Goal: Task Accomplishment & Management: Complete application form

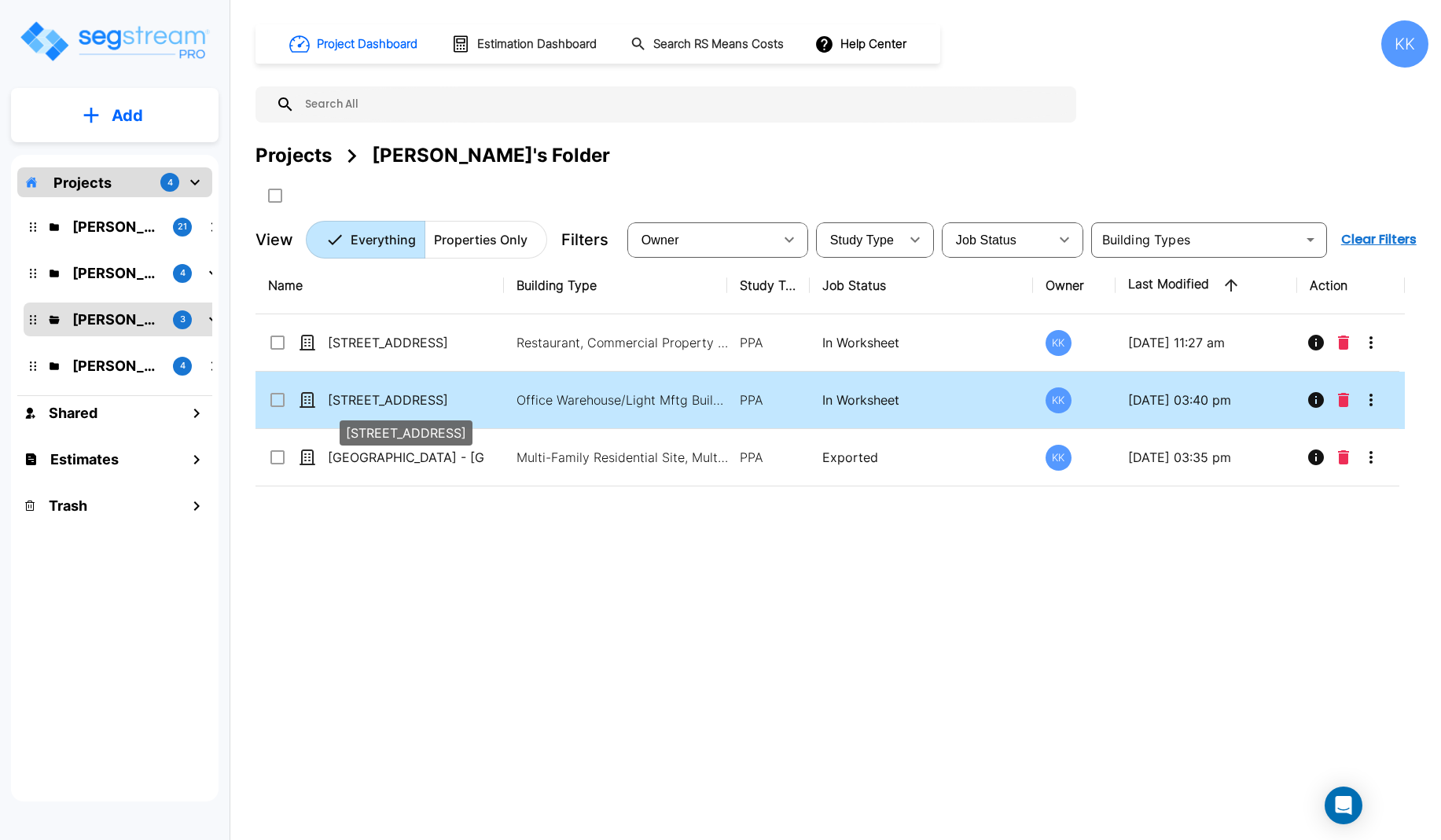
click at [392, 398] on p "[STREET_ADDRESS]" at bounding box center [407, 400] width 158 height 19
checkbox input "true"
click at [392, 398] on p "[STREET_ADDRESS]" at bounding box center [407, 400] width 158 height 19
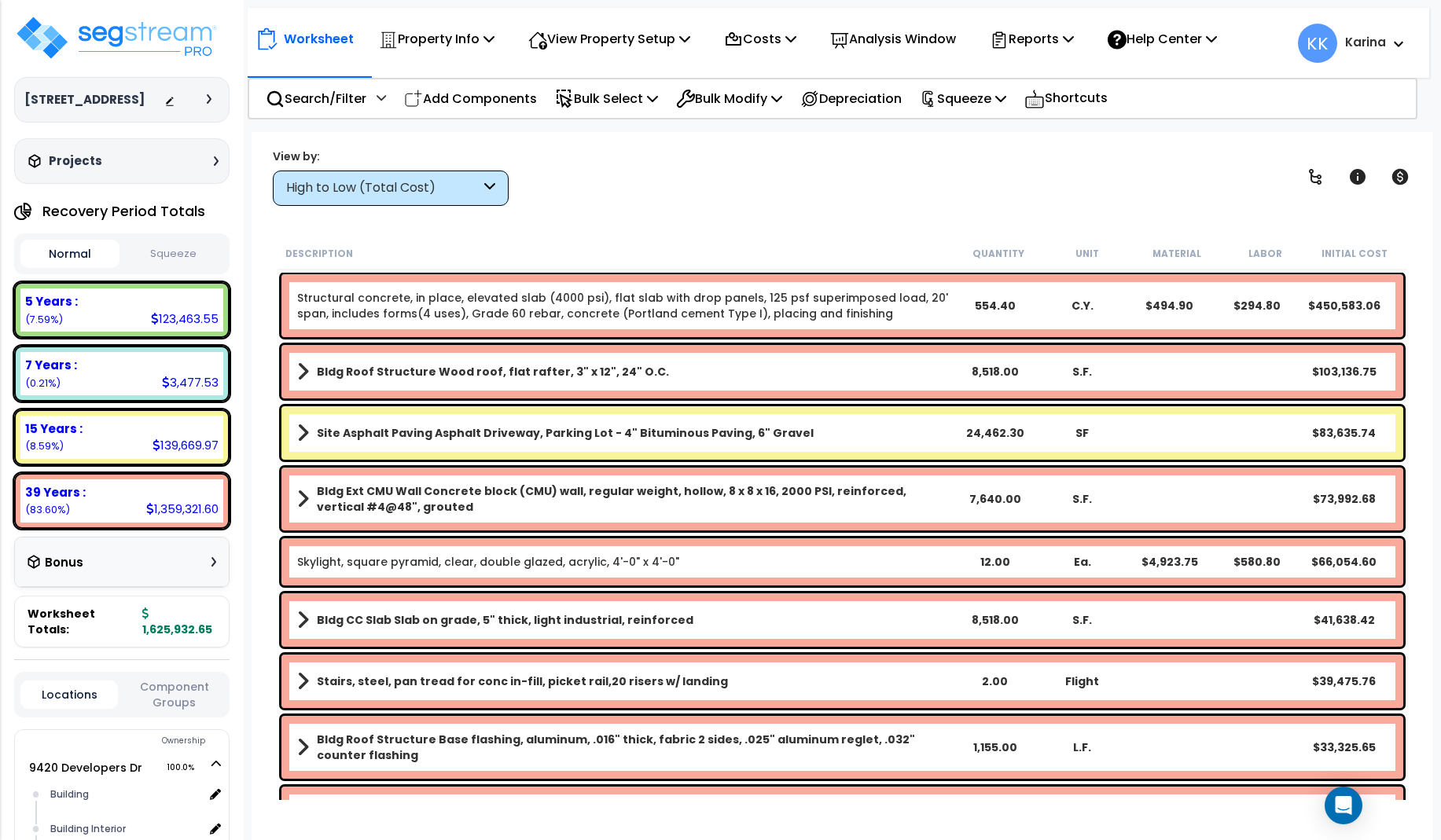
click at [463, 189] on div "High to Low (Total Cost)" at bounding box center [383, 188] width 194 height 18
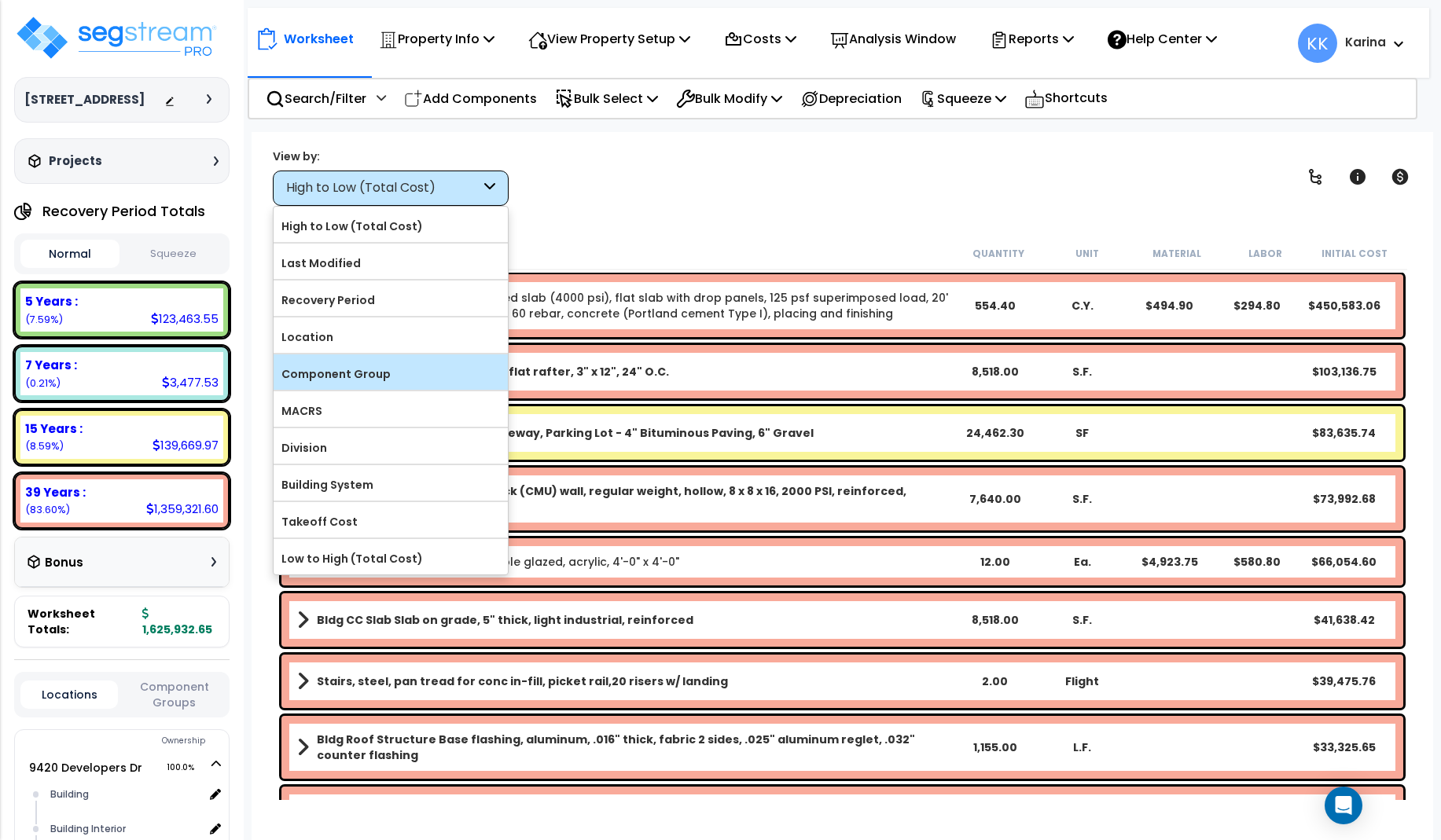
click at [351, 366] on label "Component Group" at bounding box center [390, 374] width 234 height 24
click at [0, 0] on input "Component Group" at bounding box center [0, 0] width 0 height 0
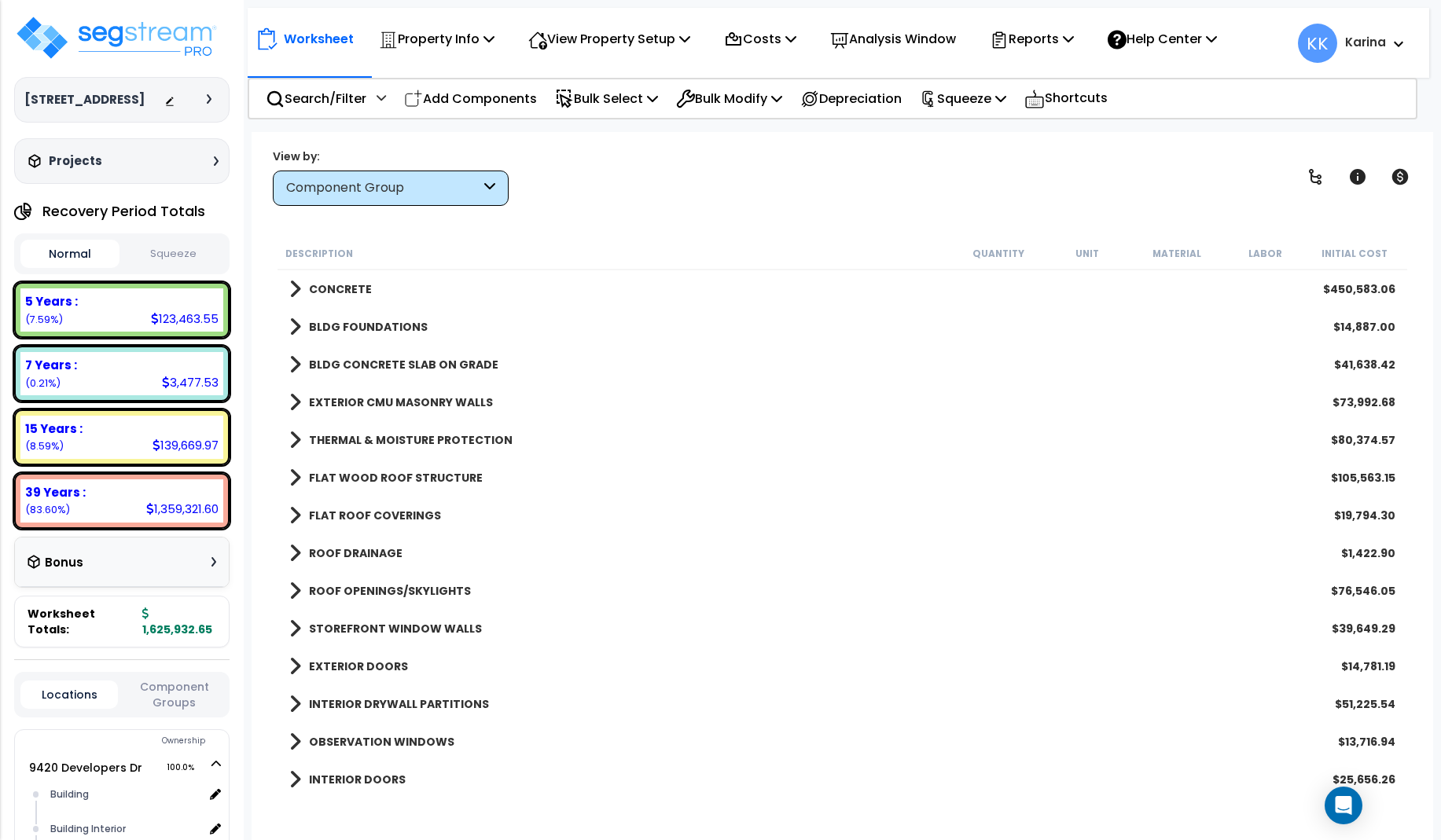
click at [294, 480] on span at bounding box center [296, 478] width 12 height 22
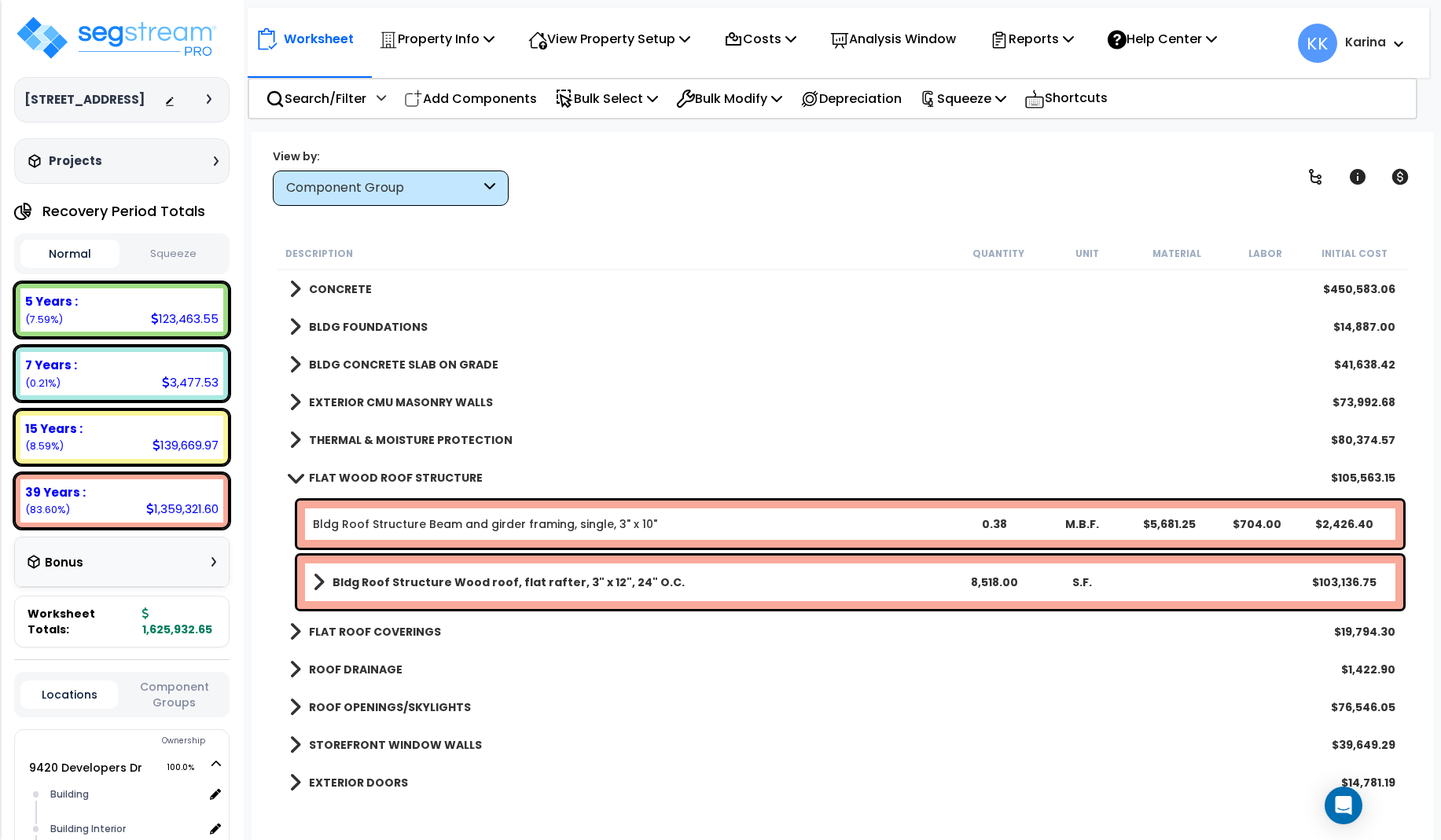
click at [294, 480] on span at bounding box center [295, 478] width 22 height 12
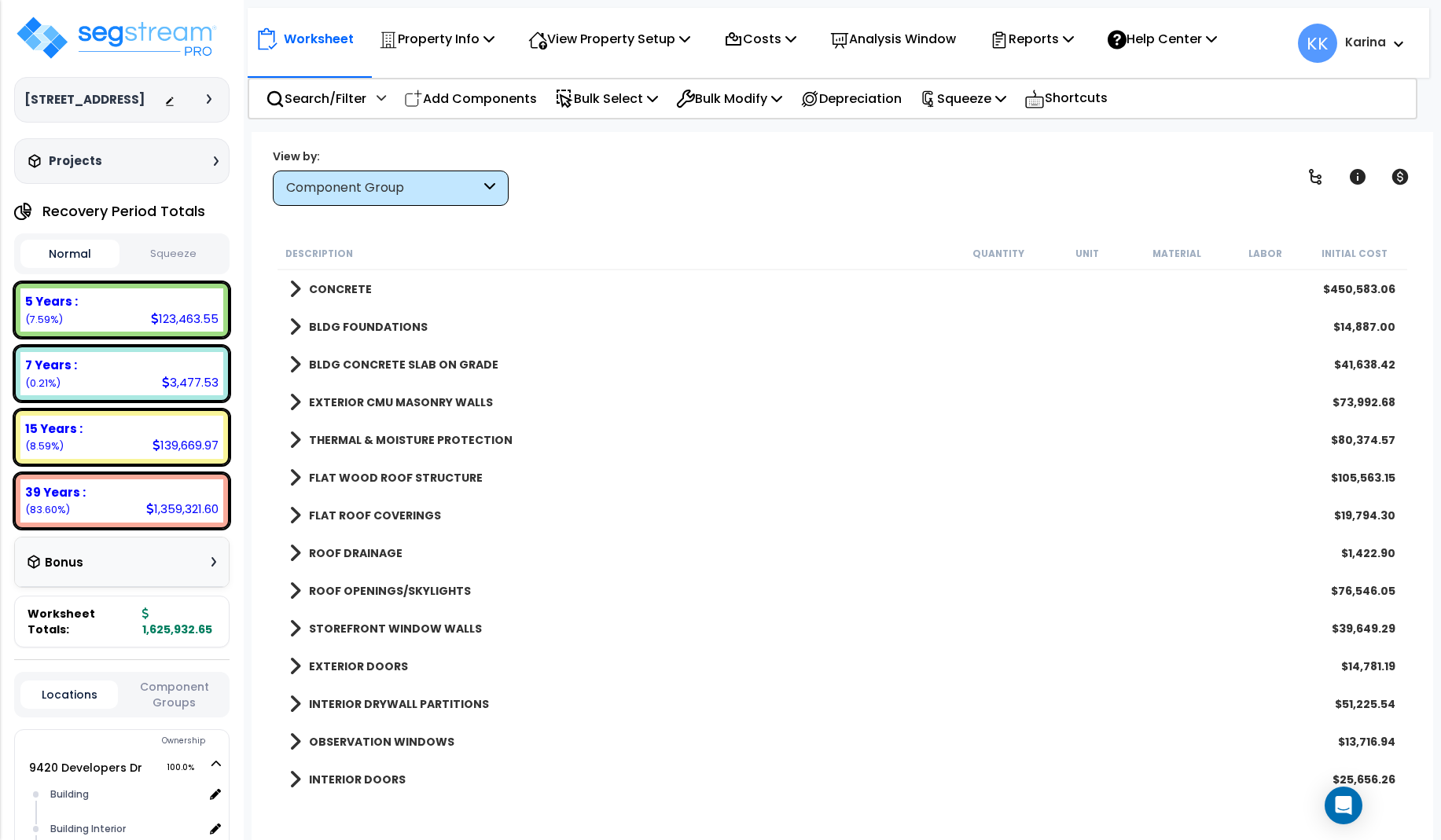
click at [295, 515] on span at bounding box center [296, 515] width 12 height 22
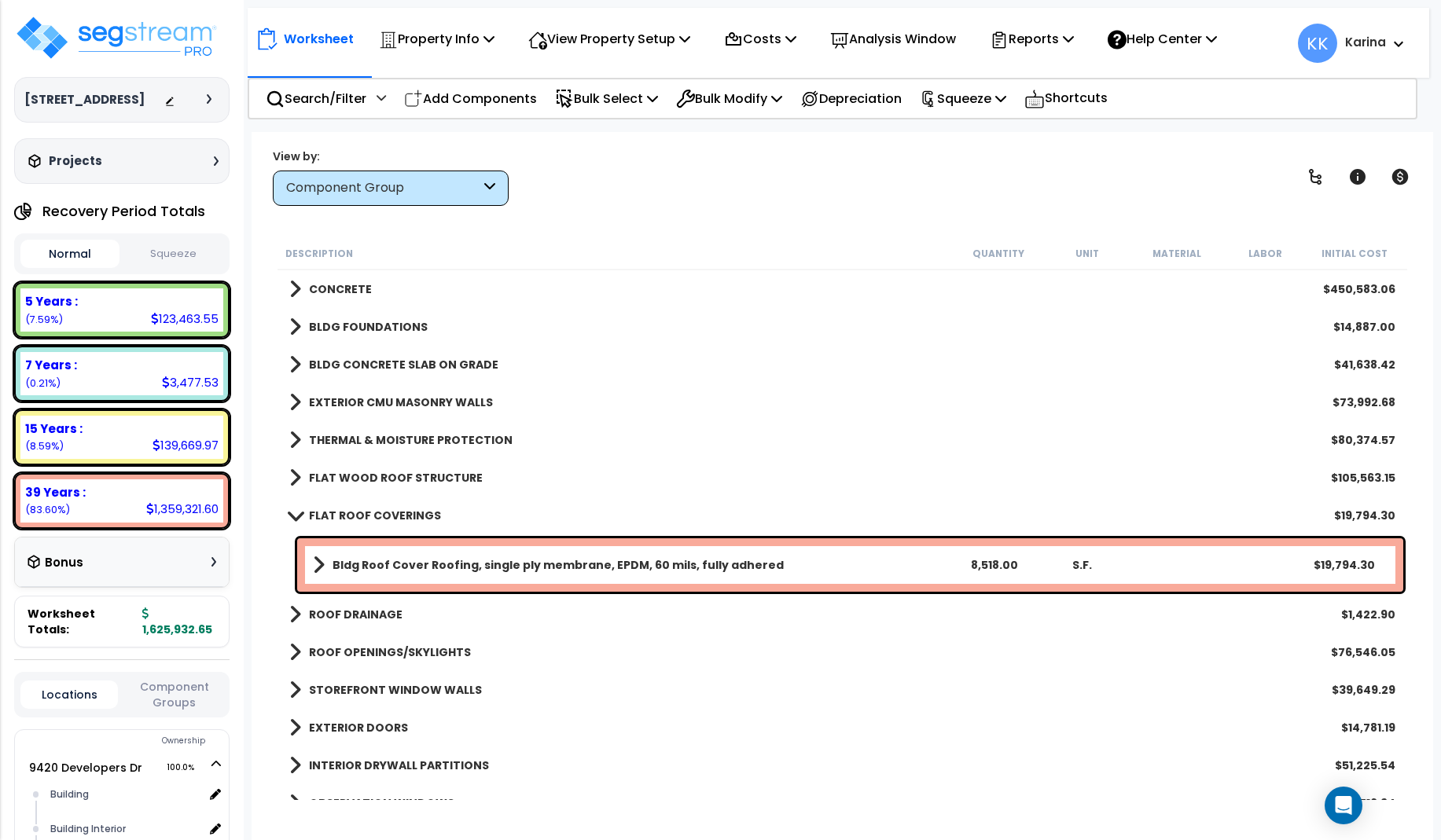
click at [295, 515] on span at bounding box center [295, 515] width 22 height 12
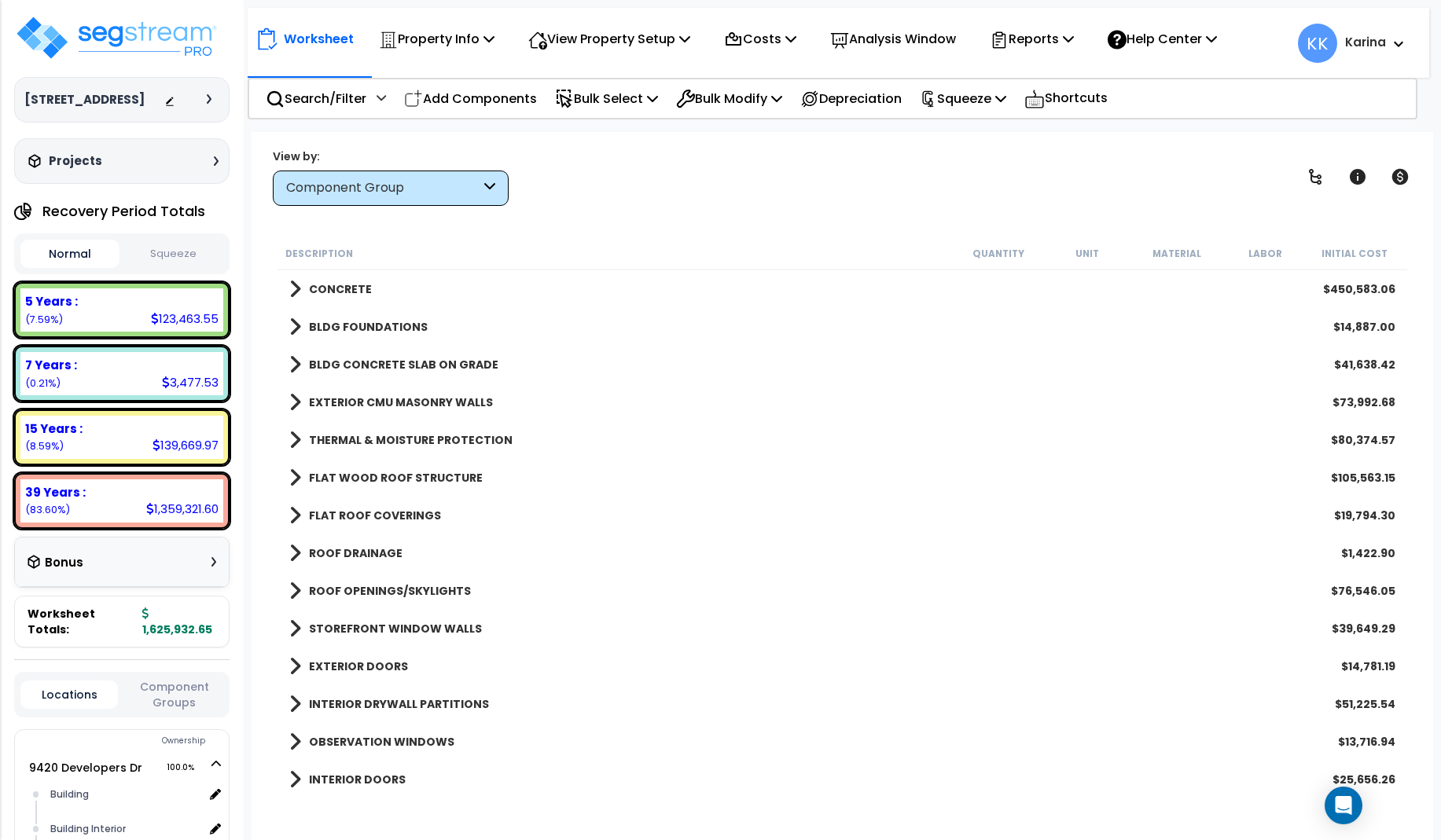
click at [292, 551] on span at bounding box center [296, 553] width 12 height 22
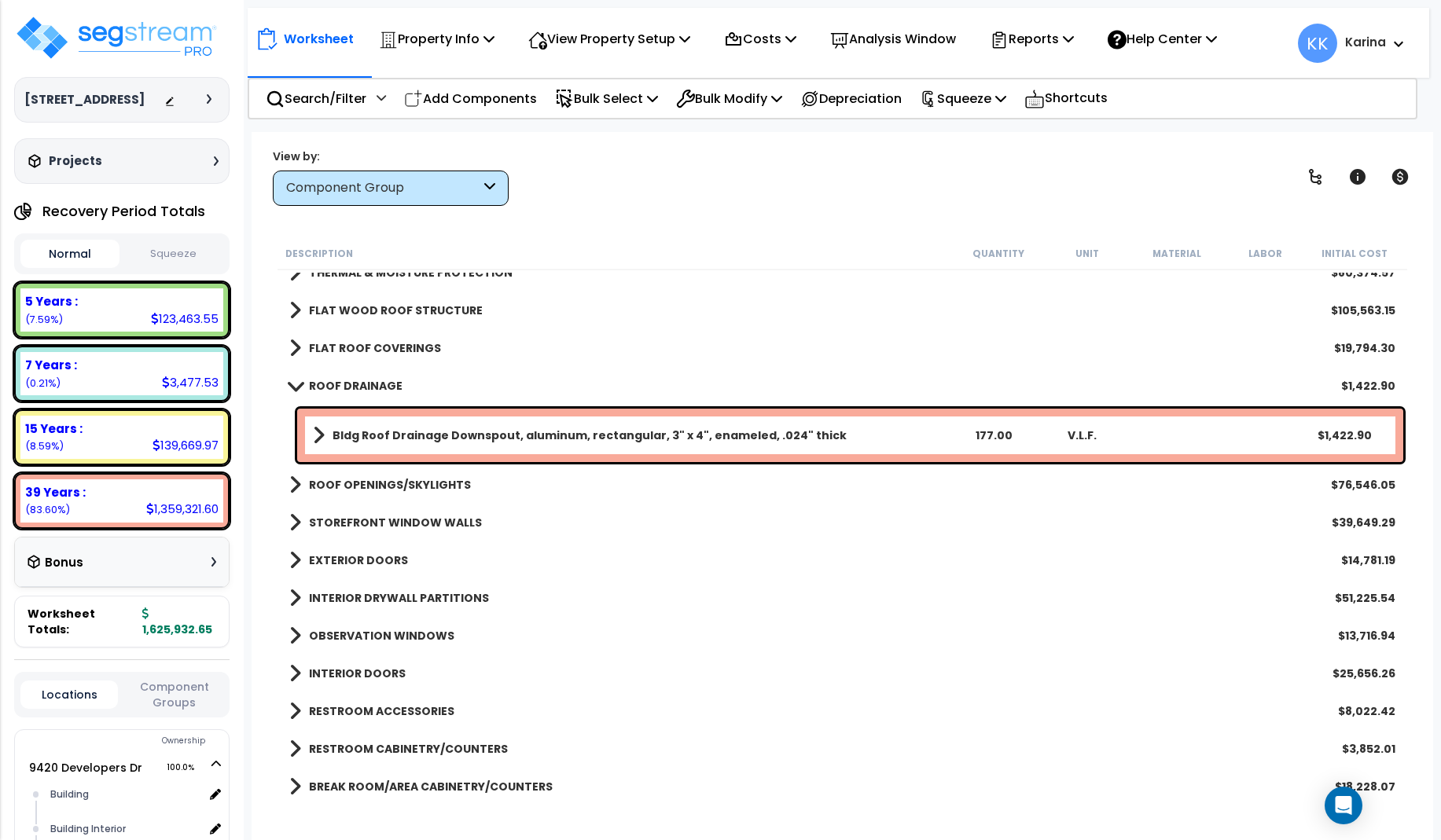
scroll to position [188, 0]
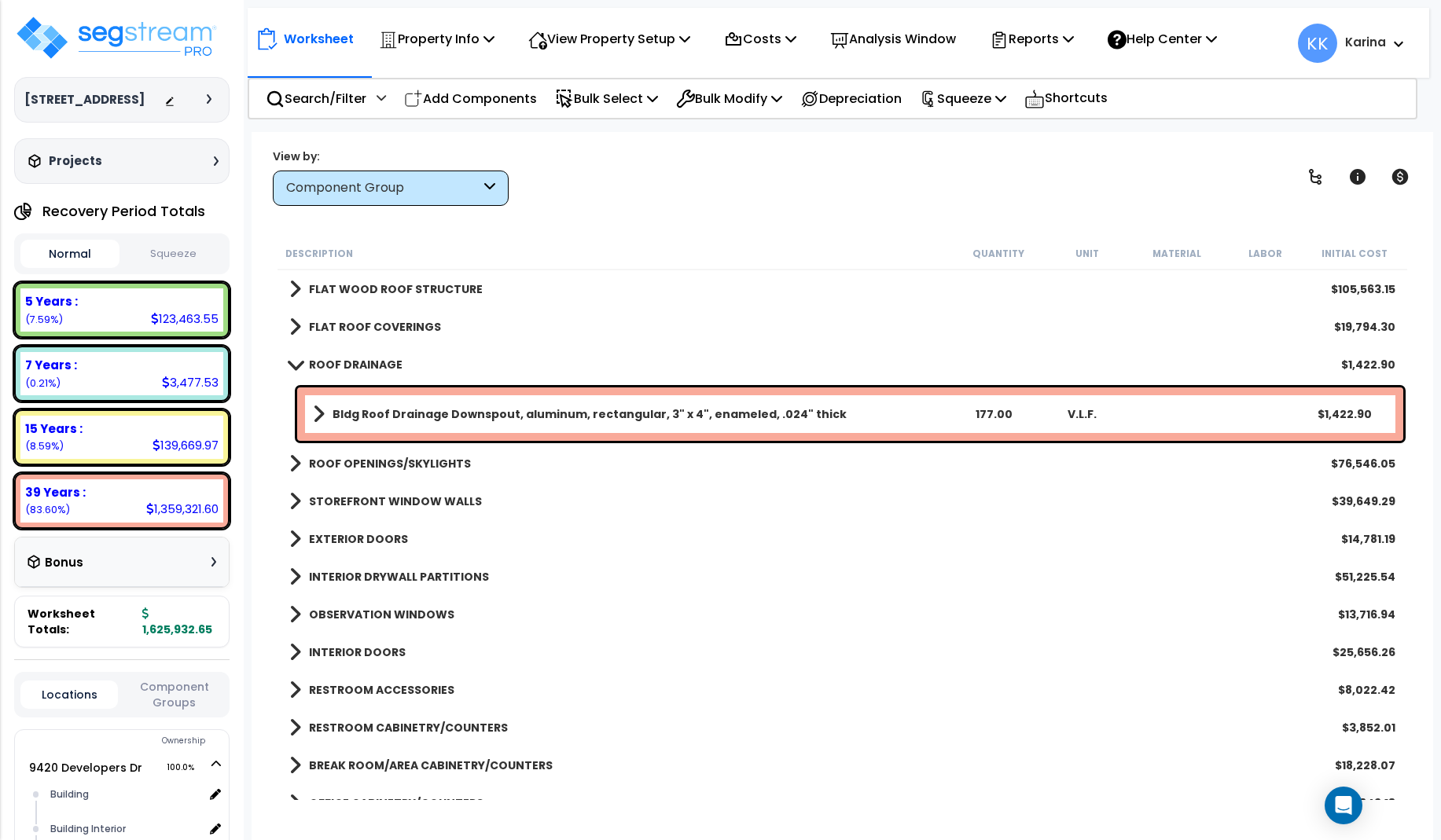
click at [292, 357] on link "ROOF DRAINAGE" at bounding box center [346, 365] width 113 height 22
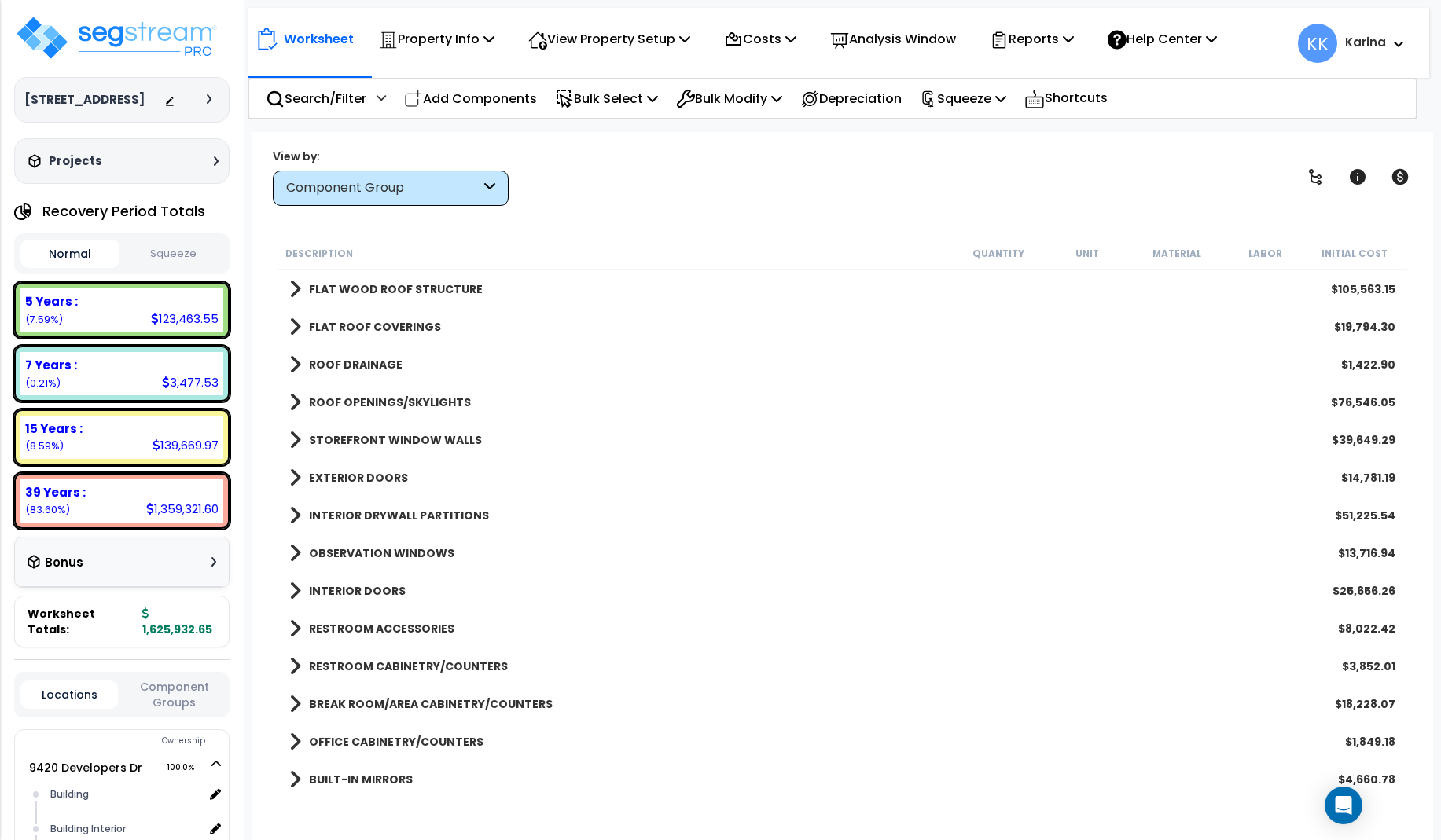
click at [290, 407] on span at bounding box center [296, 402] width 12 height 22
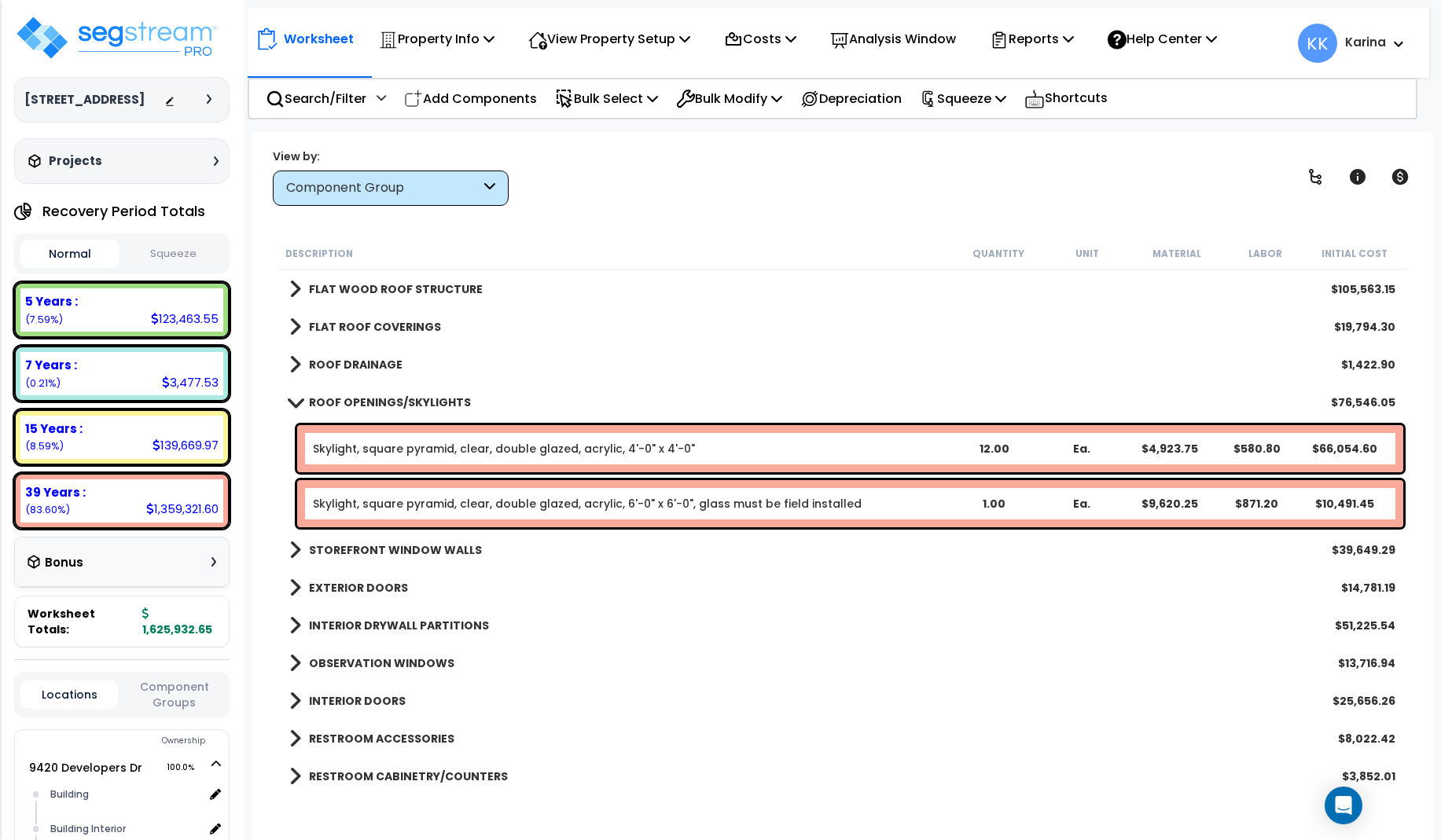
click at [290, 407] on span at bounding box center [295, 402] width 22 height 12
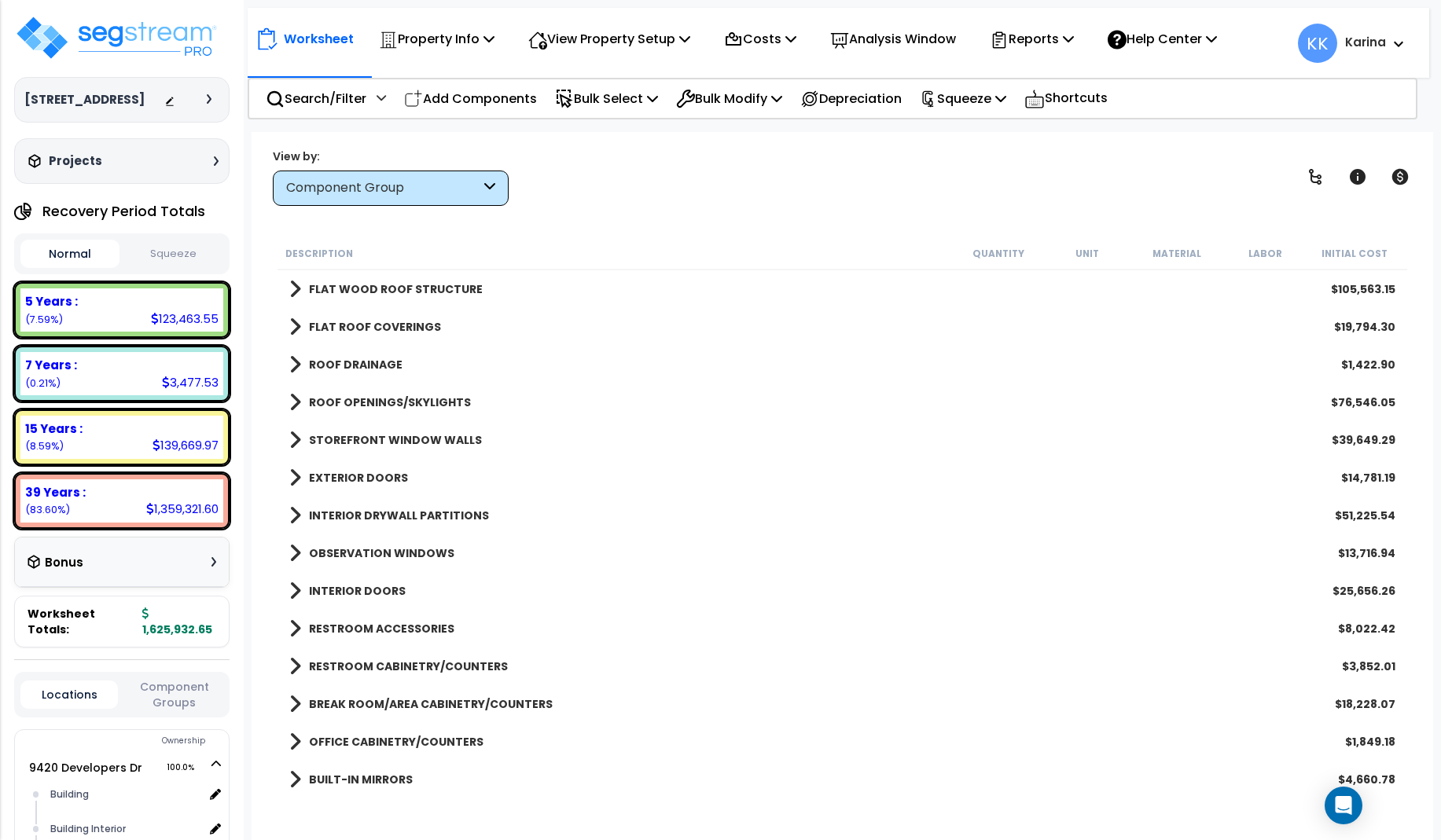
click at [290, 439] on span at bounding box center [296, 440] width 12 height 22
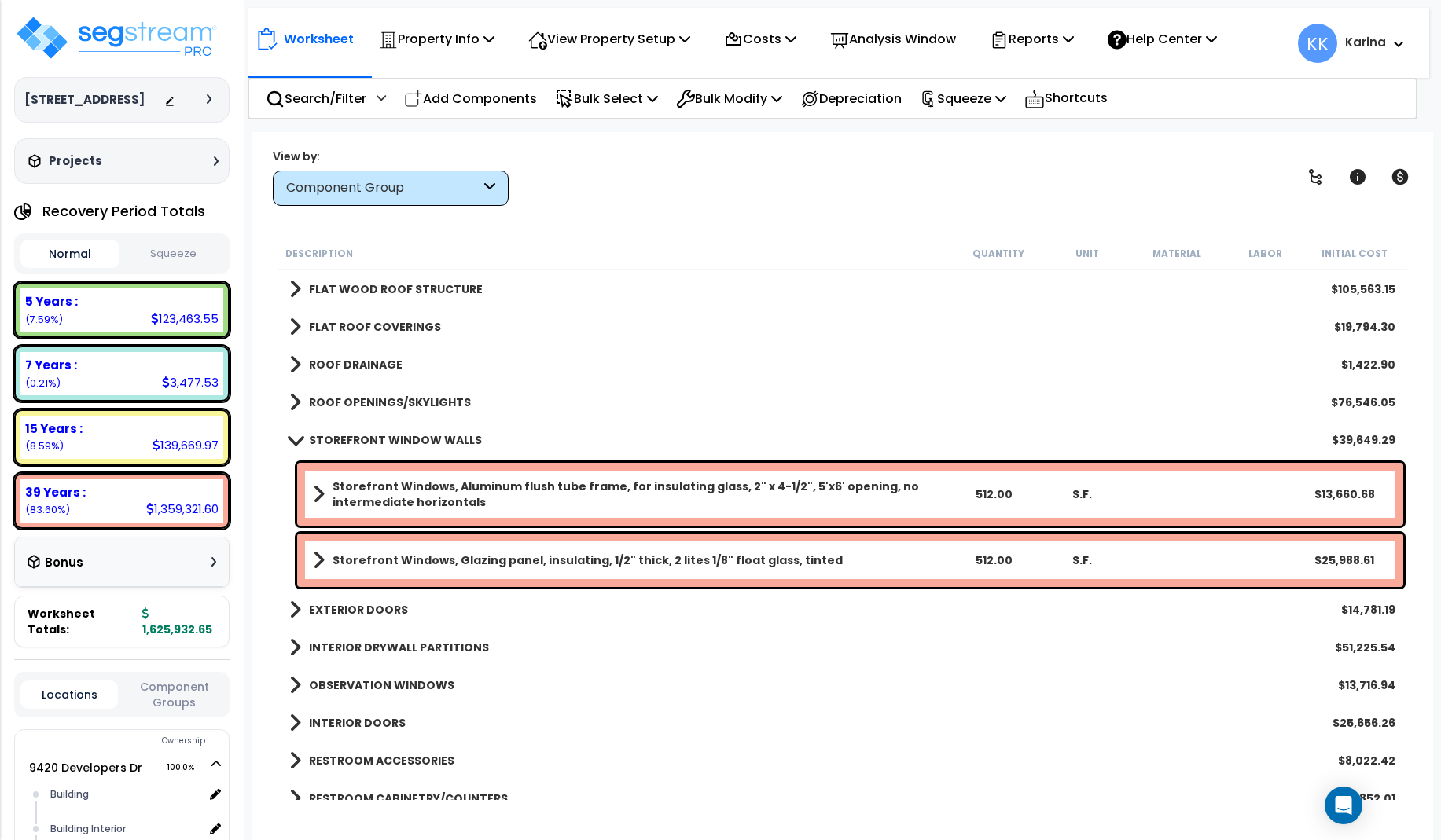
click at [290, 439] on span at bounding box center [295, 439] width 22 height 12
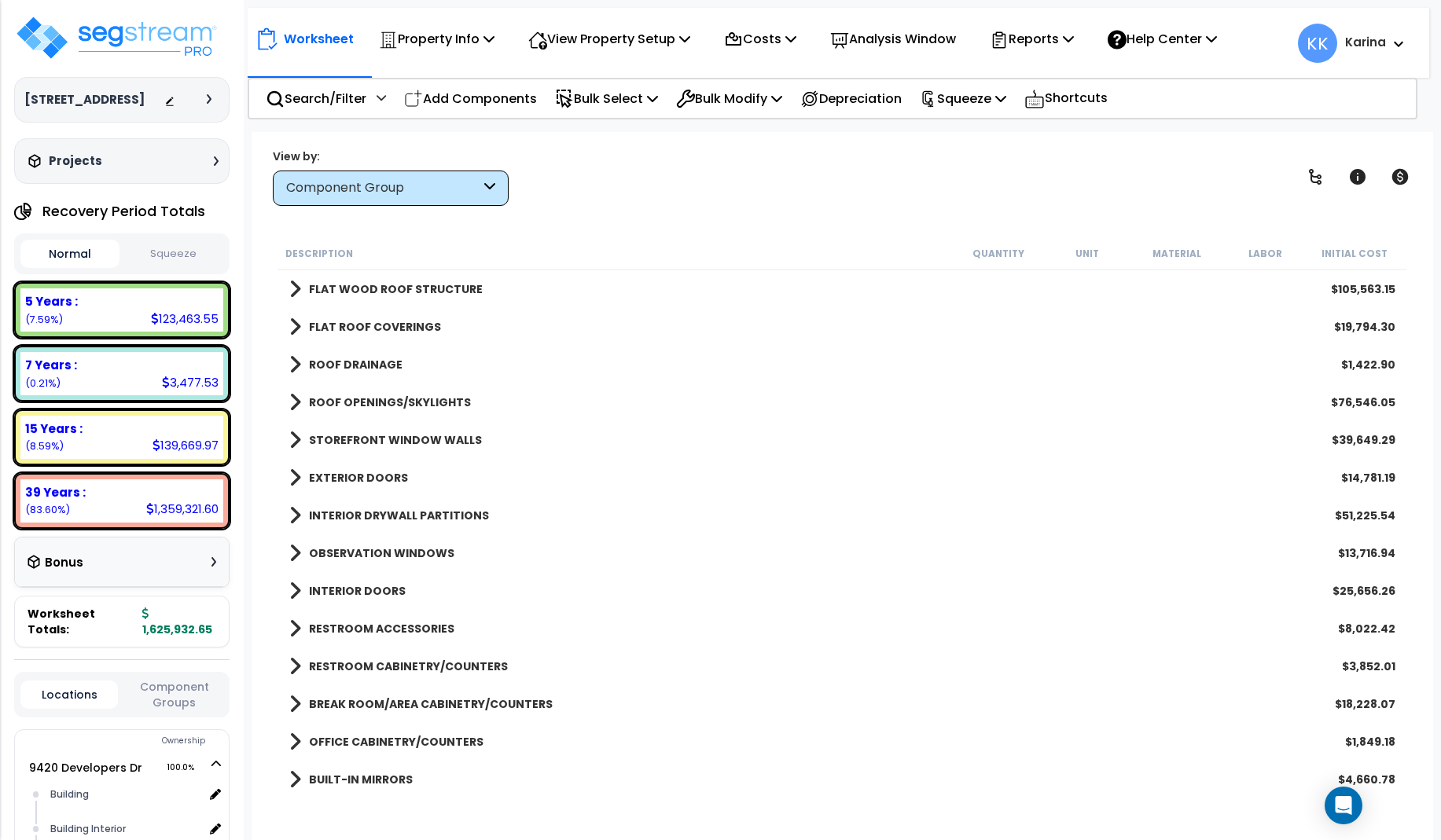
click at [291, 472] on span at bounding box center [296, 478] width 12 height 22
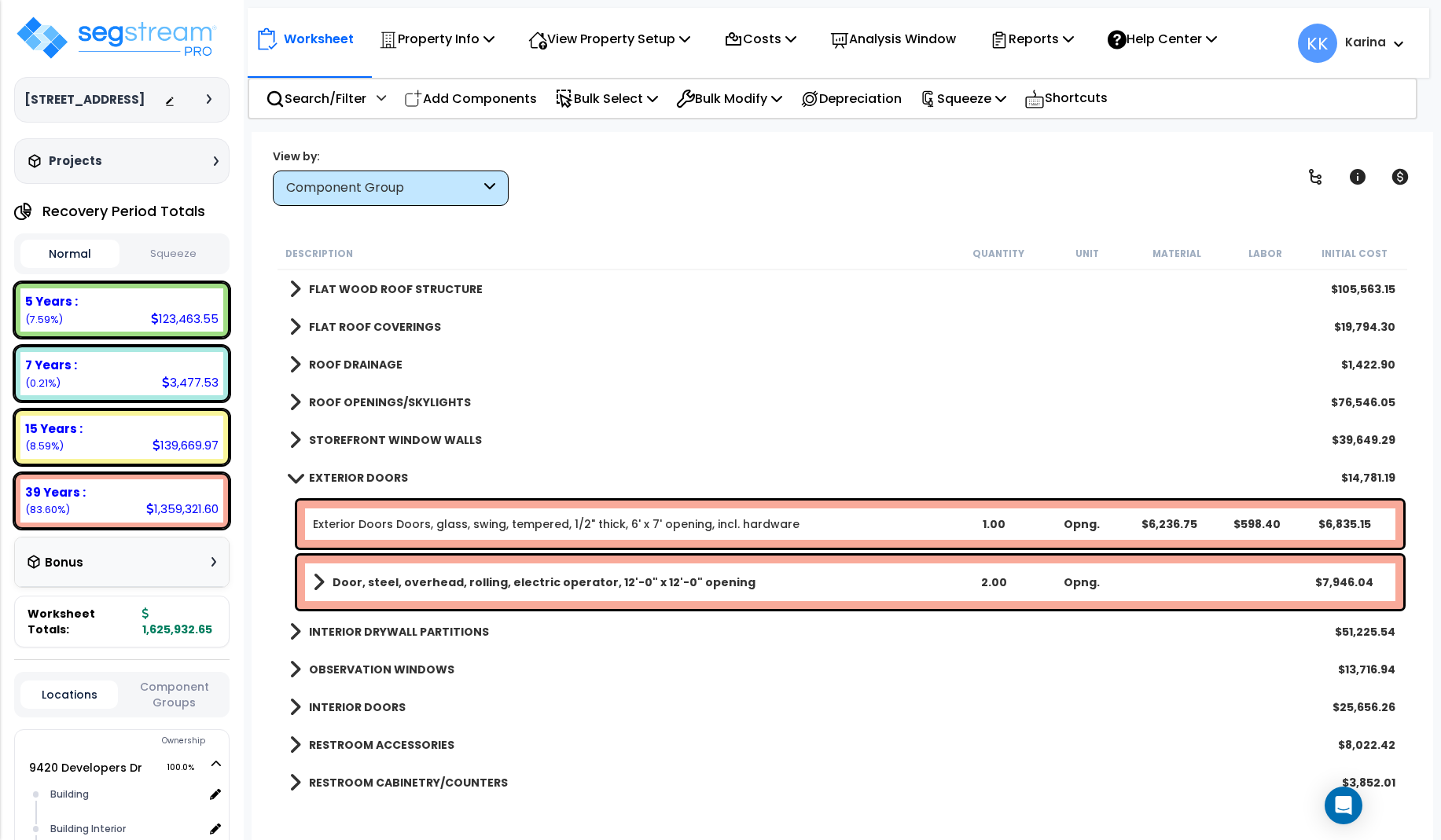
click at [291, 472] on span at bounding box center [295, 478] width 22 height 12
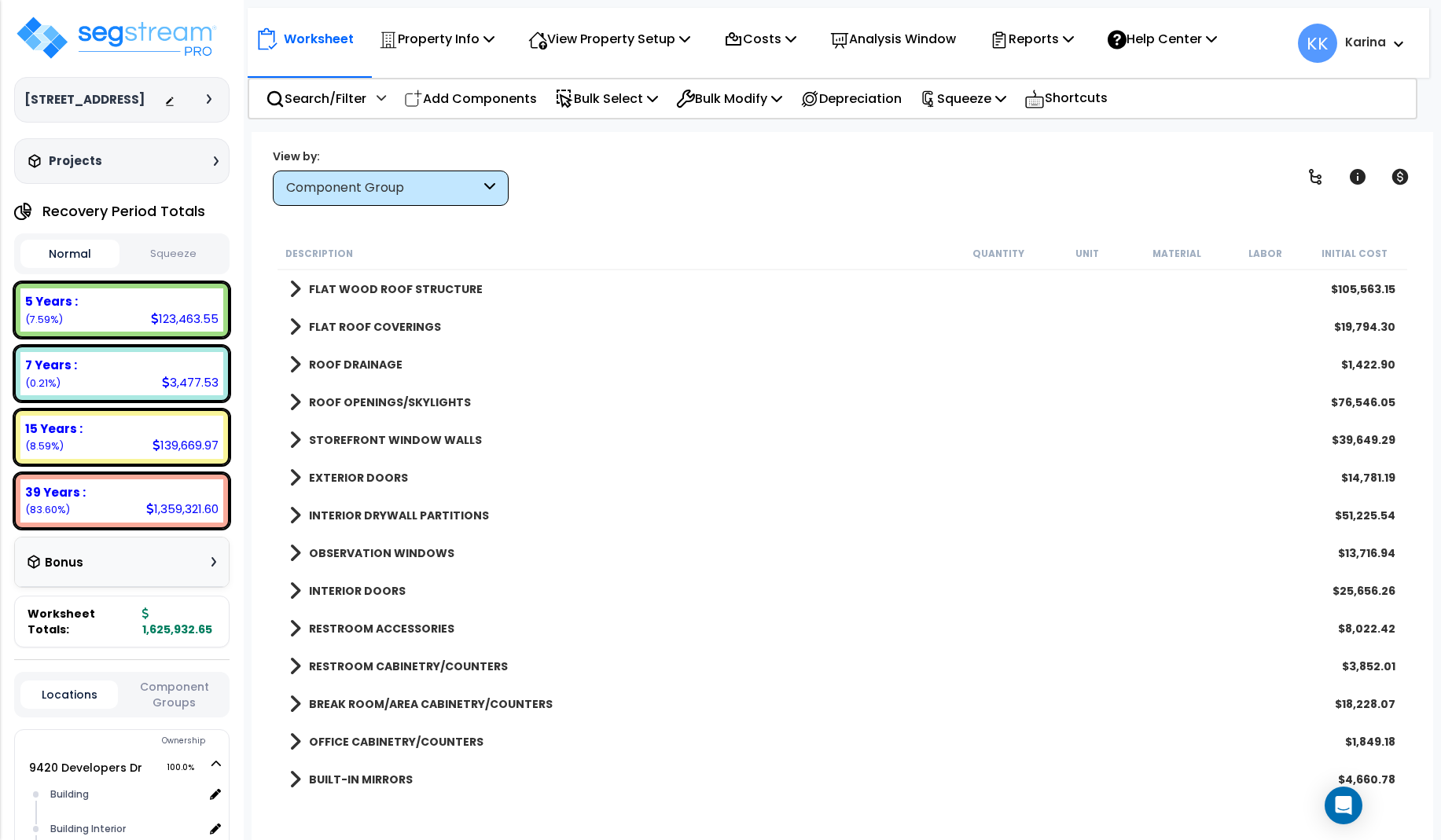
click at [292, 515] on span at bounding box center [296, 515] width 12 height 22
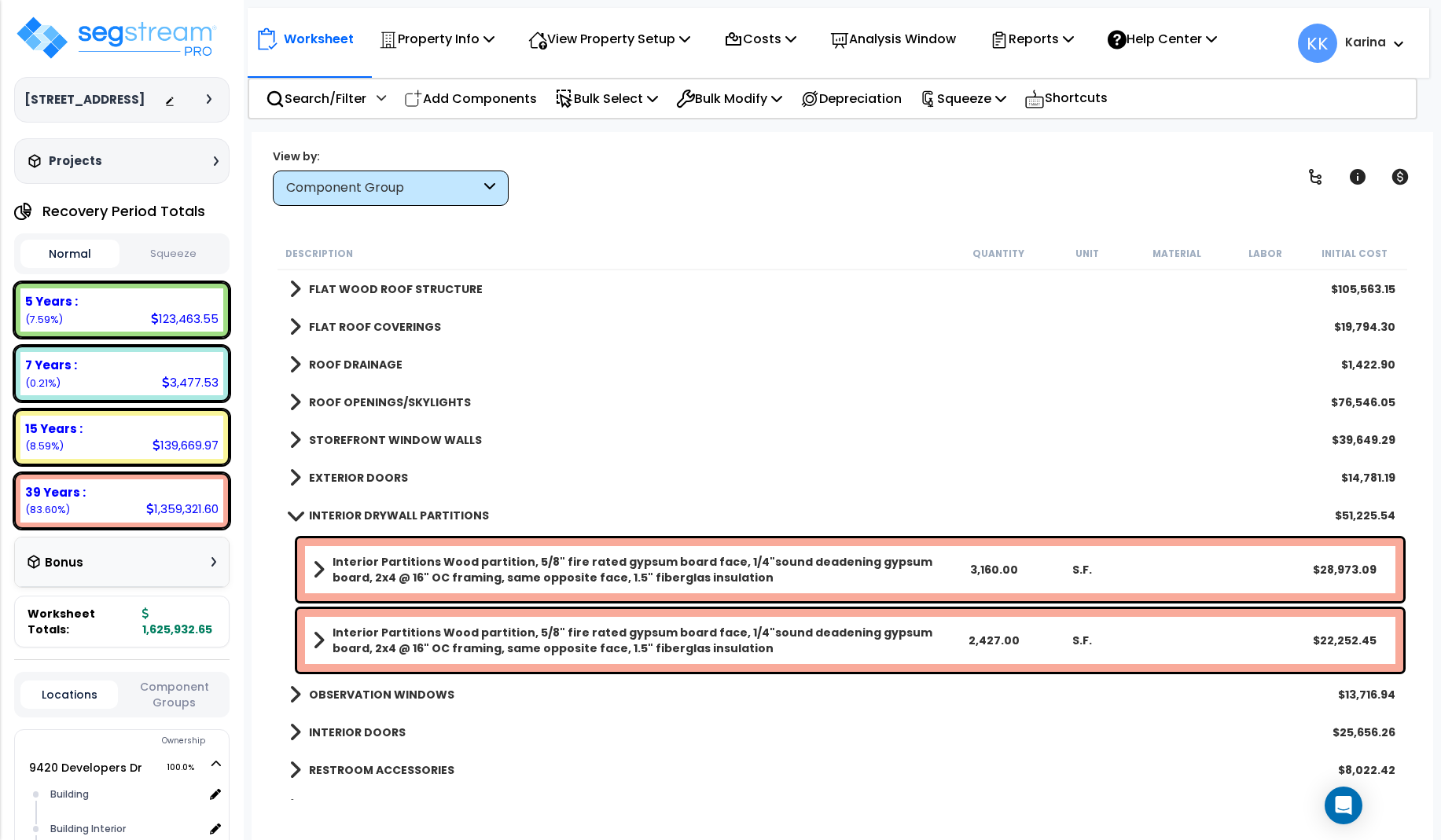
click at [292, 515] on span at bounding box center [295, 515] width 22 height 12
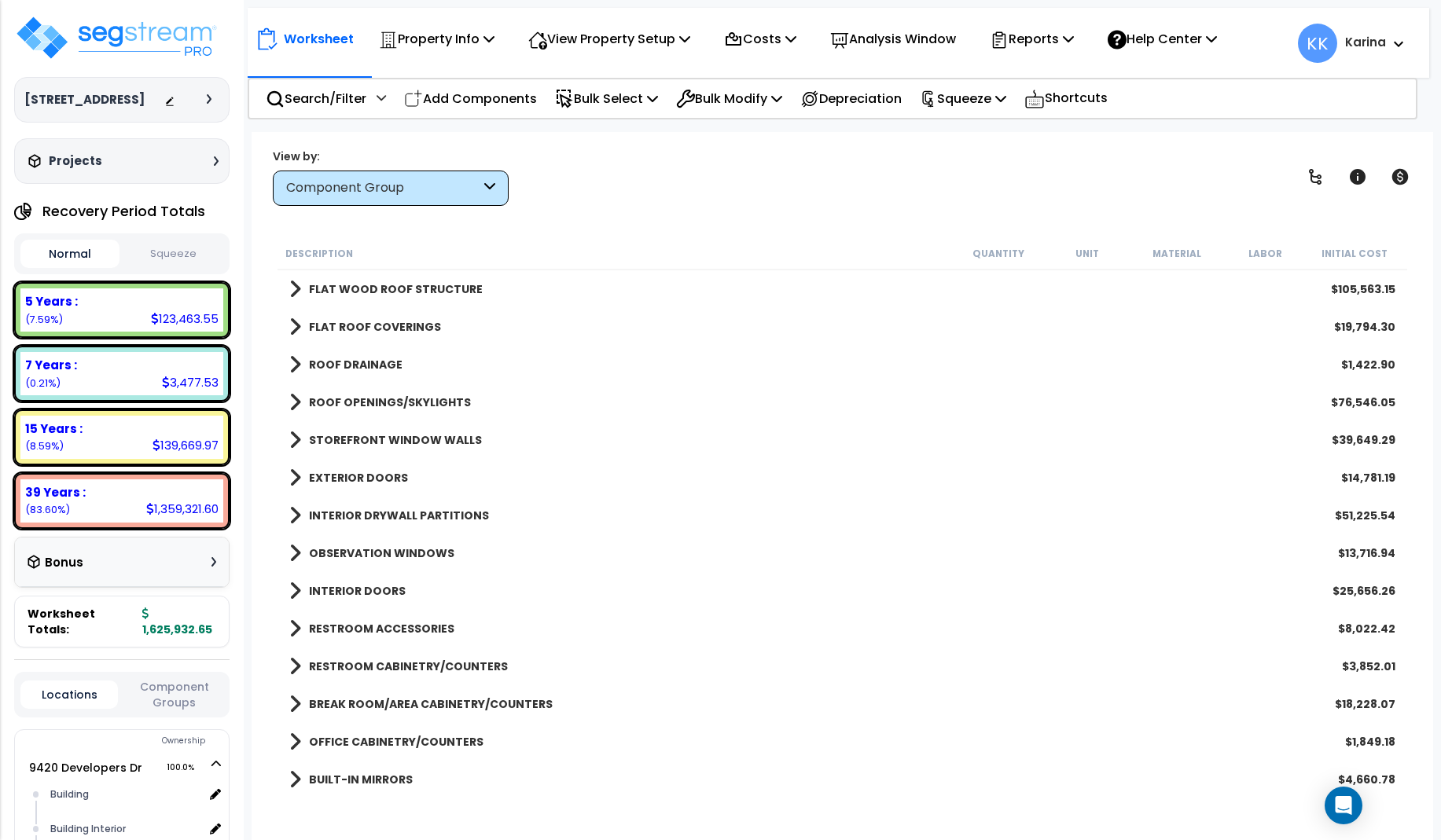
scroll to position [283, 0]
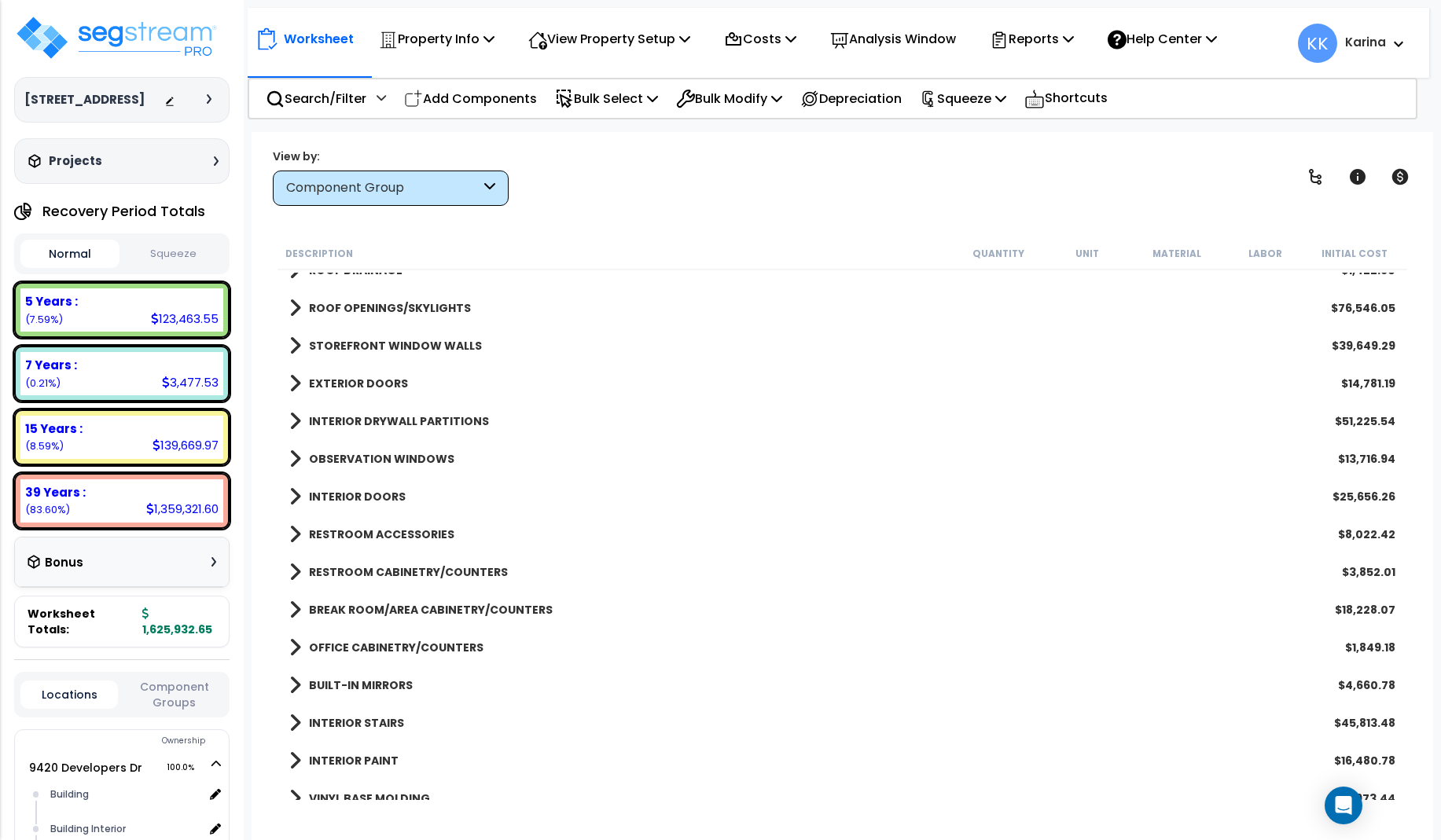
click at [295, 416] on span at bounding box center [296, 421] width 12 height 22
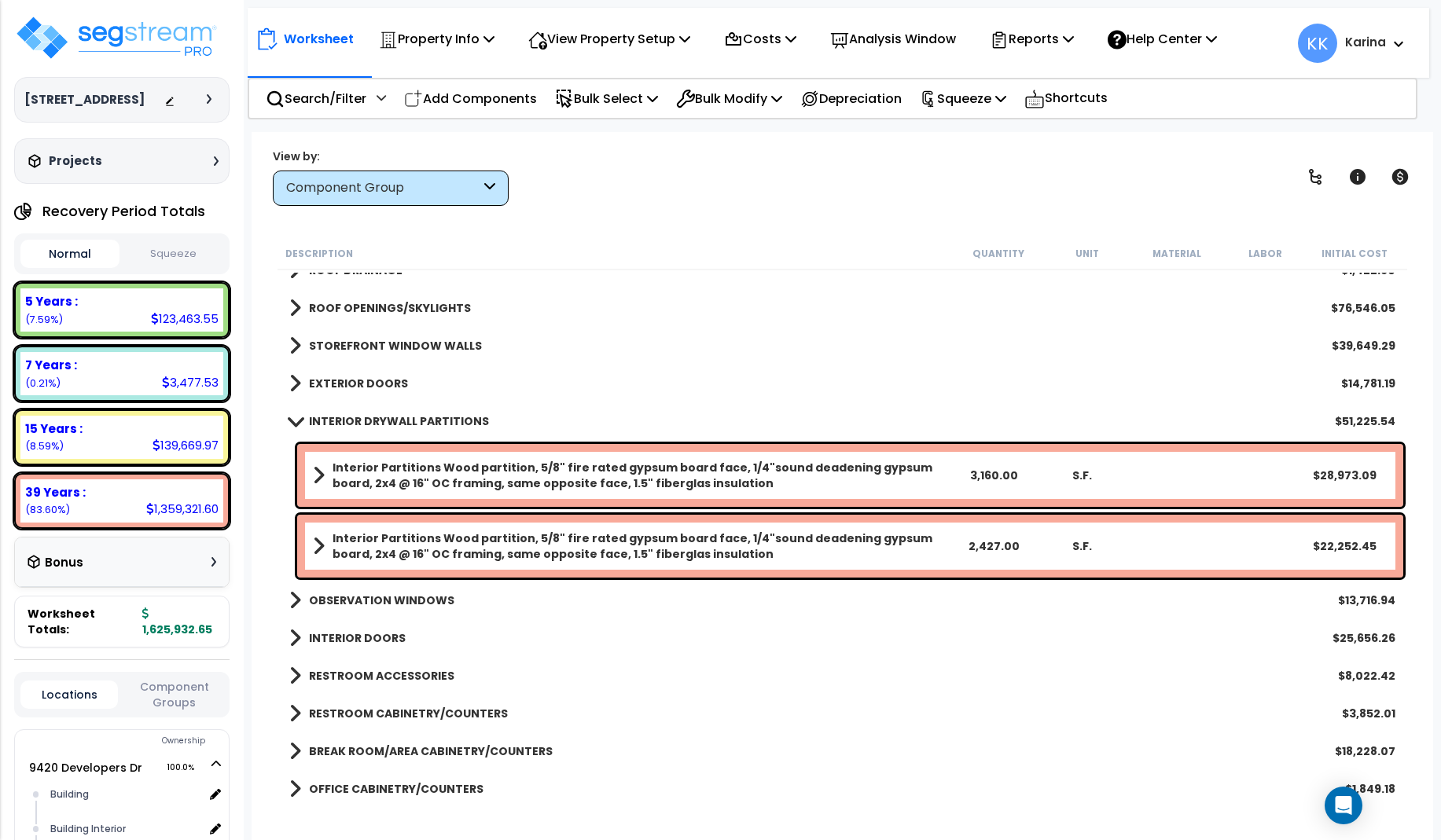
click at [295, 416] on span at bounding box center [295, 420] width 22 height 12
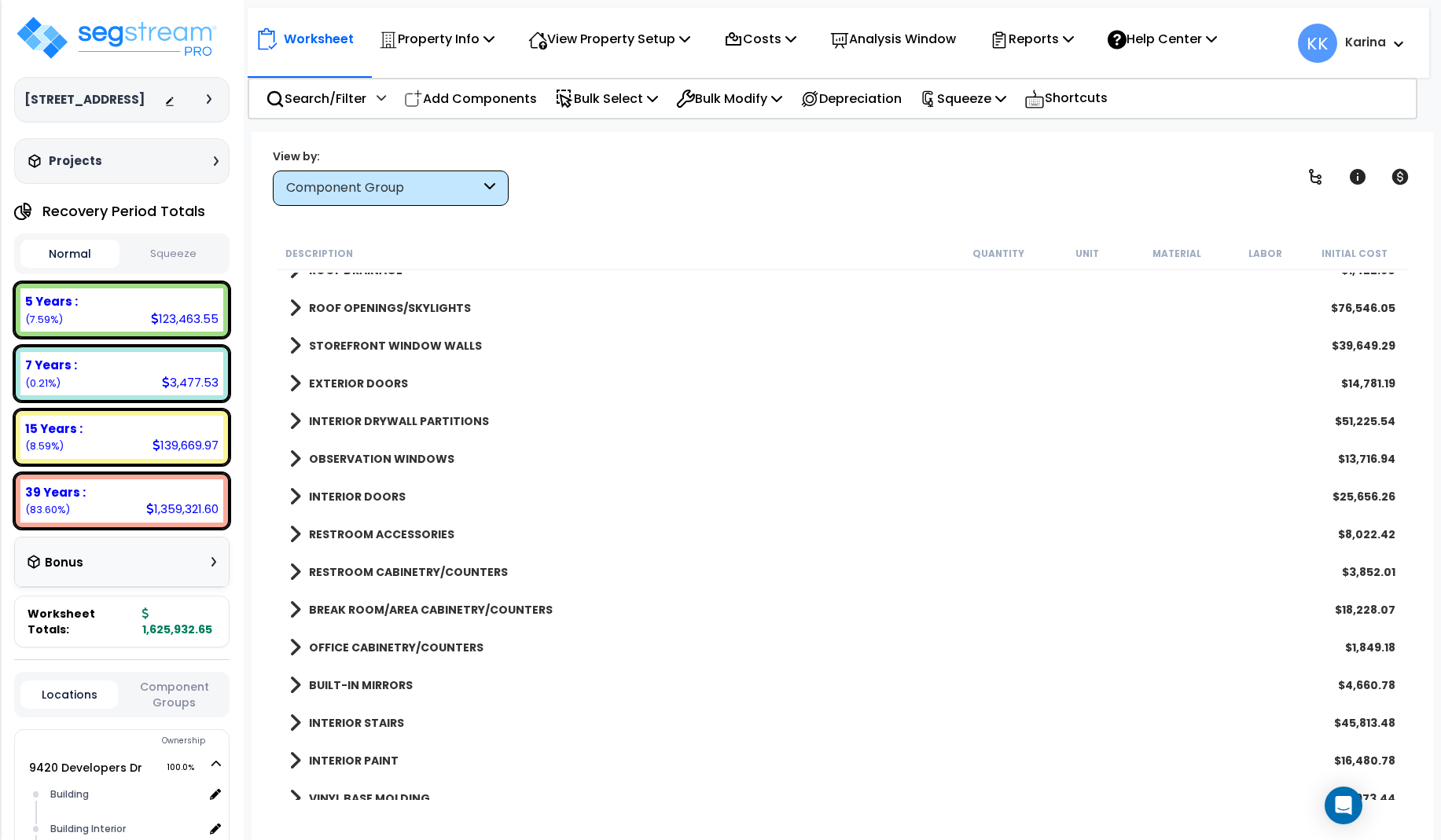
click at [296, 456] on span at bounding box center [296, 459] width 12 height 22
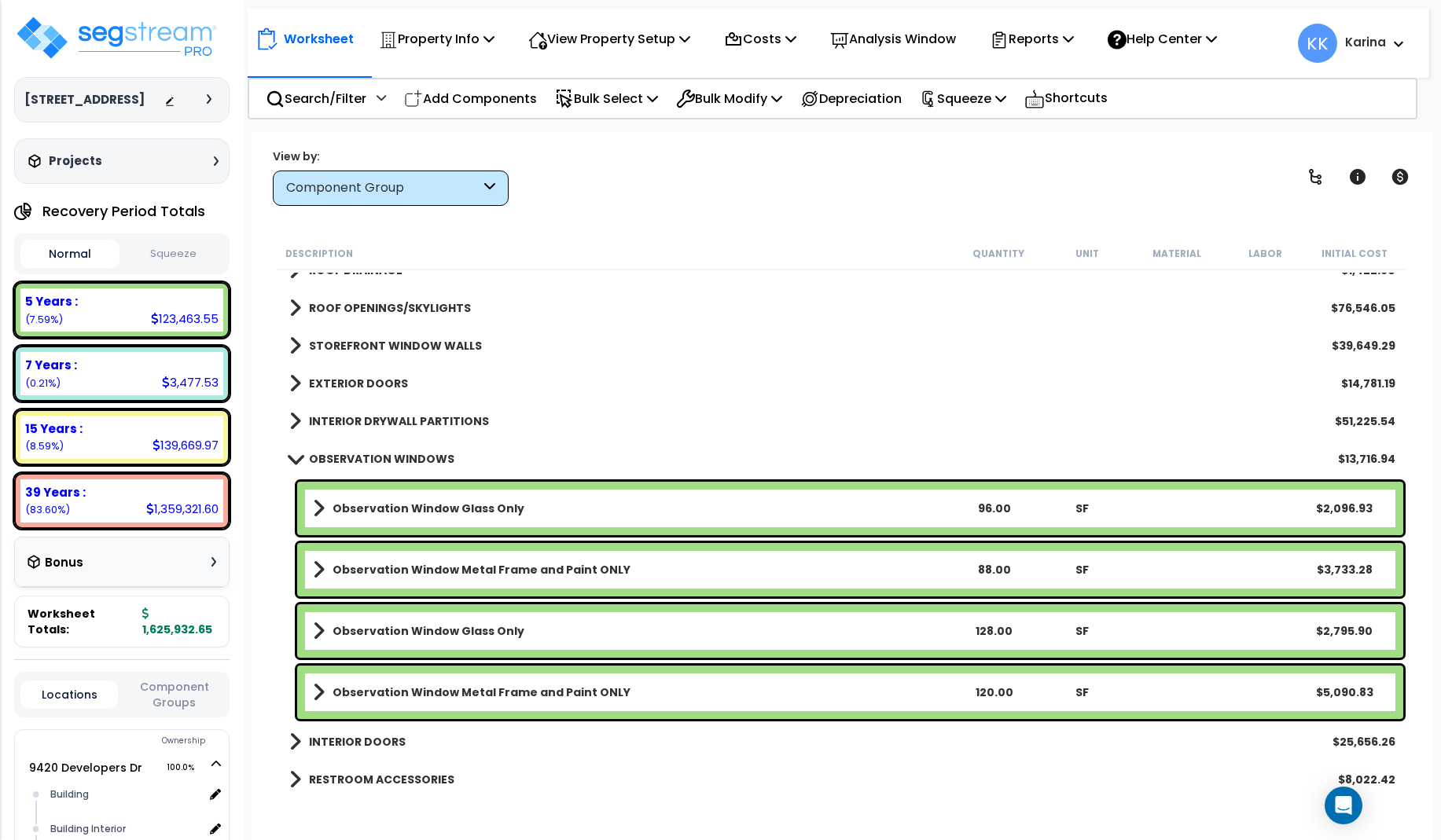
click at [296, 456] on span at bounding box center [295, 458] width 22 height 12
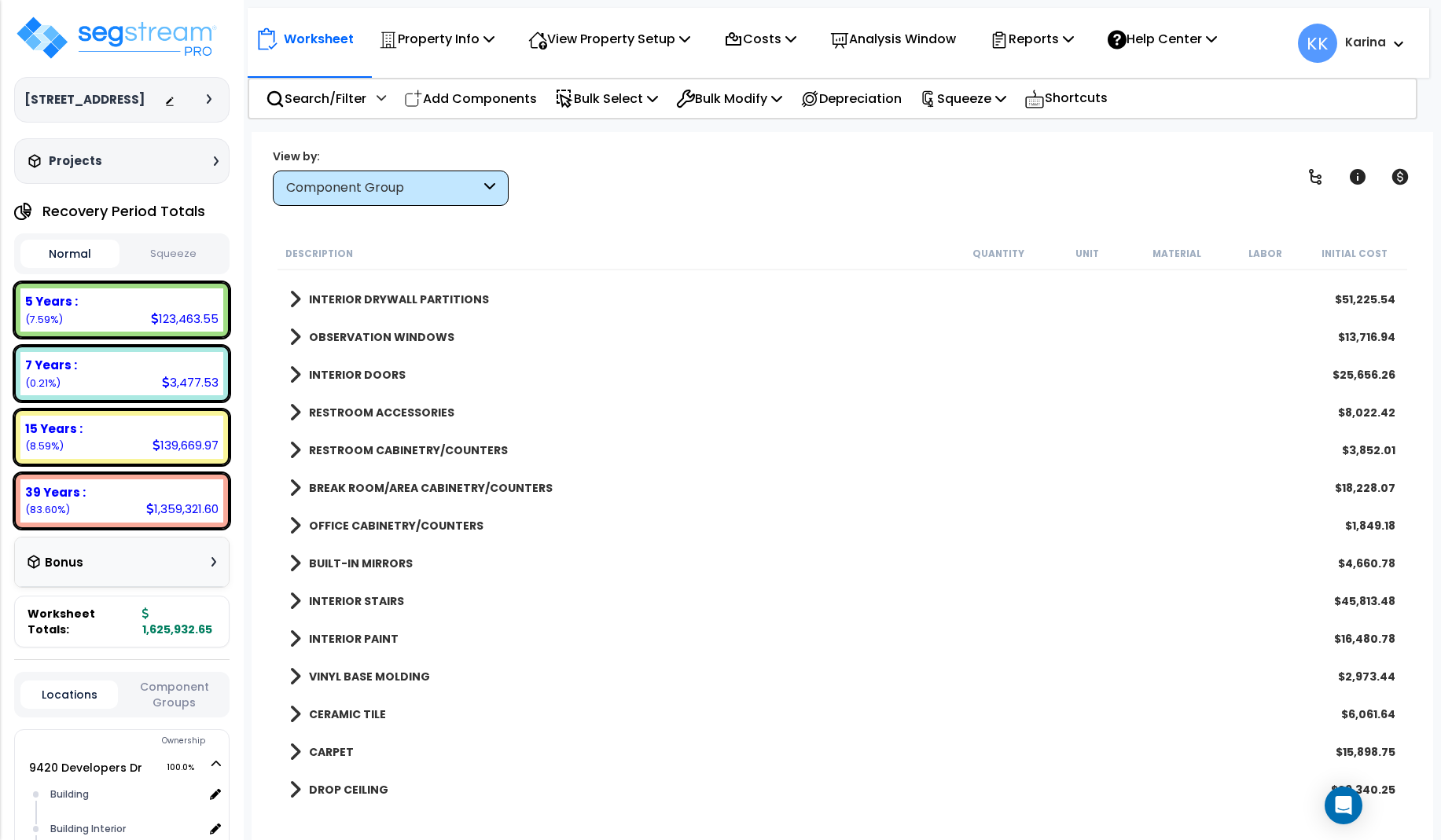
scroll to position [472, 0]
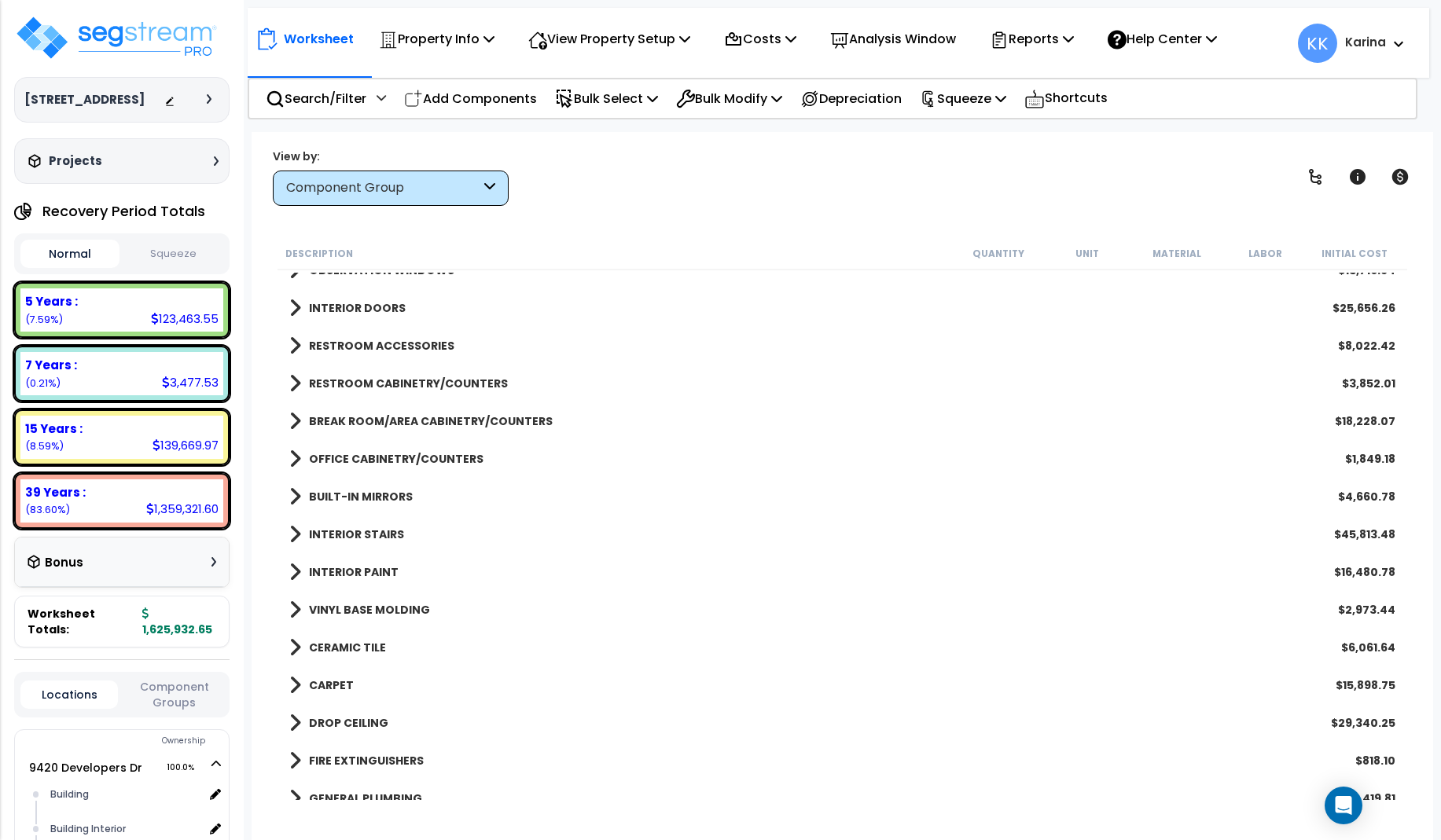
click at [293, 500] on span at bounding box center [296, 497] width 12 height 22
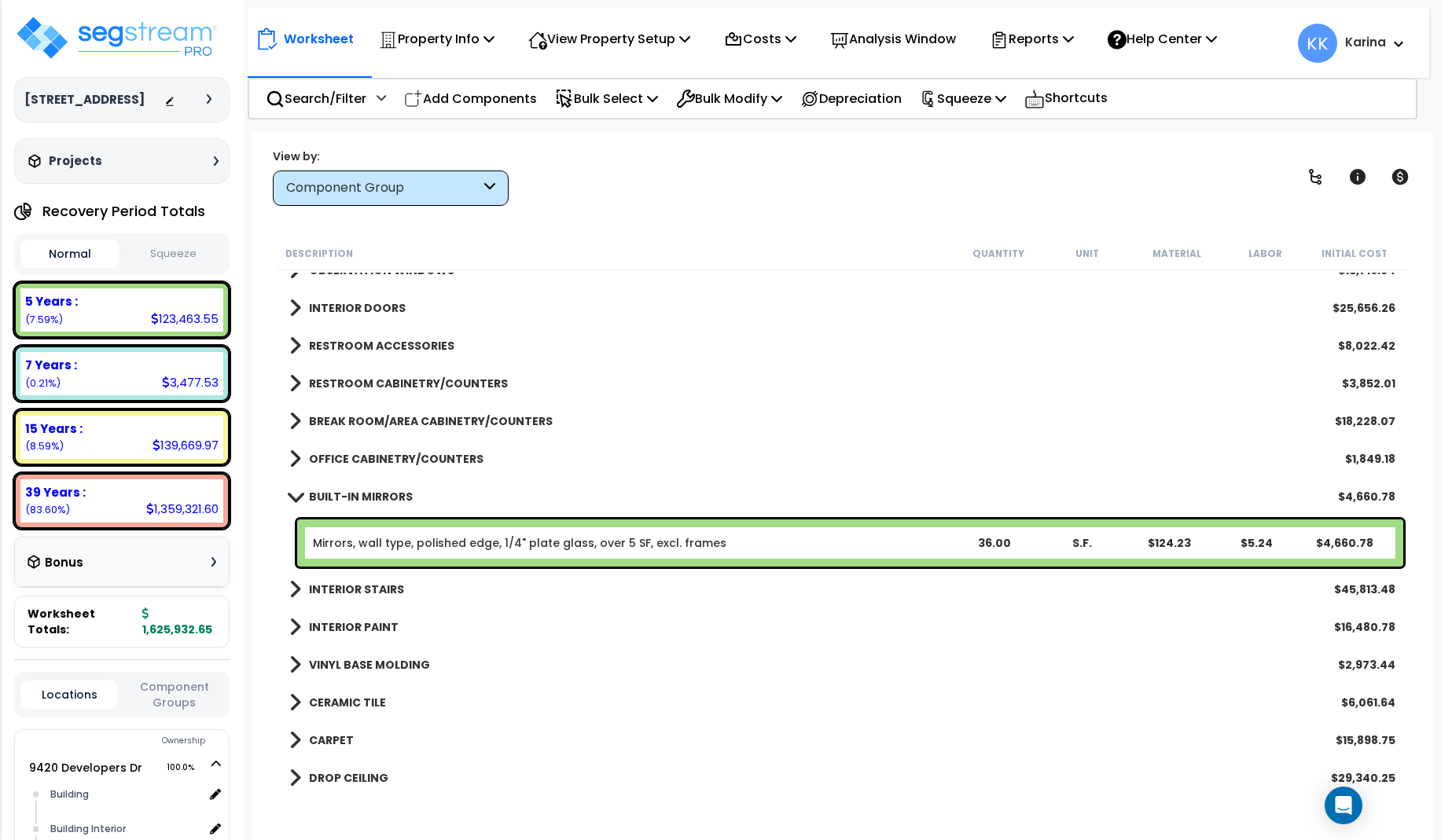
click at [293, 500] on span at bounding box center [295, 497] width 22 height 12
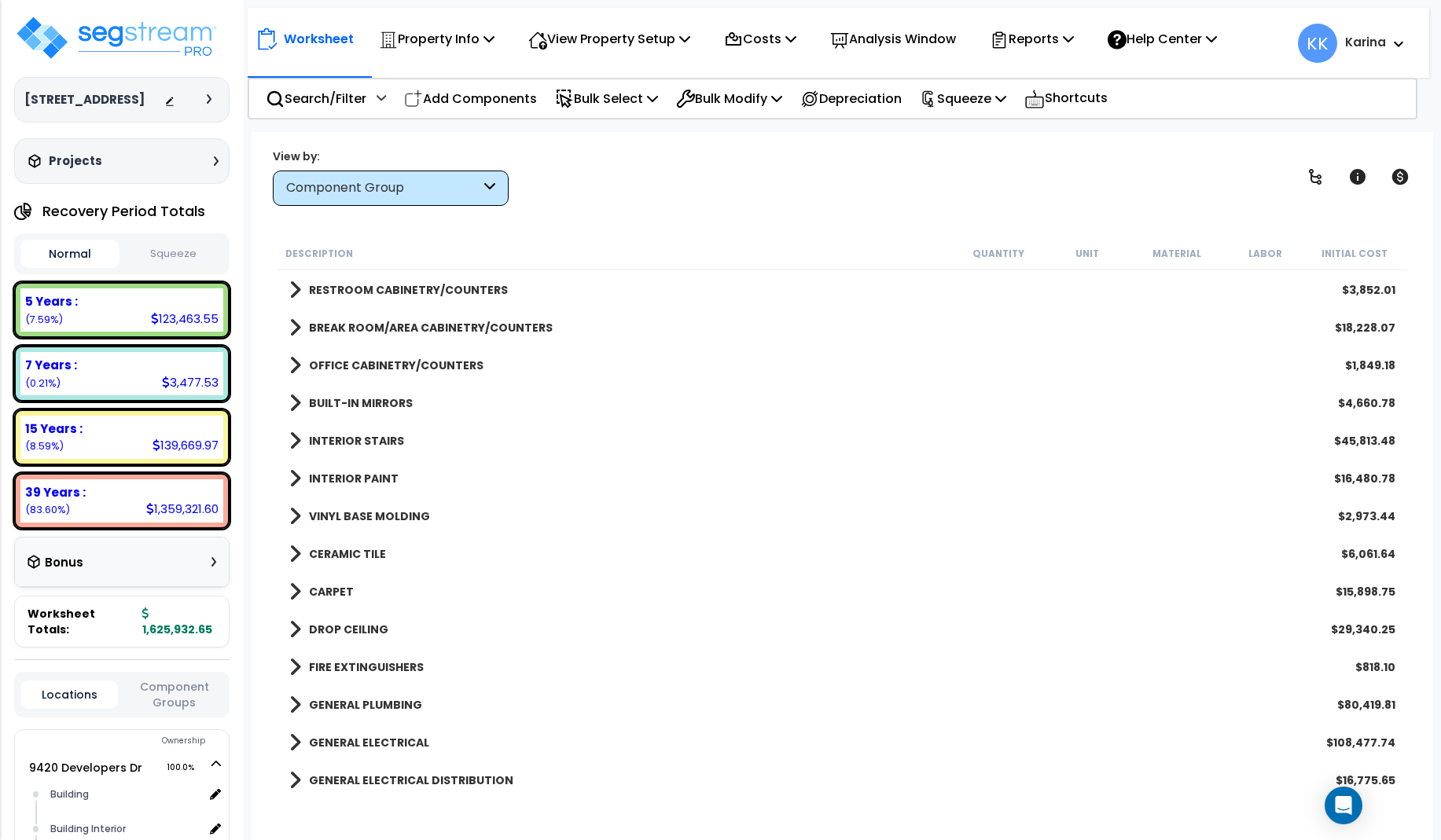
scroll to position [566, 0]
click at [292, 442] on span at bounding box center [296, 440] width 12 height 22
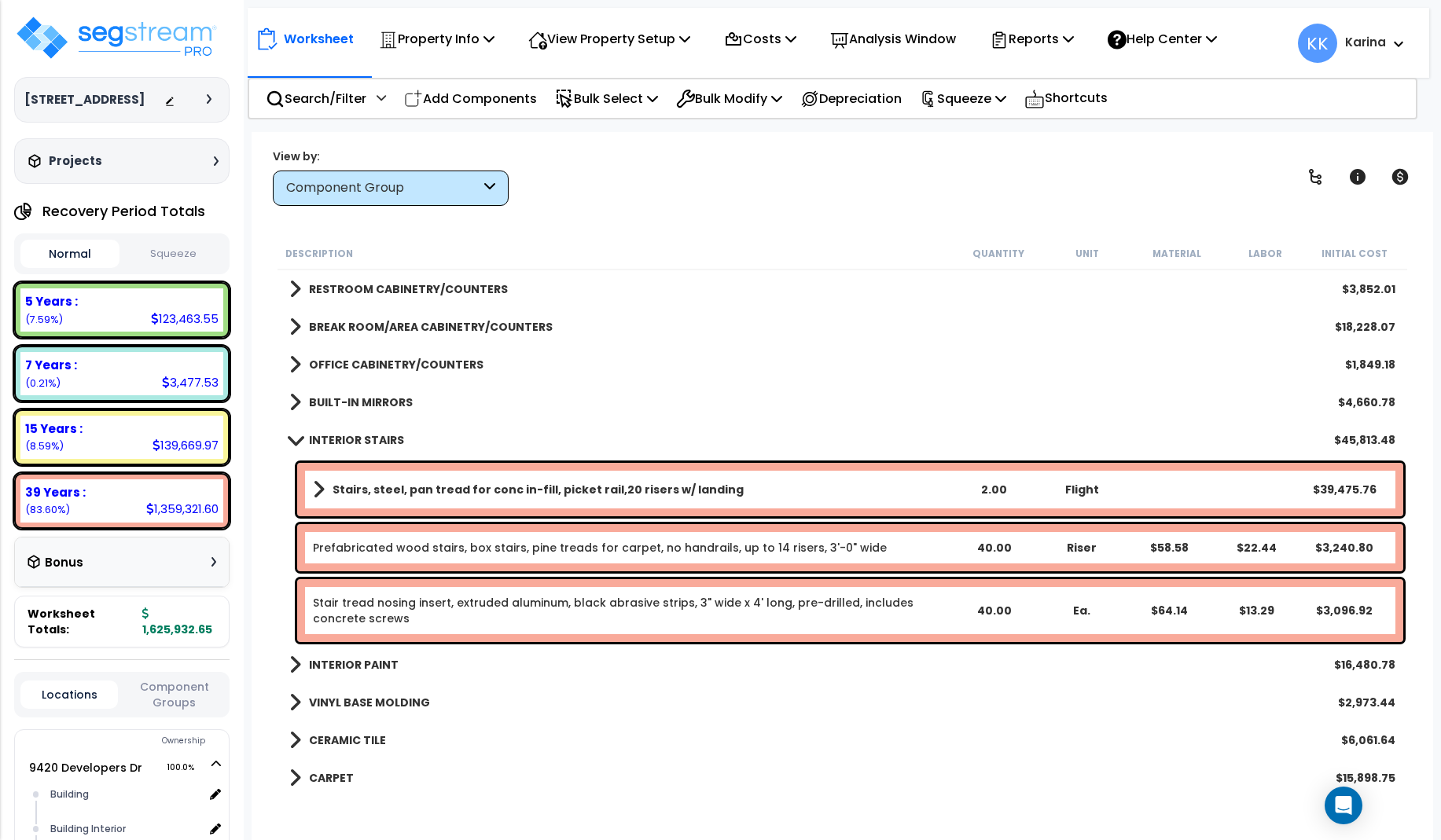
click at [295, 443] on span at bounding box center [295, 439] width 22 height 12
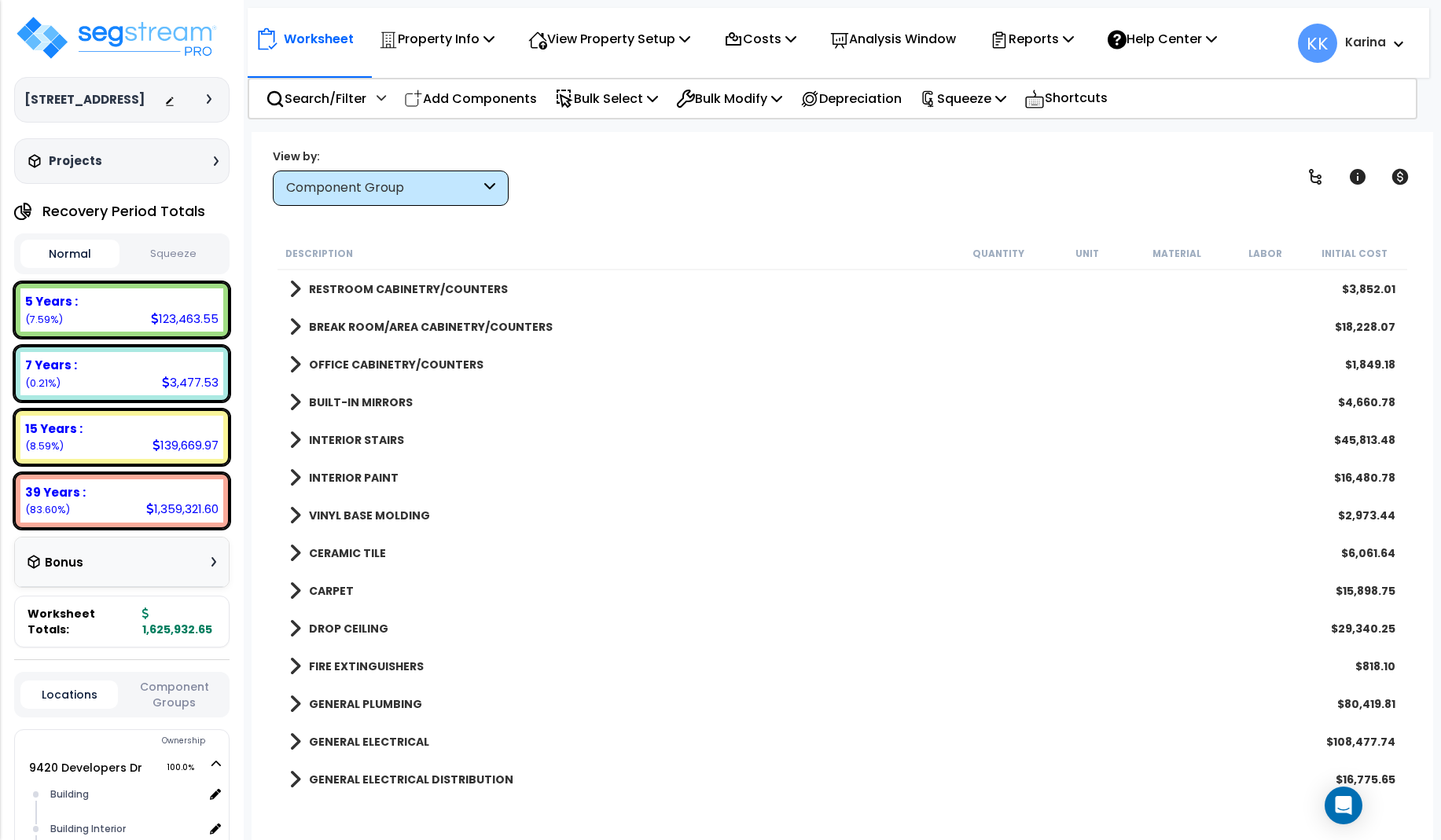
click at [295, 443] on span at bounding box center [296, 440] width 12 height 22
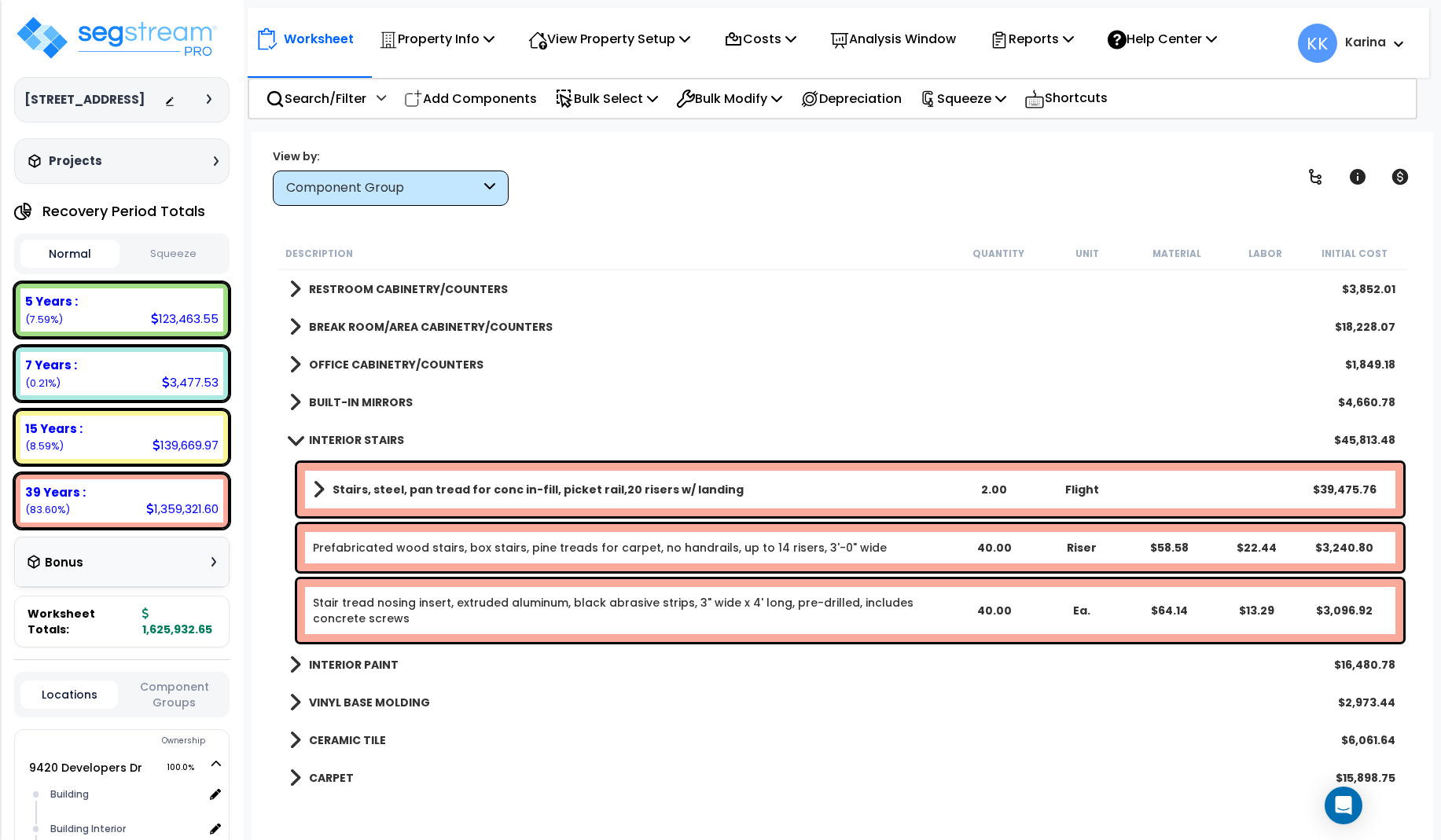
click at [295, 443] on span at bounding box center [295, 439] width 22 height 12
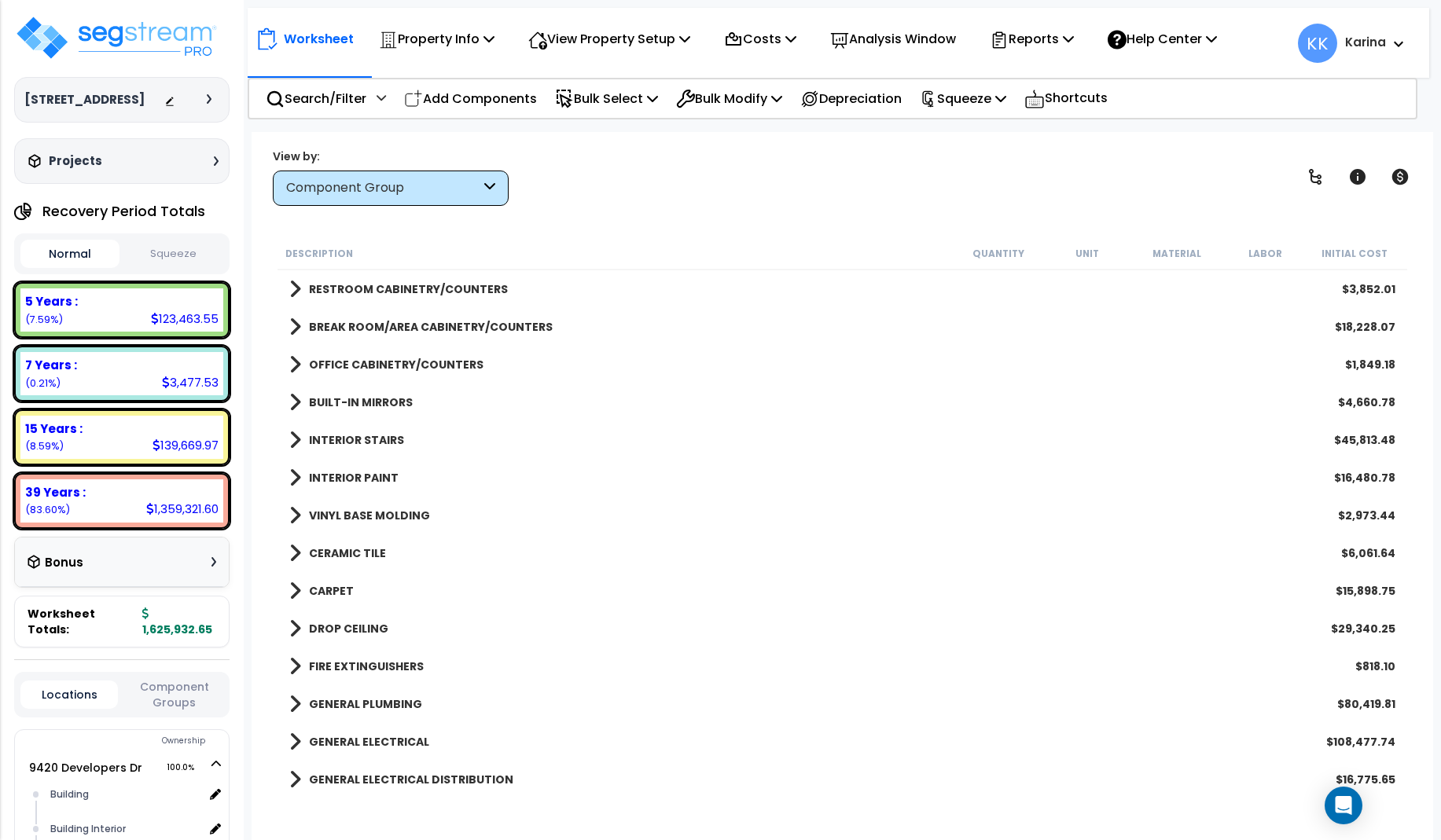
click at [296, 478] on span at bounding box center [296, 478] width 12 height 22
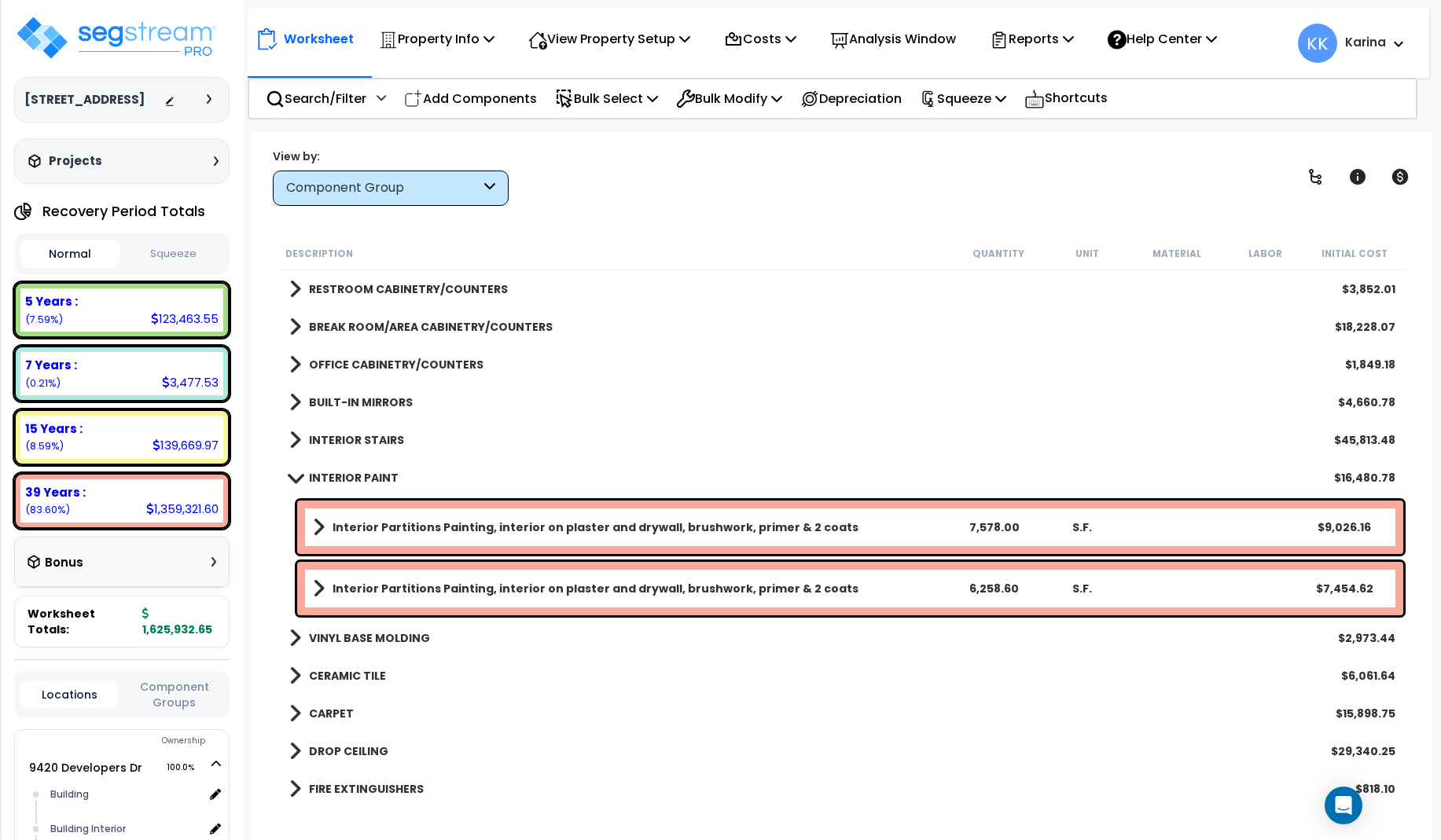
click at [296, 478] on span at bounding box center [295, 478] width 22 height 12
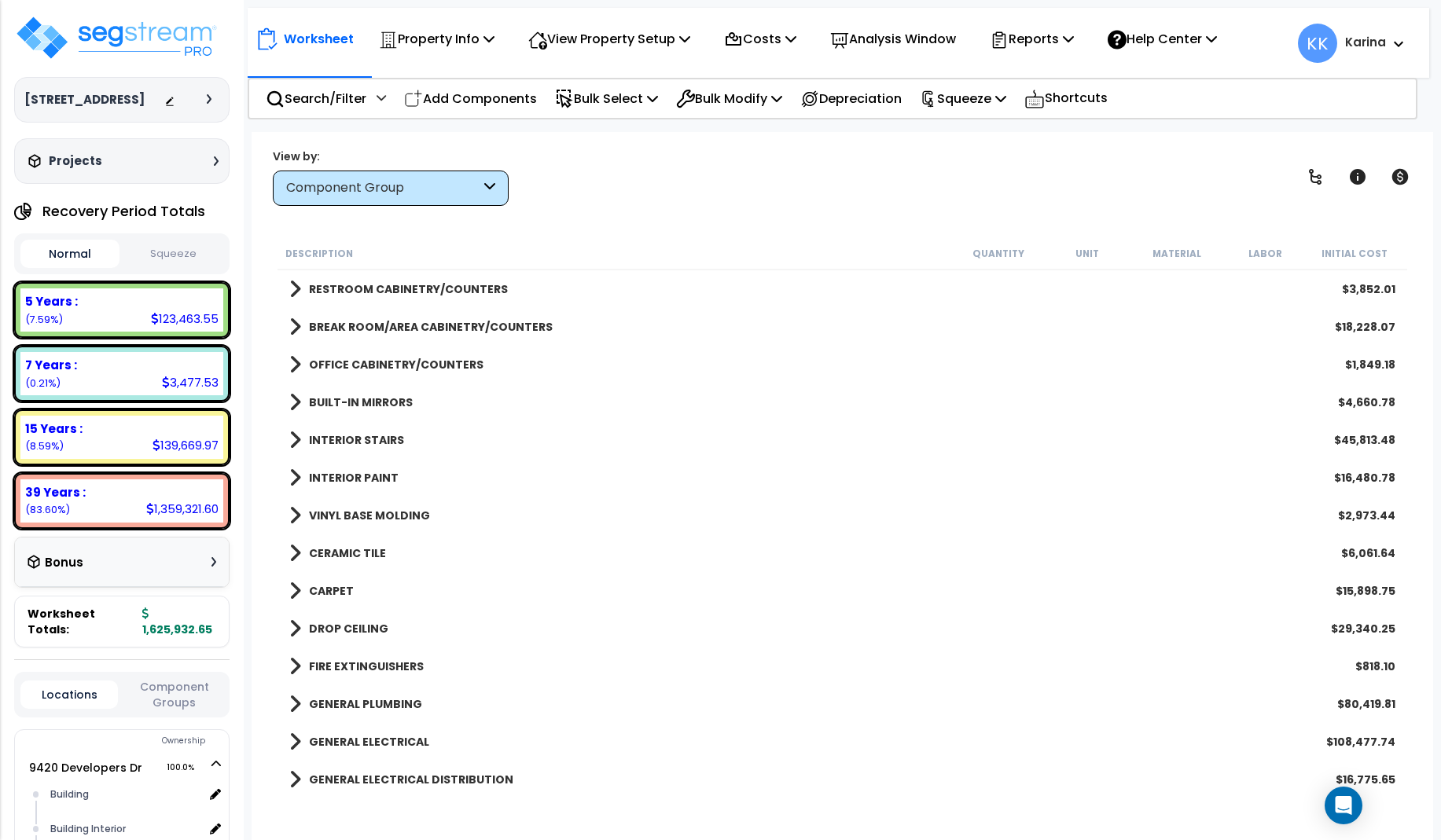
click at [292, 515] on span at bounding box center [296, 515] width 12 height 22
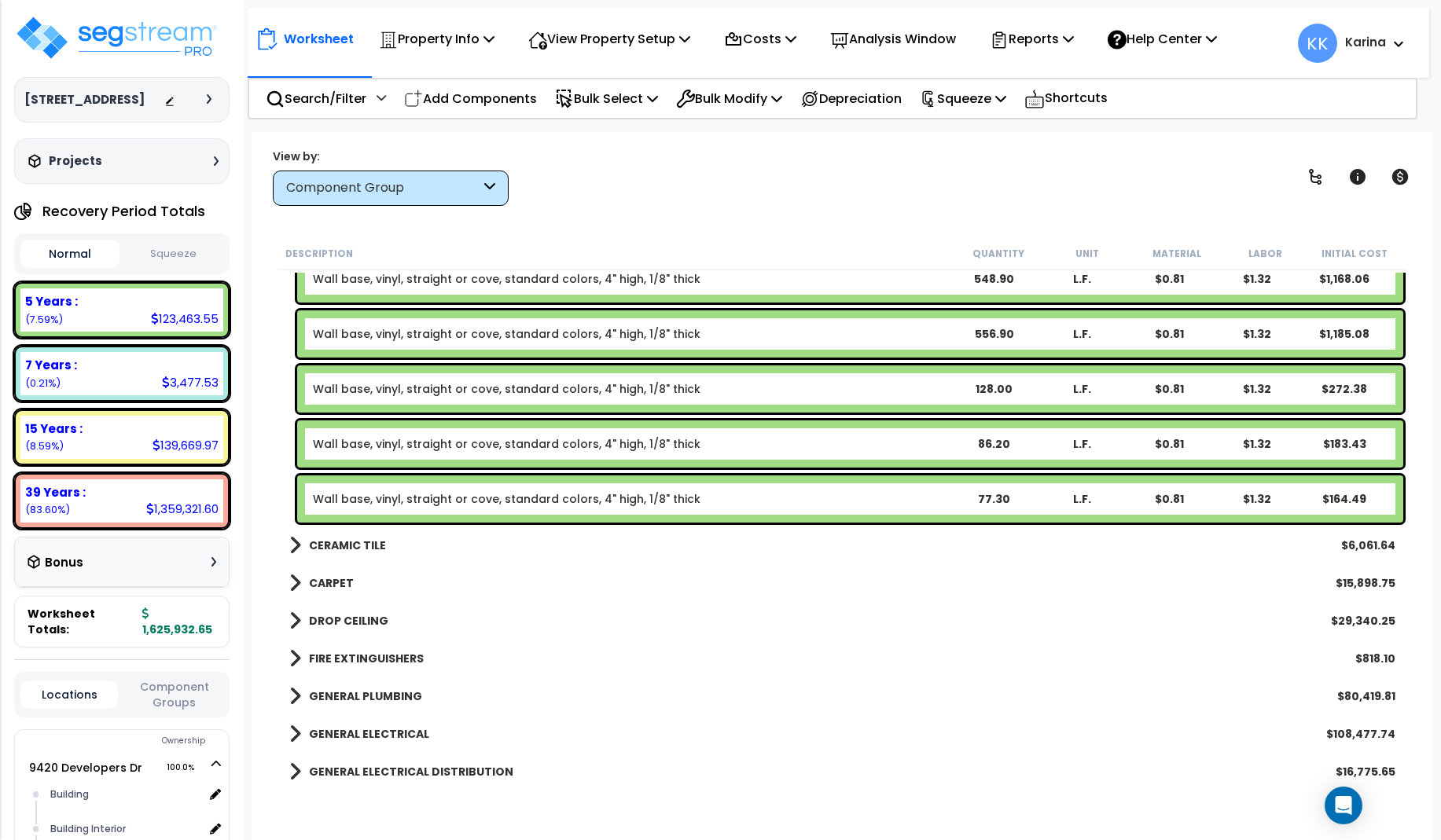
scroll to position [754, 0]
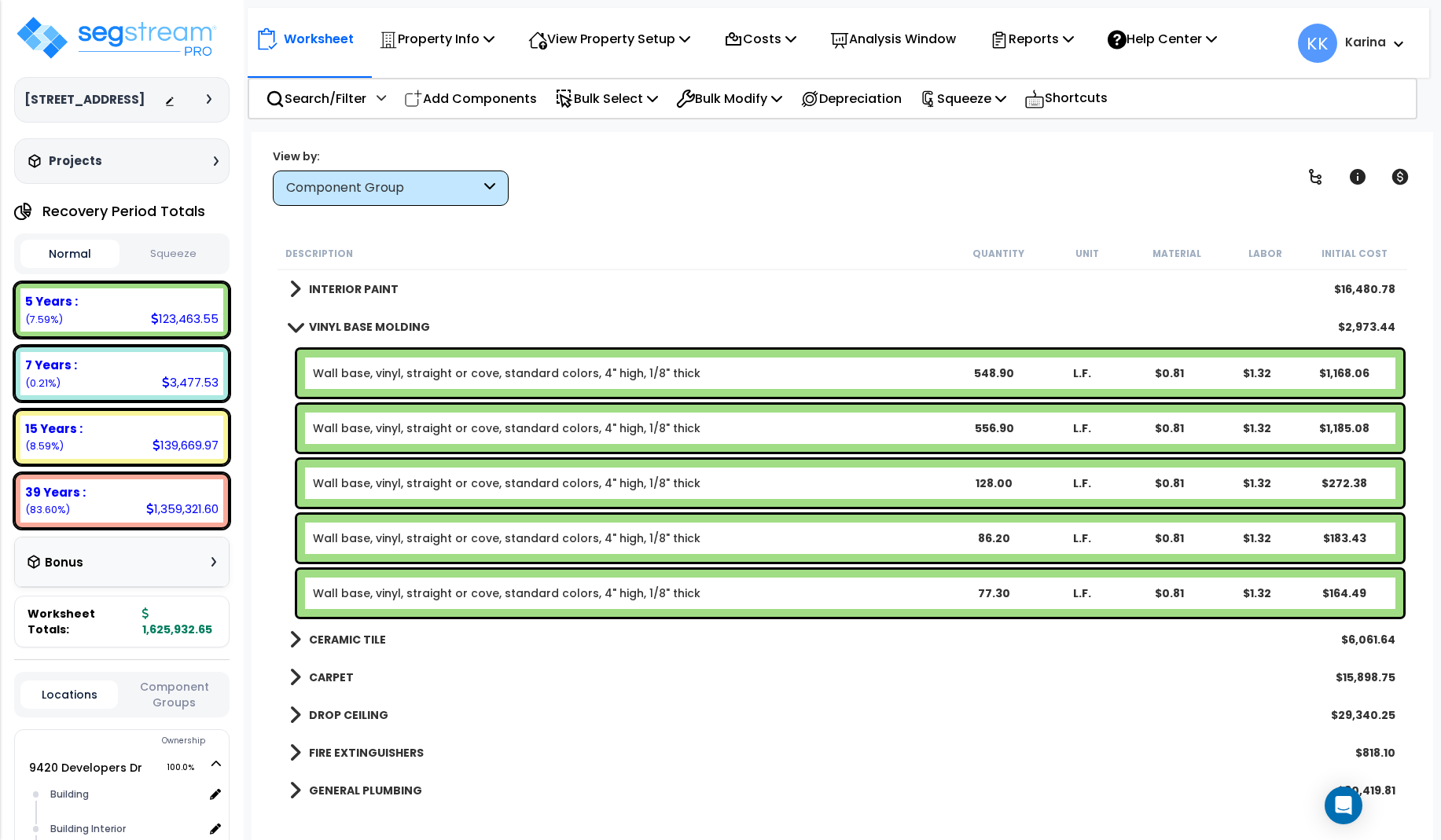
click at [293, 324] on span at bounding box center [295, 326] width 22 height 12
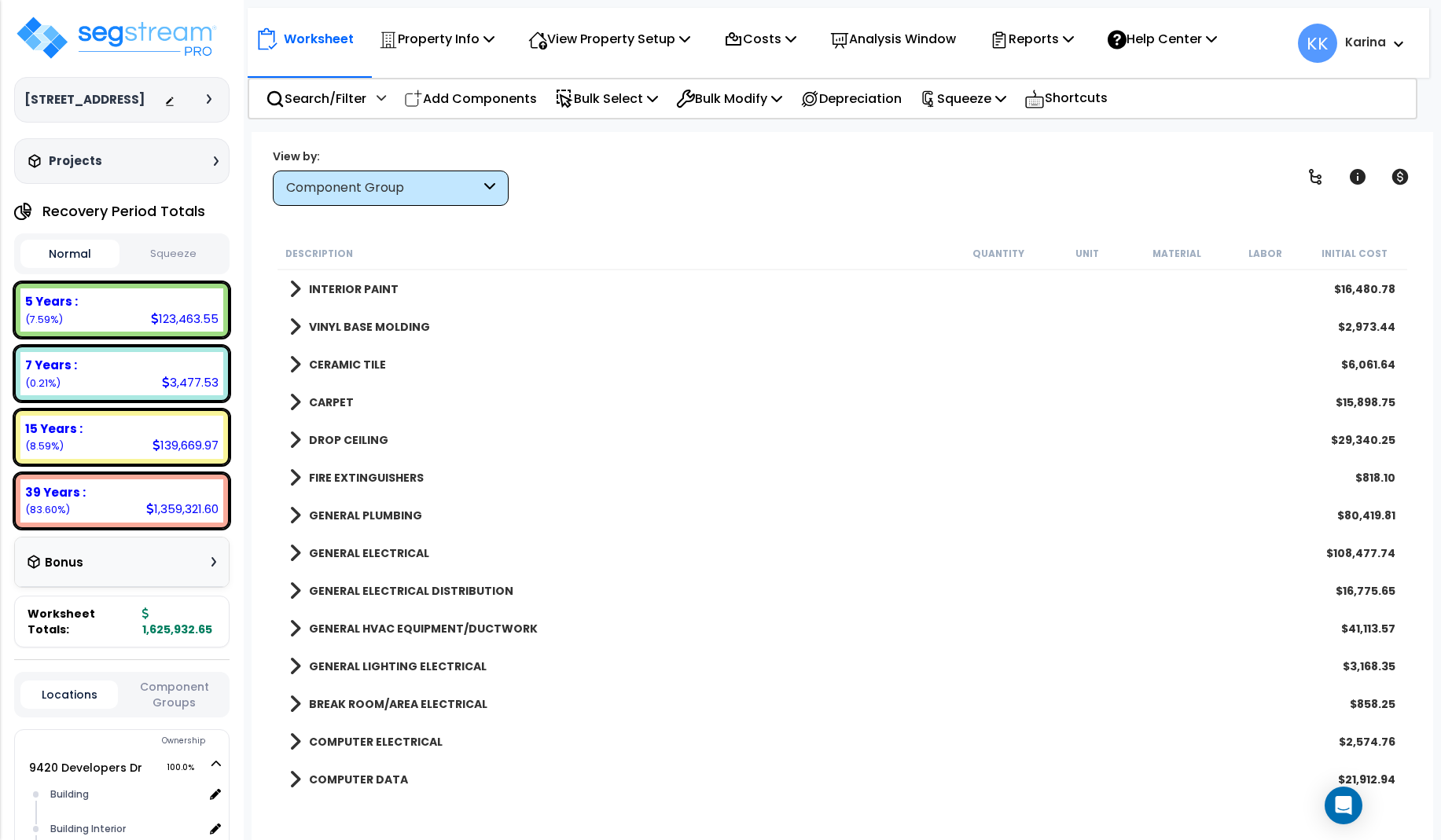
click at [293, 404] on span at bounding box center [296, 402] width 12 height 22
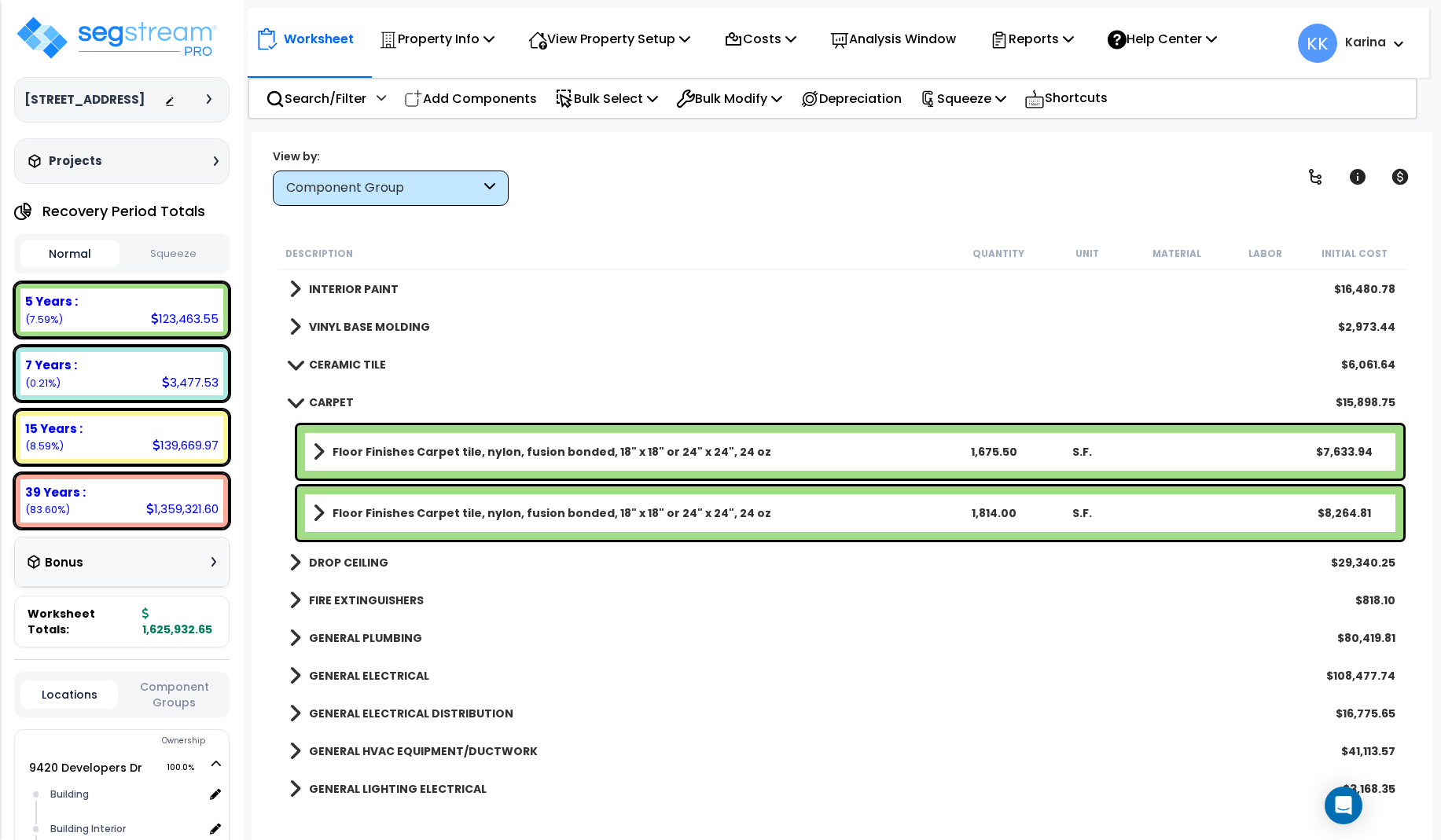
click at [293, 404] on span at bounding box center [295, 402] width 22 height 12
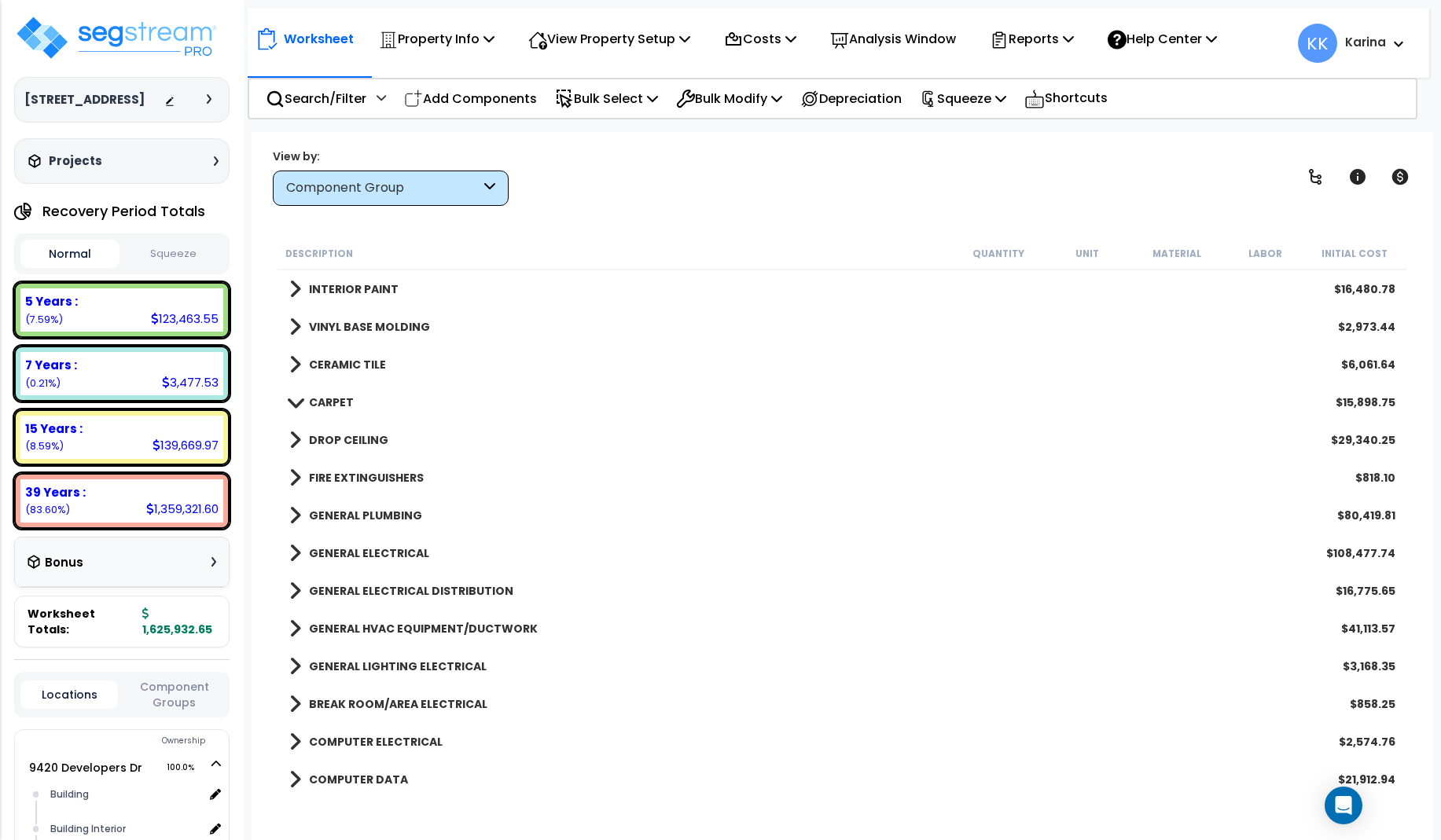
scroll to position [849, 0]
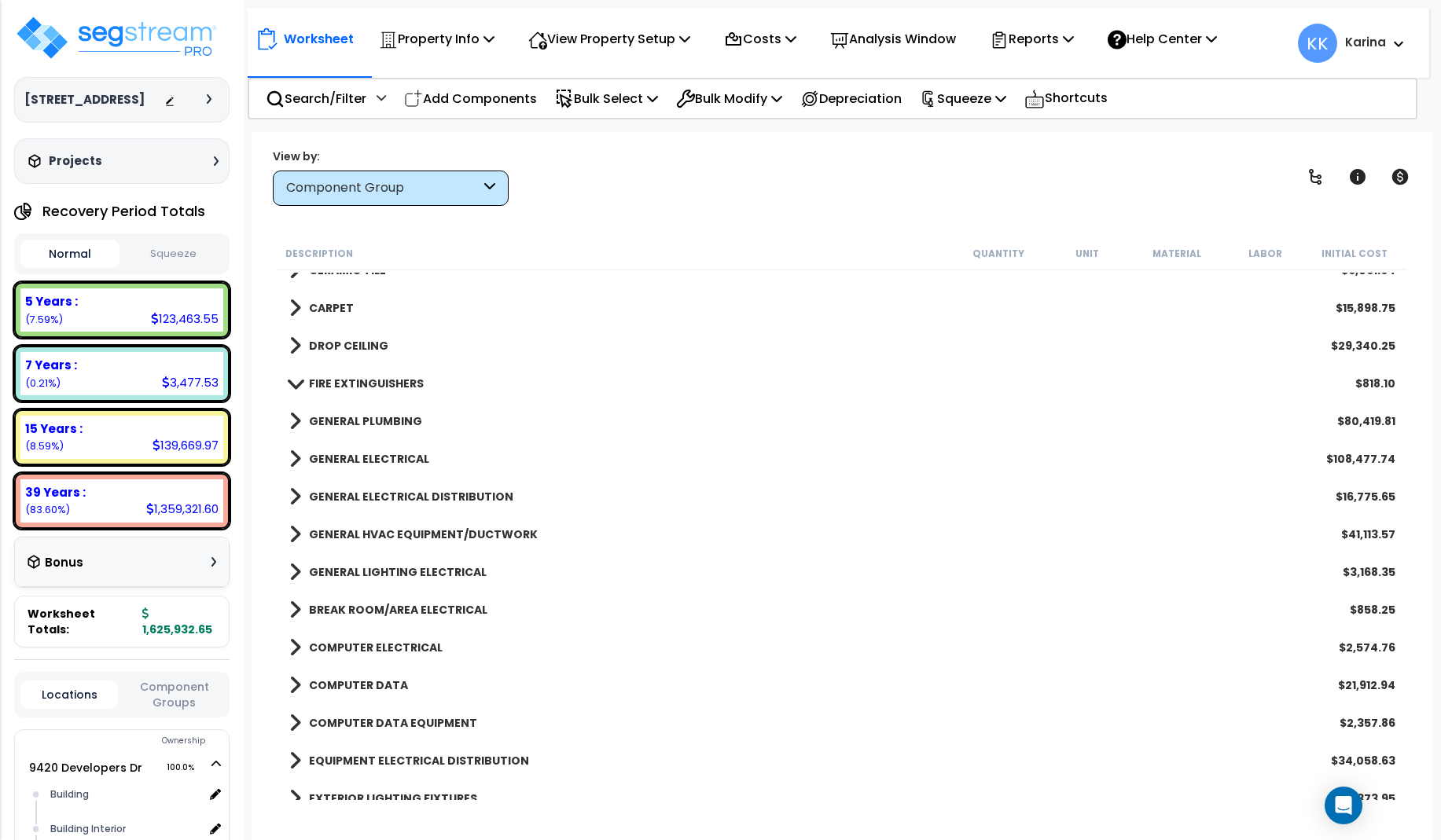
click at [293, 351] on span at bounding box center [296, 346] width 12 height 22
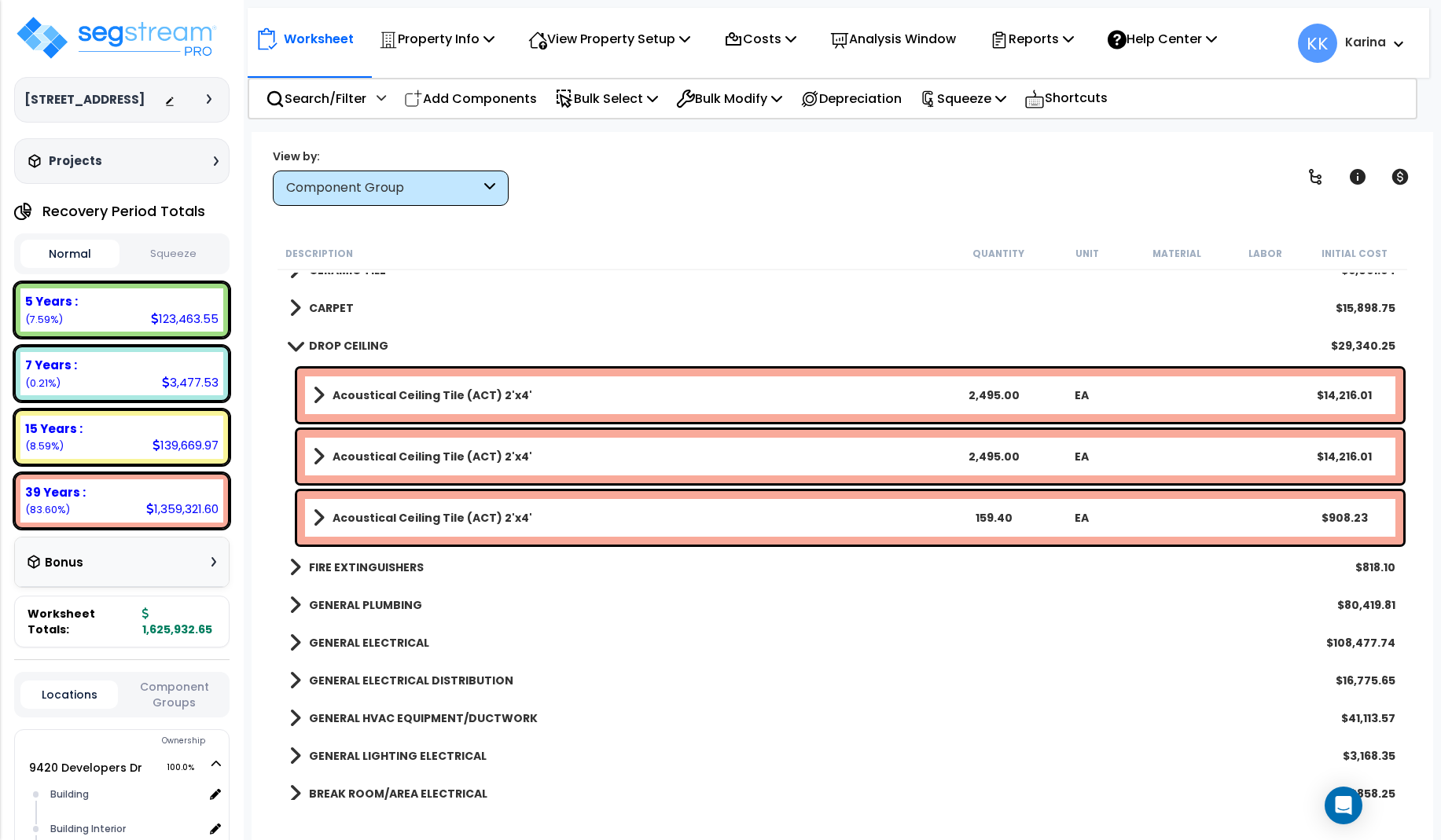
click at [293, 351] on link "DROP CEILING" at bounding box center [339, 346] width 99 height 22
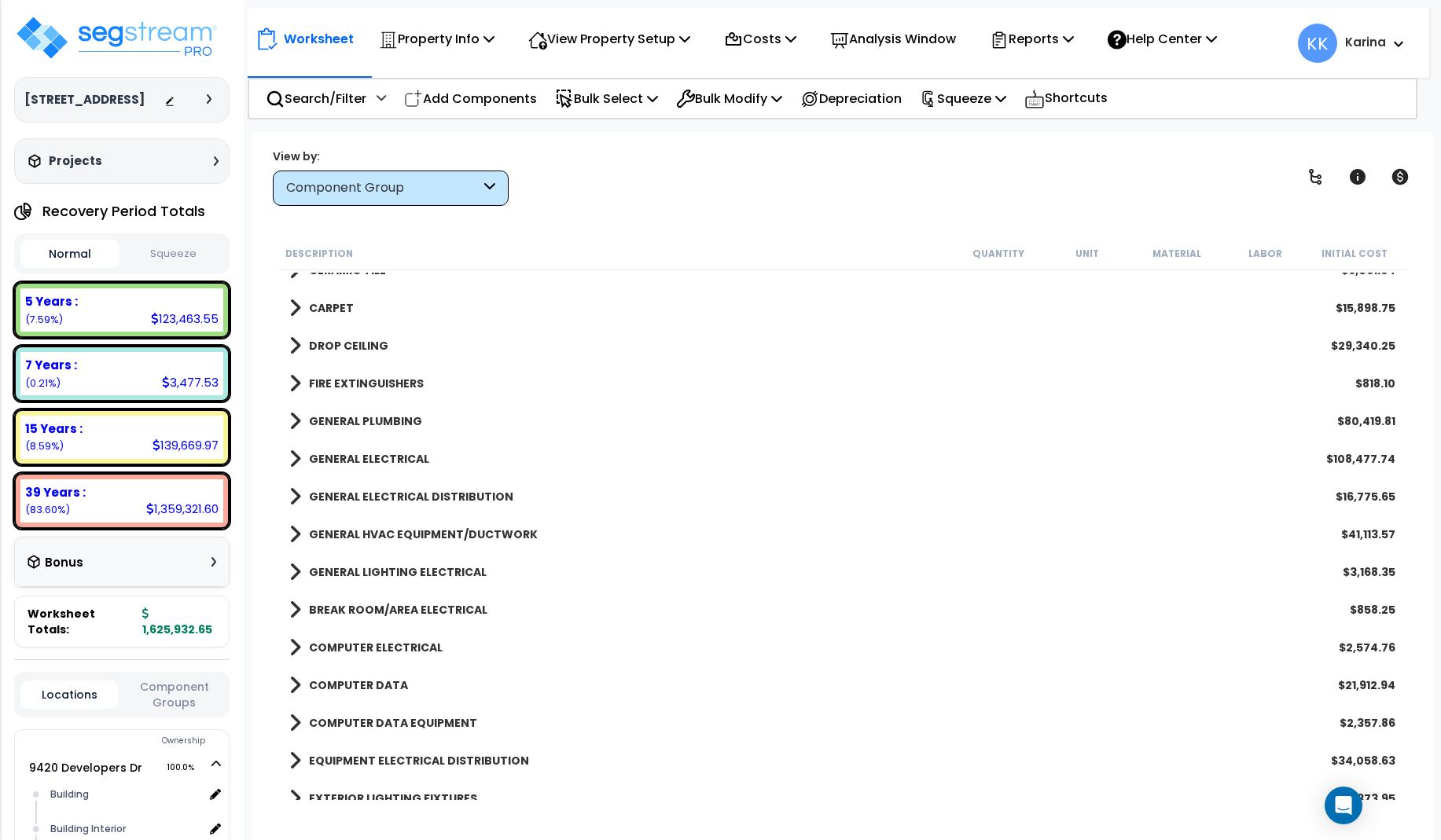
click at [291, 417] on span at bounding box center [296, 421] width 12 height 22
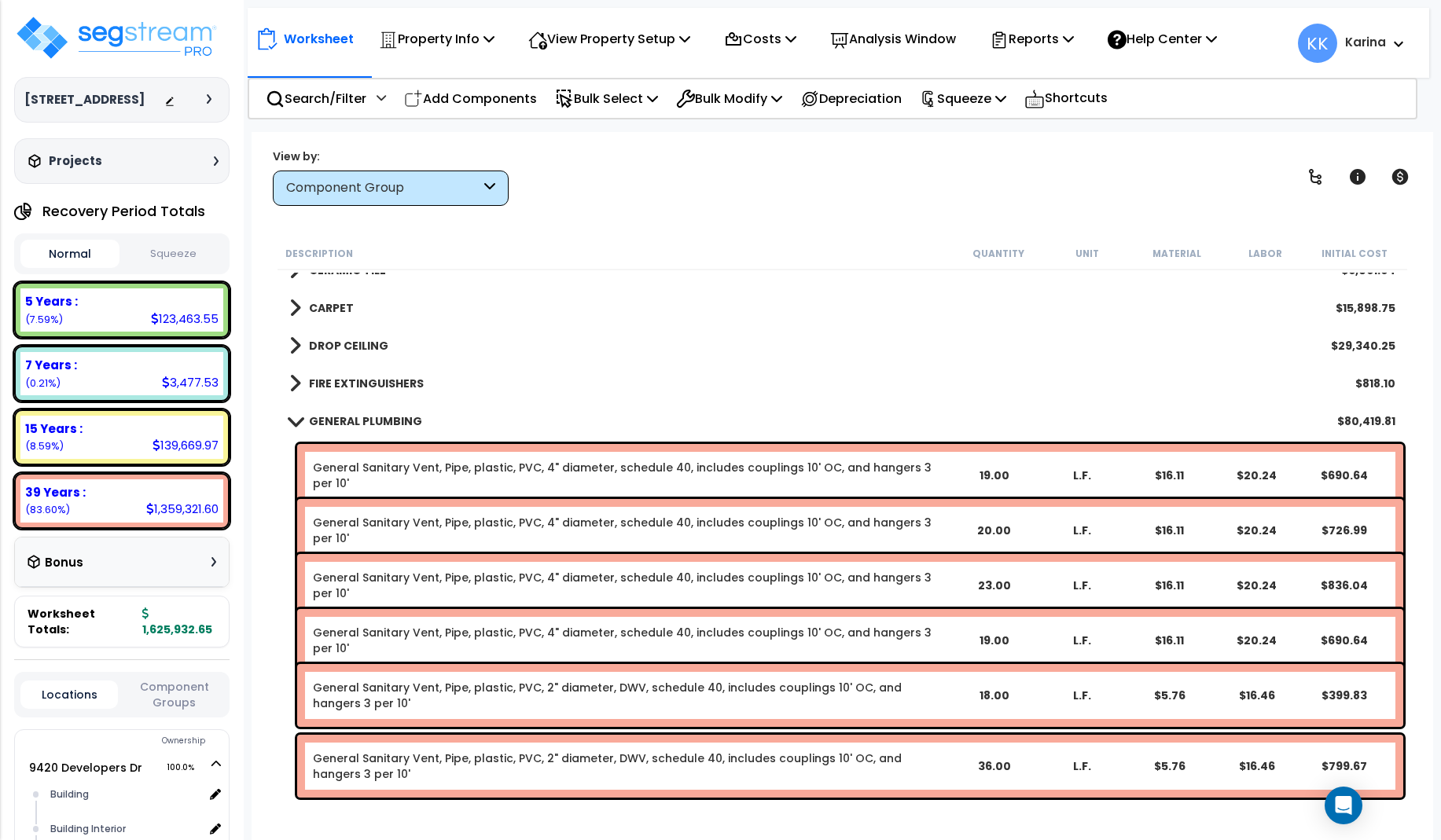
click at [291, 417] on span at bounding box center [295, 420] width 22 height 12
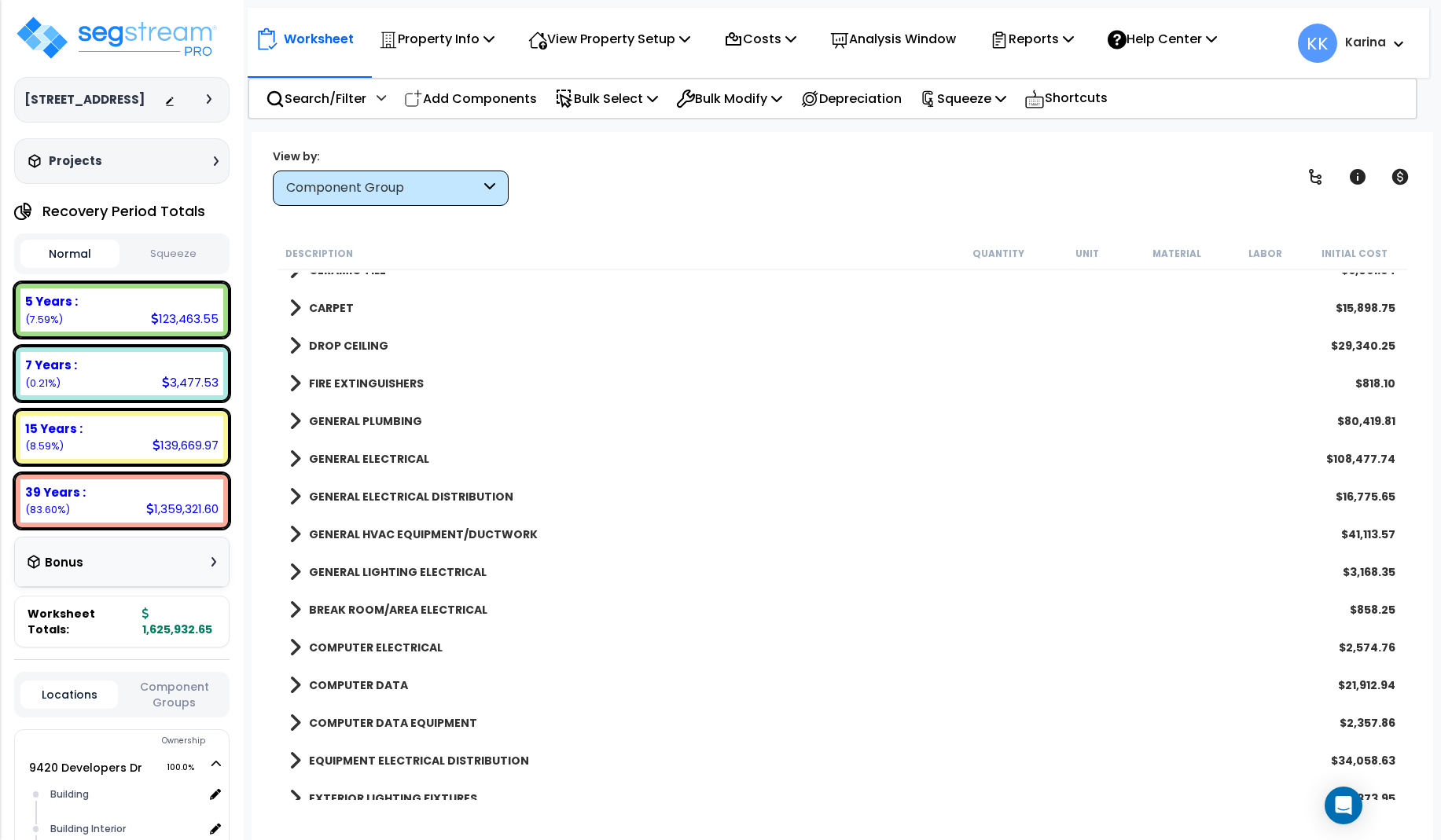
click at [296, 459] on span at bounding box center [296, 459] width 12 height 22
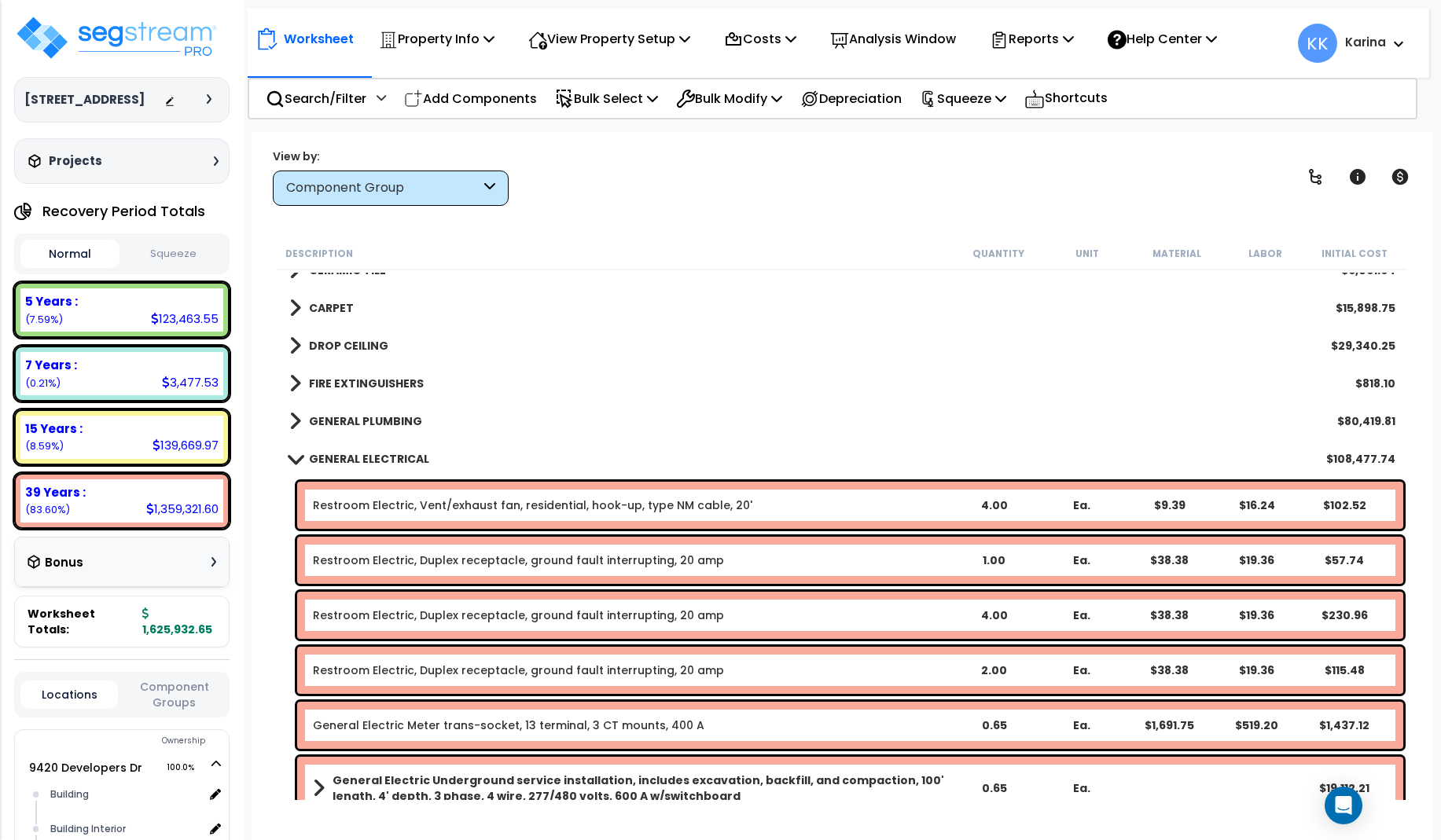
scroll to position [943, 0]
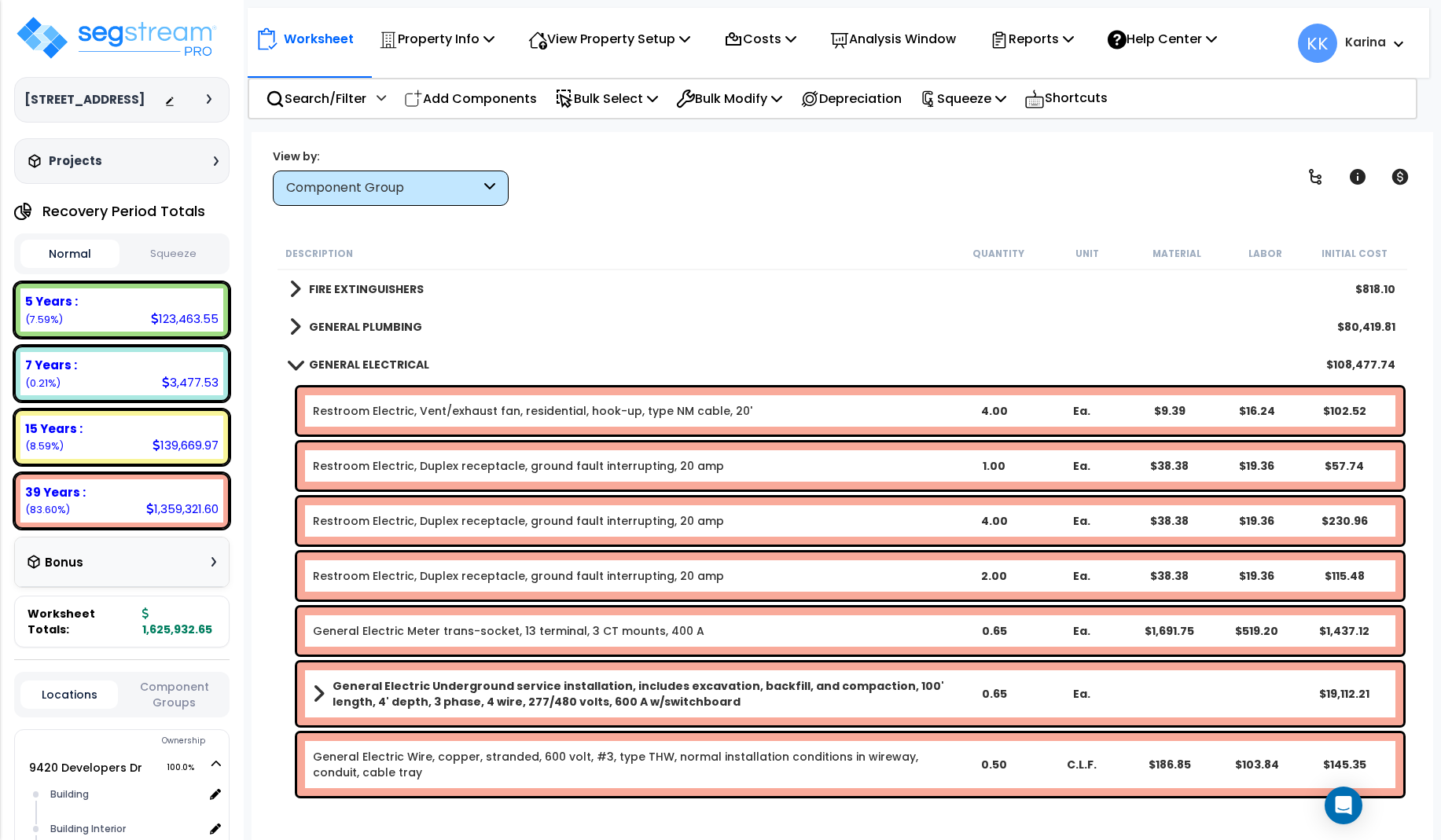
click at [290, 363] on span at bounding box center [295, 364] width 22 height 12
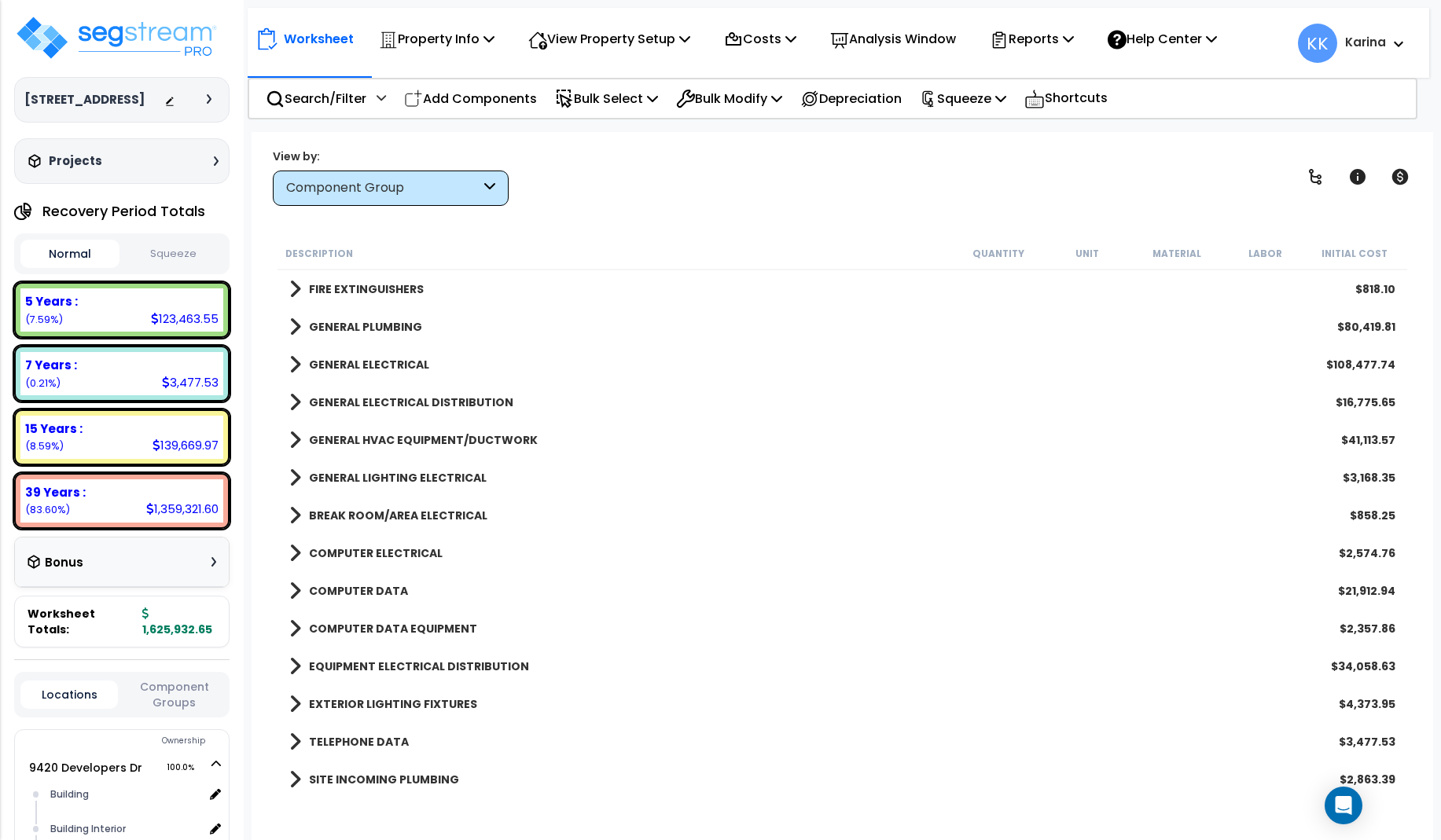
click at [296, 403] on span at bounding box center [296, 402] width 12 height 22
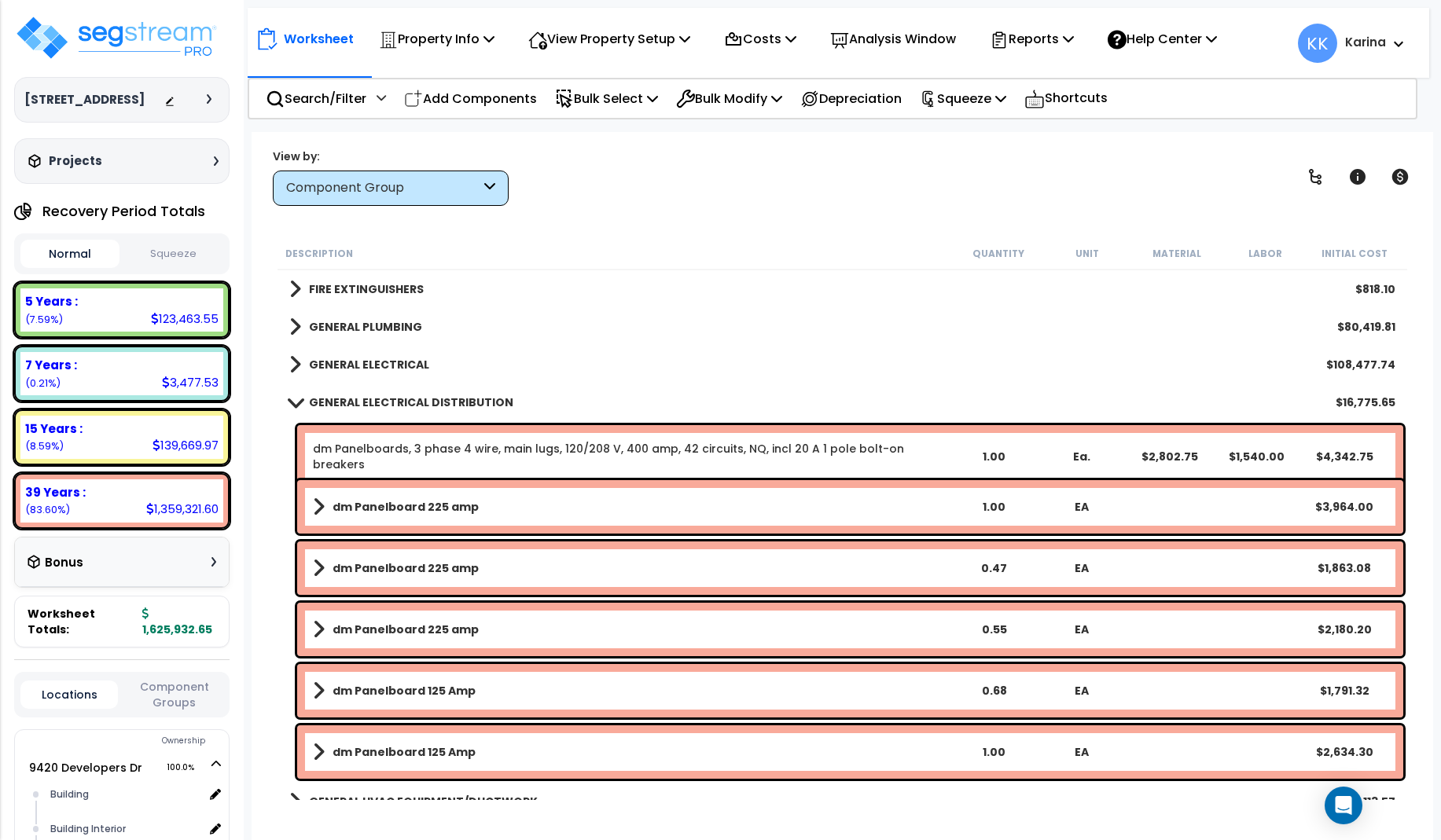
click at [296, 403] on span at bounding box center [295, 402] width 22 height 12
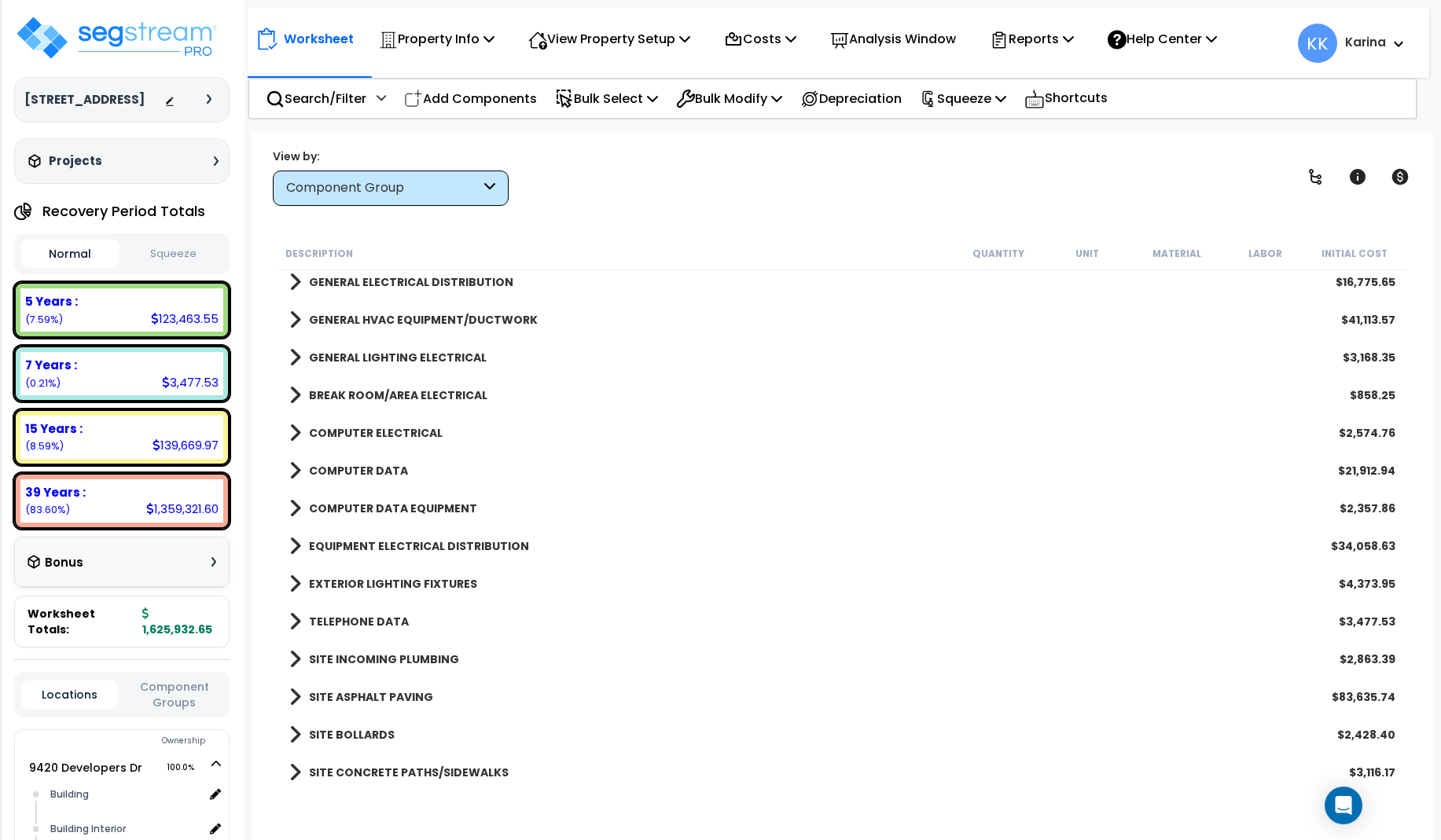
scroll to position [1037, 0]
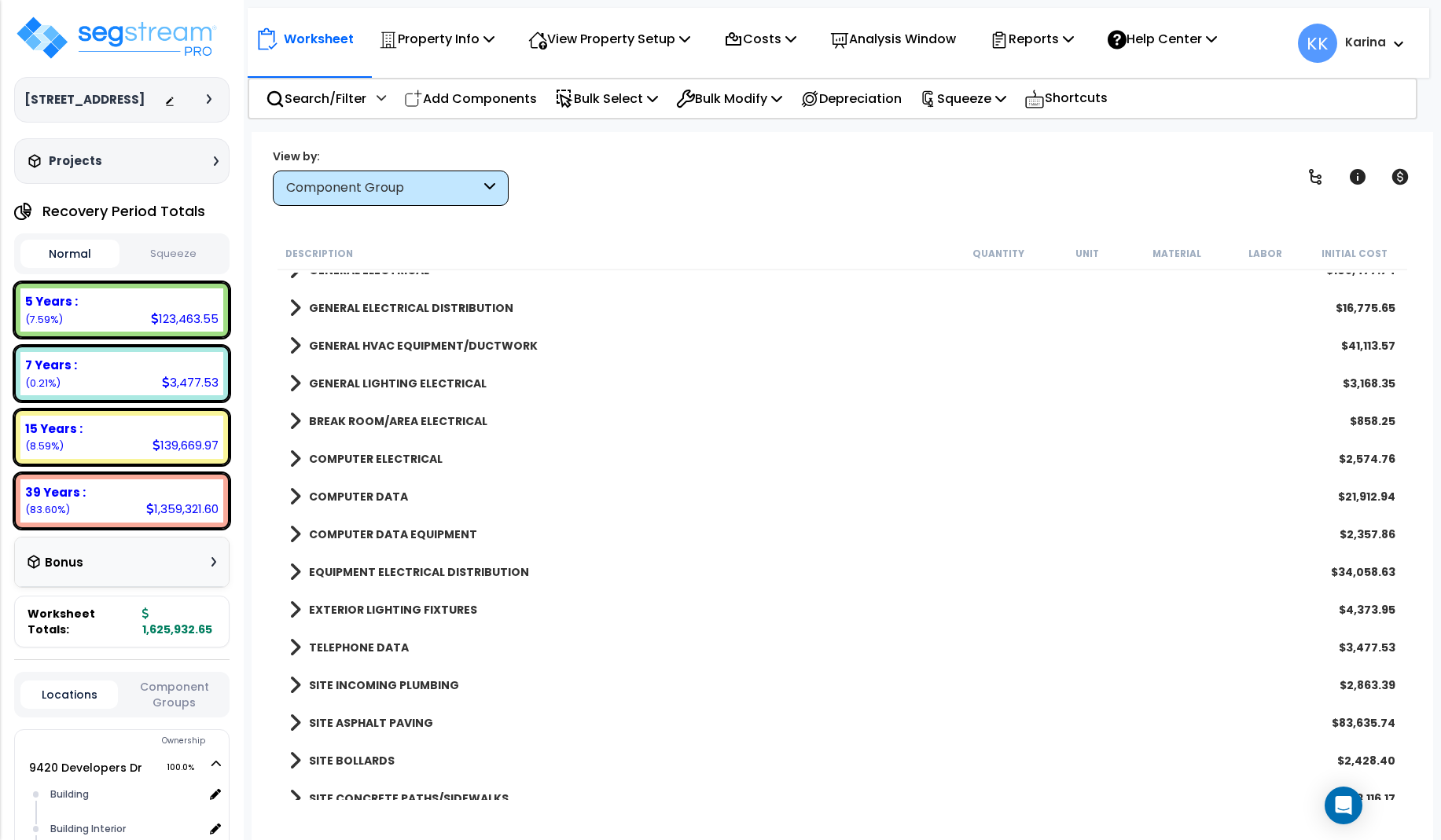
click at [290, 348] on span at bounding box center [296, 346] width 12 height 22
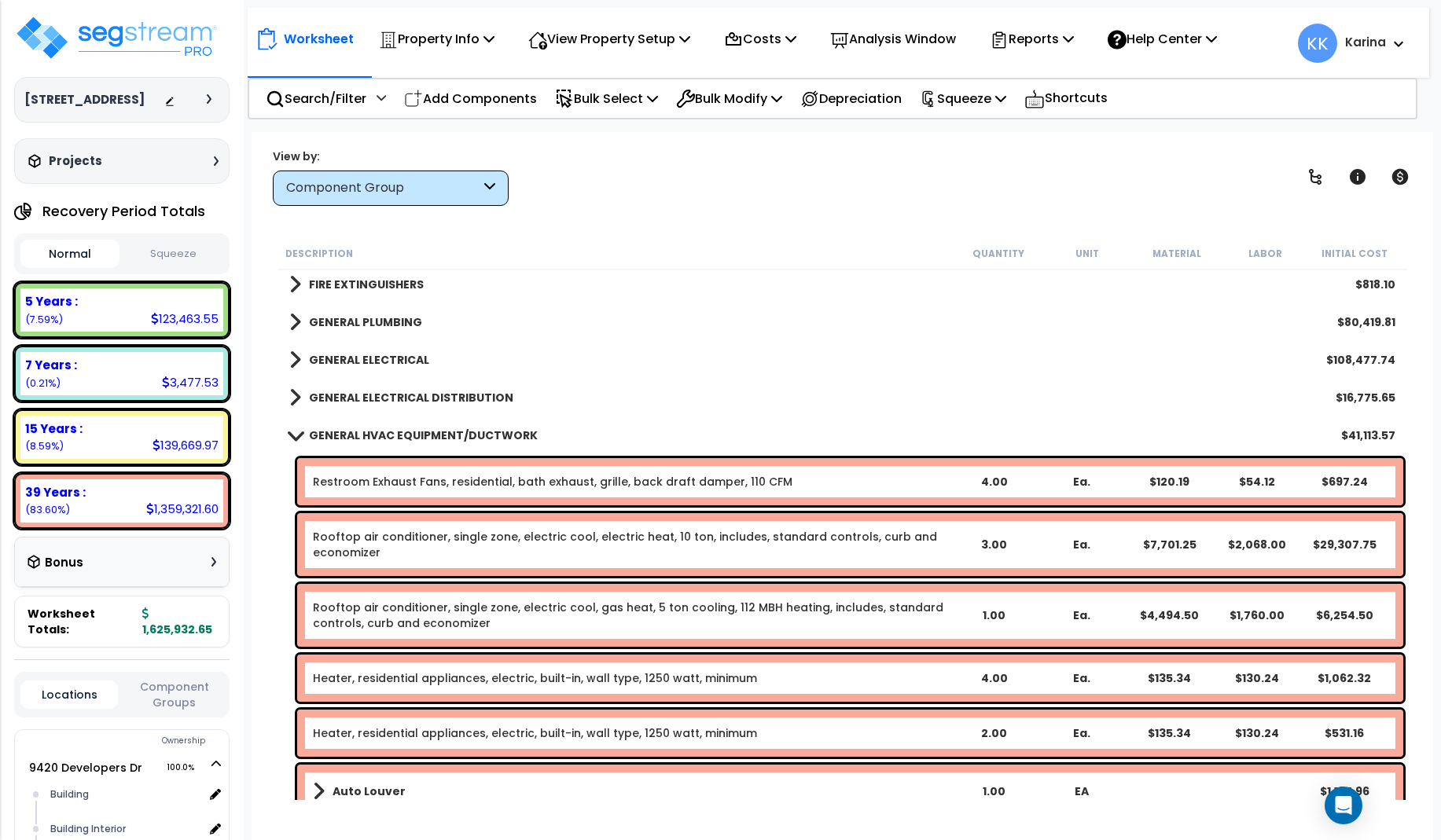
scroll to position [943, 0]
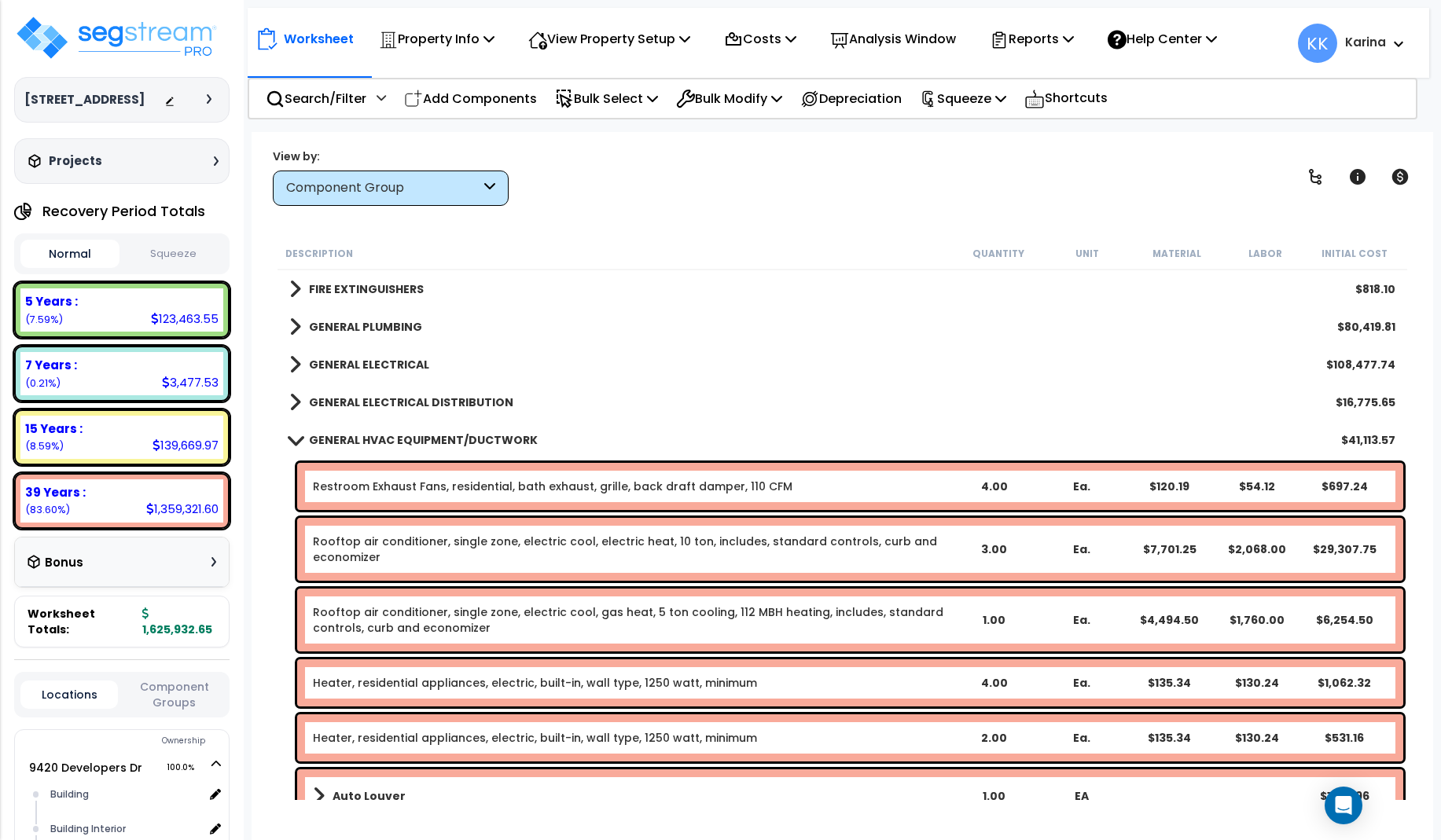
click at [295, 440] on span at bounding box center [295, 439] width 22 height 12
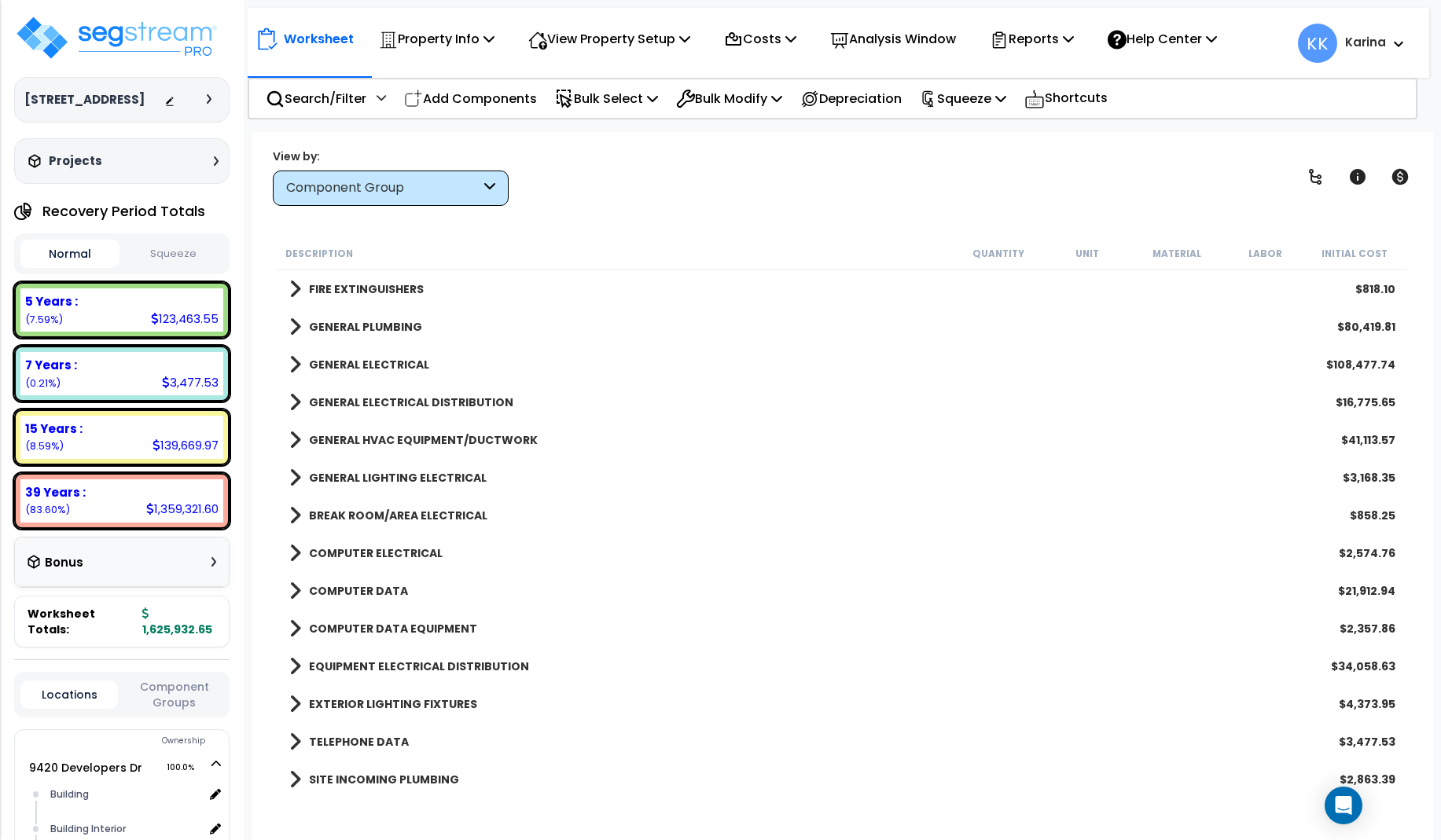
click at [291, 479] on span at bounding box center [296, 478] width 12 height 22
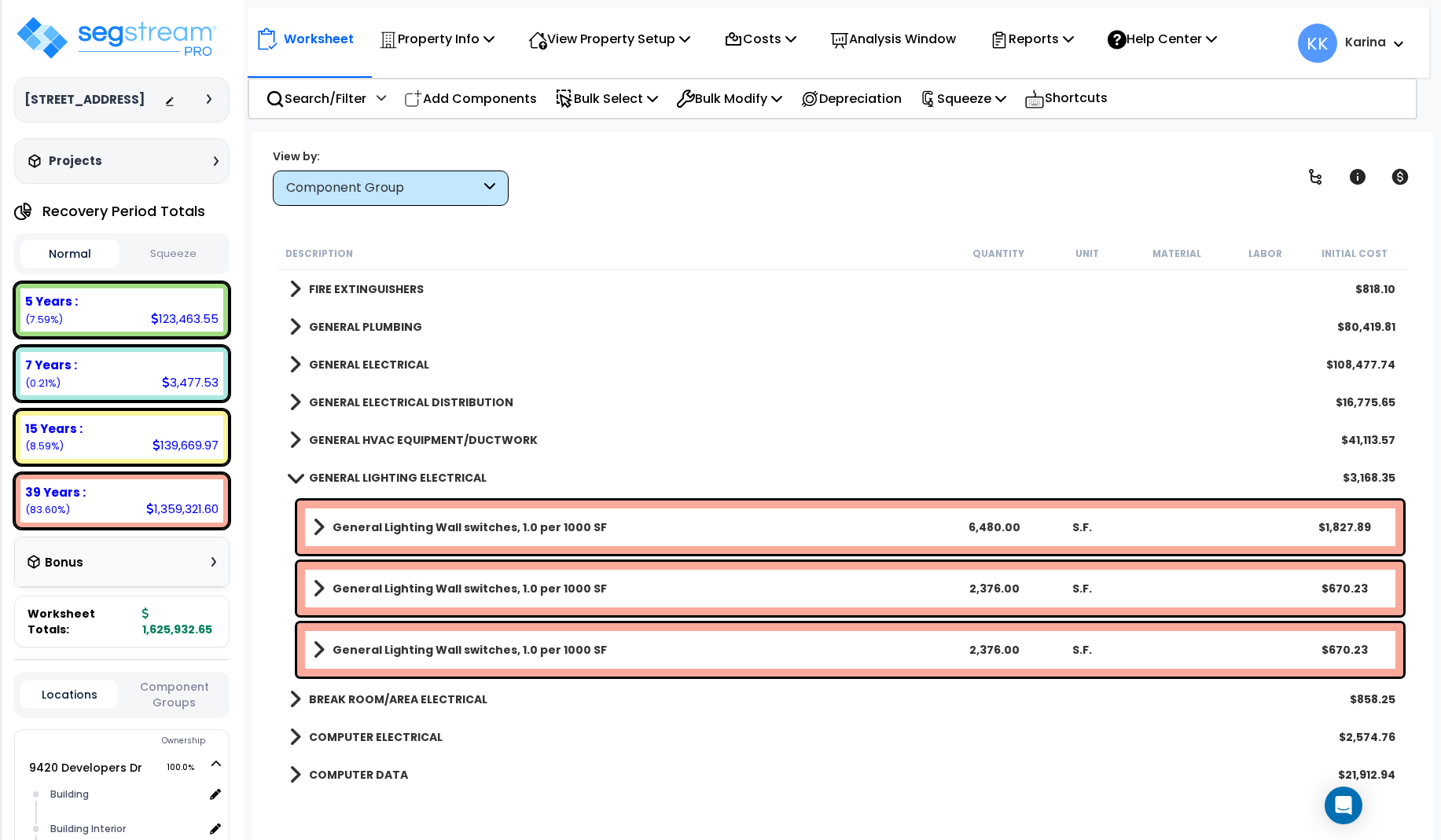
click at [291, 479] on span at bounding box center [295, 478] width 22 height 12
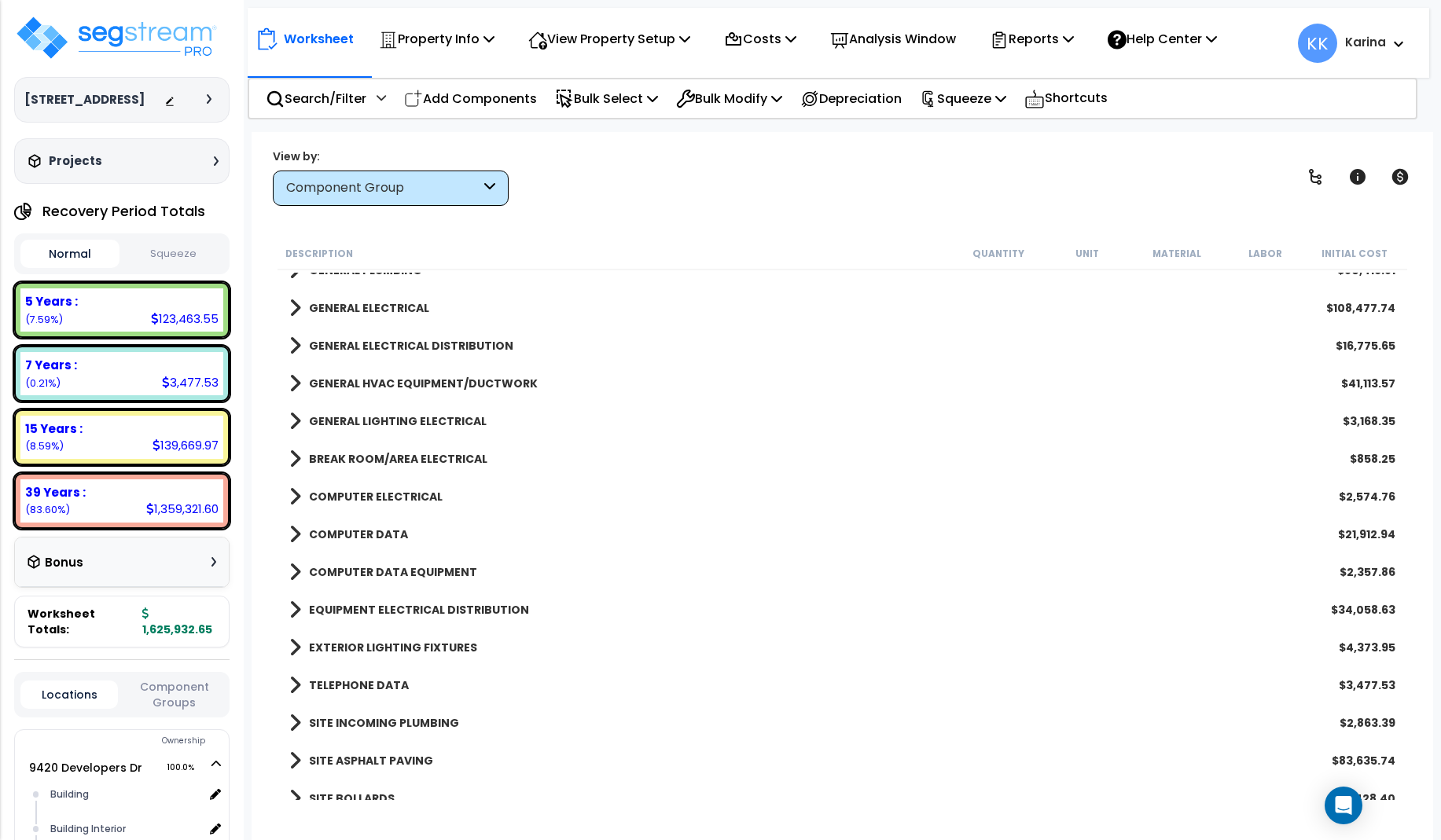
scroll to position [1037, 0]
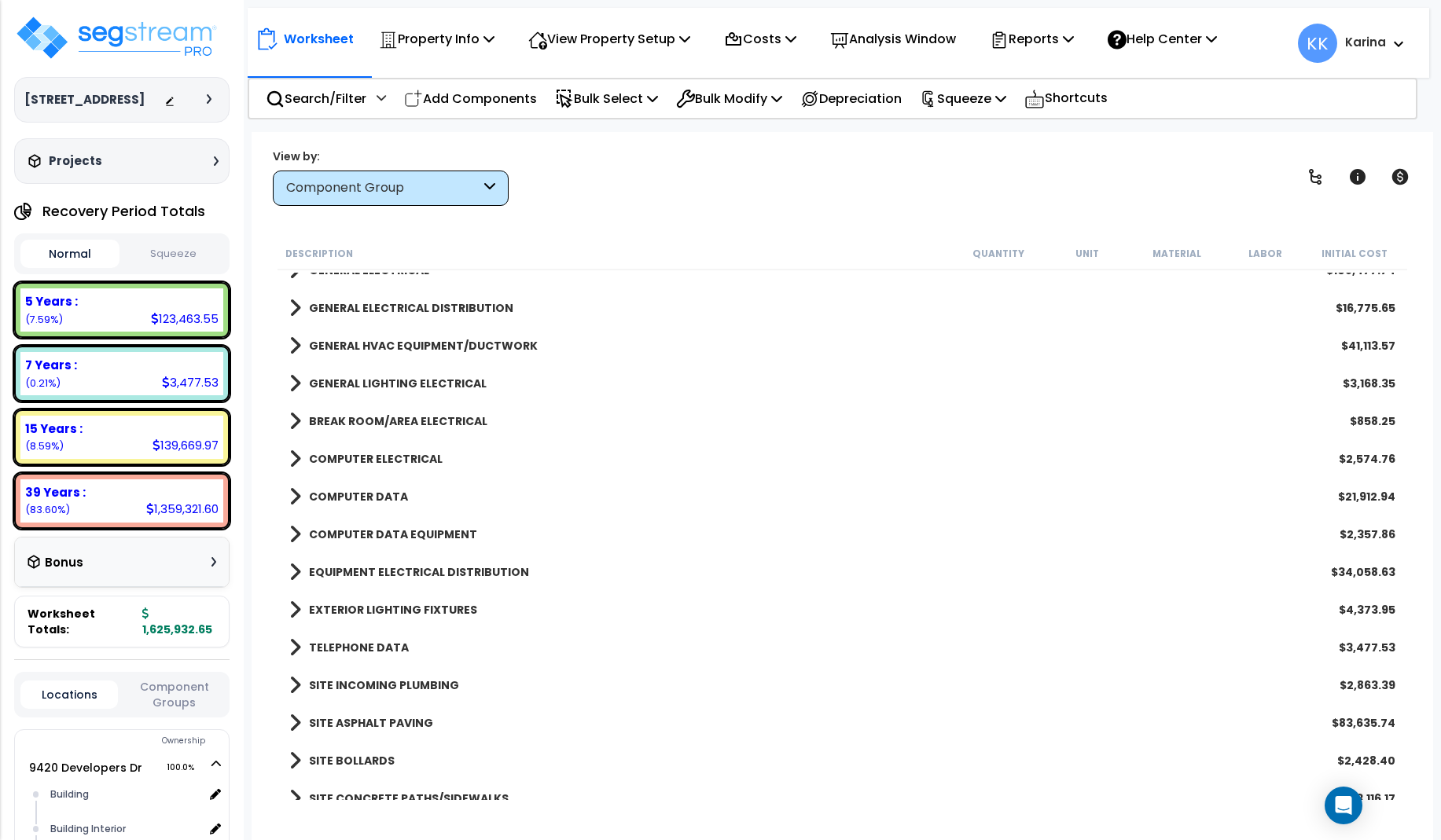
click at [294, 415] on span at bounding box center [296, 421] width 12 height 22
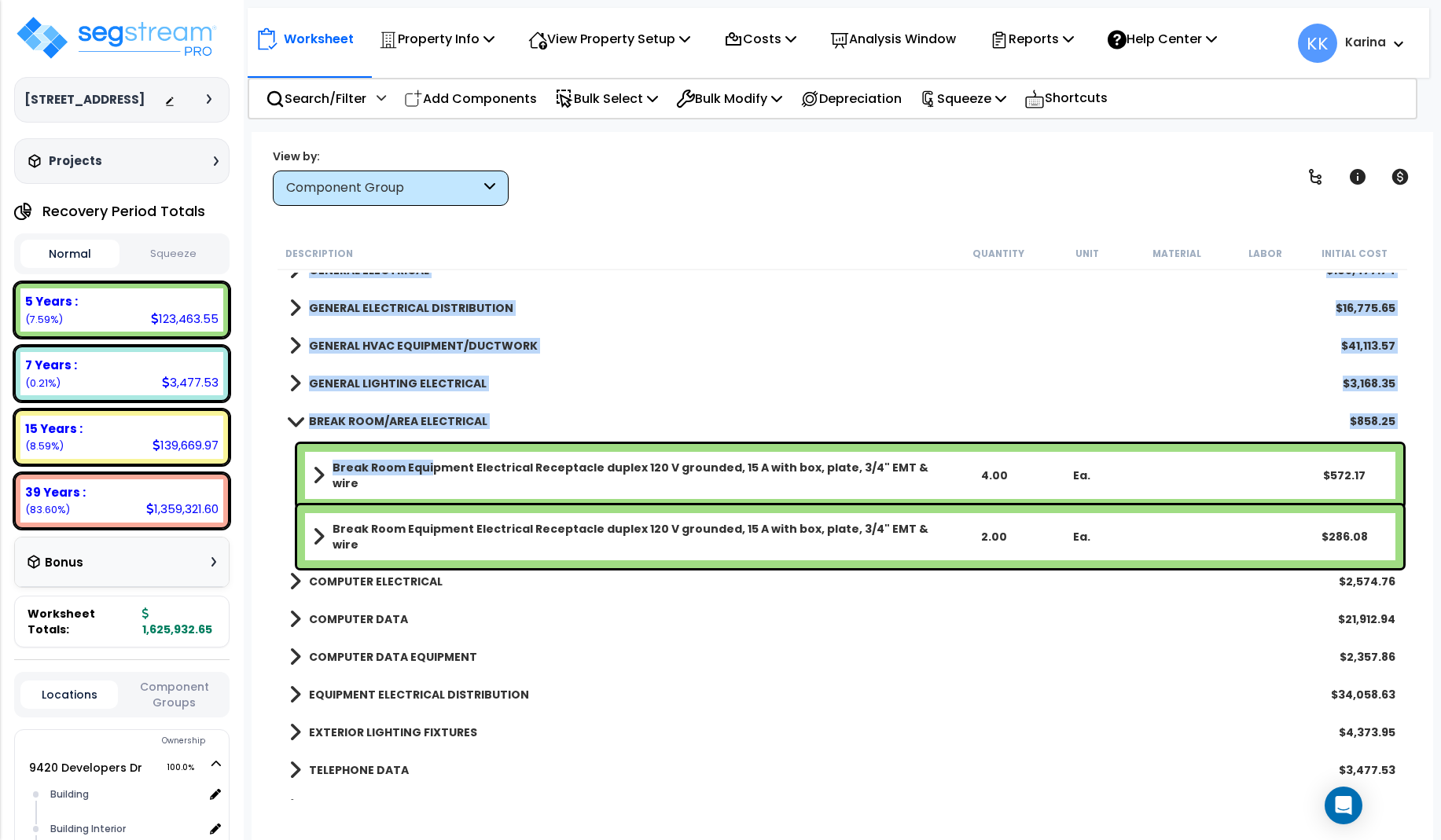
click at [426, 496] on div "Break Room Equipment Electrical Receptacle duplex 120 V grounded, 15 A with box…" at bounding box center [850, 474] width 1106 height 63
click at [466, 461] on link "Break Room Equipment Electrical Receptacle duplex 120 V grounded, 15 A with box…" at bounding box center [631, 475] width 637 height 32
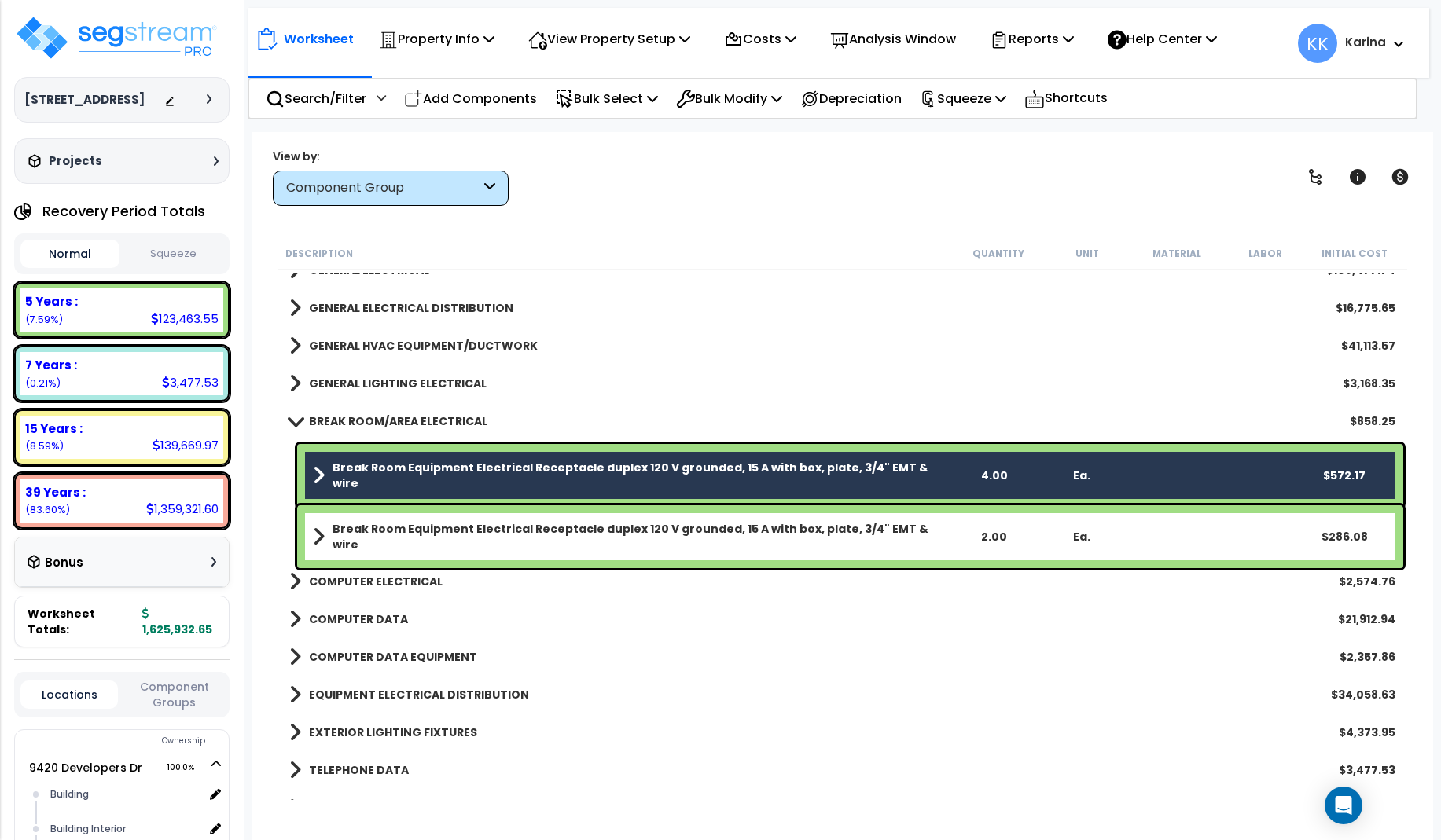
click at [452, 528] on b "Break Room Equipment Electrical Receptacle duplex 120 V grounded, 15 A with box…" at bounding box center [641, 536] width 617 height 32
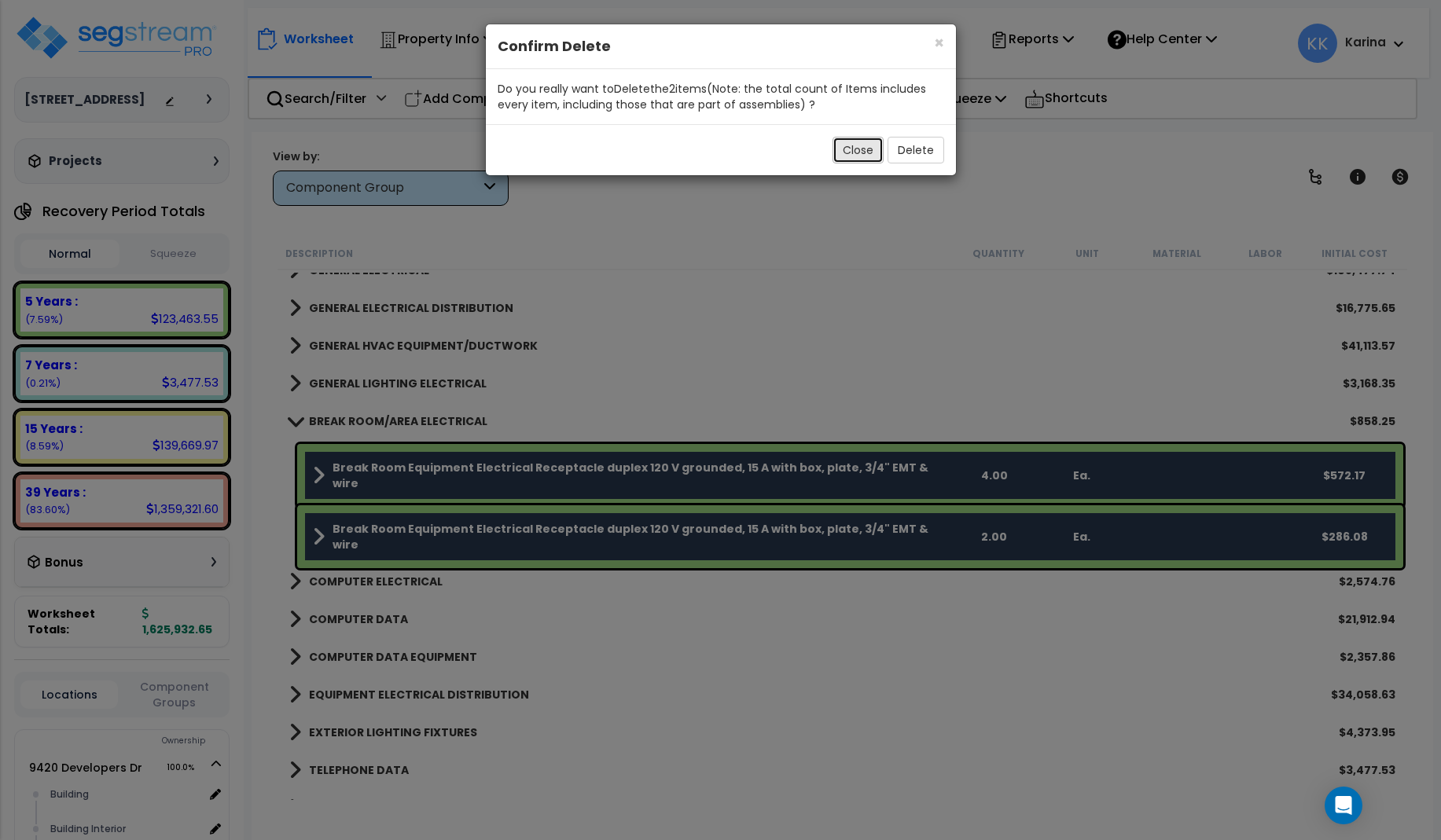
click at [862, 156] on button "Close" at bounding box center [858, 150] width 51 height 27
click at [928, 149] on button "Delete" at bounding box center [916, 150] width 57 height 27
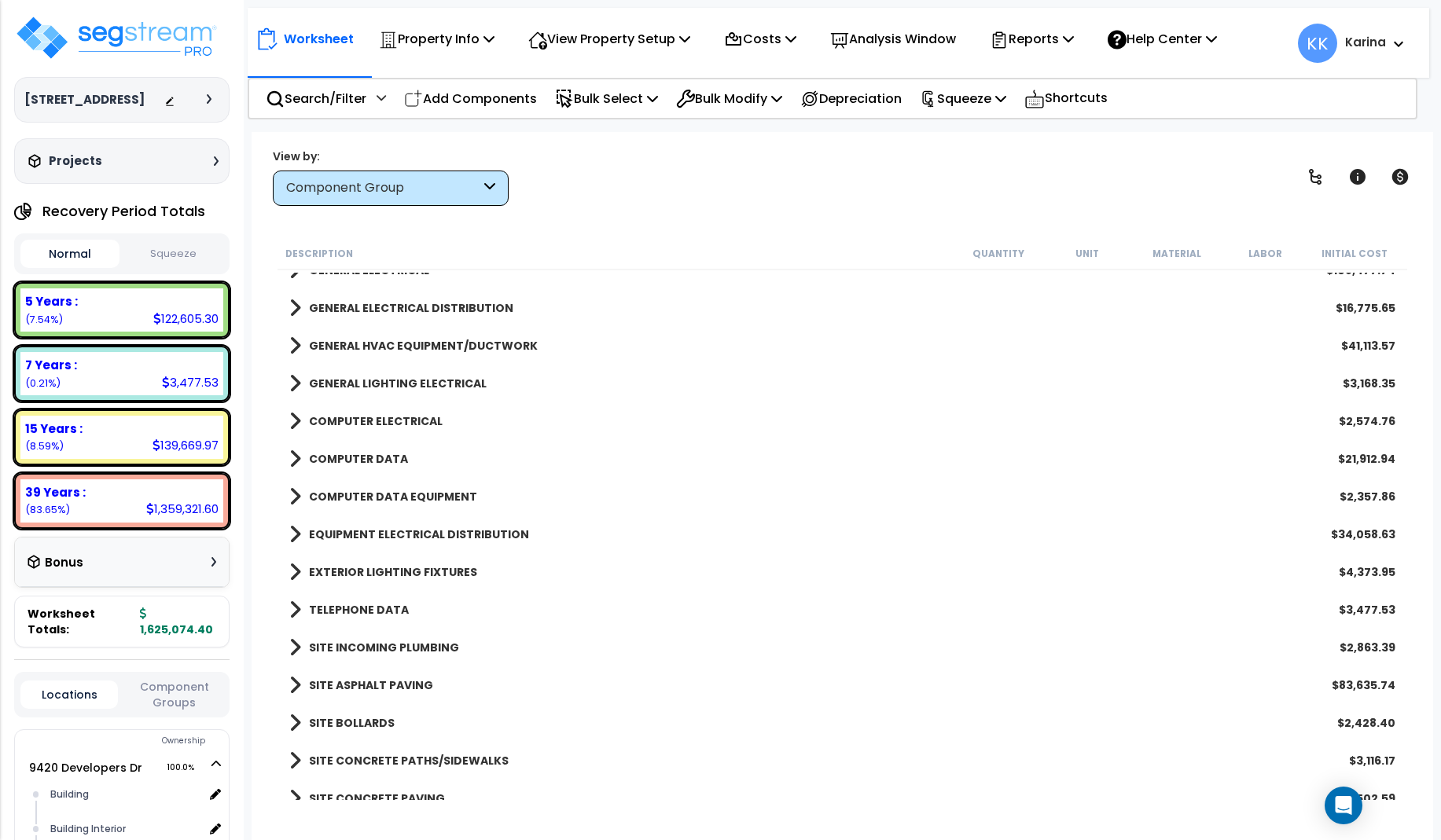
click at [463, 450] on div "COMPUTER DATA $21,912.94" at bounding box center [841, 459] width 1121 height 38
click at [294, 418] on span at bounding box center [296, 421] width 12 height 22
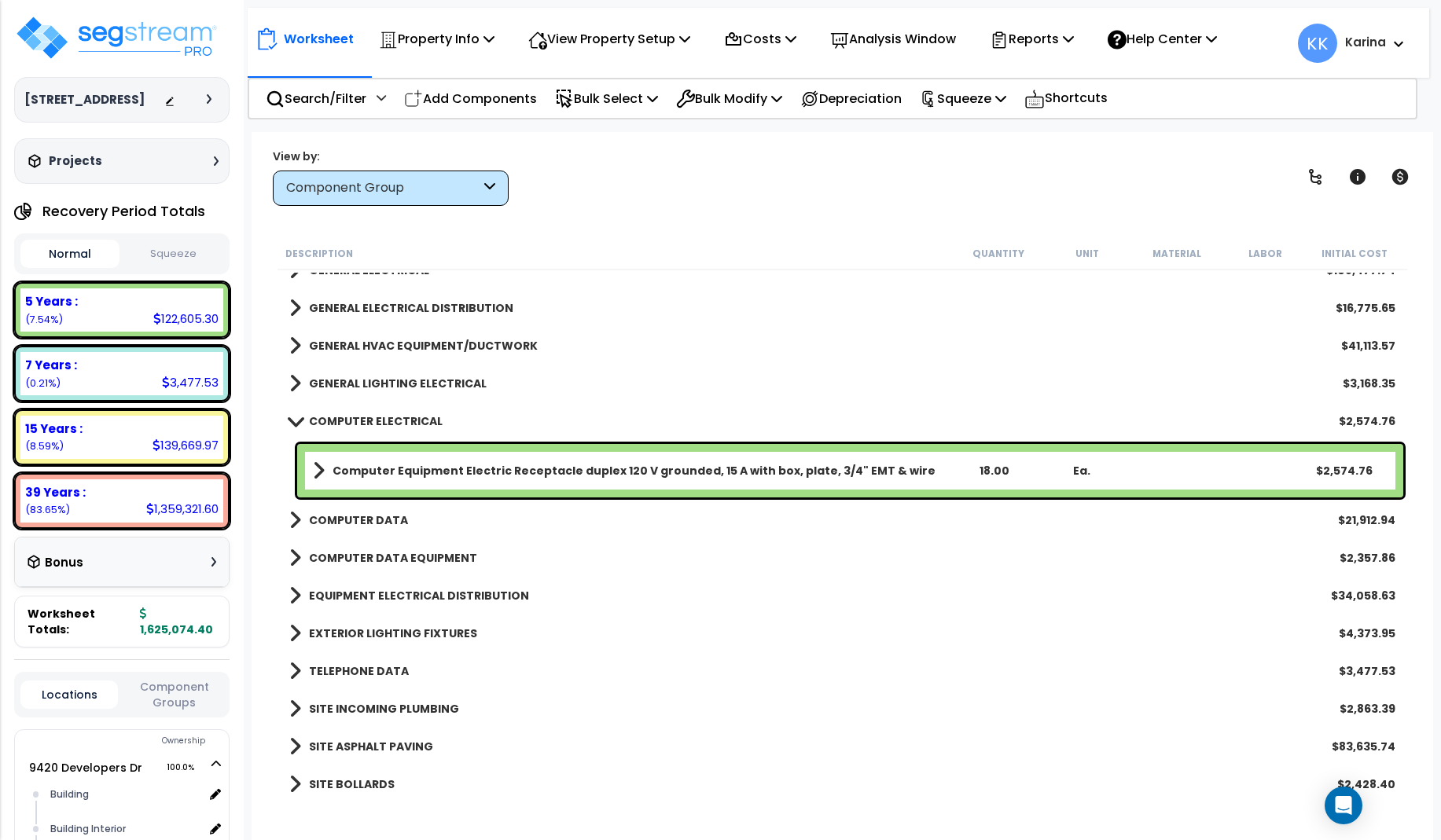
click at [409, 468] on b "Computer Equipment Electric Receptacle duplex 120 V grounded, 15 A with box, pl…" at bounding box center [634, 470] width 603 height 15
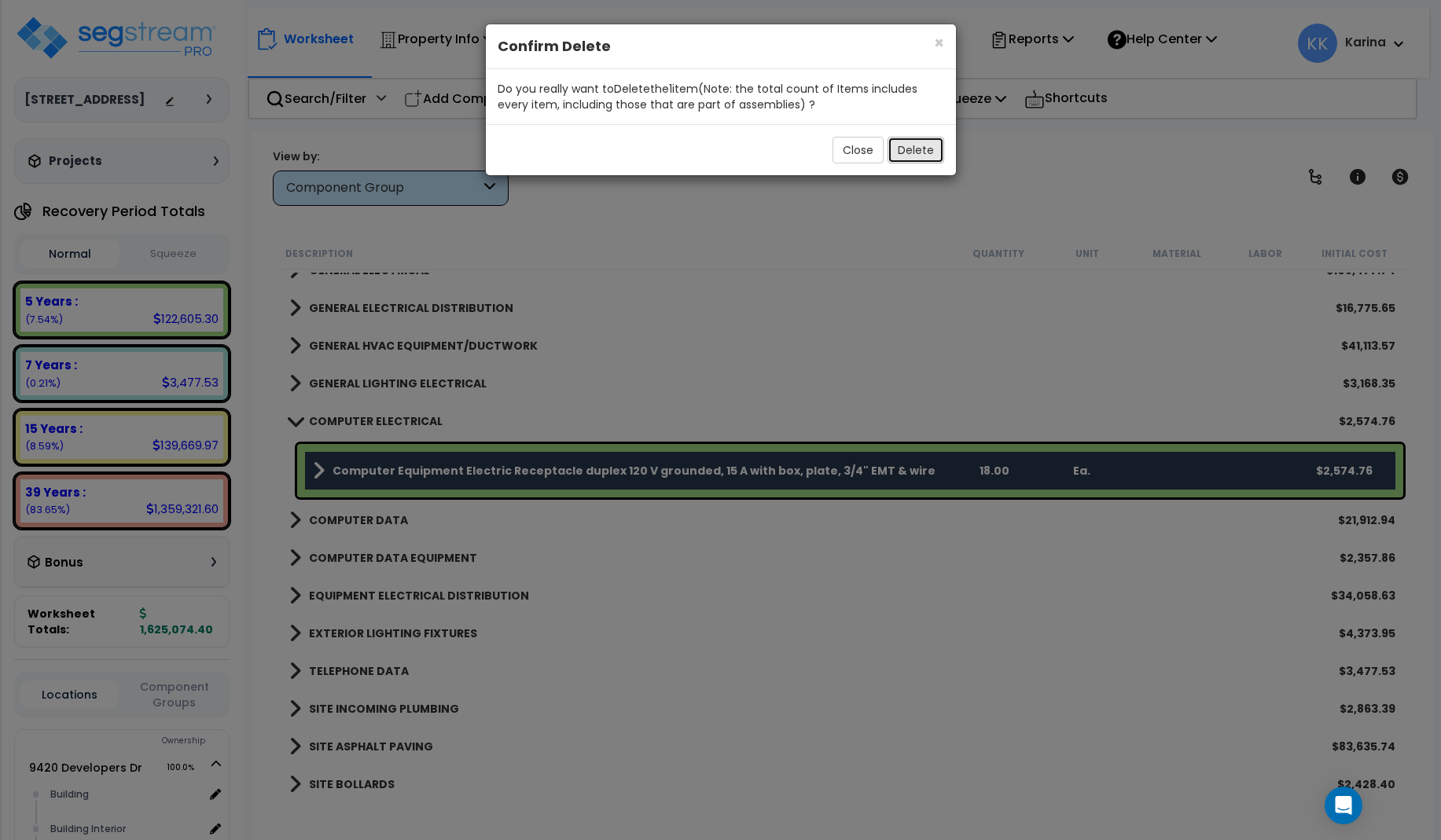
click at [917, 150] on button "Delete" at bounding box center [916, 150] width 57 height 27
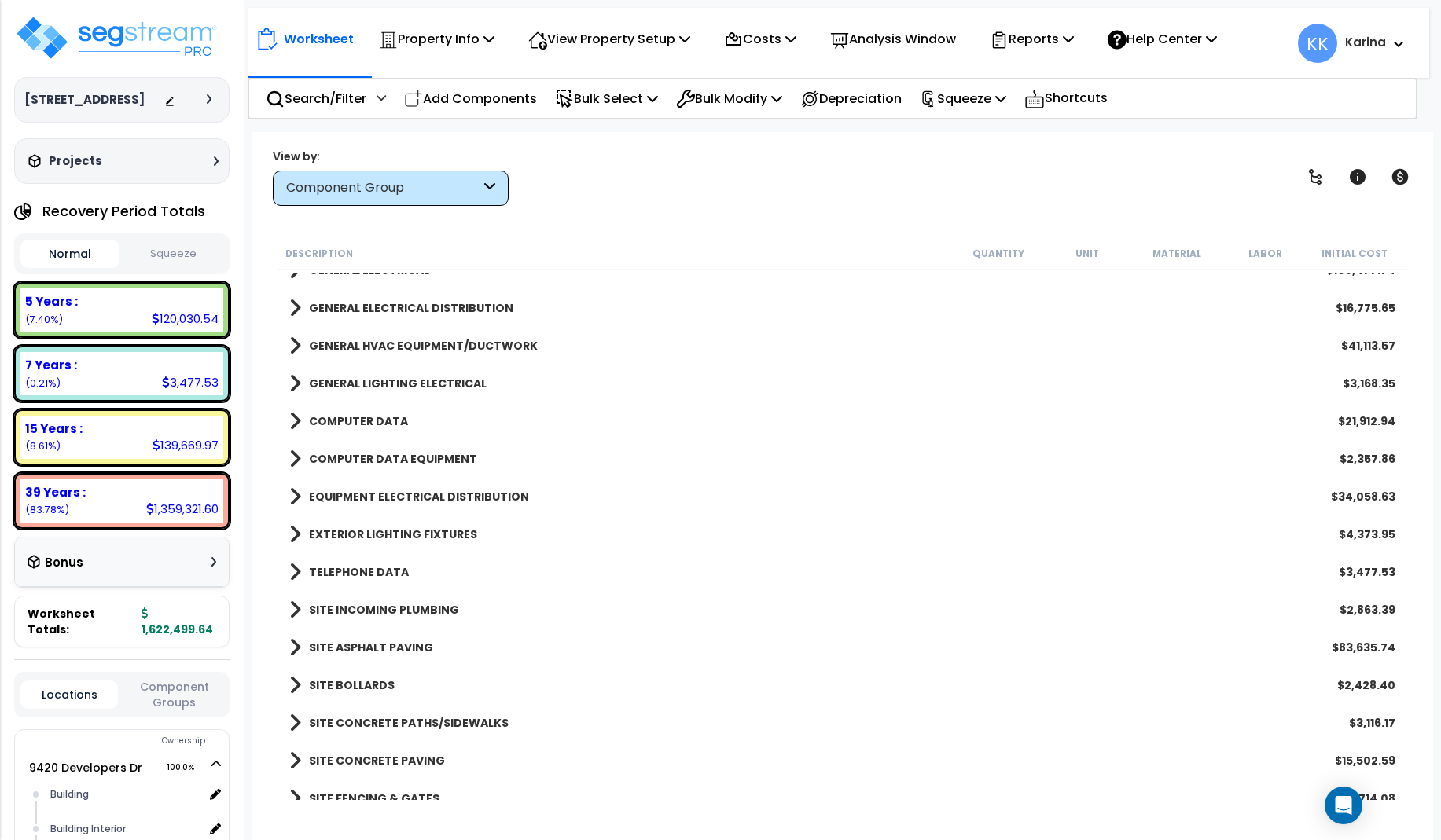
click at [294, 424] on span at bounding box center [296, 421] width 12 height 22
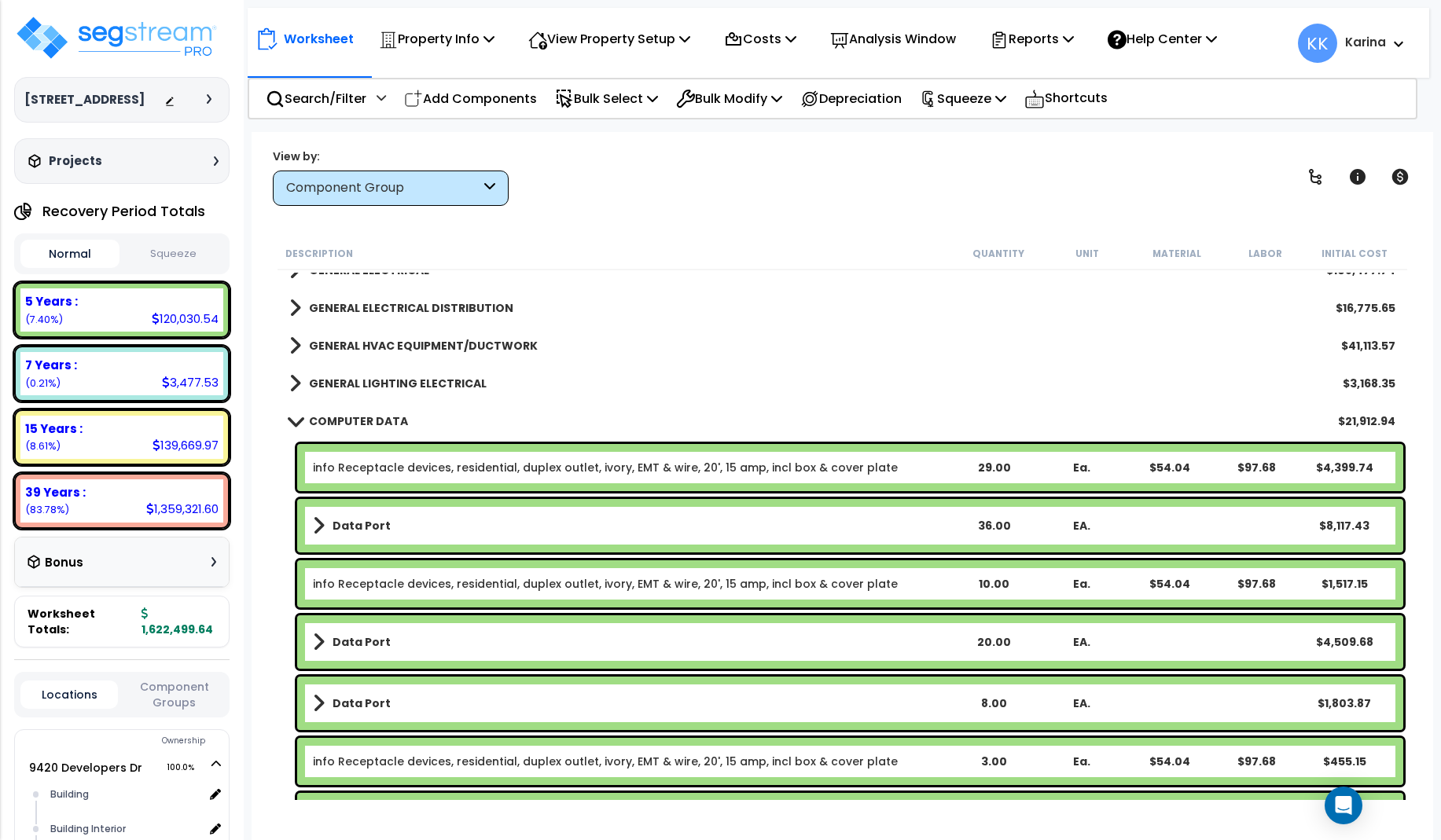
click at [294, 424] on span at bounding box center [295, 420] width 22 height 12
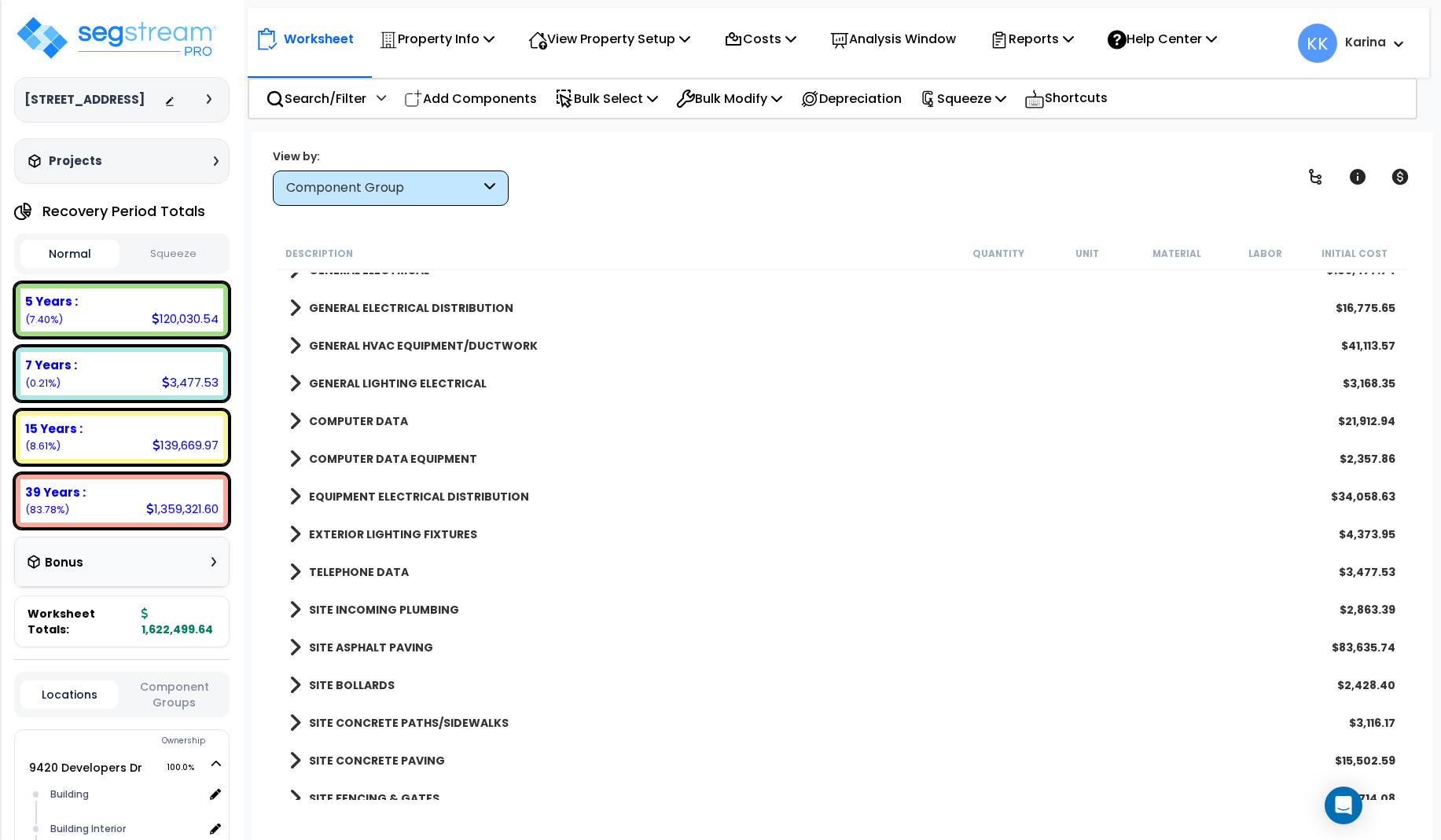
click at [292, 454] on span at bounding box center [296, 459] width 12 height 22
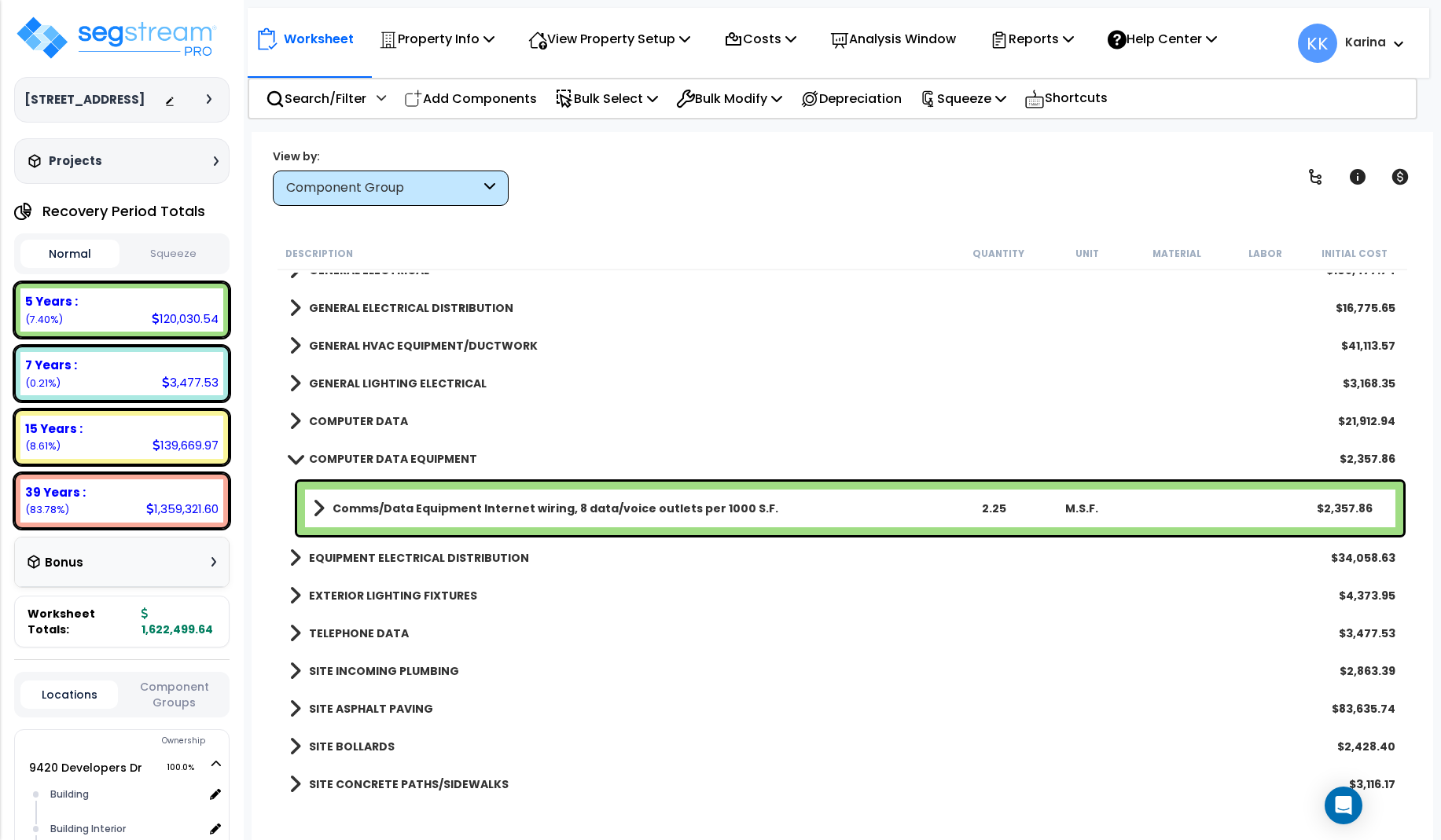
click at [405, 500] on b "Comms/Data Equipment Internet wiring, 8 data/voice outlets per 1000 S.F." at bounding box center [555, 508] width 445 height 15
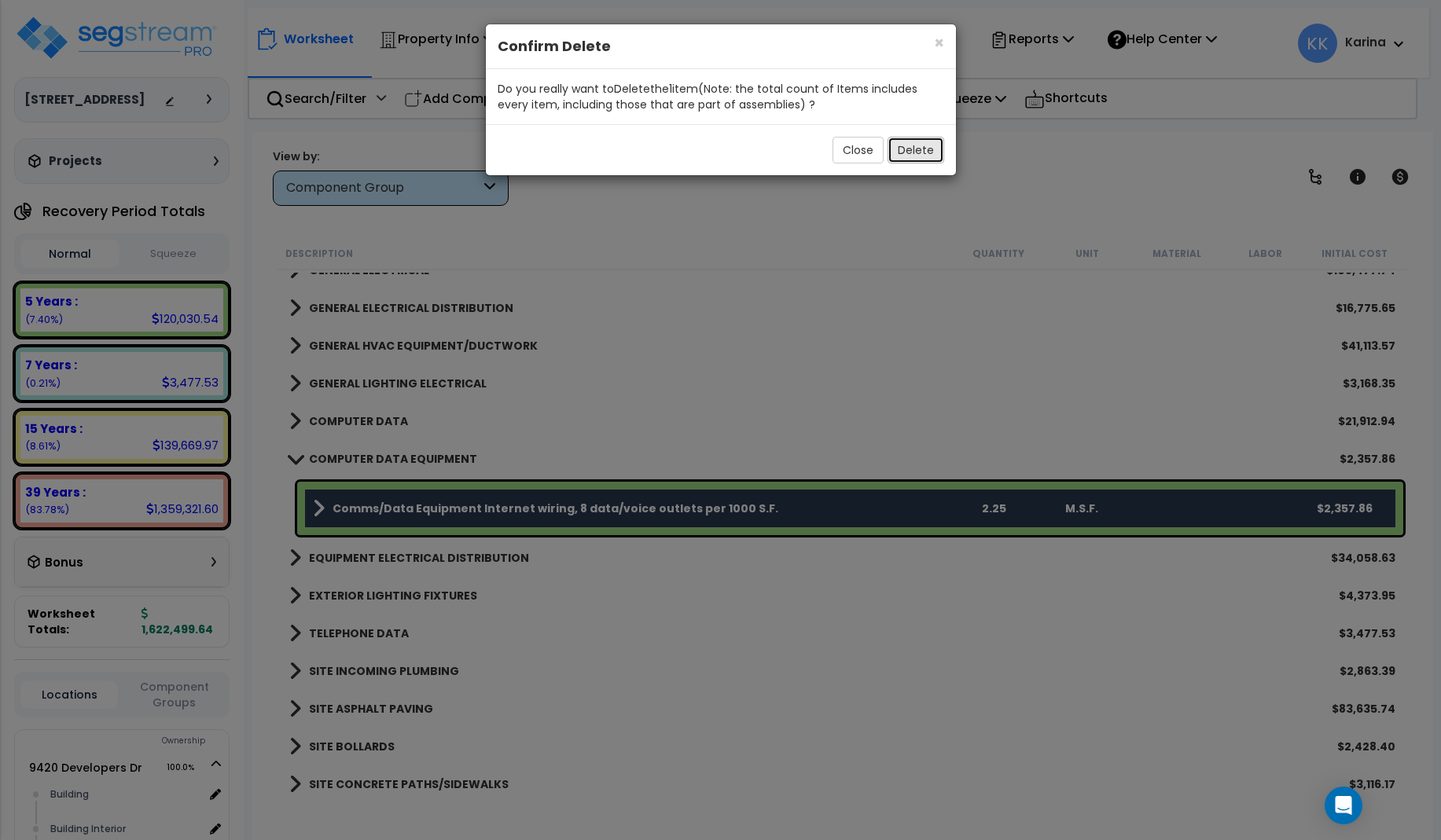
click at [908, 154] on button "Delete" at bounding box center [916, 150] width 57 height 27
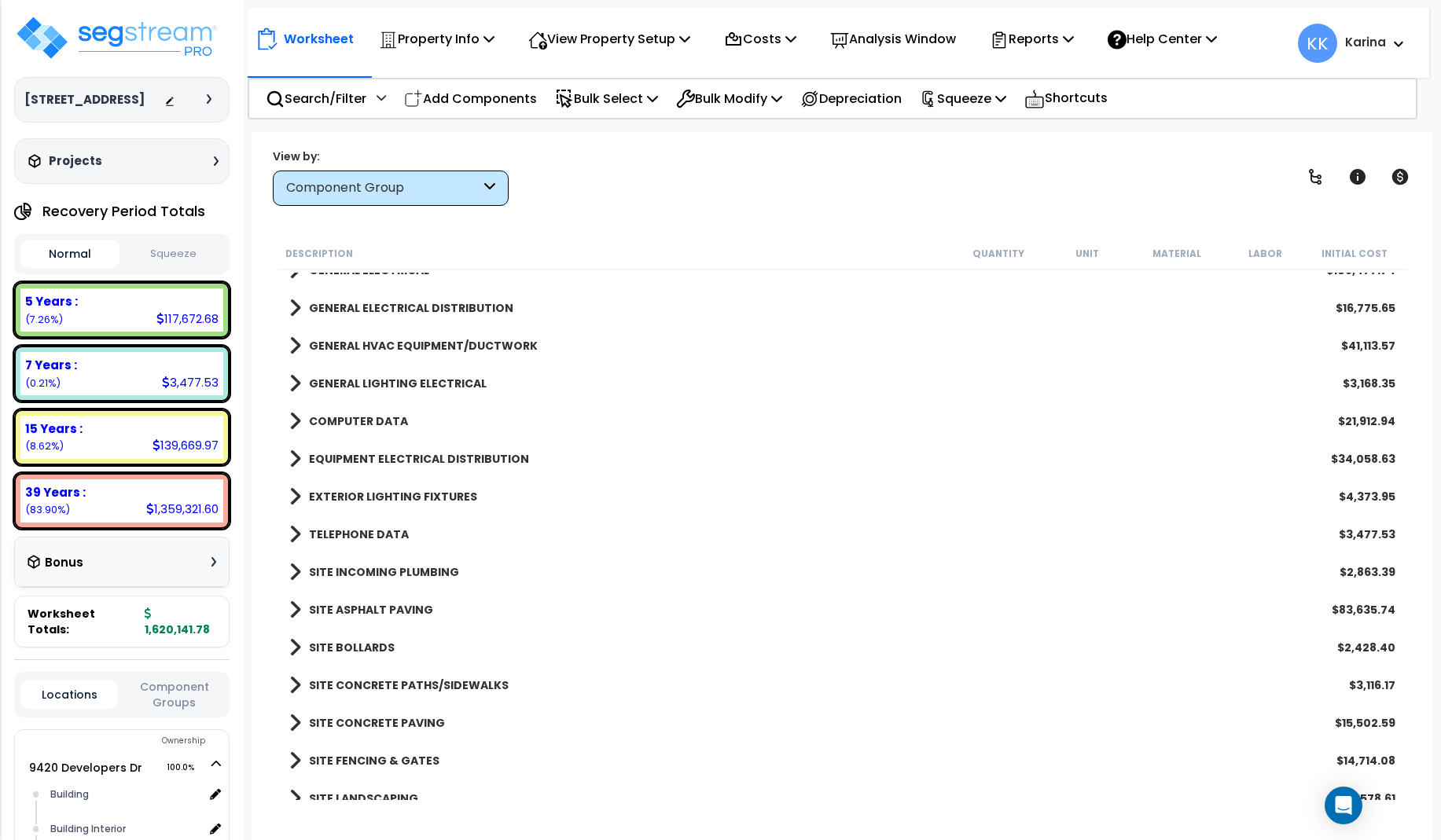
scroll to position [1131, 0]
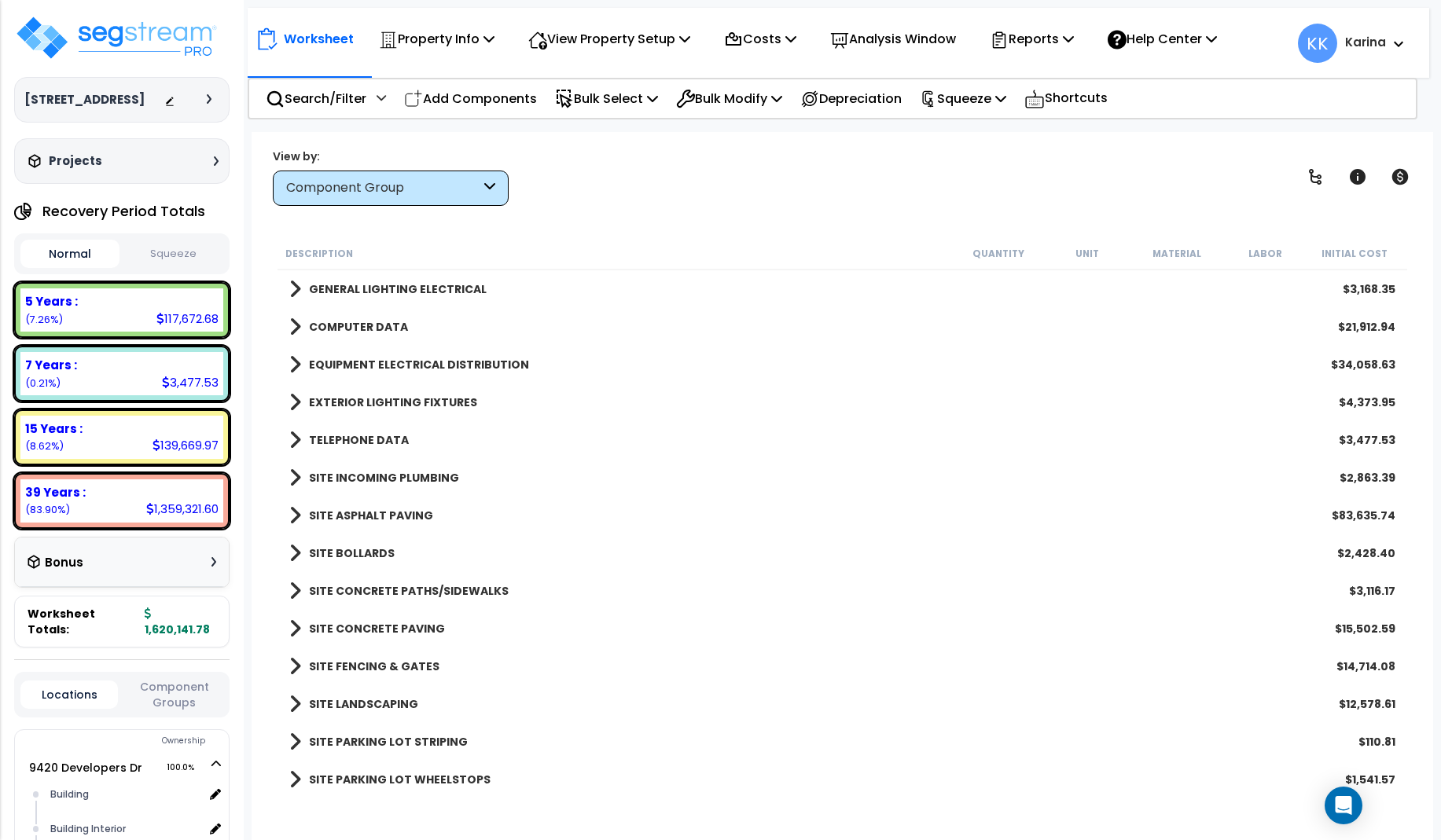
click at [293, 399] on span at bounding box center [296, 402] width 12 height 22
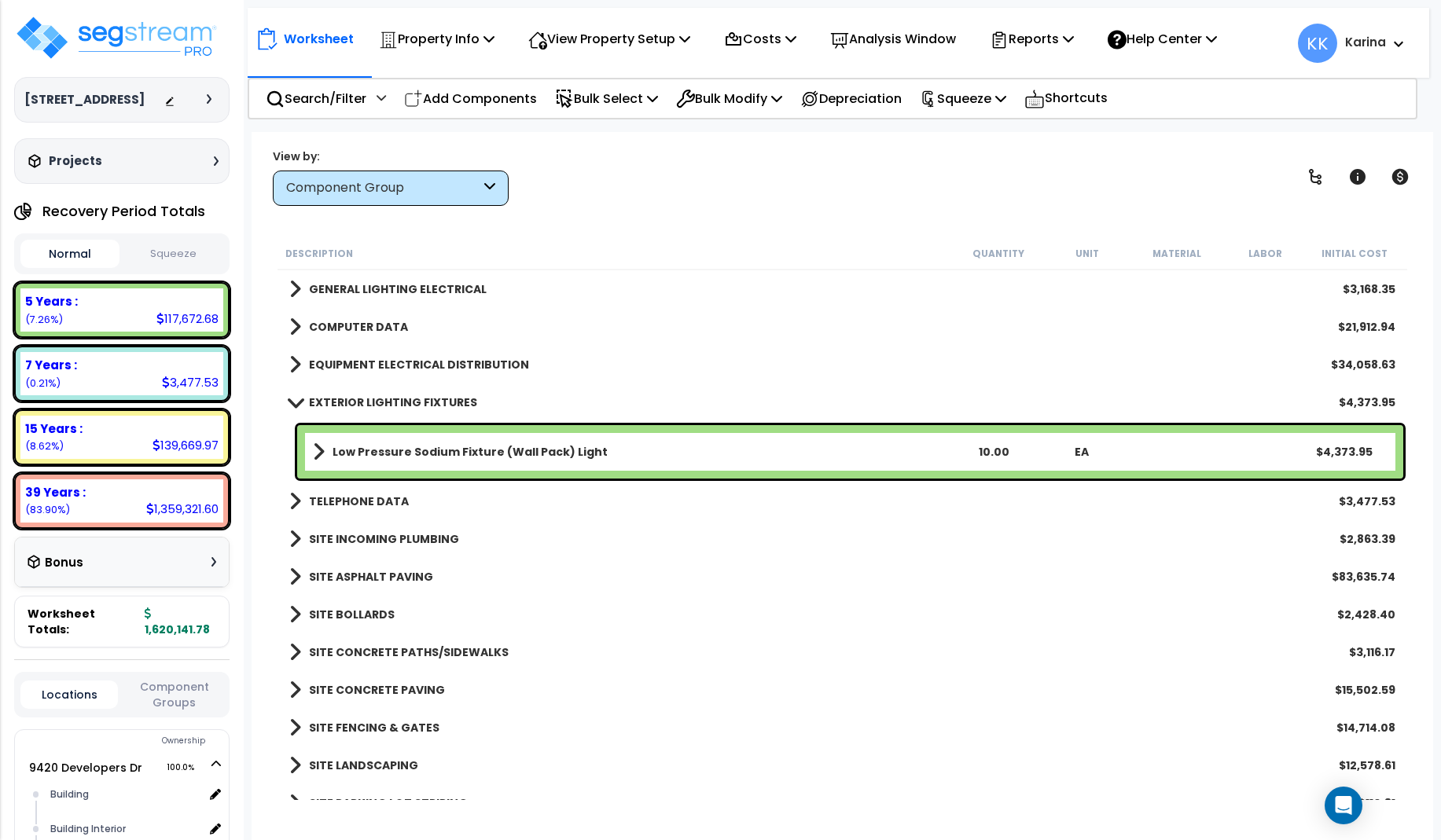
click at [293, 399] on span at bounding box center [295, 402] width 22 height 12
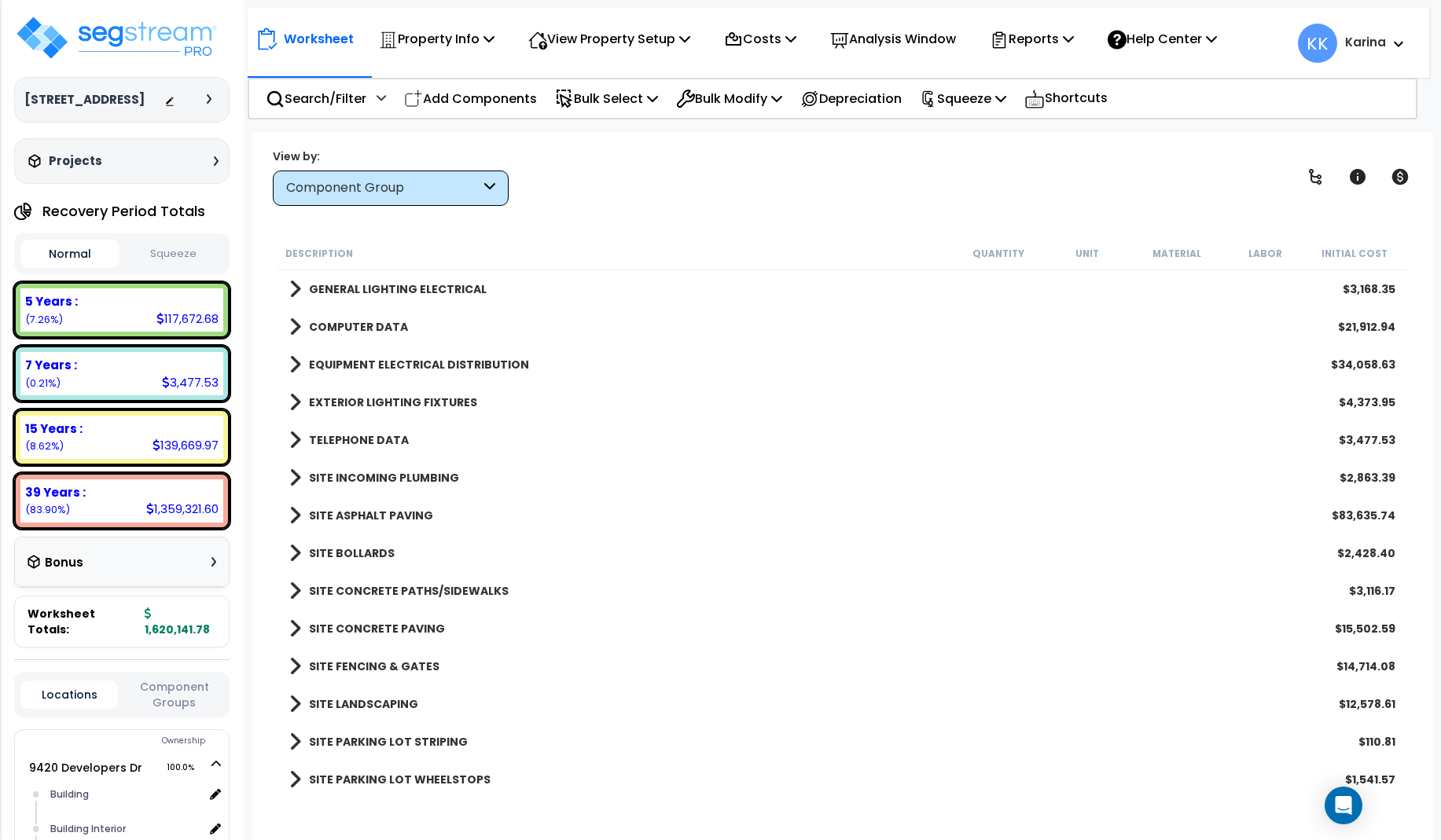
click at [291, 437] on span at bounding box center [296, 440] width 12 height 22
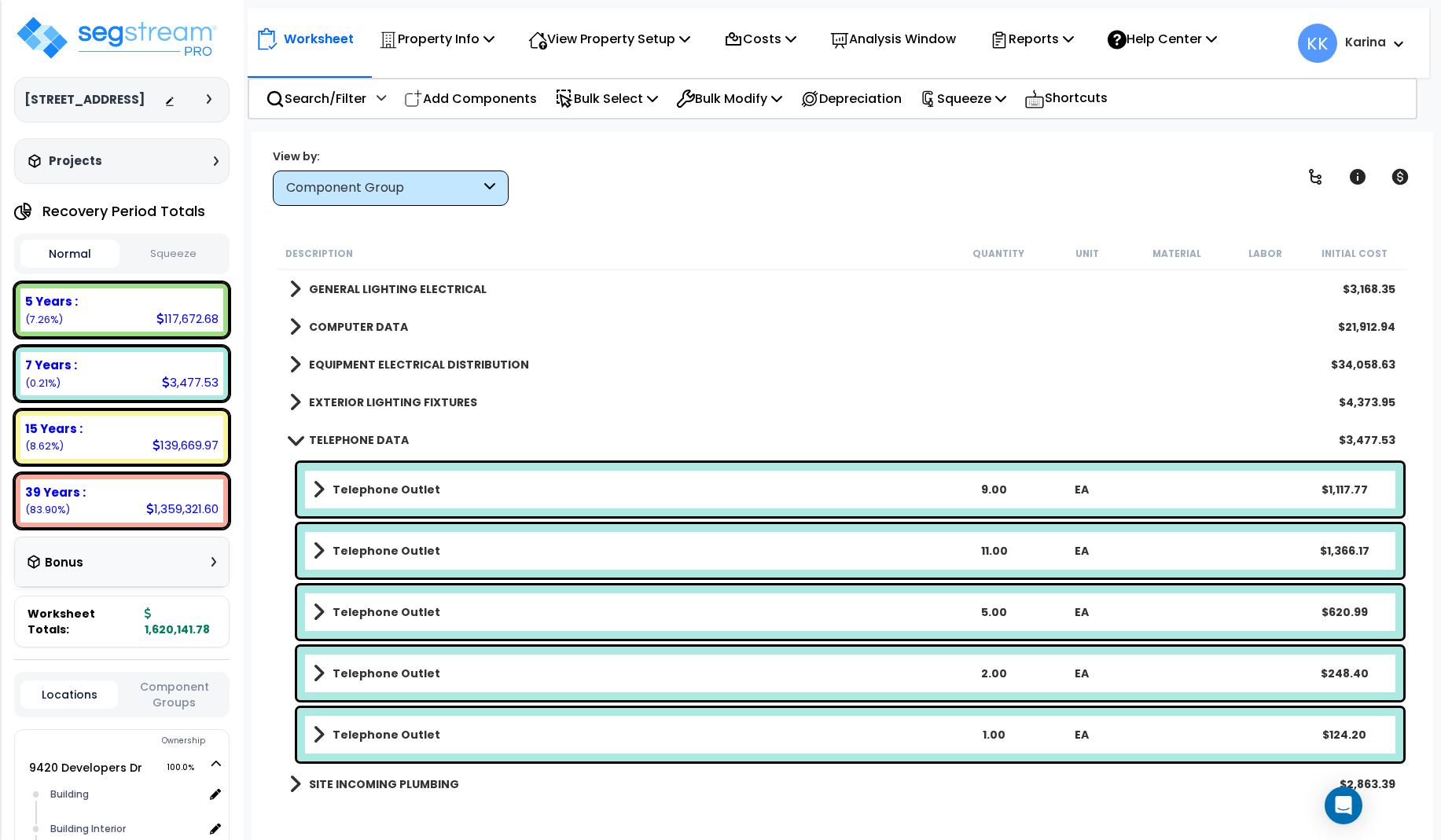
click at [291, 437] on span at bounding box center [295, 439] width 22 height 12
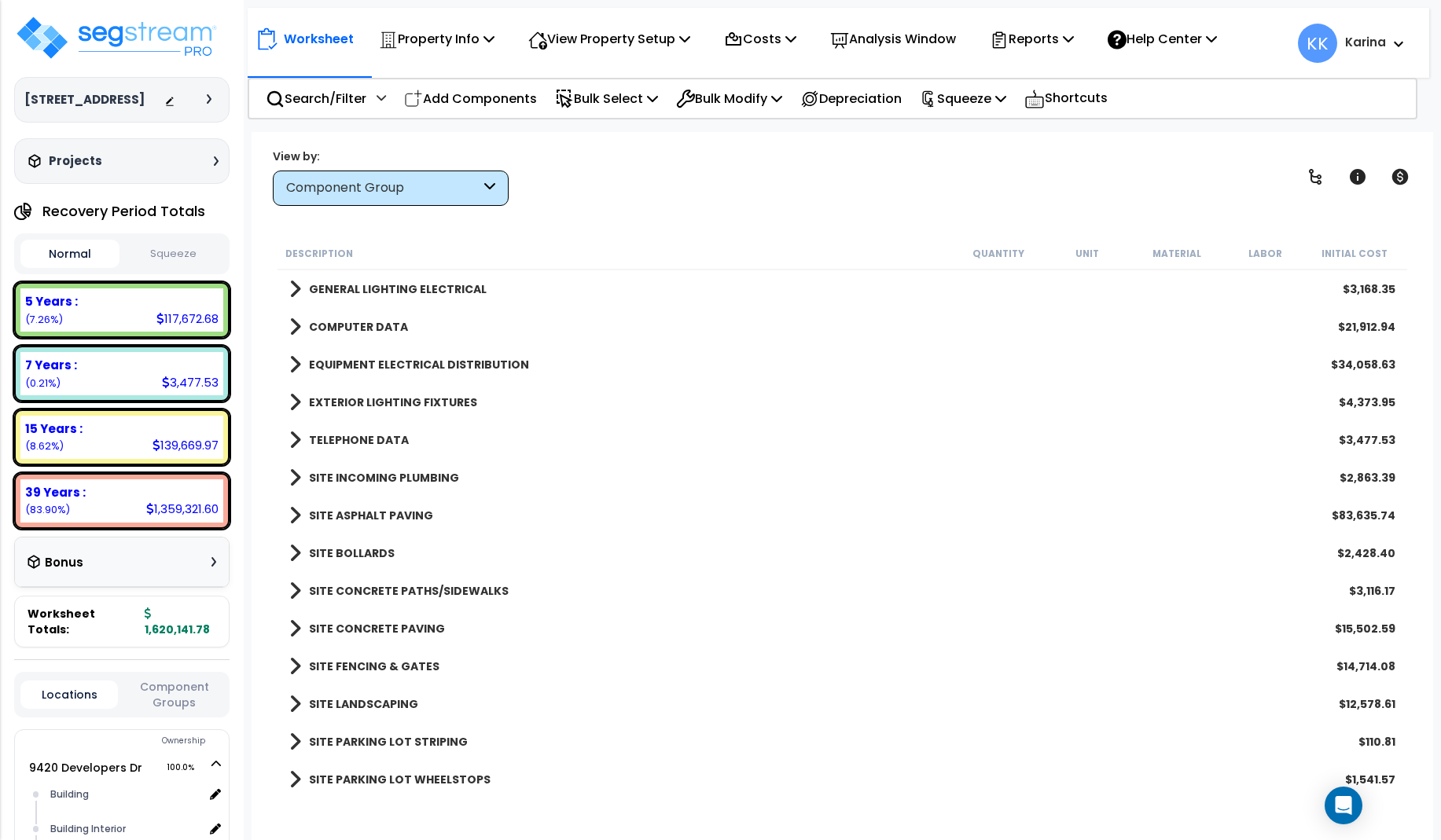
click at [294, 484] on span at bounding box center [296, 478] width 12 height 22
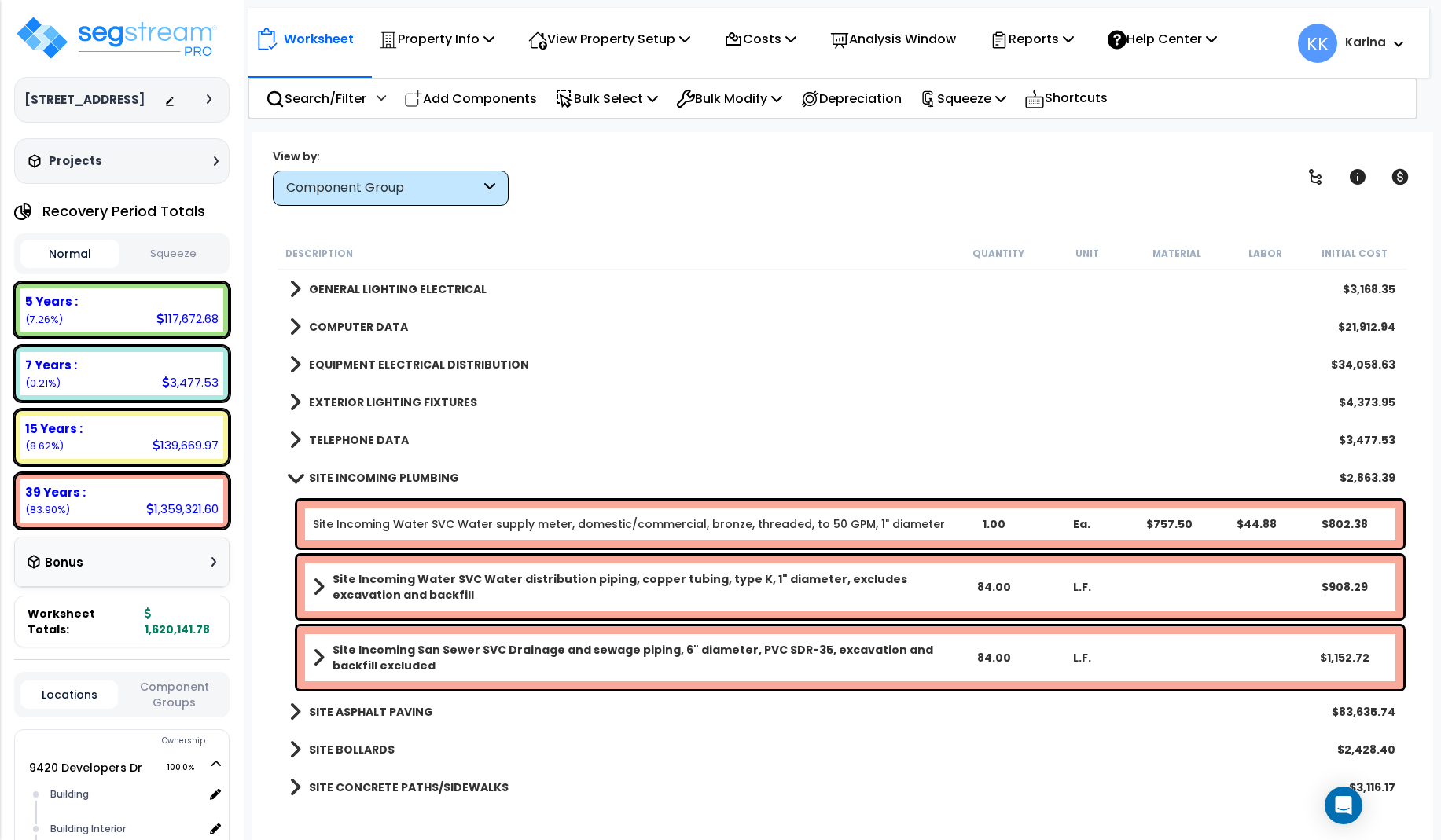
click at [294, 484] on link "SITE INCOMING PLUMBING" at bounding box center [374, 478] width 170 height 22
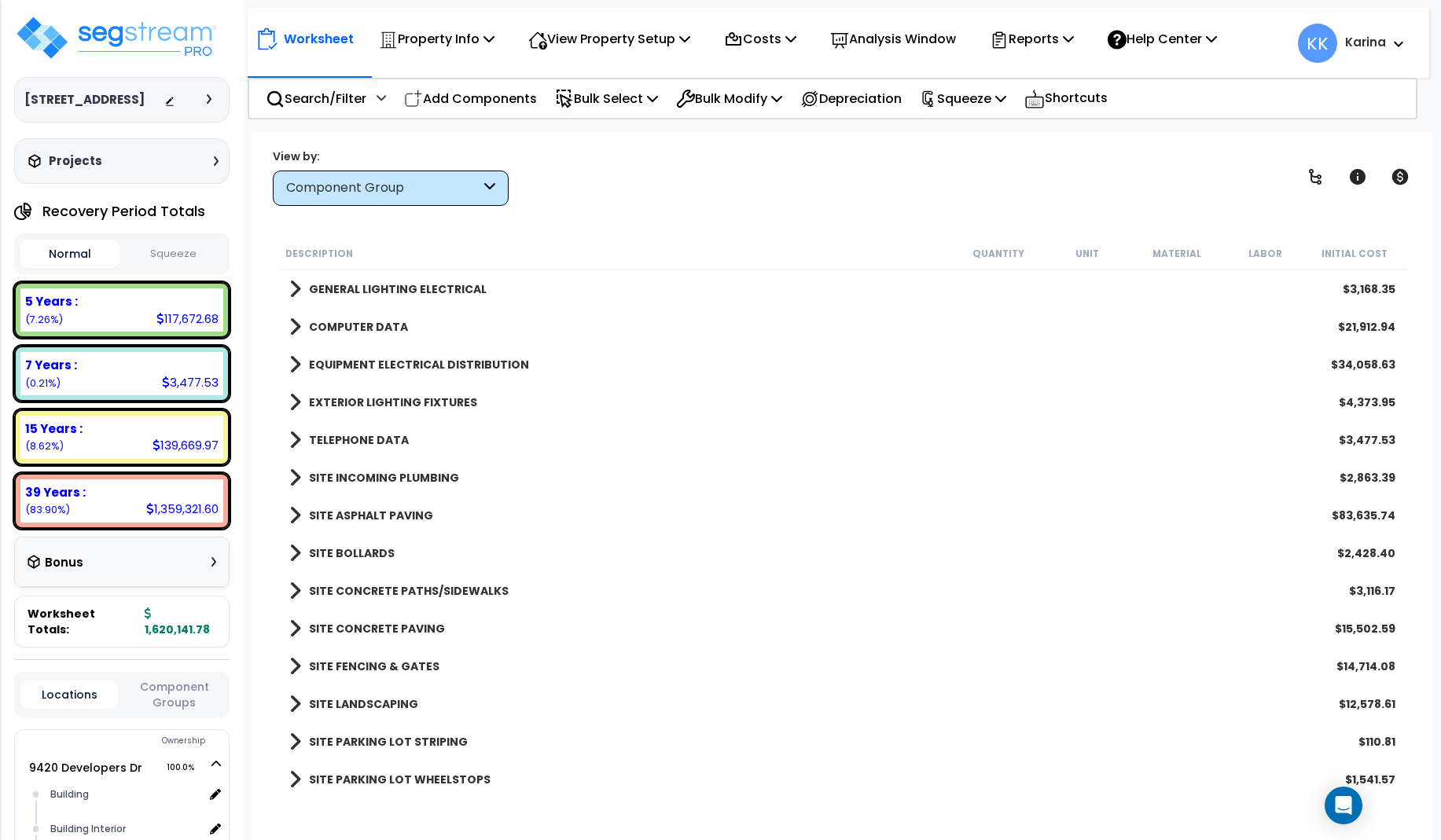
click at [295, 551] on span at bounding box center [296, 553] width 12 height 22
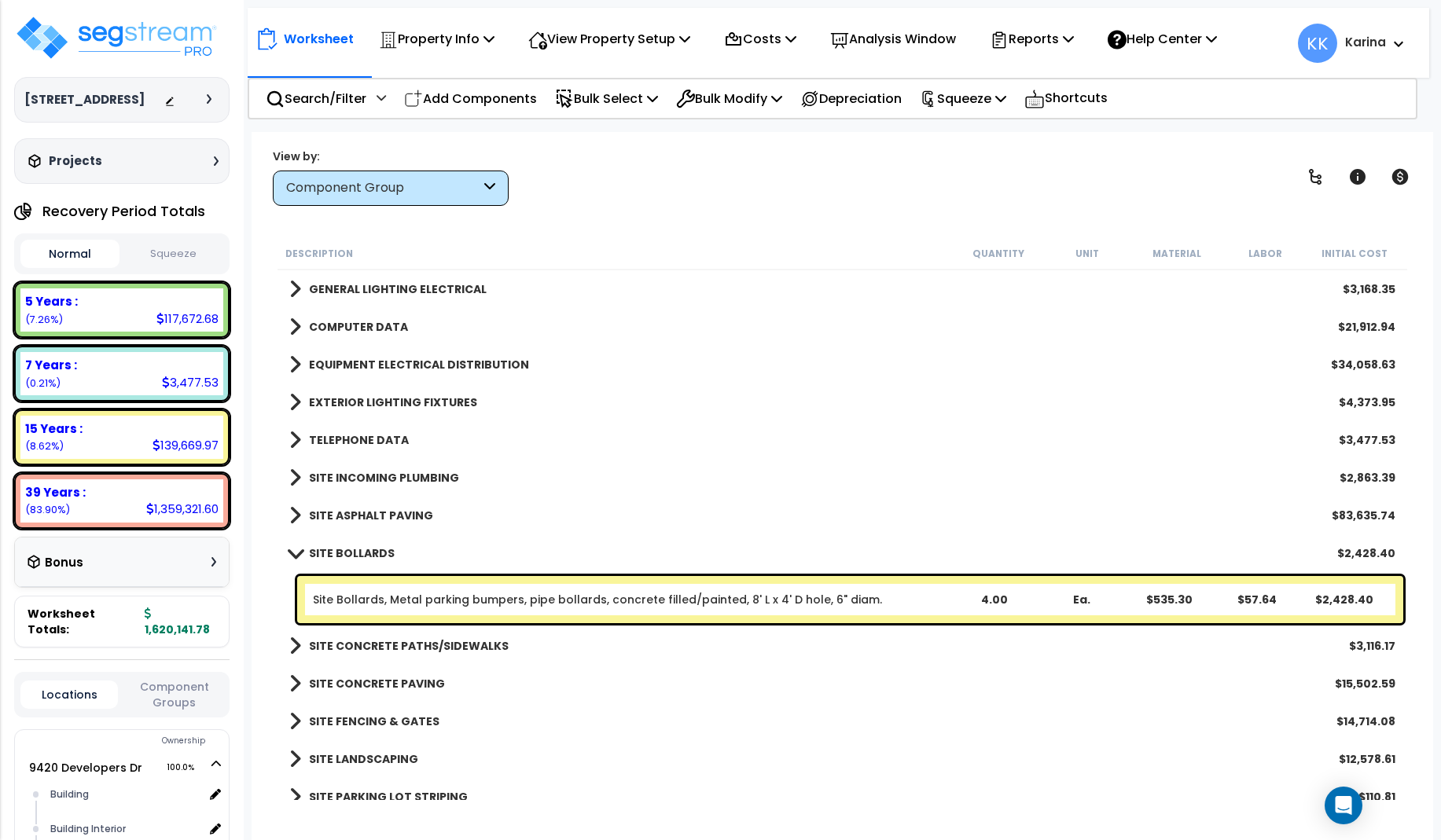
click at [295, 551] on span at bounding box center [295, 553] width 22 height 12
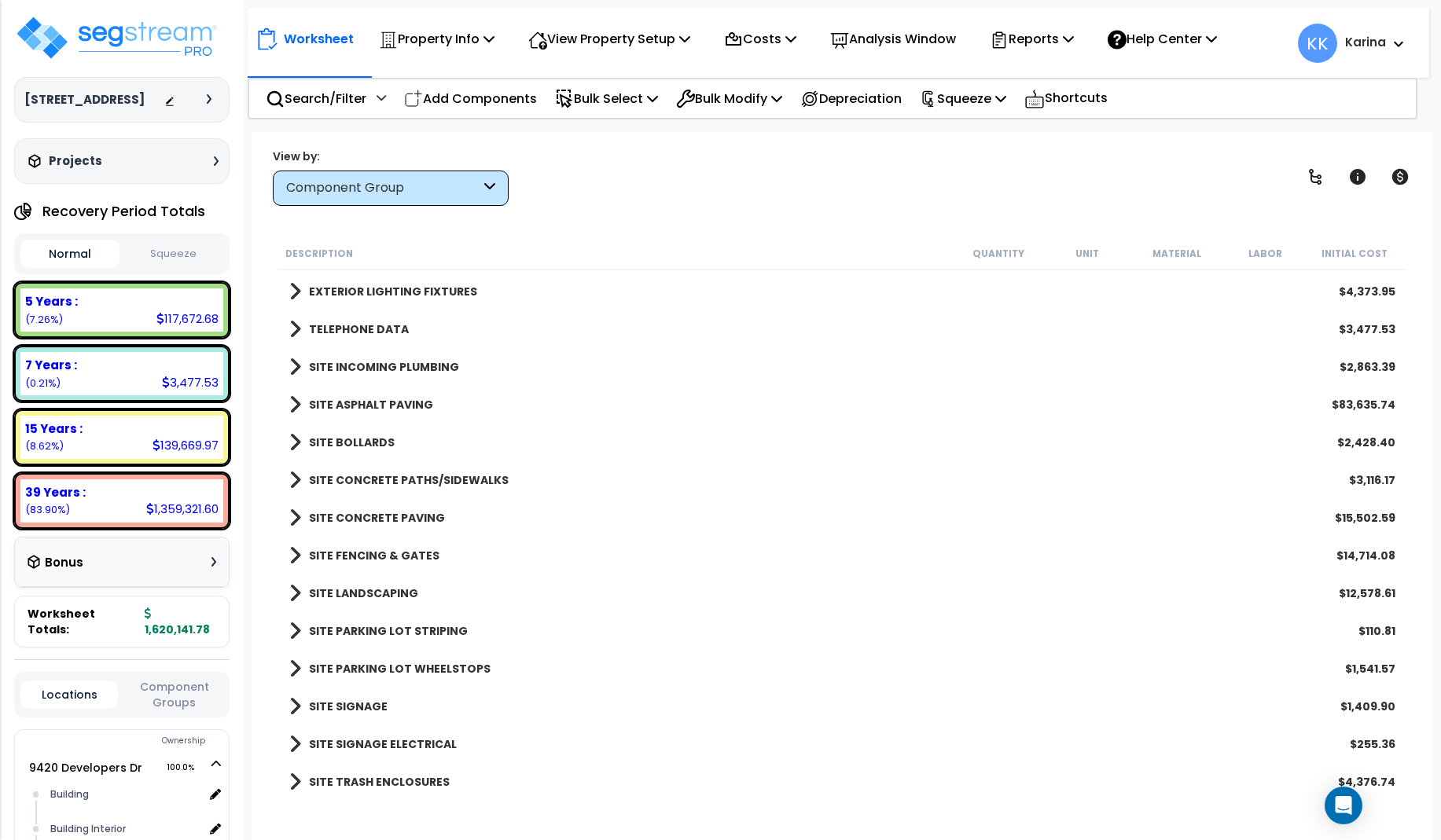
scroll to position [1243, 0]
click at [294, 779] on span at bounding box center [296, 781] width 12 height 22
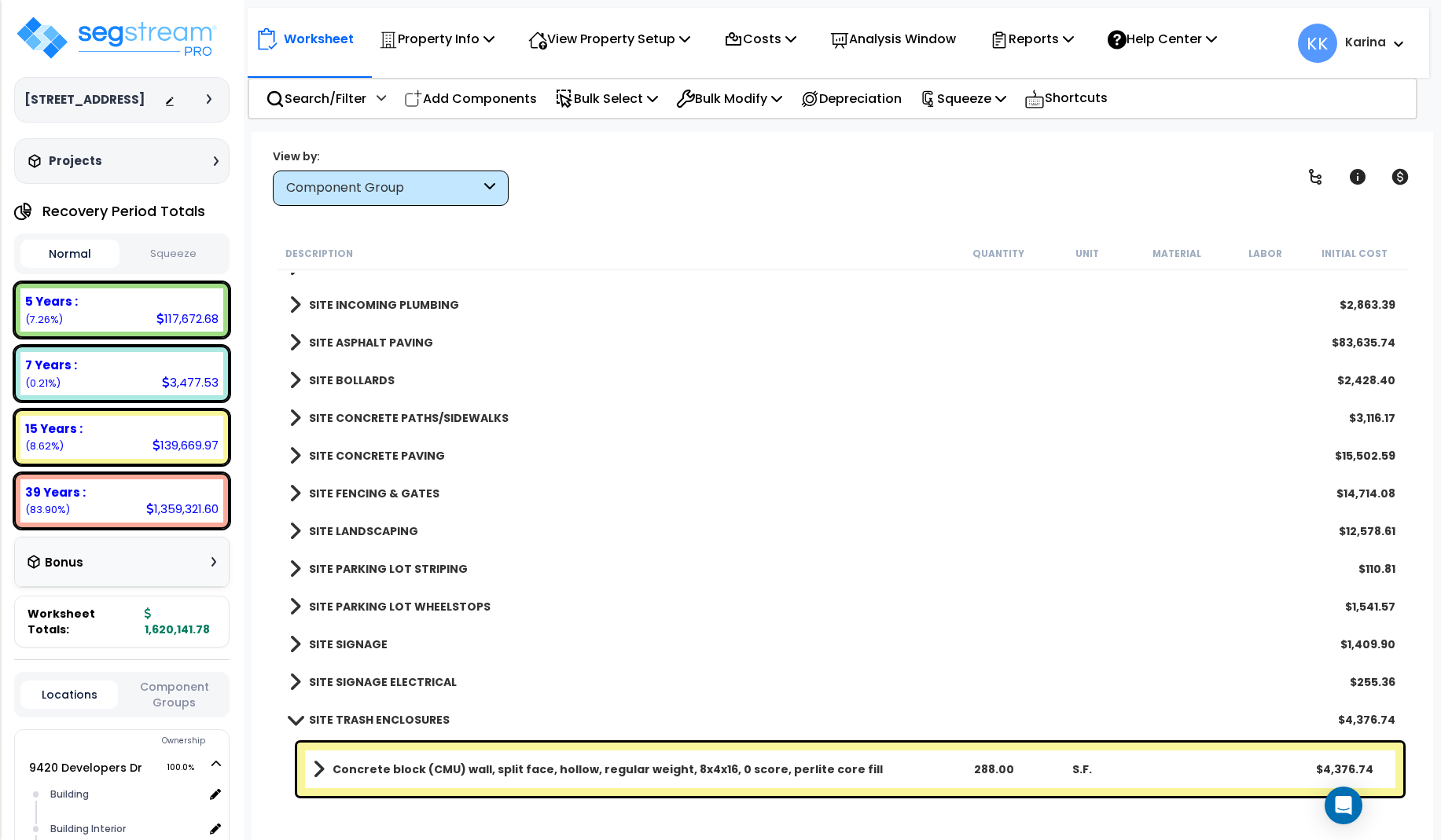
click at [293, 721] on span at bounding box center [295, 719] width 22 height 12
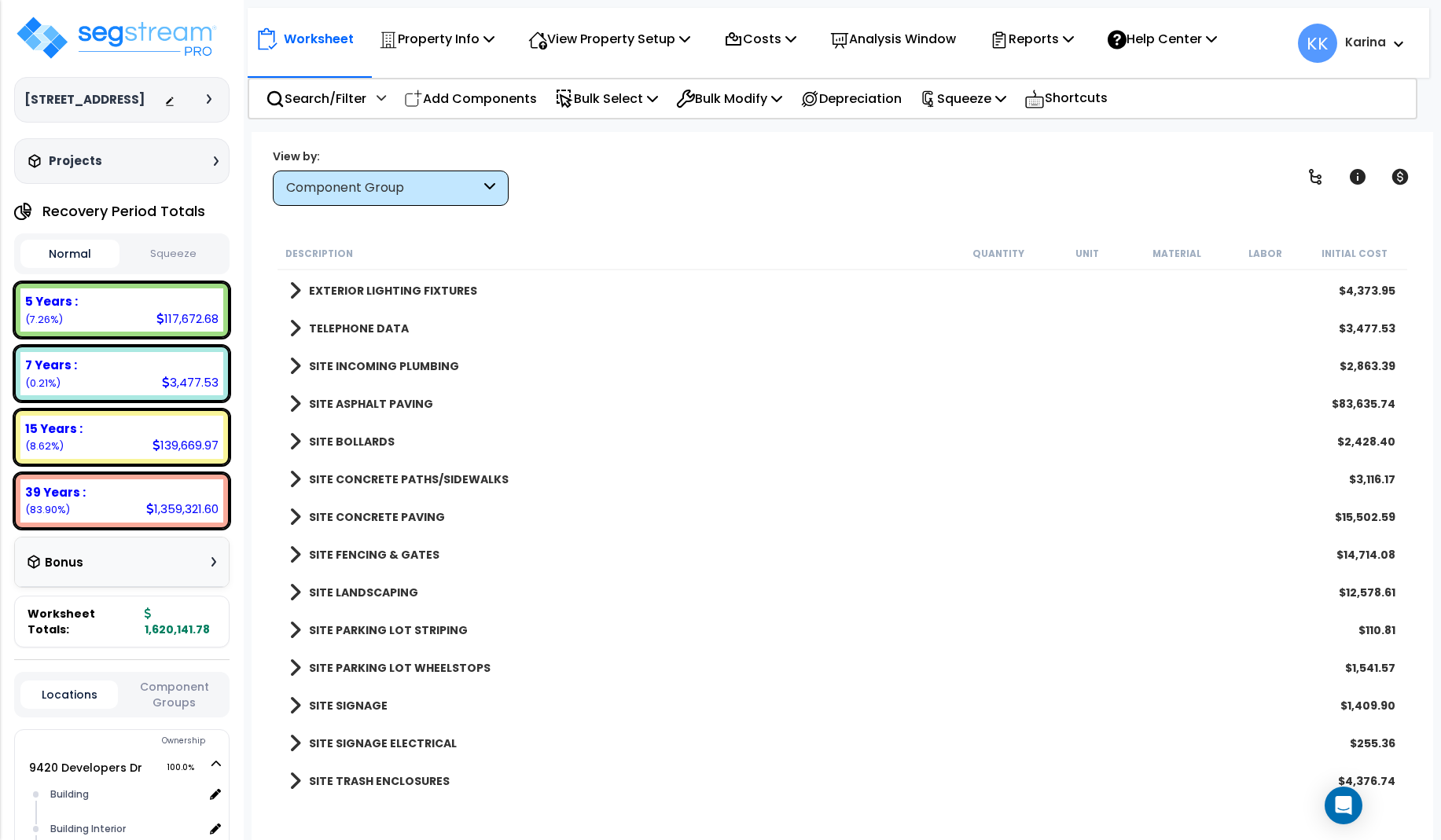
click at [291, 591] on span at bounding box center [296, 593] width 12 height 22
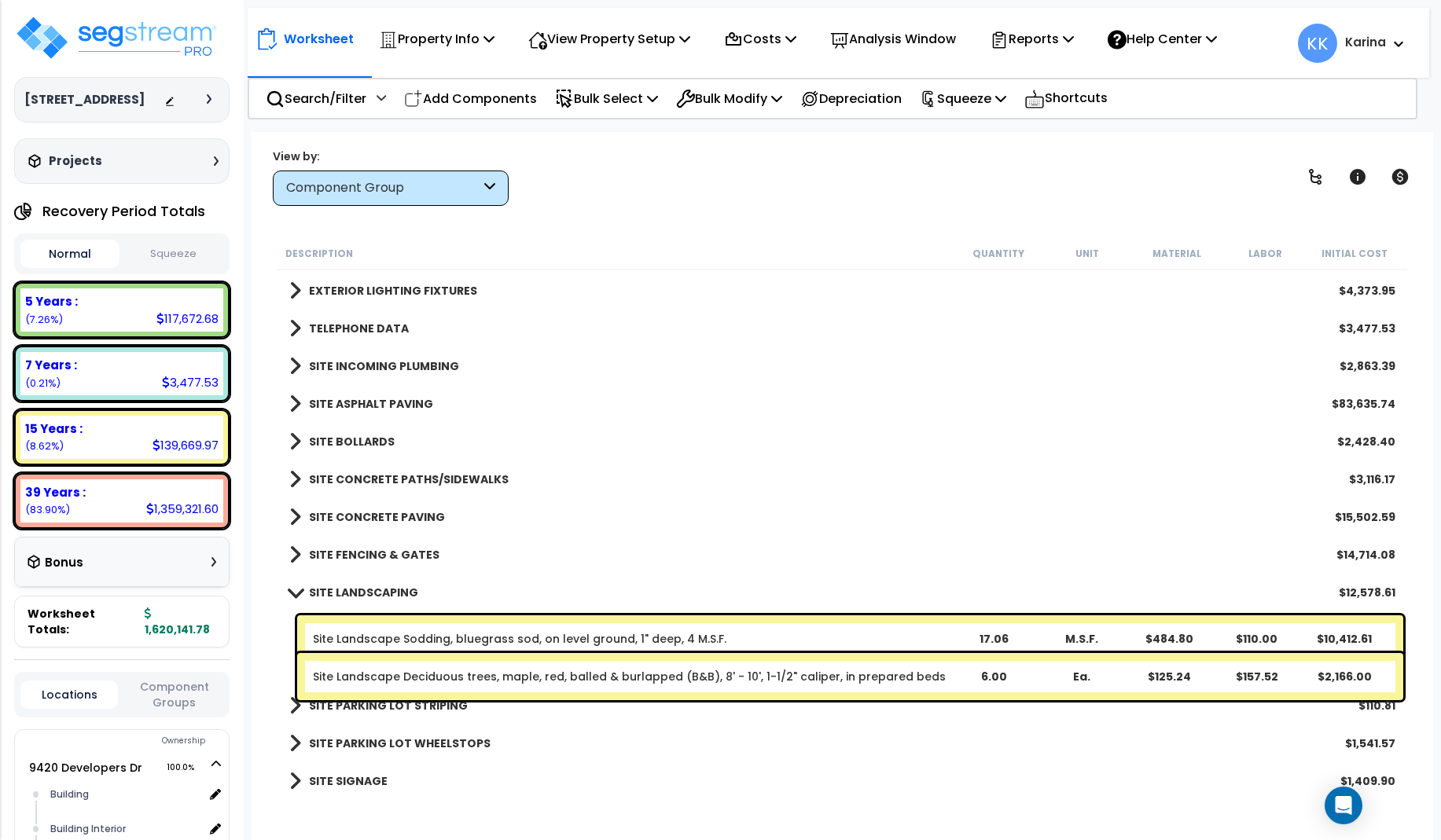
click at [291, 591] on span at bounding box center [295, 592] width 22 height 12
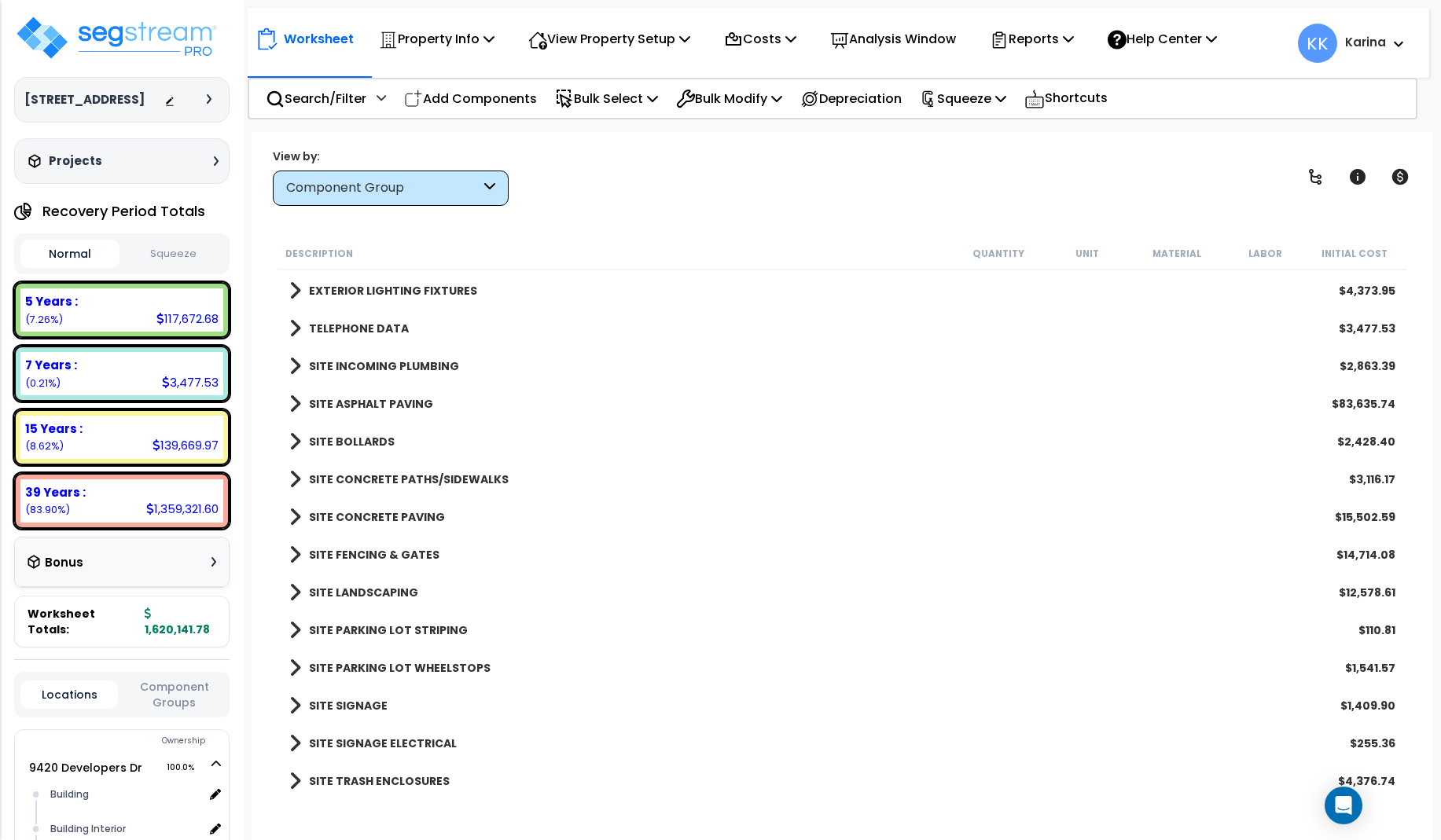
click at [513, 791] on div "SITE TRASH ENCLOSURES $4,376.74" at bounding box center [841, 781] width 1121 height 38
click at [640, 807] on div "Worksheet Property Info Property Setup Add Property Unit Template property Clon…" at bounding box center [842, 551] width 1181 height 840
click at [117, 36] on img at bounding box center [117, 38] width 205 height 47
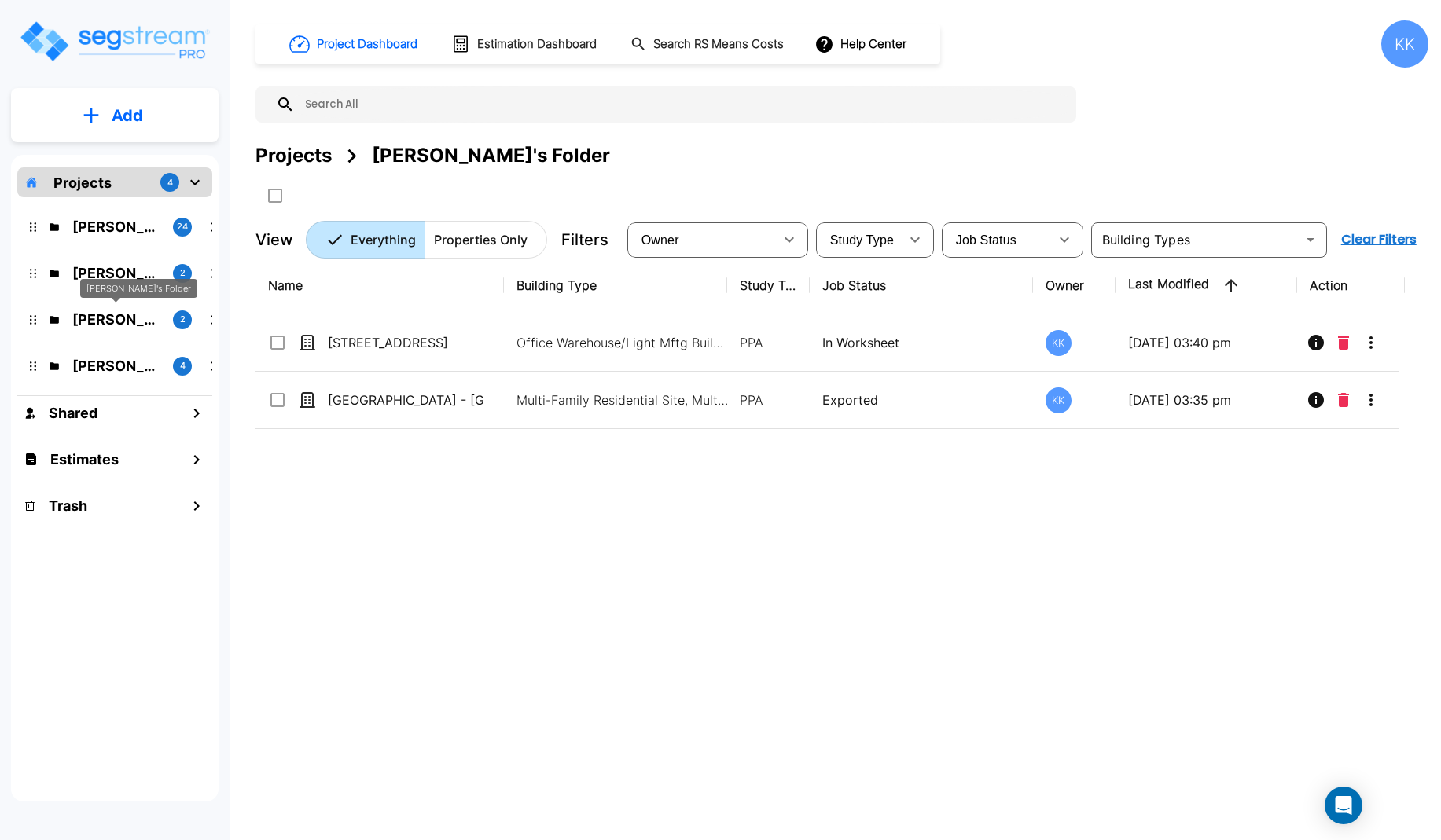
click at [111, 314] on p "Karina's Folder" at bounding box center [116, 319] width 88 height 21
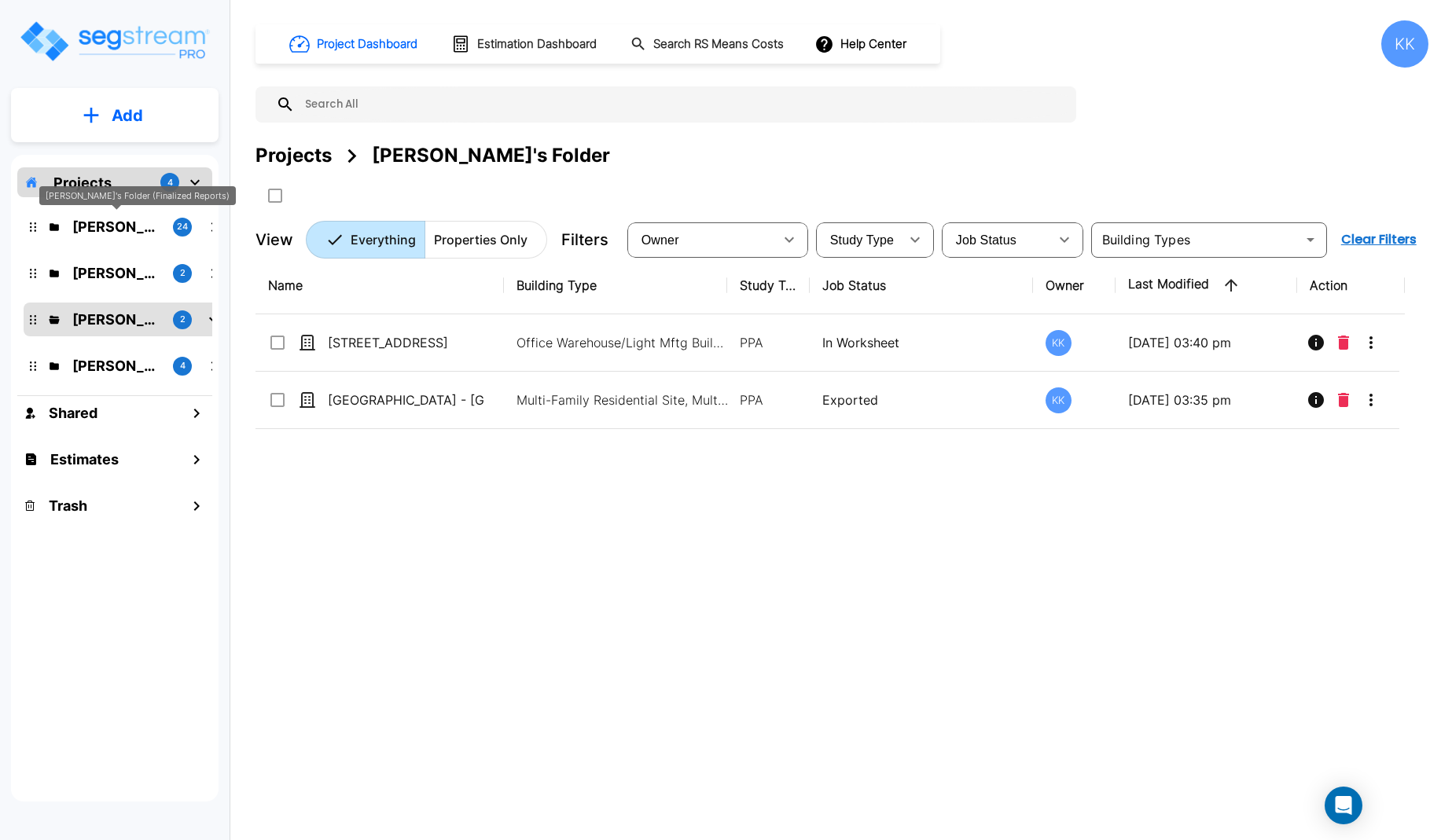
click at [110, 224] on p "Kristina's Folder (Finalized Reports)" at bounding box center [116, 226] width 88 height 21
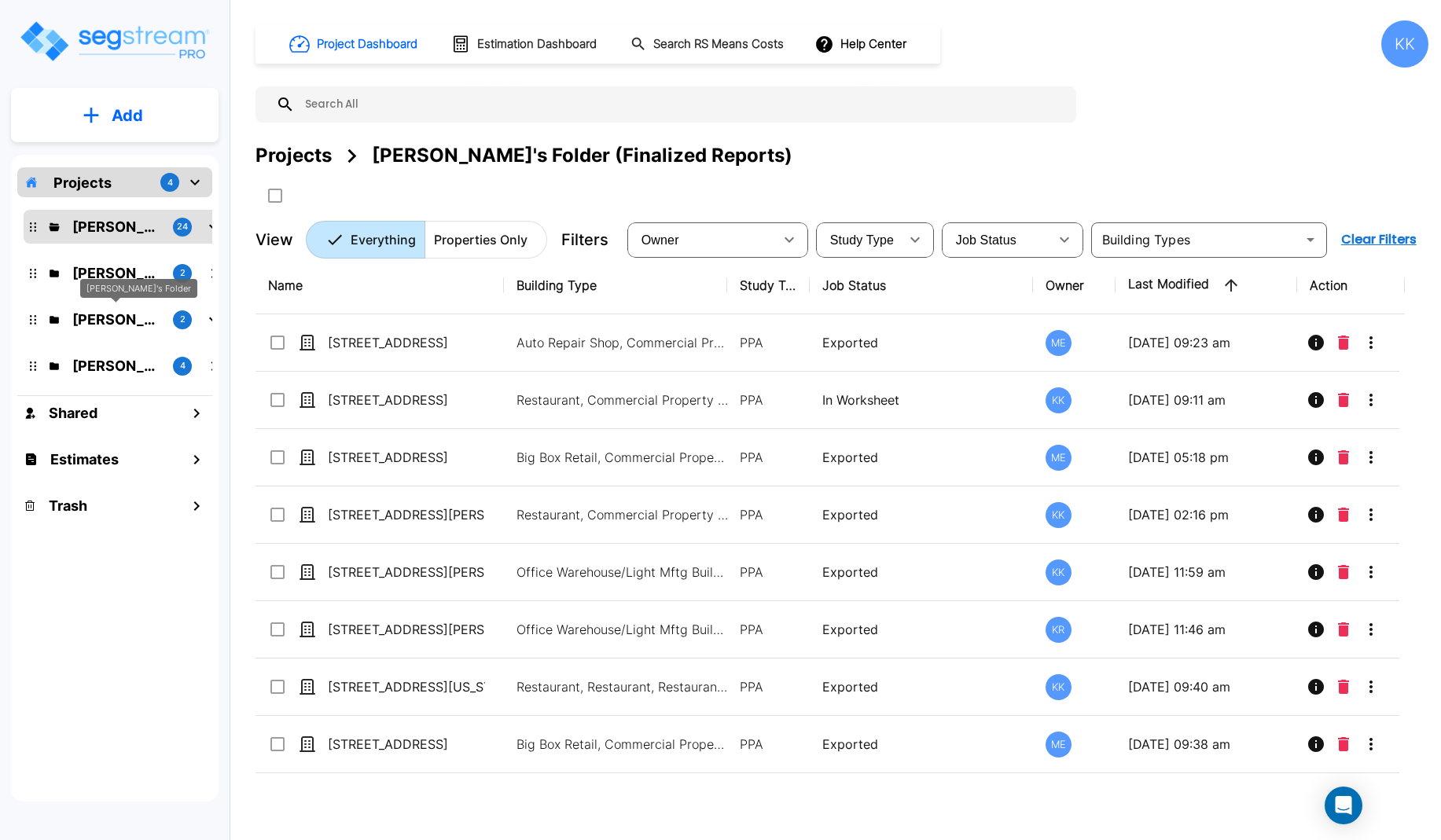
click at [113, 315] on p "Karina's Folder" at bounding box center [116, 319] width 88 height 21
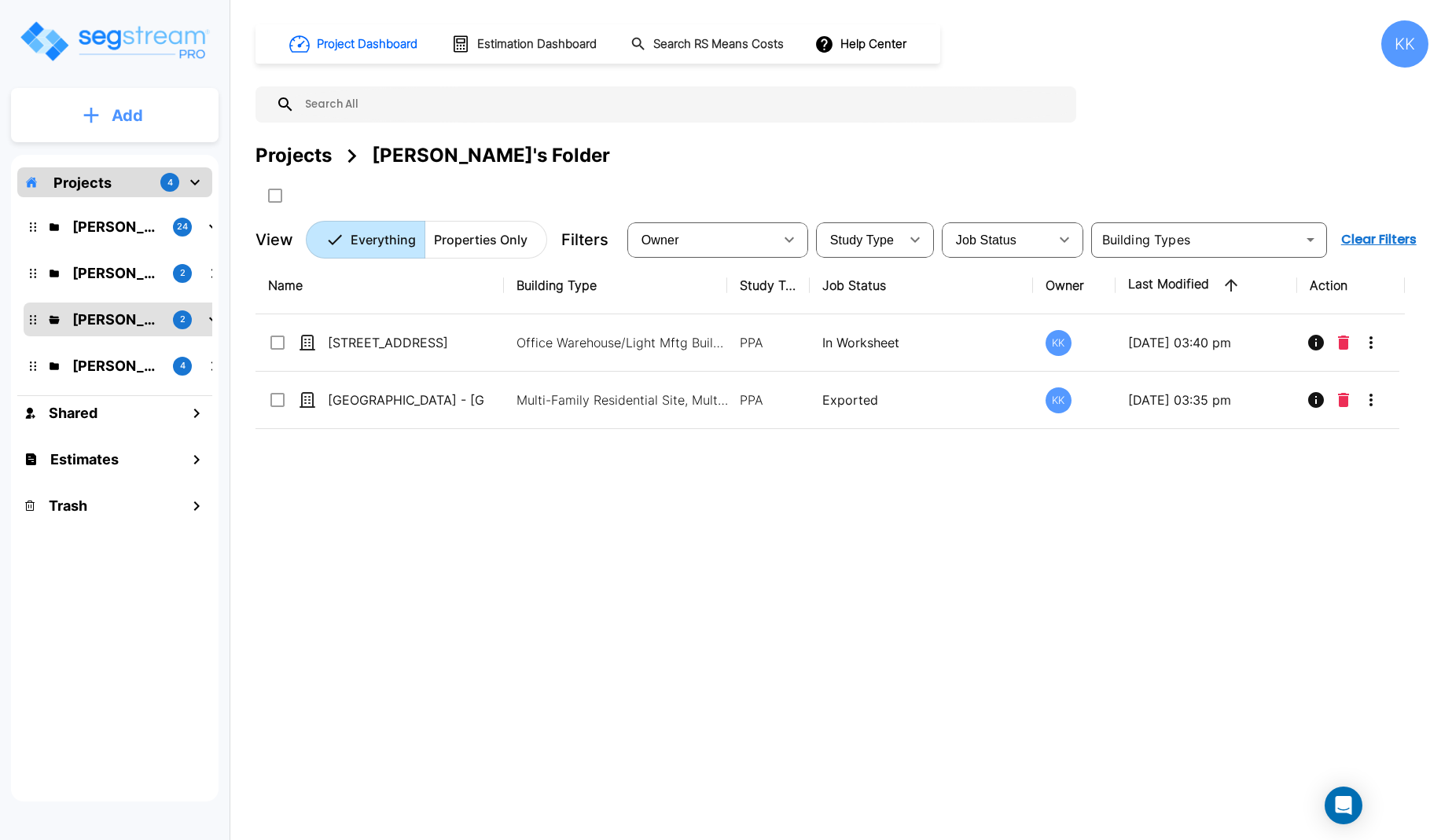
click at [139, 118] on p "Add" at bounding box center [127, 116] width 32 height 24
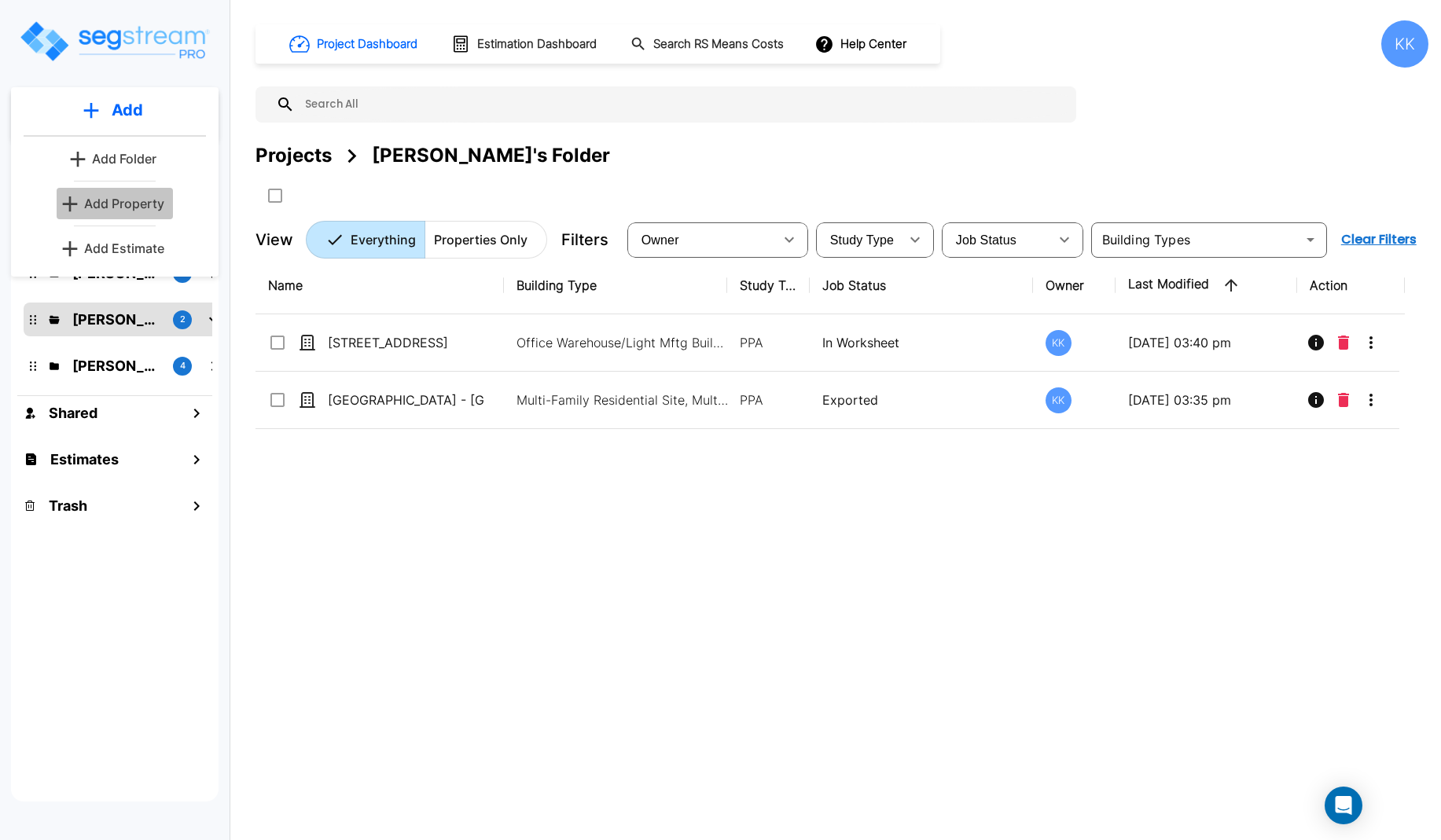
click at [128, 200] on p "Add Property" at bounding box center [124, 204] width 81 height 19
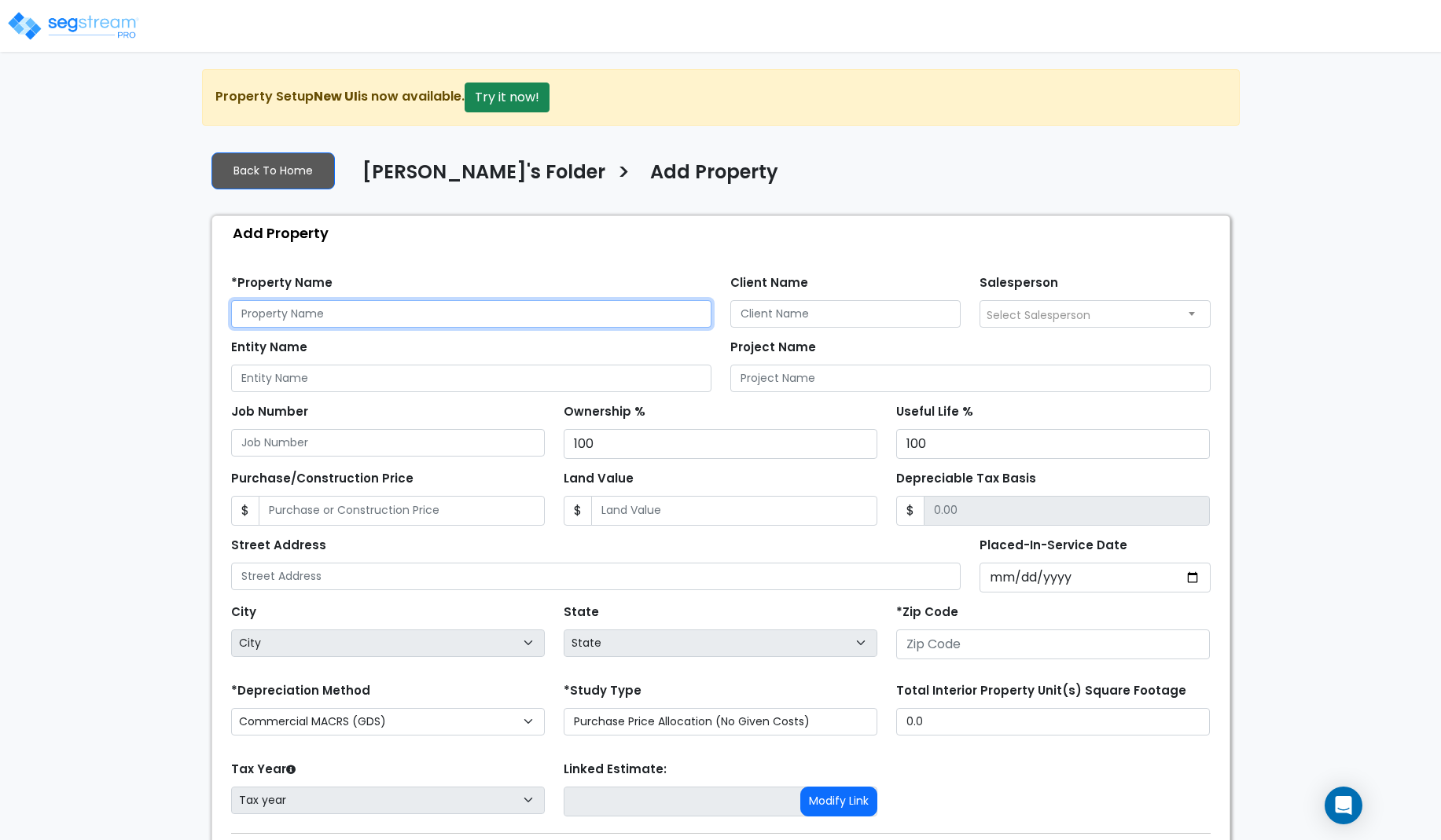
click at [395, 312] on input "text" at bounding box center [471, 313] width 481 height 27
drag, startPoint x: 340, startPoint y: 315, endPoint x: 159, endPoint y: 316, distance: 181.0
click at [231, 316] on input "[STREET_ADDRESS]" at bounding box center [471, 313] width 481 height 27
type input "[STREET_ADDRESS]"
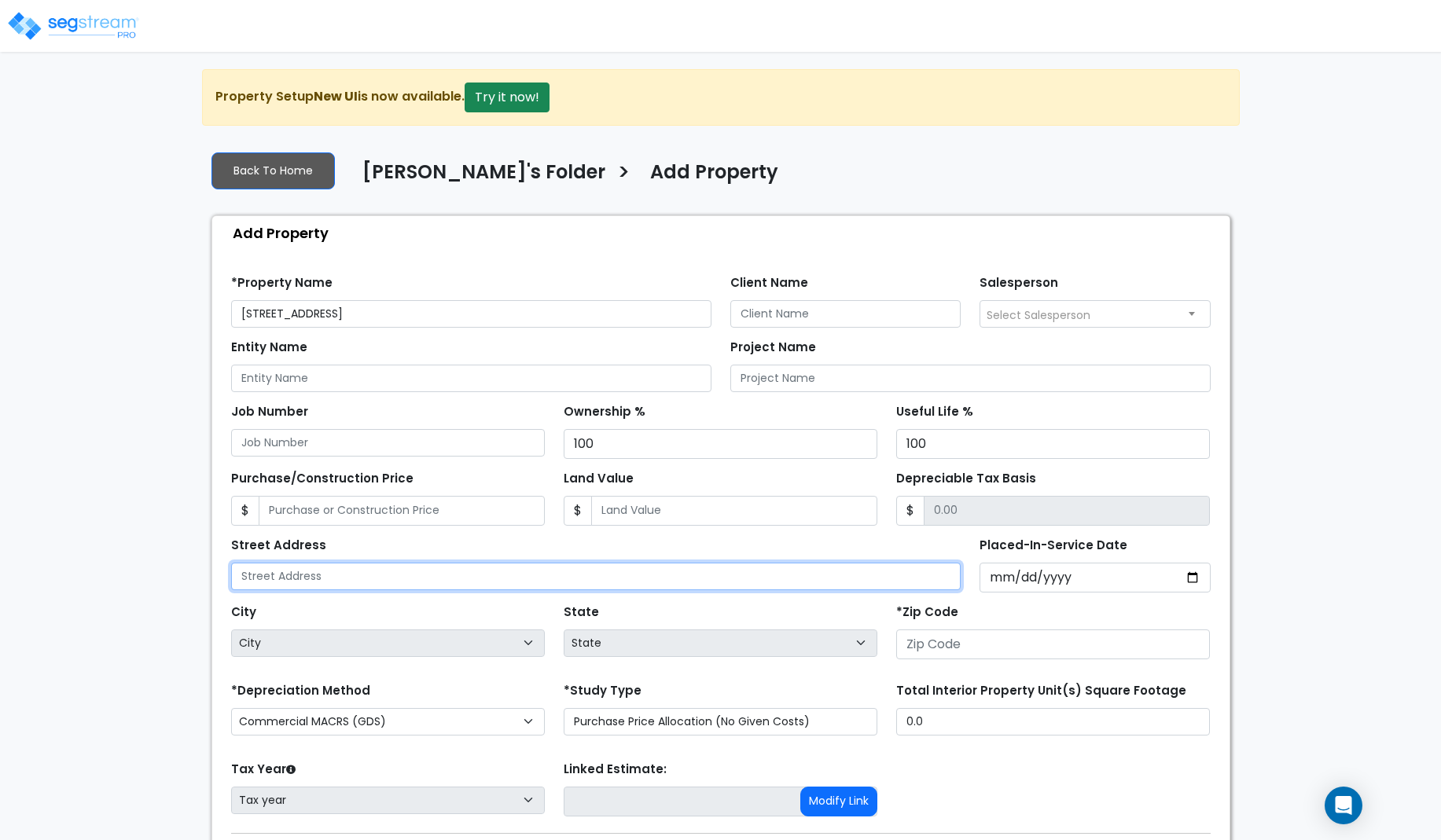
click at [289, 580] on input "text" at bounding box center [596, 576] width 730 height 27
paste input "[STREET_ADDRESS]"
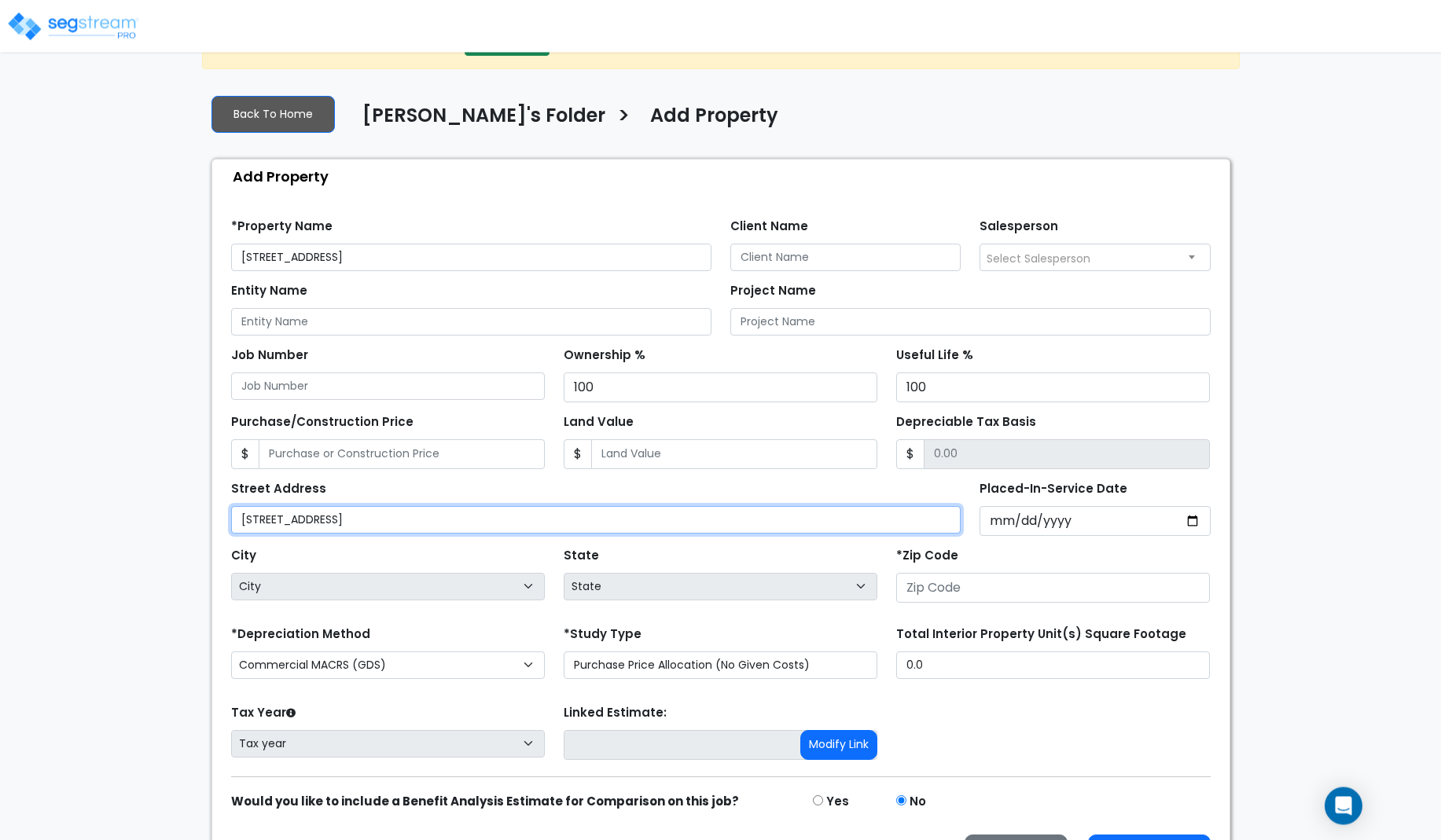
scroll to position [80, 0]
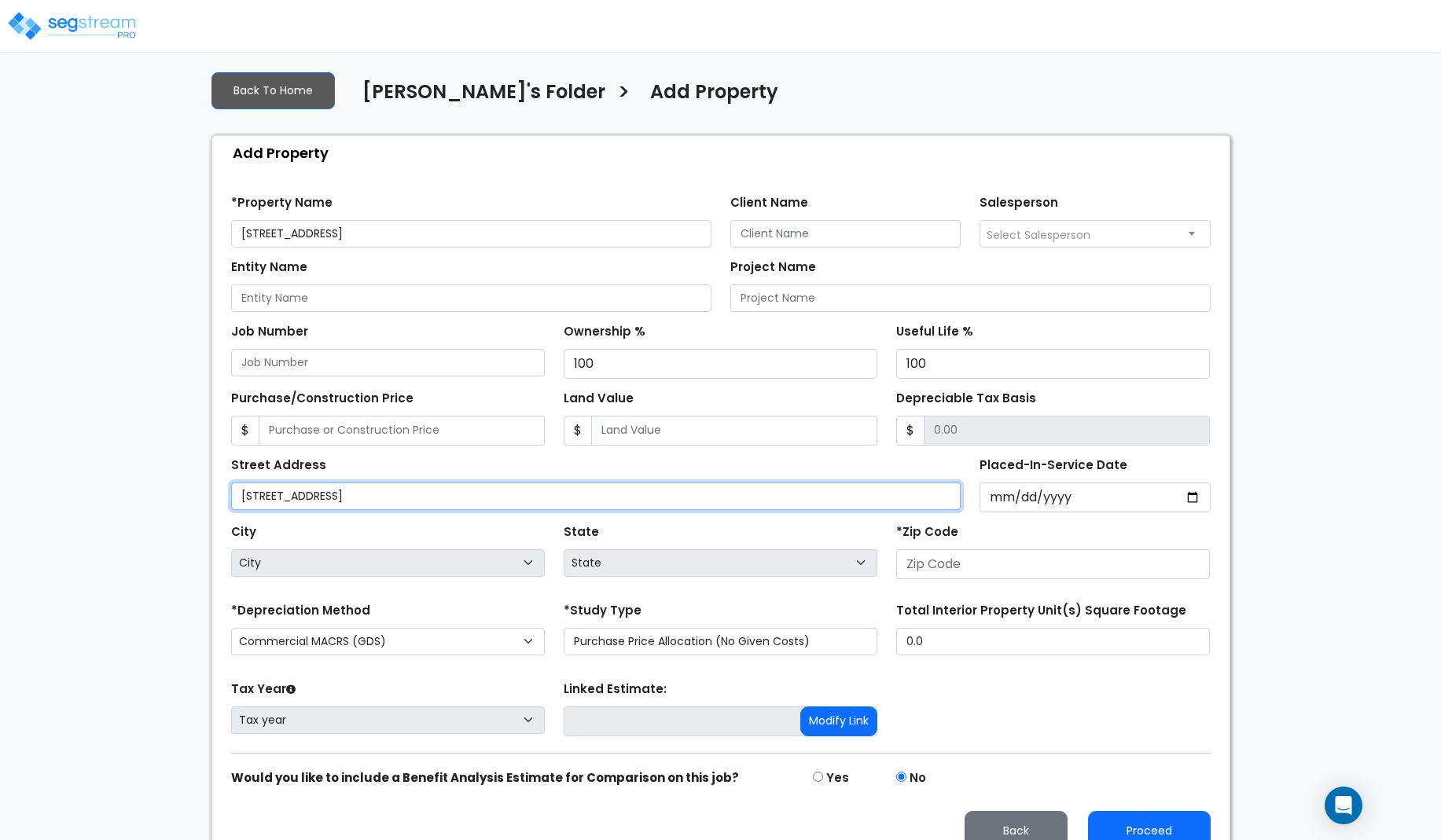
type input "[STREET_ADDRESS]"
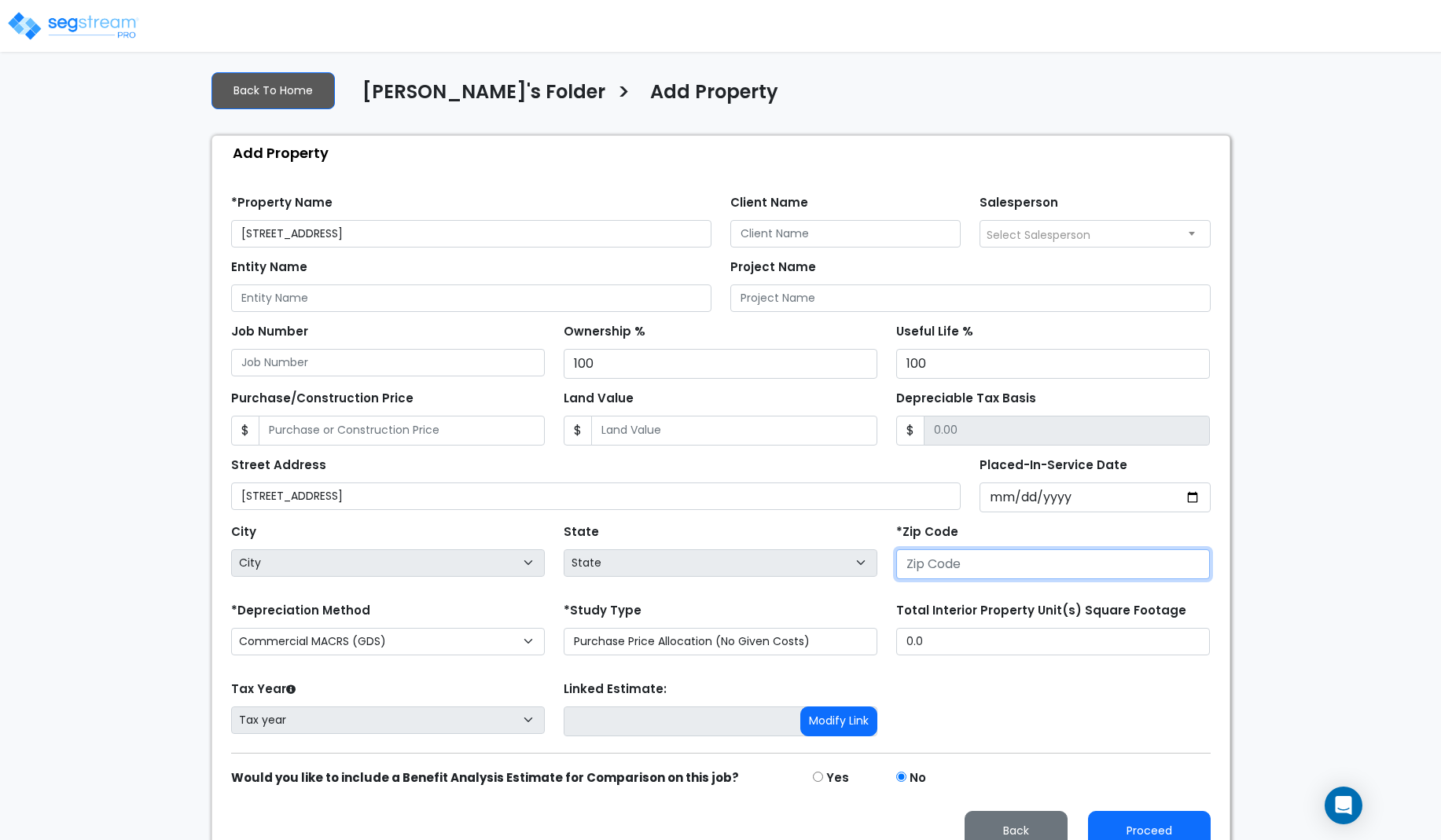
click at [936, 572] on input "number" at bounding box center [1053, 563] width 314 height 30
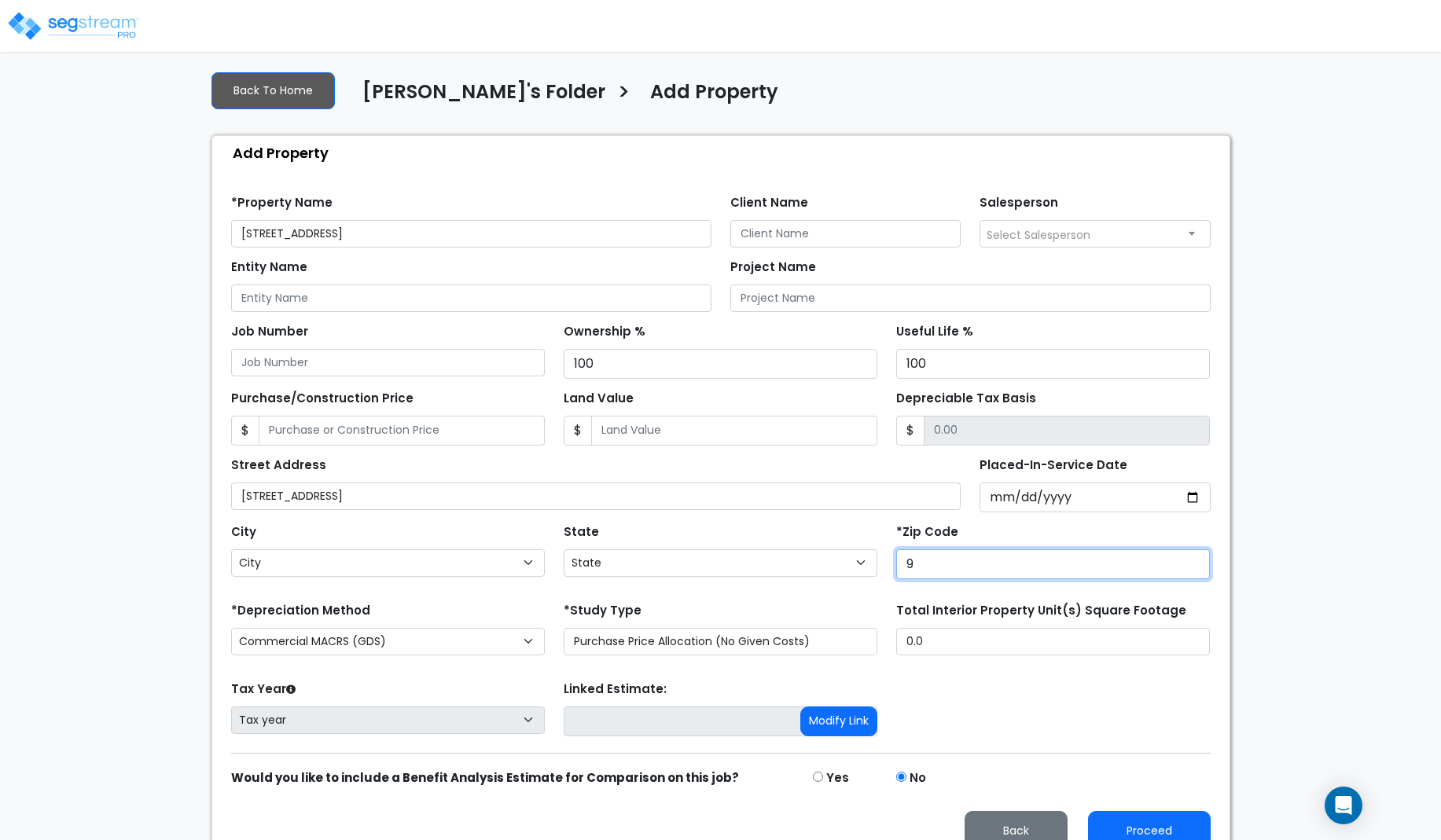
type input "98"
select select "WA"
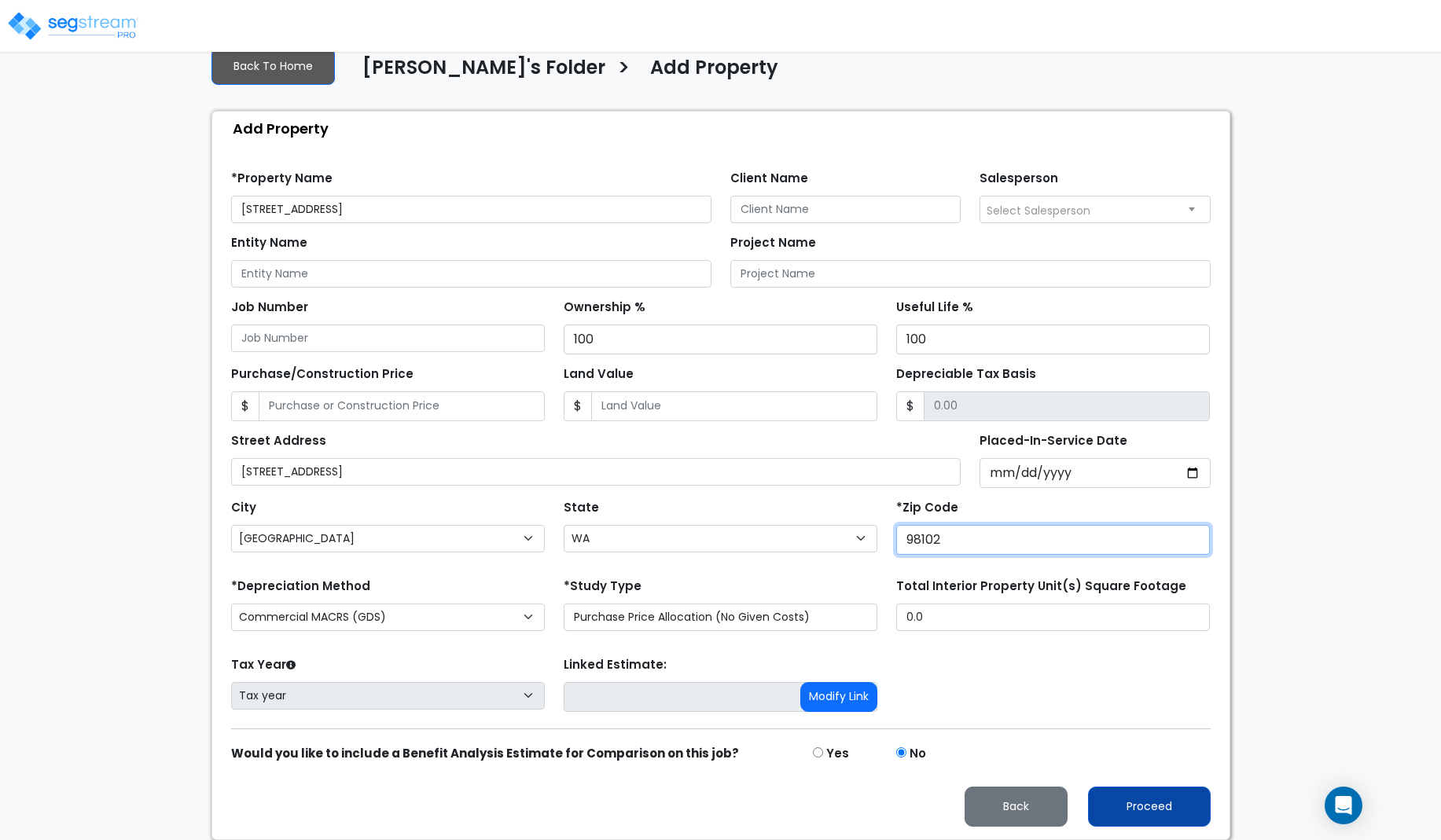
type input "98102"
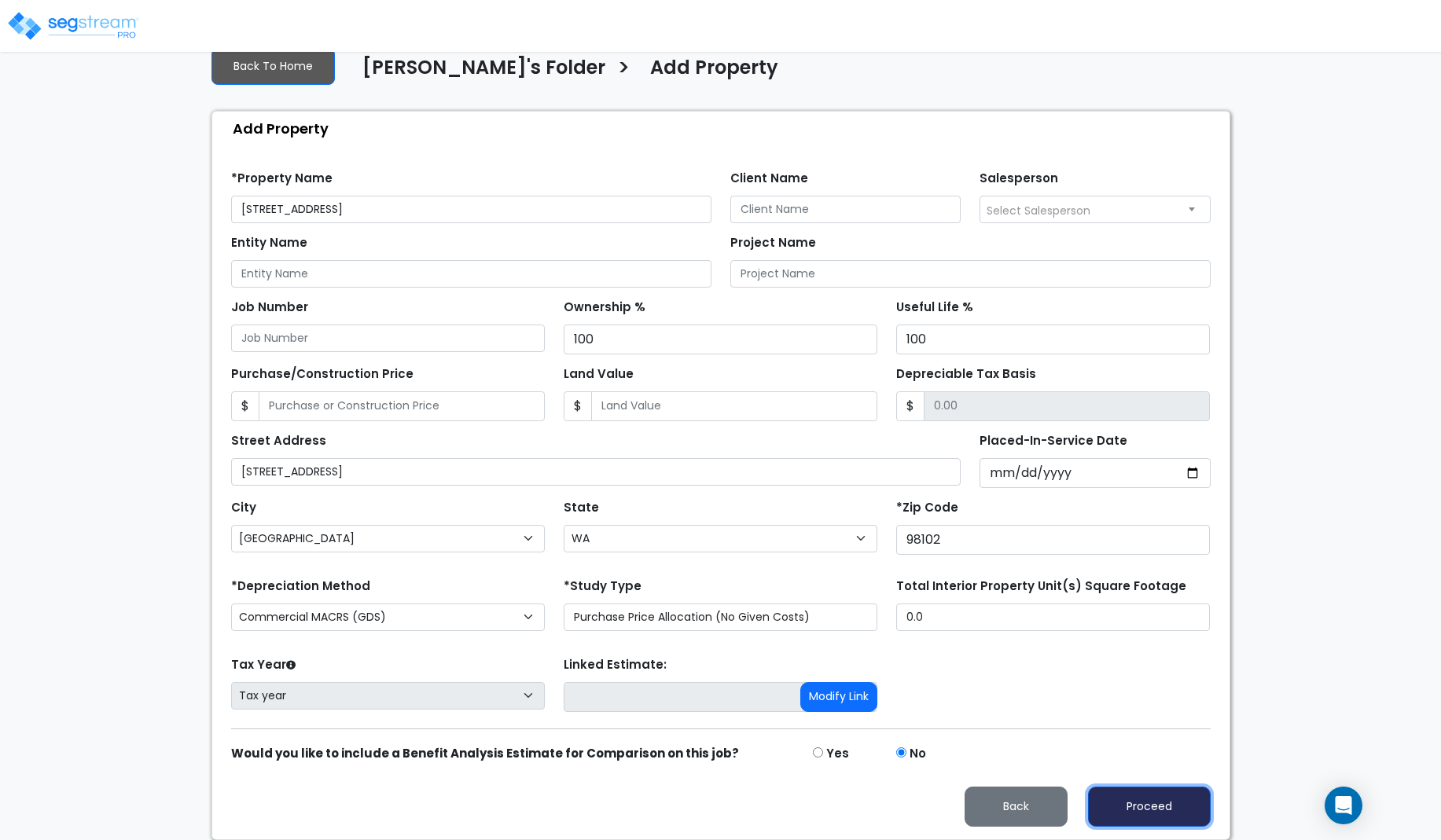
click at [1129, 803] on button "Proceed" at bounding box center [1149, 806] width 123 height 40
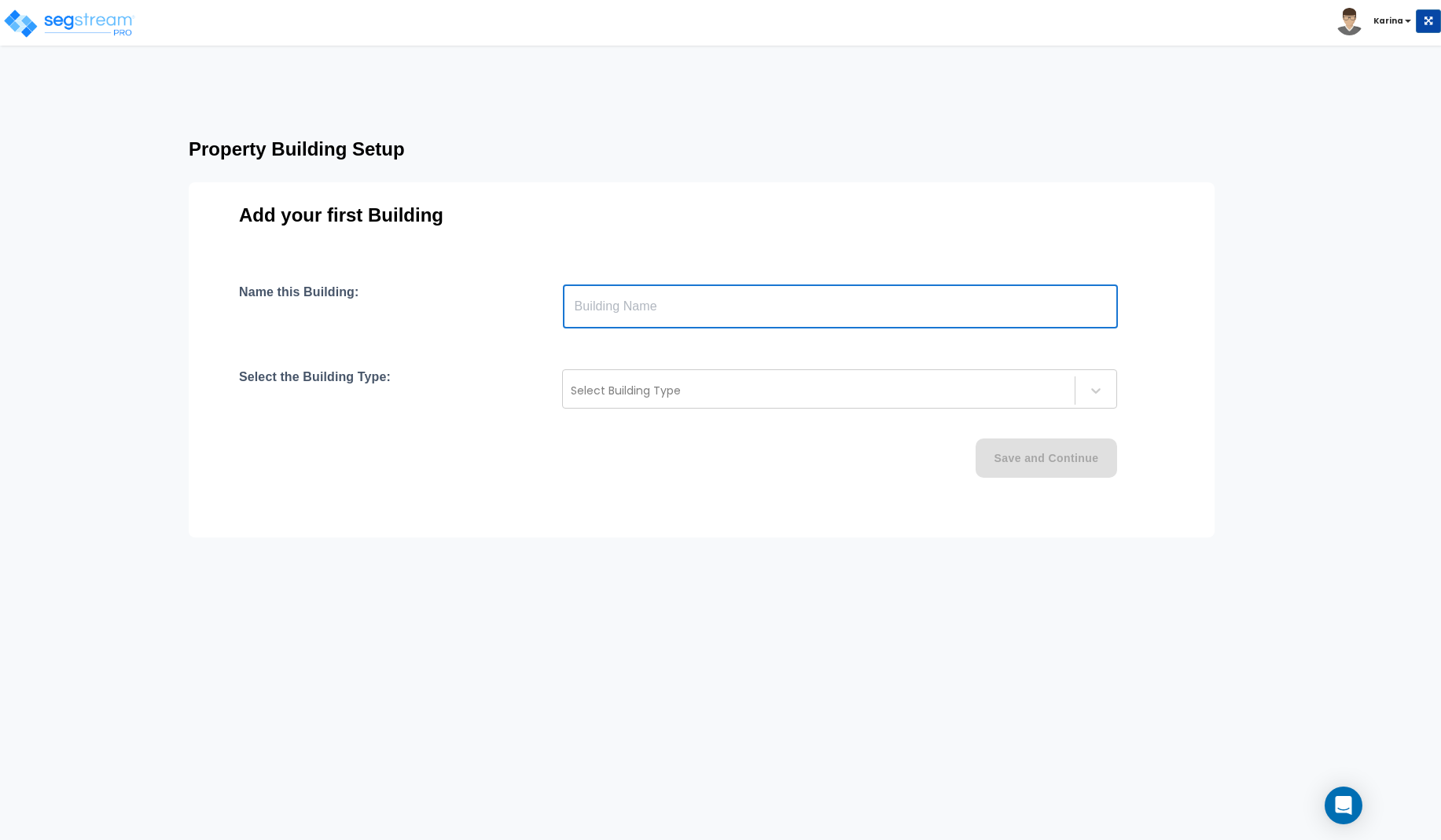
click at [616, 295] on input "text" at bounding box center [840, 306] width 555 height 44
paste input "text"
type input "[STREET_ADDRESS]"
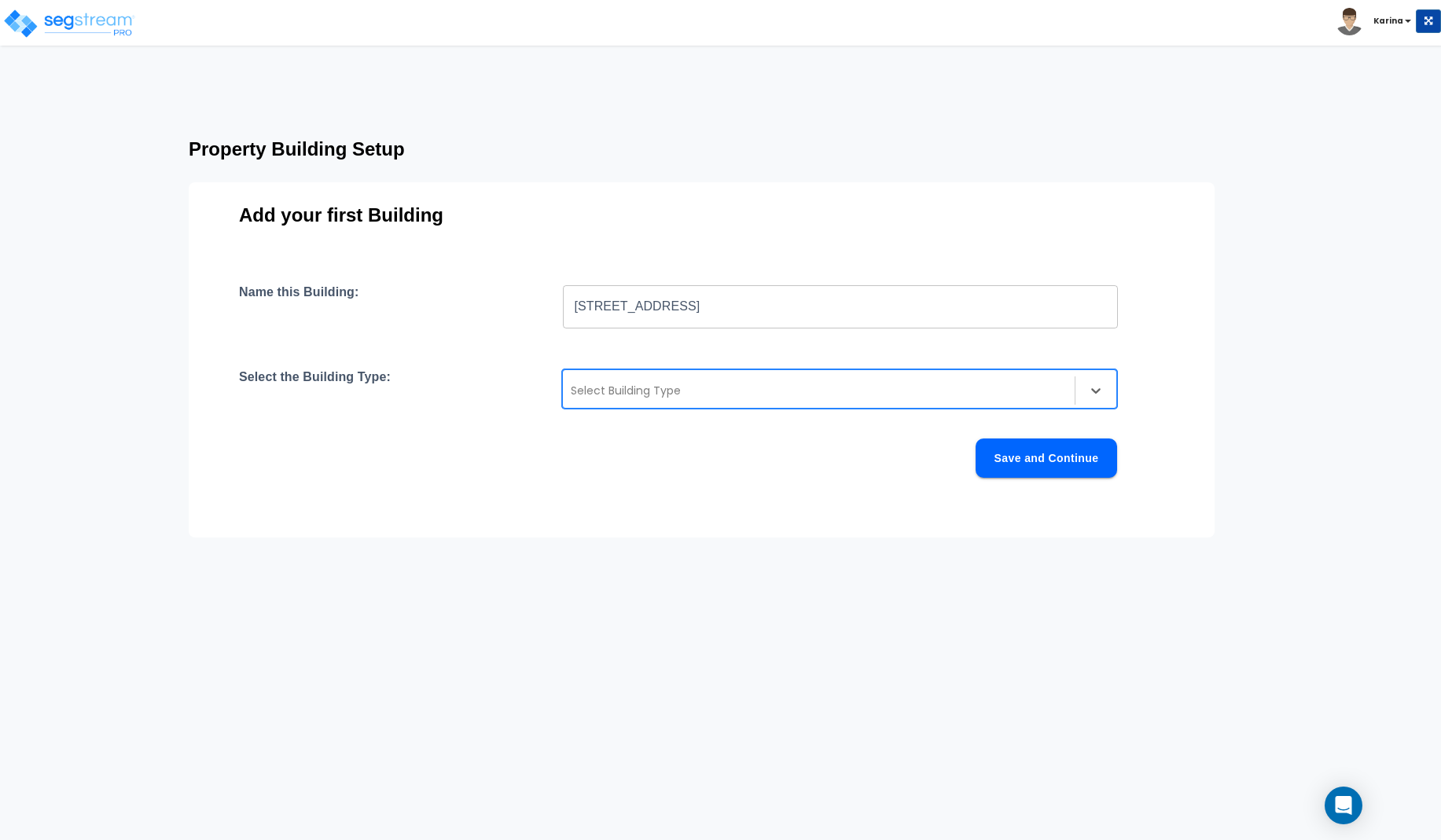
click at [603, 383] on div at bounding box center [818, 390] width 496 height 19
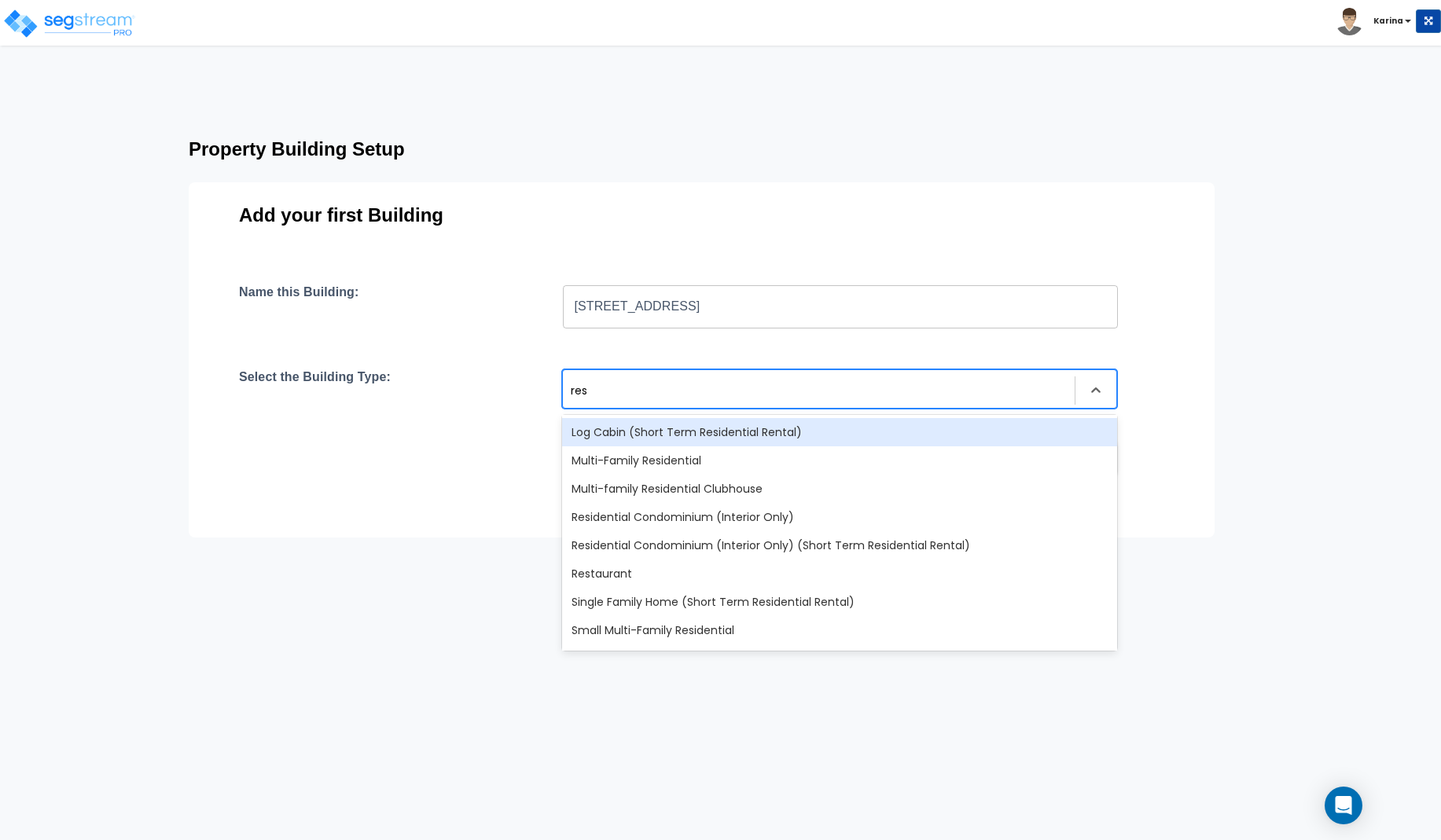
type input "rest"
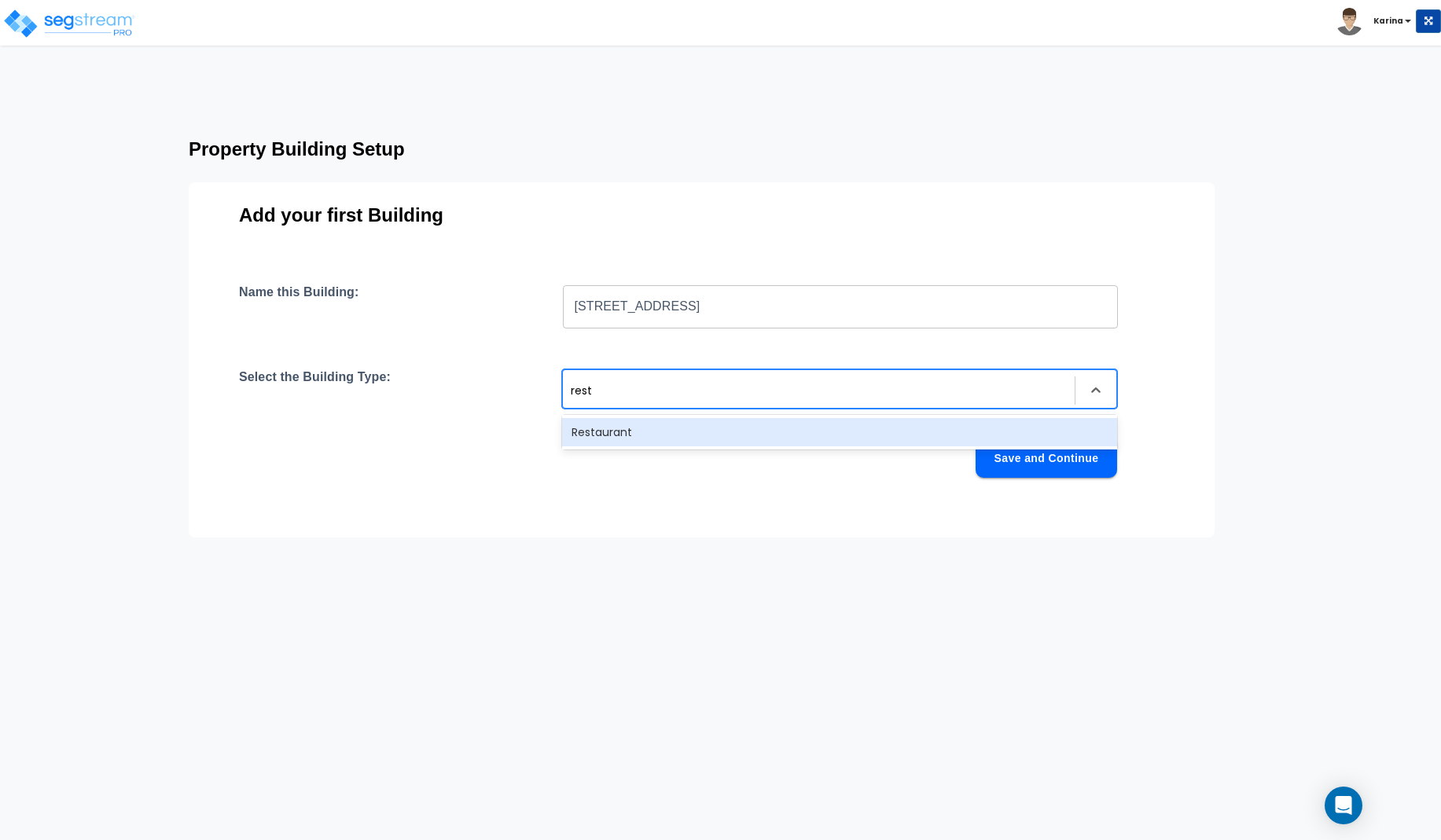
click at [599, 433] on div "Restaurant" at bounding box center [840, 432] width 555 height 28
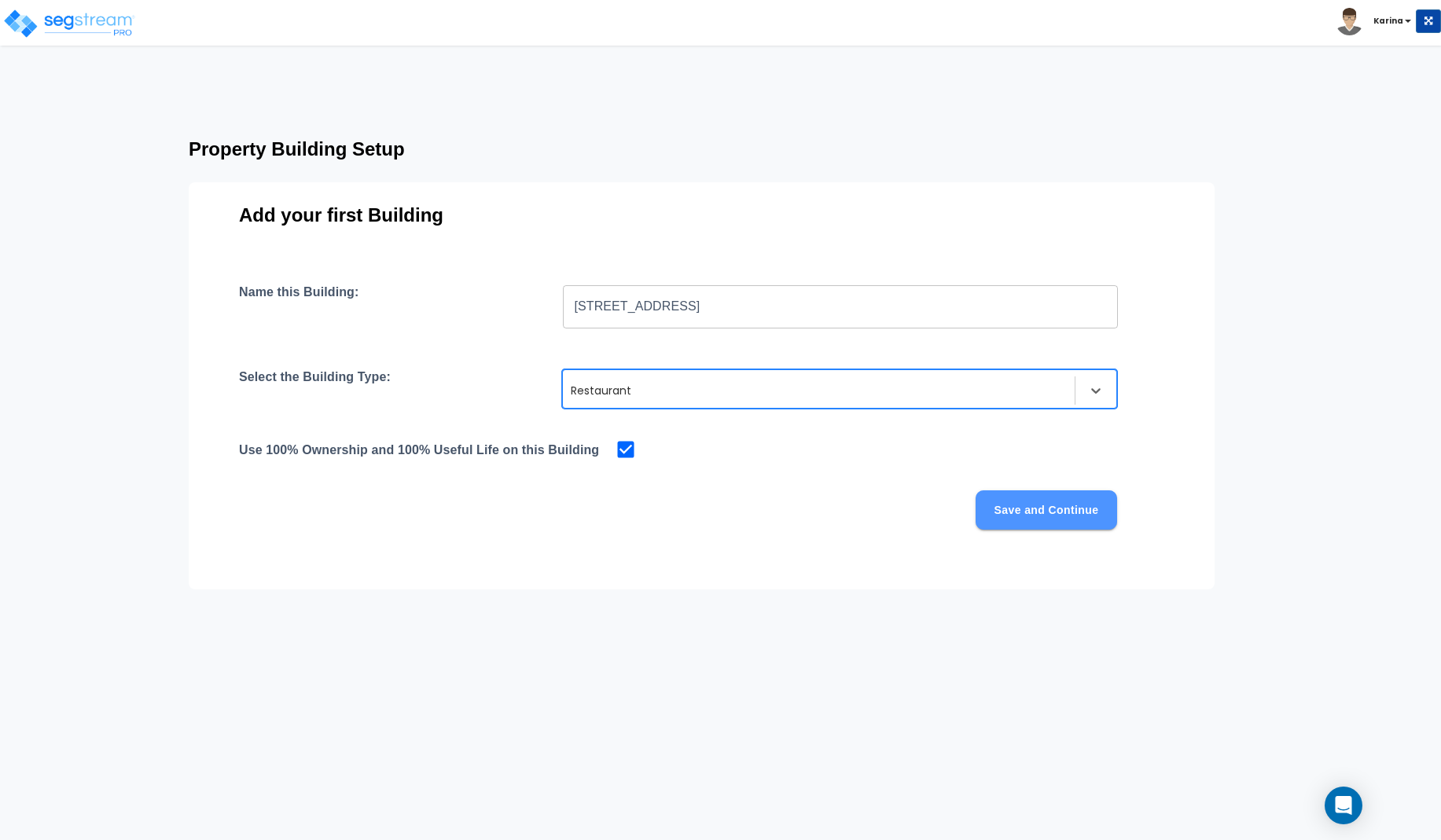
click at [1019, 510] on button "Save and Continue" at bounding box center [1046, 510] width 141 height 39
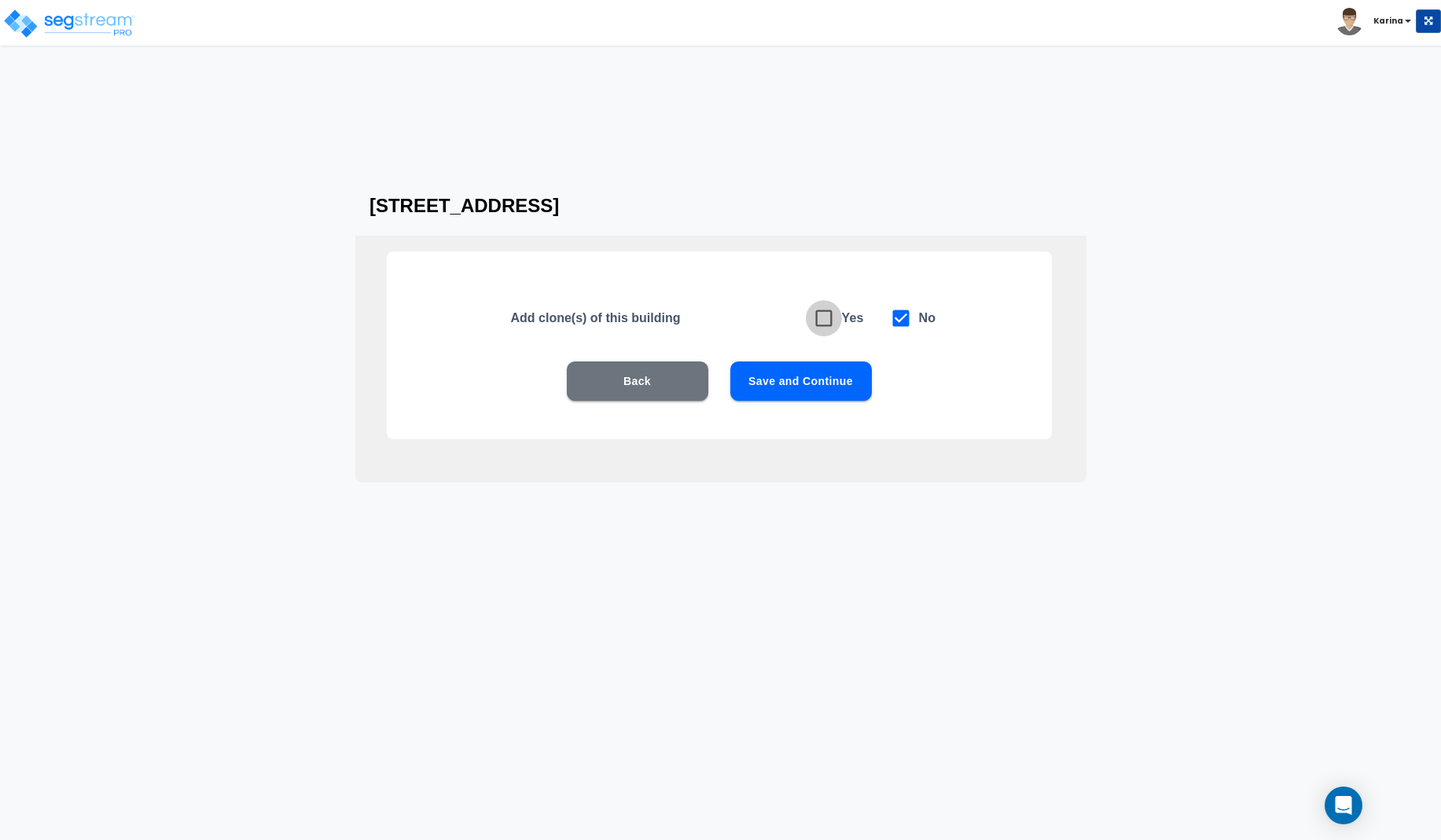
click at [819, 315] on input "checkbox" at bounding box center [813, 310] width 15 height 14
checkbox input "true"
checkbox input "false"
click at [789, 380] on button "Save and Continue" at bounding box center [800, 381] width 141 height 39
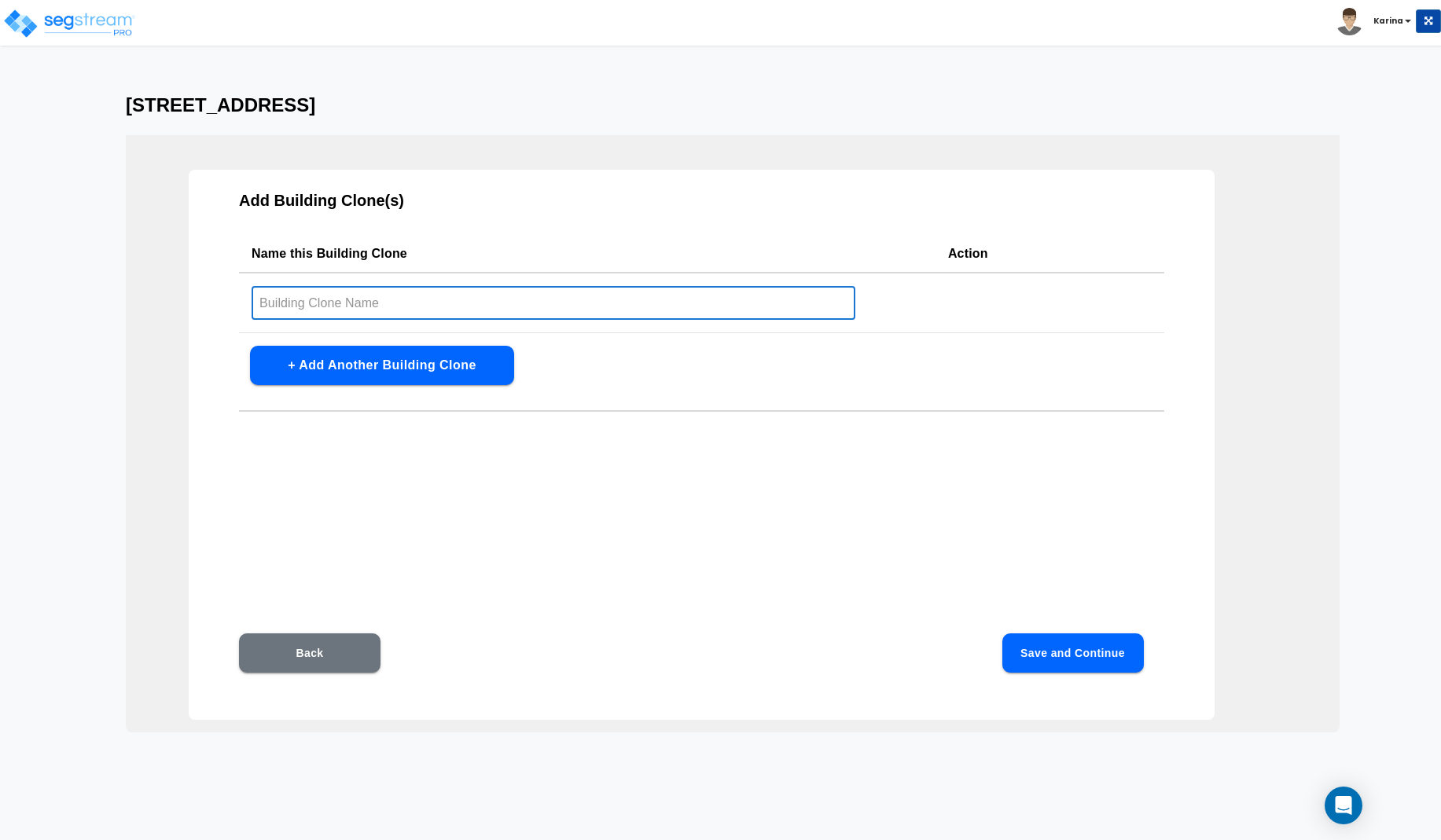
click at [326, 301] on input "text" at bounding box center [553, 302] width 604 height 33
type input "Chichetti"
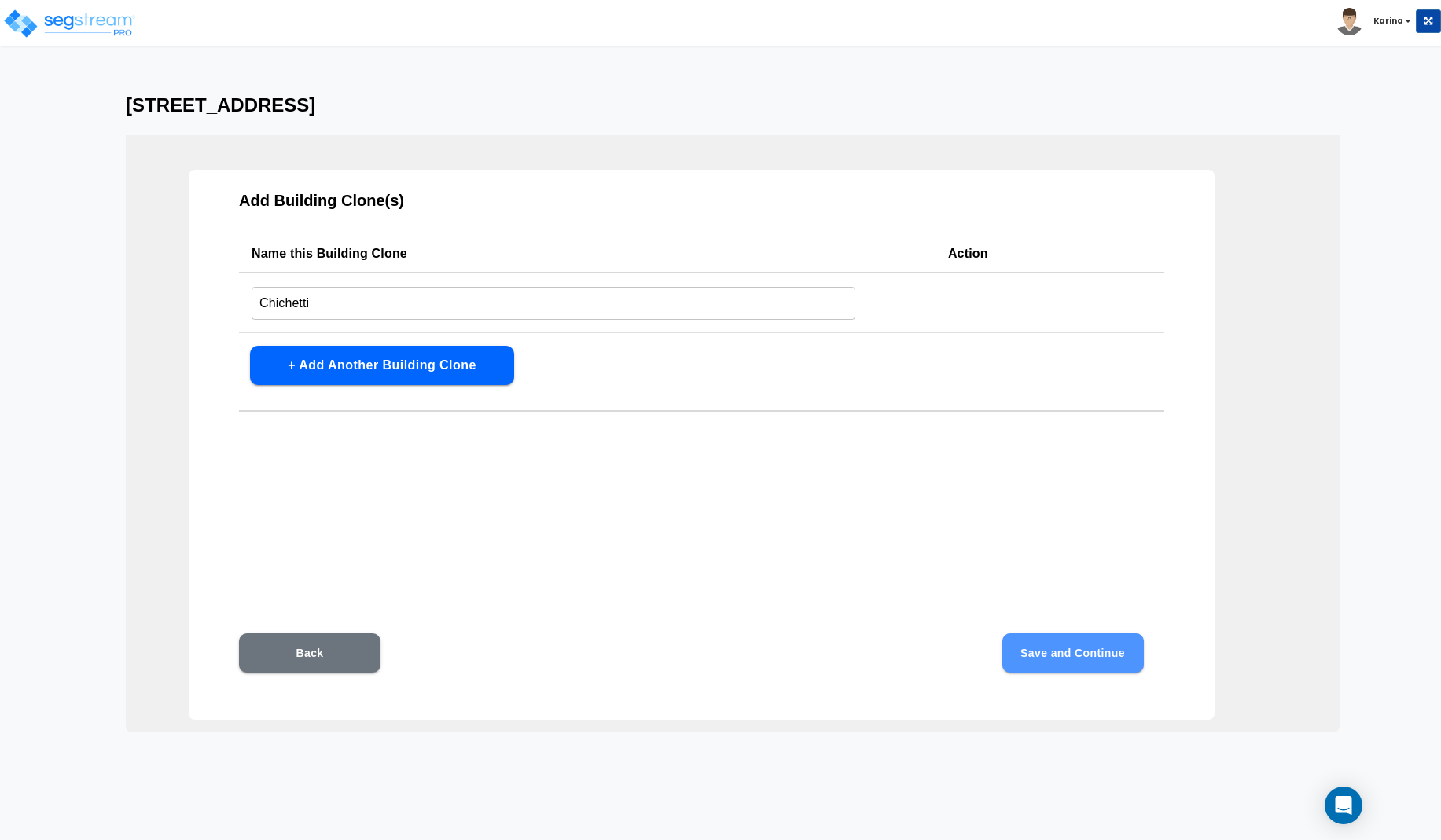
click at [1061, 653] on button "Save and Continue" at bounding box center [1073, 653] width 141 height 39
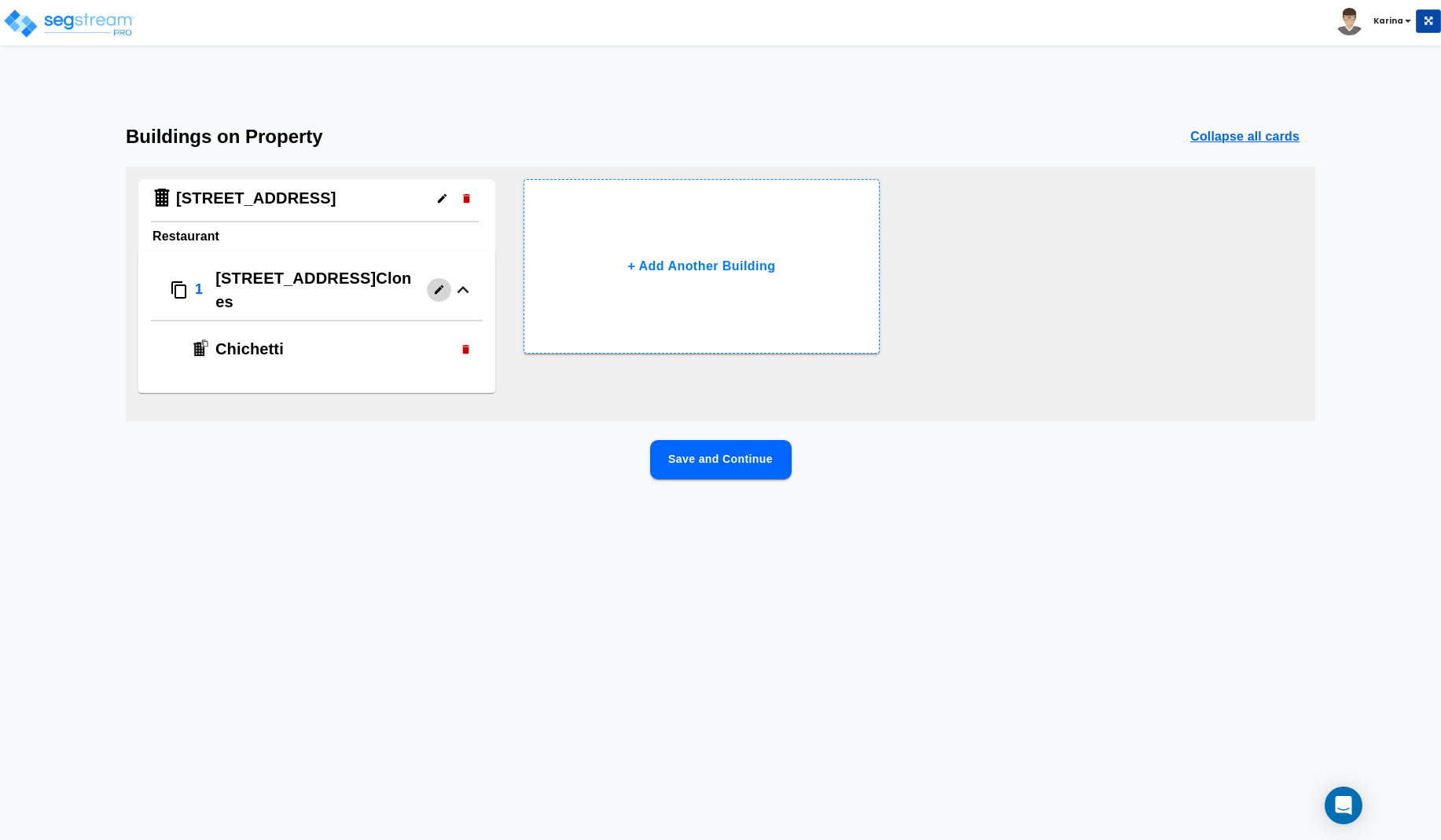
click at [439, 285] on icon "button" at bounding box center [439, 289] width 9 height 9
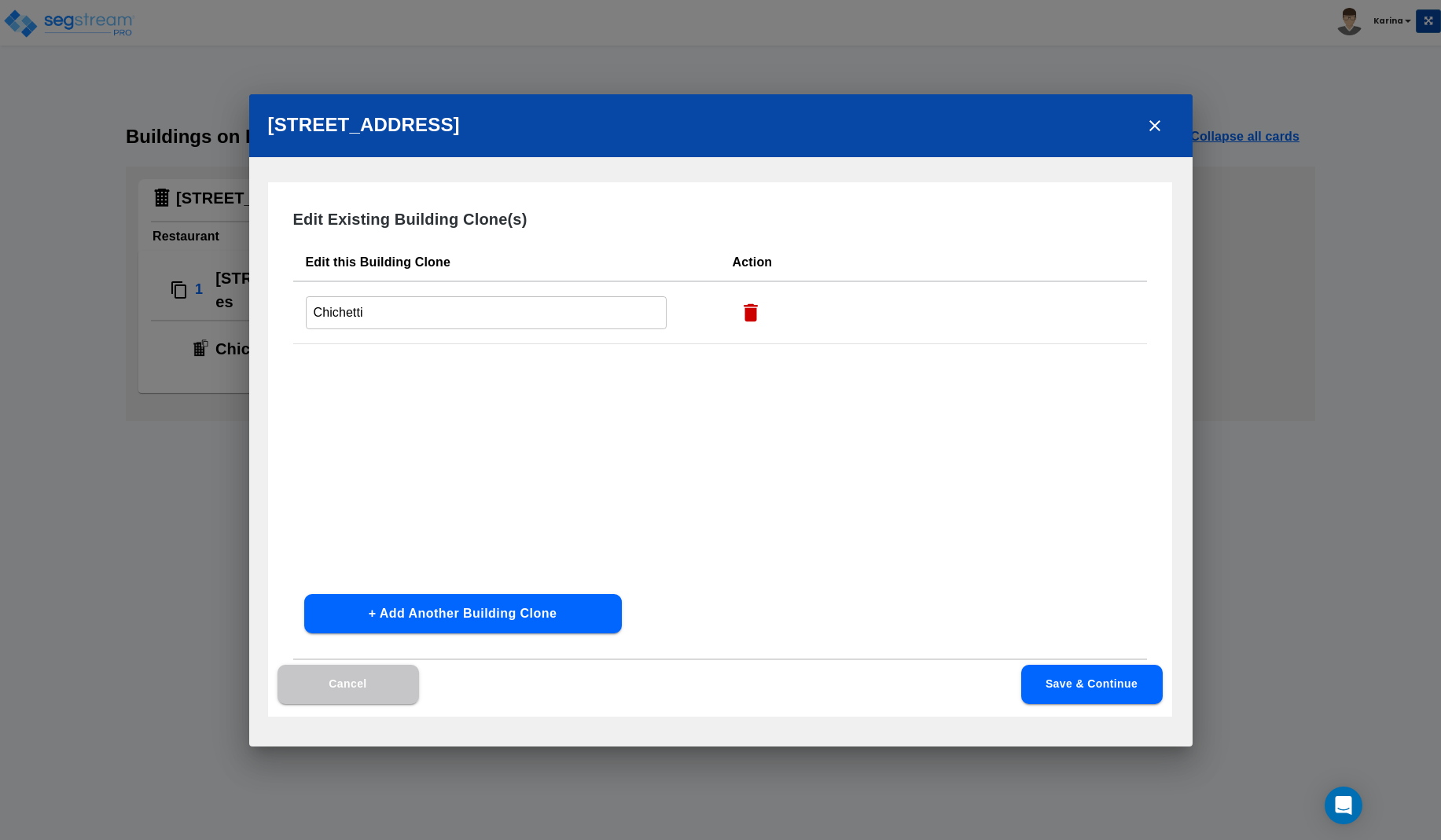
click at [389, 682] on button "Cancel" at bounding box center [348, 684] width 141 height 39
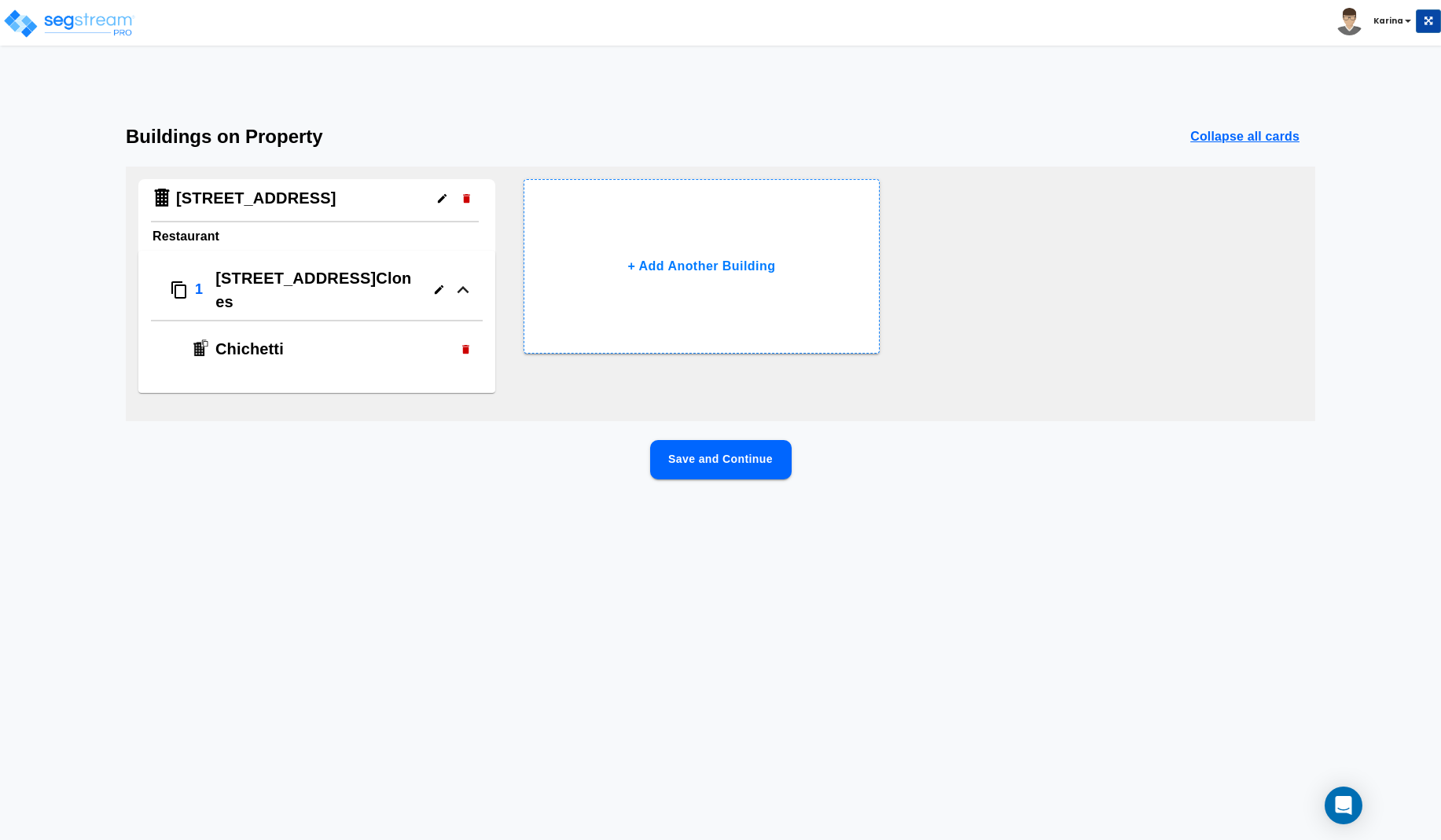
click at [442, 196] on icon "button" at bounding box center [442, 199] width 12 height 12
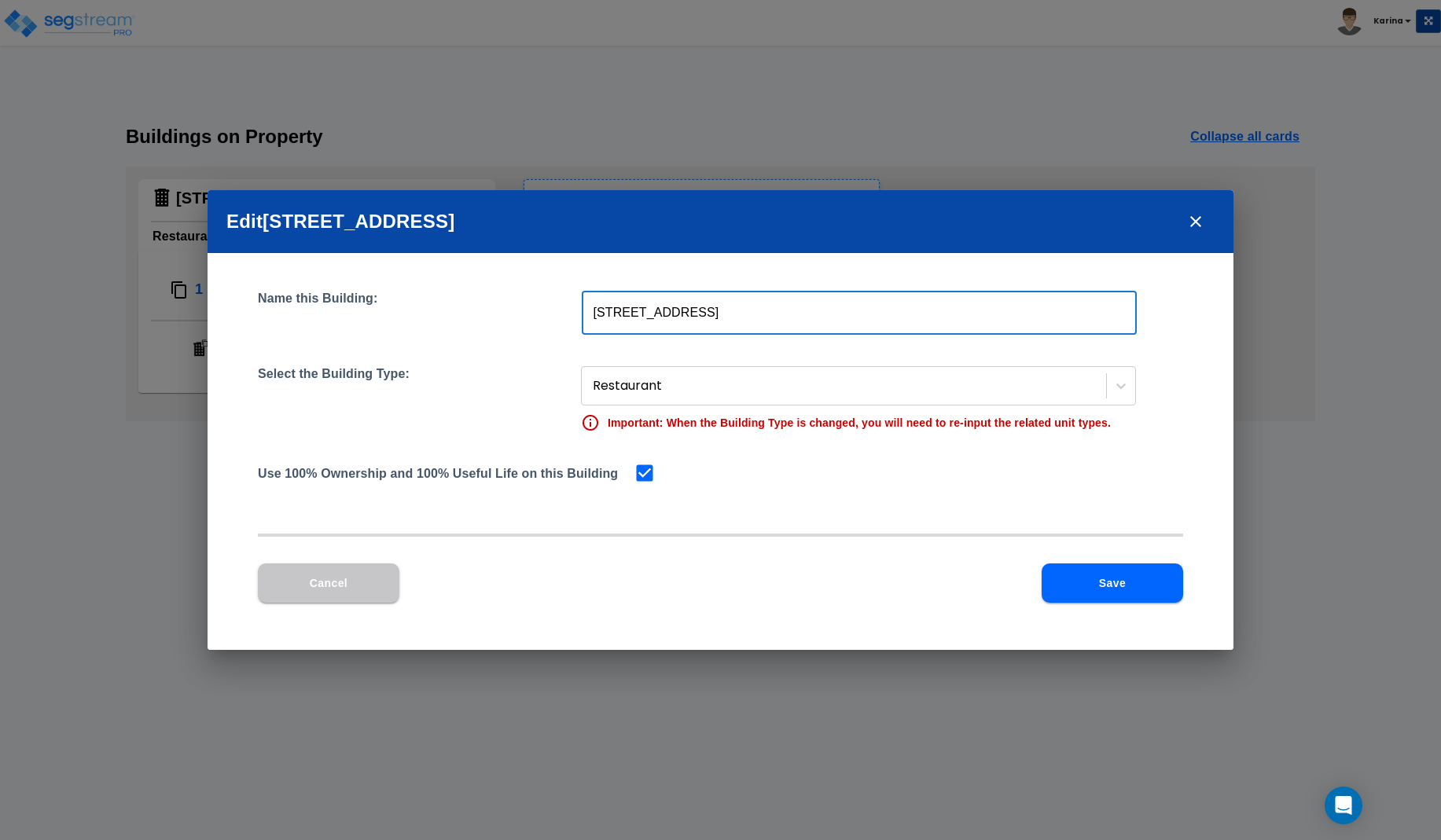
drag, startPoint x: 591, startPoint y: 310, endPoint x: 768, endPoint y: 312, distance: 177.0
click at [768, 312] on input "[STREET_ADDRESS]" at bounding box center [859, 312] width 555 height 44
type input "[PERSON_NAME]"
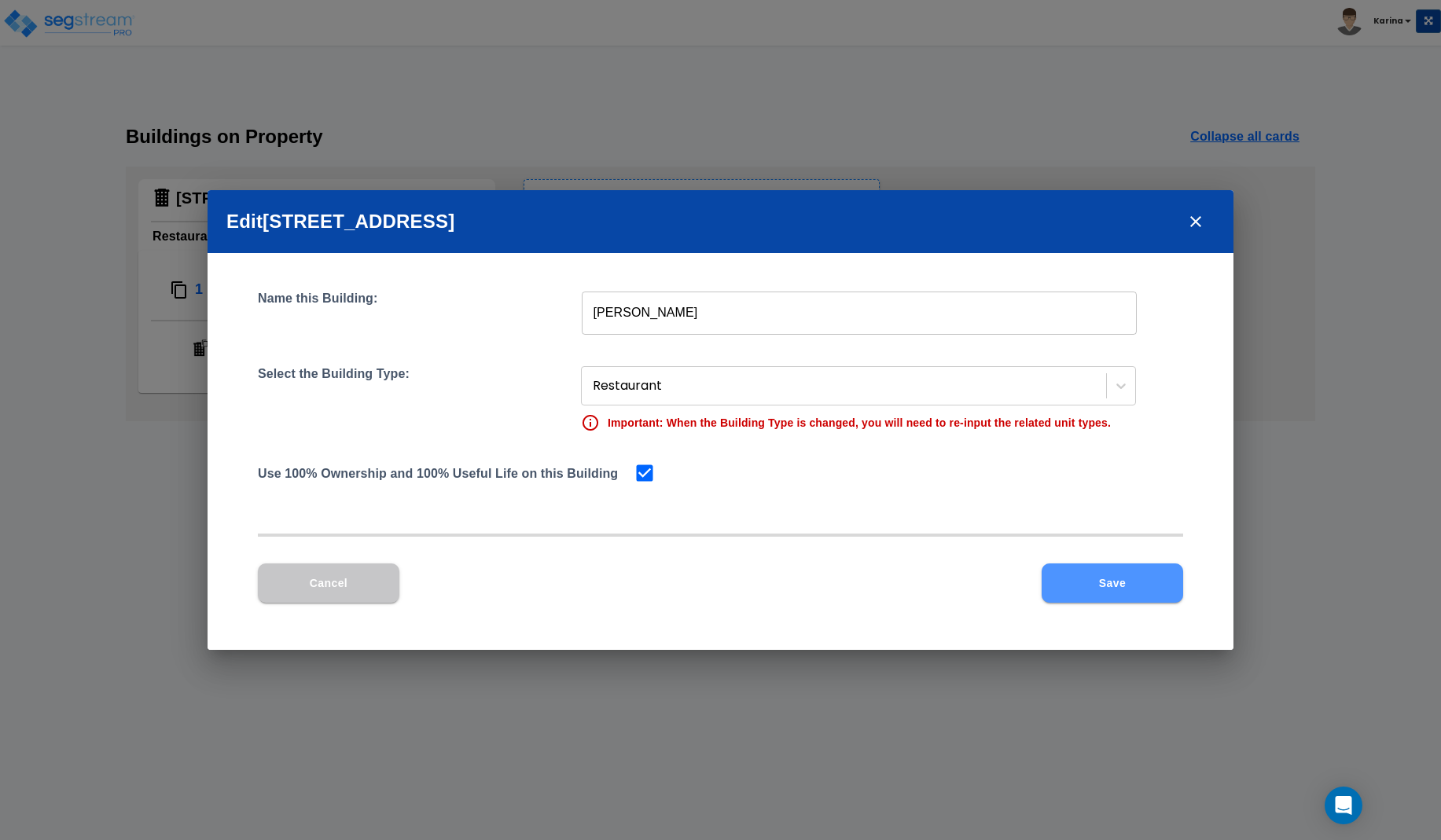
click at [1128, 577] on button "Save" at bounding box center [1112, 583] width 141 height 39
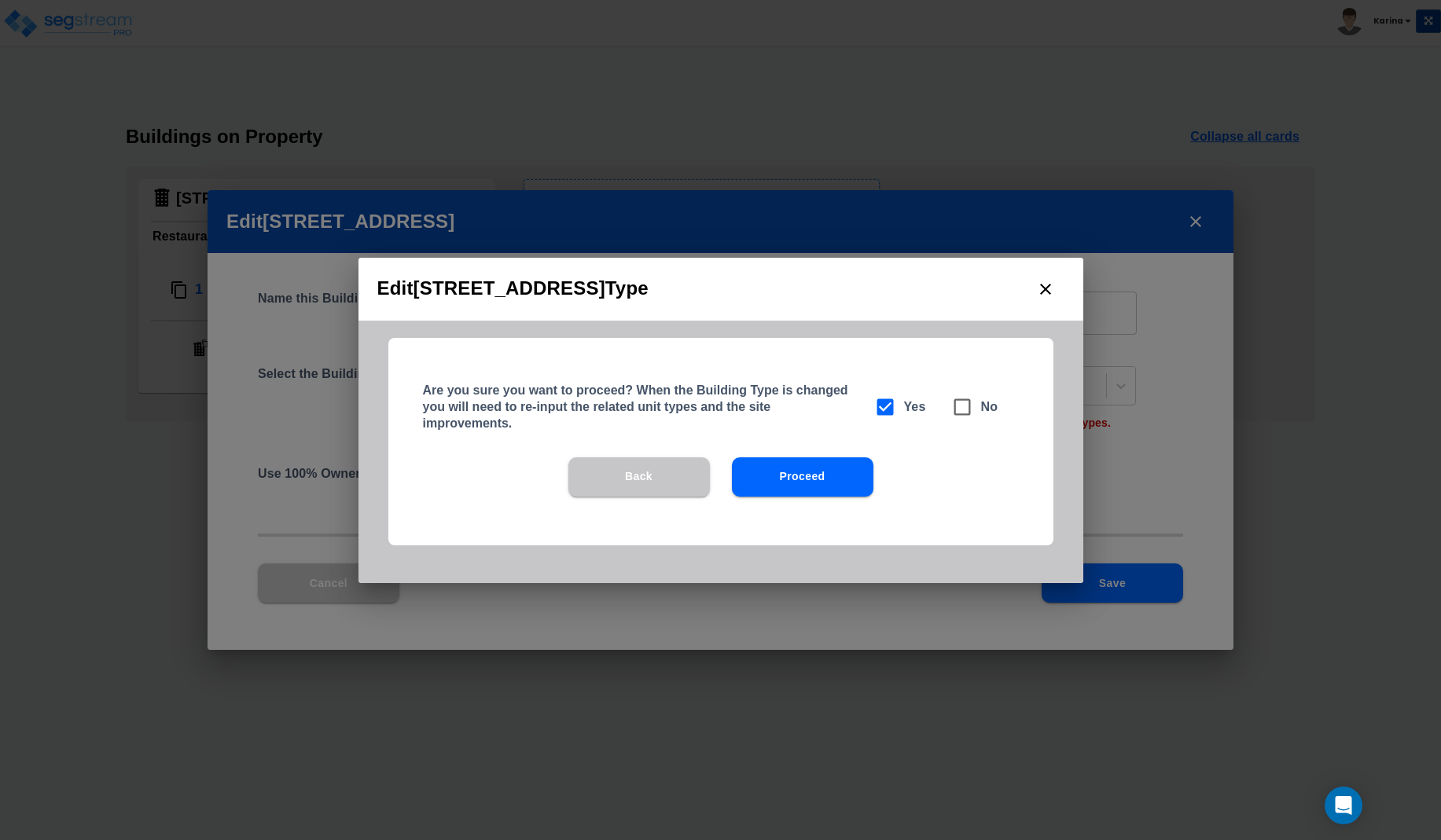
click at [796, 476] on button "Proceed" at bounding box center [802, 477] width 141 height 39
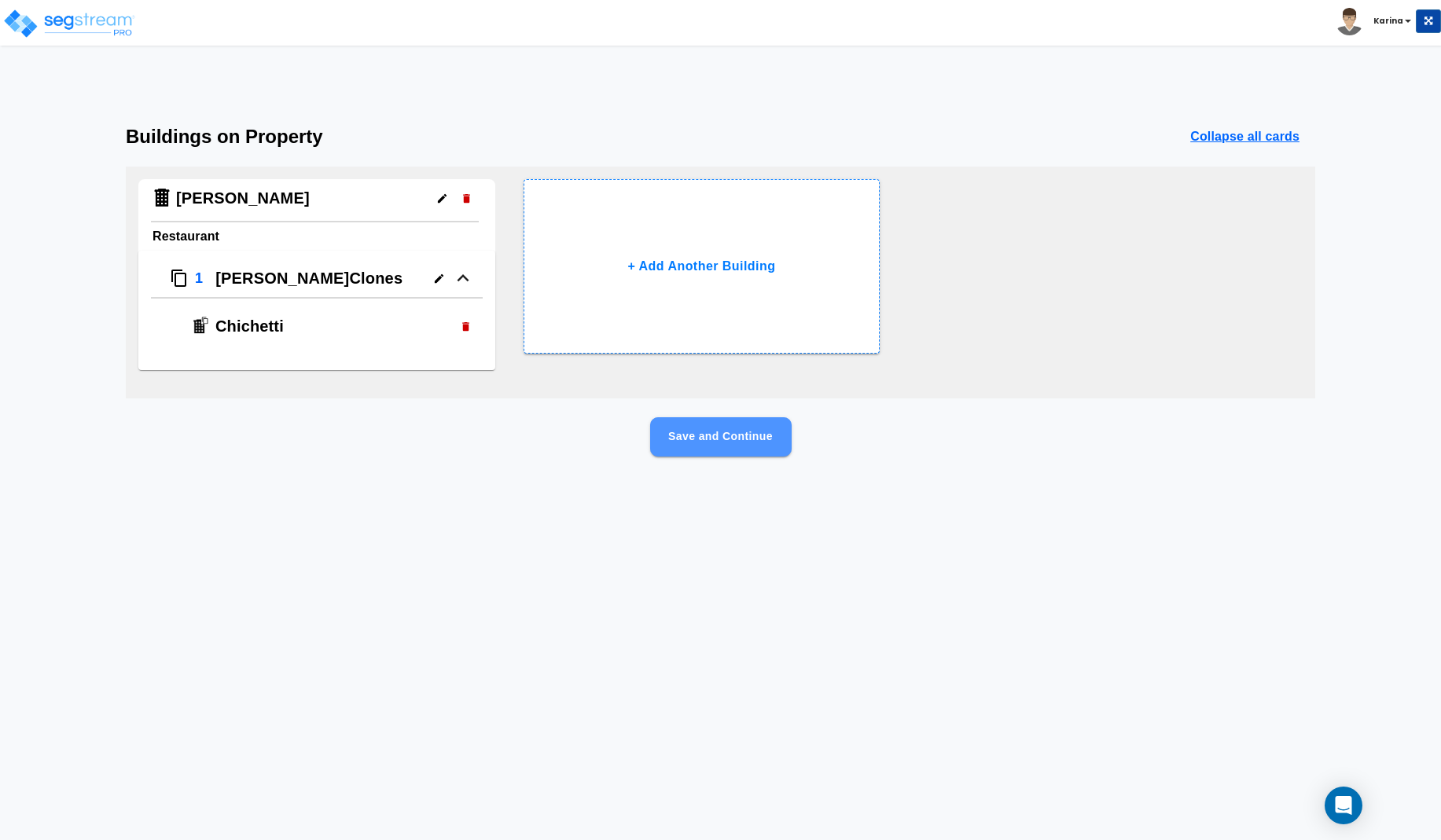
click at [716, 432] on button "Save and Continue" at bounding box center [720, 437] width 141 height 39
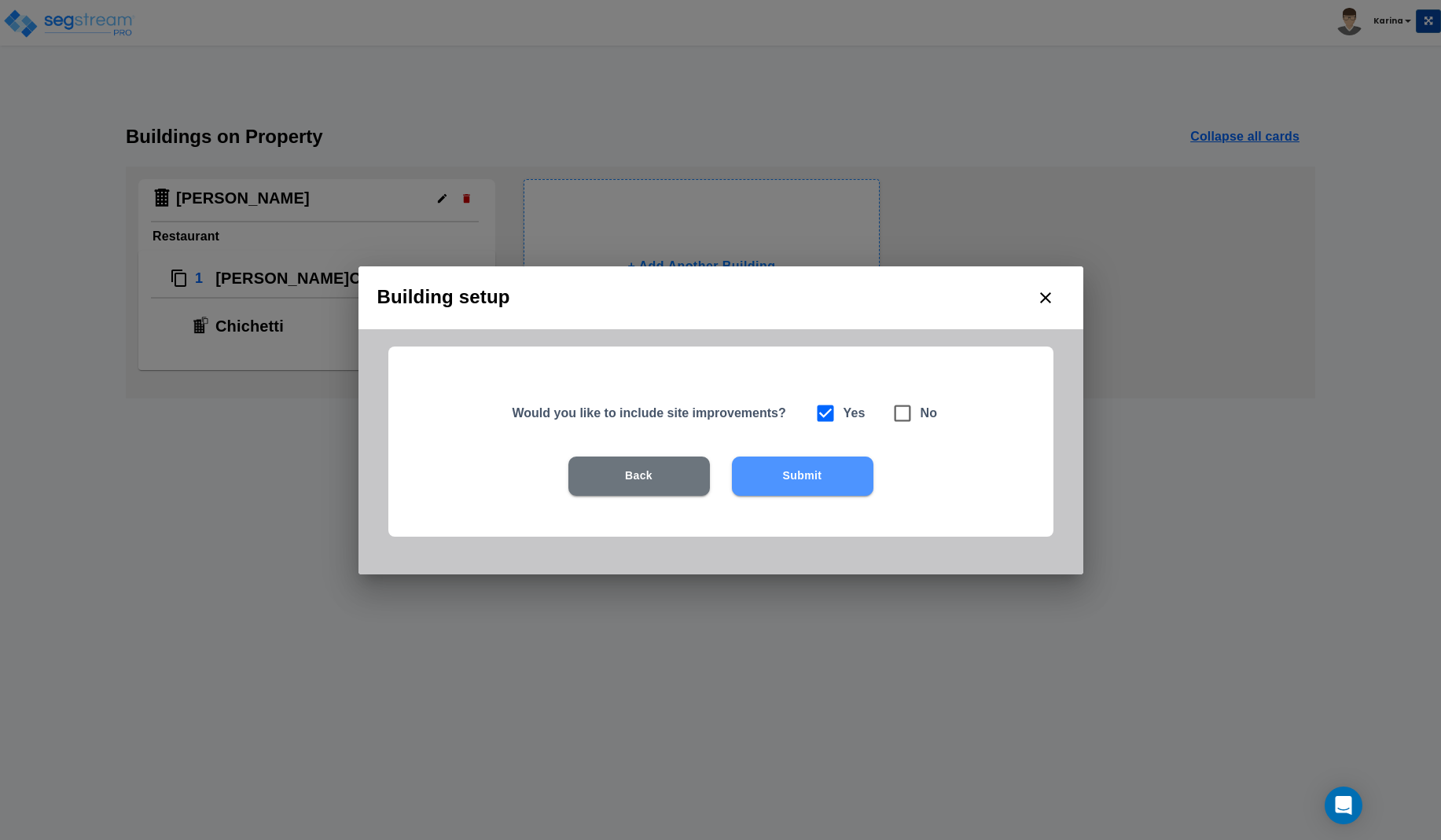
click at [785, 475] on button "Submit" at bounding box center [802, 476] width 141 height 39
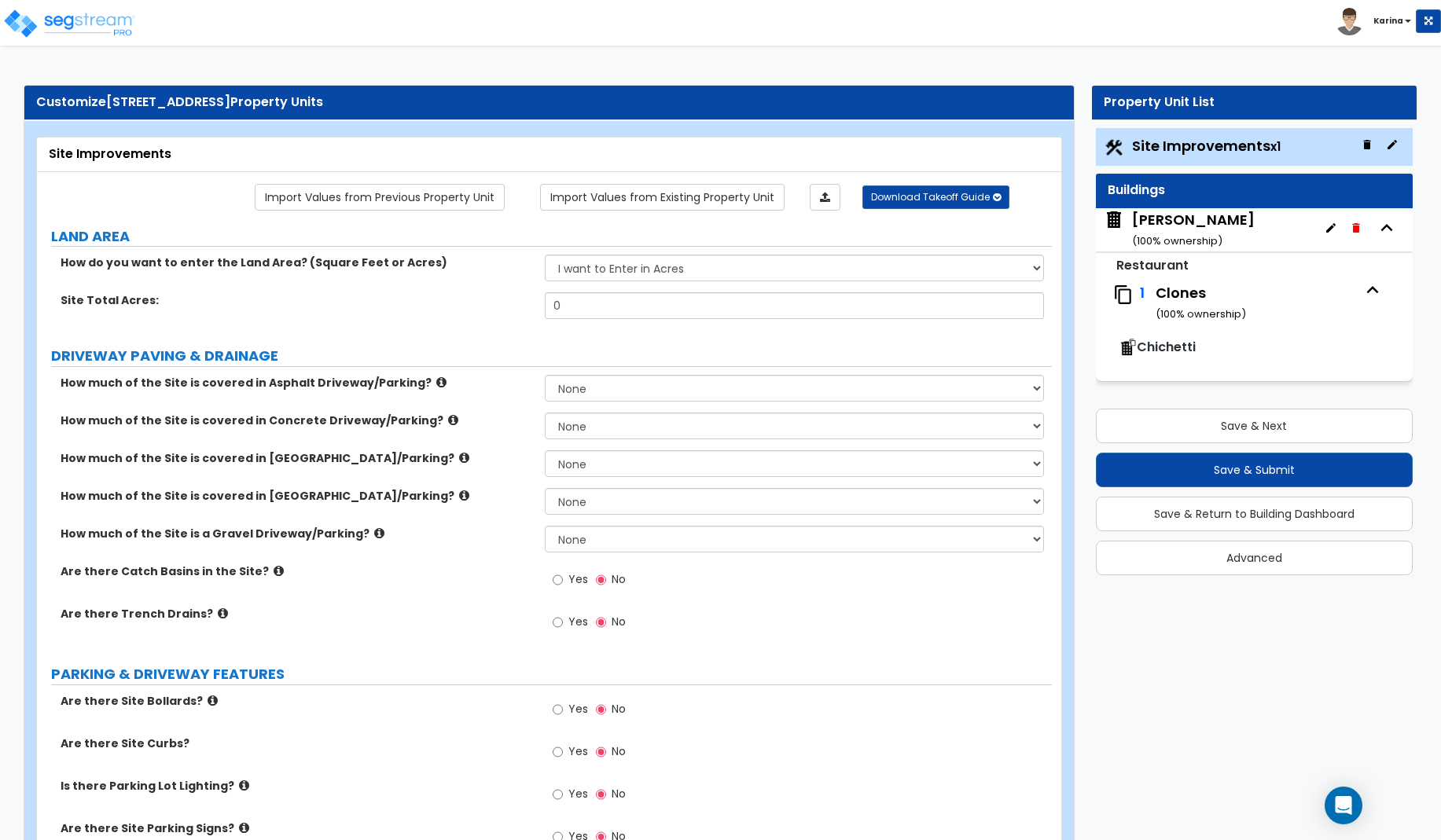
click at [953, 801] on div "Yes No" at bounding box center [798, 799] width 508 height 43
click at [481, 783] on label "Is there Parking Lot Lighting?" at bounding box center [296, 785] width 472 height 15
click at [472, 802] on div "Is there Parking Lot Lighting? Yes No" at bounding box center [544, 799] width 1015 height 43
click at [545, 254] on select "I want to Enter in Acres I want to Enter in Square Feet" at bounding box center [795, 267] width 500 height 27
select select "2"
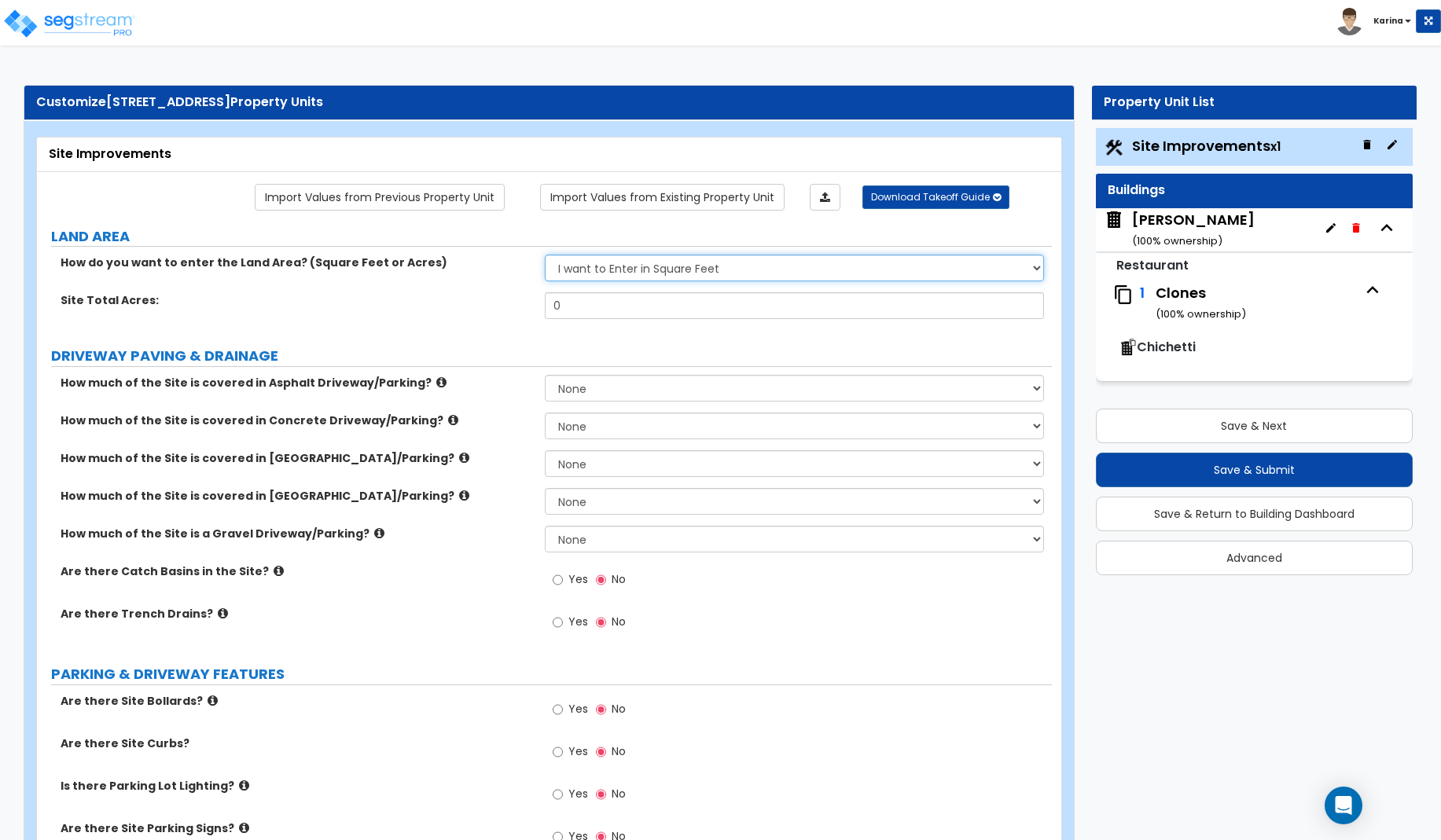
click option "I want to Enter in Square Feet" at bounding box center [0, 0] width 0 height 0
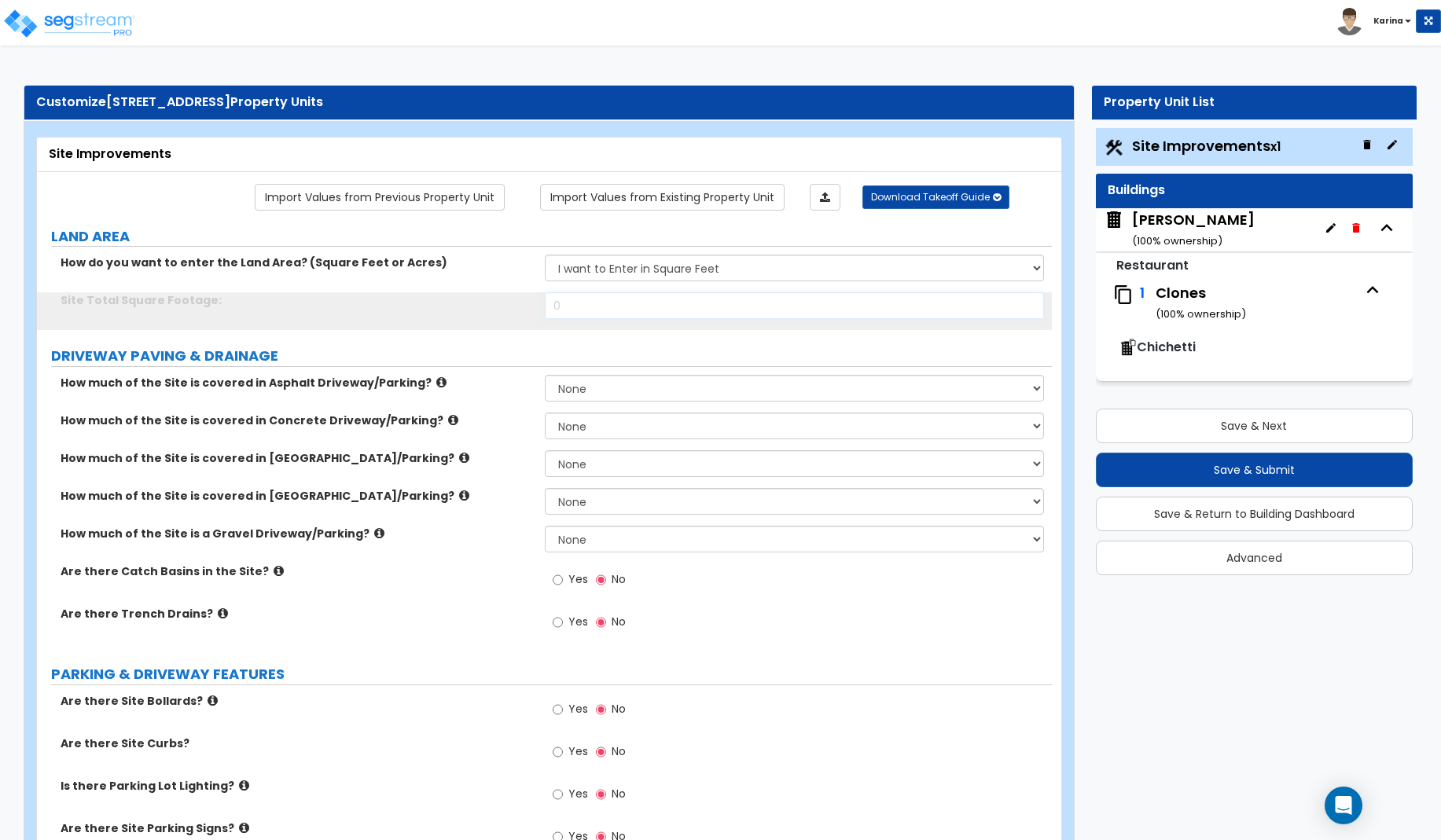
click at [598, 306] on input "0" at bounding box center [795, 305] width 500 height 27
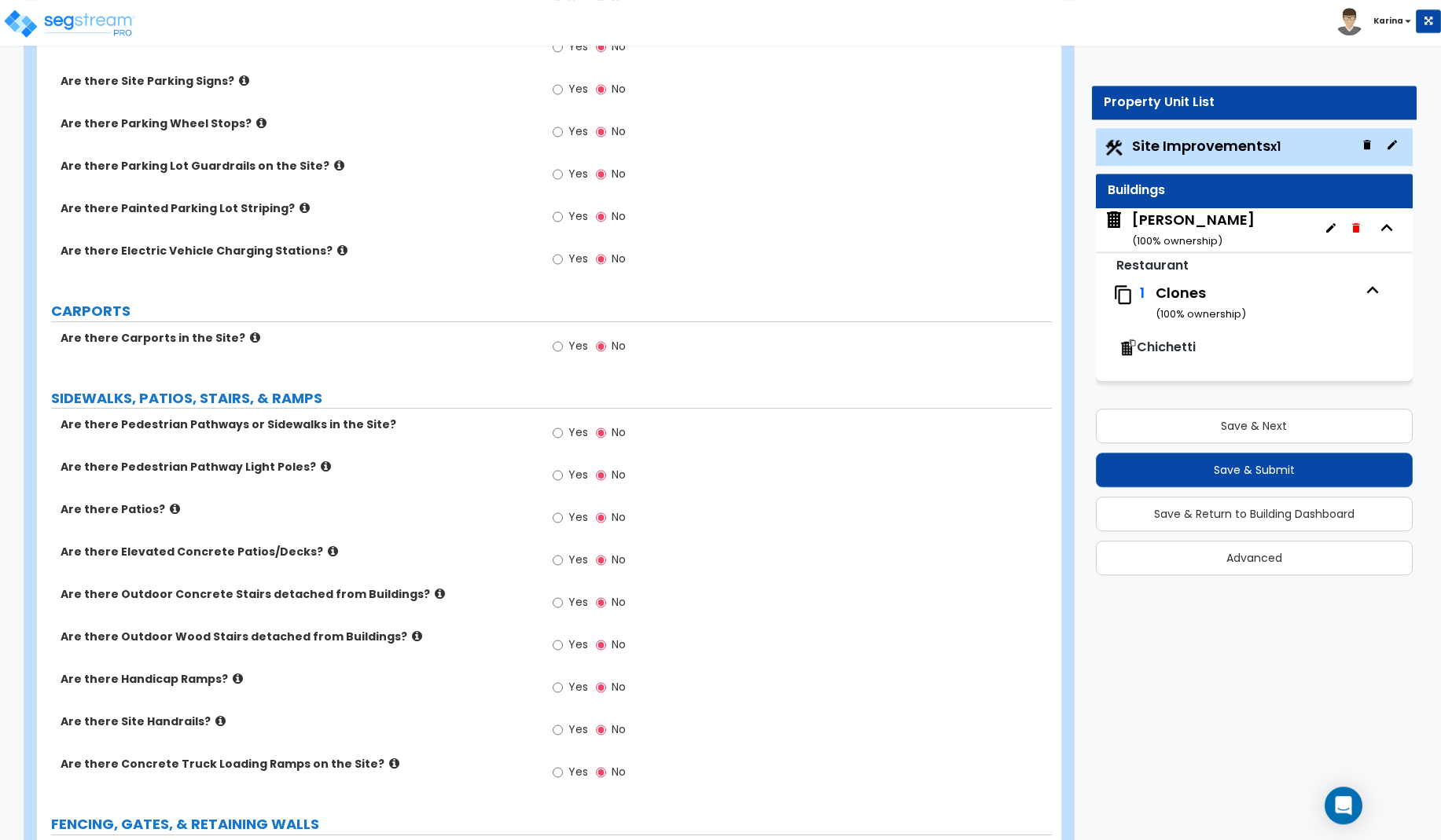
scroll to position [801, 0]
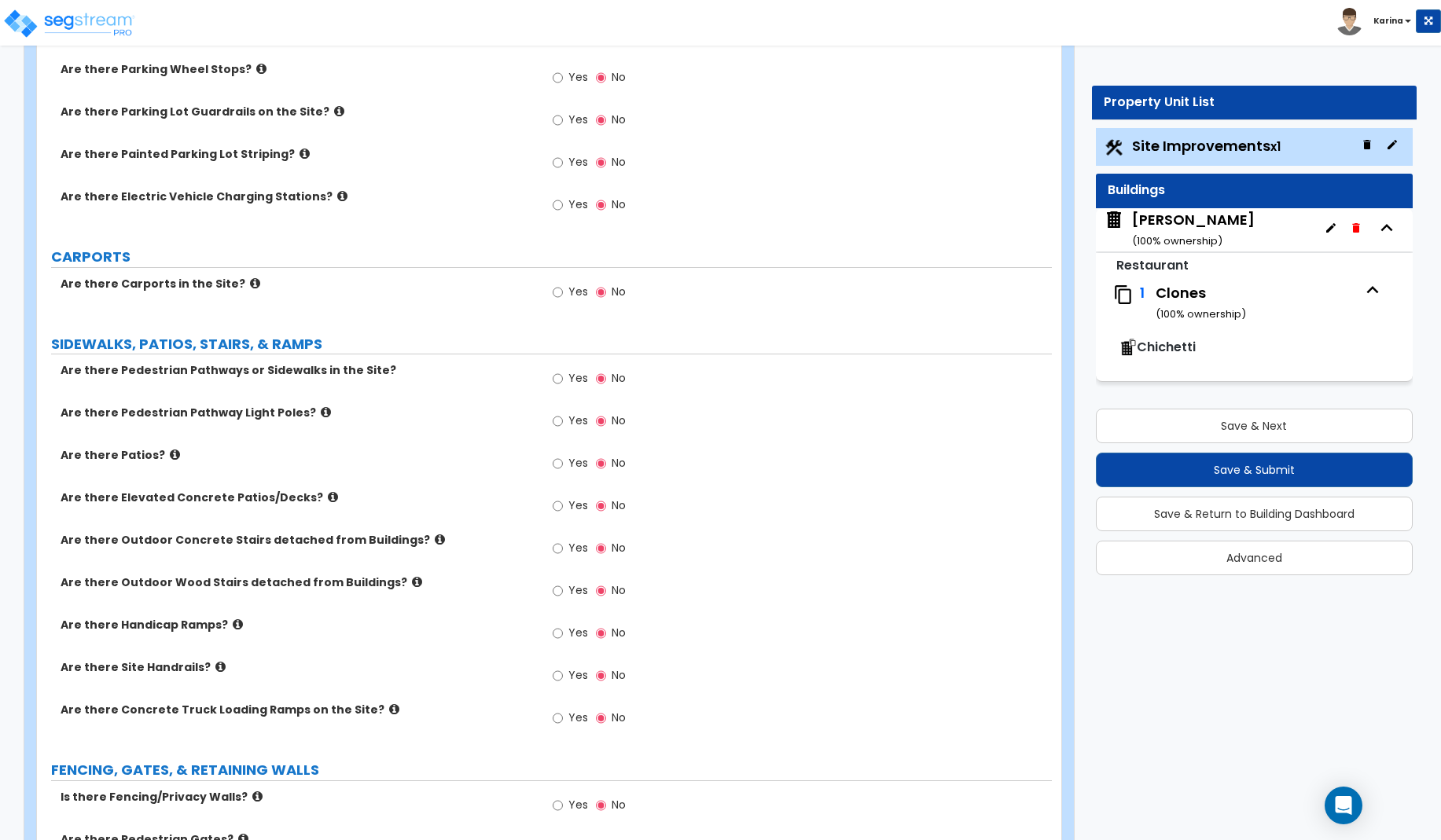
type input "6,150"
click at [555, 378] on input "Yes" at bounding box center [558, 378] width 10 height 17
radio input "true"
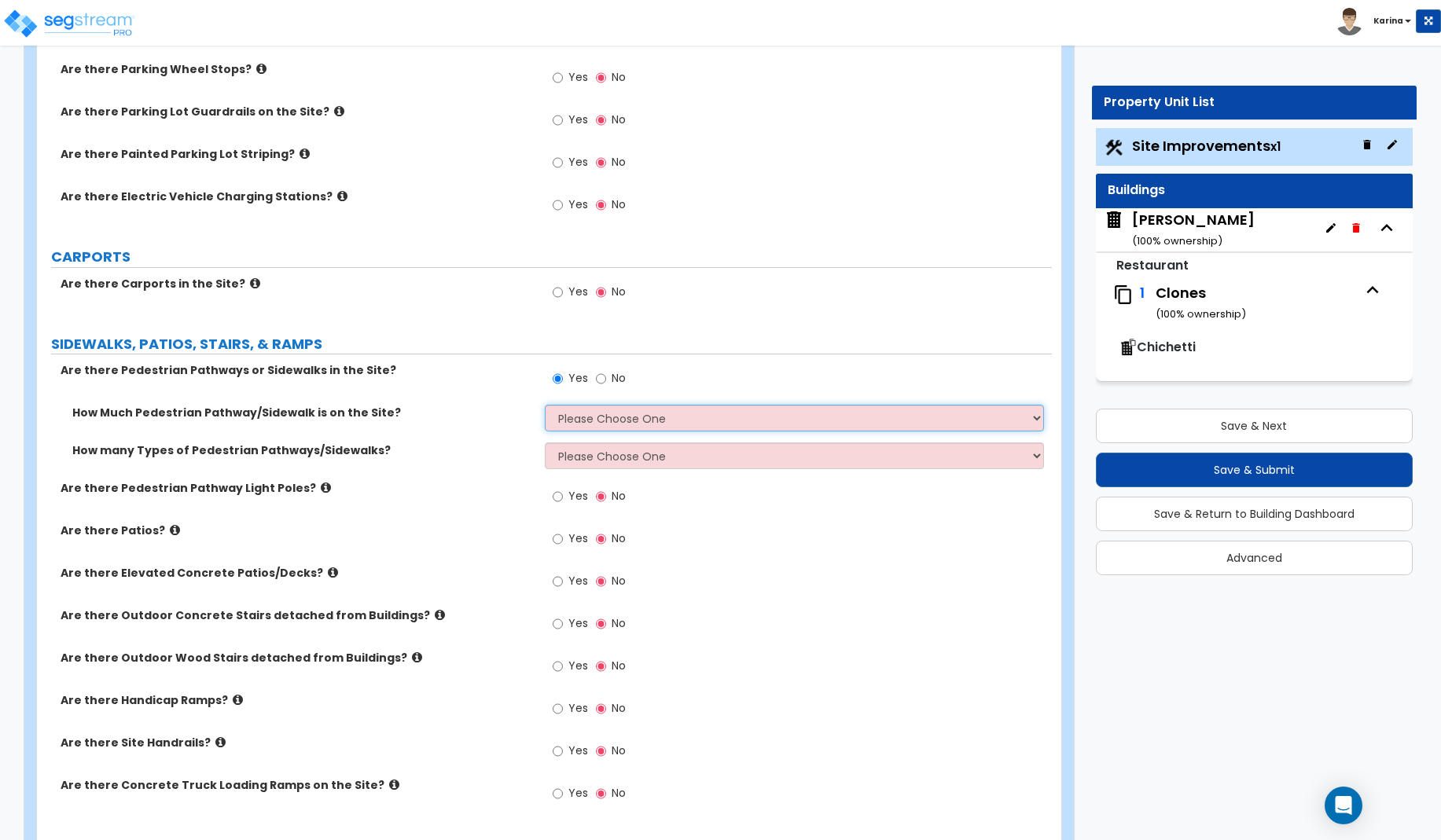
click at [545, 405] on select "Please Choose One I Don't Know, Please Estimate For Me Enter Linear Footage" at bounding box center [795, 418] width 500 height 27
select select "2"
click option "Enter Linear Footage" at bounding box center [0, 0] width 0 height 0
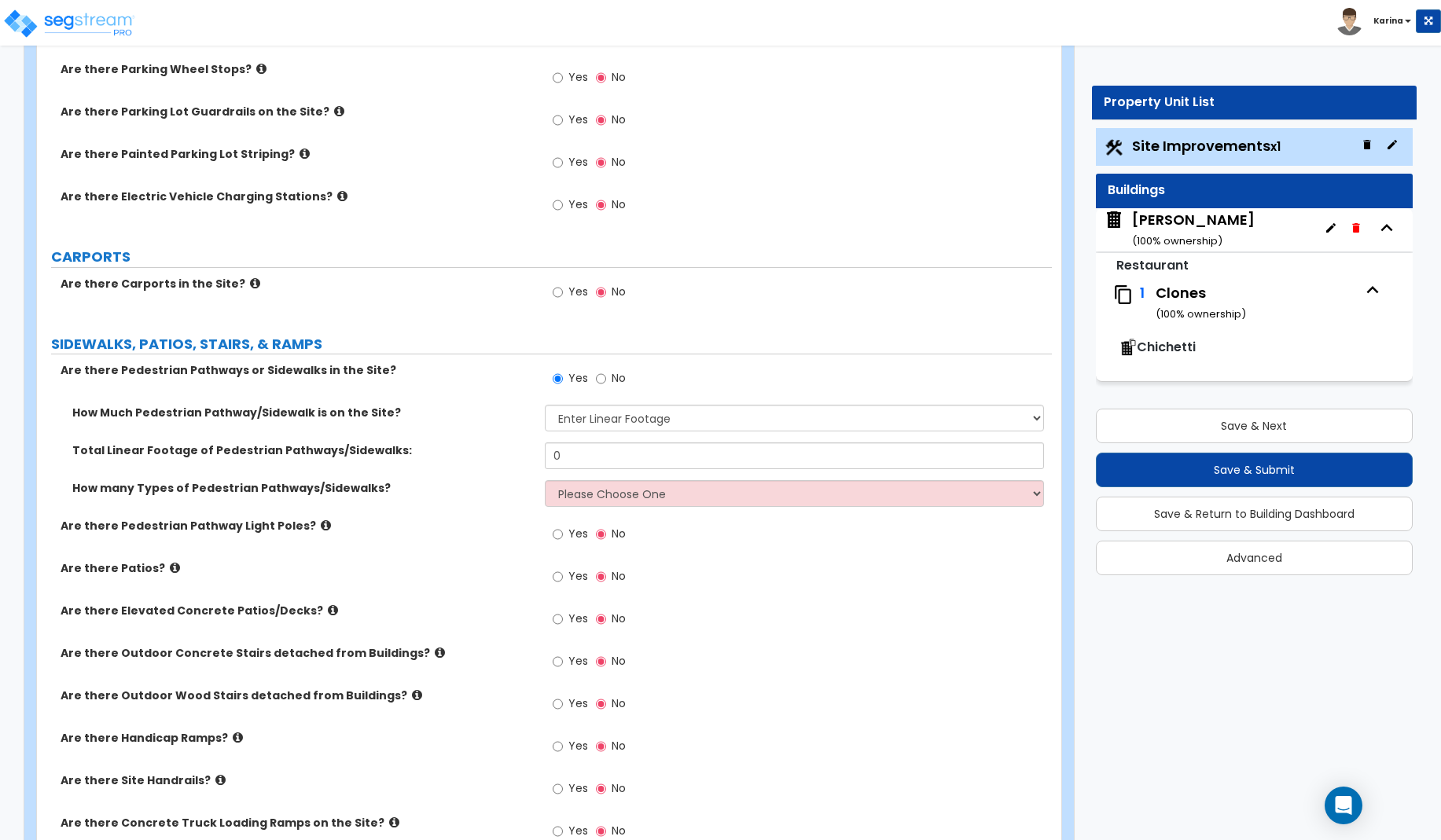
click at [495, 800] on div "Are there Site Handrails? Yes No" at bounding box center [544, 794] width 1015 height 43
click at [579, 446] on input "0" at bounding box center [795, 456] width 500 height 27
drag, startPoint x: 577, startPoint y: 461, endPoint x: 541, endPoint y: 461, distance: 36.0
click at [545, 461] on input "0" at bounding box center [795, 456] width 500 height 27
type input "459.8"
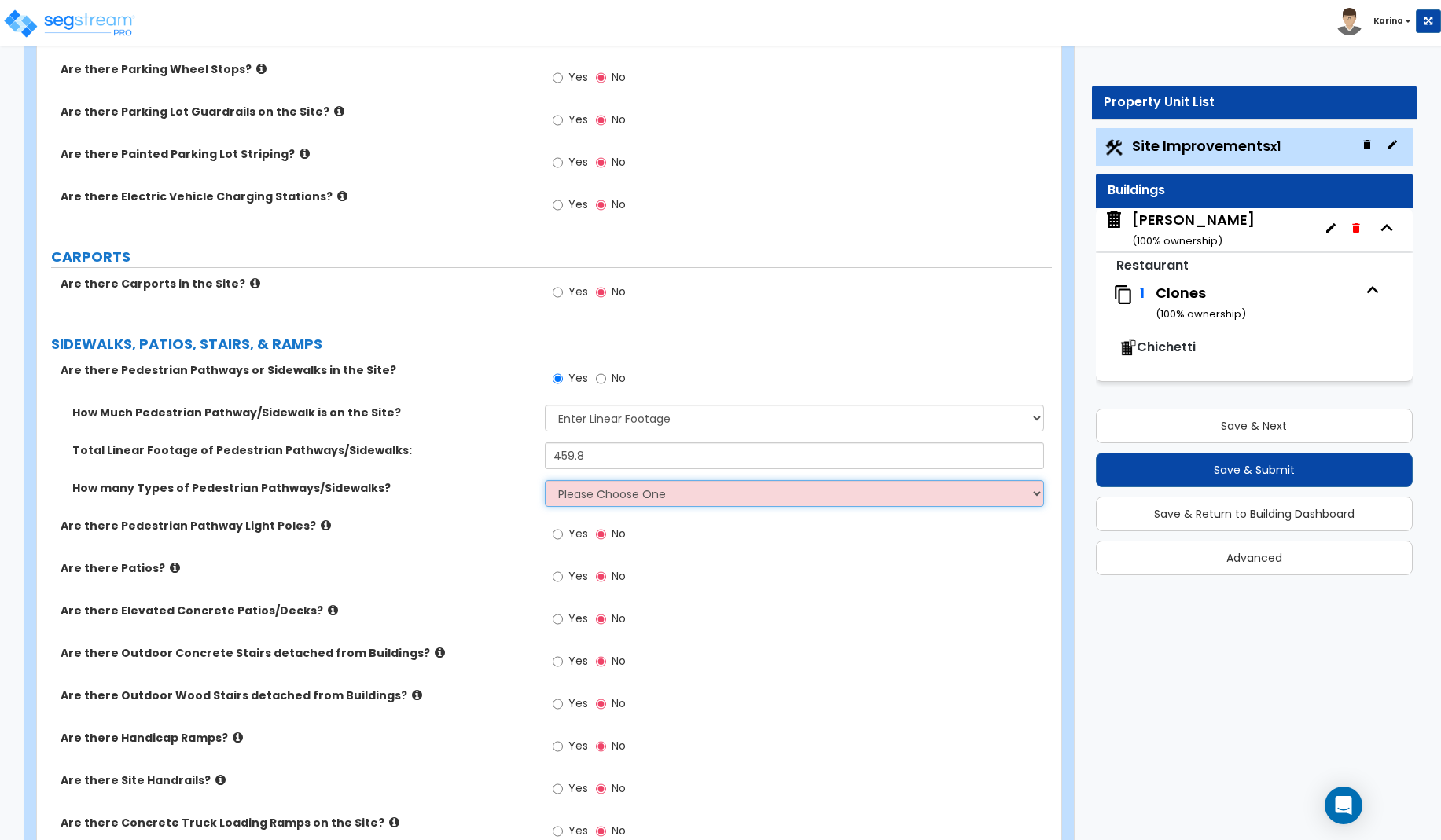
click at [545, 480] on select "Please Choose One 1 2 3" at bounding box center [795, 493] width 500 height 27
select select "1"
click option "1" at bounding box center [0, 0] width 0 height 0
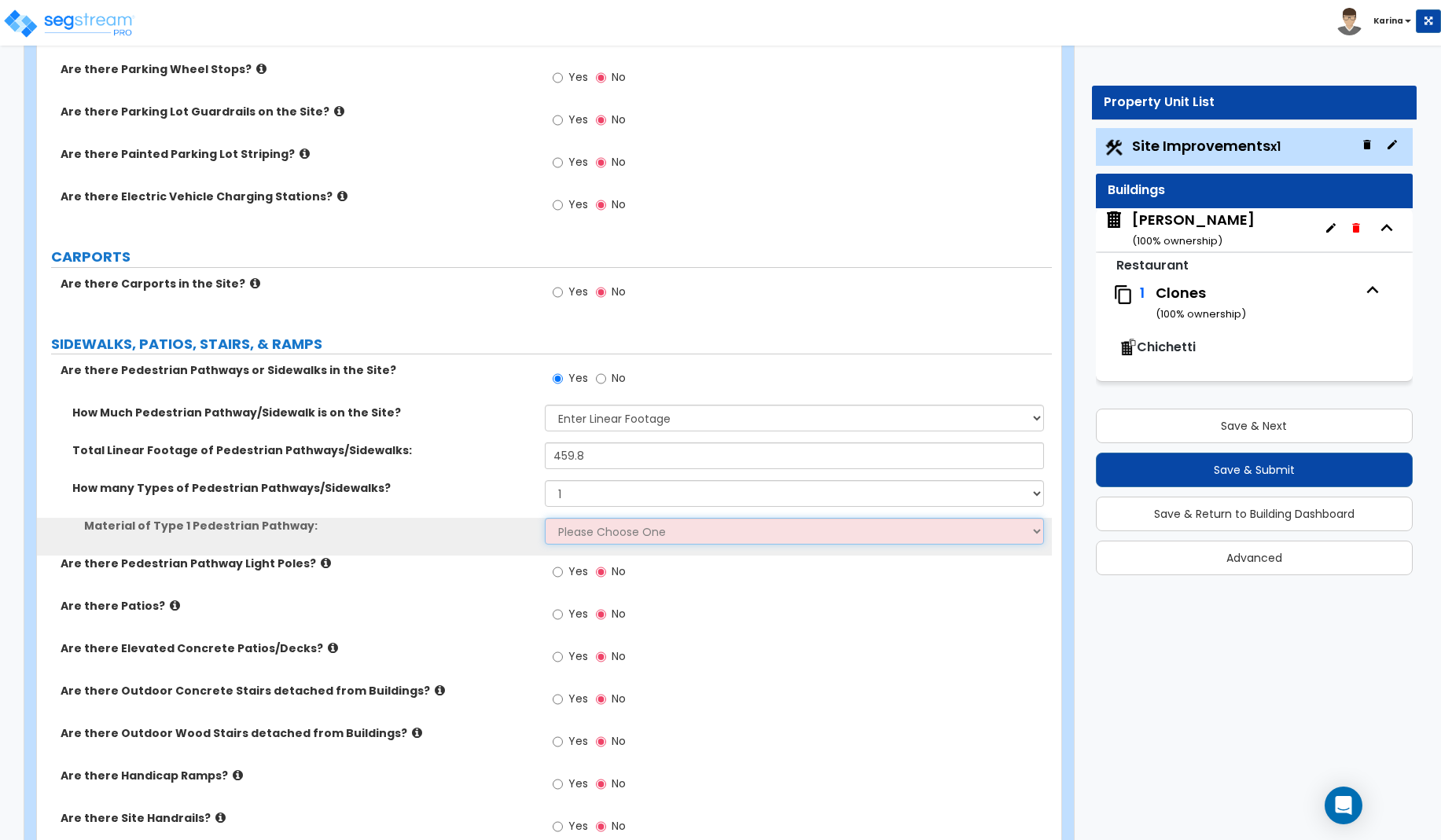
click at [545, 518] on select "Please Choose One Bare Concrete Stamped Concrete Brick Pavers Stone Pavers Wood…" at bounding box center [795, 531] width 500 height 27
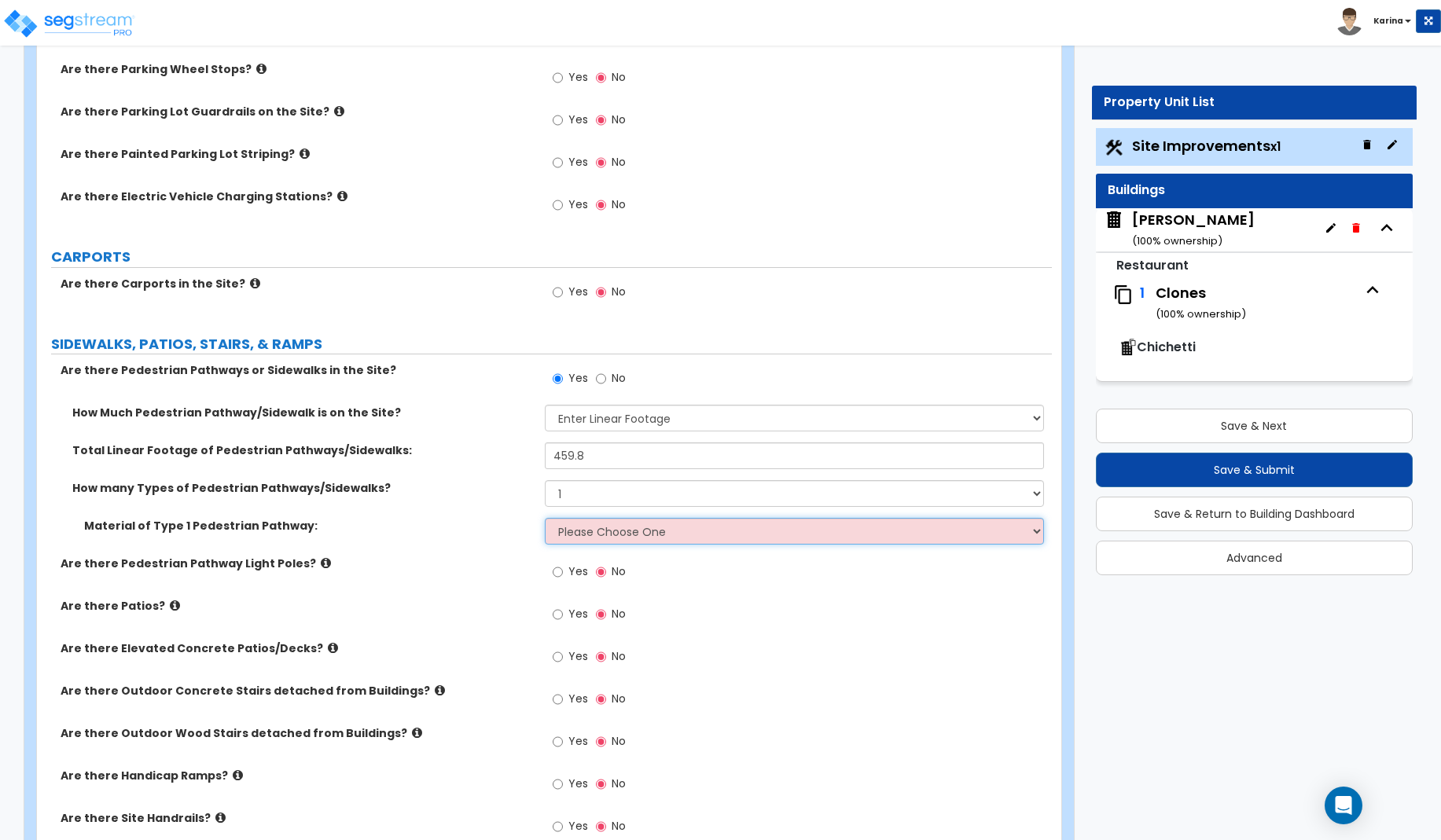
select select "1"
click option "Bare Concrete" at bounding box center [0, 0] width 0 height 0
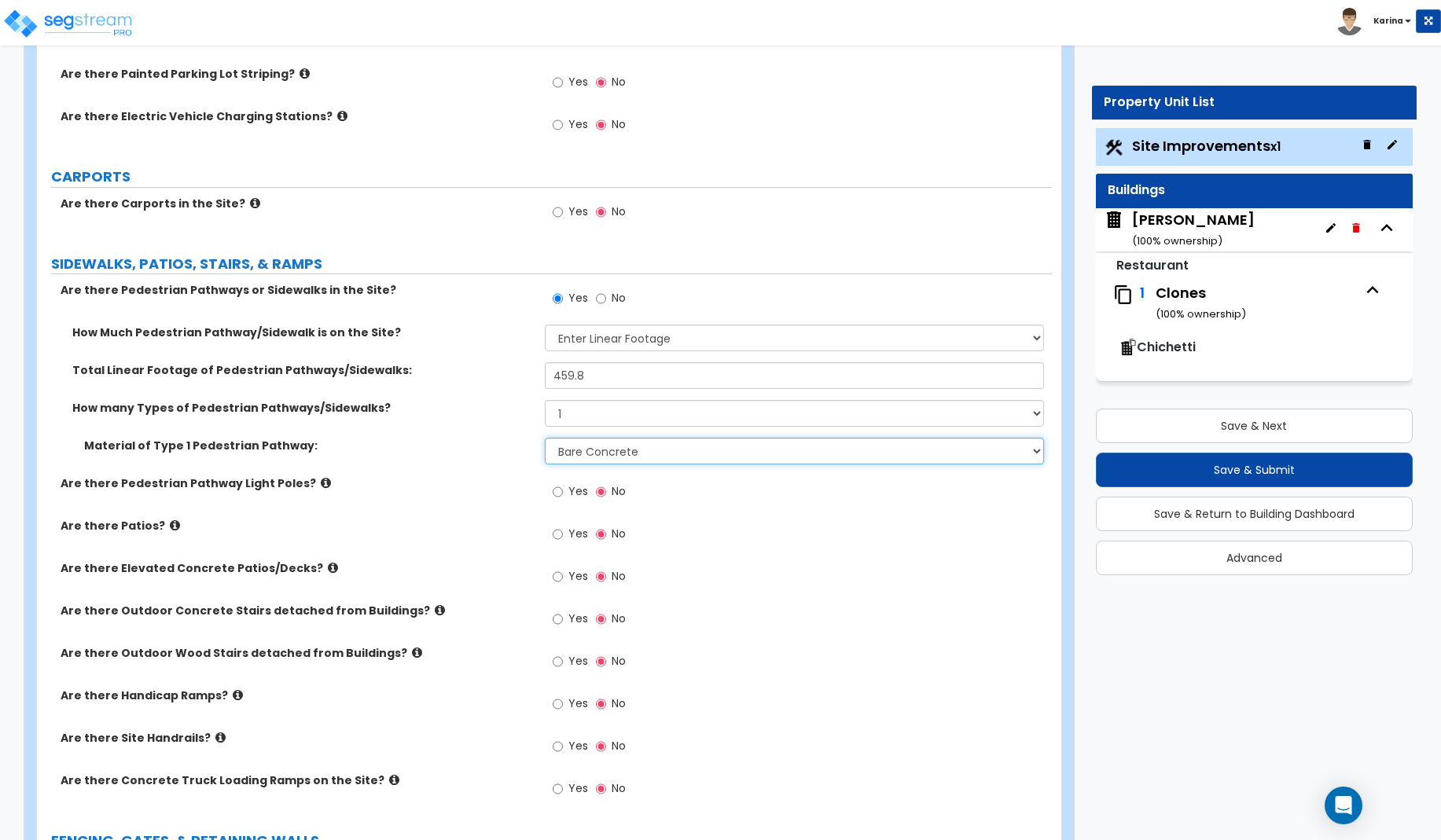
scroll to position [962, 0]
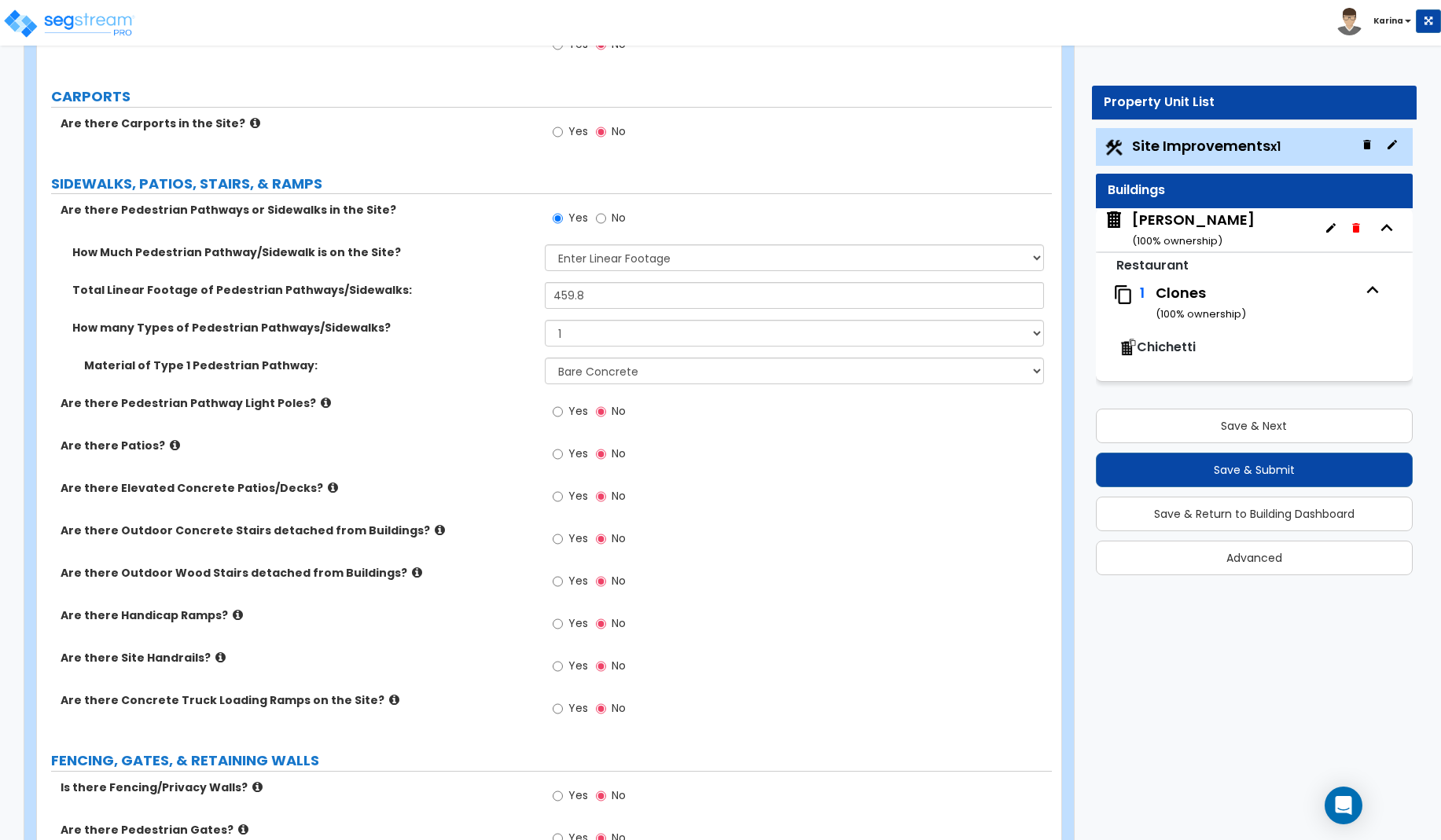
click at [481, 801] on div "Is there Fencing/Privacy Walls? Yes No" at bounding box center [544, 801] width 1015 height 43
click at [558, 456] on input "Yes" at bounding box center [558, 454] width 10 height 17
radio input "true"
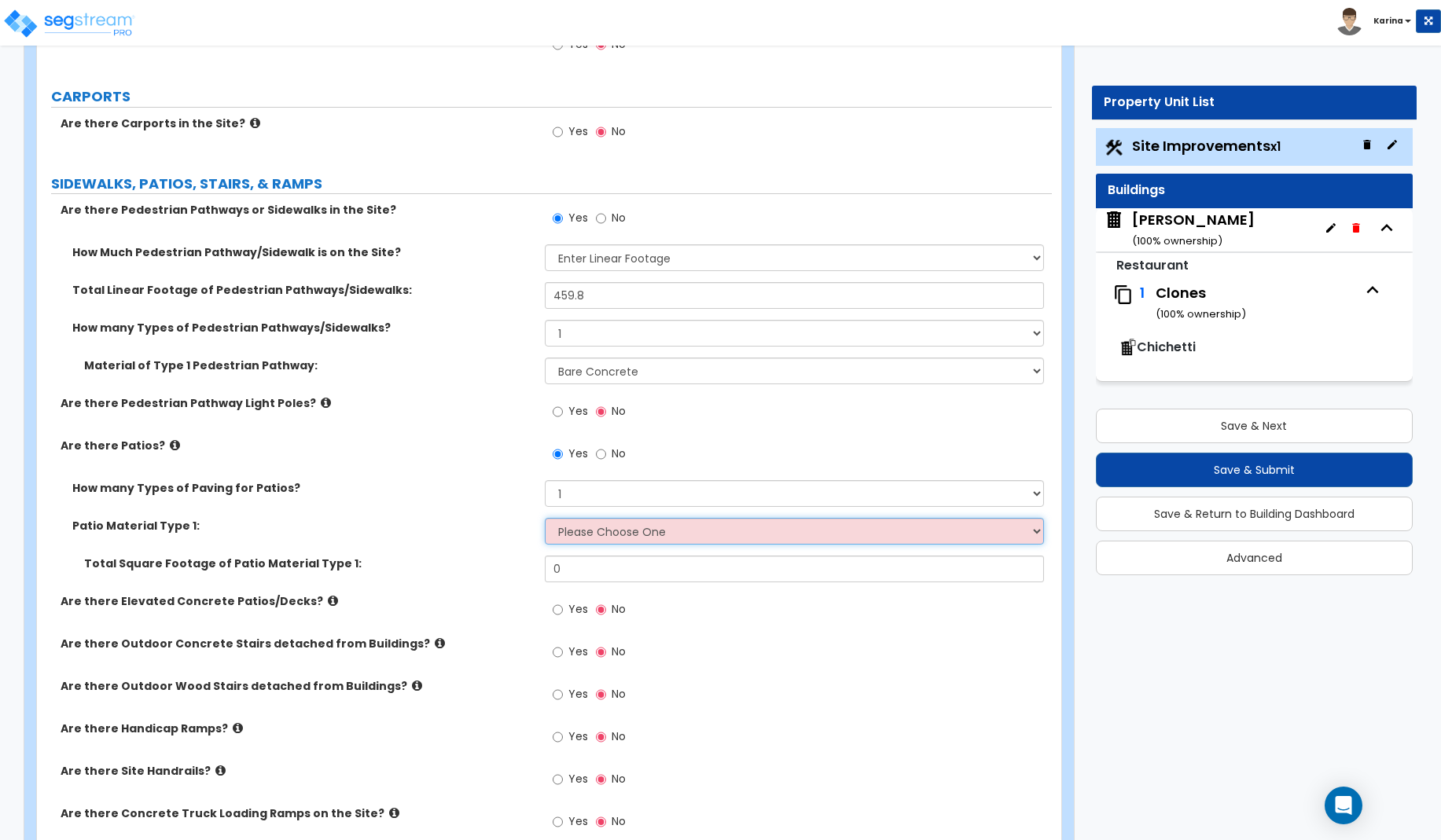
click at [545, 518] on select "Please Choose One Bare Concrete Stamped Concrete Brick Pavers Stone Pavers Tile…" at bounding box center [795, 531] width 500 height 27
select select "1"
click option "Bare Concrete" at bounding box center [0, 0] width 0 height 0
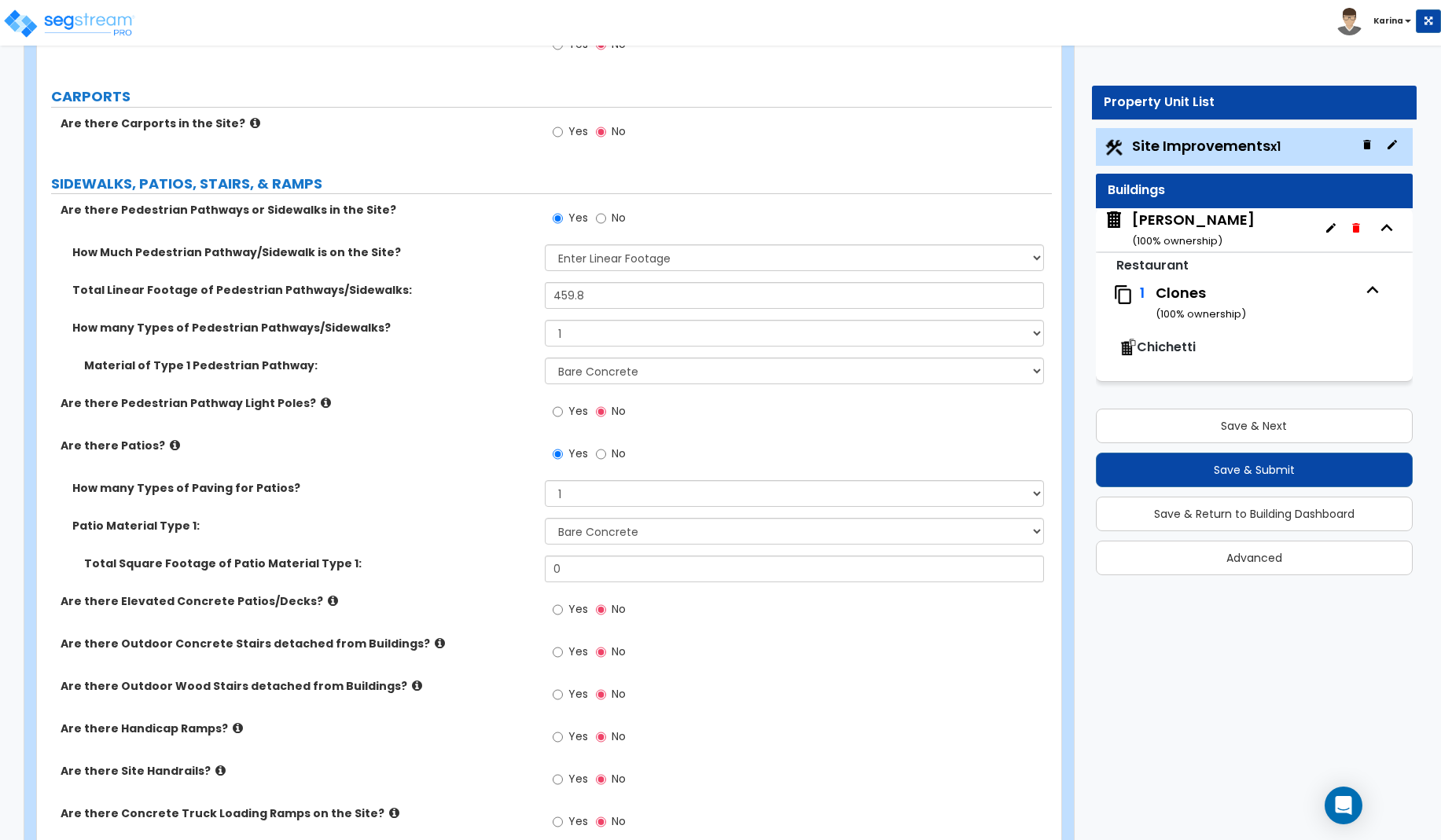
click at [505, 792] on div "Are there Site Handrails? Yes No" at bounding box center [544, 784] width 1015 height 43
click at [574, 568] on input "0" at bounding box center [795, 569] width 500 height 27
type input "1,211.3"
click at [697, 646] on div "Yes No" at bounding box center [798, 657] width 508 height 43
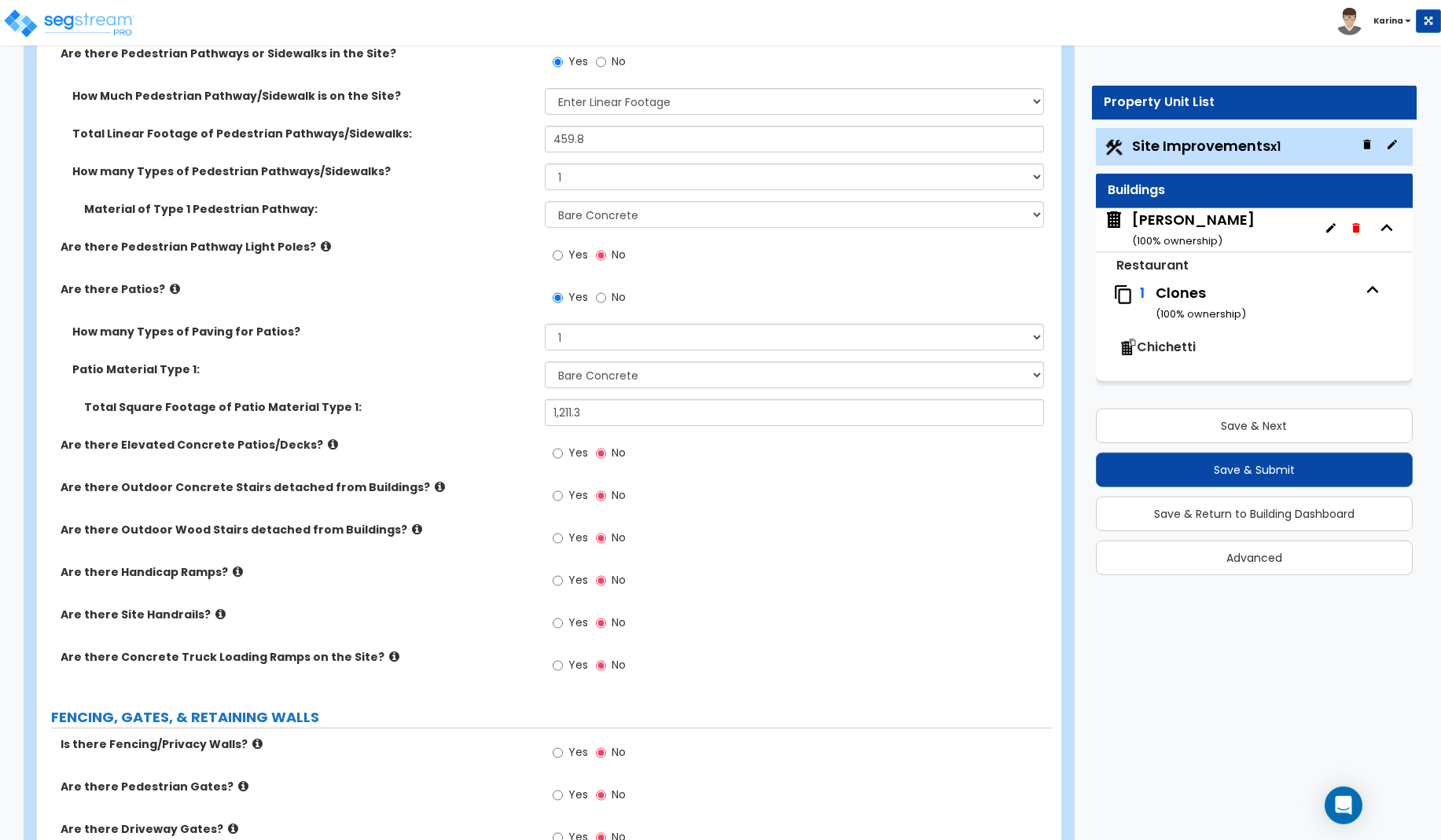
scroll to position [1122, 0]
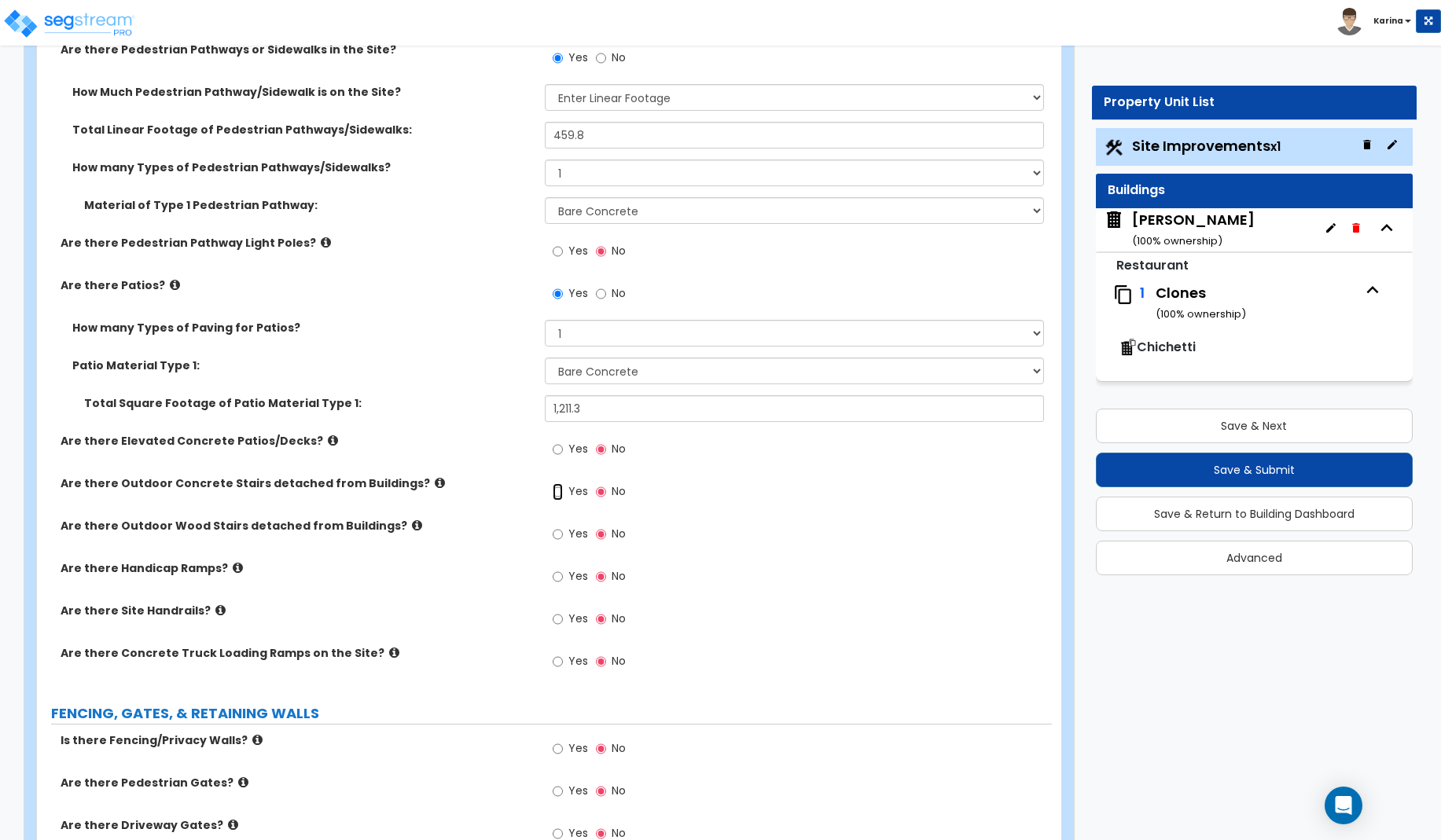
click at [558, 491] on input "Yes" at bounding box center [558, 491] width 10 height 17
radio input "true"
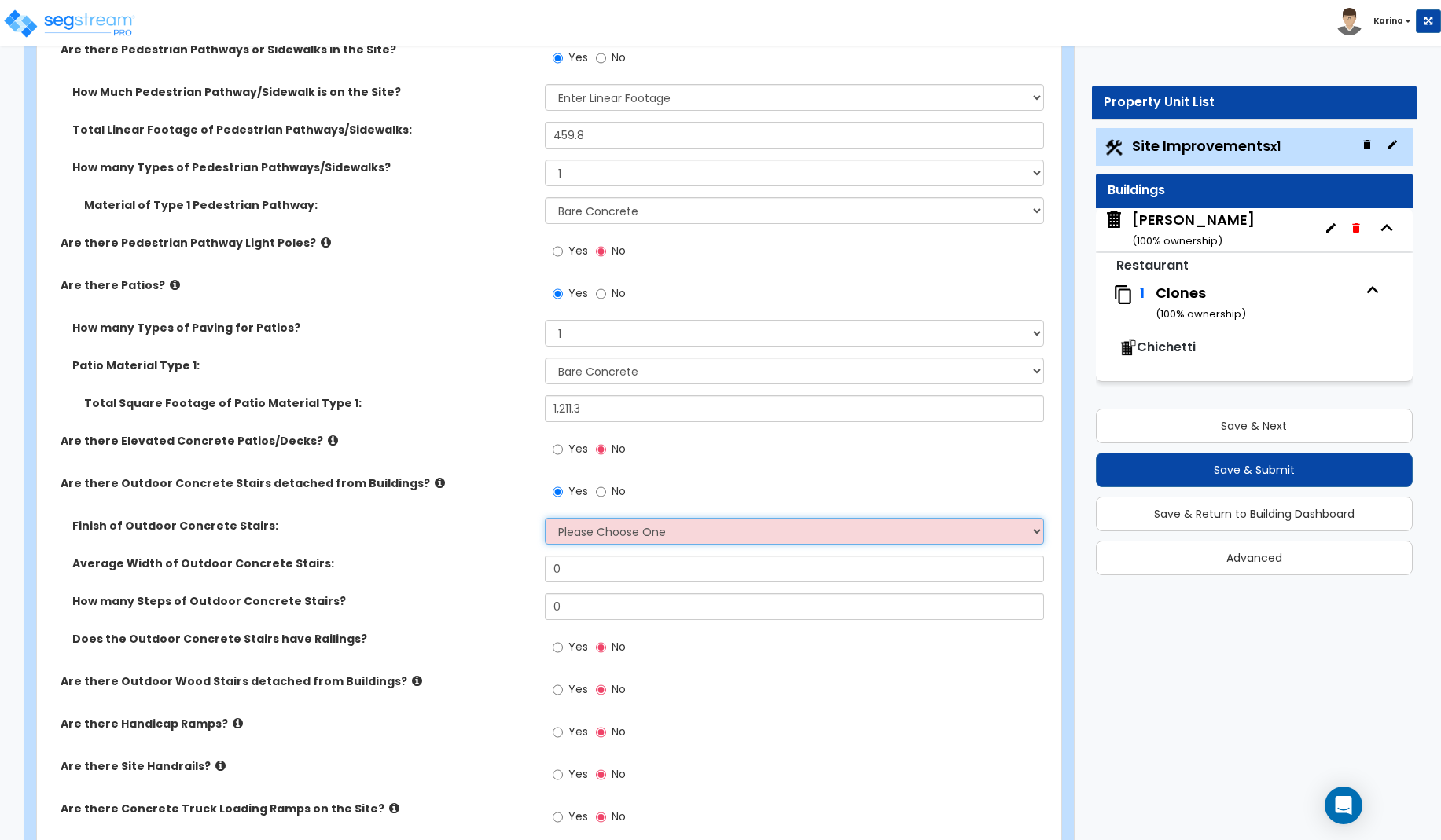
click at [545, 518] on select "Please Choose One Bare Concrete Exposed Aggregate Brick Paved Stone Paved" at bounding box center [795, 531] width 500 height 27
select select "1"
click option "Bare Concrete" at bounding box center [0, 0] width 0 height 0
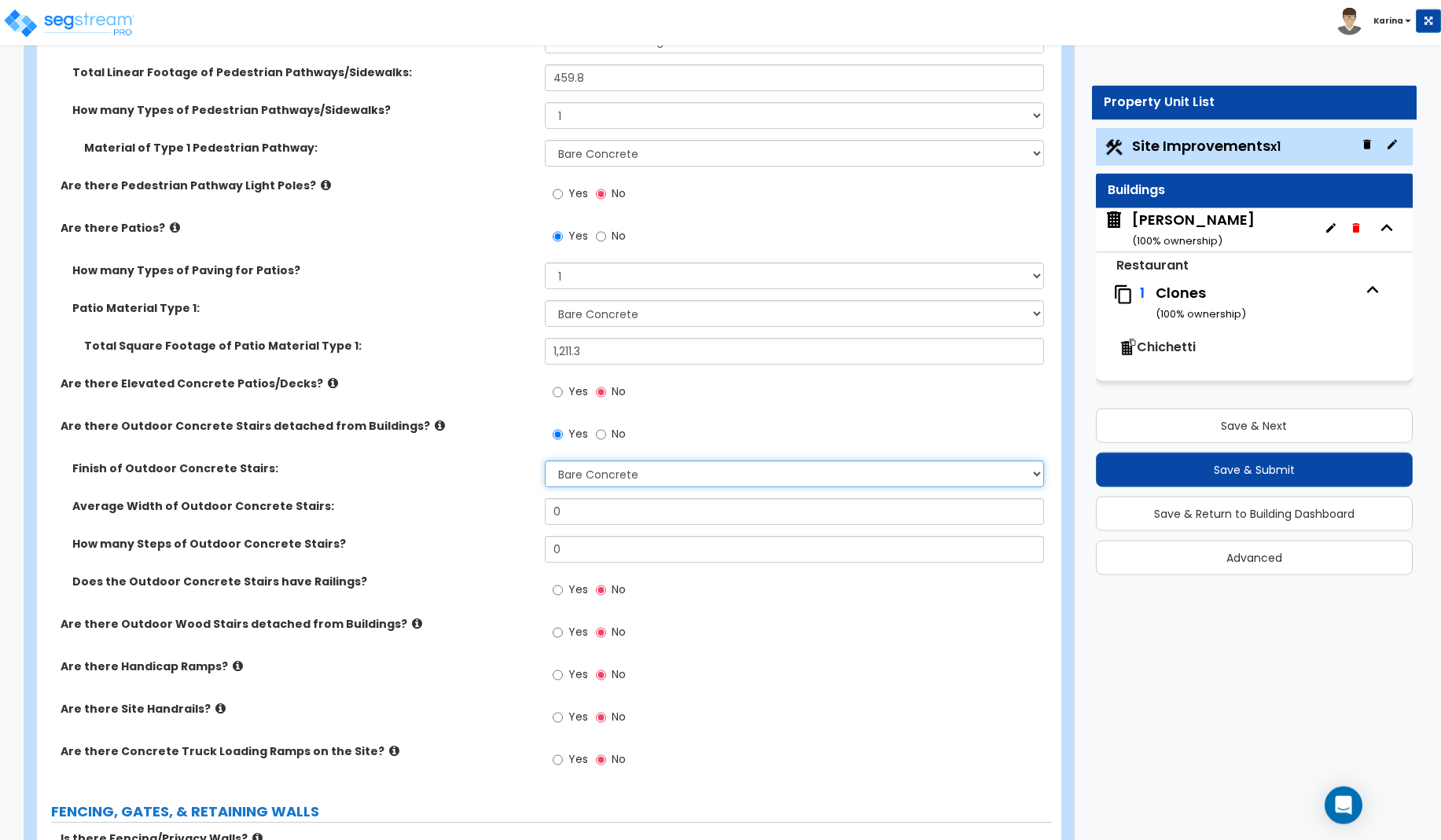
scroll to position [1202, 0]
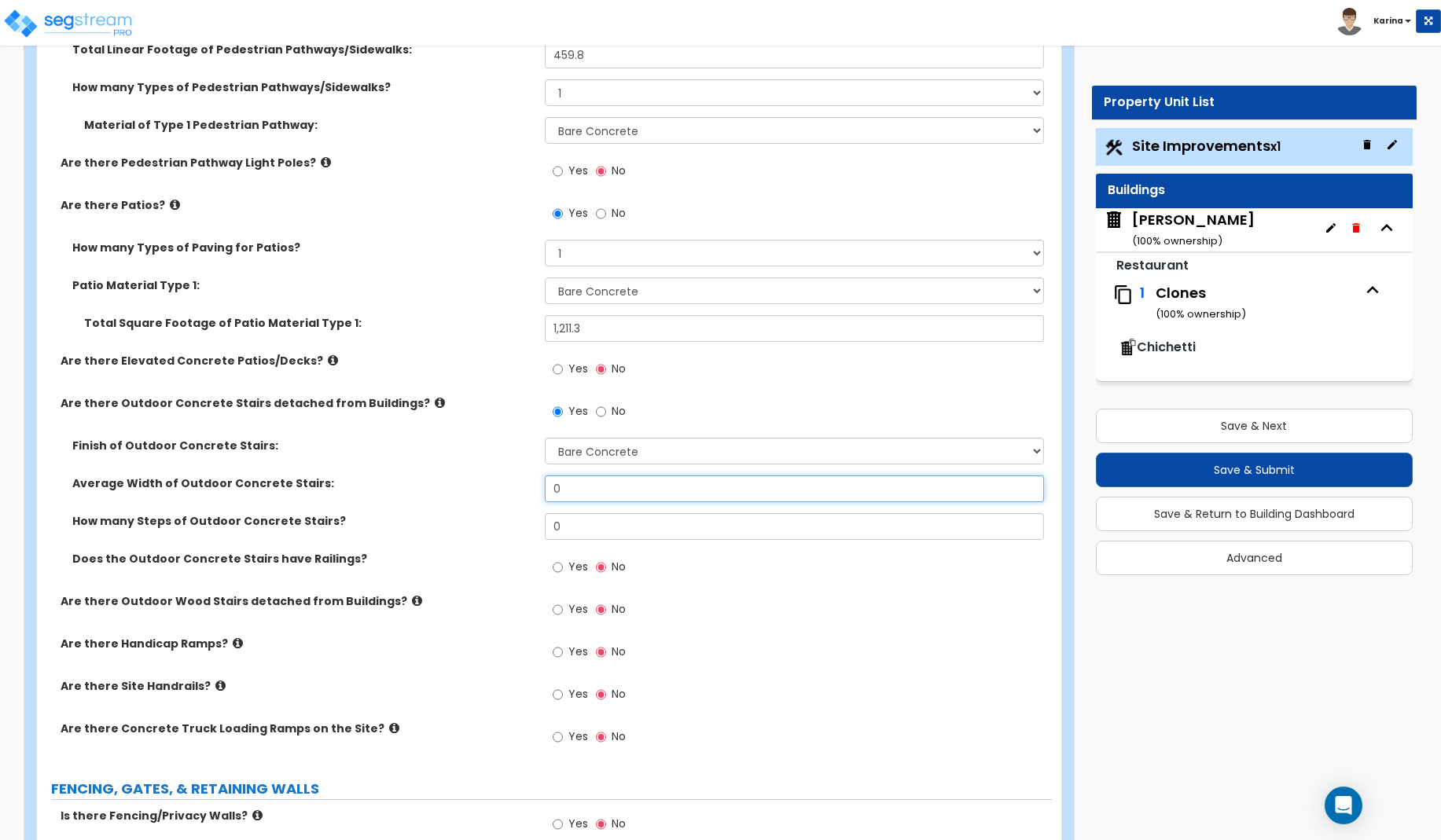
click at [581, 486] on input "0" at bounding box center [795, 488] width 500 height 27
type input "6"
click at [516, 513] on div "Average Width of Outdoor Concrete Stairs: 6" at bounding box center [544, 494] width 1015 height 38
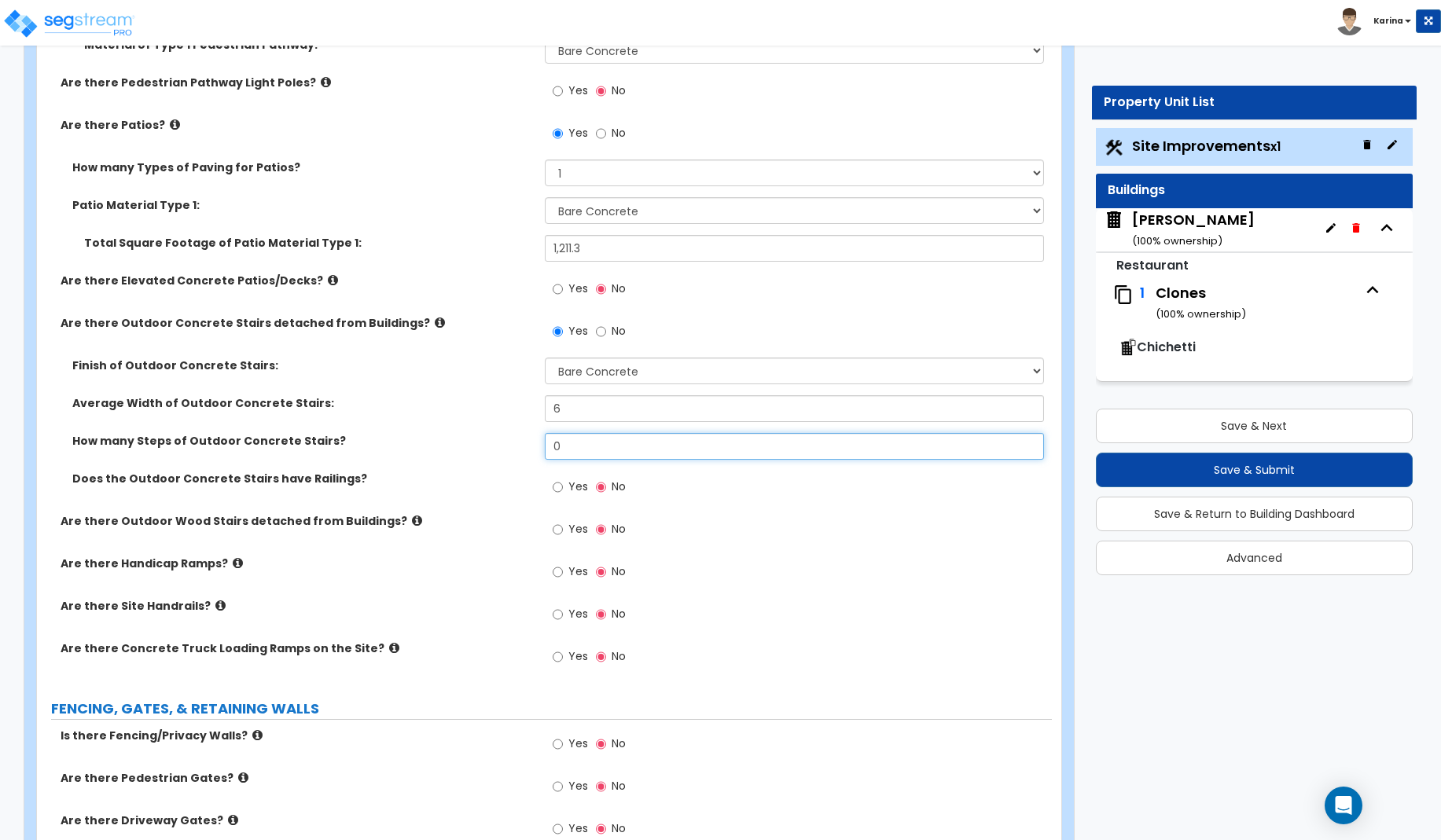
click at [575, 449] on input "0" at bounding box center [795, 446] width 500 height 27
type input "7"
click at [697, 521] on div "Yes No" at bounding box center [798, 534] width 508 height 43
click at [559, 488] on input "Yes" at bounding box center [558, 487] width 10 height 17
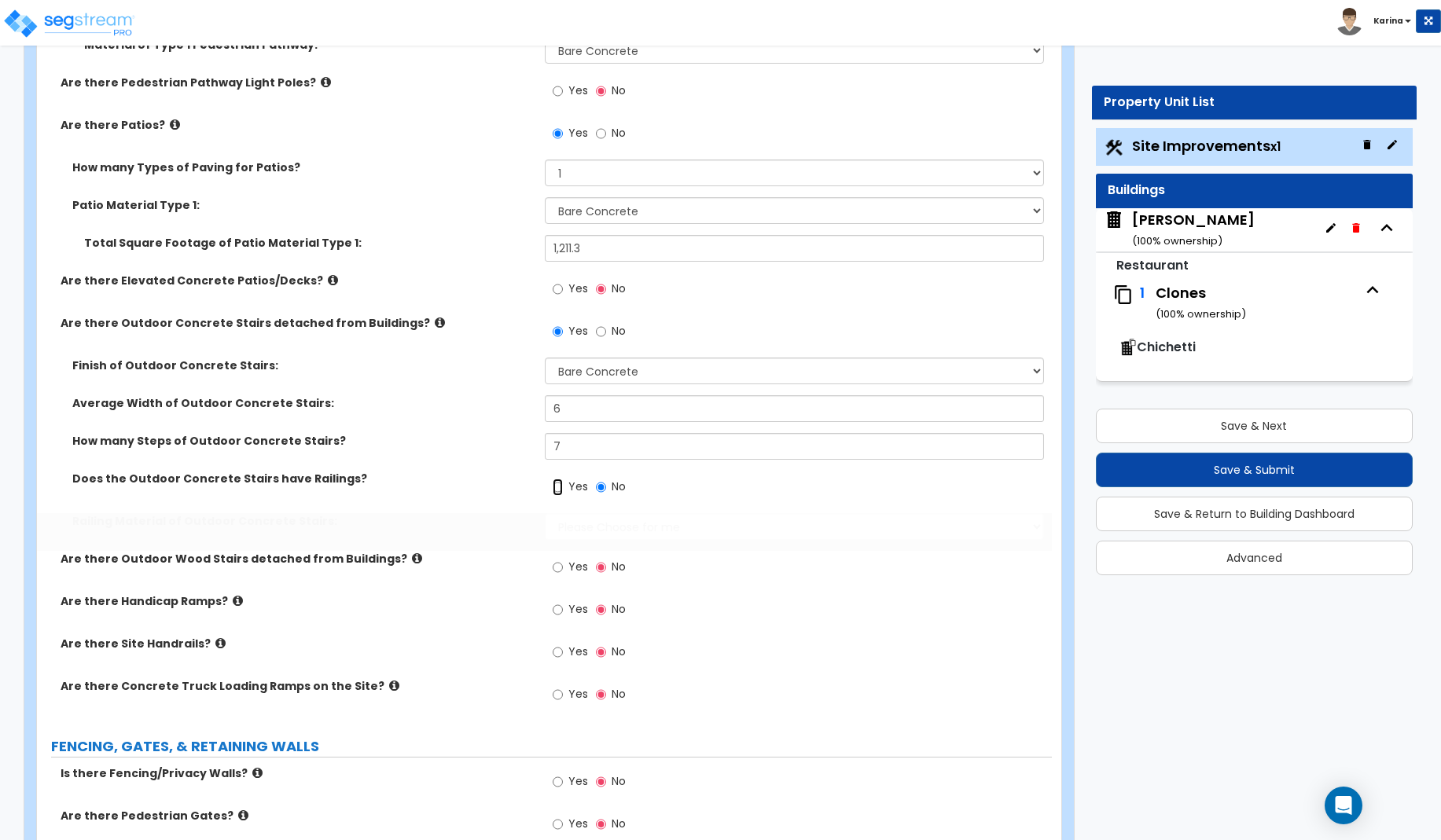
radio input "true"
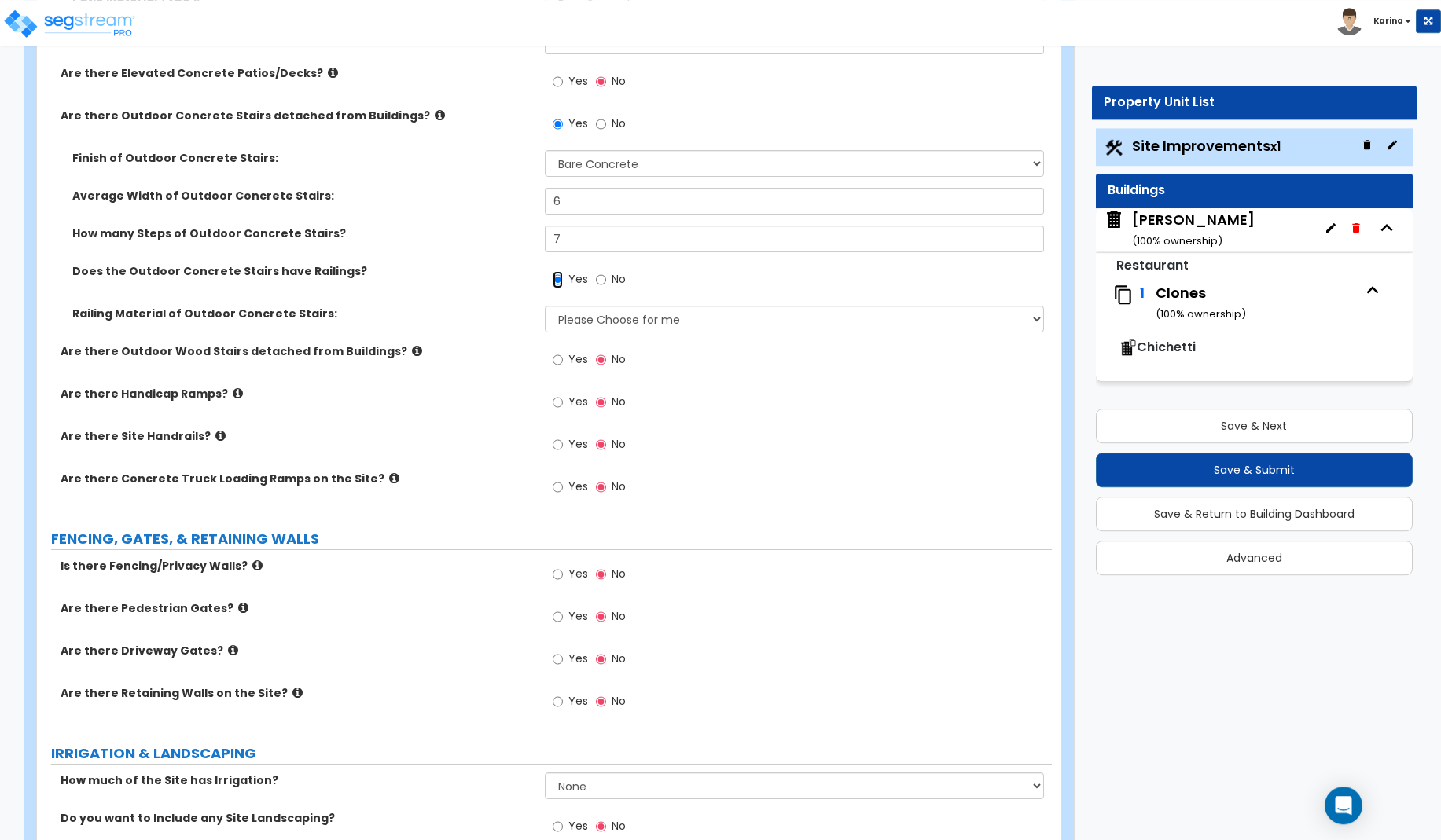
scroll to position [1522, 0]
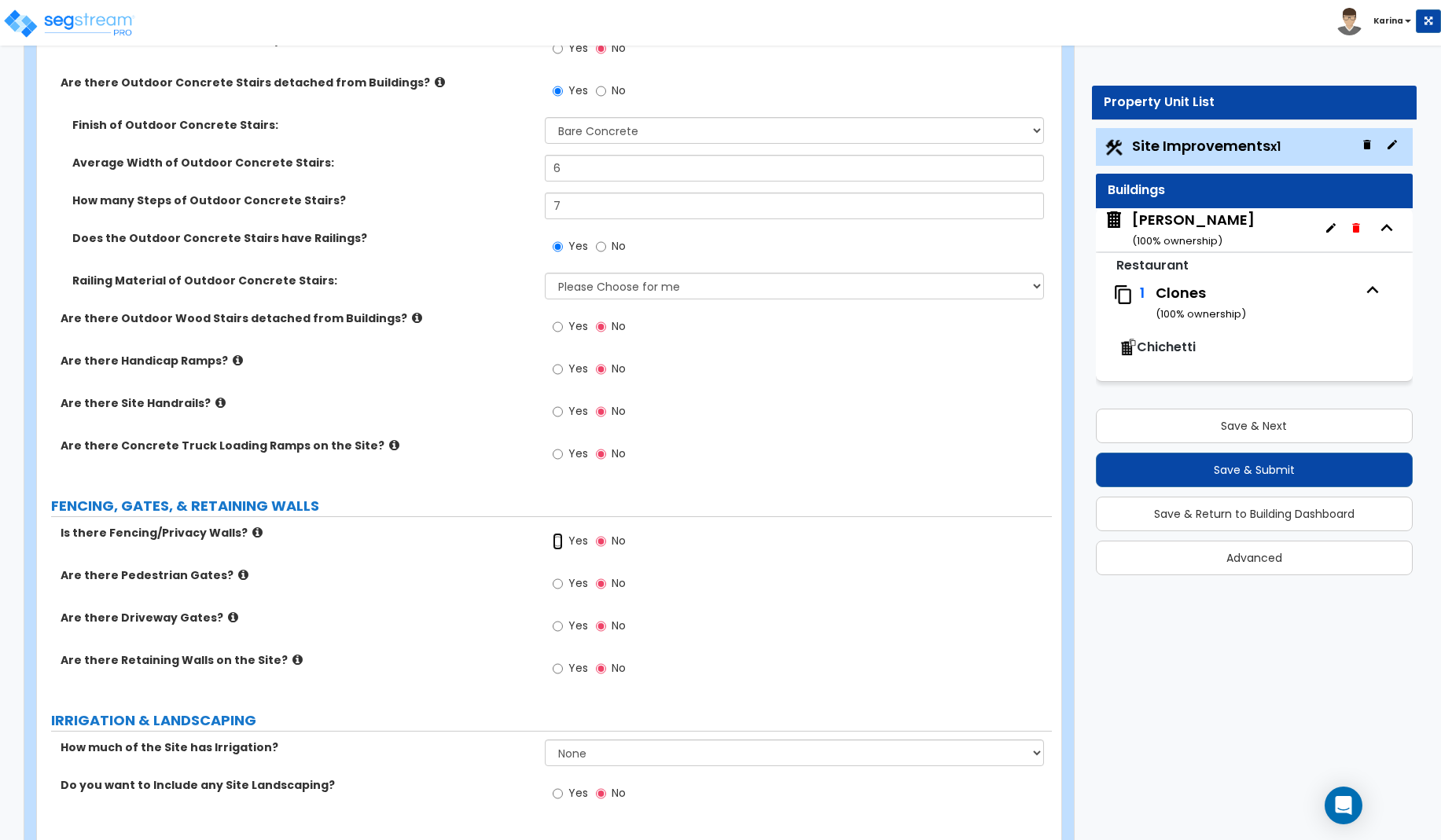
click at [559, 542] on input "Yes" at bounding box center [558, 541] width 10 height 17
radio input "true"
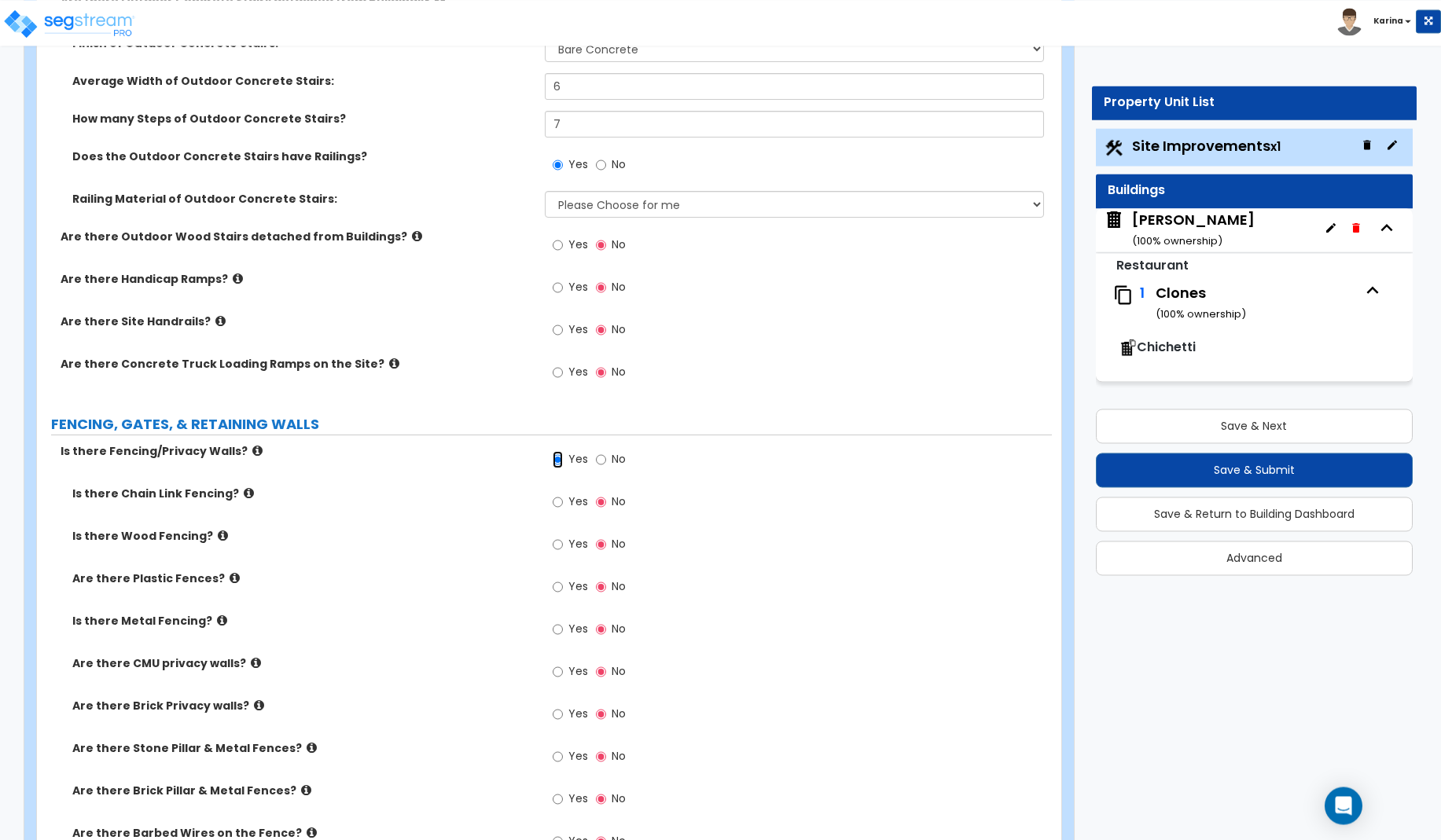
scroll to position [1683, 0]
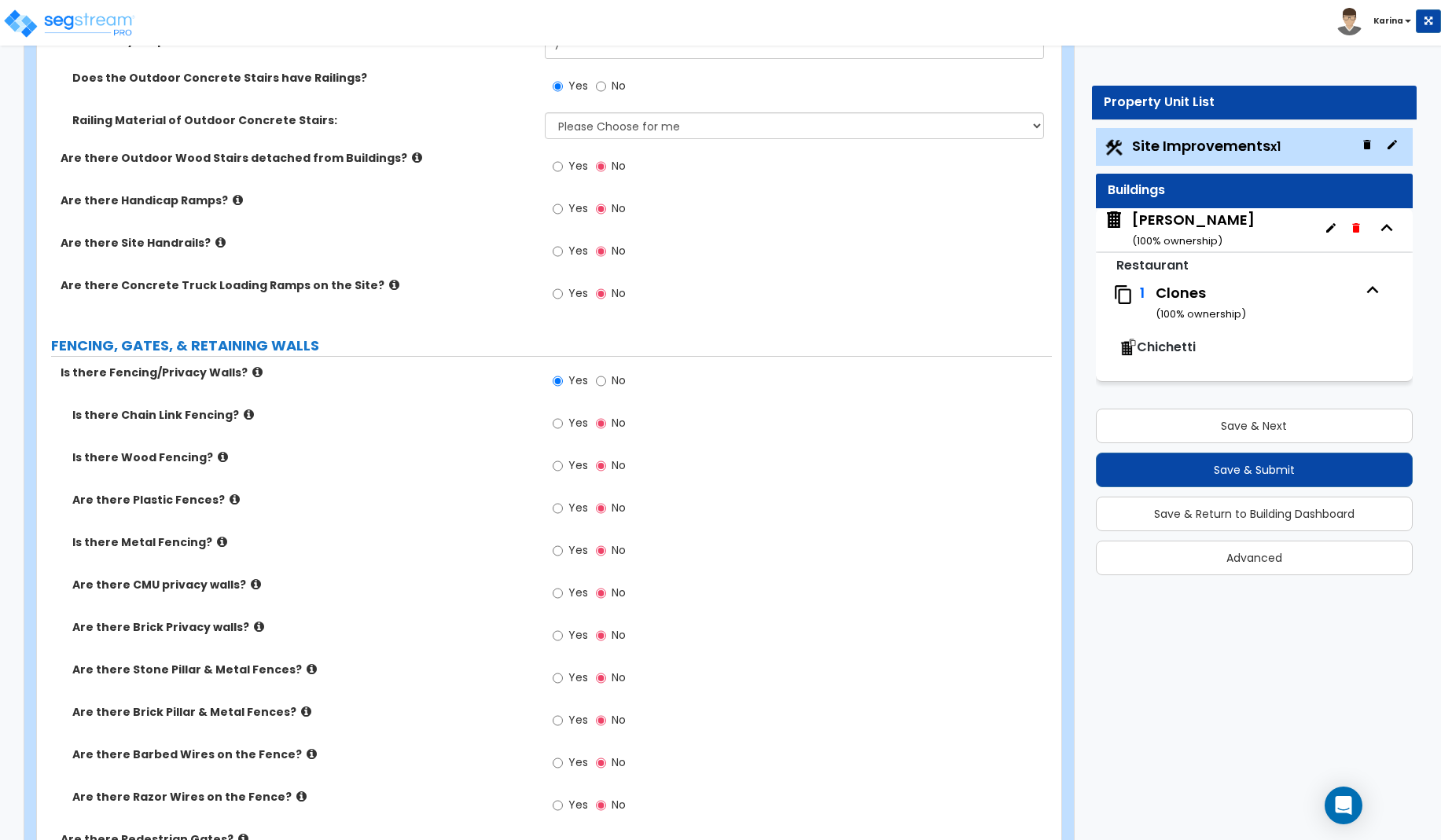
click at [254, 626] on icon at bounding box center [259, 627] width 10 height 12
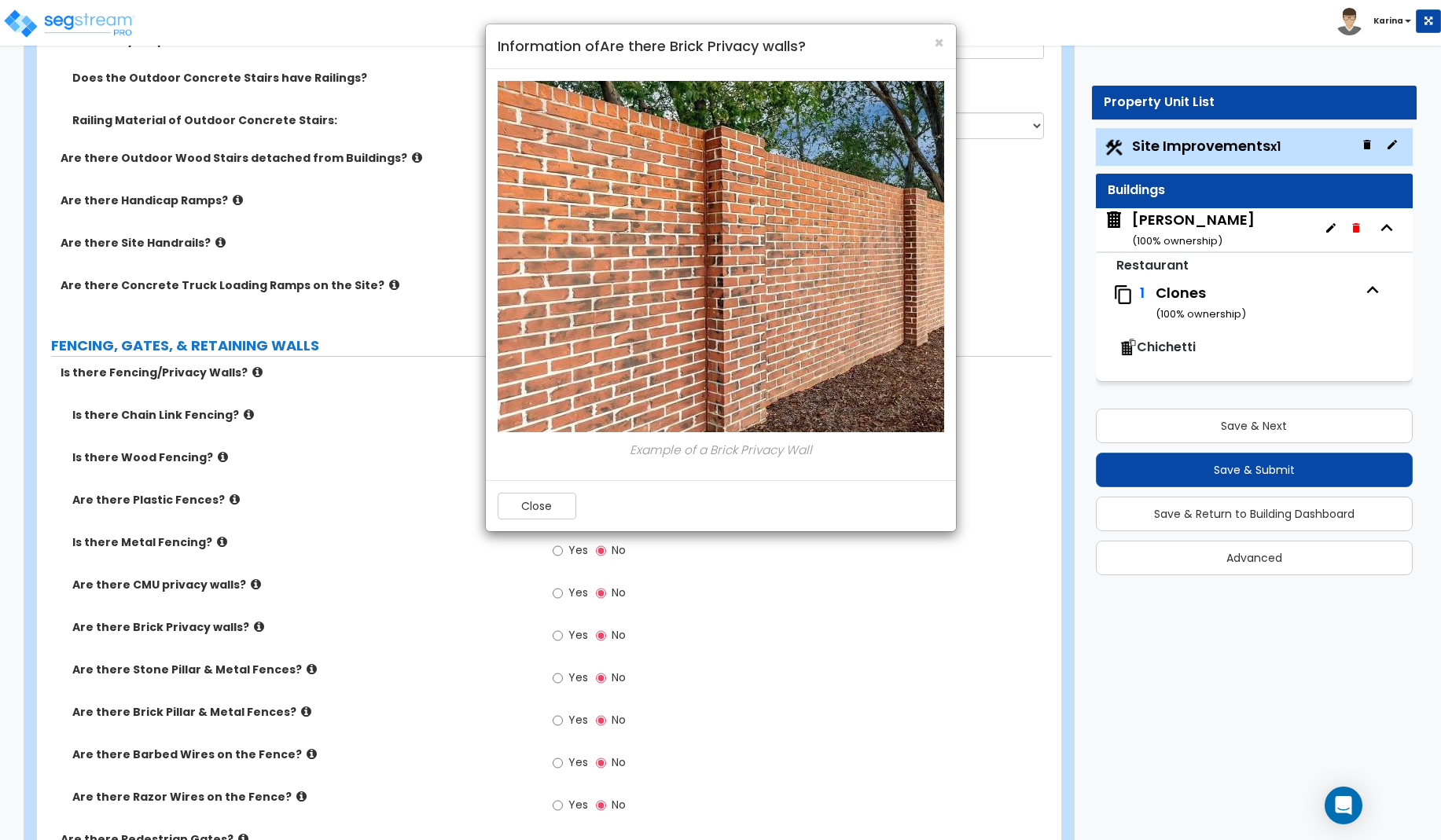
click at [246, 626] on div "× Information of Are there Brick Privacy walls? Example of a Brick Privacy Wall…" at bounding box center [720, 420] width 1441 height 840
click at [553, 504] on button "Close" at bounding box center [537, 505] width 79 height 27
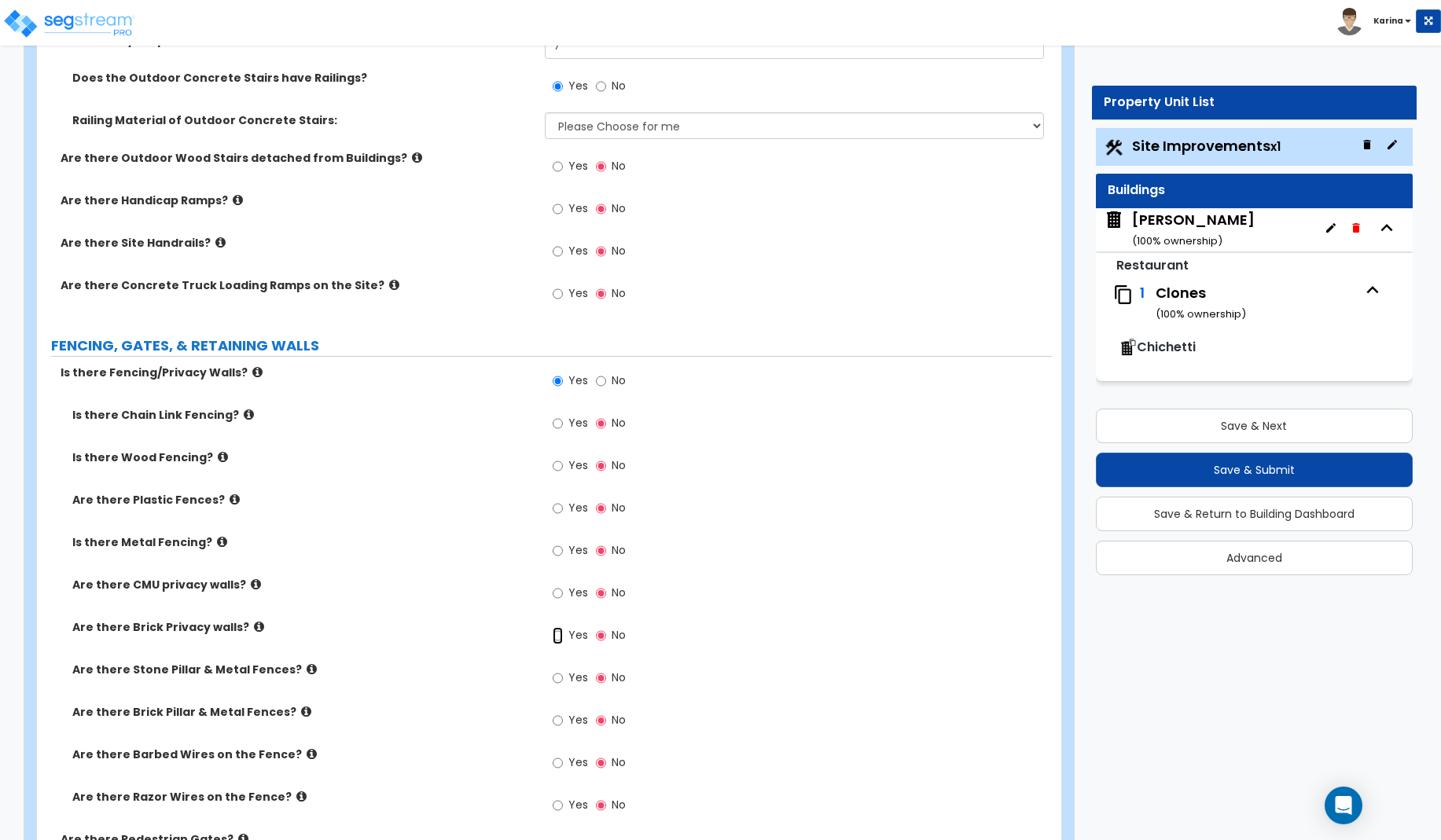
click at [555, 636] on input "Yes" at bounding box center [558, 635] width 10 height 17
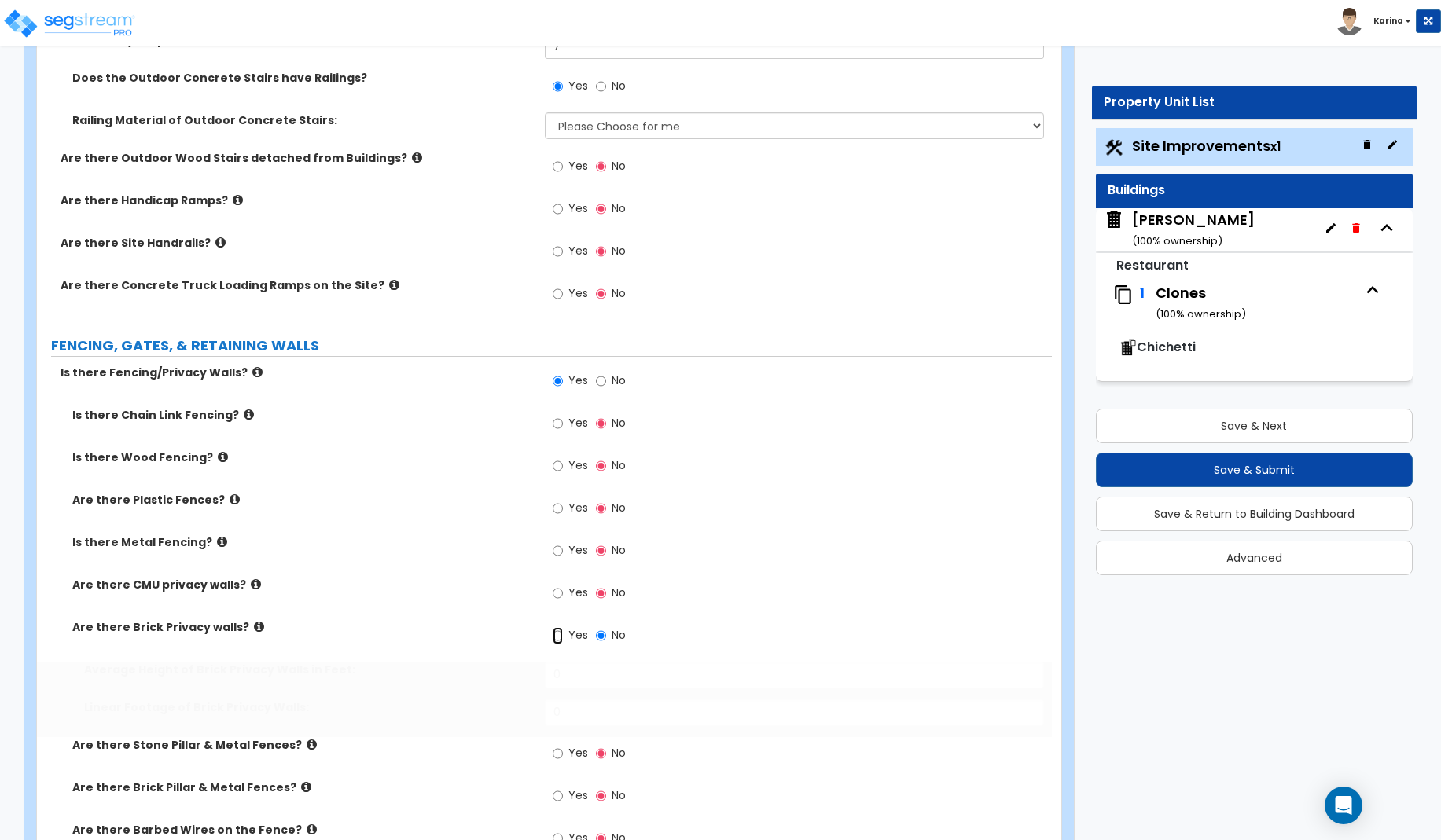
radio input "true"
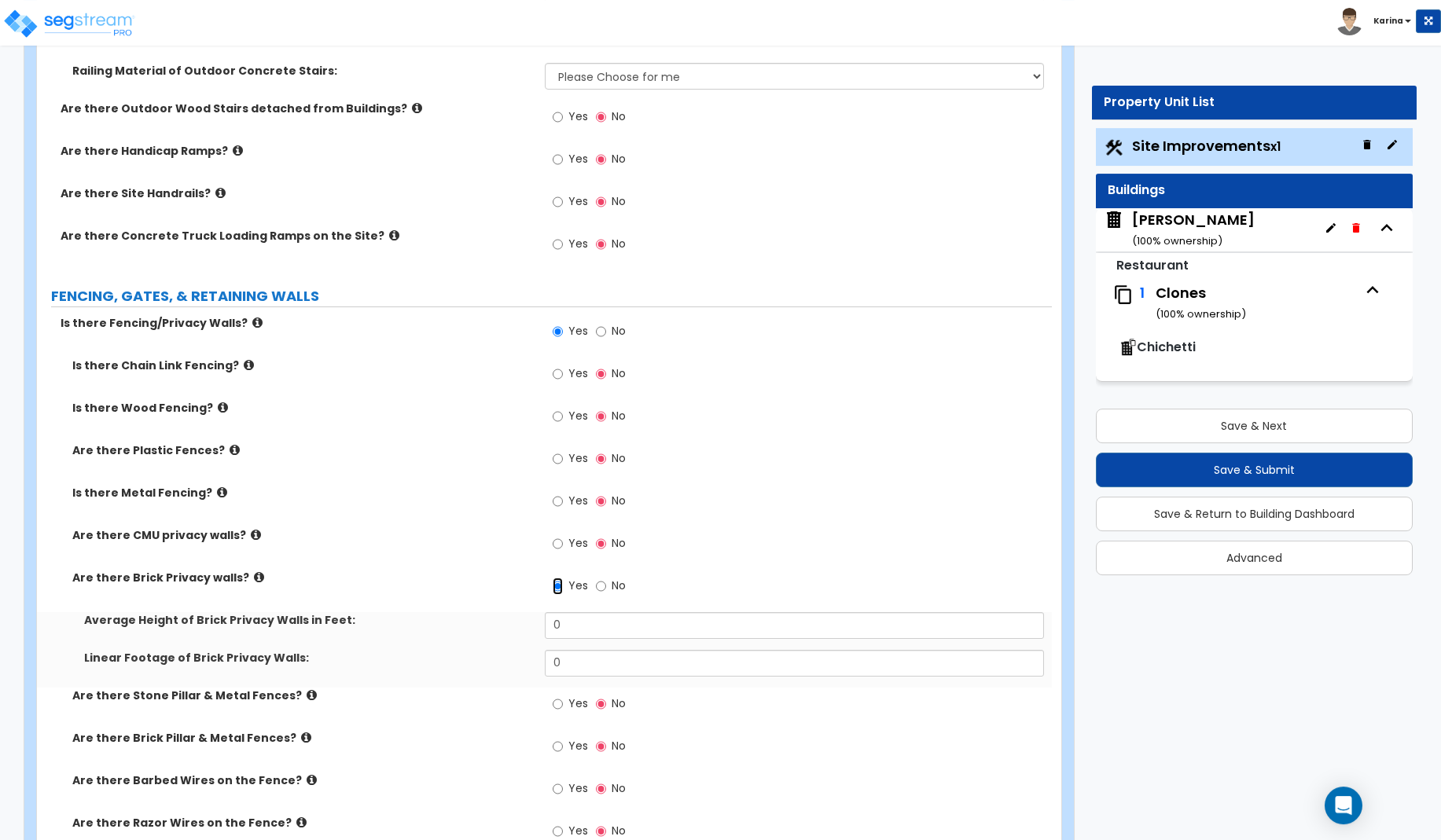
scroll to position [1763, 0]
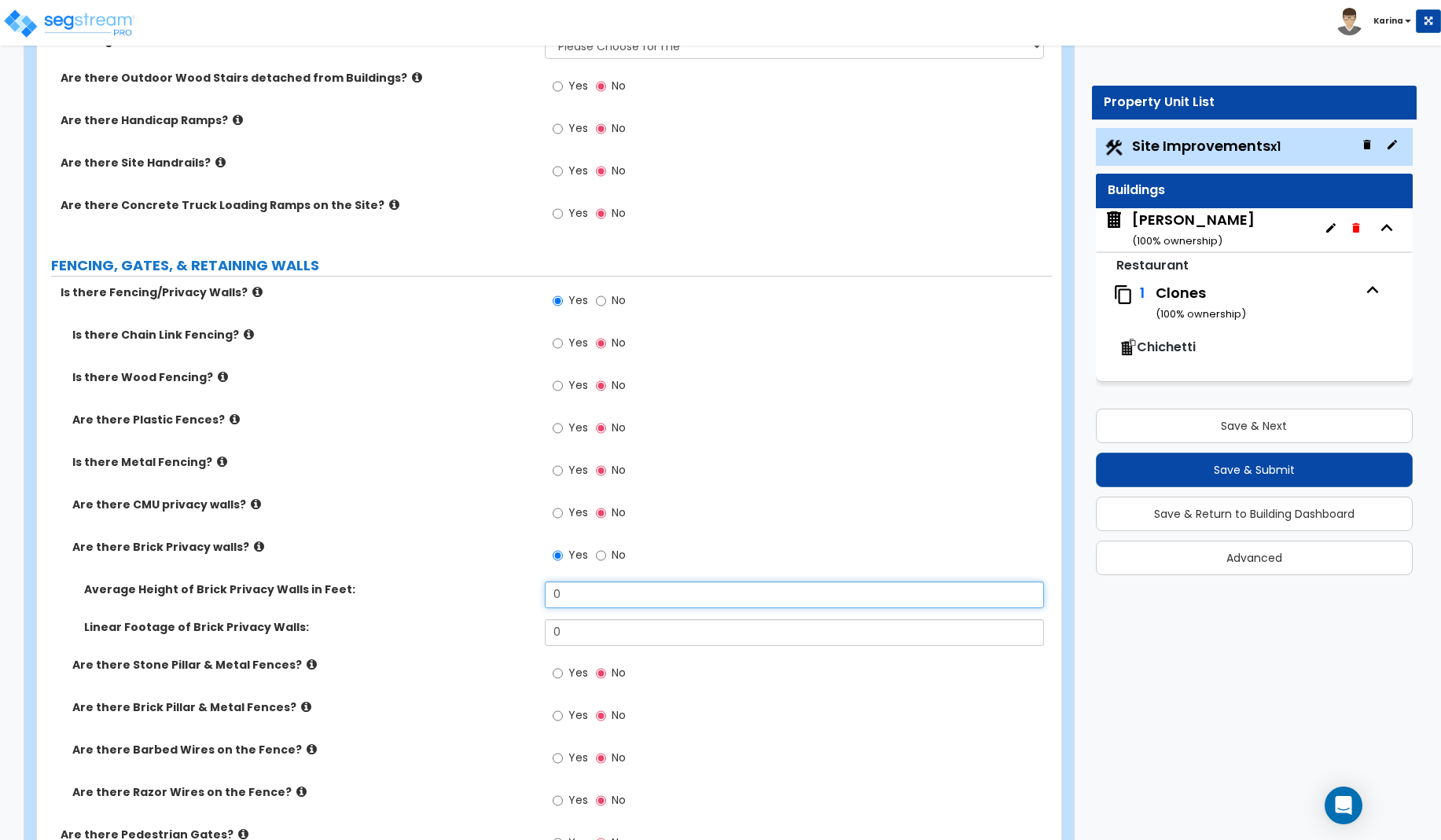
click at [573, 597] on input "0" at bounding box center [795, 594] width 500 height 27
type input "5"
click at [481, 783] on div "Are there Barbed Wires on the Fence? Yes No" at bounding box center [544, 763] width 1015 height 43
click at [567, 634] on input "0" at bounding box center [795, 632] width 500 height 27
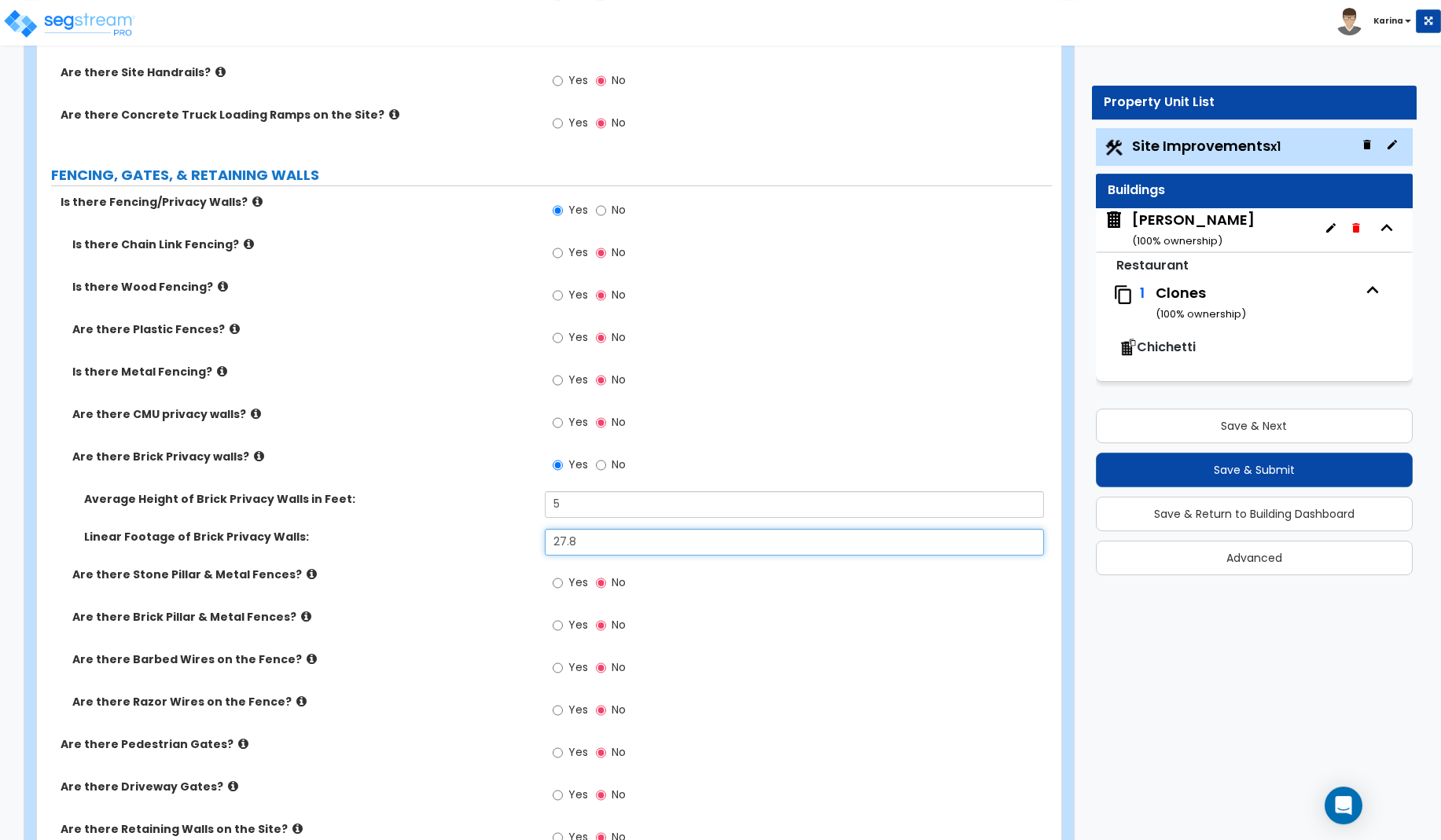
scroll to position [1844, 0]
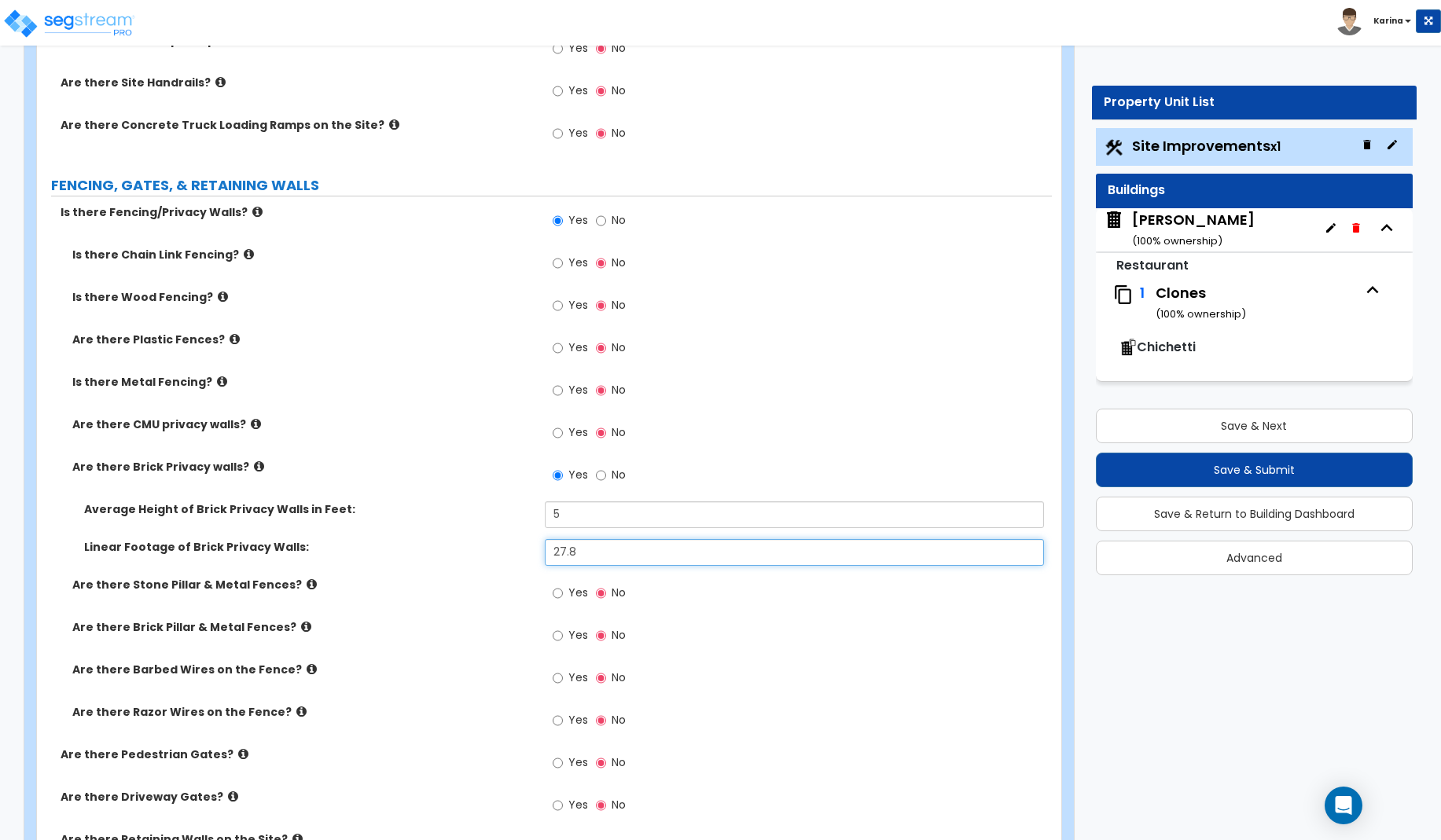
type input "27.8"
click at [217, 382] on icon at bounding box center [222, 382] width 10 height 12
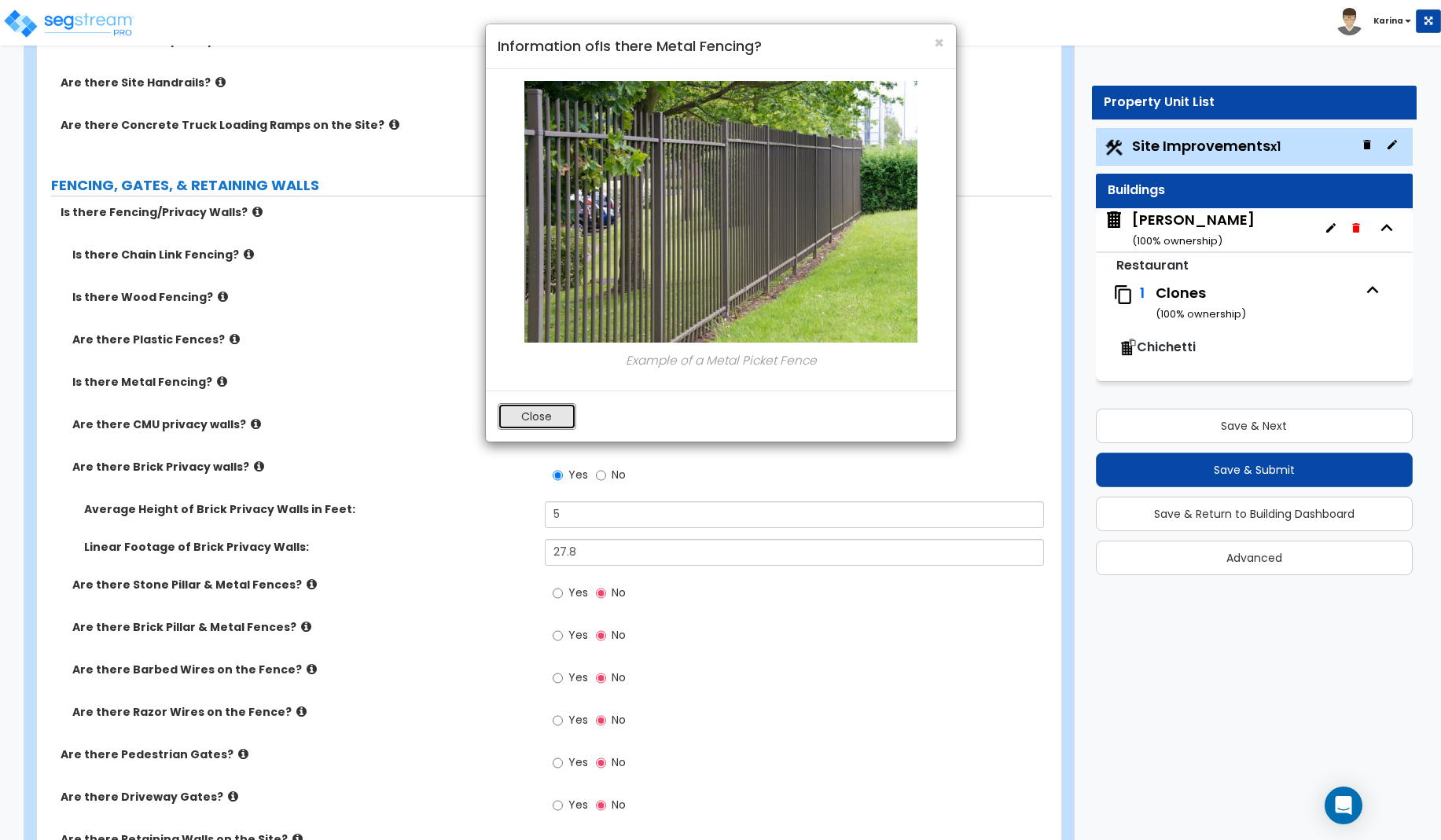
click at [541, 417] on button "Close" at bounding box center [537, 416] width 79 height 27
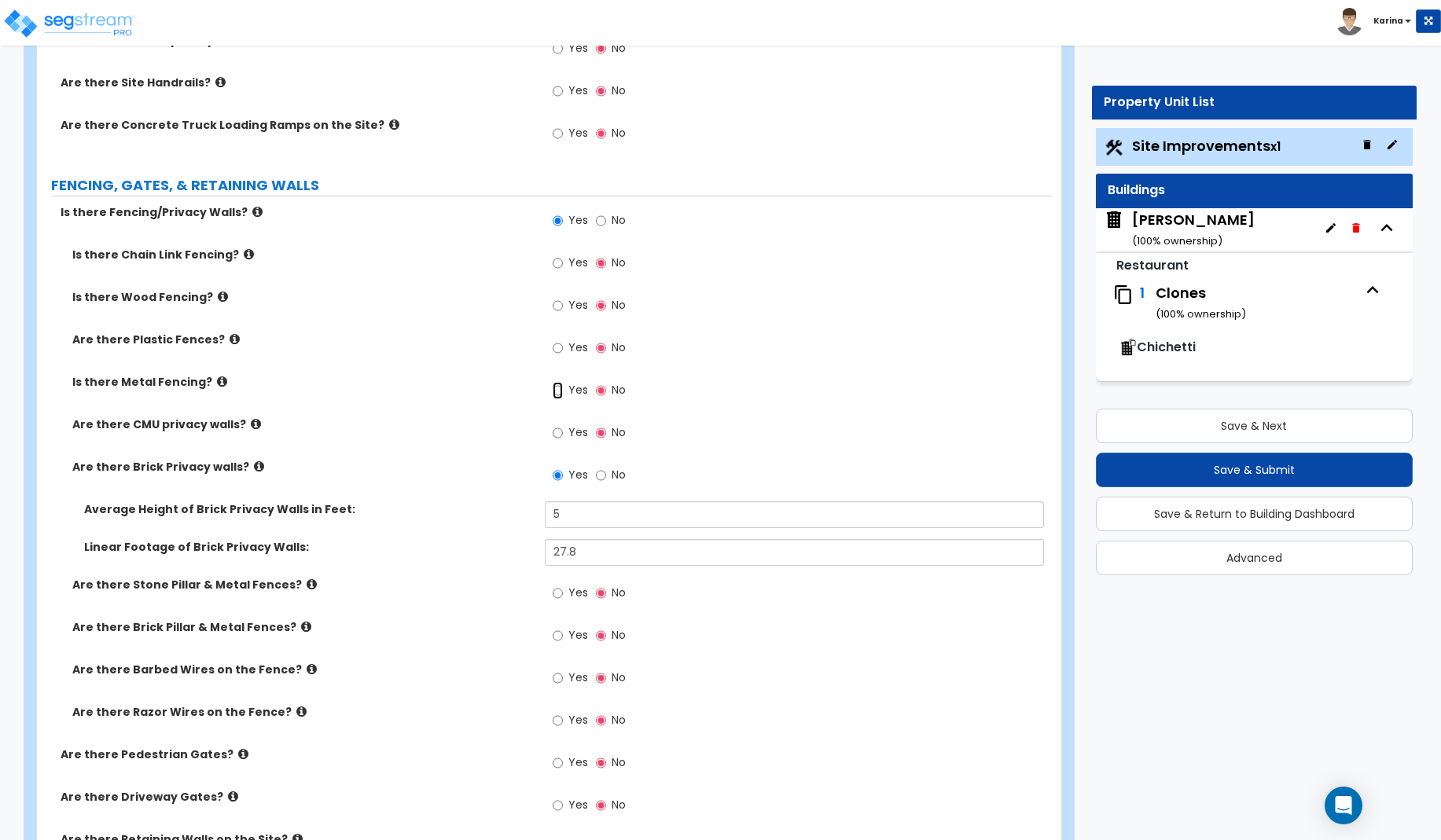
click at [559, 393] on input "Yes" at bounding box center [558, 390] width 10 height 17
radio input "true"
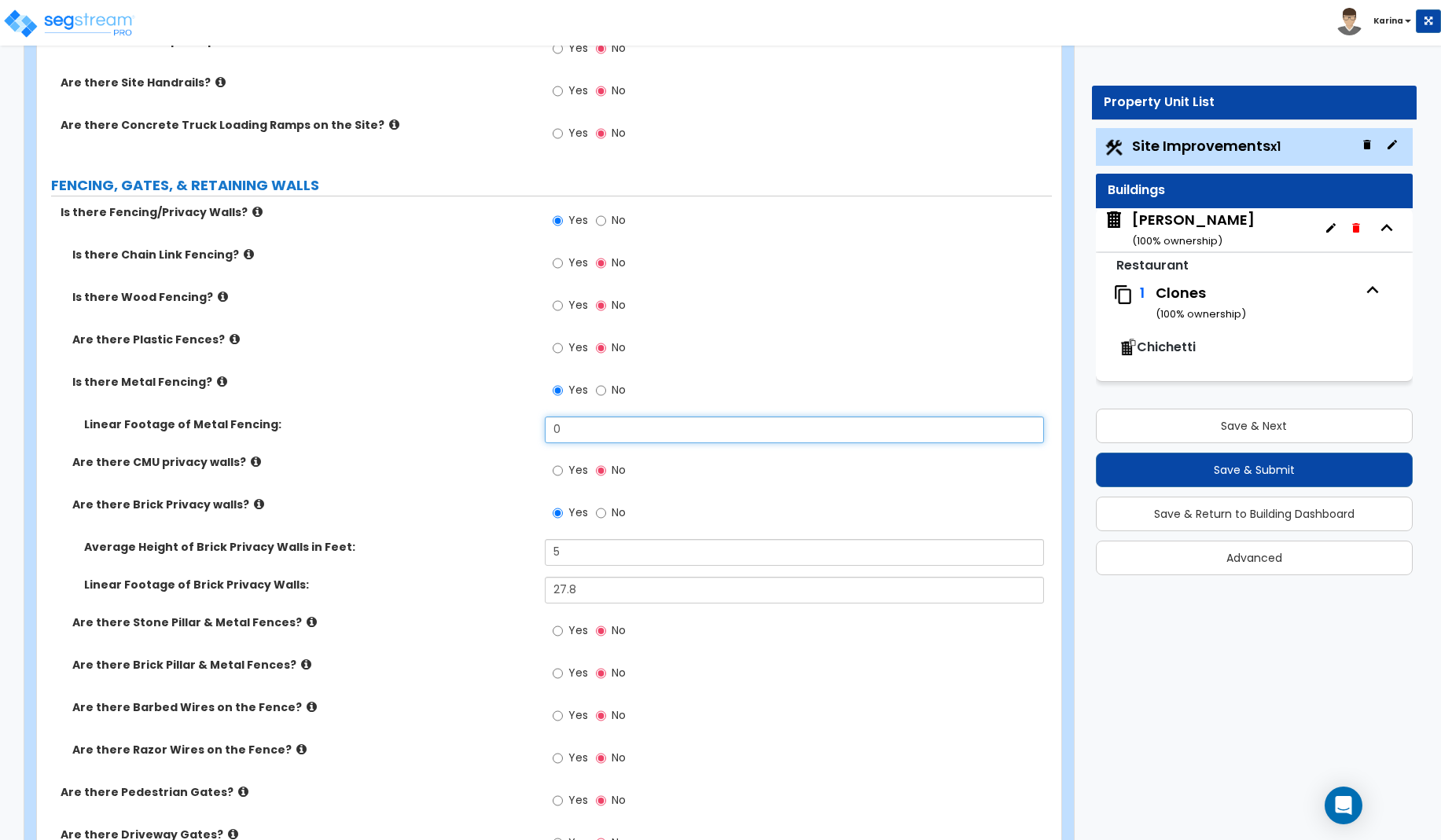
click at [571, 426] on input "0" at bounding box center [795, 429] width 500 height 27
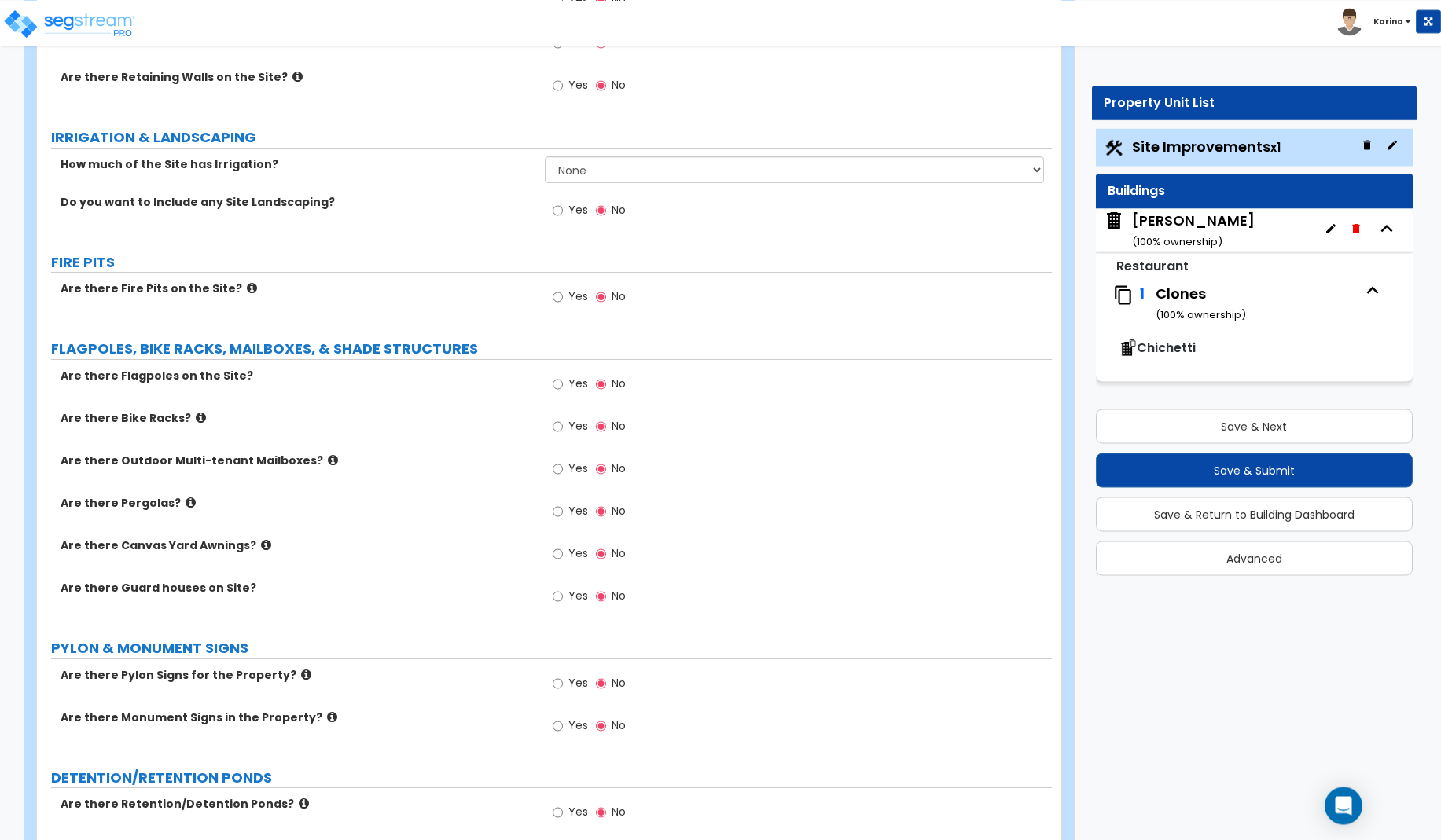
scroll to position [2644, 0]
type input "24"
click at [557, 509] on input "Yes" at bounding box center [558, 509] width 10 height 17
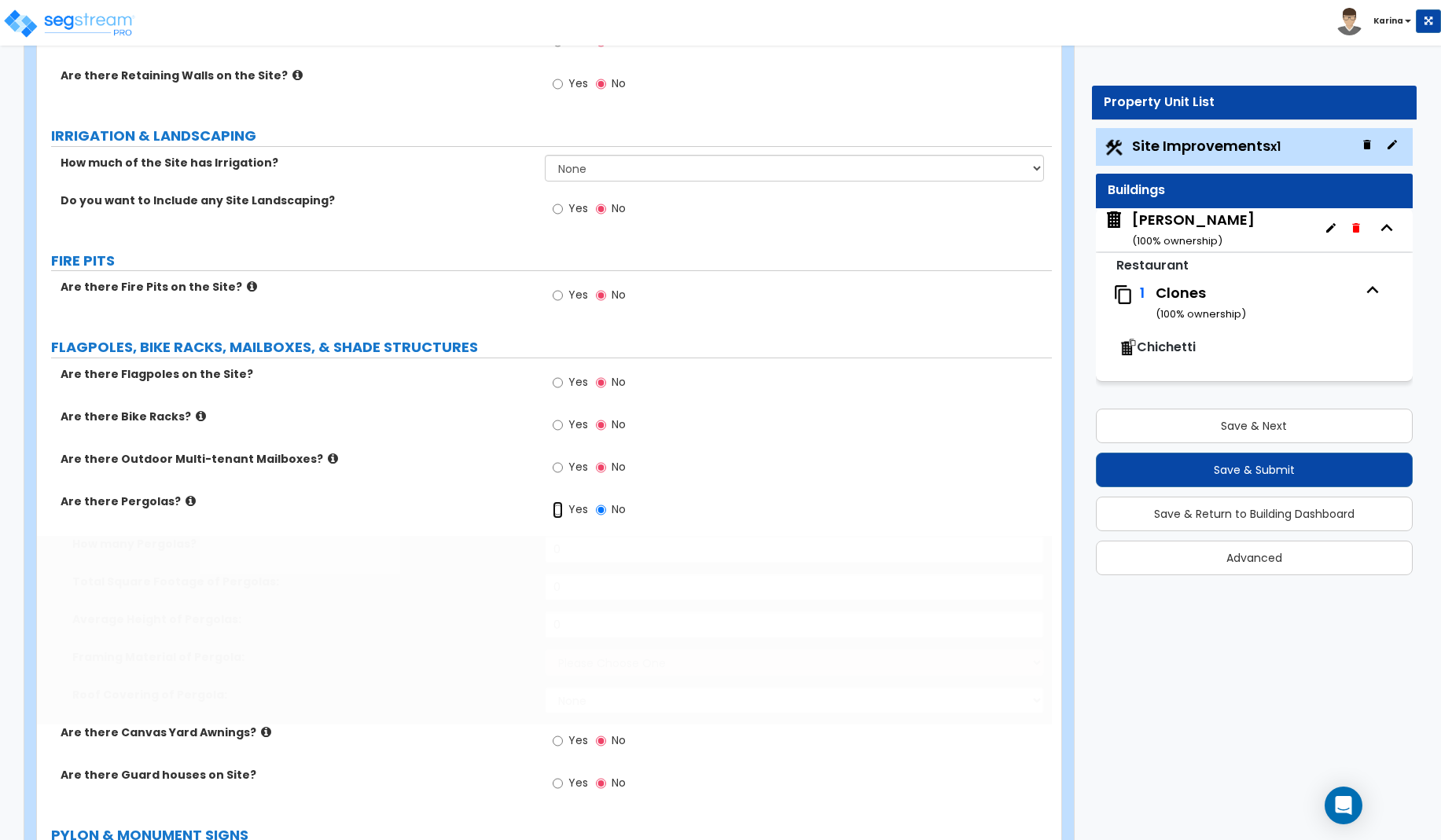
radio input "true"
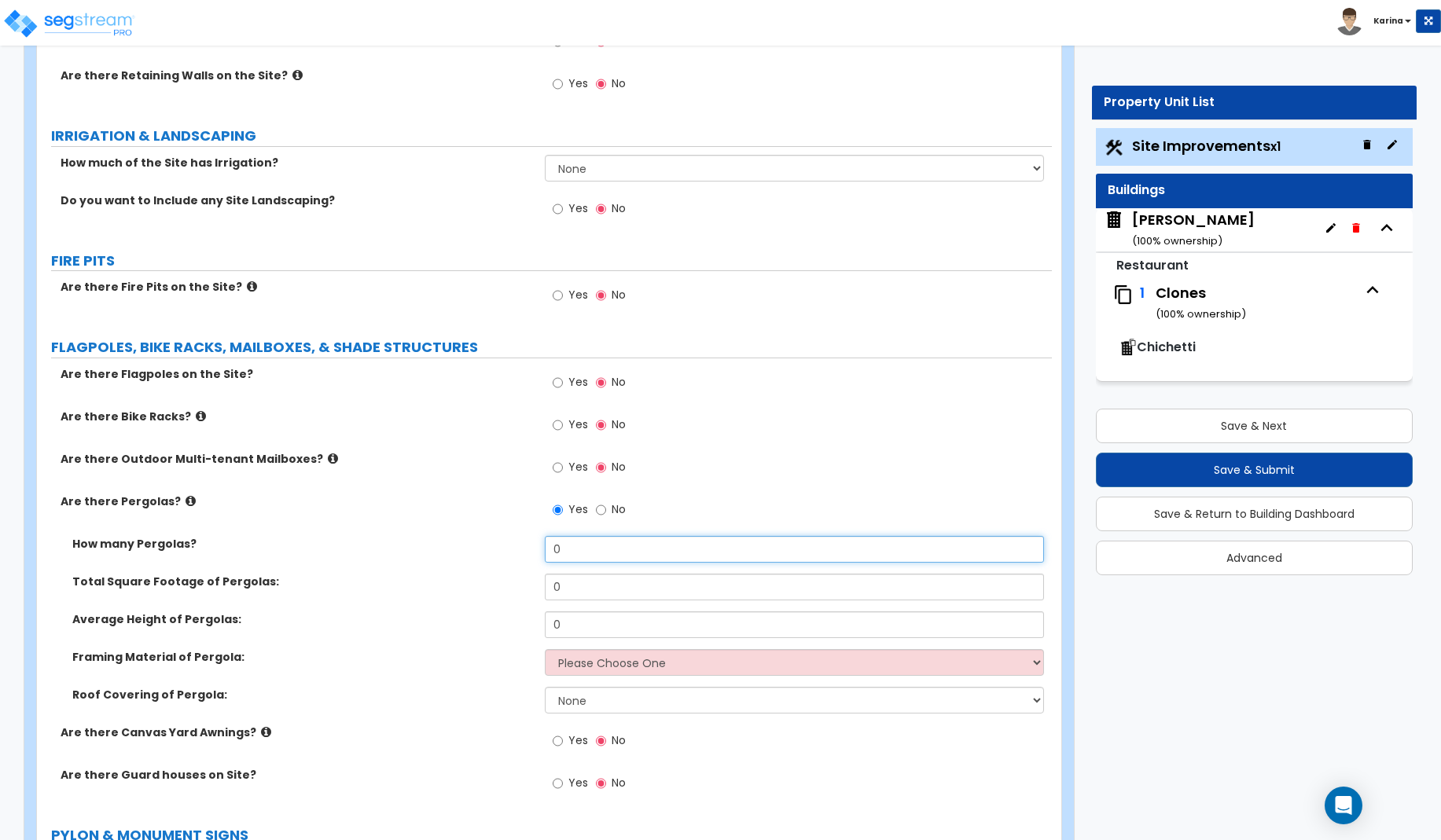
drag, startPoint x: 569, startPoint y: 546, endPoint x: 545, endPoint y: 546, distance: 24.0
click at [545, 546] on input "0" at bounding box center [795, 549] width 500 height 27
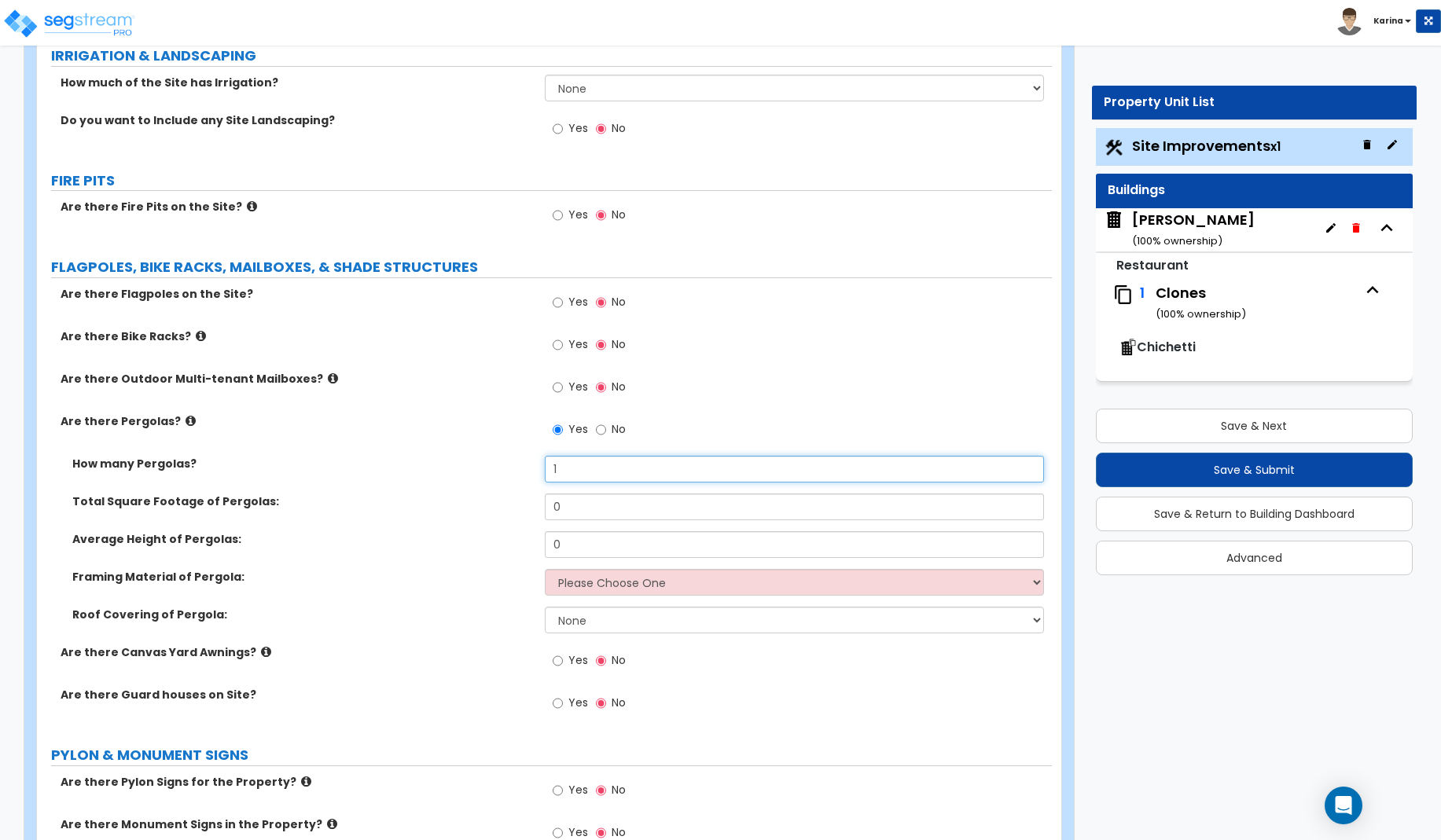
type input "1"
click at [571, 508] on input "0" at bounding box center [795, 506] width 500 height 27
click at [186, 419] on icon at bounding box center [191, 420] width 10 height 12
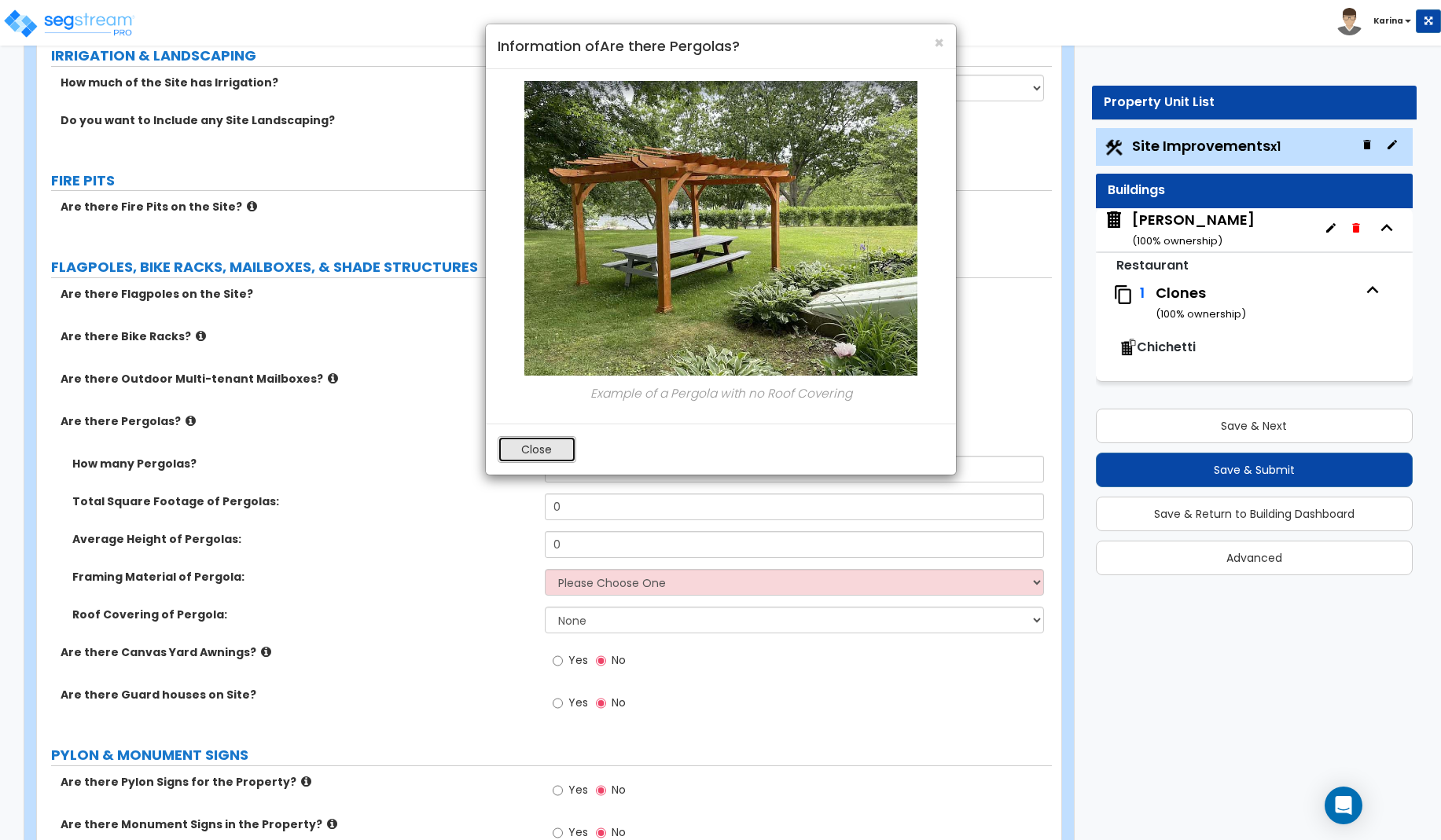
click at [560, 452] on button "Close" at bounding box center [537, 449] width 79 height 27
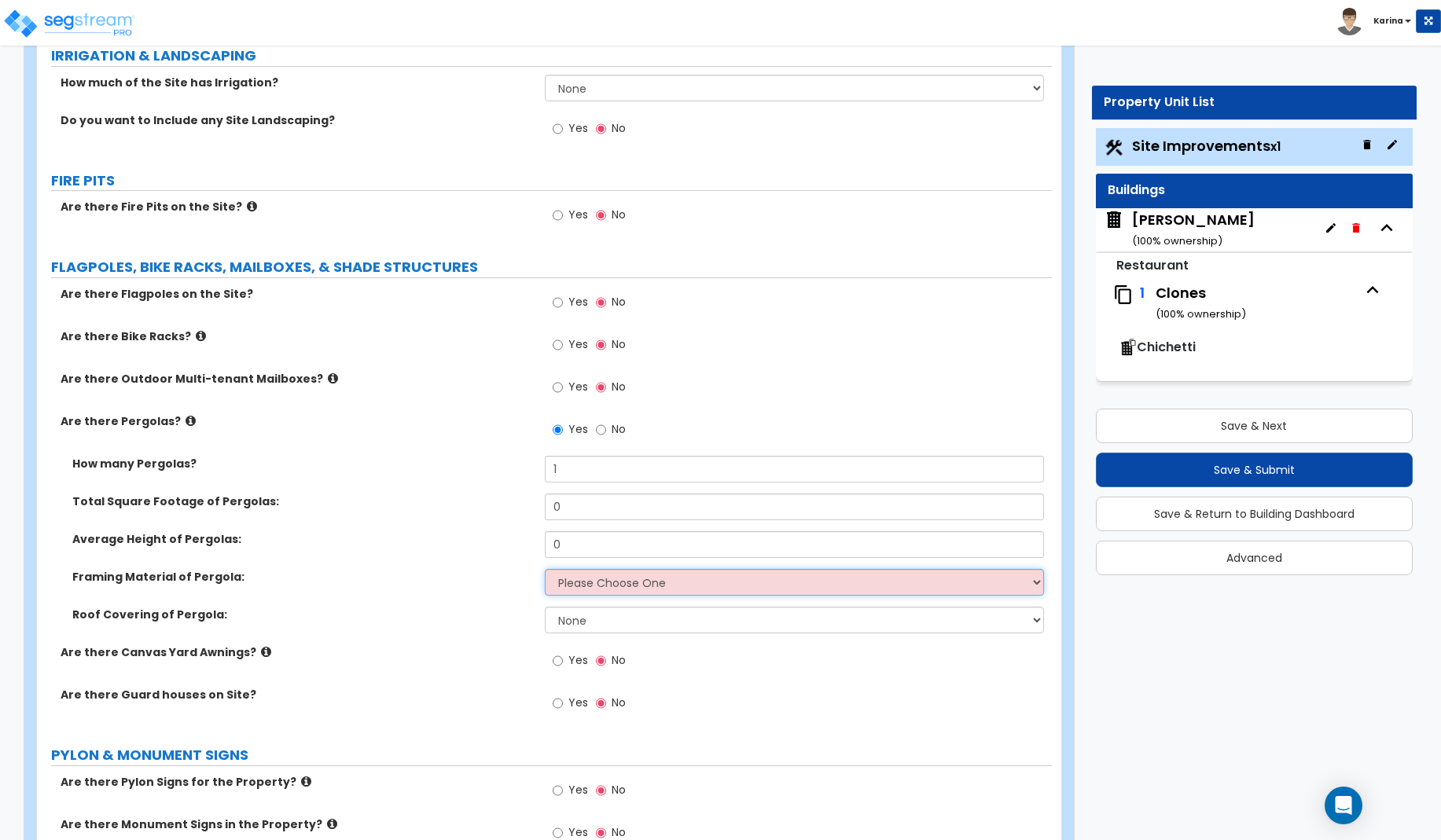
click at [545, 569] on select "Please Choose One Wood Metal" at bounding box center [795, 581] width 500 height 27
select select "1"
click option "Wood" at bounding box center [0, 0] width 0 height 0
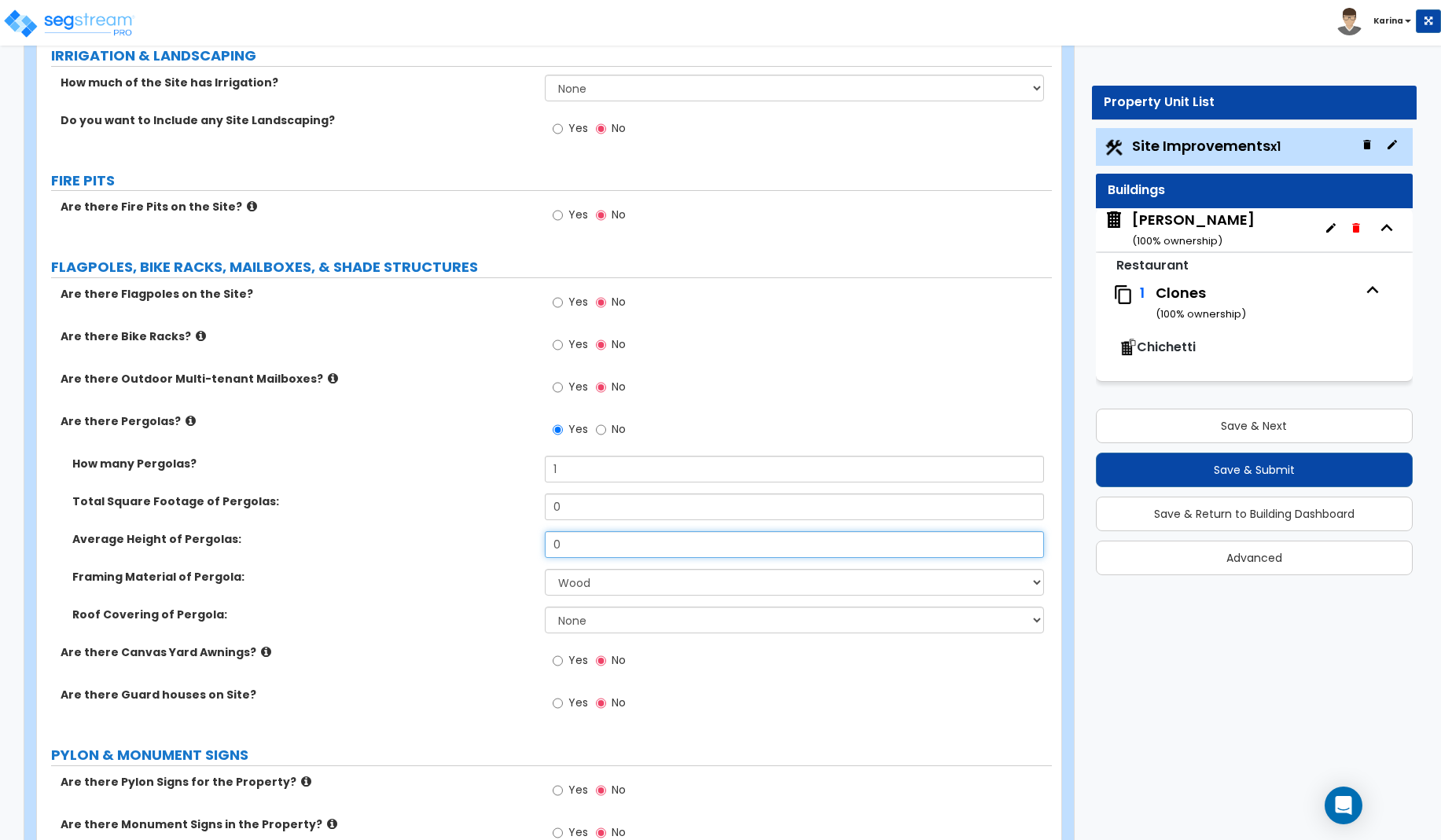
drag, startPoint x: 570, startPoint y: 541, endPoint x: 533, endPoint y: 541, distance: 37.0
click at [545, 541] on input "0" at bounding box center [795, 544] width 500 height 27
type input "15"
click at [805, 798] on div "Yes No" at bounding box center [798, 795] width 508 height 43
drag, startPoint x: 571, startPoint y: 509, endPoint x: 528, endPoint y: 509, distance: 43.0
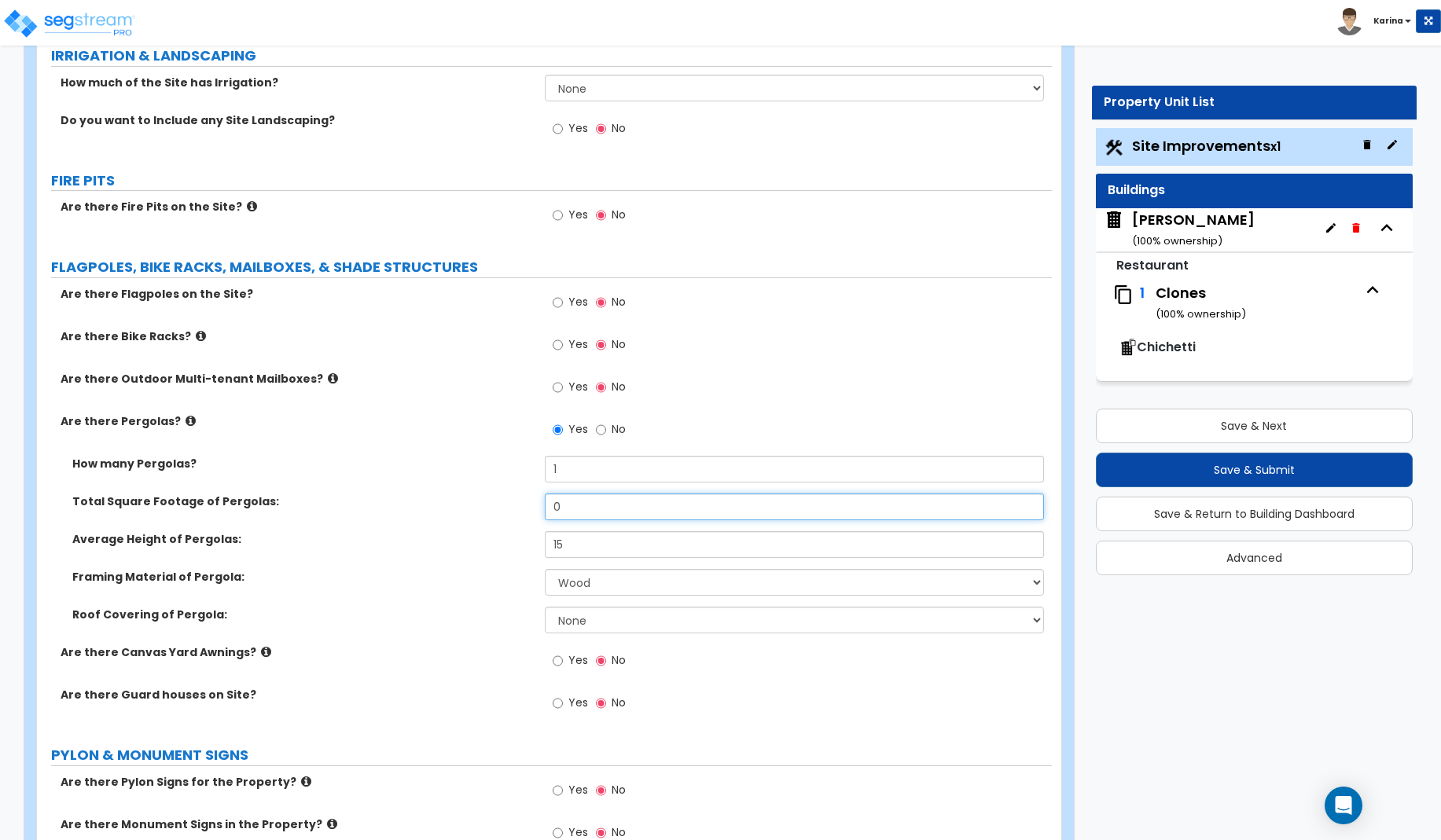
click at [545, 509] on input "0" at bounding box center [795, 506] width 500 height 27
type input "80"
click at [481, 540] on label "Average Height of Pergolas:" at bounding box center [302, 539] width 461 height 15
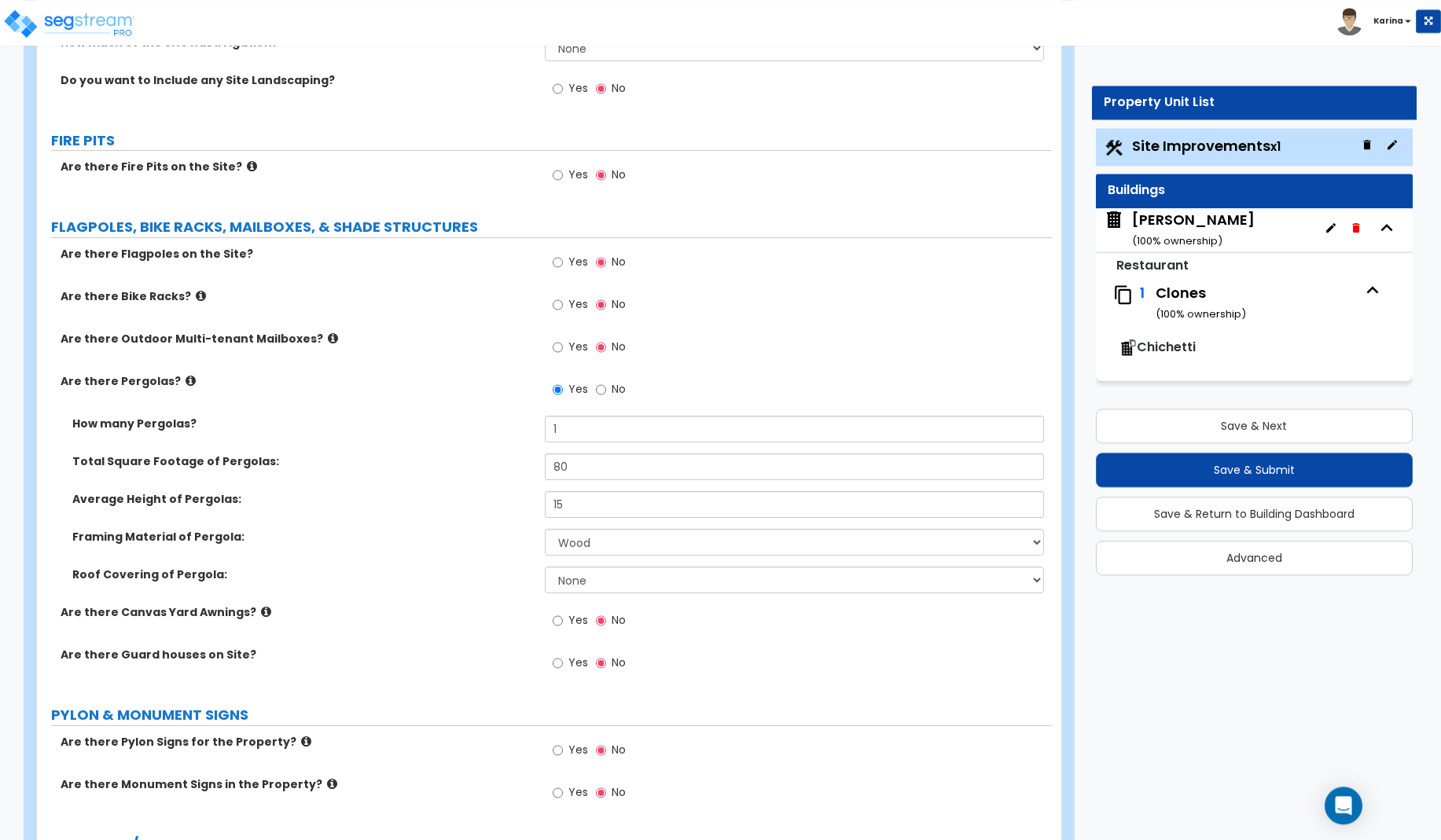
scroll to position [2805, 0]
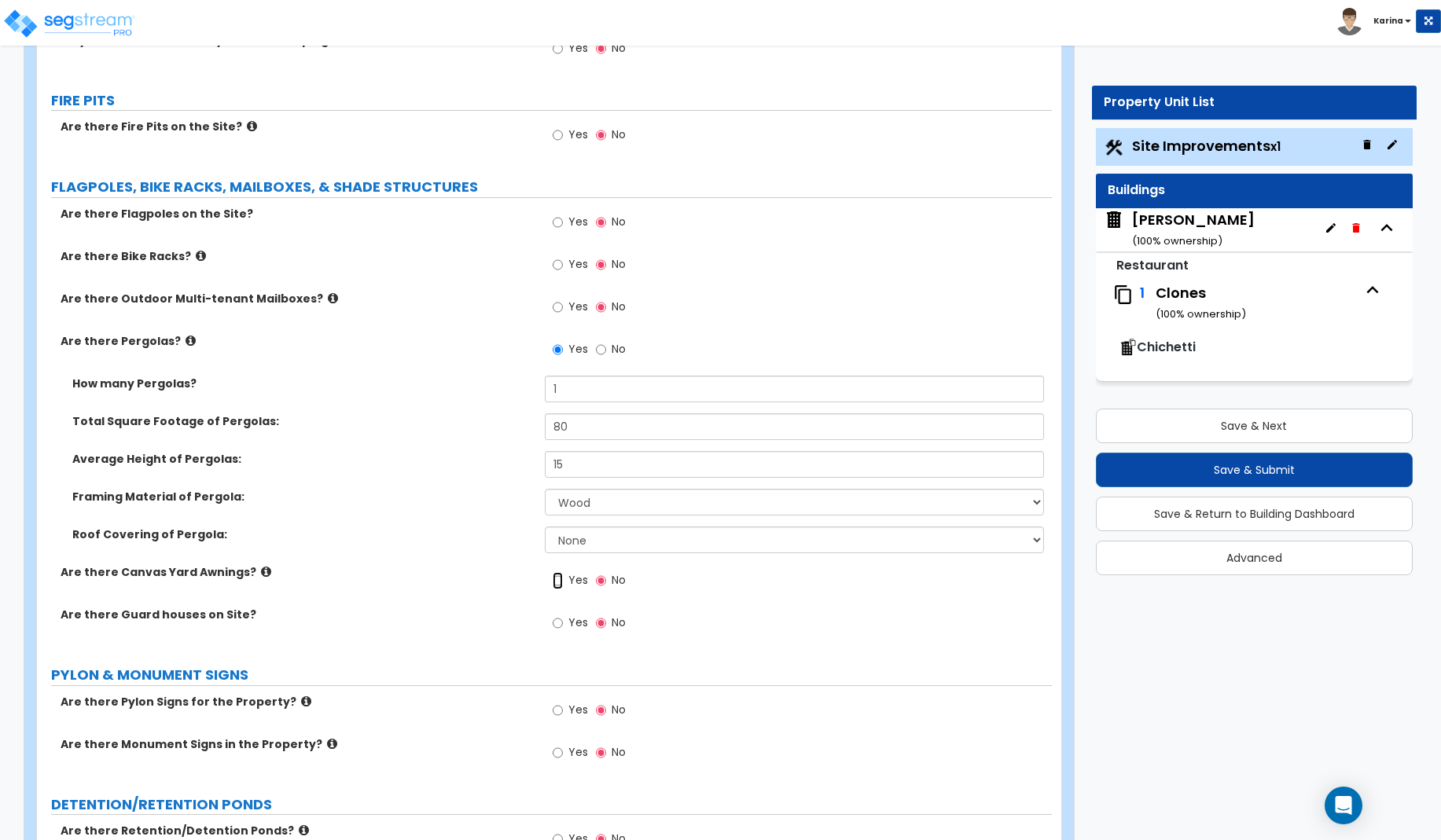
click at [559, 579] on input "Yes" at bounding box center [558, 581] width 10 height 17
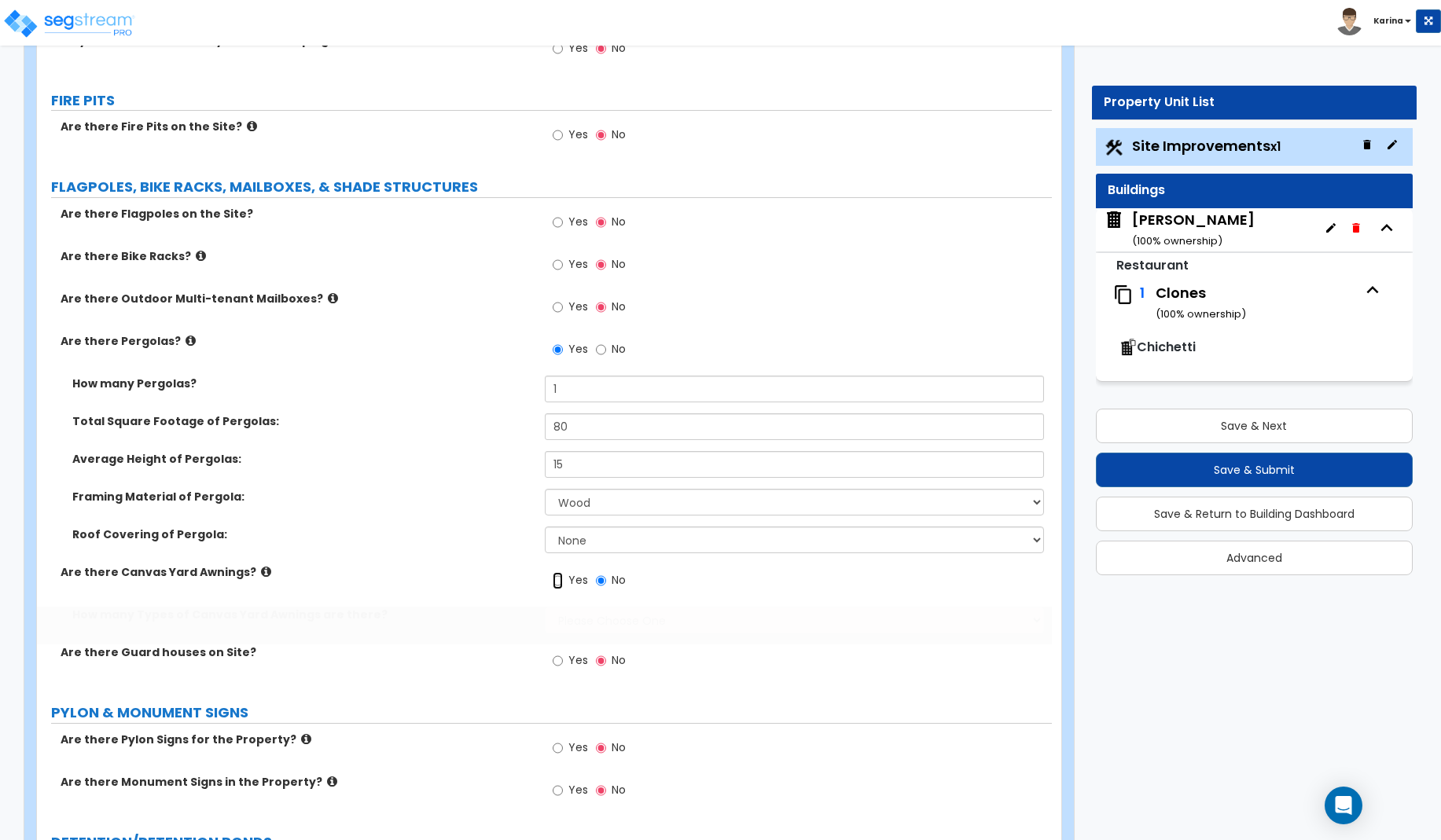
radio input "true"
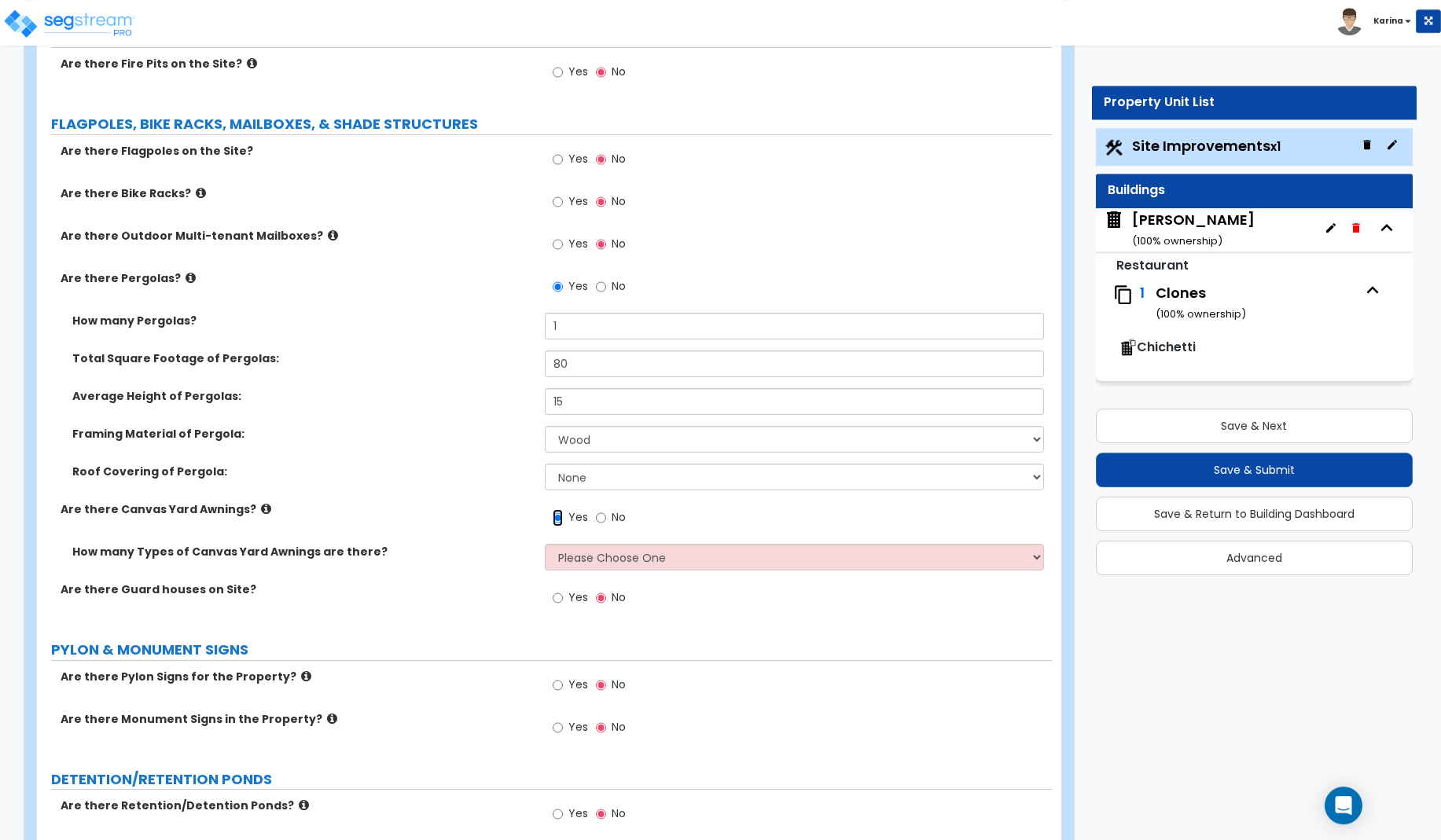
scroll to position [2885, 0]
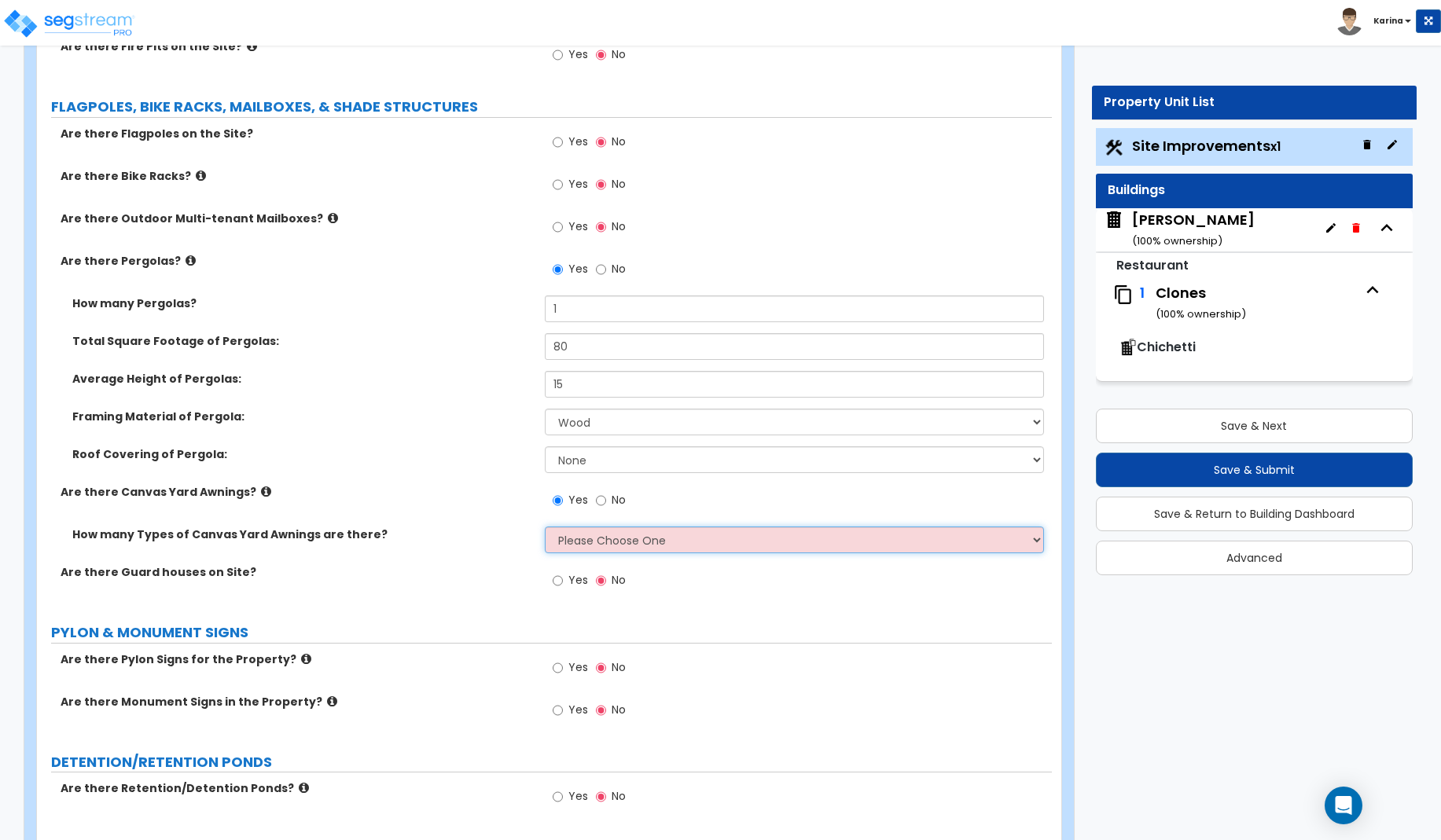
click at [545, 527] on select "Please Choose One 1 2" at bounding box center [795, 539] width 500 height 27
select select "1"
click option "1" at bounding box center [0, 0] width 0 height 0
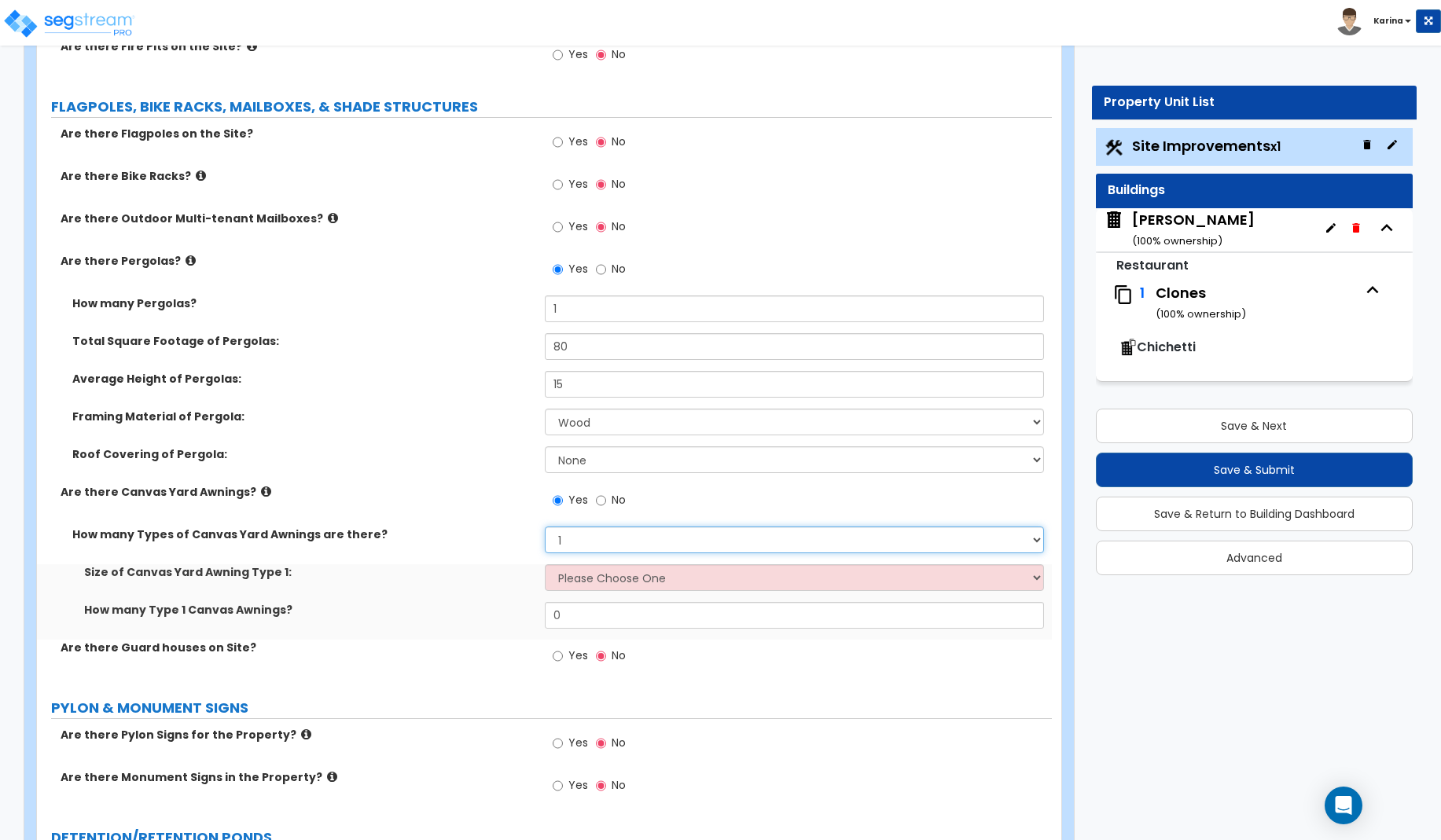
scroll to position [2965, 0]
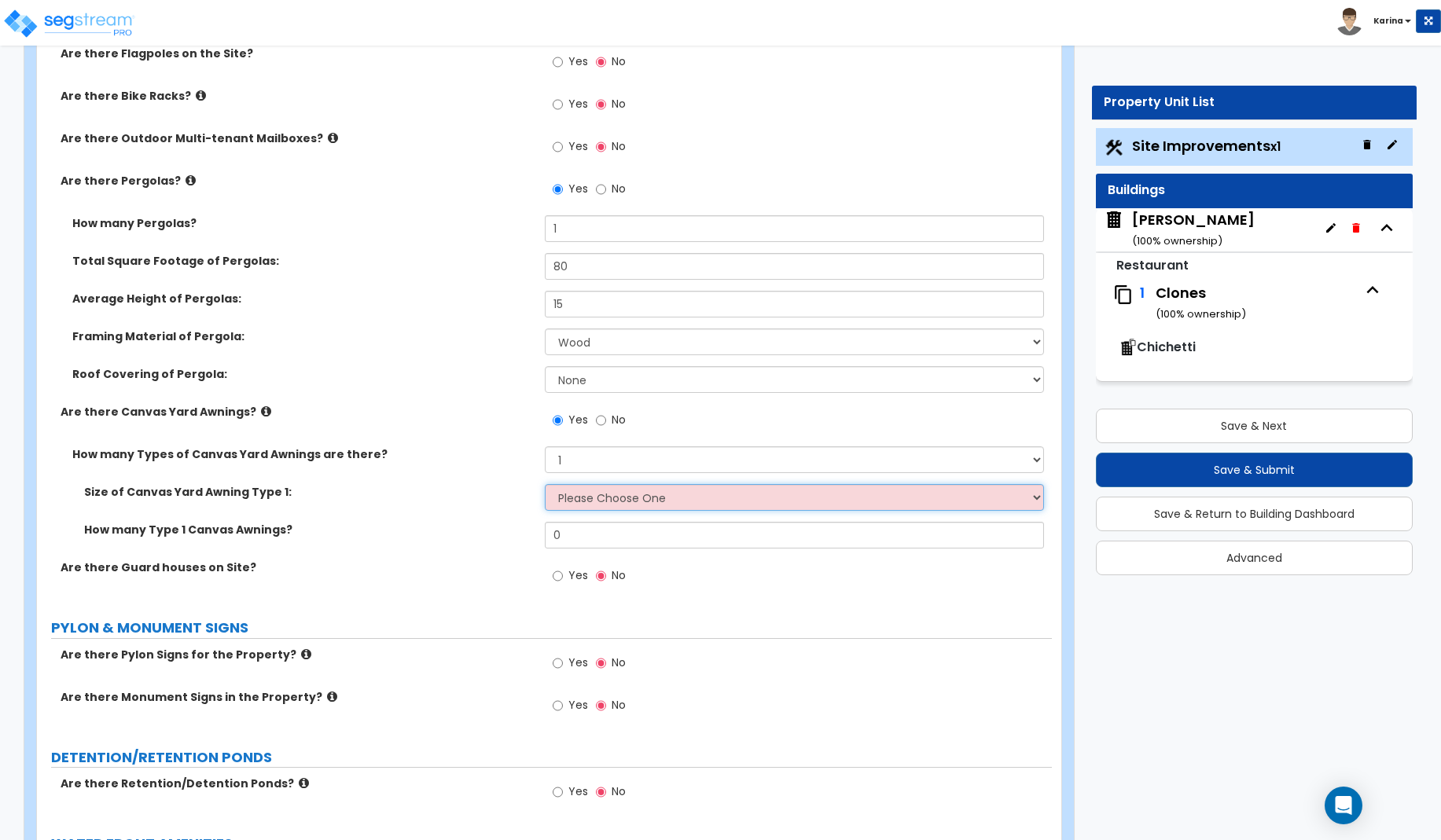
click at [545, 484] on select "Please Choose One 12' x 12' 16' x 14'" at bounding box center [795, 497] width 500 height 27
click at [468, 521] on div "Size of Canvas Yard Awning Type 1: Please Choose One 12' x 12' 16' x 14'" at bounding box center [544, 503] width 1015 height 38
click at [565, 533] on input "0" at bounding box center [795, 534] width 500 height 27
click at [481, 789] on label "Are there Retention/Detention Ponds?" at bounding box center [296, 783] width 472 height 15
click at [545, 484] on select "Please Choose One 12' x 12' 16' x 14'" at bounding box center [795, 497] width 500 height 27
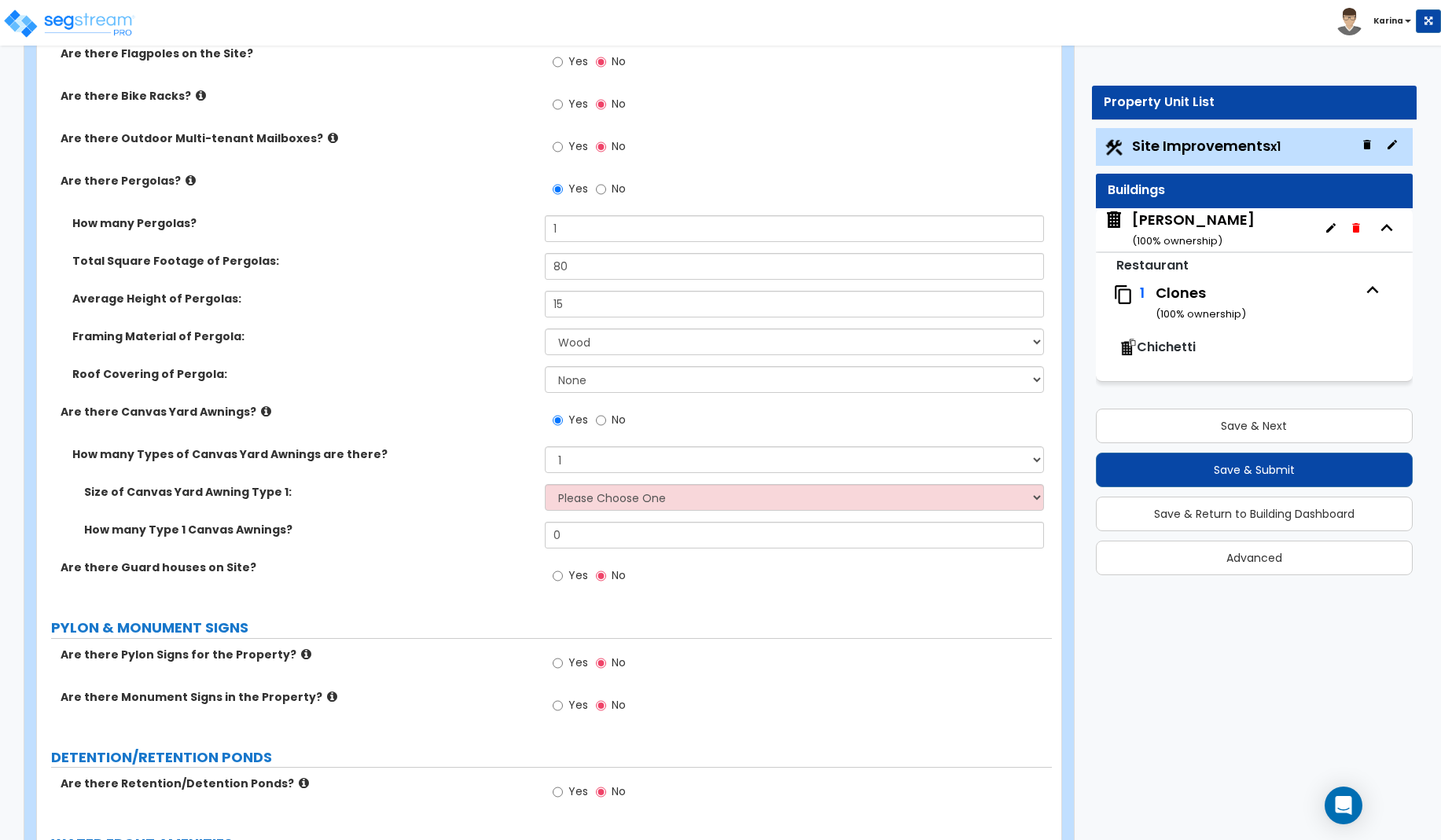
click at [727, 798] on div "Yes No" at bounding box center [798, 797] width 508 height 43
click at [545, 484] on select "Please Choose One 12' x 12' 16' x 14'" at bounding box center [795, 497] width 500 height 27
select select "2"
click option "16' x 14'" at bounding box center [0, 0] width 0 height 0
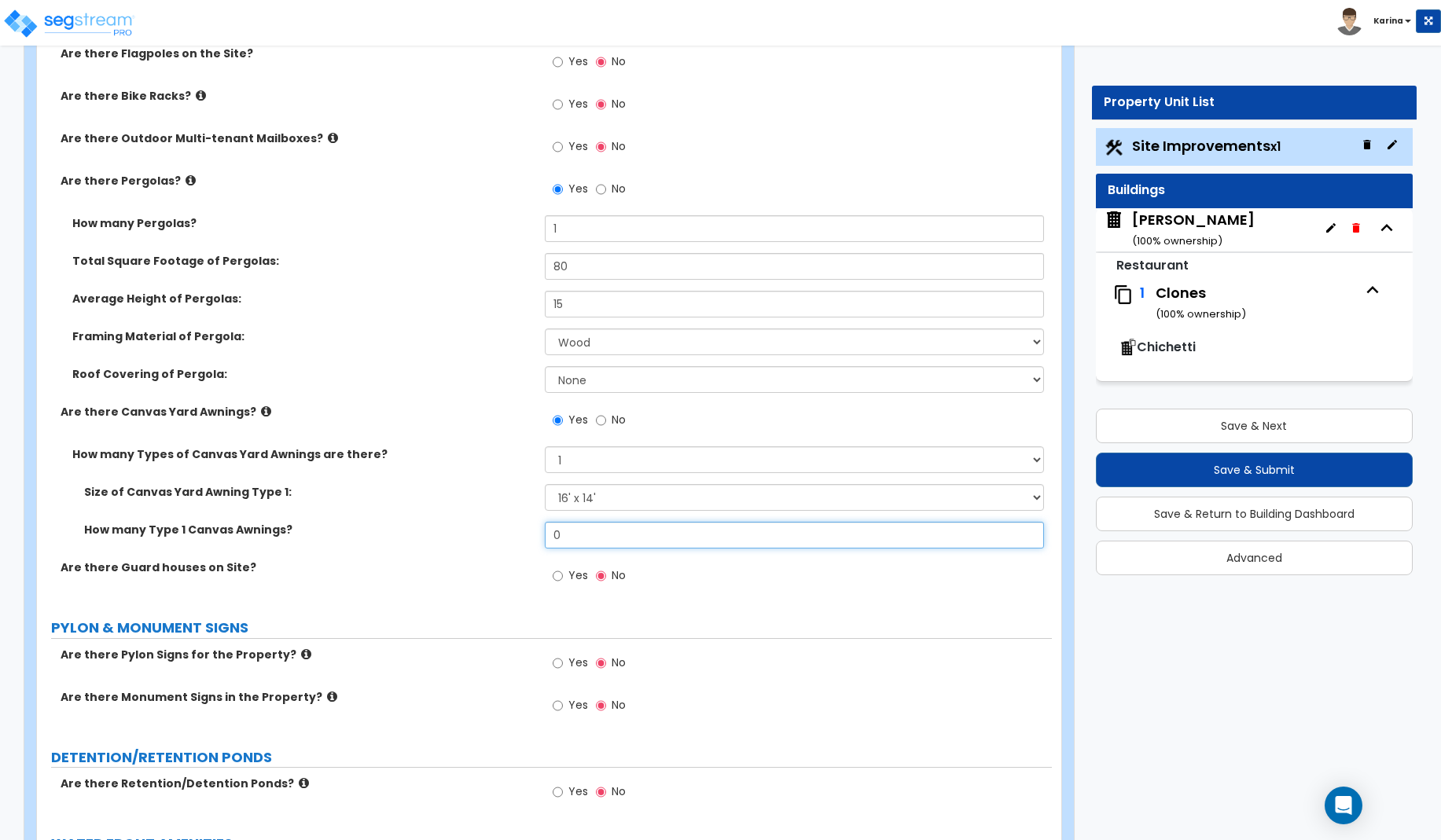
drag, startPoint x: 573, startPoint y: 529, endPoint x: 513, endPoint y: 531, distance: 60.0
click at [545, 531] on input "0" at bounding box center [795, 534] width 500 height 27
type input "1"
click at [463, 552] on div "How many Type 1 Canvas Awnings? 1" at bounding box center [544, 540] width 1015 height 38
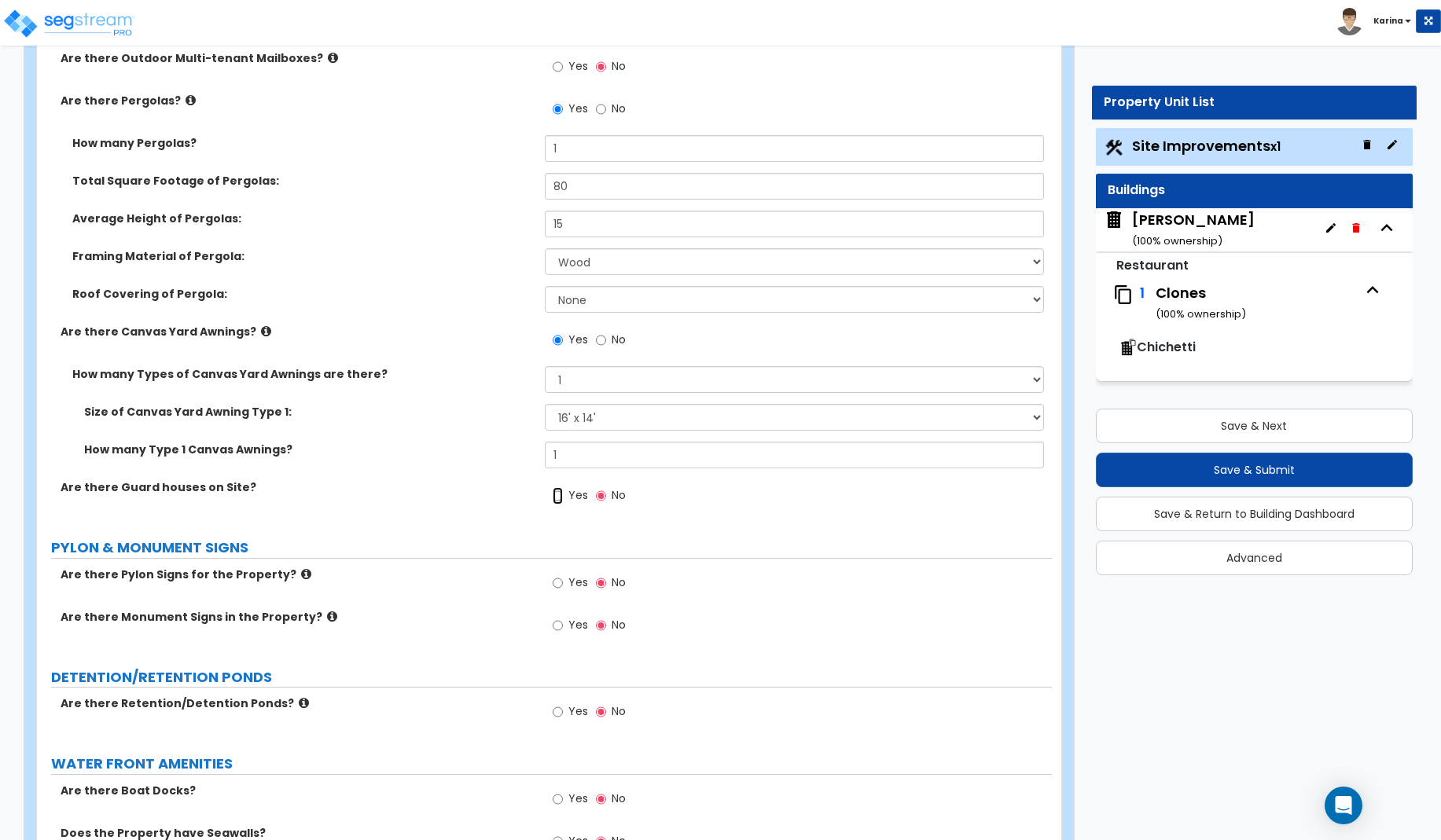
click at [558, 495] on input "Yes" at bounding box center [558, 496] width 10 height 17
radio input "true"
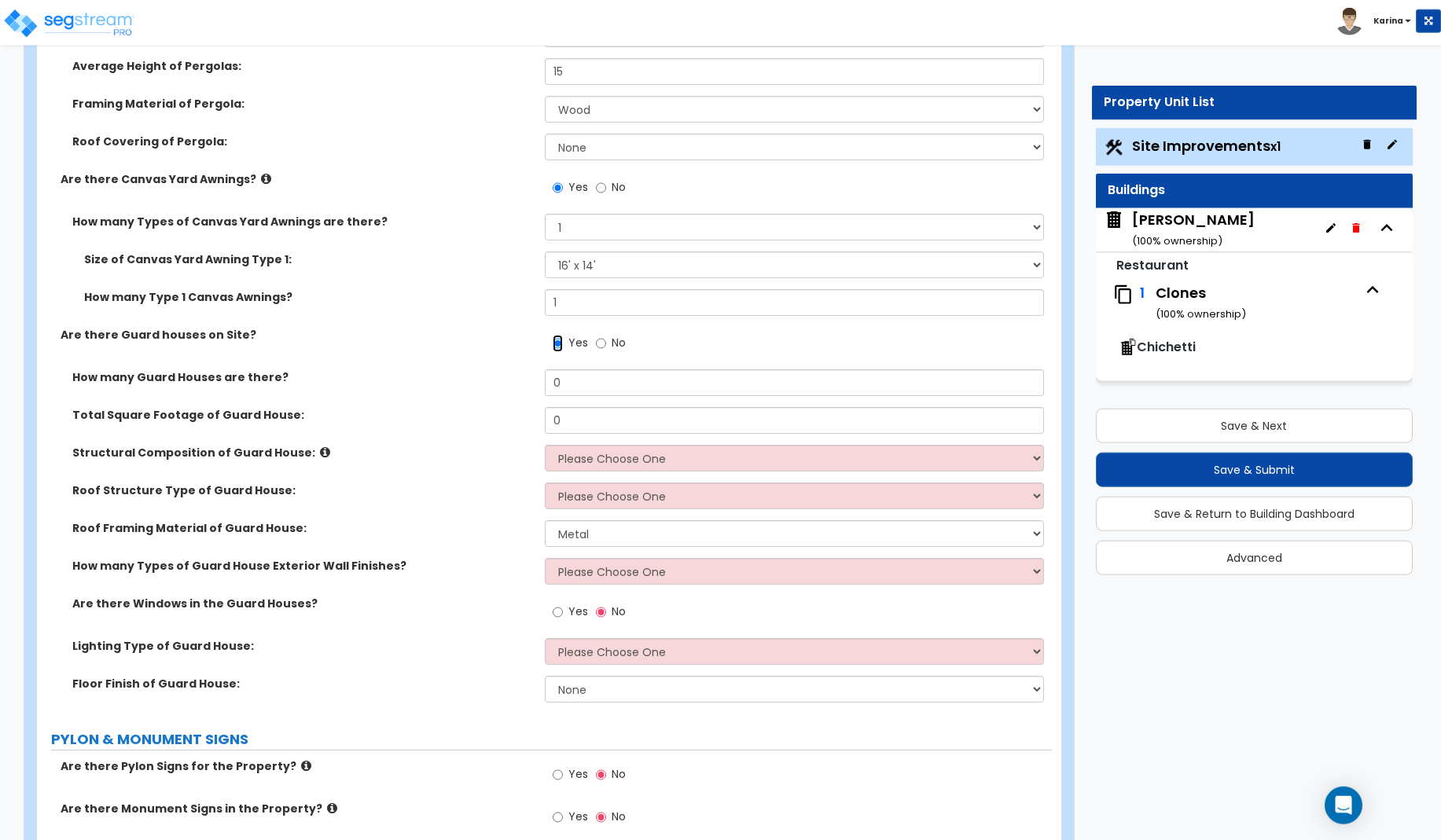
scroll to position [3125, 0]
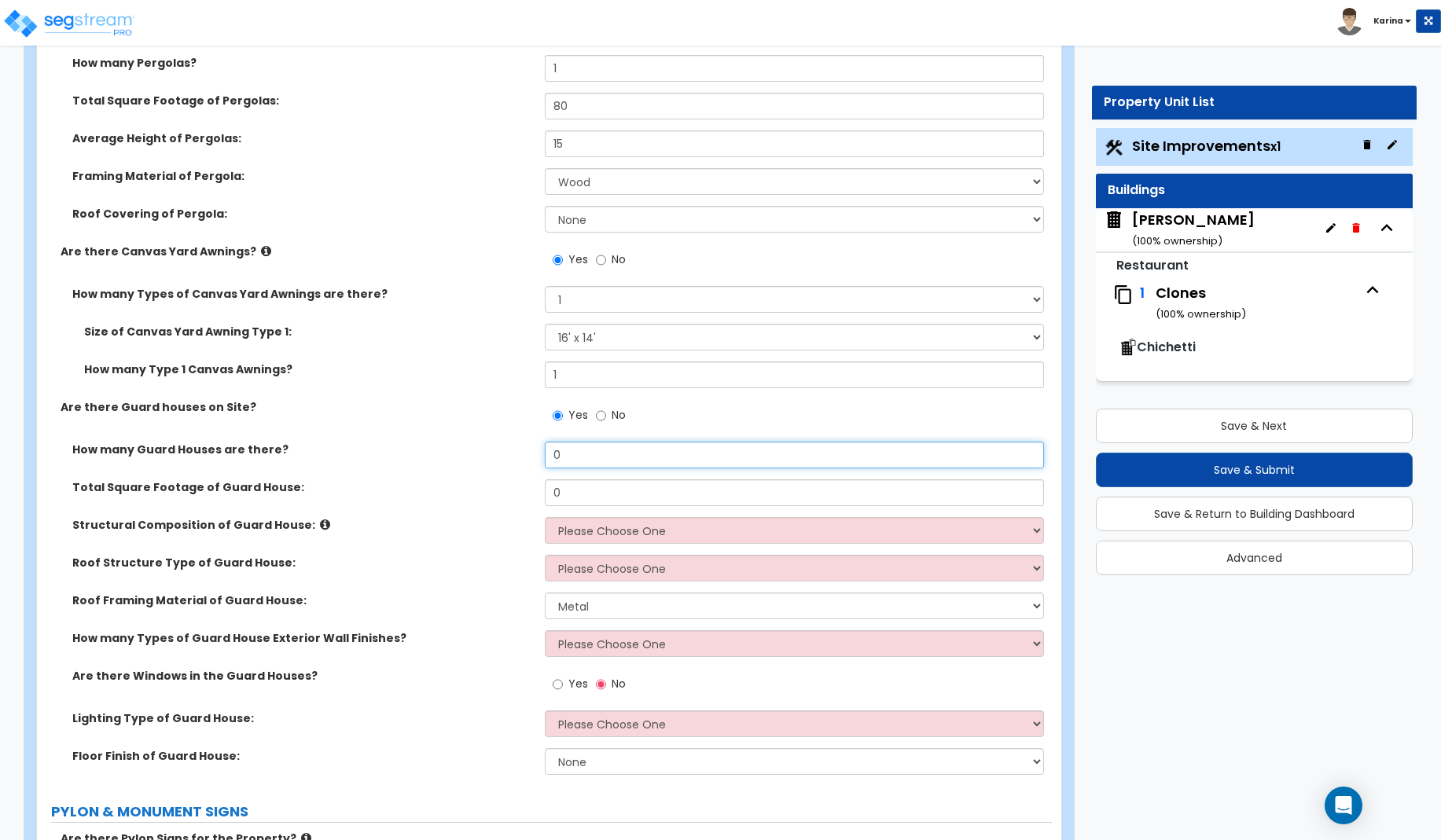
click at [560, 452] on input "0" at bounding box center [795, 455] width 500 height 27
type input "2"
click at [586, 494] on input "0" at bounding box center [795, 492] width 500 height 27
click at [492, 502] on div "Total Square Footage of Guard House: 0" at bounding box center [544, 498] width 1015 height 38
drag, startPoint x: 573, startPoint y: 494, endPoint x: 525, endPoint y: 494, distance: 48.0
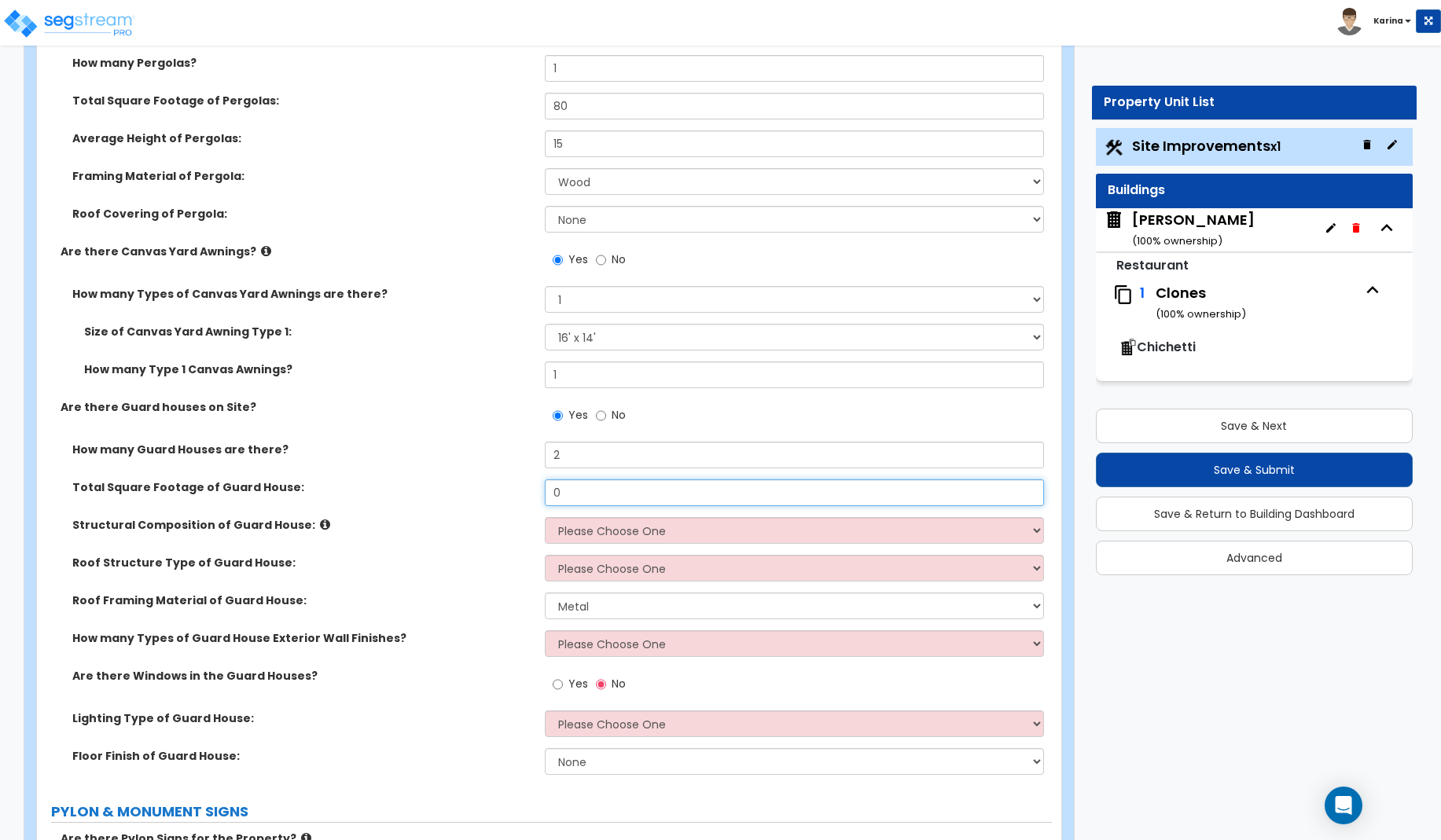
click at [545, 494] on input "0" at bounding box center [795, 492] width 500 height 27
type input "81"
click at [462, 520] on label "Structural Composition of Guard House:" at bounding box center [302, 525] width 461 height 15
click at [545, 517] on select "Please Choose One Brick Masonry CMU Masonry Wood Stud Metal Stud" at bounding box center [795, 530] width 500 height 27
select select "7"
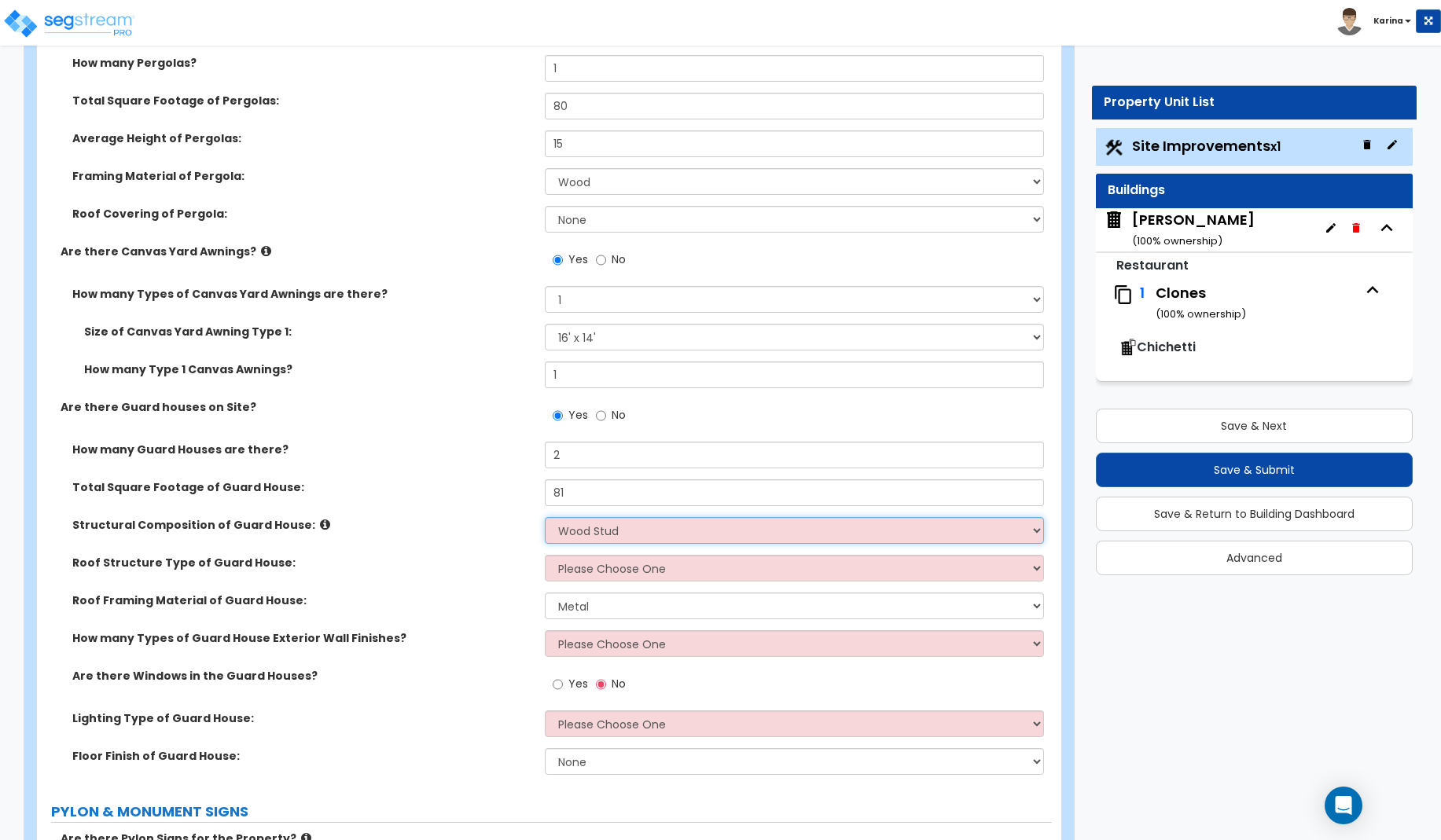
click option "Wood Stud" at bounding box center [0, 0] width 0 height 0
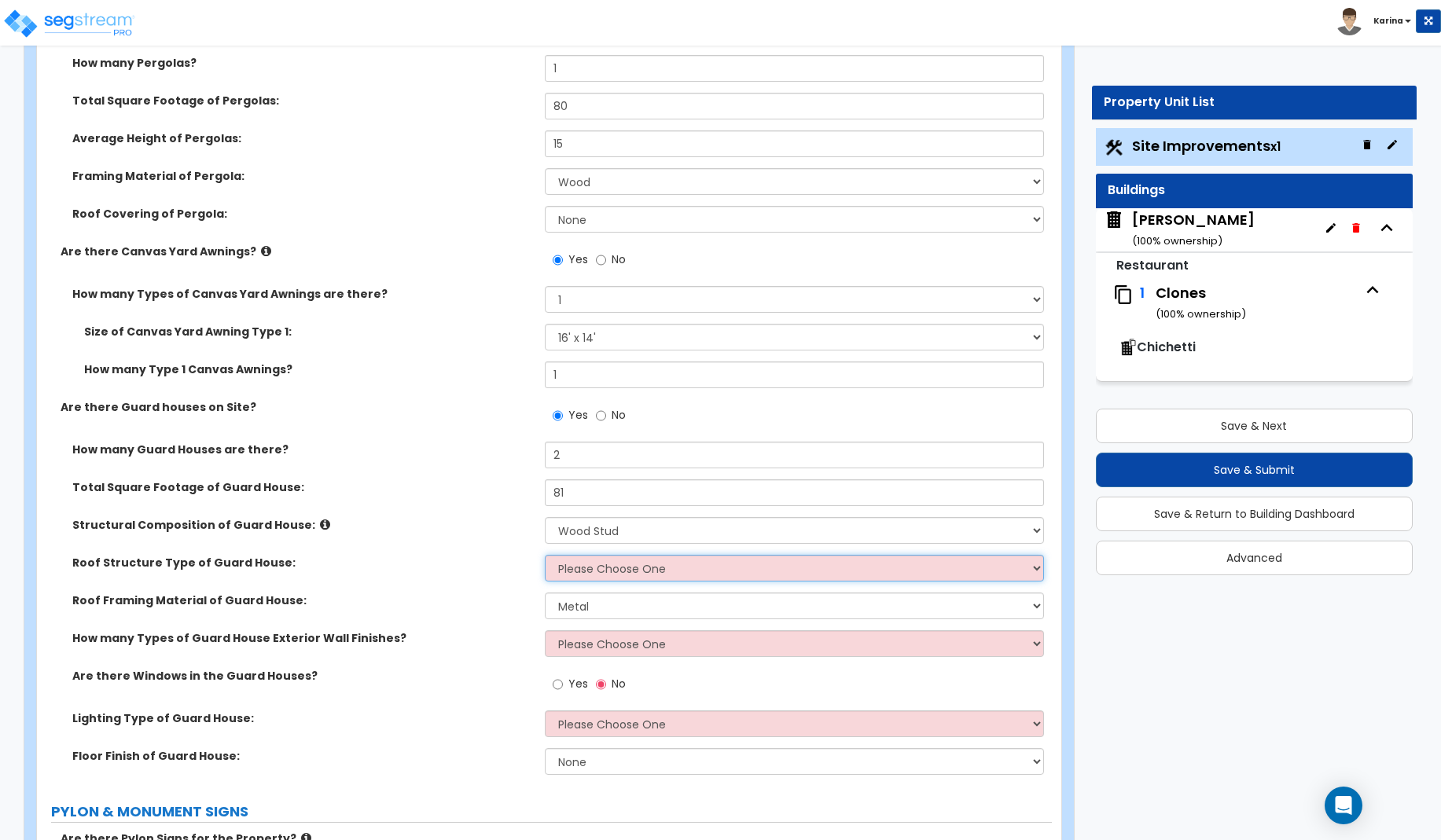
click at [545, 555] on select "Please Choose One Gabled Roof Flat Roof" at bounding box center [795, 568] width 500 height 27
select select "2"
click option "Flat Roof" at bounding box center [0, 0] width 0 height 0
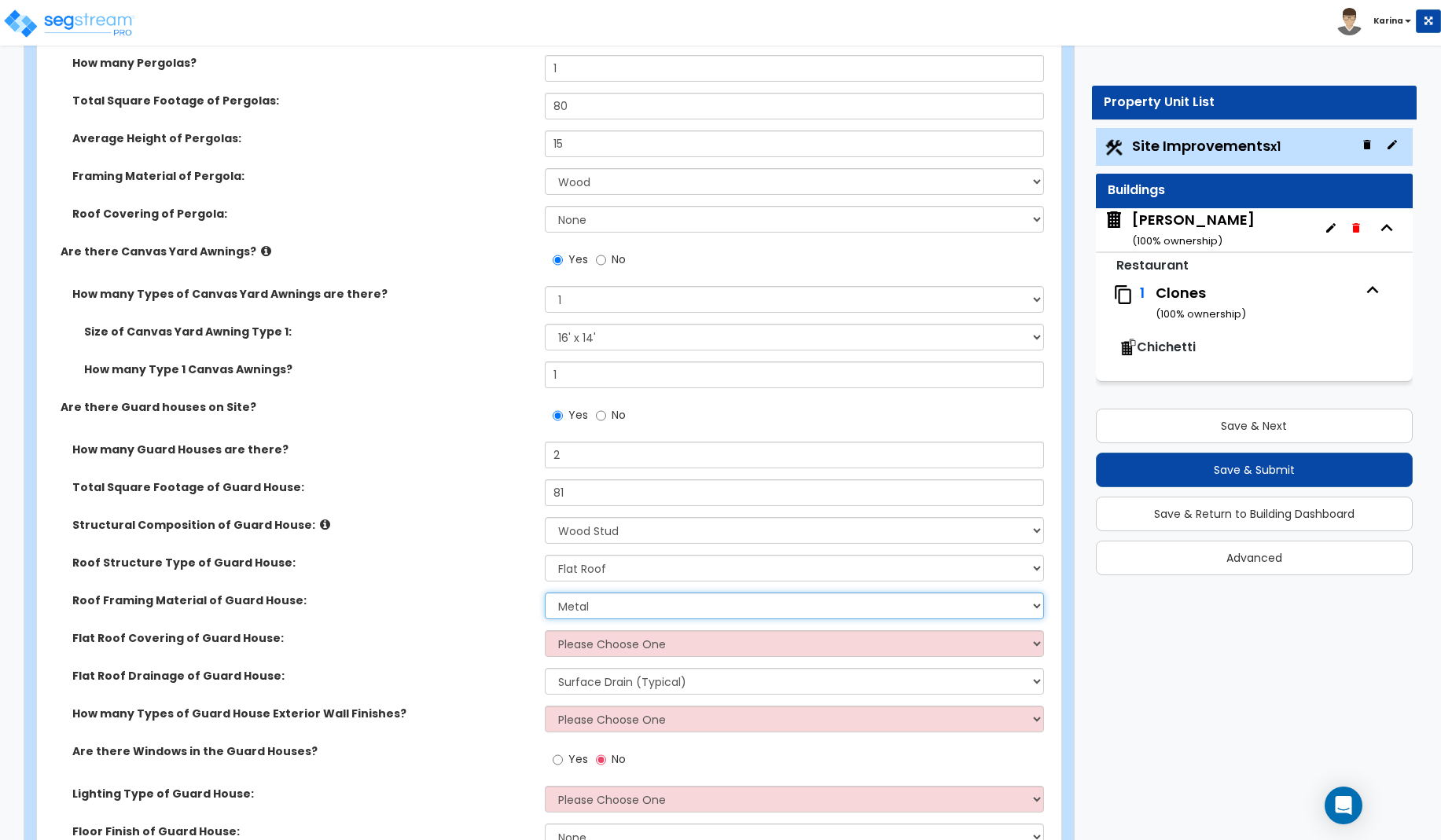
click at [545, 593] on select "Metal Wood" at bounding box center [795, 605] width 500 height 27
select select "2"
click option "Wood" at bounding box center [0, 0] width 0 height 0
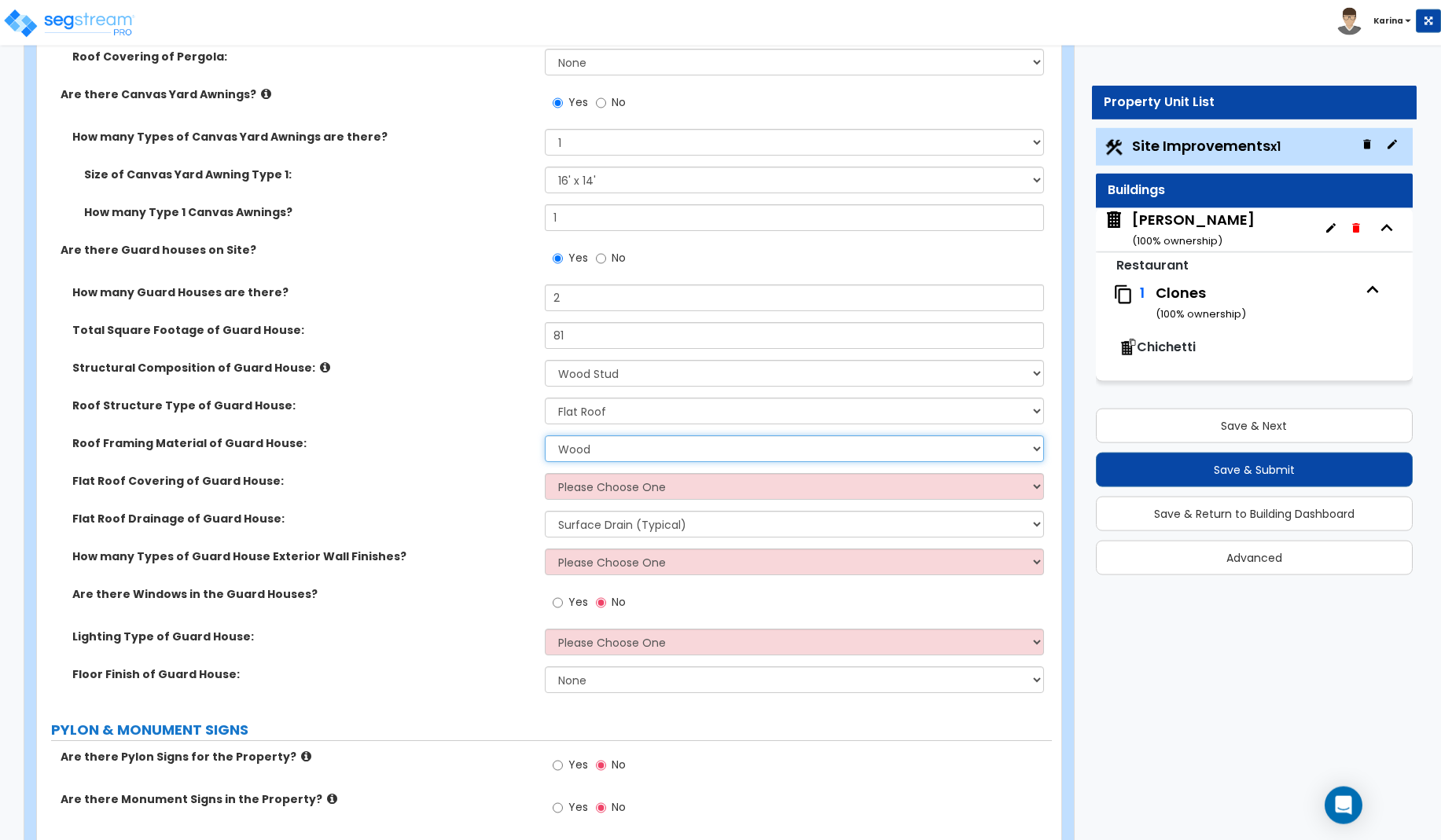
scroll to position [3286, 0]
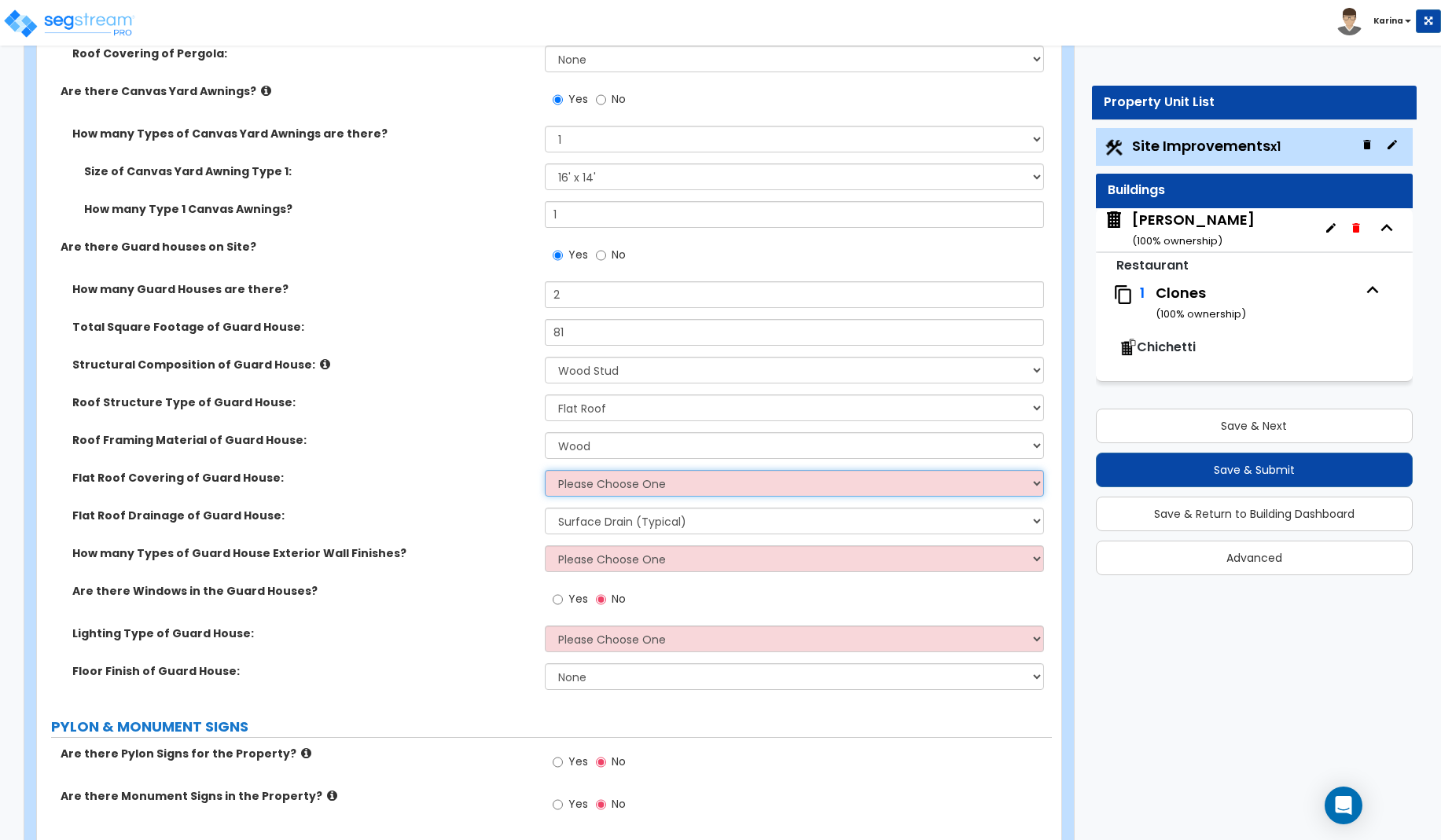
click at [545, 470] on select "Please Choose One Rolled Asphalt PVC Membrane Plastic (EPDM) Membrane Asphalt F…" at bounding box center [795, 483] width 500 height 27
click at [507, 497] on div "Flat Roof Covering of Guard House: Please Choose One Rolled Asphalt PVC Membran…" at bounding box center [544, 489] width 1015 height 38
click at [545, 508] on select "Surface Drain (Typical) Gutters Downspout Only" at bounding box center [795, 521] width 500 height 27
select select "2"
click option "Downspout Only" at bounding box center [0, 0] width 0 height 0
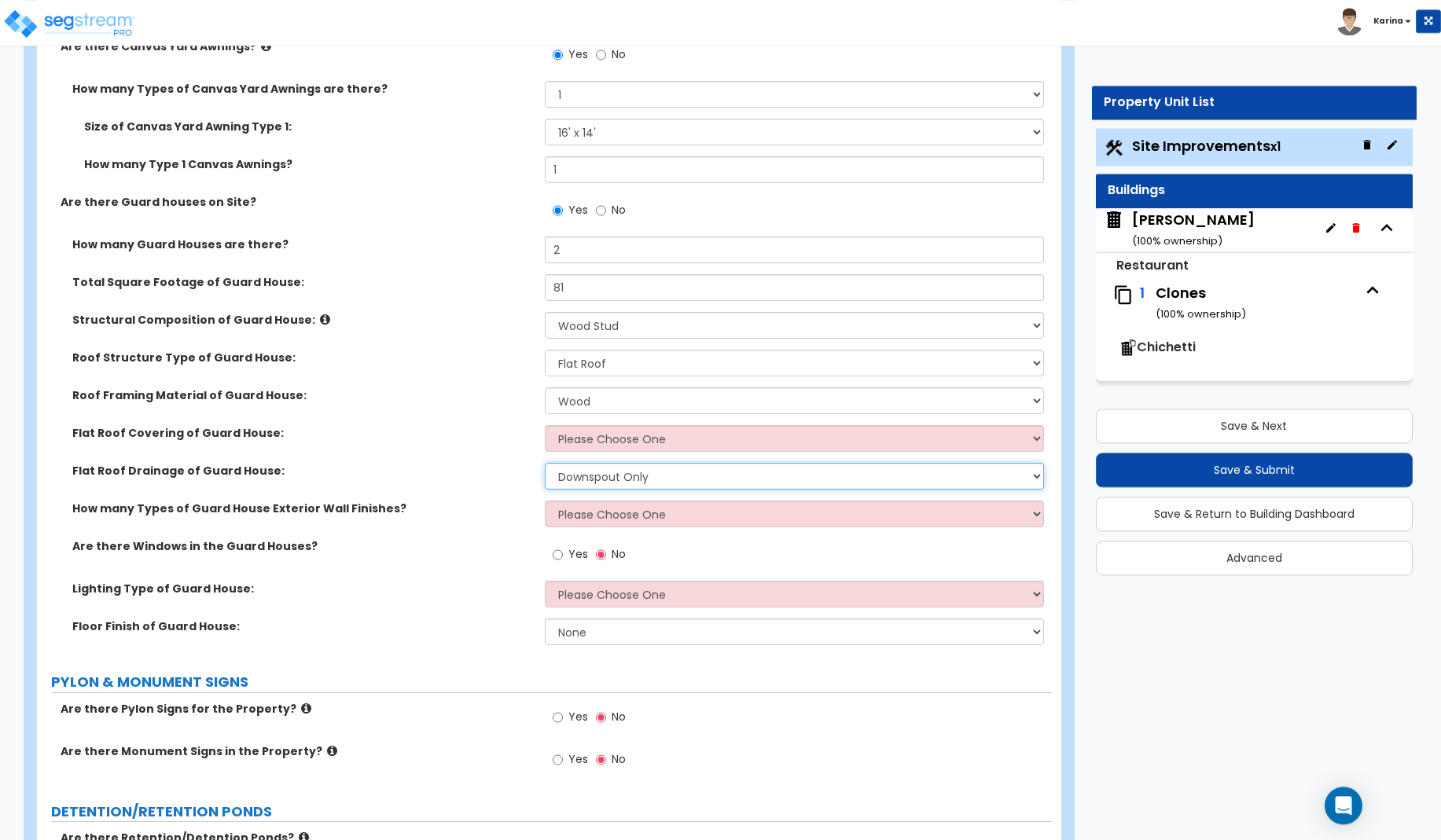
scroll to position [3366, 0]
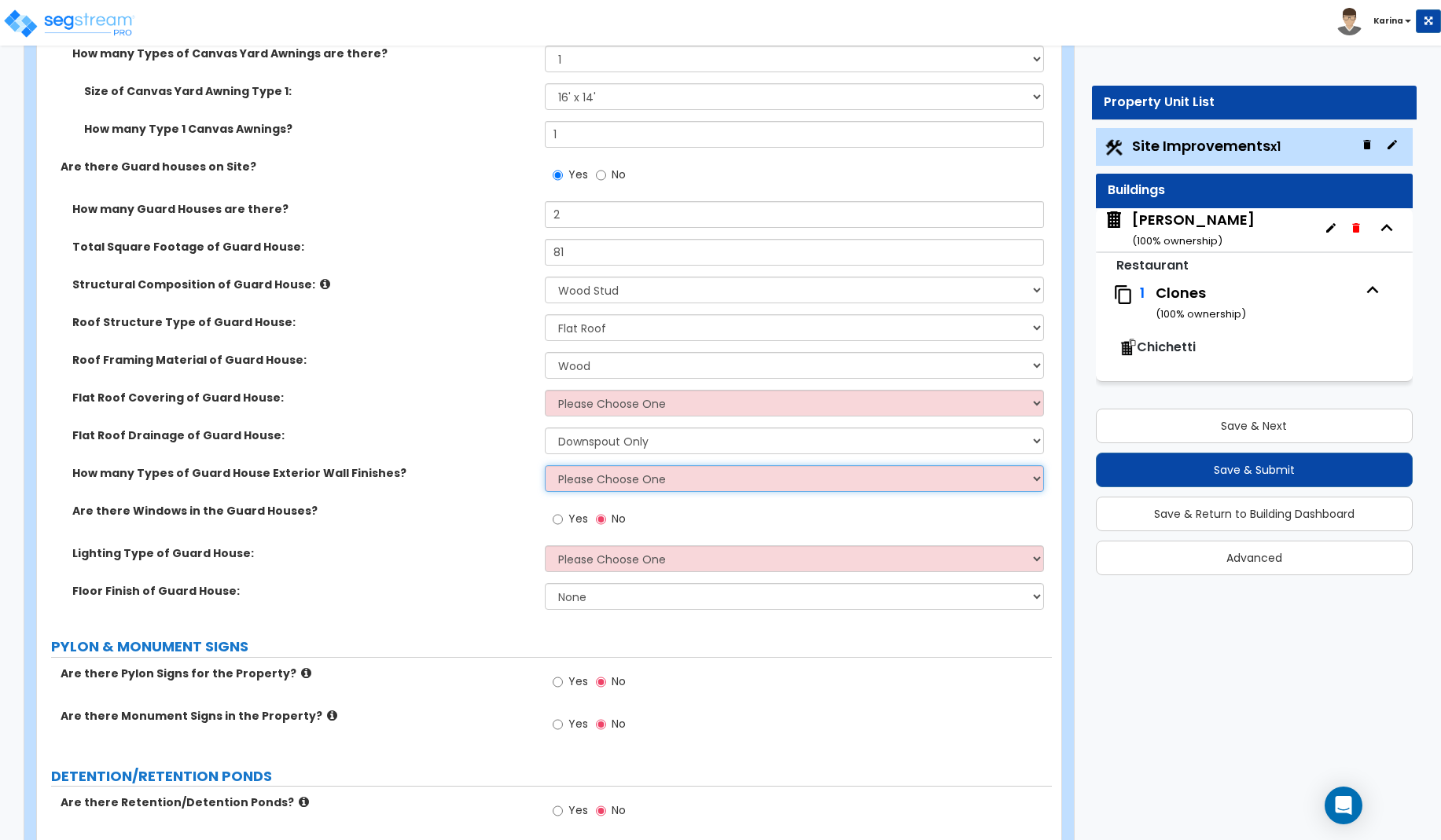
click at [545, 465] on select "Please Choose One 1 2 3" at bounding box center [795, 478] width 500 height 27
select select "1"
click option "1" at bounding box center [0, 0] width 0 height 0
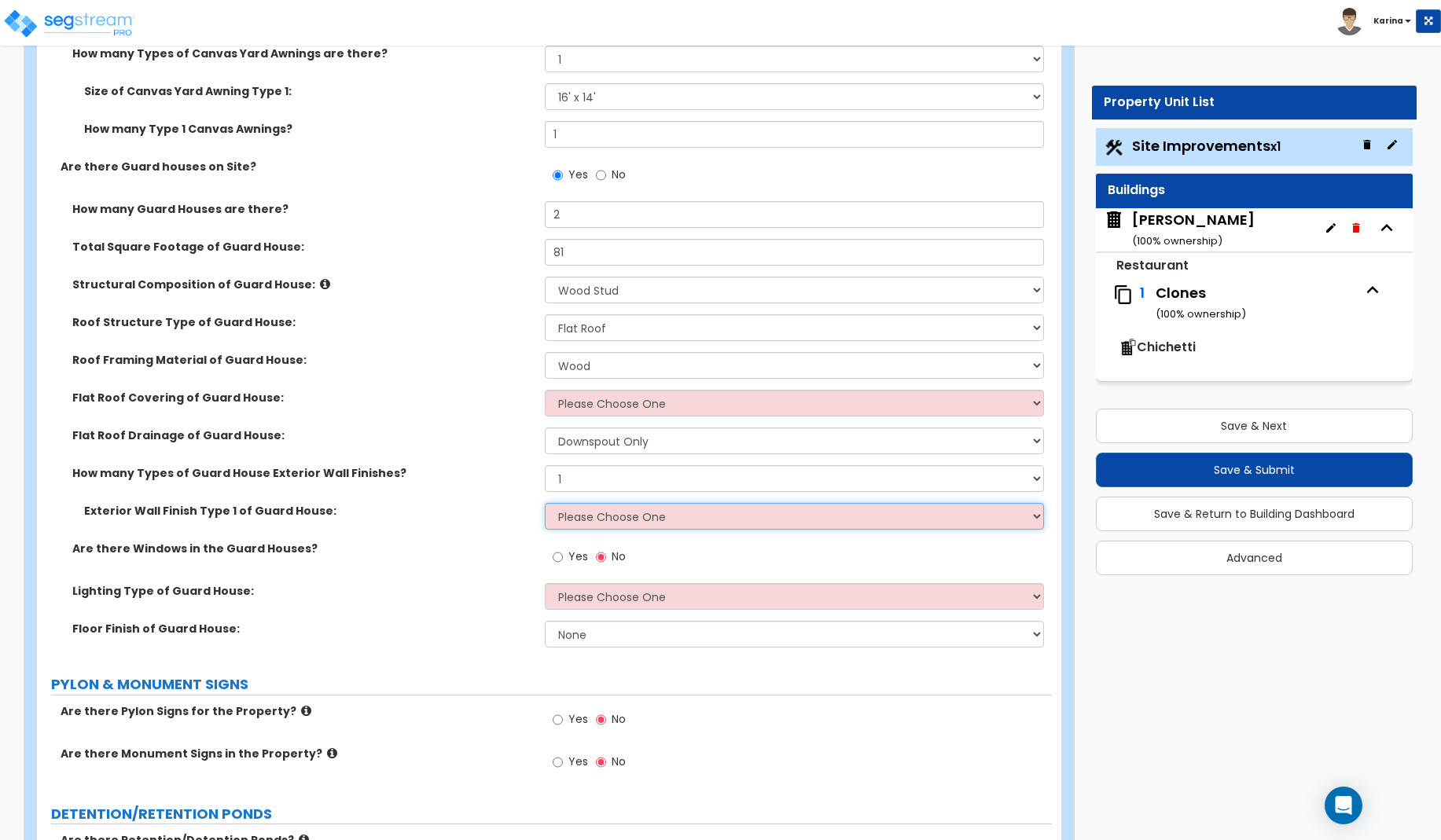
click at [545, 503] on select "Please Choose One Common/Shared Wall Brick Veneer Stone Veneer Wood Siding Viny…" at bounding box center [795, 515] width 500 height 27
select select "20"
click option "Paint Finish" at bounding box center [0, 0] width 0 height 0
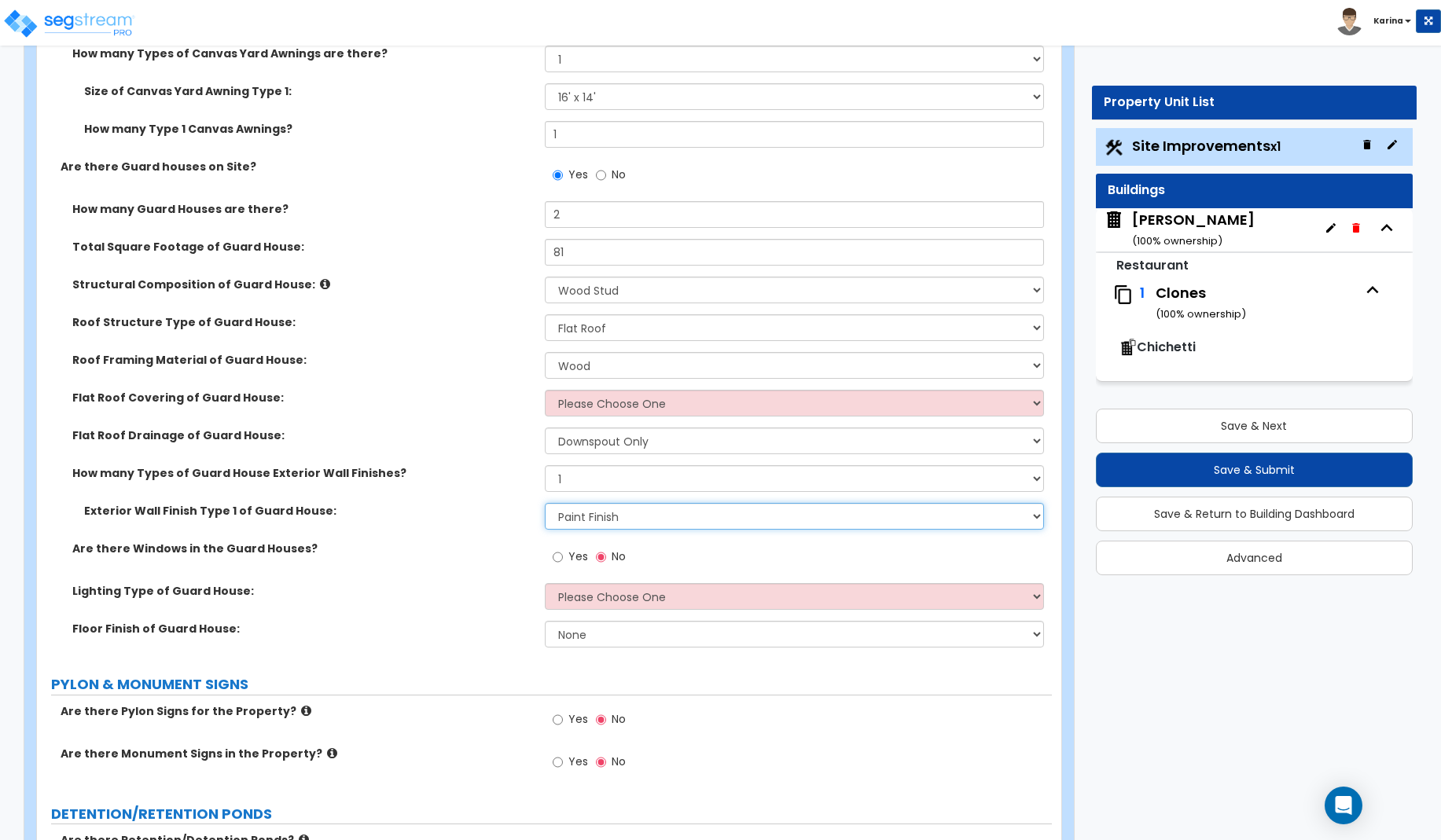
scroll to position [3446, 0]
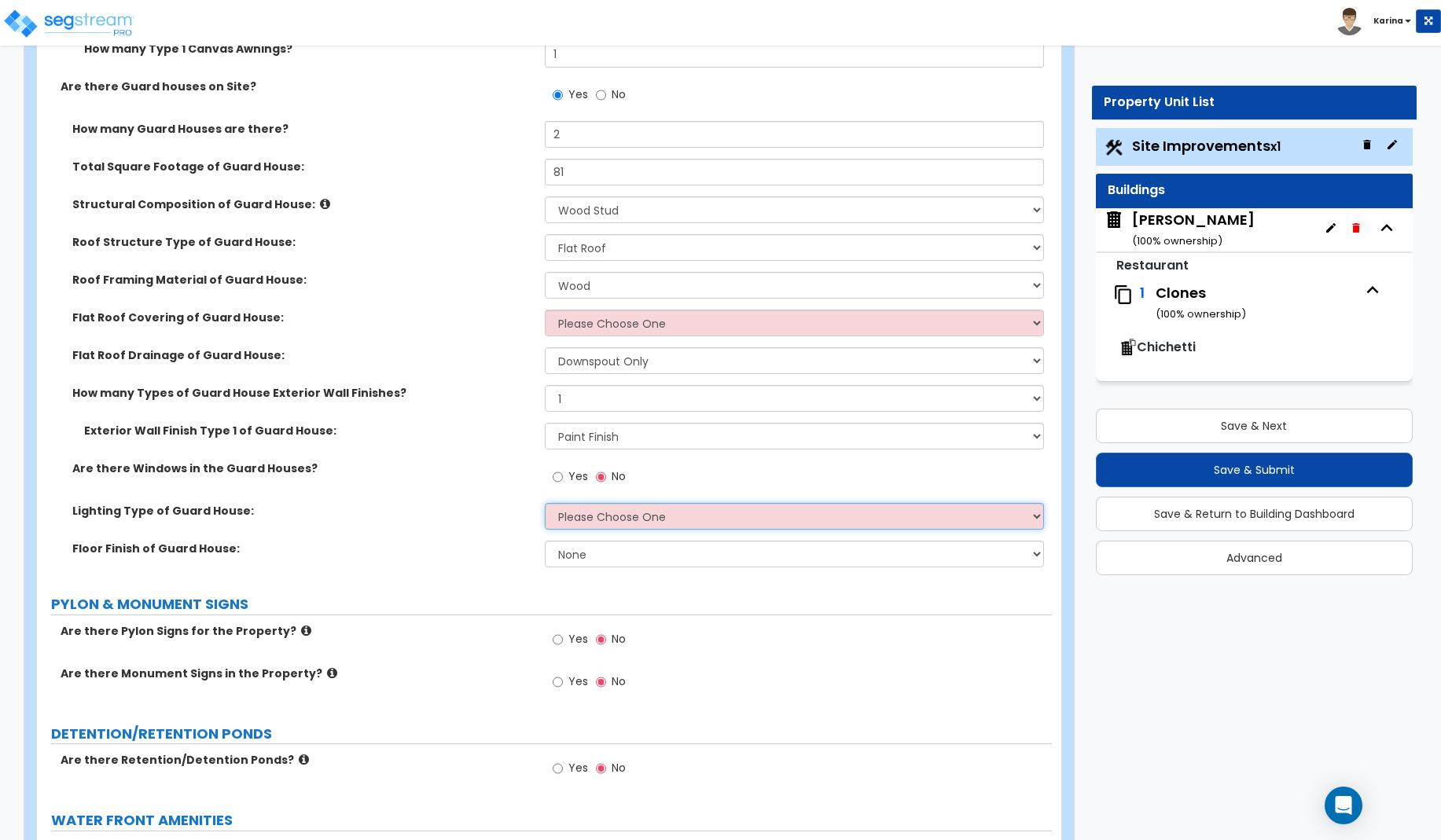
click at [545, 503] on select "Please Choose One LED Surface-Mounted LED Recessed Fluorescent Surface-Mounted …" at bounding box center [795, 515] width 500 height 27
select select "3"
click option "Fluorescent Surface-Mounted" at bounding box center [0, 0] width 0 height 0
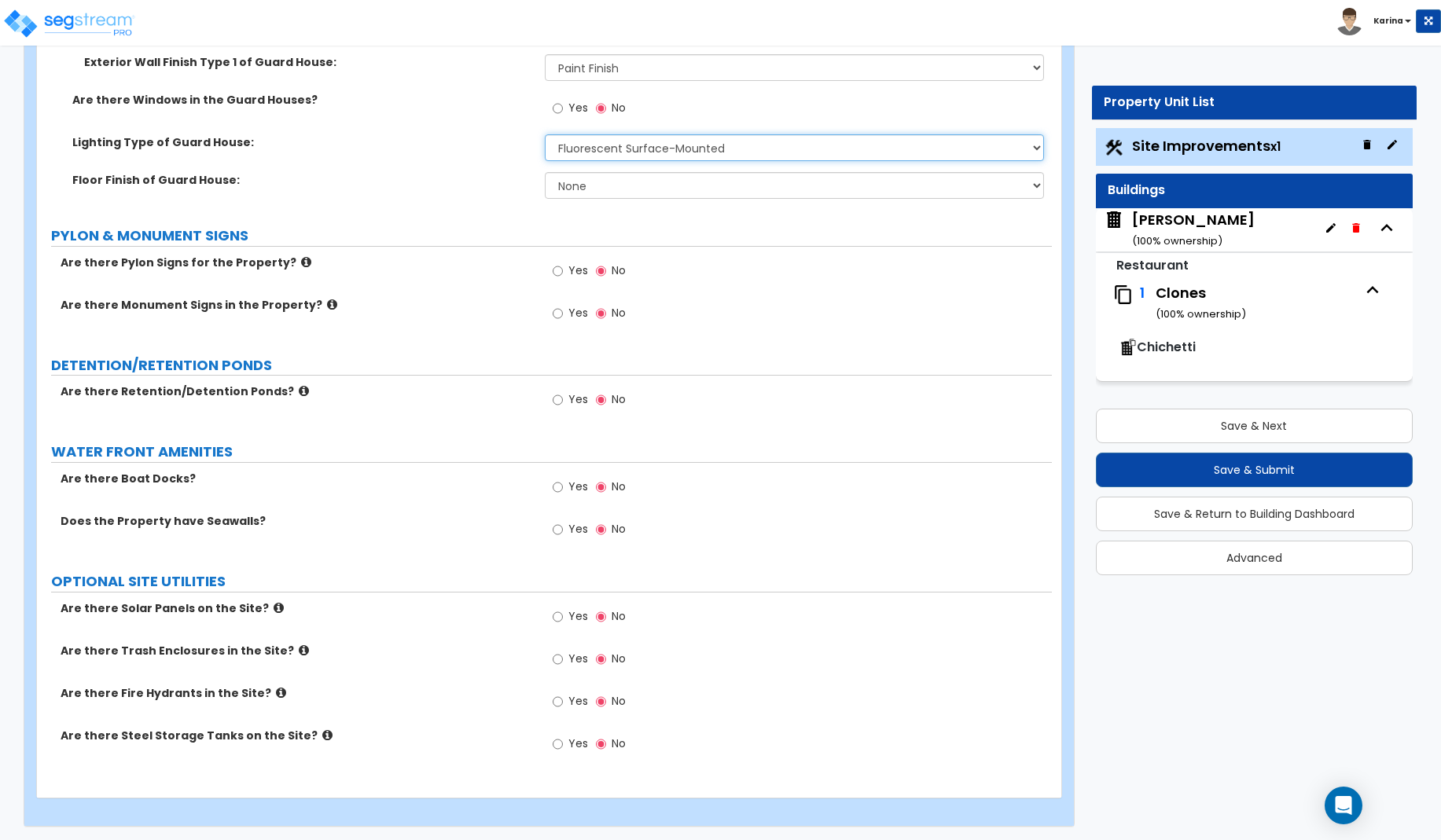
scroll to position [3816, 0]
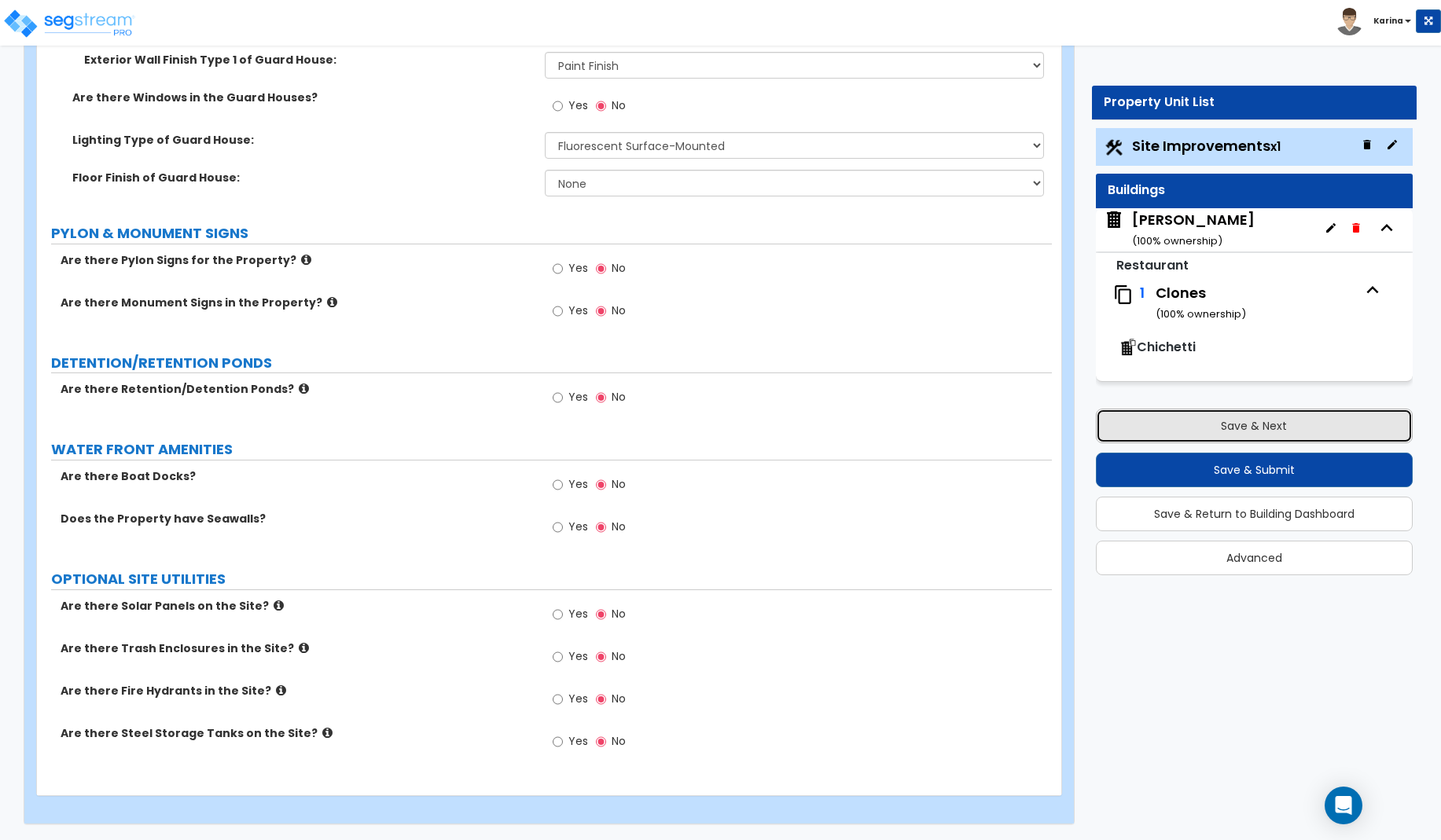
click at [1242, 426] on button "Save & Next" at bounding box center [1254, 426] width 317 height 34
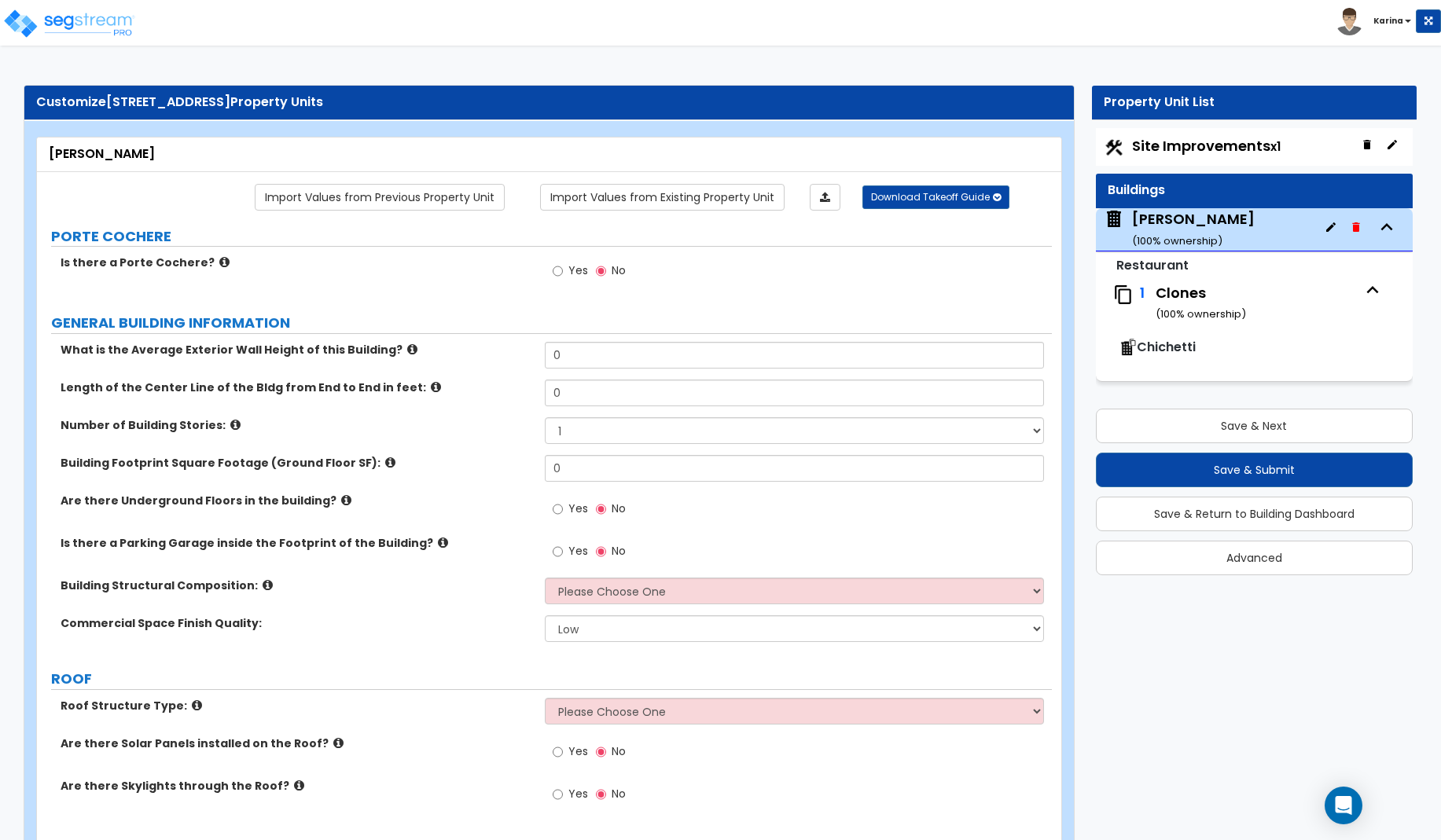
click at [1171, 347] on span "Chichetti" at bounding box center [1166, 347] width 59 height 18
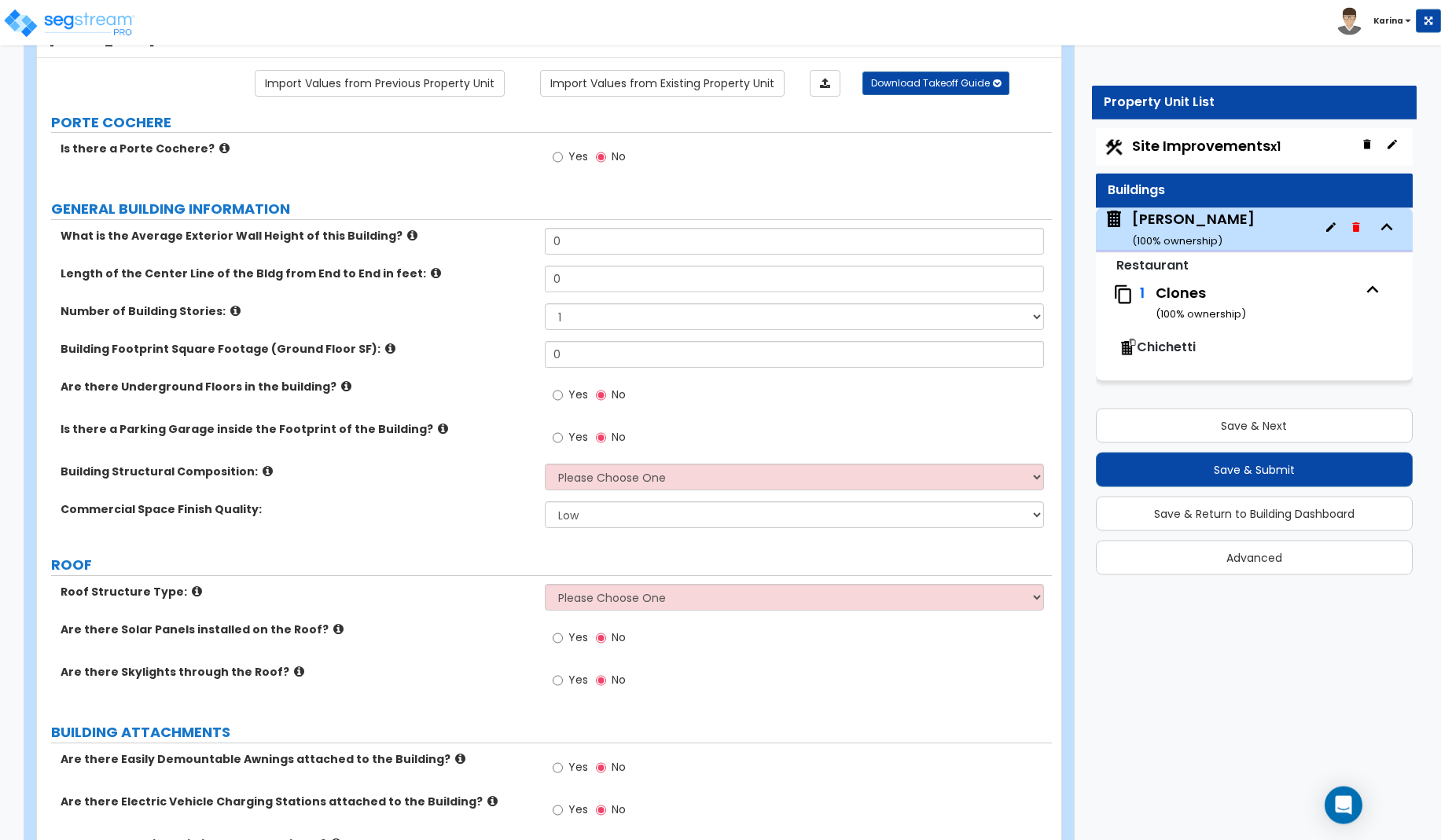
scroll to position [80, 0]
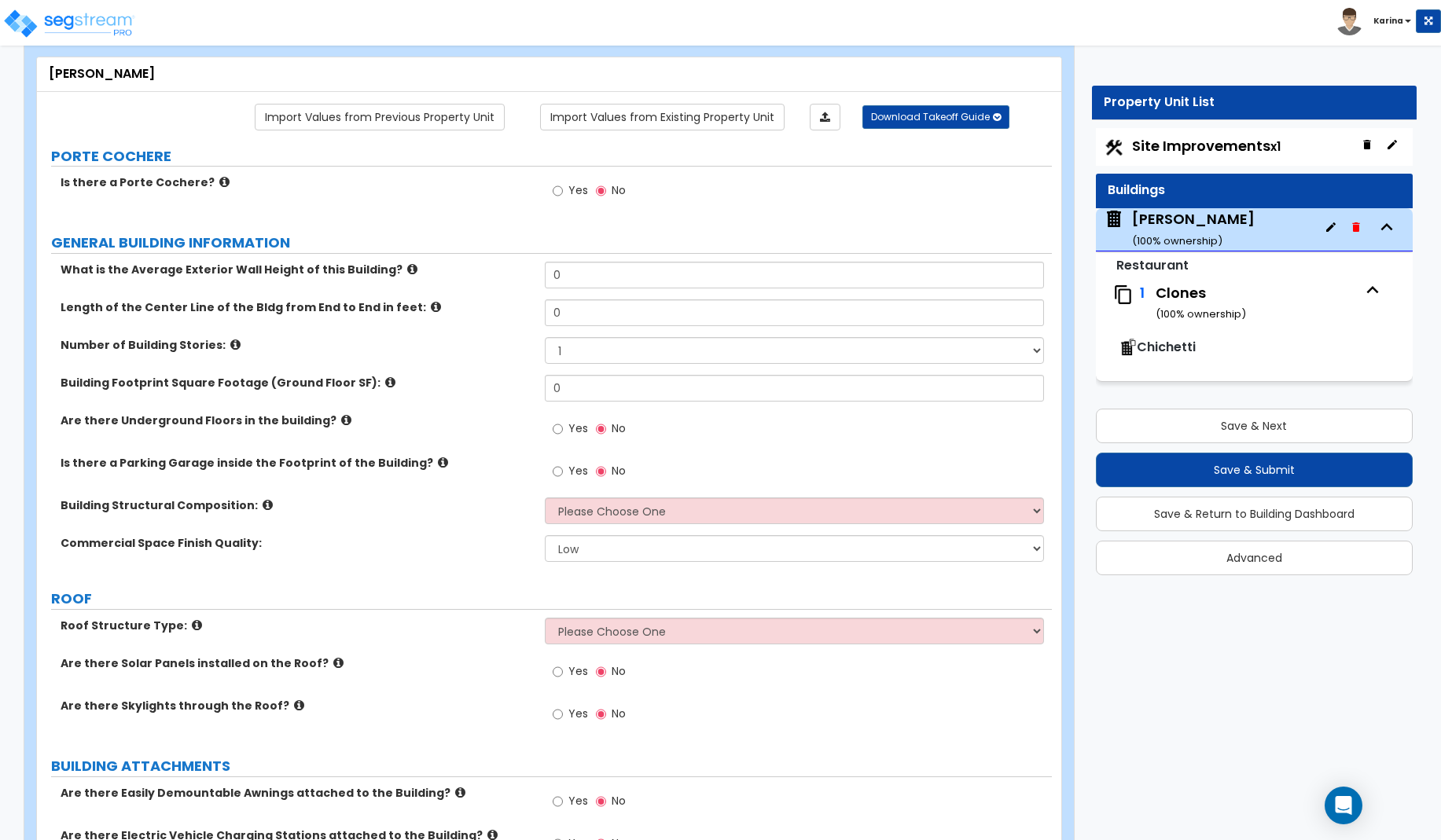
click at [559, 276] on input "0" at bounding box center [795, 275] width 500 height 27
type input "15"
click at [772, 798] on div "Yes No" at bounding box center [798, 807] width 508 height 43
click at [574, 274] on input "15" at bounding box center [795, 275] width 500 height 27
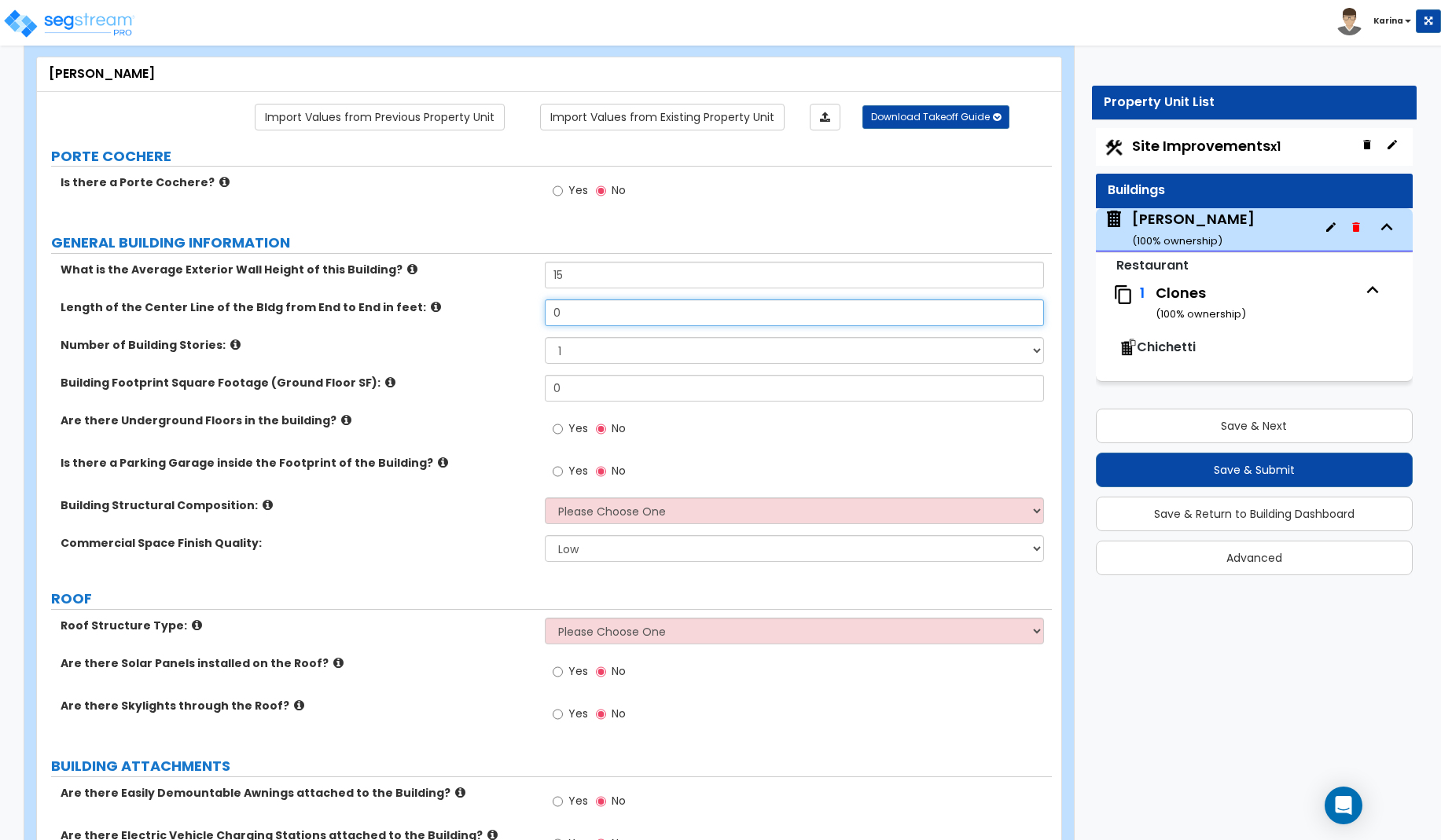
click at [577, 313] on input "0" at bounding box center [795, 313] width 500 height 27
type input "60.9"
click at [891, 803] on div "Yes No" at bounding box center [798, 807] width 508 height 43
click at [564, 385] on input "0" at bounding box center [795, 388] width 500 height 27
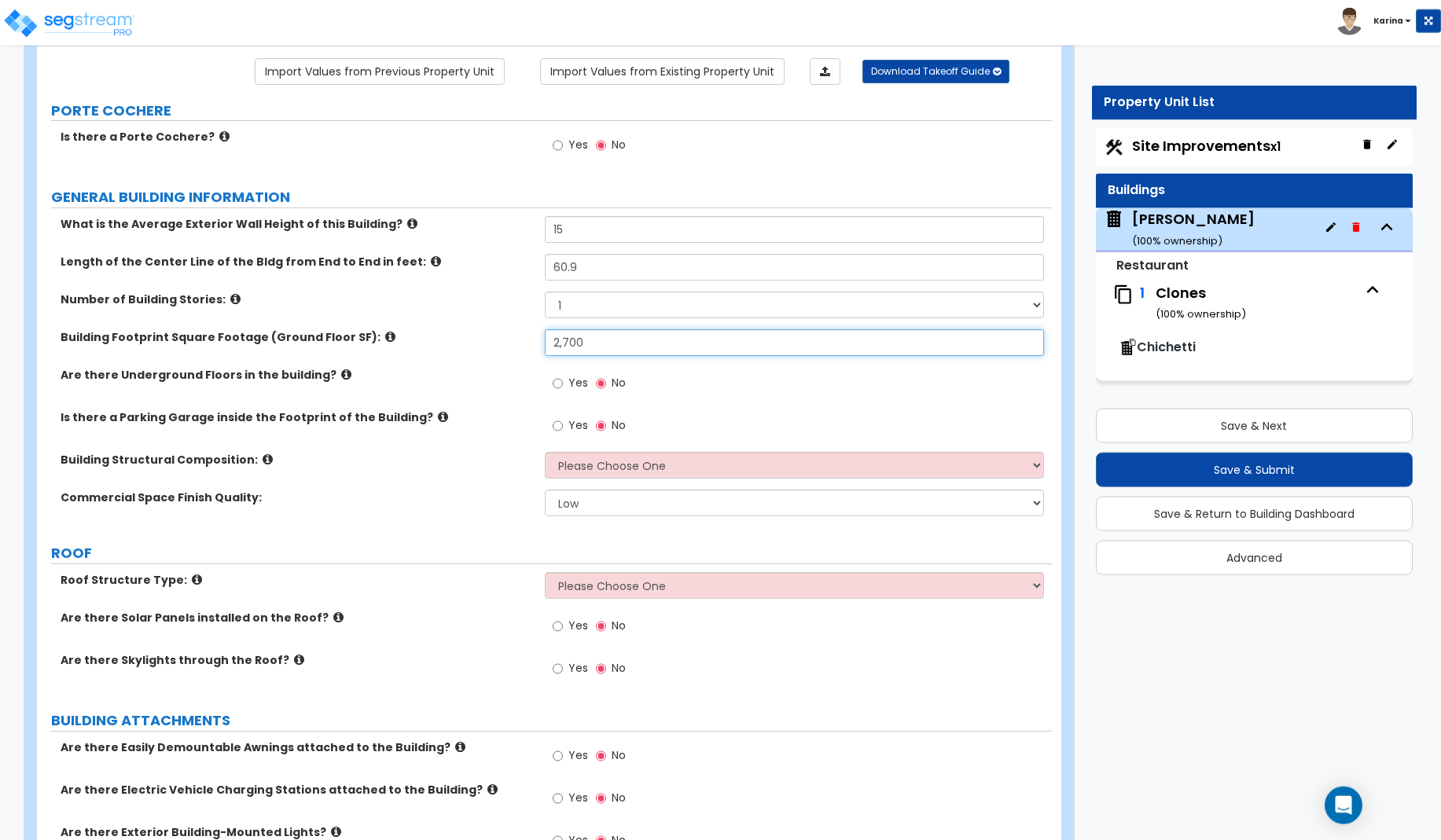
scroll to position [160, 0]
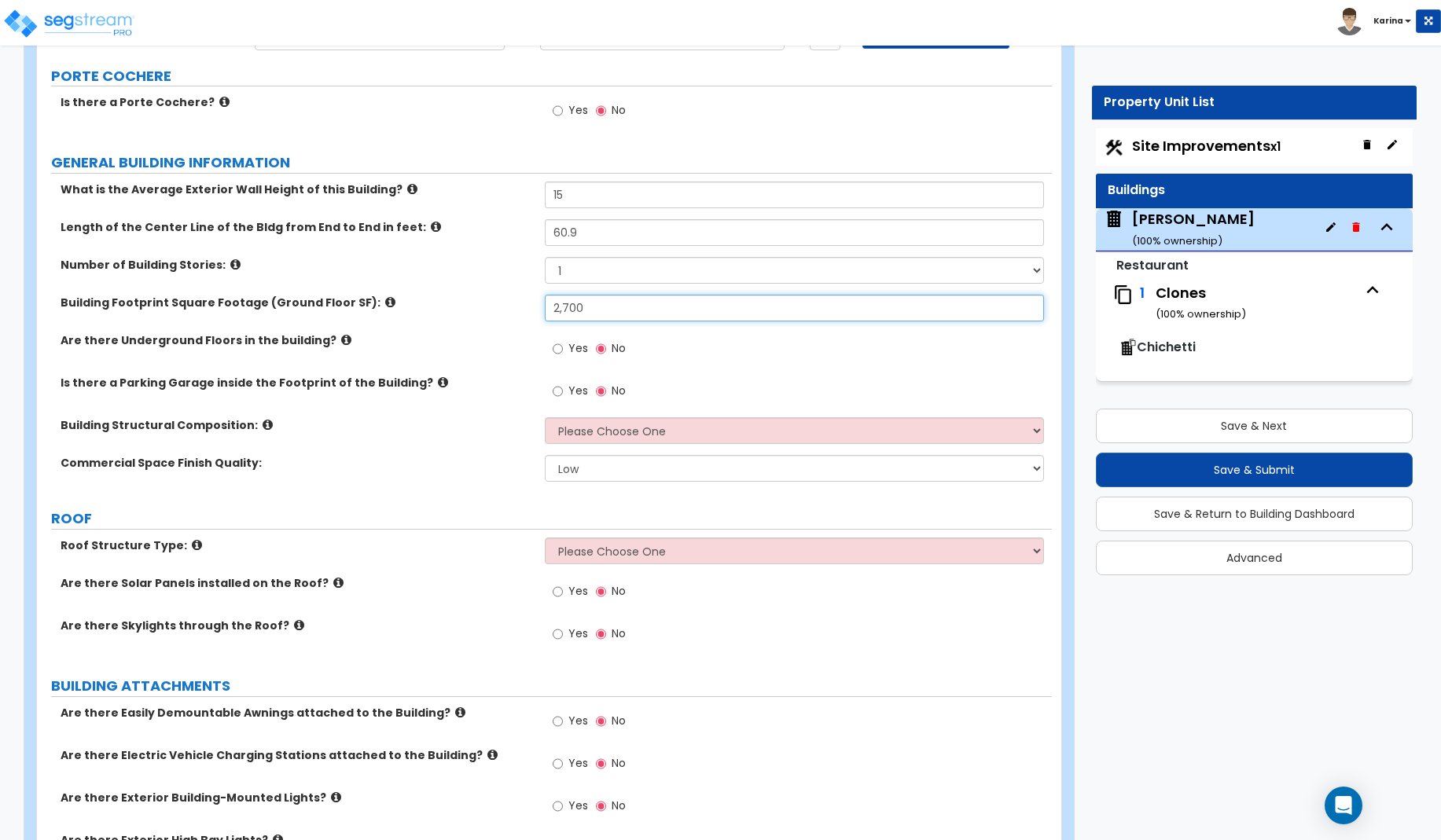
type input "2,700"
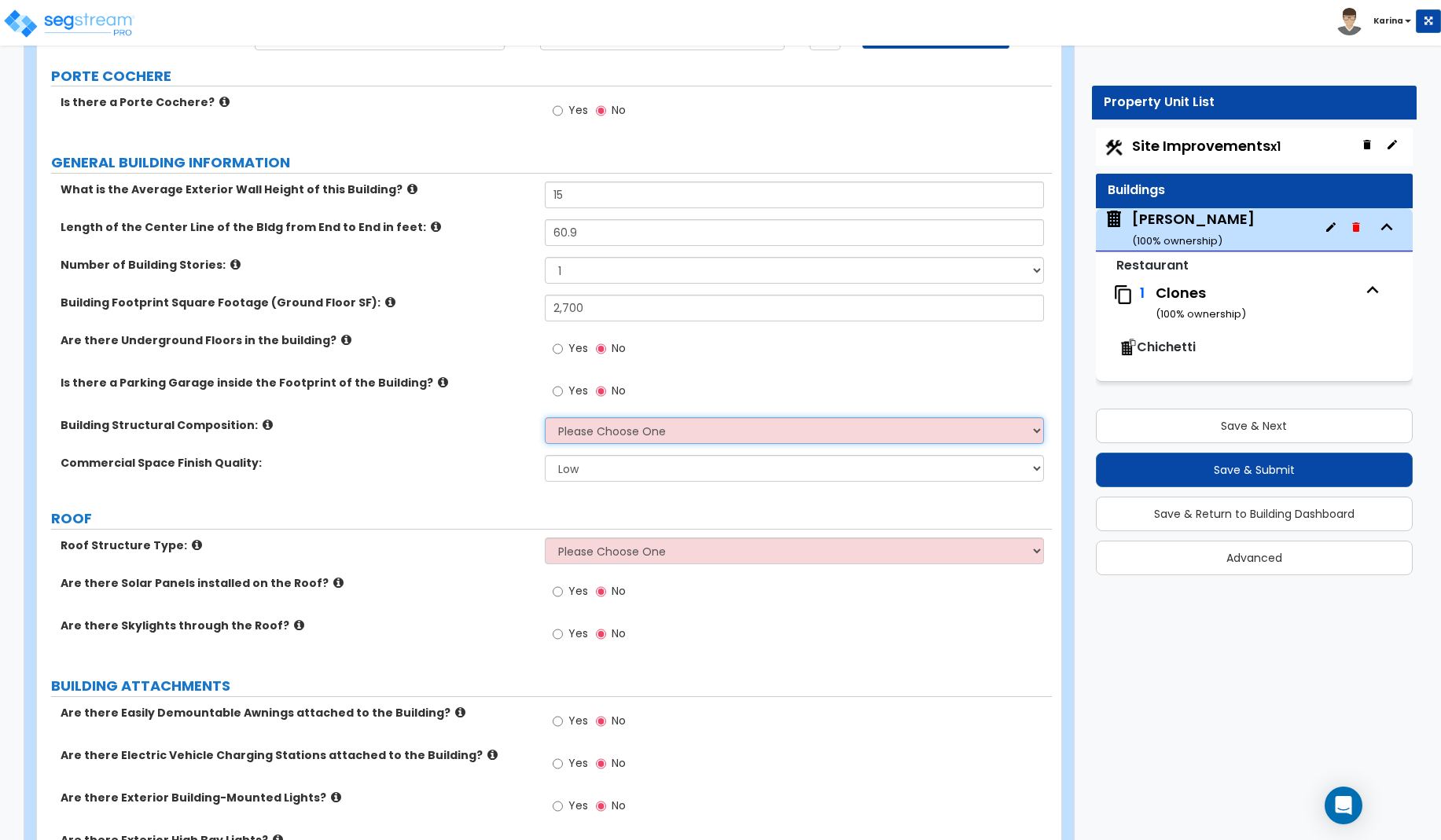
click at [545, 417] on select "Please Choose One Tilt-up Wall Construction Reinforced Concrete Structural Stee…" at bounding box center [795, 430] width 500 height 27
select select "7"
click option "Wood Stud" at bounding box center [0, 0] width 0 height 0
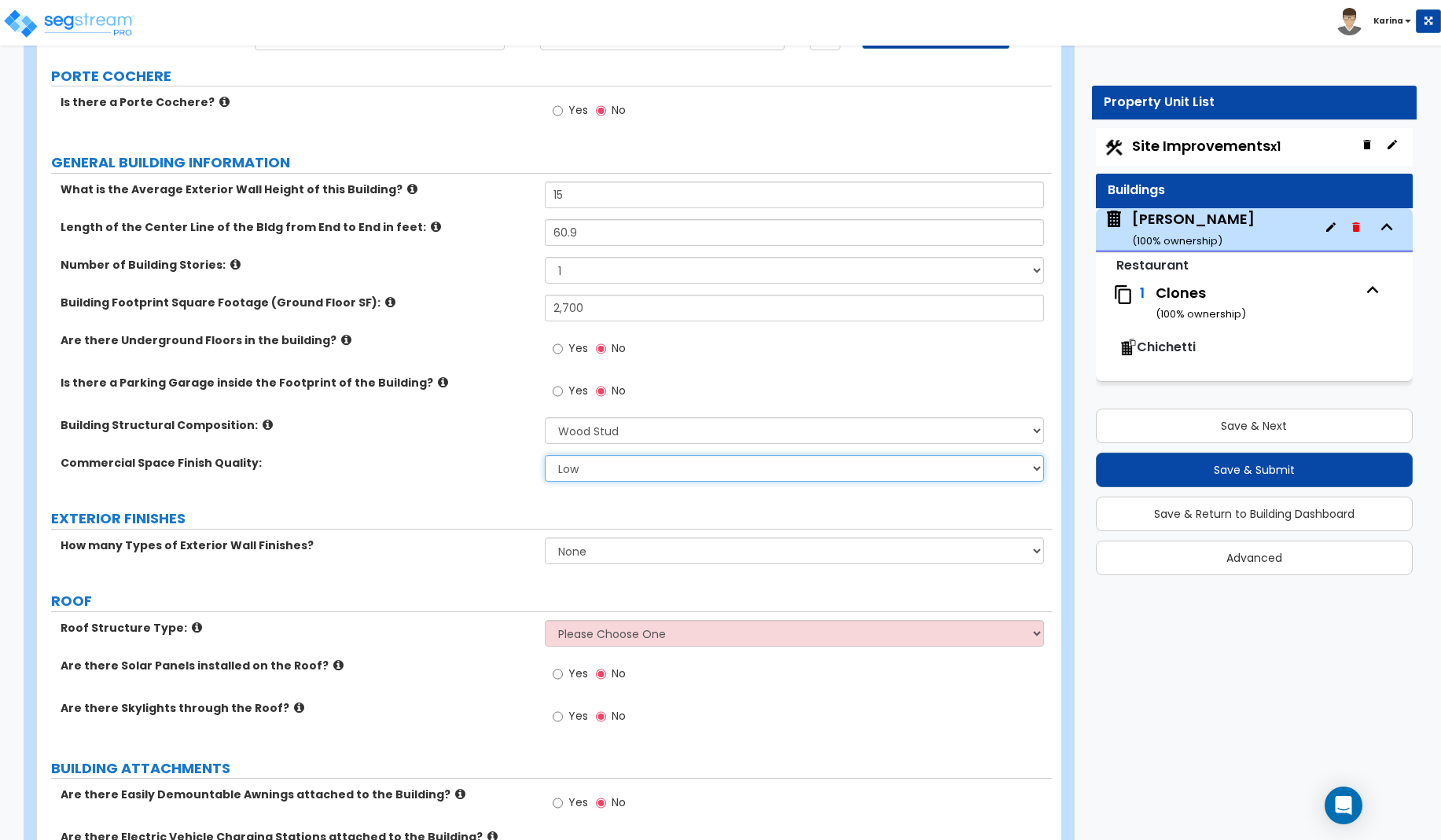
click at [545, 455] on select "Low Average High" at bounding box center [795, 468] width 500 height 27
select select "1"
click option "Average" at bounding box center [0, 0] width 0 height 0
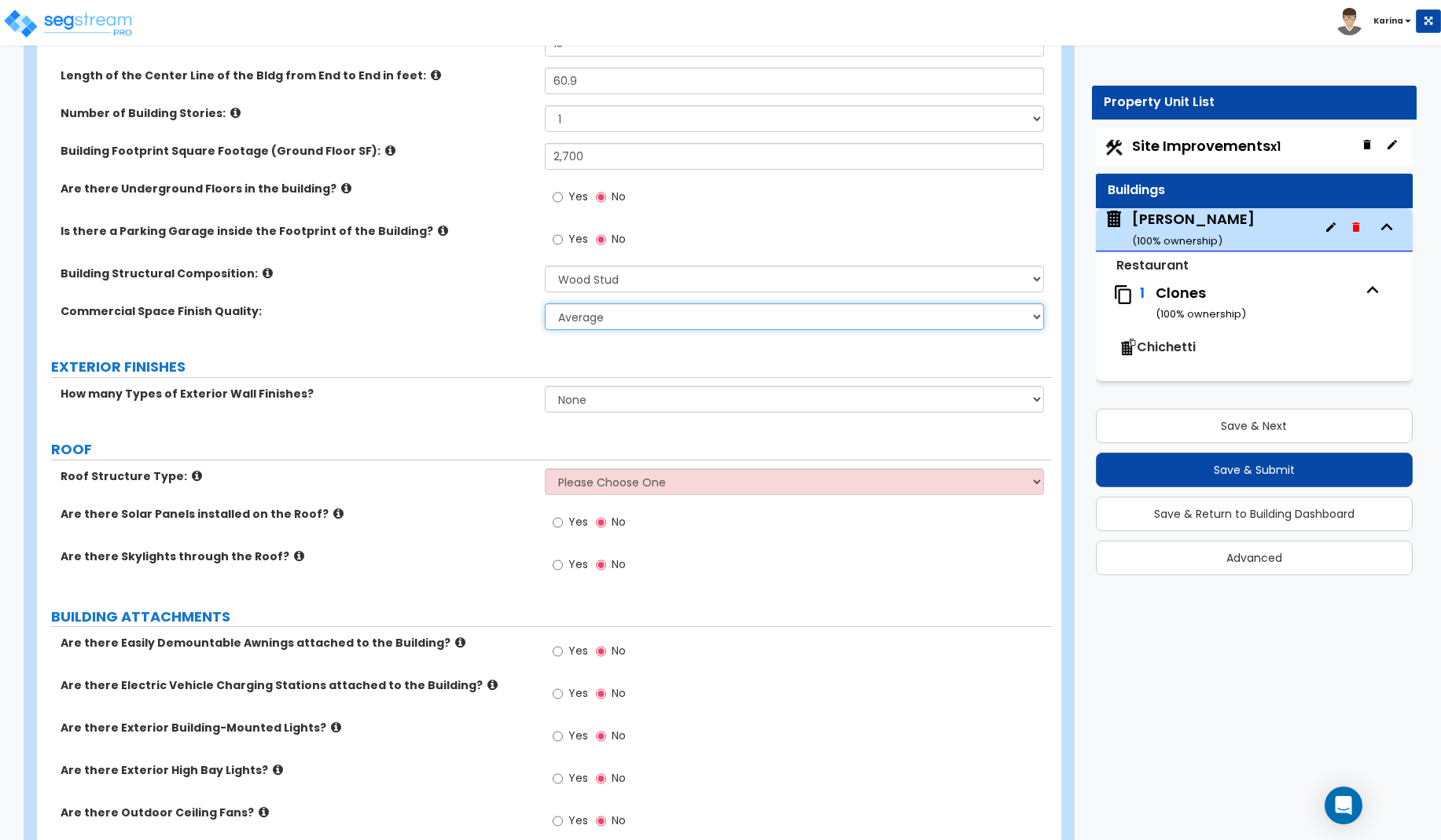
scroll to position [320, 0]
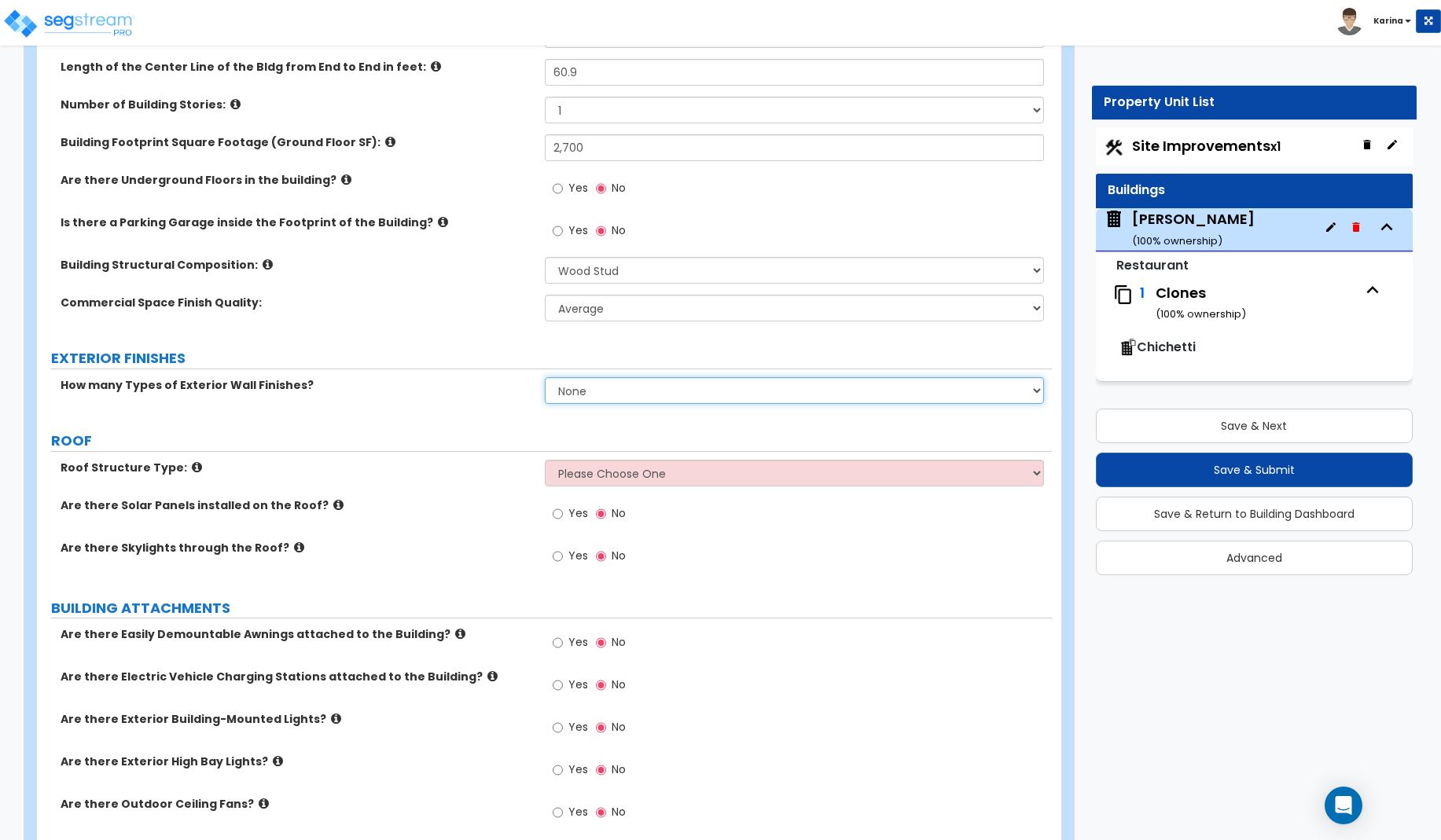
click at [545, 377] on select "None 1 2 3" at bounding box center [795, 390] width 500 height 27
select select "1"
click option "1" at bounding box center [0, 0] width 0 height 0
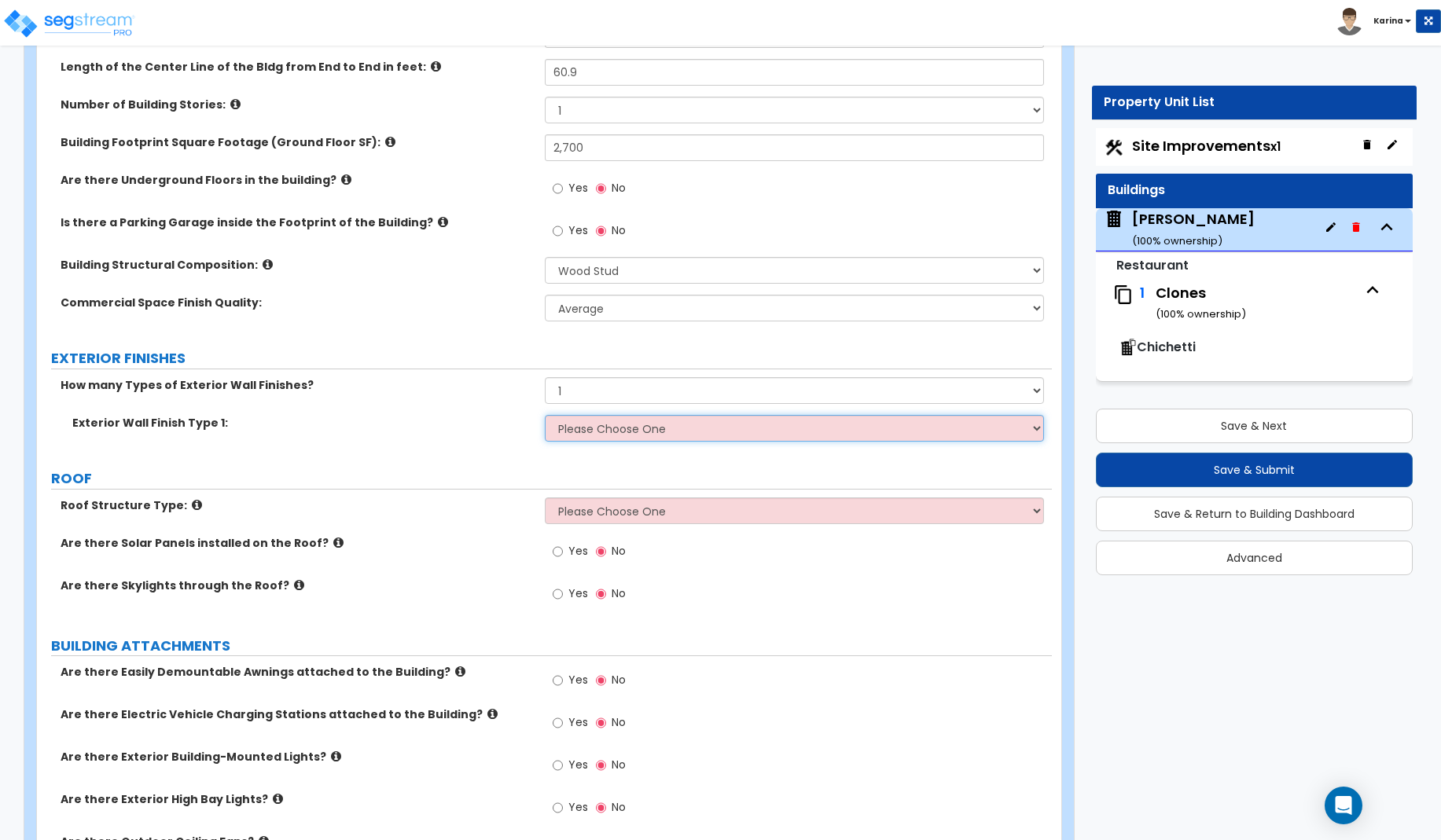
click at [545, 414] on select "Please Choose One No Finish/Shared Wall No Wall Brick Veneer Stone Veneer Wood …" at bounding box center [795, 427] width 500 height 27
select select "2"
click option "Brick Veneer" at bounding box center [0, 0] width 0 height 0
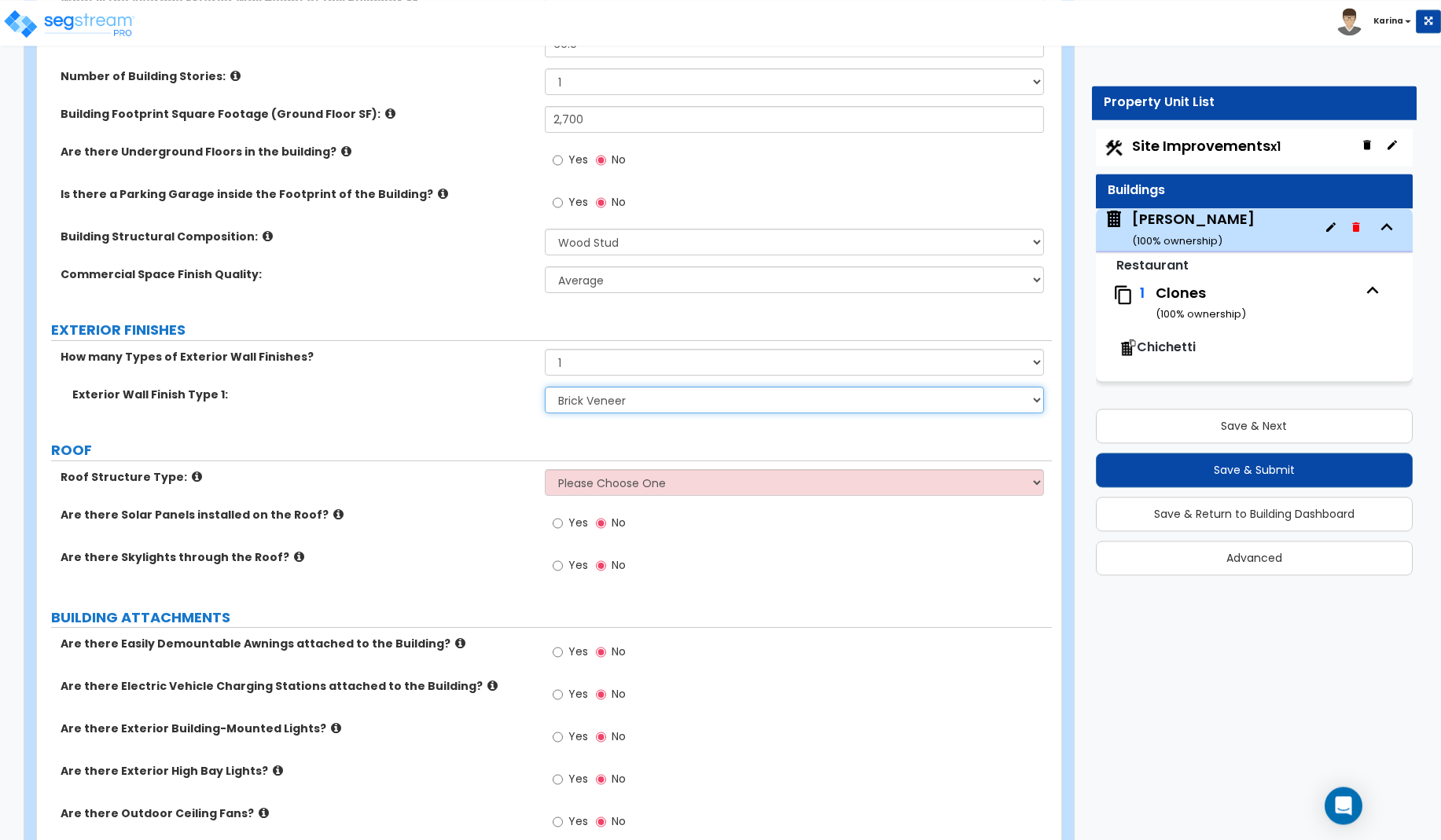
scroll to position [401, 0]
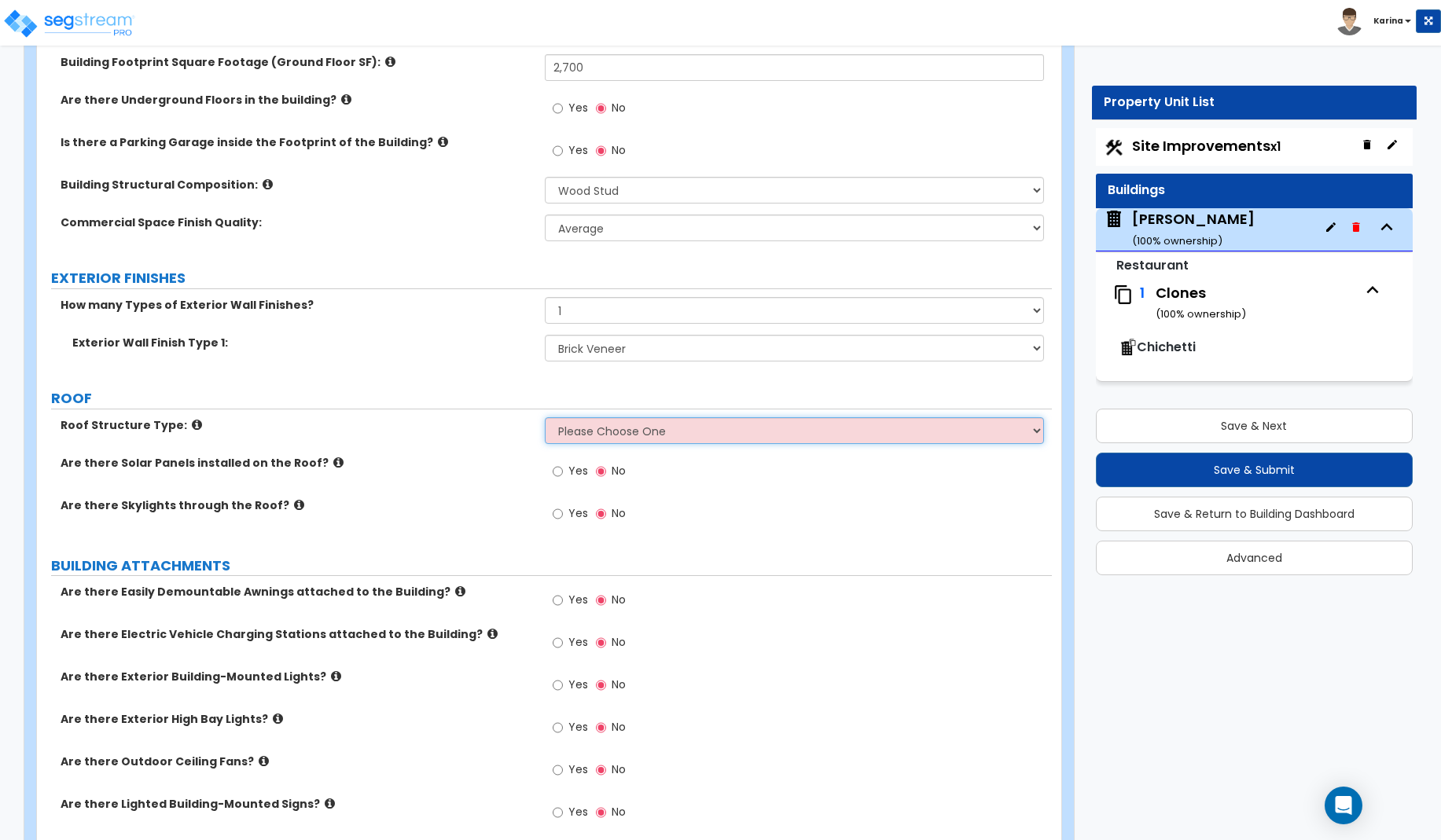
click at [545, 417] on select "Please Choose One Gable Roof Flat Roof Hybrid Gable & Flat Roof" at bounding box center [795, 430] width 500 height 27
select select "2"
click option "Flat Roof" at bounding box center [0, 0] width 0 height 0
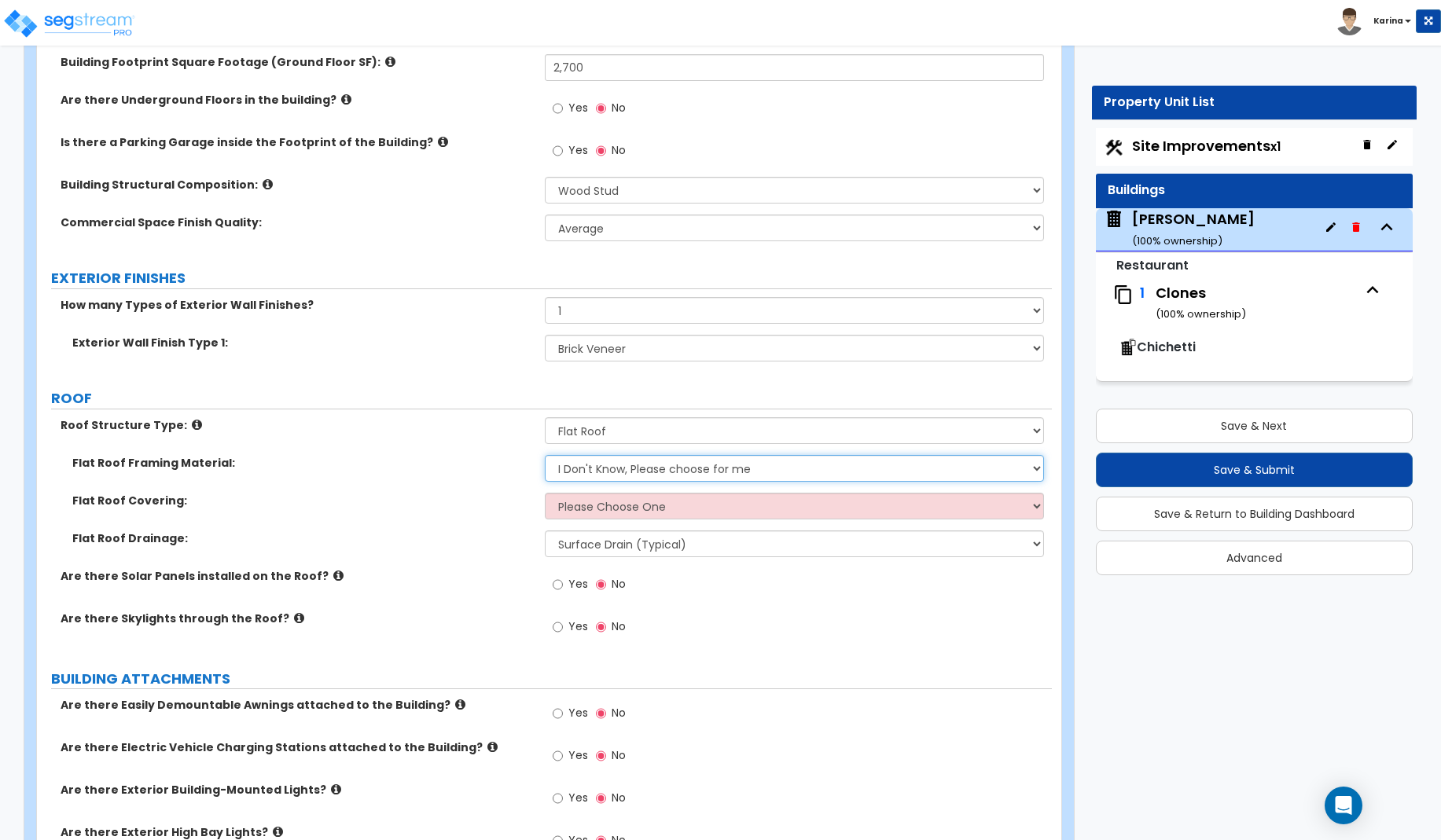
click at [545, 455] on select "I Don't Know, Please choose for me Metal Wood" at bounding box center [795, 468] width 500 height 27
select select "2"
click option "Wood" at bounding box center [0, 0] width 0 height 0
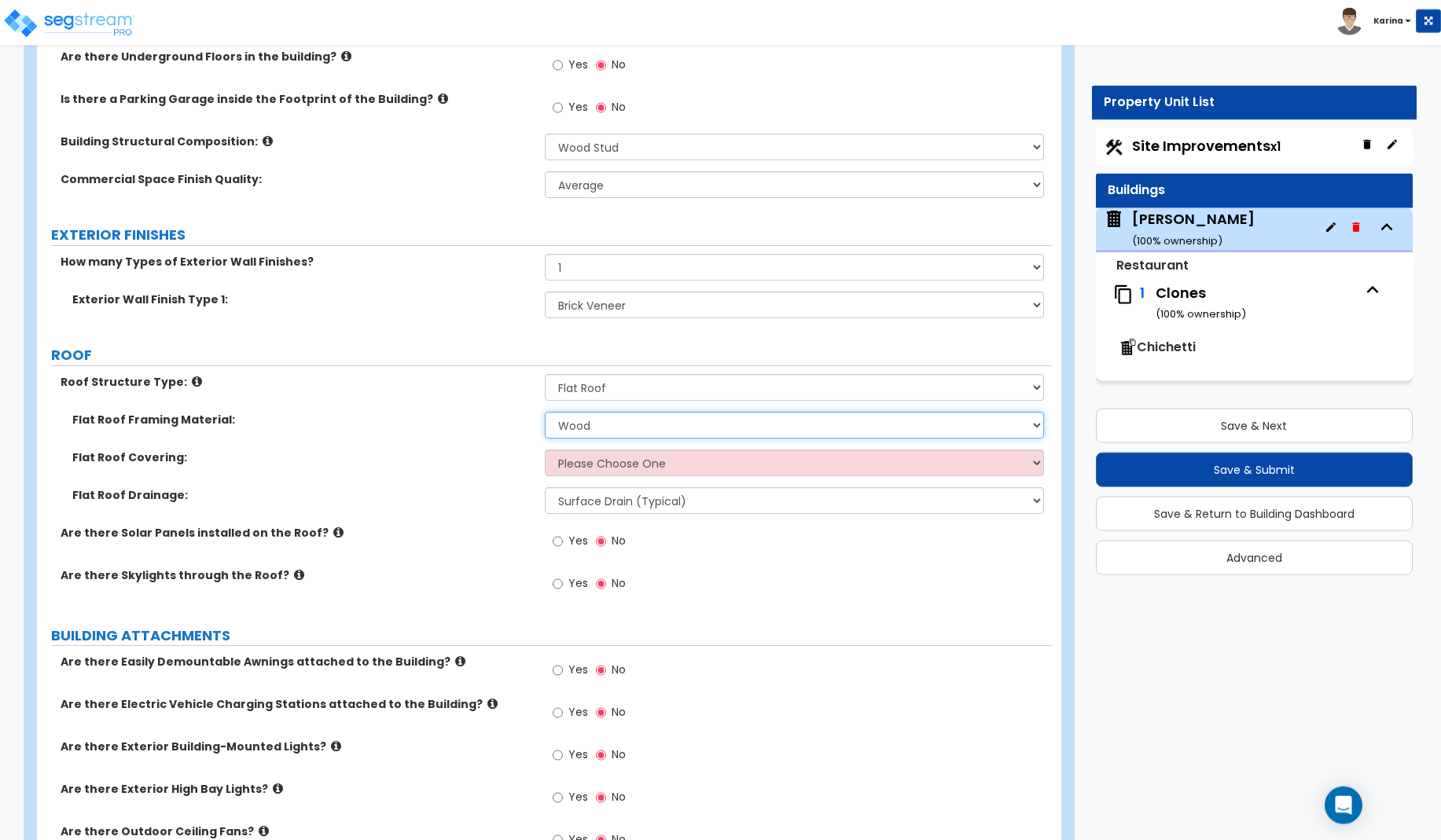
scroll to position [481, 0]
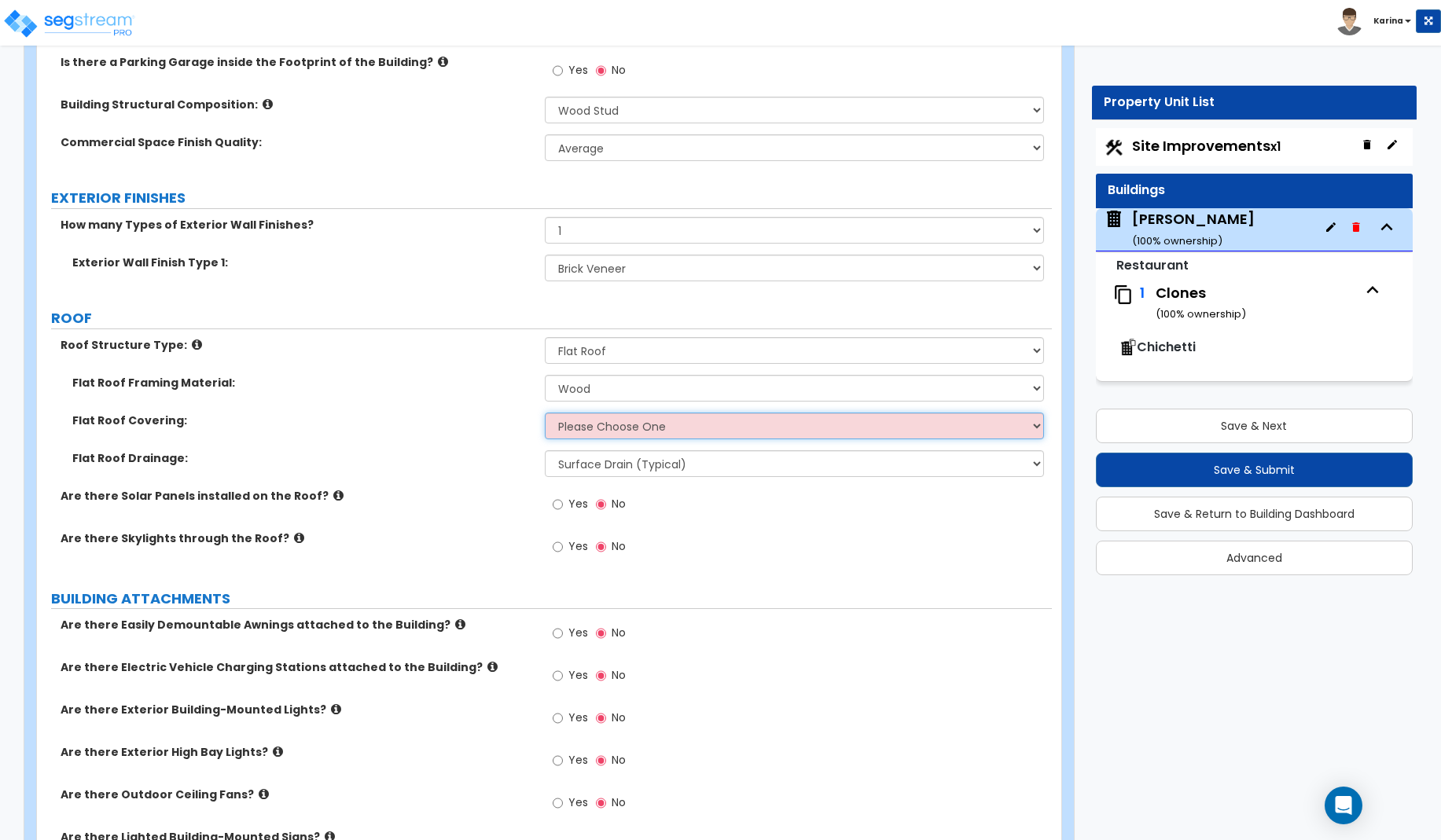
click at [545, 413] on select "Please Choose One Rolled Asphalt PVC Membrane Plastic (EPDM) Membrane Asphalt F…" at bounding box center [795, 426] width 500 height 27
select select "3"
click option "Plastic (EPDM) Membrane" at bounding box center [0, 0] width 0 height 0
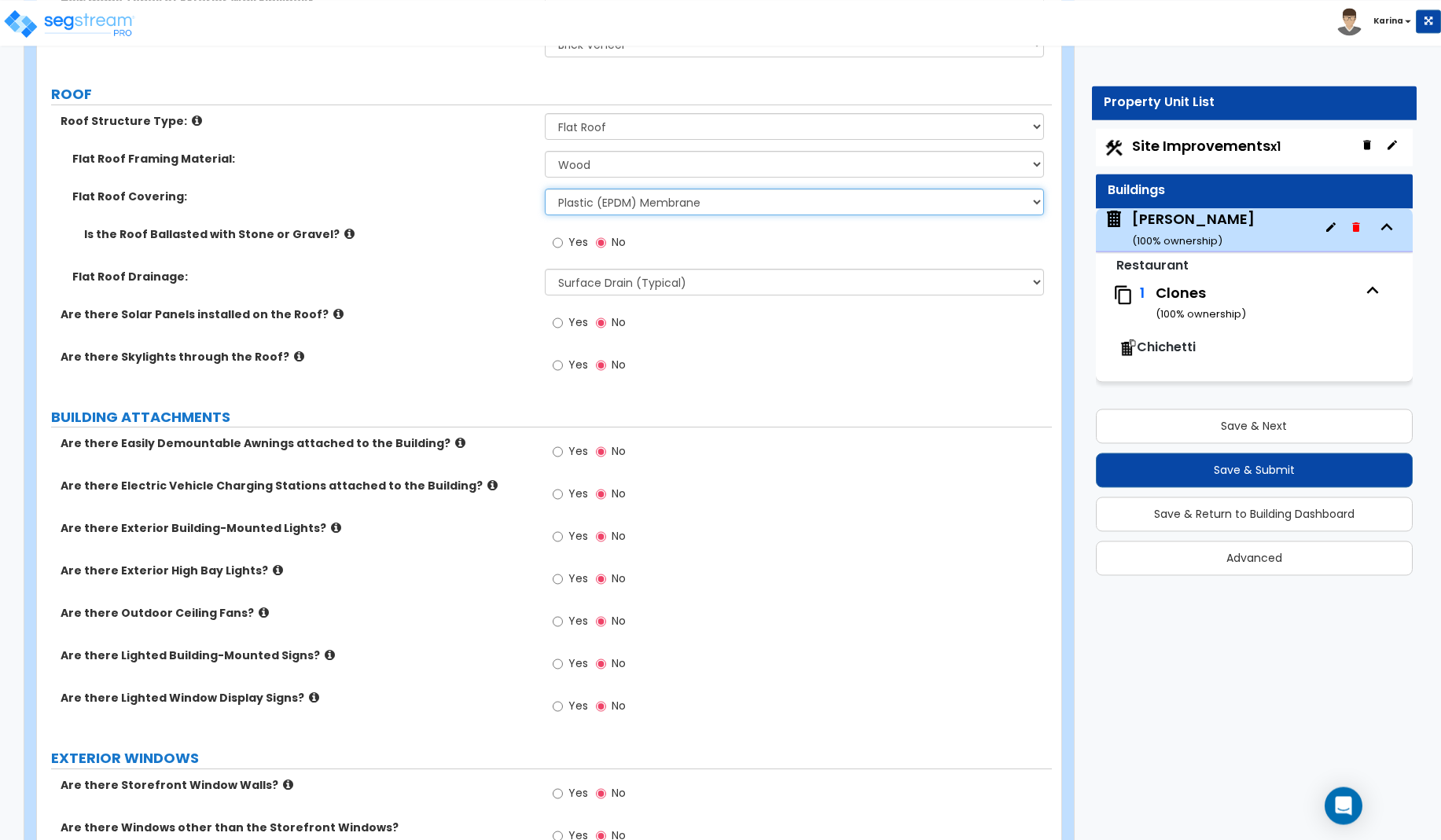
scroll to position [721, 0]
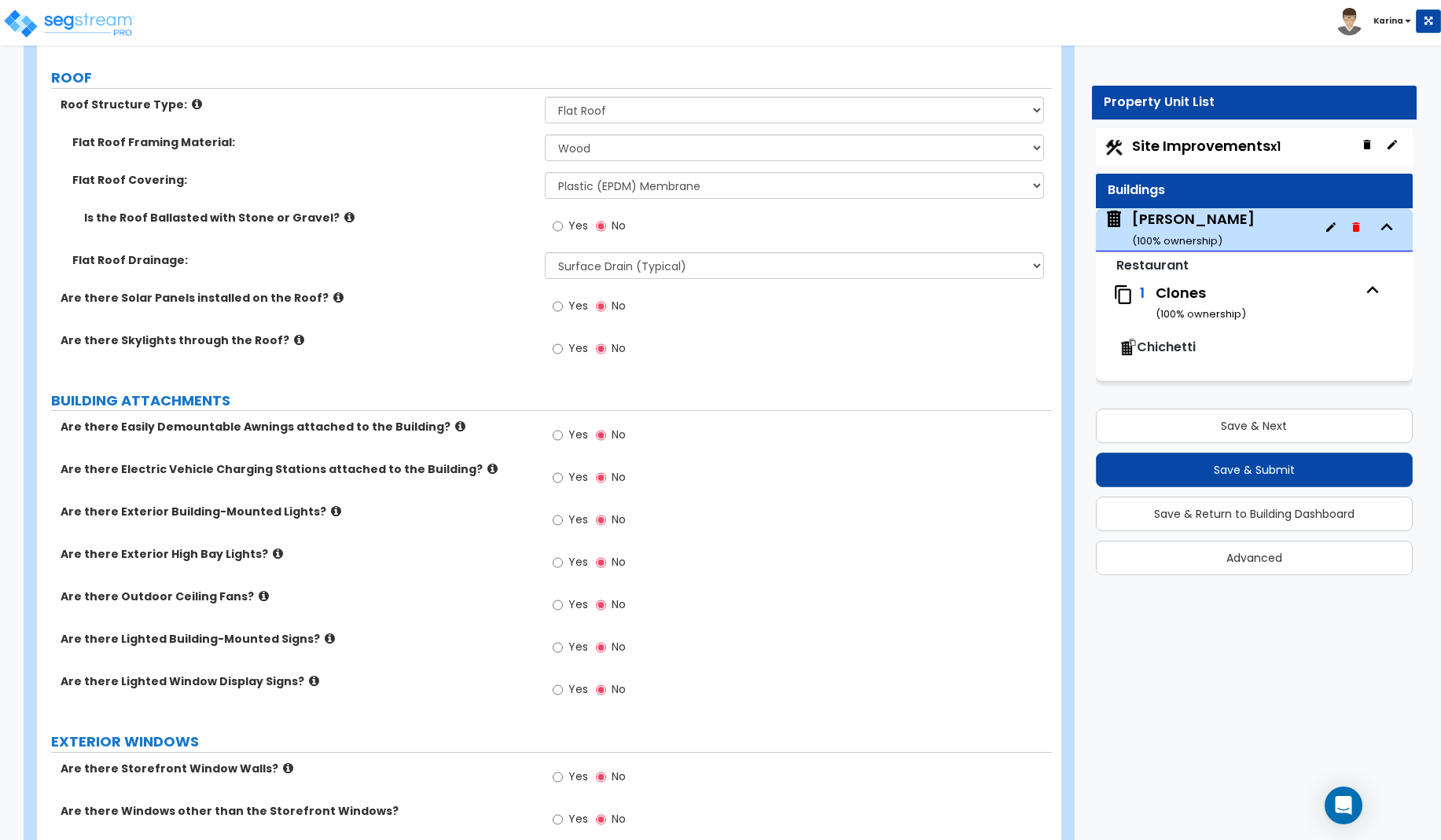
click at [455, 428] on icon at bounding box center [460, 426] width 10 height 12
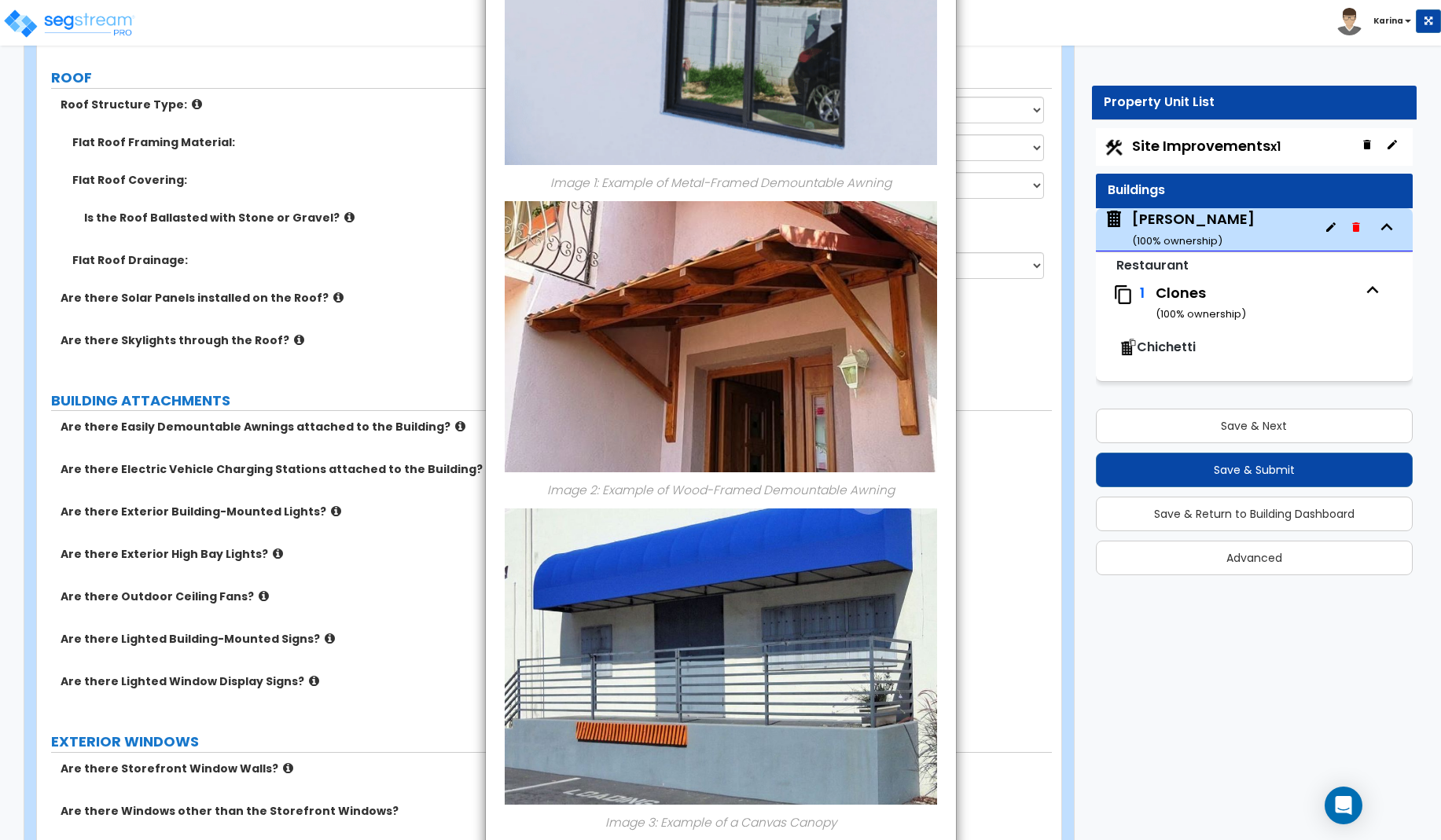
scroll to position [466, 0]
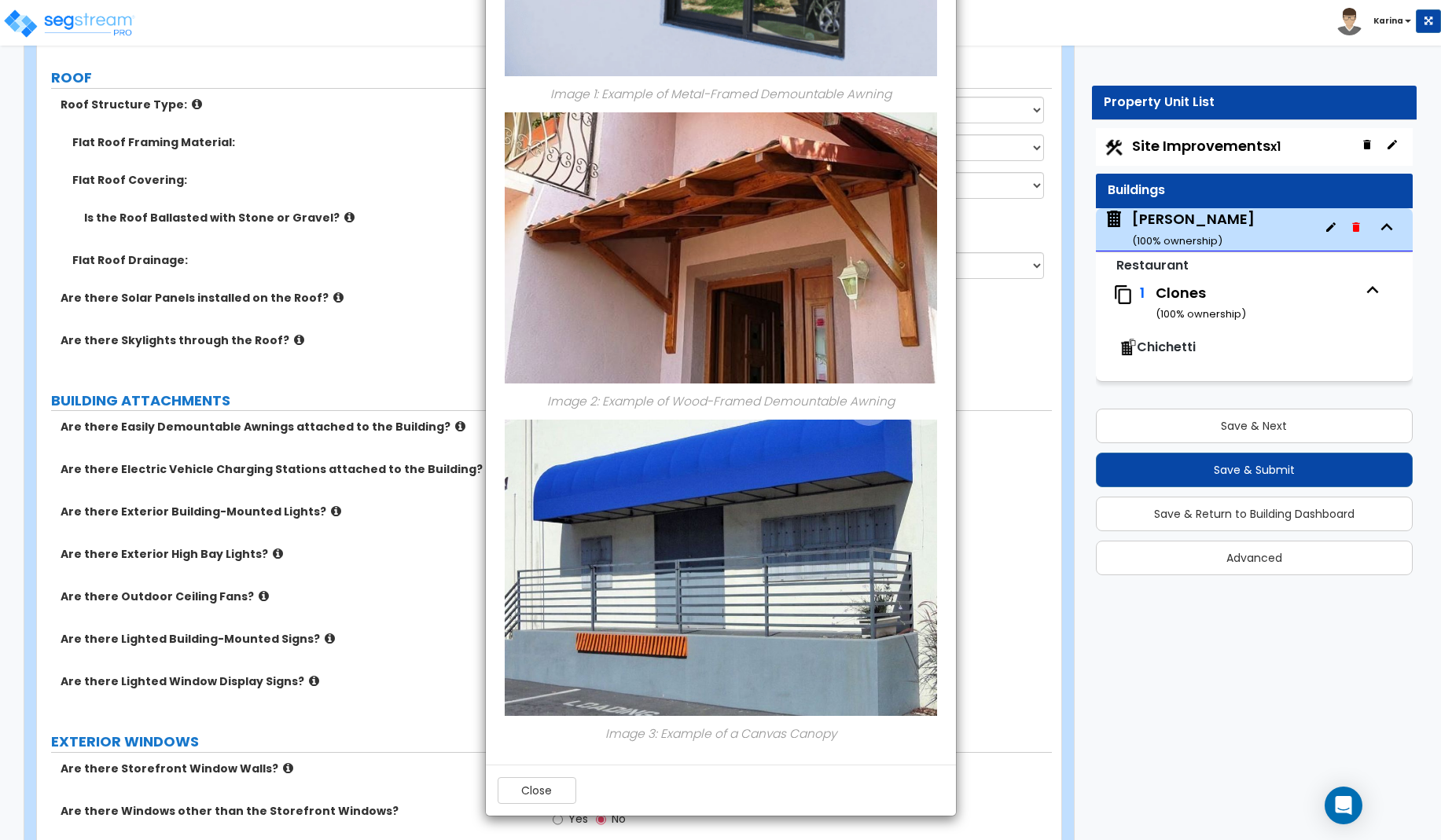
click at [434, 426] on div "× Information of Are there Easily Demountable Awnings attached to the Building?…" at bounding box center [720, 420] width 1441 height 840
click at [545, 794] on button "Close" at bounding box center [537, 789] width 79 height 27
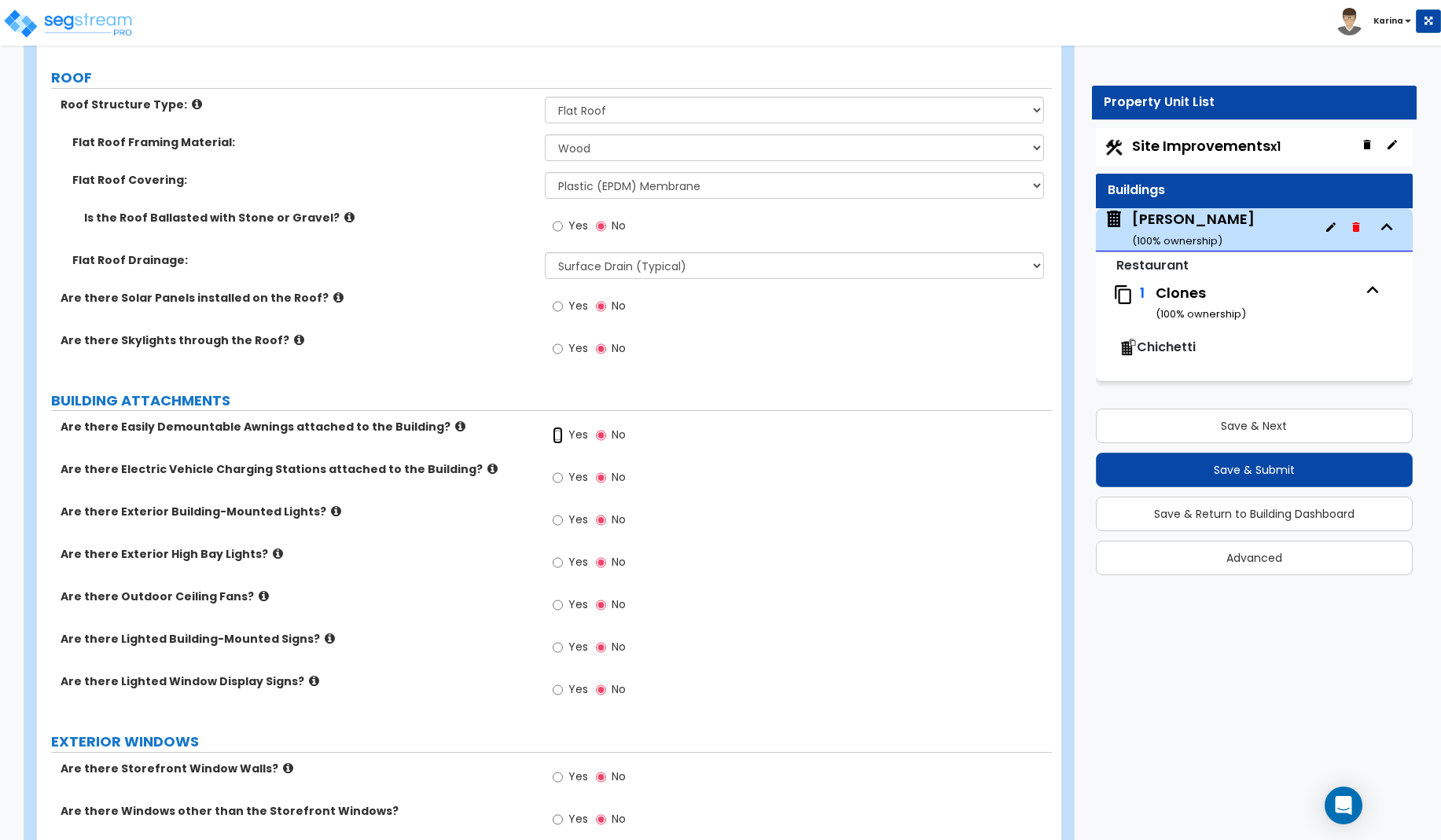
click at [559, 433] on input "Yes" at bounding box center [558, 435] width 10 height 17
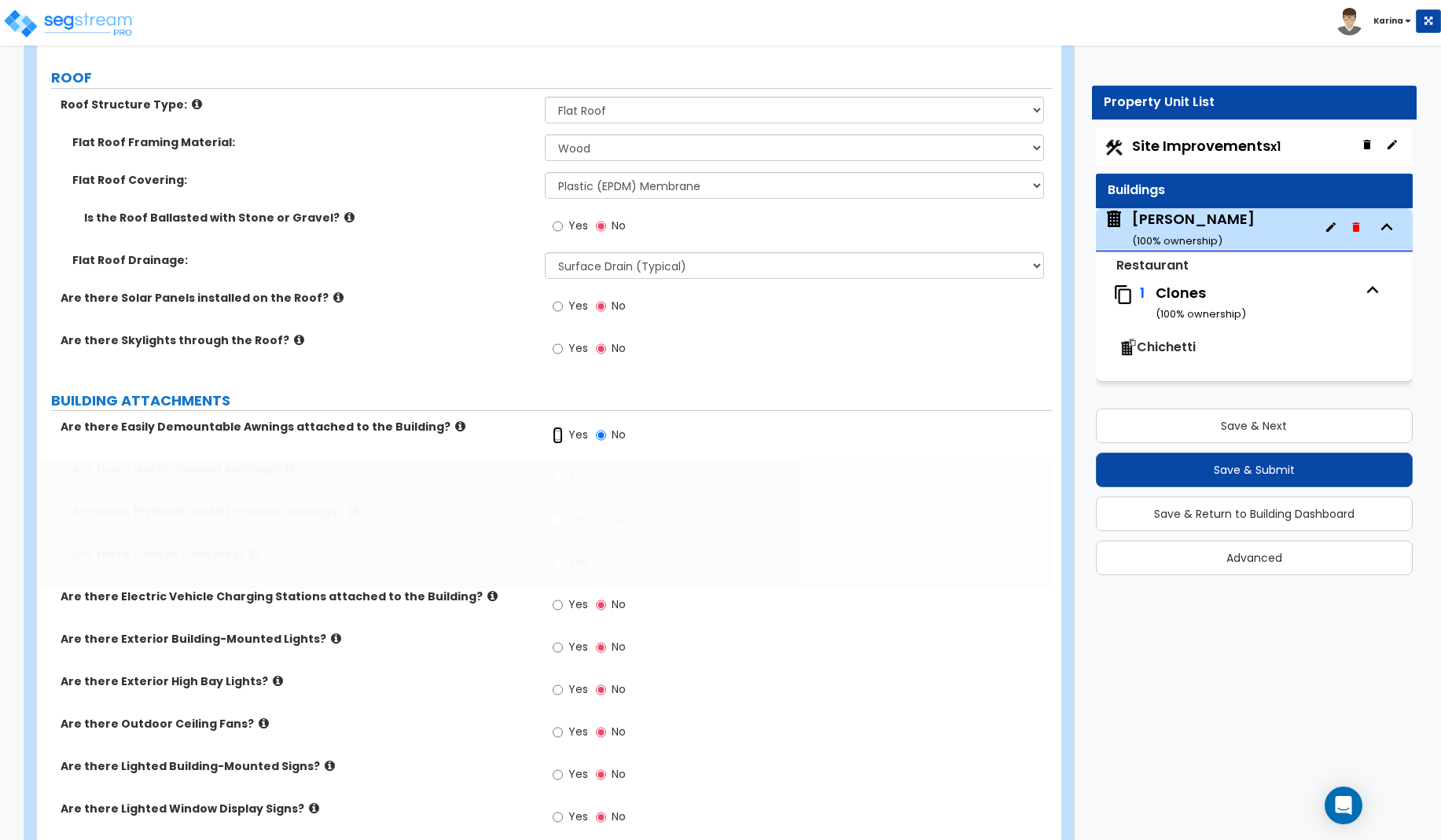
radio input "true"
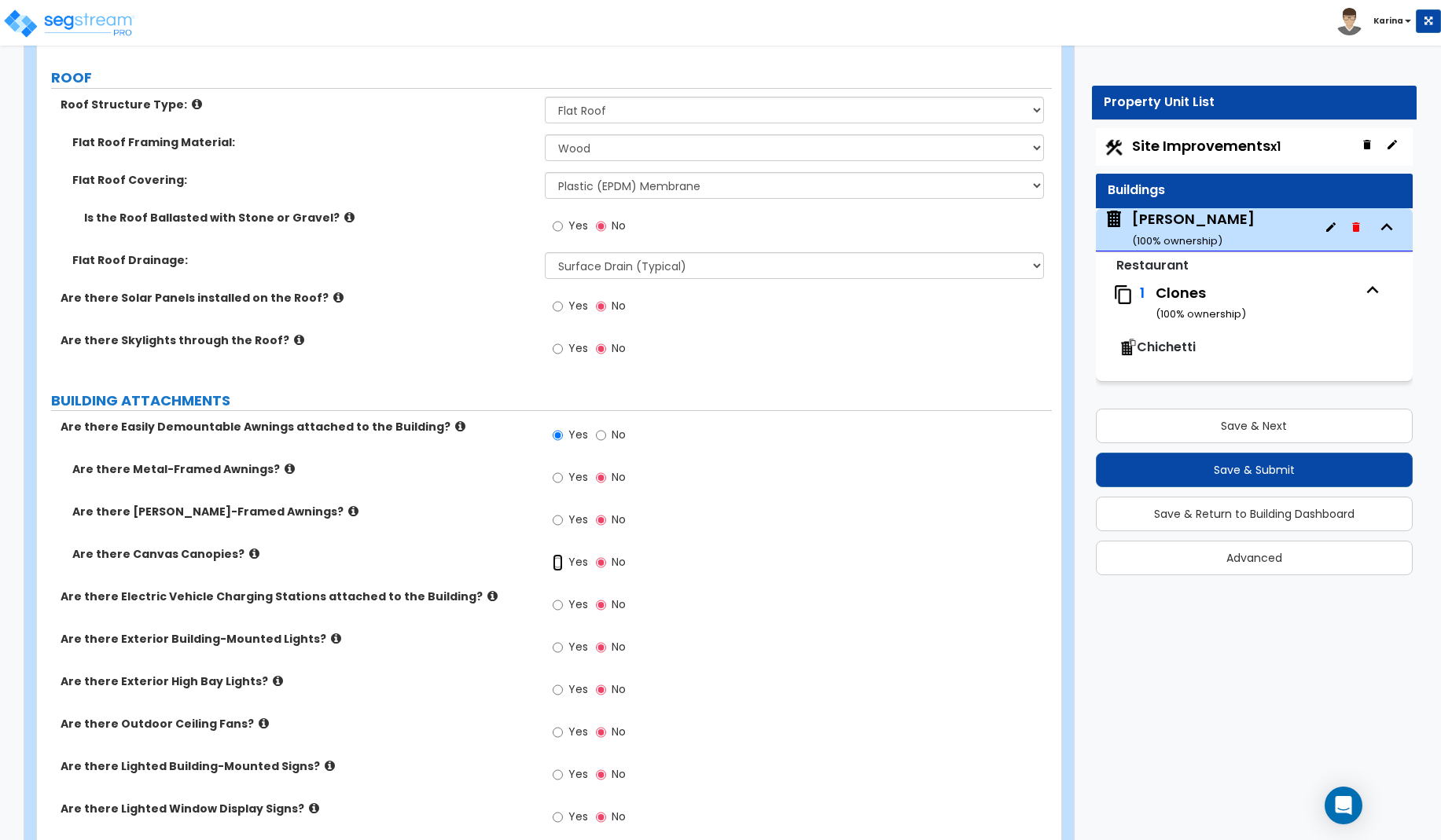
click at [557, 563] on input "Yes" at bounding box center [558, 563] width 10 height 17
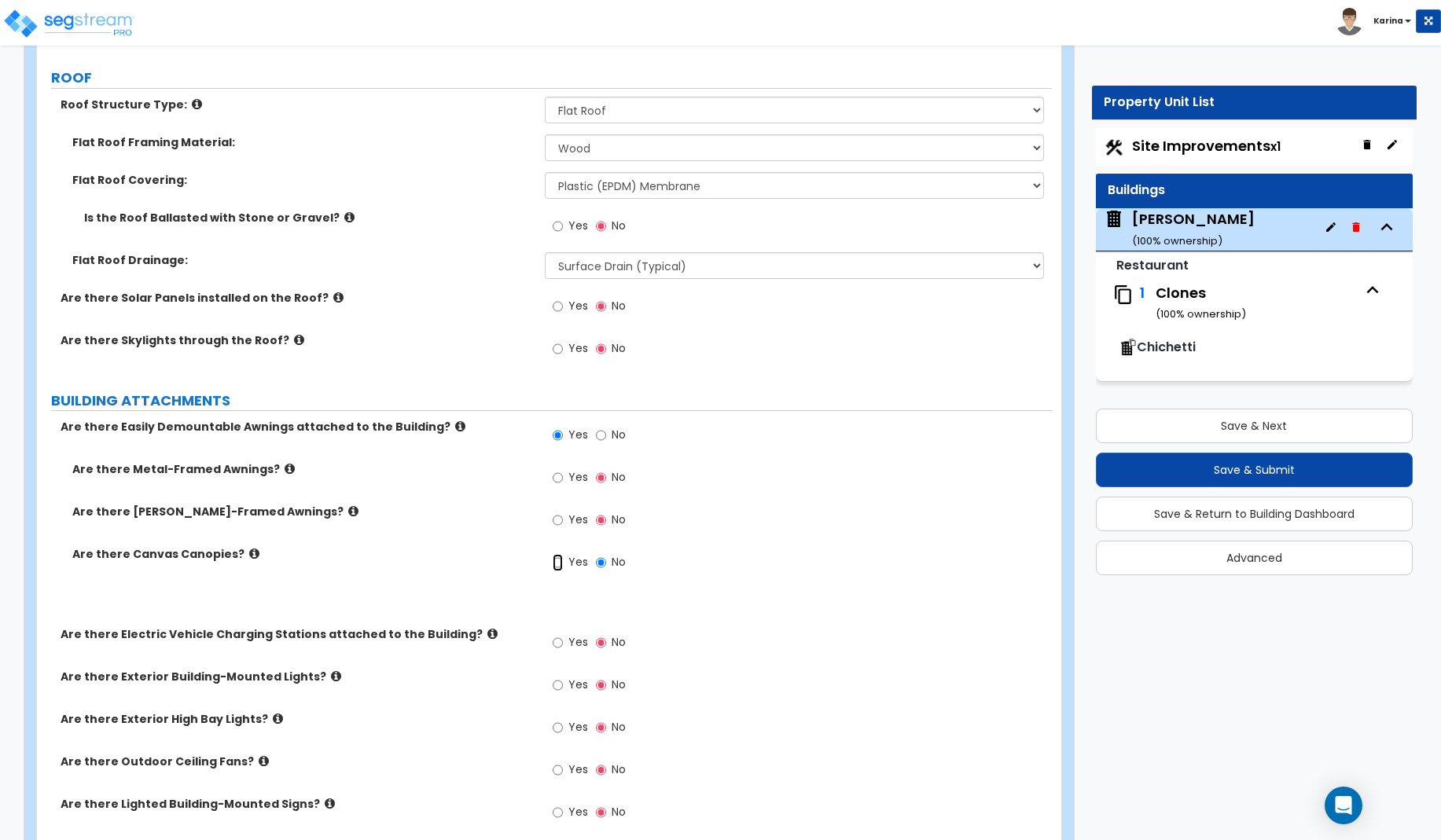
radio input "true"
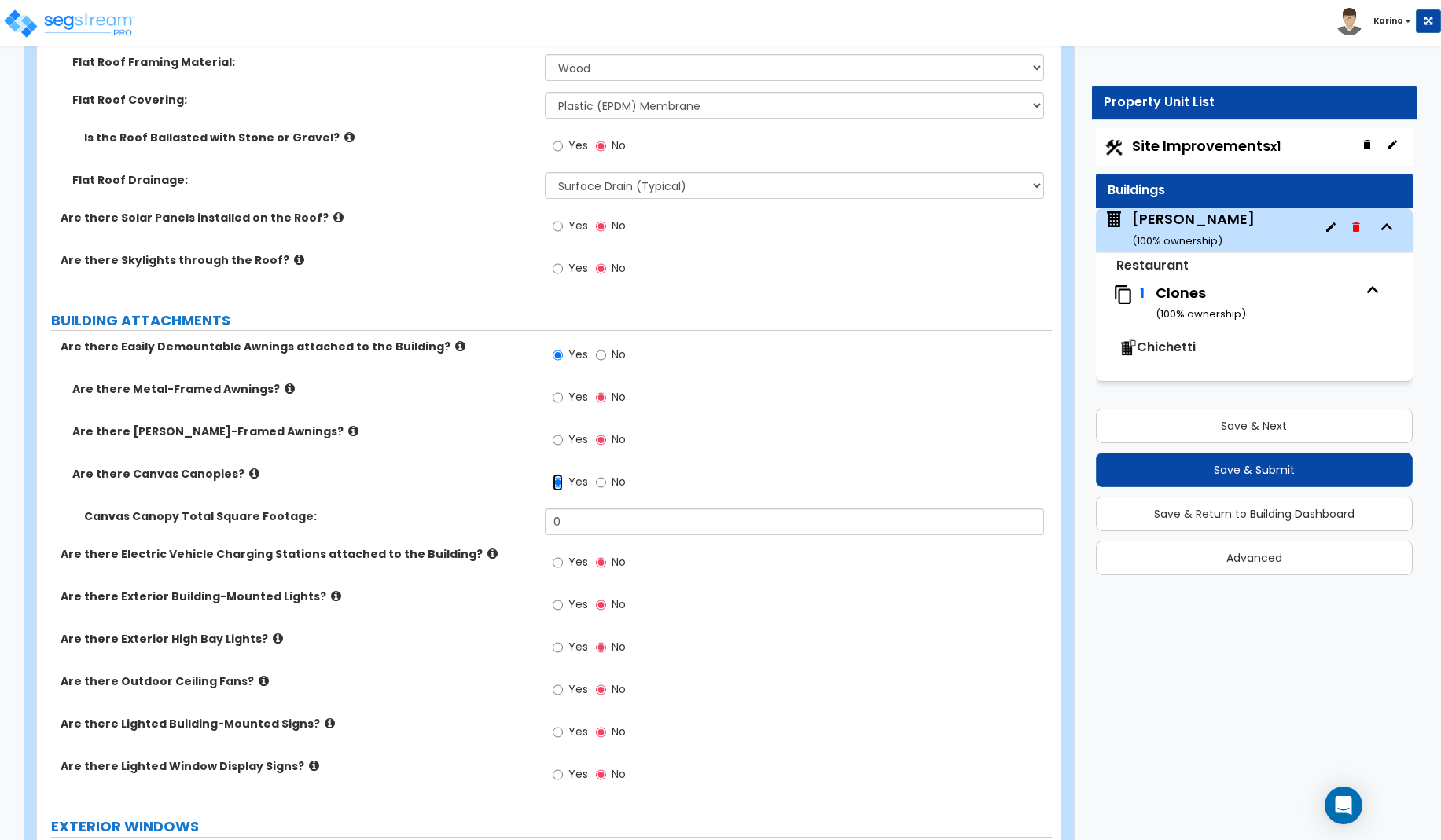
scroll to position [881, 0]
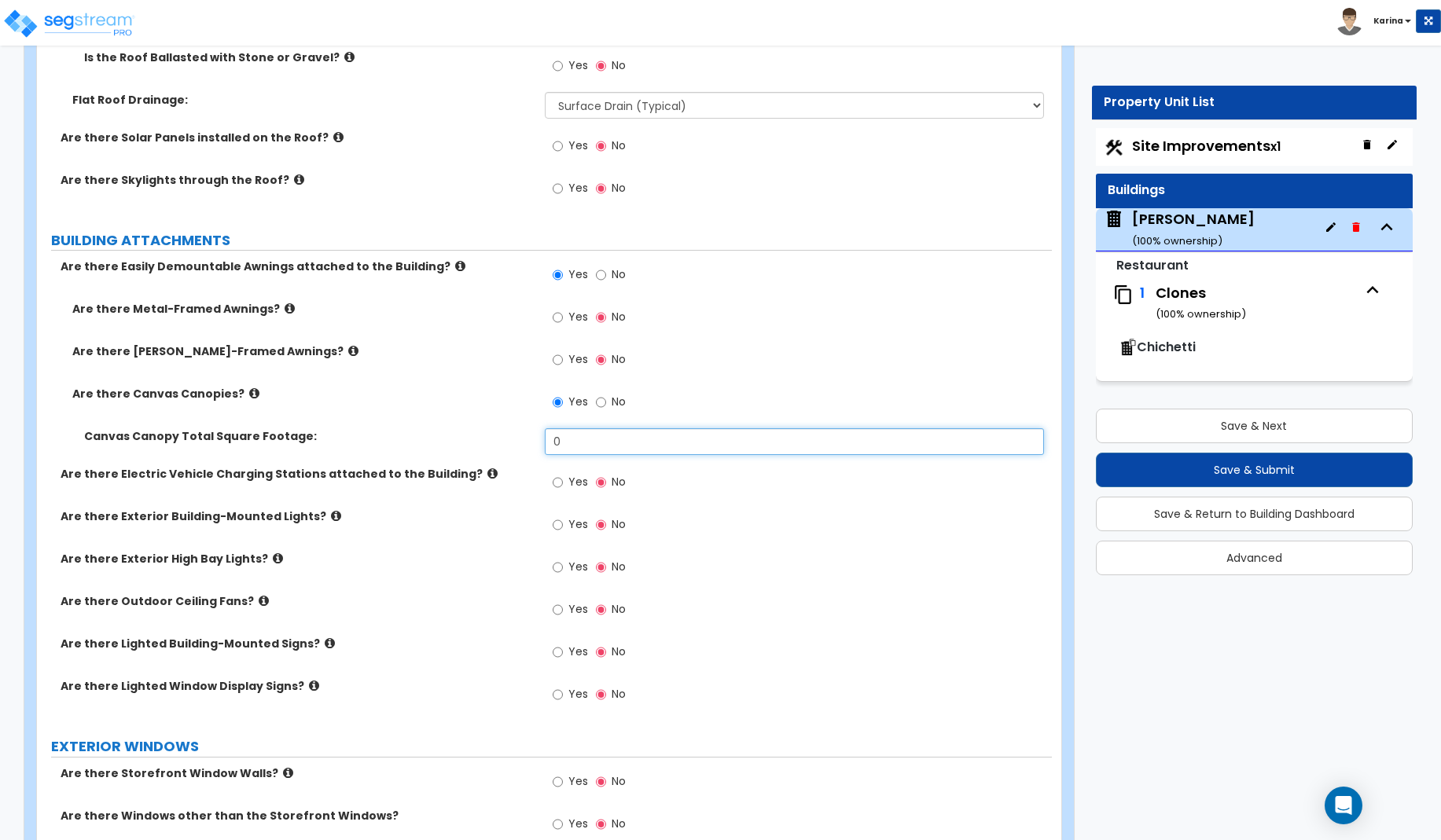
click at [571, 433] on input "0" at bounding box center [795, 441] width 500 height 27
click at [249, 393] on icon at bounding box center [254, 393] width 10 height 12
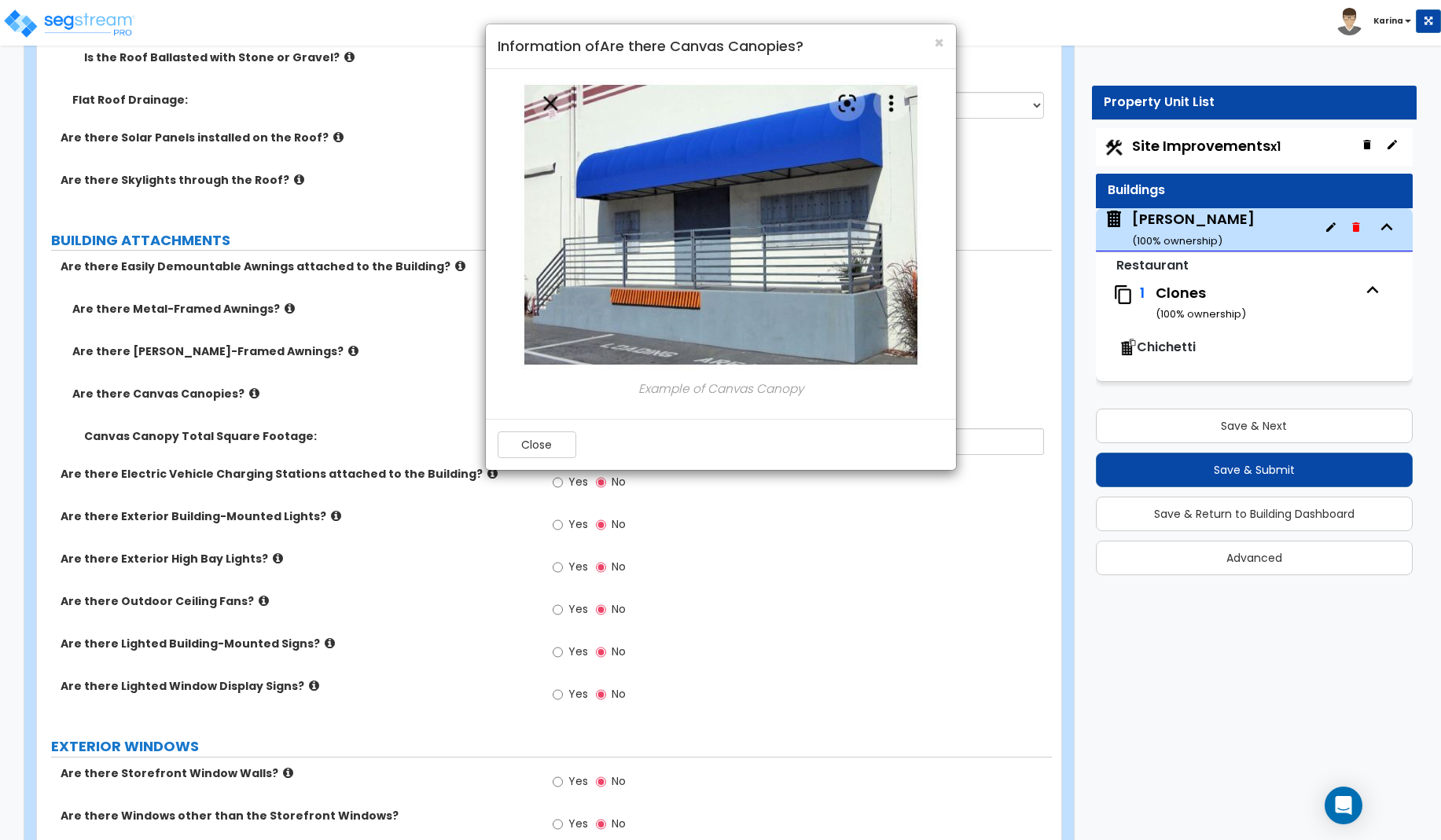
click at [242, 393] on div "× Information of Are there Canvas Canopies? Example of Canvas Canopy Close" at bounding box center [720, 420] width 1441 height 840
click at [526, 438] on button "Close" at bounding box center [537, 444] width 79 height 27
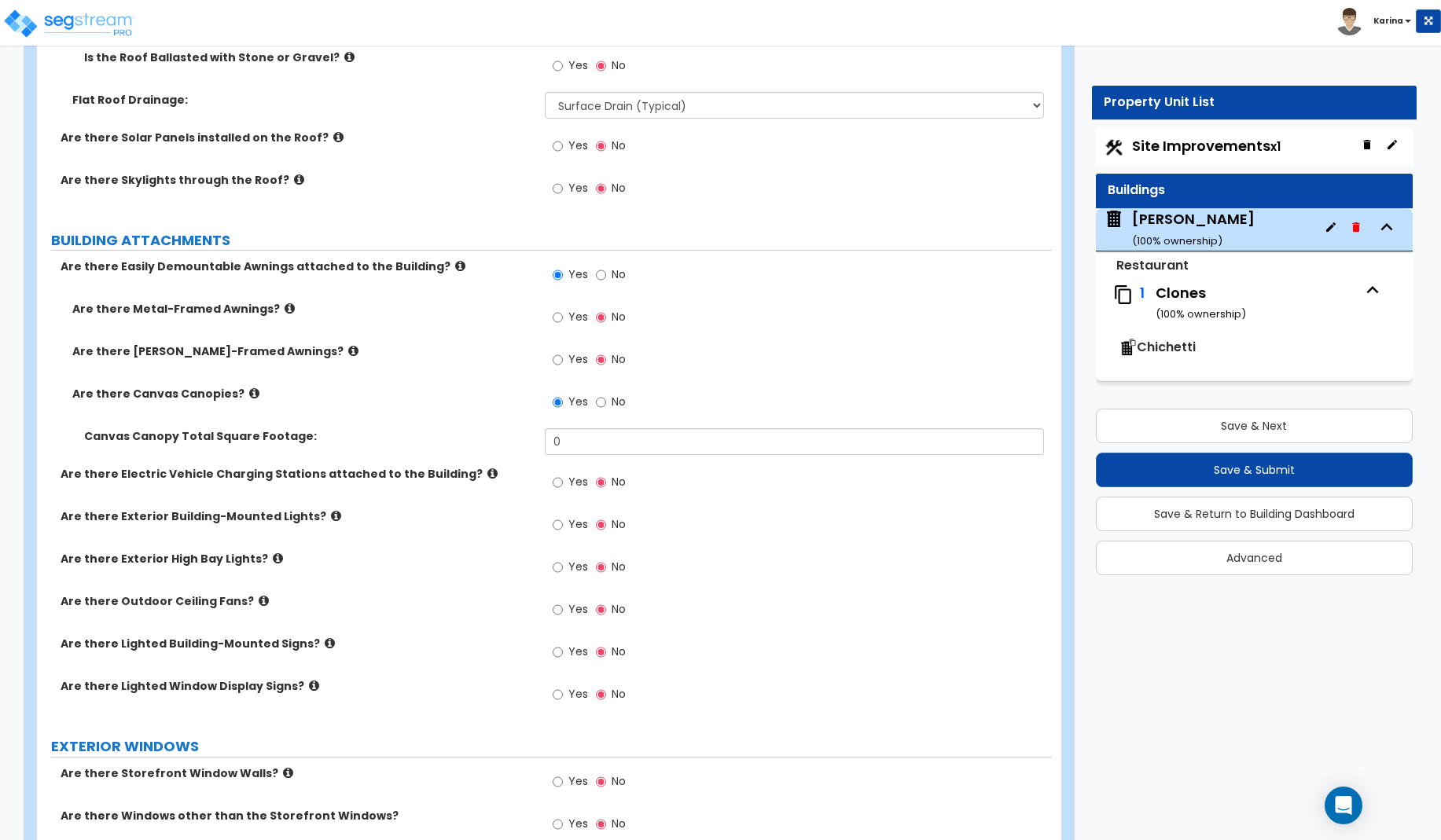
click at [876, 795] on div "Yes No" at bounding box center [798, 787] width 508 height 43
drag, startPoint x: 581, startPoint y: 438, endPoint x: 541, endPoint y: 438, distance: 40.0
click at [545, 438] on input "0" at bounding box center [795, 441] width 500 height 27
type input "284.6"
click at [678, 500] on div "Yes No" at bounding box center [798, 487] width 508 height 43
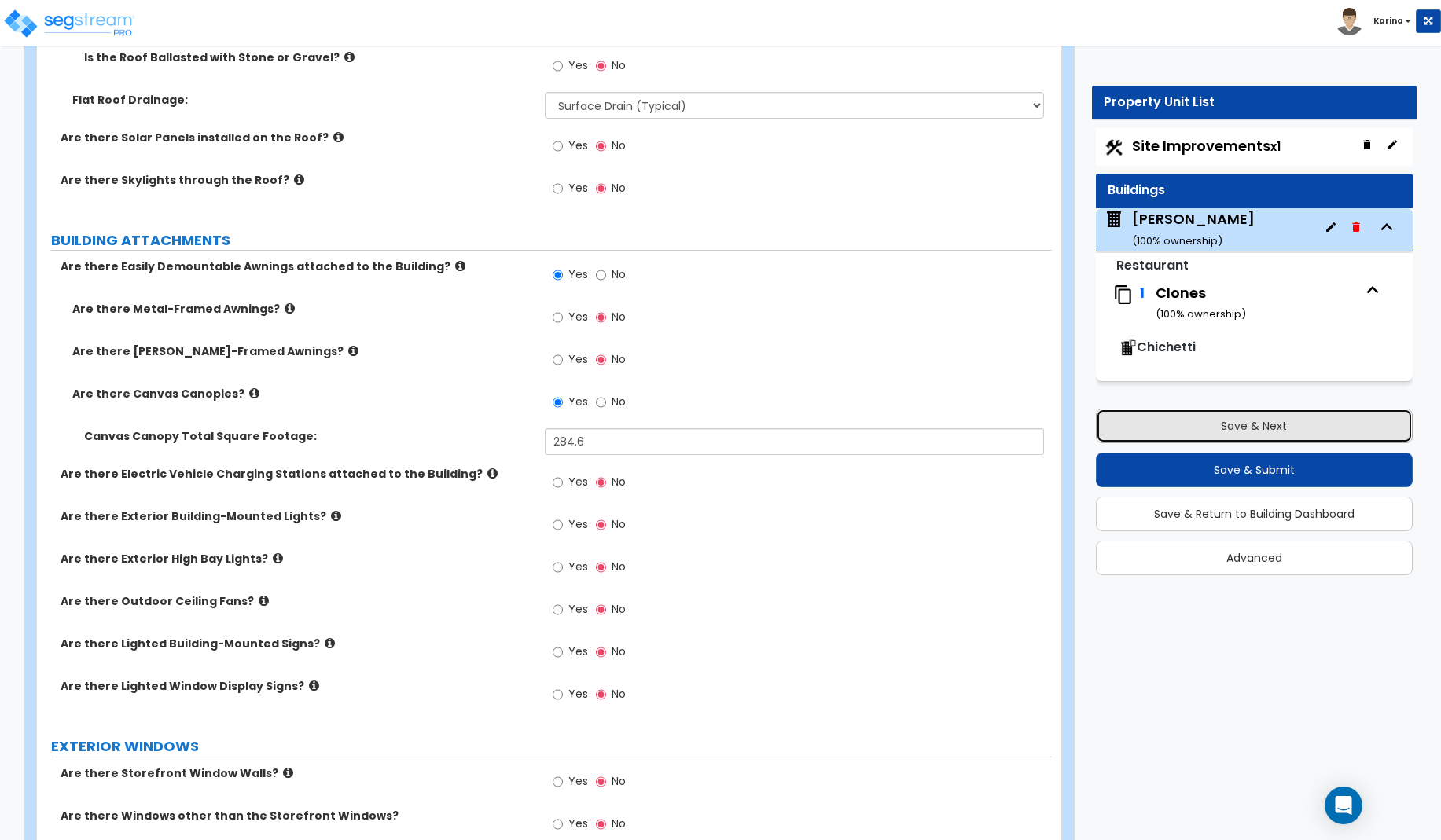
click at [1182, 424] on button "Save & Next" at bounding box center [1254, 426] width 317 height 34
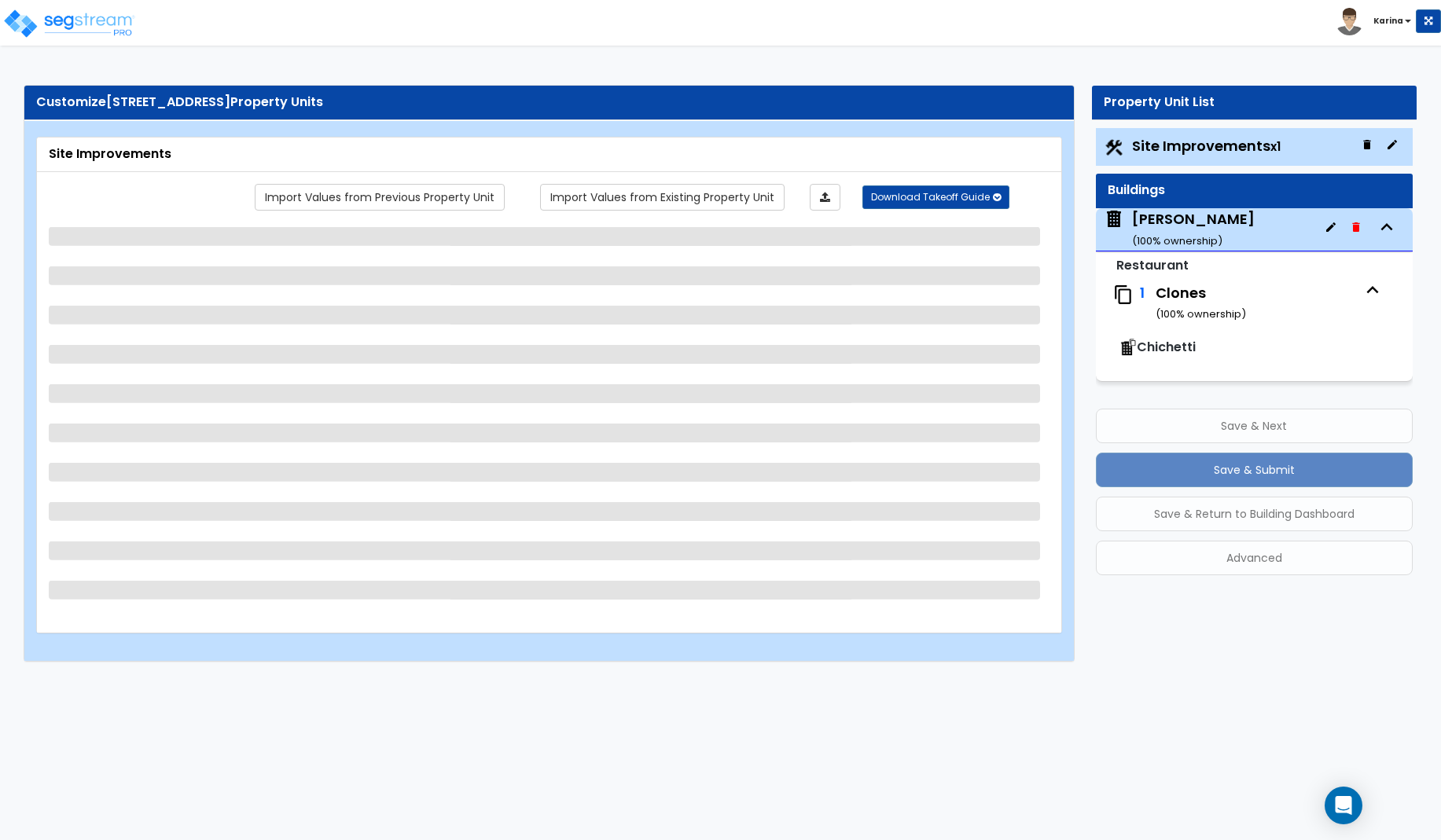
select select "2"
select select "1"
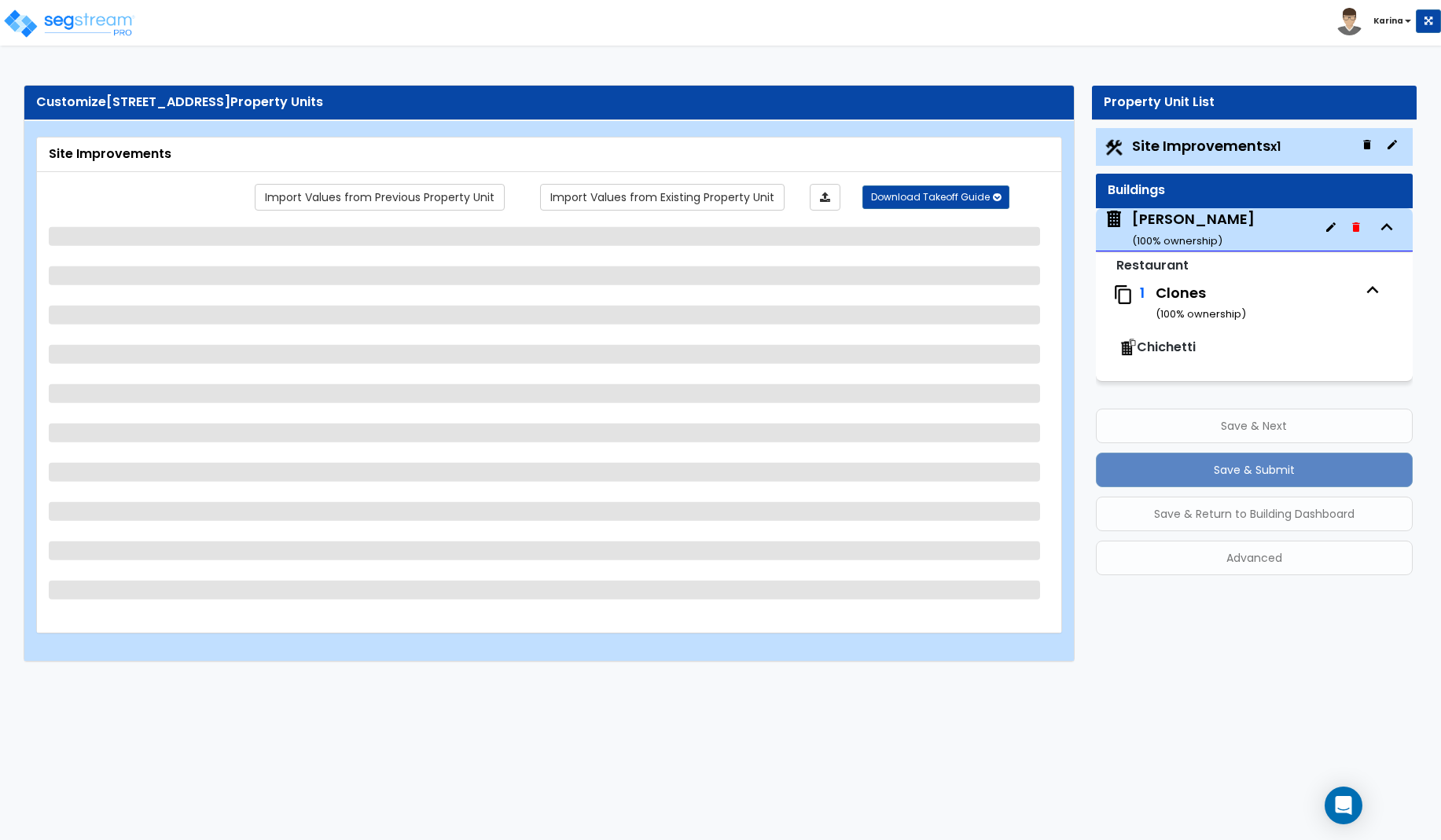
select select "1"
select select "2"
select select "7"
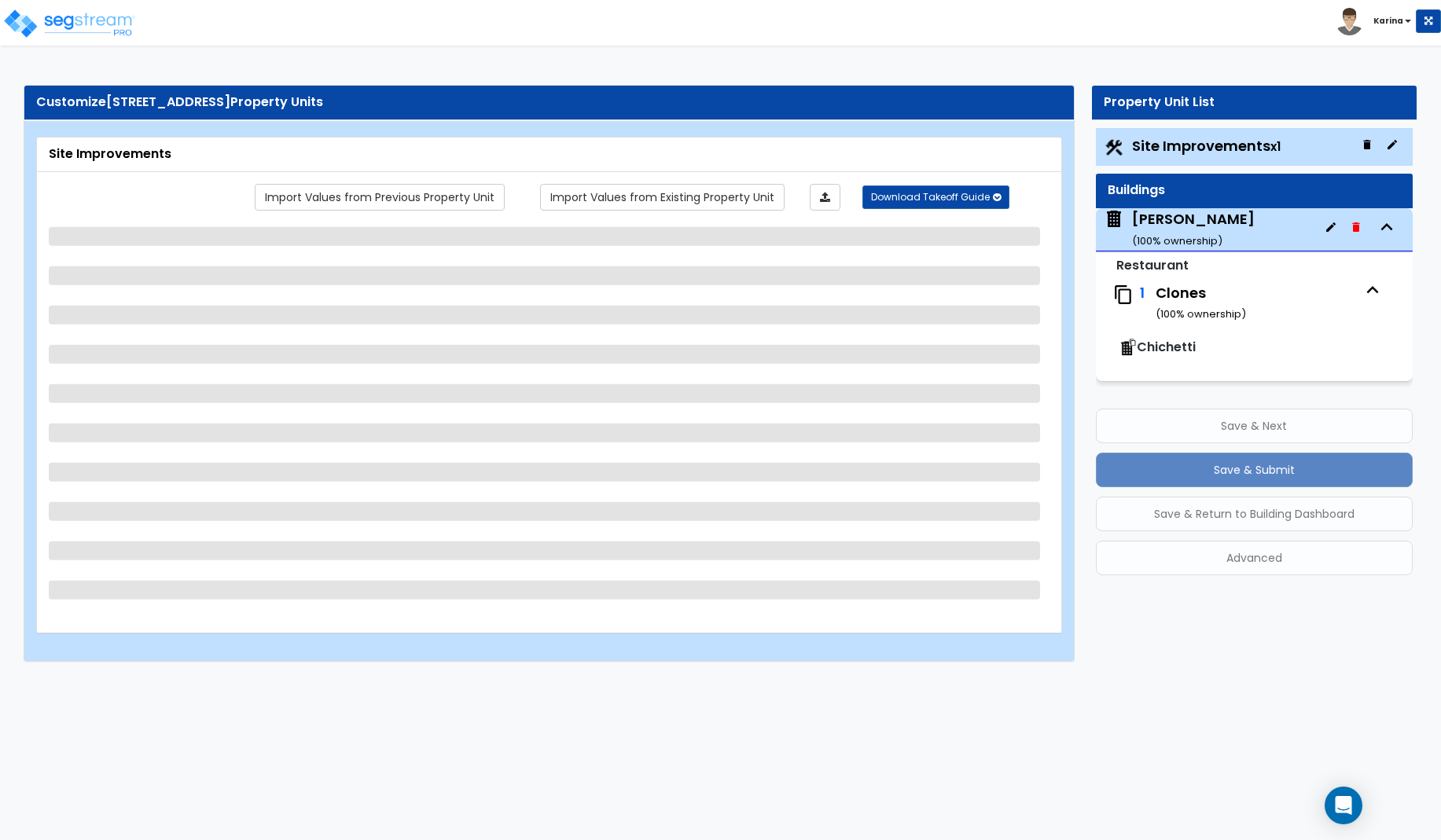
select select "2"
select select "1"
select select "20"
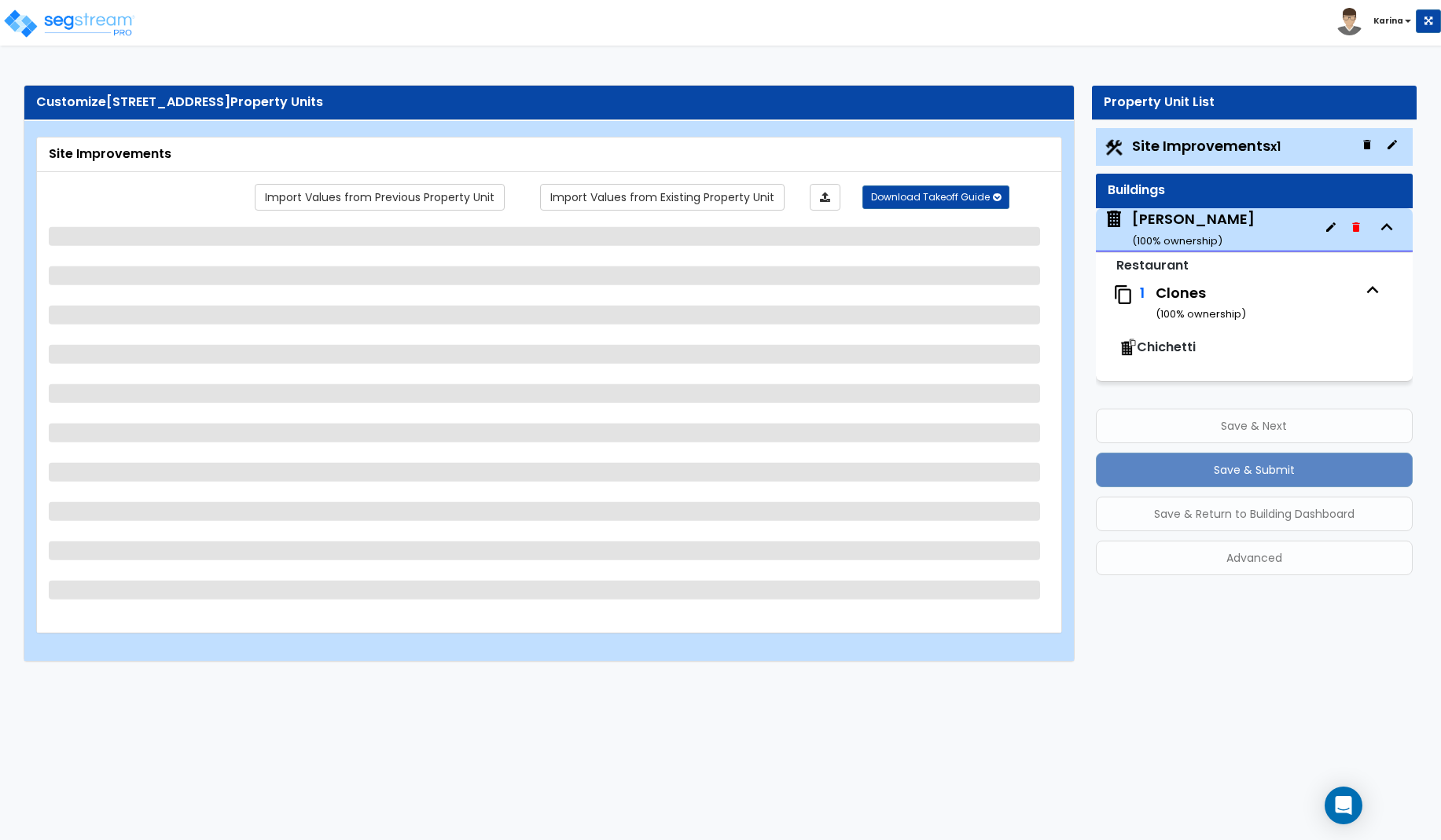
select select "3"
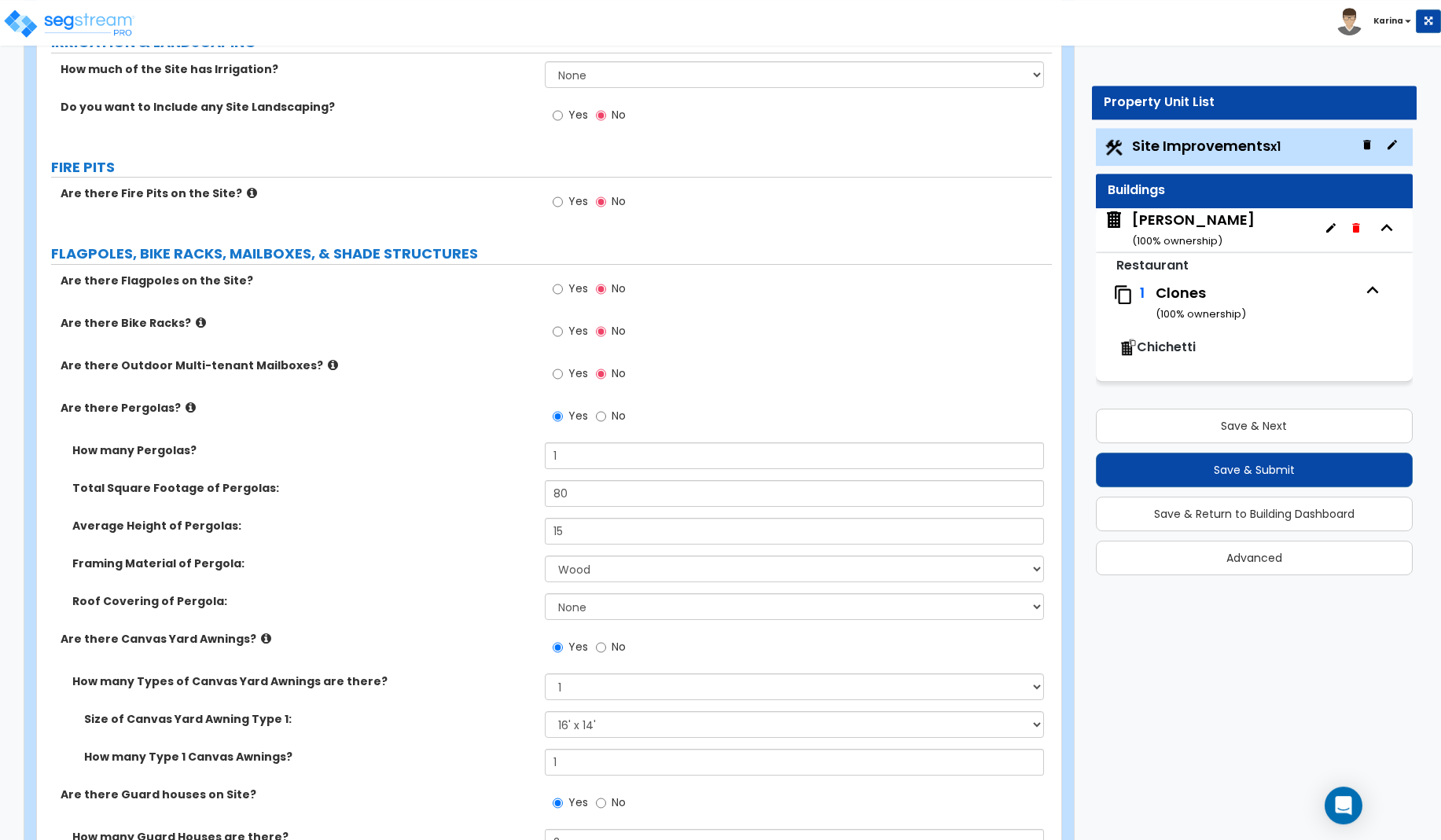
scroll to position [2805, 0]
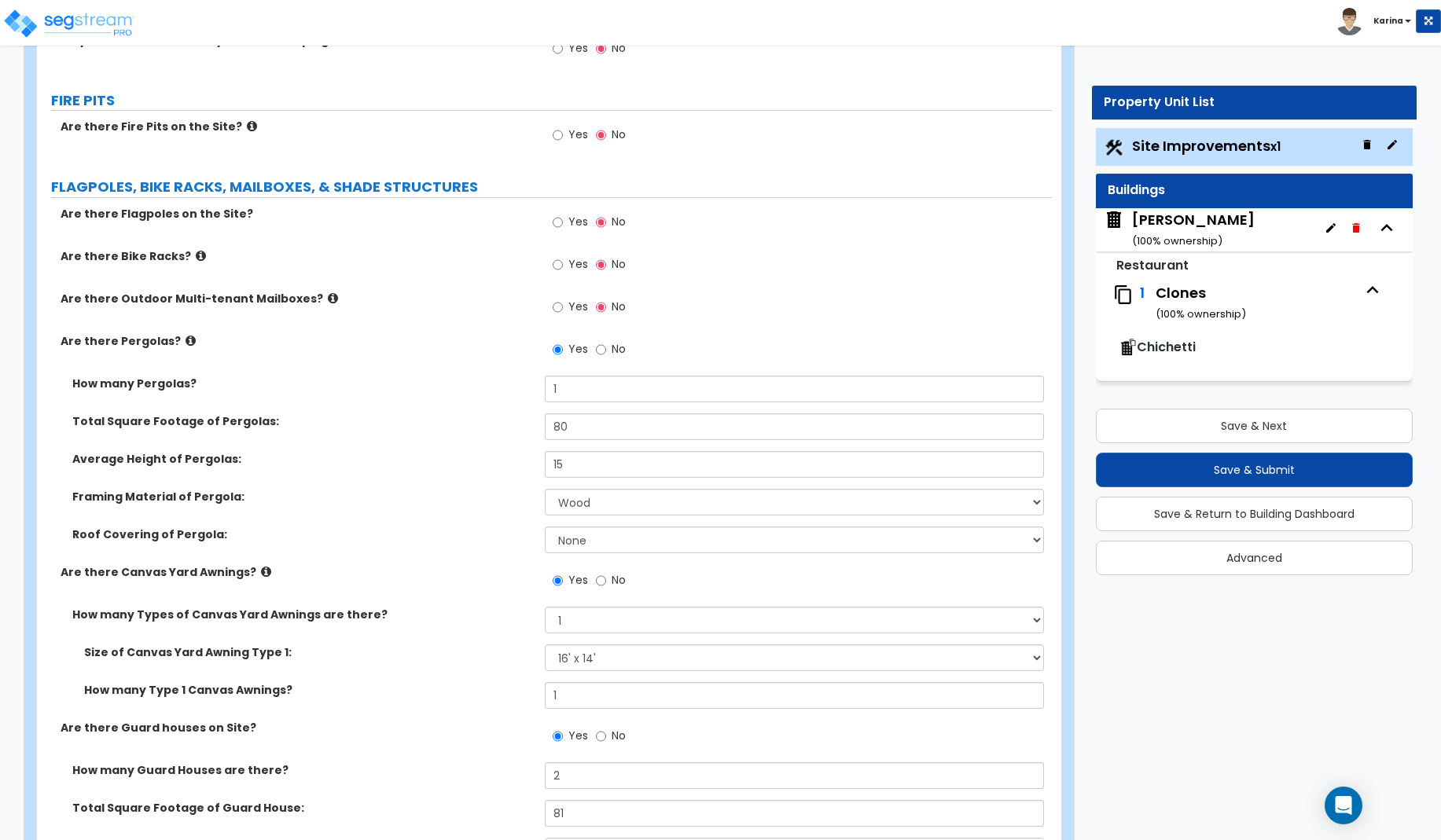
click at [261, 571] on icon at bounding box center [266, 572] width 10 height 12
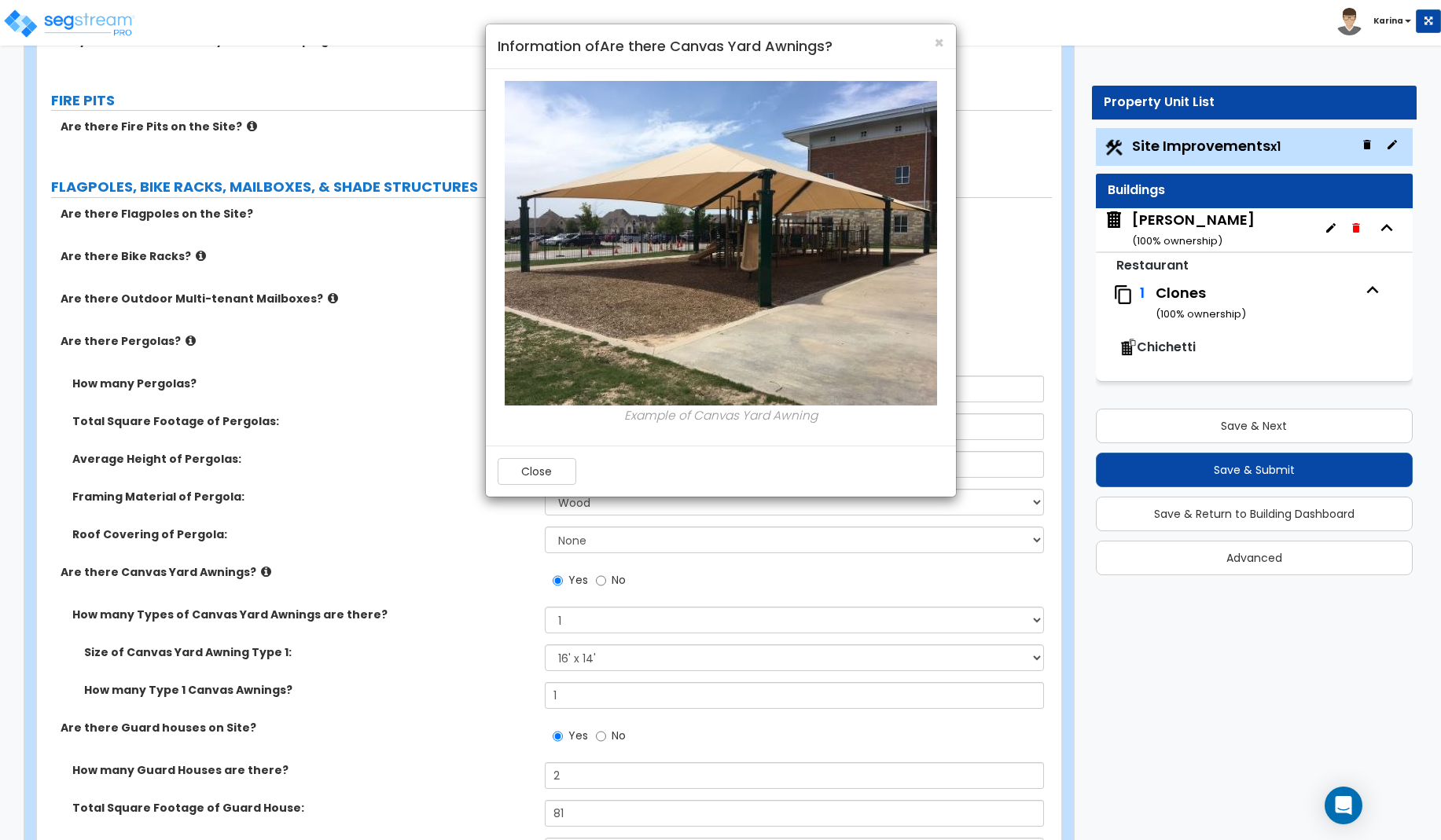
click at [254, 571] on div "× Information of Are there Canvas Yard Awnings? Example of Canvas Yard Awning C…" at bounding box center [720, 420] width 1441 height 840
click at [525, 476] on button "Close" at bounding box center [537, 471] width 79 height 27
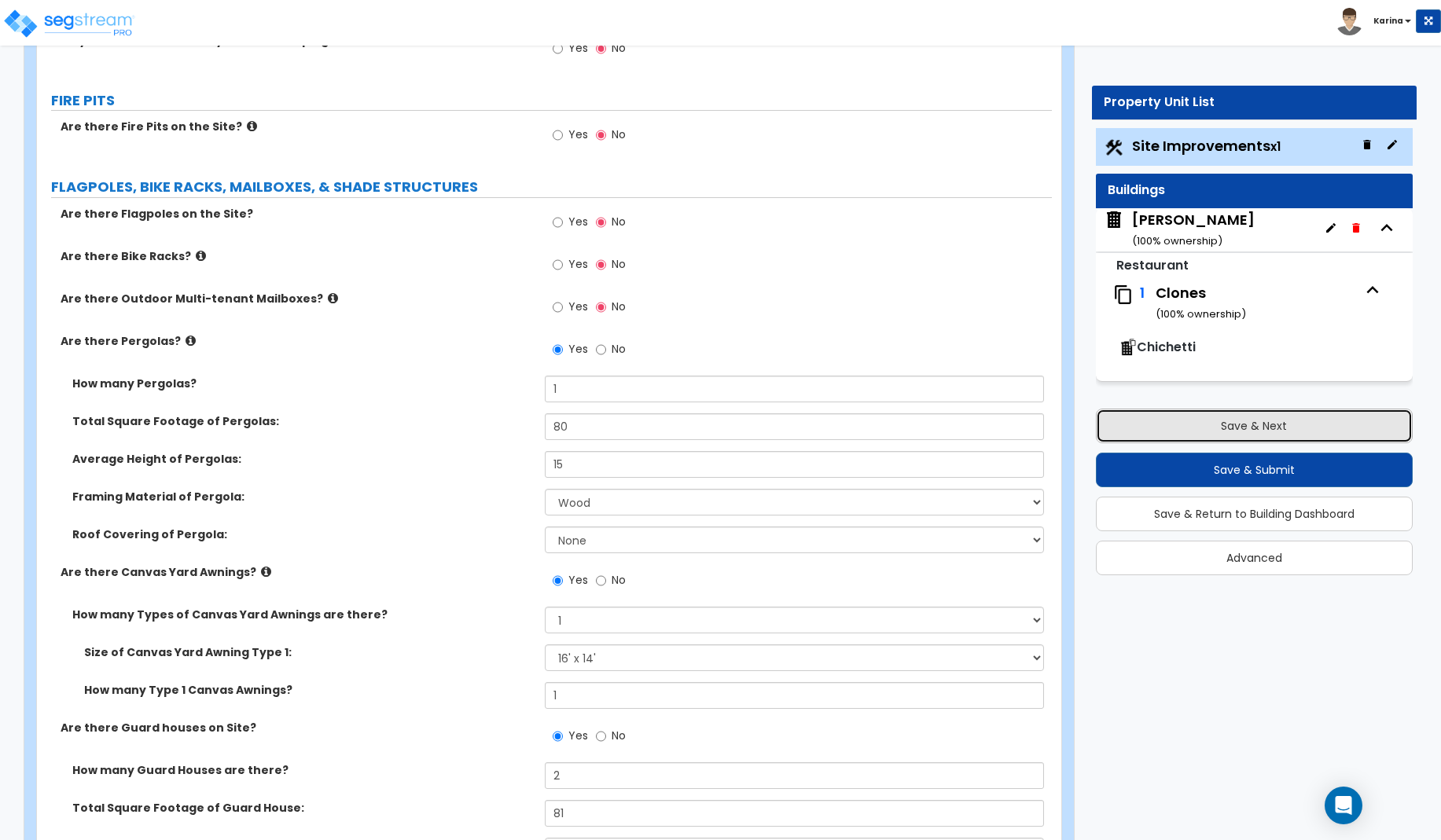
click at [1173, 428] on button "Save & Next" at bounding box center [1254, 426] width 317 height 34
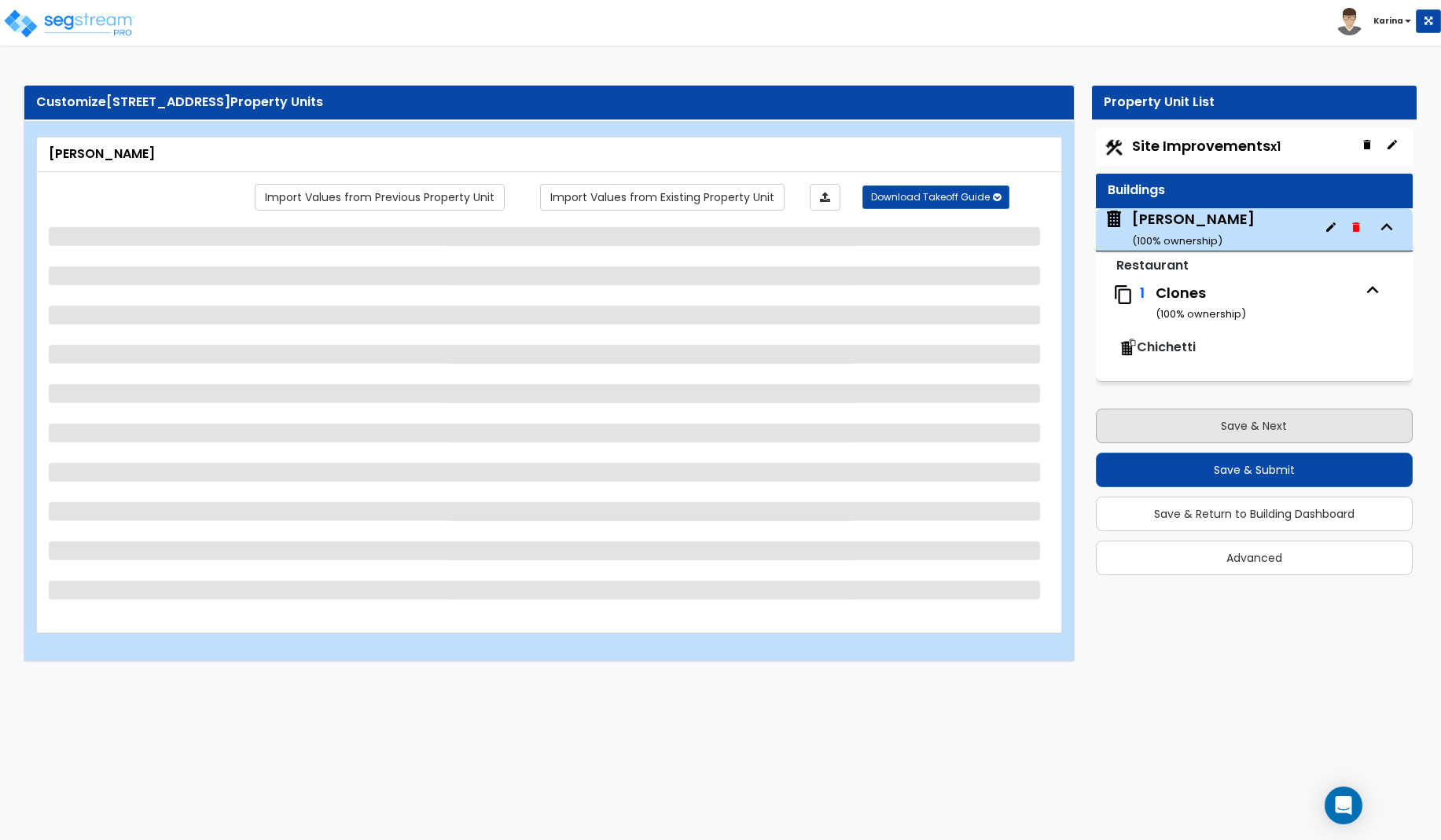
scroll to position [0, 0]
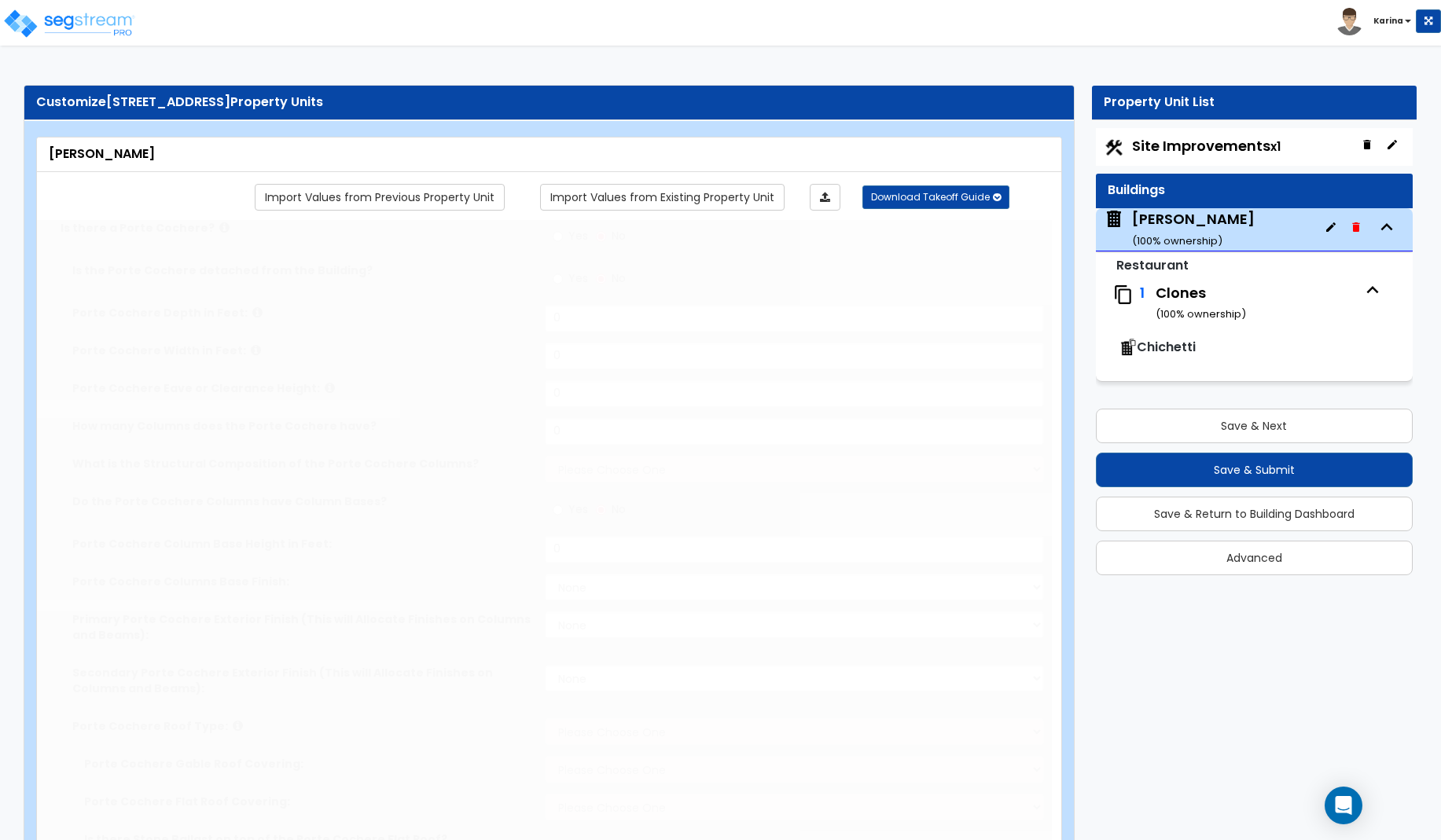
type input "15"
type input "60.9"
type input "2700"
select select "7"
select select "1"
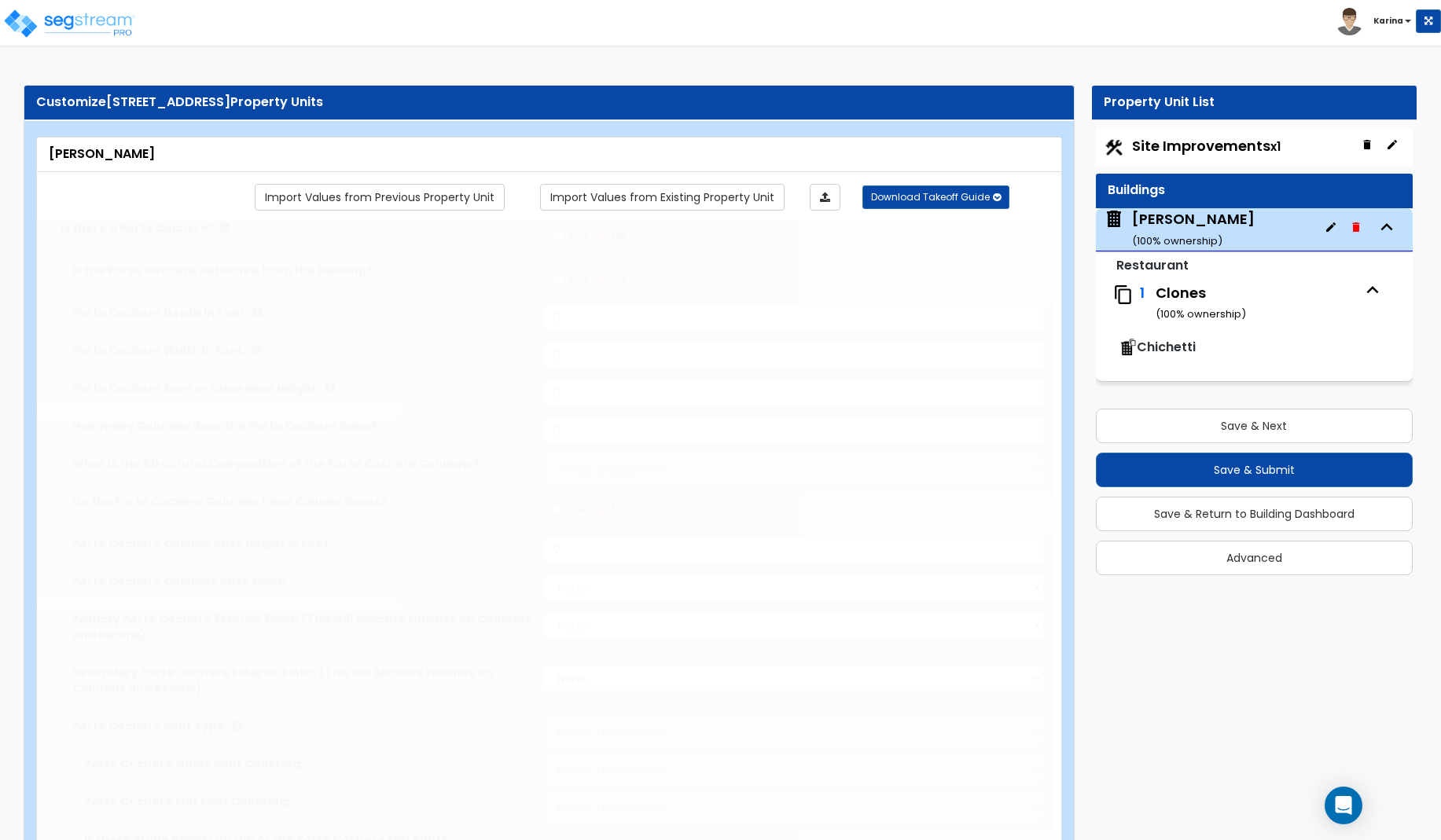
select select "1"
select select "2"
select select "3"
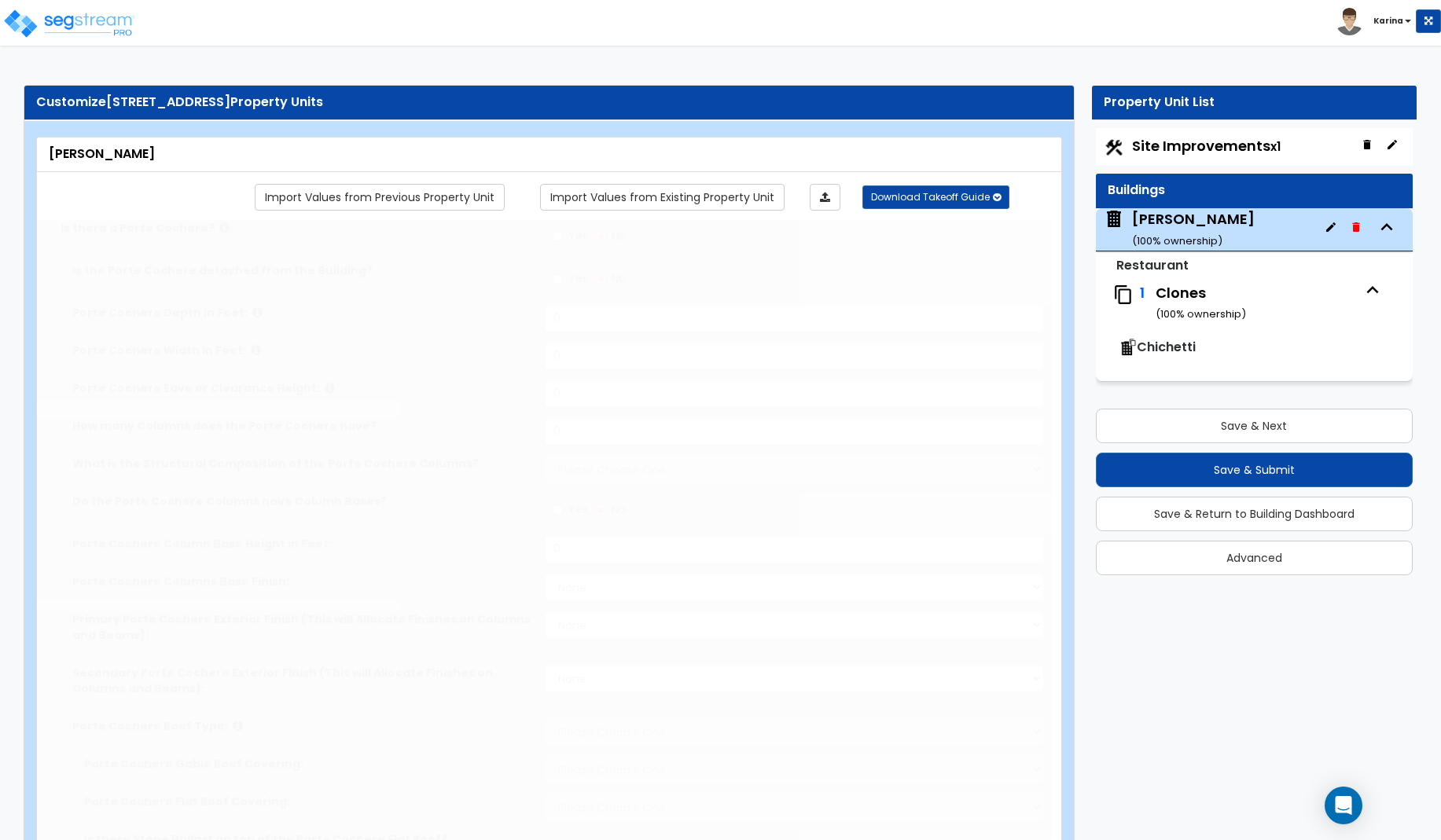
radio input "true"
type input "284.6"
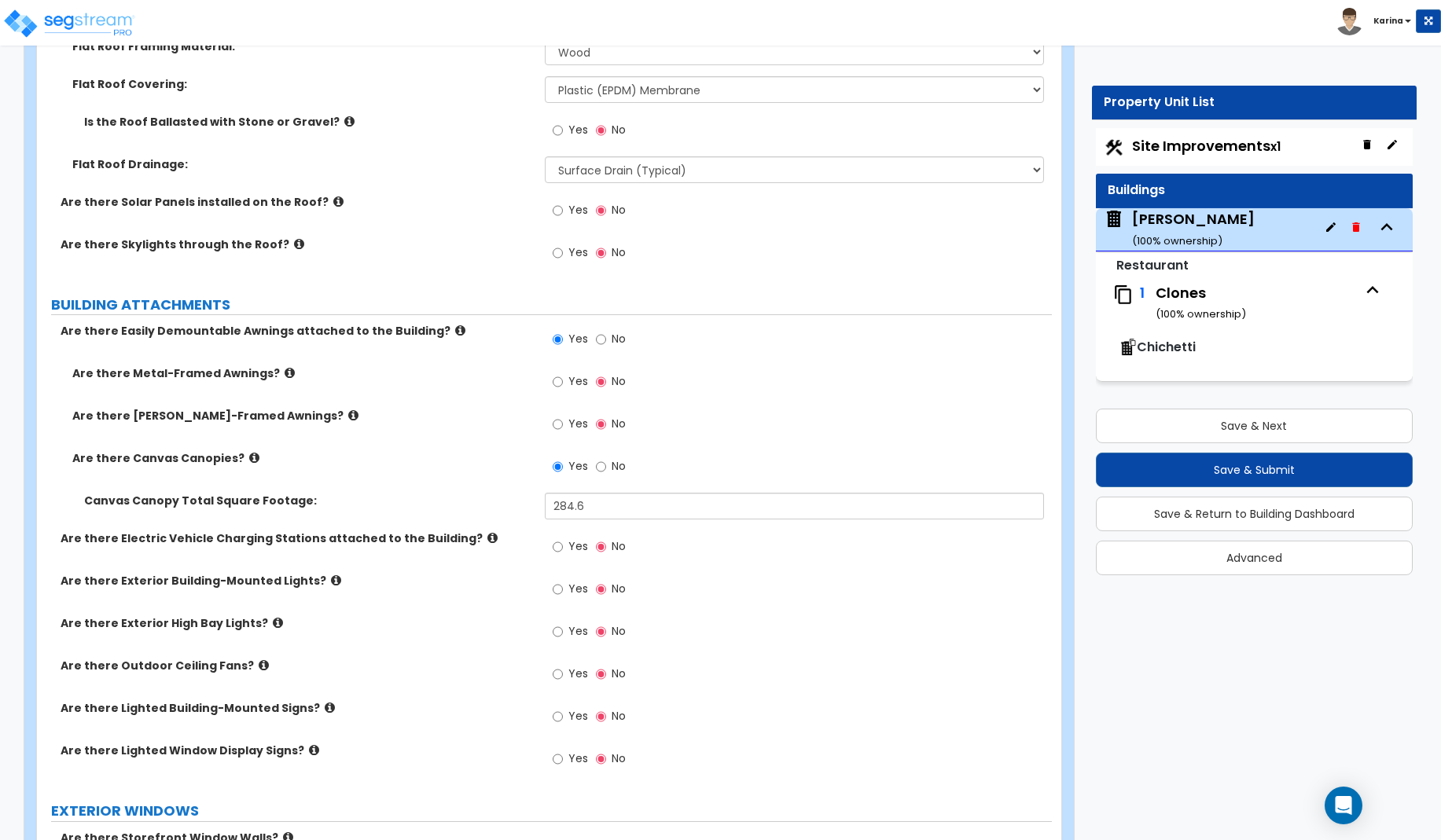
scroll to position [881, 0]
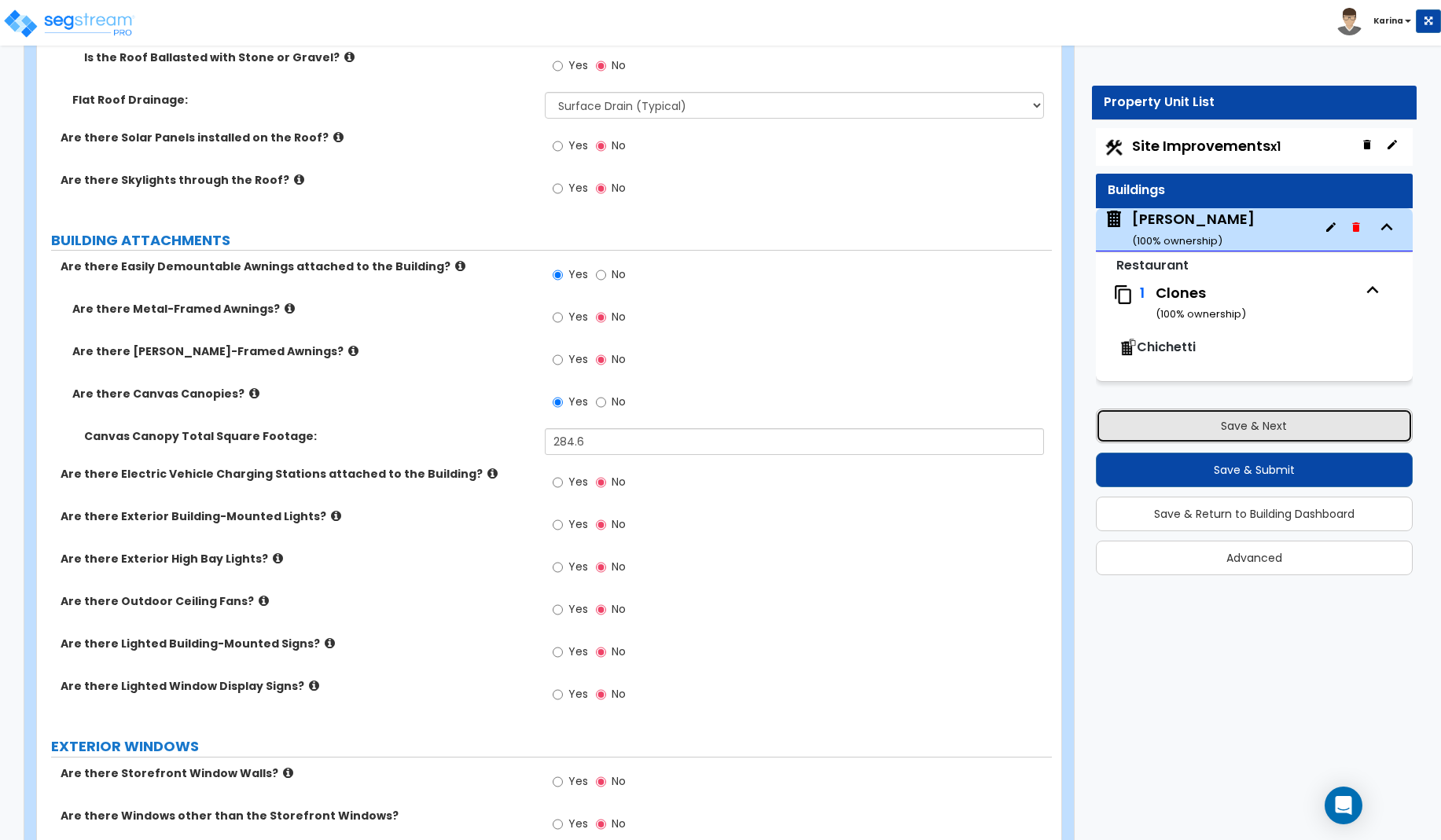
click at [1143, 420] on button "Save & Next" at bounding box center [1254, 426] width 317 height 34
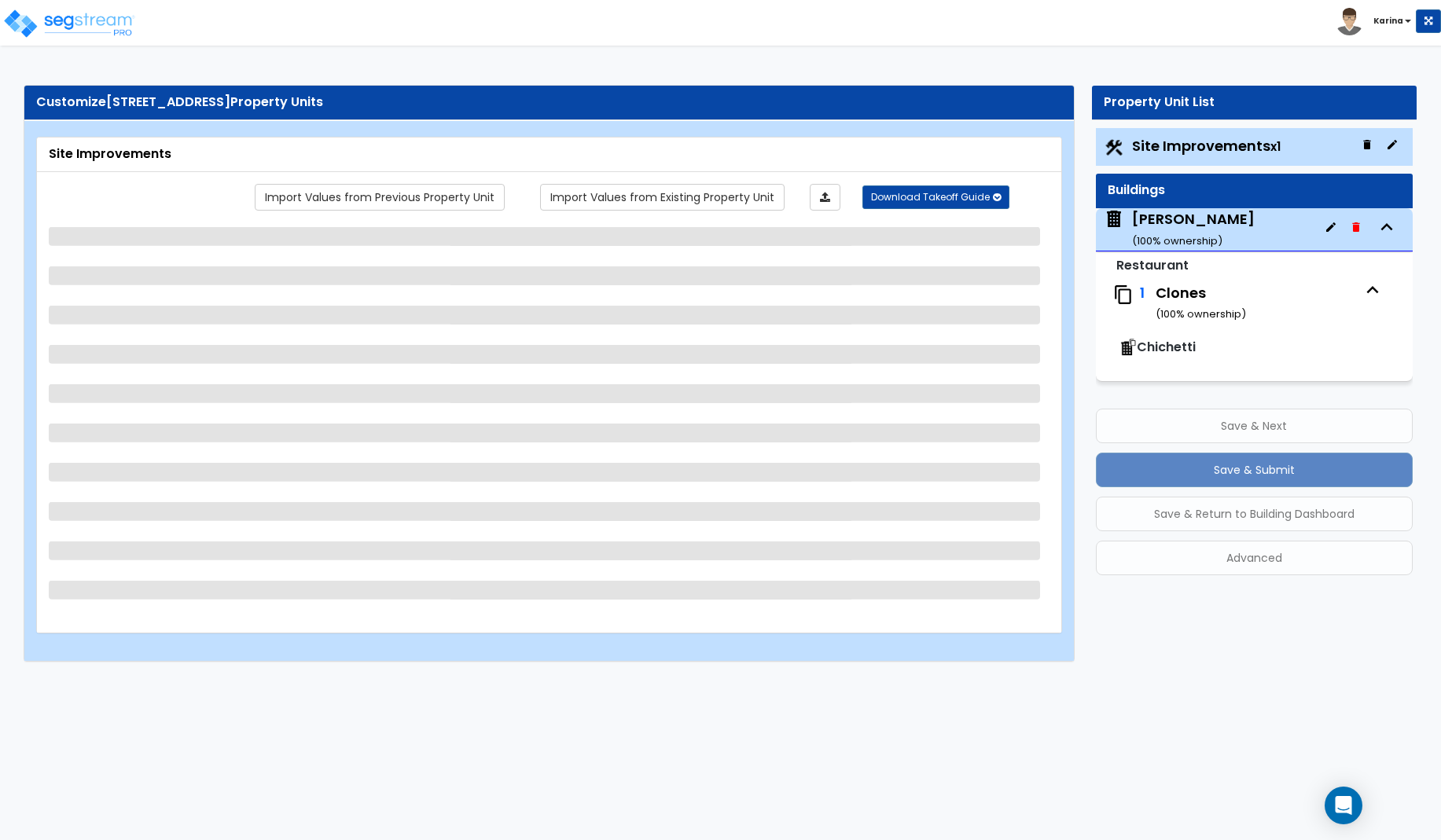
select select "2"
select select "1"
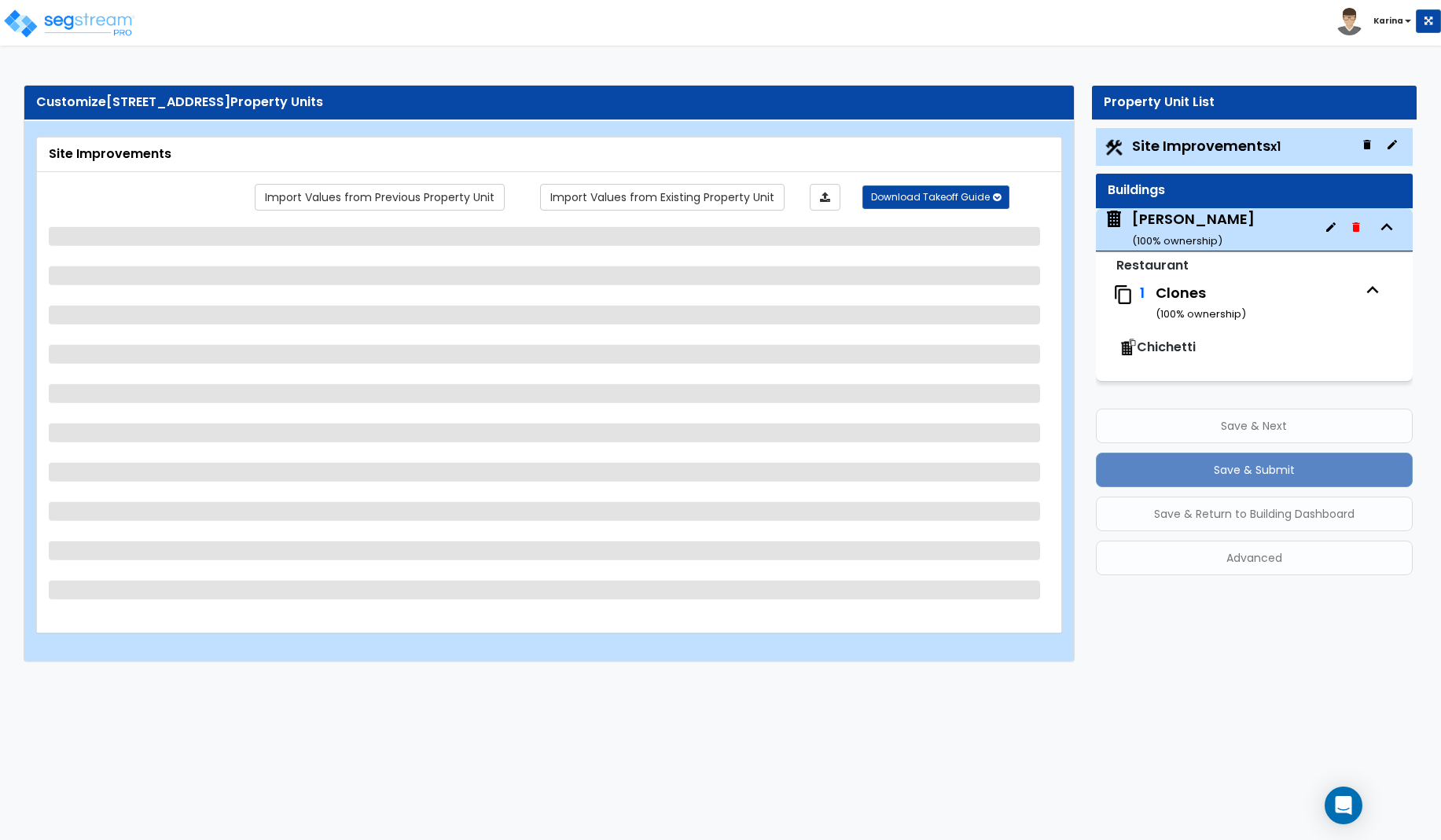
select select "1"
select select "2"
select select "7"
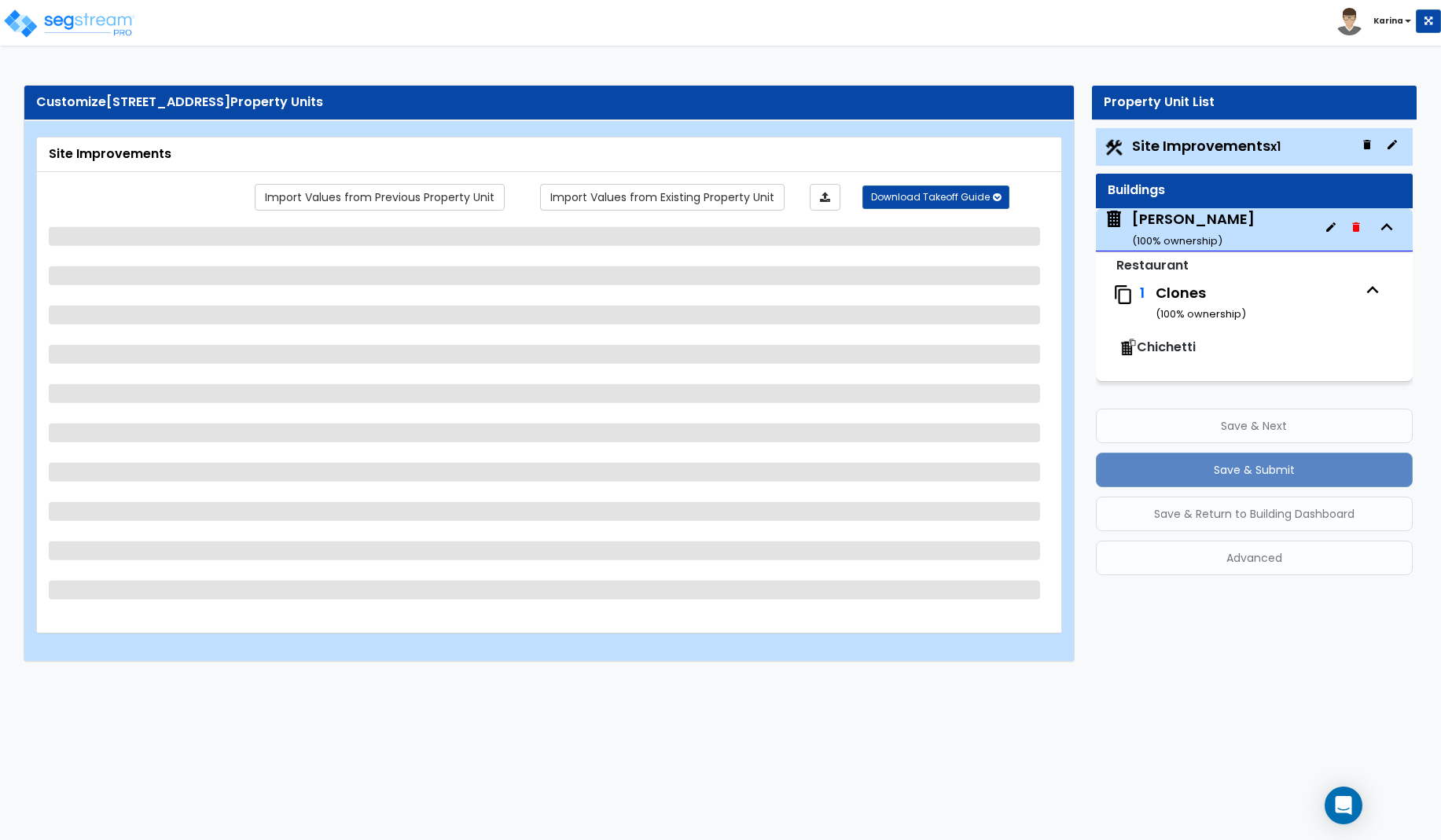
select select "2"
select select "1"
select select "20"
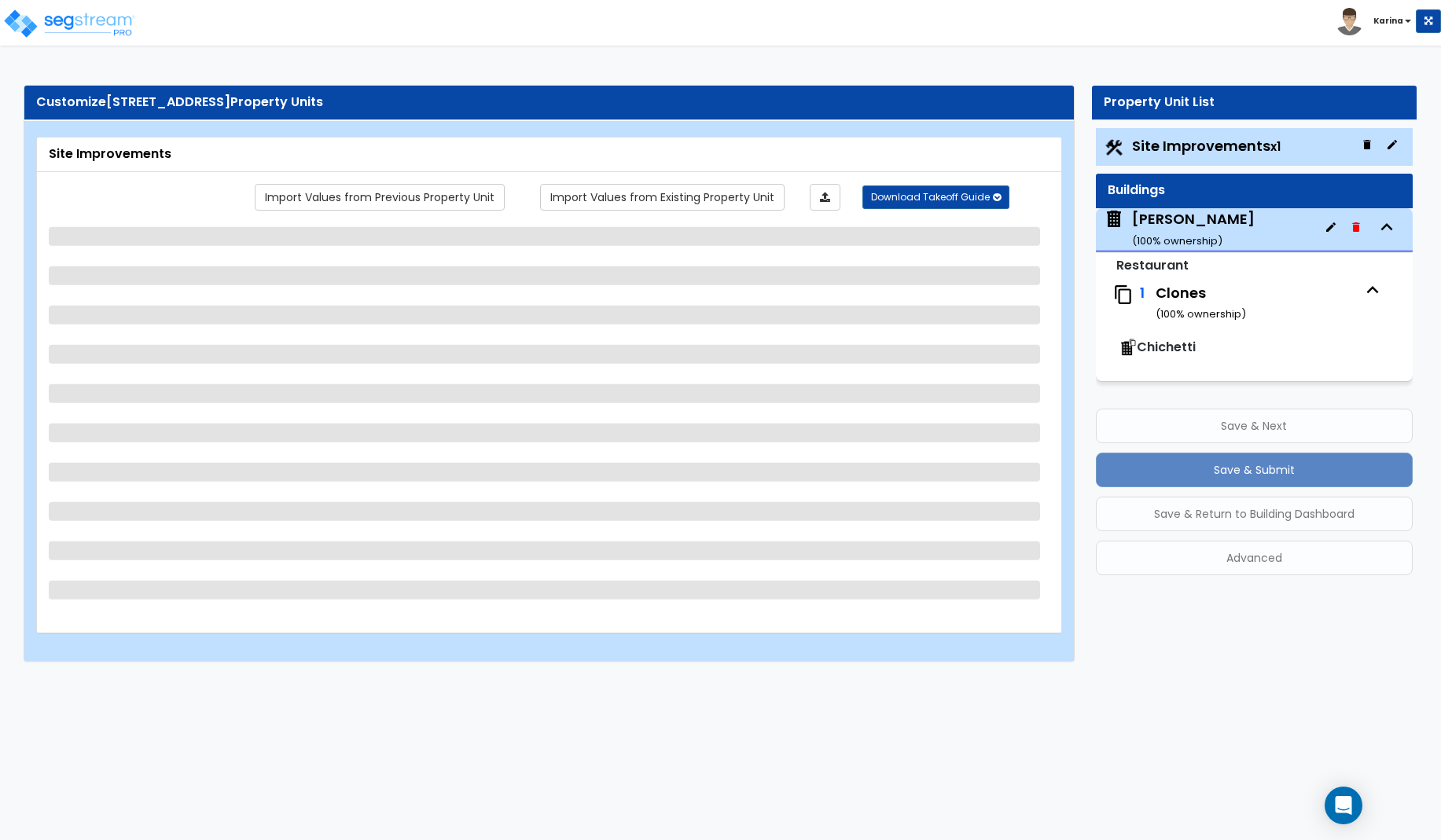
select select "3"
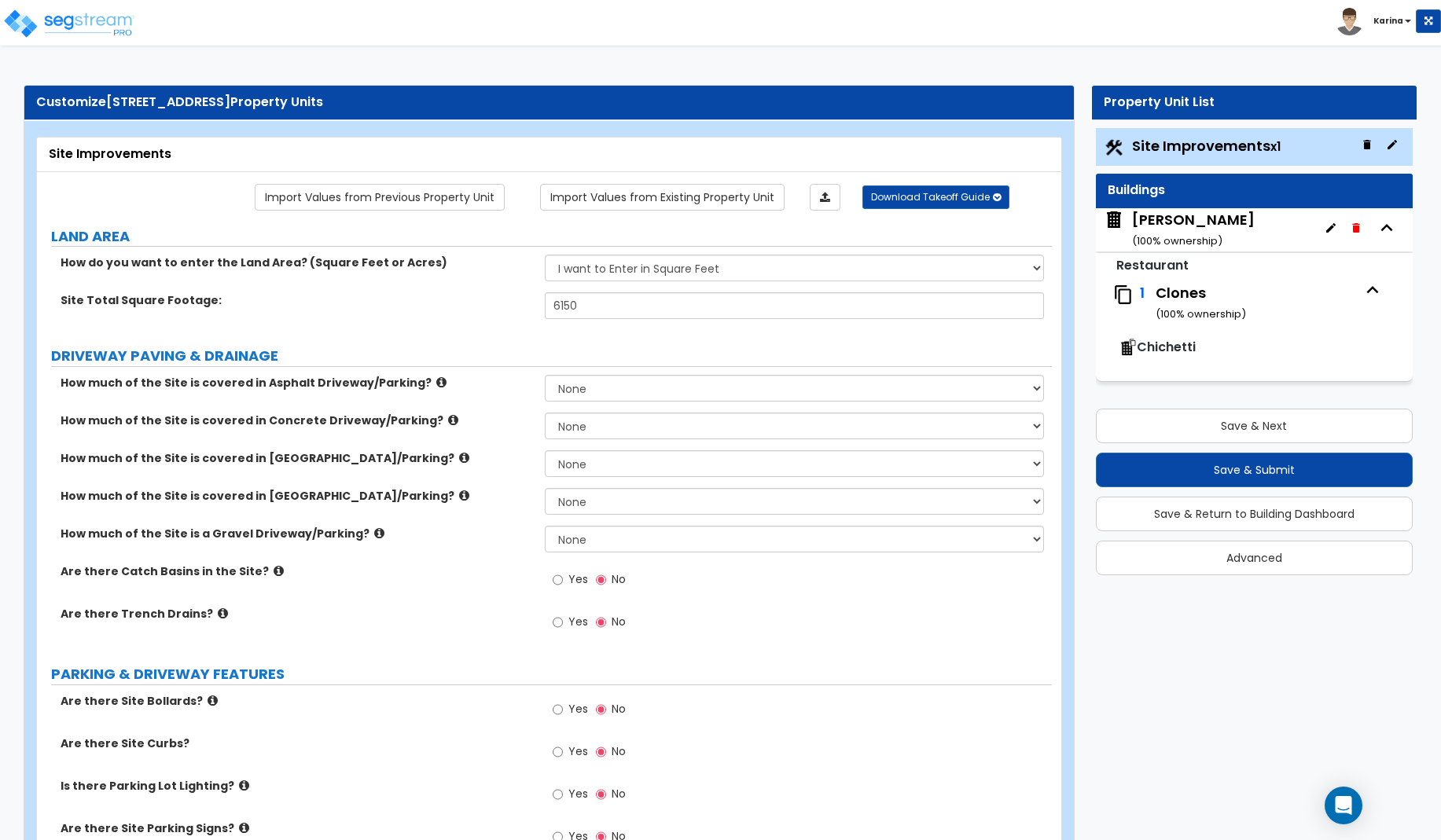
scroll to position [241, 0]
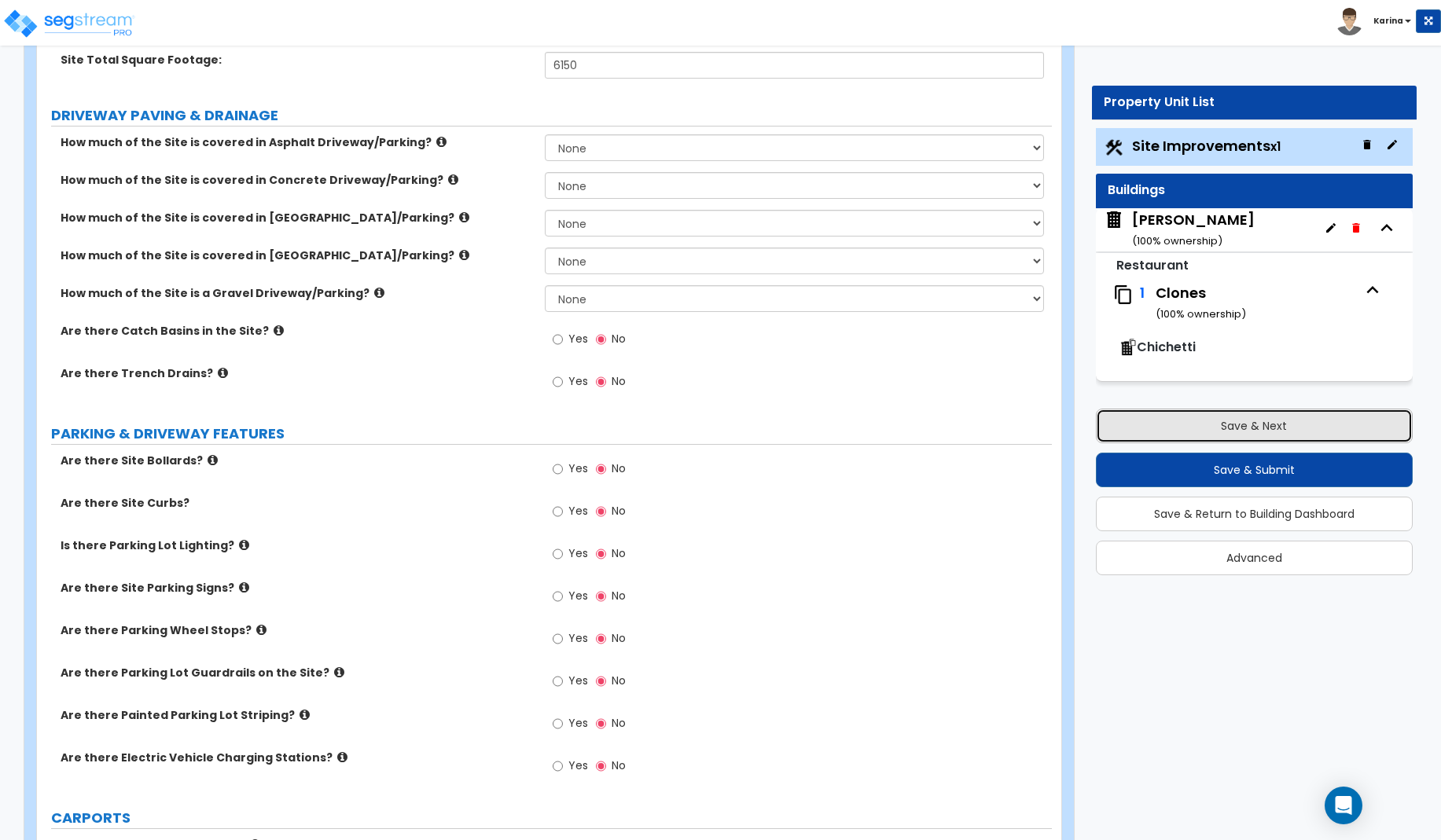
click at [1155, 426] on button "Save & Next" at bounding box center [1254, 426] width 317 height 34
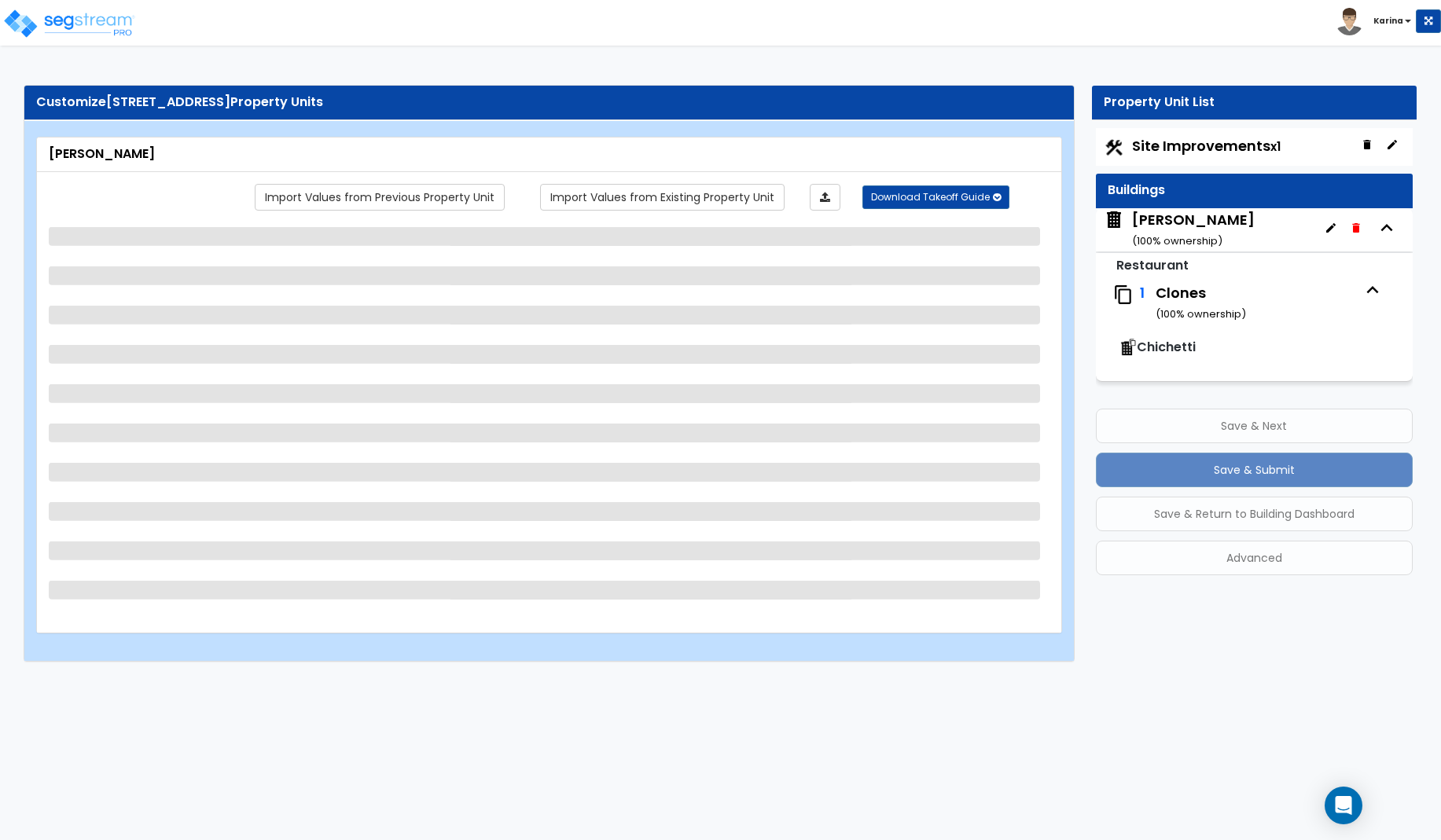
scroll to position [0, 0]
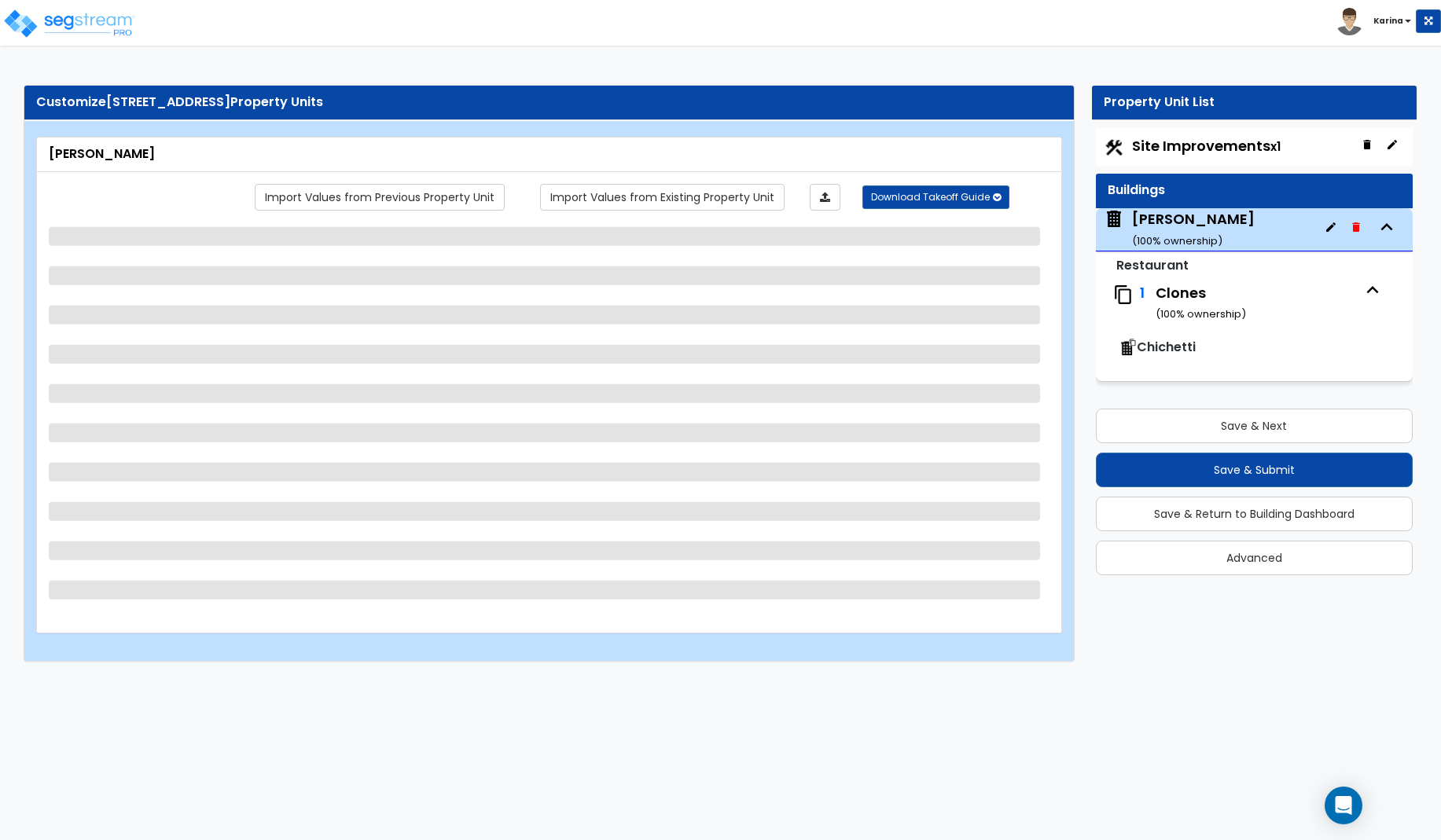
select select "7"
select select "1"
select select "2"
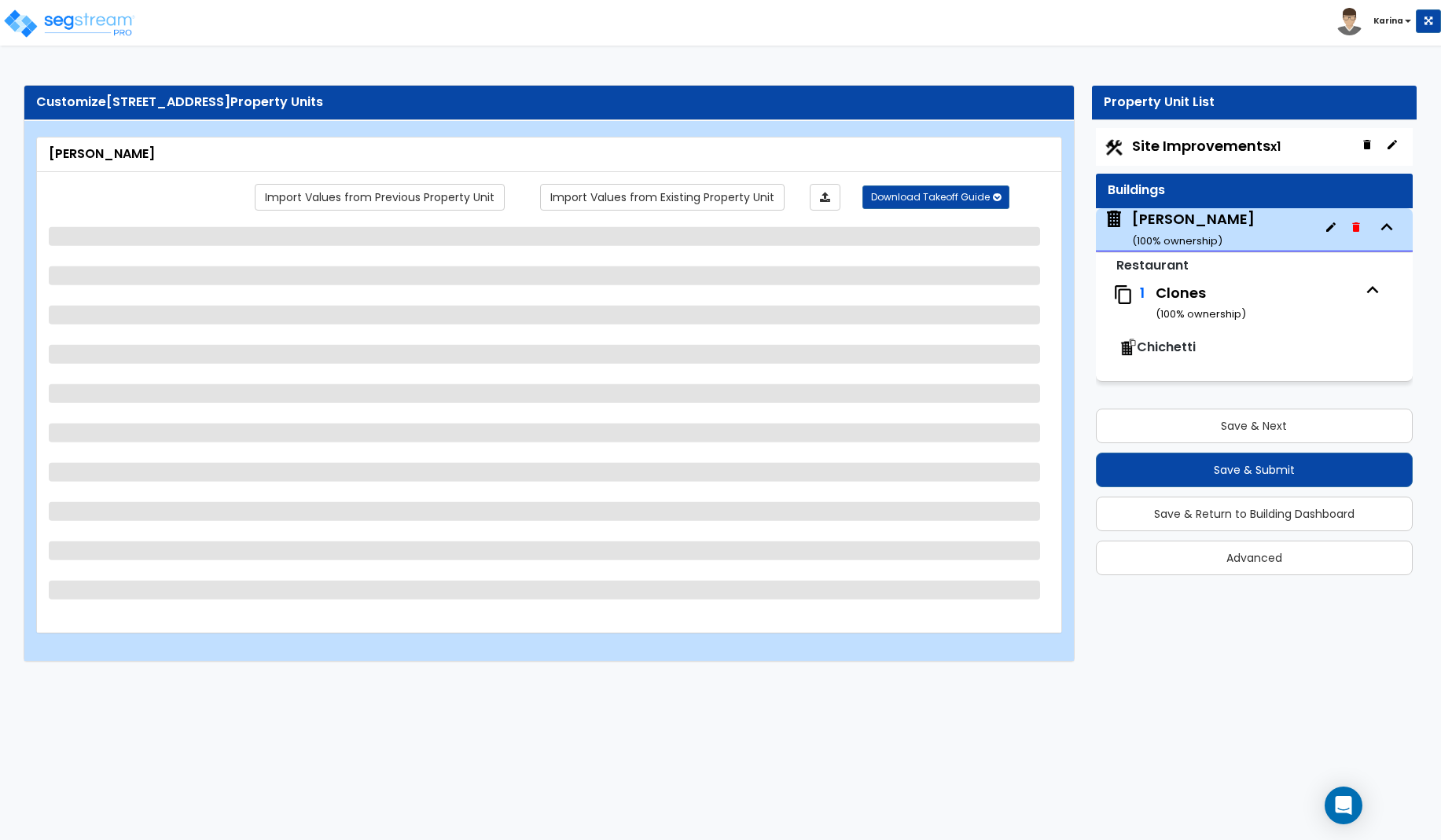
select select "2"
select select "3"
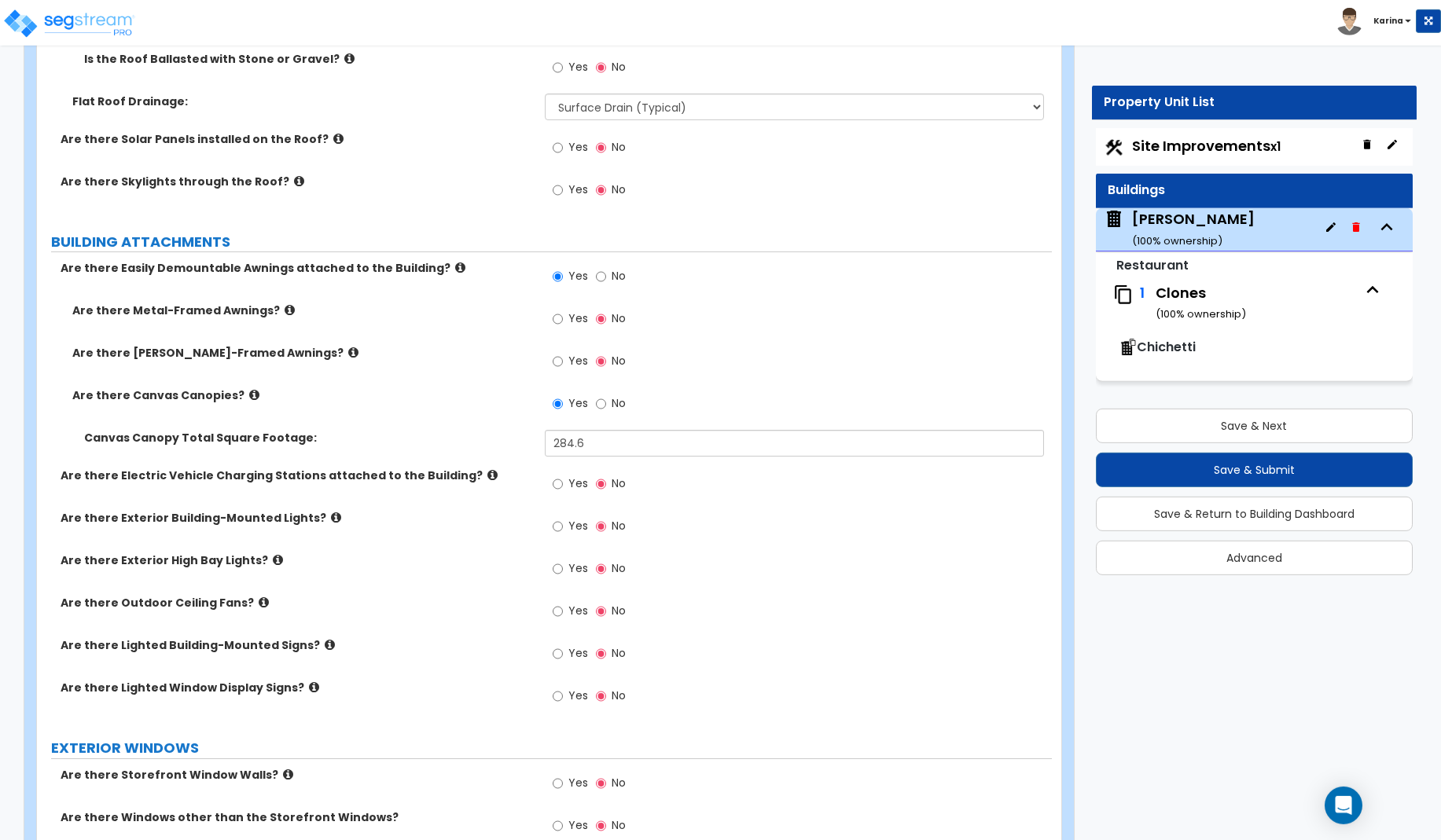
scroll to position [881, 0]
drag, startPoint x: 606, startPoint y: 442, endPoint x: 522, endPoint y: 446, distance: 84.1
click at [545, 446] on input "284.6" at bounding box center [795, 441] width 500 height 27
type input "360"
click at [728, 544] on div "Yes No" at bounding box center [798, 530] width 508 height 43
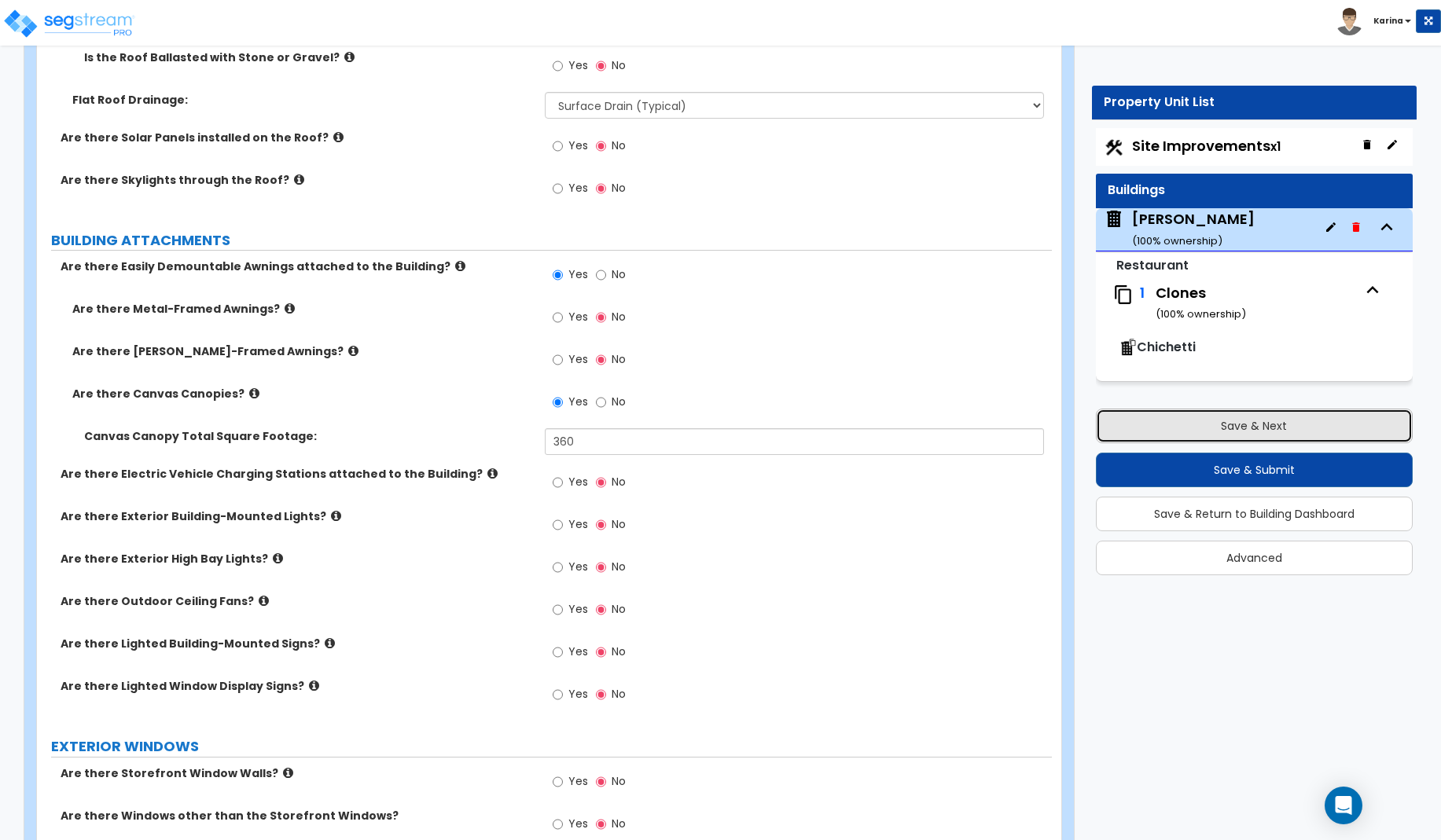
click at [1177, 424] on button "Save & Next" at bounding box center [1254, 426] width 317 height 34
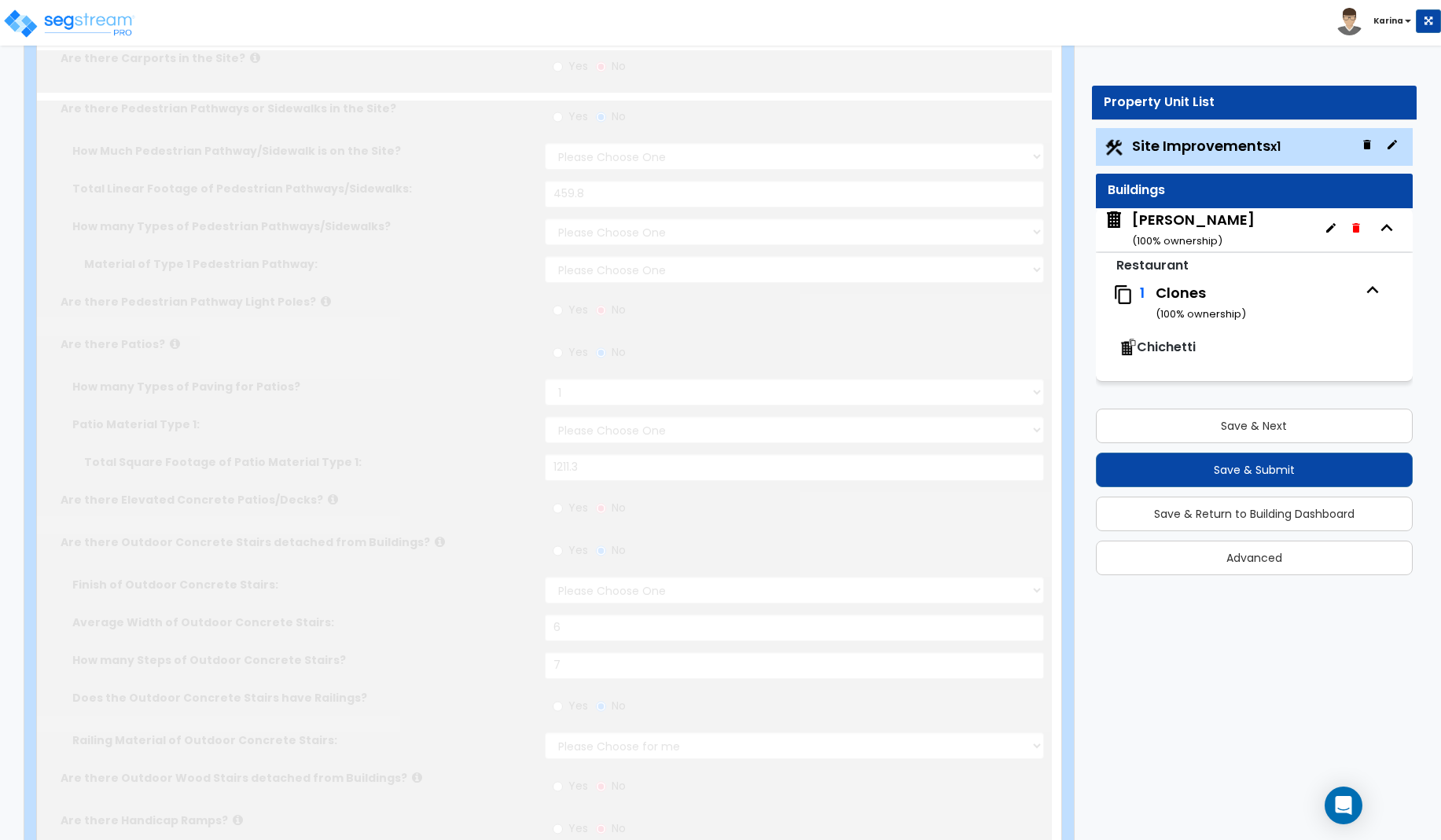
select select "2"
type input "6150"
radio input "true"
select select "2"
type input "459.8"
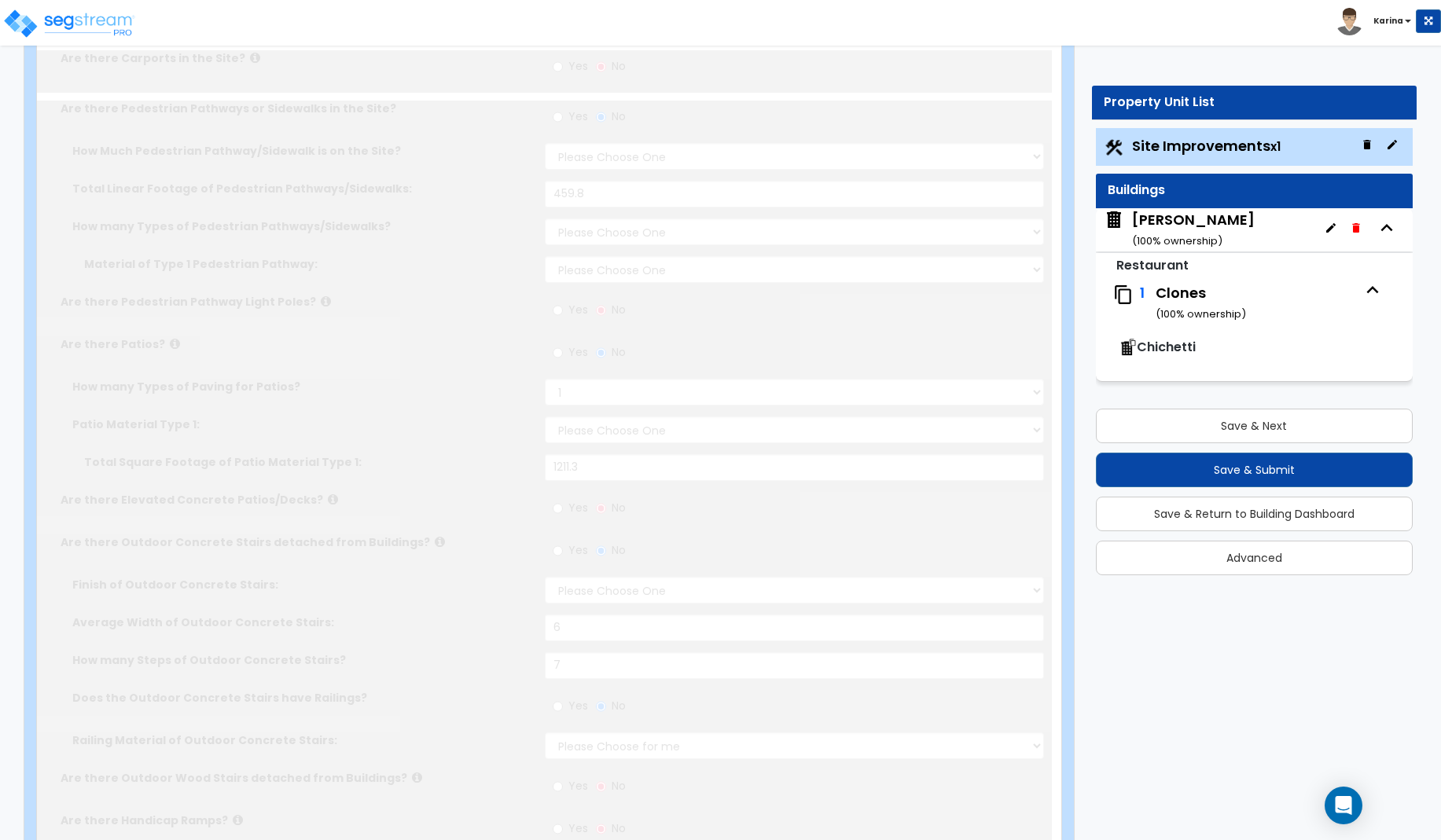
select select "1"
radio input "true"
select select "1"
type input "1211.3"
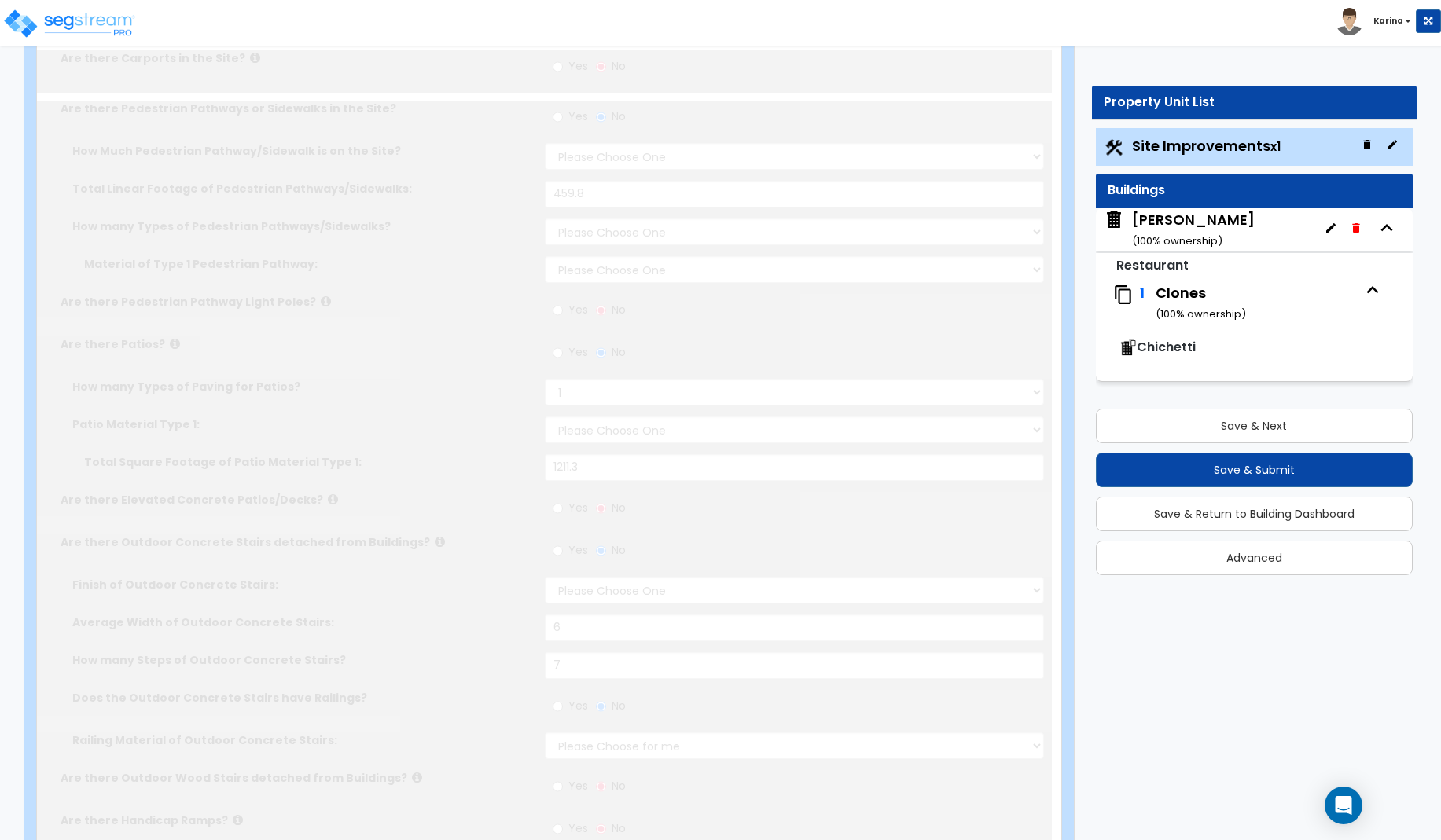
radio input "true"
select select "1"
type input "6"
type input "7"
radio input "true"
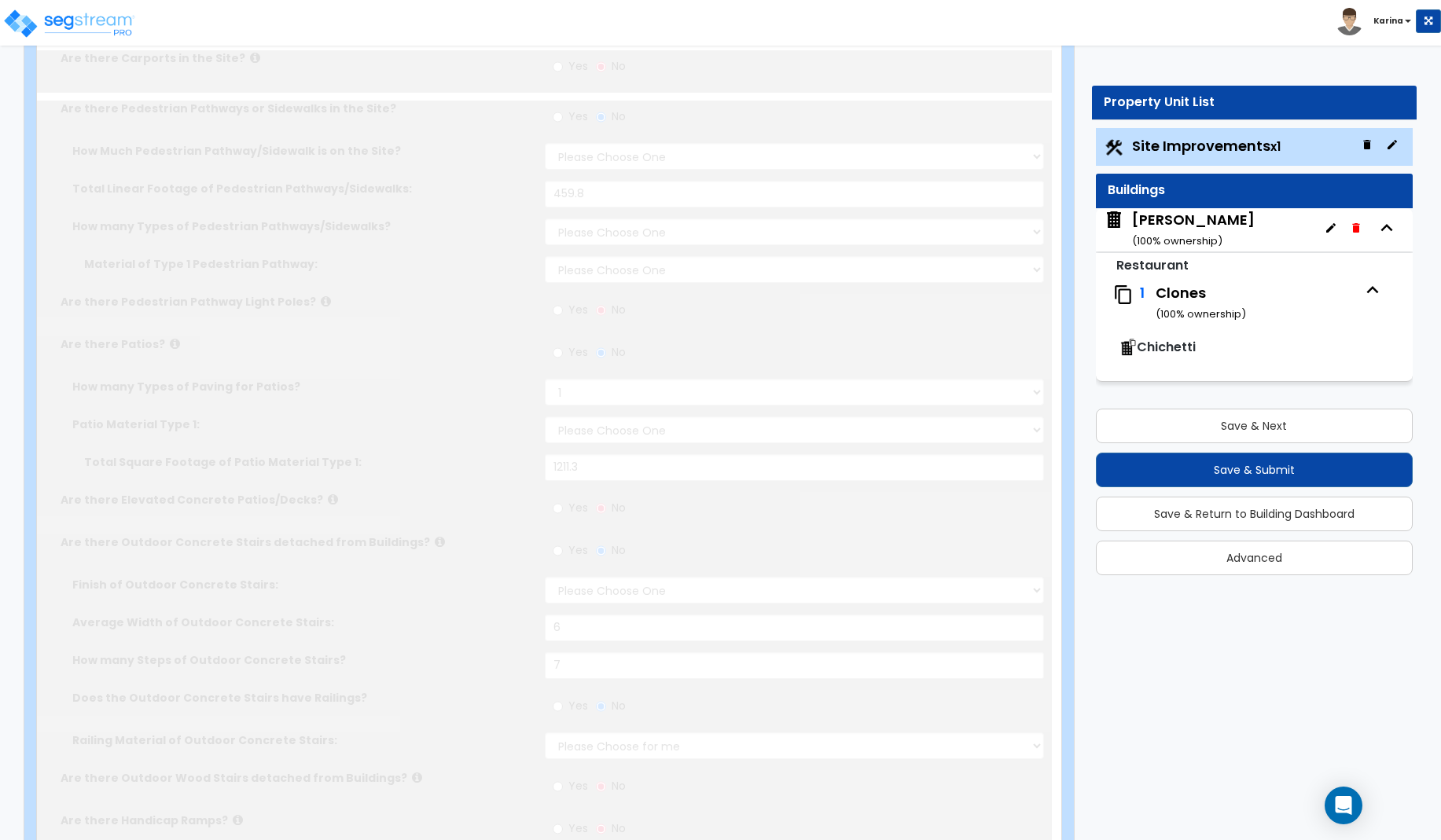
radio input "true"
type input "24"
radio input "true"
type input "5"
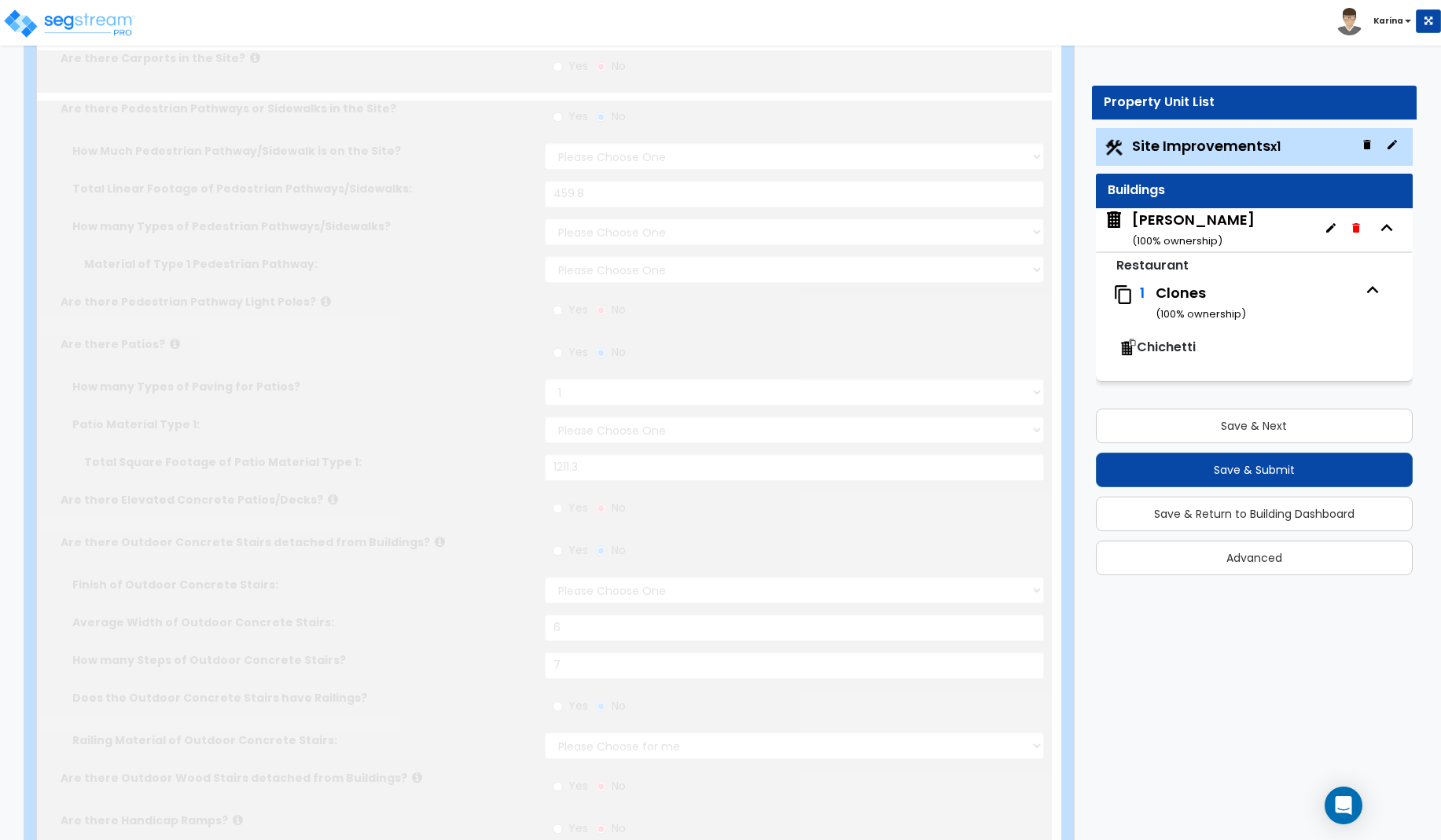
type input "27.8"
radio input "true"
type input "1"
type input "80"
type input "15"
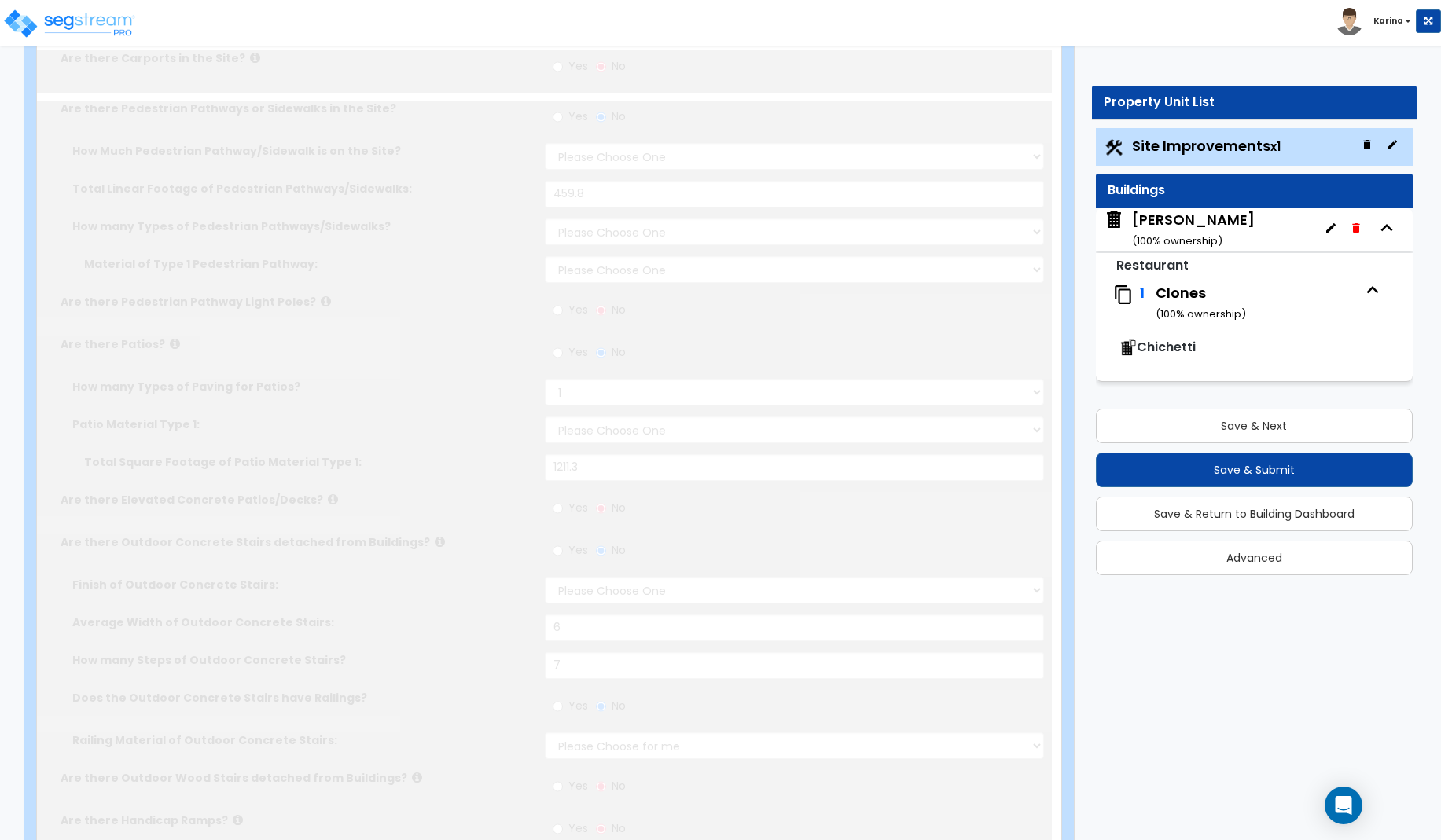
select select "1"
radio input "true"
select select "1"
select select "2"
type input "1"
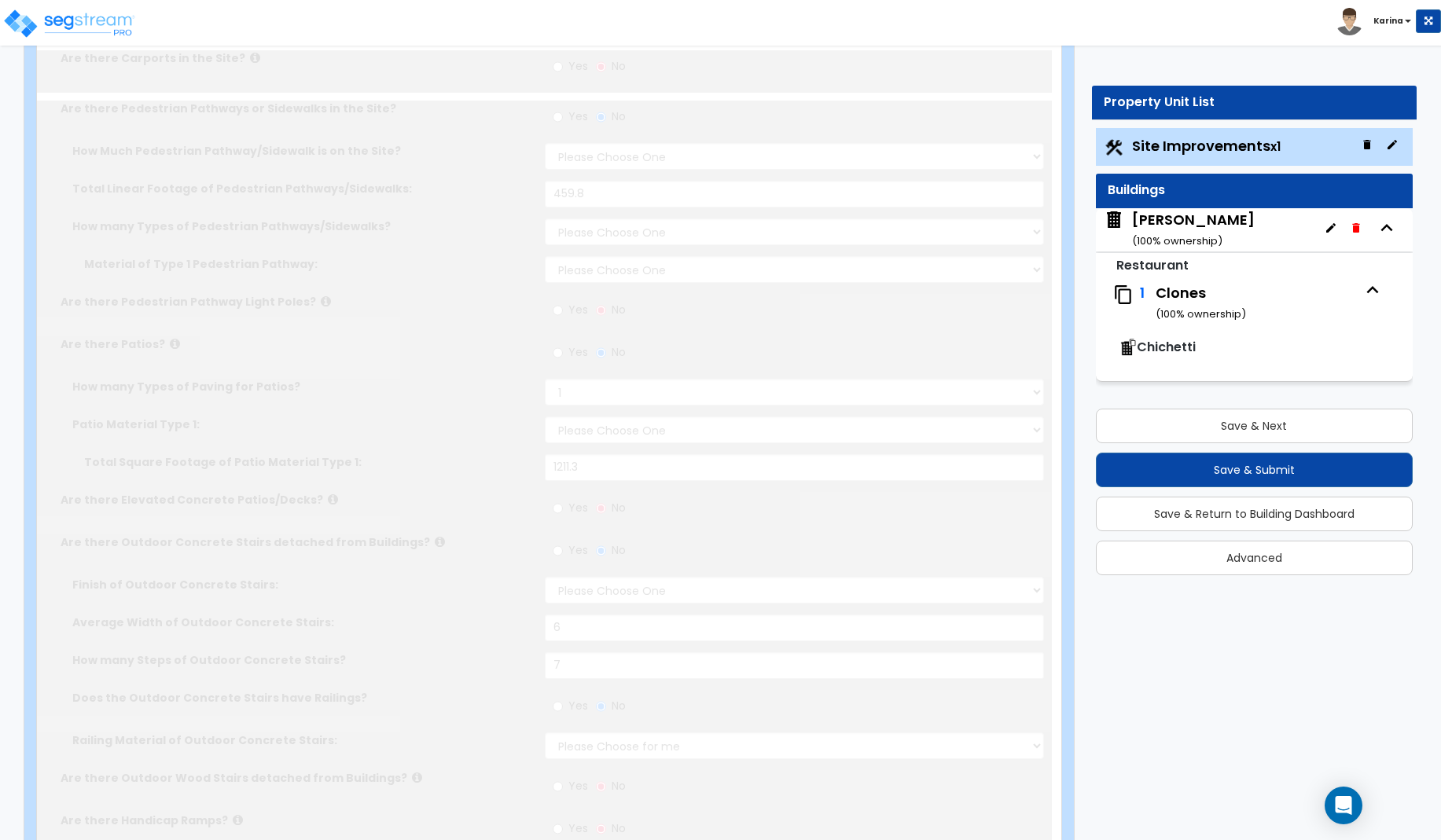
radio input "true"
type input "2"
type input "81"
select select "7"
select select "2"
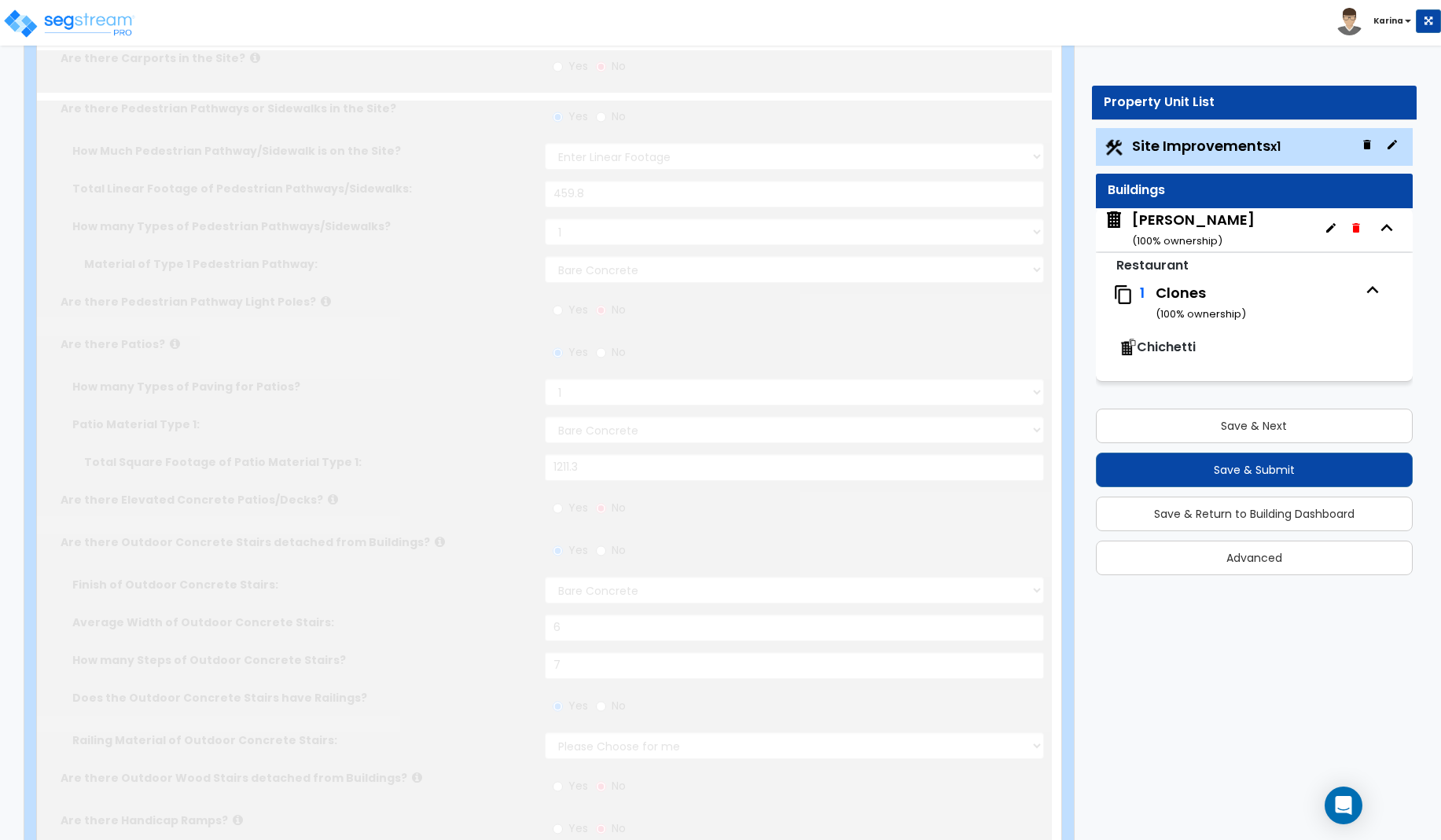
select select "2"
select select "1"
select select "20"
select select "3"
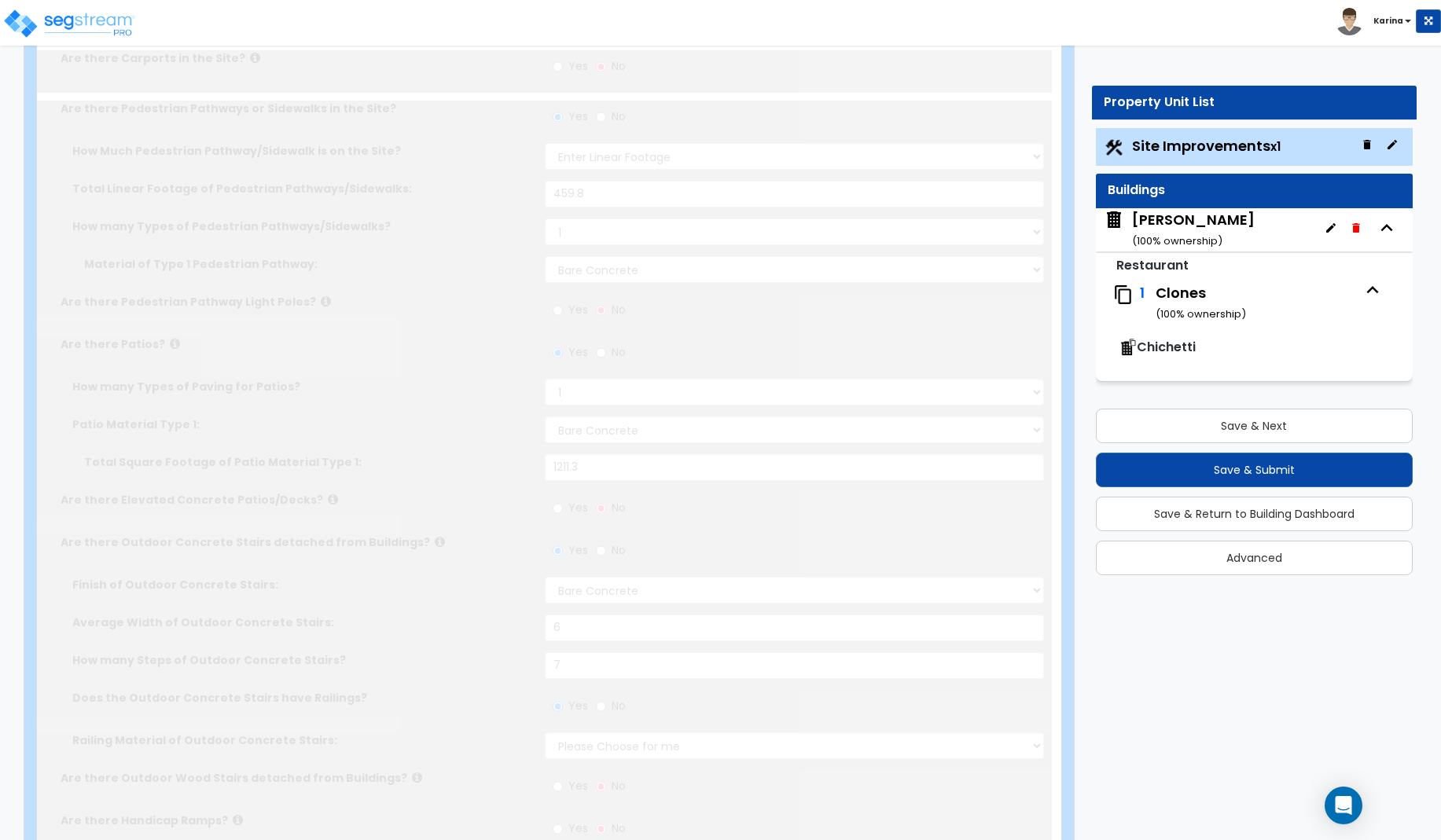
scroll to position [0, 0]
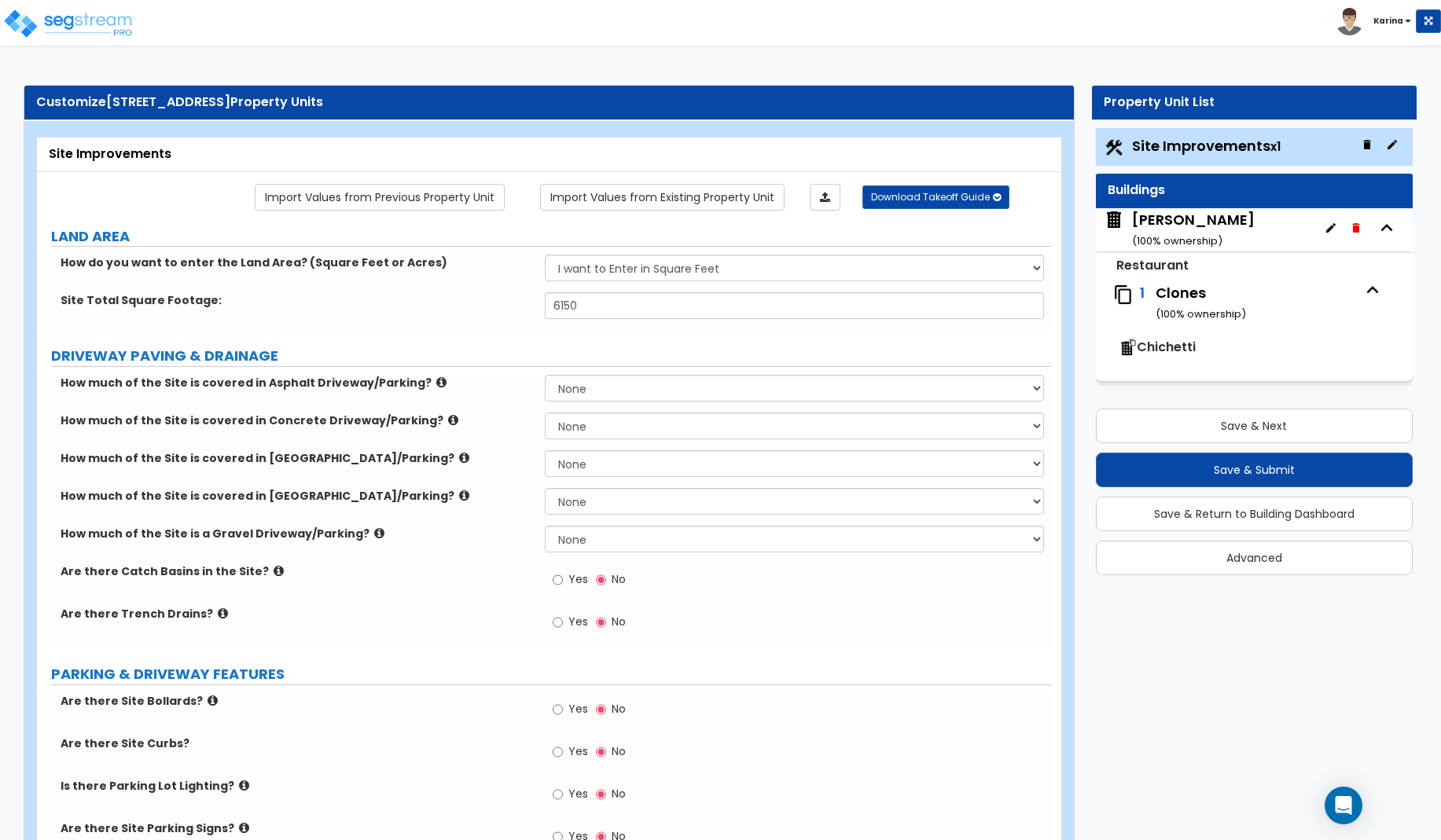
click at [1158, 340] on span "Chichetti" at bounding box center [1166, 347] width 59 height 18
click at [1372, 286] on icon "button" at bounding box center [1372, 290] width 24 height 24
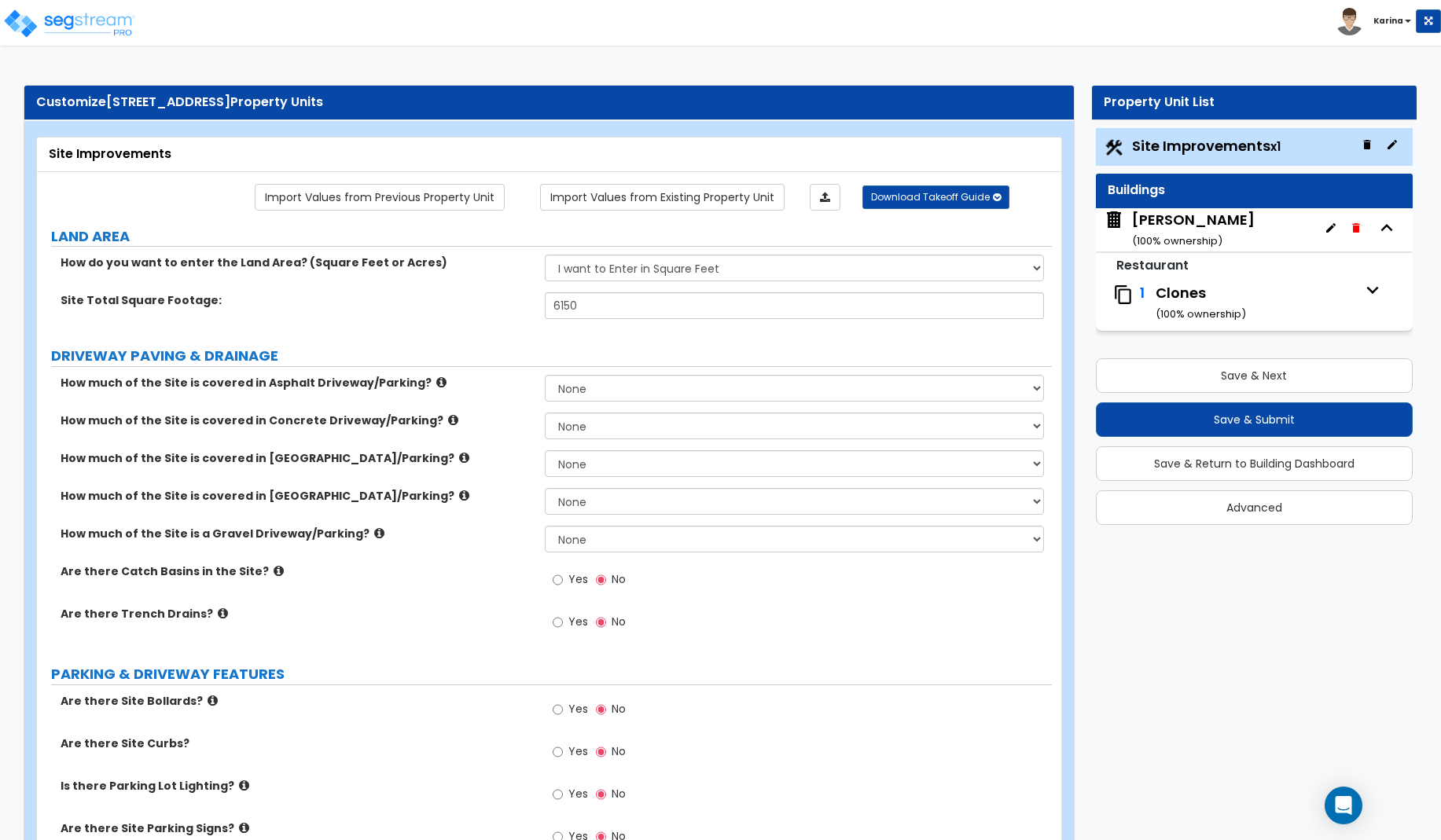
click at [1372, 286] on icon "button" at bounding box center [1372, 290] width 24 height 24
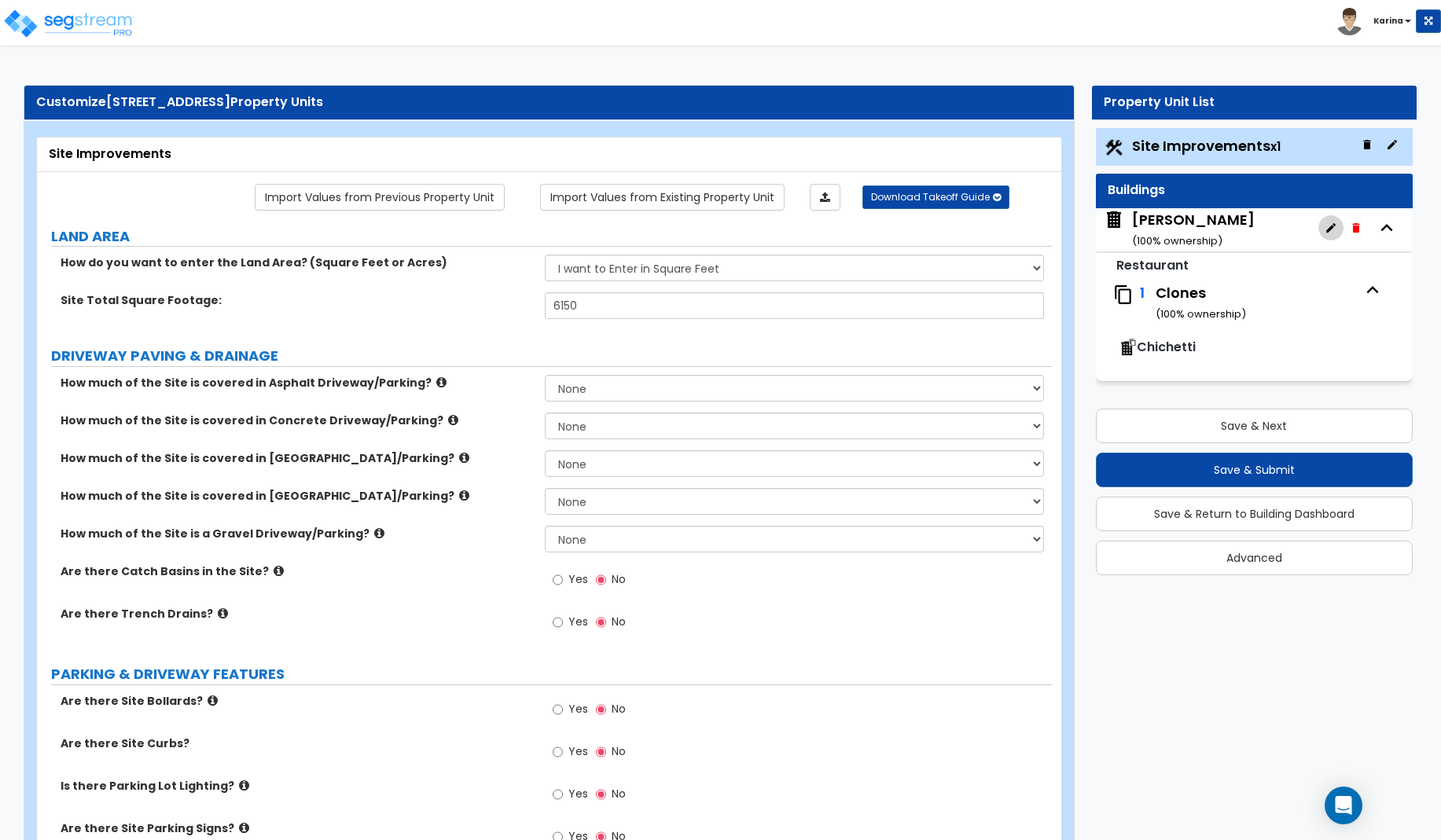
click at [1330, 225] on icon "button" at bounding box center [1330, 228] width 13 height 13
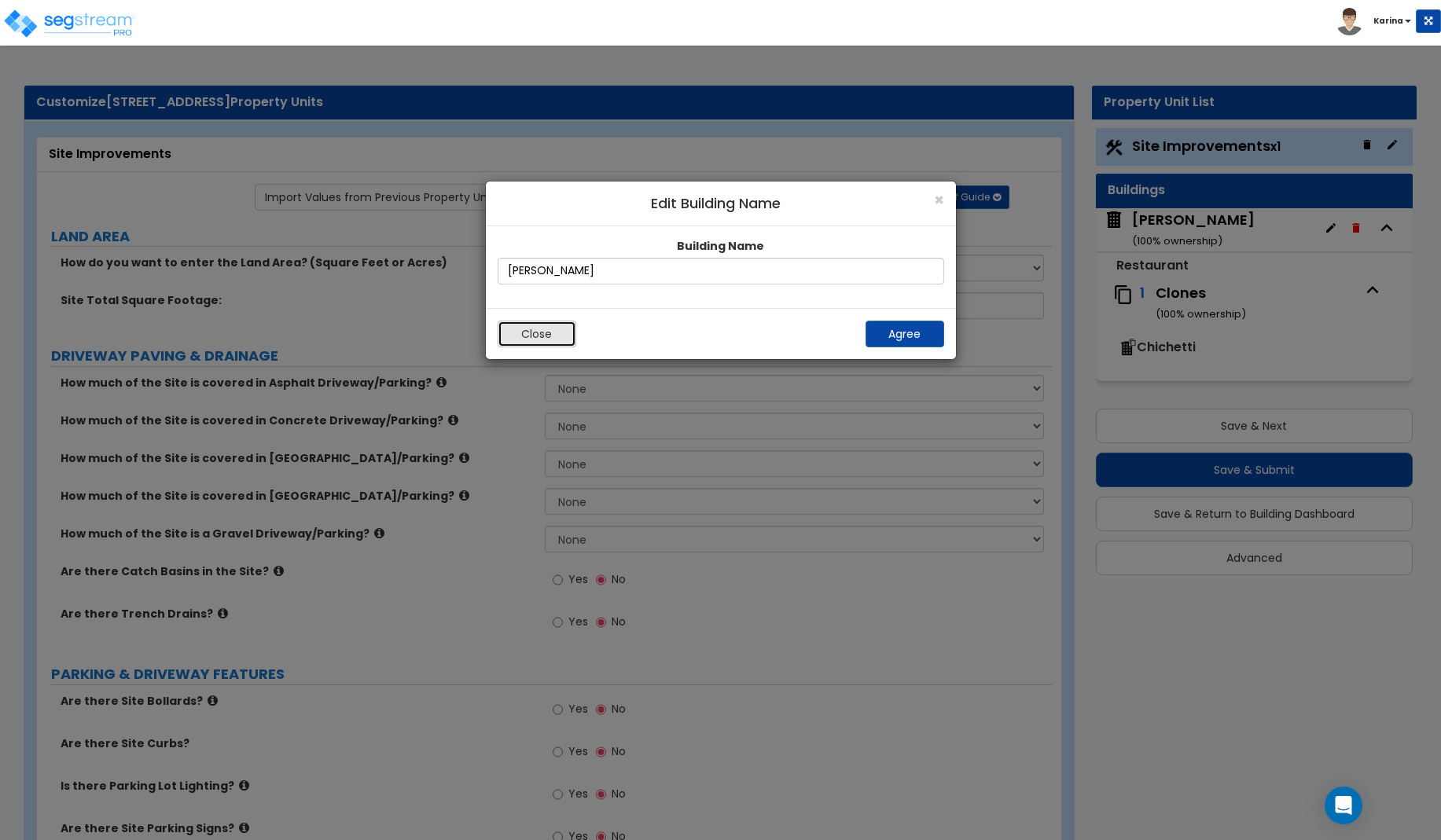
click at [543, 335] on button "Close" at bounding box center [537, 333] width 79 height 27
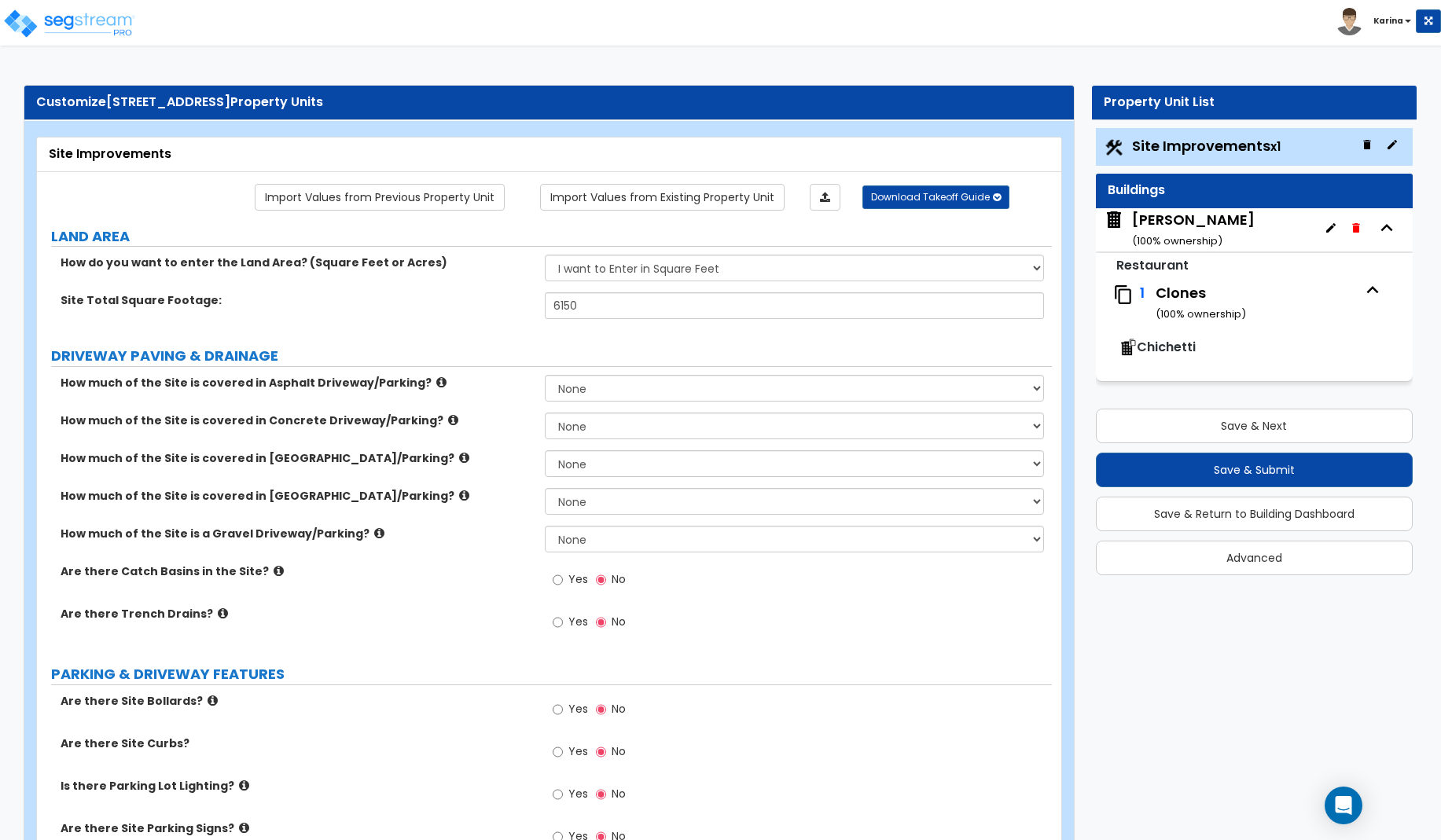
click at [1394, 144] on icon "button" at bounding box center [1391, 144] width 9 height 9
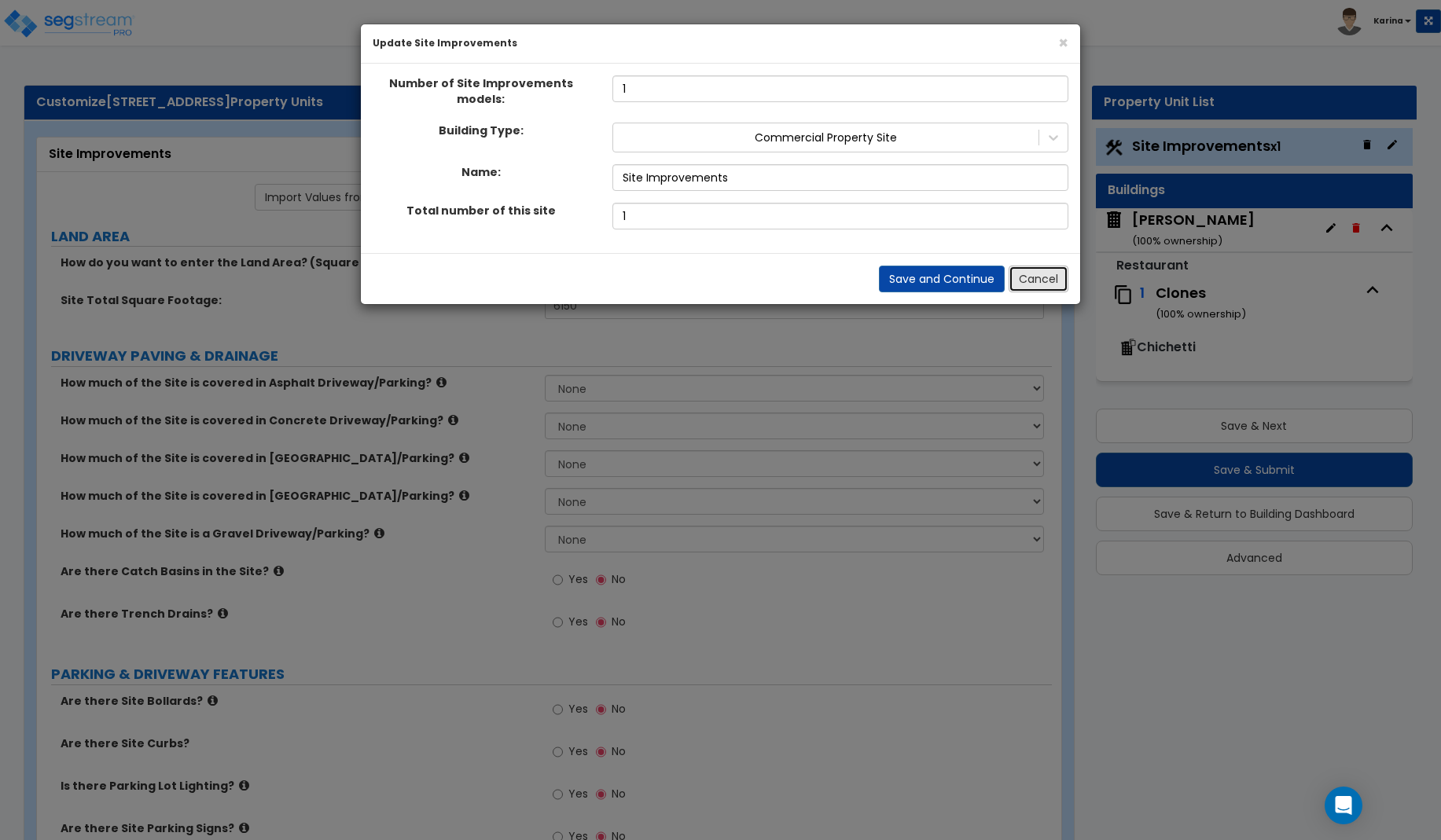
click at [1025, 275] on button "Cancel" at bounding box center [1038, 278] width 60 height 27
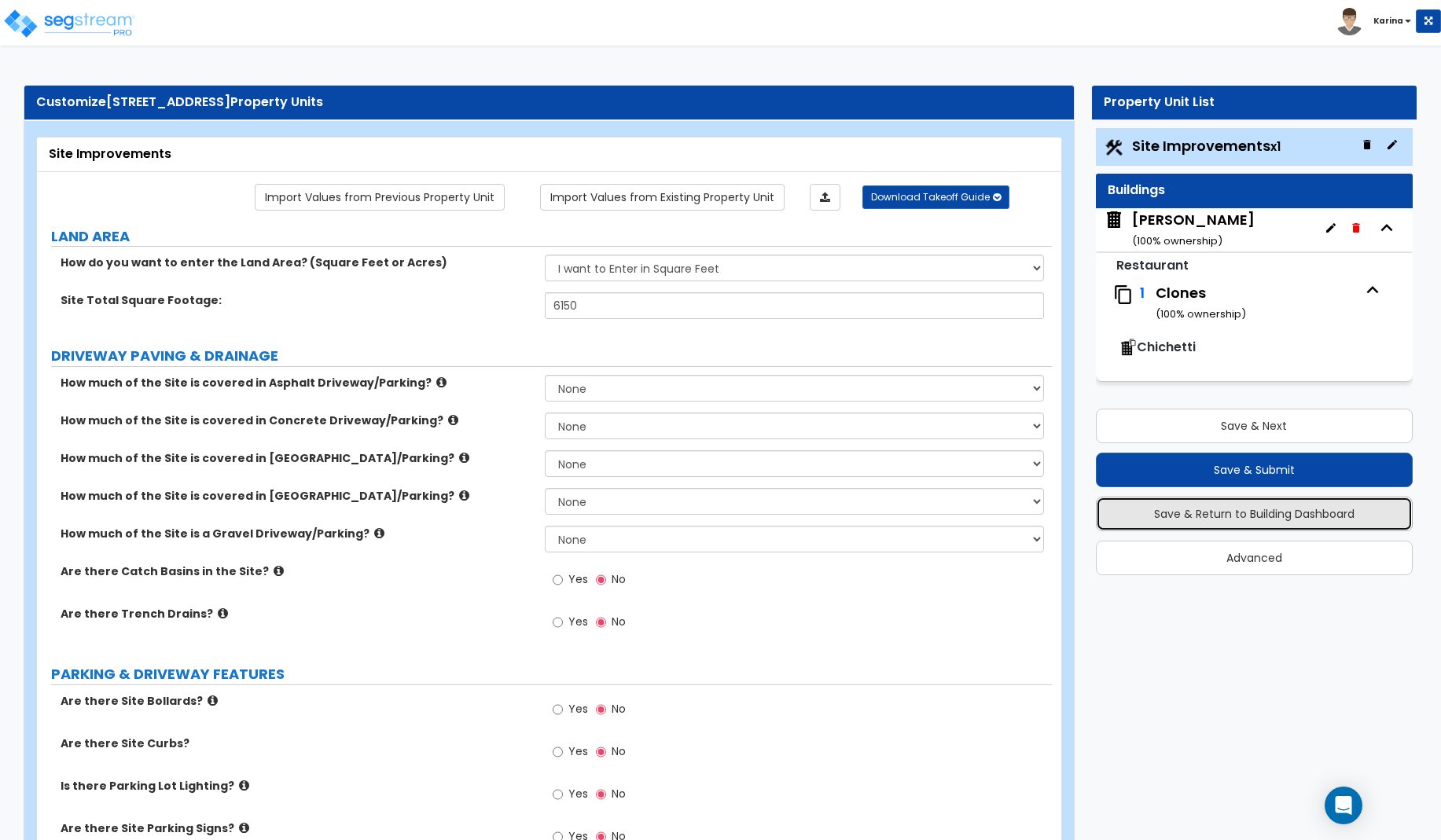
click at [1189, 507] on button "Save & Return to Building Dashboard" at bounding box center [1254, 514] width 317 height 34
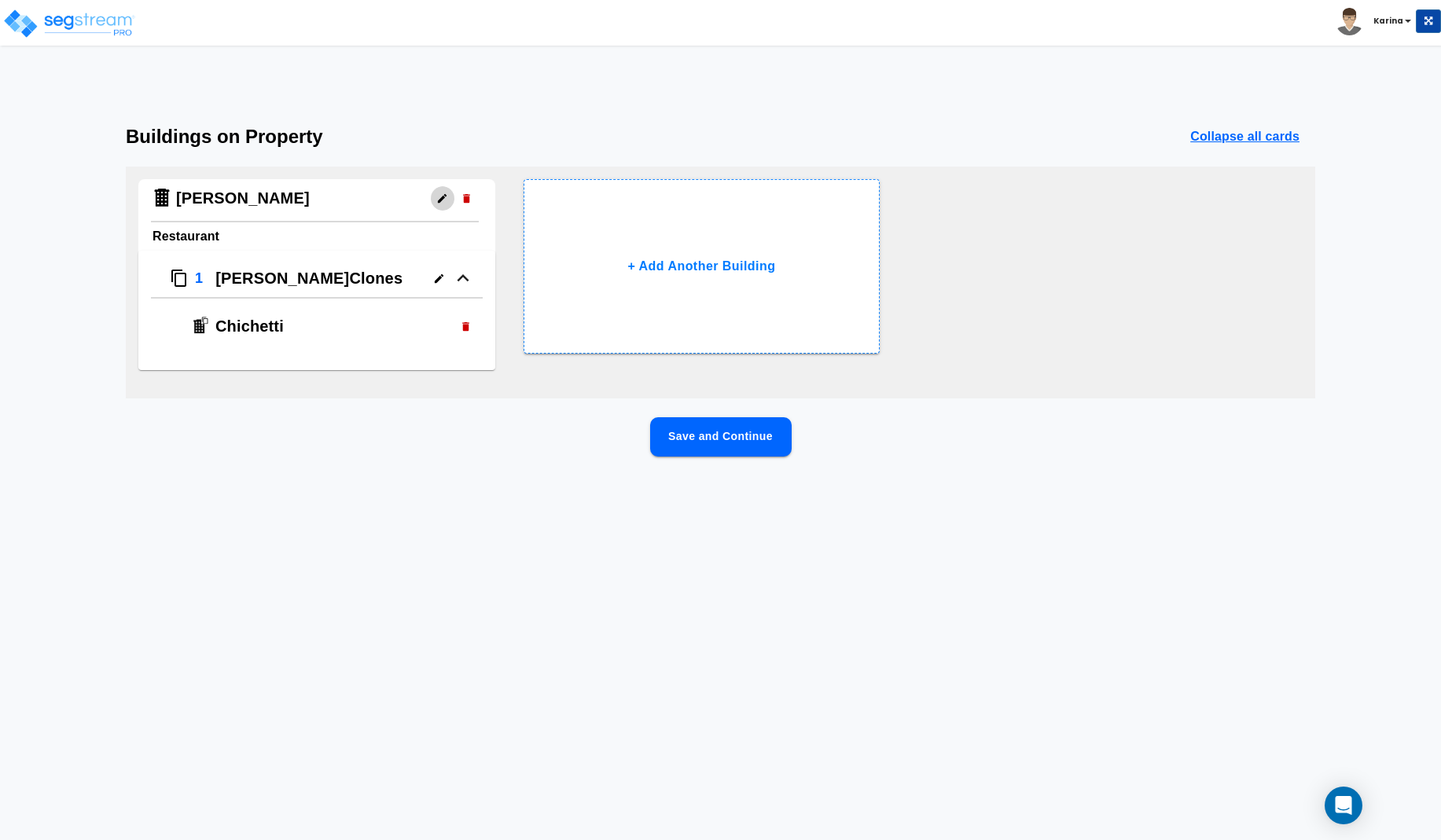
click at [443, 195] on icon "button" at bounding box center [442, 199] width 12 height 12
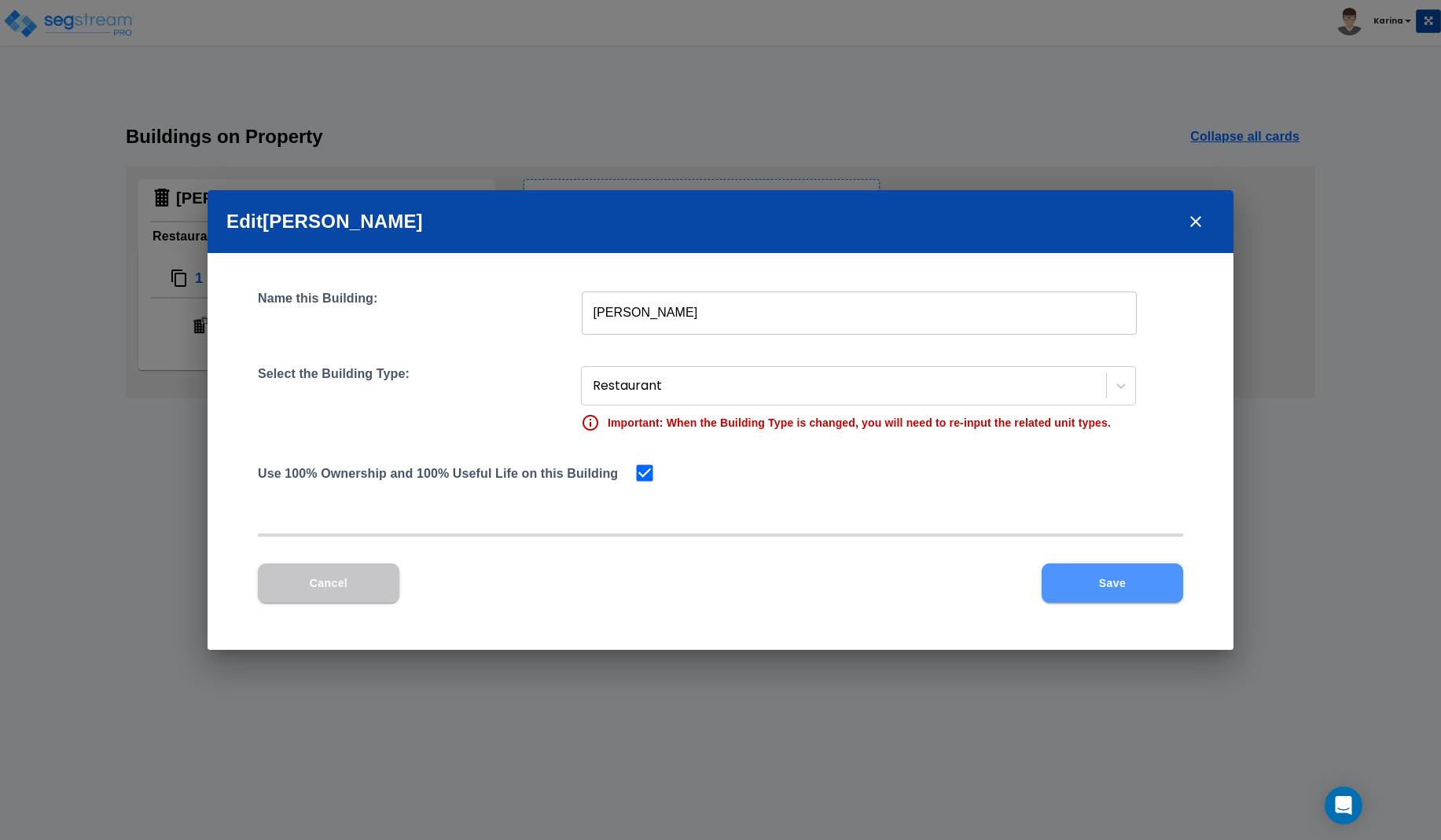
click at [1108, 580] on button "Save" at bounding box center [1112, 583] width 141 height 39
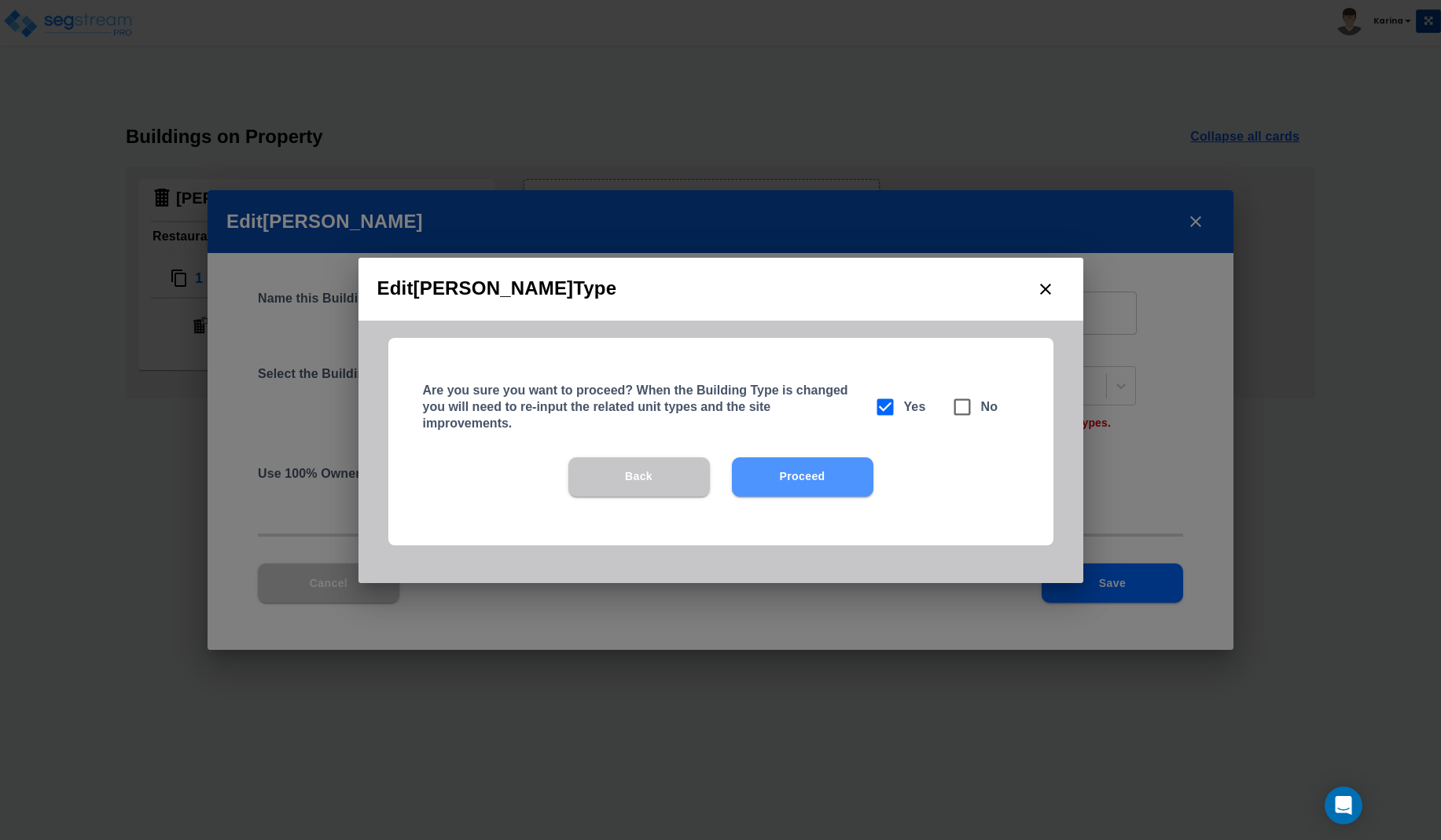
click at [782, 480] on button "Proceed" at bounding box center [802, 477] width 141 height 39
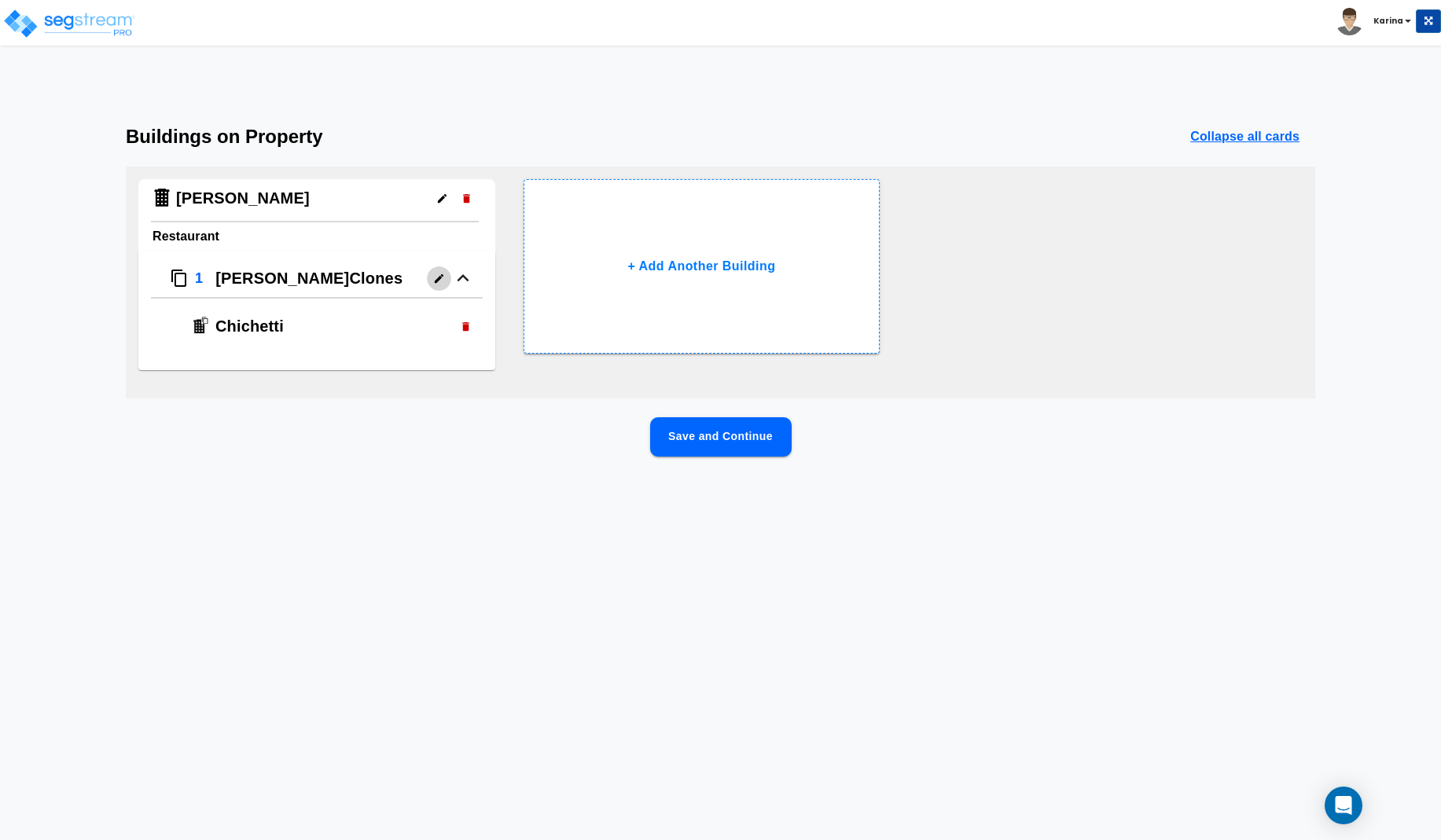
click at [436, 276] on icon "button" at bounding box center [439, 278] width 12 height 12
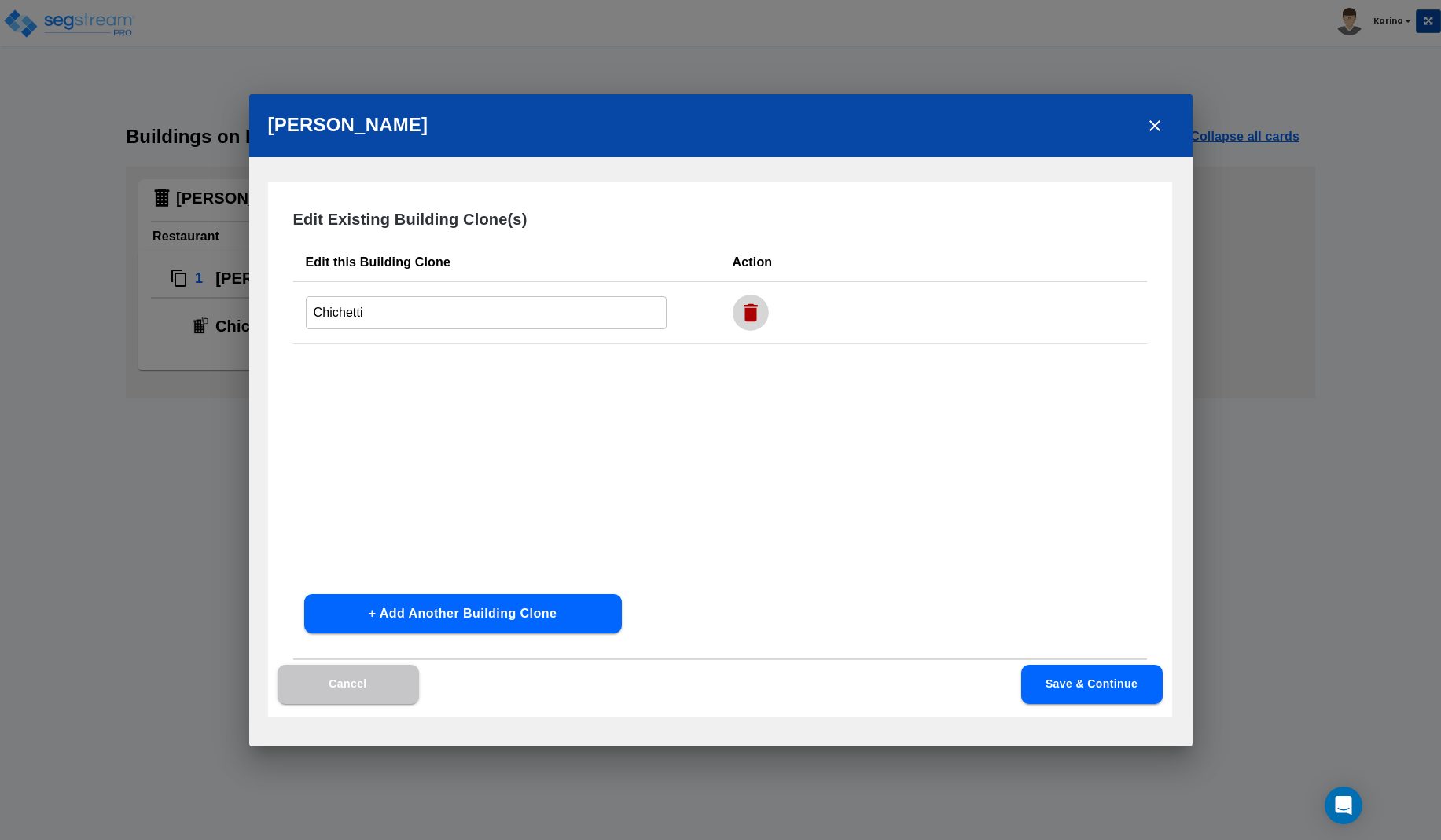
click at [748, 316] on icon "button" at bounding box center [750, 312] width 15 height 18
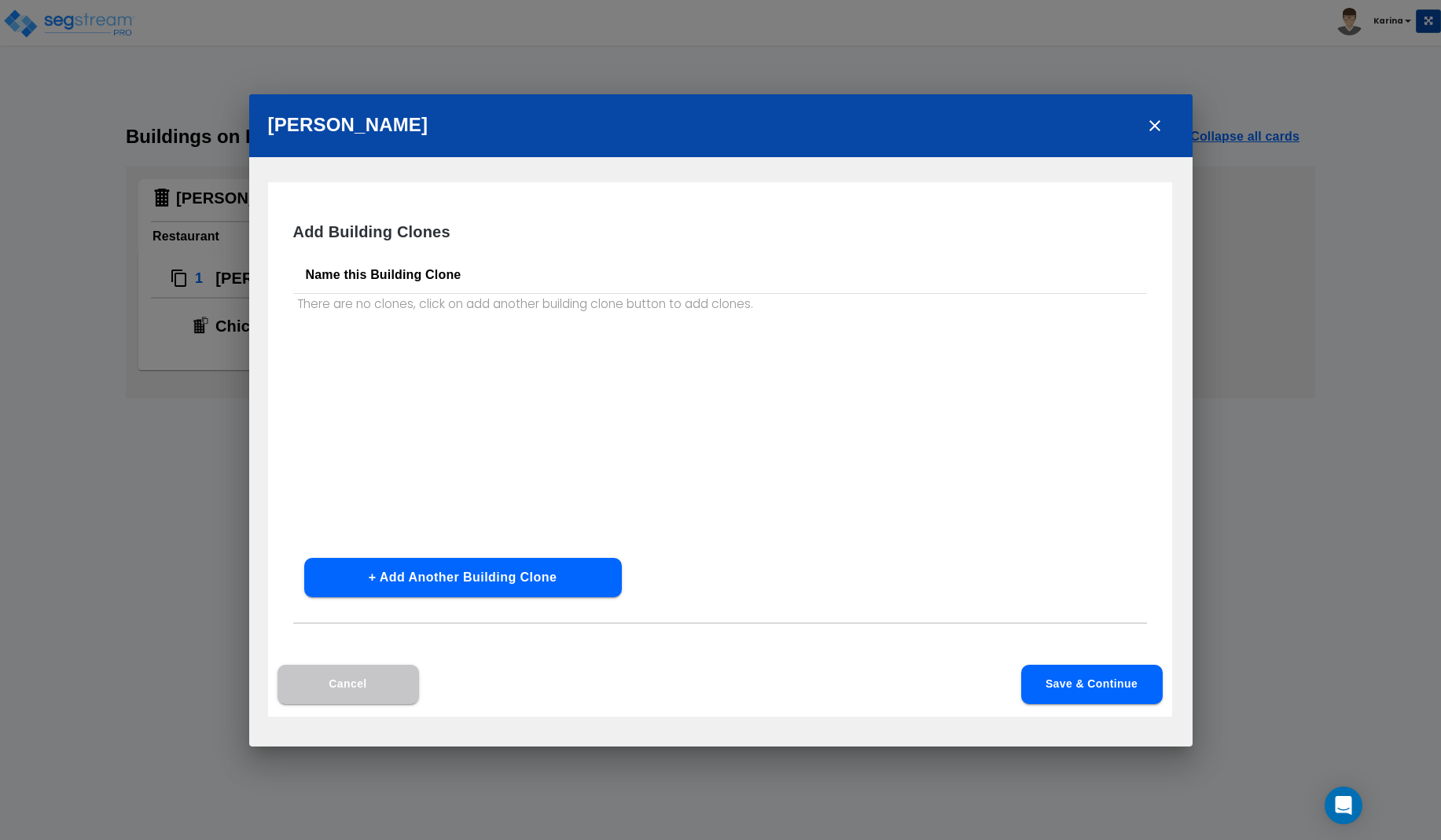
click at [1093, 683] on button "Save & Continue" at bounding box center [1091, 684] width 141 height 39
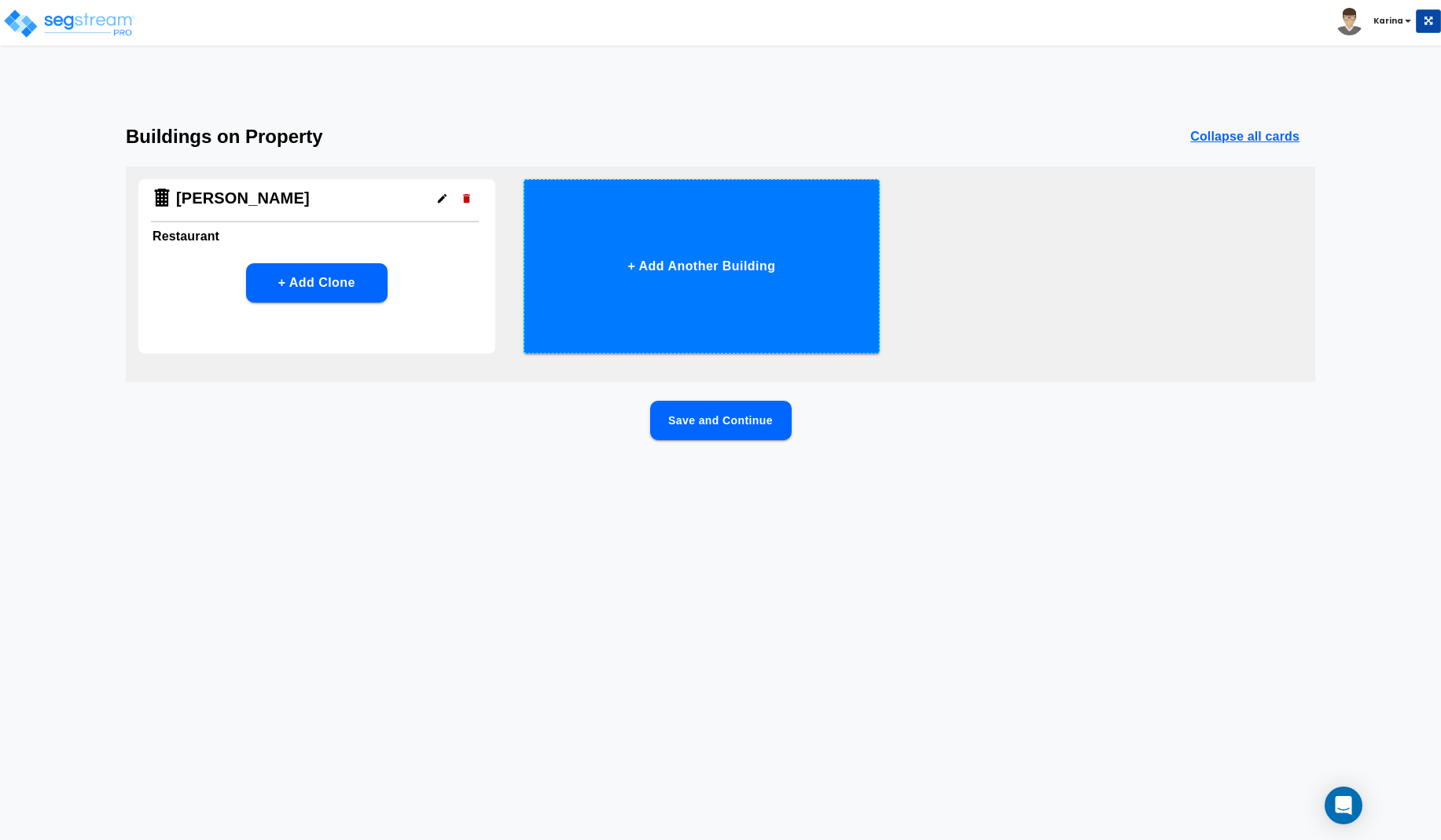
click at [636, 253] on button "+ Add Another Building" at bounding box center [702, 266] width 357 height 175
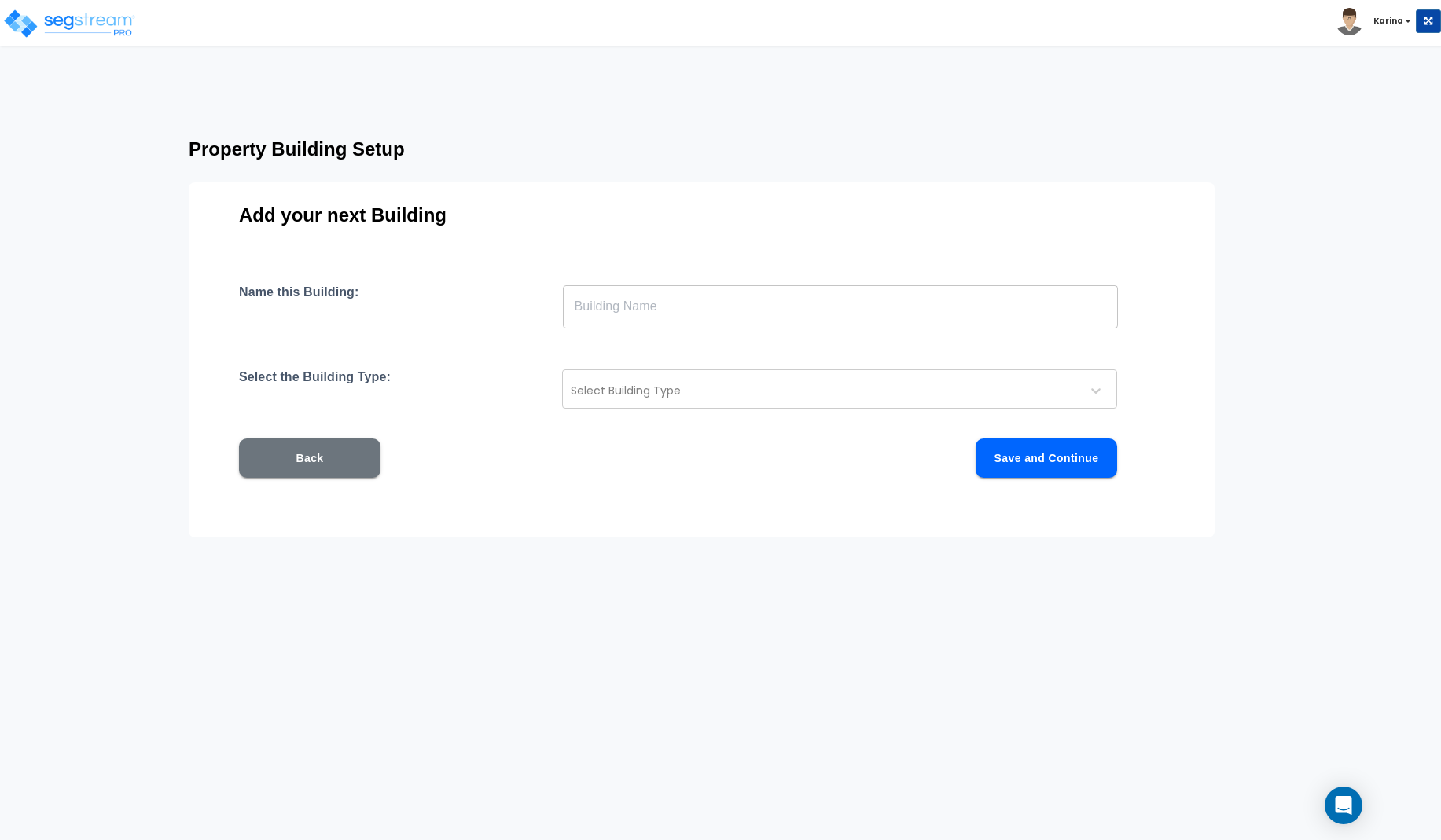
click at [634, 313] on input "text" at bounding box center [840, 306] width 555 height 44
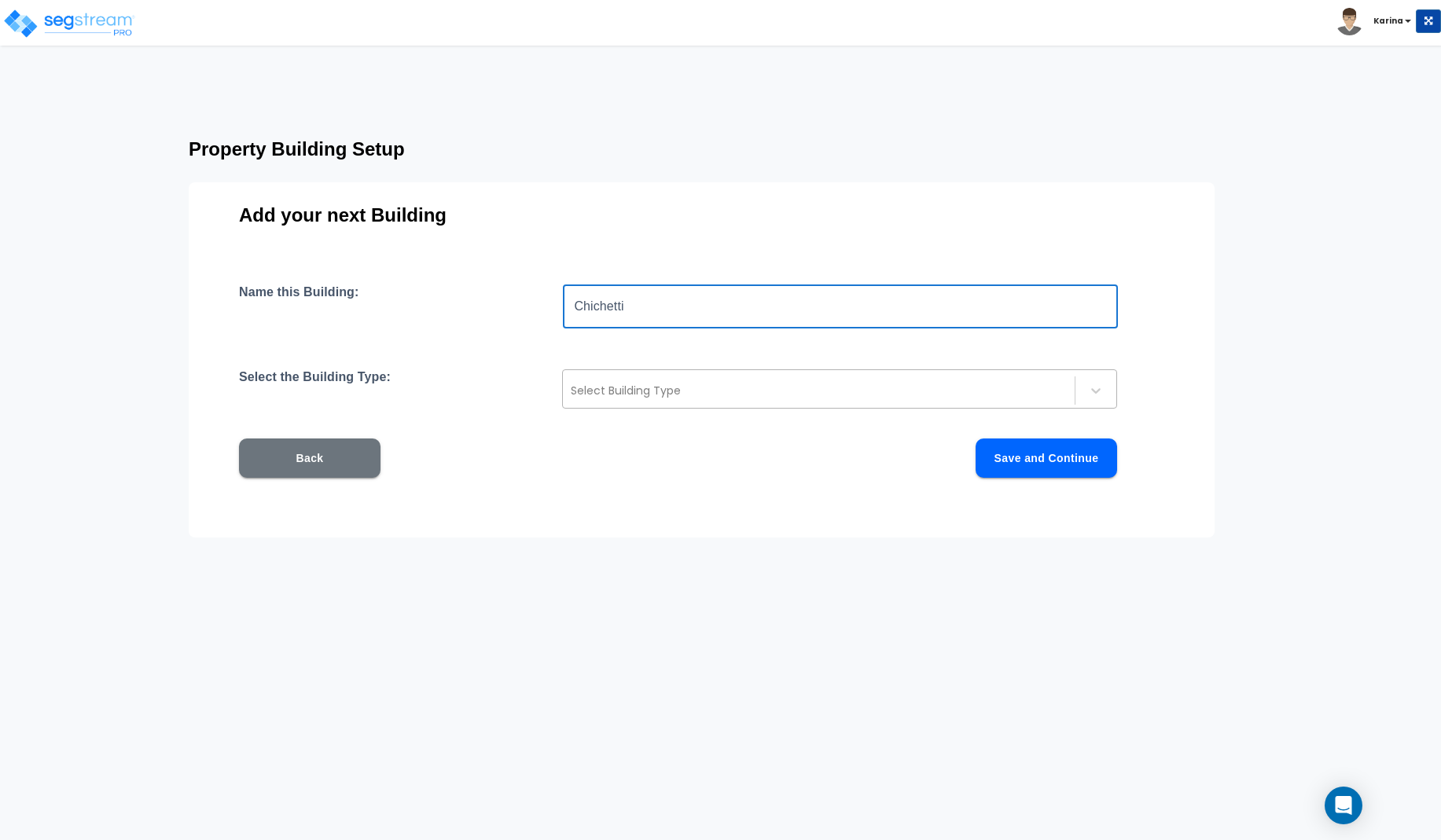
type input "Chichetti"
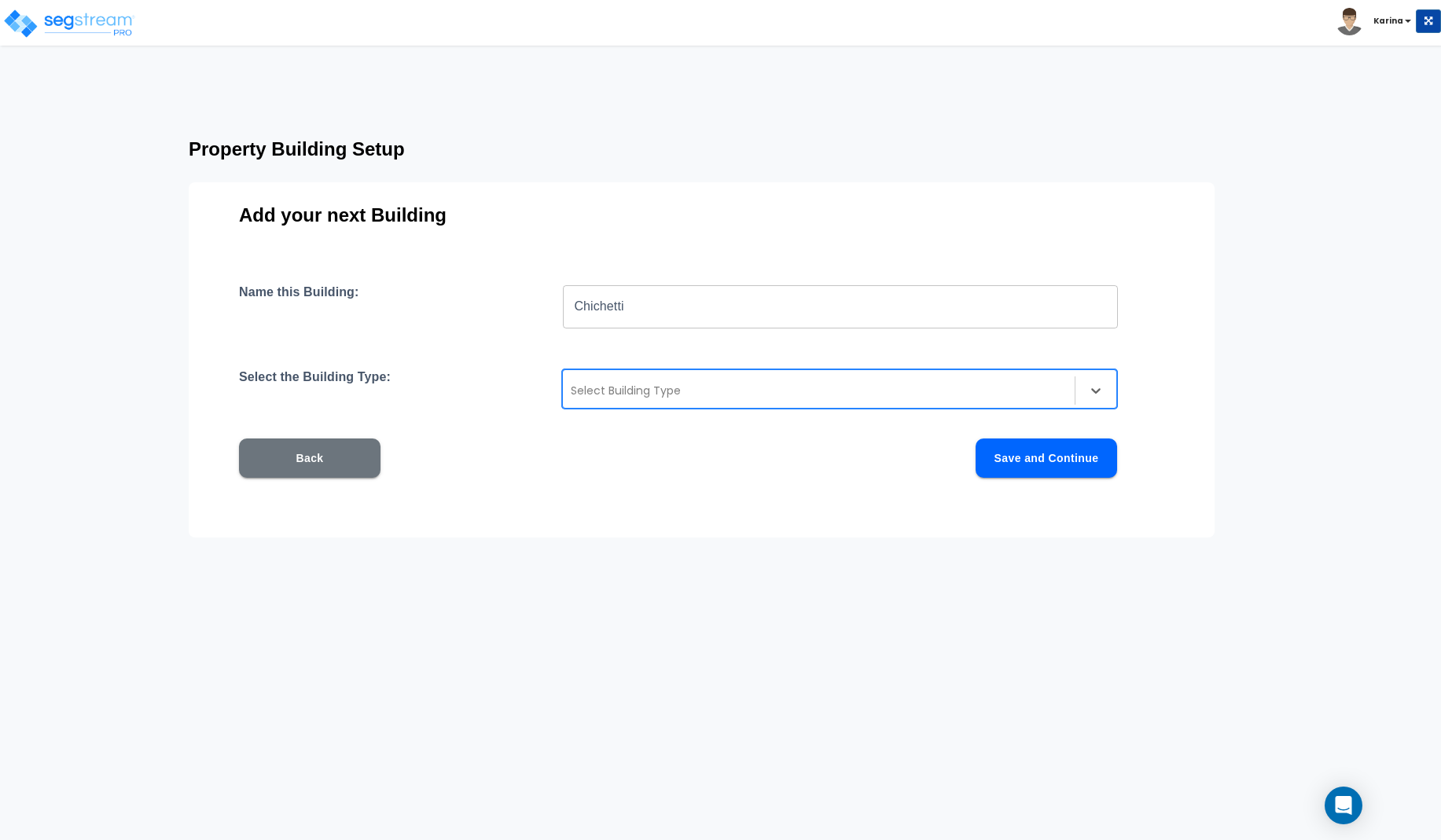
click at [694, 390] on div at bounding box center [818, 390] width 496 height 19
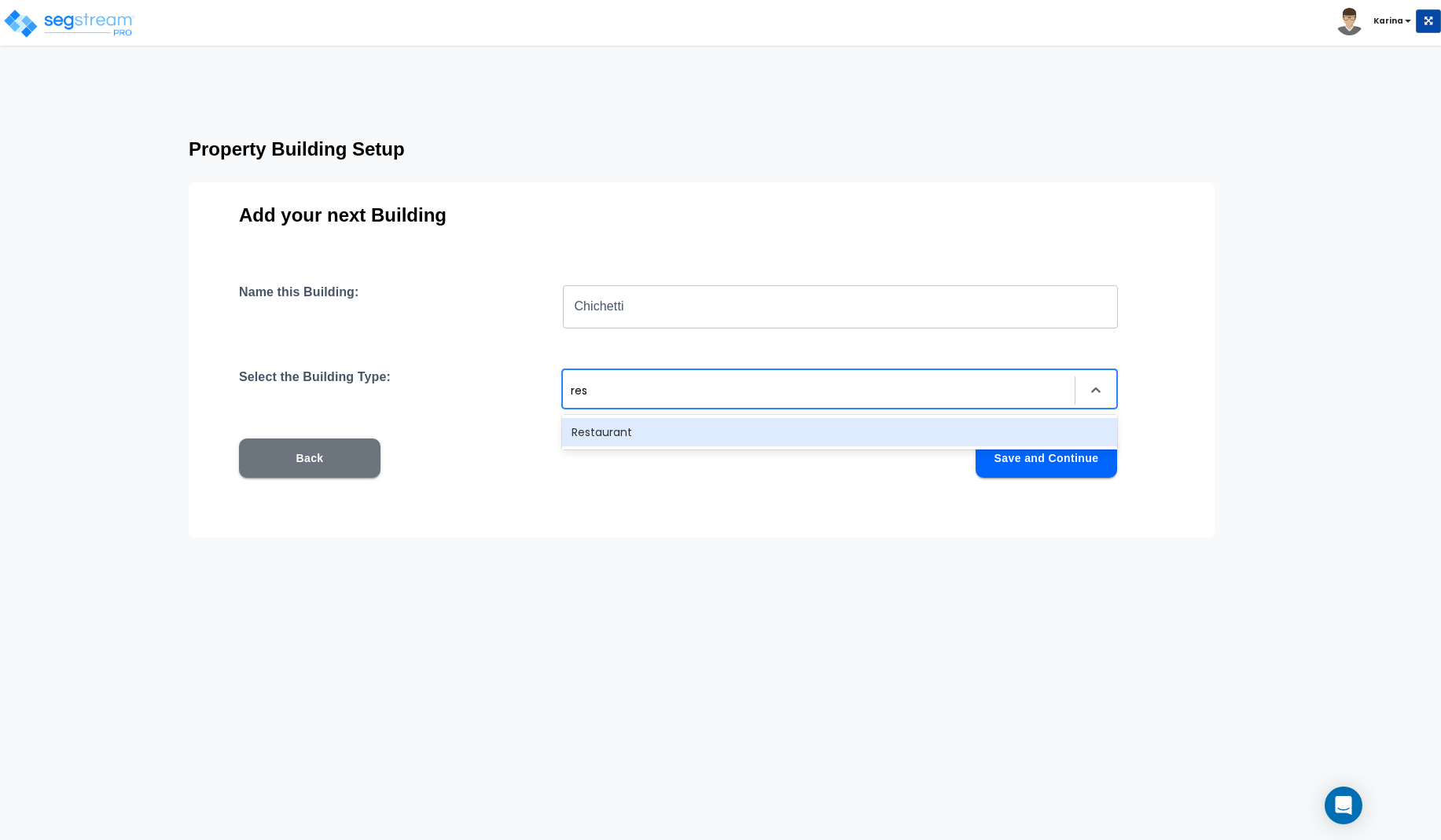
type input "rest"
click at [602, 424] on div "Restaurant" at bounding box center [840, 432] width 555 height 28
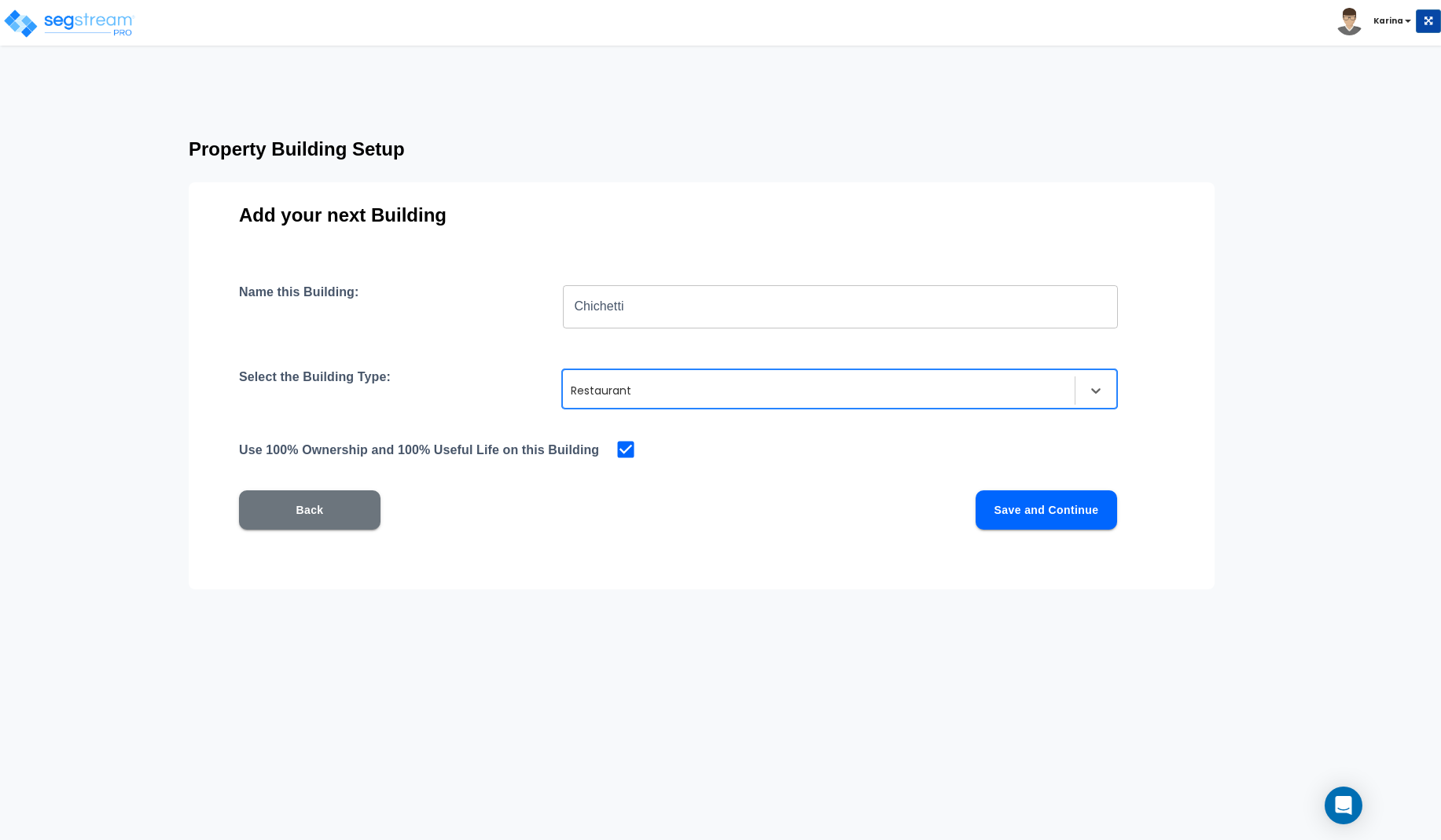
click at [1017, 511] on button "Save and Continue" at bounding box center [1046, 510] width 141 height 39
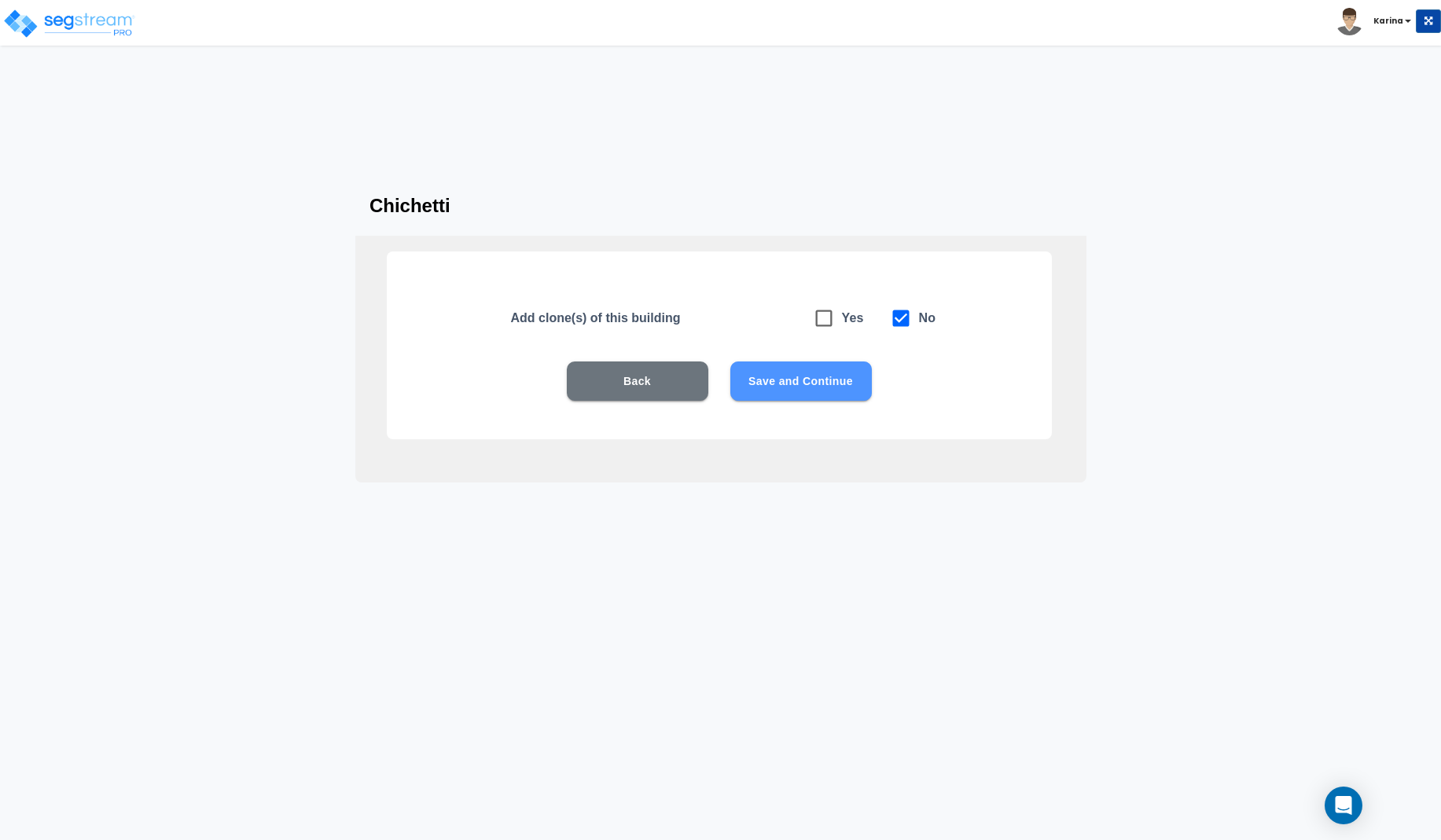
click at [789, 384] on button "Save and Continue" at bounding box center [800, 381] width 141 height 39
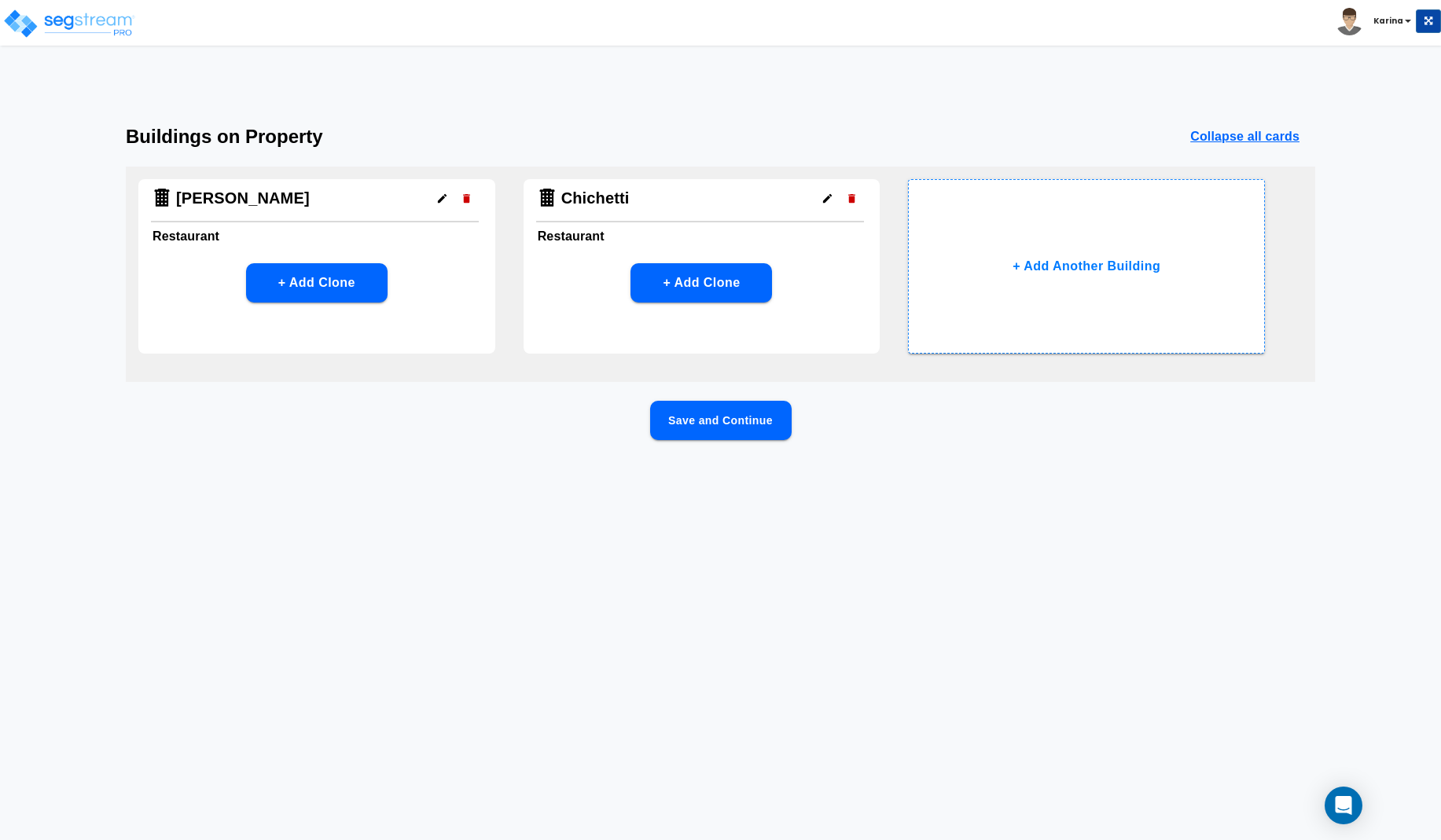
click at [701, 416] on button "Save and Continue" at bounding box center [720, 420] width 141 height 39
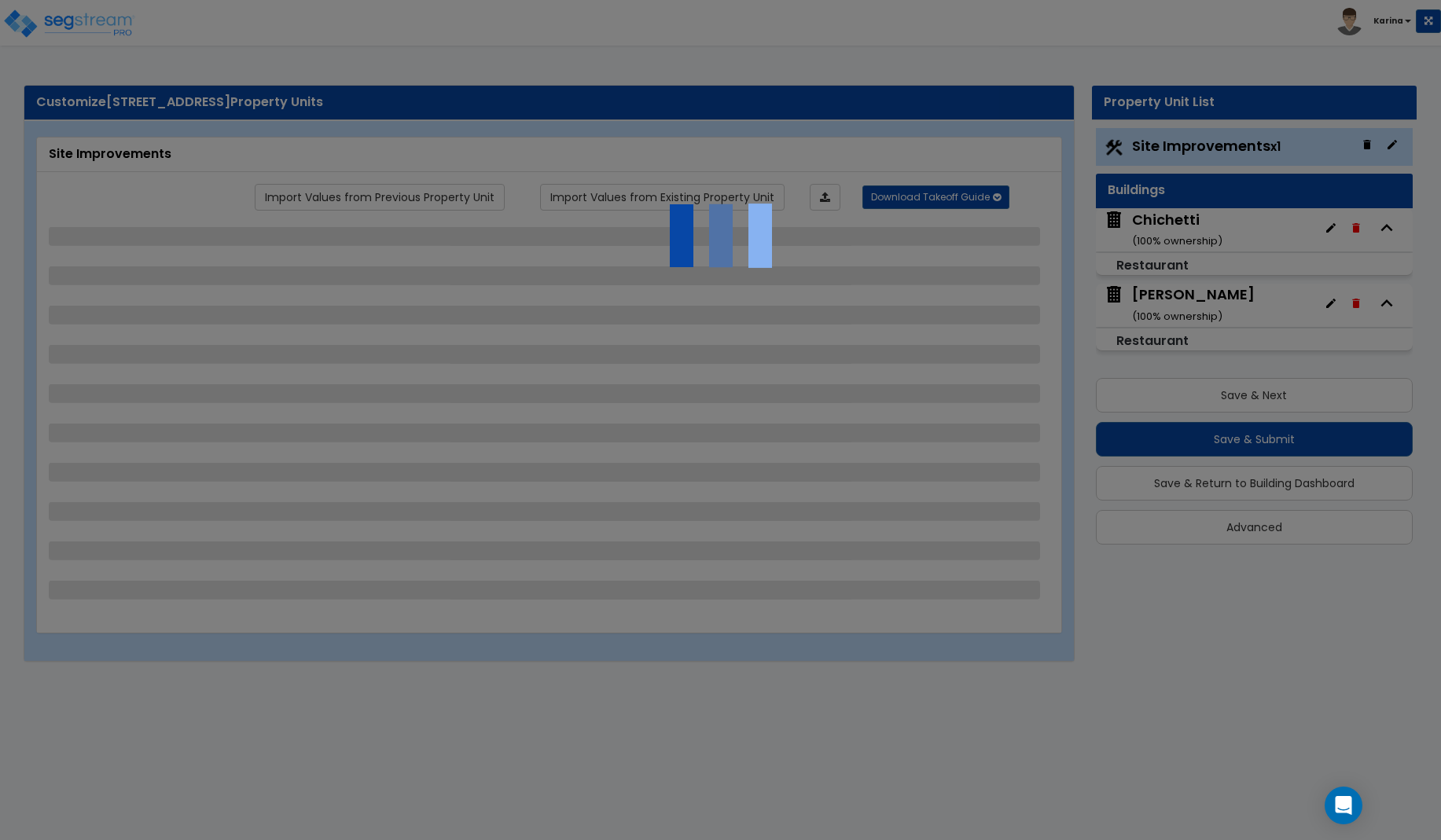
select select "2"
select select "1"
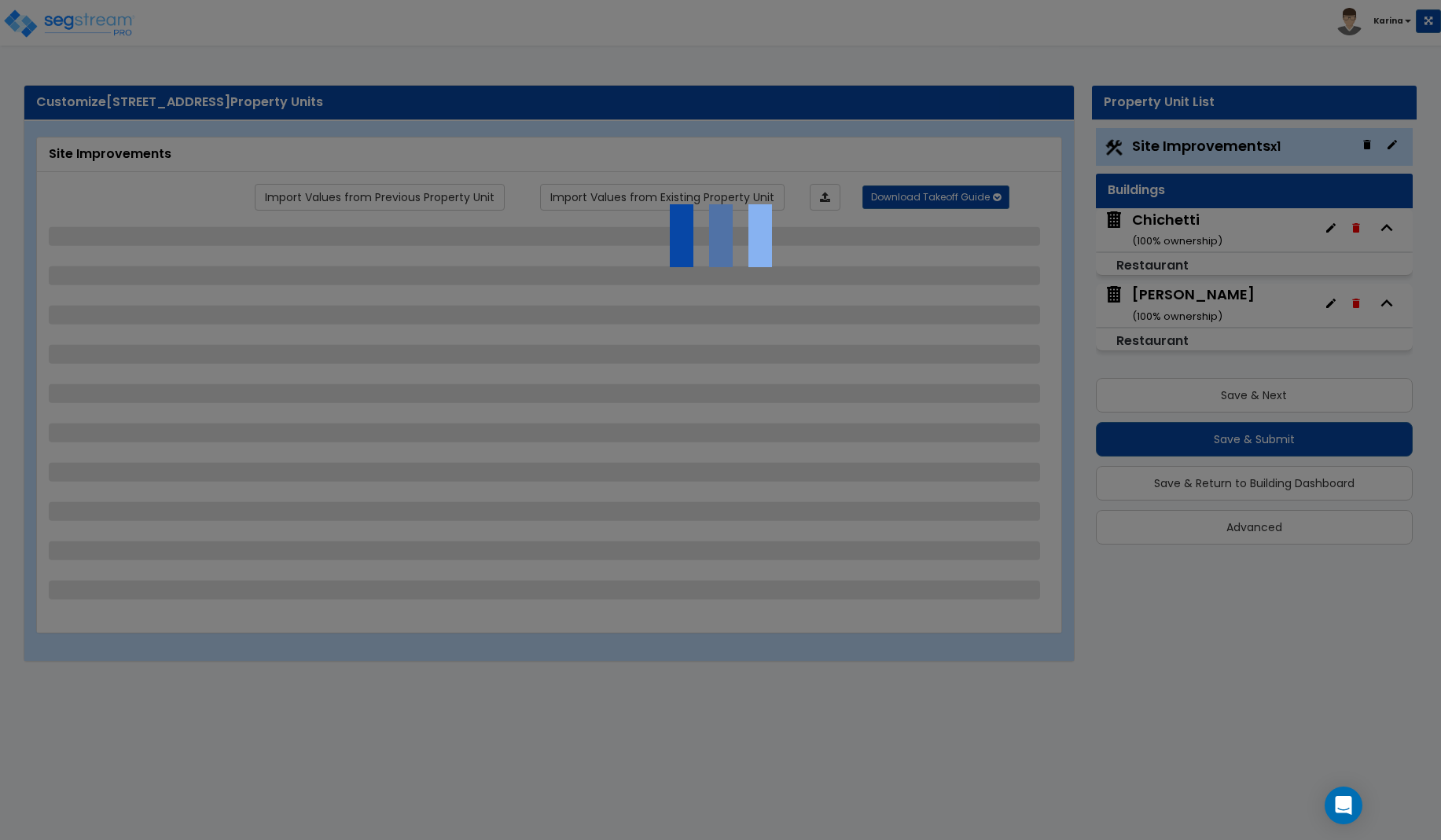
select select "1"
select select "2"
select select "7"
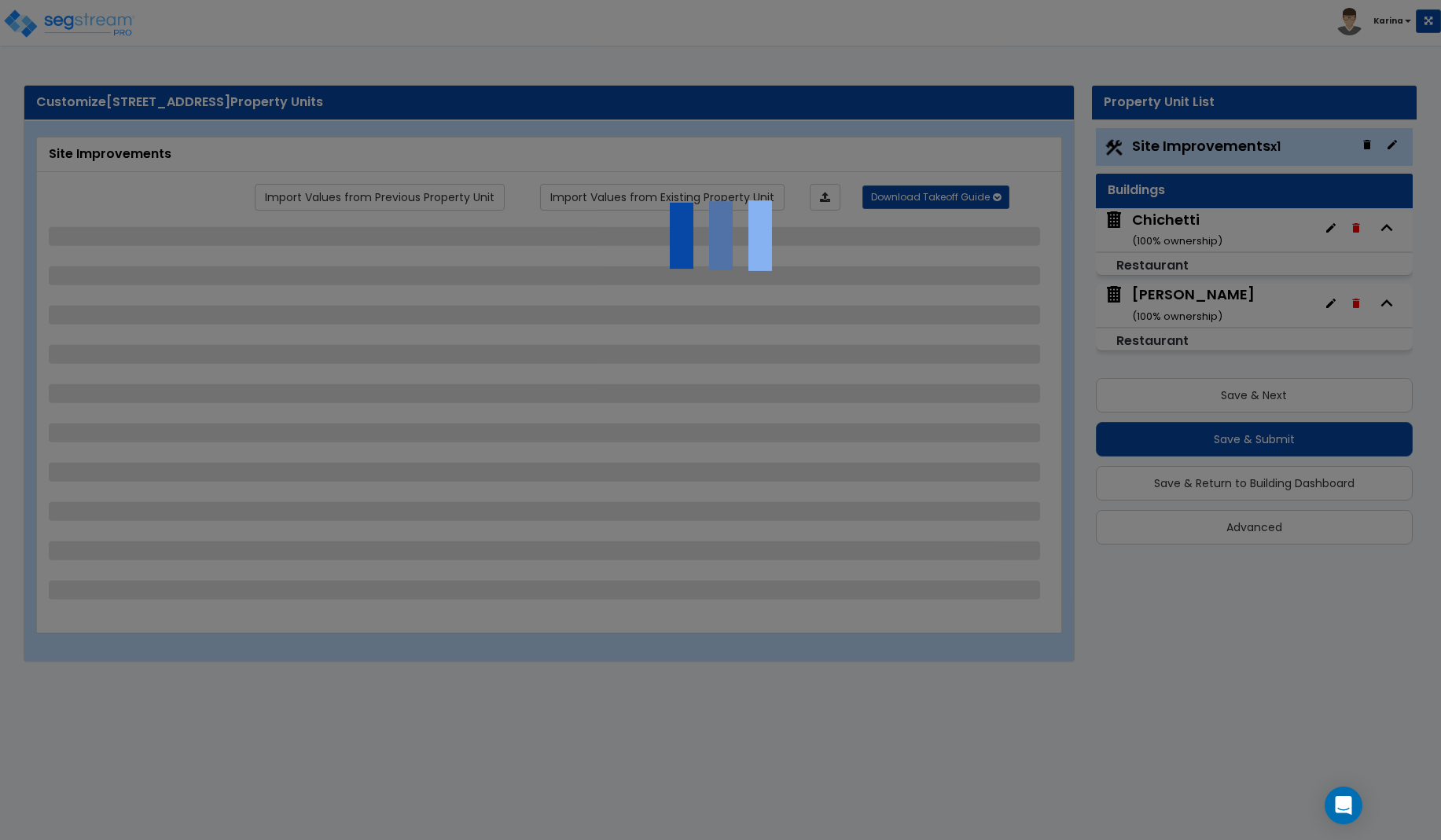
select select "2"
select select "1"
select select "20"
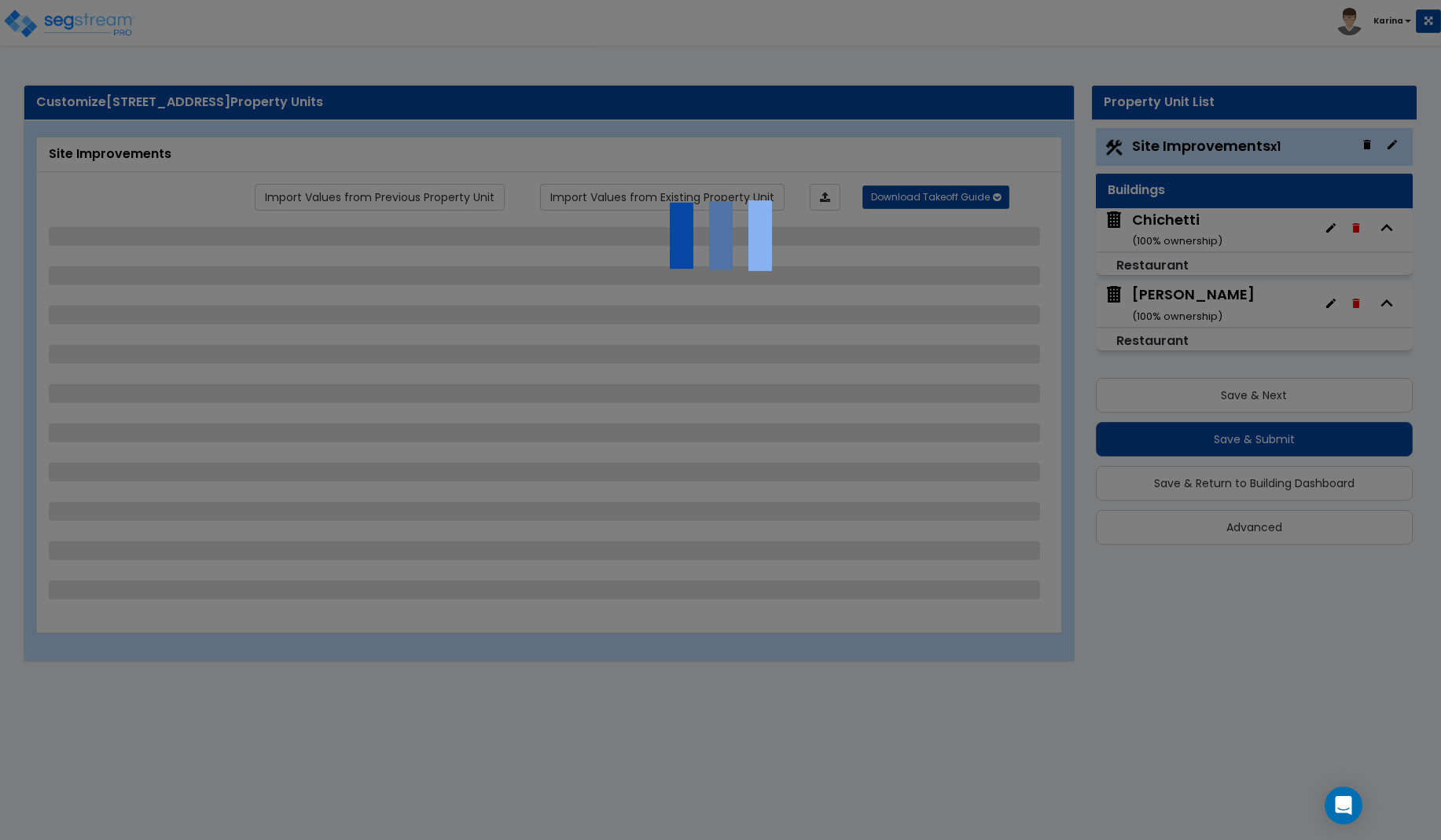
select select "3"
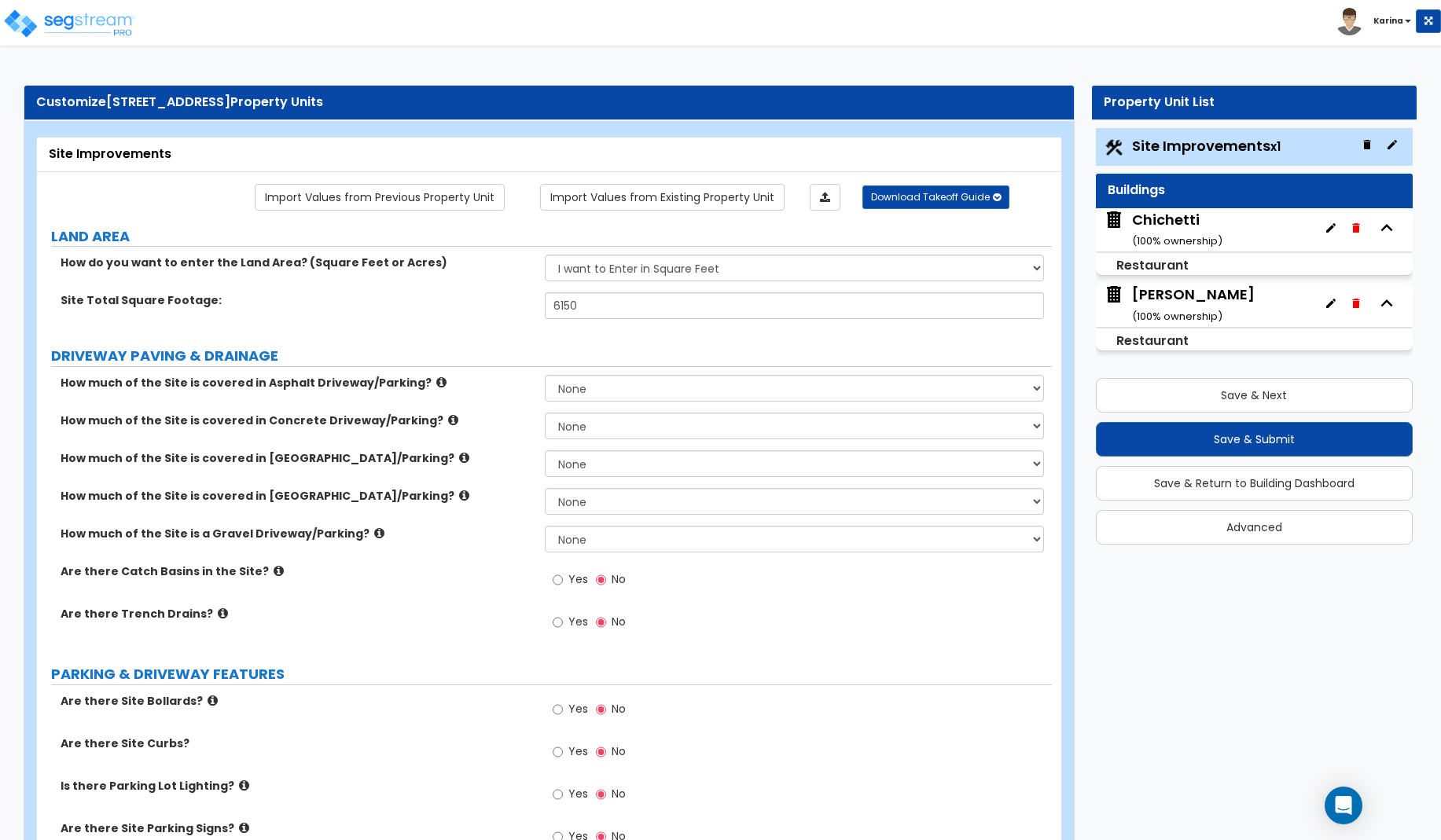
click at [1169, 290] on div "Serafina ( 100 % ownership)" at bounding box center [1193, 304] width 123 height 40
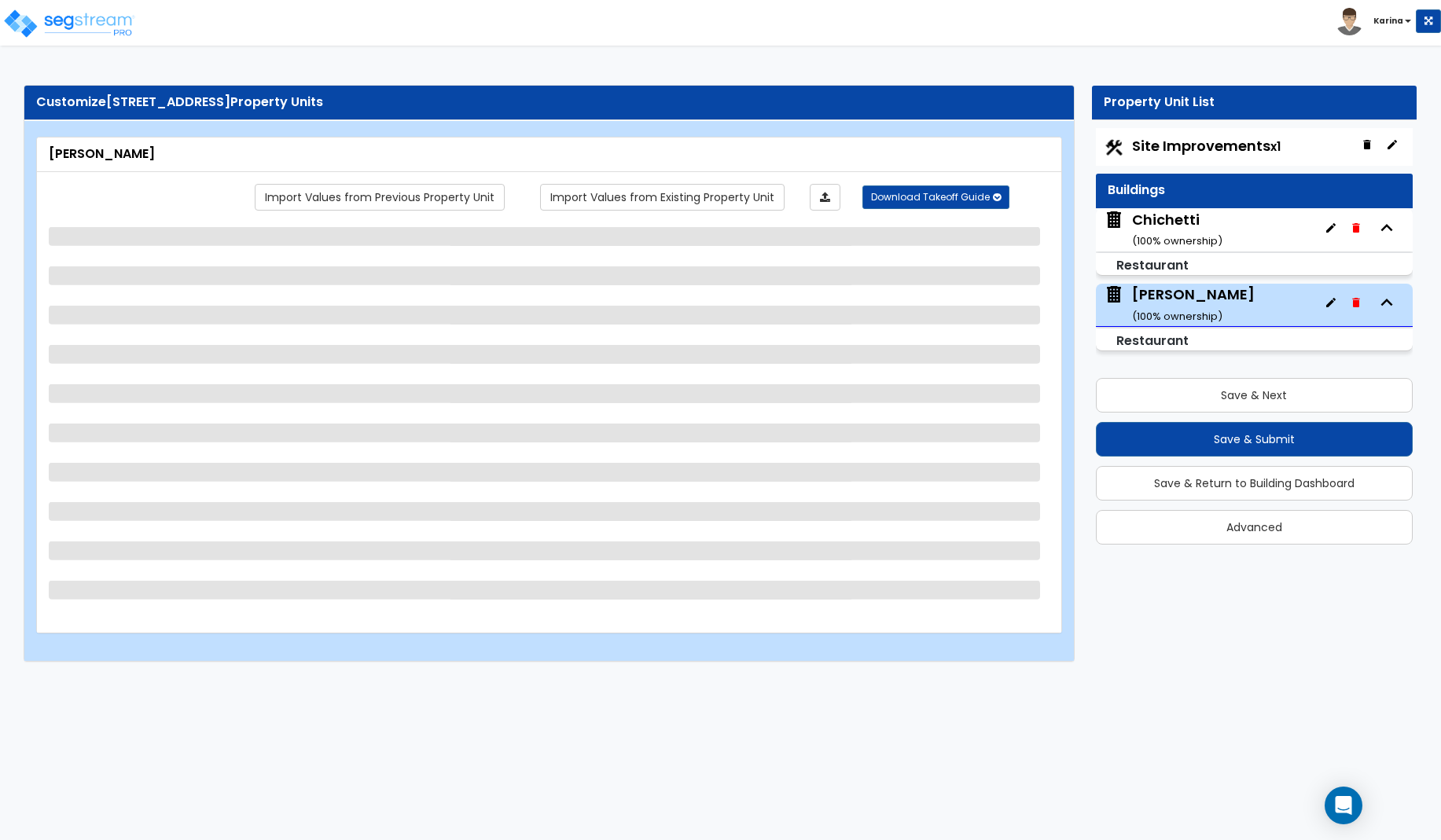
select select "7"
select select "1"
select select "2"
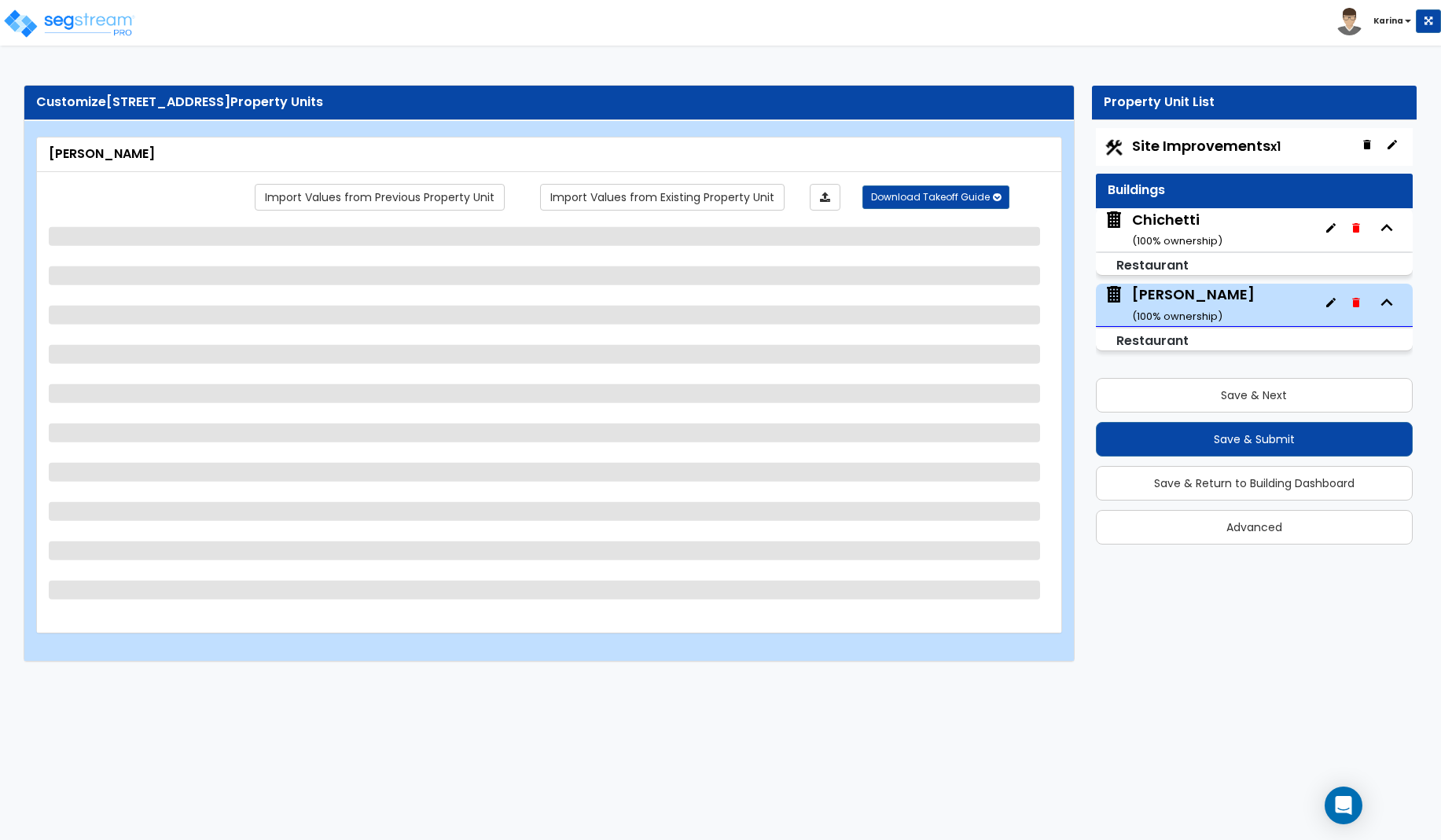
select select "2"
select select "3"
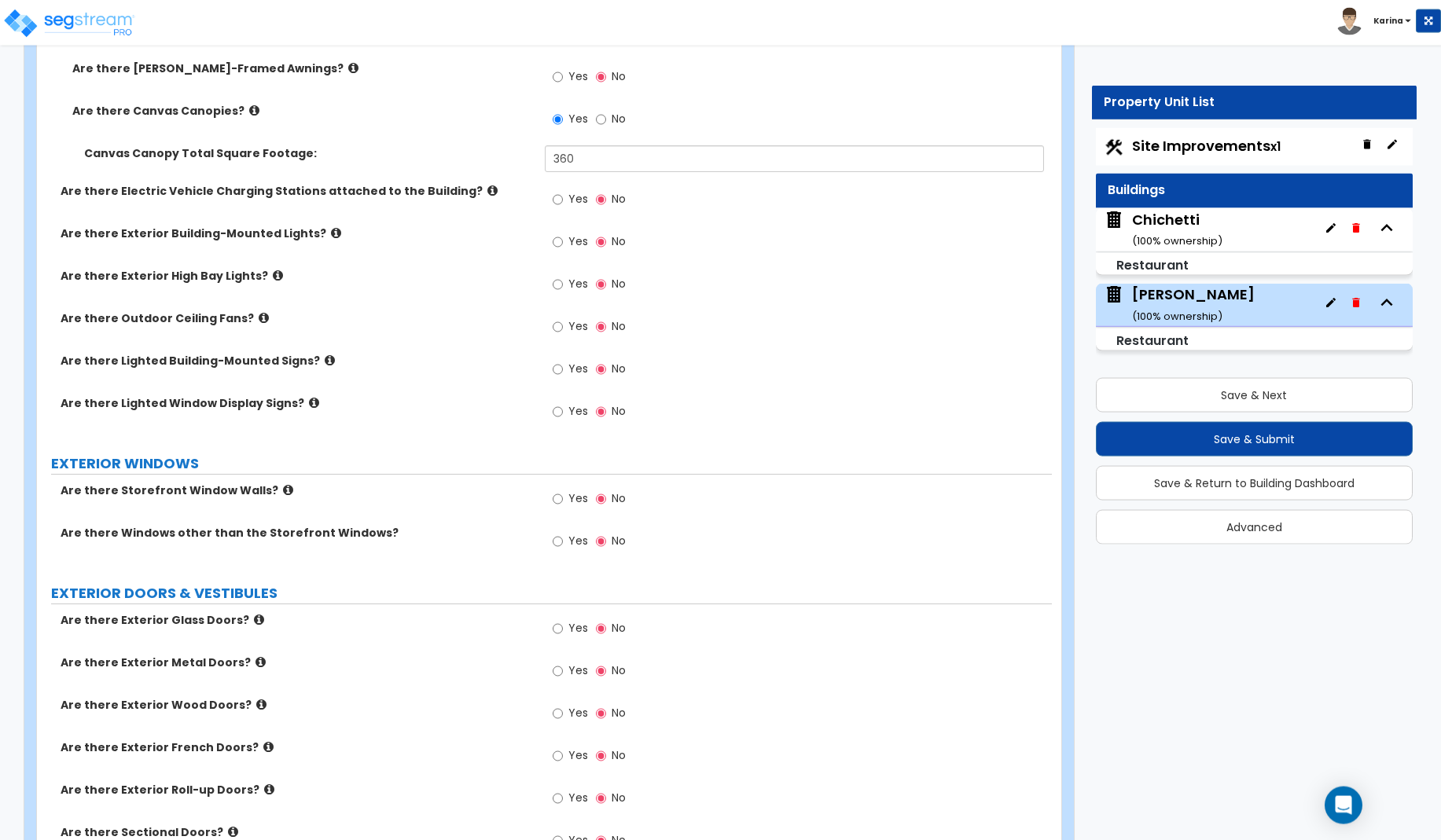
scroll to position [1202, 0]
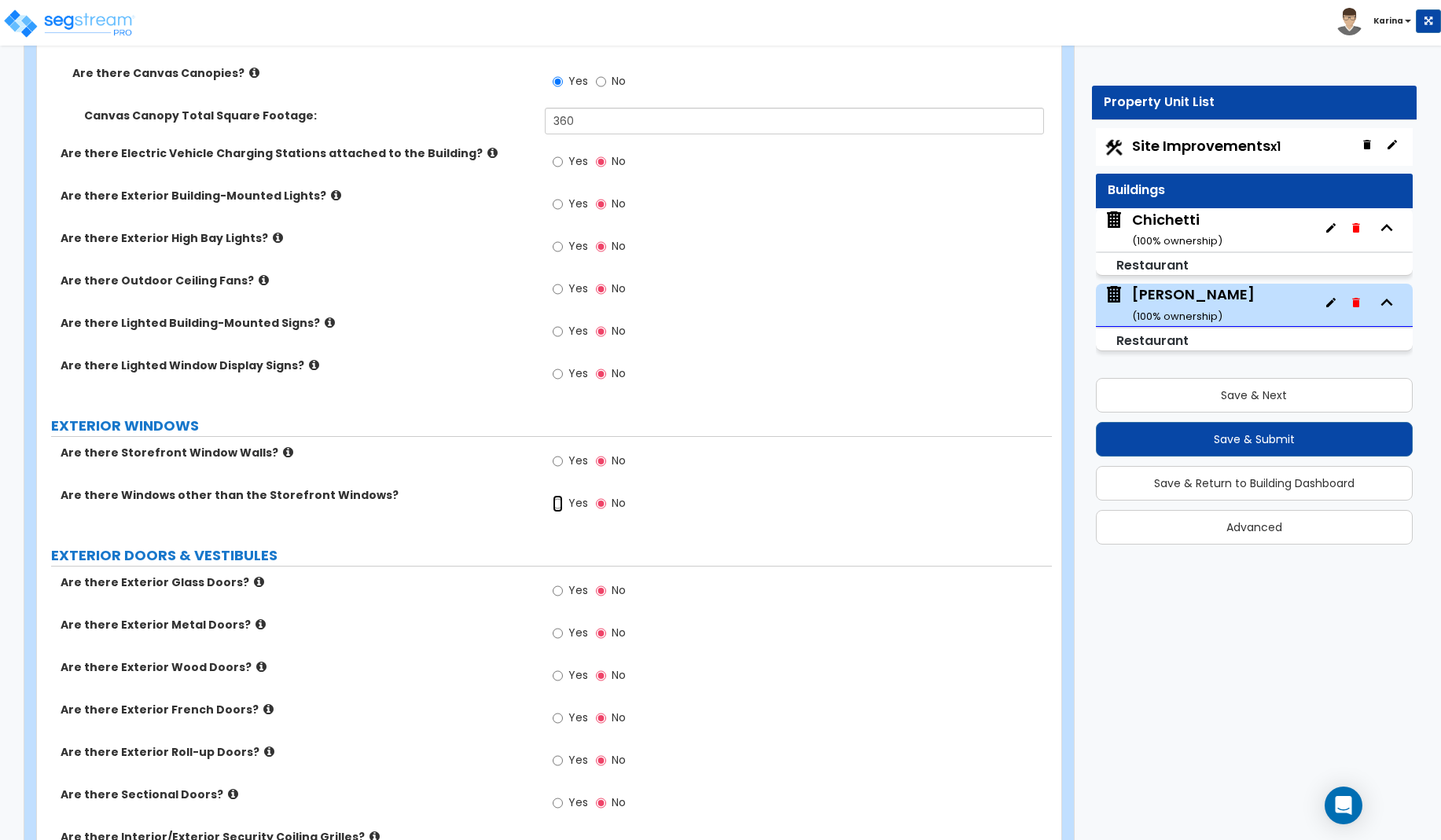
click at [558, 503] on input "Yes" at bounding box center [558, 503] width 10 height 17
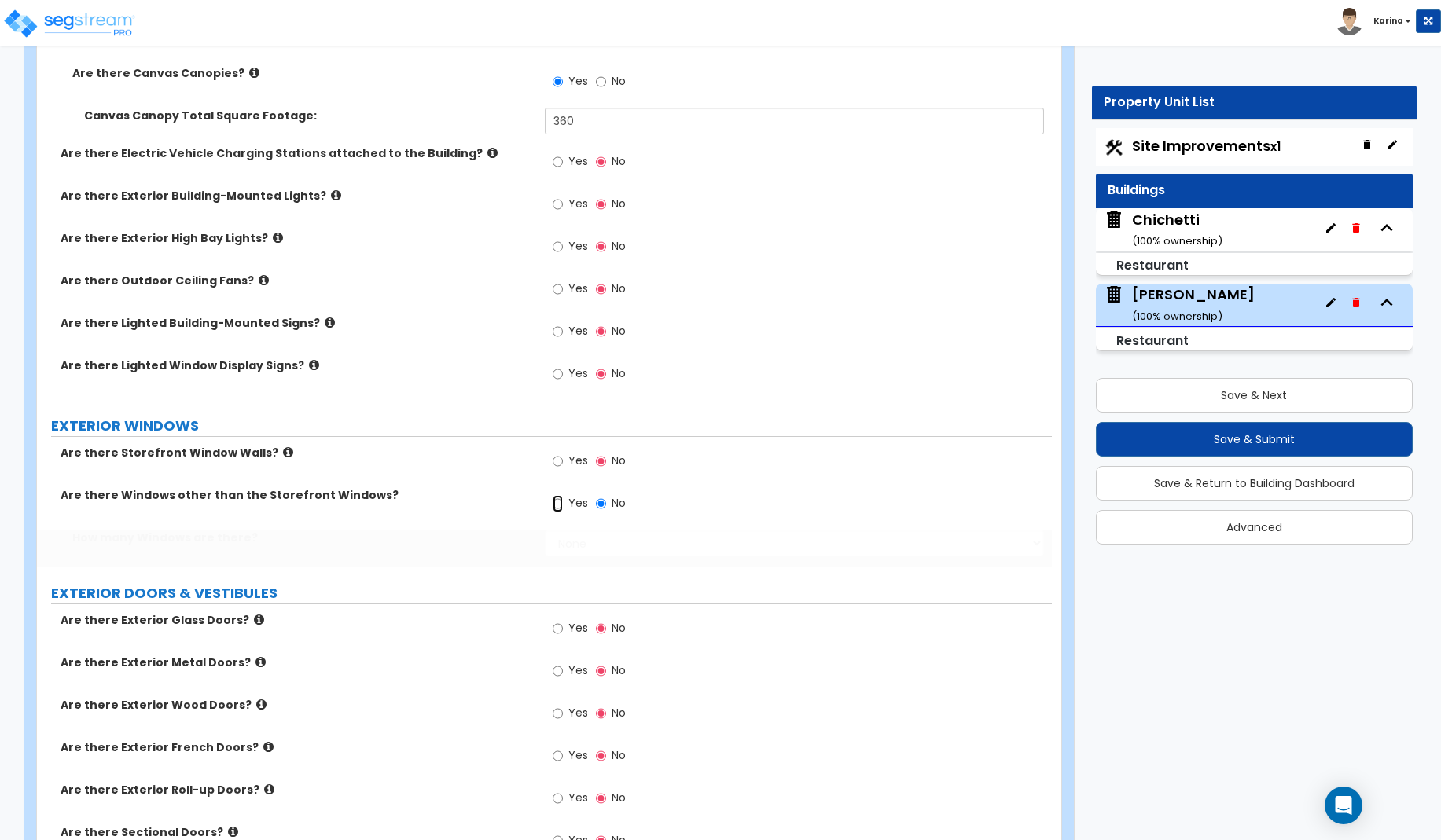
radio input "true"
click at [545, 529] on select "None I want to enter a Percentage of the Exterior Windows I want to enter the N…" at bounding box center [795, 542] width 500 height 27
select select "2"
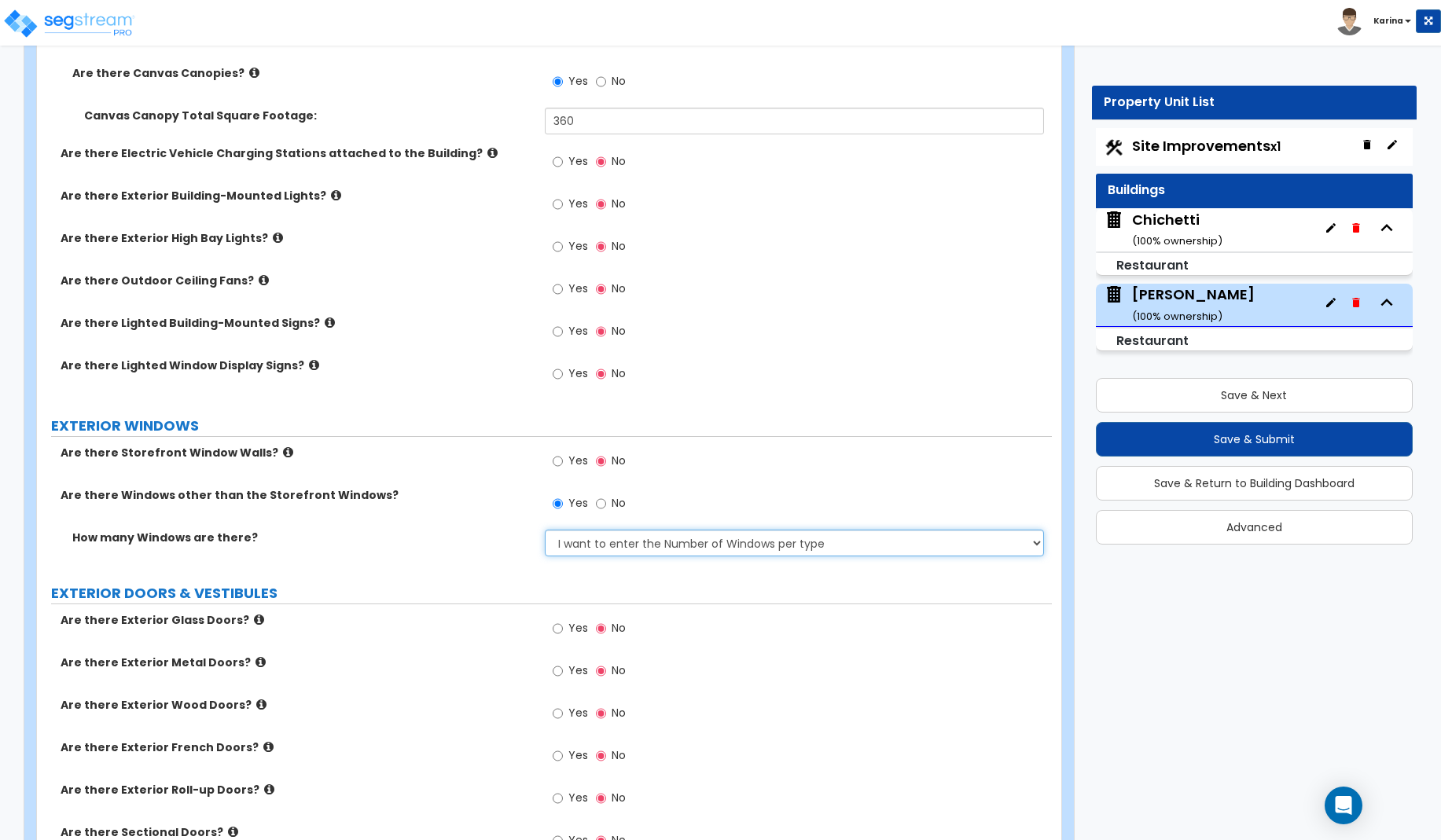
click option "I want to enter the Number of Windows per type" at bounding box center [0, 0] width 0 height 0
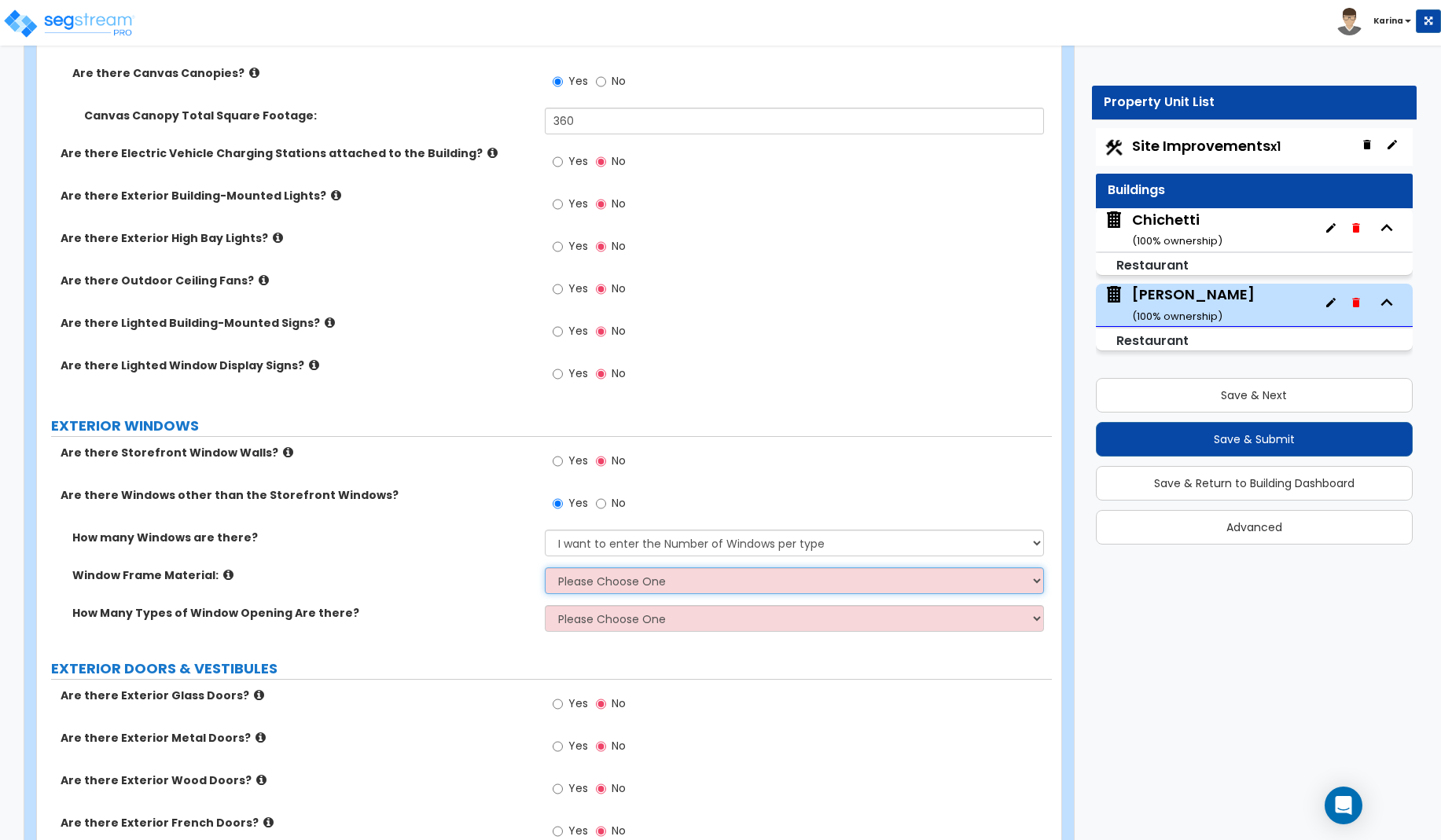
click at [545, 567] on select "Please Choose One Vinyl Aluminum Wood" at bounding box center [795, 580] width 500 height 27
select select "3"
click option "Wood" at bounding box center [0, 0] width 0 height 0
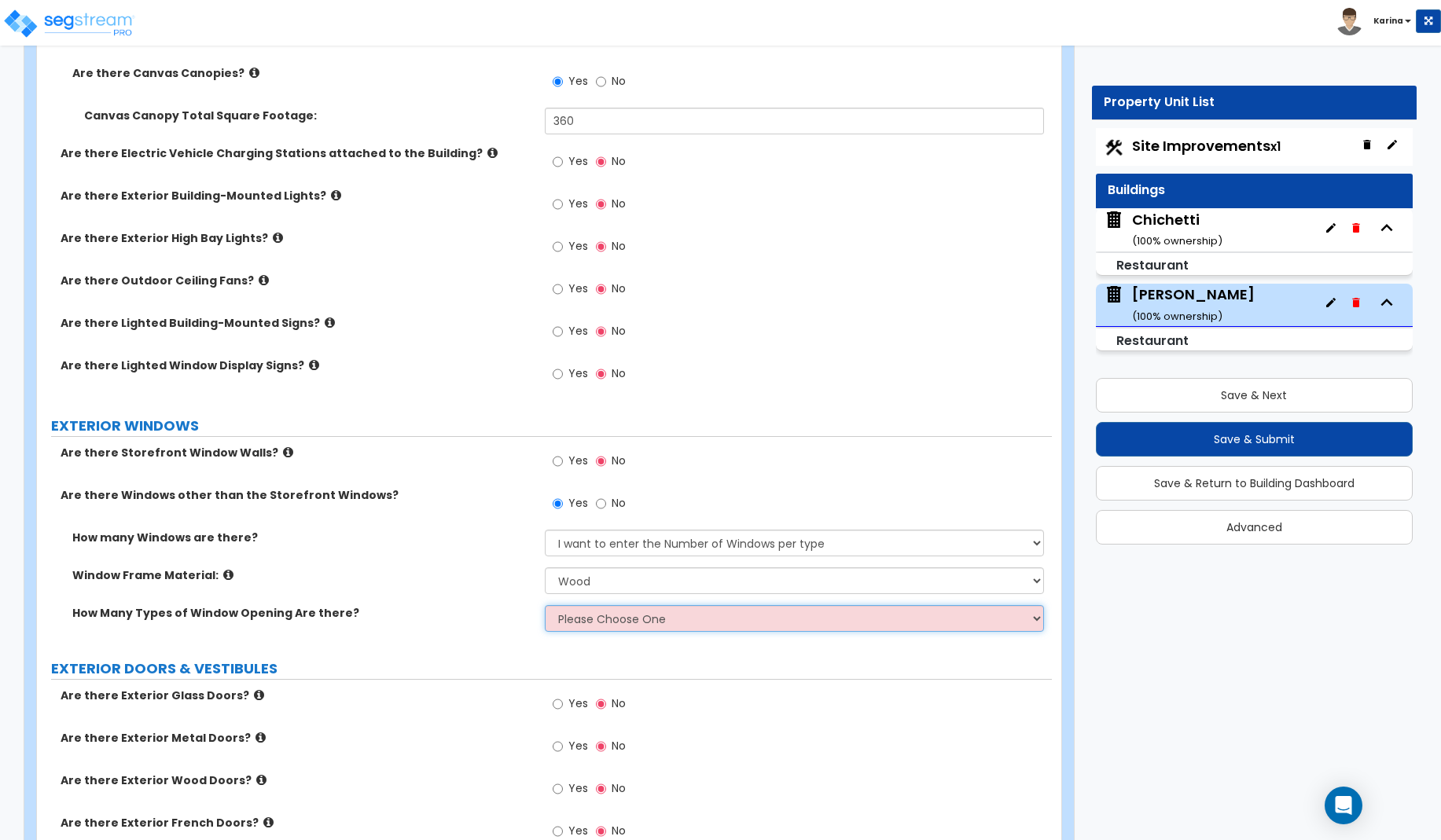
click at [545, 605] on select "Please Choose One 1 2 3 4" at bounding box center [795, 617] width 500 height 27
click option "3" at bounding box center [0, 0] width 0 height 0
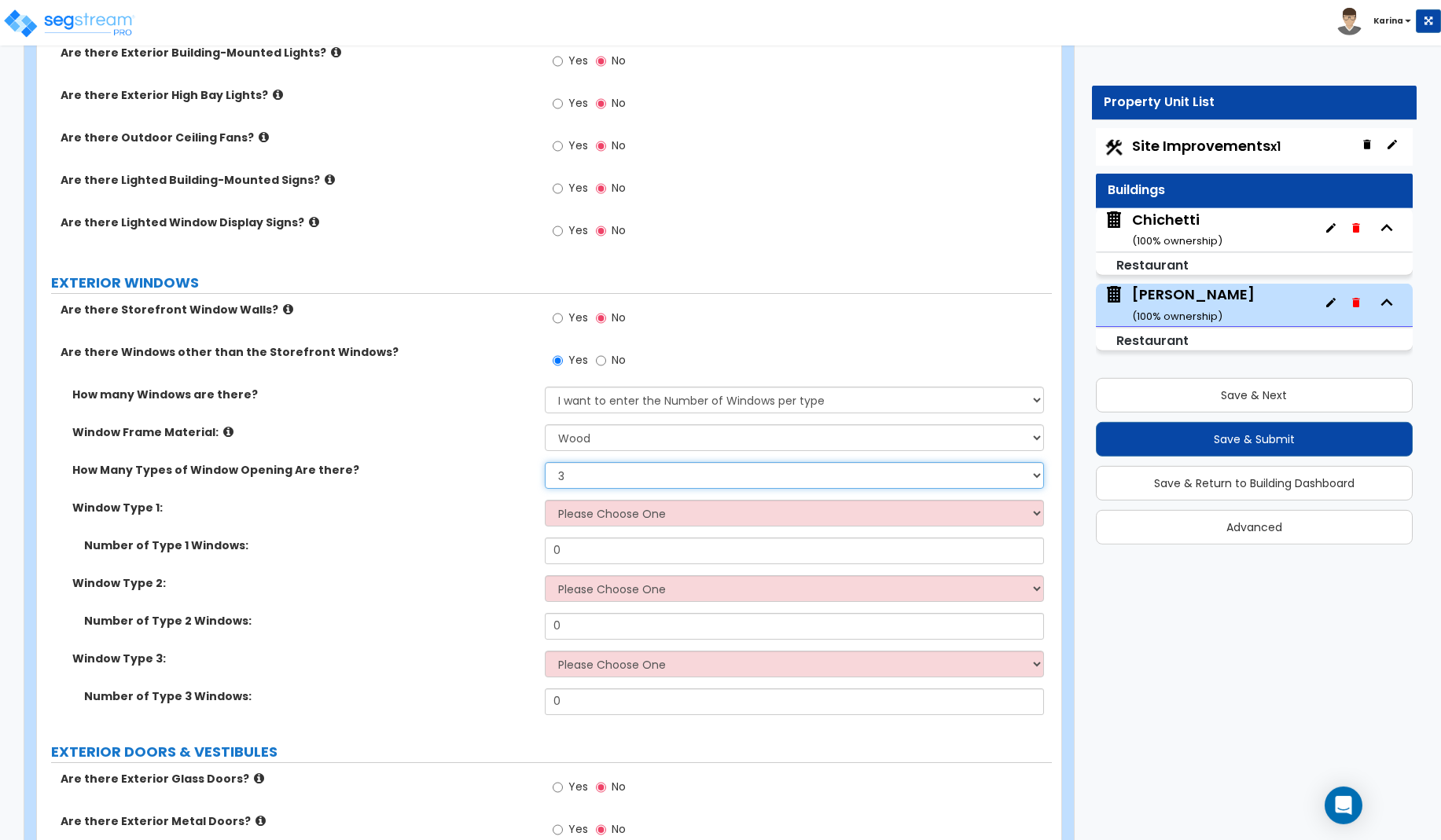
scroll to position [1362, 0]
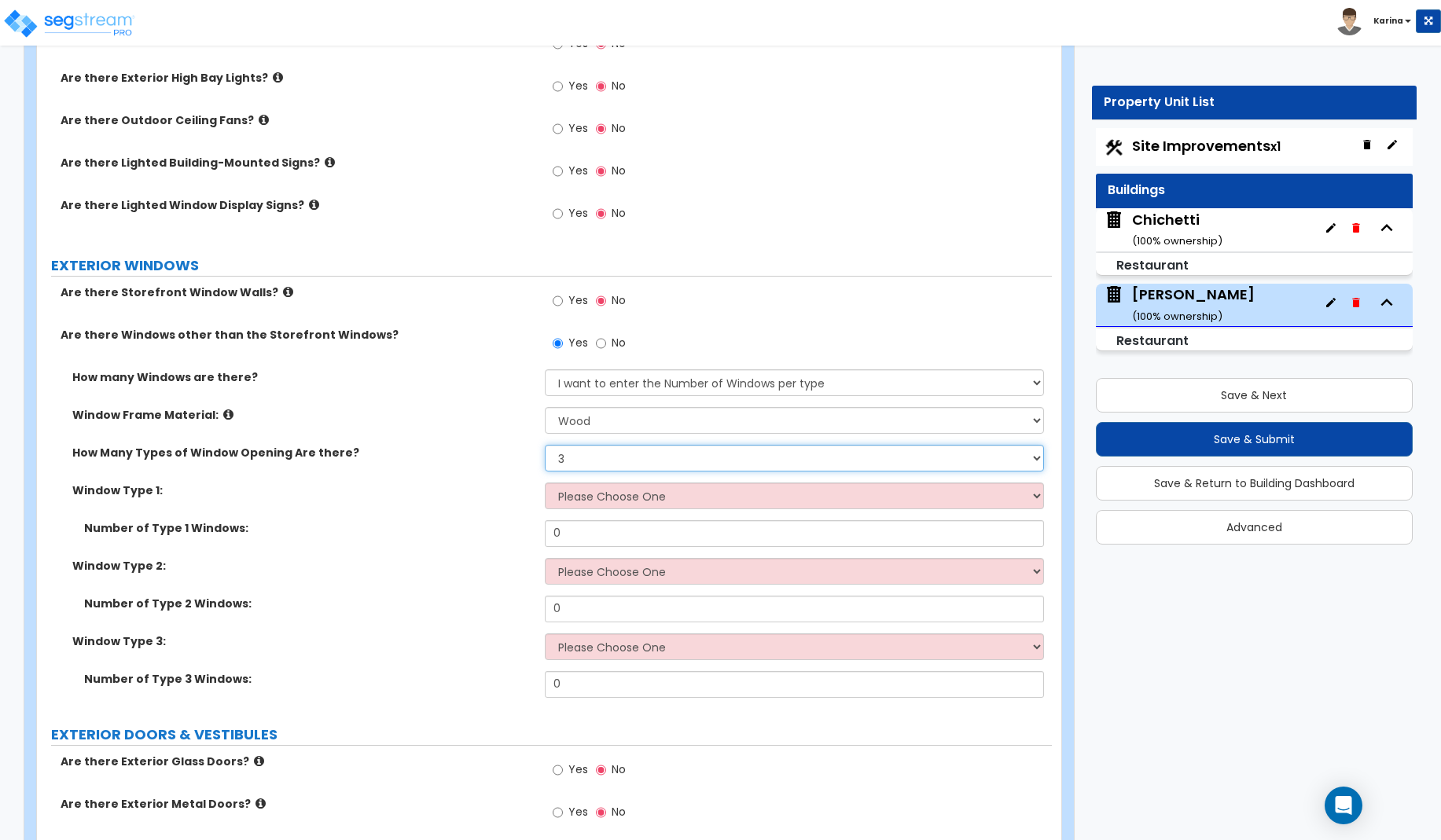
click at [545, 444] on select "Please Choose One 1 2 3 4" at bounding box center [795, 457] width 500 height 27
select select "1"
click option "1" at bounding box center [0, 0] width 0 height 0
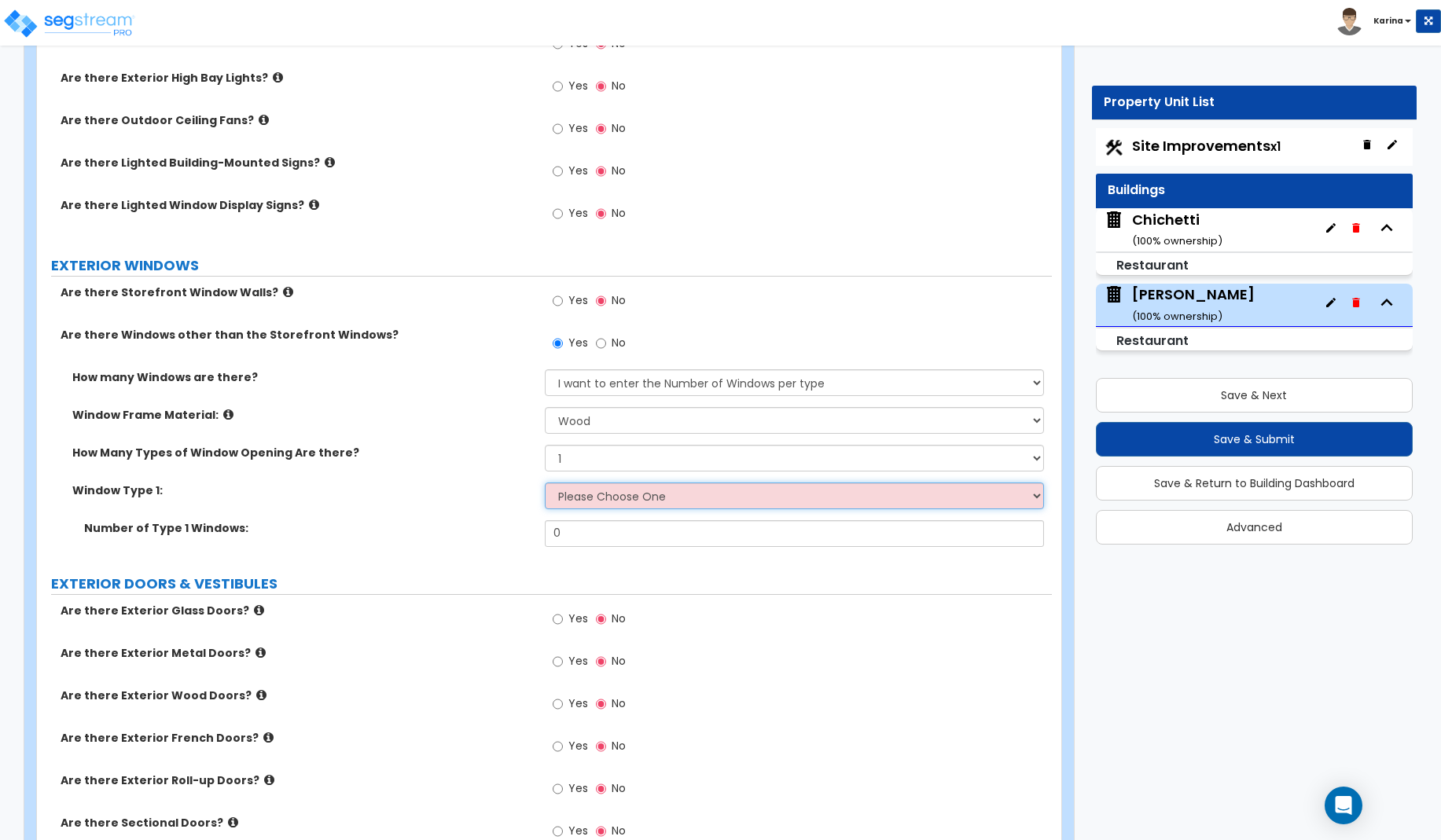
click at [545, 482] on select "Please Choose One Sliding Picture/Fixed Double/Single Hung Awning Swing" at bounding box center [795, 495] width 500 height 27
select select "3"
click option "Double/Single Hung" at bounding box center [0, 0] width 0 height 0
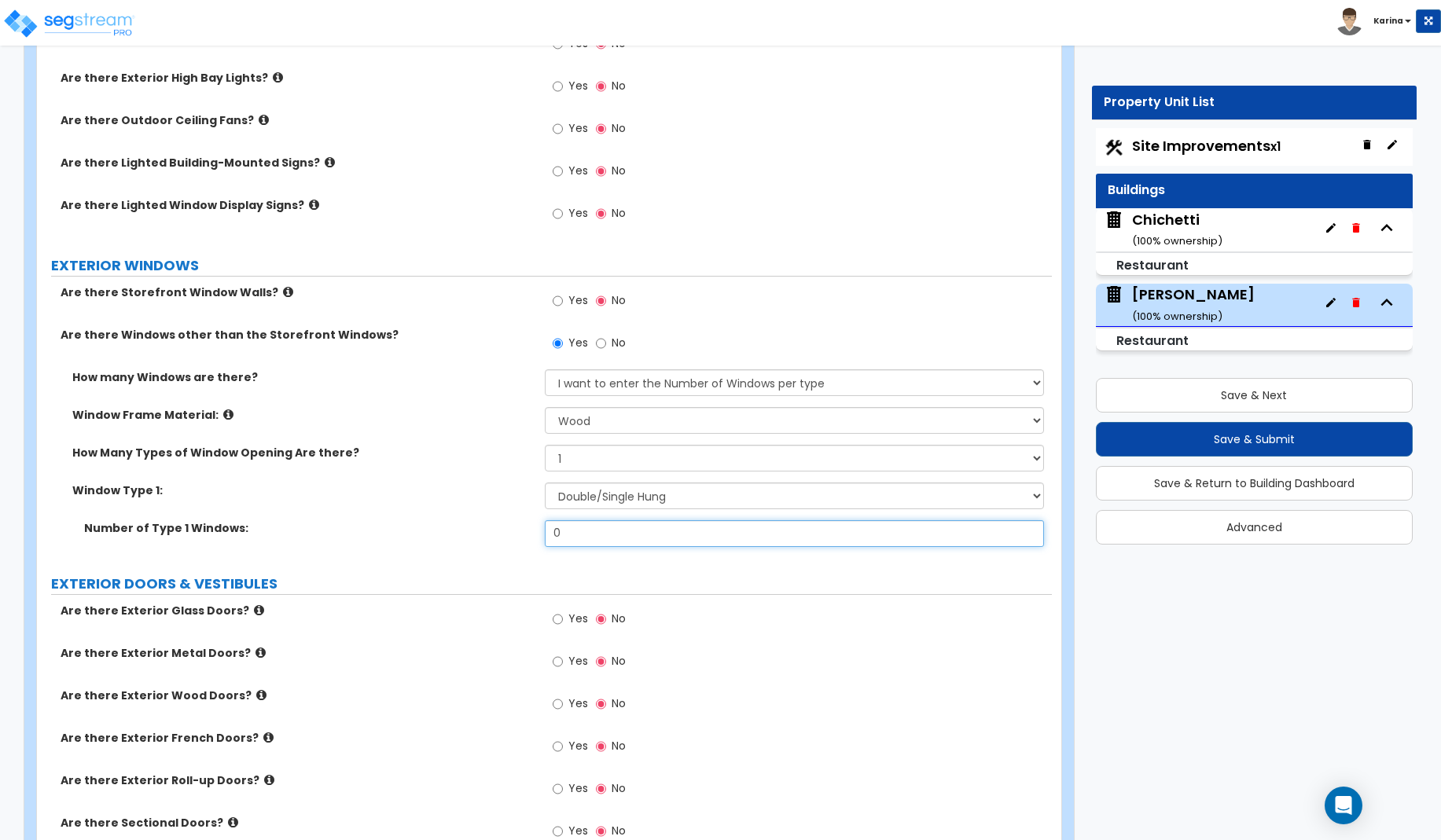
click at [590, 536] on input "0" at bounding box center [795, 533] width 500 height 27
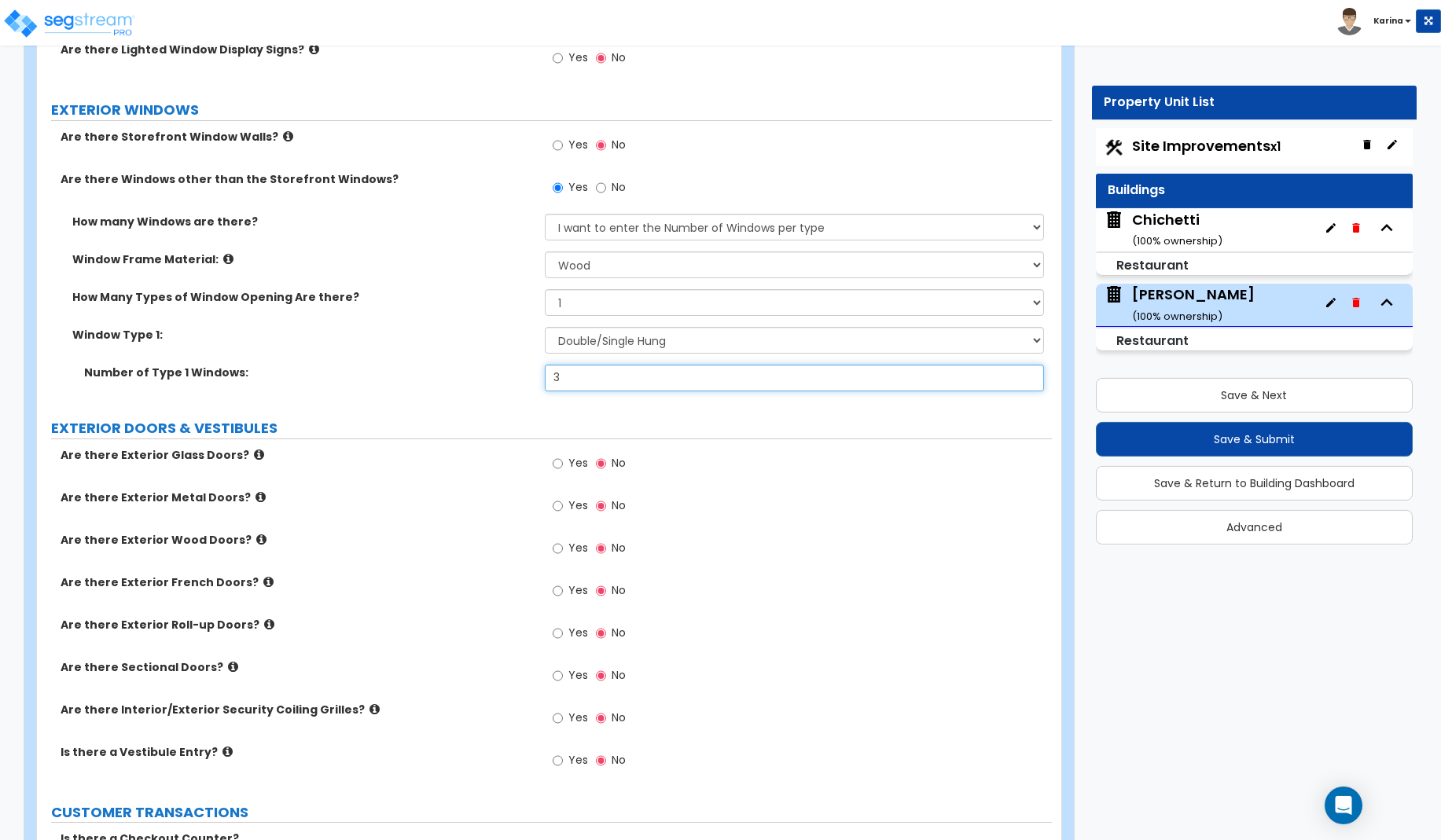
scroll to position [1522, 0]
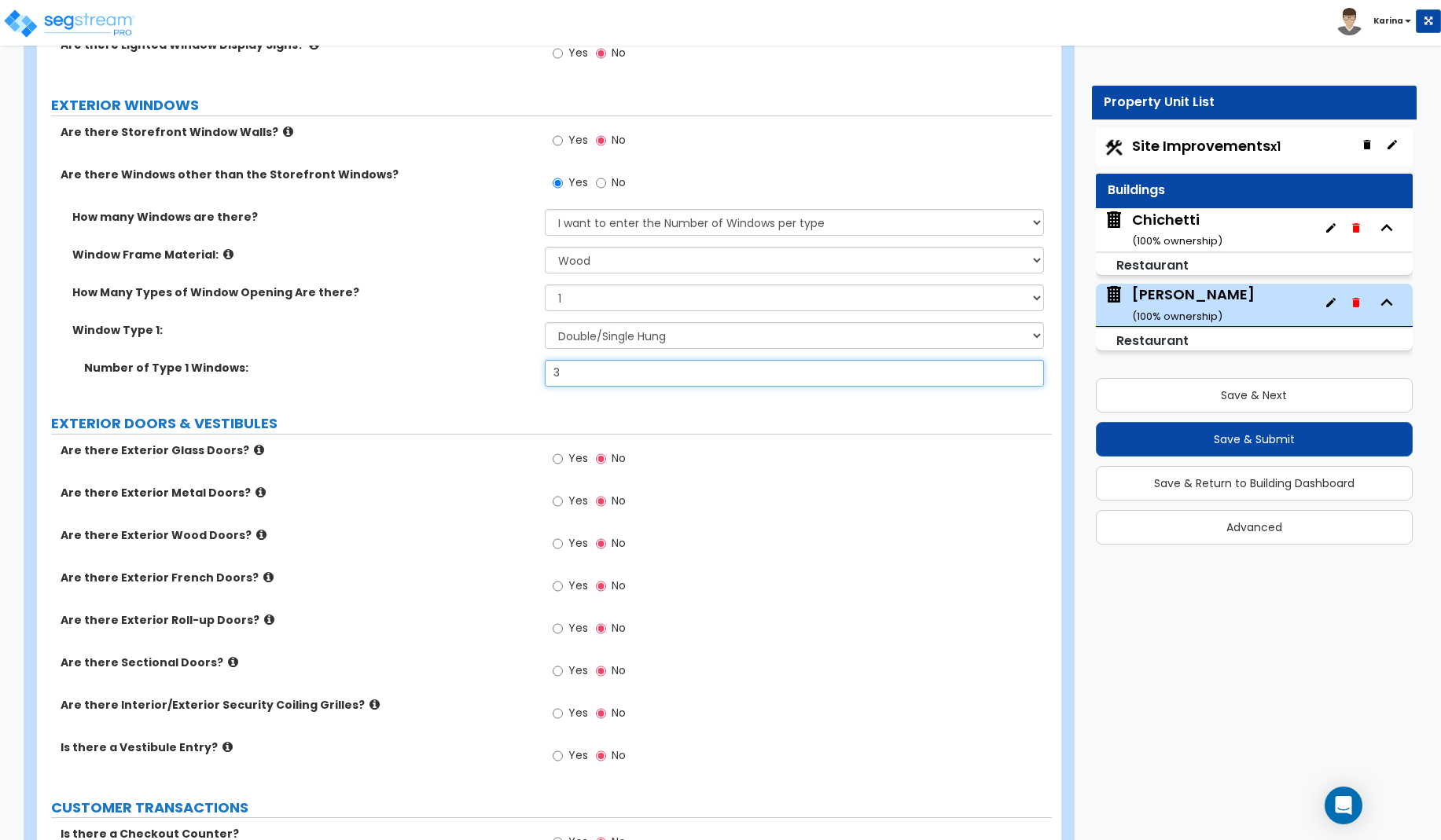
type input "3"
click at [558, 138] on input "Yes" at bounding box center [558, 140] width 10 height 17
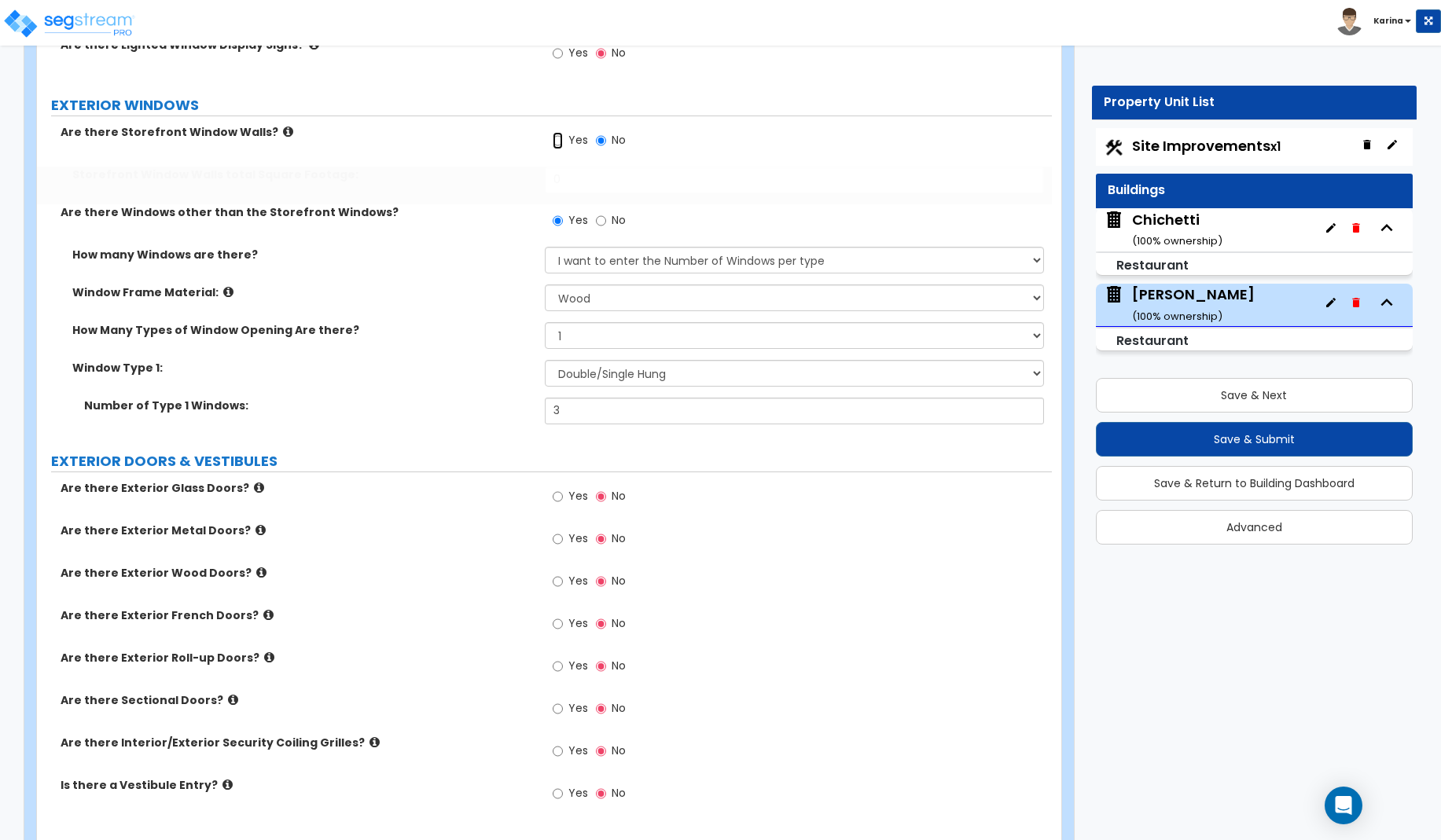
radio input "true"
click at [577, 178] on input "0" at bounding box center [795, 180] width 500 height 27
type input "384"
click at [440, 371] on label "Window Type 1:" at bounding box center [302, 367] width 461 height 15
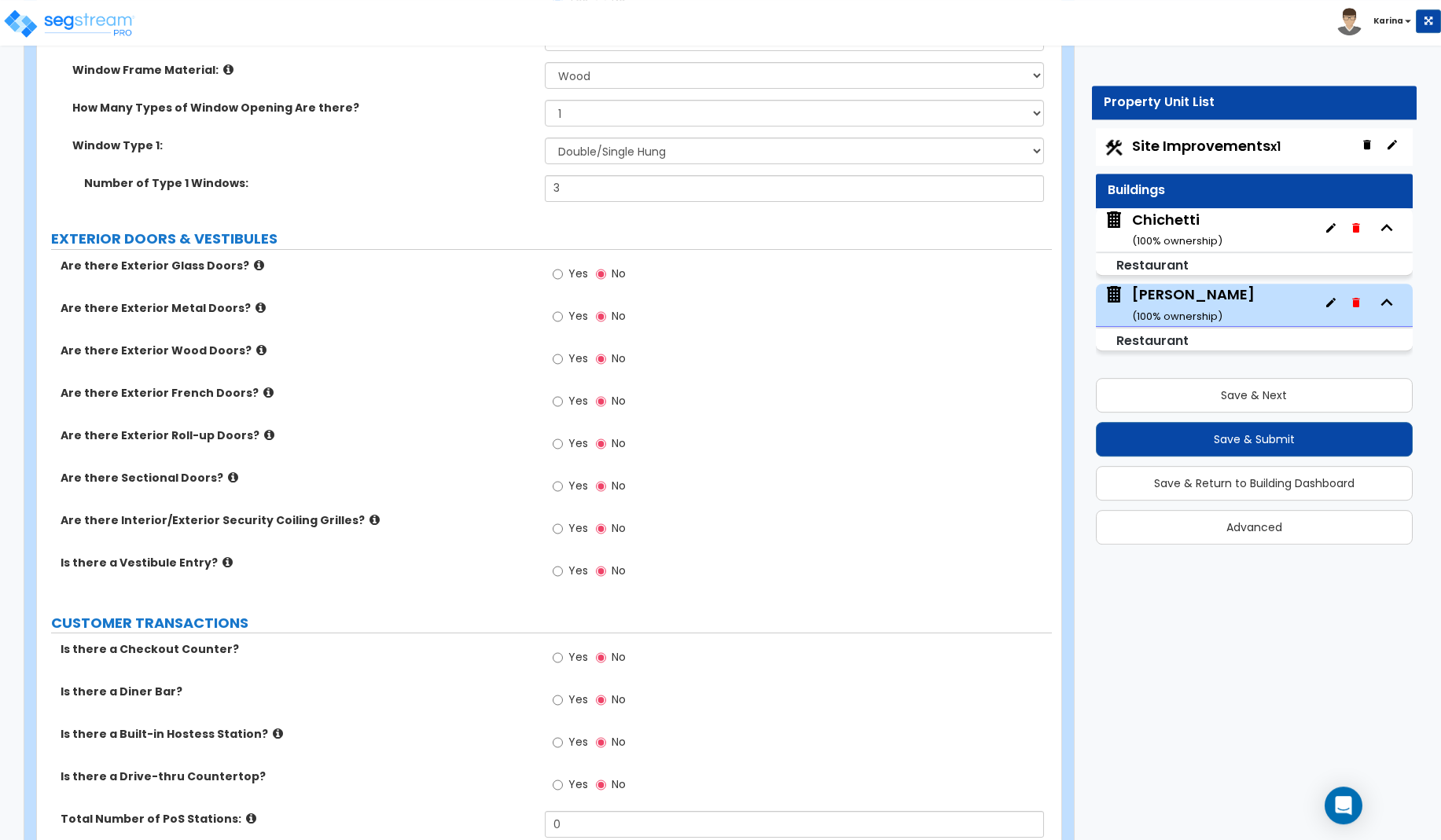
scroll to position [1763, 0]
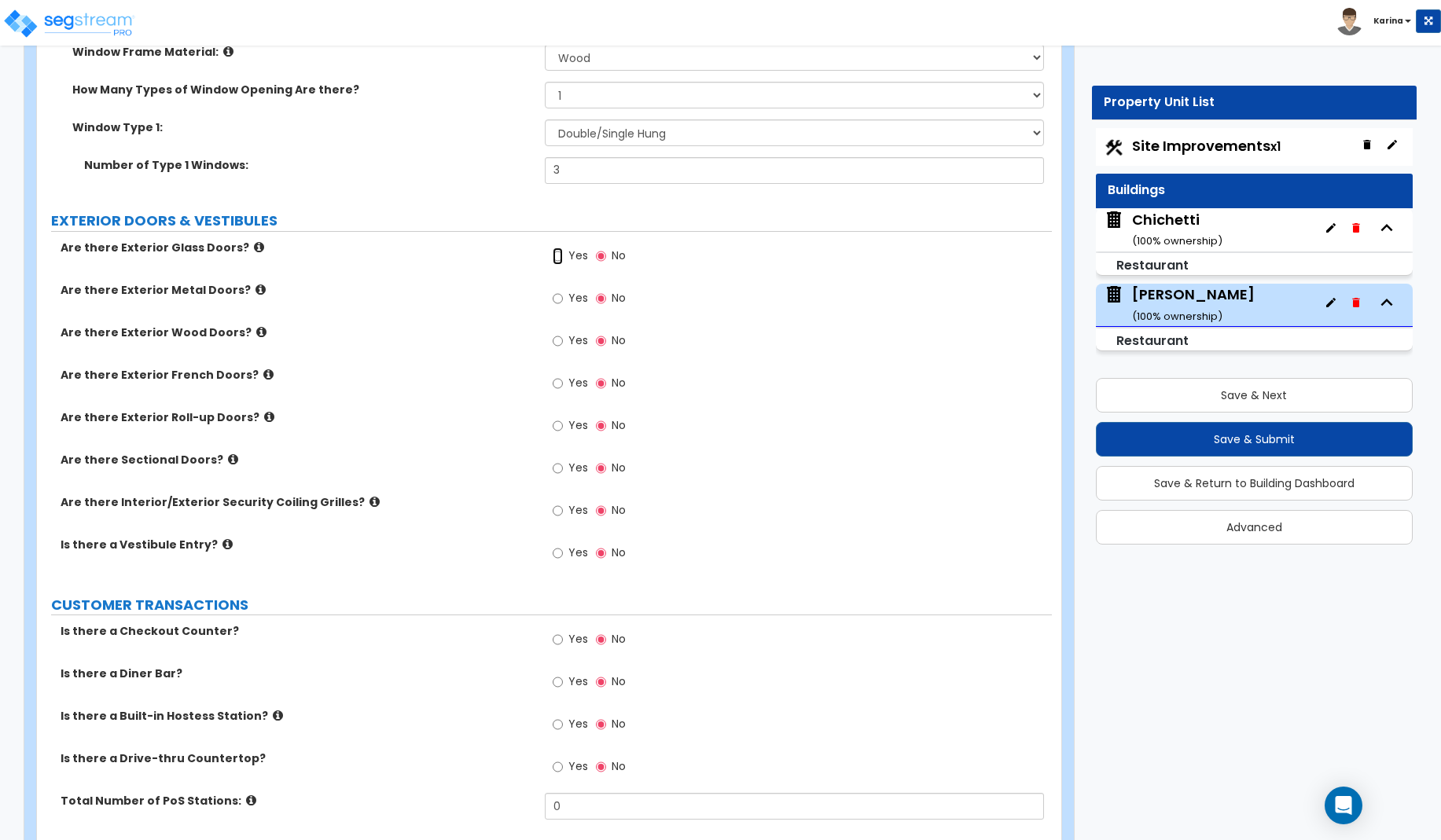
click at [557, 253] on input "Yes" at bounding box center [558, 256] width 10 height 17
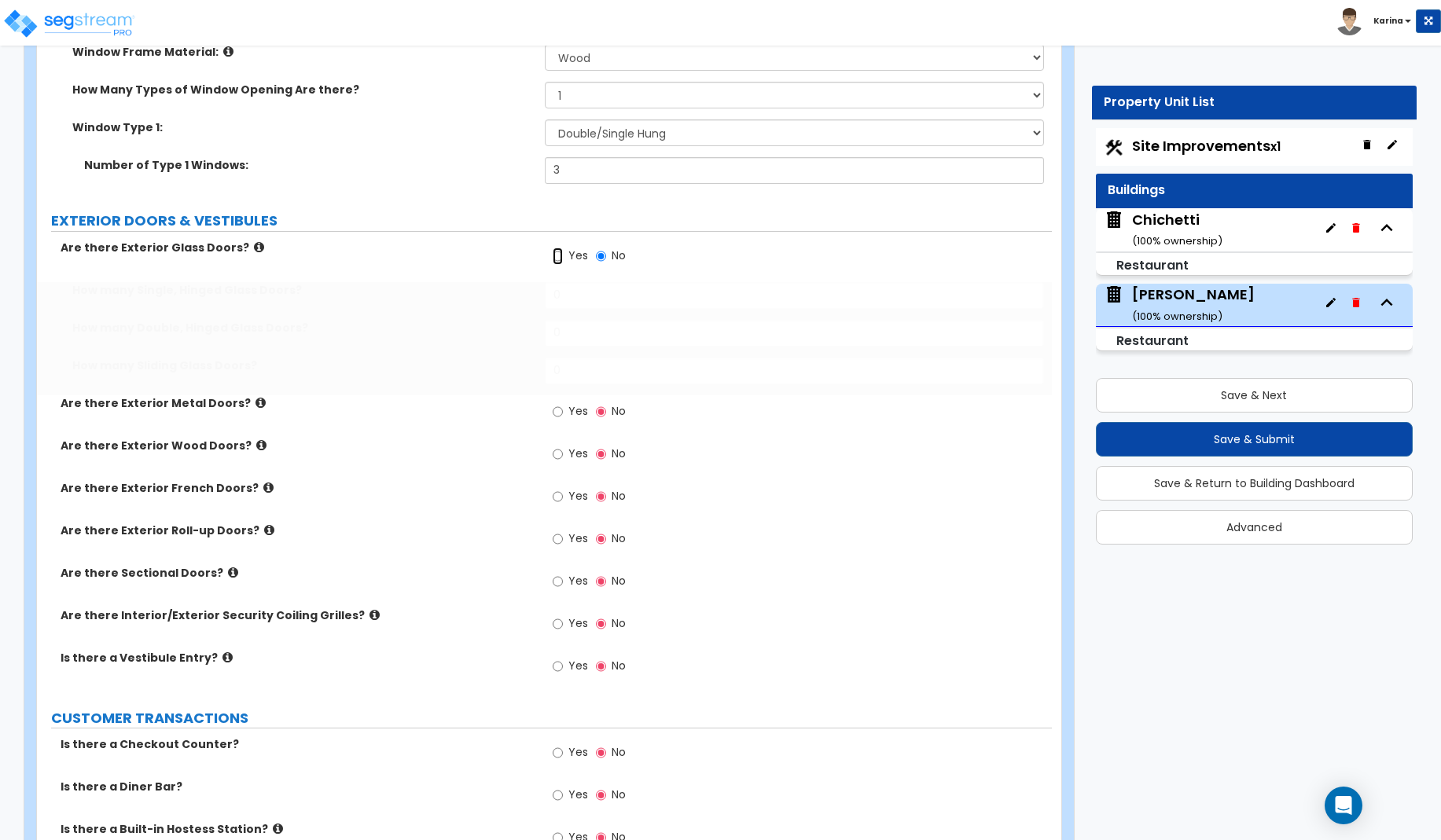
radio input "true"
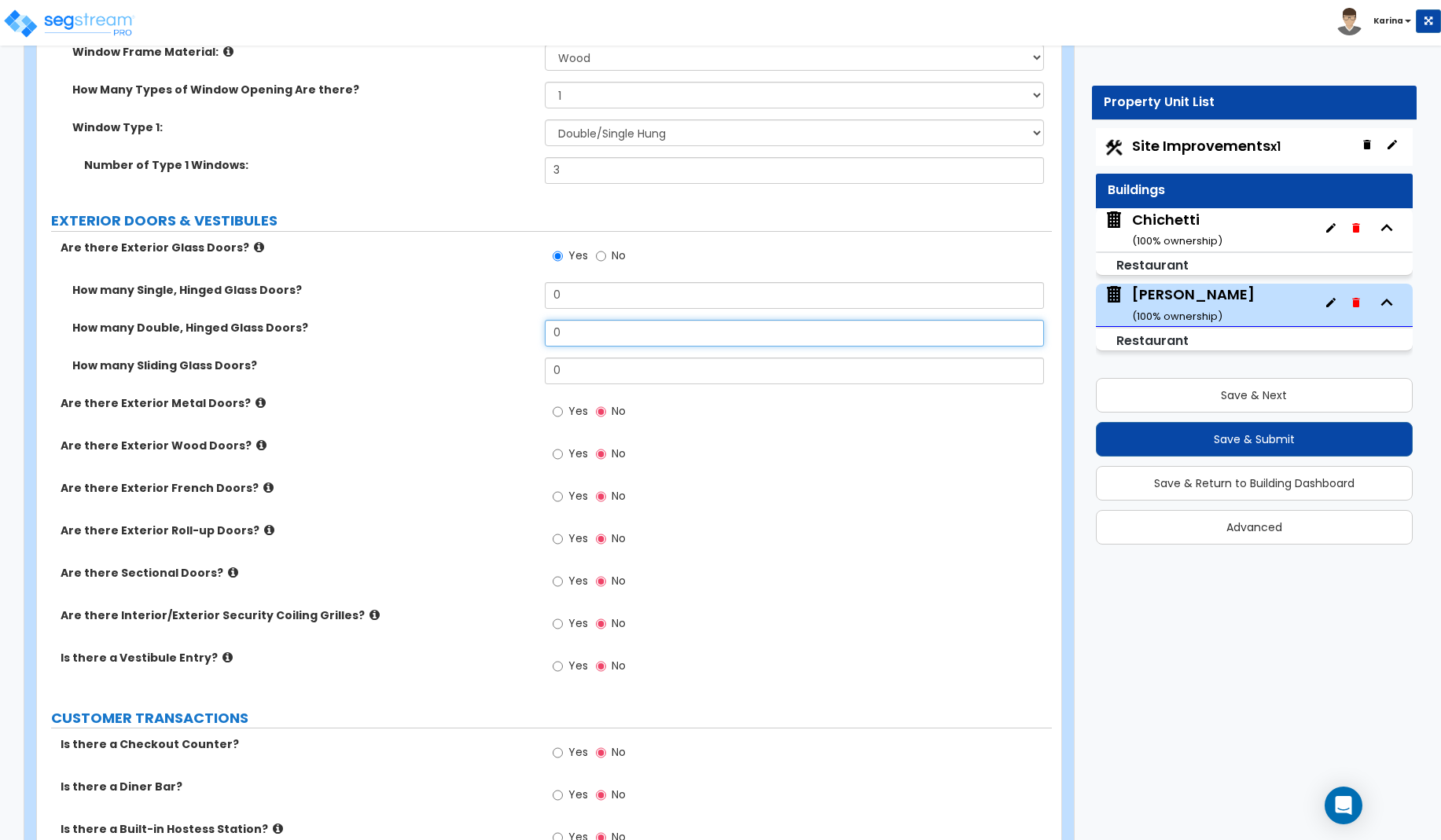
drag, startPoint x: 564, startPoint y: 334, endPoint x: 546, endPoint y: 331, distance: 18.2
click at [546, 331] on input "0" at bounding box center [795, 332] width 500 height 27
type input "2"
click at [392, 370] on label "How many Sliding Glass Doors?" at bounding box center [302, 365] width 461 height 15
click at [558, 408] on input "Yes" at bounding box center [558, 412] width 10 height 17
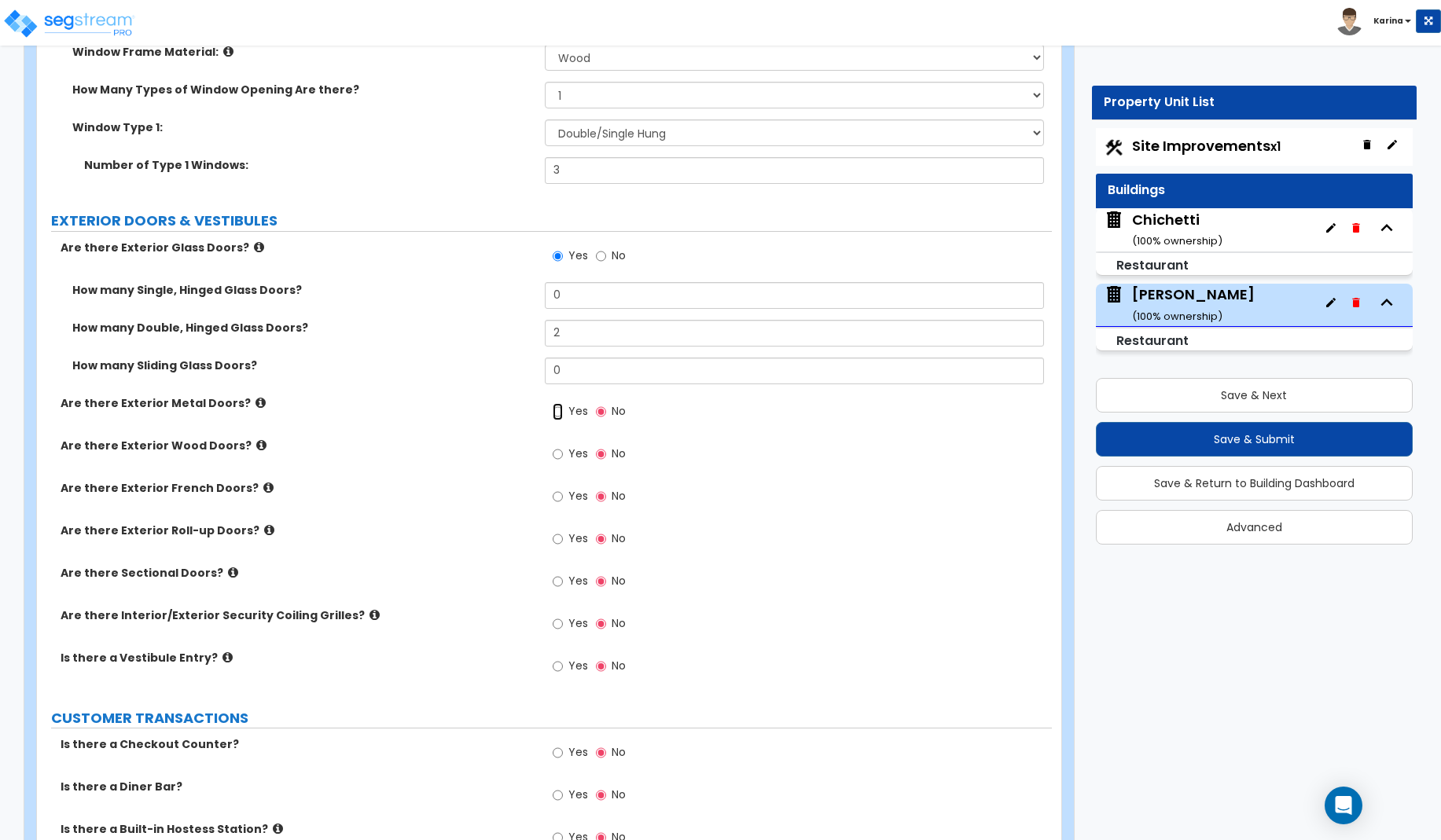
radio input "true"
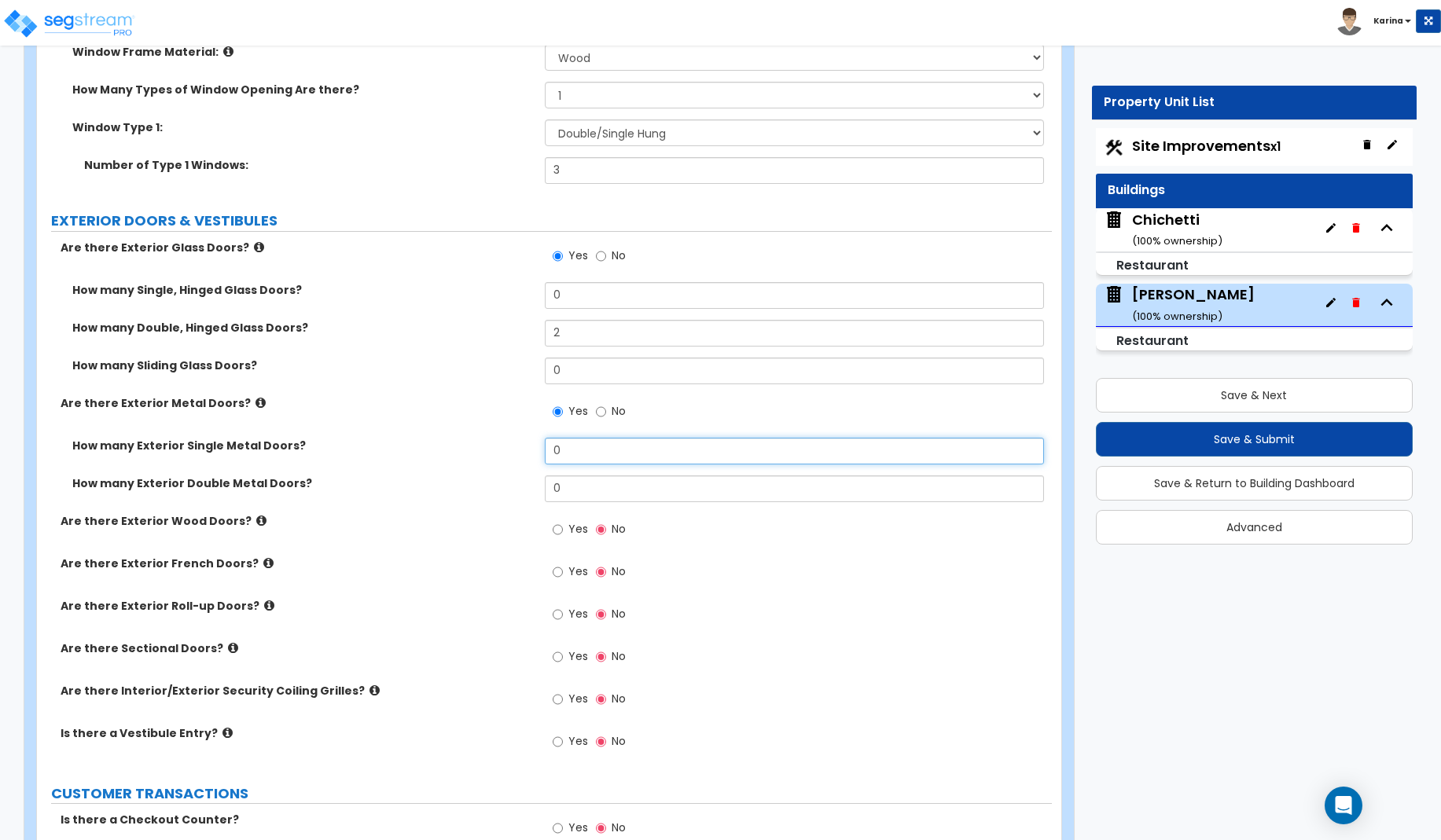
click at [565, 443] on input "0" at bounding box center [795, 450] width 500 height 27
type input "1"
click at [470, 473] on div "How many Exterior Single Metal Doors? 1" at bounding box center [544, 456] width 1015 height 38
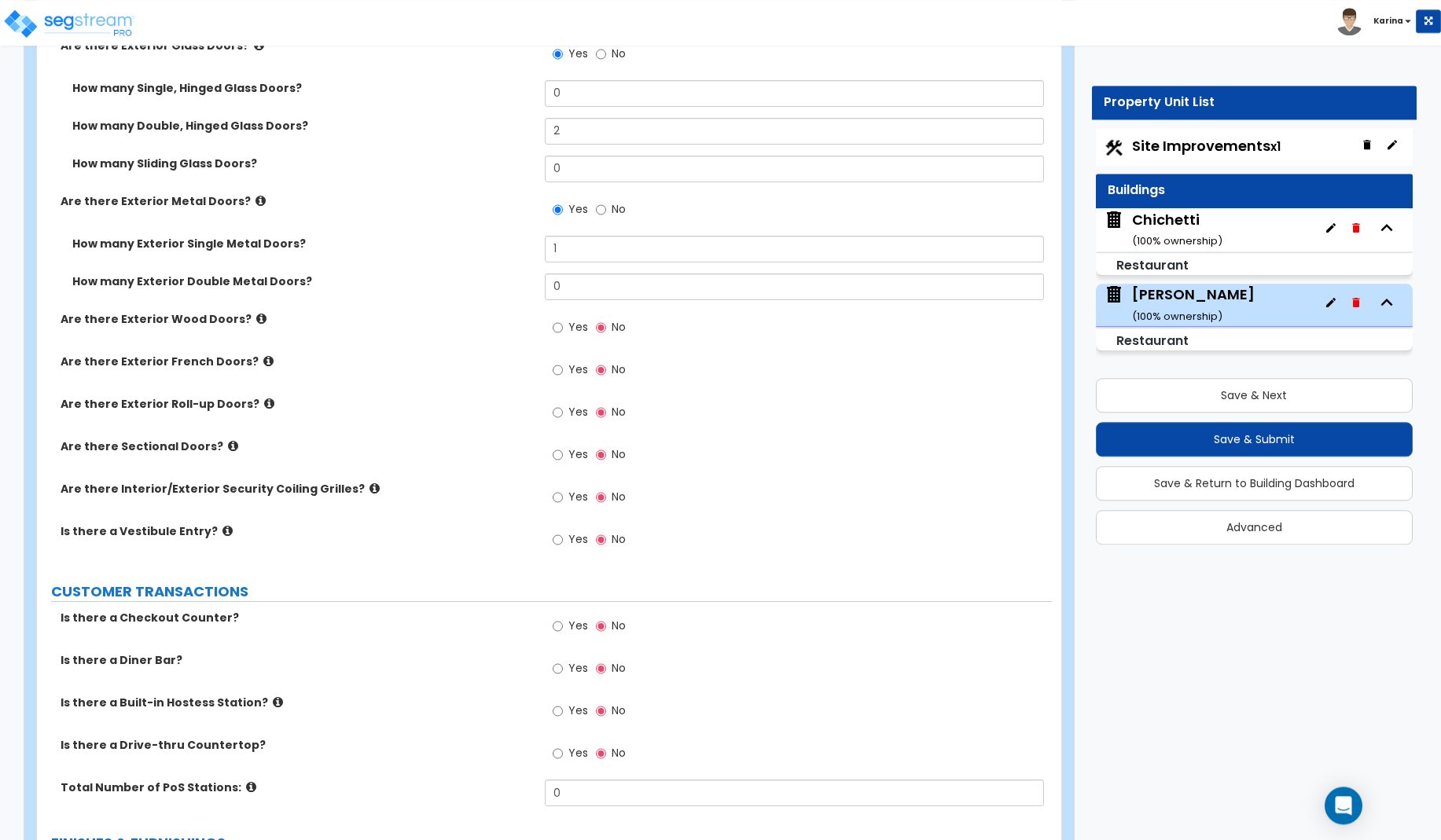
scroll to position [2004, 0]
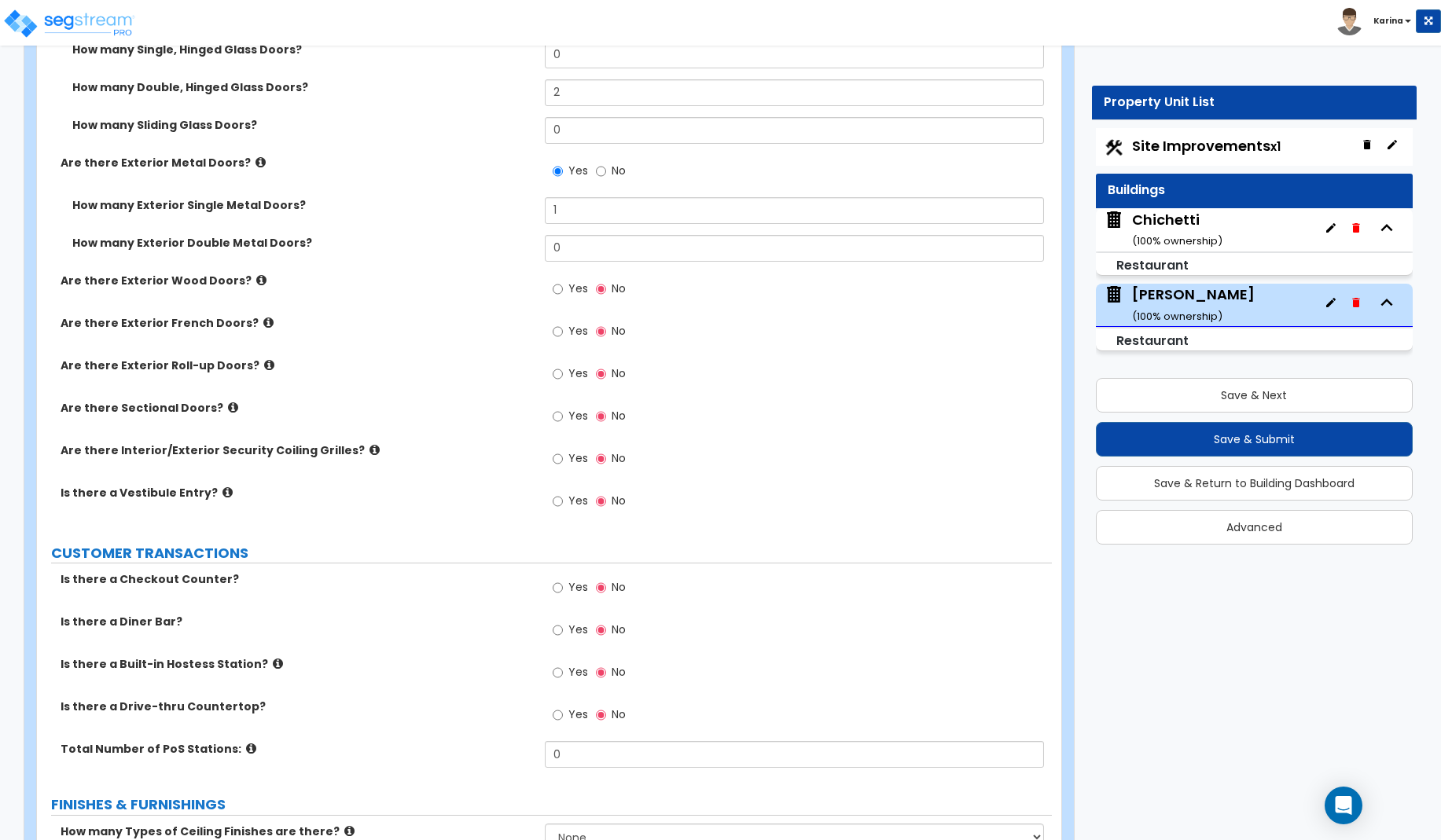
click at [1211, 652] on div "Customize 2045 Eastlake Ave Property Units Serafina Import Values from Previous…" at bounding box center [720, 535] width 1441 height 4939
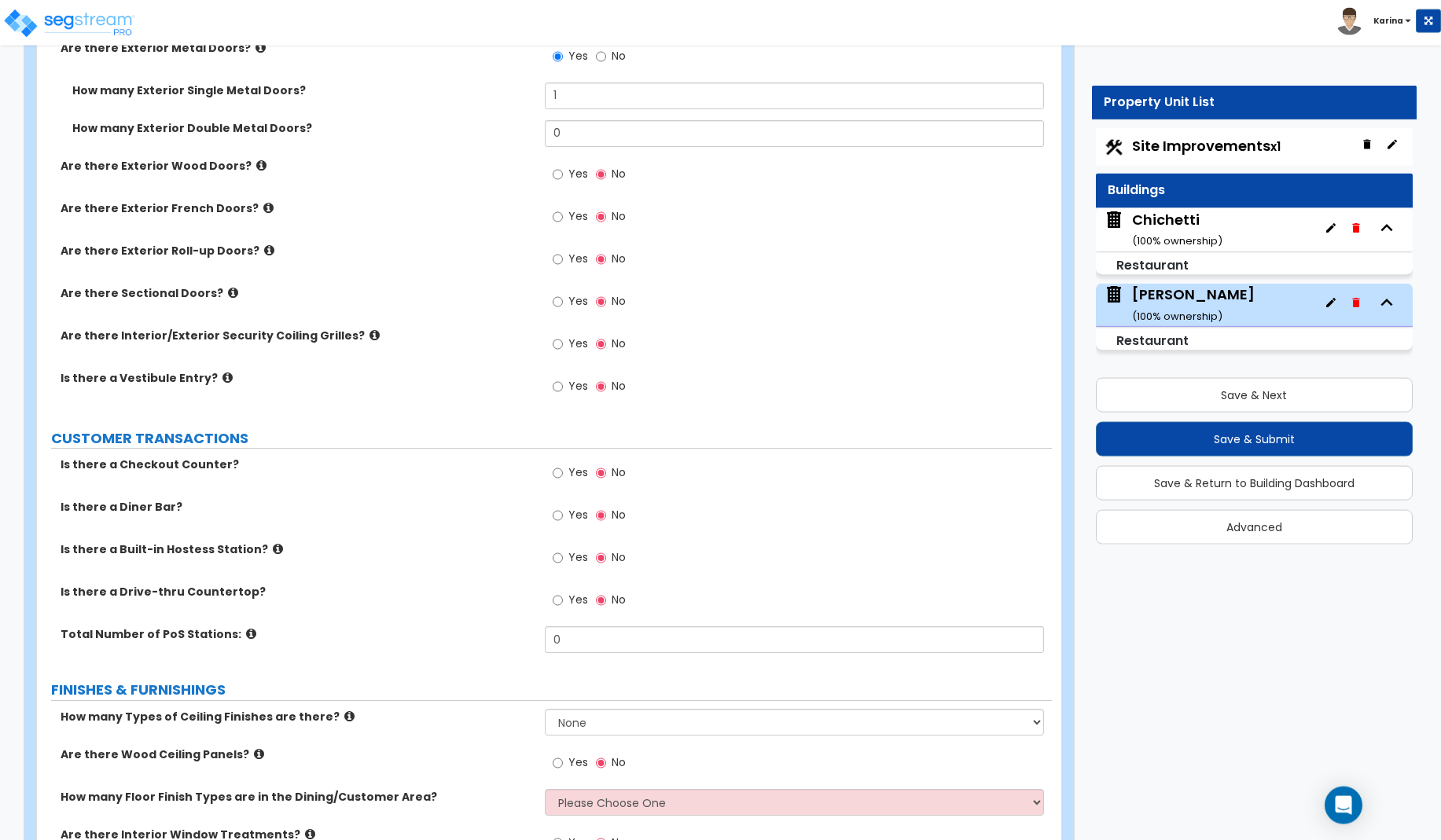
scroll to position [2164, 0]
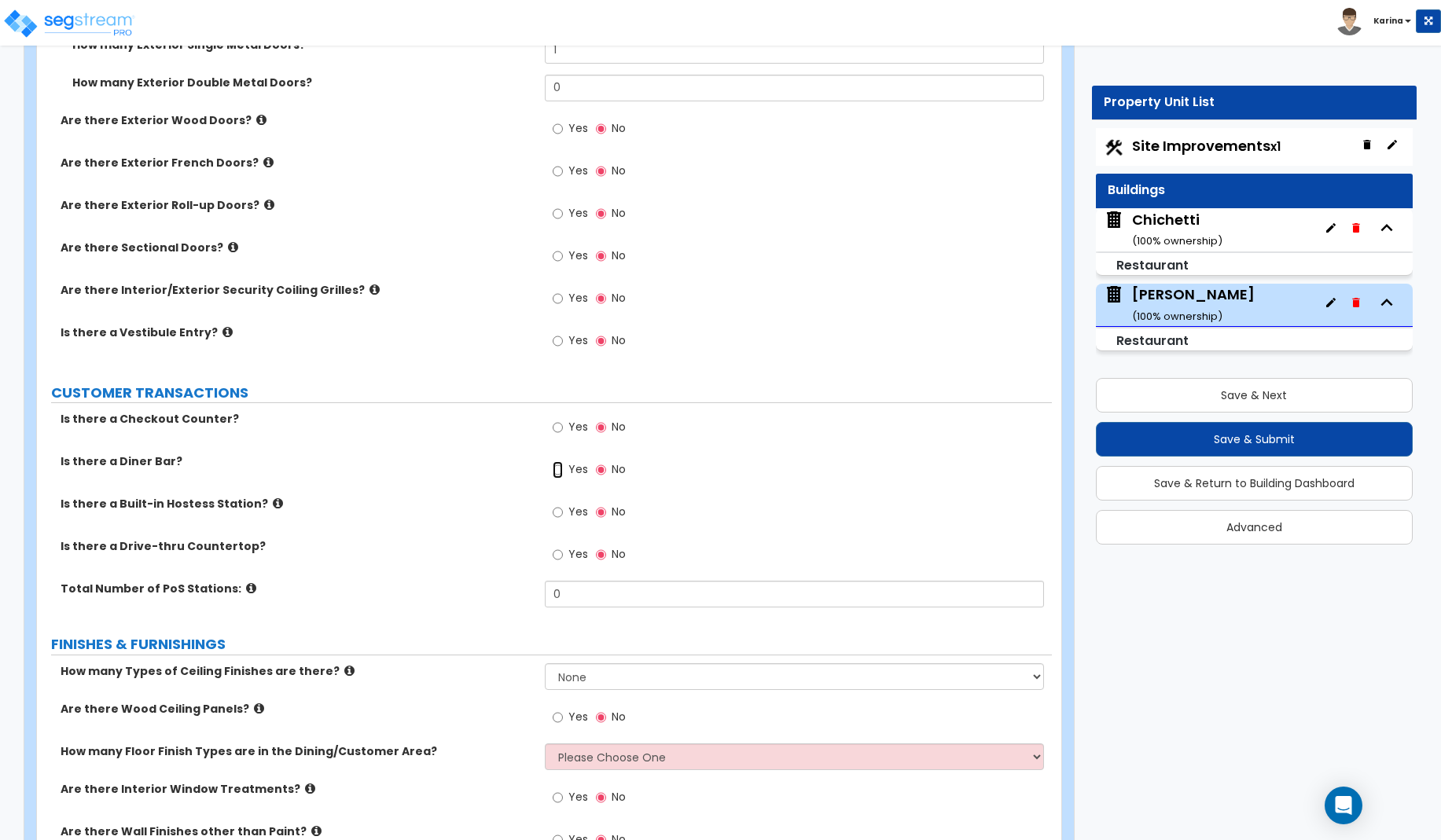
click at [558, 464] on input "Yes" at bounding box center [558, 470] width 10 height 17
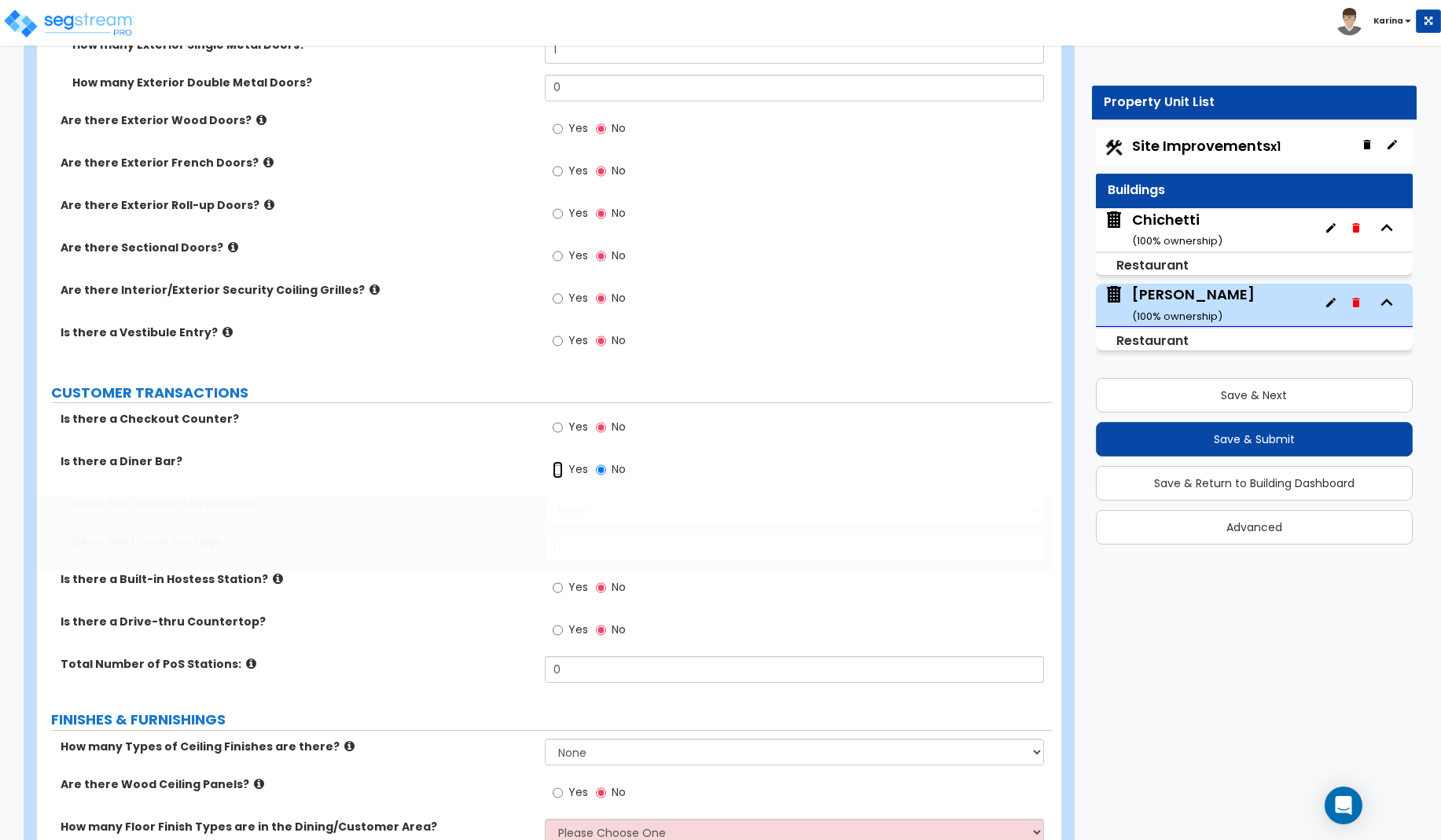
radio input "true"
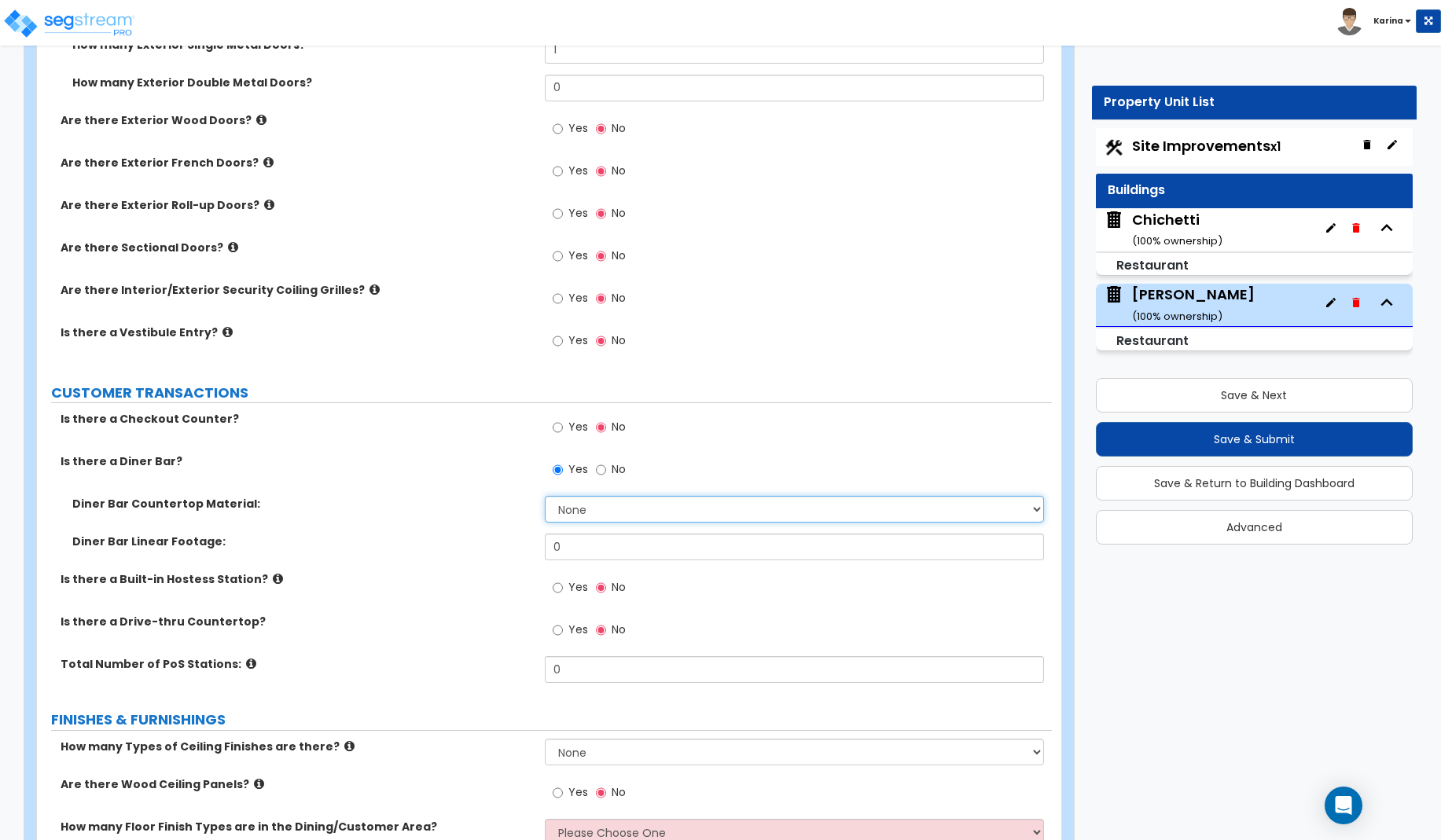
click at [545, 496] on select "None Plastic Laminate Solid Surface Stone Quartz Marble Tile Wood Stainless Ste…" at bounding box center [795, 509] width 500 height 27
select select "3"
click option "Stone" at bounding box center [0, 0] width 0 height 0
drag, startPoint x: 495, startPoint y: 786, endPoint x: 506, endPoint y: 742, distance: 45.4
click at [495, 785] on label "Are there Wood Ceiling Panels?" at bounding box center [296, 784] width 472 height 15
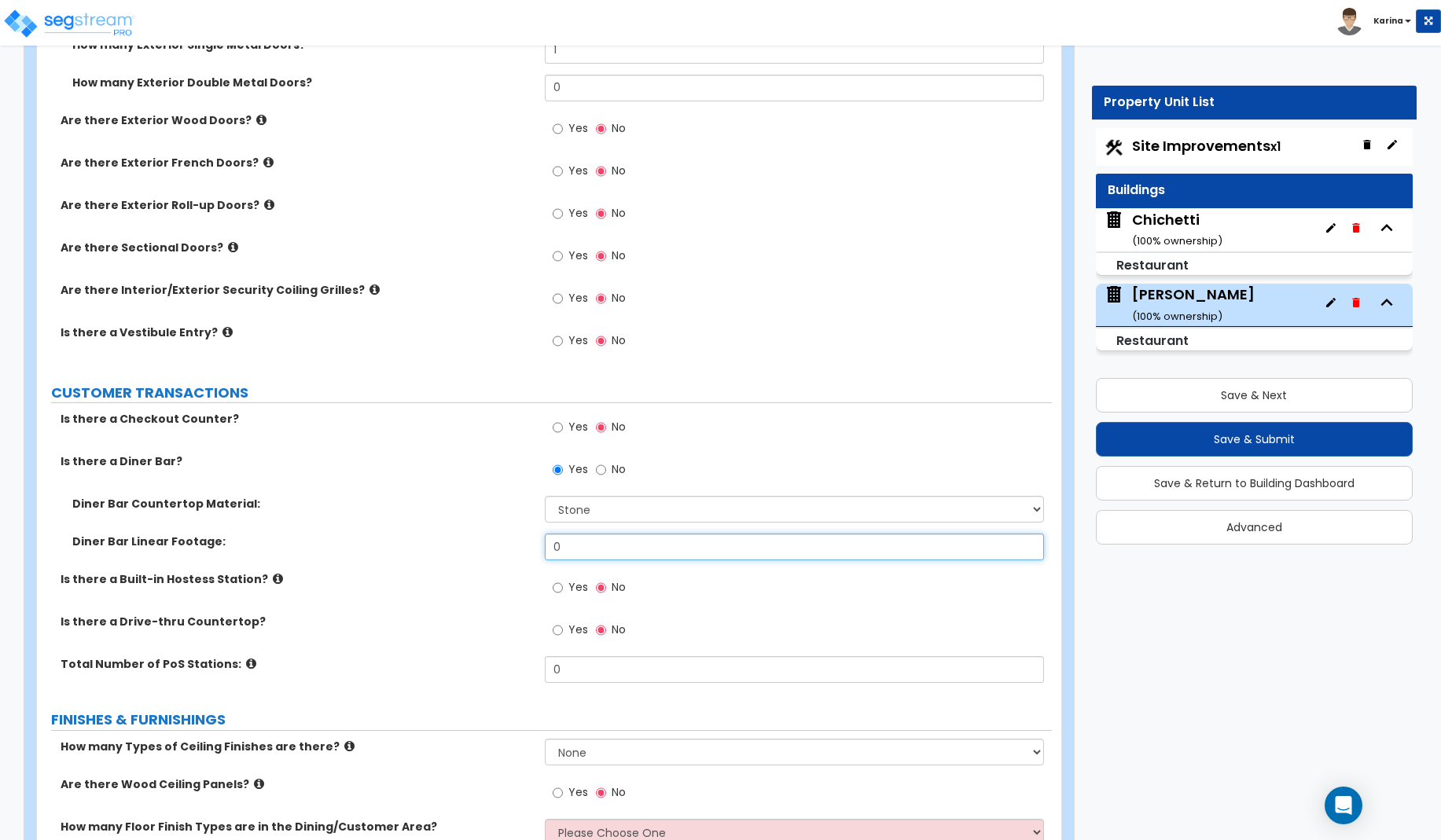
drag, startPoint x: 583, startPoint y: 545, endPoint x: 500, endPoint y: 539, distance: 83.2
click at [545, 539] on input "0" at bounding box center [795, 546] width 500 height 27
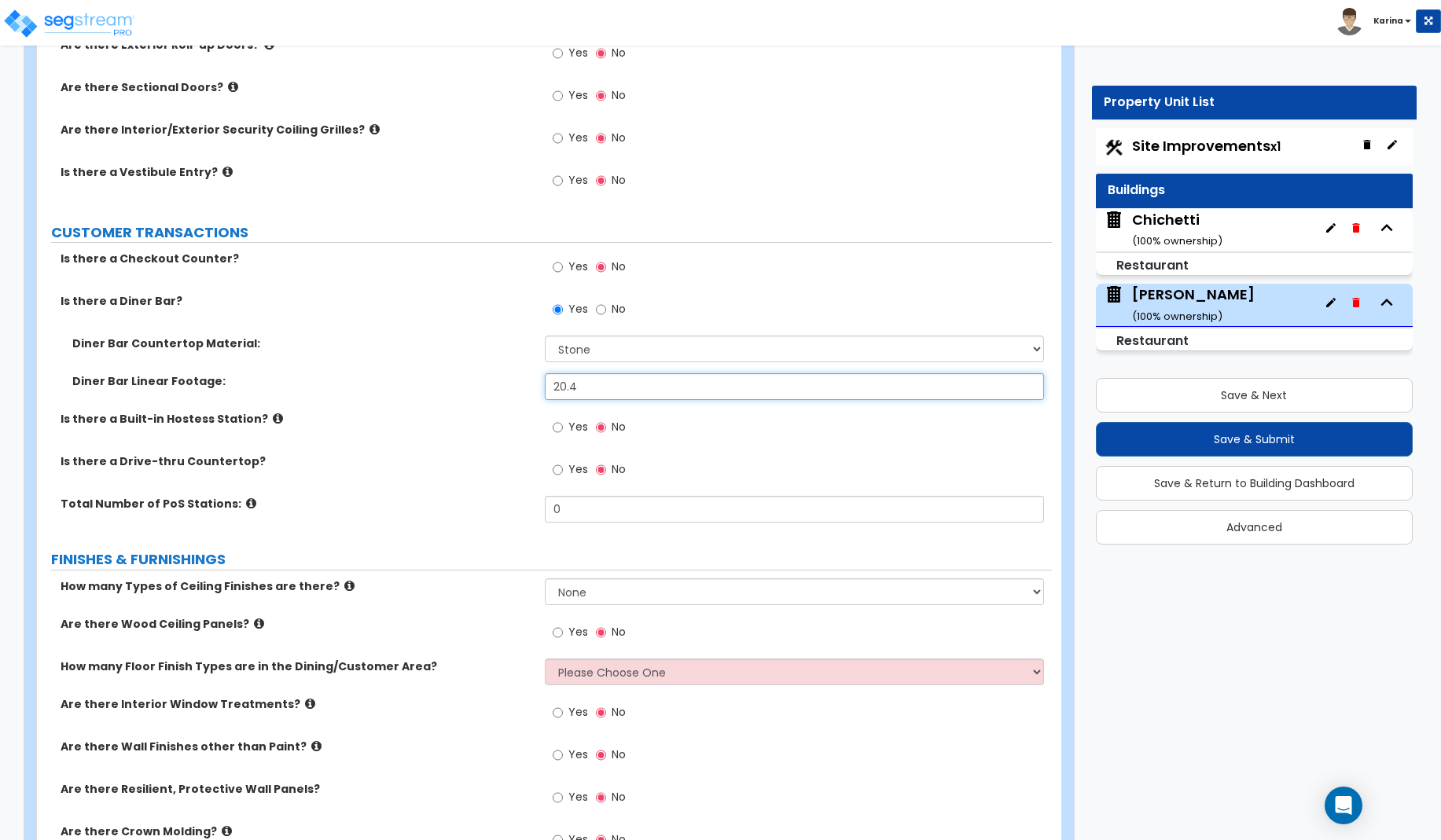
scroll to position [2404, 0]
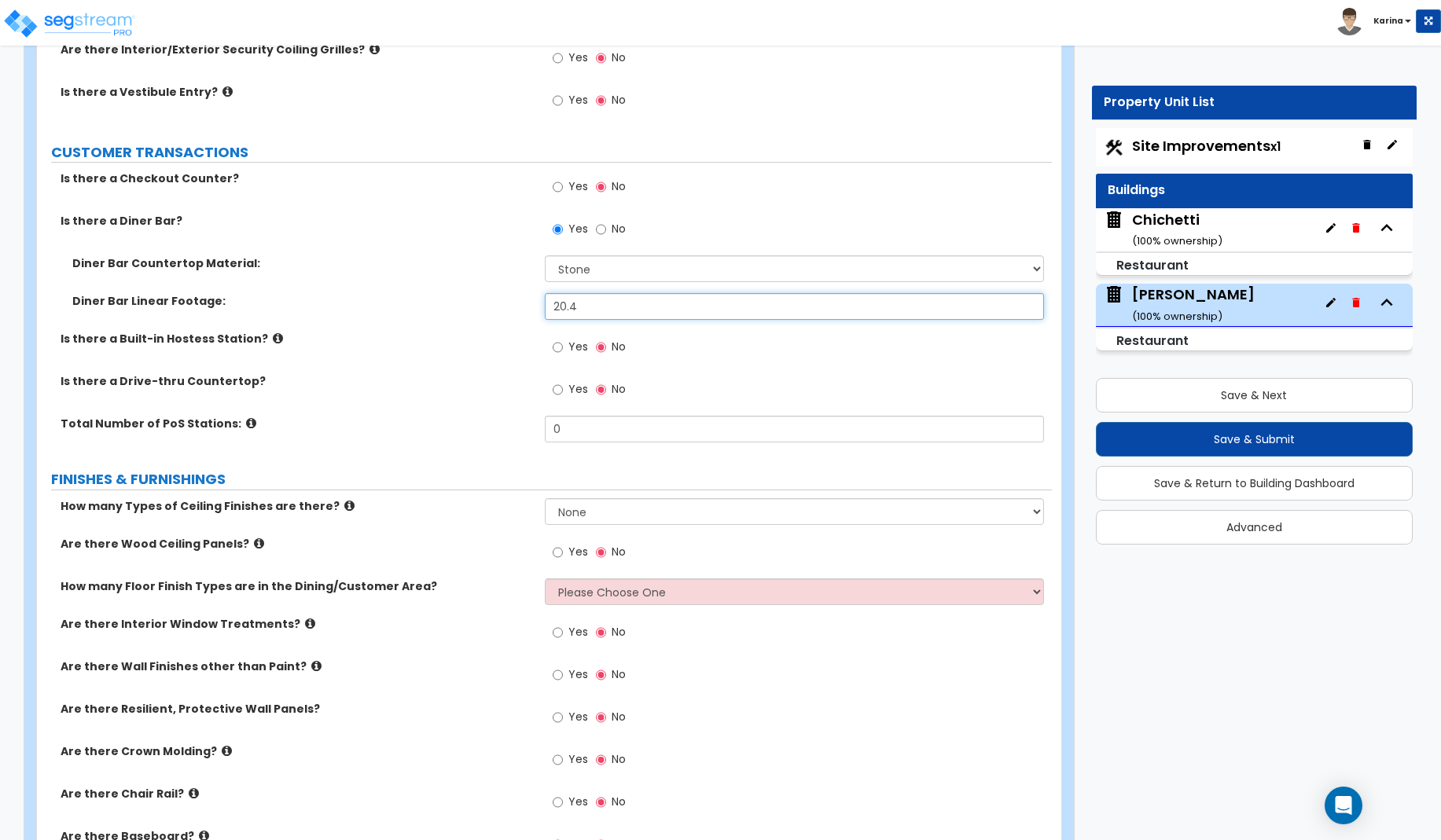
type input "20.4"
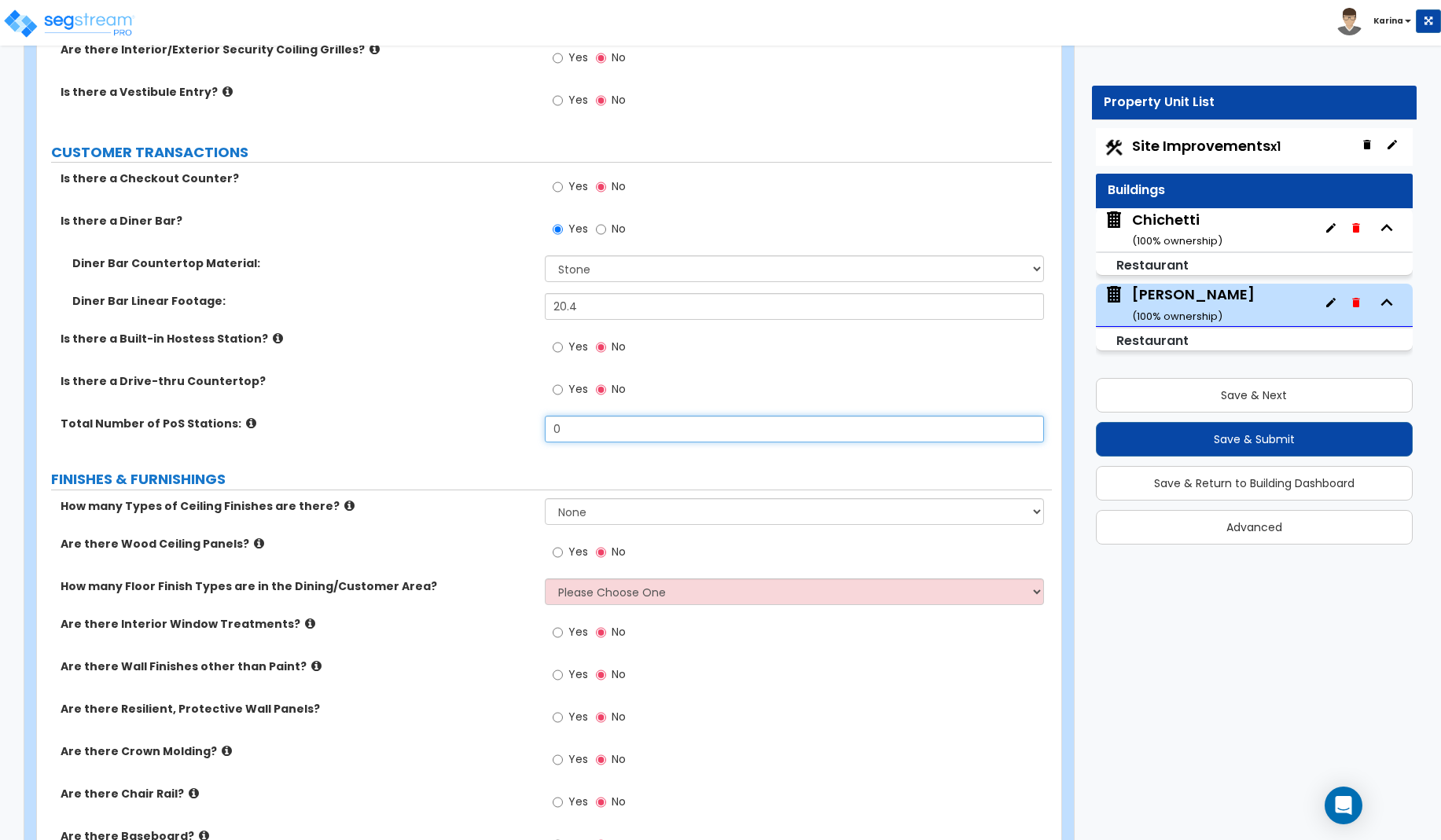
drag, startPoint x: 568, startPoint y: 431, endPoint x: 529, endPoint y: 426, distance: 39.3
click at [545, 426] on input "0" at bounding box center [795, 428] width 500 height 27
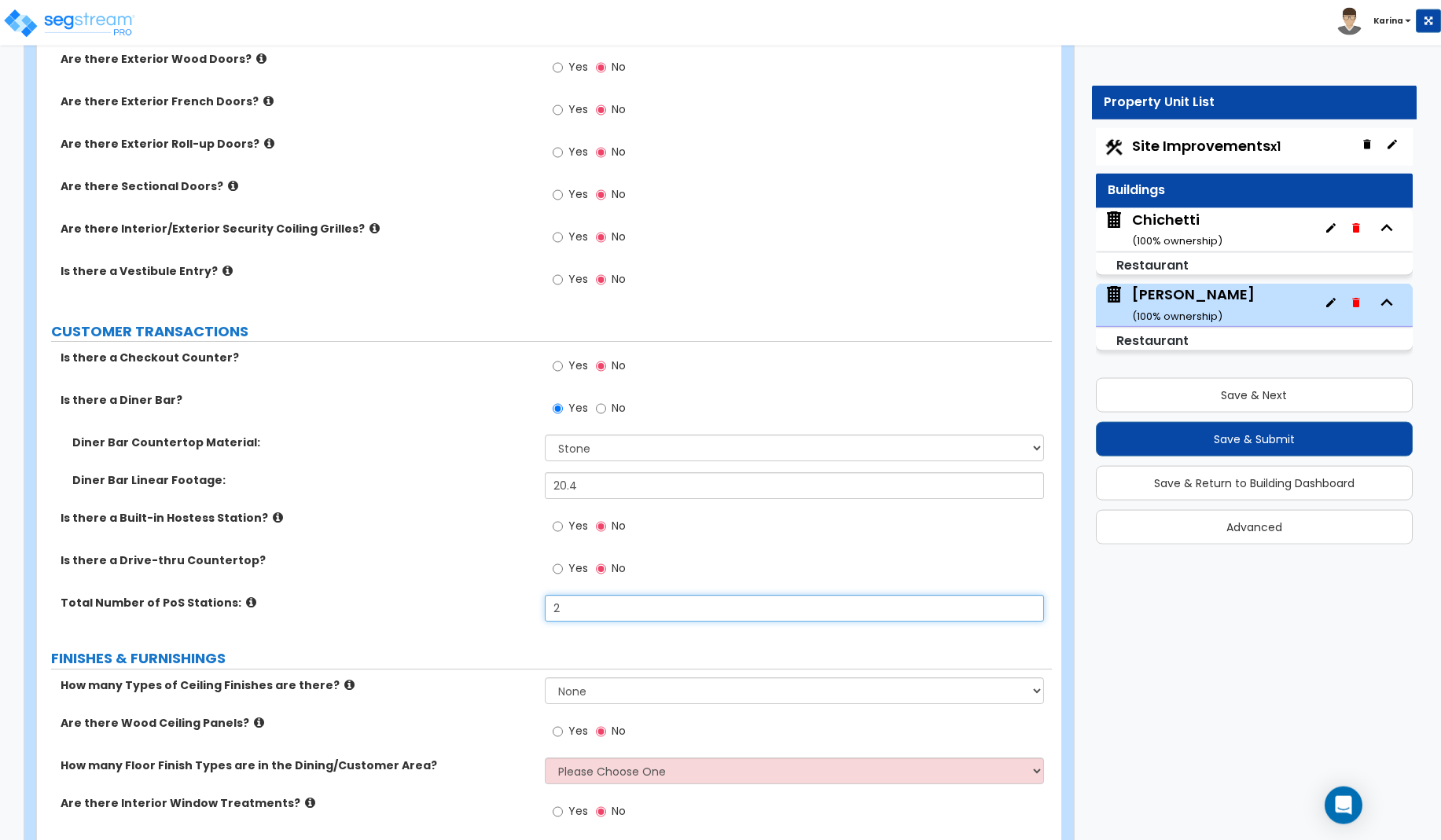
scroll to position [2243, 0]
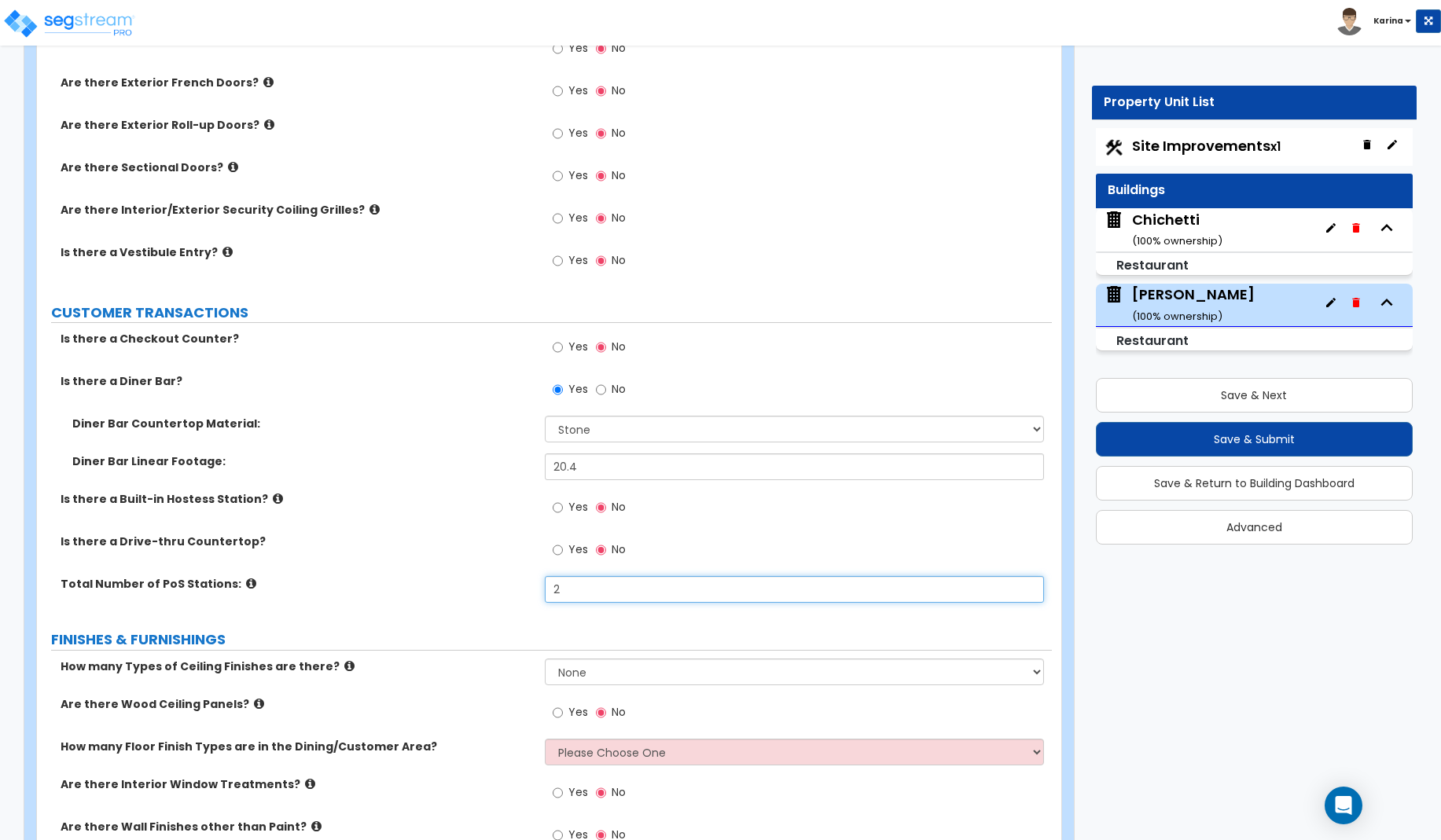
type input "2"
click at [558, 507] on input "Yes" at bounding box center [558, 508] width 10 height 17
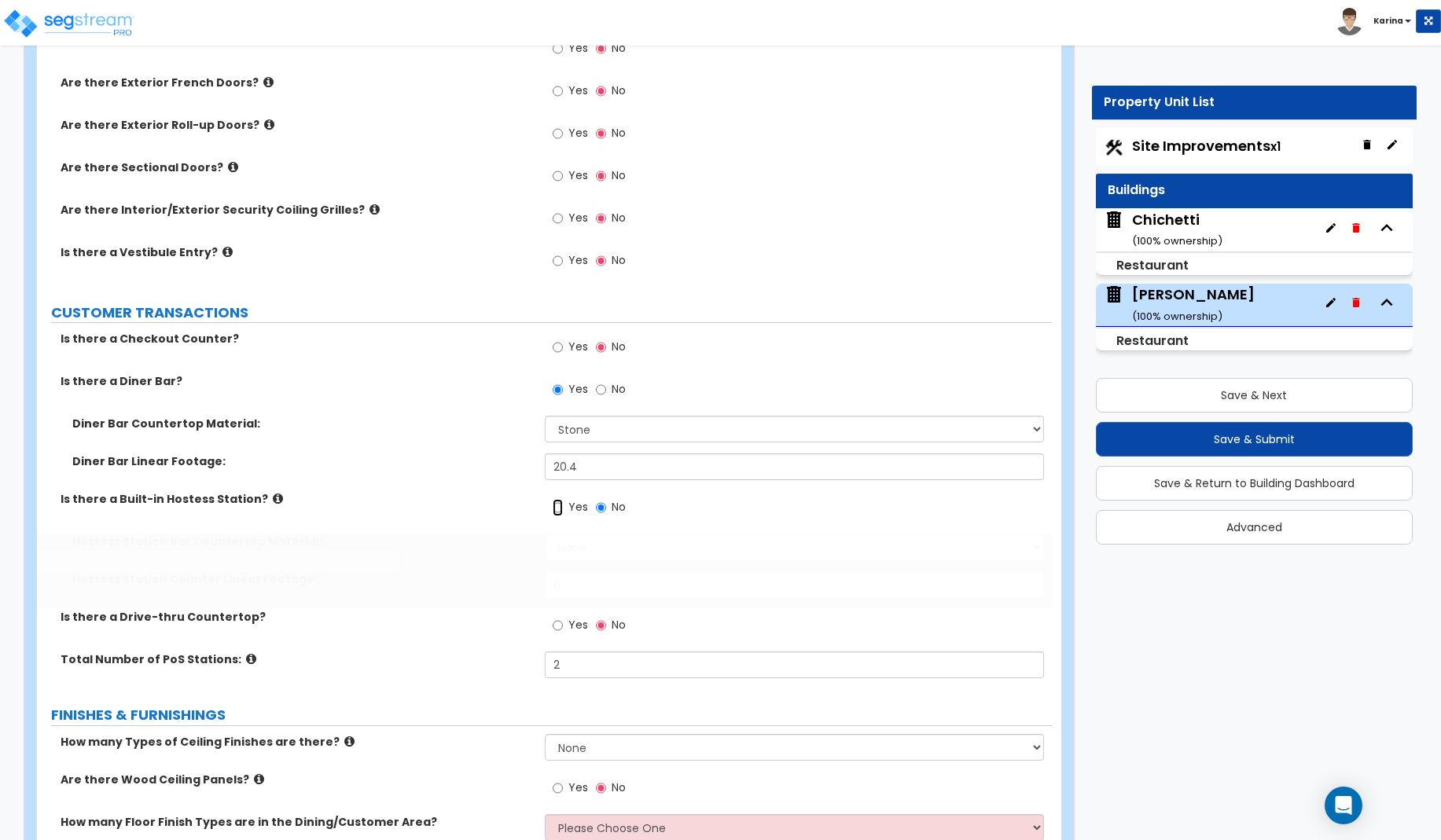
radio input "true"
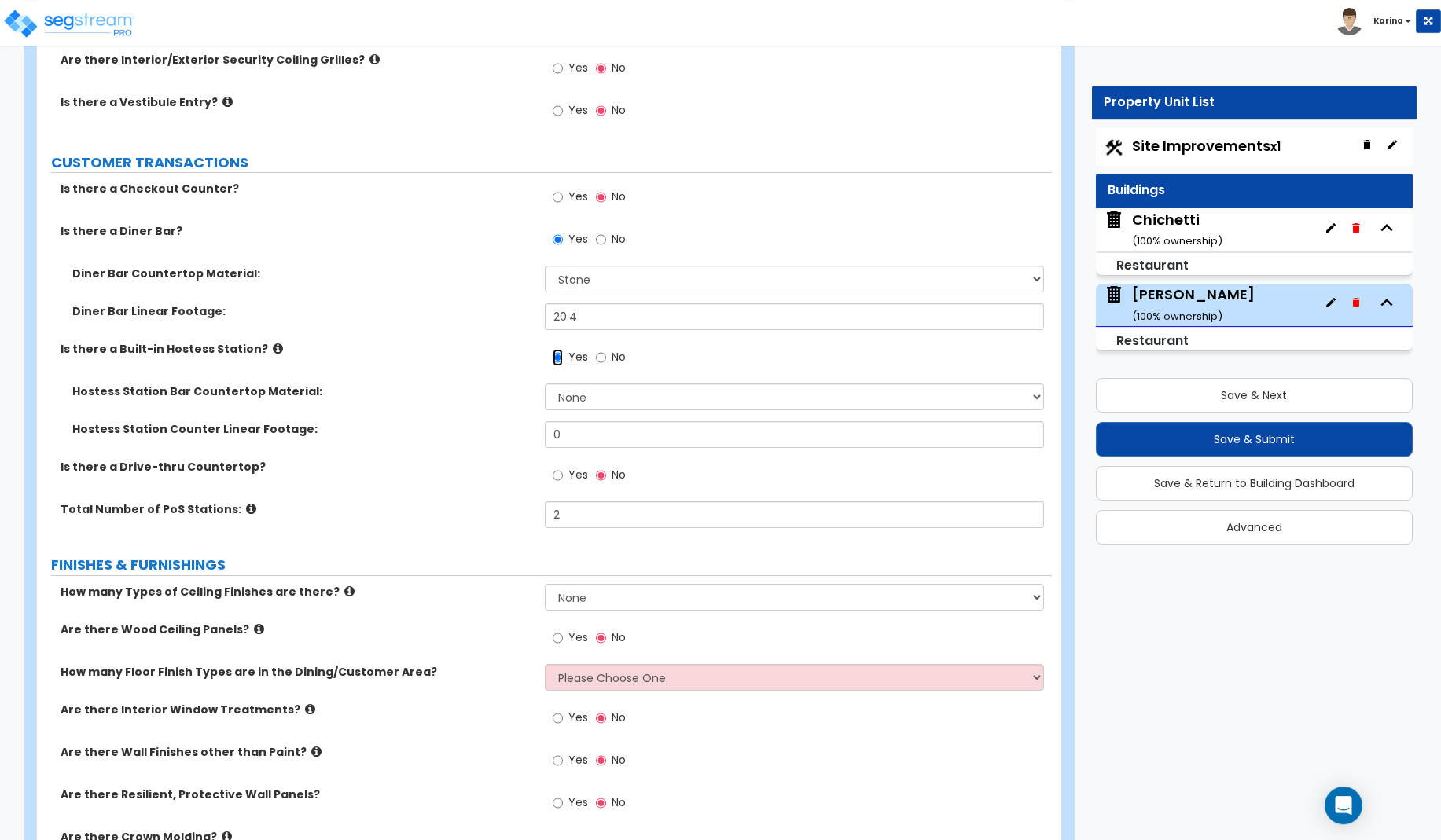
scroll to position [2404, 0]
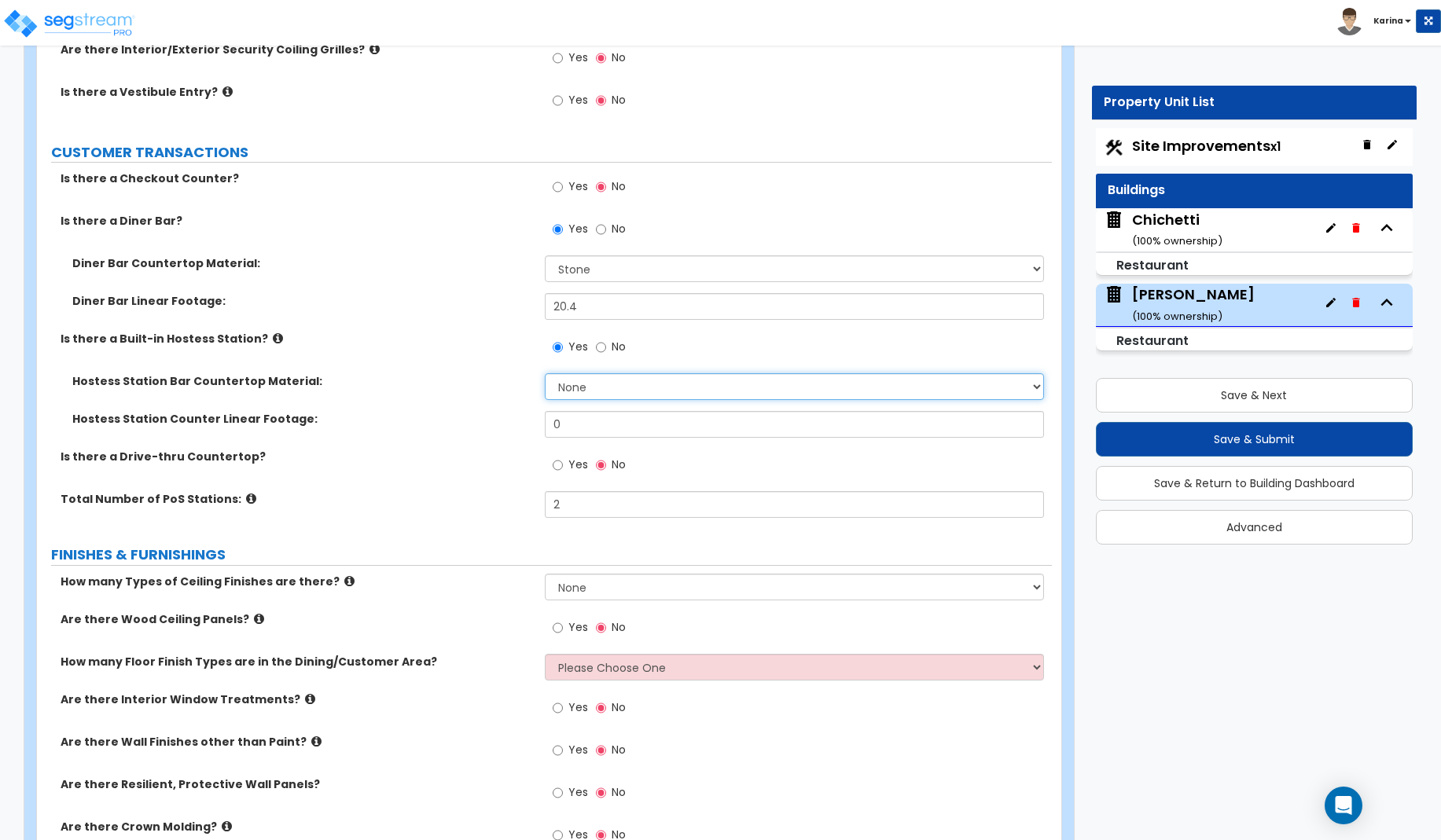
click at [545, 373] on select "None Plastic Laminate Solid Surface Stone Quartz Marble Tile Wood Stainless Ste…" at bounding box center [795, 386] width 500 height 27
click at [813, 804] on div "Yes No" at bounding box center [798, 798] width 508 height 43
click at [545, 373] on select "None Plastic Laminate Solid Surface Stone Quartz Marble Tile Wood Stainless Ste…" at bounding box center [795, 386] width 500 height 27
select select "7"
click option "Wood" at bounding box center [0, 0] width 0 height 0
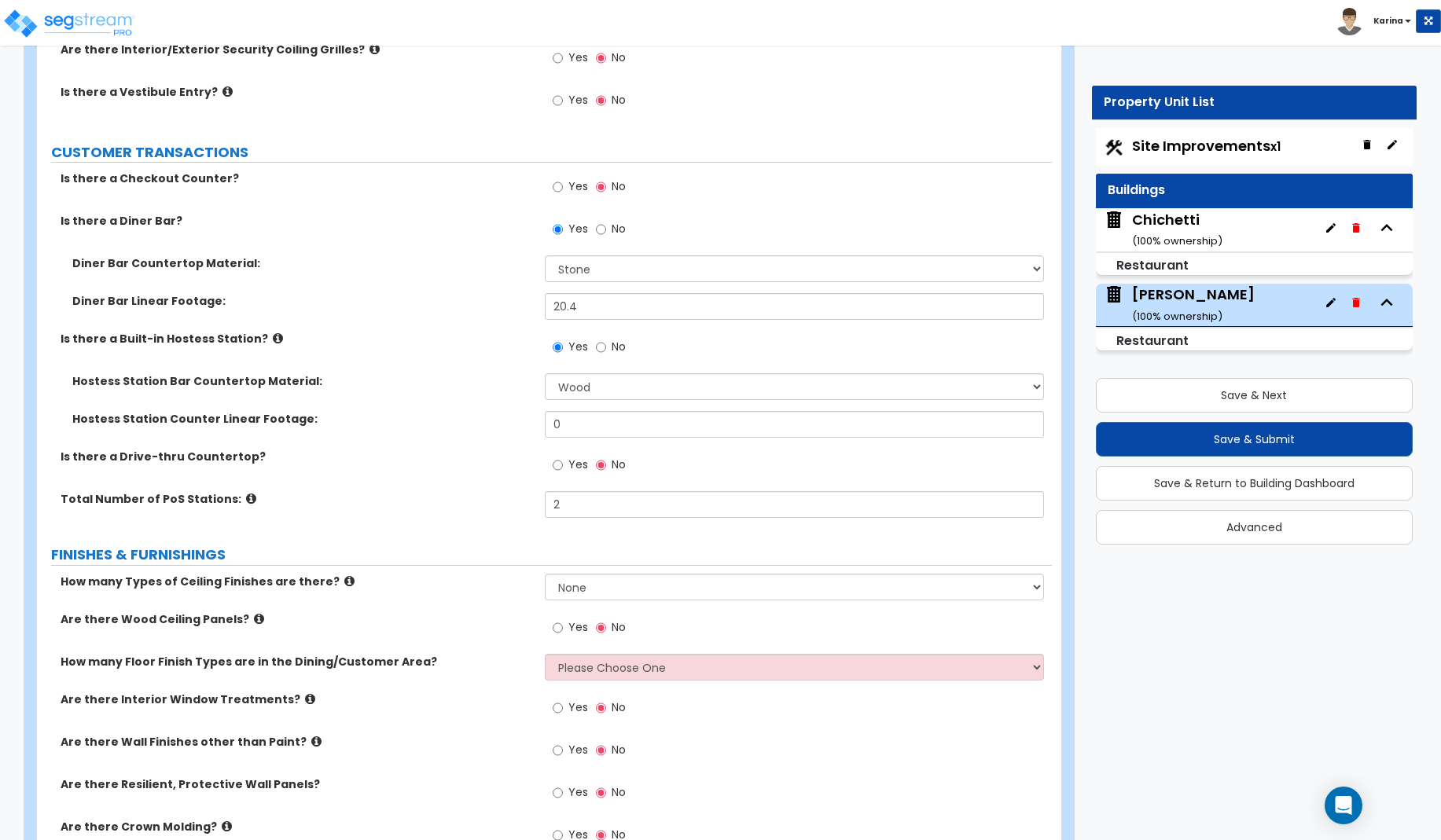
click at [430, 798] on div "Are there Resilient, Protective Wall Panels? Yes No" at bounding box center [544, 798] width 1015 height 43
drag, startPoint x: 572, startPoint y: 426, endPoint x: 541, endPoint y: 424, distance: 31.1
click at [545, 424] on input "0" at bounding box center [795, 424] width 500 height 27
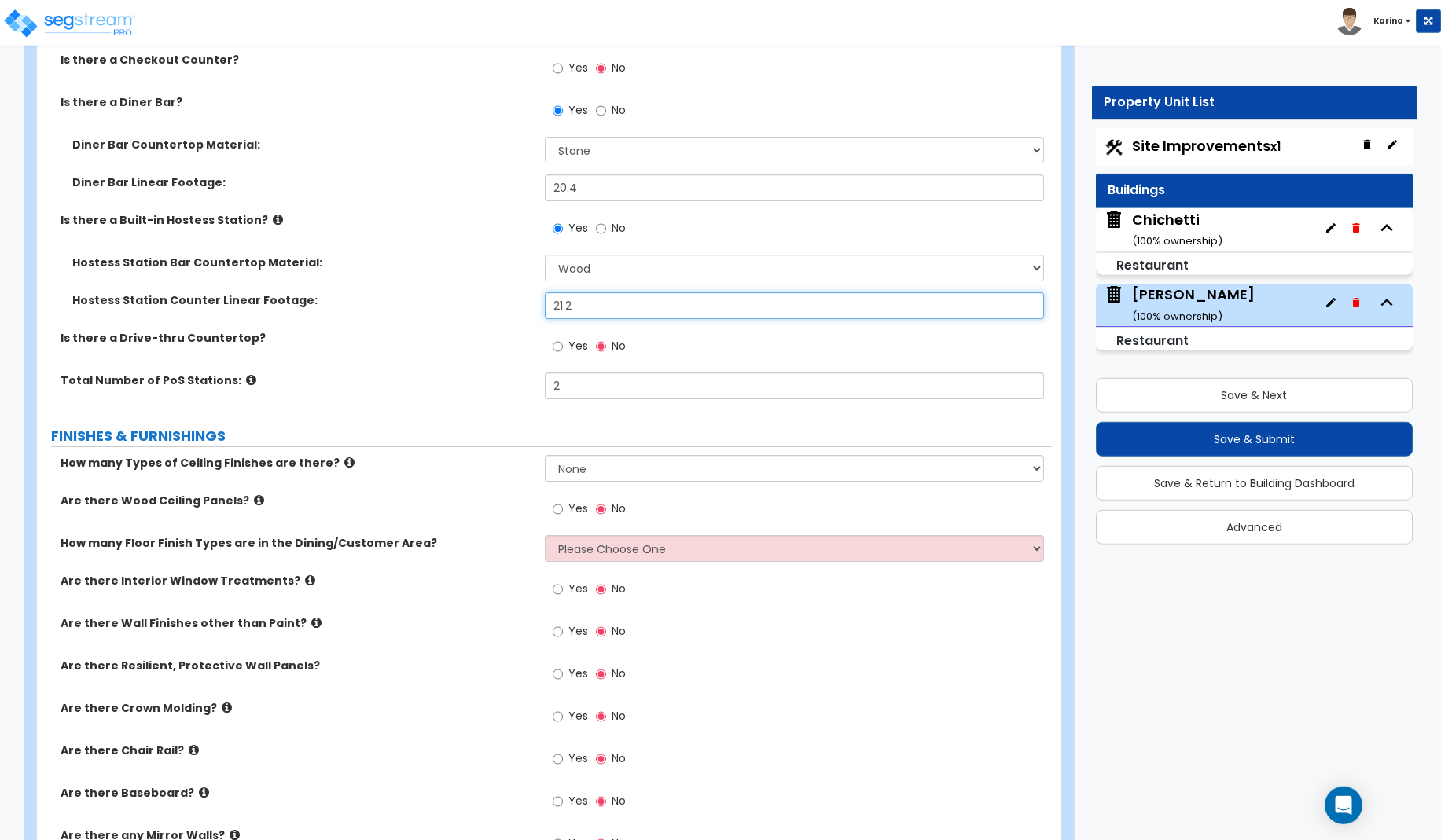
scroll to position [2565, 0]
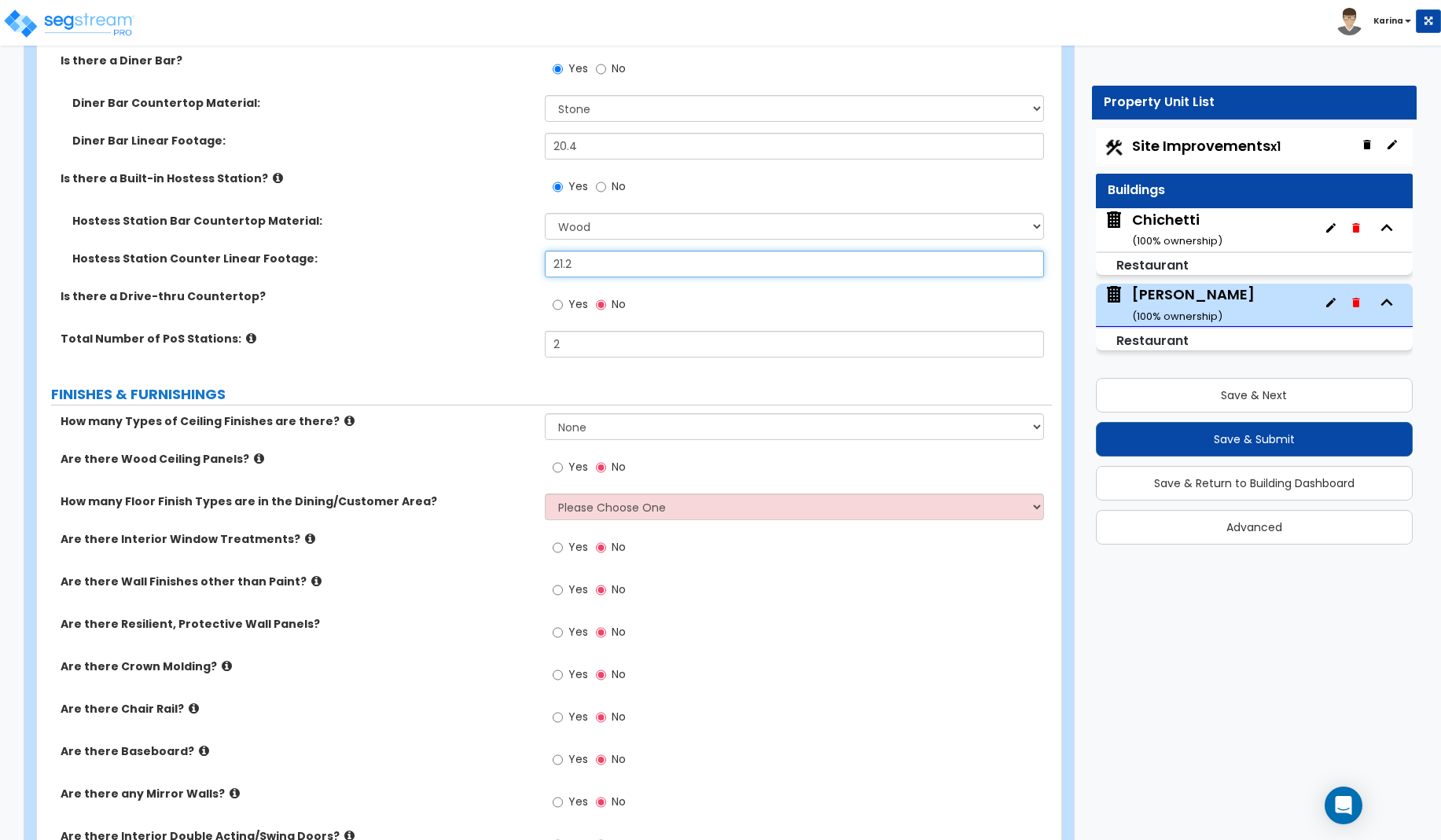
type input "21.2"
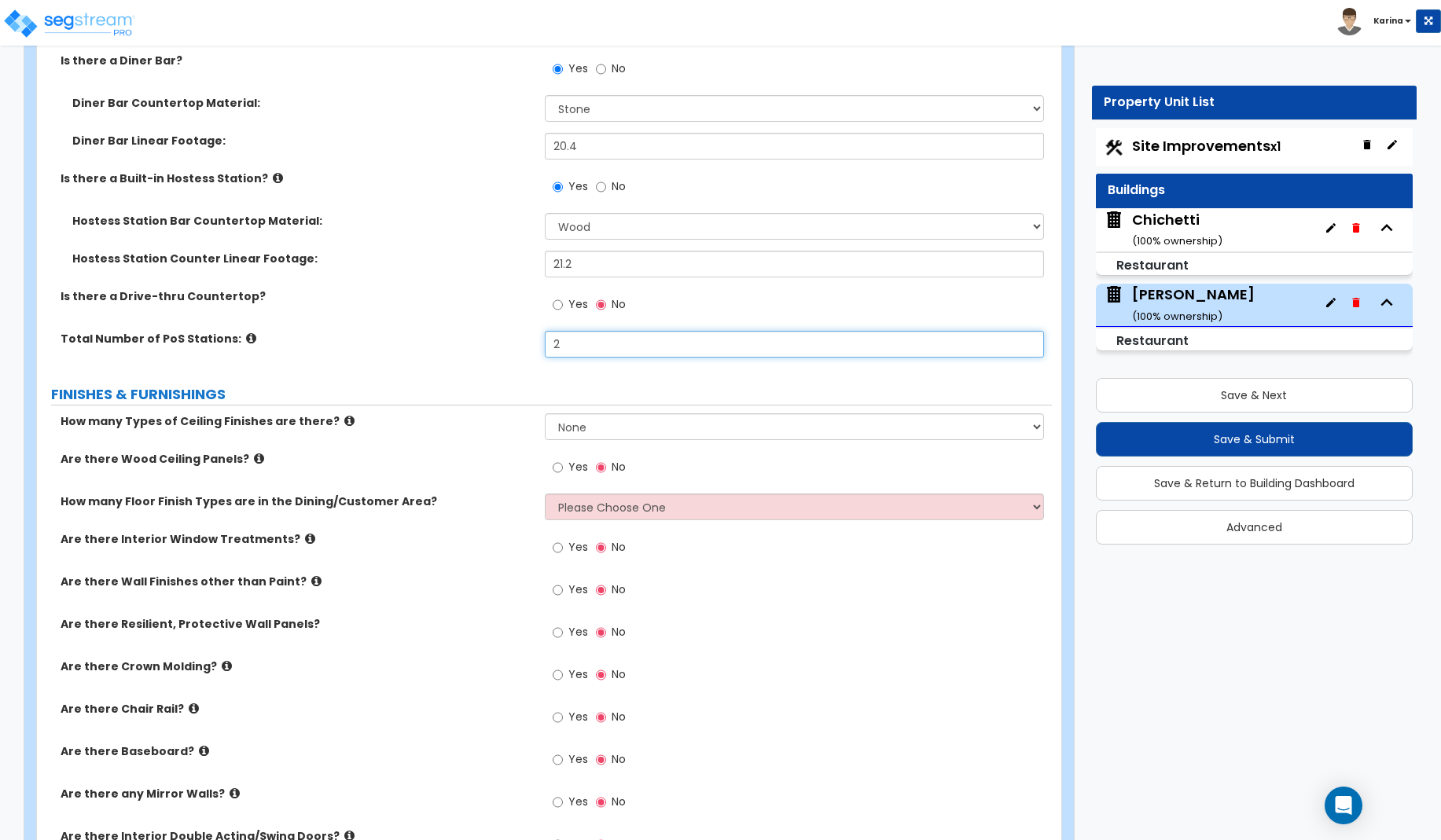
drag, startPoint x: 567, startPoint y: 345, endPoint x: 538, endPoint y: 342, distance: 29.2
click at [545, 342] on input "2" at bounding box center [795, 343] width 500 height 27
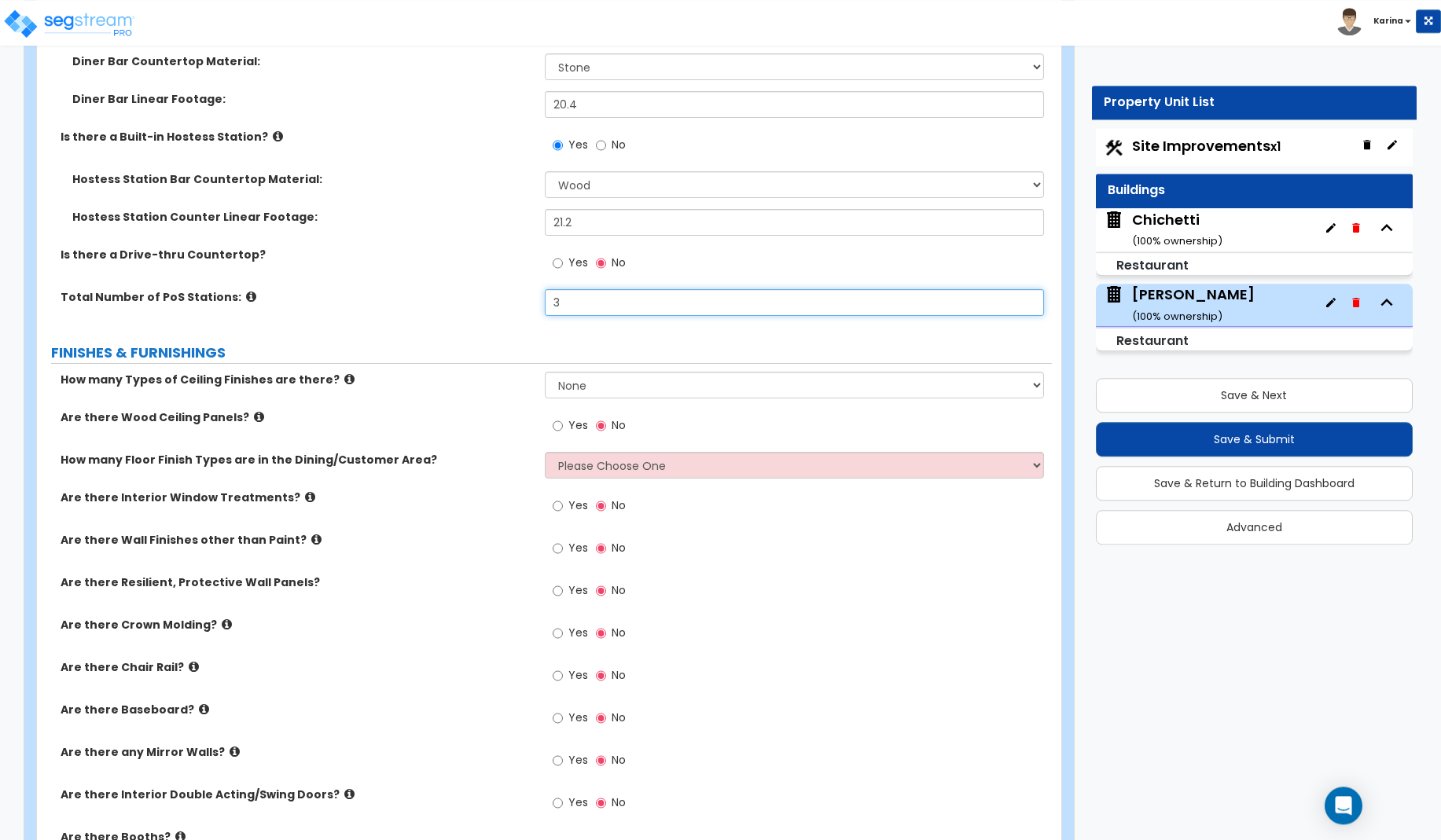
scroll to position [2644, 0]
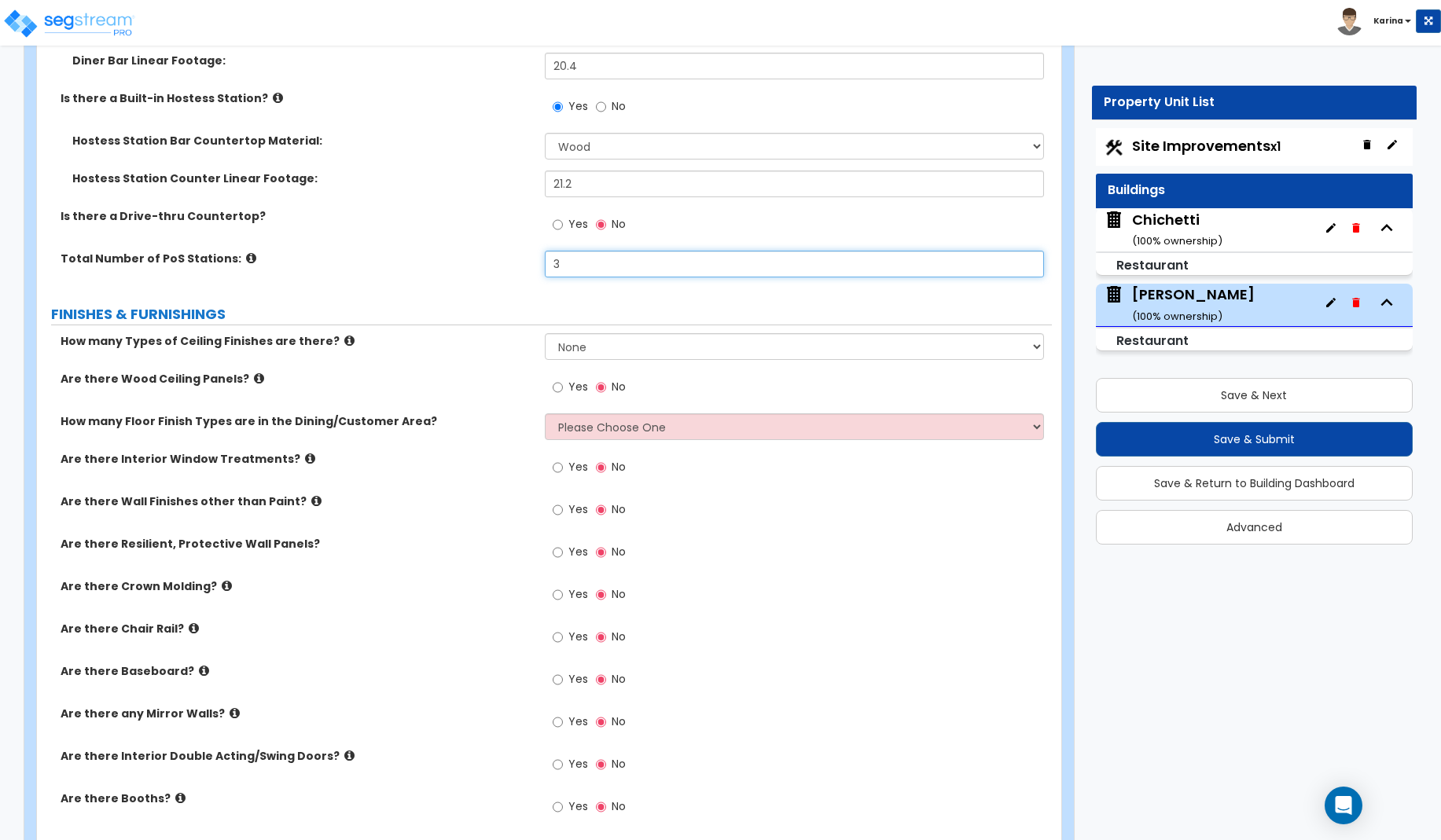
type input "3"
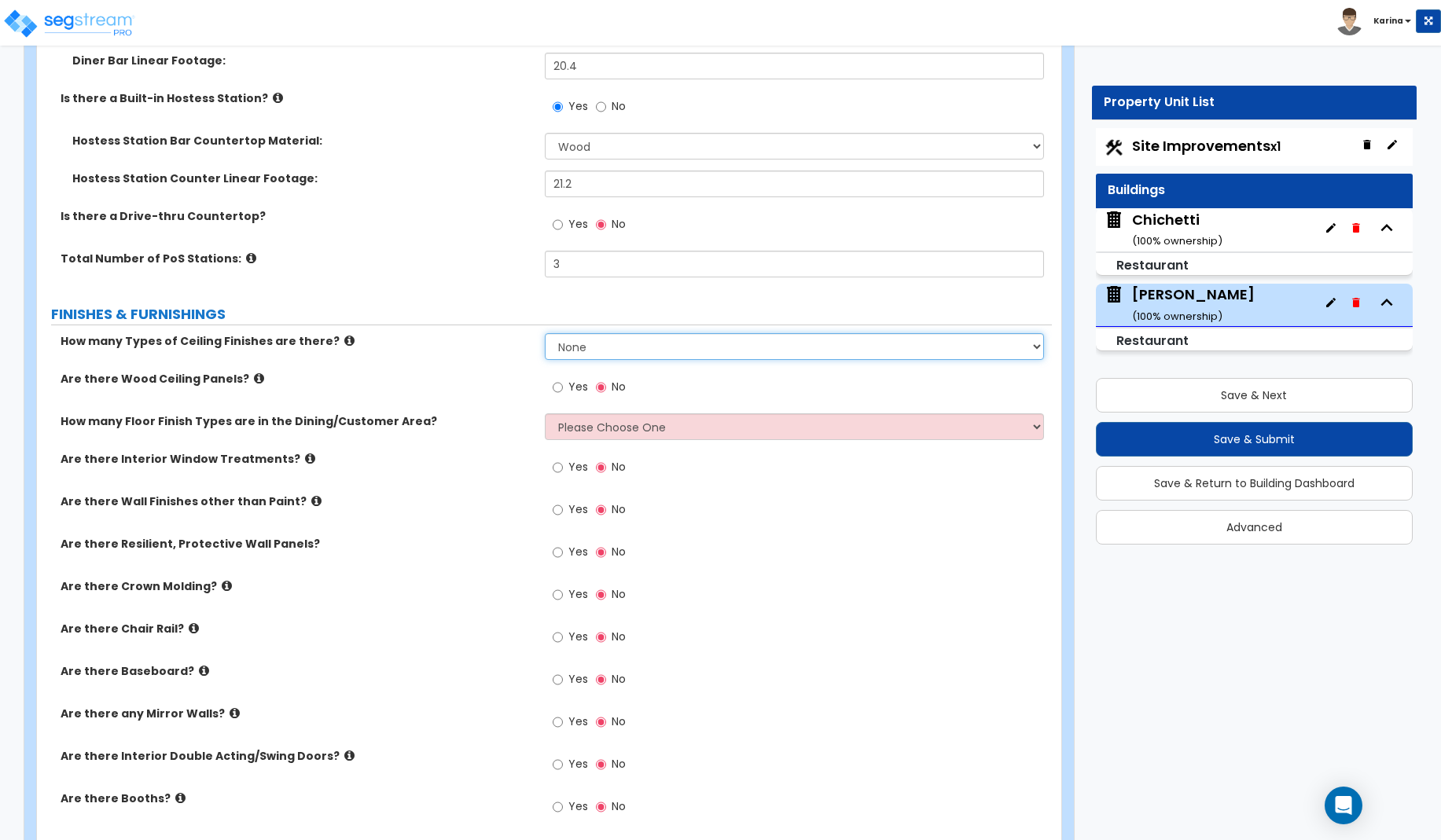
click at [545, 333] on select "None 1 2 3" at bounding box center [795, 346] width 500 height 27
select select "1"
click option "1" at bounding box center [0, 0] width 0 height 0
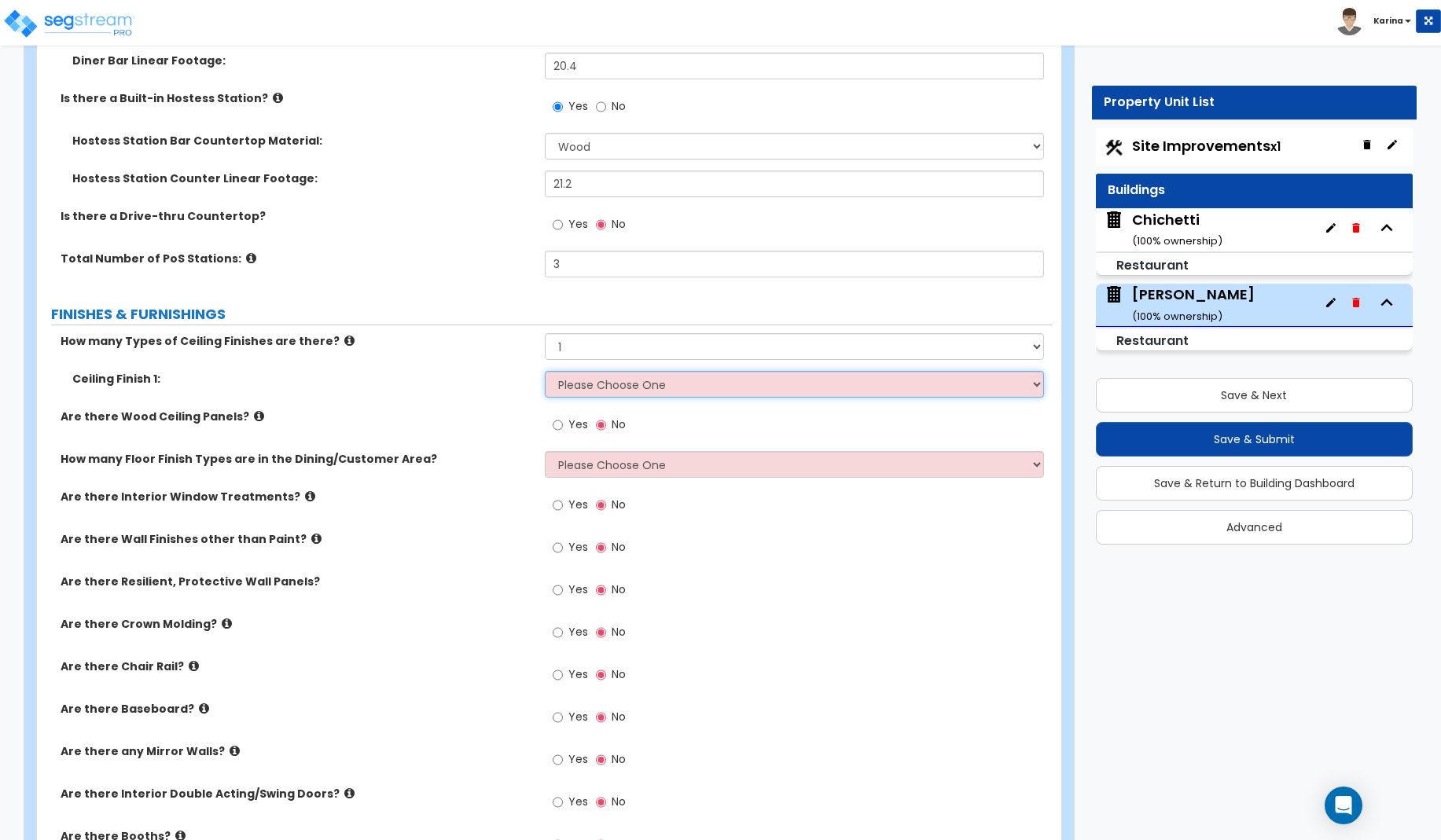
click at [545, 371] on select "Please Choose One Drop Ceiling Open Ceiling Drywall Ceiling" at bounding box center [795, 384] width 500 height 27
select select "3"
click option "Drywall Ceiling" at bounding box center [0, 0] width 0 height 0
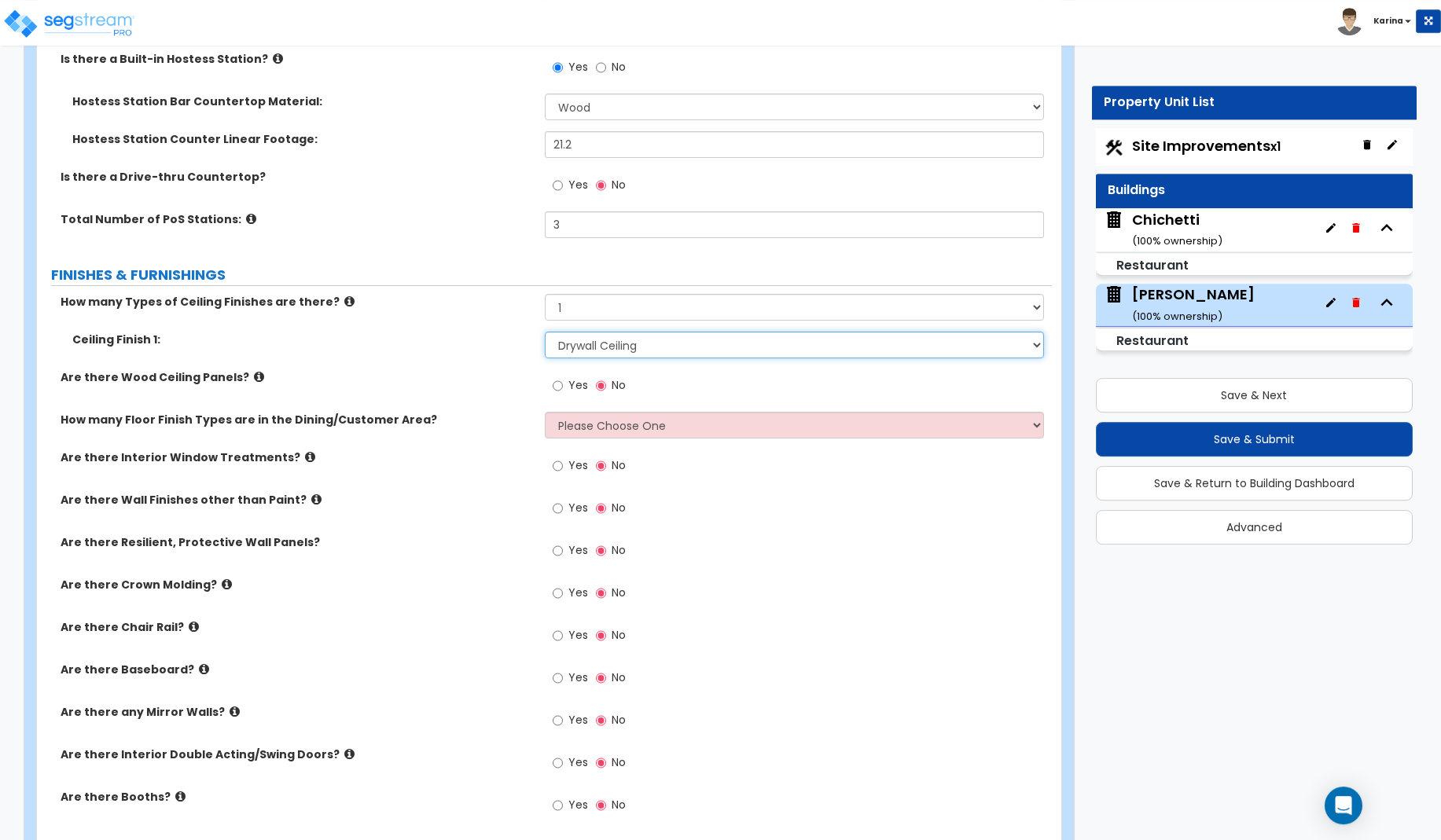
scroll to position [2725, 0]
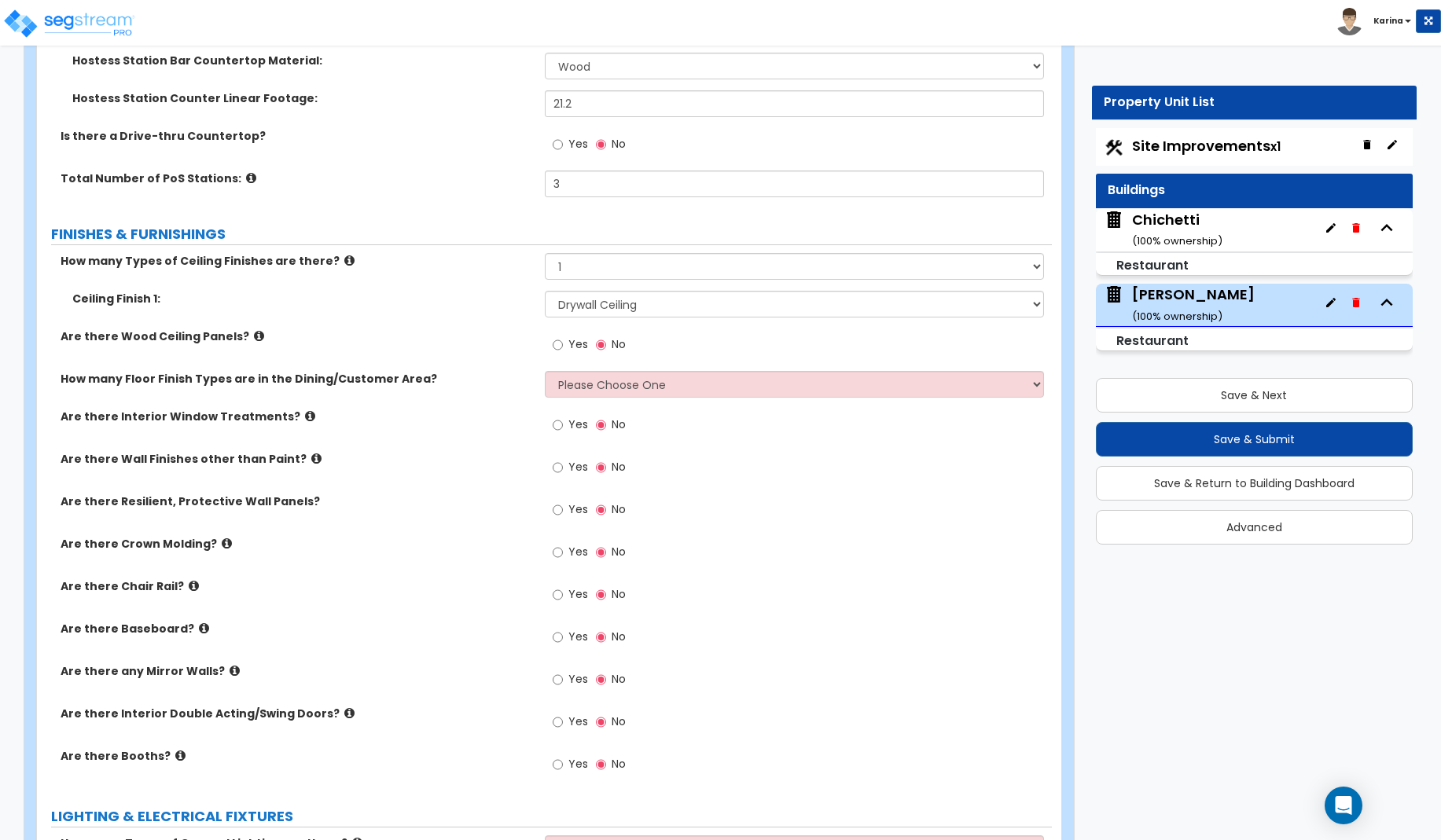
click at [575, 811] on label "LIGHTING & ELECTRICAL FIXTURES" at bounding box center [552, 816] width 1001 height 21
click at [545, 371] on select "Please Choose One 1 2 3" at bounding box center [795, 384] width 500 height 27
select select "2"
click option "2" at bounding box center [0, 0] width 0 height 0
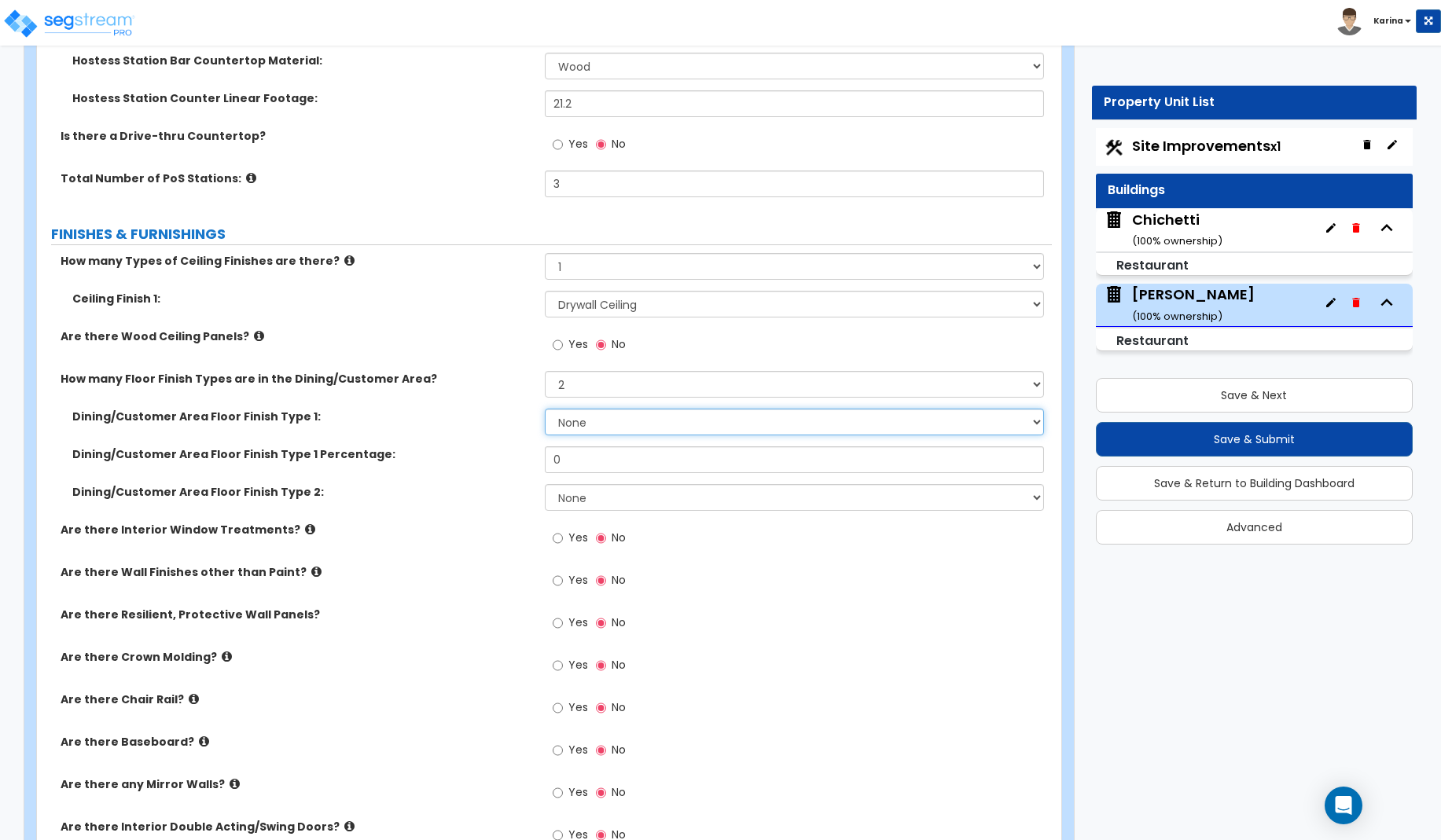
click at [545, 408] on select "None Tile Flooring Hardwood Flooring Resilient Laminate Flooring VCT Flooring S…" at bounding box center [795, 421] width 500 height 27
click option "VCT Flooring" at bounding box center [0, 0] width 0 height 0
click at [584, 462] on input "0" at bounding box center [795, 459] width 500 height 27
click at [545, 484] on select "None Tile Flooring Hardwood Flooring Resilient Laminate Flooring VCT Flooring S…" at bounding box center [795, 497] width 500 height 27
click at [571, 497] on select "None Tile Flooring Hardwood Flooring Resilient Laminate Flooring VCT Flooring S…" at bounding box center [795, 497] width 500 height 27
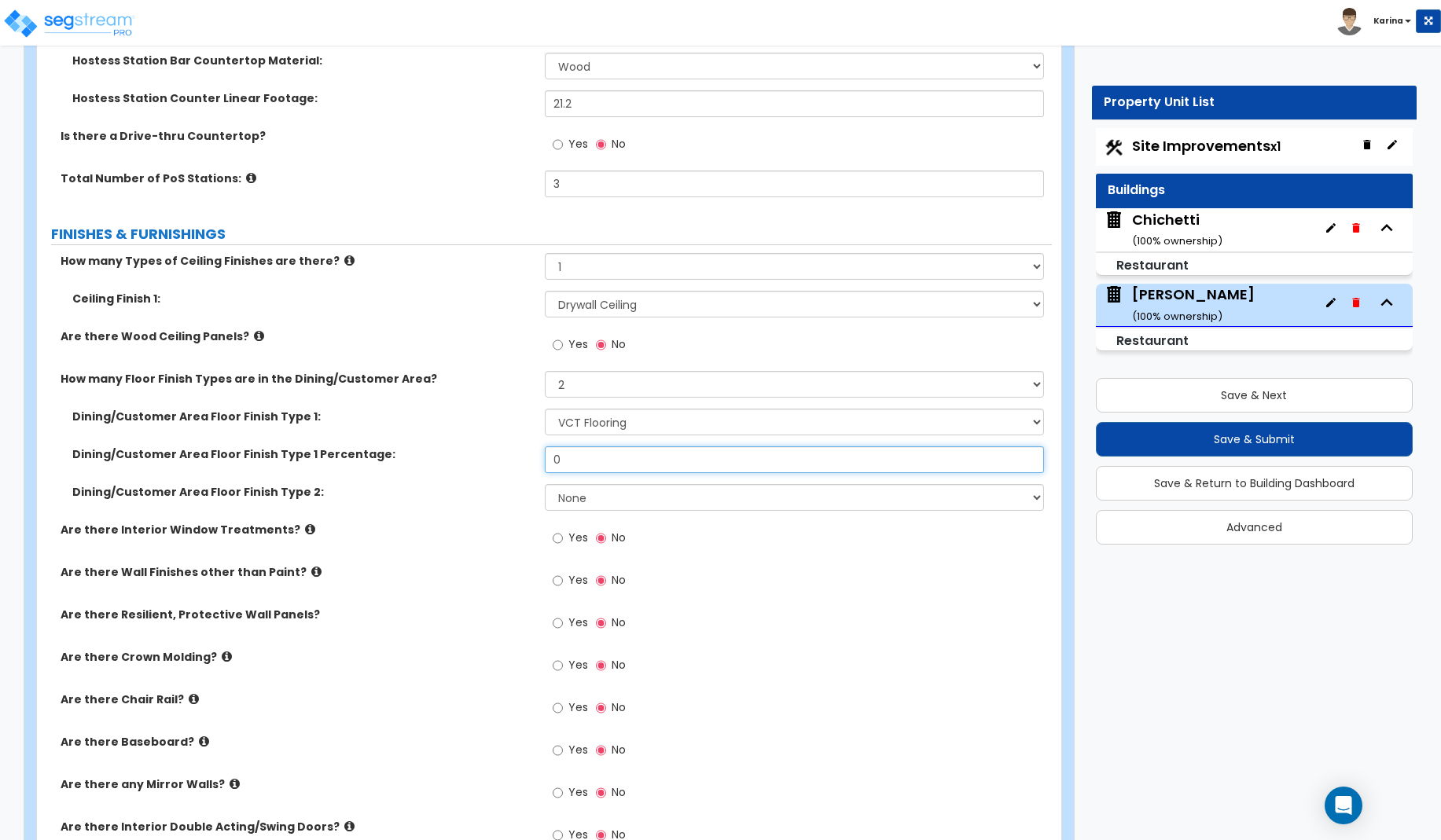
drag, startPoint x: 568, startPoint y: 460, endPoint x: 535, endPoint y: 460, distance: 33.0
click at [545, 460] on input "0" at bounding box center [795, 459] width 500 height 27
click at [798, 805] on div "Yes No" at bounding box center [798, 798] width 508 height 43
drag, startPoint x: 579, startPoint y: 451, endPoint x: 512, endPoint y: 453, distance: 67.0
click at [545, 453] on input "0" at bounding box center [795, 459] width 500 height 27
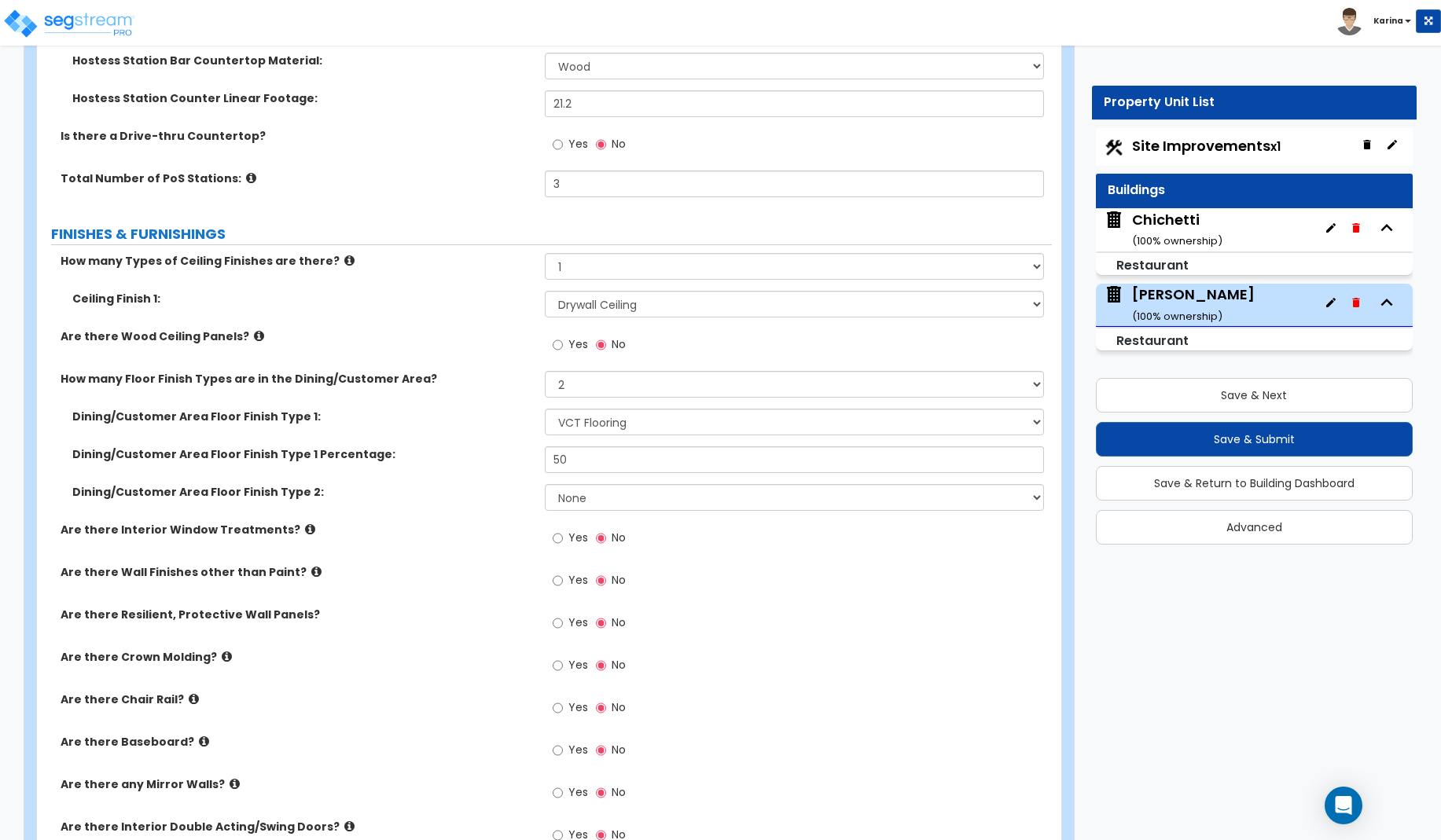
click at [432, 508] on div "Dining/Customer Area Floor Finish Type 2: None Tile Flooring Hardwood Flooring …" at bounding box center [544, 503] width 1015 height 38
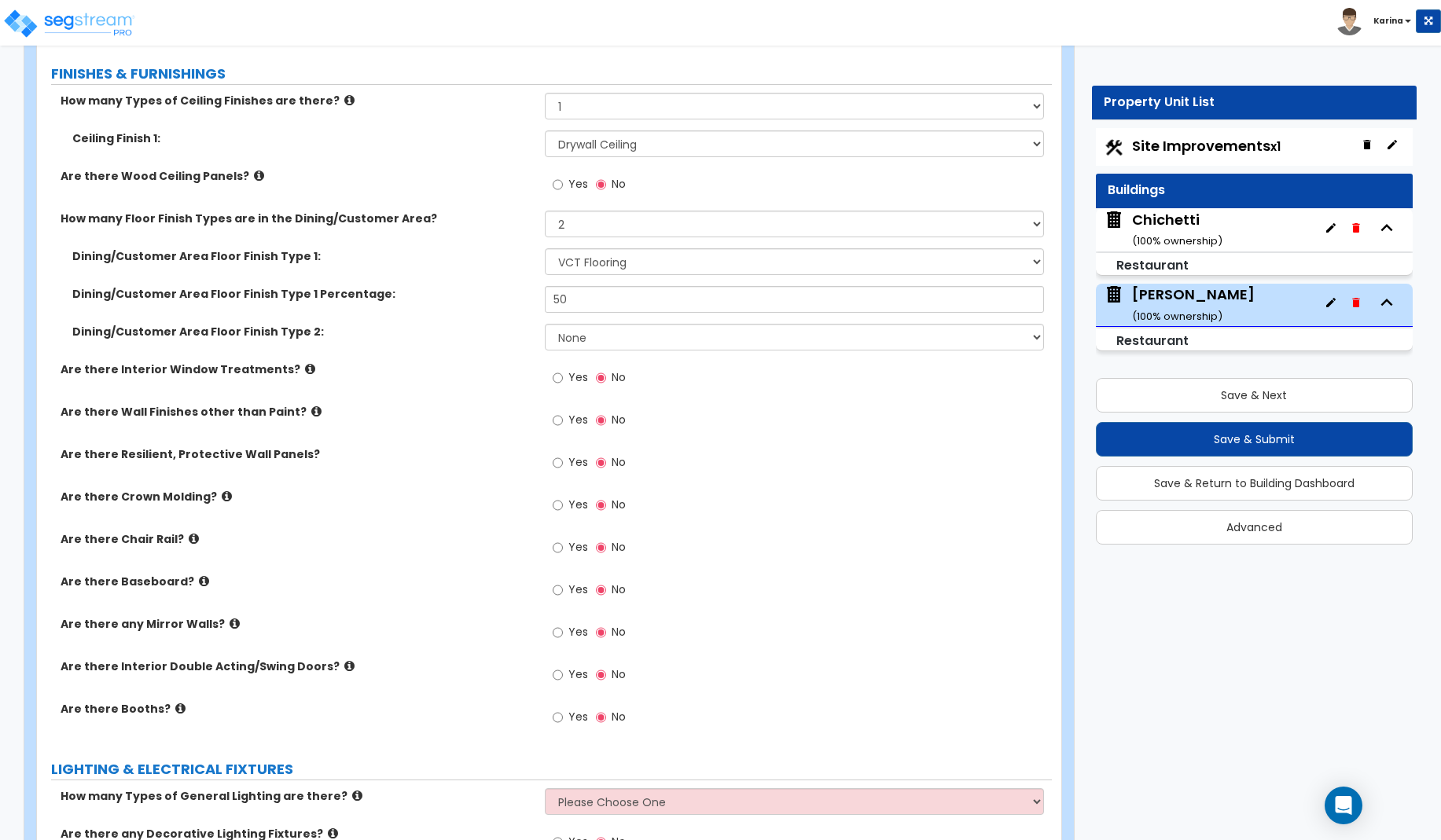
scroll to position [2965, 0]
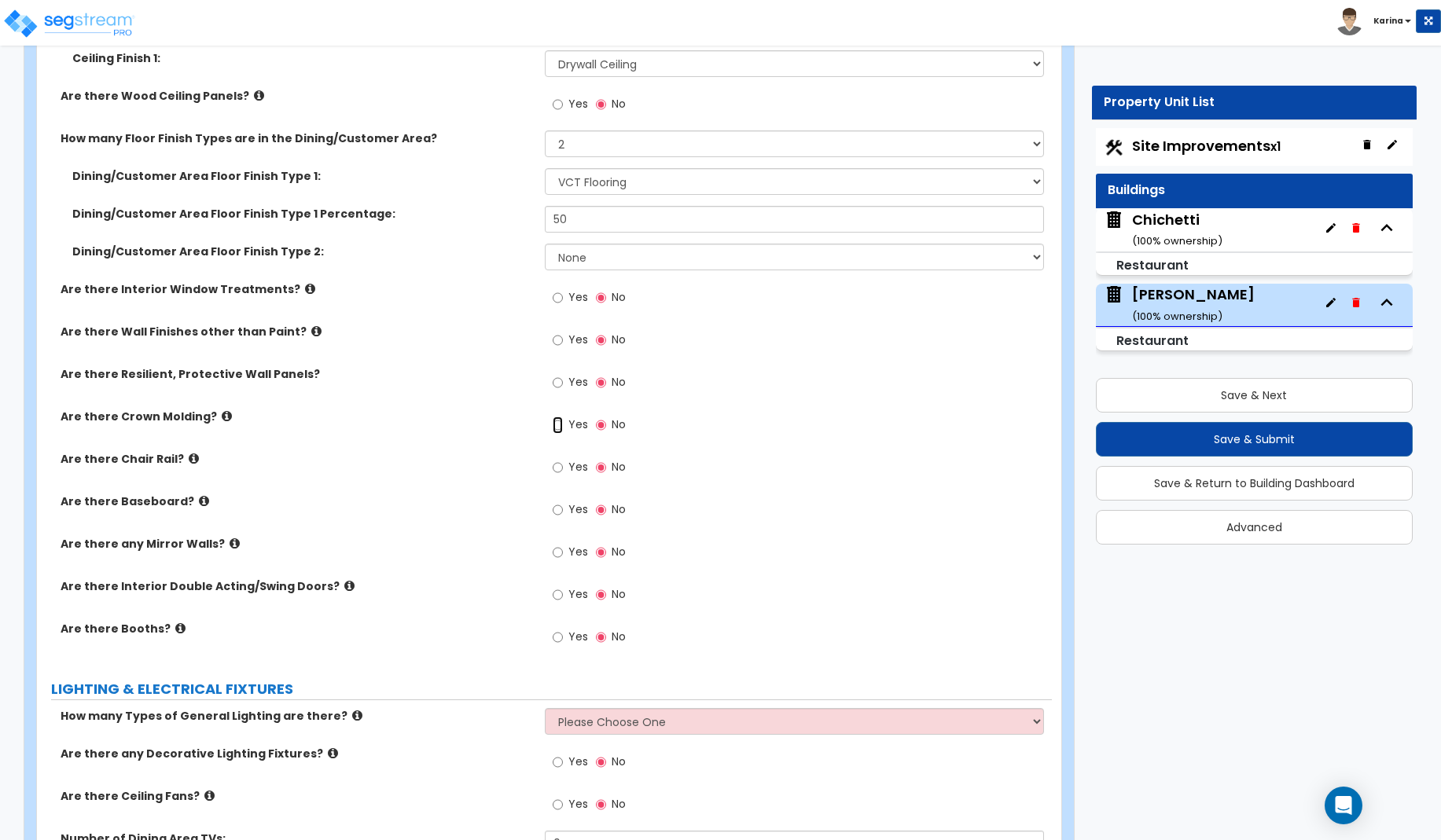
click at [556, 426] on input "Yes" at bounding box center [558, 425] width 10 height 17
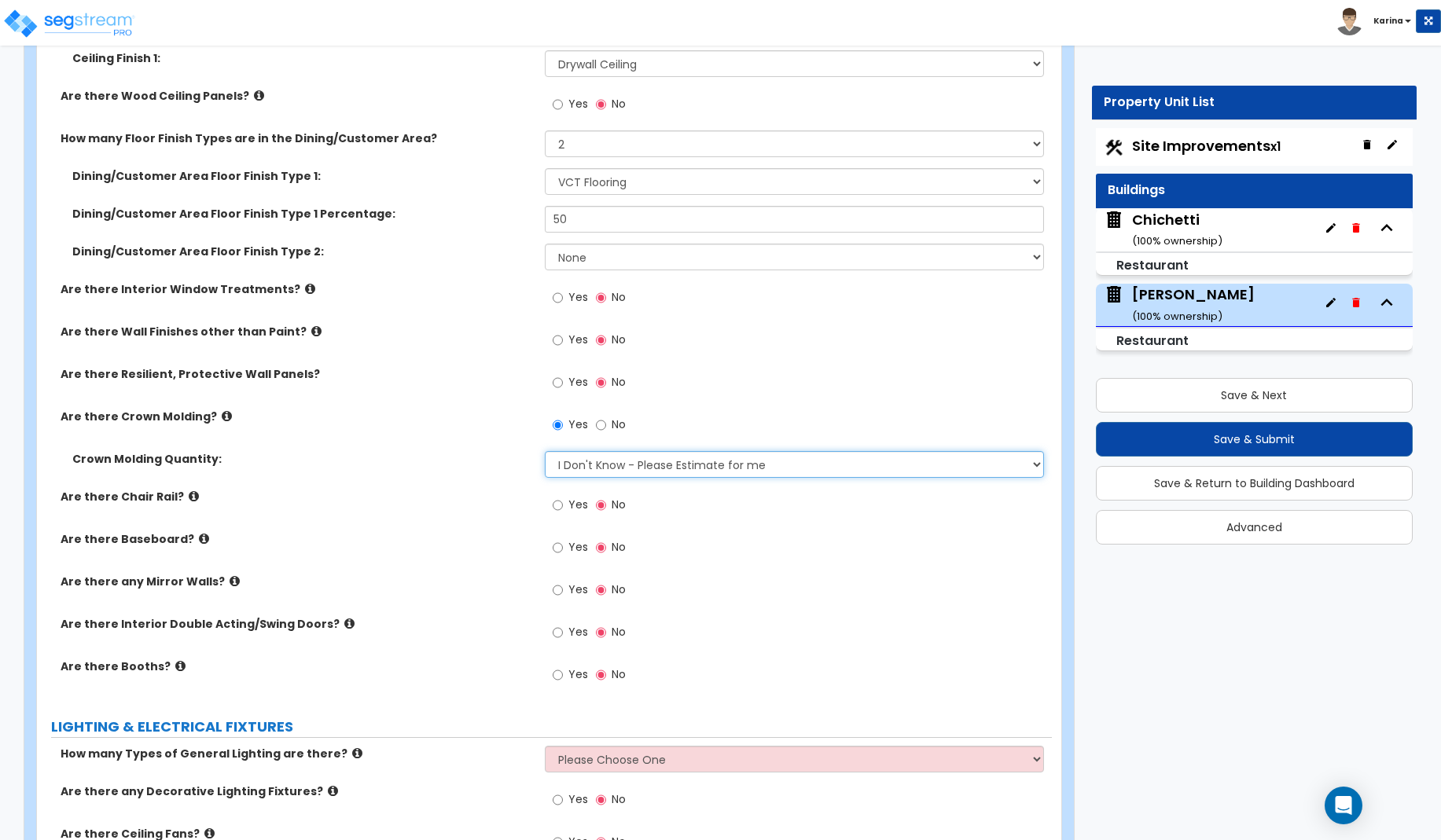
click at [545, 451] on select "I Don't Know - Please Estimate for me I want to Enter the Linear Footage" at bounding box center [795, 464] width 500 height 27
click option "I want to Enter the Linear Footage" at bounding box center [0, 0] width 0 height 0
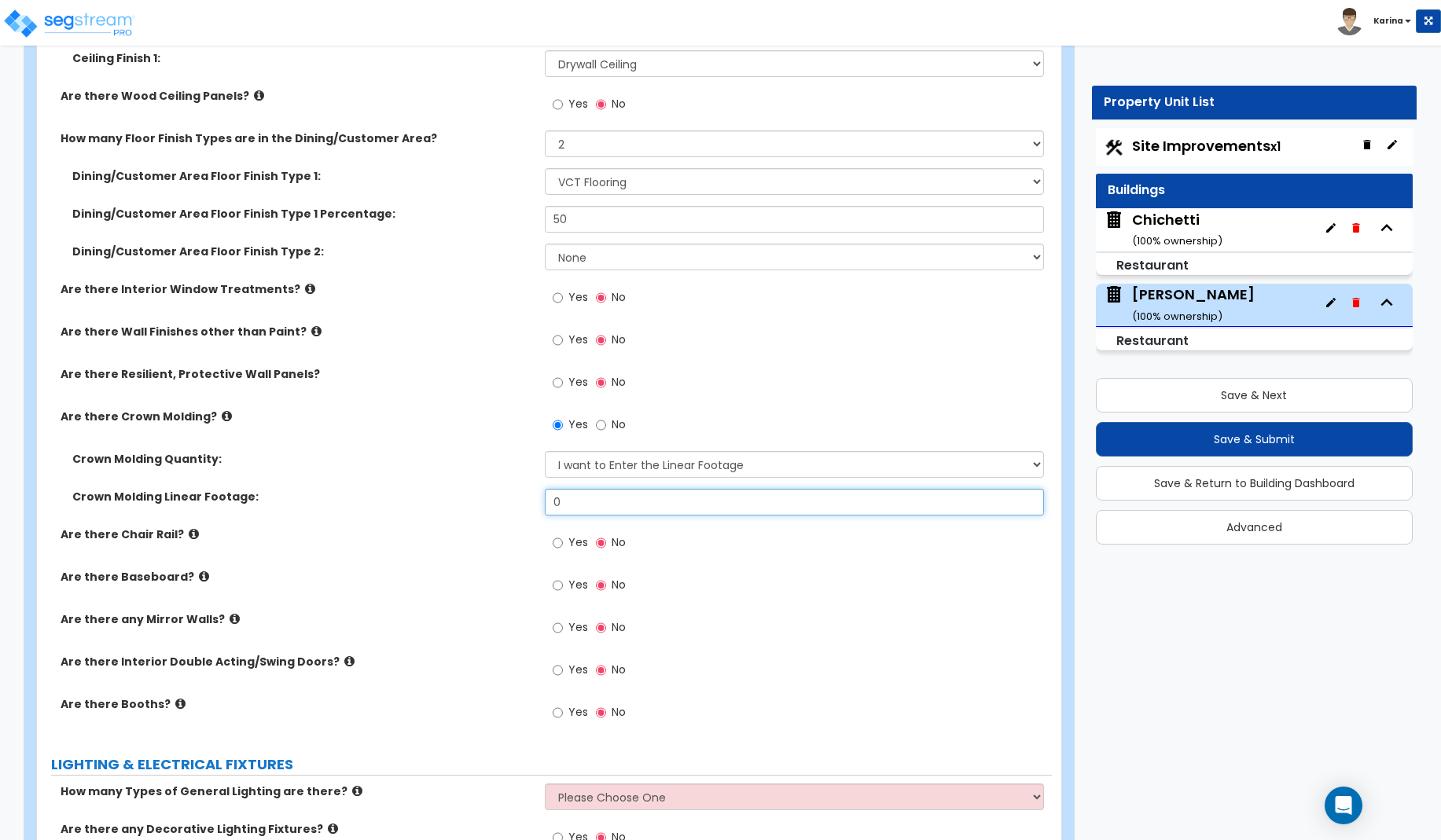
click at [577, 508] on input "0" at bounding box center [795, 502] width 500 height 27
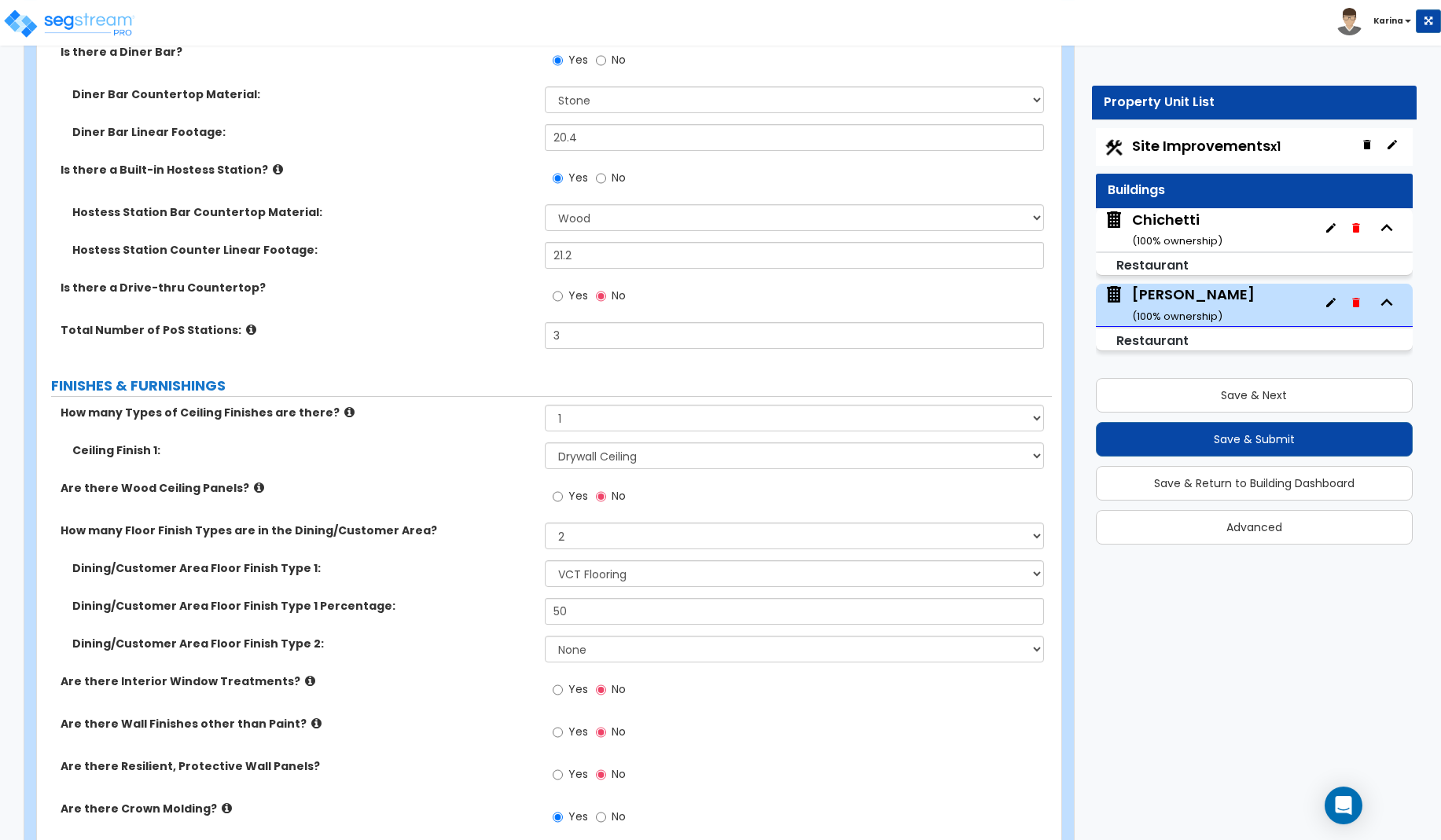
scroll to position [2484, 0]
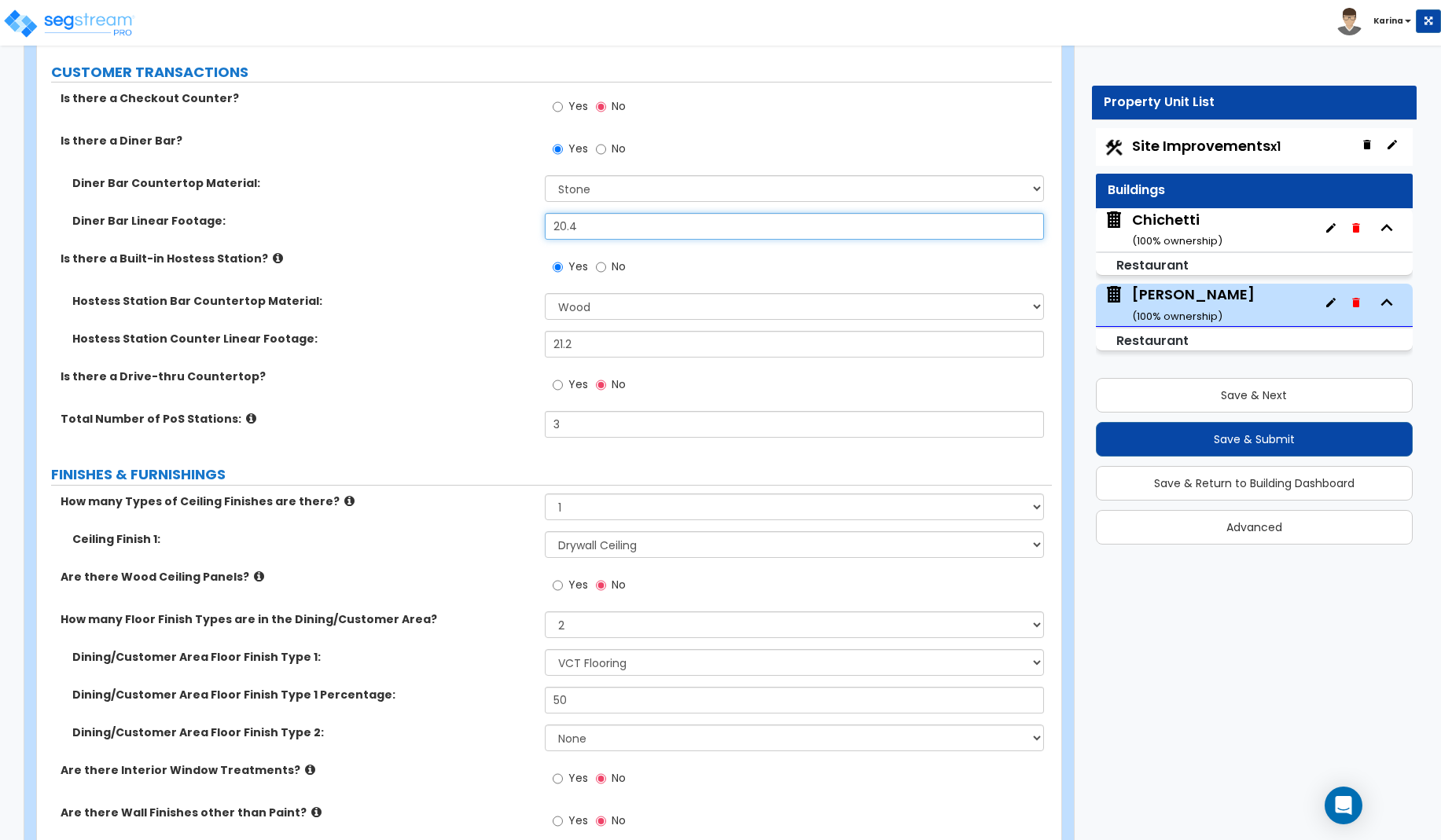
drag, startPoint x: 589, startPoint y: 227, endPoint x: 514, endPoint y: 229, distance: 75.0
click at [545, 229] on input "20.4" at bounding box center [795, 226] width 500 height 27
drag, startPoint x: 581, startPoint y: 226, endPoint x: 508, endPoint y: 226, distance: 73.0
click at [545, 226] on input "522" at bounding box center [795, 226] width 500 height 27
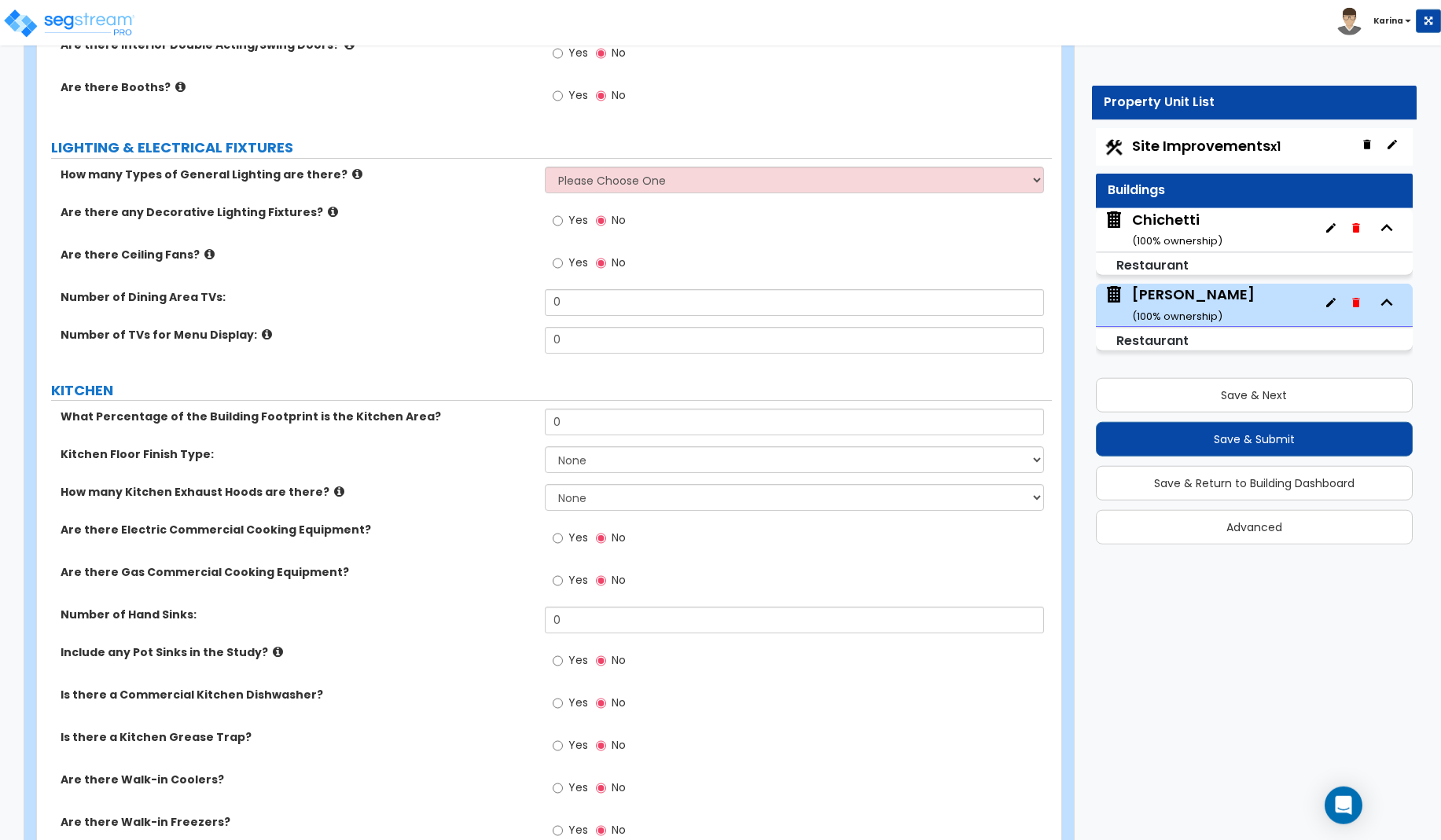
scroll to position [3606, 0]
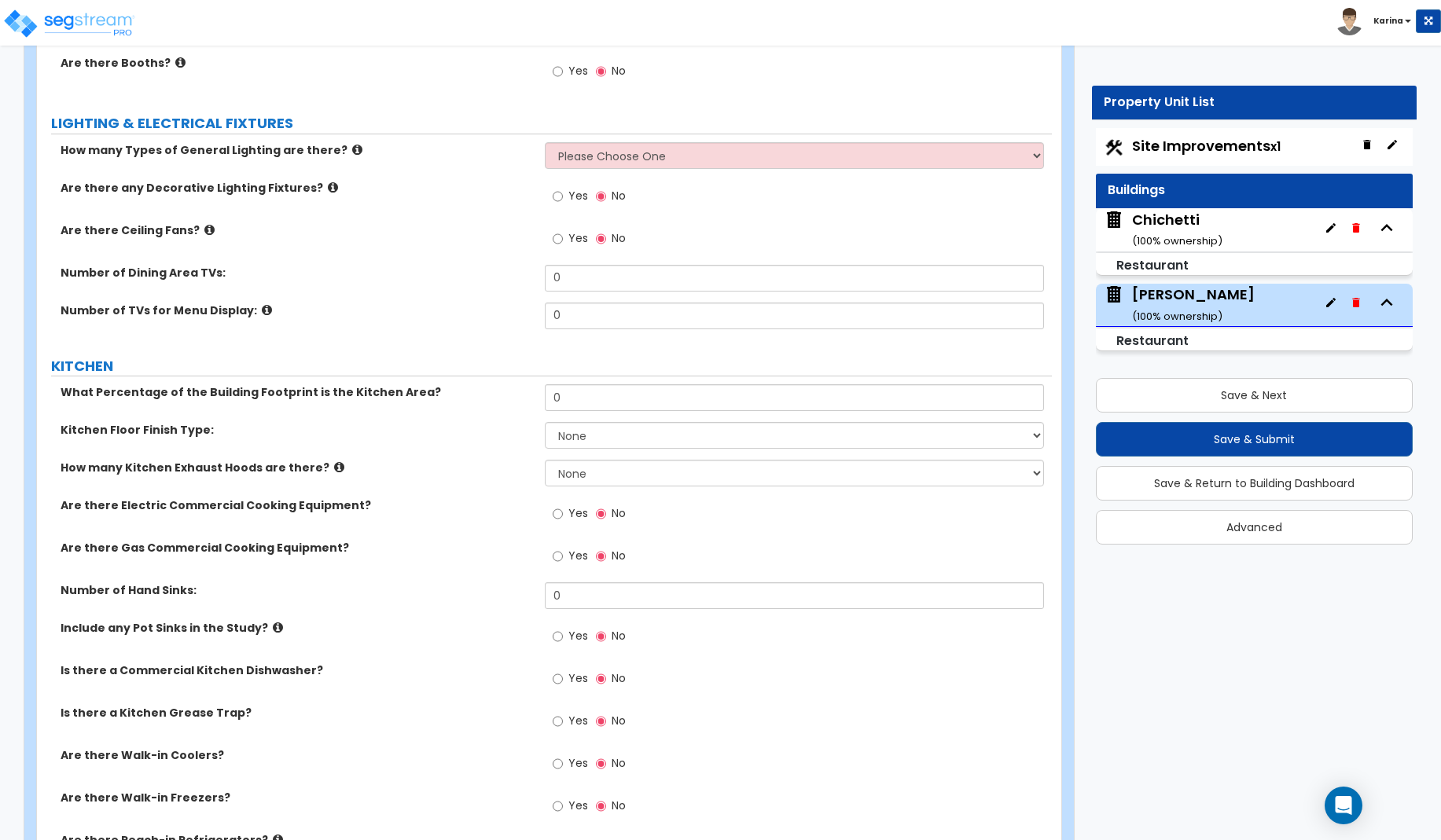
click at [825, 800] on div "Yes No" at bounding box center [798, 811] width 508 height 43
drag, startPoint x: 576, startPoint y: 400, endPoint x: 529, endPoint y: 400, distance: 47.0
click at [545, 400] on input "0" at bounding box center [795, 397] width 500 height 27
click at [545, 460] on select "None 1 2 3" at bounding box center [795, 473] width 500 height 27
click option "1" at bounding box center [0, 0] width 0 height 0
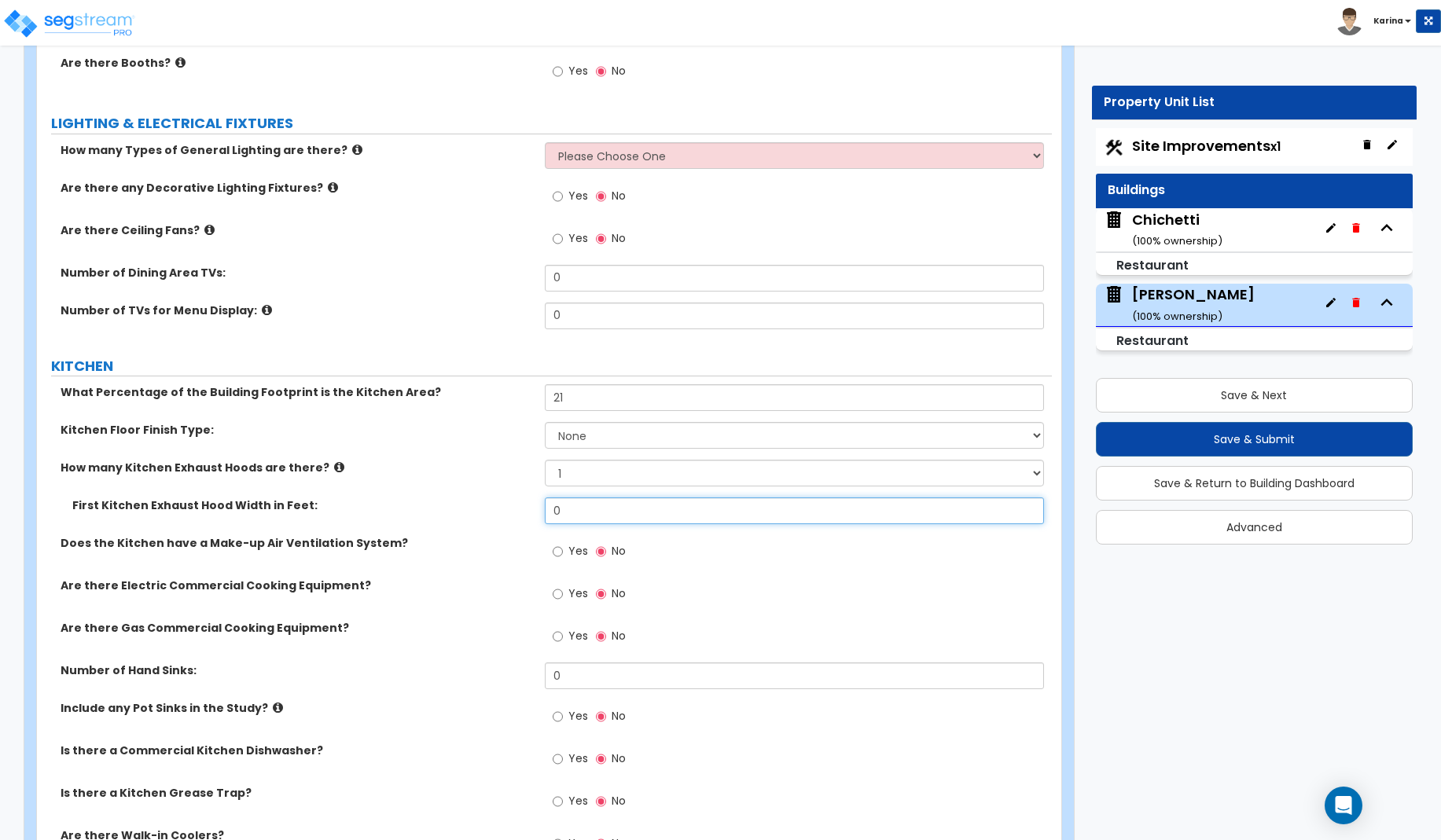
drag, startPoint x: 565, startPoint y: 512, endPoint x: 548, endPoint y: 509, distance: 17.3
click at [548, 509] on input "0" at bounding box center [795, 510] width 500 height 27
click at [494, 569] on div "Does the Kitchen have a Make-up Air Ventilation System? Yes No" at bounding box center [544, 557] width 1015 height 43
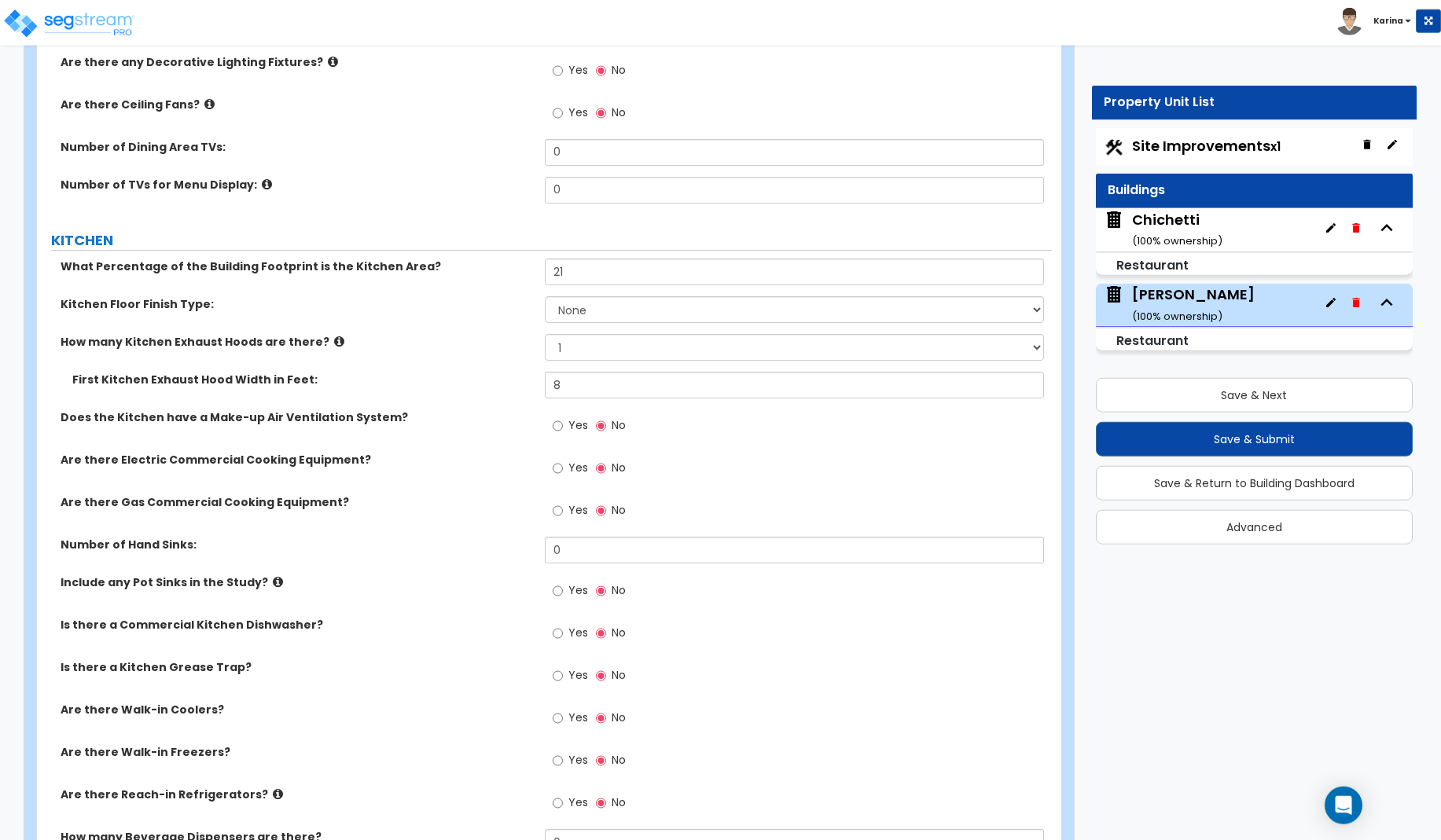
scroll to position [3767, 0]
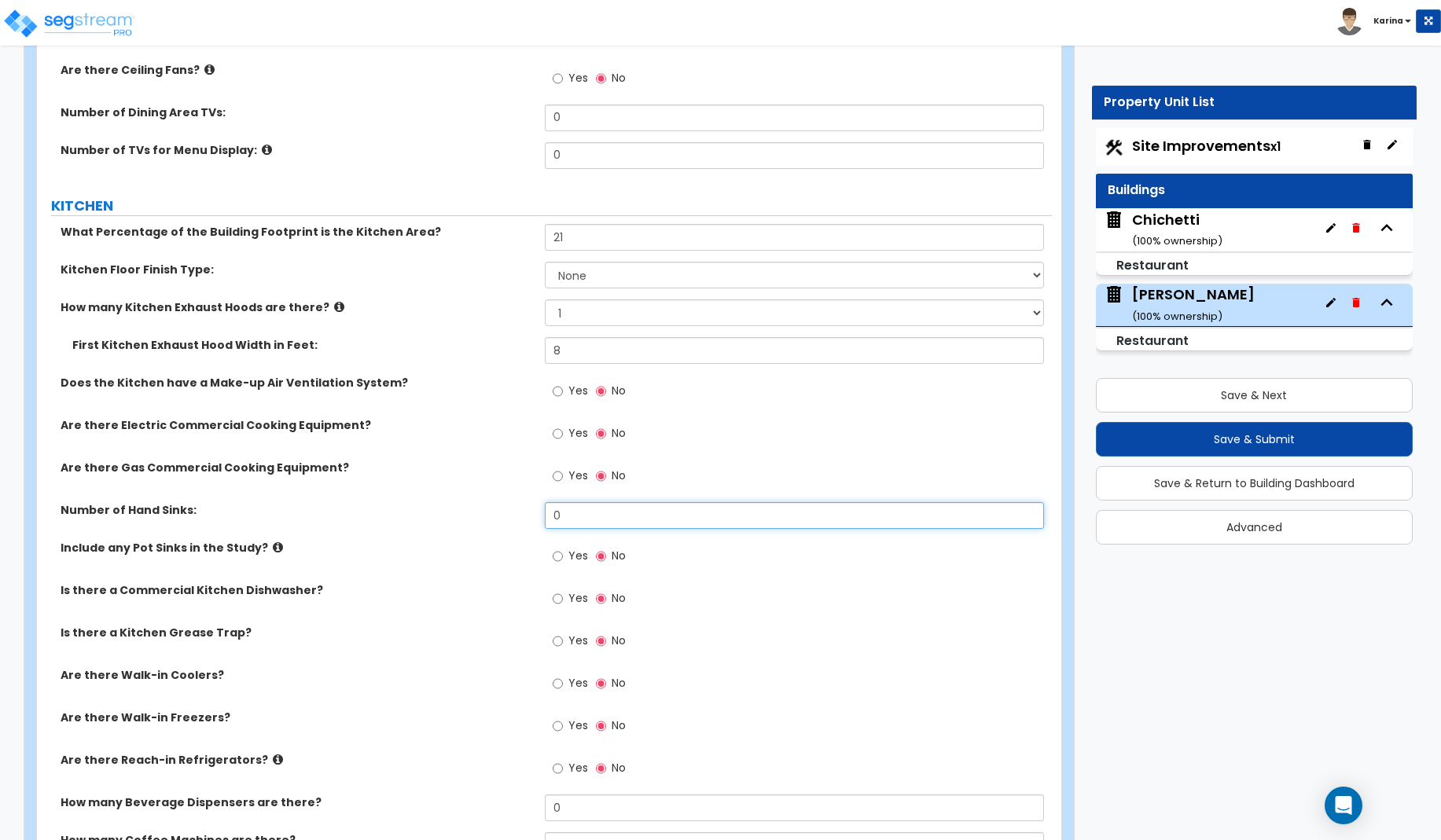
click at [571, 516] on input "0" at bounding box center [795, 515] width 500 height 27
click at [558, 557] on input "Yes" at bounding box center [558, 557] width 10 height 17
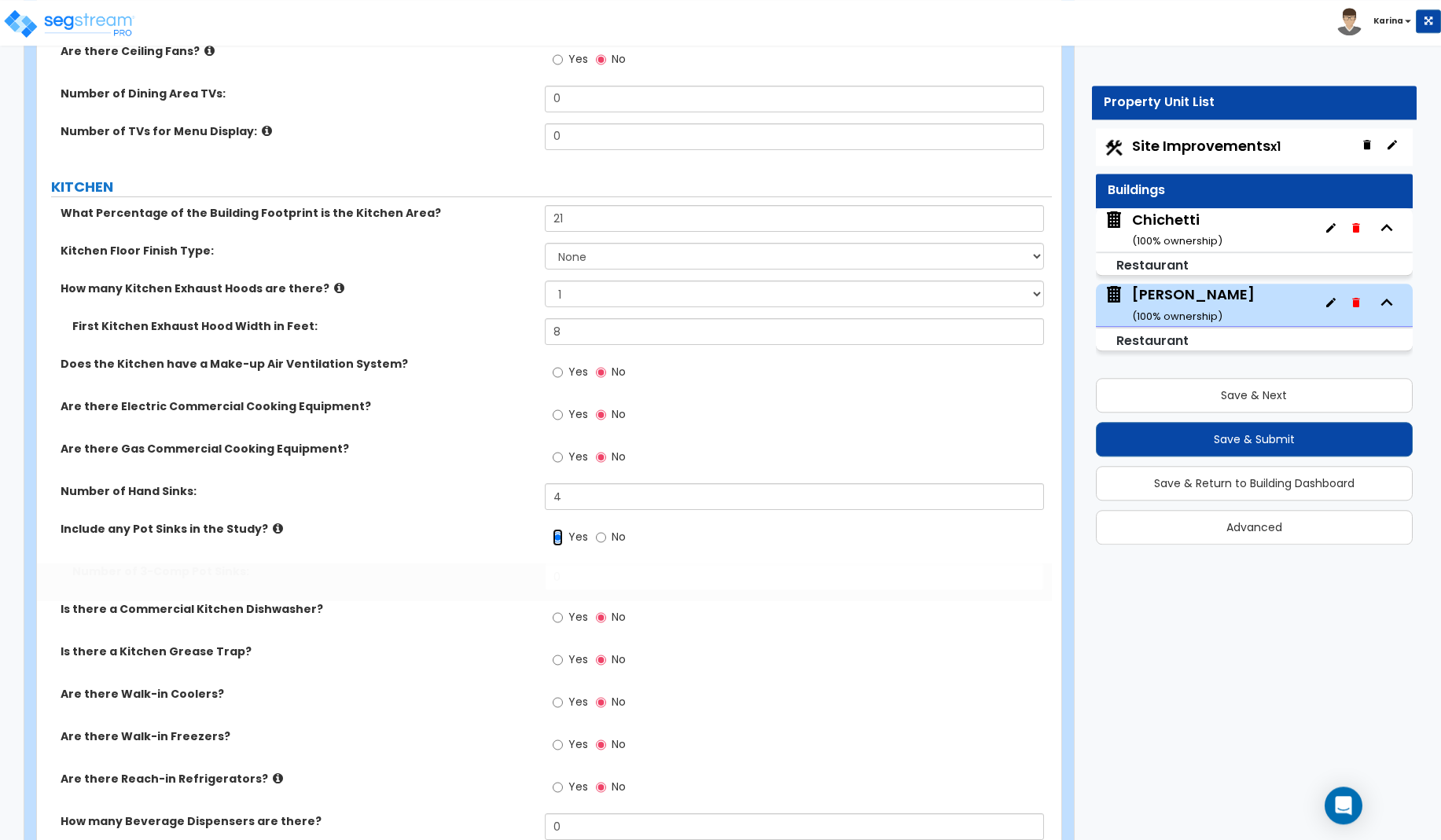
scroll to position [3846, 0]
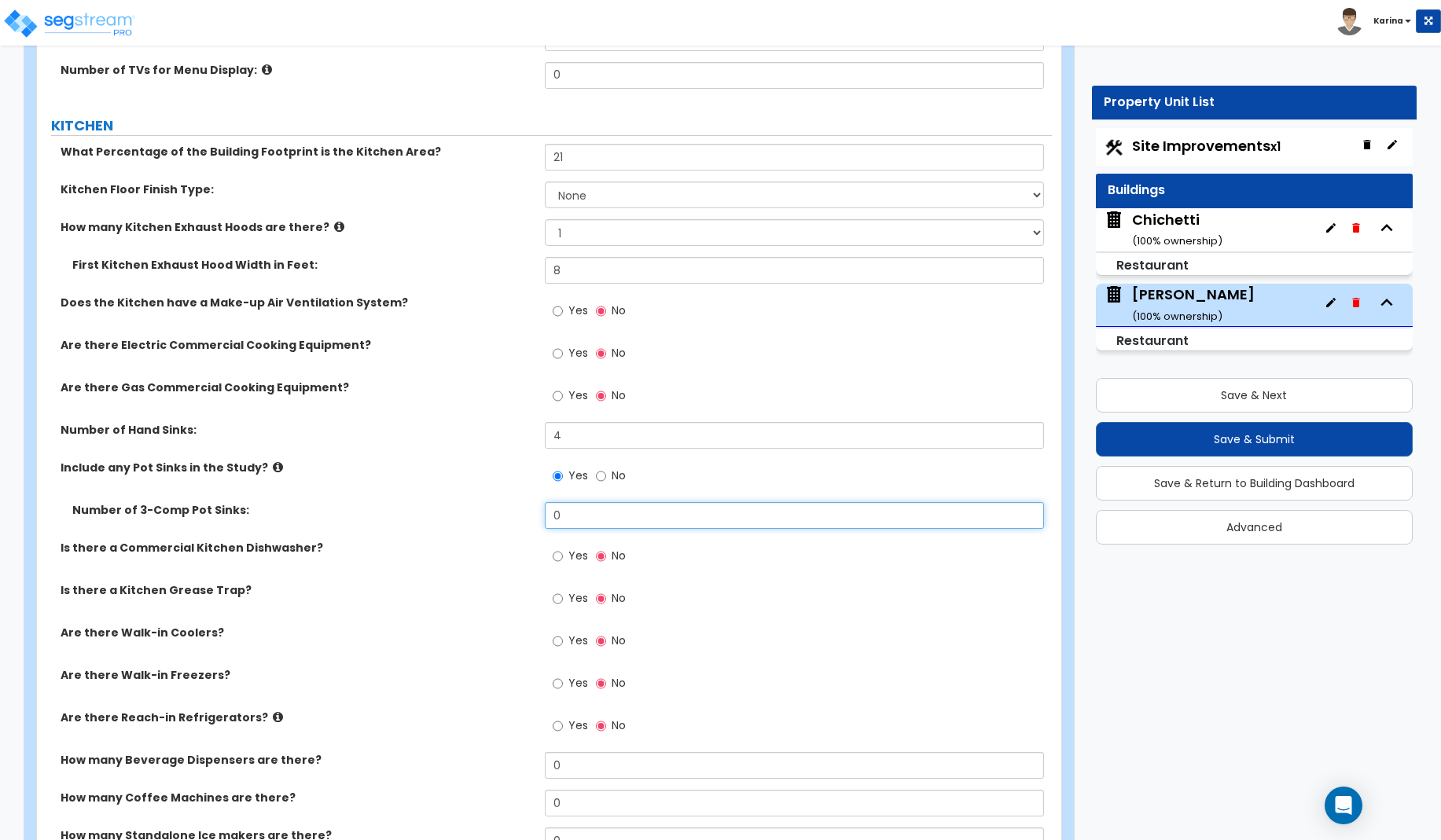
drag, startPoint x: 564, startPoint y: 514, endPoint x: 531, endPoint y: 509, distance: 33.4
click at [545, 509] on input "0" at bounding box center [795, 515] width 500 height 27
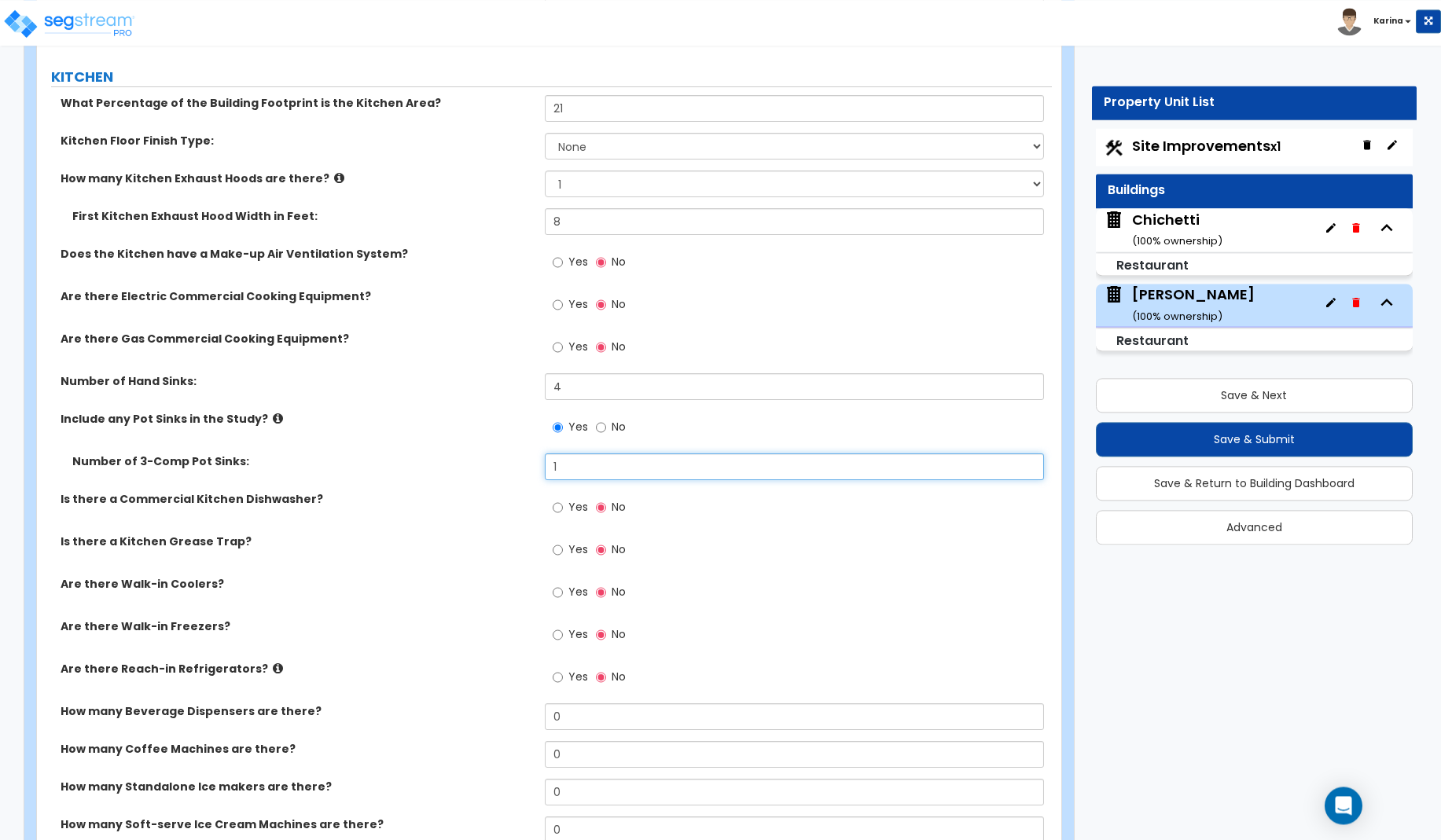
scroll to position [3927, 0]
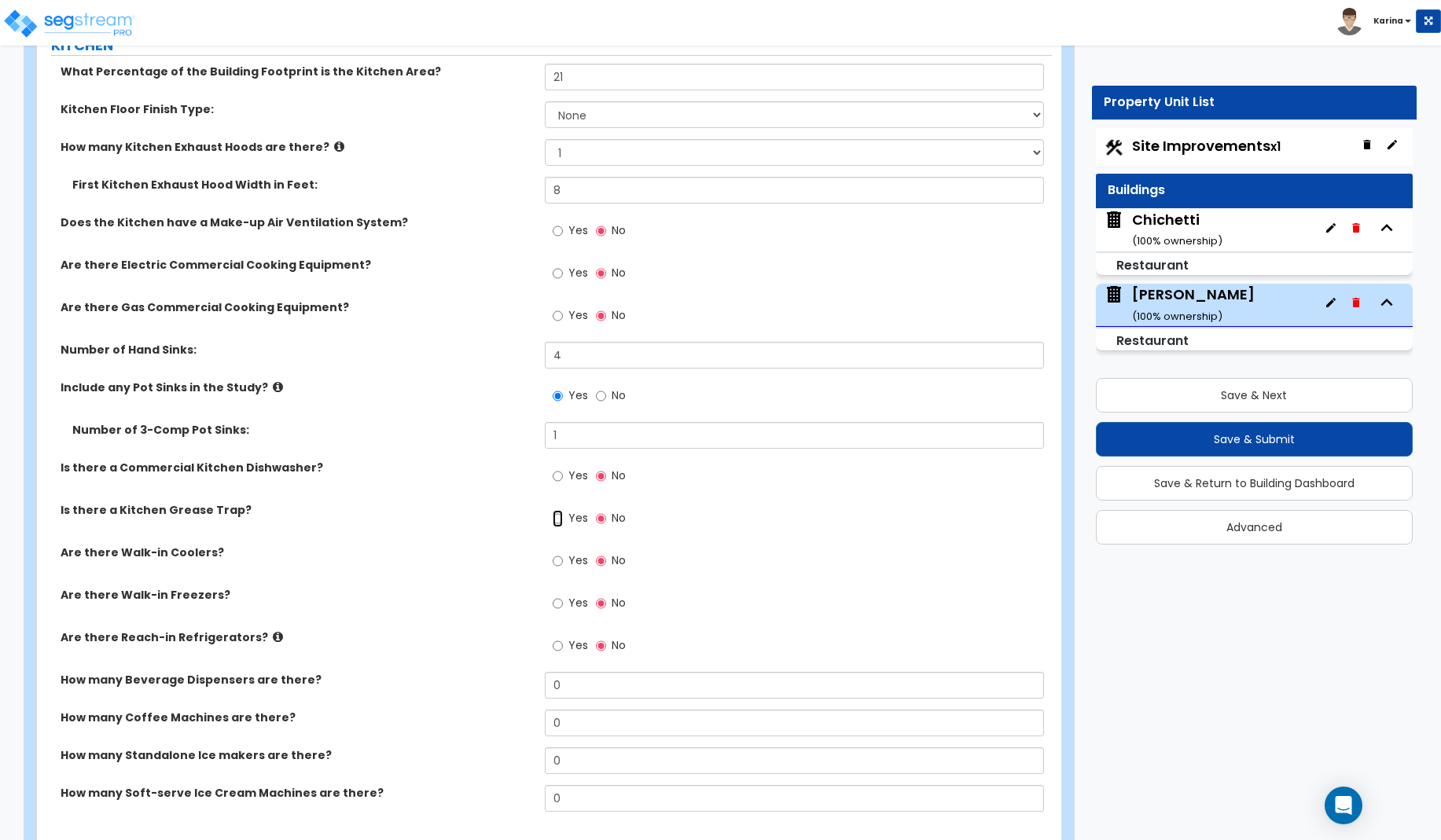
click at [557, 519] on input "Yes" at bounding box center [558, 518] width 10 height 17
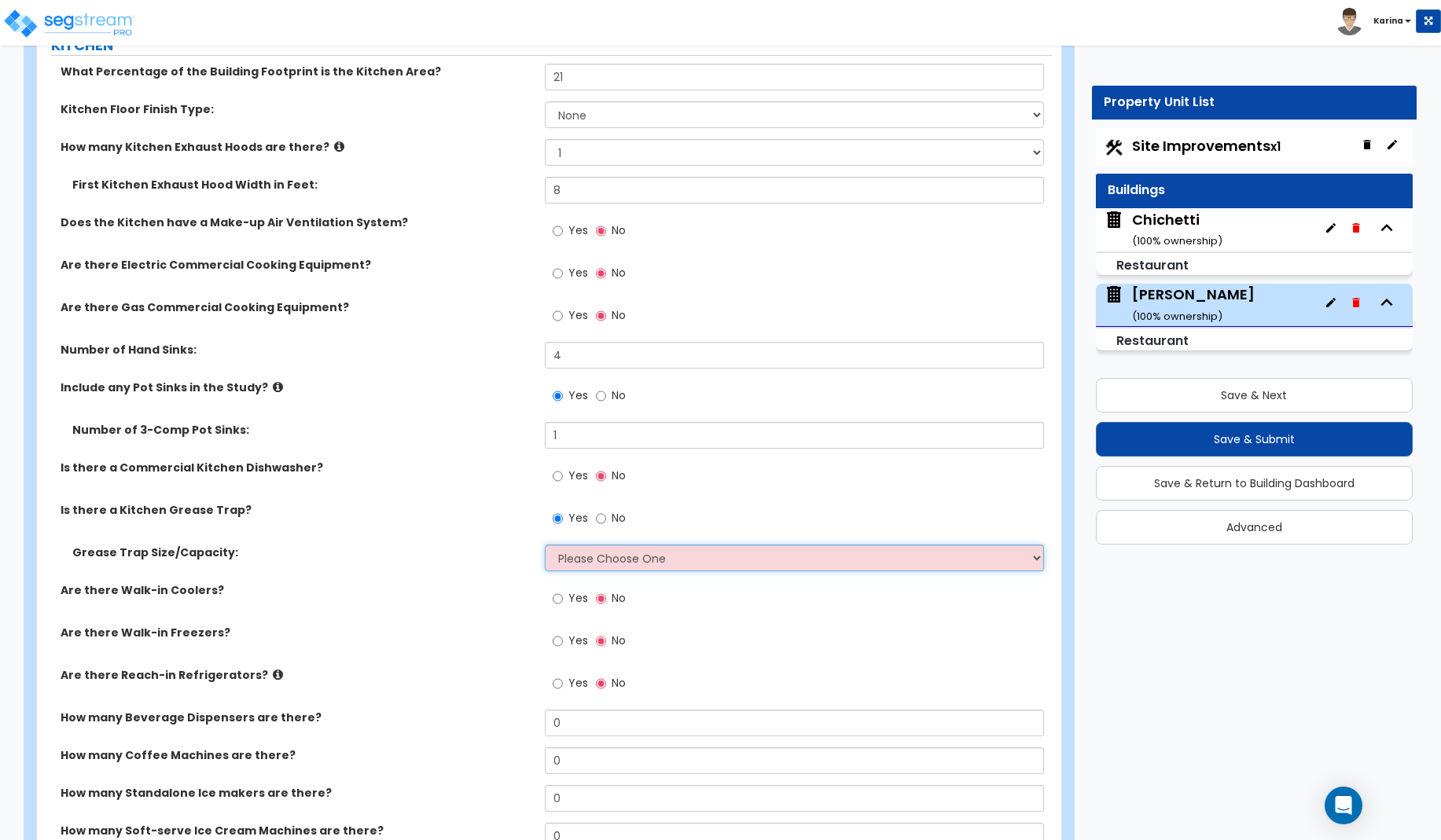
click at [545, 545] on select "Please Choose One Small Medium Large" at bounding box center [795, 557] width 500 height 27
click option "Medium" at bounding box center [0, 0] width 0 height 0
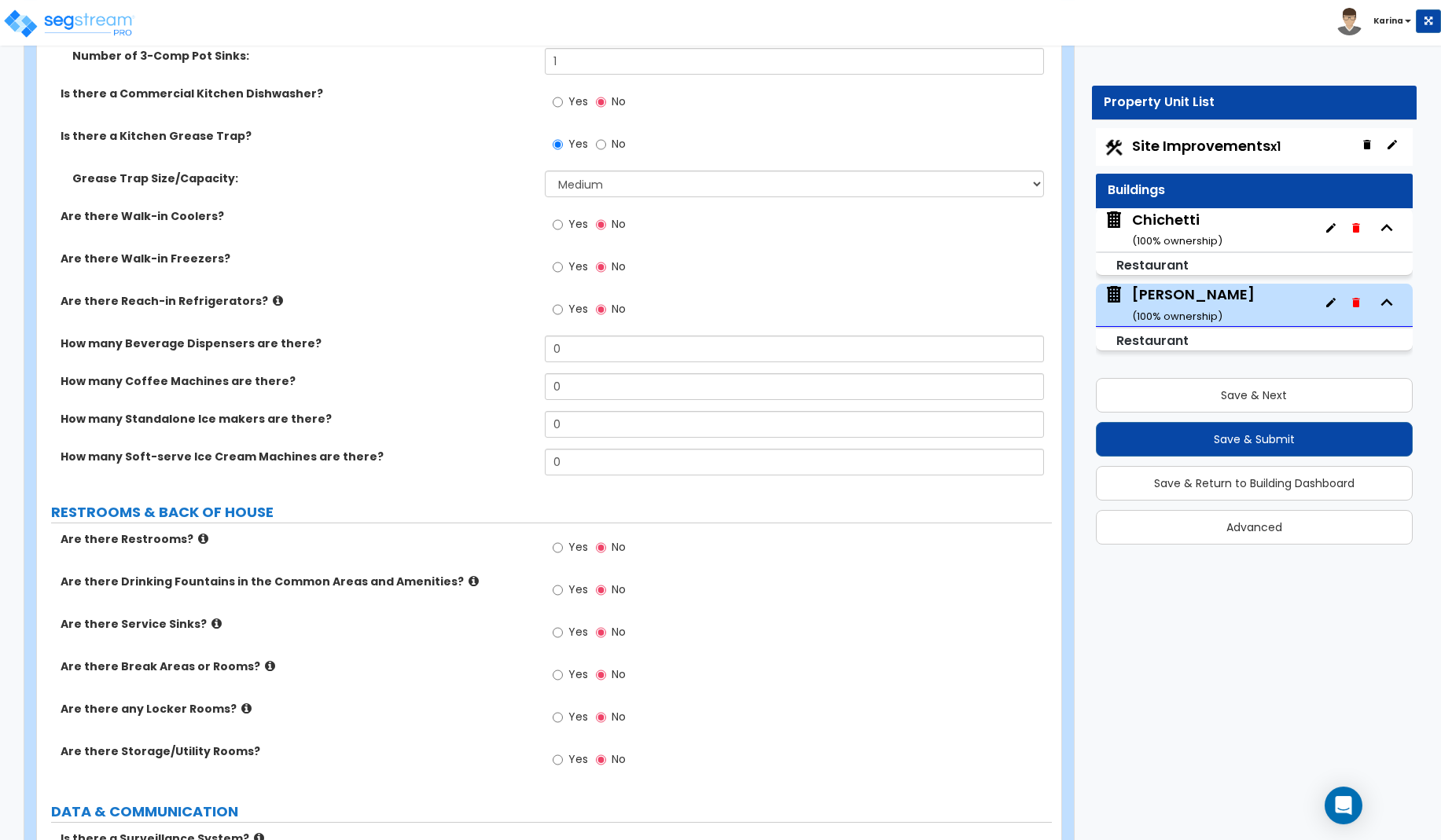
scroll to position [4328, 0]
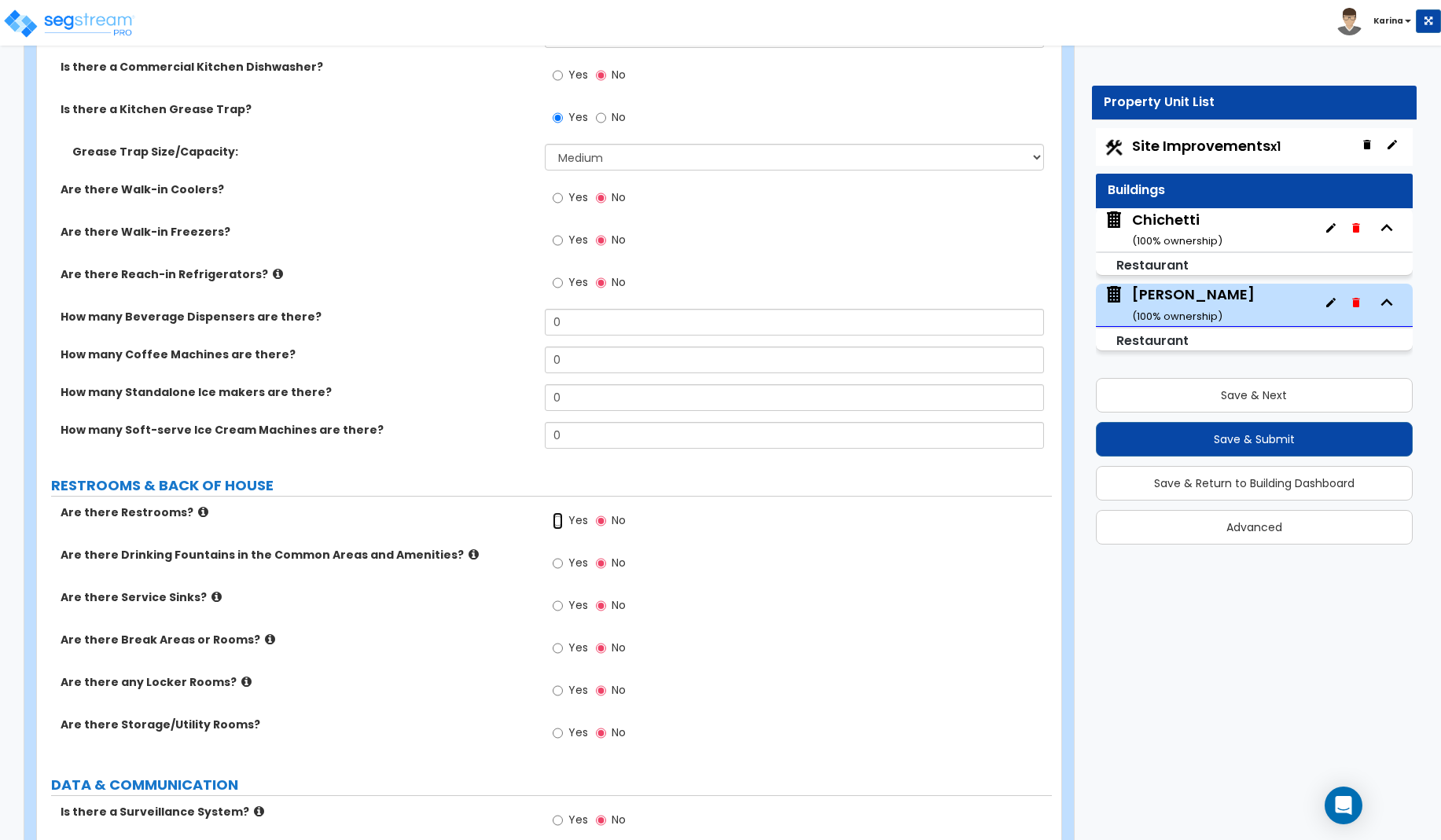
click at [557, 521] on input "Yes" at bounding box center [558, 521] width 10 height 17
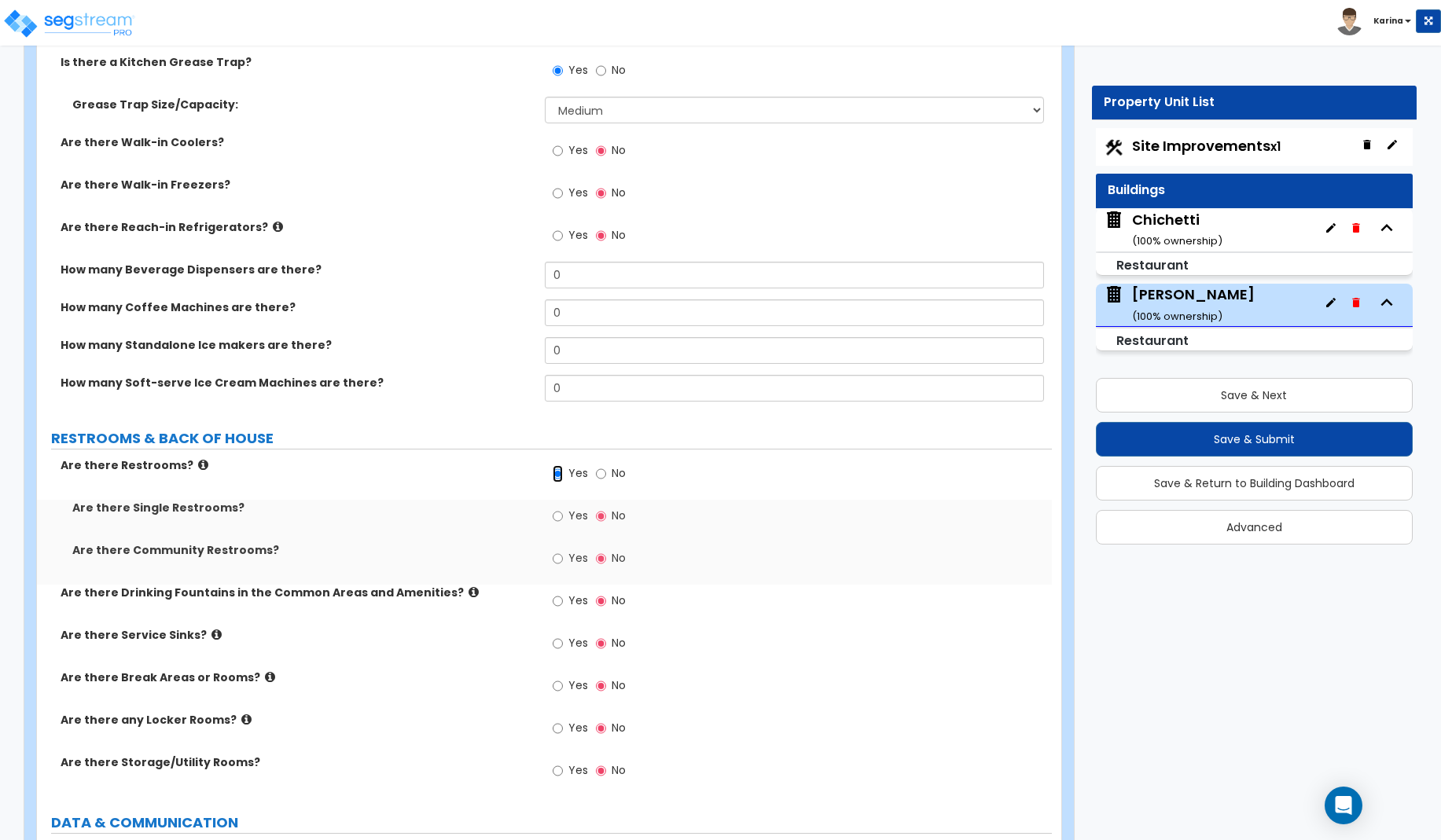
scroll to position [4407, 0]
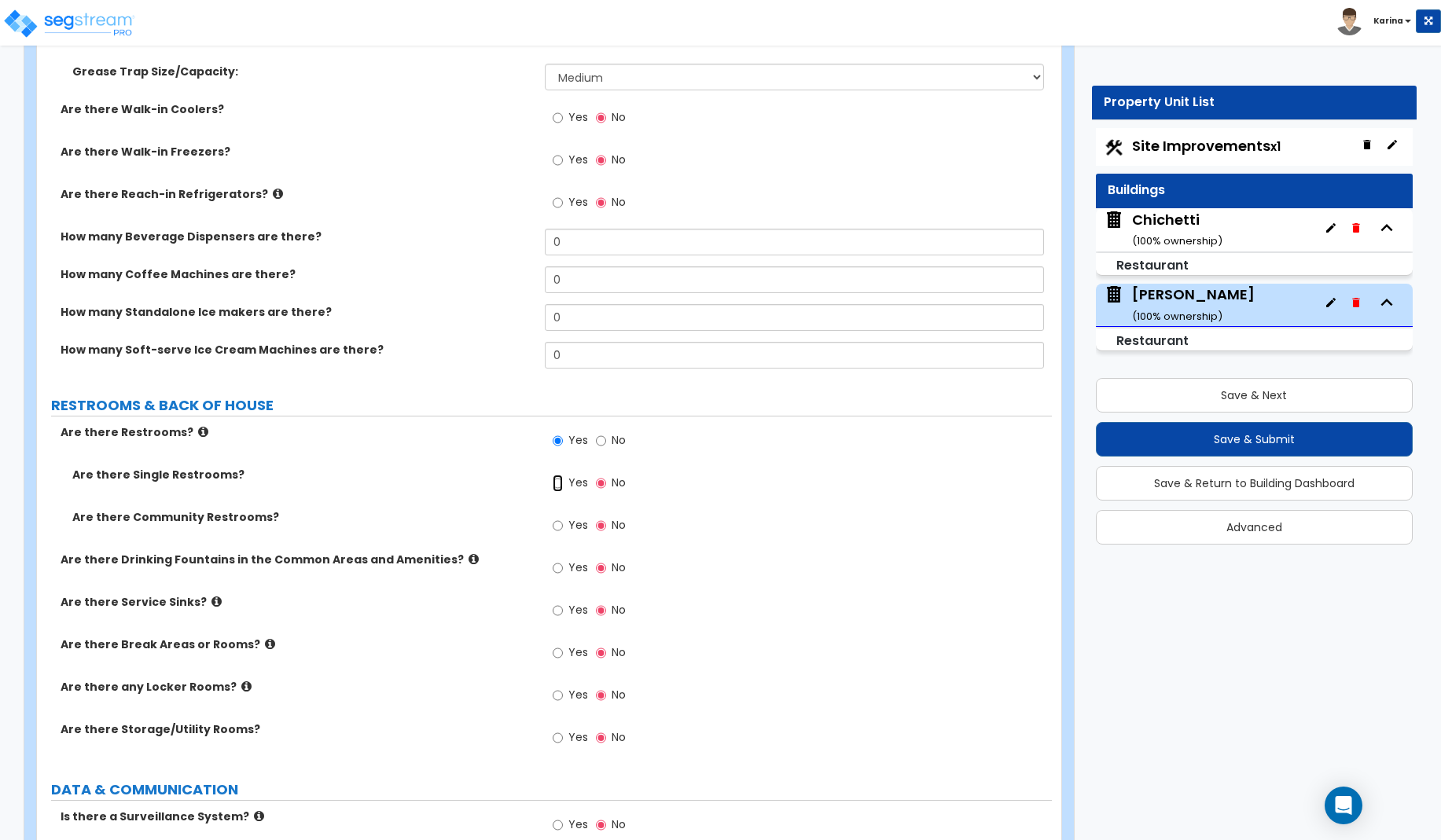
click at [558, 484] on input "Yes" at bounding box center [558, 483] width 10 height 17
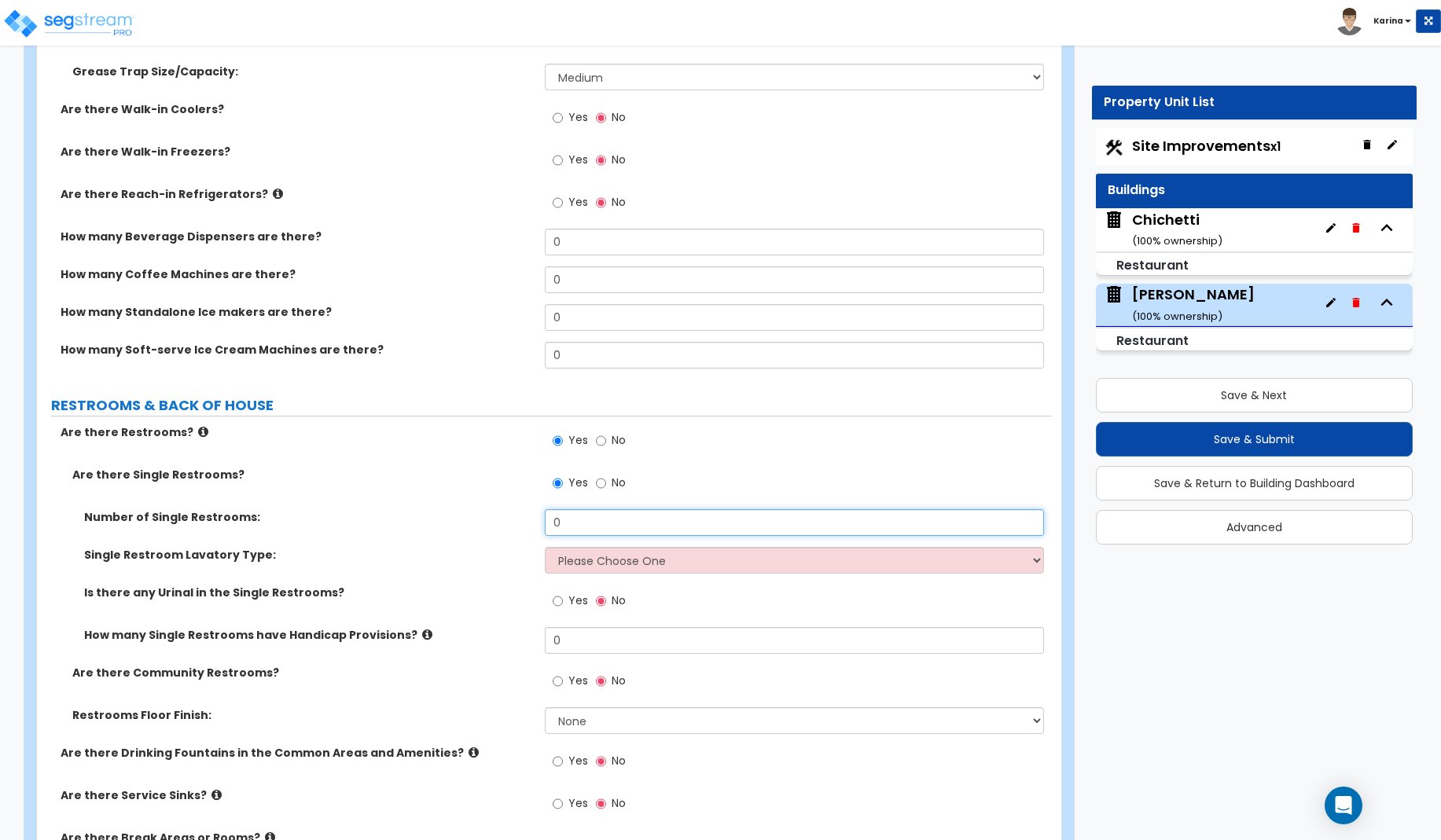
drag, startPoint x: 567, startPoint y: 520, endPoint x: 519, endPoint y: 521, distance: 48.0
click at [545, 521] on input "0" at bounding box center [795, 522] width 500 height 27
click at [545, 547] on select "Please Choose One Wall-mounted Vanity-mounted" at bounding box center [795, 560] width 500 height 27
click option "Wall-mounted" at bounding box center [0, 0] width 0 height 0
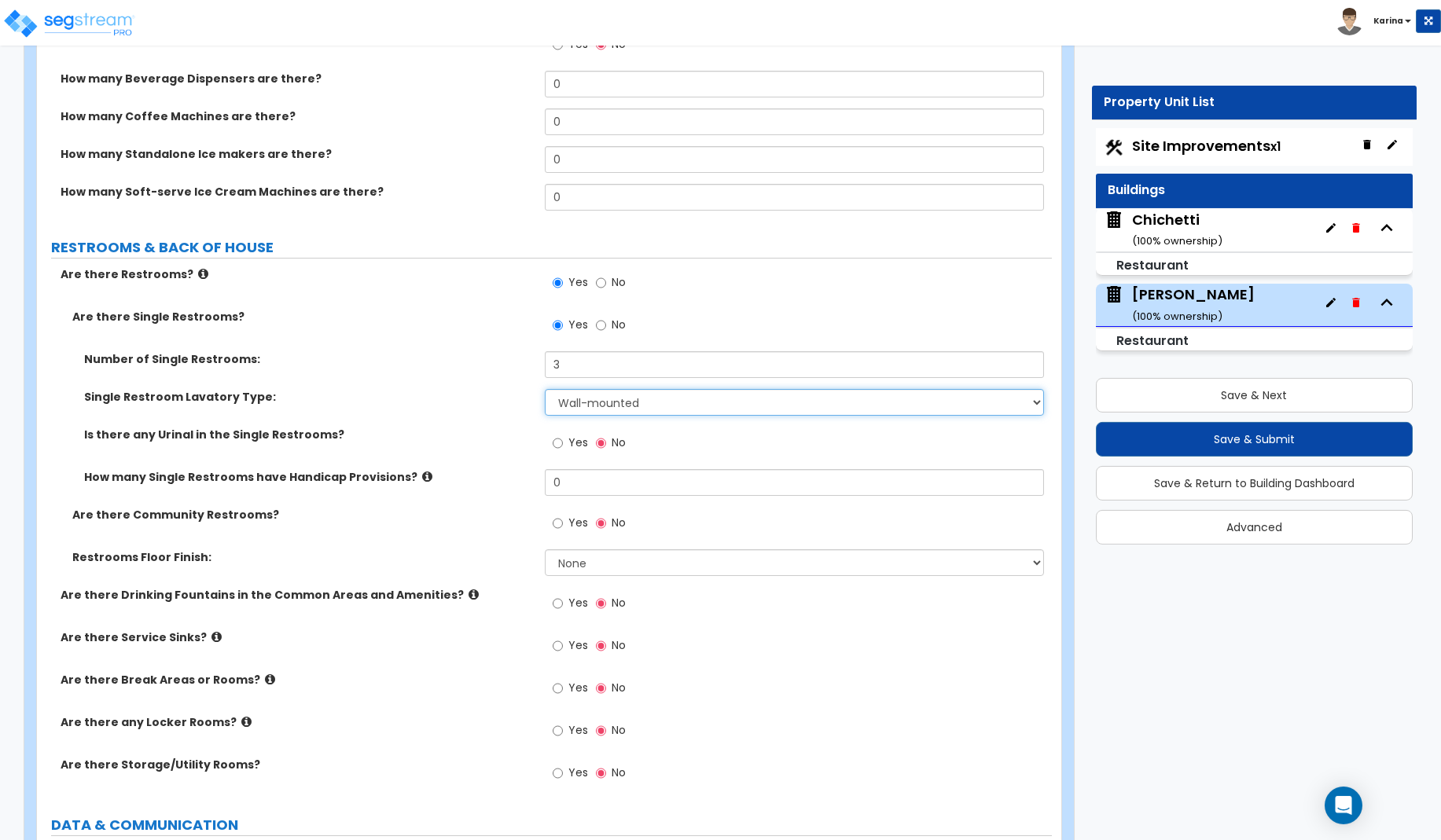
scroll to position [4568, 0]
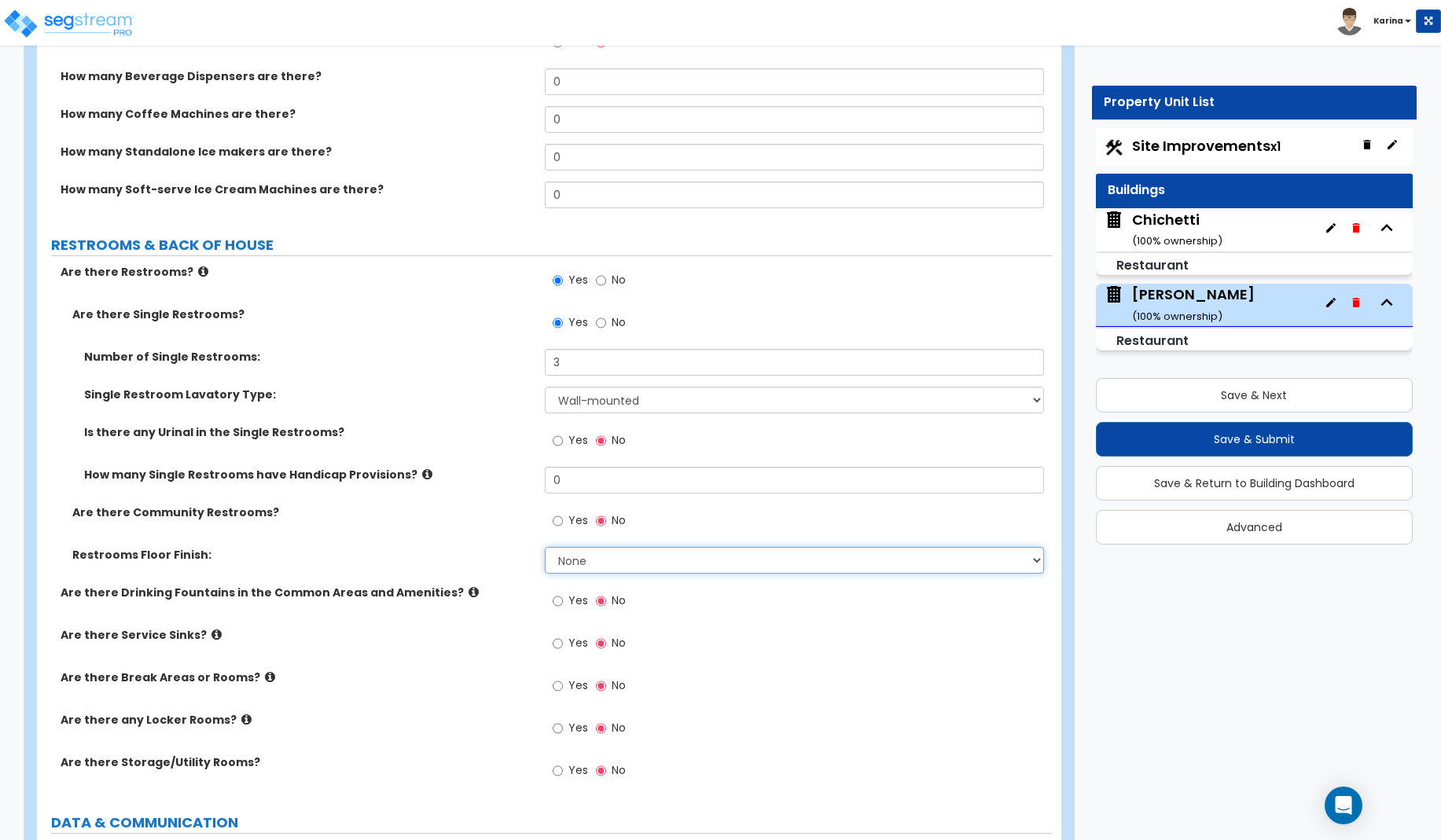
click at [545, 547] on select "None Tile Flooring Resilient Laminate Flooring VCT Flooring Sheet Vinyl Flooring" at bounding box center [795, 560] width 500 height 27
click option "Tile Flooring" at bounding box center [0, 0] width 0 height 0
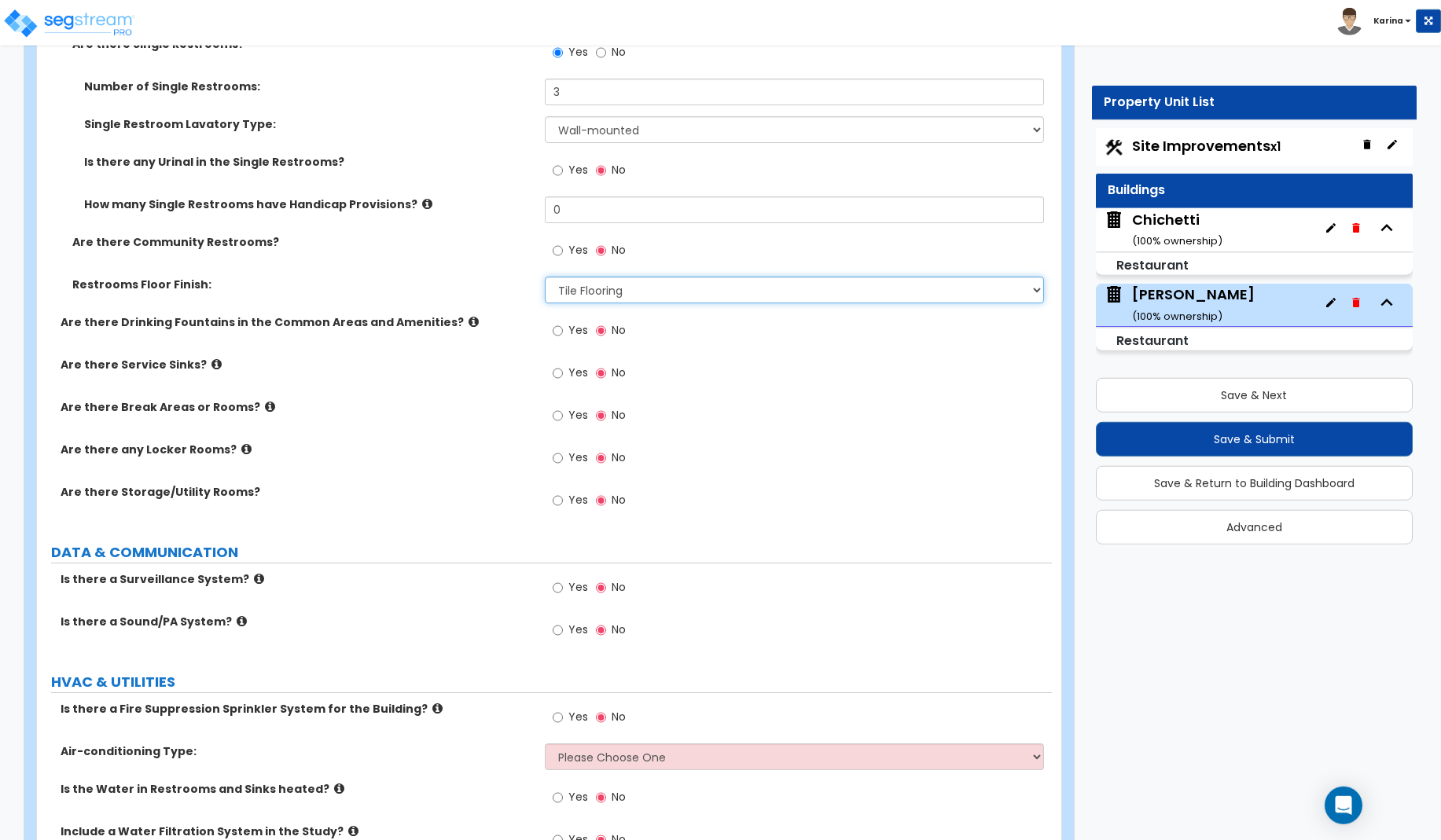
scroll to position [4658, 0]
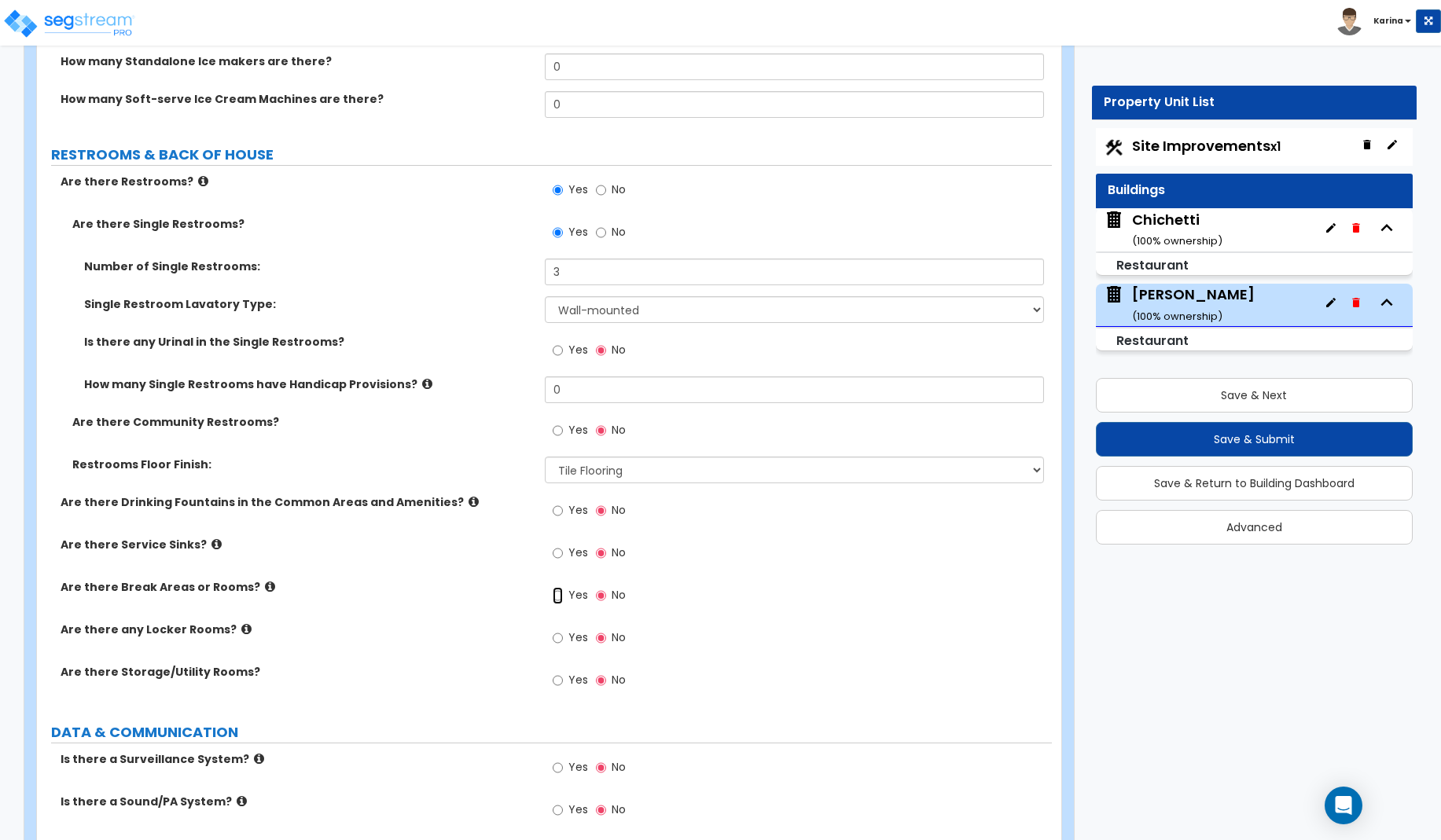
click at [557, 593] on input "Yes" at bounding box center [558, 595] width 10 height 17
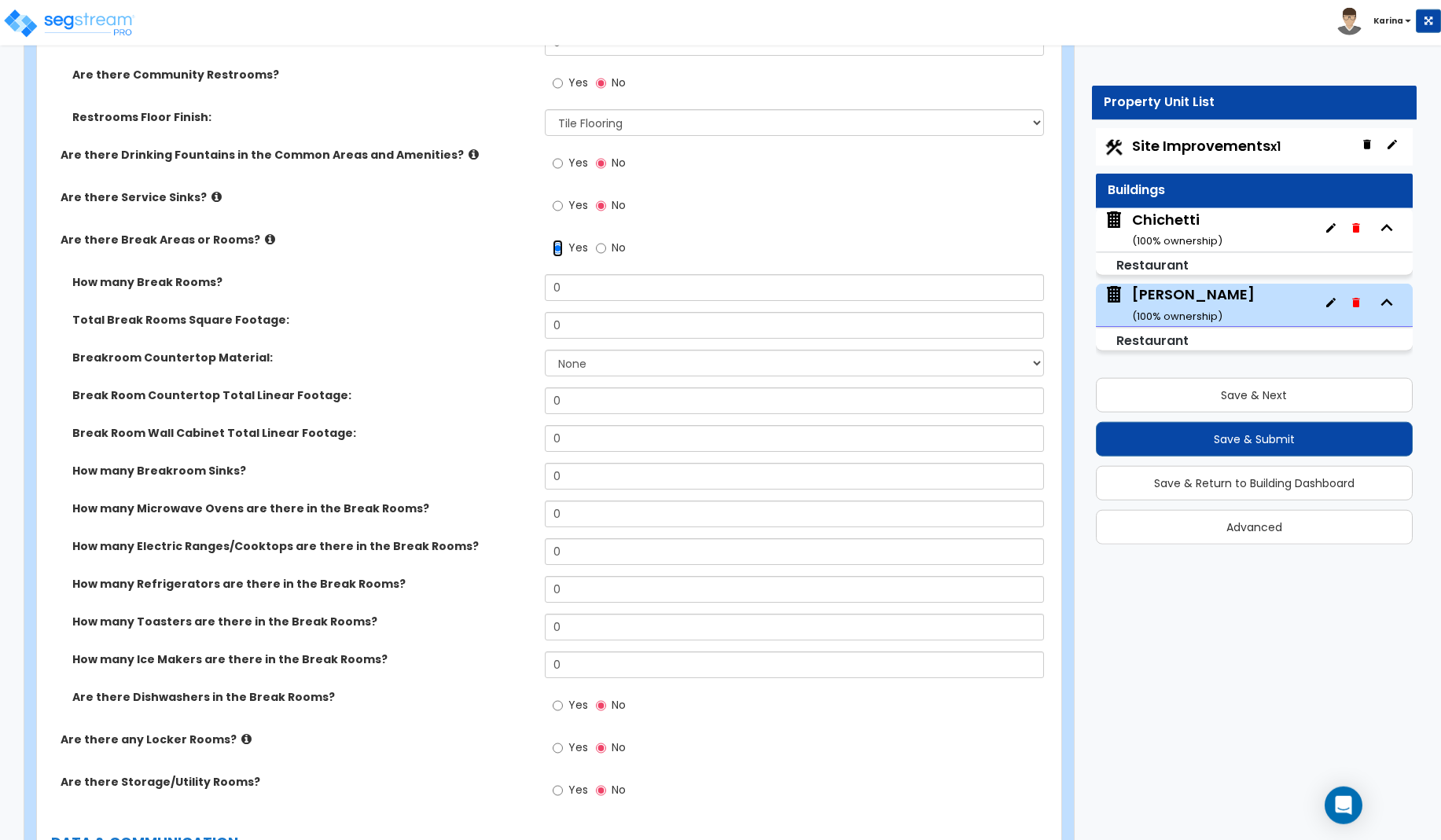
scroll to position [4978, 0]
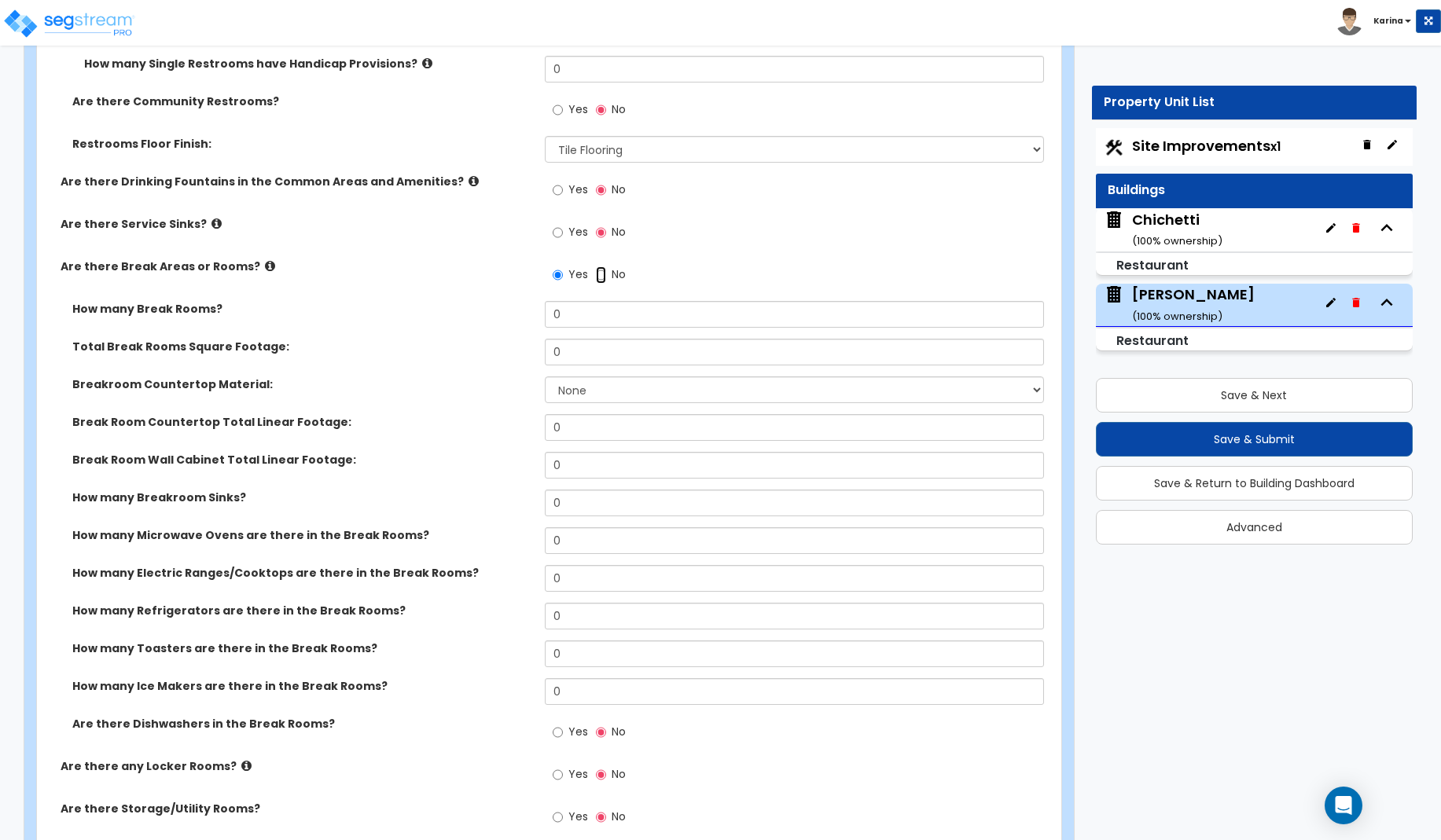
click at [600, 274] on input "No" at bounding box center [601, 275] width 10 height 17
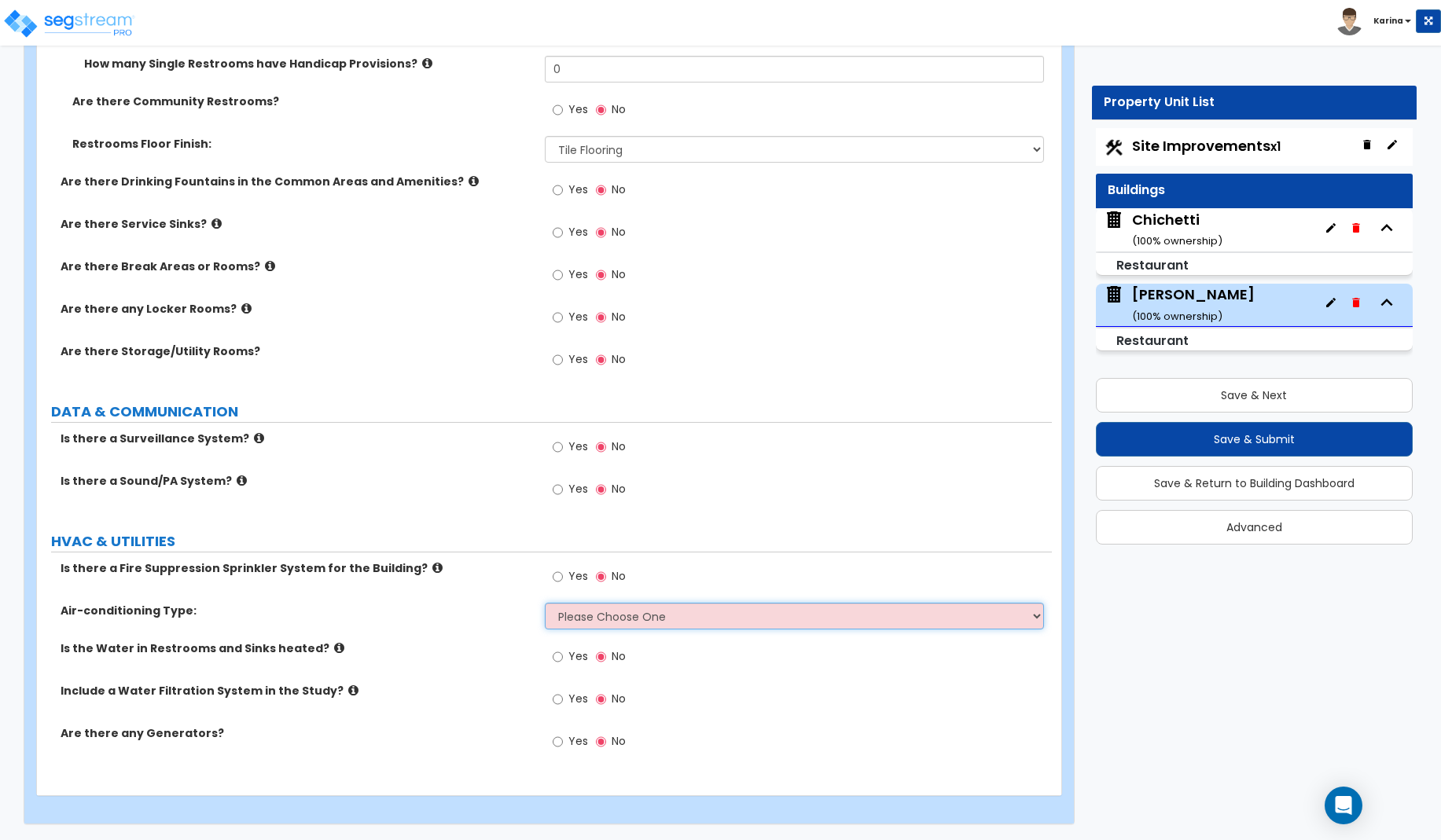
click at [545, 603] on select "Please Choose One Rooftop Unit Furnace-Condenser Forced Air Split Heating/Cooli…" at bounding box center [795, 616] width 500 height 27
click at [509, 615] on label "Air-conditioning Type:" at bounding box center [296, 611] width 472 height 15
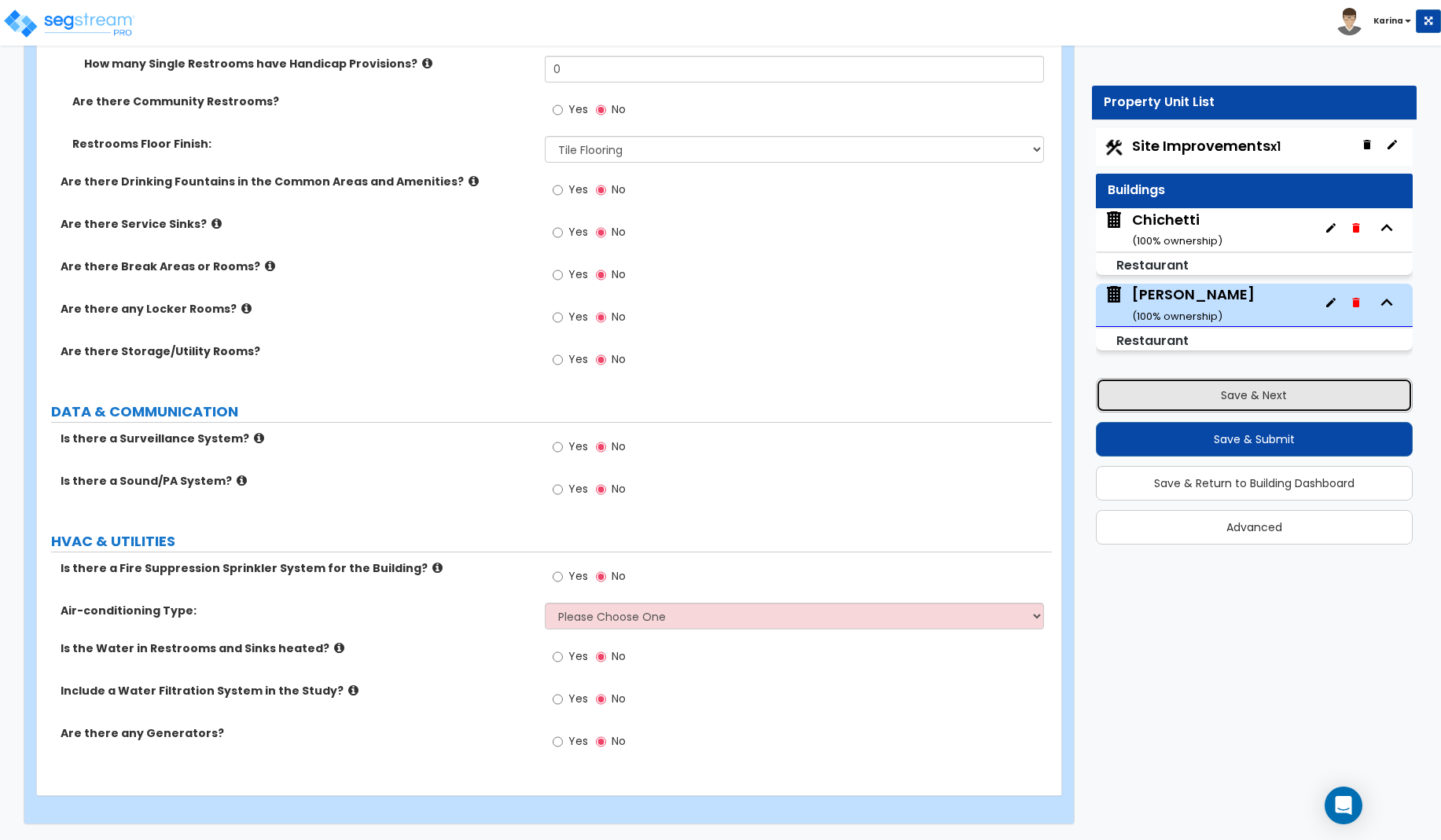
click at [1181, 396] on button "Save & Next" at bounding box center [1254, 395] width 317 height 34
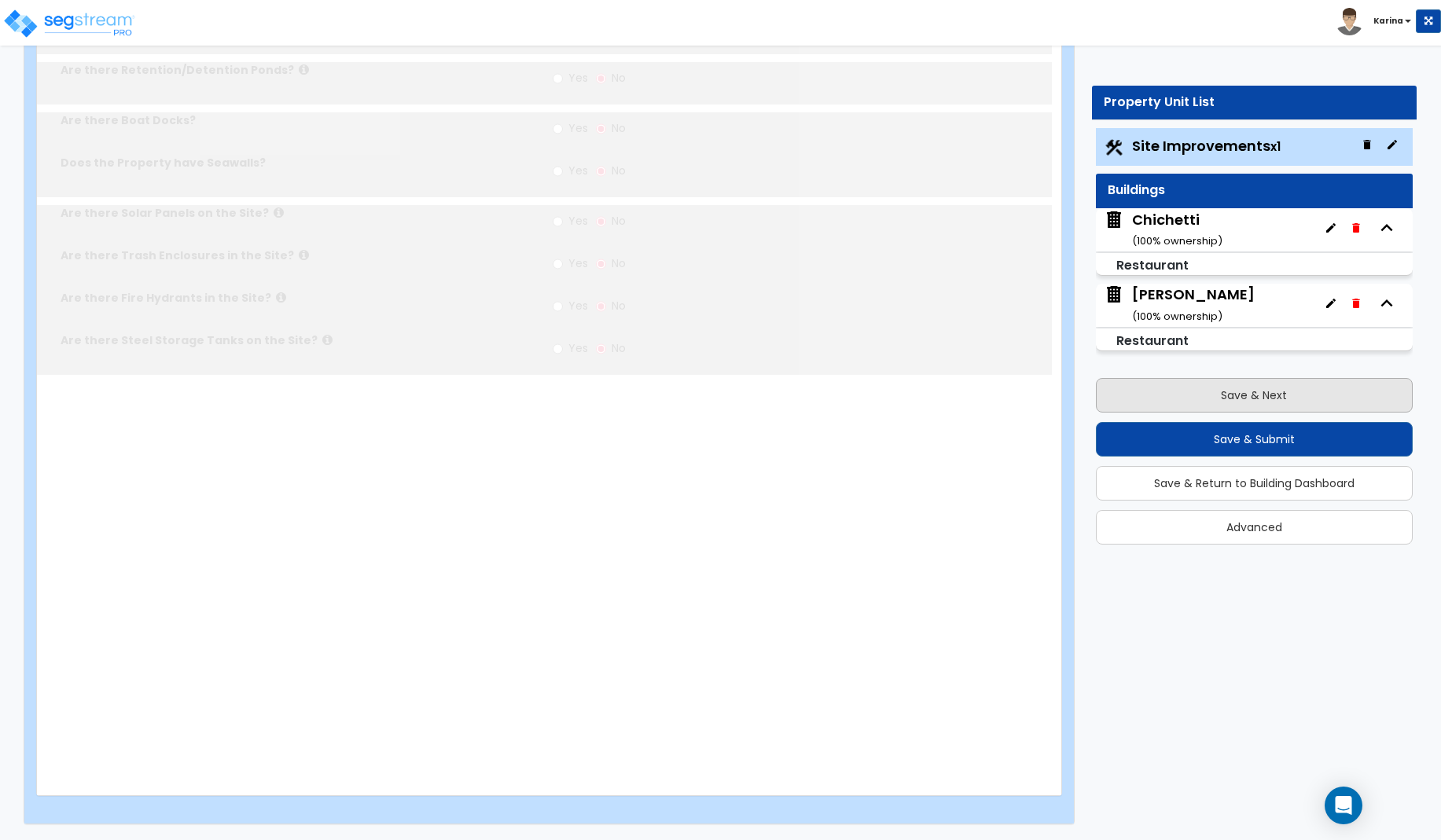
scroll to position [0, 0]
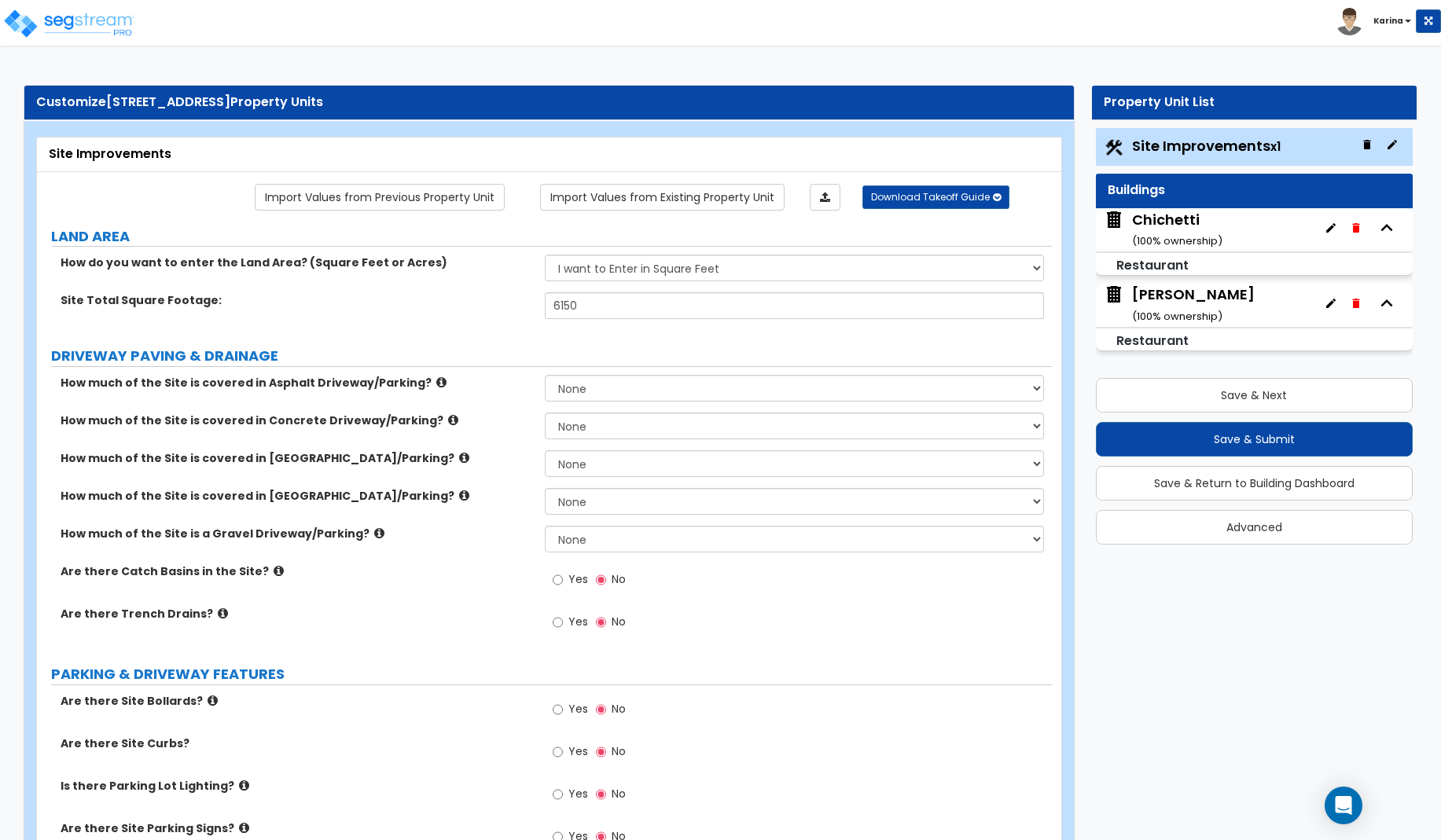
click at [498, 809] on div "Is there Parking Lot Lighting? Yes No" at bounding box center [544, 799] width 1015 height 43
click at [513, 808] on div "Is there Parking Lot Lighting? Yes No" at bounding box center [544, 799] width 1015 height 43
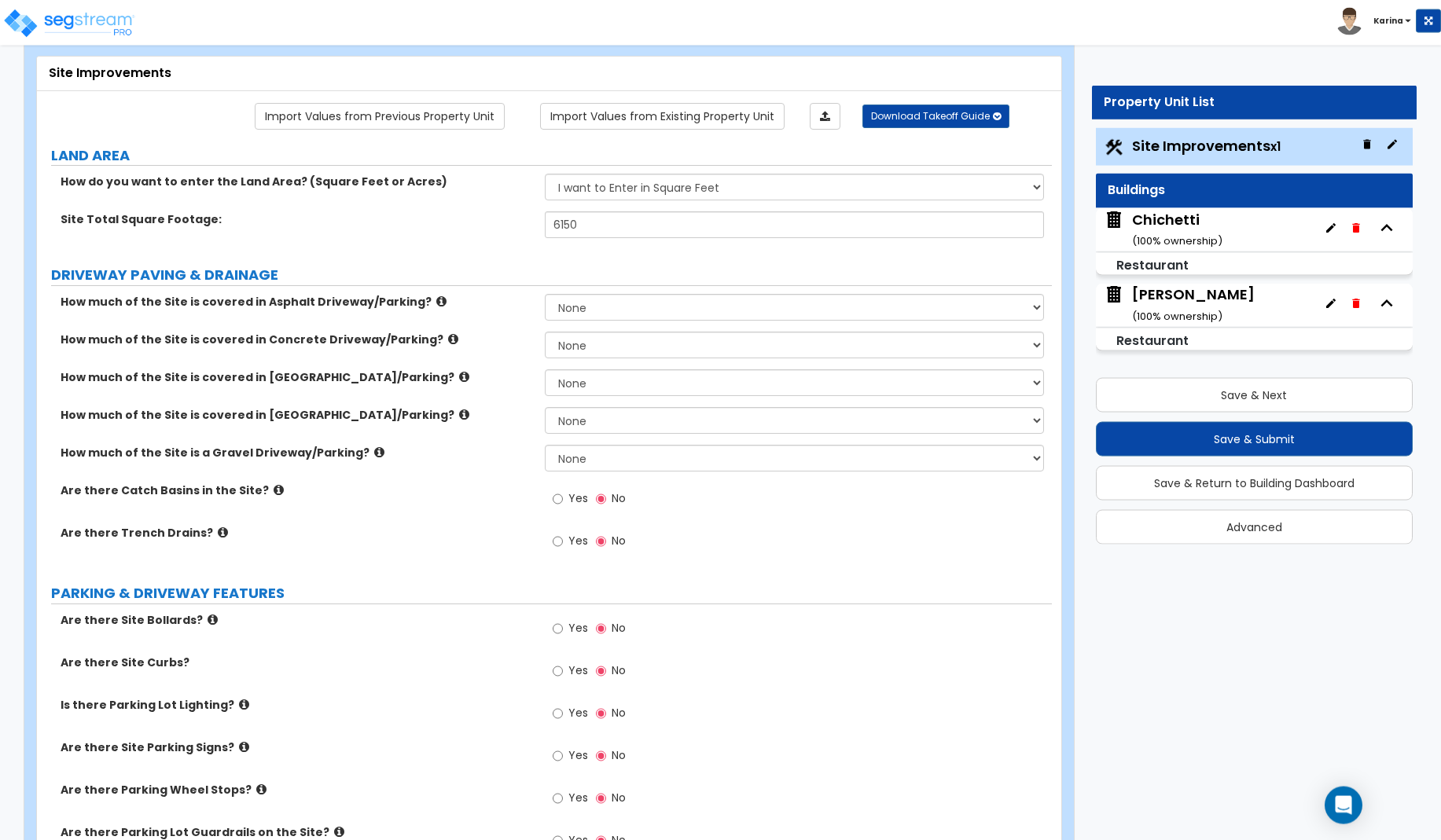
scroll to position [80, 0]
click at [1170, 217] on div "Chichetti ( 100 % ownership)" at bounding box center [1177, 229] width 91 height 40
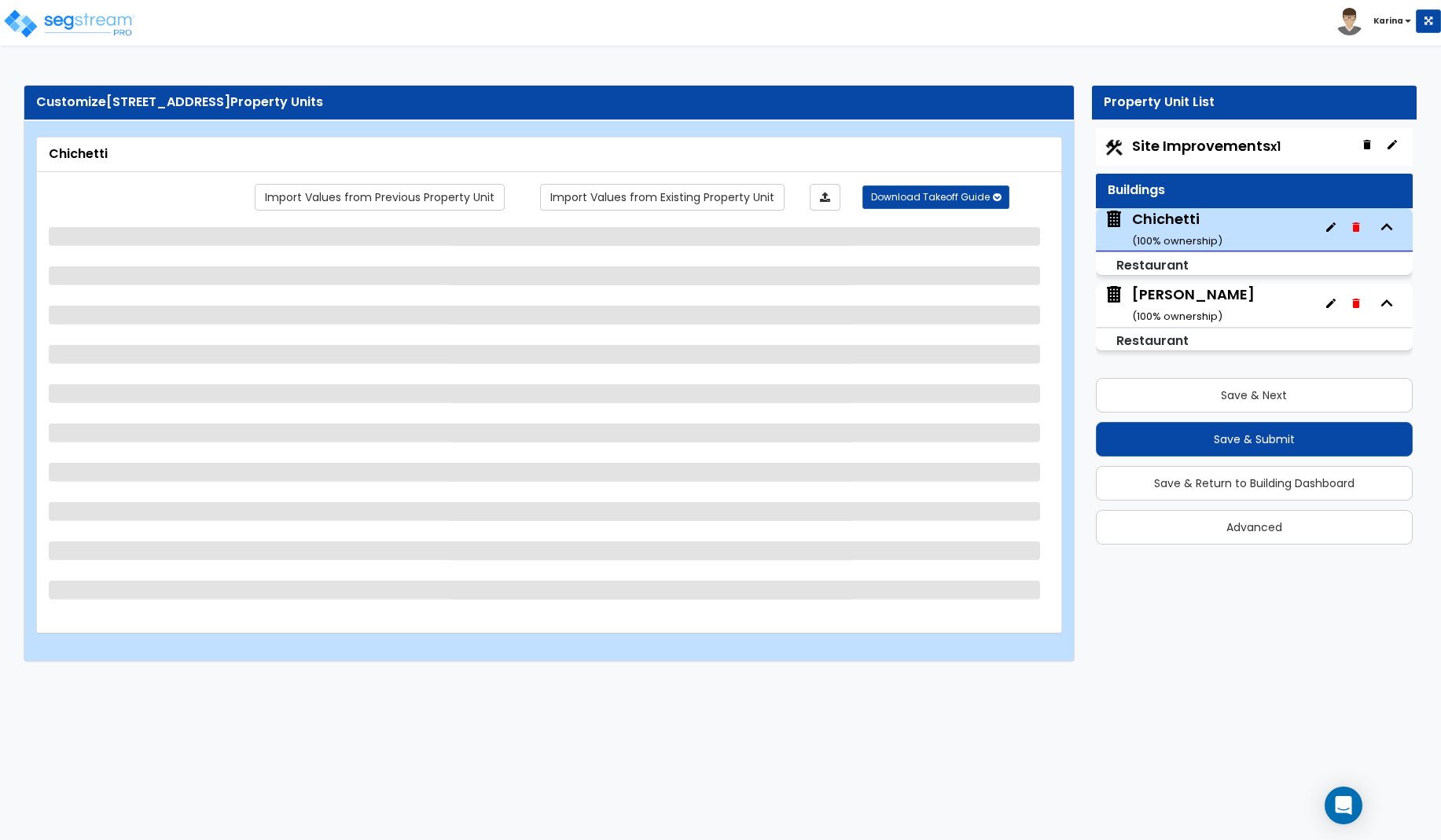
scroll to position [0, 0]
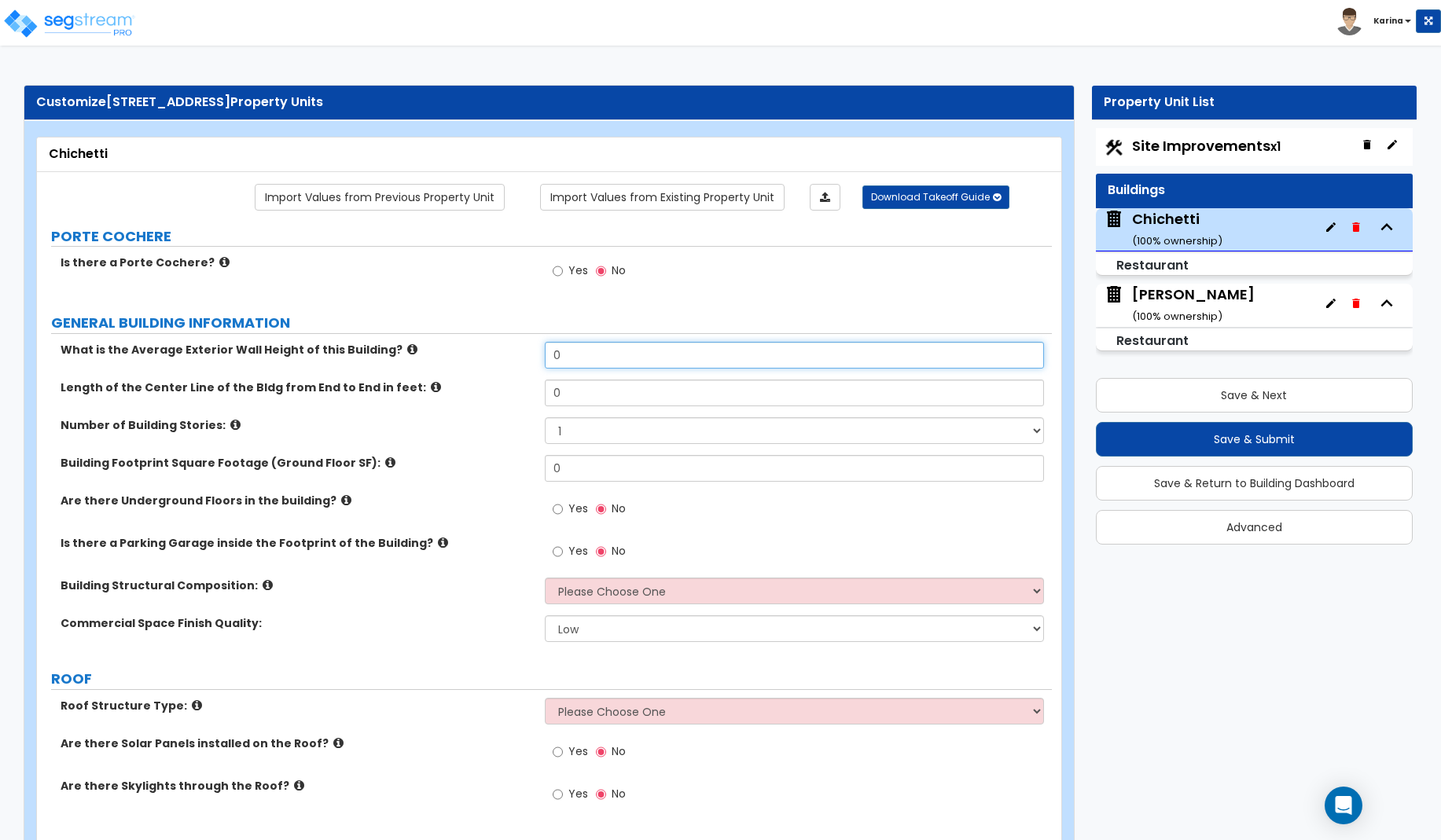
click at [568, 354] on input "0" at bounding box center [795, 354] width 500 height 27
drag, startPoint x: 575, startPoint y: 354, endPoint x: 531, endPoint y: 354, distance: 44.0
click at [545, 354] on input "15" at bounding box center [795, 354] width 500 height 27
drag, startPoint x: 579, startPoint y: 354, endPoint x: 527, endPoint y: 351, distance: 52.1
click at [545, 351] on input "20" at bounding box center [795, 354] width 500 height 27
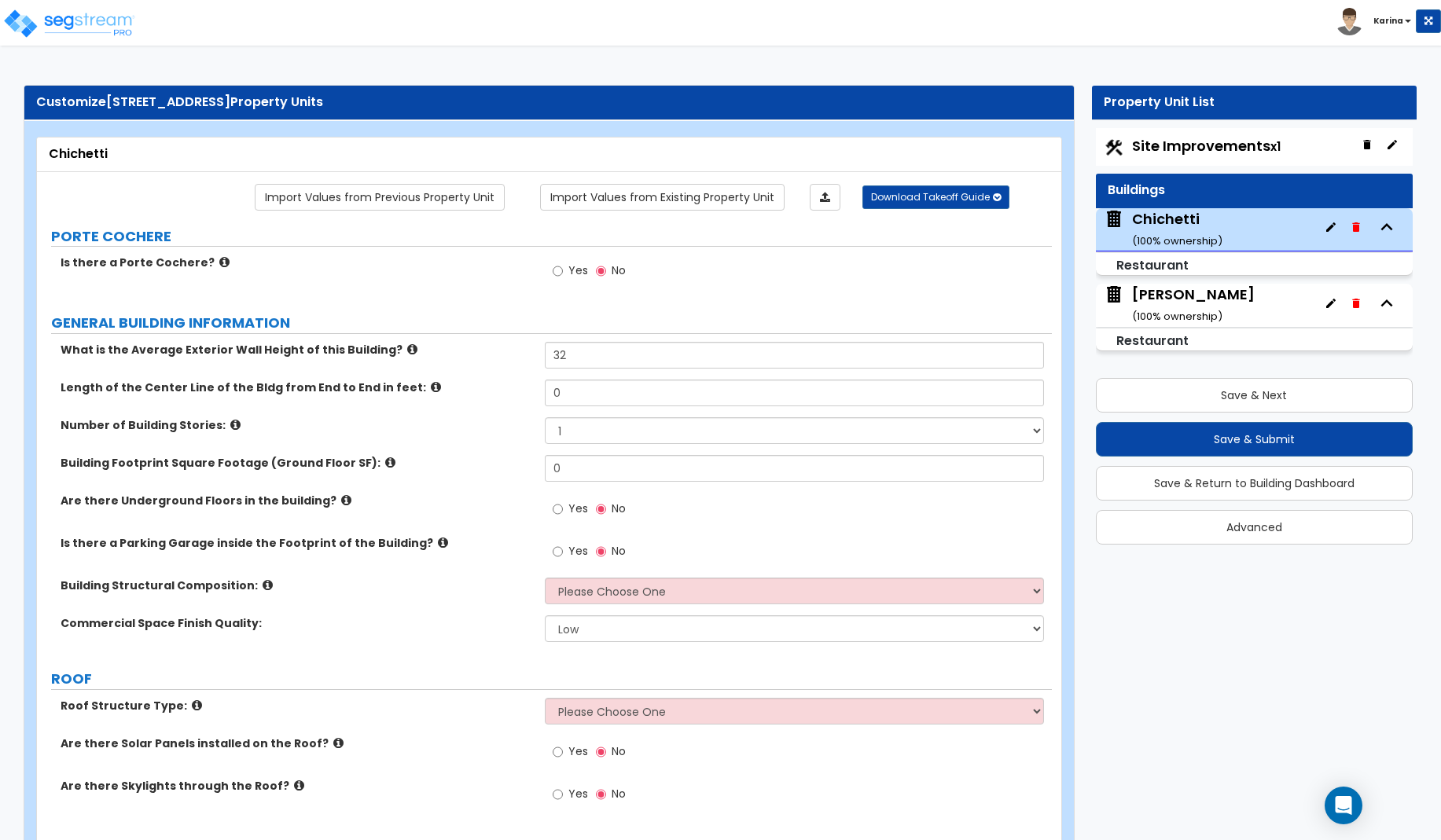
click at [437, 809] on div "Are there Skylights through the Roof? Yes No" at bounding box center [544, 799] width 1015 height 43
drag, startPoint x: 589, startPoint y: 390, endPoint x: 512, endPoint y: 390, distance: 77.0
click at [545, 390] on input "0" at bounding box center [795, 392] width 500 height 27
click at [545, 417] on select "1 2 3 4 5" at bounding box center [795, 430] width 500 height 27
click option "2" at bounding box center [0, 0] width 0 height 0
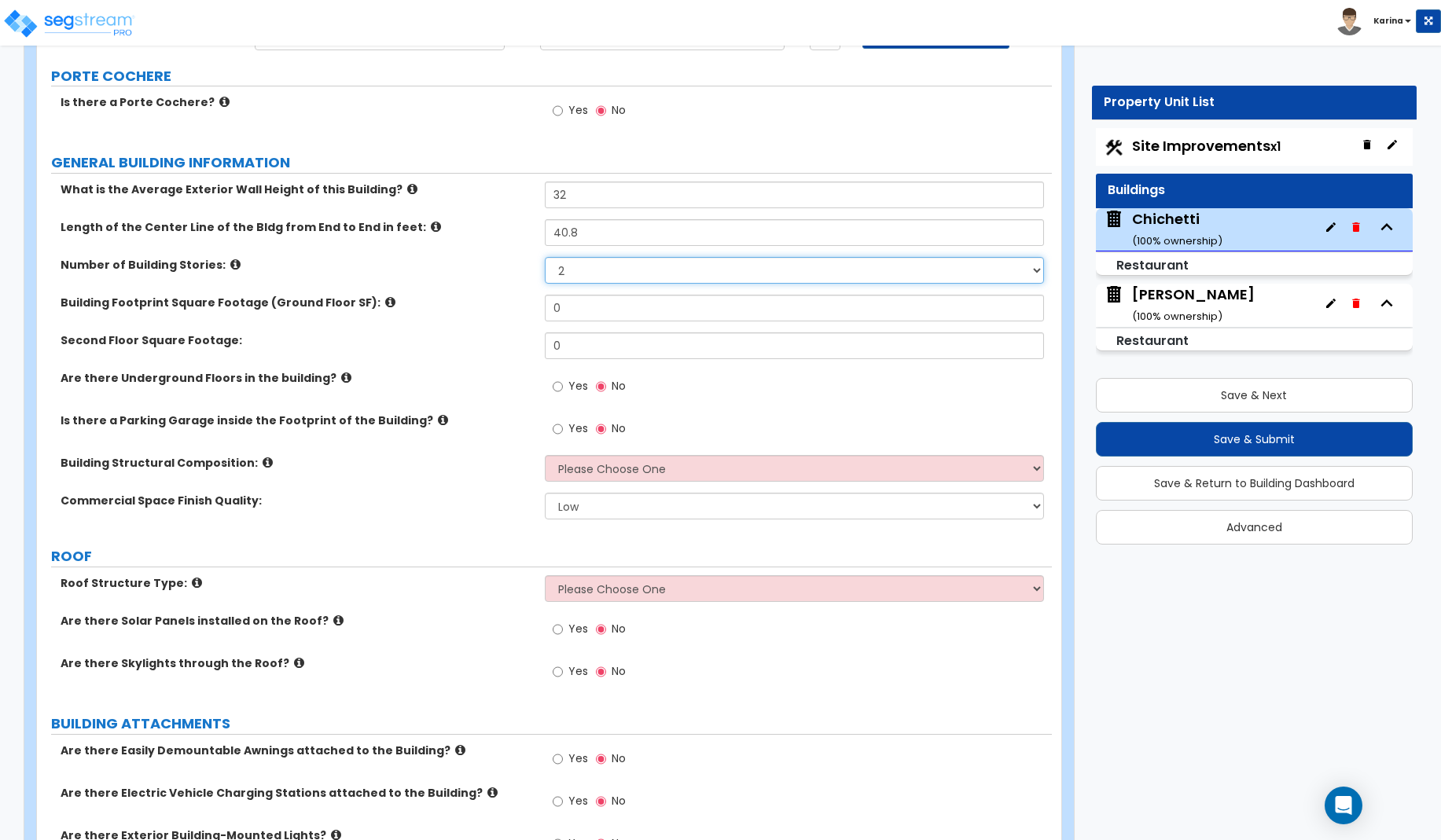
scroll to position [80, 0]
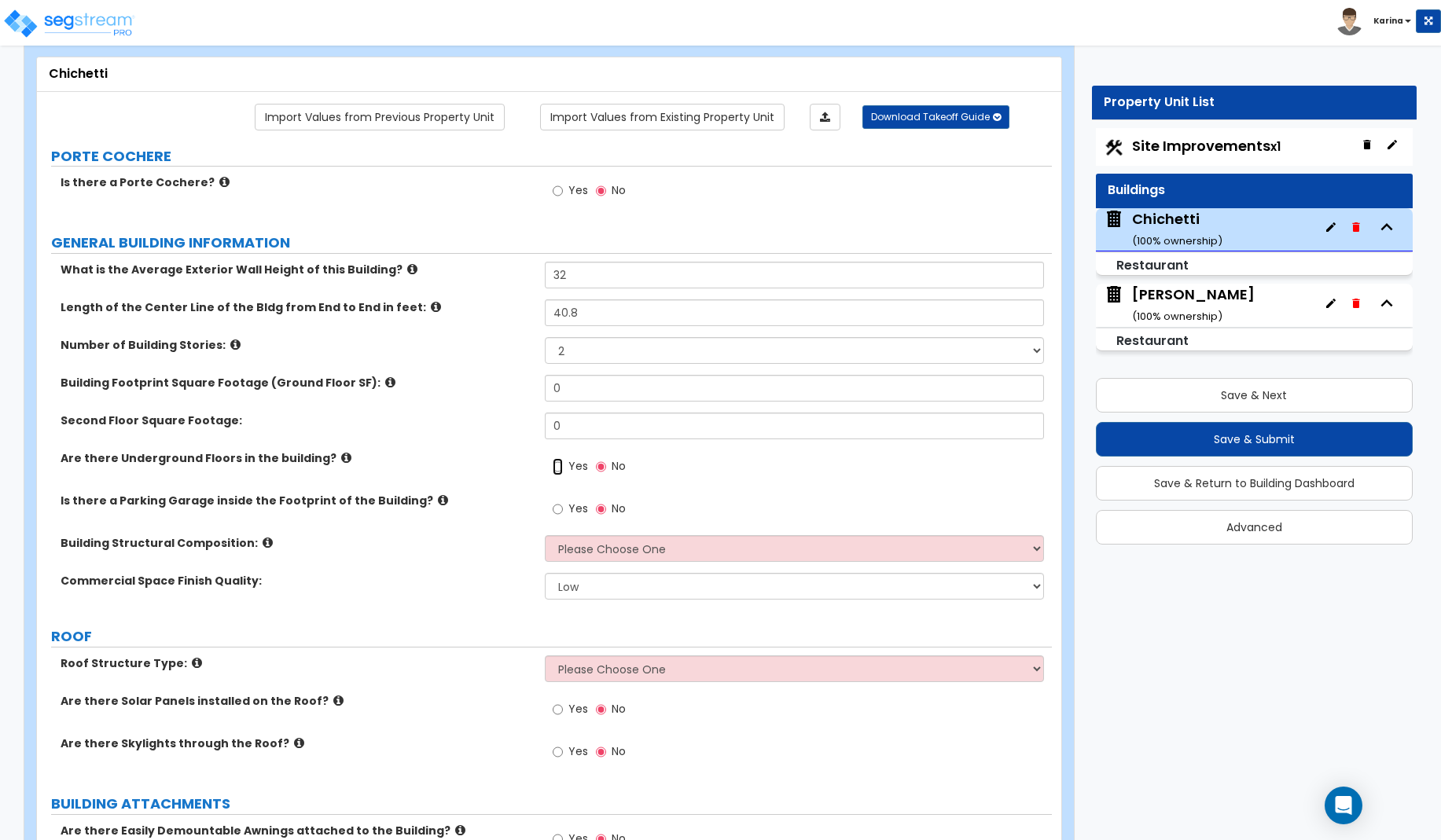
click at [556, 466] on input "Yes" at bounding box center [558, 467] width 10 height 17
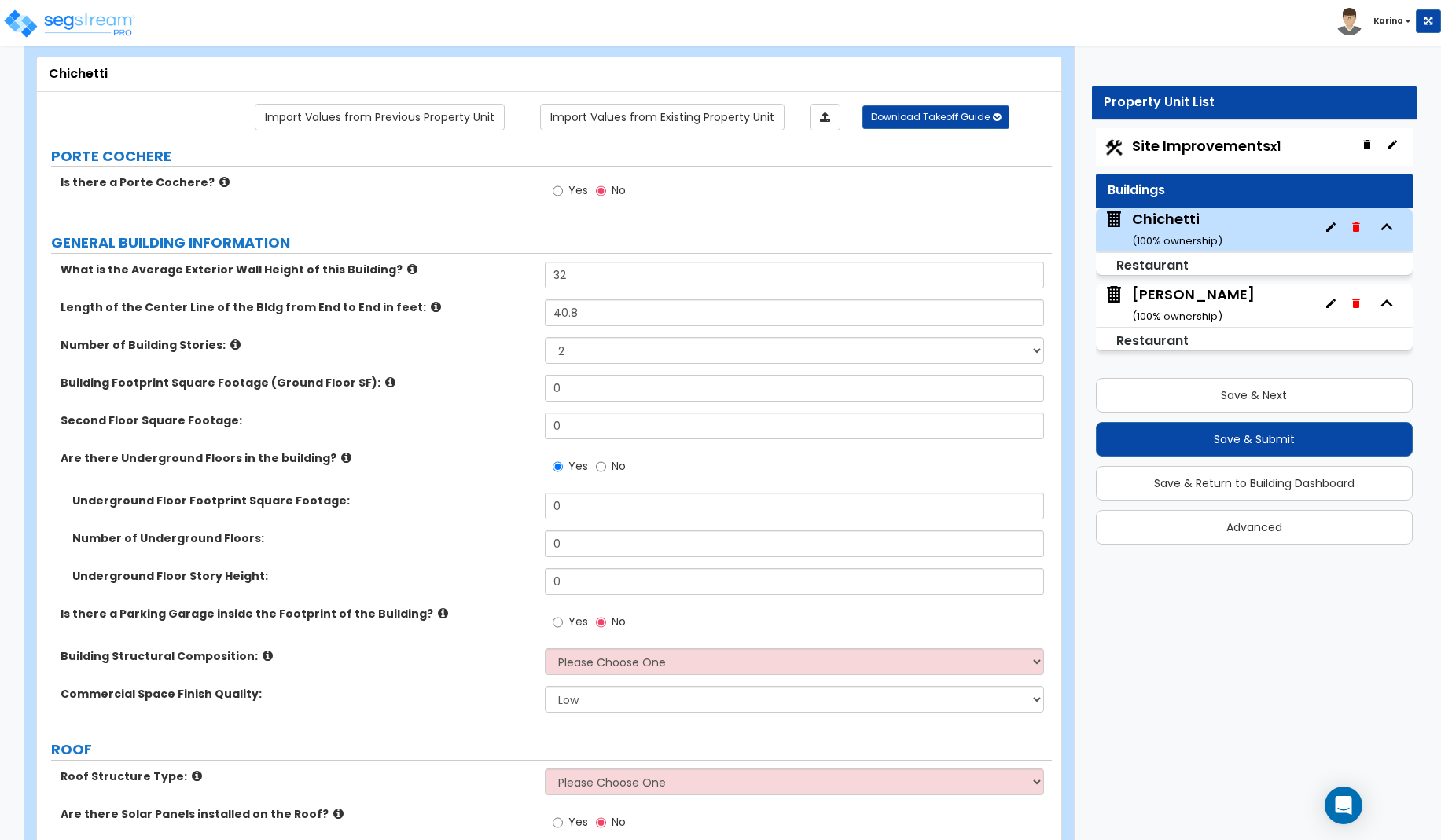
click at [458, 805] on div "Roof Structure Type: Please Choose One Gable Roof Flat Roof Hybrid Gable & Flat…" at bounding box center [544, 787] width 1015 height 38
click at [511, 819] on label "Are there Solar Panels installed on the Roof?" at bounding box center [296, 813] width 472 height 15
drag, startPoint x: 577, startPoint y: 384, endPoint x: 510, endPoint y: 381, distance: 67.1
click at [545, 381] on input "0" at bounding box center [795, 388] width 500 height 27
click at [486, 432] on div "Second Floor Square Footage: 0" at bounding box center [544, 432] width 1015 height 38
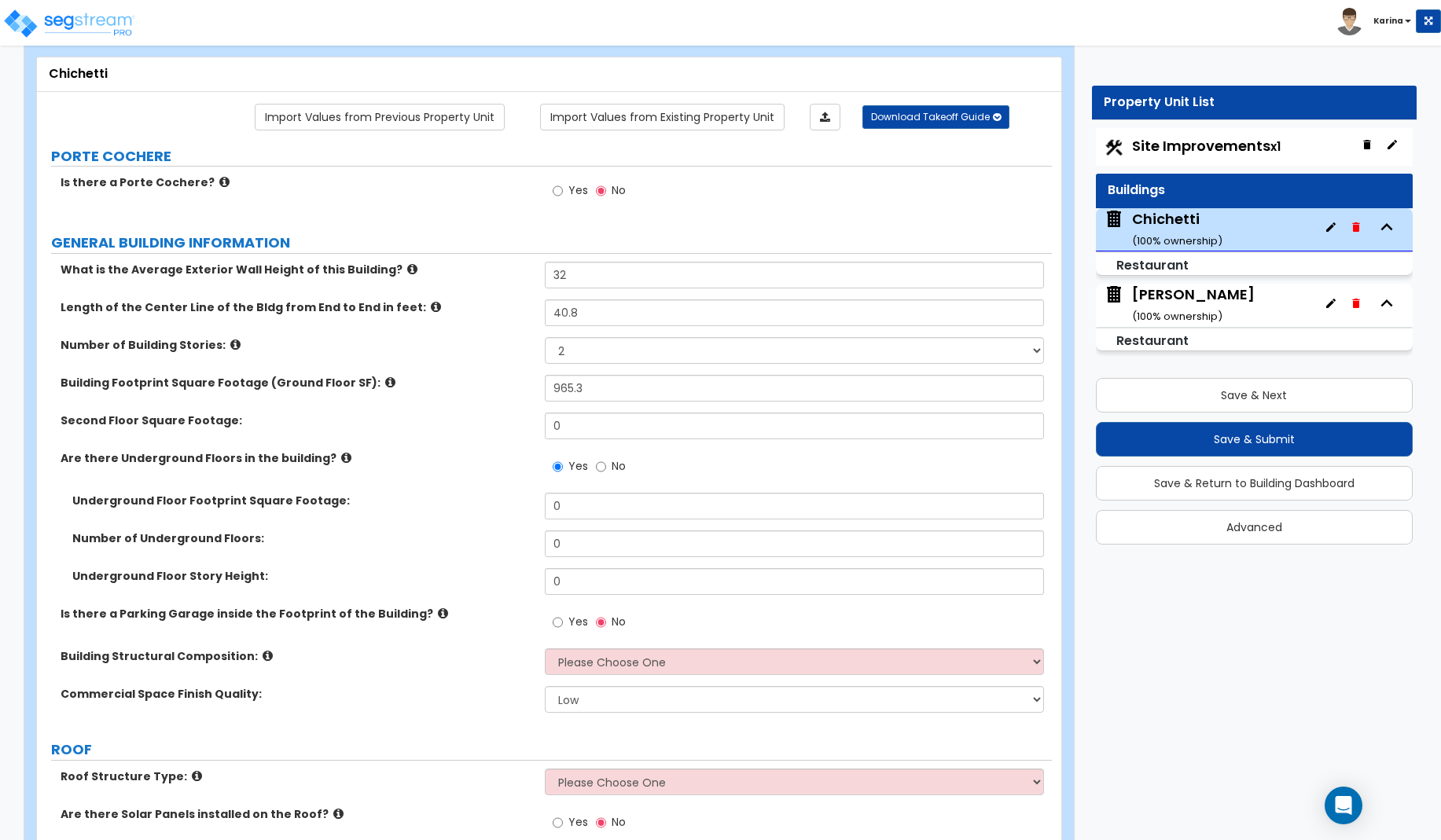
click at [501, 802] on div "Roof Structure Type: Please Choose One Gable Roof Flat Roof Hybrid Gable & Flat…" at bounding box center [544, 787] width 1015 height 38
drag, startPoint x: 581, startPoint y: 424, endPoint x: 528, endPoint y: 414, distance: 53.9
click at [545, 414] on input "0" at bounding box center [795, 426] width 500 height 27
click at [422, 810] on label "Are there Solar Panels installed on the Roof?" at bounding box center [296, 813] width 472 height 15
drag, startPoint x: 571, startPoint y: 509, endPoint x: 520, endPoint y: 509, distance: 51.0
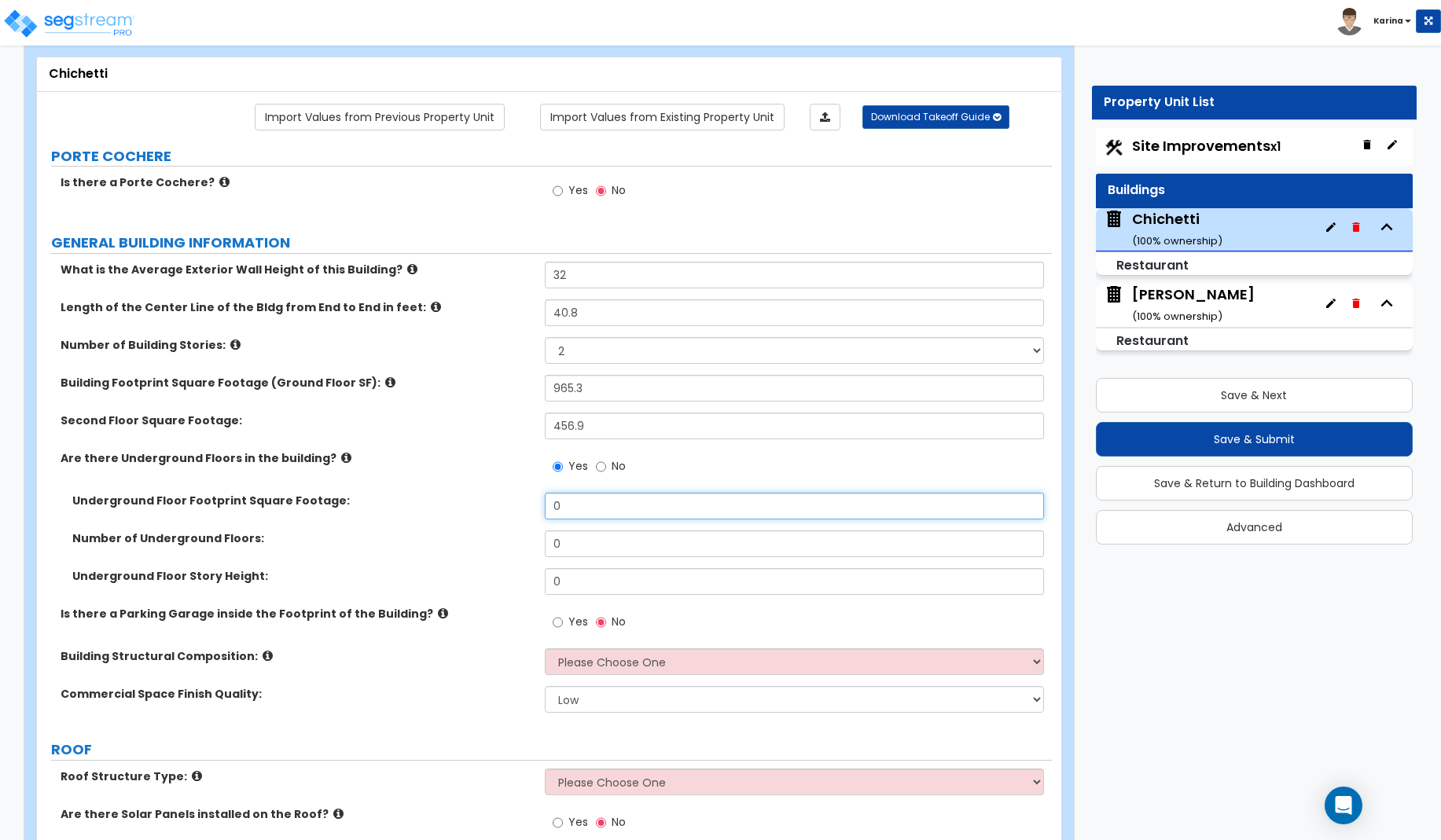
click at [545, 509] on input "0" at bounding box center [795, 505] width 500 height 27
click at [491, 497] on label "Underground Floor Footprint Square Footage:" at bounding box center [302, 500] width 461 height 15
drag, startPoint x: 570, startPoint y: 541, endPoint x: 537, endPoint y: 539, distance: 33.1
click at [545, 539] on input "0" at bounding box center [795, 543] width 500 height 27
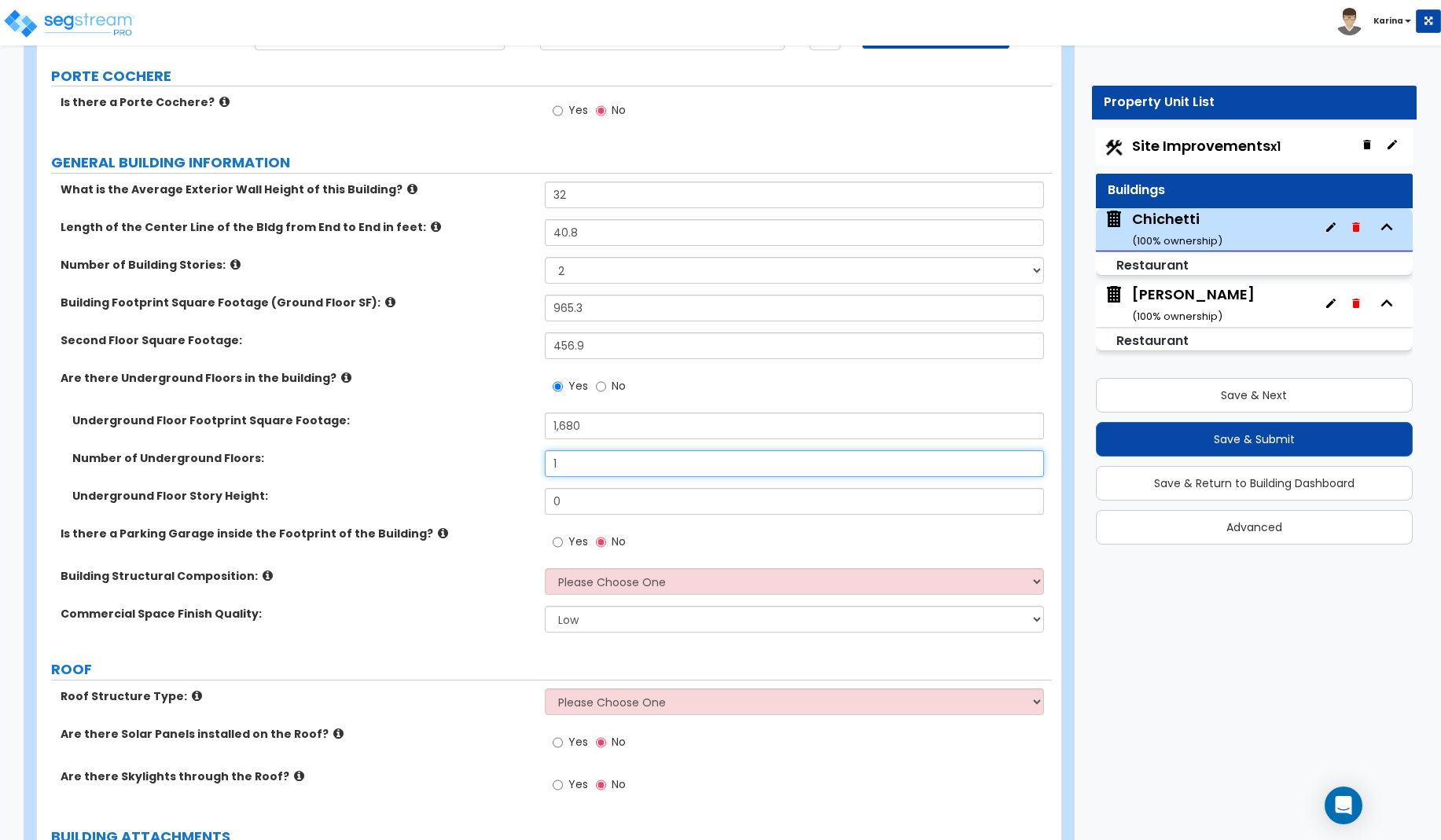
scroll to position [241, 0]
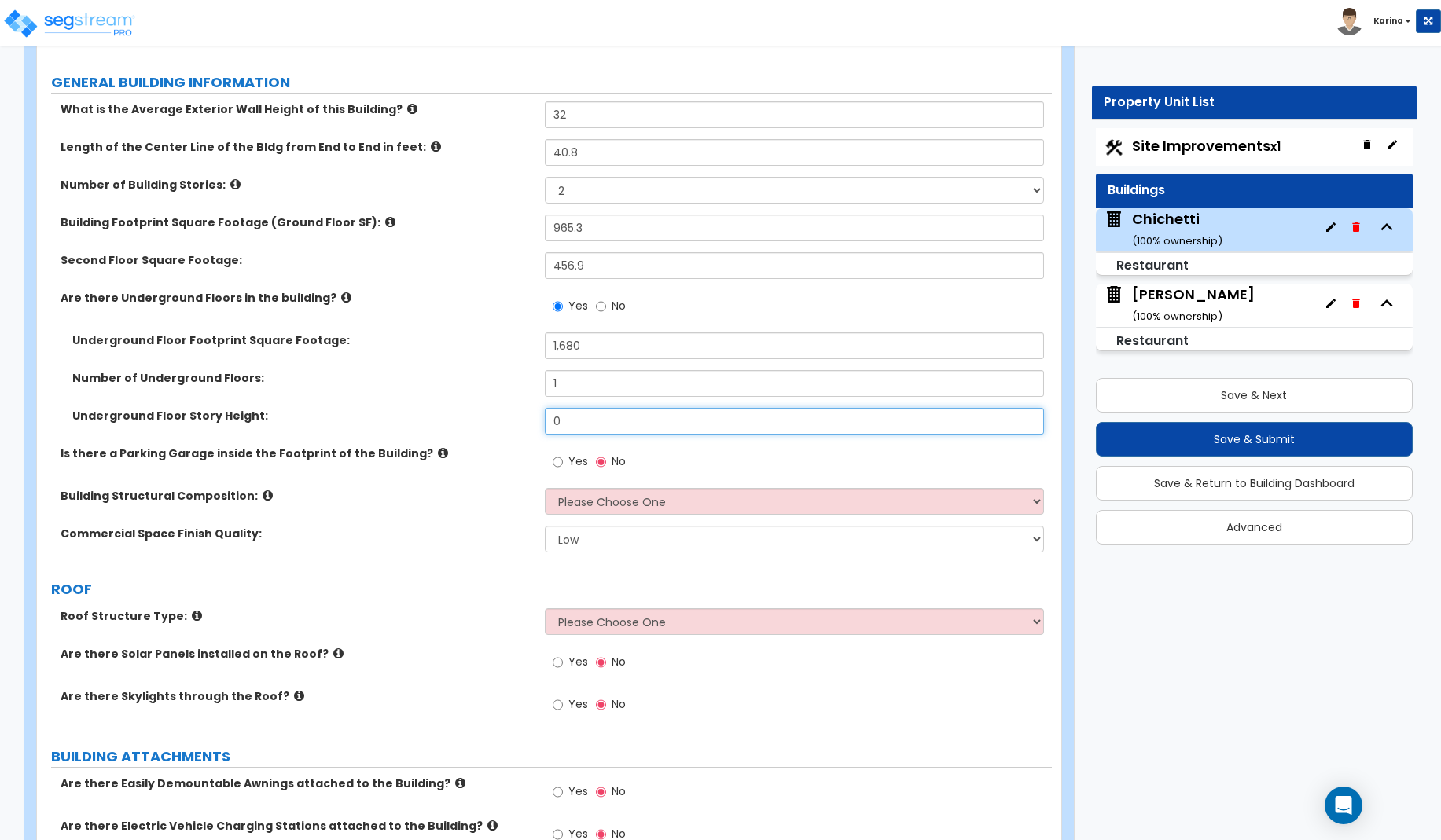
drag, startPoint x: 576, startPoint y: 419, endPoint x: 511, endPoint y: 419, distance: 65.0
click at [545, 419] on input "0" at bounding box center [795, 420] width 500 height 27
click at [442, 504] on div "Building Structural Composition: Please Choose One Tilt-up Wall Construction Re…" at bounding box center [544, 507] width 1015 height 38
click at [545, 488] on select "Please Choose One Tilt-up Wall Construction Reinforced Concrete Structural Stee…" at bounding box center [795, 501] width 500 height 27
click option "Wood Stud" at bounding box center [0, 0] width 0 height 0
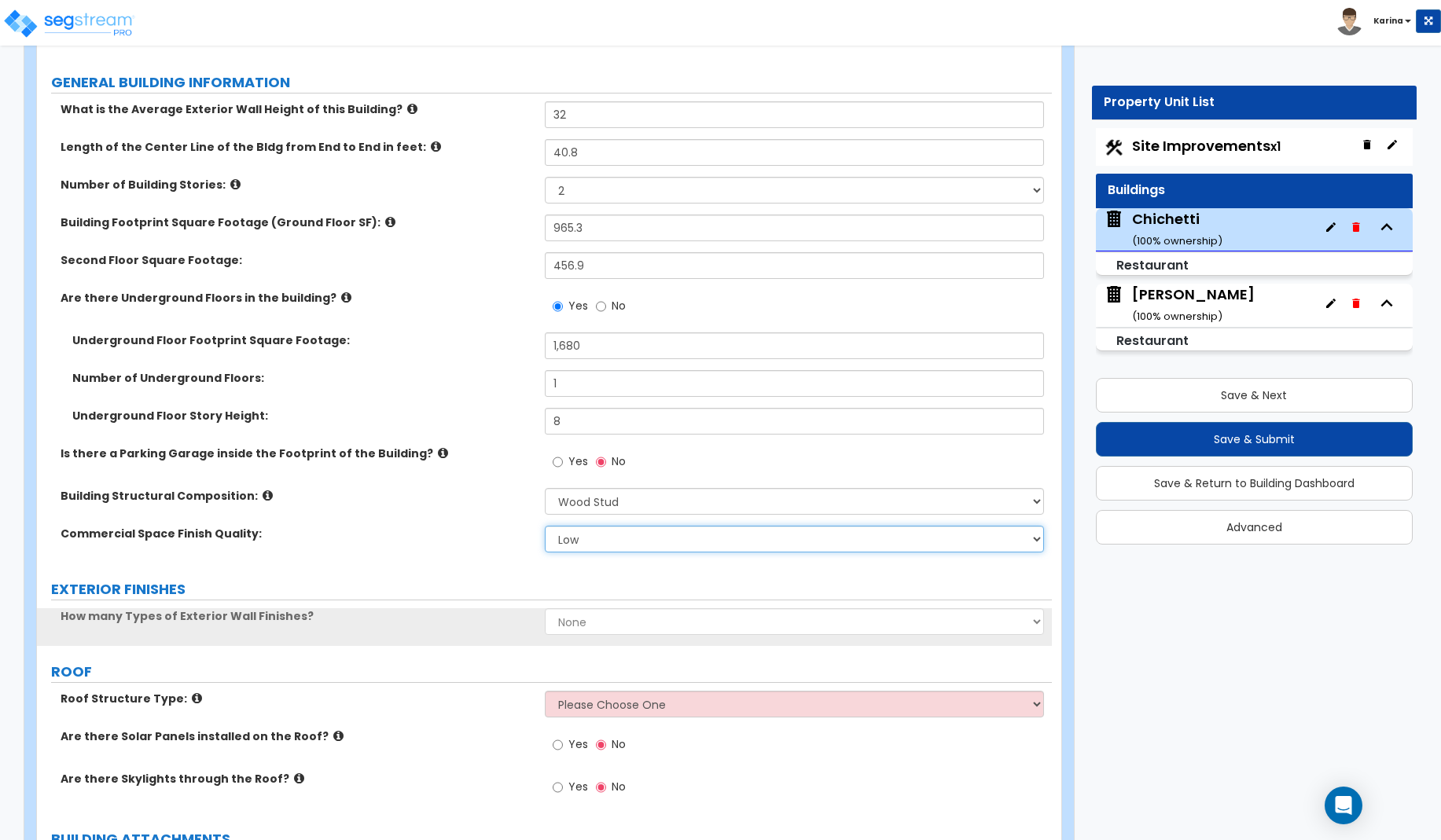
click at [545, 526] on select "Low Average High" at bounding box center [795, 539] width 500 height 27
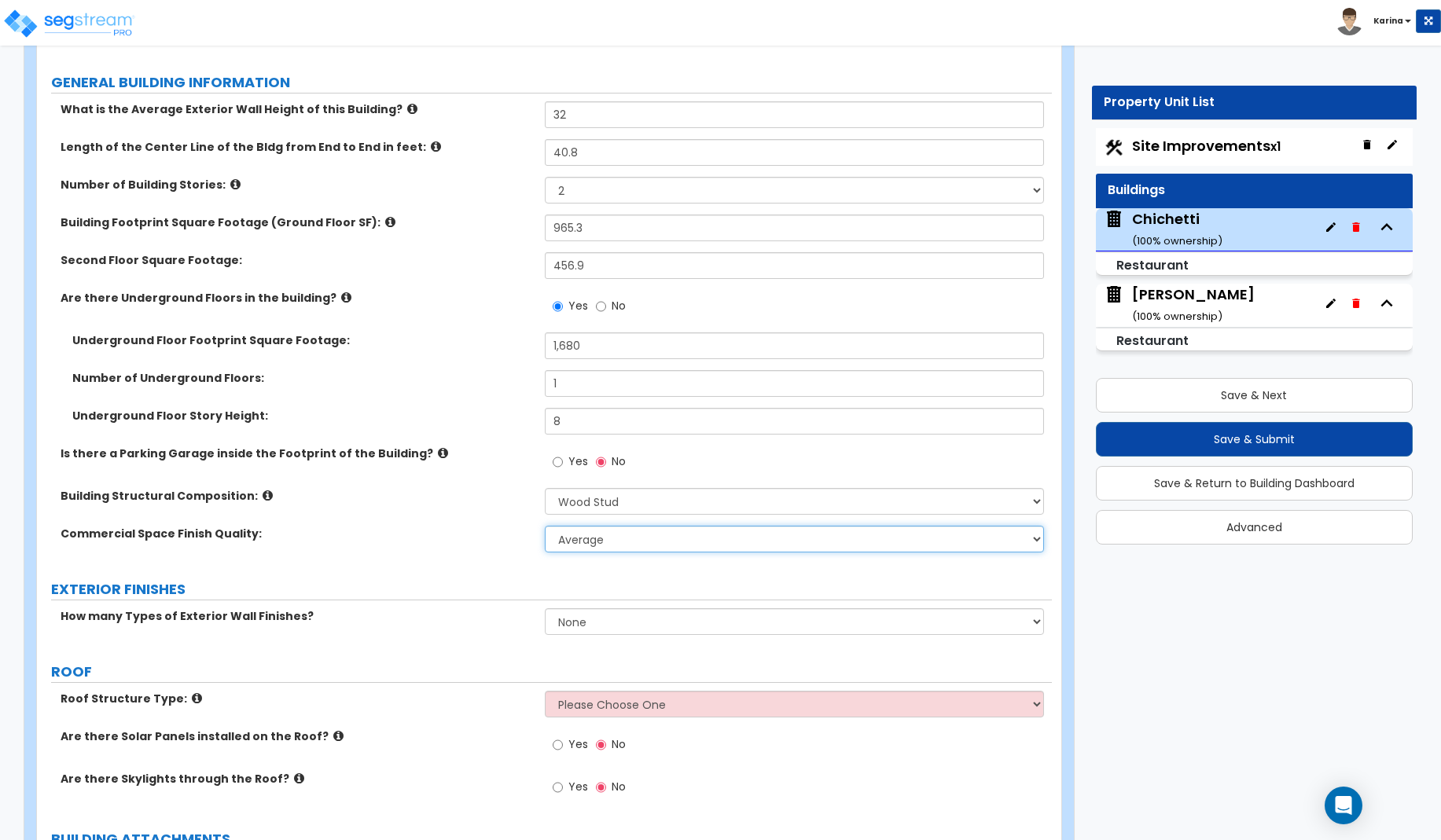
click option "Average" at bounding box center [0, 0] width 0 height 0
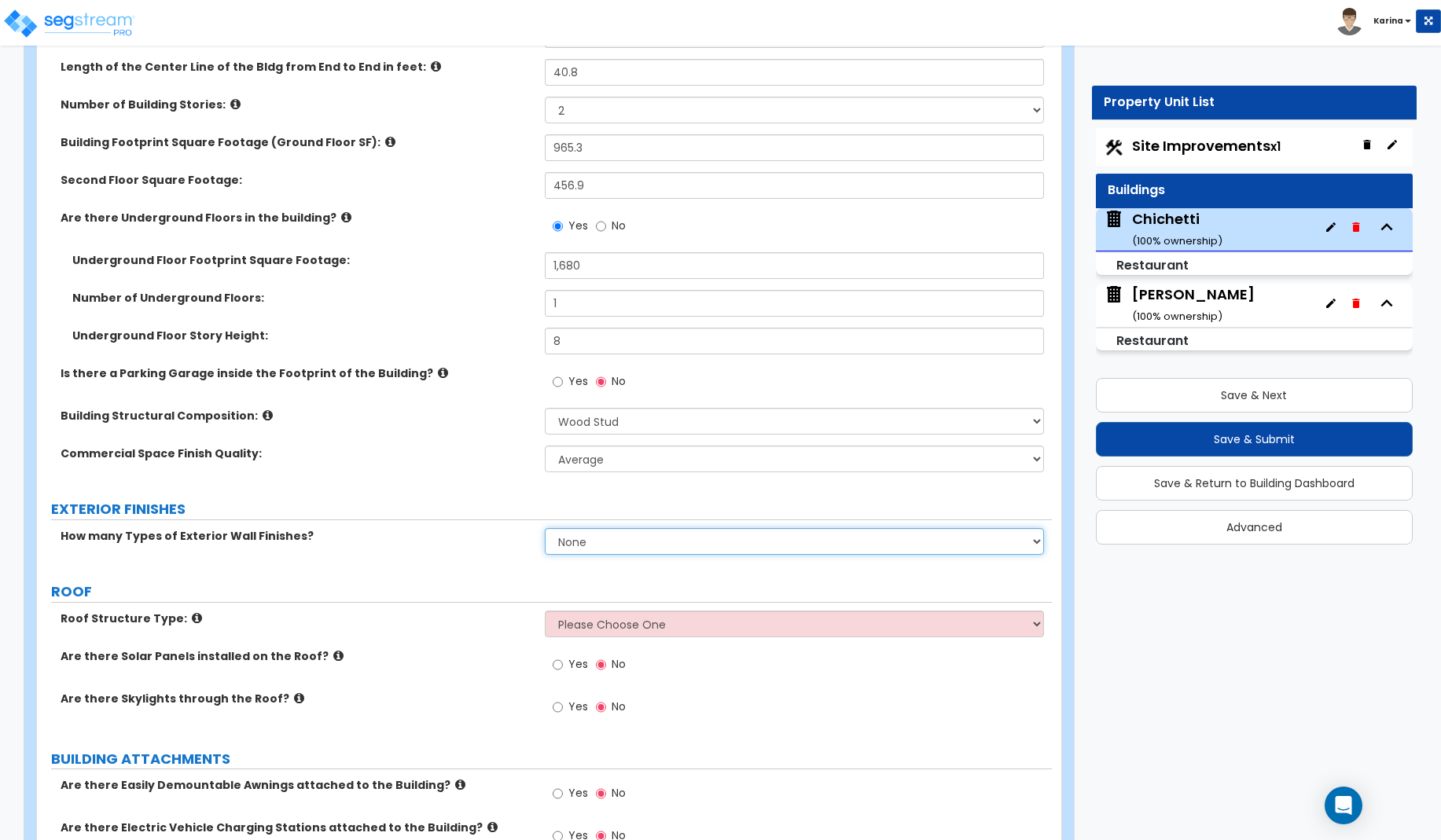
click at [545, 528] on select "None 1 2 3" at bounding box center [795, 541] width 500 height 27
click option "1" at bounding box center [0, 0] width 0 height 0
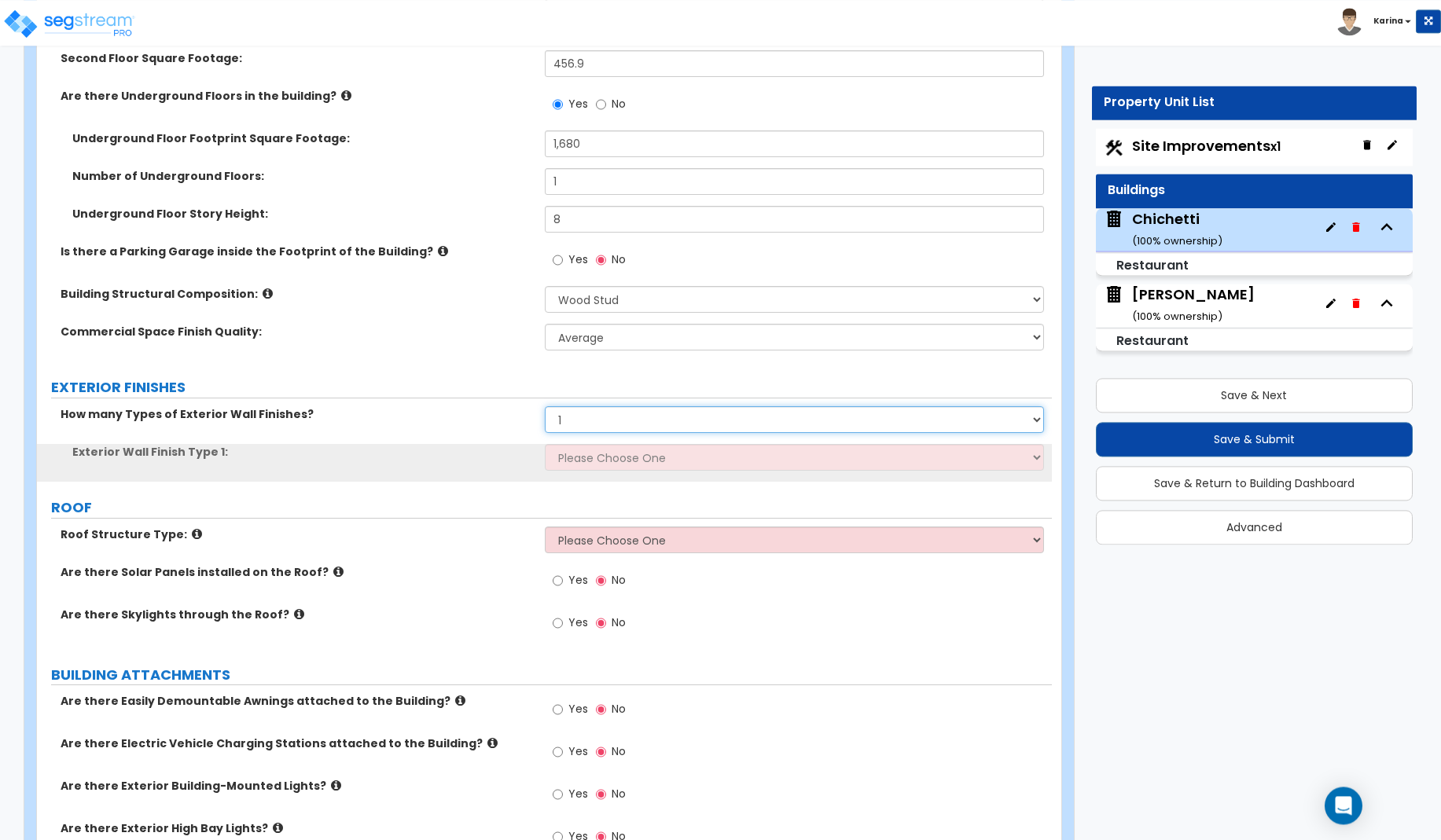
scroll to position [481, 0]
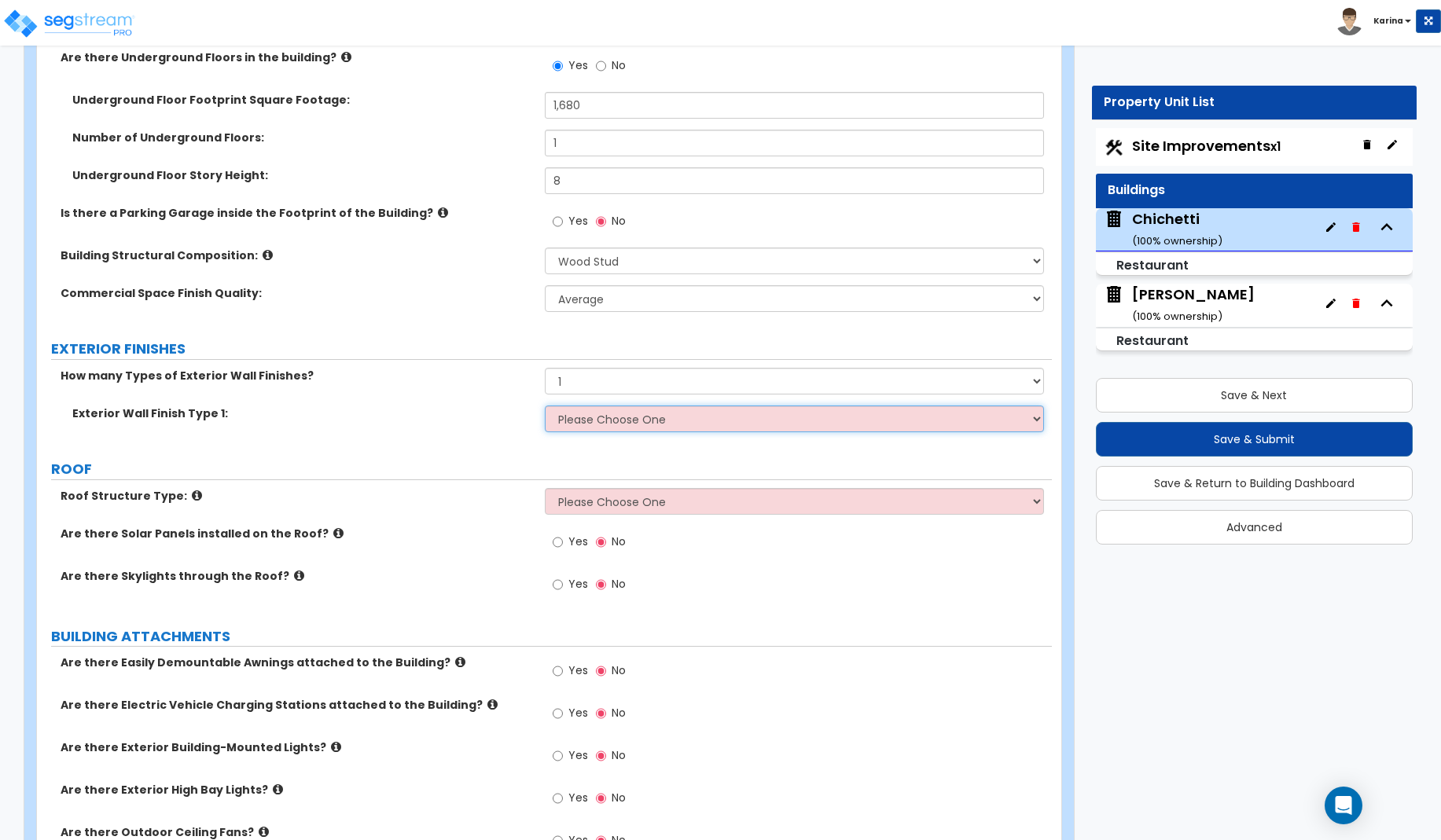
click at [545, 405] on select "Please Choose One No Finish/Shared Wall No Wall Brick Veneer Stone Veneer Wood …" at bounding box center [795, 418] width 500 height 27
click option "Brick Veneer" at bounding box center [0, 0] width 0 height 0
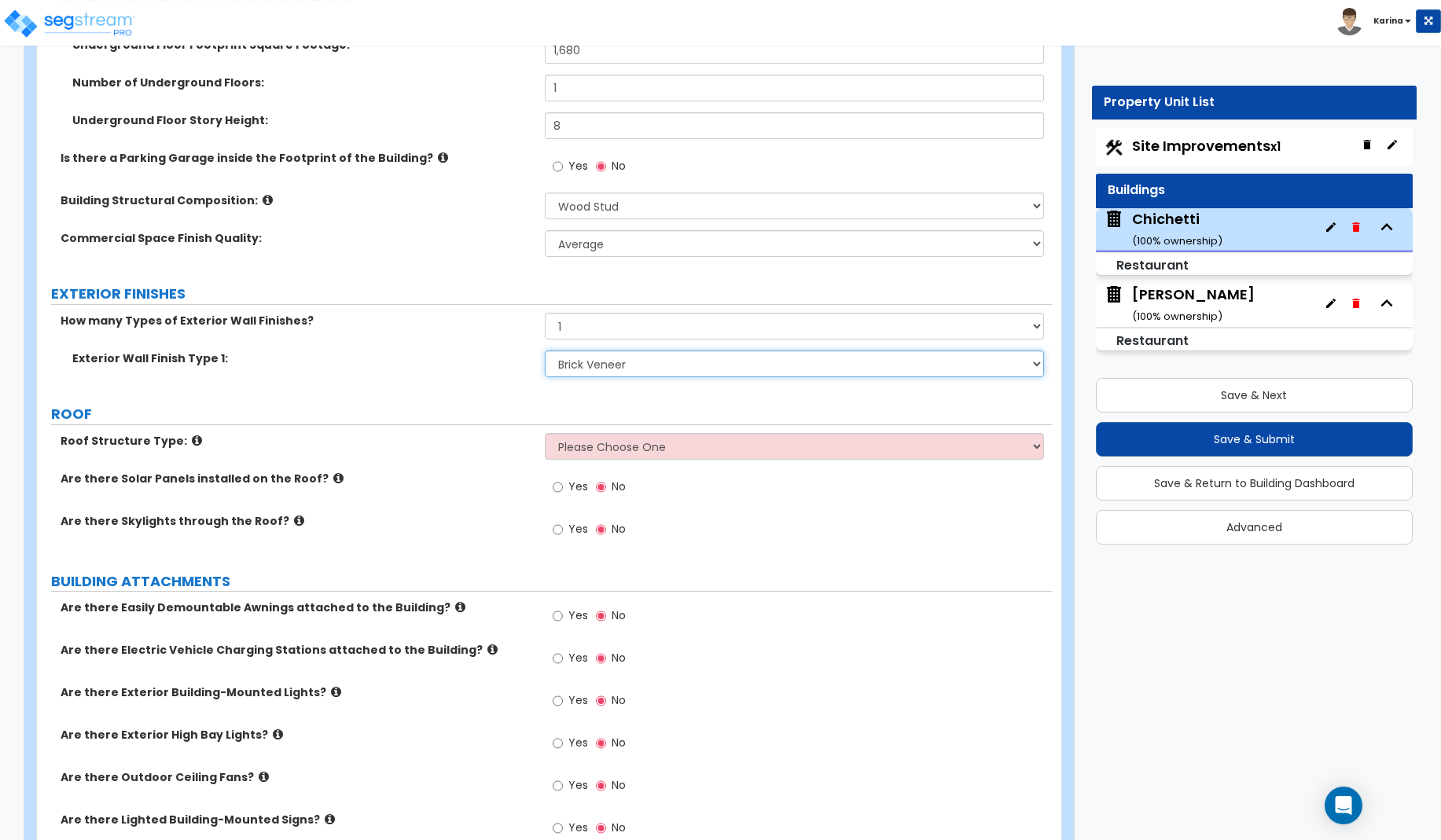
scroll to position [561, 0]
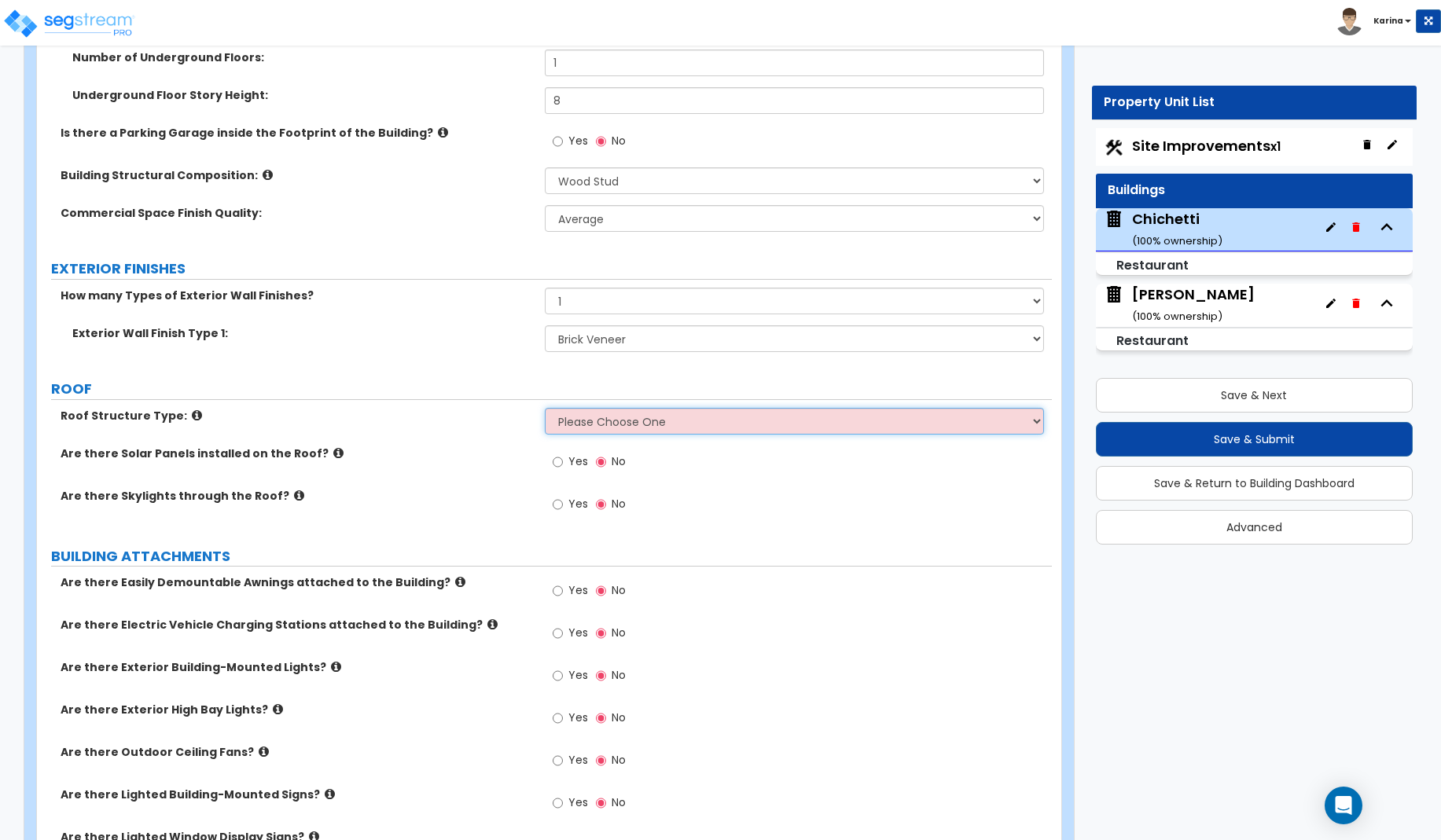
click at [545, 408] on select "Please Choose One Gable Roof Flat Roof Hybrid Gable & Flat Roof" at bounding box center [795, 420] width 500 height 27
click option "Flat Roof" at bounding box center [0, 0] width 0 height 0
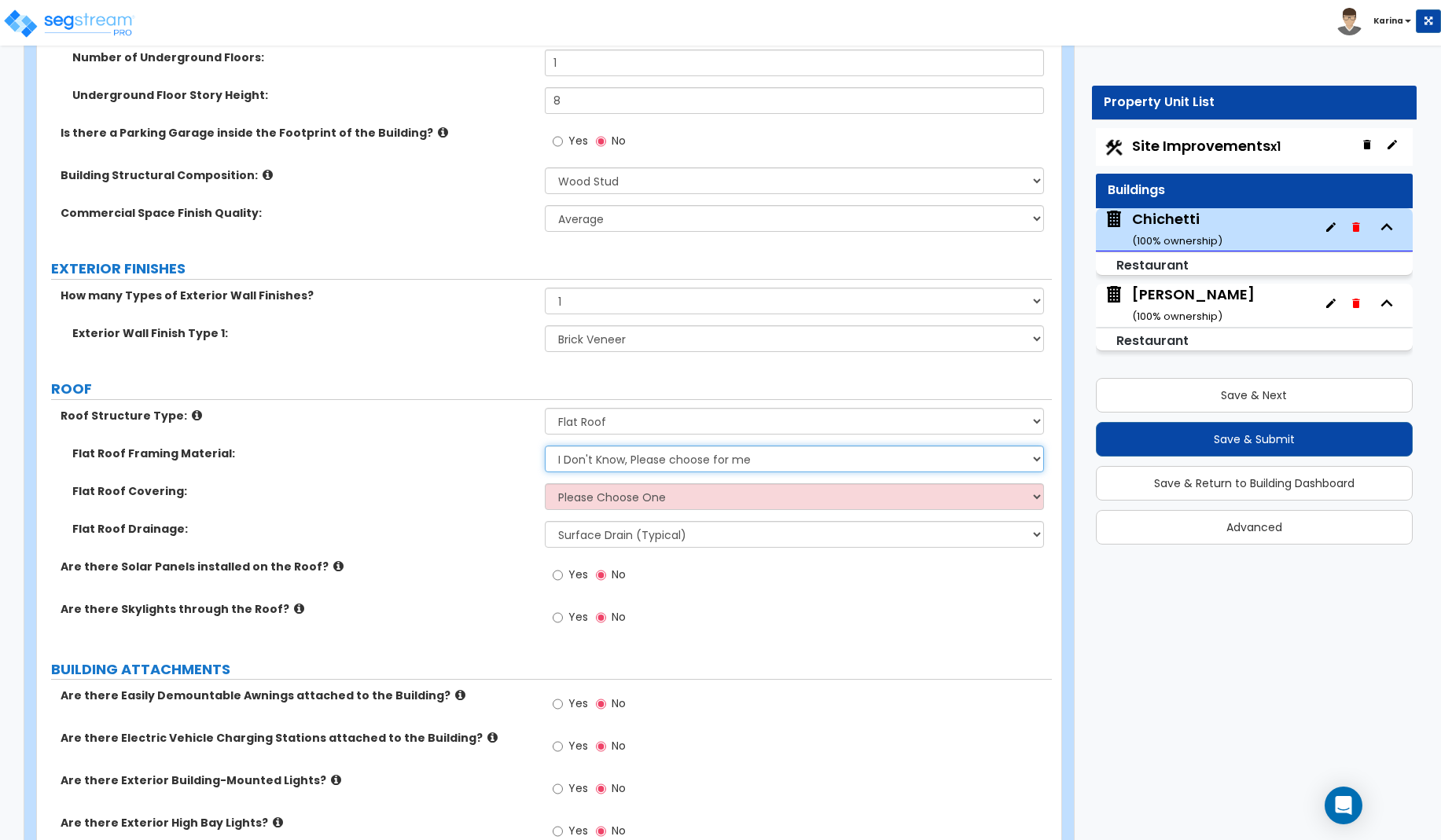
click at [545, 445] on select "I Don't Know, Please choose for me Metal Wood" at bounding box center [795, 458] width 500 height 27
click option "Wood" at bounding box center [0, 0] width 0 height 0
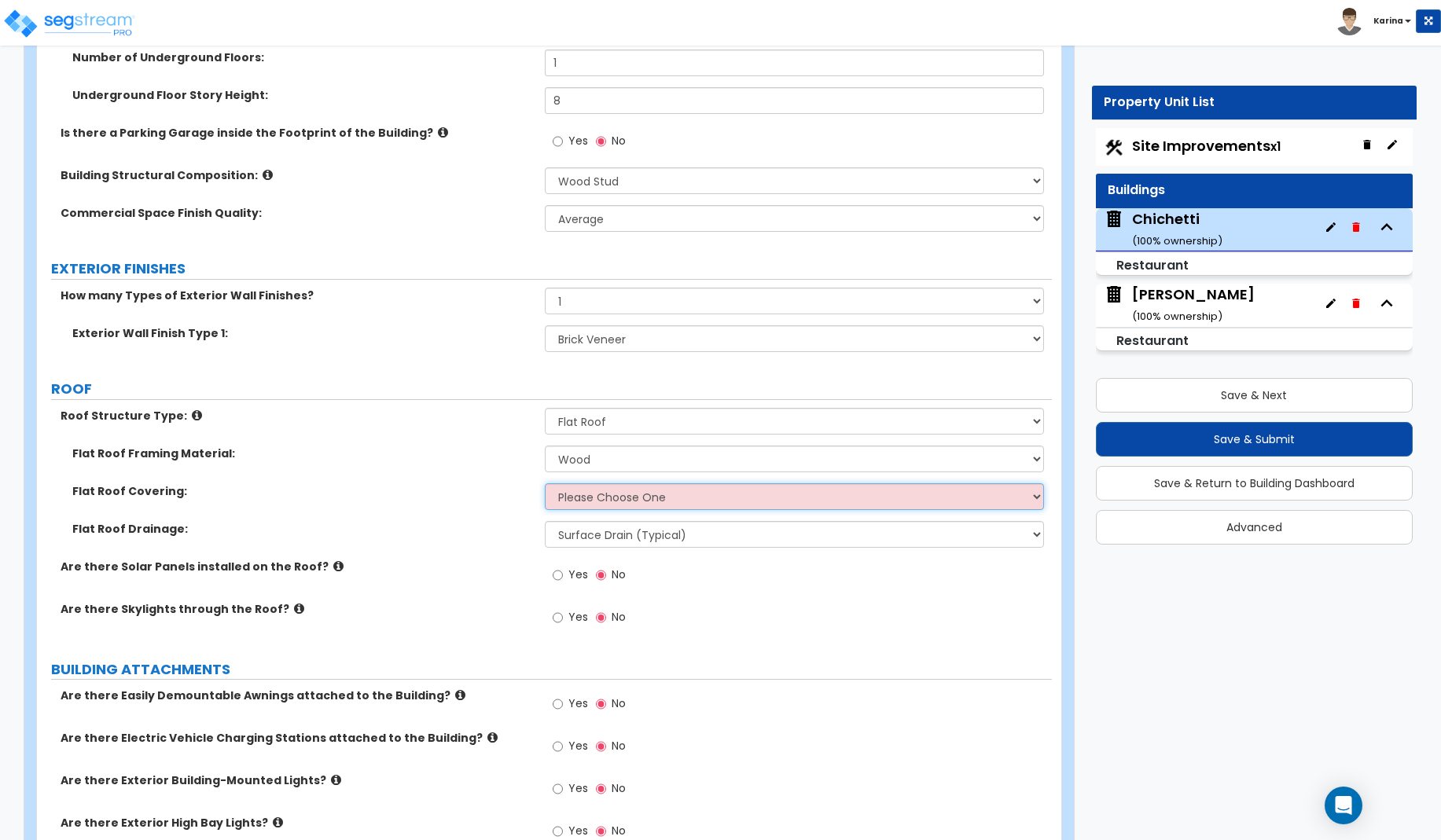
click at [545, 483] on select "Please Choose One Rolled Asphalt PVC Membrane Plastic (EPDM) Membrane Asphalt F…" at bounding box center [795, 496] width 500 height 27
click option "Plastic (EPDM) Membrane" at bounding box center [0, 0] width 0 height 0
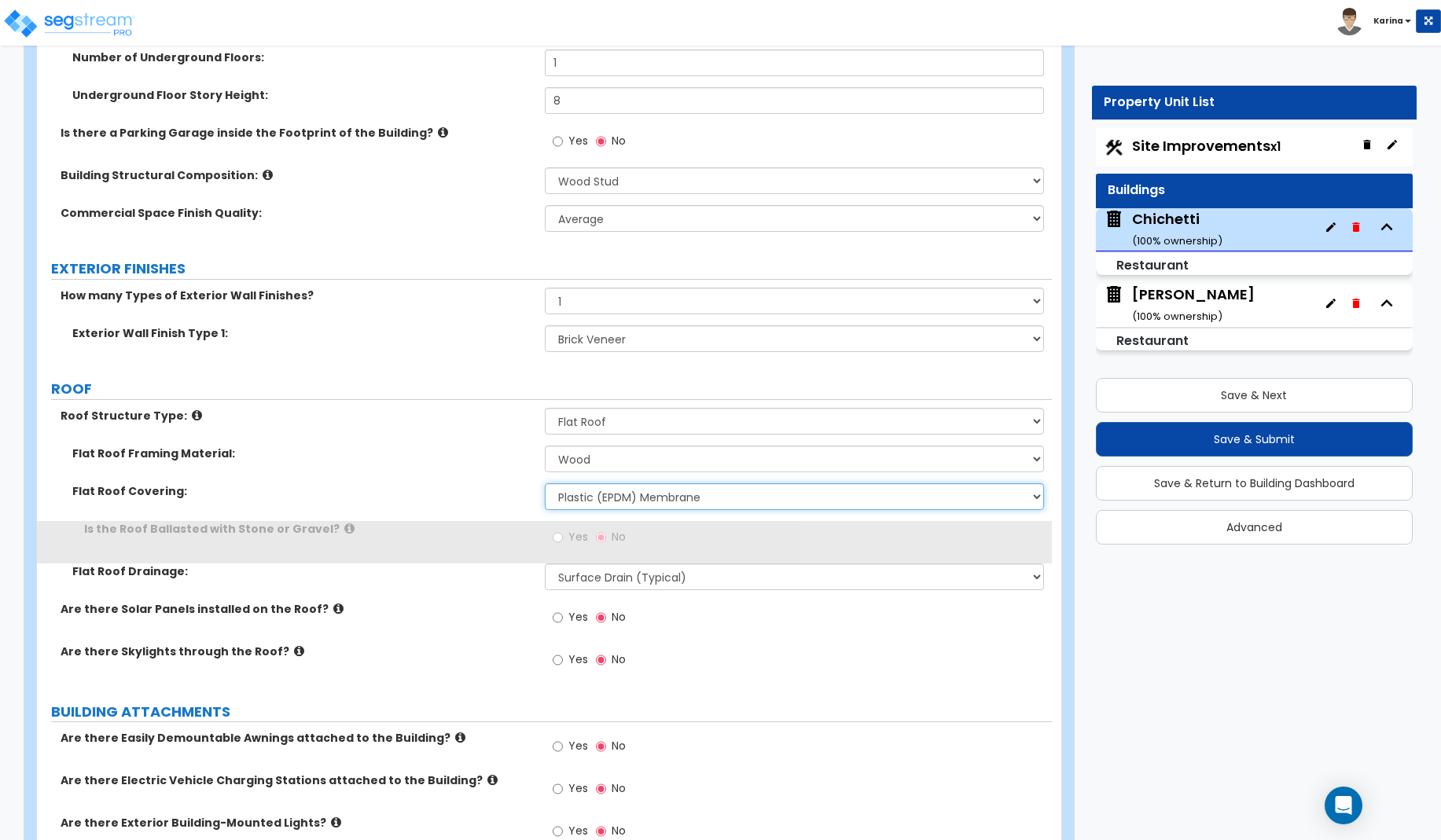
scroll to position [641, 0]
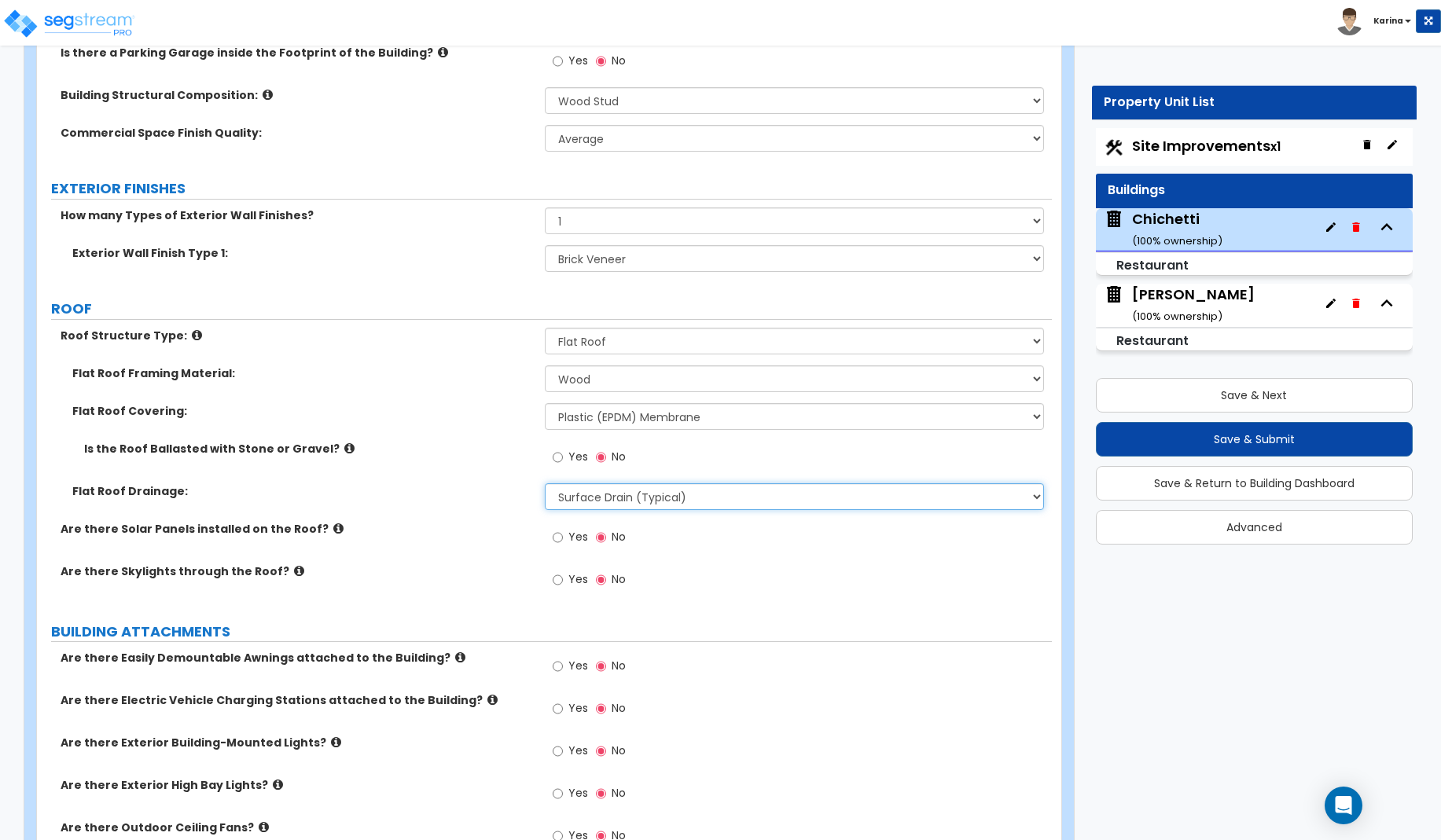
click at [545, 483] on select "Surface Drain (Typical) Gutters Downspout Only" at bounding box center [795, 496] width 500 height 27
click option "Downspout Only" at bounding box center [0, 0] width 0 height 0
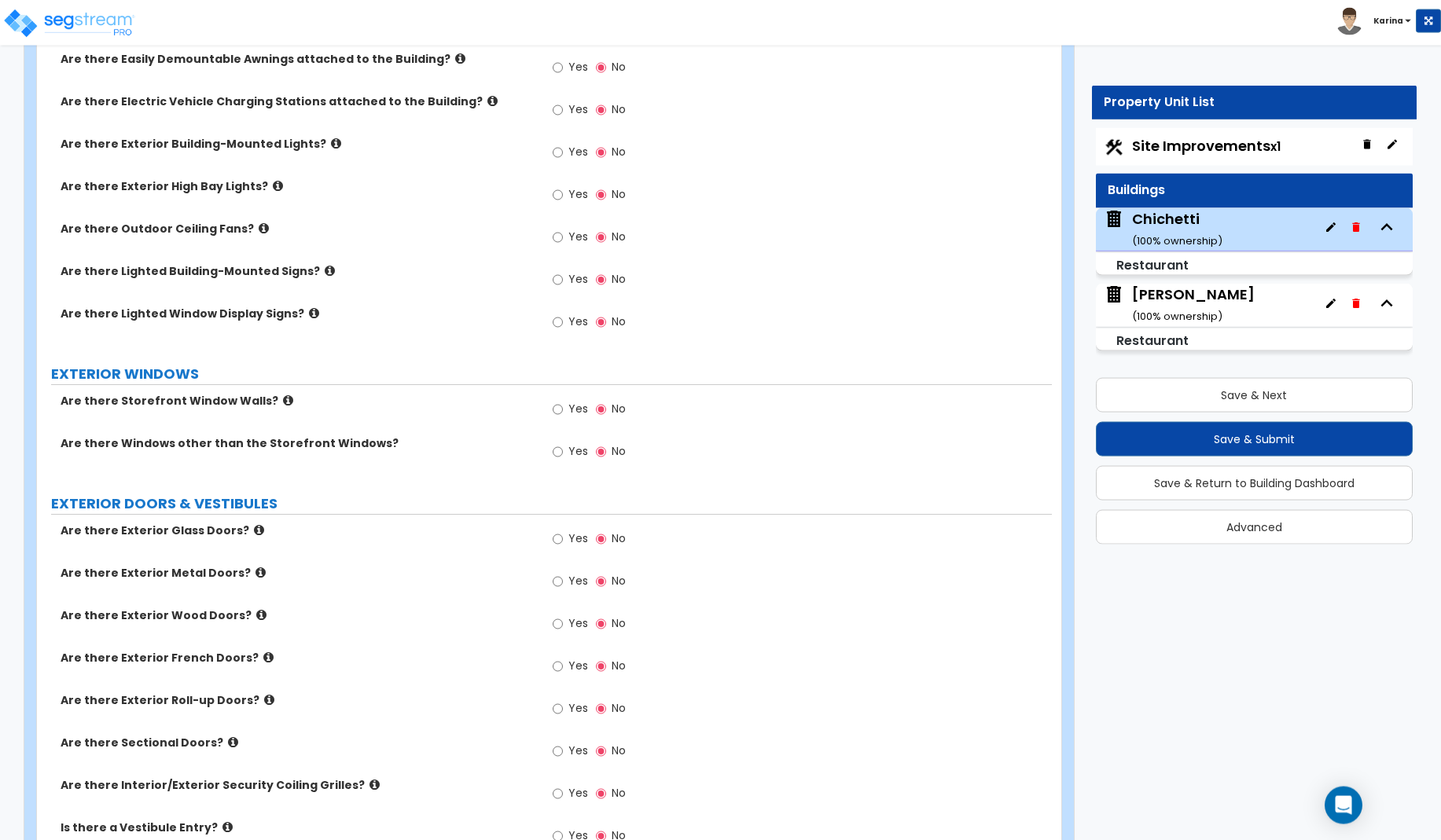
scroll to position [1282, 0]
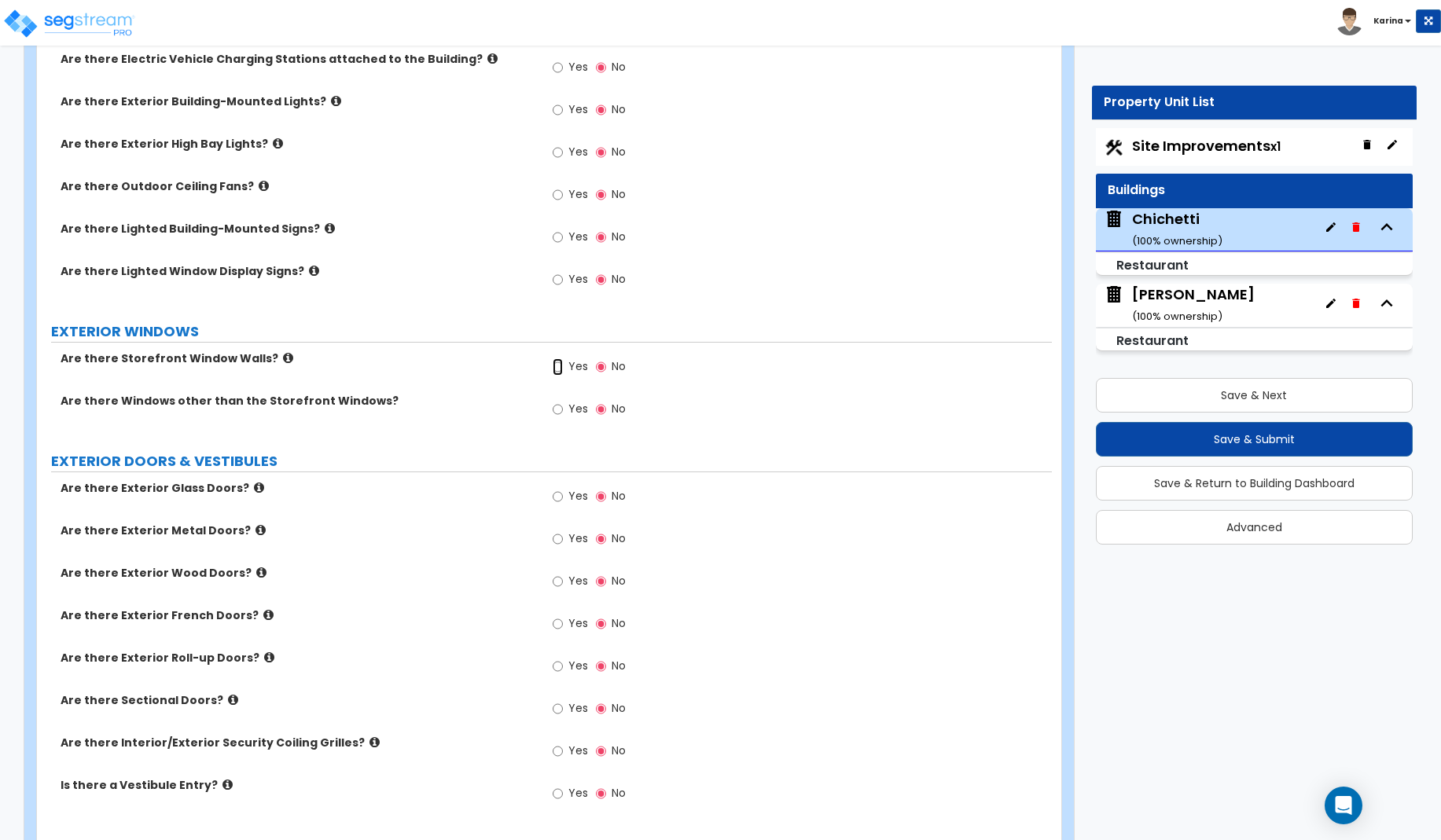
click at [559, 368] on input "Yes" at bounding box center [558, 366] width 10 height 17
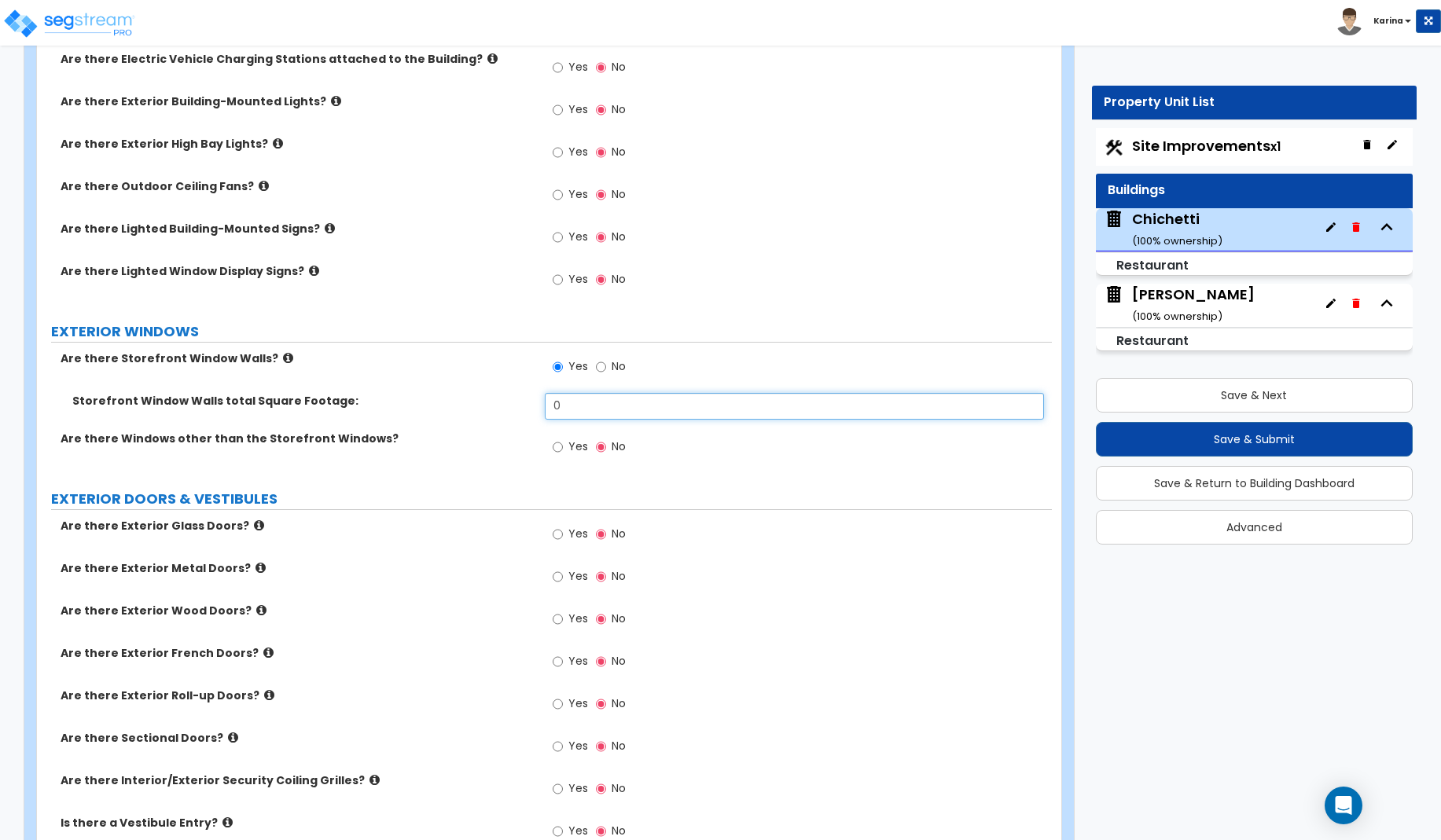
click at [568, 407] on input "0" at bounding box center [795, 406] width 500 height 27
click at [494, 467] on div "Are there Windows other than the Storefront Windows? Yes No" at bounding box center [544, 452] width 1015 height 43
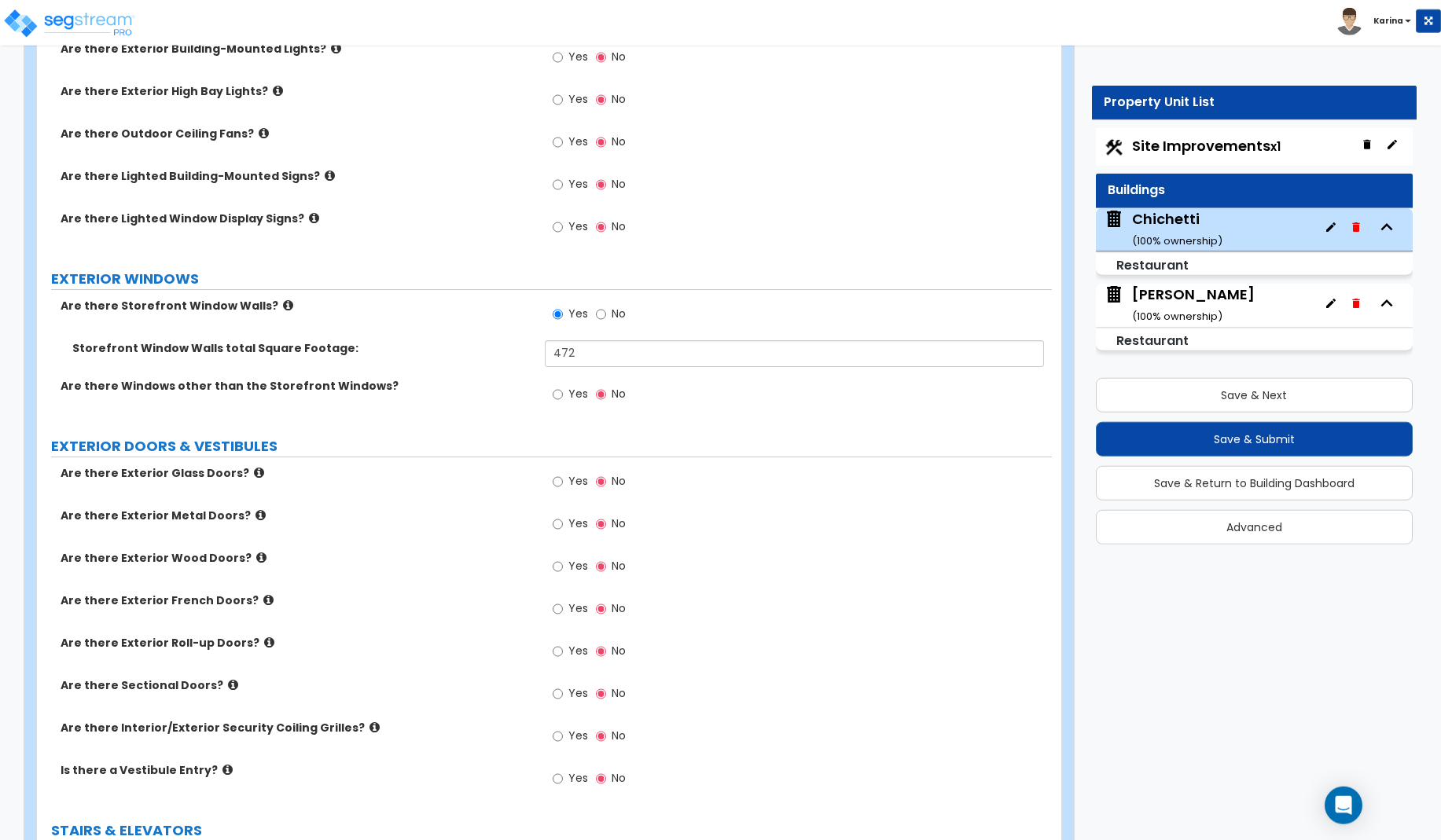
scroll to position [1362, 0]
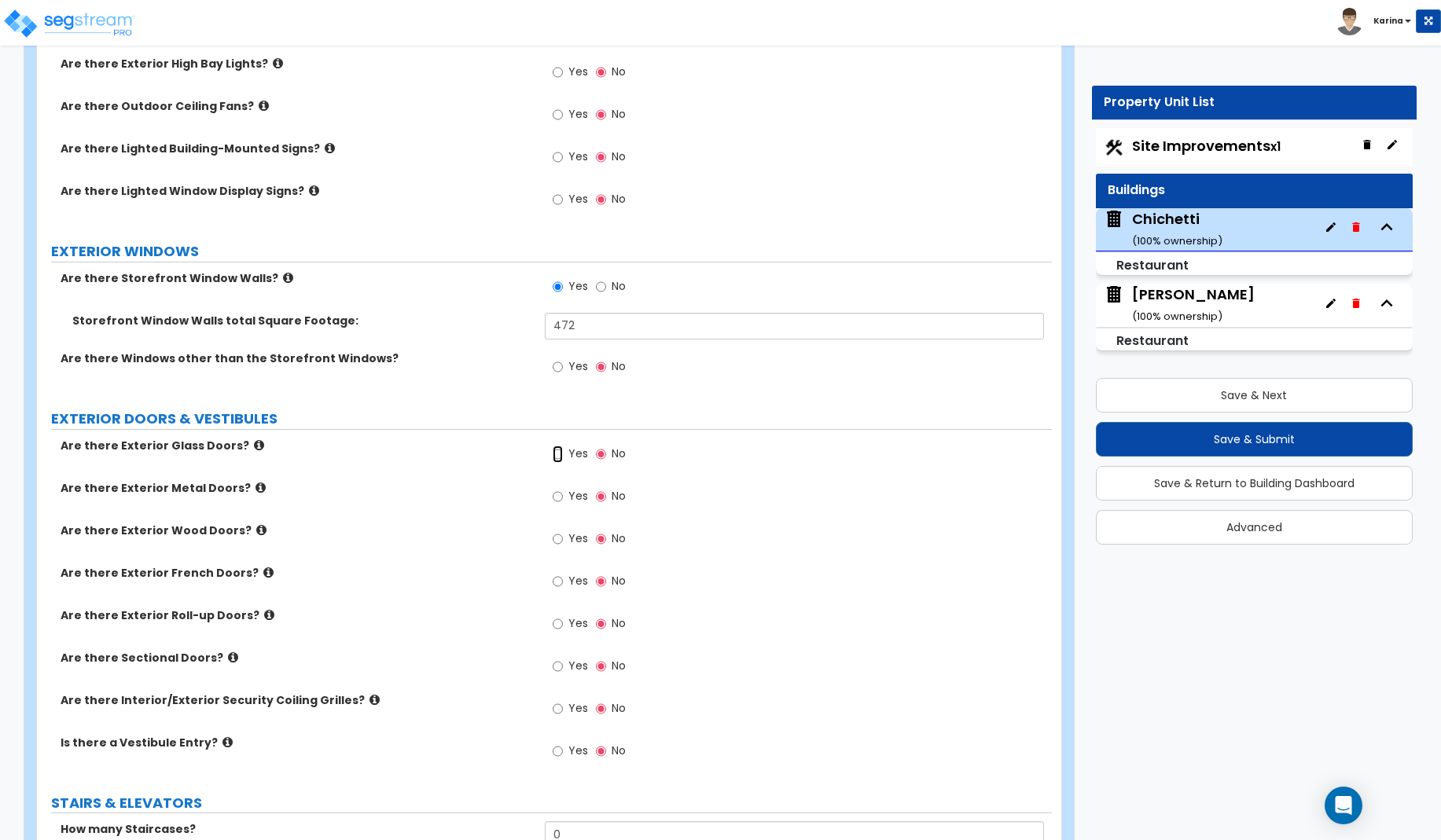
click at [559, 455] on input "Yes" at bounding box center [558, 454] width 10 height 17
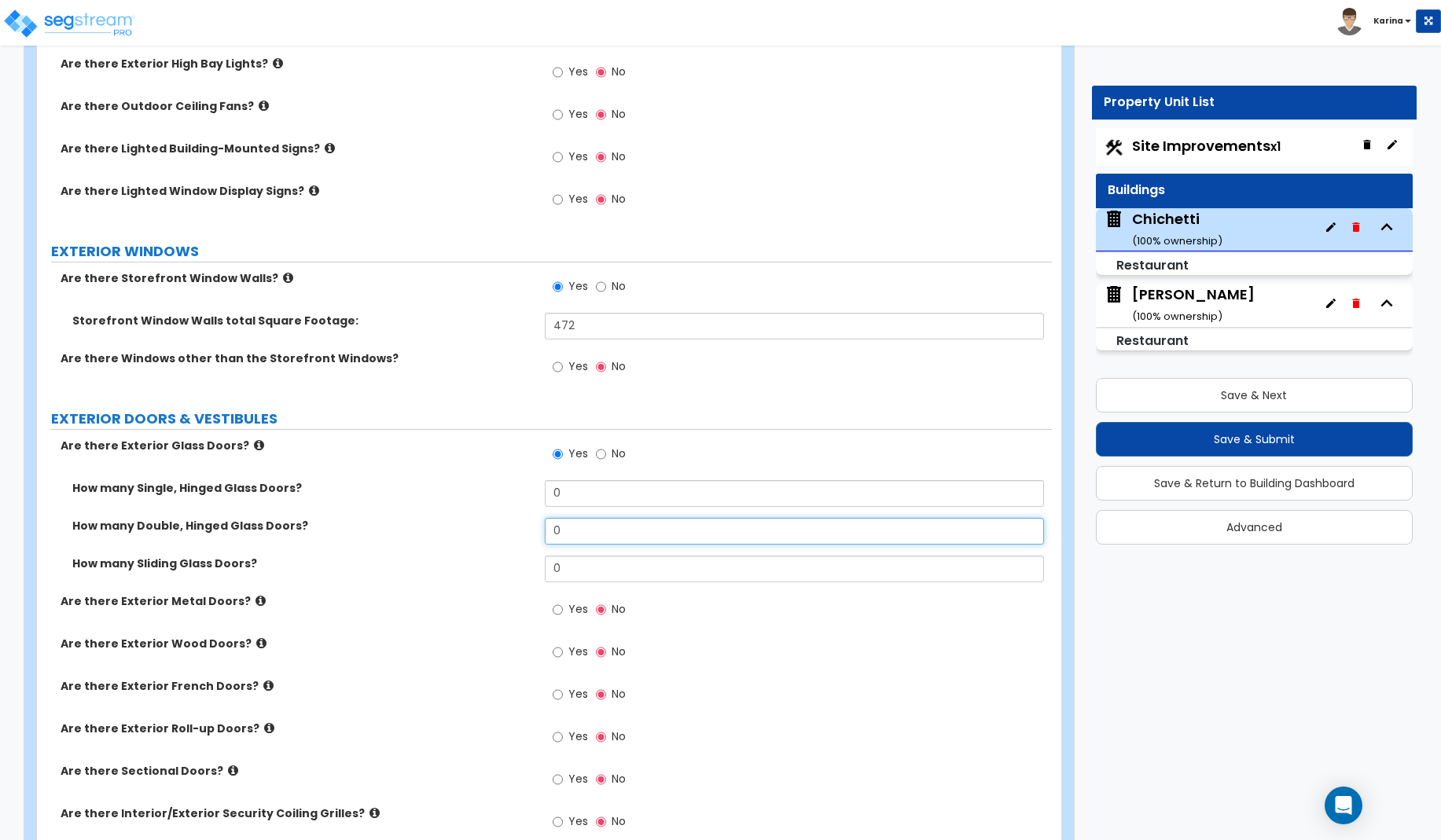
click at [578, 532] on input "0" at bounding box center [795, 531] width 500 height 27
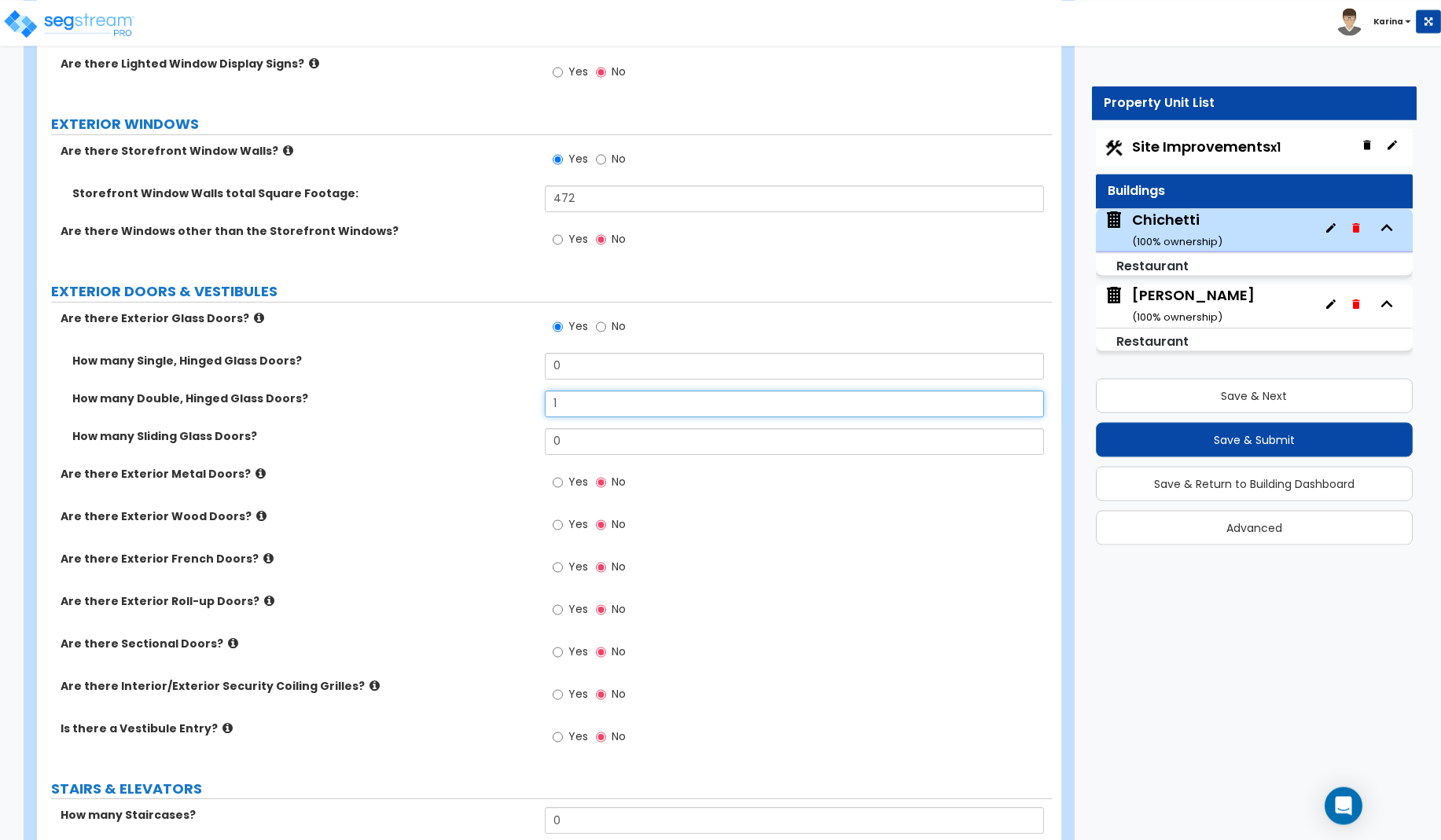
scroll to position [1522, 0]
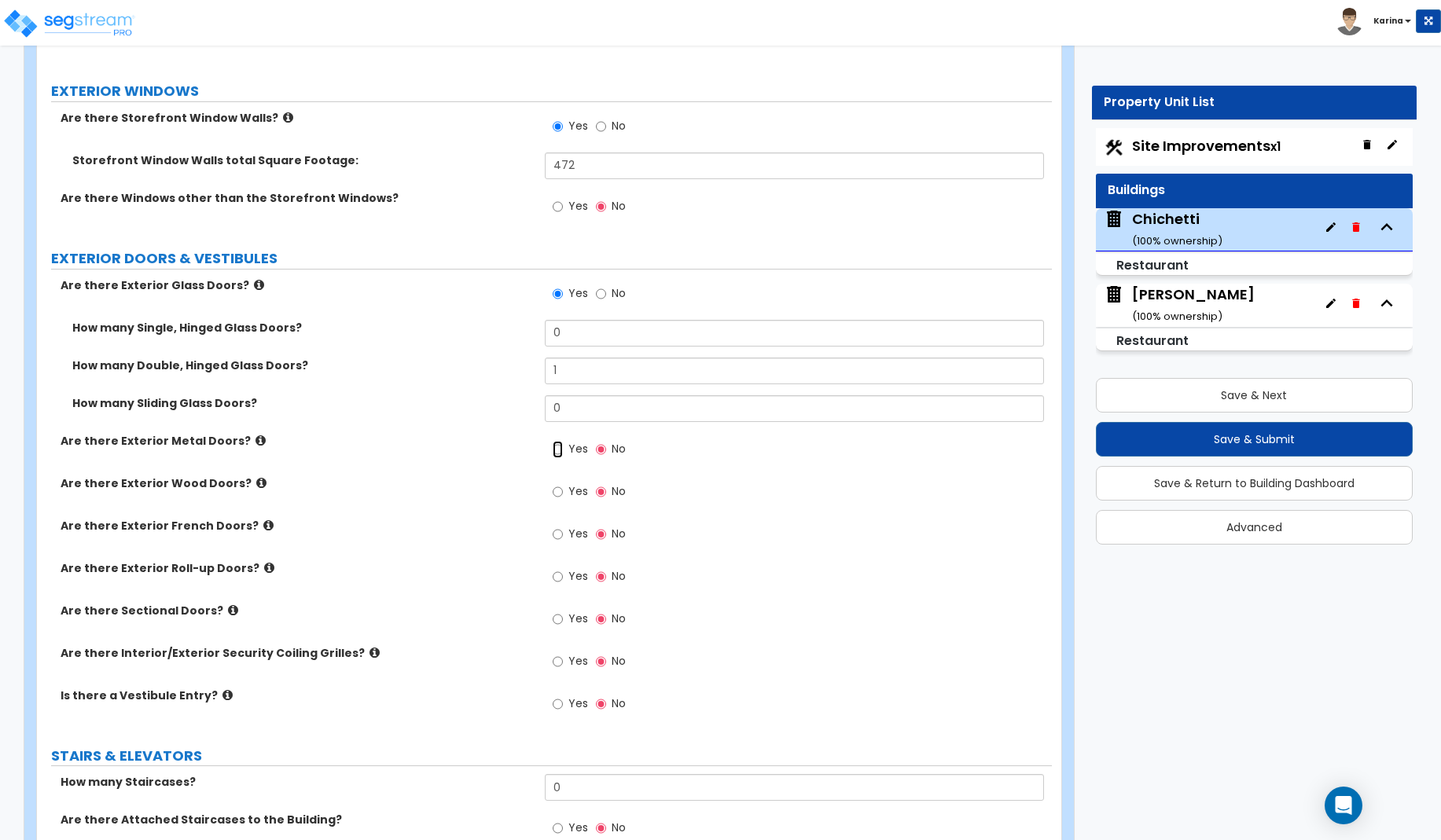
click at [554, 450] on input "Yes" at bounding box center [558, 450] width 10 height 17
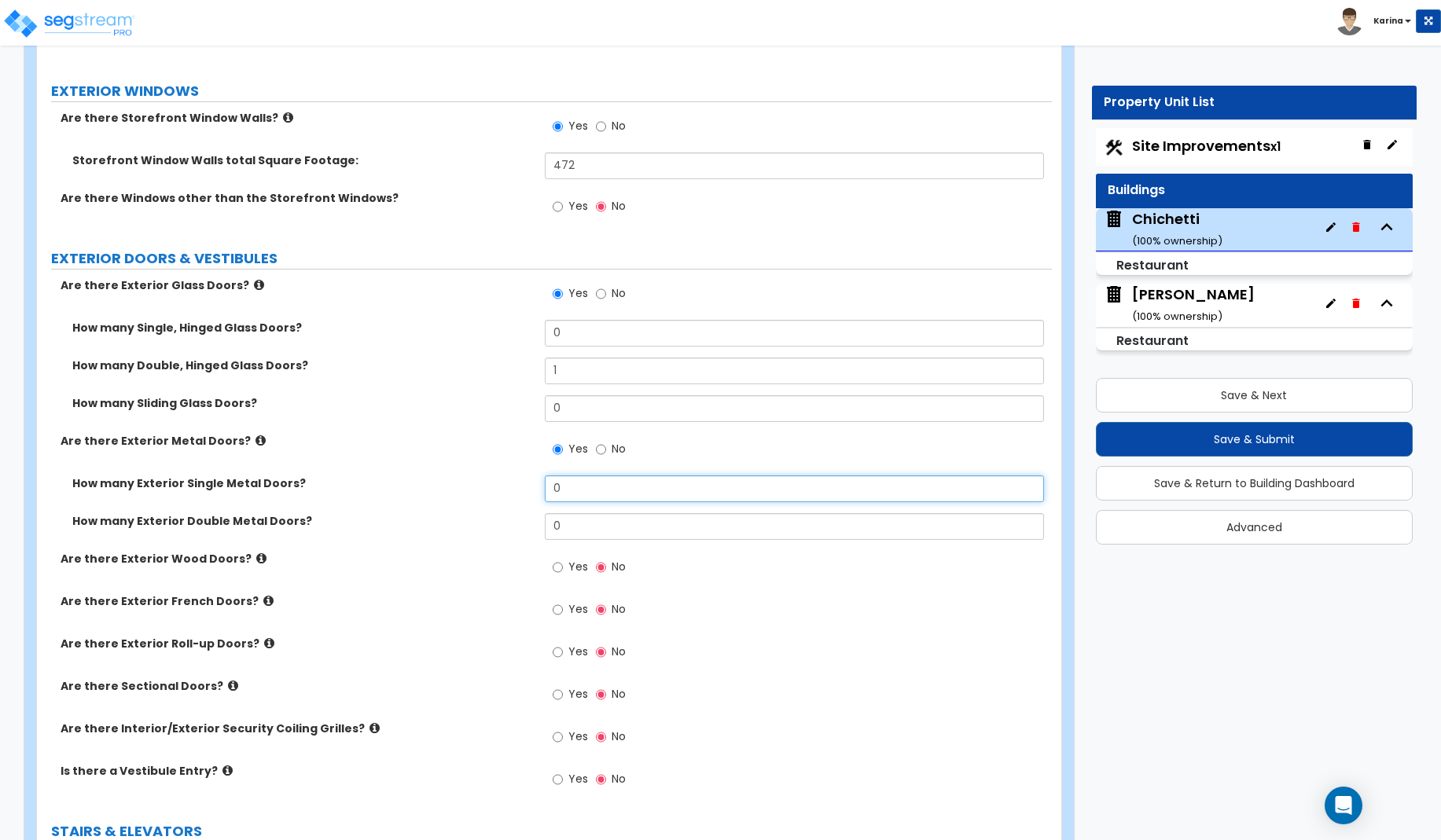
drag, startPoint x: 570, startPoint y: 487, endPoint x: 554, endPoint y: 486, distance: 16.0
click at [554, 486] on input "0" at bounding box center [795, 488] width 500 height 27
click at [515, 509] on div "How many Exterior Single Metal Doors? 1" at bounding box center [544, 494] width 1015 height 38
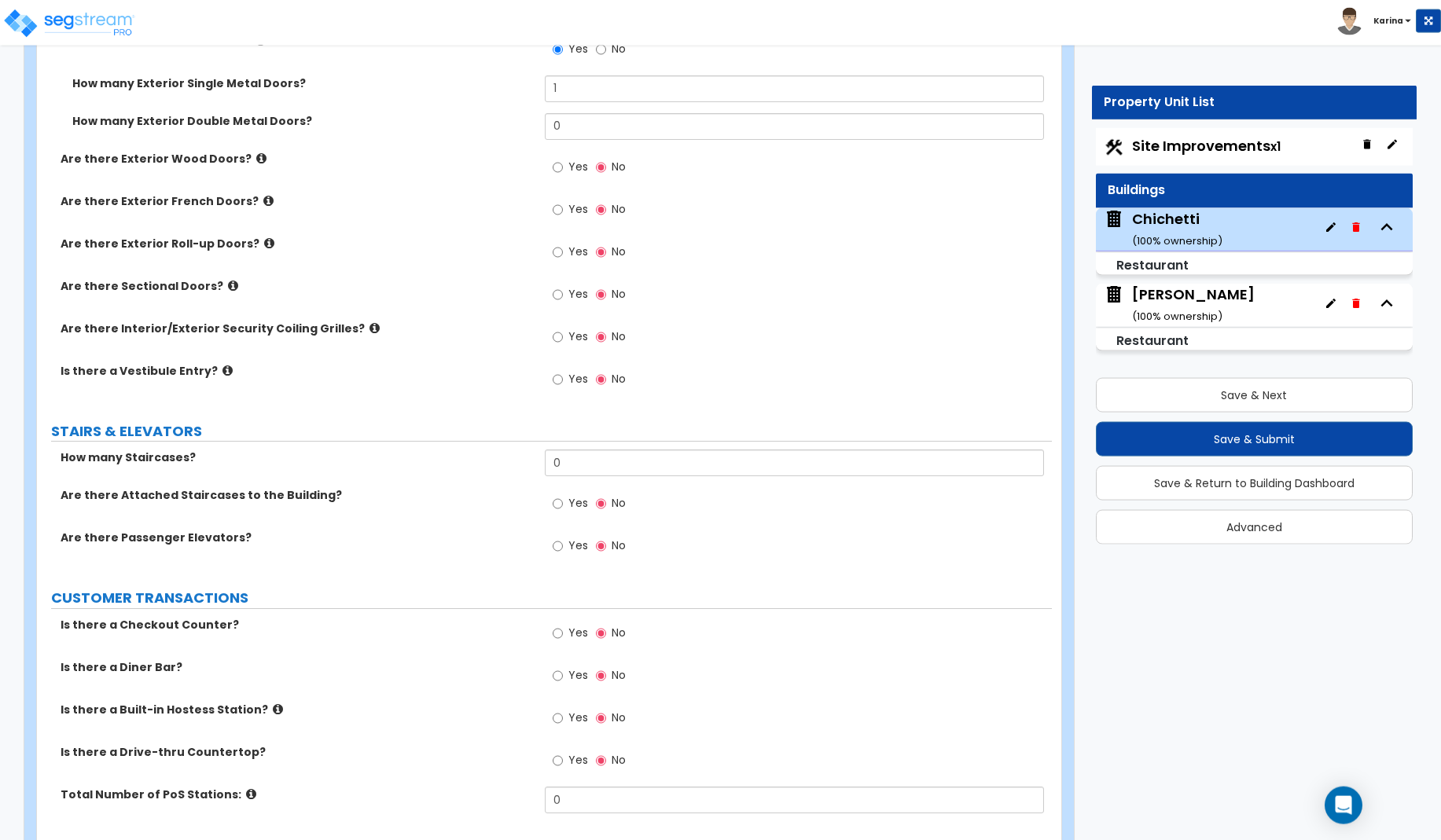
scroll to position [1923, 0]
drag, startPoint x: 567, startPoint y: 461, endPoint x: 538, endPoint y: 459, distance: 29.1
click at [545, 459] on input "0" at bounding box center [795, 462] width 500 height 27
click at [523, 501] on div "How many Staircases? 1 Are there Attached Staircases to the Building? Yes No Ar…" at bounding box center [544, 509] width 991 height 122
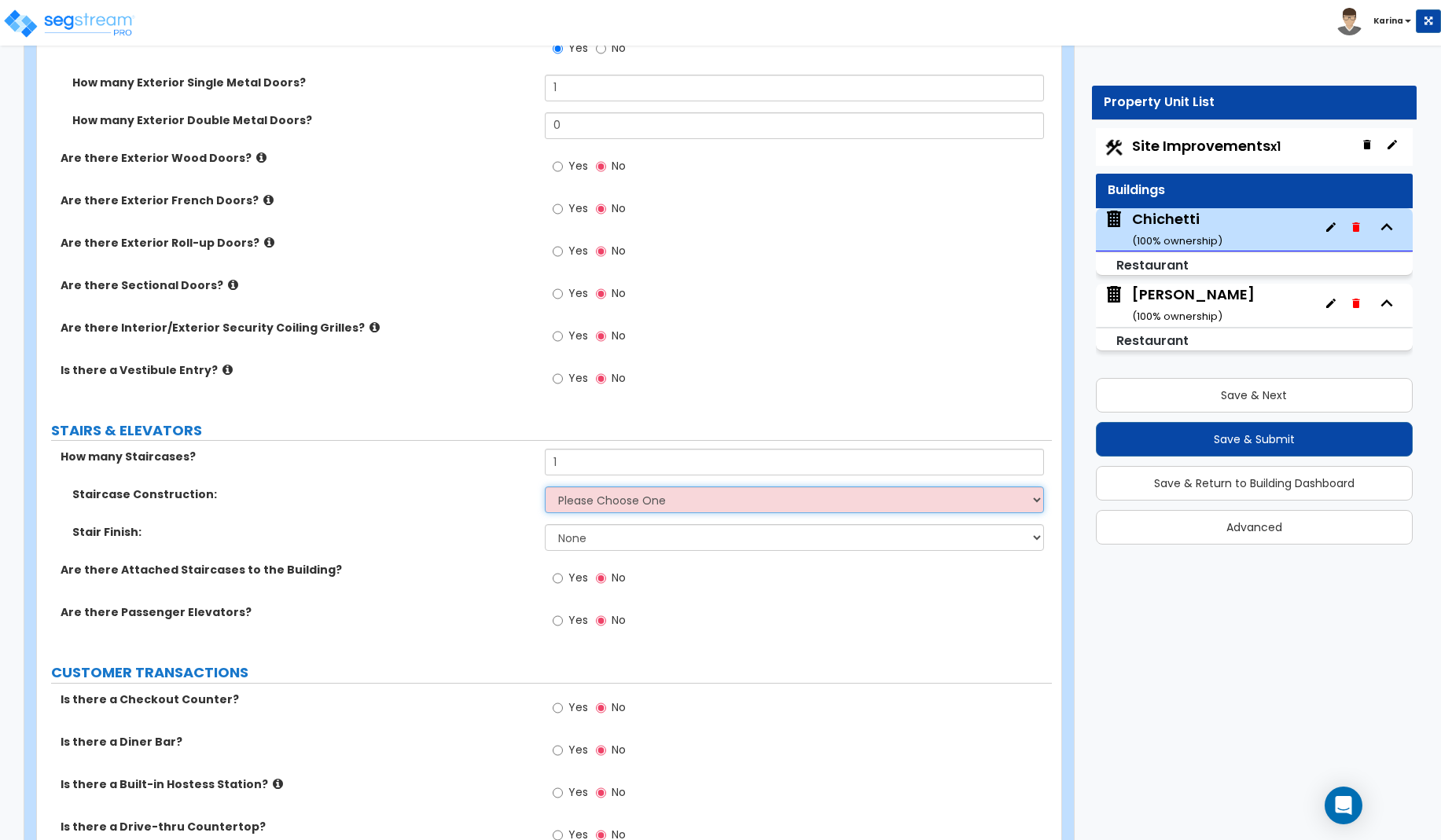
click at [545, 486] on select "Please Choose One Concrete Steel Wood Please Choose For Me" at bounding box center [795, 499] width 500 height 27
click option "Wood" at bounding box center [0, 0] width 0 height 0
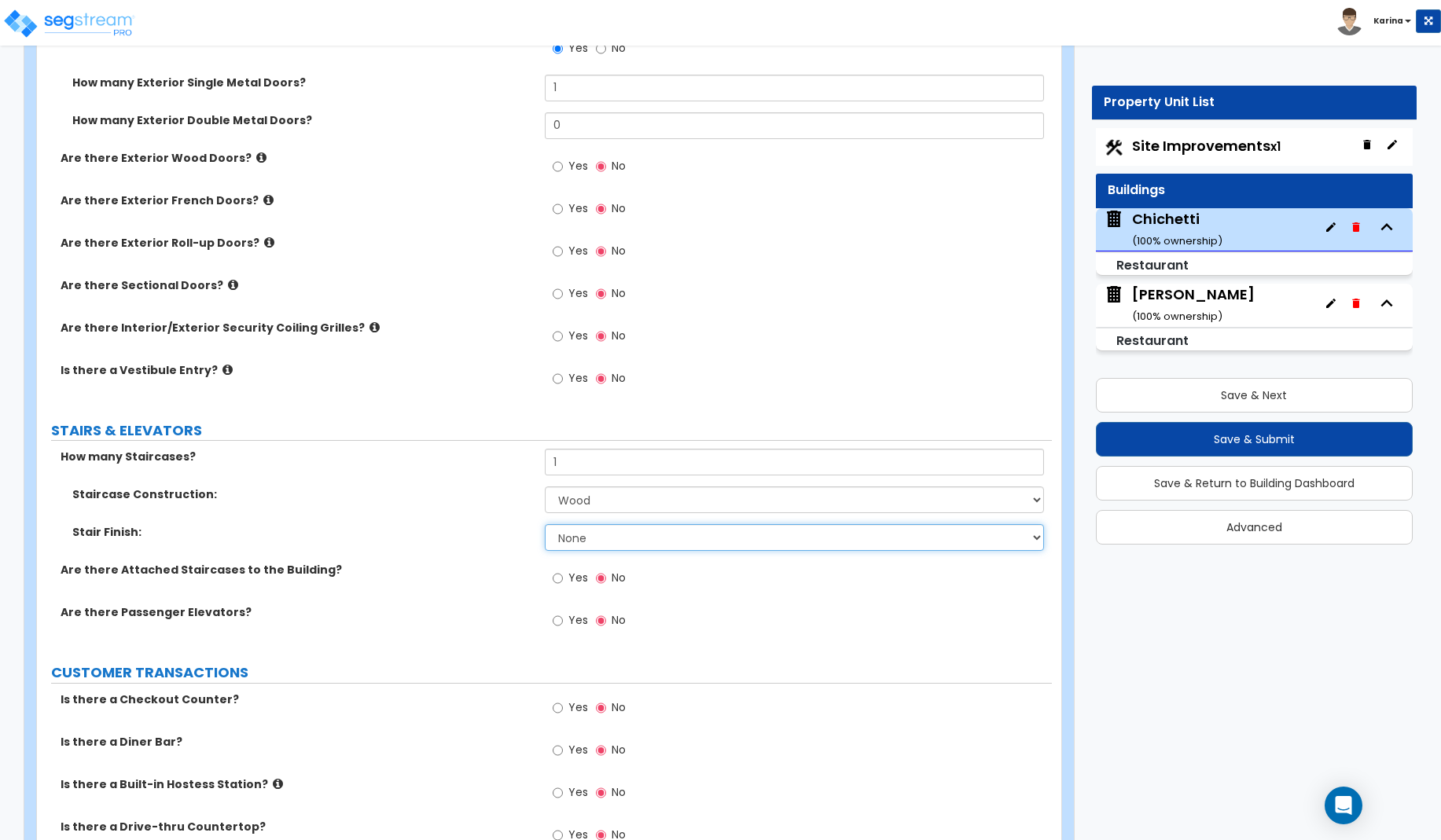
click at [545, 524] on select "None Tile Wood Laminate VCT Sheet Carpet Sheet Vinyl Carpet Tile" at bounding box center [795, 537] width 500 height 27
click option "Wood" at bounding box center [0, 0] width 0 height 0
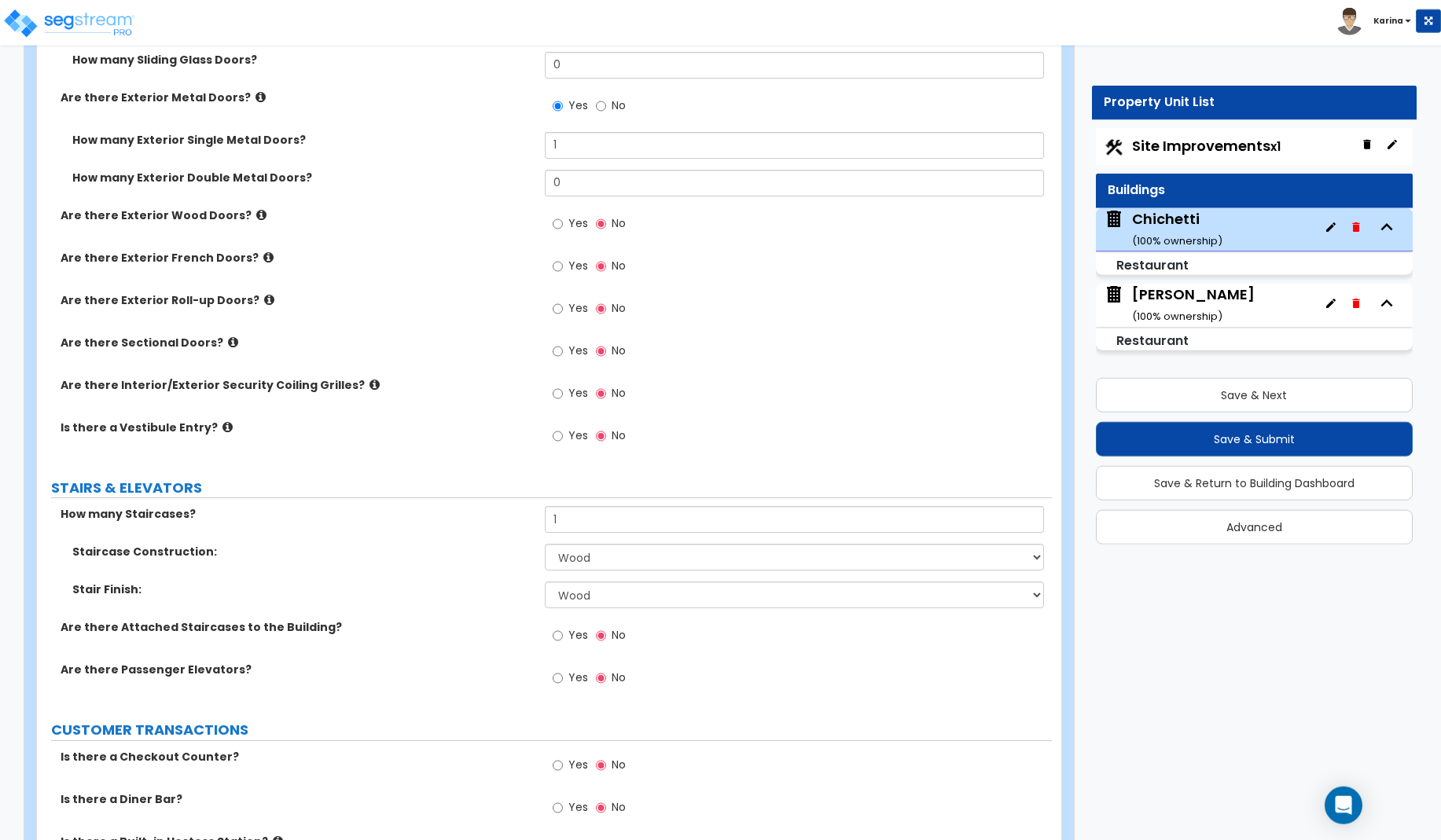
scroll to position [1844, 0]
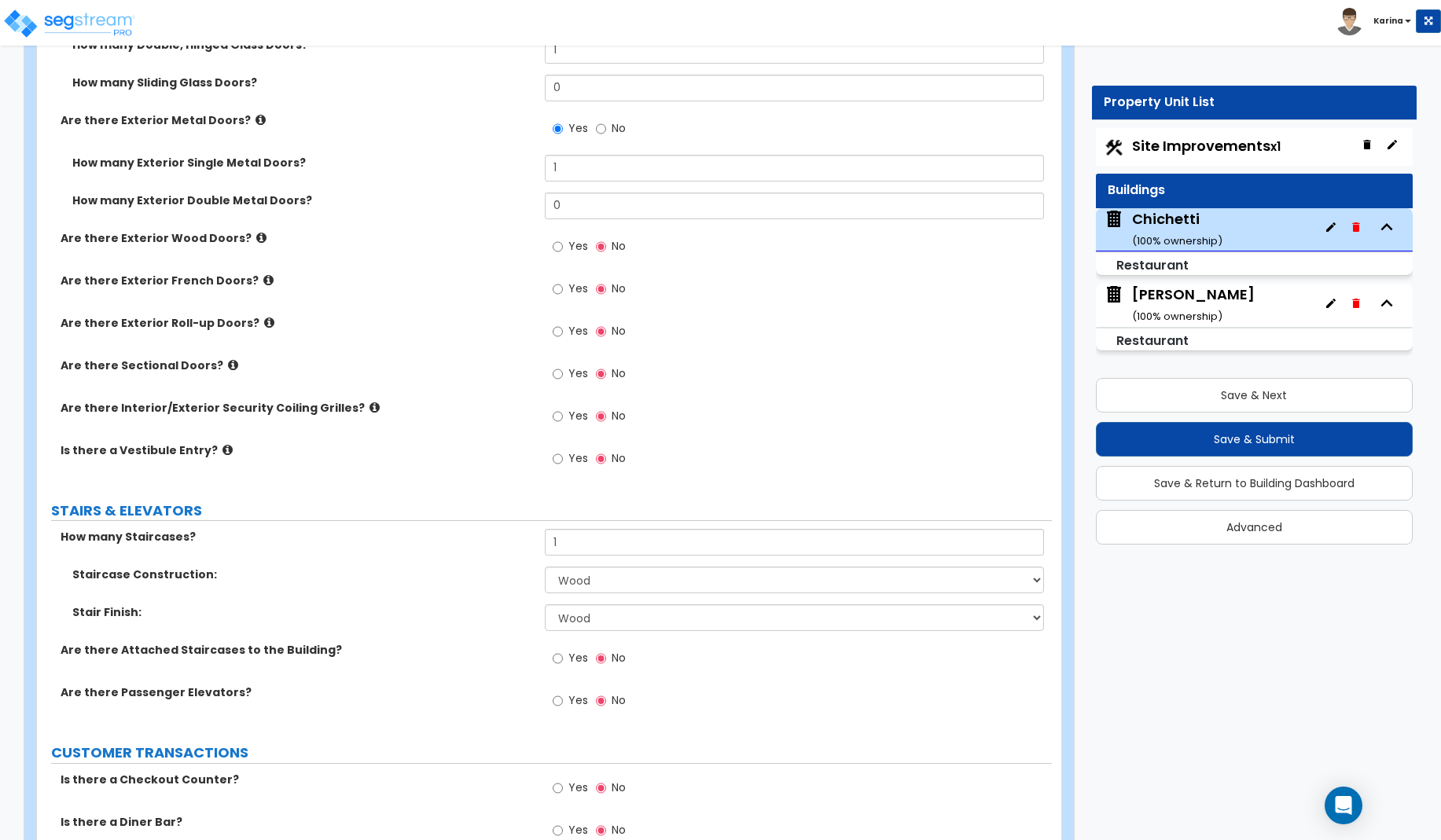
click at [228, 364] on icon at bounding box center [233, 365] width 10 height 12
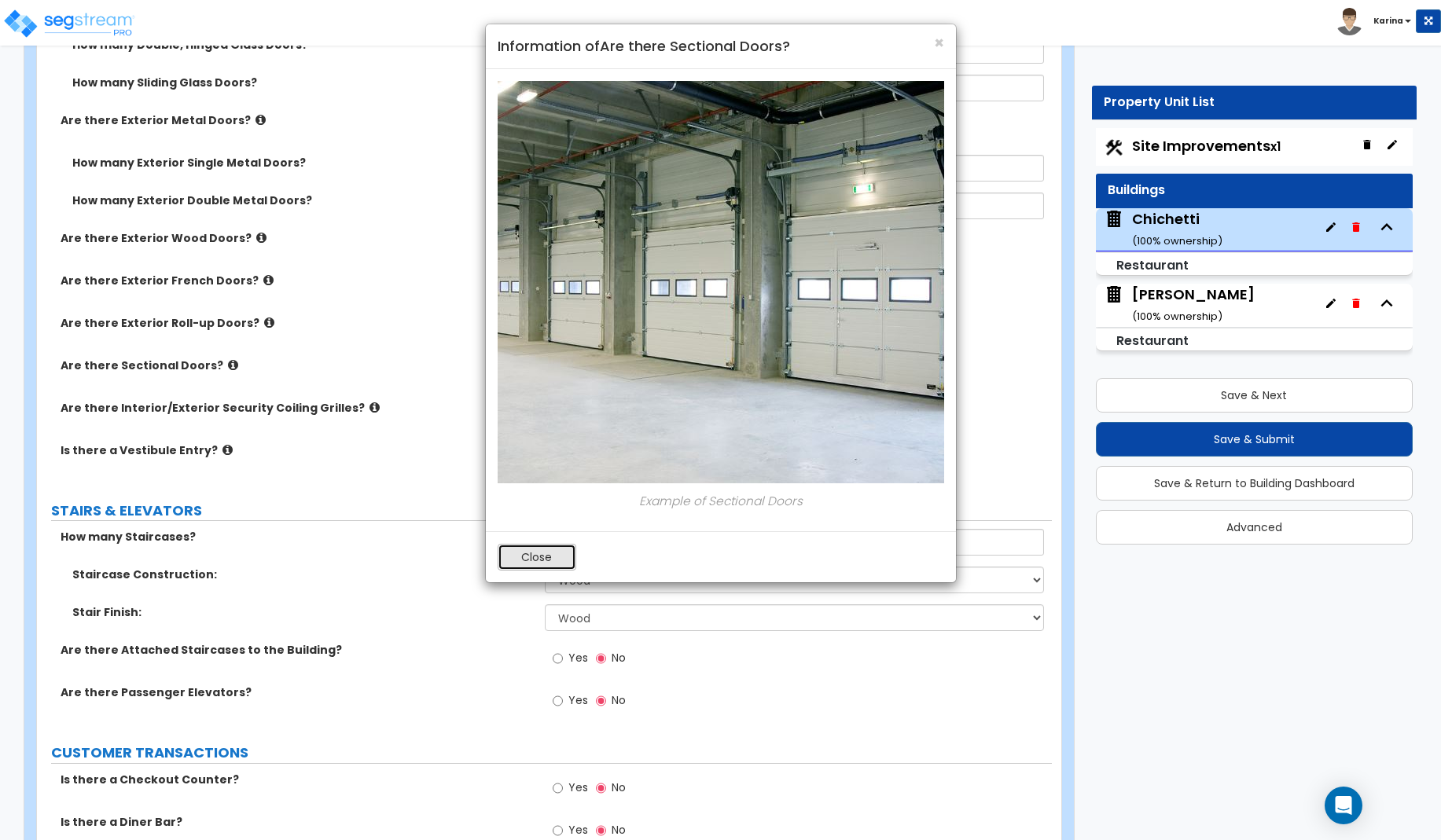
click at [529, 556] on button "Close" at bounding box center [537, 557] width 79 height 27
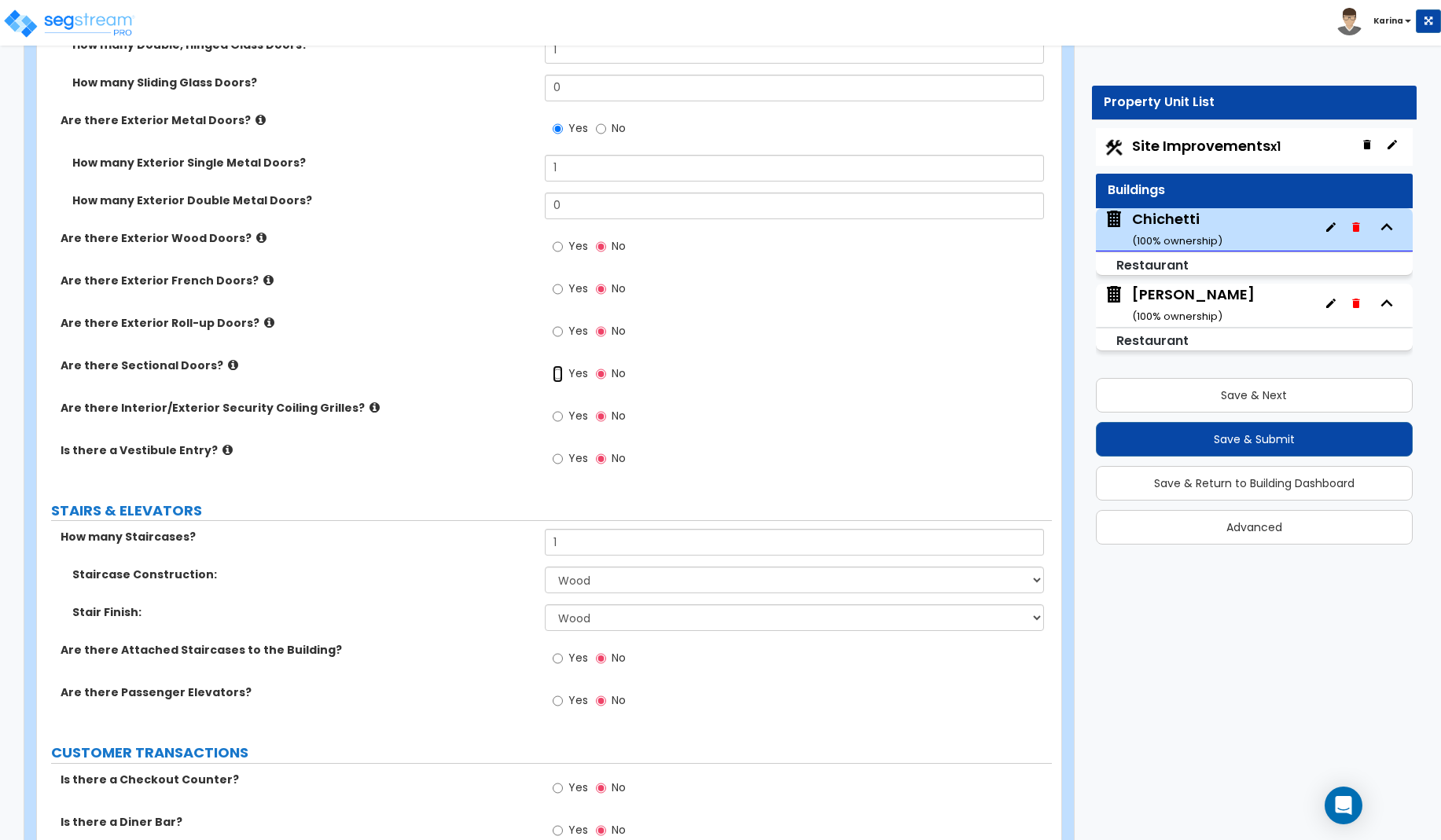
click at [553, 372] on input "Yes" at bounding box center [558, 374] width 10 height 17
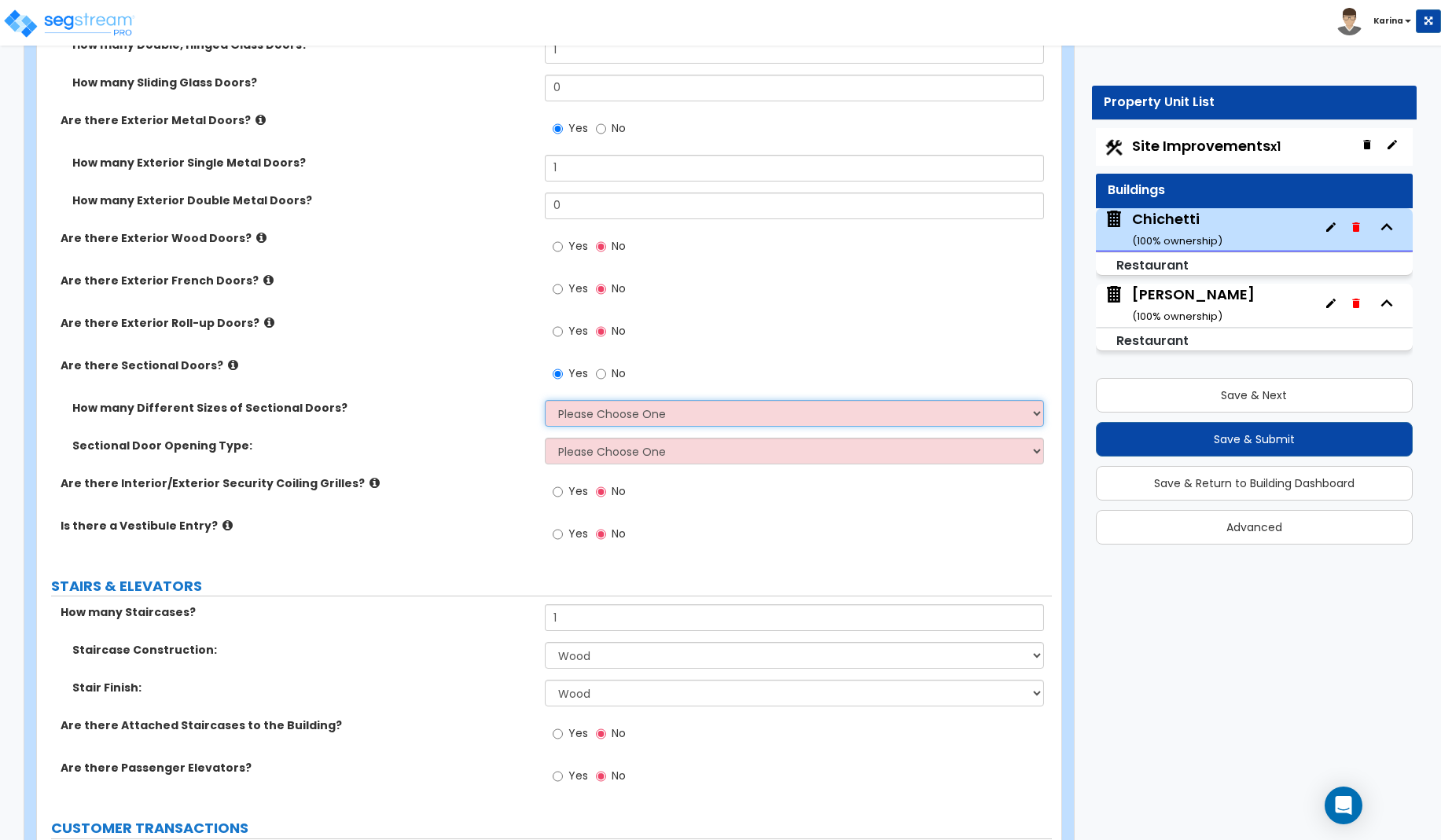
click at [545, 400] on select "Please Choose One 1 2 3" at bounding box center [795, 413] width 500 height 27
click option "1" at bounding box center [0, 0] width 0 height 0
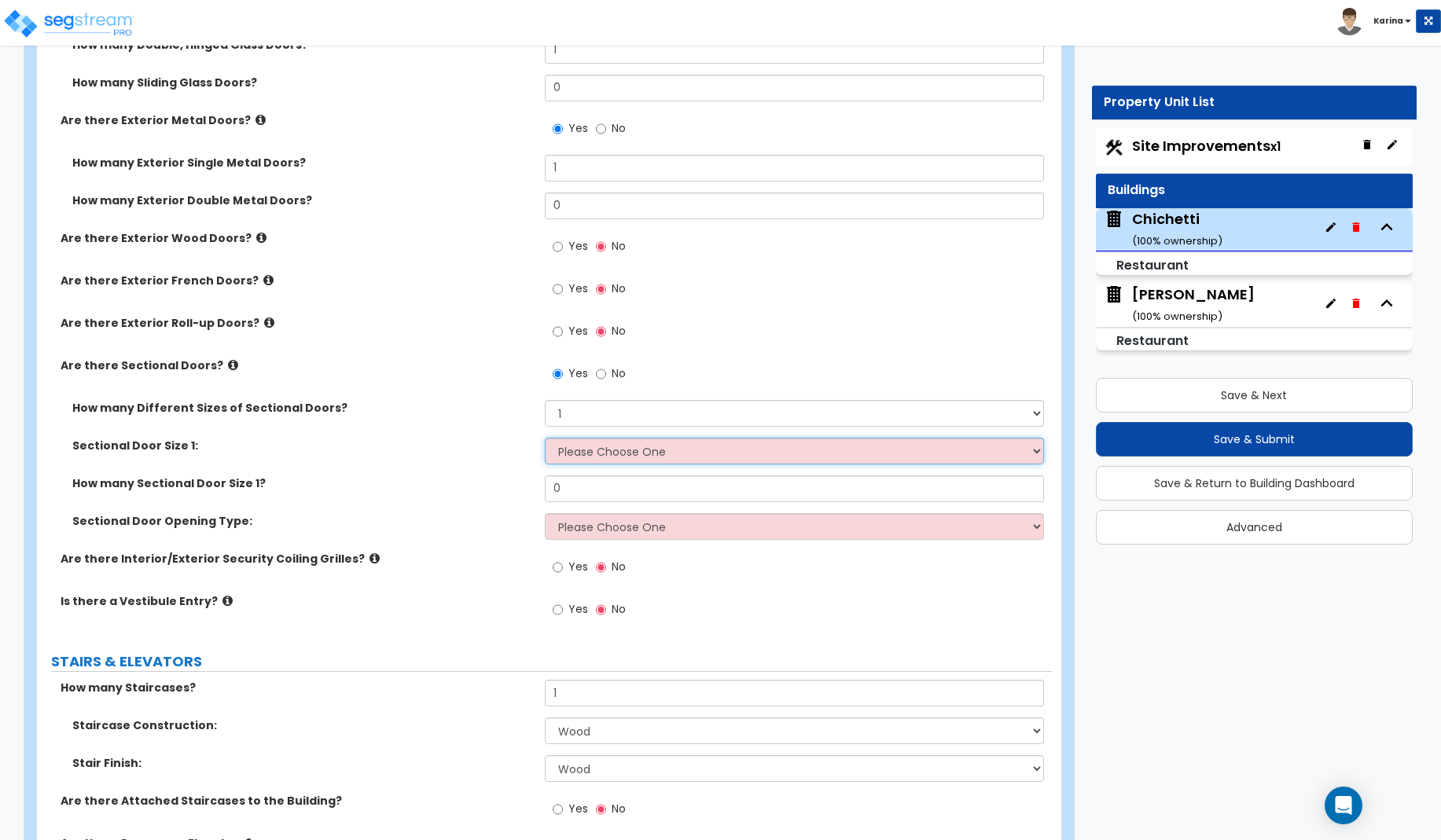
click at [545, 438] on select "Please Choose One 8' x 8' 10' x 10' 12' x 12' 20' x 14'" at bounding box center [795, 450] width 500 height 27
click option "12' x 12'" at bounding box center [0, 0] width 0 height 0
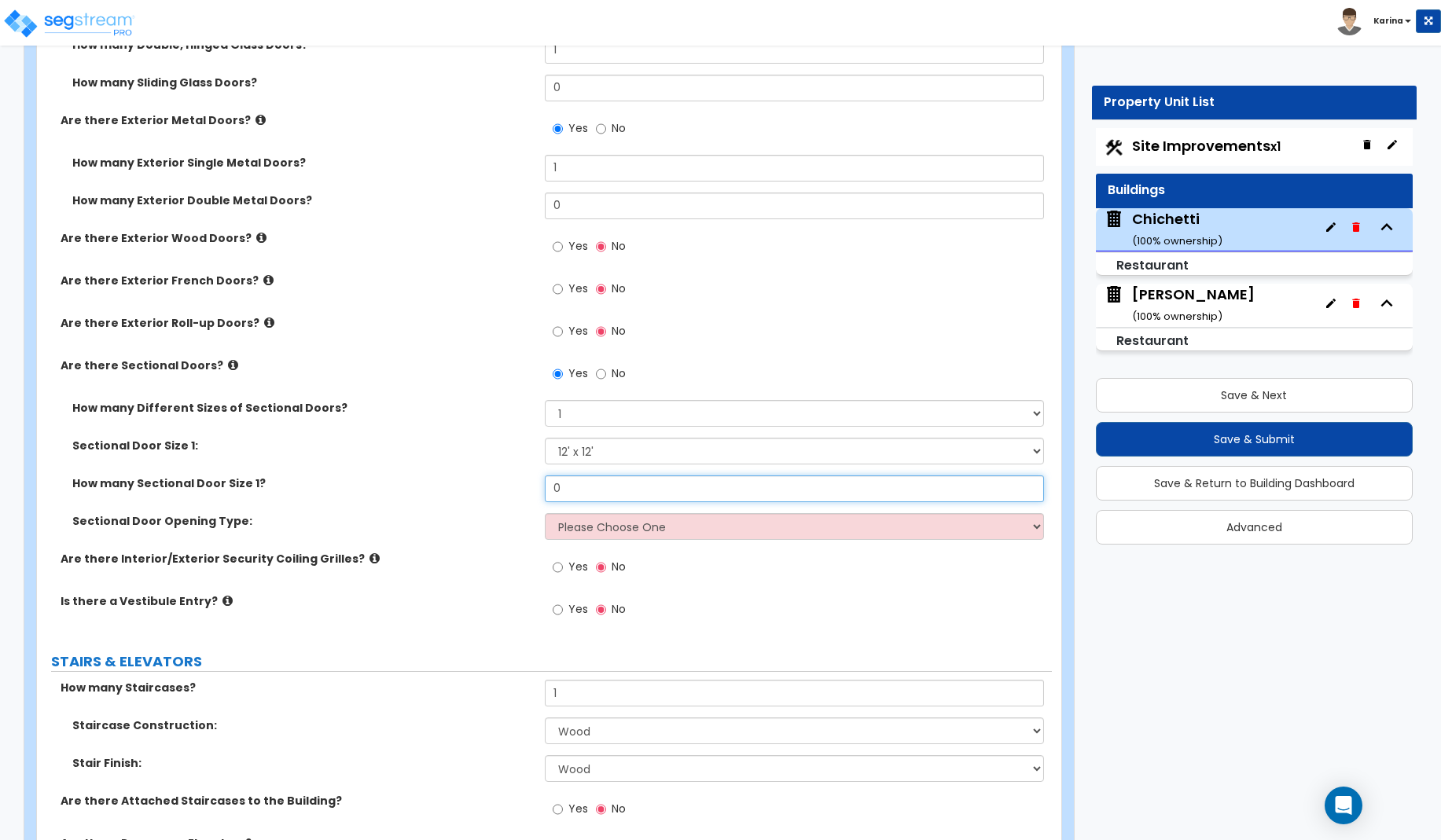
drag, startPoint x: 577, startPoint y: 492, endPoint x: 530, endPoint y: 487, distance: 47.3
click at [545, 487] on input "0" at bounding box center [795, 488] width 500 height 27
click at [517, 510] on div "How many Sectional Door Size 1? 1" at bounding box center [544, 494] width 1015 height 38
click at [545, 513] on select "Please Choose One All Manual All Motorized Some are Motorized" at bounding box center [795, 526] width 500 height 27
click option "All Motorized" at bounding box center [0, 0] width 0 height 0
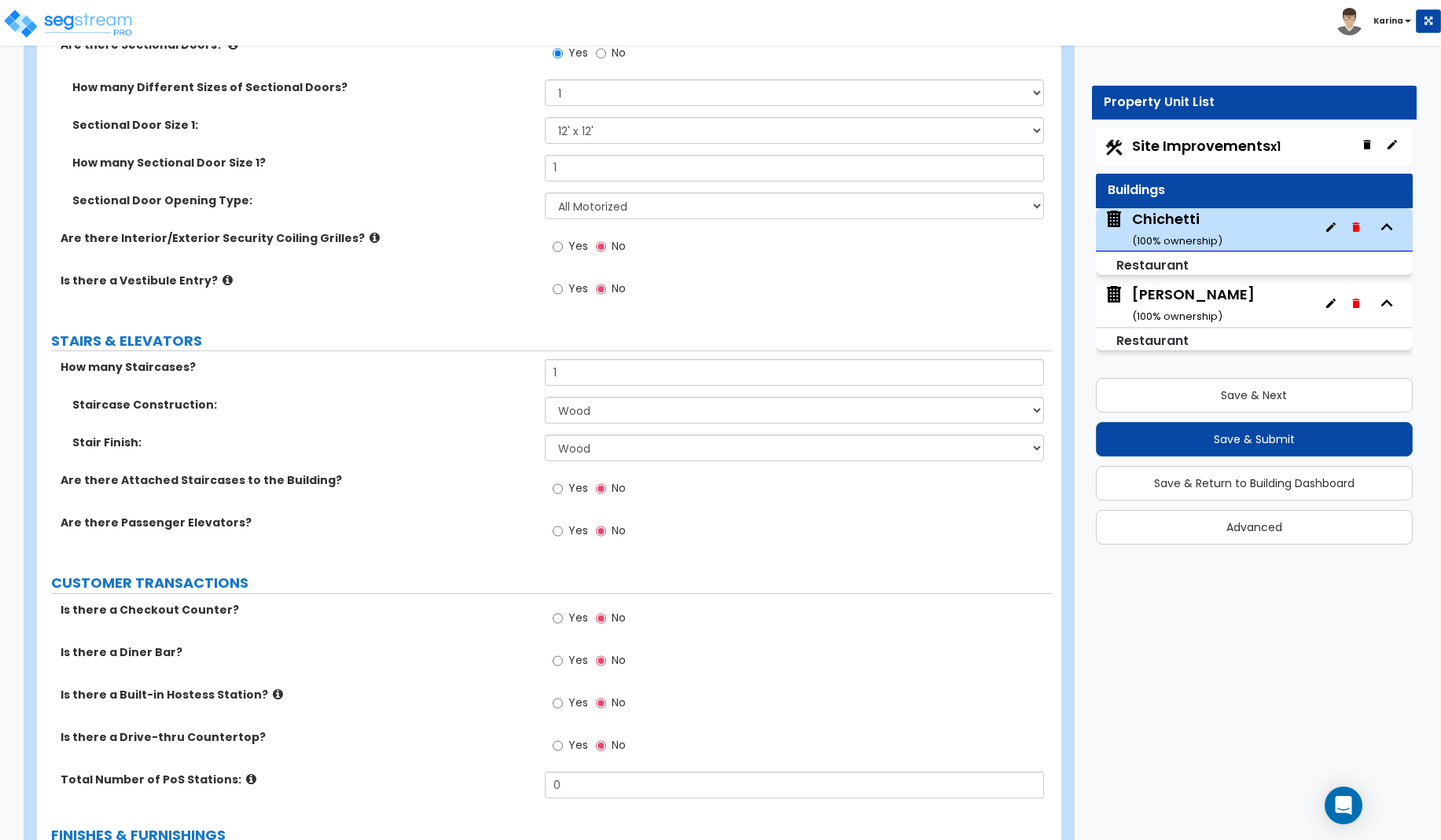
scroll to position [2243, 0]
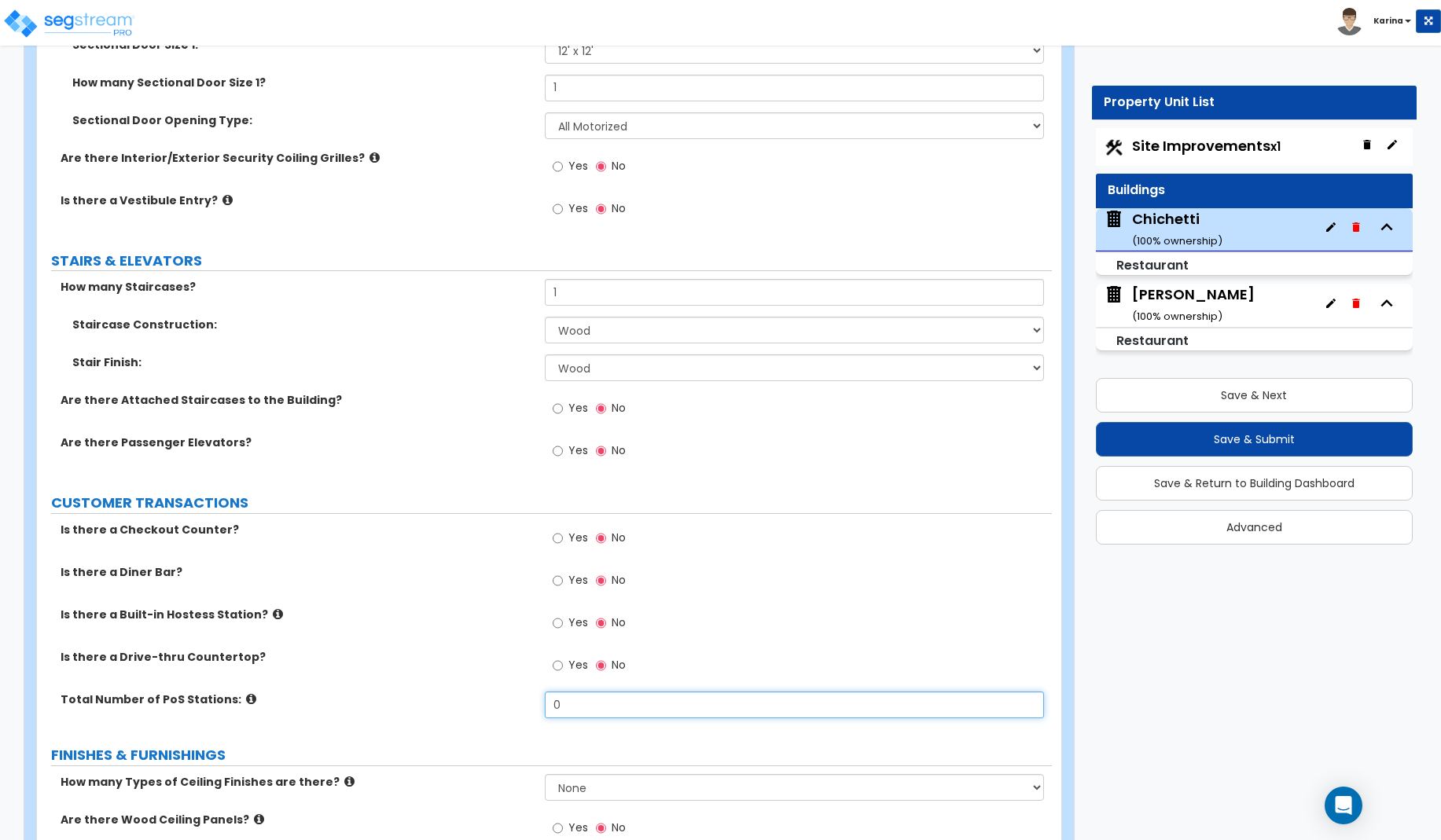
drag, startPoint x: 583, startPoint y: 705, endPoint x: 538, endPoint y: 705, distance: 45.0
click at [545, 705] on input "0" at bounding box center [795, 704] width 500 height 27
click at [556, 578] on input "Yes" at bounding box center [558, 581] width 10 height 17
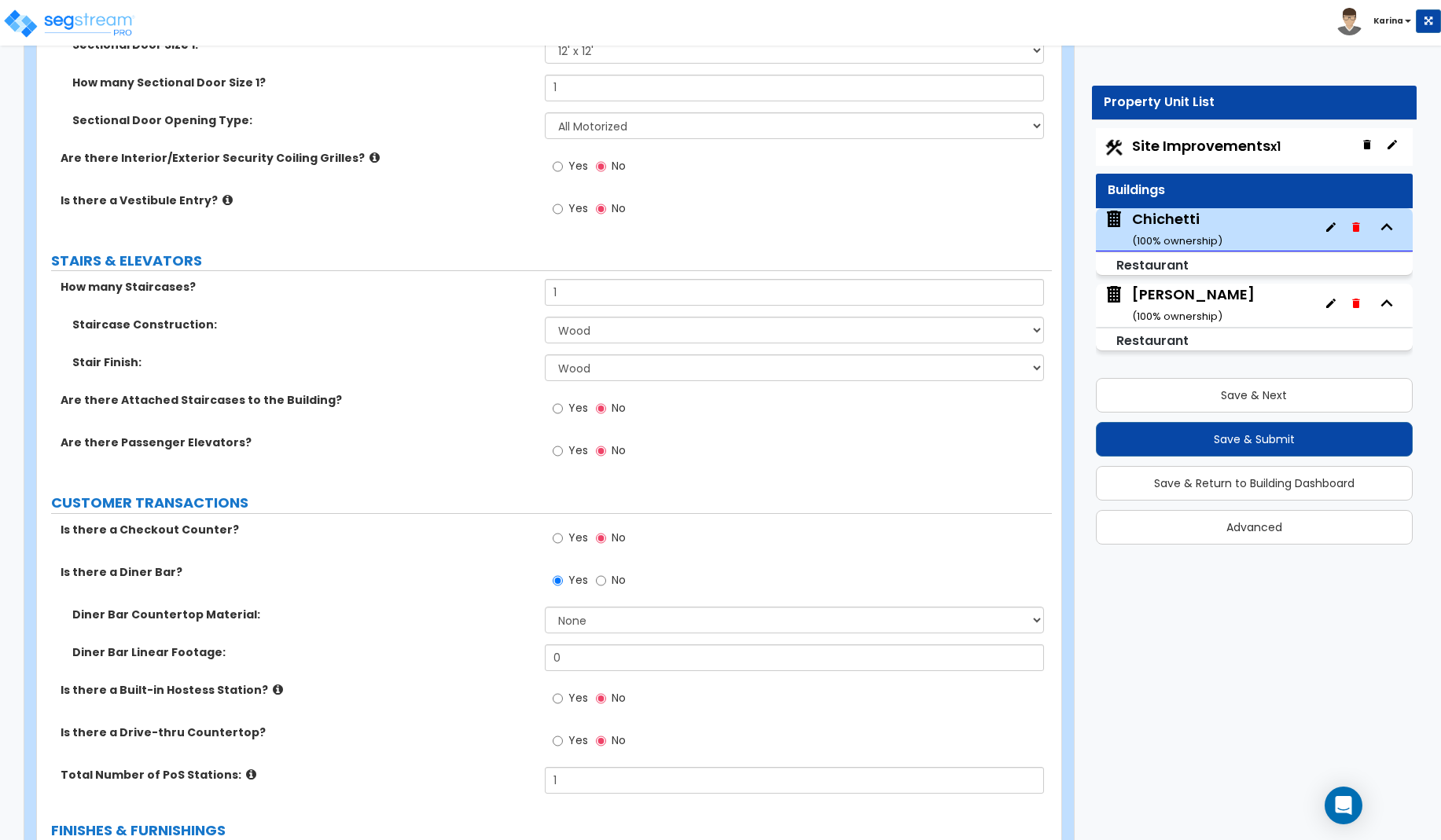
click at [463, 819] on div "PORTE COCHERE Is there a Porte Cochere? Yes No GENERAL BUILDING INFORMATION Wha…" at bounding box center [544, 470] width 991 height 4976
drag, startPoint x: 569, startPoint y: 658, endPoint x: 529, endPoint y: 658, distance: 40.0
click at [545, 658] on input "0" at bounding box center [795, 657] width 500 height 27
click at [545, 606] on select "None Plastic Laminate Solid Surface Stone Quartz Marble Tile Wood Stainless Ste…" at bounding box center [795, 619] width 500 height 27
click option "Wood" at bounding box center [0, 0] width 0 height 0
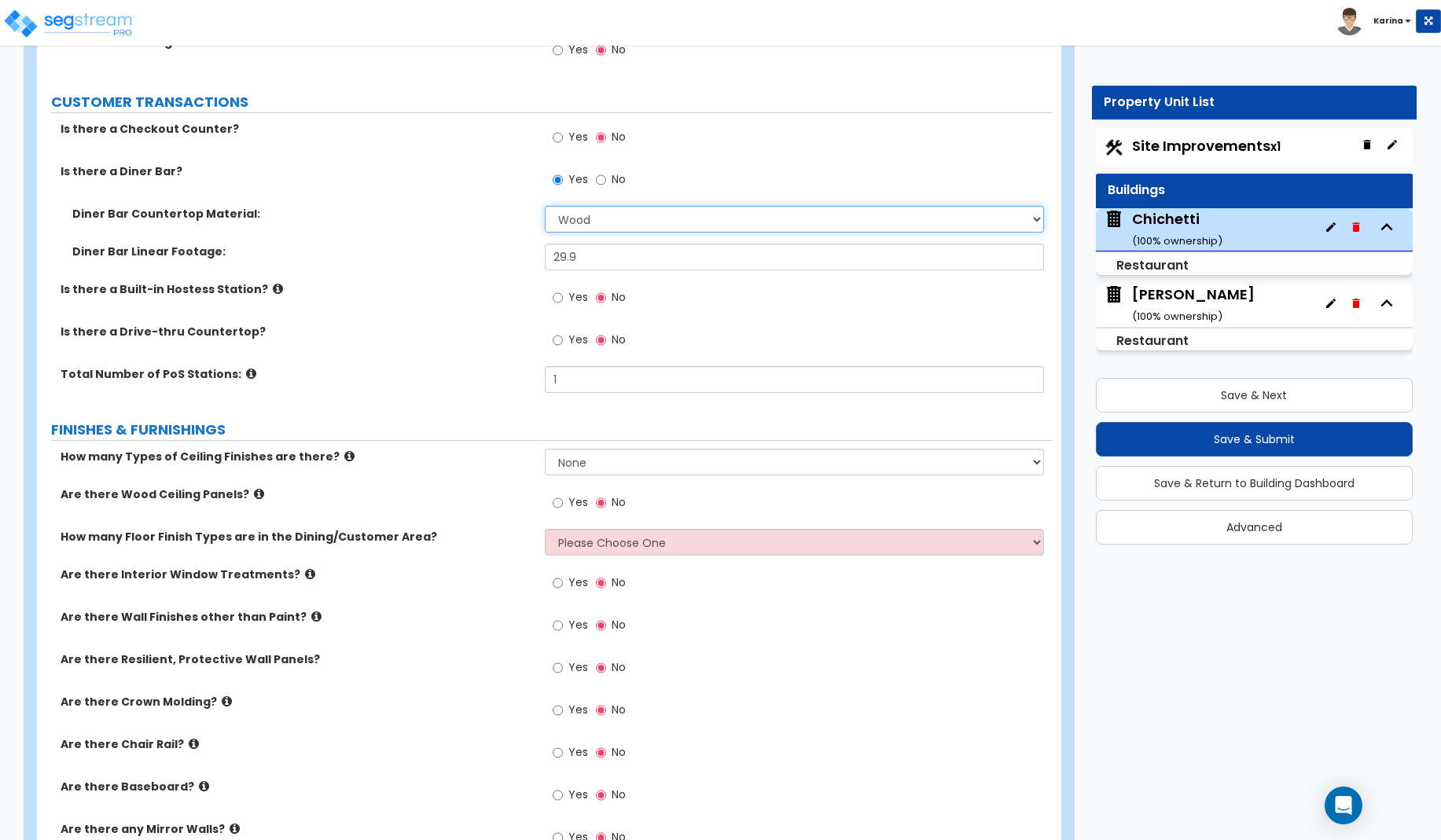
scroll to position [2725, 0]
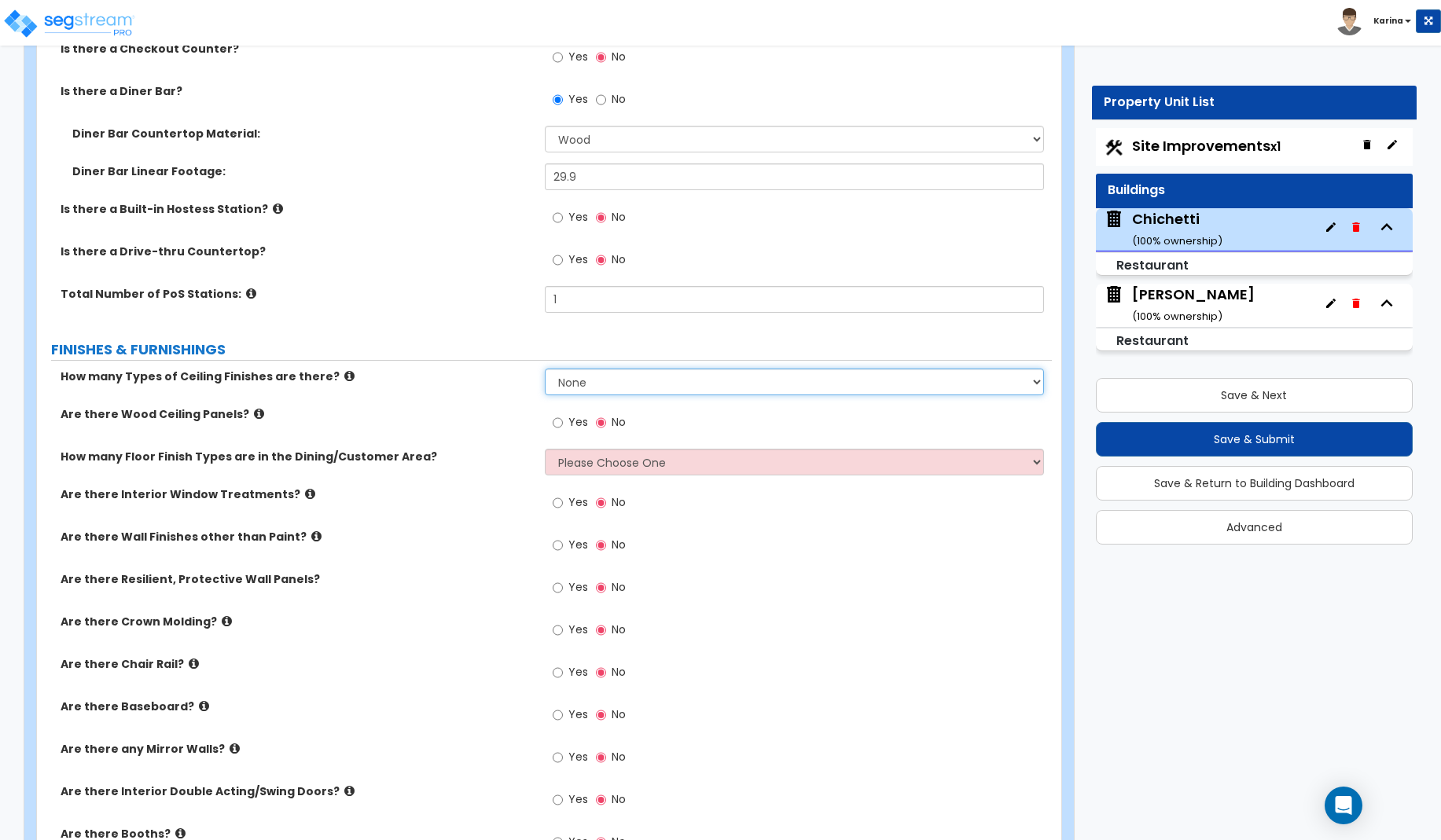
click at [545, 368] on select "None 1 2 3" at bounding box center [795, 381] width 500 height 27
click option "1" at bounding box center [0, 0] width 0 height 0
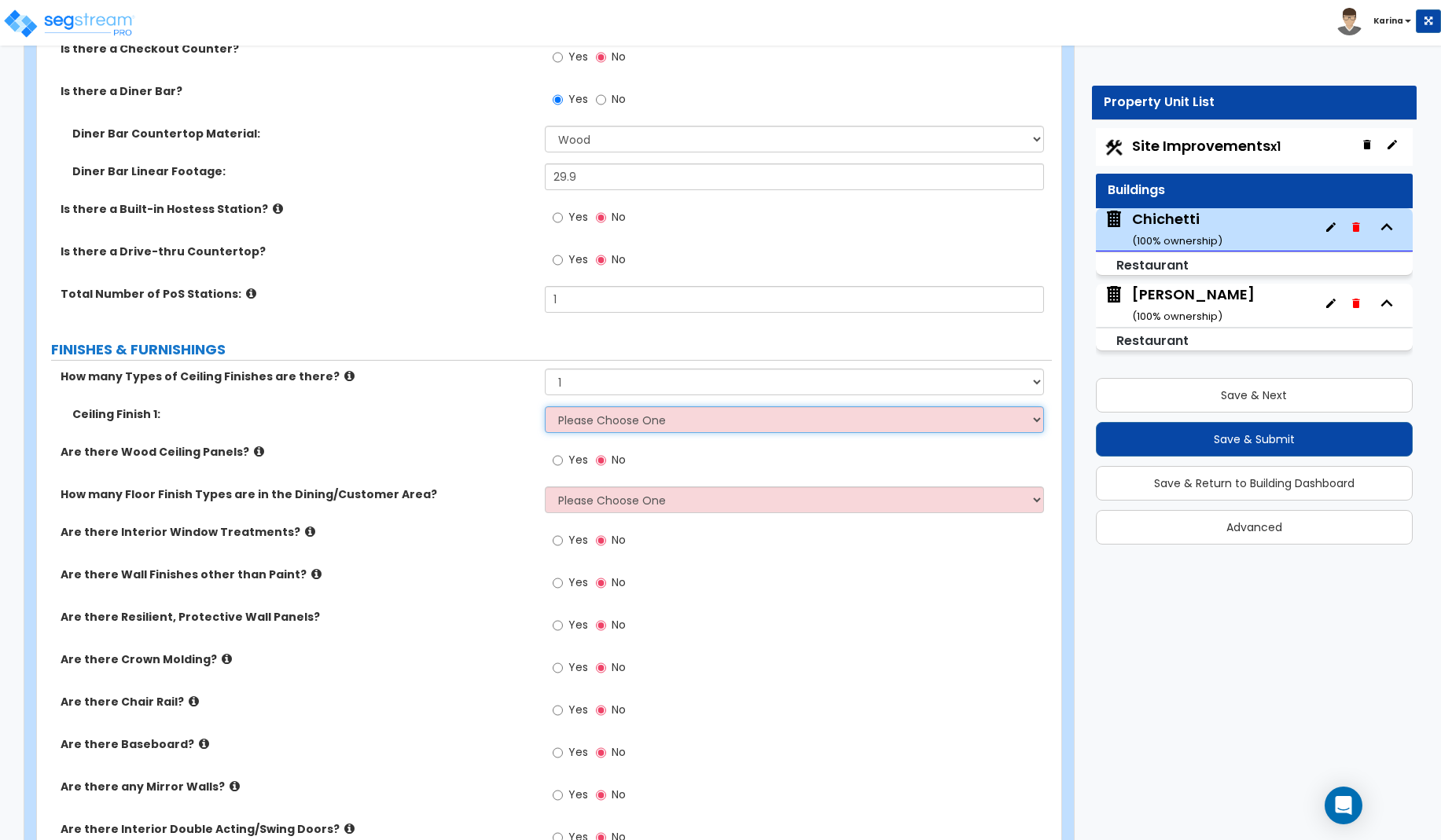
click at [545, 406] on select "Please Choose One Drop Ceiling Open Ceiling Drywall Ceiling" at bounding box center [795, 419] width 500 height 27
click option "Drywall Ceiling" at bounding box center [0, 0] width 0 height 0
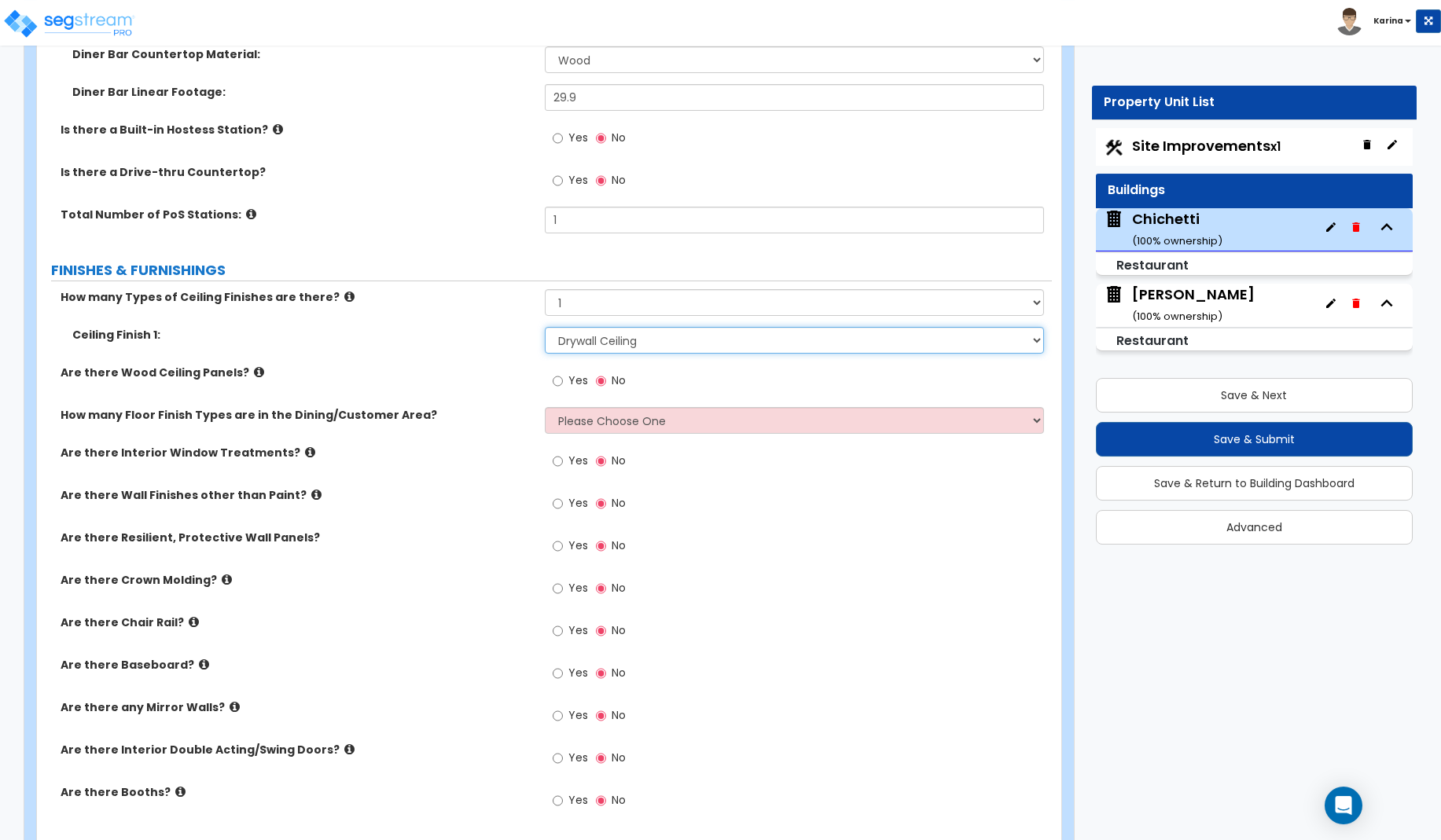
scroll to position [2805, 0]
click at [545, 406] on select "Please Choose One 1 2 3" at bounding box center [795, 419] width 500 height 27
click option "1" at bounding box center [0, 0] width 0 height 0
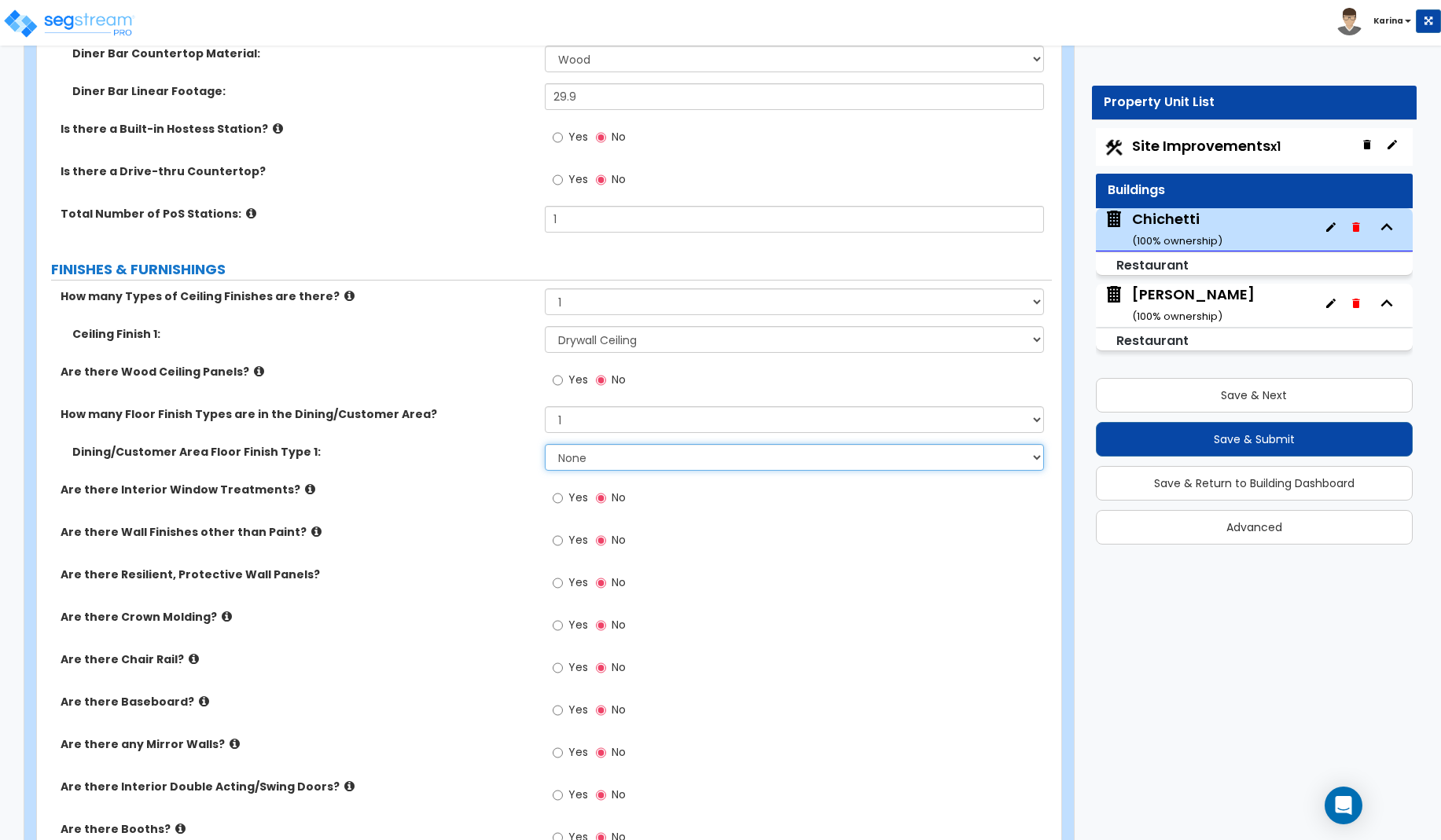
click at [545, 444] on select "None Tile Flooring Hardwood Flooring Resilient Laminate Flooring VCT Flooring S…" at bounding box center [795, 456] width 500 height 27
click option "Hardwood Flooring" at bounding box center [0, 0] width 0 height 0
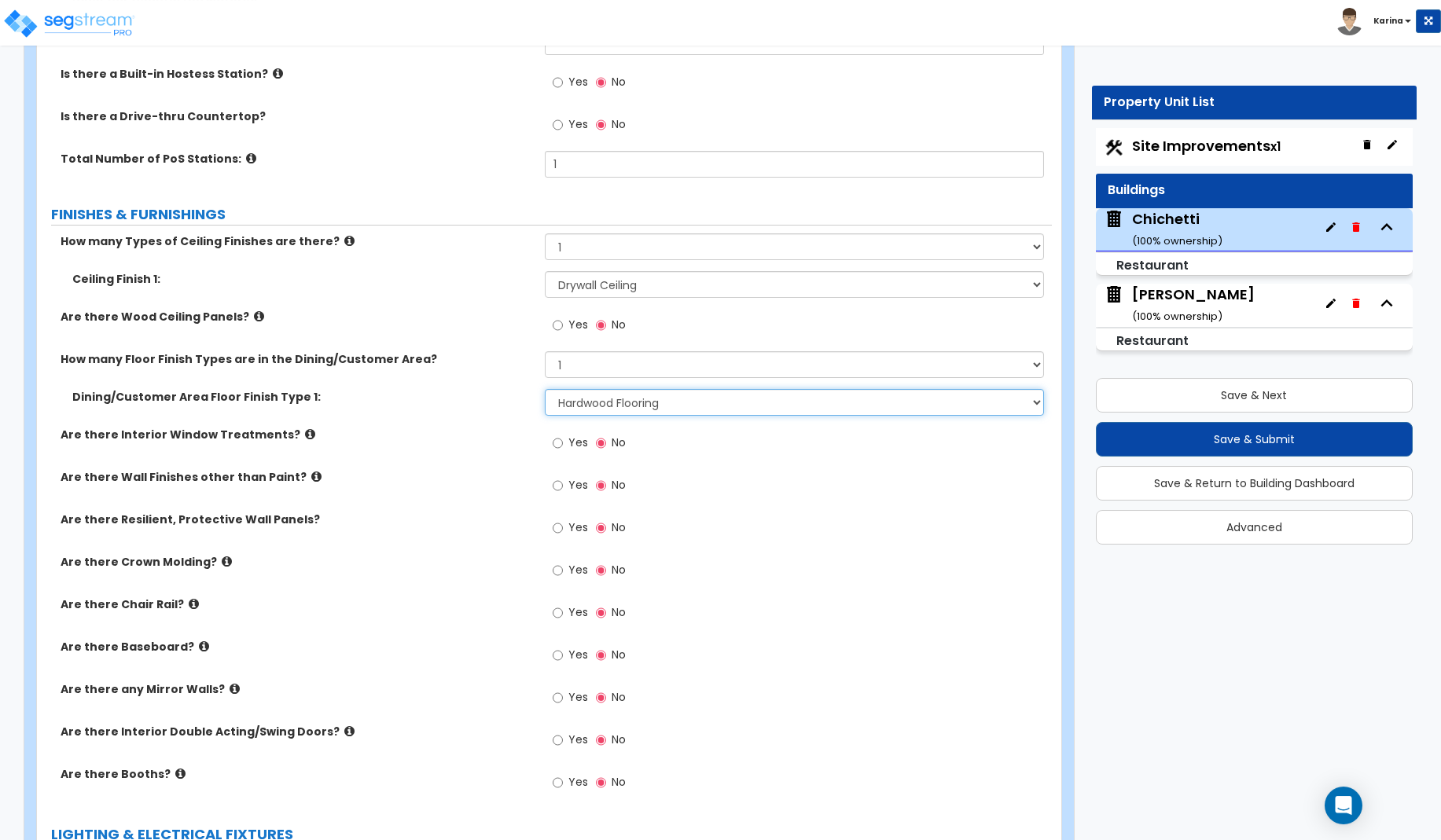
scroll to position [2885, 0]
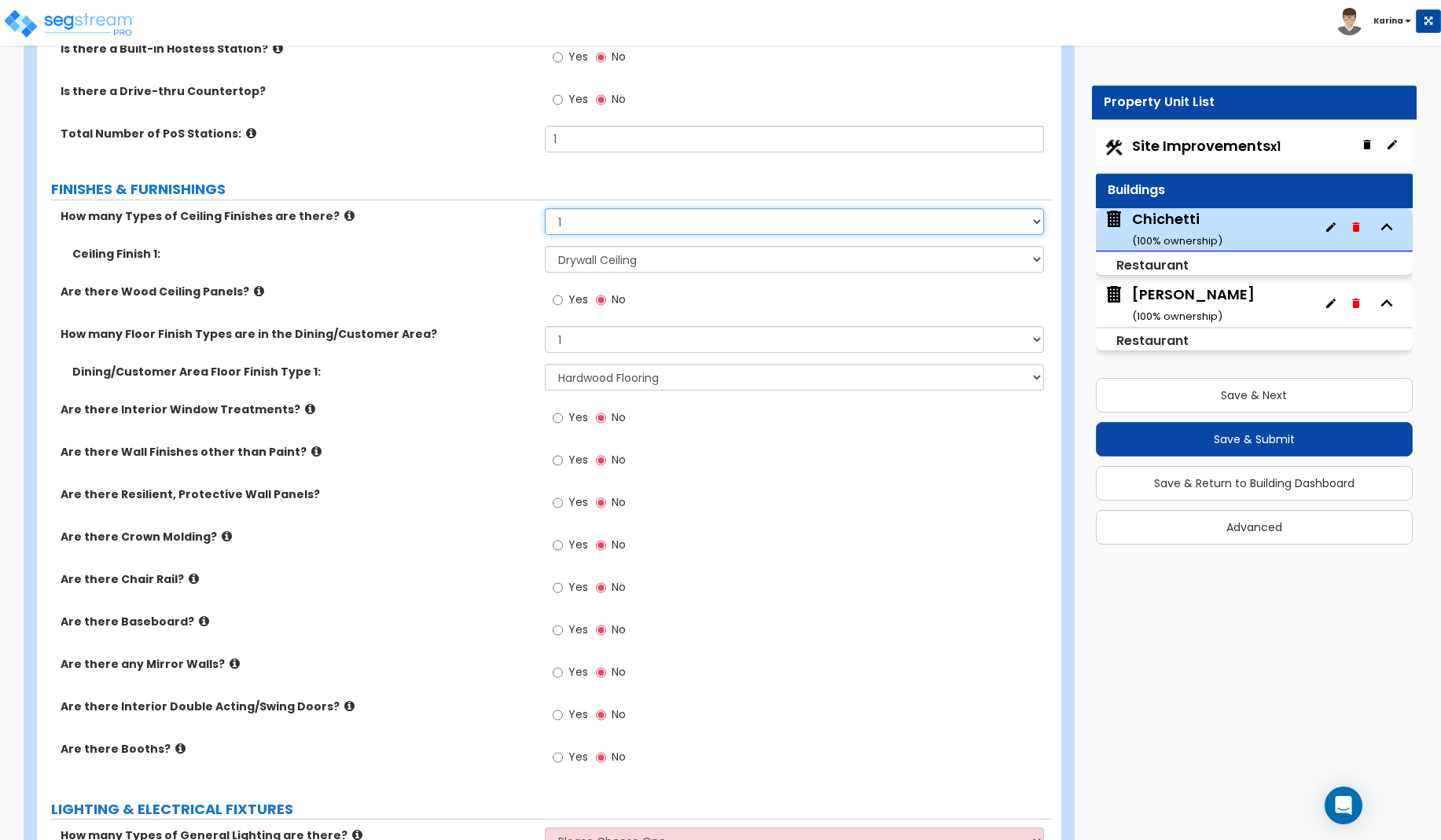
click at [545, 208] on select "None 1 2 3" at bounding box center [795, 221] width 500 height 27
click option "2" at bounding box center [0, 0] width 0 height 0
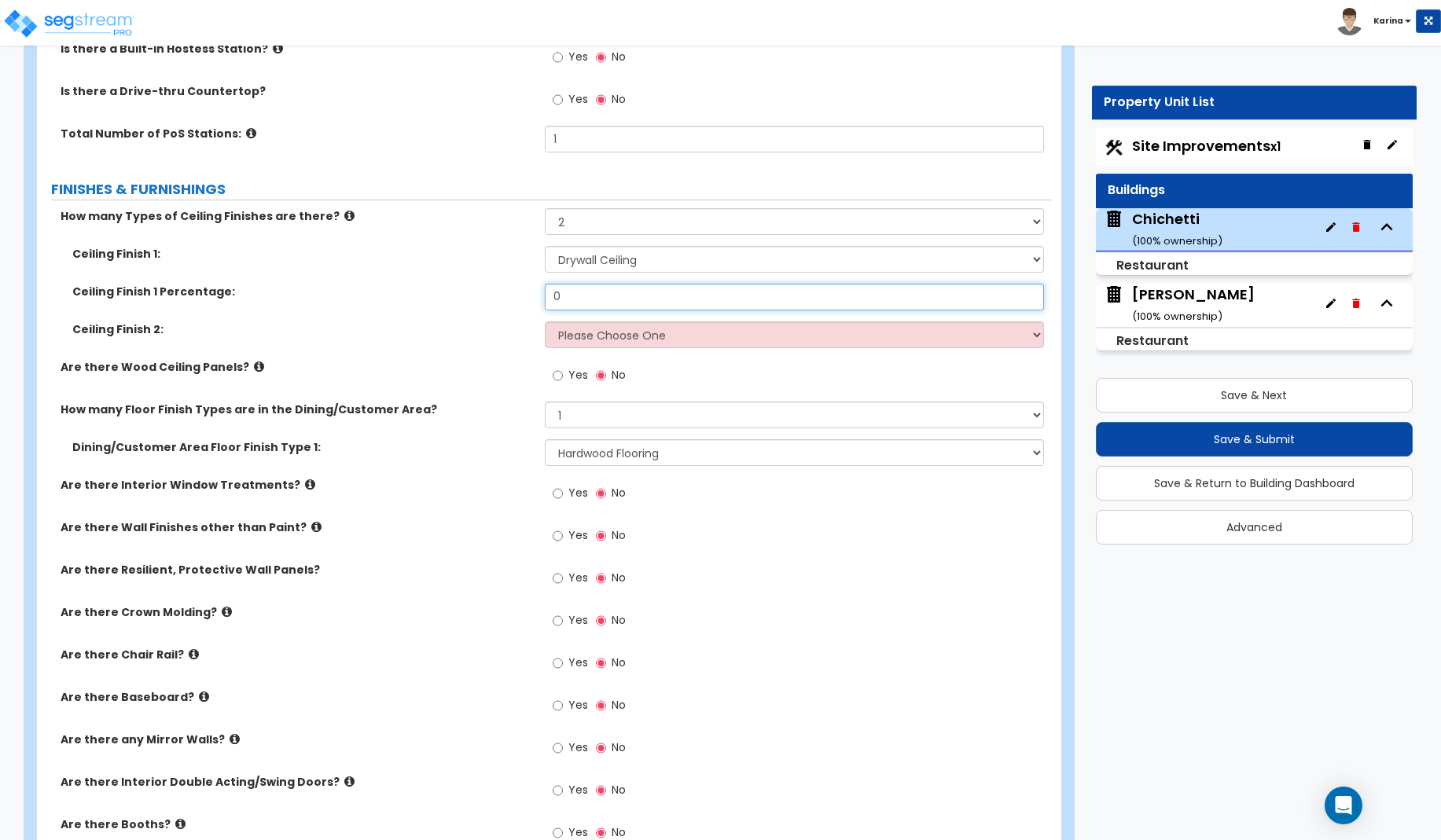
drag, startPoint x: 579, startPoint y: 300, endPoint x: 515, endPoint y: 298, distance: 64.0
click at [545, 298] on input "0" at bounding box center [795, 296] width 500 height 27
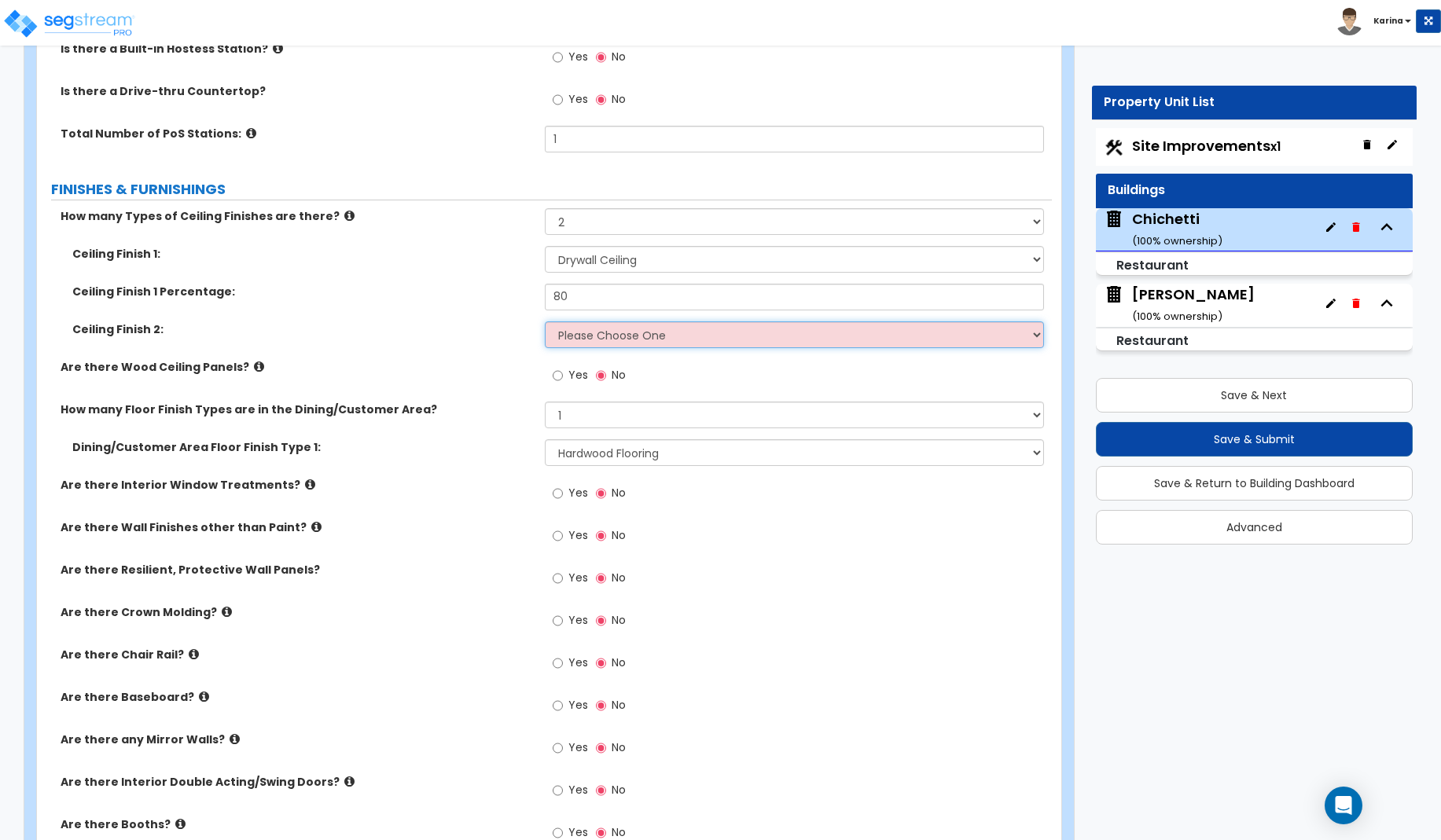
click at [545, 321] on select "Please Choose One Drop Ceiling Open Ceiling Drywall Ceiling" at bounding box center [795, 334] width 500 height 27
click at [490, 325] on label "Ceiling Finish 2:" at bounding box center [302, 329] width 461 height 15
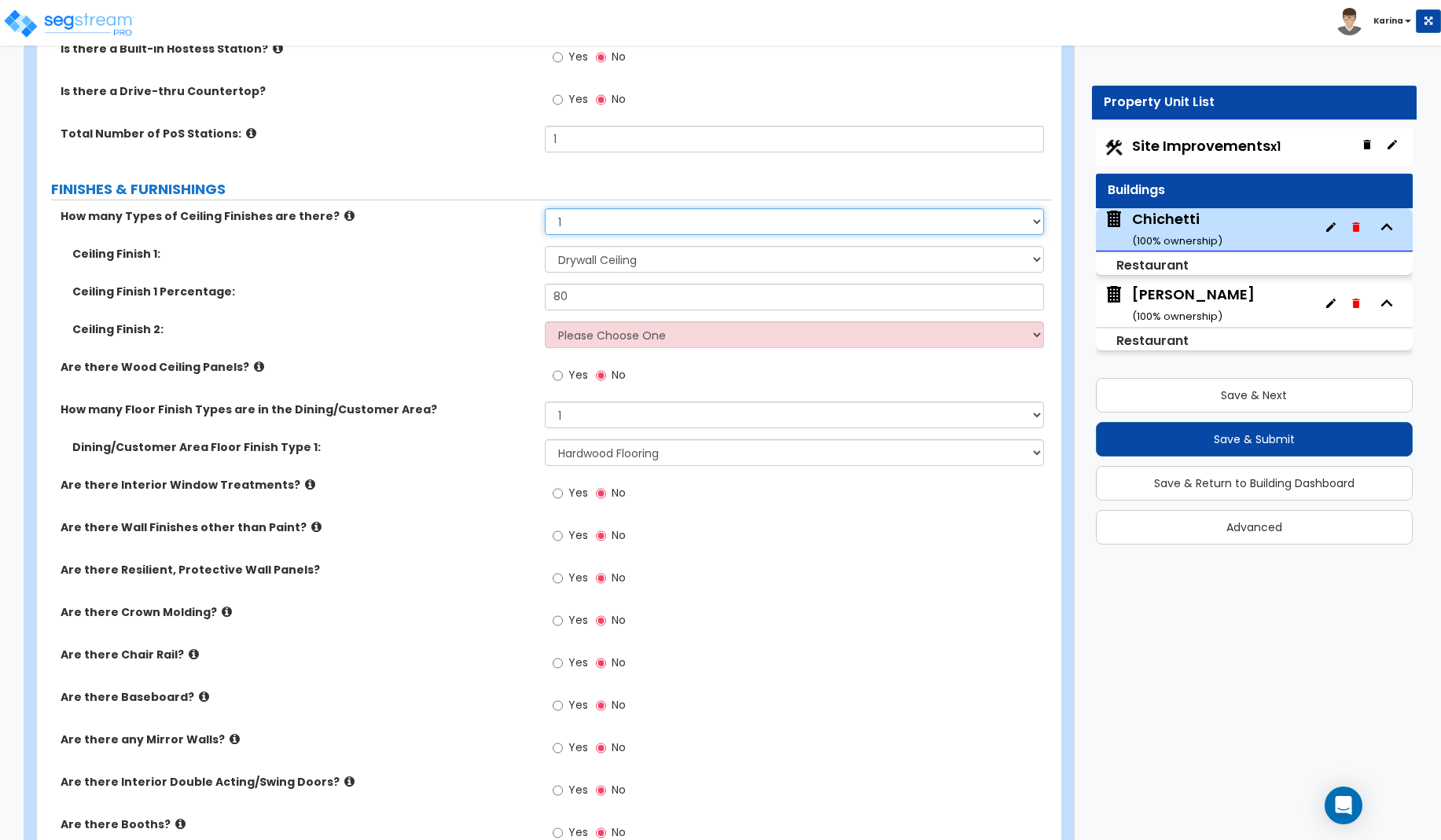
click option "1" at bounding box center [0, 0] width 0 height 0
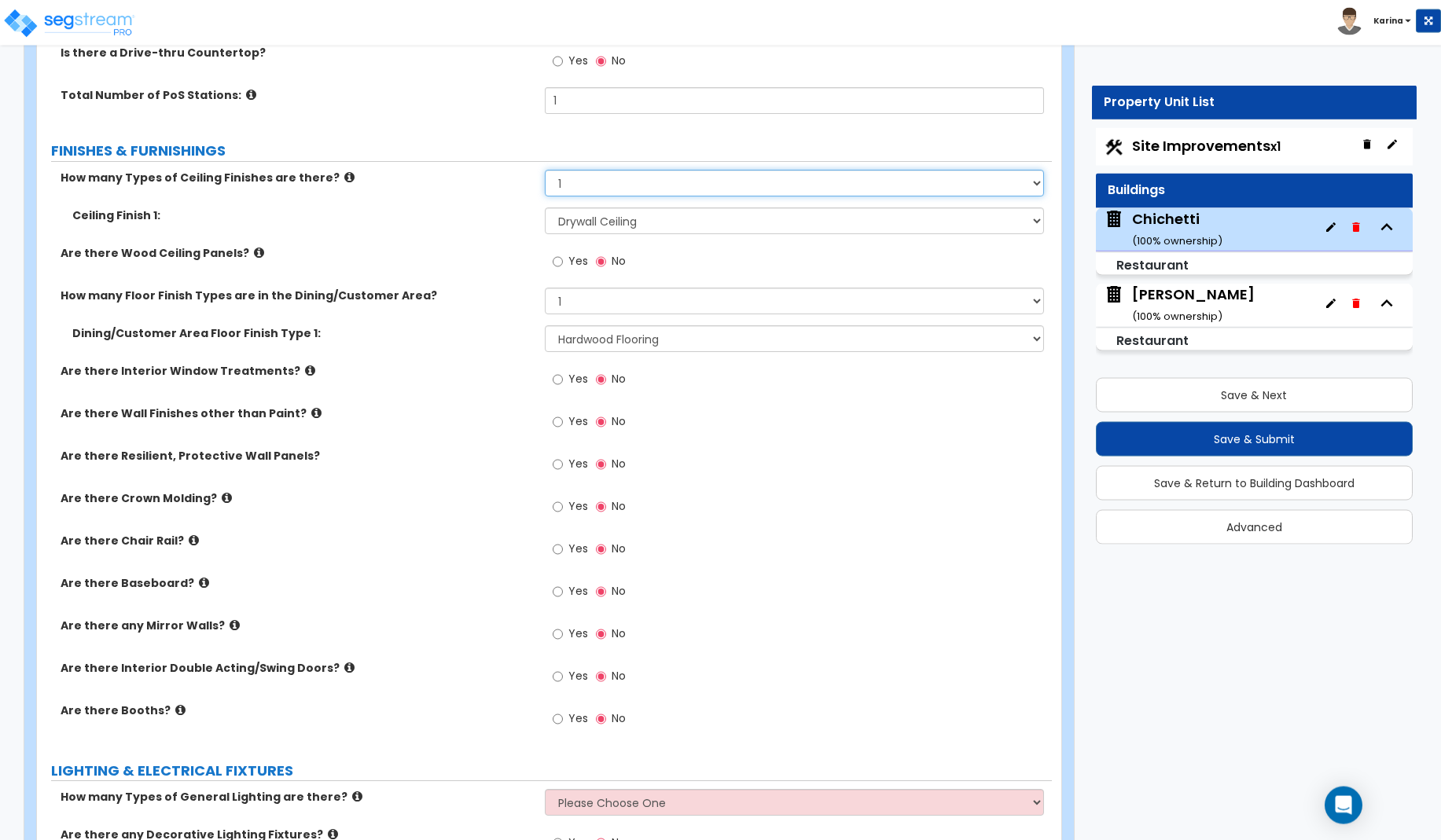
scroll to position [2965, 0]
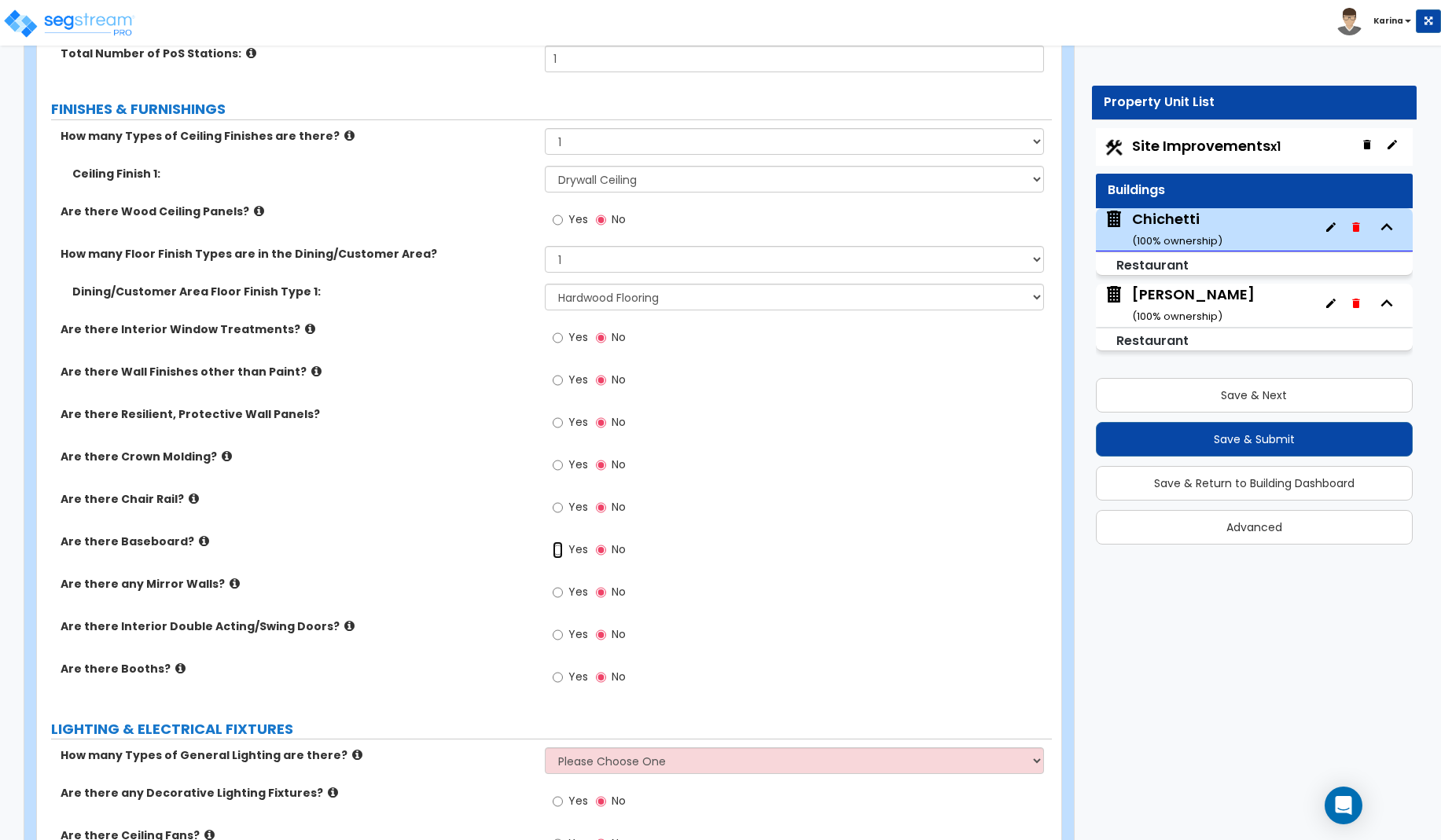
click at [554, 548] on input "Yes" at bounding box center [558, 550] width 10 height 17
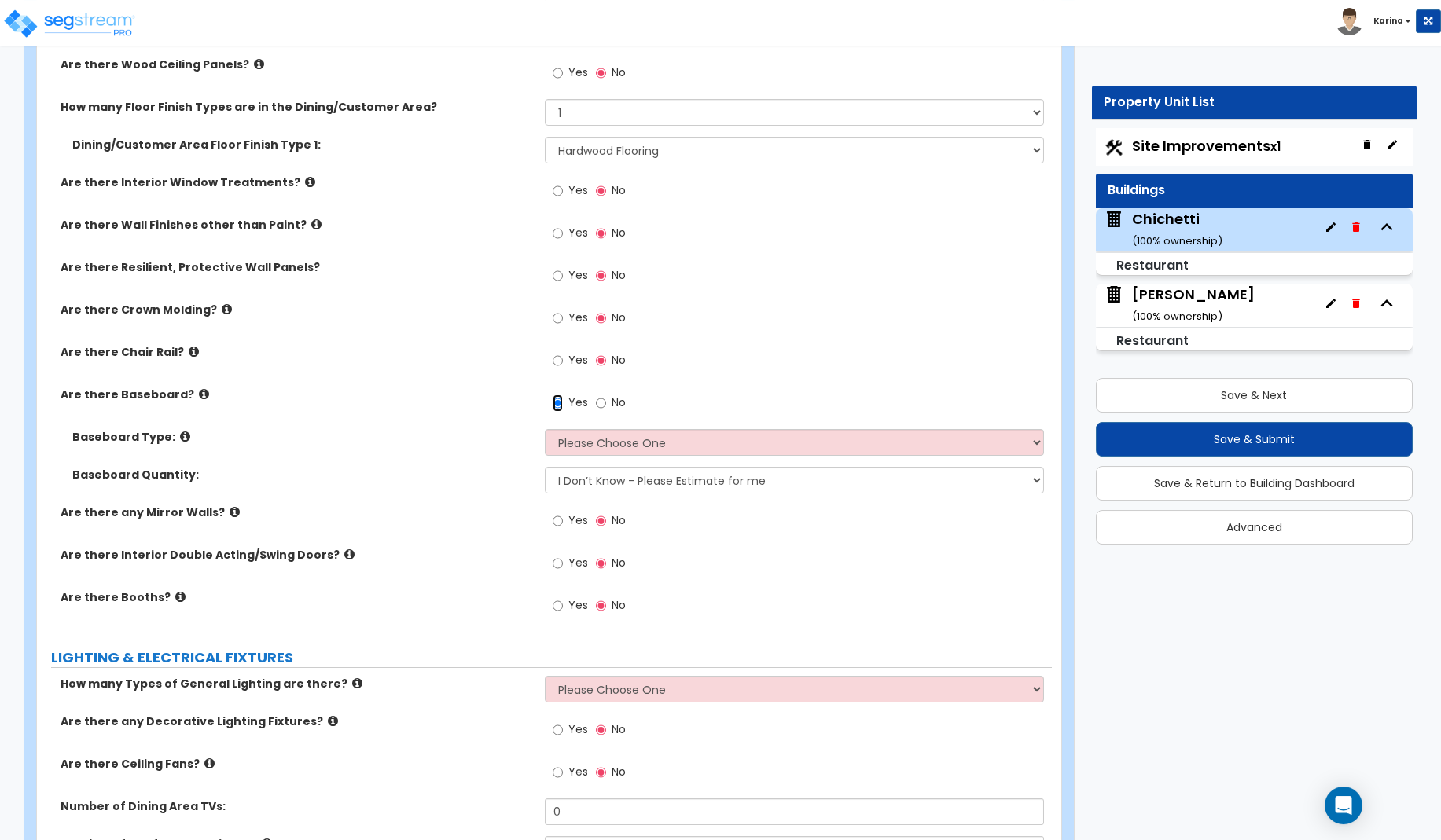
scroll to position [3125, 0]
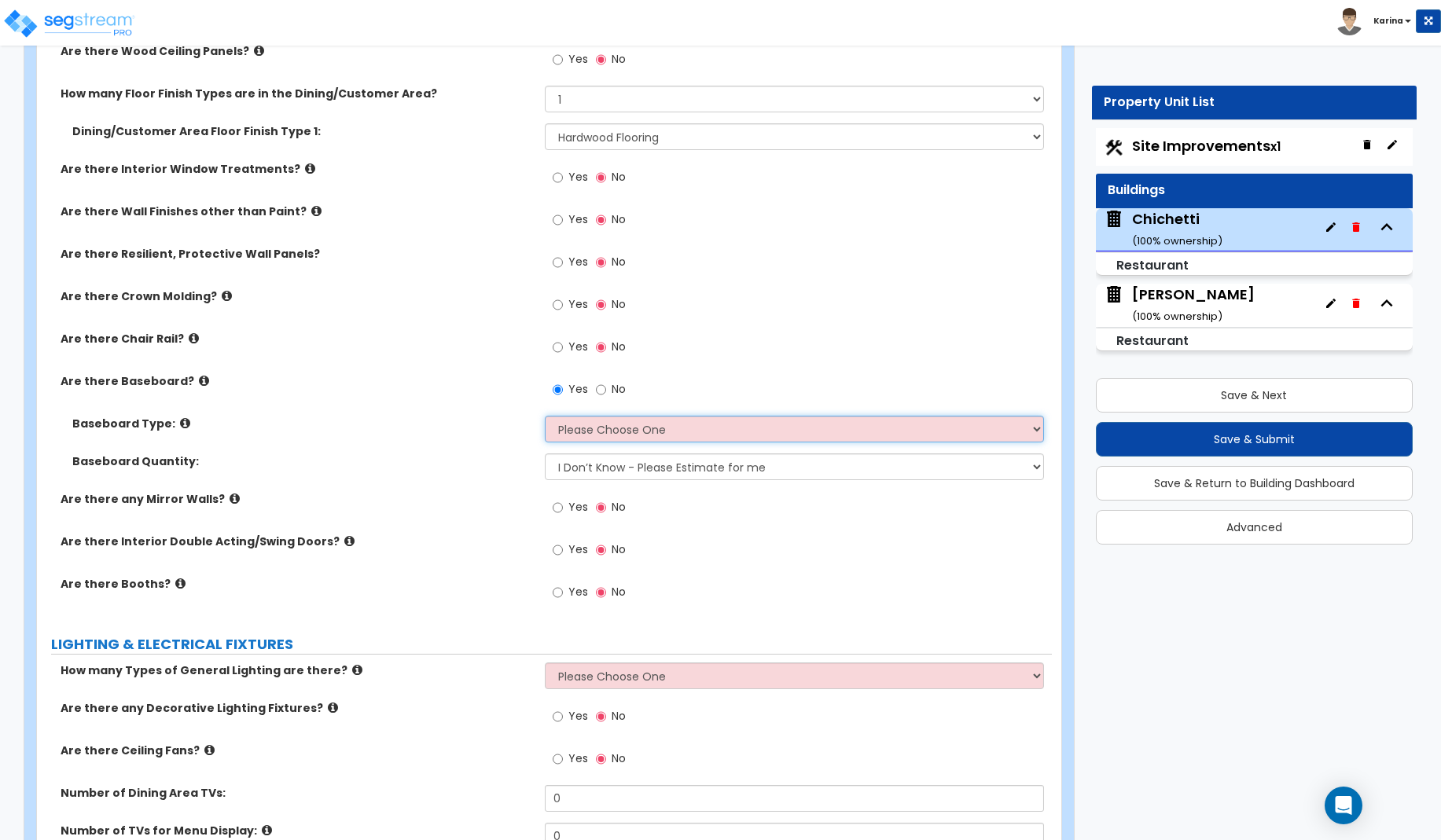
click at [545, 415] on select "Please Choose One Wood Vinyl Carpet Tile" at bounding box center [795, 428] width 500 height 27
click option "Wood" at bounding box center [0, 0] width 0 height 0
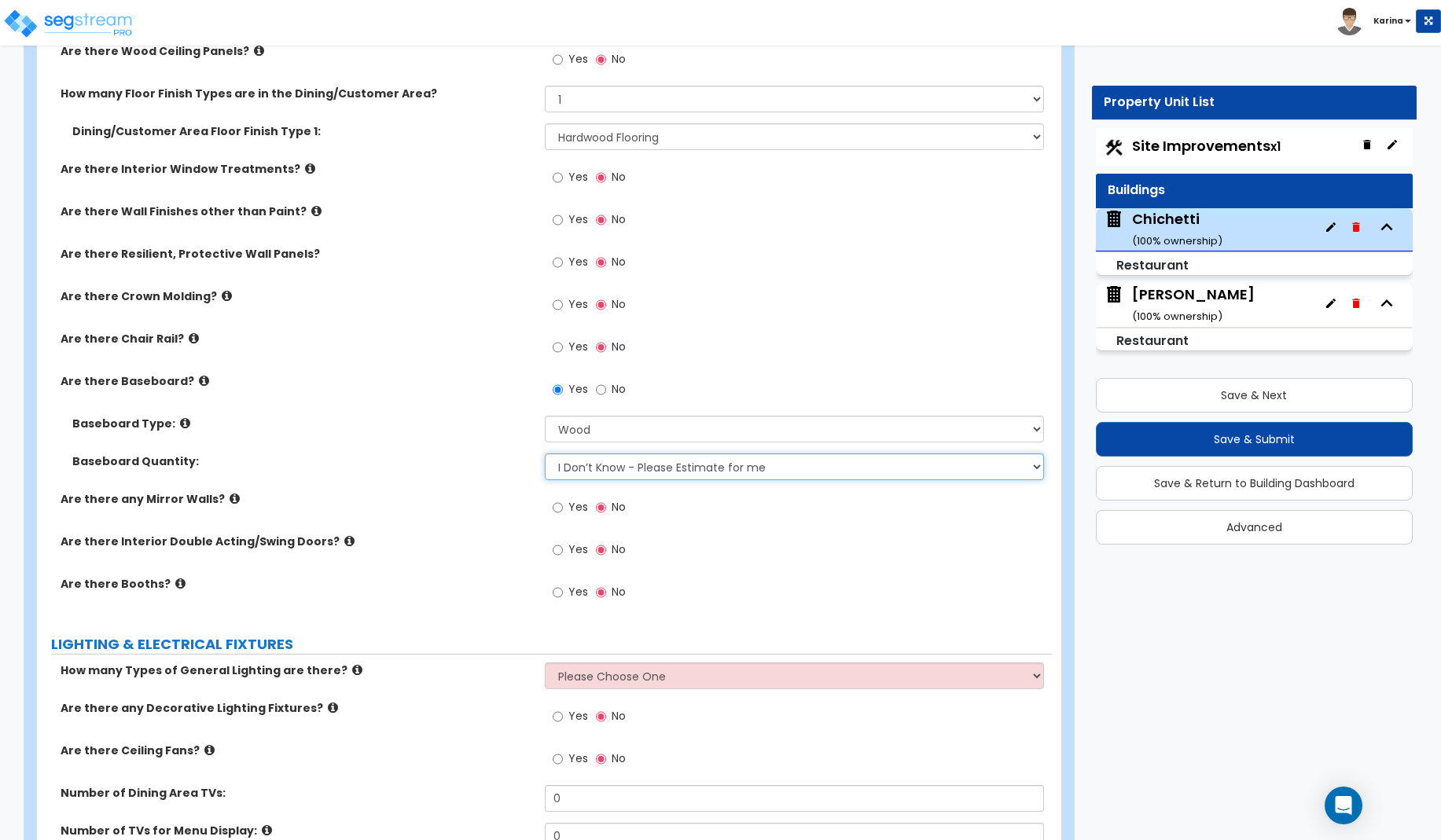
click at [545, 453] on select "I Don’t Know - Please Estimate for me I want to Enter the Linear Footage" at bounding box center [795, 466] width 500 height 27
click option "I want to Enter the Linear Footage" at bounding box center [0, 0] width 0 height 0
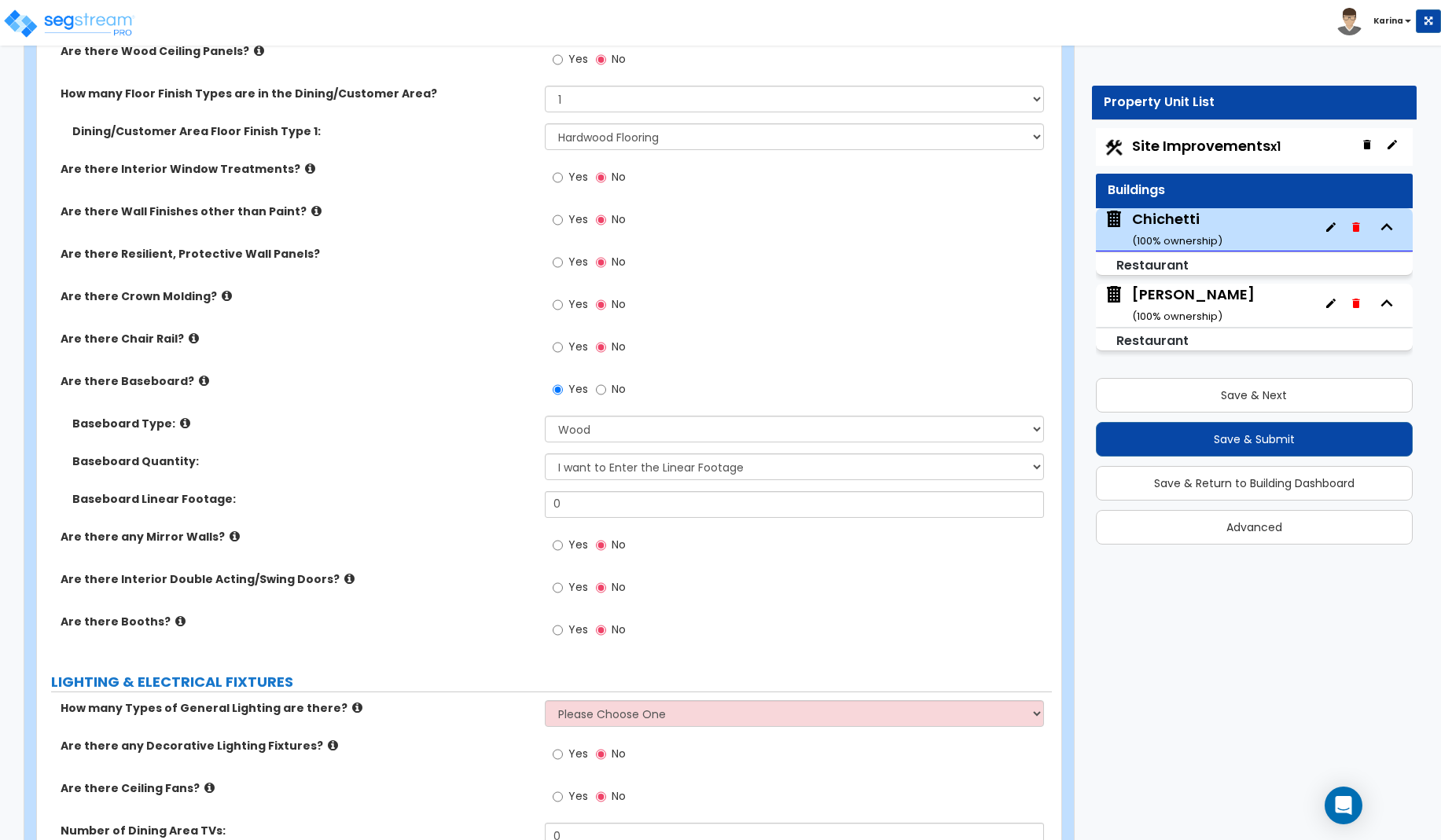
click at [462, 798] on div "Are there Ceiling Fans? Yes No" at bounding box center [544, 801] width 1015 height 43
drag, startPoint x: 598, startPoint y: 506, endPoint x: 534, endPoint y: 500, distance: 64.3
click at [545, 500] on input "0" at bounding box center [795, 503] width 500 height 27
click at [481, 553] on div "Are there any Mirror Walls? Yes No" at bounding box center [544, 550] width 1015 height 43
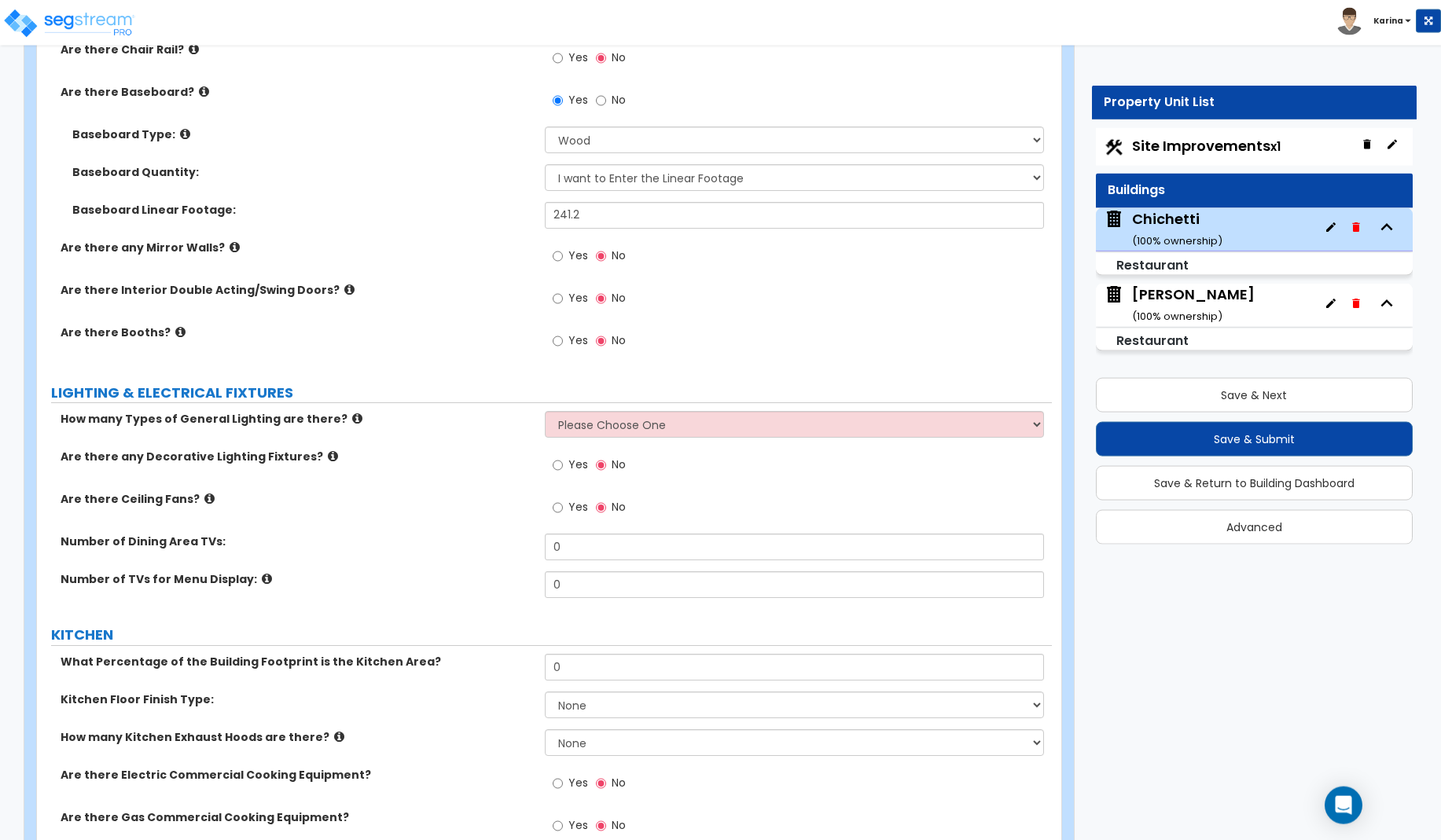
scroll to position [3446, 0]
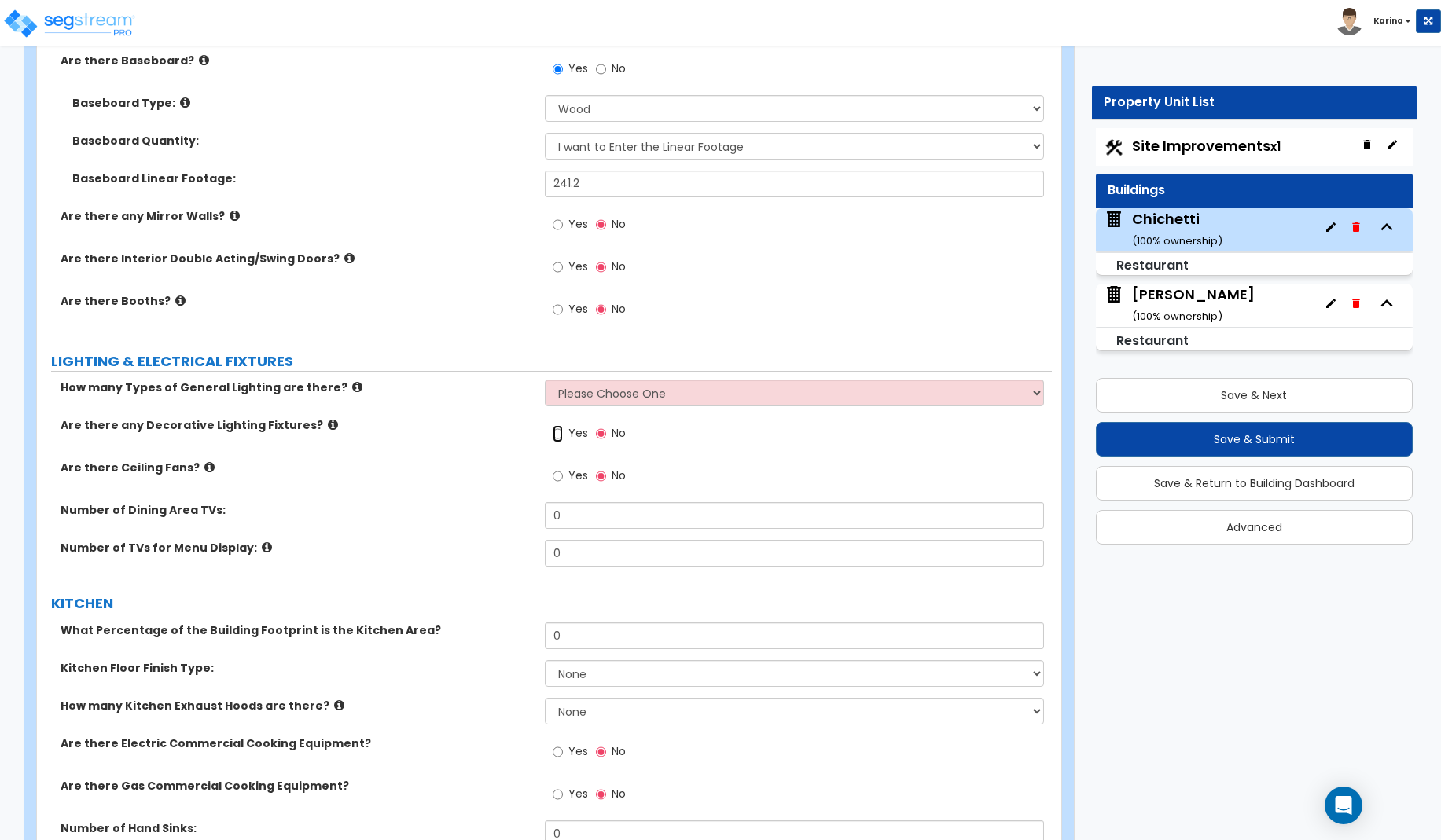
click at [558, 435] on input "Yes" at bounding box center [558, 433] width 10 height 17
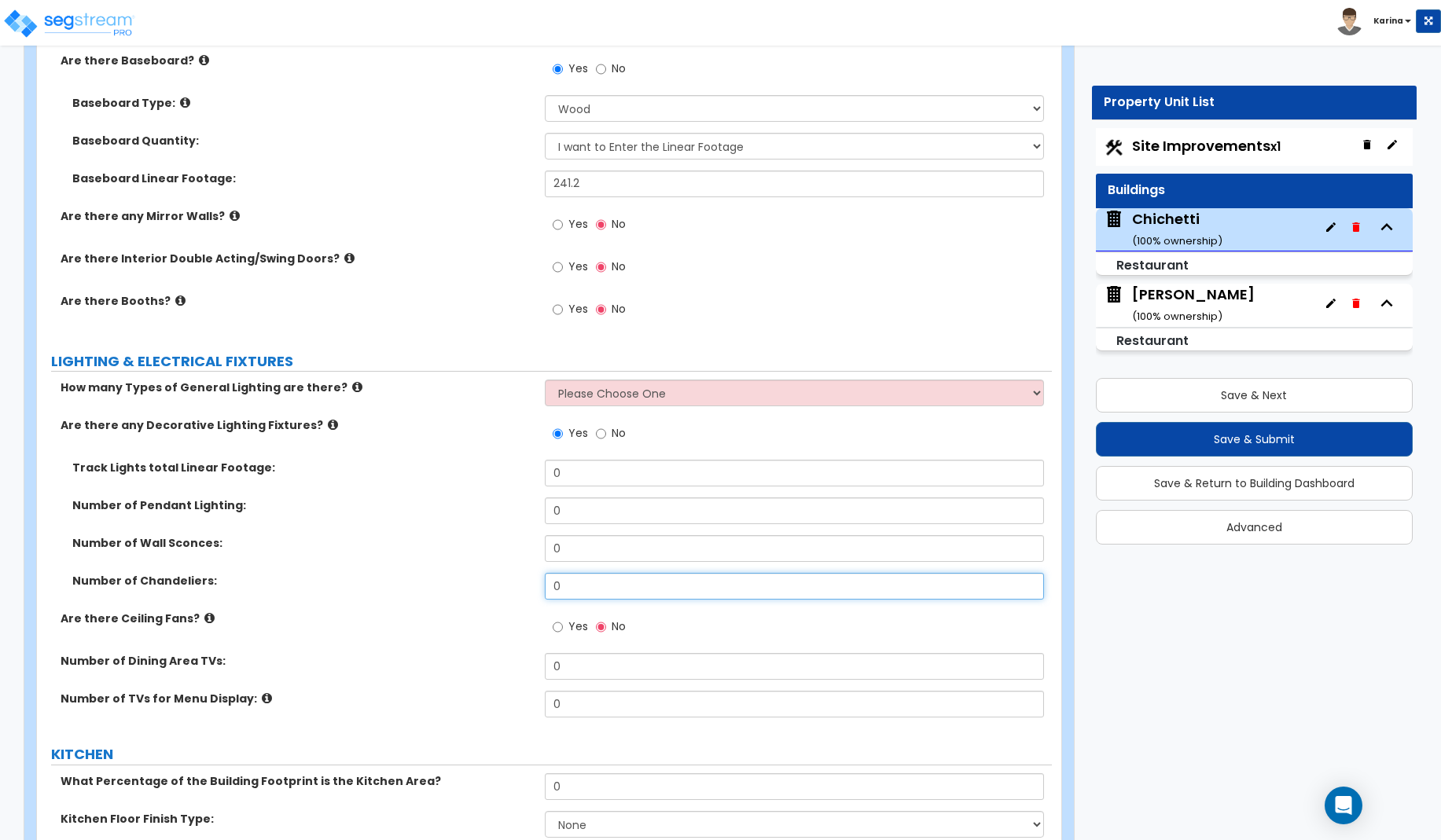
drag, startPoint x: 564, startPoint y: 589, endPoint x: 532, endPoint y: 586, distance: 32.1
click at [545, 586] on input "0" at bounding box center [795, 586] width 500 height 27
click at [505, 576] on label "Number of Chandeliers:" at bounding box center [302, 581] width 461 height 15
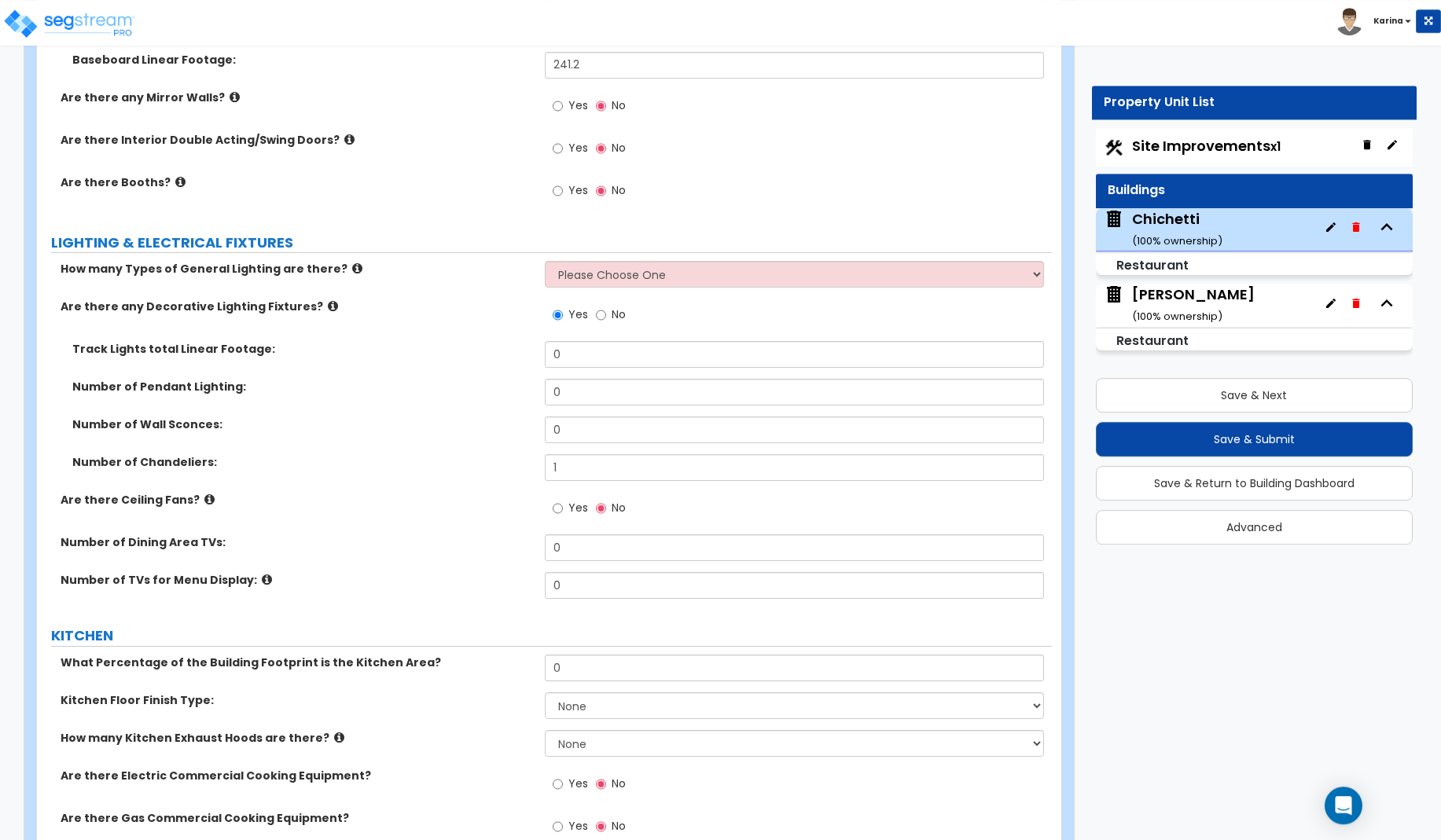
scroll to position [3606, 0]
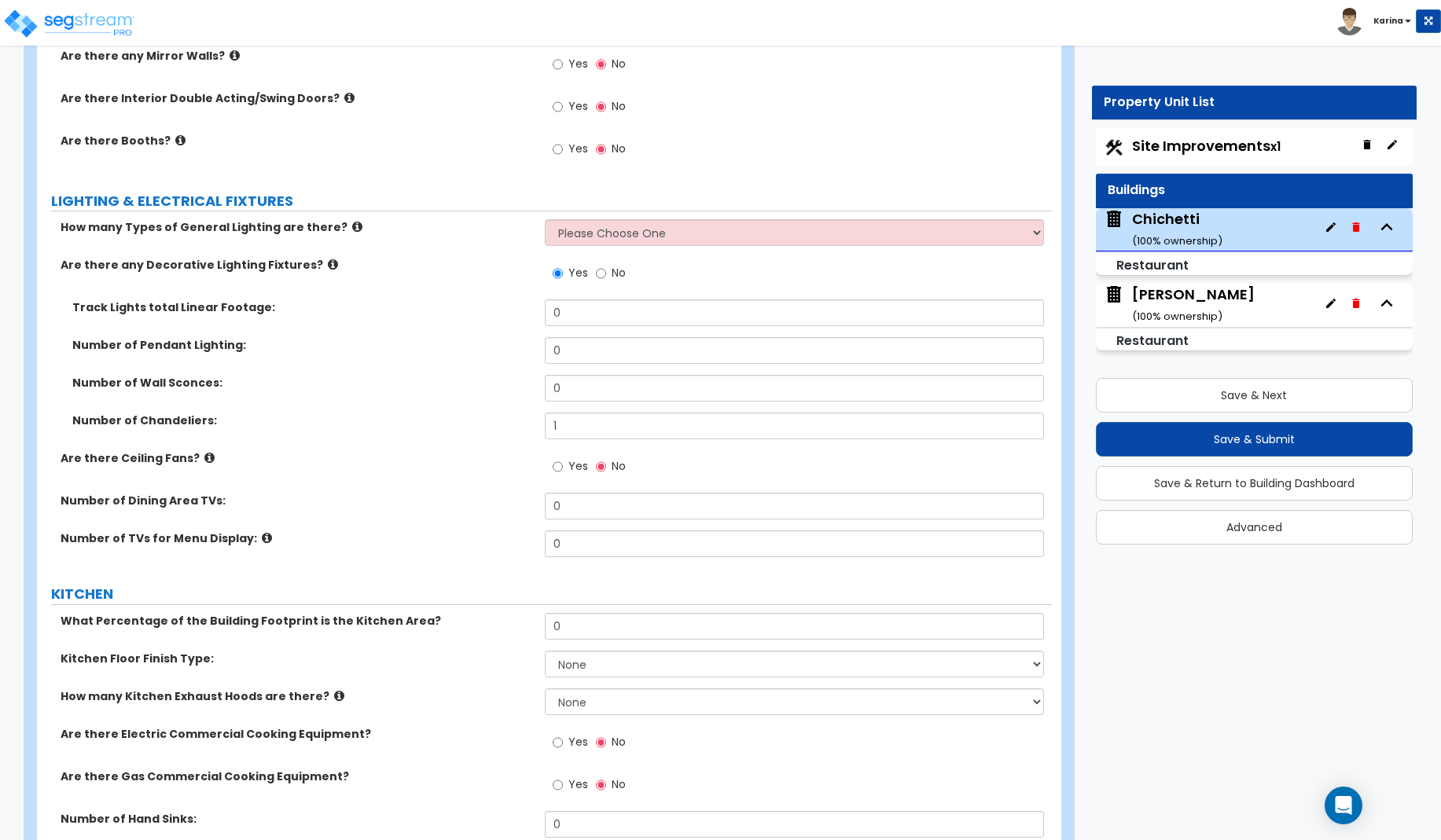
click at [469, 529] on div "Number of Dining Area TVs: 0" at bounding box center [544, 511] width 1015 height 38
click at [1252, 391] on button "Save & Next" at bounding box center [1254, 395] width 317 height 34
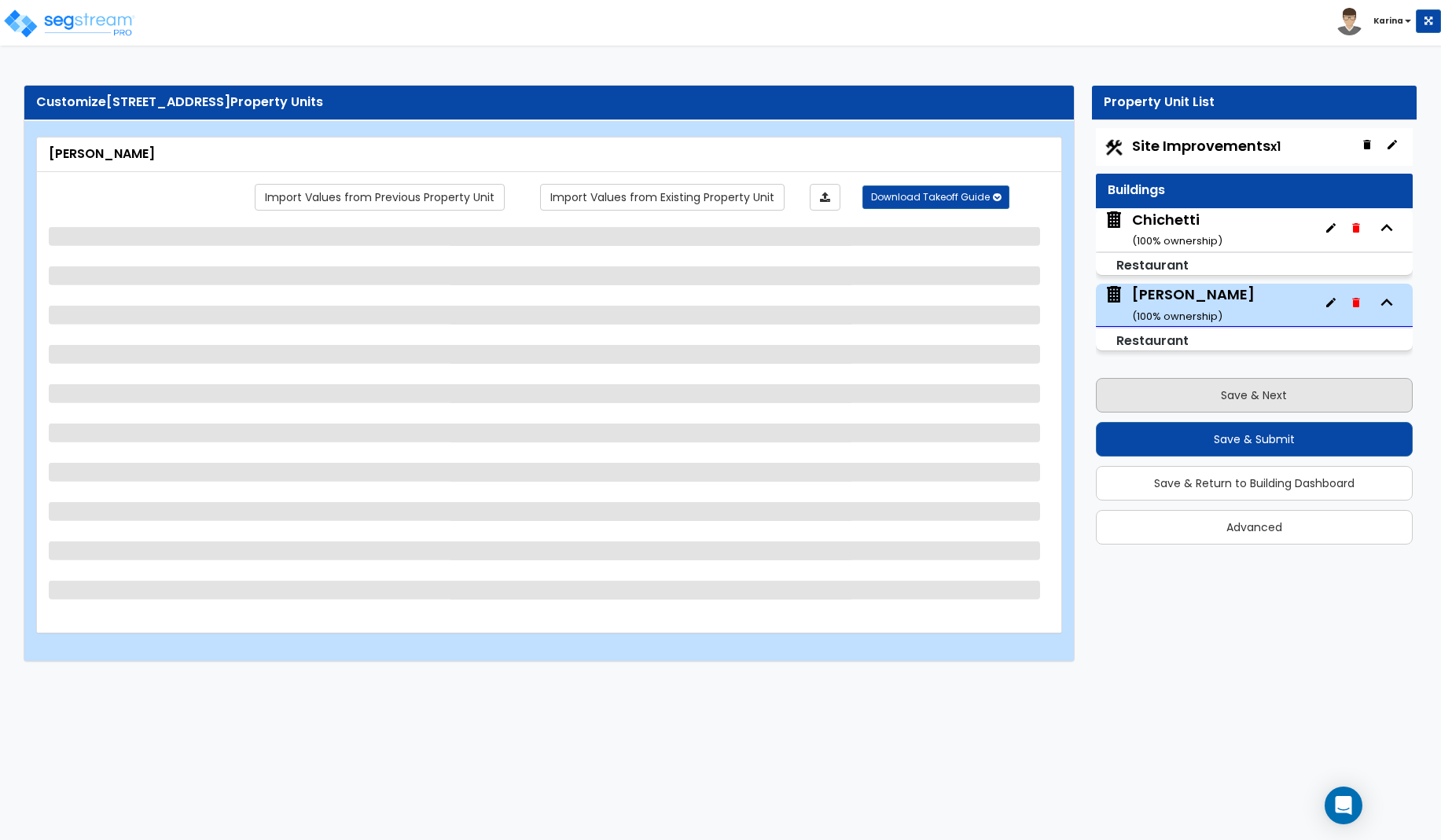
scroll to position [0, 0]
click at [1179, 300] on div "Serafina ( 100 % ownership)" at bounding box center [1193, 304] width 123 height 40
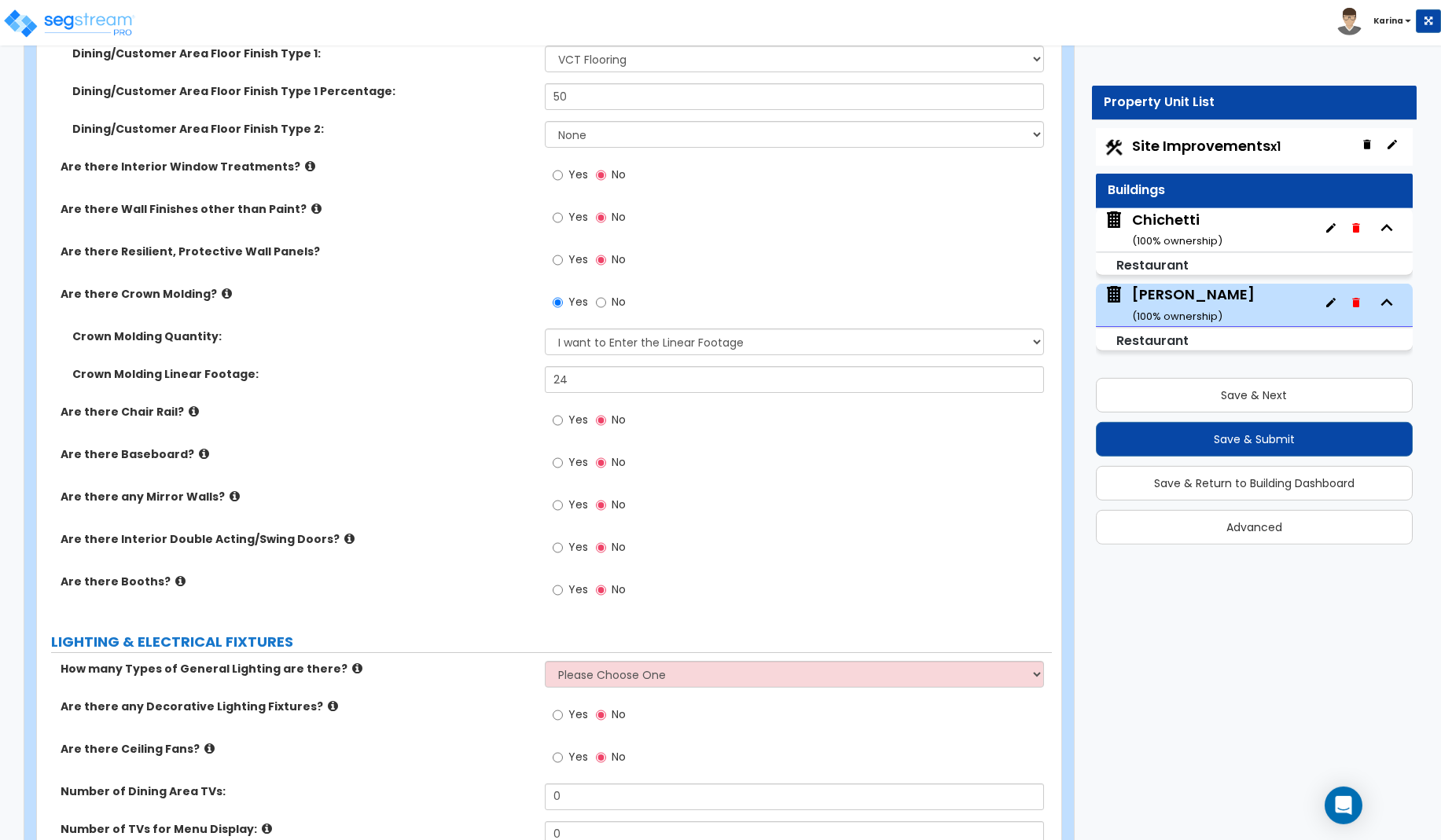
scroll to position [3125, 0]
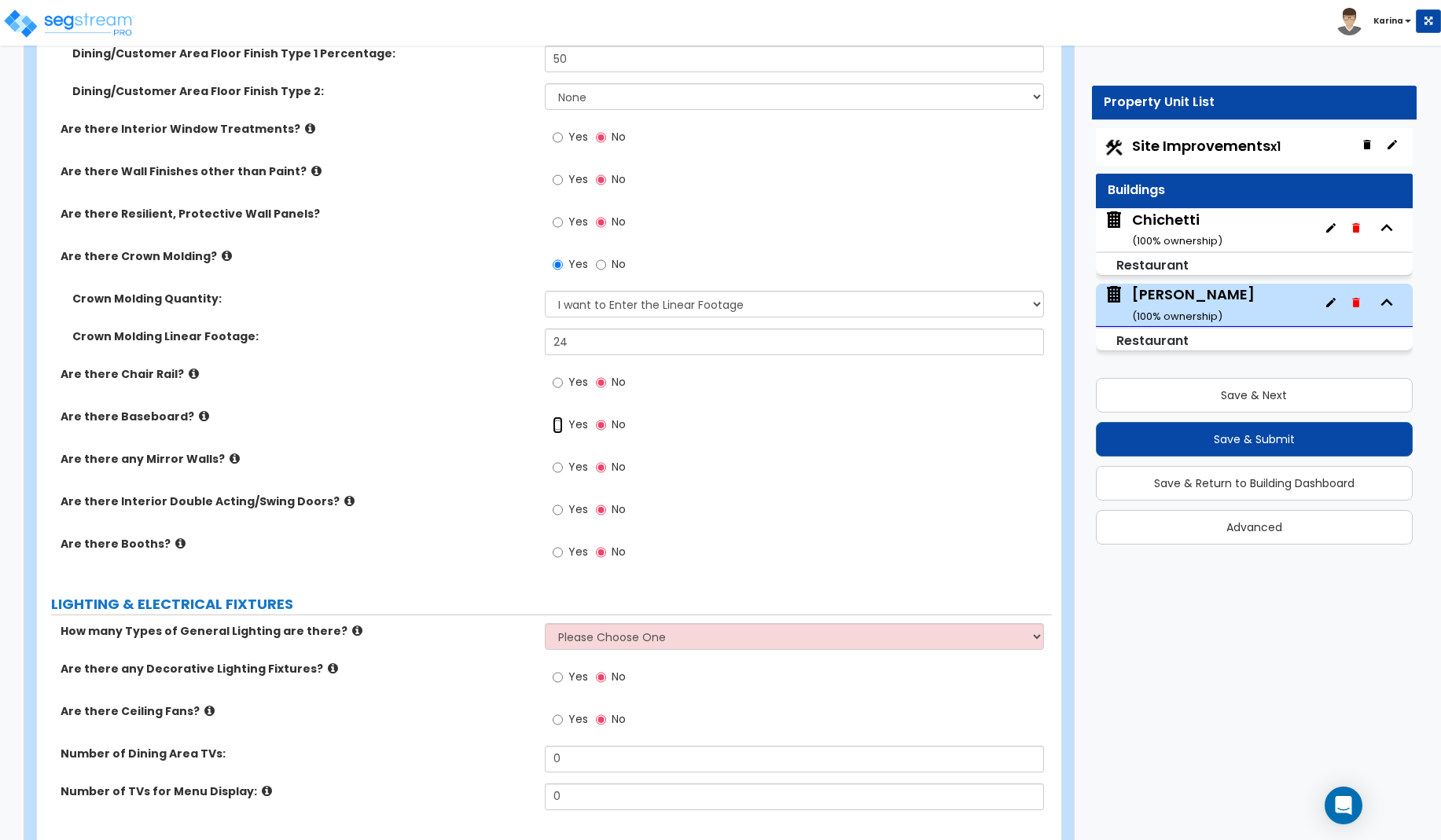
click at [558, 424] on input "Yes" at bounding box center [558, 425] width 10 height 17
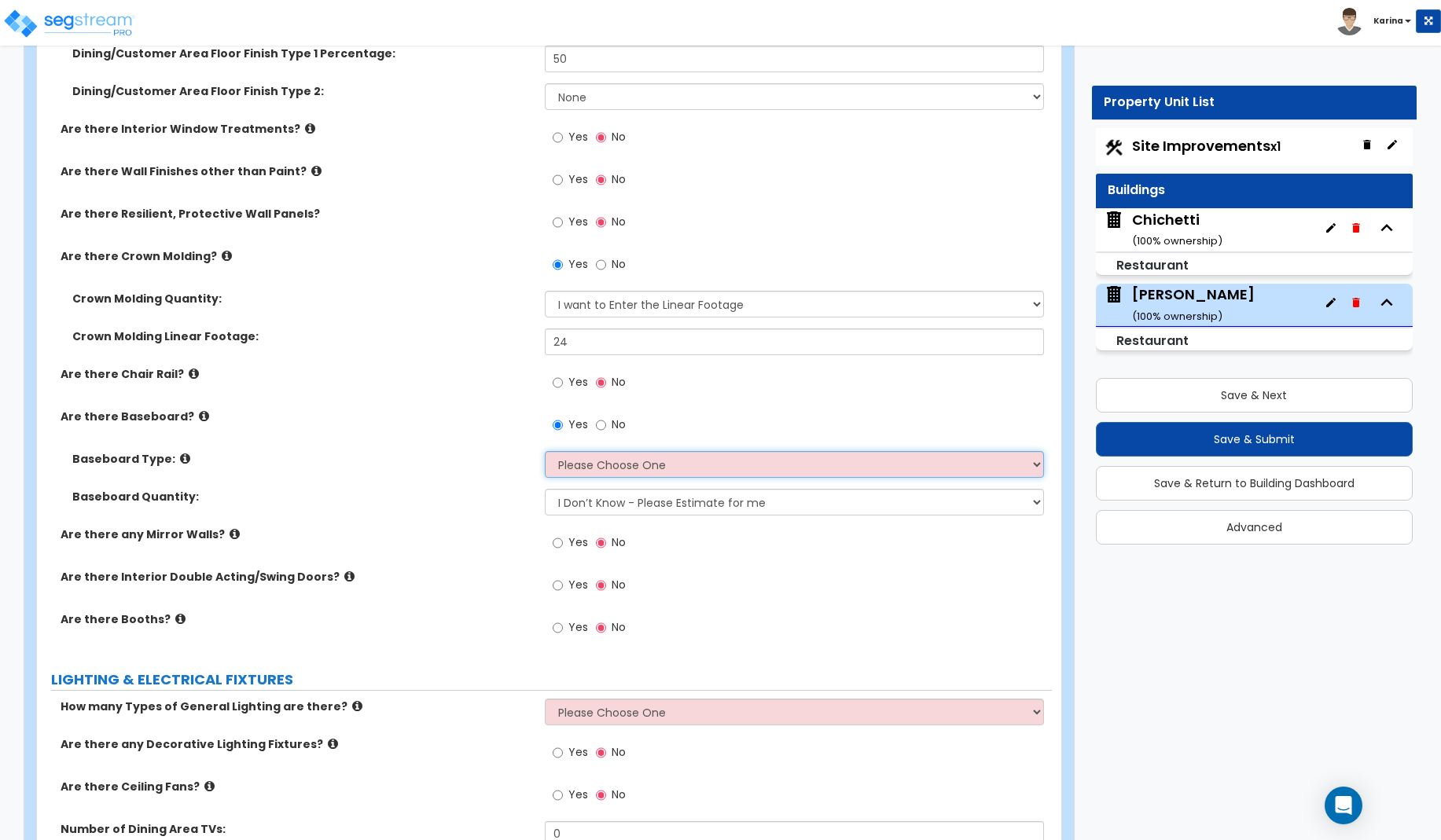
click at [545, 451] on select "Please Choose One Wood Vinyl Carpet Tile" at bounding box center [795, 464] width 500 height 27
click option "Wood" at bounding box center [0, 0] width 0 height 0
drag, startPoint x: 511, startPoint y: 804, endPoint x: 510, endPoint y: 688, distance: 116.0
click at [511, 803] on div "Are there Ceiling Fans? Yes No" at bounding box center [544, 800] width 1015 height 43
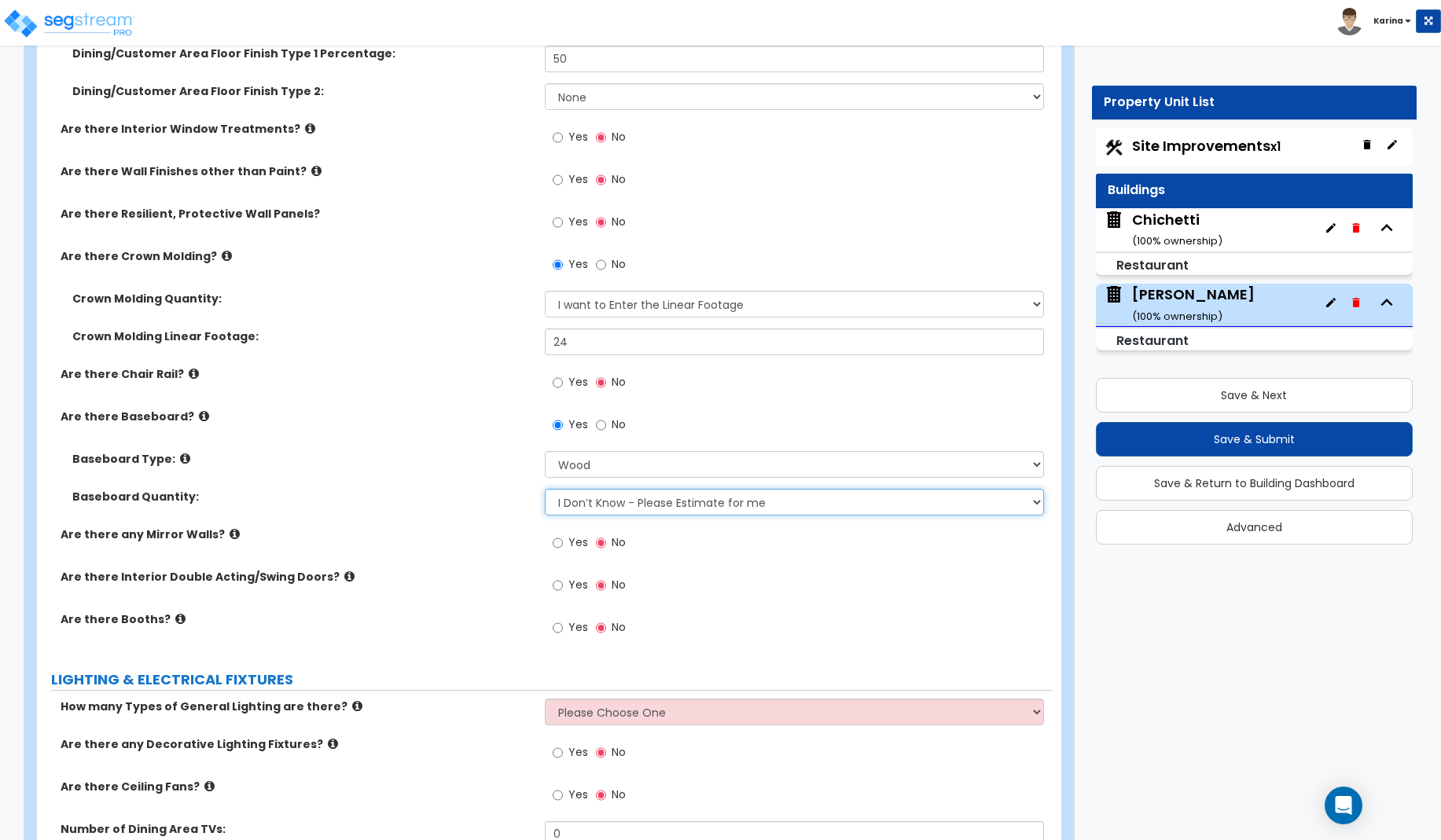
click at [545, 489] on select "I Don’t Know - Please Estimate for me I want to Enter the Linear Footage" at bounding box center [795, 502] width 500 height 27
click option "I want to Enter the Linear Footage" at bounding box center [0, 0] width 0 height 0
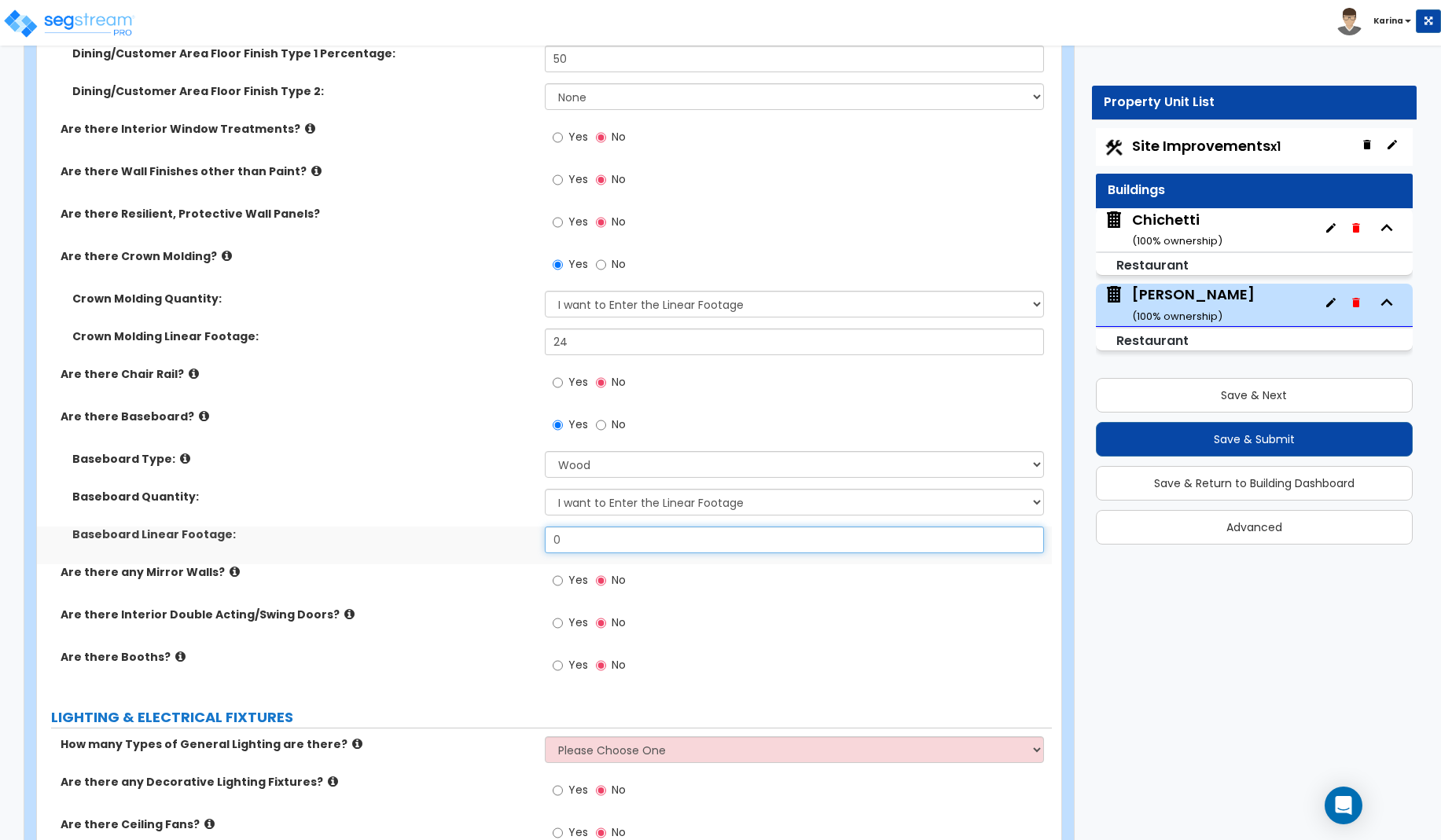
click at [596, 537] on input "0" at bounding box center [795, 539] width 500 height 27
click at [487, 611] on label "Are there Interior Double Acting/Swing Doors?" at bounding box center [296, 614] width 472 height 15
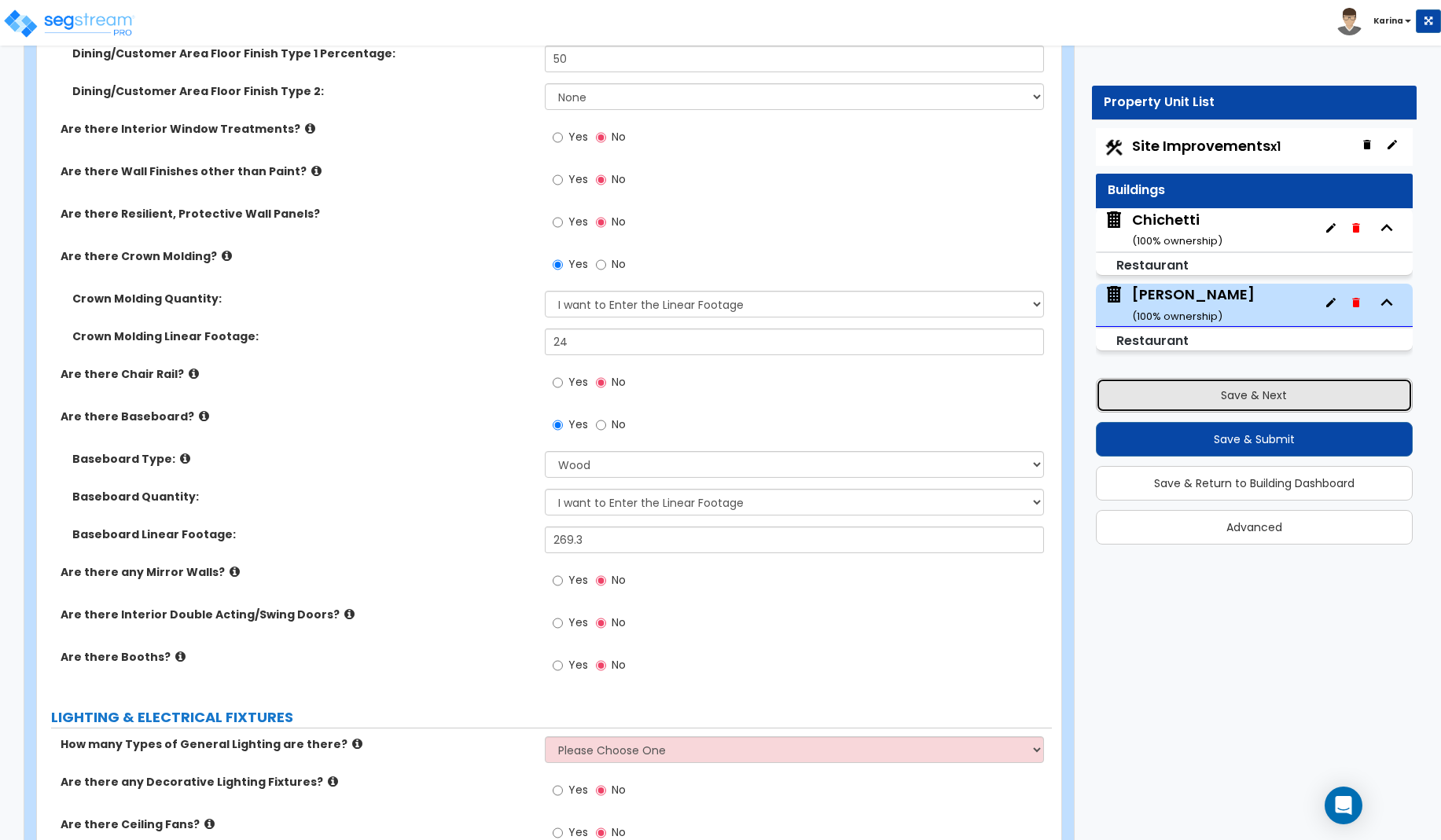
click at [1187, 390] on button "Save & Next" at bounding box center [1254, 395] width 317 height 34
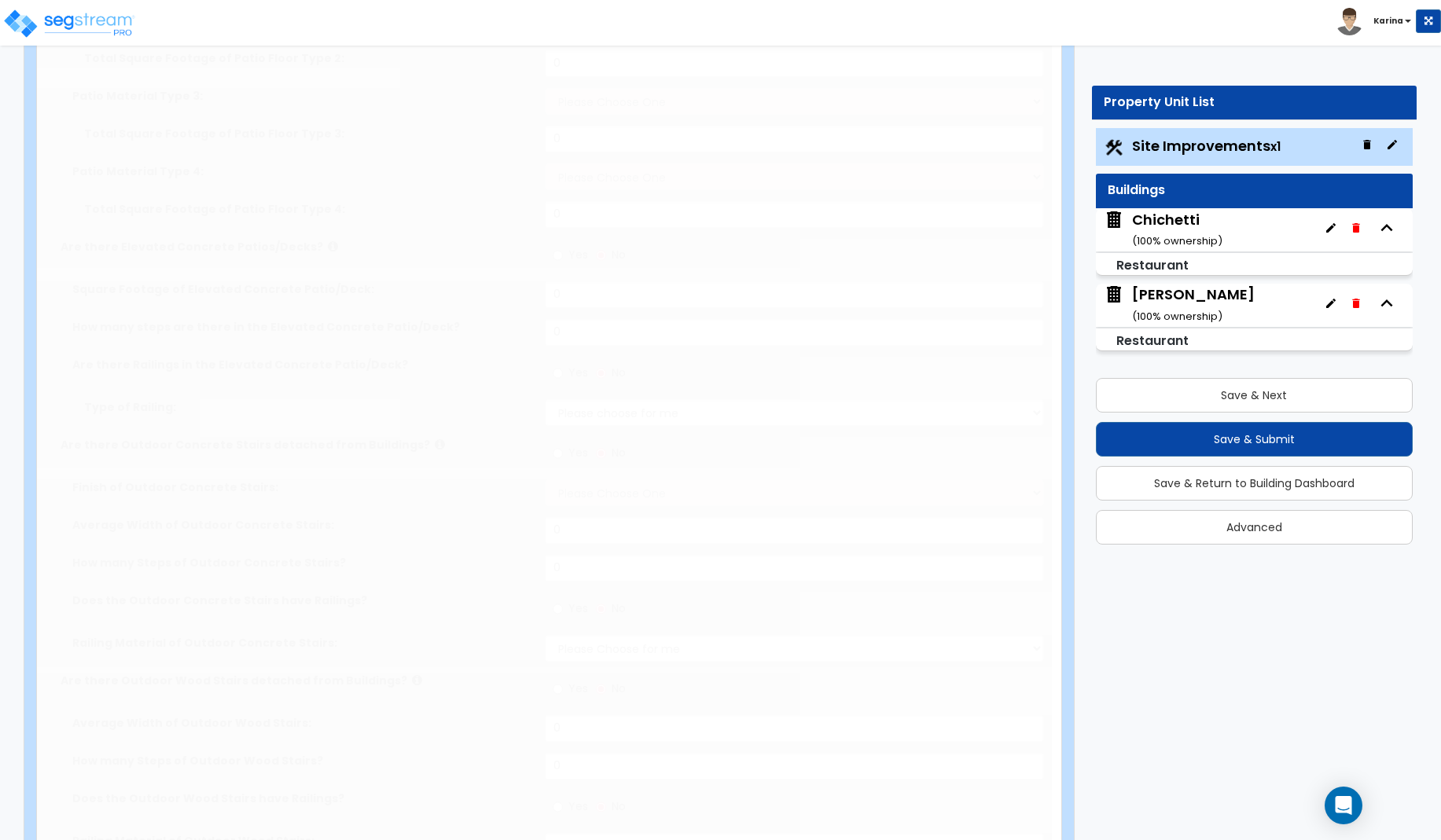
click at [1183, 223] on div "Chichetti ( 100 % ownership)" at bounding box center [1177, 229] width 91 height 40
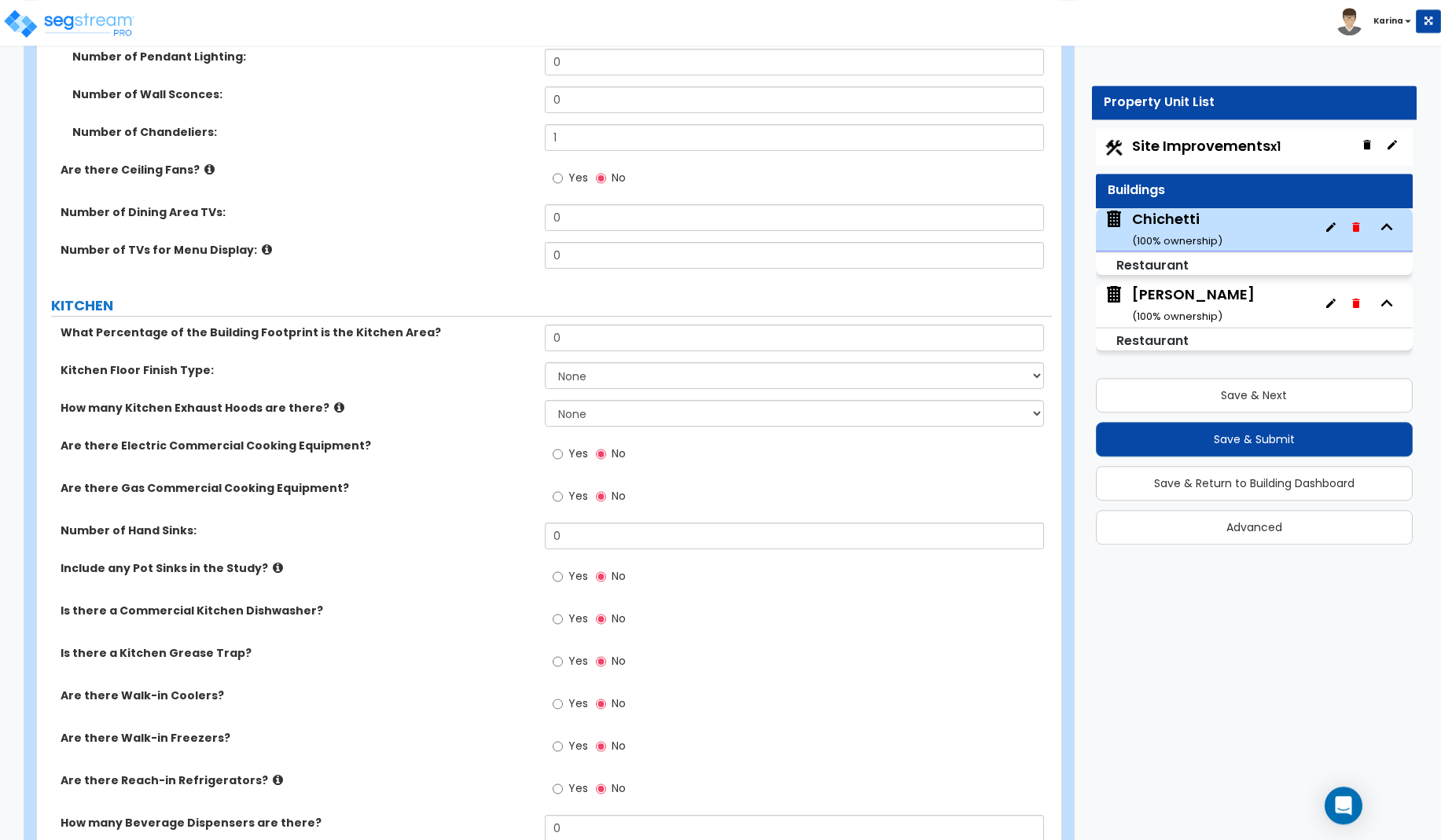
scroll to position [3897, 0]
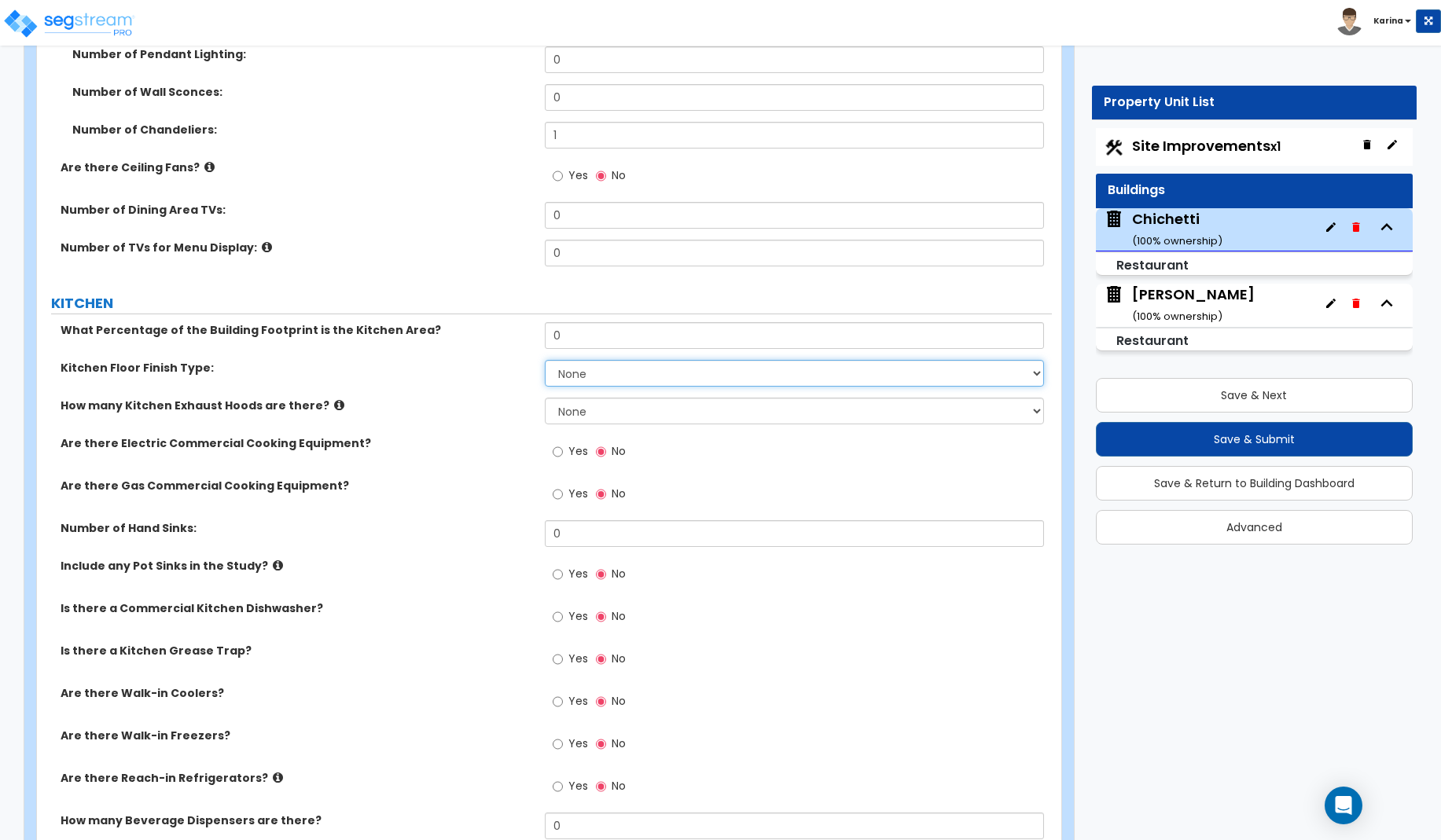
click at [545, 360] on select "None Tile Flooring VCT Flooring Sheet Vinyl Flooring" at bounding box center [795, 372] width 500 height 27
click option "Tile Flooring" at bounding box center [0, 0] width 0 height 0
drag, startPoint x: 541, startPoint y: 332, endPoint x: 526, endPoint y: 329, distance: 15.3
click at [545, 329] on input "0" at bounding box center [795, 335] width 500 height 27
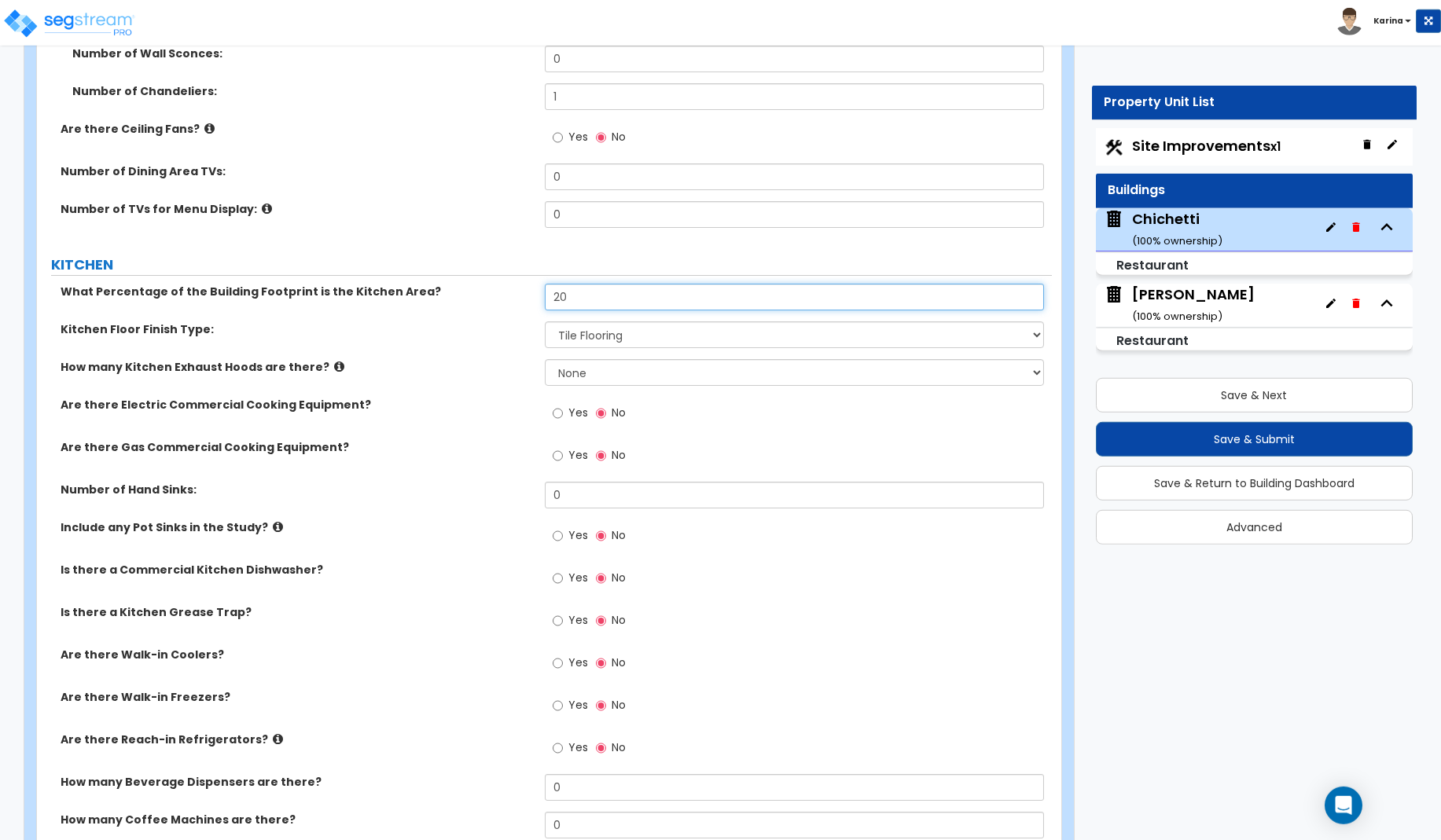
scroll to position [3977, 0]
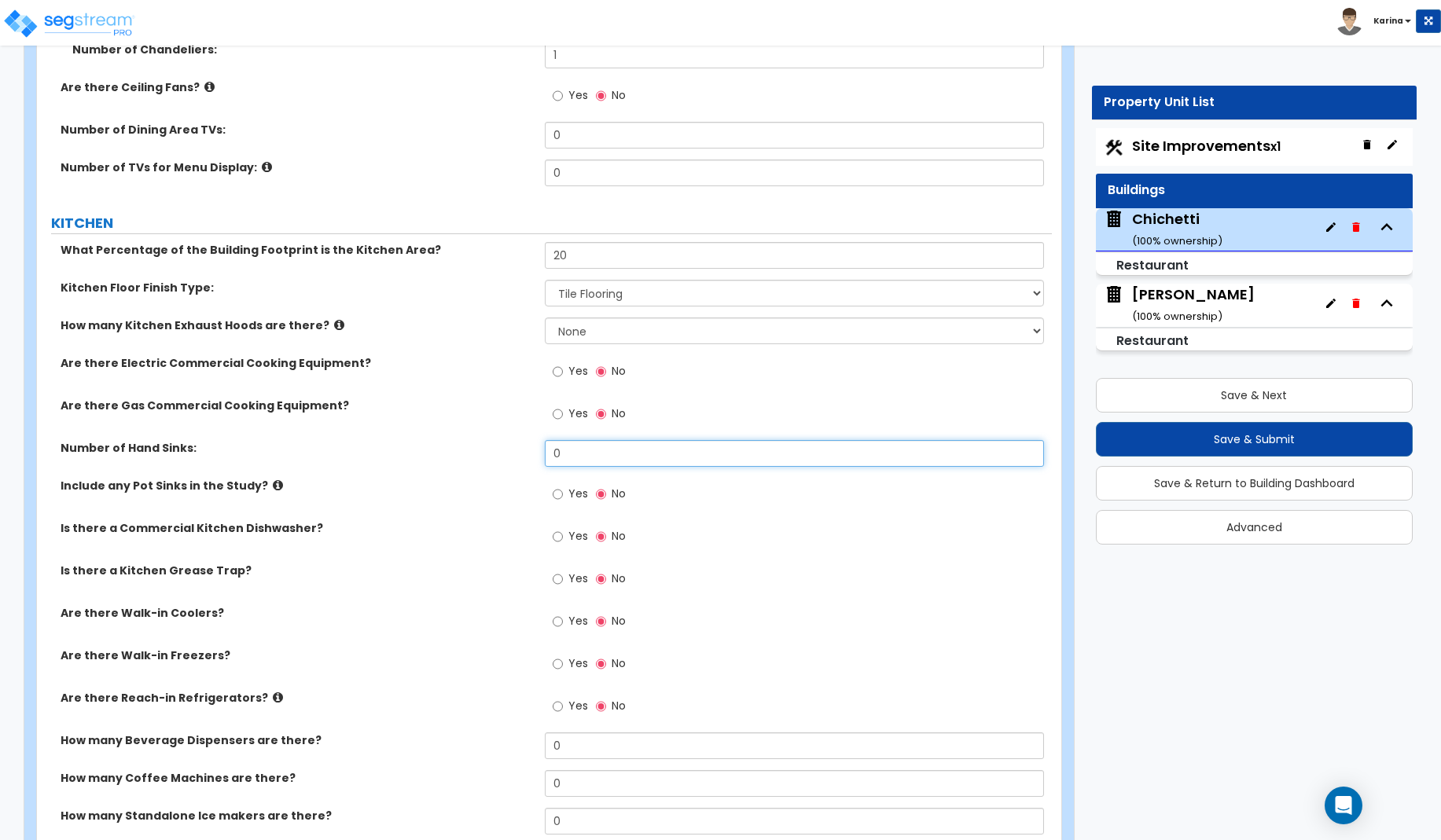
drag, startPoint x: 571, startPoint y: 452, endPoint x: 519, endPoint y: 458, distance: 52.3
click at [545, 458] on input "0" at bounding box center [795, 453] width 500 height 27
click at [419, 818] on label "How many Standalone Ice makers are there?" at bounding box center [296, 815] width 472 height 15
drag, startPoint x: 571, startPoint y: 255, endPoint x: 523, endPoint y: 253, distance: 48.0
click at [545, 253] on input "20" at bounding box center [795, 255] width 500 height 27
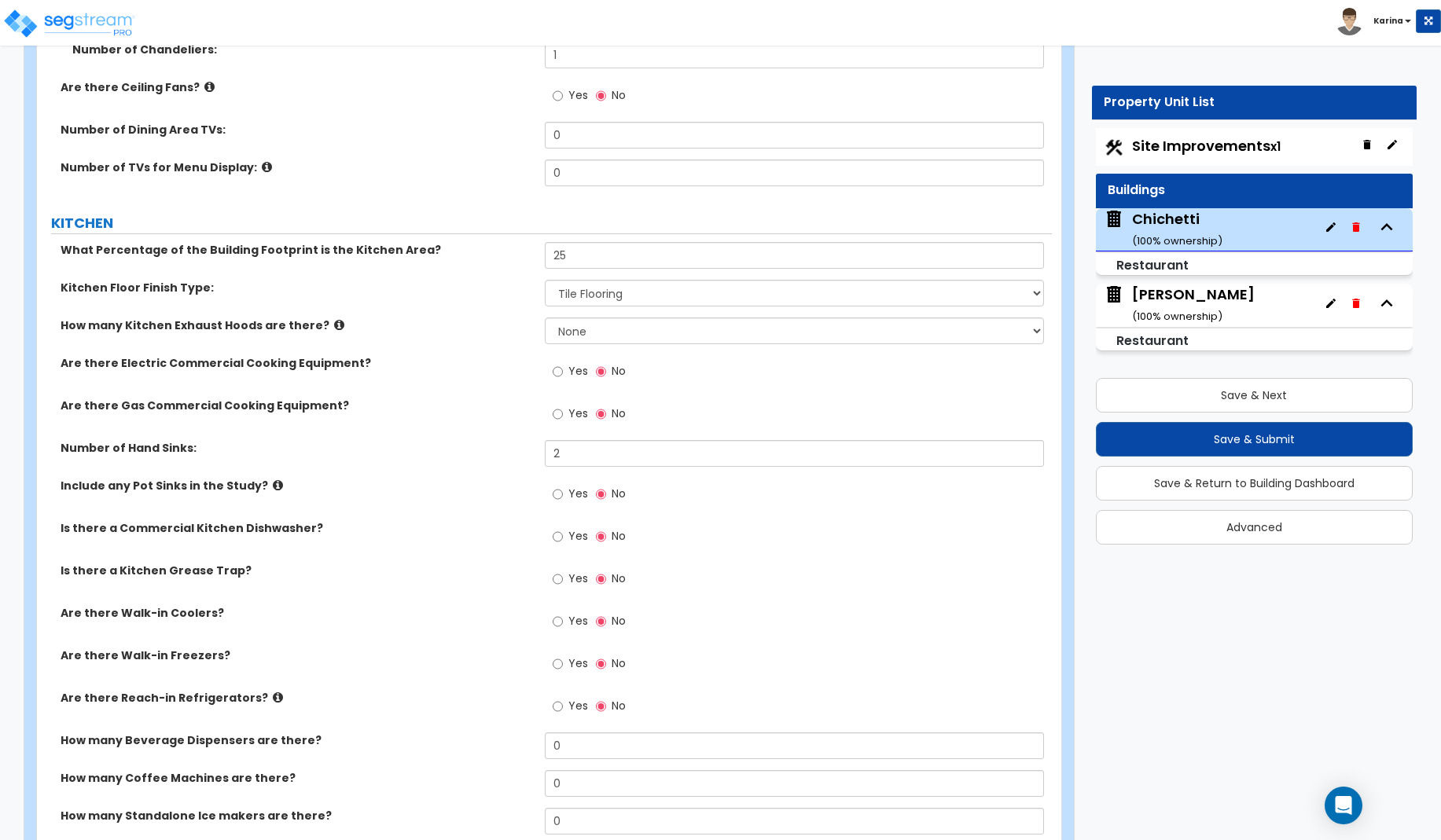
click at [504, 418] on div "Are there Gas Commercial Cooking Equipment? Yes No" at bounding box center [544, 419] width 1015 height 43
click at [558, 493] on input "Yes" at bounding box center [558, 494] width 10 height 17
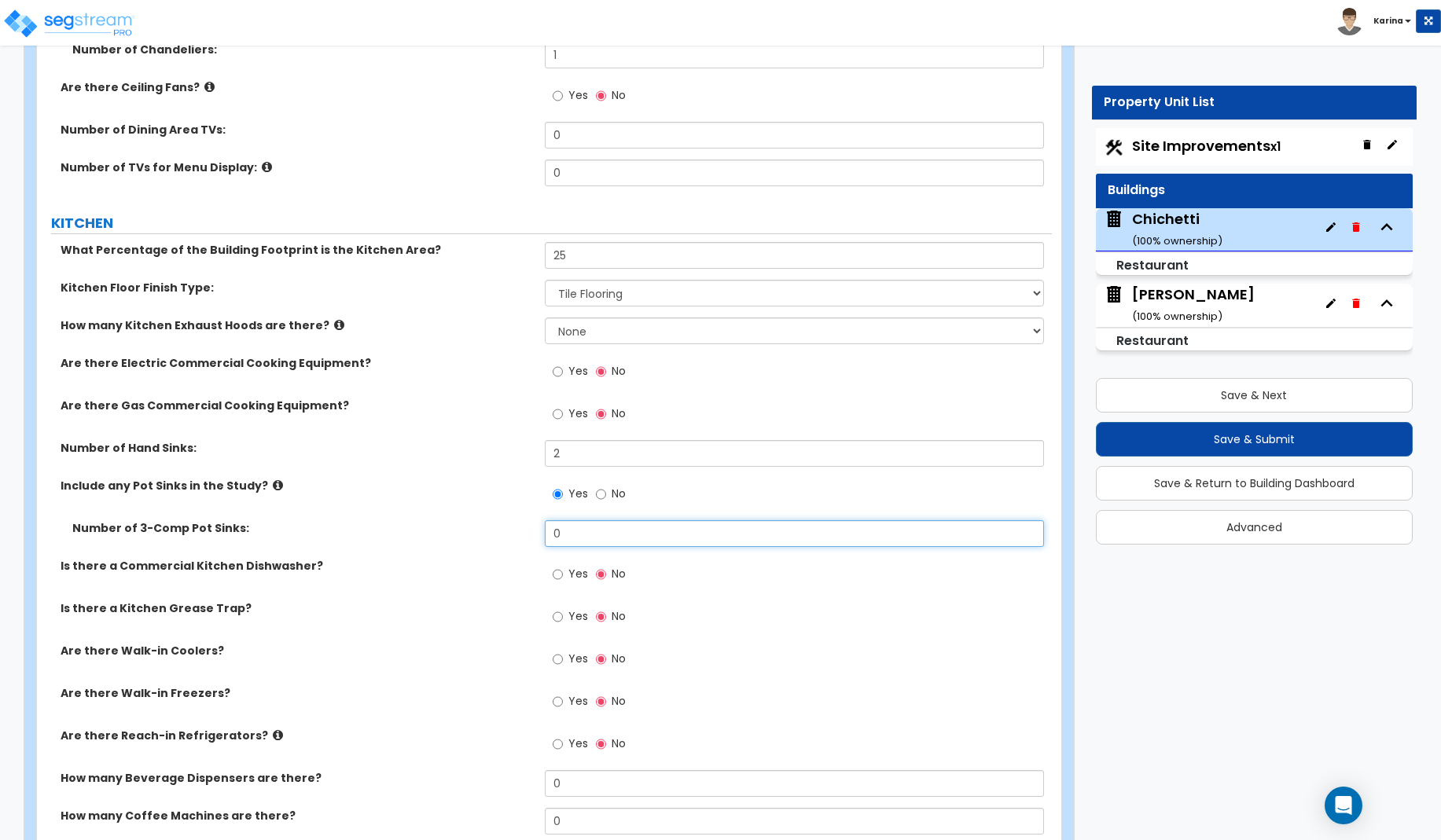
drag, startPoint x: 565, startPoint y: 538, endPoint x: 529, endPoint y: 533, distance: 36.3
click at [545, 533] on input "0" at bounding box center [795, 533] width 500 height 27
click at [545, 318] on select "None 1 2 3" at bounding box center [795, 331] width 500 height 27
click option "1" at bounding box center [0, 0] width 0 height 0
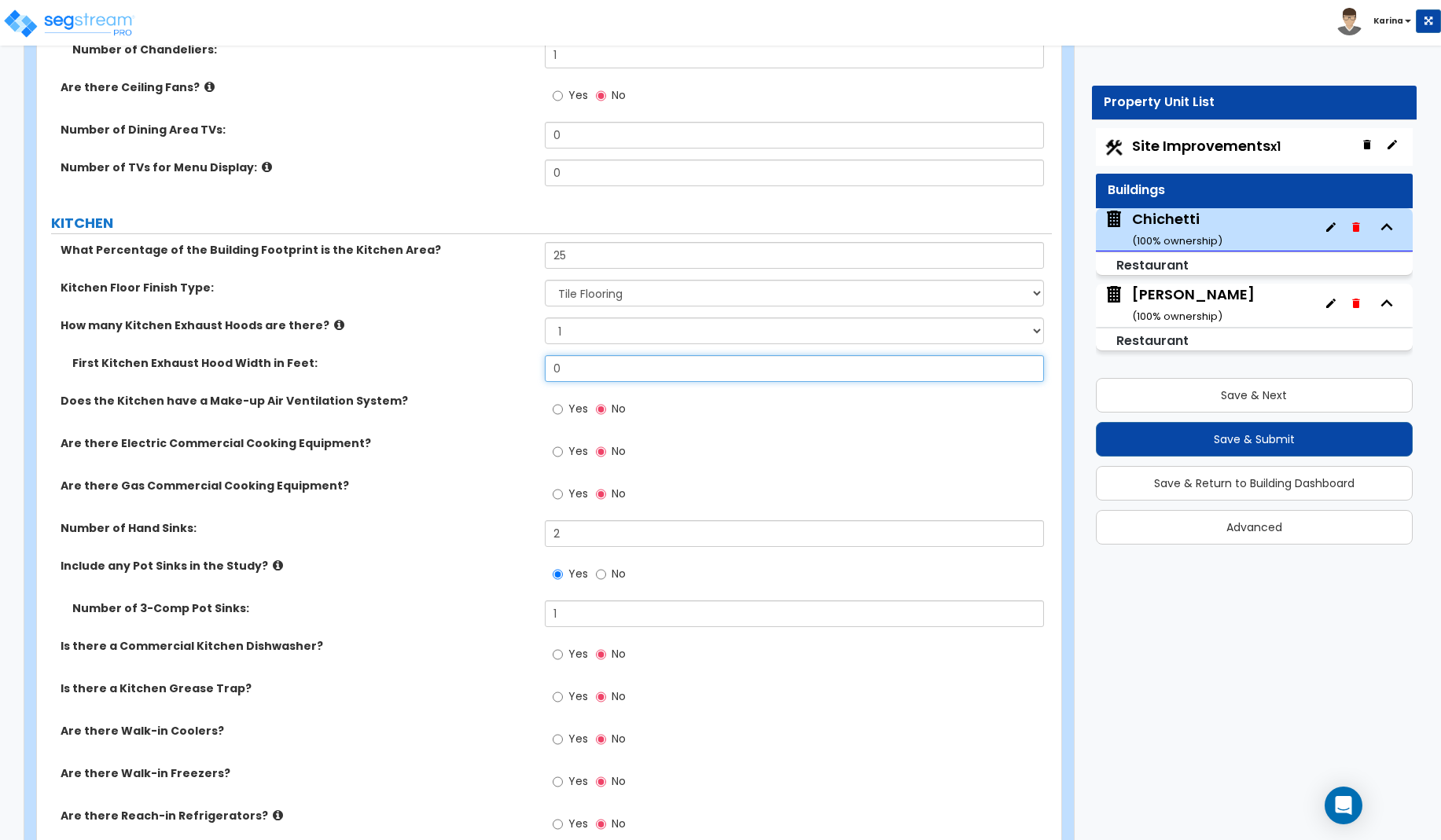
drag, startPoint x: 564, startPoint y: 366, endPoint x: 541, endPoint y: 366, distance: 23.0
click at [545, 366] on input "0" at bounding box center [795, 368] width 500 height 27
click at [505, 400] on label "Does the Kitchen have a Make-up Air Ventilation System?" at bounding box center [296, 401] width 472 height 15
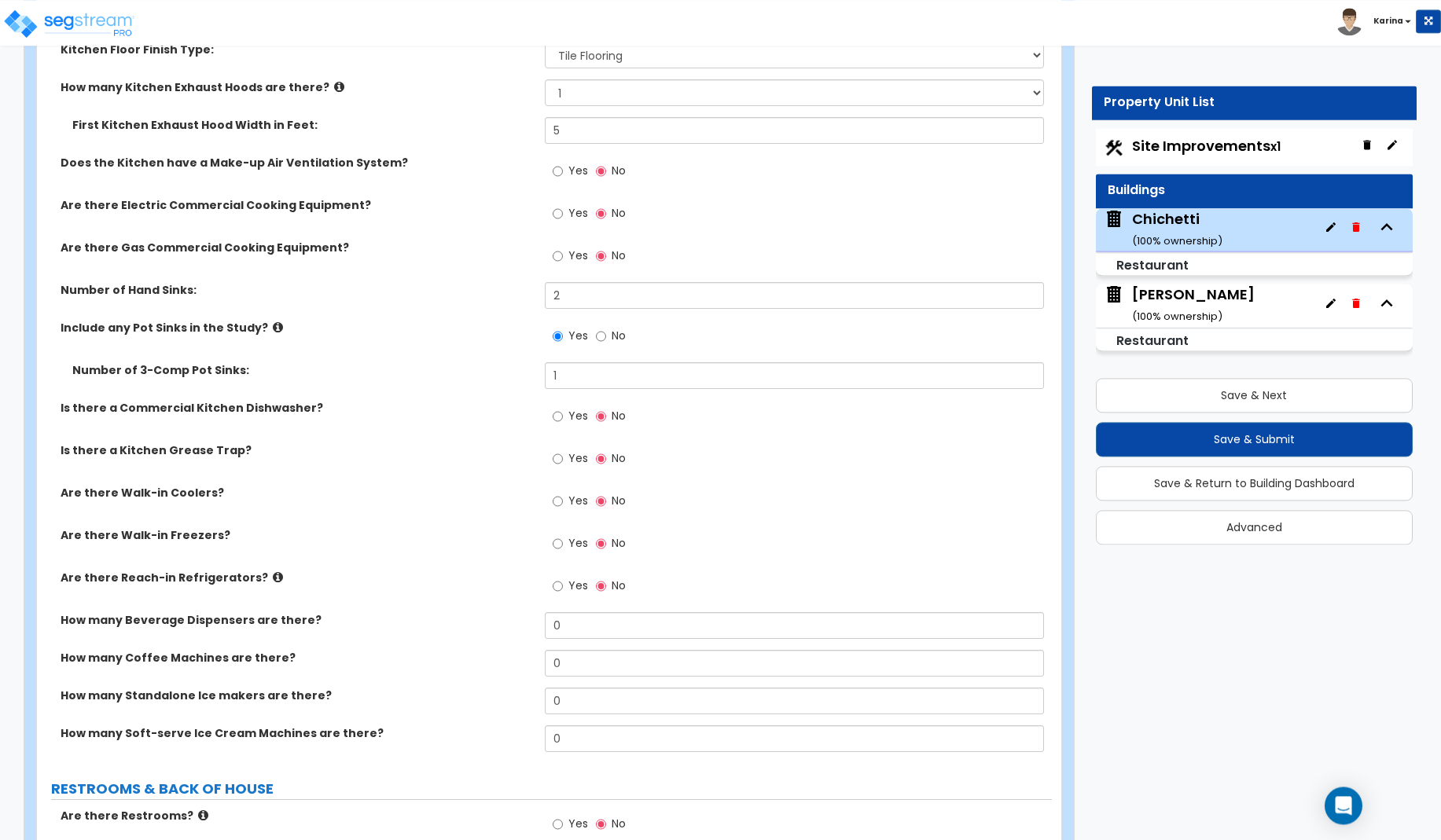
scroll to position [4217, 0]
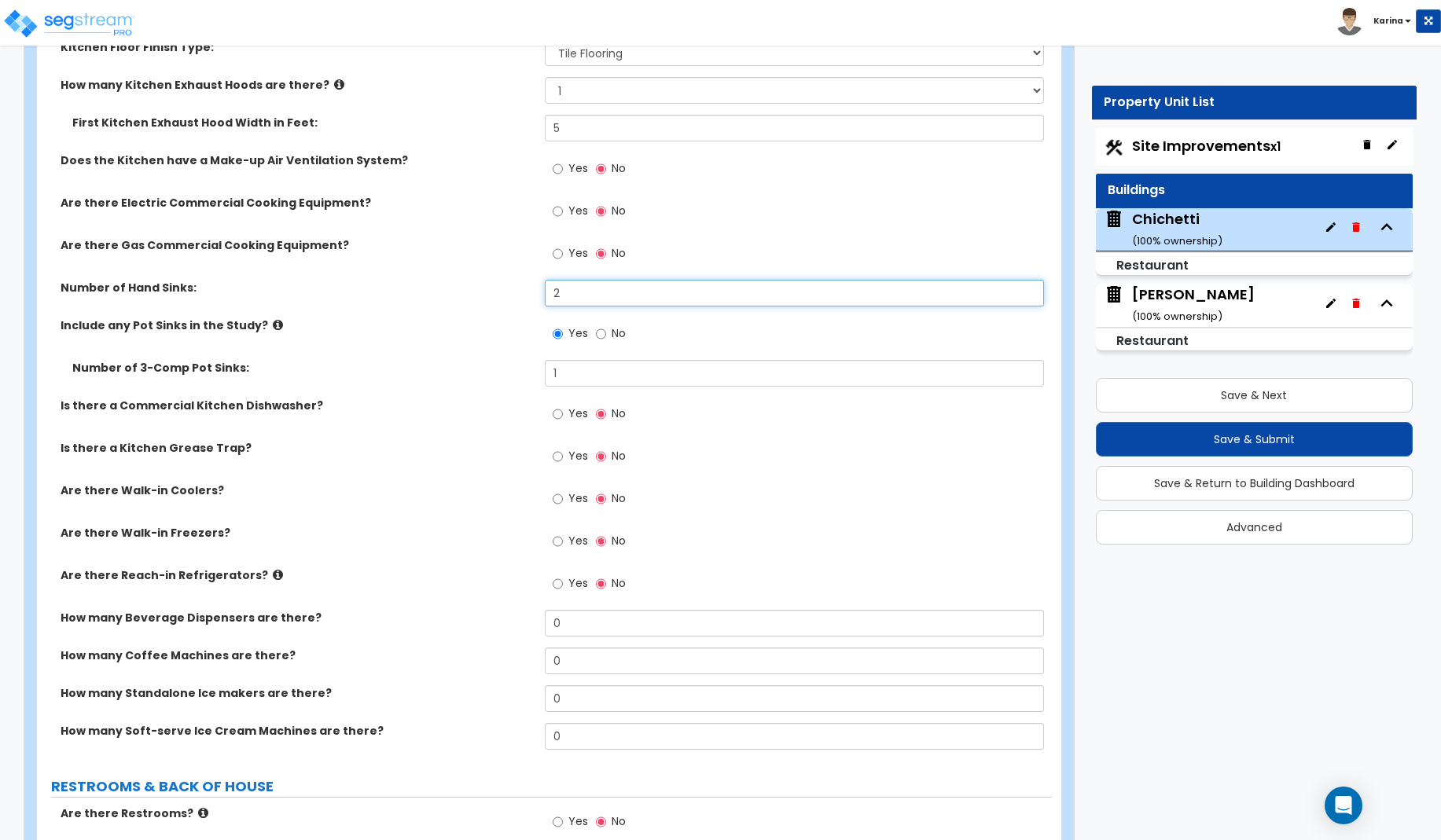
drag, startPoint x: 557, startPoint y: 289, endPoint x: 519, endPoint y: 289, distance: 38.0
click at [545, 289] on input "2" at bounding box center [795, 293] width 500 height 27
click at [415, 409] on label "Is there a Commercial Kitchen Dishwasher?" at bounding box center [296, 405] width 472 height 15
click at [559, 454] on input "Yes" at bounding box center [558, 456] width 10 height 17
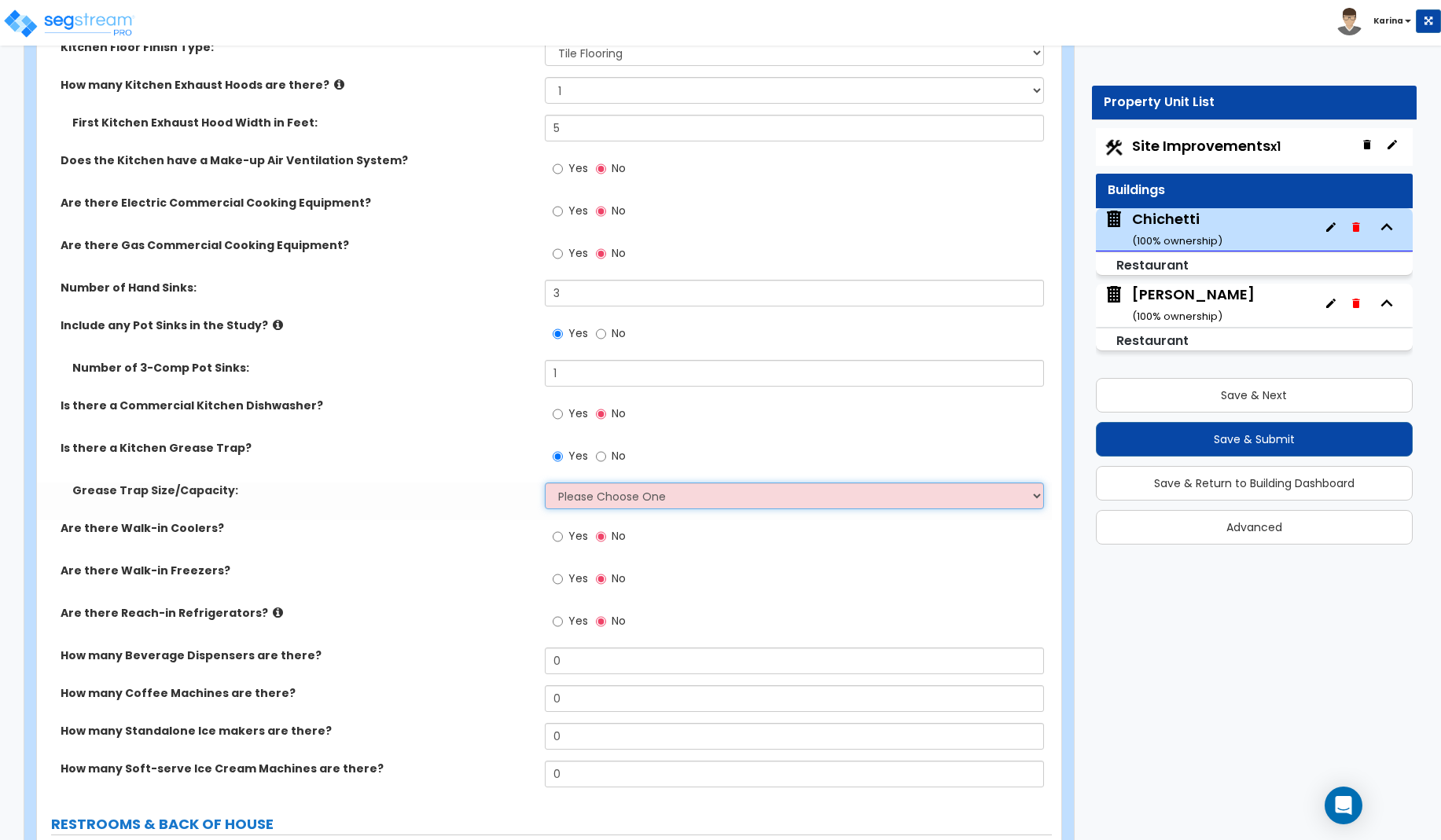
click at [545, 482] on select "Please Choose One Small Medium Large" at bounding box center [795, 495] width 500 height 27
click option "Medium" at bounding box center [0, 0] width 0 height 0
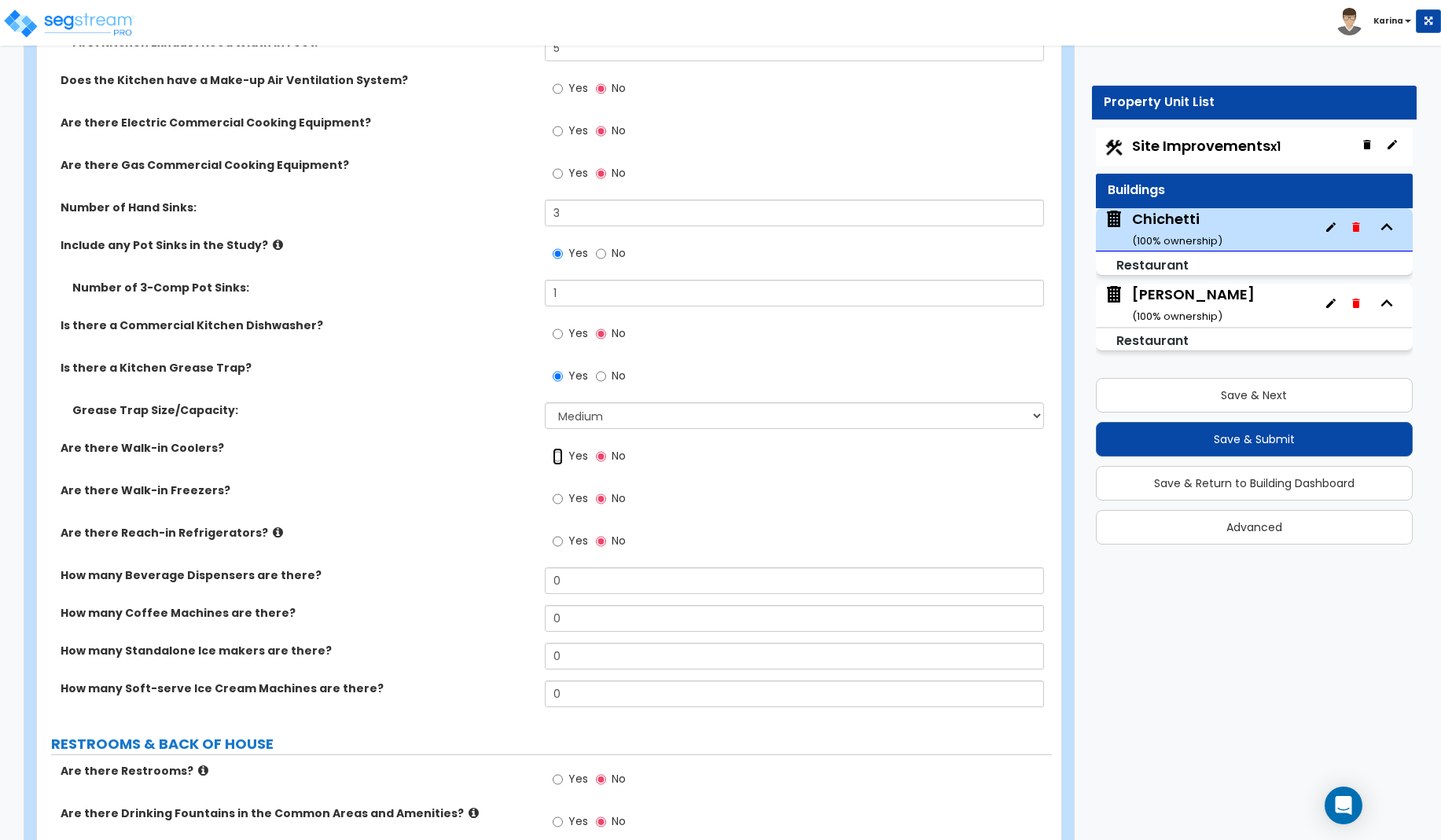
click at [558, 457] on input "Yes" at bounding box center [558, 456] width 10 height 17
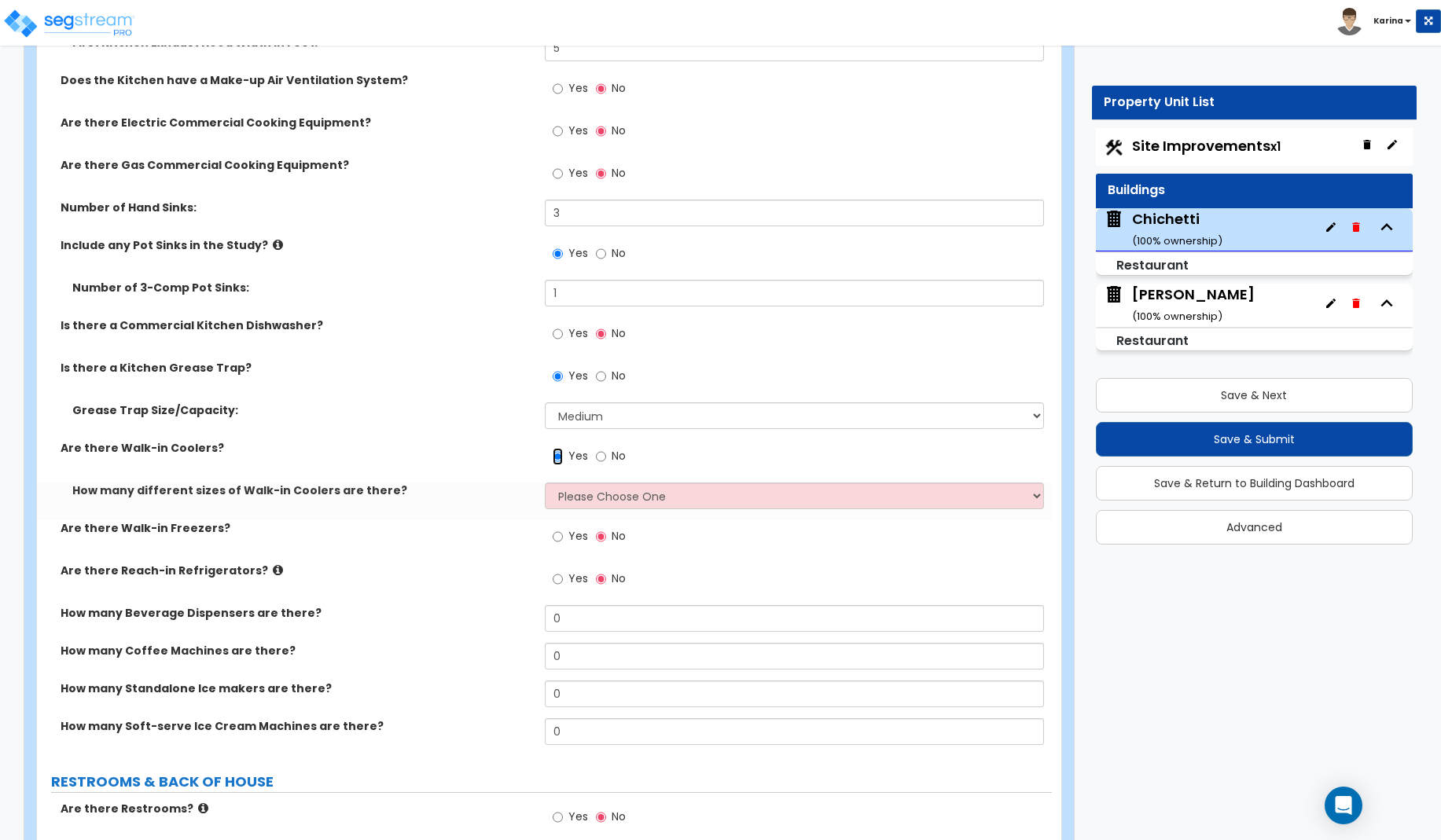
scroll to position [4377, 0]
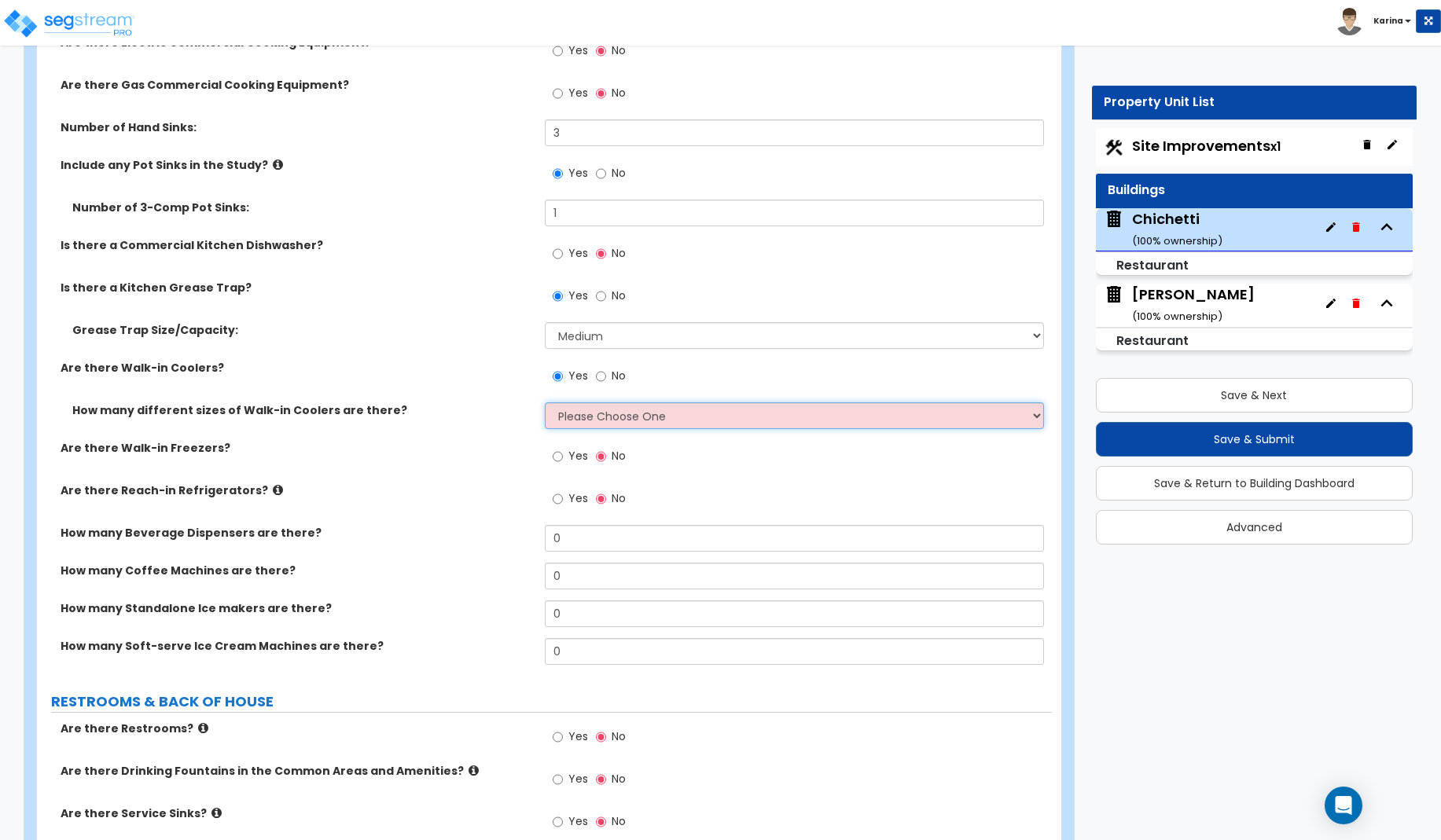
click at [545, 402] on select "Please Choose One 1 2 3 4" at bounding box center [795, 415] width 500 height 27
click option "1" at bounding box center [0, 0] width 0 height 0
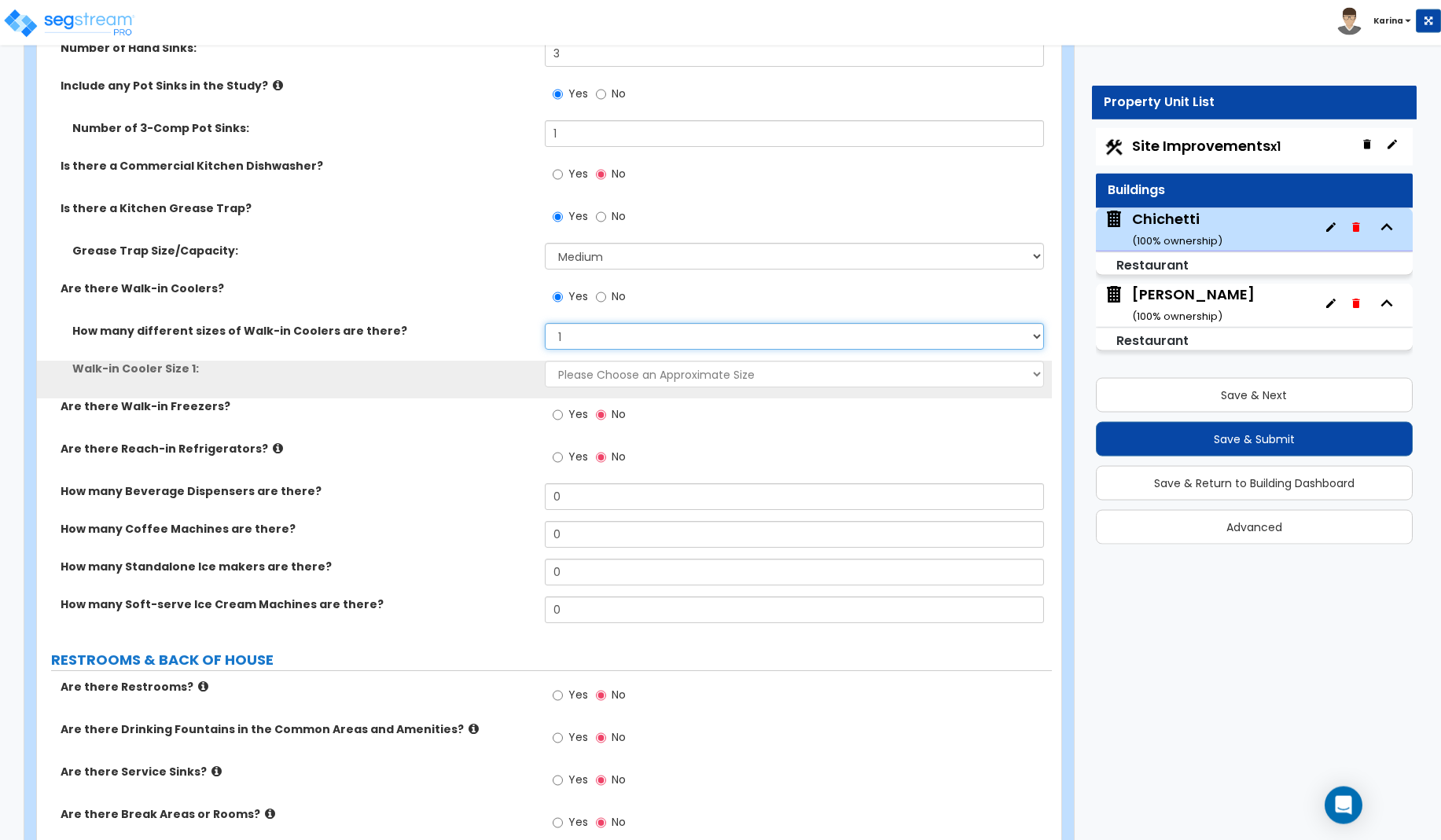
scroll to position [4458, 0]
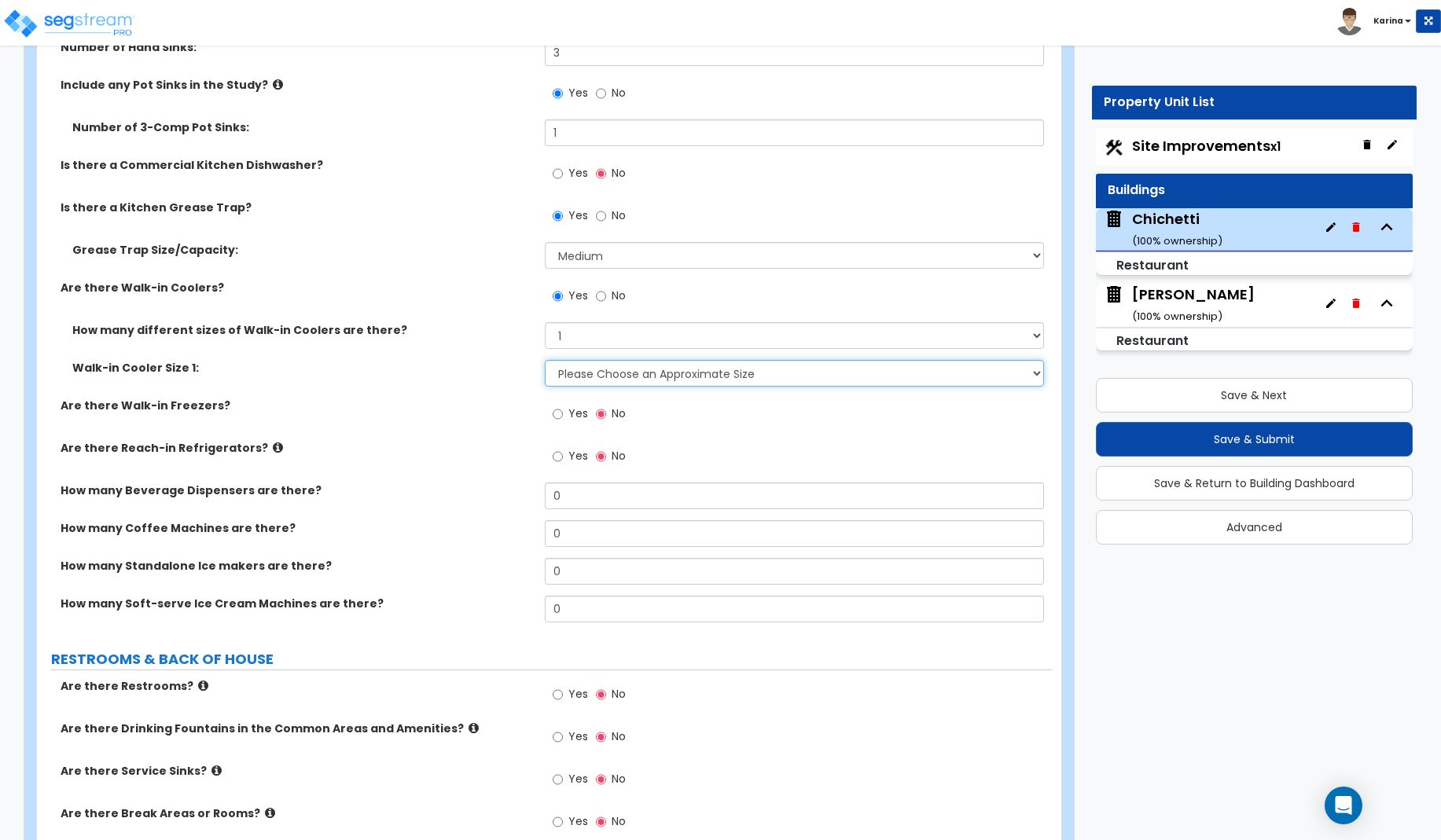
click at [545, 360] on select "Please Choose an Approximate Size 6' x 6' 10' x 6' 12' x 14' 12' x 20' I want t…" at bounding box center [795, 372] width 500 height 27
click option "I want to Enter the Square Footage:" at bounding box center [0, 0] width 0 height 0
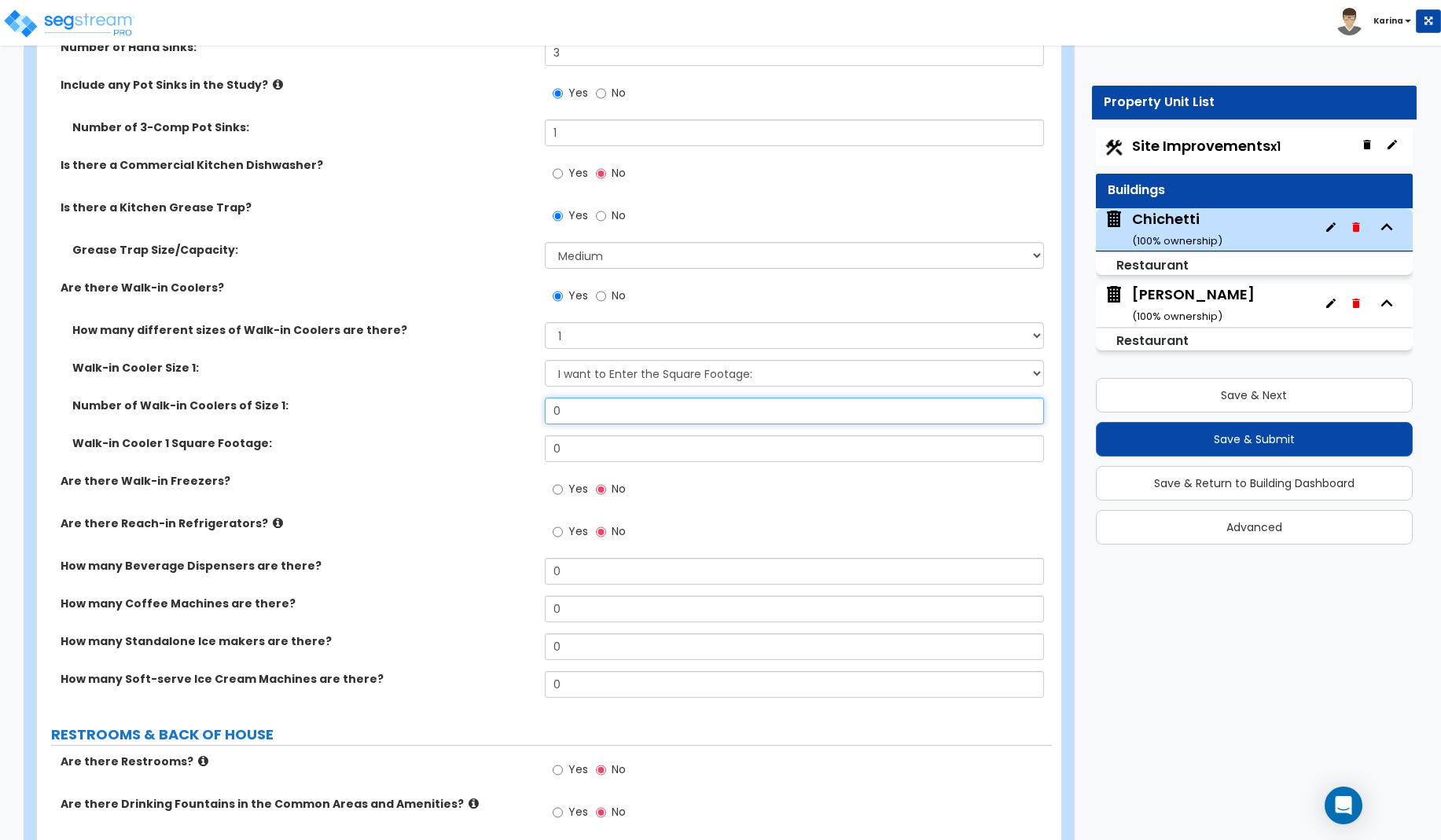
drag, startPoint x: 567, startPoint y: 412, endPoint x: 546, endPoint y: 407, distance: 21.6
click at [546, 407] on input "0" at bounding box center [795, 410] width 500 height 27
drag, startPoint x: 566, startPoint y: 445, endPoint x: 506, endPoint y: 446, distance: 60.0
click at [545, 446] on input "0" at bounding box center [795, 448] width 500 height 27
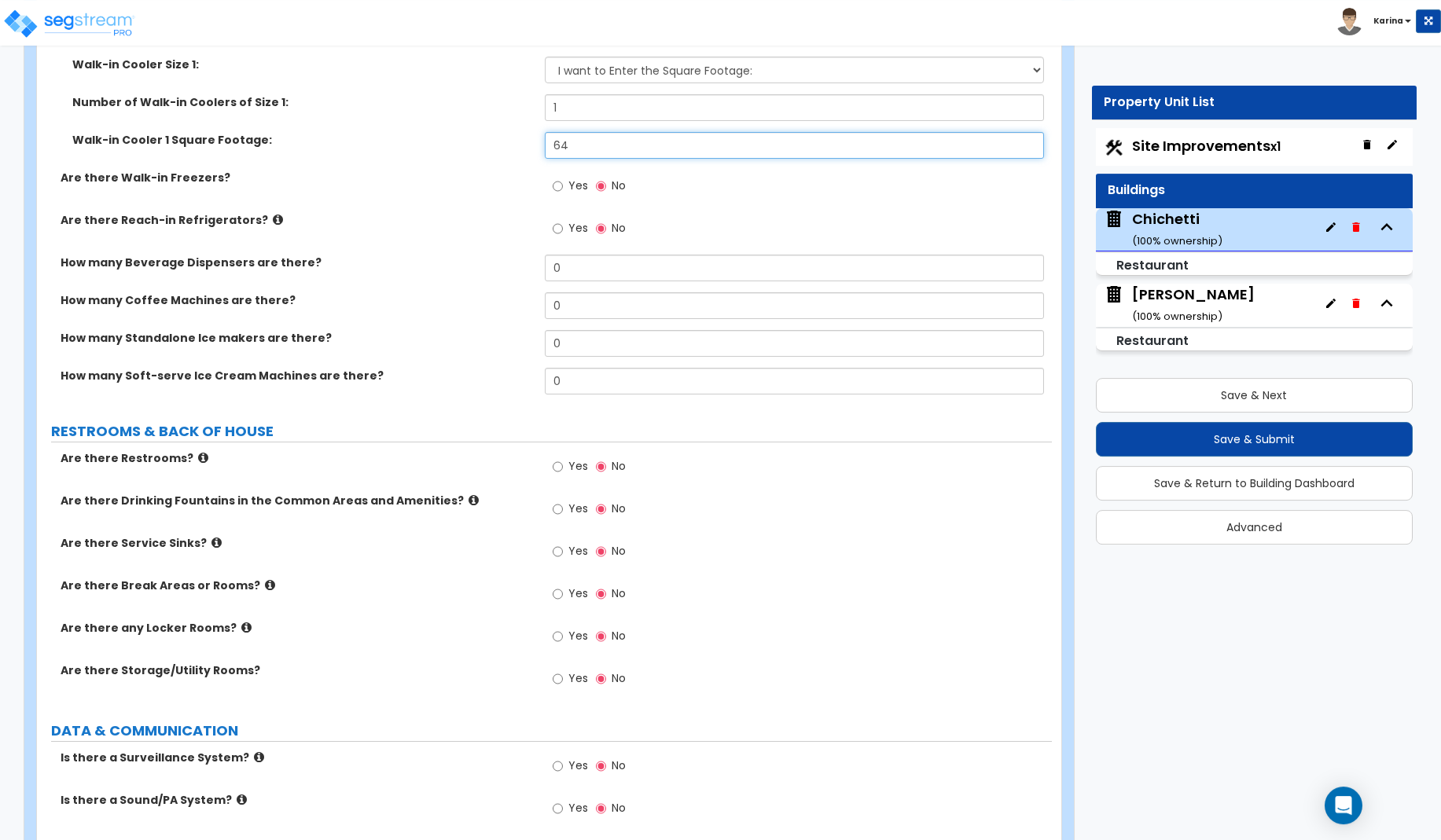
scroll to position [4778, 0]
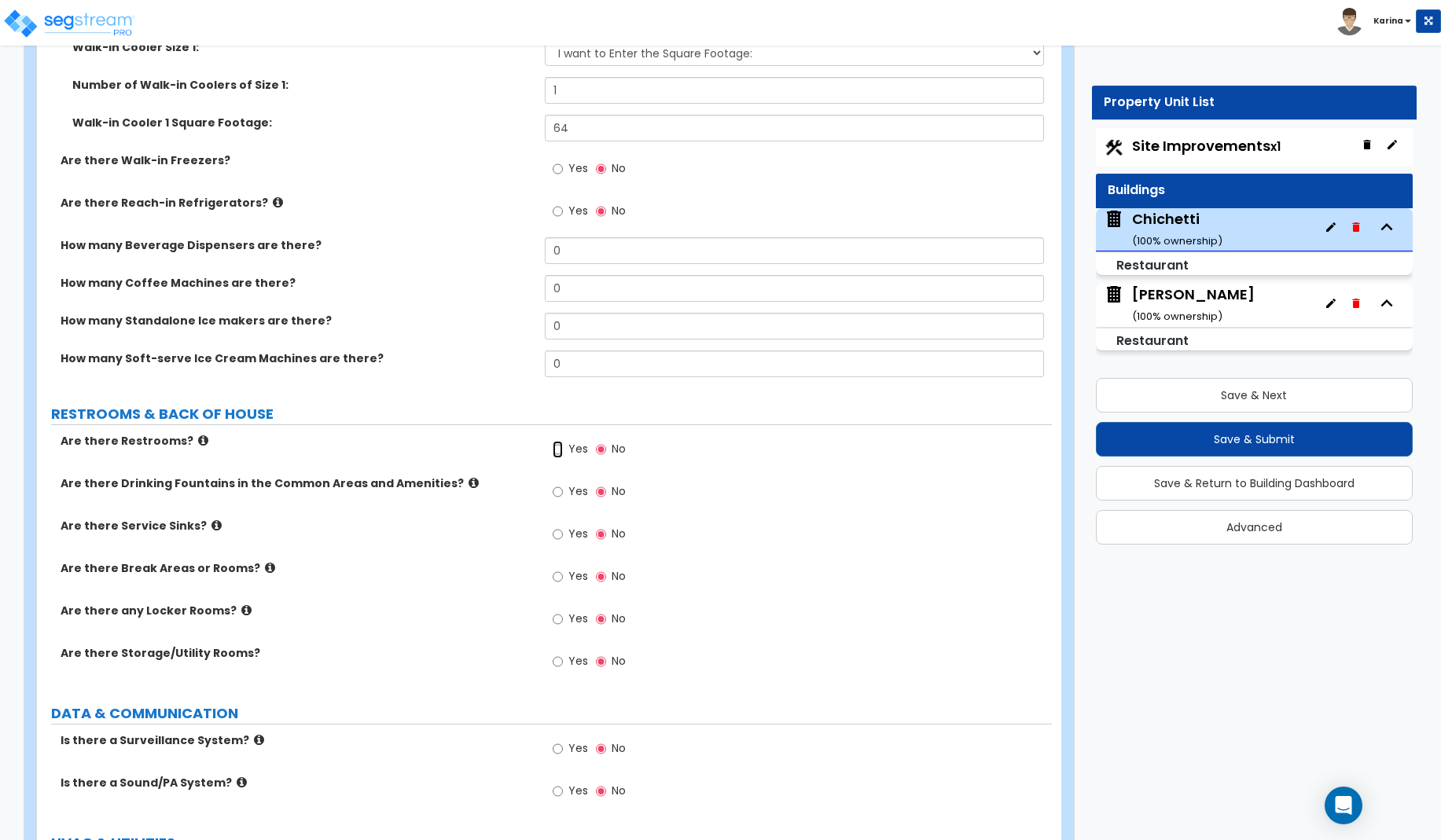
click at [559, 452] on input "Yes" at bounding box center [558, 450] width 10 height 17
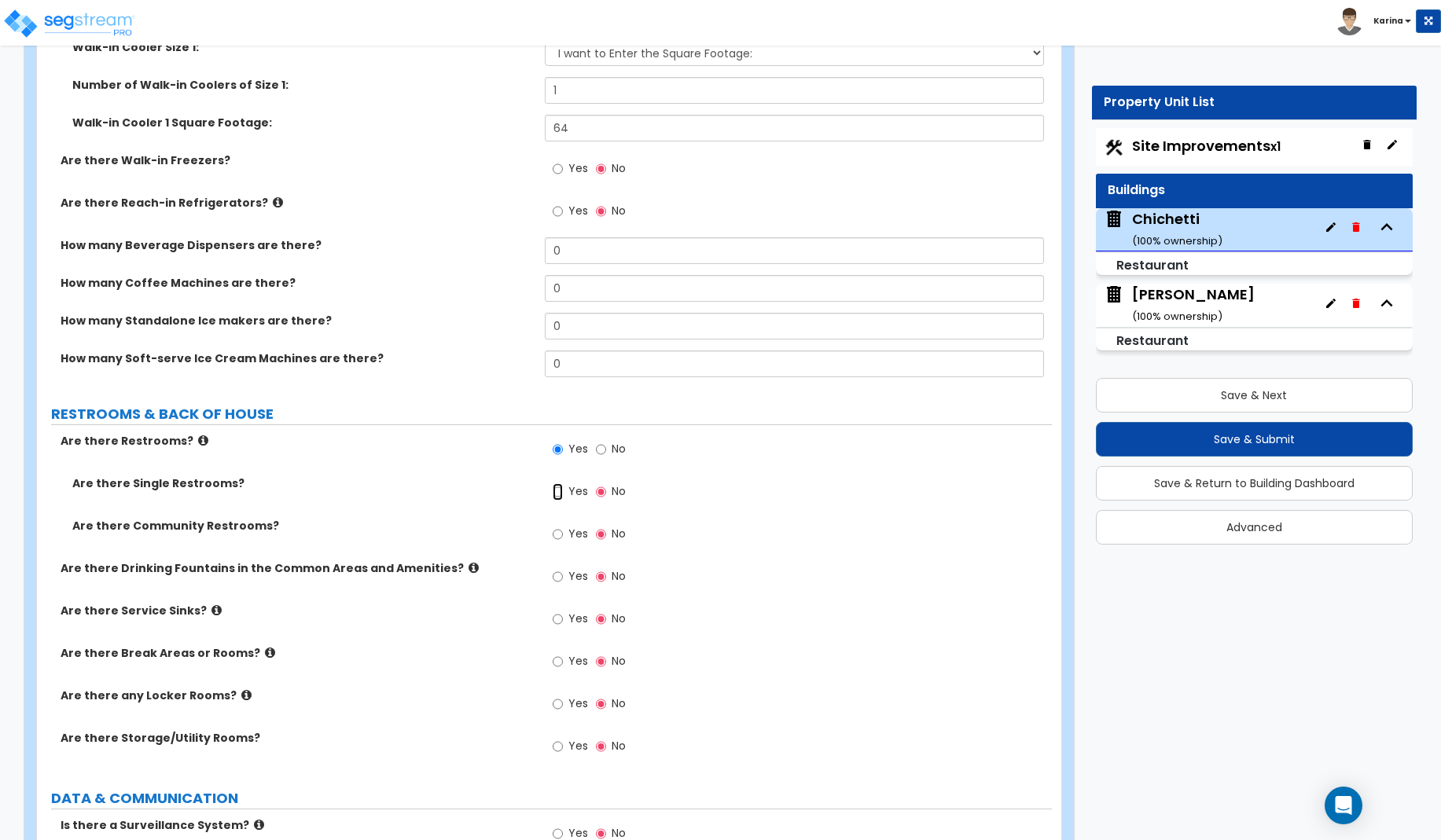
click at [558, 490] on input "Yes" at bounding box center [558, 491] width 10 height 17
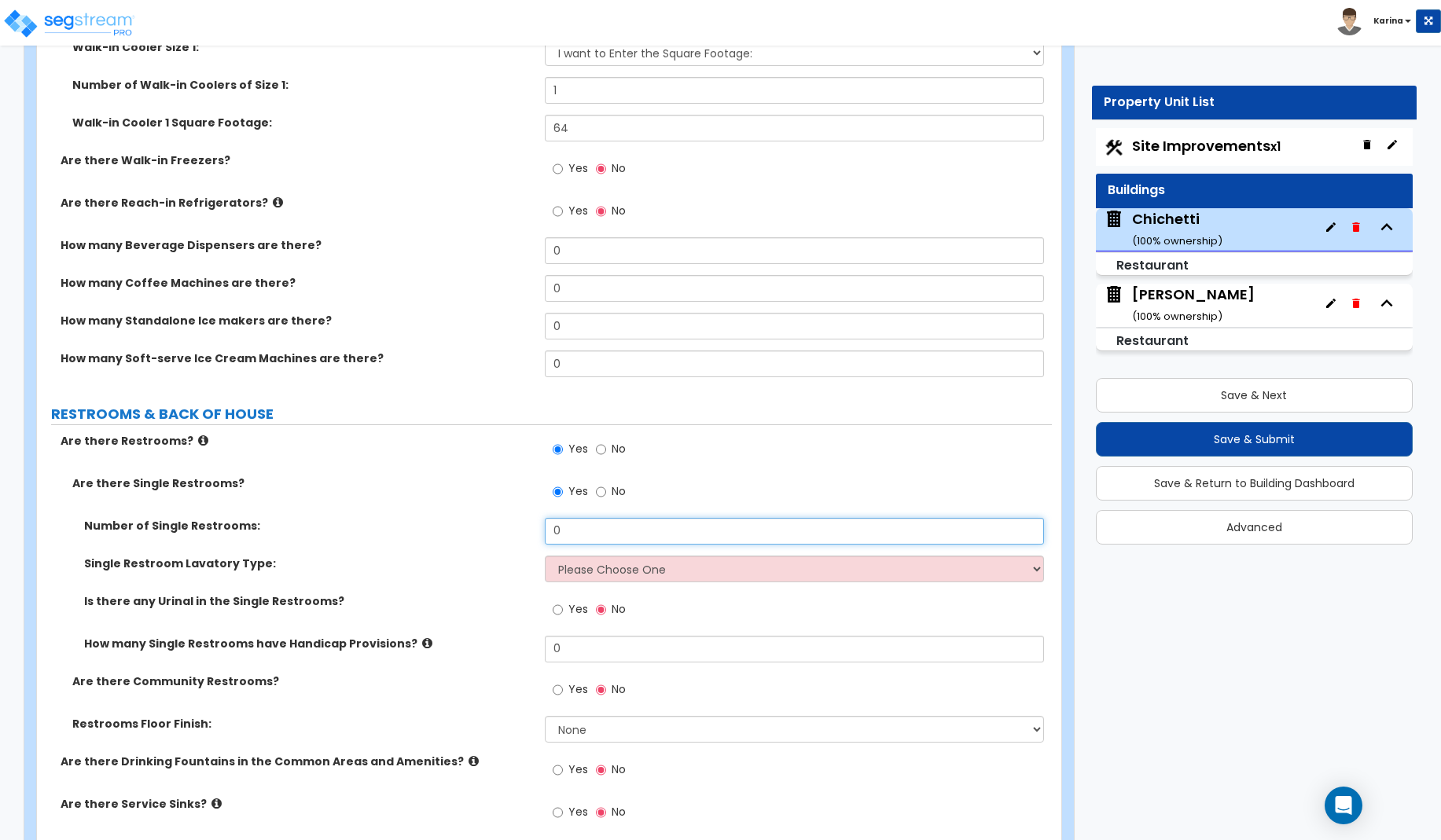
drag, startPoint x: 570, startPoint y: 533, endPoint x: 552, endPoint y: 533, distance: 18.0
click at [552, 533] on input "0" at bounding box center [795, 531] width 500 height 27
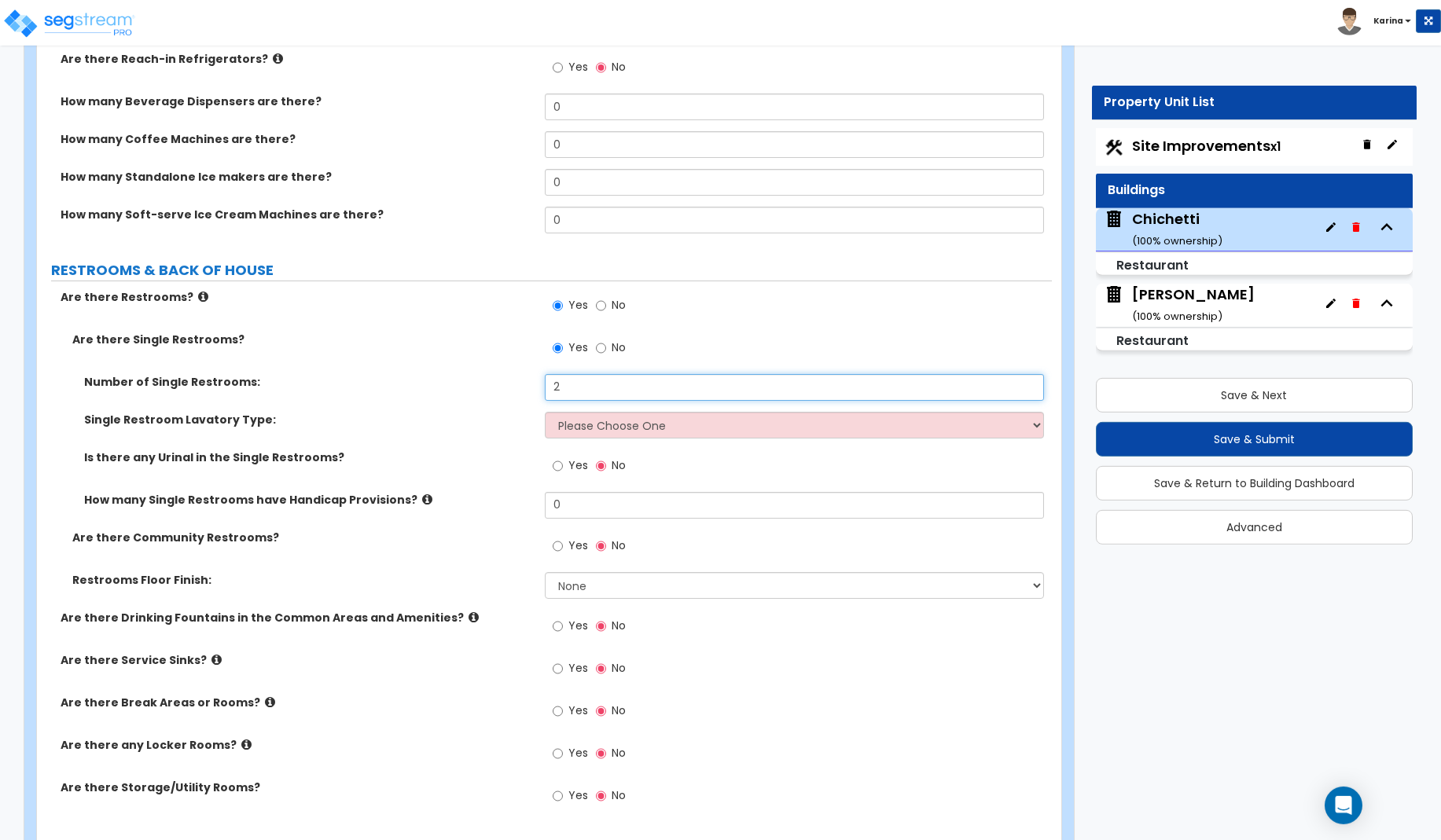
scroll to position [4939, 0]
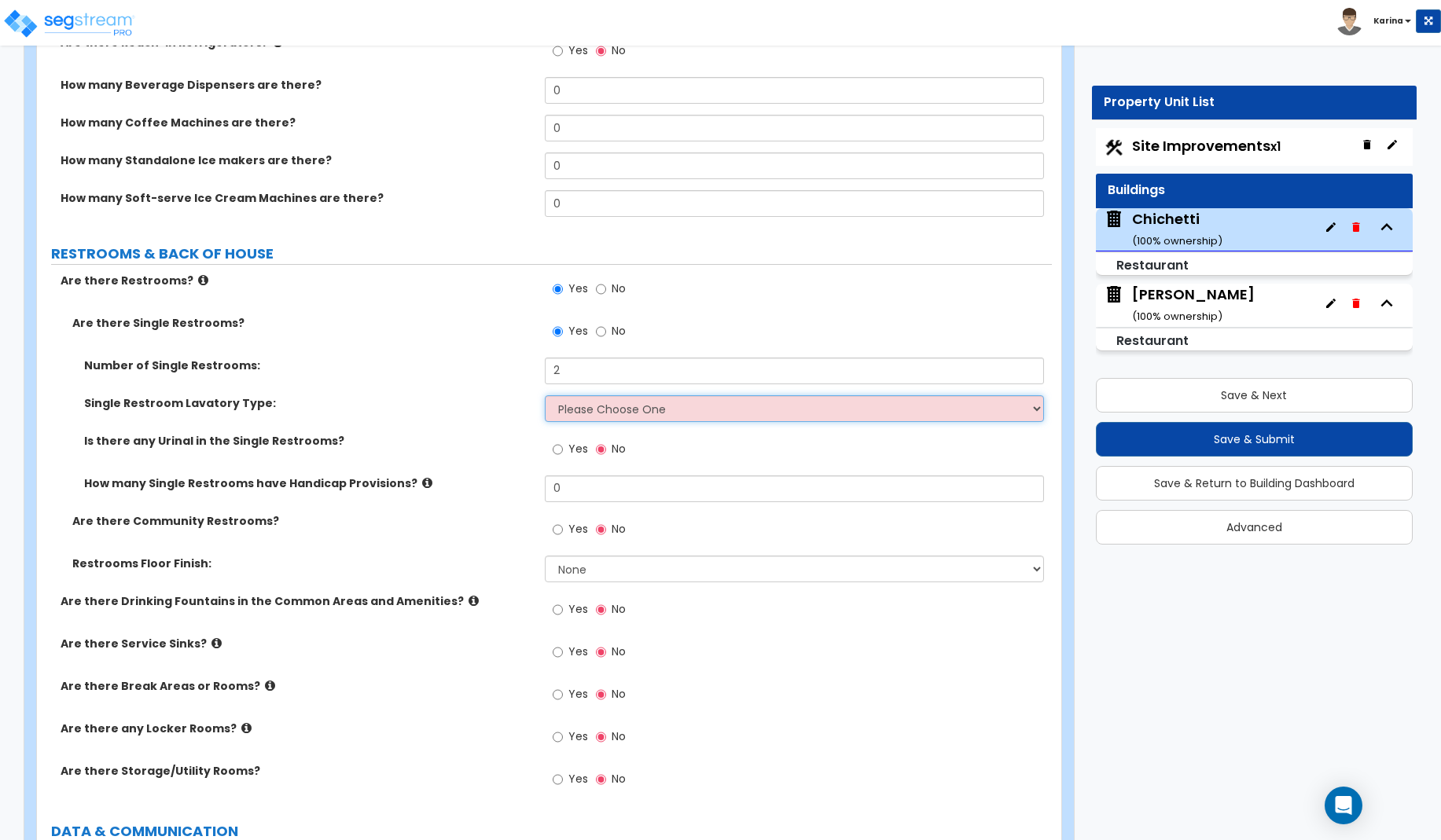
click at [545, 396] on select "Please Choose One Wall-mounted Vanity-mounted" at bounding box center [795, 408] width 500 height 27
click option "Wall-mounted" at bounding box center [0, 0] width 0 height 0
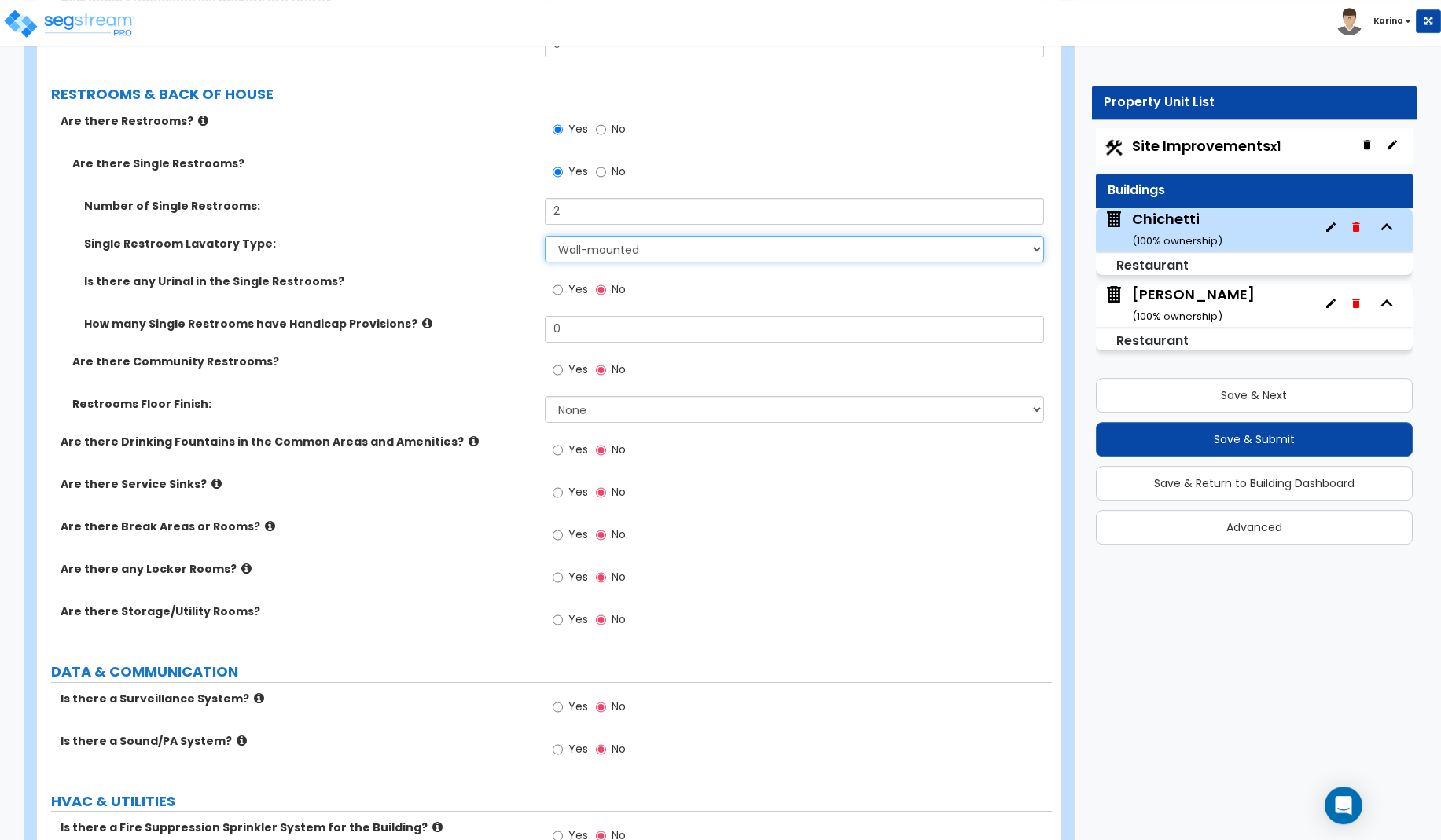
scroll to position [5099, 0]
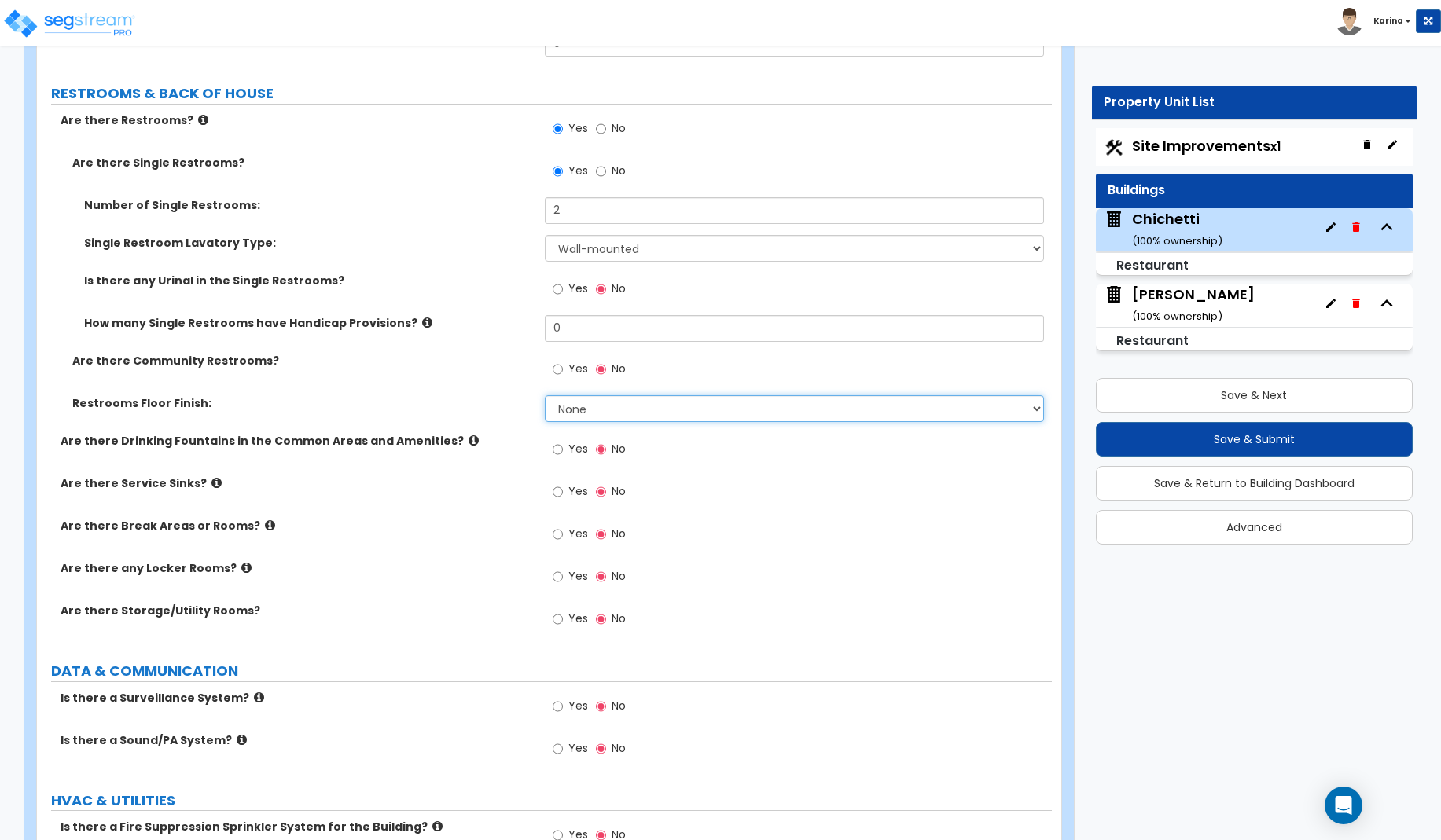
click at [545, 396] on select "None Tile Flooring Resilient Laminate Flooring VCT Flooring Sheet Vinyl Flooring" at bounding box center [795, 408] width 500 height 27
click at [523, 406] on label "Restrooms Floor Finish:" at bounding box center [302, 403] width 461 height 15
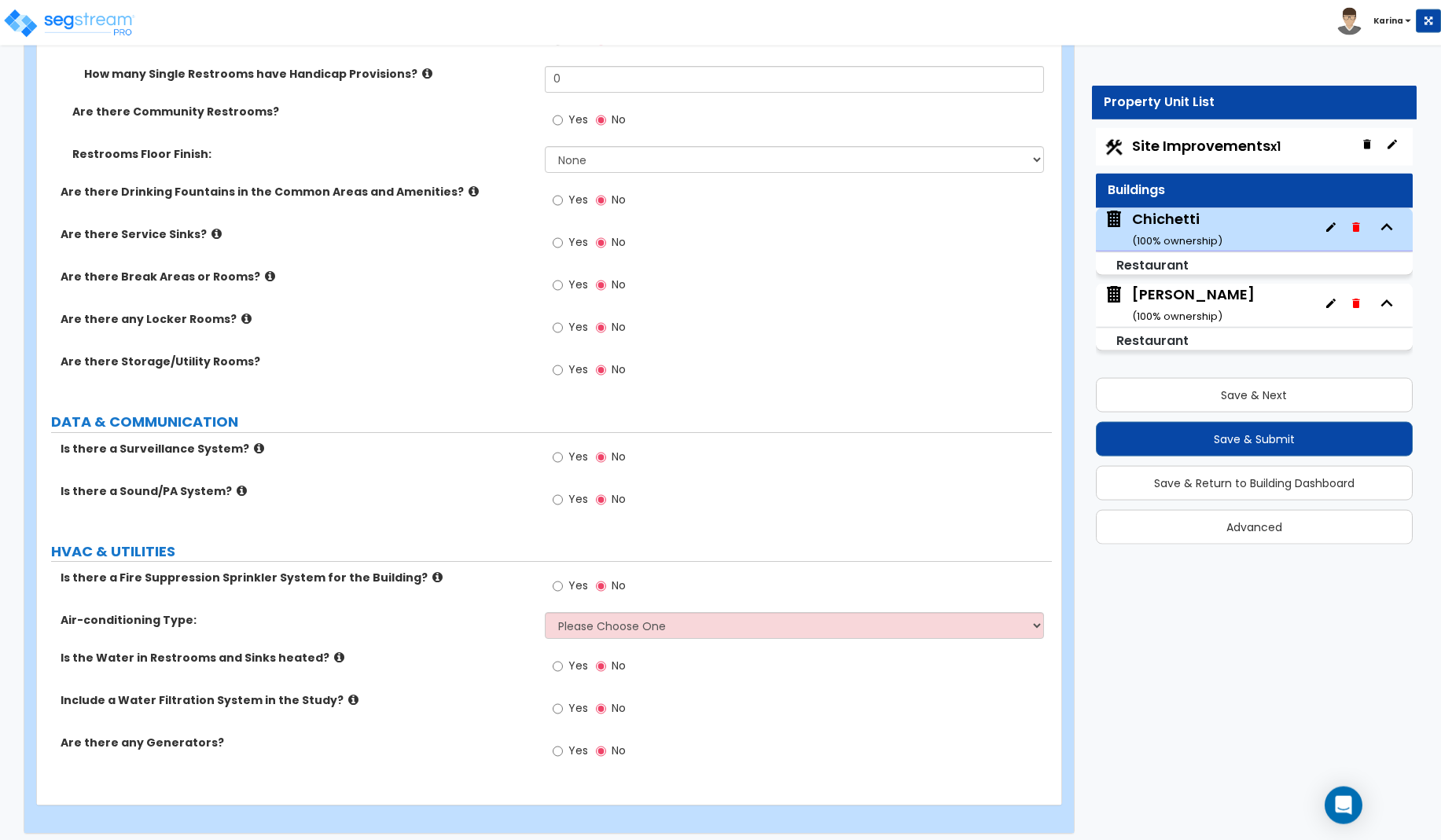
scroll to position [5358, 0]
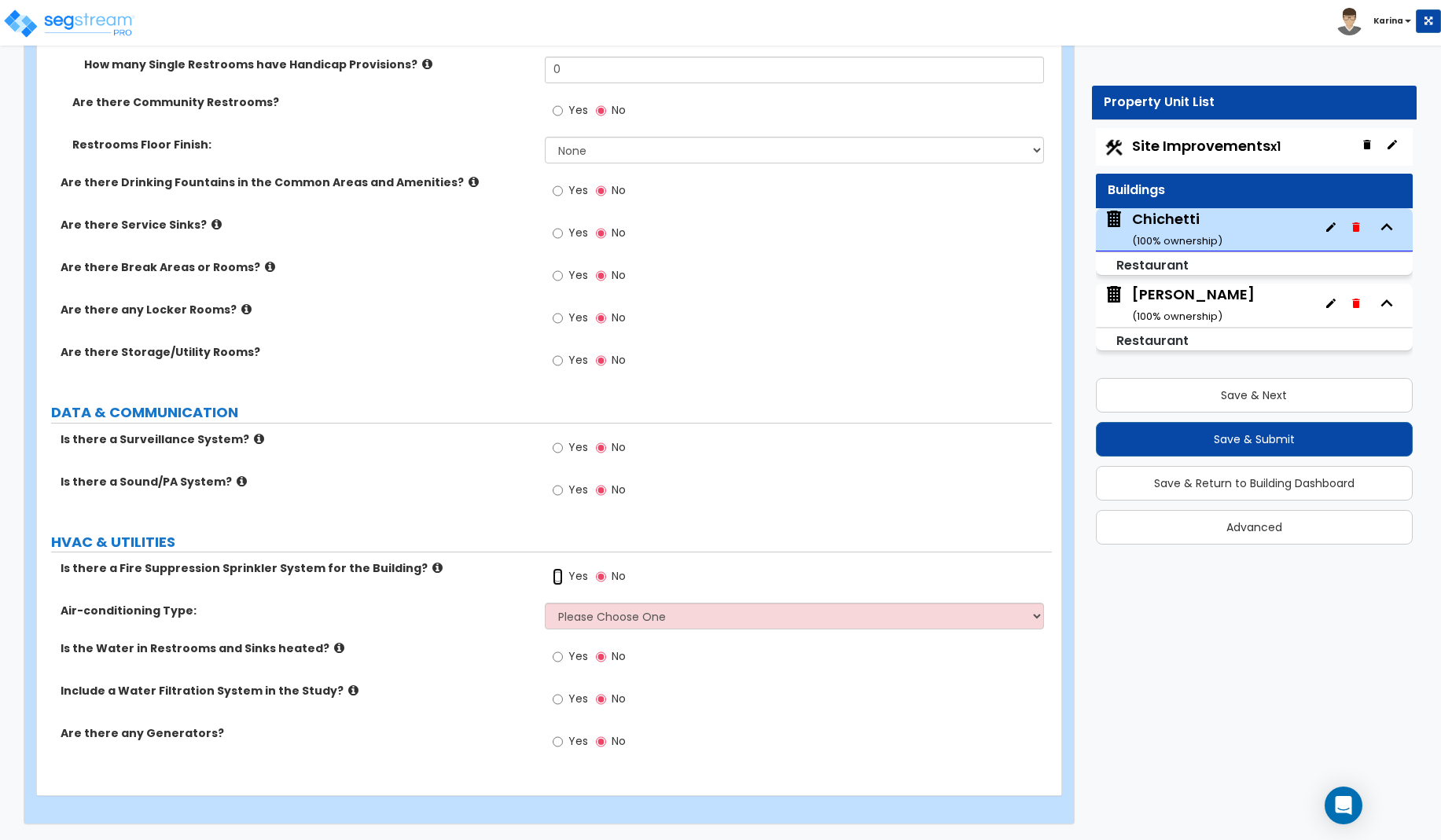
click at [558, 577] on input "Yes" at bounding box center [558, 576] width 10 height 17
click at [1158, 397] on button "Save & Next" at bounding box center [1254, 395] width 317 height 34
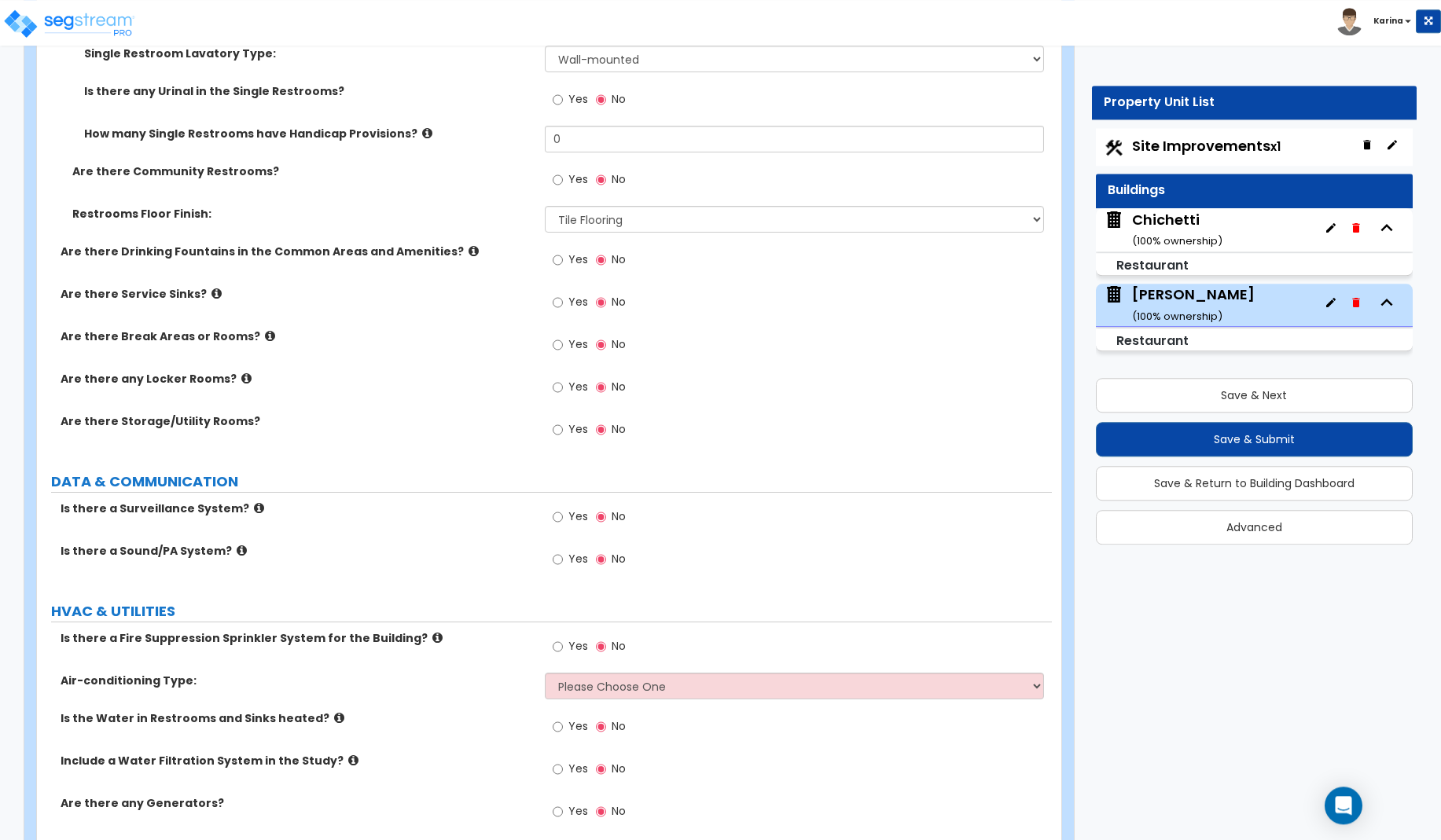
scroll to position [5092, 0]
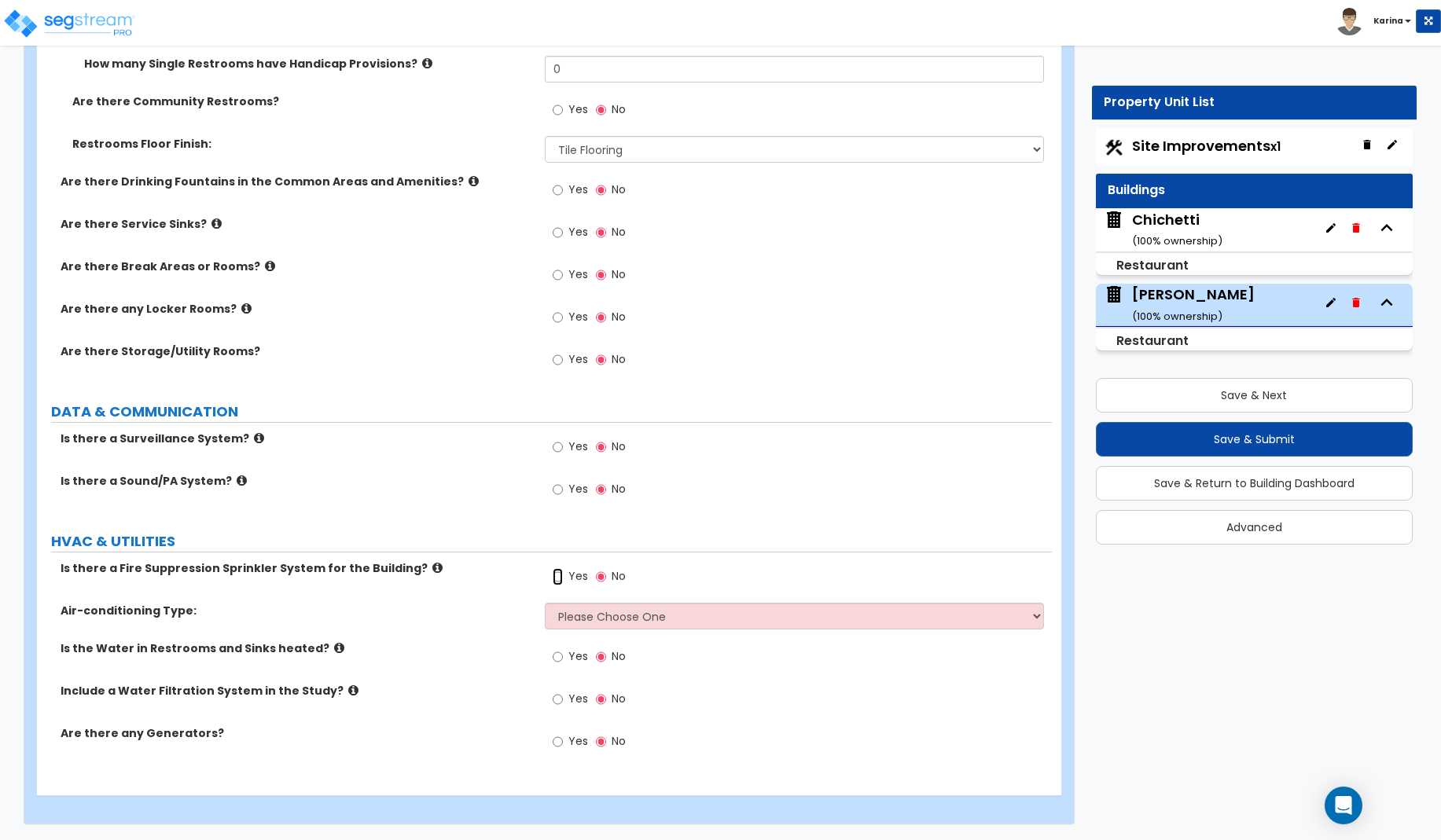
click at [559, 575] on input "Yes" at bounding box center [558, 576] width 10 height 17
click at [1186, 388] on button "Save & Next" at bounding box center [1254, 395] width 317 height 34
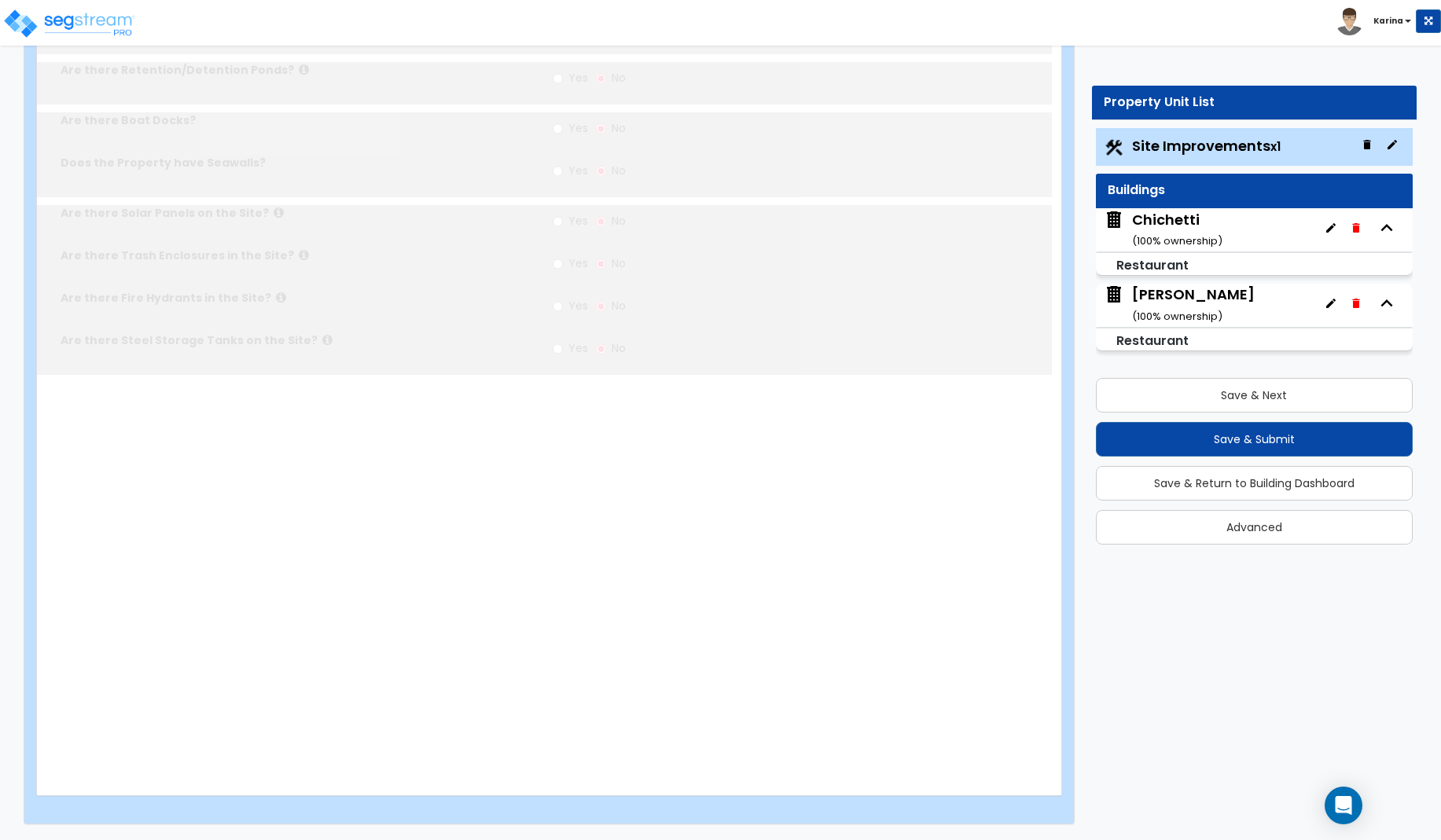
scroll to position [0, 0]
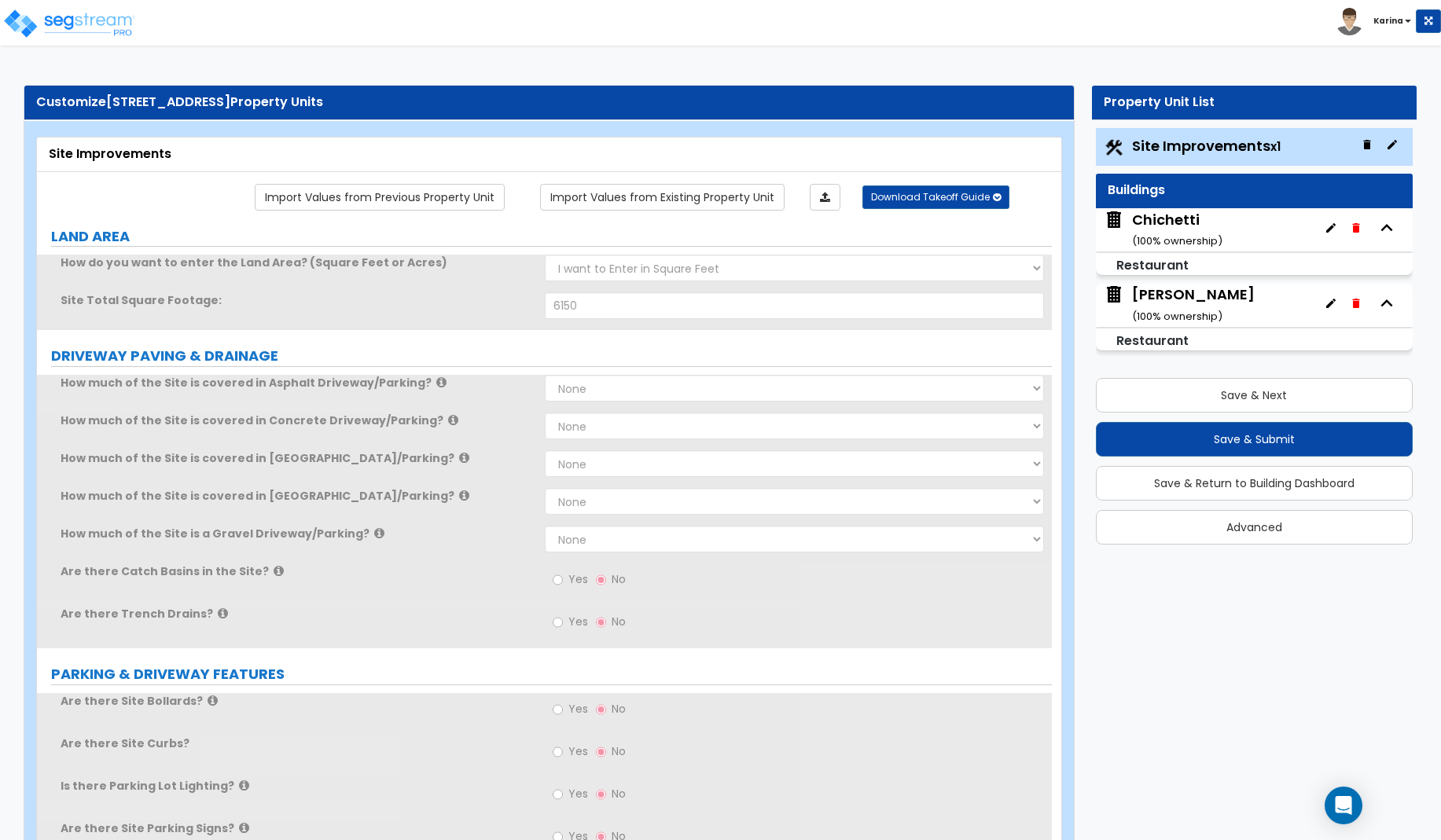
click at [1161, 234] on div "Chichetti ( 100 % ownership)" at bounding box center [1177, 229] width 91 height 40
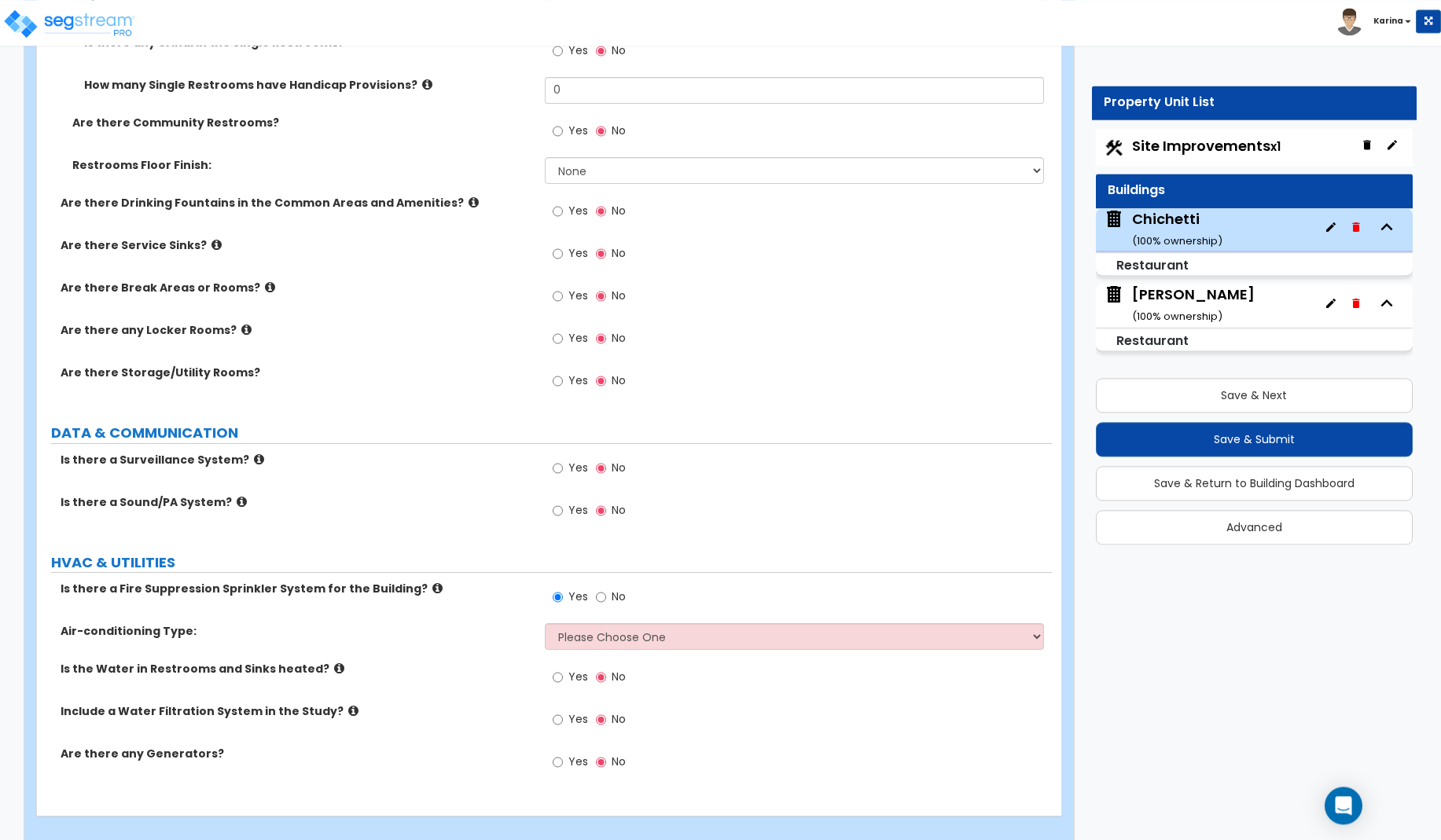
scroll to position [5358, 0]
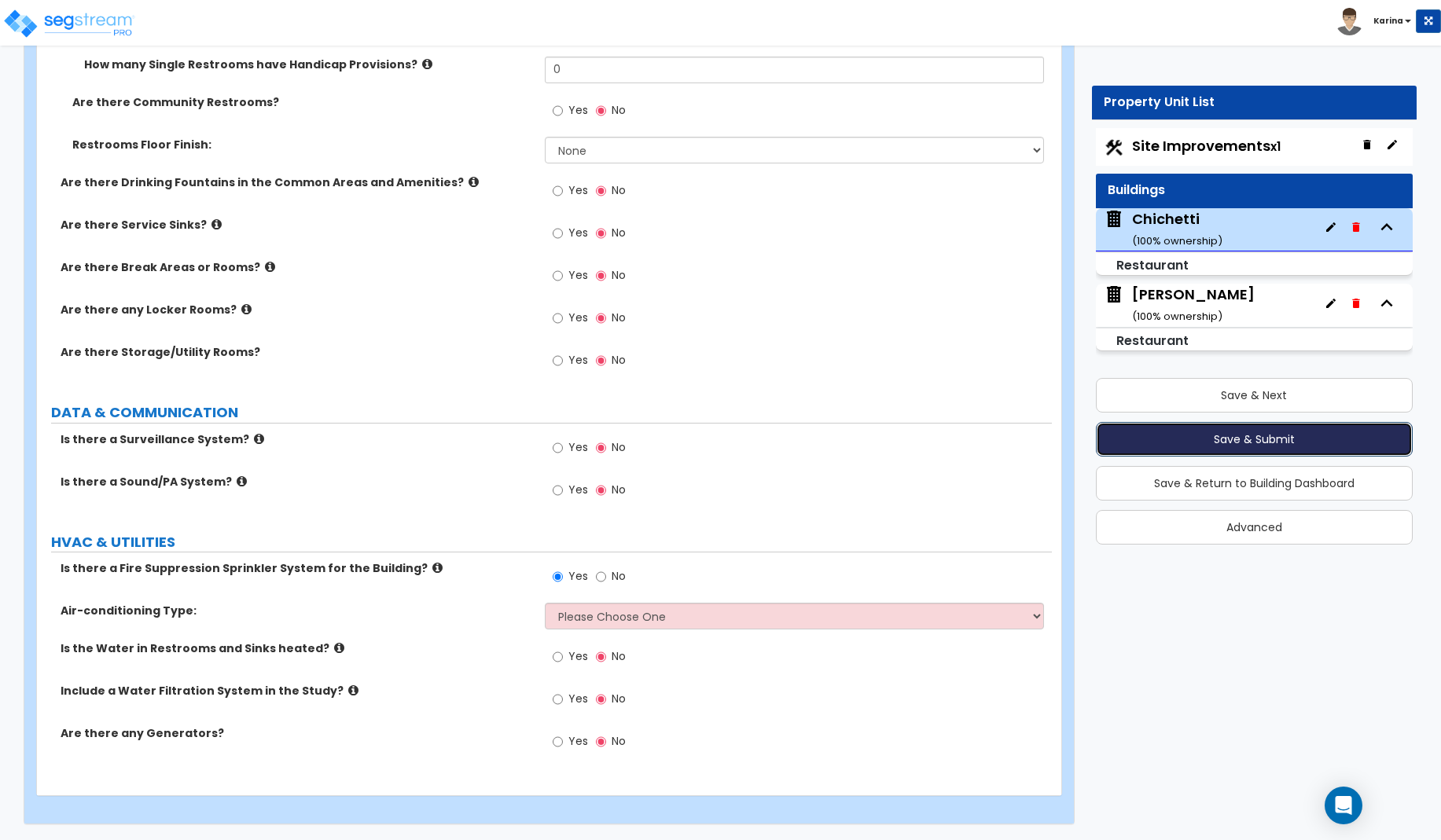
click at [1253, 440] on button "Save & Submit" at bounding box center [1254, 439] width 317 height 34
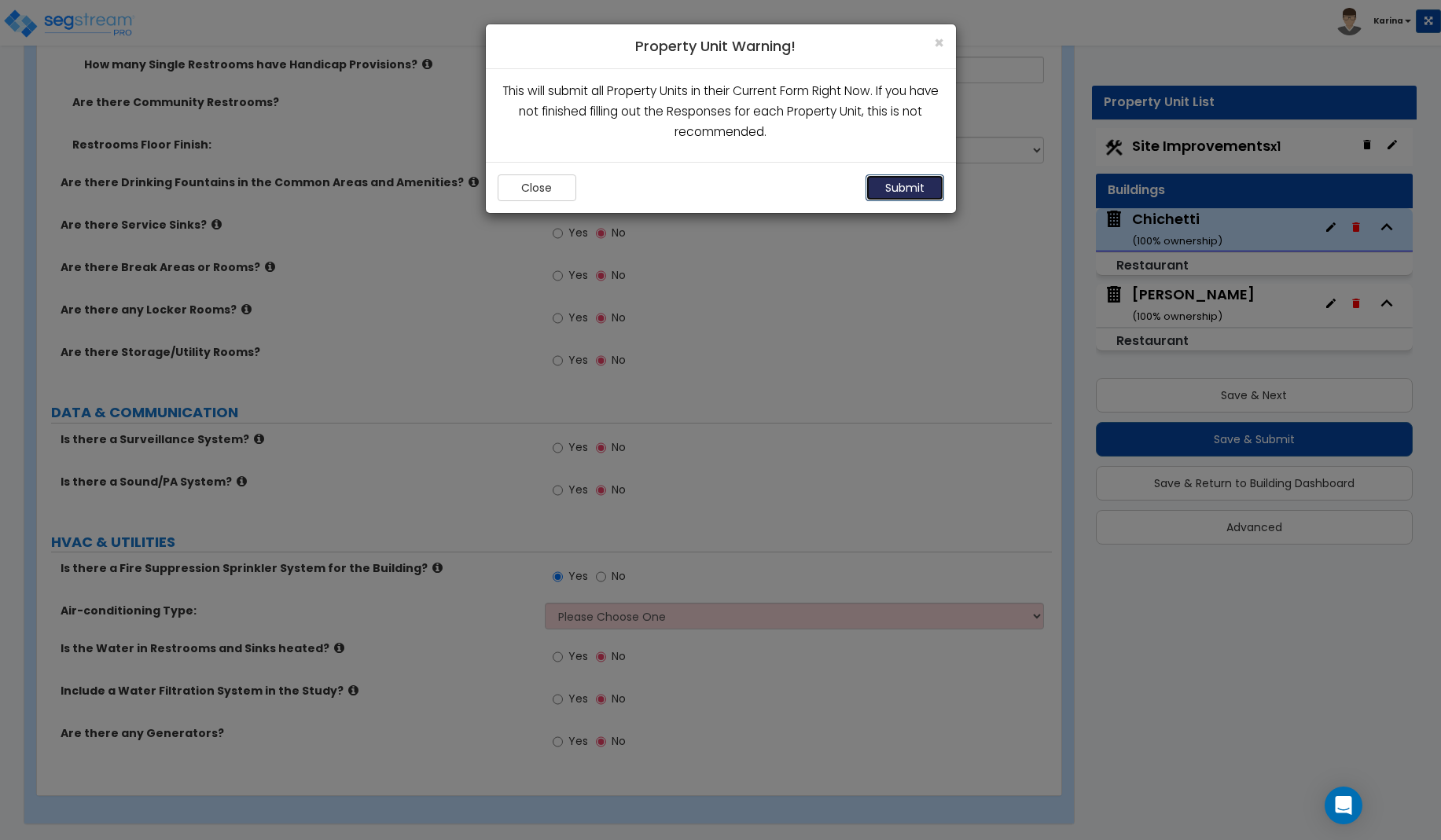
click at [900, 186] on button "Submit" at bounding box center [905, 188] width 79 height 27
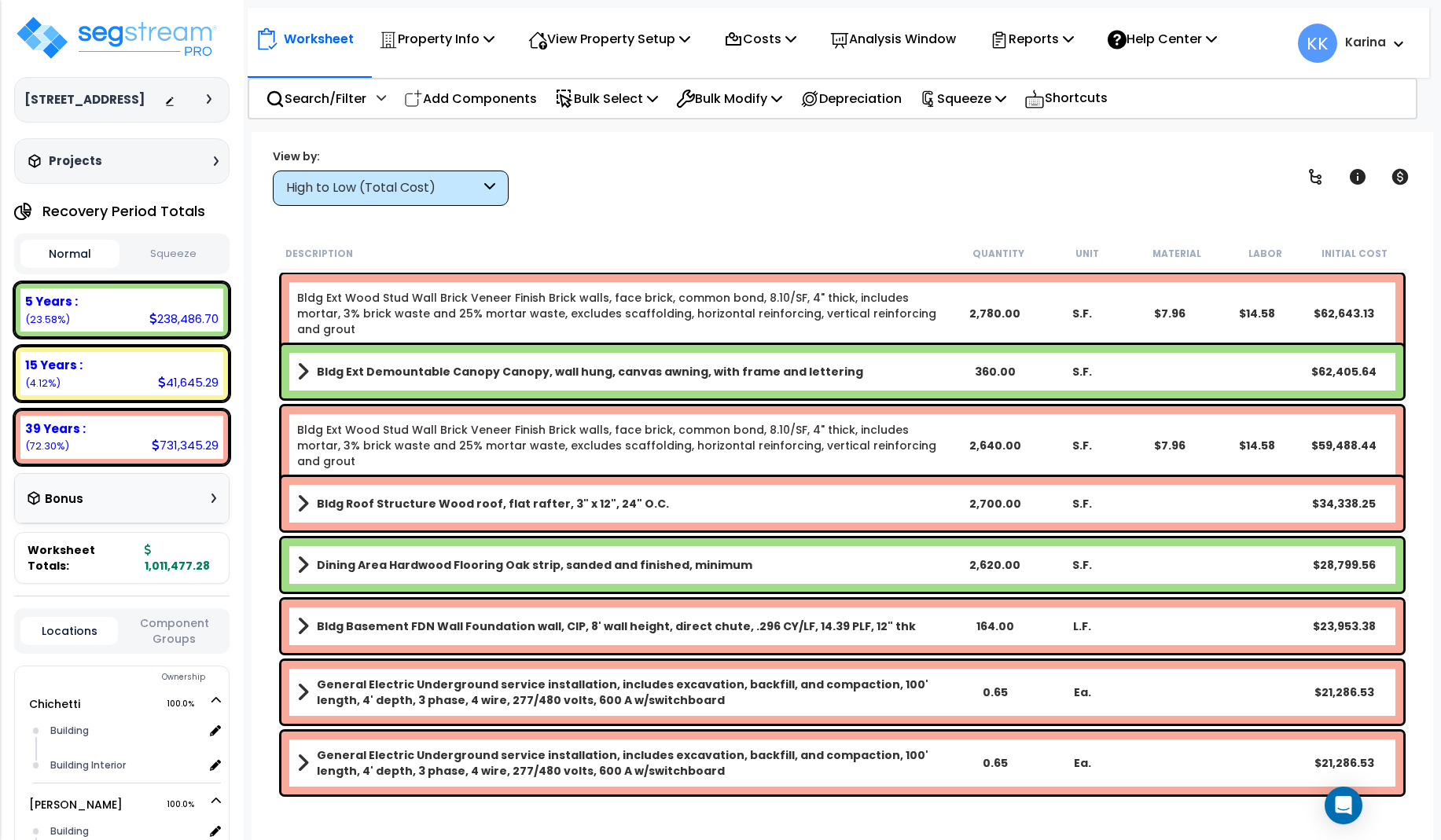
click at [415, 296] on link "Bldg Ext Wood Stud Wall Brick Veneer Finish Brick walls, face brick, common bon…" at bounding box center [624, 313] width 654 height 47
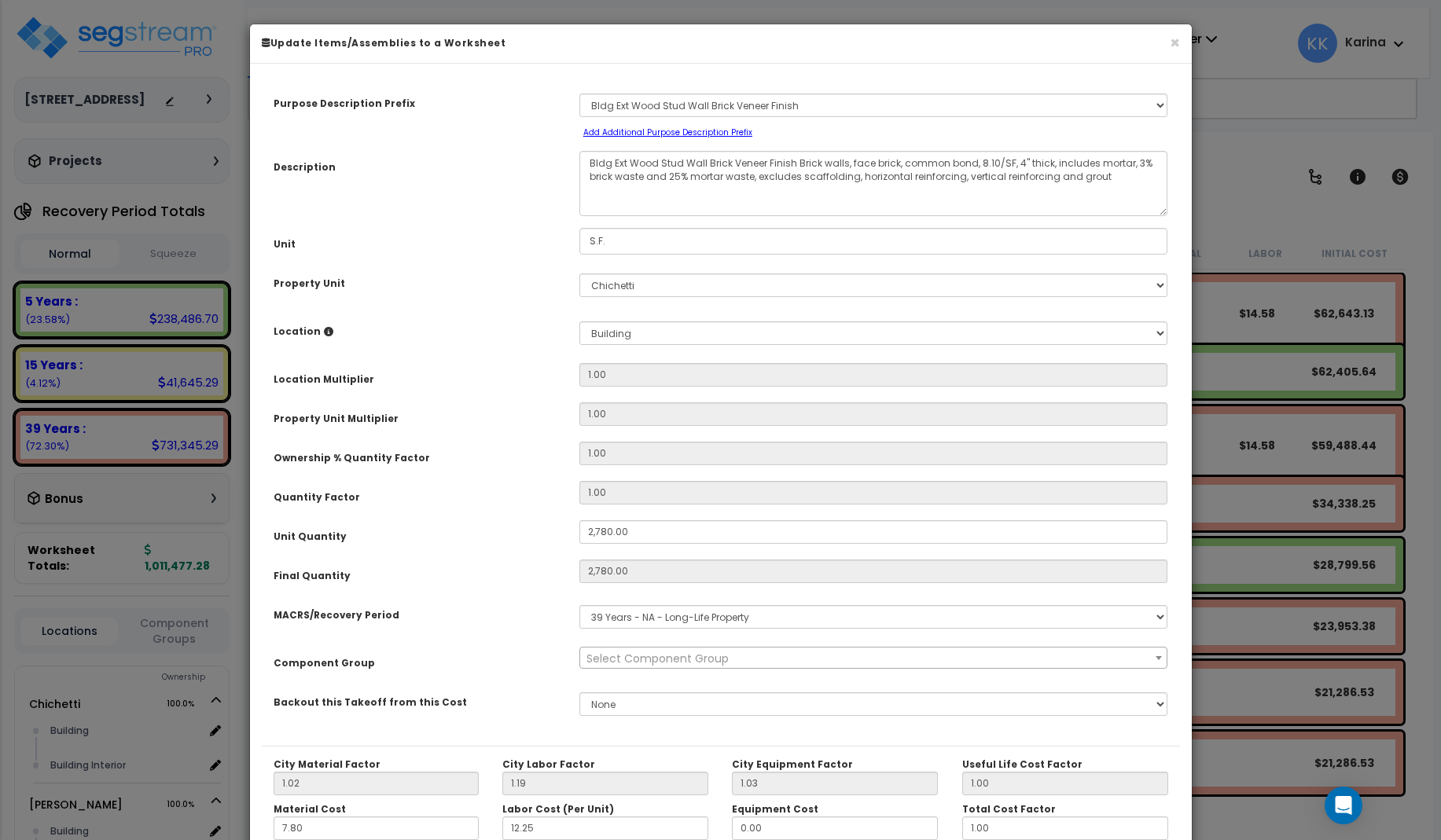
select select "56861"
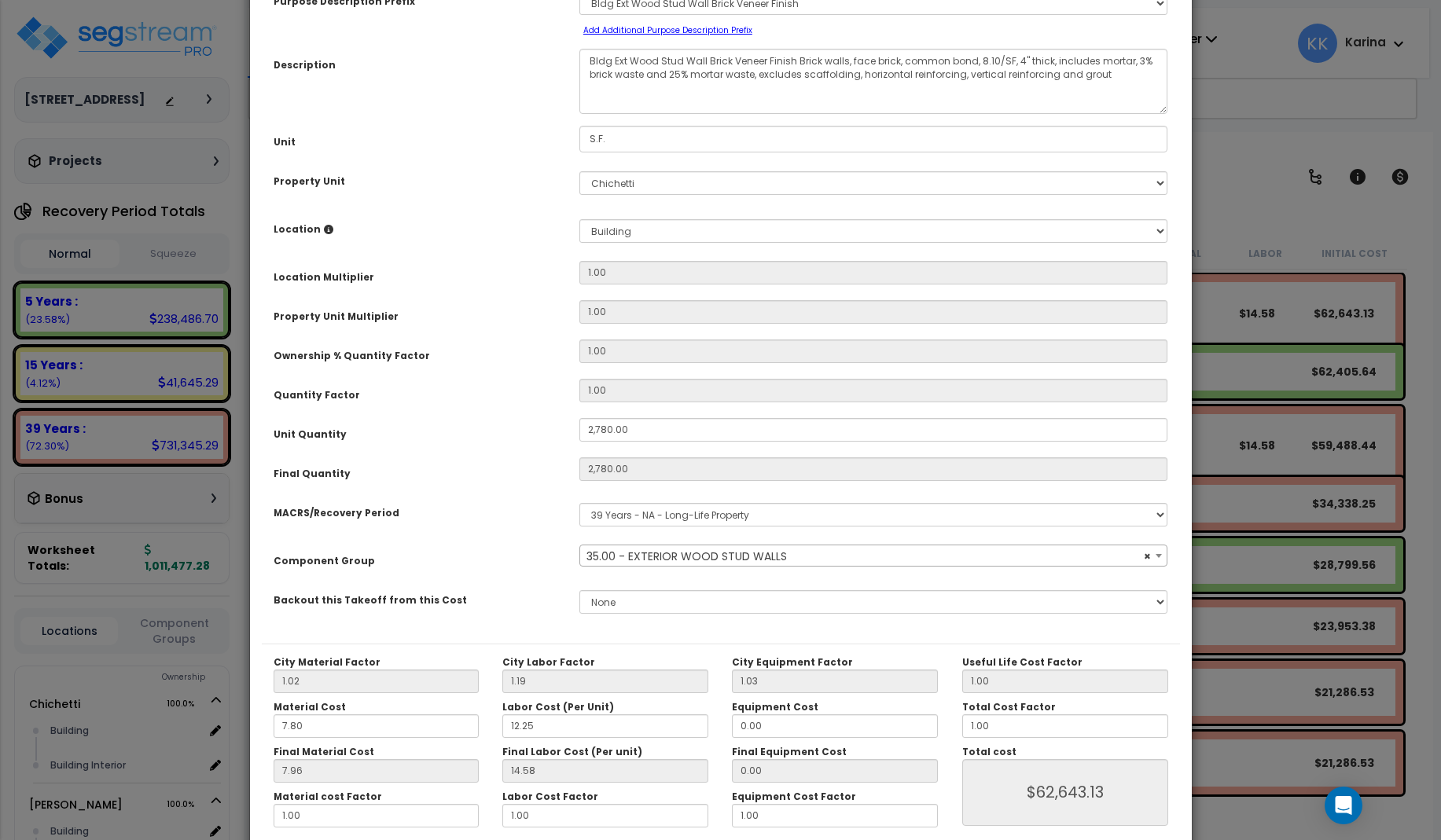
scroll to position [176, 0]
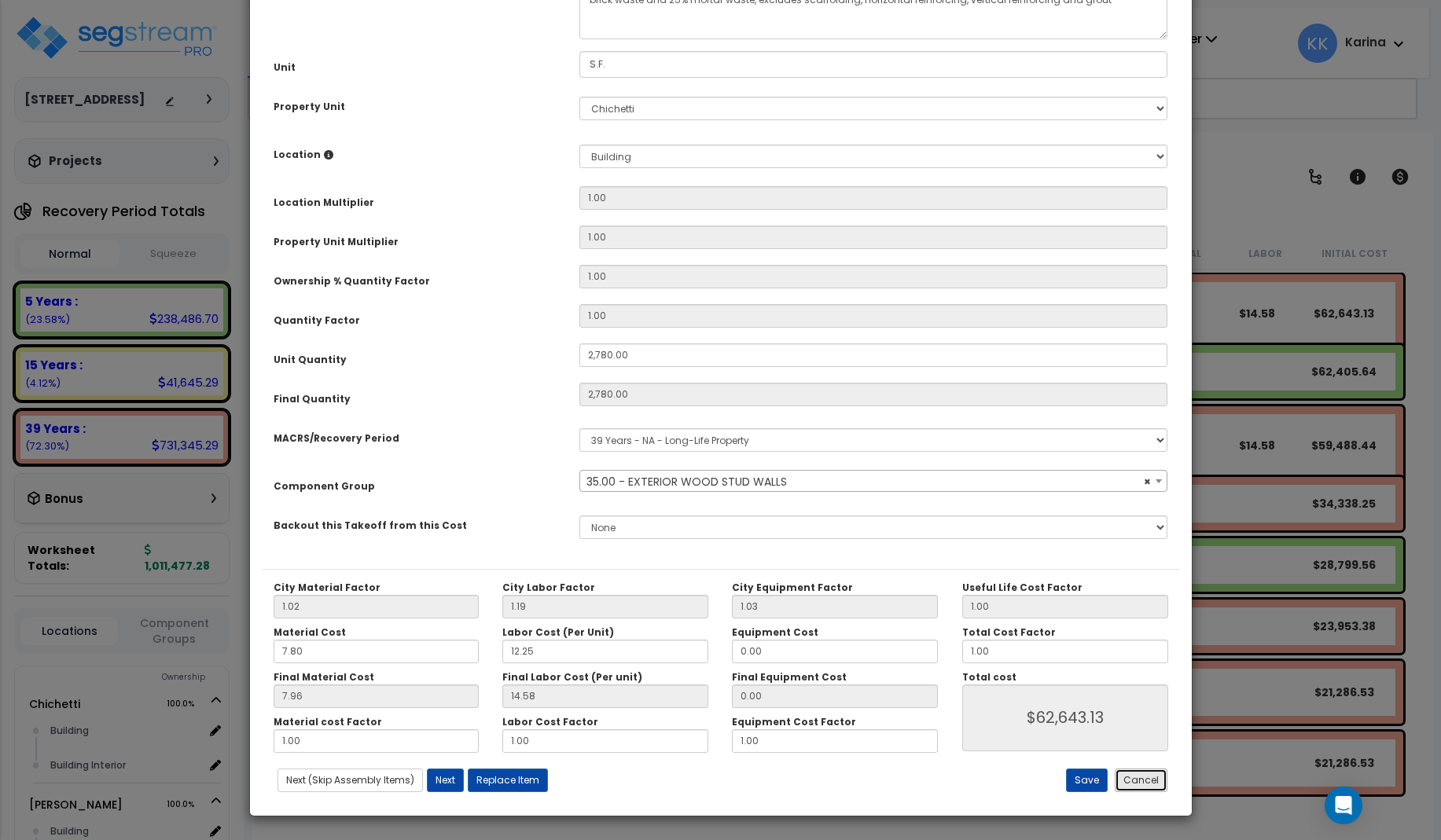
click at [1152, 785] on button "Cancel" at bounding box center [1140, 780] width 52 height 24
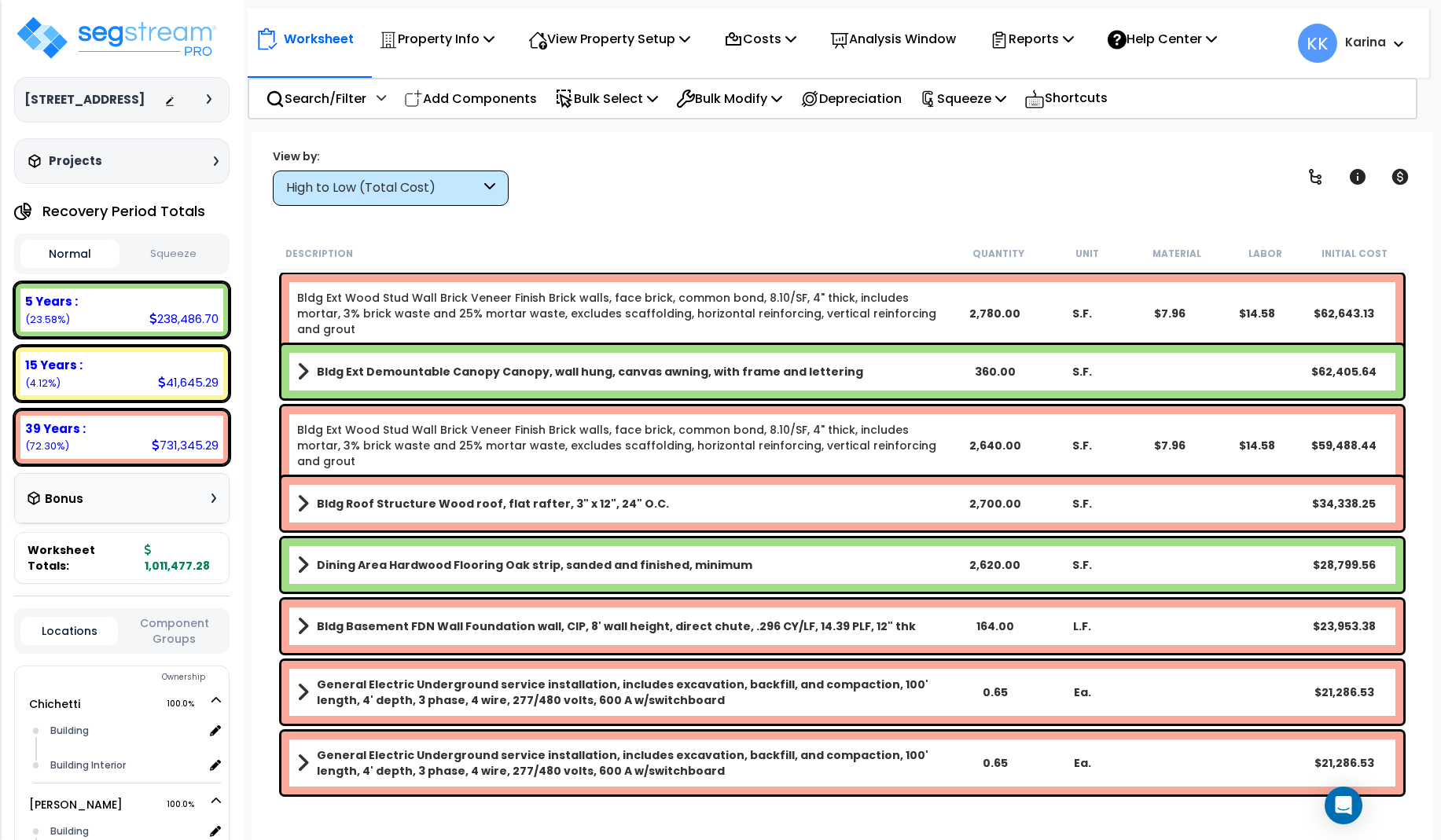
click at [459, 186] on div "High to Low (Total Cost)" at bounding box center [383, 188] width 194 height 18
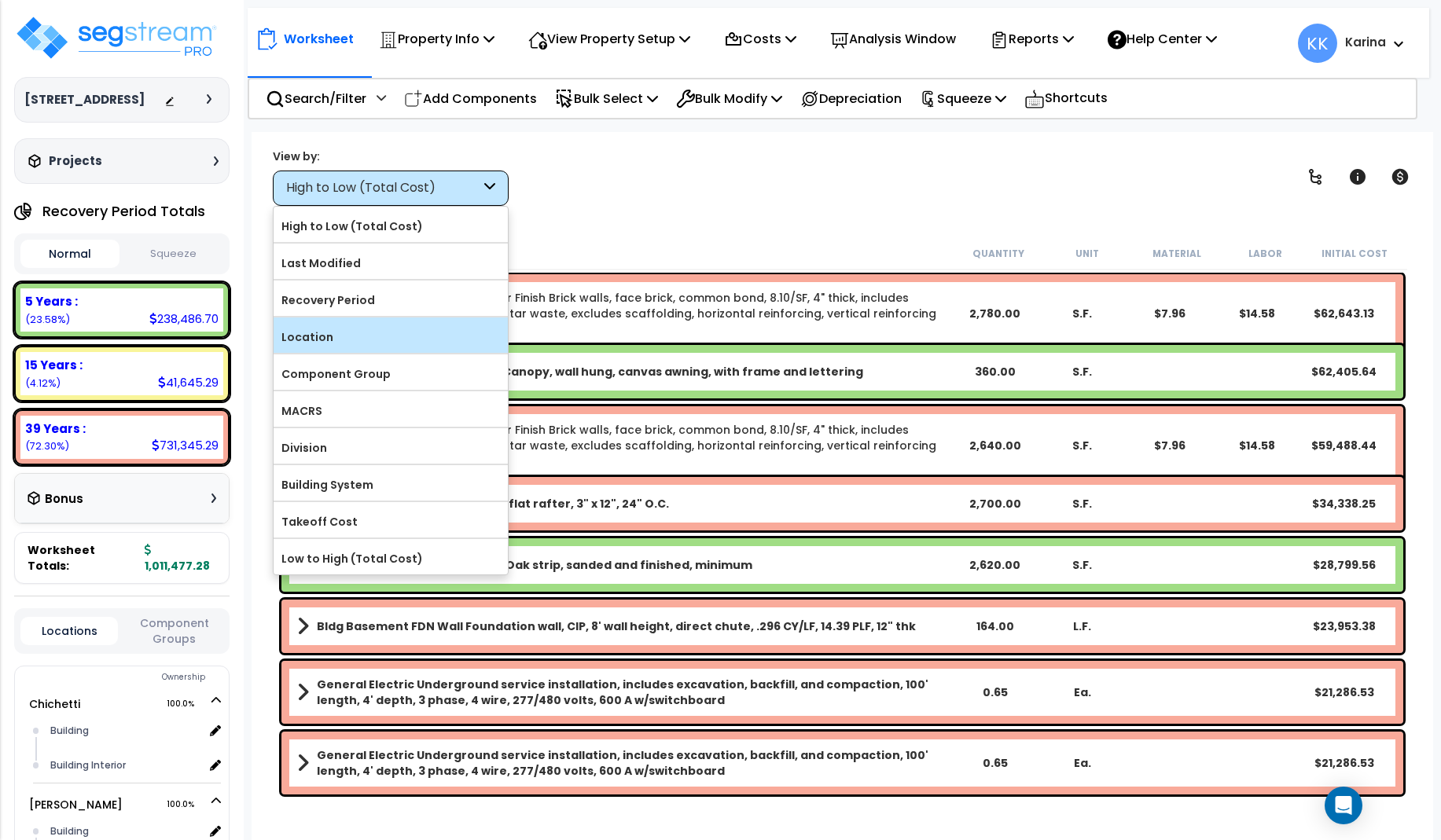
click at [374, 343] on label "Location" at bounding box center [390, 337] width 234 height 24
click at [0, 0] on input "Location" at bounding box center [0, 0] width 0 height 0
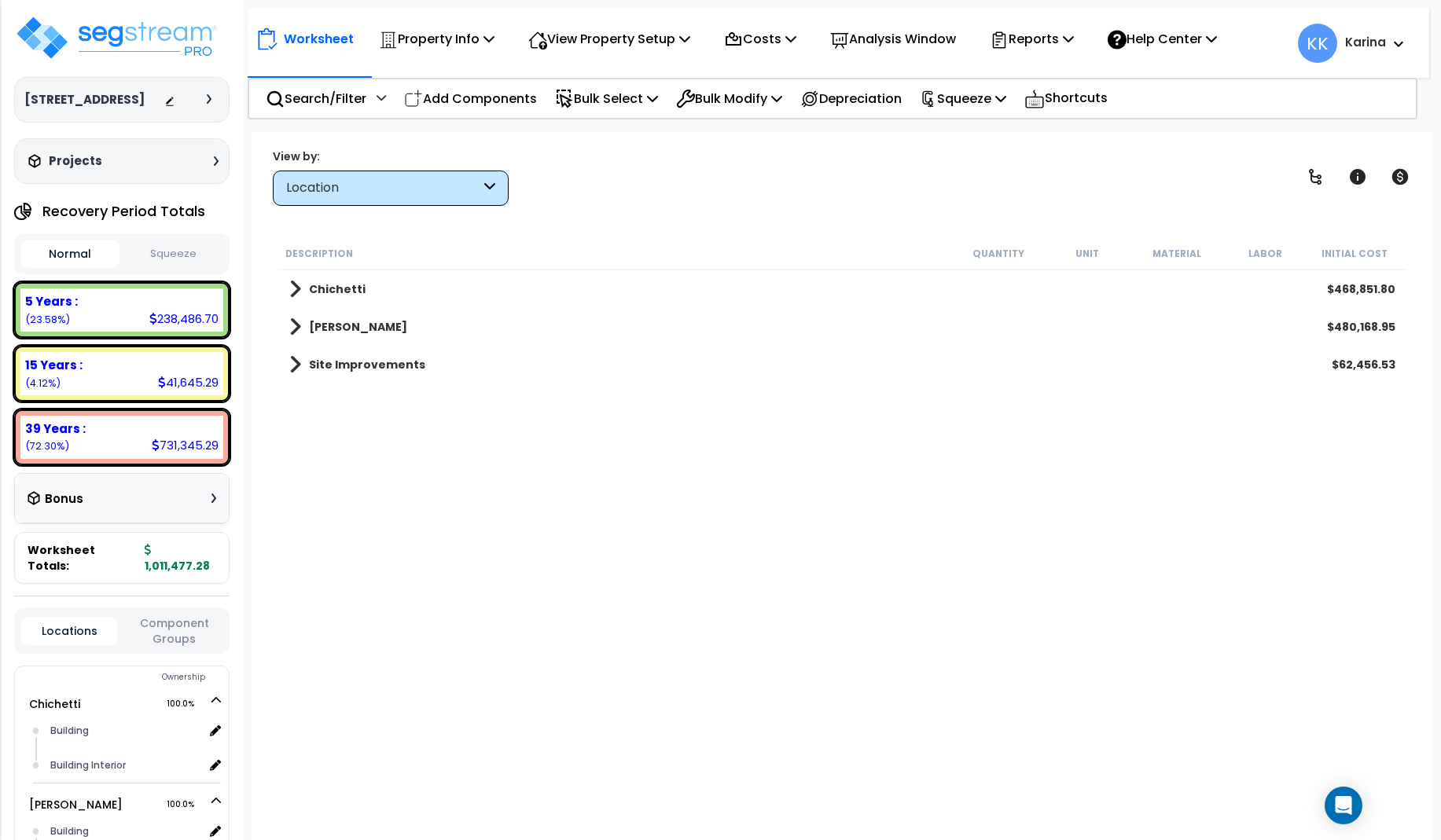
click at [411, 186] on div "Location" at bounding box center [383, 188] width 194 height 18
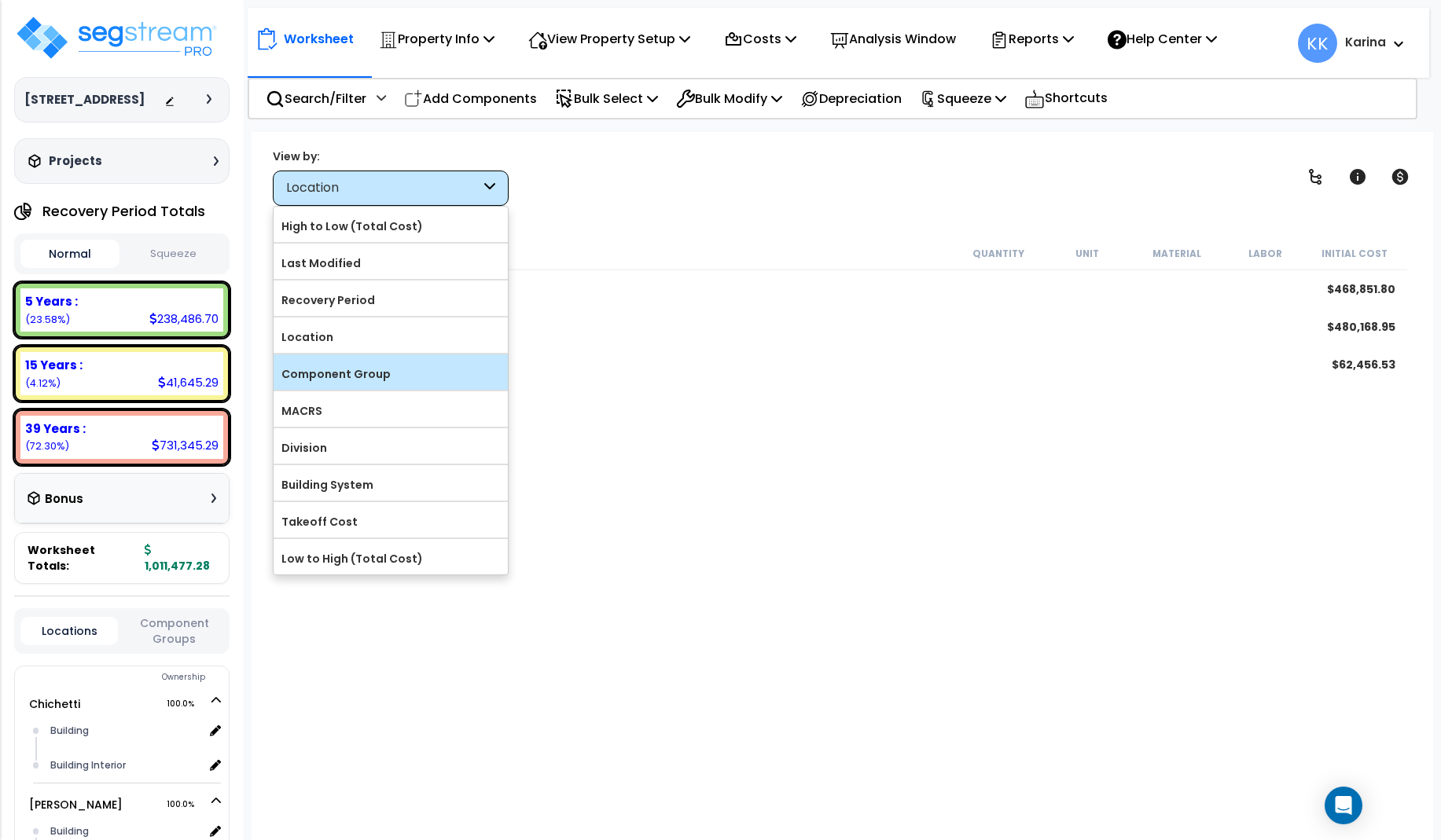
click at [382, 377] on label "Component Group" at bounding box center [390, 374] width 234 height 24
click at [0, 0] on input "Component Group" at bounding box center [0, 0] width 0 height 0
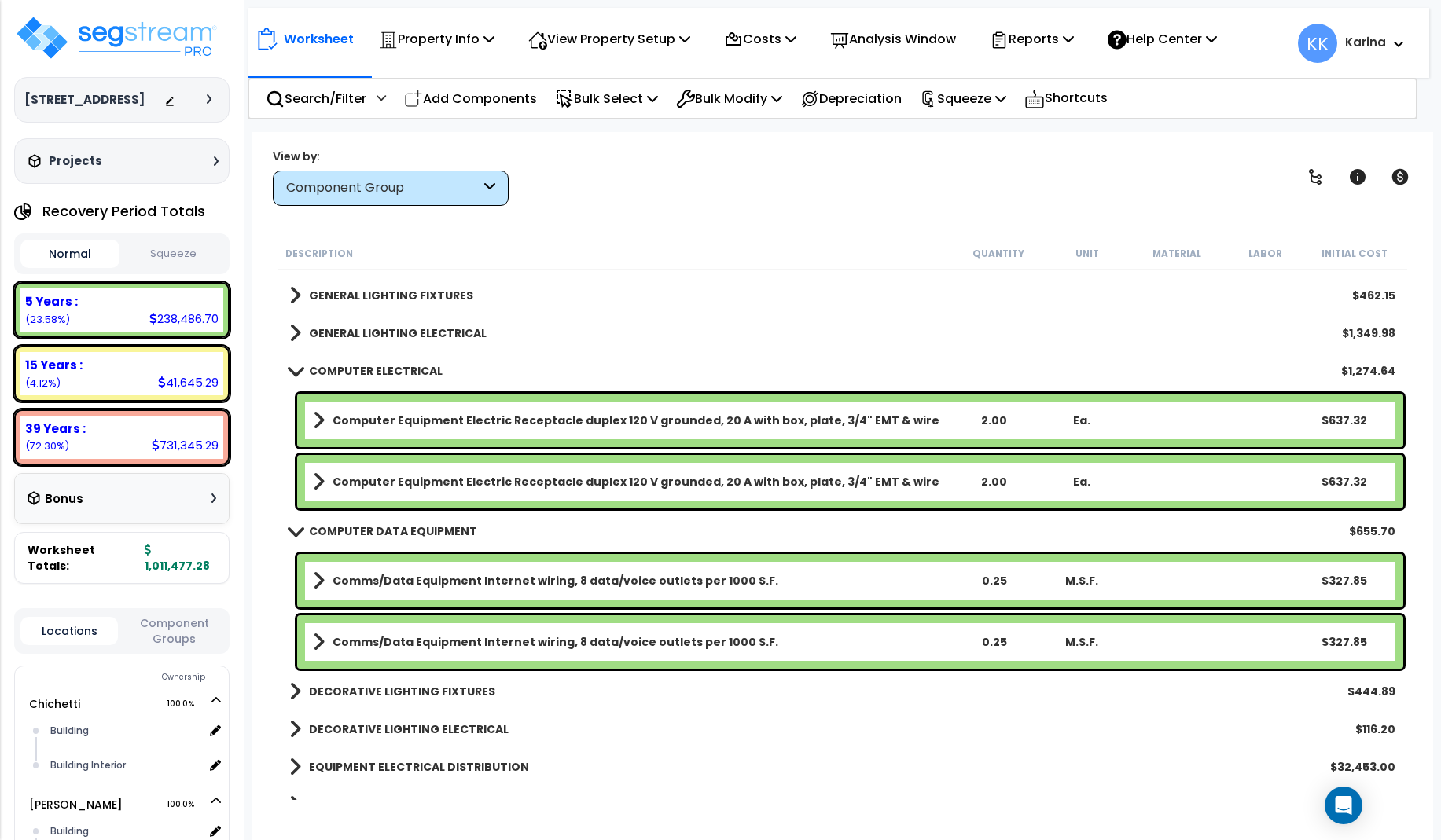
scroll to position [1225, 0]
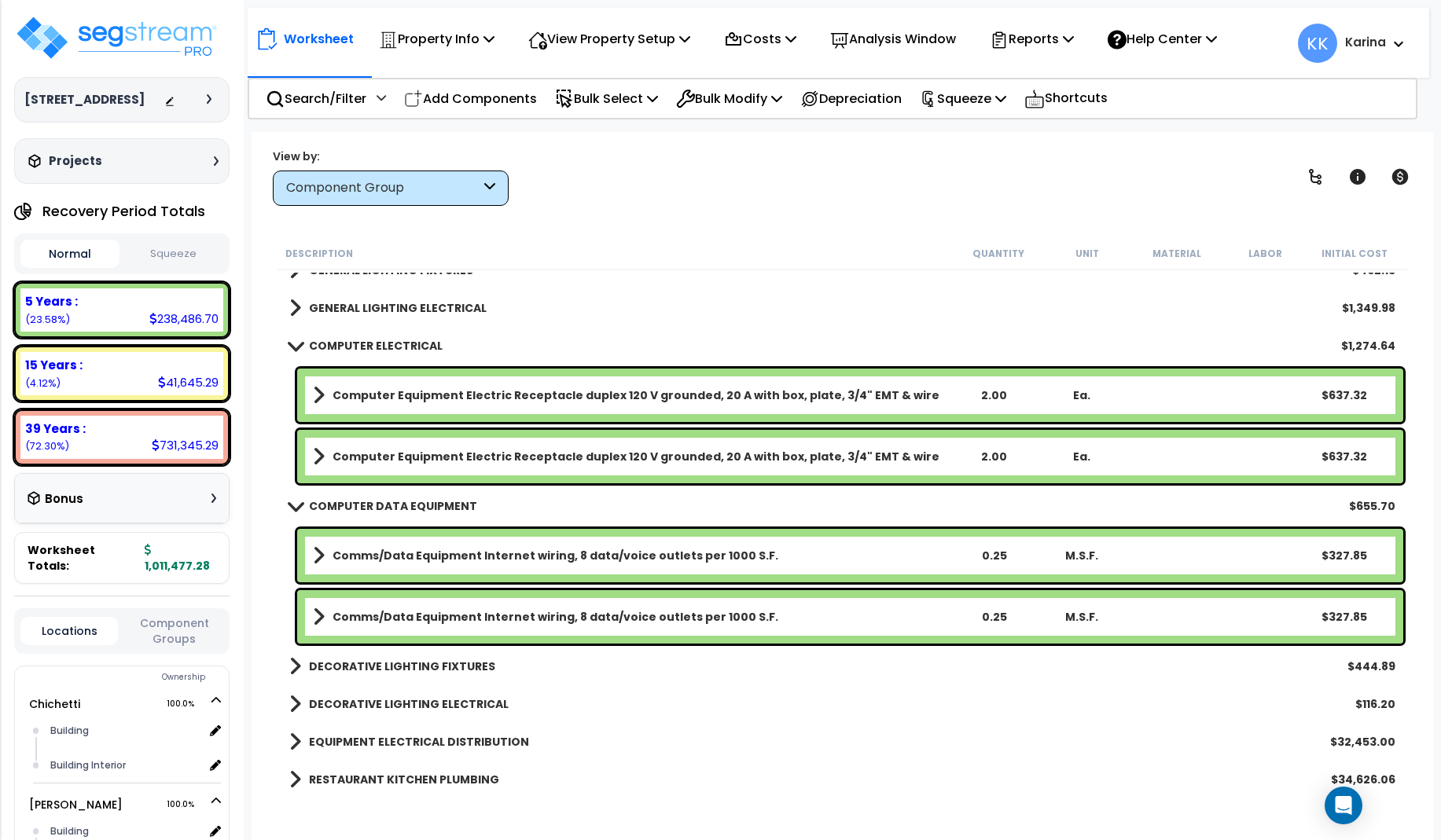
drag, startPoint x: 299, startPoint y: 343, endPoint x: 293, endPoint y: 425, distance: 82.2
click at [297, 343] on span at bounding box center [295, 345] width 22 height 12
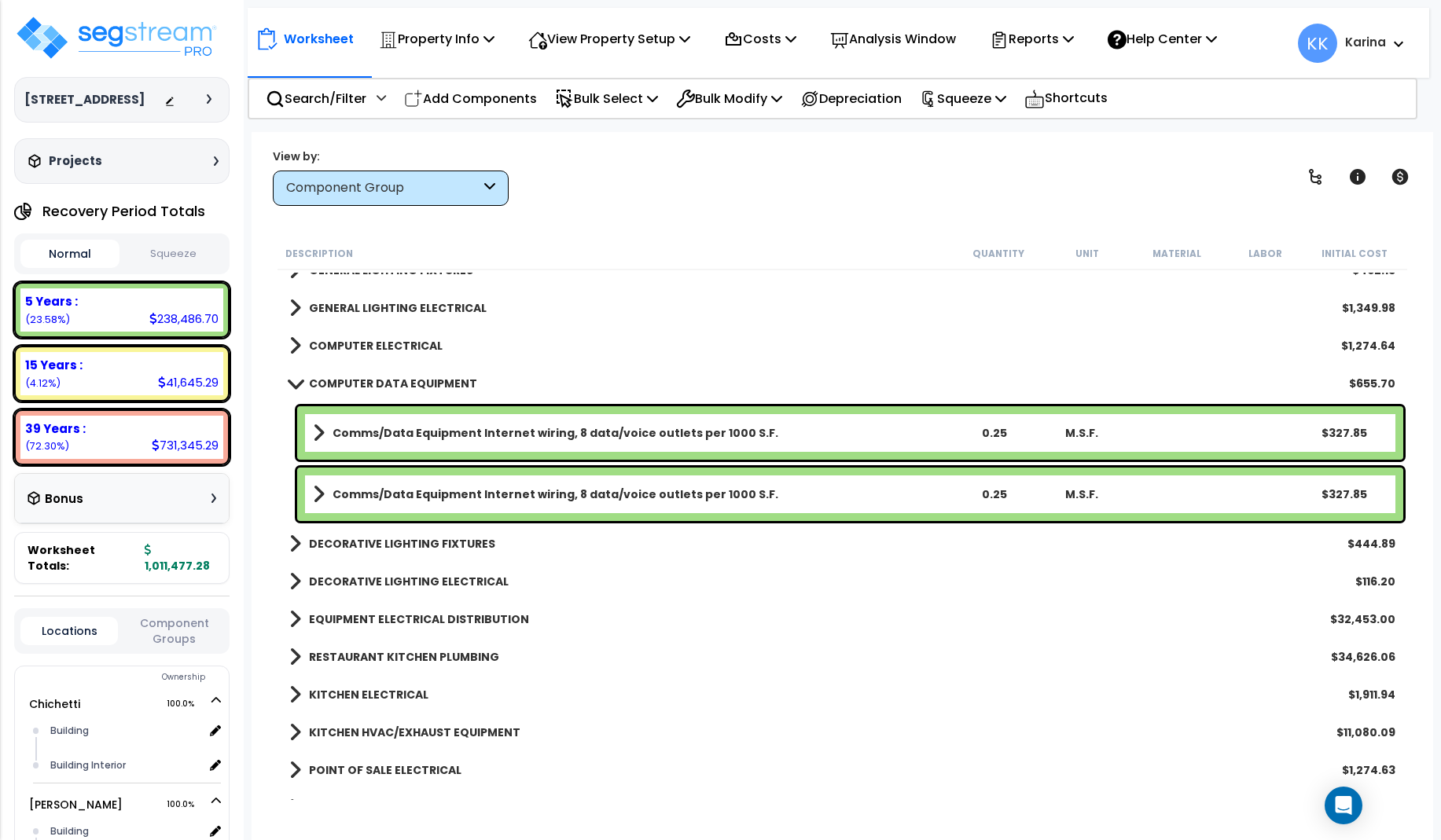
click at [295, 383] on span at bounding box center [295, 383] width 22 height 12
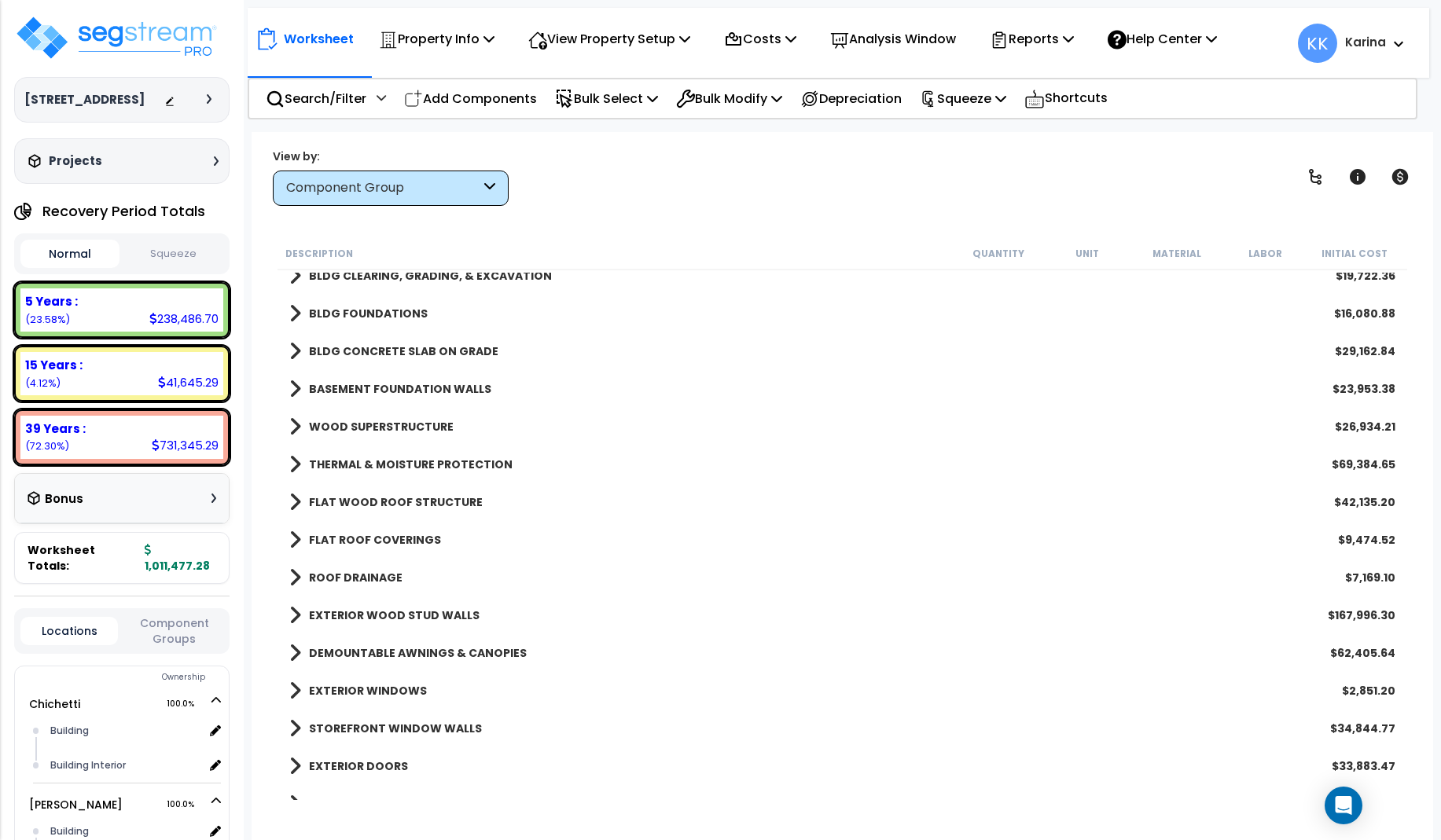
scroll to position [0, 0]
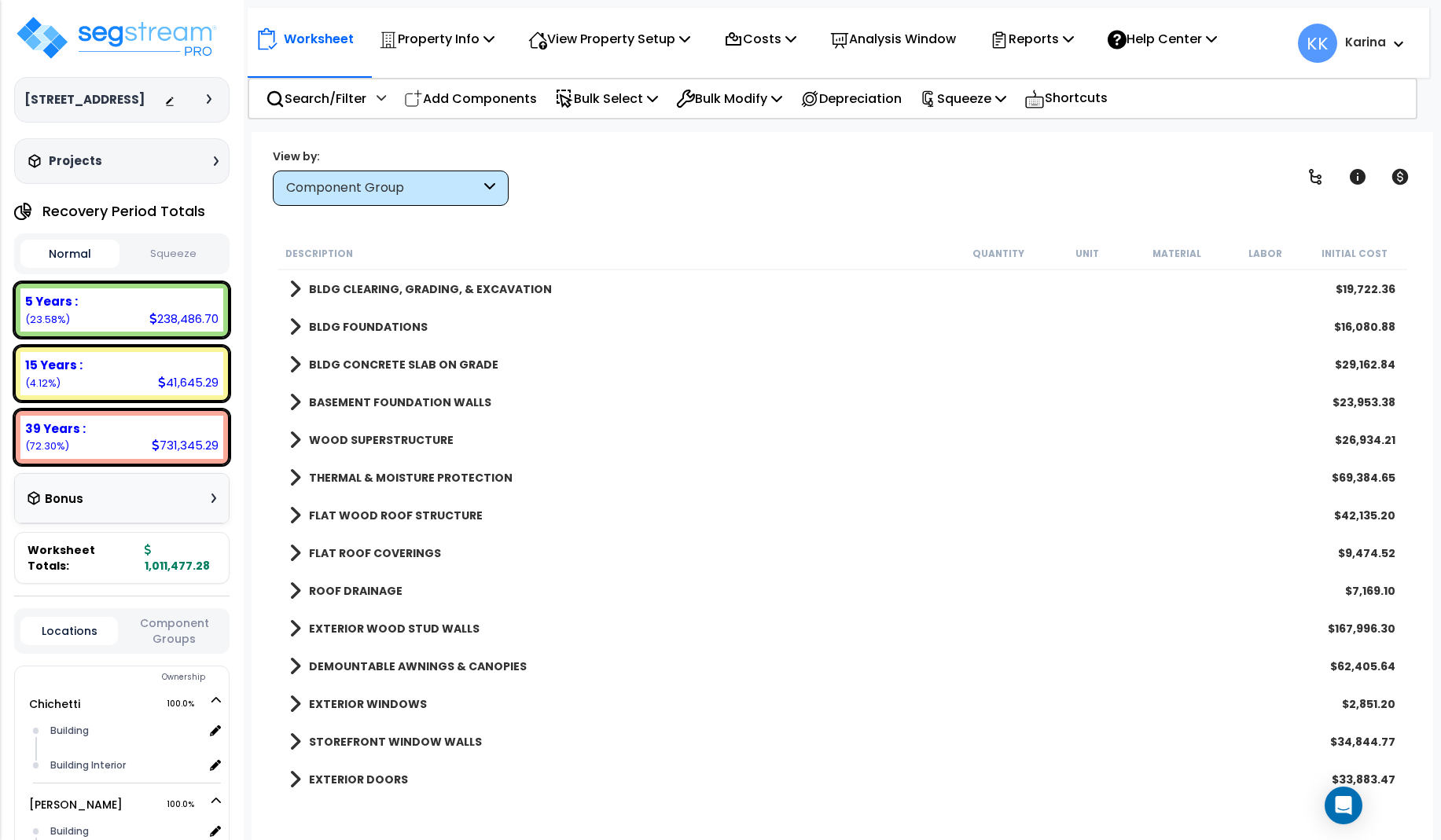
click at [290, 319] on span at bounding box center [296, 327] width 12 height 22
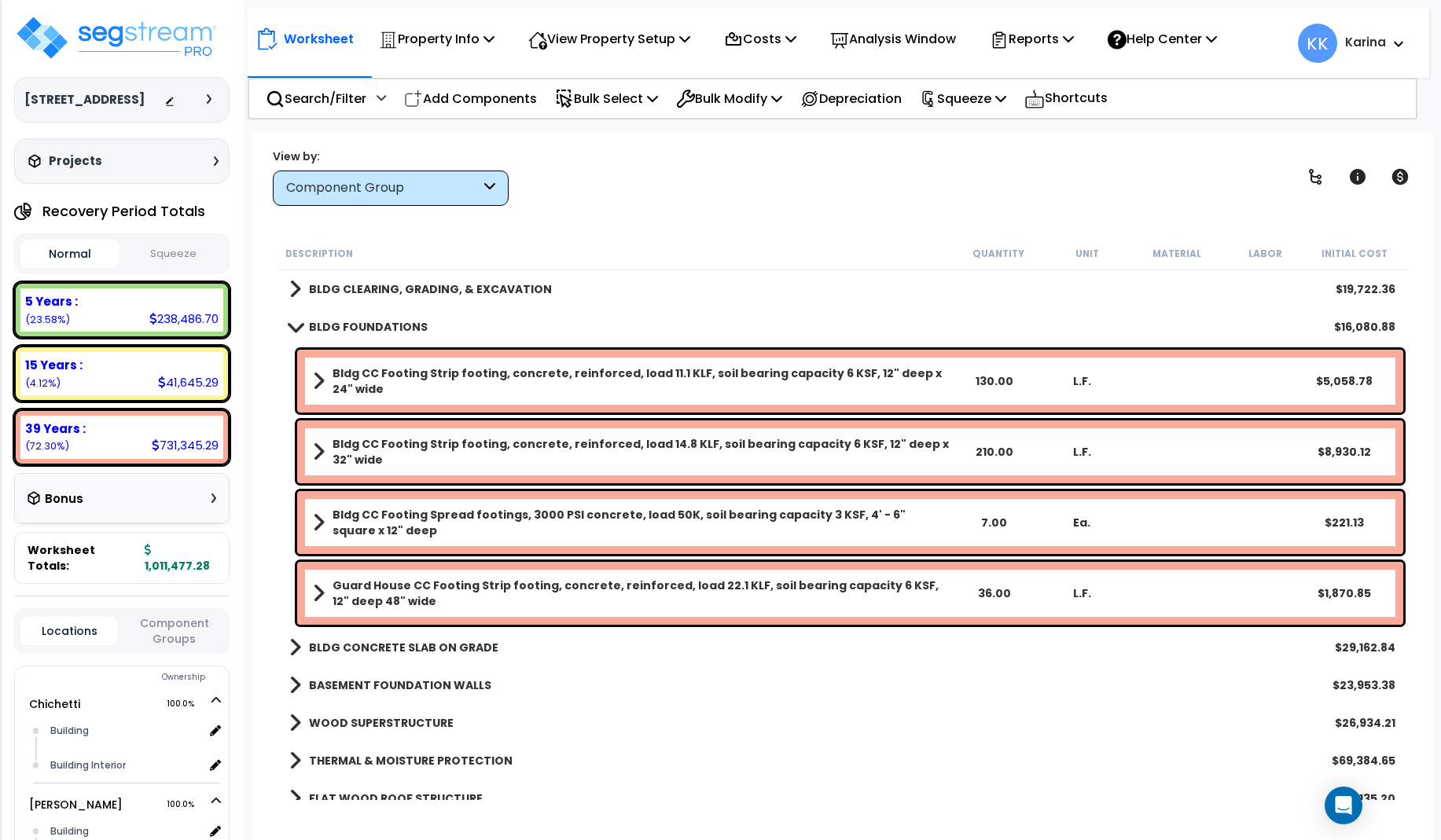
click at [417, 511] on b "Bldg CC Footing Spread footings, 3000 PSI concrete, load 50K, soil bearing capa…" at bounding box center [641, 522] width 617 height 32
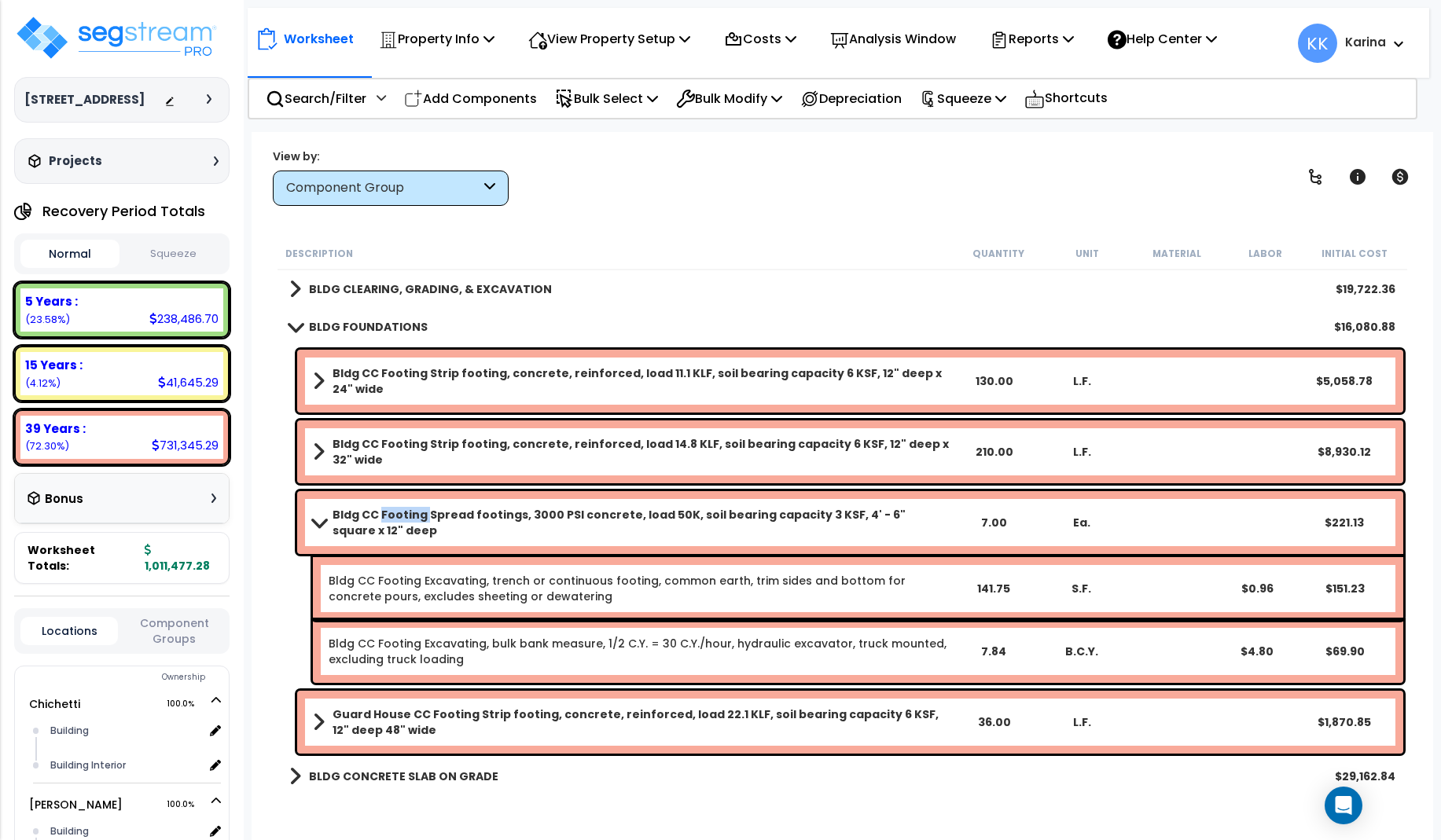
click at [417, 511] on b "Bldg CC Footing Spread footings, 3000 PSI concrete, load 50K, soil bearing capa…" at bounding box center [641, 522] width 617 height 32
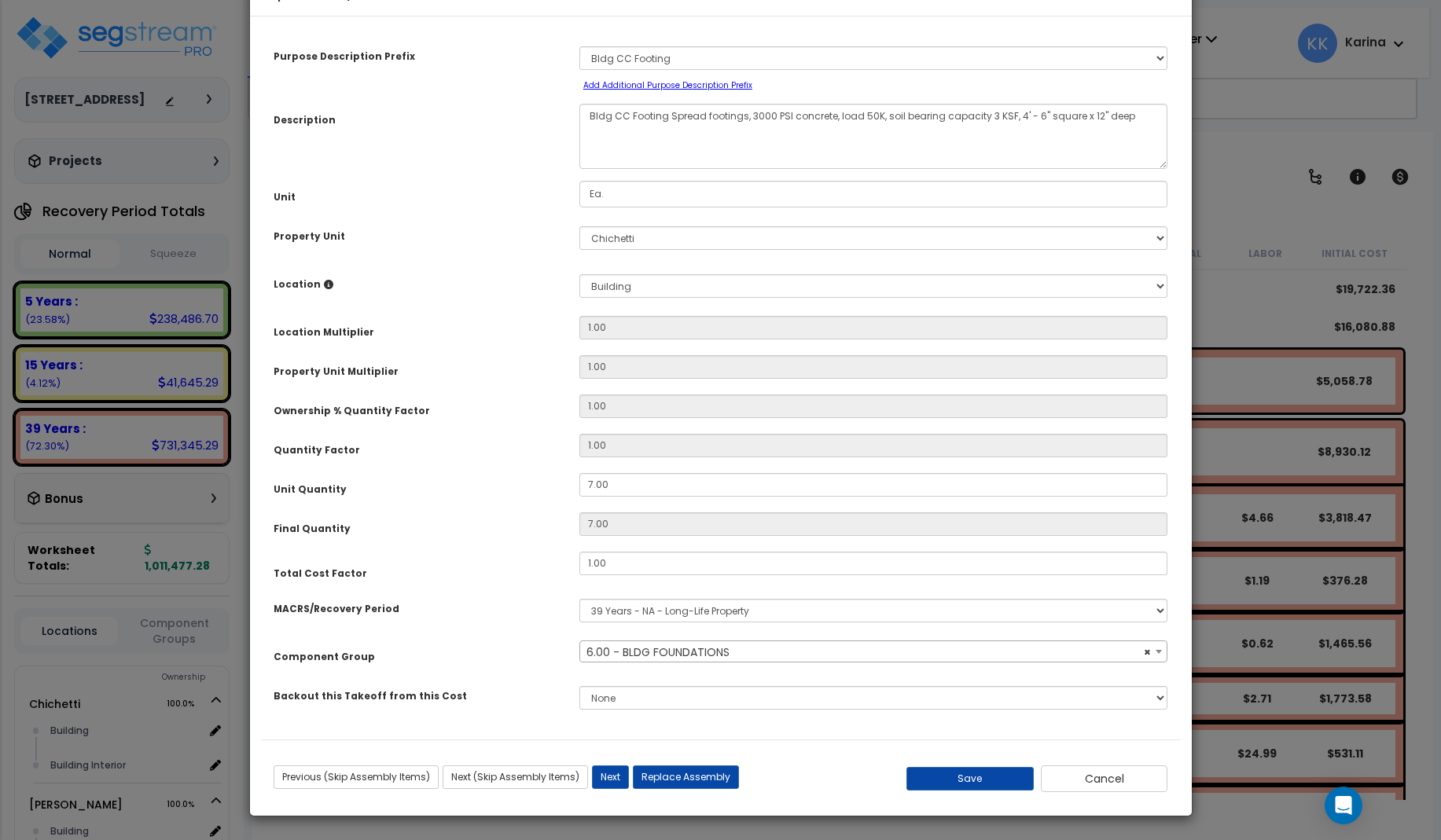
select select "56838"
click at [972, 790] on button "Save" at bounding box center [970, 779] width 128 height 24
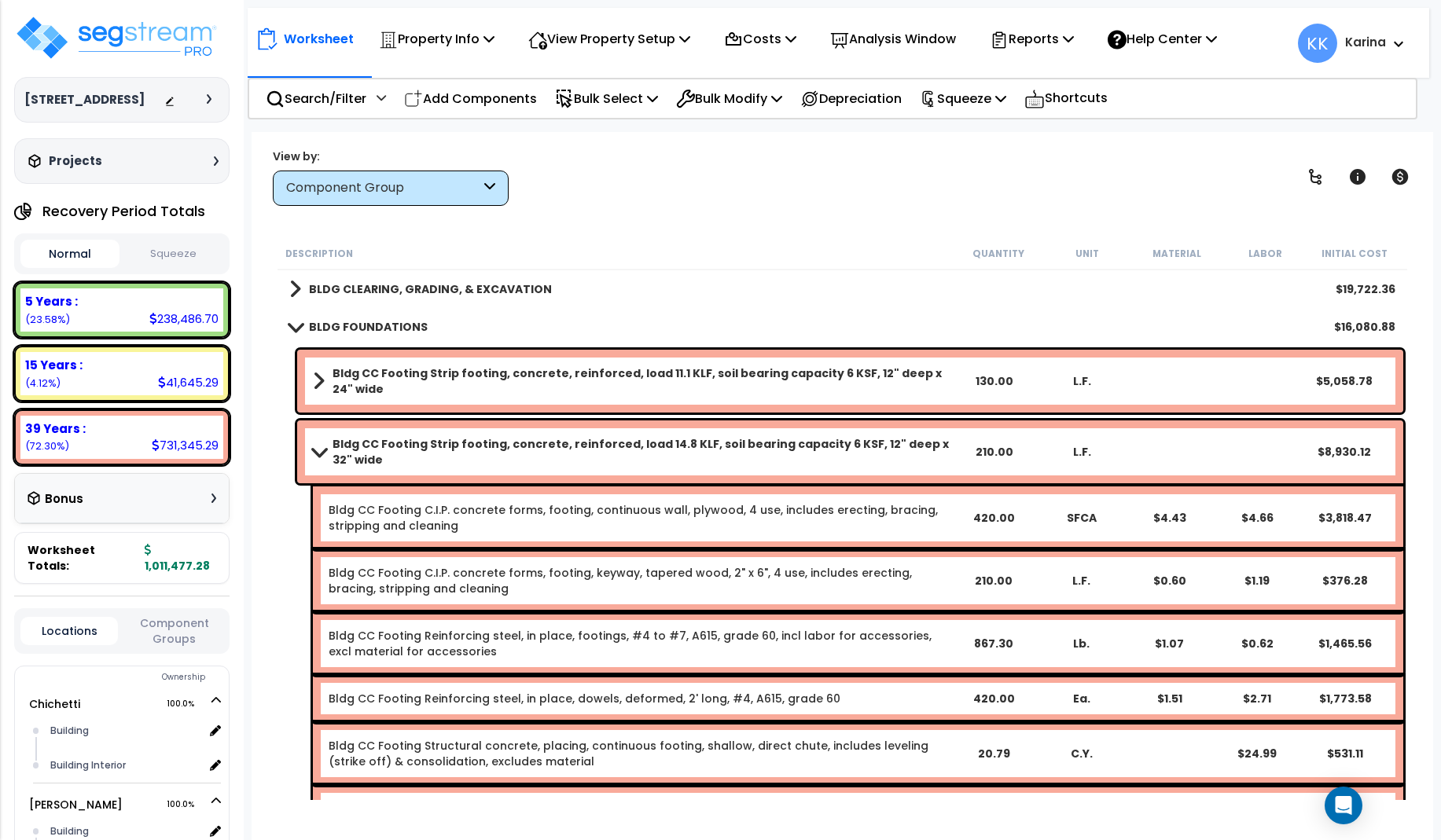
click at [313, 443] on link "Bldg CC Footing Strip footing, concrete, reinforced, load 14.8 KLF, soil bearin…" at bounding box center [631, 451] width 637 height 32
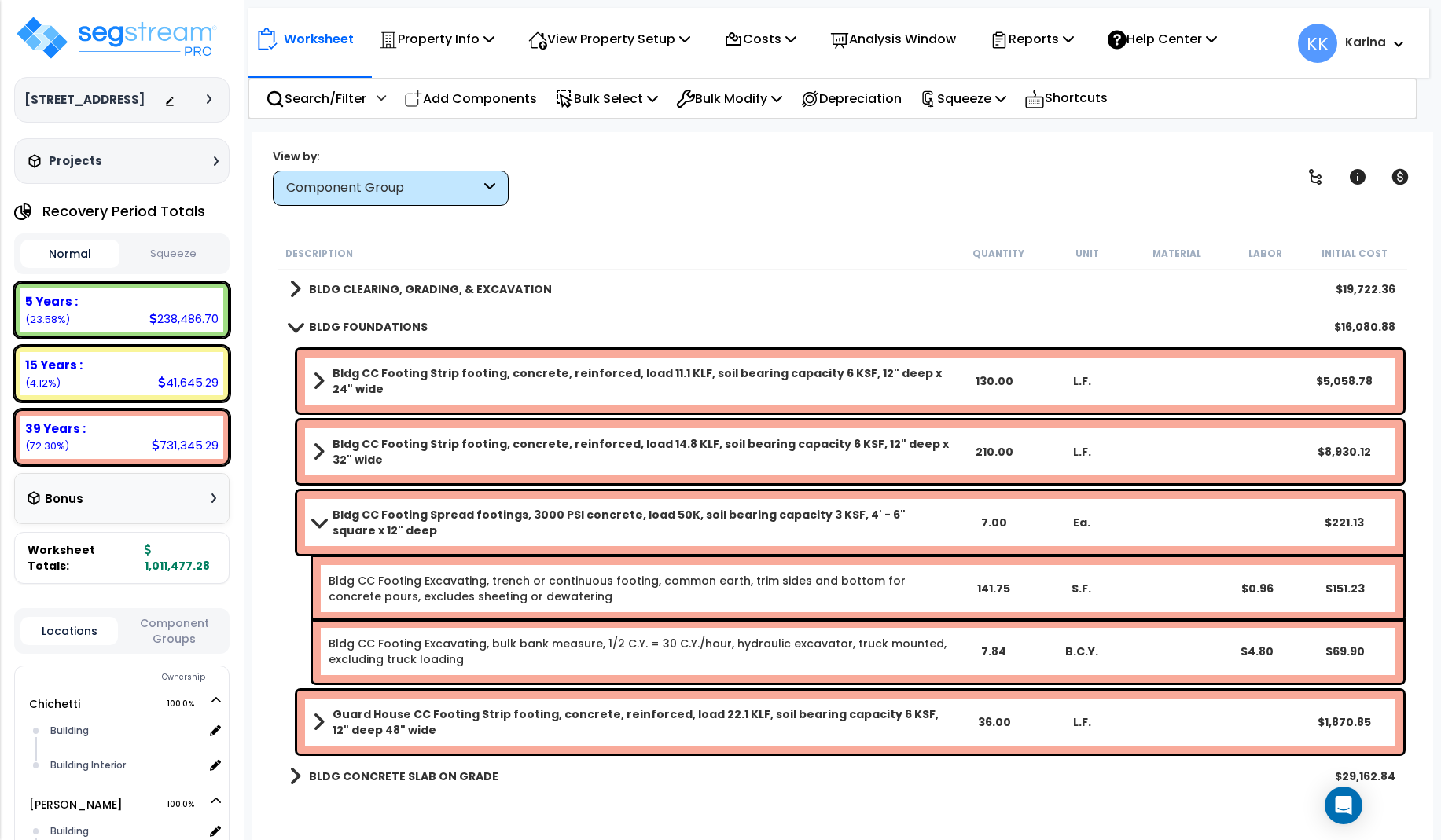
click at [394, 378] on b "Bldg CC Footing Strip footing, concrete, reinforced, load 11.1 KLF, soil bearin…" at bounding box center [641, 381] width 617 height 32
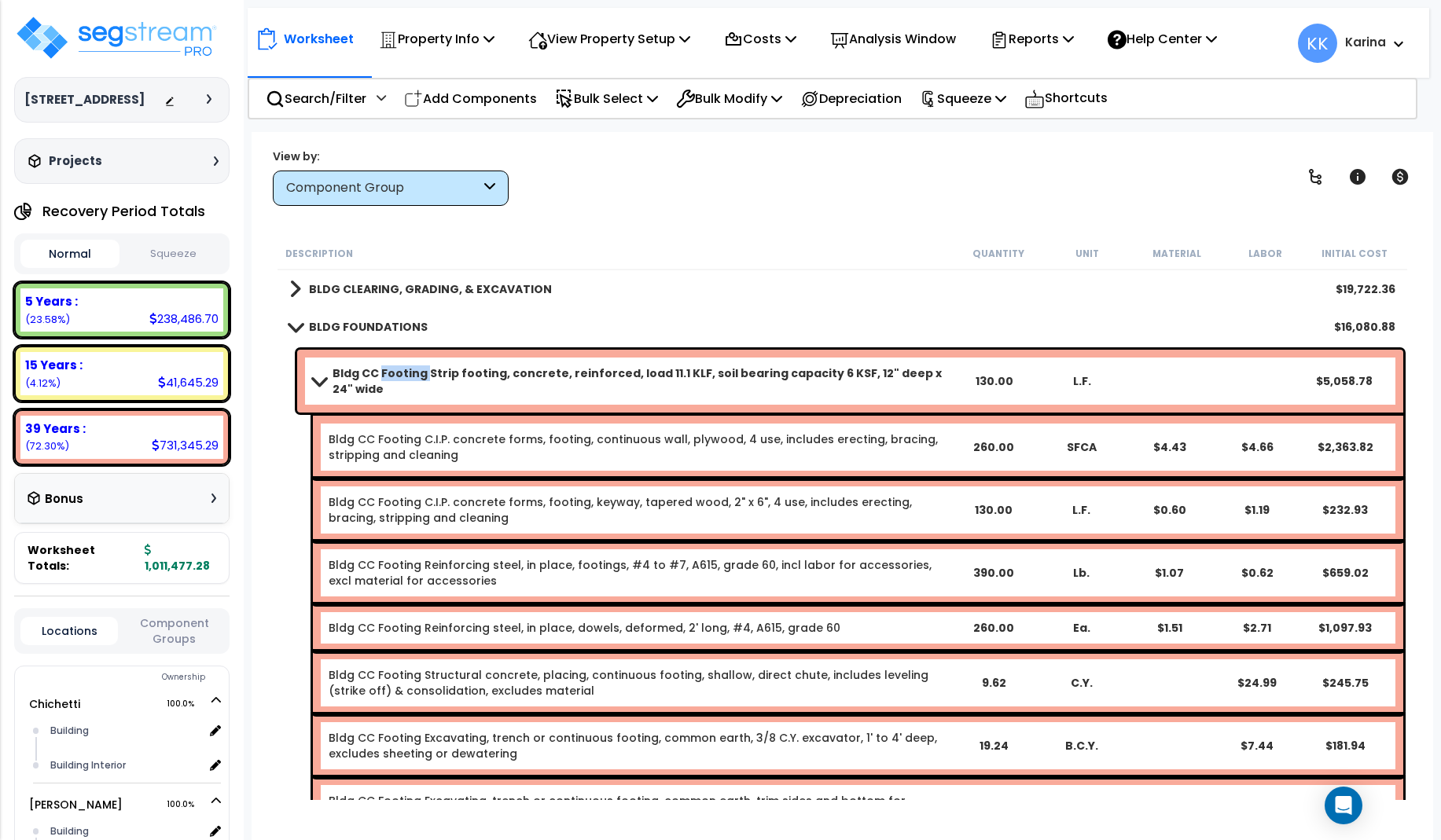
click at [394, 378] on b "Bldg CC Footing Strip footing, concrete, reinforced, load 11.1 KLF, soil bearin…" at bounding box center [641, 381] width 617 height 32
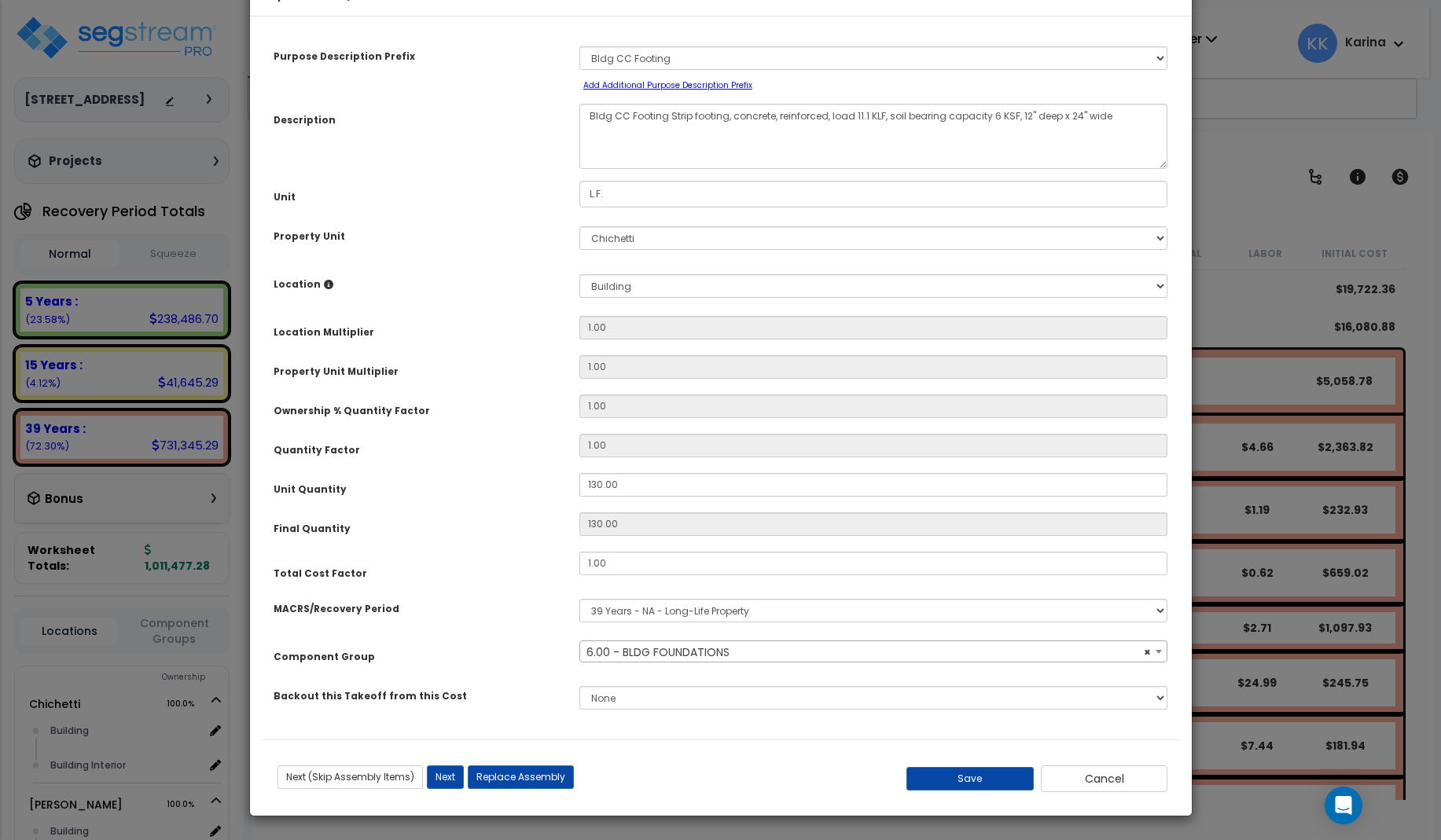
select select "56838"
click at [995, 790] on button "Save" at bounding box center [970, 779] width 128 height 24
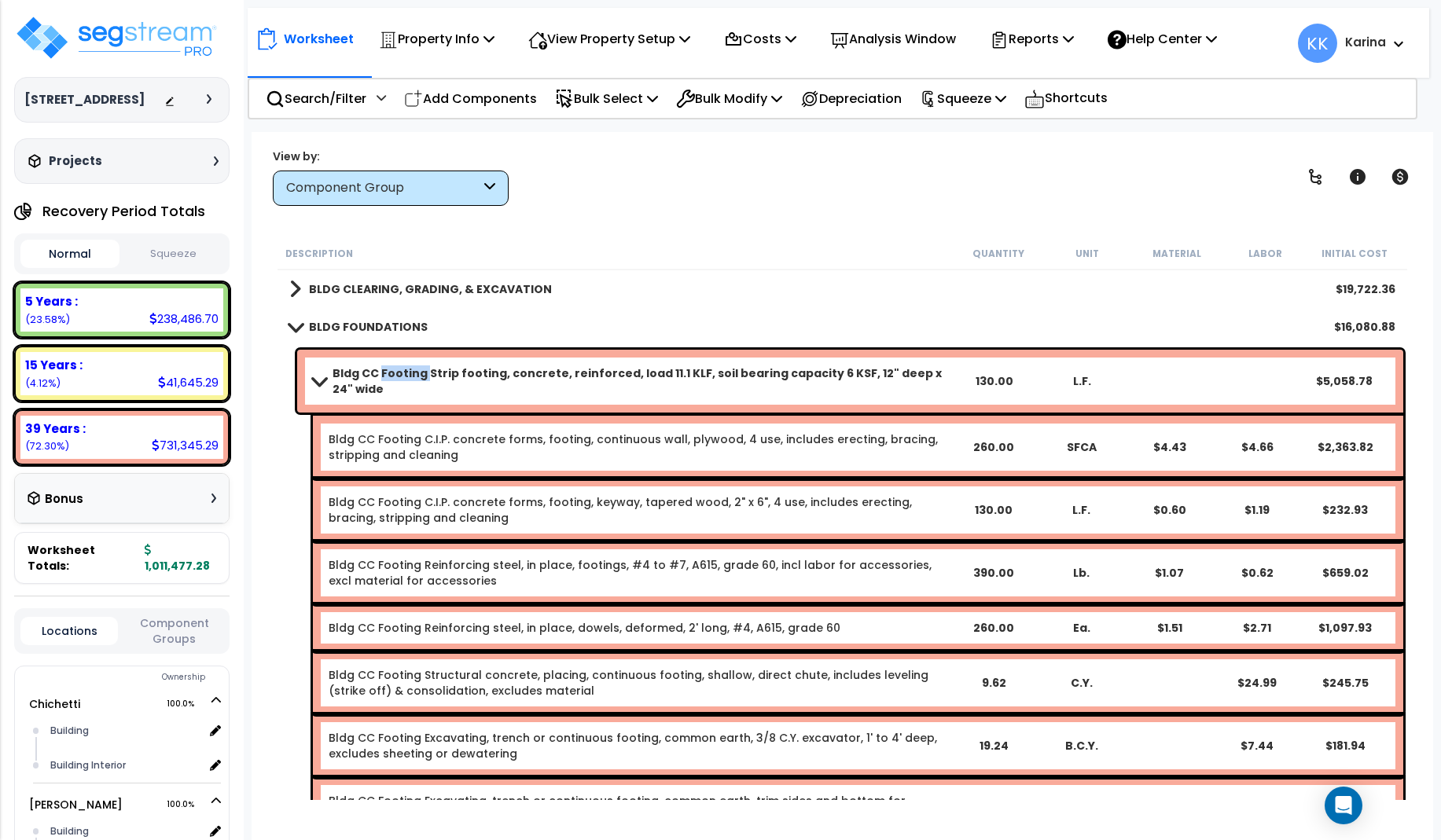
click at [315, 376] on span at bounding box center [319, 381] width 22 height 12
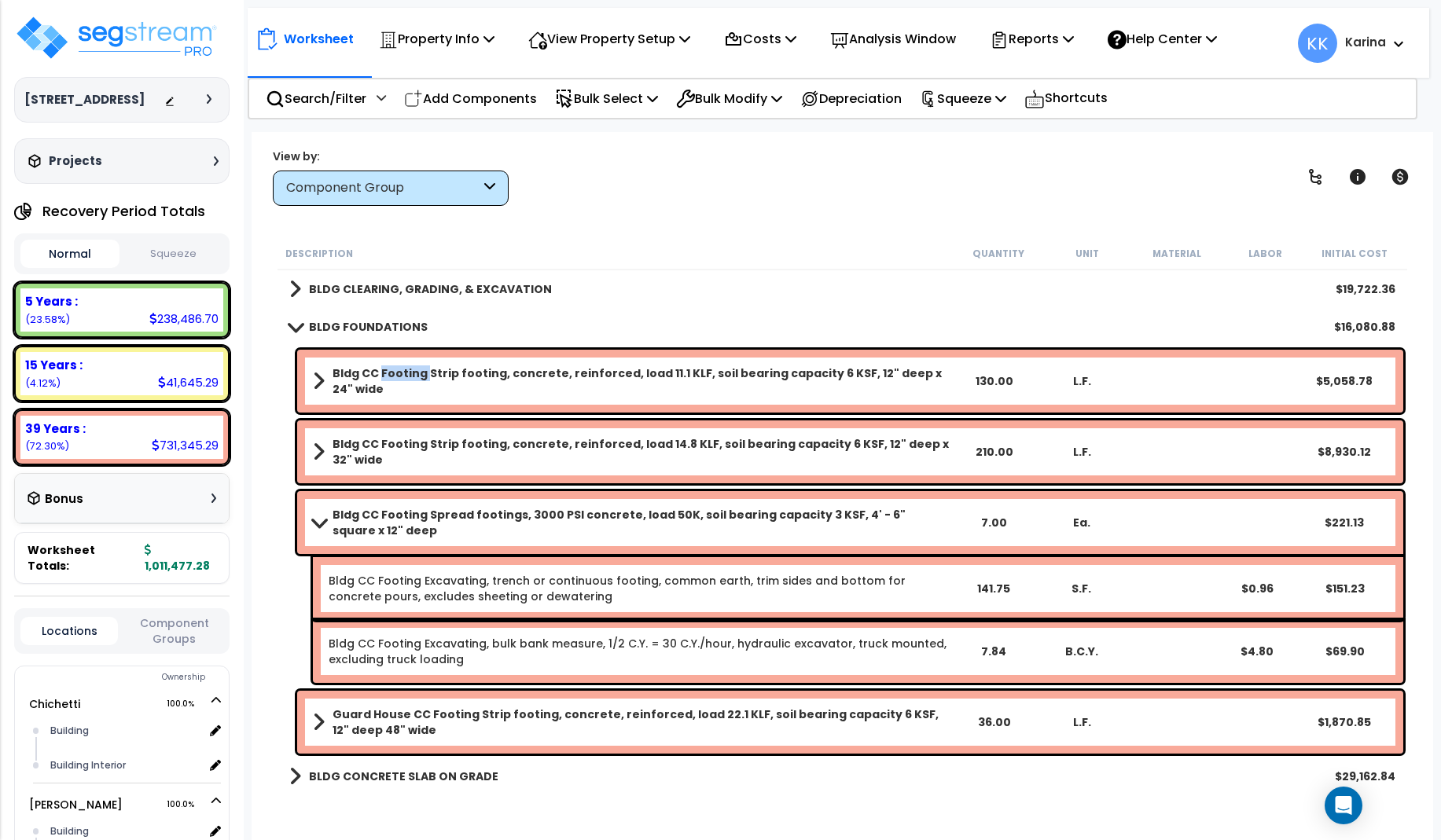
click at [320, 521] on span at bounding box center [319, 522] width 22 height 12
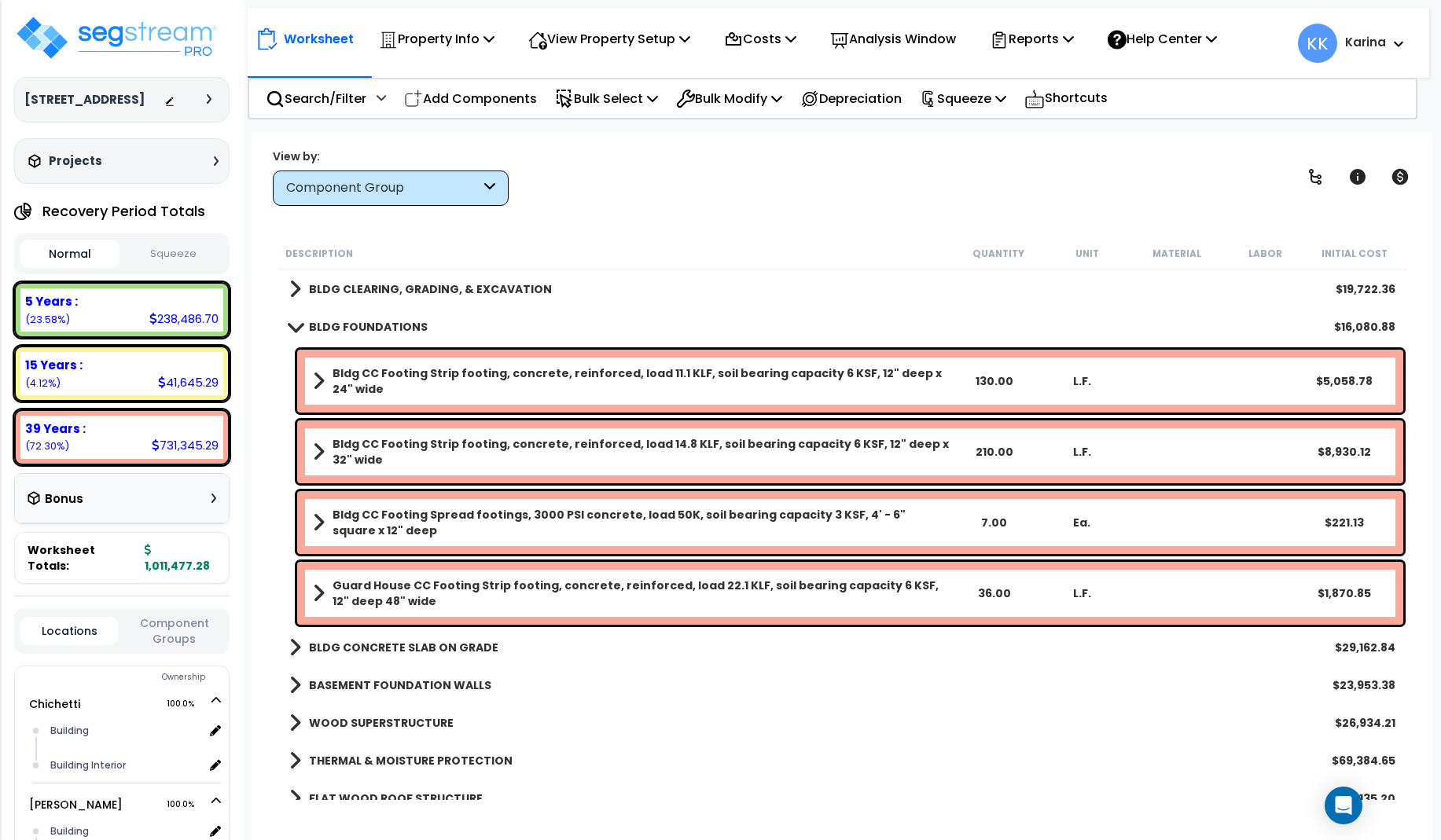
click at [413, 592] on b "Guard House CC Footing Strip footing, concrete, reinforced, load 22.1 KLF, soil…" at bounding box center [641, 593] width 617 height 32
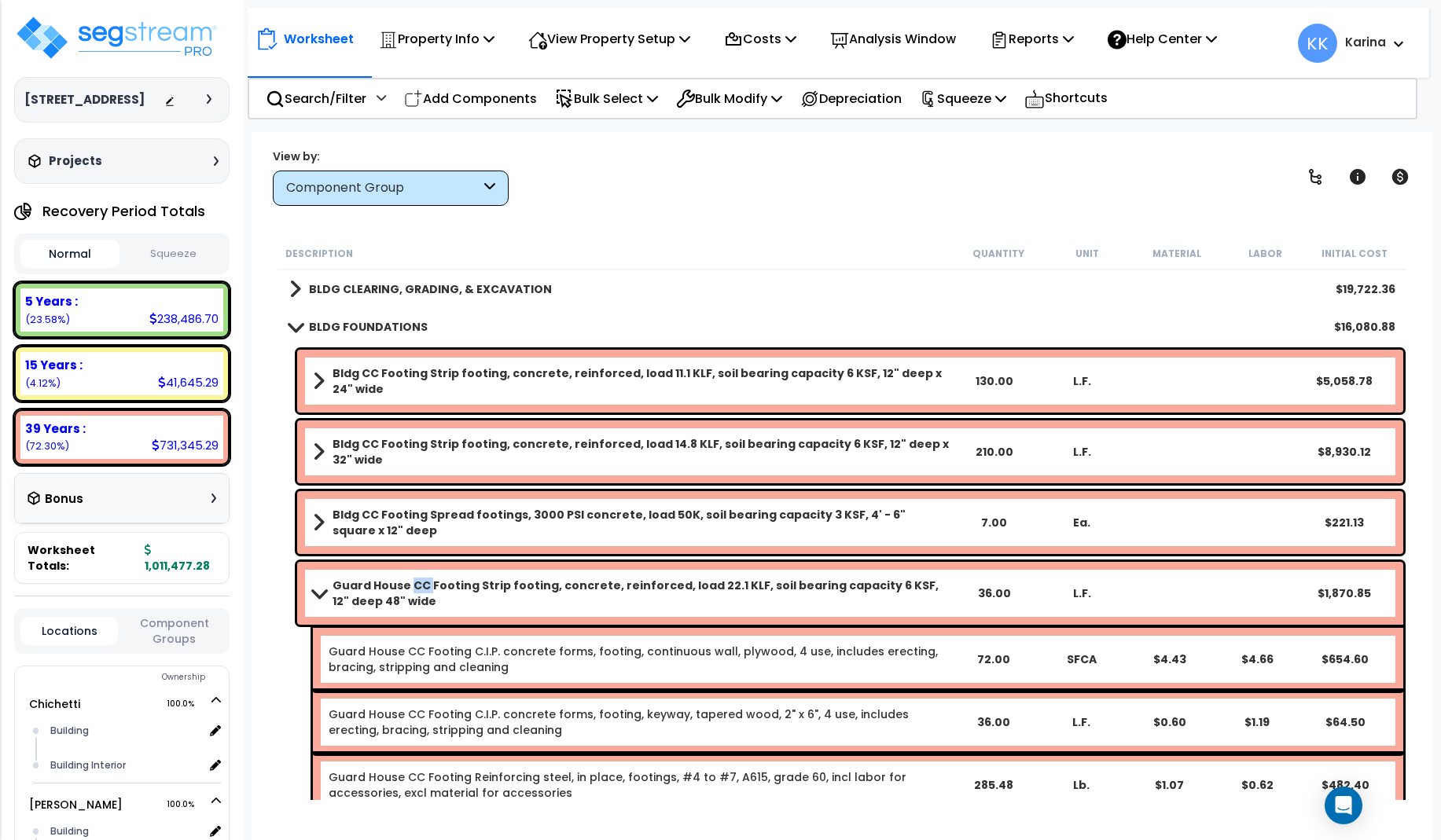
click at [413, 592] on b "Guard House CC Footing Strip footing, concrete, reinforced, load 22.1 KLF, soil…" at bounding box center [641, 593] width 617 height 32
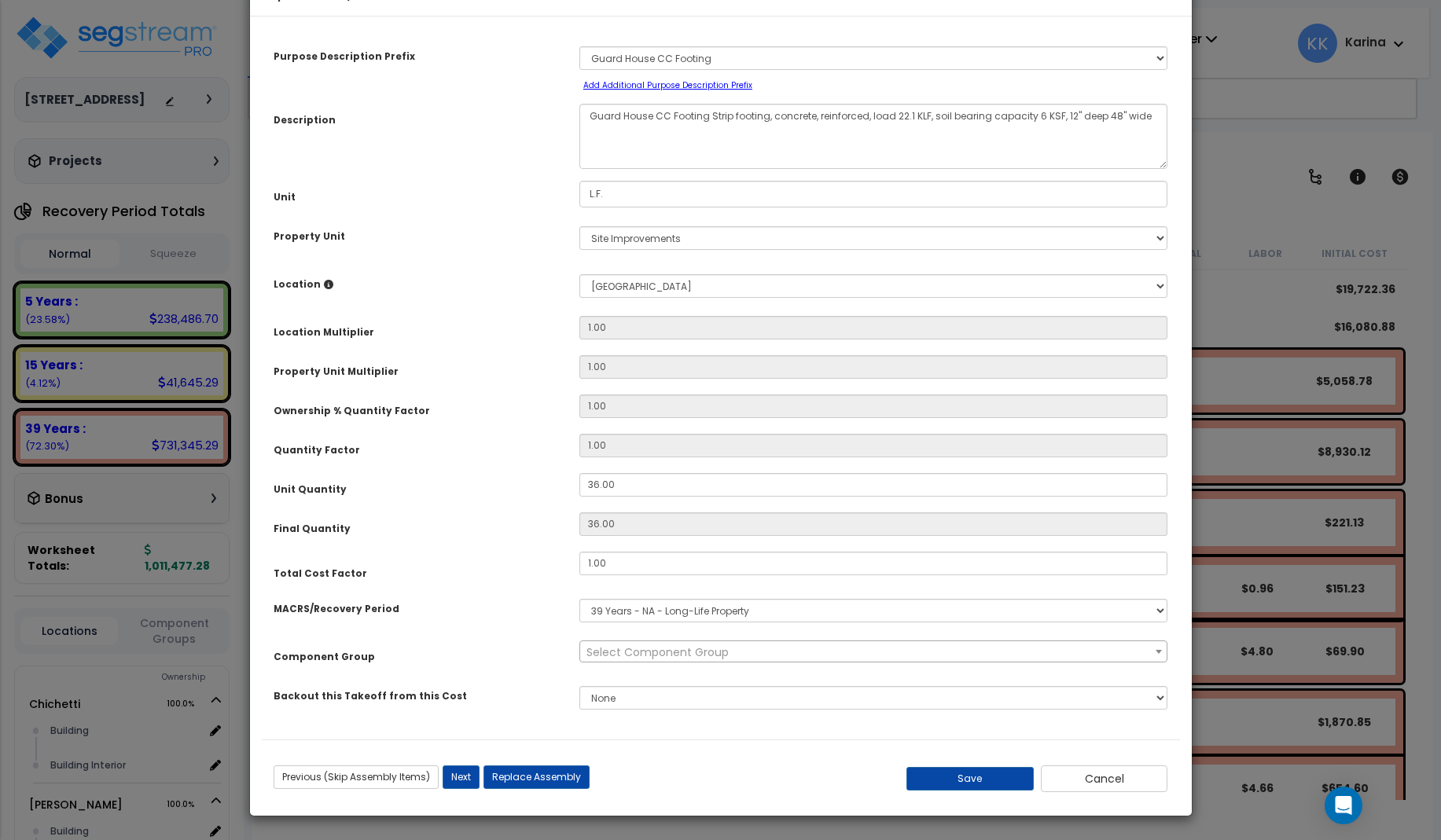
select select "56838"
click at [1093, 768] on button "Cancel" at bounding box center [1104, 778] width 128 height 27
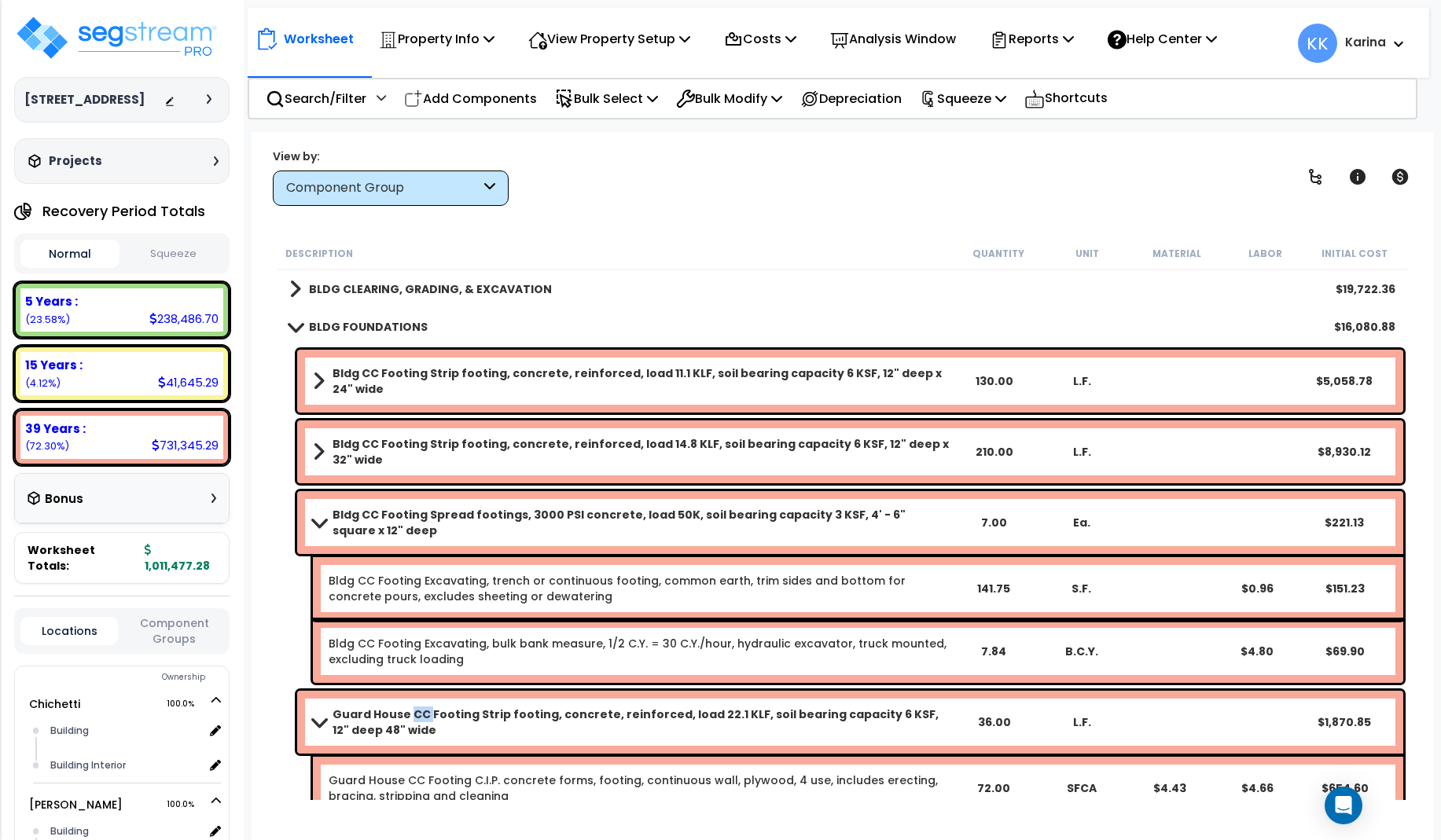
click at [318, 519] on span at bounding box center [319, 522] width 22 height 12
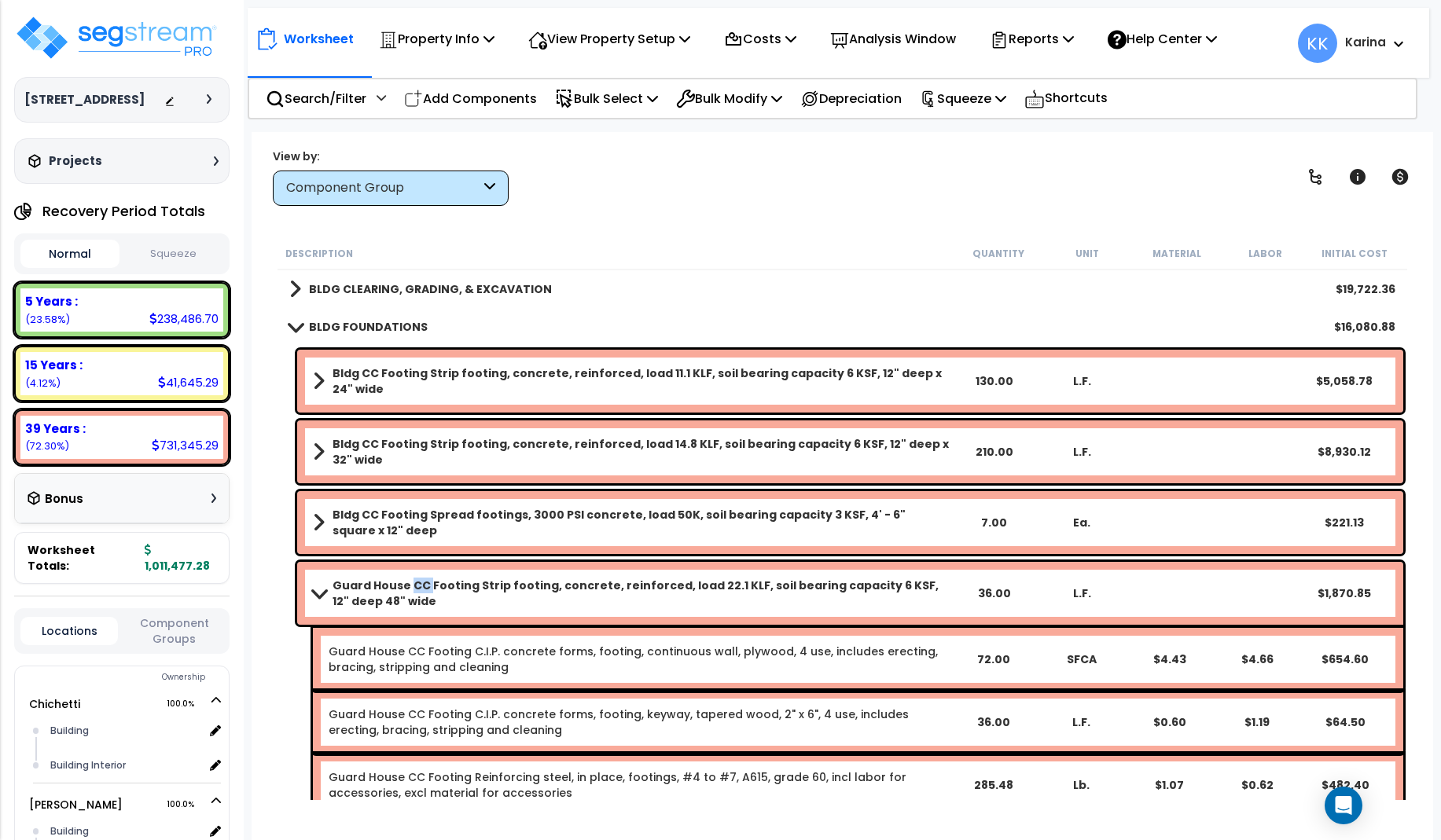
click at [319, 594] on span at bounding box center [319, 593] width 22 height 12
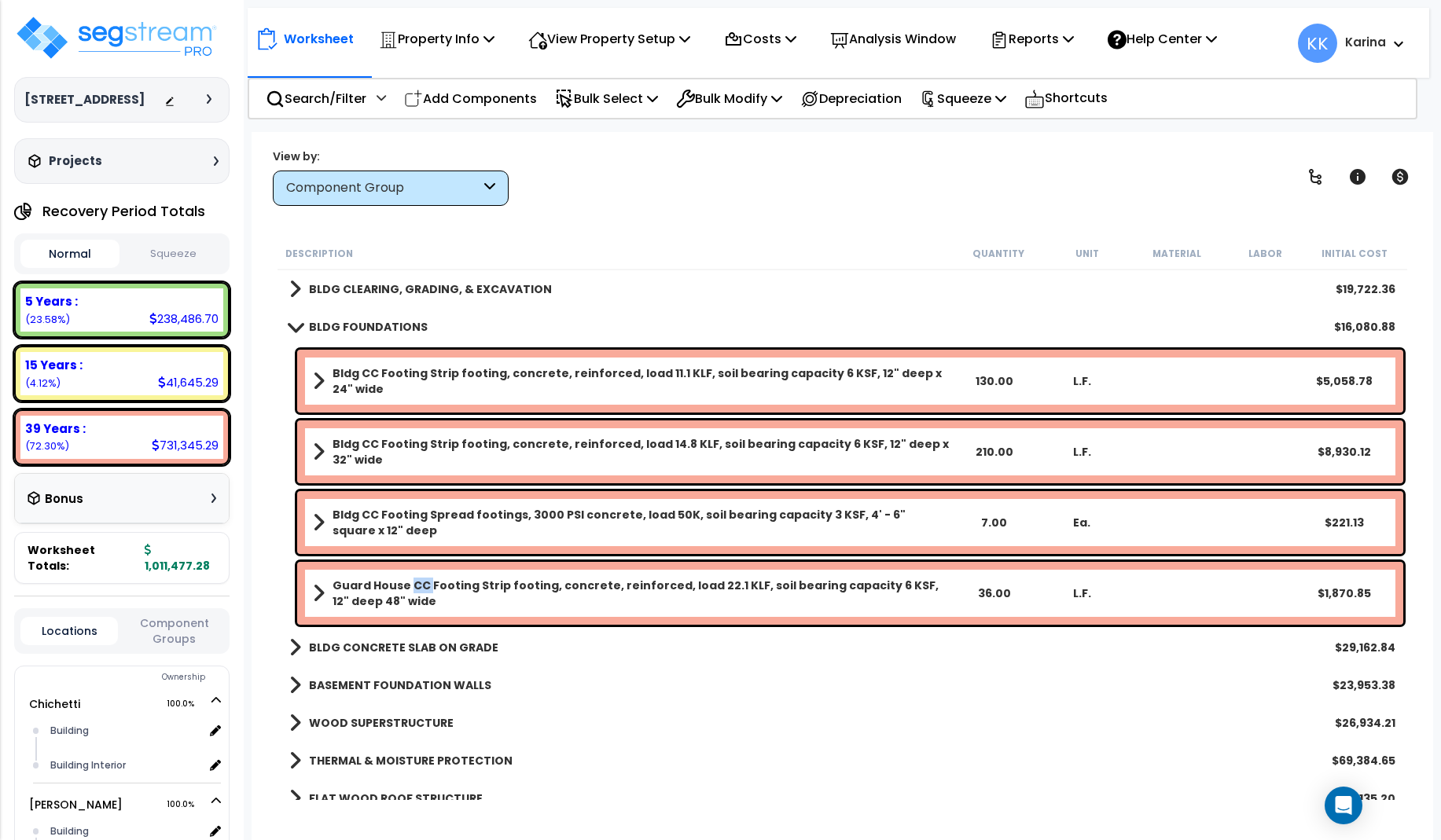
scroll to position [94, 0]
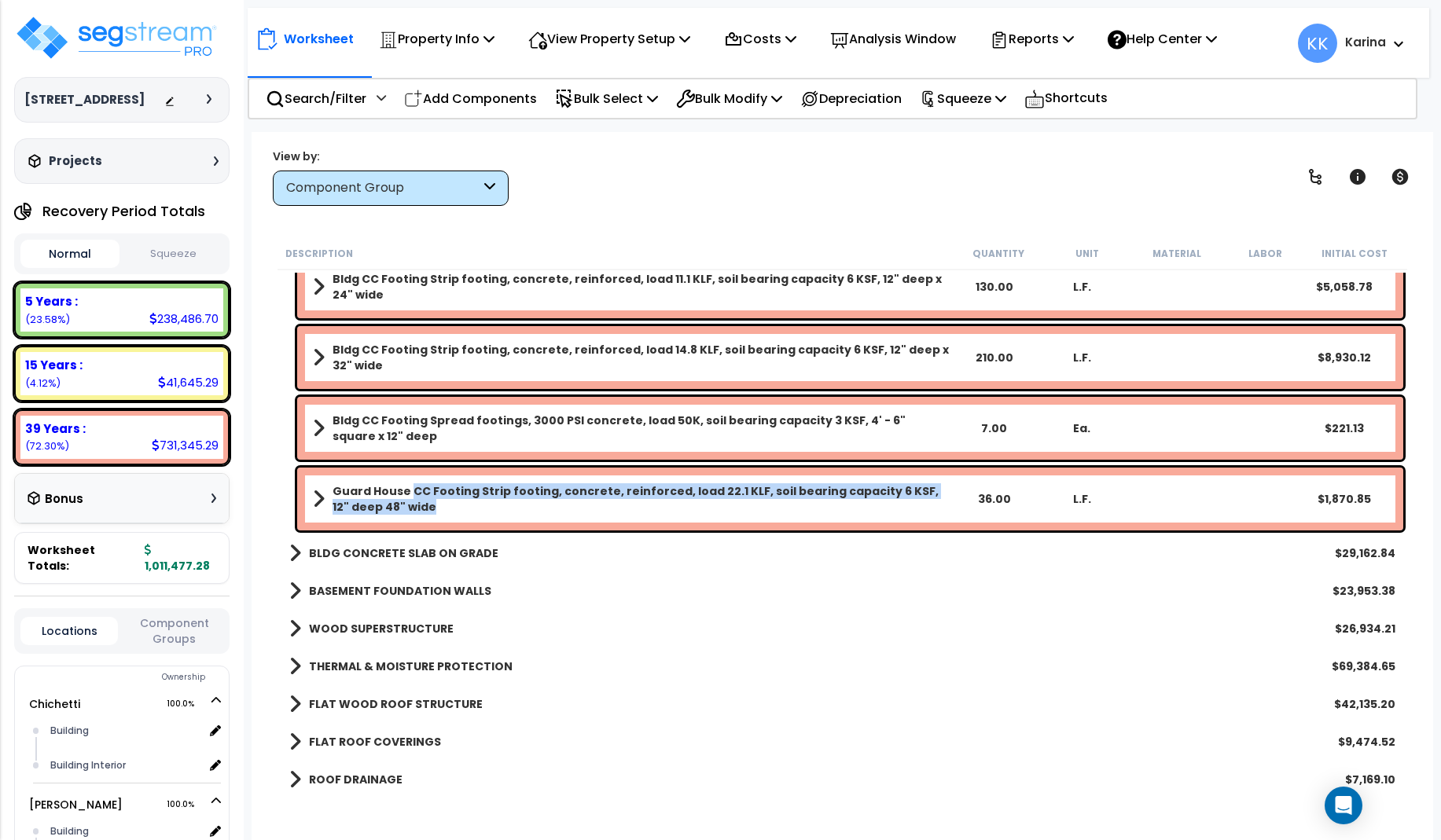
click at [457, 509] on b "Guard House CC Footing Strip footing, concrete, reinforced, load 22.1 KLF, soil…" at bounding box center [641, 498] width 617 height 32
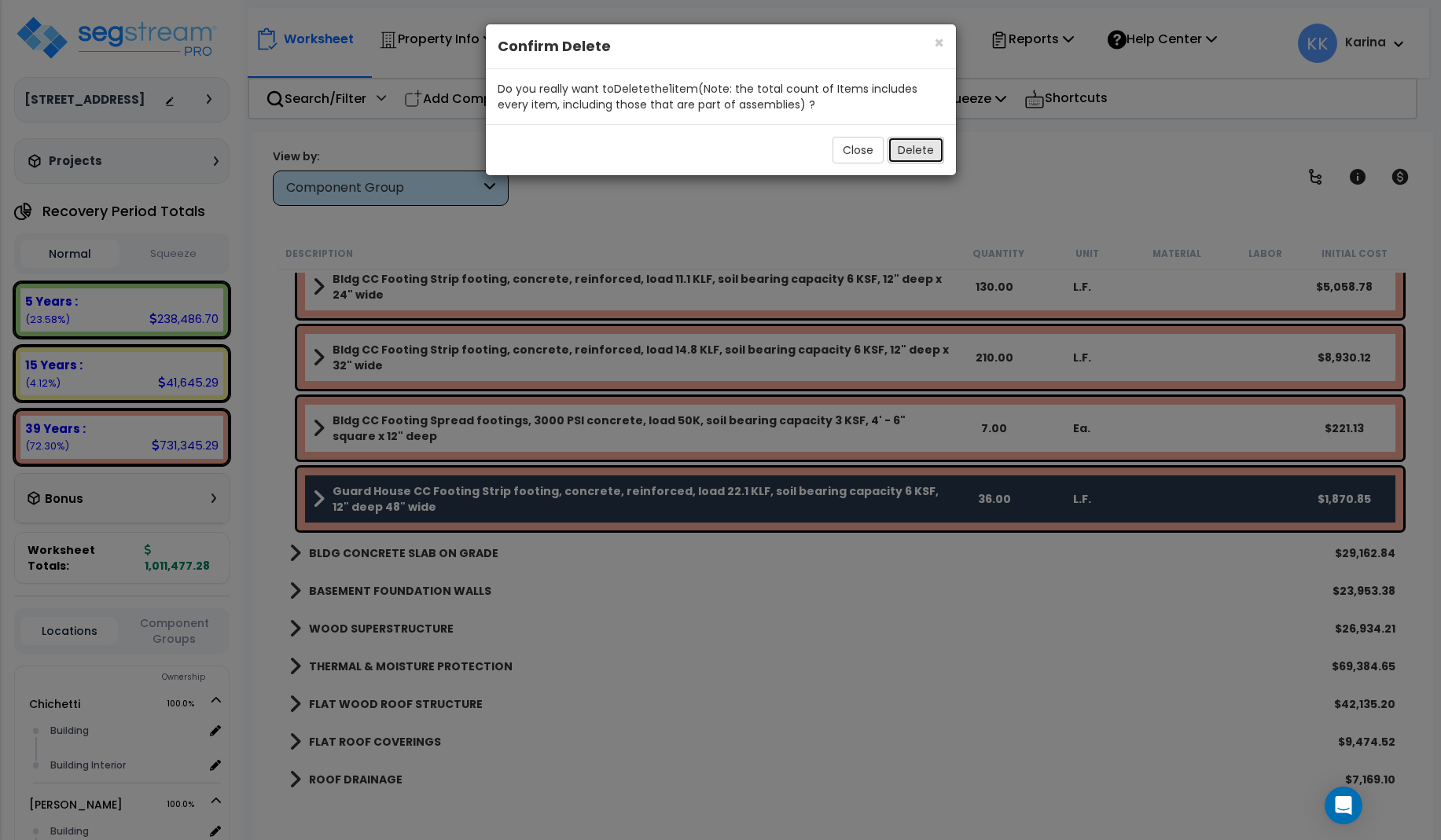
click at [912, 149] on button "Delete" at bounding box center [916, 150] width 57 height 27
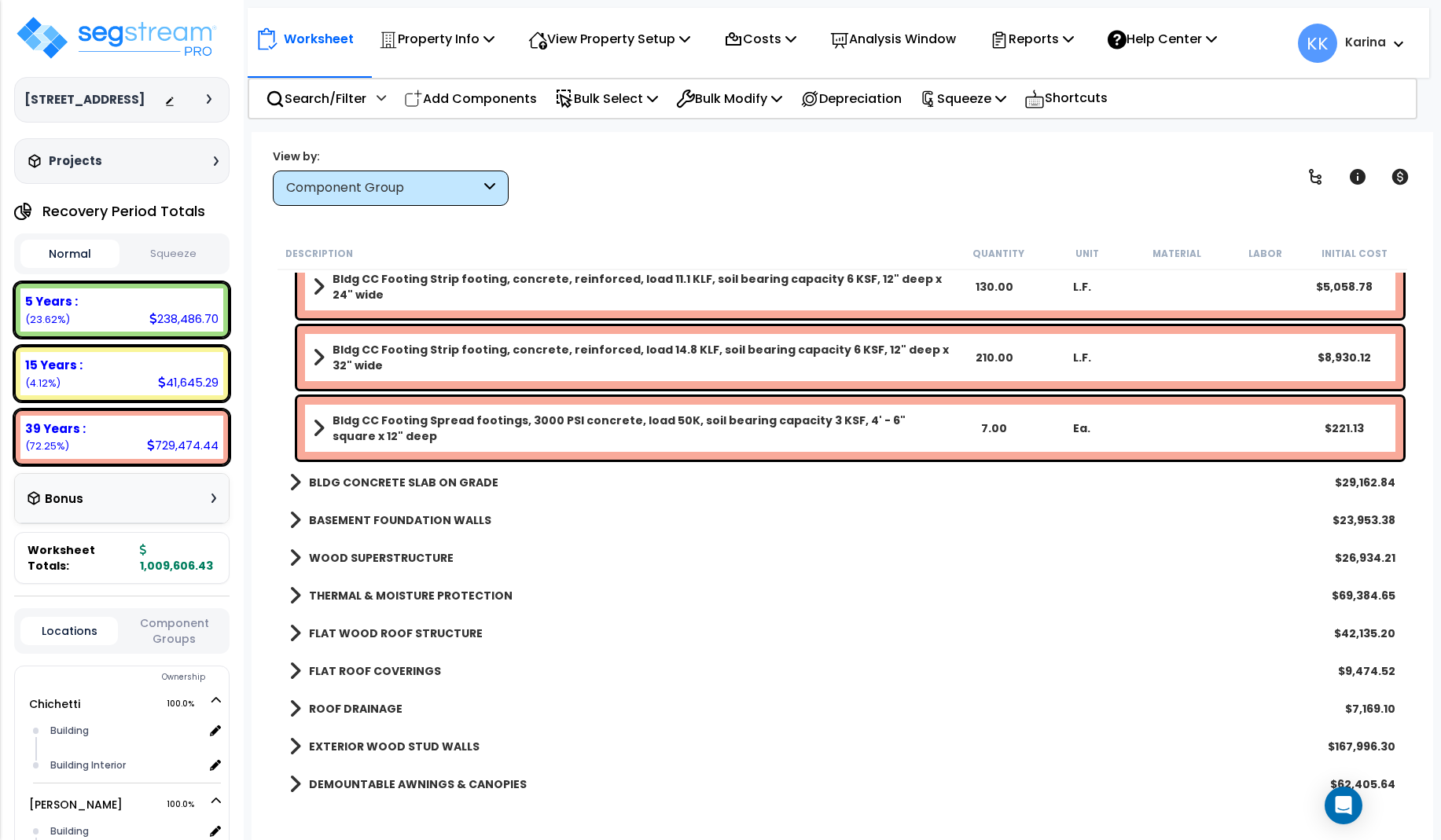
scroll to position [0, 0]
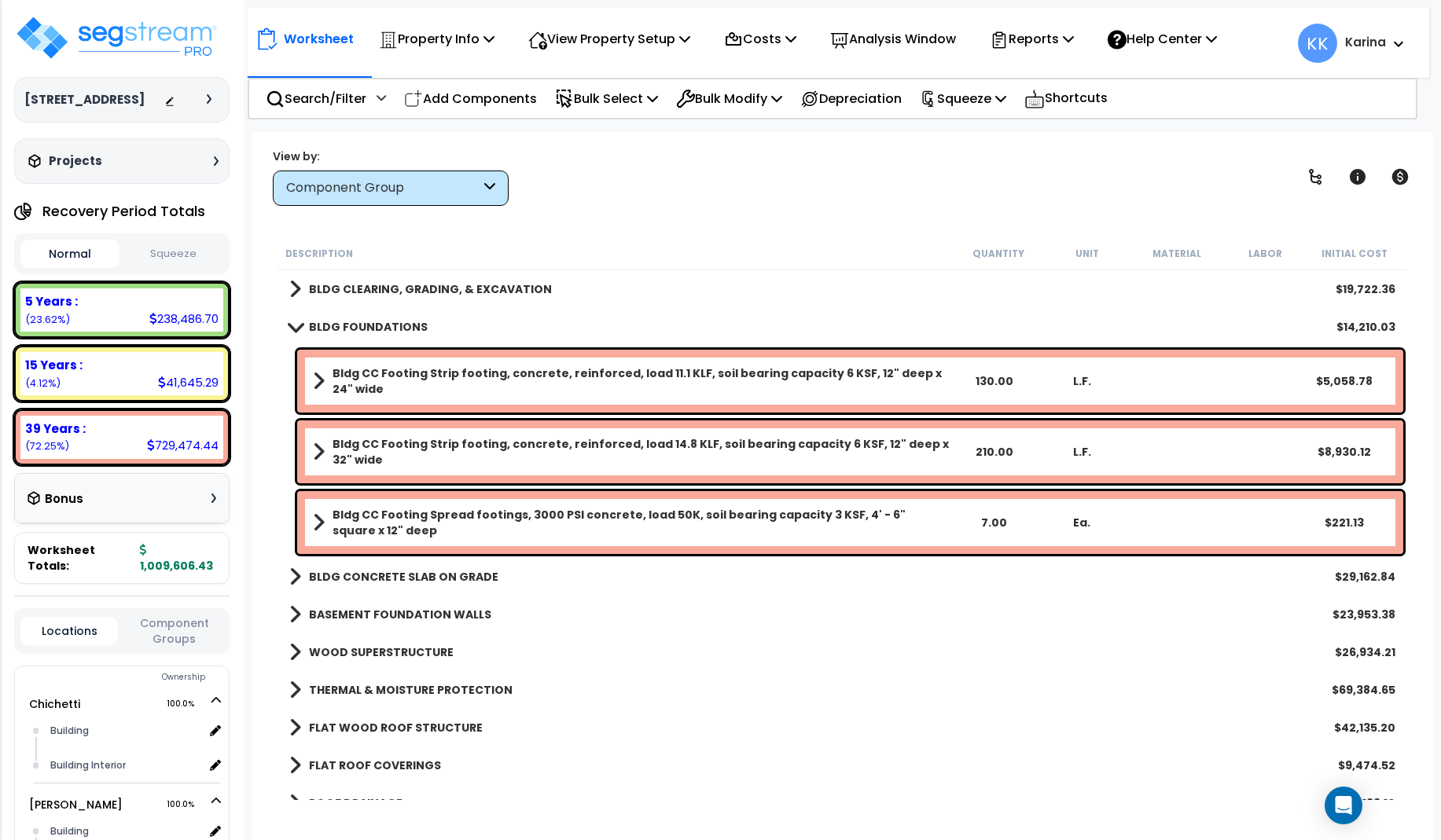
click at [297, 325] on span at bounding box center [295, 326] width 22 height 12
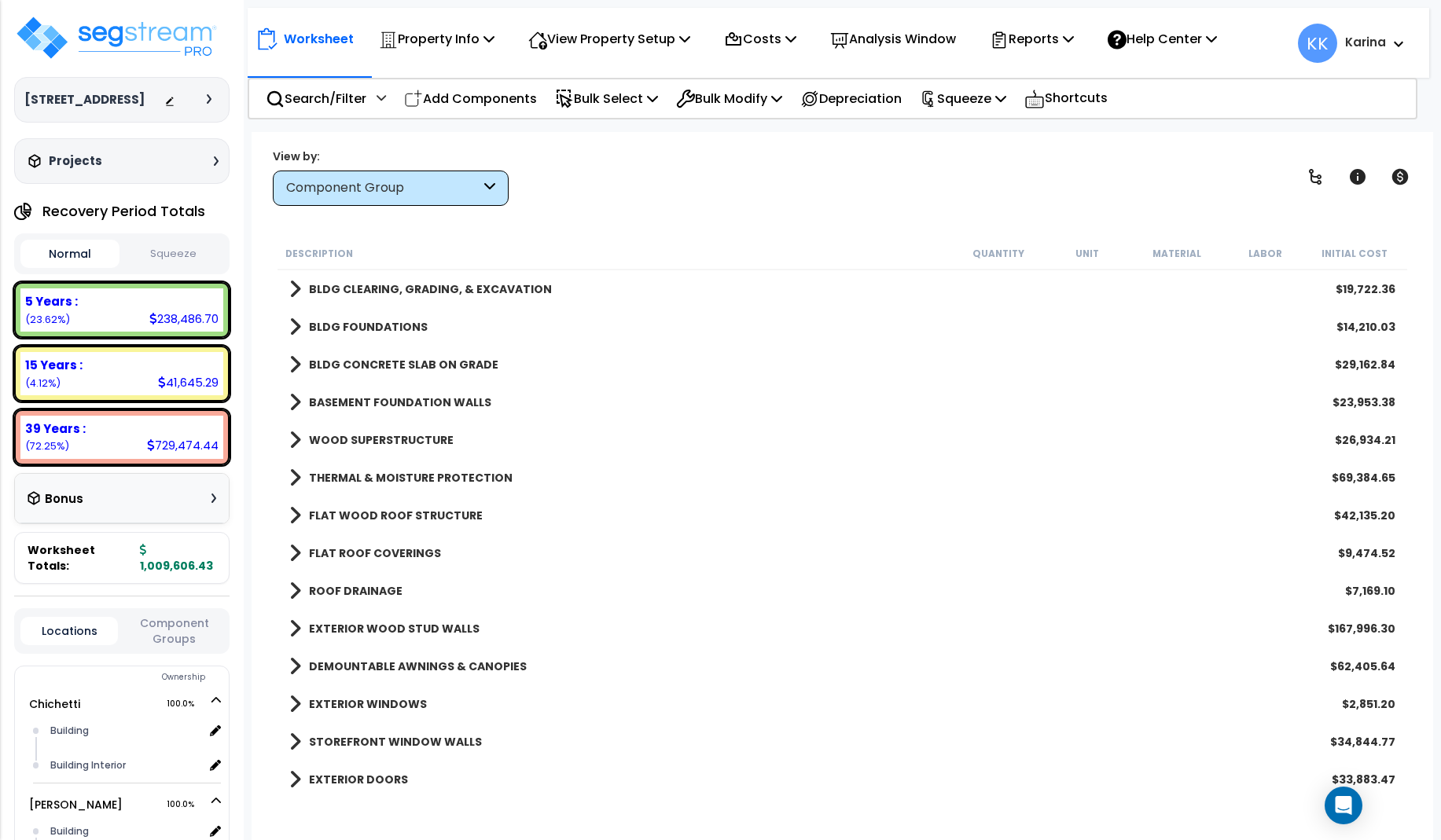
click at [290, 363] on span at bounding box center [296, 365] width 12 height 22
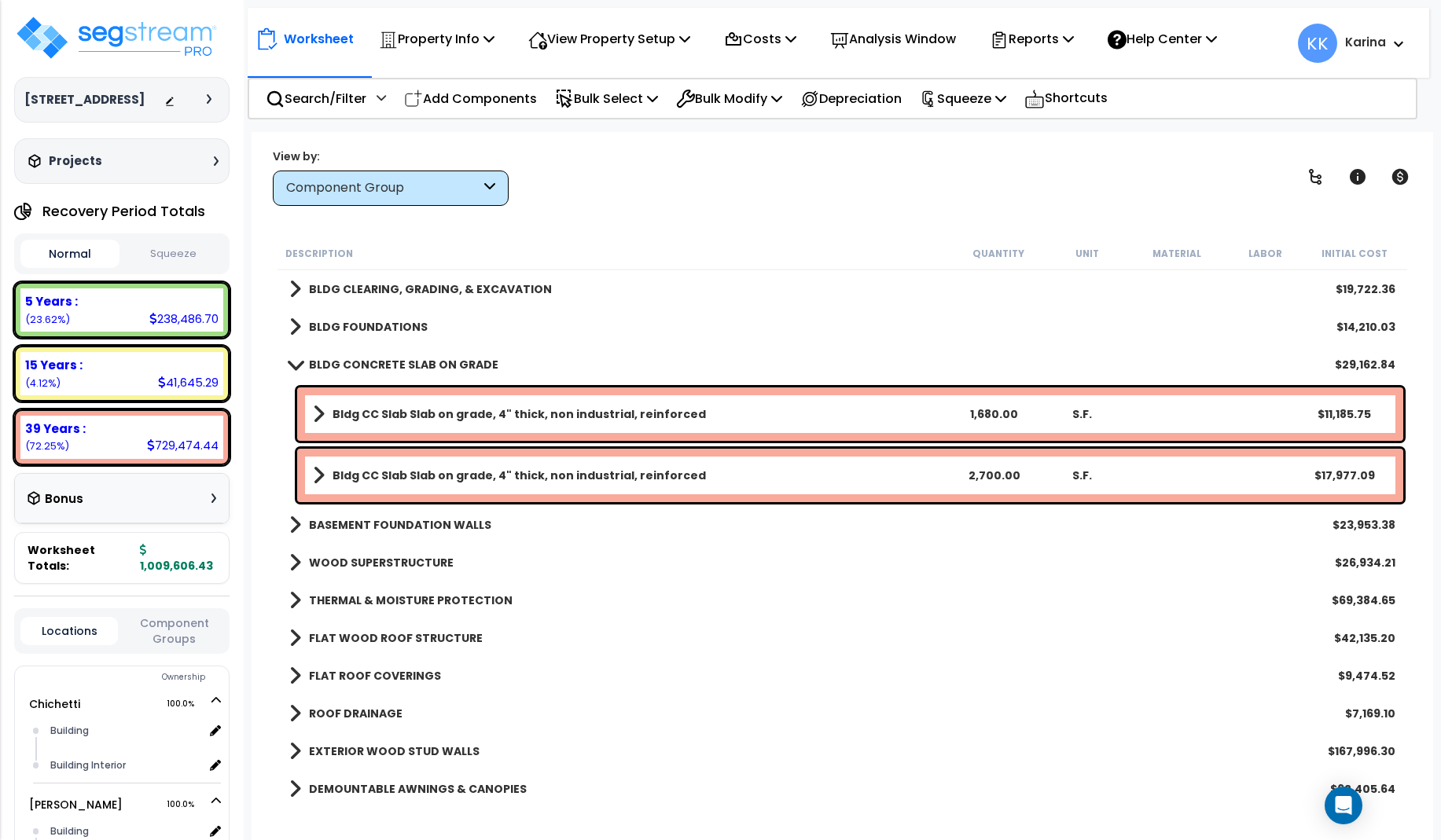
click at [380, 413] on b "Bldg CC Slab Slab on grade, 4" thick, non industrial, reinforced" at bounding box center [519, 414] width 374 height 15
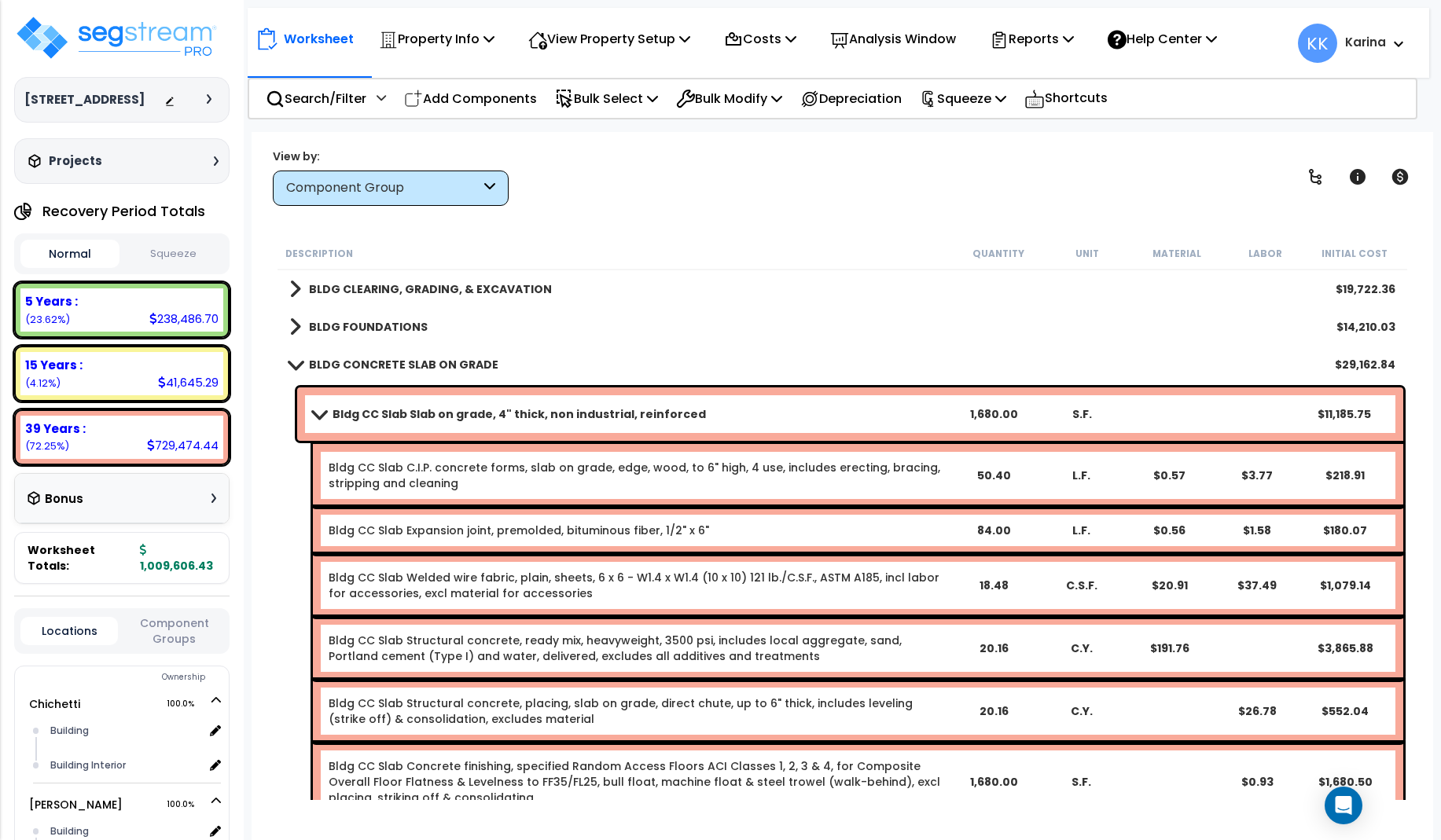
click at [380, 413] on b "Bldg CC Slab Slab on grade, 4" thick, non industrial, reinforced" at bounding box center [519, 414] width 374 height 15
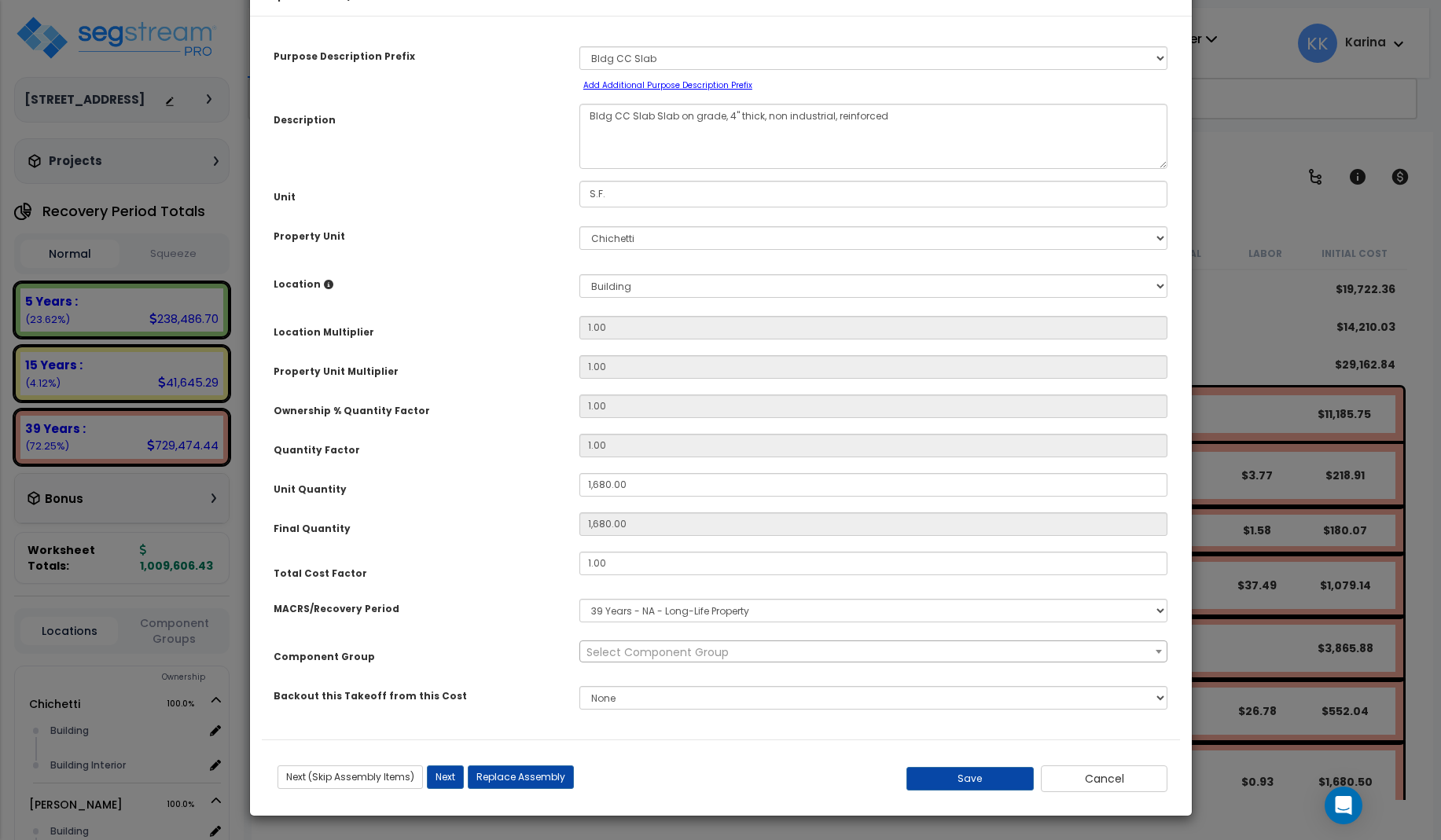
select select "56841"
click at [985, 790] on button "Save" at bounding box center [970, 779] width 128 height 24
type input "1680.00"
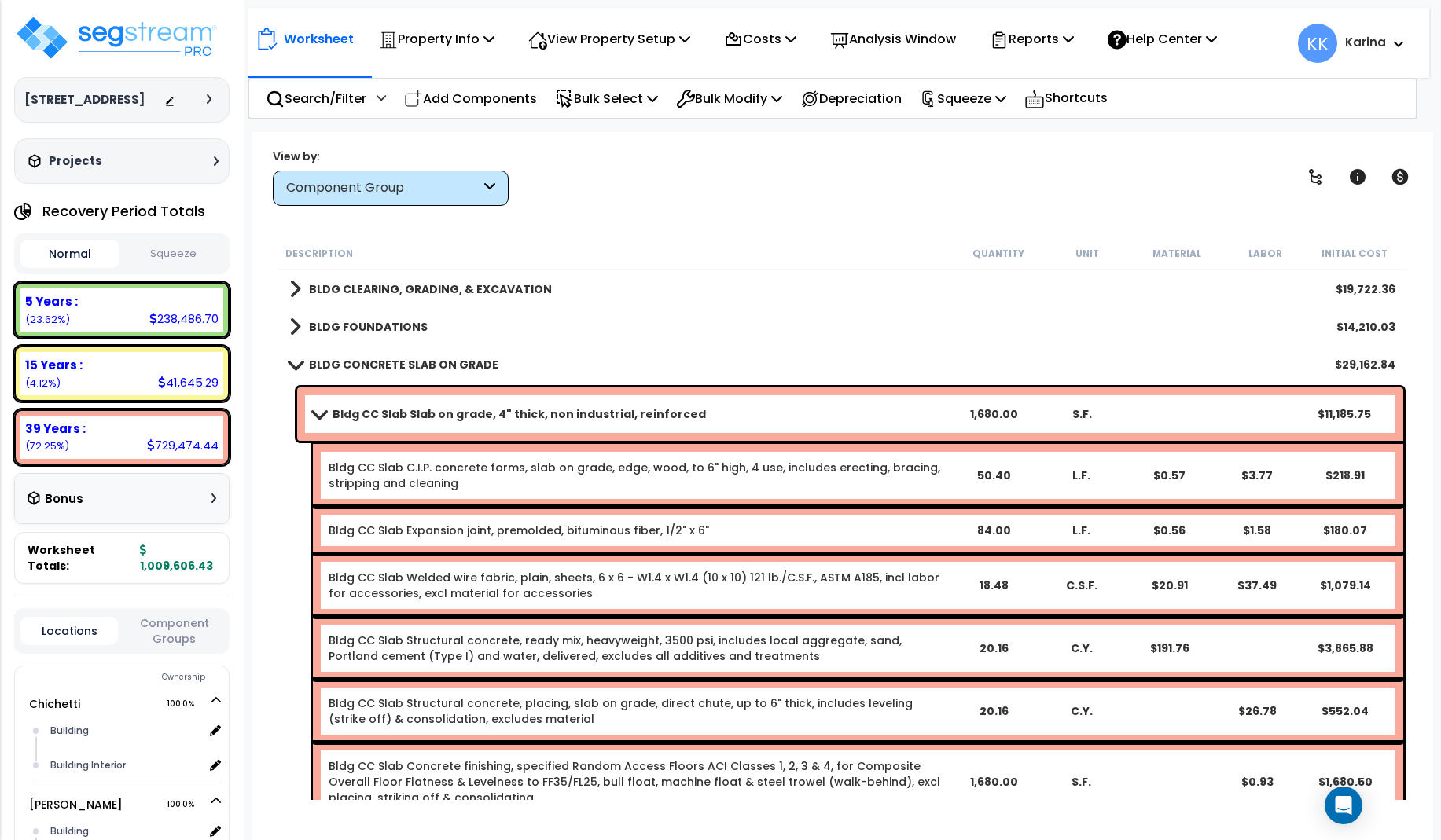
click at [319, 409] on span at bounding box center [319, 414] width 22 height 12
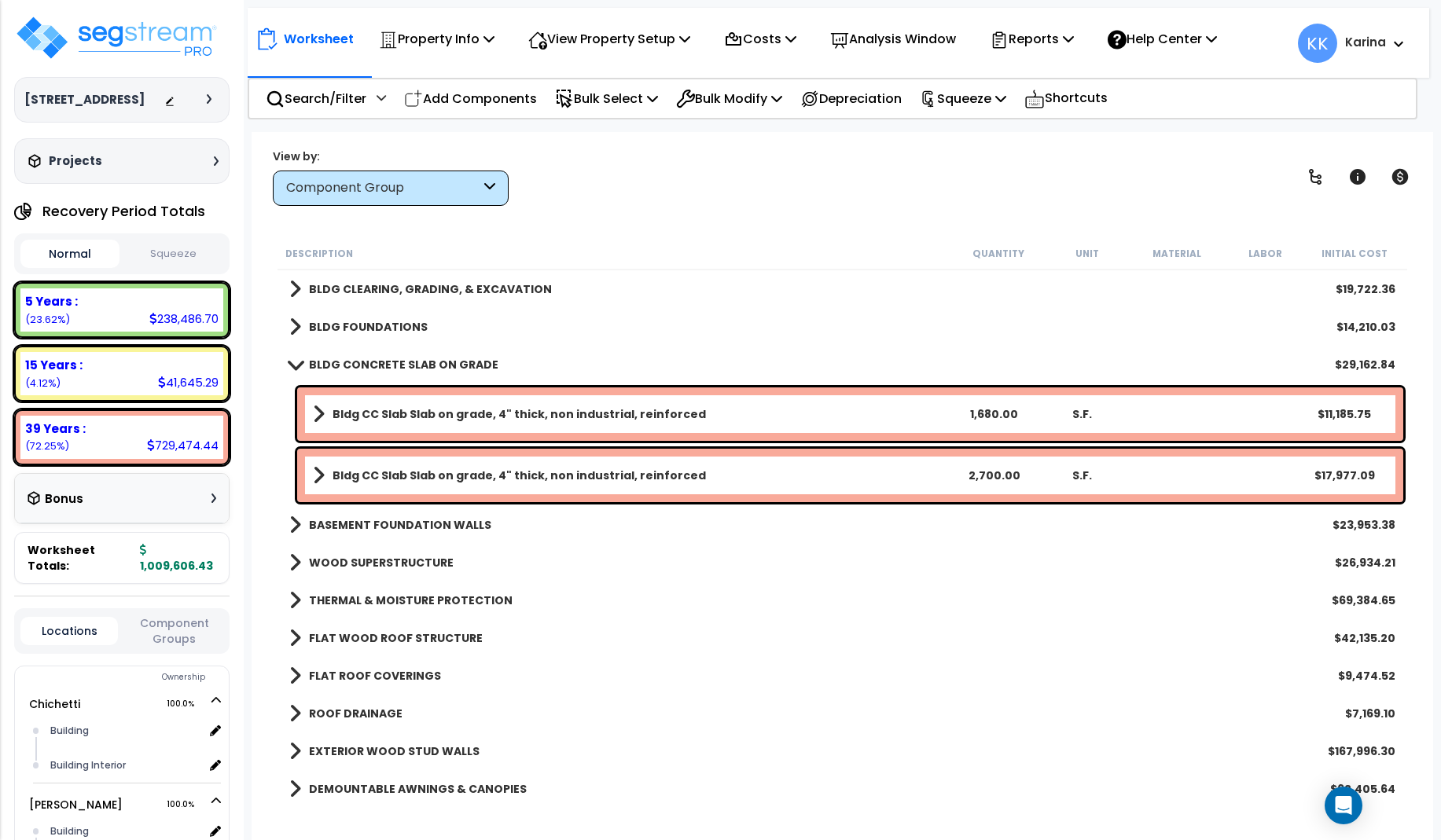
click at [397, 475] on b "Bldg CC Slab Slab on grade, 4" thick, non industrial, reinforced" at bounding box center [519, 475] width 374 height 15
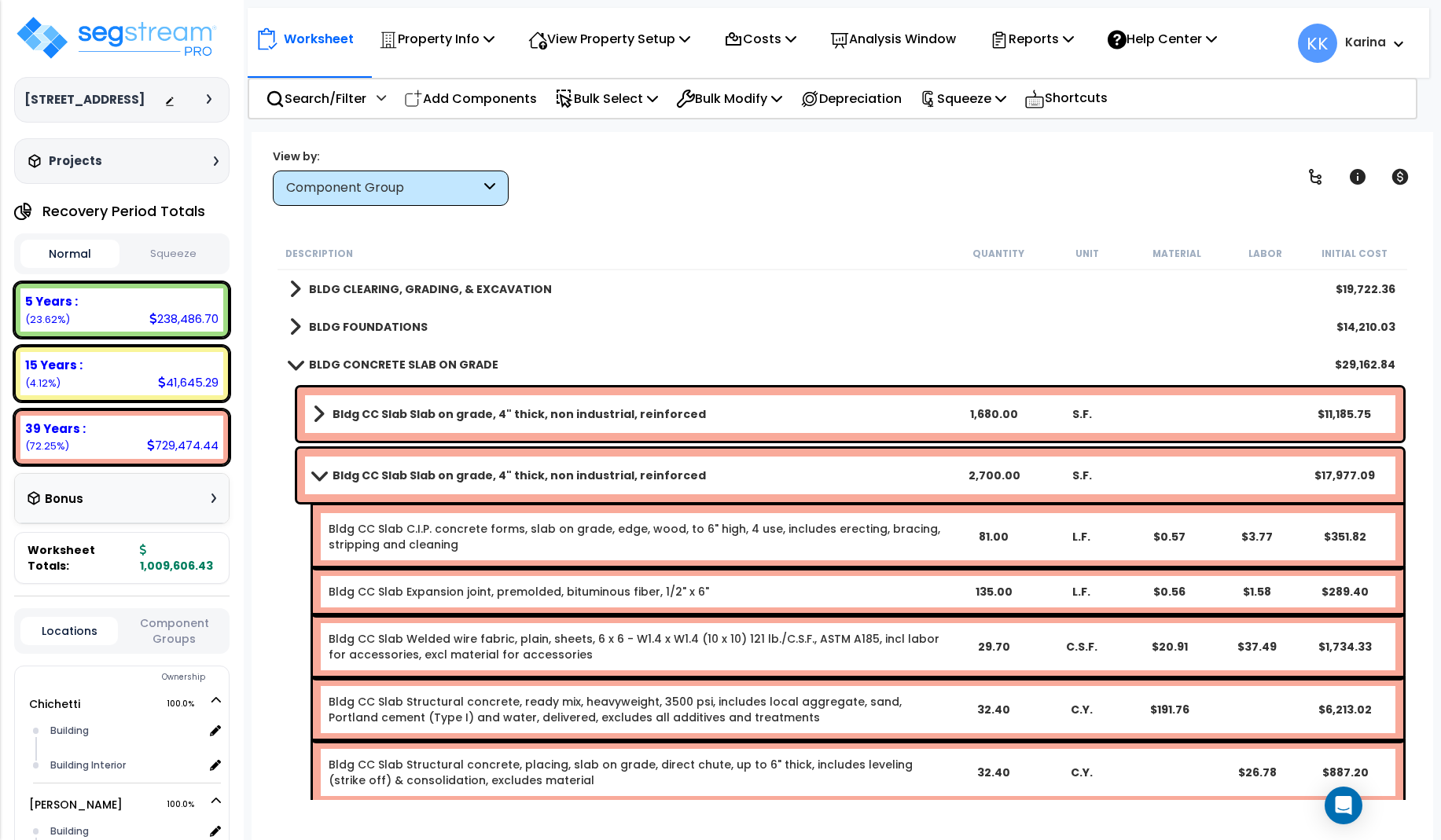
click at [397, 475] on b "Bldg CC Slab Slab on grade, 4" thick, non industrial, reinforced" at bounding box center [519, 475] width 374 height 15
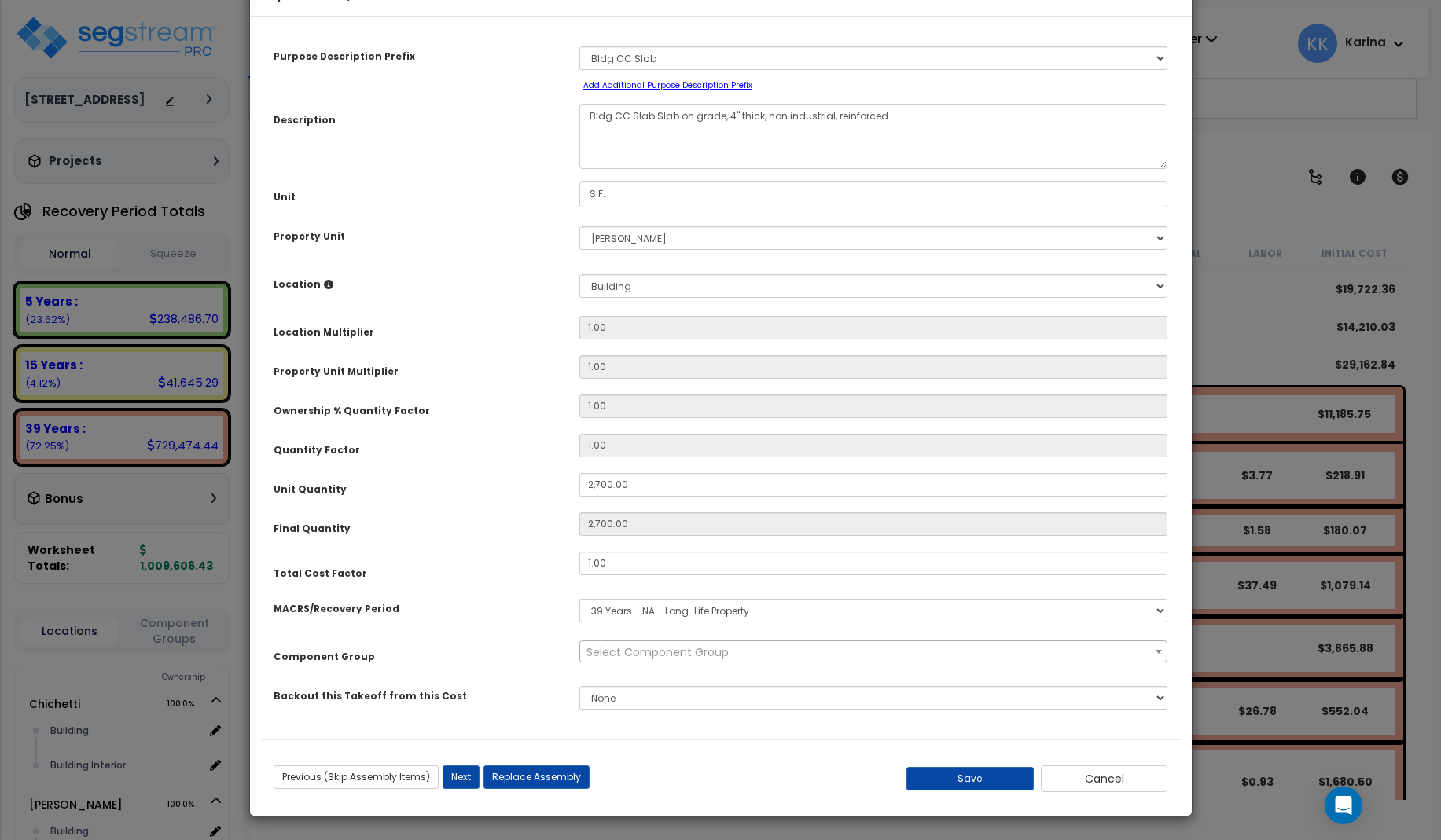
select select "56841"
click at [966, 790] on button "Save" at bounding box center [970, 779] width 128 height 24
type input "2700.00"
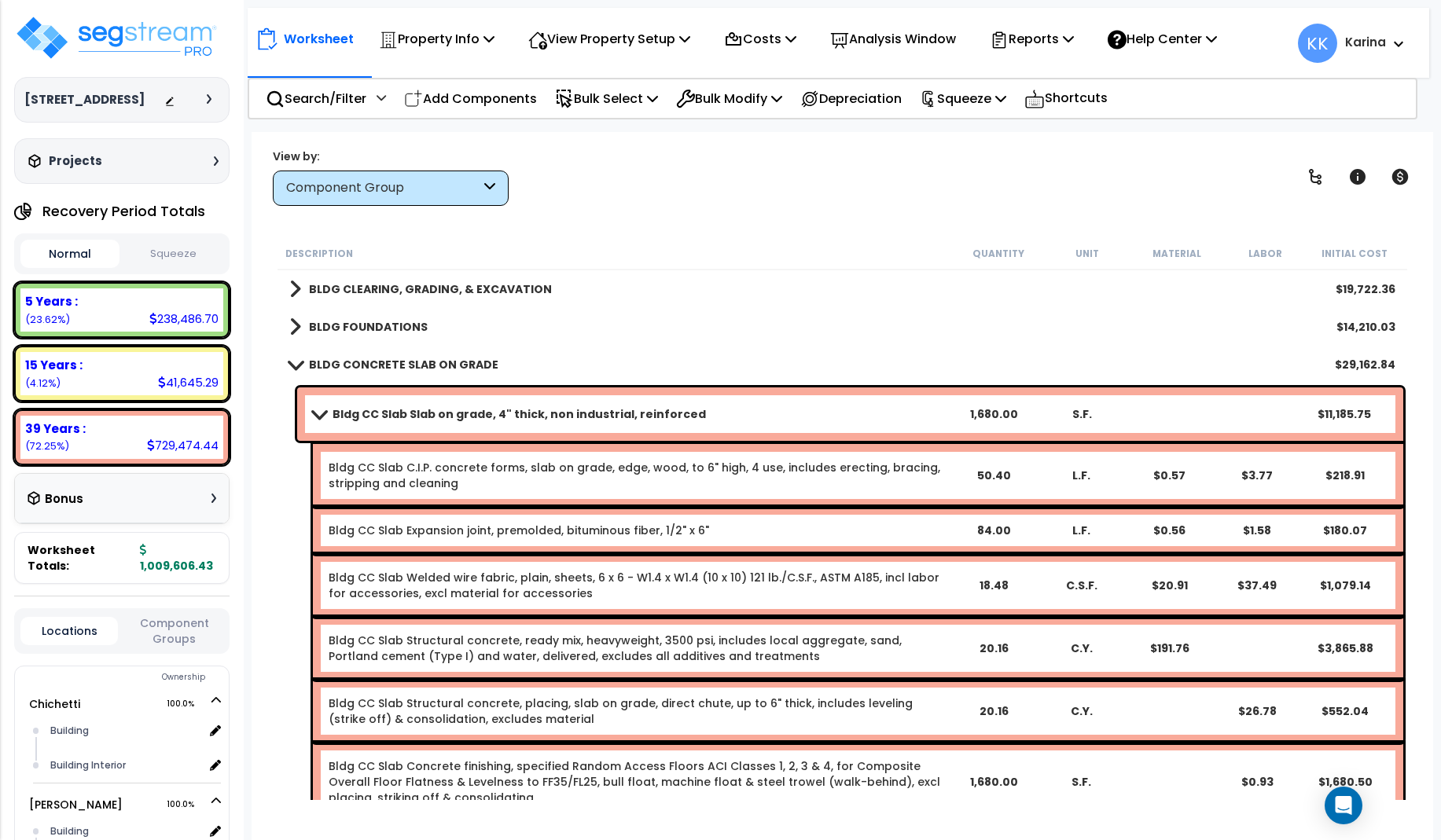
click at [310, 414] on span at bounding box center [319, 414] width 22 height 12
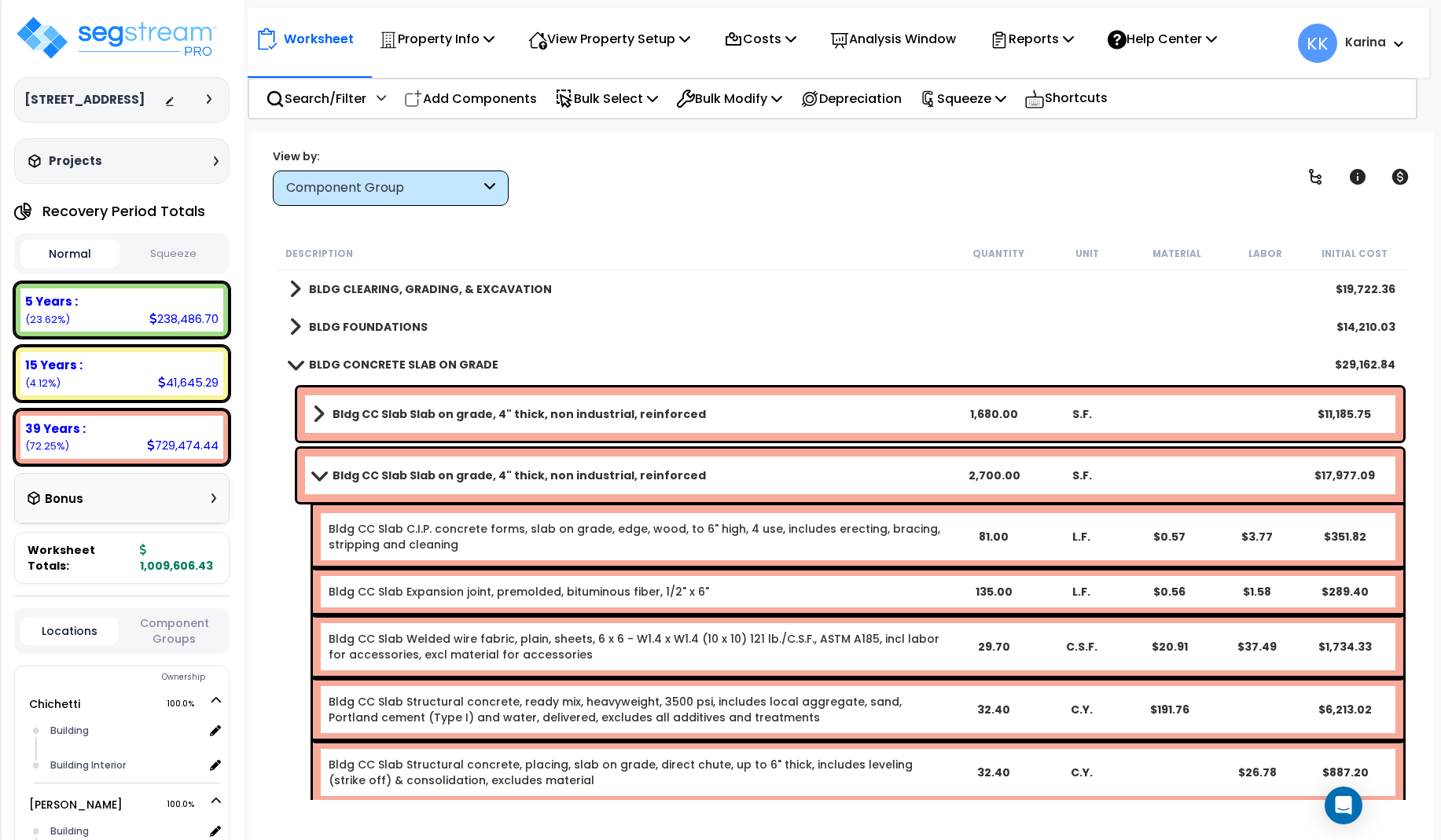
click at [313, 473] on span at bounding box center [319, 475] width 22 height 12
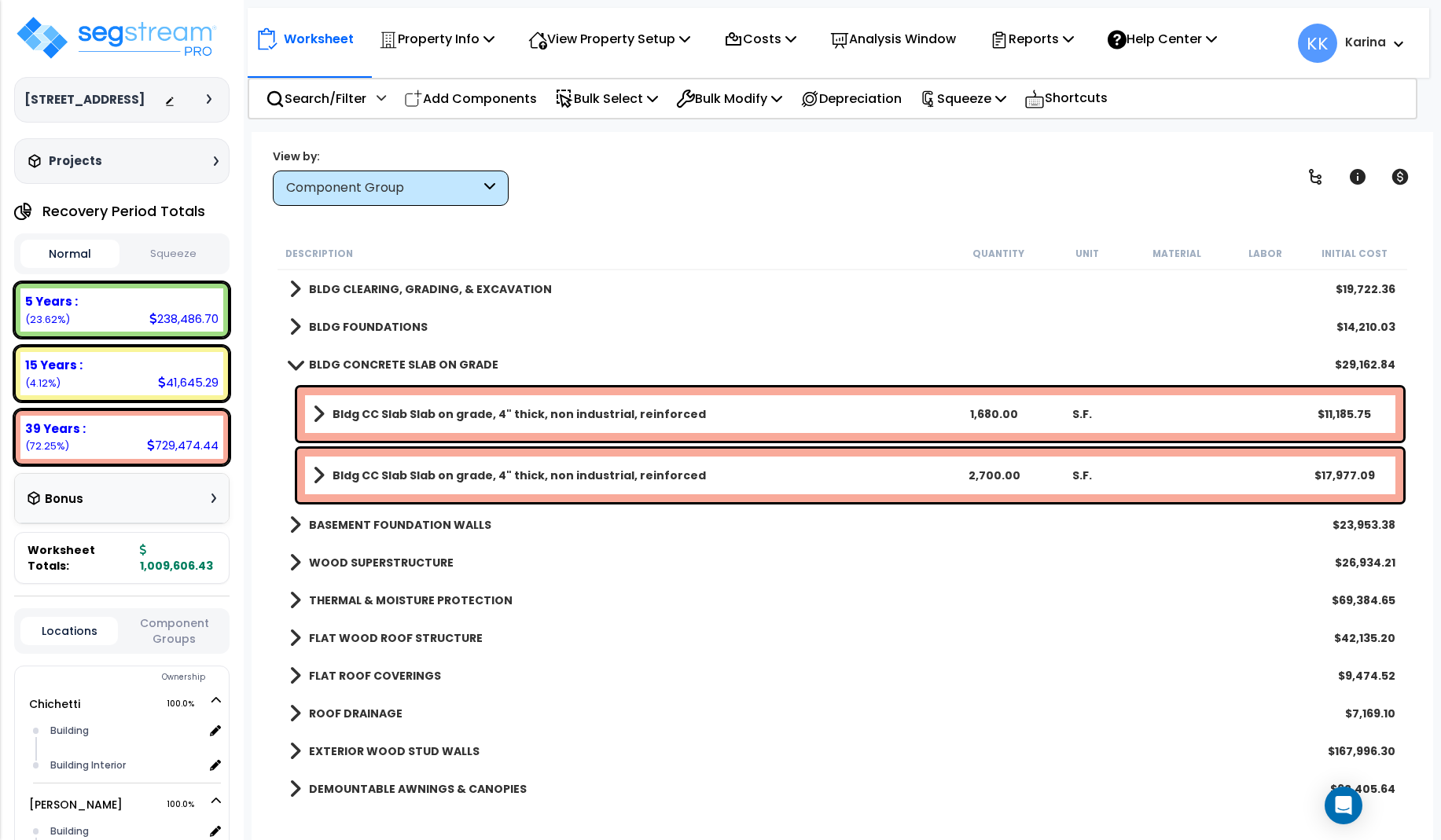
click at [289, 366] on span at bounding box center [295, 364] width 22 height 12
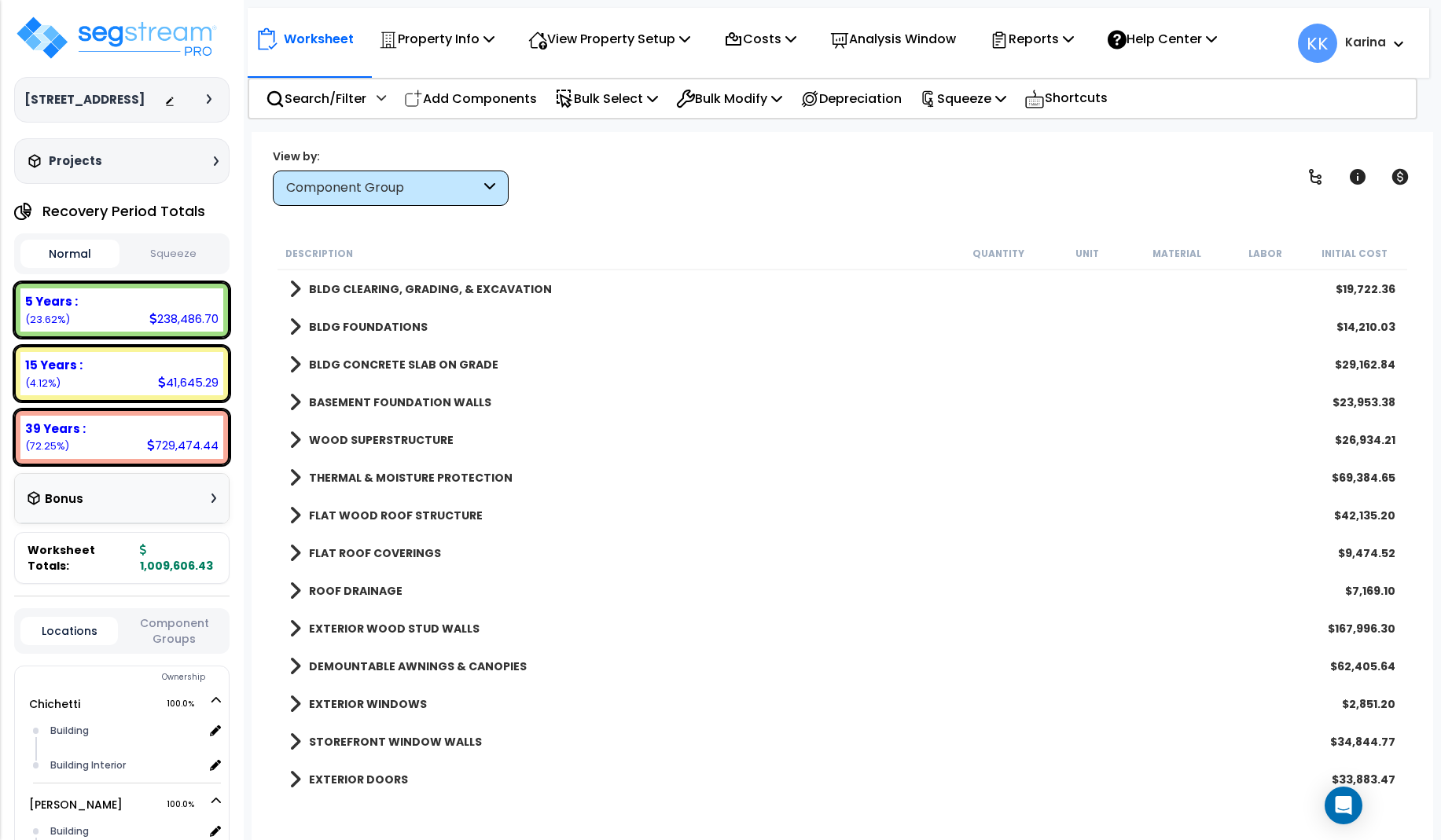
click at [290, 402] on span at bounding box center [296, 402] width 12 height 22
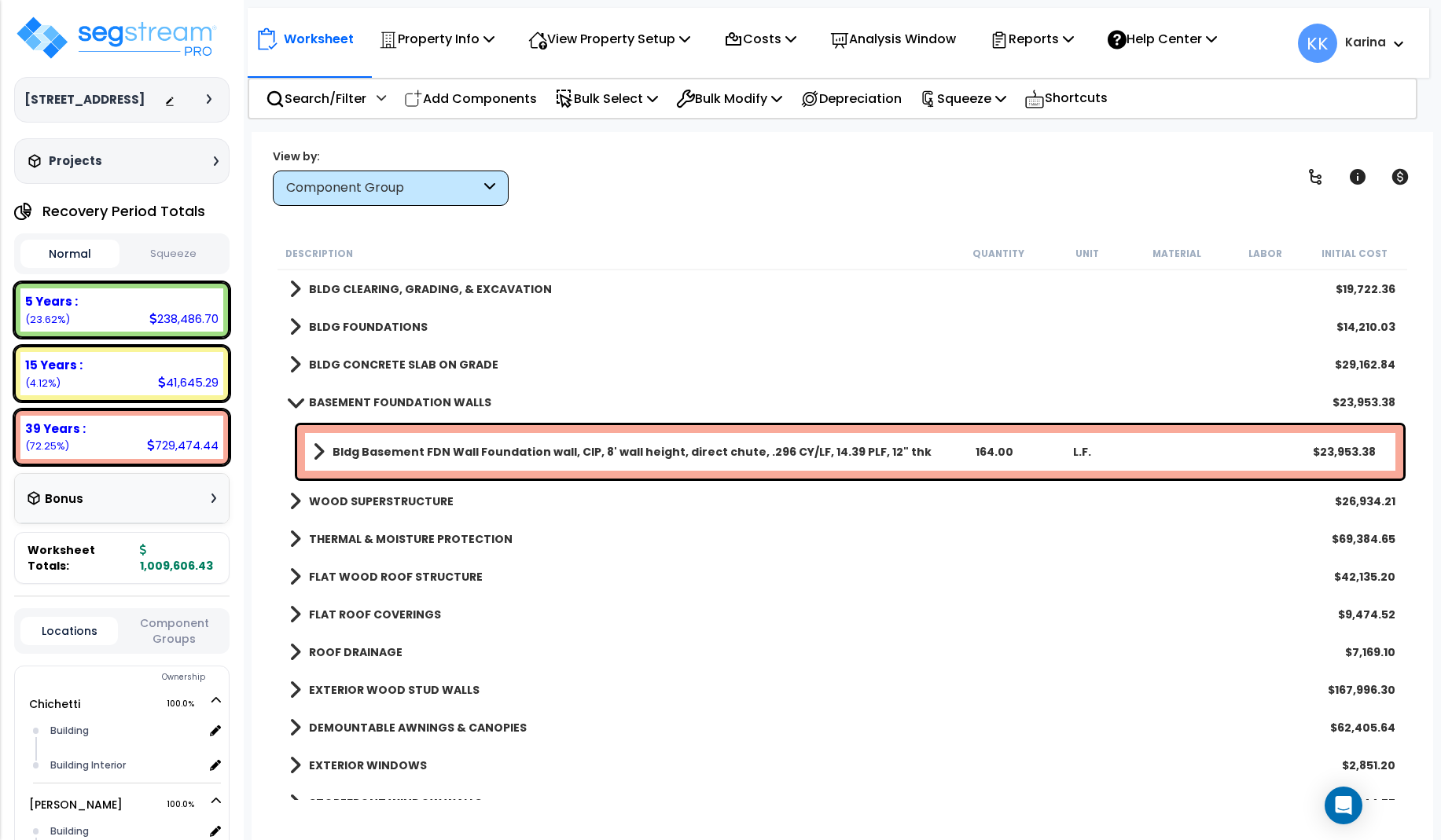
click at [290, 402] on span at bounding box center [295, 402] width 22 height 12
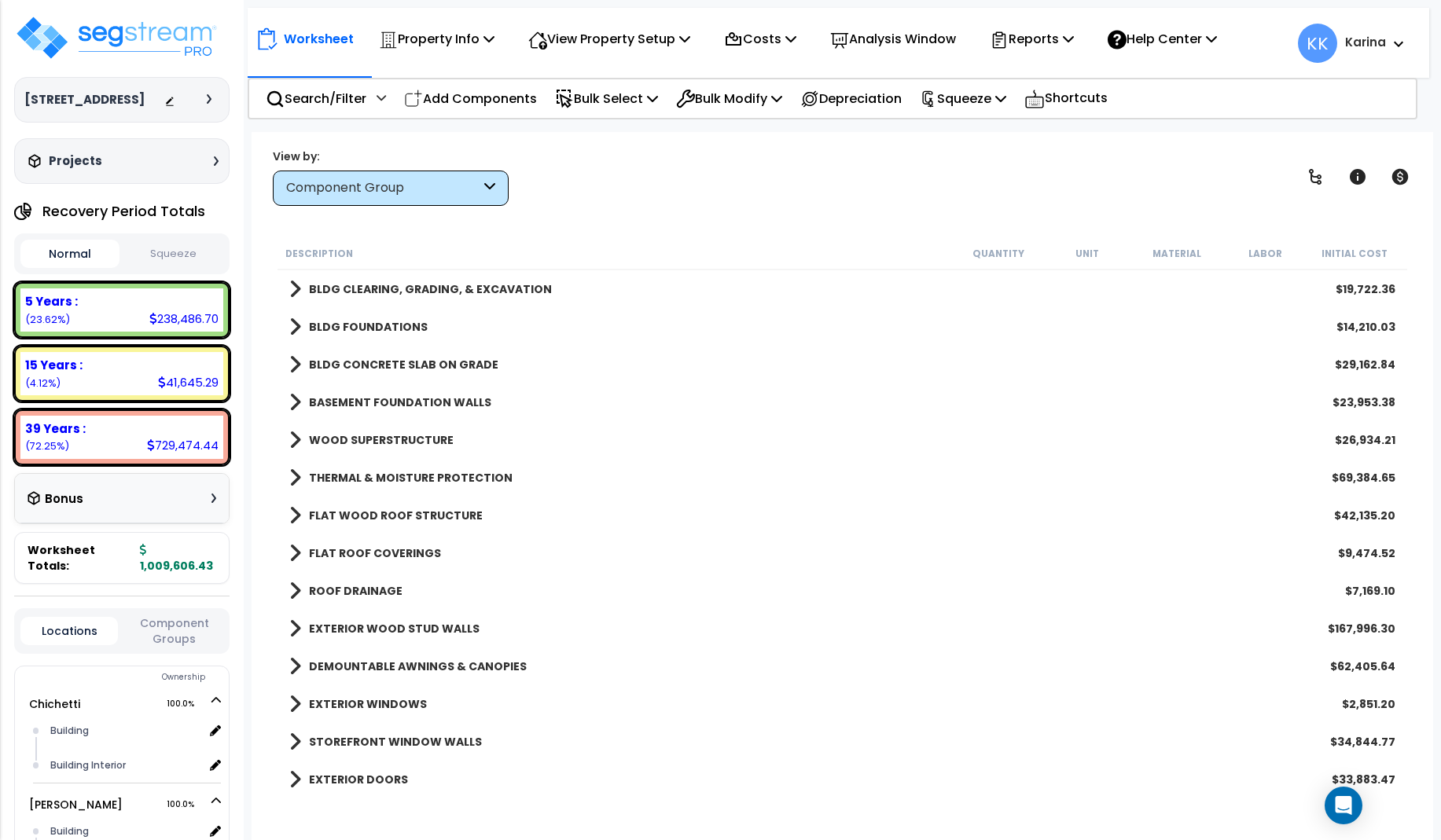
click at [294, 437] on span at bounding box center [296, 440] width 12 height 22
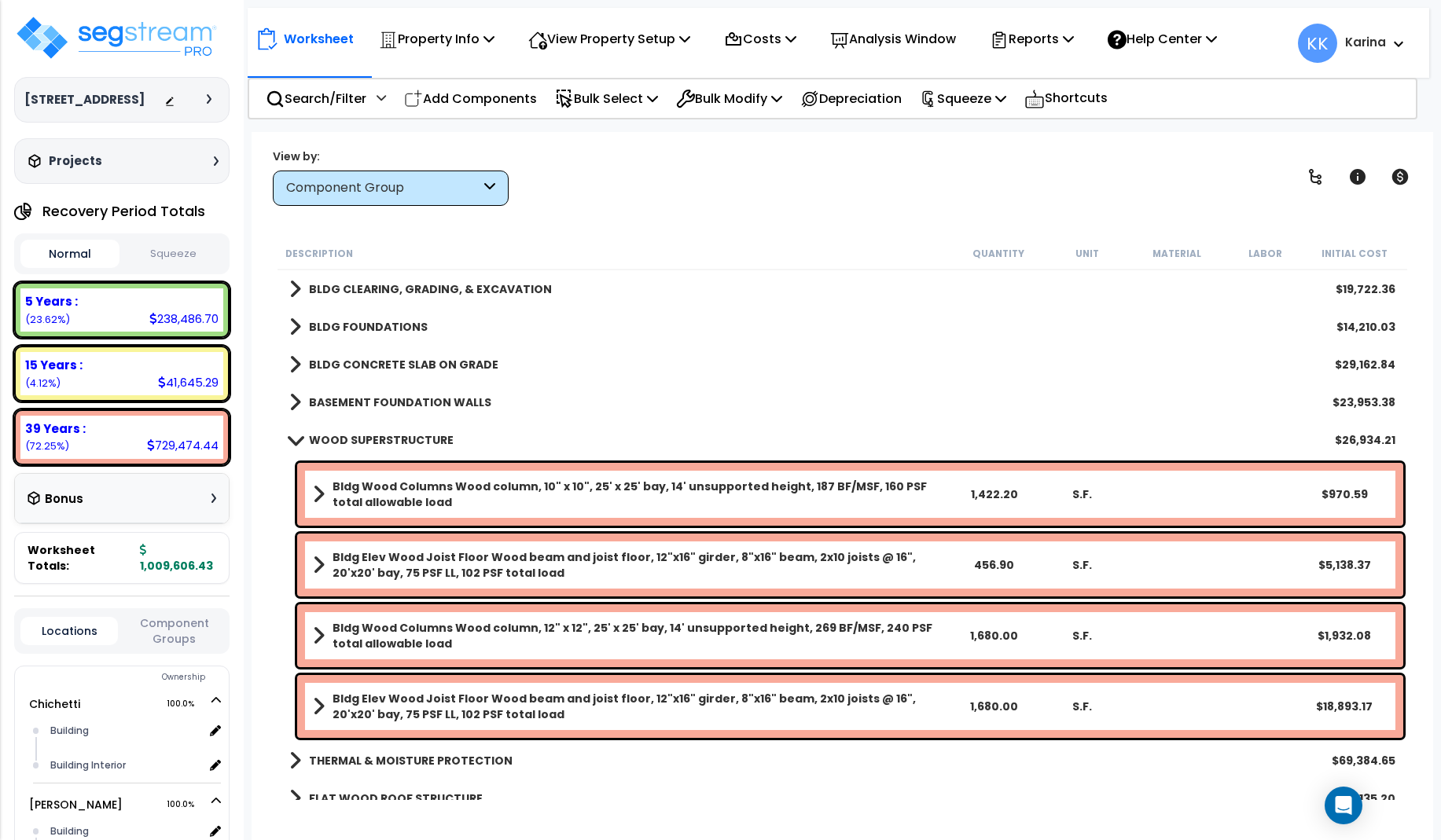
click at [295, 438] on span at bounding box center [295, 439] width 22 height 12
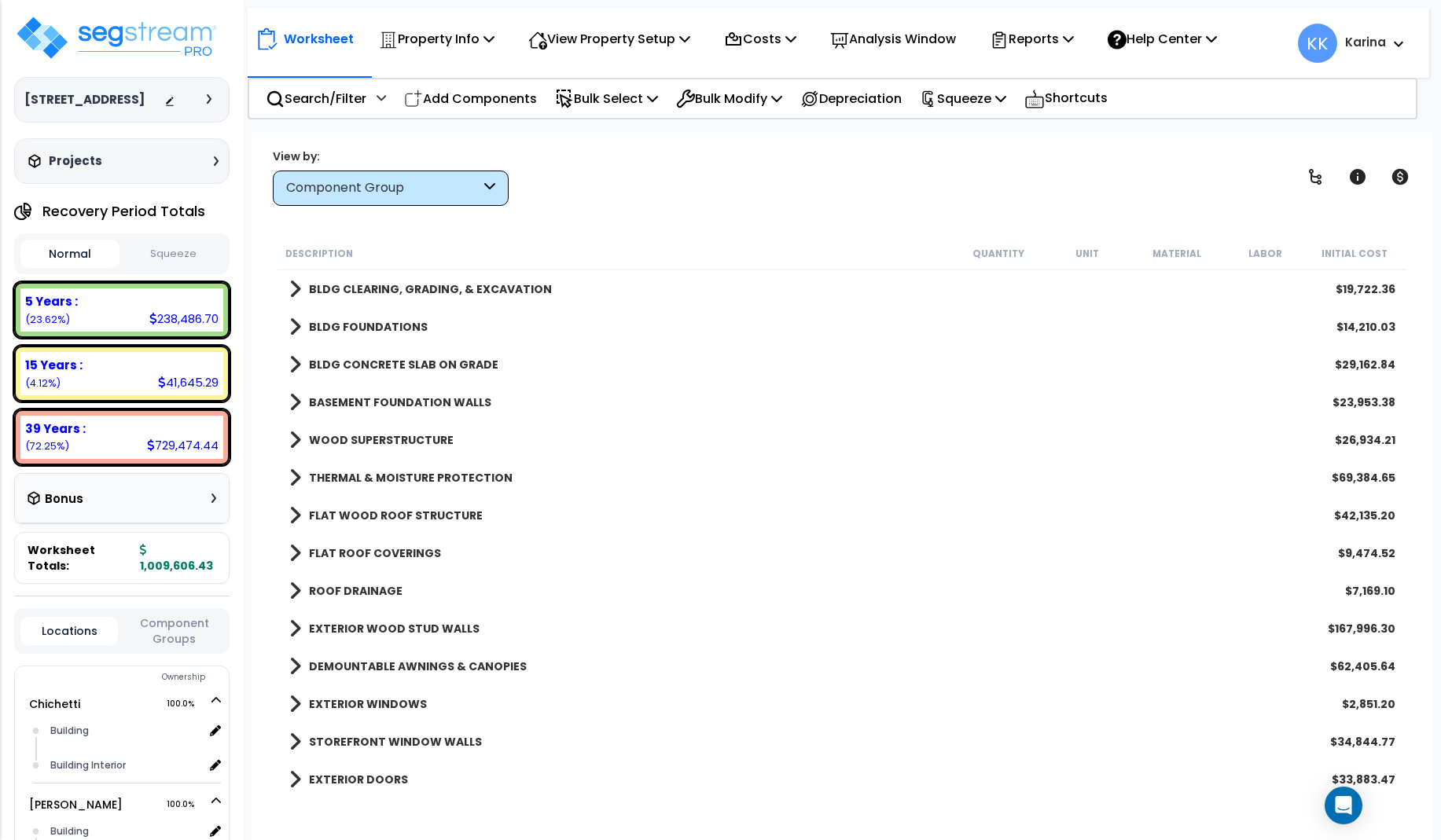
click at [296, 474] on span at bounding box center [296, 478] width 12 height 22
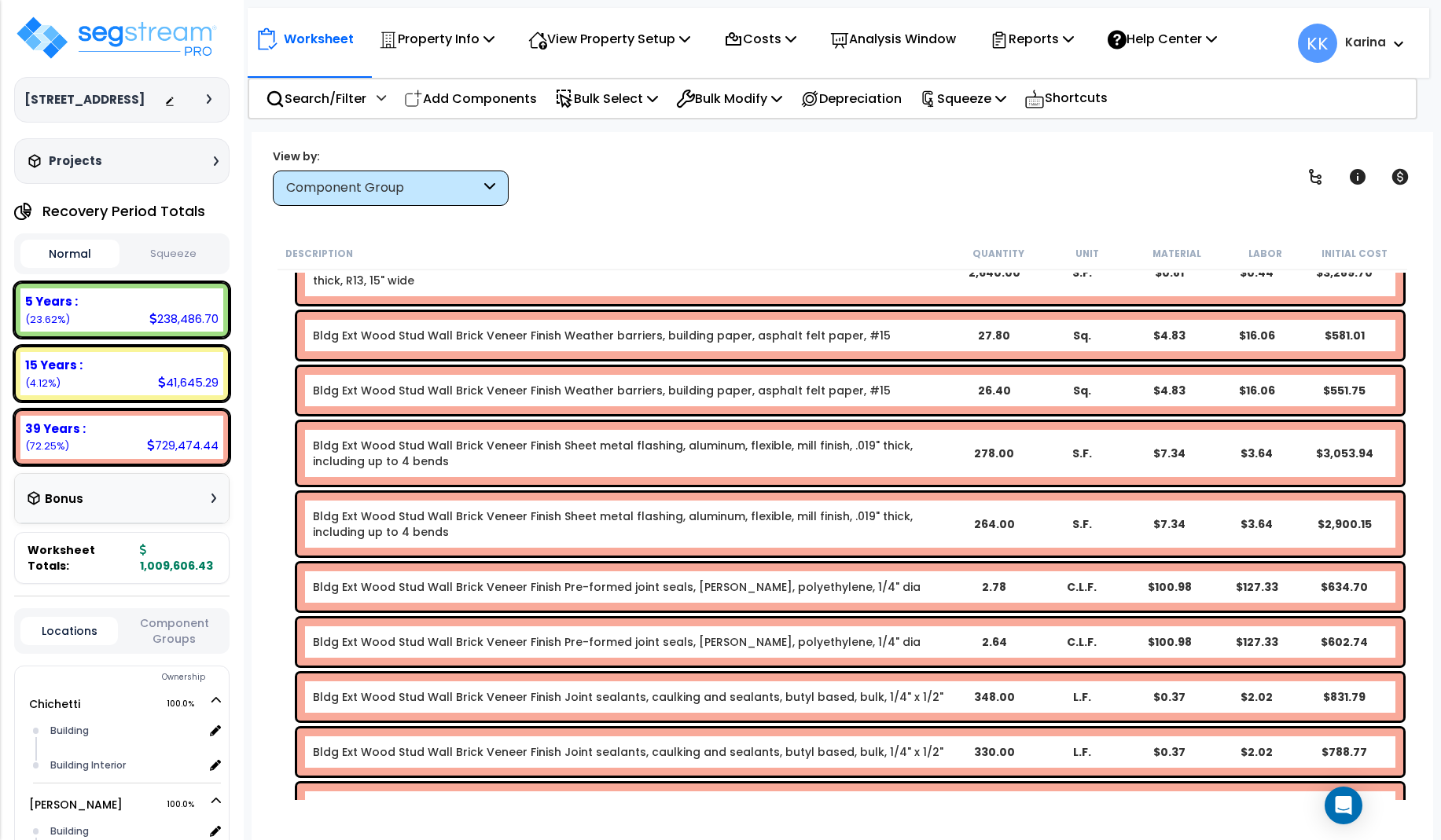
scroll to position [566, 0]
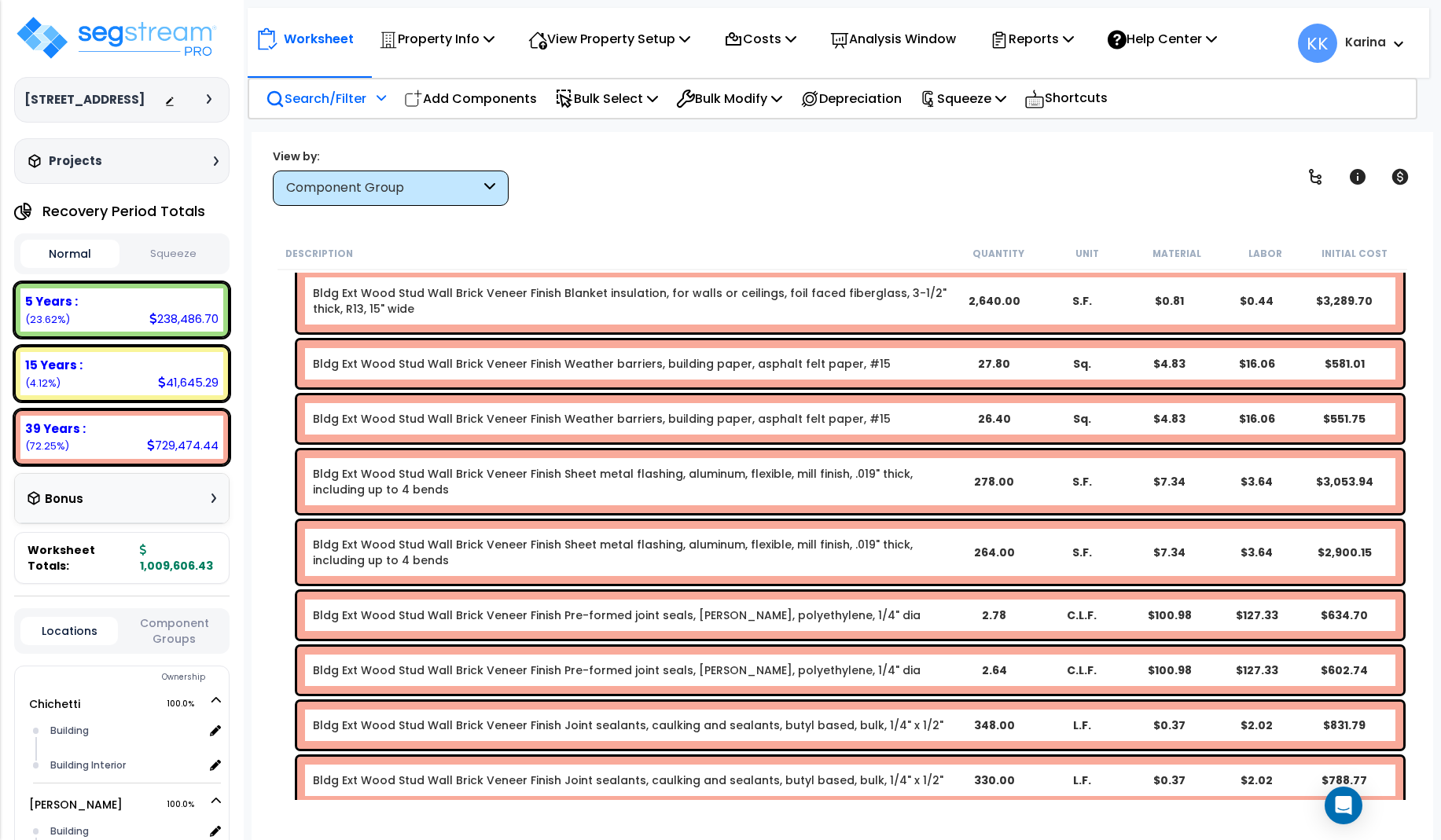
click at [316, 98] on p "Search/Filter" at bounding box center [315, 98] width 100 height 21
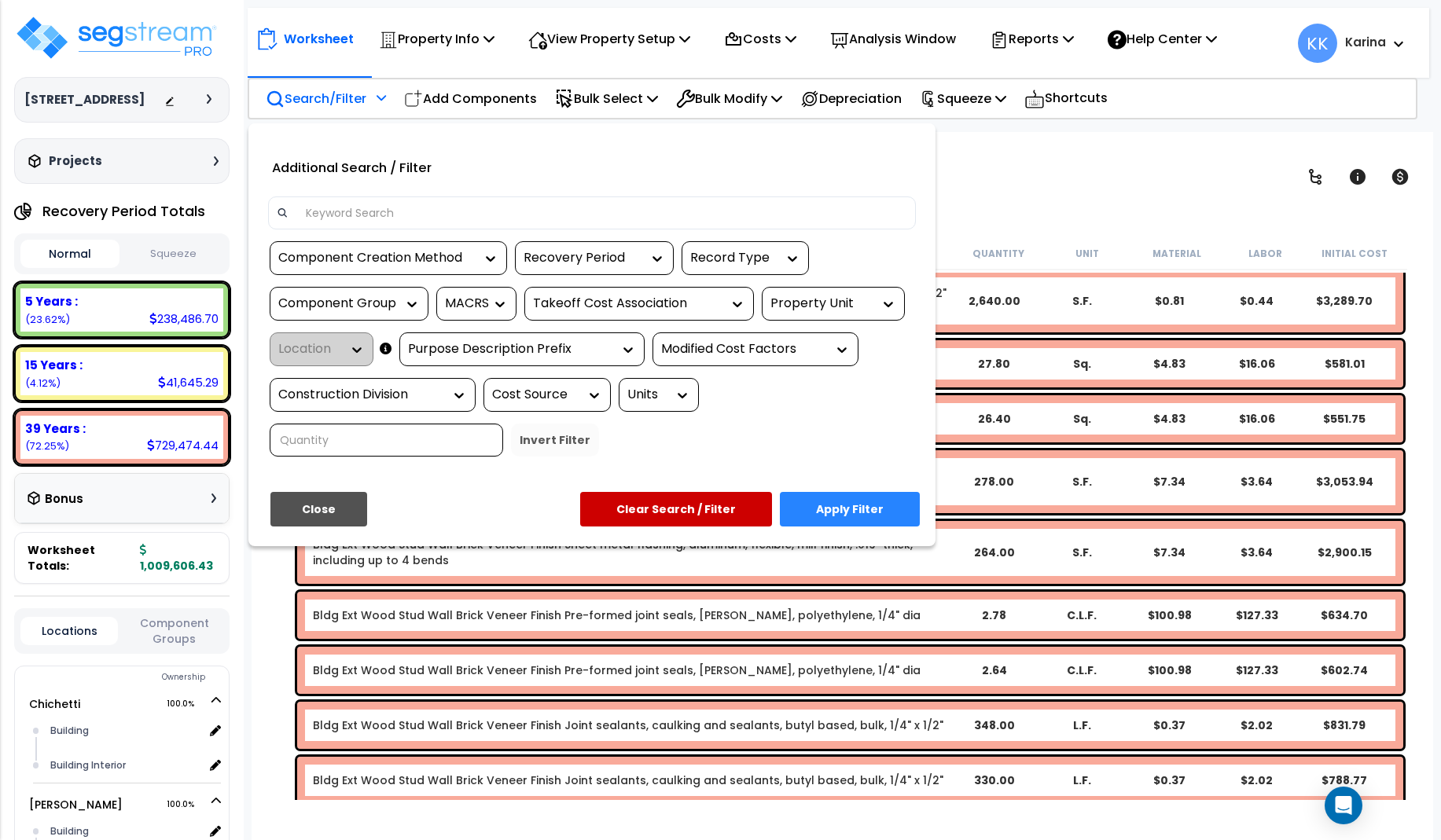
click at [359, 215] on input at bounding box center [601, 213] width 611 height 24
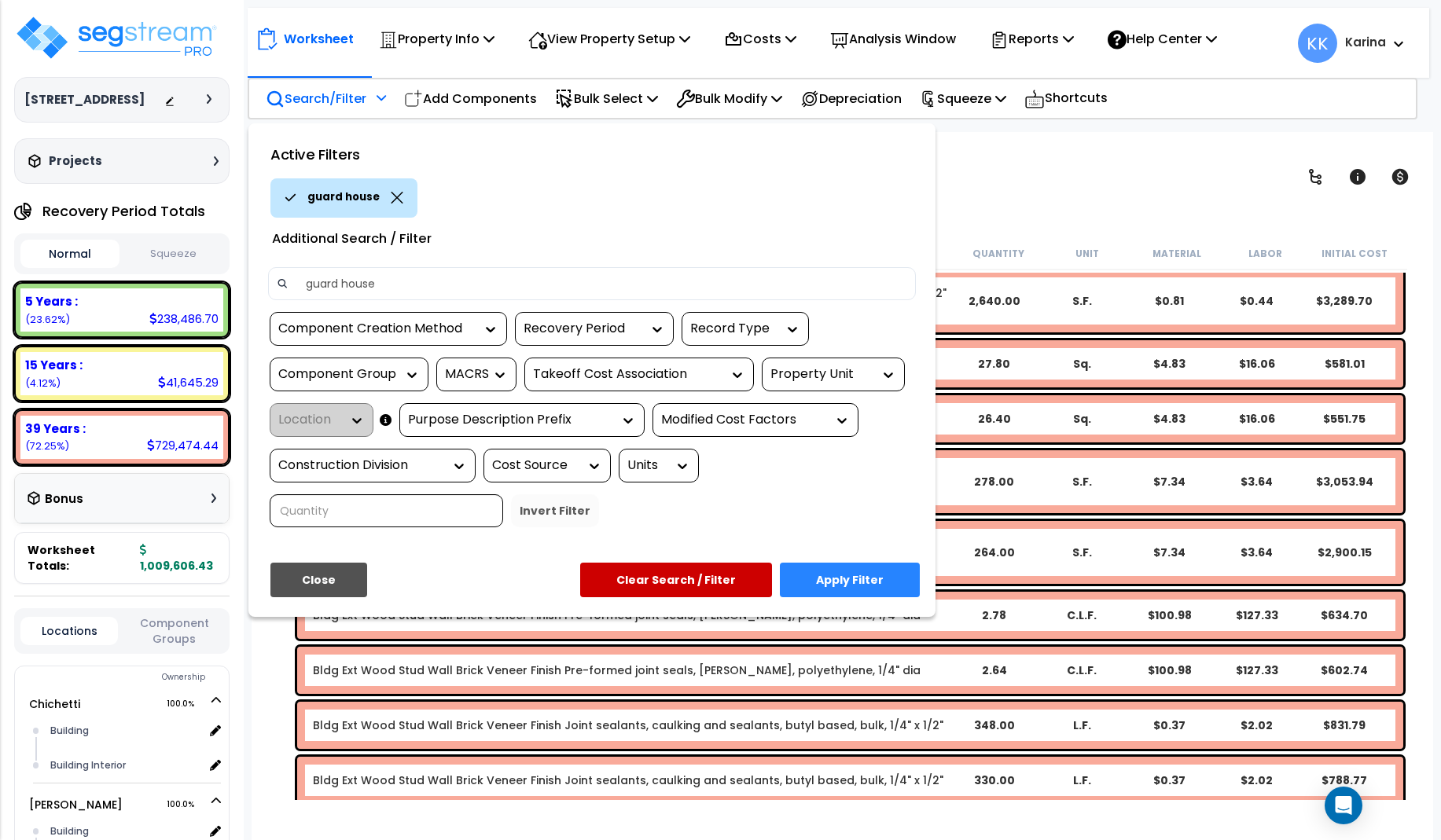
type input "guard house"
click at [824, 575] on button "Apply Filter" at bounding box center [849, 580] width 140 height 34
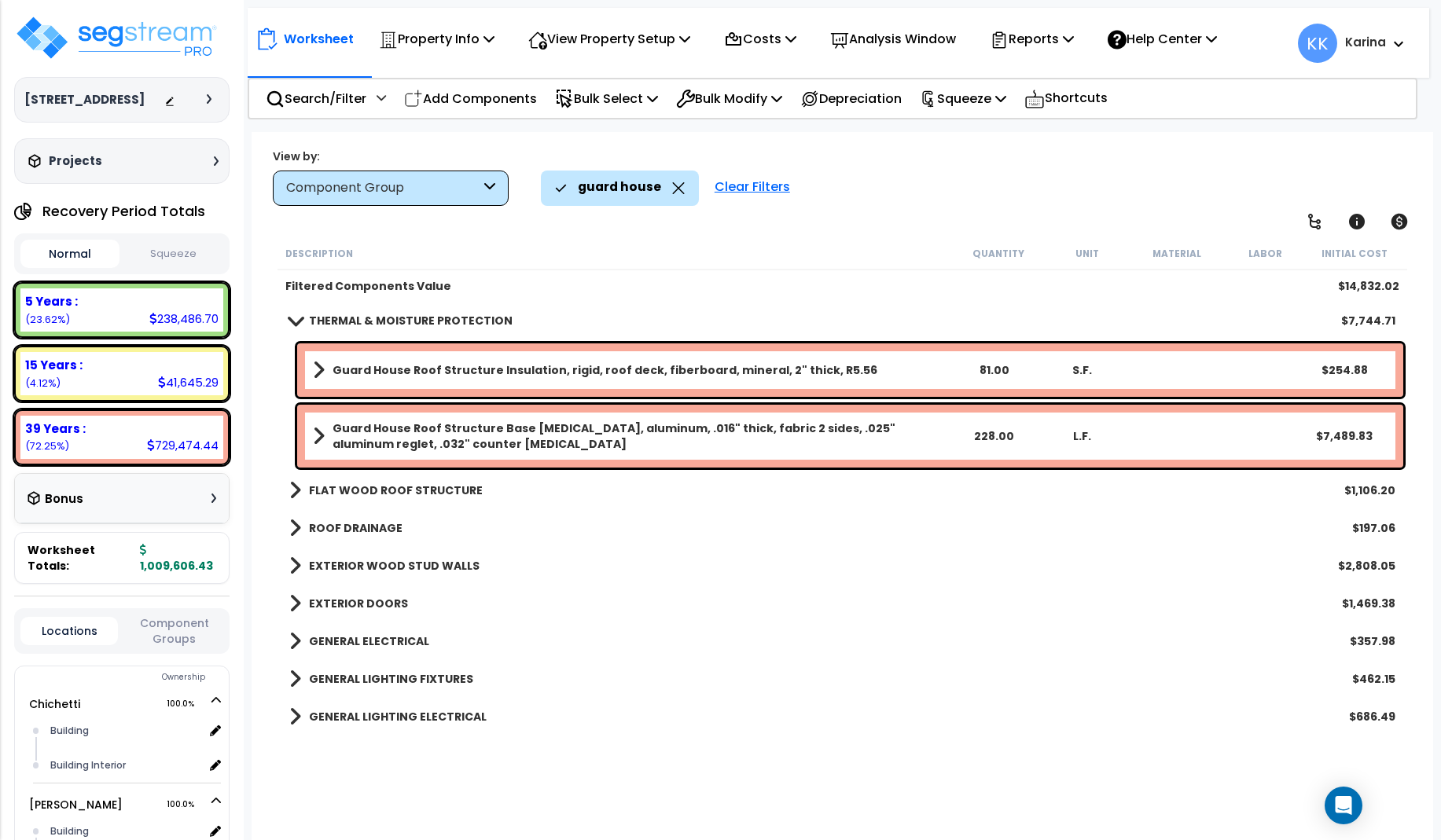
scroll to position [0, 0]
click at [299, 527] on span at bounding box center [296, 528] width 12 height 22
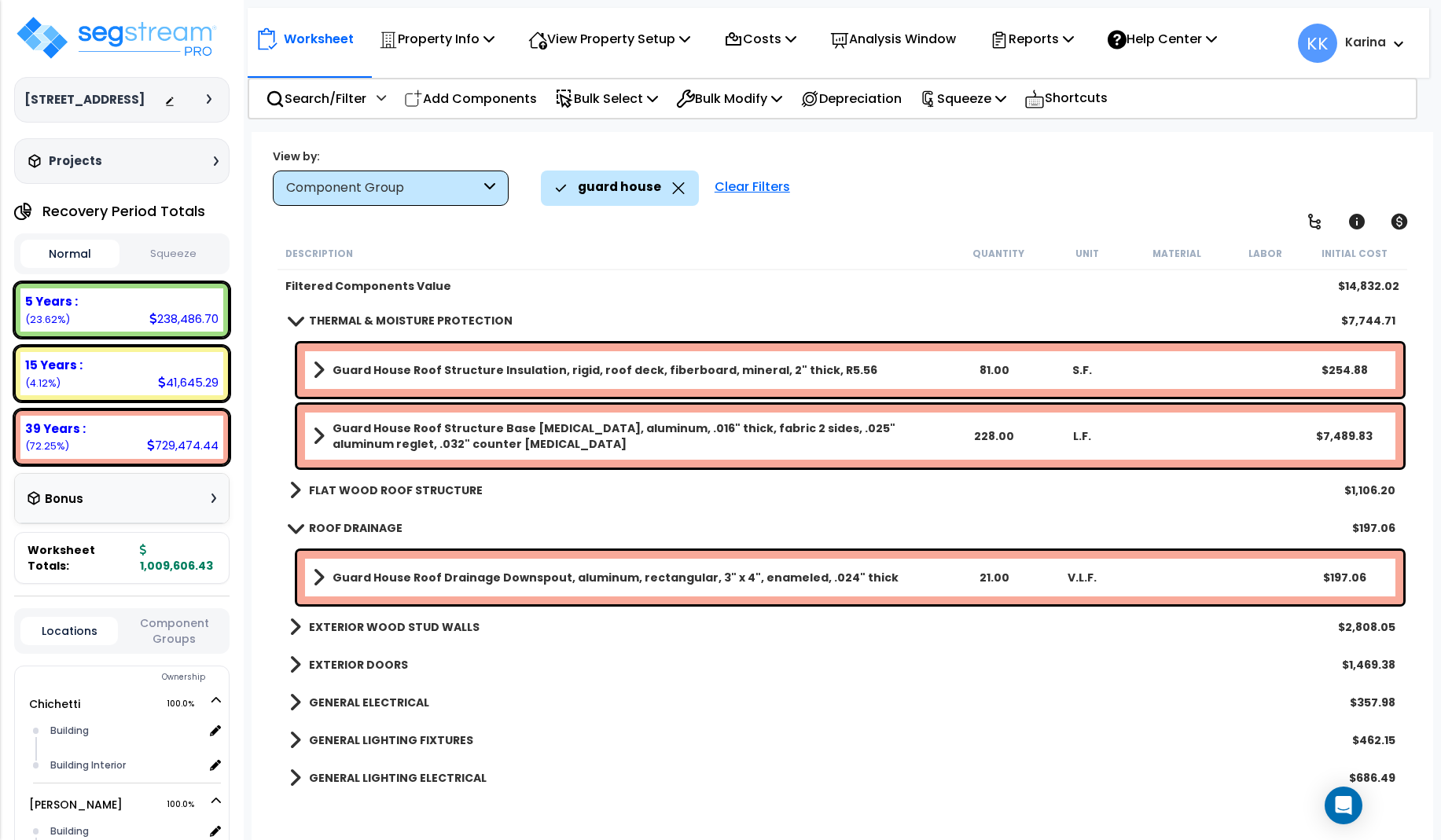
click at [434, 580] on b "Guard House Roof Drainage Downspout, aluminum, rectangular, 3" x 4", enameled, …" at bounding box center [615, 577] width 566 height 15
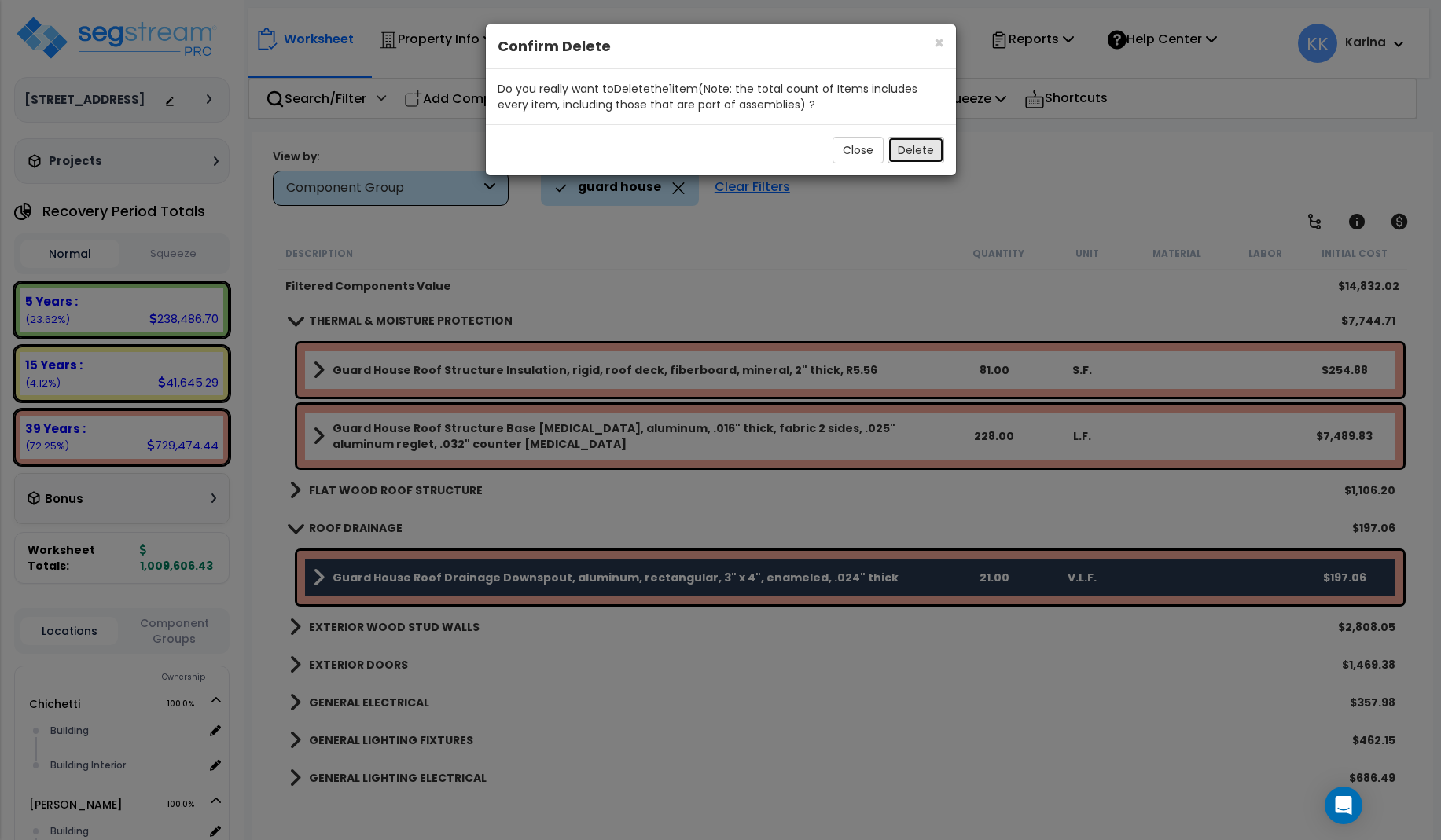
click at [929, 145] on button "Delete" at bounding box center [916, 150] width 57 height 27
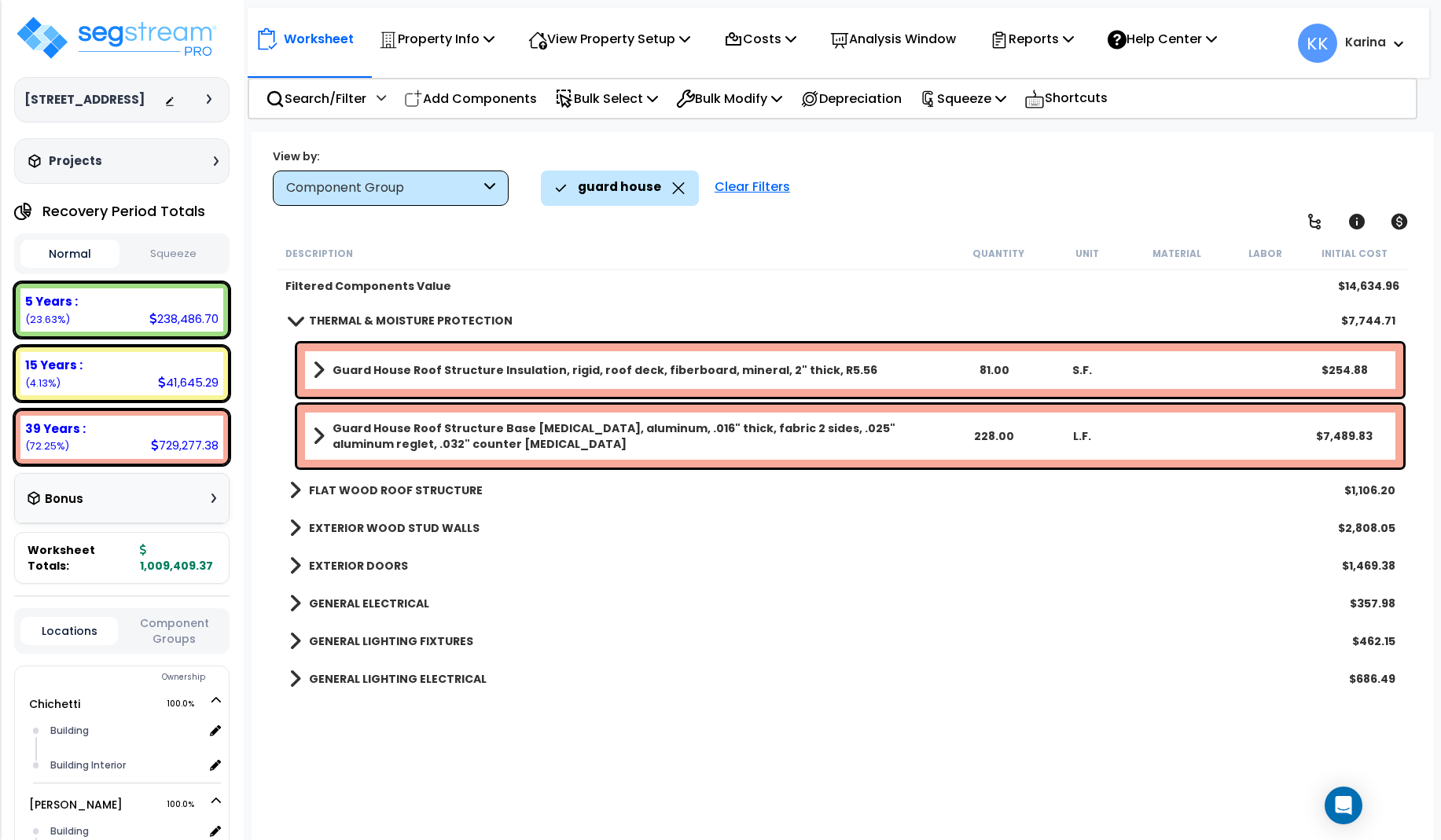
click at [297, 488] on span at bounding box center [296, 491] width 12 height 22
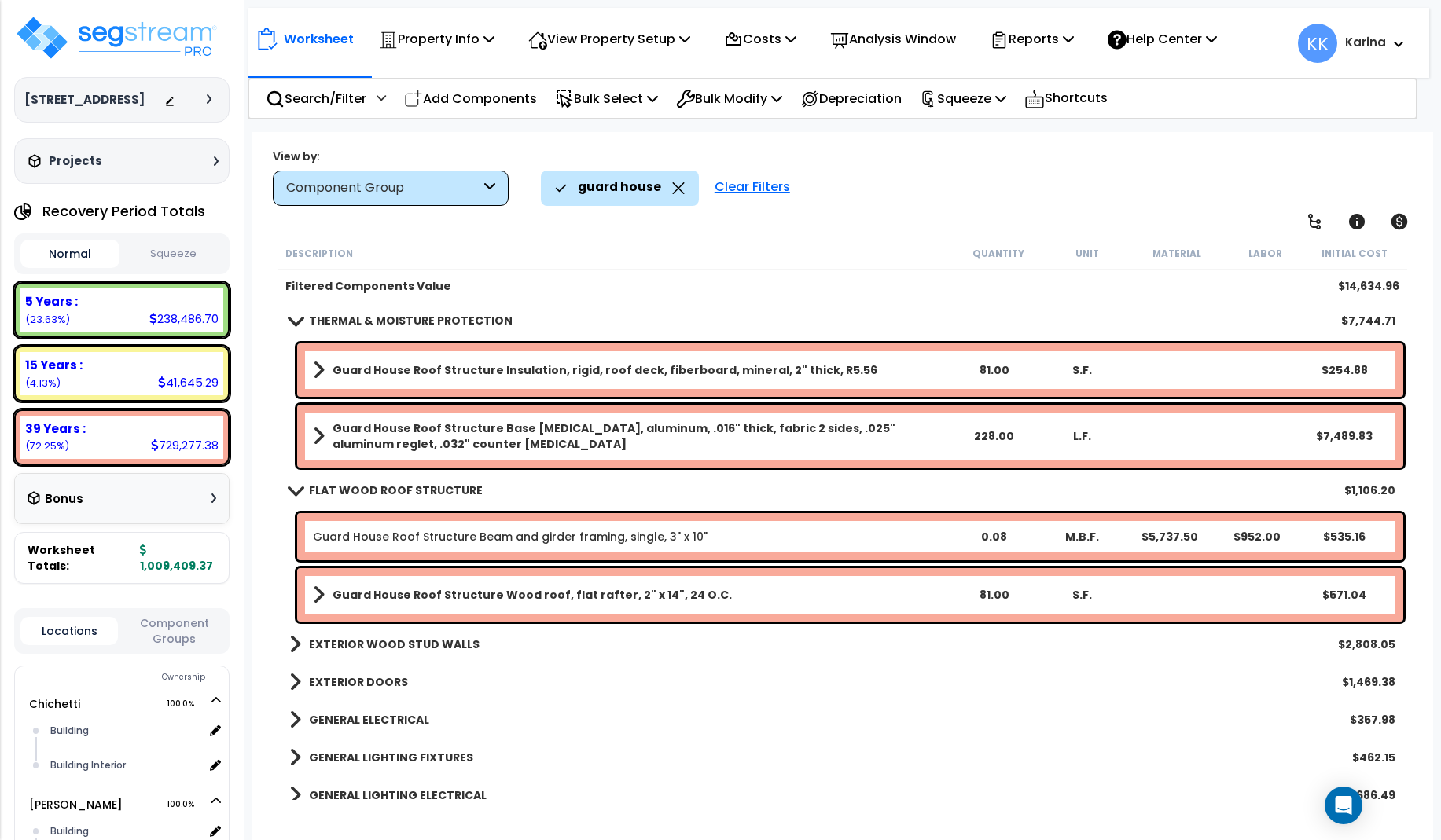
click at [297, 488] on span at bounding box center [295, 490] width 22 height 12
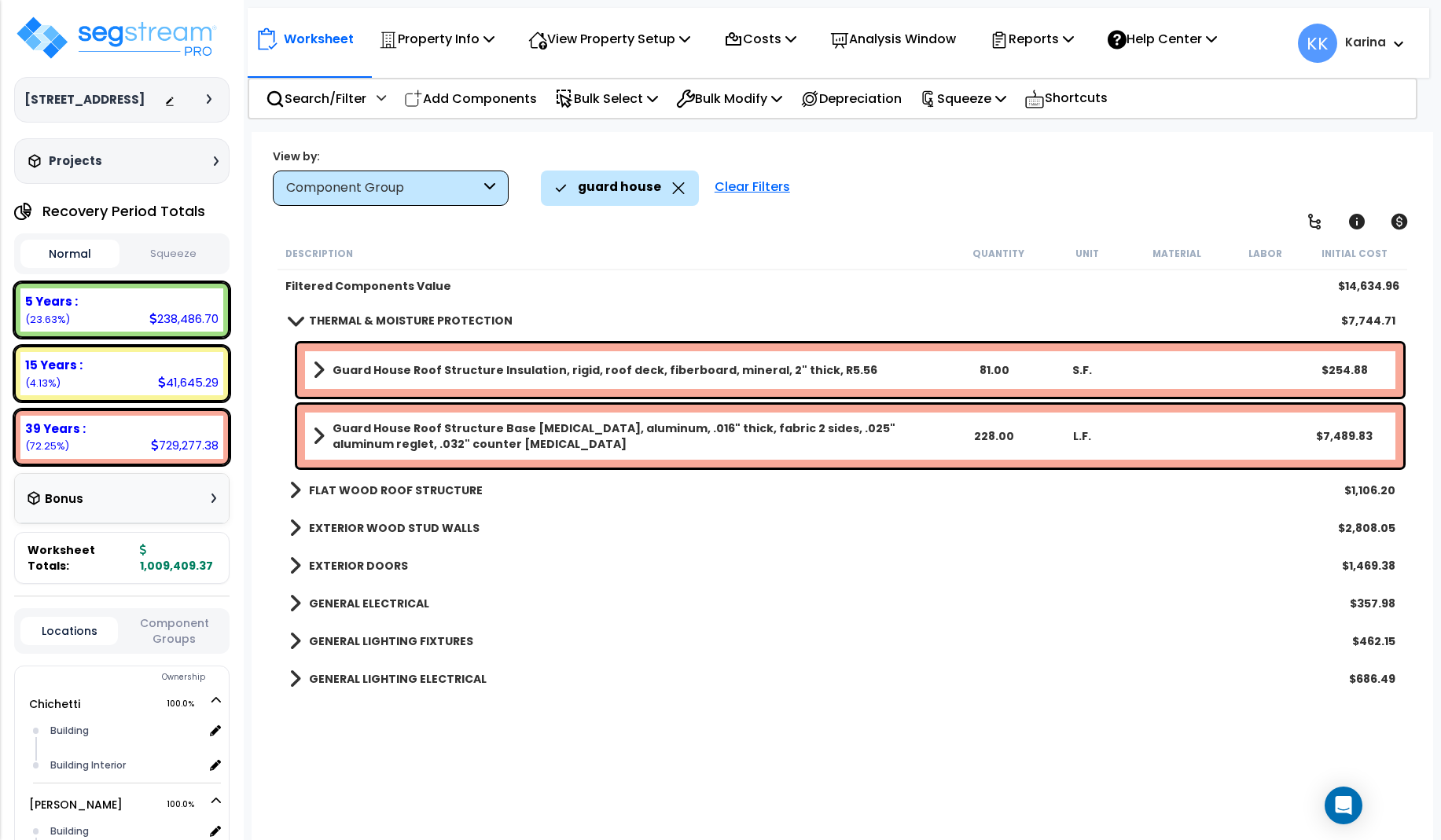
click at [297, 526] on span at bounding box center [296, 528] width 12 height 22
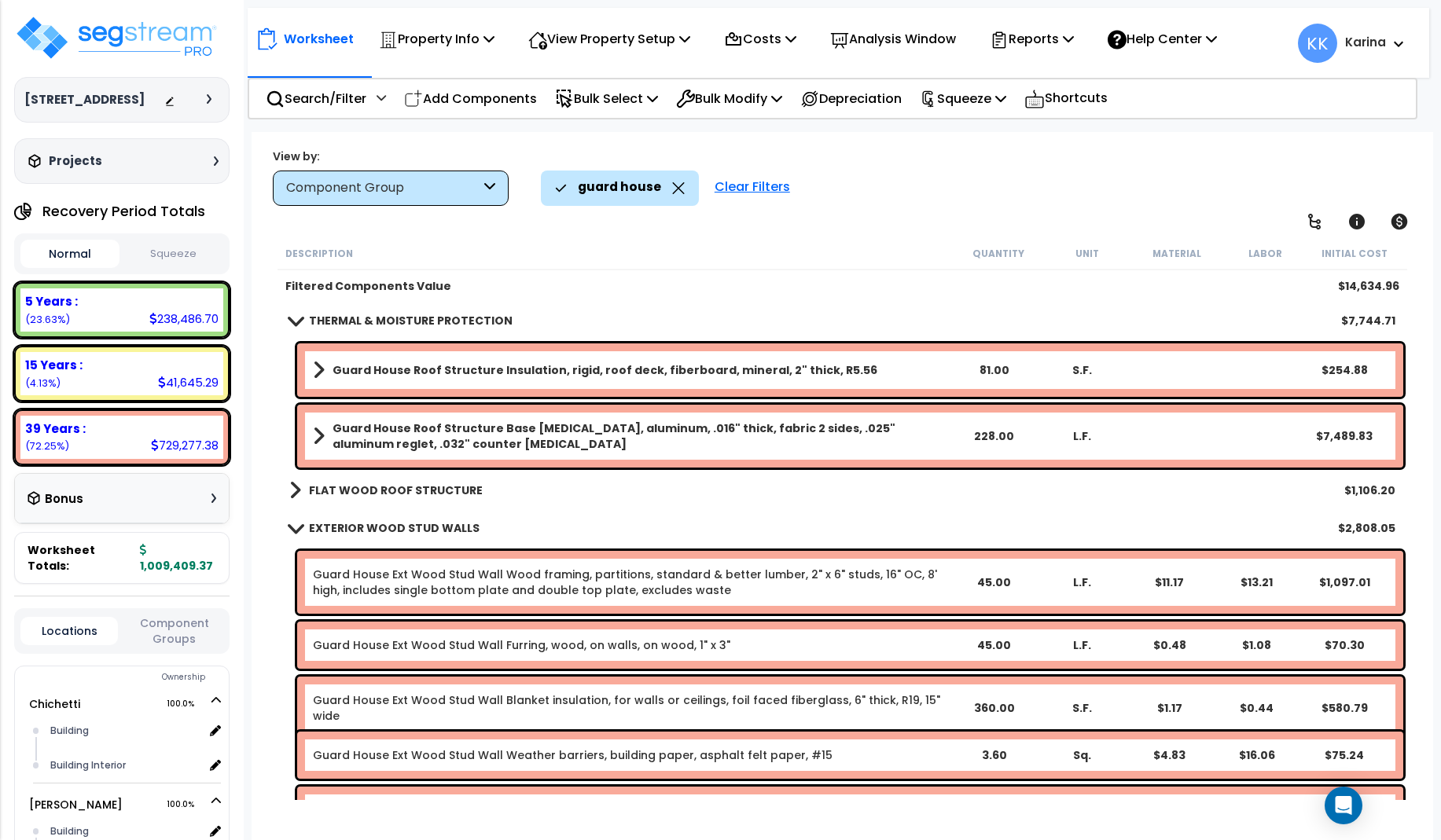
scroll to position [94, 0]
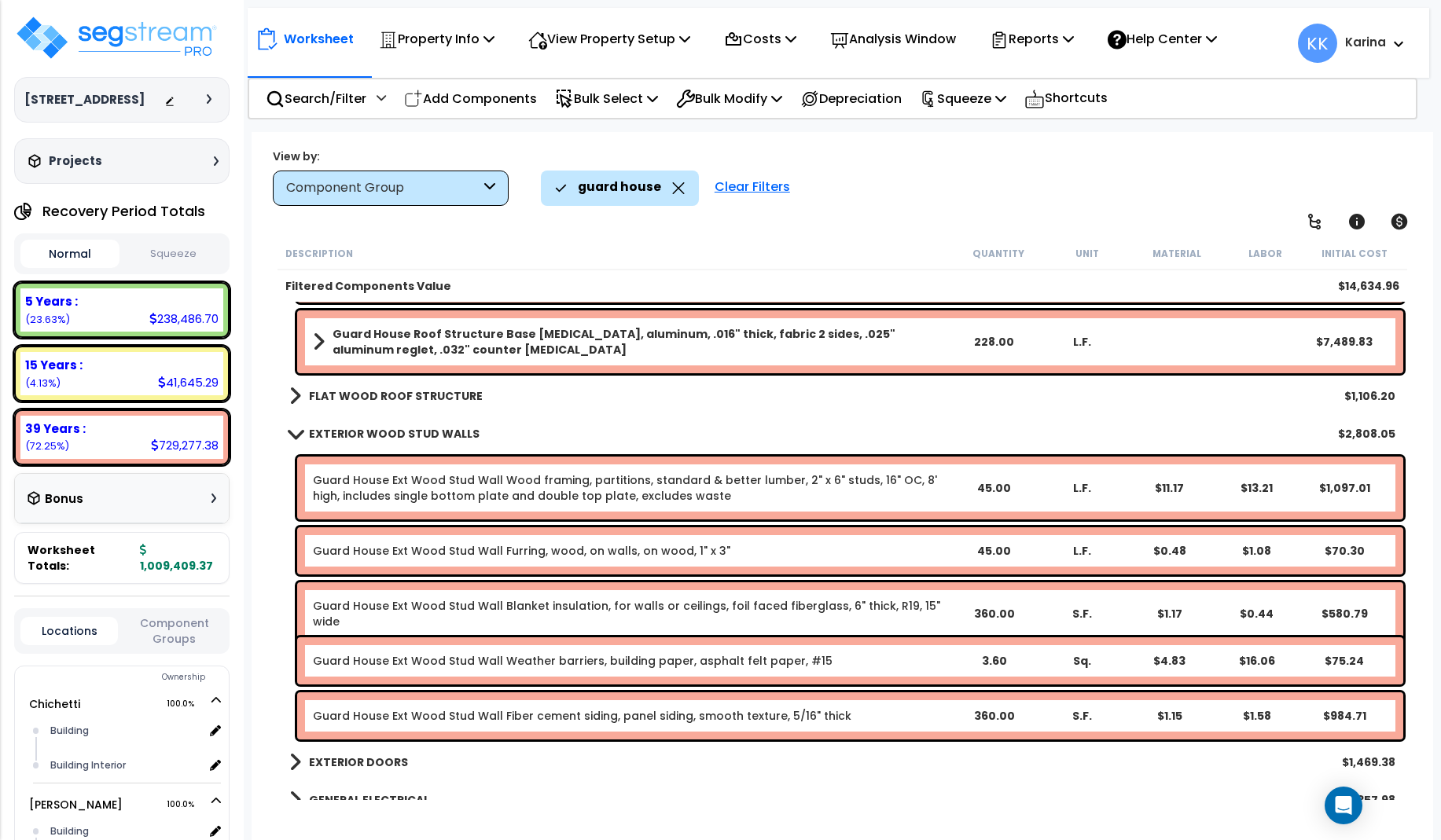
click at [292, 429] on span at bounding box center [295, 433] width 22 height 12
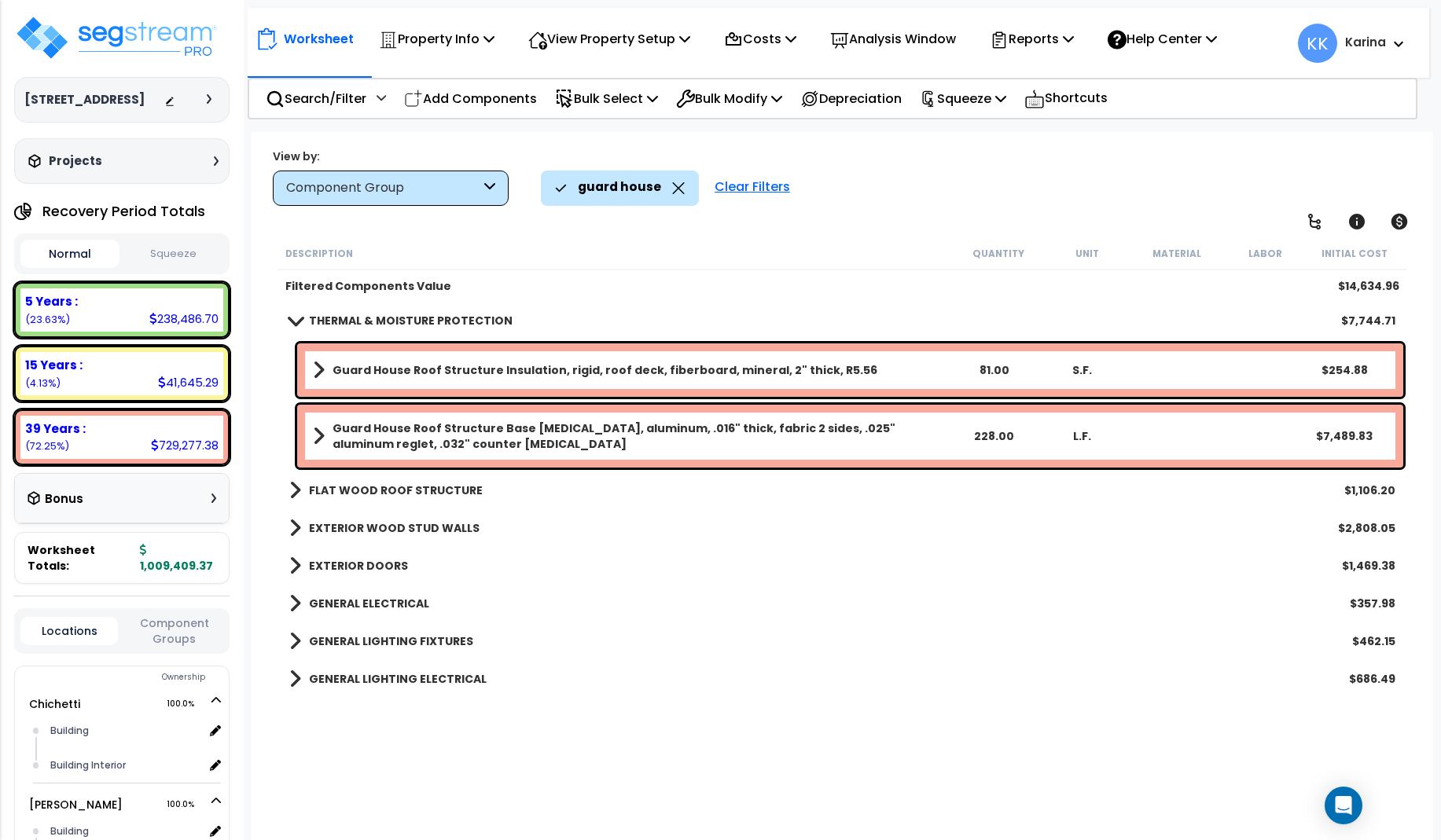
click at [293, 682] on span at bounding box center [296, 679] width 12 height 22
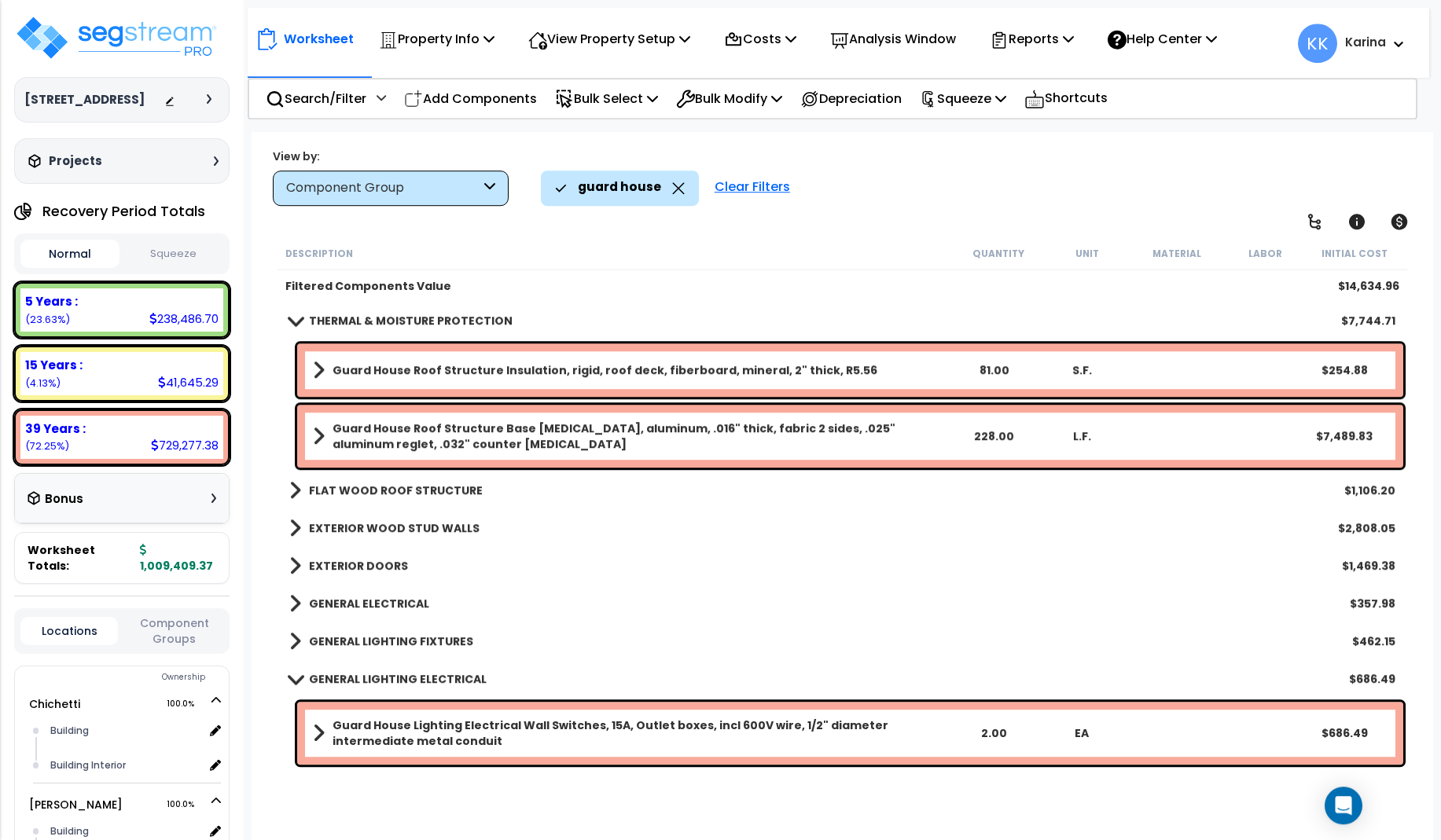
scroll to position [69, 0]
click at [389, 733] on b "Guard House Lighting Electrical Wall Switches, 15A, Outlet boxes, incl 600V wir…" at bounding box center [641, 733] width 617 height 32
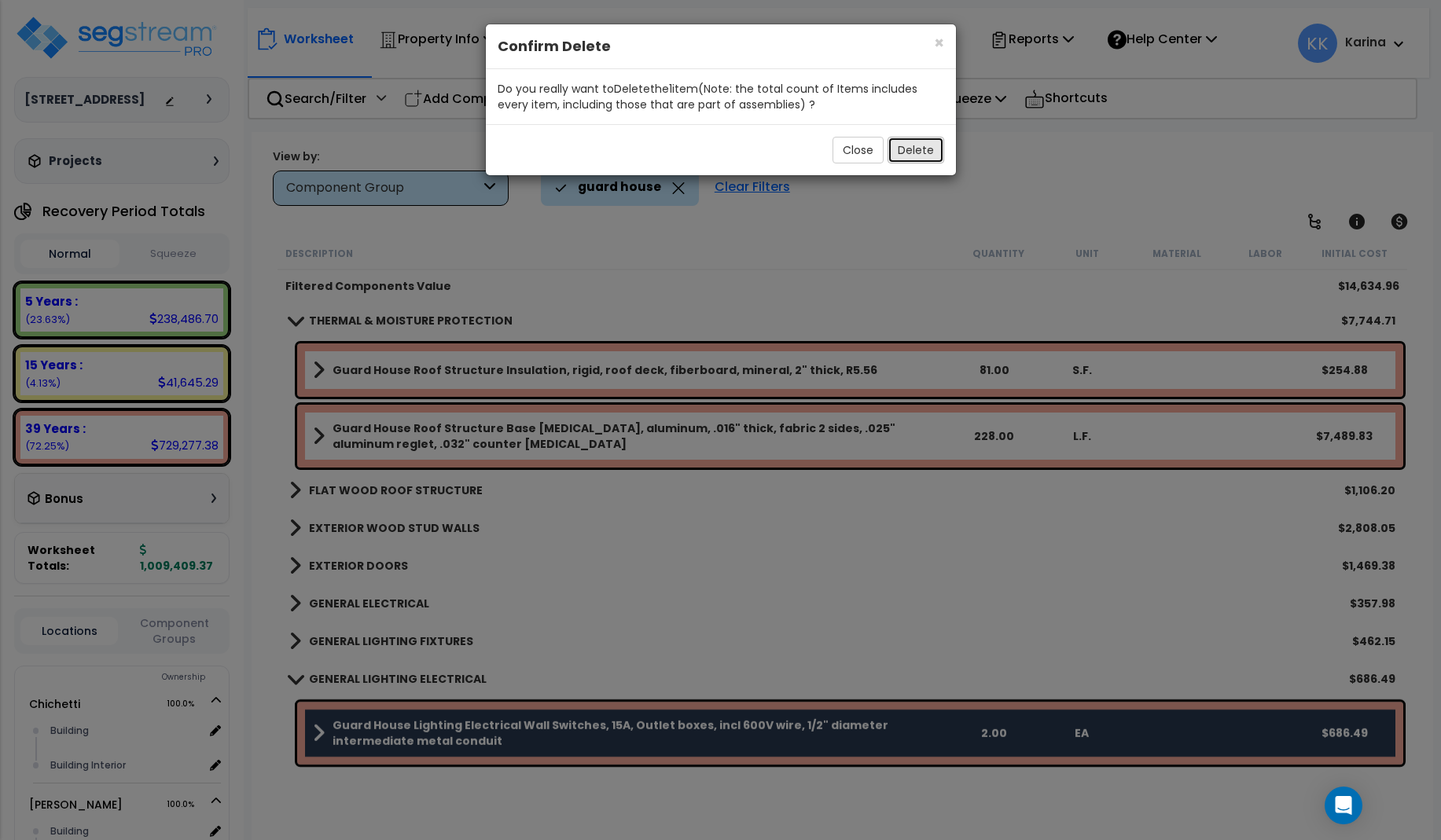
click at [920, 145] on button "Delete" at bounding box center [916, 150] width 57 height 27
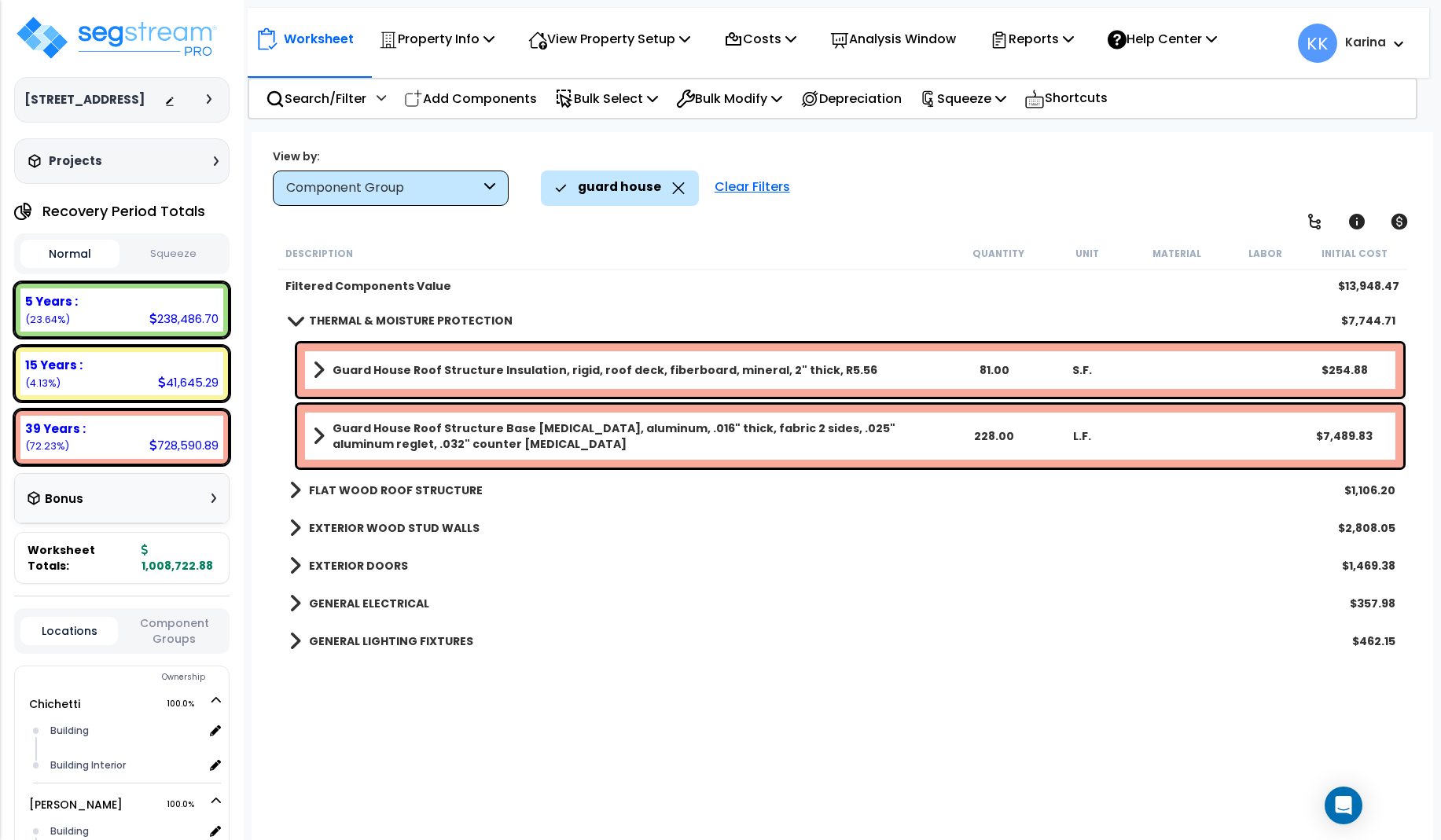
click at [290, 641] on span at bounding box center [296, 641] width 12 height 22
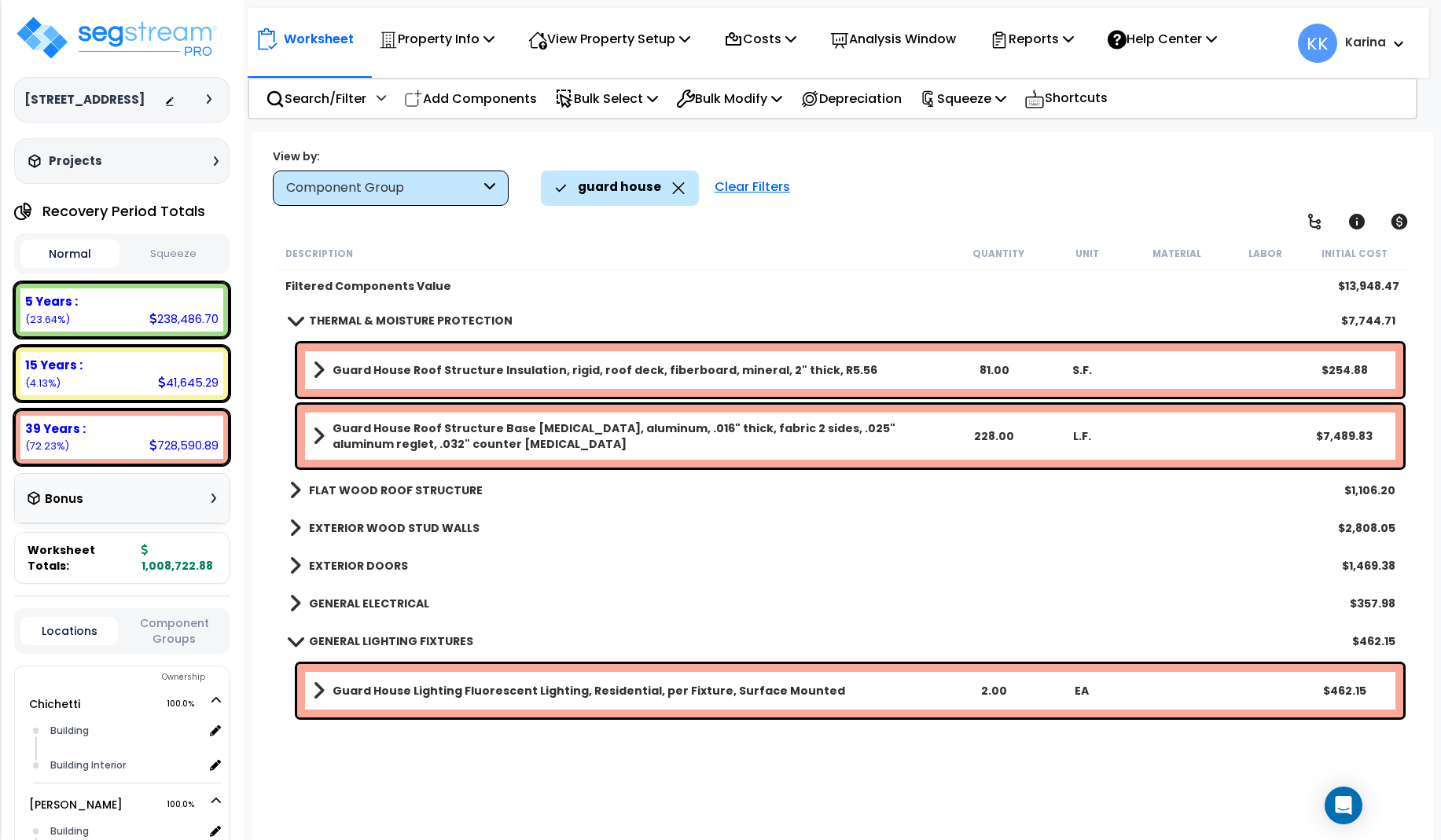
click at [346, 684] on b "Guard House Lighting Fluorescent Lighting, Residential, per Fixture, Surface Mo…" at bounding box center [589, 690] width 512 height 15
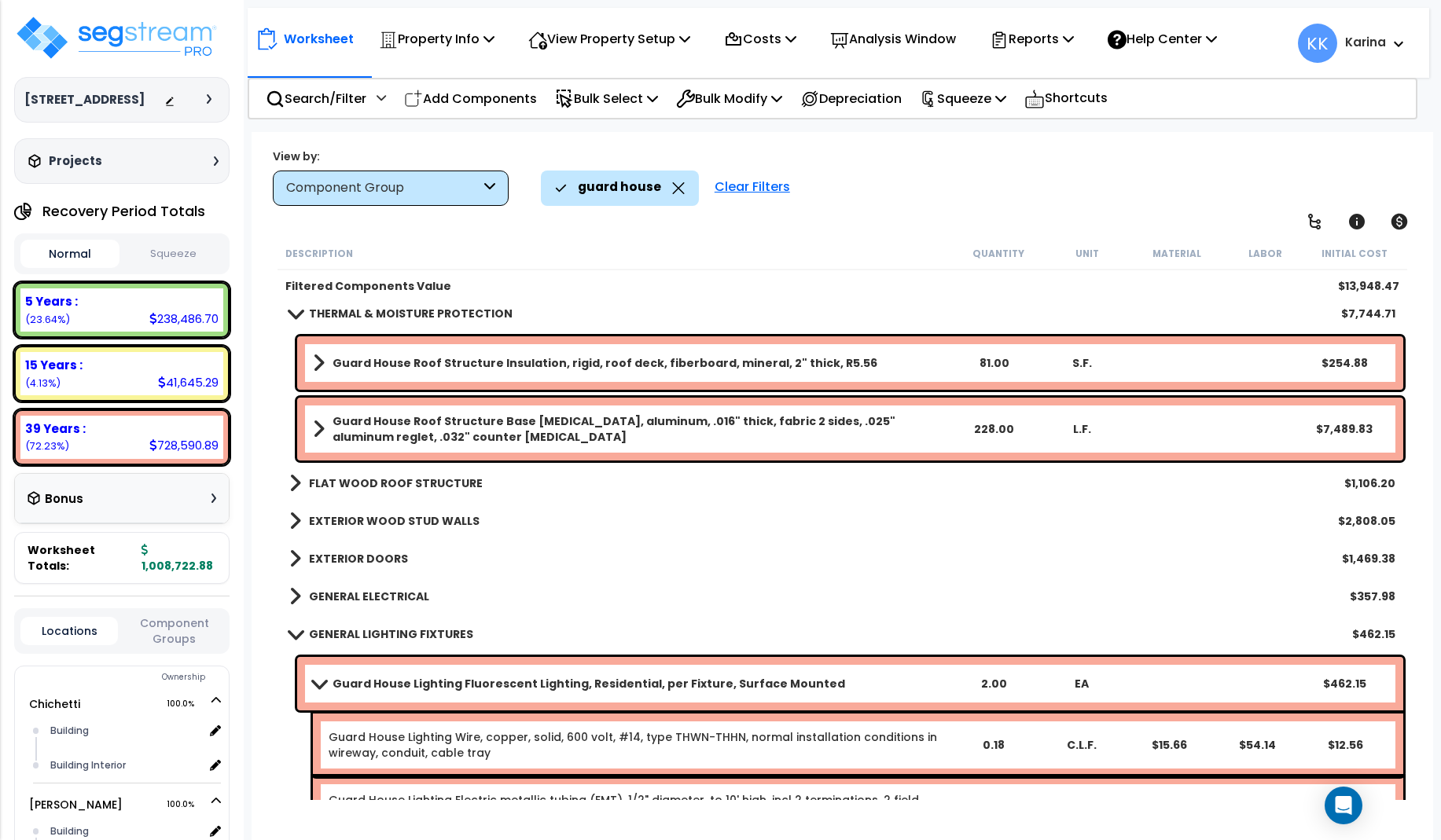
scroll to position [0, 0]
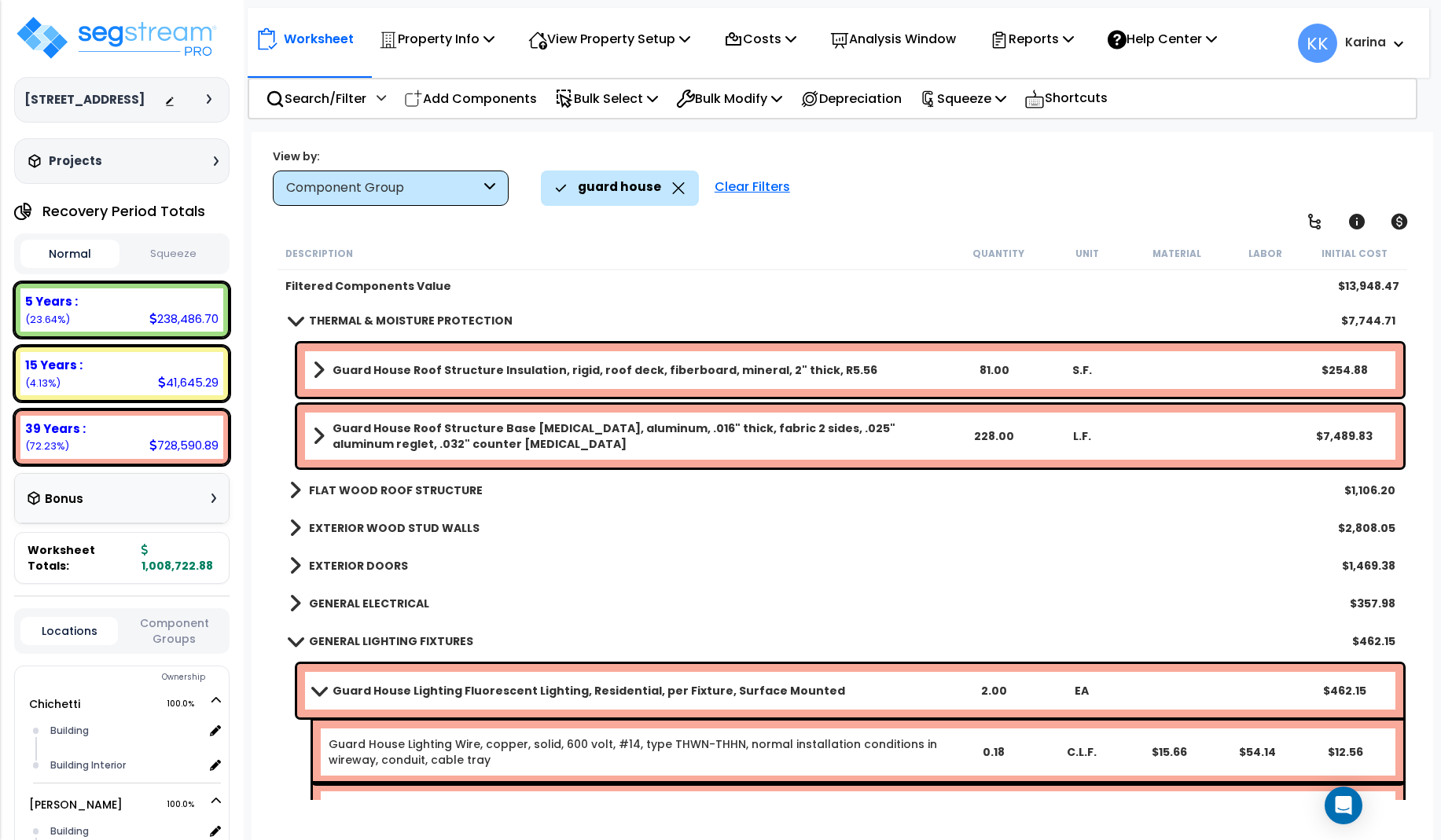
click at [318, 691] on span at bounding box center [319, 690] width 22 height 12
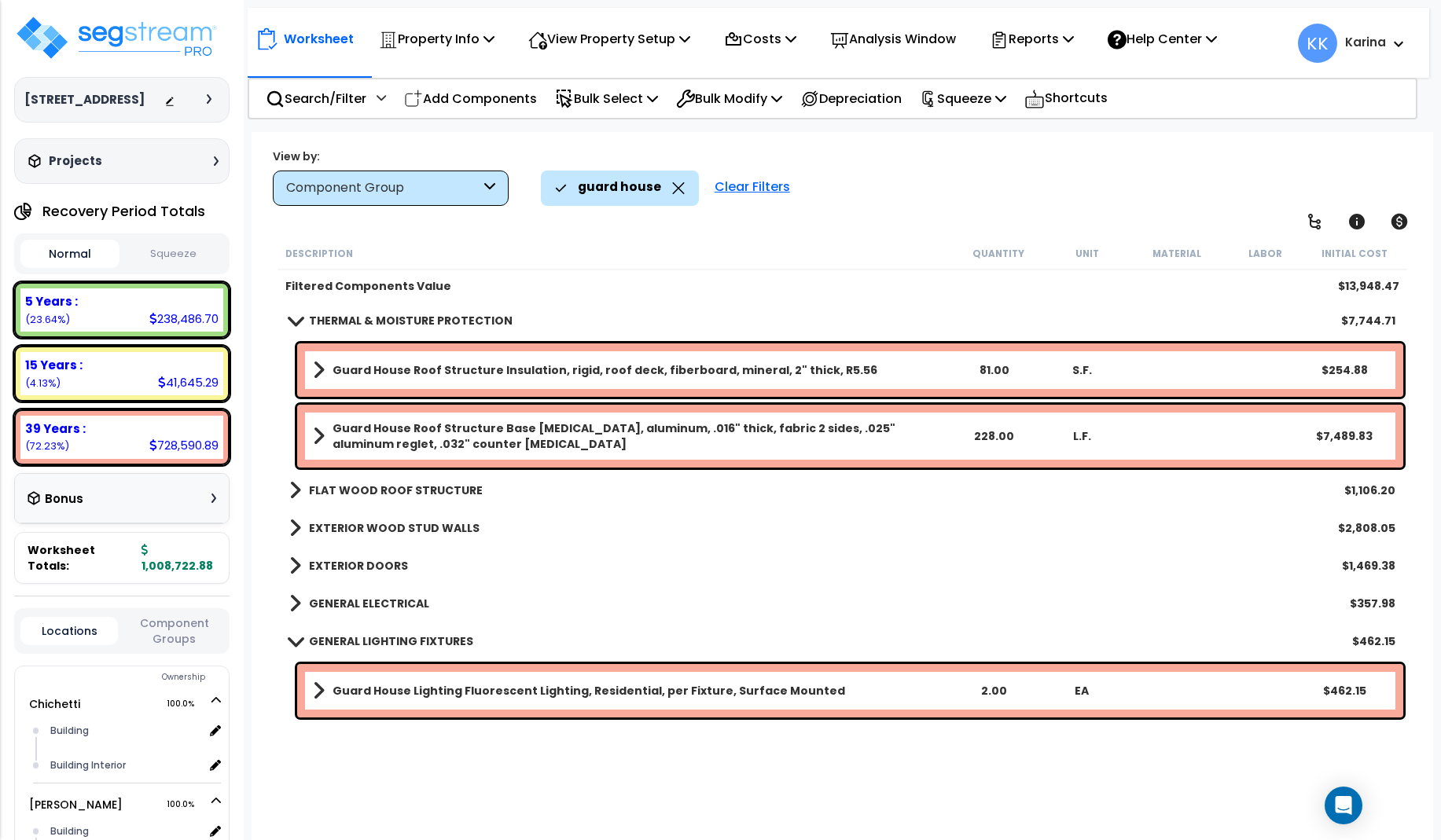
click at [373, 683] on b "Guard House Lighting Fluorescent Lighting, Residential, per Fixture, Surface Mo…" at bounding box center [589, 690] width 512 height 15
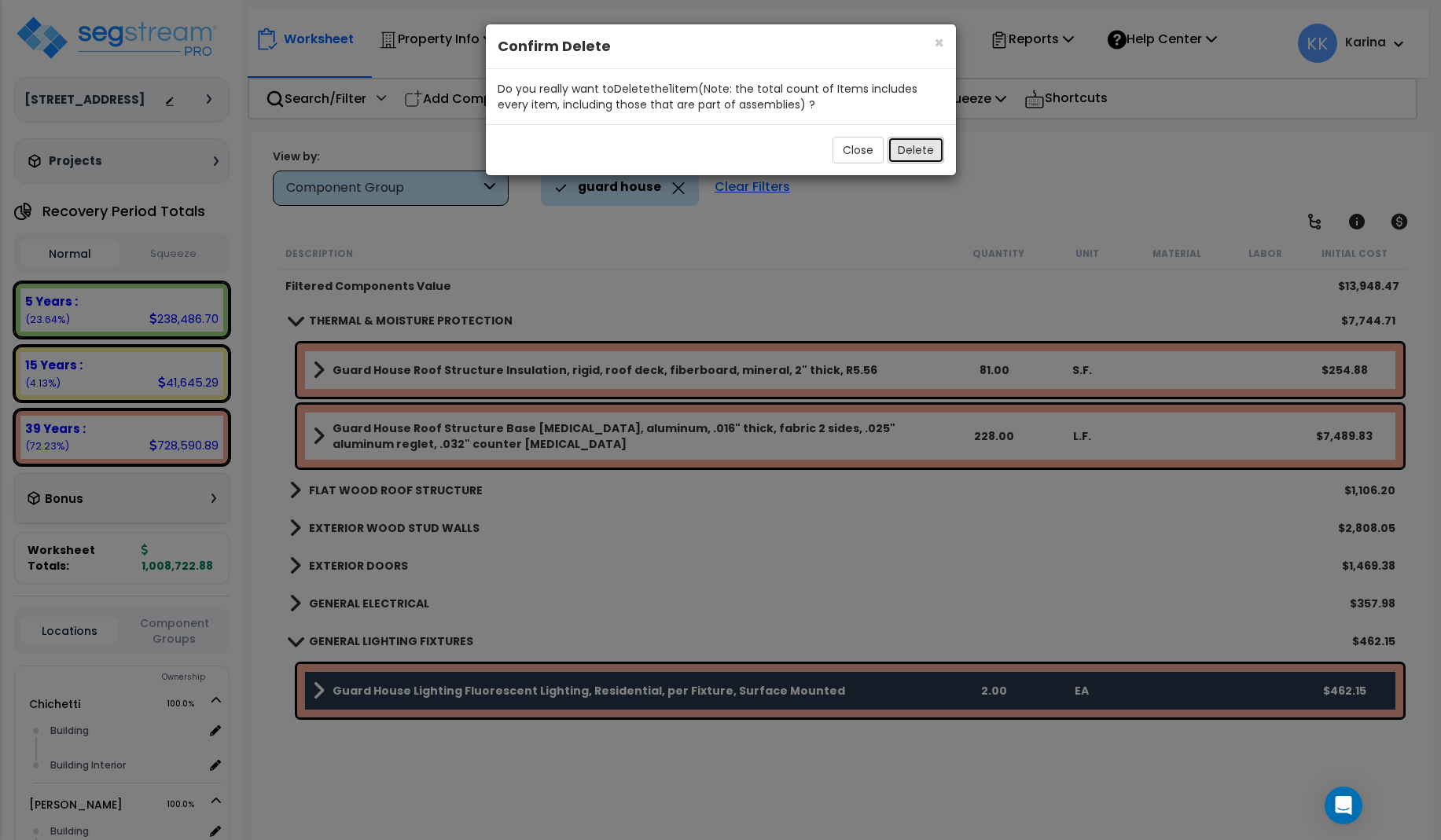
click at [911, 152] on button "Delete" at bounding box center [916, 150] width 57 height 27
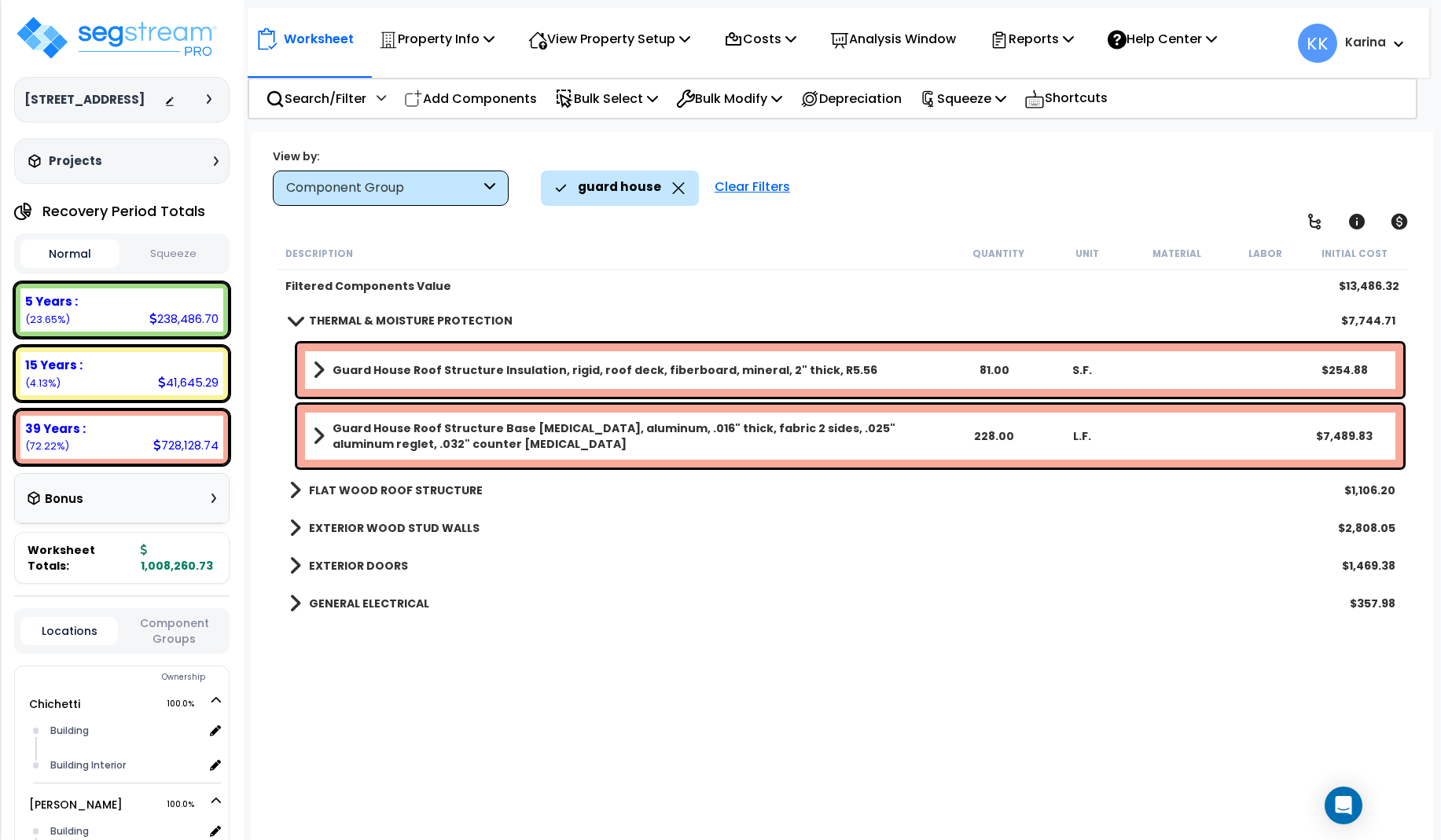
click at [292, 606] on span at bounding box center [296, 604] width 12 height 22
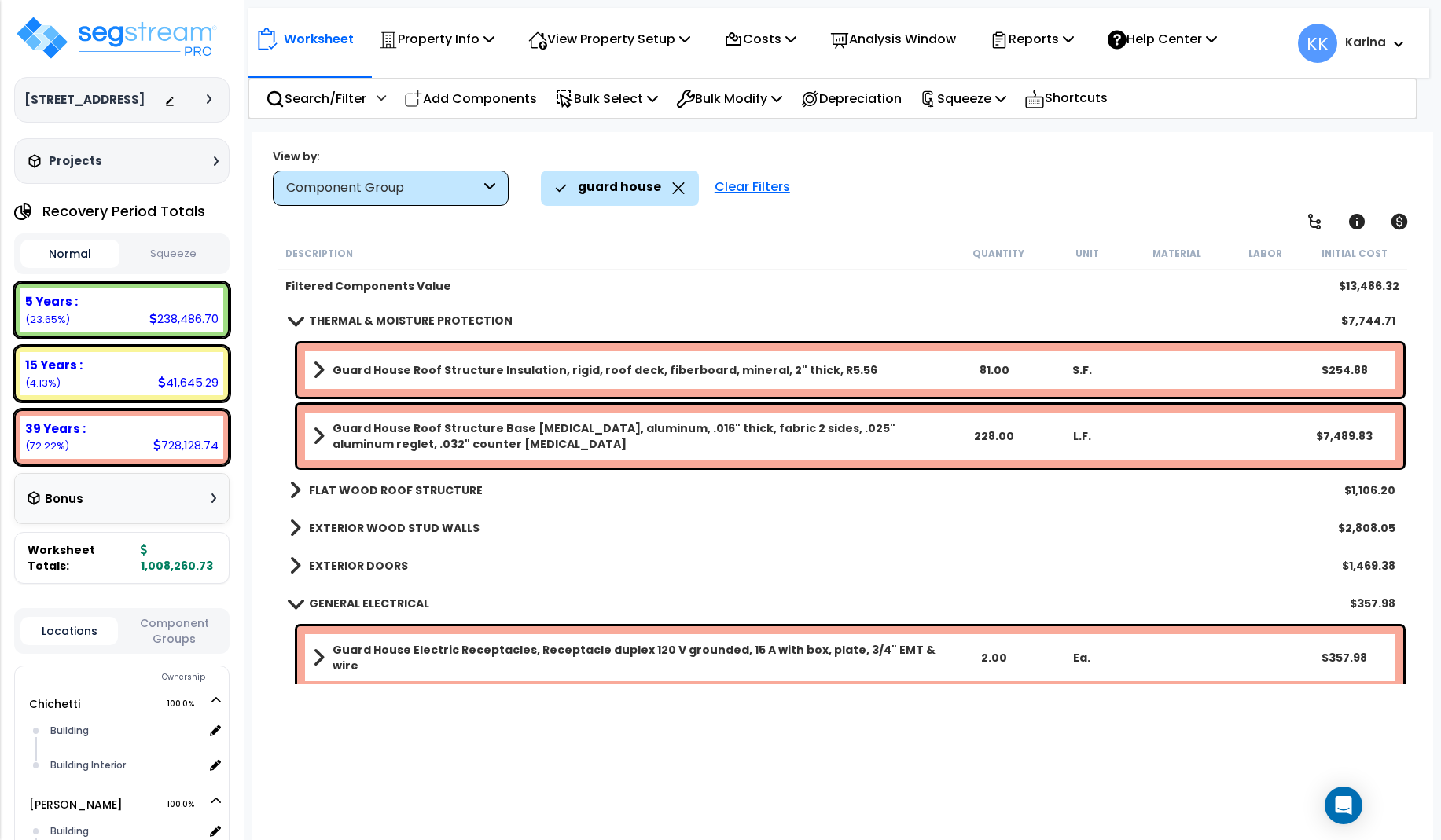
click at [399, 648] on b "Guard House Electric Receptacles, Receptacle duplex 120 V grounded, 15 A with b…" at bounding box center [641, 658] width 617 height 32
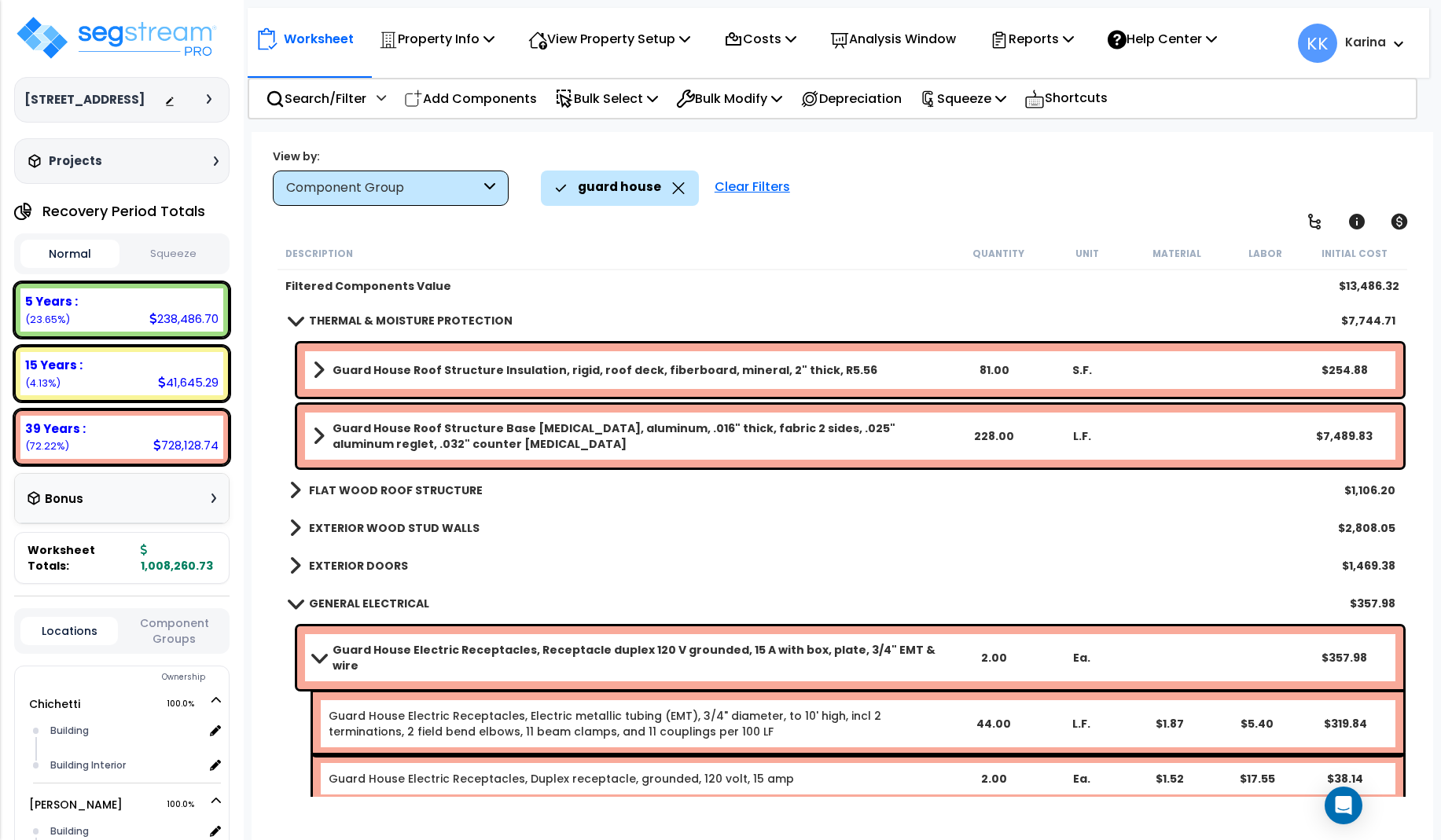
click at [399, 648] on b "Guard House Electric Receptacles, Receptacle duplex 120 V grounded, 15 A with b…" at bounding box center [641, 658] width 617 height 32
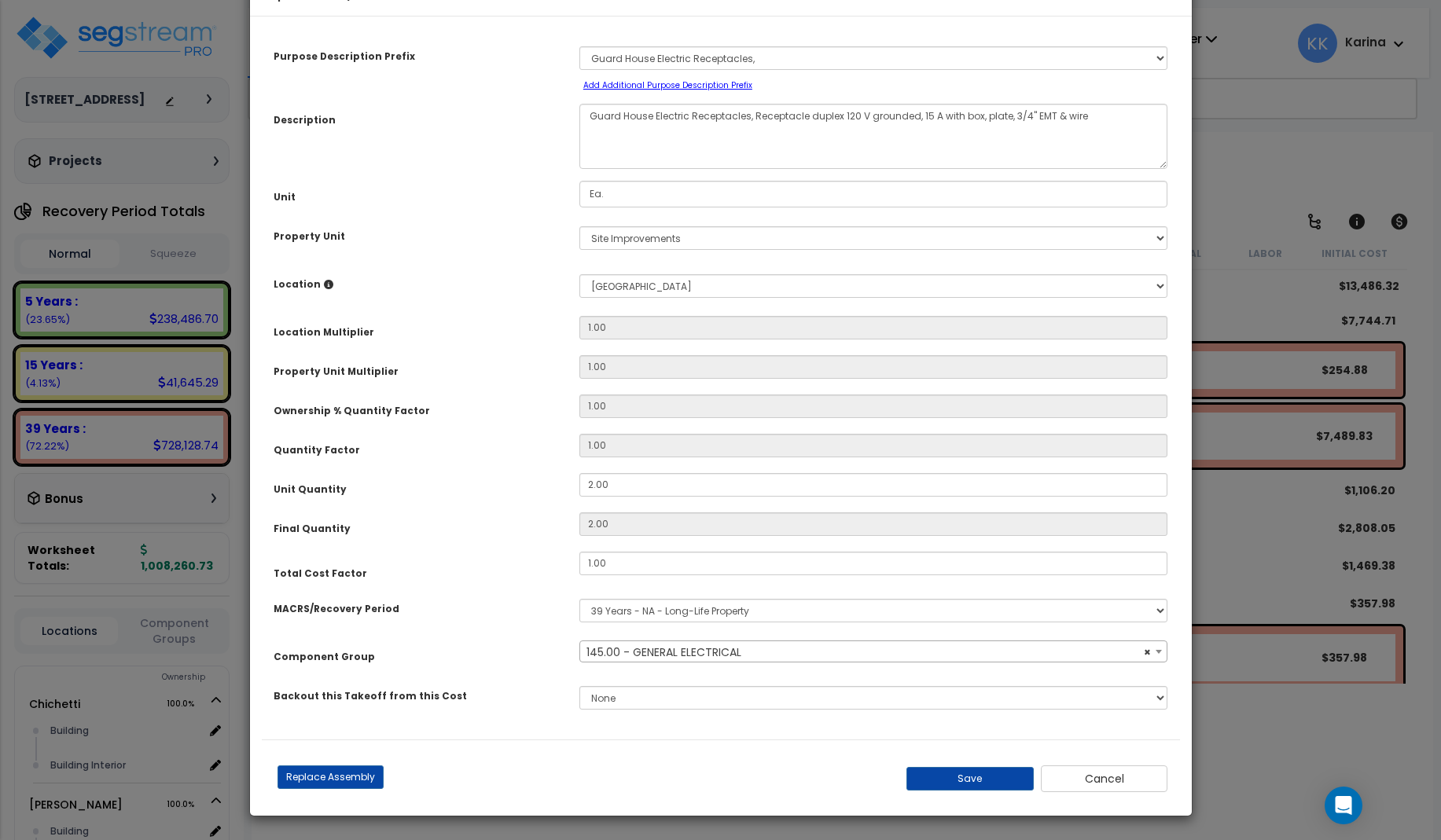
select select "56955"
drag, startPoint x: 653, startPoint y: 162, endPoint x: 569, endPoint y: 162, distance: 84.0
click at [579, 162] on textarea "Guard House Electric Receptacles, Receptacle duplex 120 V grounded, 15 A with b…" at bounding box center [873, 136] width 589 height 65
type textarea "Shed Electric Receptacles, Receptacle duplex 120 V grounded, 15 A with box, pla…"
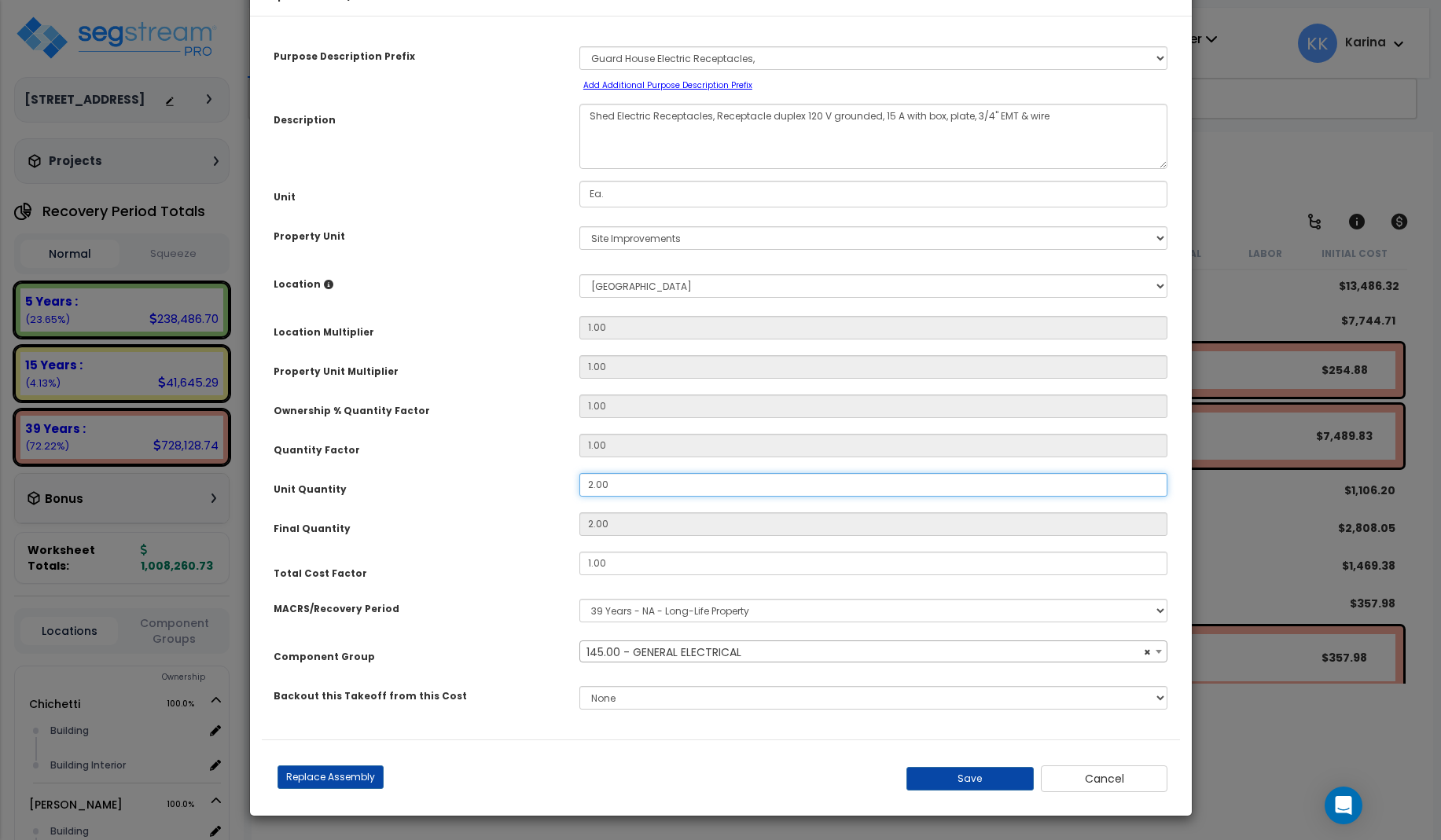
drag, startPoint x: 612, startPoint y: 533, endPoint x: 561, endPoint y: 531, distance: 51.0
click at [579, 497] on input "2.00" at bounding box center [873, 485] width 589 height 24
type input "1"
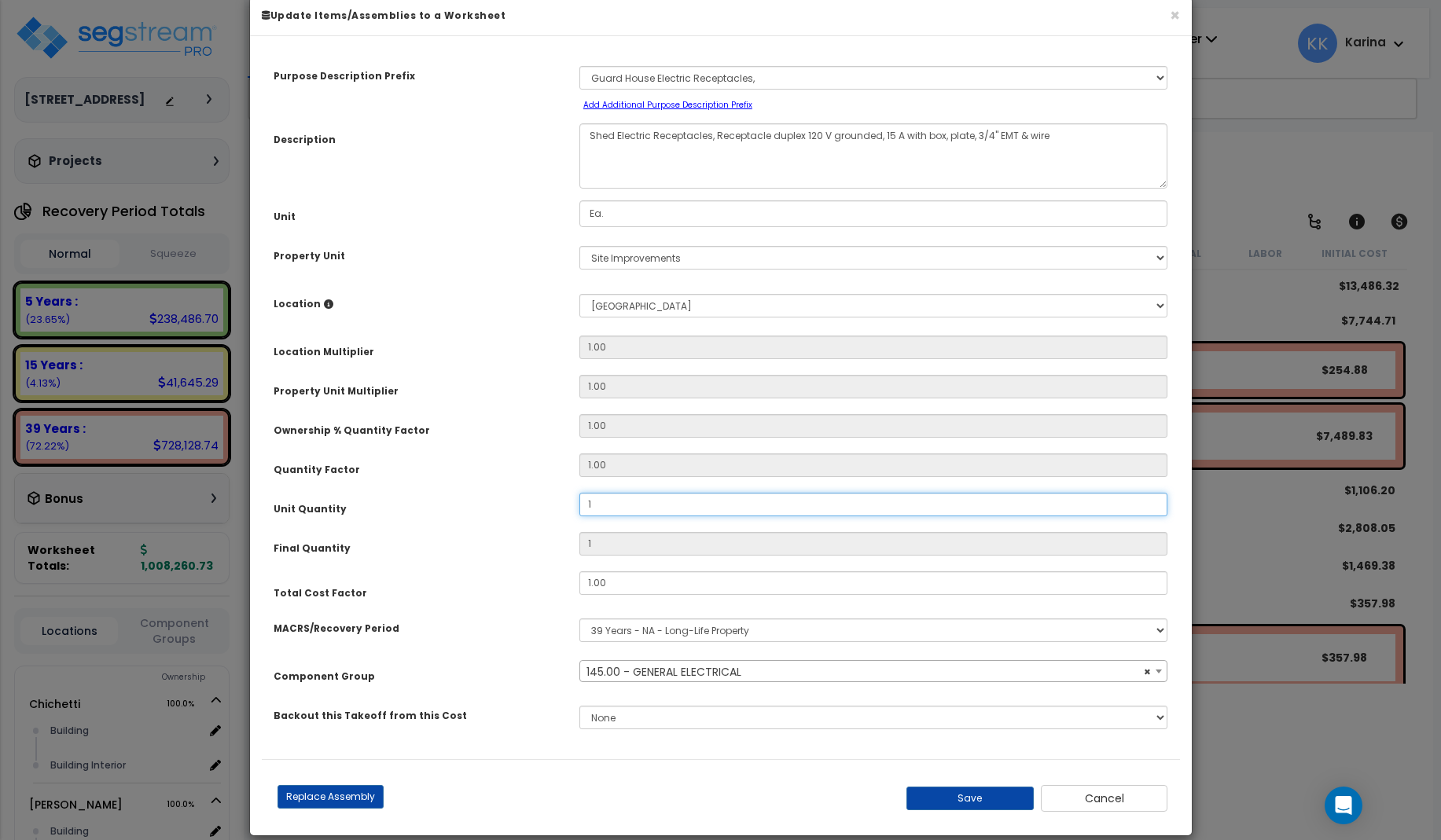
scroll to position [47, 0]
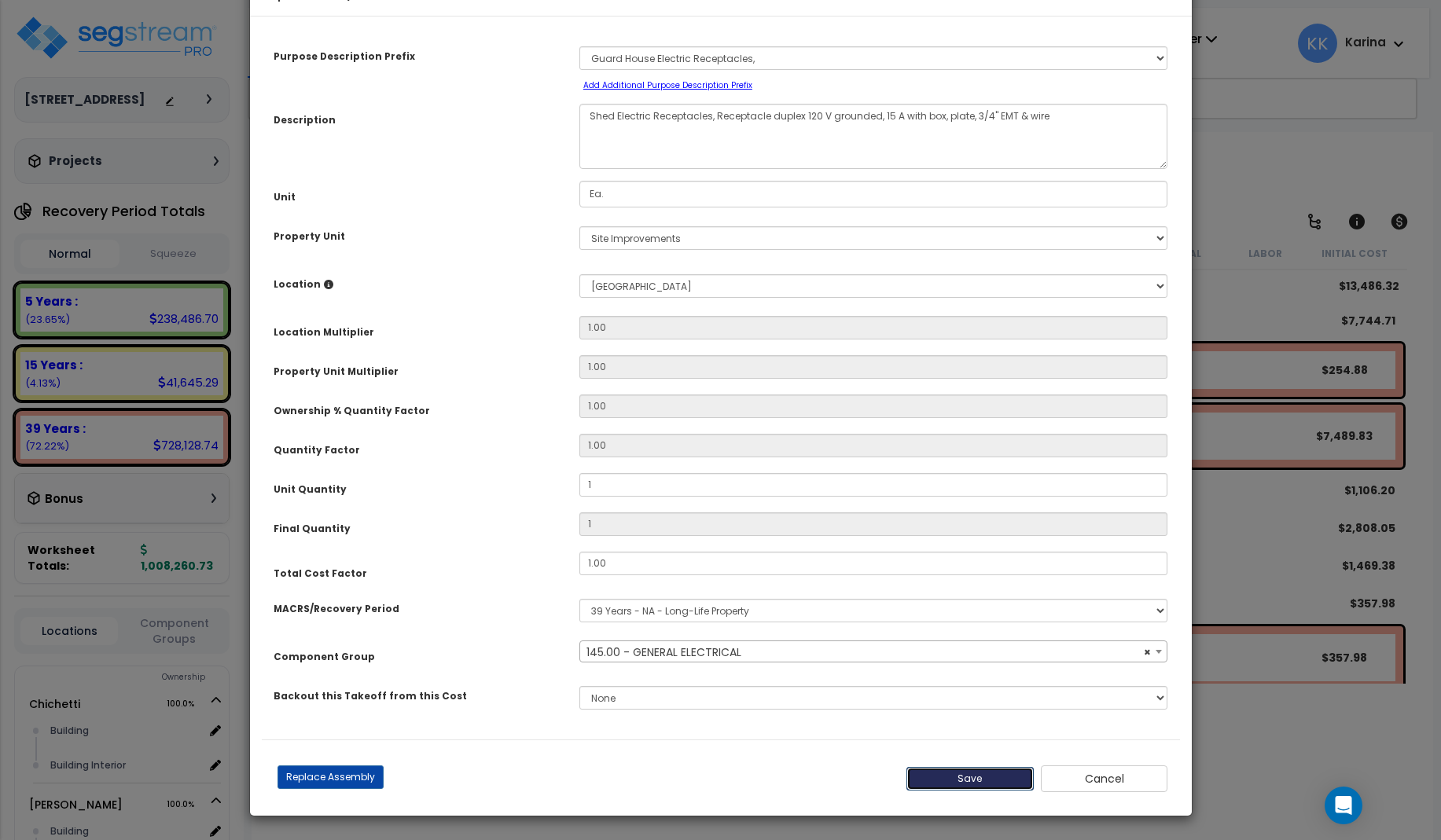
click at [966, 777] on button "Save" at bounding box center [970, 779] width 128 height 24
type input "1.00"
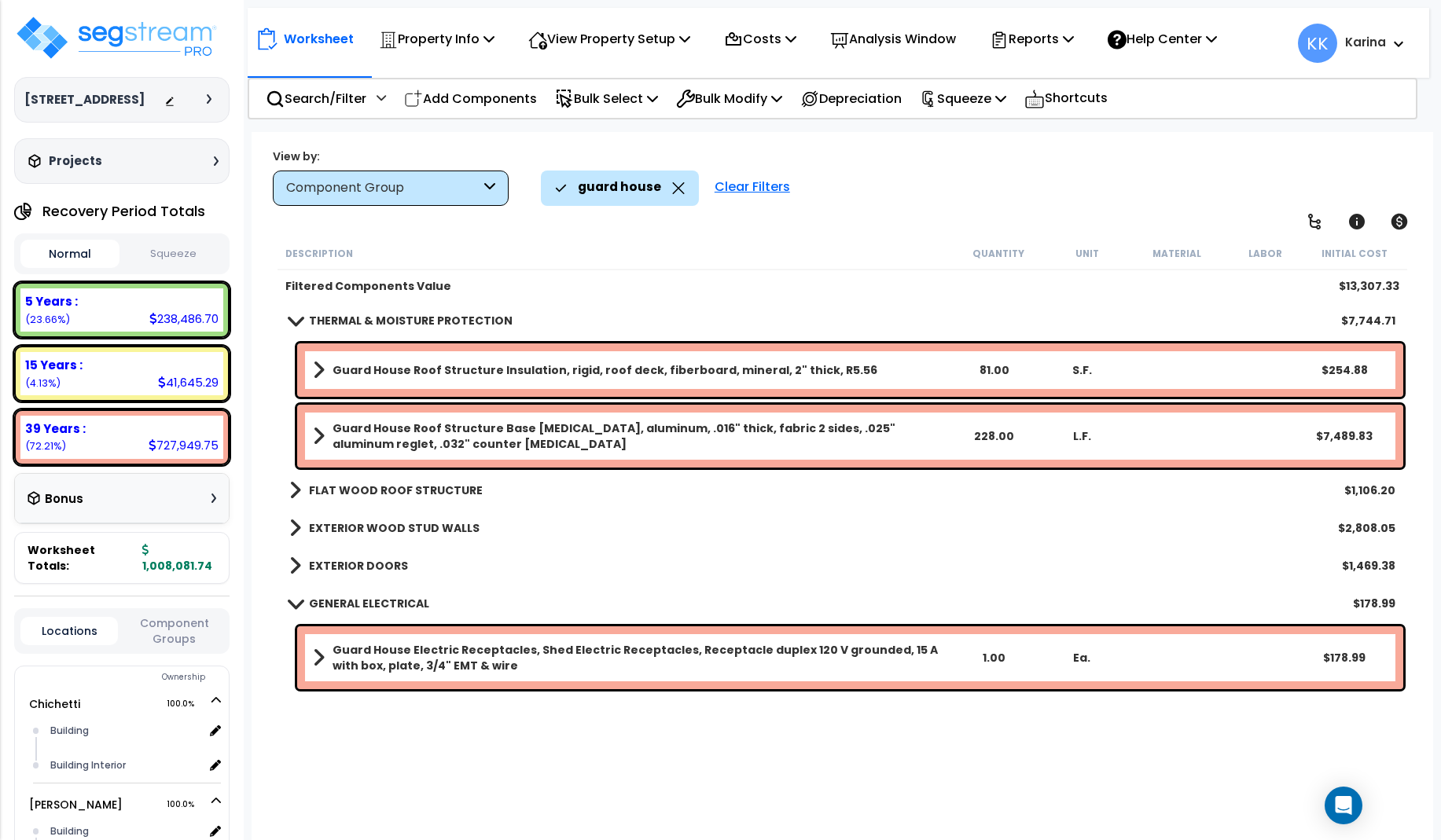
click at [385, 647] on b "Guard House Electric Receptacles, Shed Electric Receptacles, Receptacle duplex …" at bounding box center [641, 658] width 617 height 32
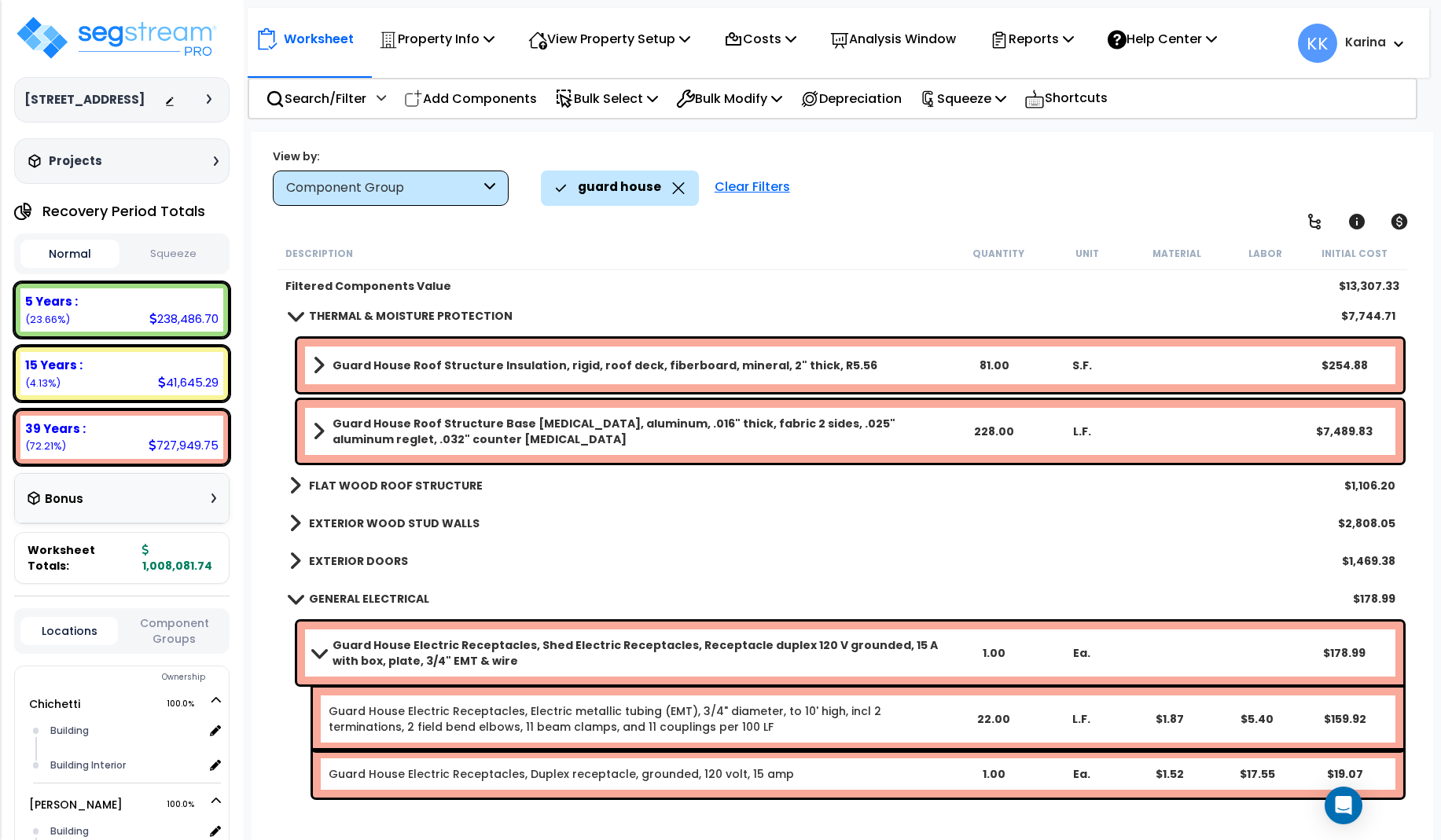
scroll to position [6, 0]
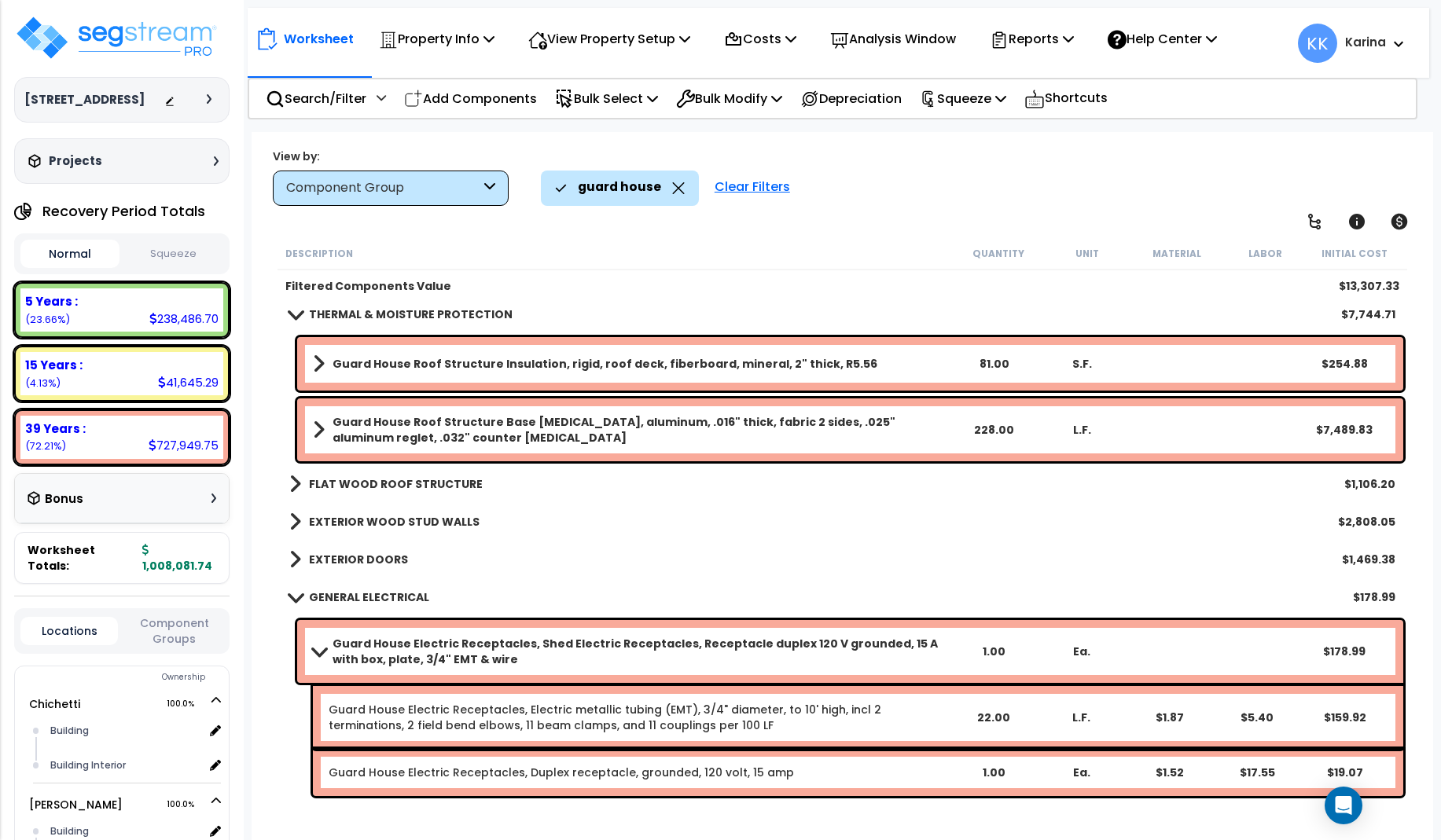
click at [385, 647] on b "Guard House Electric Receptacles, Shed Electric Receptacles, Receptacle duplex …" at bounding box center [641, 651] width 617 height 32
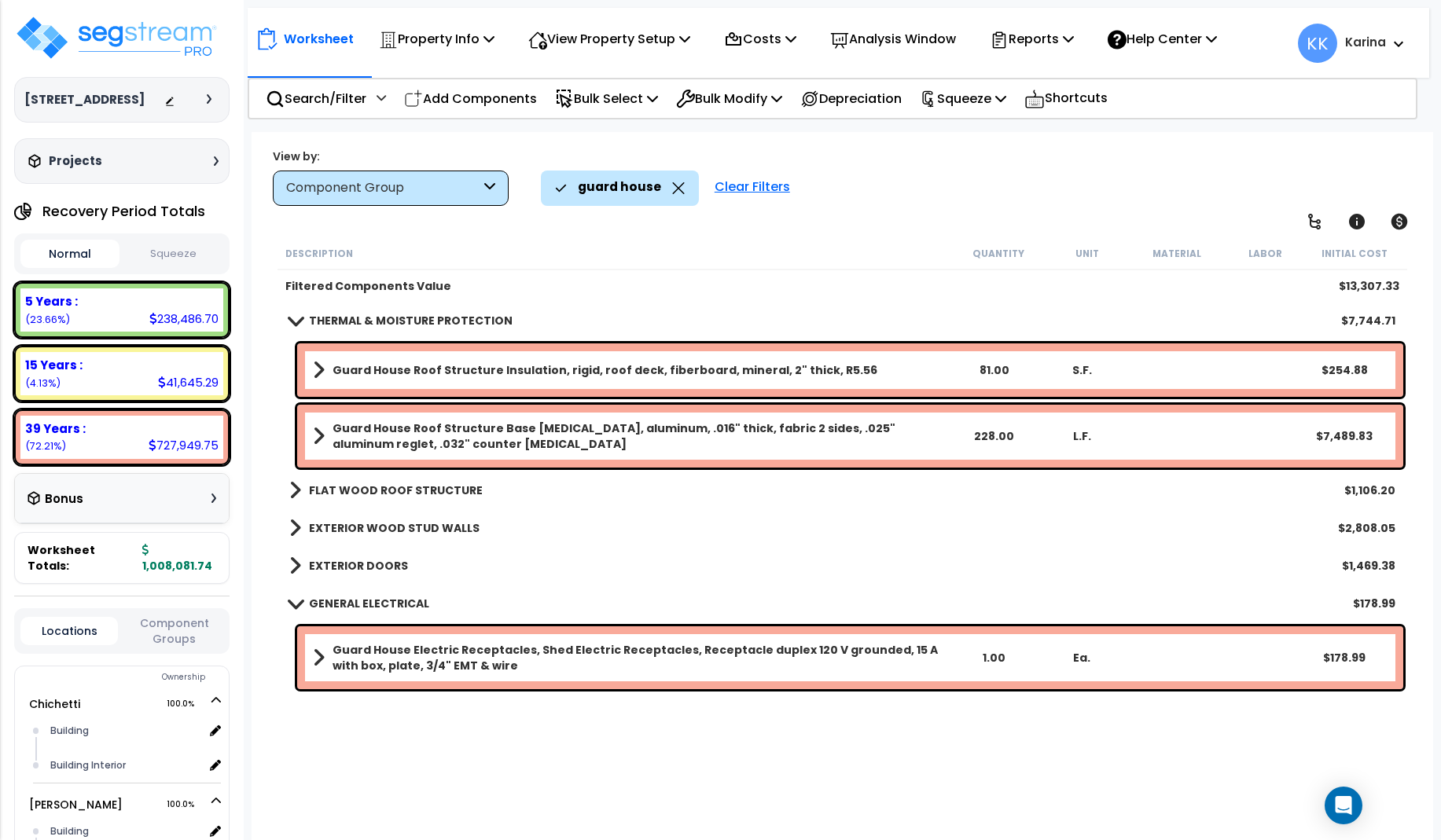
scroll to position [0, 0]
click at [385, 647] on b "Guard House Electric Receptacles, Shed Electric Receptacles, Receptacle duplex …" at bounding box center [641, 658] width 617 height 32
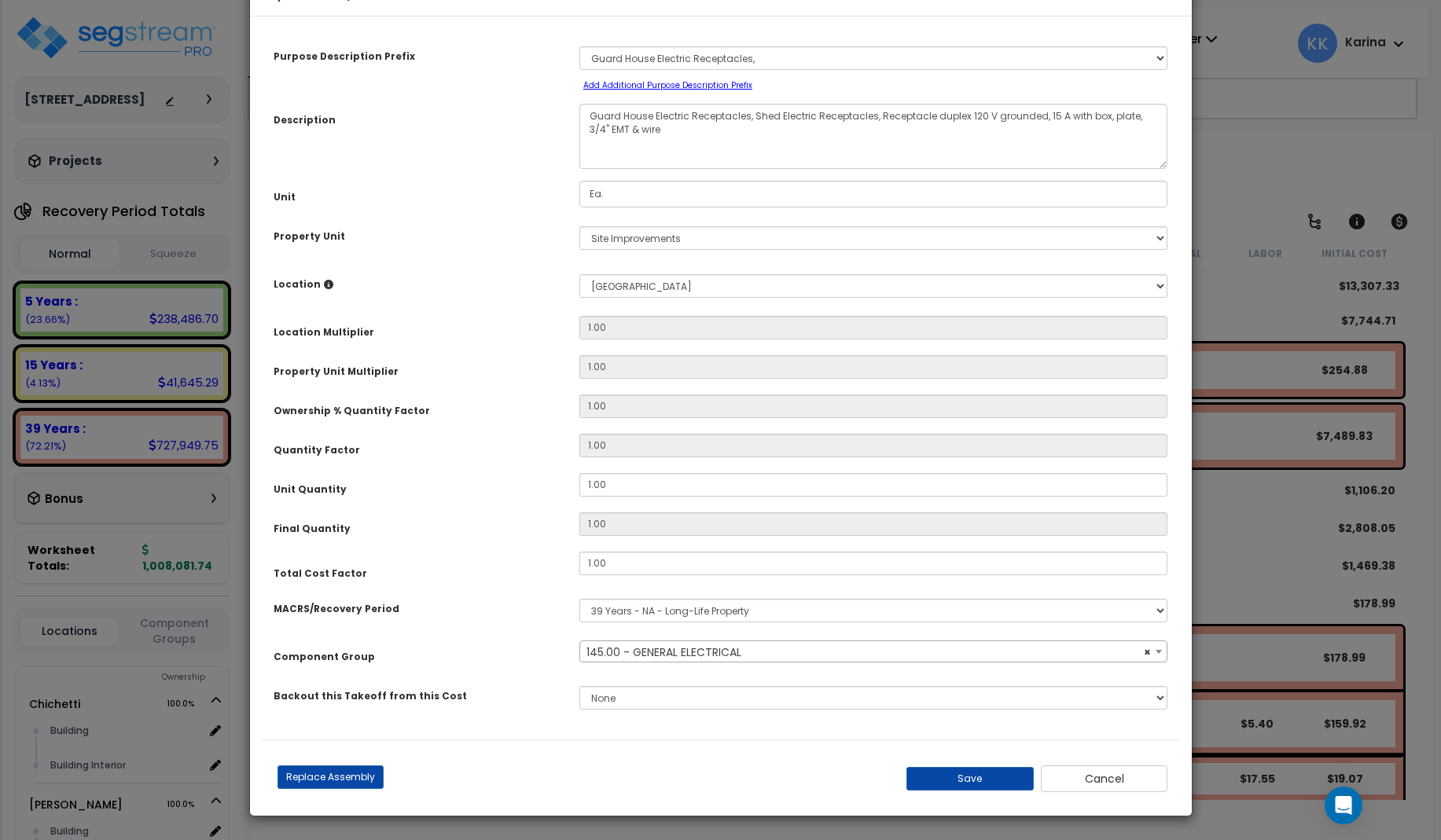
select select "56955"
drag, startPoint x: 653, startPoint y: 161, endPoint x: 544, endPoint y: 161, distance: 109.0
click at [579, 161] on textarea "Guard House Electric Receptacles, Shed Electric Receptacles, Receptacle duplex …" at bounding box center [873, 136] width 589 height 65
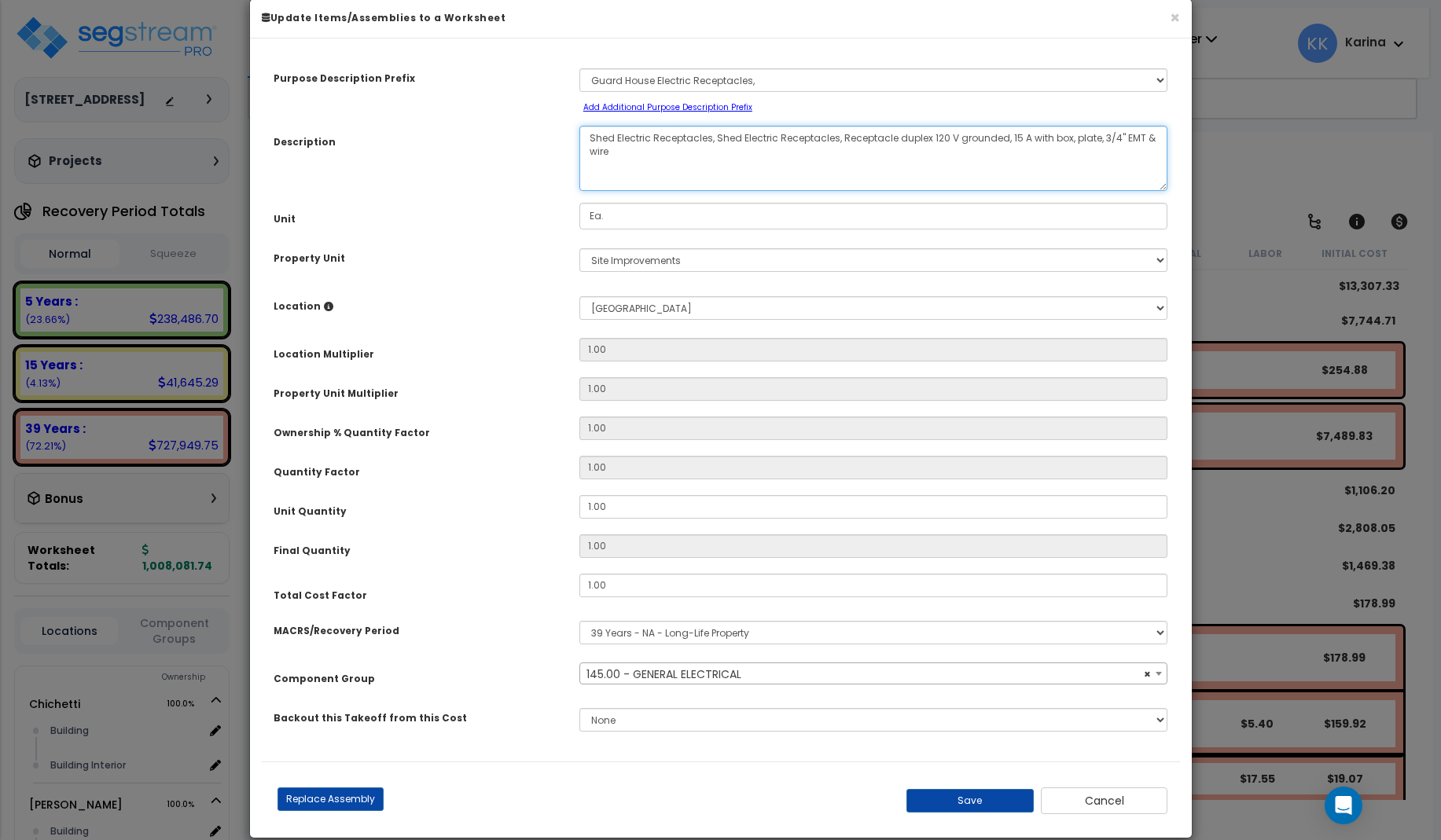
scroll to position [47, 0]
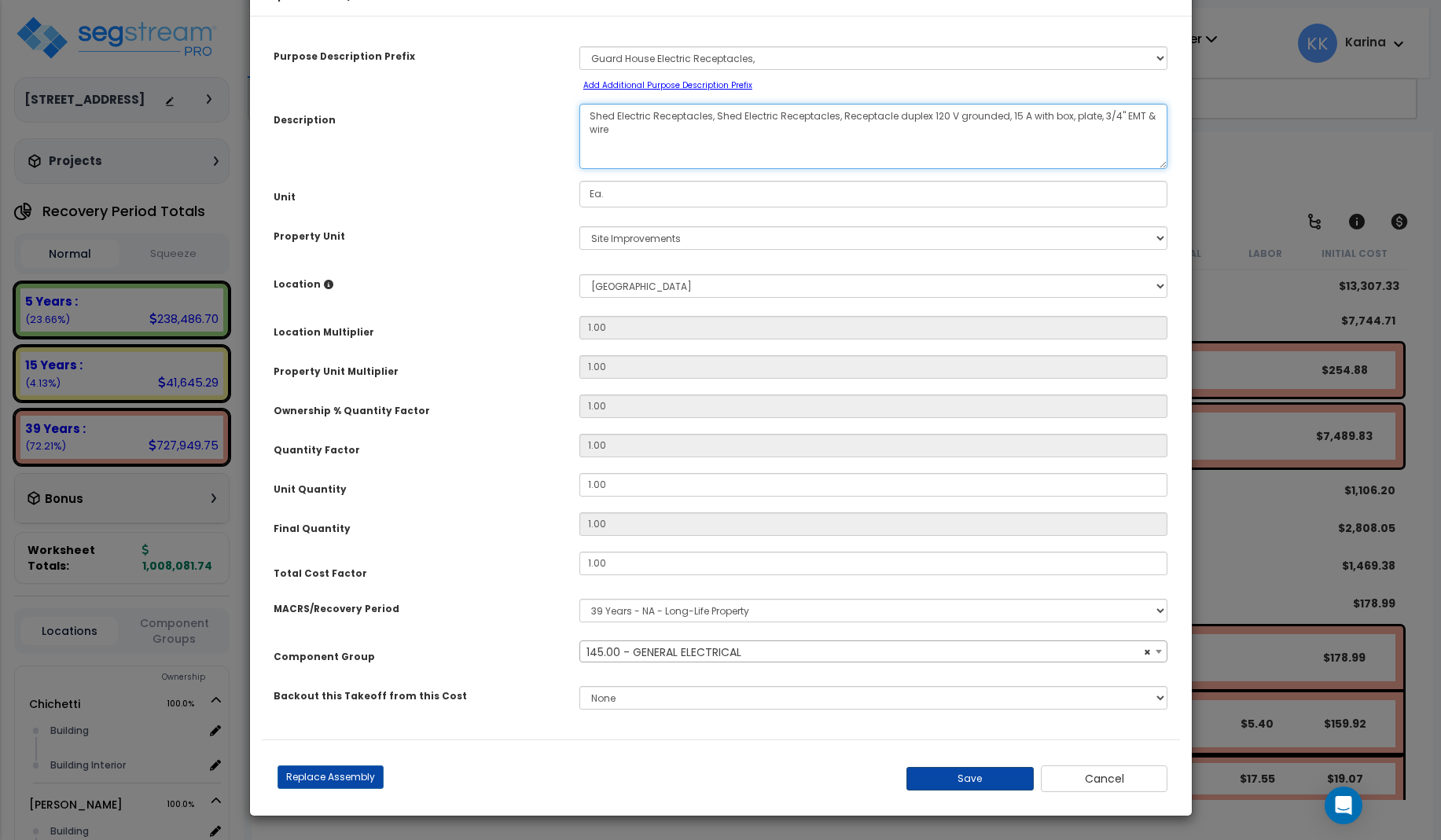
type textarea "Shed Electric Receptacles, Shed Electric Receptacles, Receptacle duplex 120 V g…"
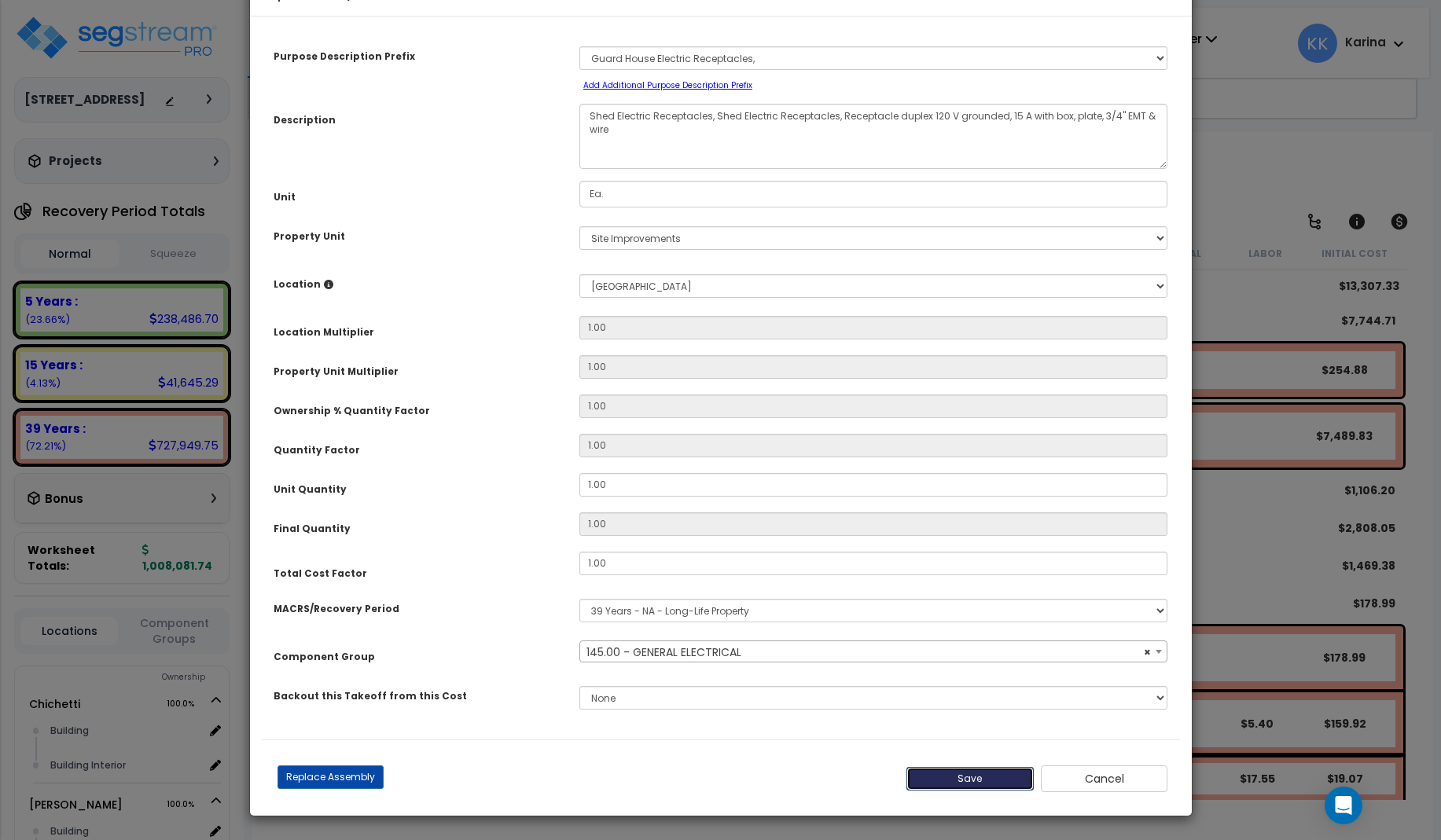
click at [960, 777] on button "Save" at bounding box center [970, 779] width 128 height 24
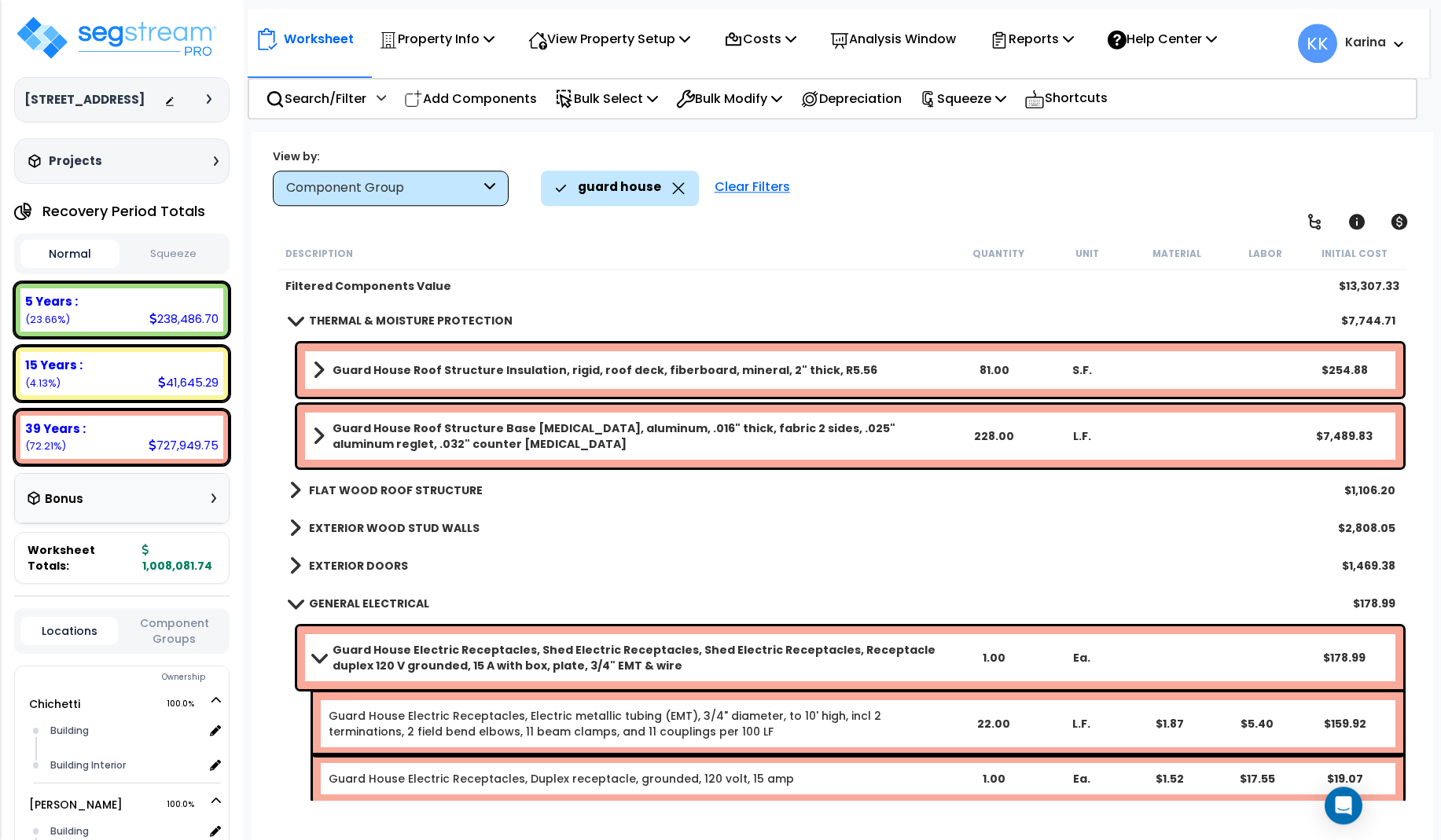
scroll to position [0, 0]
click at [291, 320] on span at bounding box center [295, 320] width 22 height 12
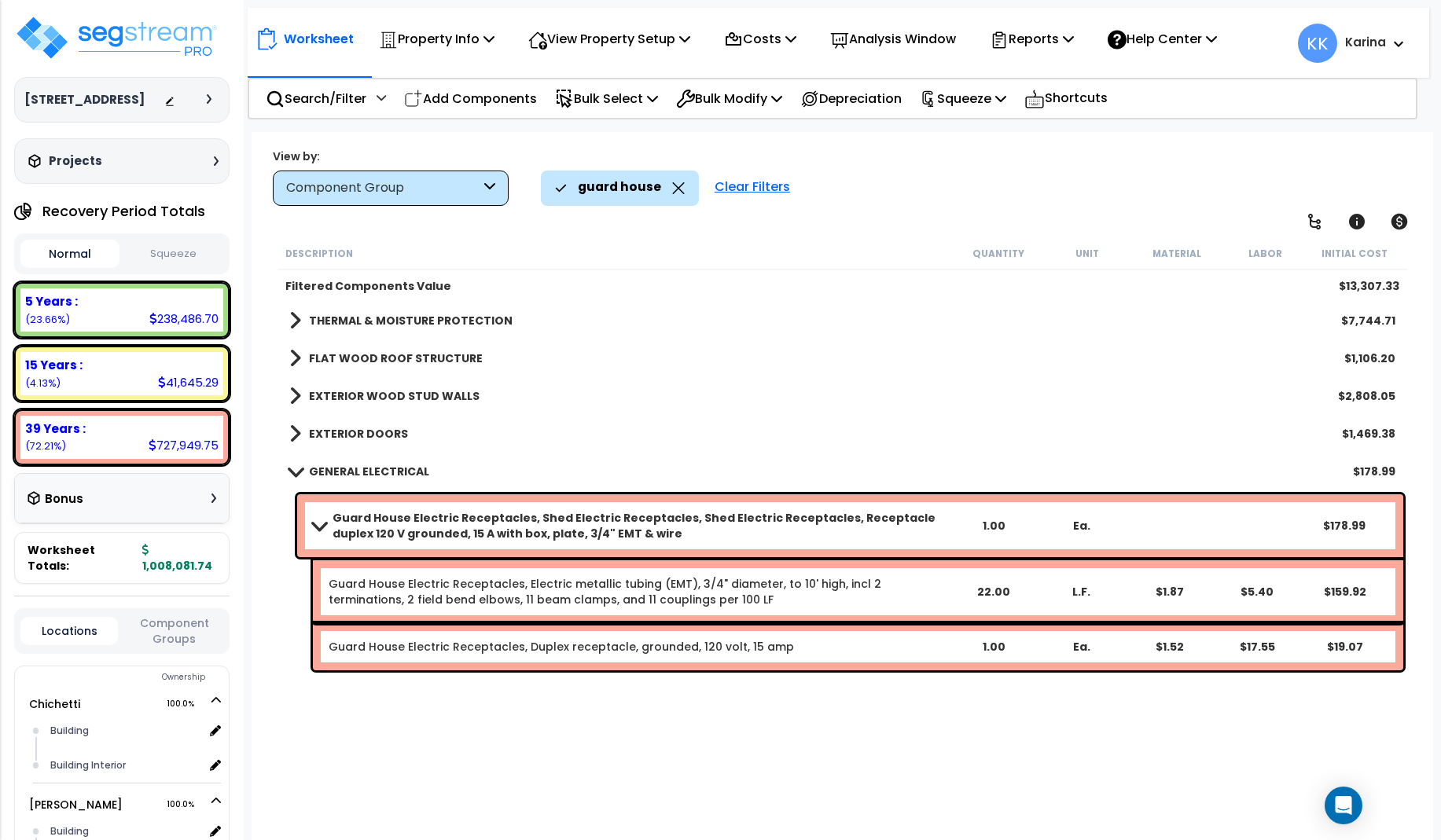
click at [296, 357] on span at bounding box center [296, 359] width 12 height 22
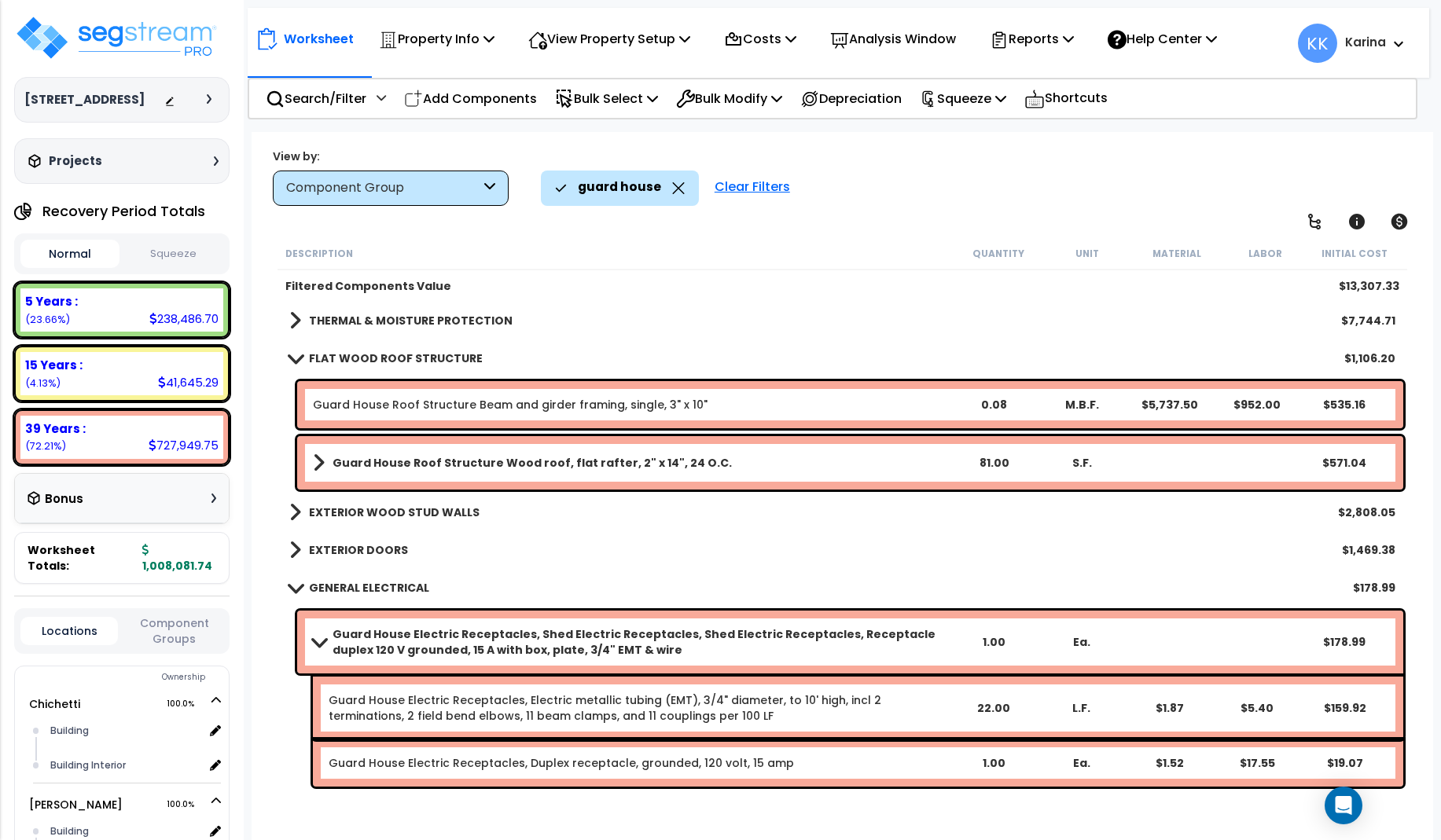
click at [296, 357] on span at bounding box center [295, 358] width 22 height 12
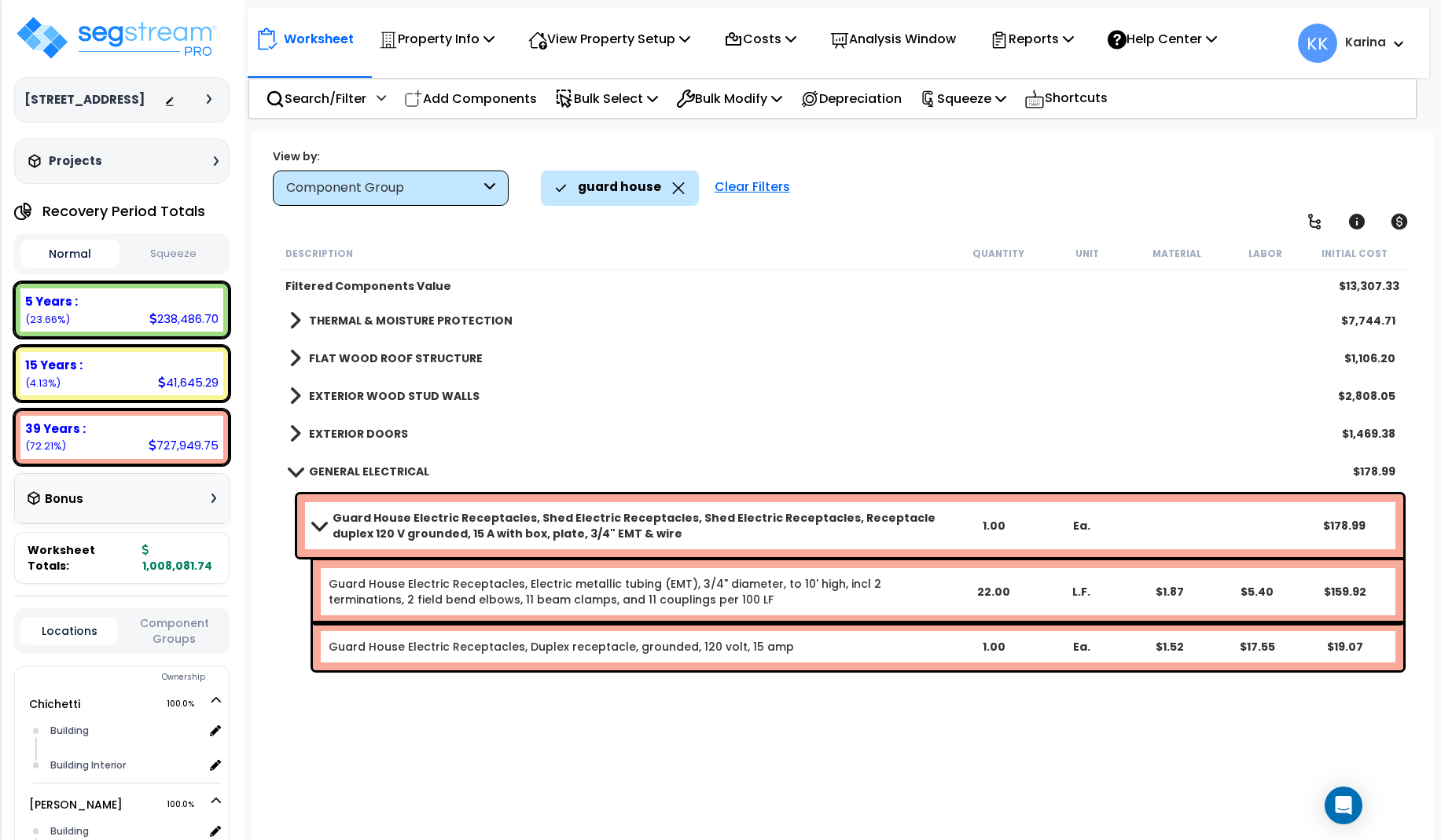
click at [290, 426] on span at bounding box center [296, 434] width 12 height 22
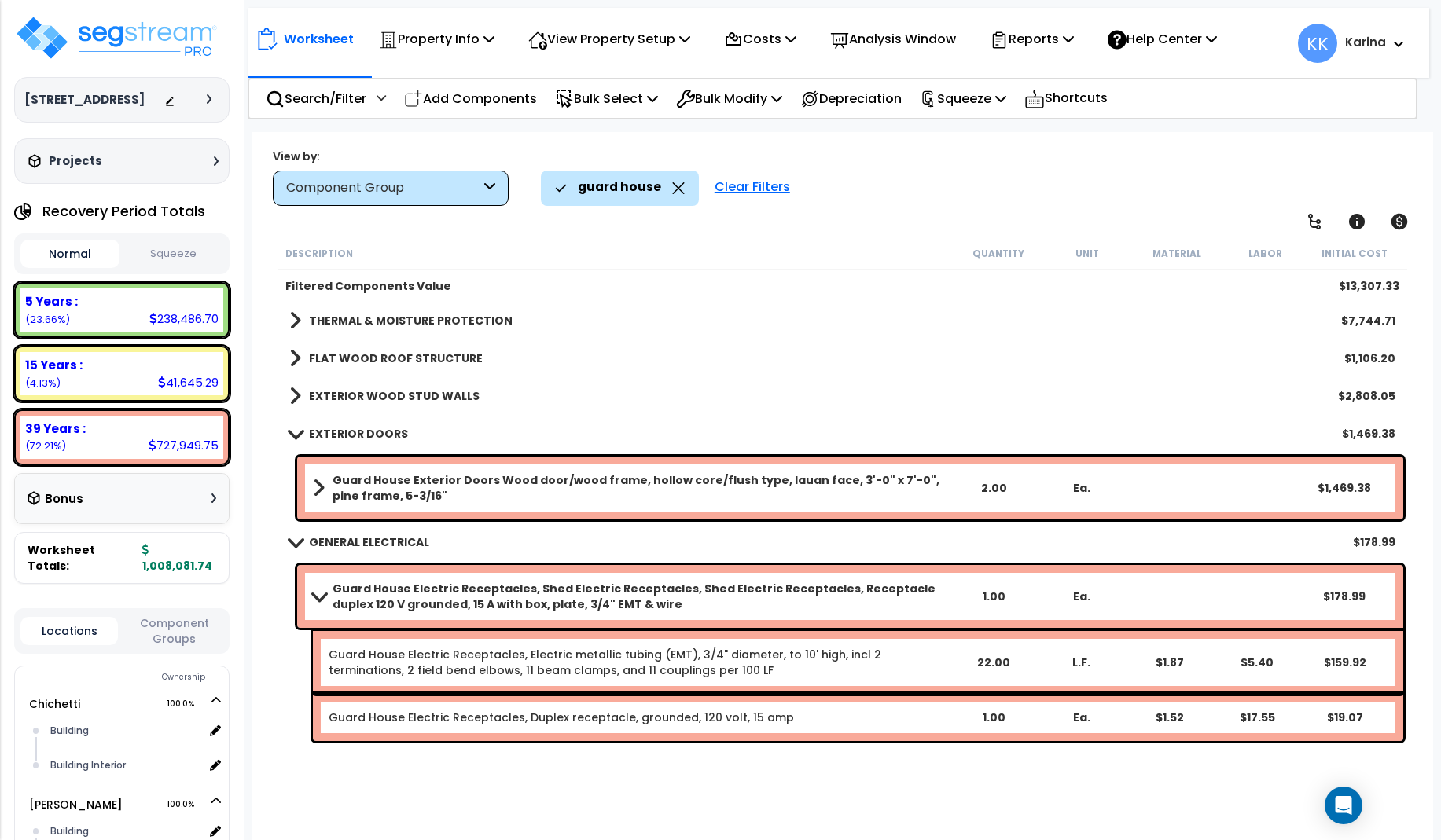
click at [293, 429] on span at bounding box center [295, 433] width 22 height 12
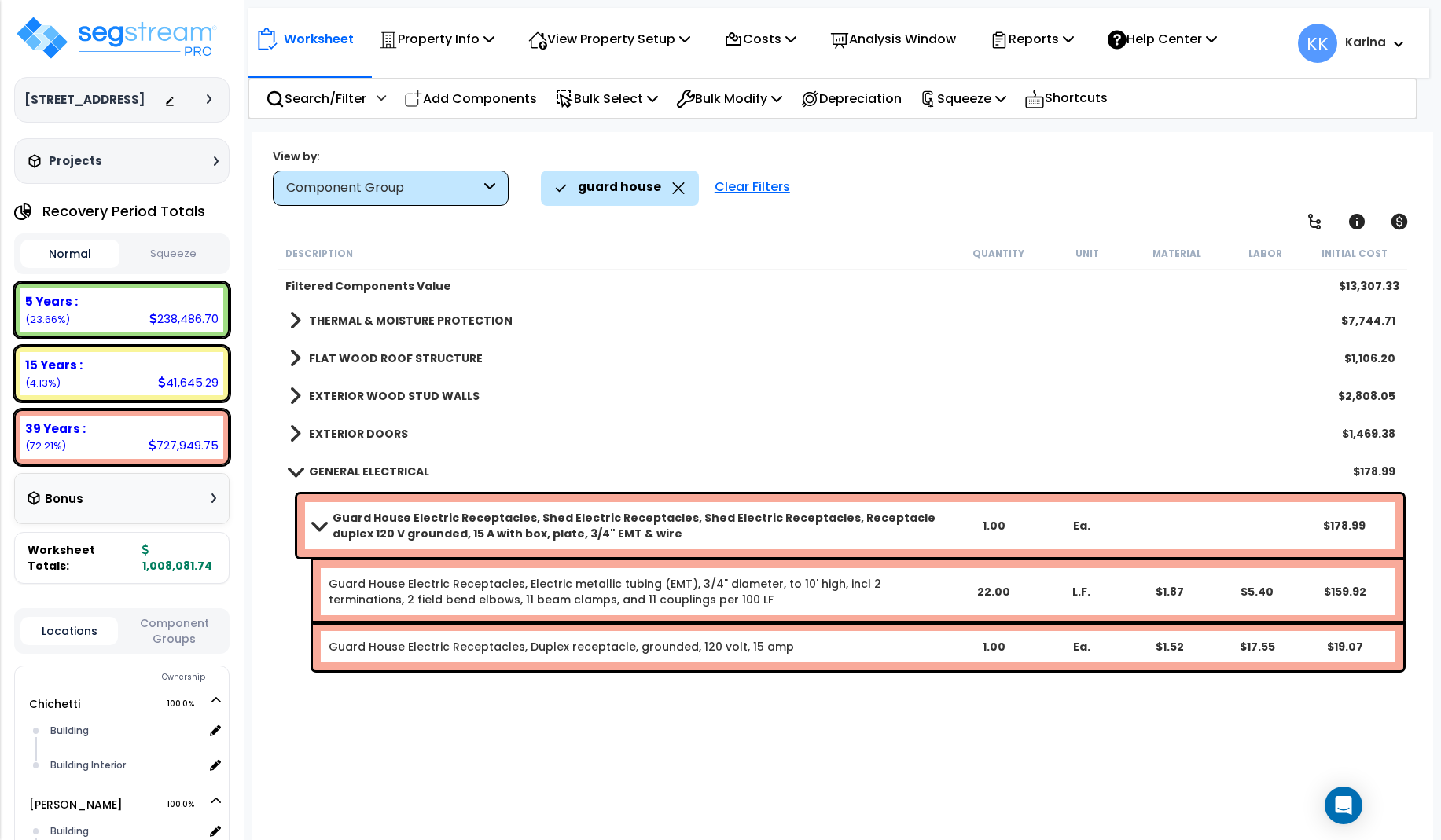
click at [290, 430] on span at bounding box center [296, 434] width 12 height 22
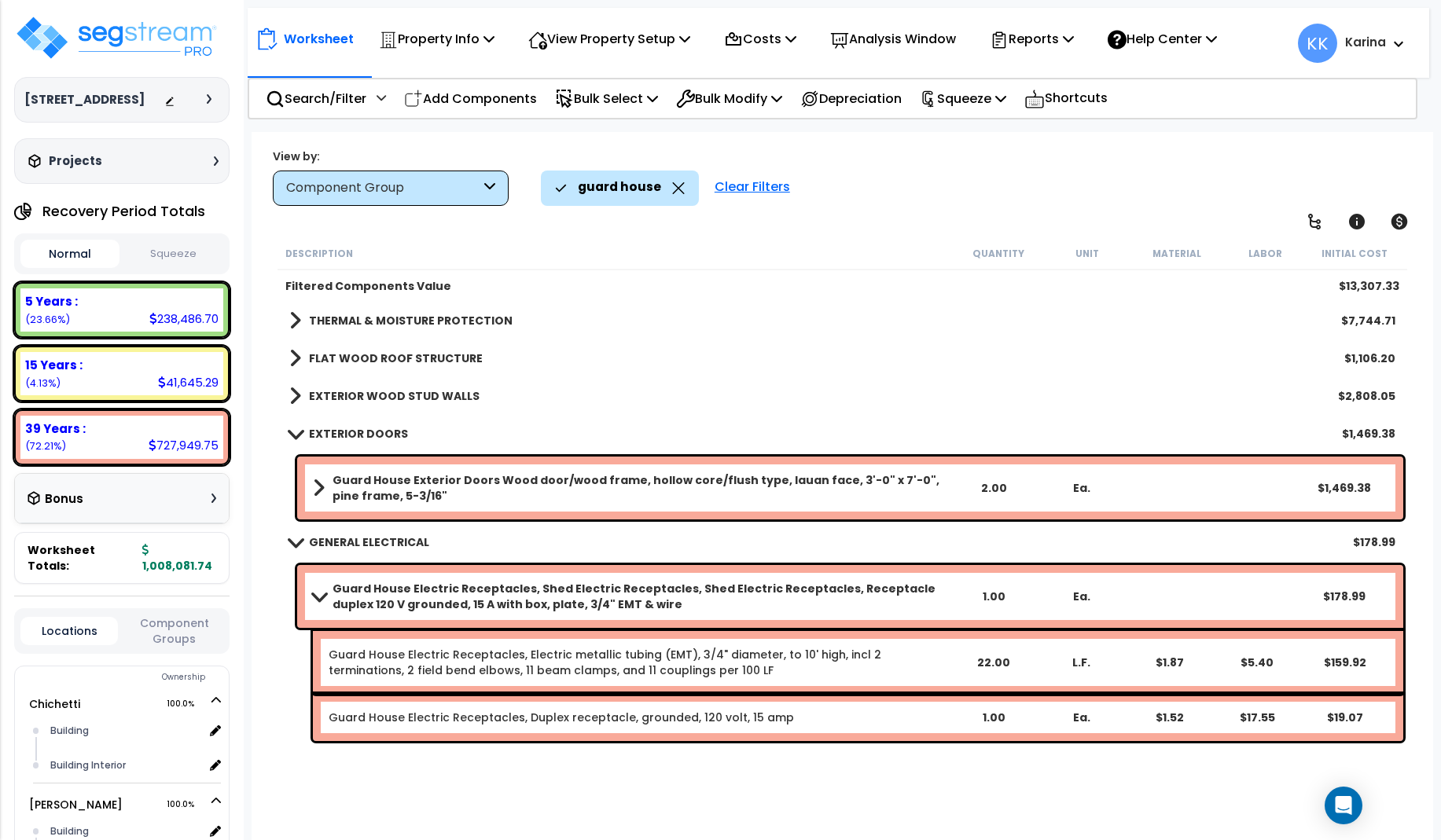
click at [295, 319] on span at bounding box center [296, 321] width 12 height 22
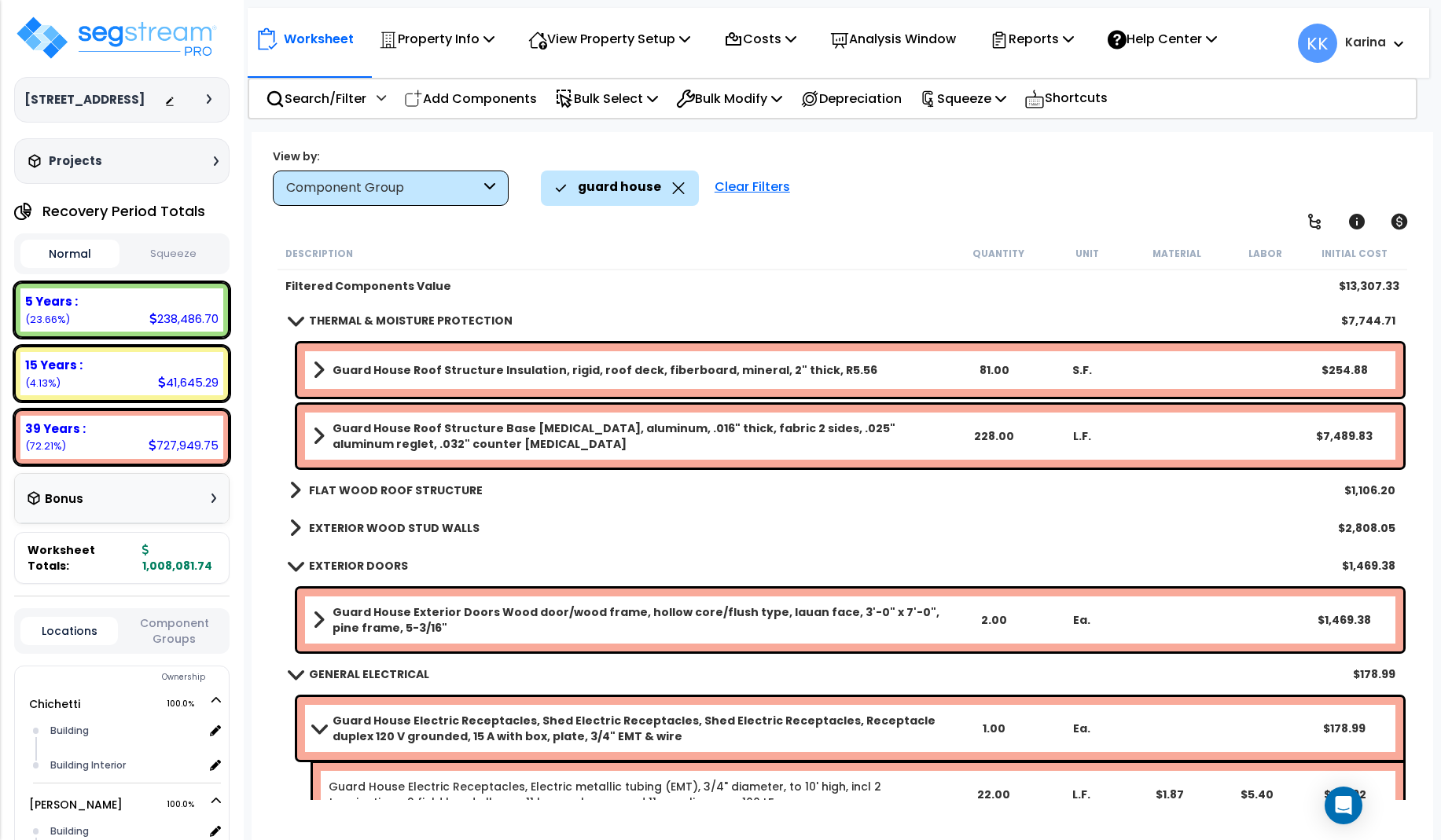
click at [295, 319] on span at bounding box center [295, 320] width 22 height 12
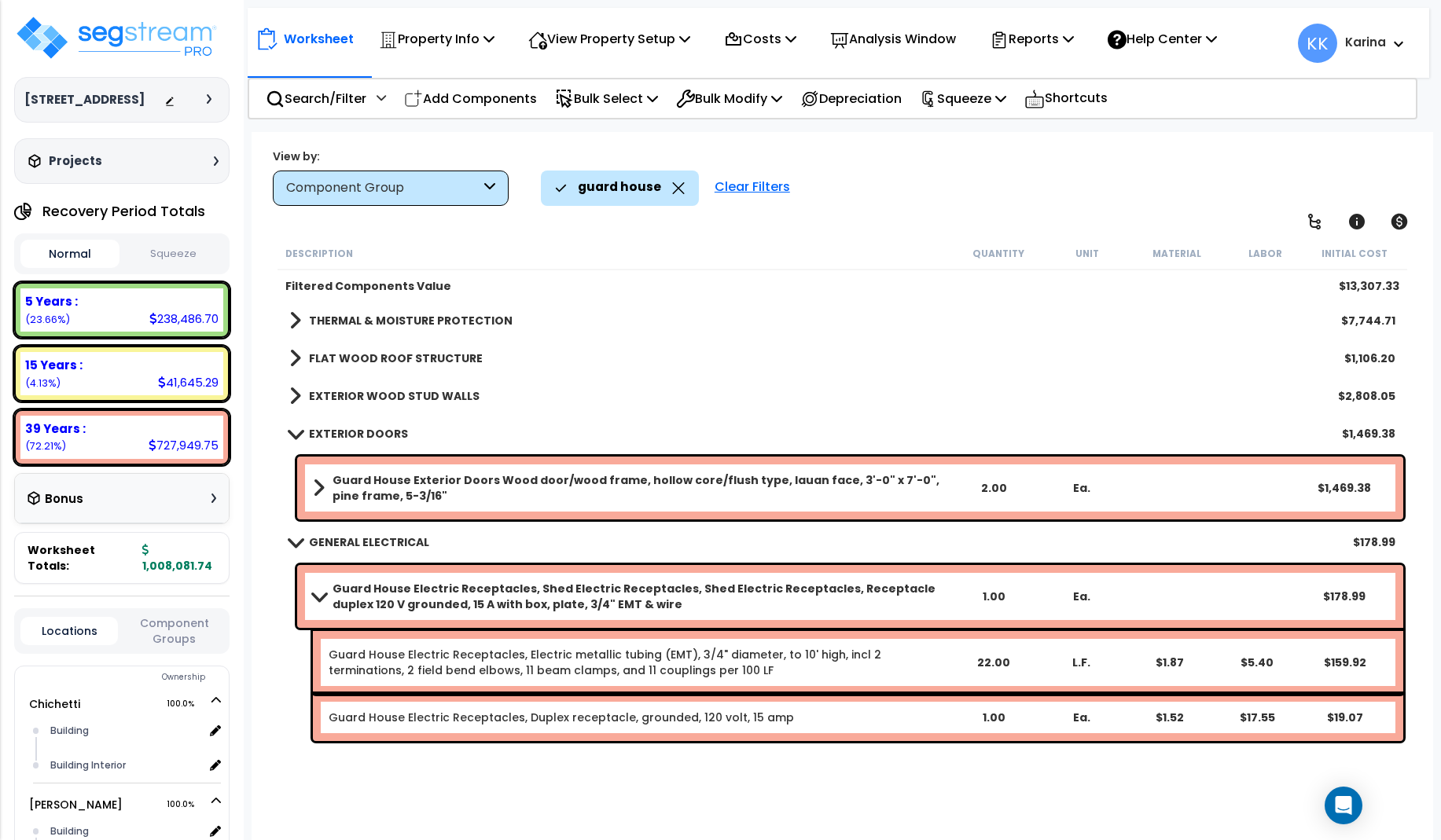
click at [295, 396] on span at bounding box center [296, 396] width 12 height 22
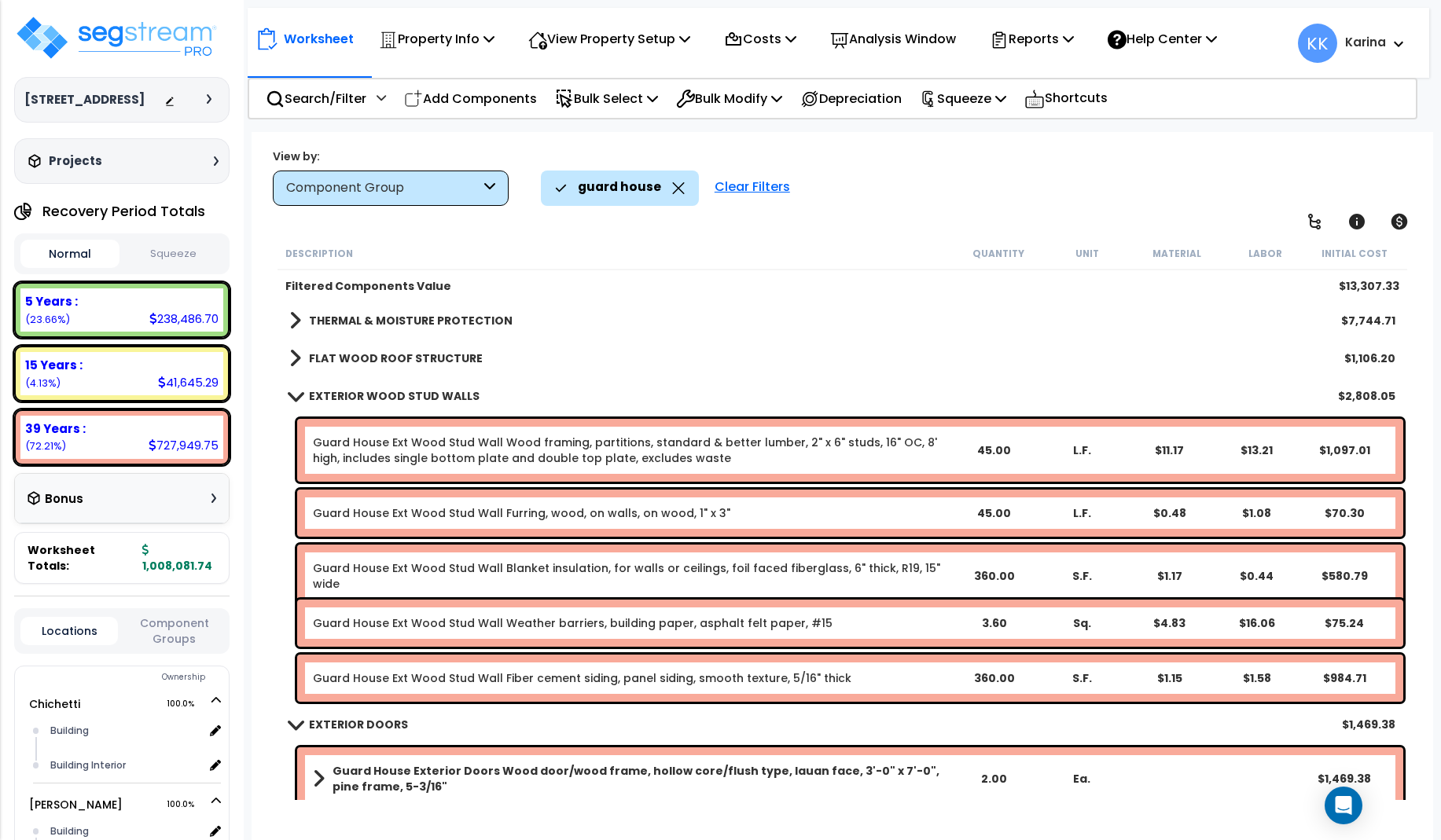
click at [292, 317] on span at bounding box center [296, 321] width 12 height 22
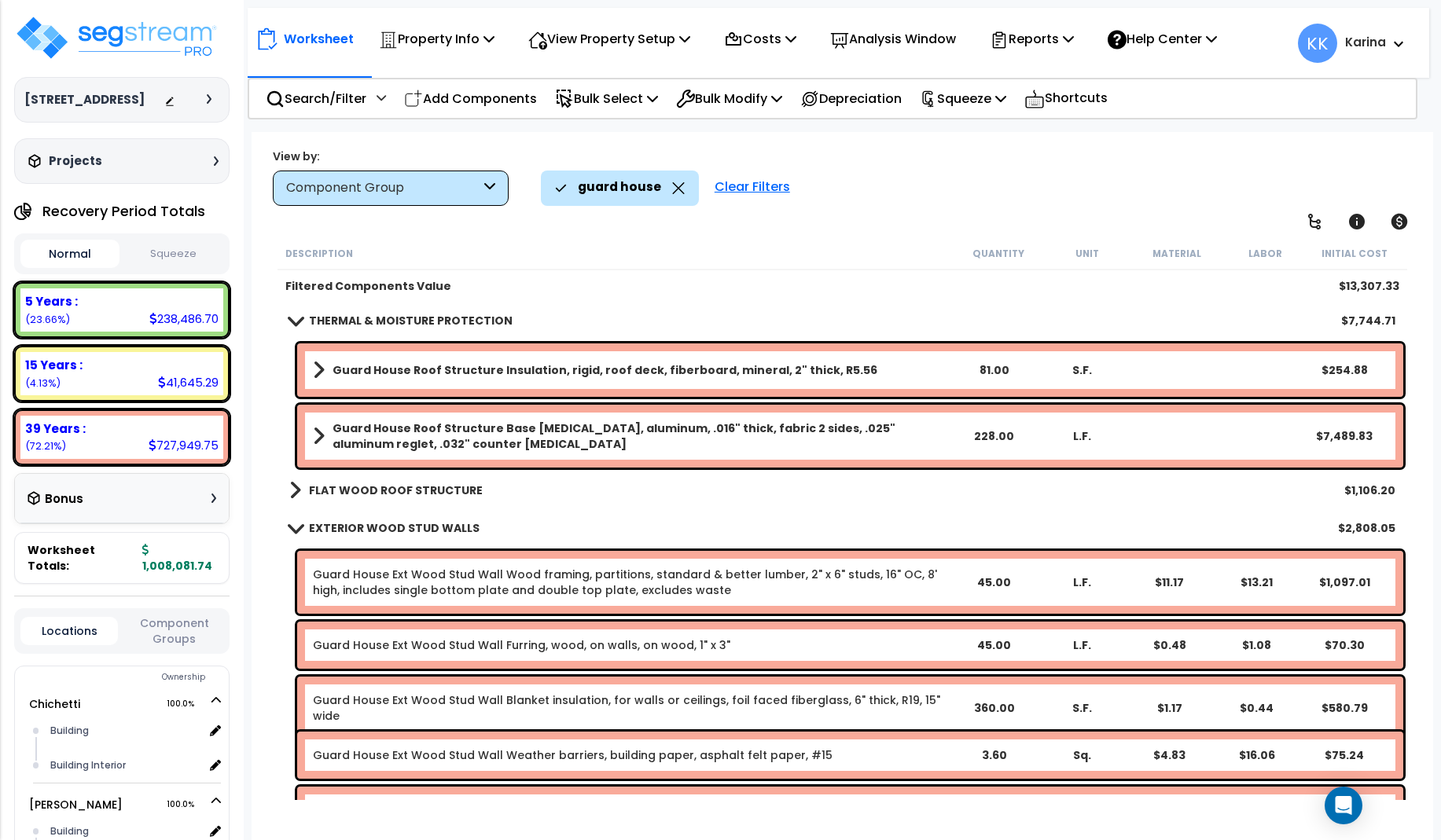
click at [295, 491] on span at bounding box center [296, 491] width 12 height 22
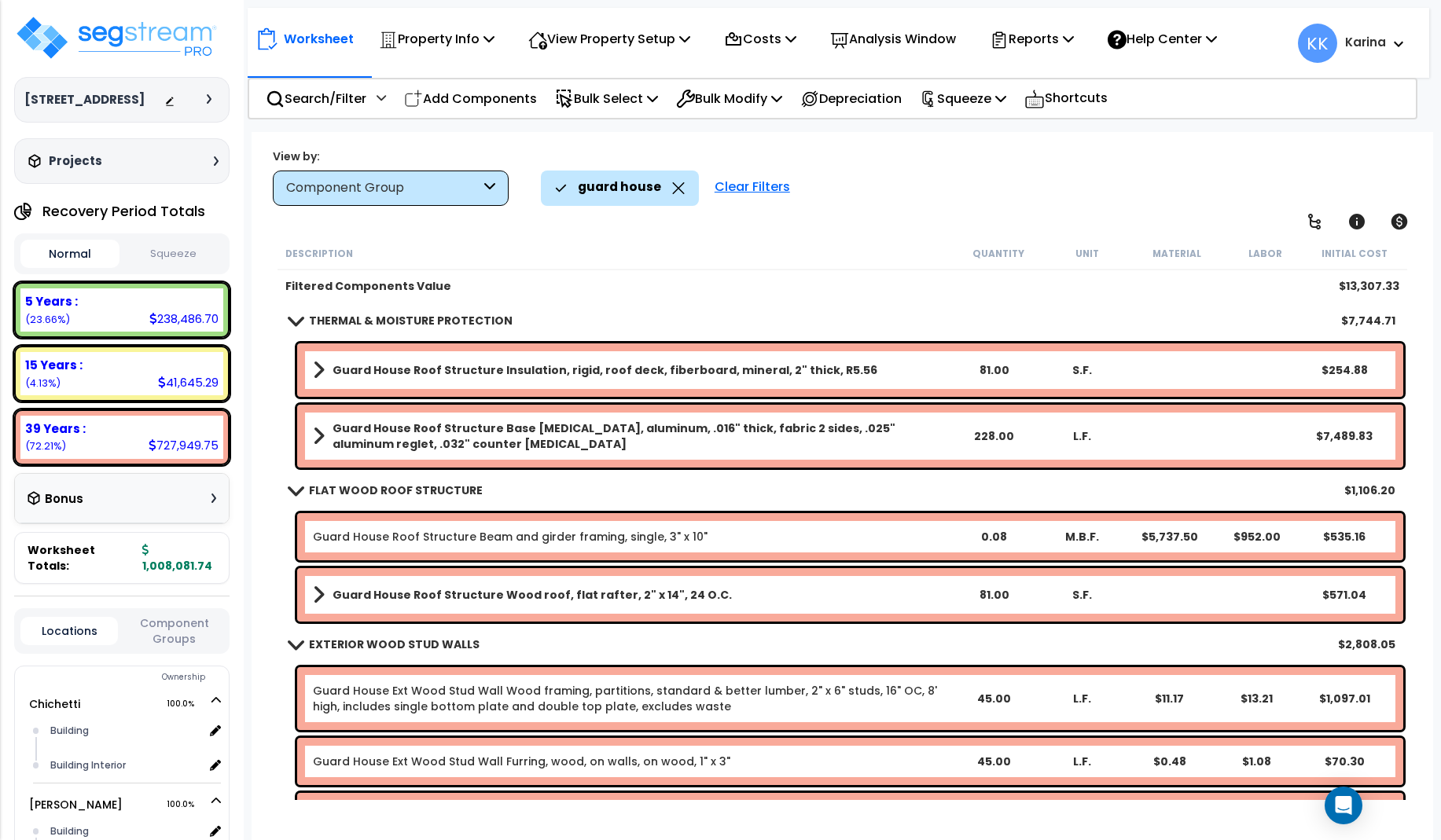
click at [366, 366] on b "Guard House Roof Structure Insulation, rigid, roof deck, fiberboard, mineral, 2…" at bounding box center [605, 370] width 545 height 15
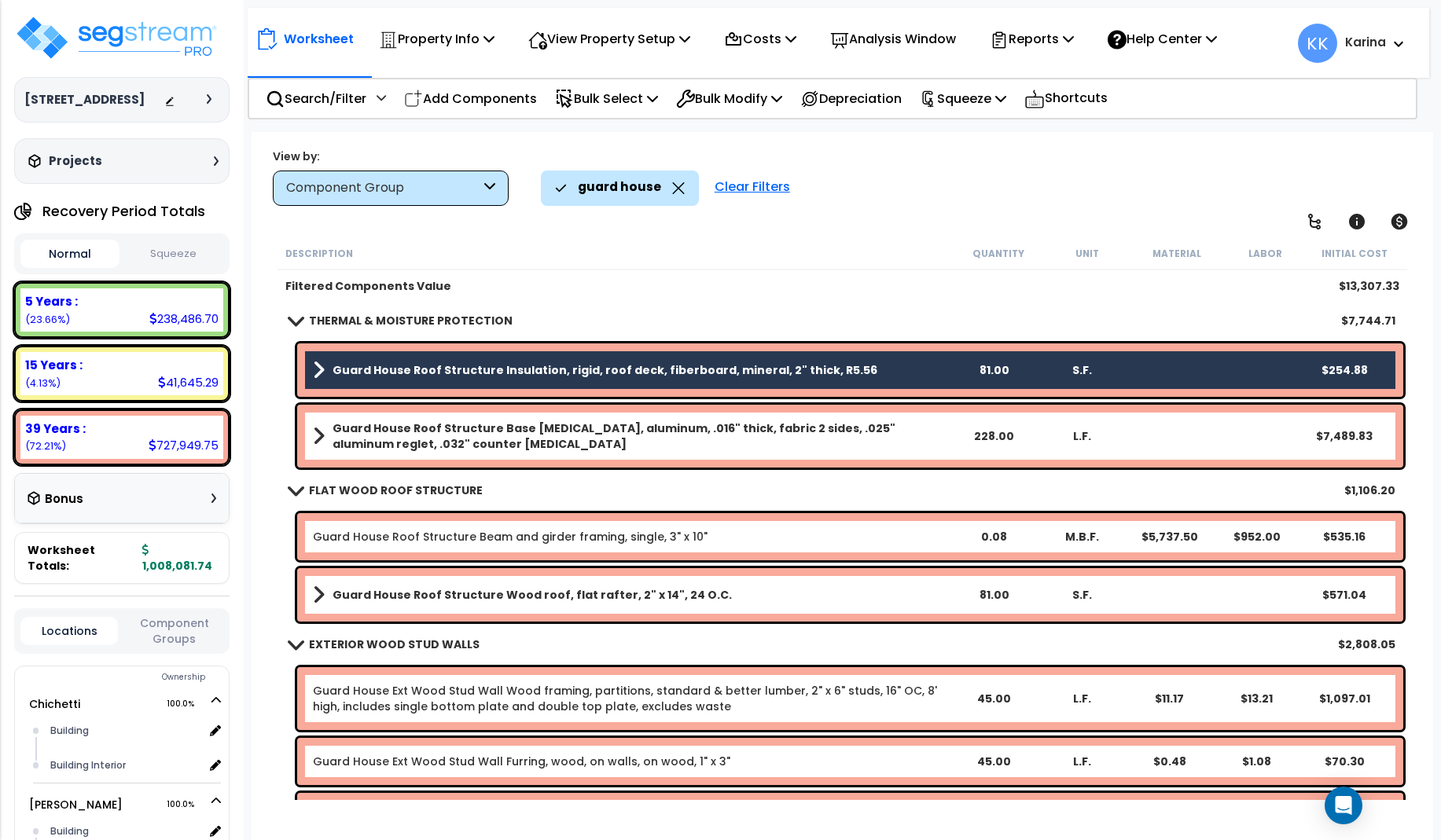
click at [370, 429] on b "Guard House Roof Structure Base flashing, aluminum, .016" thick, fabric 2 sides…" at bounding box center [641, 436] width 617 height 32
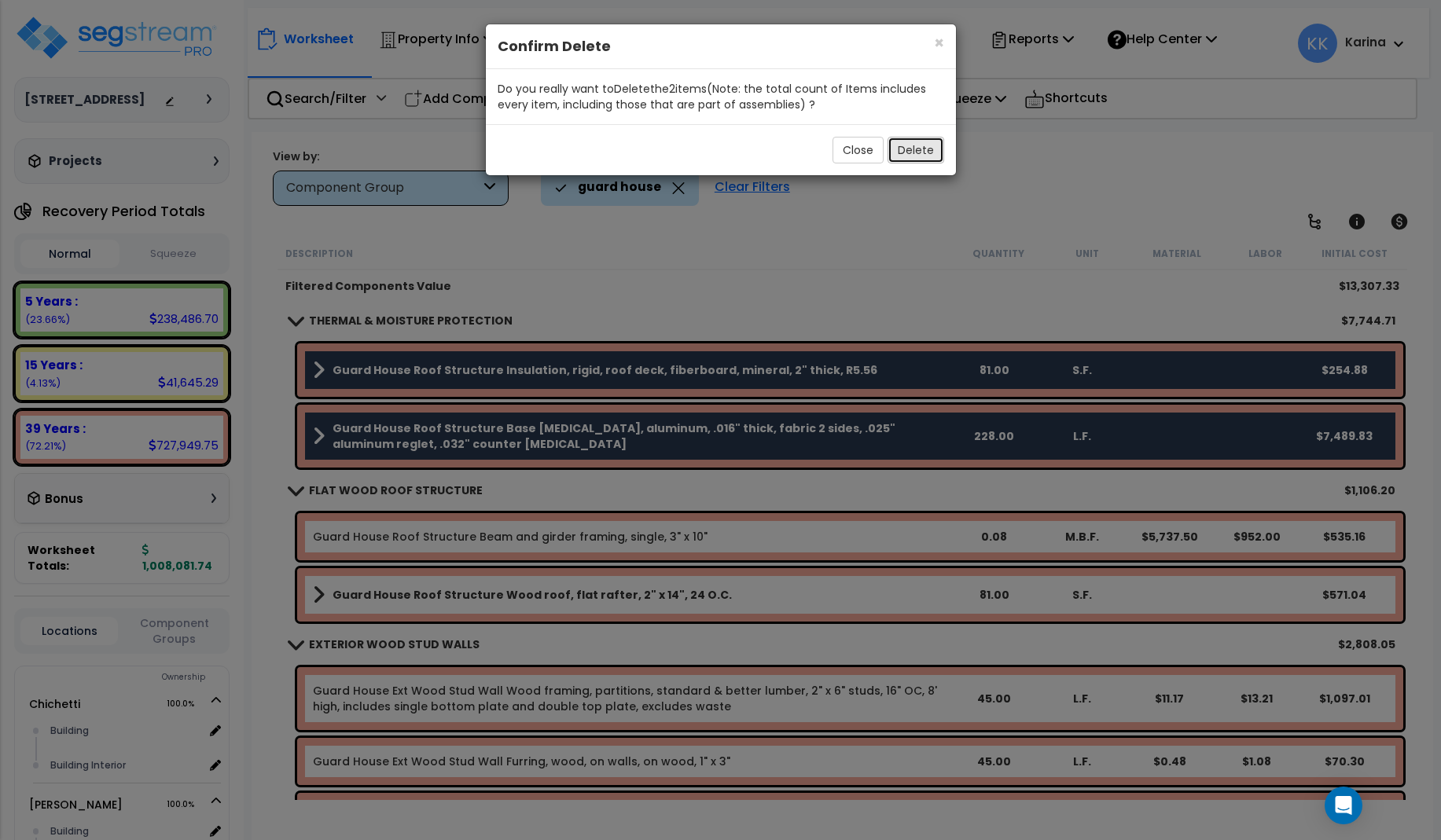
click at [907, 150] on button "Delete" at bounding box center [916, 150] width 57 height 27
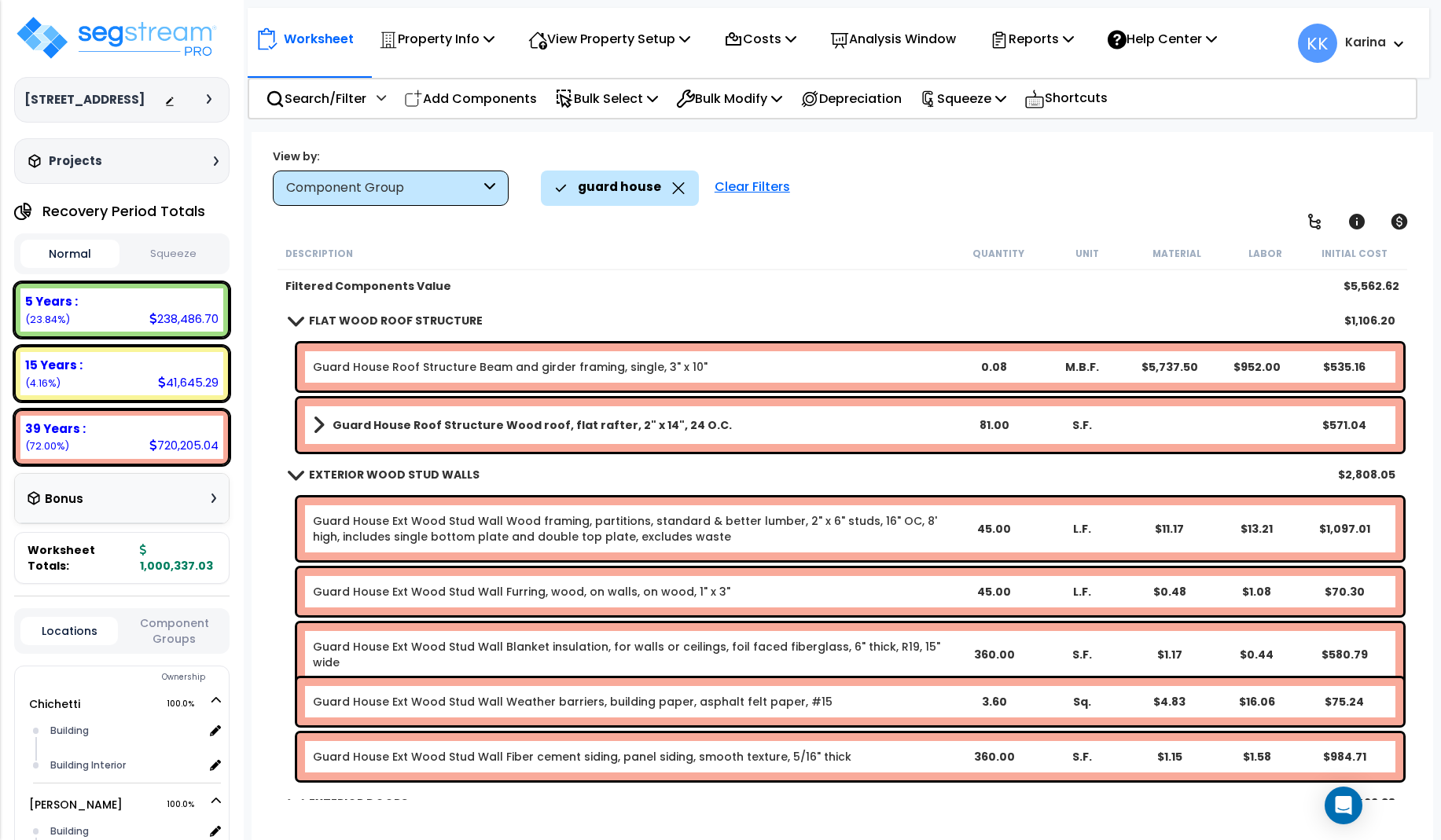
click at [318, 422] on span at bounding box center [319, 426] width 12 height 22
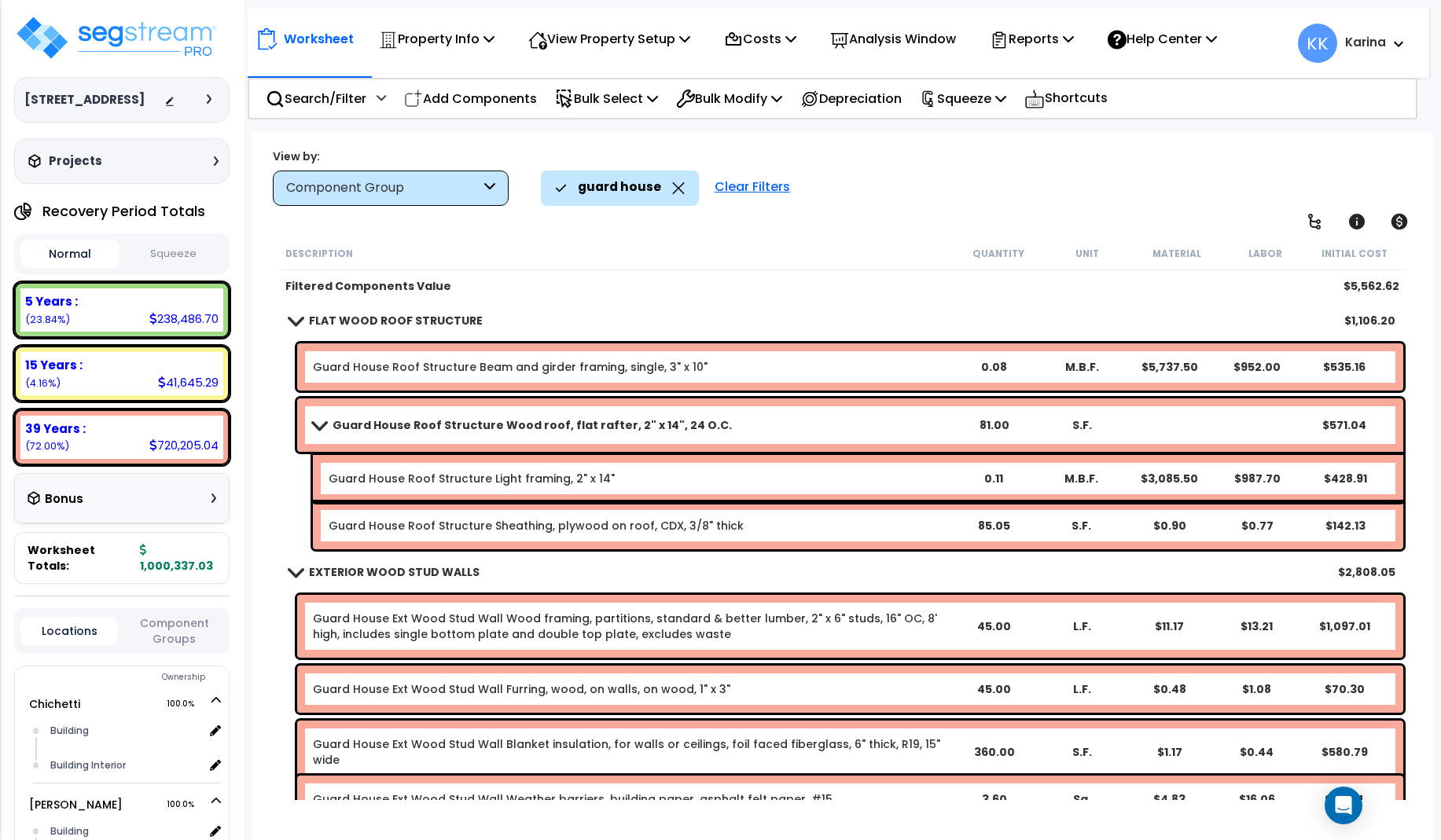
click at [318, 425] on span at bounding box center [319, 425] width 22 height 12
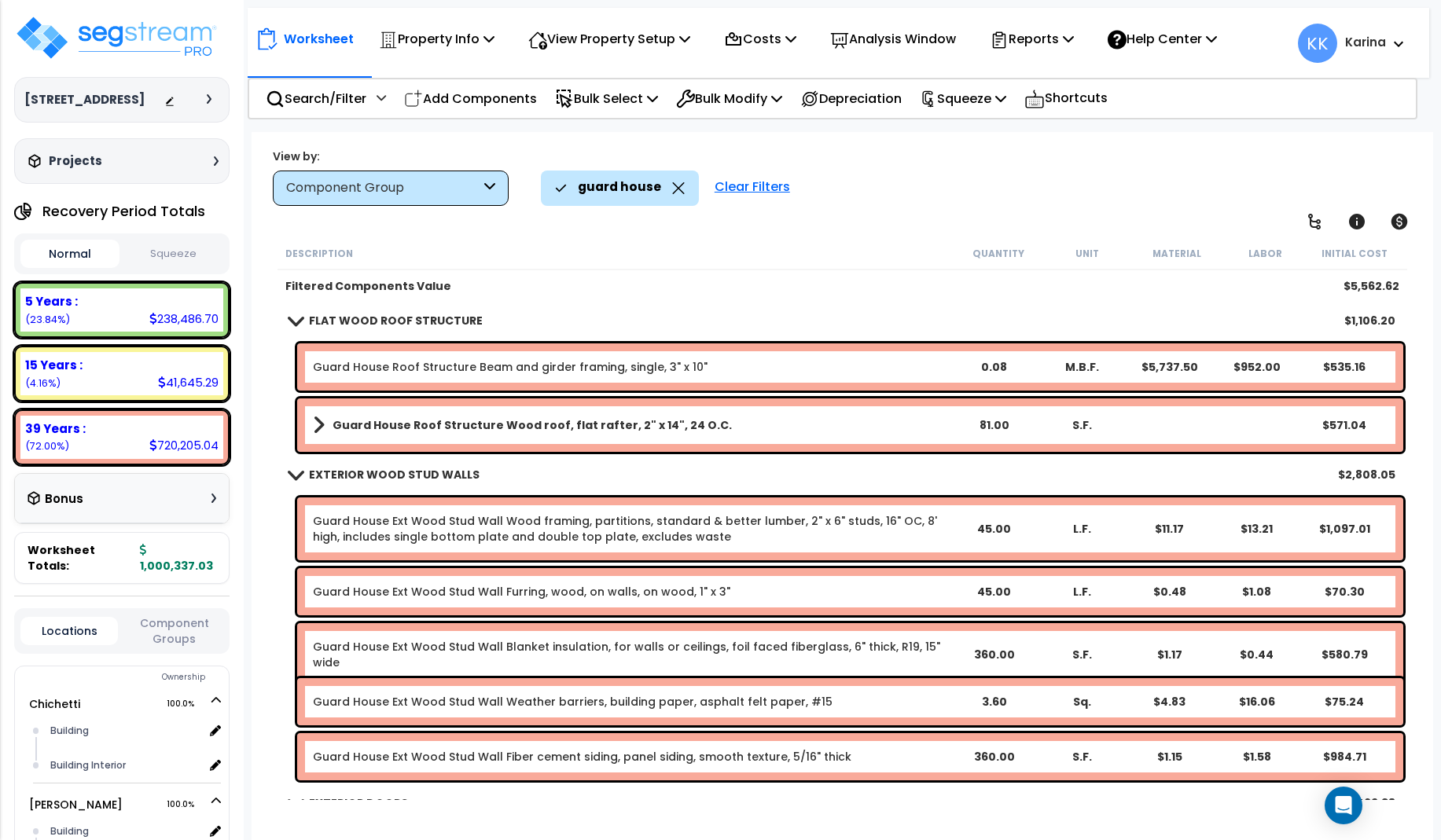
click at [393, 425] on b "Guard House Roof Structure Wood roof, flat rafter, 2" x 14", 24 O.C." at bounding box center [532, 425] width 399 height 15
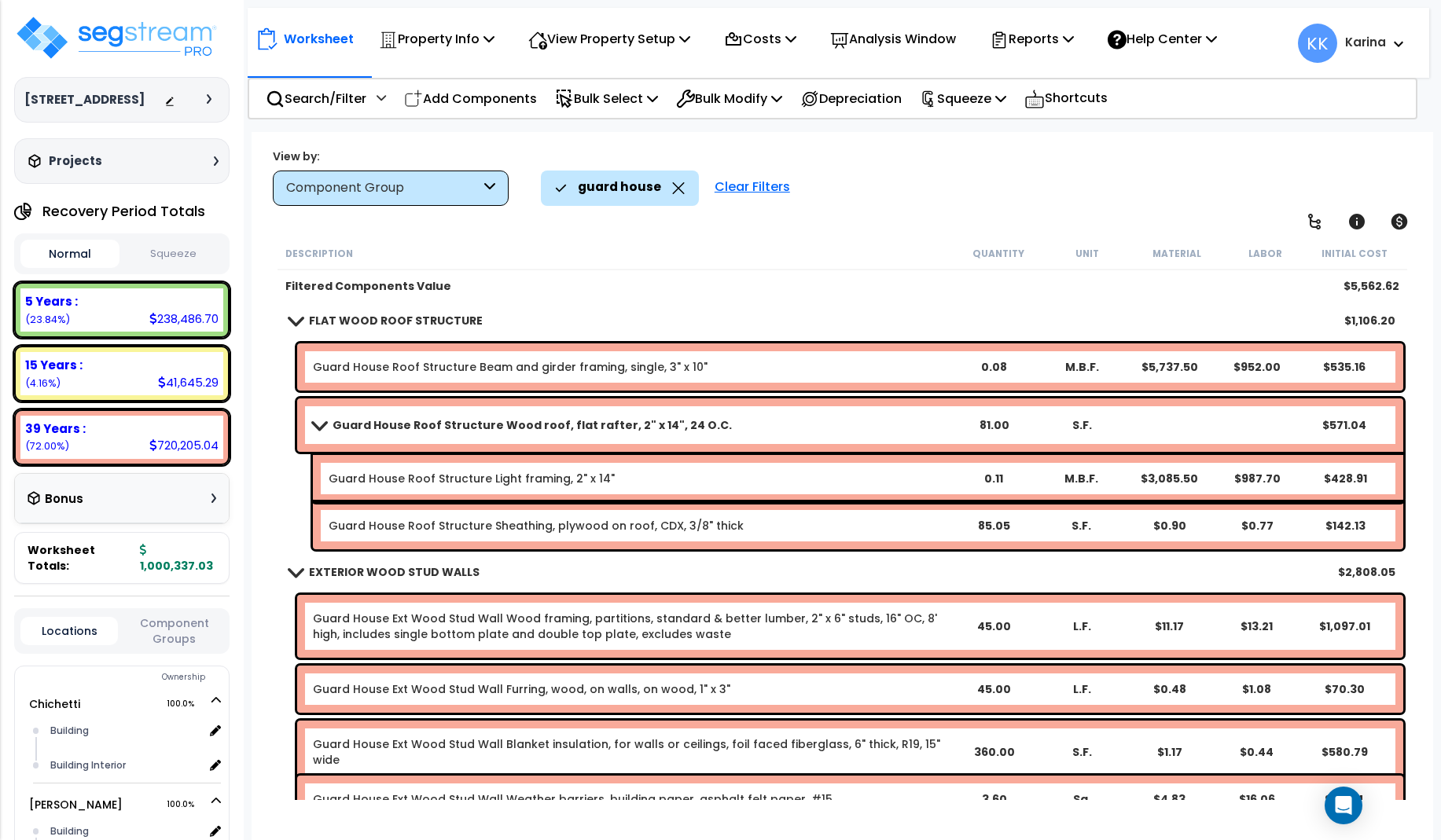
click at [393, 425] on b "Guard House Roof Structure Wood roof, flat rafter, 2" x 14", 24 O.C." at bounding box center [532, 425] width 399 height 15
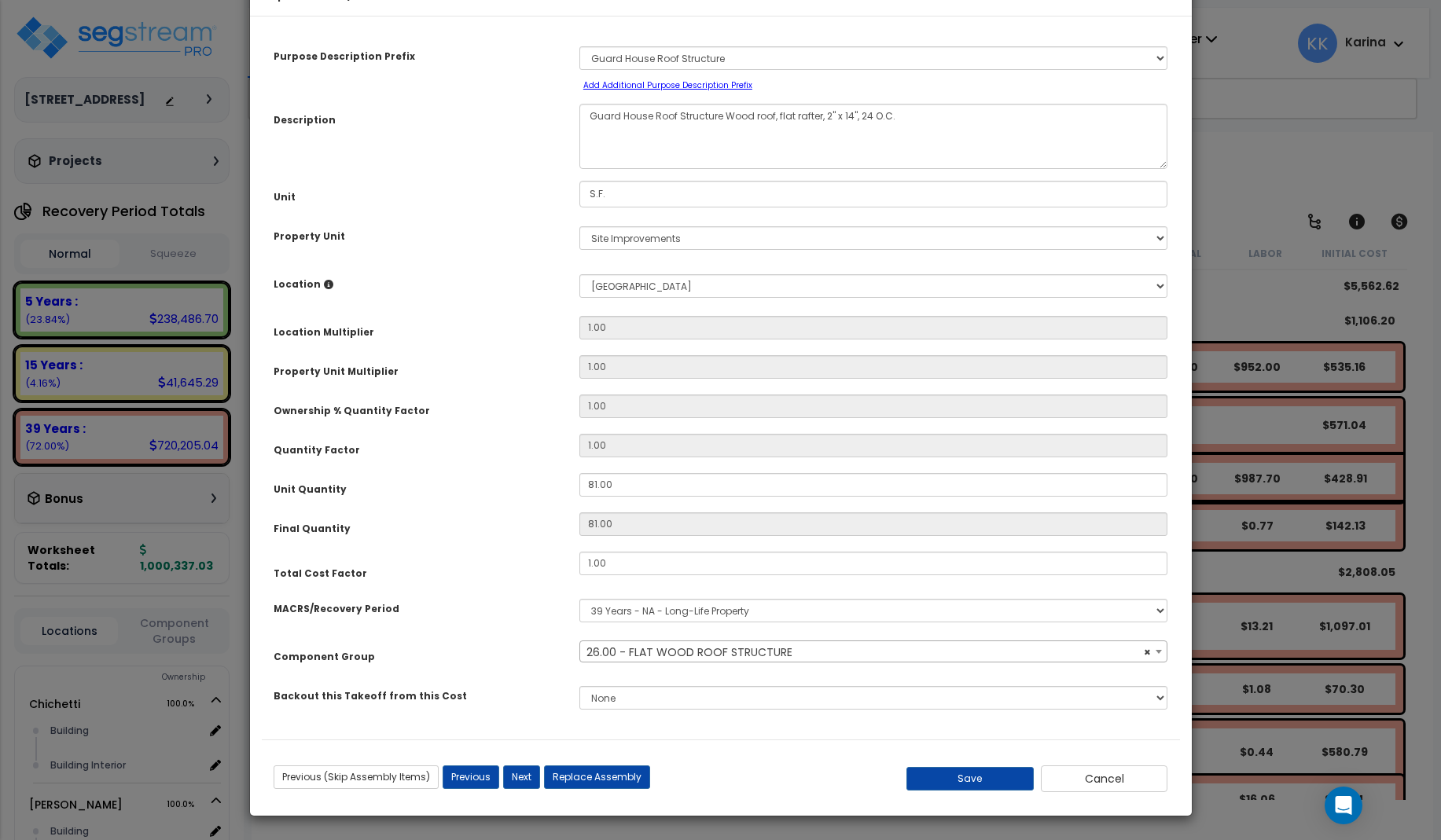
select select "56850"
click at [579, 274] on select "Select Guard House Building Site Exterior Add New Location" at bounding box center [873, 286] width 589 height 24
click at [641, 298] on select "Select Guard House Building Site Exterior Add New Location" at bounding box center [873, 286] width 589 height 24
click at [579, 274] on select "Select Guard House Building Site Exterior Add New Location" at bounding box center [873, 286] width 589 height 24
select select "Others"
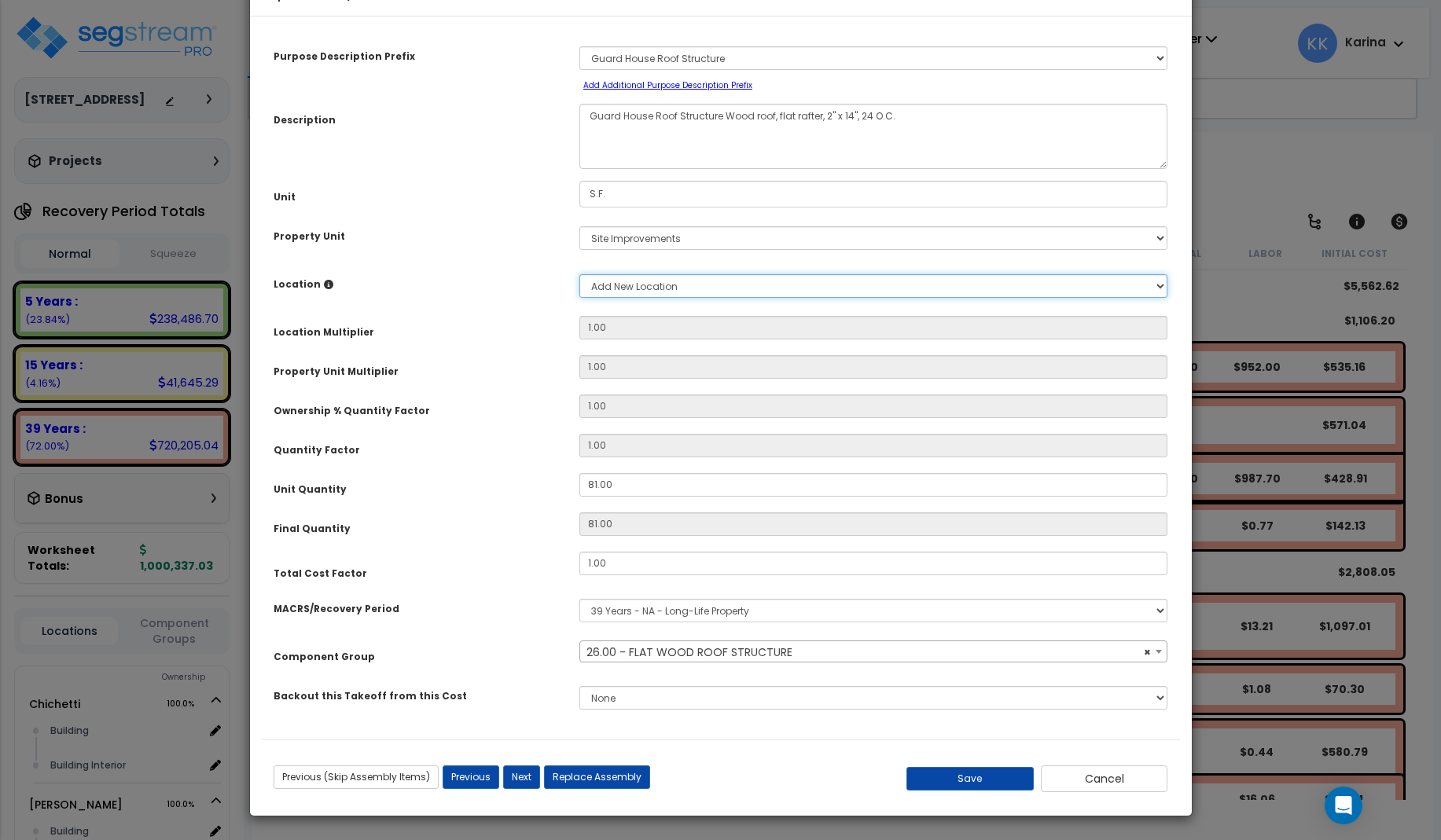
click option "Add New Location" at bounding box center [0, 0] width 0 height 0
type input "1"
type input "81"
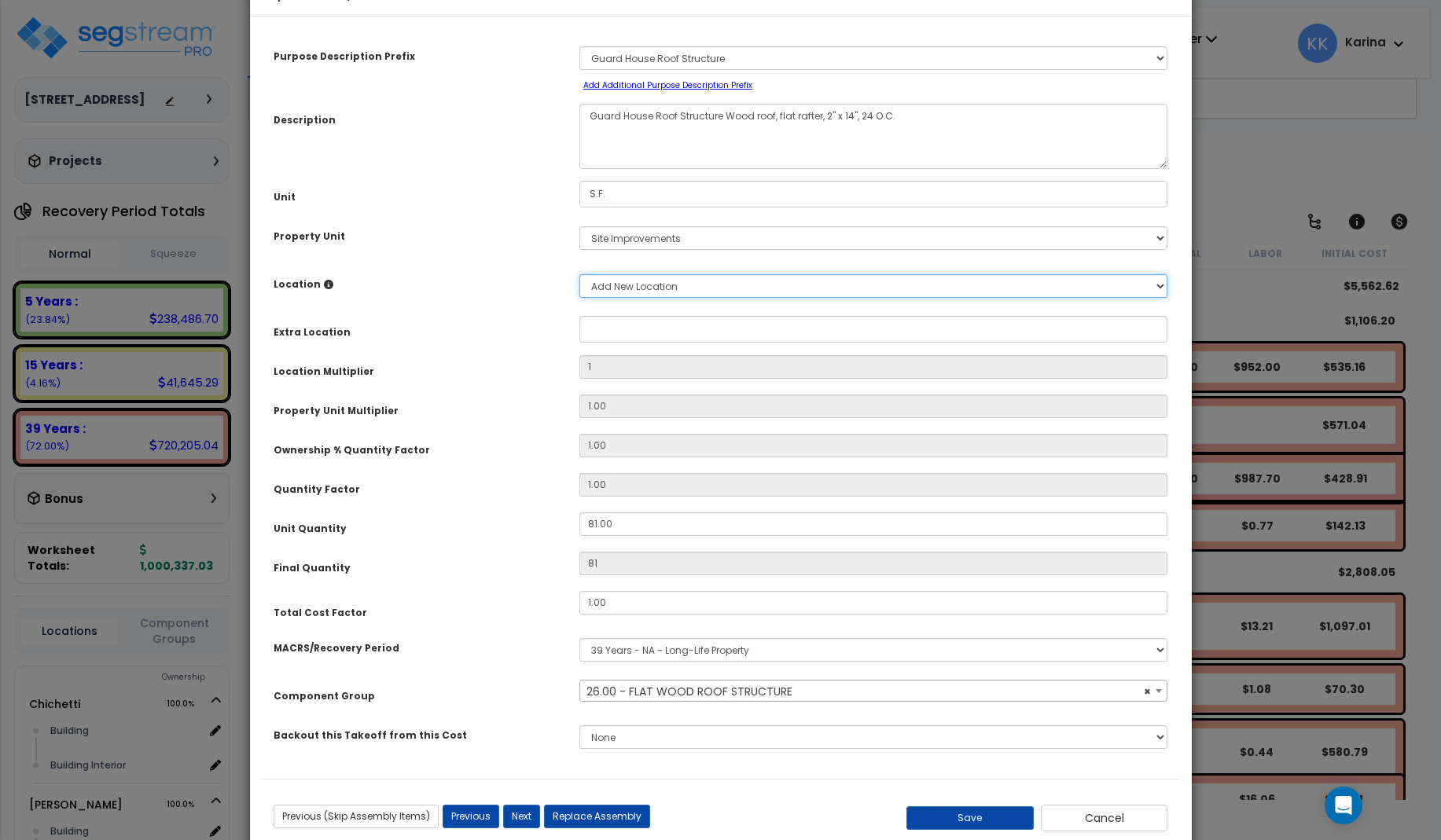
click at [579, 274] on select "Select Guard House Building Site Exterior Add New Location" at bounding box center [873, 286] width 589 height 24
click at [682, 298] on select "Select Guard House Building Site Exterior Add New Location" at bounding box center [873, 286] width 589 height 24
click at [641, 343] on input "Property Unit" at bounding box center [873, 329] width 589 height 27
type input "Shed"
click at [530, 390] on div "Purpose Description Prefix Select A/V System A/V System Equipment A/V System Eq…" at bounding box center [721, 403] width 918 height 750
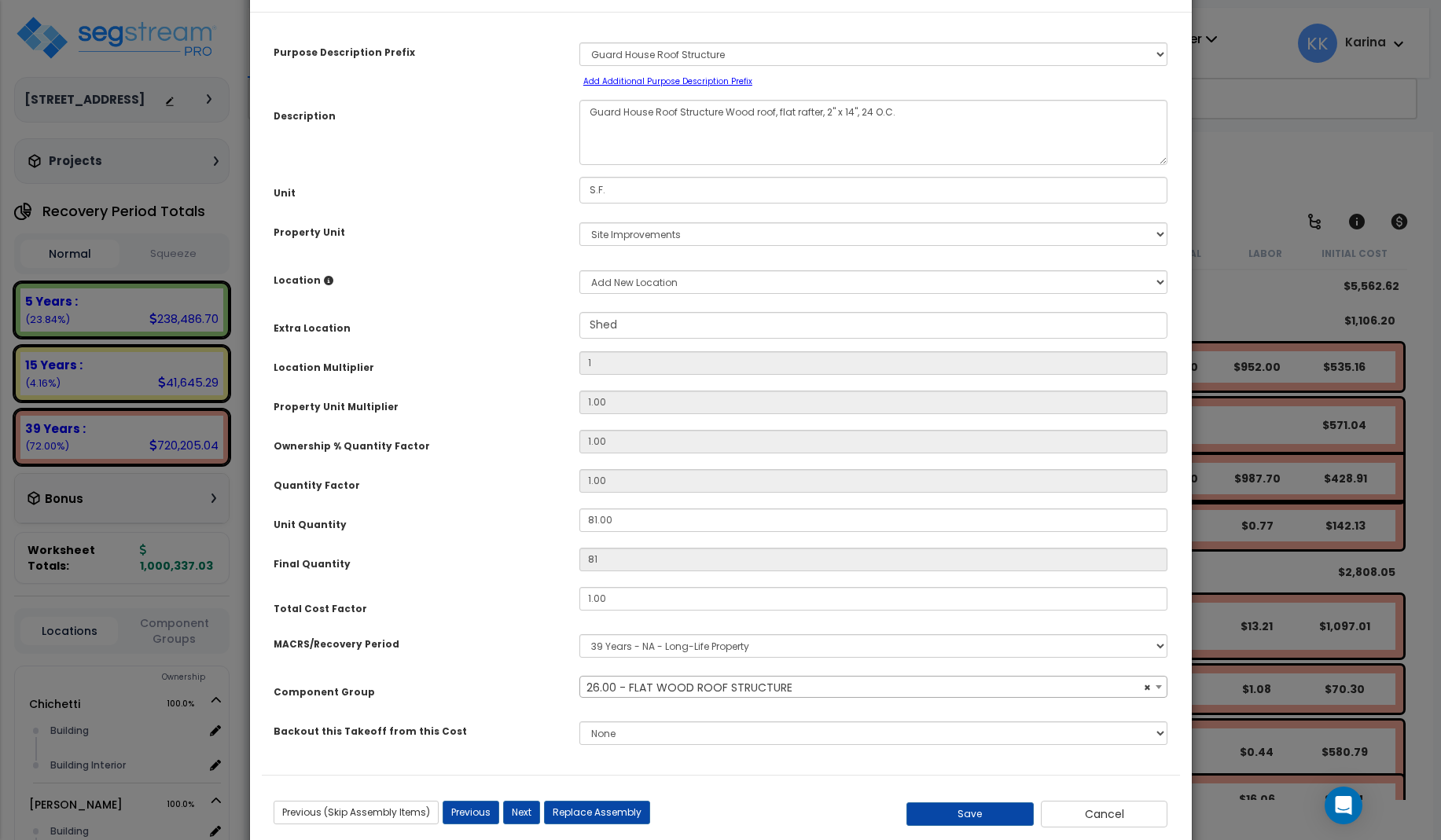
scroll to position [86, 0]
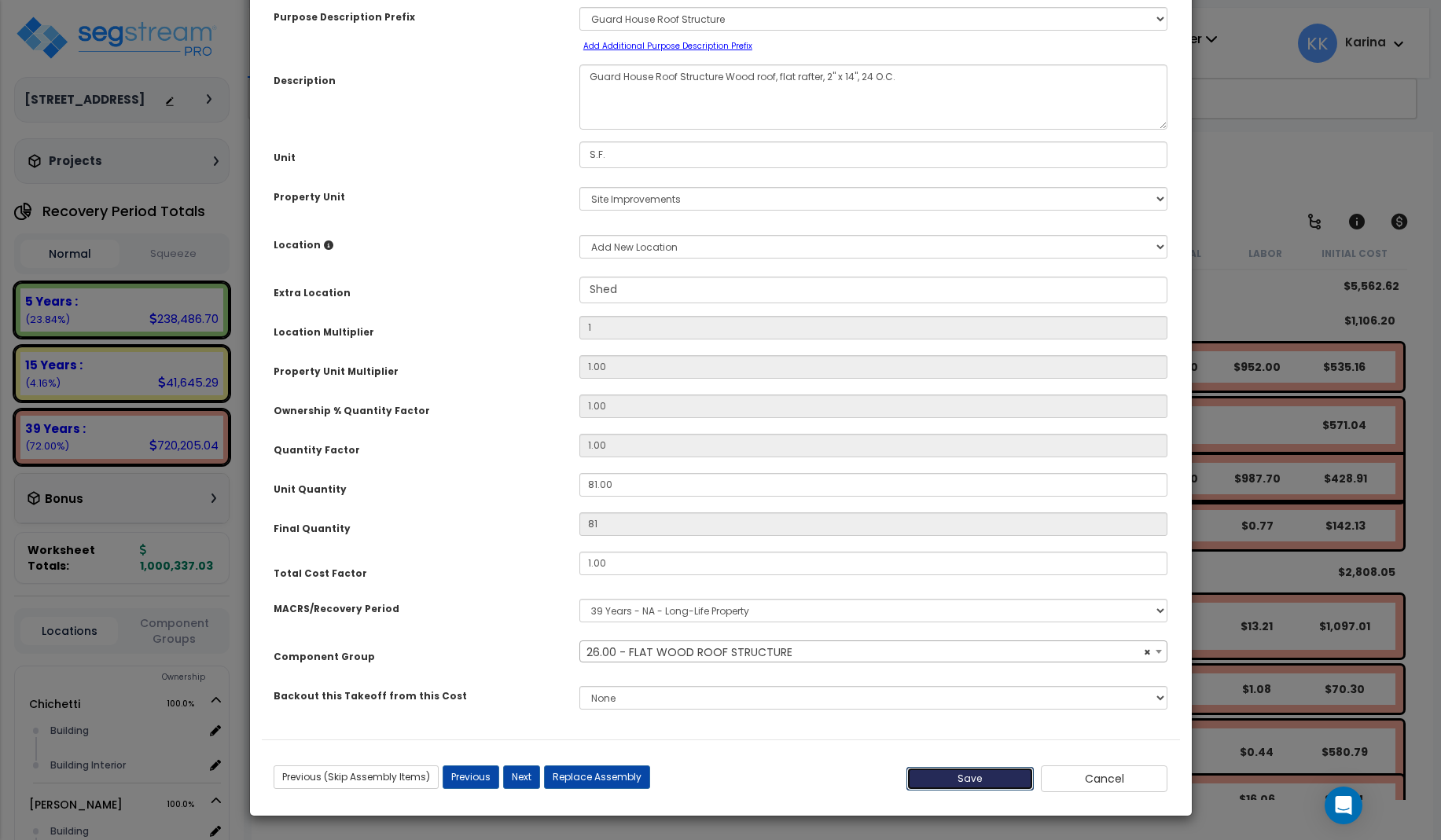
click at [961, 781] on button "Save" at bounding box center [970, 779] width 128 height 24
type input "1.00"
type input "81.00"
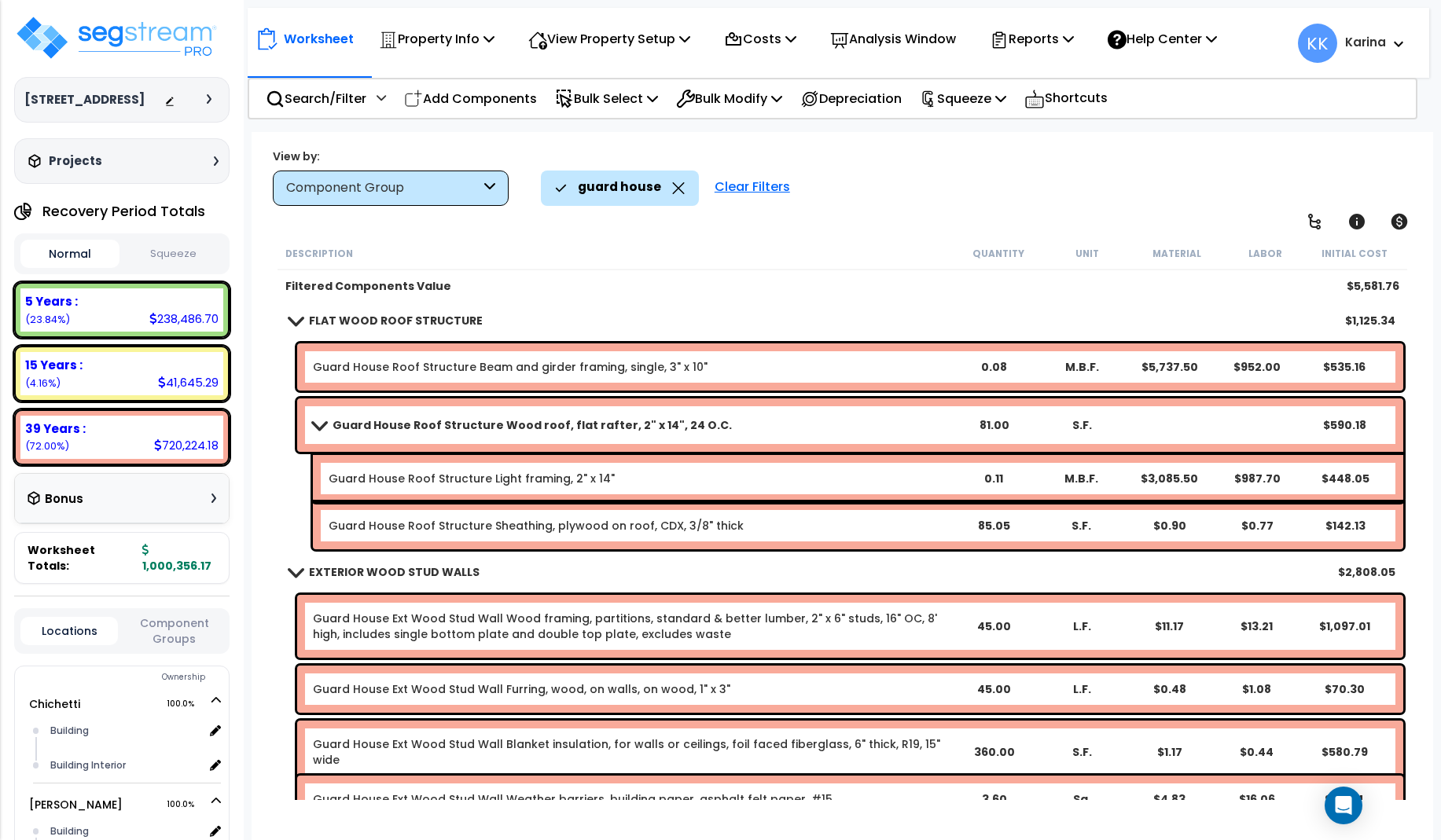
click at [376, 422] on b "Guard House Roof Structure Wood roof, flat rafter, 2" x 14", 24 O.C." at bounding box center [532, 425] width 399 height 15
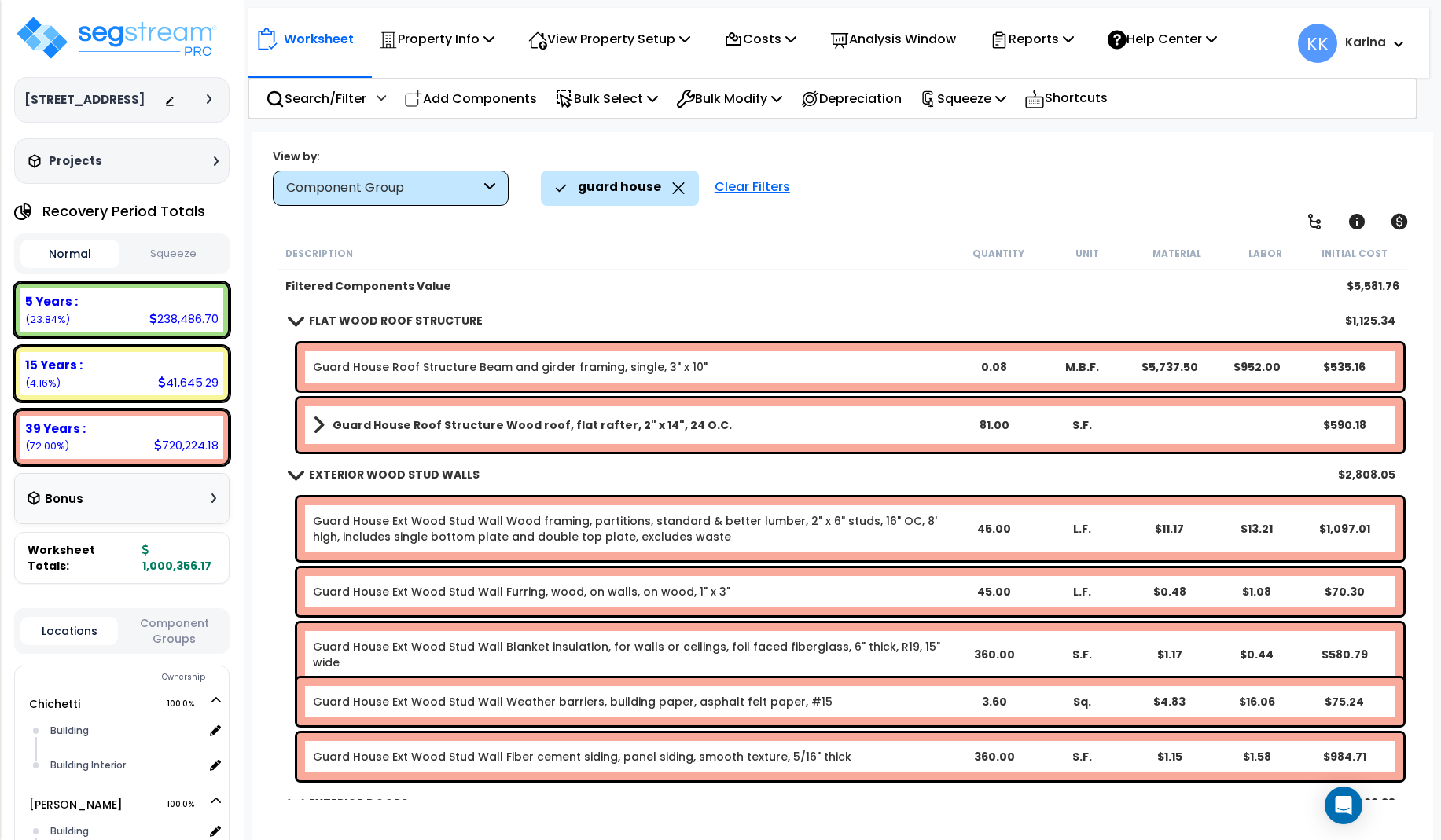
click at [376, 422] on b "Guard House Roof Structure Wood roof, flat rafter, 2" x 14", 24 O.C." at bounding box center [532, 425] width 399 height 15
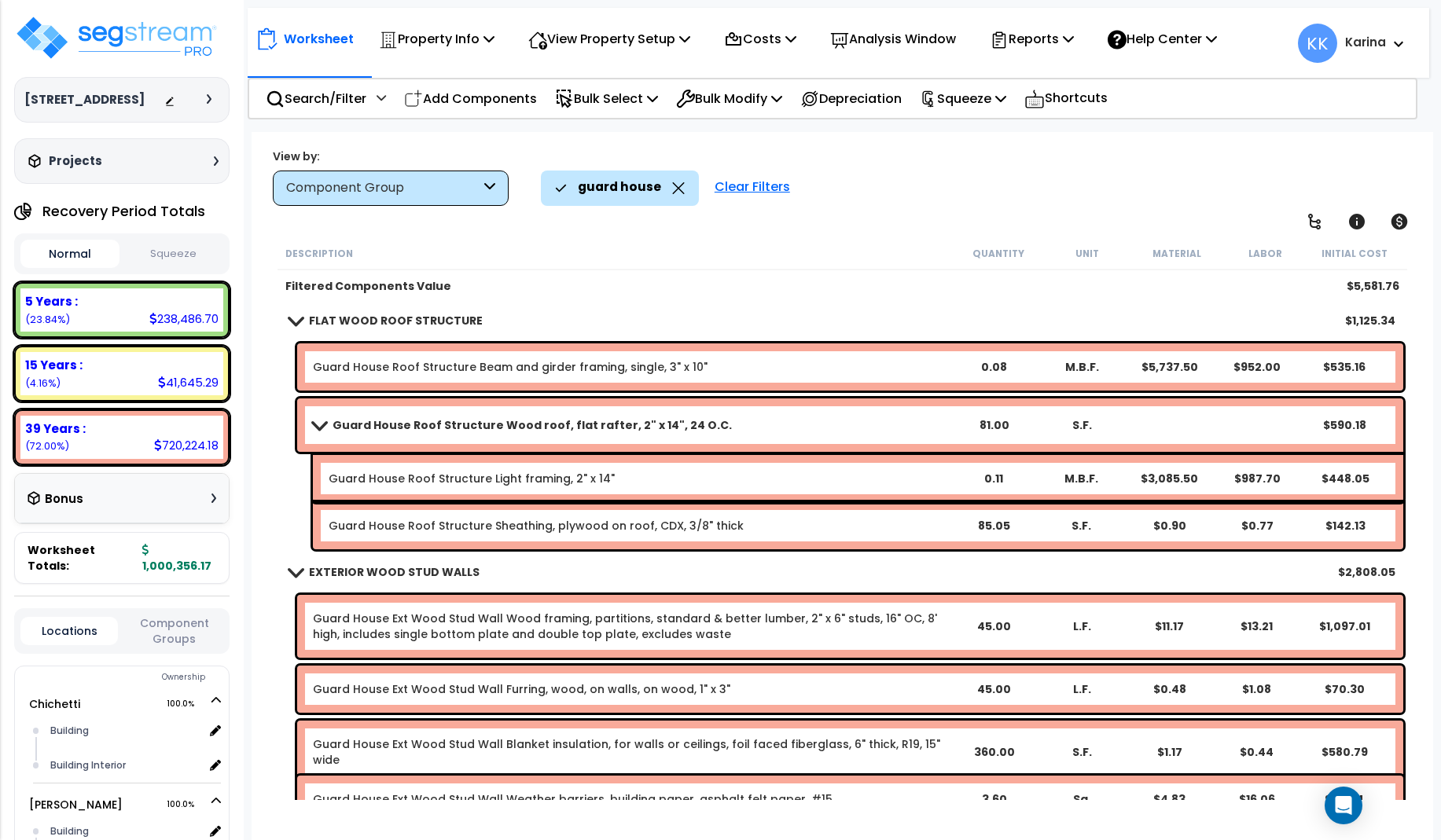
click at [376, 422] on b "Guard House Roof Structure Wood roof, flat rafter, 2" x 14", 24 O.C." at bounding box center [532, 425] width 399 height 15
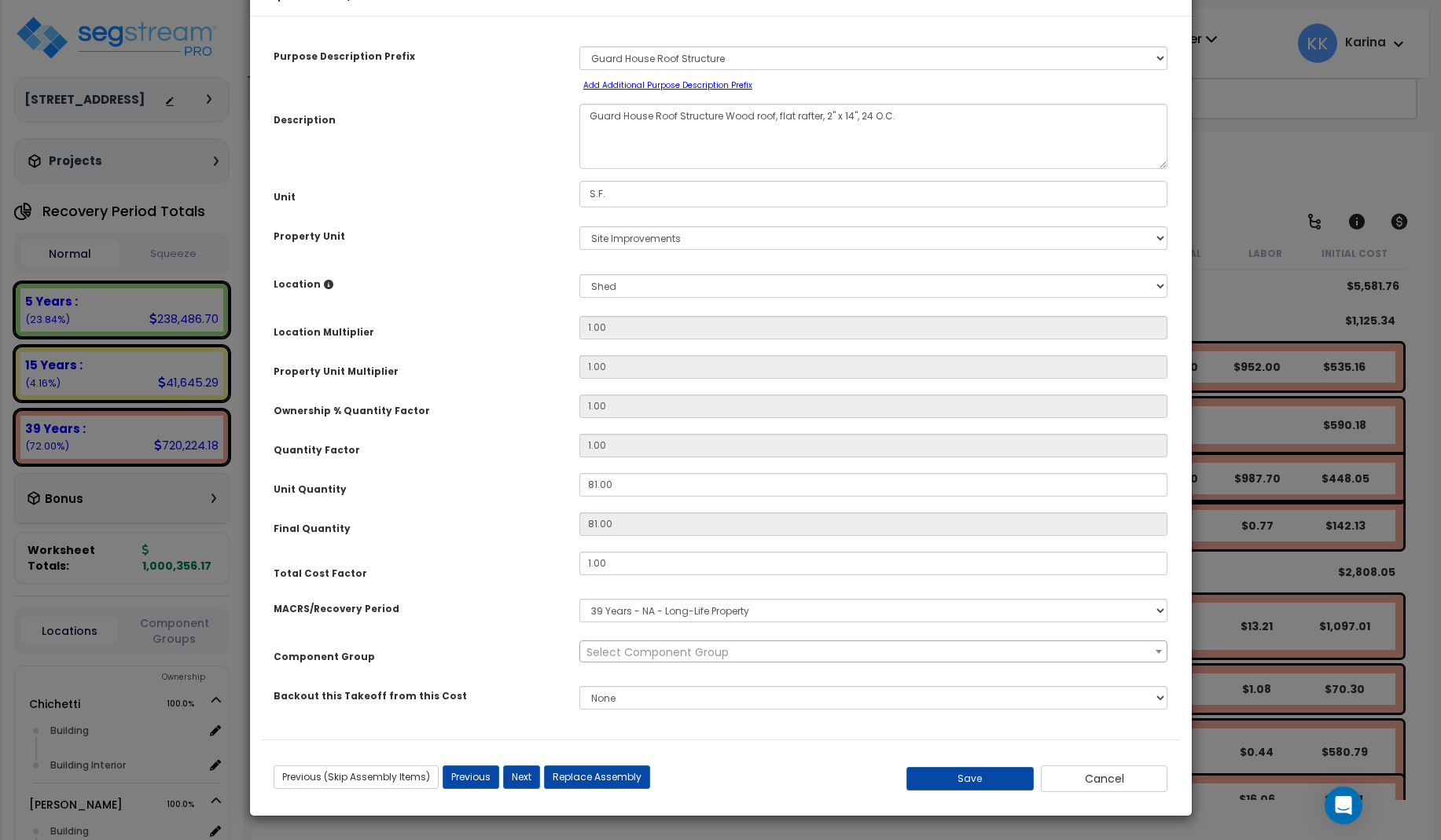
select select "56850"
drag, startPoint x: 649, startPoint y: 164, endPoint x: 576, endPoint y: 158, distance: 73.2
click at [579, 158] on textarea "Guard House Roof Structure Wood roof, flat rafter, 2" x 14", 24 O.C." at bounding box center [873, 136] width 589 height 65
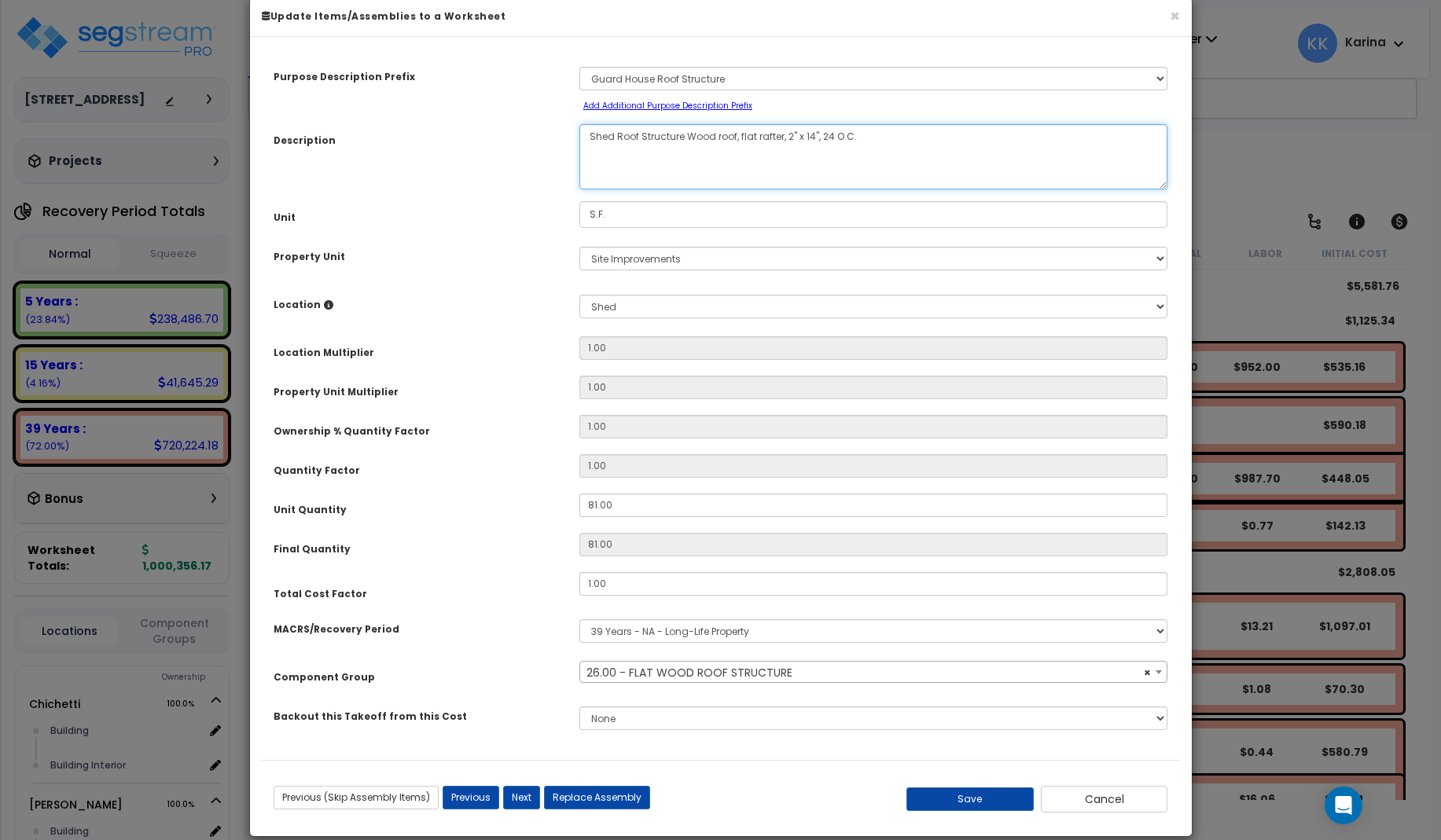
scroll to position [47, 0]
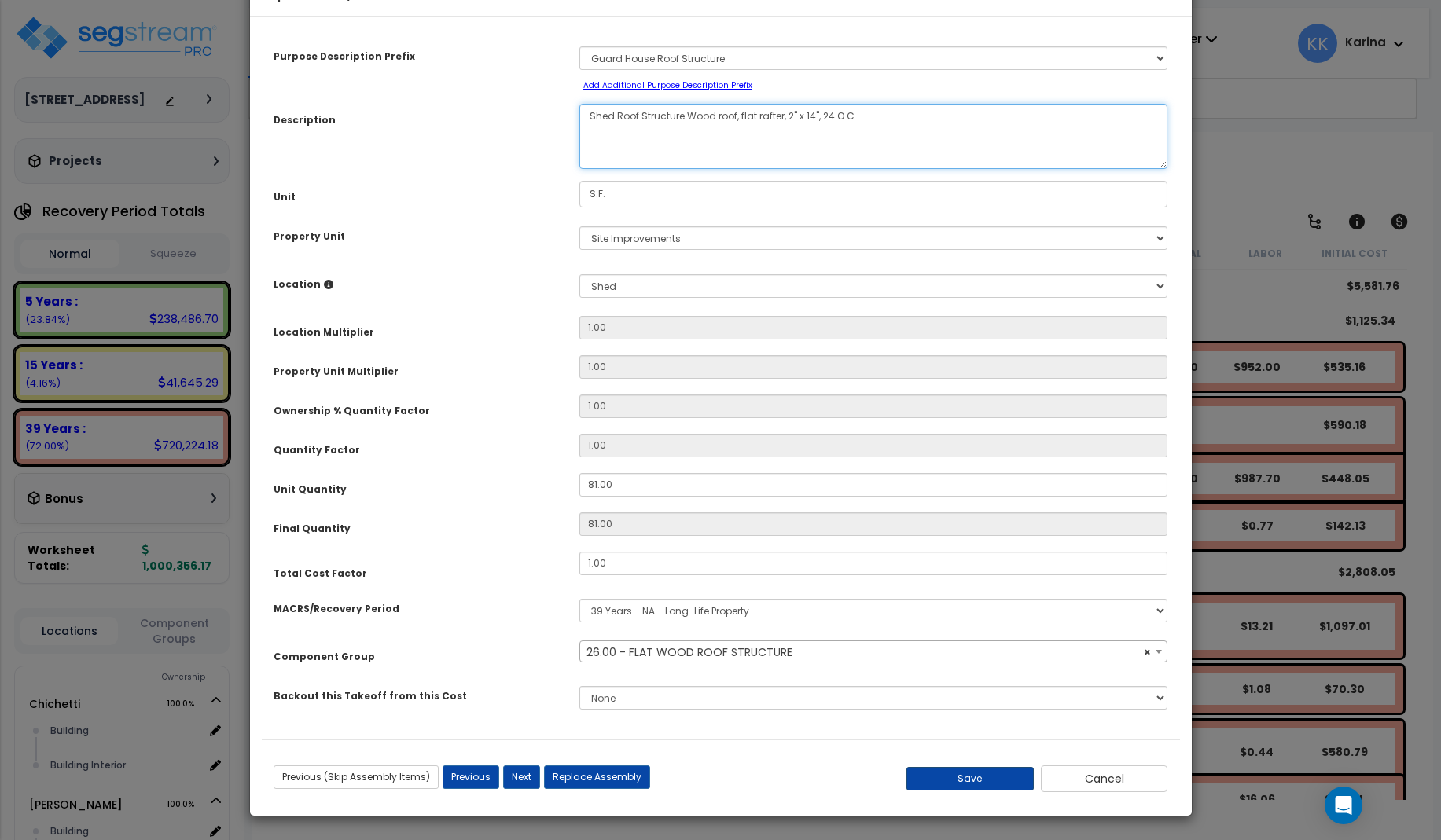
type textarea "Shed Roof Structure Wood roof, flat rafter, 2" x 14", 24 O.C."
click at [960, 777] on button "Save" at bounding box center [970, 779] width 128 height 24
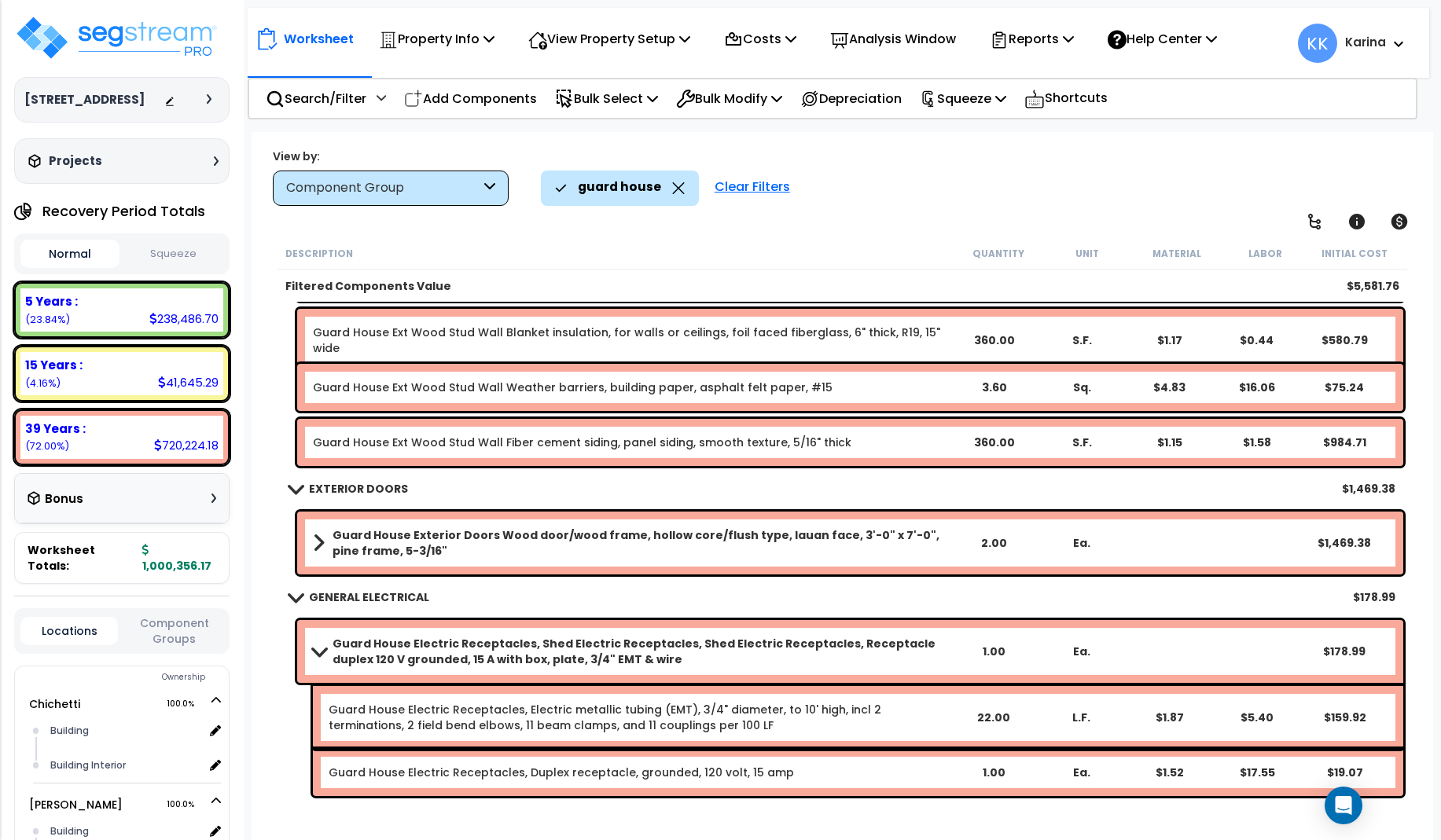
scroll to position [69, 0]
click at [301, 595] on span at bounding box center [295, 597] width 22 height 12
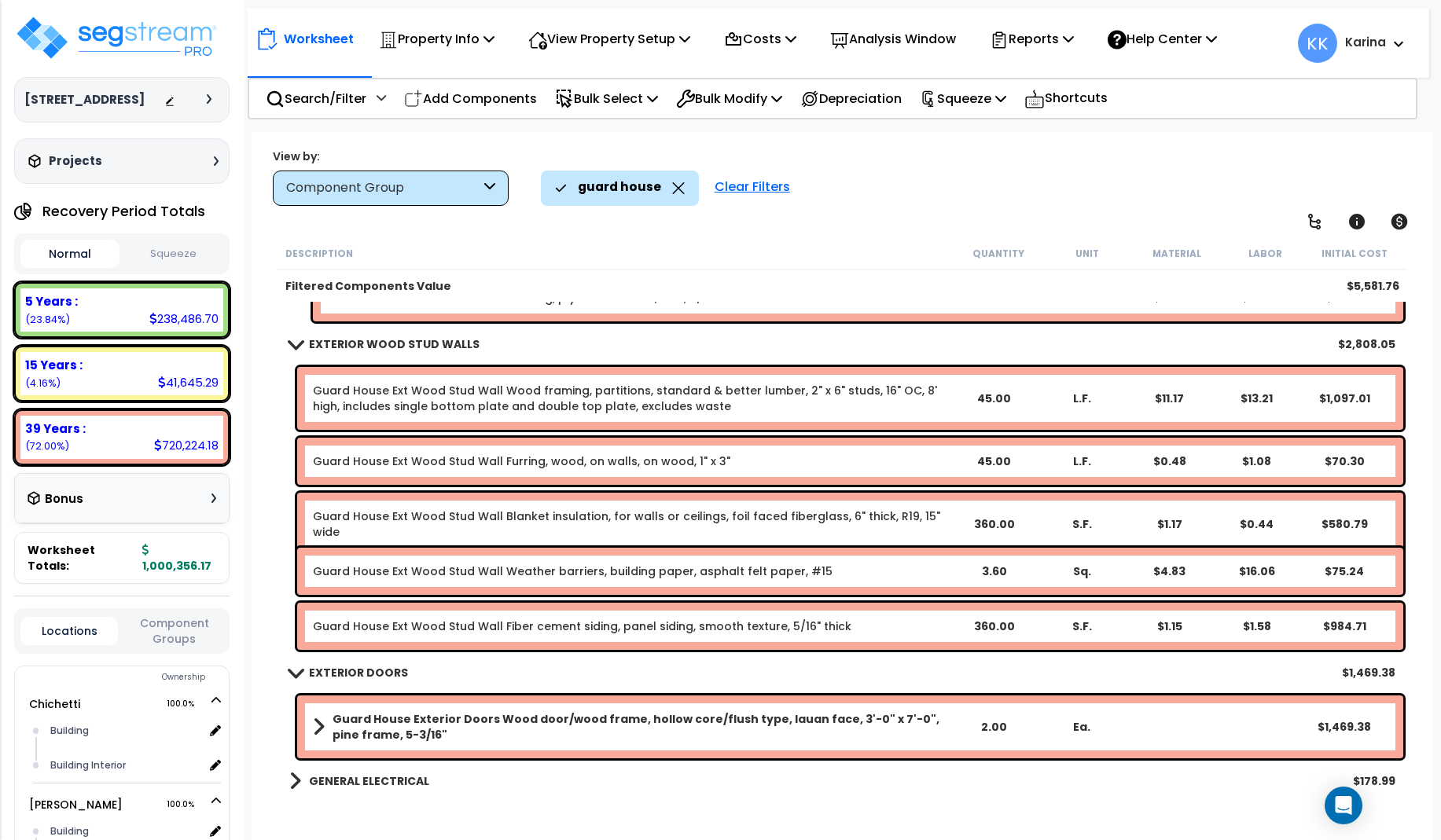
click at [294, 666] on link "EXTERIOR DOORS" at bounding box center [349, 673] width 119 height 22
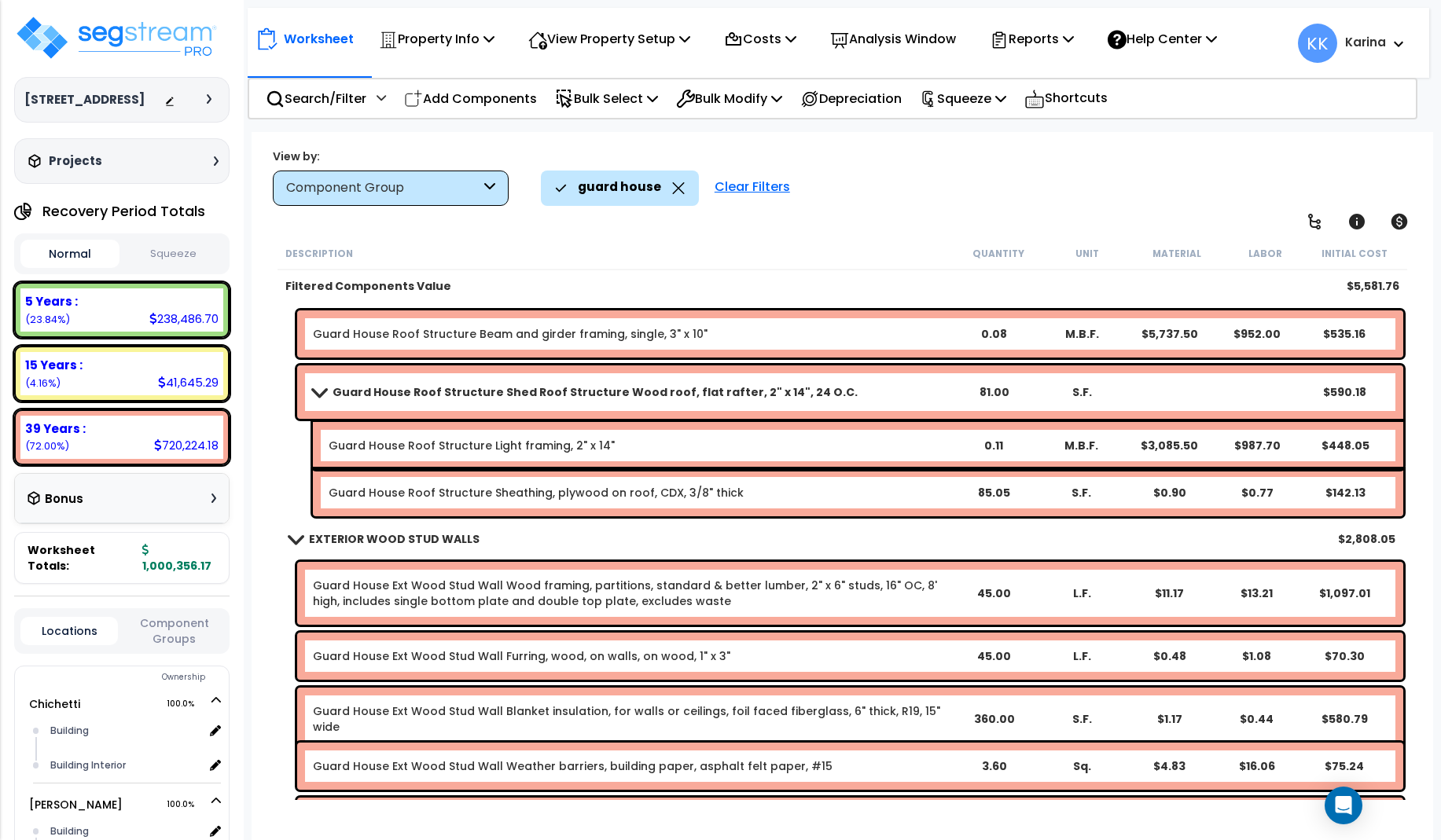
scroll to position [0, 0]
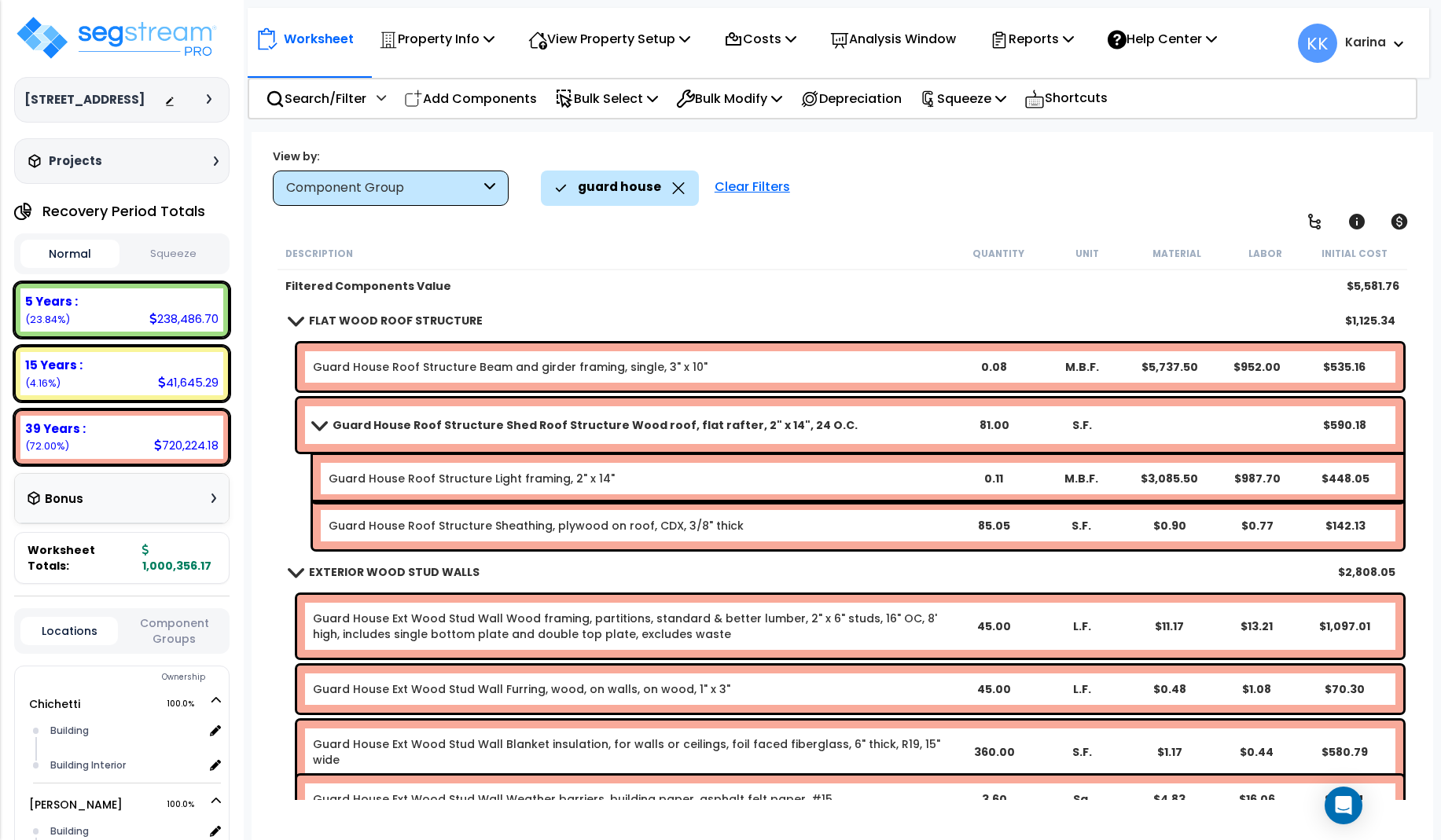
click at [300, 567] on span at bounding box center [295, 572] width 22 height 12
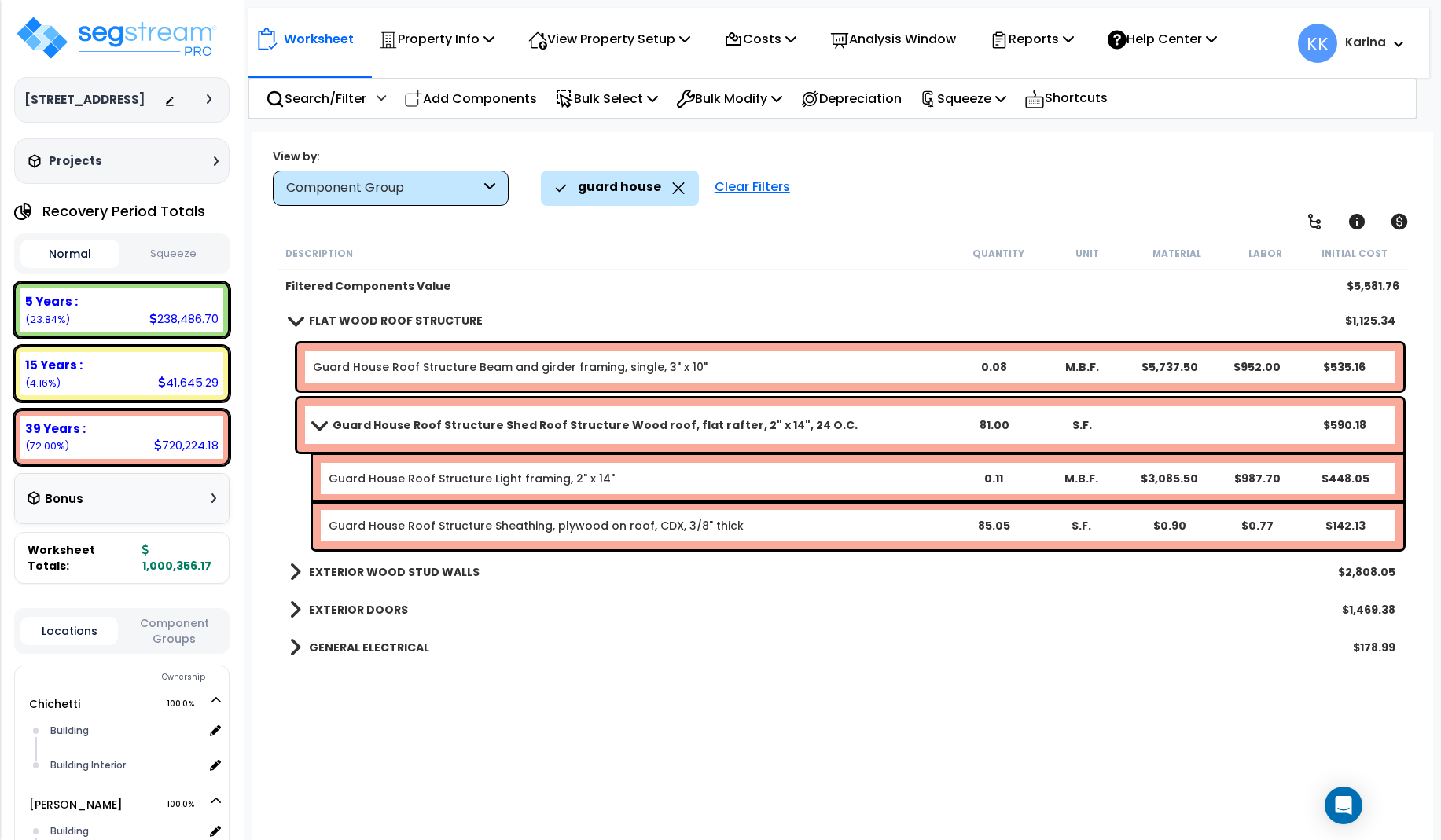
click at [299, 316] on span at bounding box center [295, 320] width 22 height 12
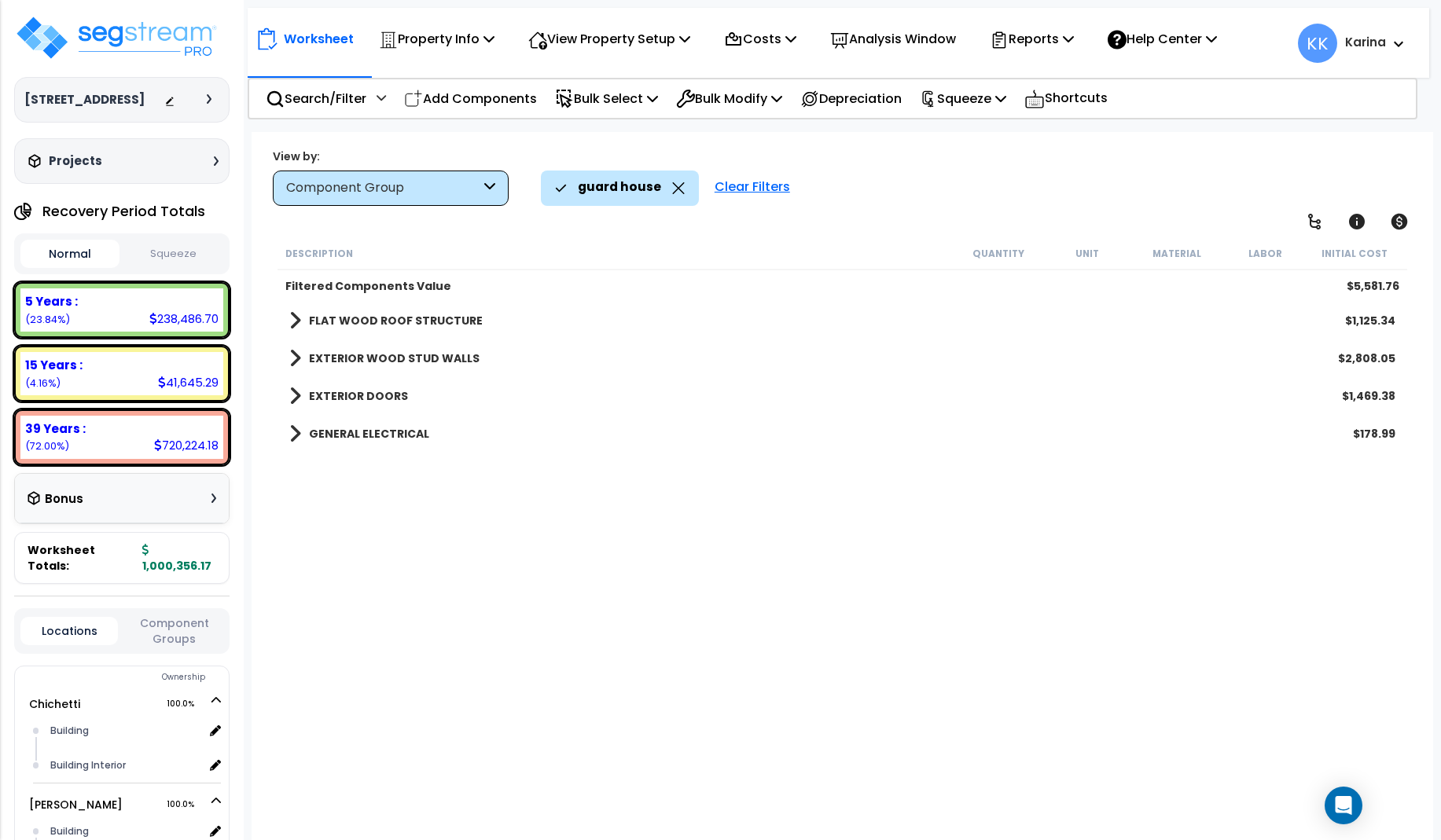
click at [386, 318] on b "FLAT WOOD ROOF STRUCTURE" at bounding box center [396, 320] width 174 height 15
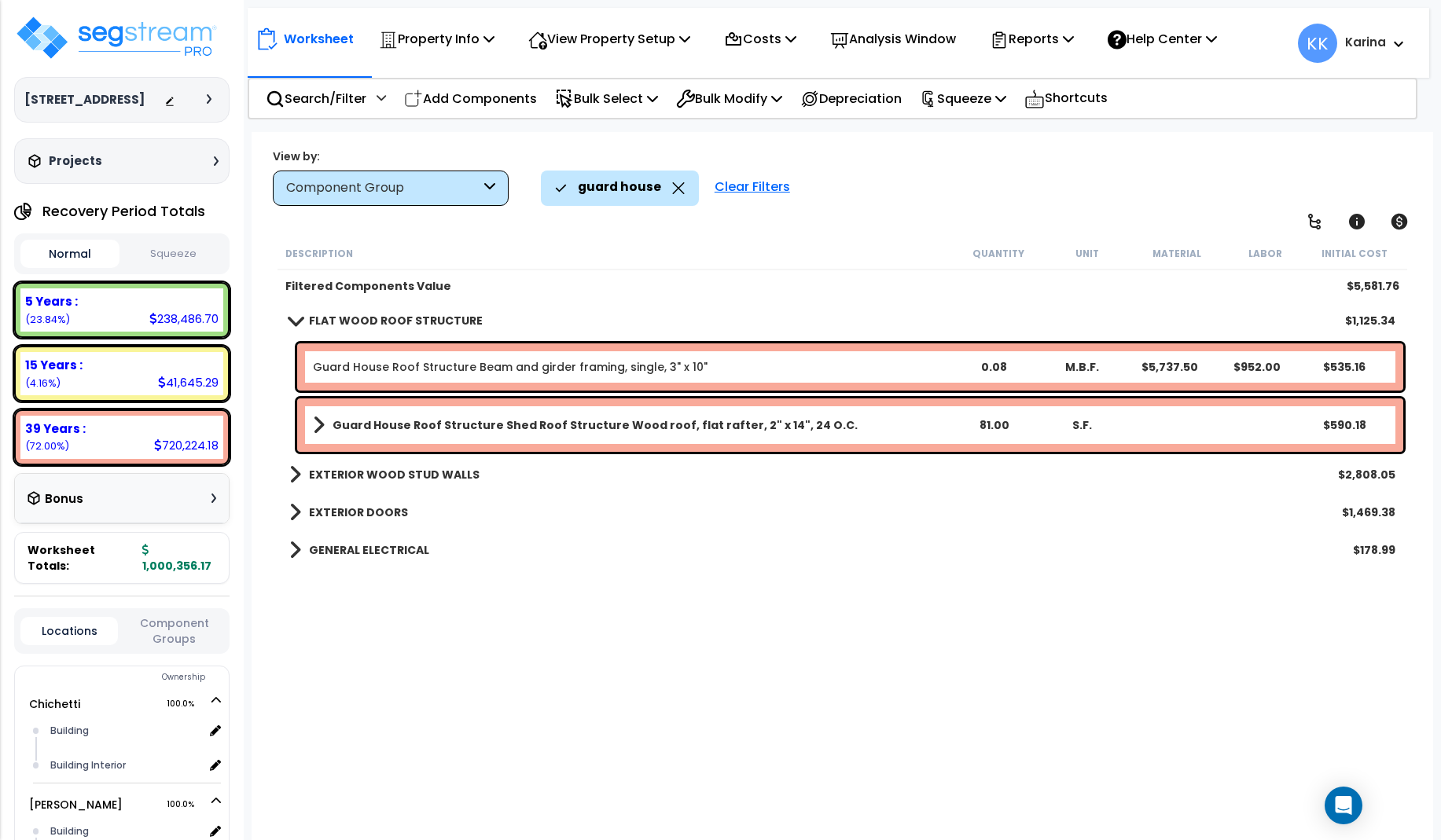
click at [293, 475] on span at bounding box center [296, 474] width 12 height 22
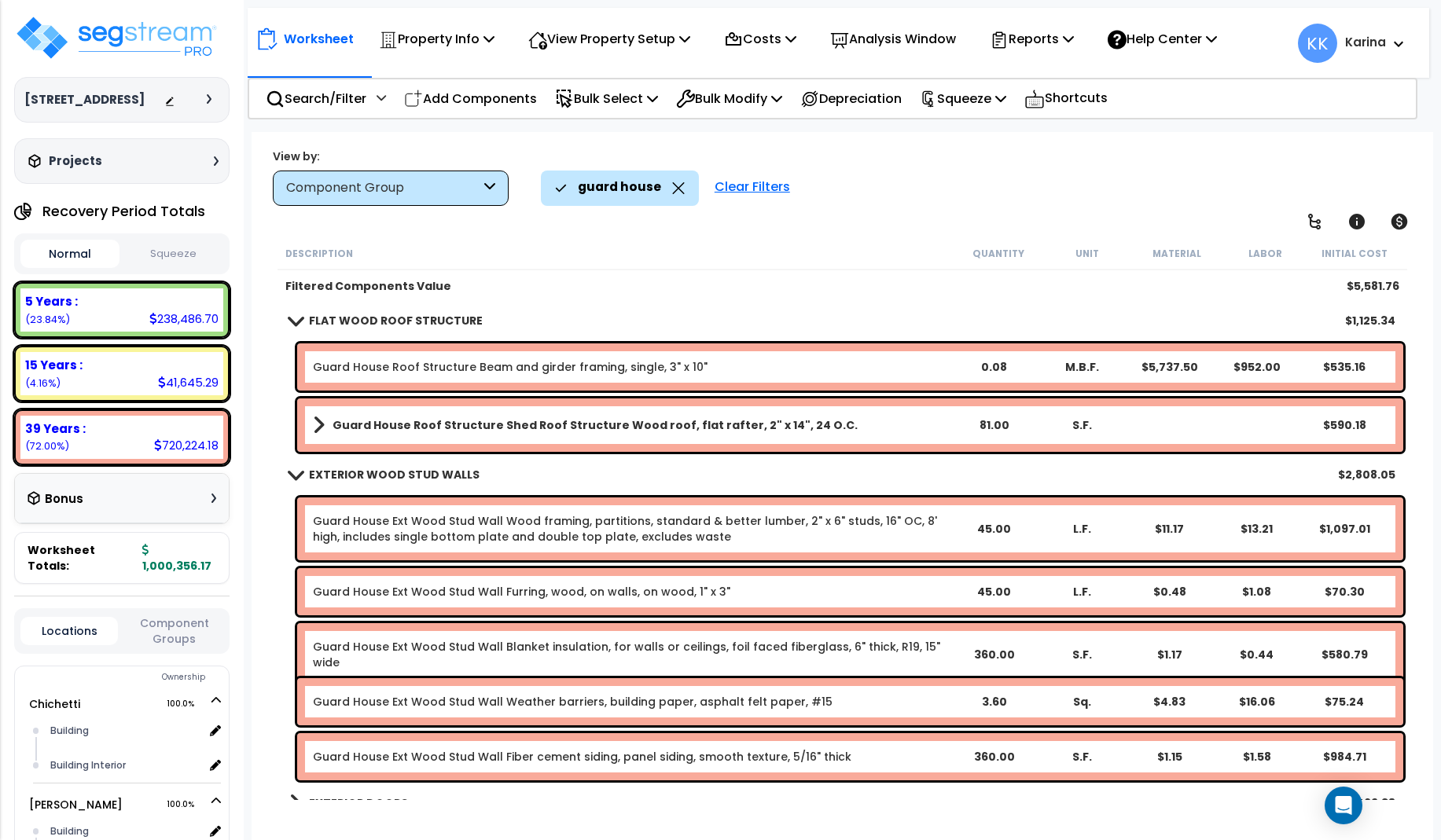
click at [357, 364] on link "Guard House Roof Structure Beam and girder framing, single, 3" x 10"" at bounding box center [510, 366] width 395 height 15
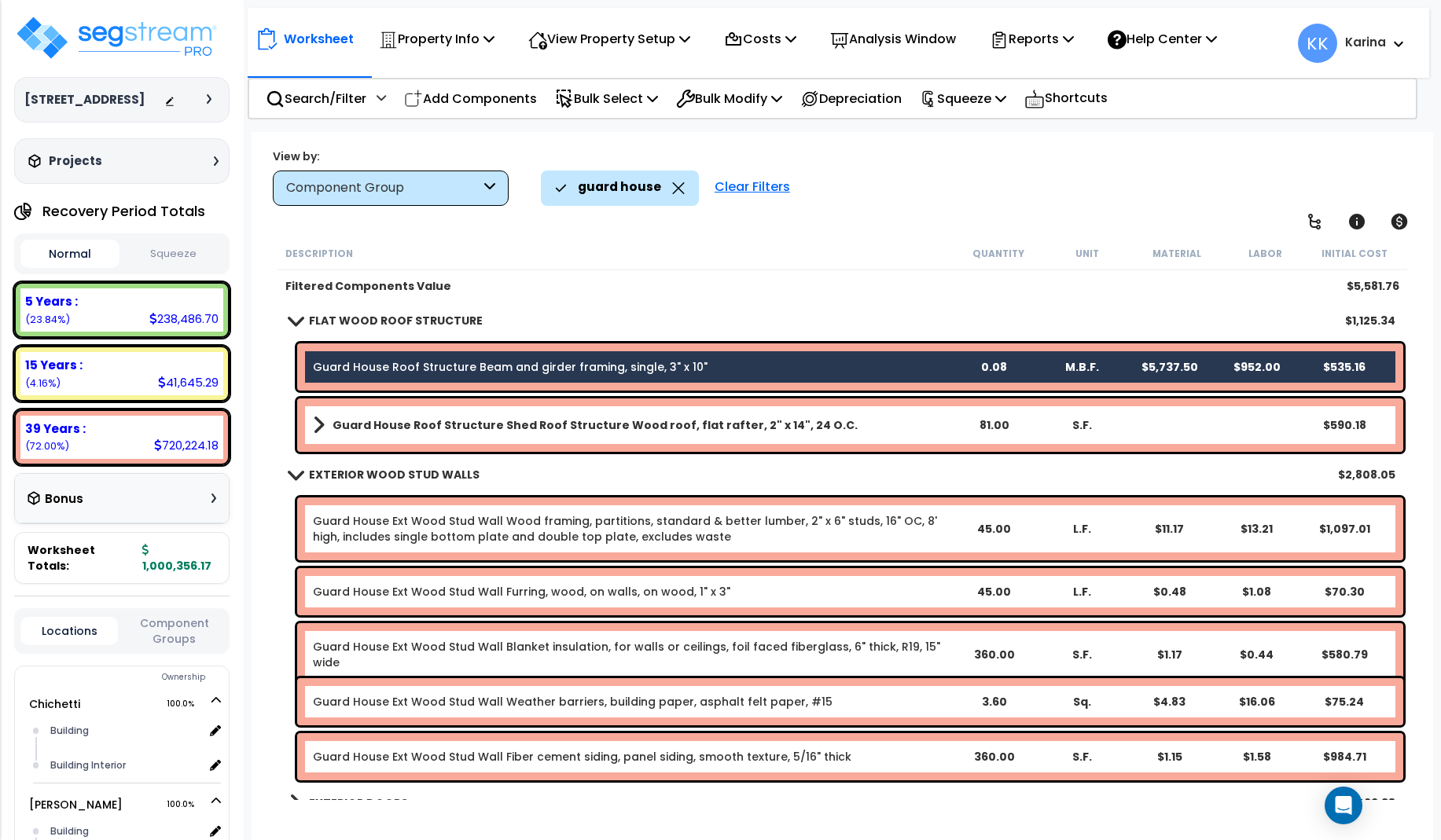
click at [360, 426] on b "Guard House Roof Structure Shed Roof Structure Wood roof, flat rafter, 2" x 14"…" at bounding box center [595, 425] width 525 height 15
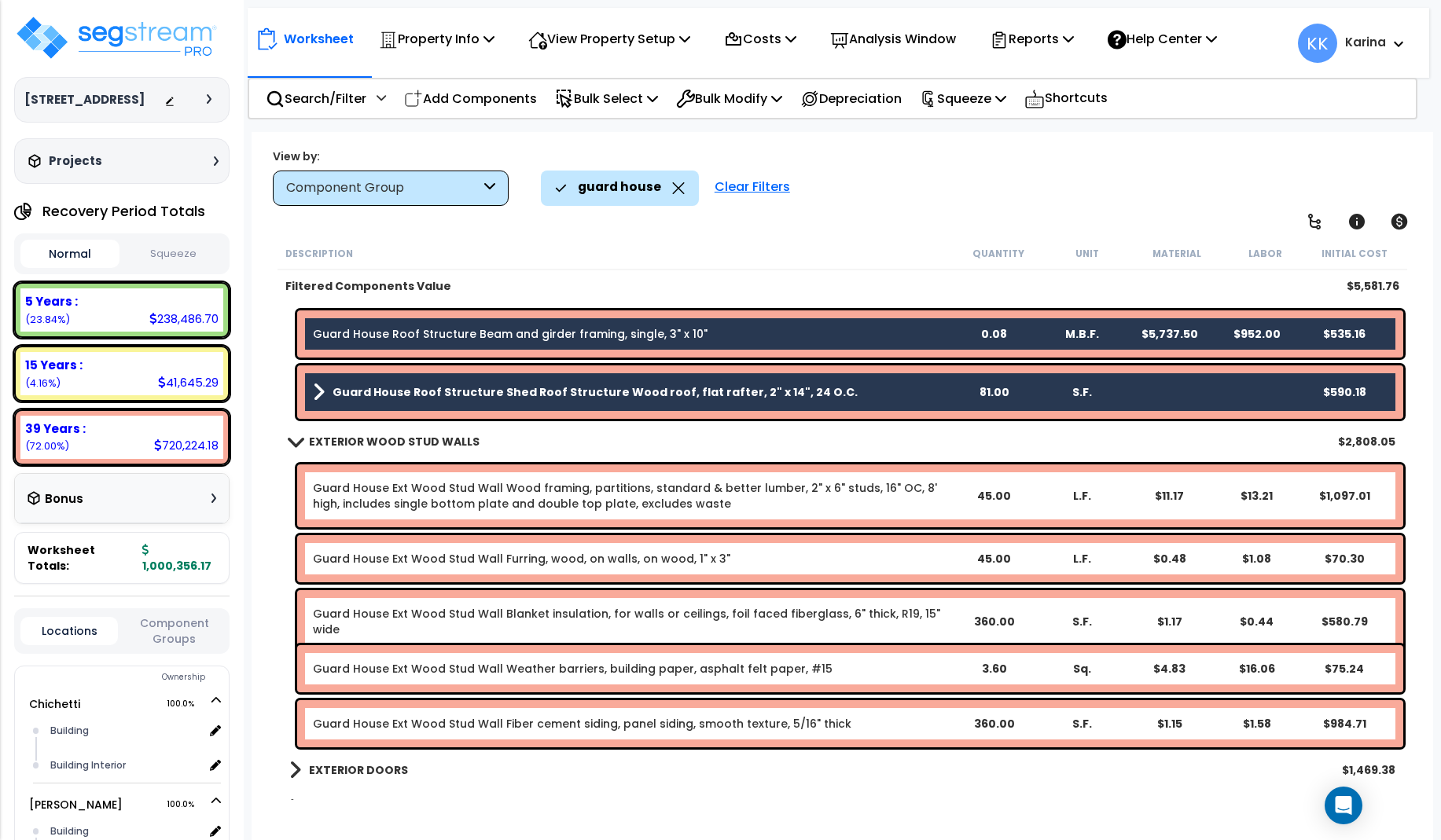
scroll to position [60, 0]
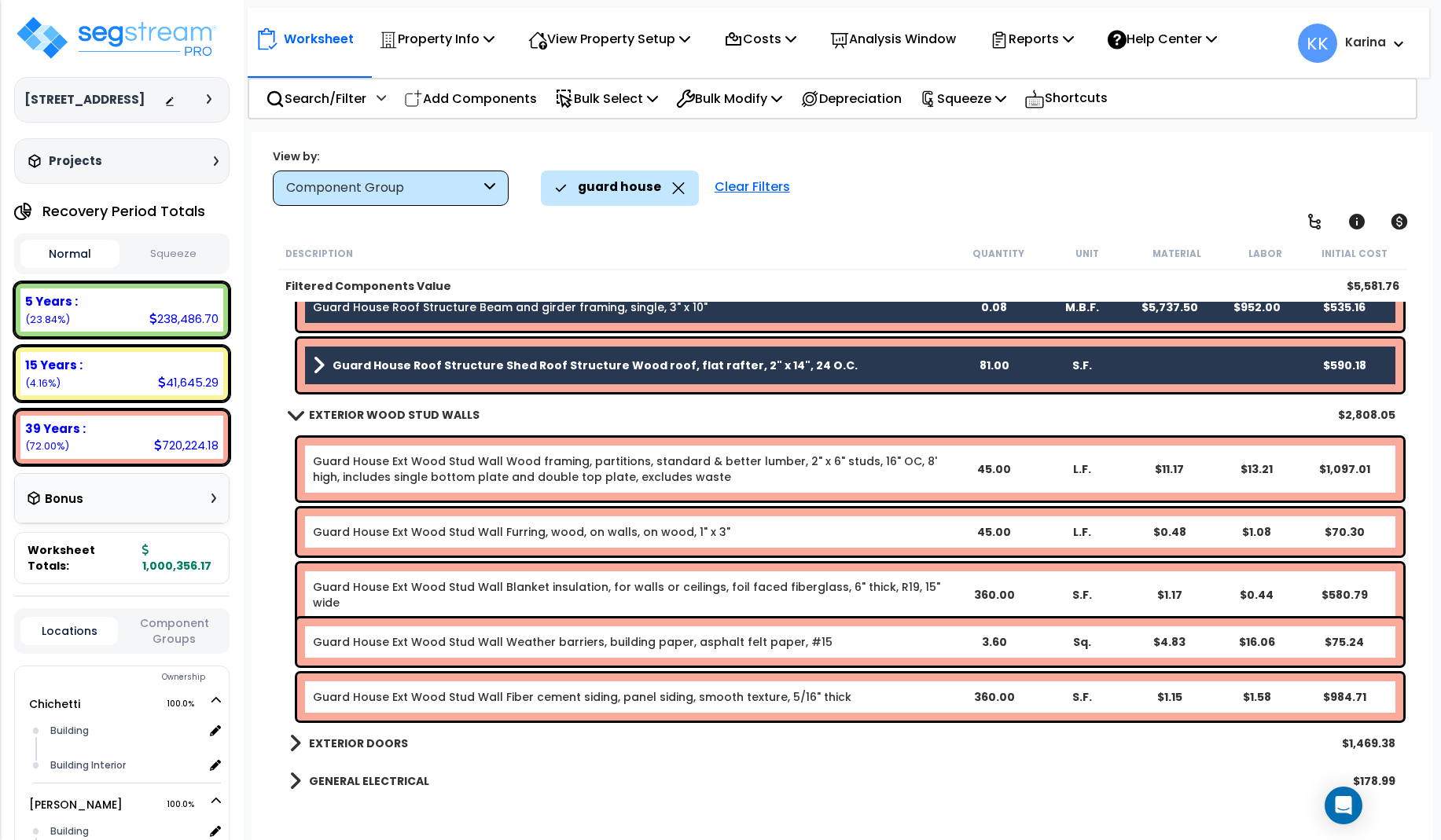
click at [351, 464] on link "Guard House Ext Wood Stud Wall Wood framing, partitions, standard & better lumb…" at bounding box center [631, 468] width 637 height 32
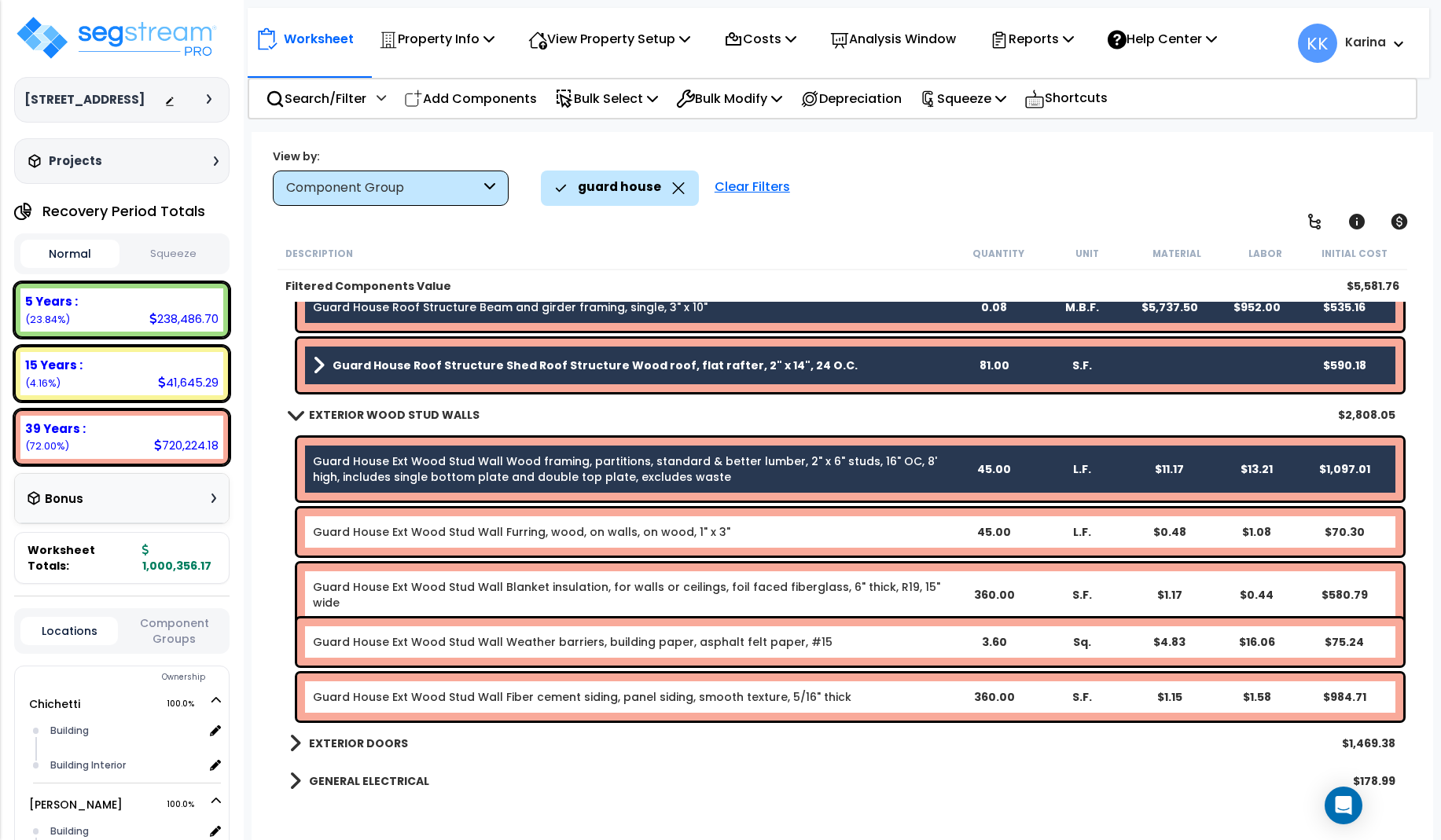
click at [357, 539] on link "Guard House Ext Wood Stud Wall Furring, wood, on walls, on wood, 1" x 3"" at bounding box center [521, 532] width 417 height 15
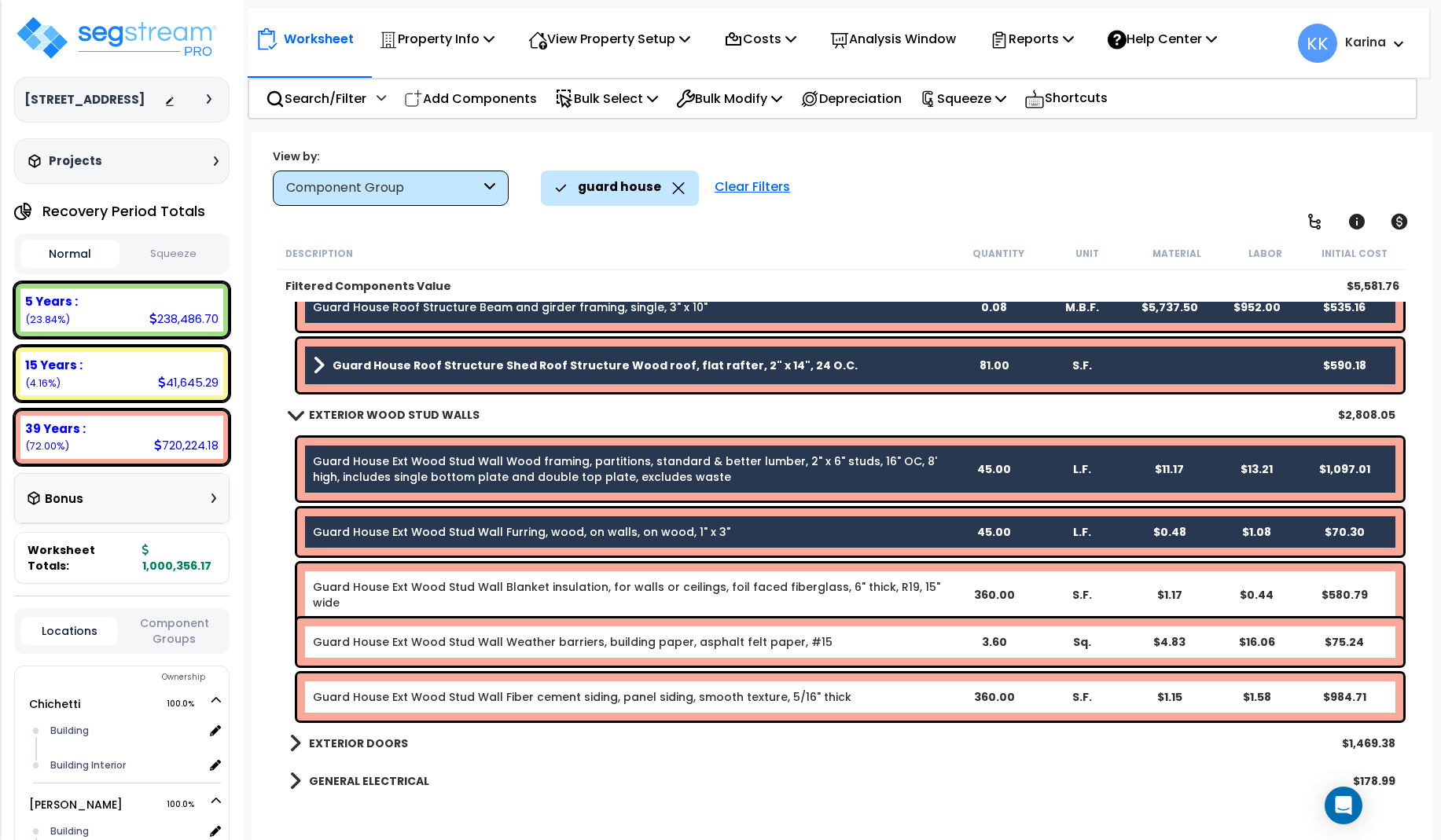
click at [357, 587] on link "Guard House Ext Wood Stud Wall Blanket insulation, for walls or ceilings, foil …" at bounding box center [631, 594] width 637 height 32
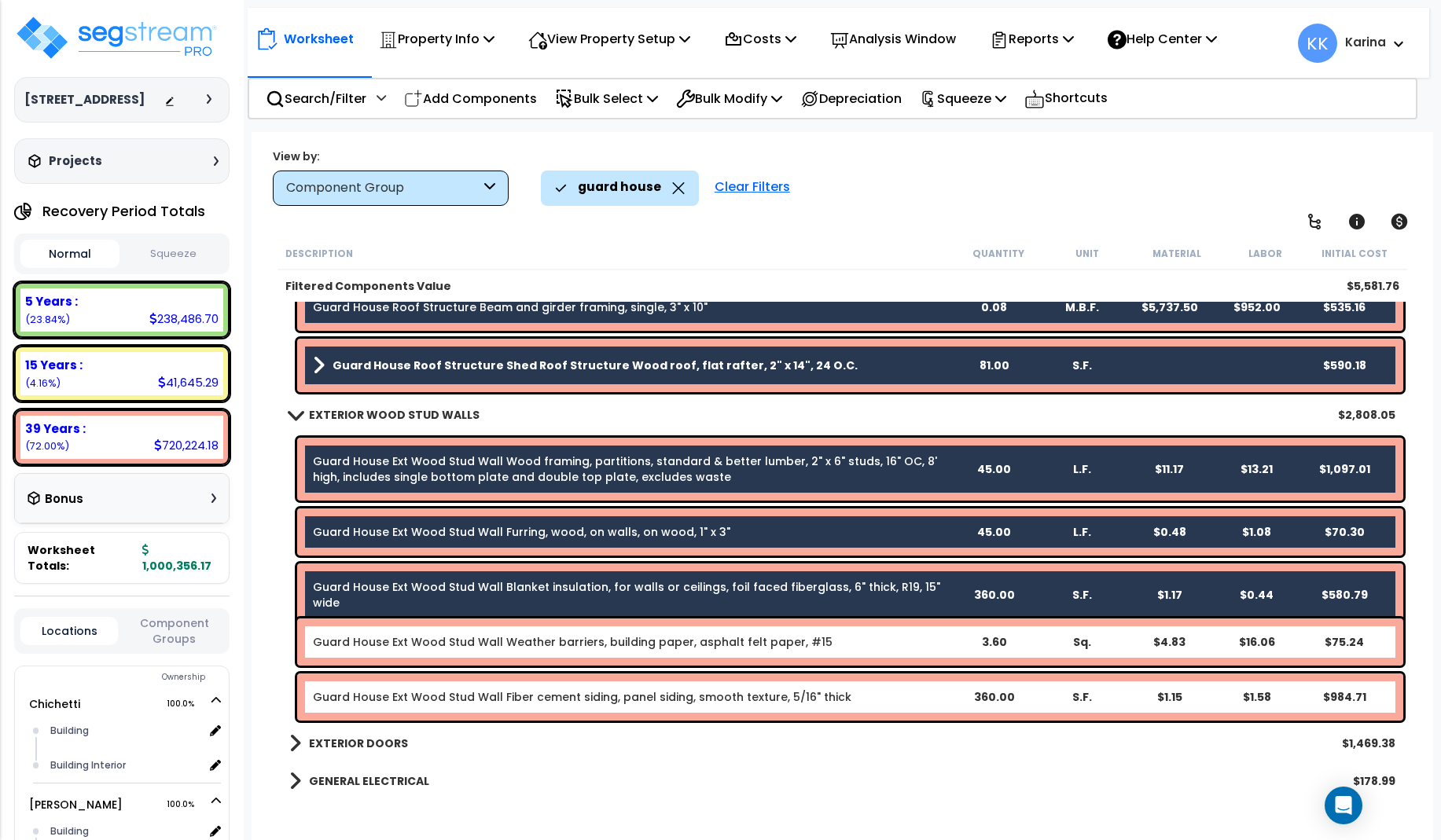
click at [370, 651] on div "Guard House Ext Wood Stud Wall Weather barriers, building paper, asphalt felt p…" at bounding box center [850, 641] width 1106 height 47
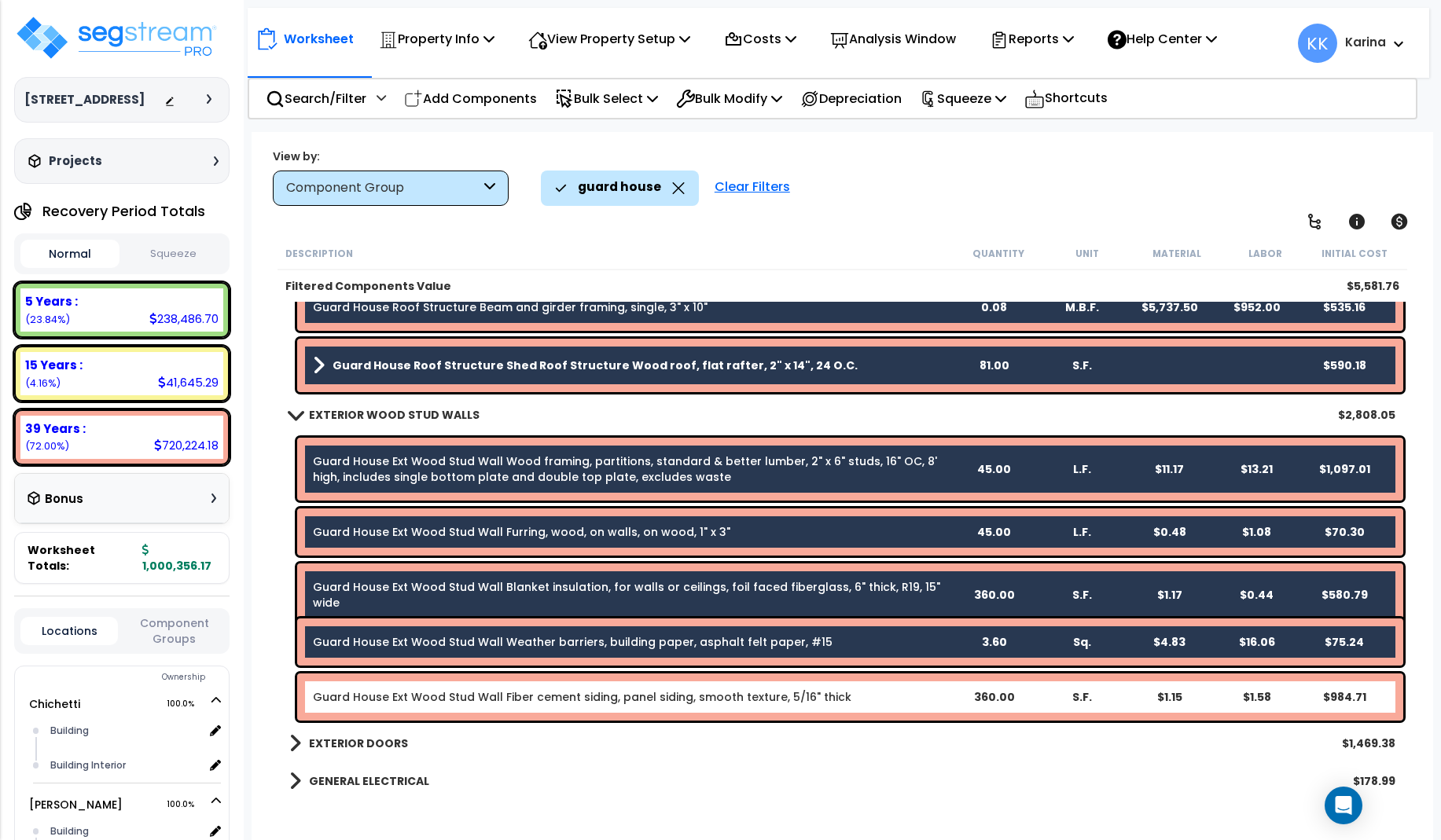
click at [367, 698] on link "Guard House Ext Wood Stud Wall Fiber cement siding, panel siding, smooth textur…" at bounding box center [582, 697] width 539 height 15
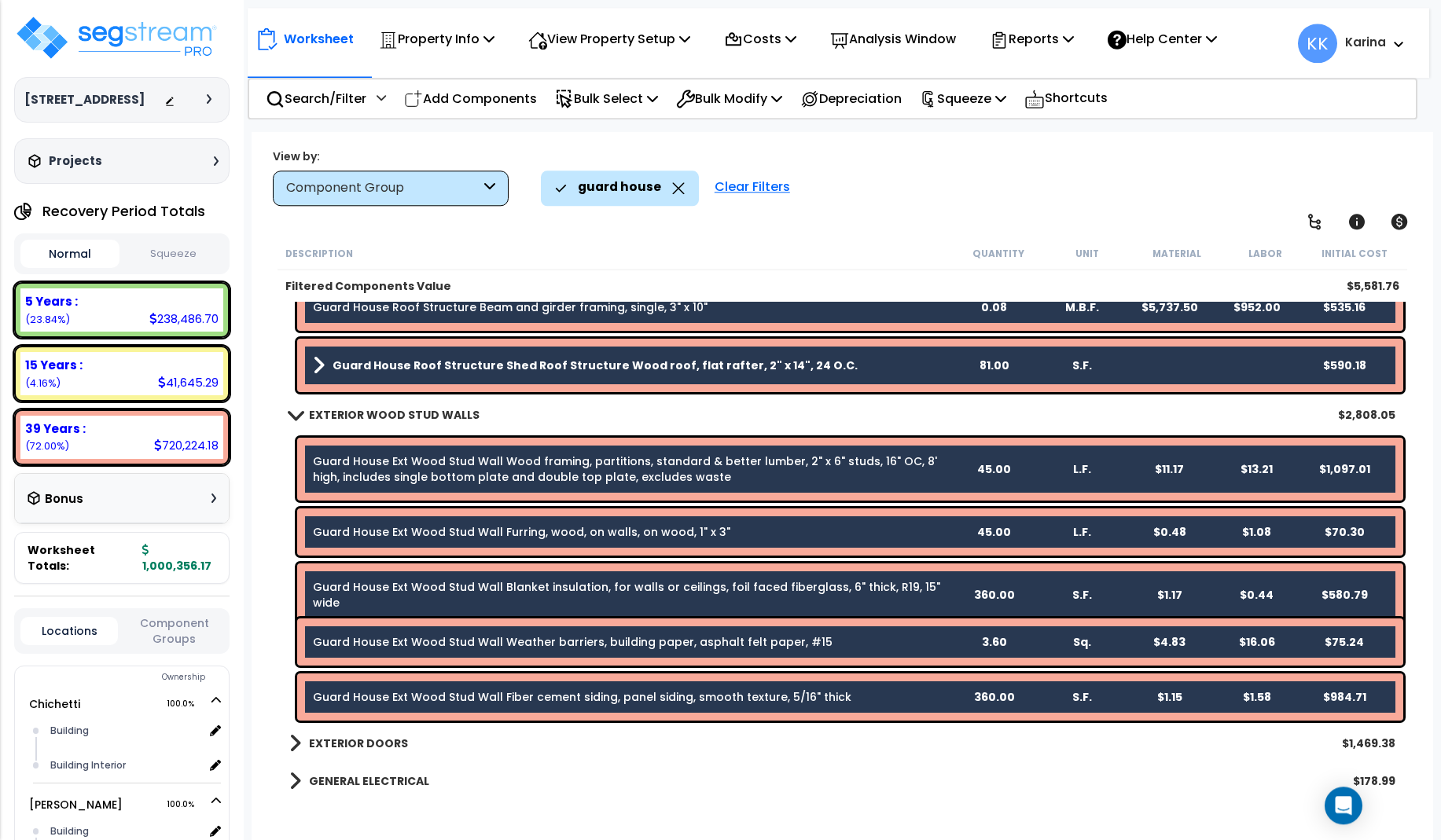
scroll to position [69, 0]
click at [298, 738] on span at bounding box center [296, 743] width 12 height 22
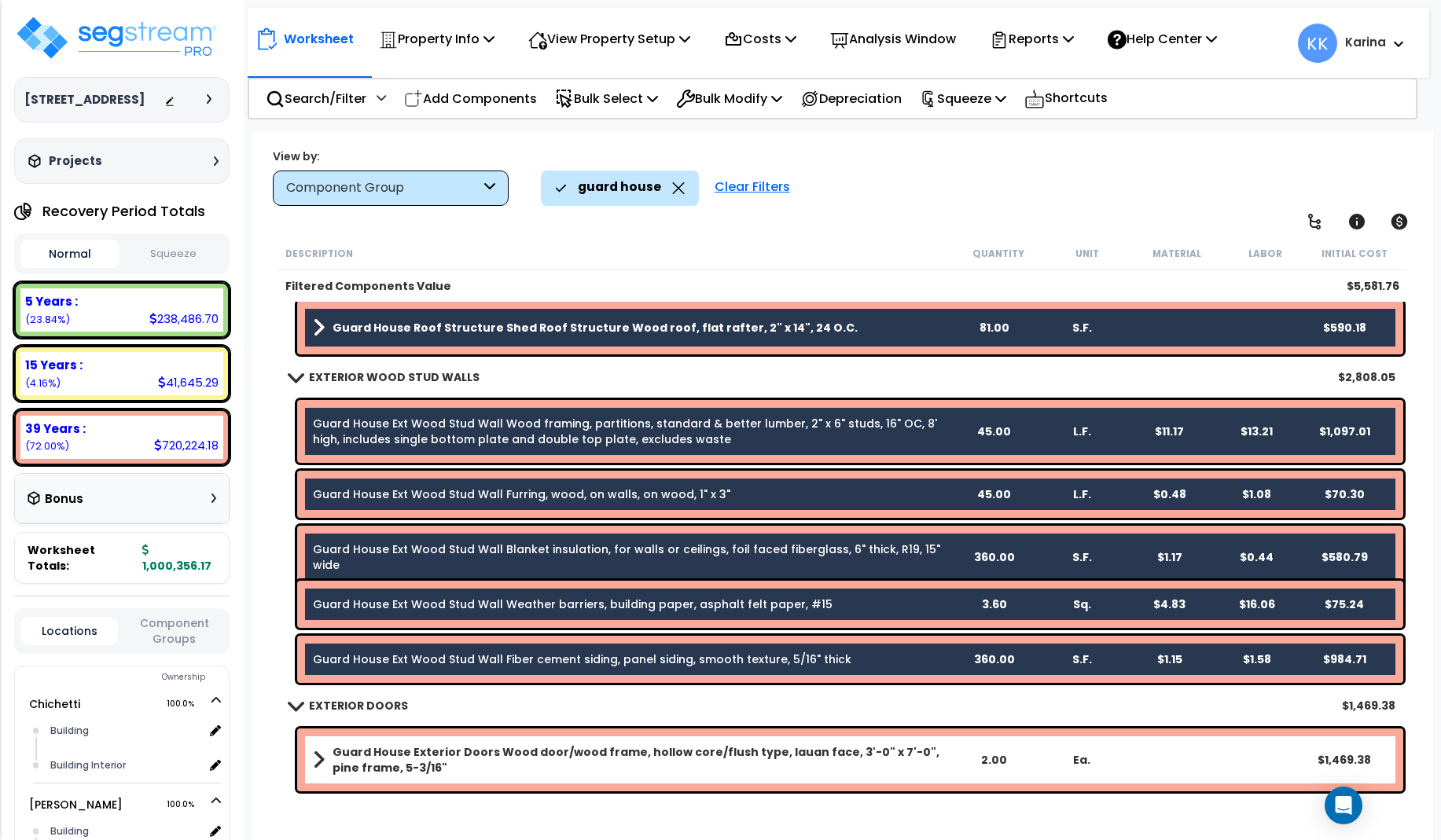
scroll to position [130, 0]
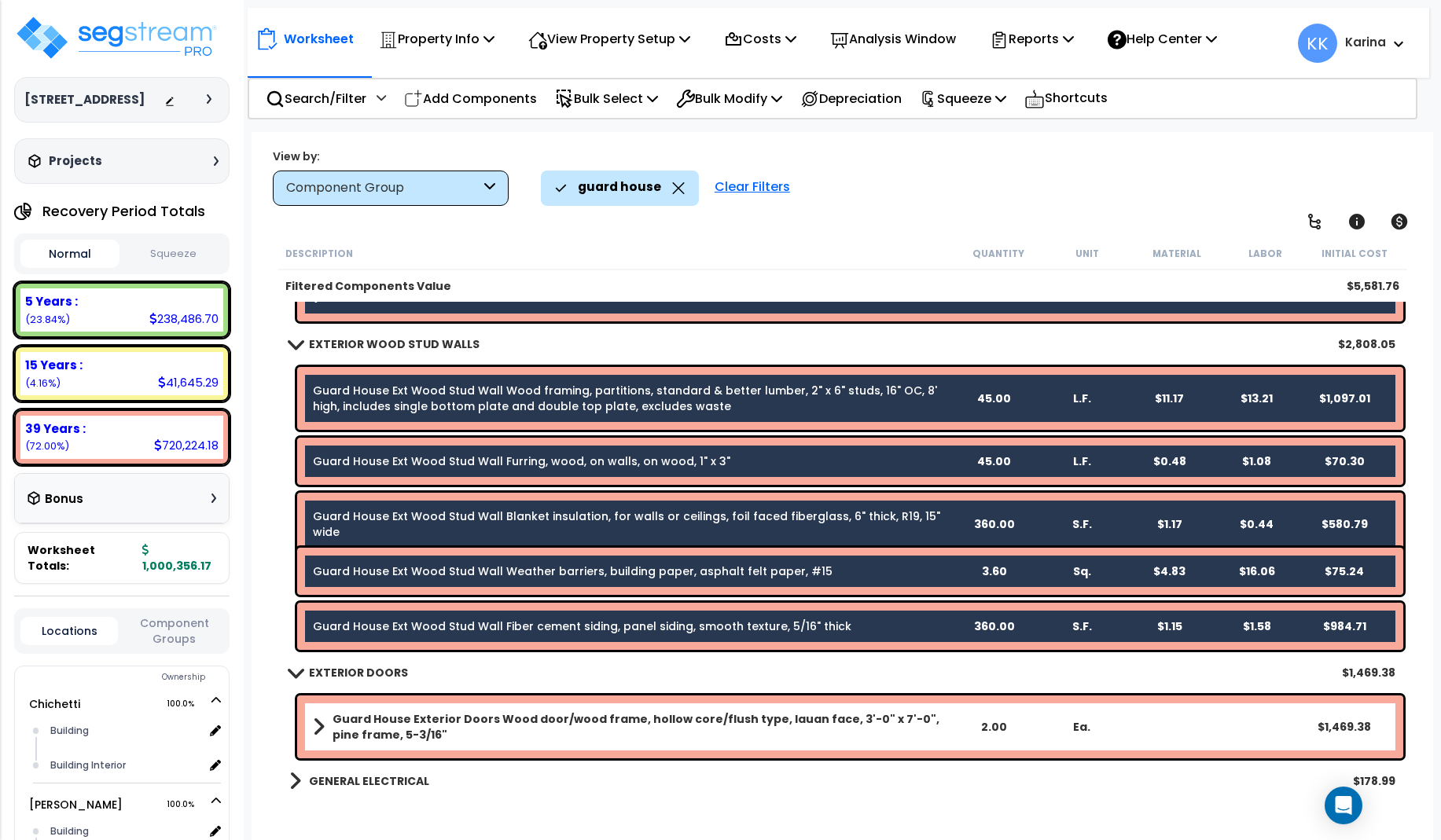
click at [367, 728] on b "Guard House Exterior Doors Wood door/wood frame, hollow core/flush type, lauan …" at bounding box center [641, 726] width 617 height 32
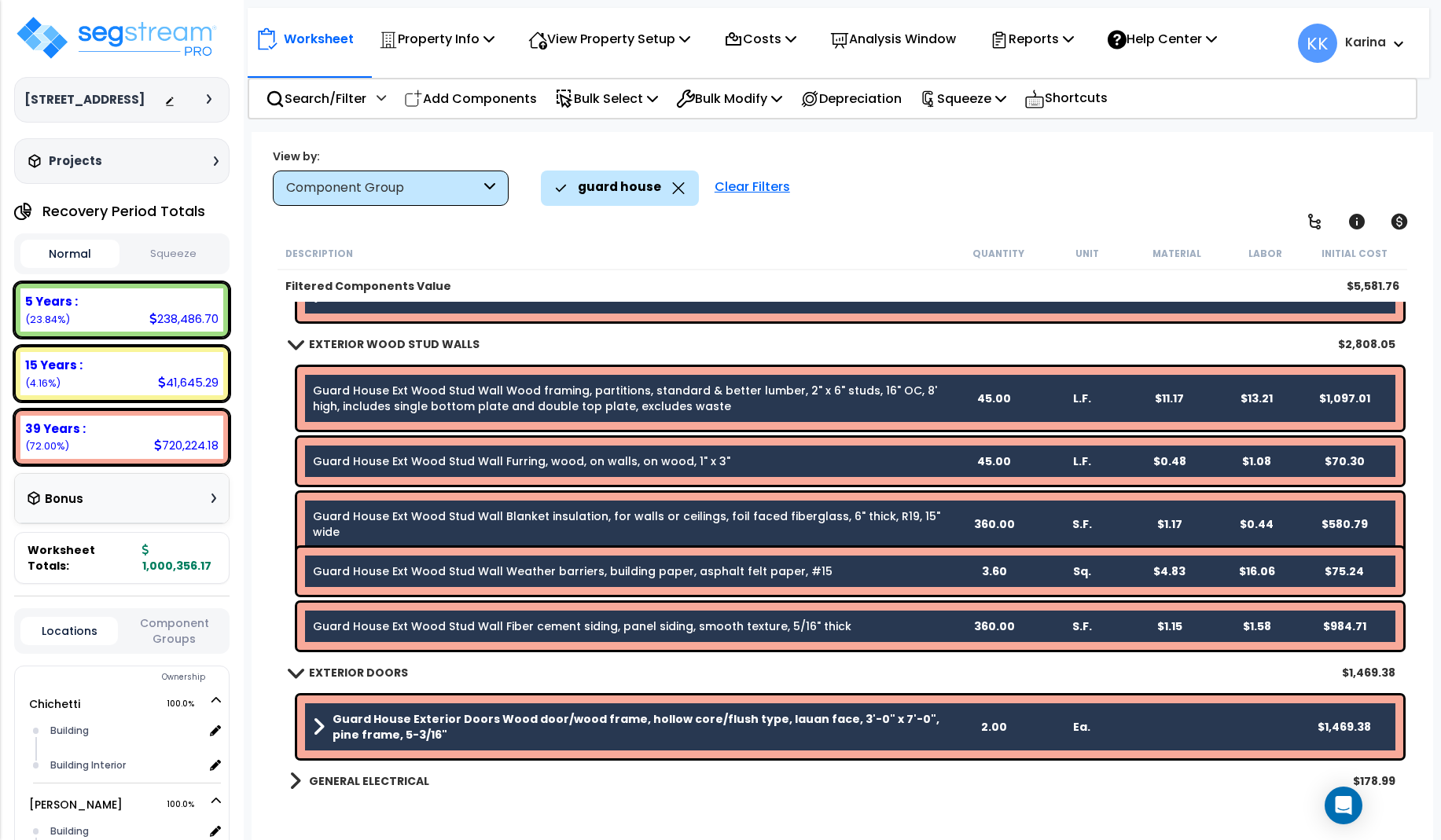
click at [294, 776] on span at bounding box center [296, 781] width 12 height 22
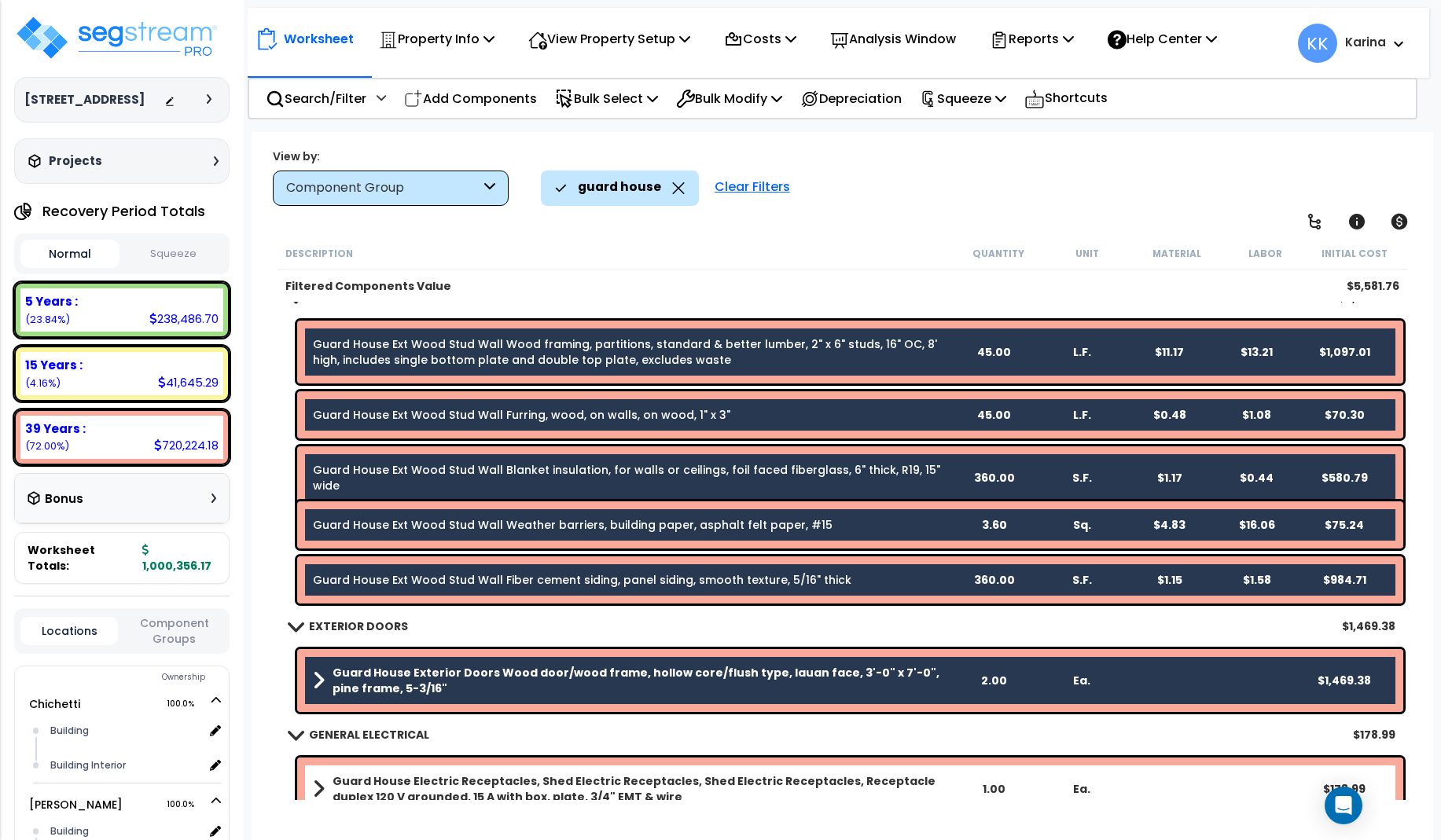
scroll to position [201, 0]
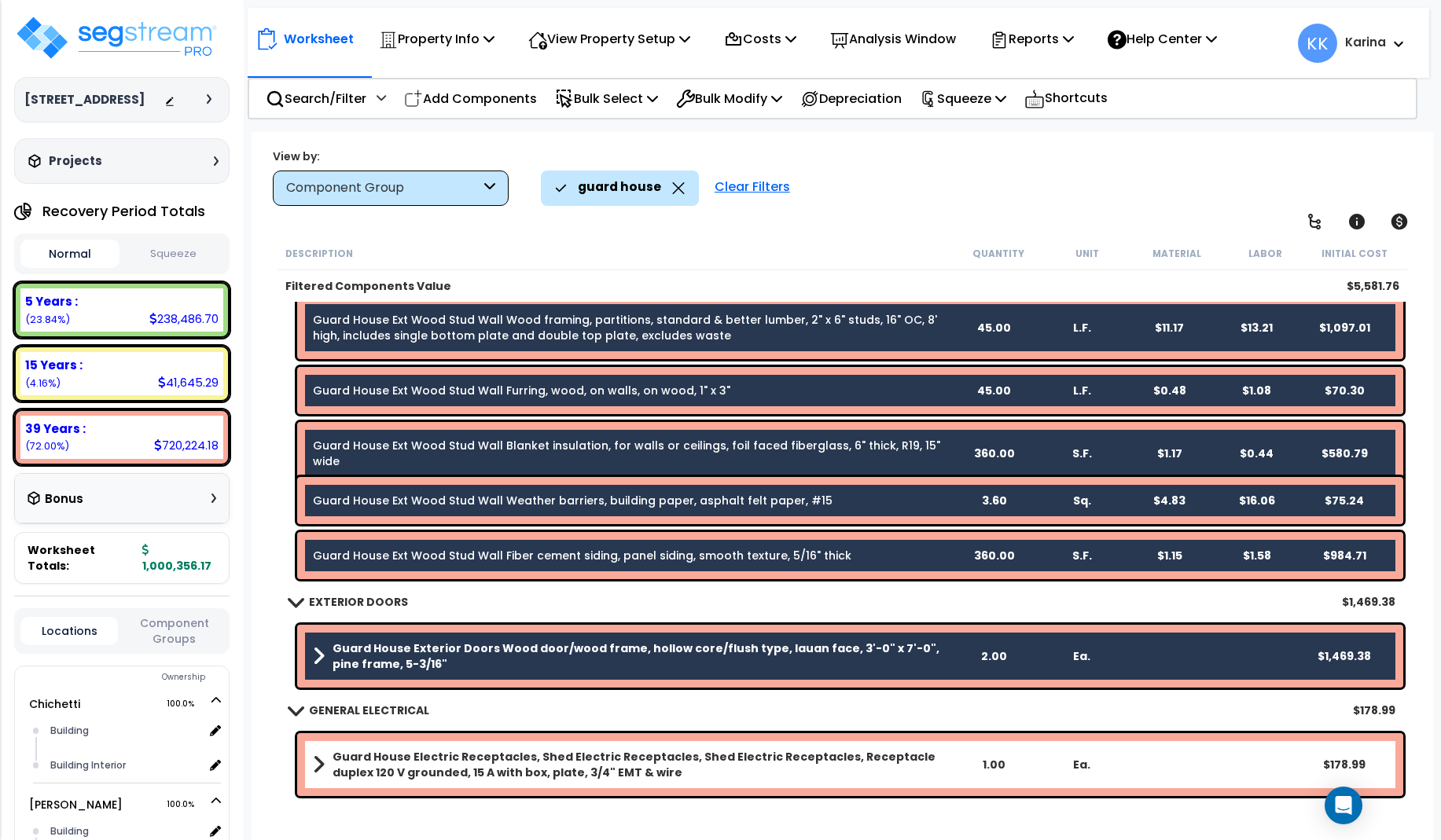
click at [385, 771] on b "Guard House Electric Receptacles, Shed Electric Receptacles, Shed Electric Rece…" at bounding box center [641, 764] width 617 height 32
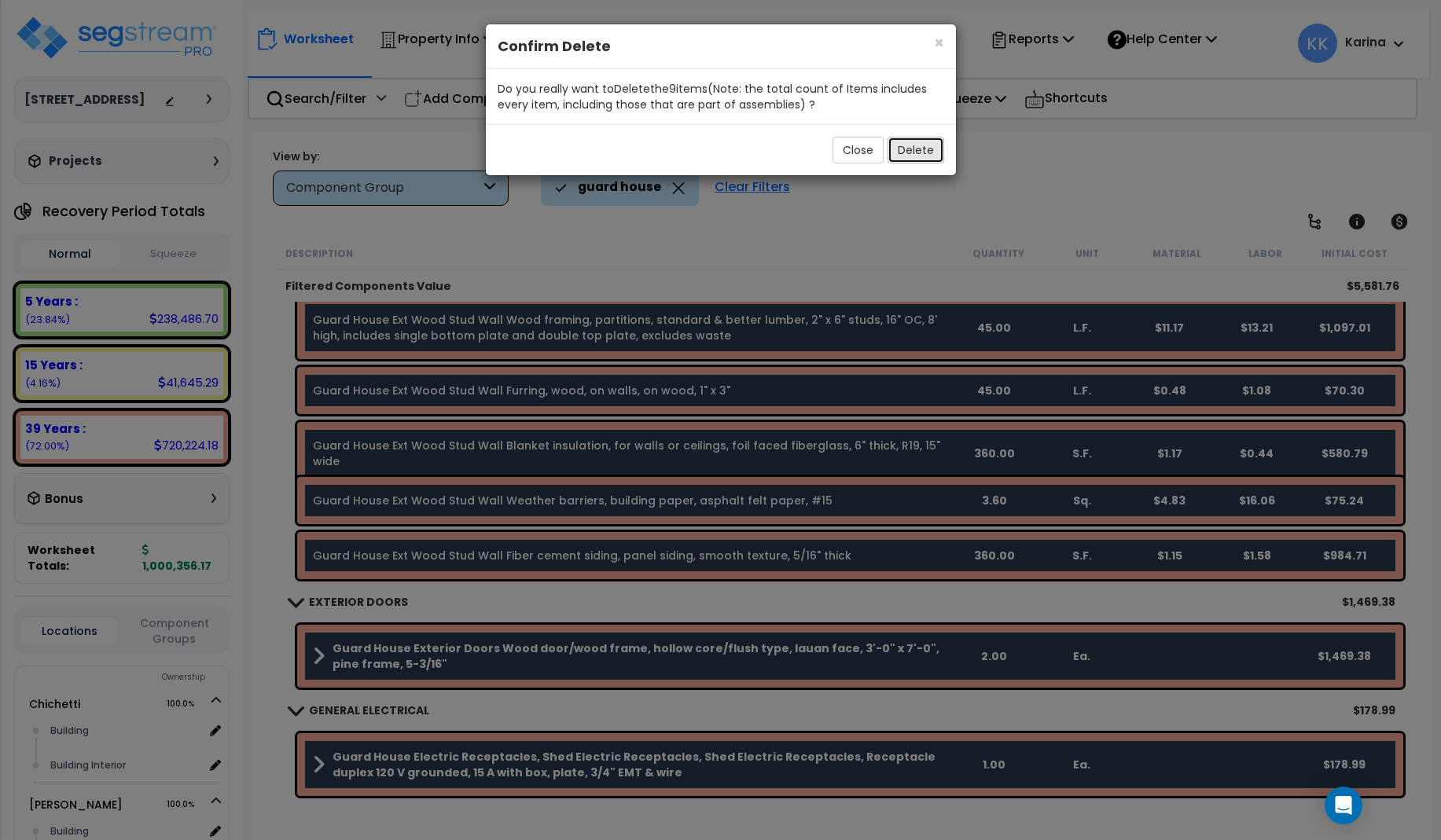
click at [912, 148] on button "Delete" at bounding box center [916, 150] width 57 height 27
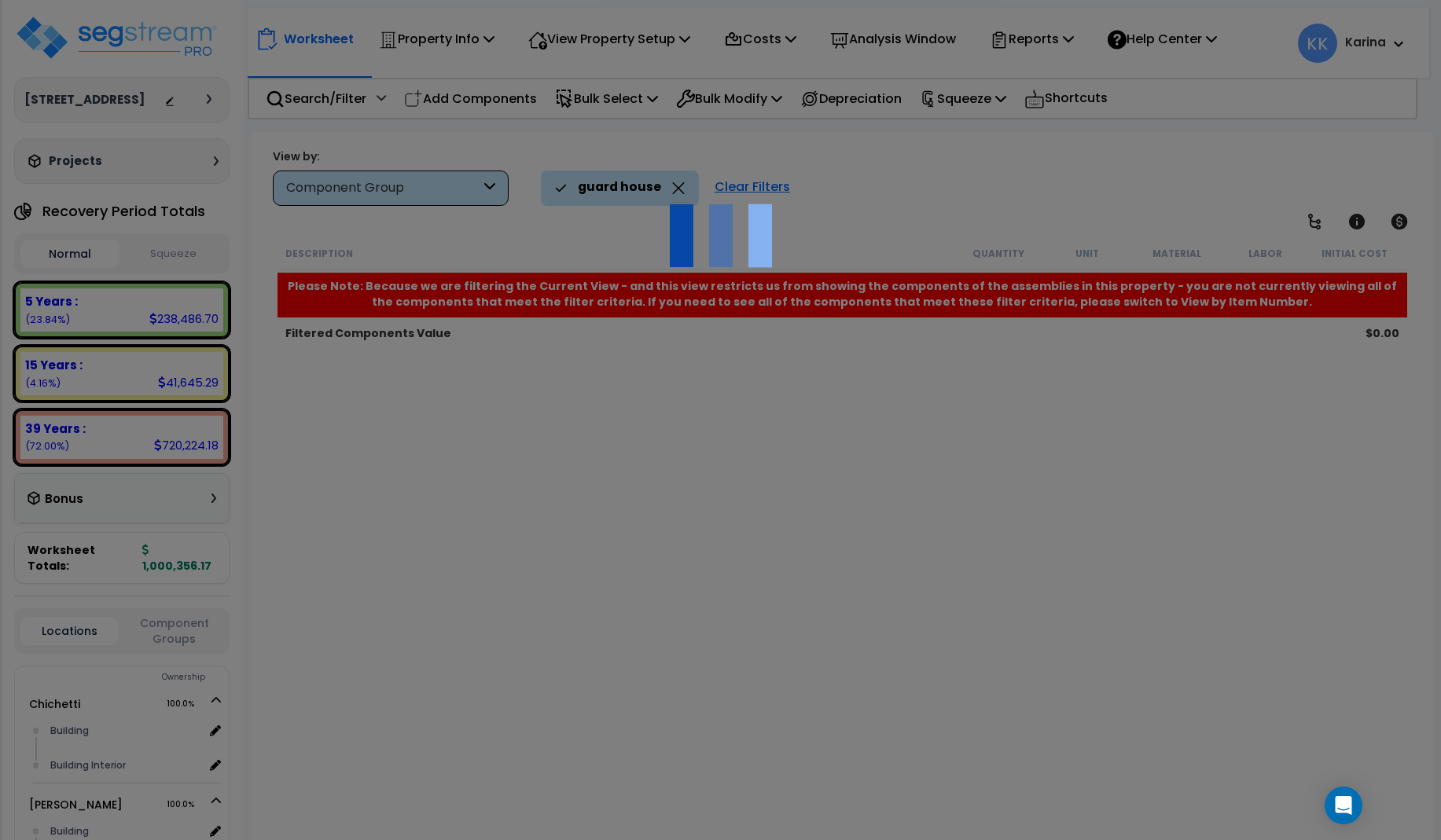
scroll to position [0, 0]
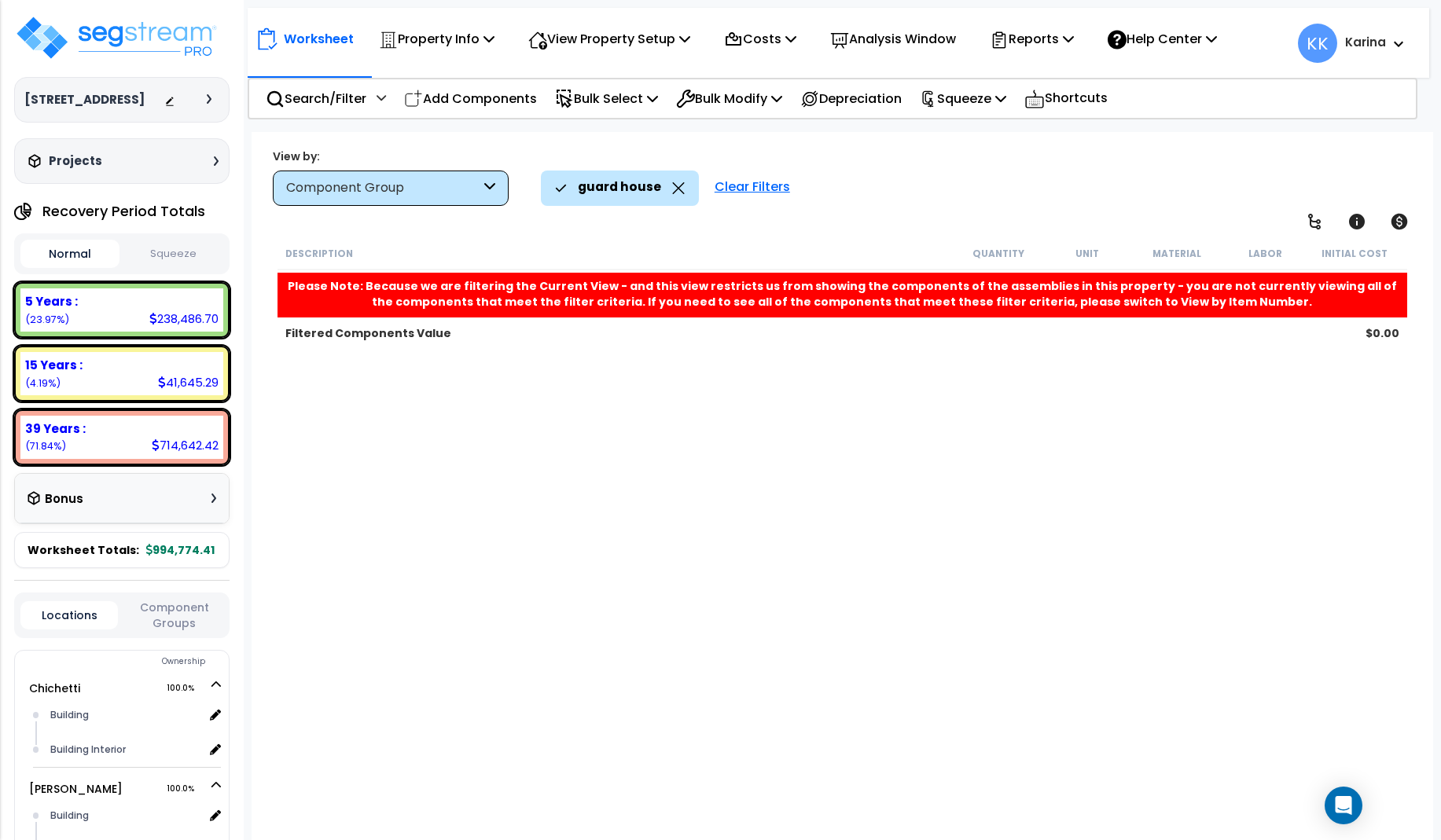
click at [740, 187] on div "Clear Filters" at bounding box center [752, 188] width 91 height 34
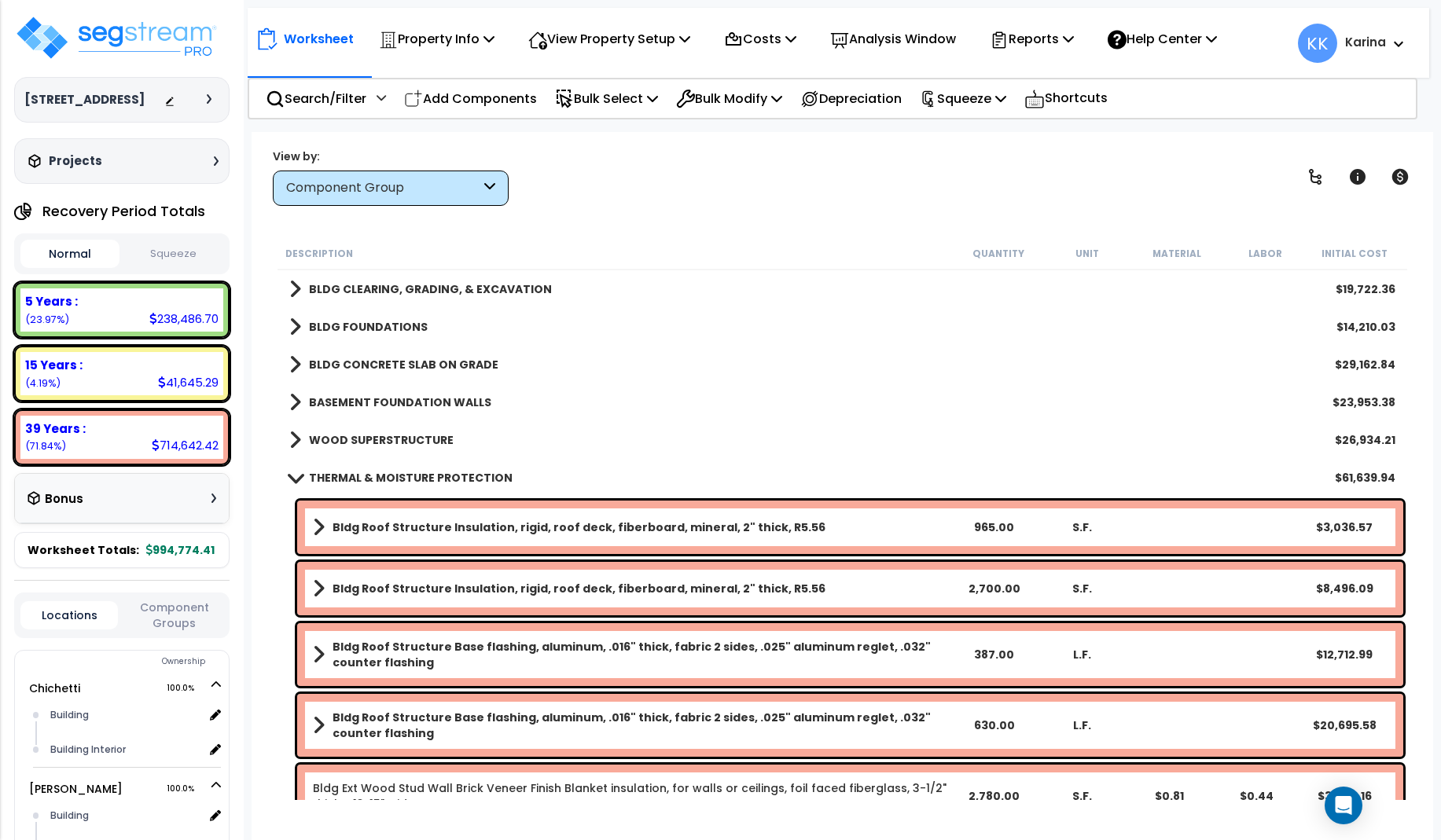
click at [293, 472] on link "THERMAL & MOISTURE PROTECTION" at bounding box center [401, 478] width 224 height 22
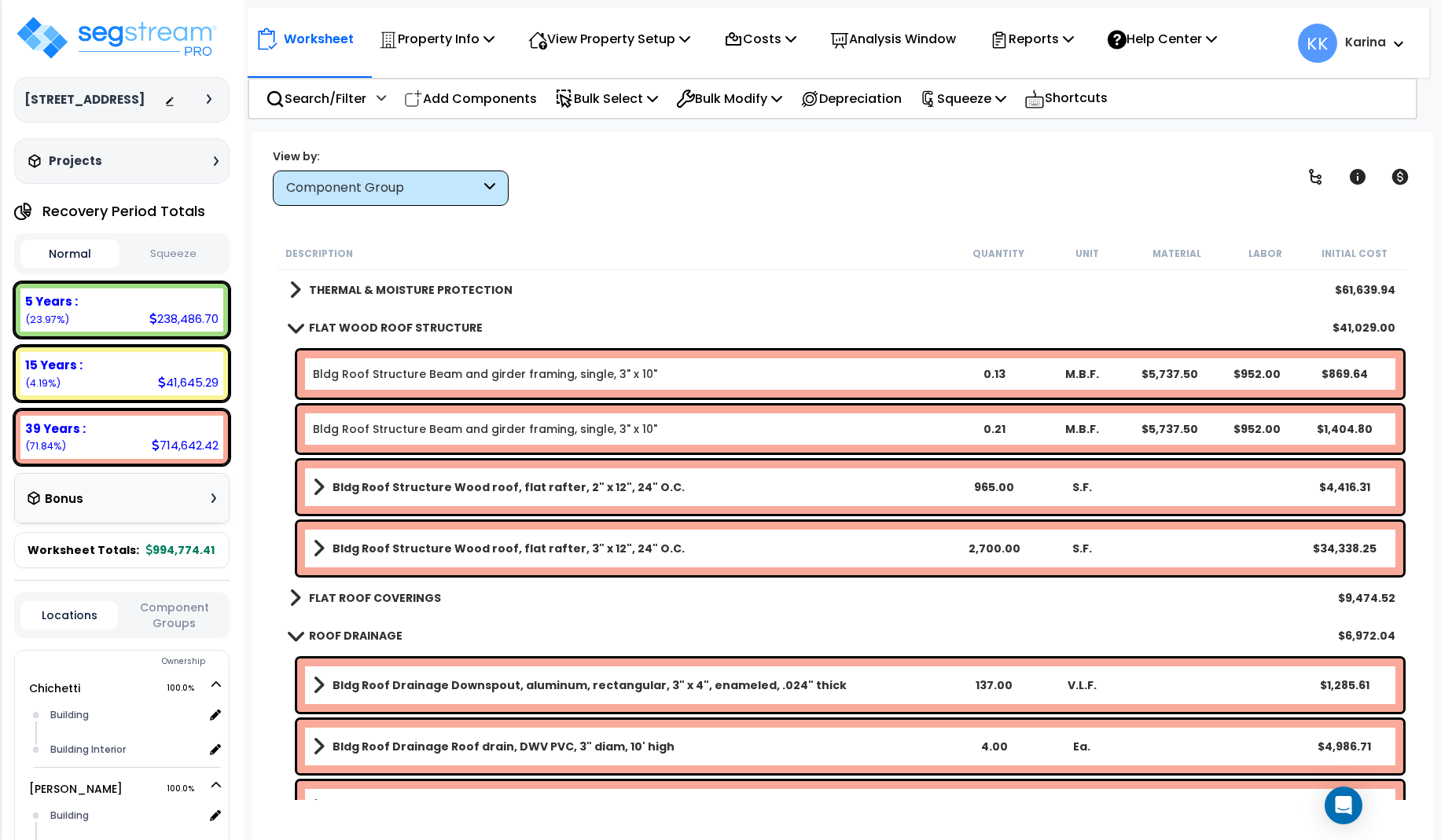
scroll to position [188, 0]
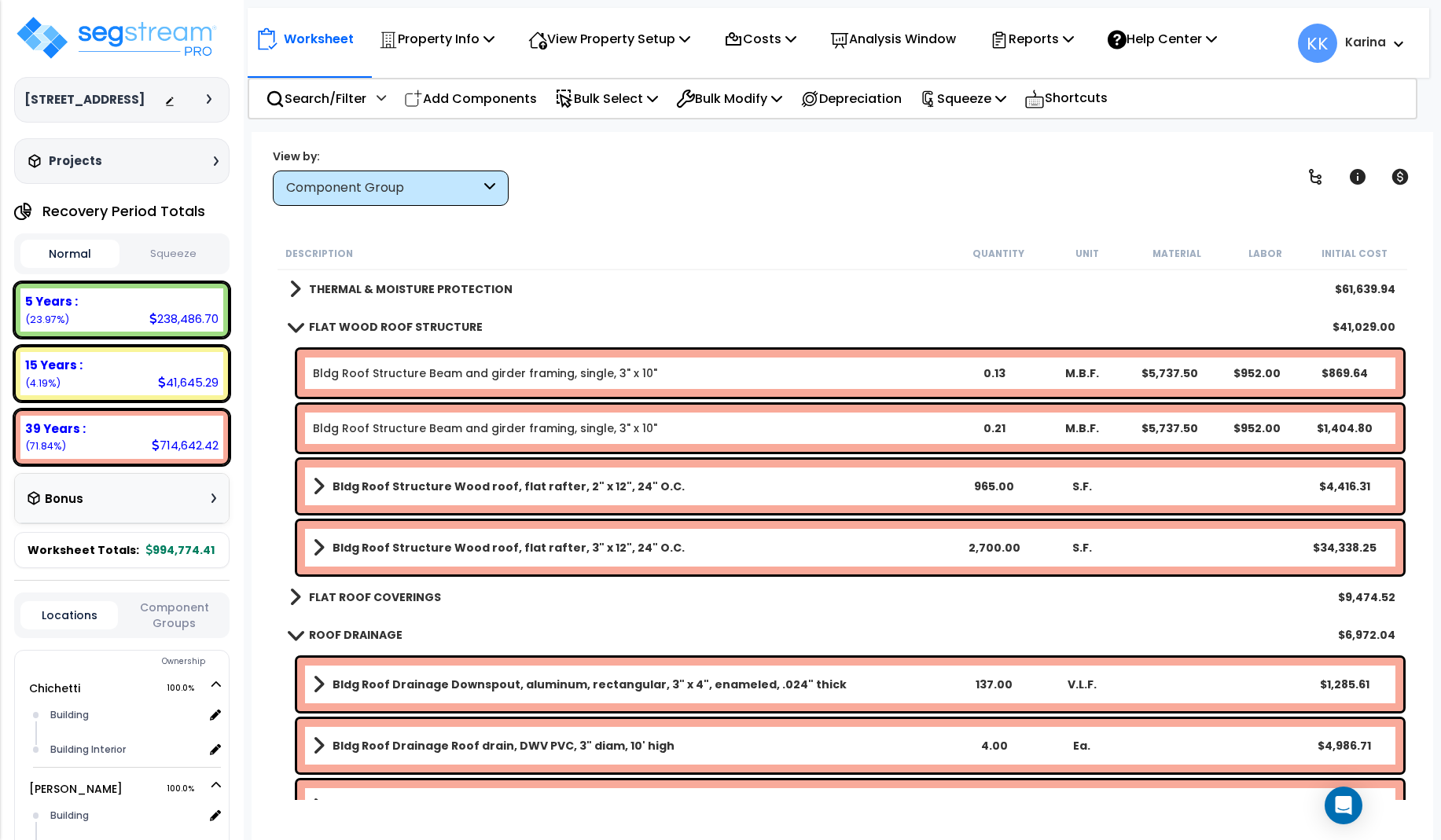
click at [293, 319] on link "FLAT WOOD ROOF STRUCTURE" at bounding box center [386, 327] width 194 height 22
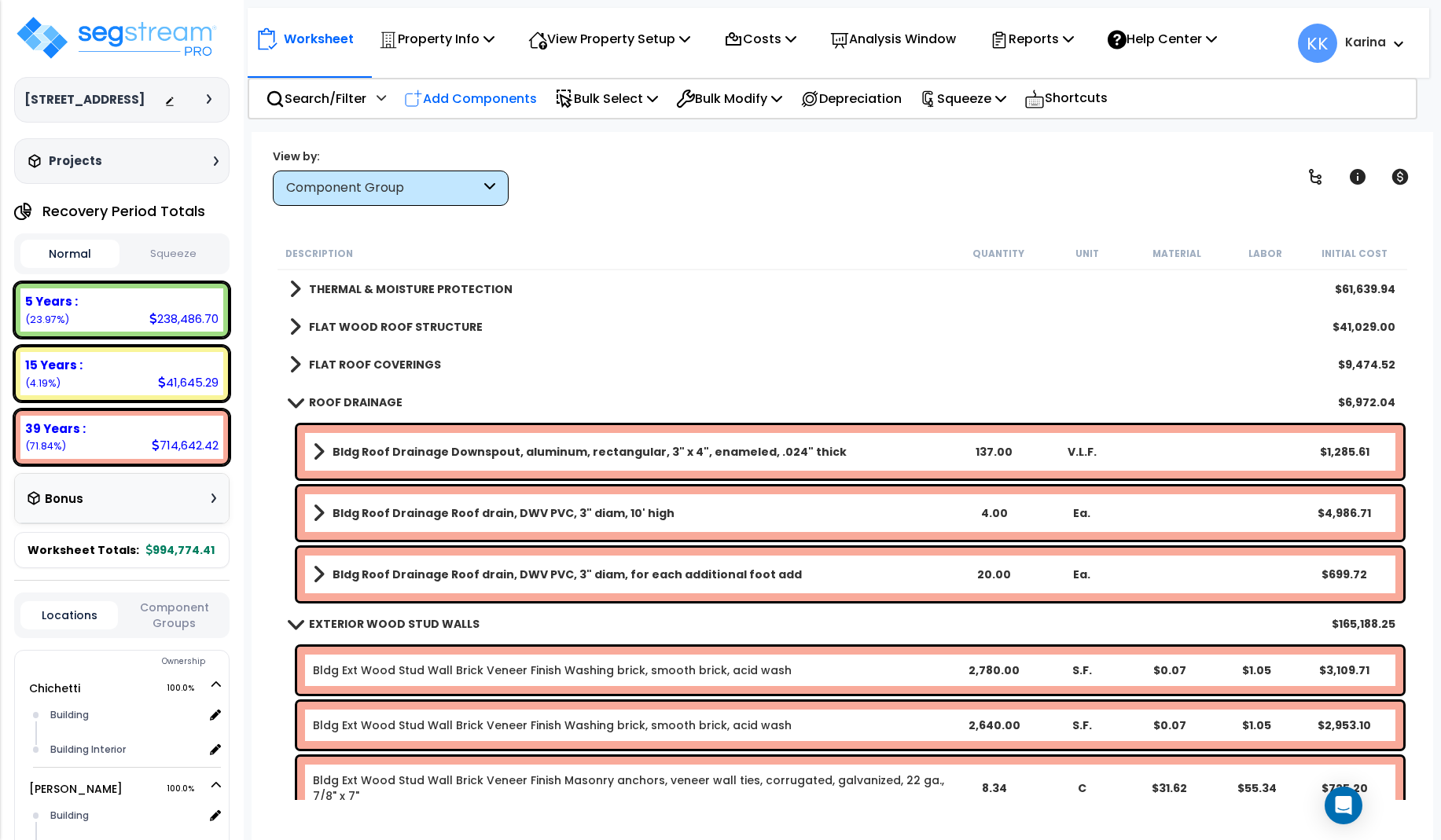
click at [481, 97] on p "Add Components" at bounding box center [470, 98] width 133 height 21
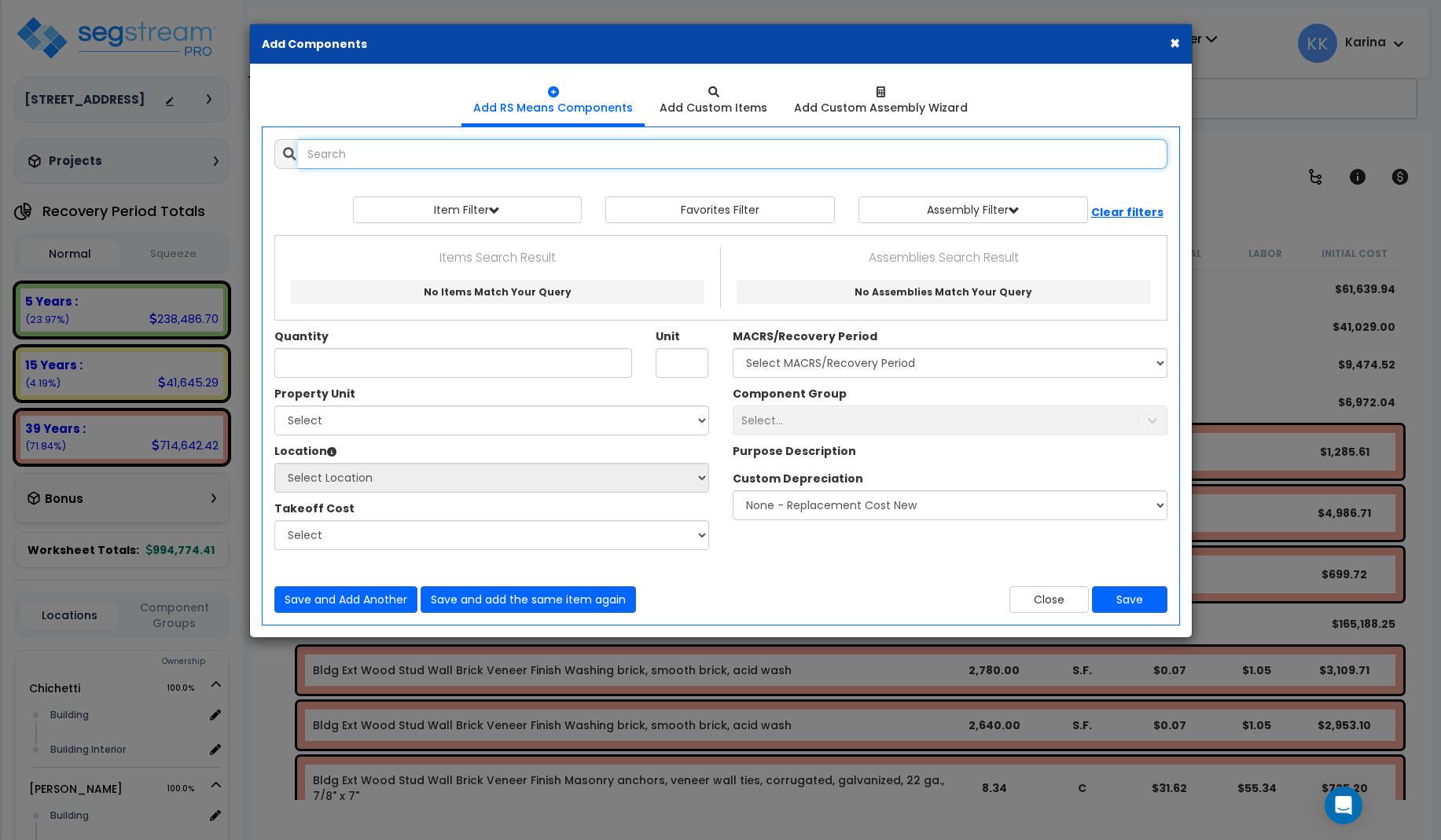
select select
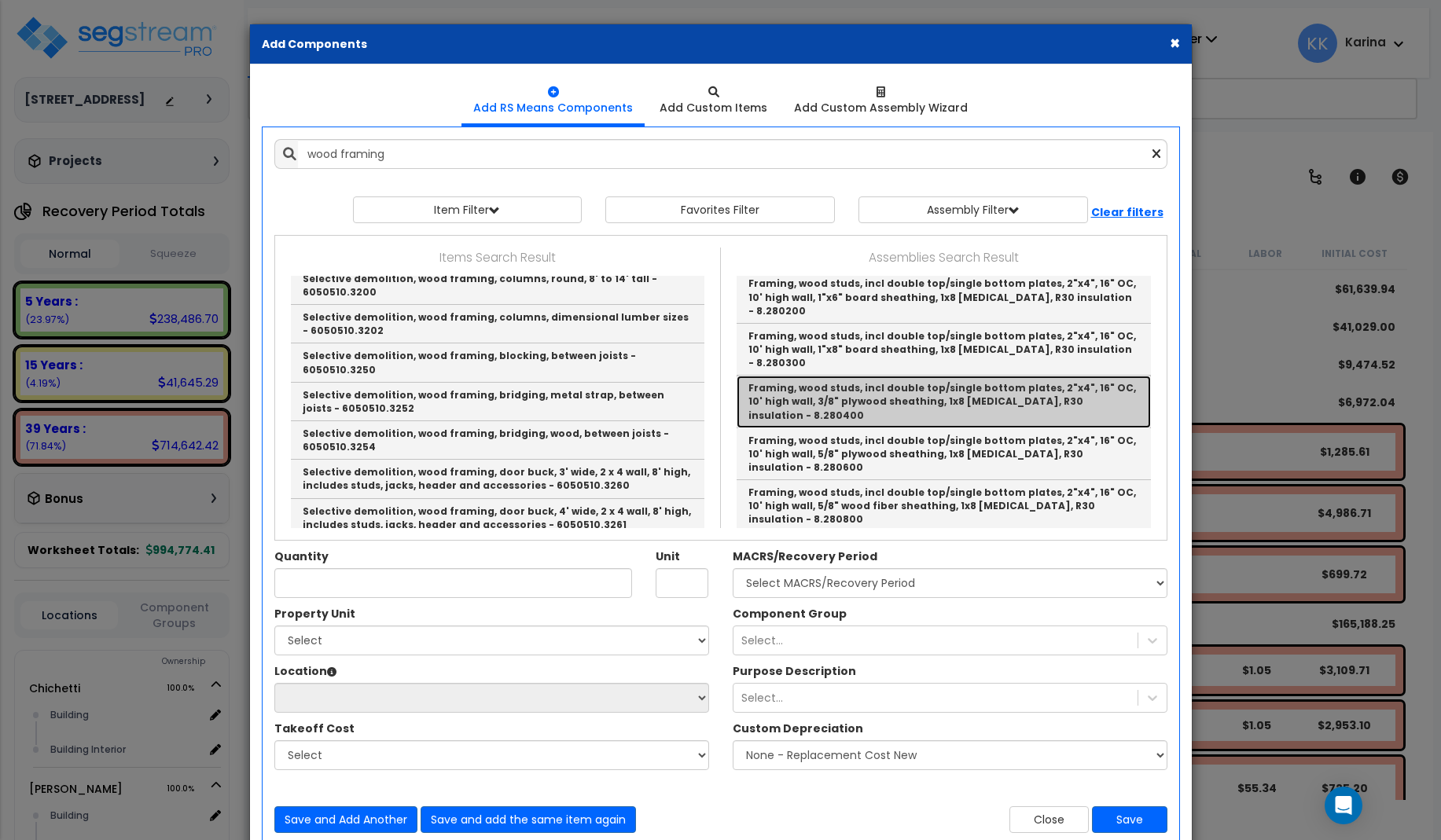
click at [836, 376] on link "Framing, wood studs, incl double top/single bottom plates, 2"x4", 16" OC, 10' h…" at bounding box center [944, 402] width 415 height 52
type input "Framing, wood studs, incl double top/single bottom plates, 2"x4", 16" OC, 10' h…"
checkbox input "false"
type input "S.F."
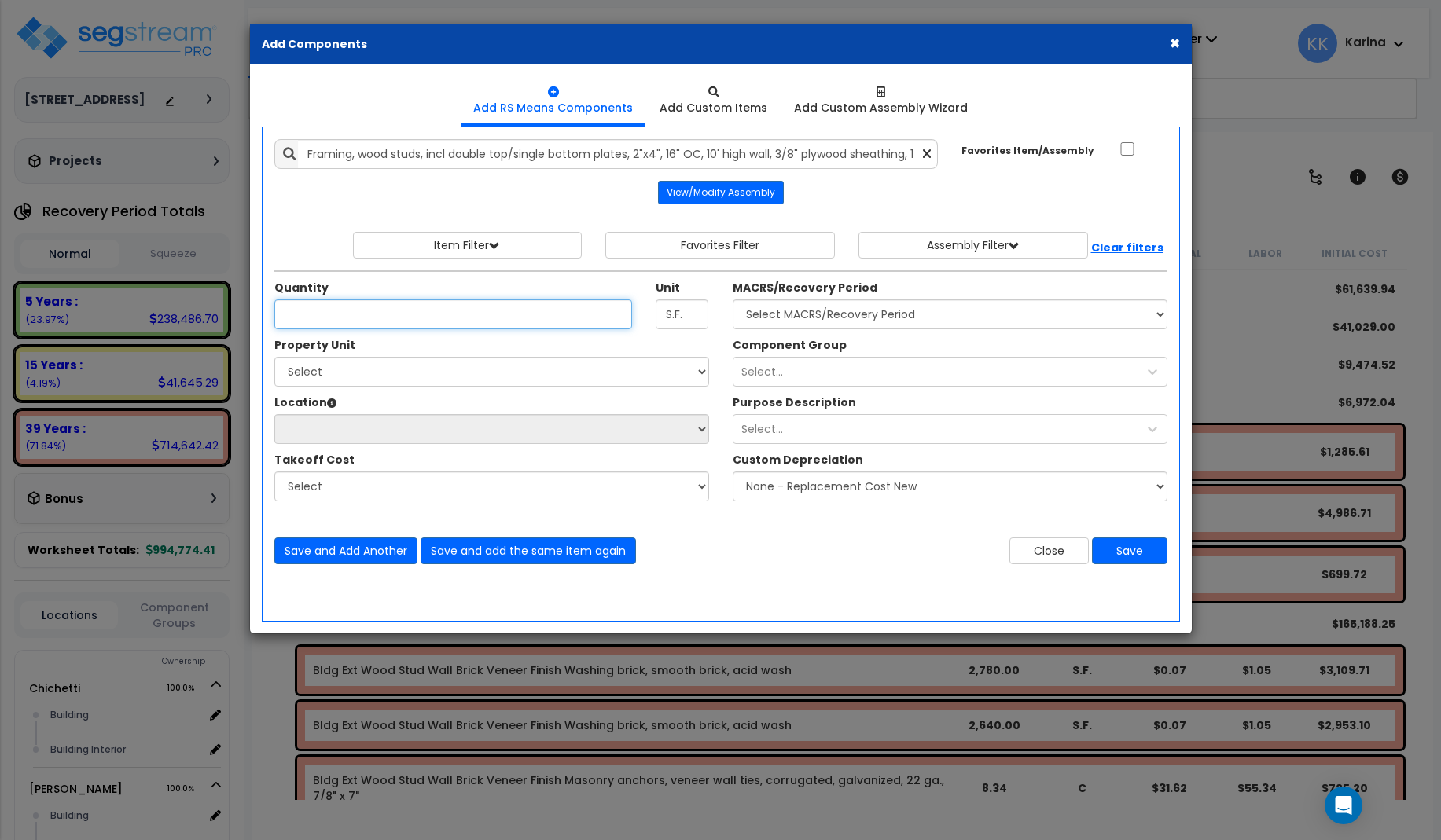
scroll to position [0, 0]
click at [736, 188] on button "View/Modify Assembly" at bounding box center [720, 193] width 126 height 24
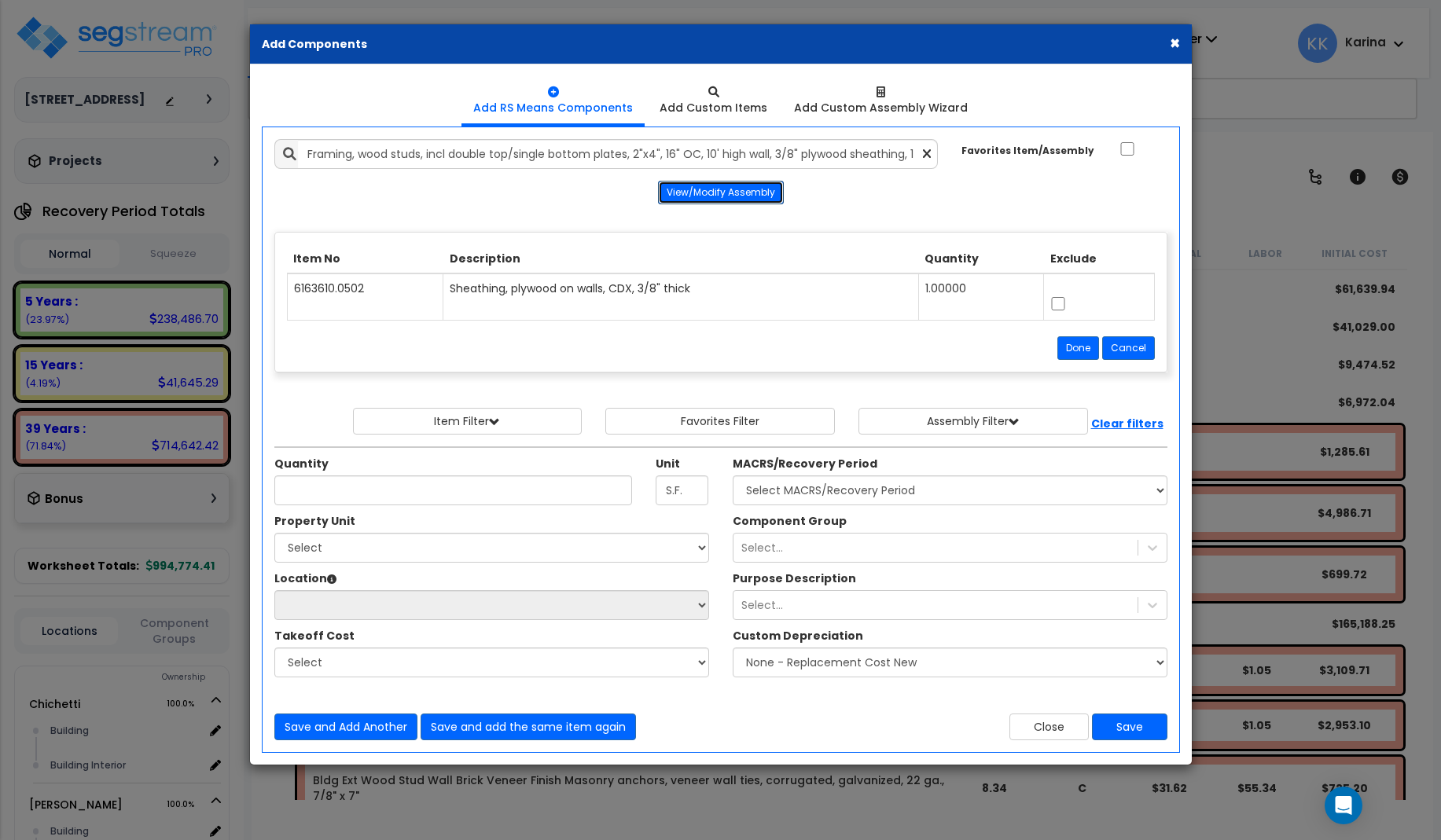
click at [736, 188] on button "View/Modify Assembly" at bounding box center [720, 193] width 126 height 24
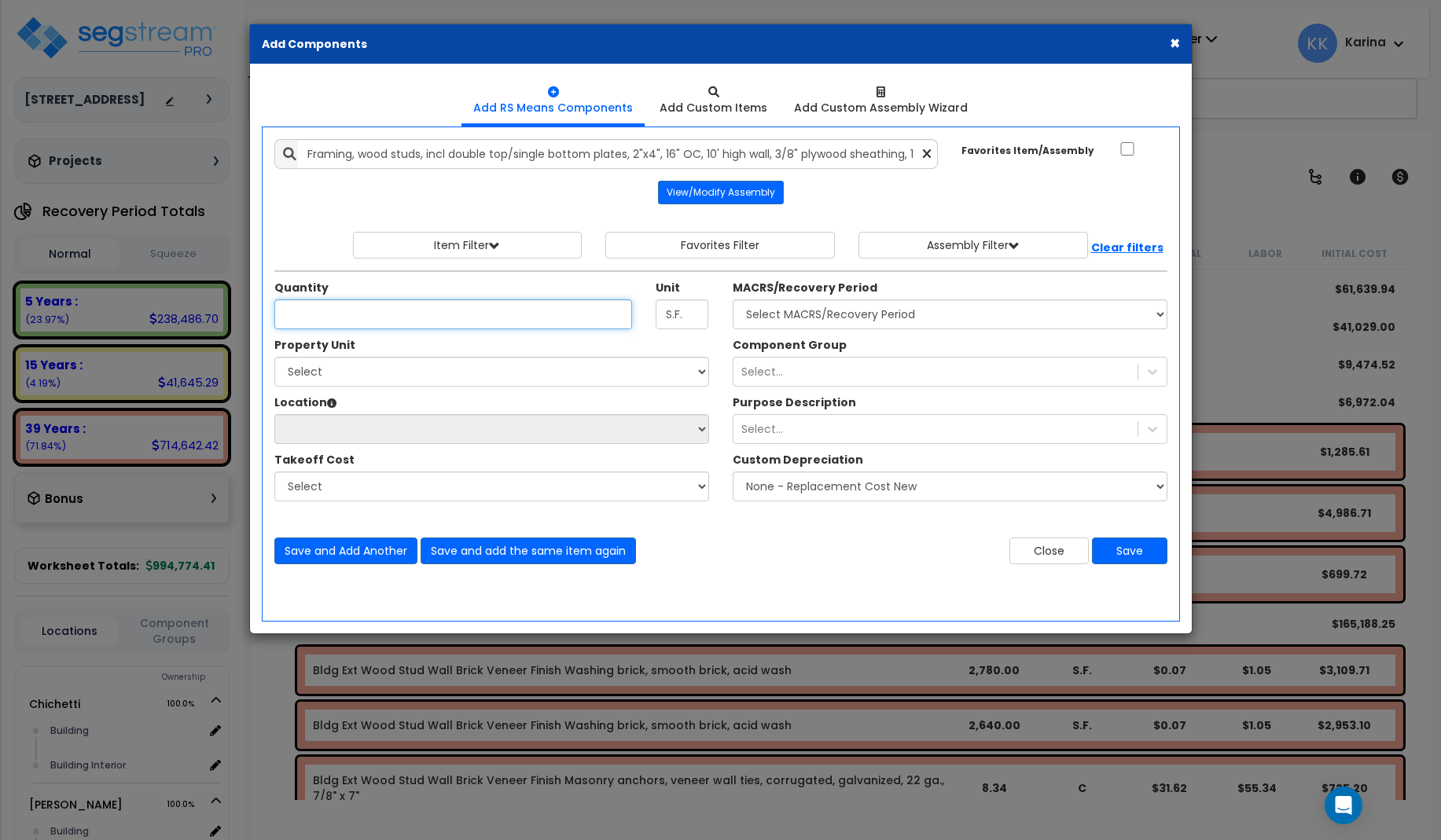
click at [487, 314] on input "Unit Quantity" at bounding box center [453, 314] width 358 height 30
type input "252"
click at [274, 357] on select "Select Chichetti Serafina Site Improvements" at bounding box center [491, 372] width 434 height 30
select select "168459"
click option "Site Improvements" at bounding box center [0, 0] width 0 height 0
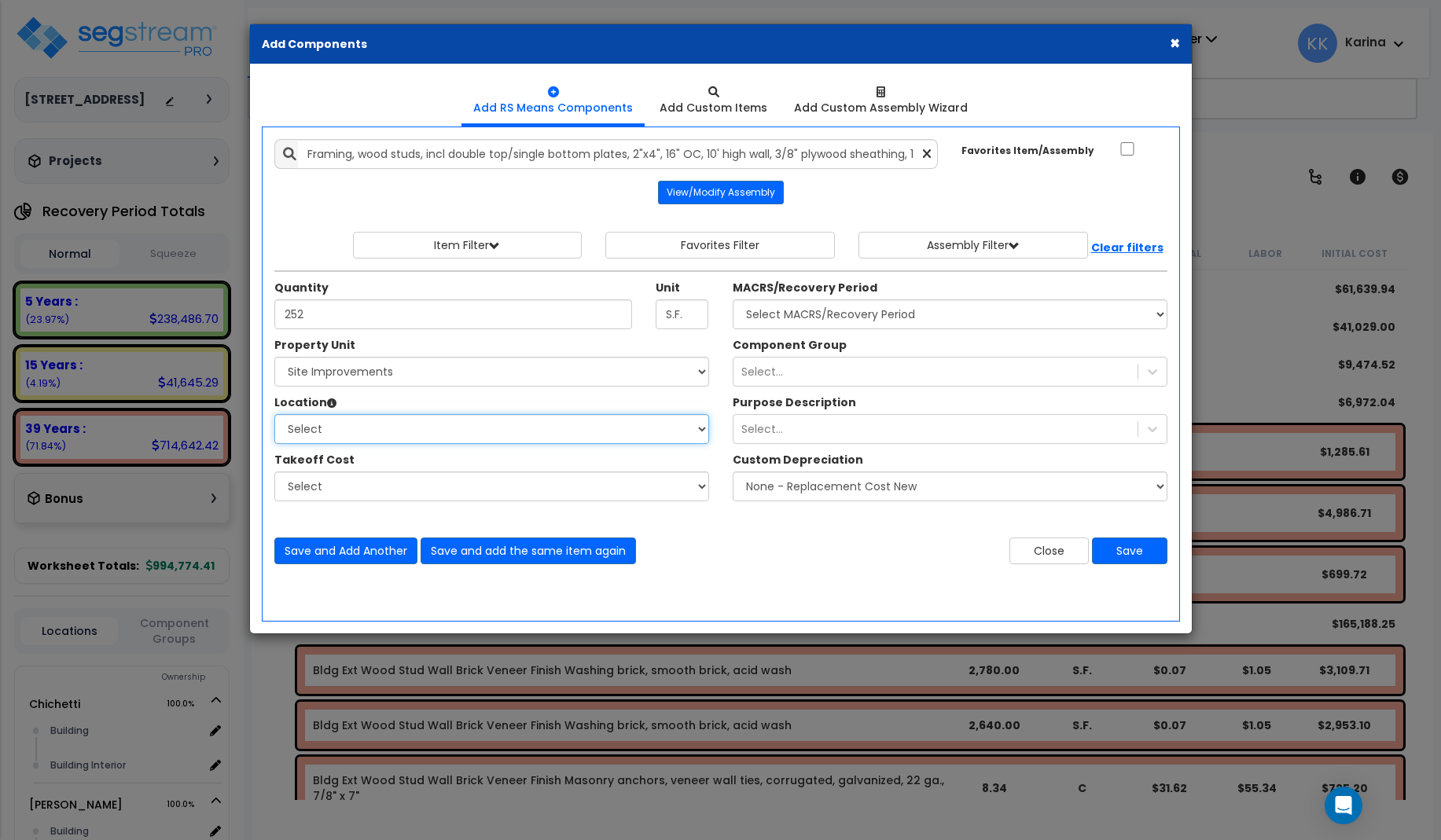
click at [274, 414] on select "Select Site Exterior Add Additional Location" at bounding box center [491, 429] width 434 height 30
select select "462"
click option "Site Exterior" at bounding box center [0, 0] width 0 height 0
click at [732, 300] on select "Select MACRS/Recovery Period 5 Years - 57.0 - Distributive Trades & Services 5 …" at bounding box center [949, 314] width 434 height 30
select select "3666"
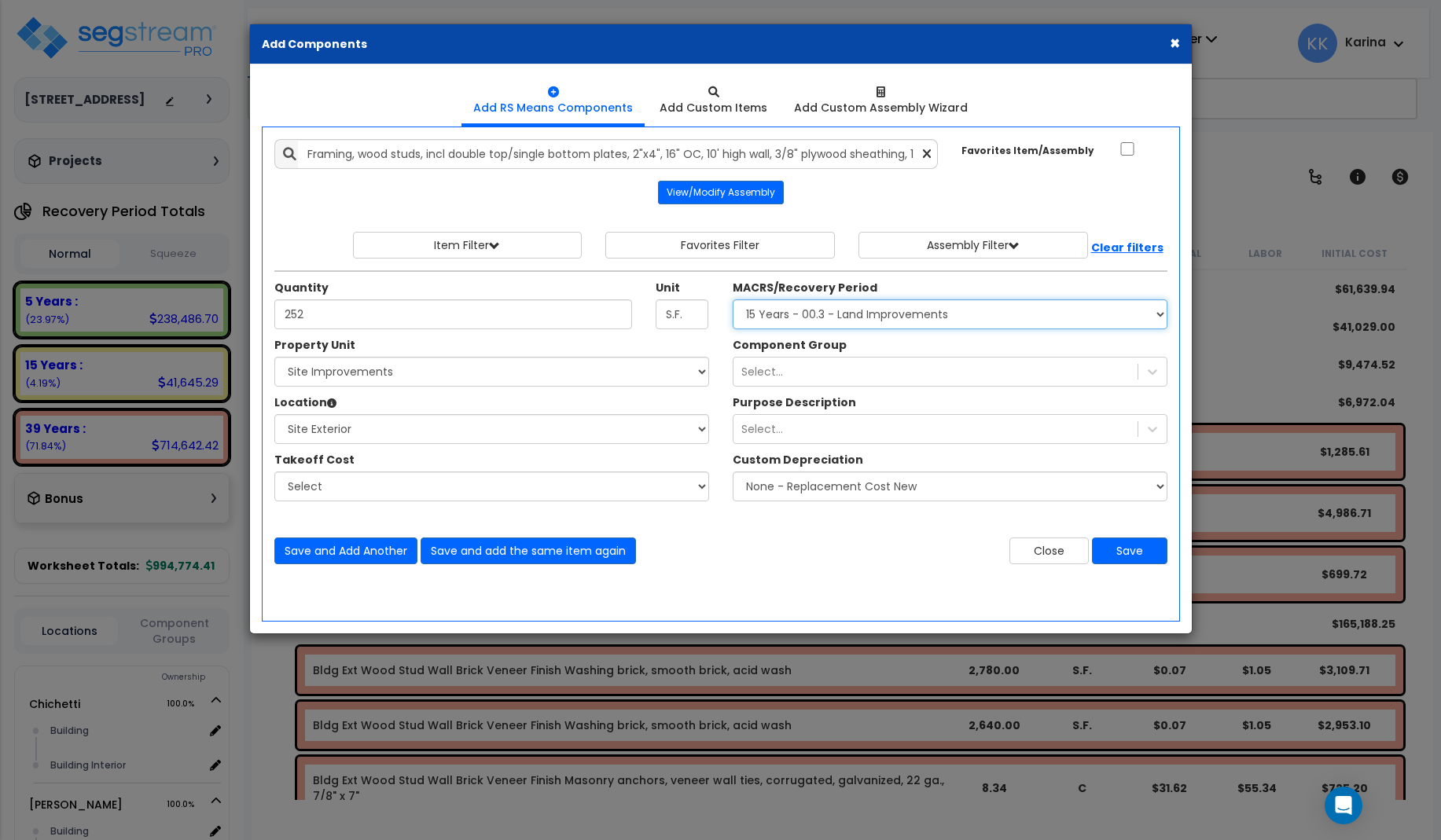
click option "15 Years - 00.3 - Land Improvements" at bounding box center [0, 0] width 0 height 0
click at [815, 375] on div "Select..." at bounding box center [936, 371] width 404 height 25
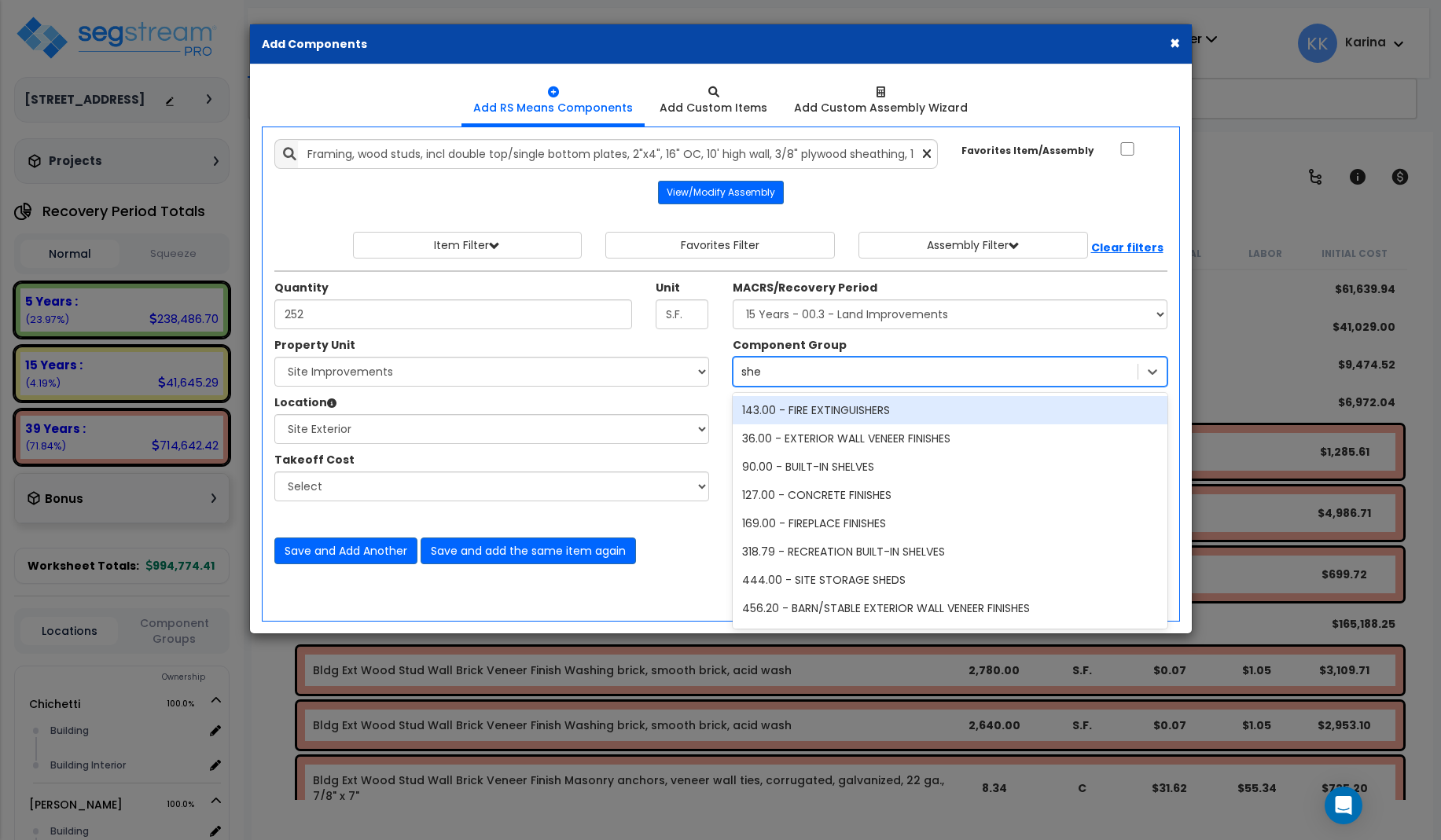
type input "shed"
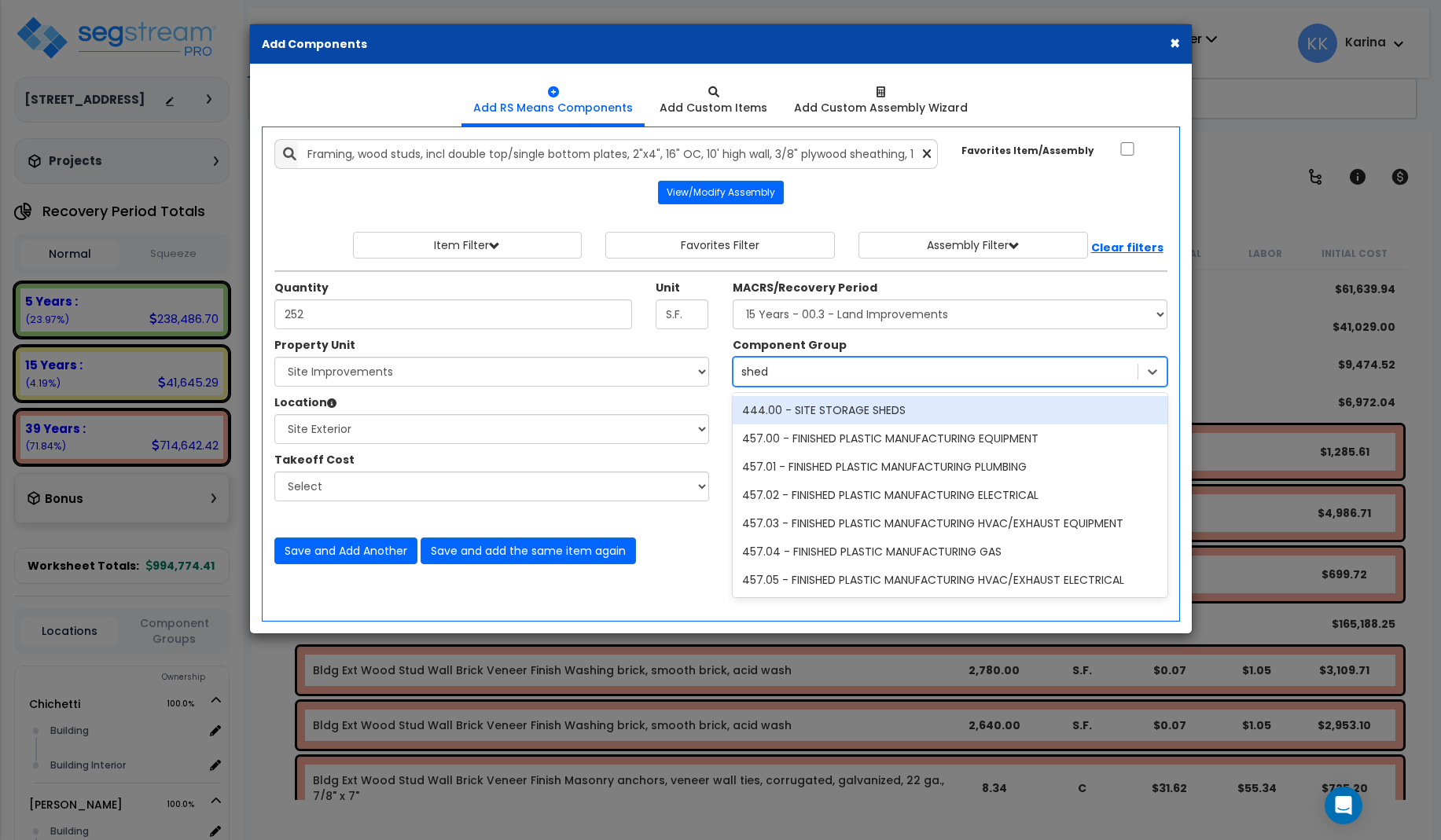
click at [840, 411] on div "444.00 - SITE STORAGE SHEDS" at bounding box center [949, 409] width 434 height 28
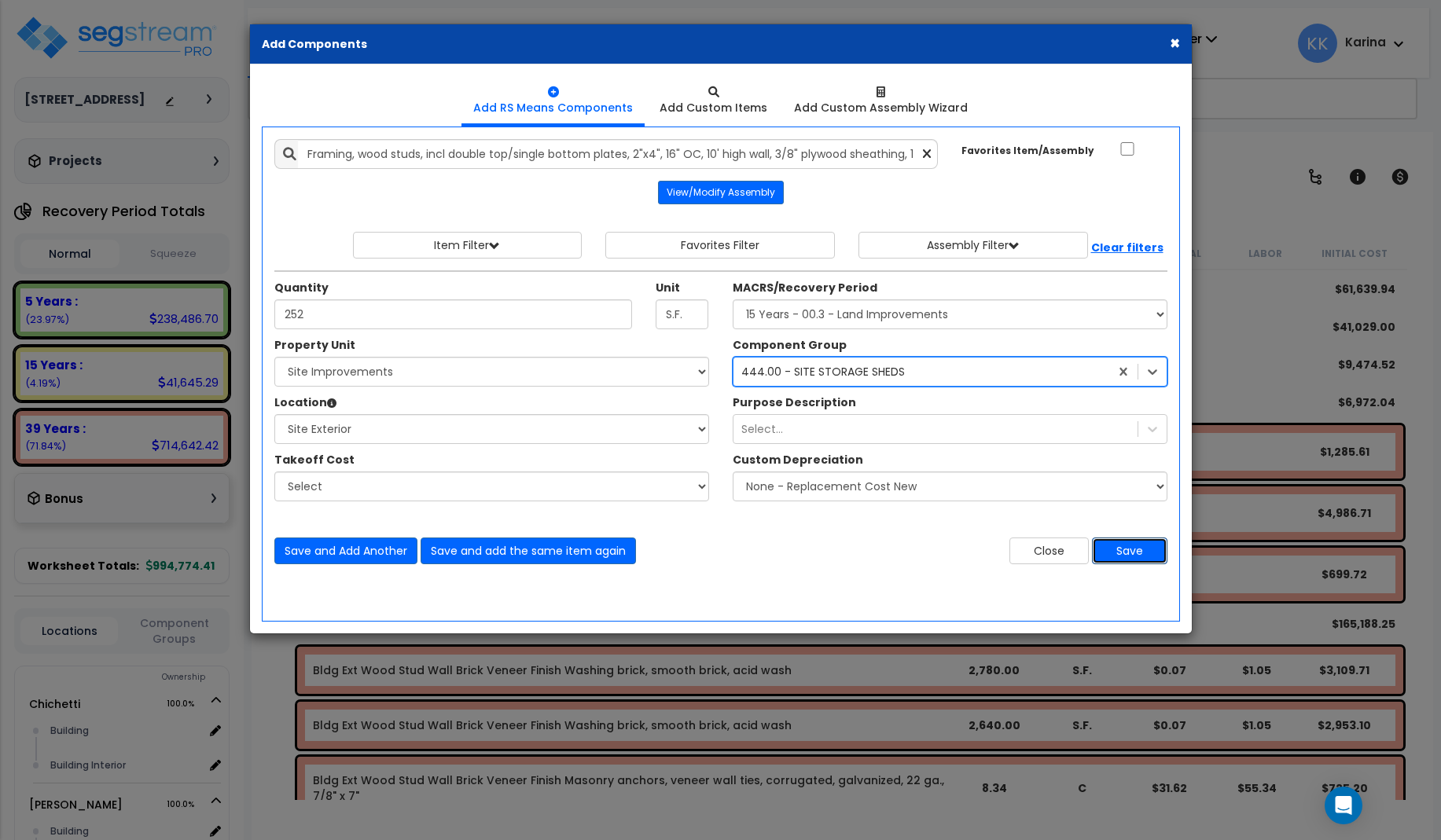
click at [1129, 551] on button "Save" at bounding box center [1129, 551] width 75 height 27
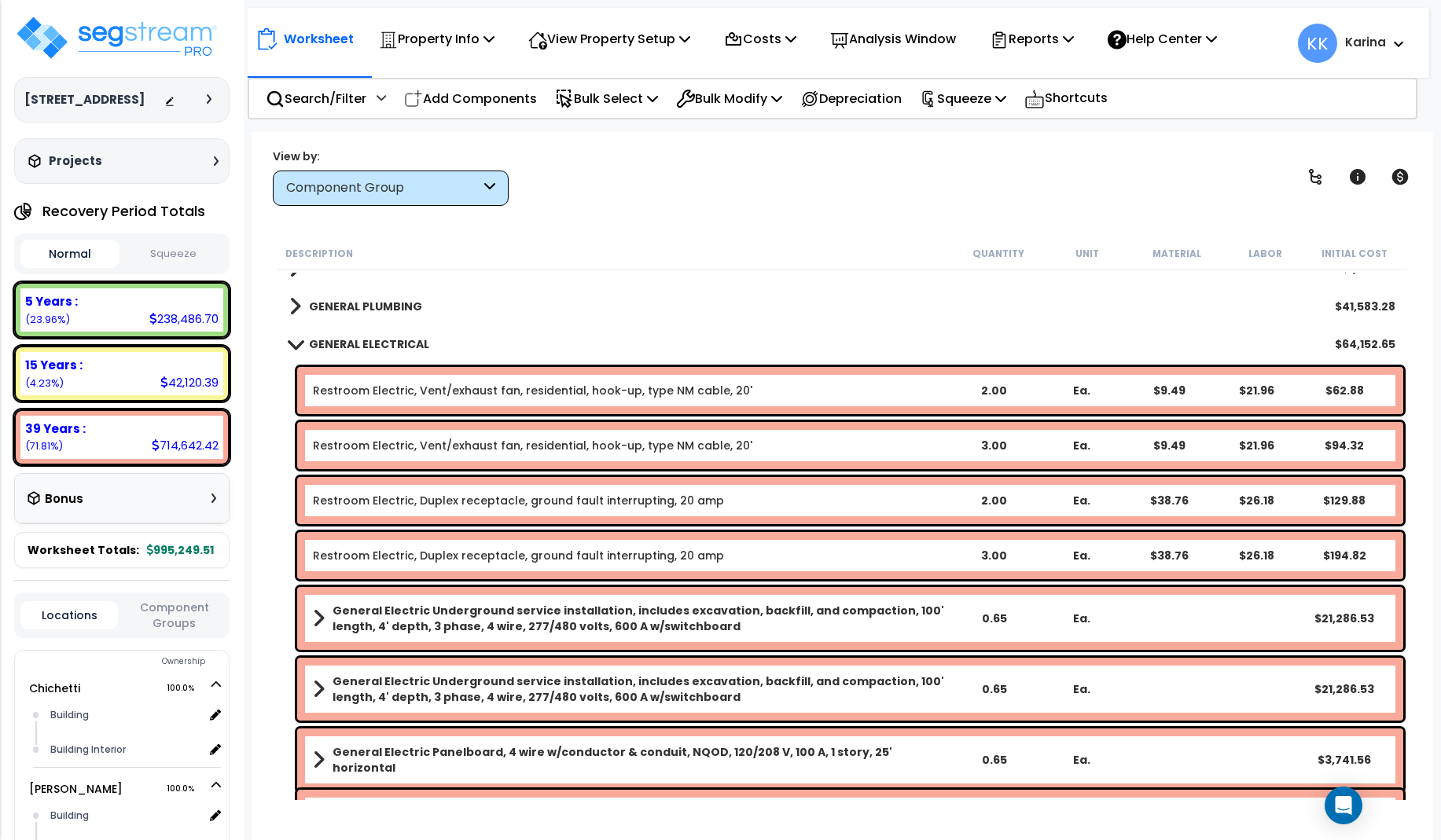
scroll to position [2168, 0]
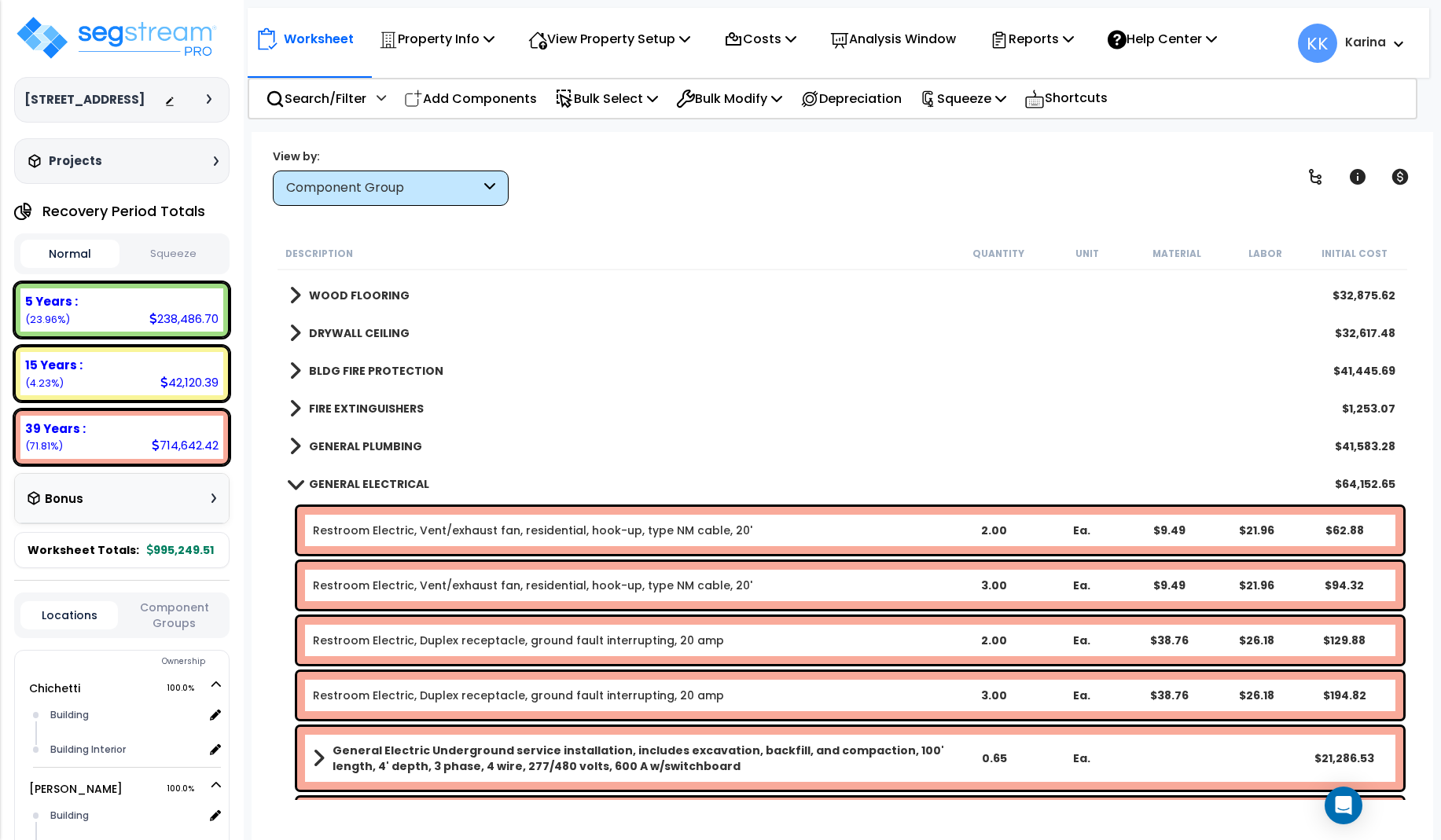
click at [291, 478] on link "GENERAL ELECTRICAL" at bounding box center [359, 484] width 140 height 22
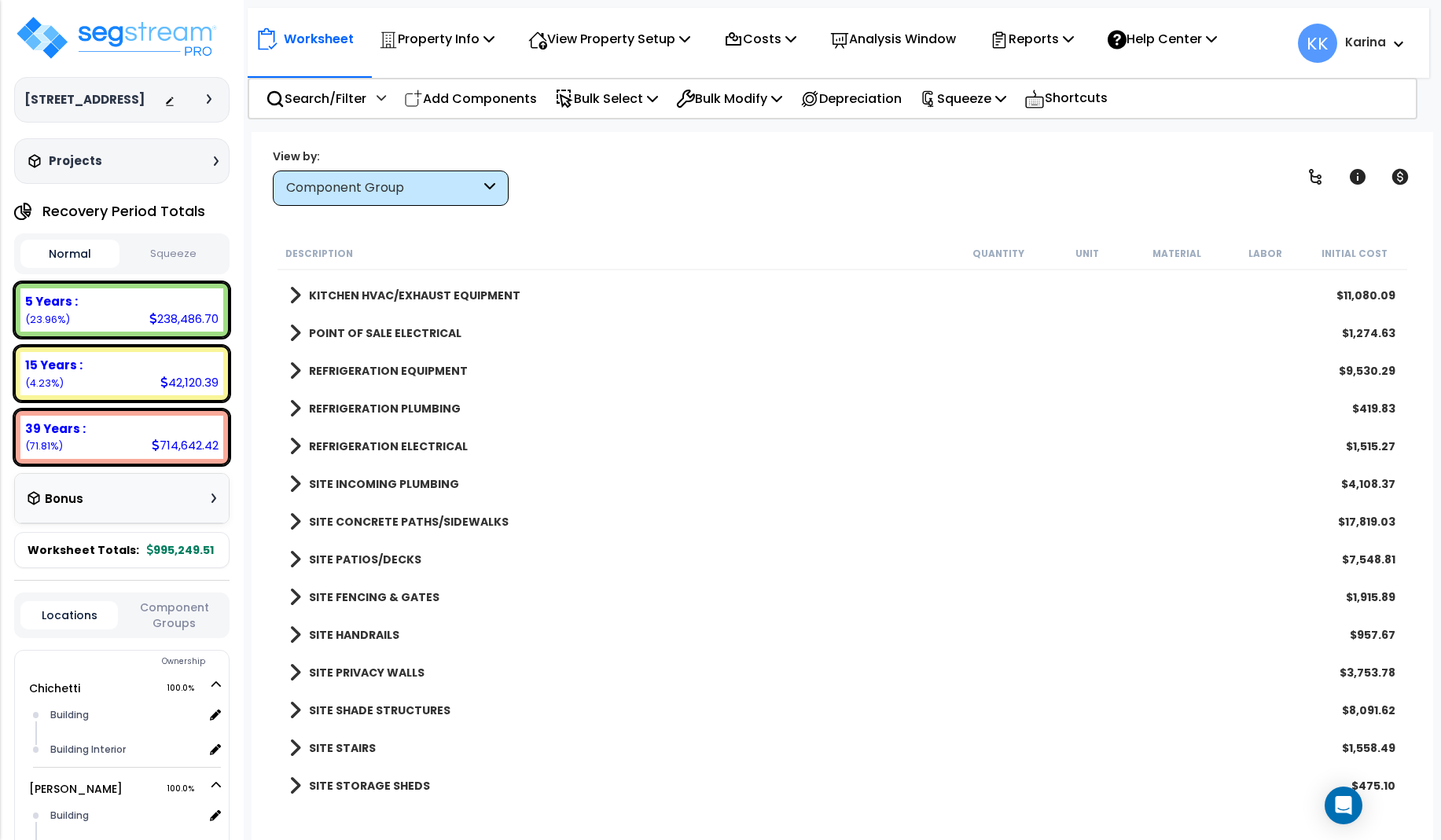
scroll to position [2862, 0]
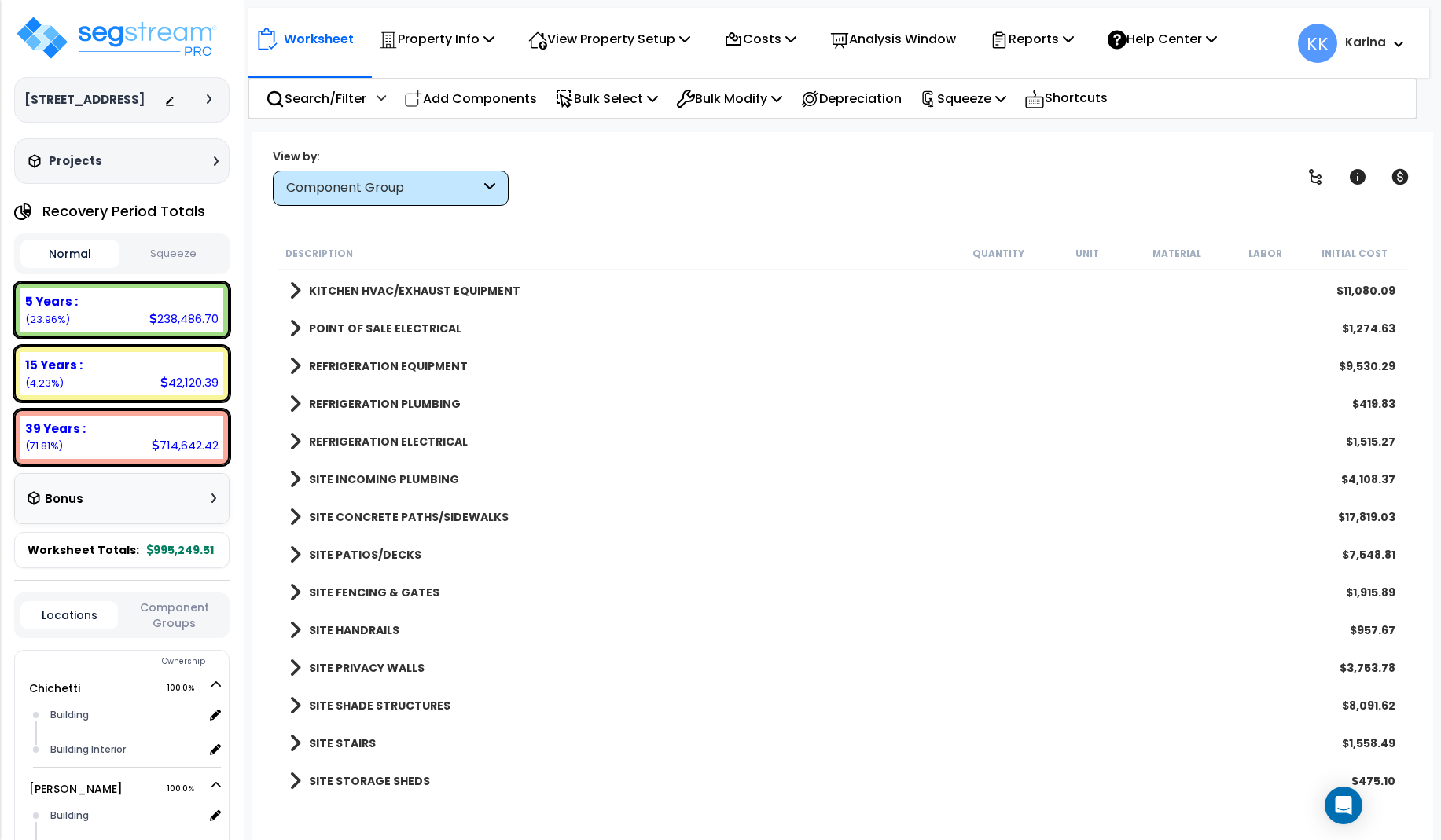
click at [300, 780] on span at bounding box center [296, 781] width 12 height 22
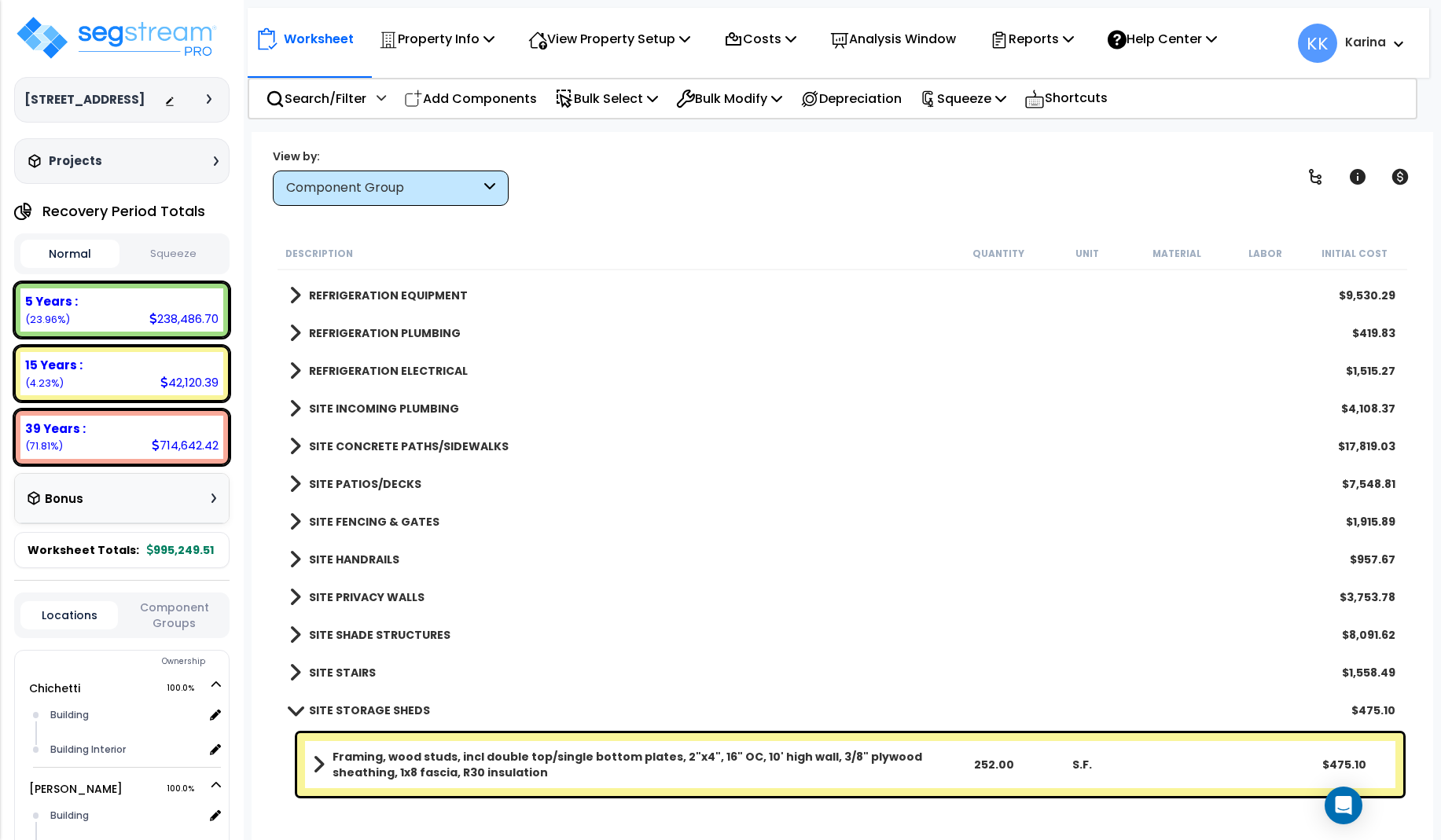
click at [439, 768] on b "Framing, wood studs, incl double top/single bottom plates, 2"x4", 16" OC, 10' h…" at bounding box center [641, 764] width 617 height 32
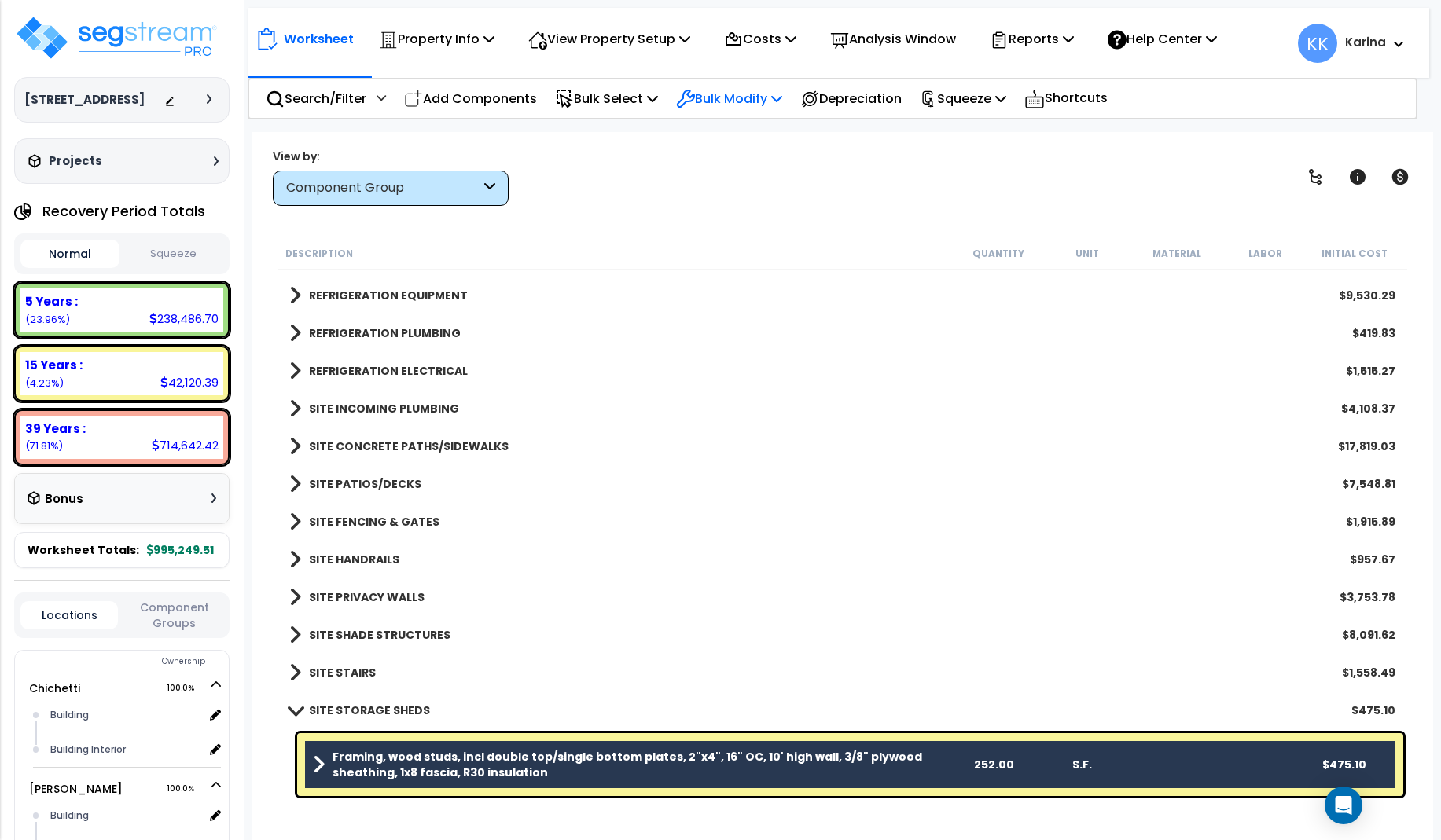
click at [730, 98] on p "Bulk Modify" at bounding box center [729, 98] width 106 height 21
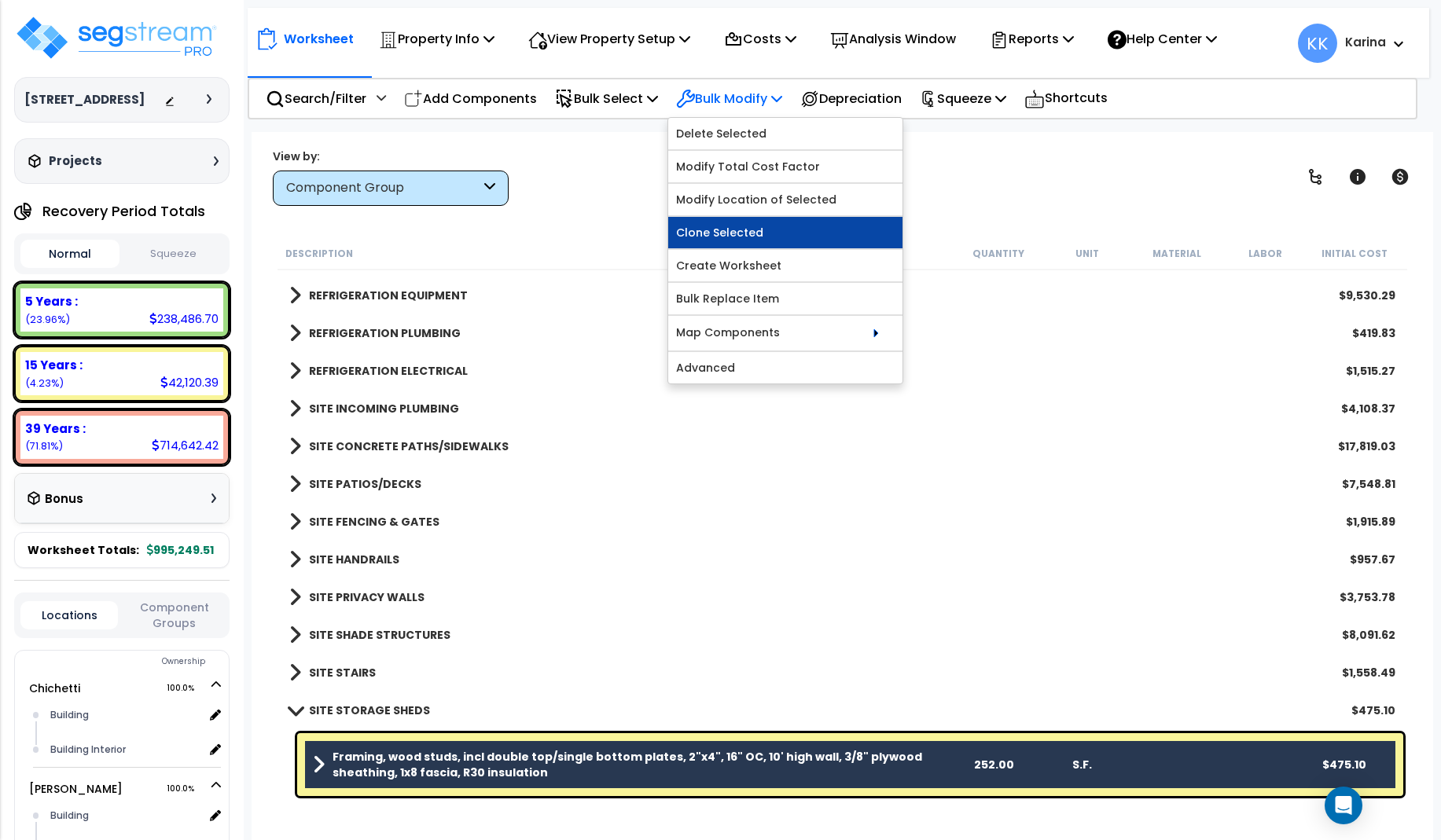
click at [726, 236] on link "Clone Selected" at bounding box center [785, 232] width 234 height 32
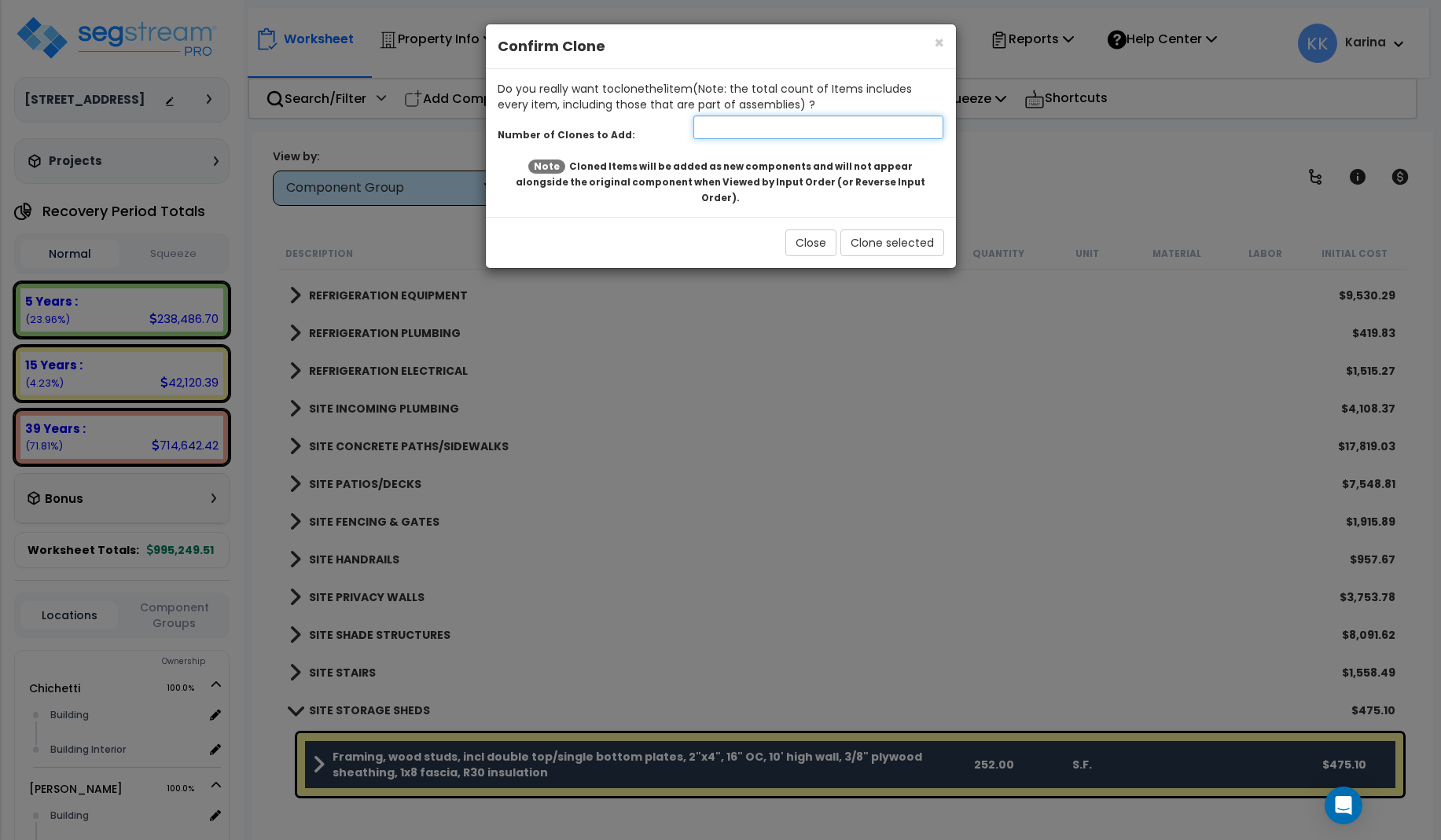
click at [726, 126] on input "number" at bounding box center [818, 128] width 251 height 24
type input "1"
click at [869, 229] on button "Clone selected" at bounding box center [892, 242] width 104 height 27
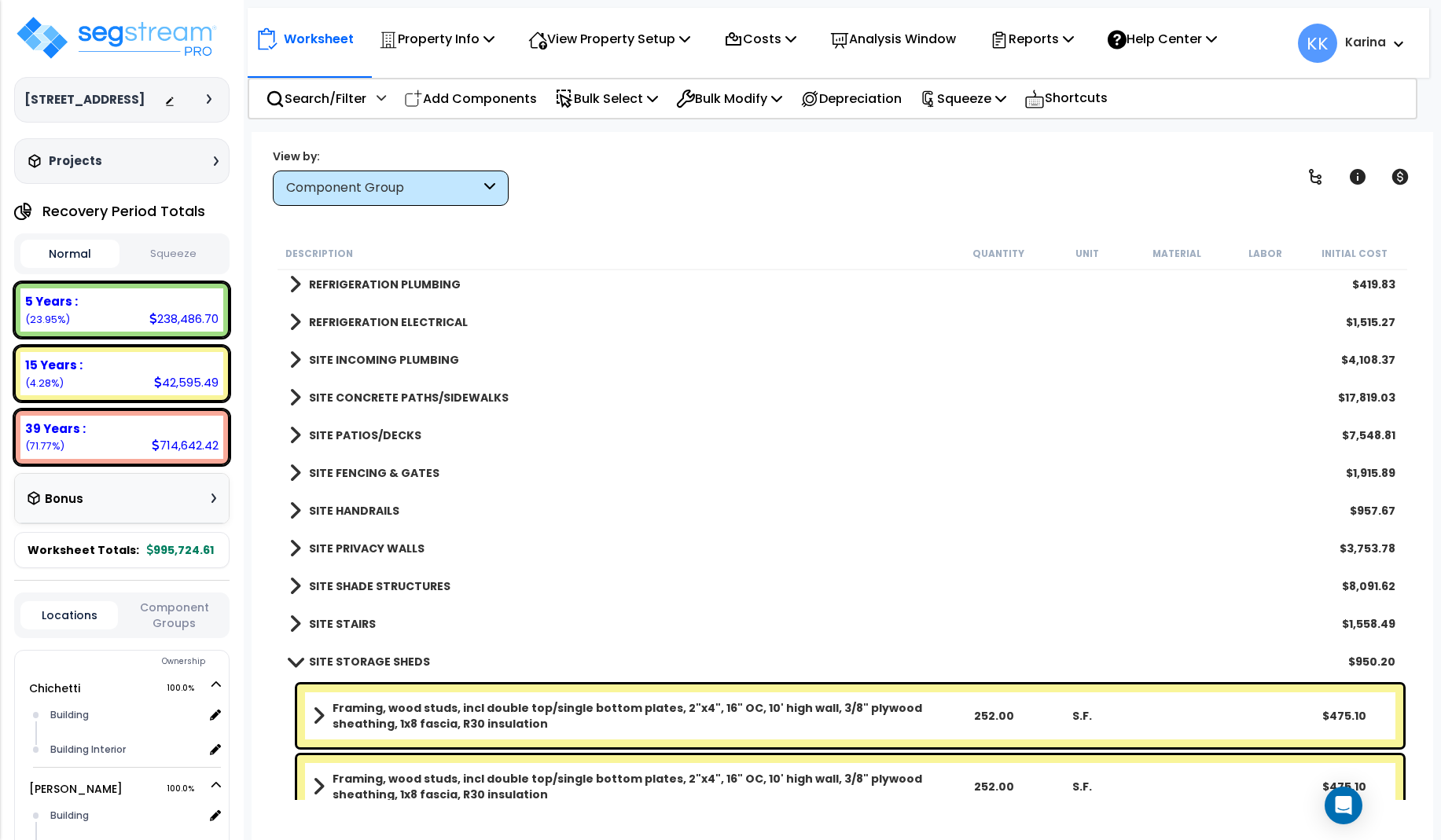
scroll to position [3003, 0]
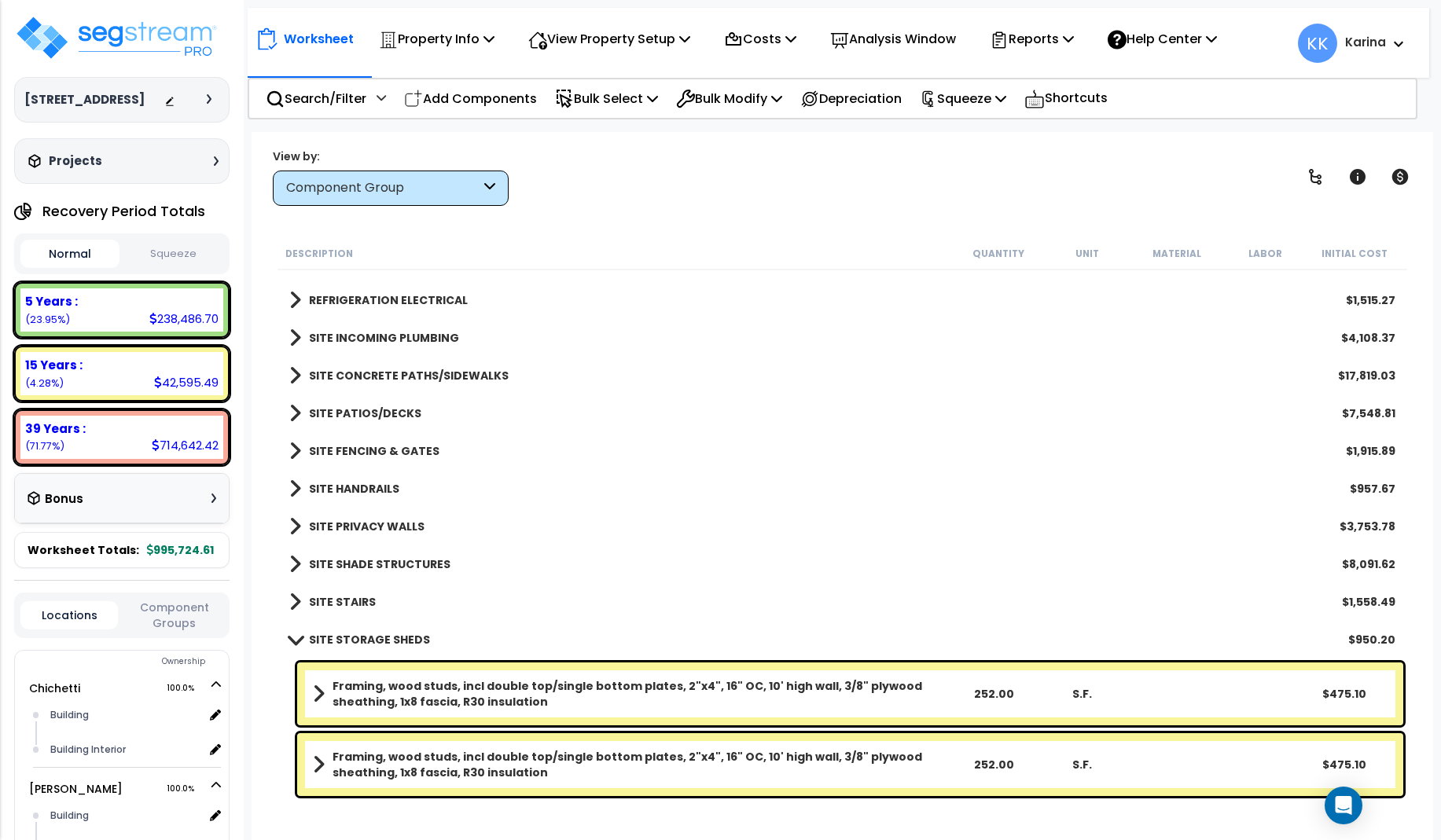
click at [497, 758] on b "Framing, wood studs, incl double top/single bottom plates, 2"x4", 16" OC, 10' h…" at bounding box center [641, 764] width 617 height 32
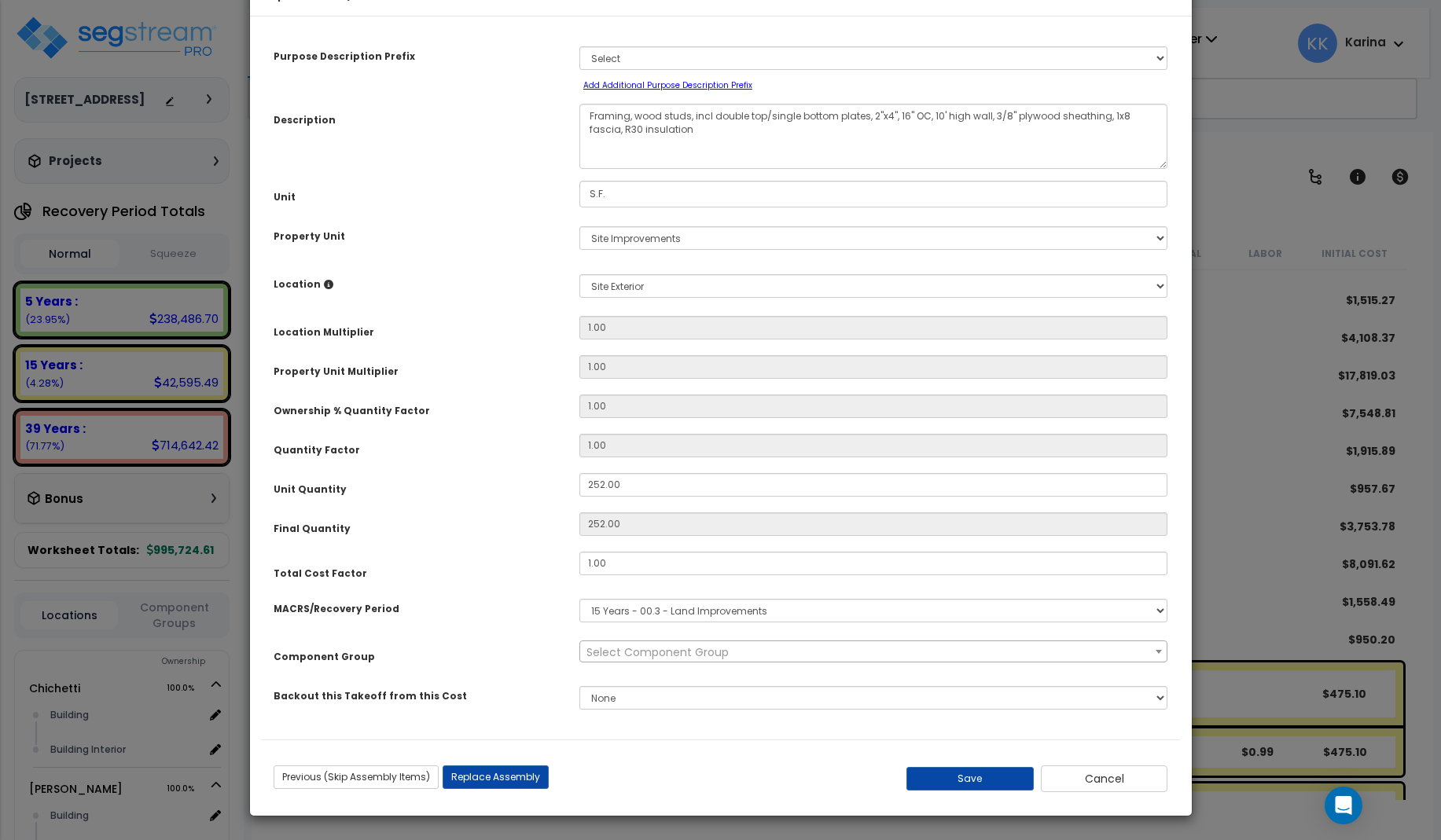
select select "57228"
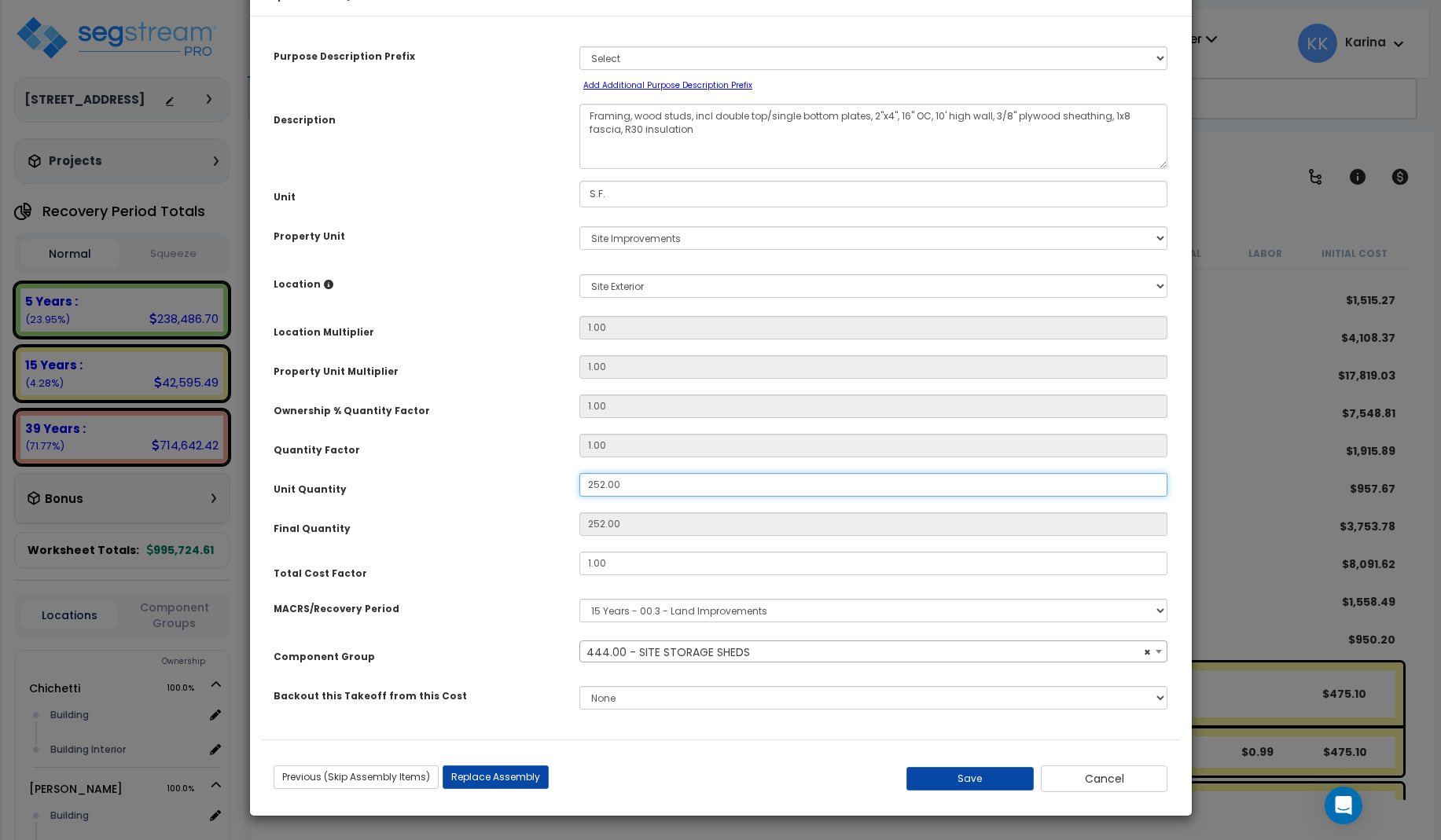
drag, startPoint x: 633, startPoint y: 533, endPoint x: 527, endPoint y: 523, distance: 106.5
click at [579, 497] on input "252.00" at bounding box center [873, 485] width 589 height 24
type input "2"
type input "22"
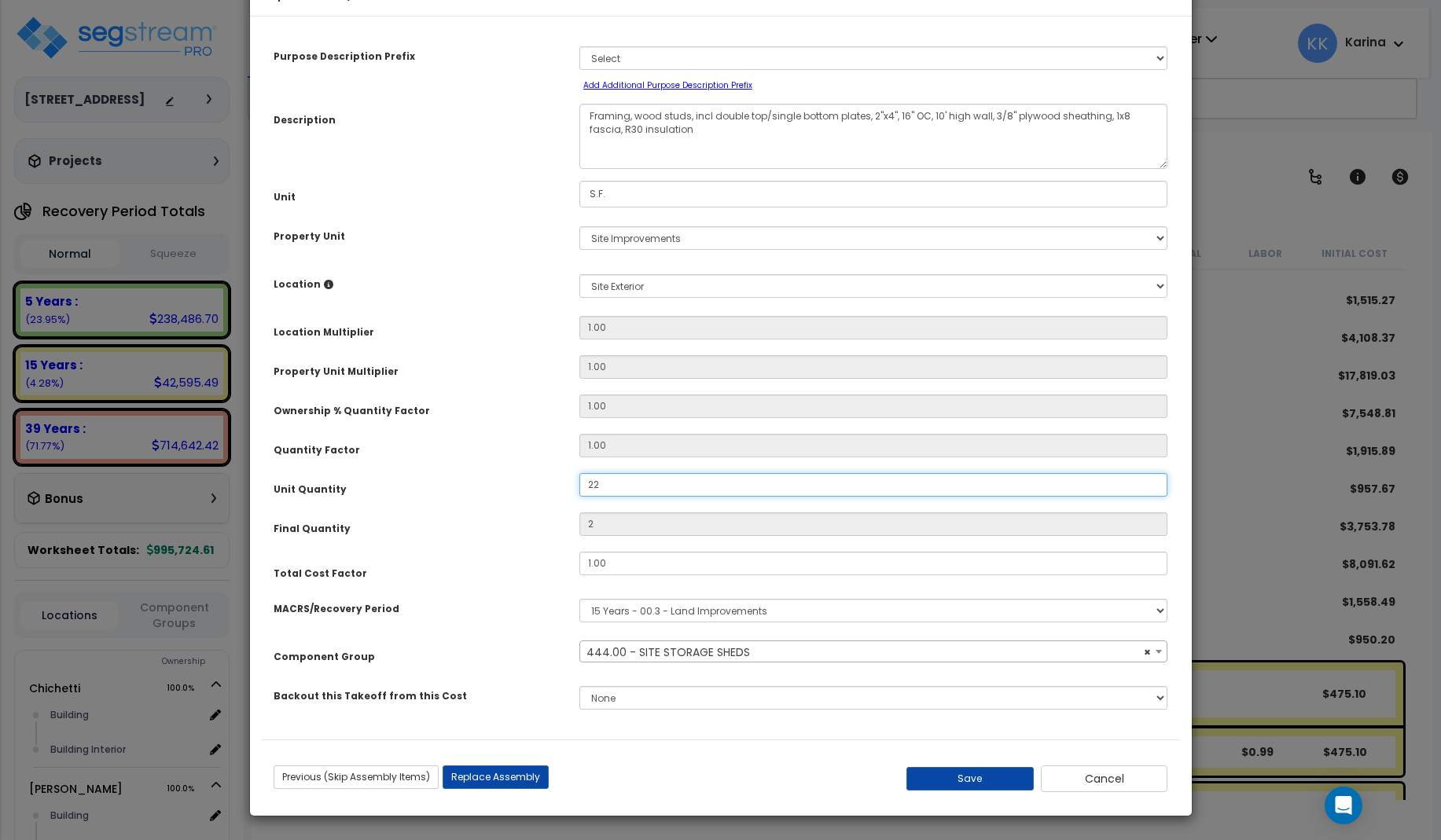
type input "22"
type input "224"
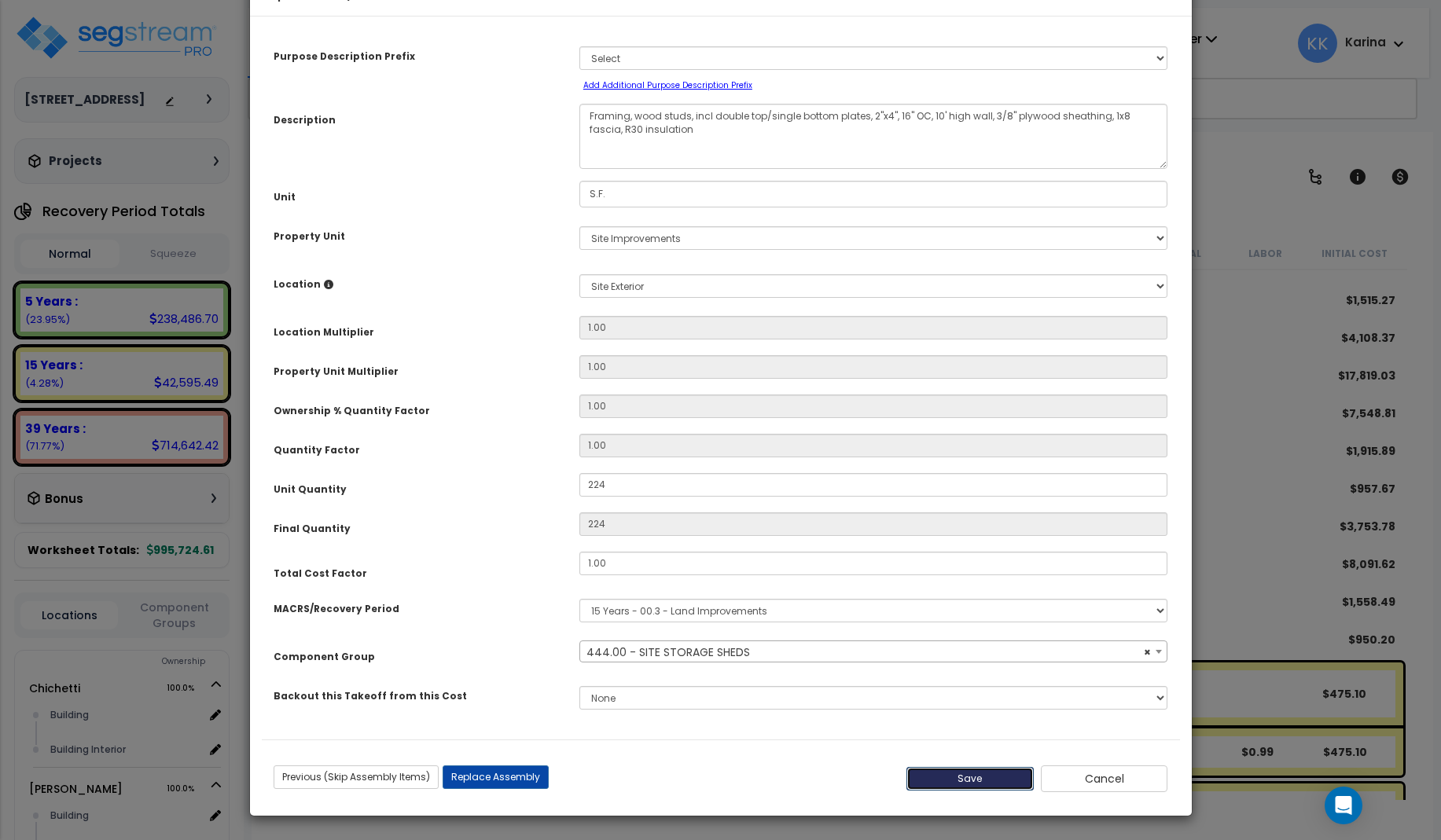
click at [954, 777] on button "Save" at bounding box center [970, 779] width 128 height 24
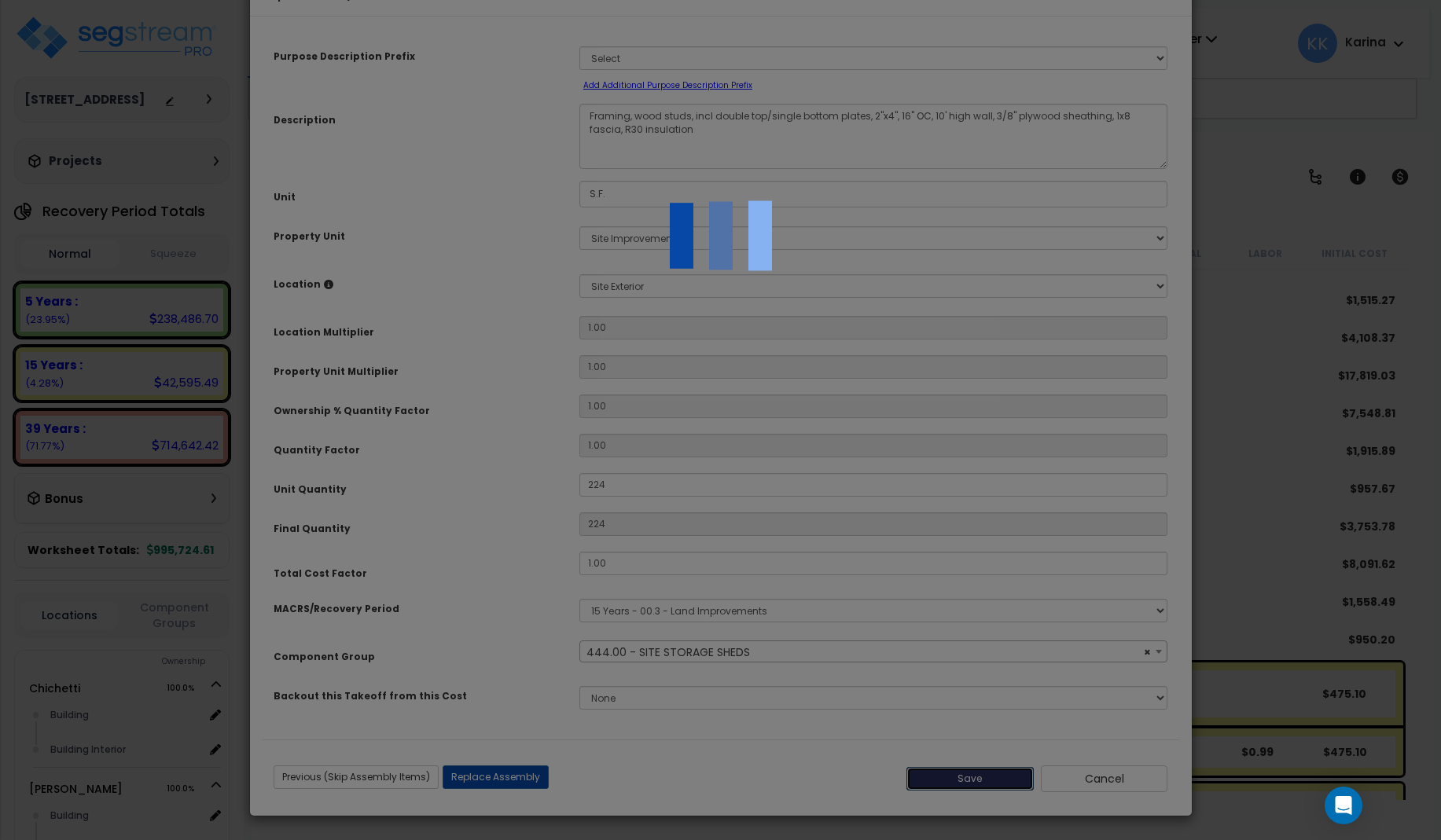
type input "224.00"
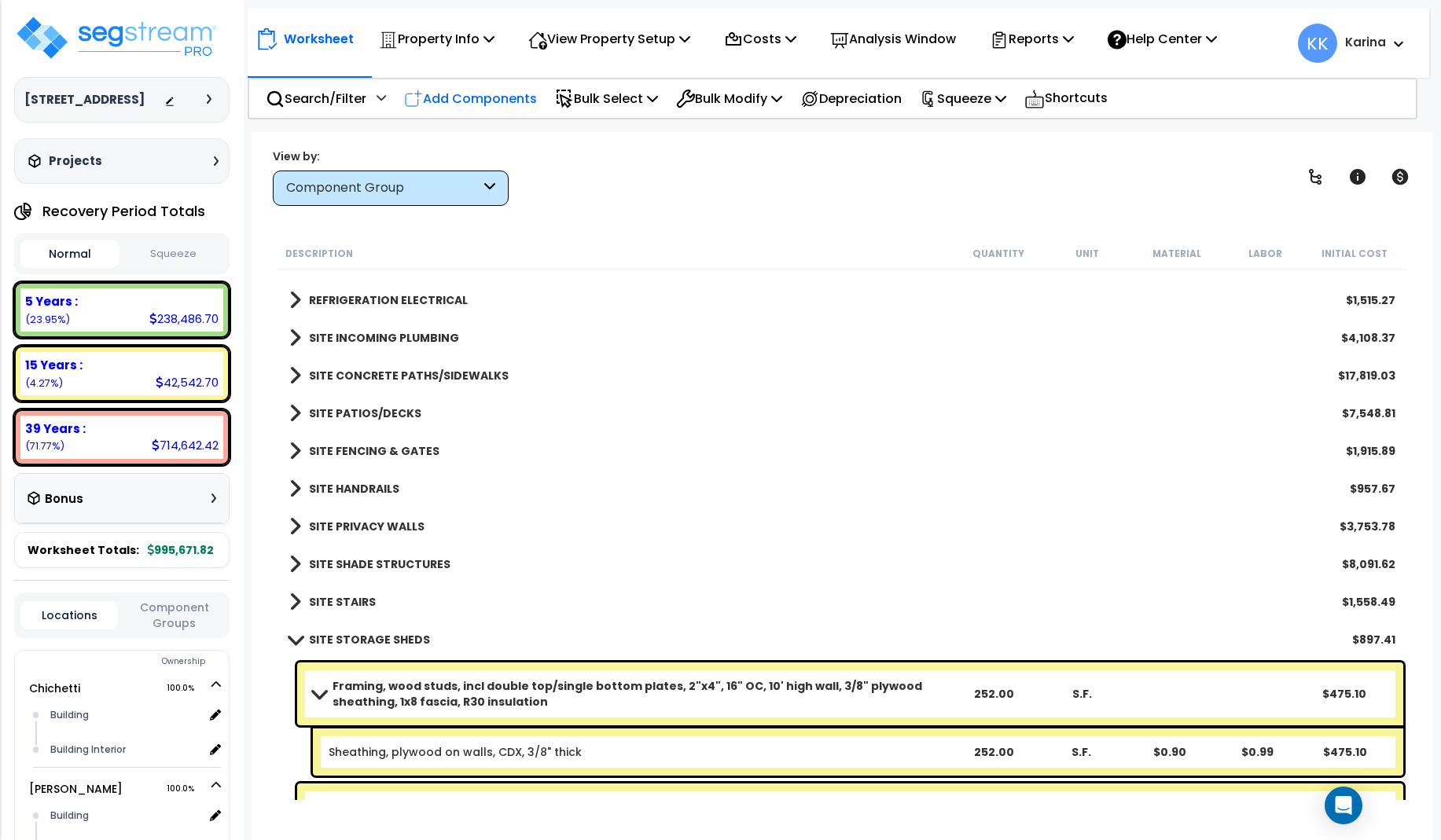
click at [493, 92] on p "Add Components" at bounding box center [470, 98] width 133 height 21
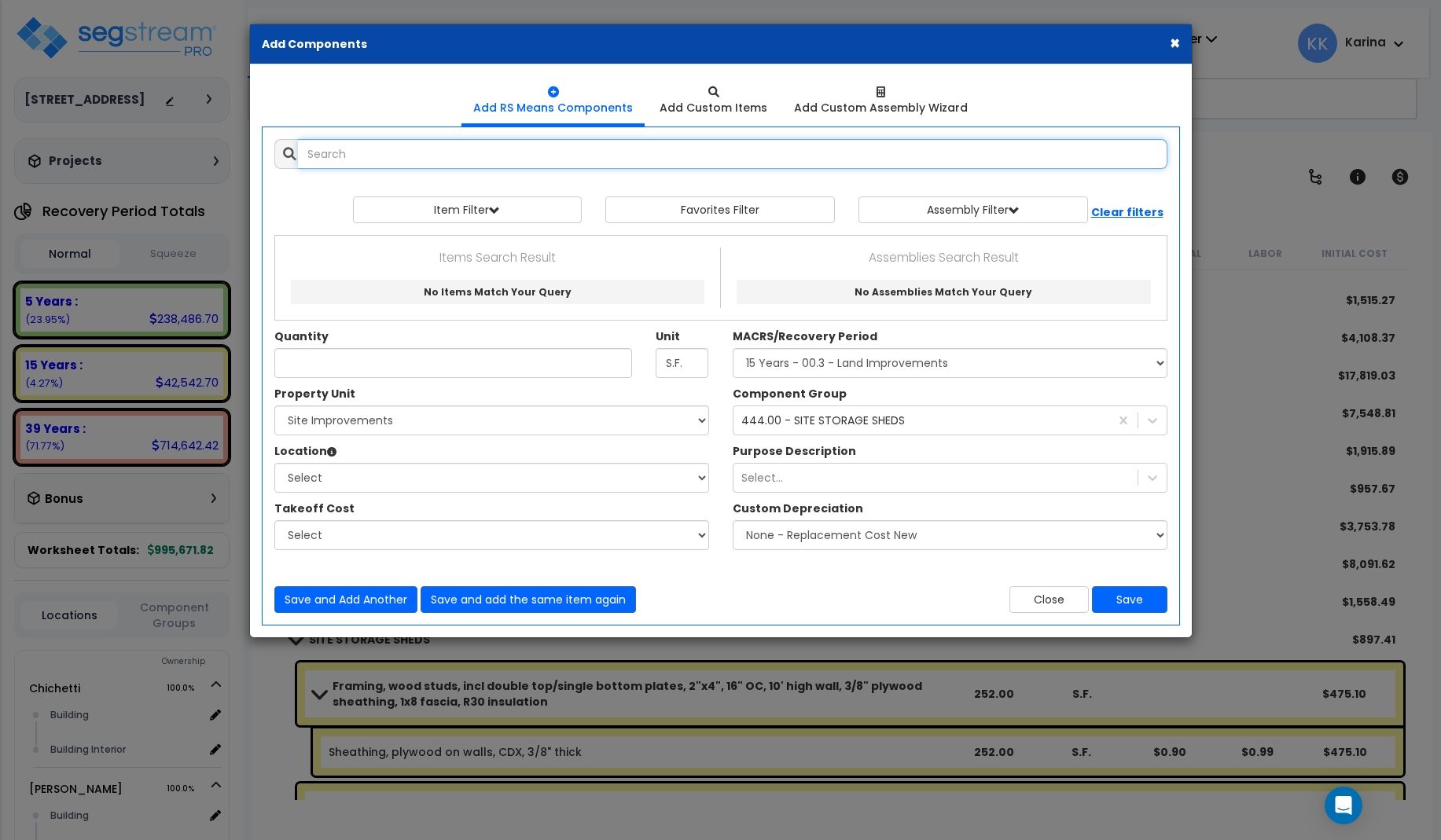
select select
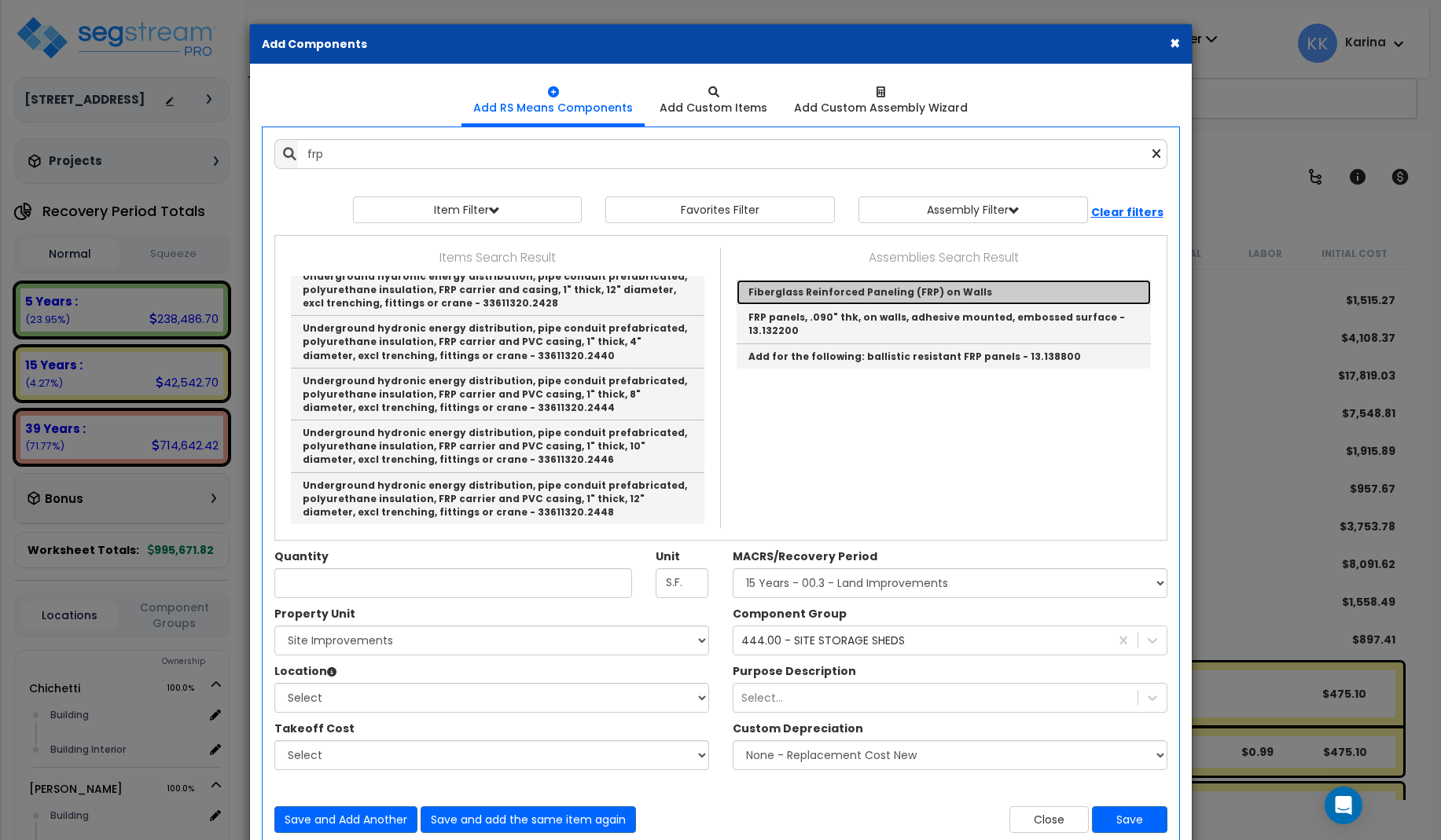
click at [805, 295] on link "Fiberglass Reinforced Paneling (FRP) on Walls" at bounding box center [944, 292] width 415 height 25
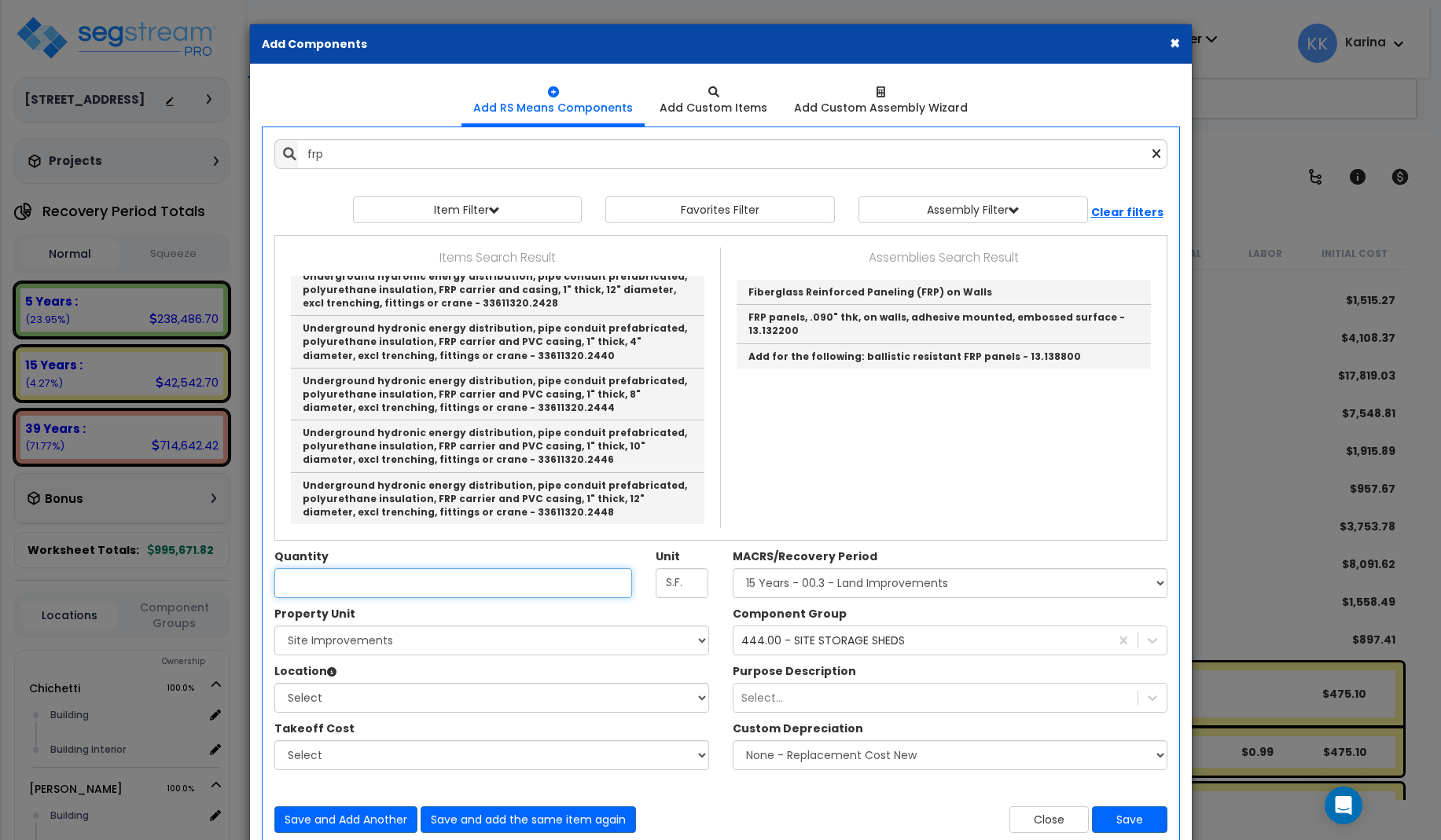
type input "Fiberglass Reinforced Paneling (FRP) on Walls"
checkbox input "true"
type input "EA"
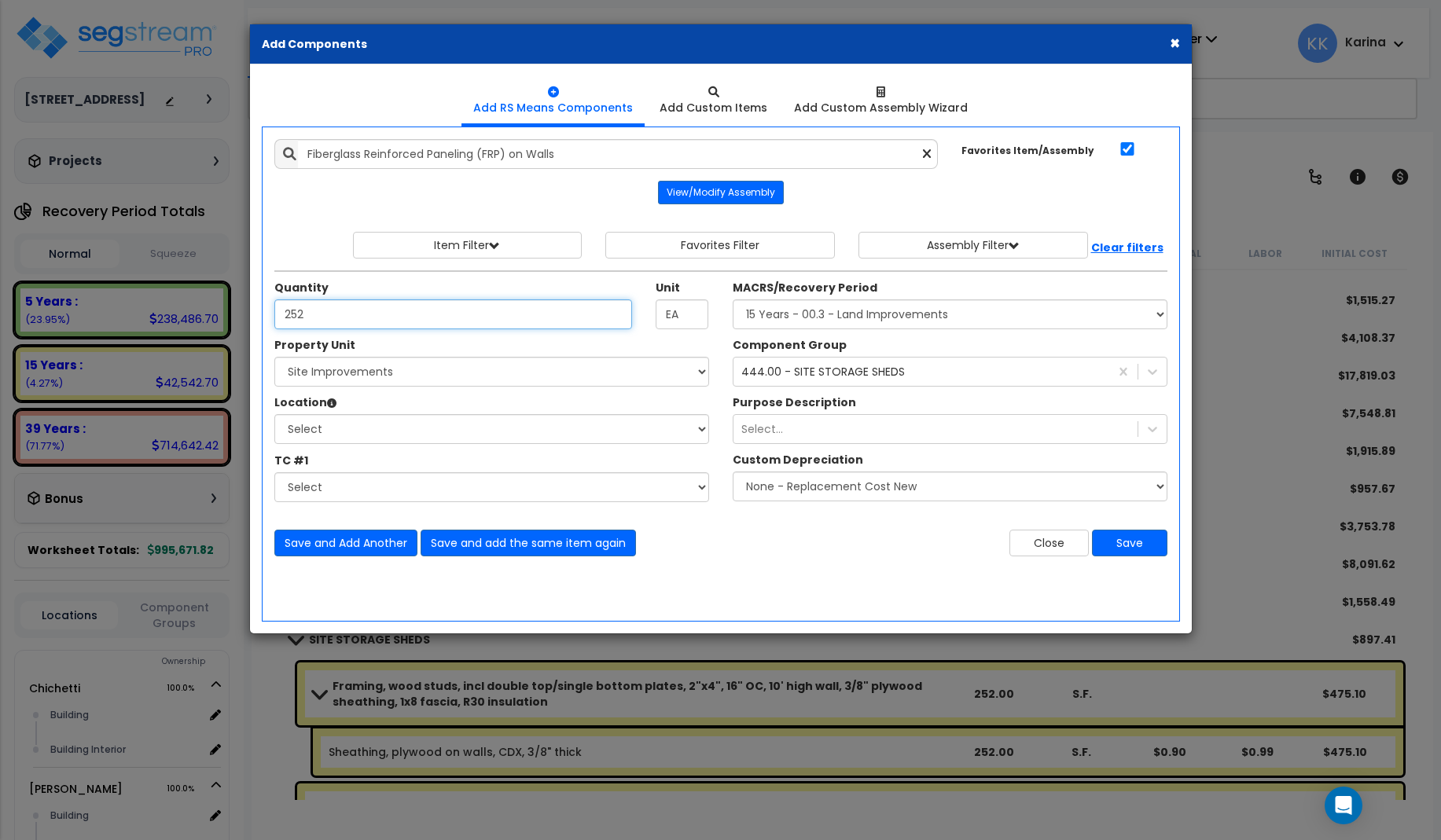
type input "252"
click at [274, 357] on select "Select Chichetti Serafina Site Improvements" at bounding box center [491, 372] width 434 height 30
select select "168459"
click option "Site Improvements" at bounding box center [0, 0] width 0 height 0
click at [274, 414] on select "Select Site Exterior Add Additional Location" at bounding box center [491, 429] width 434 height 30
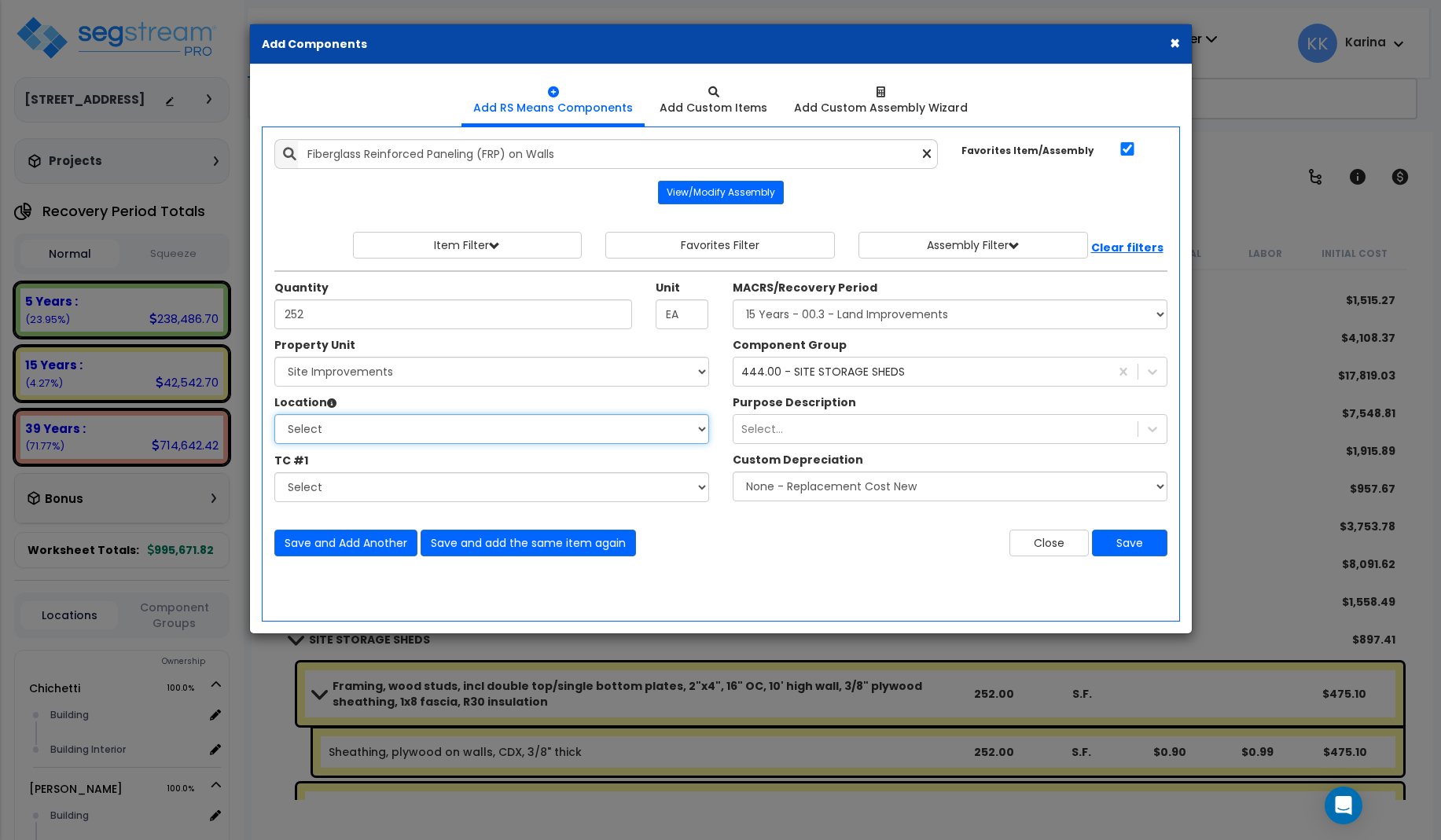
select select "462"
click option "Site Exterior" at bounding box center [0, 0] width 0 height 0
click at [732, 300] on select "Select MACRS/Recovery Period 5 Years - 57.0 - Distributive Trades & Services 5 …" at bounding box center [949, 314] width 434 height 30
select select "3666"
click option "15 Years - 00.3 - Land Improvements" at bounding box center [0, 0] width 0 height 0
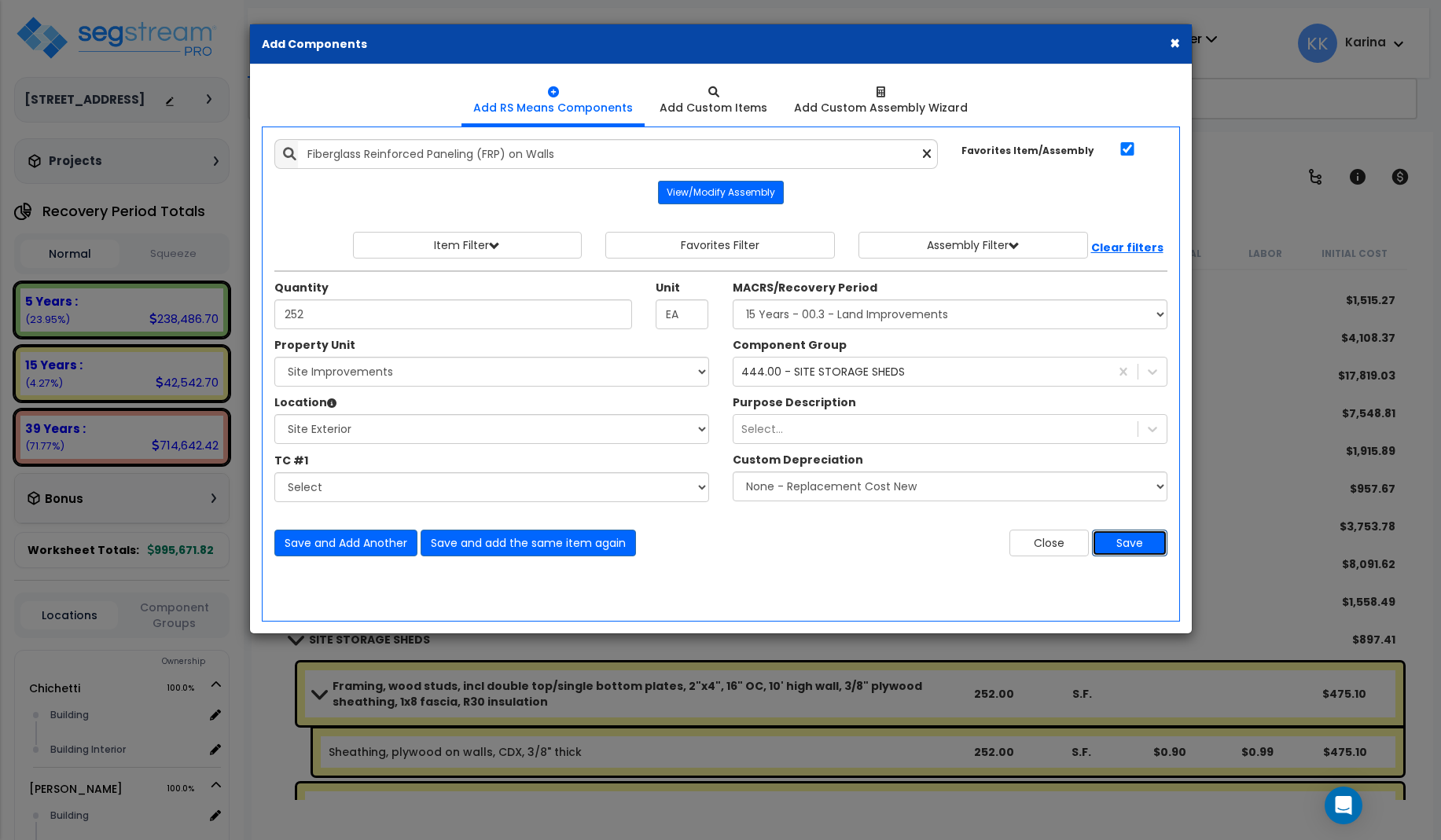
click at [1120, 545] on button "Save" at bounding box center [1129, 542] width 75 height 27
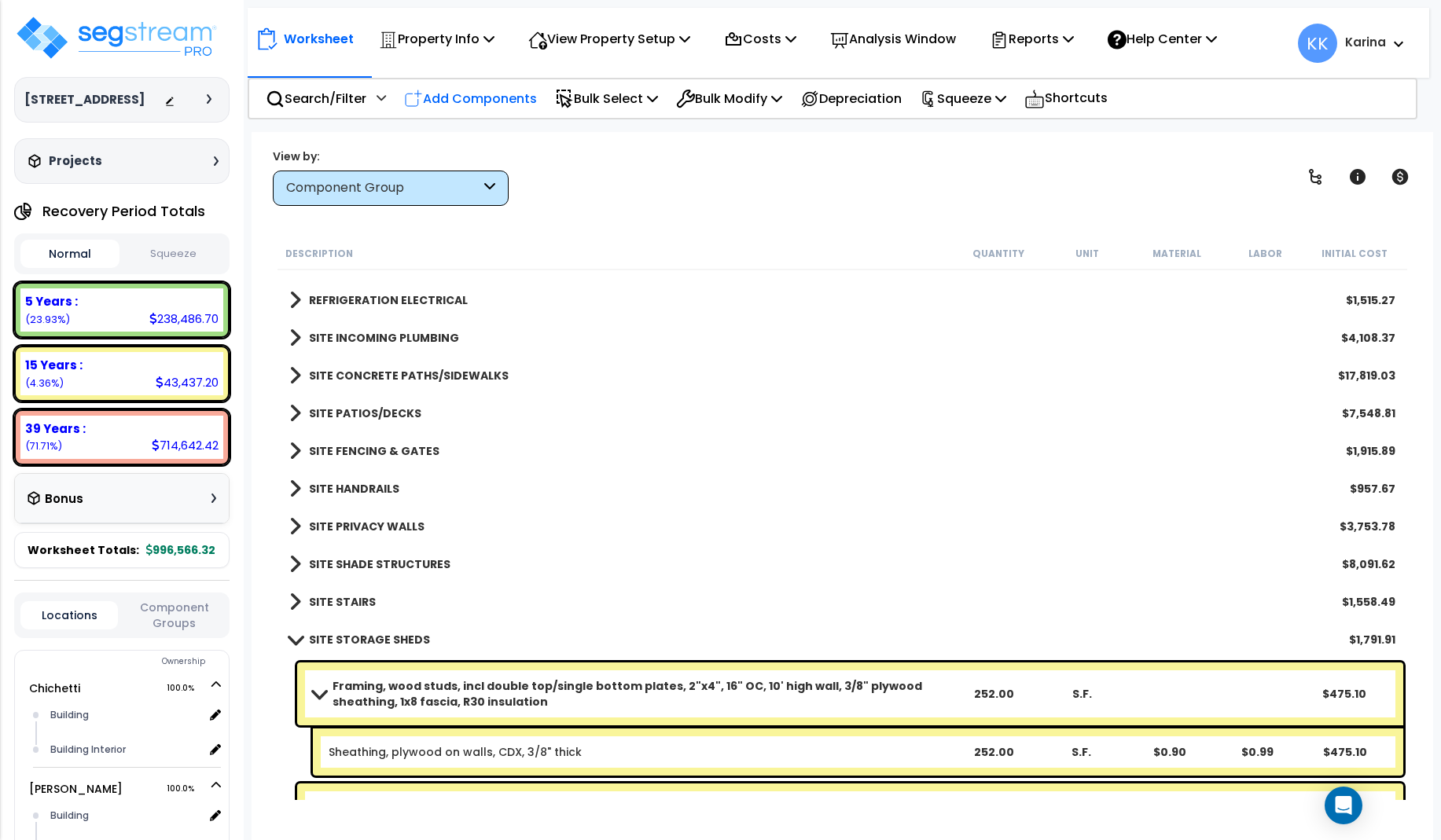
click at [495, 95] on p "Add Components" at bounding box center [470, 98] width 133 height 21
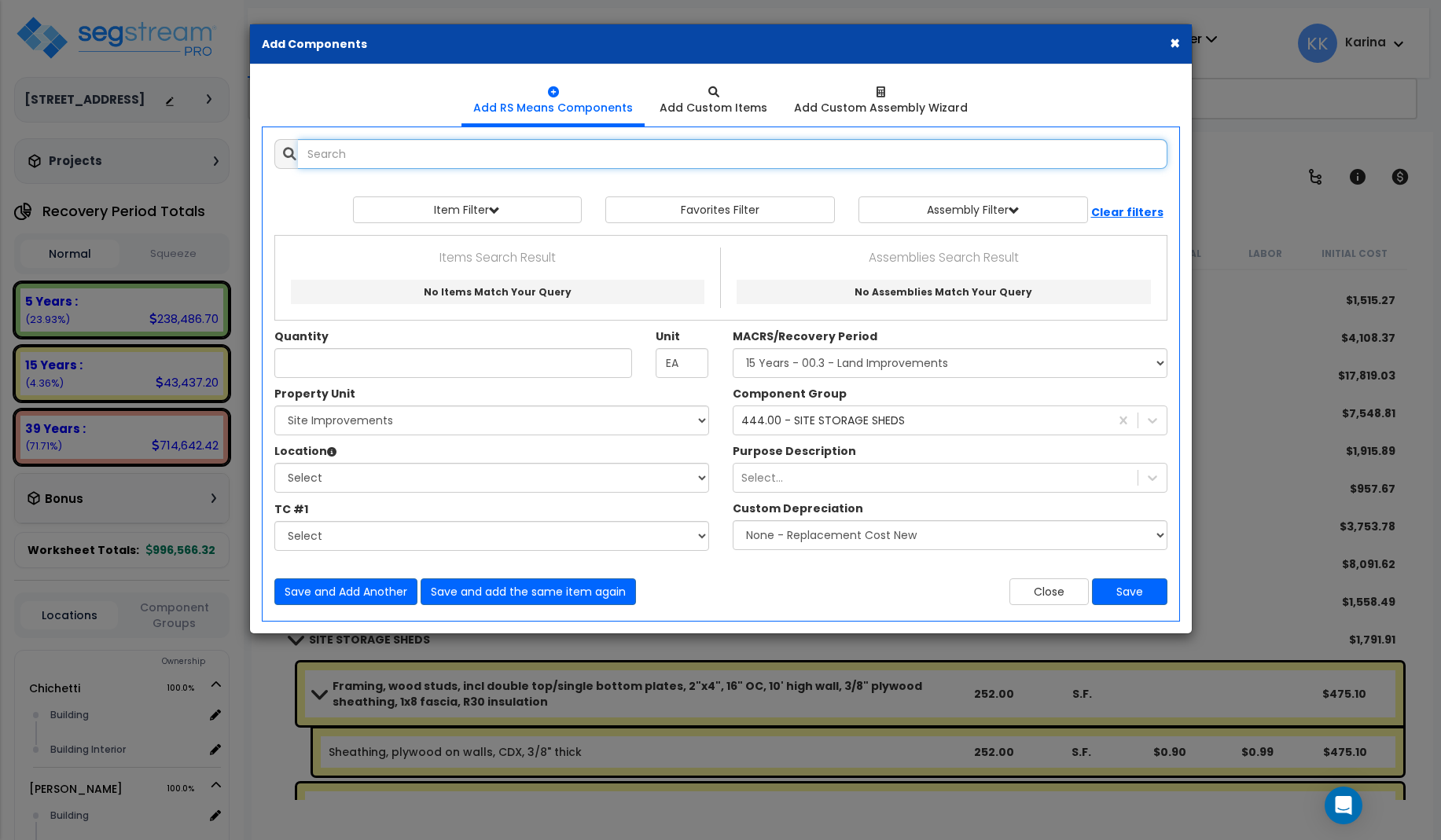
select select
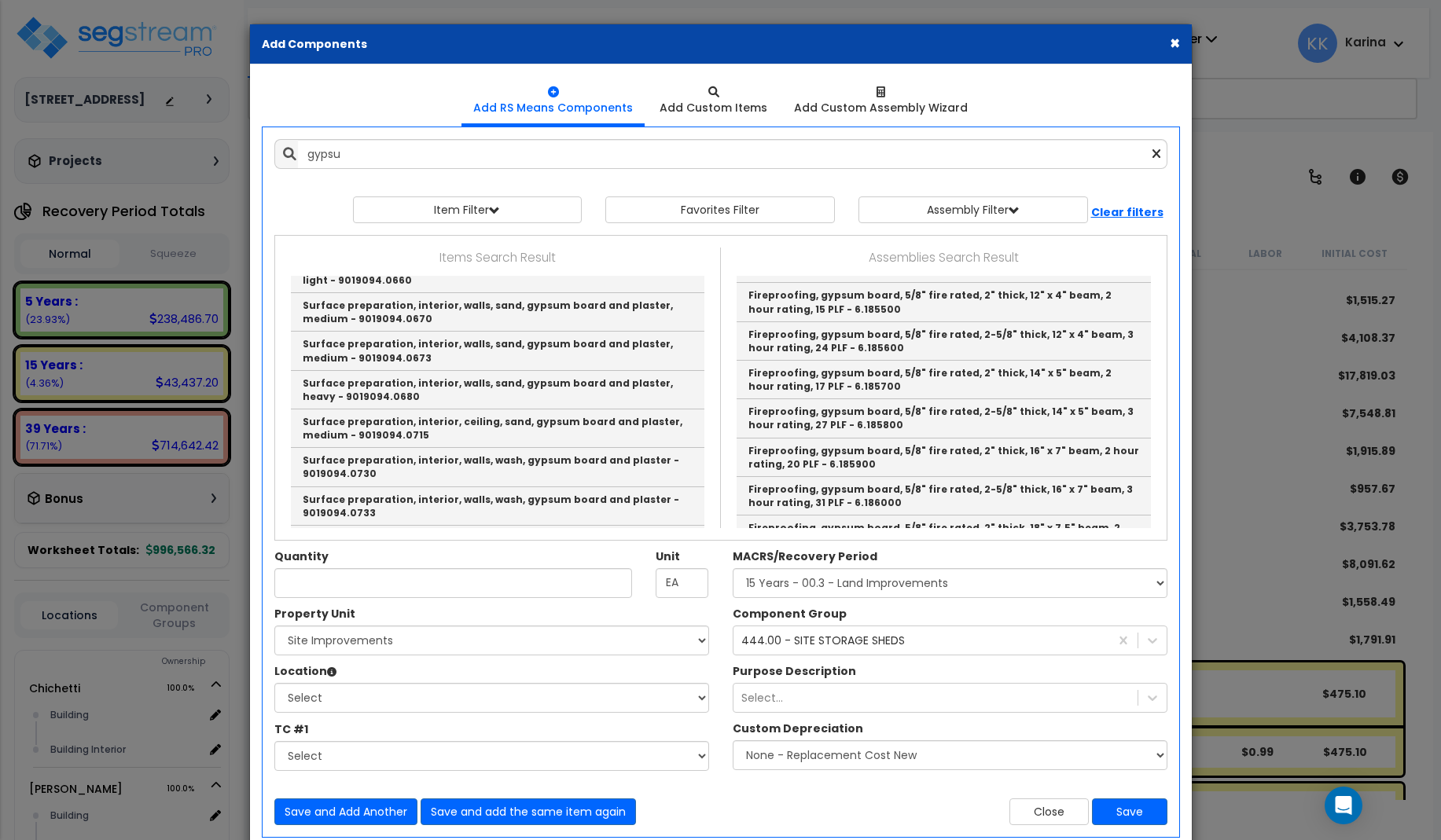
click at [777, 141] on link "Gypsum & Paint on Ceilings" at bounding box center [944, 128] width 415 height 25
type input "Gypsum & Paint on Ceilings"
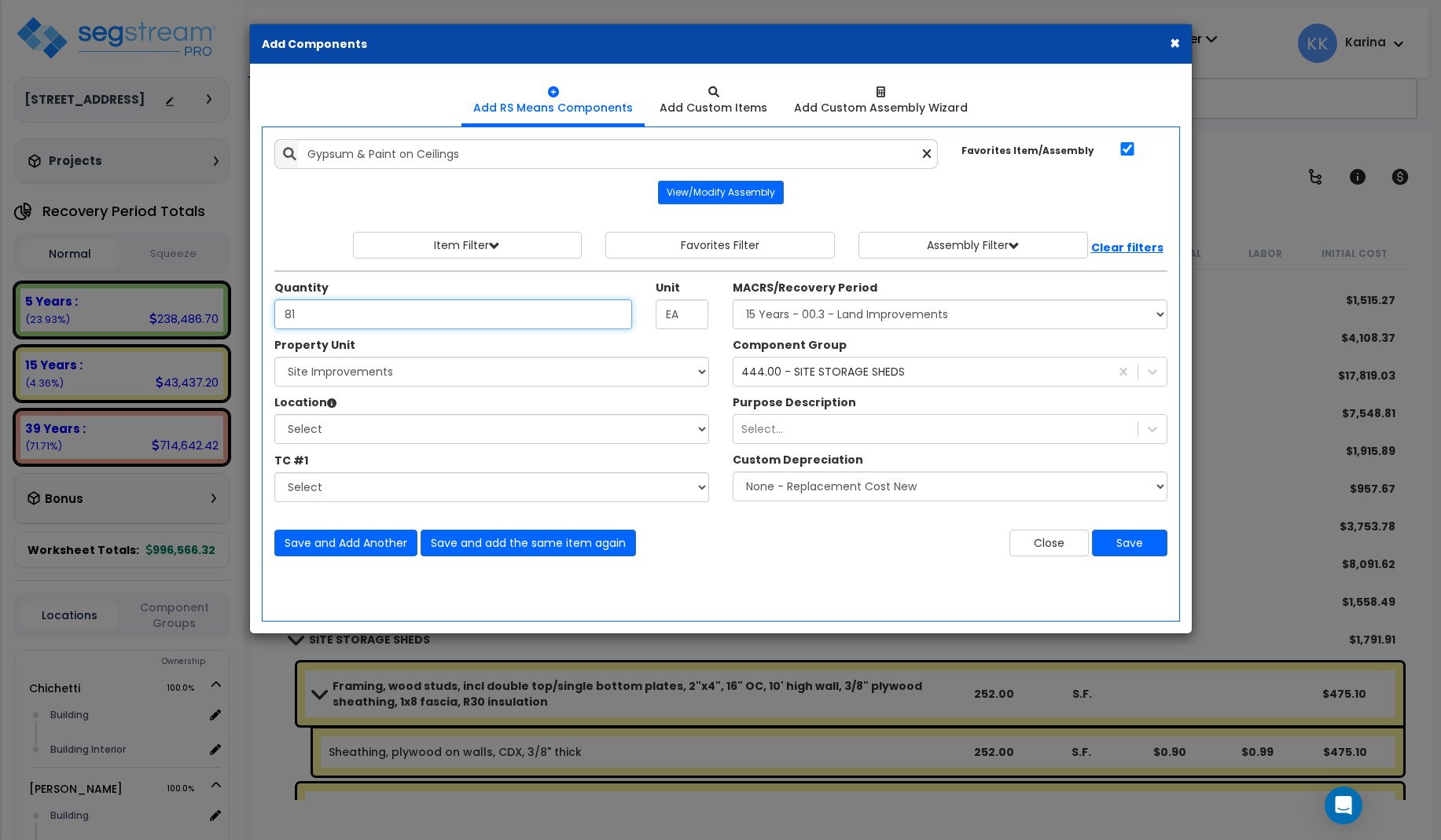
type input "81"
click at [274, 357] on select "Select Chichetti Serafina Site Improvements" at bounding box center [491, 372] width 434 height 30
select select "168459"
click option "Site Improvements" at bounding box center [0, 0] width 0 height 0
click at [274, 414] on select "Select Site Exterior Add Additional Location" at bounding box center [491, 429] width 434 height 30
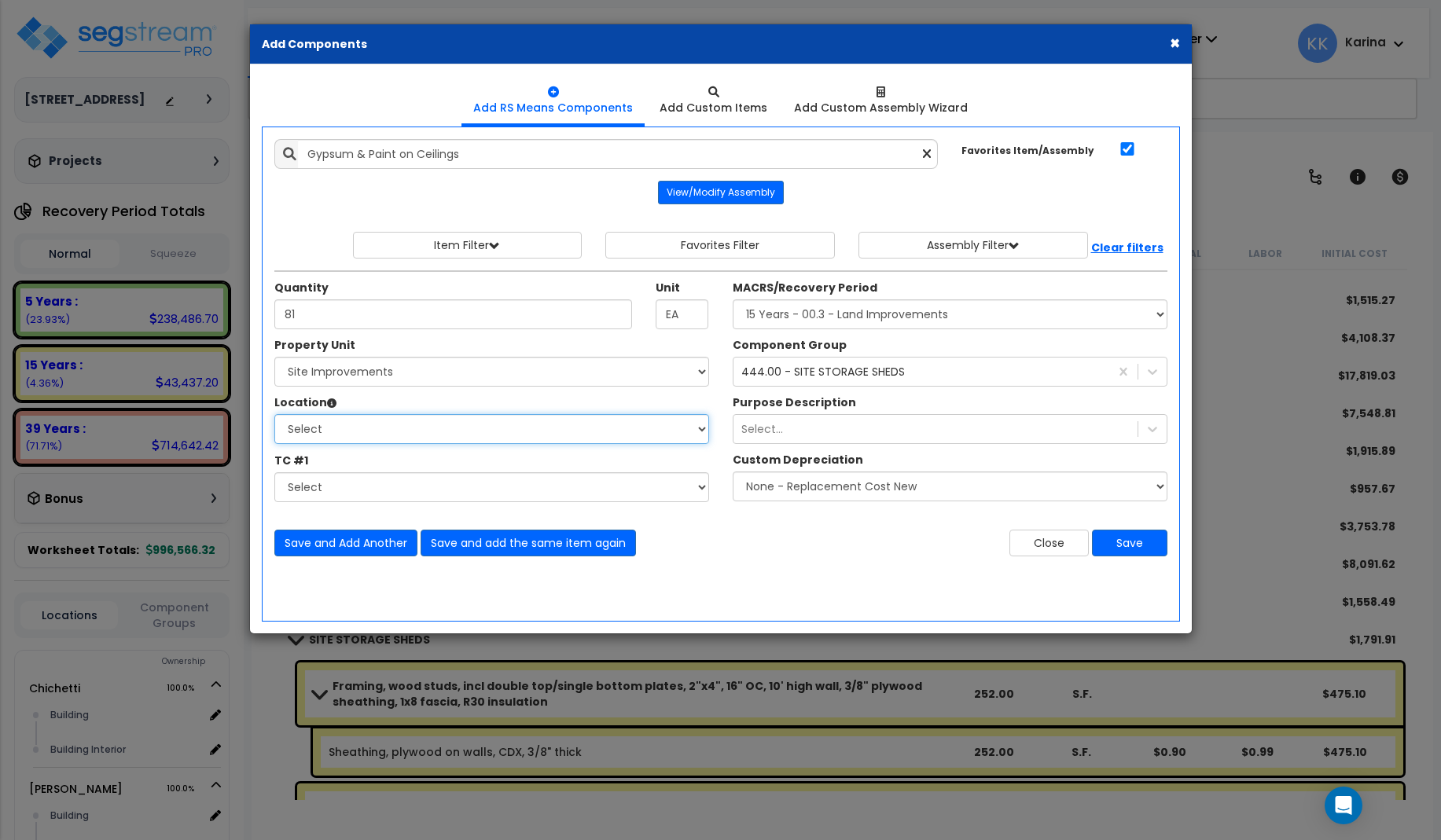
select select "462"
click option "Site Exterior" at bounding box center [0, 0] width 0 height 0
click at [732, 300] on select "Select MACRS/Recovery Period 5 Years - 57.0 - Distributive Trades & Services 5 …" at bounding box center [949, 314] width 434 height 30
select select "3666"
click option "15 Years - 00.3 - Land Improvements" at bounding box center [0, 0] width 0 height 0
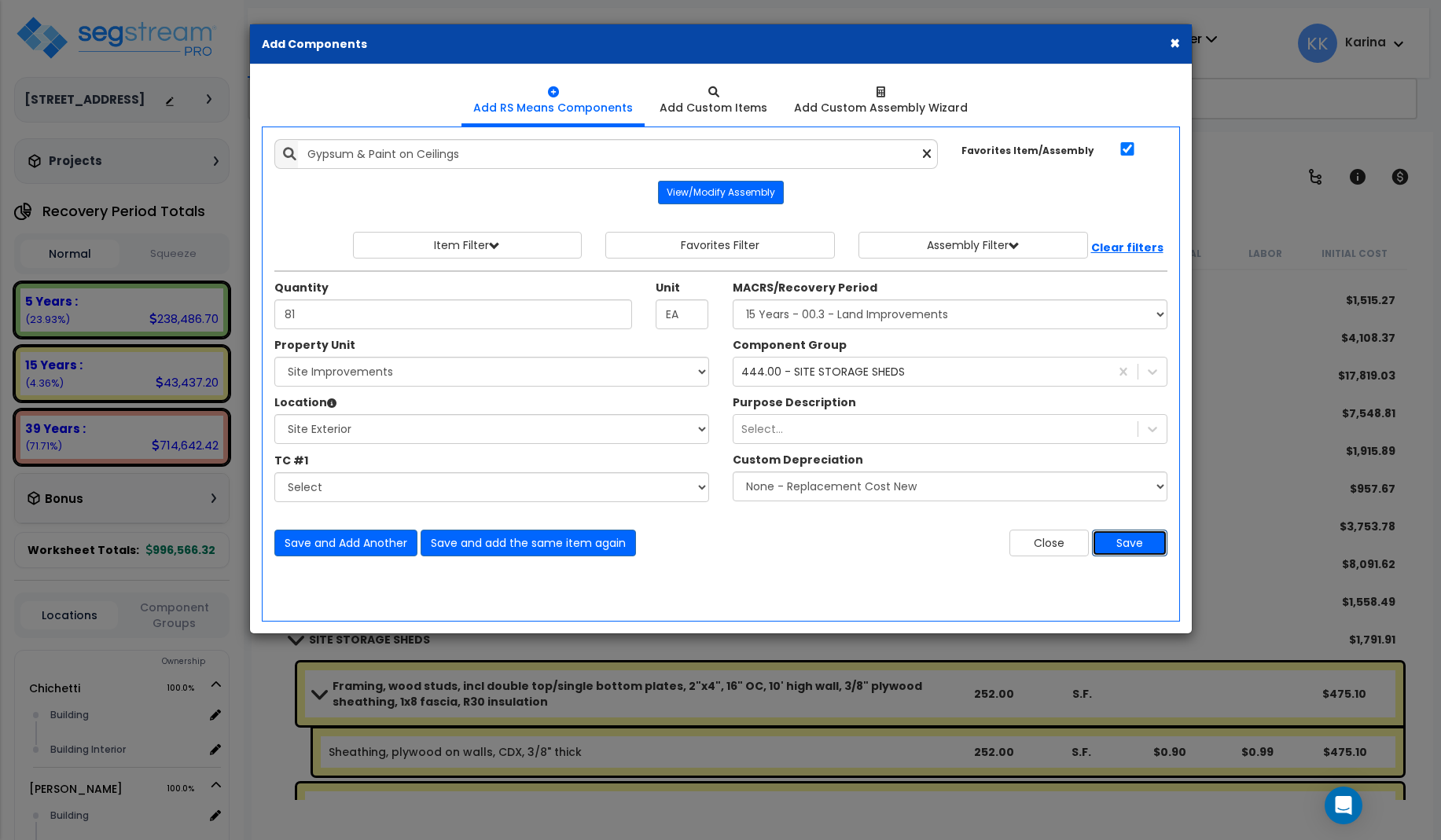
click at [1112, 542] on button "Save" at bounding box center [1129, 542] width 75 height 27
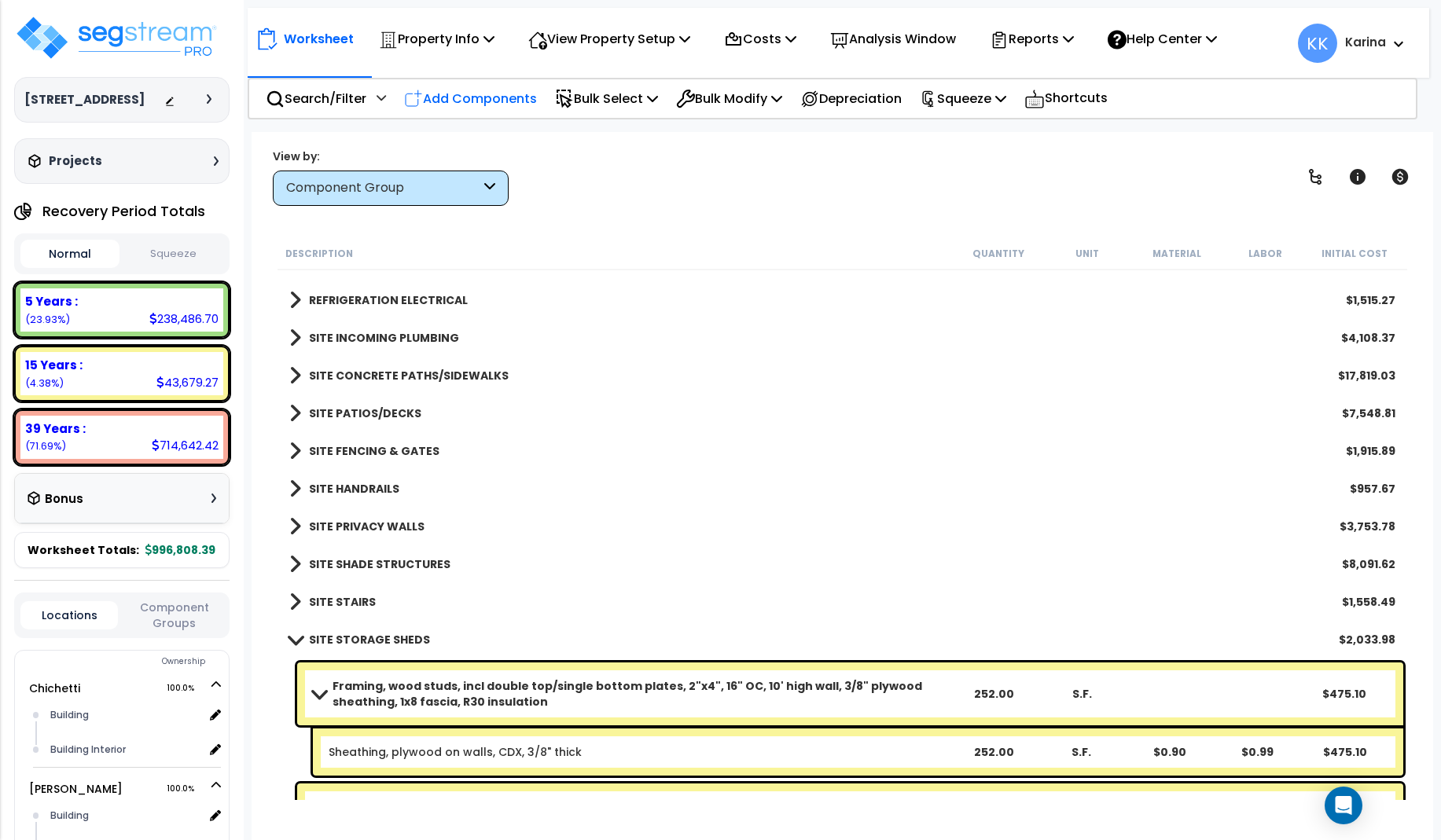
click at [461, 90] on p "Add Components" at bounding box center [470, 98] width 133 height 21
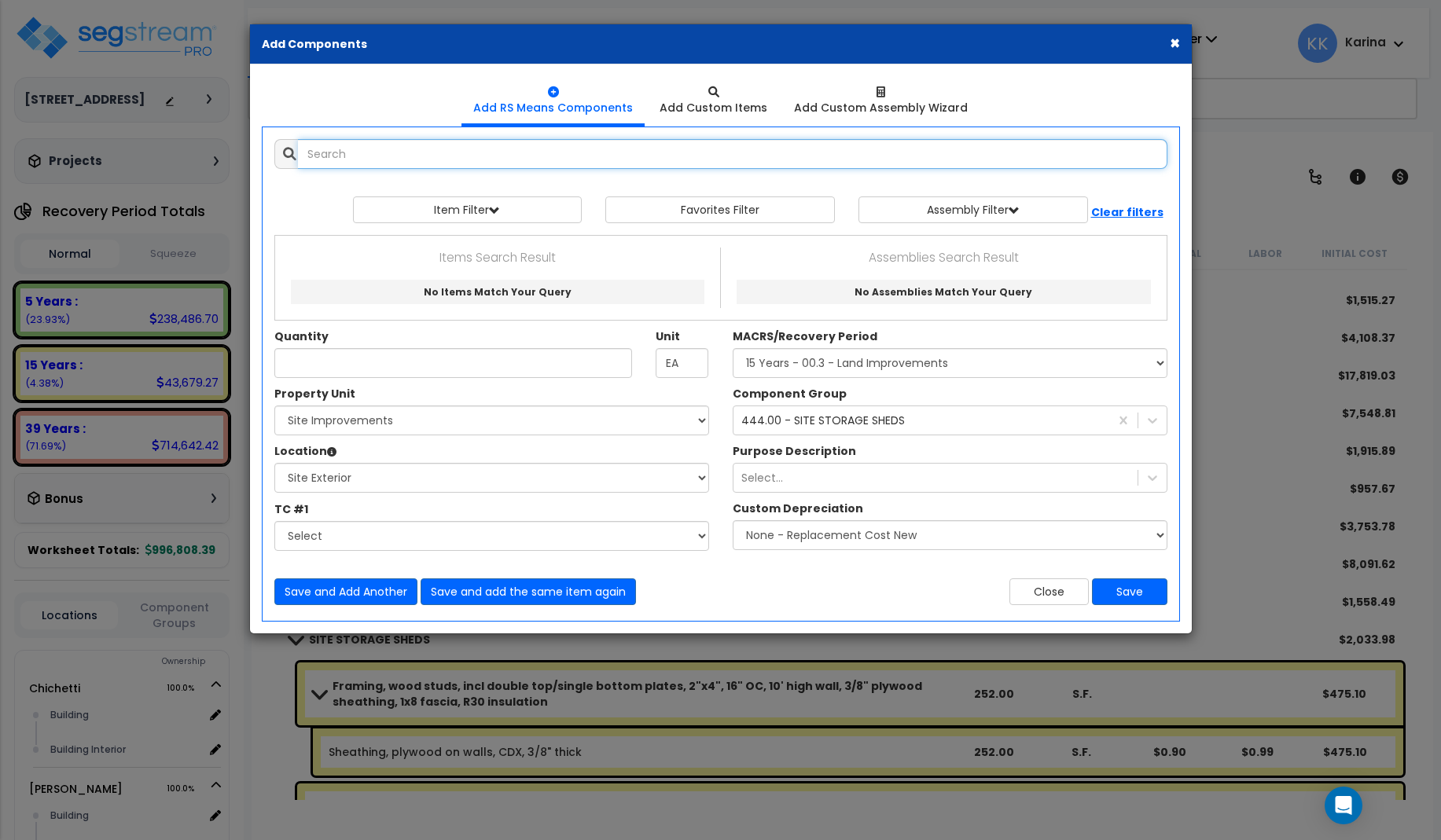
select select
click at [414, 153] on input "text" at bounding box center [732, 153] width 870 height 30
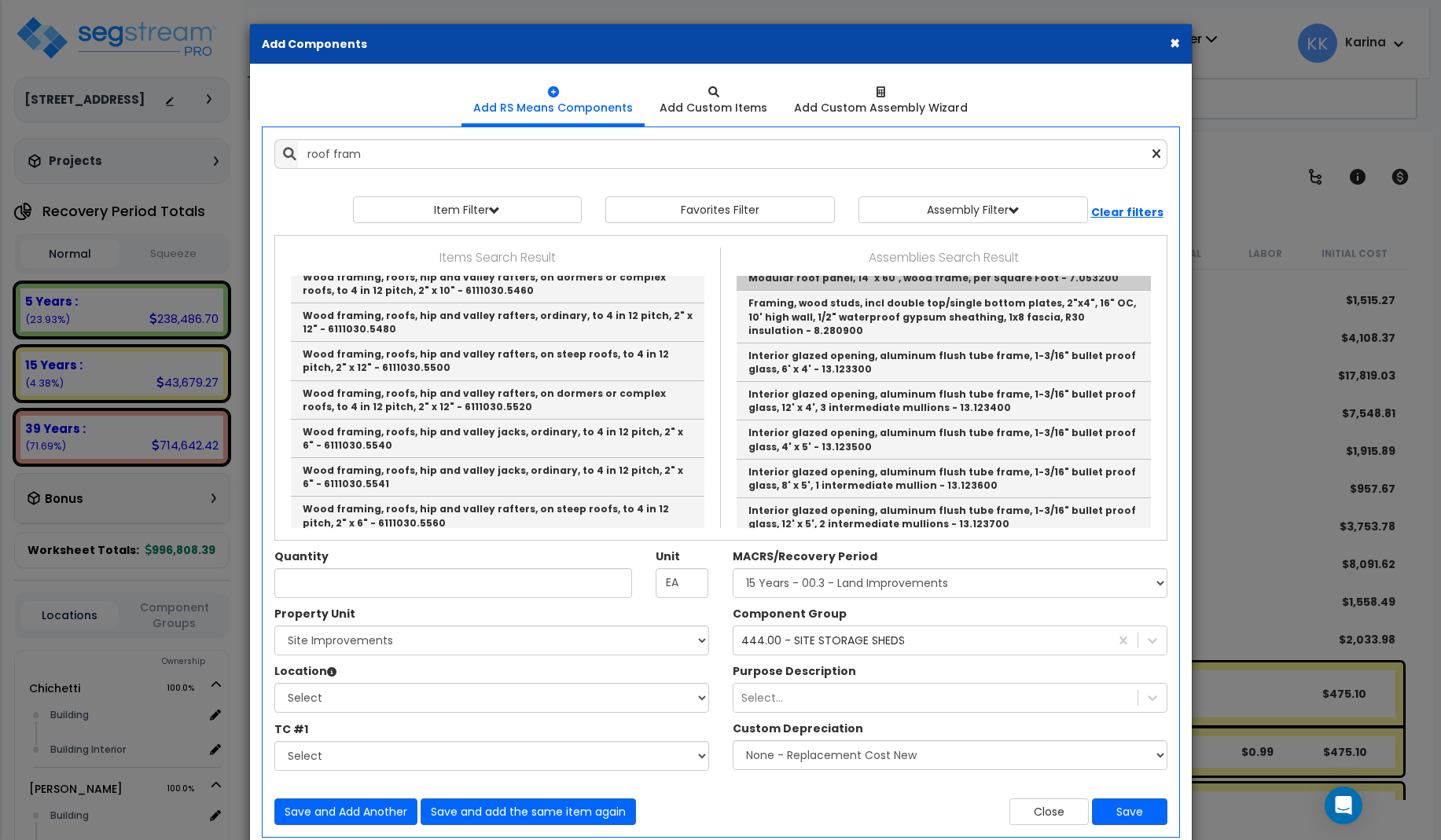
scroll to position [188, 0]
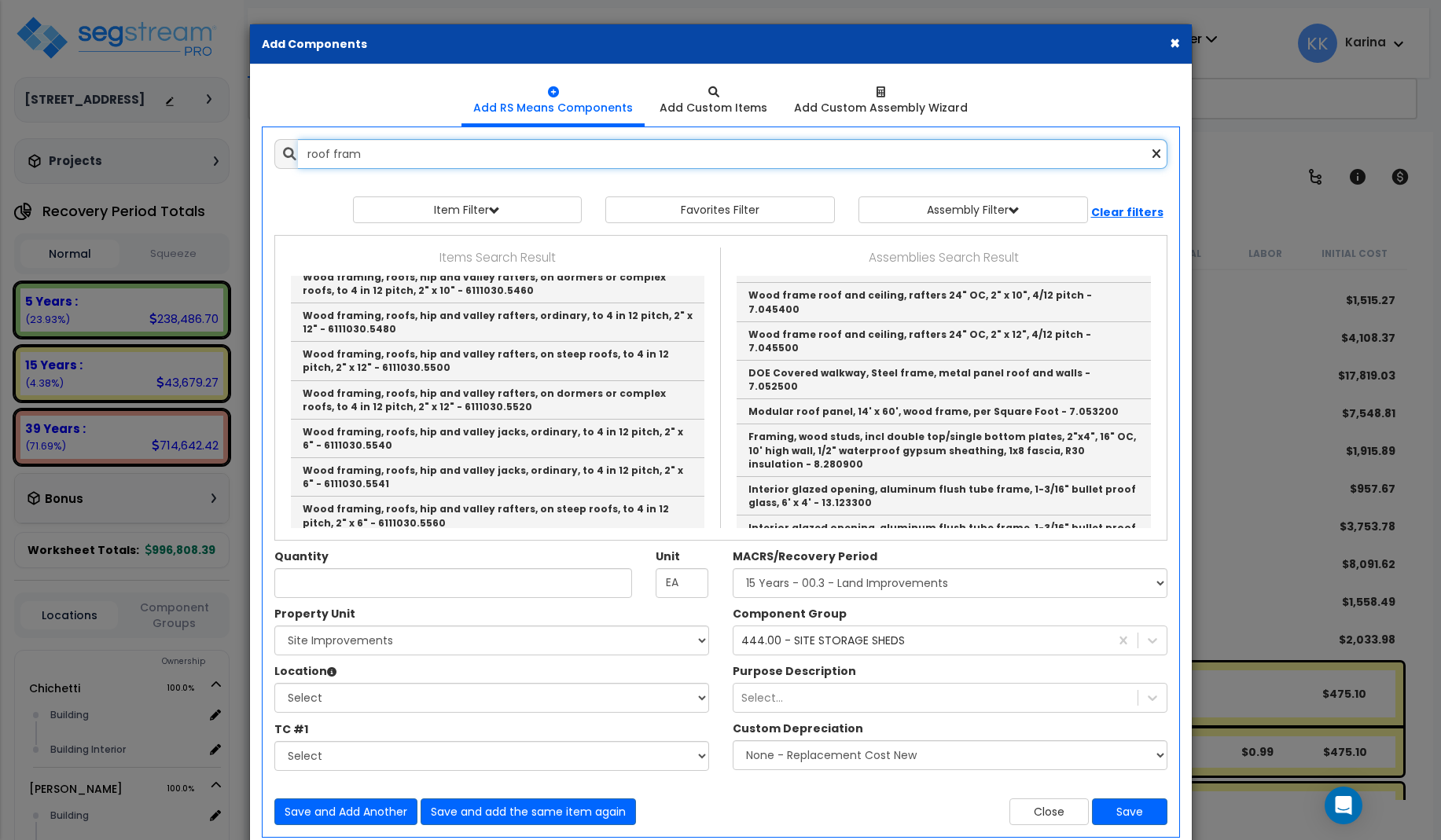
drag, startPoint x: 373, startPoint y: 156, endPoint x: 268, endPoint y: 147, distance: 105.4
click at [298, 147] on input "roof fram" at bounding box center [732, 153] width 870 height 30
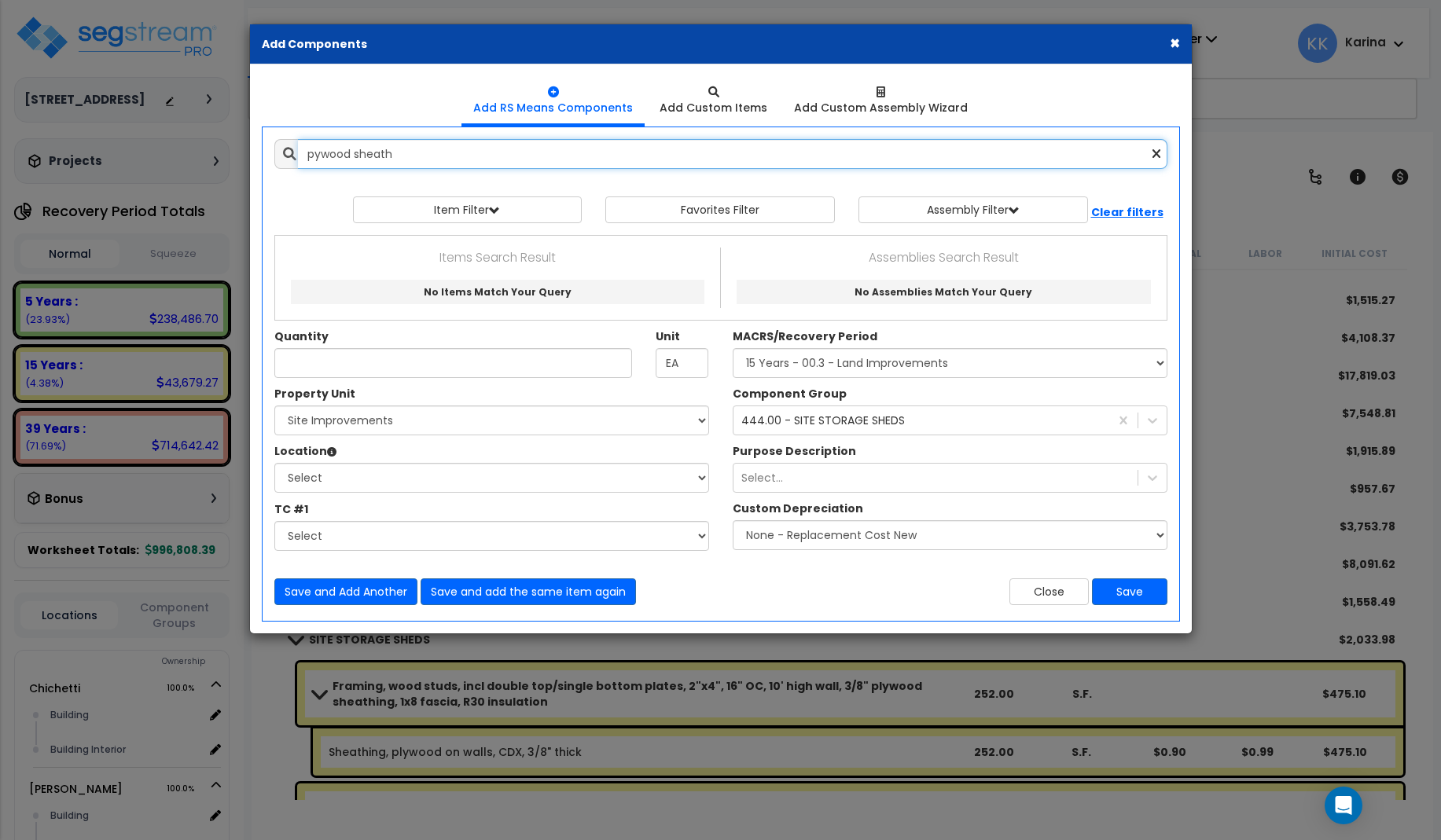
scroll to position [0, 0]
click at [314, 155] on input "pywood sheath" at bounding box center [732, 153] width 870 height 30
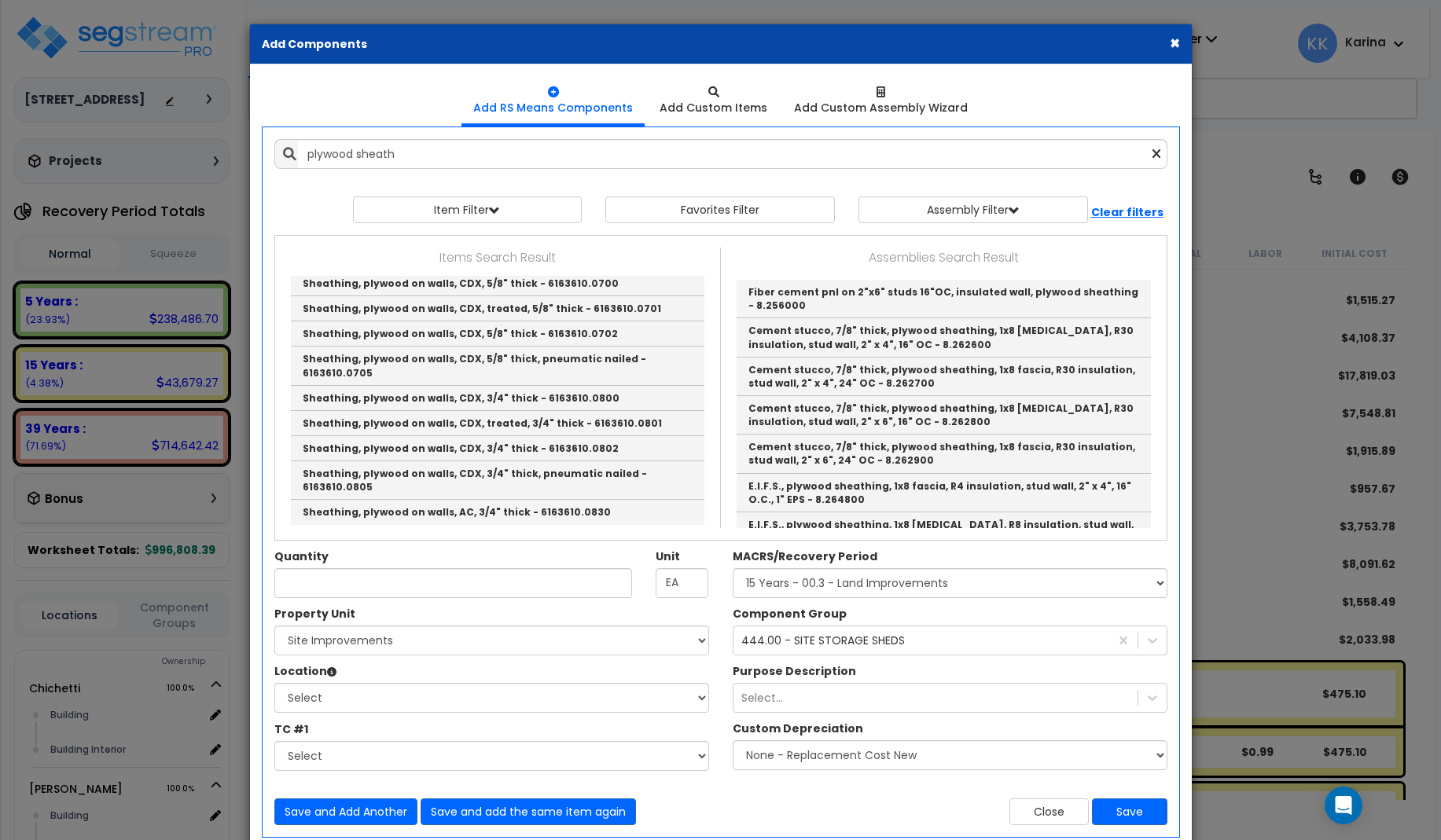
type input "Sheathing, plywood on roof, CDX, 5/16" thick, pneumatic nailed - 6163610.0035"
checkbox input "false"
type input "S.F."
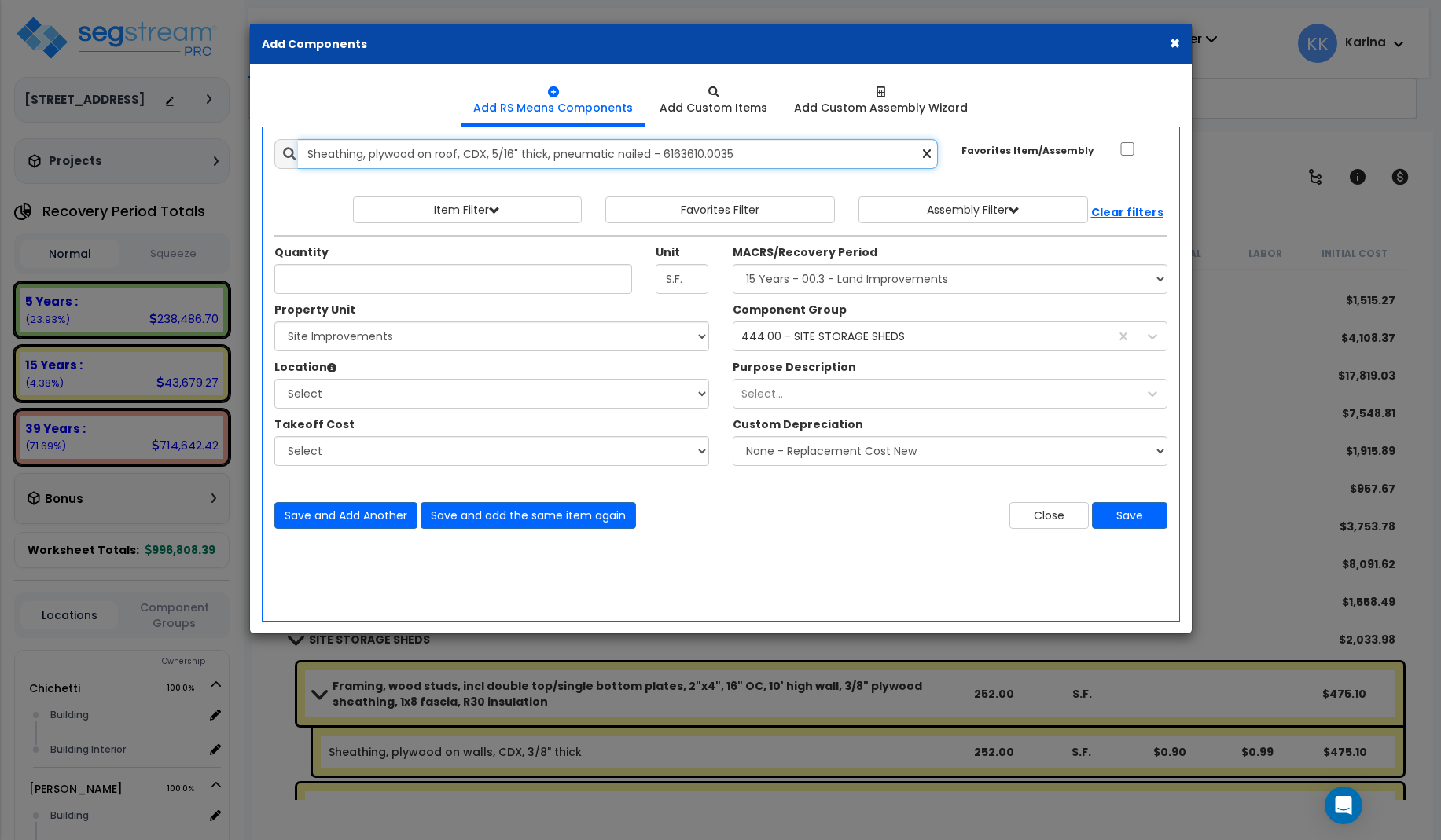
click at [452, 157] on input "Sheathing, plywood on roof, CDX, 5/16" thick, pneumatic nailed - 6163610.0035" at bounding box center [619, 153] width 641 height 30
drag, startPoint x: 747, startPoint y: 153, endPoint x: 247, endPoint y: 135, distance: 500.3
click at [298, 146] on input "Sheathing, plywood on roof, CDX, 5/16" thick, pneumatic nailed - 6163610.0035" at bounding box center [619, 153] width 641 height 30
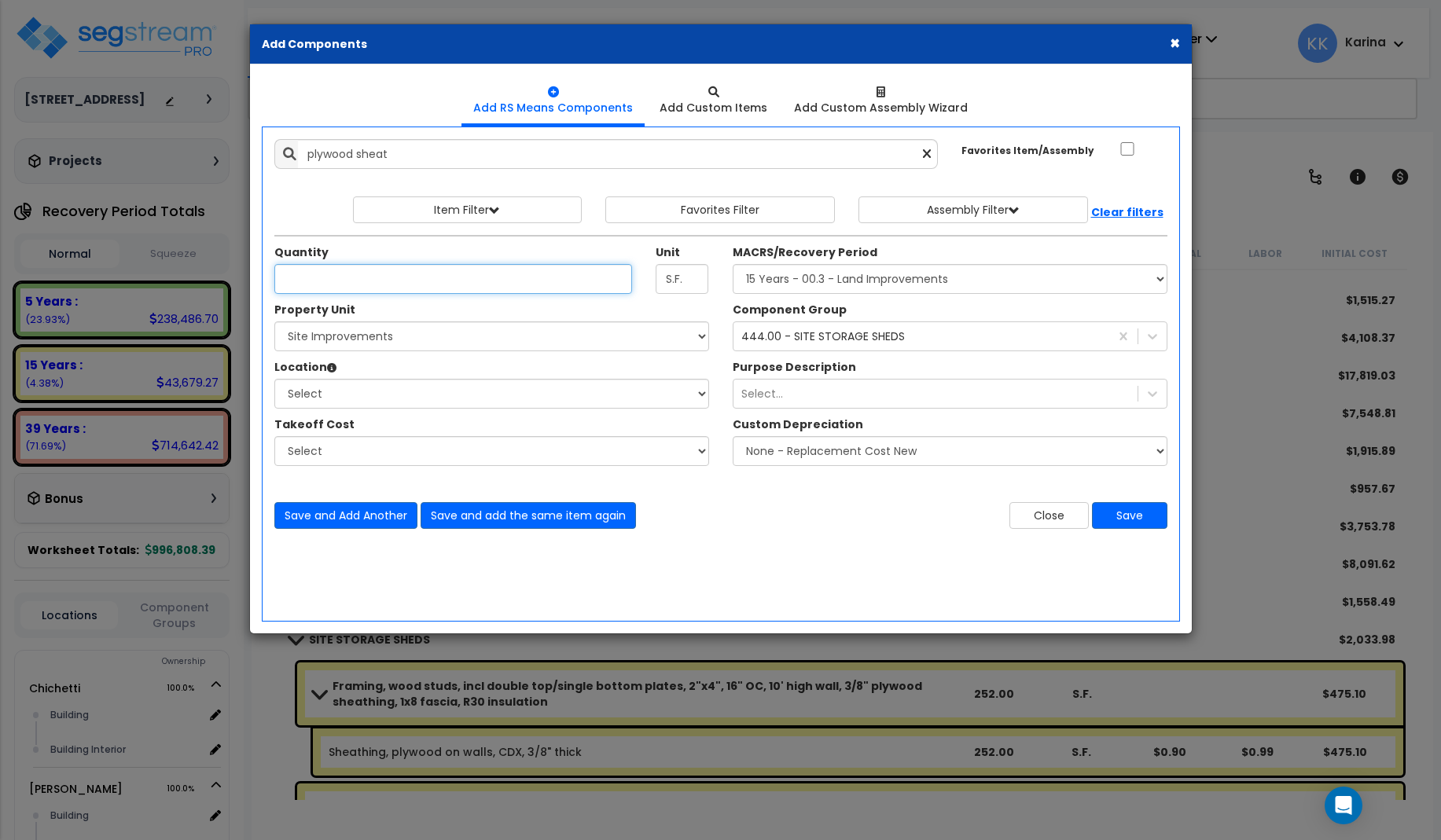
type input "Sheathing, plywood on roof, CDX, 3/8" thick - 6163610.0050"
type input "81"
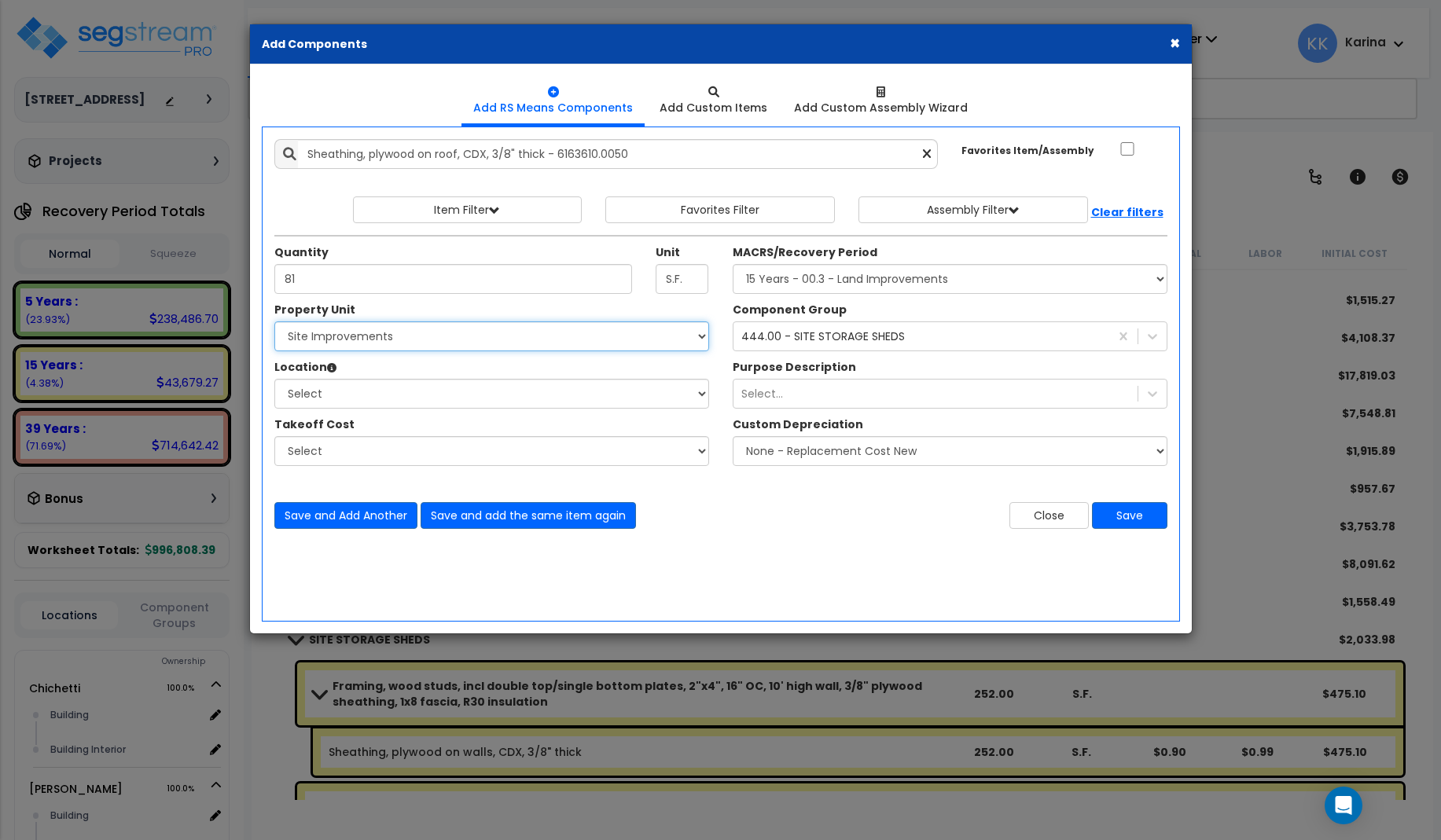
click at [274, 321] on select "Select Chichetti Serafina Site Improvements" at bounding box center [491, 336] width 434 height 30
select select "168459"
click option "Site Improvements" at bounding box center [0, 0] width 0 height 0
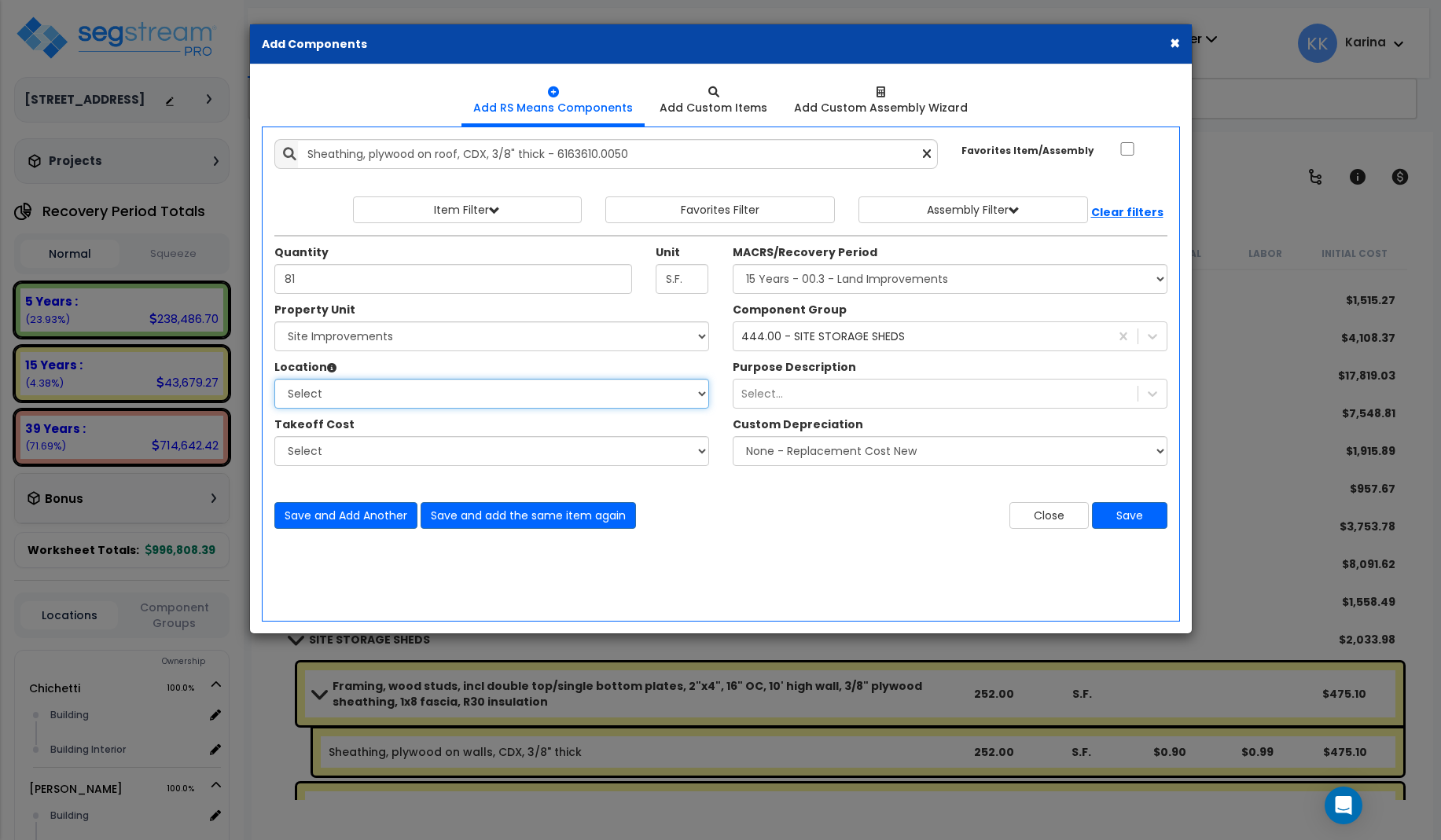
click at [274, 378] on select "Select Site Exterior Add Additional Location" at bounding box center [491, 393] width 434 height 30
select select "462"
click option "Site Exterior" at bounding box center [0, 0] width 0 height 0
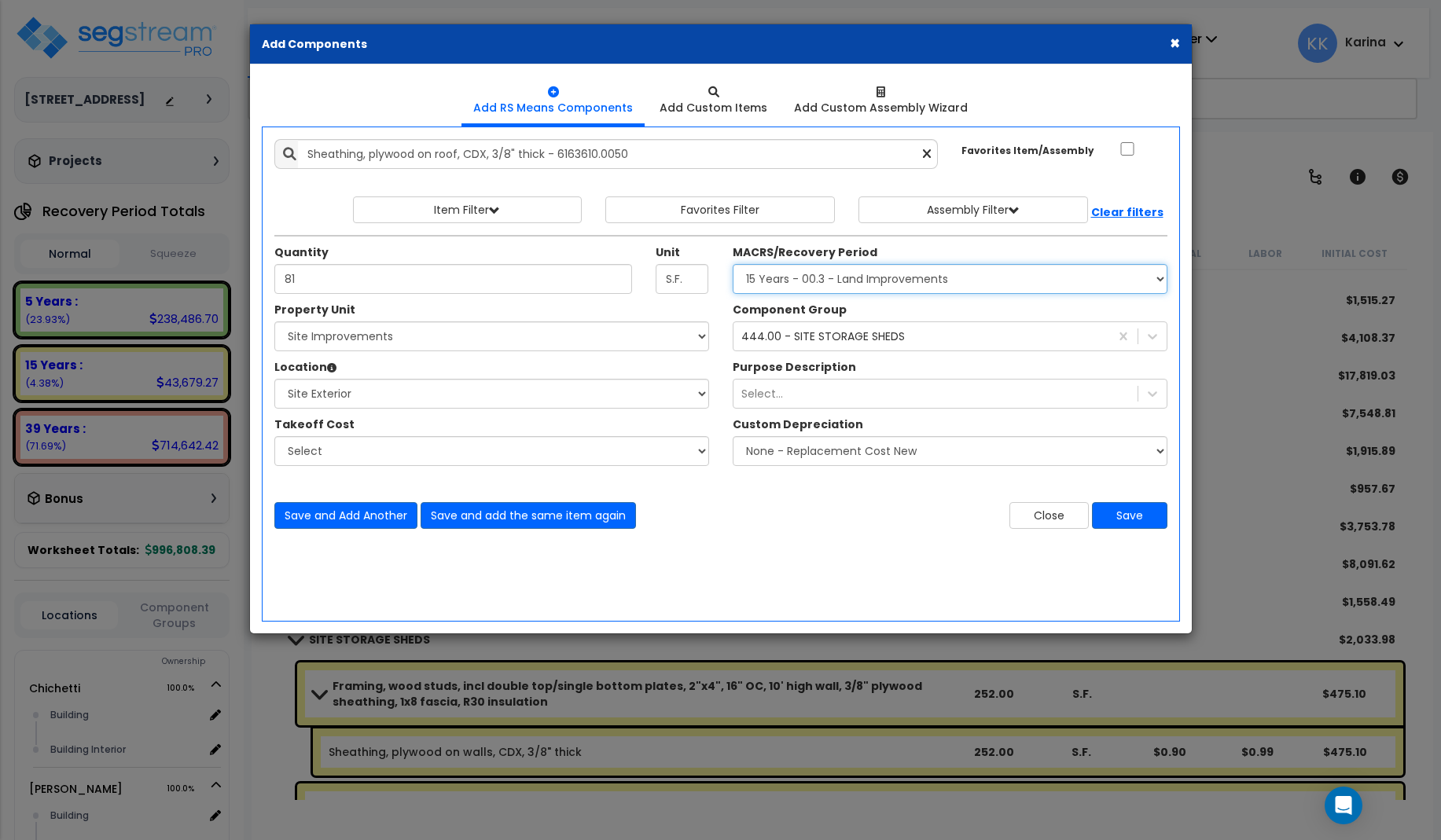
click at [732, 264] on select "Select MACRS/Recovery Period 5 Years - 57.0 - Distributive Trades & Services 5 …" at bounding box center [949, 278] width 434 height 30
select select "3666"
click option "15 Years - 00.3 - Land Improvements" at bounding box center [0, 0] width 0 height 0
drag, startPoint x: 1134, startPoint y: 517, endPoint x: 1013, endPoint y: 503, distance: 121.8
click at [1133, 516] on button "Save" at bounding box center [1129, 515] width 75 height 27
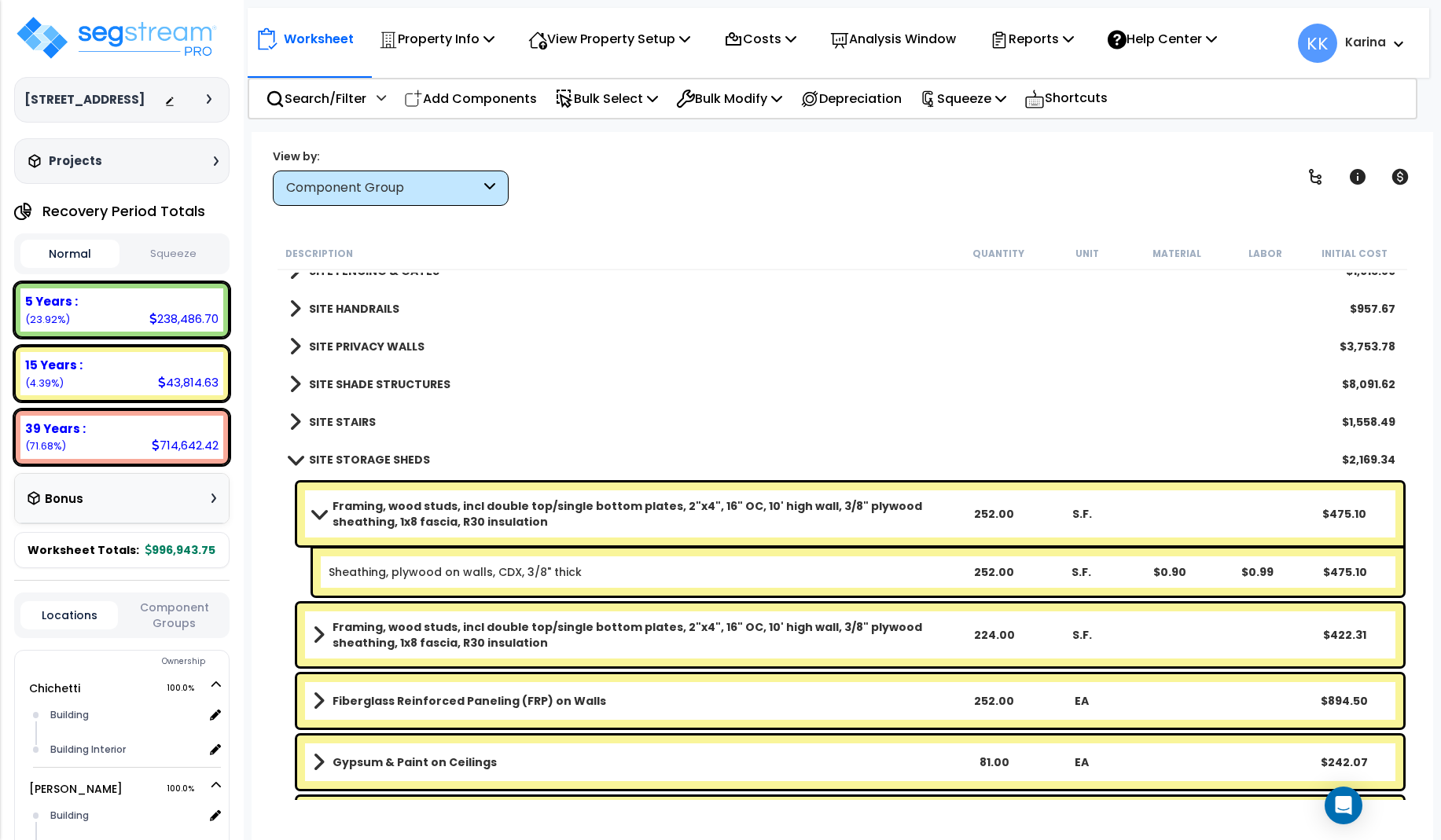
scroll to position [3231, 0]
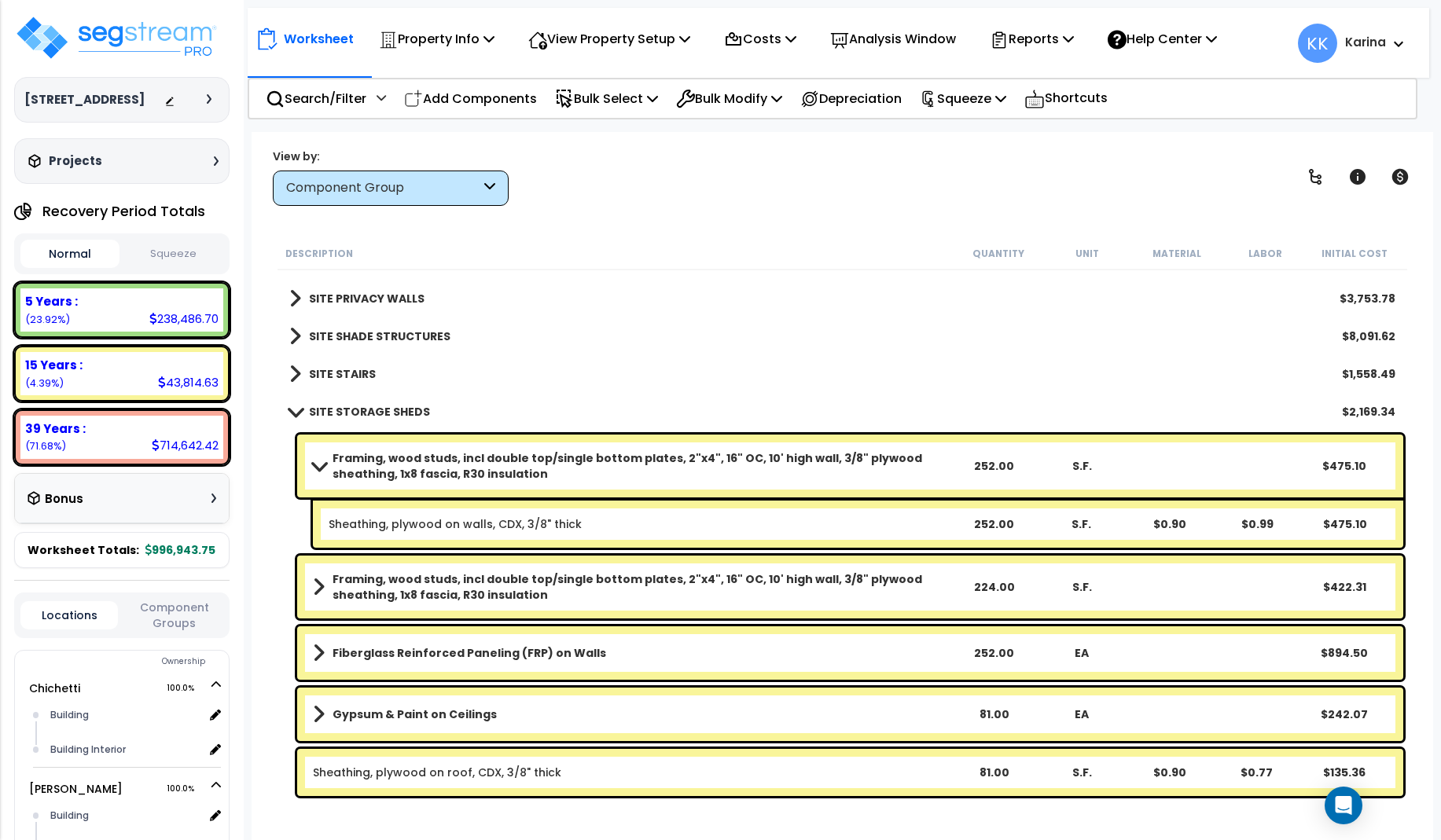
click at [294, 411] on span at bounding box center [295, 411] width 22 height 12
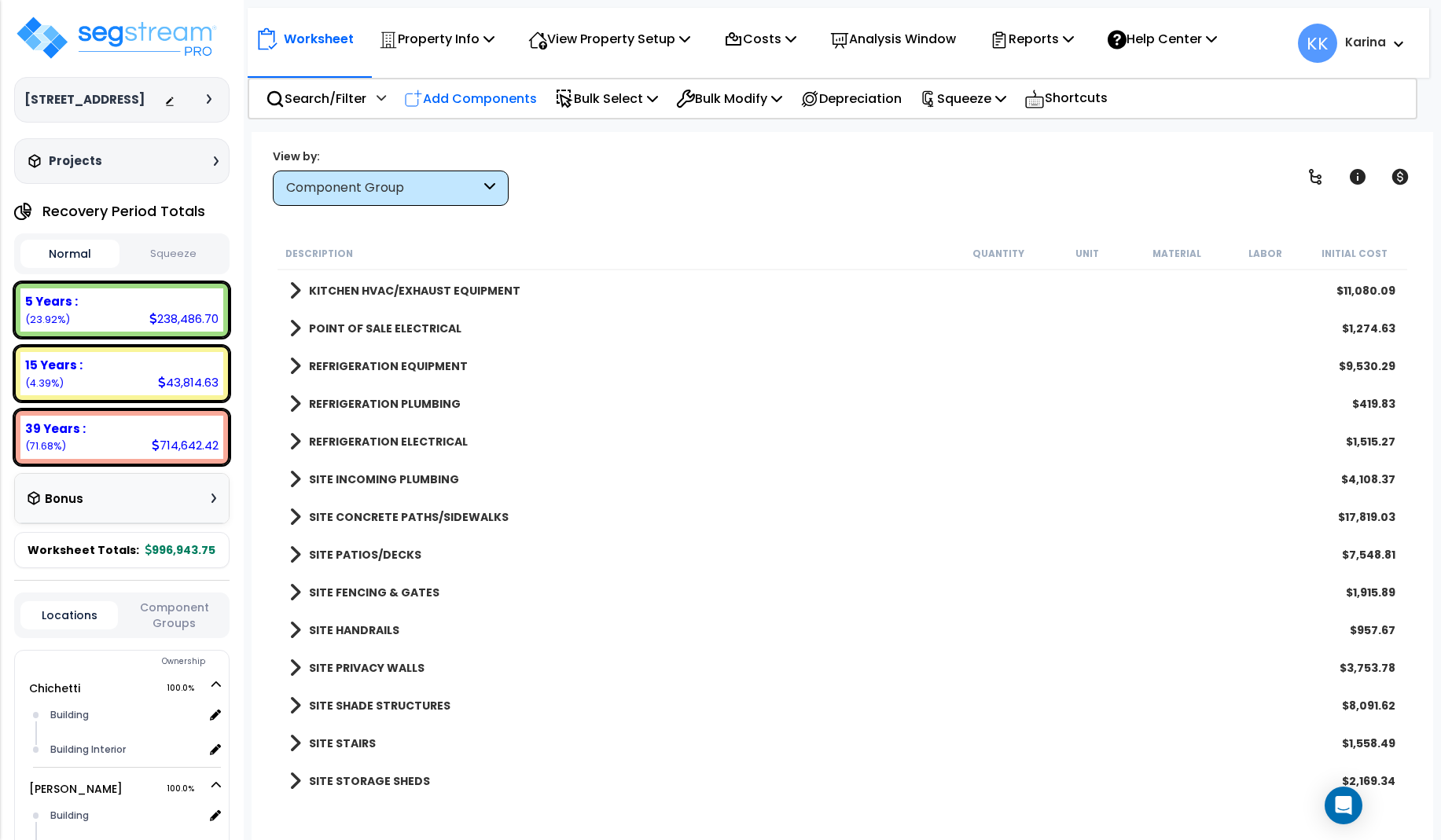
click at [484, 101] on p "Add Components" at bounding box center [470, 98] width 133 height 21
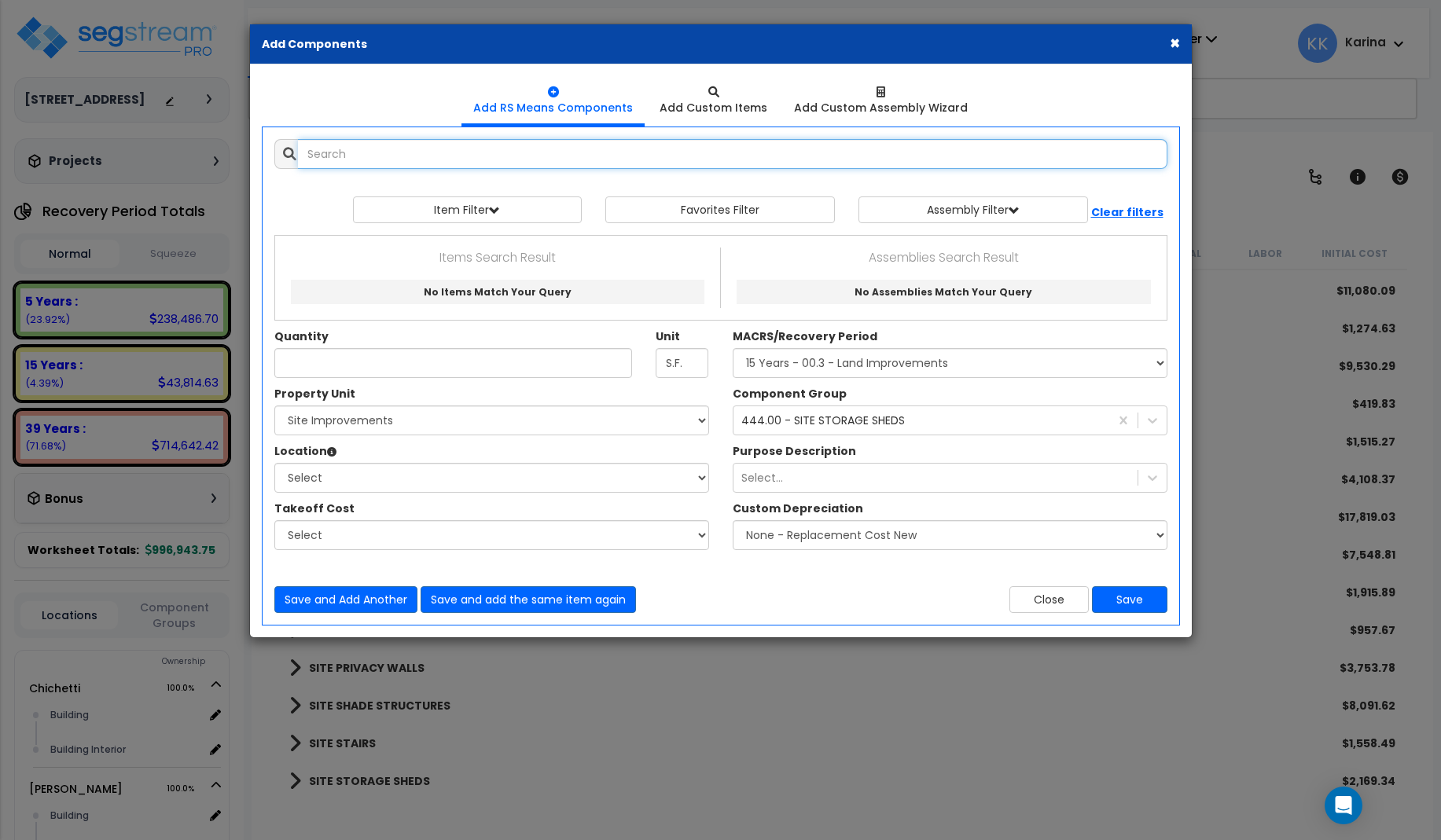
select select
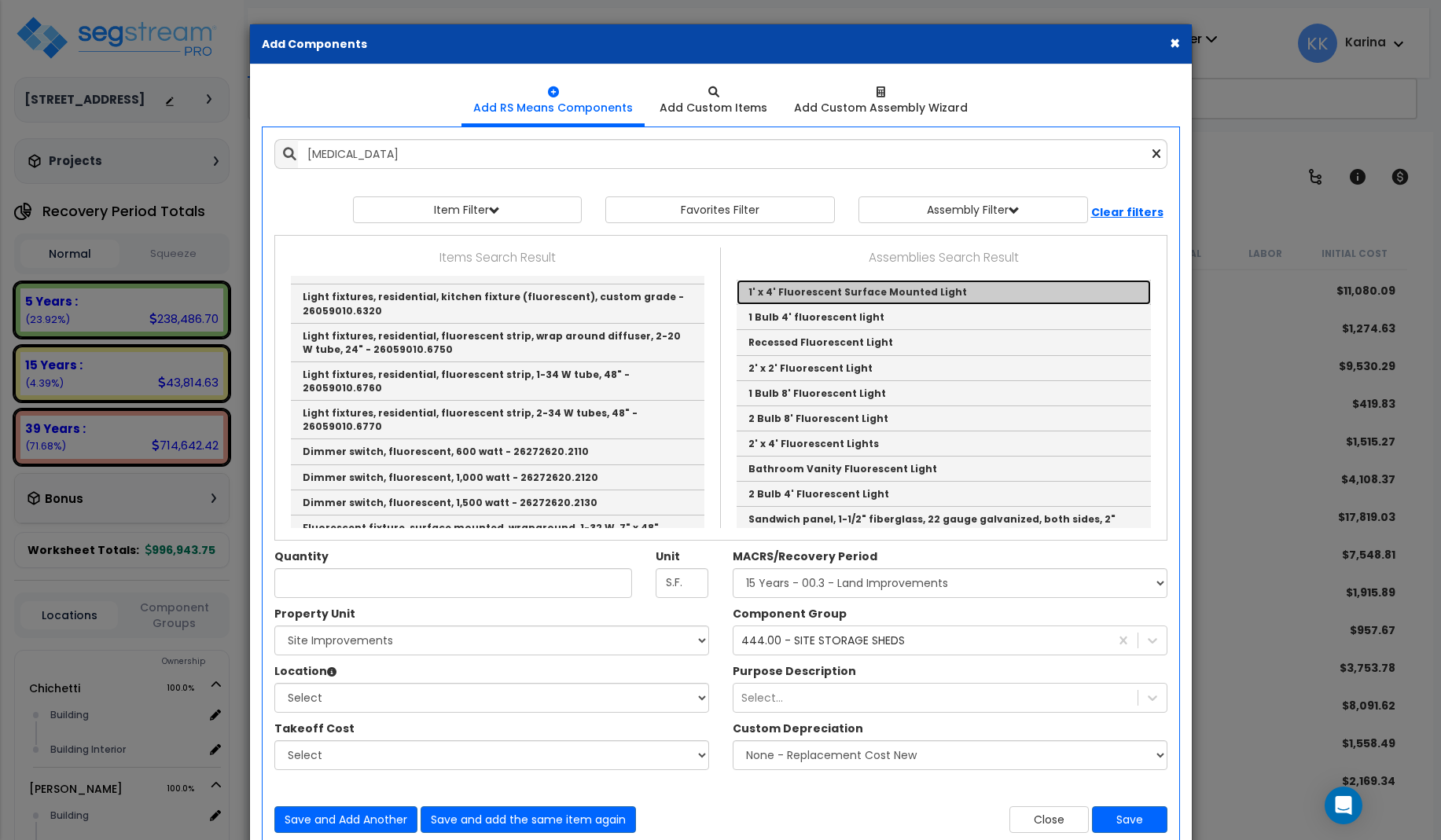
click at [770, 291] on link "1' x 4' Fluorescent Surface Mounted Light" at bounding box center [944, 292] width 415 height 25
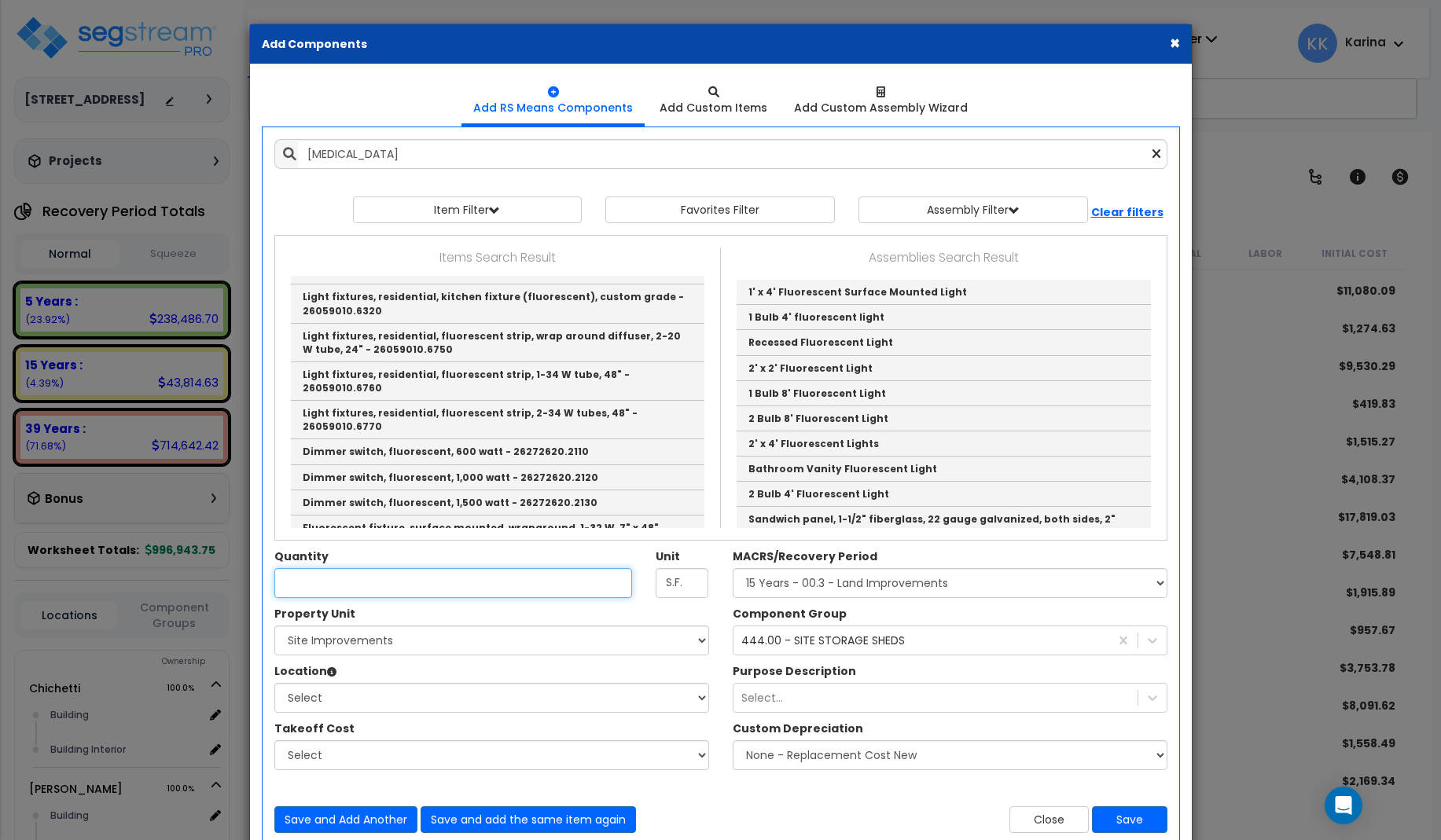
type input "1' x 4' Fluorescent Surface Mounted Light"
checkbox input "true"
type input "EA"
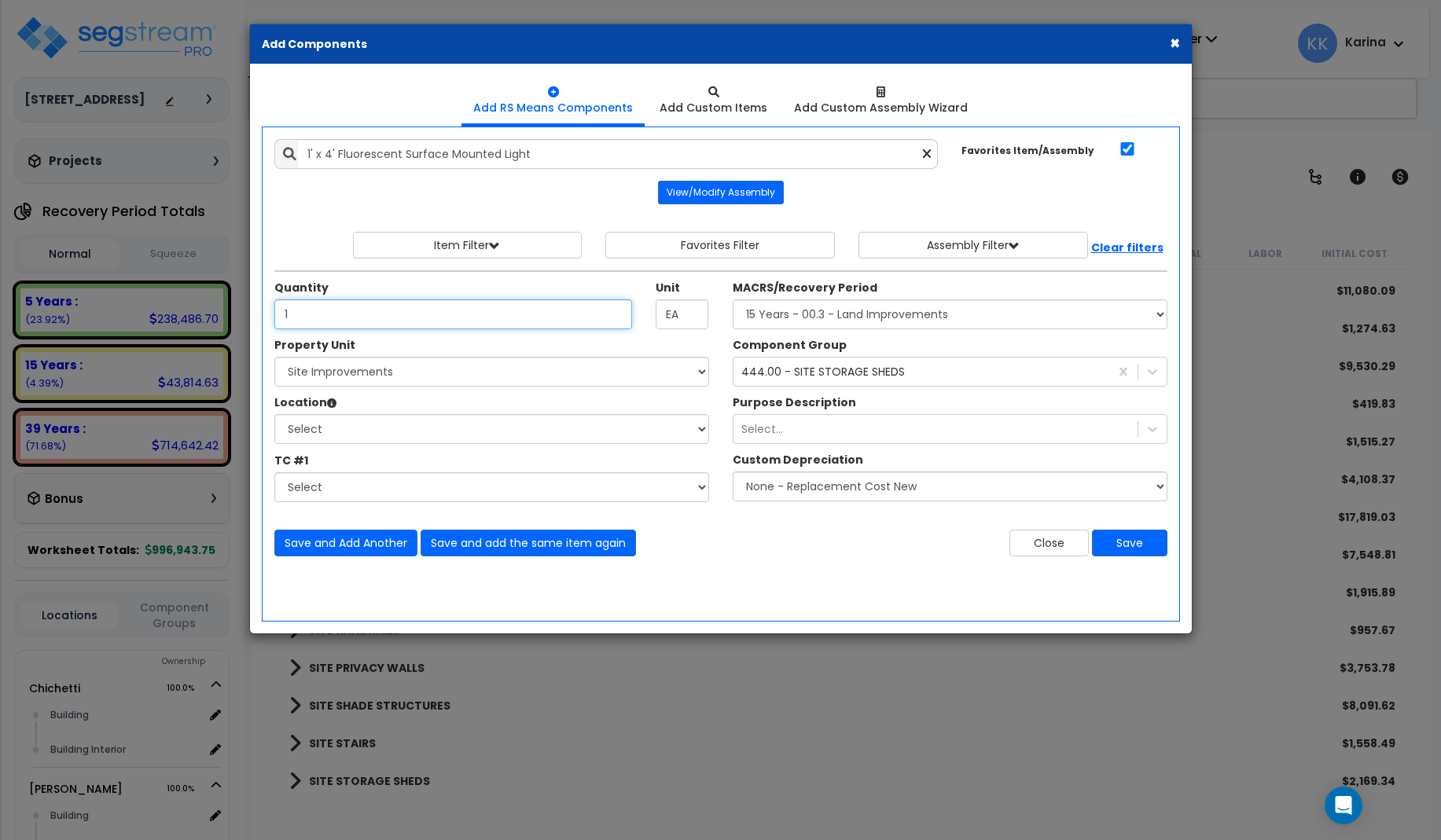
type input "1"
click at [274, 357] on select "Select Chichetti Serafina Site Improvements" at bounding box center [491, 372] width 434 height 30
select select "168459"
click option "Site Improvements" at bounding box center [0, 0] width 0 height 0
click at [274, 414] on select "Select Site Exterior Add Additional Location" at bounding box center [491, 429] width 434 height 30
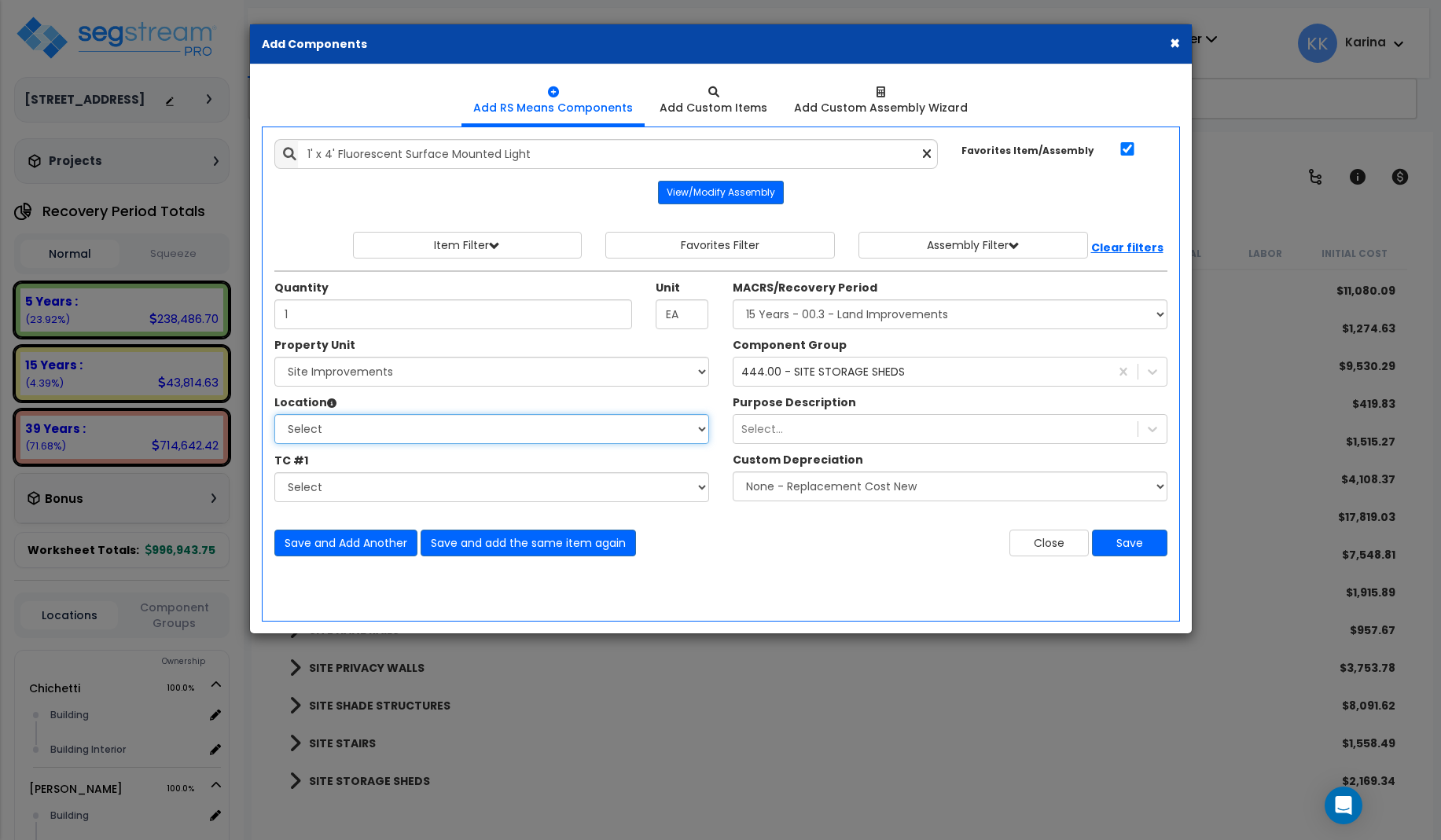
select select "462"
click option "Site Exterior" at bounding box center [0, 0] width 0 height 0
click at [732, 300] on select "Select MACRS/Recovery Period 5 Years - 57.0 - Distributive Trades & Services 5 …" at bounding box center [949, 314] width 434 height 30
select select "3669"
click option "39 Years - NA - Long-Life Property" at bounding box center [0, 0] width 0 height 0
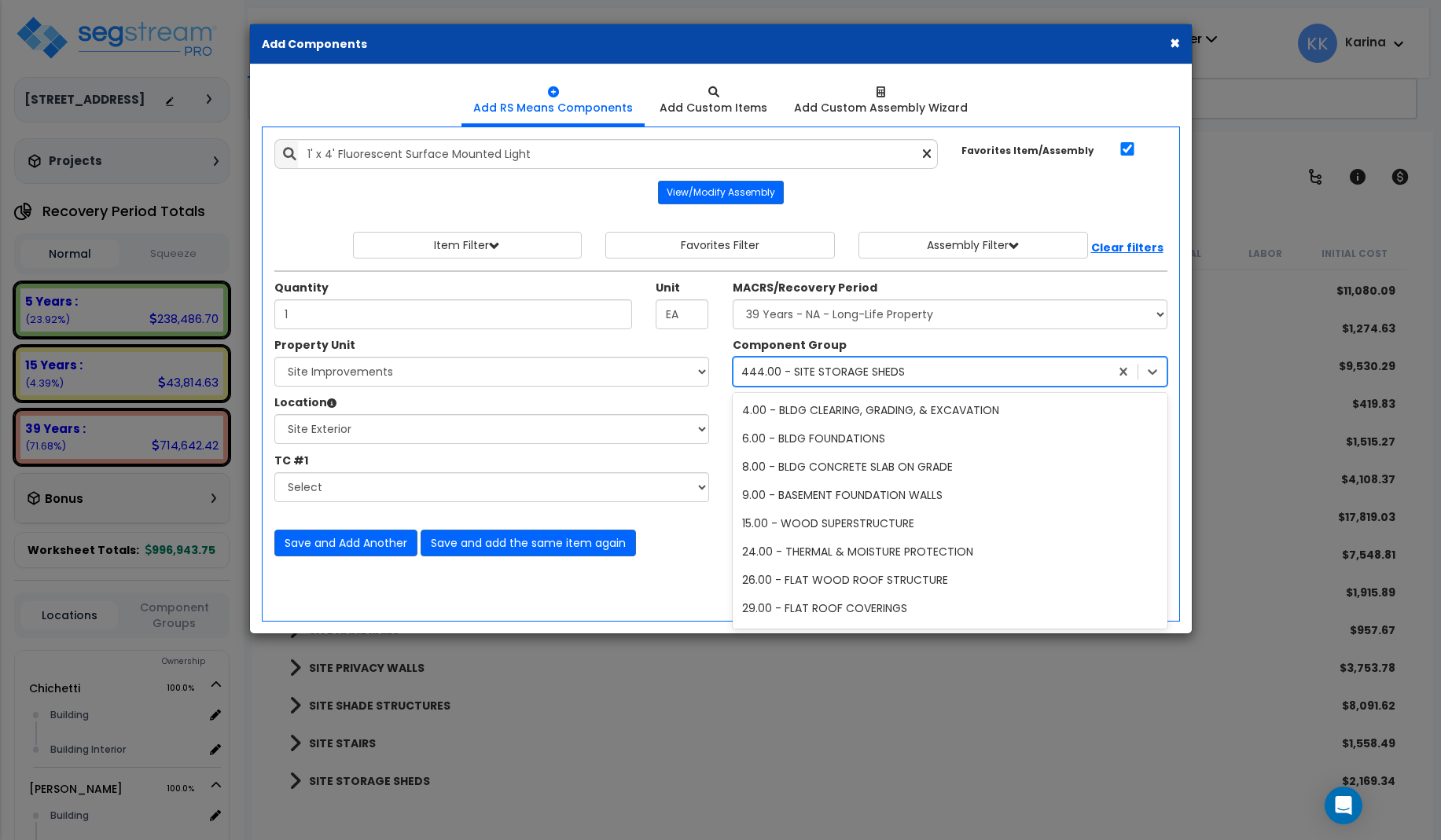
click at [834, 370] on div "444.00 - SITE STORAGE SHEDS" at bounding box center [822, 372] width 164 height 15
type input "145"
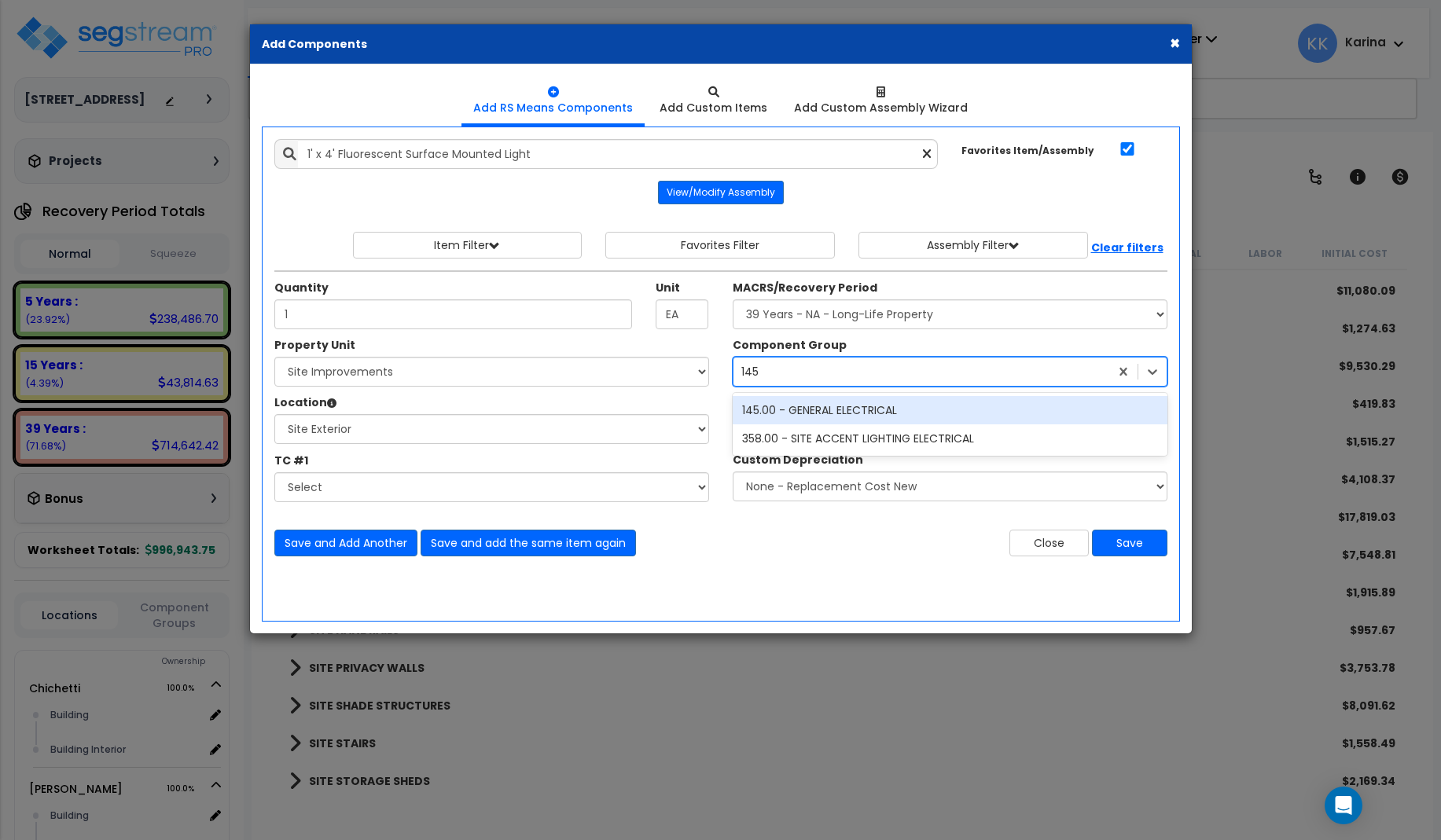
scroll to position [0, 0]
click at [828, 412] on div "145.00 - GENERAL ELECTRICAL" at bounding box center [949, 409] width 434 height 28
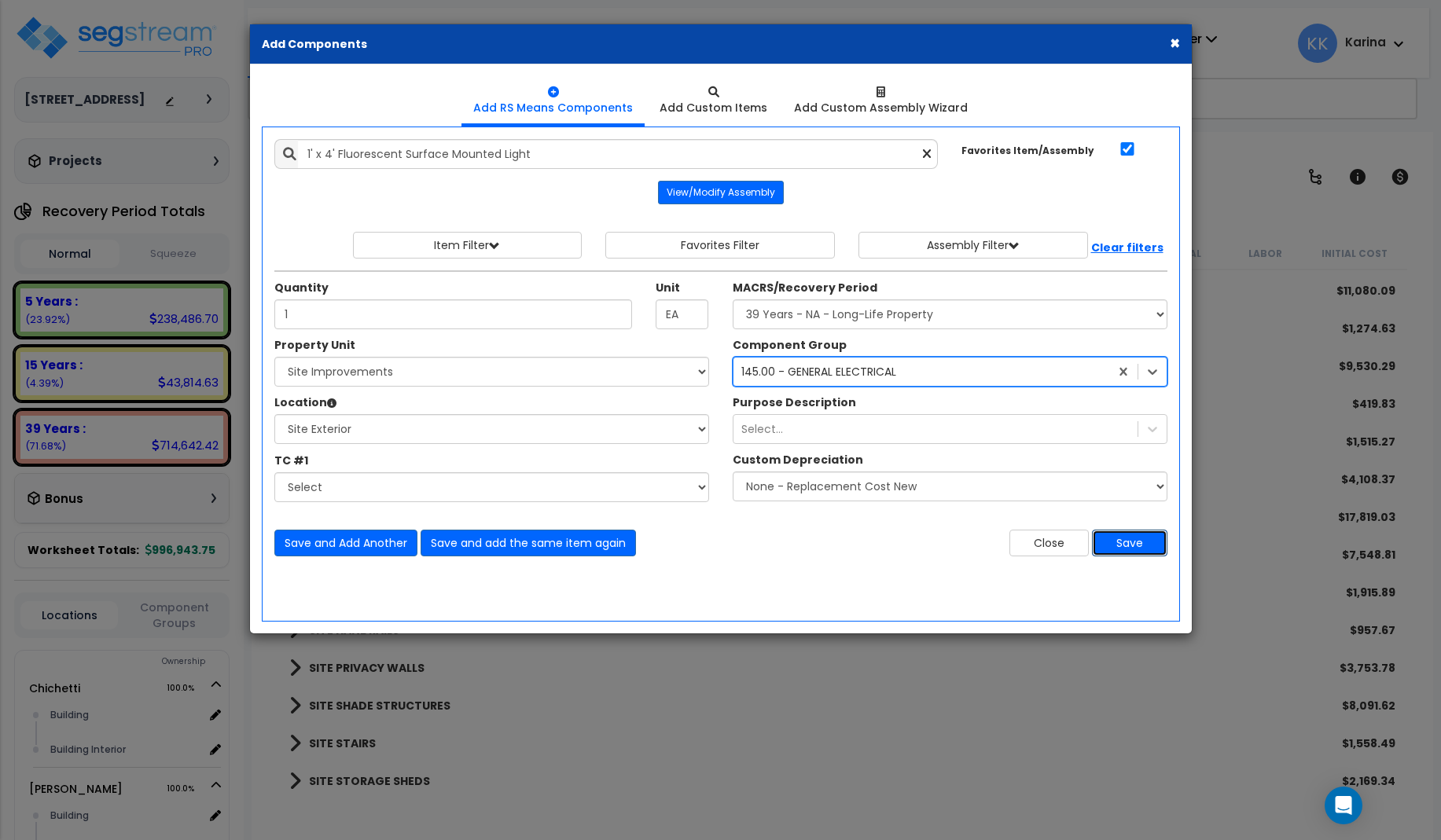
click at [1125, 542] on button "Save" at bounding box center [1129, 542] width 75 height 27
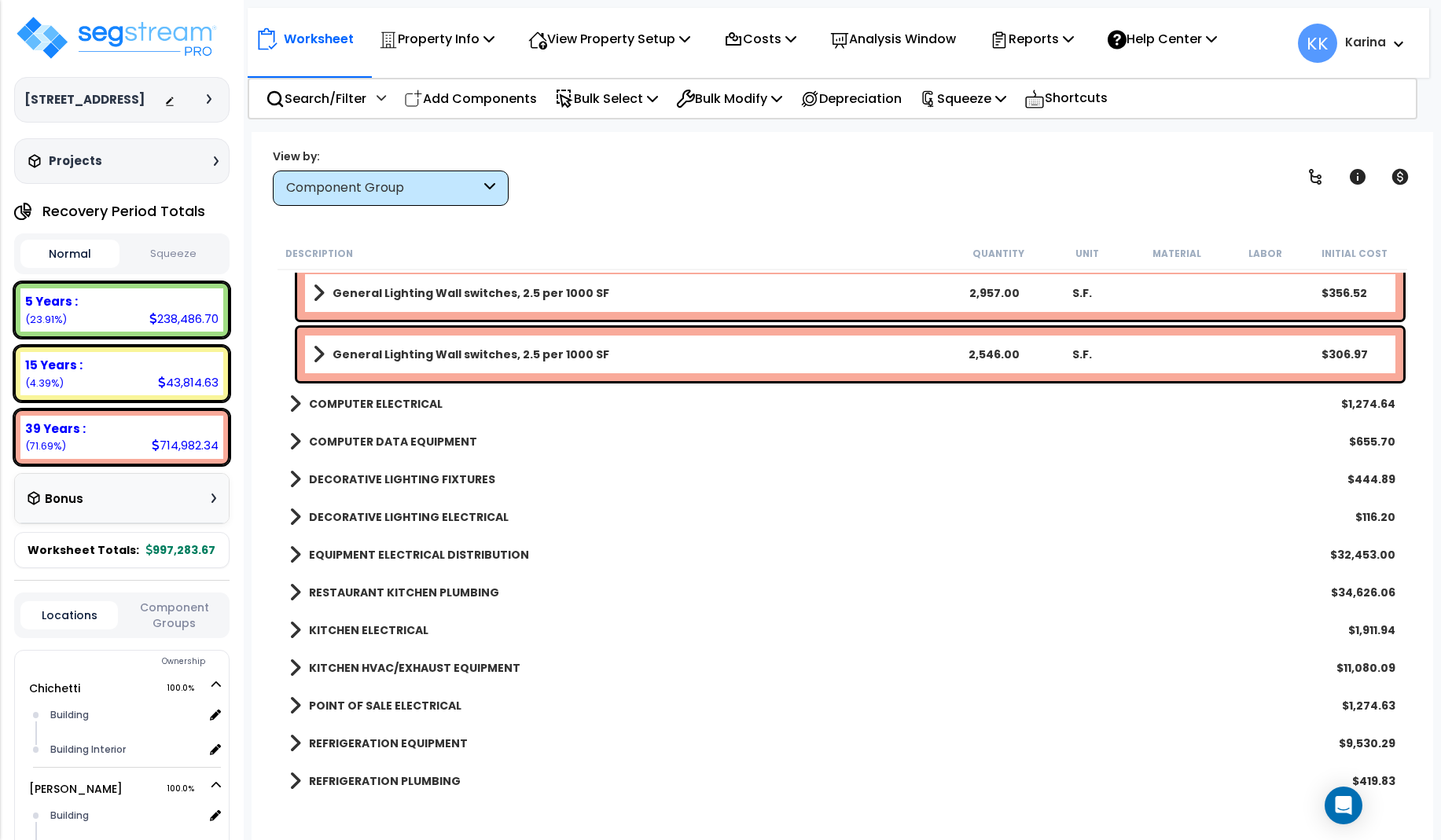
scroll to position [2201, 0]
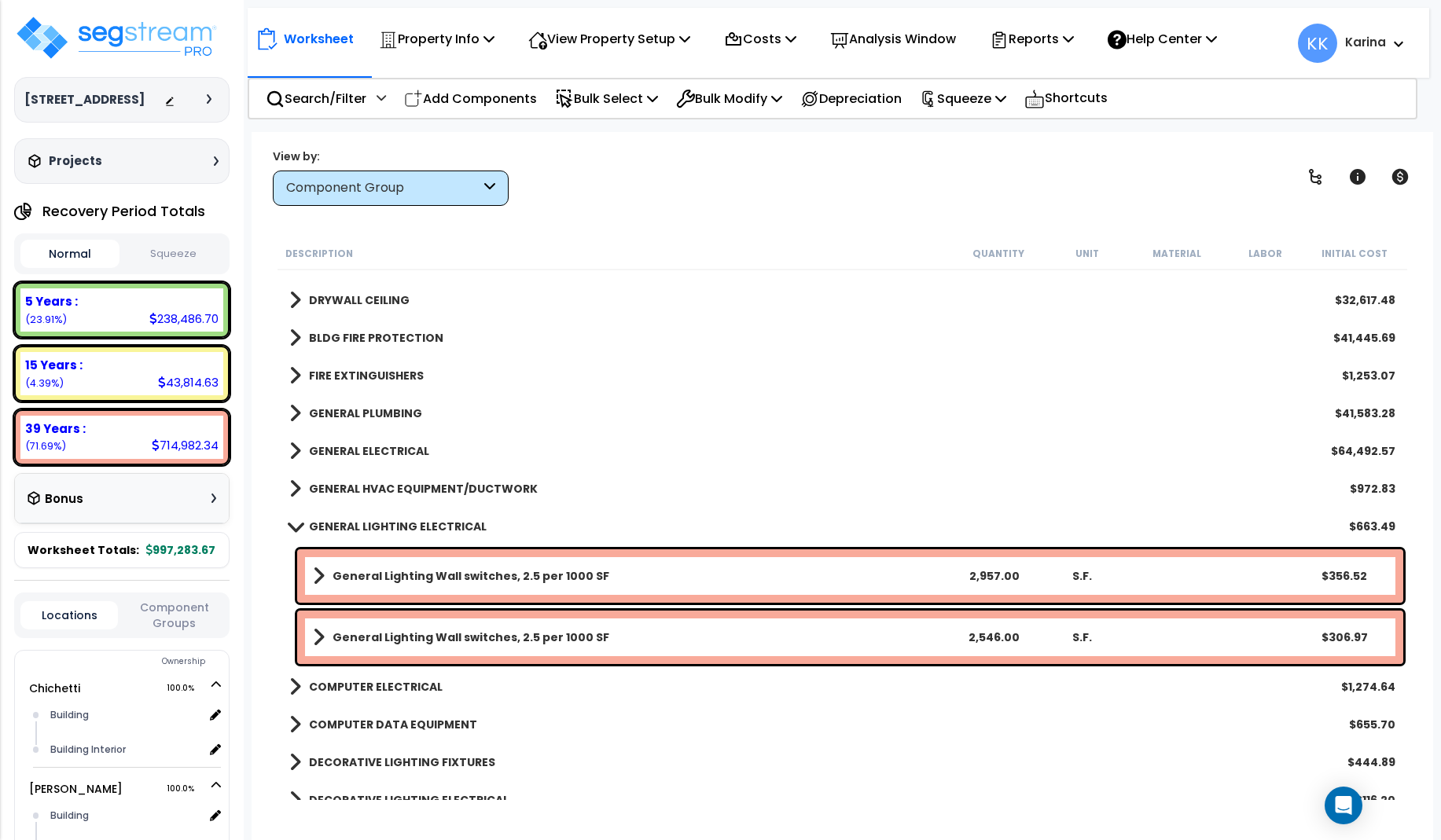
click at [296, 523] on span at bounding box center [295, 526] width 22 height 12
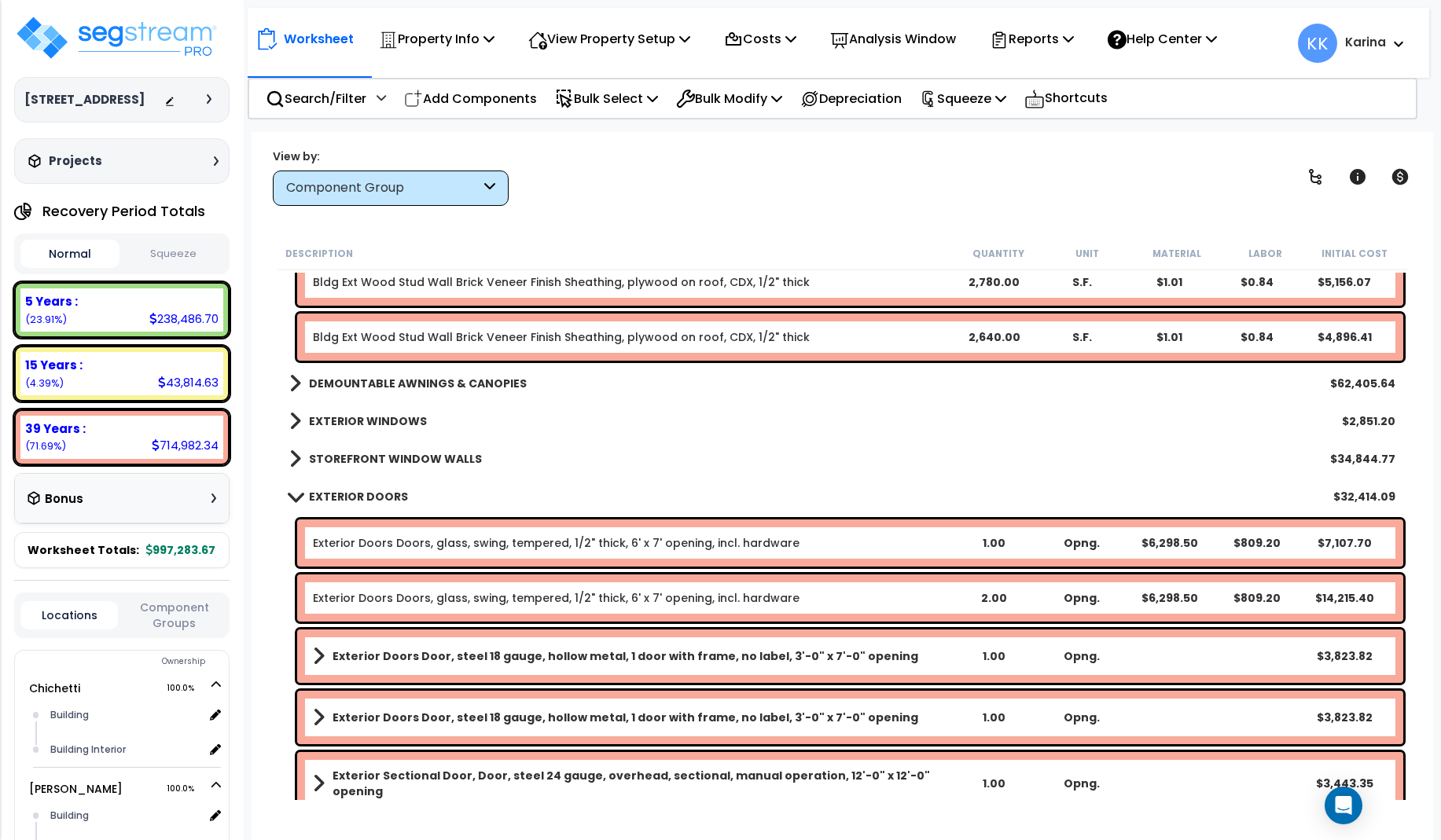
scroll to position [1165, 0]
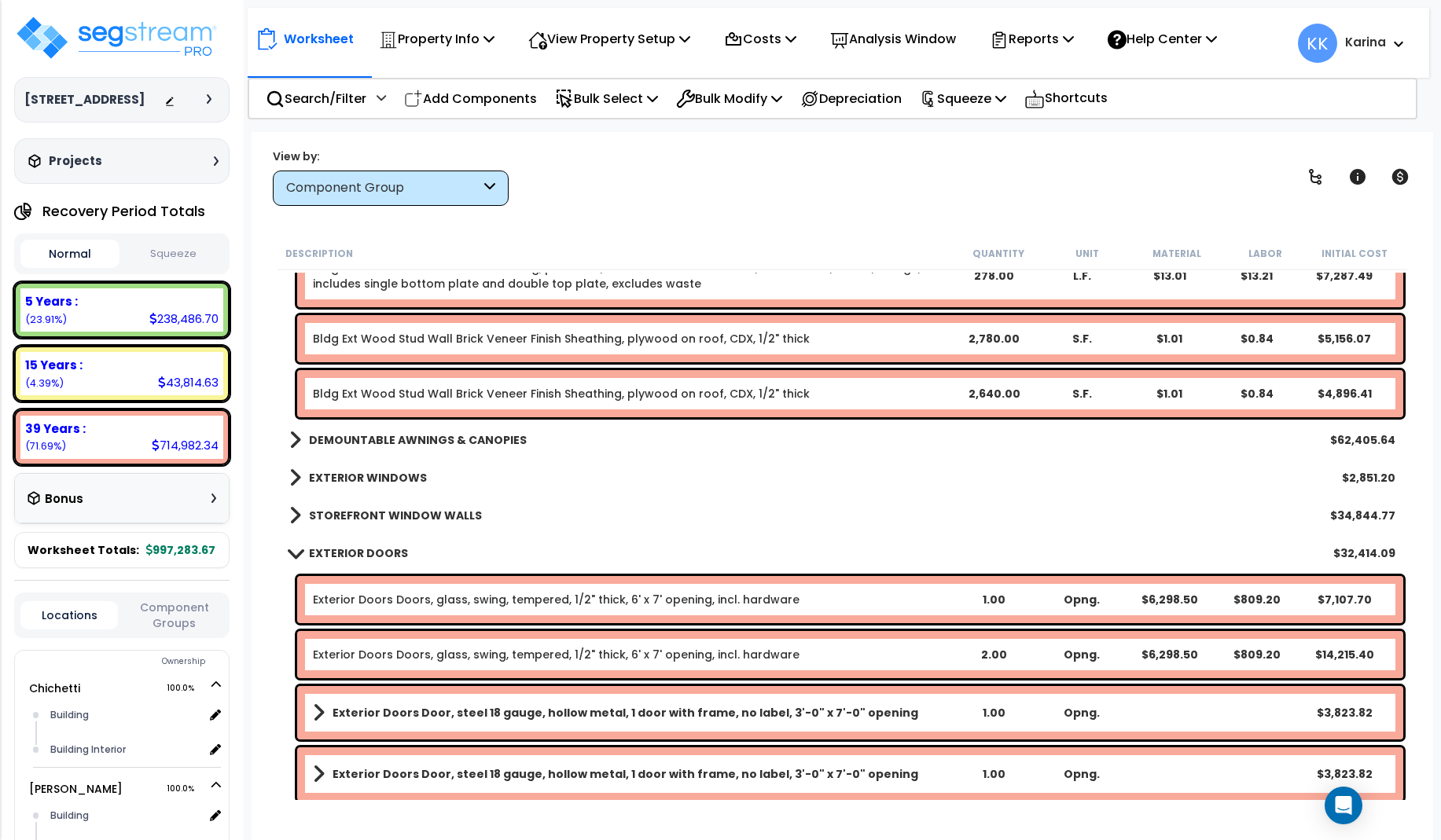
click at [296, 551] on span at bounding box center [295, 553] width 22 height 12
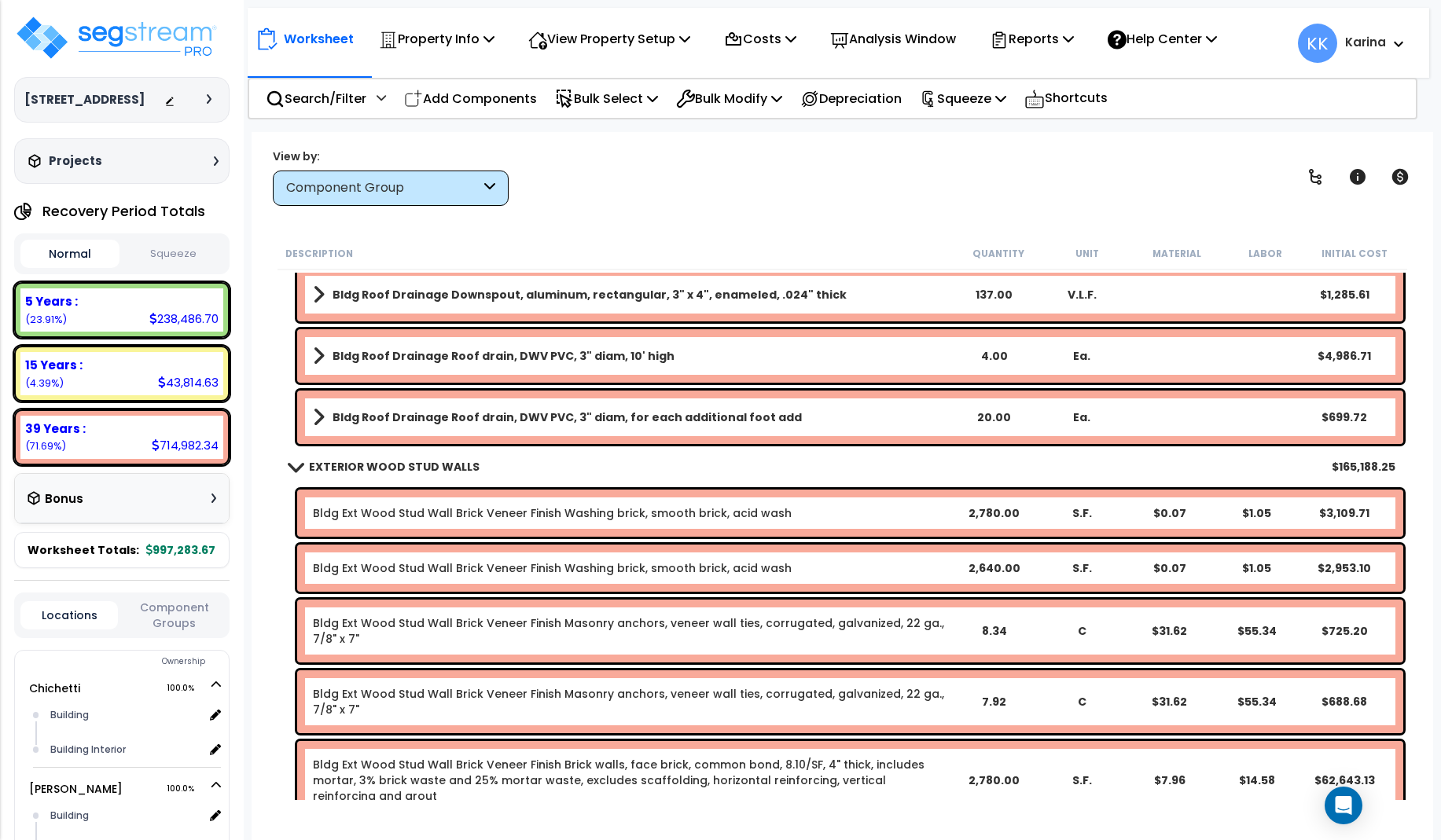
scroll to position [316, 0]
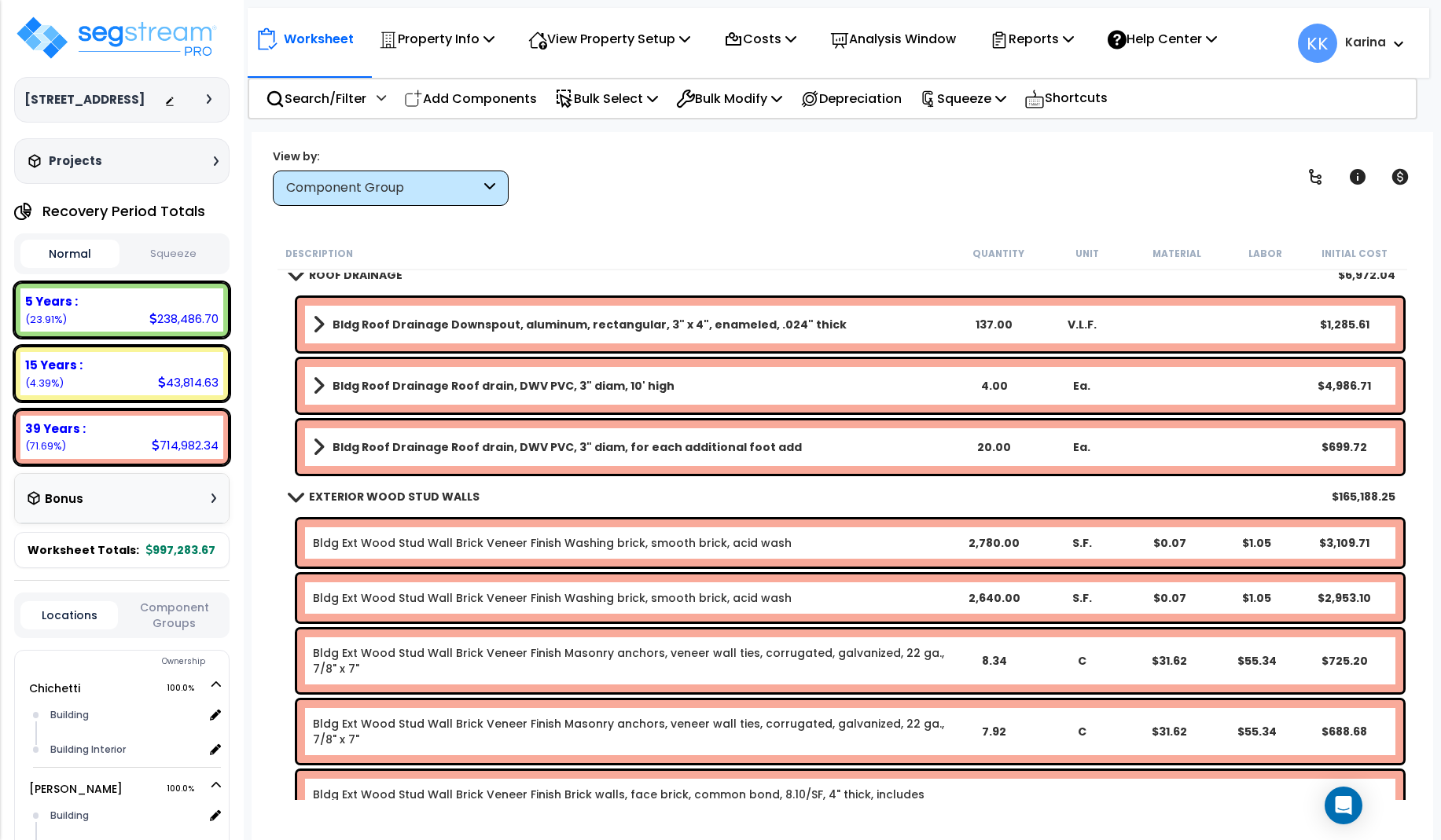
click at [297, 495] on span at bounding box center [295, 497] width 22 height 12
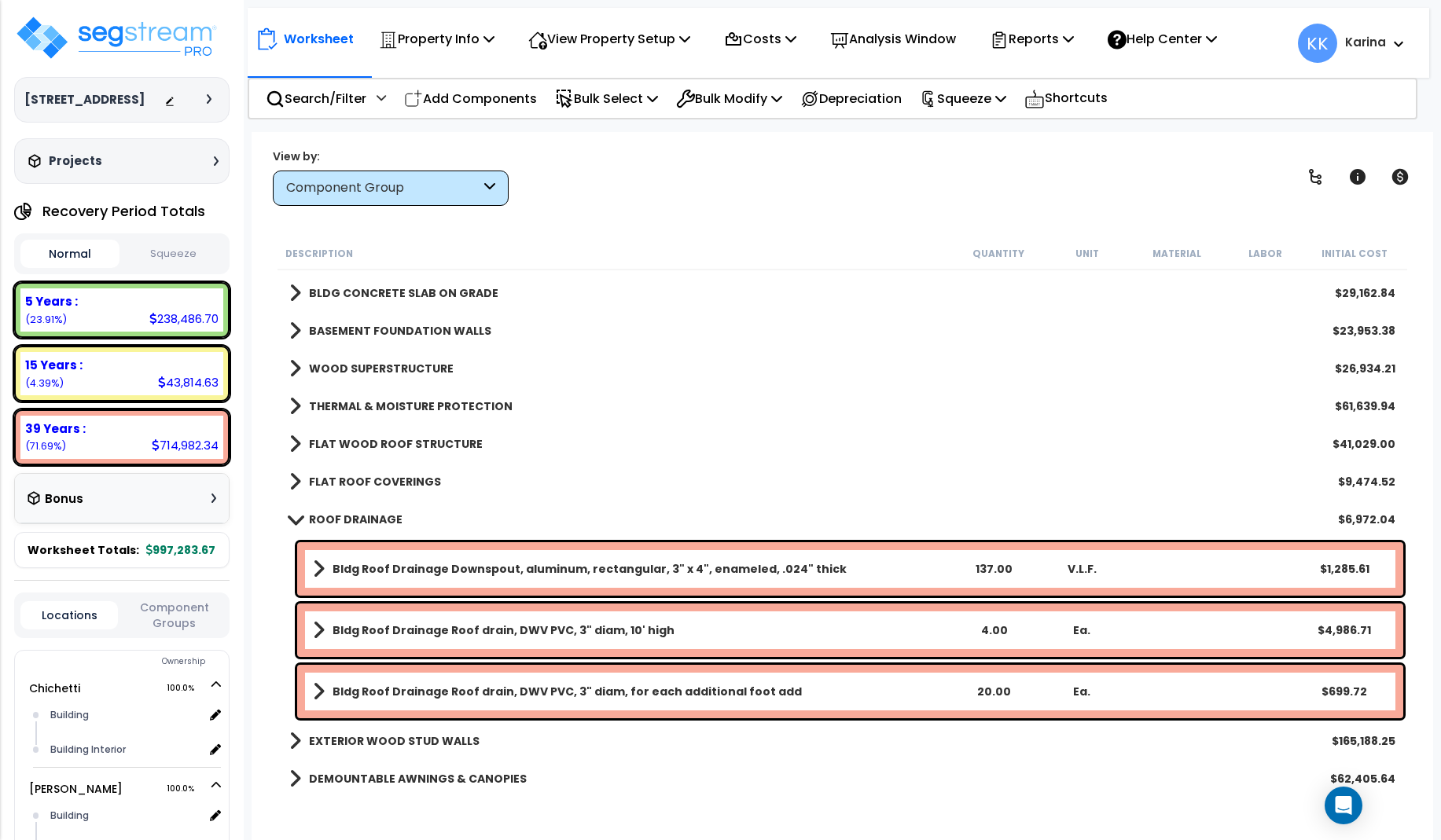
scroll to position [33, 0]
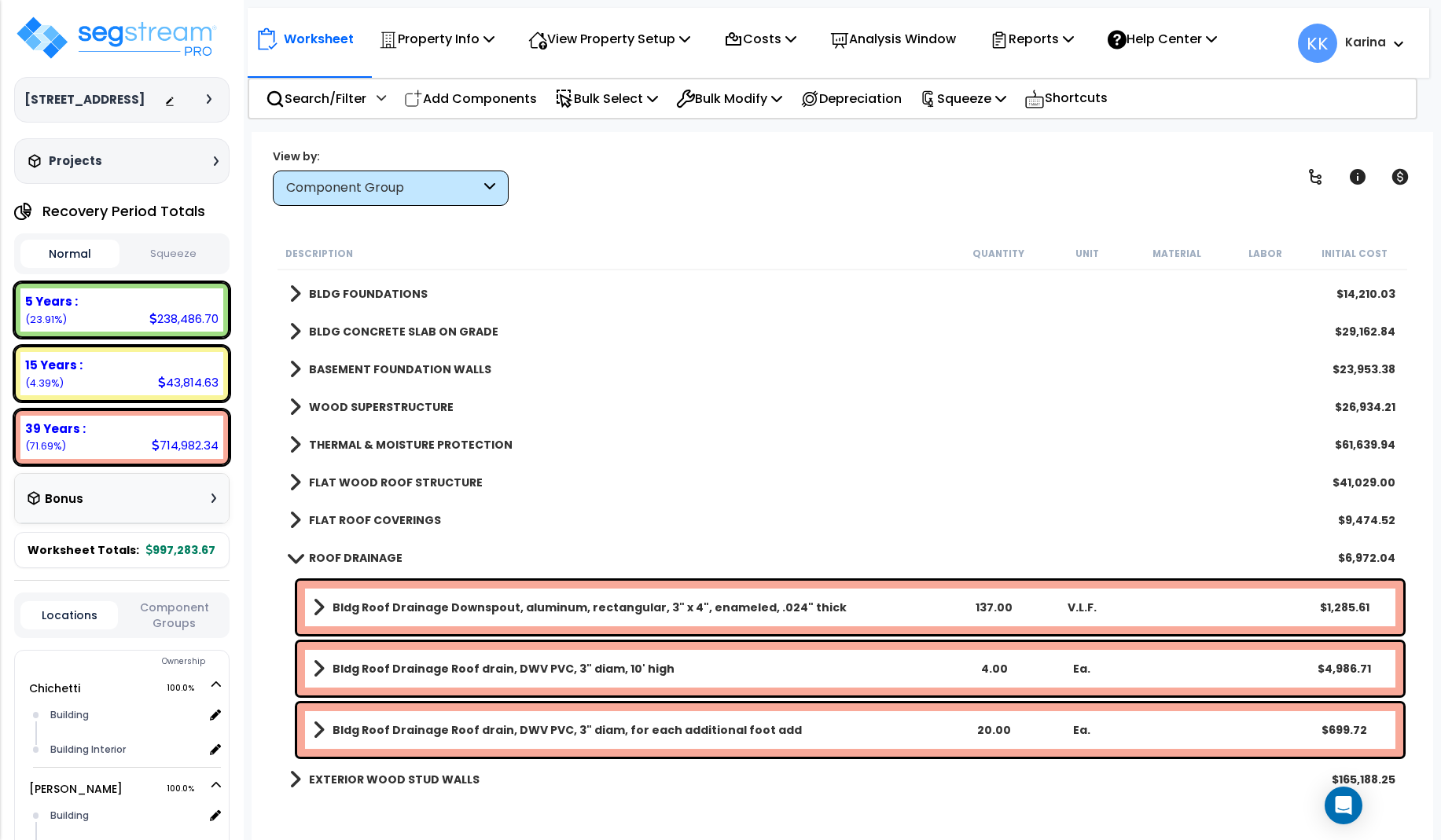
click at [296, 554] on span at bounding box center [295, 557] width 22 height 12
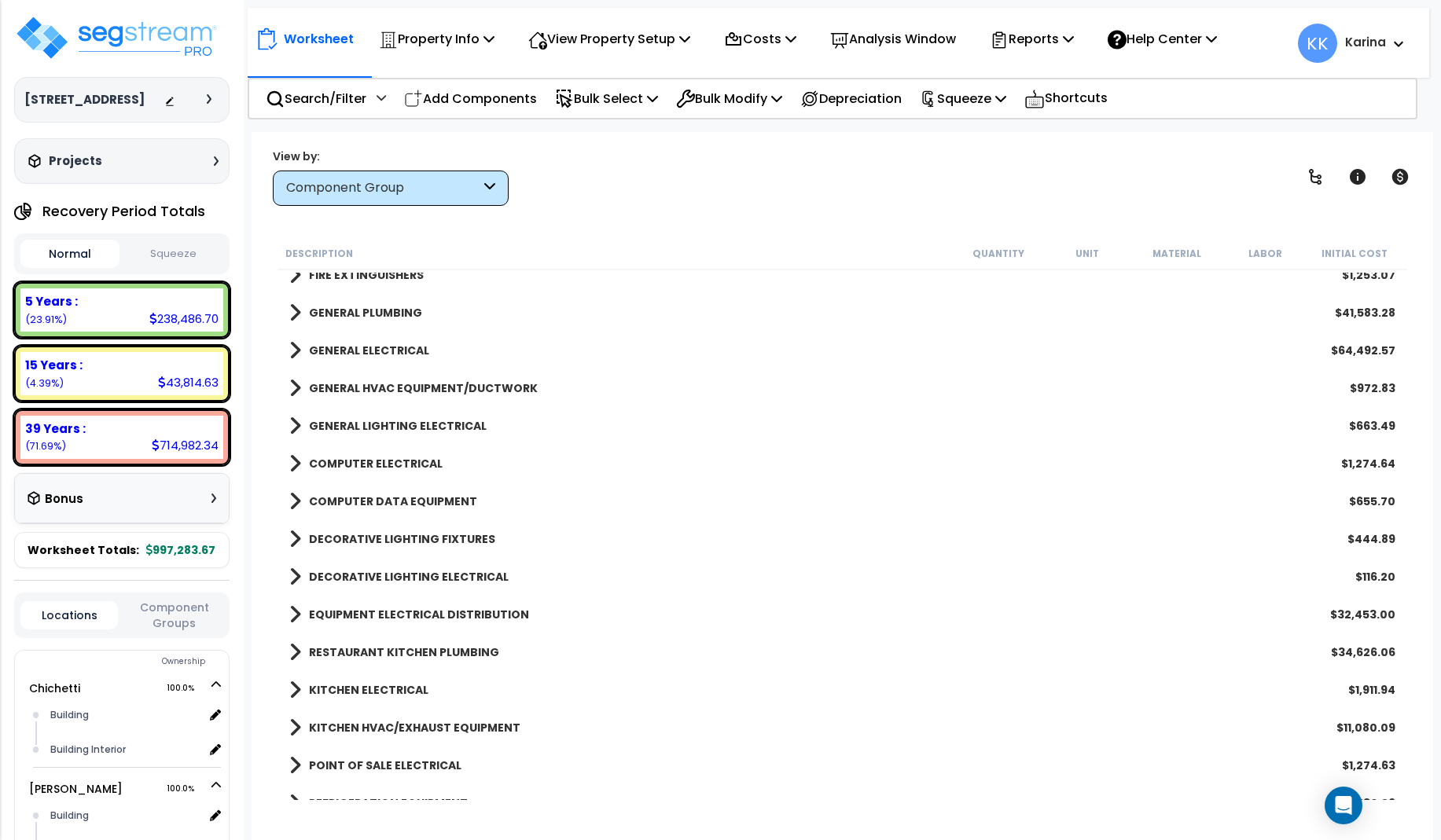
scroll to position [1035, 0]
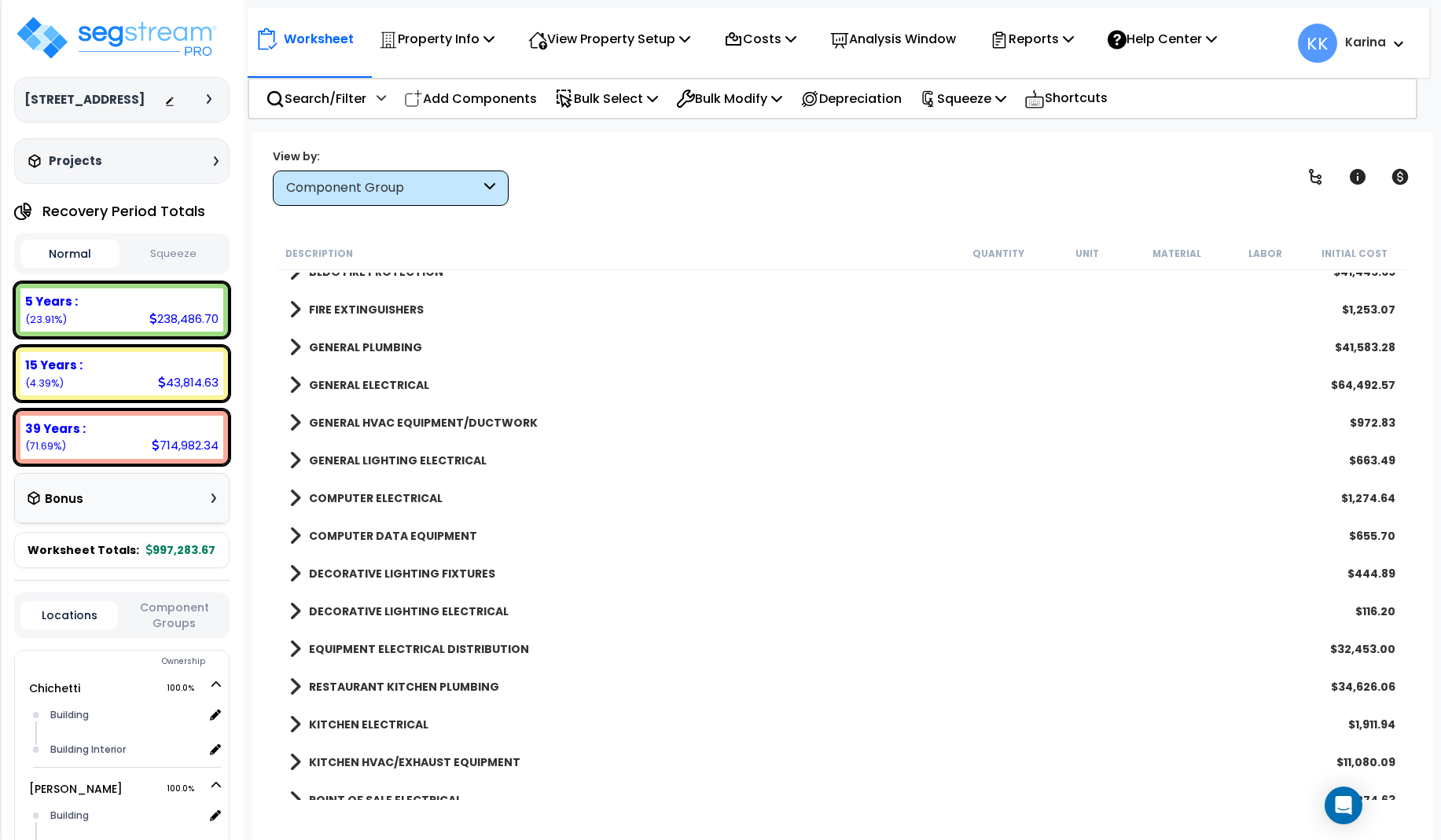
click at [292, 384] on span at bounding box center [296, 385] width 12 height 22
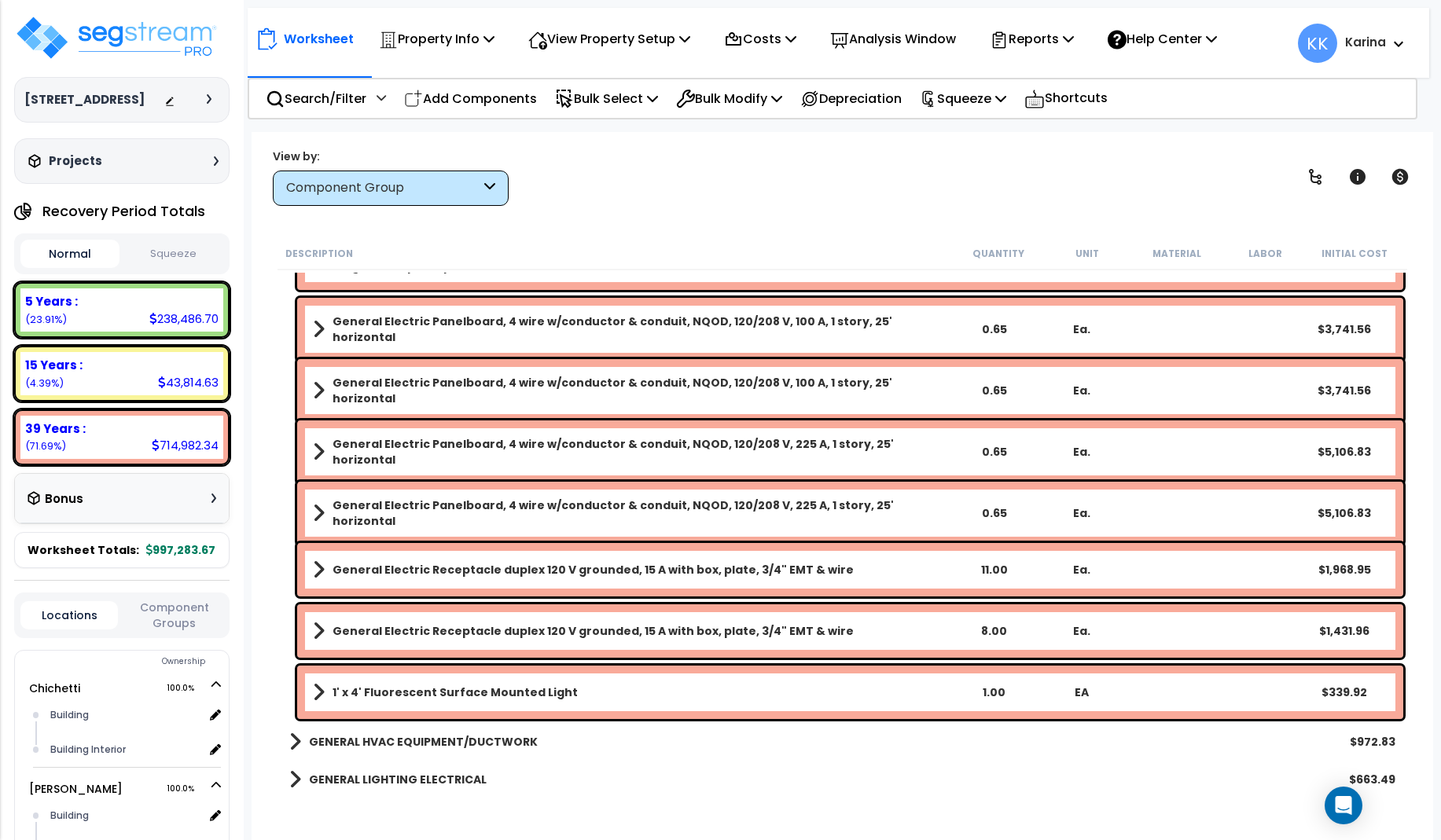
scroll to position [1601, 0]
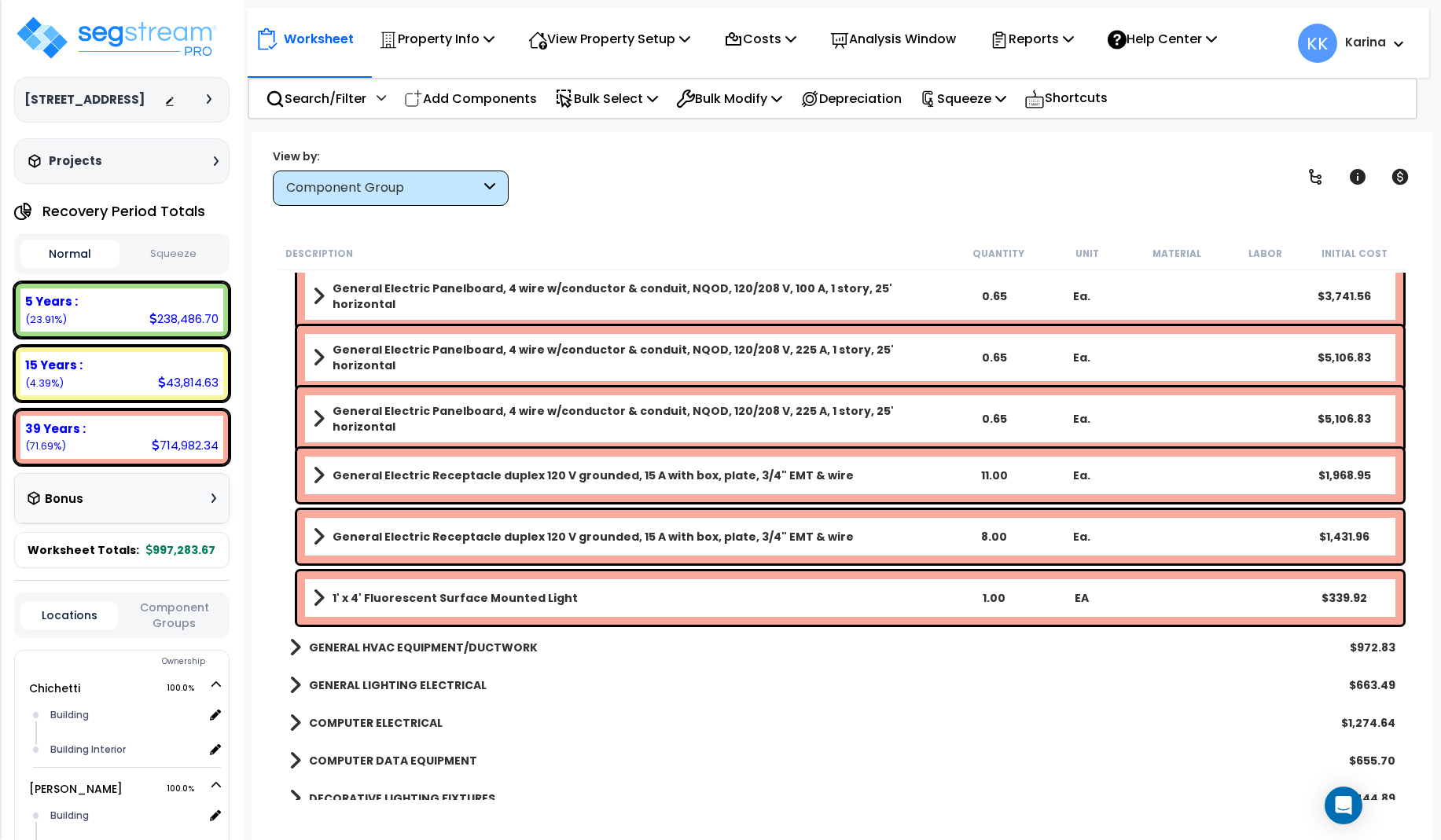
click at [400, 591] on b "1' x 4' Fluorescent Surface Mounted Light" at bounding box center [455, 598] width 245 height 15
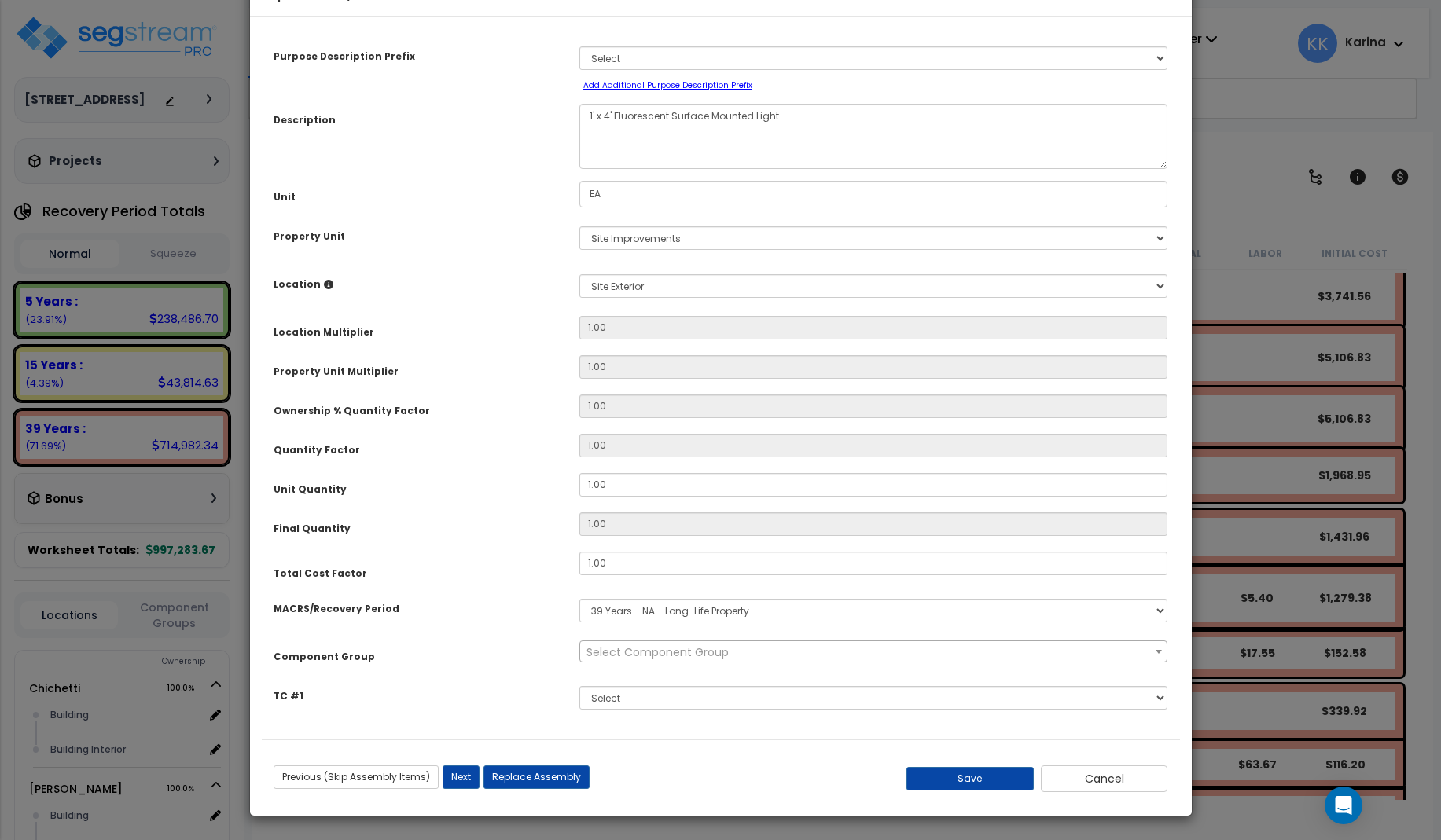
select select "56955"
click at [579, 274] on select "Select Site Exterior Add New Location" at bounding box center [873, 286] width 589 height 24
select select "Others"
click option "Add New Location" at bounding box center [0, 0] width 0 height 0
type input "1"
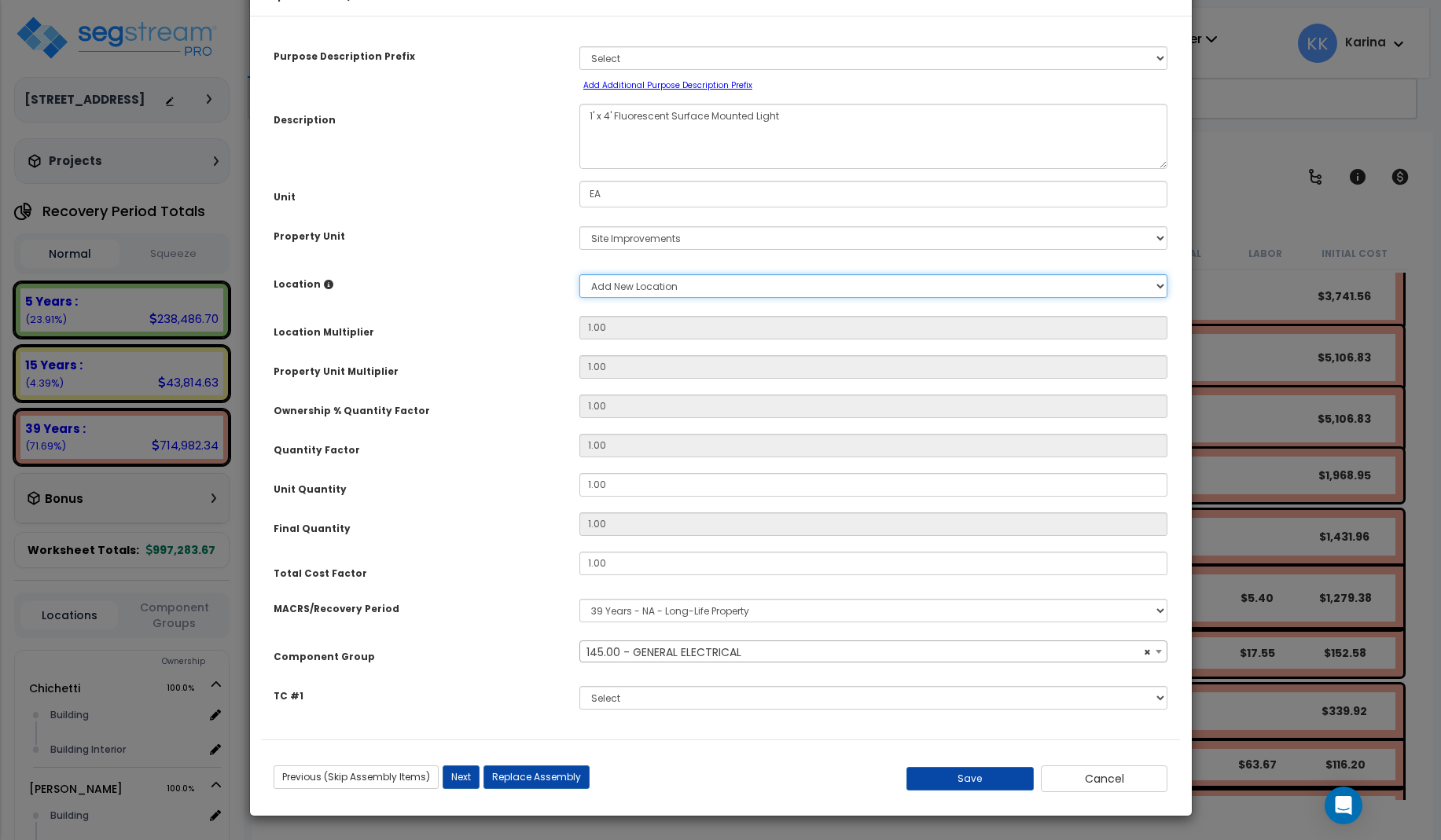
type input "1"
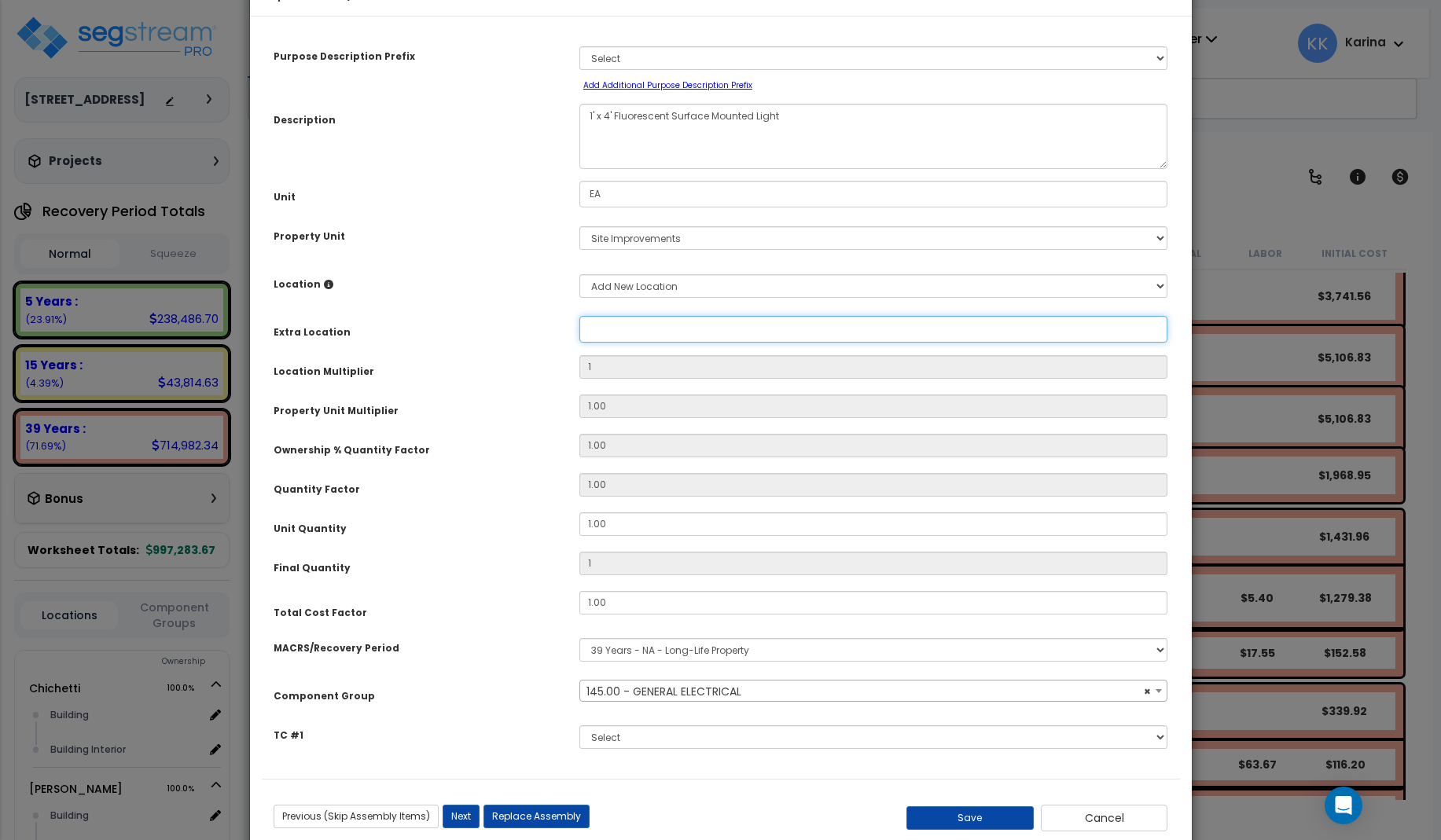
click at [637, 343] on input "Property Unit" at bounding box center [873, 329] width 589 height 27
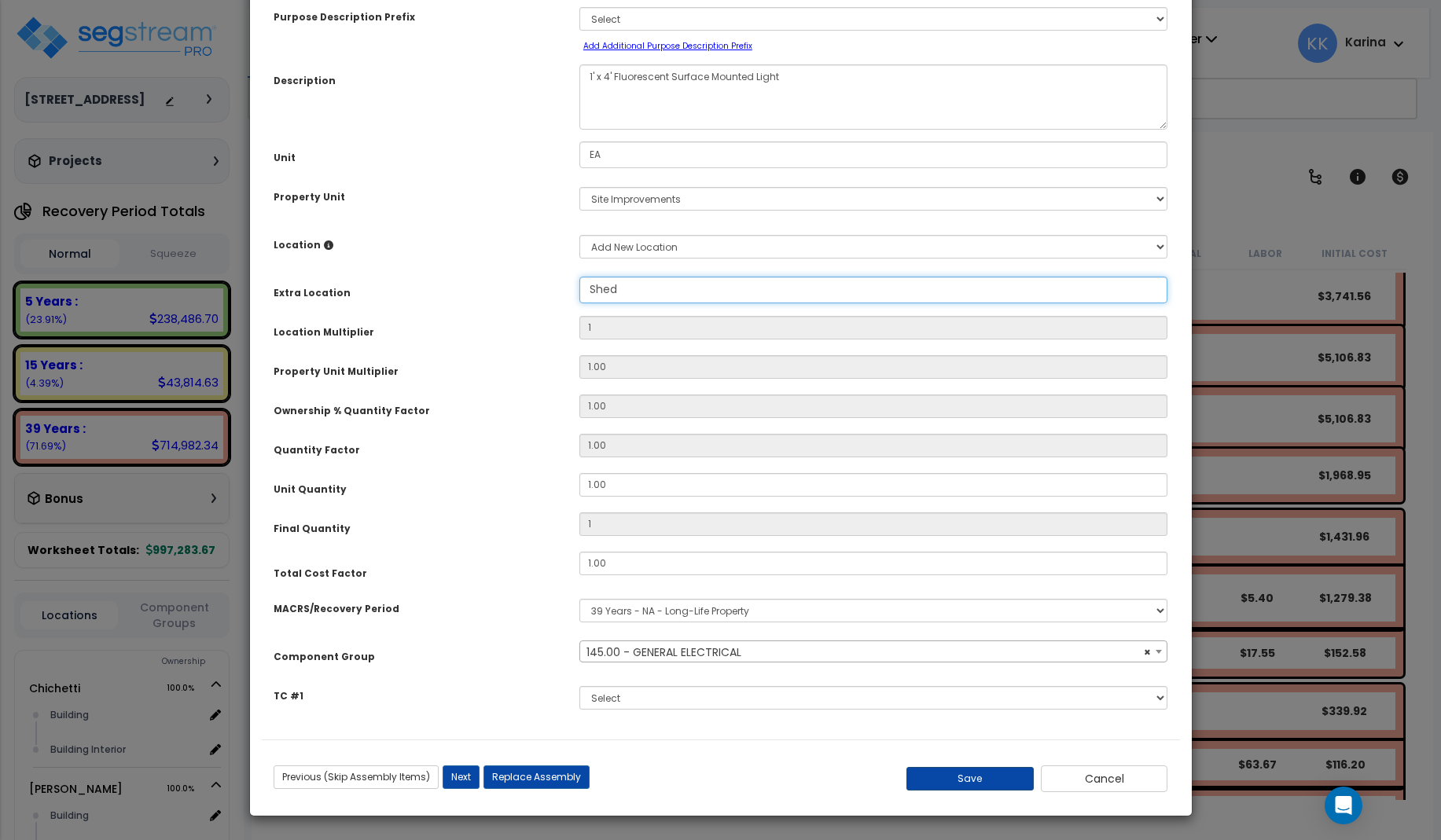
type input "Shed"
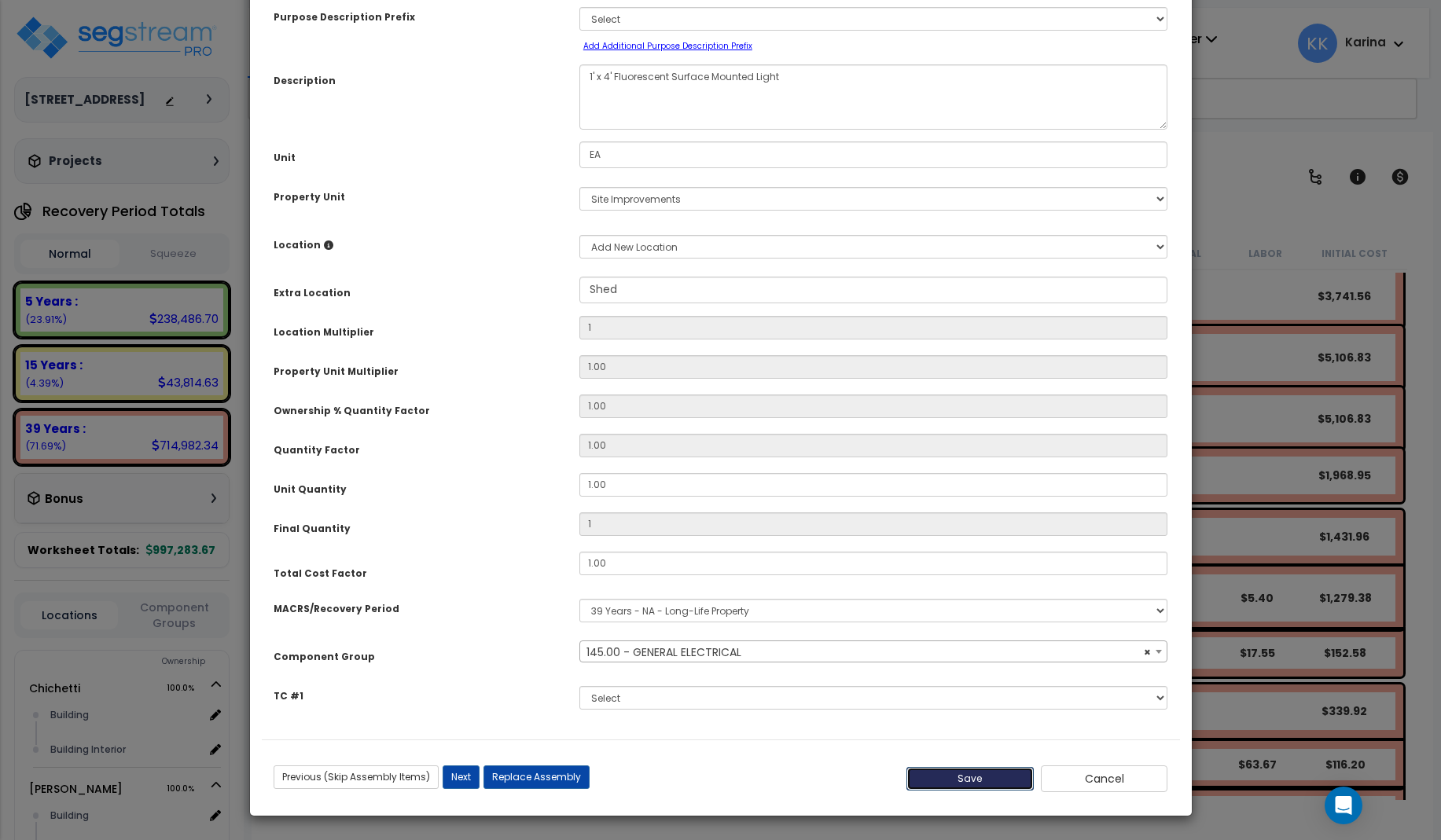
click at [972, 775] on button "Save" at bounding box center [970, 779] width 128 height 24
type input "1.00"
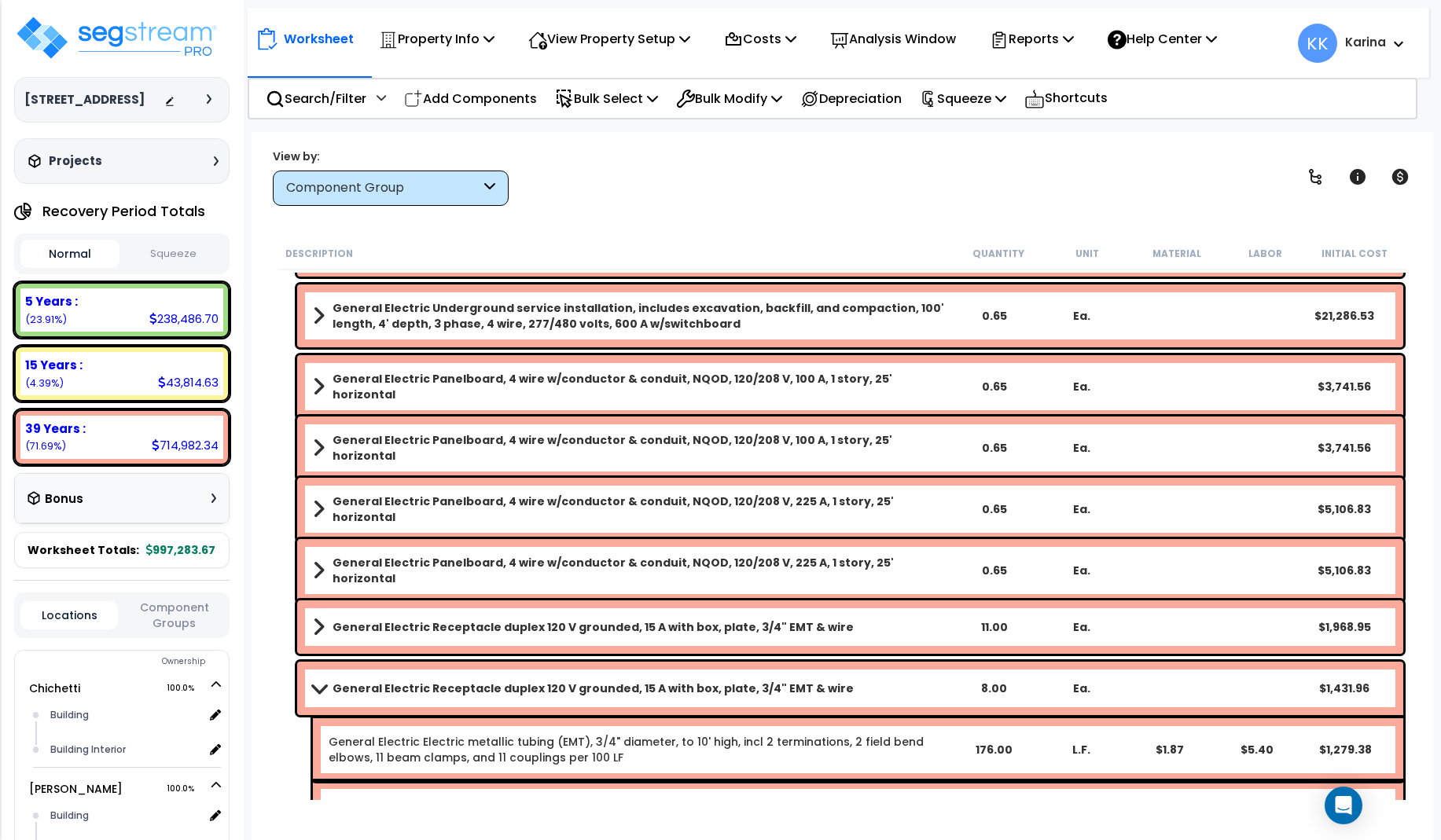
scroll to position [1413, 0]
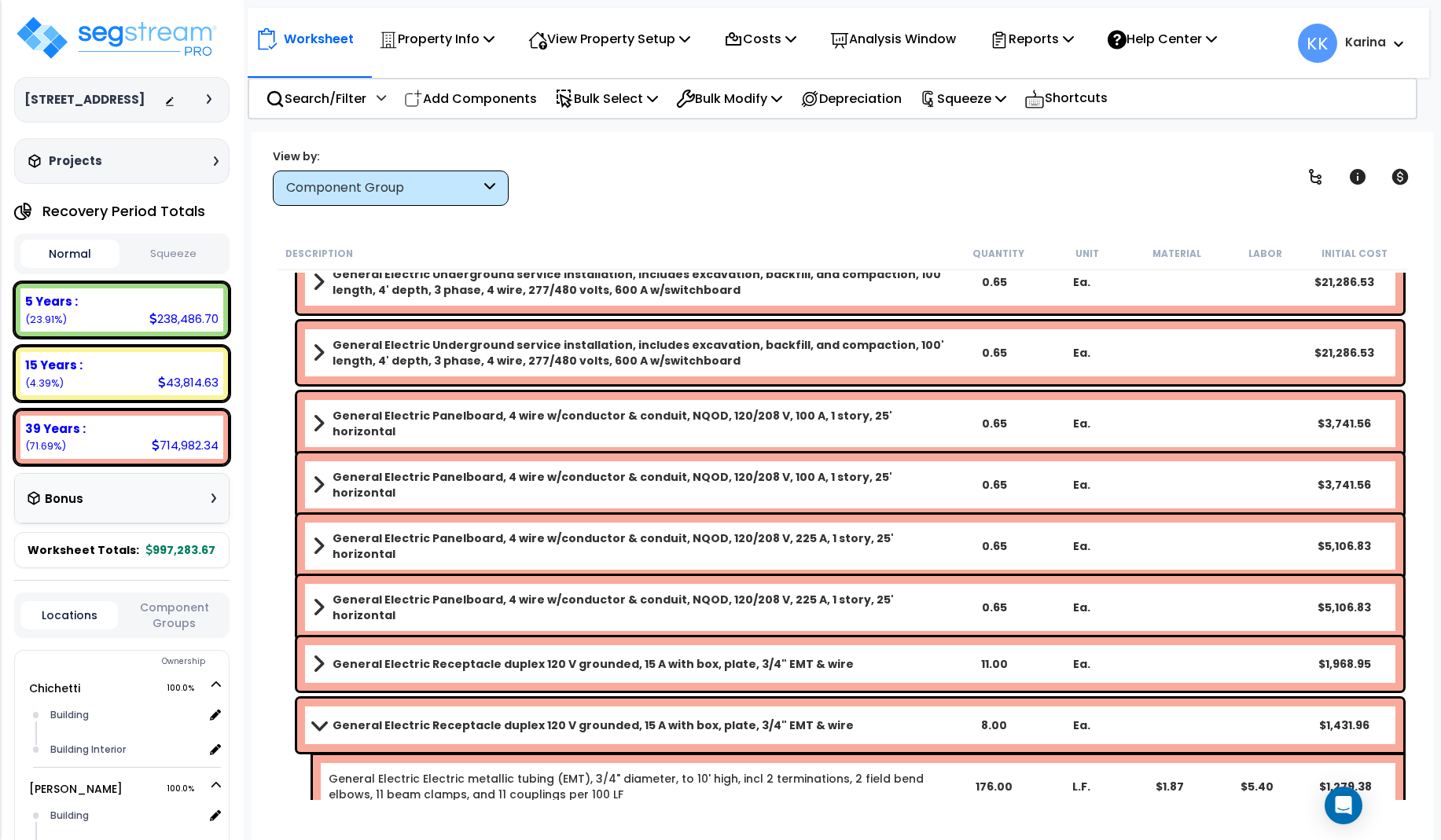
click at [481, 600] on b "General Electric Panelboard, 4 wire w/conductor & conduit, NQOD, 120/208 V, 225…" at bounding box center [641, 607] width 617 height 32
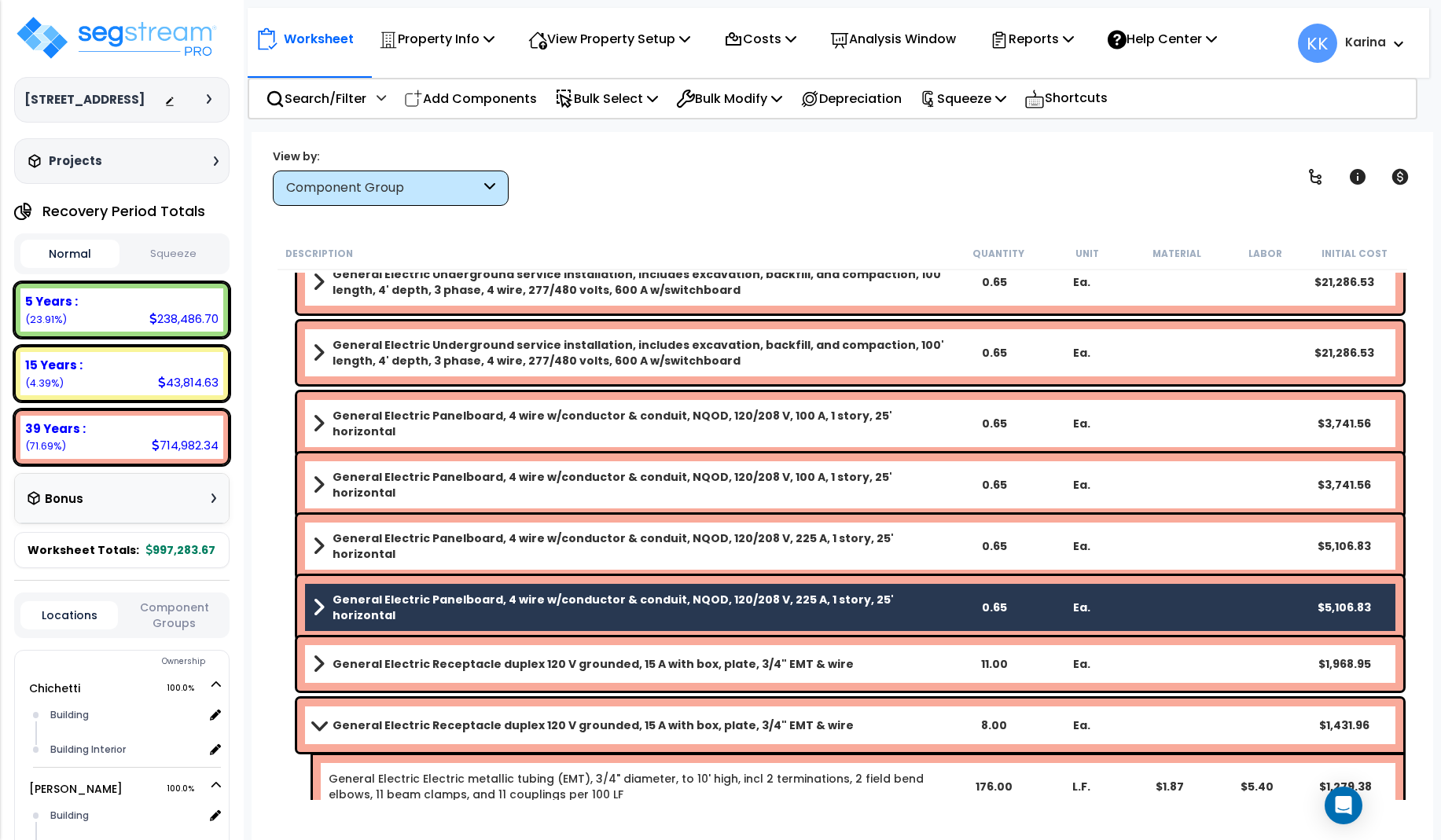
drag, startPoint x: 479, startPoint y: 540, endPoint x: 479, endPoint y: 468, distance: 72.0
click at [479, 538] on b "General Electric Panelboard, 4 wire w/conductor & conduit, NQOD, 120/208 V, 225…" at bounding box center [641, 545] width 617 height 32
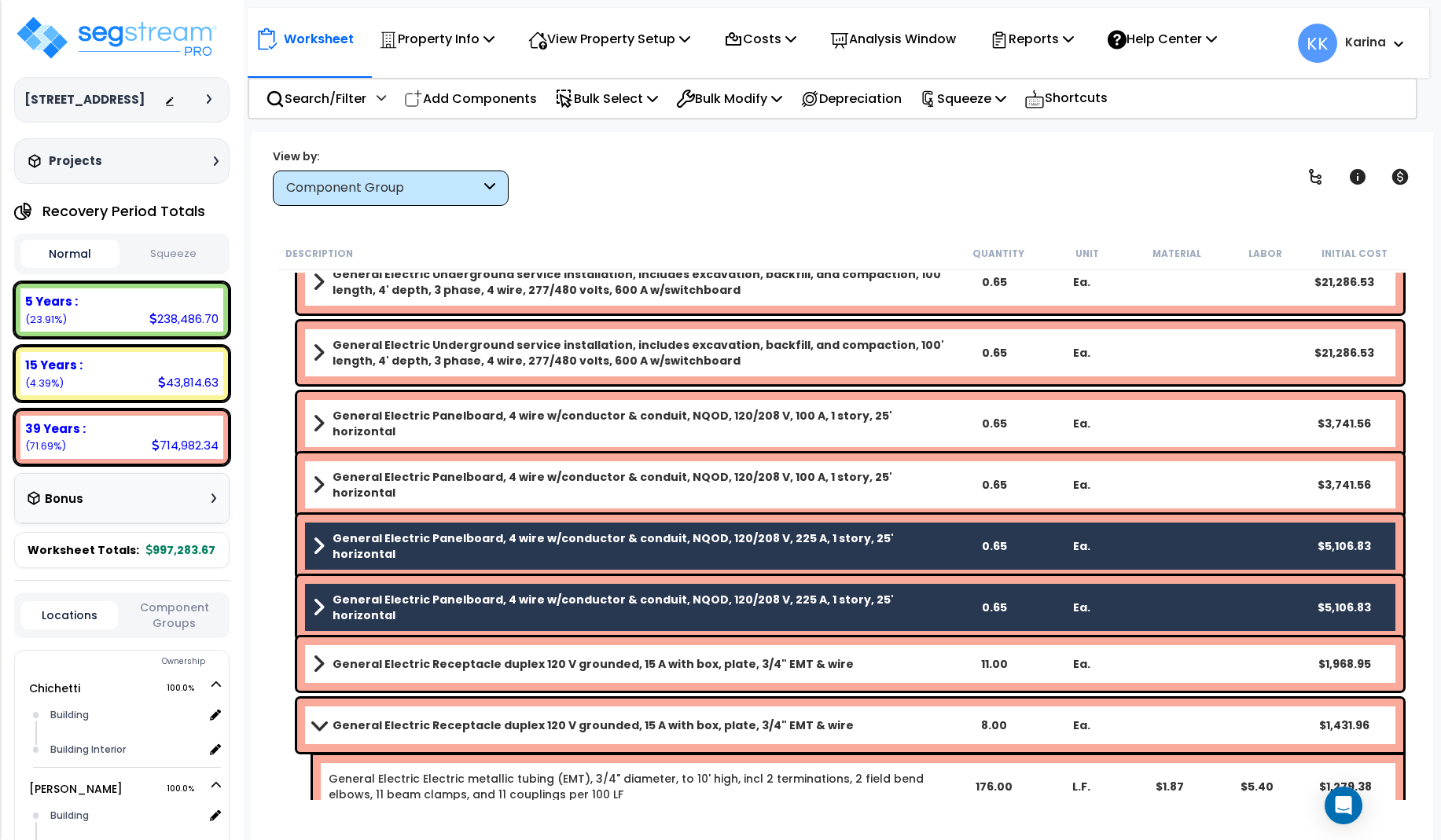
click at [479, 467] on div "General Electric Panelboard, 4 wire w/conductor & conduit, NQOD, 120/208 V, 100…" at bounding box center [850, 484] width 1106 height 63
click at [478, 414] on b "General Electric Panelboard, 4 wire w/conductor & conduit, NQOD, 120/208 V, 100…" at bounding box center [641, 423] width 617 height 32
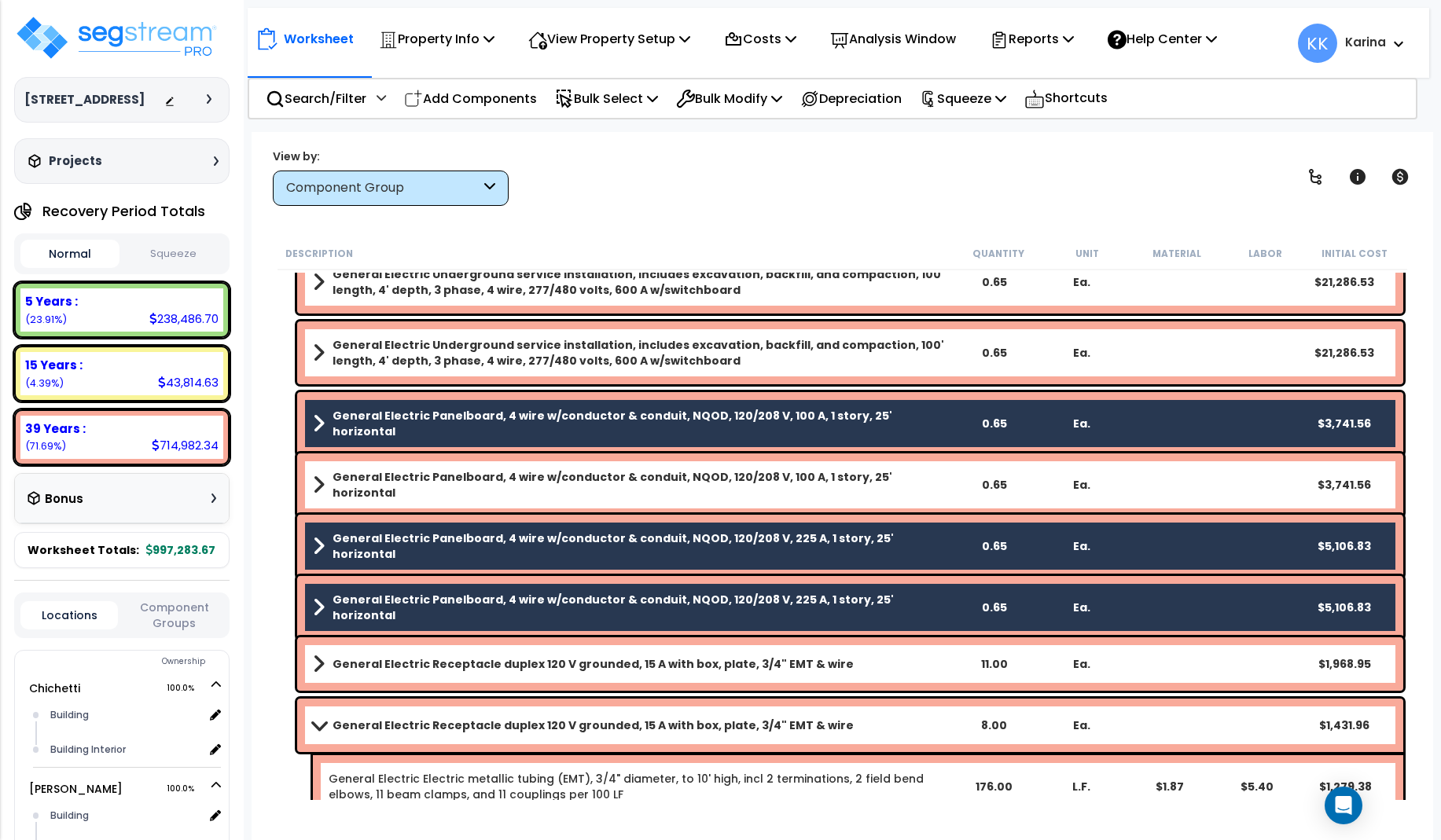
click at [476, 468] on div "General Electric Panelboard, 4 wire w/conductor & conduit, NQOD, 120/208 V, 100…" at bounding box center [850, 484] width 1106 height 63
click at [473, 475] on b "General Electric Panelboard, 4 wire w/conductor & conduit, NQOD, 120/208 V, 100…" at bounding box center [641, 485] width 617 height 32
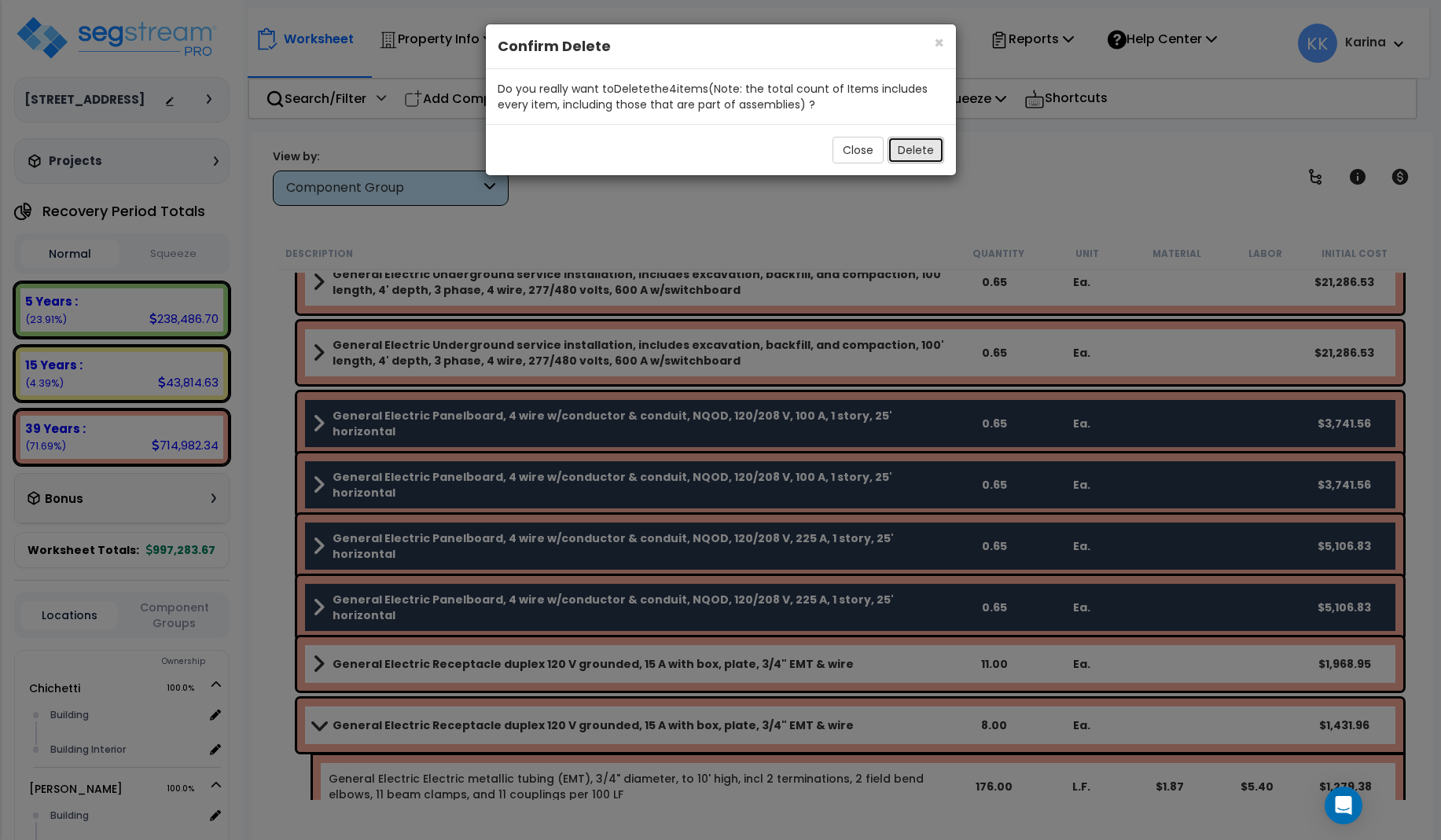
click at [917, 149] on button "Delete" at bounding box center [916, 150] width 57 height 27
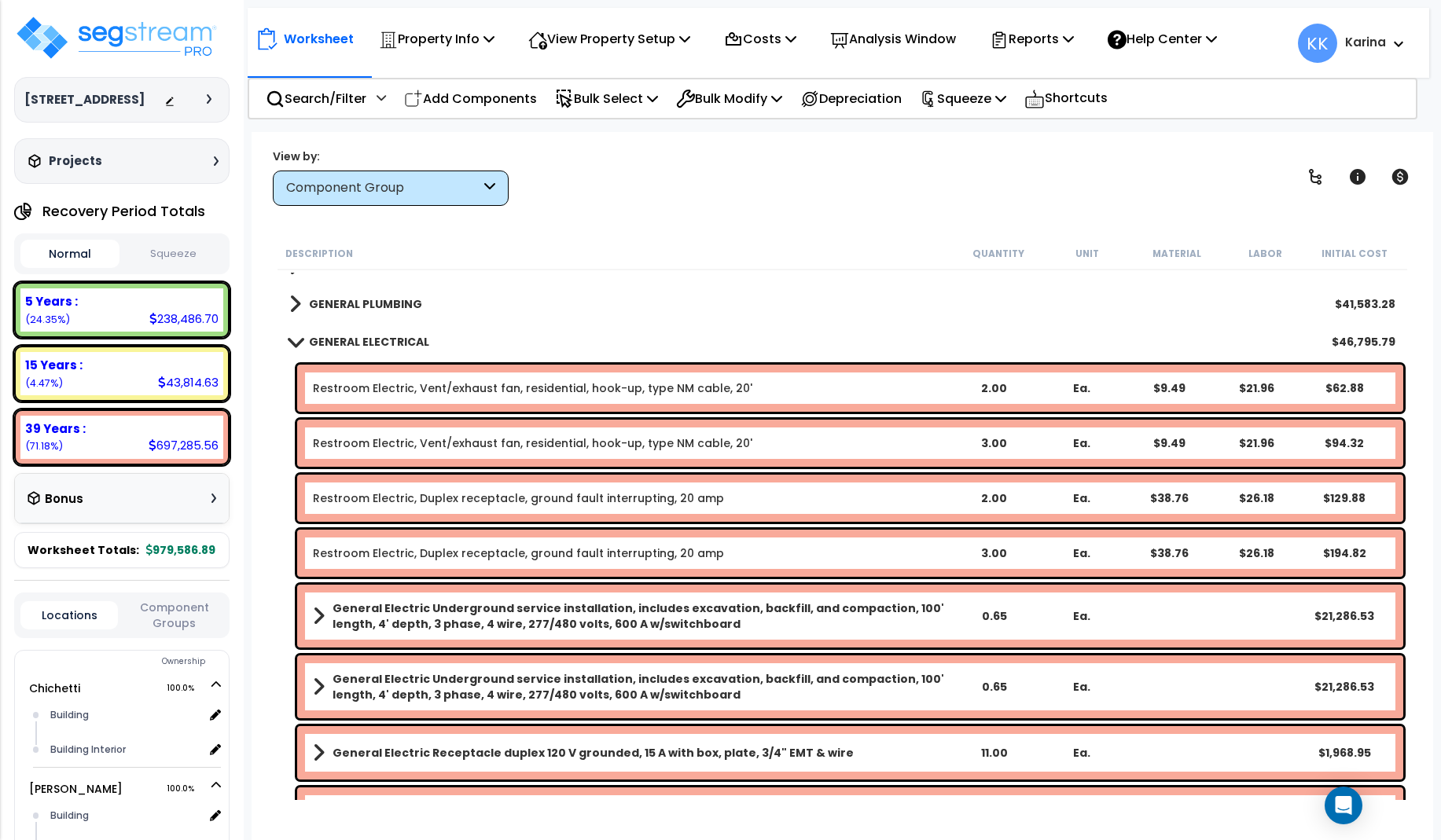
scroll to position [1035, 0]
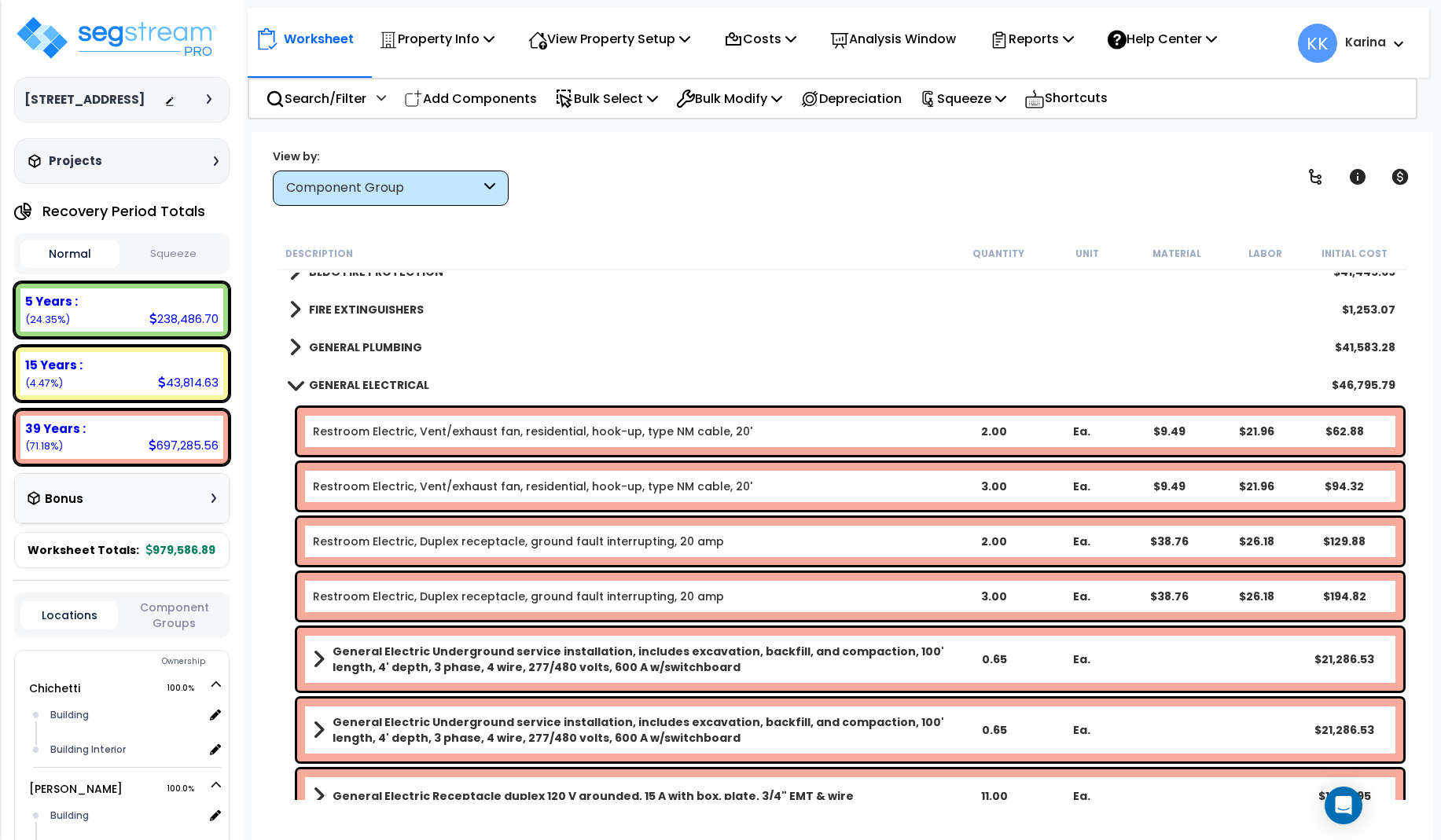
click at [290, 385] on span at bounding box center [295, 384] width 22 height 12
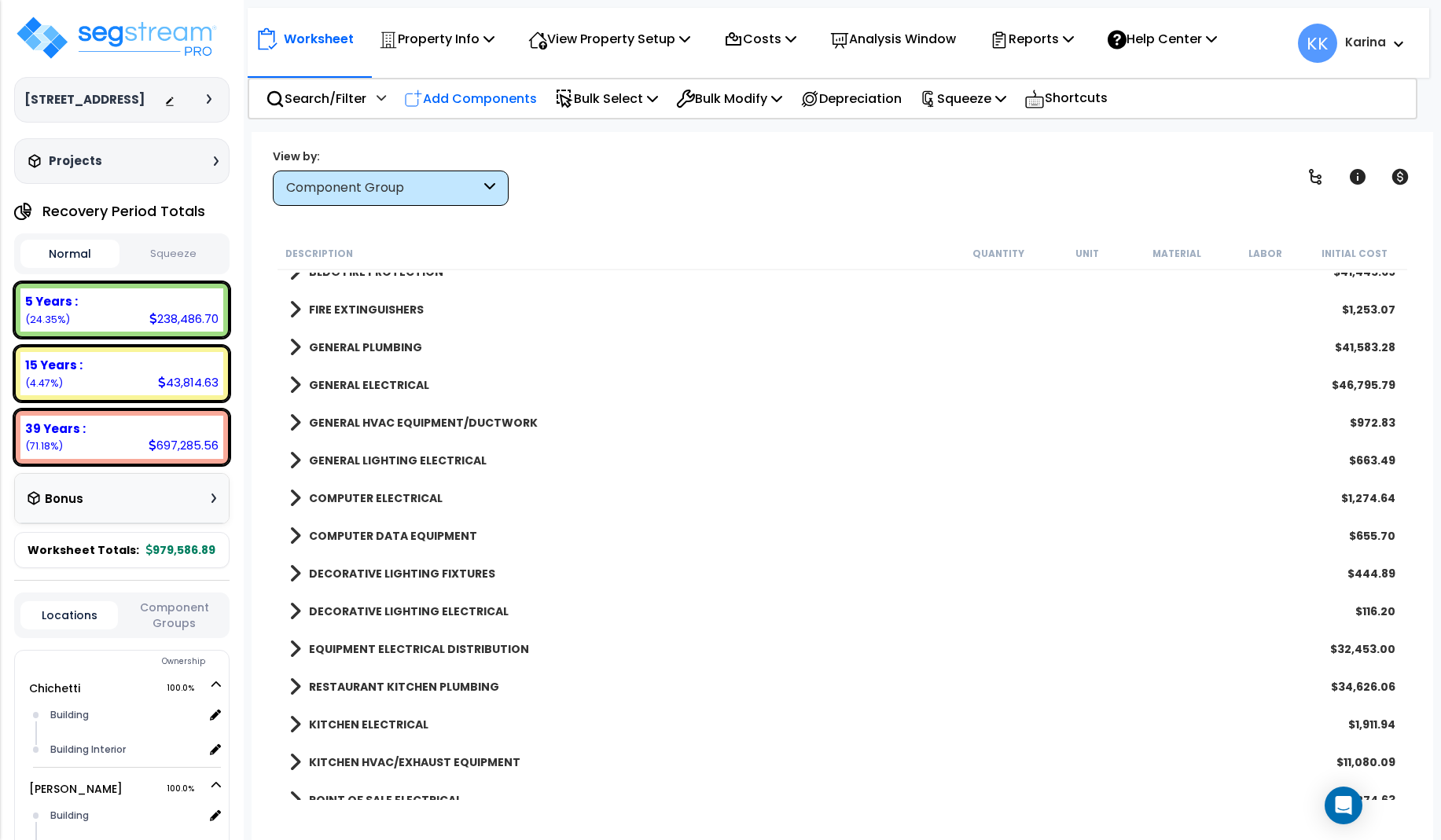
click at [471, 99] on p "Add Components" at bounding box center [470, 98] width 133 height 21
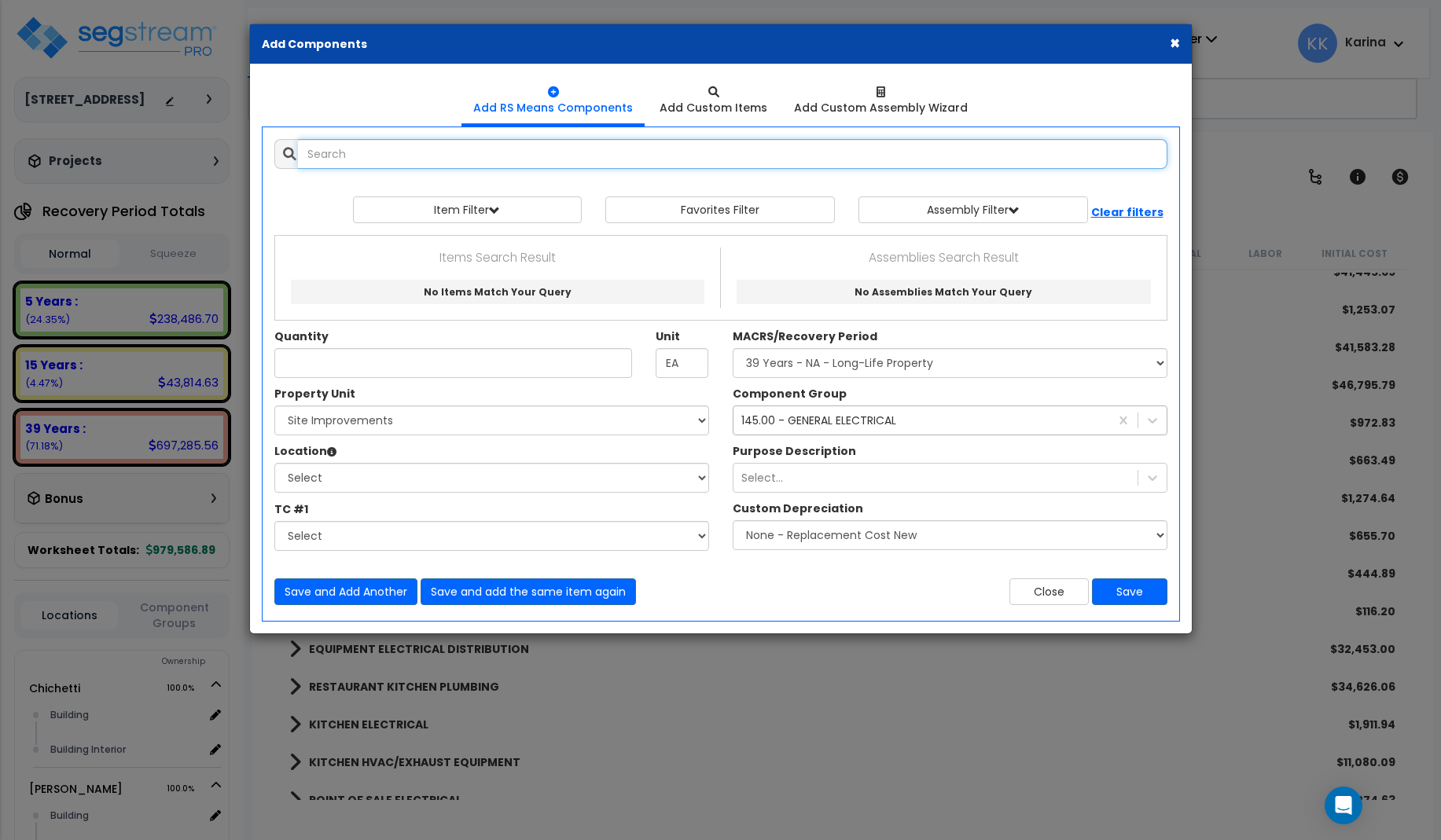
select select
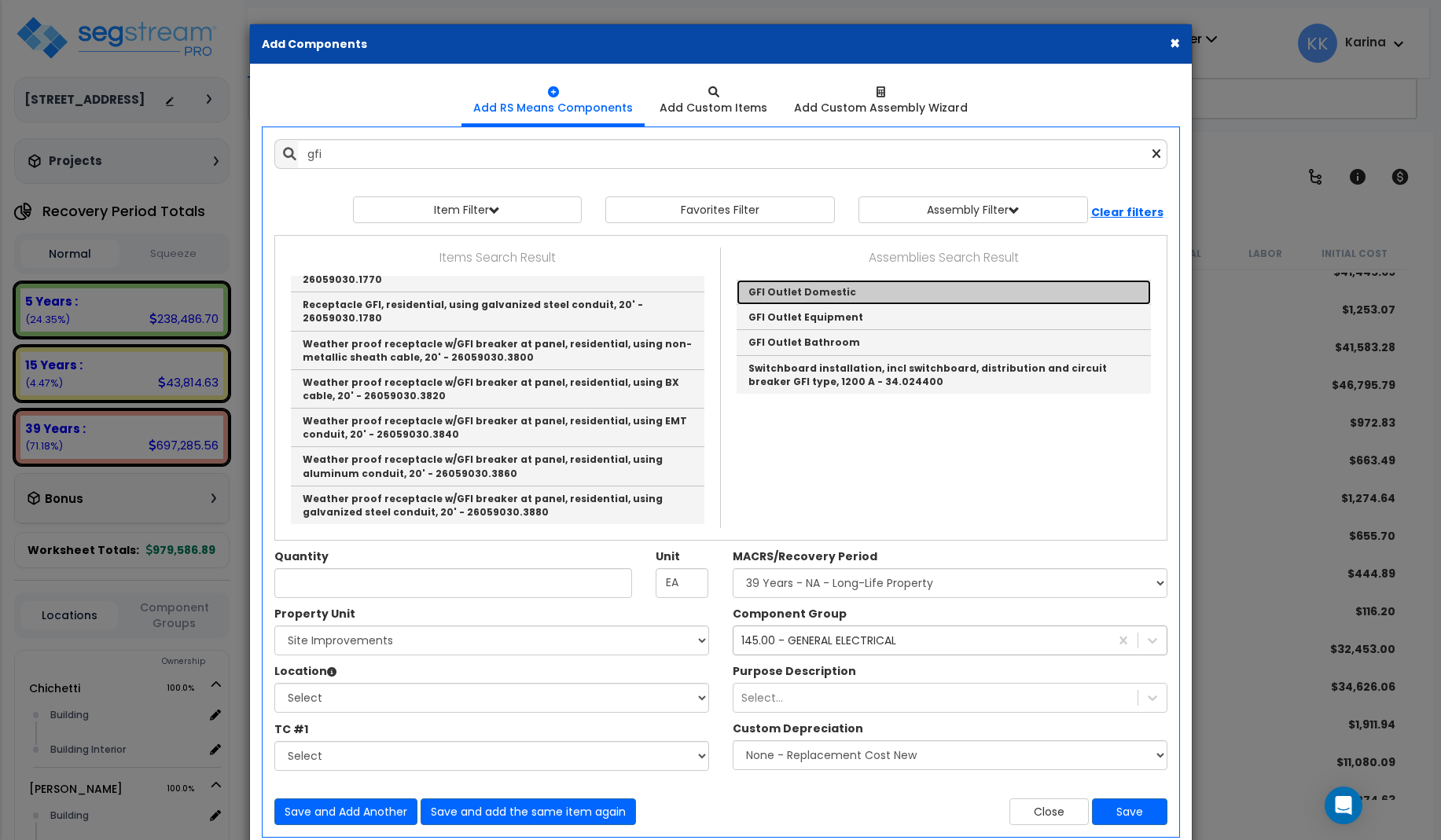
click at [779, 290] on link "GFI Outlet Domestic" at bounding box center [944, 292] width 415 height 25
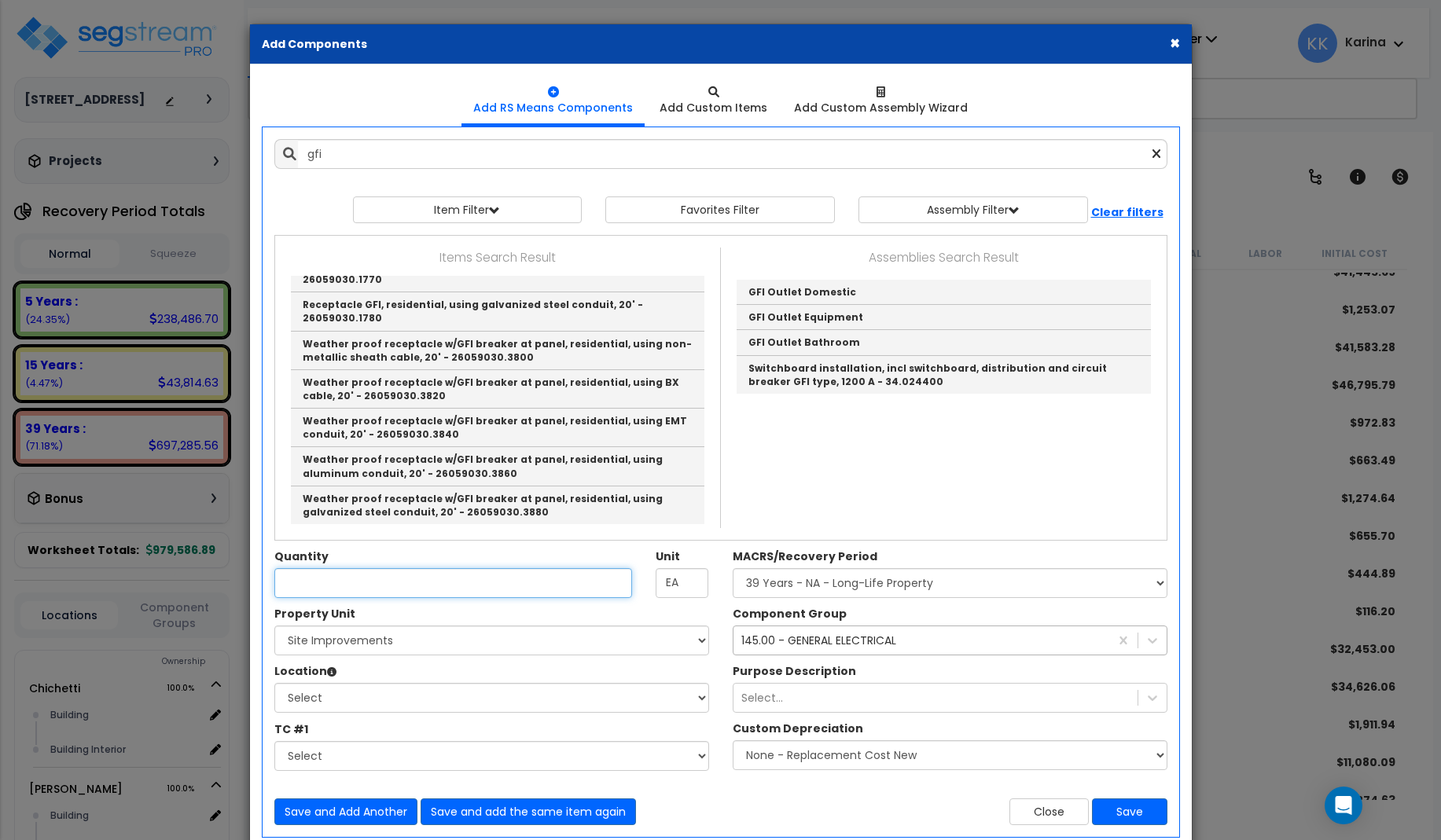
type input "GFI Outlet Domestic"
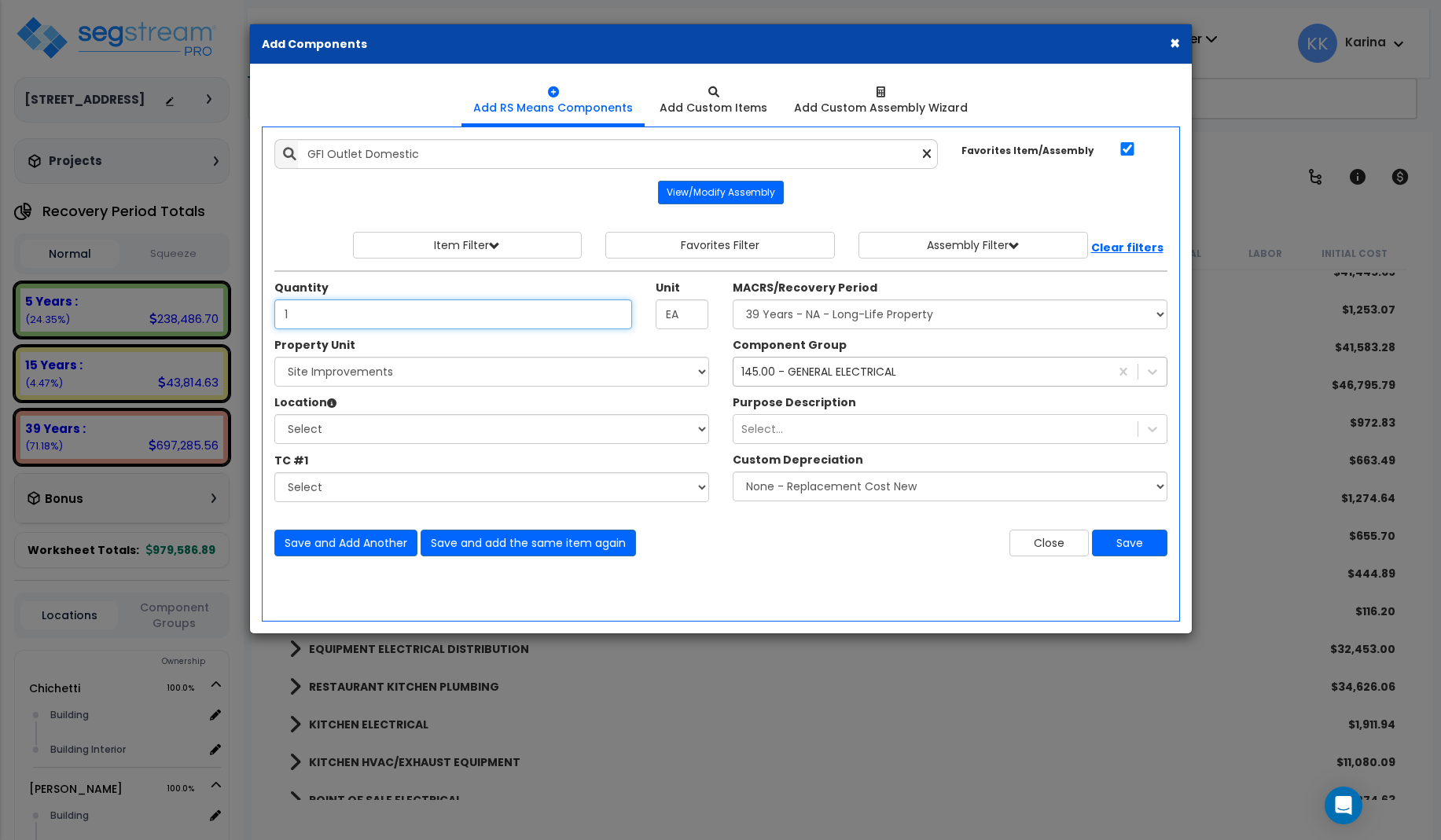
type input "1"
click at [274, 357] on select "Select Chichetti Serafina Site Improvements" at bounding box center [491, 372] width 434 height 30
select select "168459"
click option "Site Improvements" at bounding box center [0, 0] width 0 height 0
click at [274, 414] on select "Select Shed Site Exterior Add Additional Location" at bounding box center [491, 429] width 434 height 30
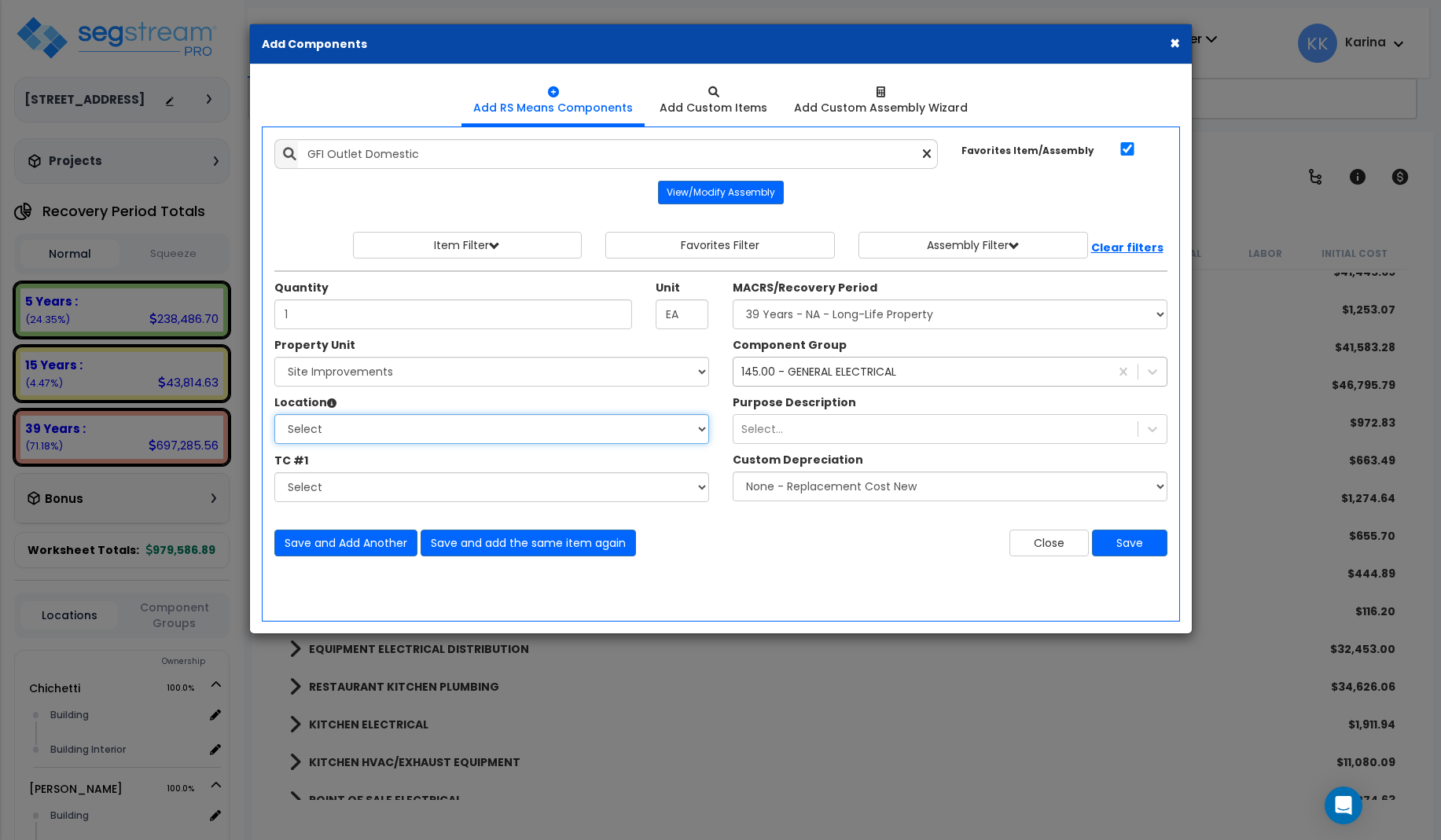
select select "23480"
click option "Shed" at bounding box center [0, 0] width 0 height 0
click at [732, 300] on select "Select MACRS/Recovery Period 5 Years - 57.0 - Distributive Trades & Services 5 …" at bounding box center [949, 314] width 434 height 30
select select "3669"
click option "39 Years - NA - Long-Life Property" at bounding box center [0, 0] width 0 height 0
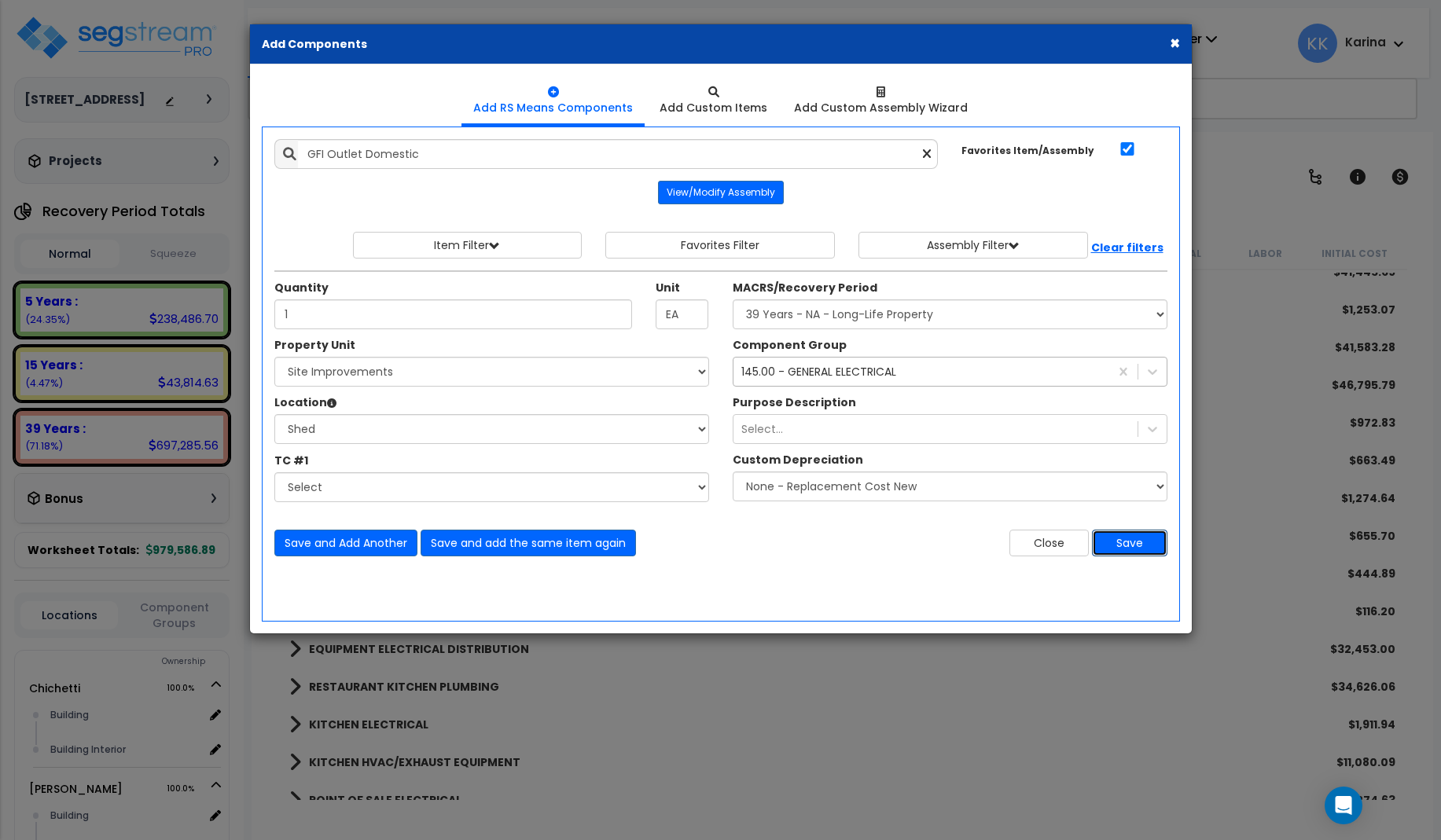
click at [1128, 538] on button "Save" at bounding box center [1129, 542] width 75 height 27
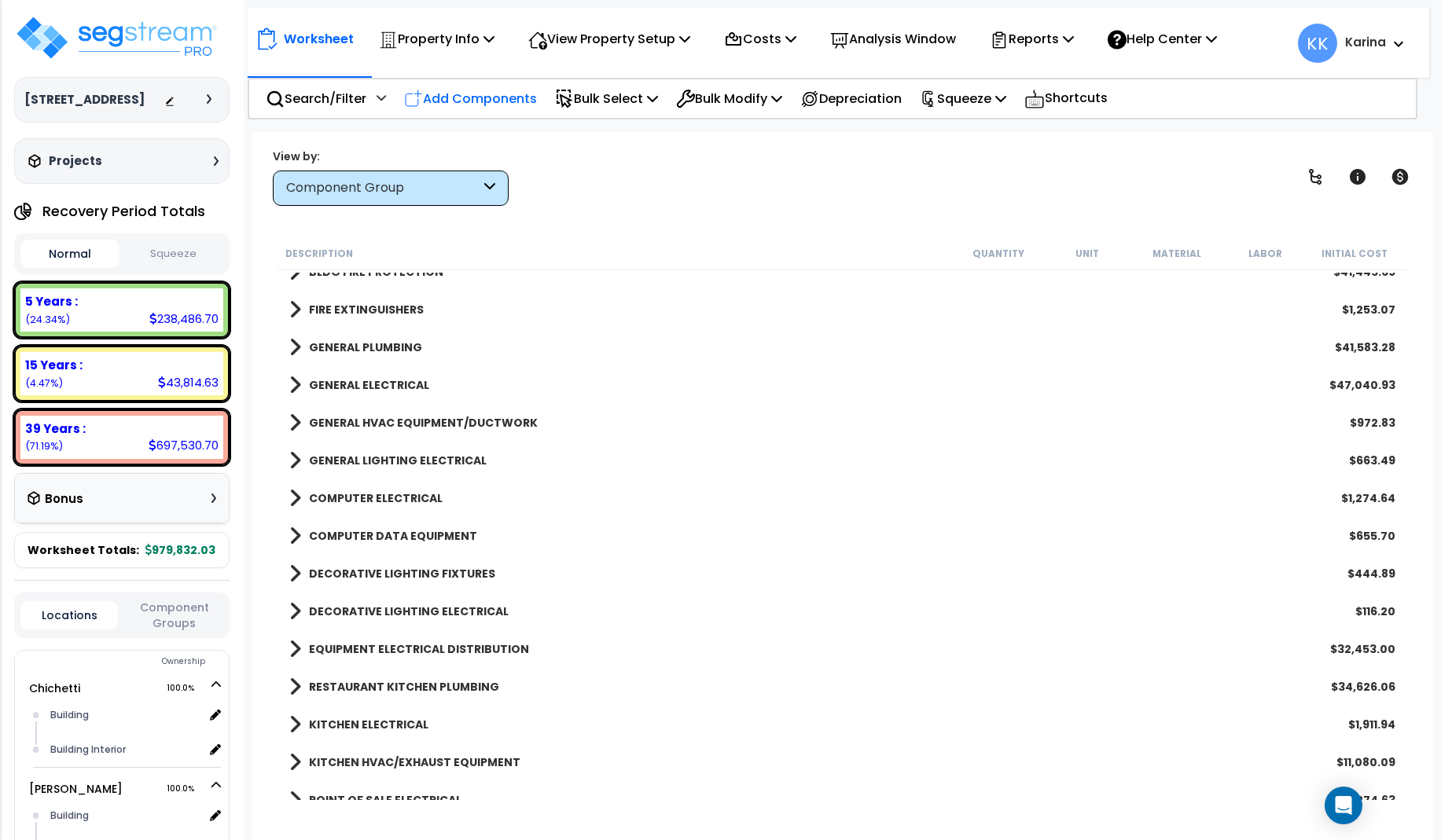
click at [497, 92] on p "Add Components" at bounding box center [470, 98] width 133 height 21
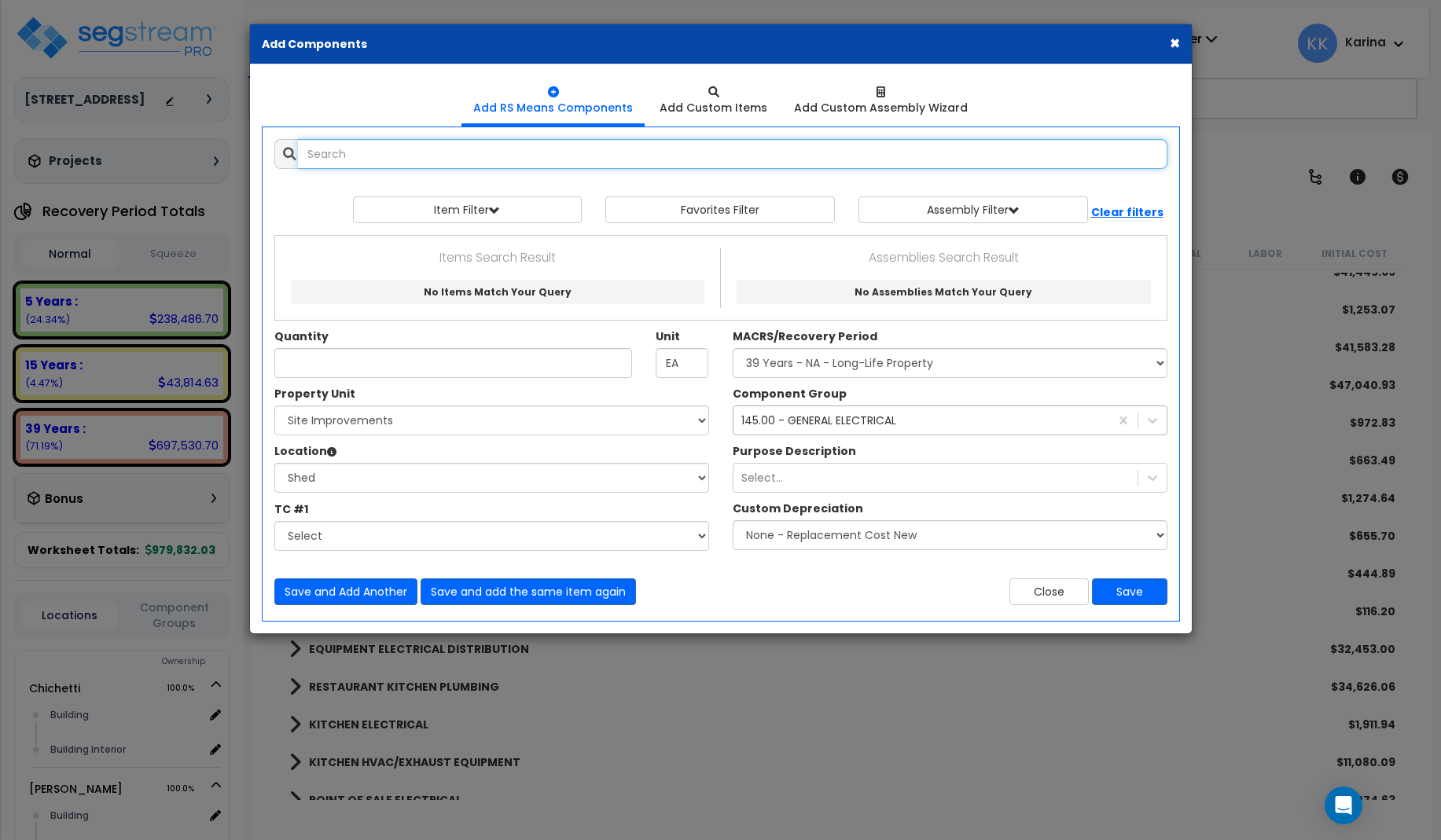
click at [500, 151] on input "text" at bounding box center [732, 153] width 870 height 30
select select
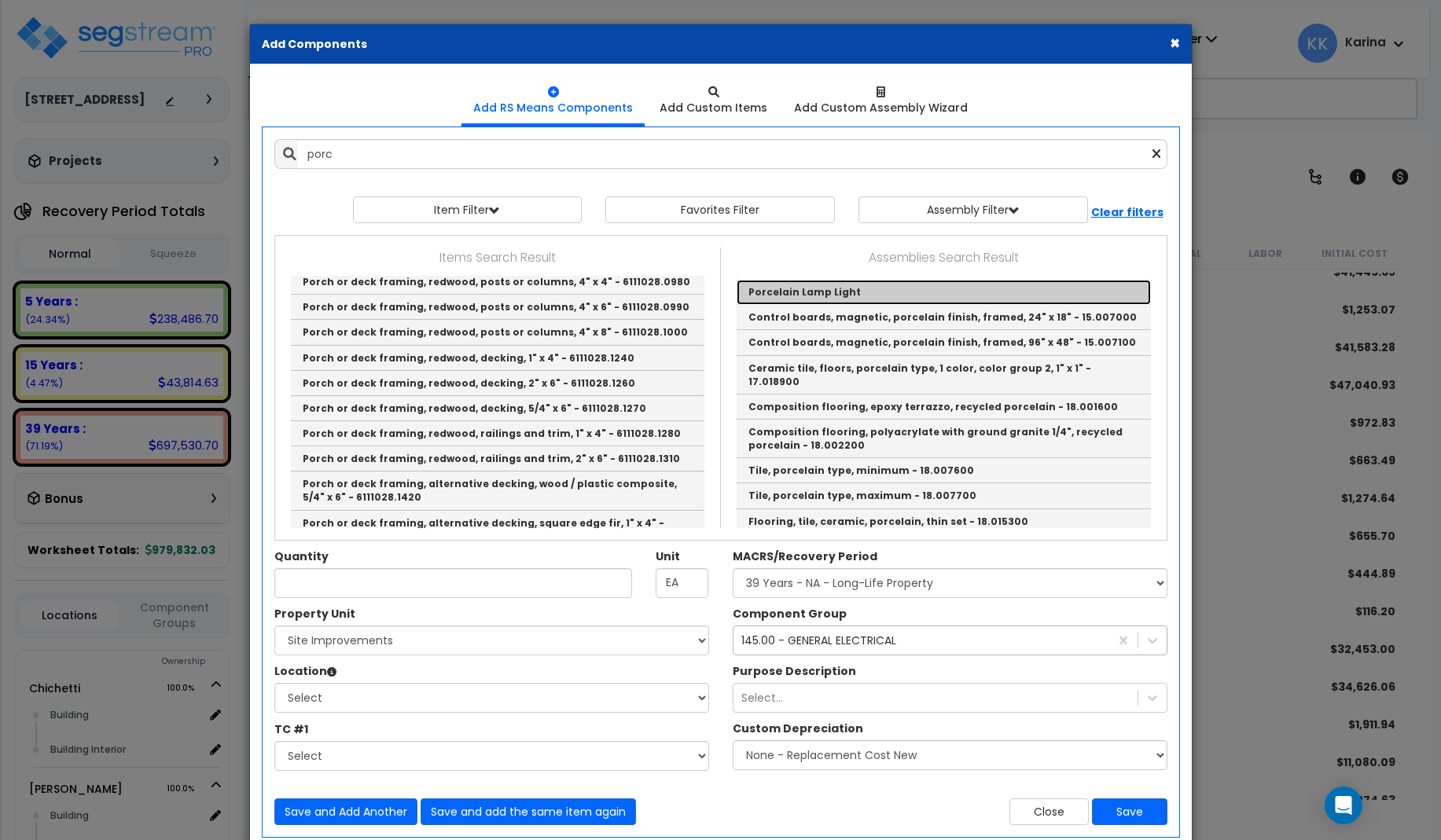
click at [776, 294] on link "Porcelain Lamp Light" at bounding box center [944, 292] width 415 height 25
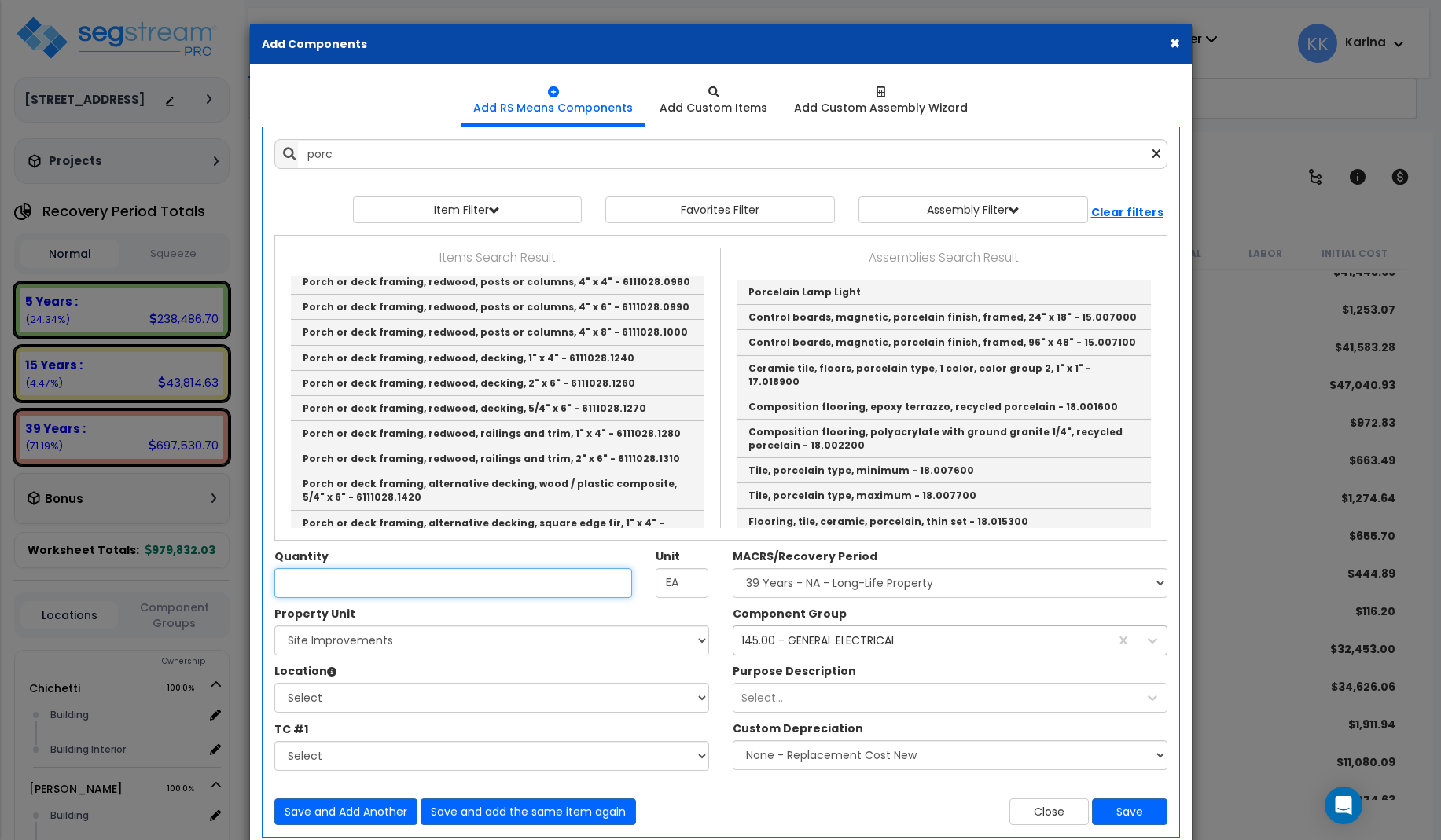
type input "Porcelain Lamp Light"
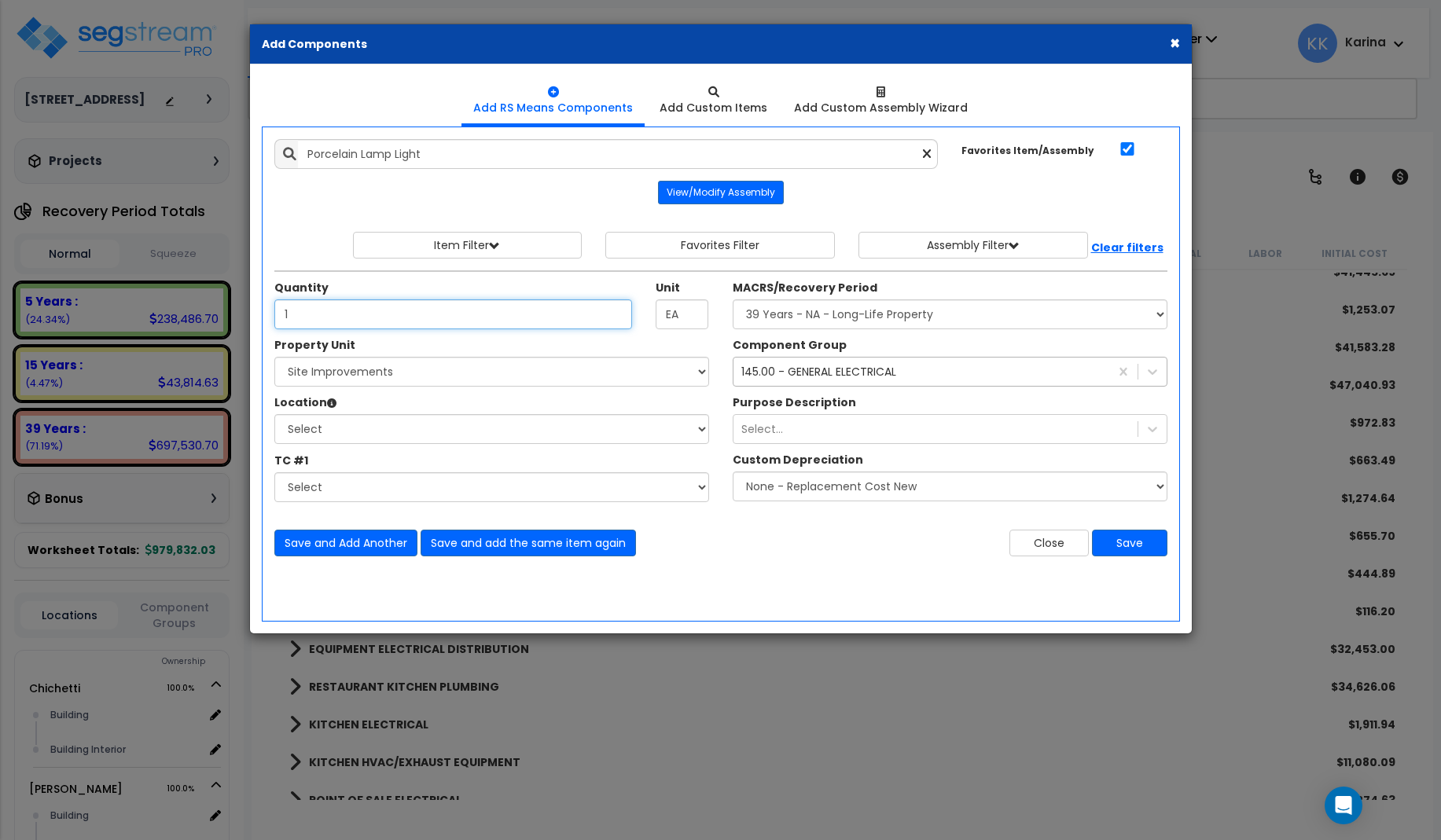
type input "1"
click at [274, 357] on select "Select Chichetti Serafina Site Improvements" at bounding box center [491, 372] width 434 height 30
select select "168459"
click option "Site Improvements" at bounding box center [0, 0] width 0 height 0
click at [274, 414] on select "Select Shed Site Exterior Add Additional Location" at bounding box center [491, 429] width 434 height 30
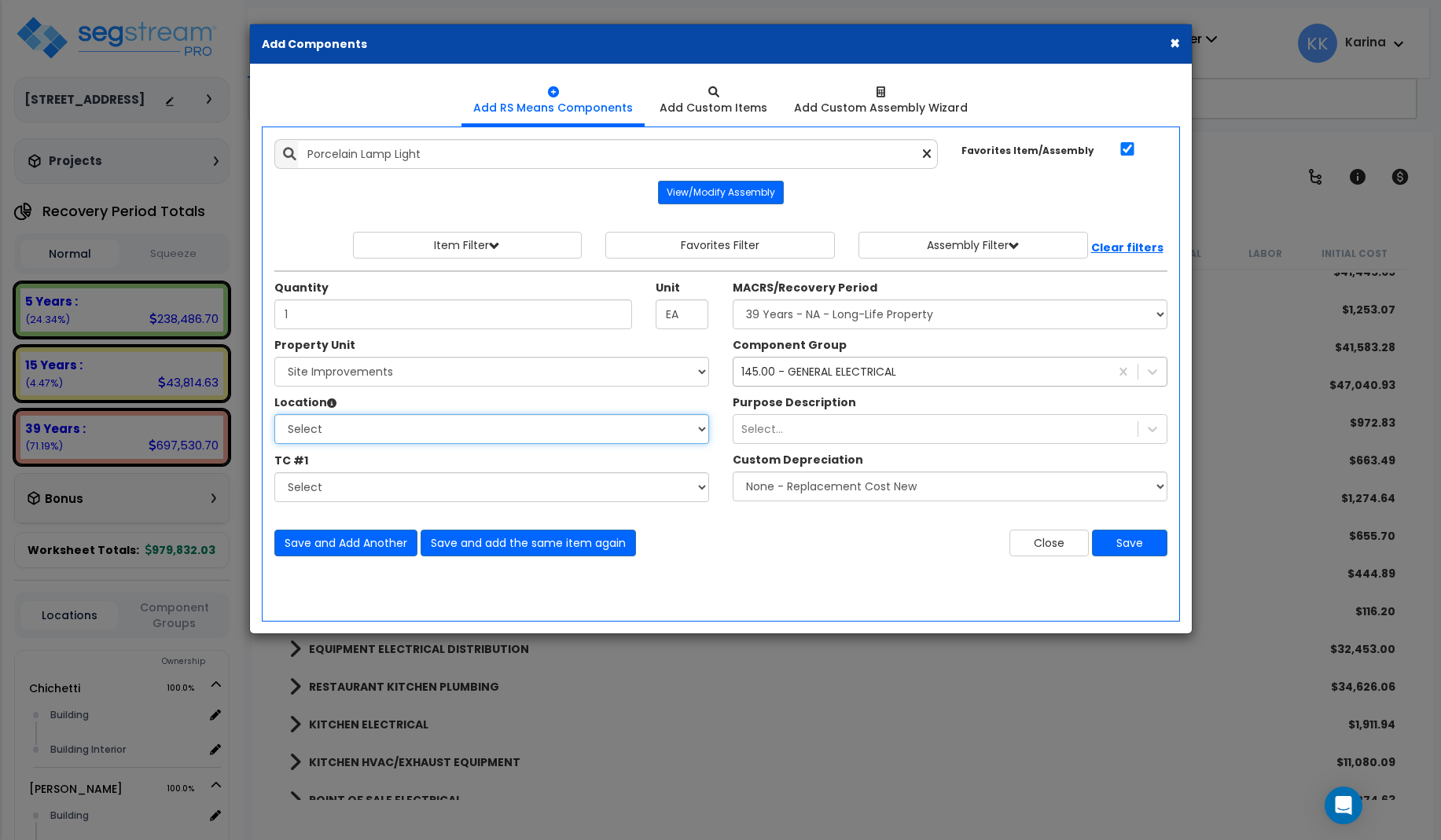
select select "23480"
click option "Shed" at bounding box center [0, 0] width 0 height 0
click at [732, 300] on select "Select MACRS/Recovery Period 5 Years - 57.0 - Distributive Trades & Services 5 …" at bounding box center [949, 314] width 434 height 30
select select "3669"
click option "39 Years - NA - Long-Life Property" at bounding box center [0, 0] width 0 height 0
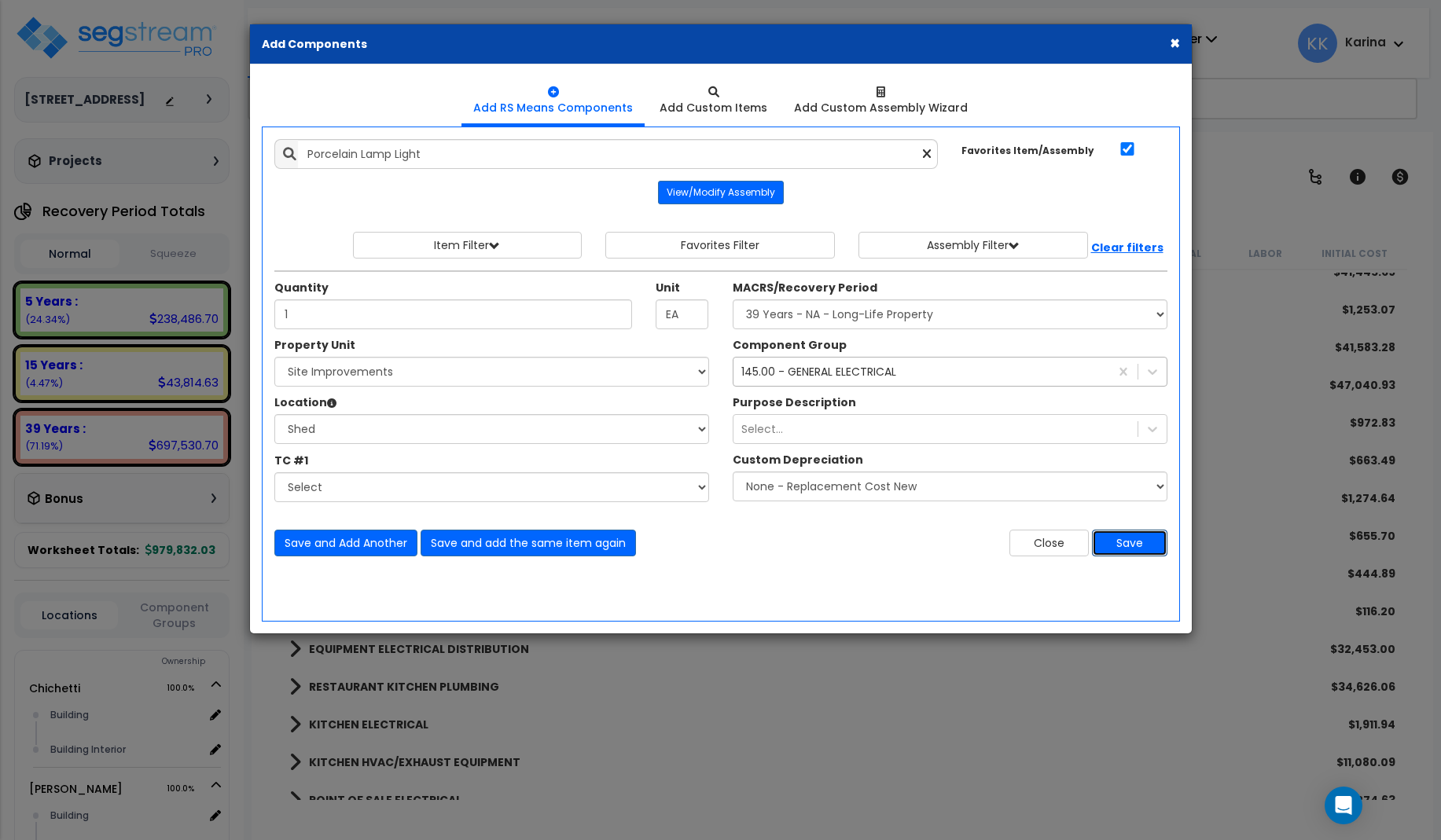
click at [1121, 542] on button "Save" at bounding box center [1129, 542] width 75 height 27
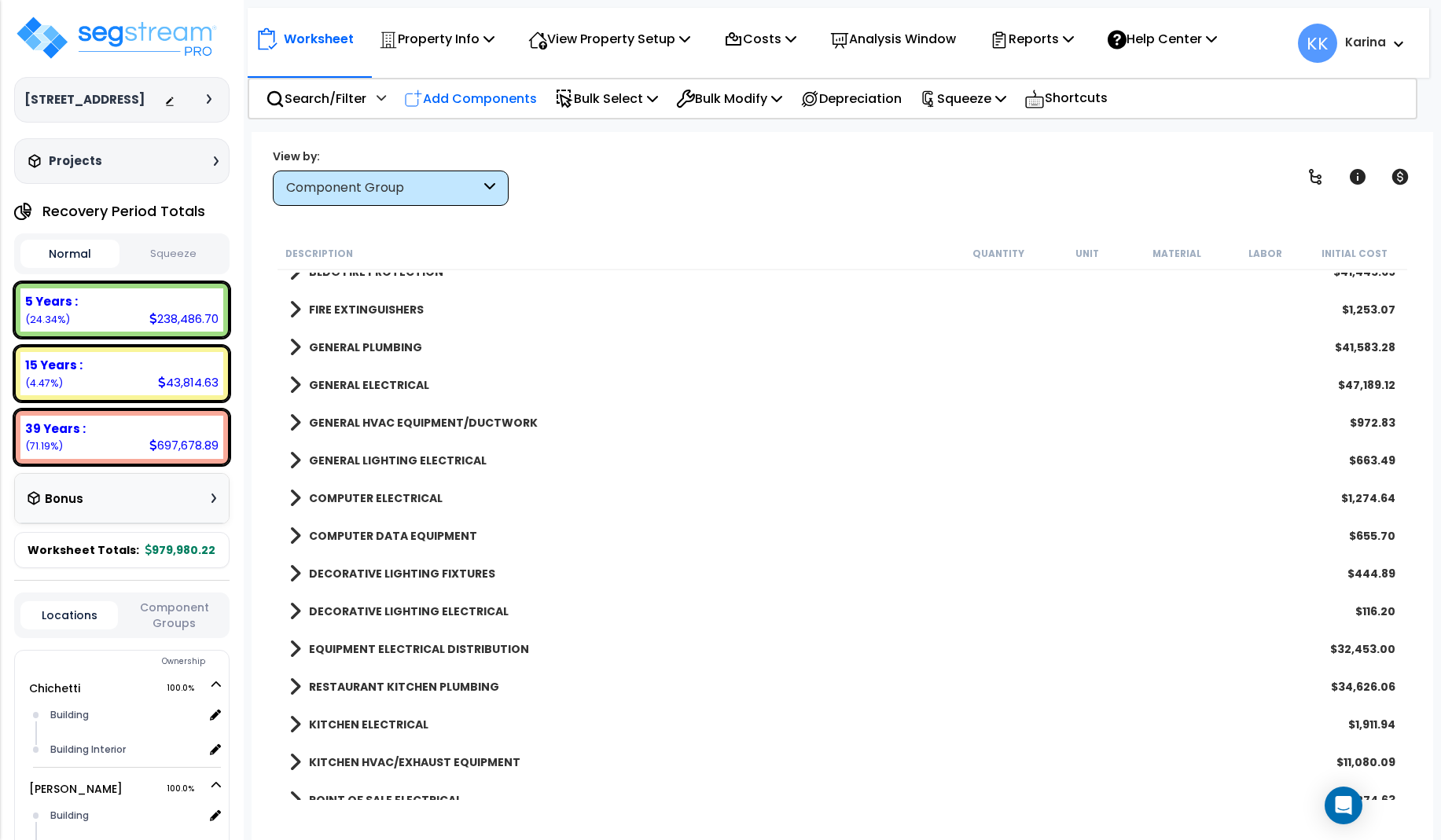
click at [506, 100] on p "Add Components" at bounding box center [470, 98] width 133 height 21
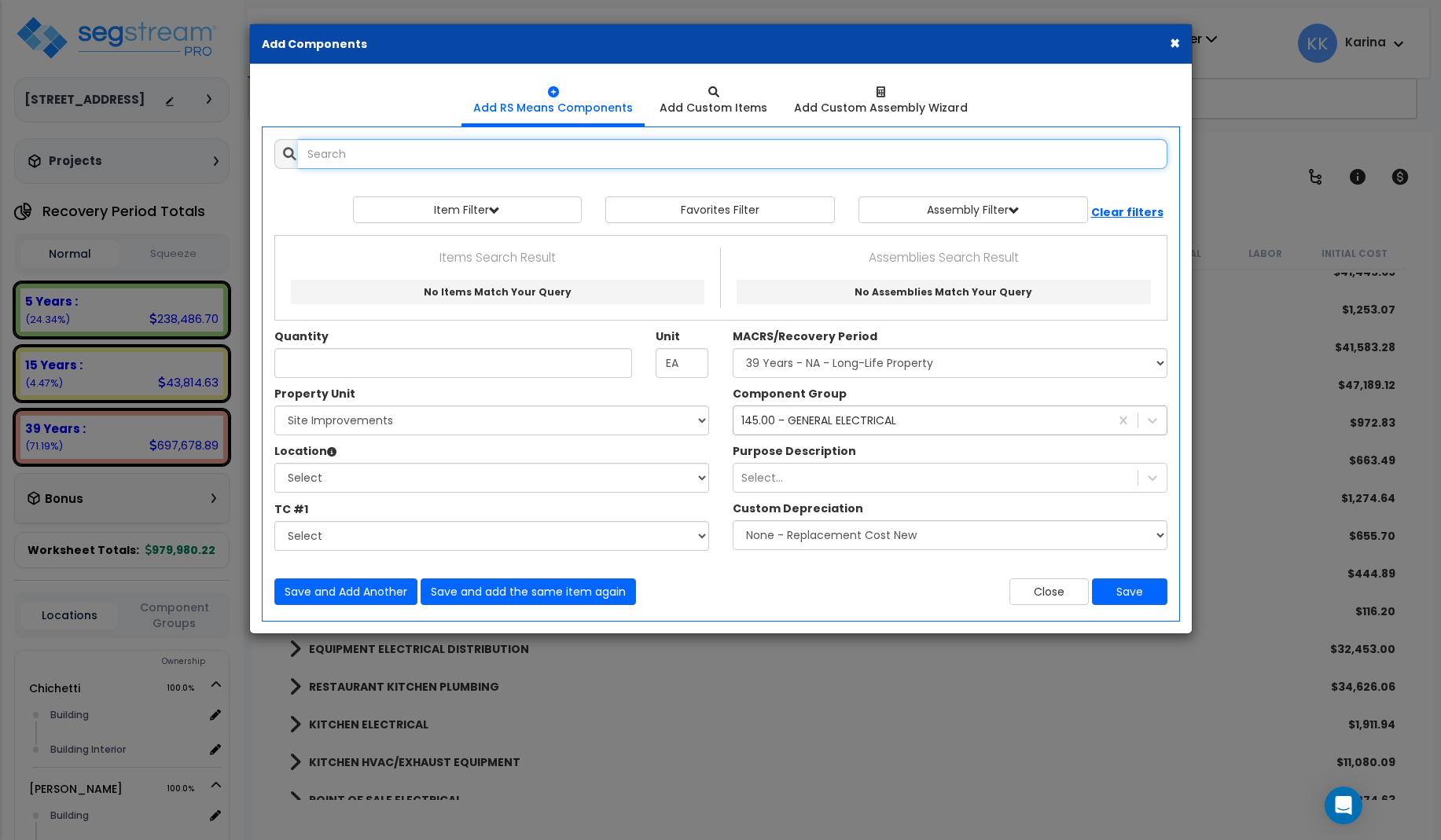
select select
click at [505, 150] on input "text" at bounding box center [732, 153] width 870 height 30
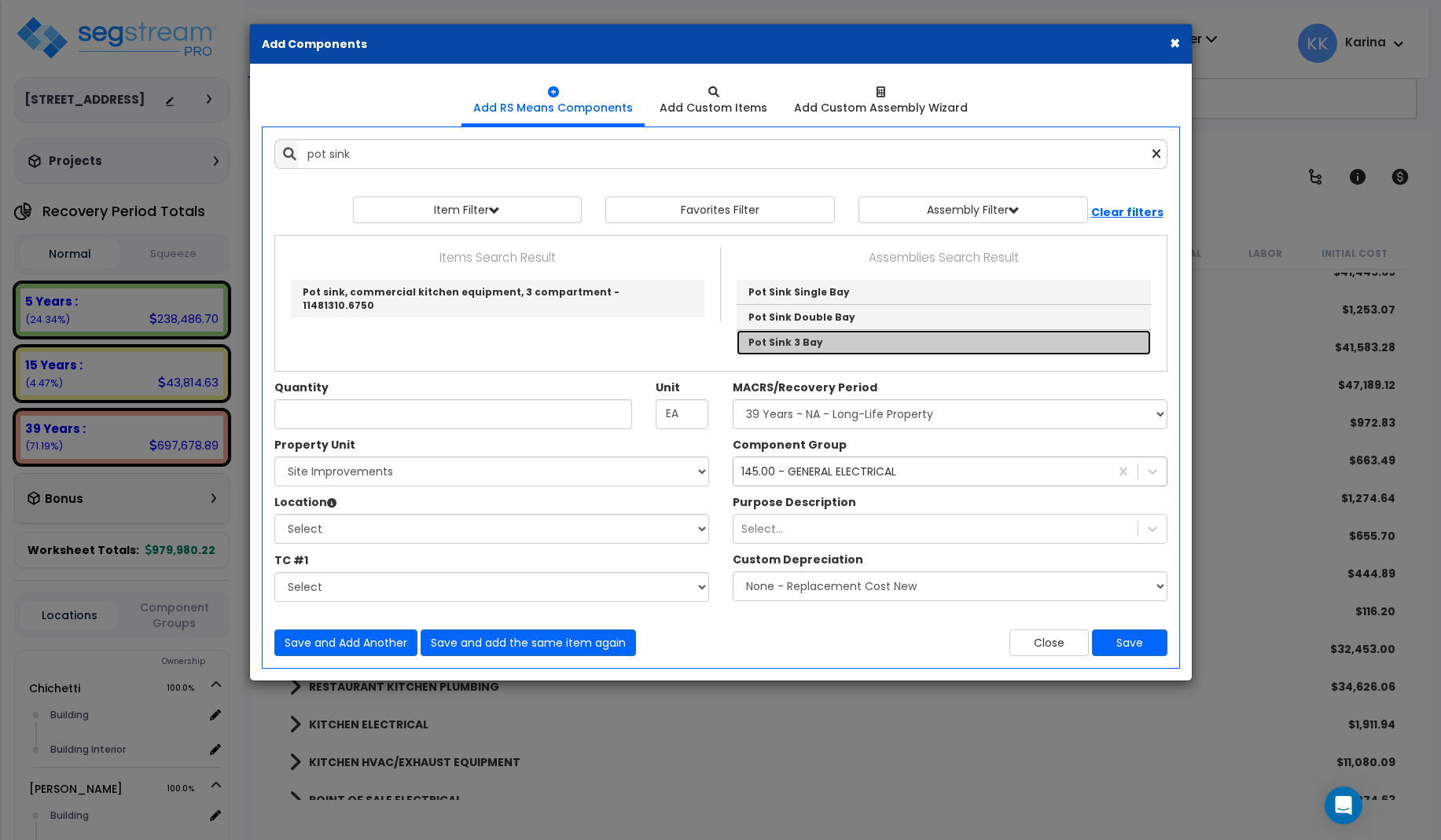
click at [770, 345] on link "Pot Sink 3 Bay" at bounding box center [944, 342] width 415 height 24
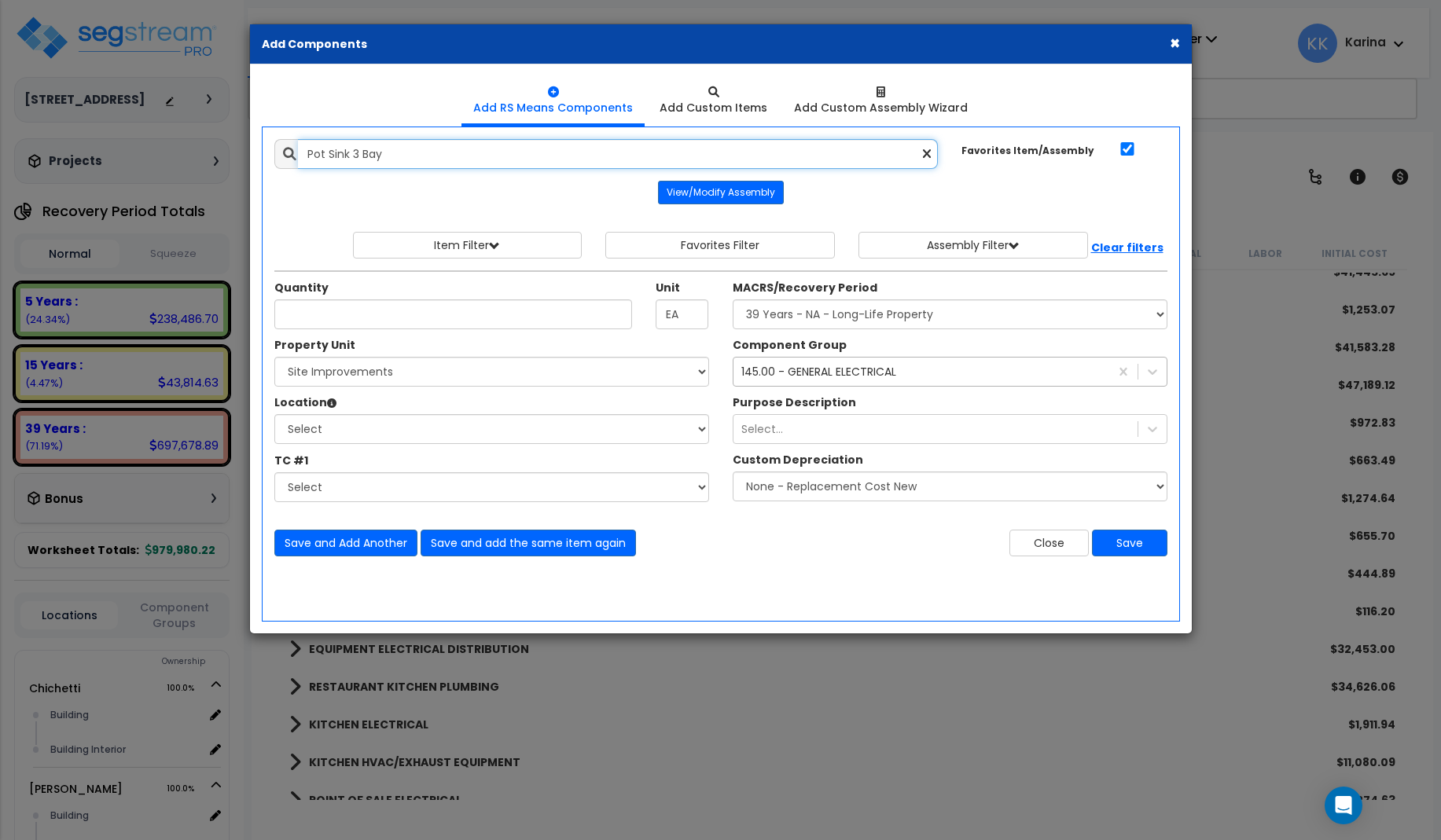
click at [402, 158] on input "Pot Sink 3 Bay" at bounding box center [619, 153] width 641 height 30
drag, startPoint x: 404, startPoint y: 158, endPoint x: 208, endPoint y: 149, distance: 196.2
click at [298, 149] on input "Pot Sink 3 Bay" at bounding box center [619, 153] width 641 height 30
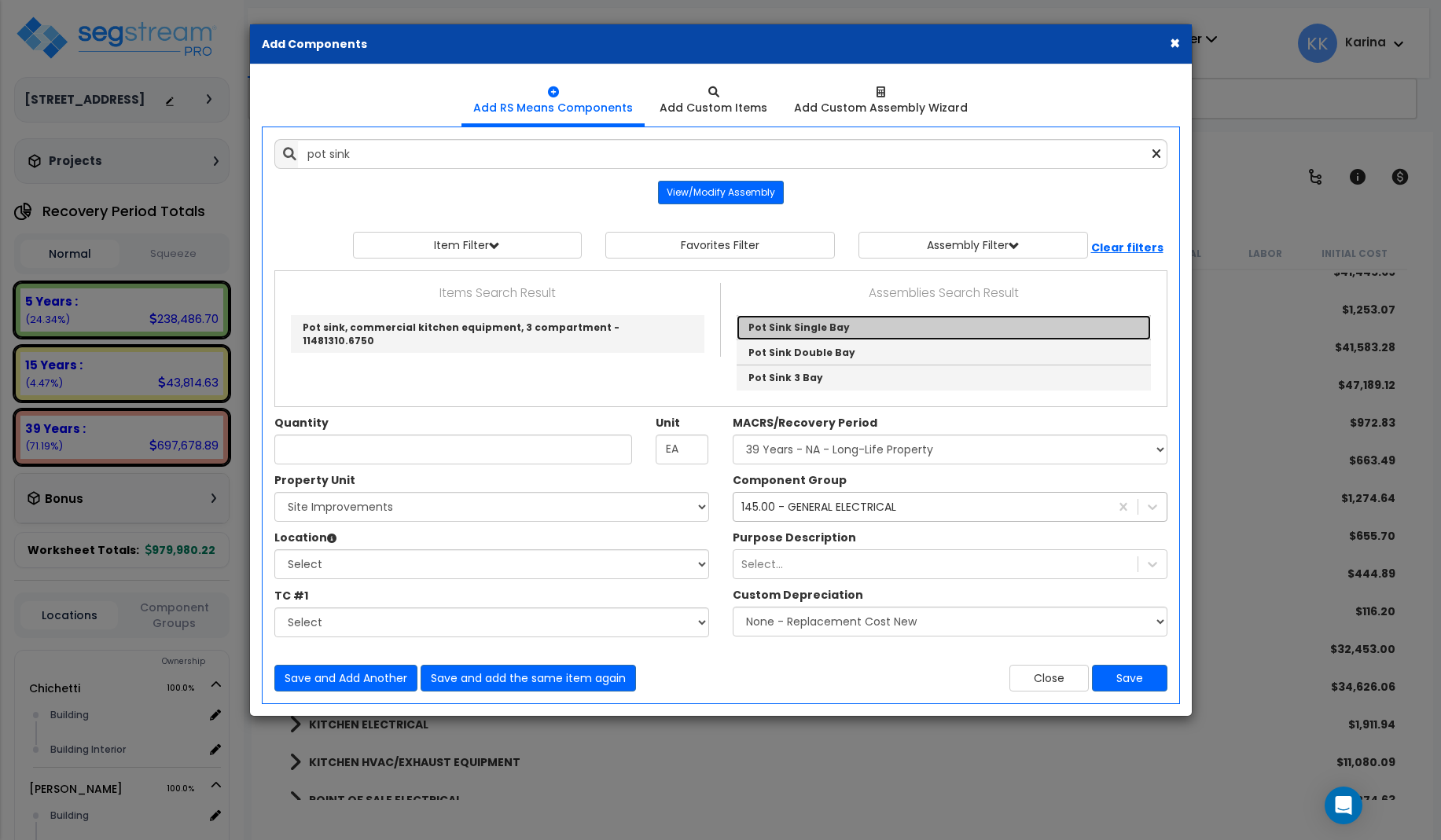
click at [783, 324] on link "Pot Sink Single Bay" at bounding box center [944, 327] width 415 height 25
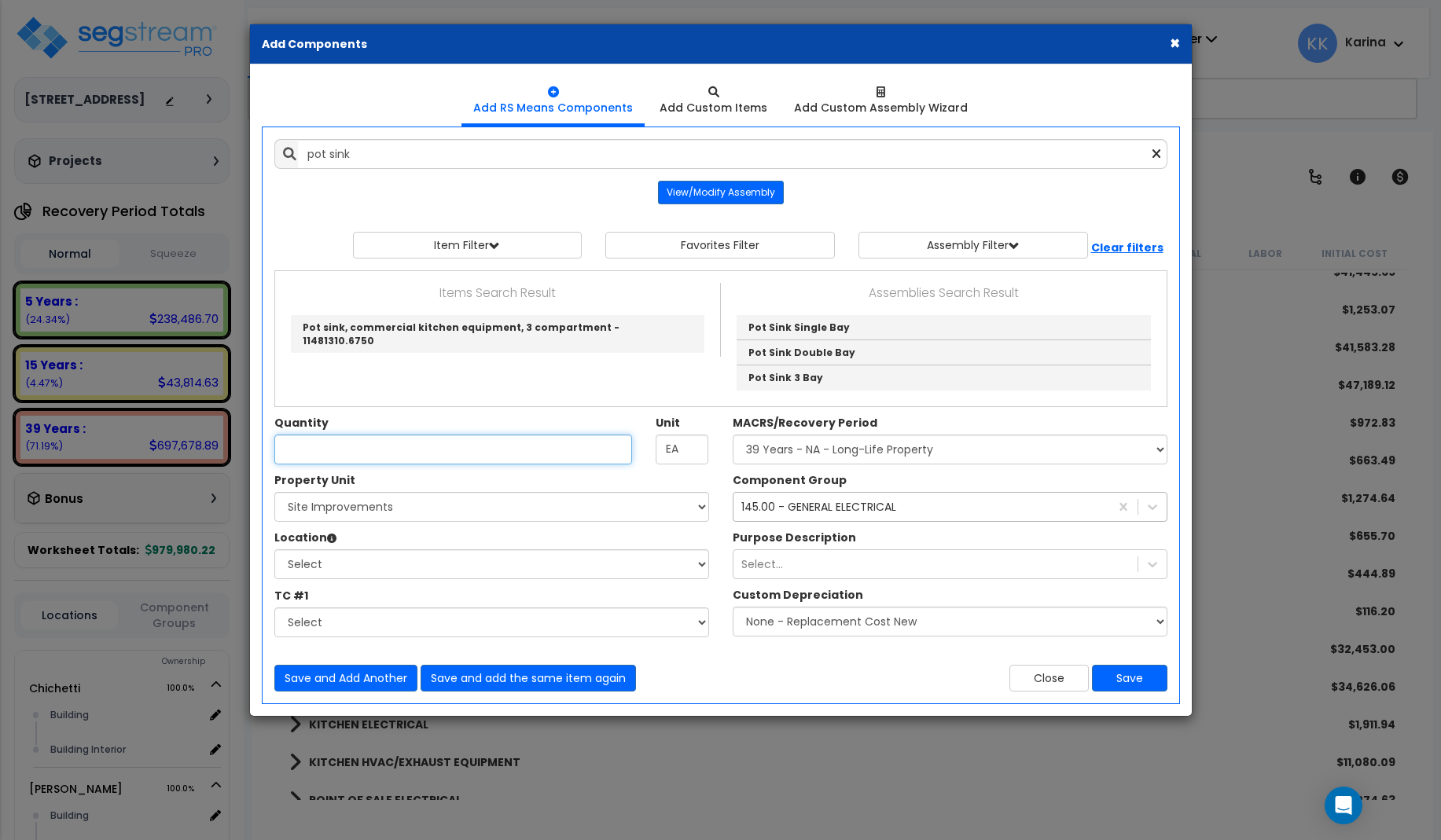
type input "Pot Sink Single Bay"
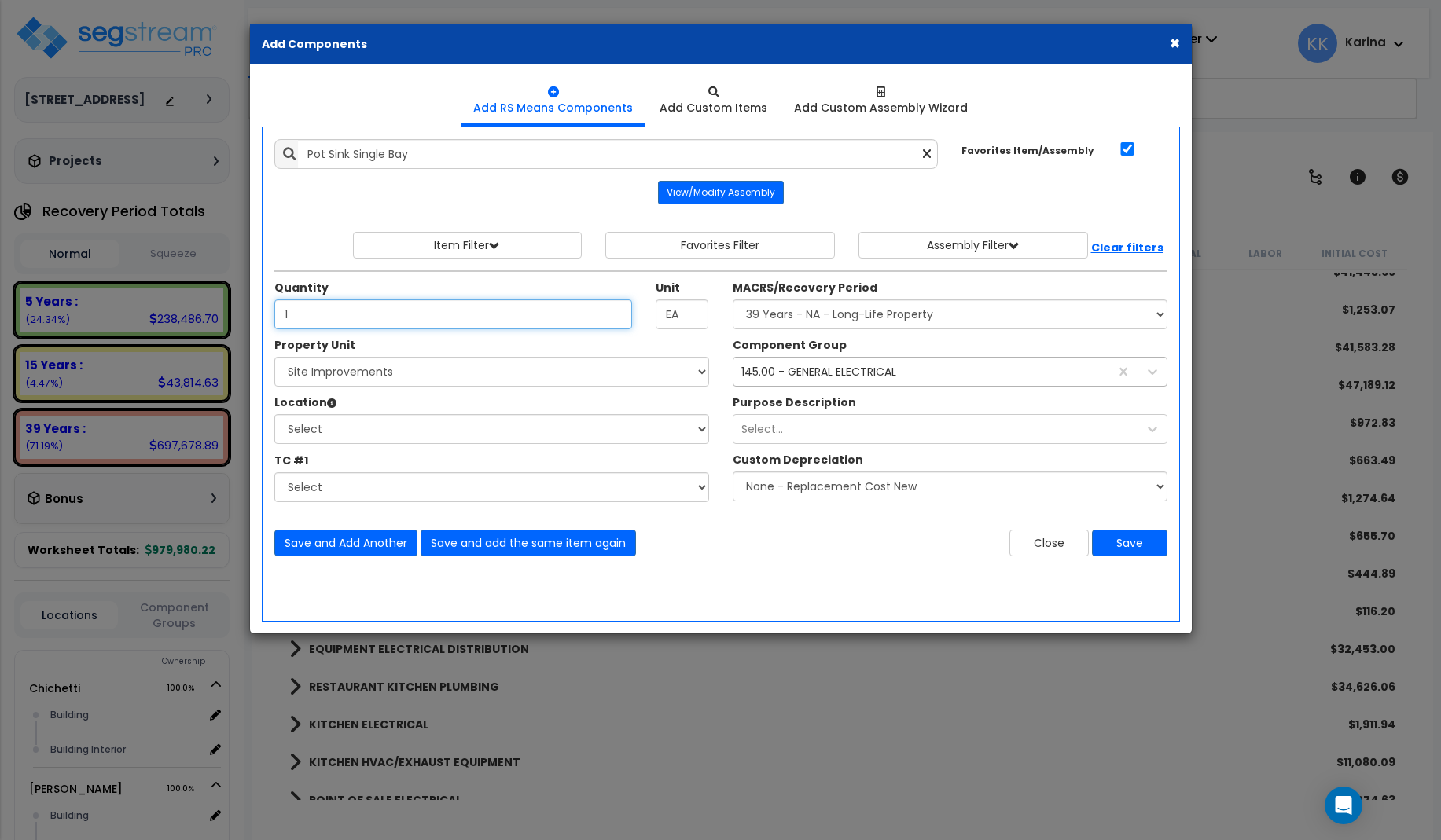
type input "1"
click at [274, 357] on select "Select Chichetti Serafina Site Improvements" at bounding box center [491, 372] width 434 height 30
select select "168459"
click option "Site Improvements" at bounding box center [0, 0] width 0 height 0
click at [274, 414] on select "Select Shed Site Exterior Add Additional Location" at bounding box center [491, 429] width 434 height 30
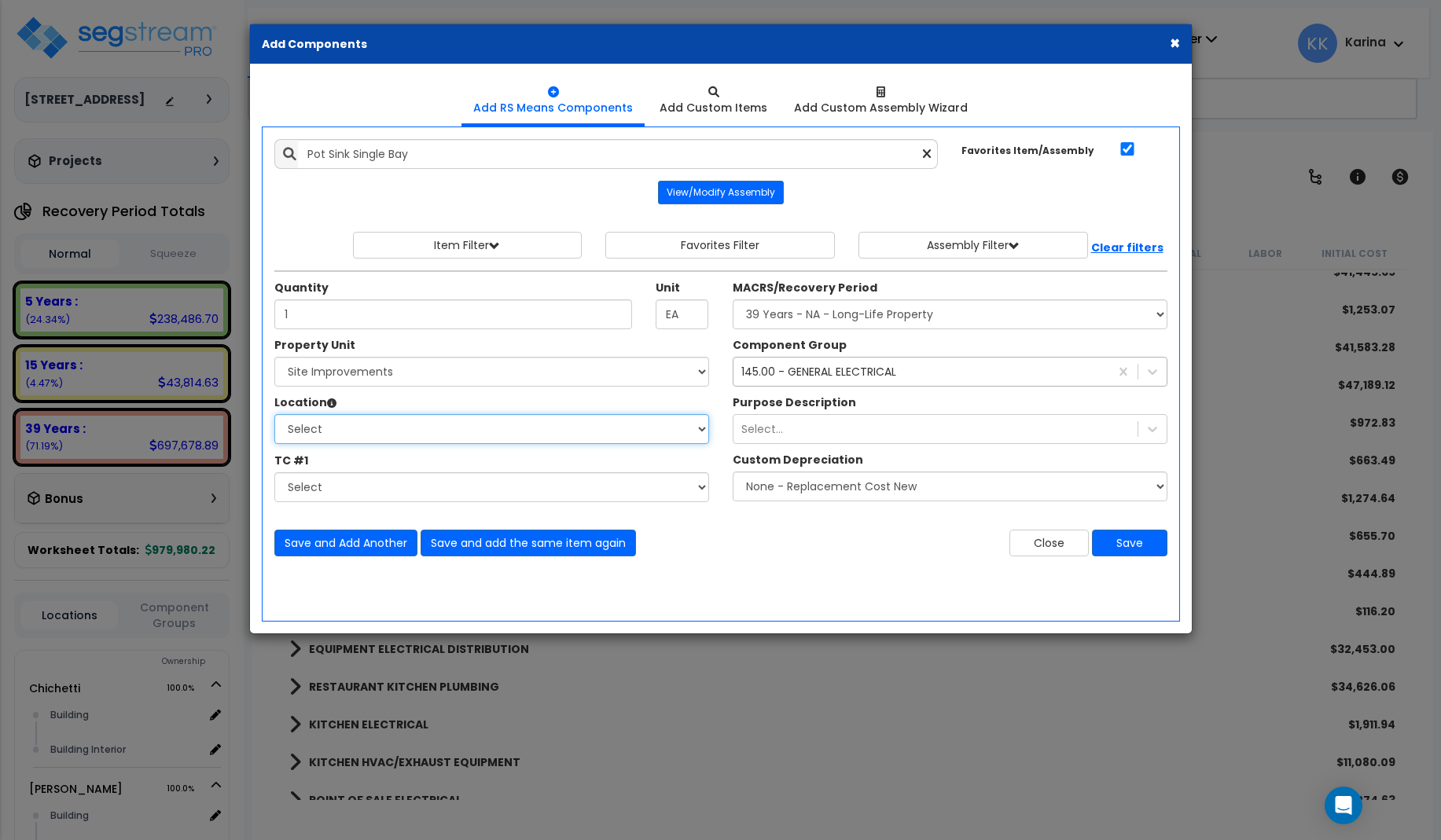
select select "23480"
click option "Shed" at bounding box center [0, 0] width 0 height 0
click at [732, 300] on select "Select MACRS/Recovery Period 5 Years - 57.0 - Distributive Trades & Services 5 …" at bounding box center [949, 314] width 434 height 30
select select "3669"
click option "39 Years - NA - Long-Life Property" at bounding box center [0, 0] width 0 height 0
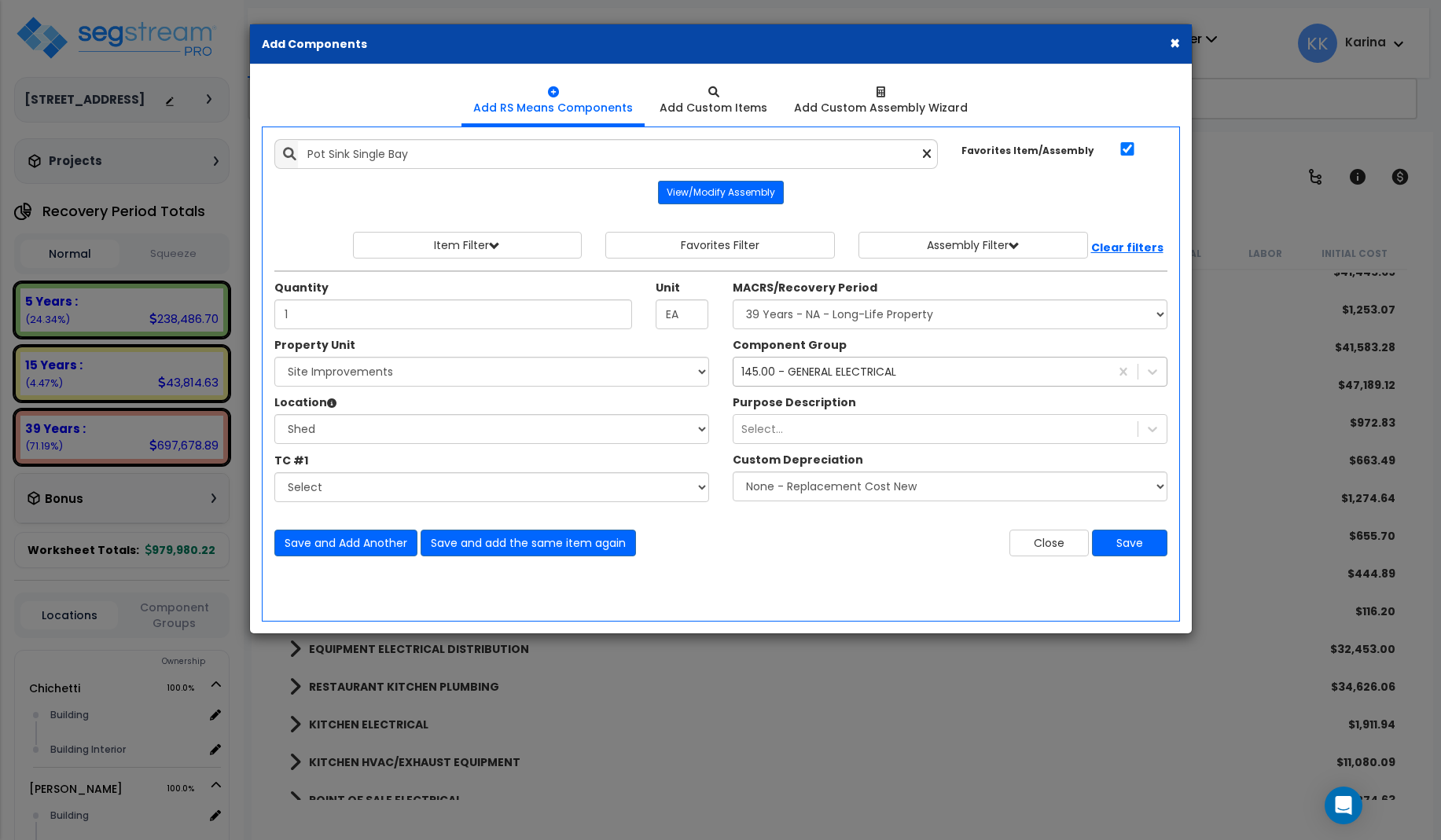
click at [789, 375] on div "145.00 - GENERAL ELECTRICAL" at bounding box center [818, 372] width 155 height 15
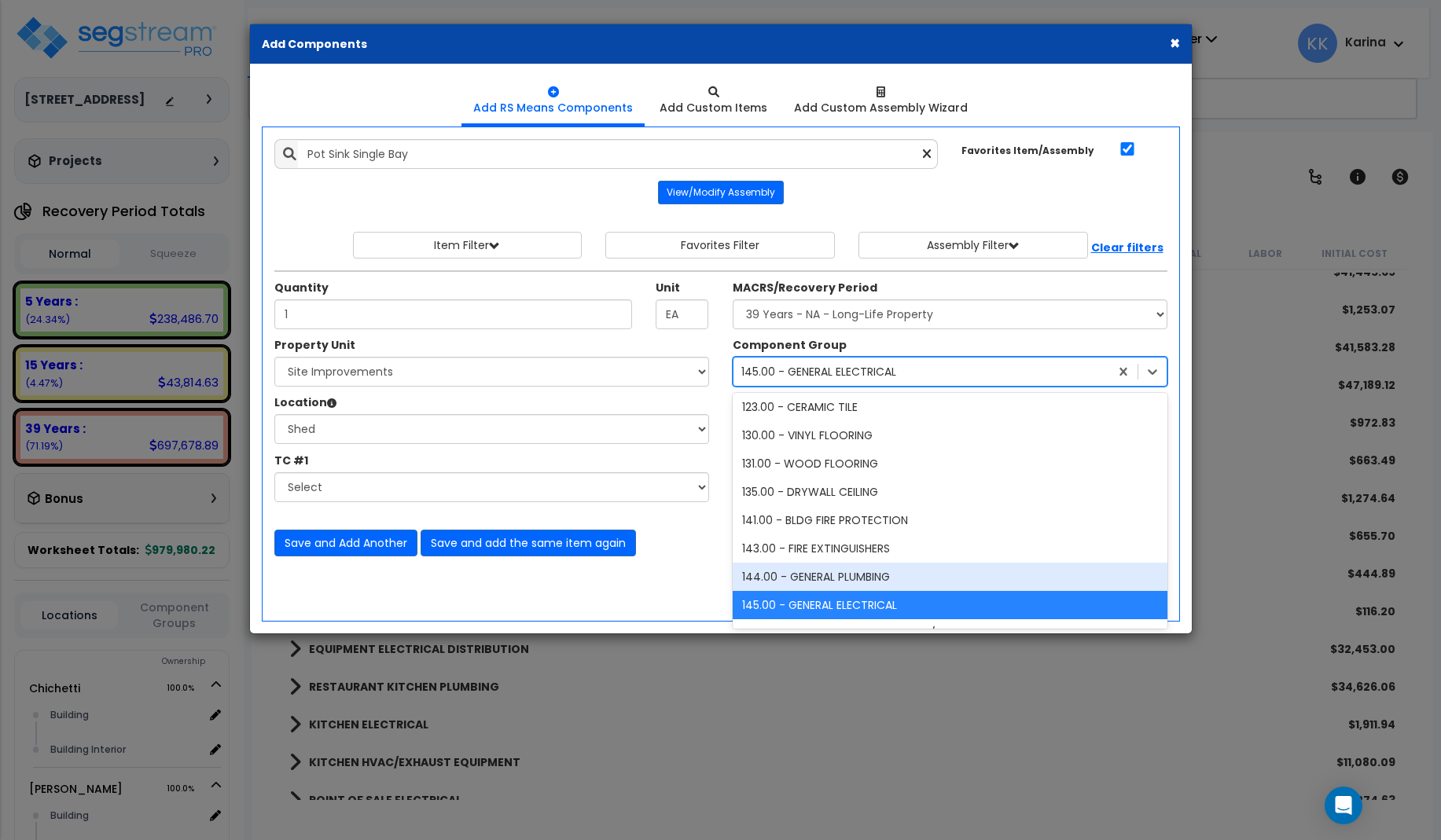
scroll to position [748, 0]
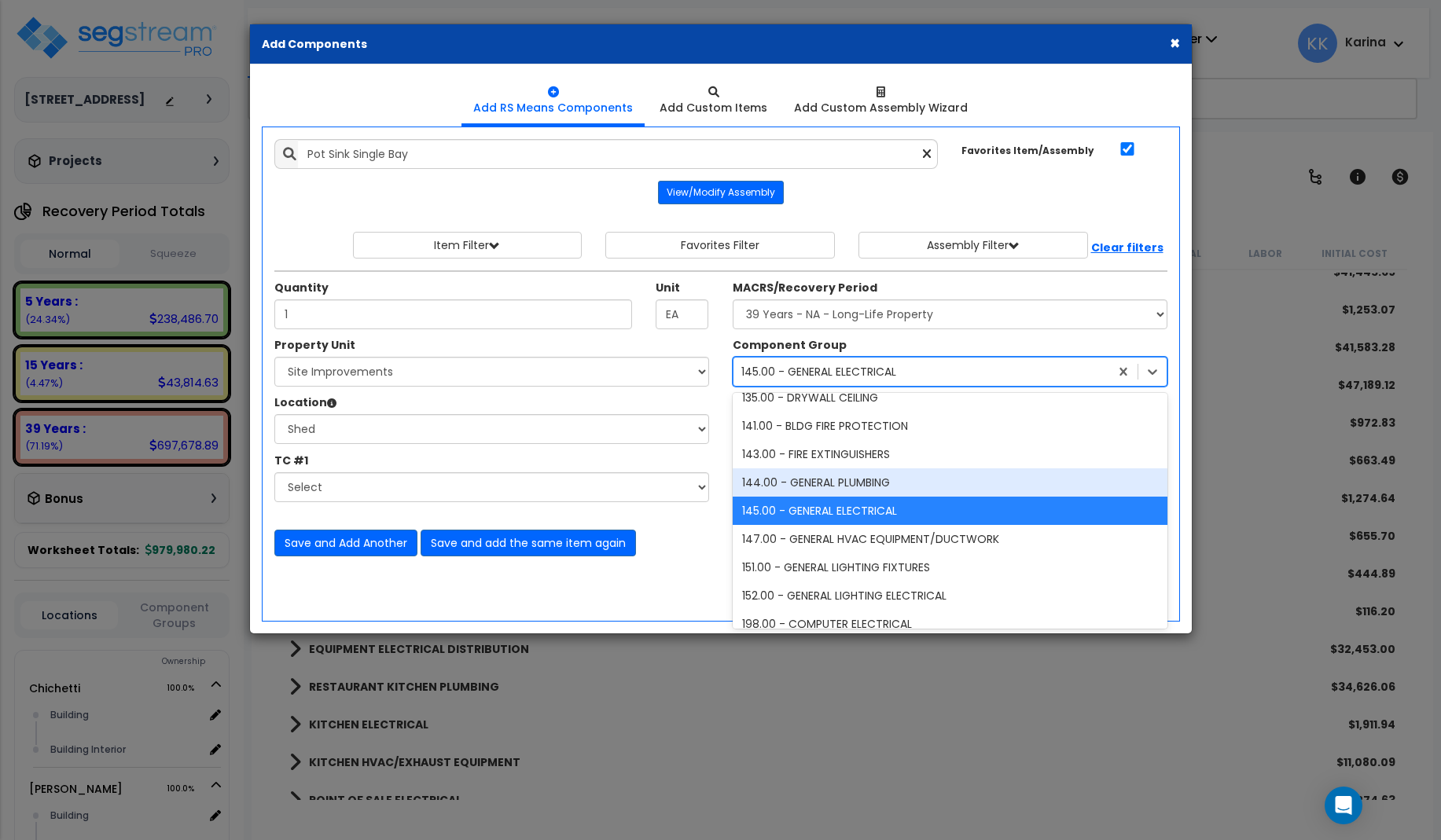
click at [792, 480] on div "144.00 - GENERAL PLUMBING" at bounding box center [949, 482] width 434 height 28
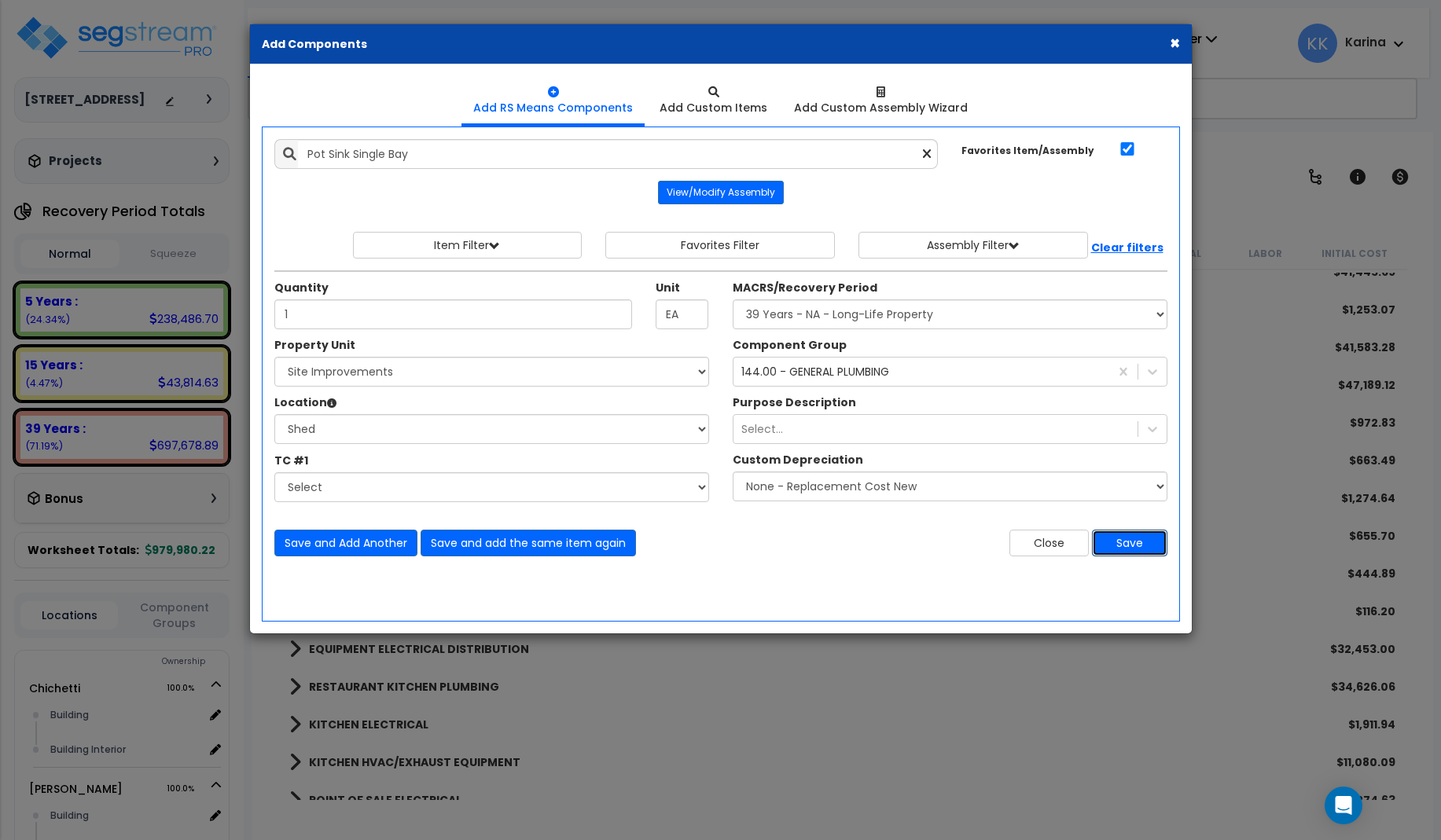
click at [1127, 541] on button "Save" at bounding box center [1129, 542] width 75 height 27
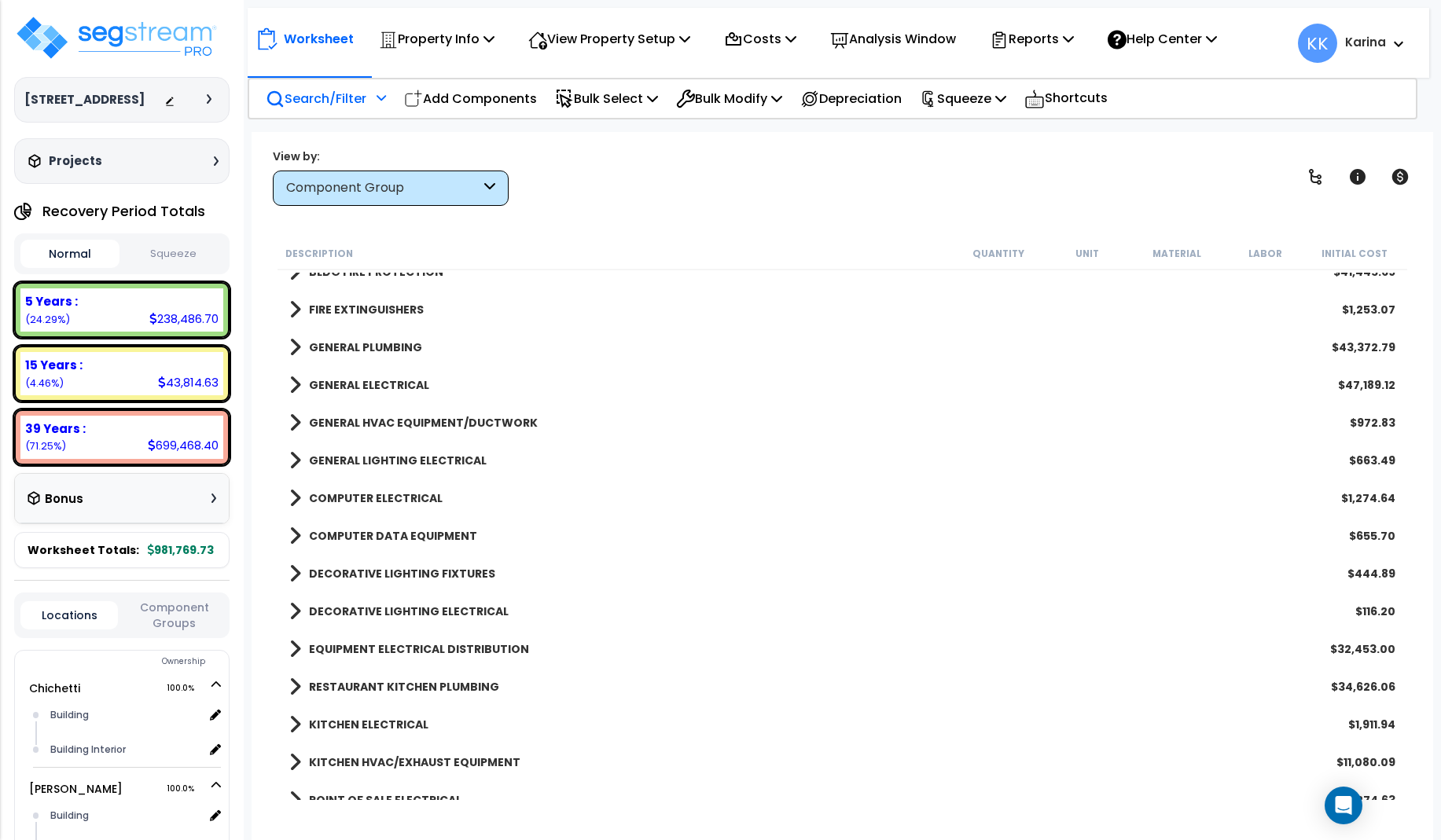
click at [338, 99] on p "Search/Filter" at bounding box center [315, 98] width 100 height 21
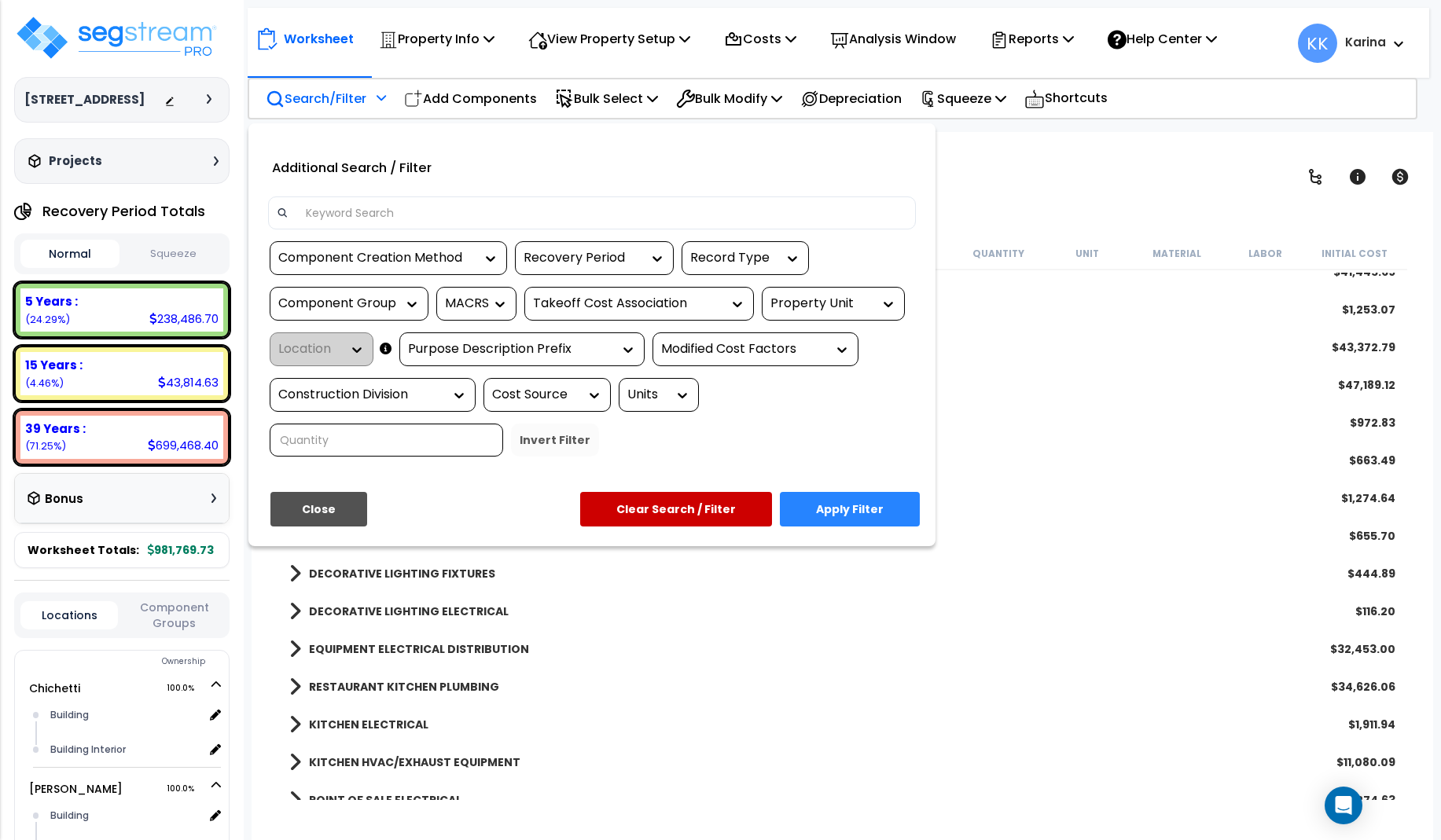
click at [414, 217] on input at bounding box center [601, 213] width 611 height 24
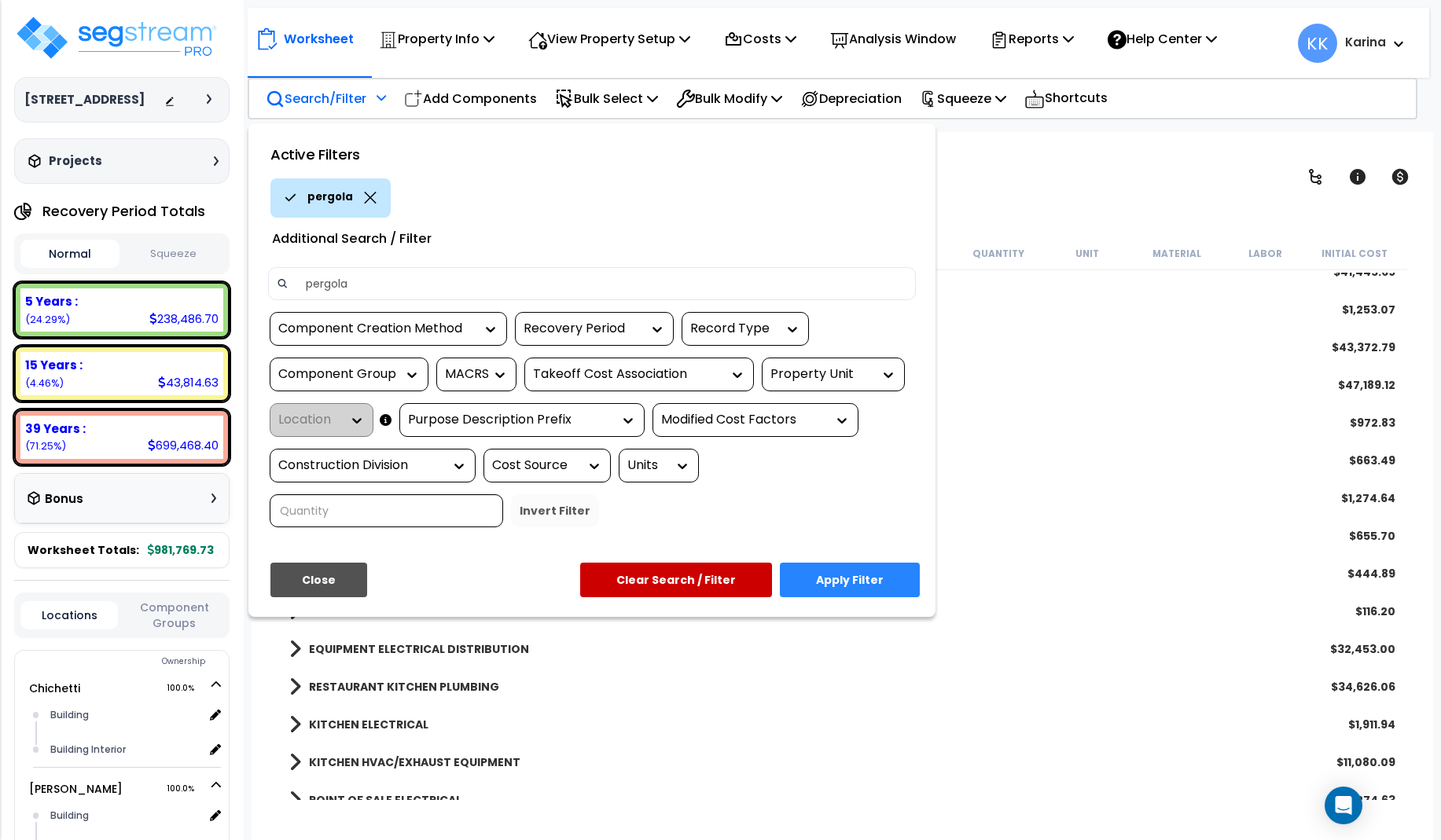
type input "pergola"
click at [839, 584] on button "Apply Filter" at bounding box center [849, 580] width 140 height 34
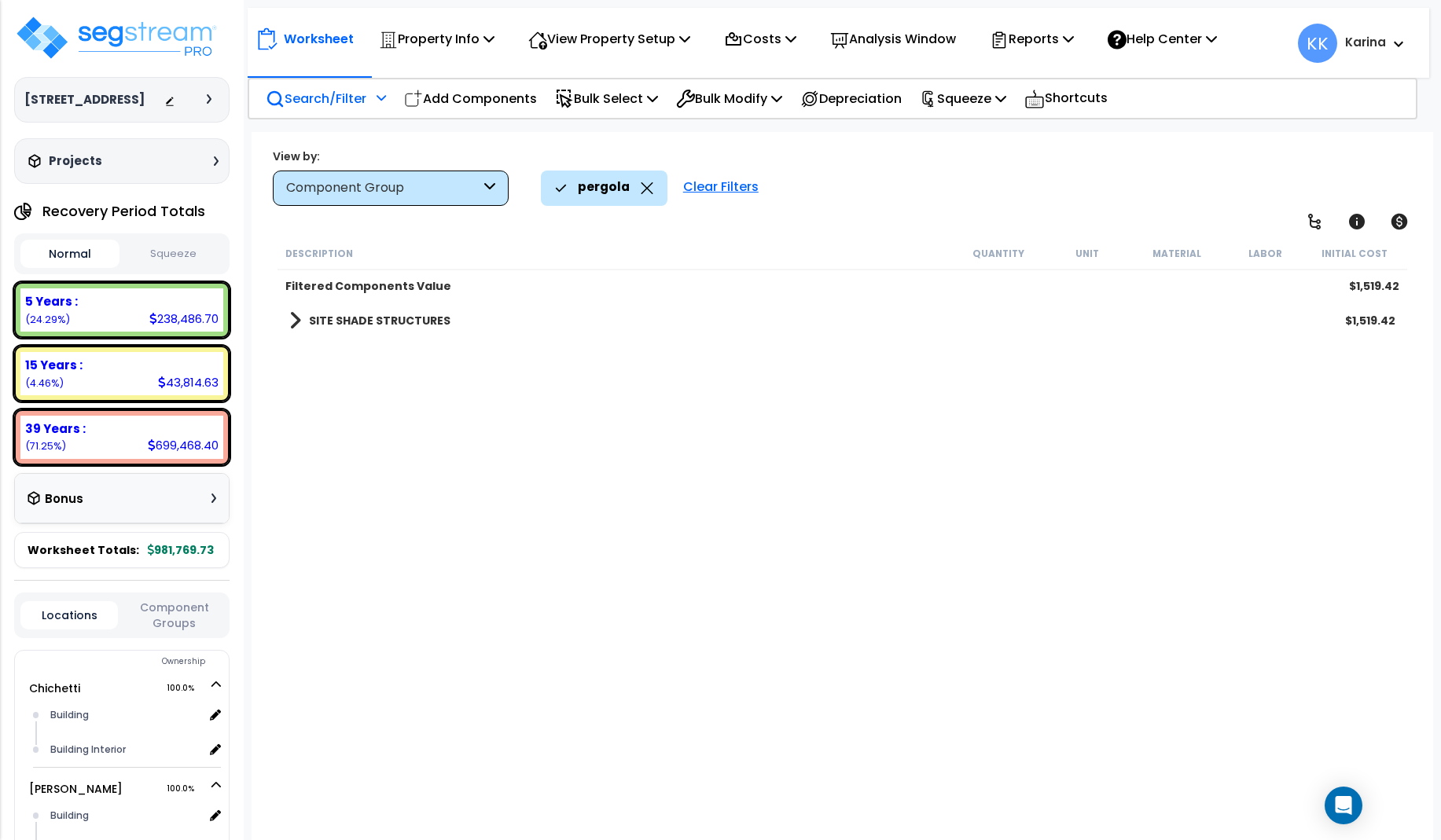
scroll to position [0, 0]
click at [296, 319] on span at bounding box center [296, 321] width 12 height 22
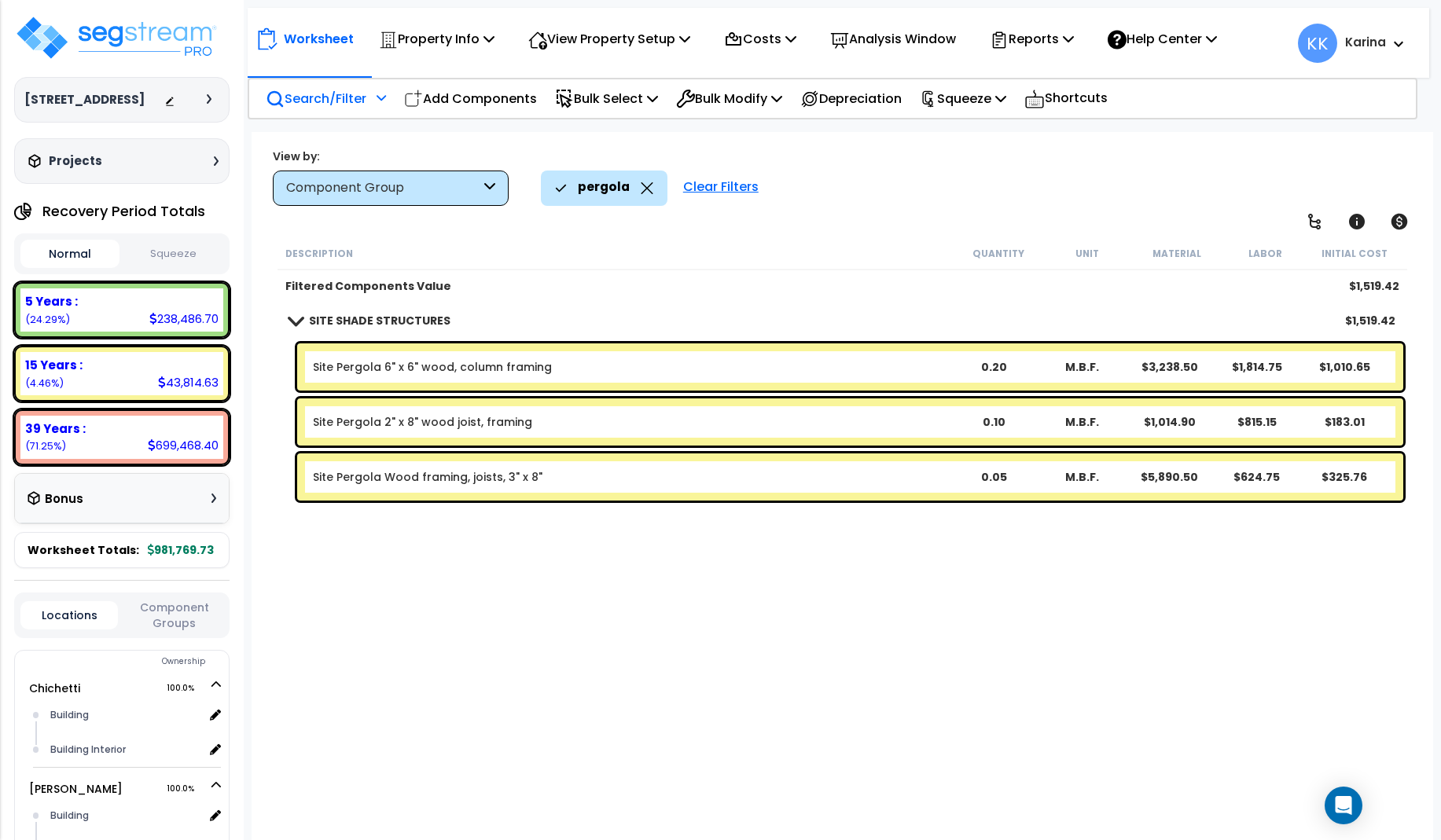
click at [293, 320] on span at bounding box center [295, 320] width 22 height 12
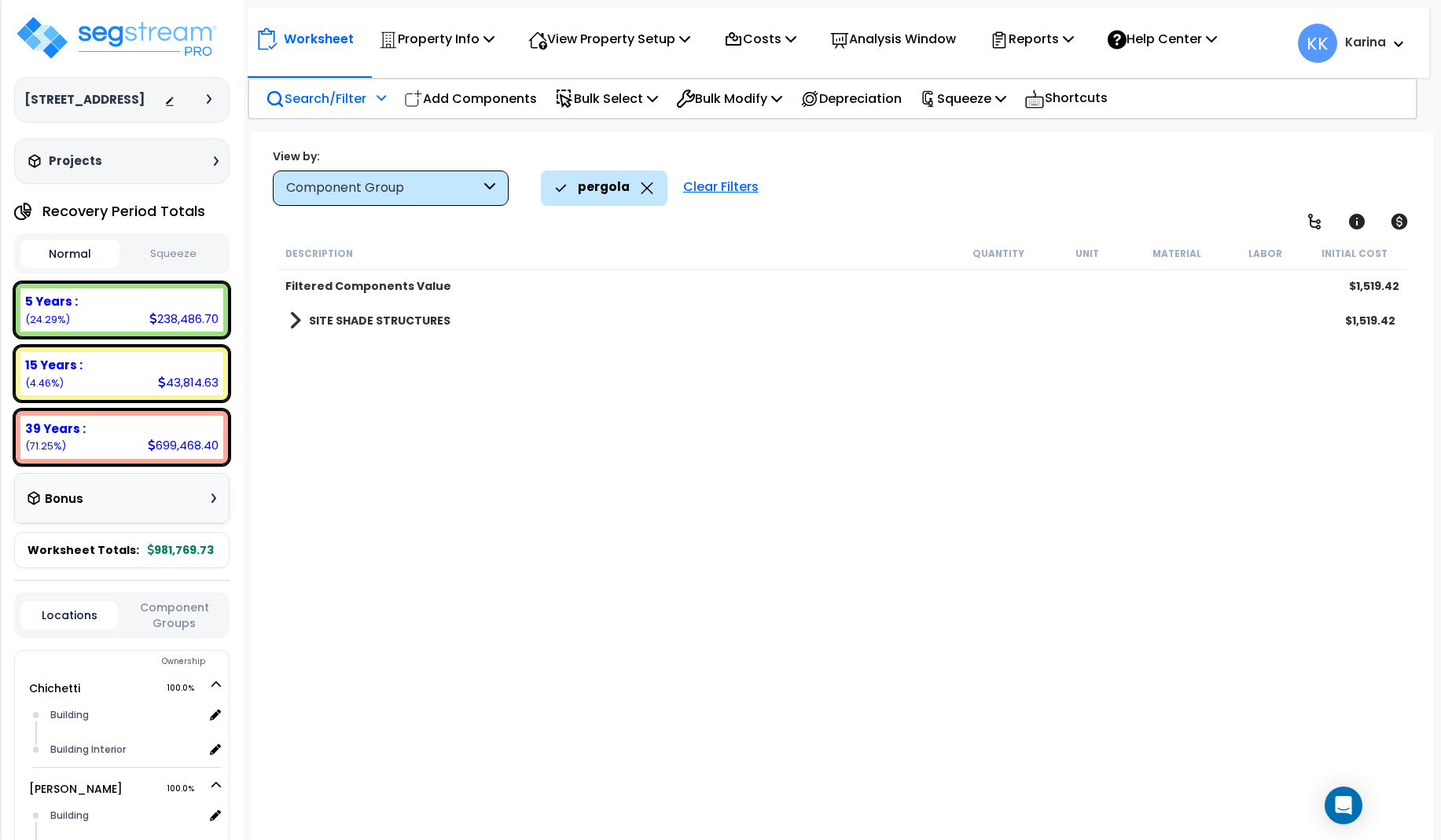
click at [637, 189] on div "pergola" at bounding box center [604, 188] width 99 height 34
click at [698, 187] on div "Clear Filters" at bounding box center [720, 188] width 91 height 34
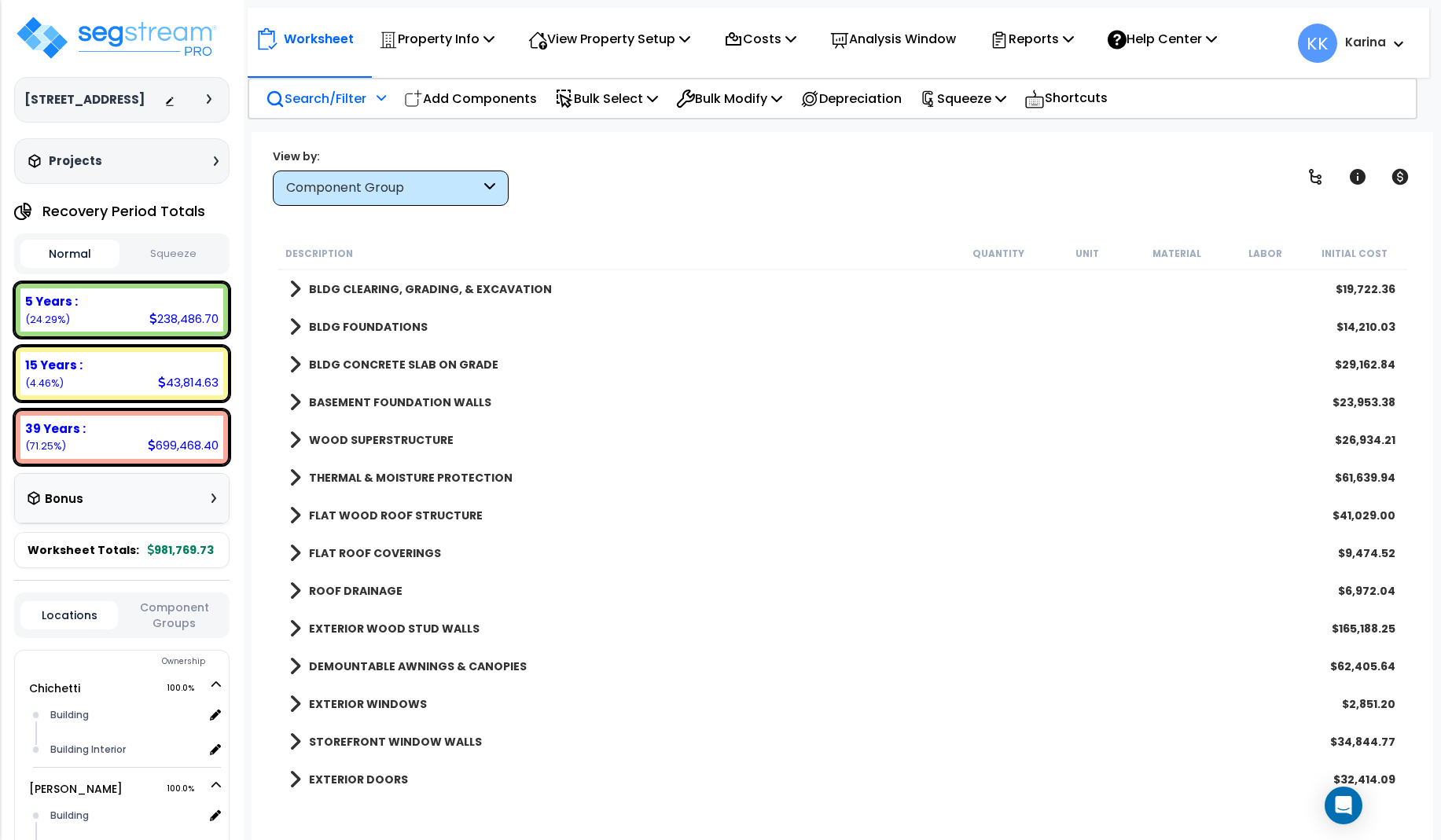
click at [329, 102] on p "Search/Filter" at bounding box center [315, 98] width 100 height 21
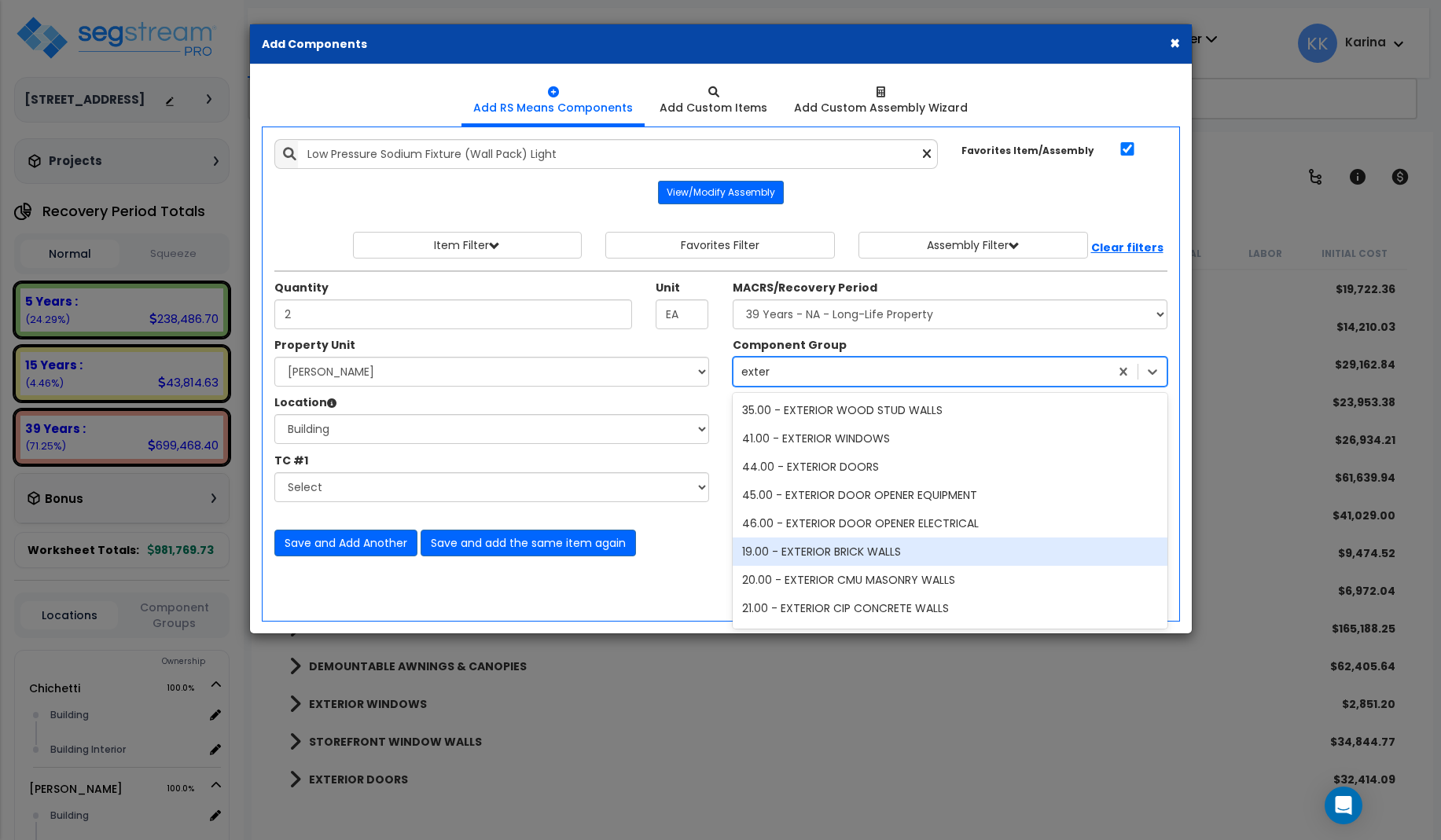
select select "3669"
select select "168458"
select select "6"
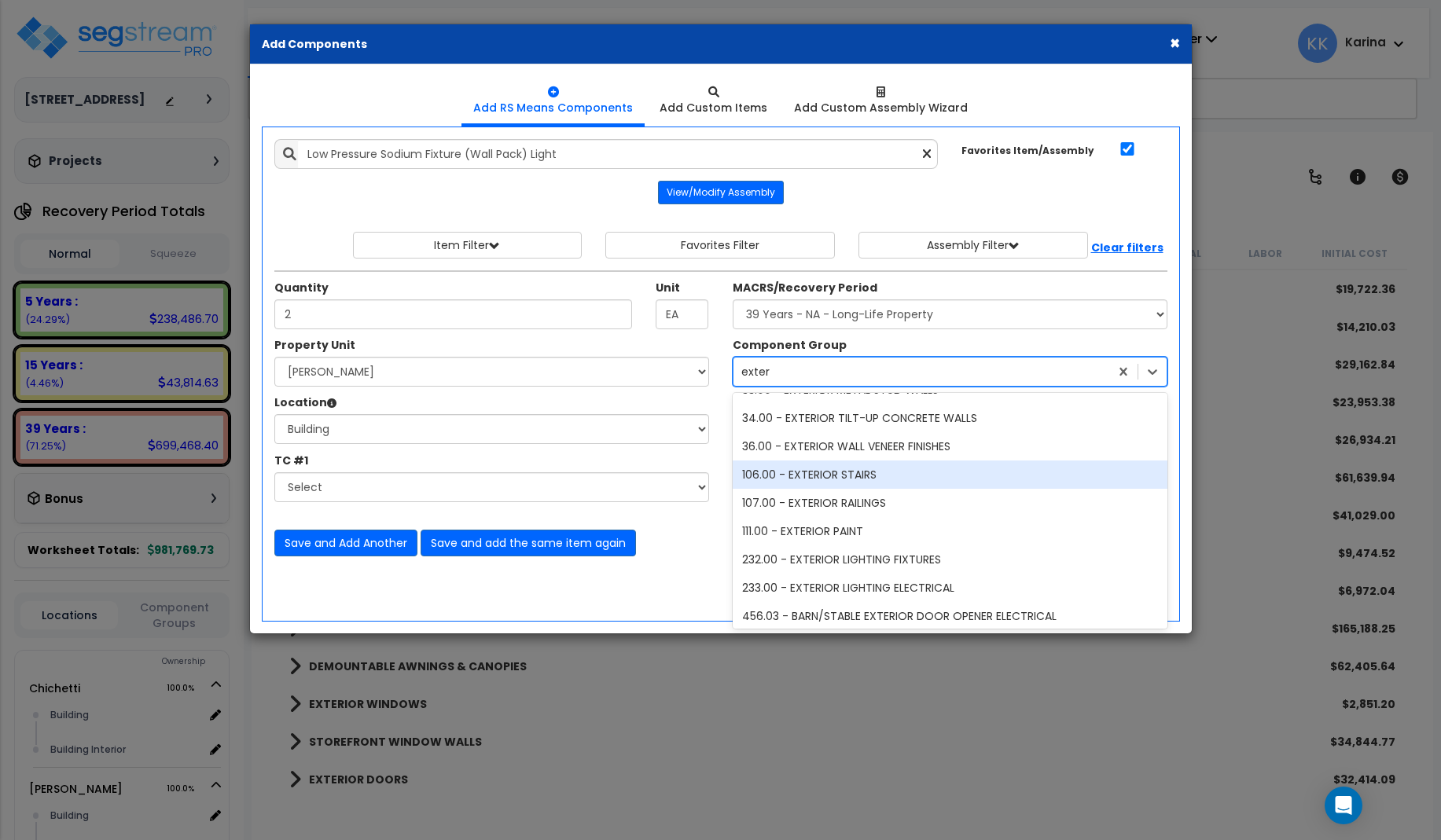
scroll to position [248, 0]
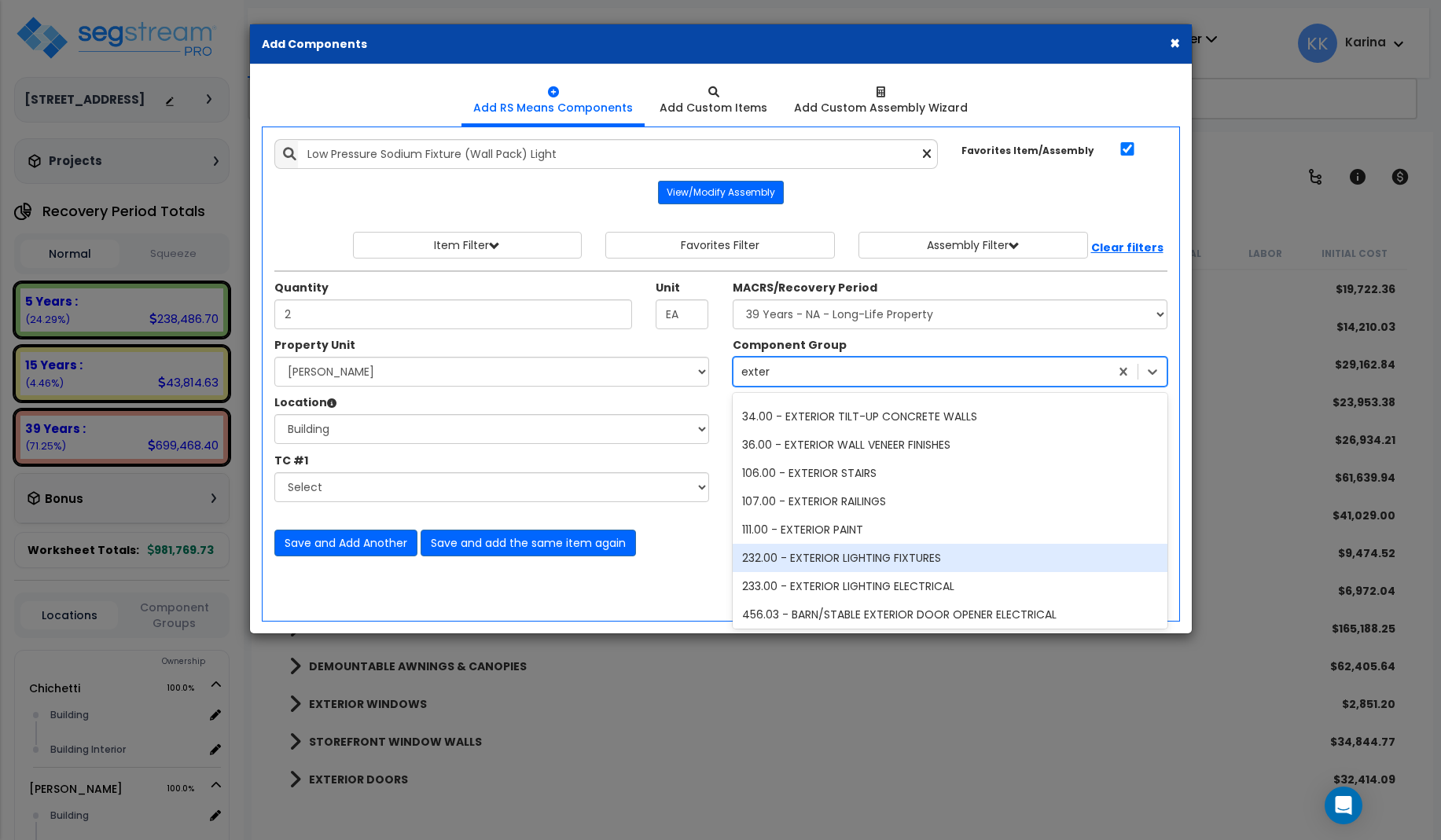
click at [832, 551] on div "232.00 - EXTERIOR LIGHTING FIXTURES" at bounding box center [949, 557] width 434 height 28
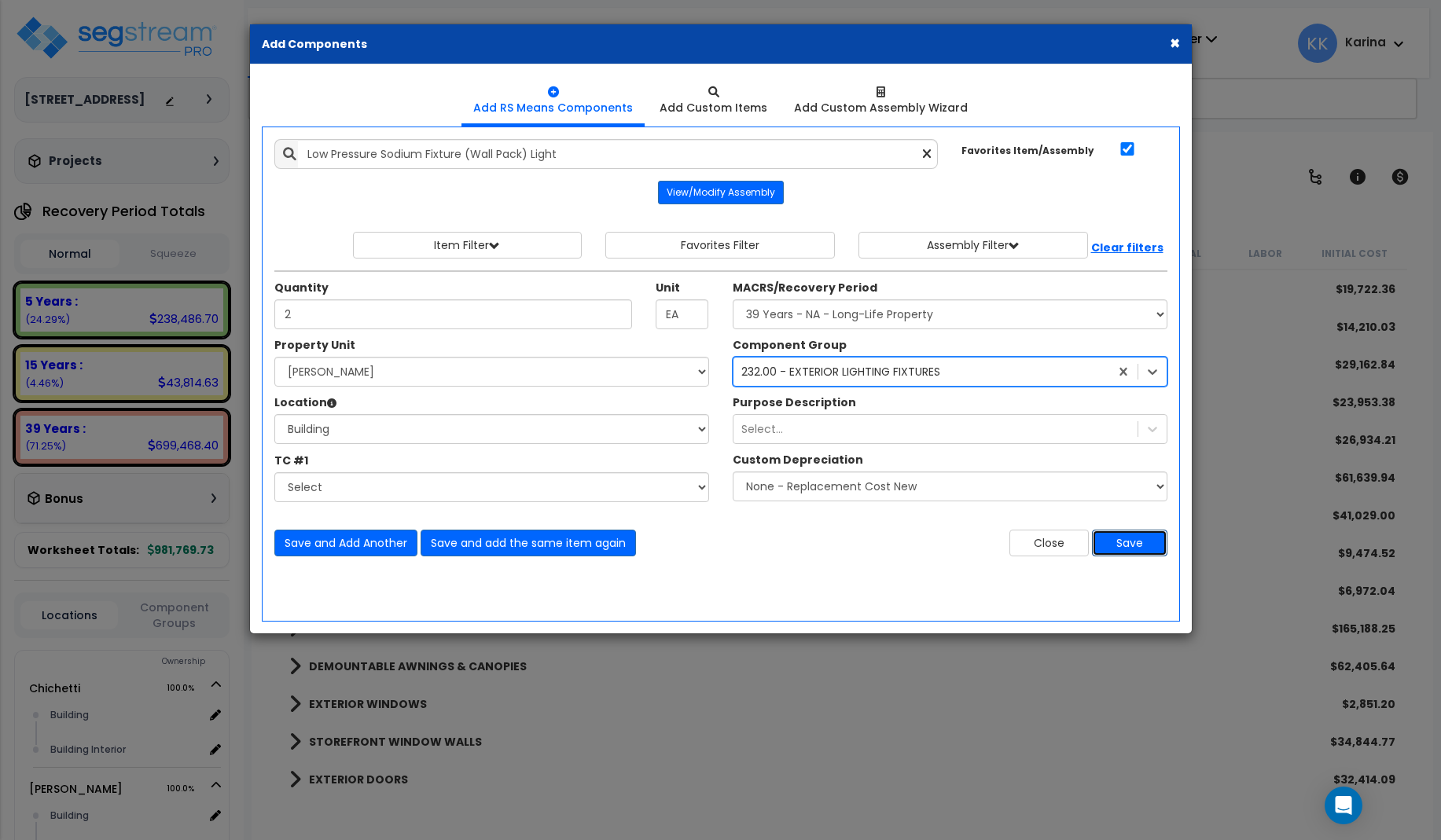
click at [1134, 539] on button "Save" at bounding box center [1129, 542] width 75 height 27
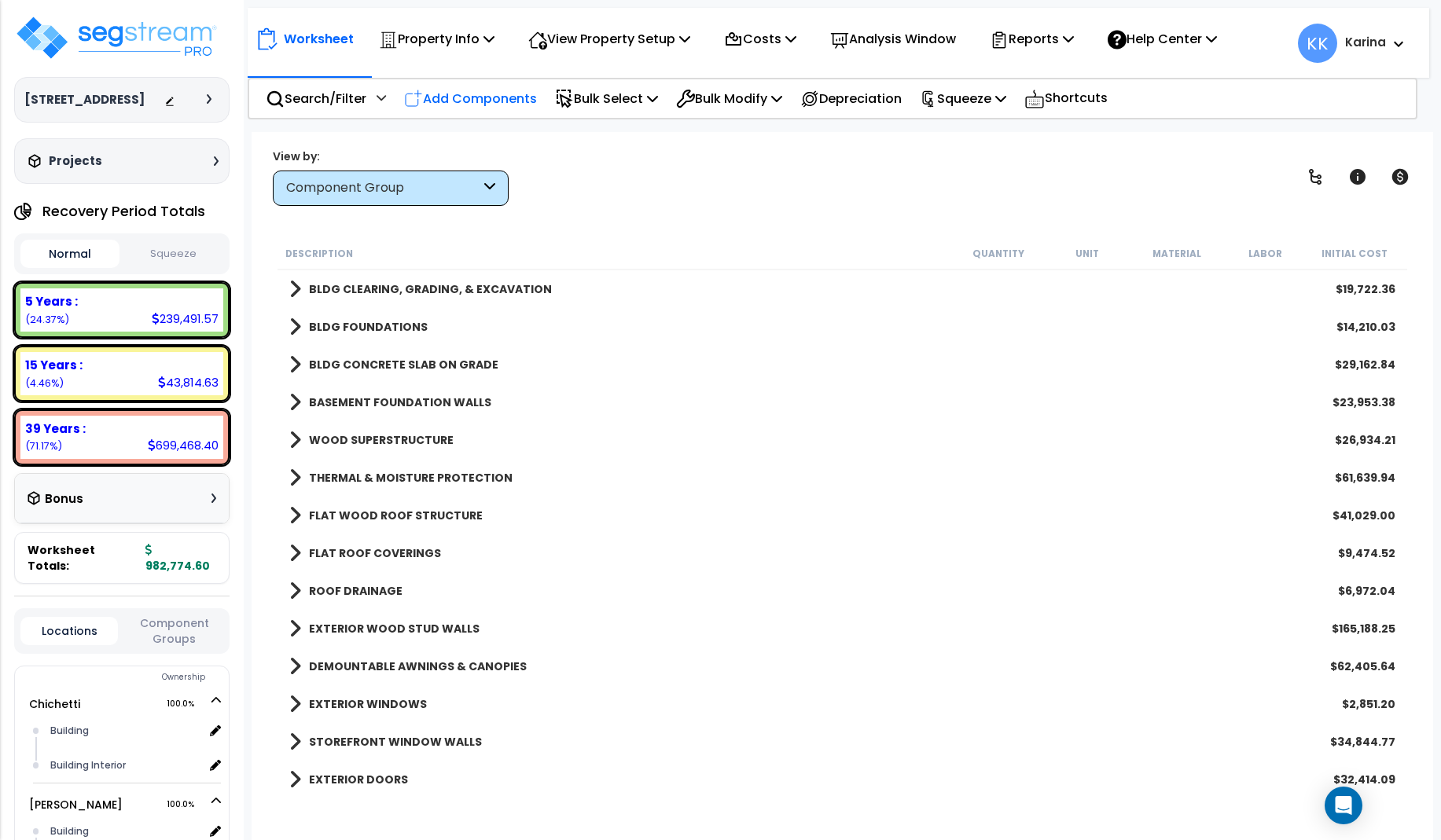
click at [463, 97] on p "Add Components" at bounding box center [470, 98] width 133 height 21
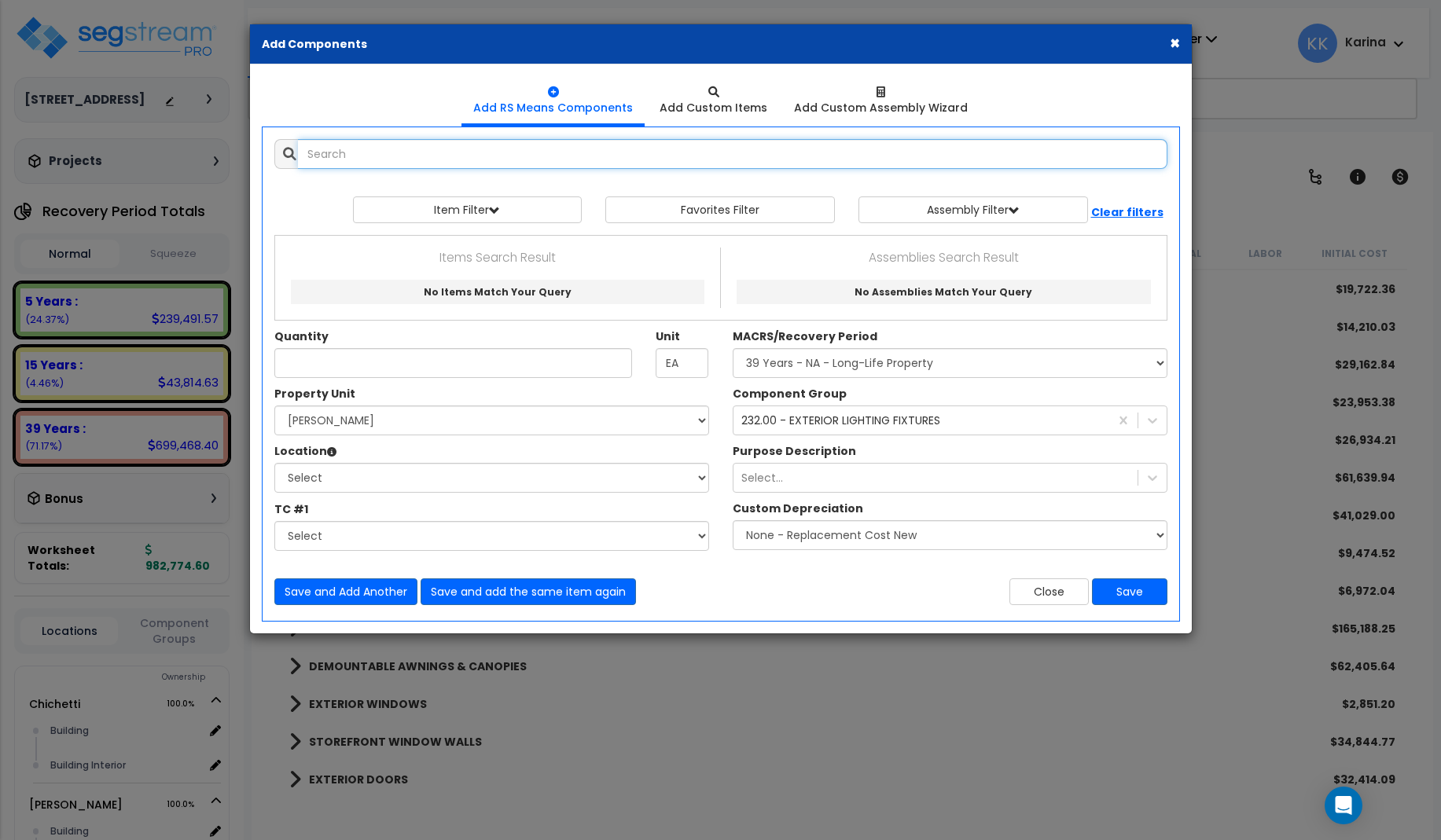
select select
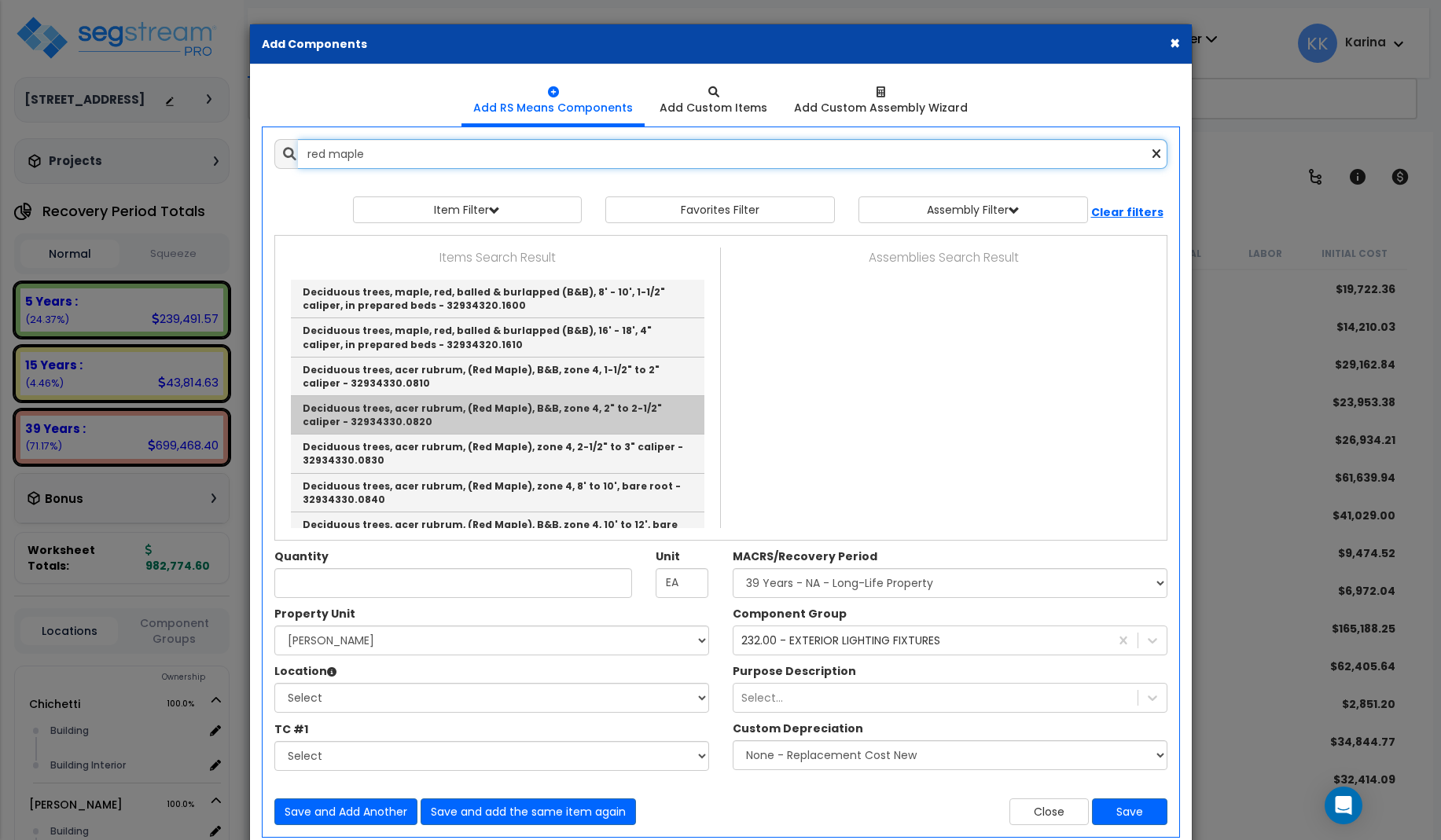
scroll to position [26, 0]
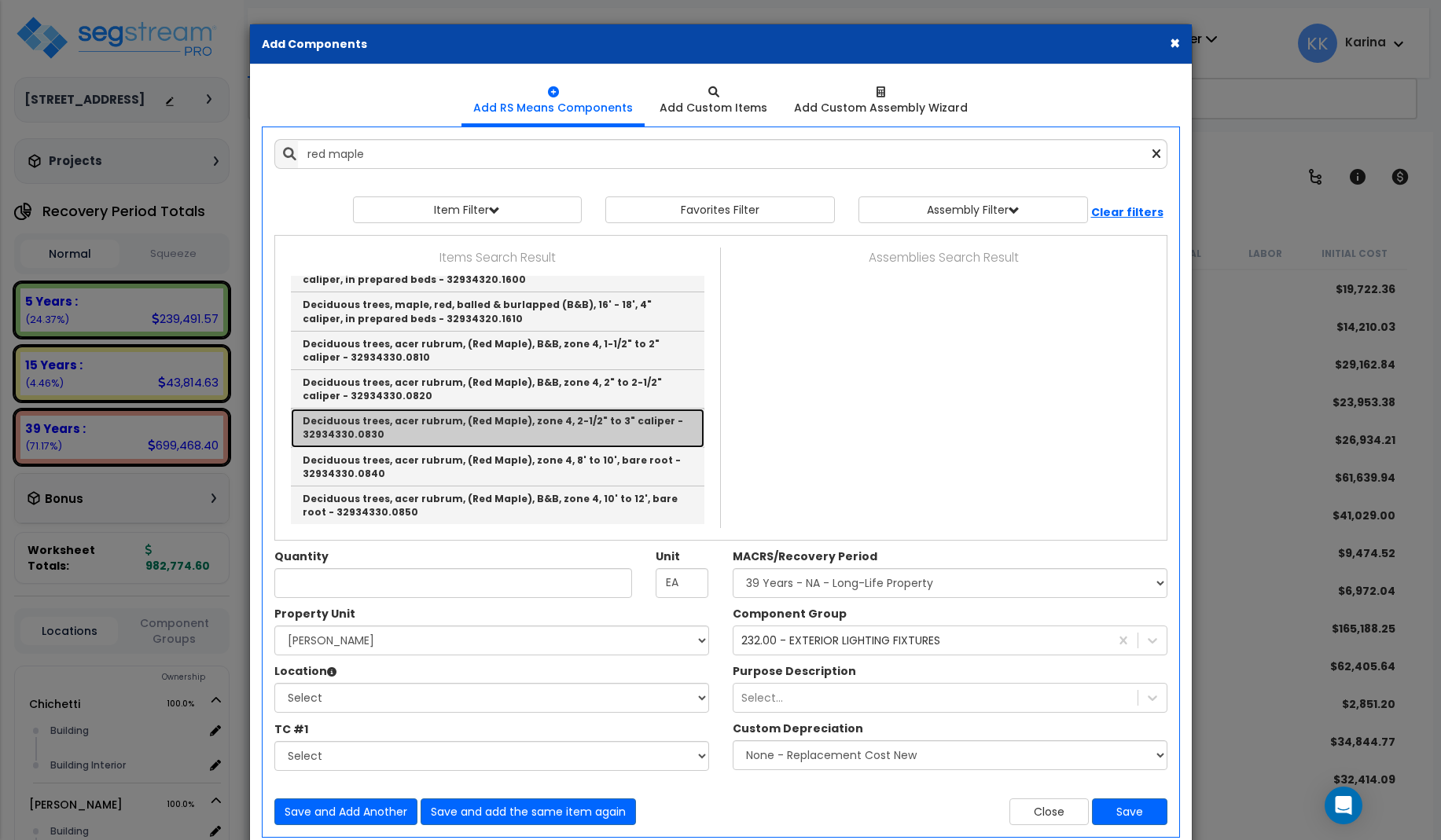
click at [389, 428] on link "Deciduous trees, acer rubrum, (Red Maple), zone 4, 2-1/2" to 3" caliper - 32934…" at bounding box center [497, 427] width 414 height 39
type input "Deciduous trees, acer rubrum, (Red Maple), zone 4, 2-1/2" to 3" caliper - 32934…"
checkbox input "false"
type input "Ea."
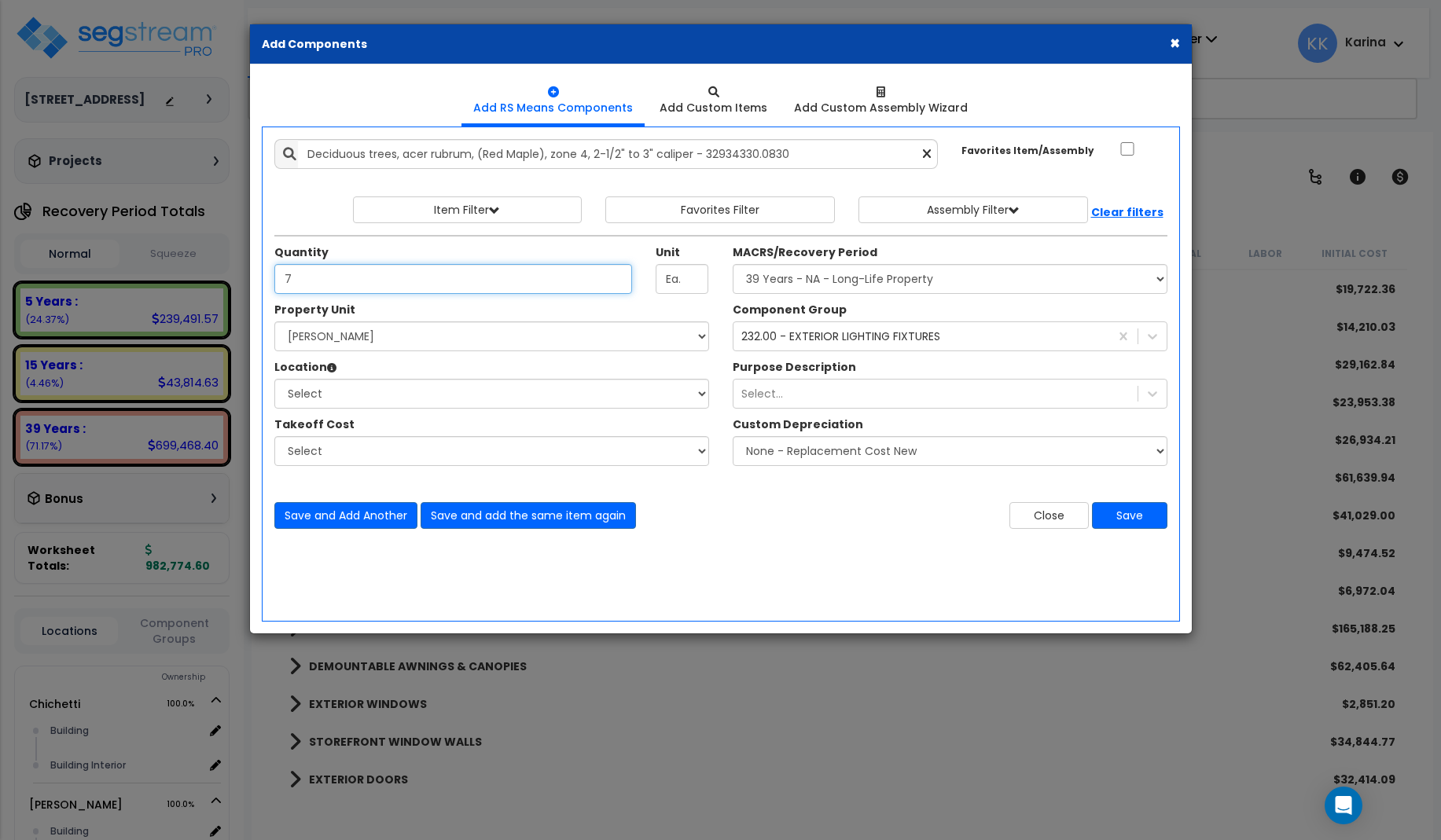
type input "7"
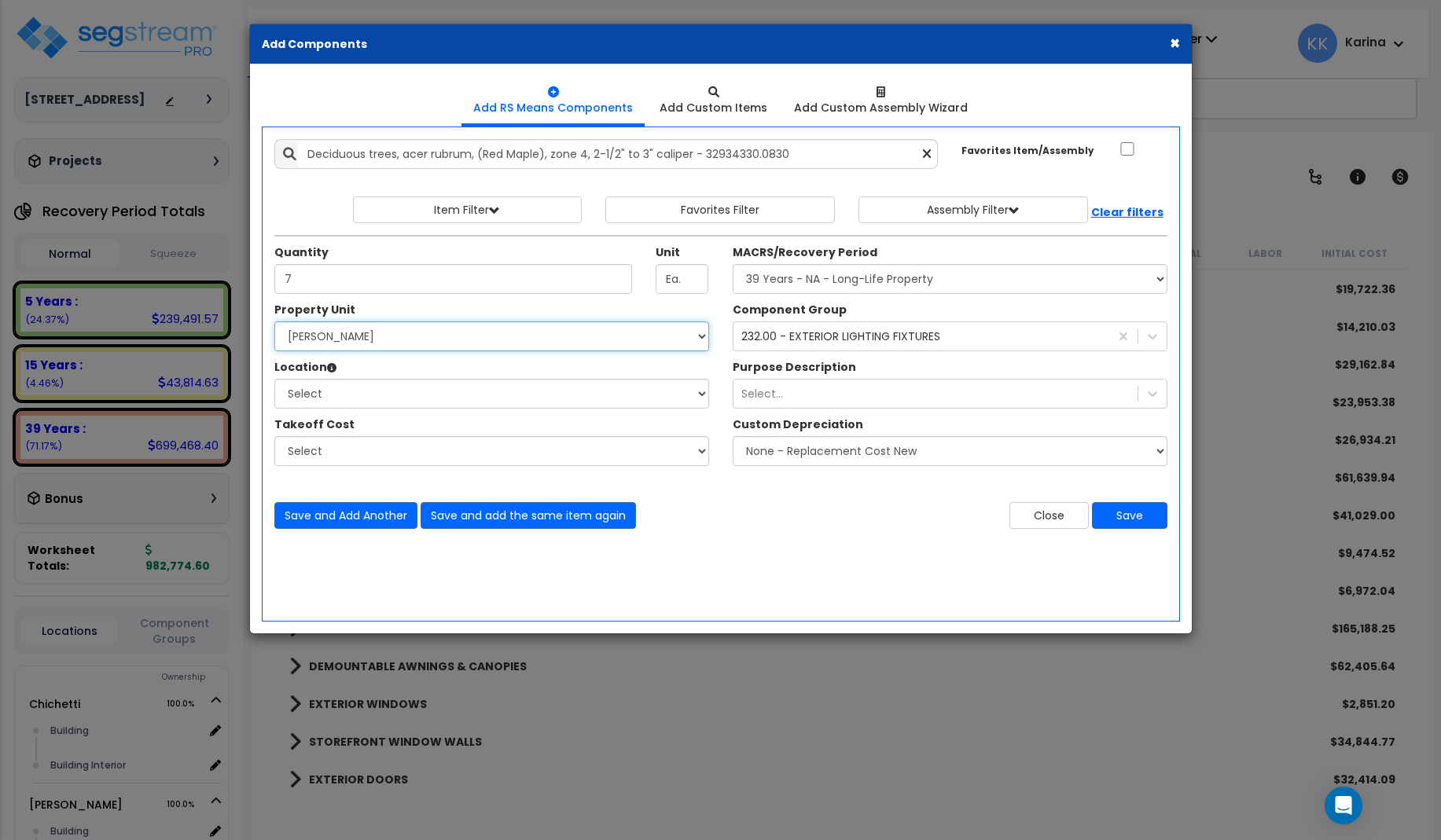
click at [274, 321] on select "Select [PERSON_NAME] Site Improvements" at bounding box center [491, 336] width 434 height 30
select select "168458"
click option "[PERSON_NAME]" at bounding box center [0, 0] width 0 height 0
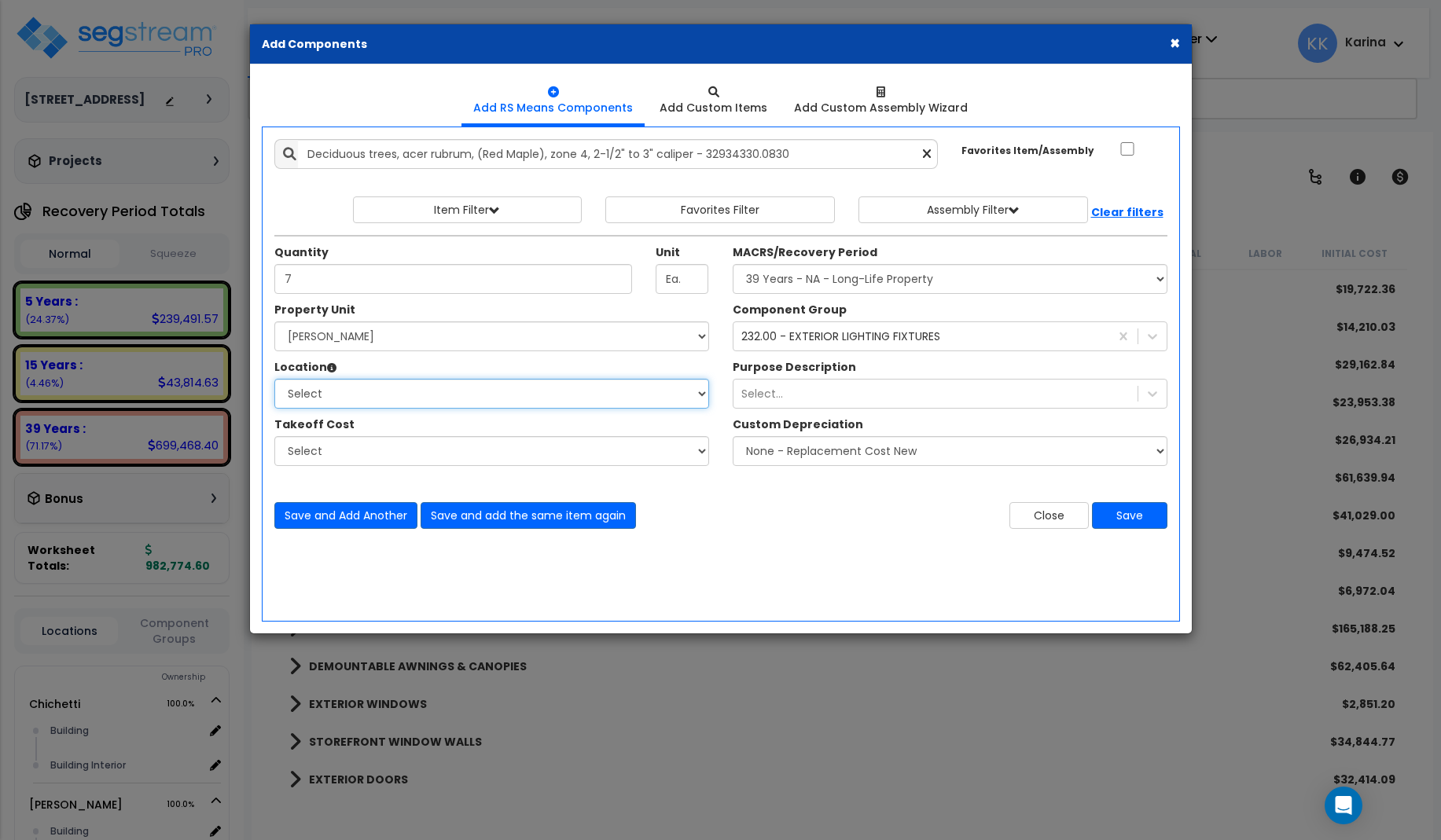
click at [274, 378] on select "Select Building Building Interior Add Additional Location" at bounding box center [491, 393] width 434 height 30
select select "Others"
click option "Add Additional Location" at bounding box center [0, 0] width 0 height 0
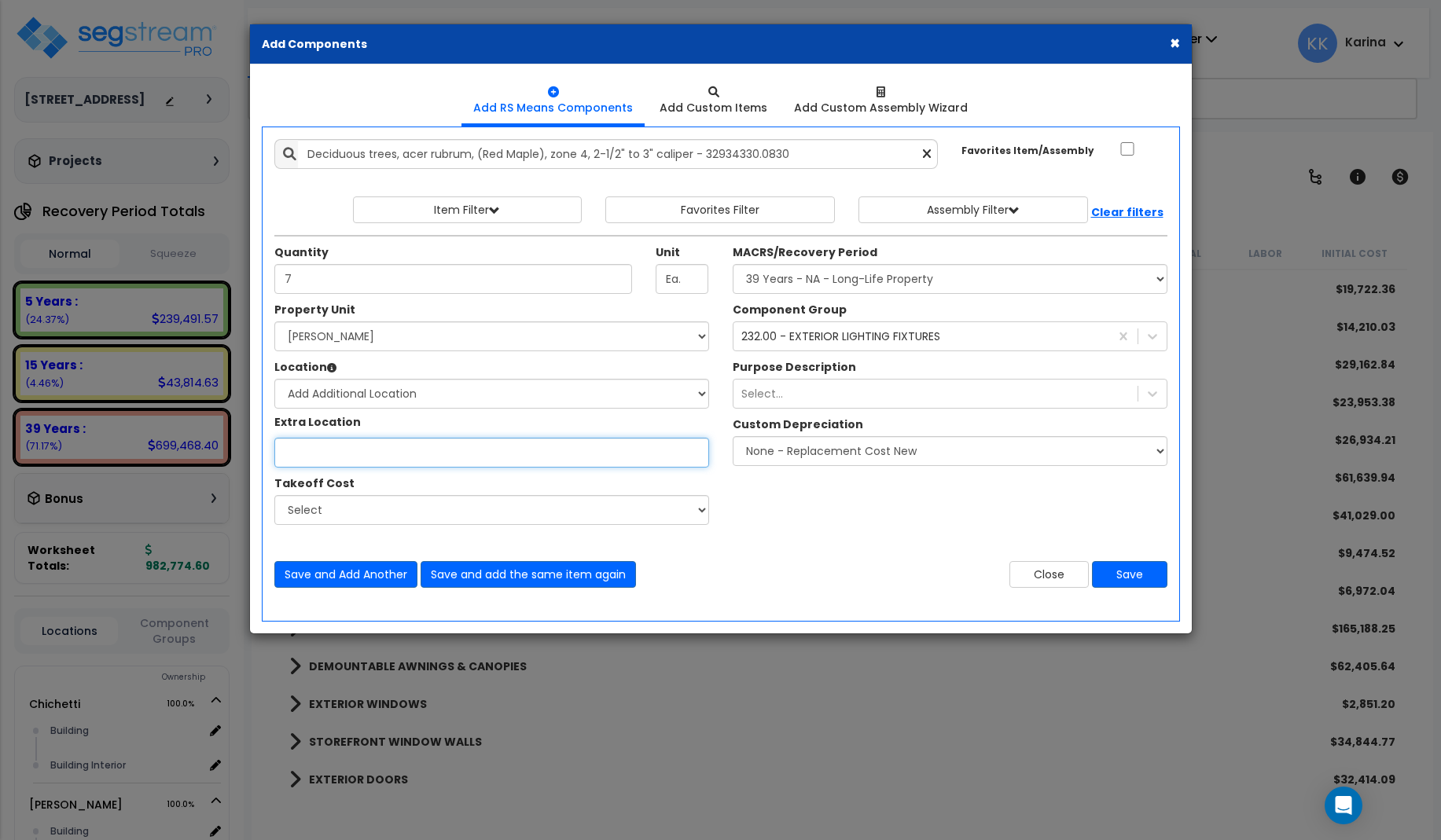
click at [339, 450] on input "Property Unit" at bounding box center [491, 452] width 434 height 30
type input "Site"
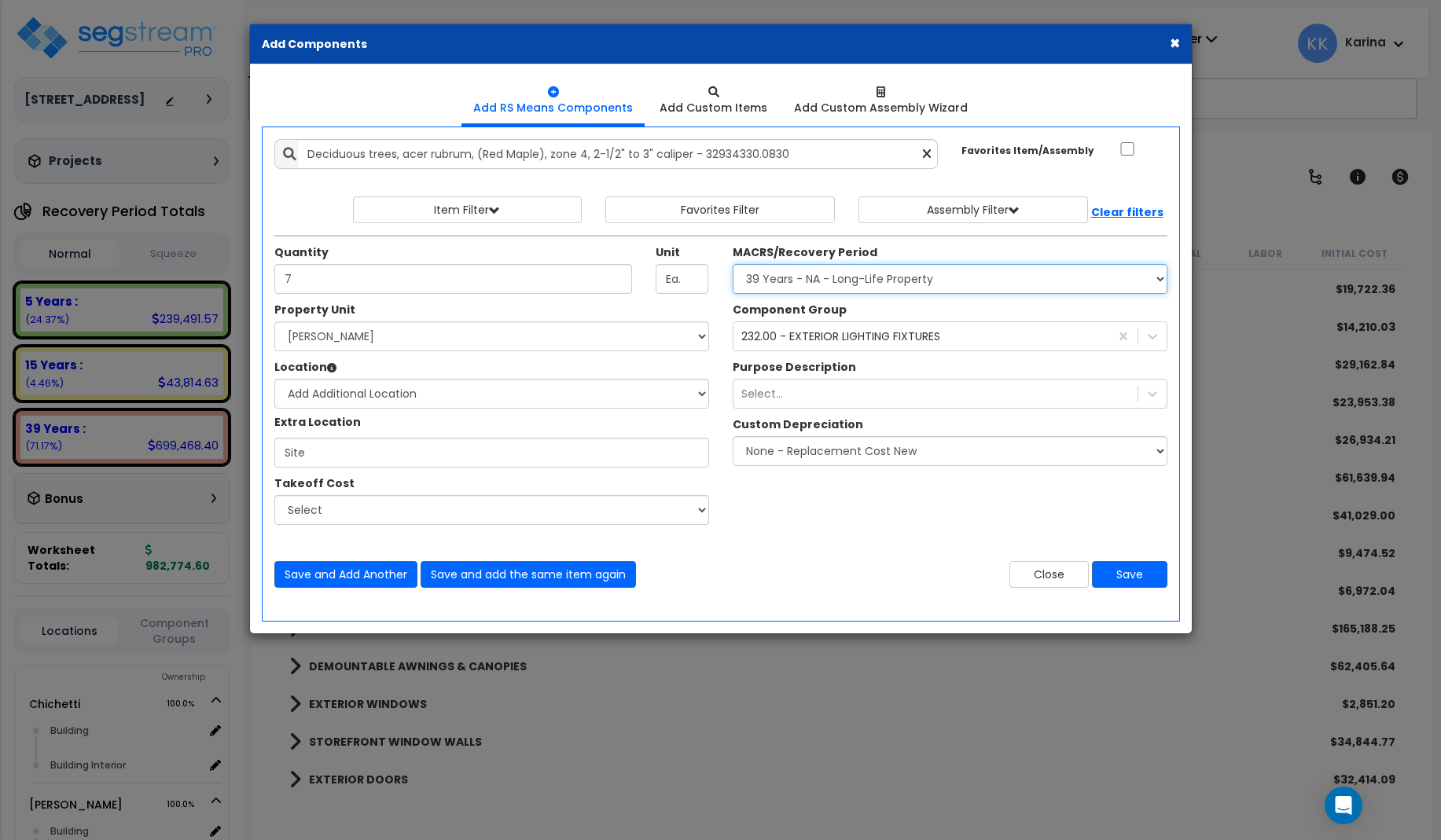
click at [732, 264] on select "Select MACRS/Recovery Period 5 Years - 57.0 - Distributive Trades & Services 5 …" at bounding box center [949, 278] width 434 height 30
select select "3666"
click option "15 Years - 00.3 - Land Improvements" at bounding box center [0, 0] width 0 height 0
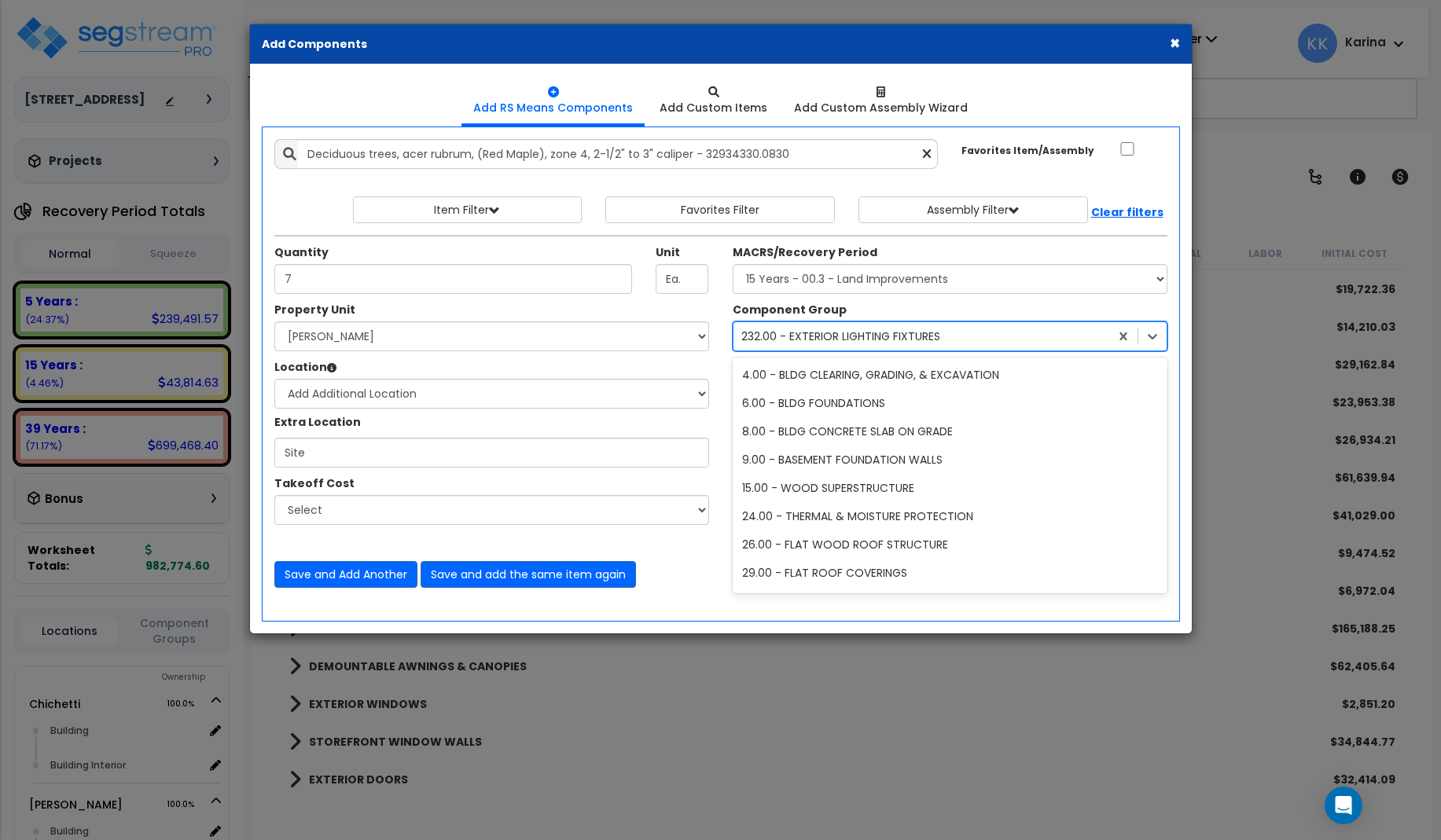
click at [831, 338] on div "232.00 - EXTERIOR LIGHTING FIXTURES" at bounding box center [840, 337] width 199 height 15
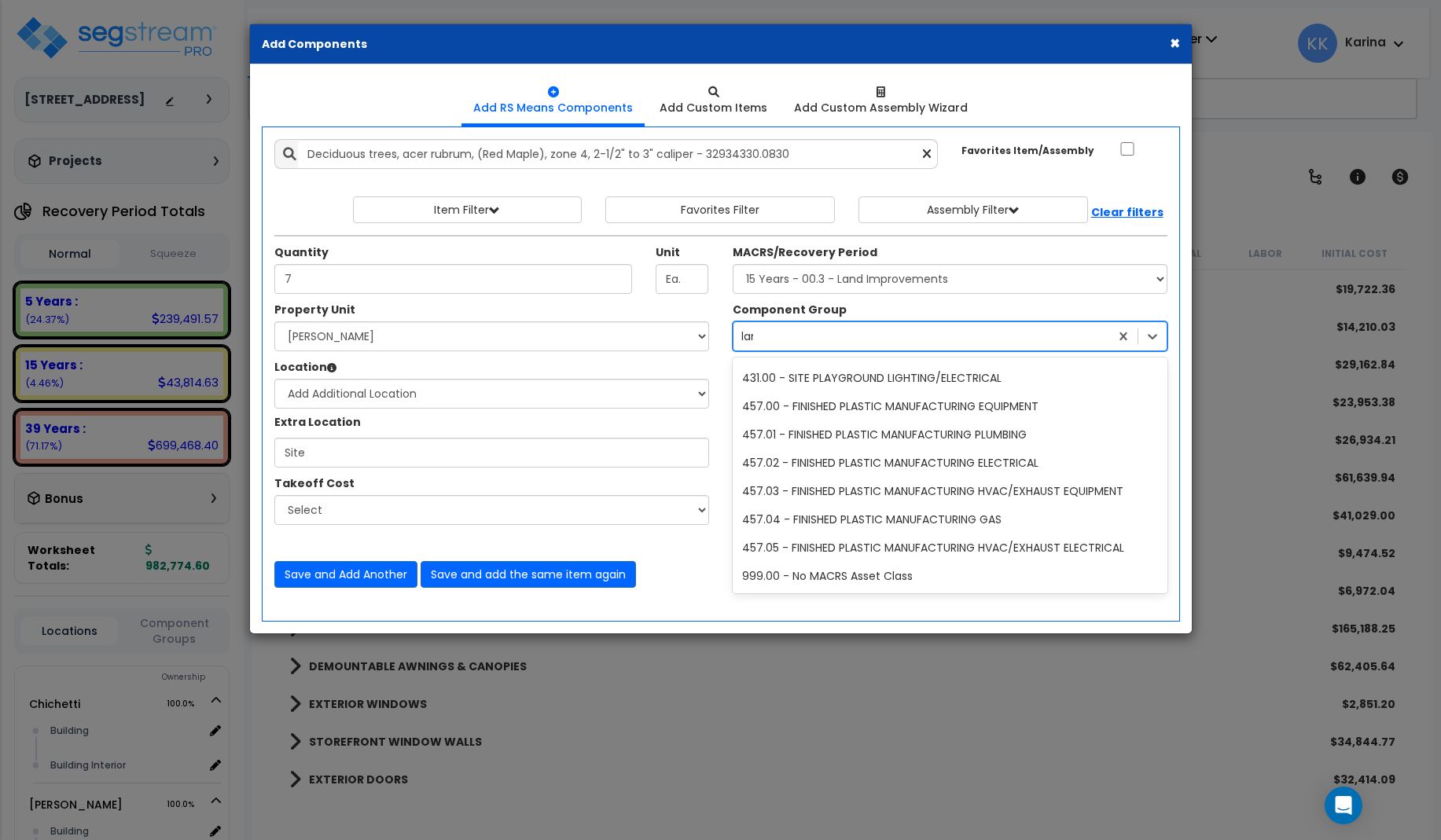
scroll to position [0, 0]
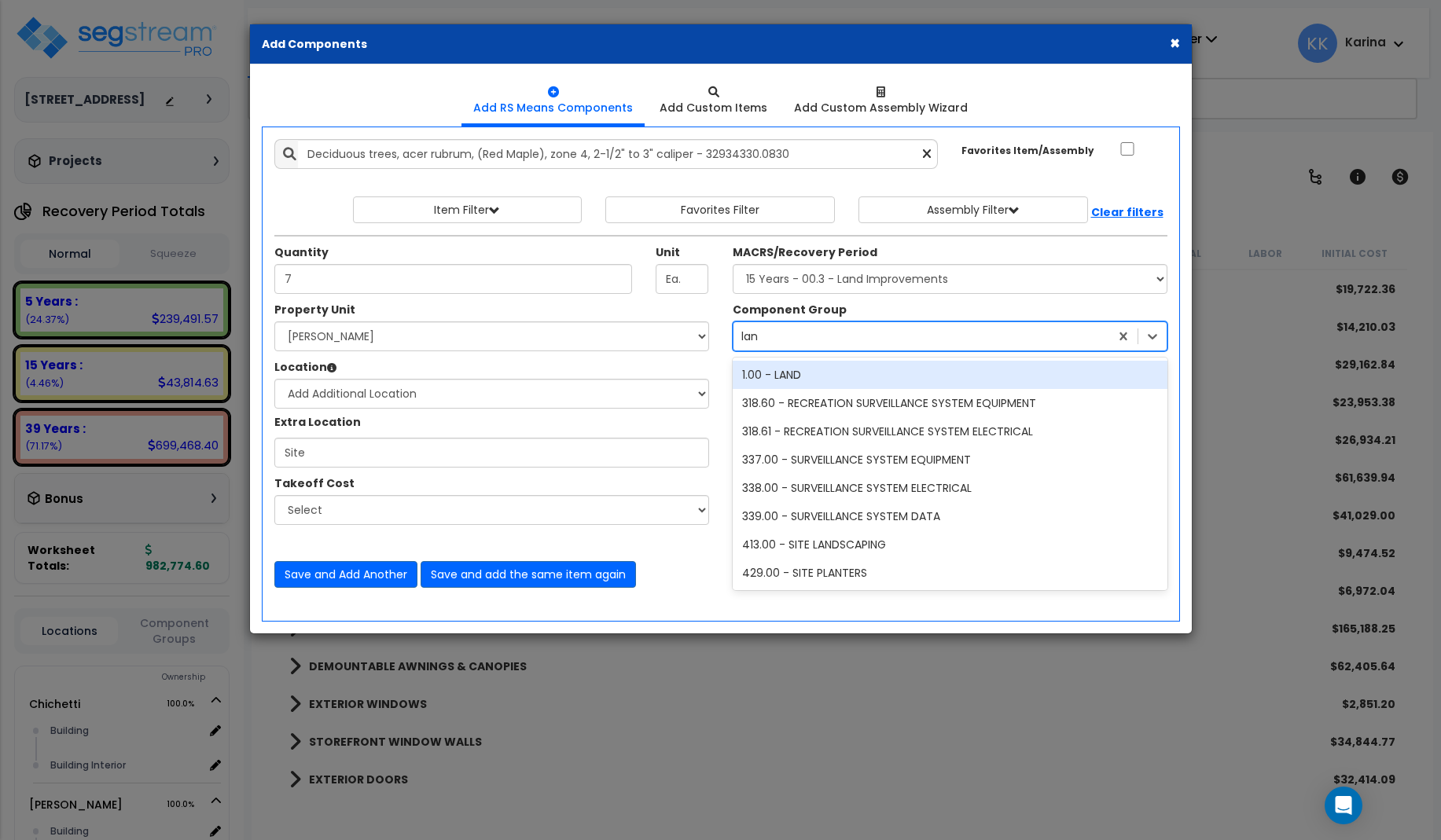
type input "land"
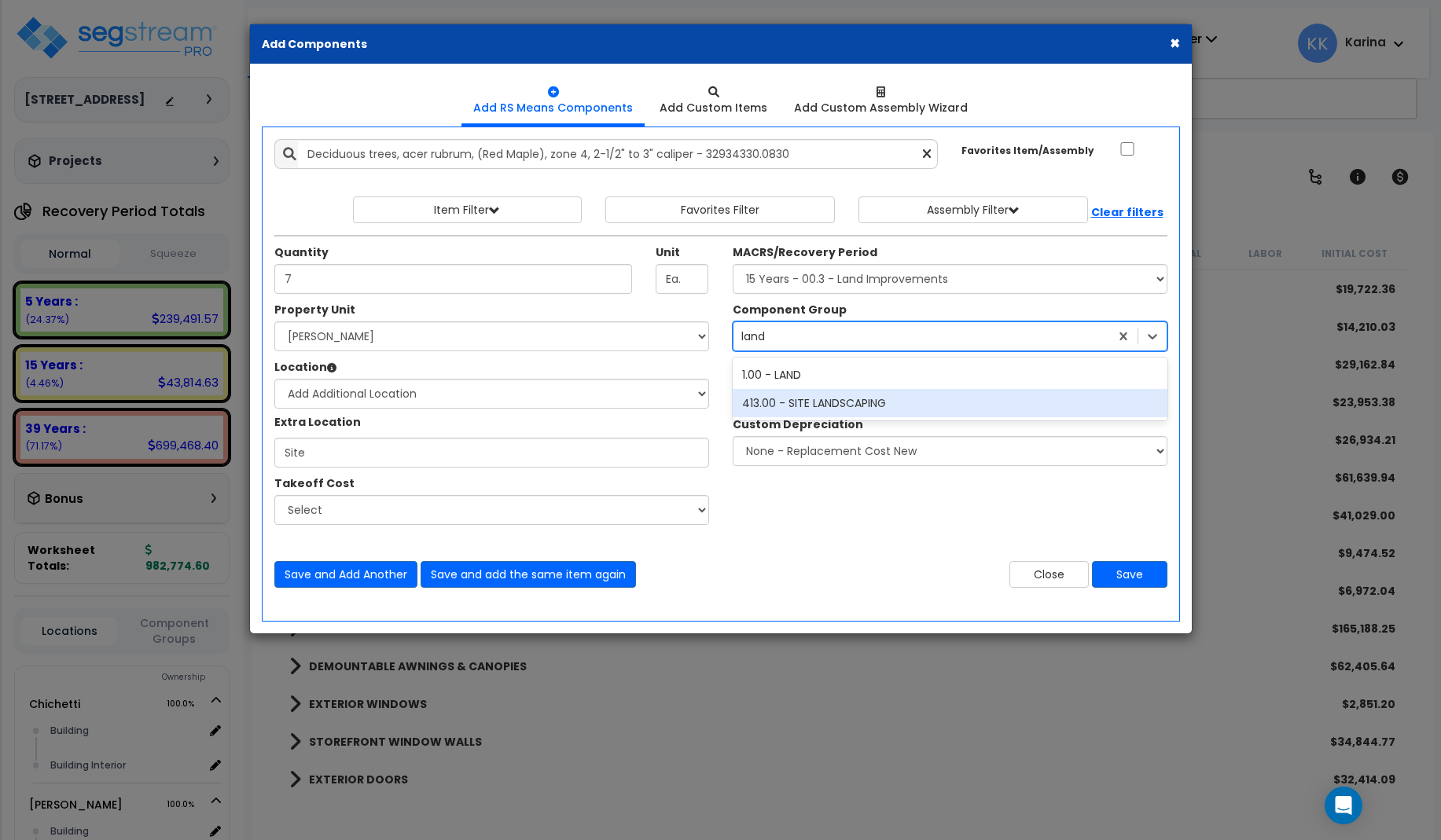
click at [833, 392] on div "413.00 - SITE LANDSCAPING" at bounding box center [949, 402] width 434 height 28
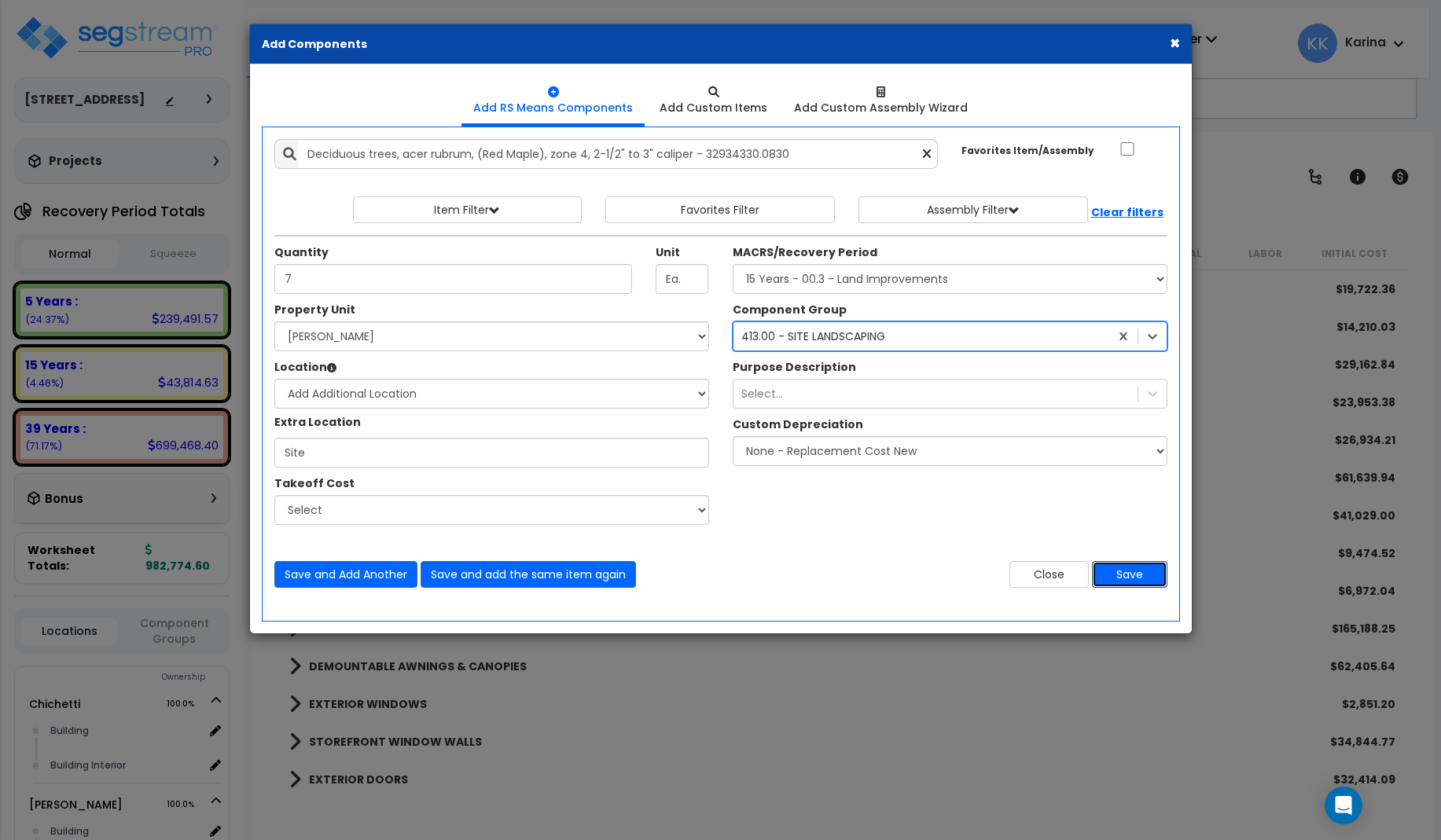
click at [1119, 567] on button "Save" at bounding box center [1129, 574] width 75 height 27
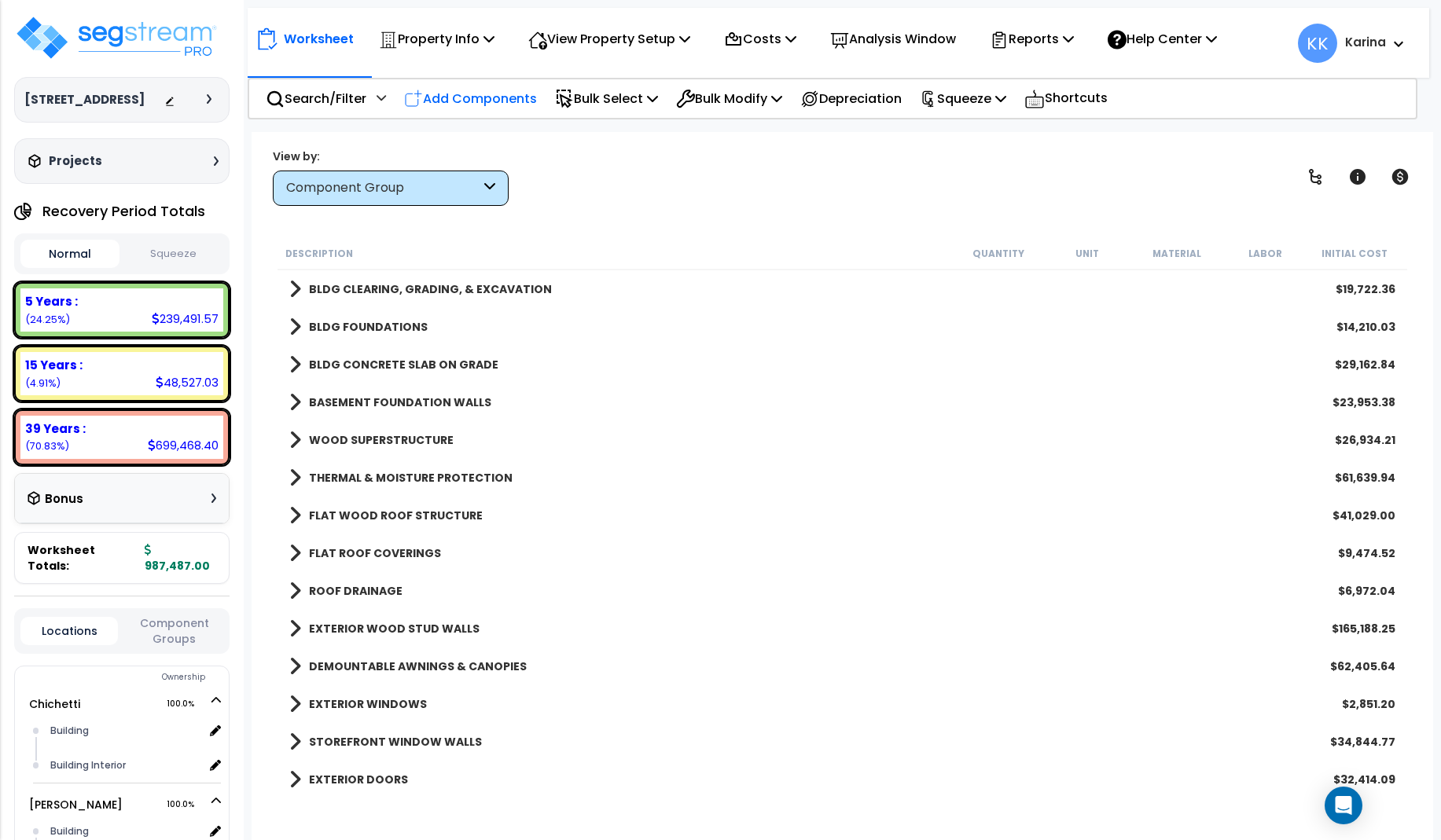
click at [511, 96] on p "Add Components" at bounding box center [470, 98] width 133 height 21
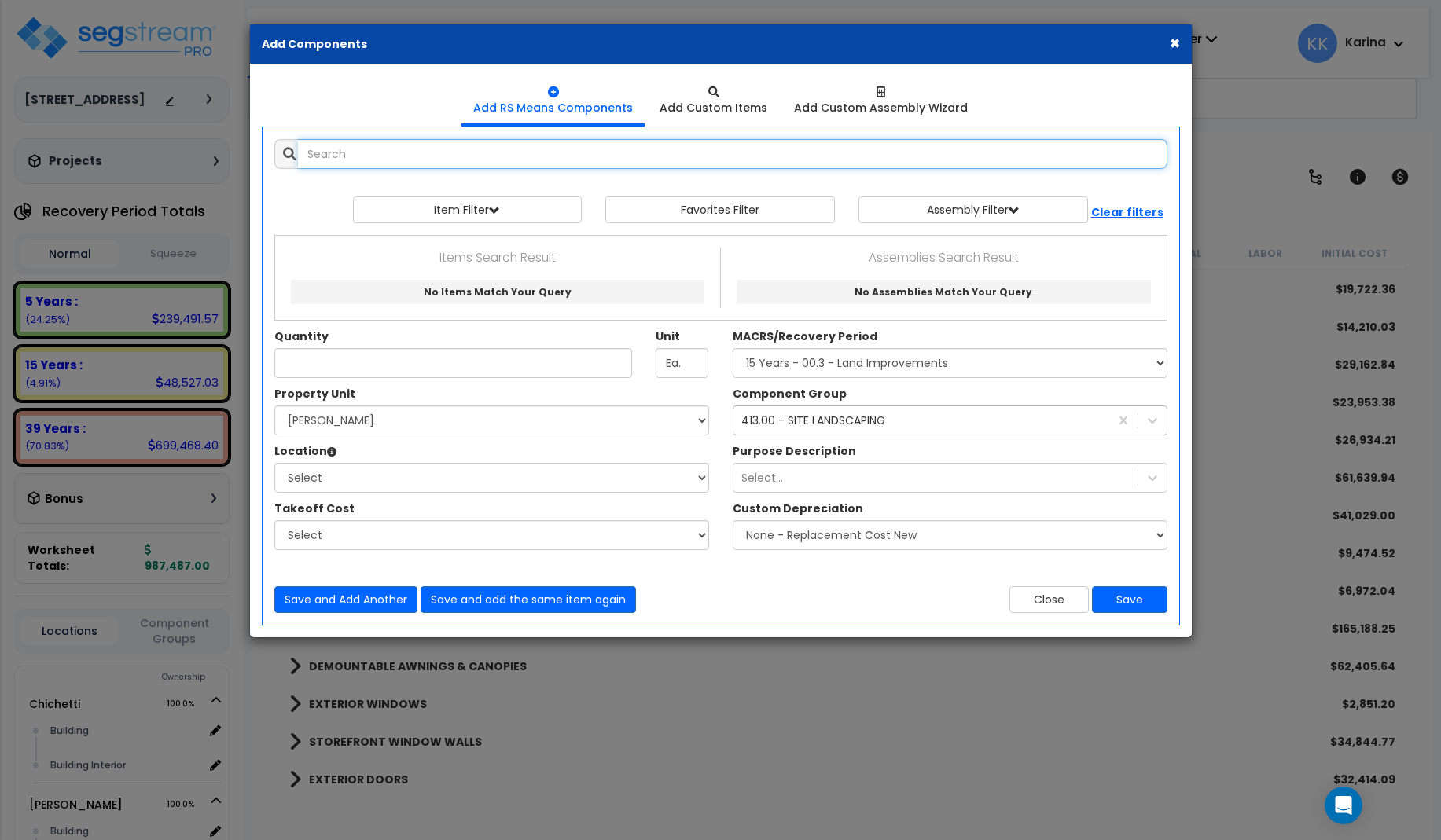
select select
click at [587, 147] on input "text" at bounding box center [732, 153] width 870 height 30
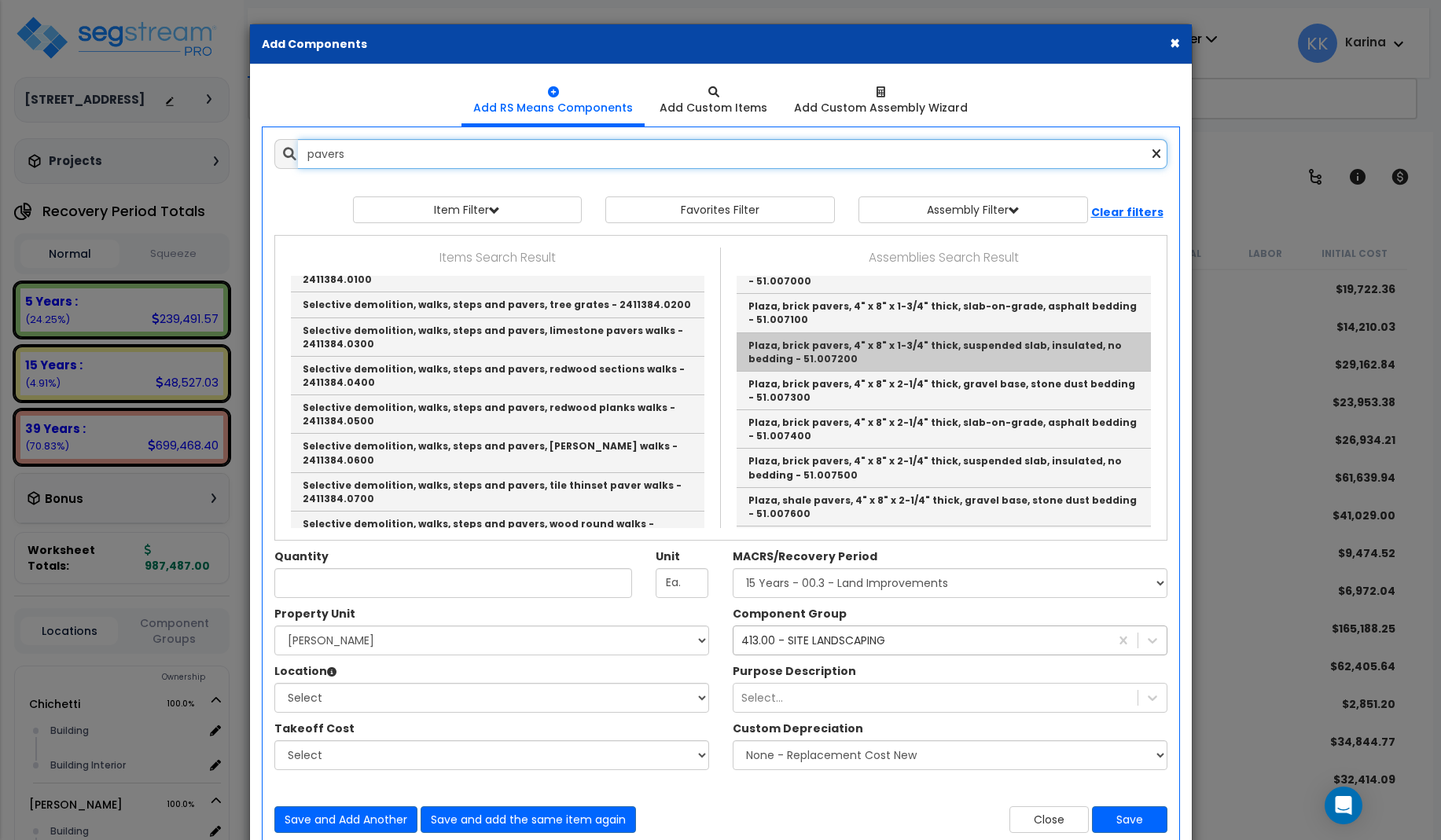
scroll to position [283, 0]
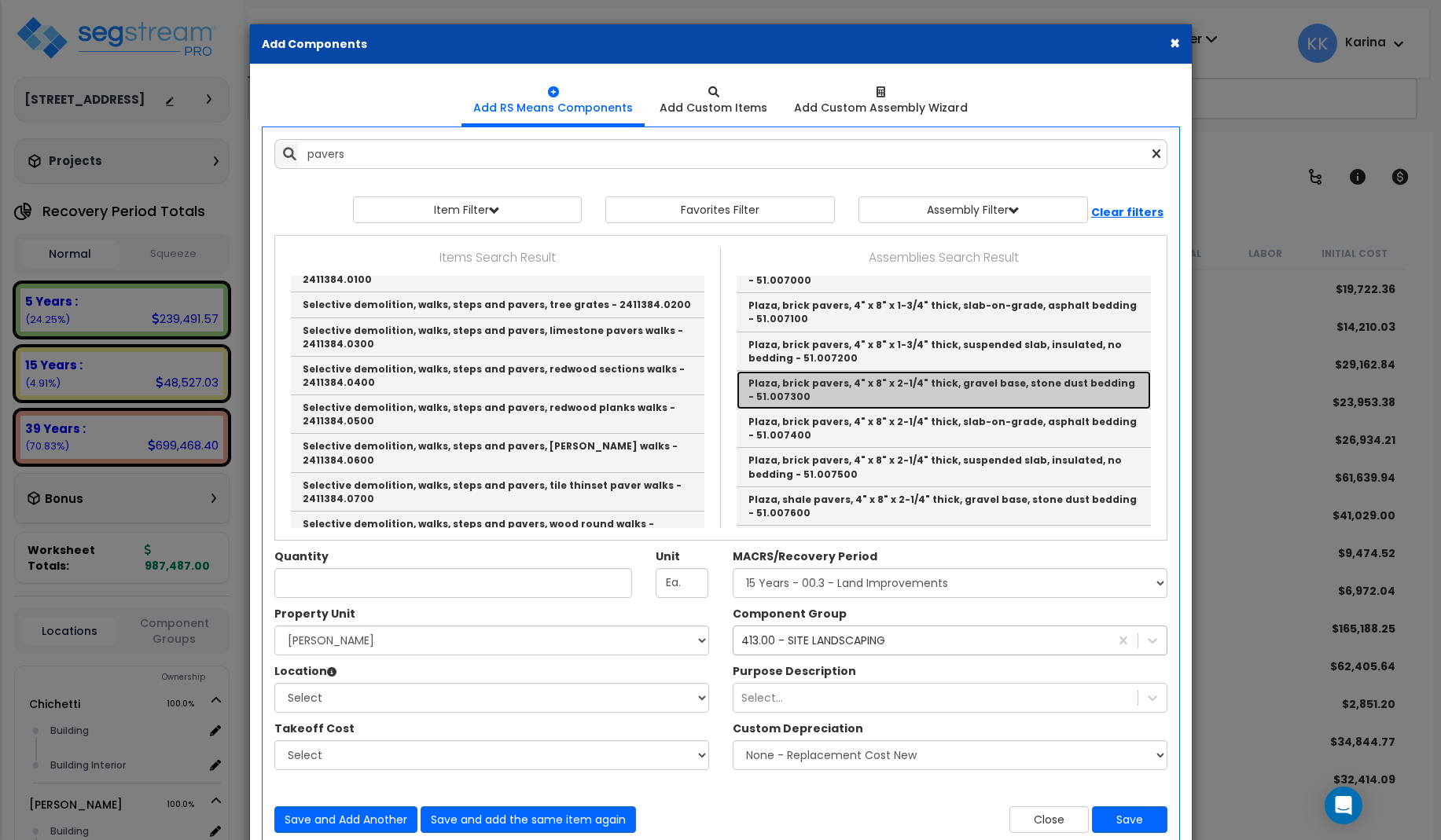
click at [793, 384] on link "Plaza, brick pavers, 4" x 8" x 2-1/4" thick, gravel base, stone dust bedding - …" at bounding box center [944, 390] width 415 height 39
type input "Plaza, brick pavers, 4" x 8" x 2-1/4" thick, gravel base, stone dust bedding - …"
type input "S.F."
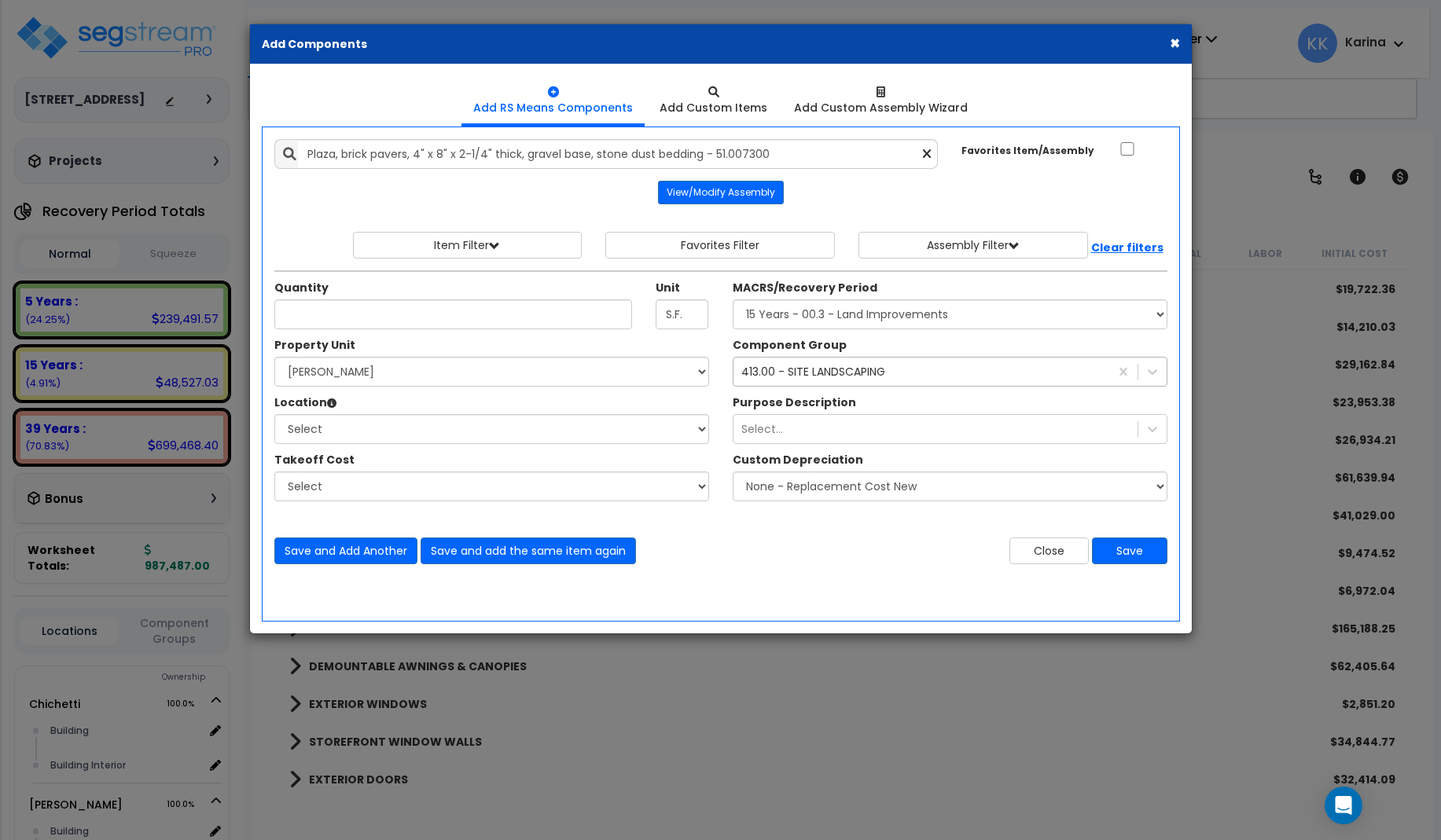
click at [91, 584] on div "× Add Components Add RS Means Components Add Custom Items Add Items" at bounding box center [720, 420] width 1441 height 840
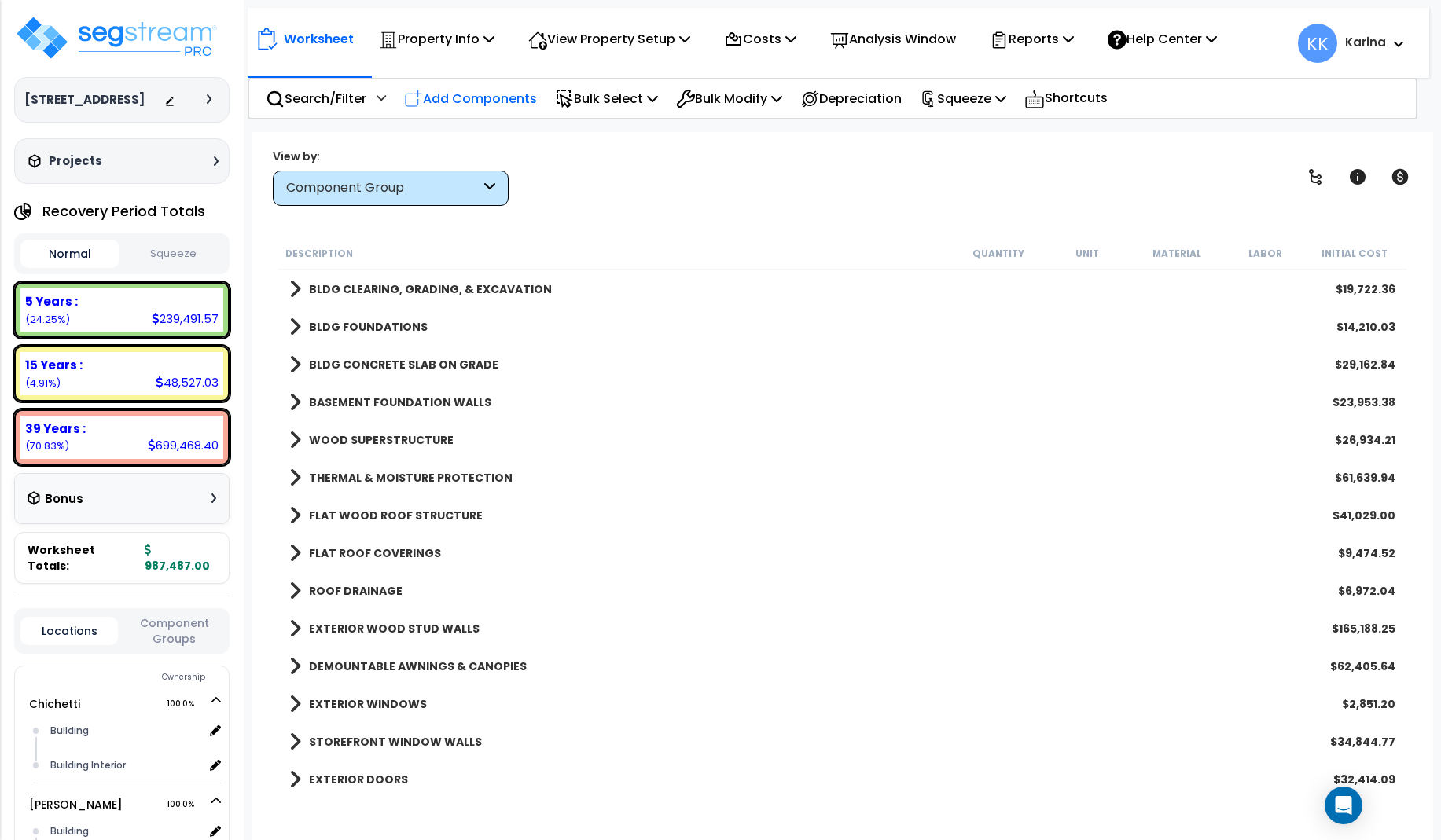
click at [521, 94] on p "Add Components" at bounding box center [470, 98] width 133 height 21
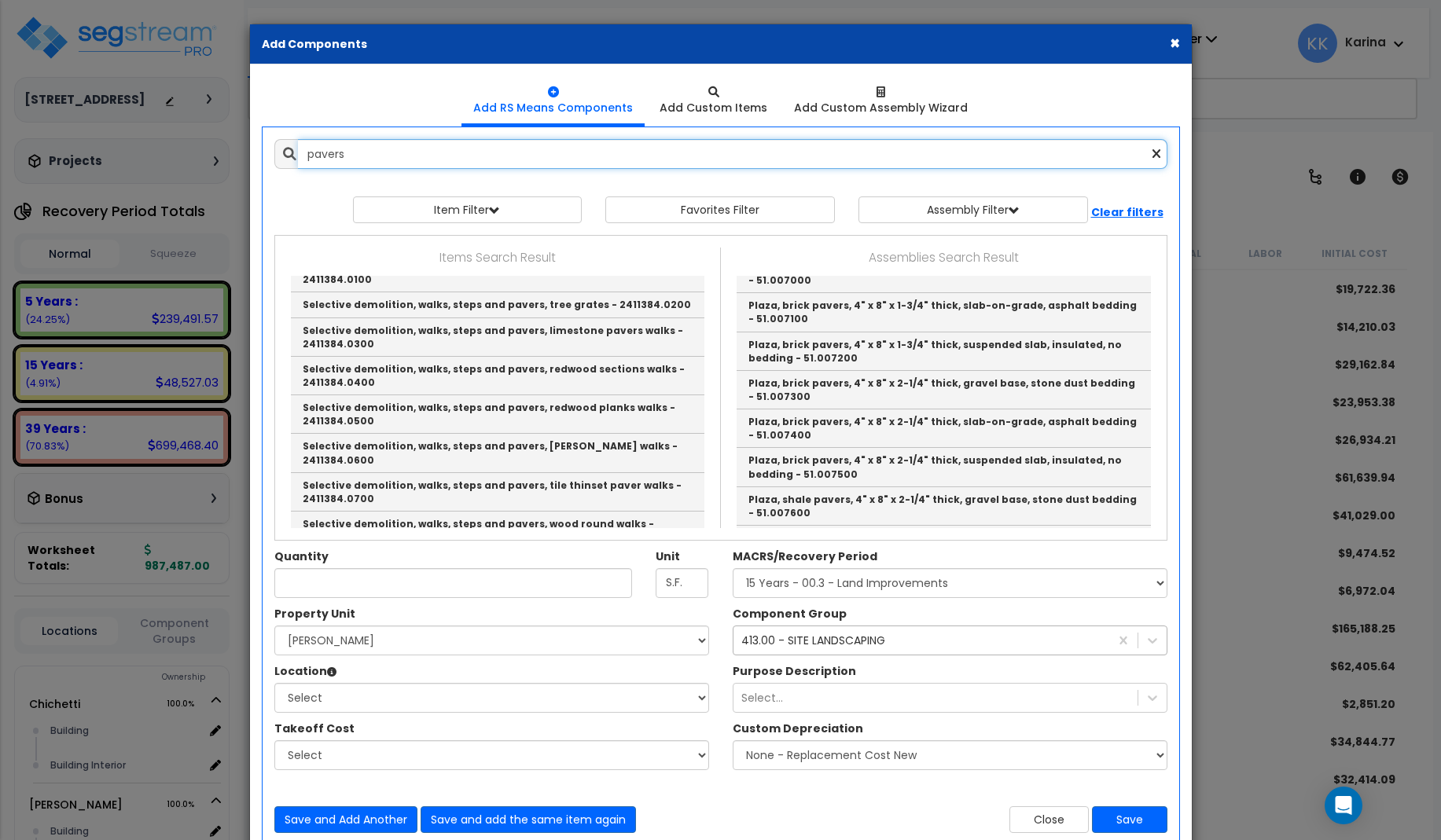
scroll to position [94, 0]
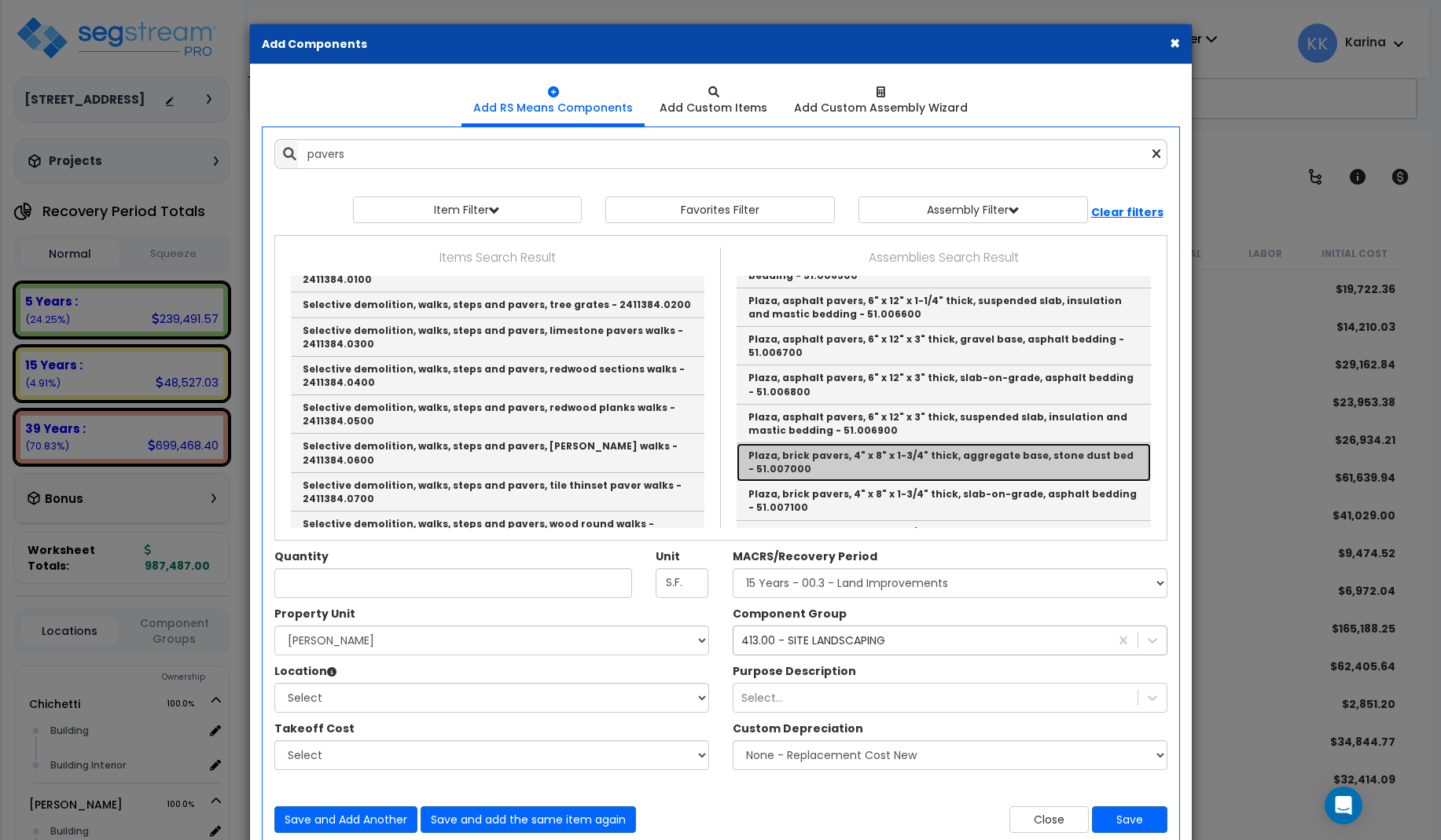
click at [805, 454] on link "Plaza, brick pavers, 4" x 8" x 1-3/4" thick, aggregate base, stone dust bed - 5…" at bounding box center [944, 462] width 415 height 39
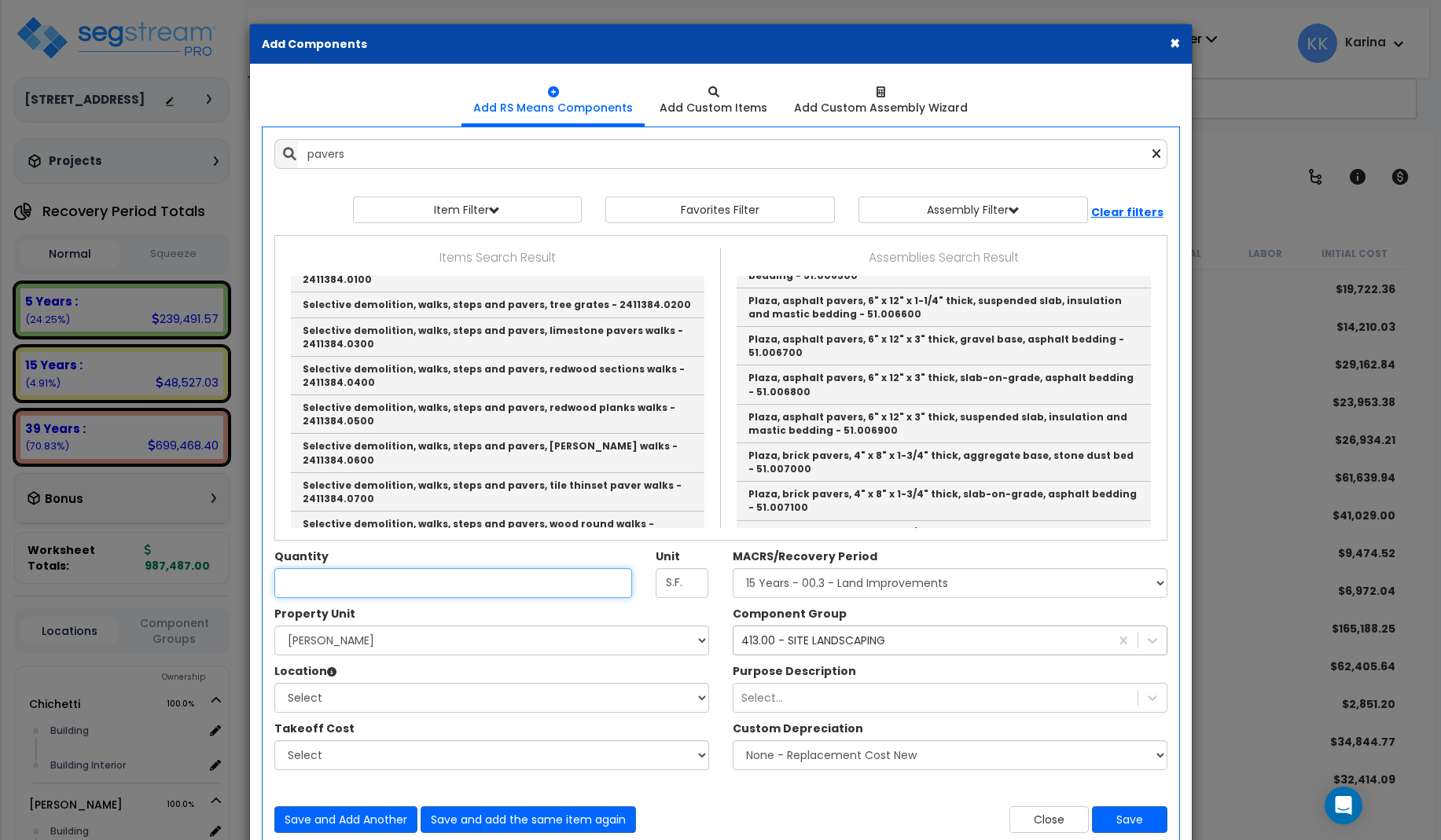
type input "Plaza, brick pavers, 4" x 8" x 1-3/4" thick, aggregate base, stone dust bed - 5…"
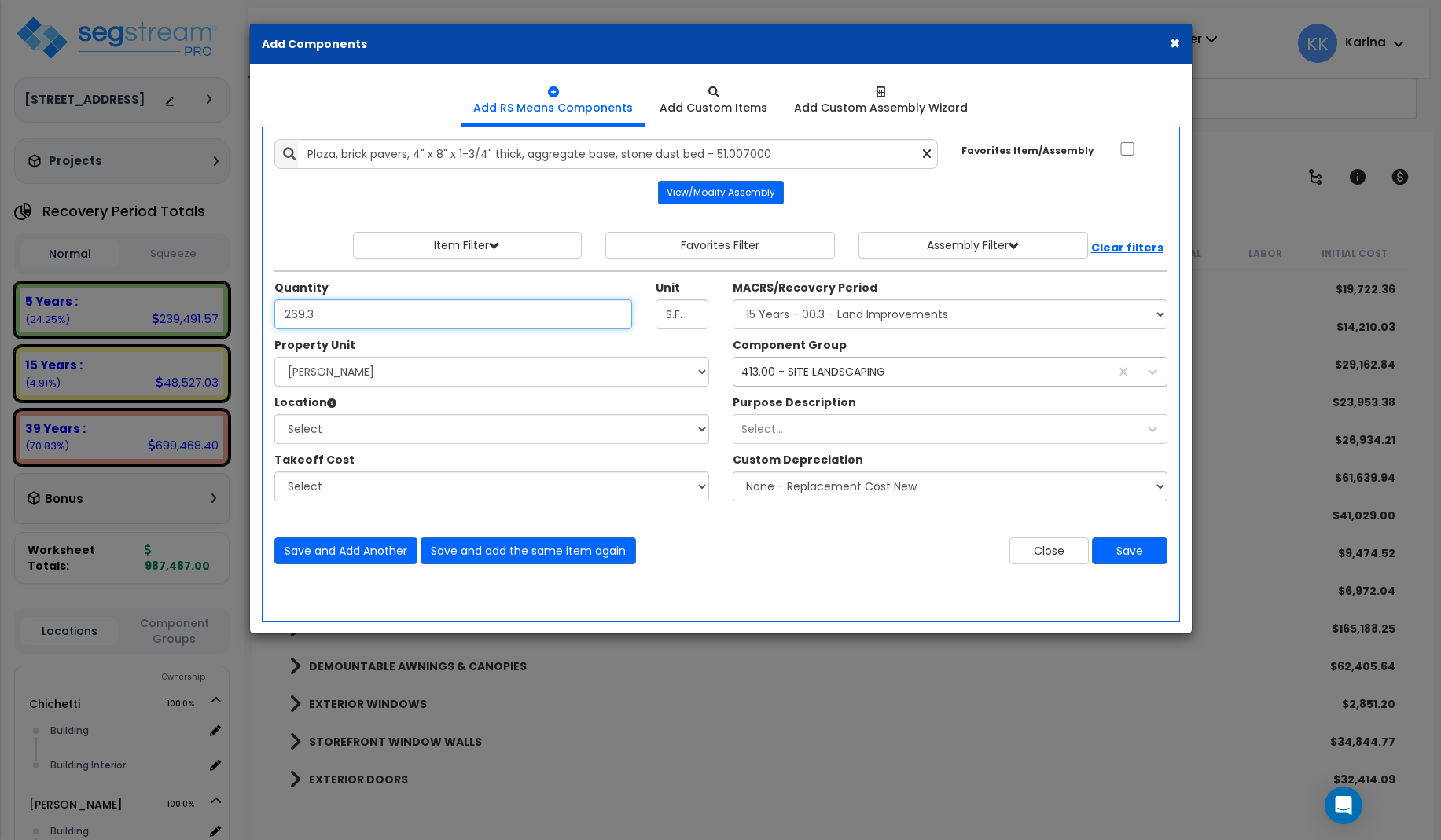
type input "269.3"
click at [274, 357] on select "Select [PERSON_NAME] Site Improvements" at bounding box center [491, 372] width 434 height 30
select select "168457"
click option "Chichetti" at bounding box center [0, 0] width 0 height 0
click at [274, 414] on select "Select Building Building Interior Add Additional Location" at bounding box center [491, 429] width 434 height 30
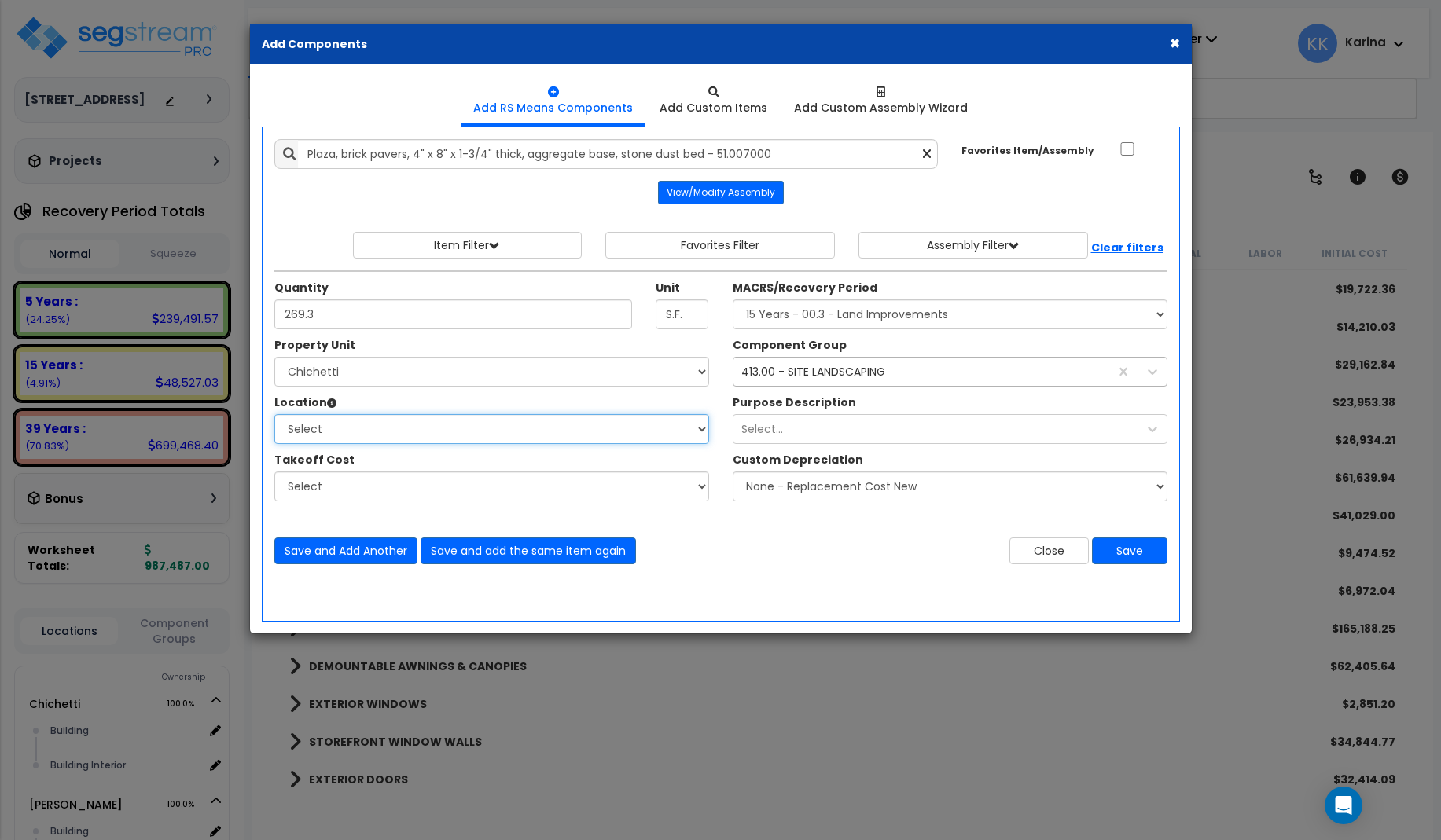
select select "Others"
click option "Add Additional Location" at bounding box center [0, 0] width 0 height 0
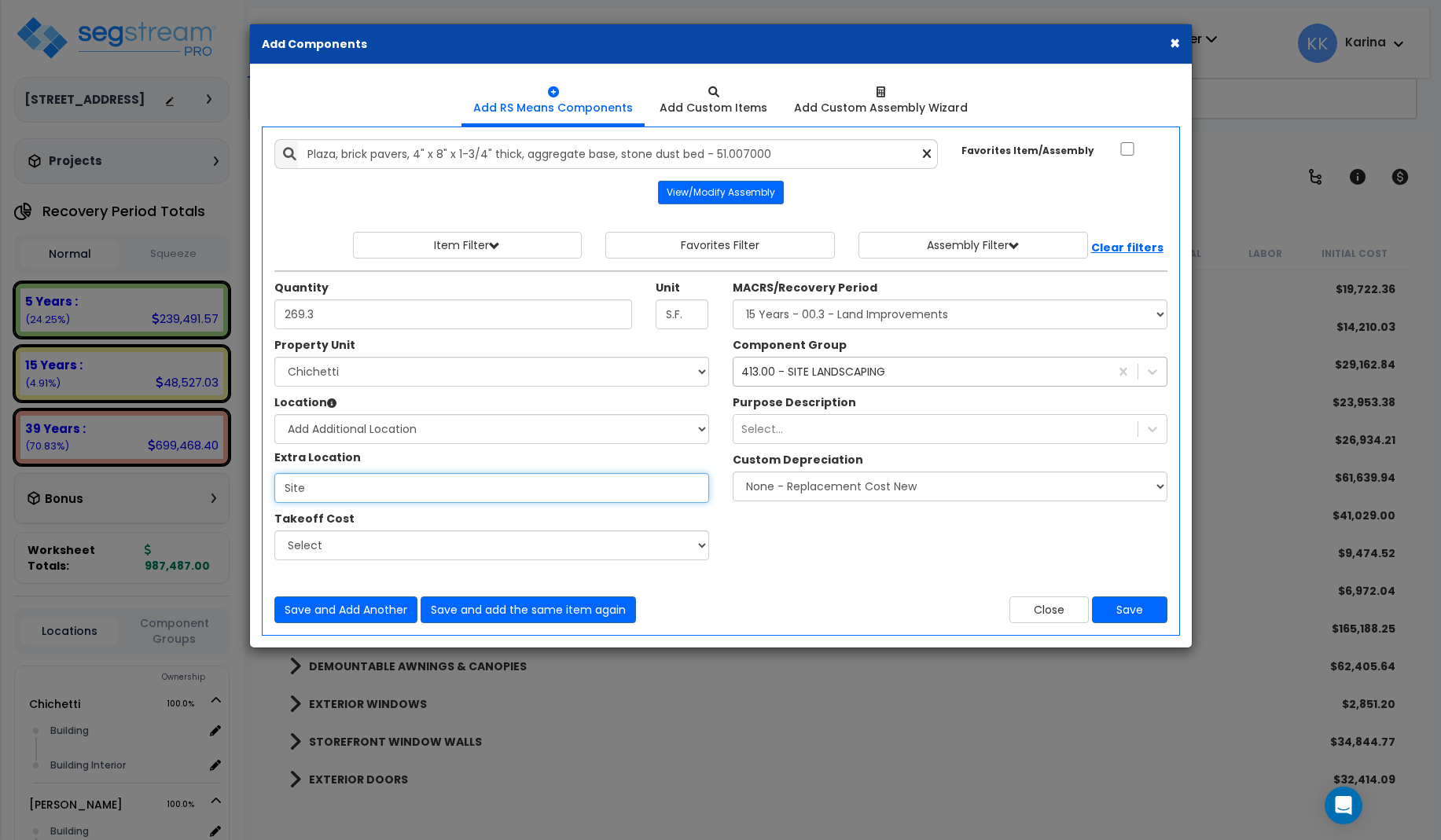
click at [324, 485] on input "Site" at bounding box center [491, 487] width 434 height 30
type input "Site"
click at [732, 300] on select "Select MACRS/Recovery Period 5 Years - 57.0 - Distributive Trades & Services 5 …" at bounding box center [949, 314] width 434 height 30
select select "3666"
click option "15 Years - 00.3 - Land Improvements" at bounding box center [0, 0] width 0 height 0
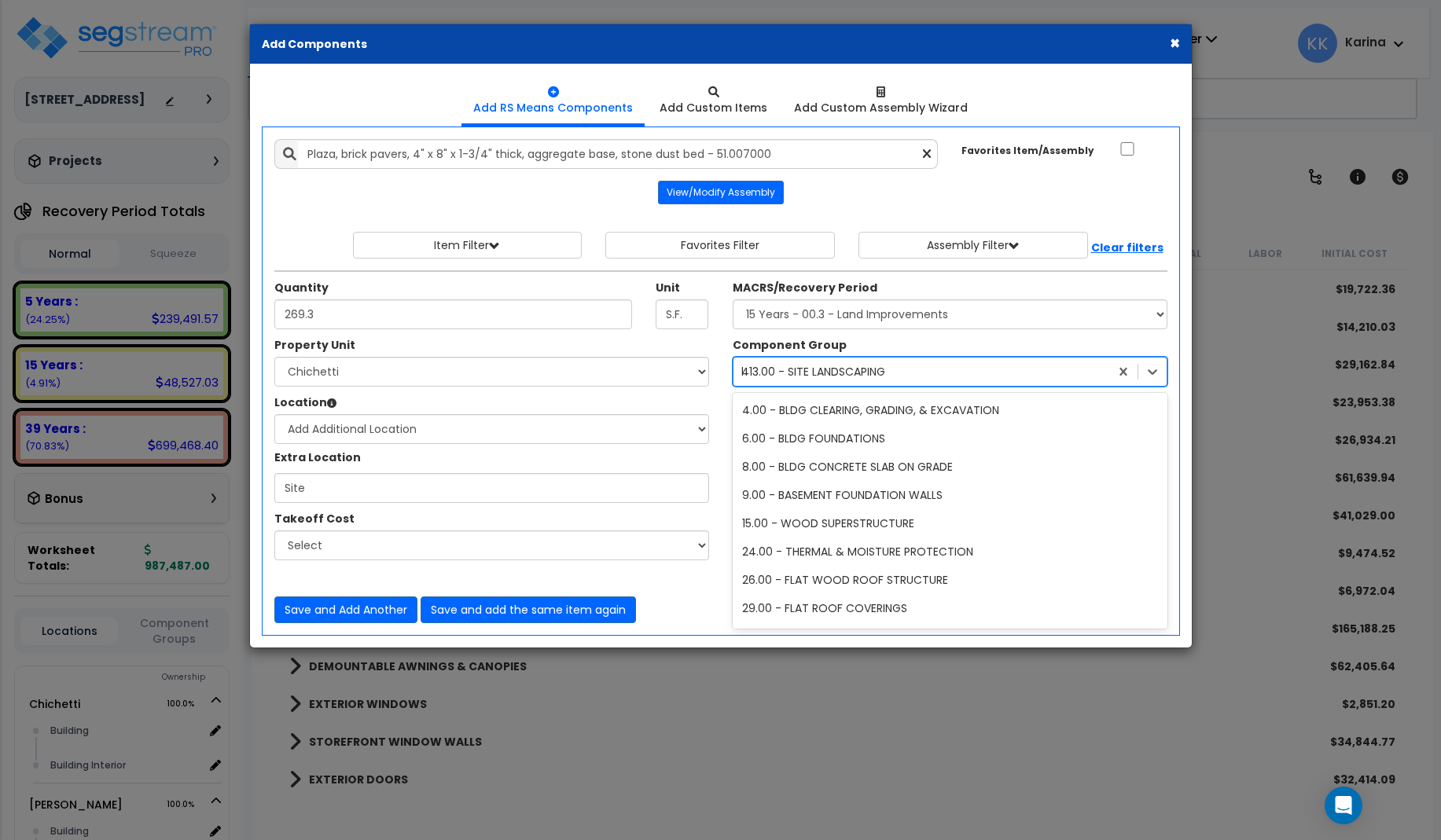
click at [840, 368] on div "413.00 - SITE LANDSCAPING" at bounding box center [813, 372] width 144 height 15
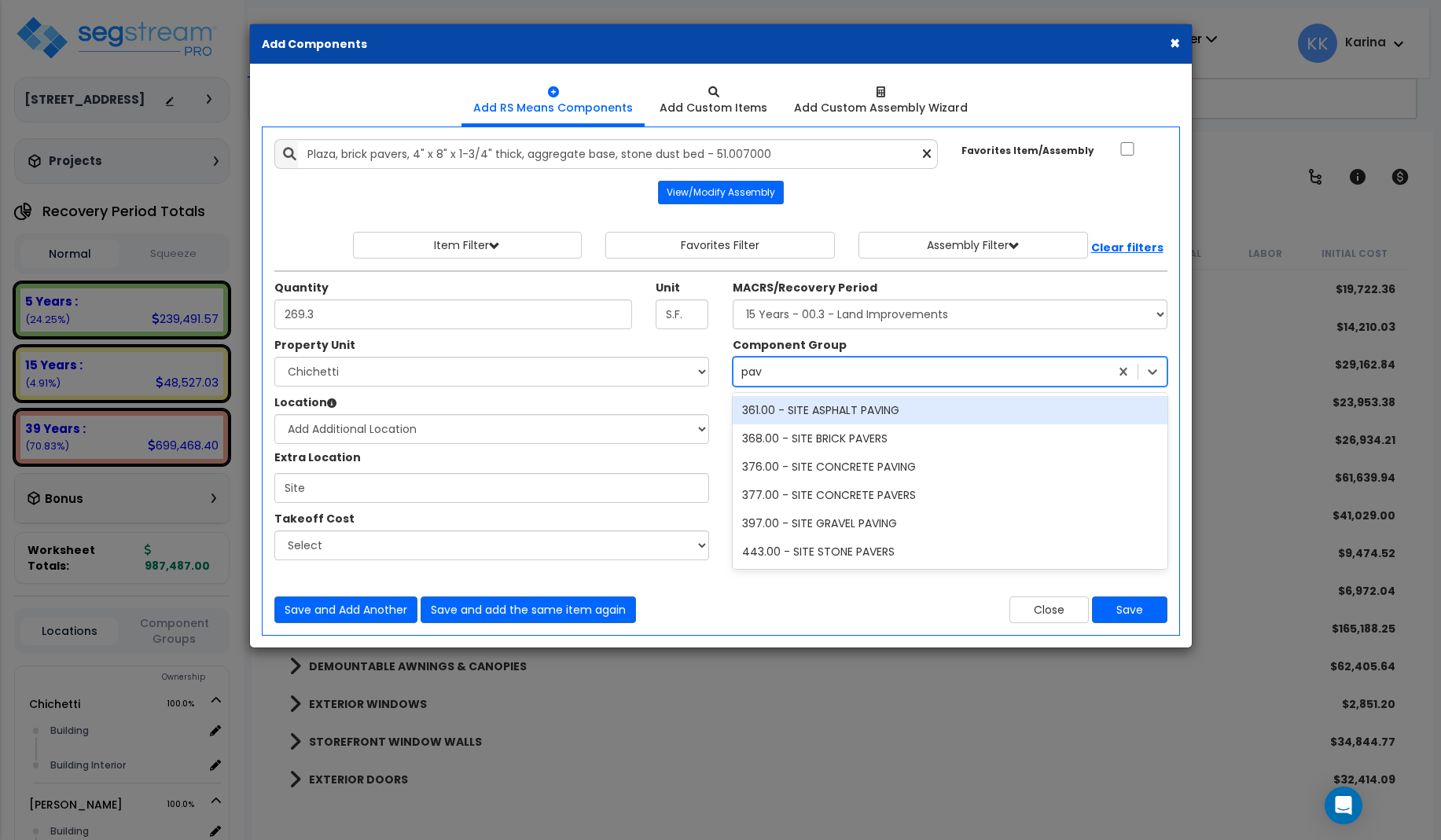
scroll to position [0, 0]
type input "paver"
click at [844, 410] on div "368.00 - SITE BRICK PAVERS" at bounding box center [949, 409] width 434 height 28
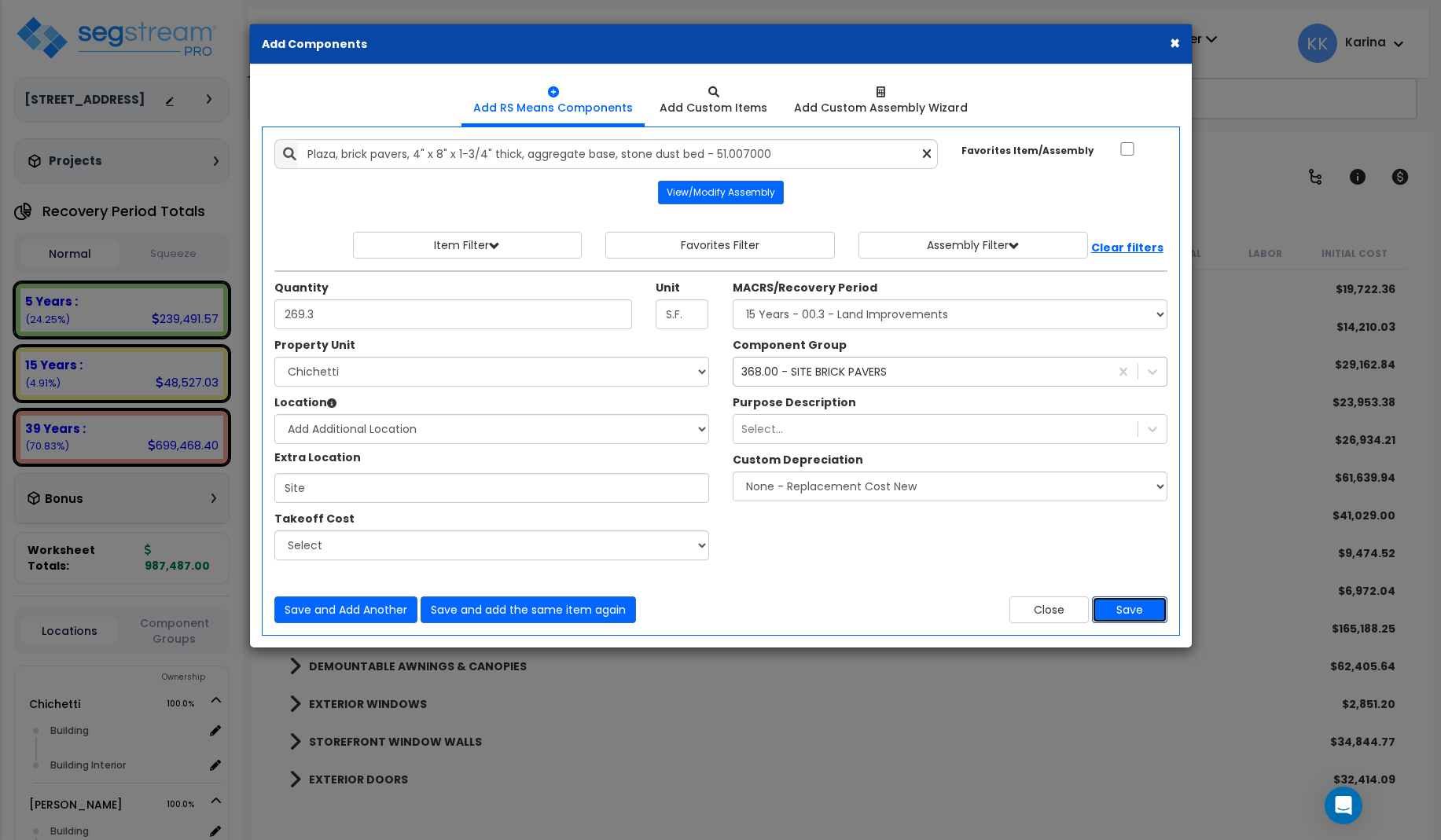
click at [1137, 612] on button "Save" at bounding box center [1129, 609] width 75 height 27
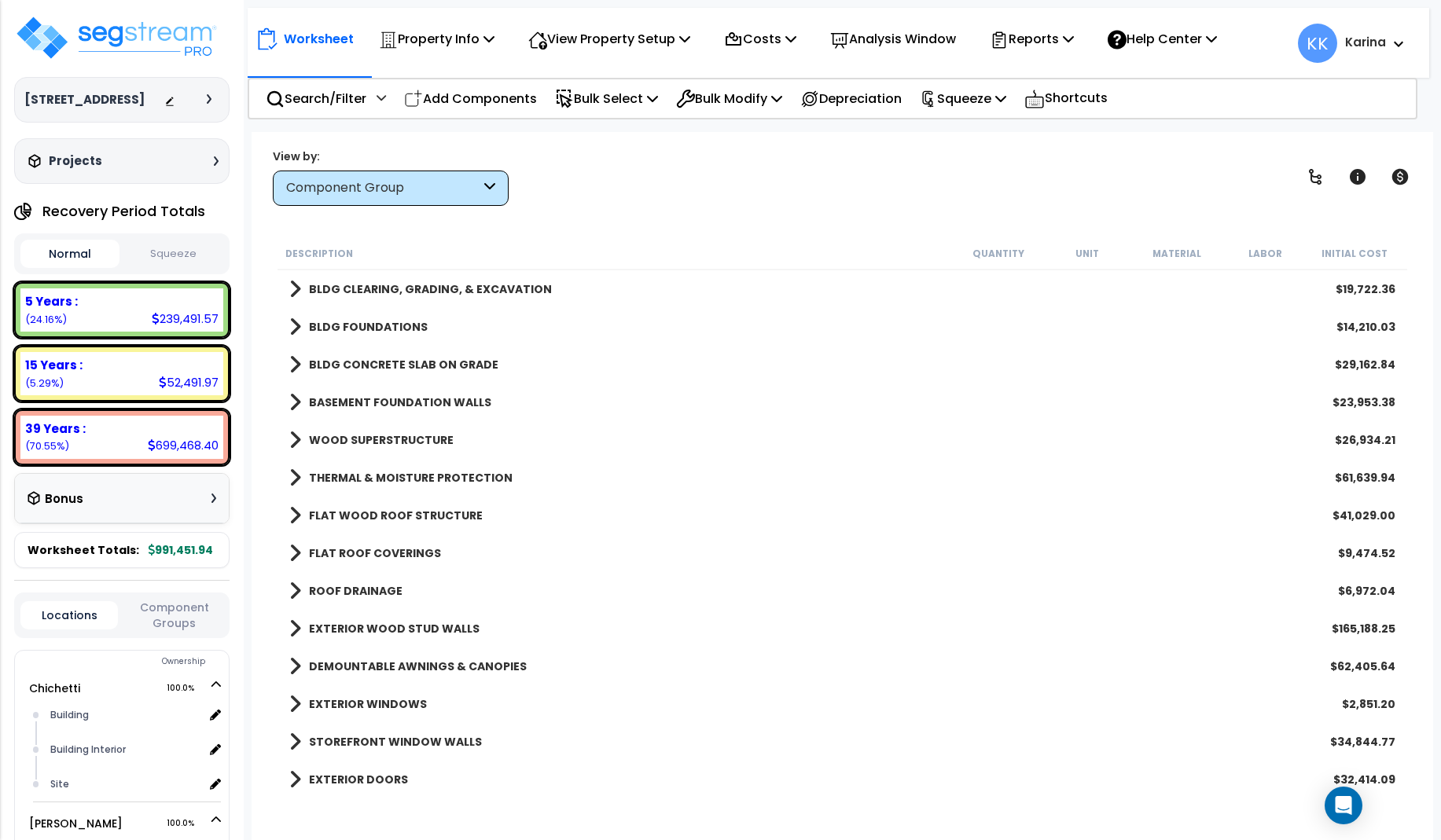
click at [595, 550] on div "FLAT ROOF COVERINGS $9,474.52" at bounding box center [841, 553] width 1121 height 38
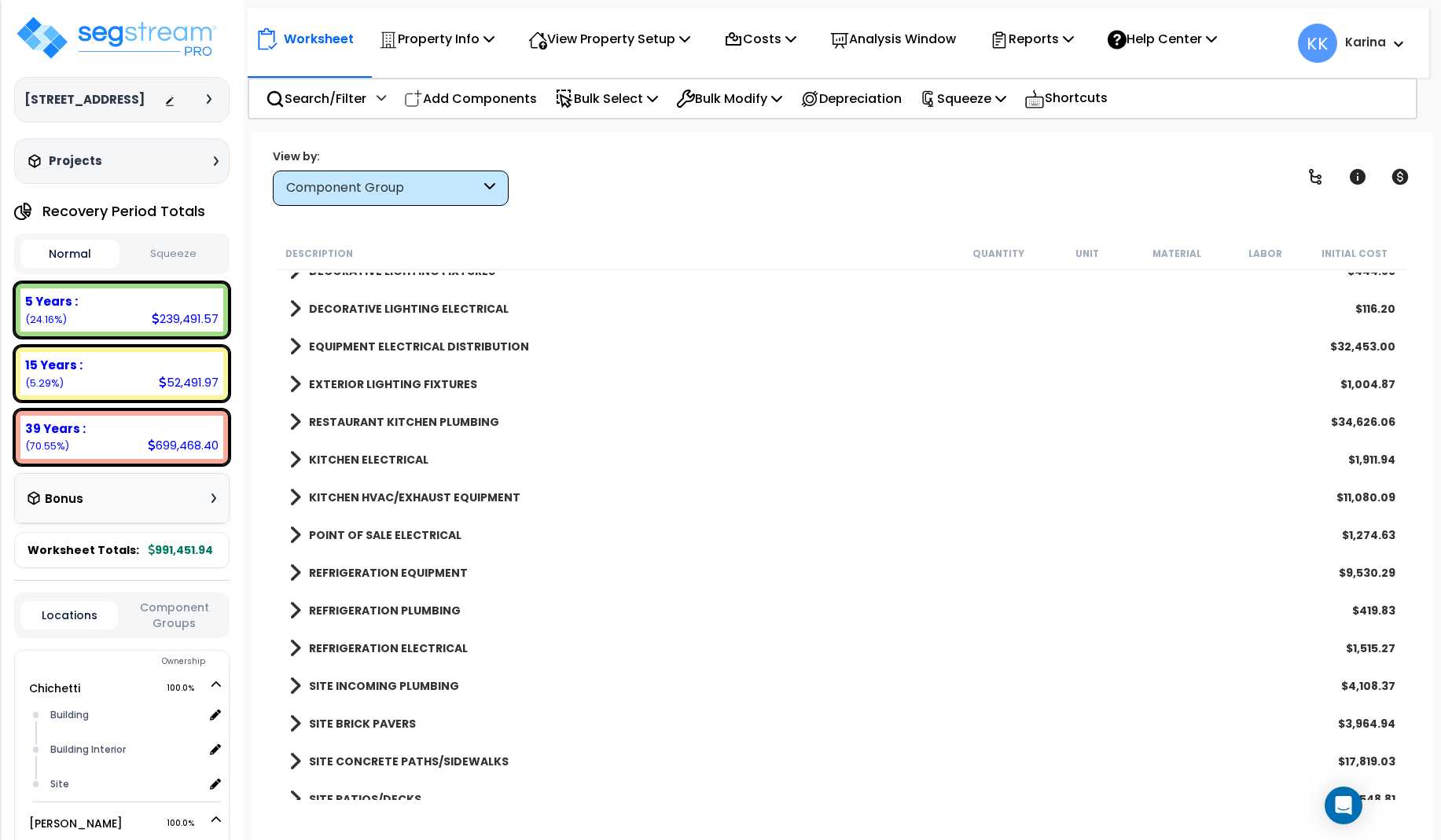
scroll to position [1337, 0]
click at [290, 384] on span at bounding box center [296, 385] width 12 height 22
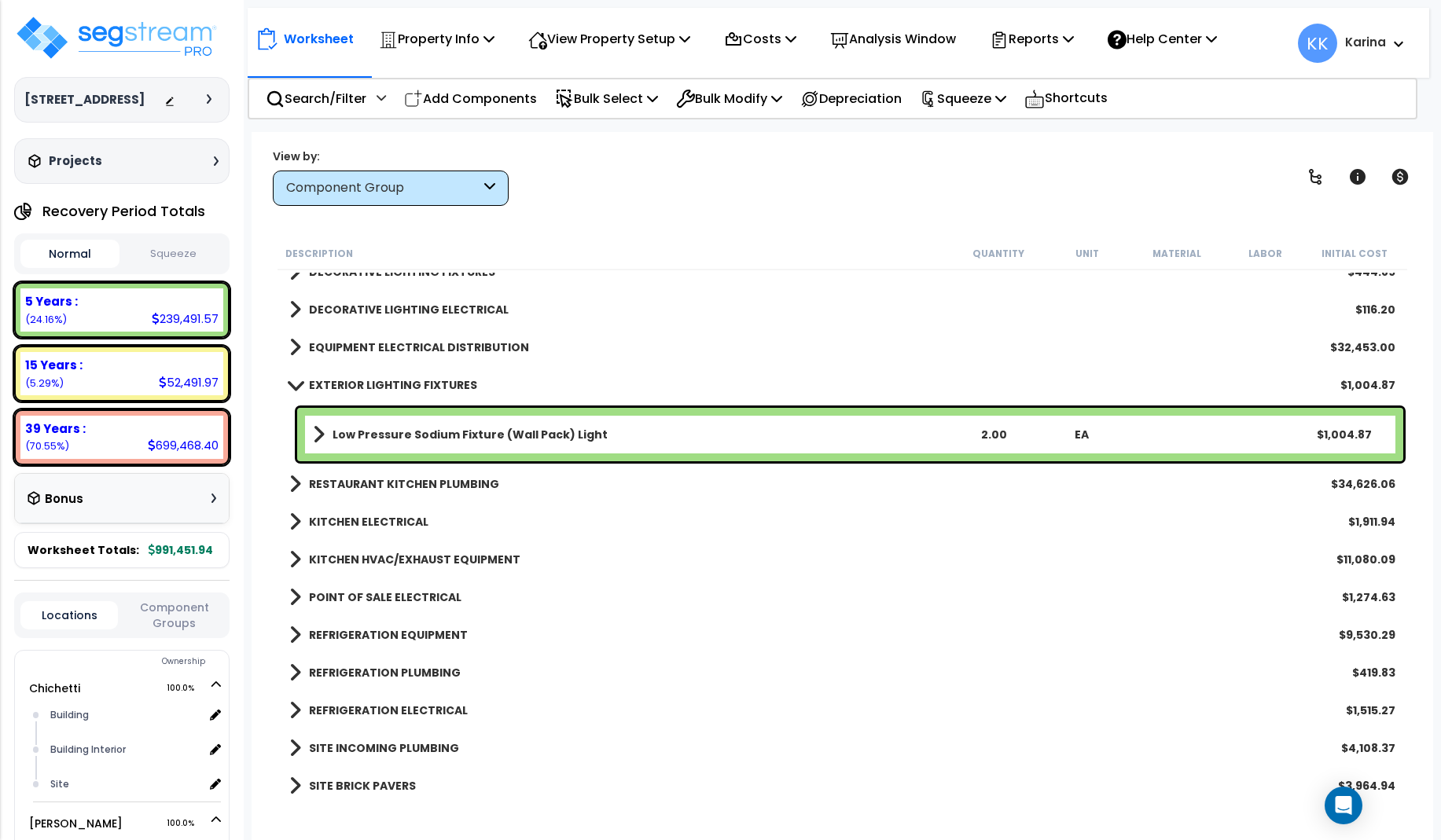
click at [453, 437] on b "Low Pressure Sodium Fixture (Wall Pack) Light" at bounding box center [469, 434] width 275 height 15
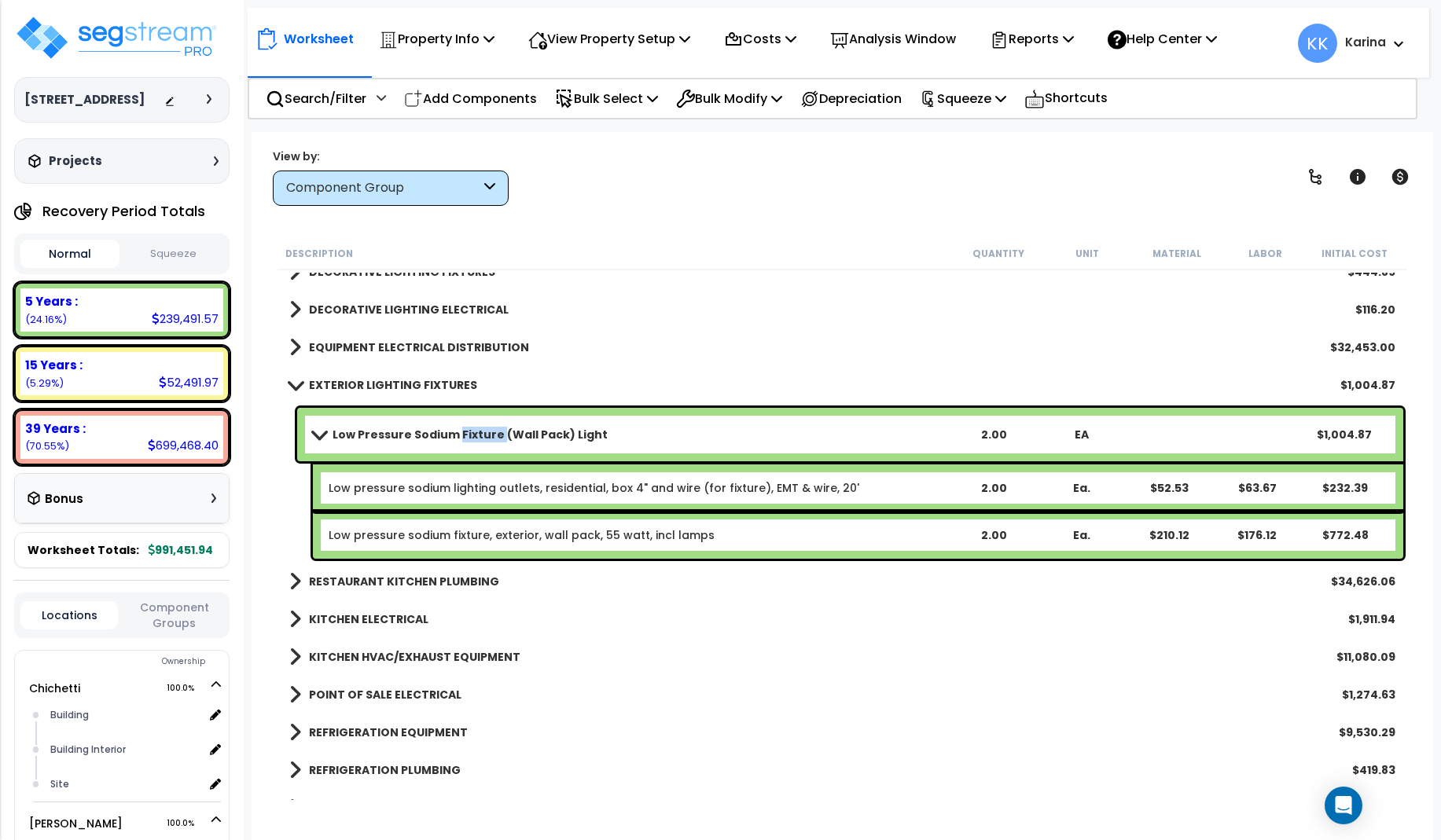
click at [453, 437] on b "Low Pressure Sodium Fixture (Wall Pack) Light" at bounding box center [469, 434] width 275 height 15
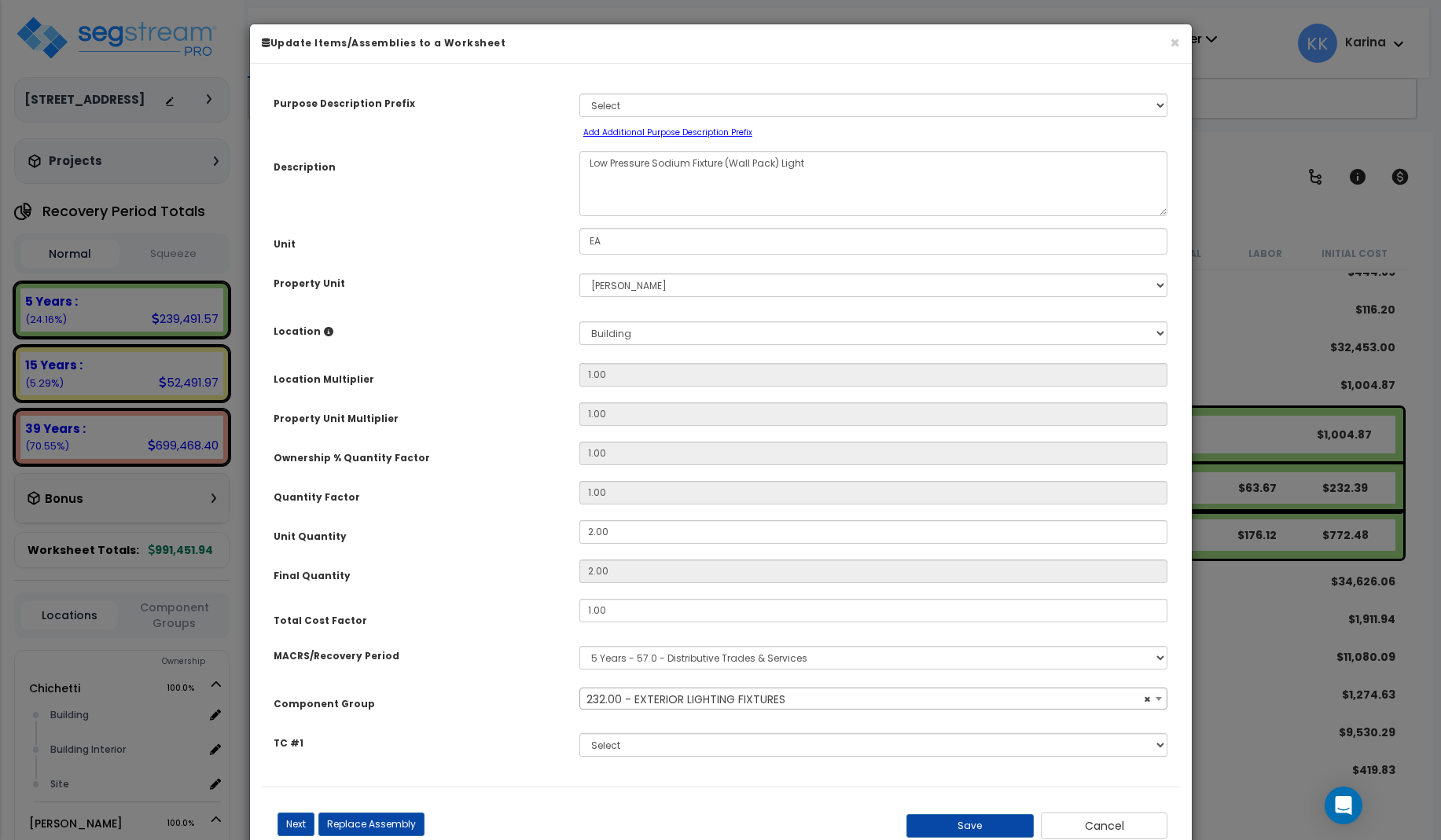
select select "57036"
drag, startPoint x: 617, startPoint y: 531, endPoint x: 550, endPoint y: 526, distance: 67.2
click at [579, 526] on input "2.00" at bounding box center [873, 532] width 589 height 24
type input "5"
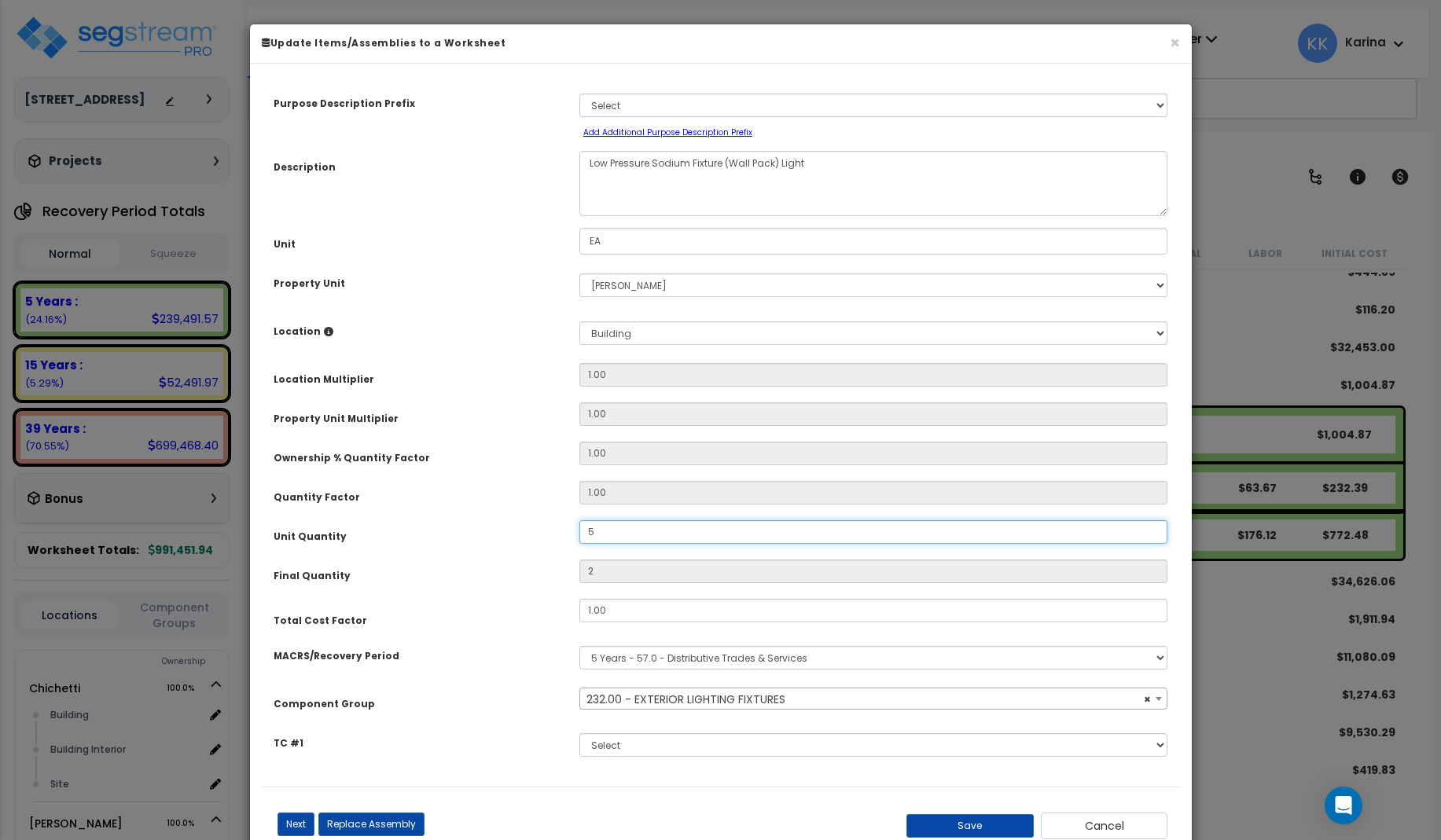
type input "5"
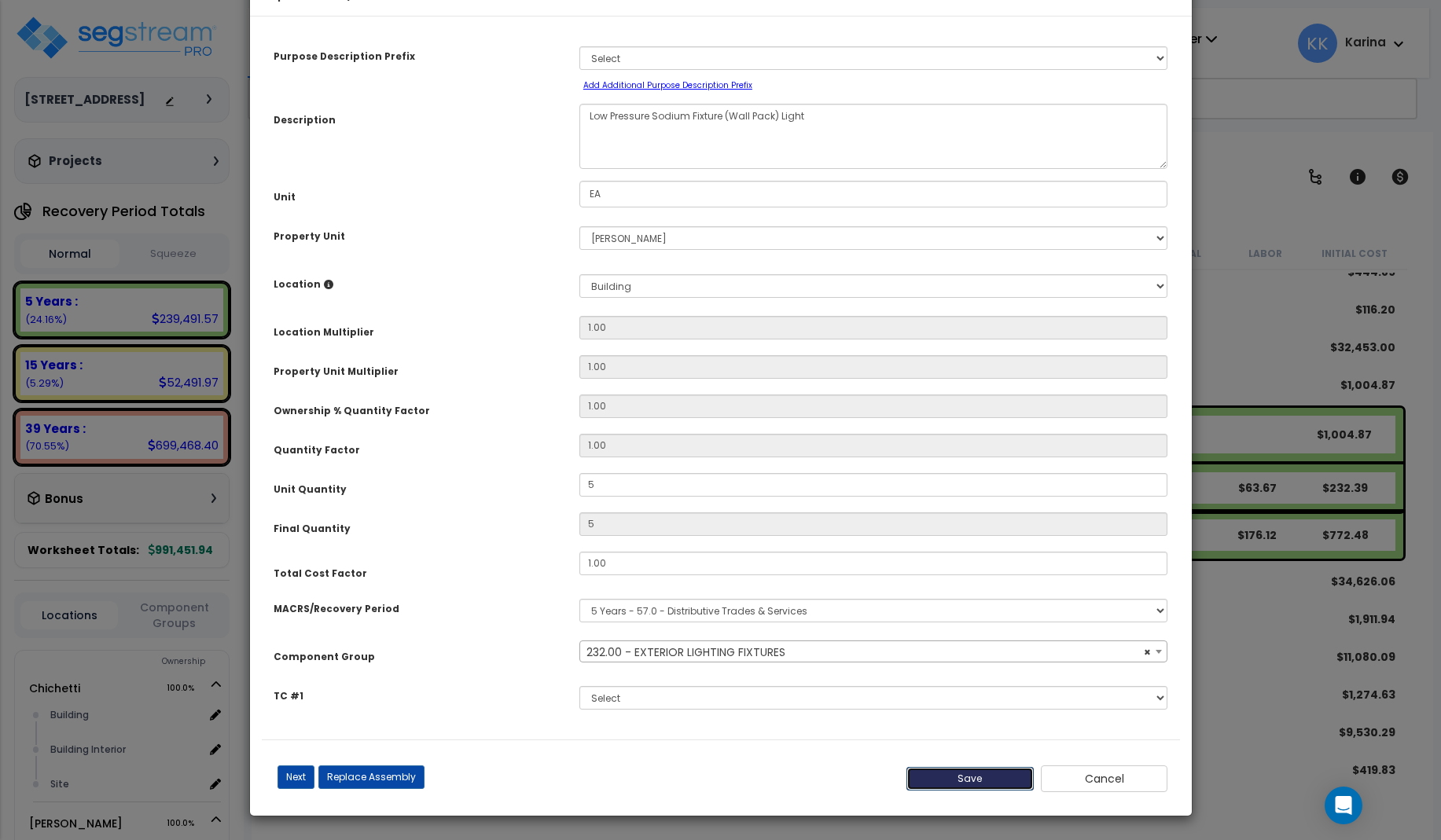
click at [944, 775] on button "Save" at bounding box center [970, 779] width 128 height 24
type input "5.00"
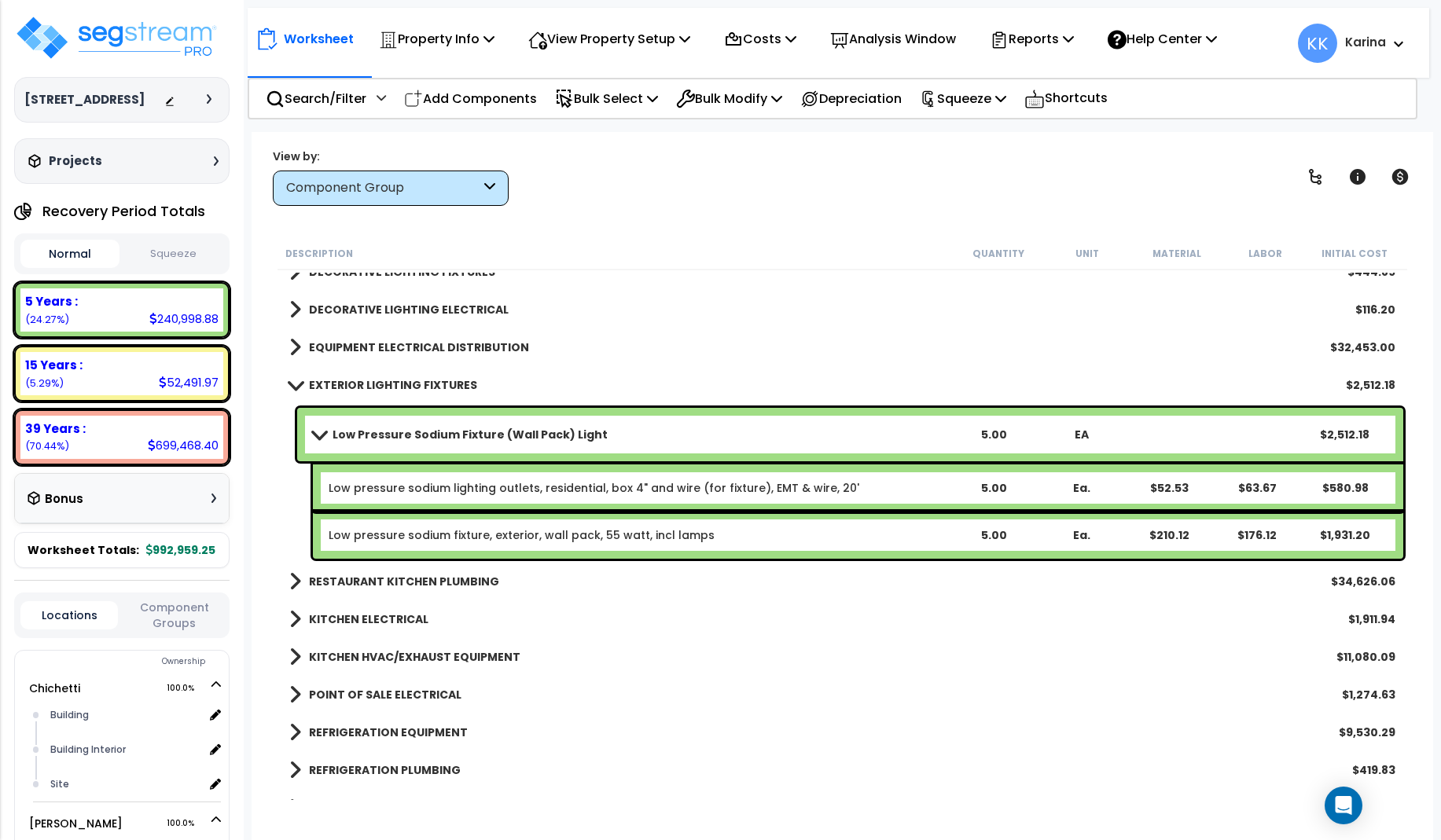
click at [410, 426] on b "Low Pressure Sodium Fixture (Wall Pack) Light" at bounding box center [469, 434] width 275 height 15
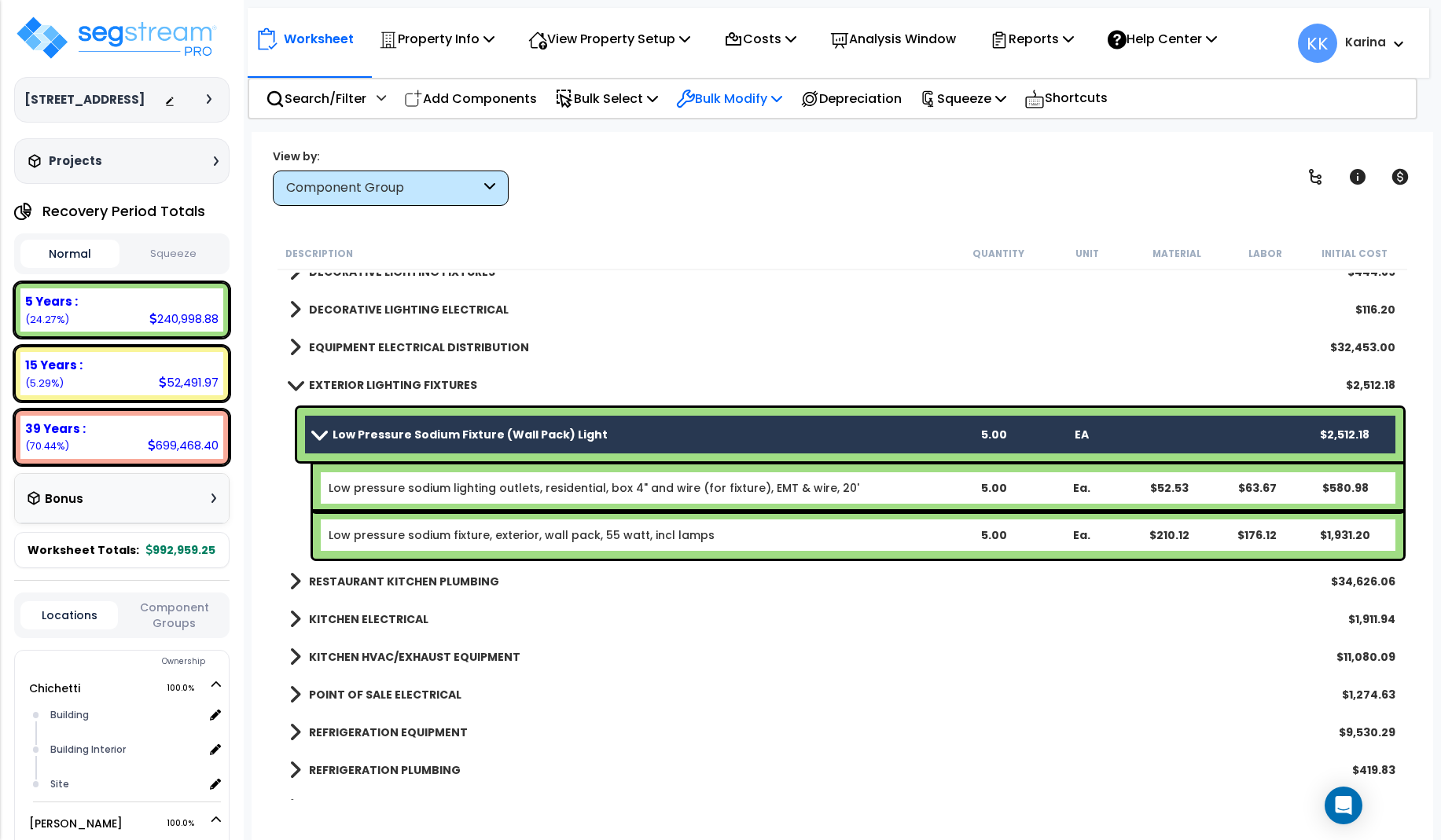
click at [729, 93] on p "Bulk Modify" at bounding box center [729, 98] width 106 height 21
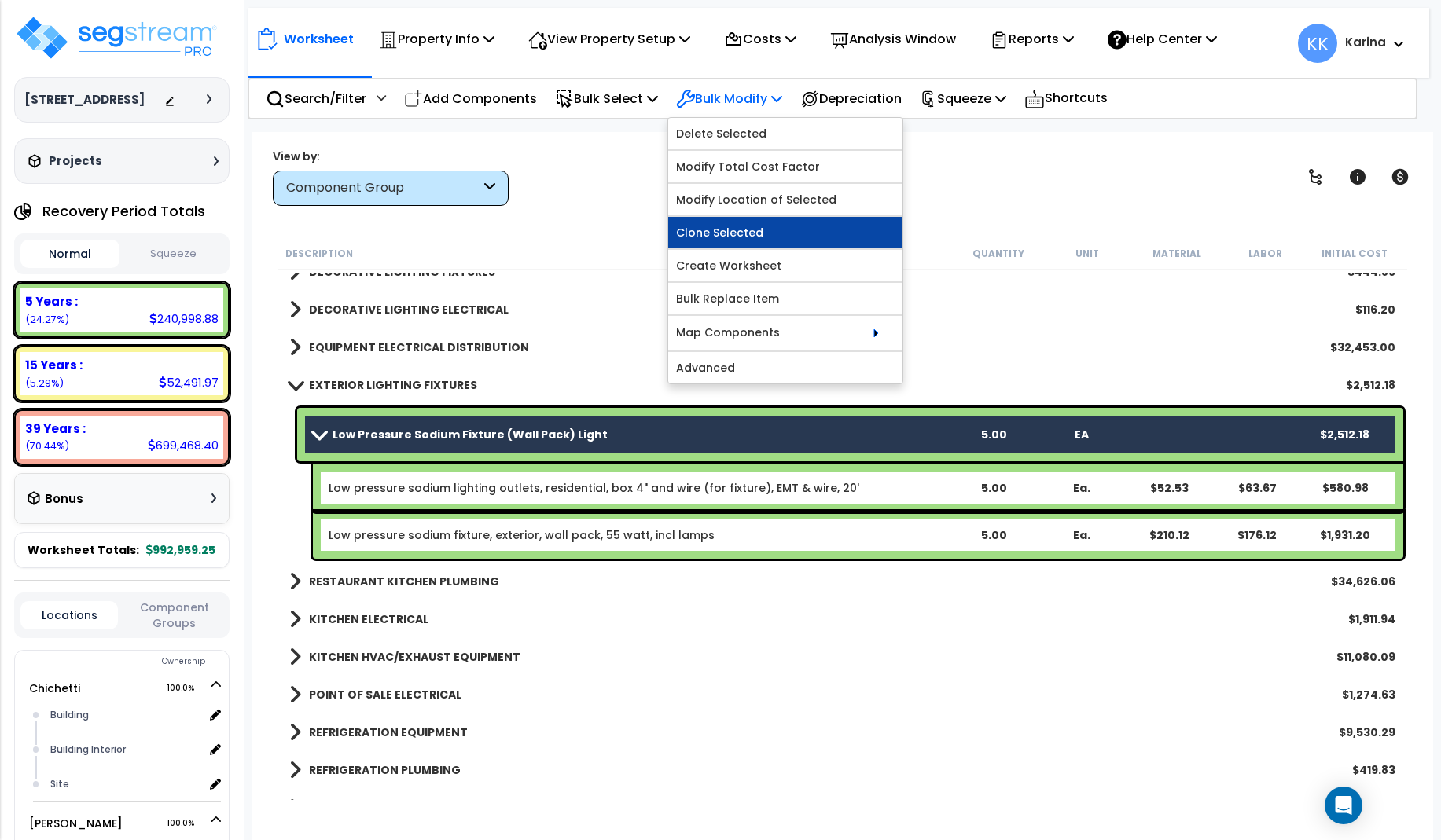
click at [752, 234] on link "Clone Selected" at bounding box center [785, 232] width 234 height 32
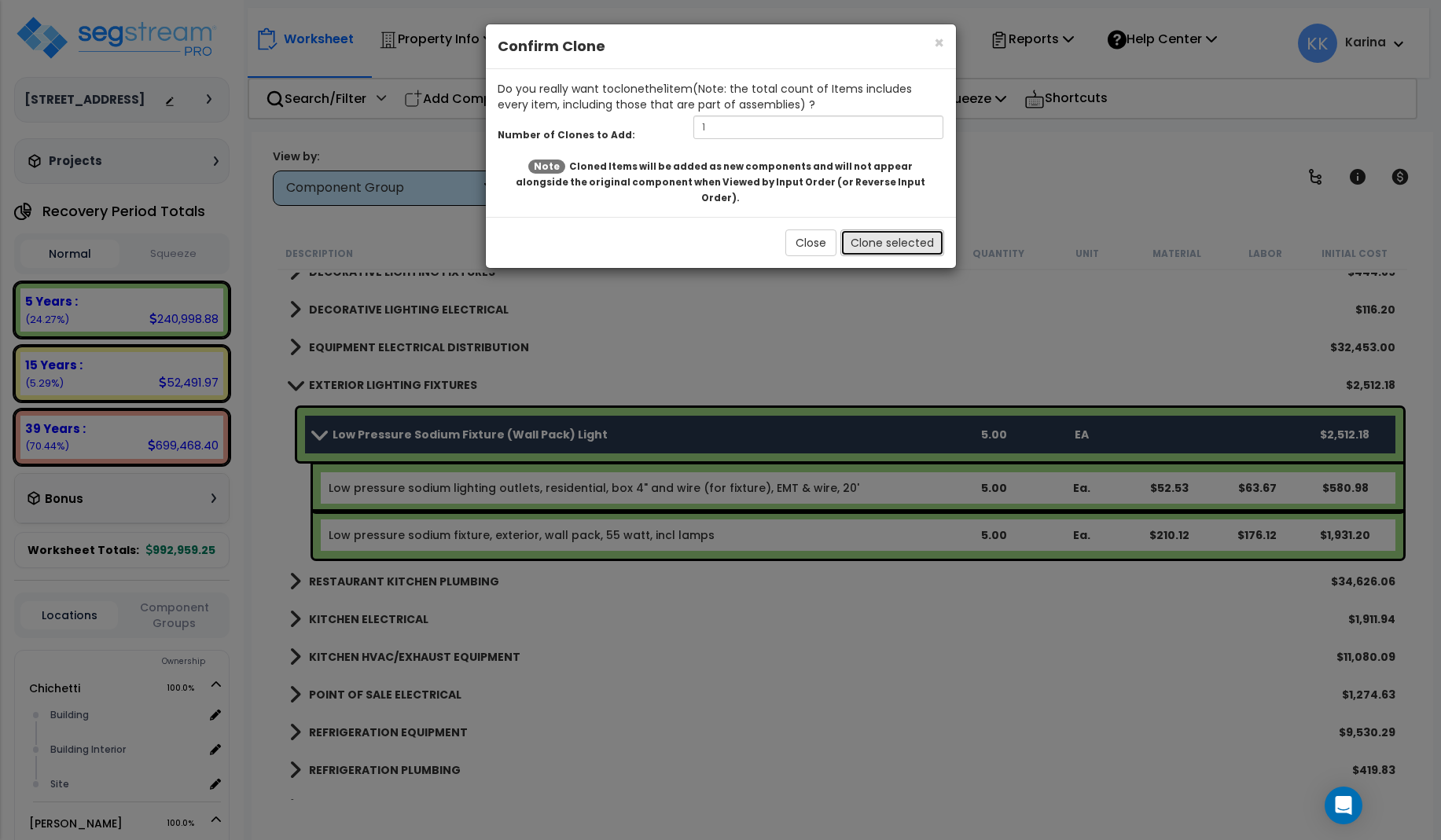
click at [893, 231] on button "Clone selected" at bounding box center [892, 242] width 104 height 27
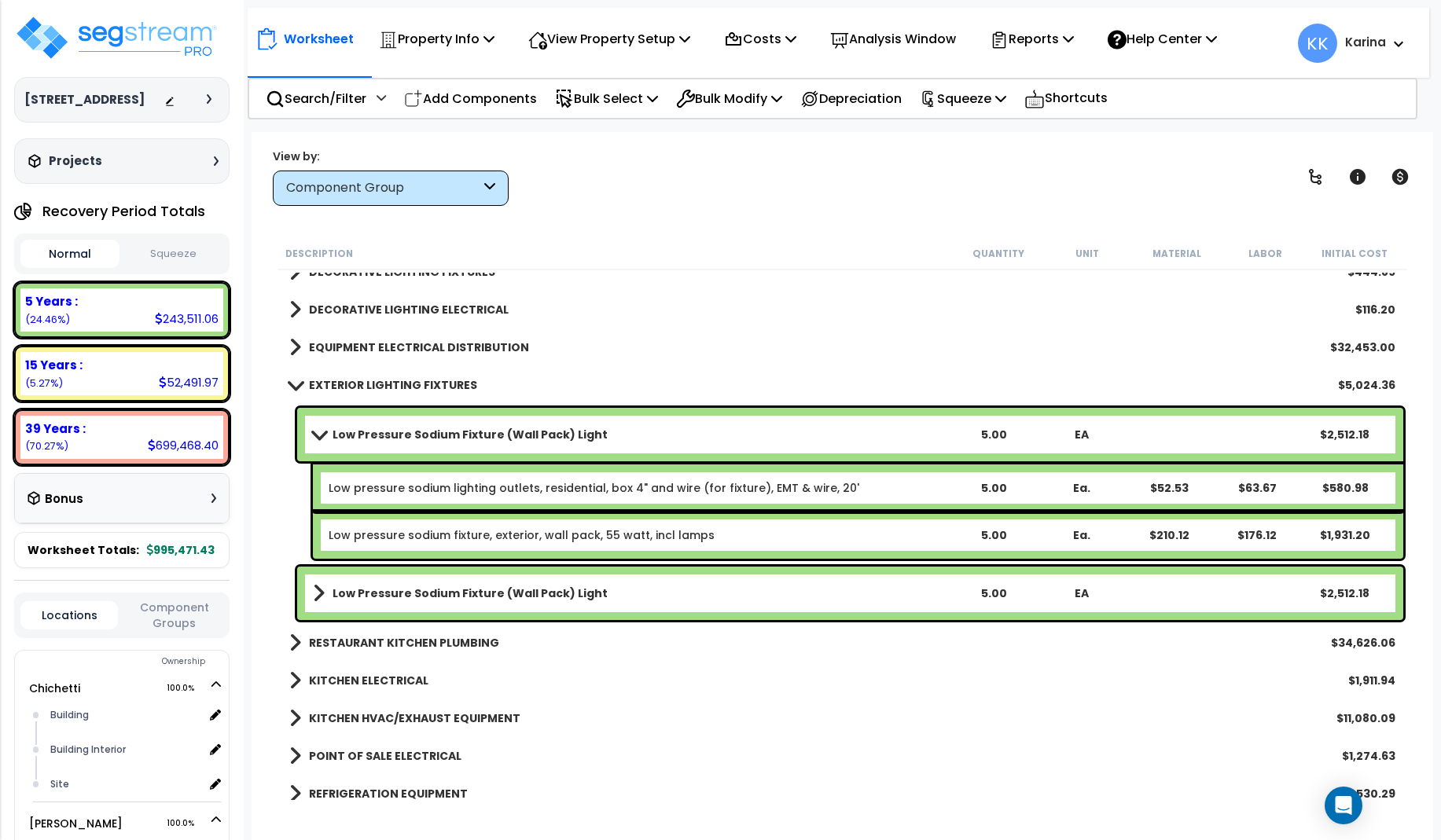
click at [405, 599] on b "Low Pressure Sodium Fixture (Wall Pack) Light" at bounding box center [469, 593] width 275 height 15
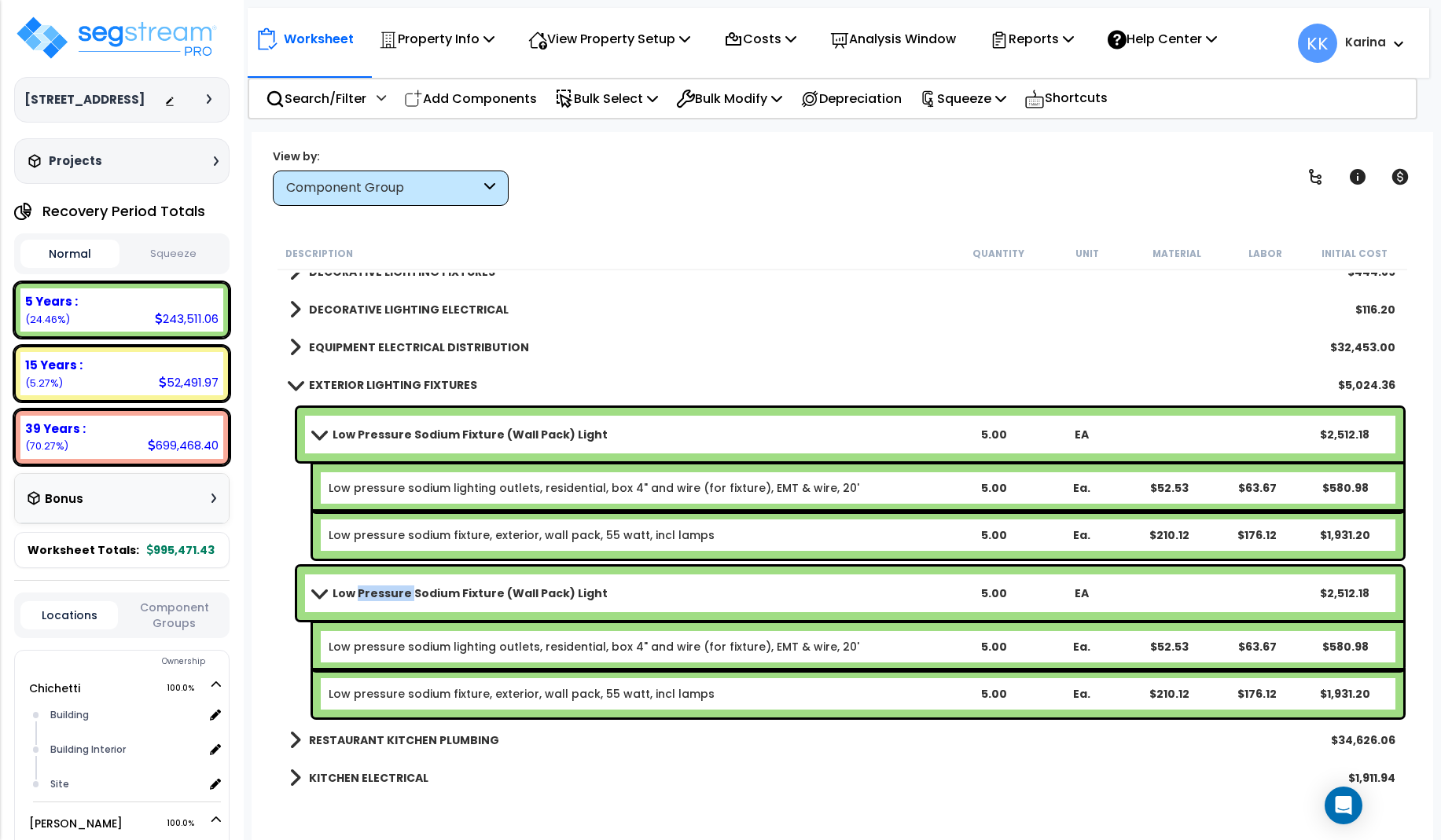
click at [405, 599] on b "Low Pressure Sodium Fixture (Wall Pack) Light" at bounding box center [469, 593] width 275 height 15
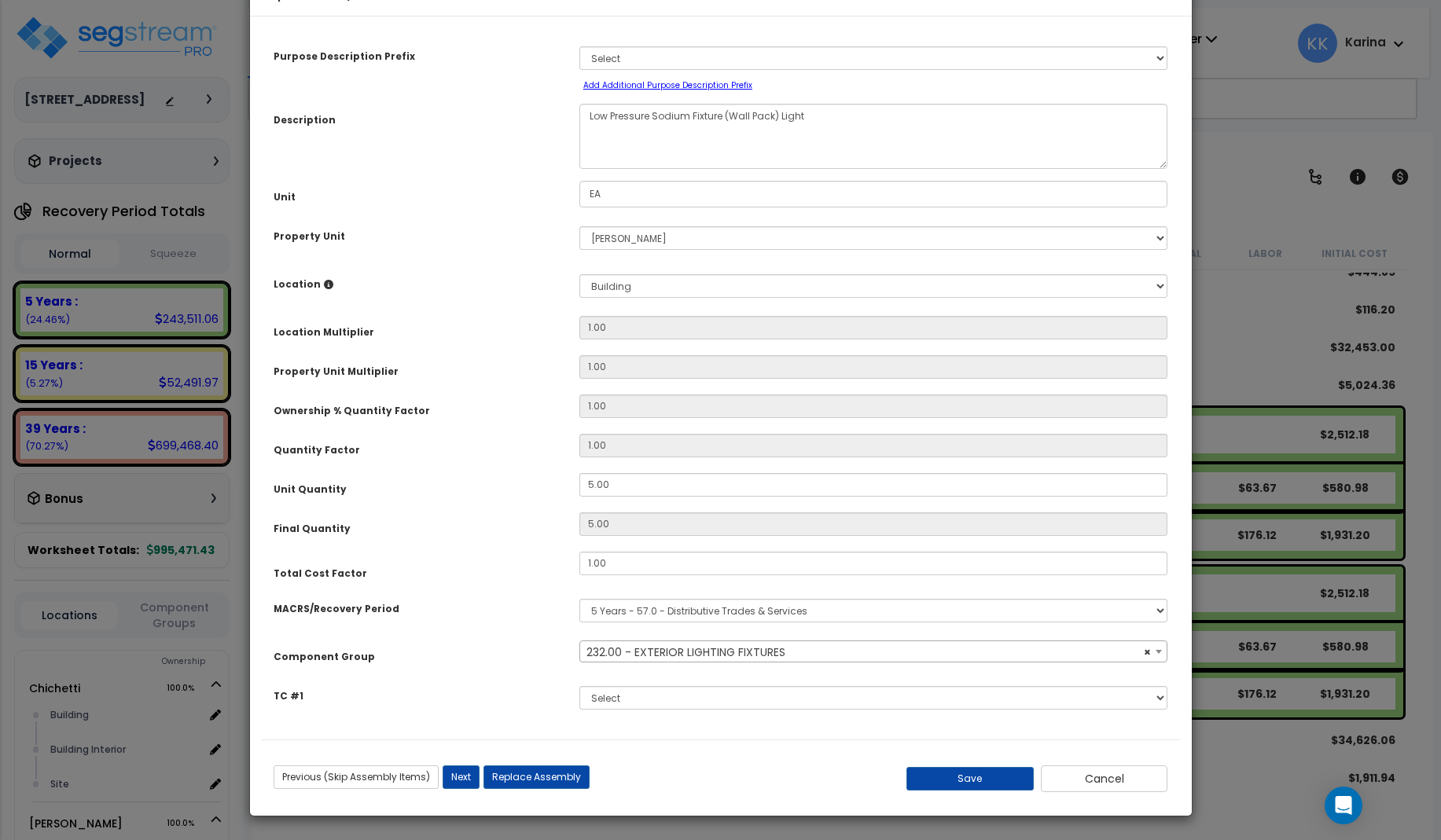
select select "57036"
drag, startPoint x: 611, startPoint y: 533, endPoint x: 570, endPoint y: 528, distance: 41.3
click at [579, 497] on input "5.00" at bounding box center [873, 485] width 589 height 24
type input "4"
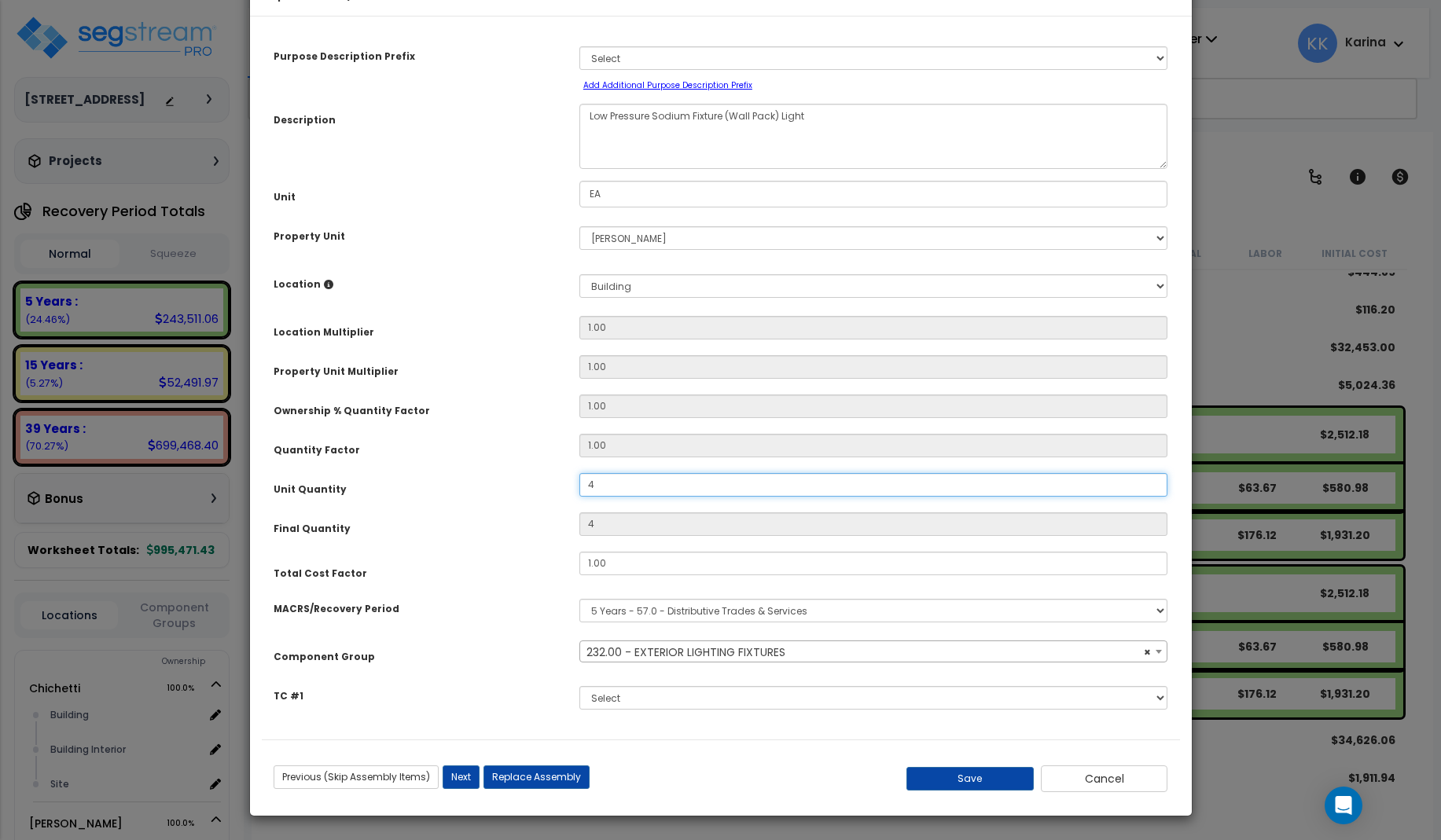
type input "4"
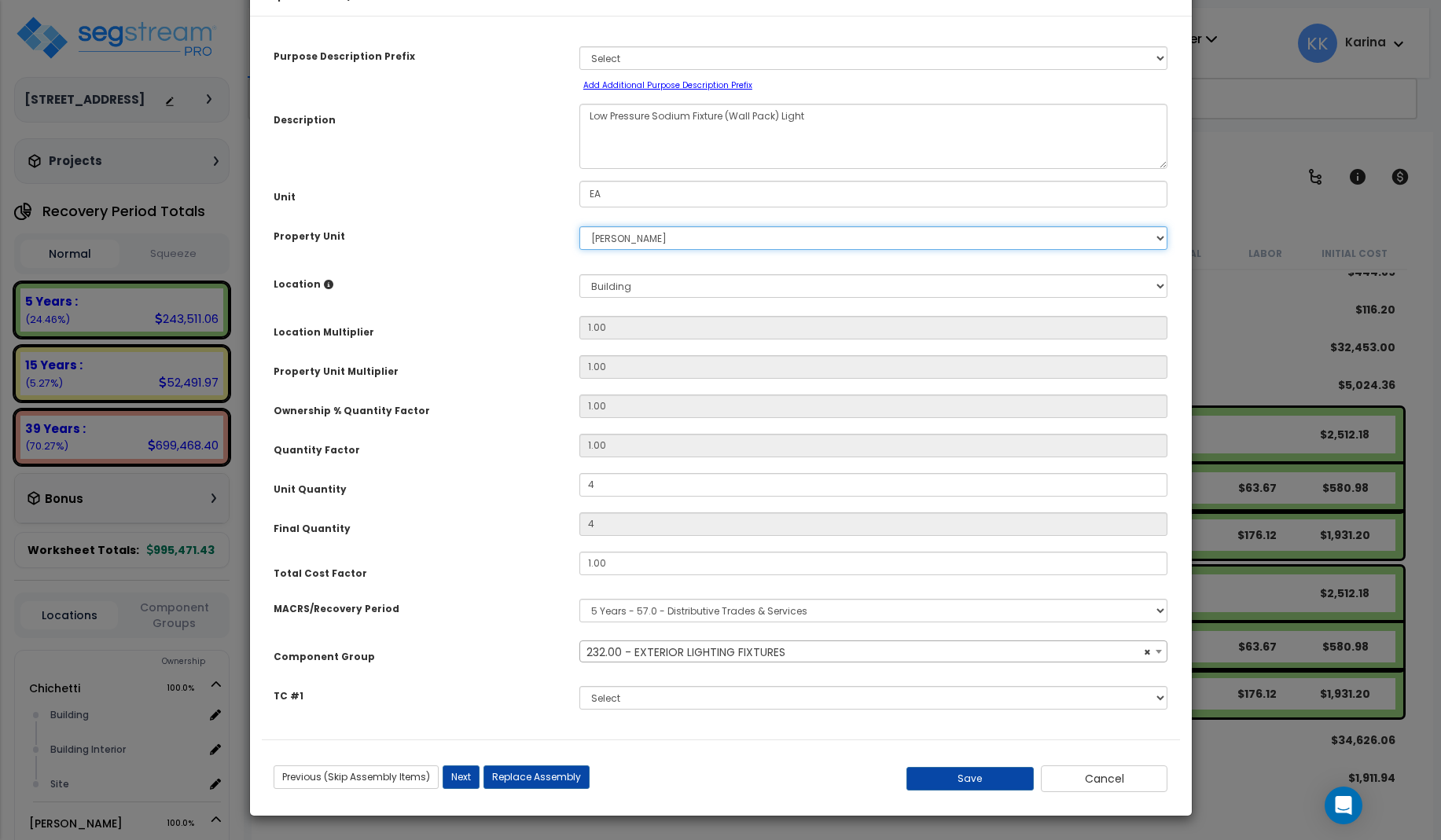
click at [579, 226] on select "Select [PERSON_NAME] Site Improvements" at bounding box center [873, 238] width 589 height 24
select select "168457"
click option "Chichetti" at bounding box center [0, 0] width 0 height 0
select select
click at [997, 790] on button "Save" at bounding box center [970, 779] width 128 height 24
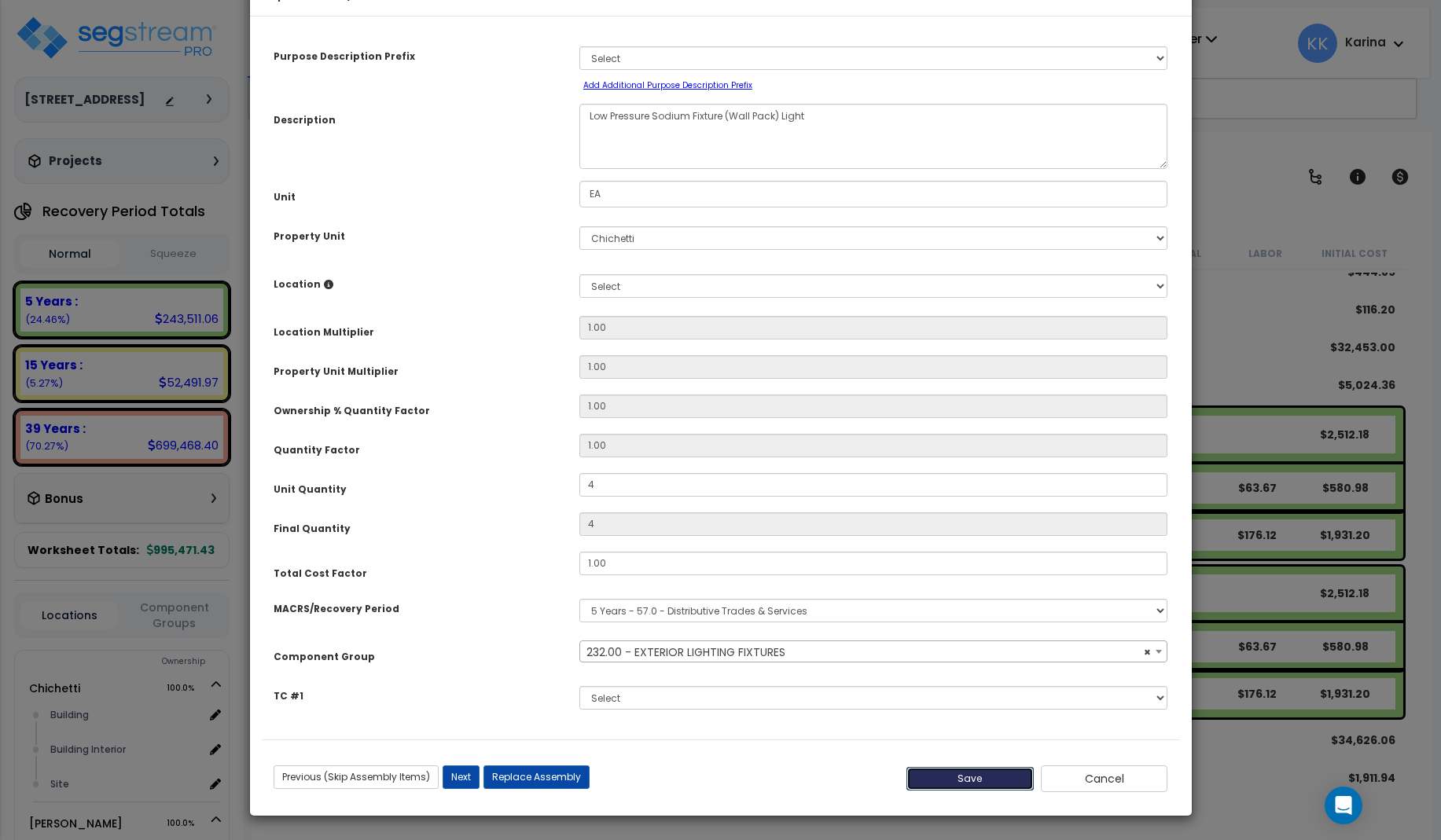
type input "4.00"
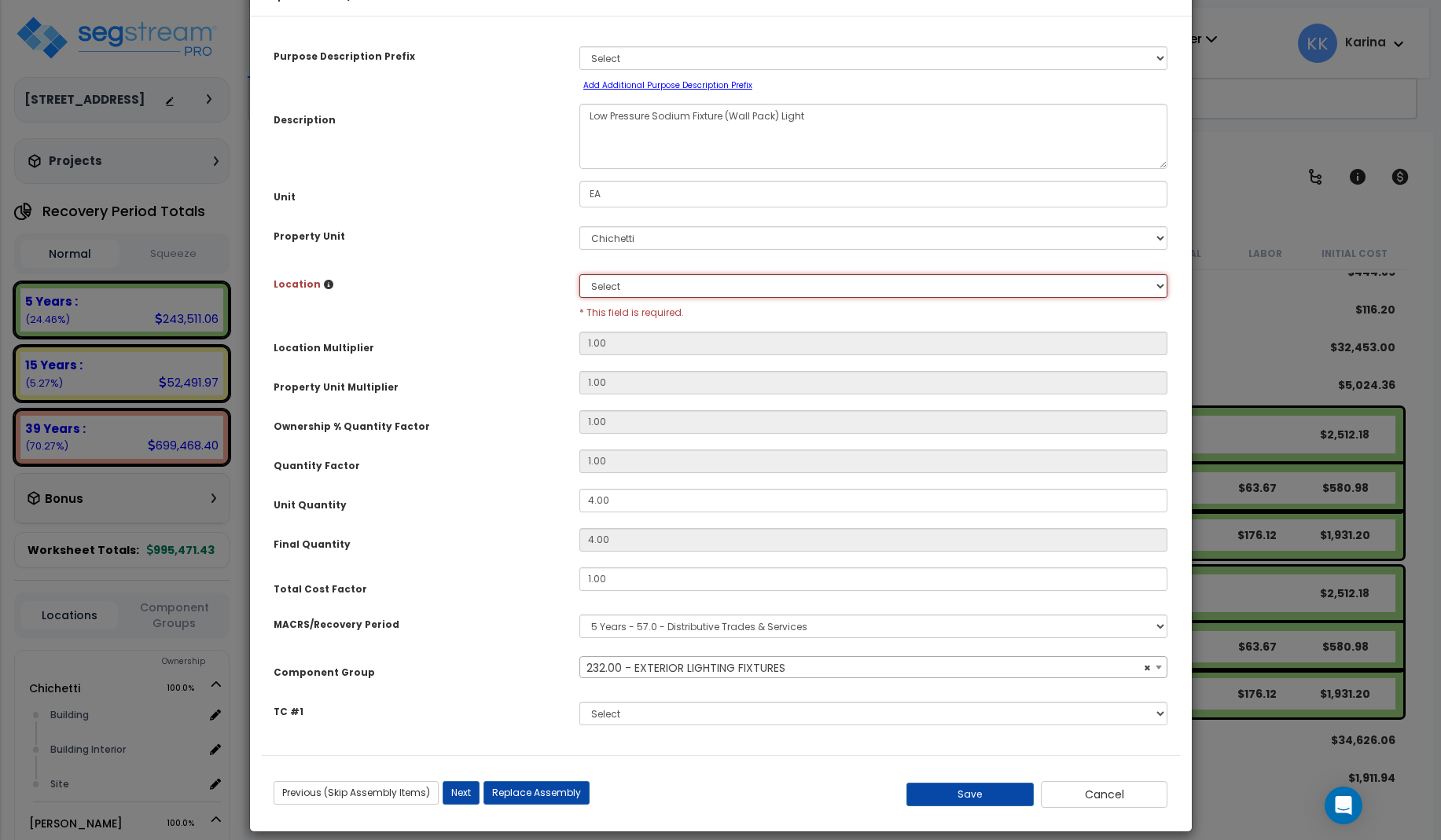
click at [579, 274] on select "Select Building Building Interior Site Add Additional Location" at bounding box center [873, 286] width 589 height 24
select select "6"
click option "Building" at bounding box center [0, 0] width 0 height 0
type input "1"
type input "4"
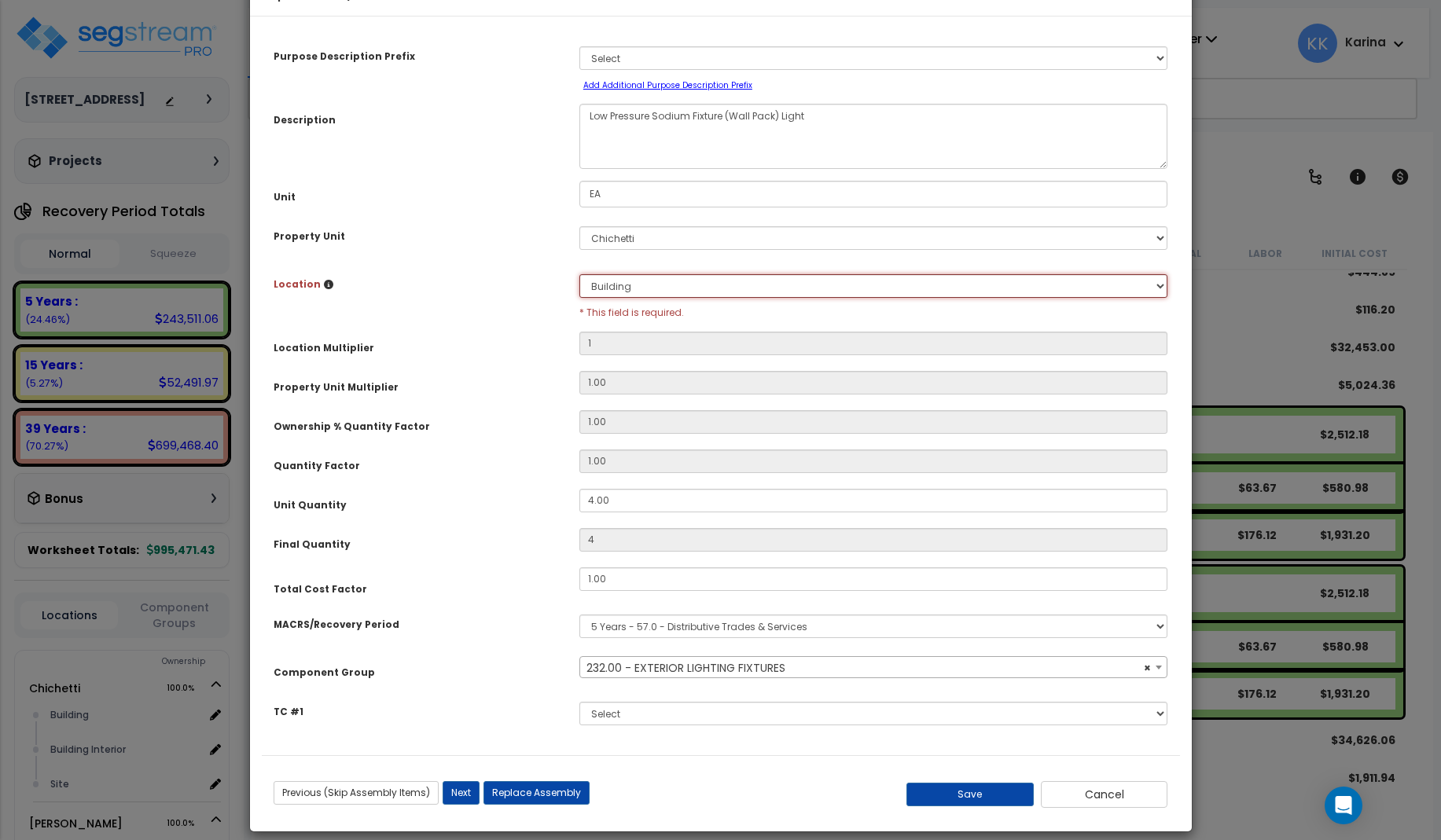
scroll to position [63, 0]
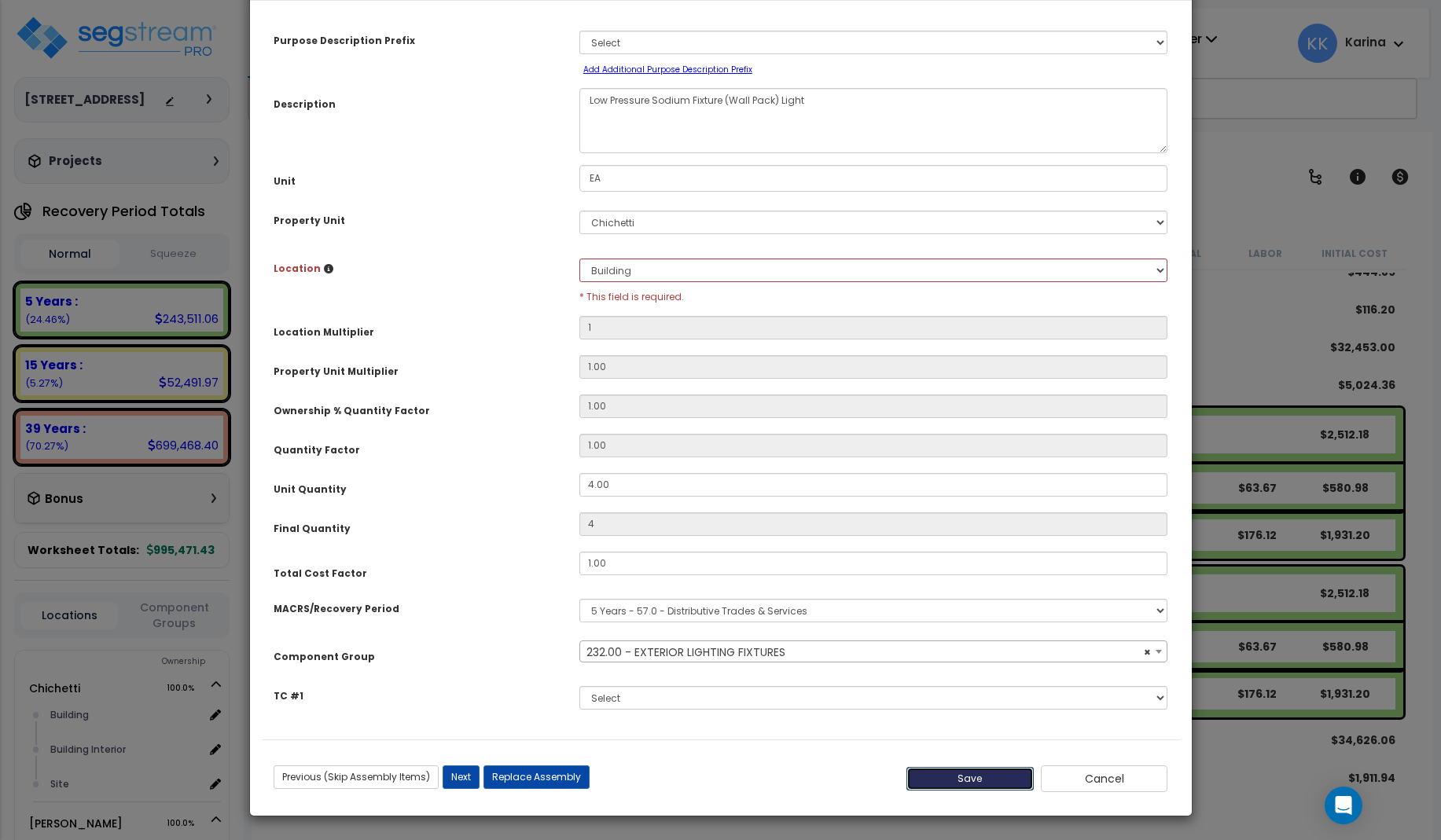
click at [970, 777] on button "Save" at bounding box center [970, 779] width 128 height 24
type input "1.00"
type input "4.00"
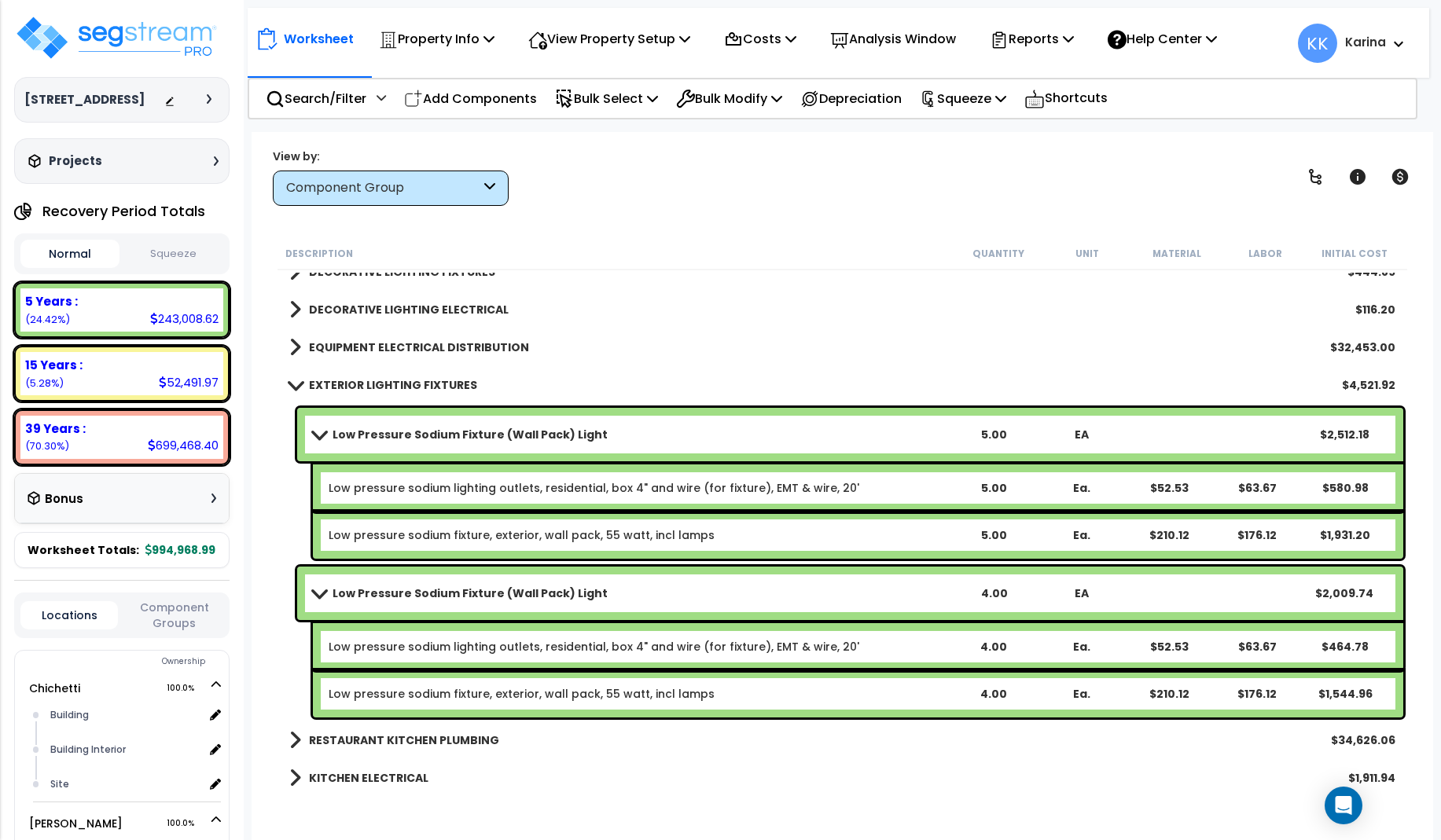
click at [319, 427] on link "Low Pressure Sodium Fixture (Wall Pack) Light" at bounding box center [631, 435] width 637 height 22
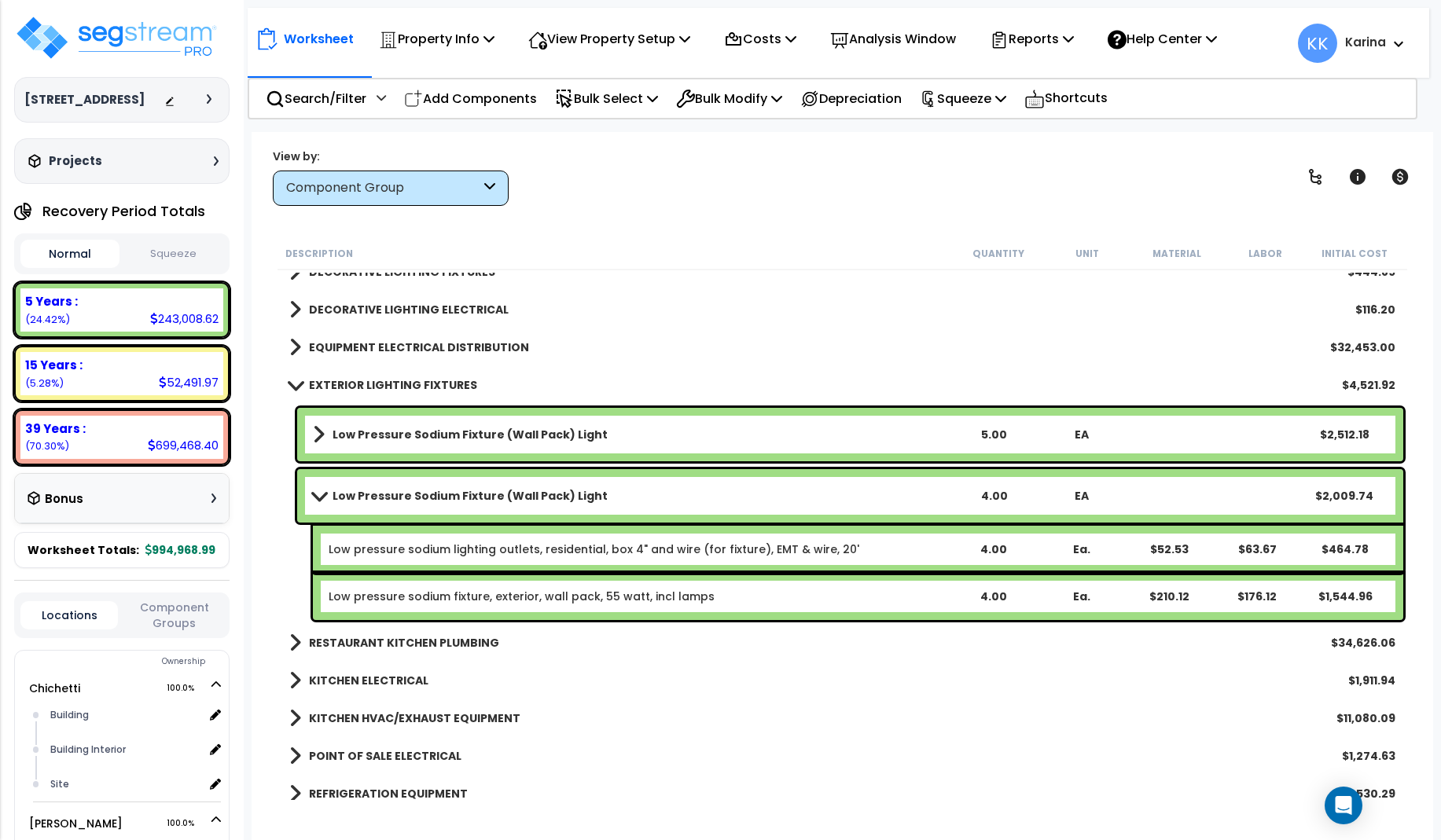
click at [319, 497] on span at bounding box center [319, 496] width 22 height 12
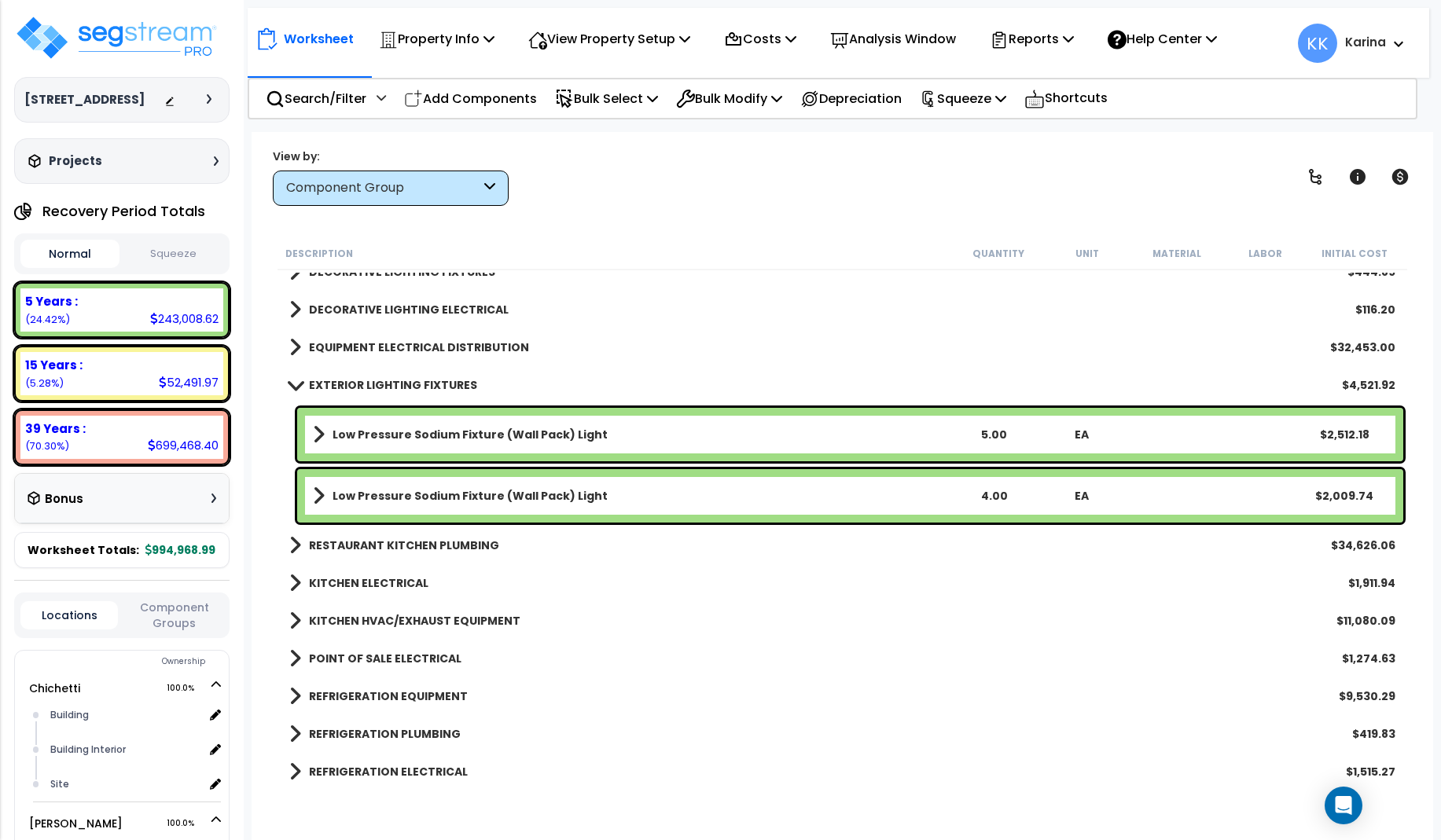
click at [291, 377] on link "EXTERIOR LIGHTING FIXTURES" at bounding box center [383, 385] width 188 height 22
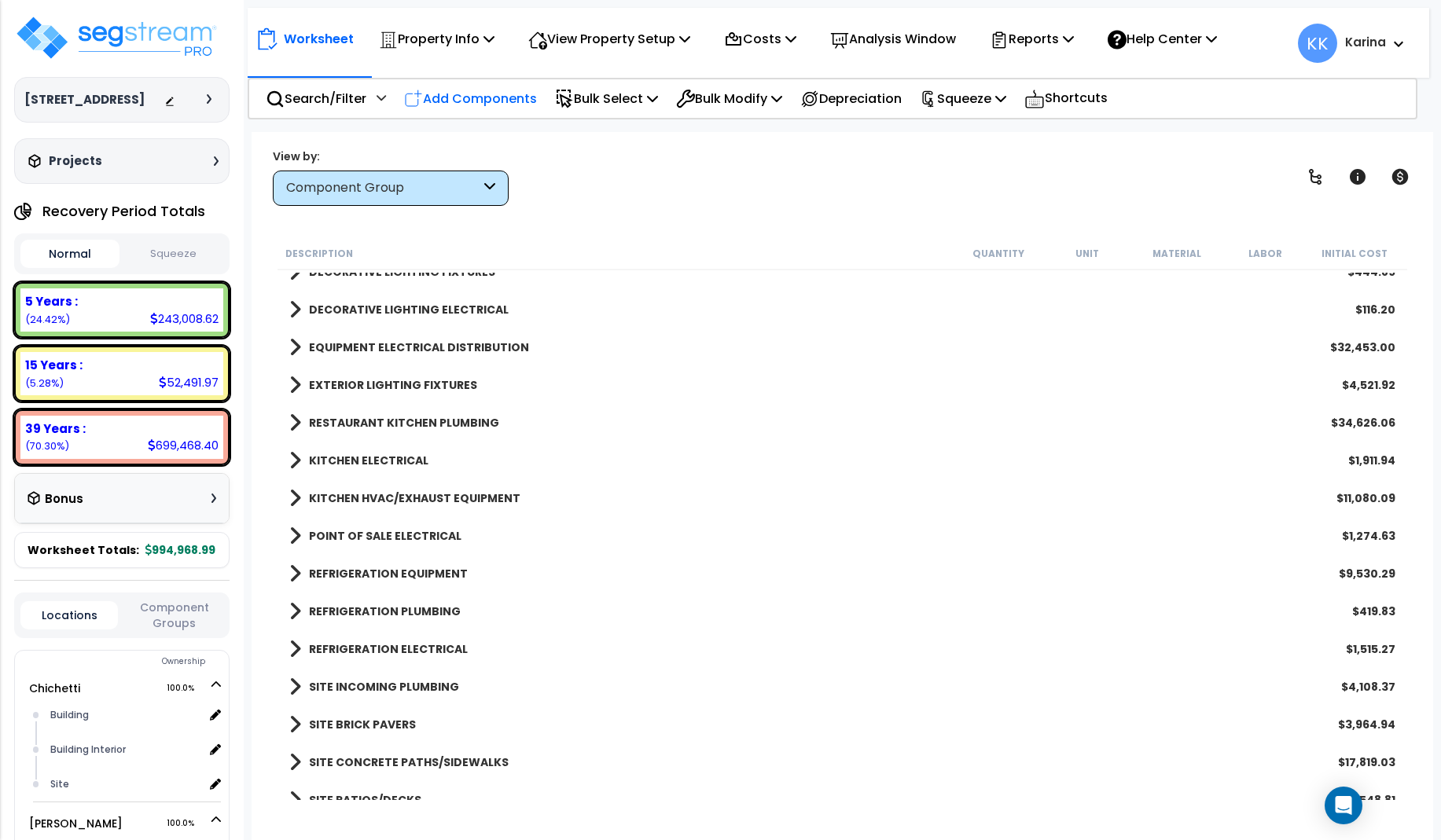
click at [491, 99] on p "Add Components" at bounding box center [470, 98] width 133 height 21
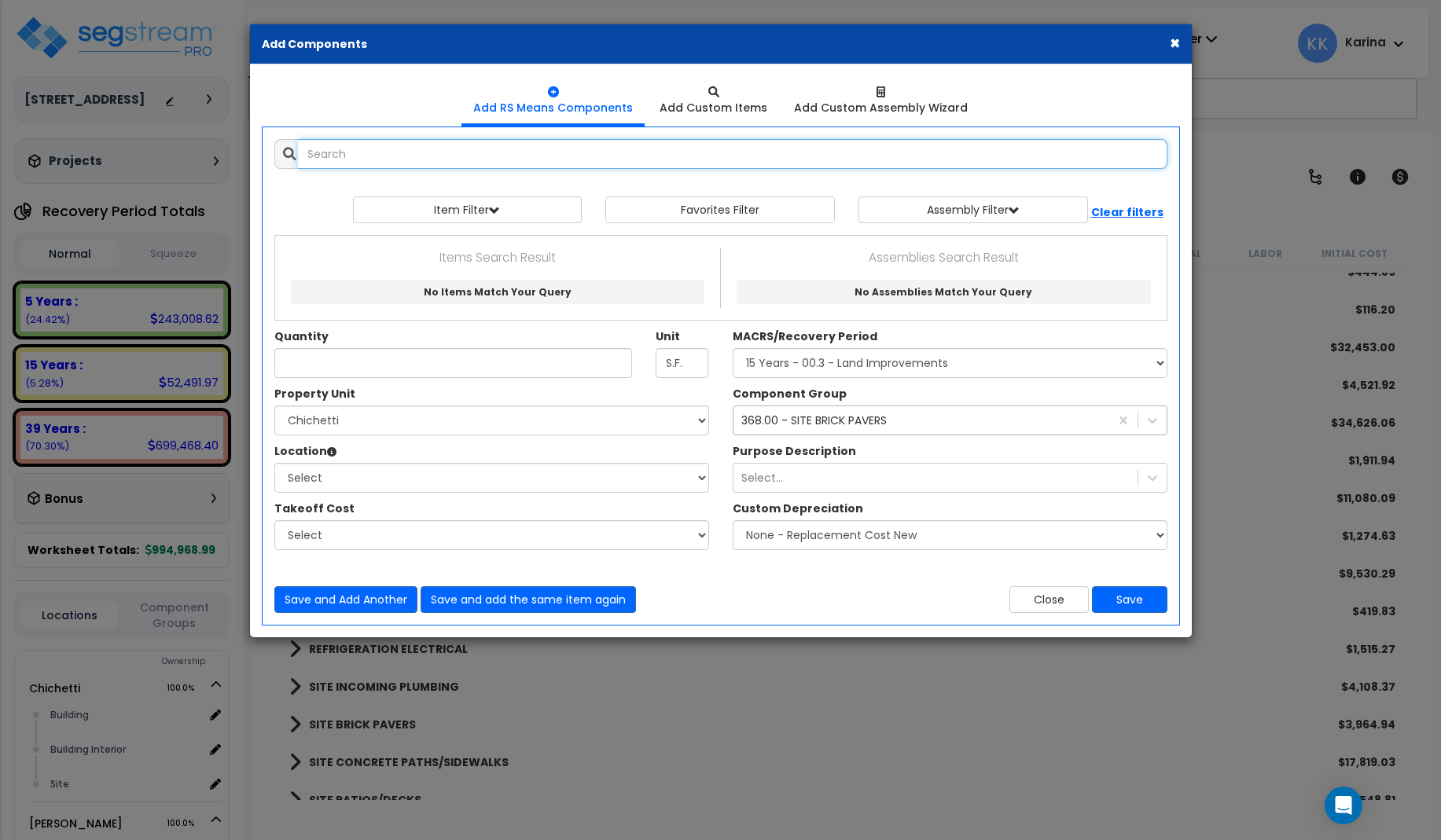
select select
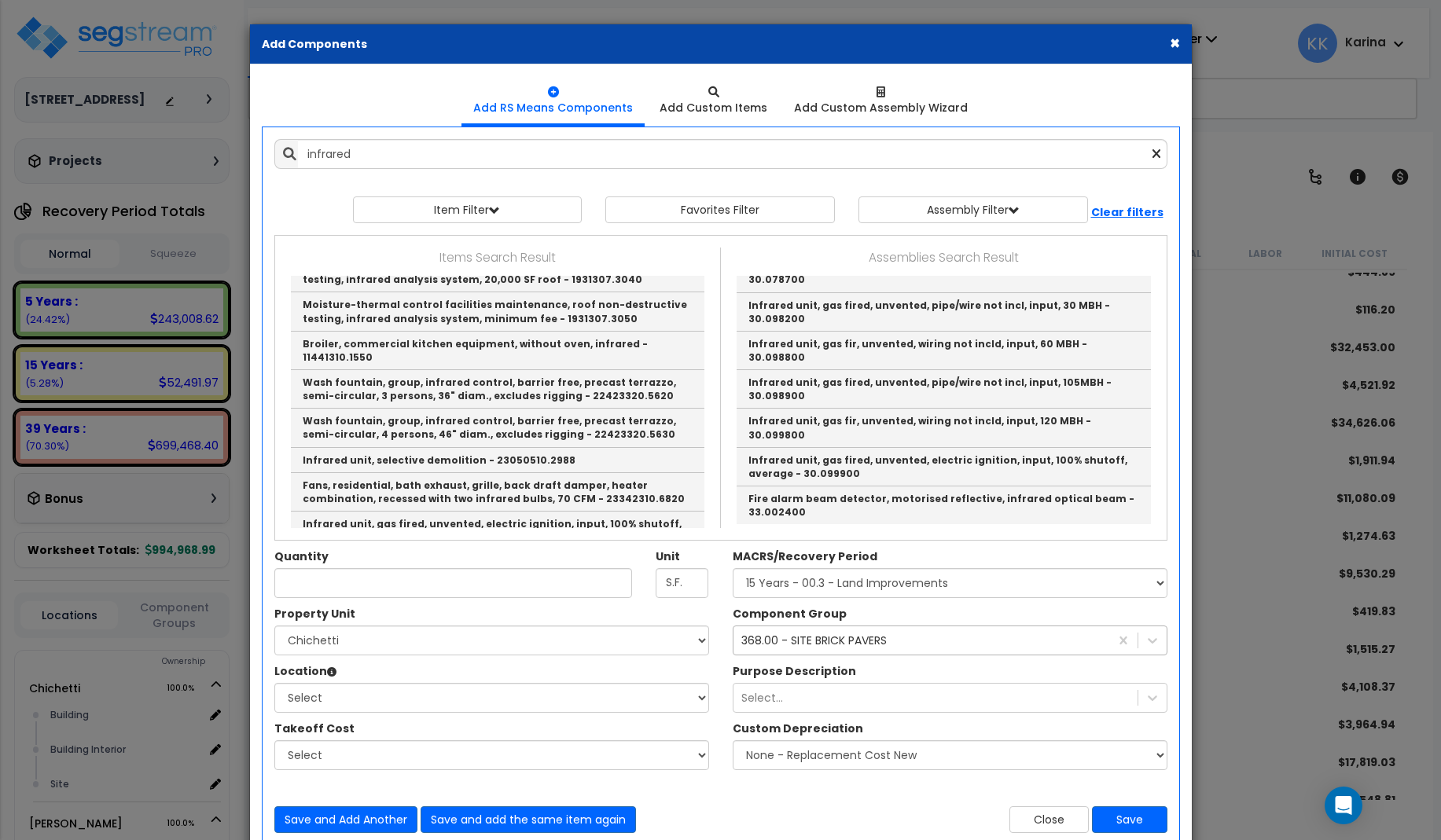
click at [808, 253] on link "Infrared Gas Fired Heaters (Radiant Ceiling Heaters)" at bounding box center [944, 241] width 415 height 25
type input "Infrared Gas Fired Heaters (Radiant Ceiling Heaters)"
checkbox input "true"
type input "EA"
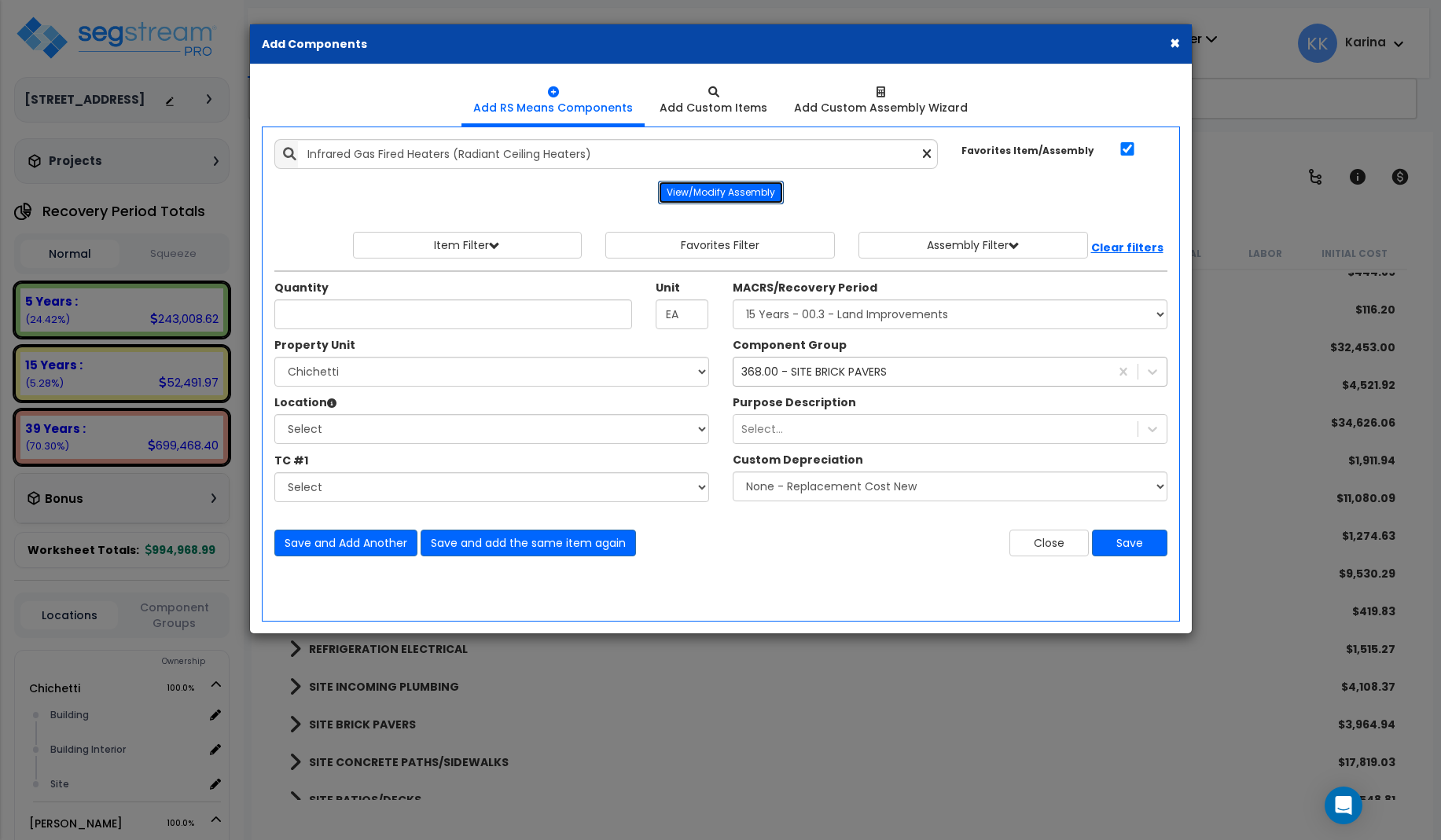
click at [718, 195] on button "View/Modify Assembly" at bounding box center [720, 193] width 126 height 24
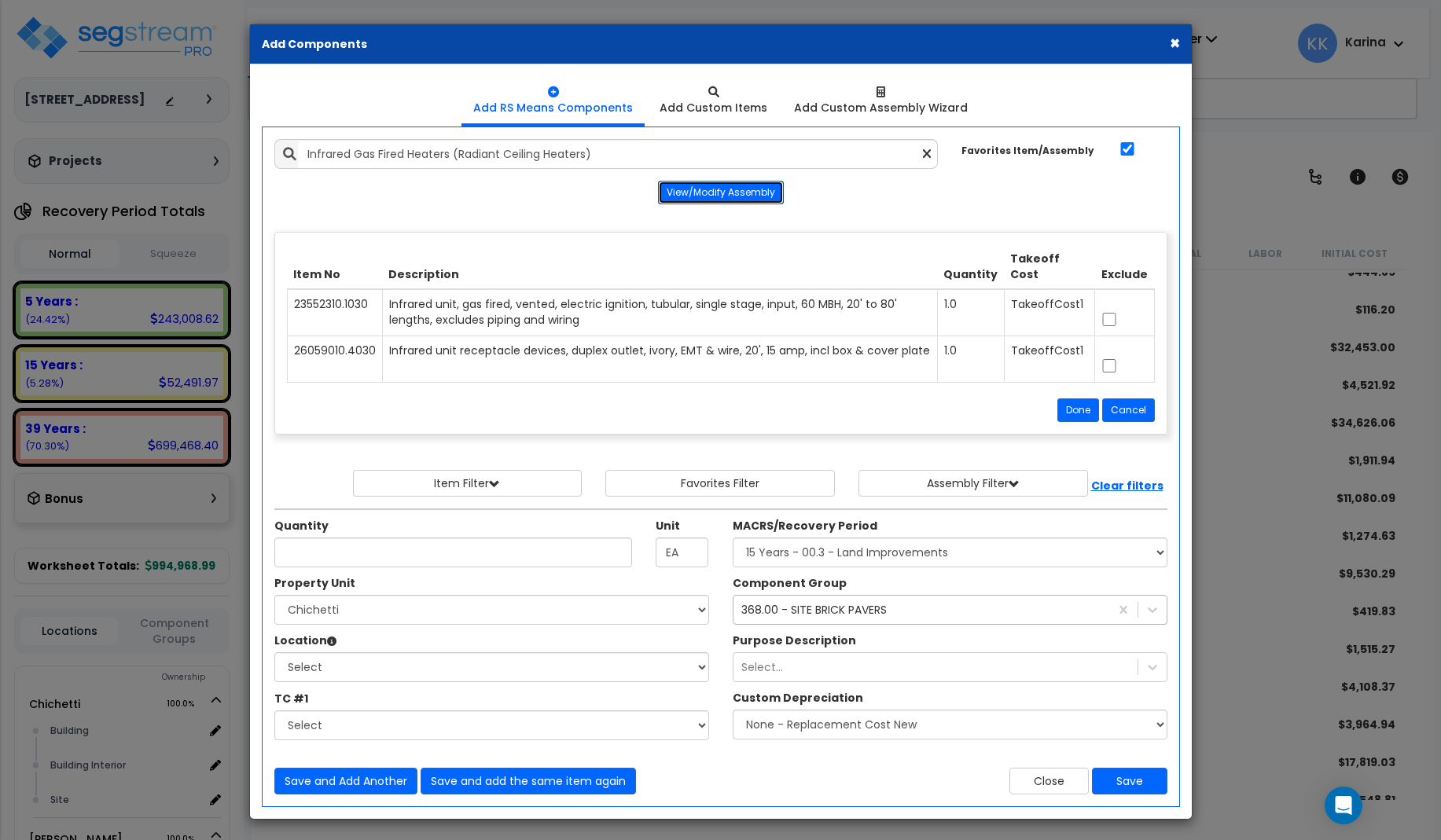
click at [718, 195] on button "View/Modify Assembly" at bounding box center [720, 193] width 126 height 24
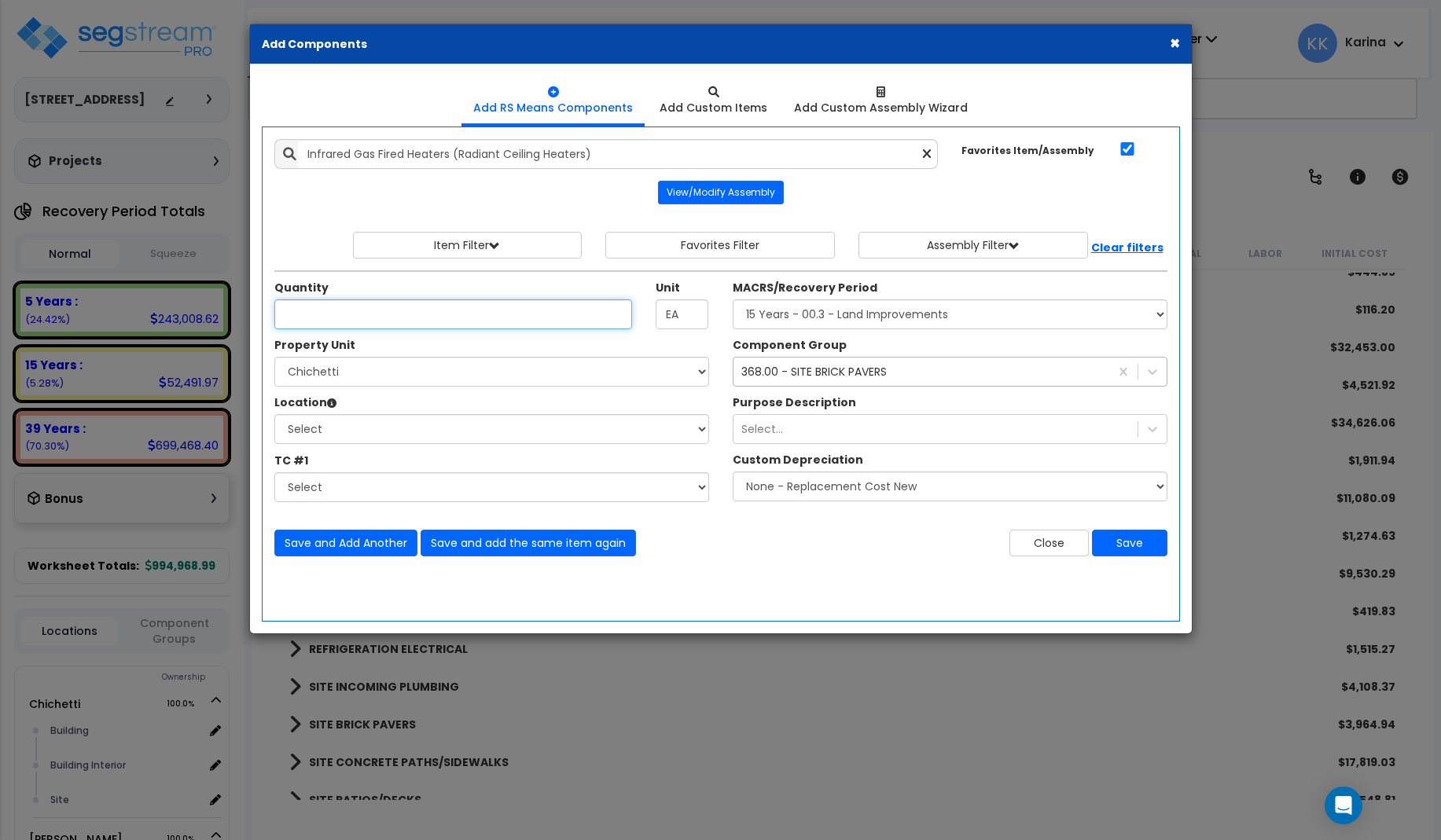
click at [413, 310] on input "Unit Quantity" at bounding box center [453, 314] width 358 height 30
type input "3"
click at [274, 357] on select "Select [PERSON_NAME] Site Improvements" at bounding box center [491, 372] width 434 height 30
select select "168458"
click option "[PERSON_NAME]" at bounding box center [0, 0] width 0 height 0
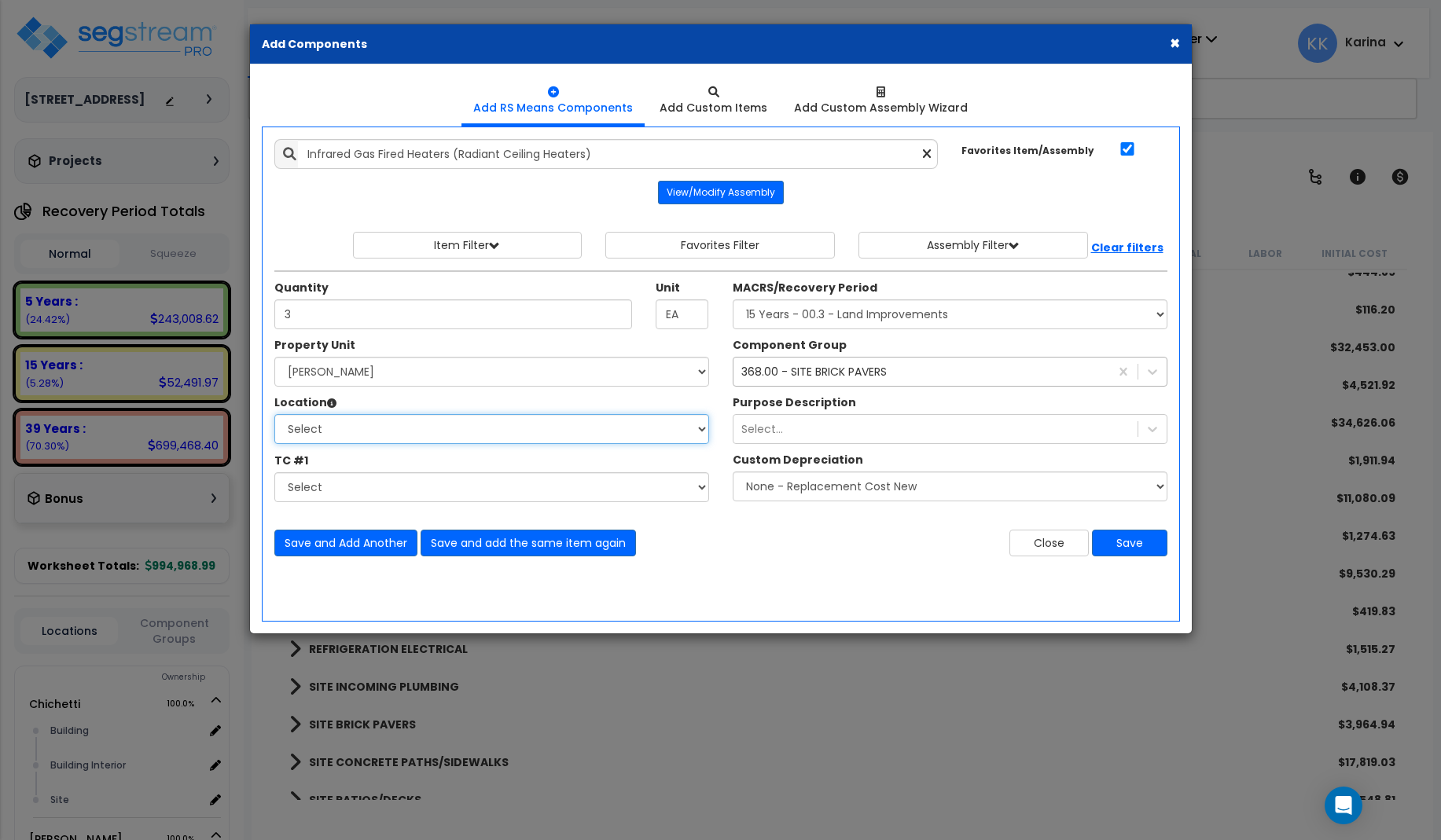
click at [274, 414] on select "Select Building Building Interior Site Add Additional Location" at bounding box center [491, 429] width 434 height 30
select select "6"
click option "Building" at bounding box center [0, 0] width 0 height 0
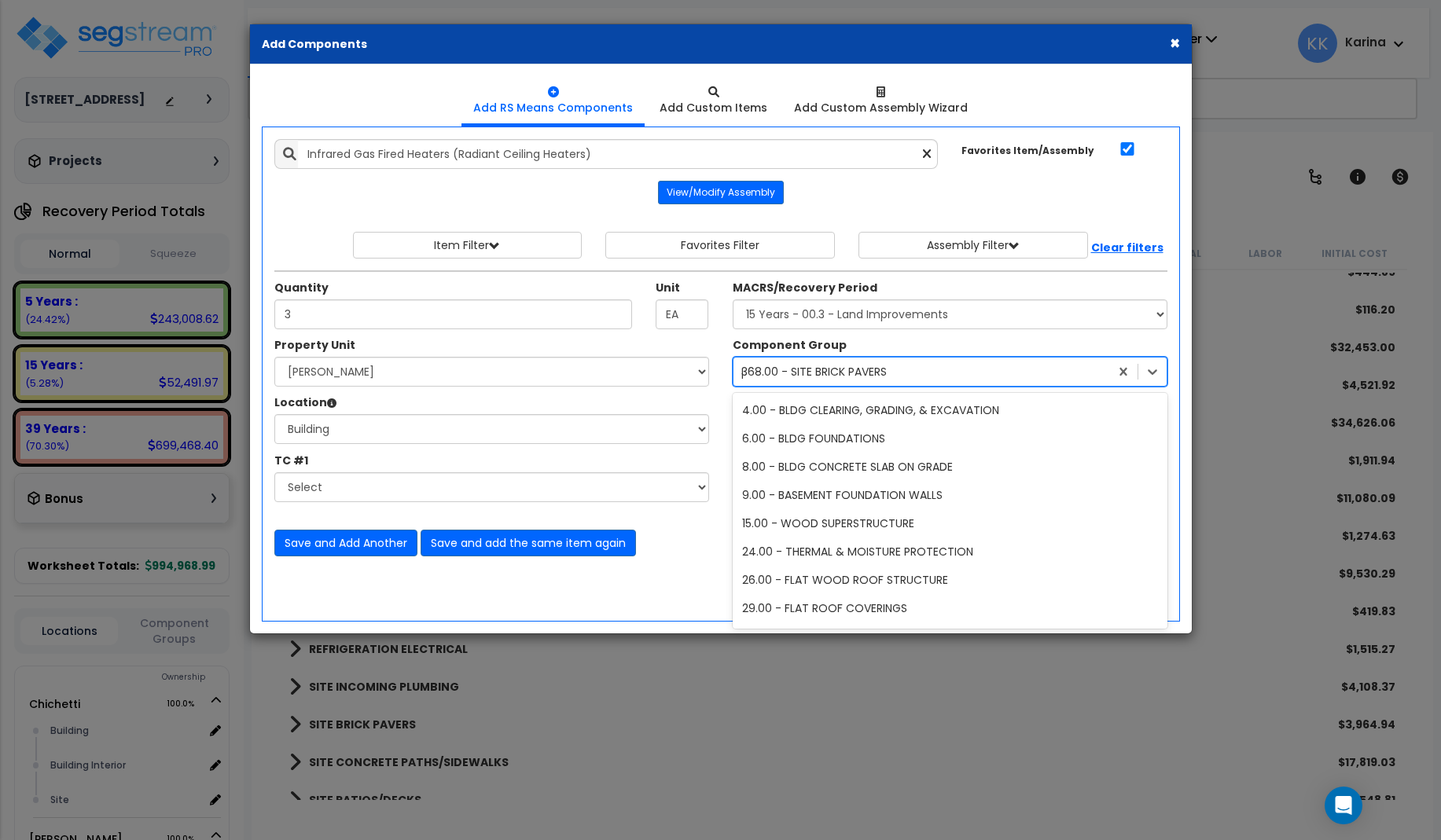
click at [793, 367] on div "368.00 - SITE BRICK PAVERS" at bounding box center [814, 372] width 146 height 15
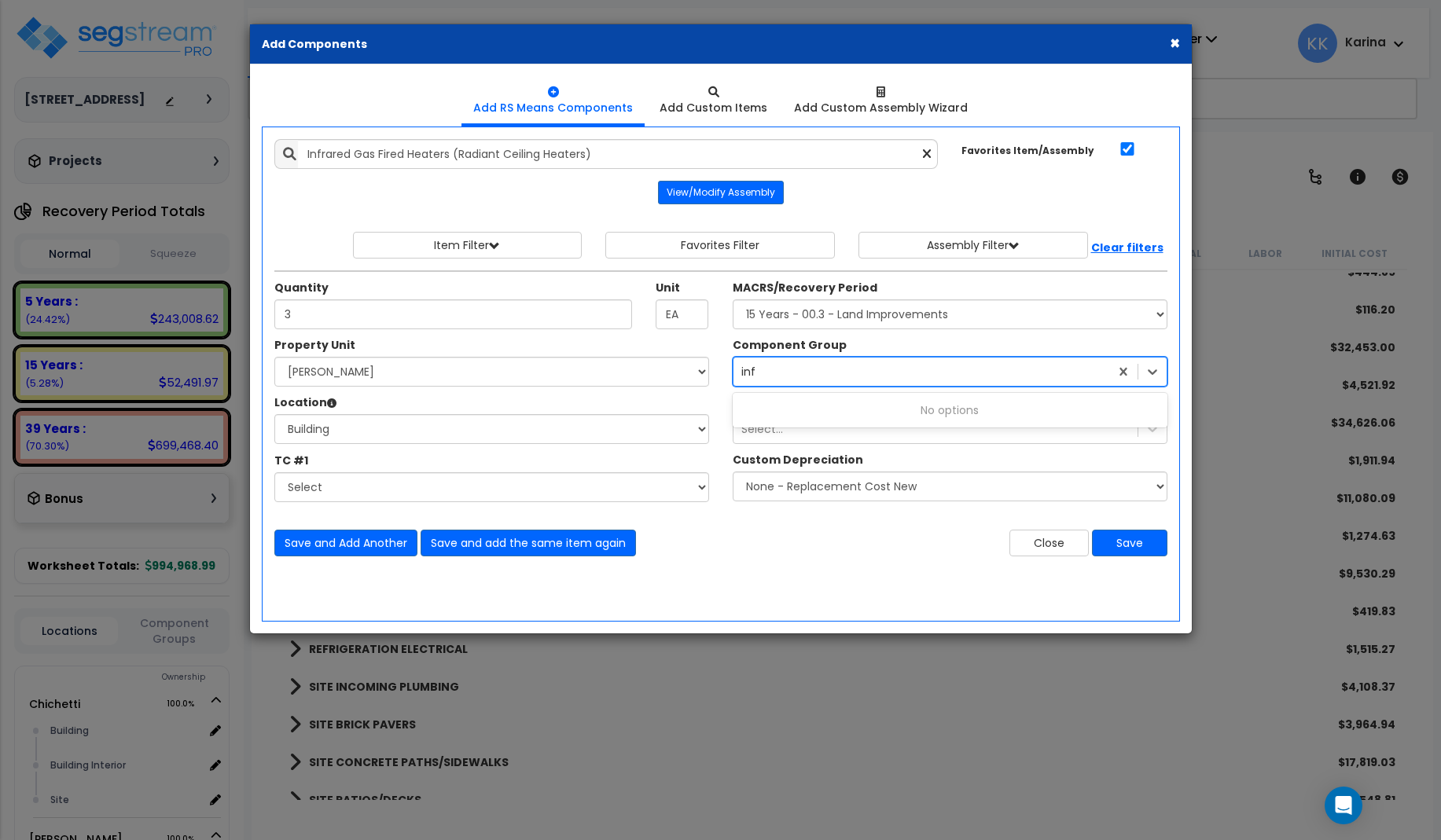
scroll to position [0, 0]
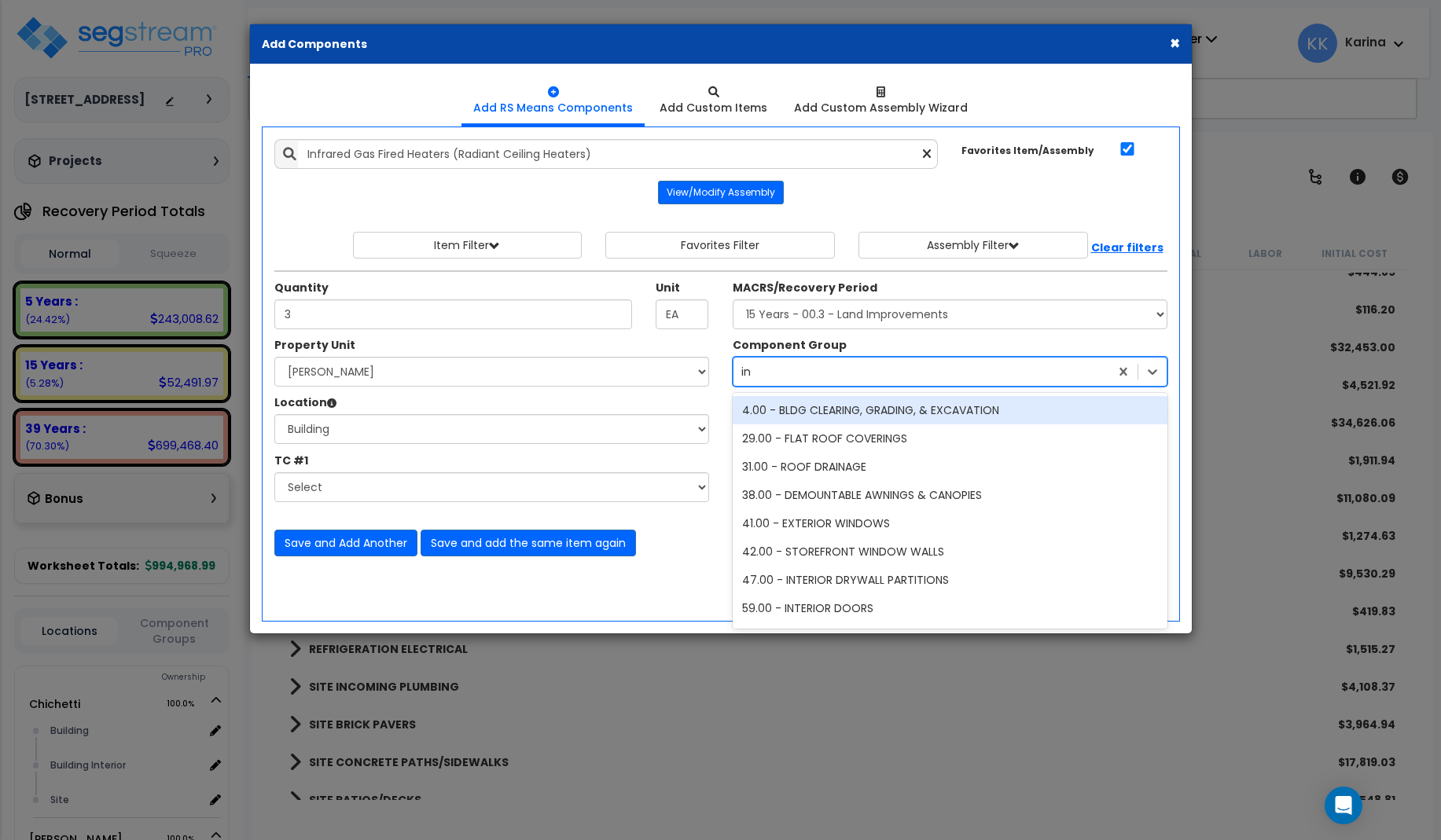
type input "i"
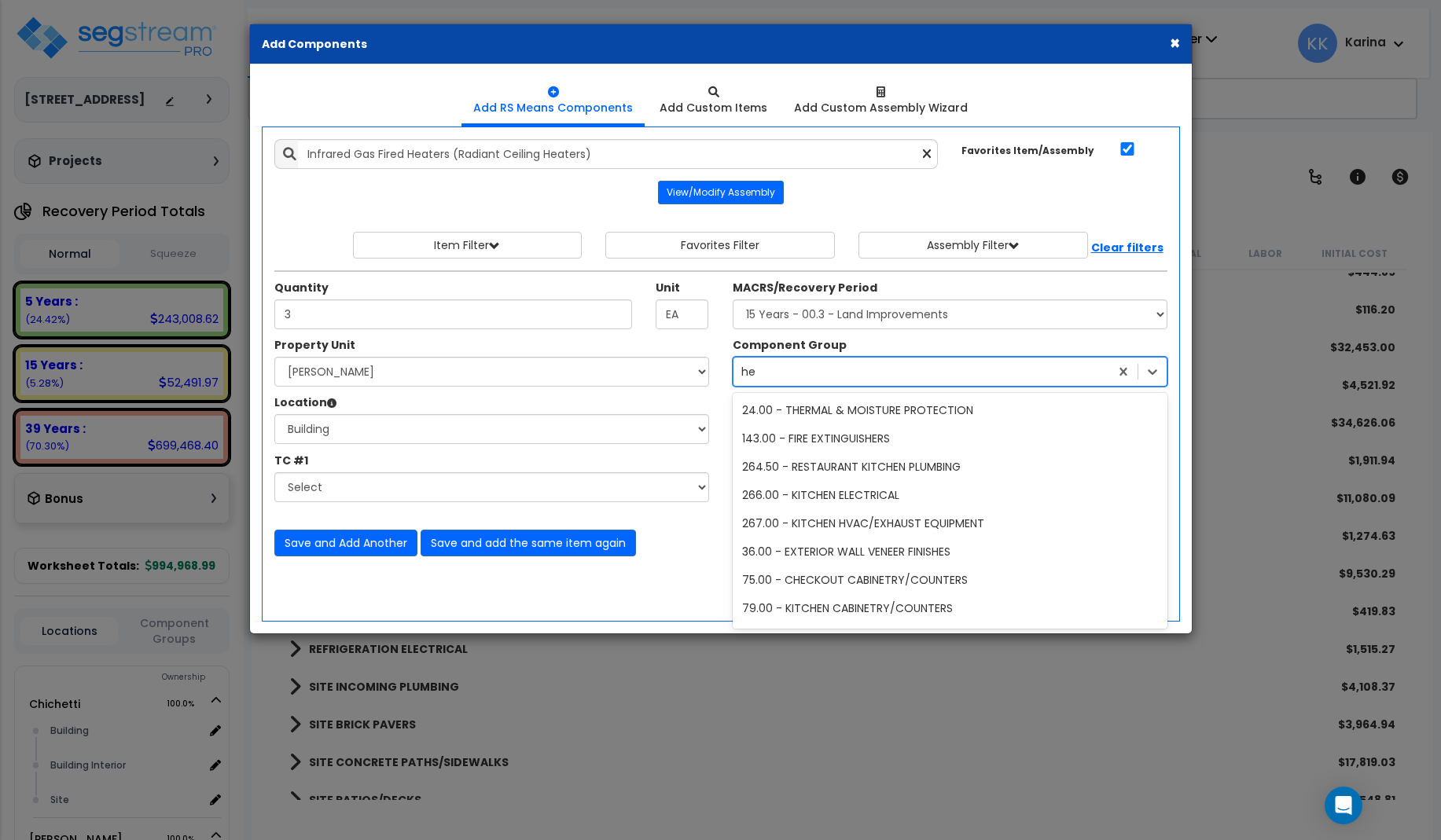
type input "h"
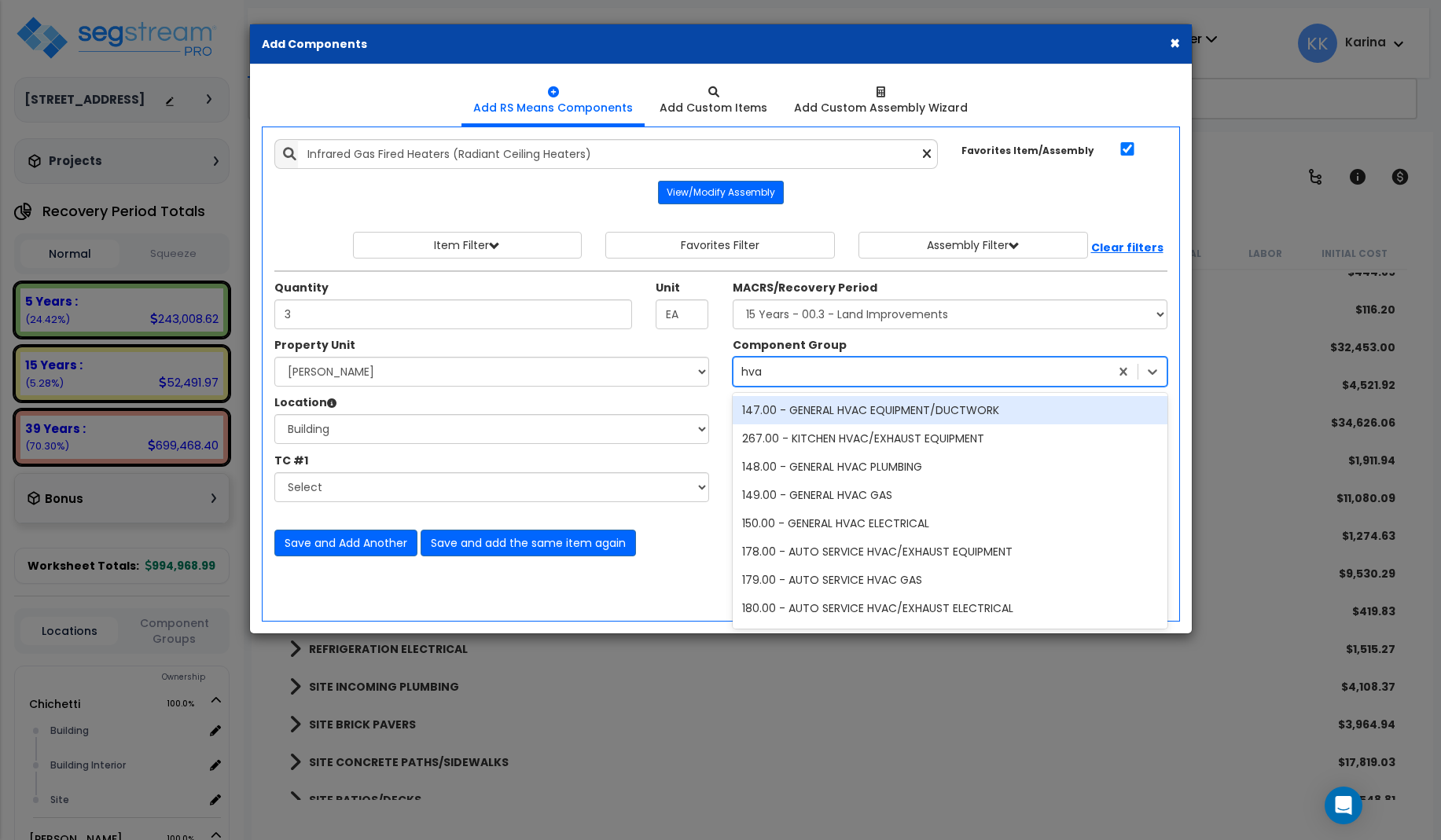
type input "hvac"
click at [815, 406] on div "147.00 - GENERAL HVAC EQUIPMENT/DUCTWORK" at bounding box center [949, 409] width 434 height 28
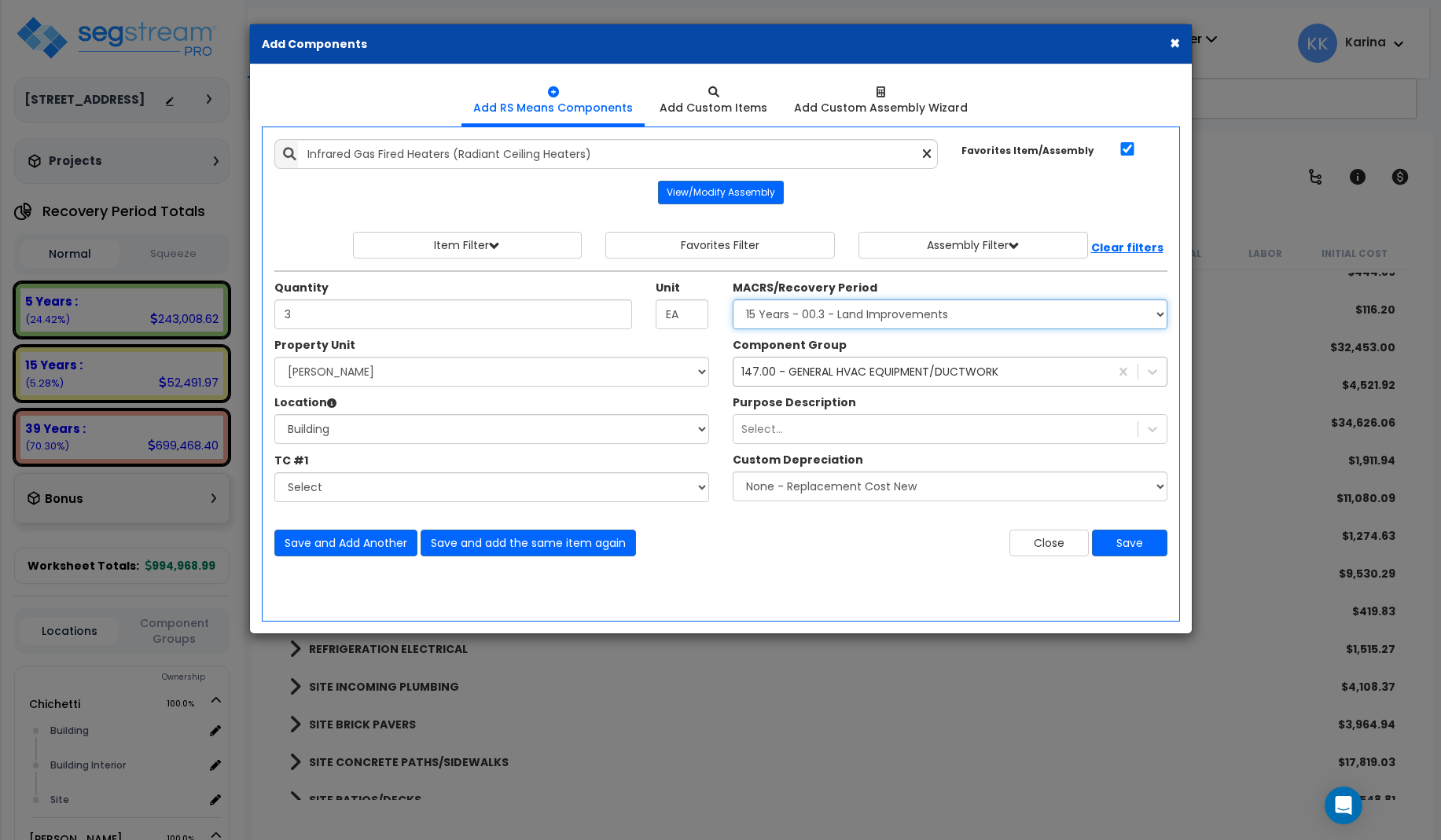
click at [732, 300] on select "Select MACRS/Recovery Period 5 Years - 57.0 - Distributive Trades & Services 5 …" at bounding box center [949, 314] width 434 height 30
click option "39 Years - NA - Long-Life Property" at bounding box center [0, 0] width 0 height 0
click at [732, 300] on select "Select MACRS/Recovery Period 5 Years - 57.0 - Distributive Trades & Services 5 …" at bounding box center [949, 314] width 434 height 30
select select "3666"
click option "15 Years - 00.3 - Land Improvements" at bounding box center [0, 0] width 0 height 0
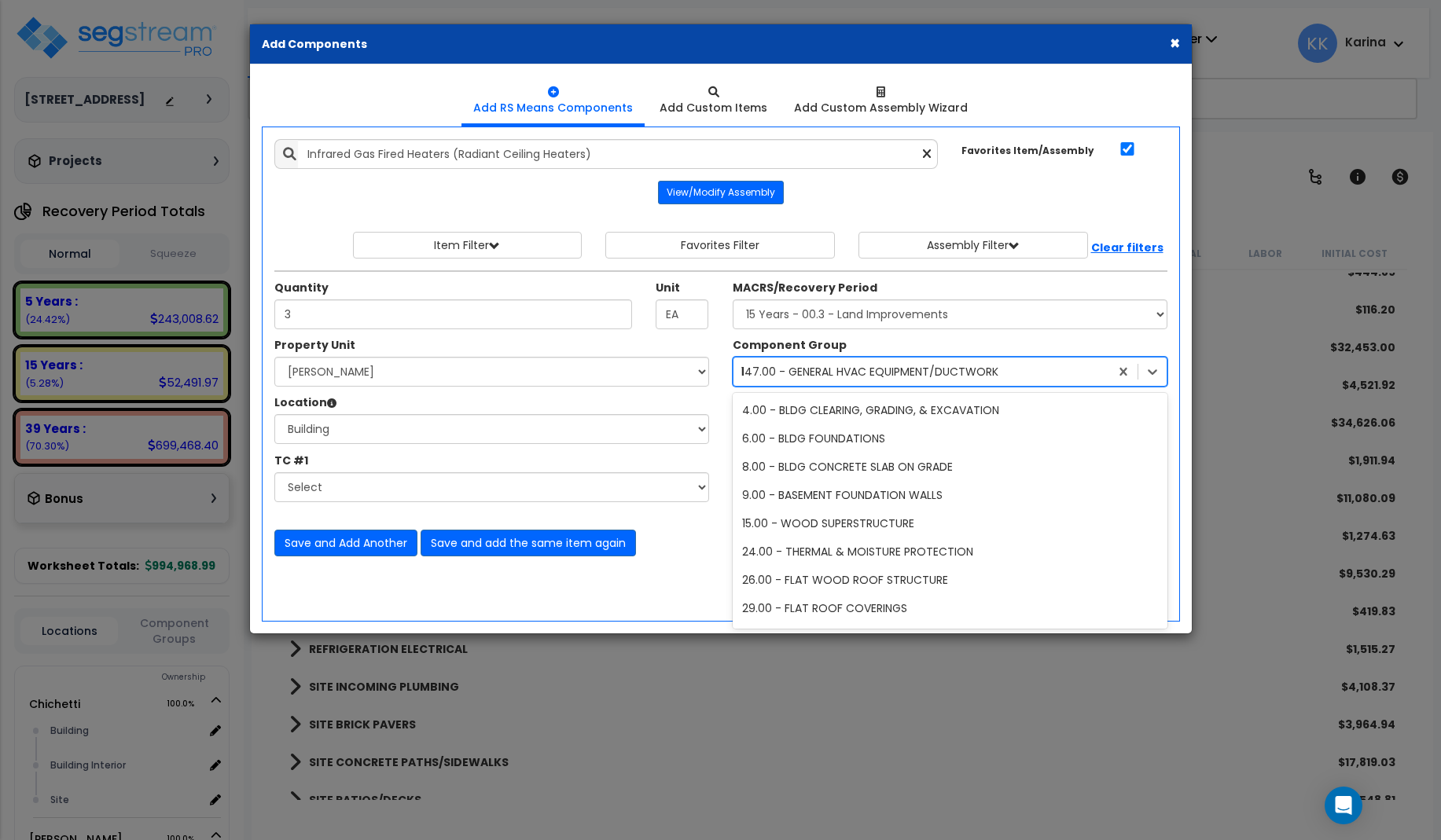
click at [827, 366] on div "147.00 - GENERAL HVAC EQUIPMENT/DUCTWORK" at bounding box center [870, 372] width 257 height 15
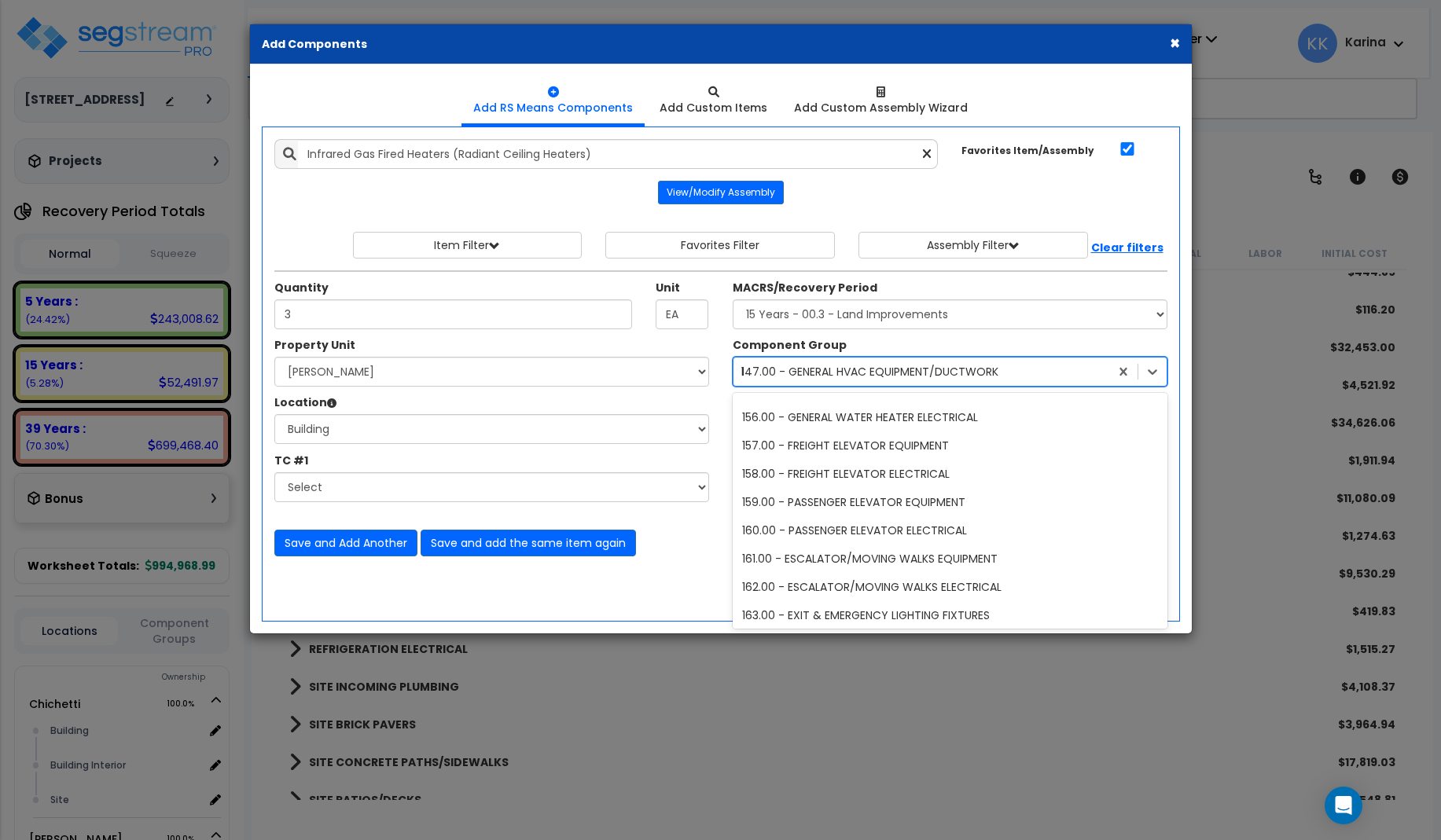
scroll to position [5302, 0]
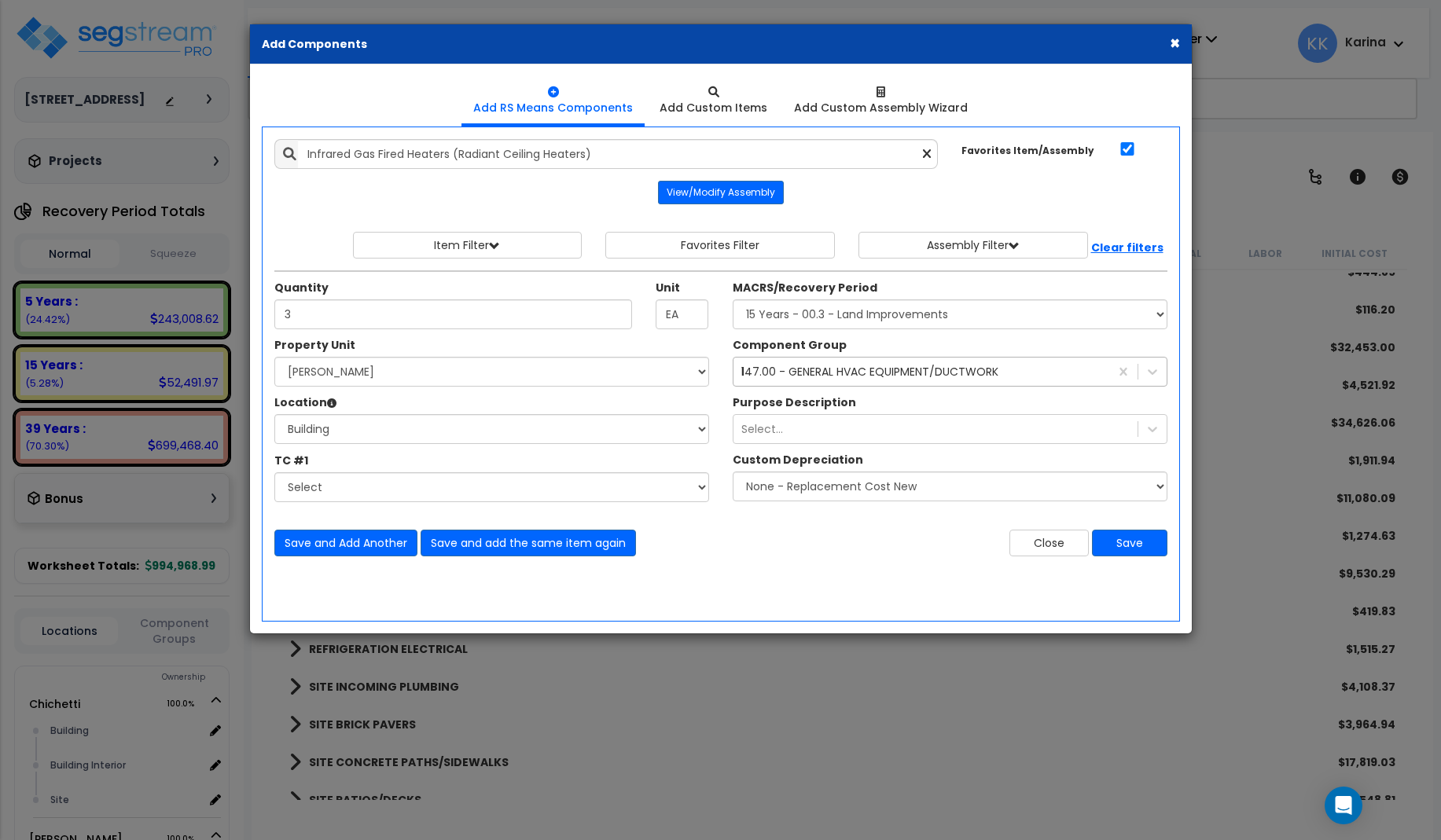
click at [805, 375] on div "147.00 - GENERAL HVAC EQUIPMENT/DUCTWORK" at bounding box center [870, 372] width 257 height 15
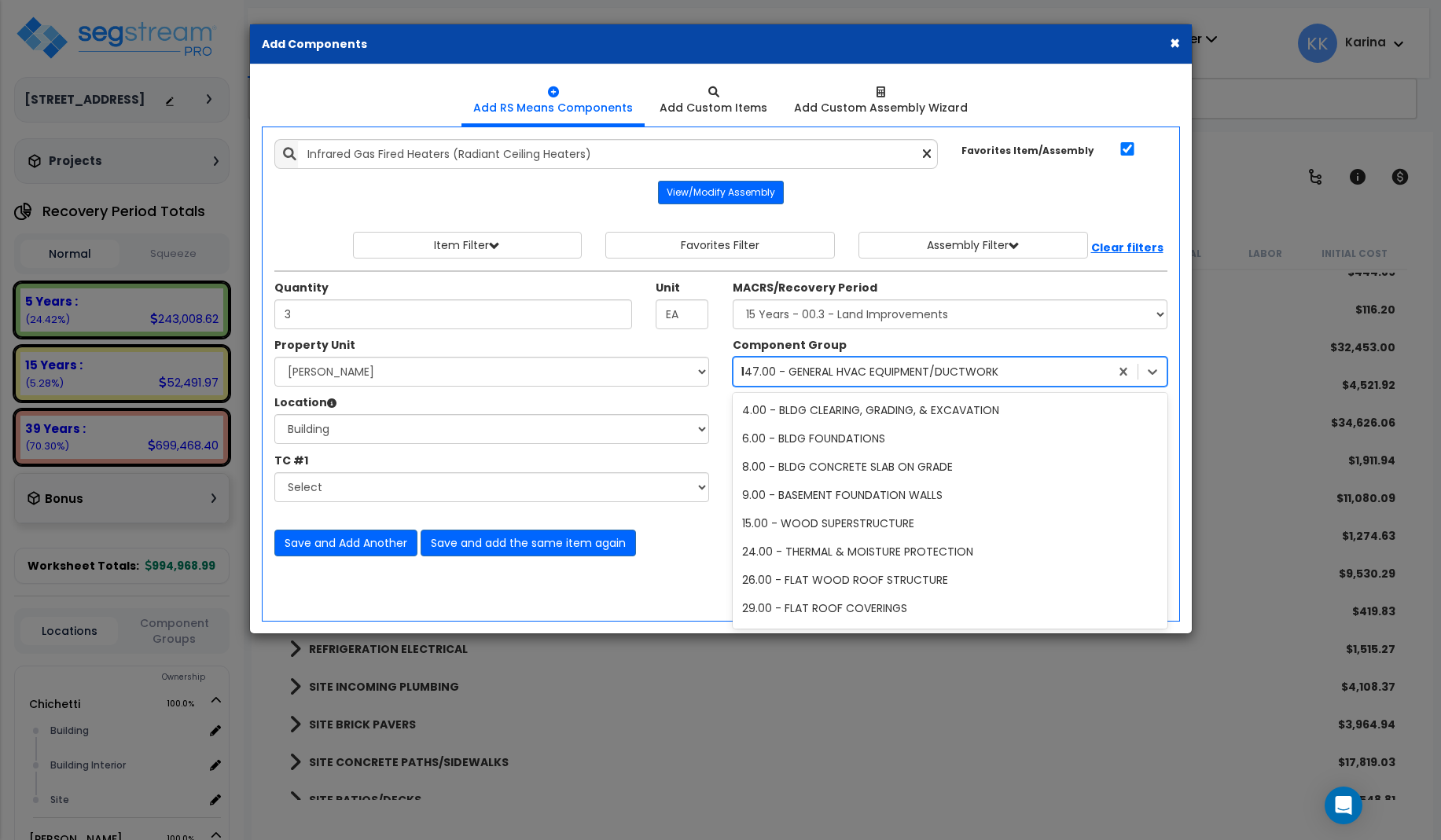
scroll to position [682, 0]
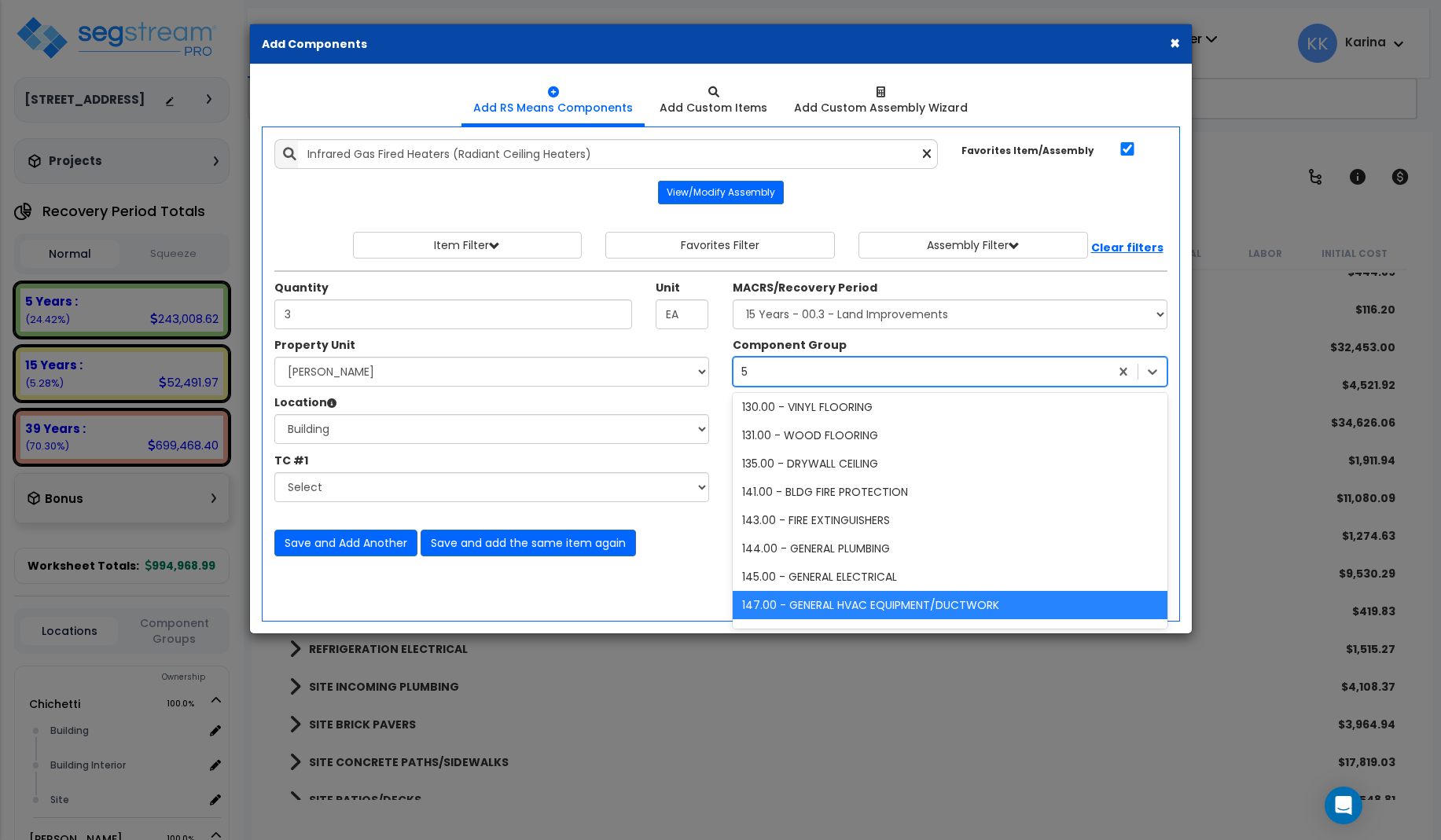
type input "57"
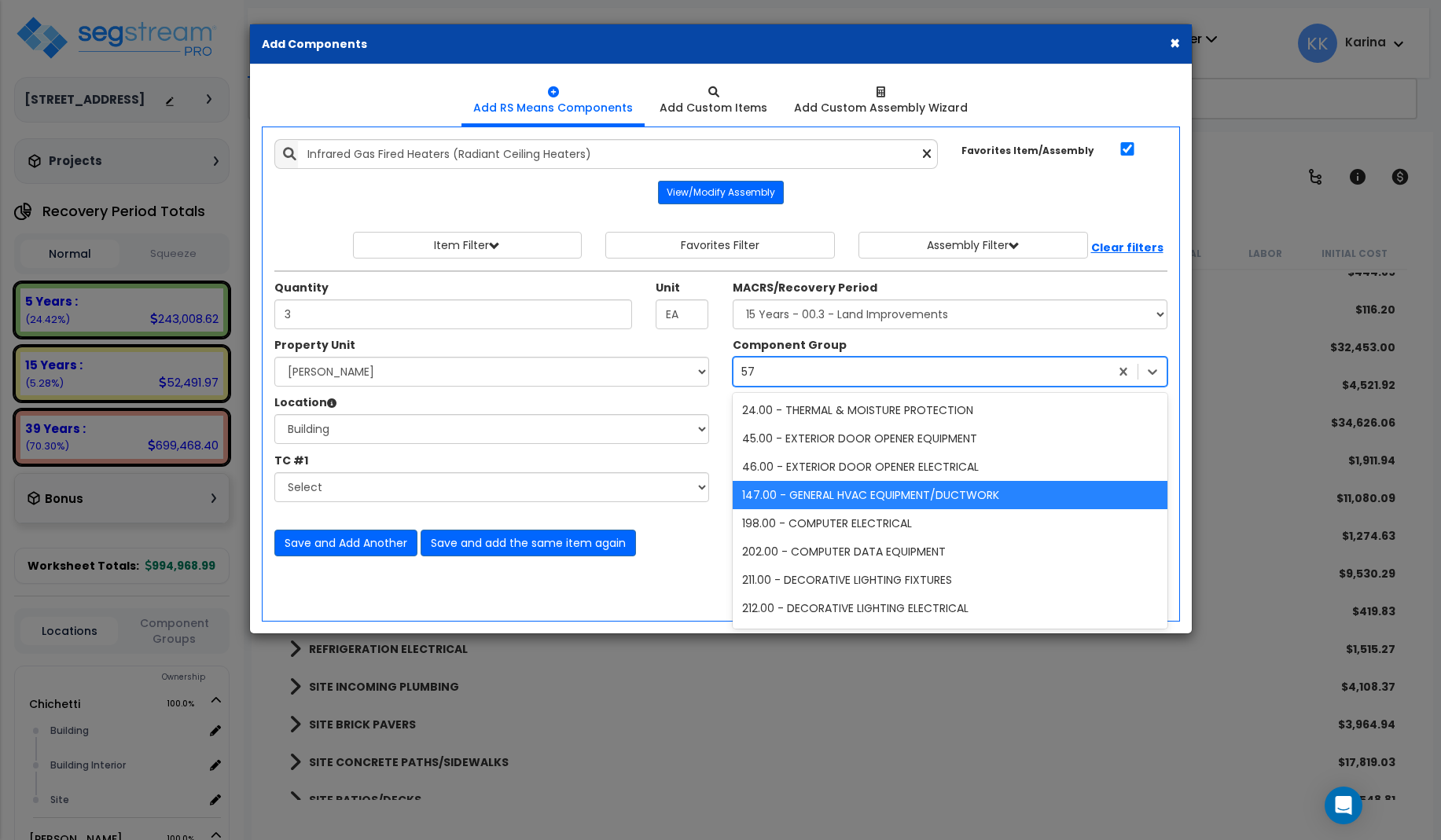
click at [798, 366] on div "57 57" at bounding box center [921, 371] width 376 height 25
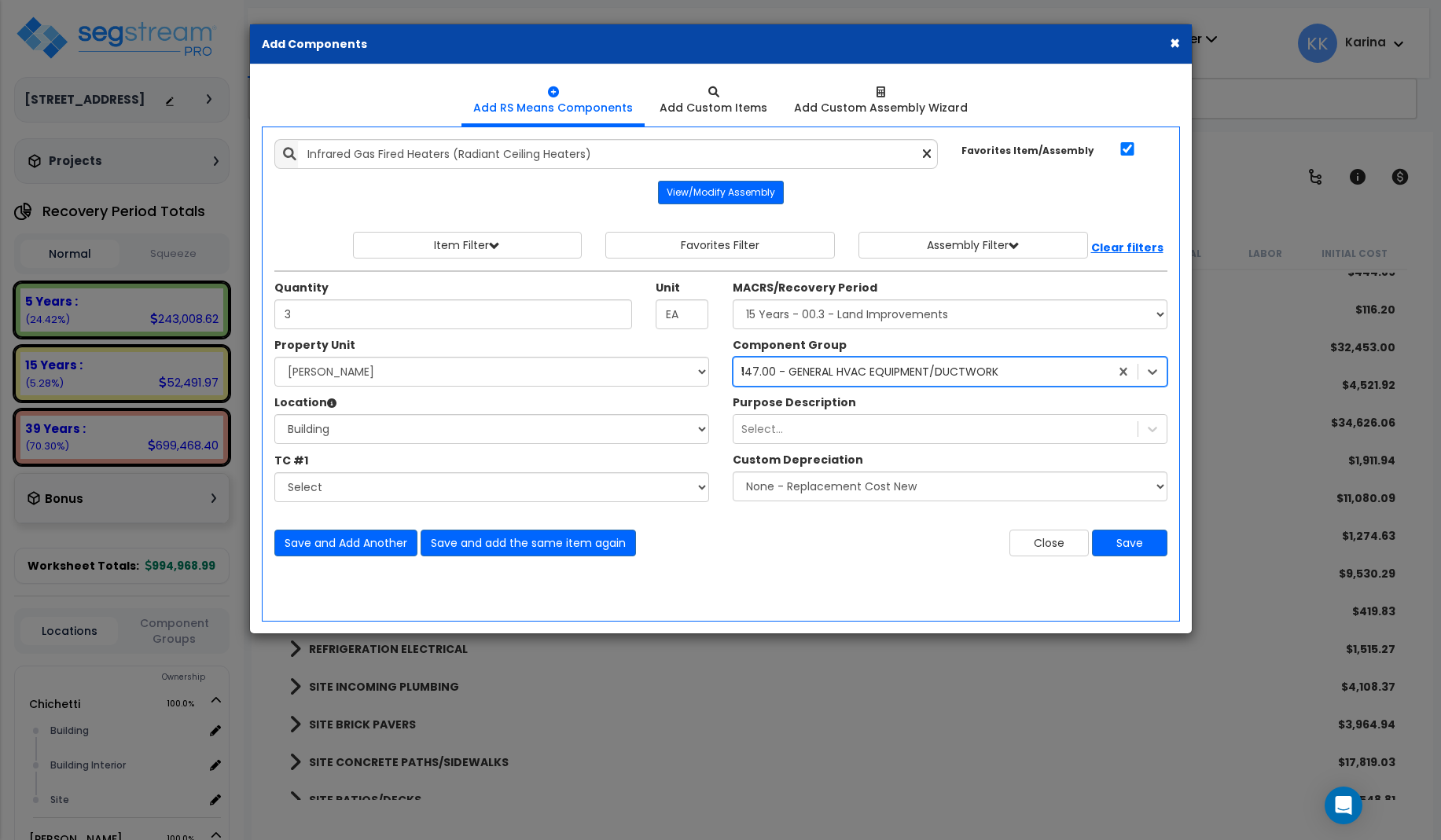
click at [798, 366] on div "147.00 - GENERAL HVAC EQUIPMENT/DUCTWORK" at bounding box center [870, 372] width 257 height 15
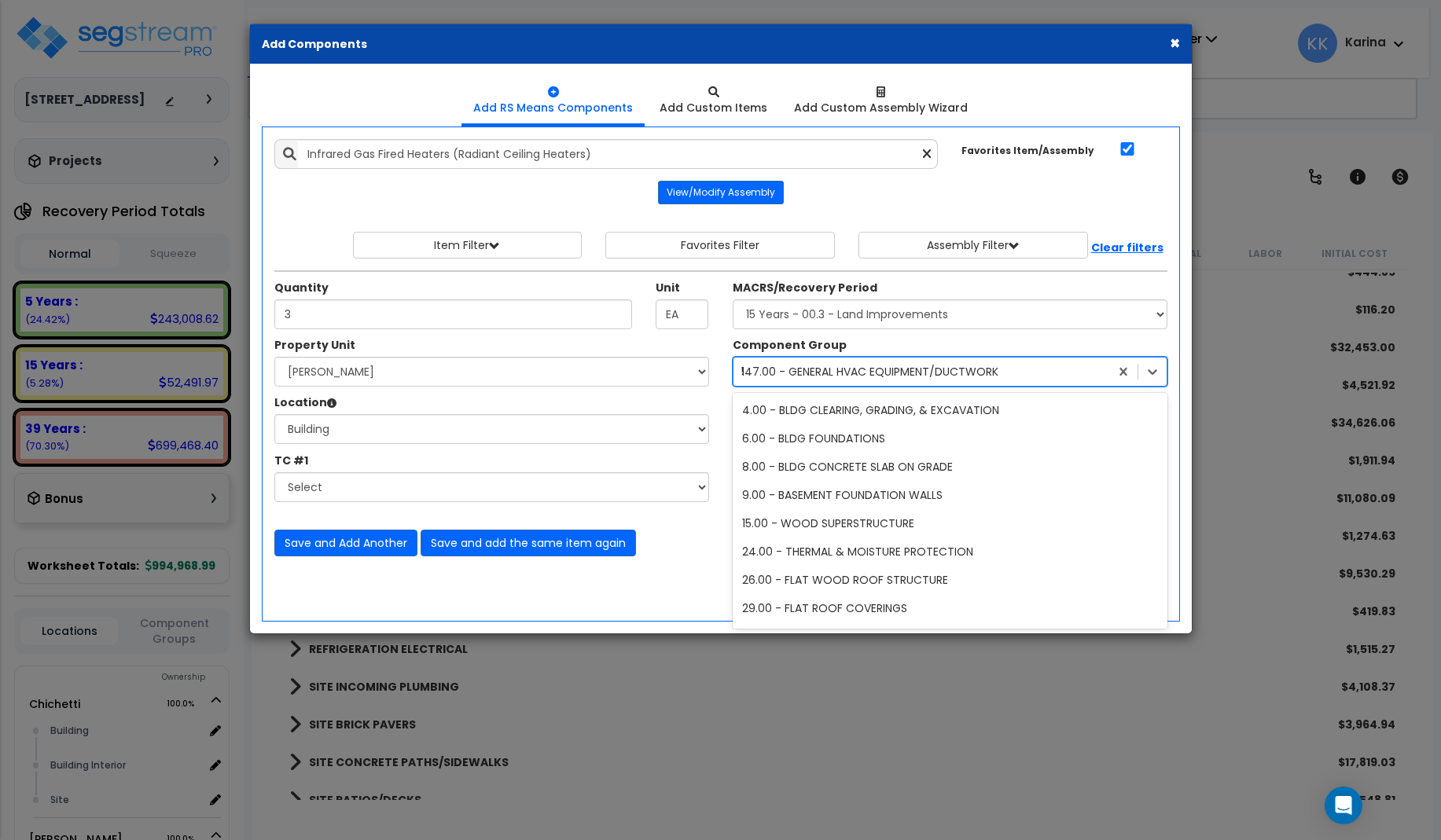
scroll to position [682, 0]
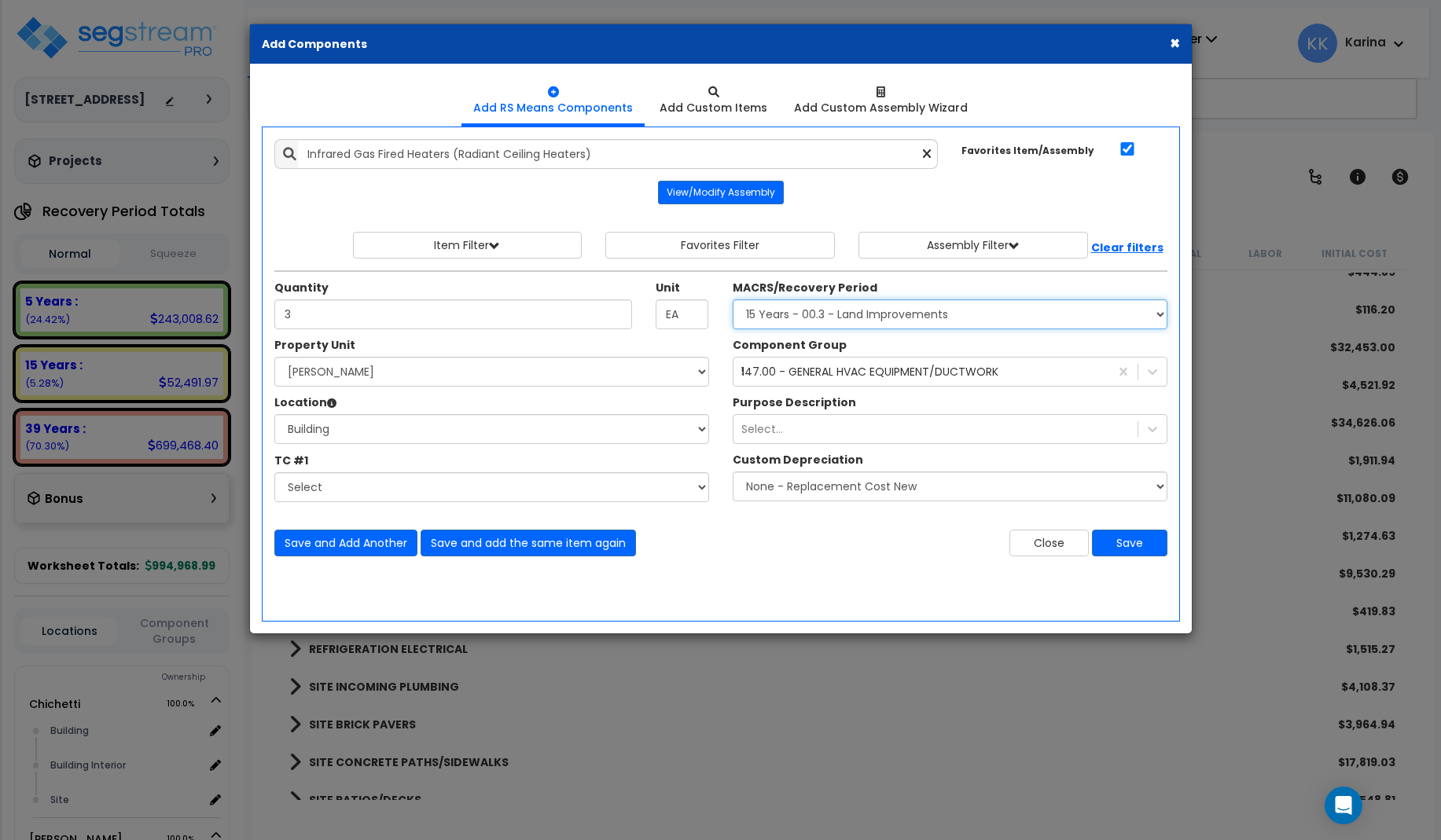
click at [732, 300] on select "Select MACRS/Recovery Period 5 Years - 57.0 - Distributive Trades & Services 5 …" at bounding box center [949, 314] width 434 height 30
select select "3665"
click option "7 Years - 00.11 - Office Furniture, Fixtures, & Equipment" at bounding box center [0, 0] width 0 height 0
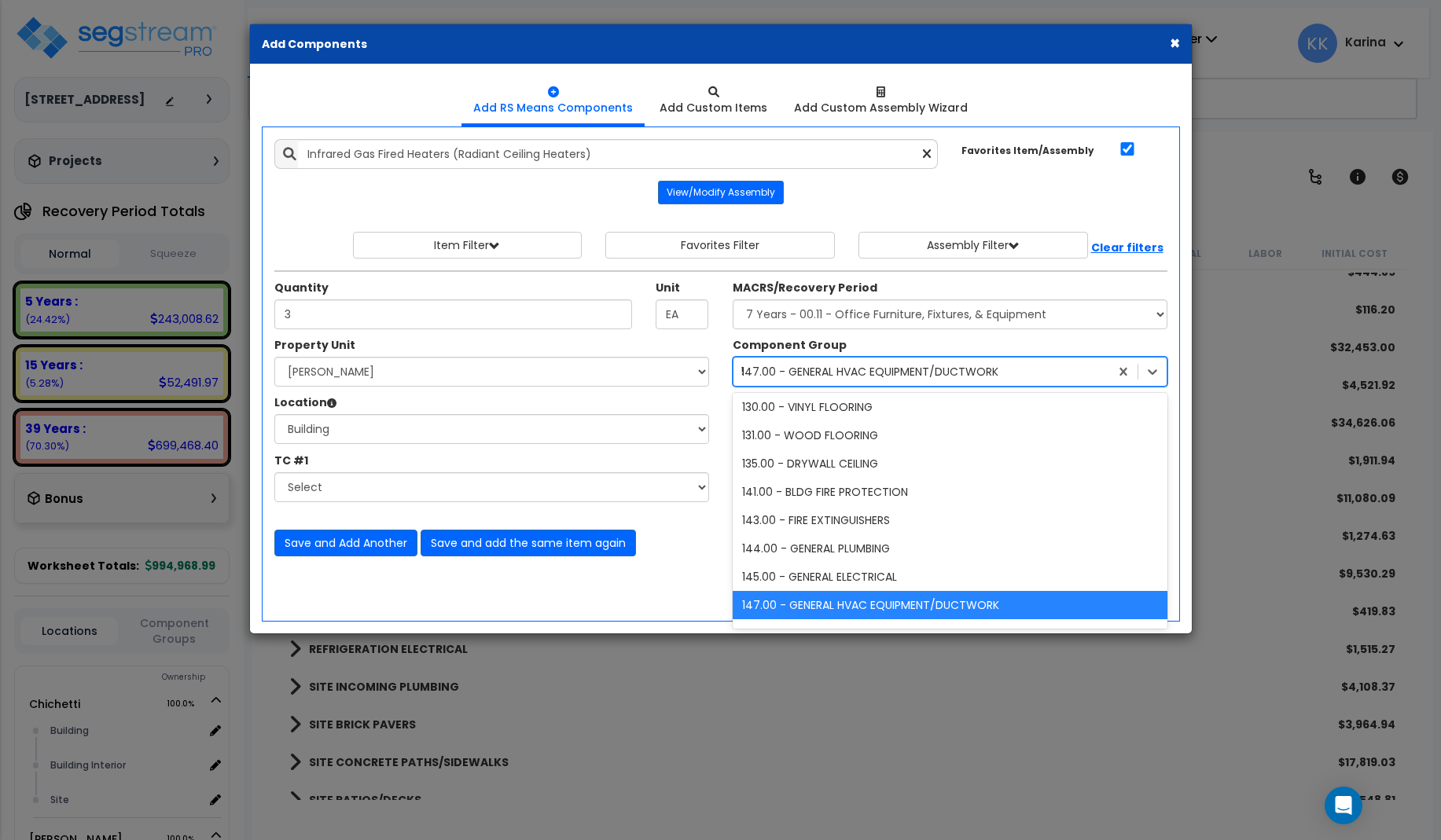
click at [840, 365] on div "147.00 - GENERAL HVAC EQUIPMENT/DUCTWORK" at bounding box center [870, 372] width 257 height 15
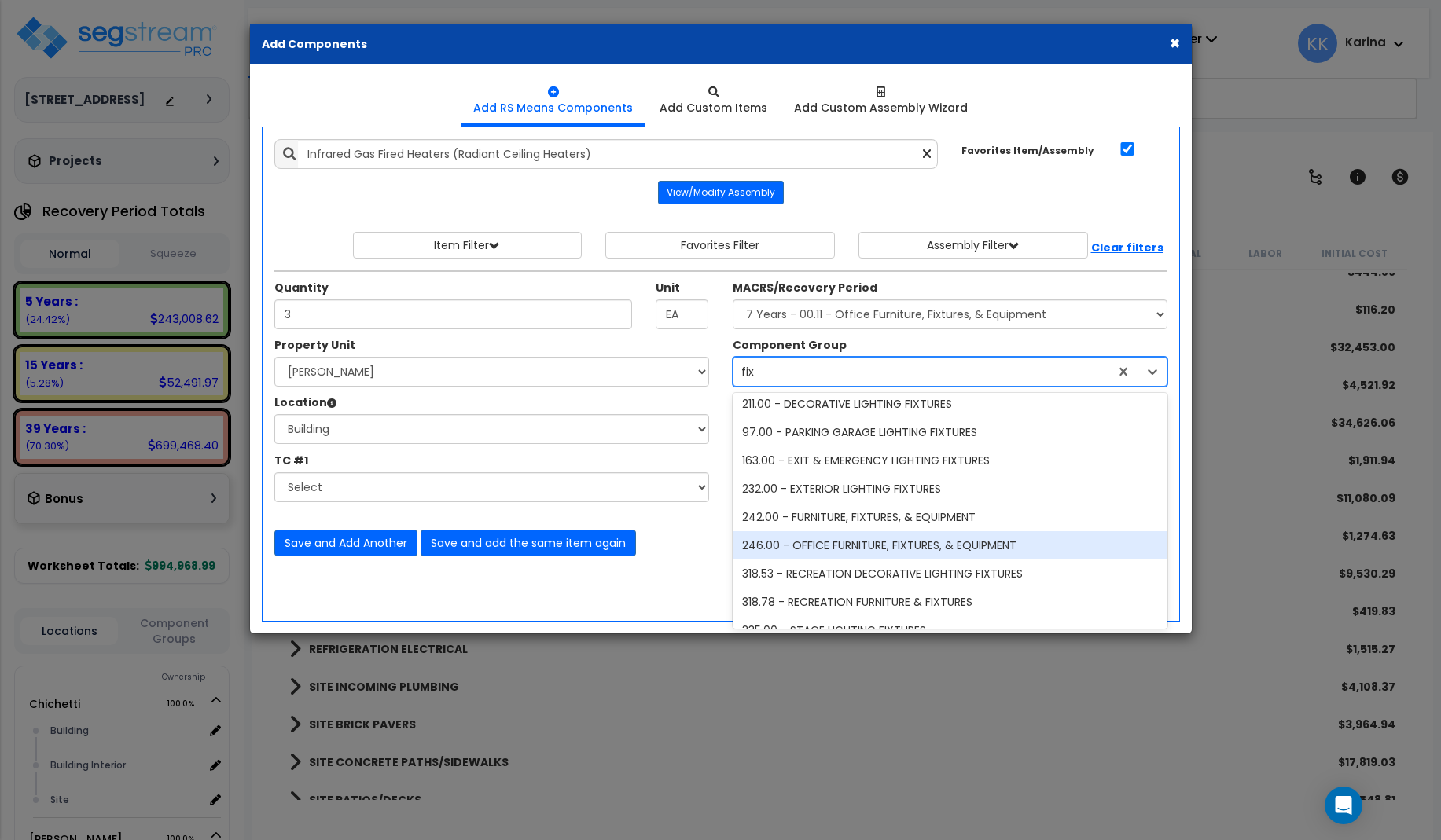
scroll to position [0, 0]
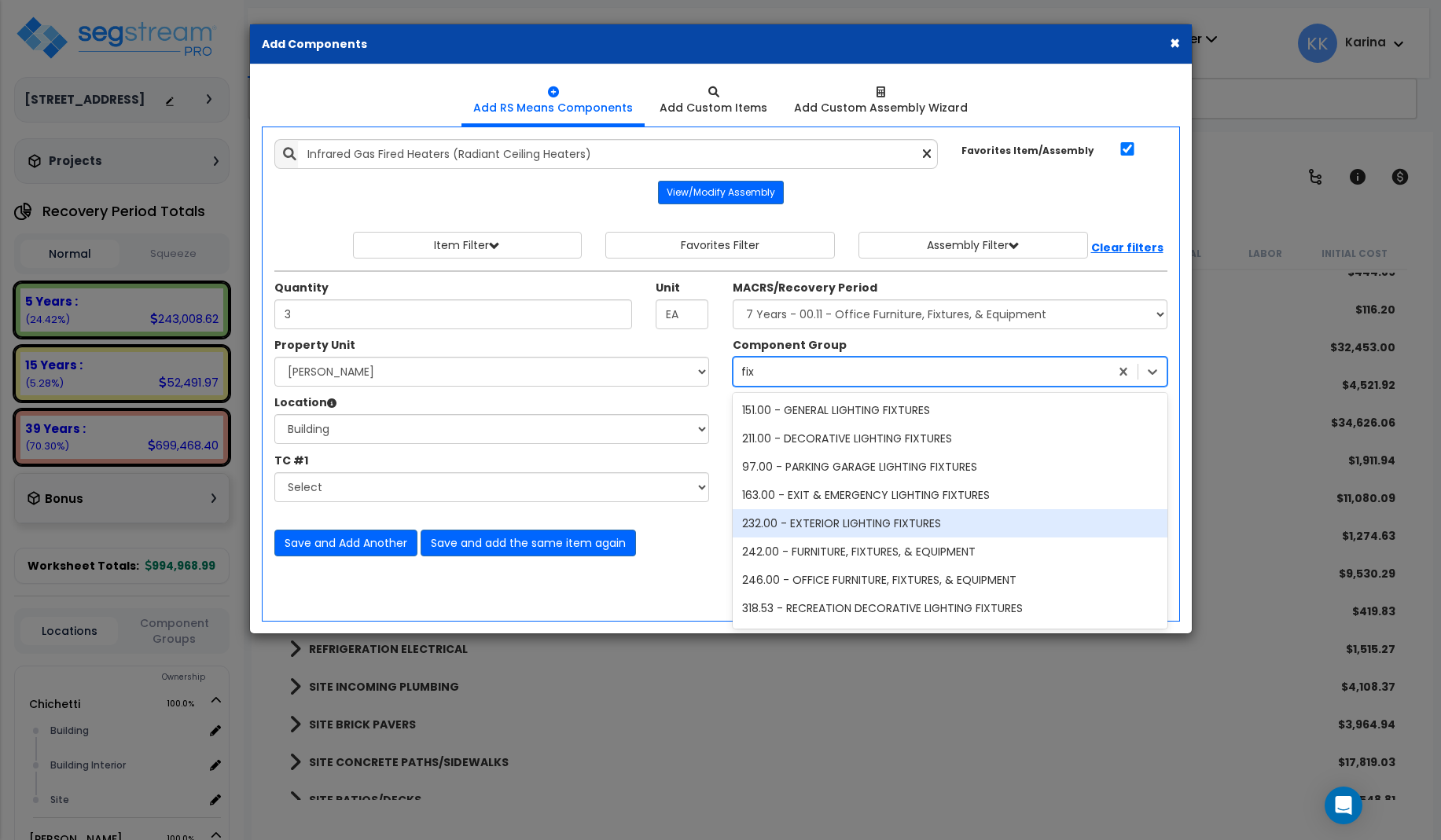
type input "fix"
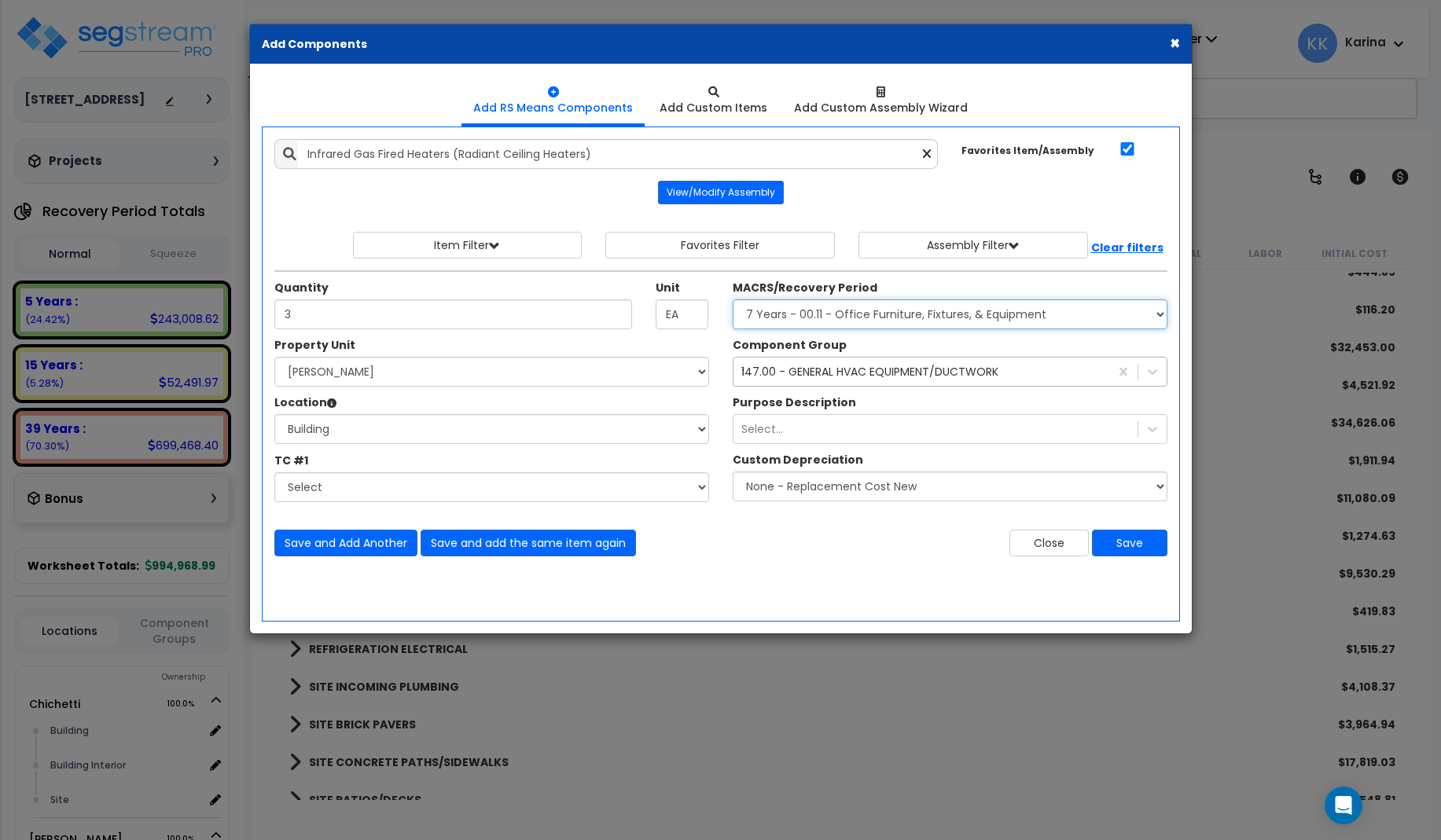
click at [732, 300] on select "Select MACRS/Recovery Period 5 Years - 57.0 - Distributive Trades & Services 5 …" at bounding box center [949, 314] width 434 height 30
select select "3667"
click option "5 Years - 57.0 - Distributive Trades & Services" at bounding box center [0, 0] width 0 height 0
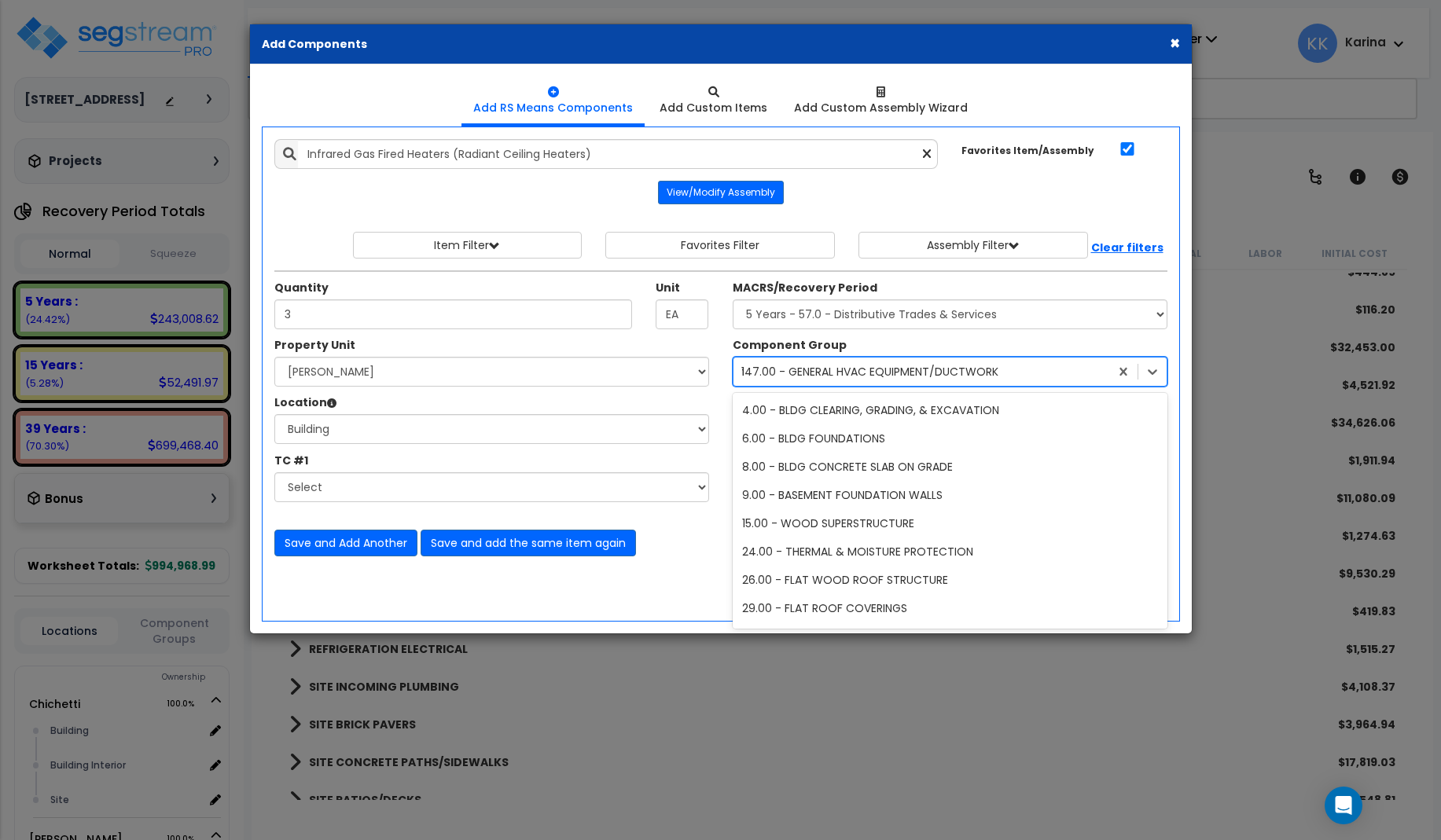
click at [797, 370] on div "147.00 - GENERAL HVAC EQUIPMENT/DUCTWORK" at bounding box center [870, 372] width 257 height 15
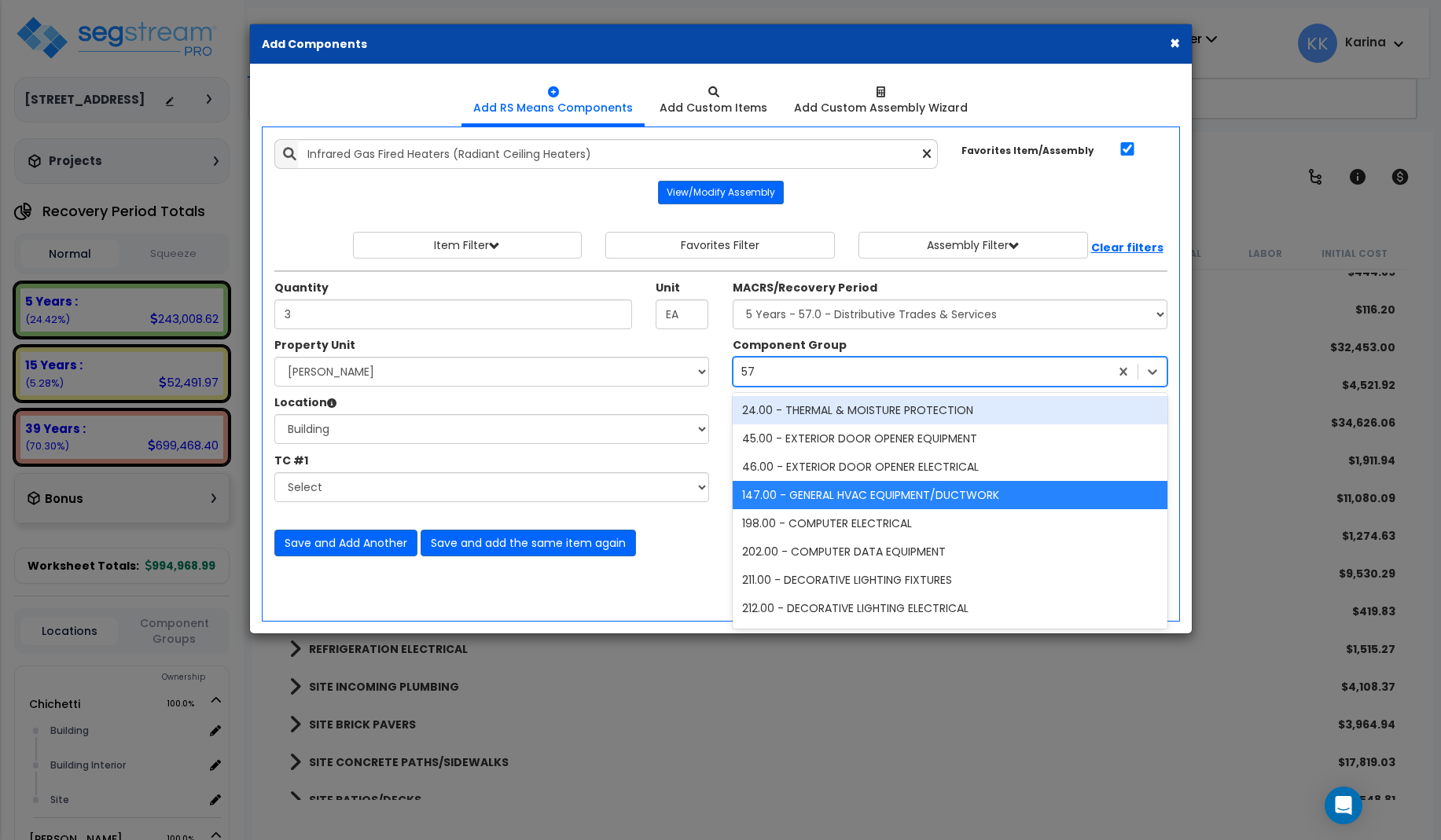
type input "57"
click at [732, 300] on select "Select MACRS/Recovery Period 5 Years - 57.0 - Distributive Trades & Services 5 …" at bounding box center [949, 314] width 434 height 30
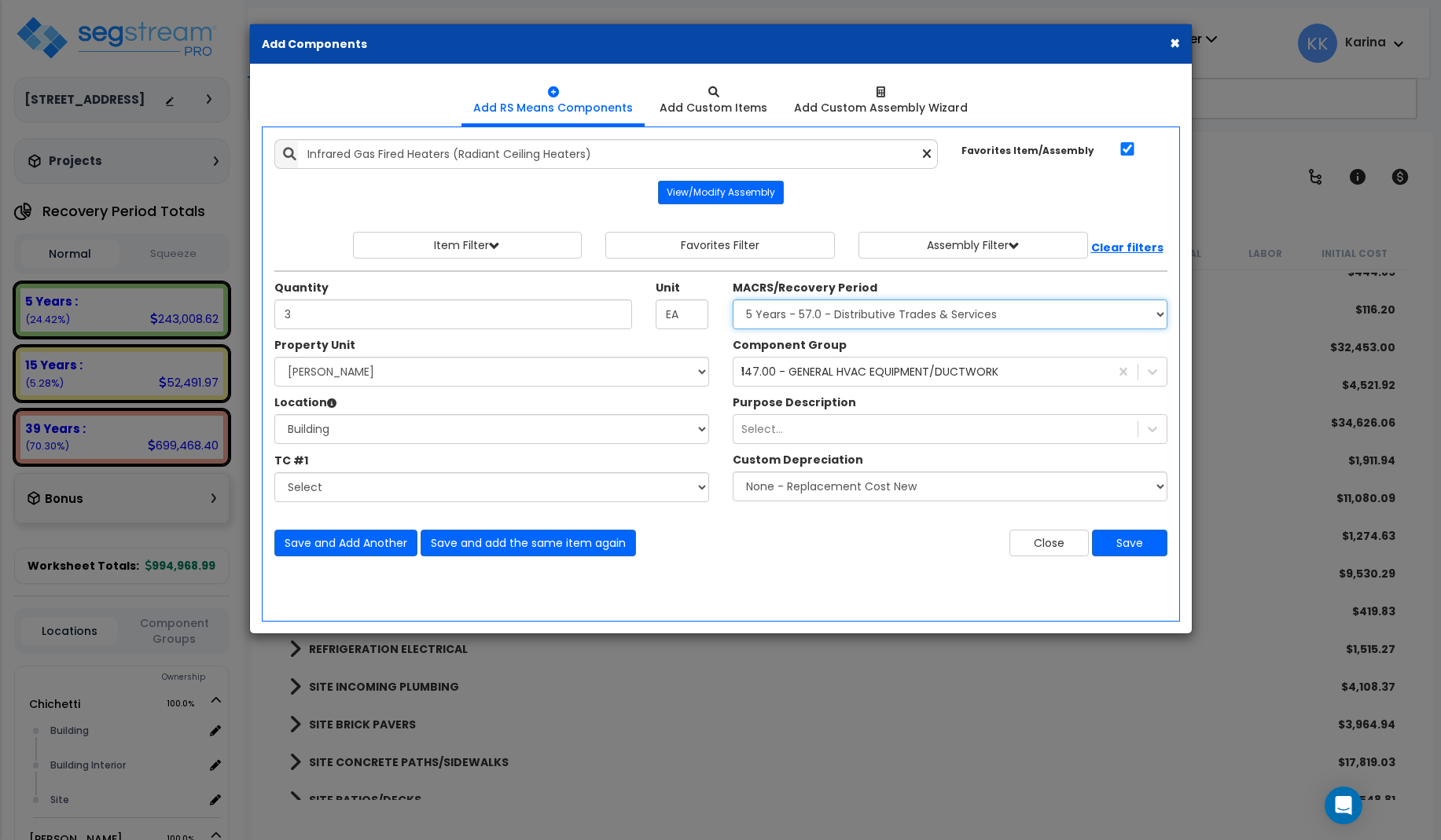
select select
click option "Select MACRS/Recovery Period" at bounding box center [0, 0] width 0 height 0
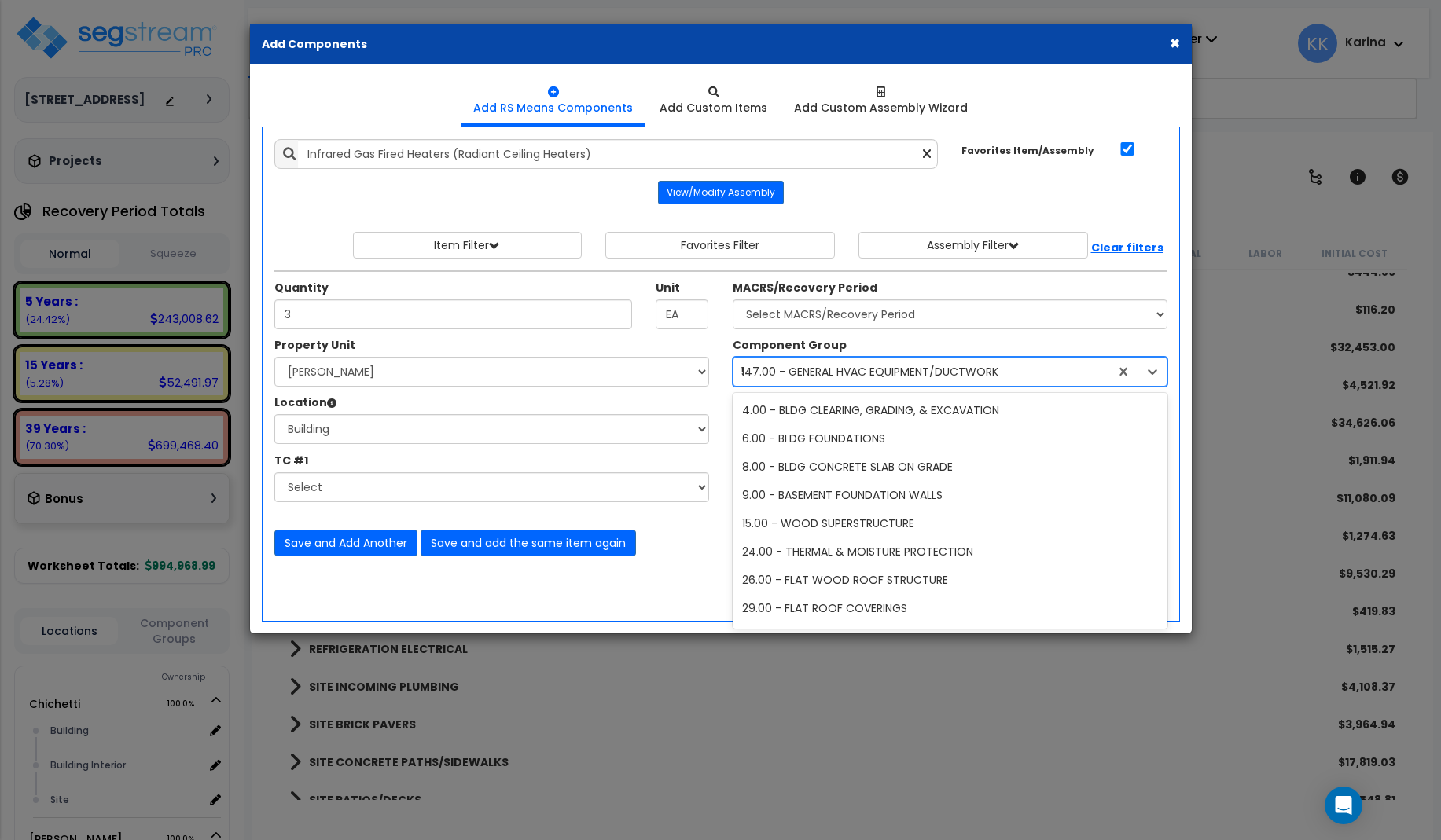
click at [789, 370] on div "147.00 - GENERAL HVAC EQUIPMENT/DUCTWORK" at bounding box center [870, 372] width 257 height 15
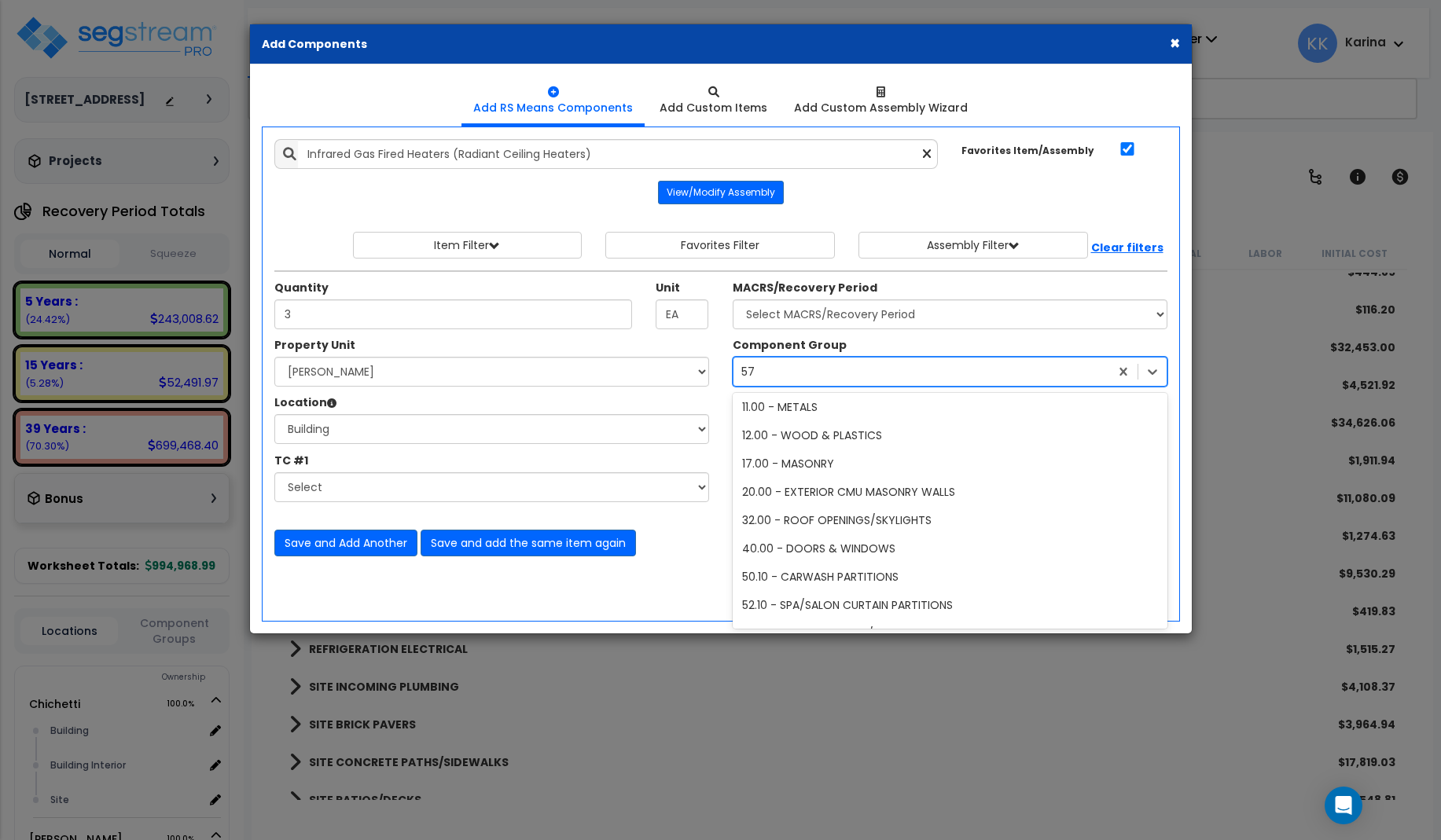
scroll to position [0, 0]
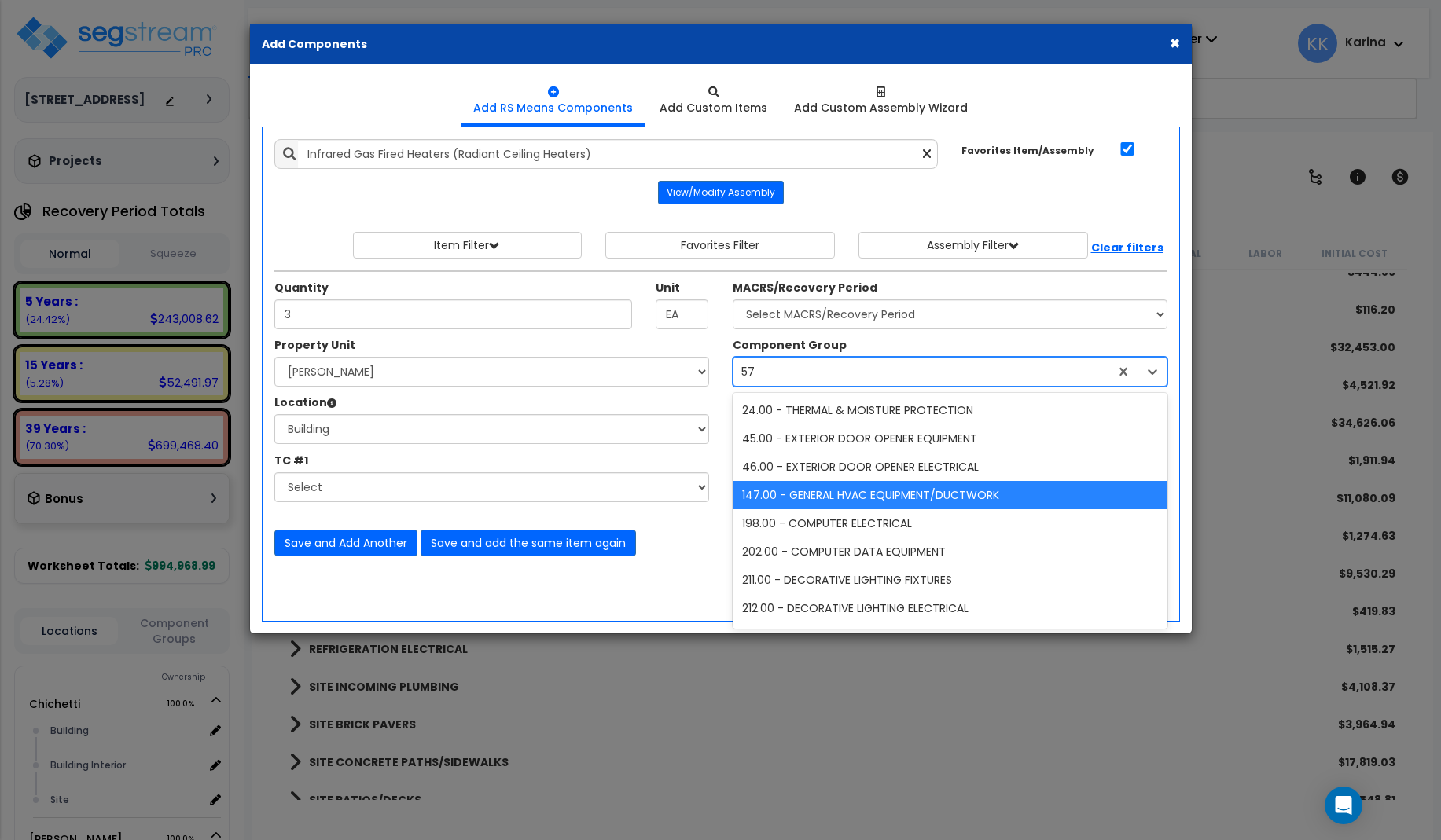
type input "57"
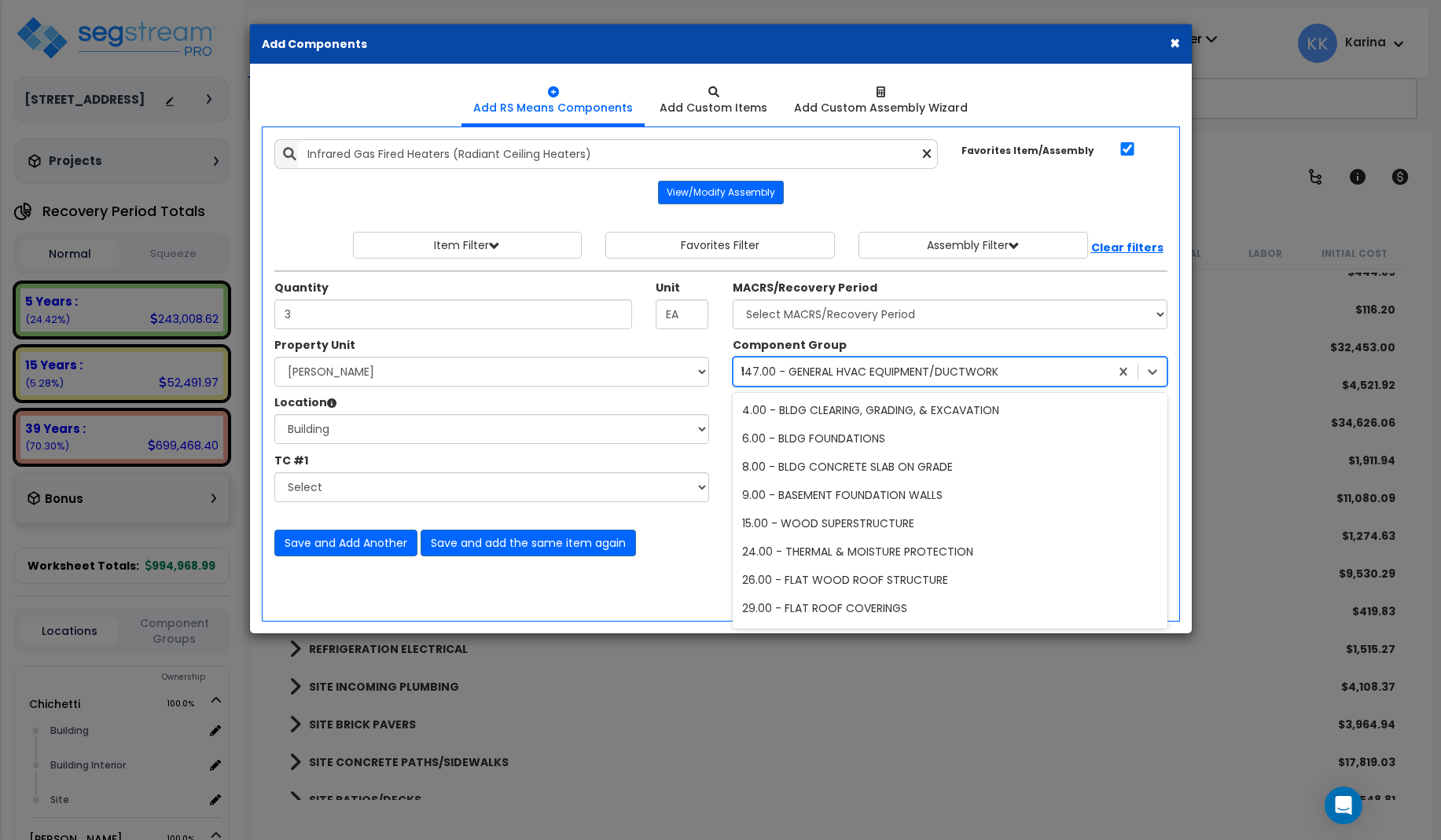
click at [792, 367] on div "147.00 - GENERAL HVAC EQUIPMENT/DUCTWORK" at bounding box center [870, 372] width 257 height 15
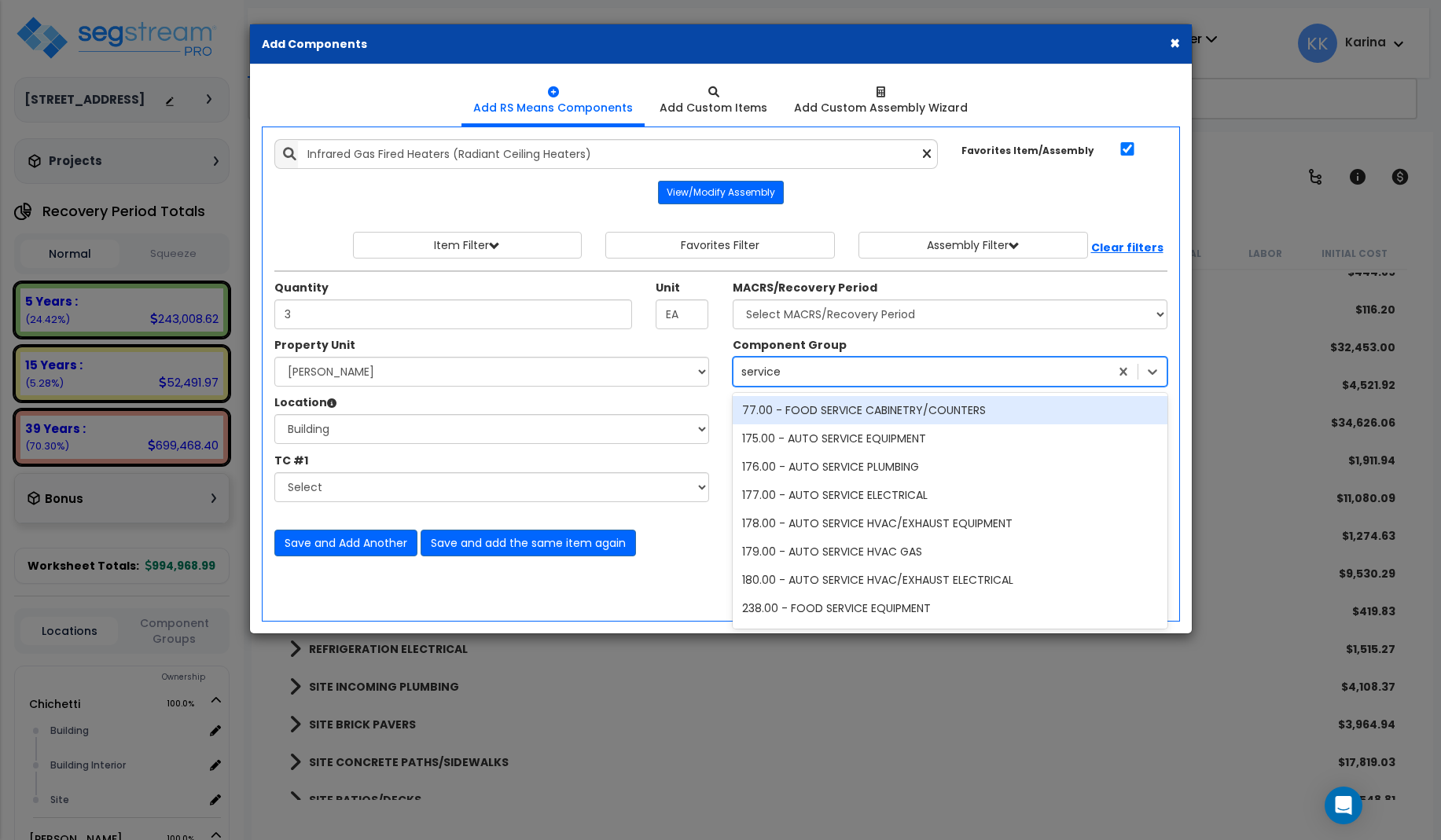
type input "services"
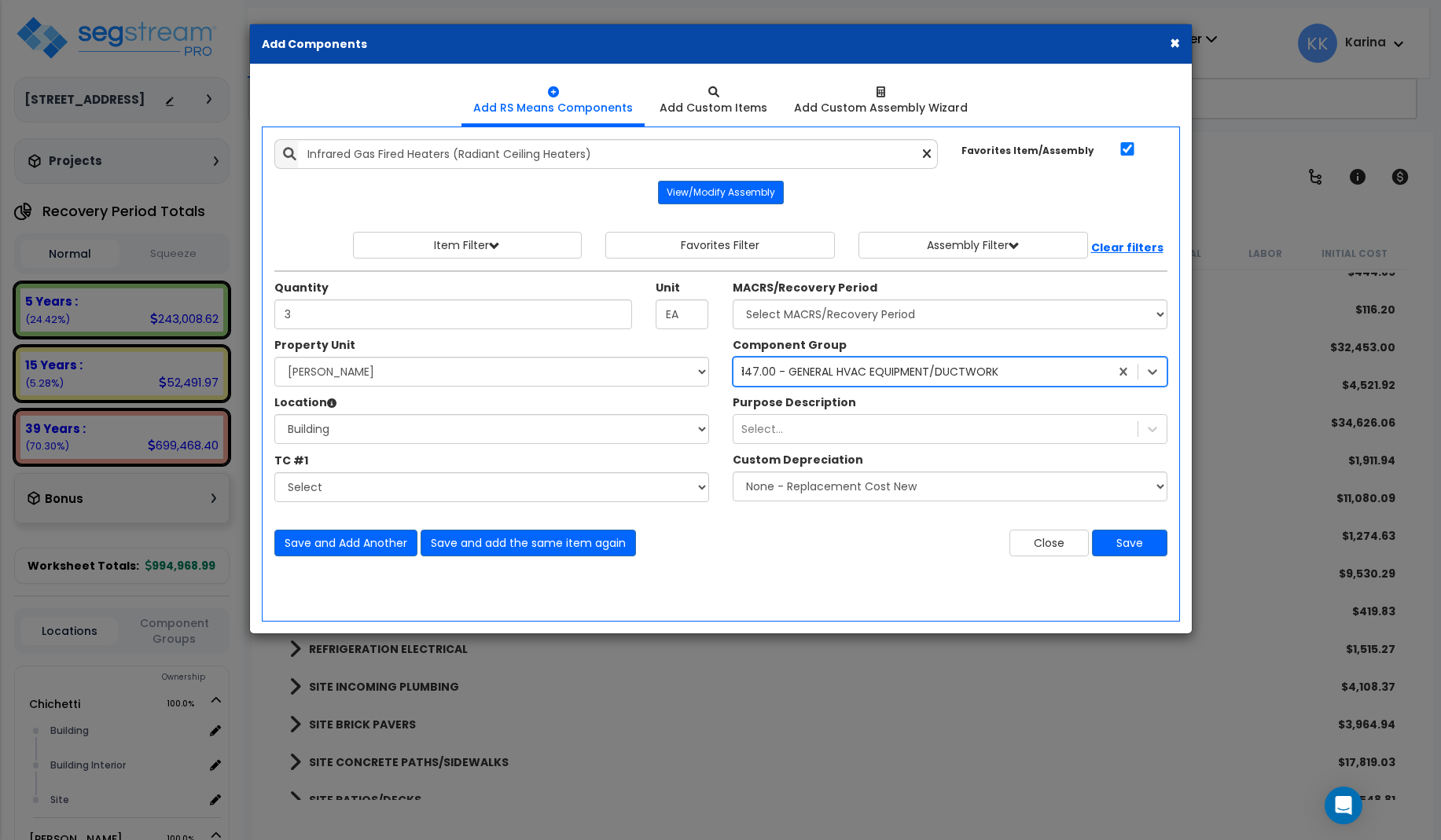
click at [808, 368] on div "147.00 - GENERAL HVAC EQUIPMENT/DUCTWORK services" at bounding box center [921, 371] width 376 height 25
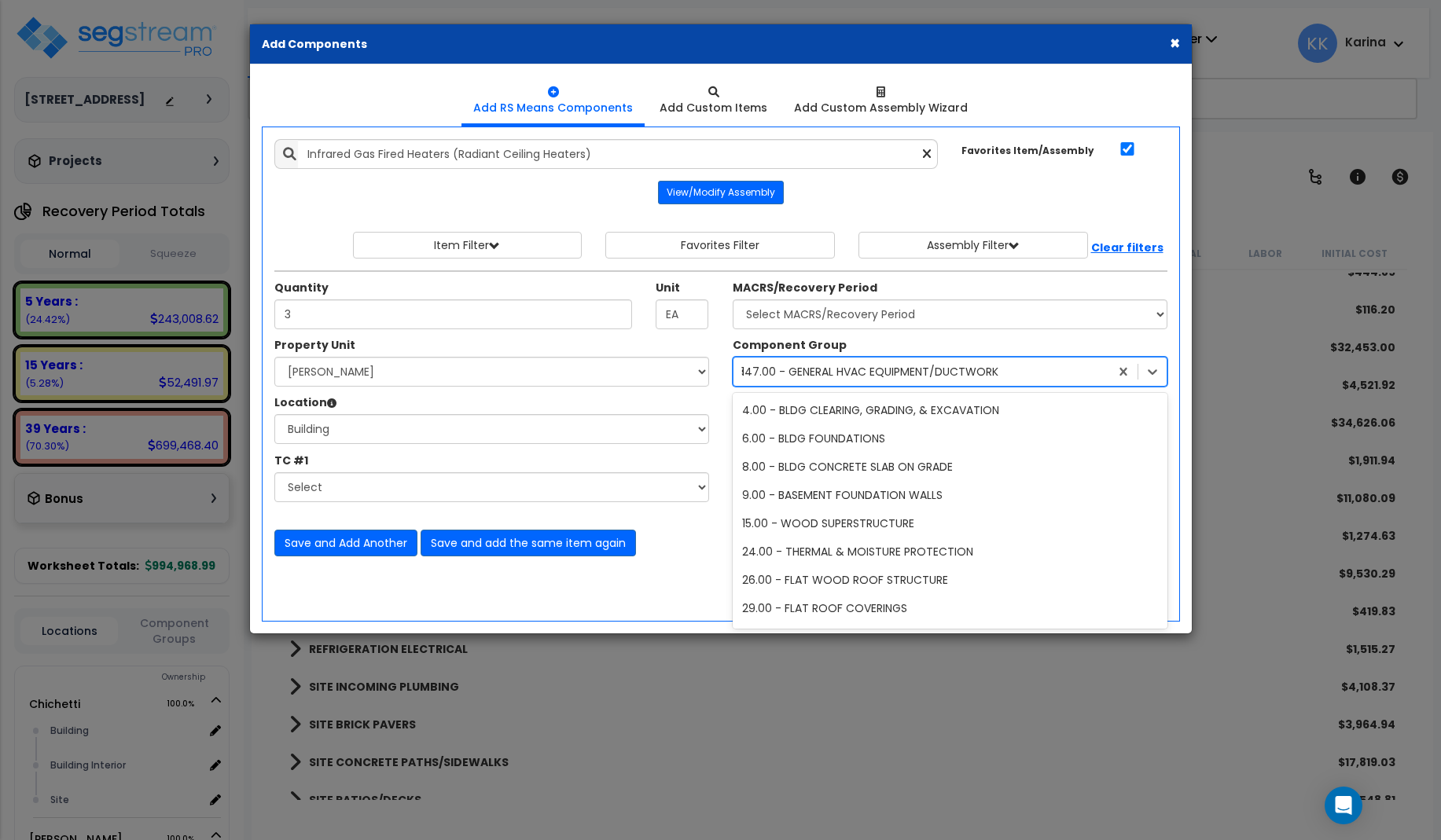
click at [808, 368] on div "147.00 - GENERAL HVAC EQUIPMENT/DUCTWORK" at bounding box center [870, 372] width 257 height 15
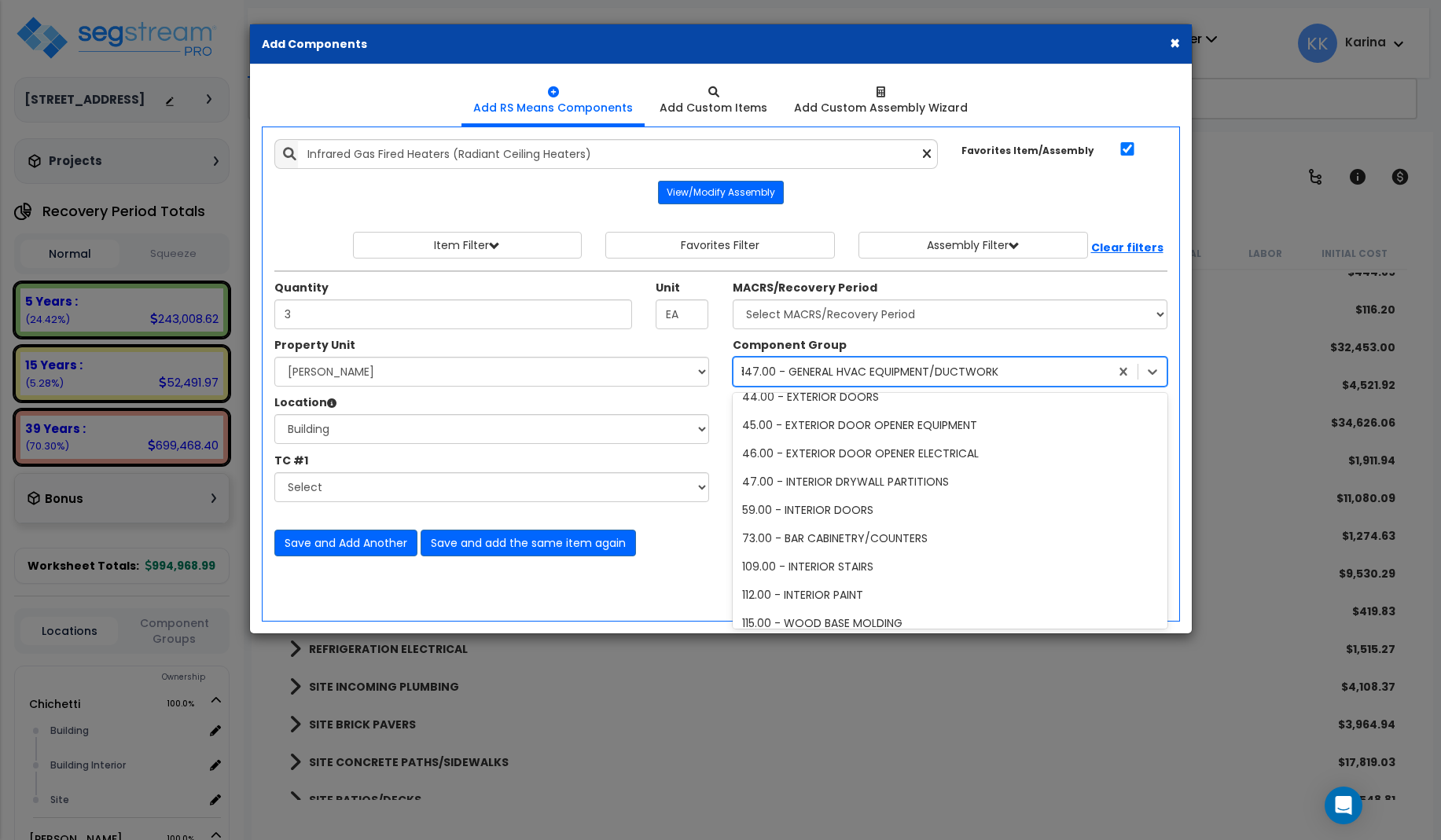
scroll to position [305, 0]
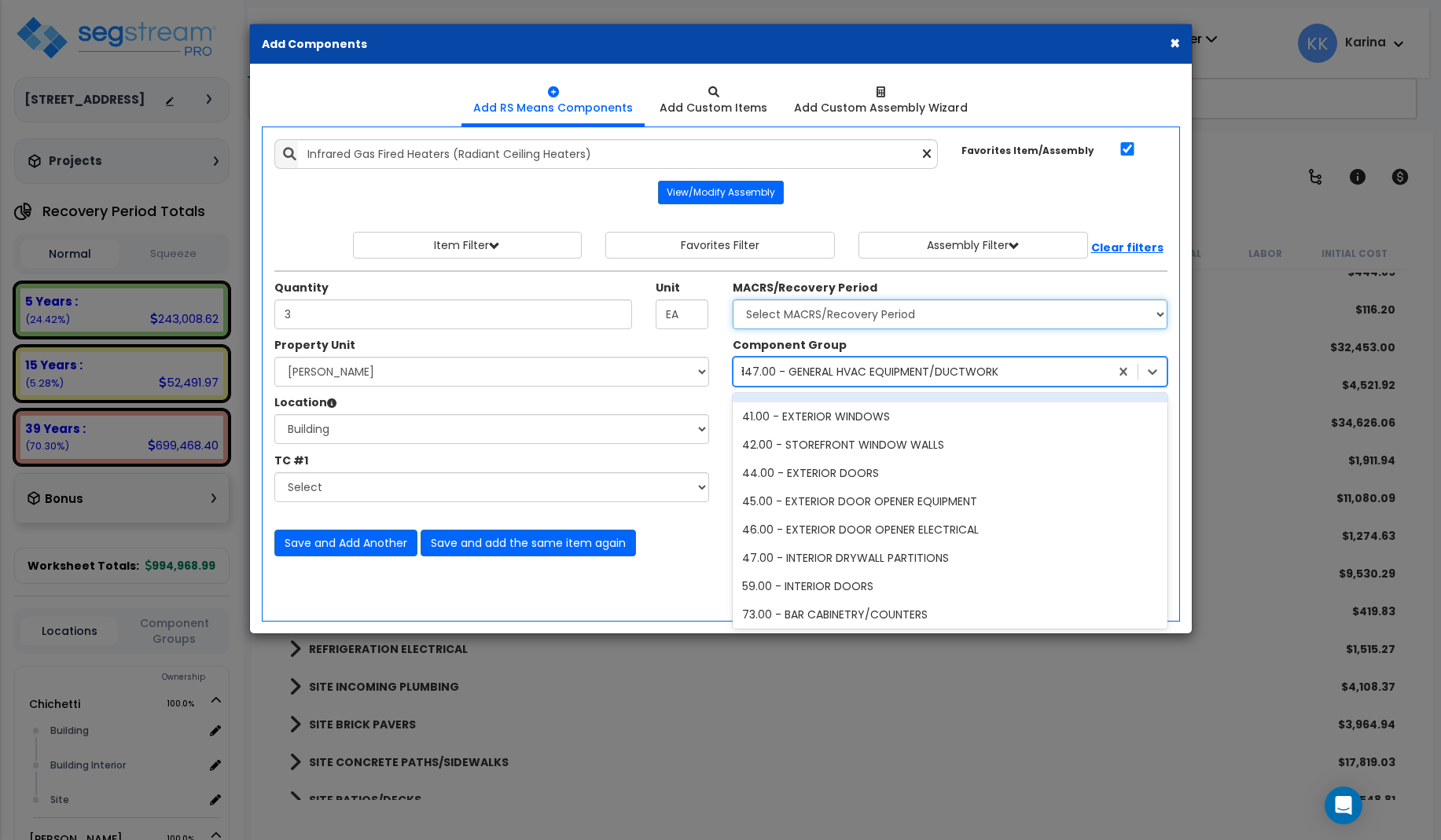
click at [732, 300] on select "Select MACRS/Recovery Period 5 Years - 57.0 - Distributive Trades & Services 5 …" at bounding box center [949, 314] width 434 height 30
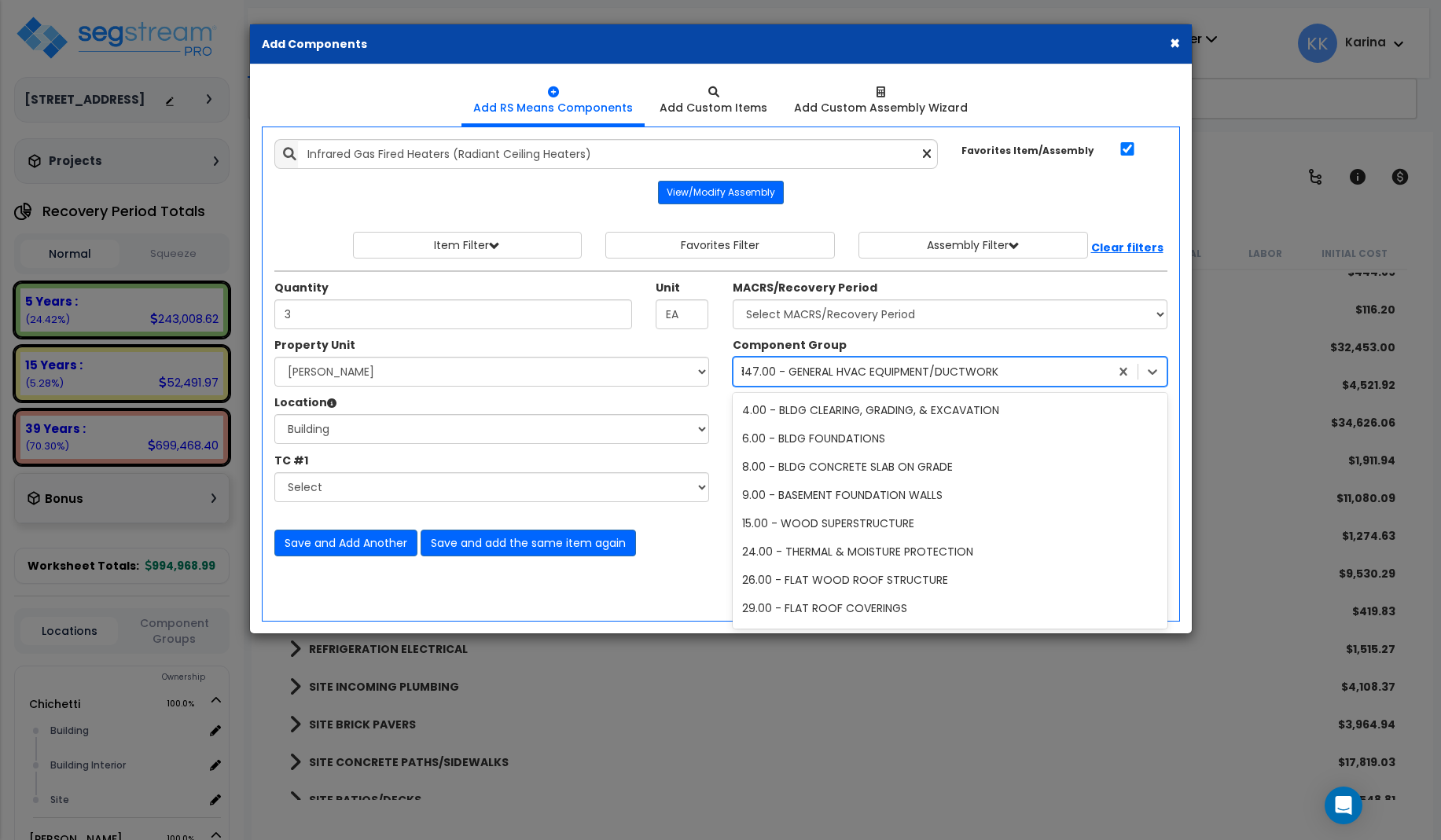
click at [789, 370] on div "147.00 - GENERAL HVAC EQUIPMENT/DUCTWORK" at bounding box center [870, 372] width 257 height 15
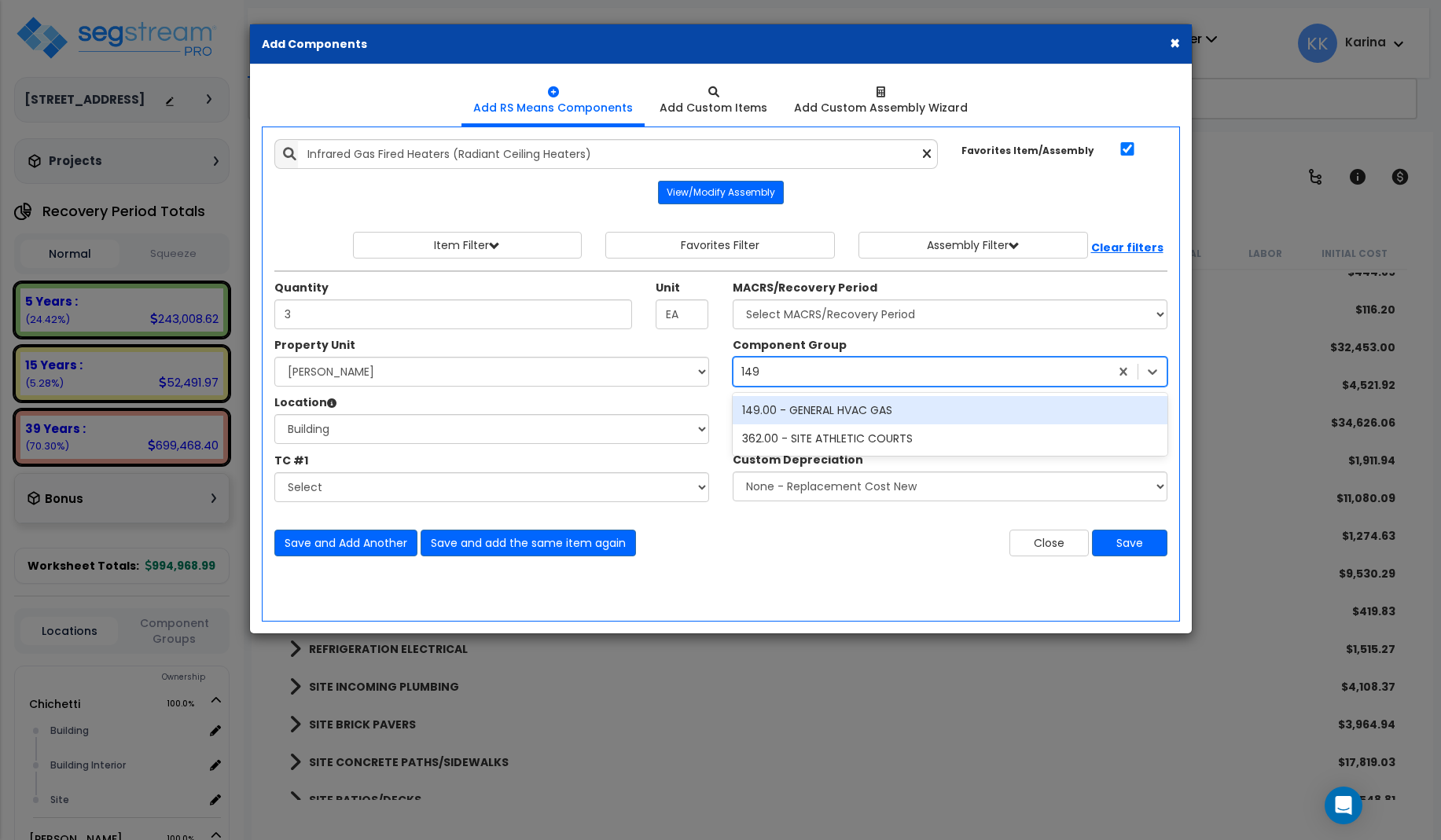
scroll to position [0, 0]
type input "149"
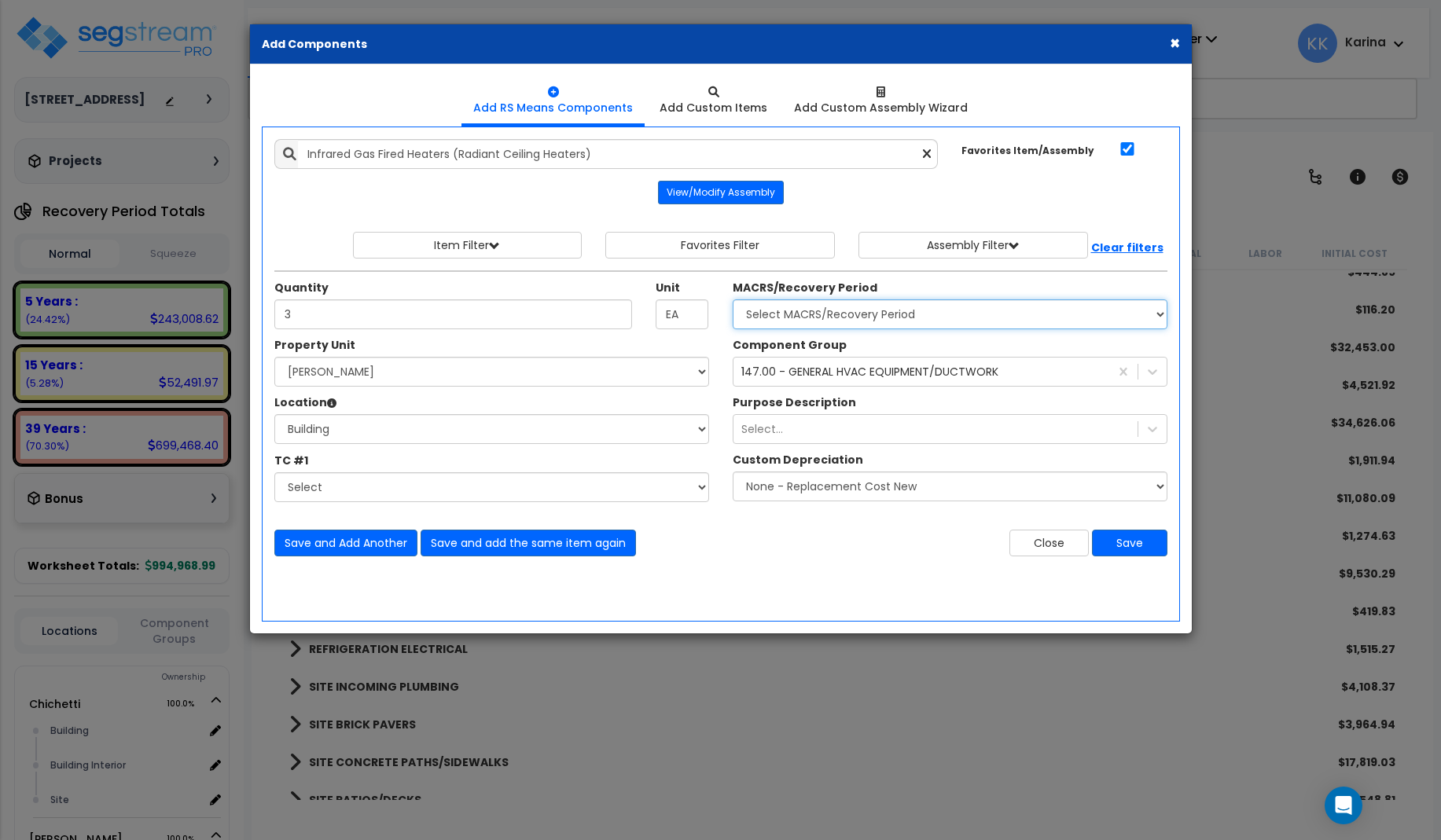
click at [732, 300] on select "Select MACRS/Recovery Period 5 Years - 57.0 - Distributive Trades & Services 5 …" at bounding box center [949, 314] width 434 height 30
select select "3667"
click option "5 Years - 57.0 - Distributive Trades & Services" at bounding box center [0, 0] width 0 height 0
click at [796, 370] on div "147.00 - GENERAL HVAC EQUIPMENT/DUCTWORK" at bounding box center [870, 372] width 257 height 15
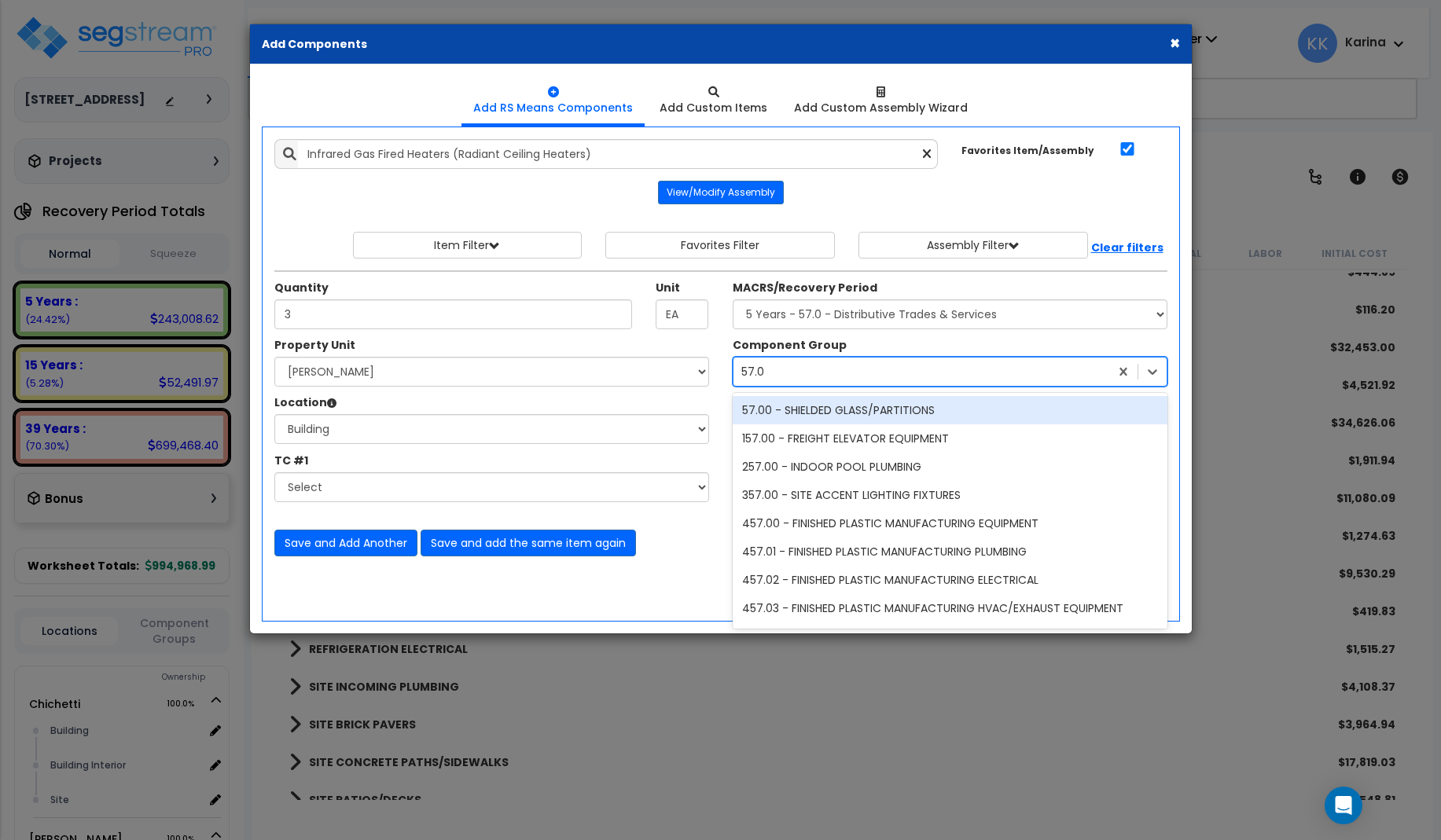
type input "57.00"
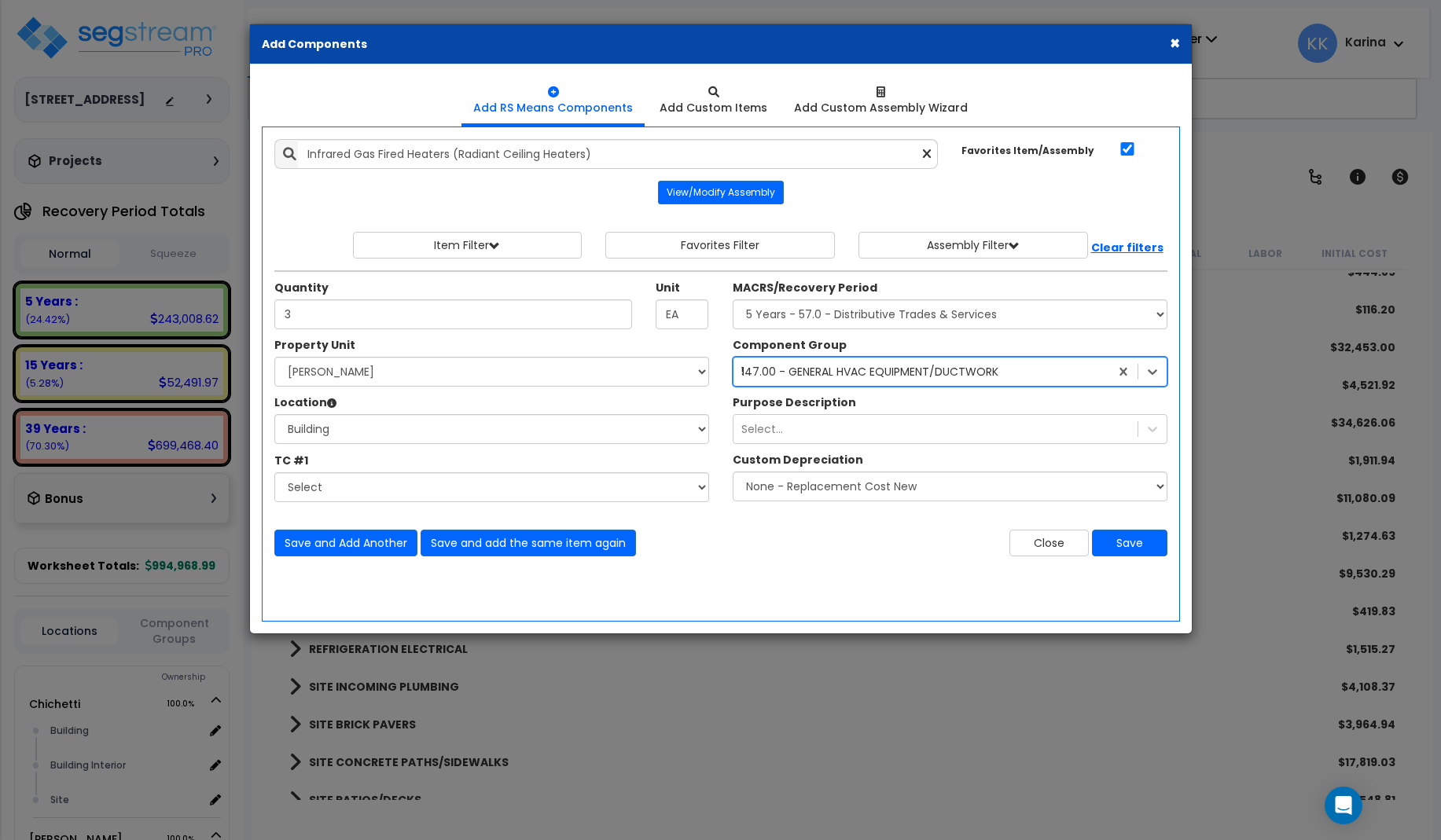
click at [780, 367] on div "147.00 - GENERAL HVAC EQUIPMENT/DUCTWORK 57.00" at bounding box center [921, 371] width 376 height 25
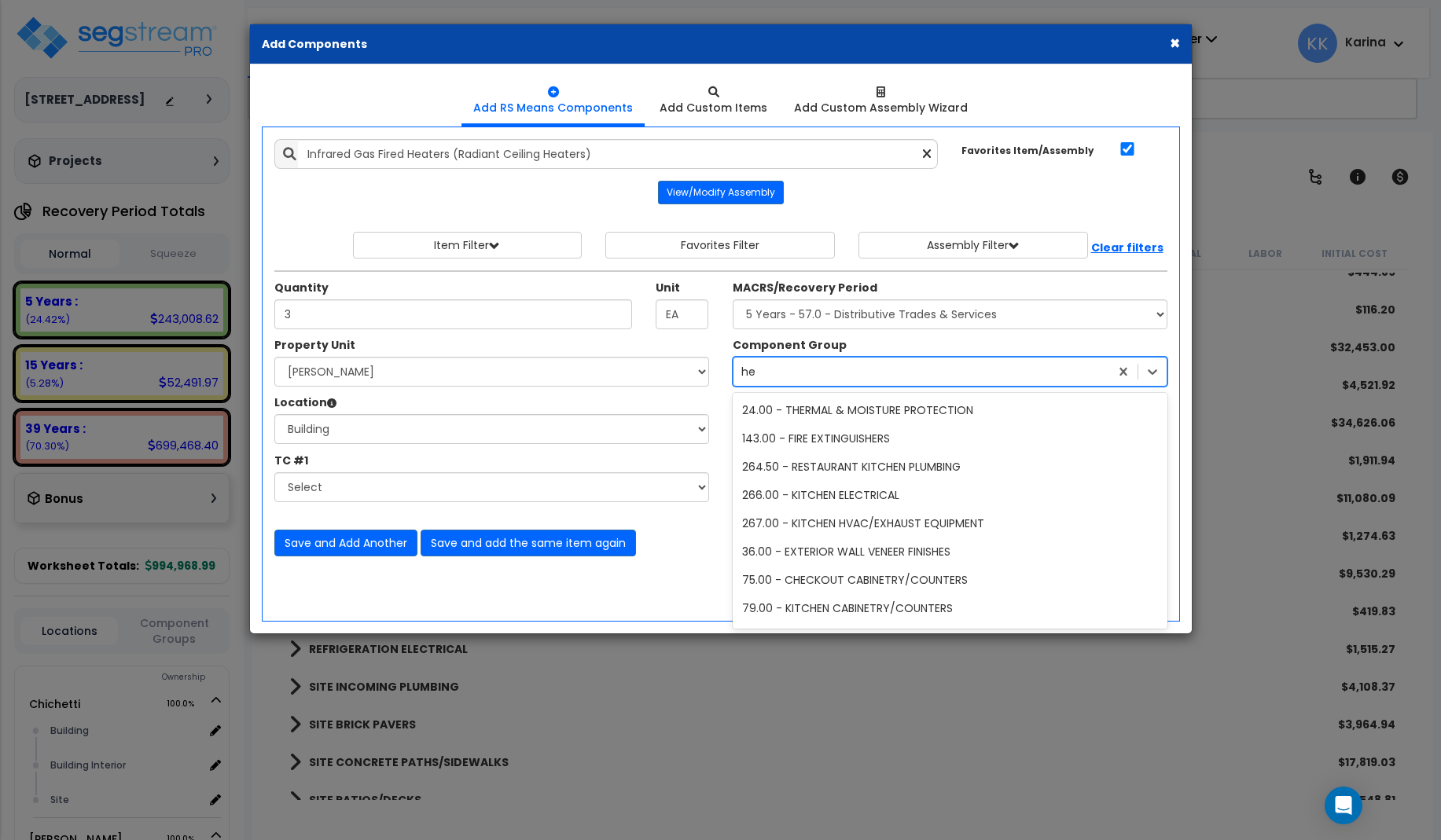
type input "h"
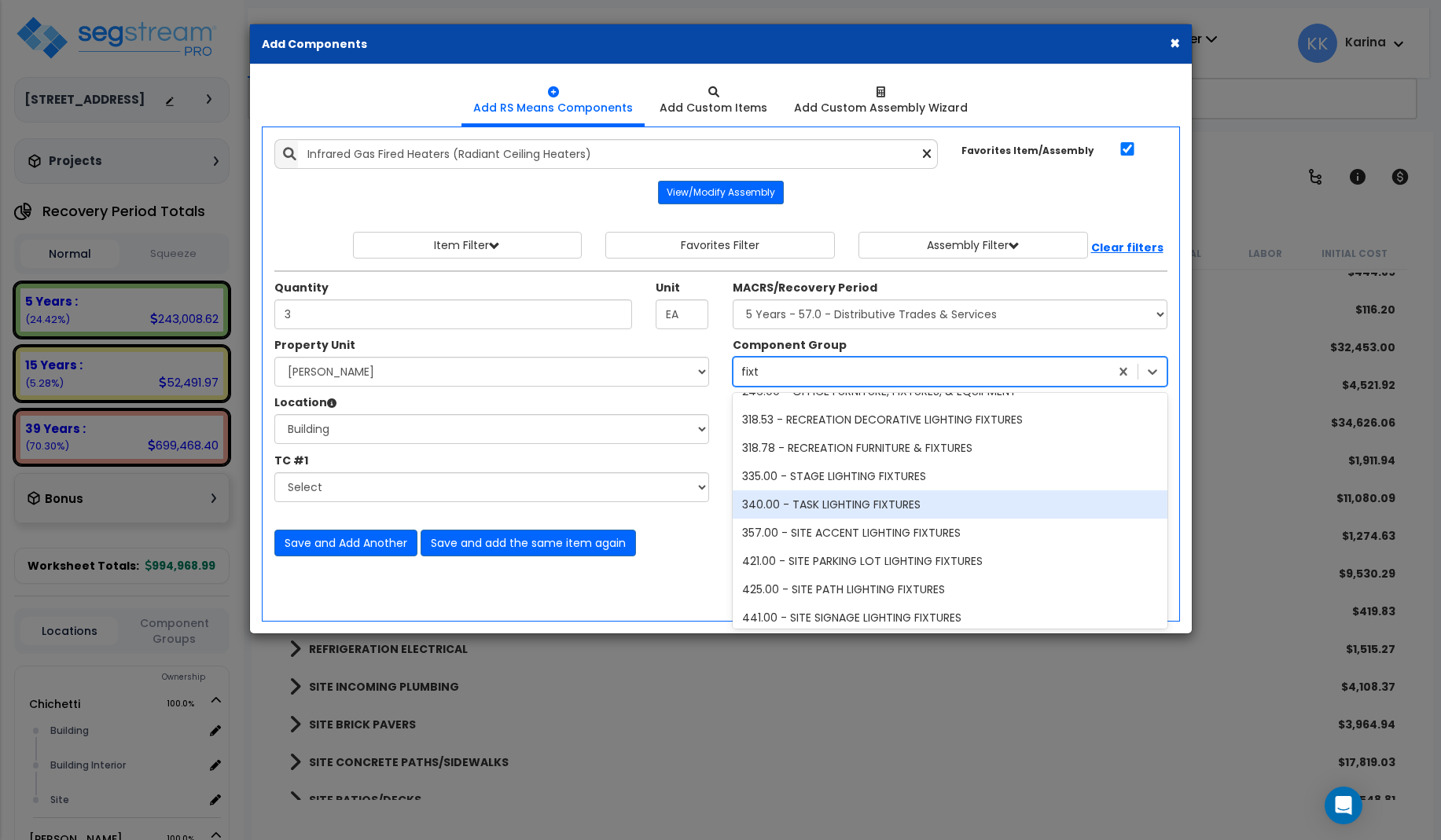
scroll to position [223, 0]
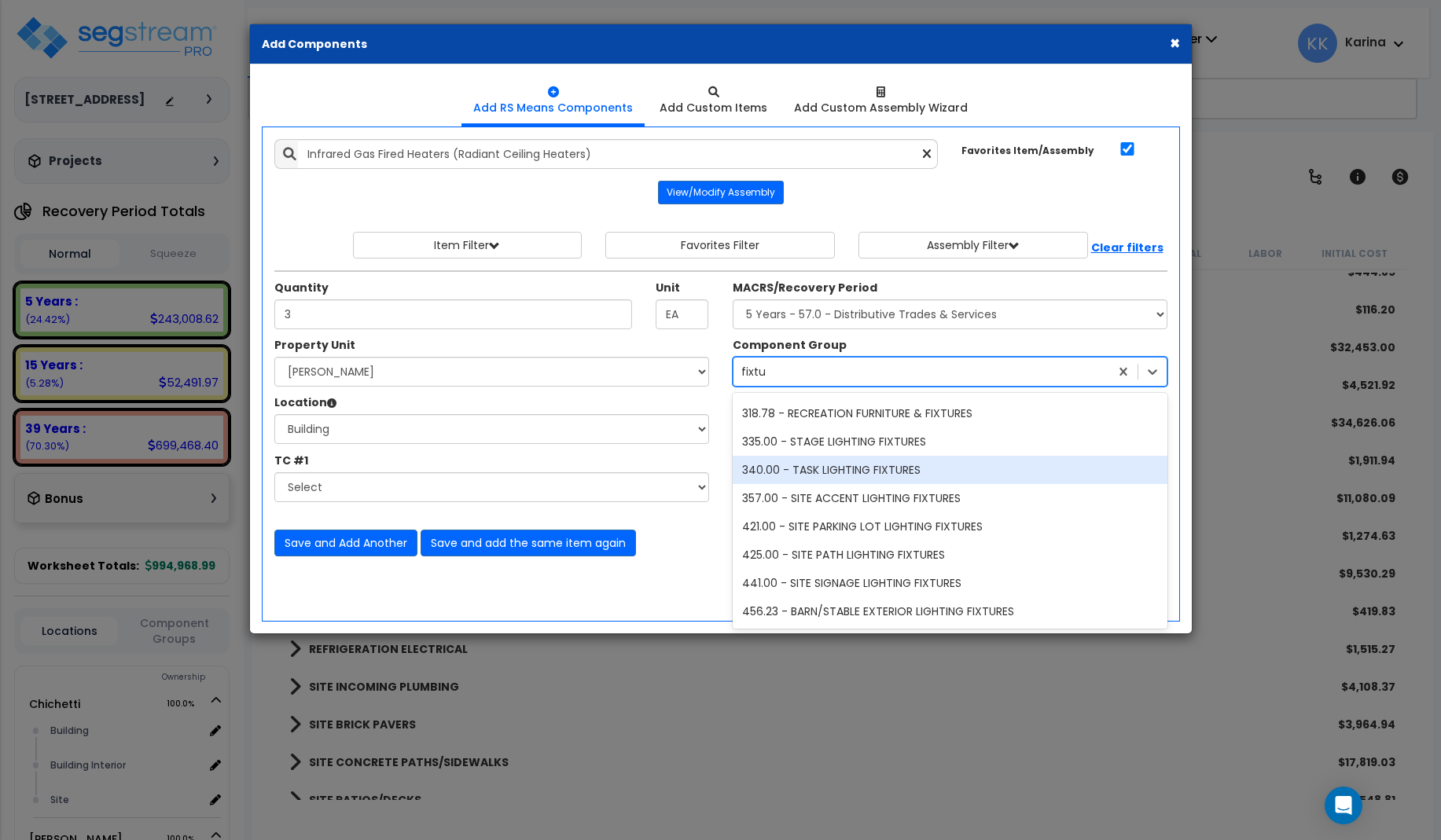
type input "fixture"
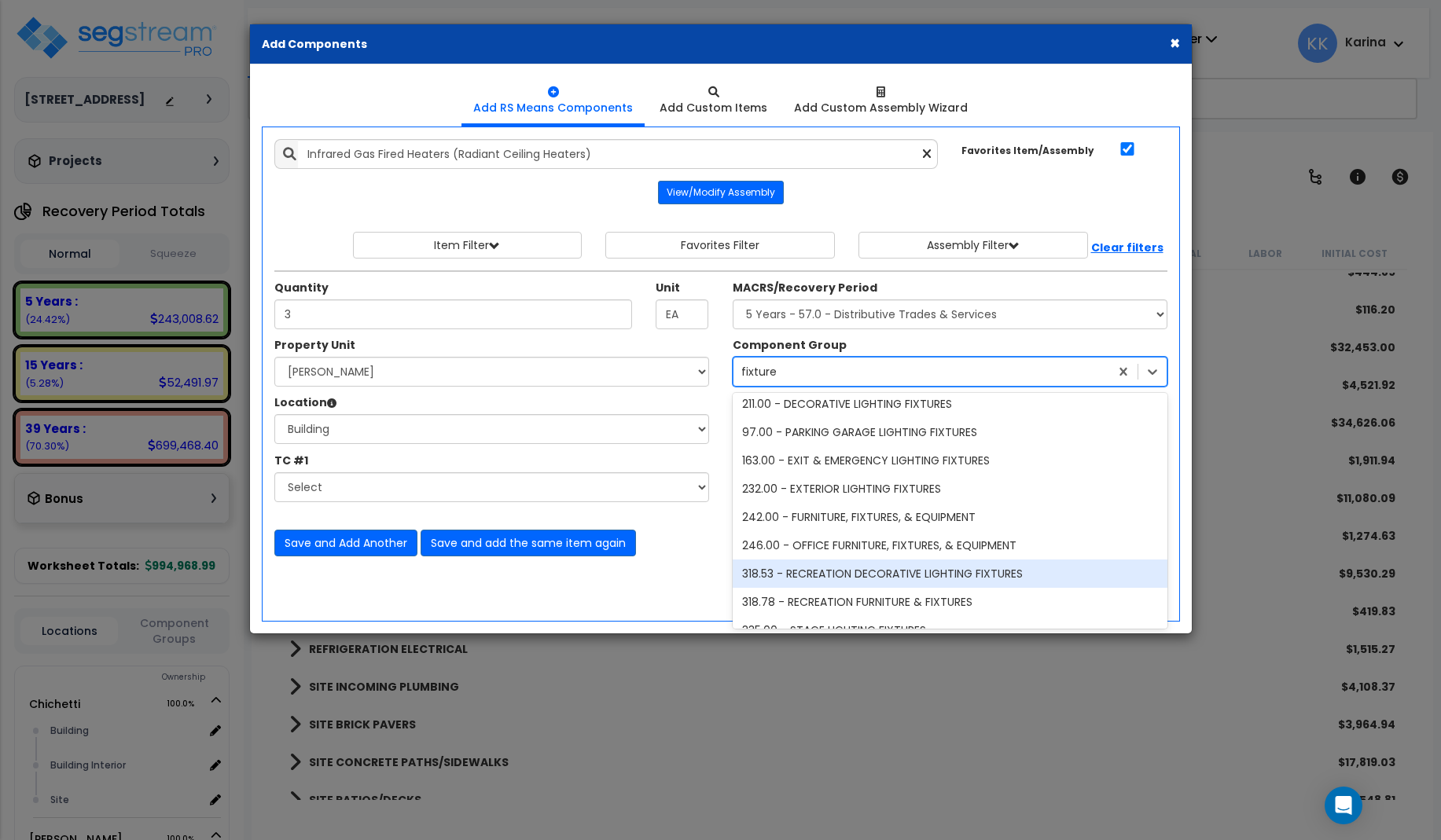
scroll to position [0, 0]
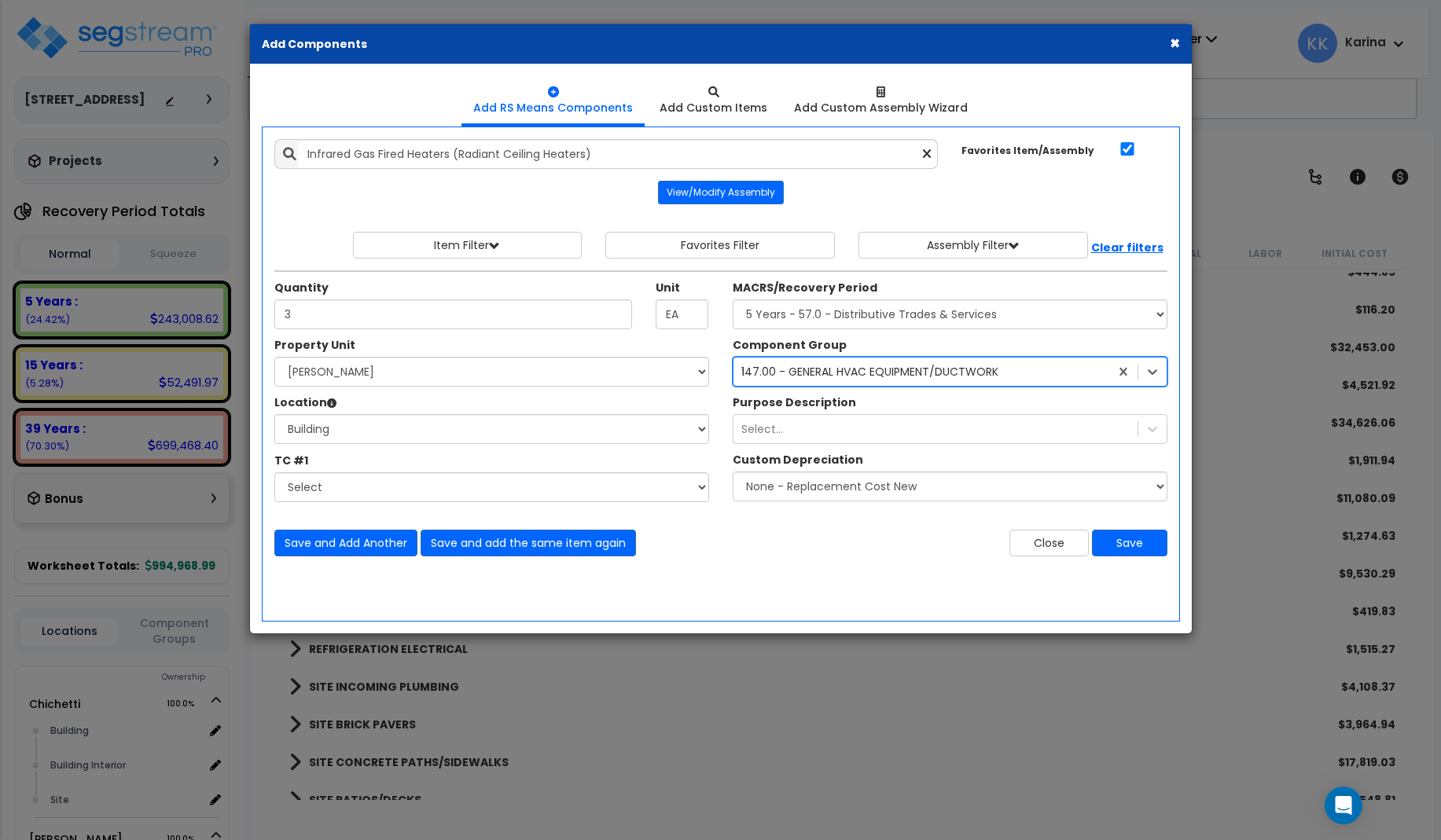
click at [796, 368] on div "147.00 - GENERAL HVAC EQUIPMENT/DUCTWORK fixture" at bounding box center [921, 371] width 376 height 25
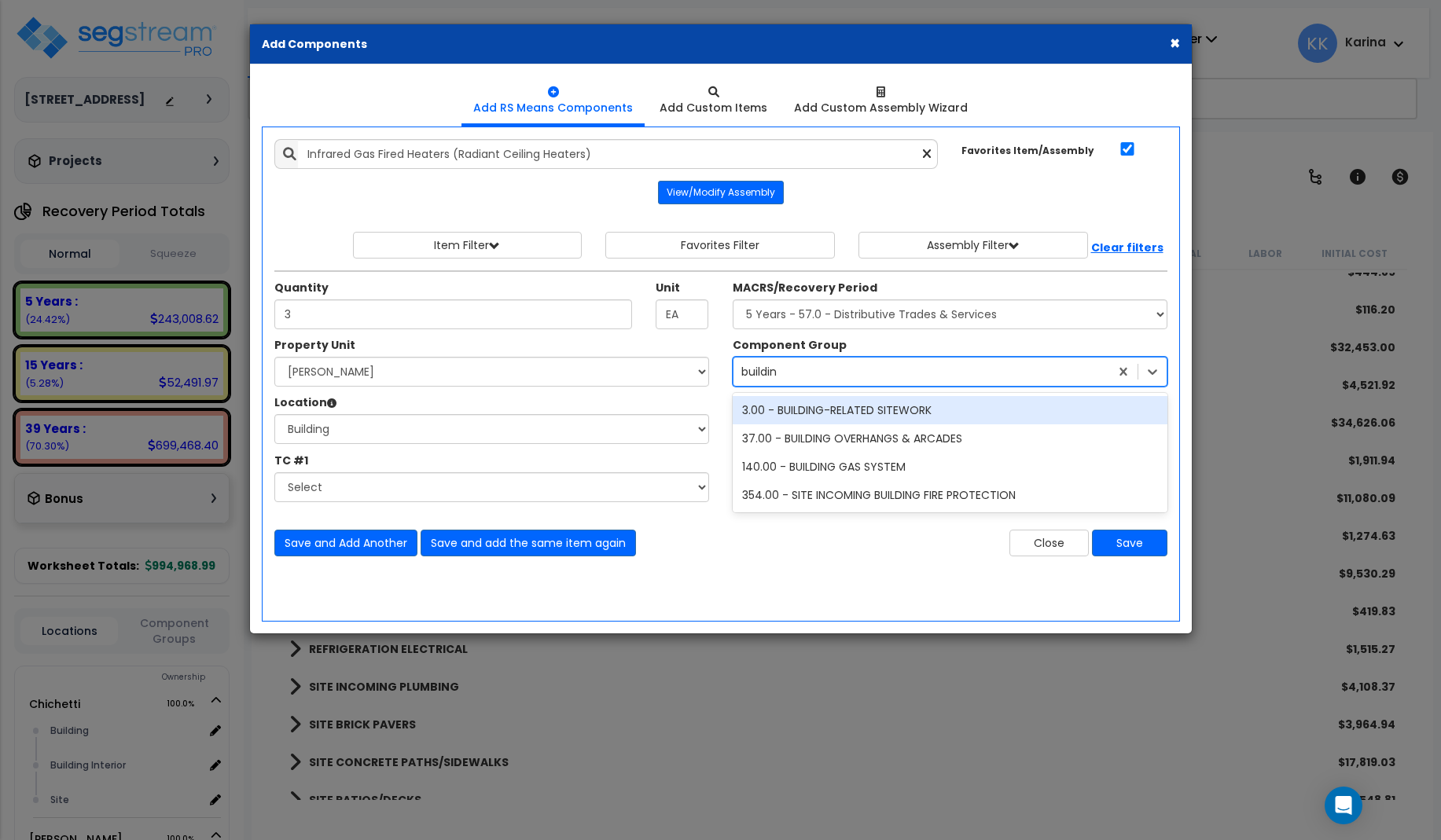
type input "building"
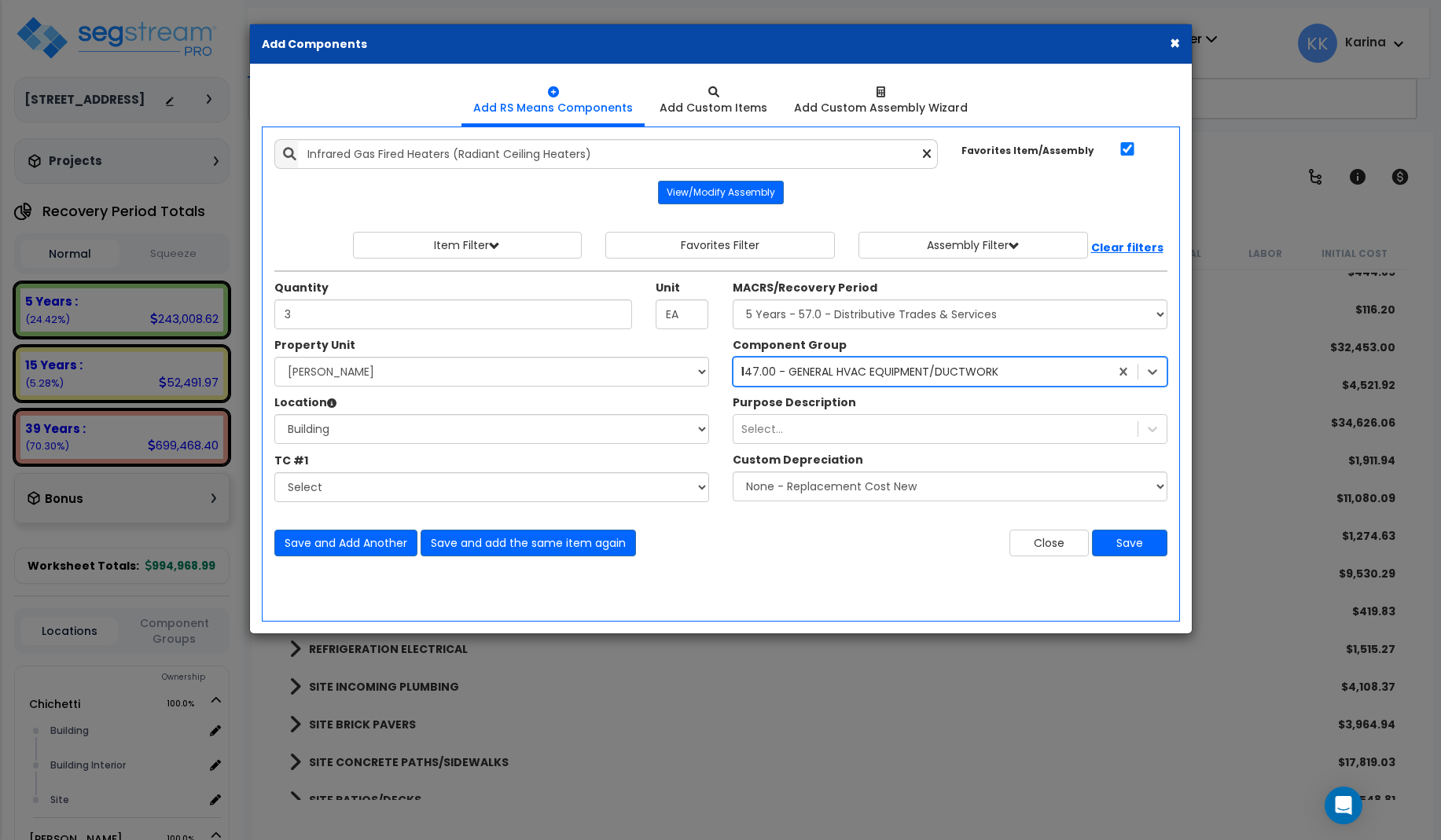
click at [792, 367] on div "147.00 - GENERAL HVAC EQUIPMENT/DUCTWORK building" at bounding box center [921, 371] width 376 height 25
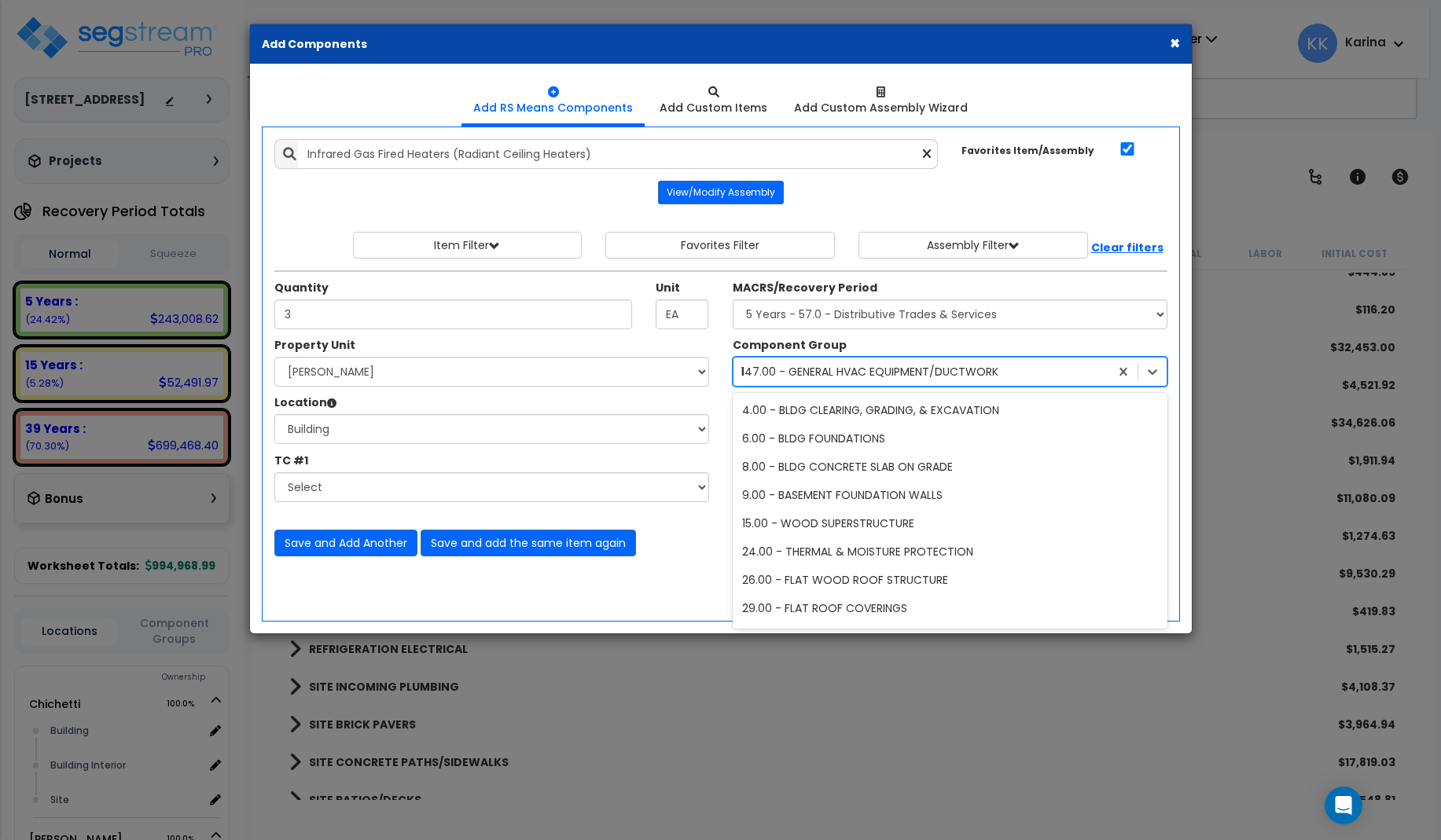
drag, startPoint x: 1036, startPoint y: 376, endPoint x: 1020, endPoint y: 376, distance: 16.0
click at [1032, 376] on div "147.00 - GENERAL HVAC EQUIPMENT/DUCTWORK building" at bounding box center [921, 371] width 376 height 25
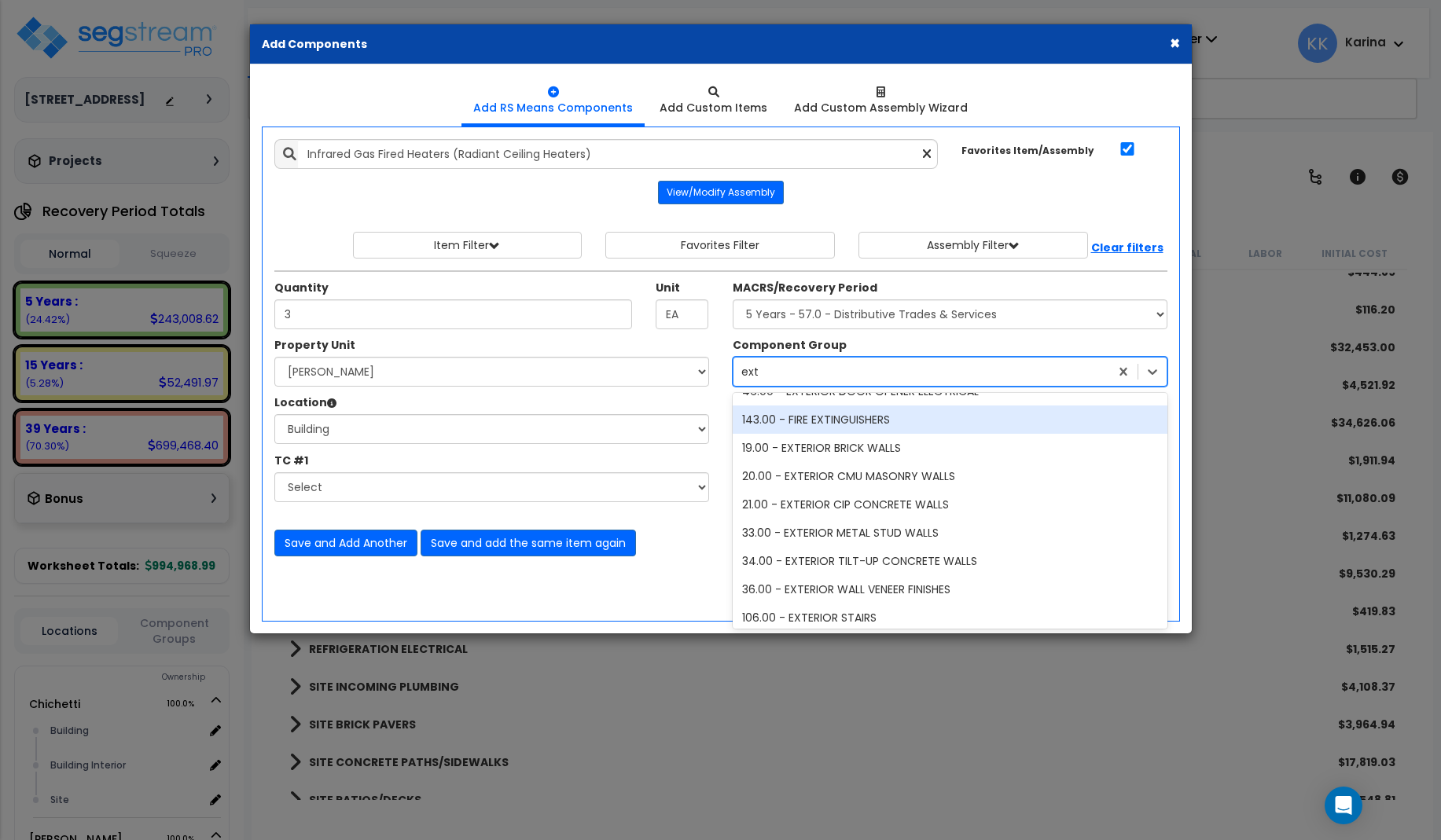
scroll to position [104, 0]
type input "exter"
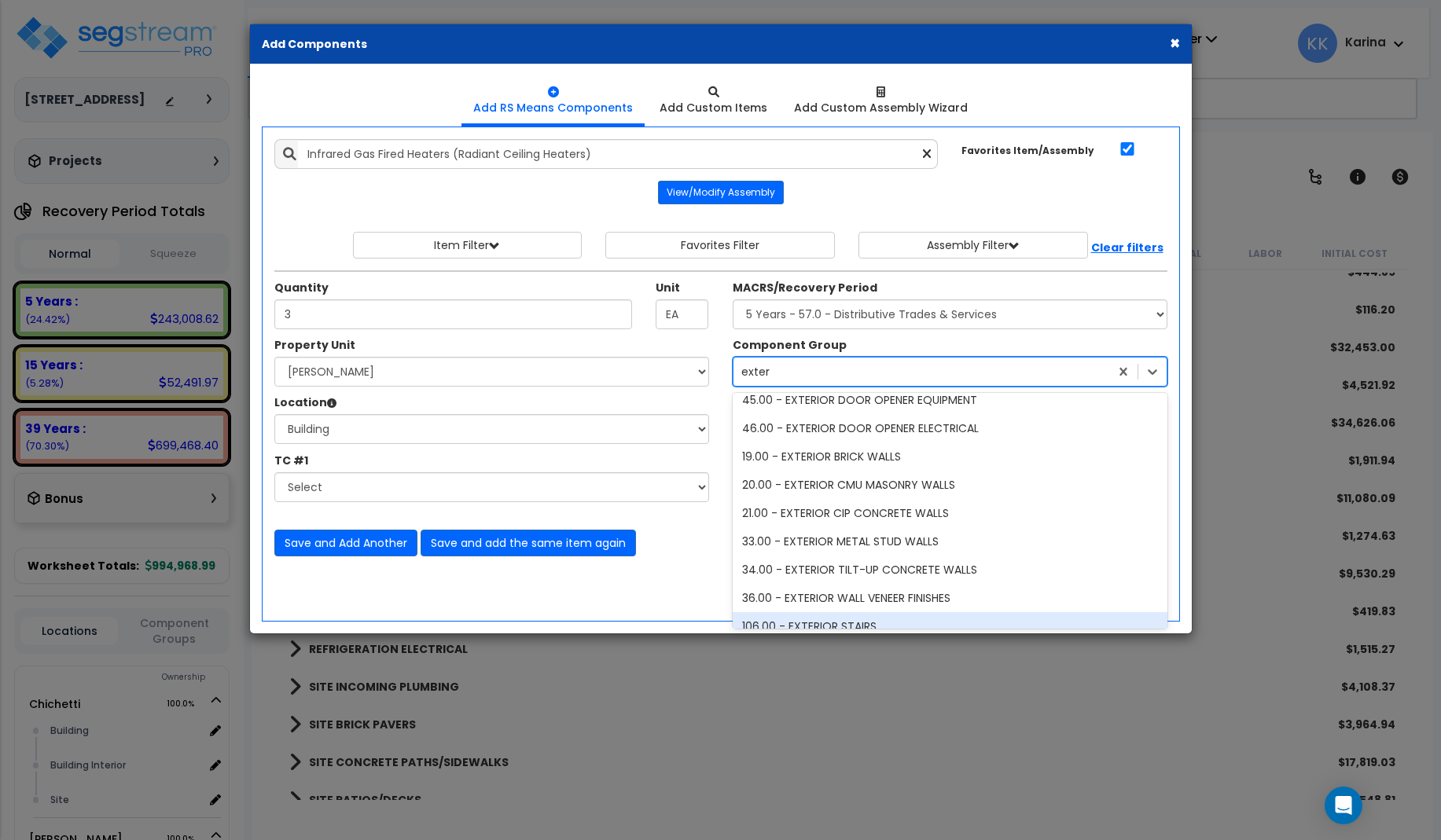
scroll to position [94, 0]
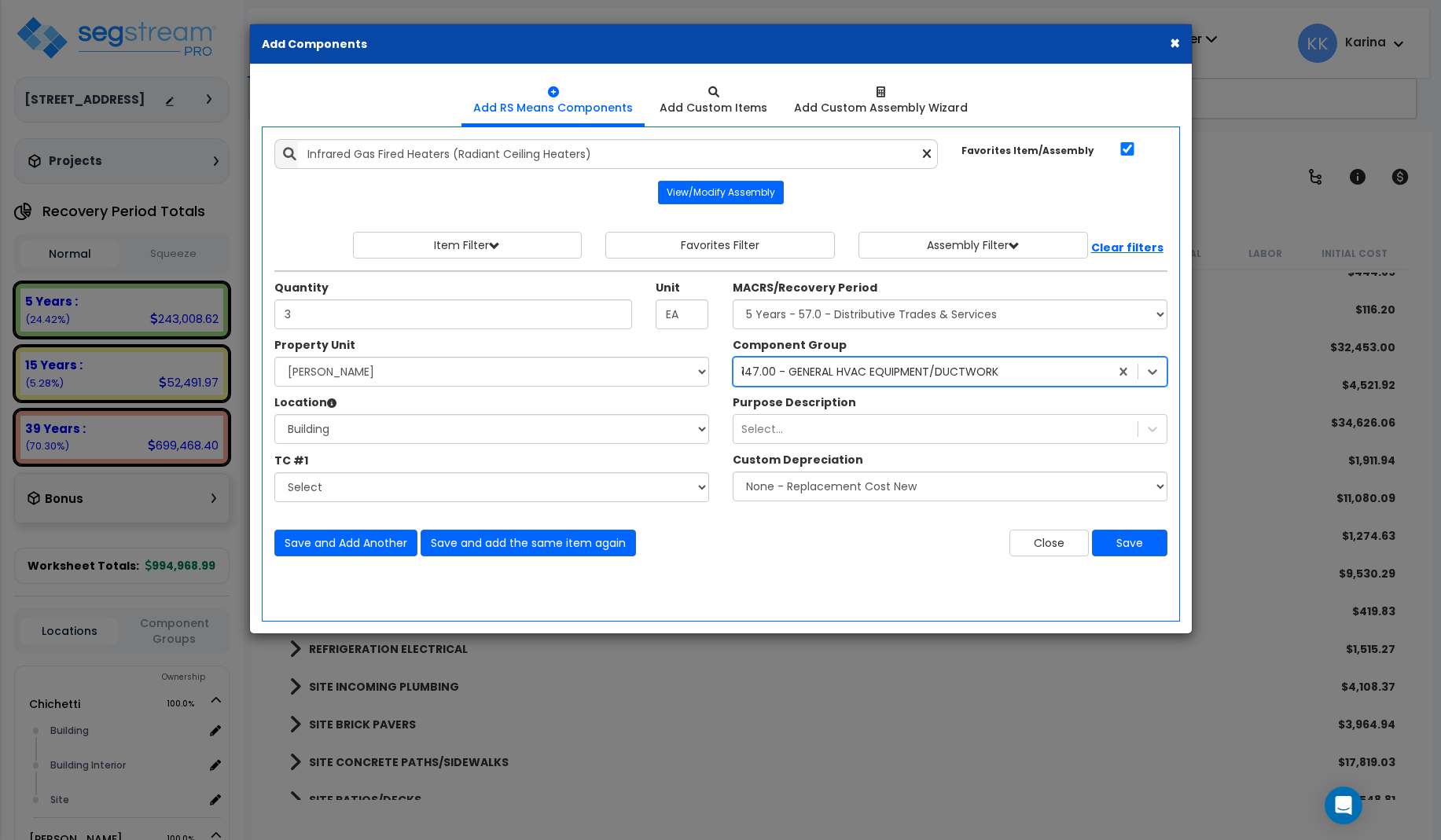
drag, startPoint x: 785, startPoint y: 371, endPoint x: 704, endPoint y: 367, distance: 81.1
click at [704, 367] on div "Property Unit Select Chichetti Serafina Site Improvements Select Building Site" at bounding box center [720, 424] width 917 height 173
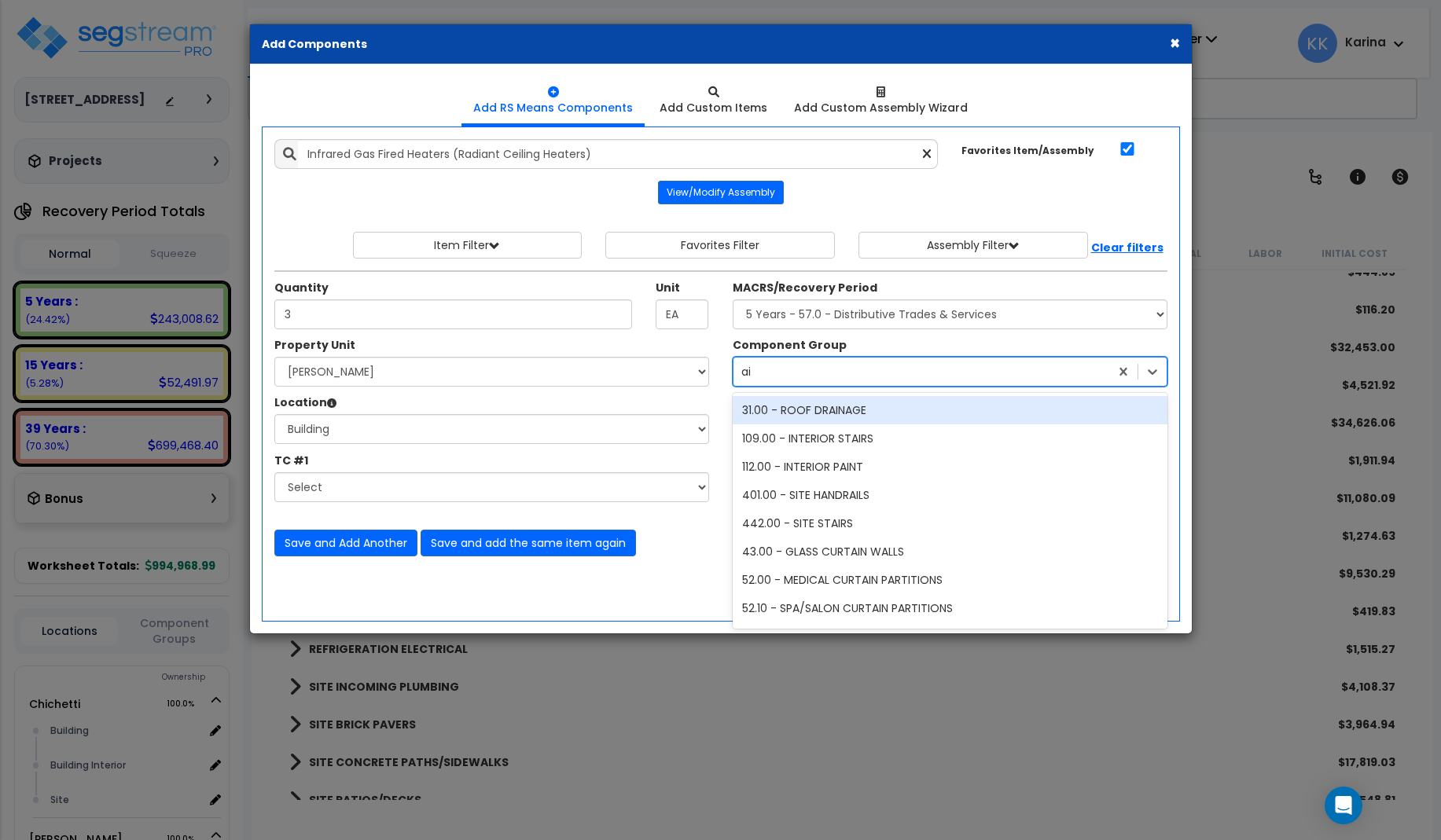
type input "air"
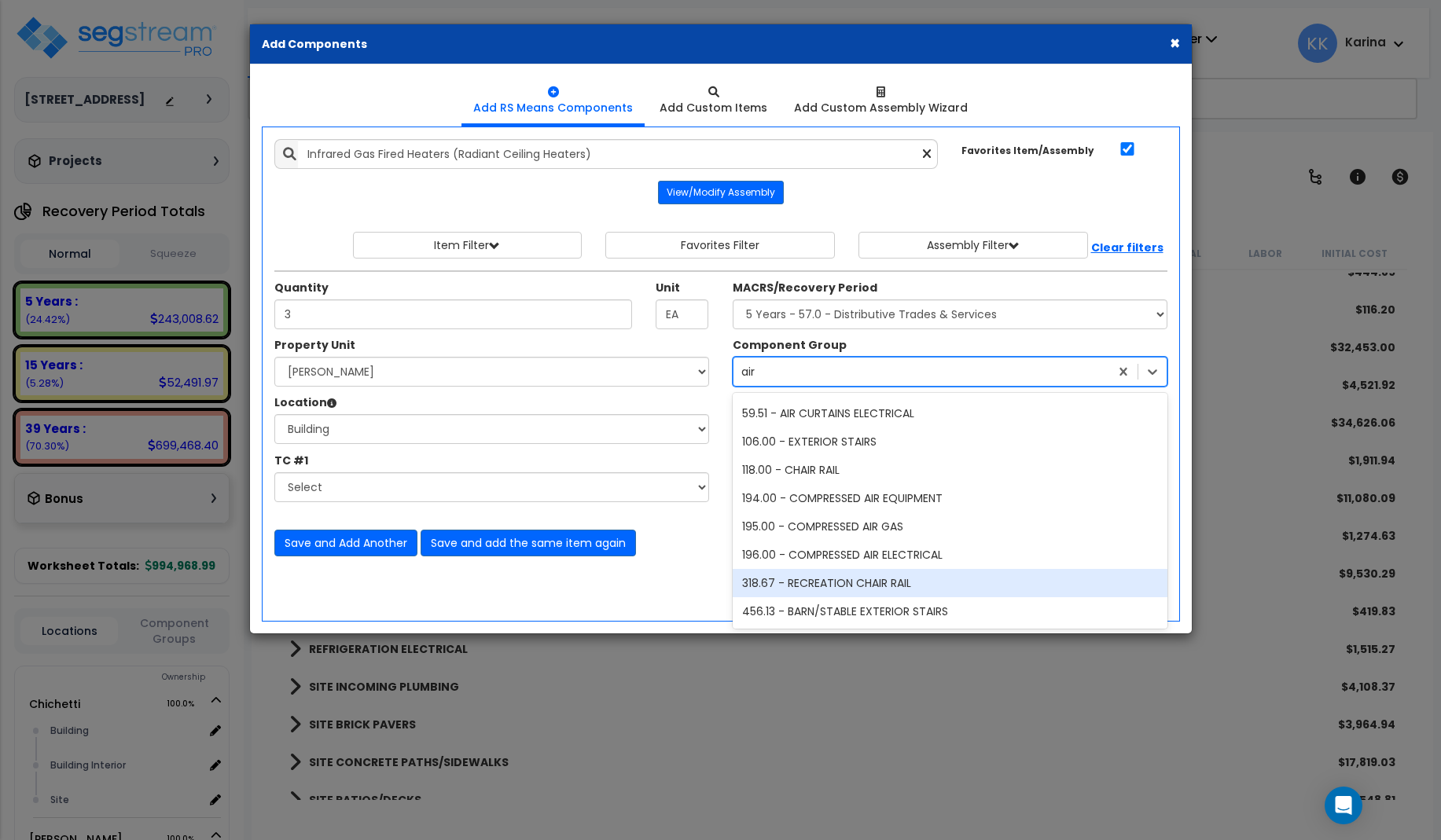
scroll to position [0, 0]
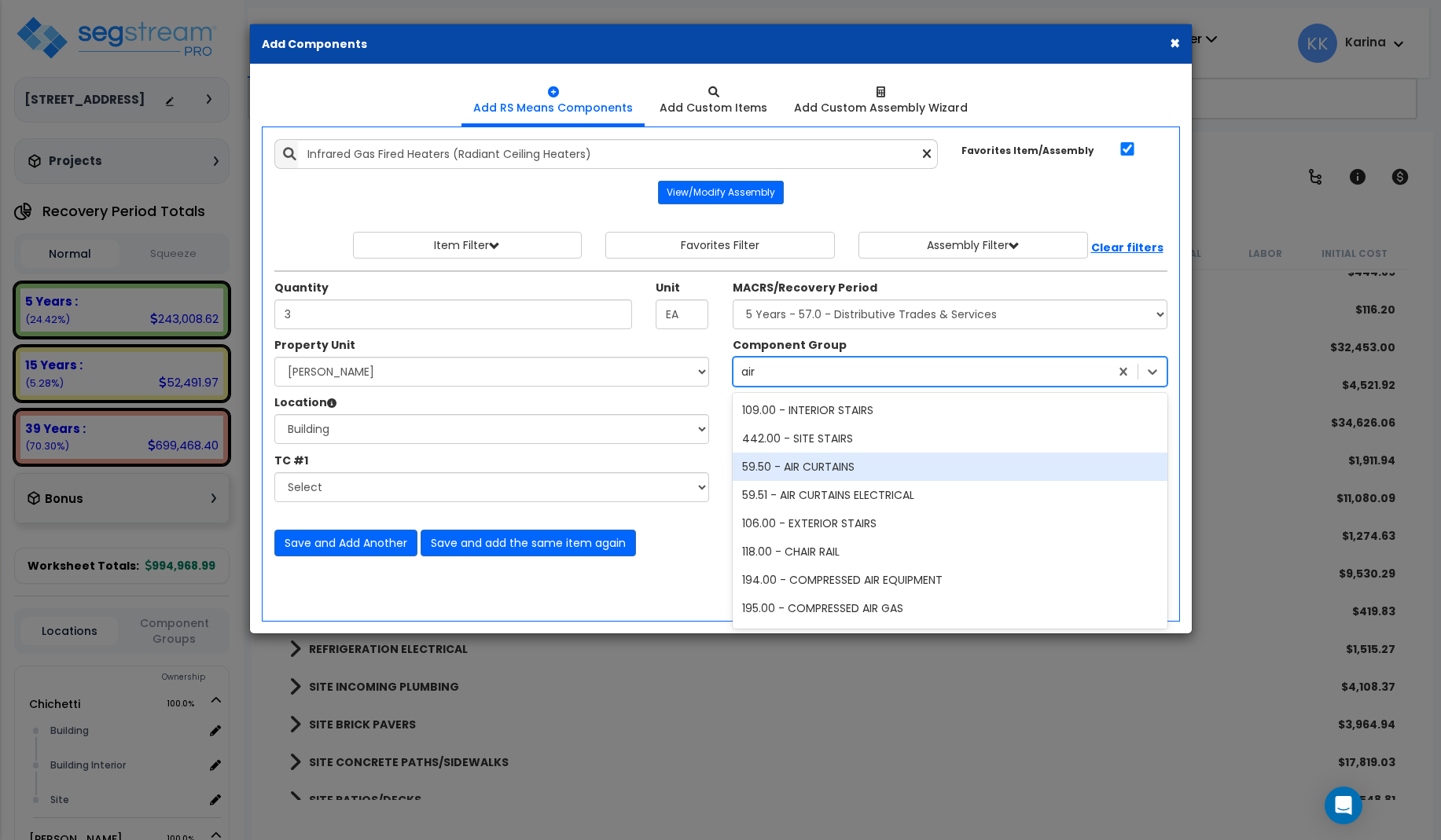
click at [817, 470] on div "59.50 - AIR CURTAINS" at bounding box center [949, 466] width 434 height 28
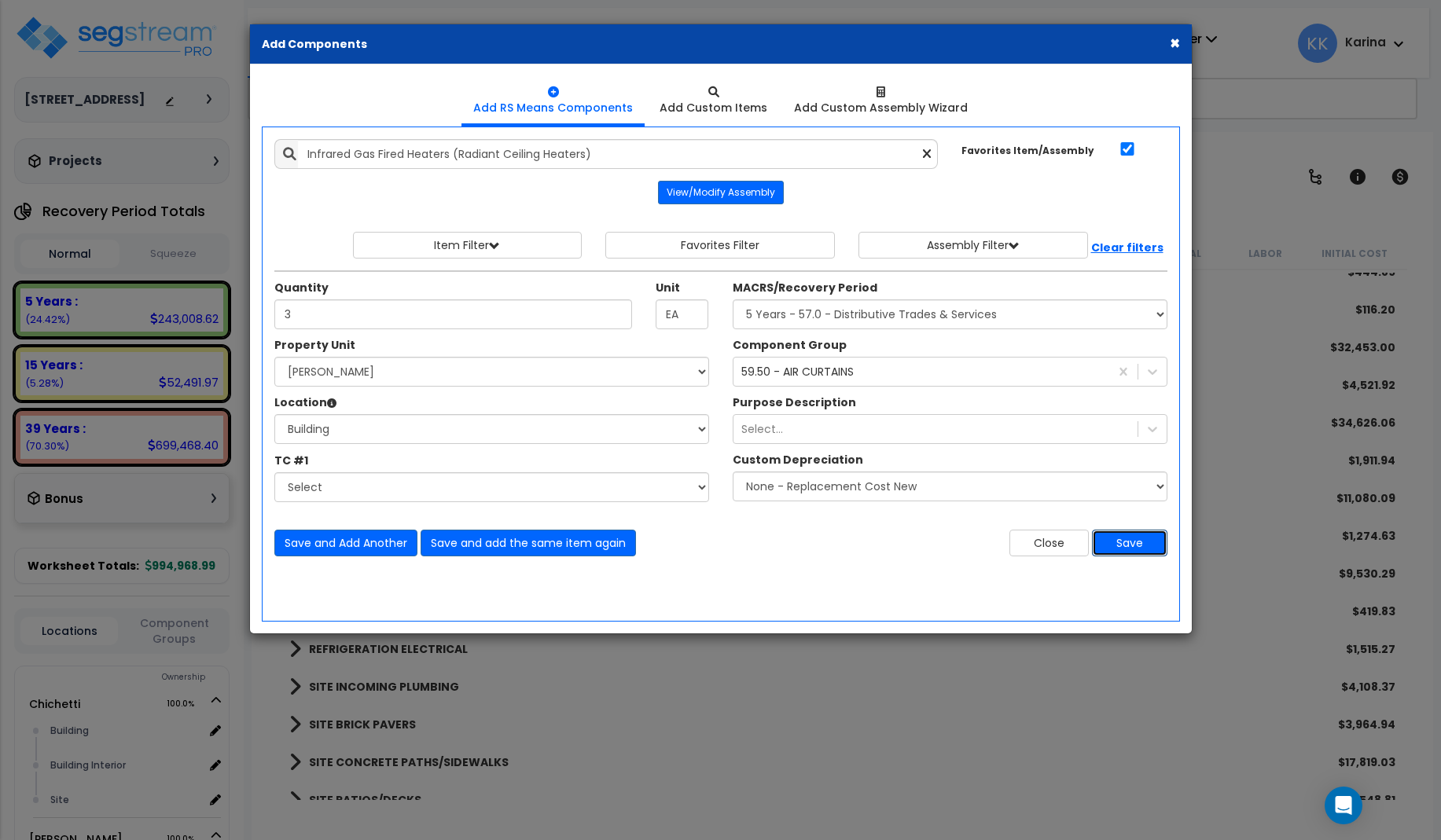
click at [1117, 545] on button "Save" at bounding box center [1129, 542] width 75 height 27
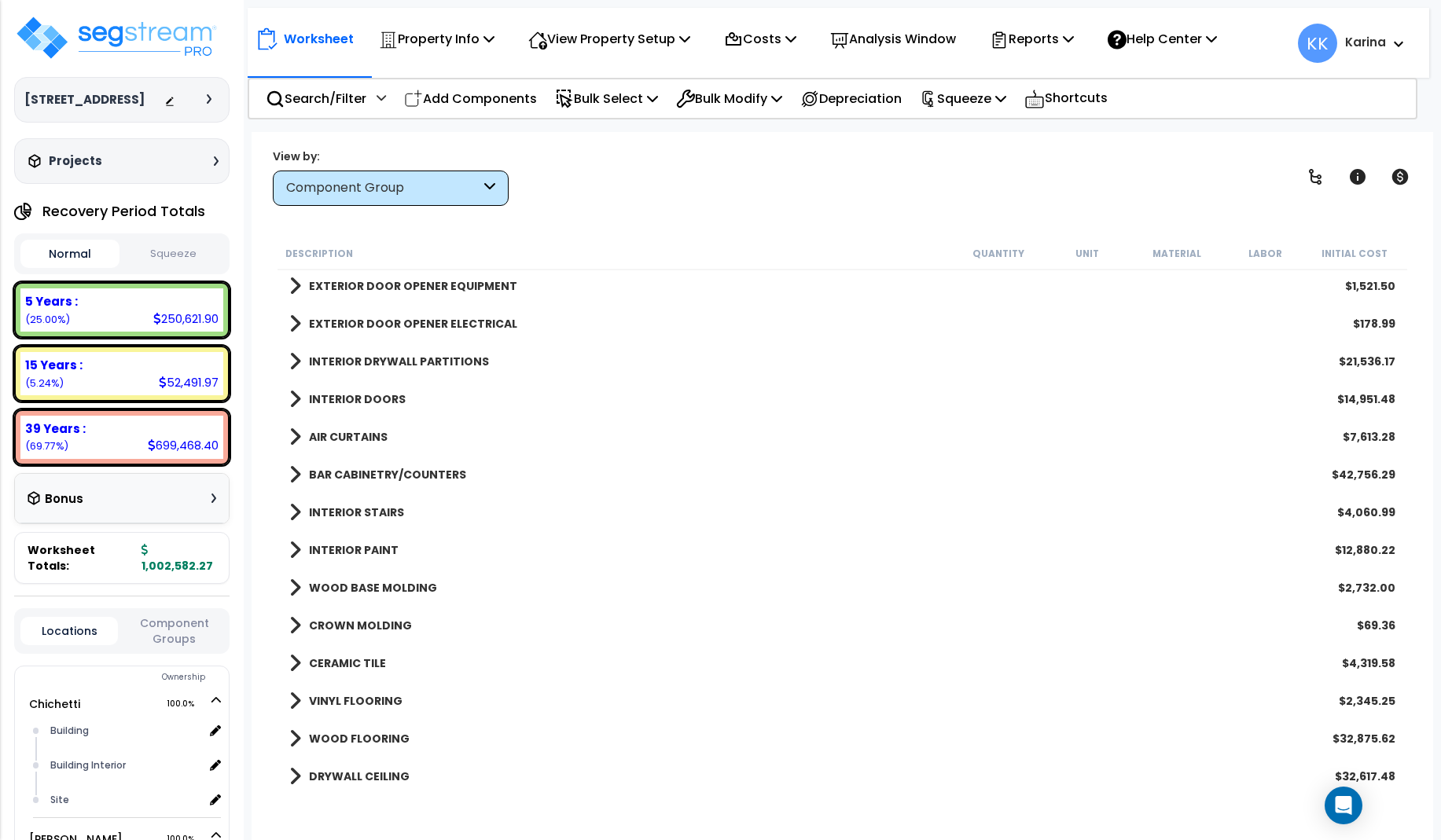
scroll to position [527, 0]
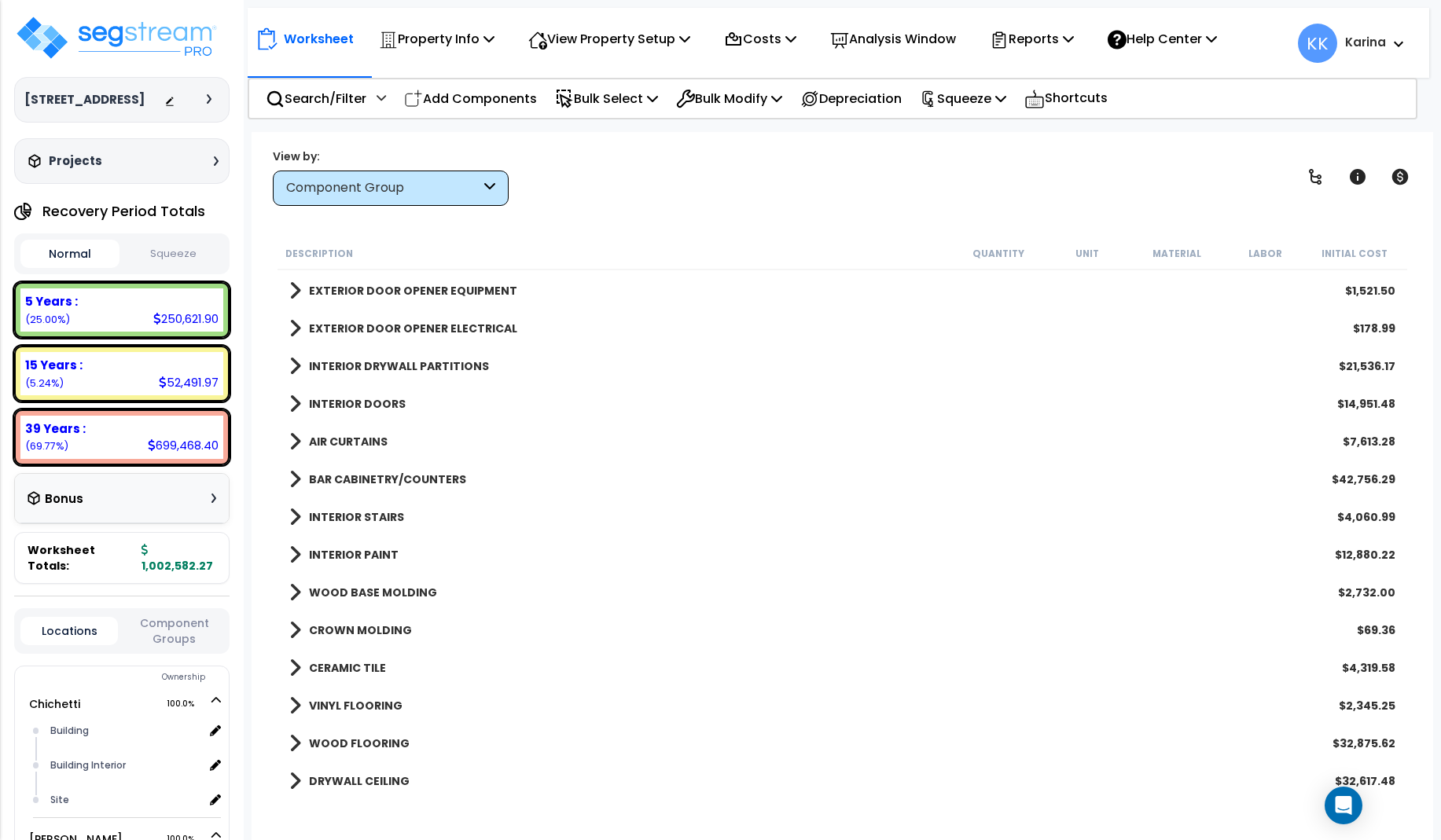
click at [297, 435] on span at bounding box center [296, 442] width 12 height 22
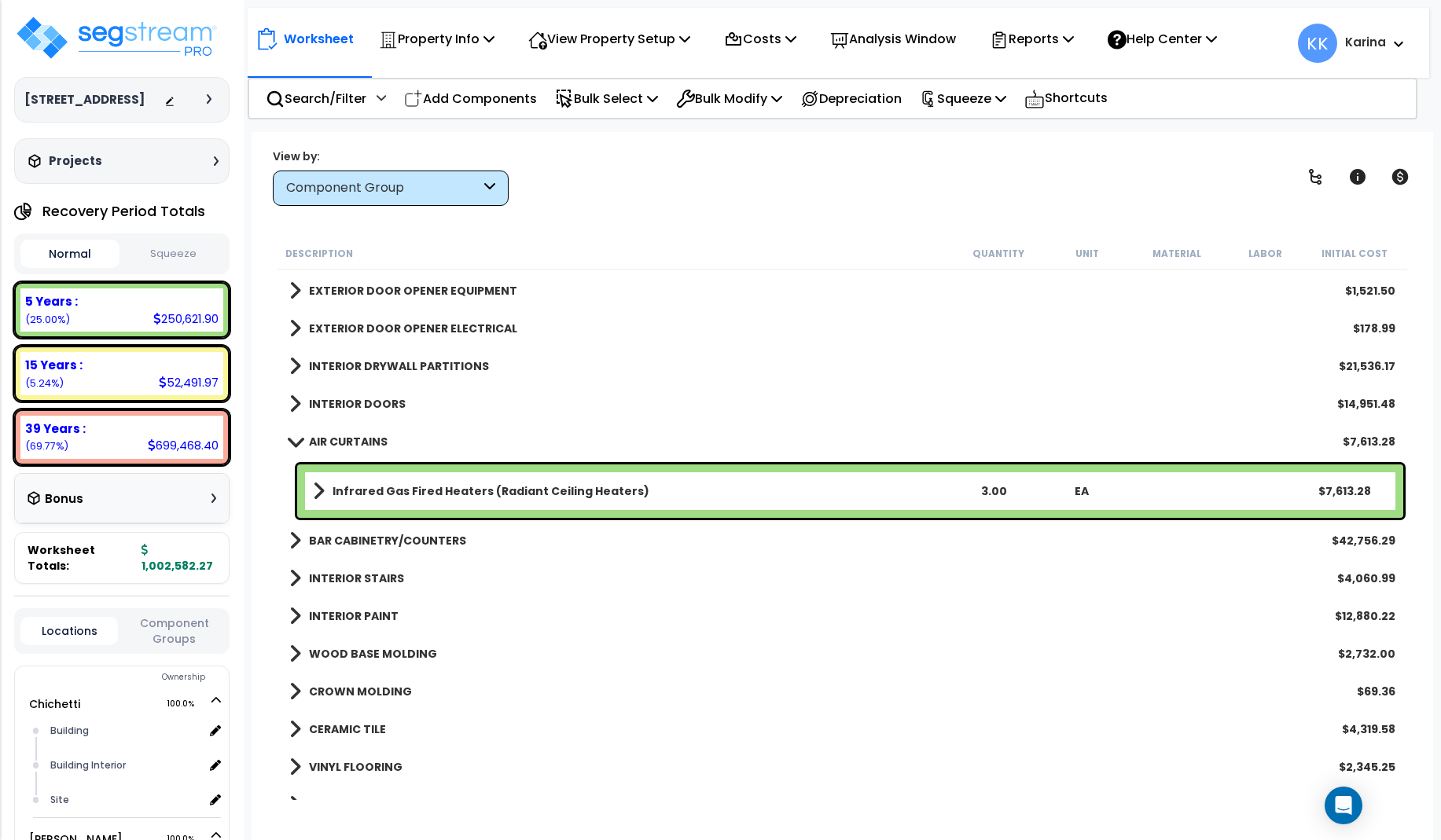
click at [367, 489] on b "Infrared Gas Fired Heaters (Radiant Ceiling Heaters)" at bounding box center [491, 491] width 317 height 15
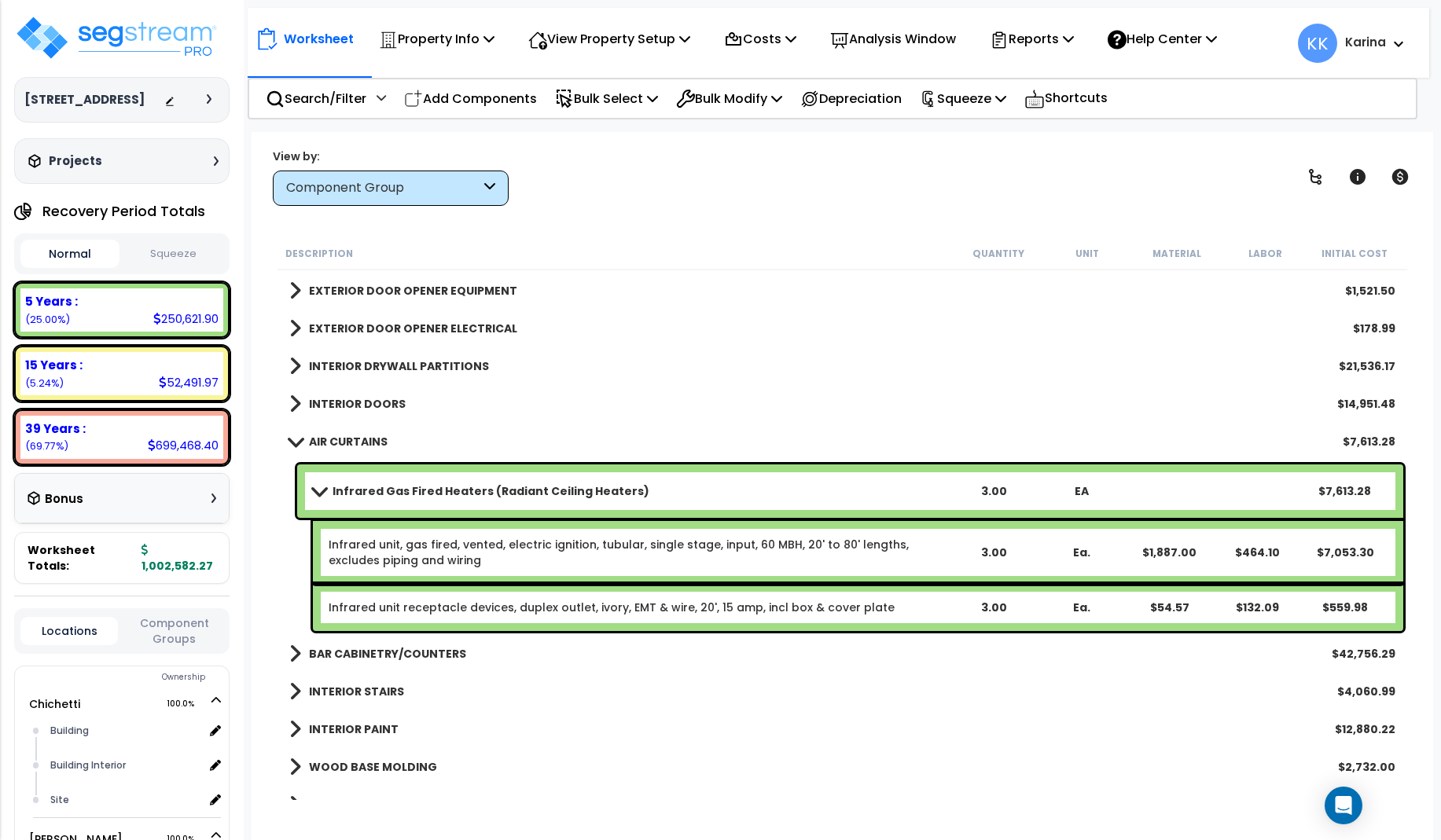
click at [367, 489] on b "Infrared Gas Fired Heaters (Radiant Ceiling Heaters)" at bounding box center [491, 491] width 317 height 15
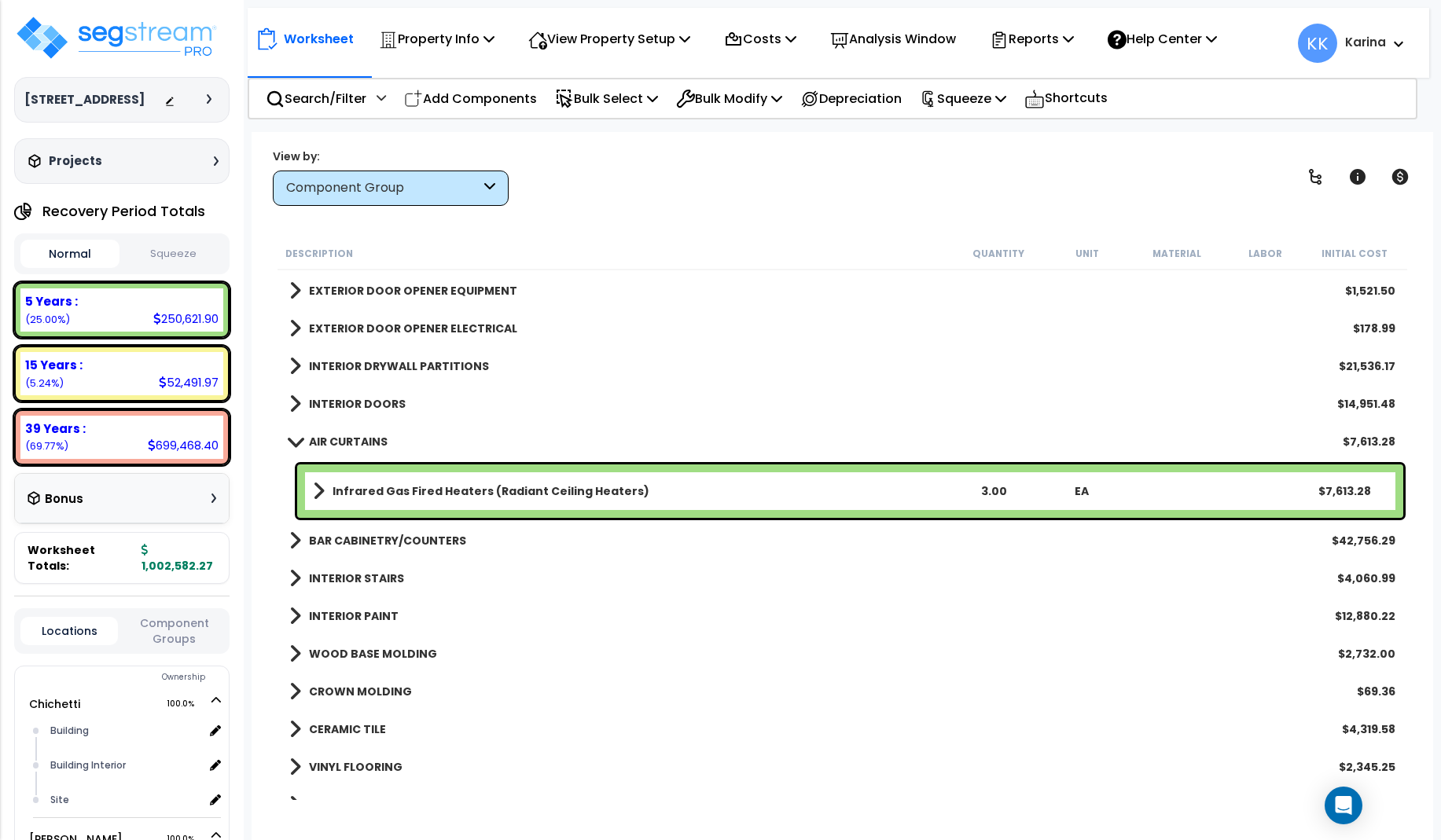
click at [367, 489] on b "Infrared Gas Fired Heaters (Radiant Ceiling Heaters)" at bounding box center [491, 491] width 317 height 15
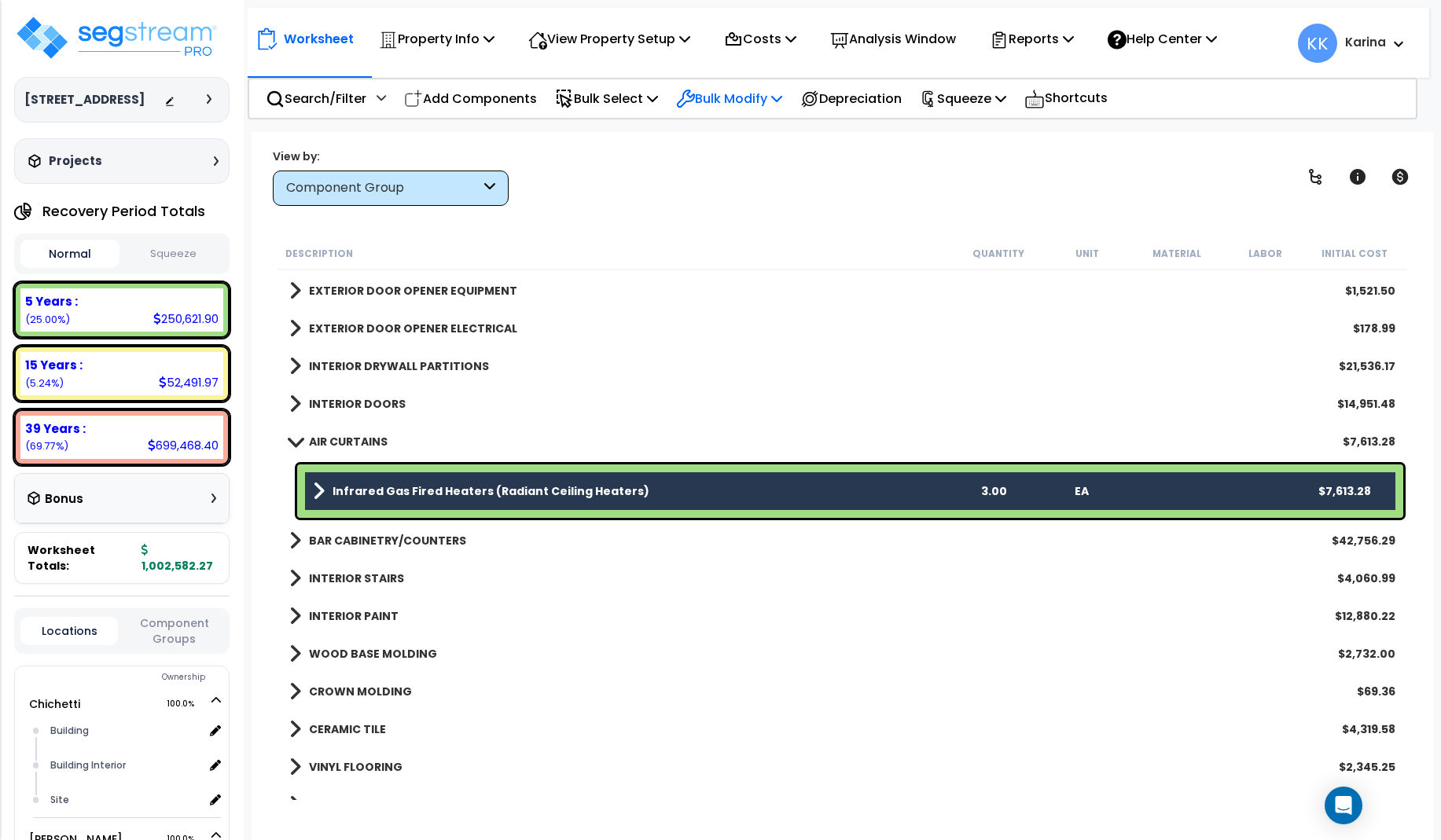
click at [757, 96] on p "Bulk Modify" at bounding box center [729, 98] width 106 height 21
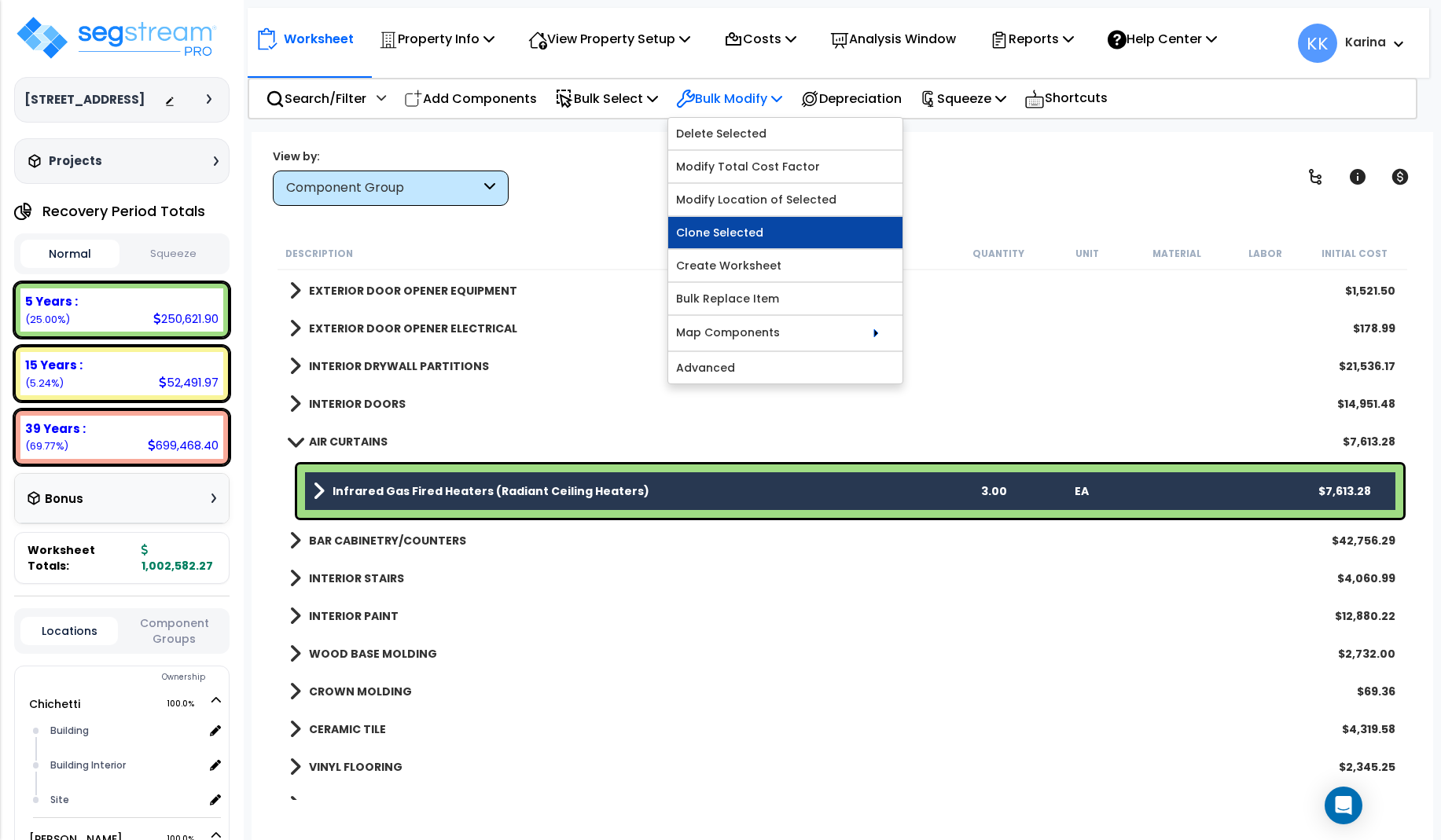
click at [753, 232] on link "Clone Selected" at bounding box center [785, 232] width 234 height 32
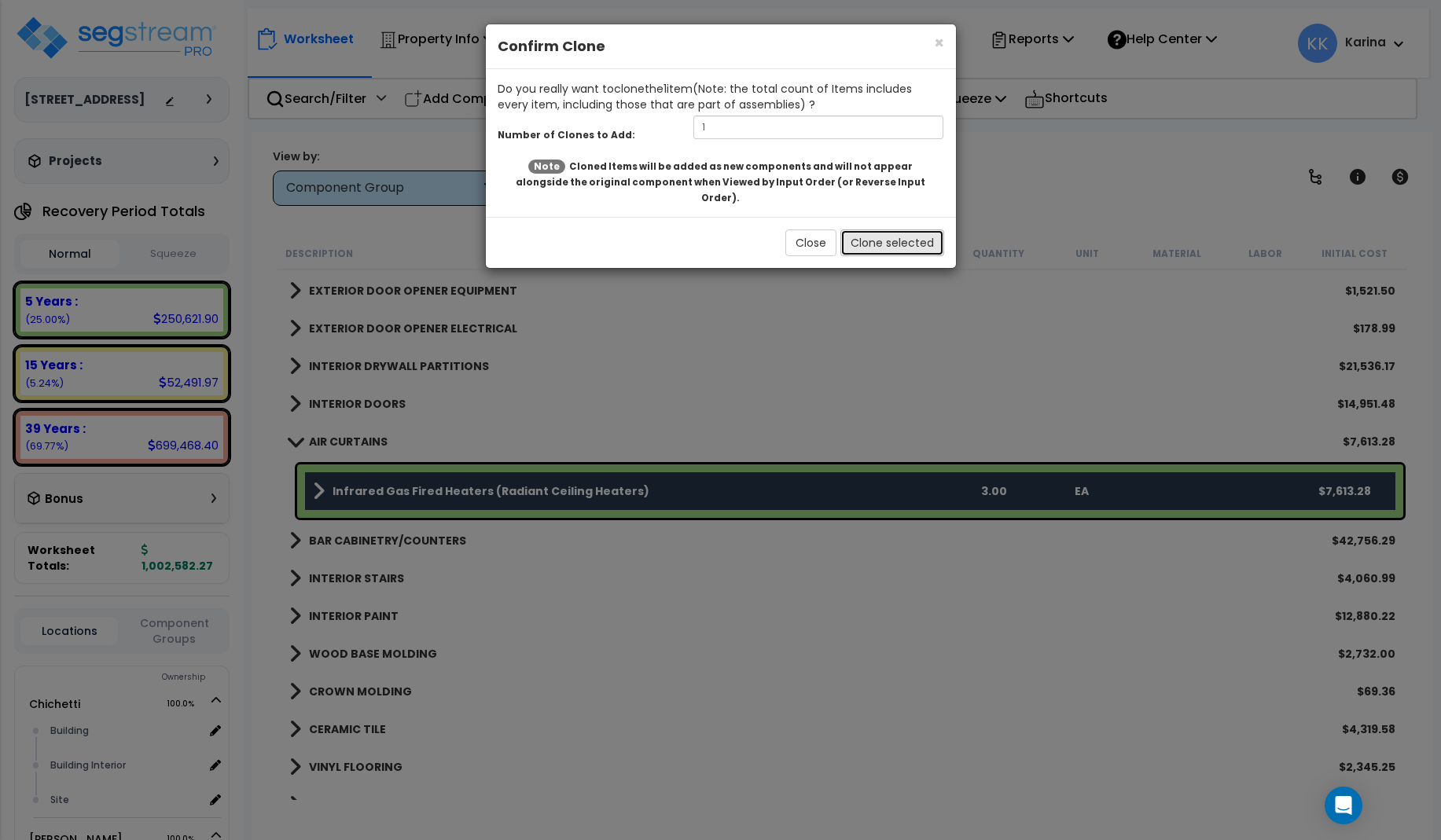
click at [858, 229] on button "Clone selected" at bounding box center [892, 242] width 104 height 27
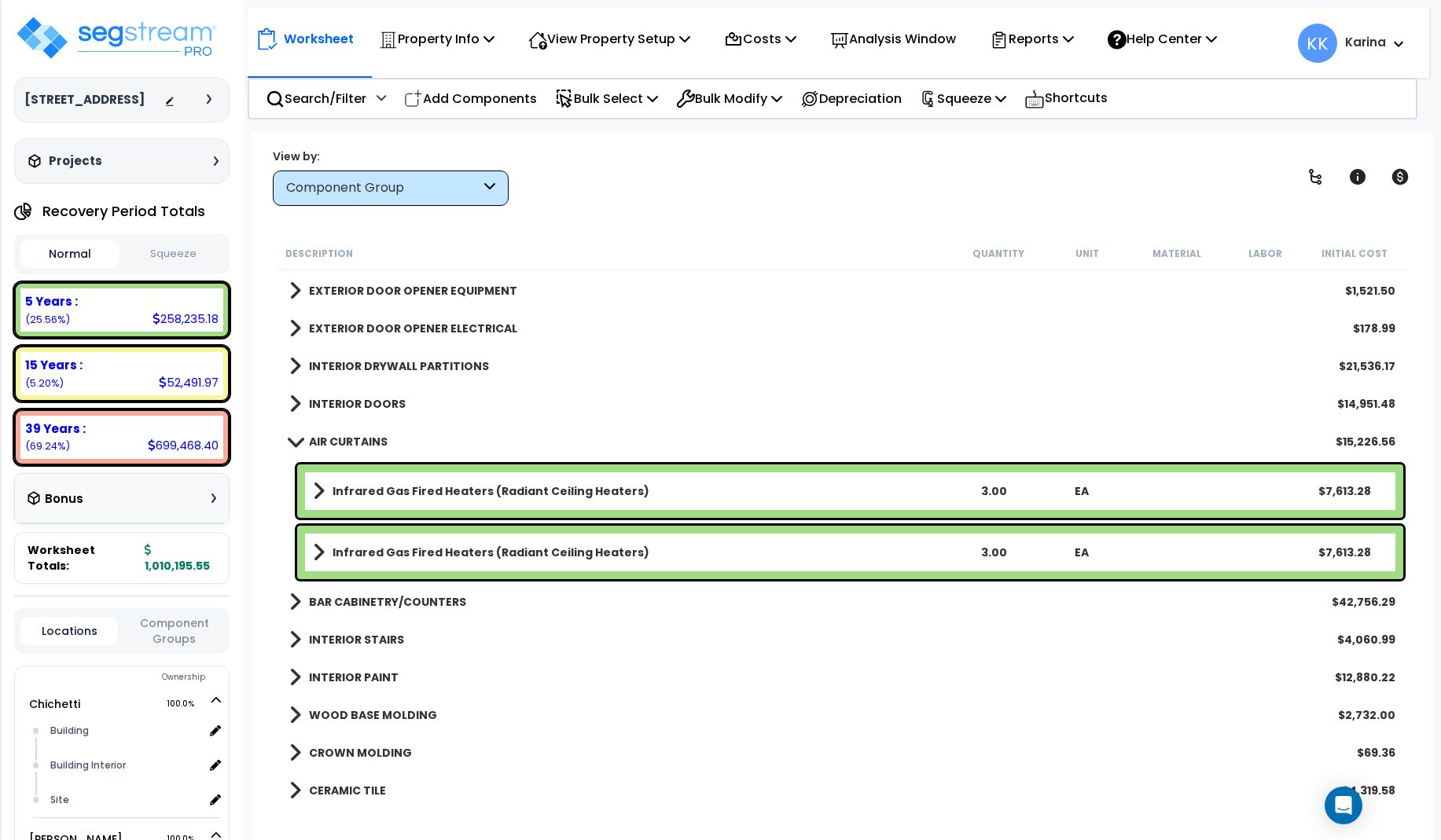
click at [463, 486] on b "Infrared Gas Fired Heaters (Radiant Ceiling Heaters)" at bounding box center [491, 491] width 317 height 15
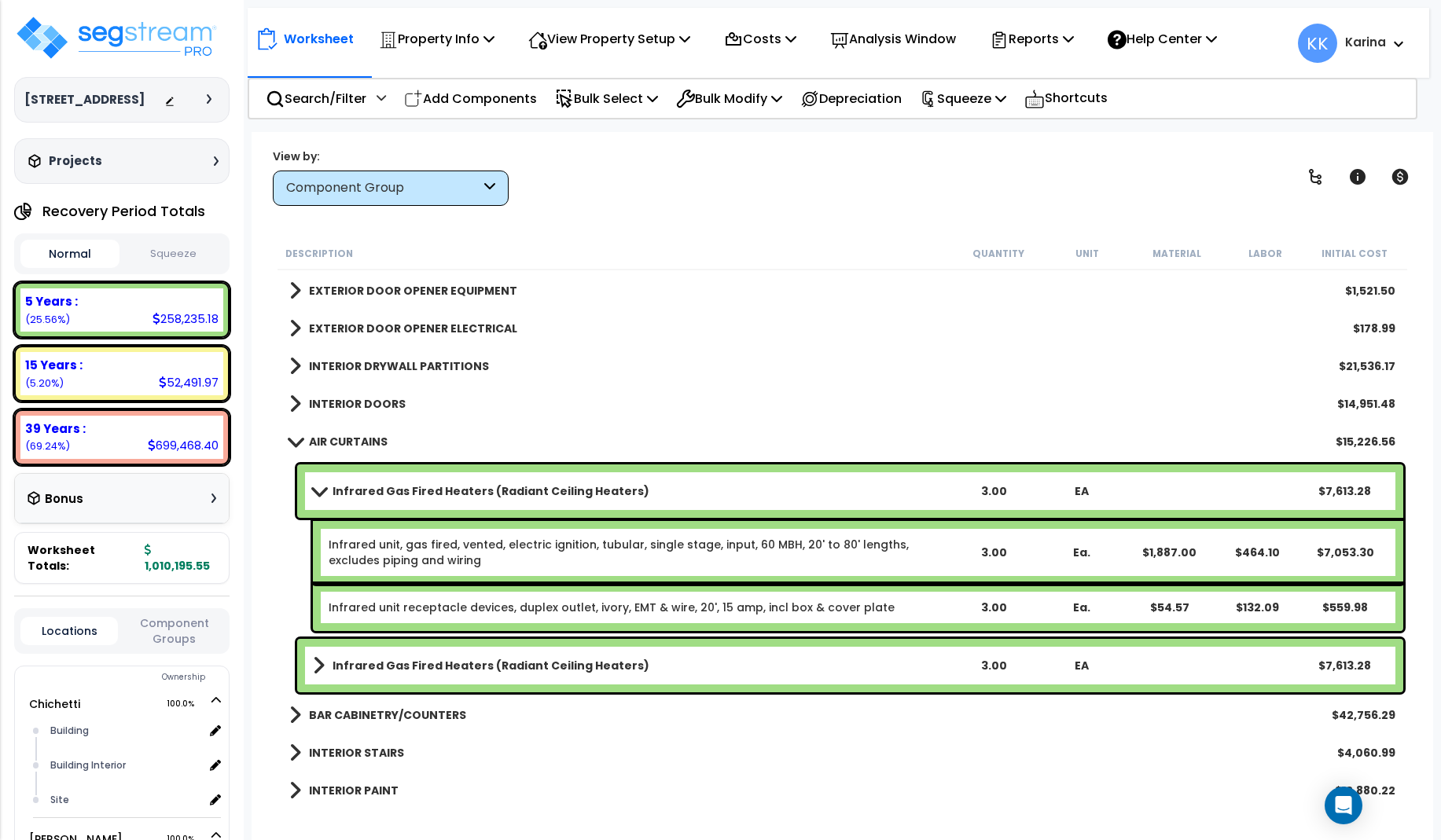
click at [463, 486] on b "Infrared Gas Fired Heaters (Radiant Ceiling Heaters)" at bounding box center [491, 491] width 317 height 15
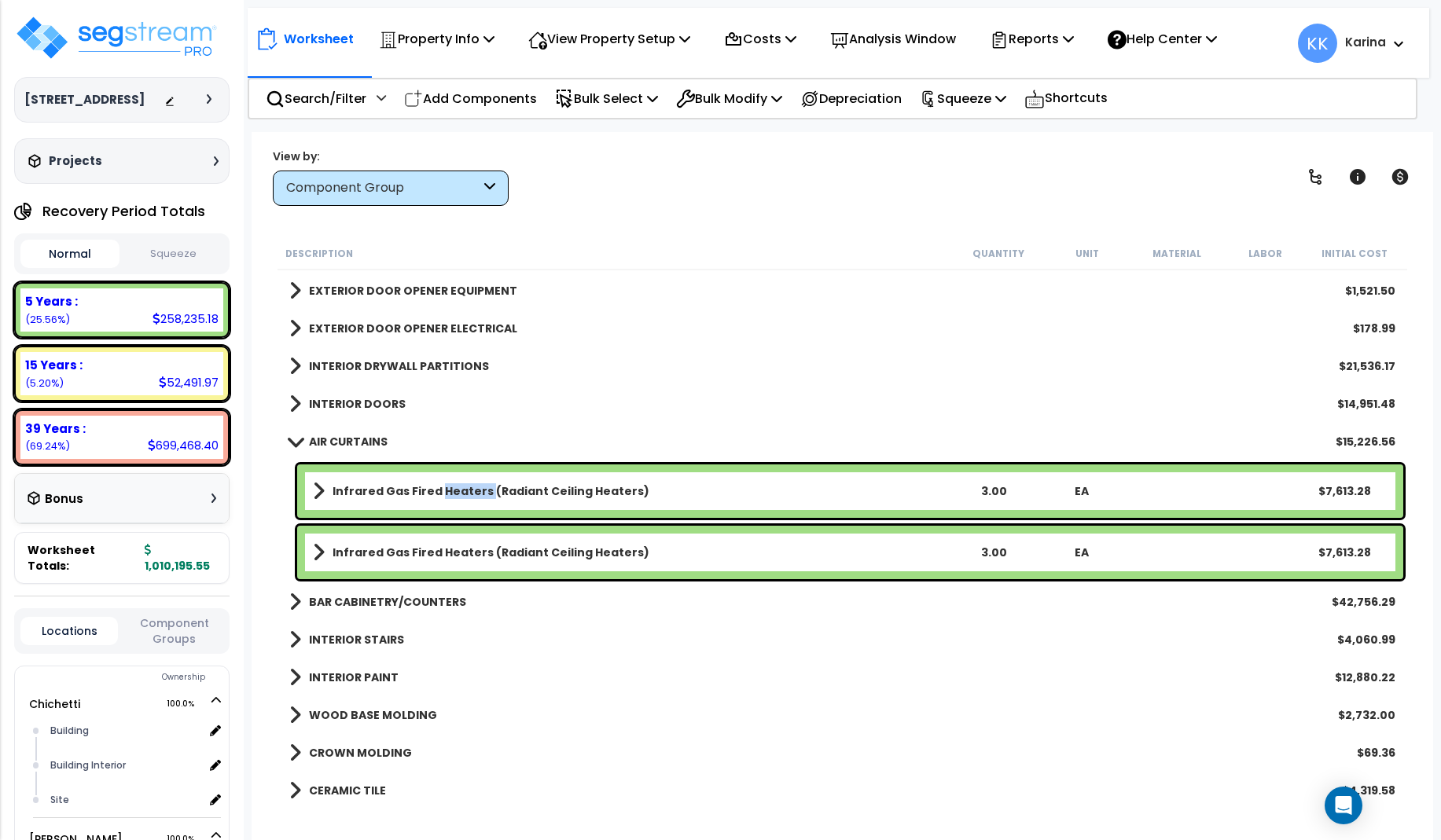
click at [463, 486] on b "Infrared Gas Fired Heaters (Radiant Ceiling Heaters)" at bounding box center [491, 491] width 317 height 15
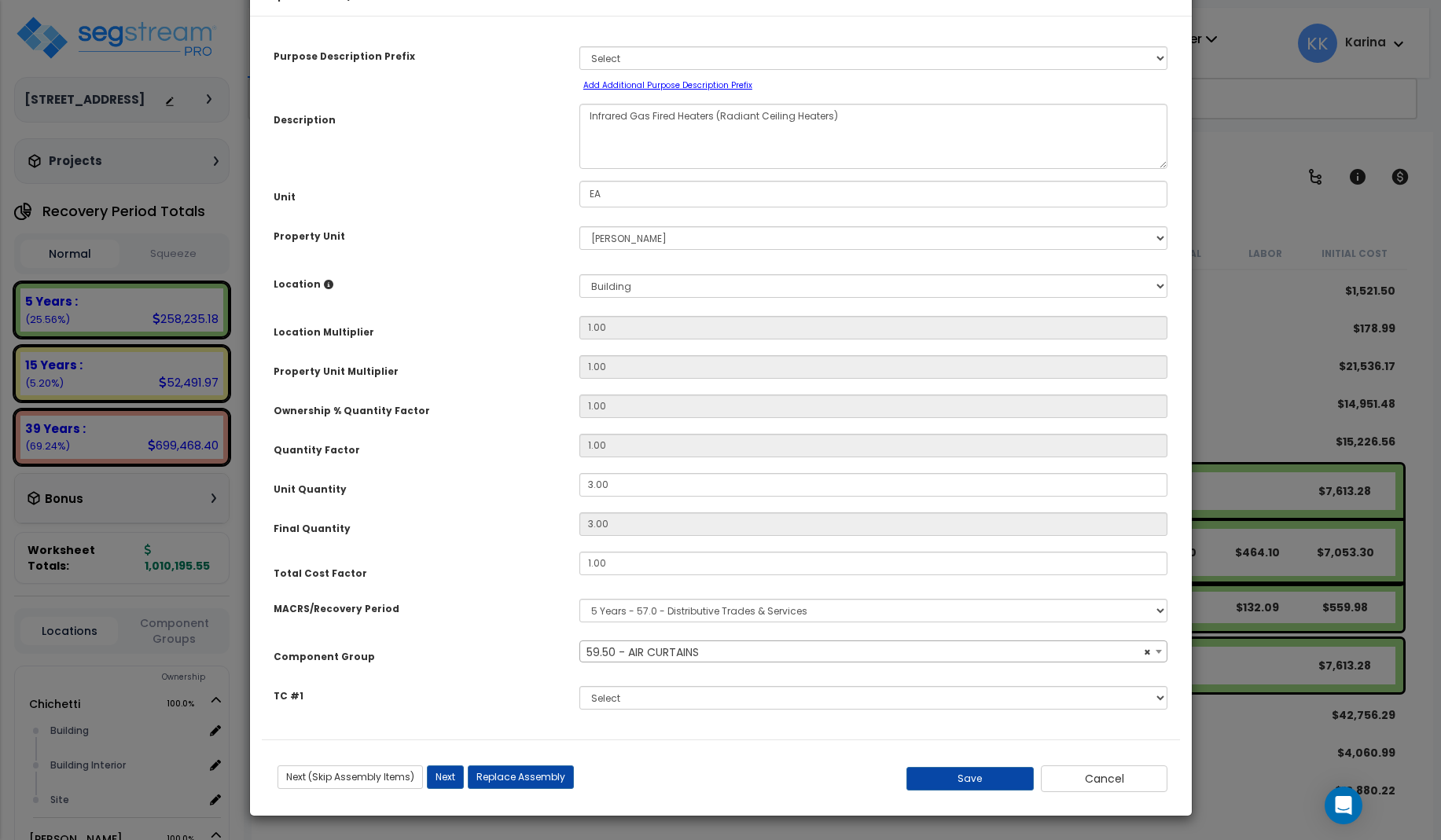
select select "57263"
click at [970, 790] on button "Save" at bounding box center [970, 779] width 128 height 24
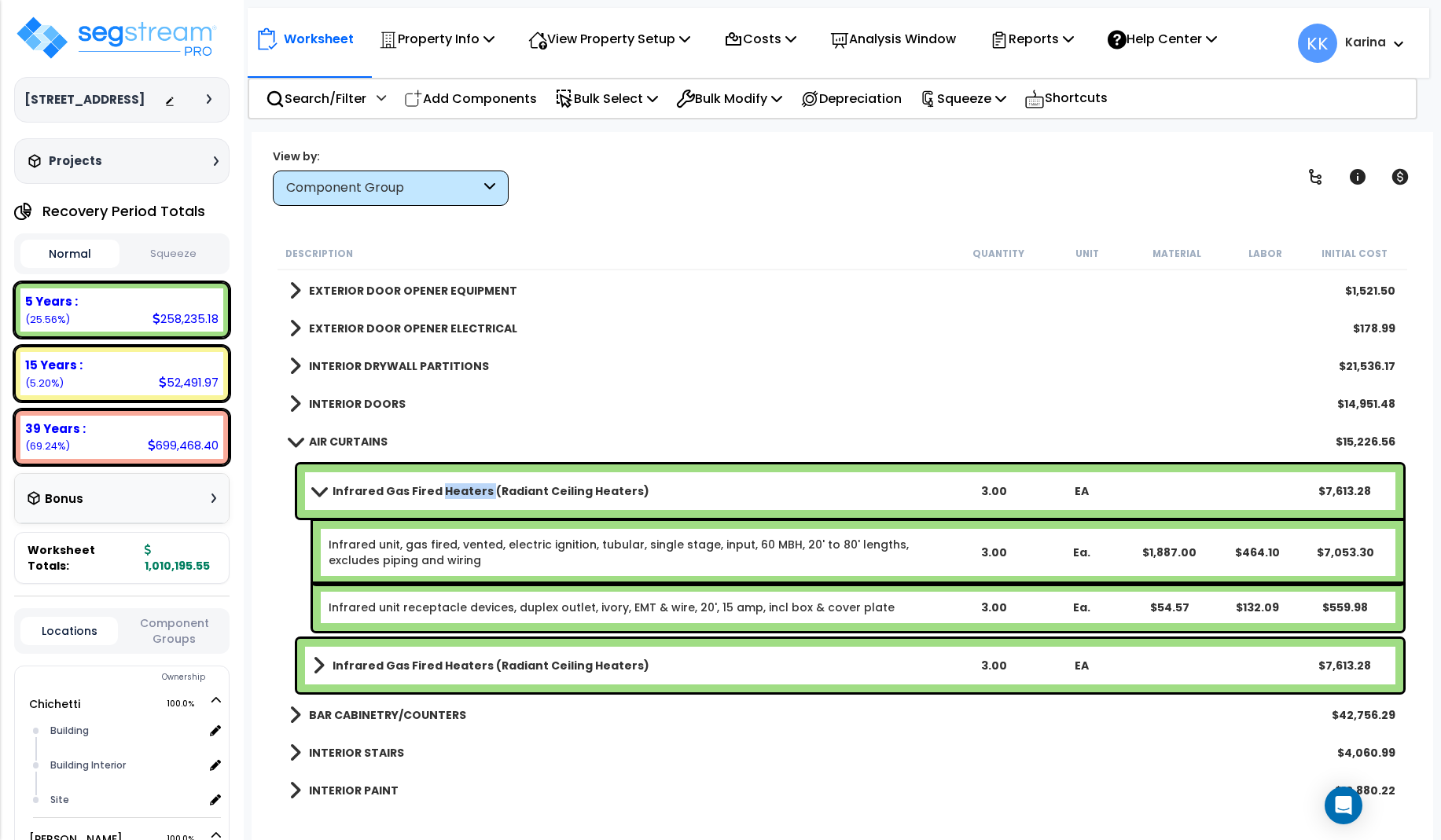
click at [319, 490] on span at bounding box center [319, 491] width 22 height 12
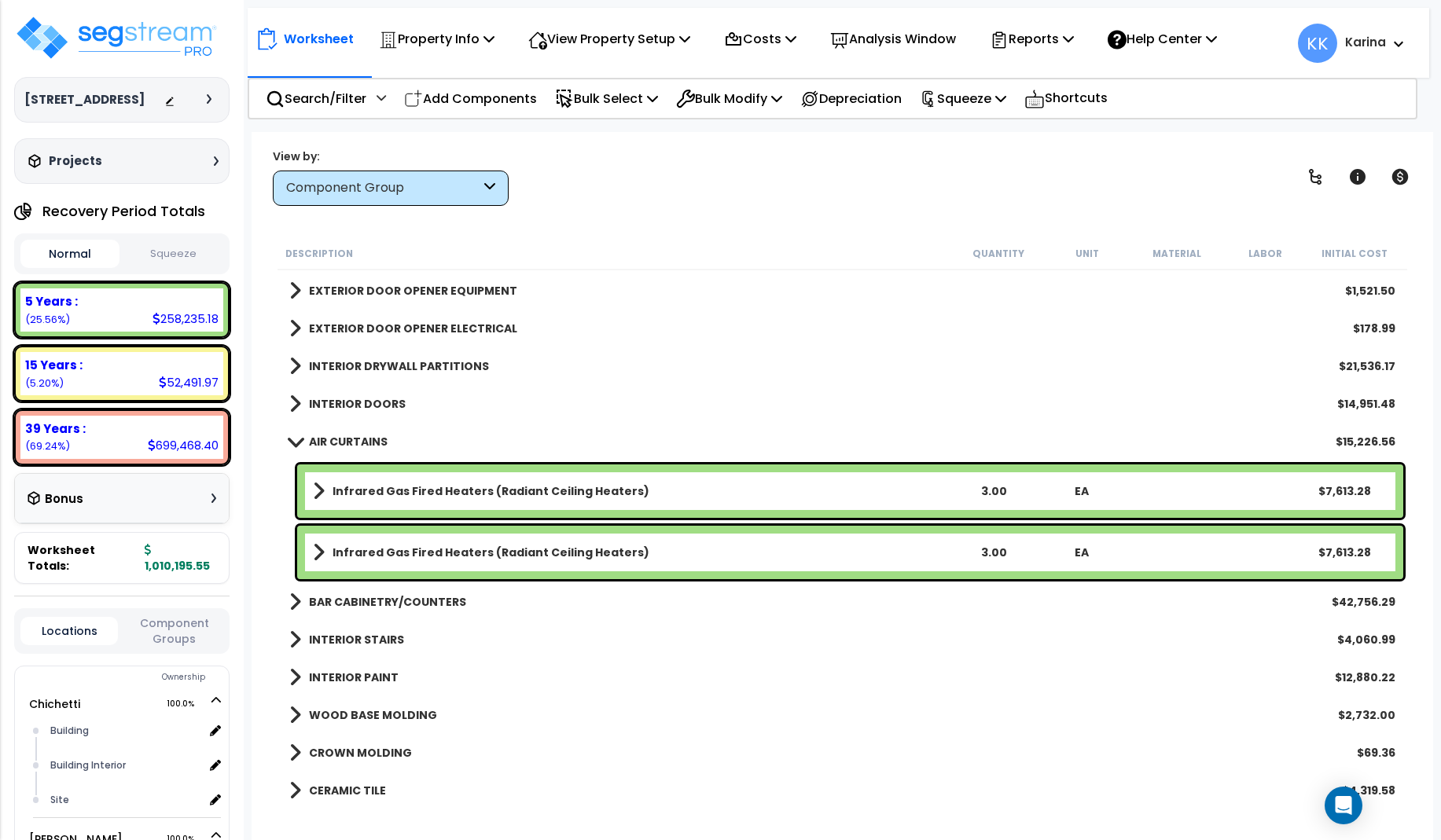
click at [418, 555] on b "Infrared Gas Fired Heaters (Radiant Ceiling Heaters)" at bounding box center [491, 552] width 317 height 15
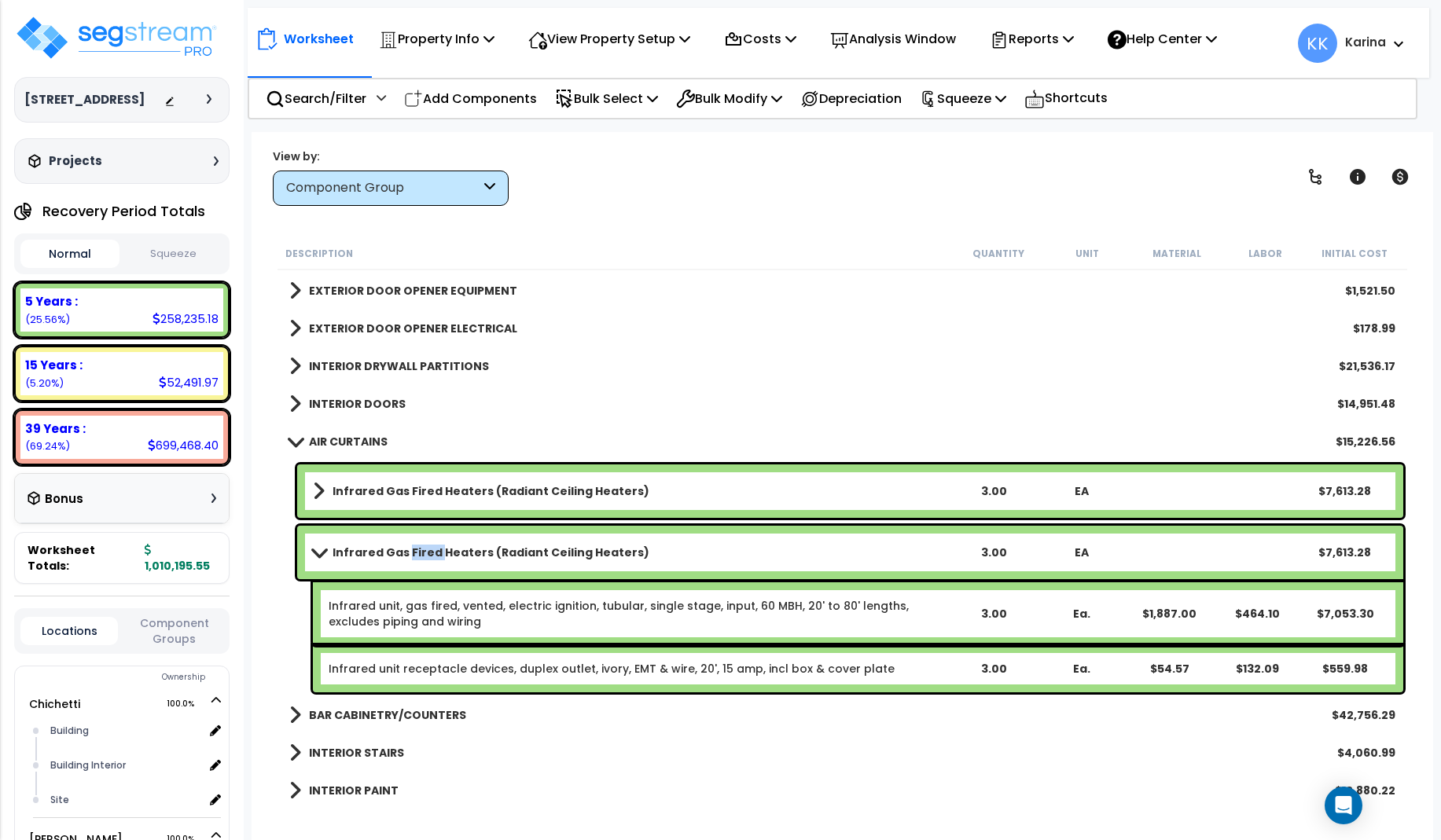
click at [418, 555] on b "Infrared Gas Fired Heaters (Radiant Ceiling Heaters)" at bounding box center [491, 552] width 317 height 15
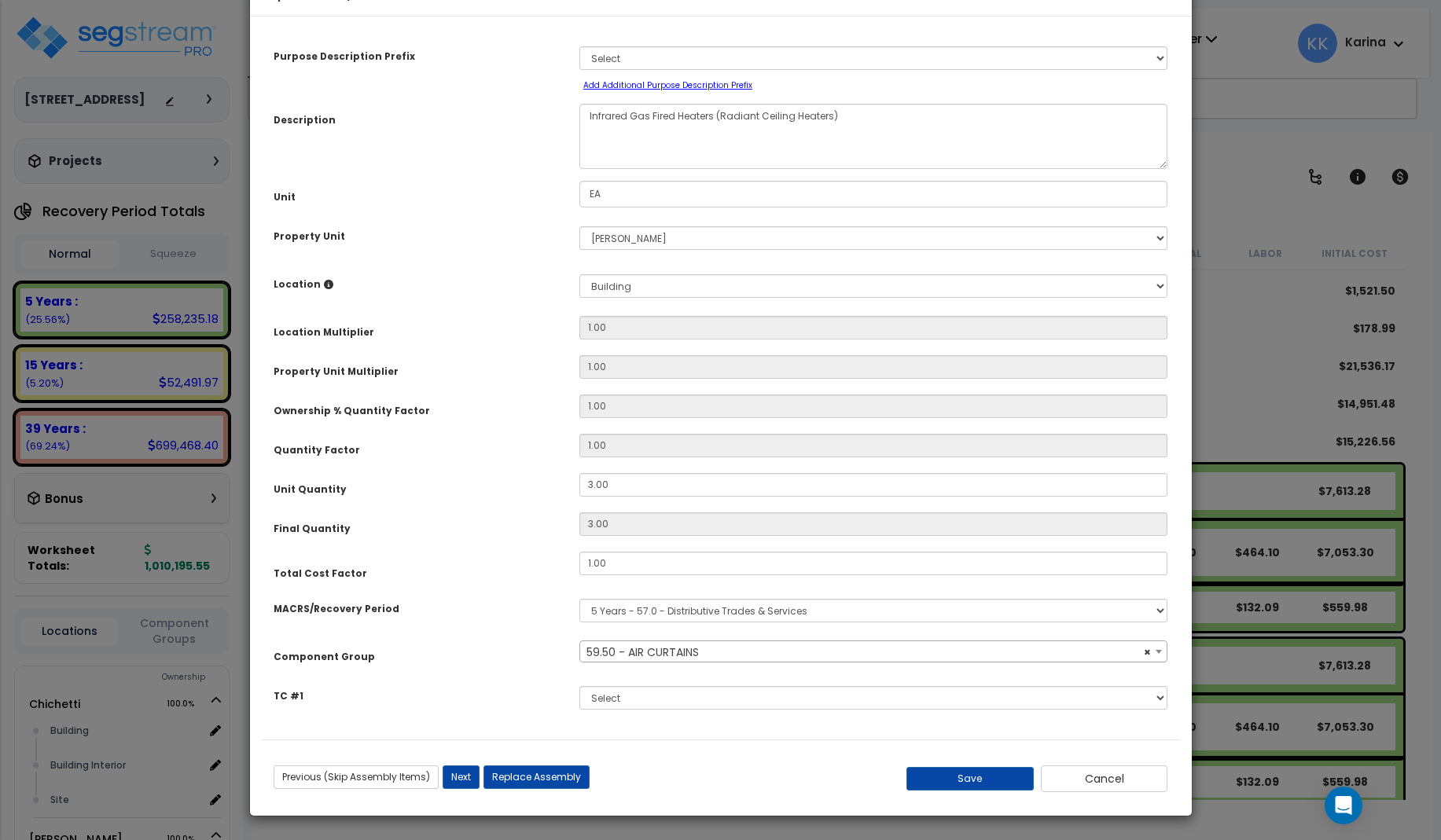
select select "57263"
click at [579, 226] on select "Select [PERSON_NAME] Site Improvements" at bounding box center [873, 238] width 589 height 24
select select "168457"
click option "Chichetti" at bounding box center [0, 0] width 0 height 0
select select
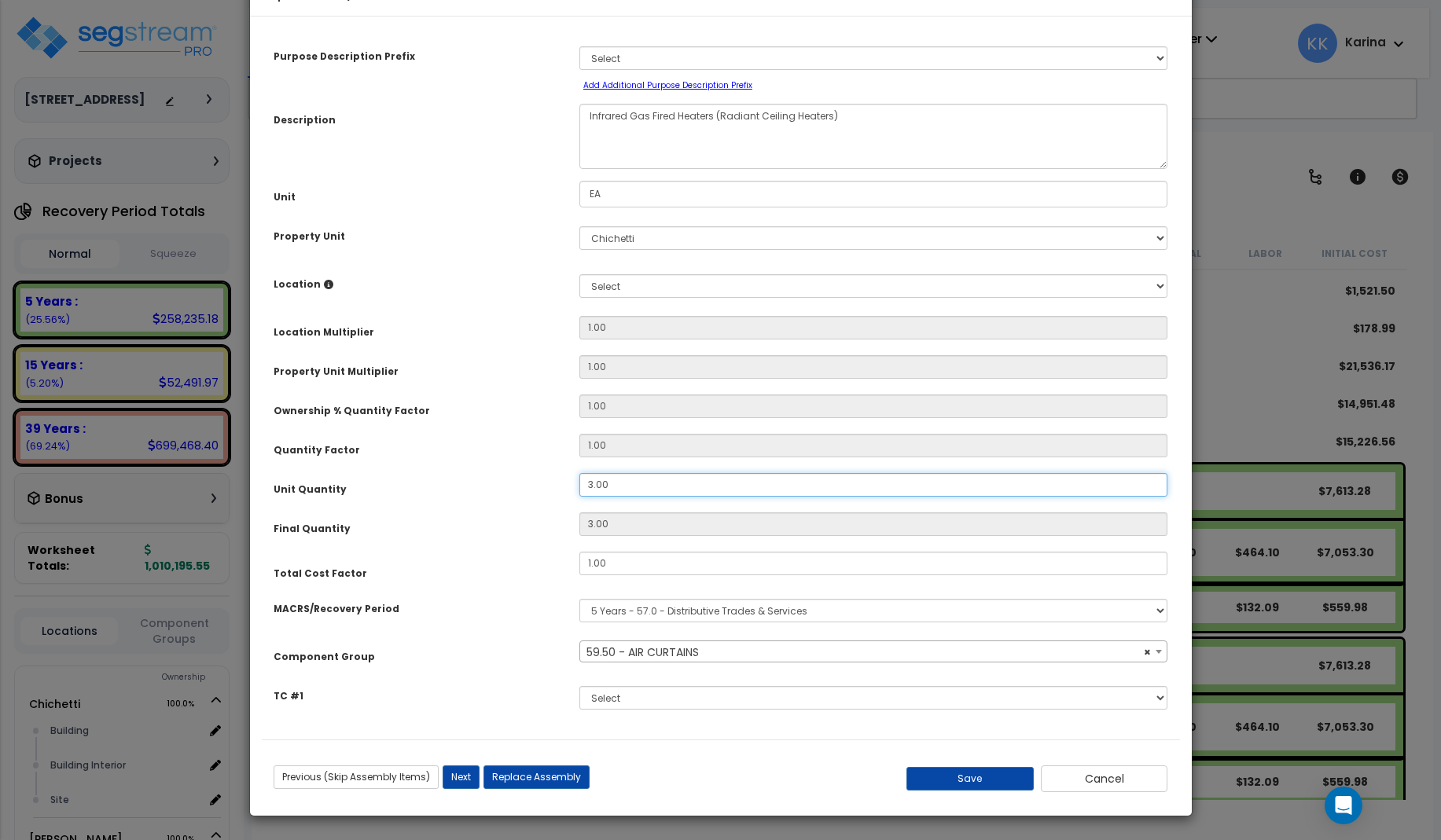
drag, startPoint x: 612, startPoint y: 535, endPoint x: 566, endPoint y: 529, distance: 46.4
click at [579, 497] on input "3.00" at bounding box center [873, 485] width 589 height 24
type input "3"
type input "7"
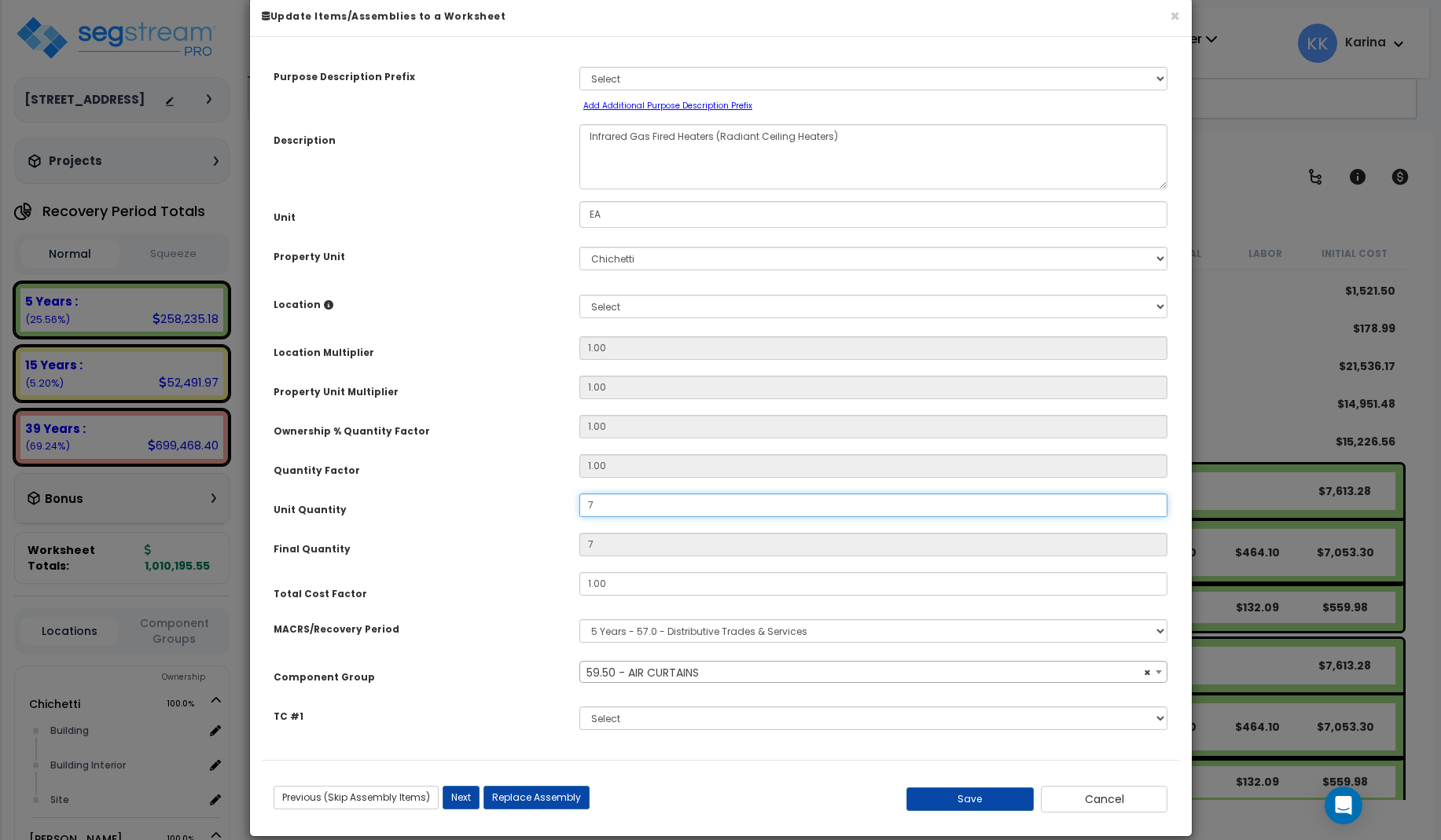
scroll to position [47, 0]
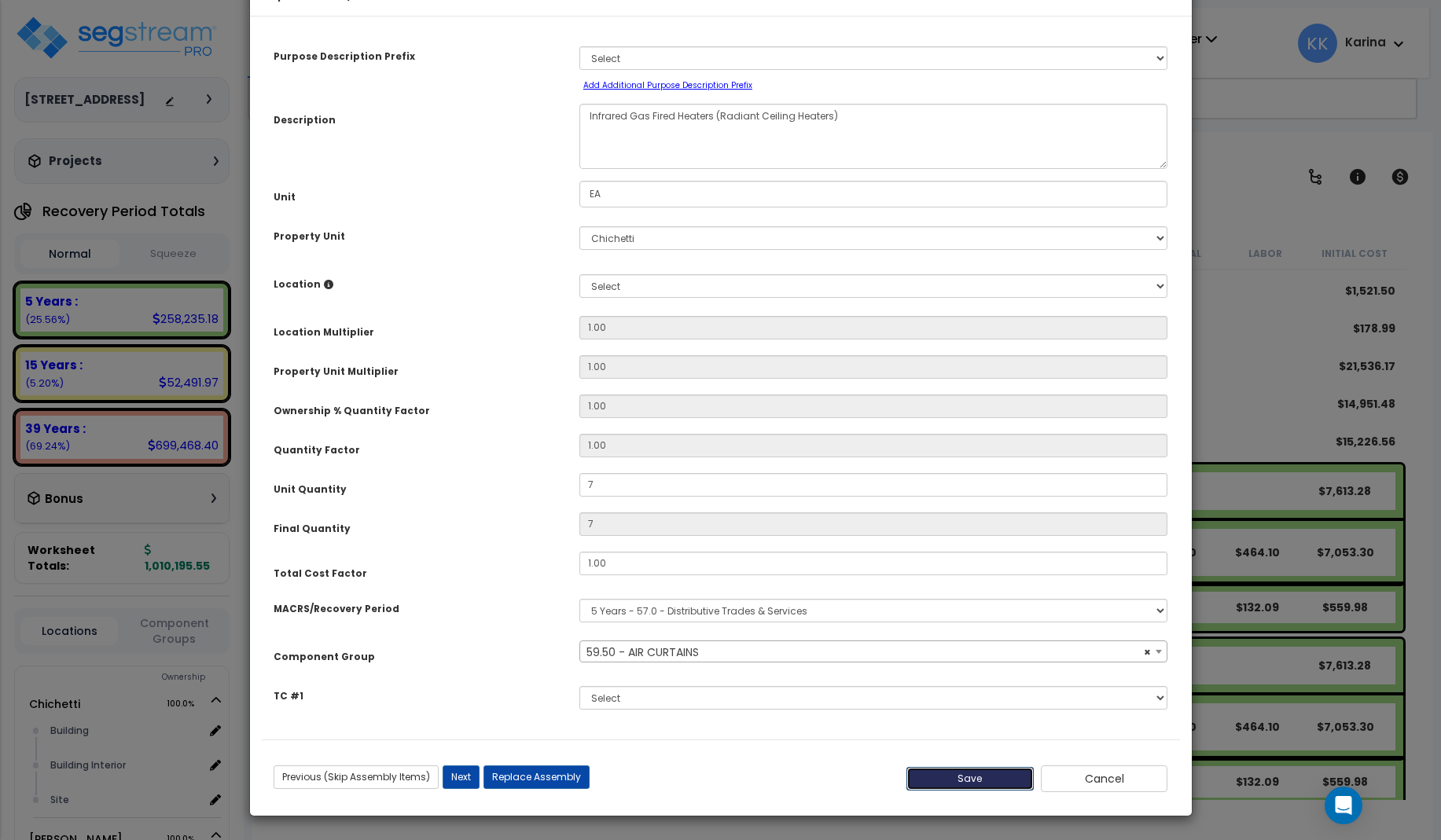
click at [992, 783] on button "Save" at bounding box center [970, 779] width 128 height 24
type input "7.00"
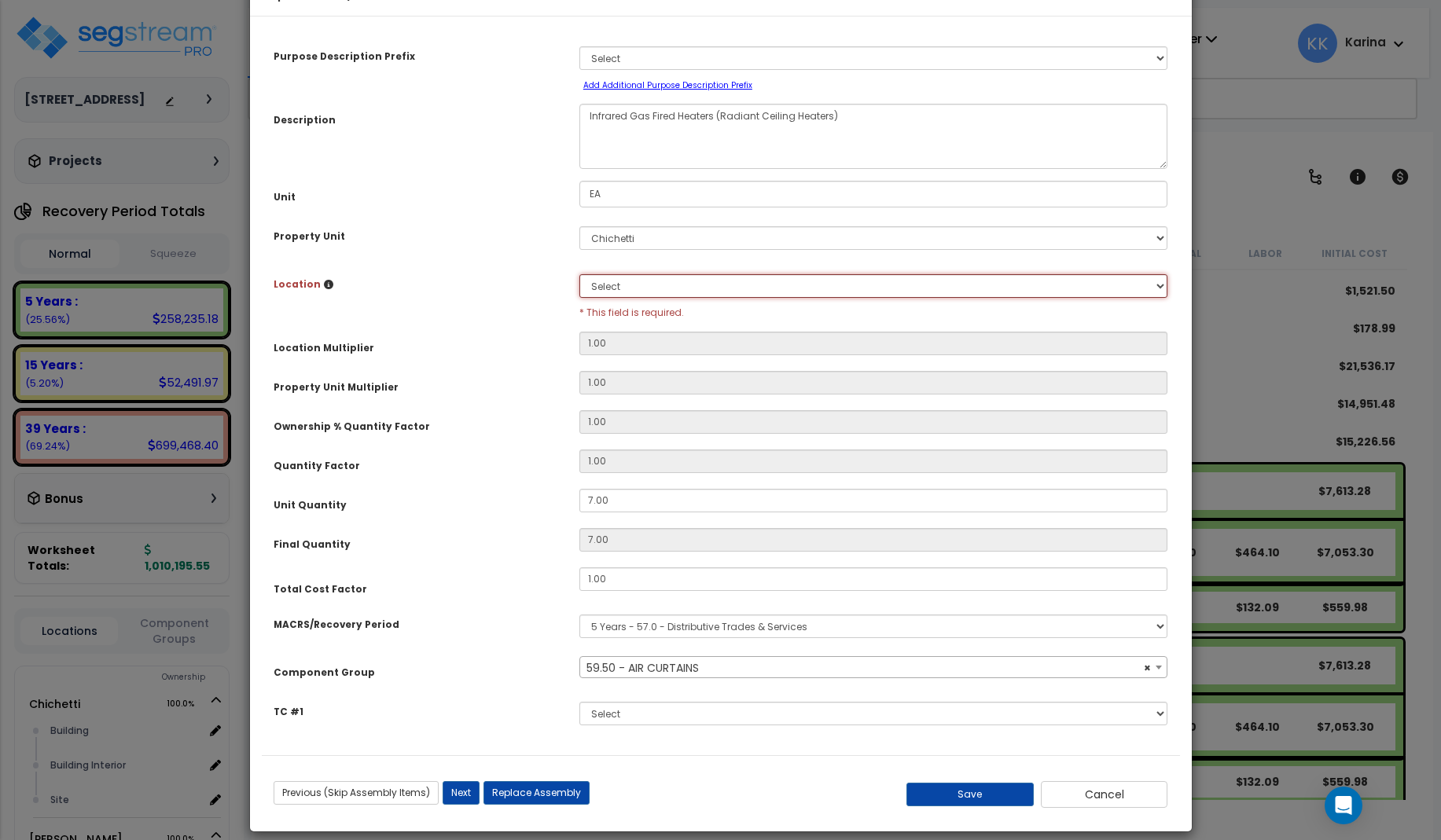
click at [579, 274] on select "Select Building Building Interior Site Add Additional Location" at bounding box center [873, 286] width 589 height 24
select select "6"
click option "Building" at bounding box center [0, 0] width 0 height 0
type input "1"
type input "7"
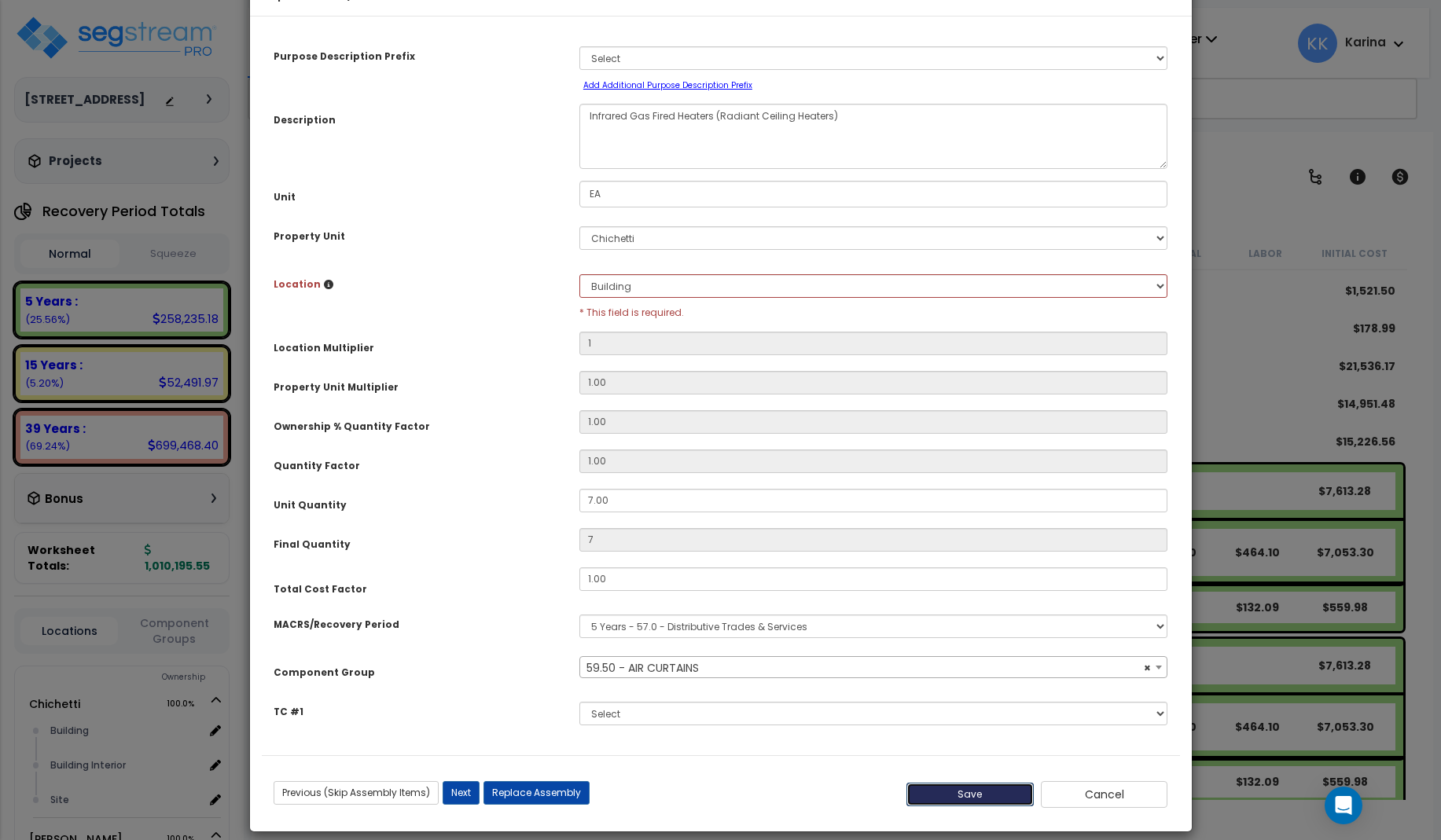
click at [981, 795] on button "Save" at bounding box center [970, 795] width 128 height 24
type input "1.00"
type input "7.00"
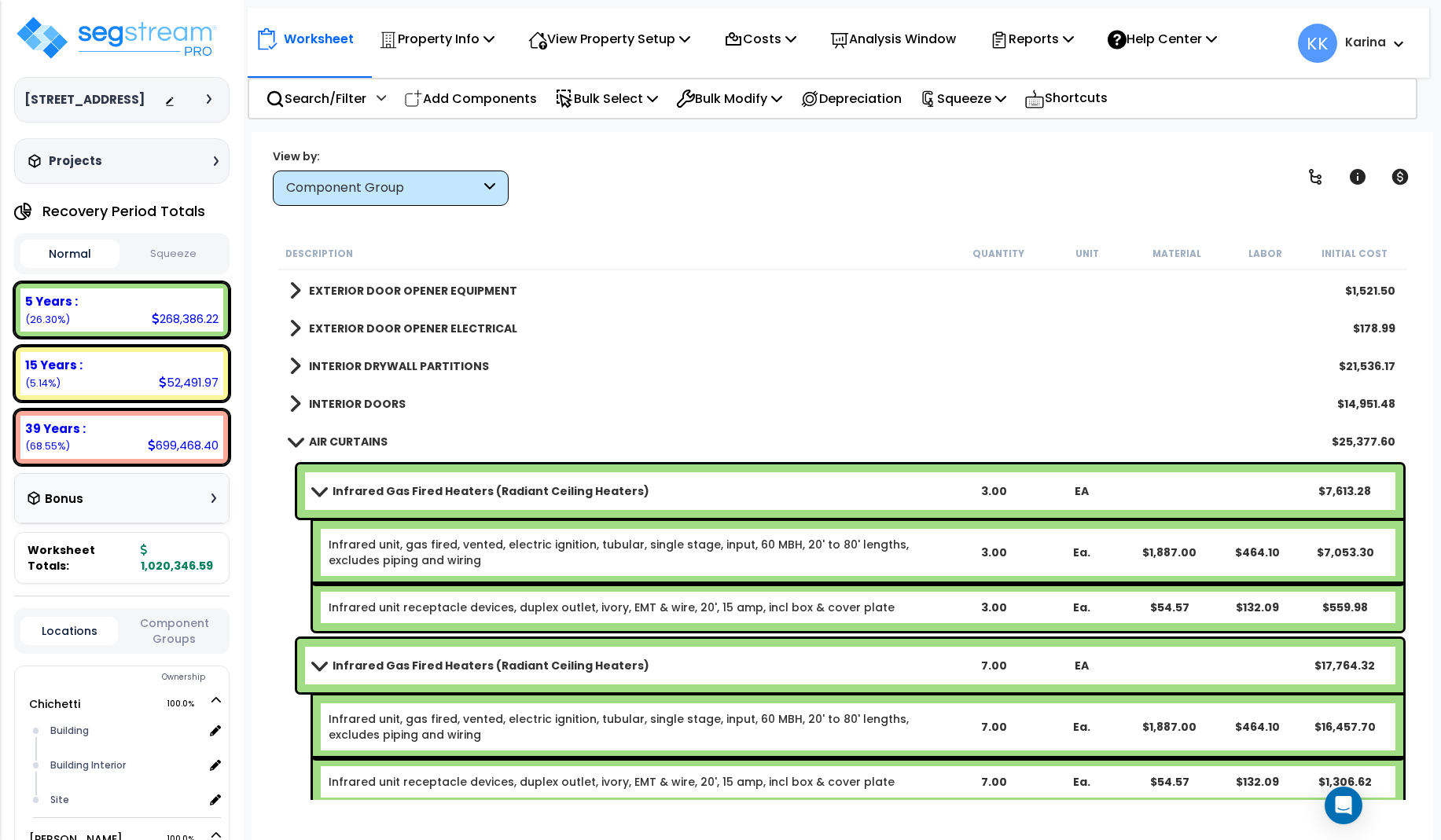
click at [297, 444] on span at bounding box center [295, 441] width 22 height 12
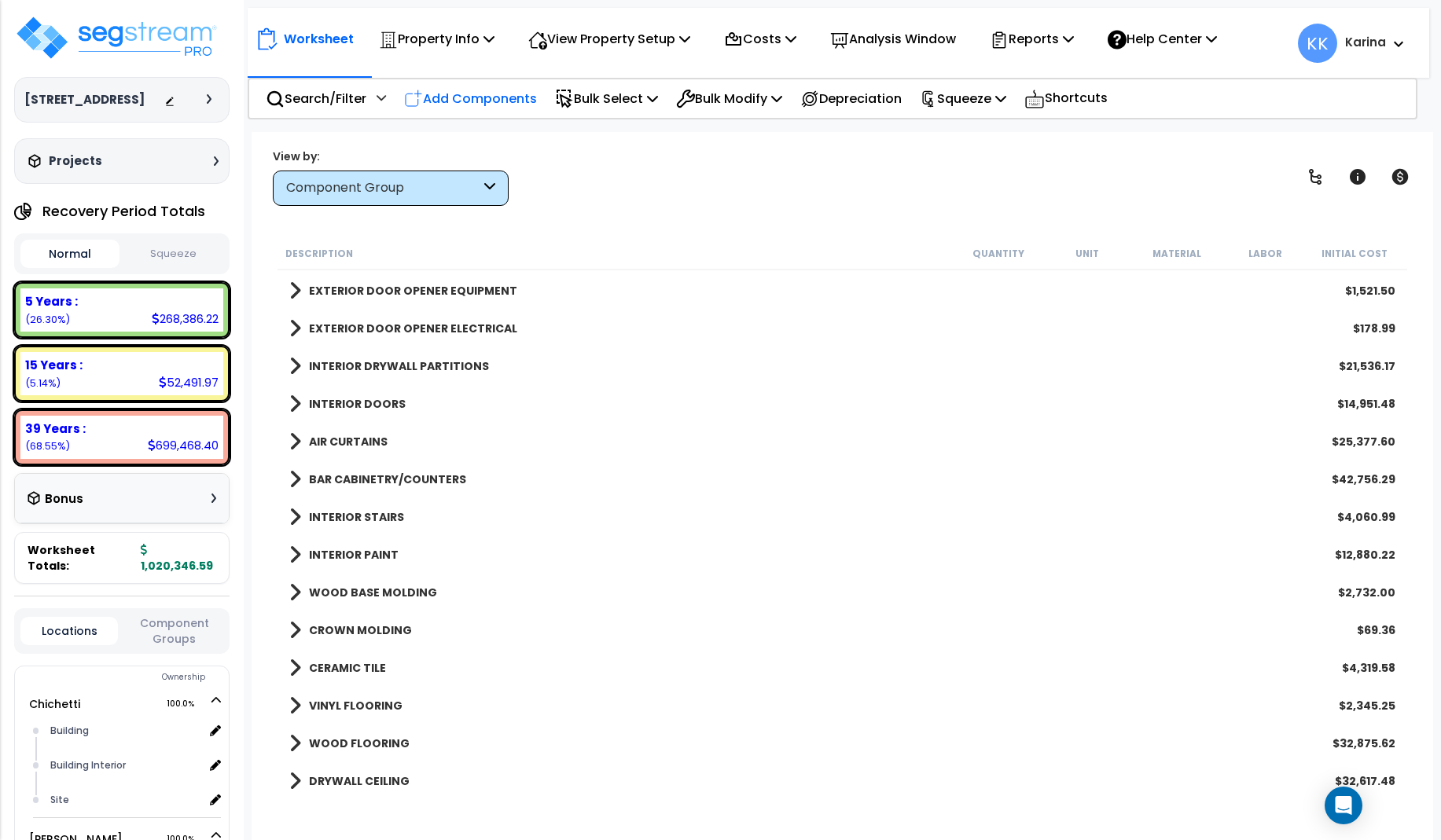
click at [491, 92] on p "Add Components" at bounding box center [470, 98] width 133 height 21
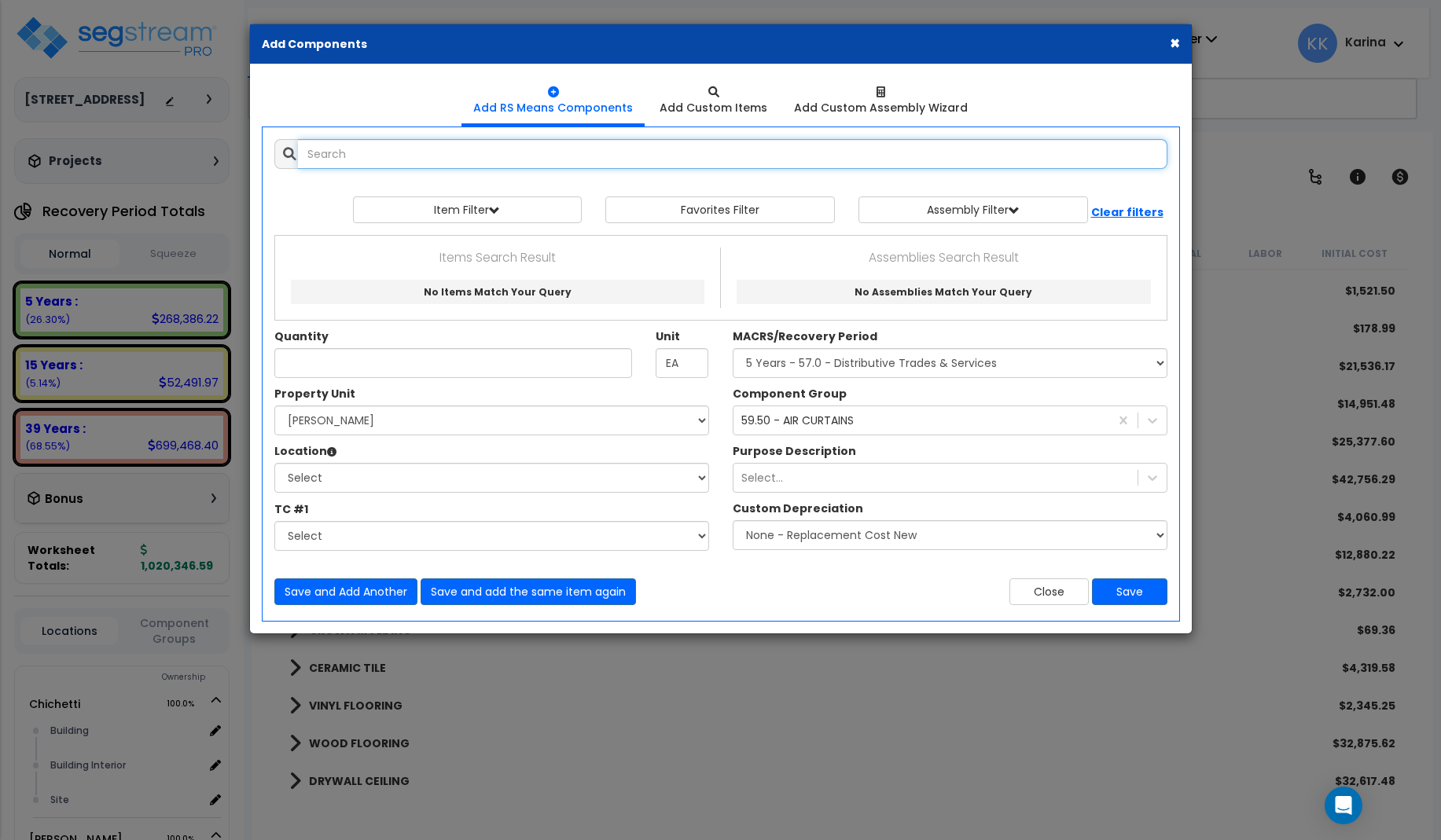
select select
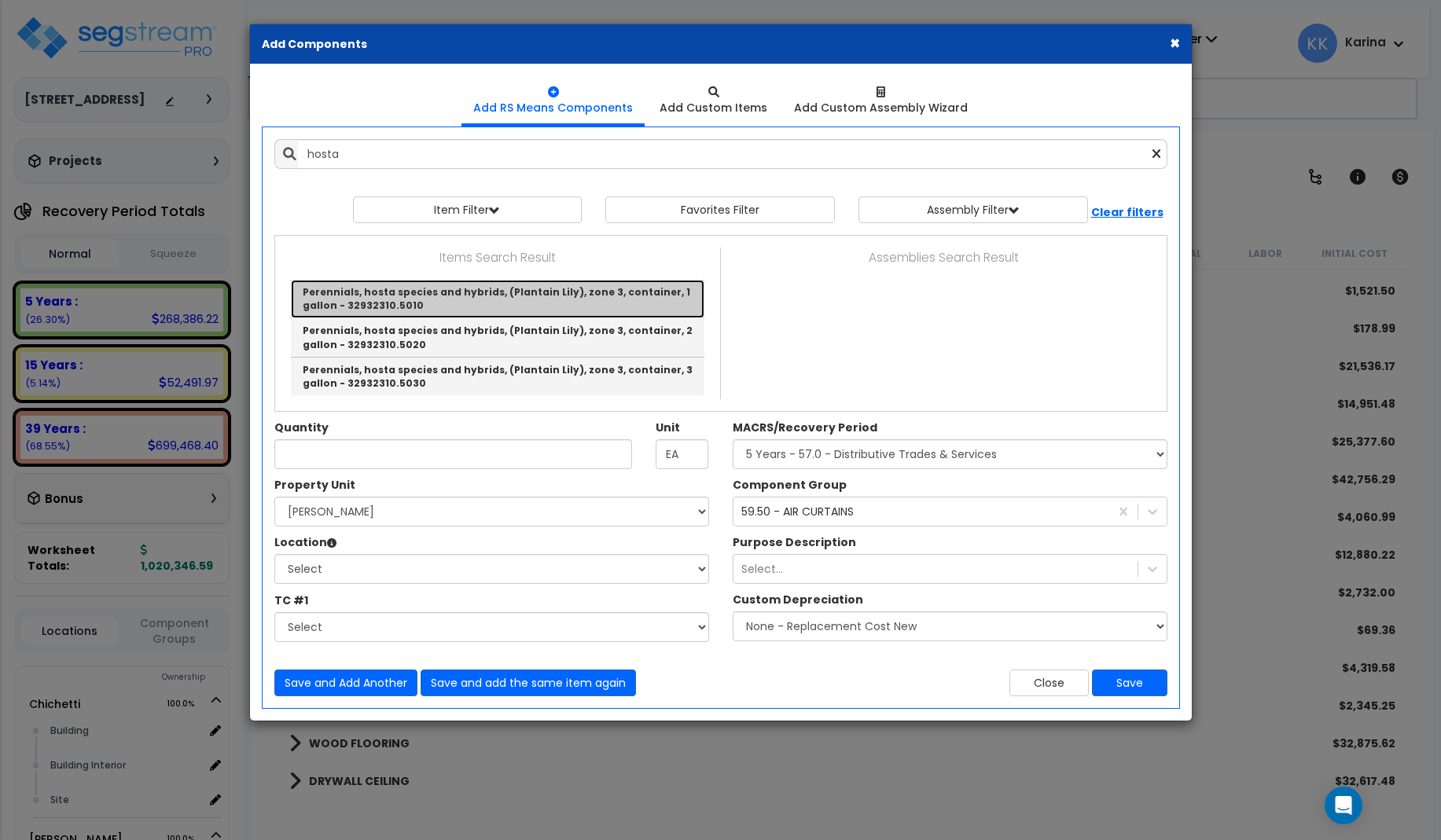
click at [495, 298] on link "Perennials, hosta species and hybrids, (Plantain Lily), zone 3, container, 1 ga…" at bounding box center [497, 299] width 414 height 39
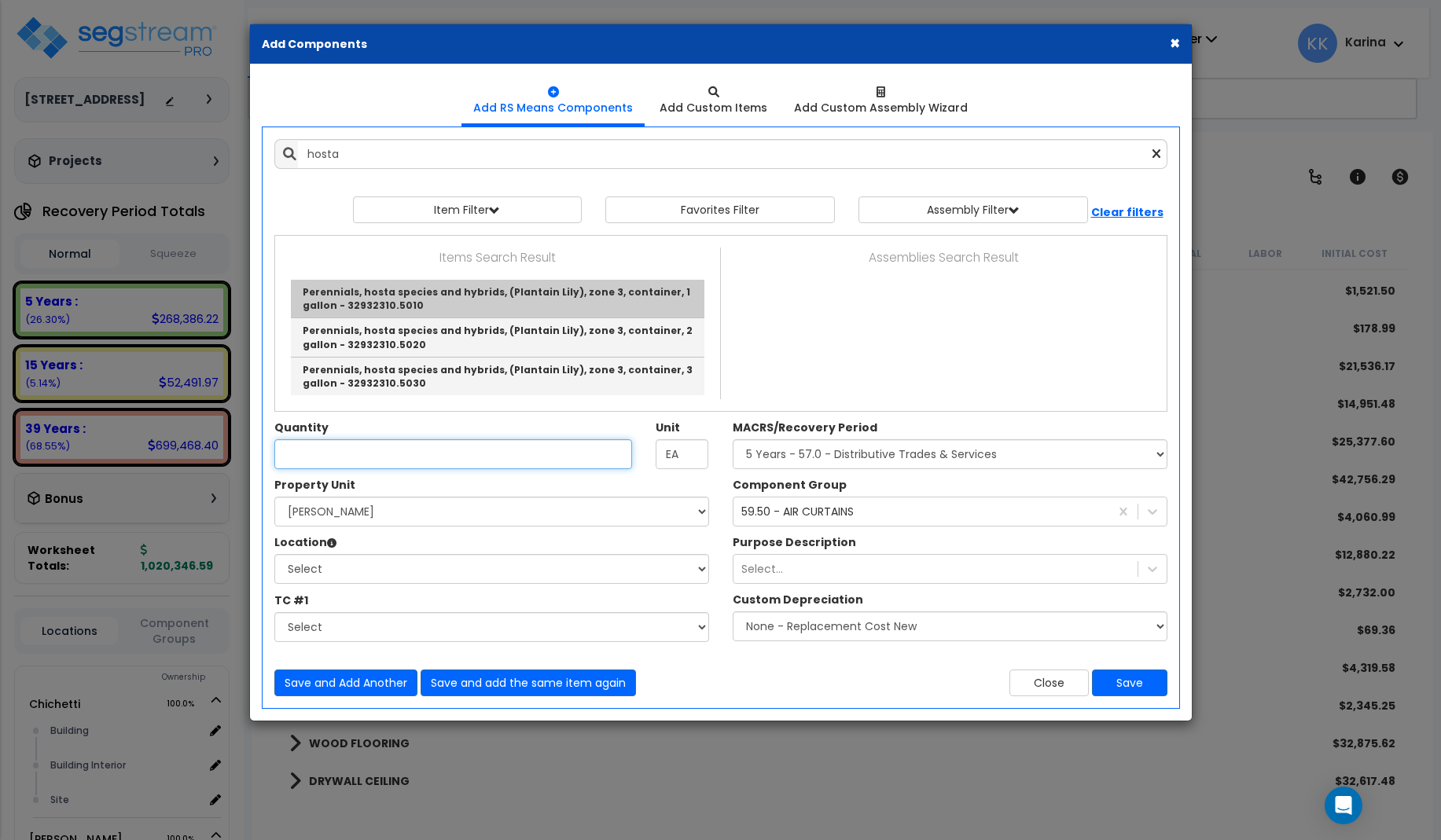
type input "Perennials, hosta species and hybrids, (Plantain Lily), zone 3, container, 1 ga…"
checkbox input "false"
type input "Ea."
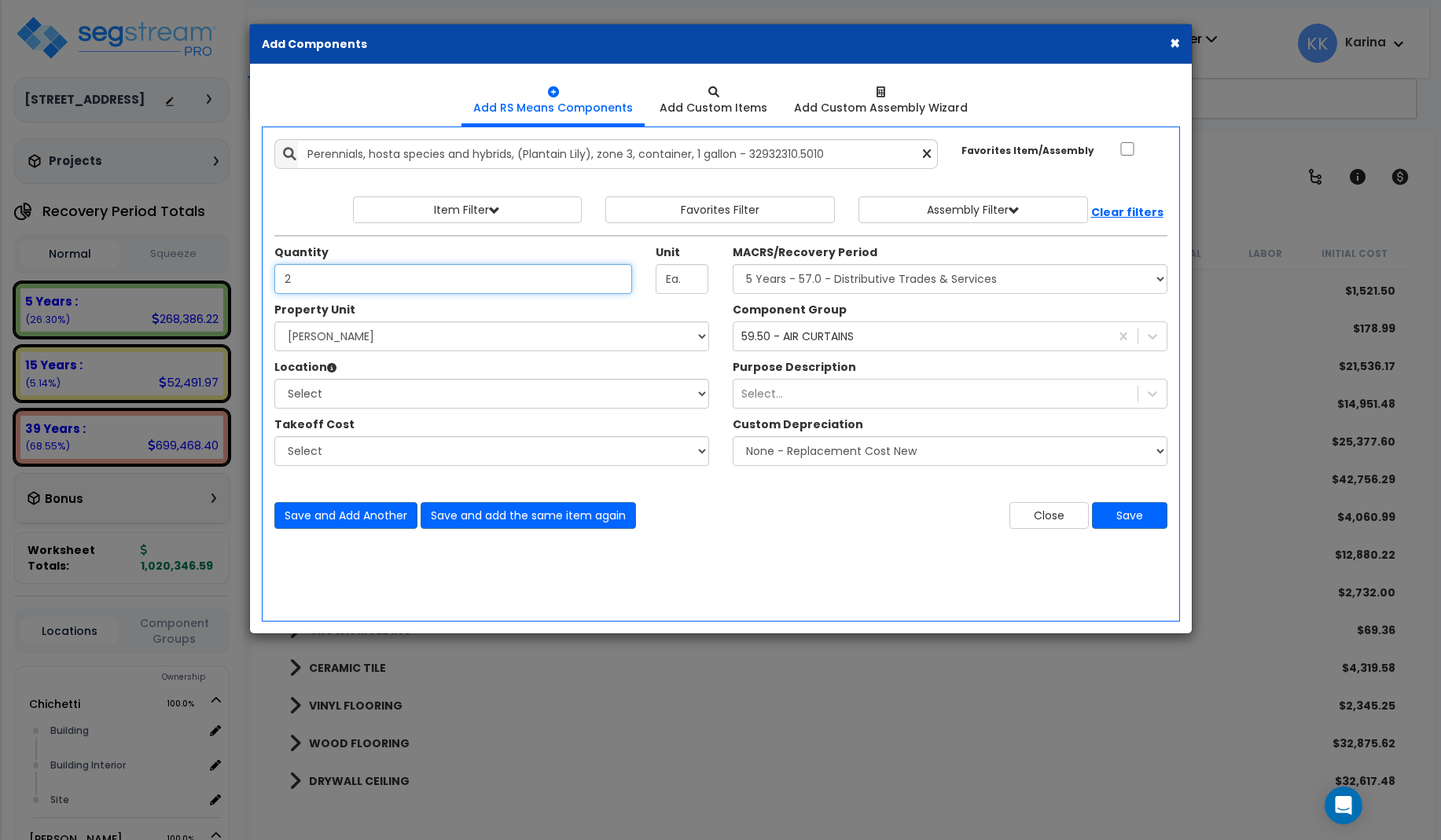
type input "2"
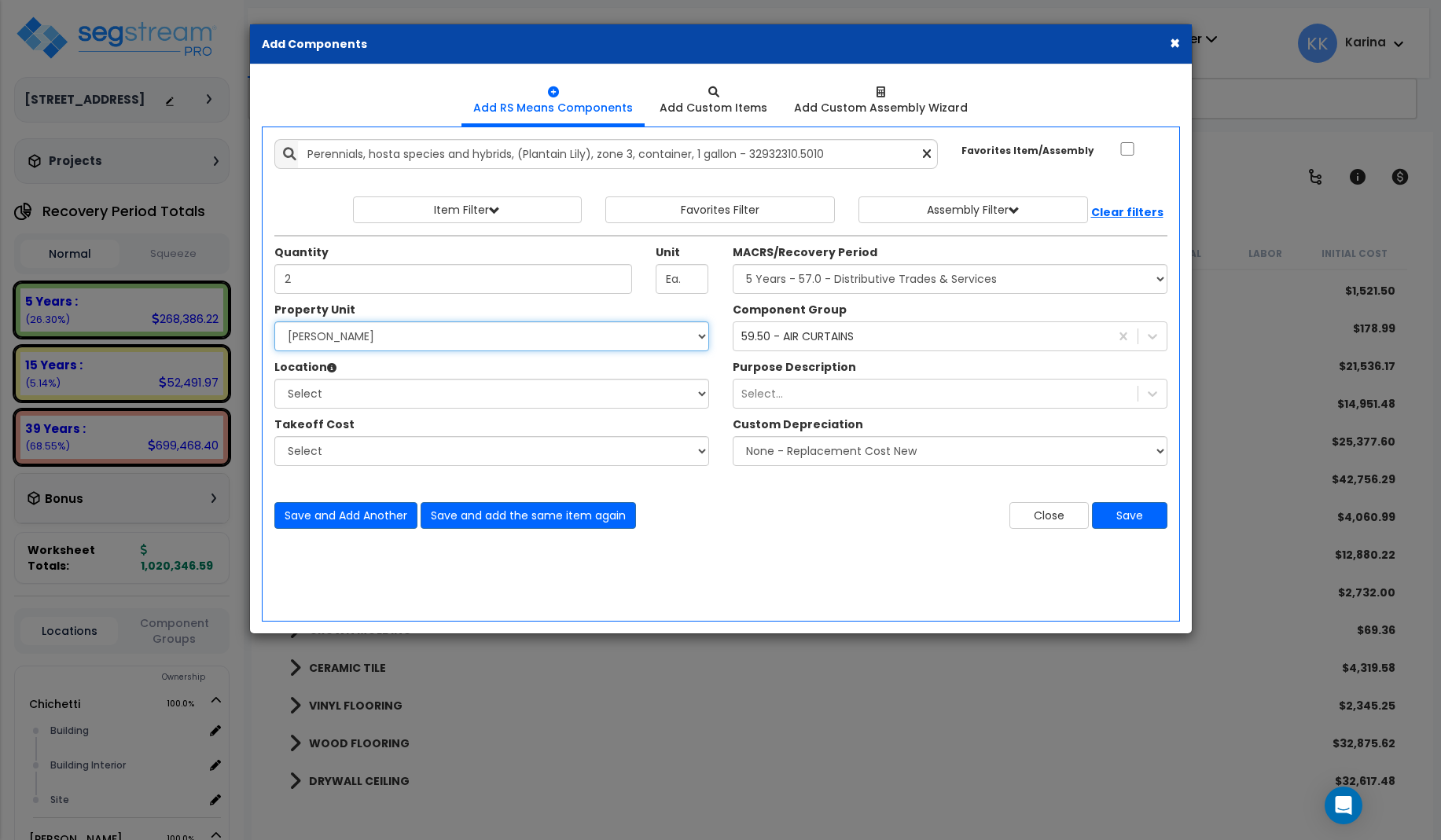
click at [274, 321] on select "Select [PERSON_NAME] Site Improvements" at bounding box center [491, 336] width 434 height 30
select select "168458"
click option "[PERSON_NAME]" at bounding box center [0, 0] width 0 height 0
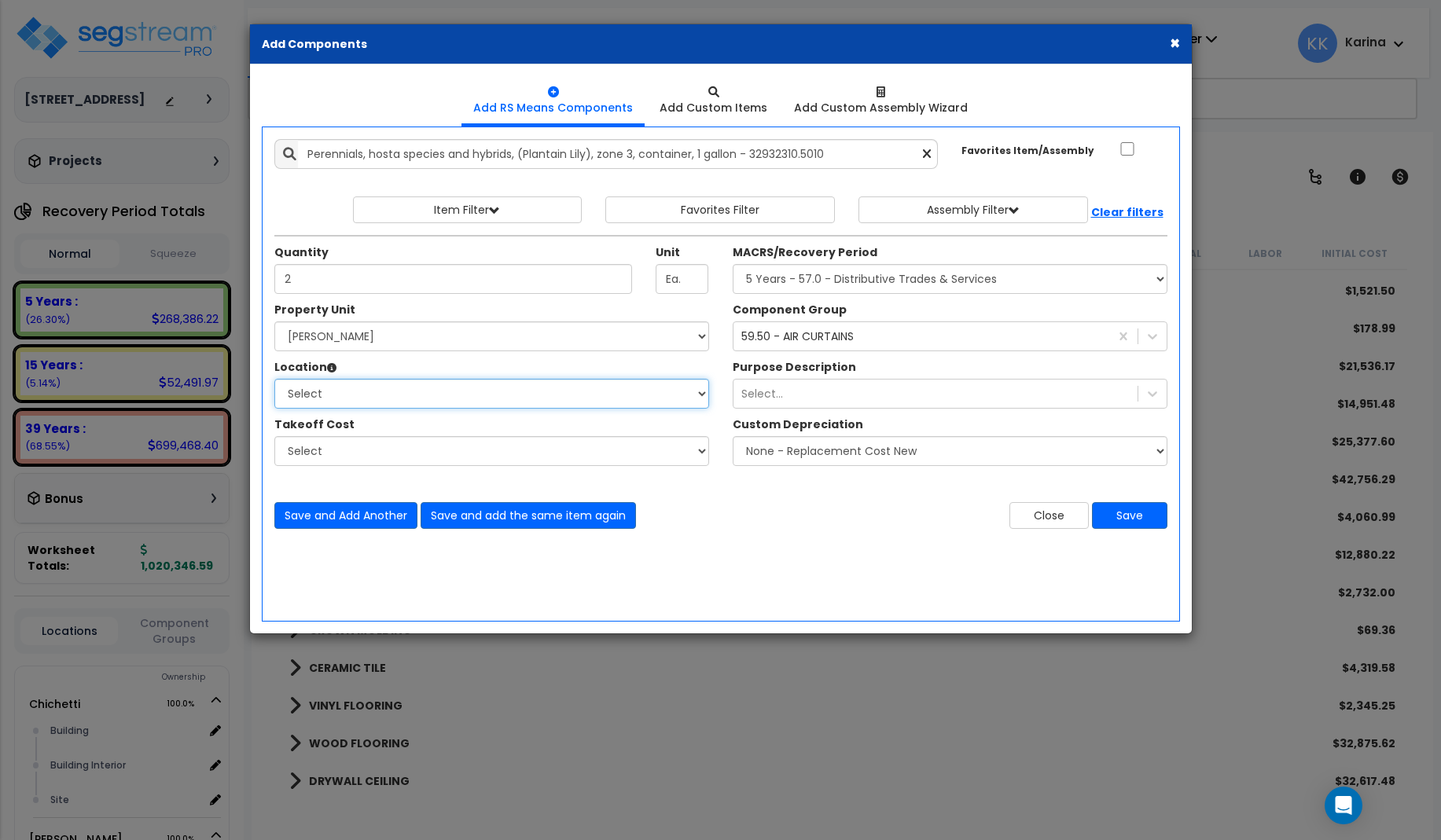
click at [274, 378] on select "Select Building Building Interior Site Add Additional Location" at bounding box center [491, 393] width 434 height 30
select select "13758"
click option "Site" at bounding box center [0, 0] width 0 height 0
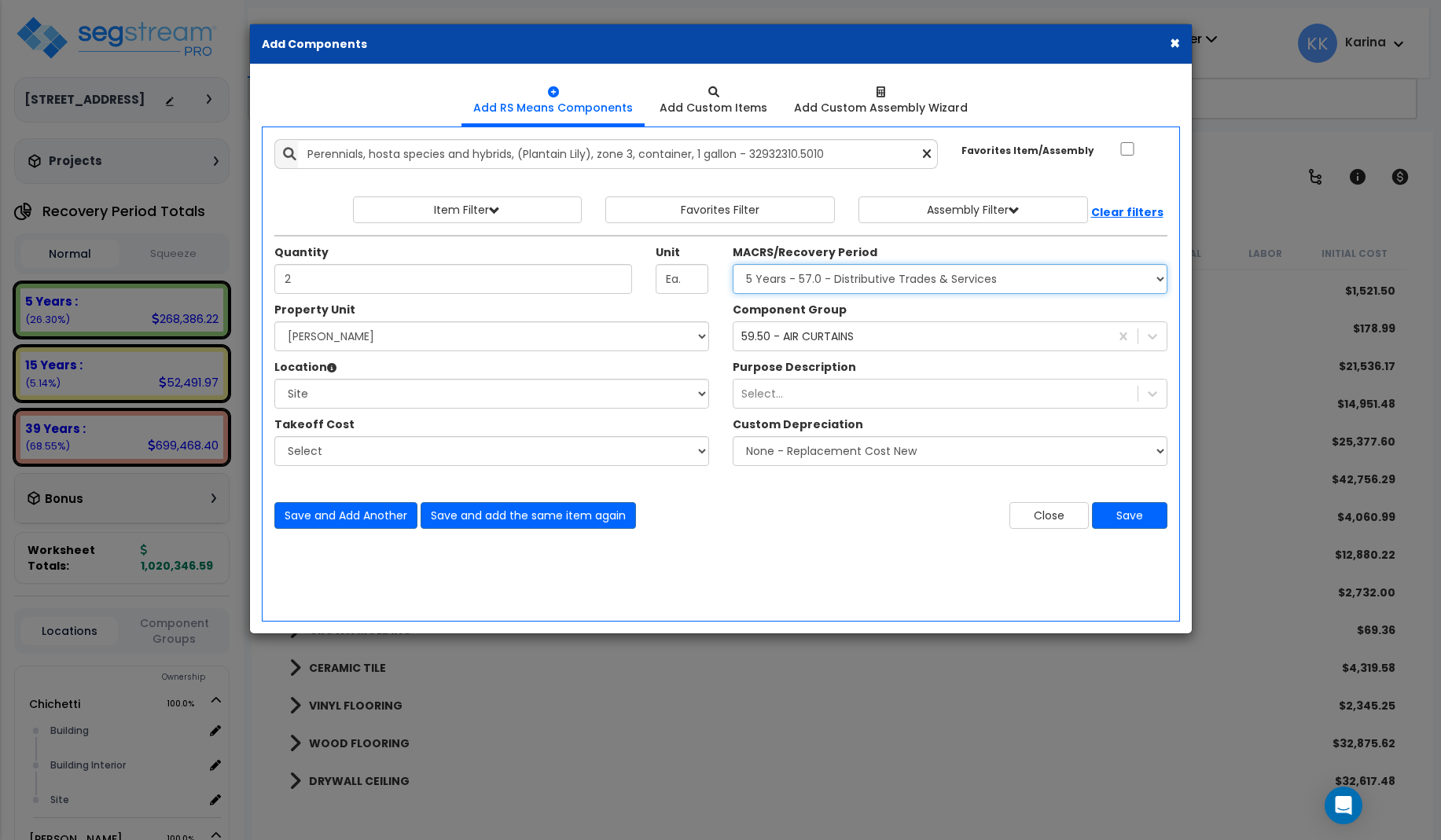
click at [732, 264] on select "Select MACRS/Recovery Period 5 Years - 57.0 - Distributive Trades & Services 5 …" at bounding box center [949, 278] width 434 height 30
select select "3666"
click option "15 Years - 00.3 - Land Improvements" at bounding box center [0, 0] width 0 height 0
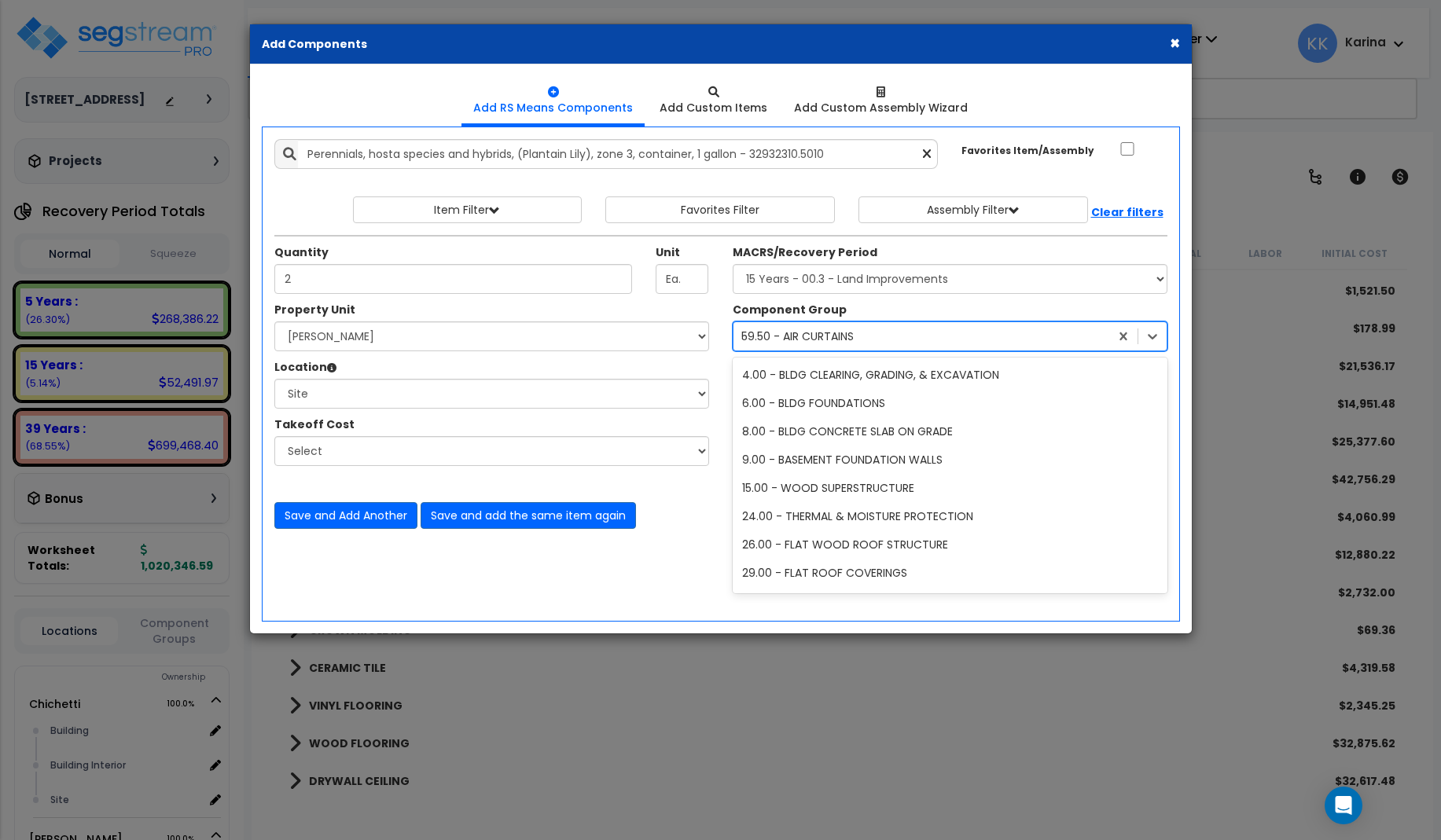
click at [805, 339] on div "59.50 - AIR CURTAINS" at bounding box center [797, 337] width 112 height 15
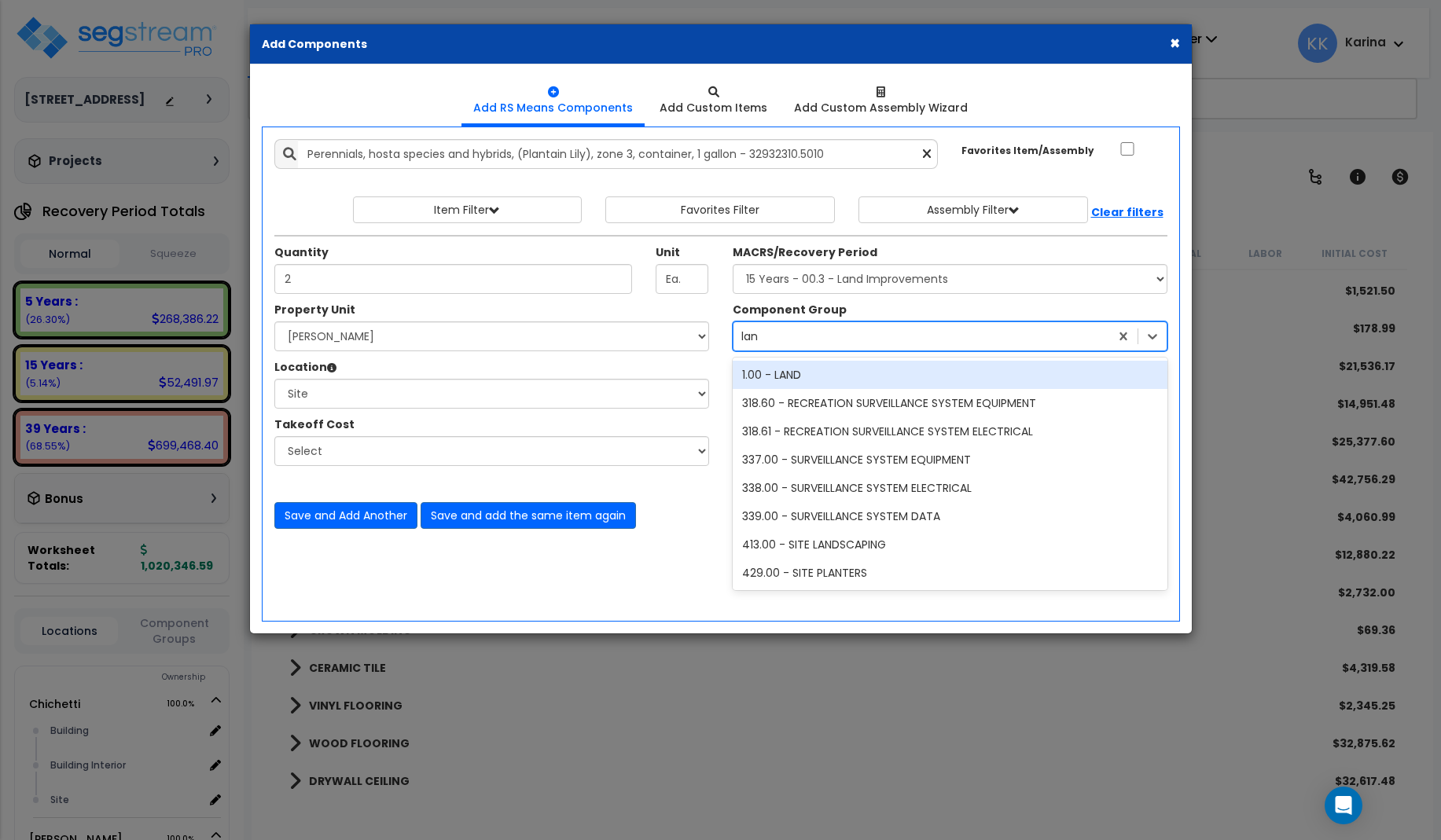
scroll to position [0, 0]
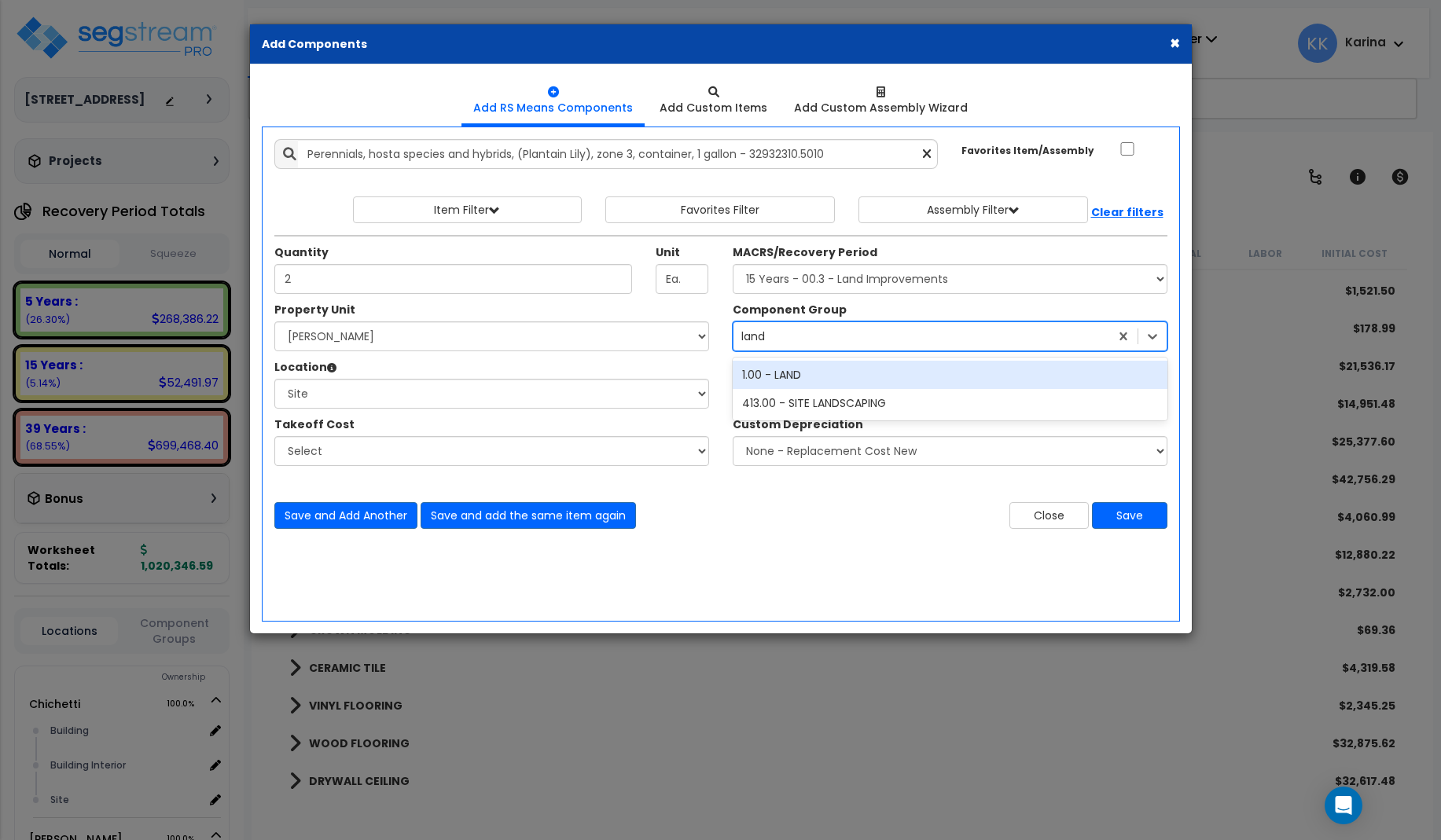
type input "lands"
click at [838, 370] on div "413.00 - SITE LANDSCAPING" at bounding box center [949, 374] width 434 height 28
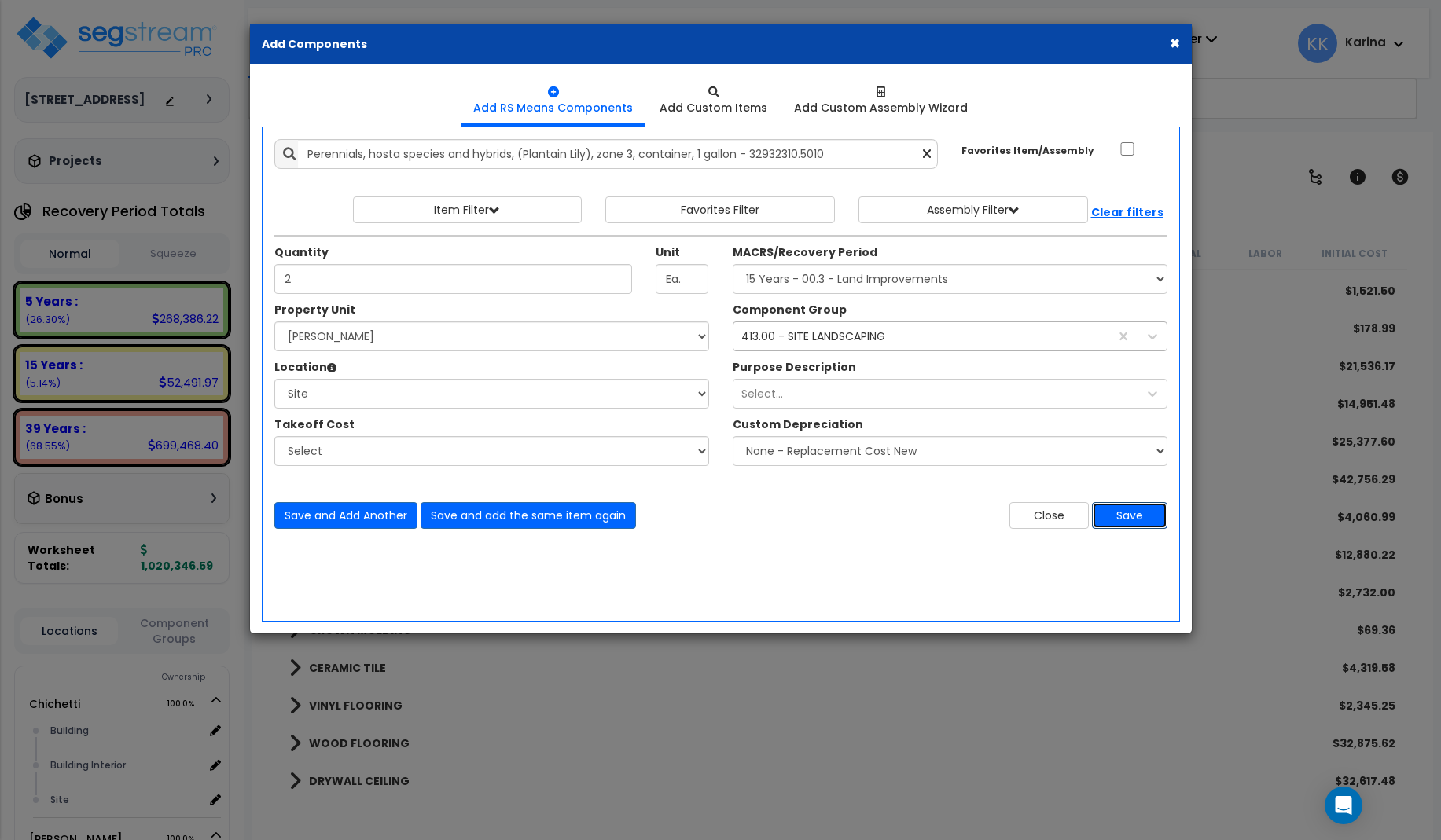
click at [1121, 516] on button "Save" at bounding box center [1129, 515] width 75 height 27
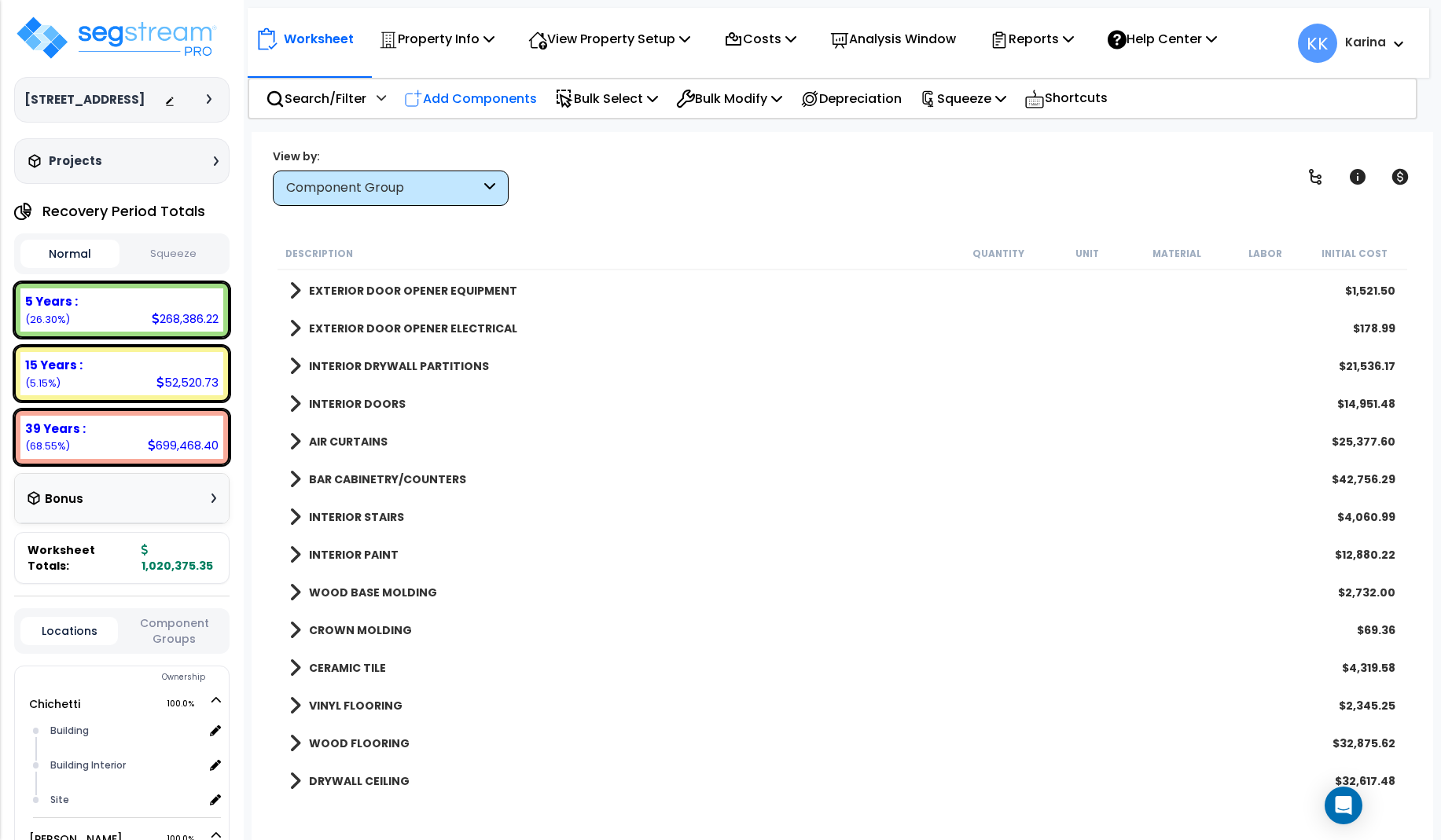
click at [493, 98] on p "Add Components" at bounding box center [470, 98] width 133 height 21
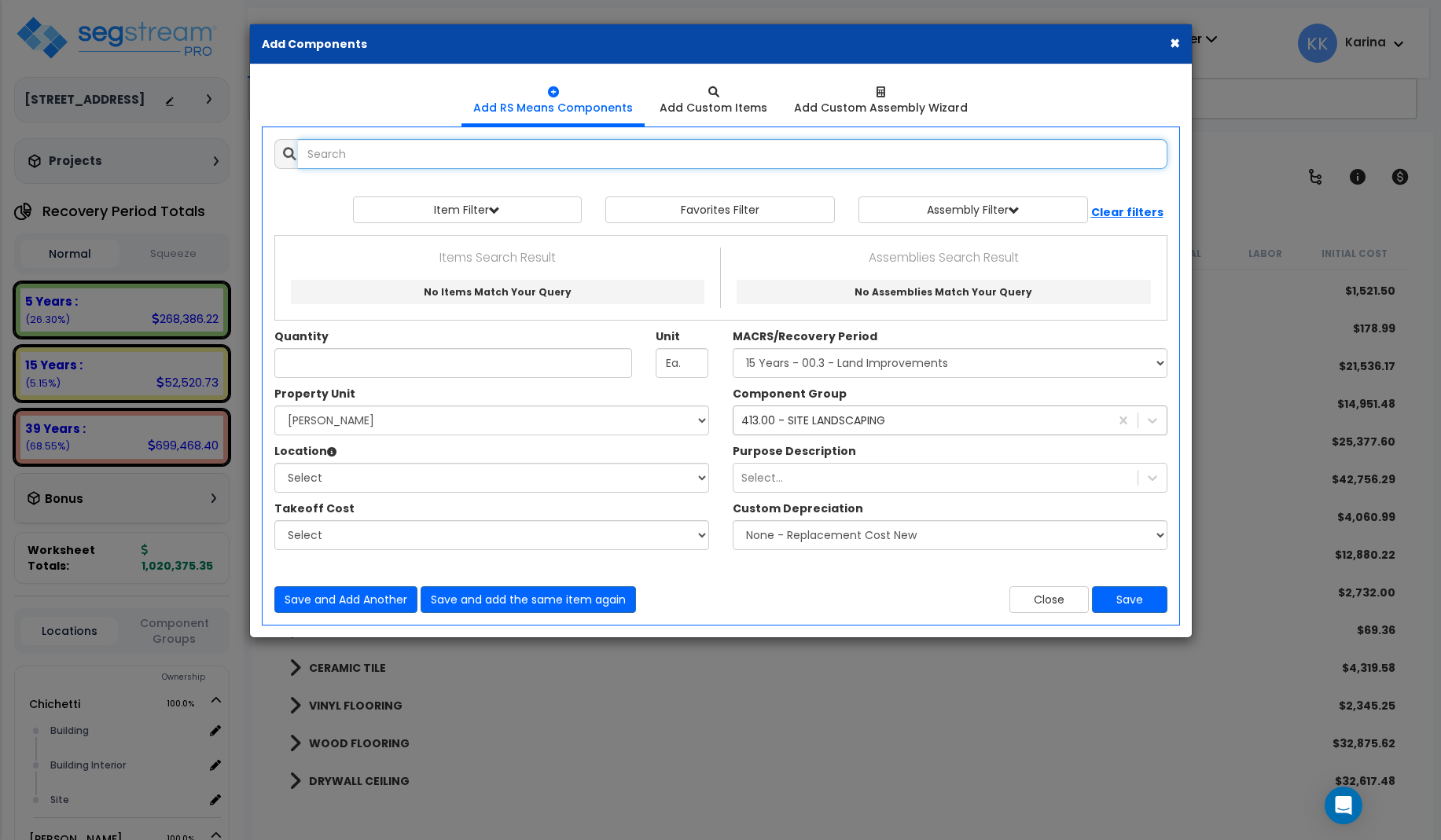
select select
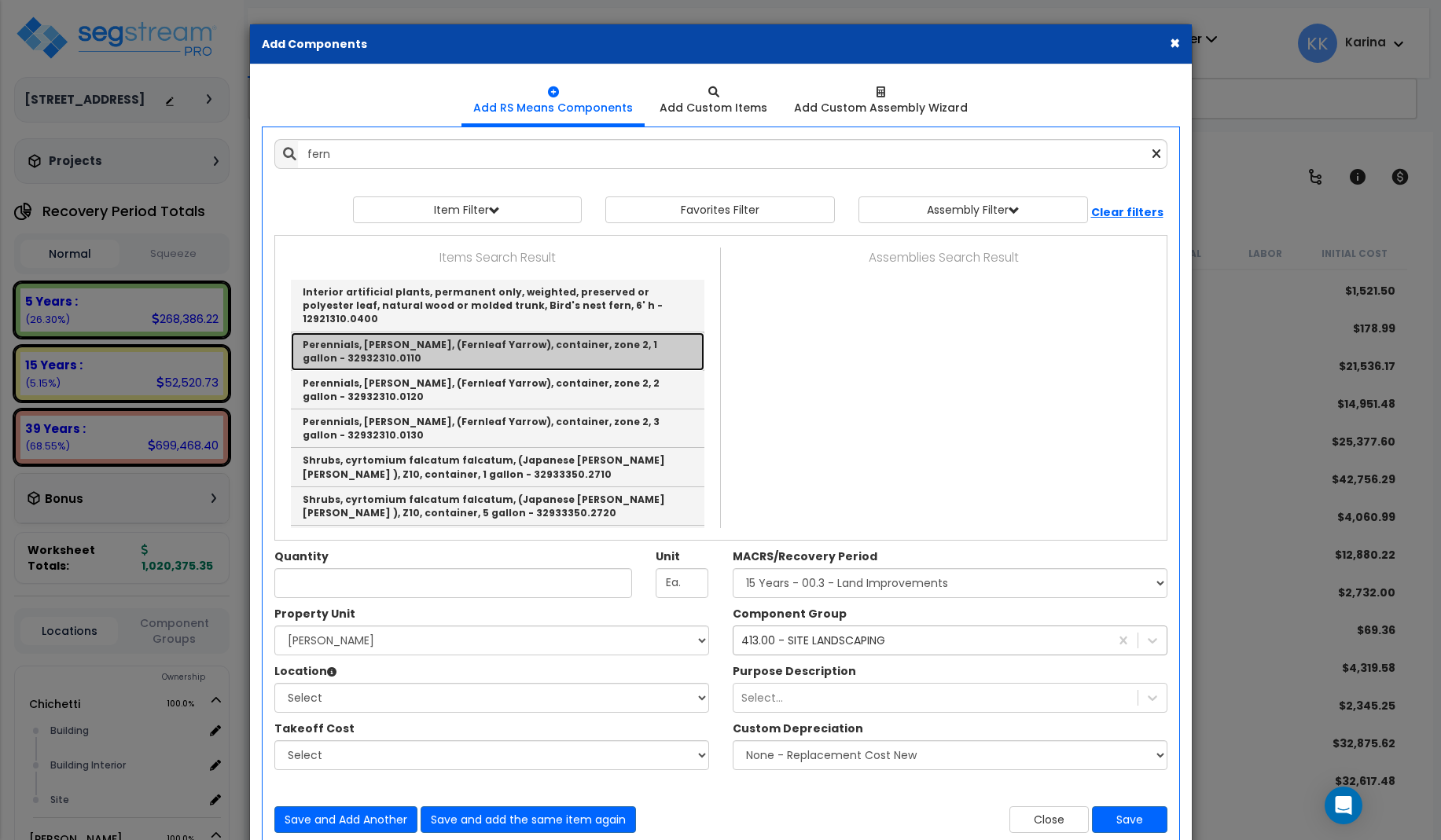
click at [417, 339] on link "Perennials, achillea filipendulina, (Fernleaf Yarrow), container, zone 2, 1 gal…" at bounding box center [497, 351] width 414 height 39
type input "Perennials, achillea filipendulina, (Fernleaf Yarrow), container, zone 2, 1 gal…"
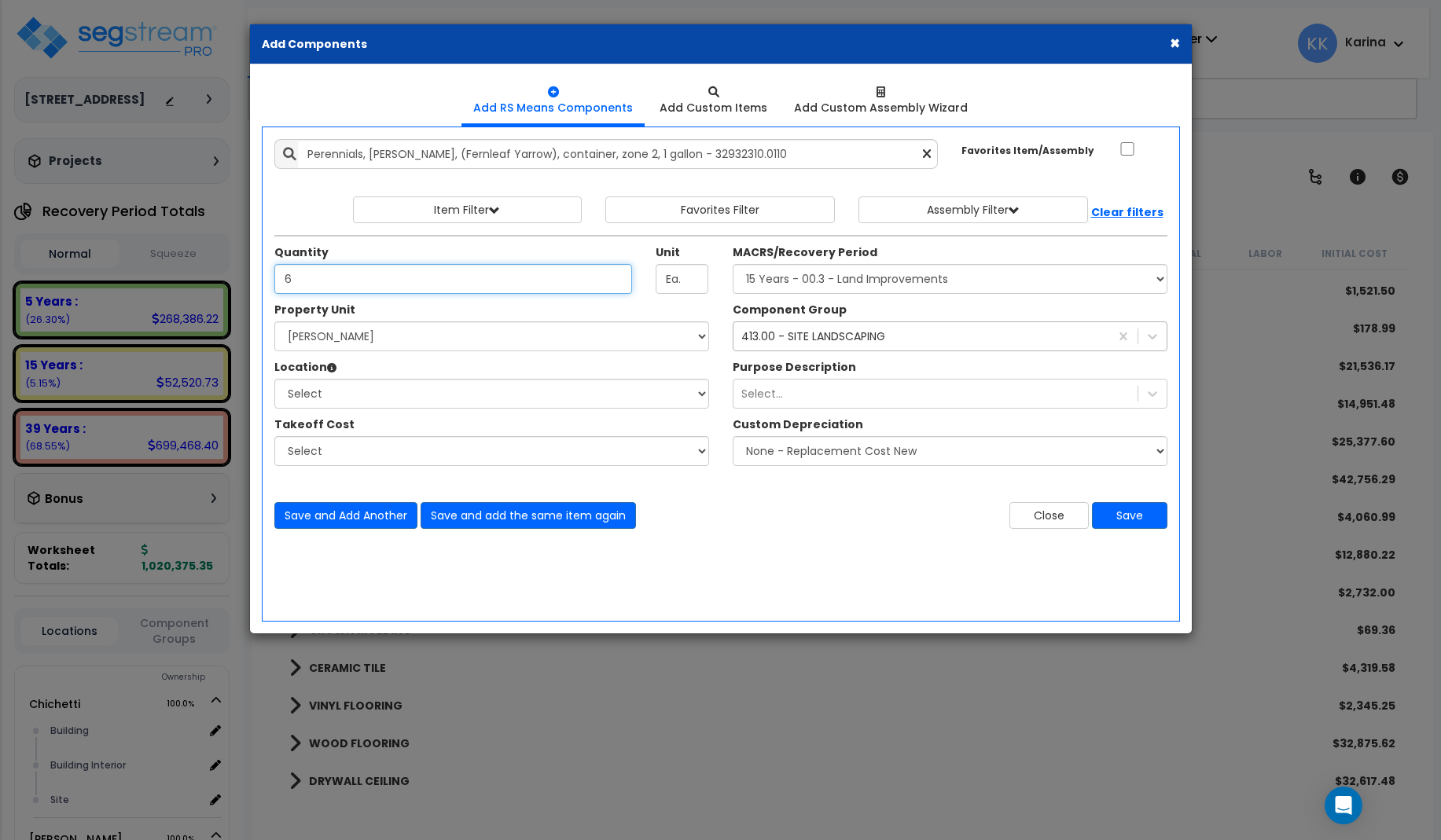
type input "6"
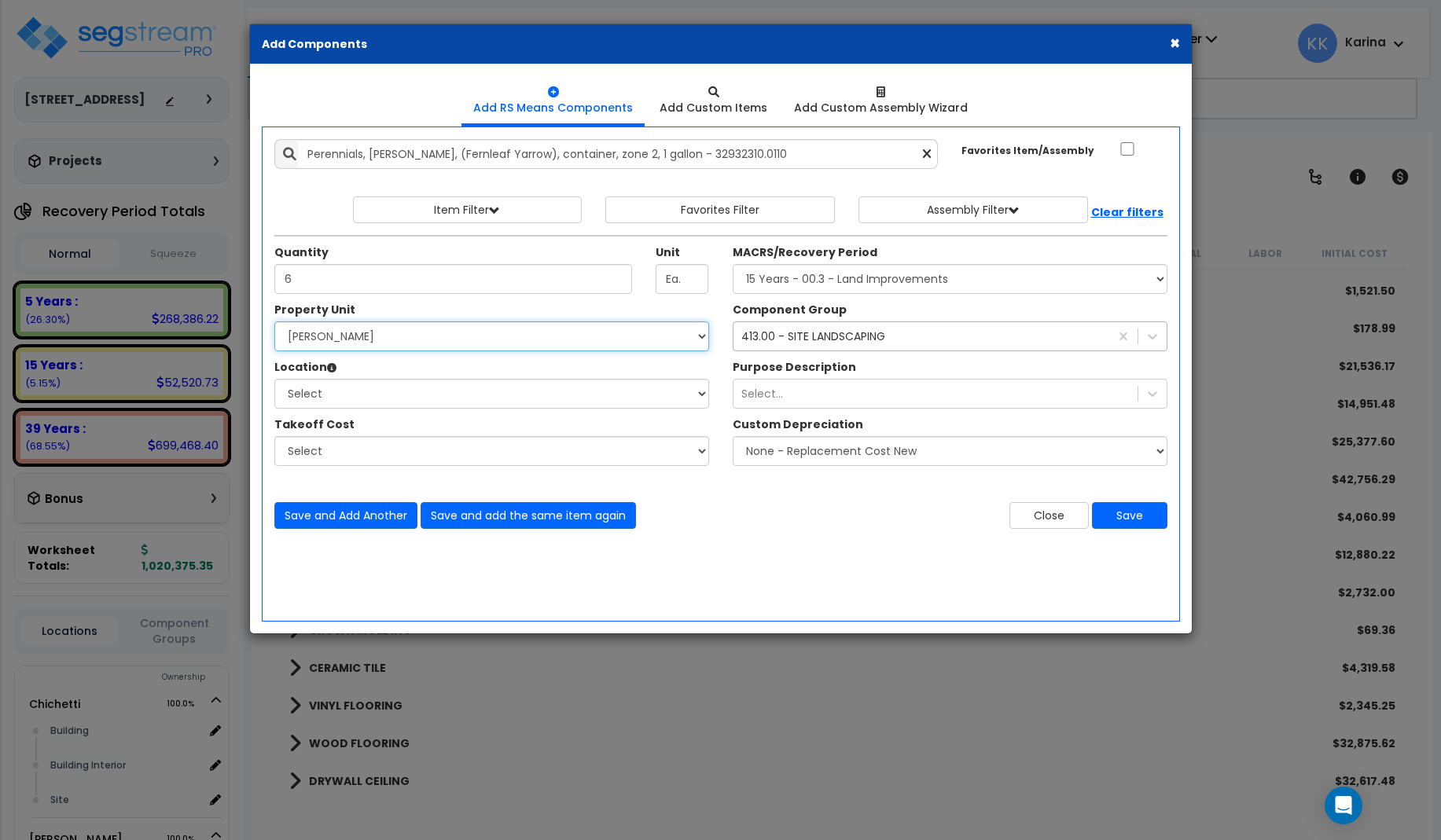
click at [274, 321] on select "Select [PERSON_NAME] Site Improvements" at bounding box center [491, 336] width 434 height 30
select select "168458"
click option "[PERSON_NAME]" at bounding box center [0, 0] width 0 height 0
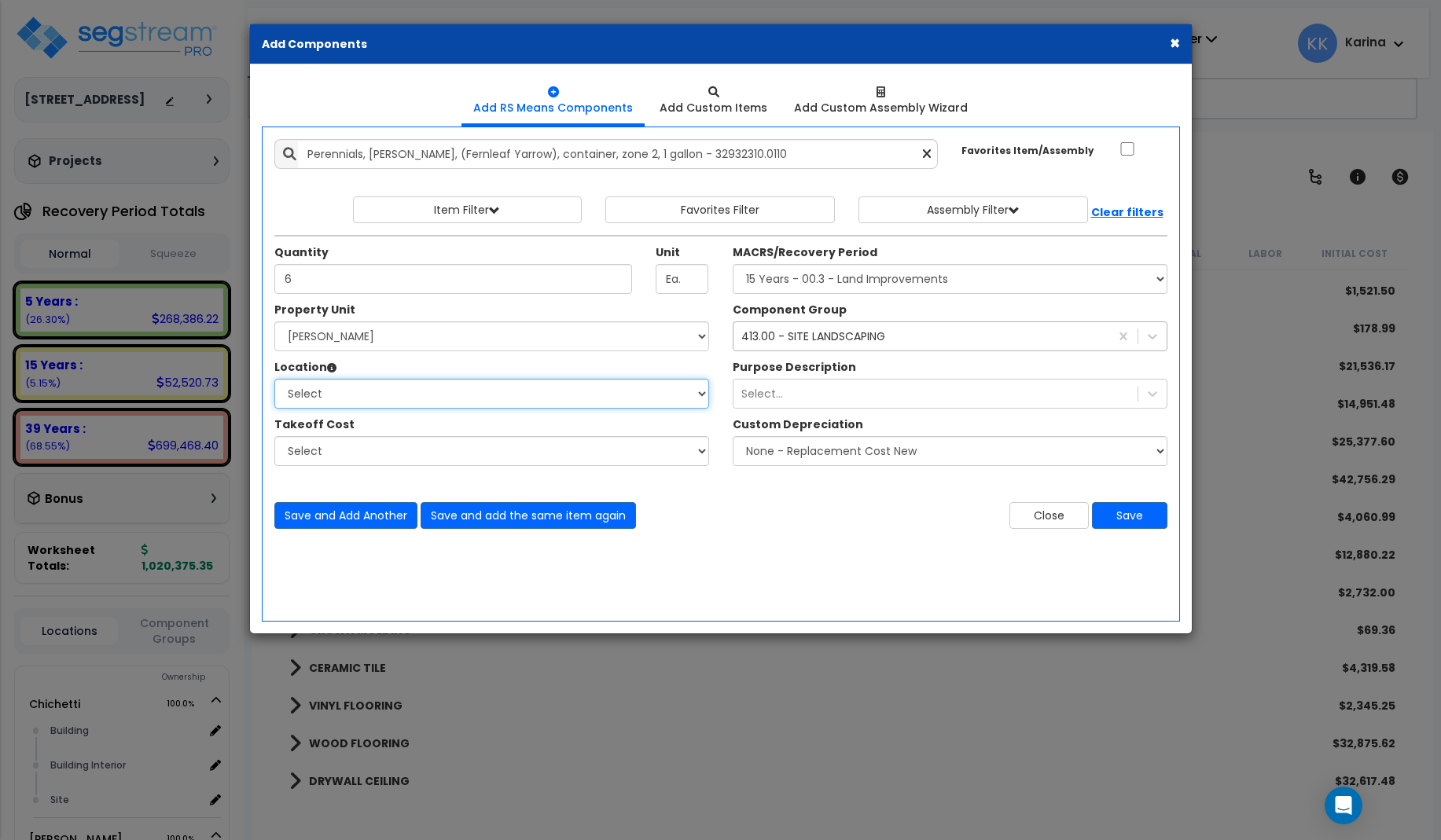
click at [274, 378] on select "Select Building Building Interior Site Add Additional Location" at bounding box center [491, 393] width 434 height 30
select select "13758"
click option "Site" at bounding box center [0, 0] width 0 height 0
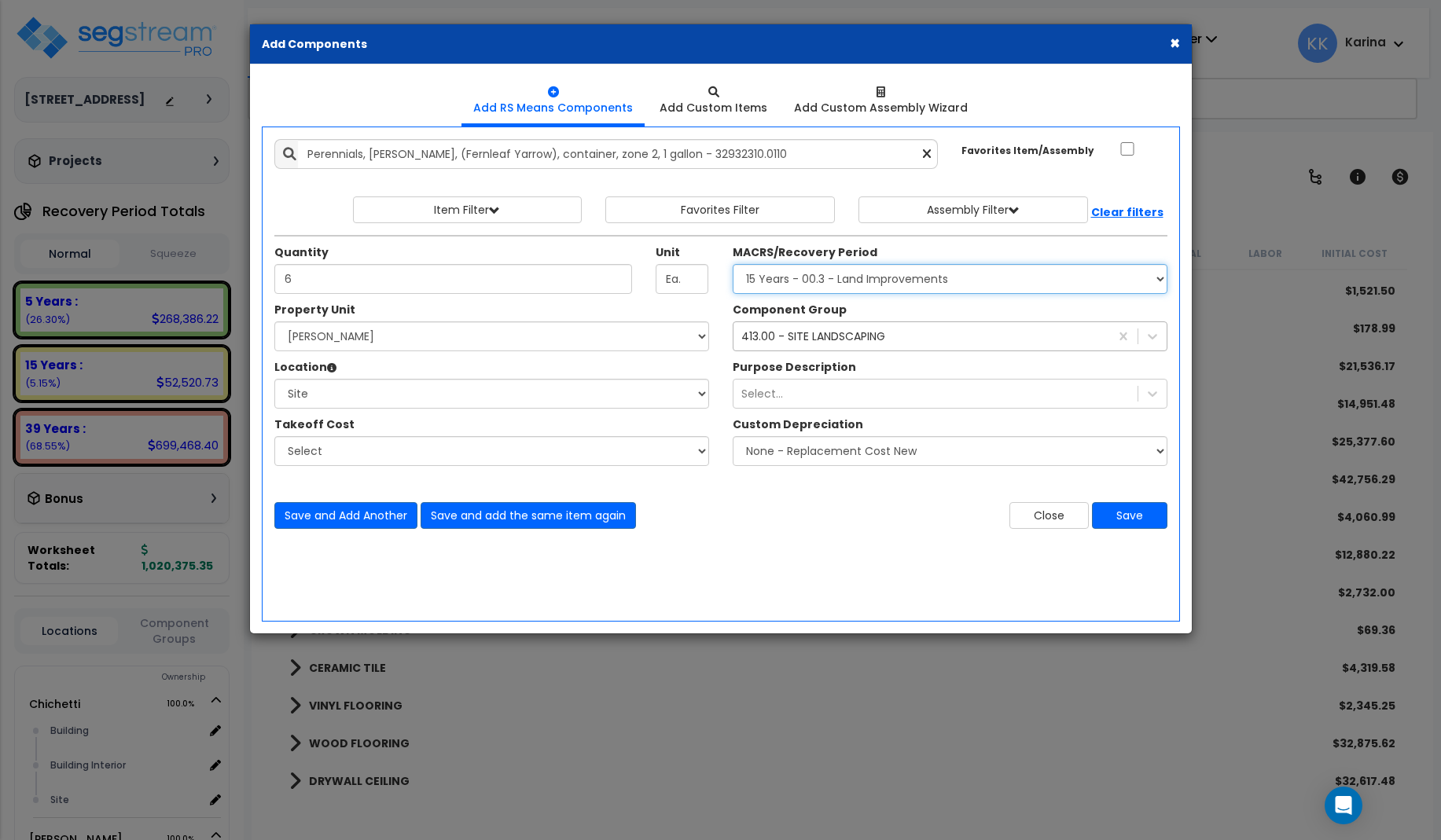
click at [732, 264] on select "Select MACRS/Recovery Period 5 Years - 57.0 - Distributive Trades & Services 5 …" at bounding box center [949, 278] width 434 height 30
select select "3666"
click option "15 Years - 00.3 - Land Improvements" at bounding box center [0, 0] width 0 height 0
click at [1120, 517] on button "Save" at bounding box center [1129, 515] width 75 height 27
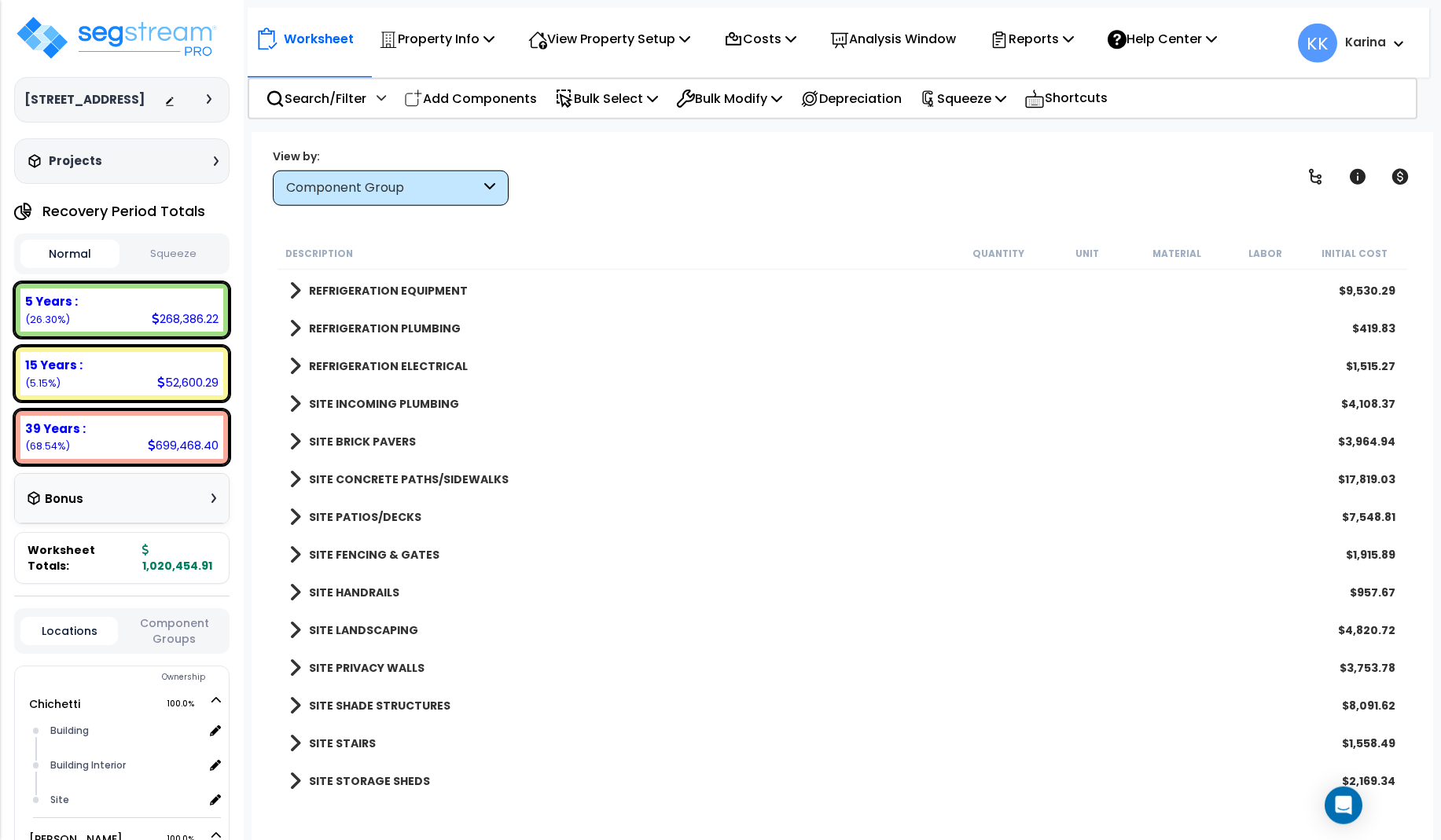
scroll to position [69, 0]
click at [295, 633] on span at bounding box center [296, 630] width 12 height 22
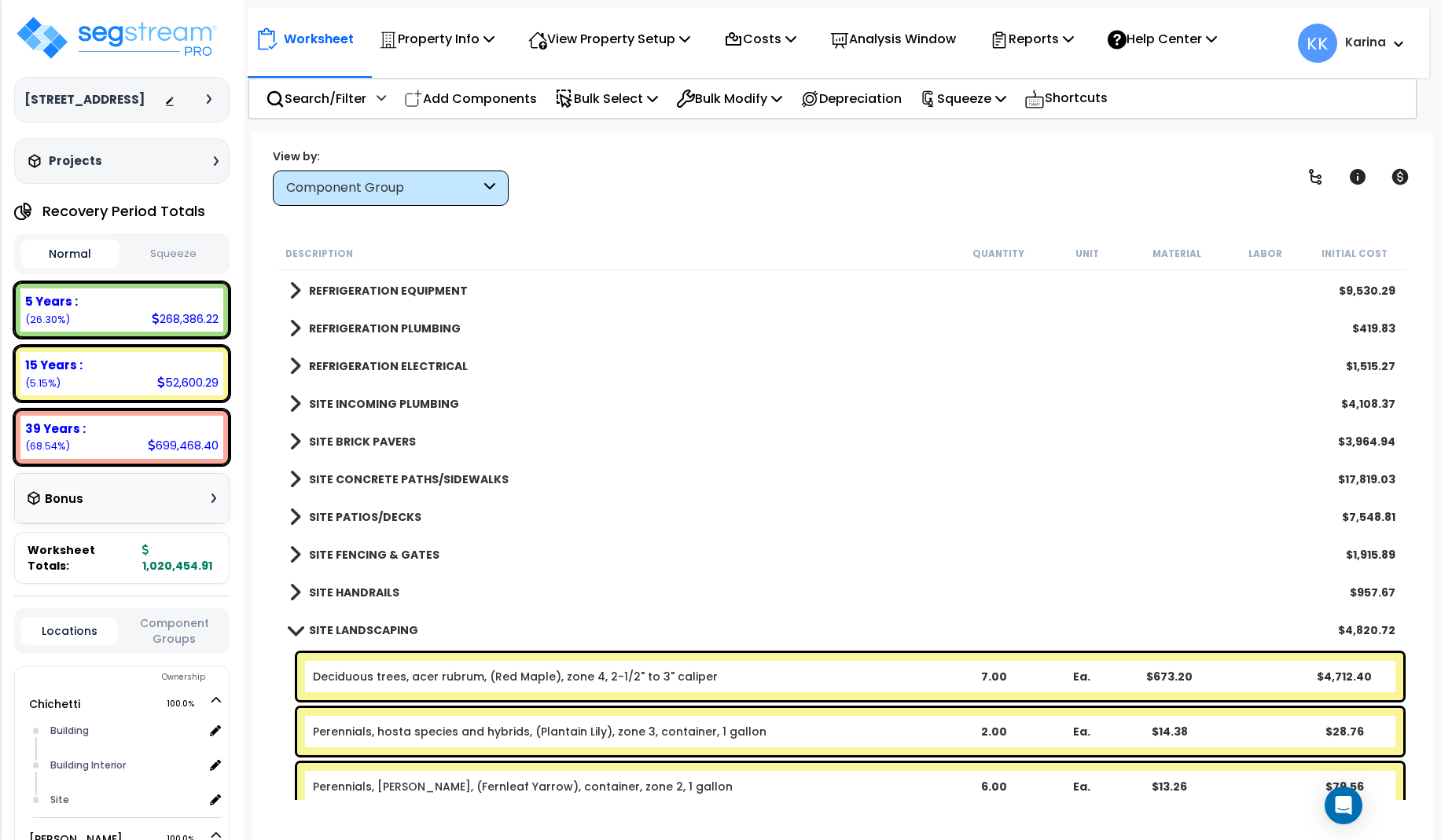
scroll to position [1823, 0]
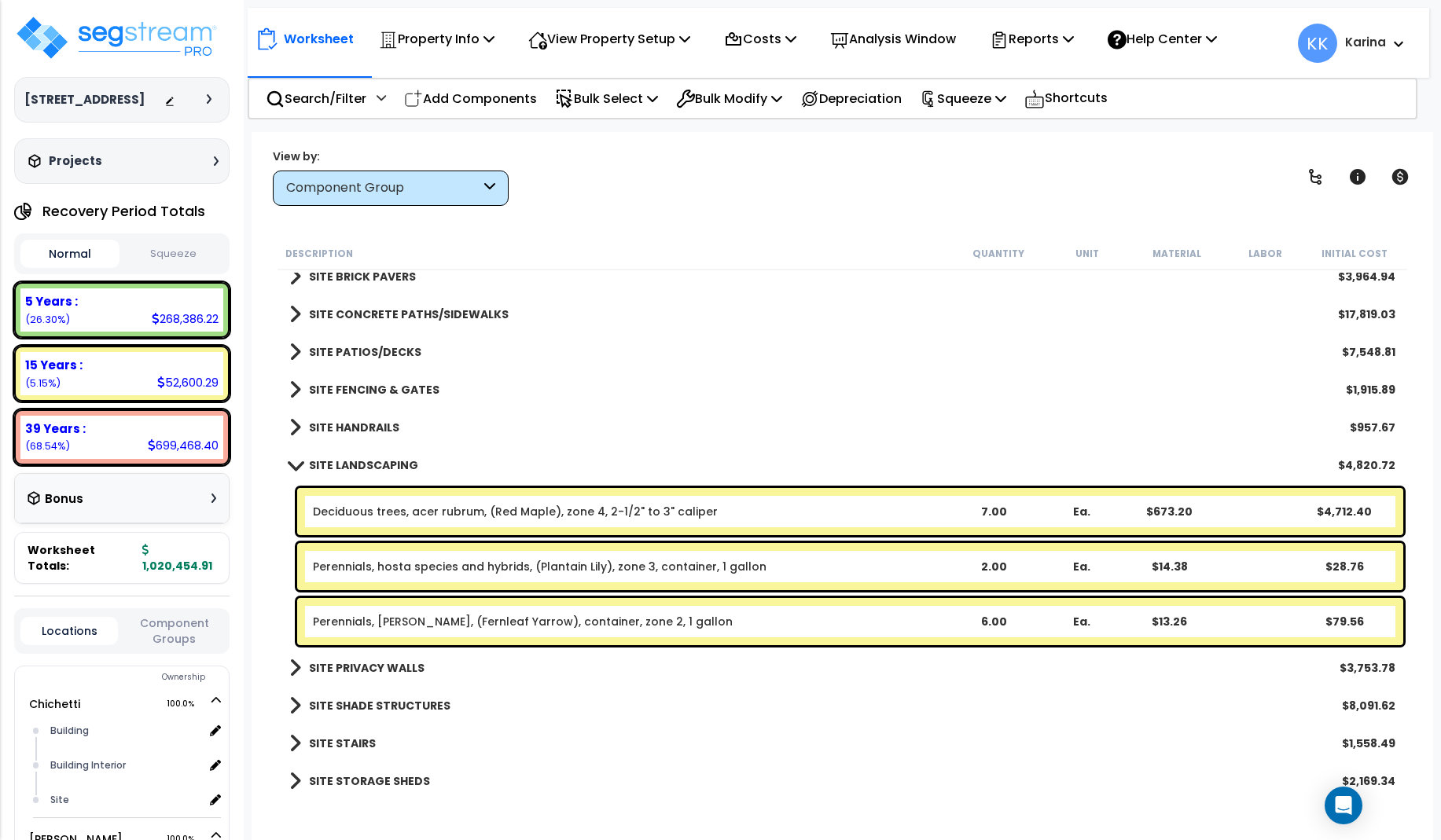
click at [422, 621] on link "Perennials, achillea filipendulina, (Fernleaf Yarrow), container, zone 2, 1 gal…" at bounding box center [523, 622] width 420 height 15
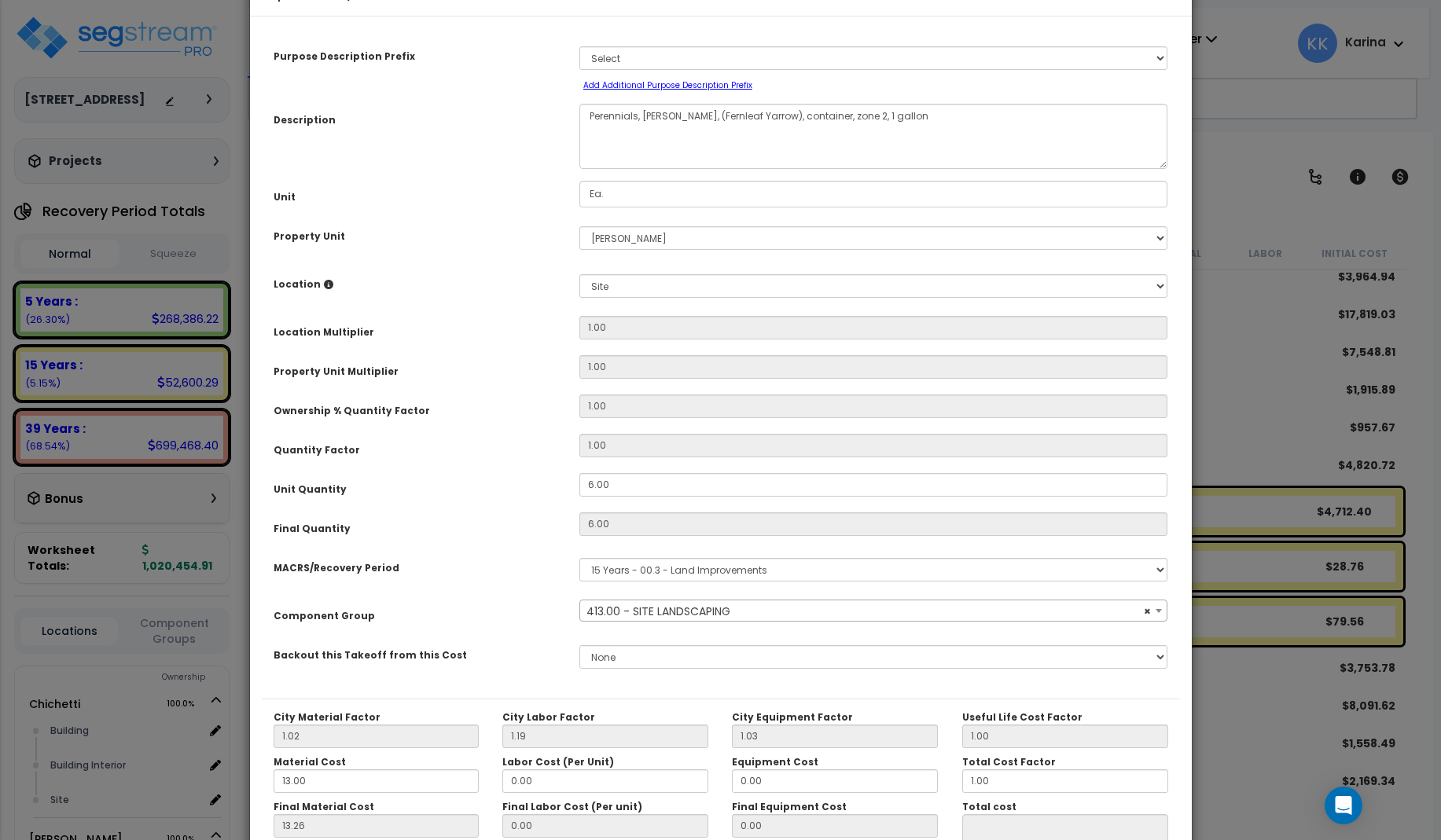
select select "57200"
drag, startPoint x: 826, startPoint y: 159, endPoint x: 643, endPoint y: 165, distance: 183.1
click at [643, 165] on textarea "Perennials, achillea filipendulina, (Fernleaf Yarrow), container, zone 2, 1 gal…" at bounding box center [873, 136] width 589 height 65
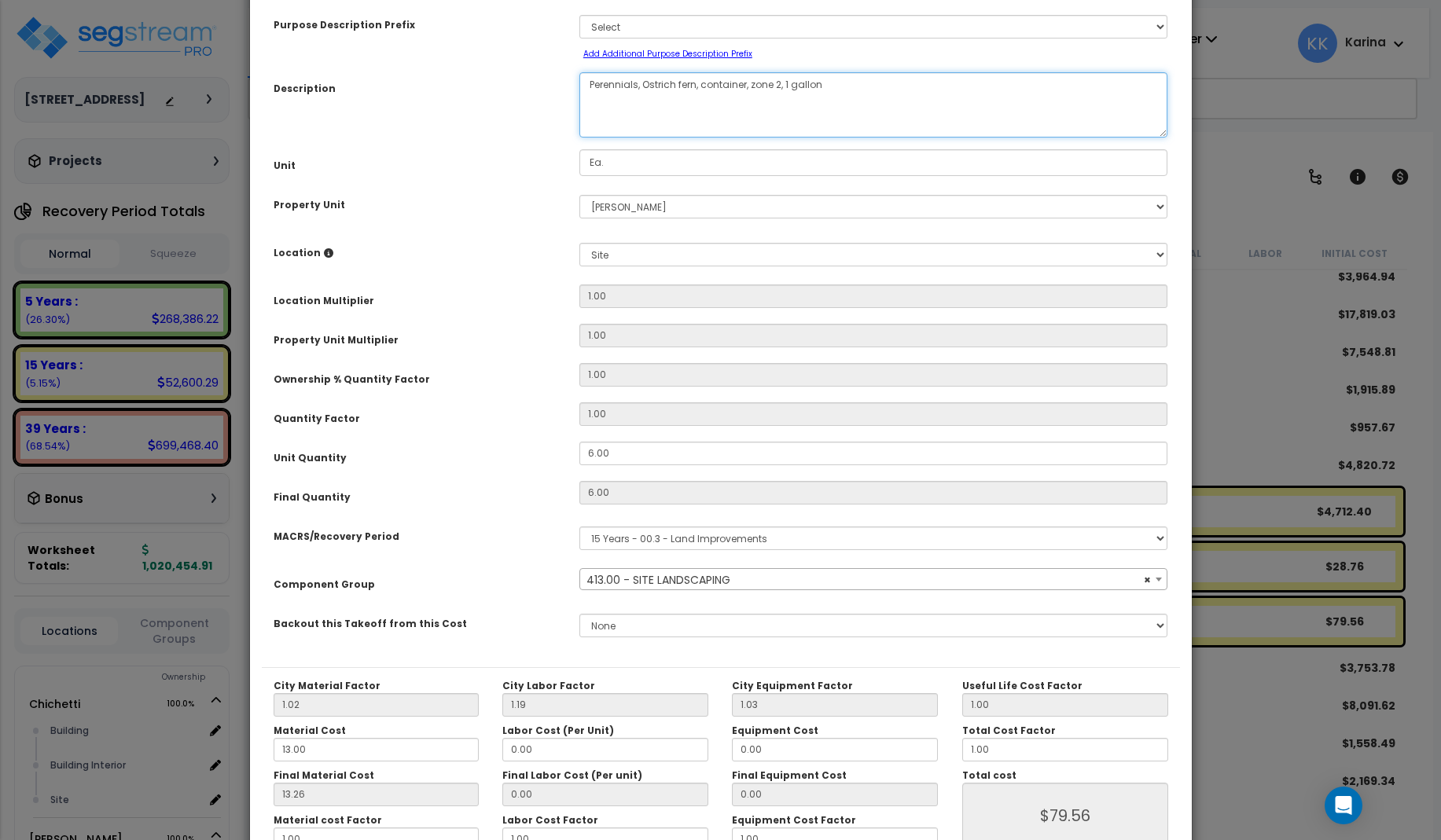
scroll to position [176, 0]
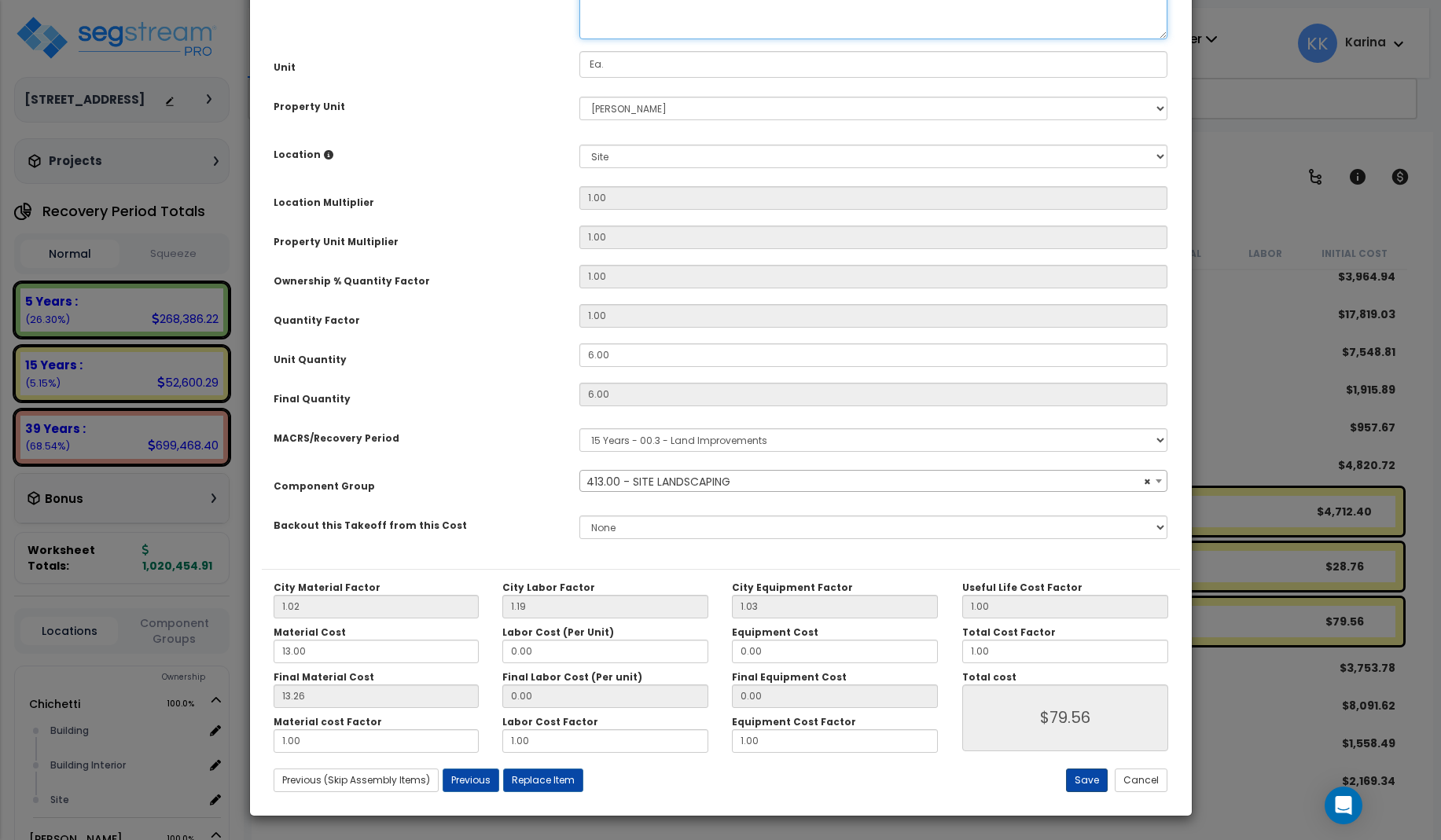
type textarea "Perennials, Ostrich fern, container, zone 2, 1 gallon"
click at [1085, 781] on button "Save" at bounding box center [1086, 780] width 42 height 24
type input "79.56"
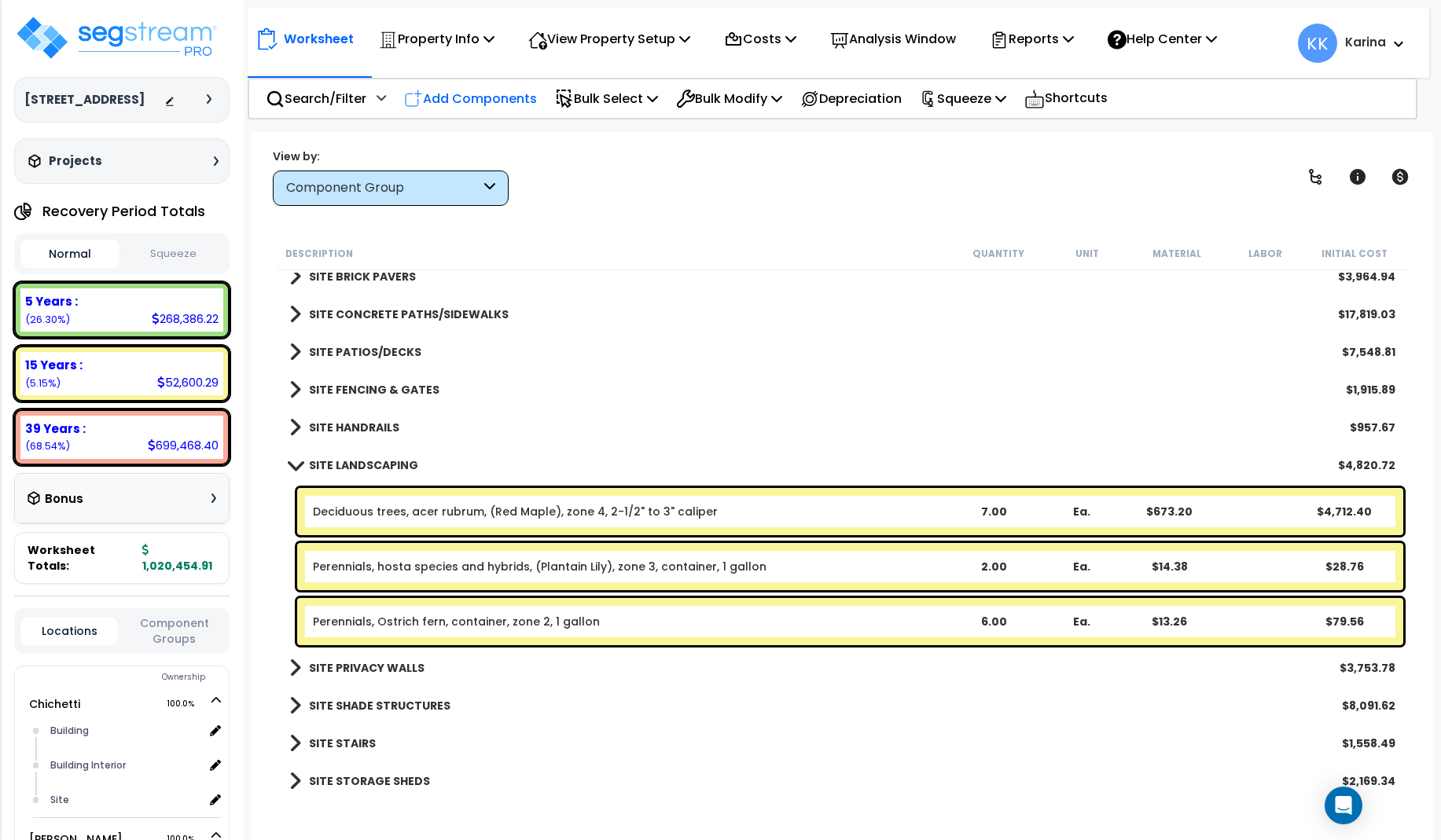
click at [478, 98] on p "Add Components" at bounding box center [470, 98] width 133 height 21
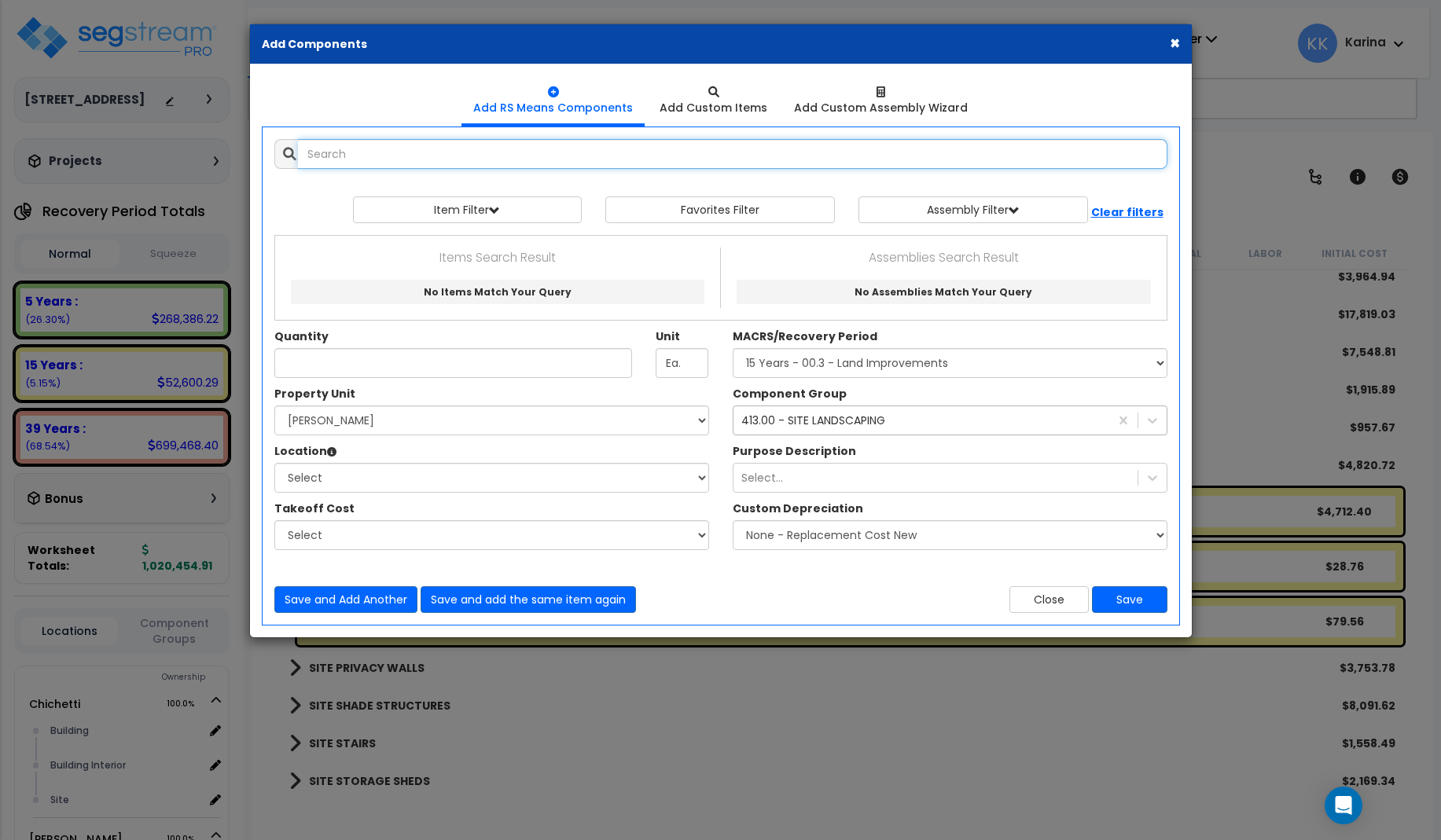
select select
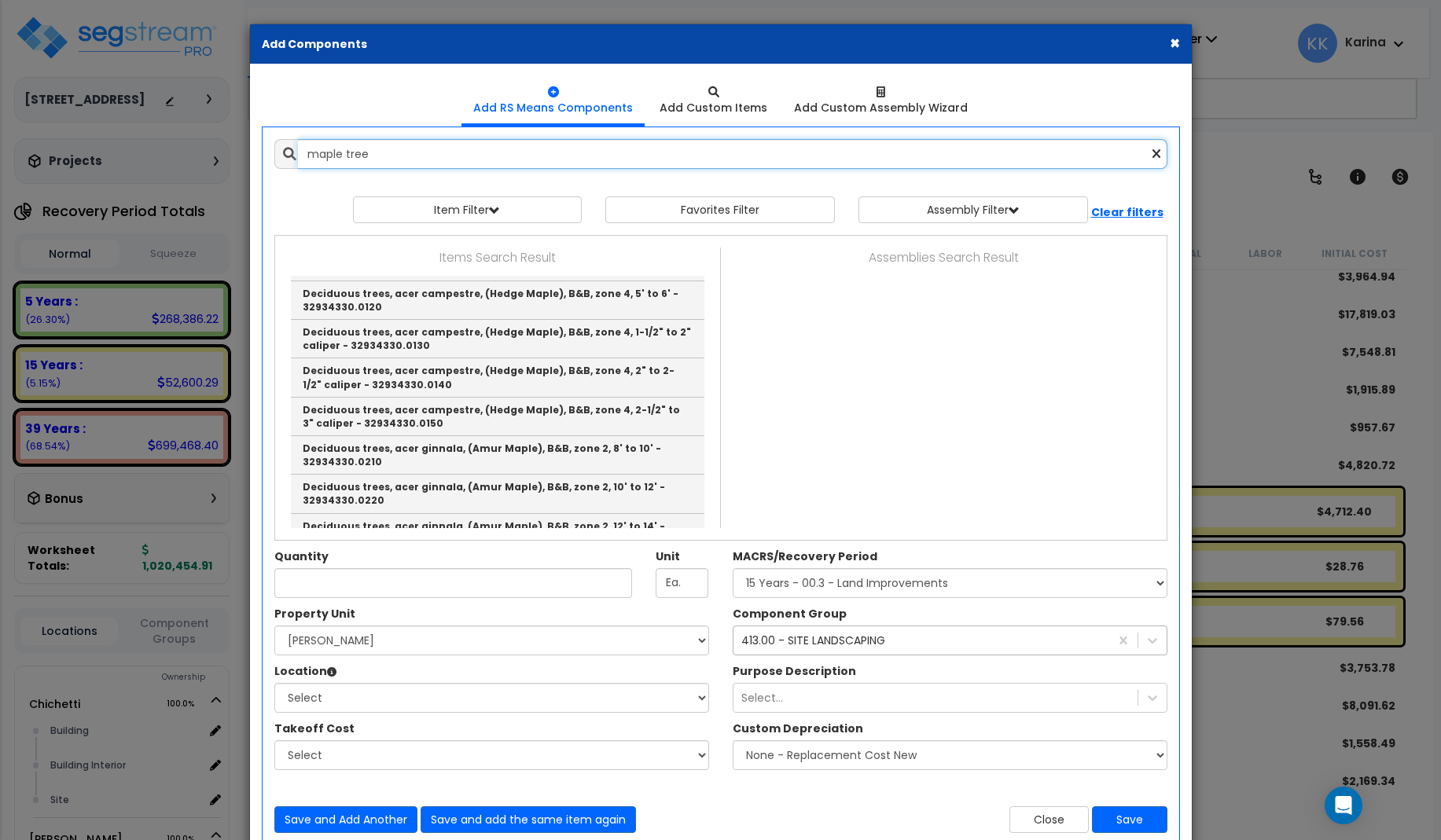
scroll to position [283, 0]
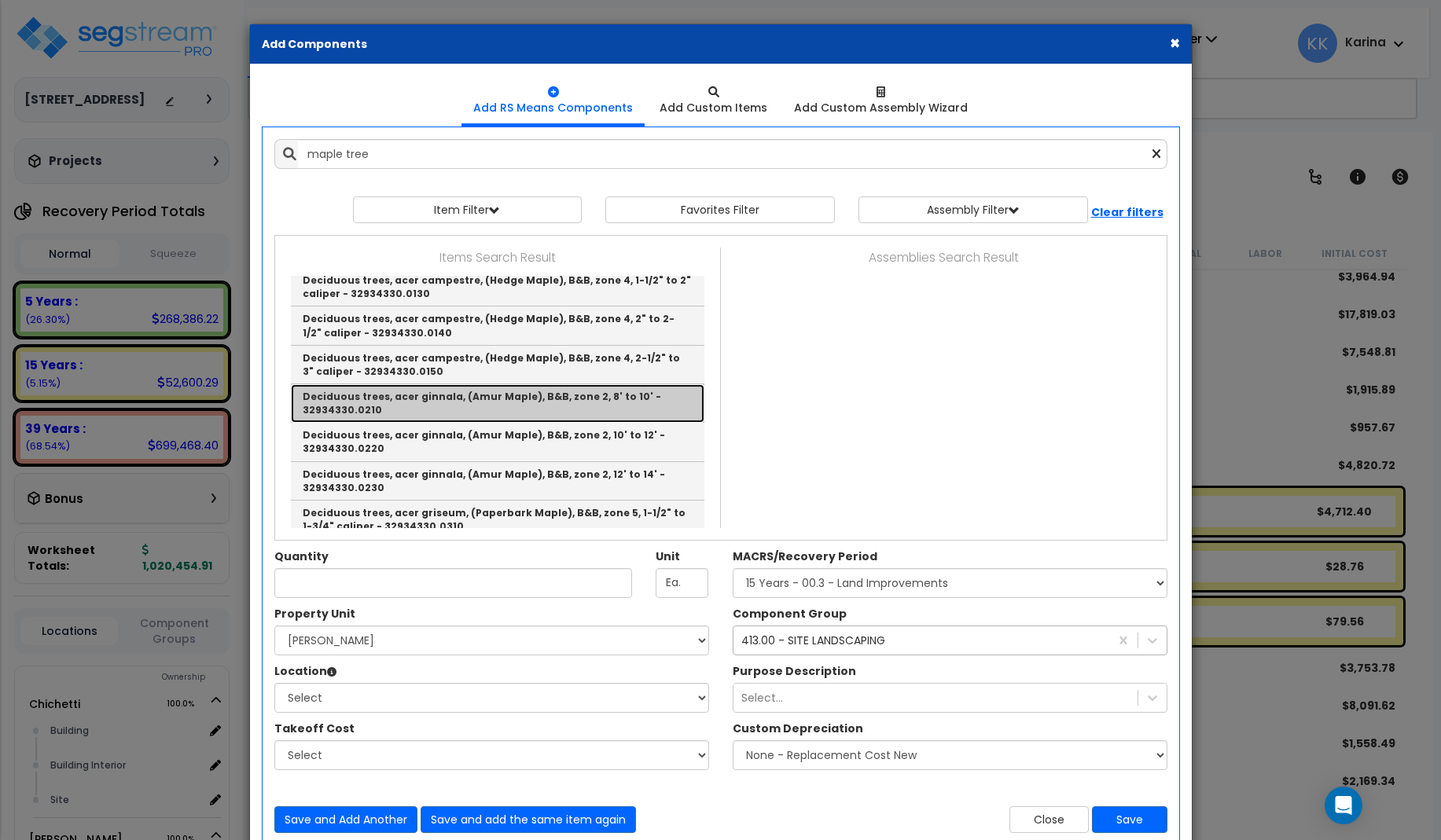
click at [425, 405] on link "Deciduous trees, acer ginnala, (Amur Maple), B&B, zone 2, 8' to 10' - 32934330.…" at bounding box center [497, 403] width 414 height 39
type input "Deciduous trees, acer ginnala, (Amur Maple), B&B, zone 2, 8' to 10' - 32934330.…"
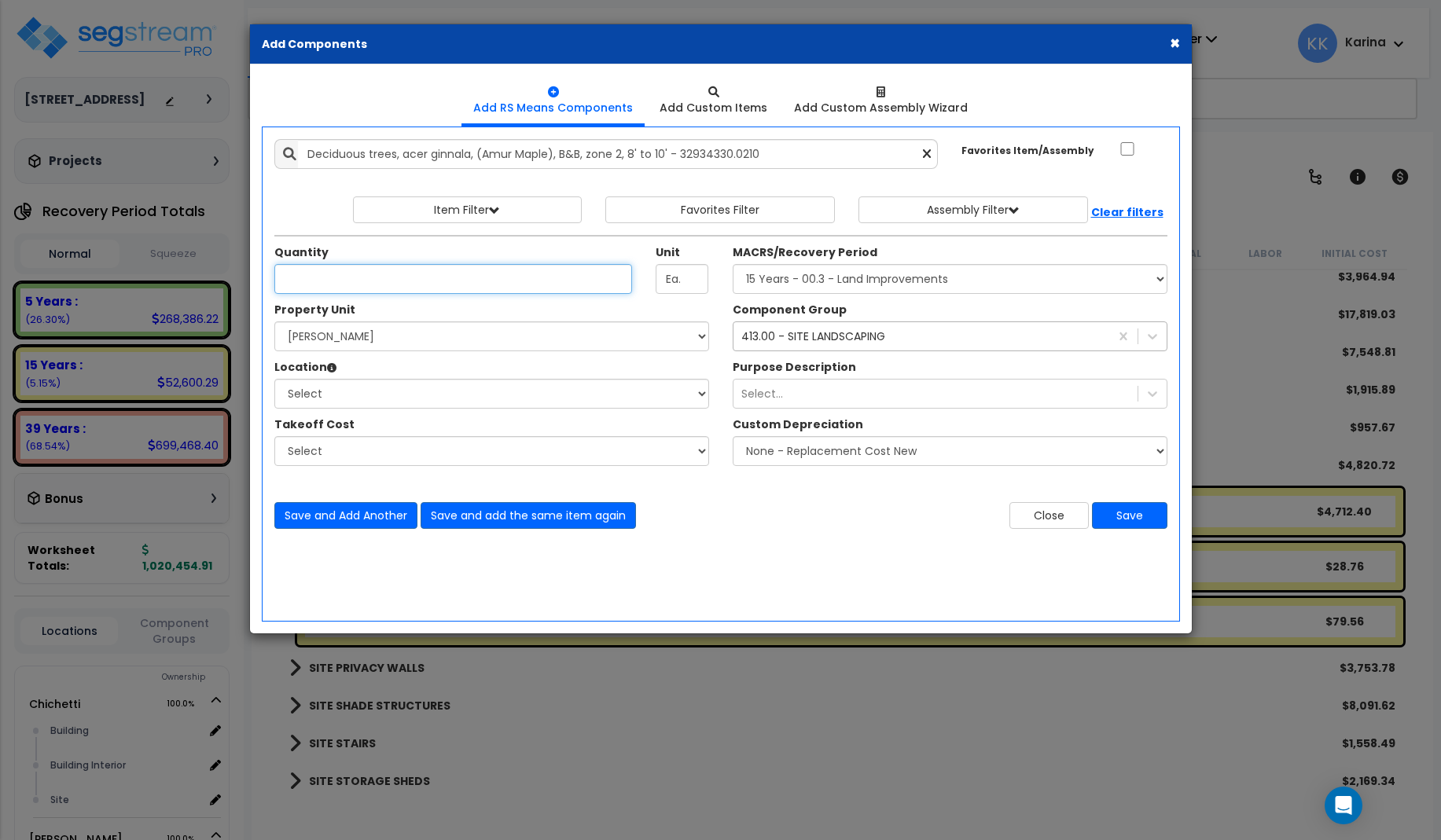
scroll to position [0, 0]
type input "3"
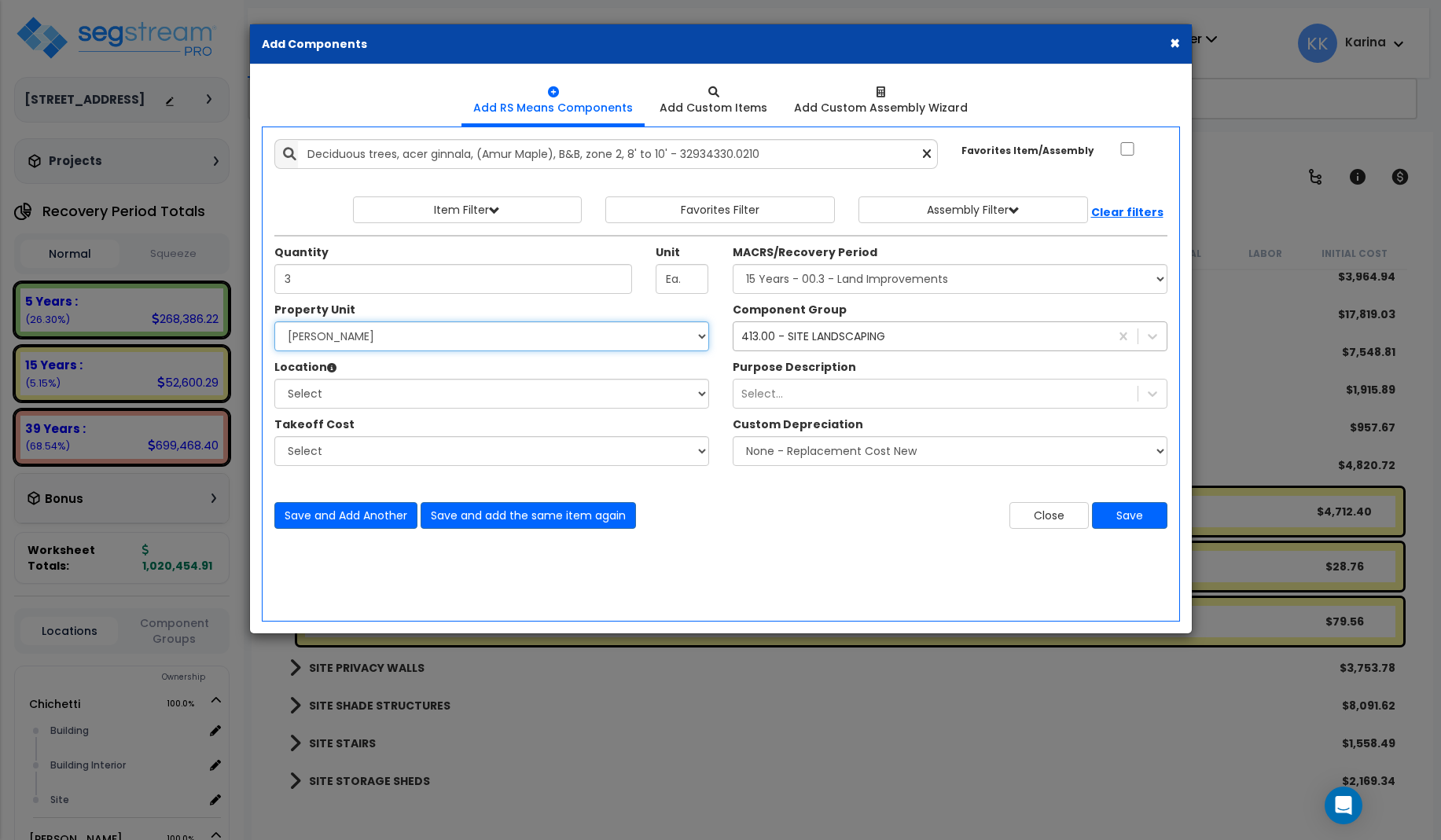
click at [274, 321] on select "Select [PERSON_NAME] Site Improvements" at bounding box center [491, 336] width 434 height 30
select select "168458"
click option "[PERSON_NAME]" at bounding box center [0, 0] width 0 height 0
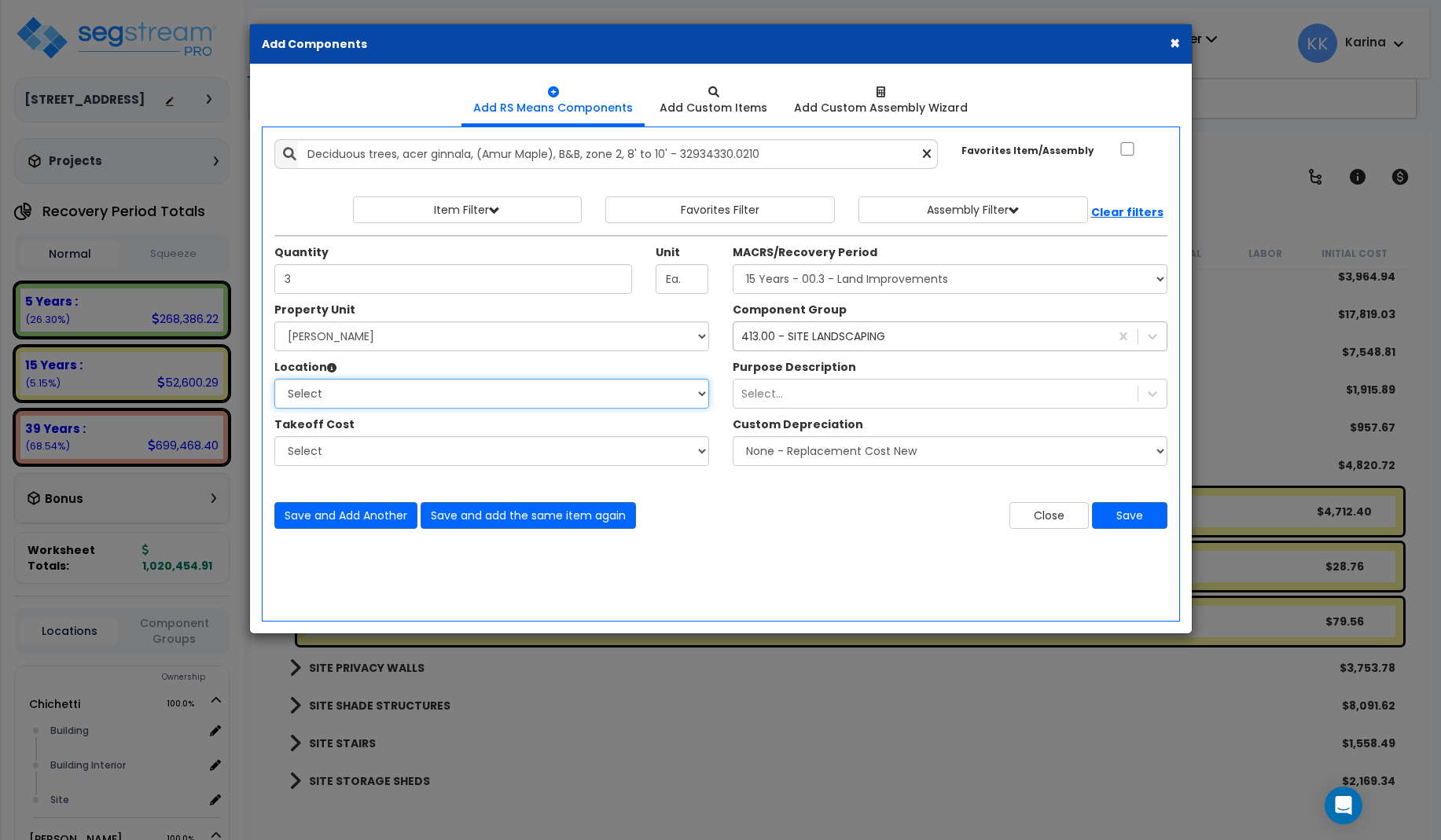
click at [274, 378] on select "Select Building Building Interior Site Add Additional Location" at bounding box center [491, 393] width 434 height 30
select select "13758"
click option "Site" at bounding box center [0, 0] width 0 height 0
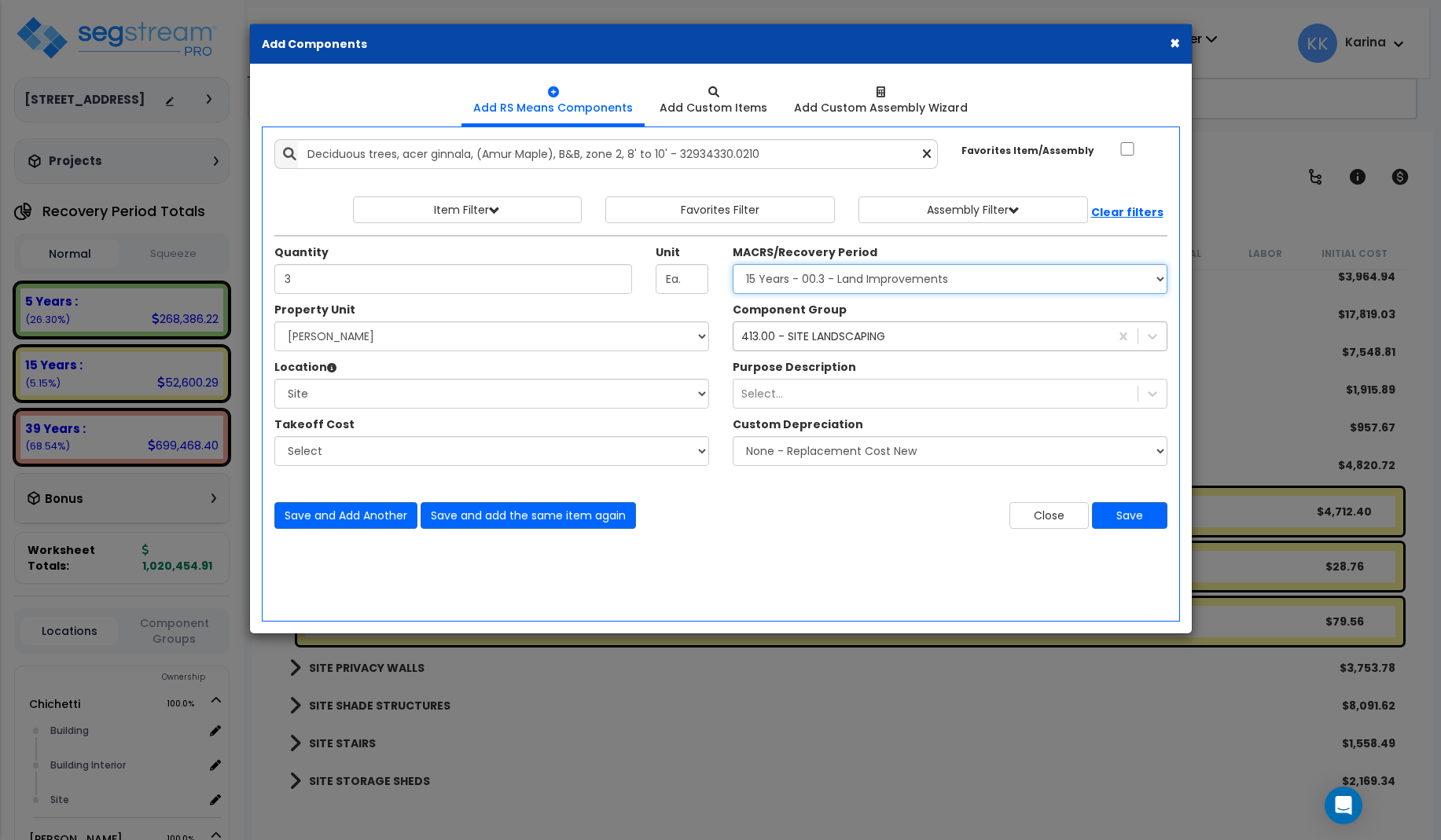
click at [732, 264] on select "Select MACRS/Recovery Period 5 Years - 57.0 - Distributive Trades & Services 5 …" at bounding box center [949, 278] width 434 height 30
select select "3666"
click option "15 Years - 00.3 - Land Improvements" at bounding box center [0, 0] width 0 height 0
click at [1121, 517] on button "Save" at bounding box center [1129, 515] width 75 height 27
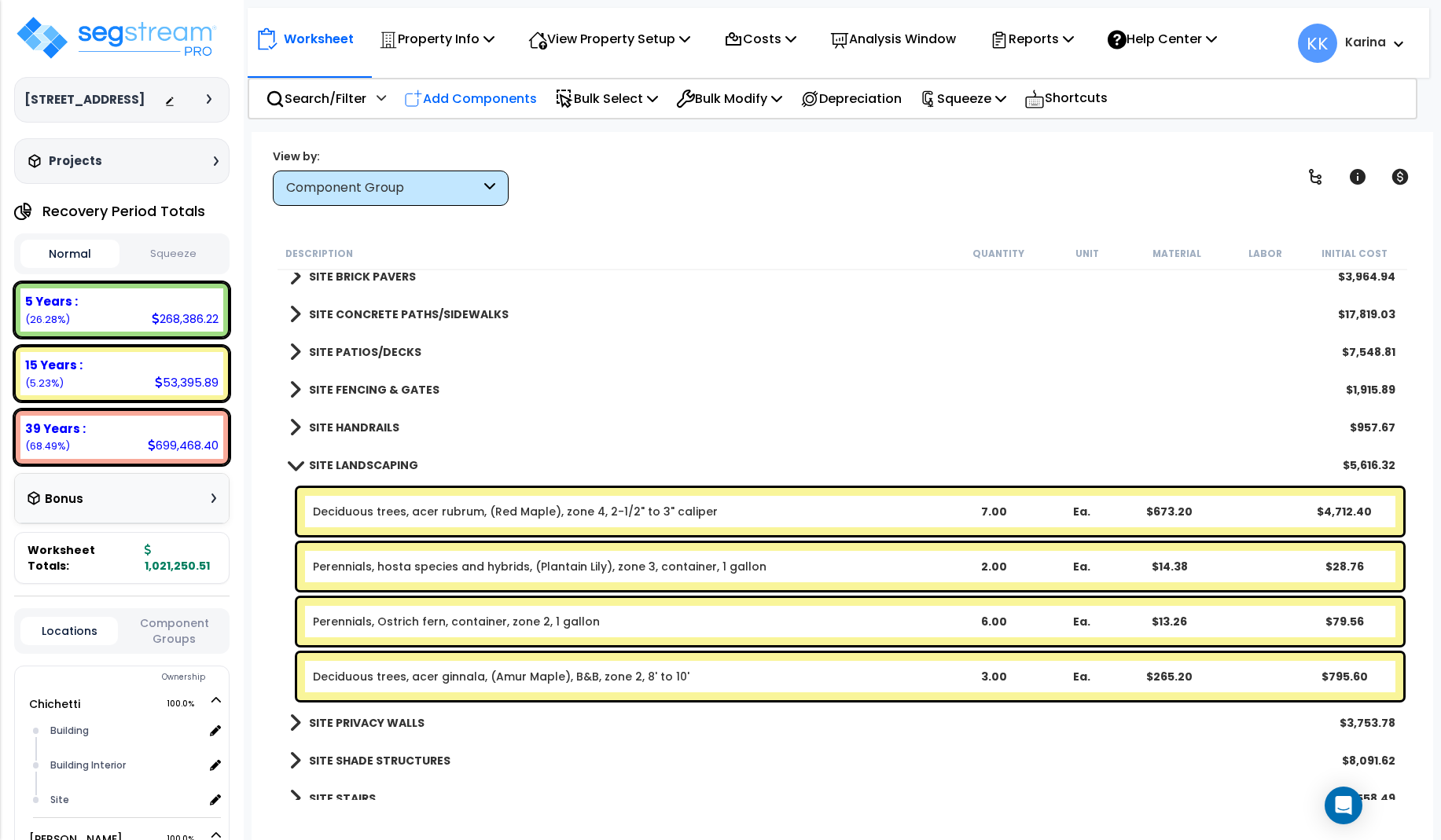
click at [452, 98] on p "Add Components" at bounding box center [470, 98] width 133 height 21
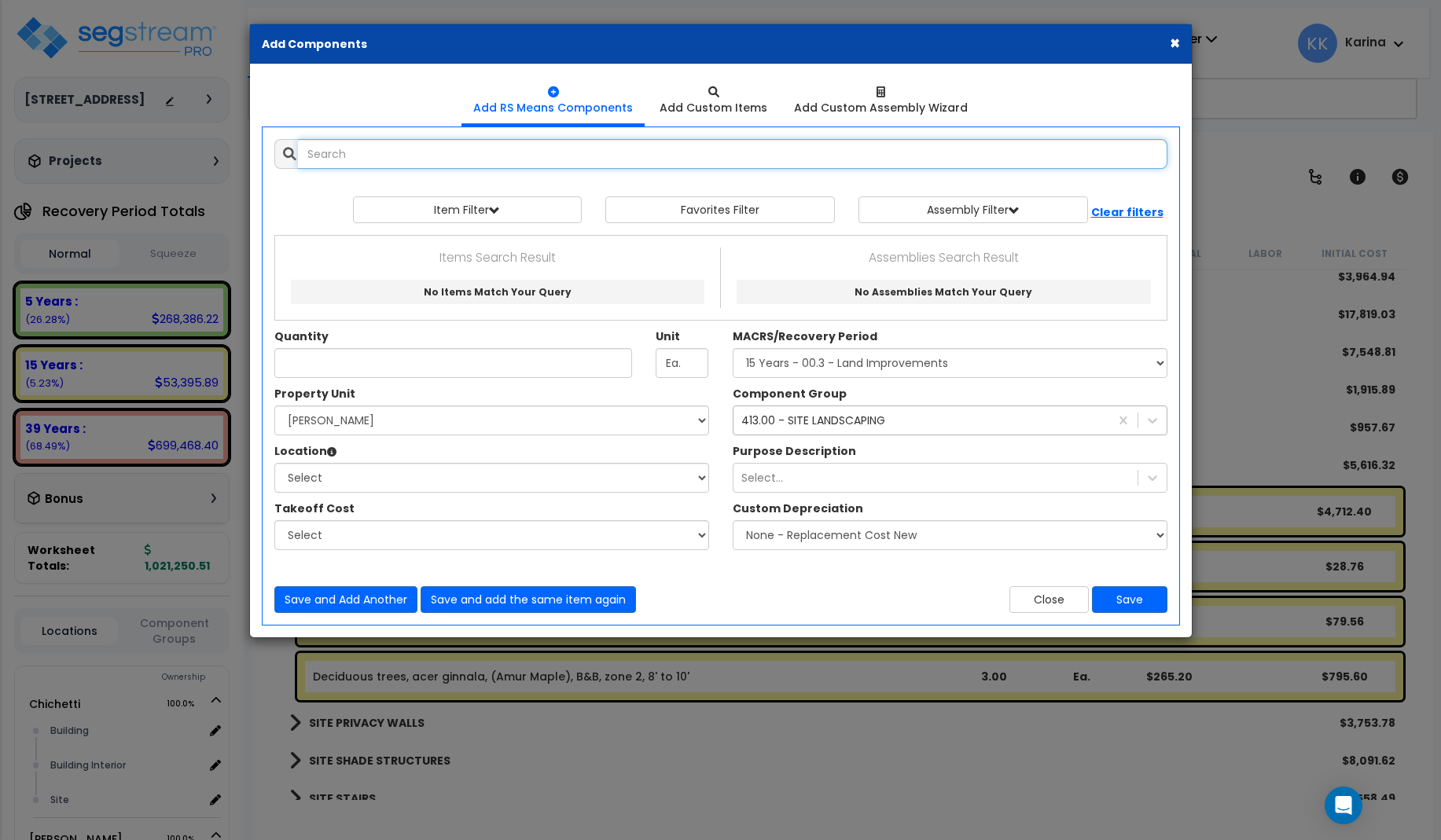
select select
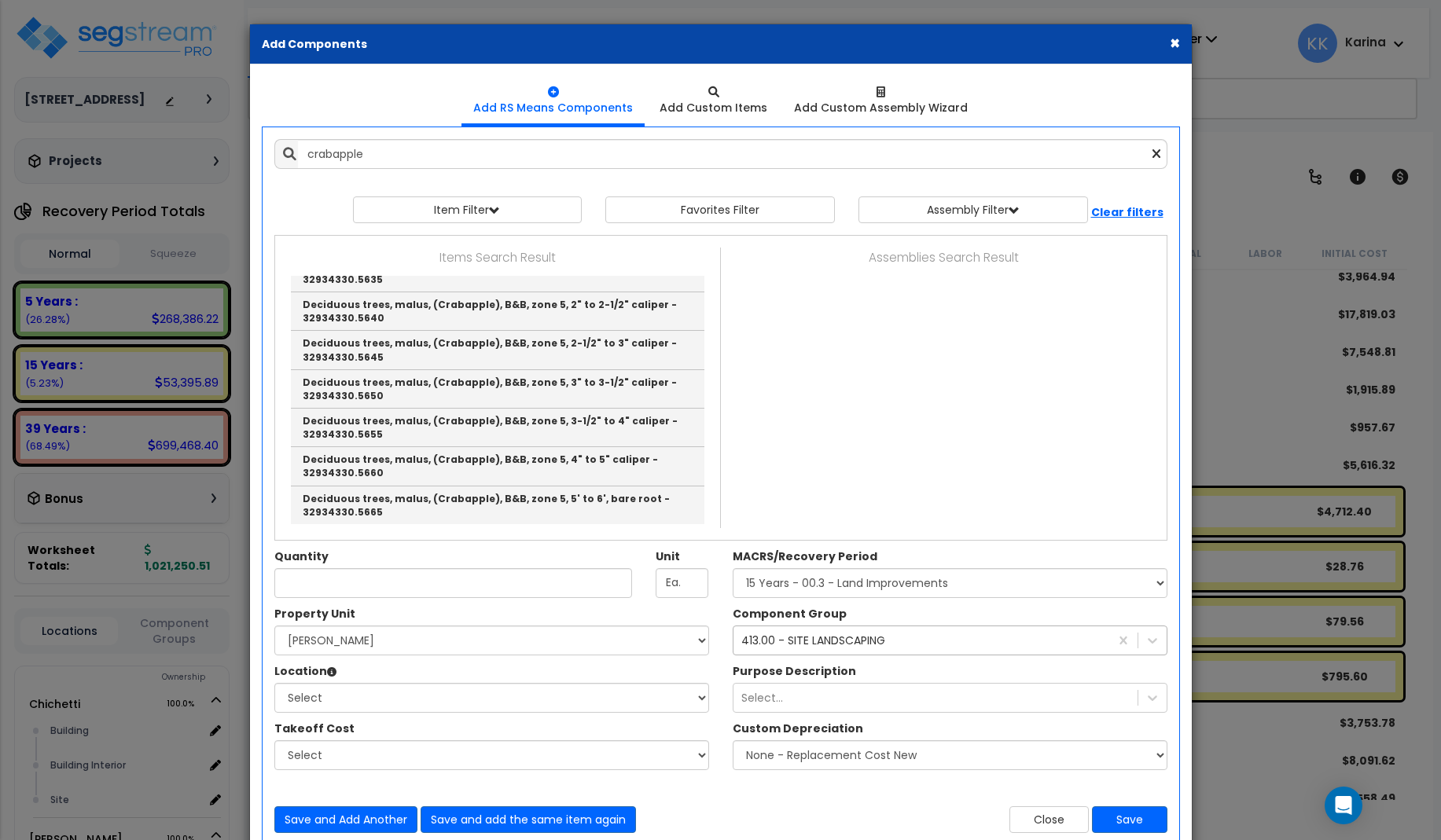
click at [446, 60] on link "Deciduous trees, crabapple, balled & burlapped (B&B), 6' - 8', in prepared beds…" at bounding box center [497, 40] width 414 height 39
type input "Deciduous trees, crabapple, balled & burlapped (B&B), 6' - 8', in prepared beds…"
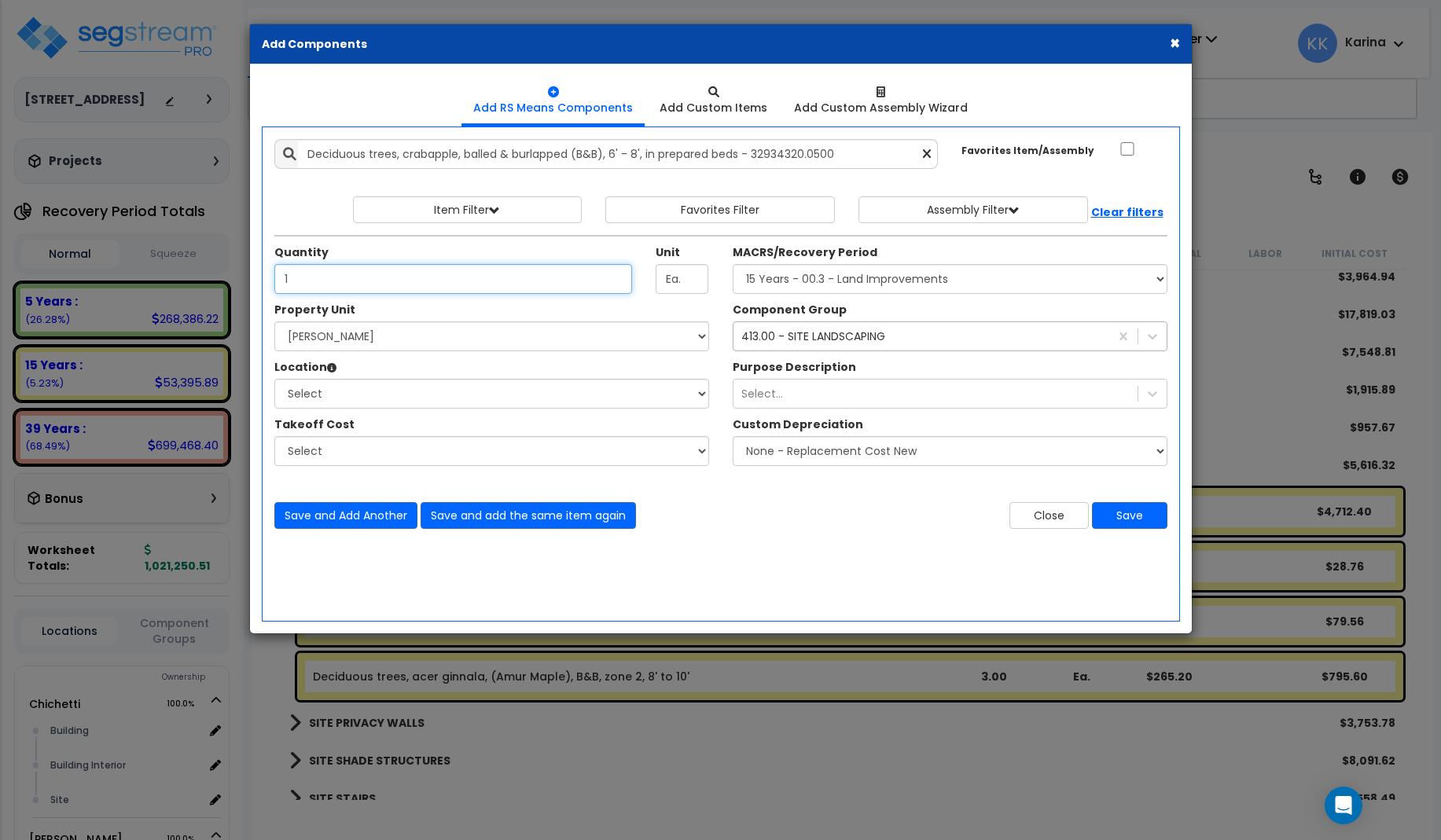
type input "1"
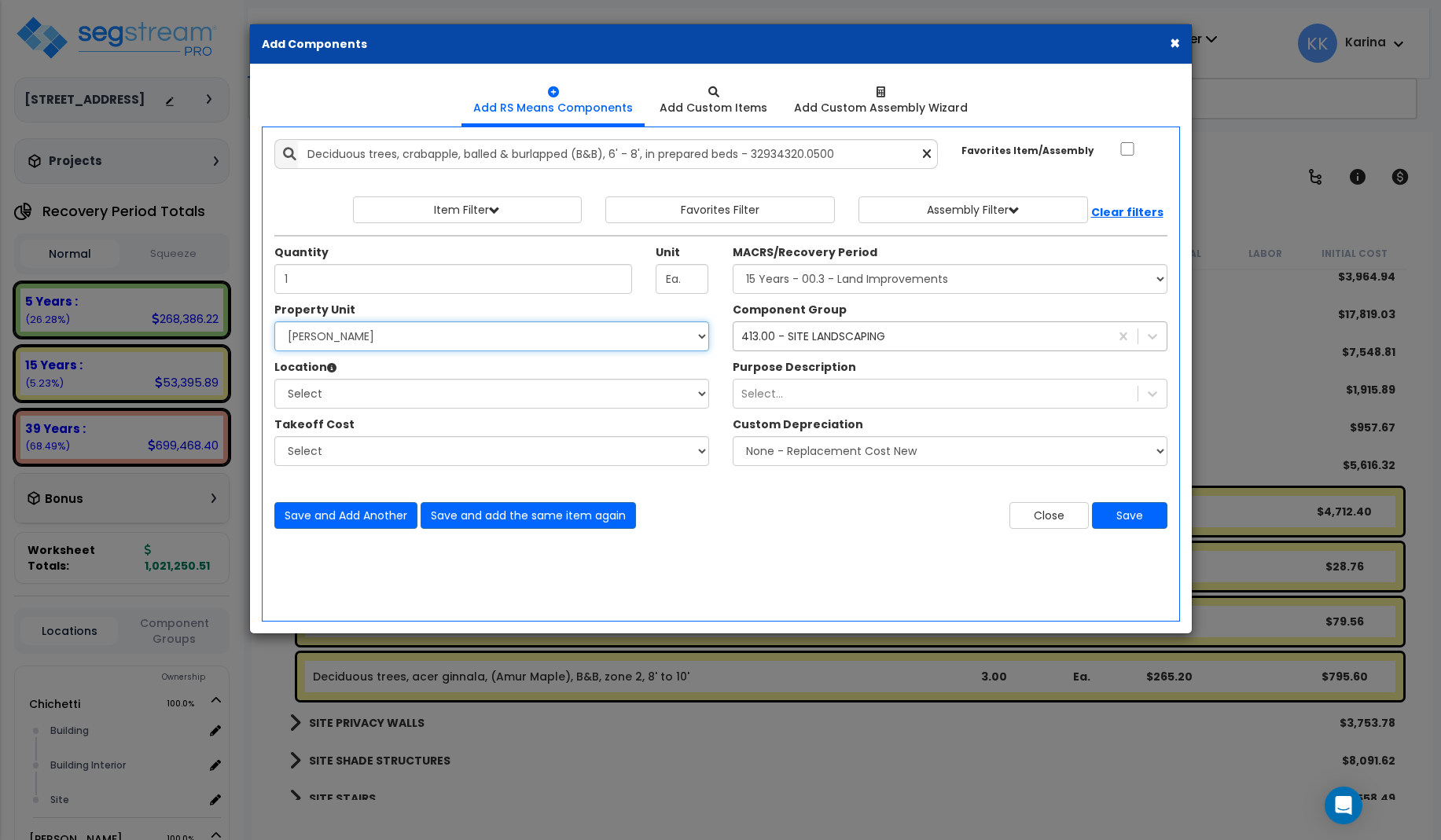
click at [274, 321] on select "Select [PERSON_NAME] Site Improvements" at bounding box center [491, 336] width 434 height 30
select select "168458"
click option "[PERSON_NAME]" at bounding box center [0, 0] width 0 height 0
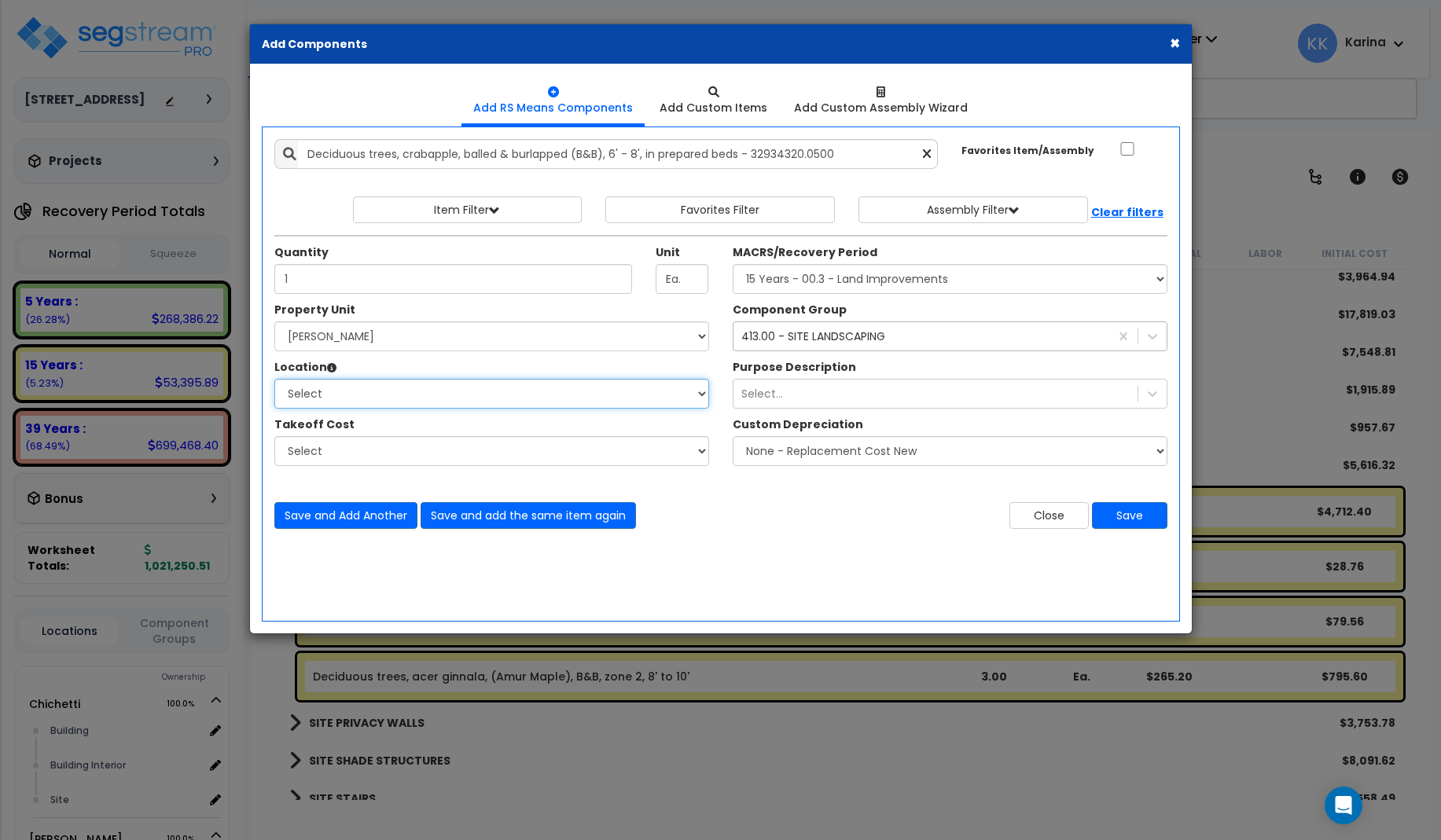
click at [274, 378] on select "Select Building Building Interior Site Add Additional Location" at bounding box center [491, 393] width 434 height 30
select select "13758"
click option "Site" at bounding box center [0, 0] width 0 height 0
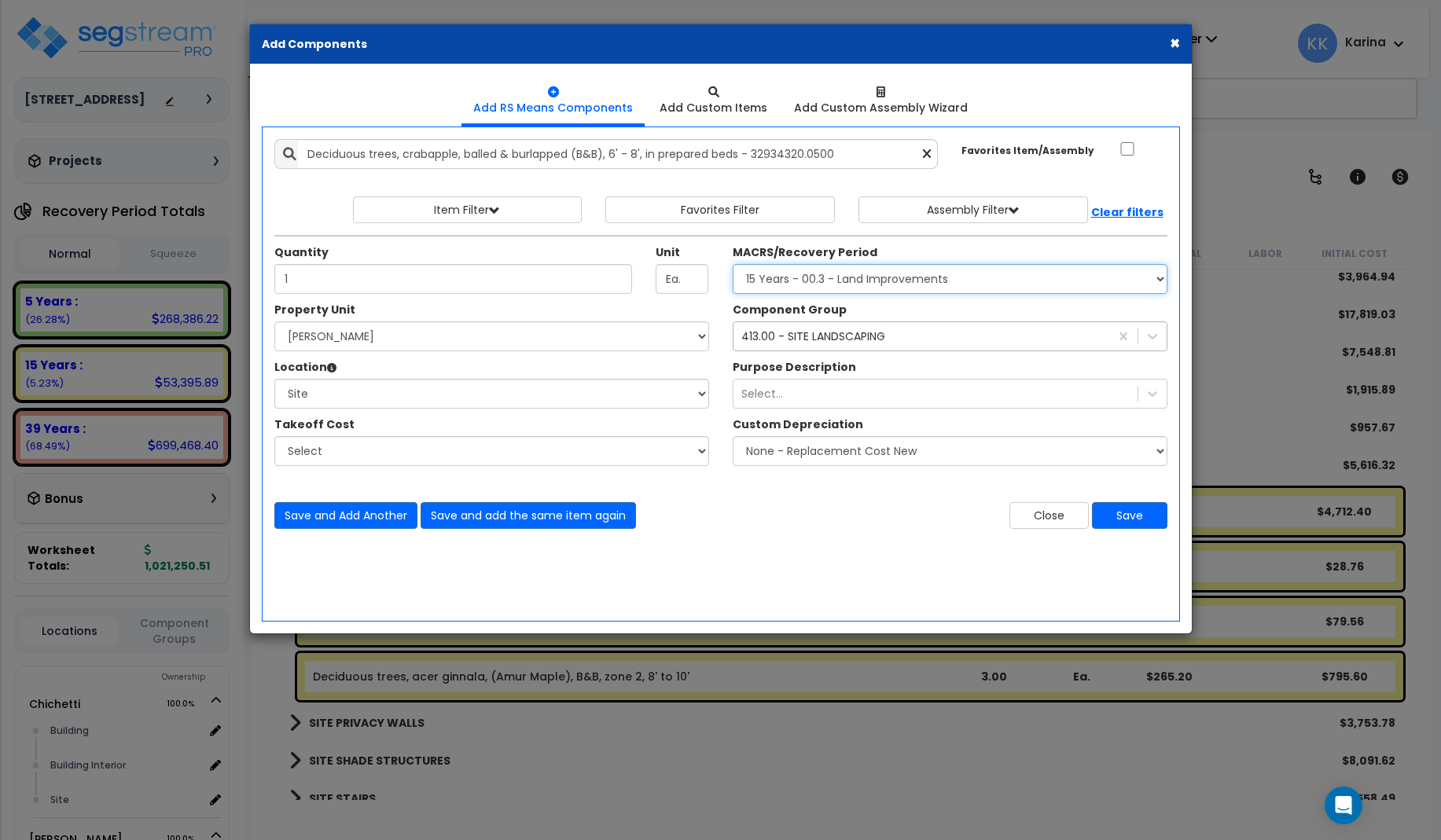
click at [732, 264] on select "Select MACRS/Recovery Period 5 Years - 57.0 - Distributive Trades & Services 5 …" at bounding box center [949, 278] width 434 height 30
select select "3666"
click option "15 Years - 00.3 - Land Improvements" at bounding box center [0, 0] width 0 height 0
click at [1125, 509] on button "Save" at bounding box center [1129, 515] width 75 height 27
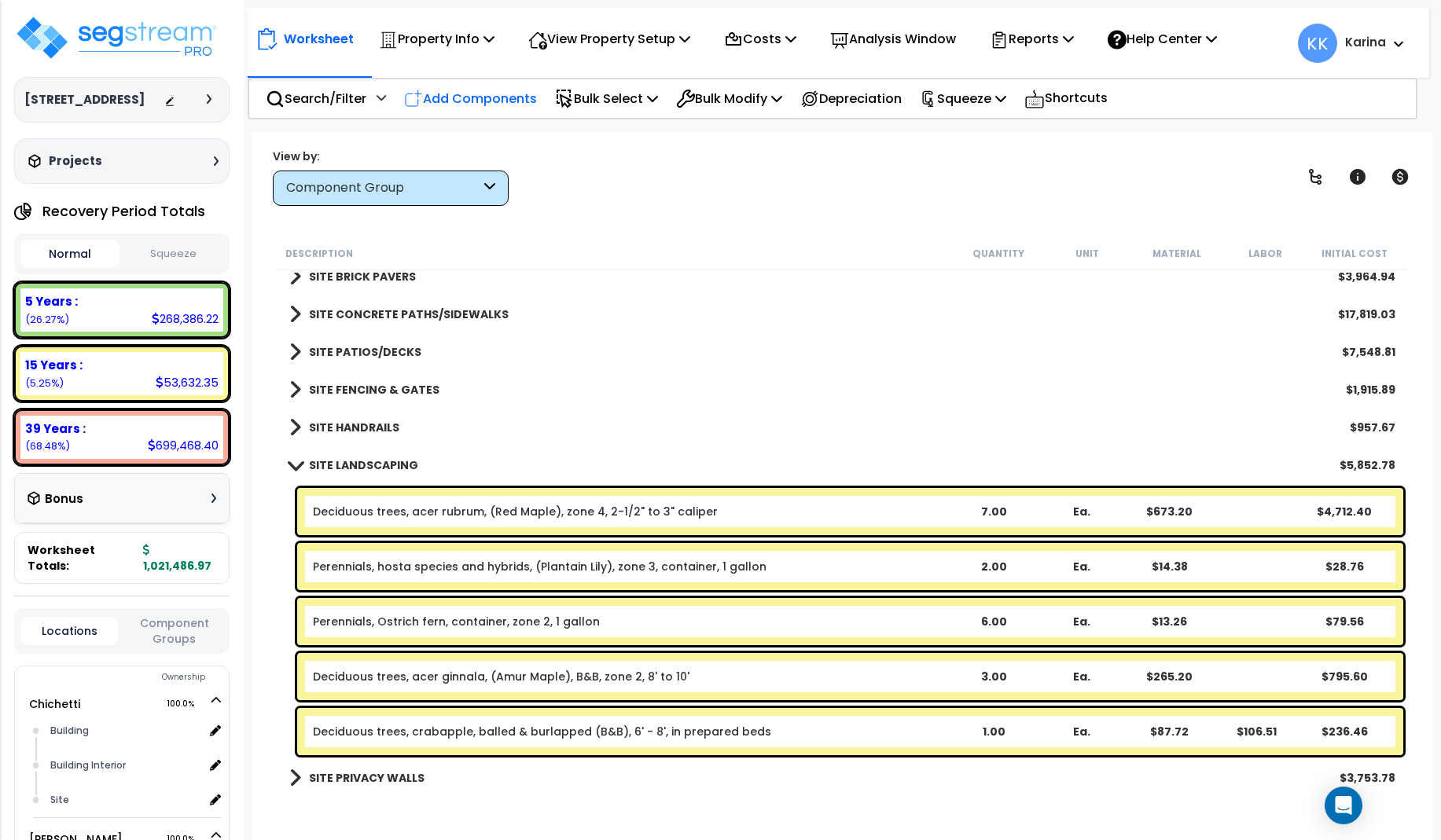
click at [487, 100] on p "Add Components" at bounding box center [470, 98] width 133 height 21
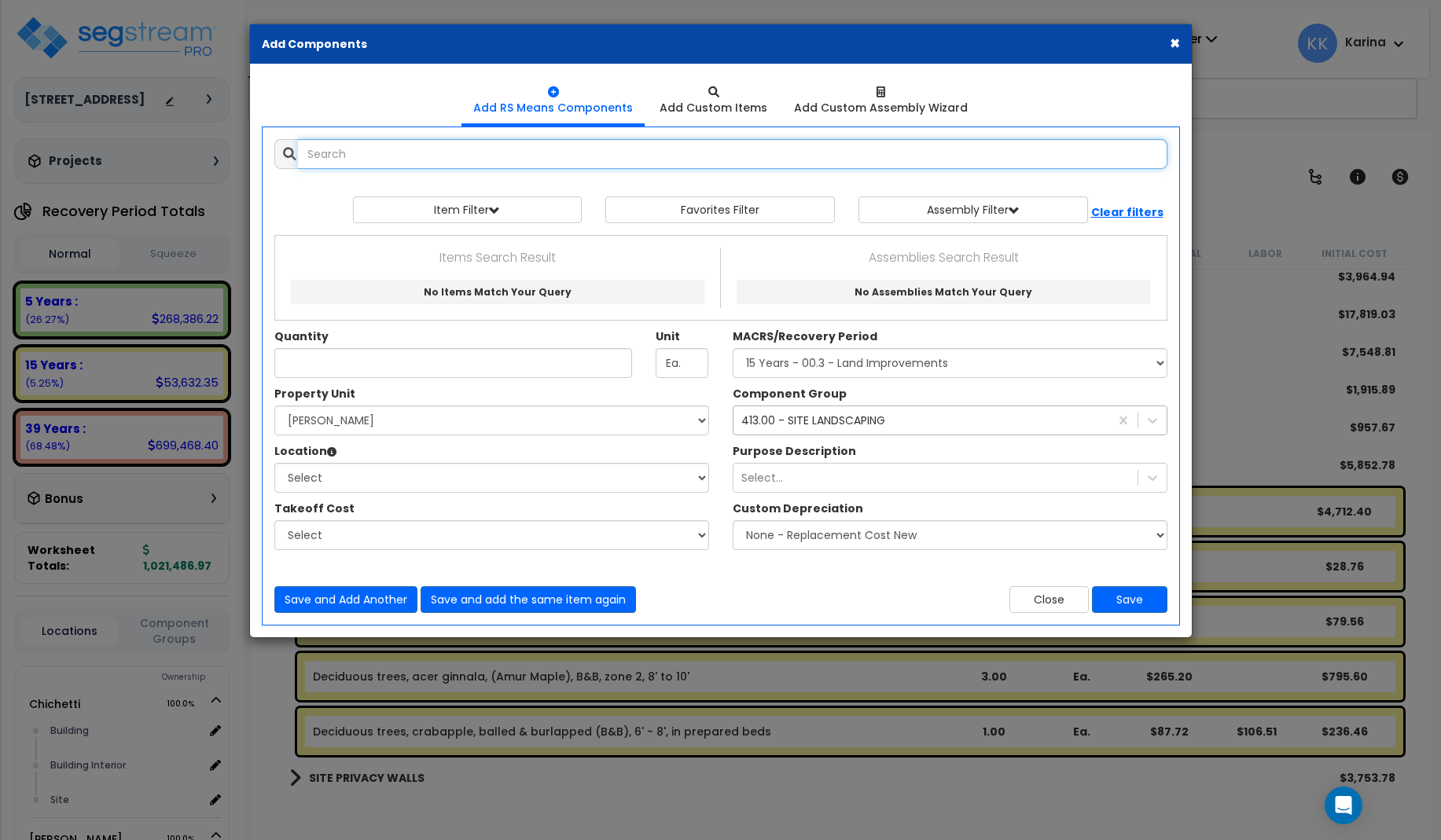
select select
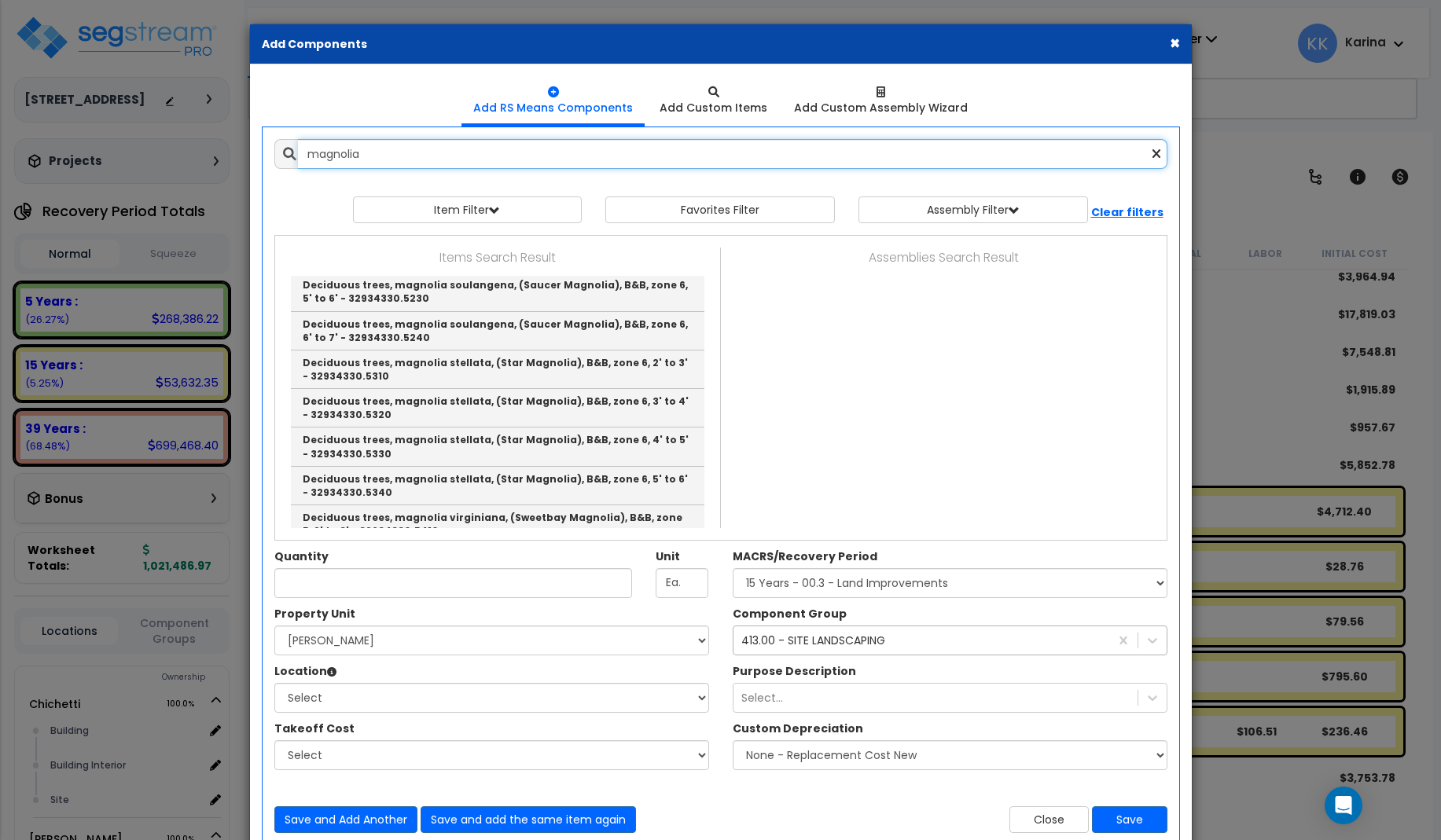
scroll to position [472, 0]
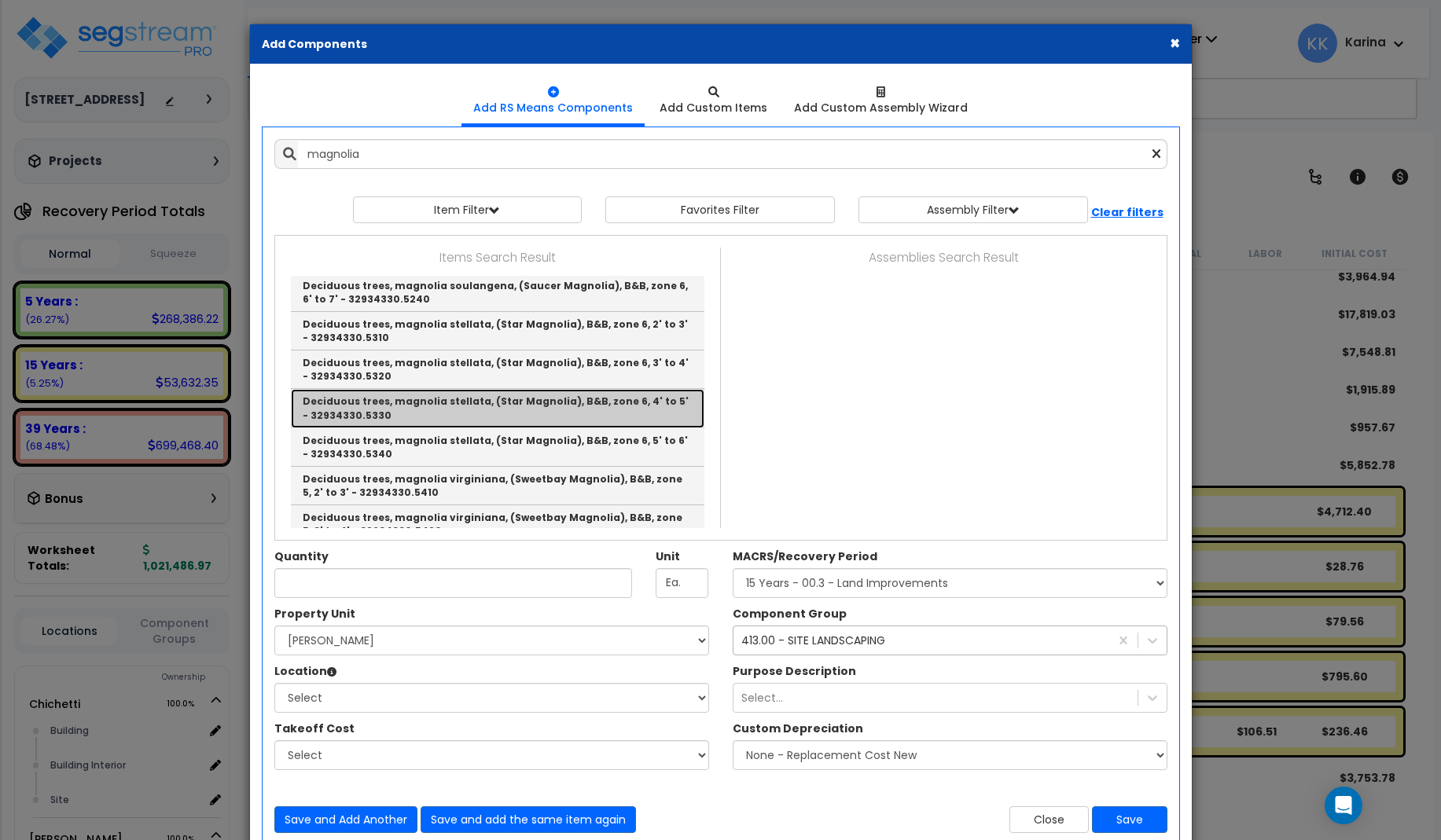
click at [398, 405] on link "Deciduous trees, magnolia stellata, (Star Magnolia), B&B, zone 6, 4' to 5' - 32…" at bounding box center [497, 408] width 414 height 39
type input "Deciduous trees, magnolia stellata, (Star Magnolia), B&B, zone 6, 4' to 5' - 32…"
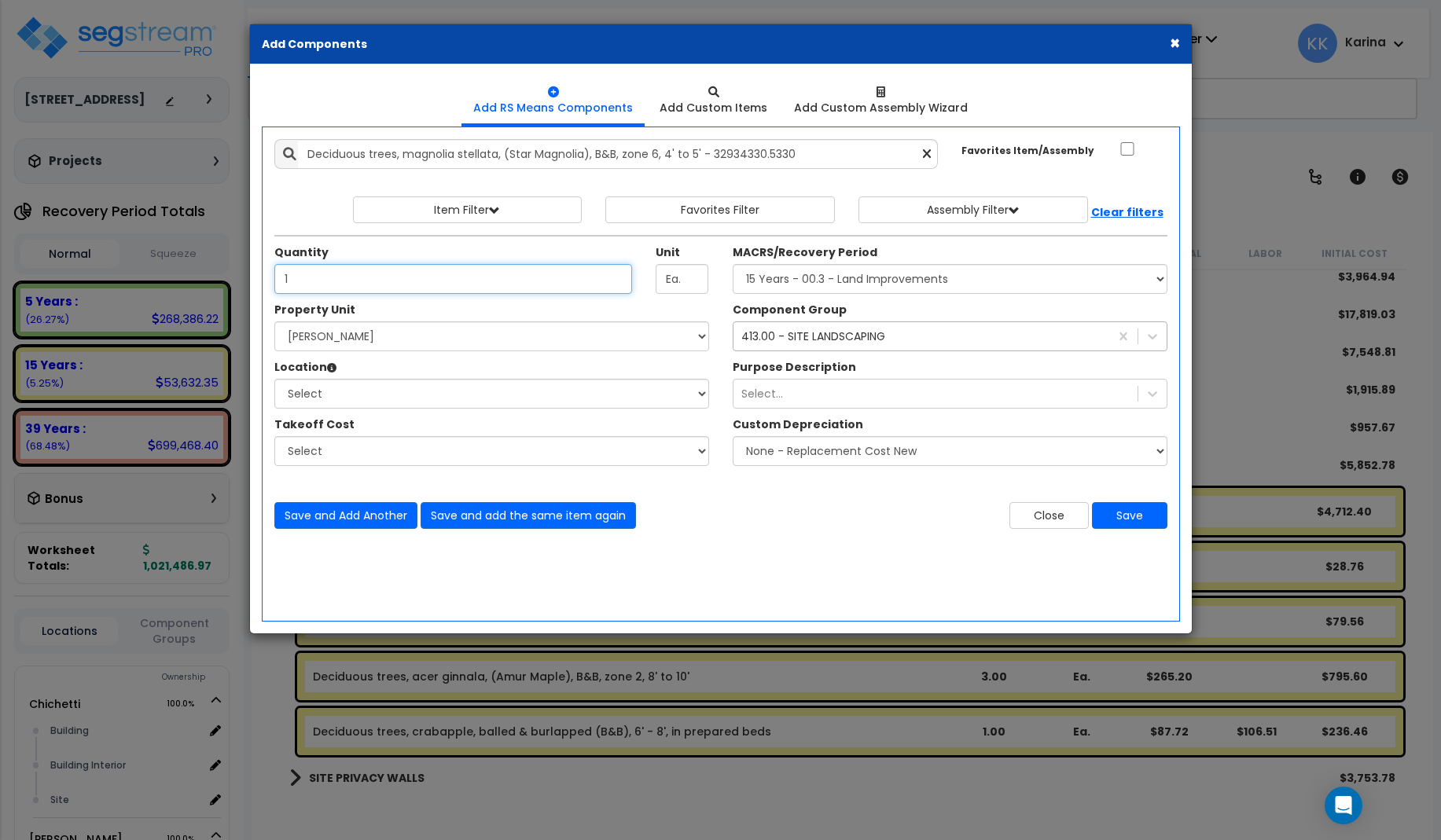
type input "1"
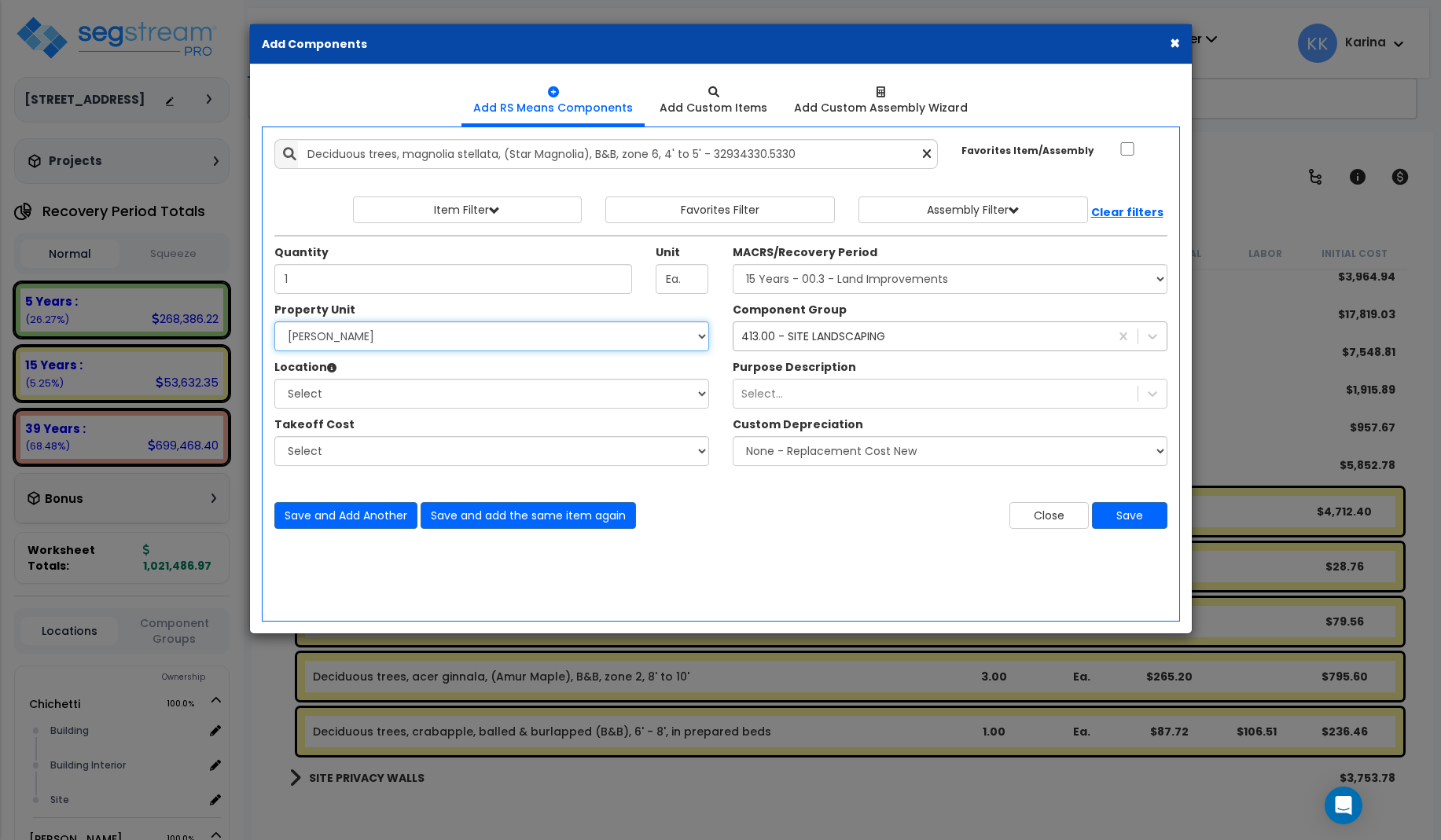
click at [274, 321] on select "Select [PERSON_NAME] Site Improvements" at bounding box center [491, 336] width 434 height 30
select select "168458"
click option "[PERSON_NAME]" at bounding box center [0, 0] width 0 height 0
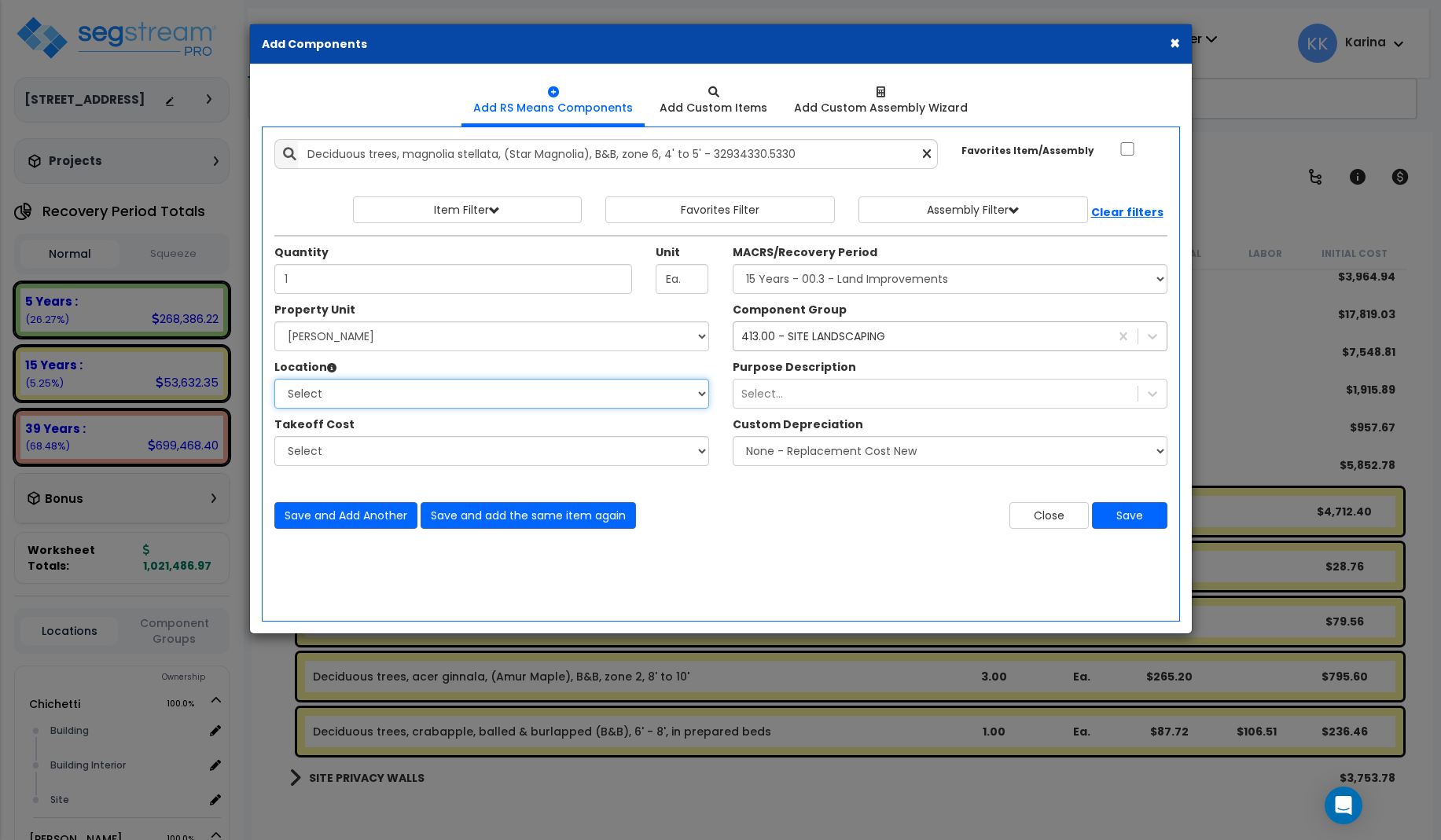
click at [274, 378] on select "Select Building Building Interior Site Add Additional Location" at bounding box center [491, 393] width 434 height 30
select select "13758"
click option "Site" at bounding box center [0, 0] width 0 height 0
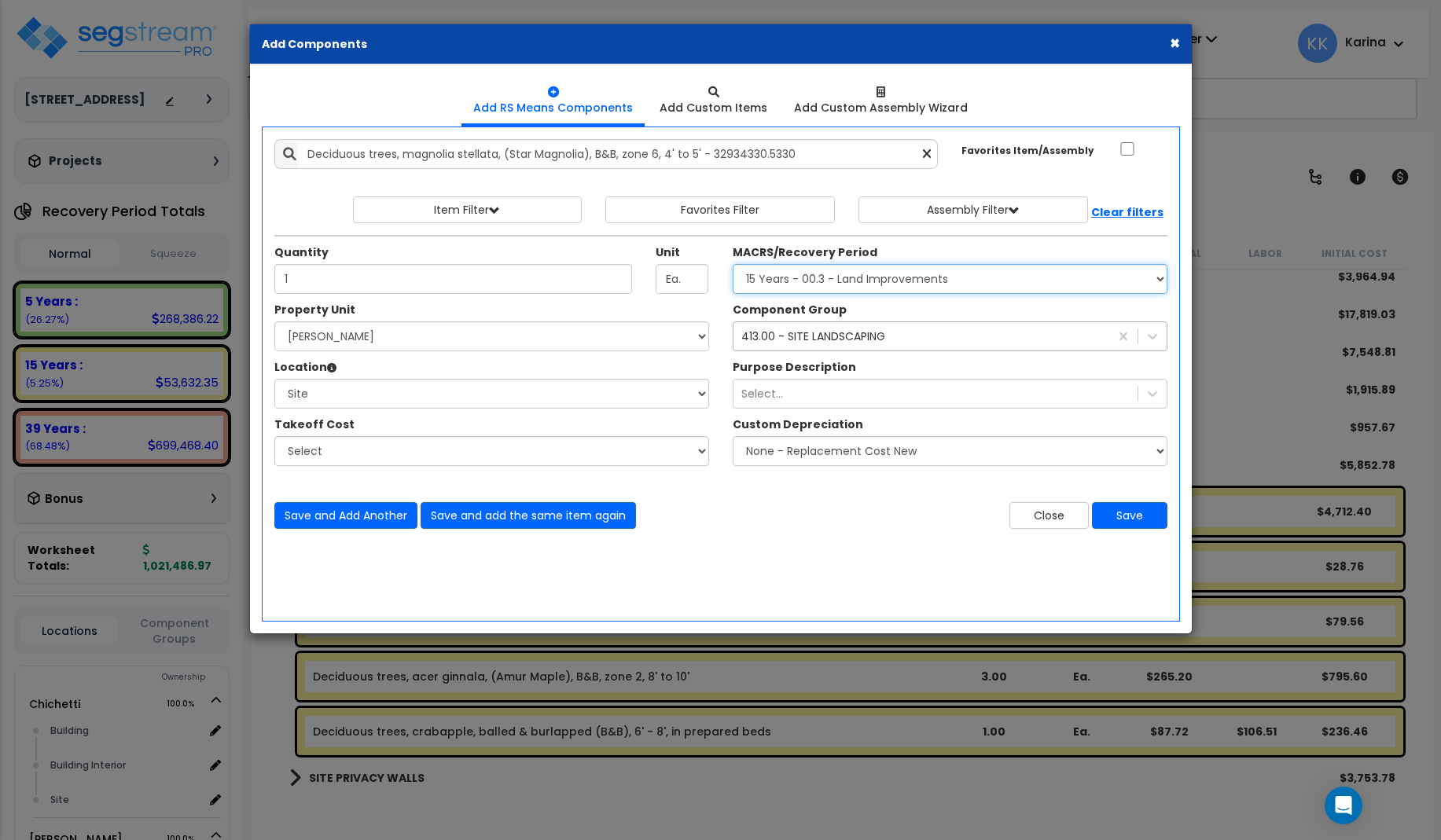
click at [732, 264] on select "Select MACRS/Recovery Period 5 Years - 57.0 - Distributive Trades & Services 5 …" at bounding box center [949, 278] width 434 height 30
select select "3666"
click option "15 Years - 00.3 - Land Improvements" at bounding box center [0, 0] width 0 height 0
click at [1138, 517] on button "Save" at bounding box center [1129, 515] width 75 height 27
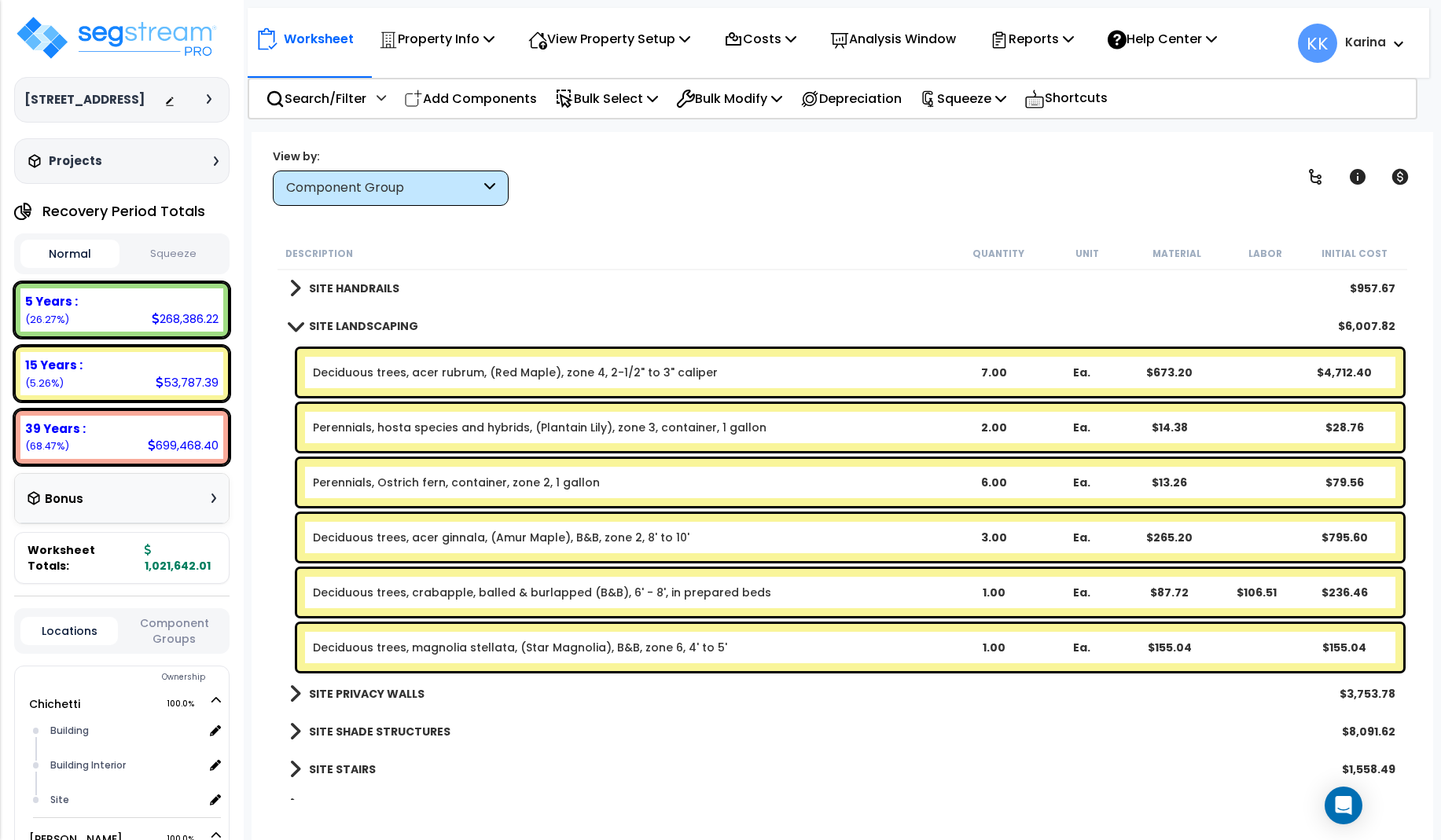
scroll to position [1987, 0]
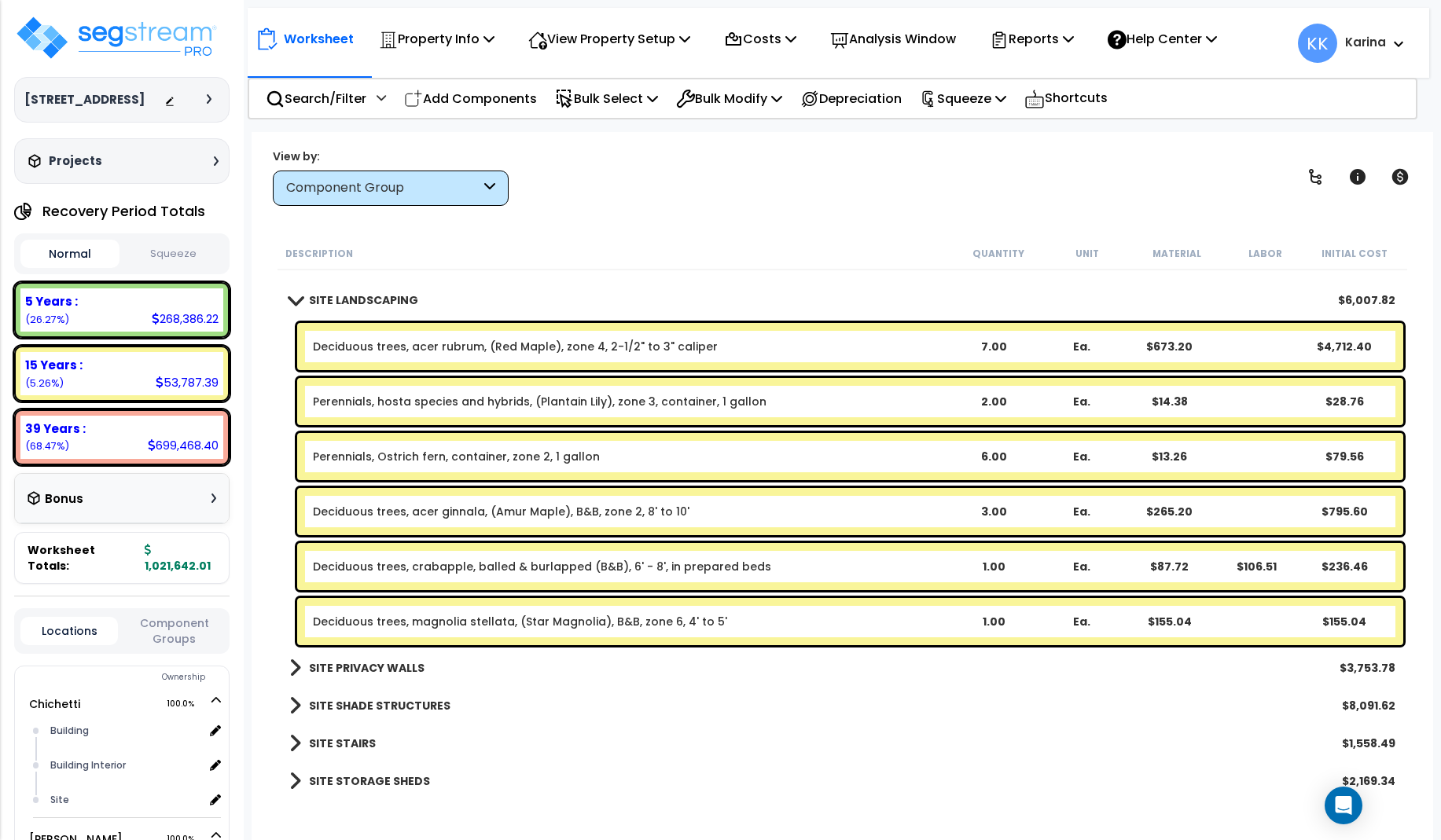
click at [433, 511] on link "Deciduous trees, acer ginnala, (Amur Maple), B&B, zone 2, 8' to 10'" at bounding box center [500, 511] width 376 height 15
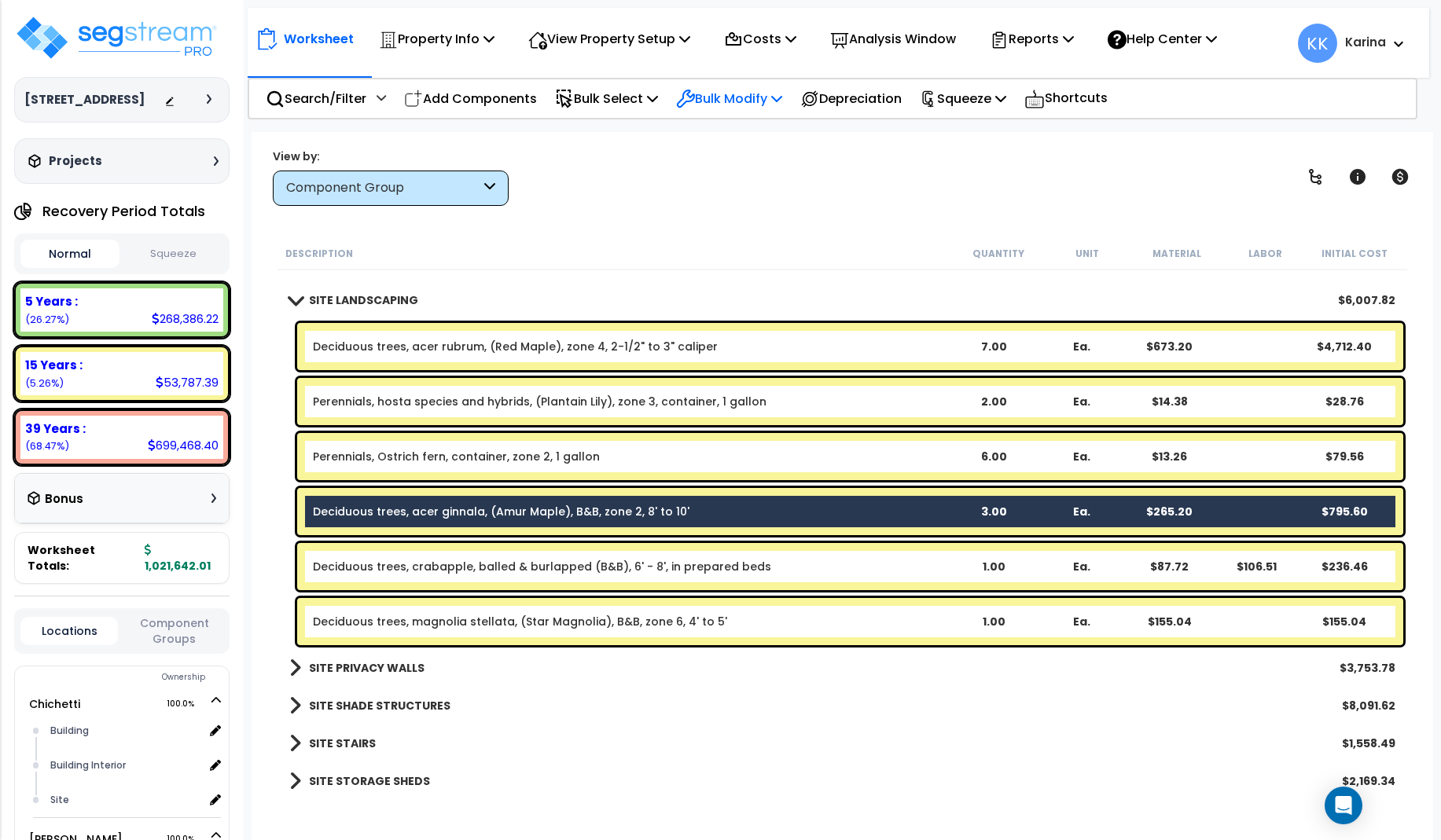
click at [712, 91] on p "Bulk Modify" at bounding box center [729, 98] width 106 height 21
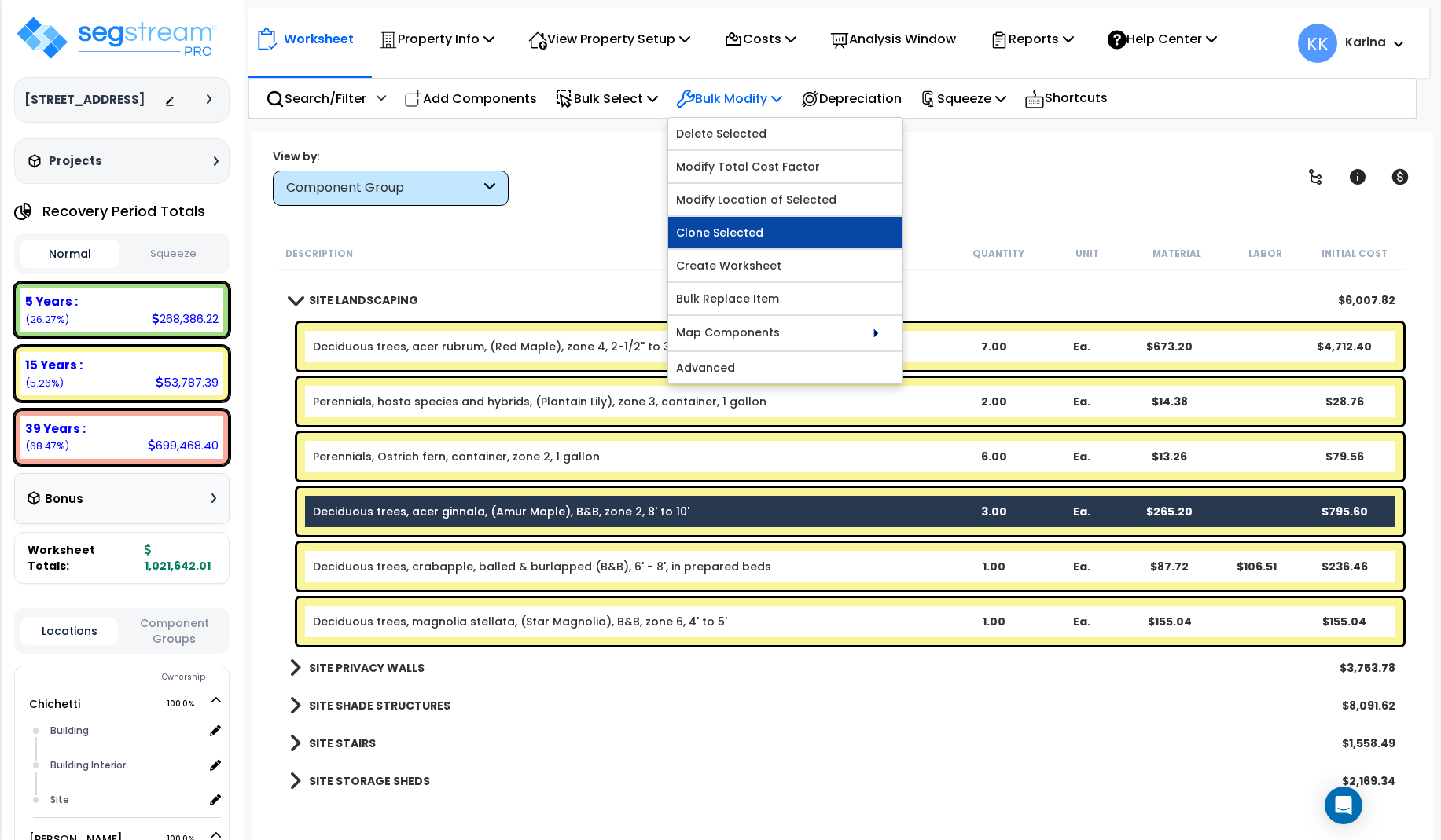
click at [744, 226] on link "Clone Selected" at bounding box center [785, 232] width 234 height 32
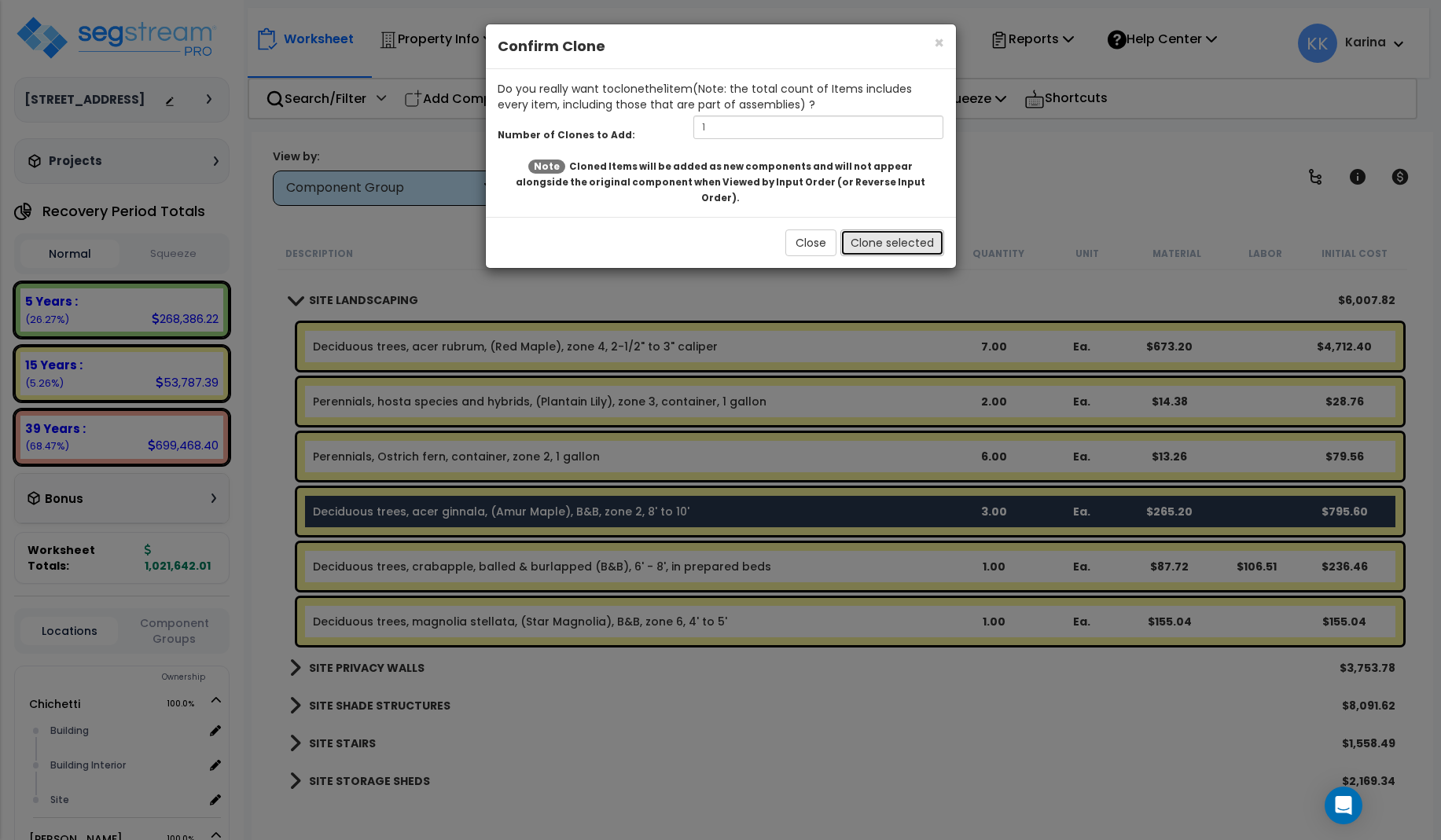
click at [874, 229] on button "Clone selected" at bounding box center [892, 242] width 104 height 27
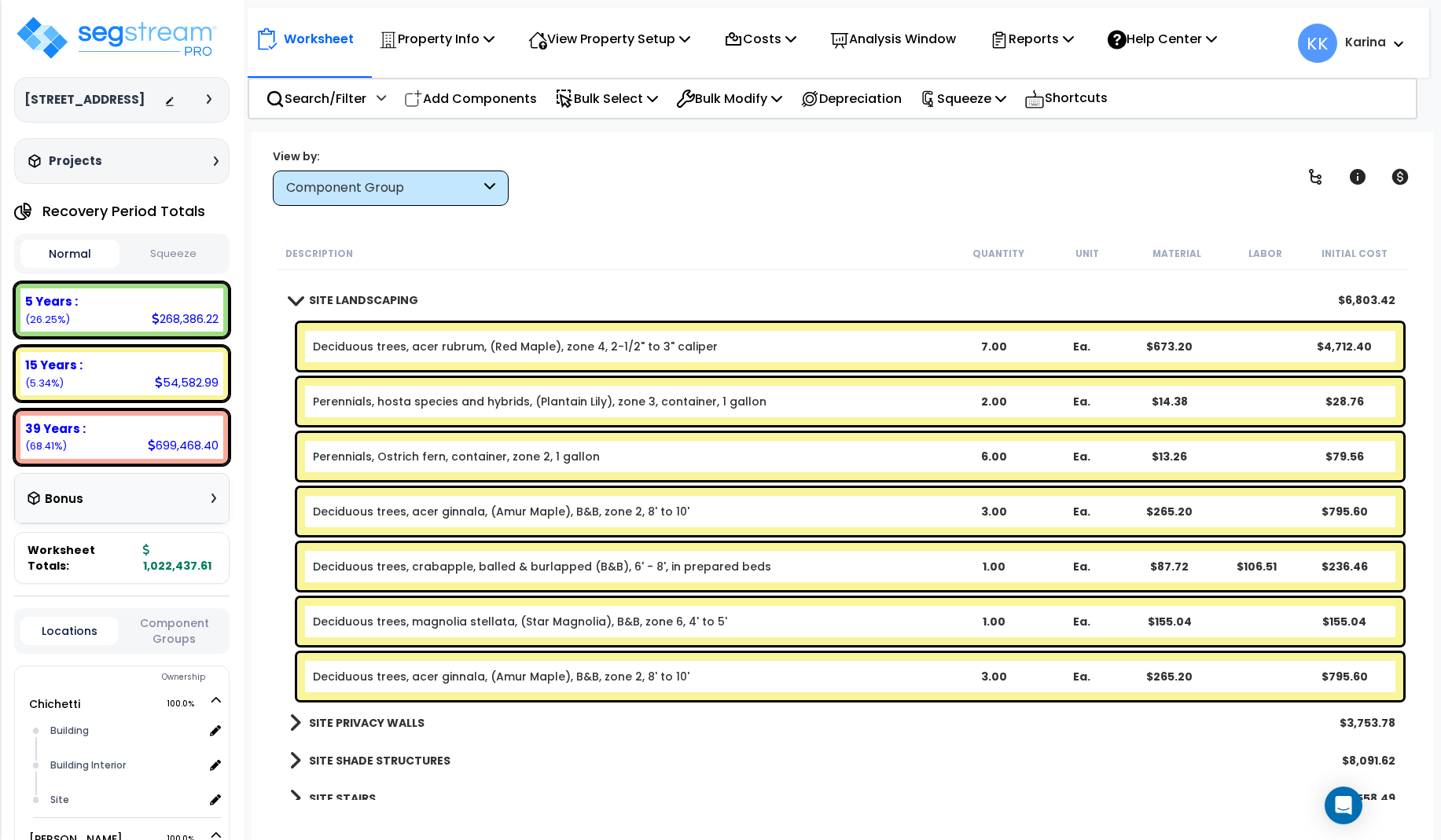
click at [439, 675] on link "Deciduous trees, acer ginnala, (Amur Maple), B&B, zone 2, 8' to 10'" at bounding box center [500, 676] width 376 height 15
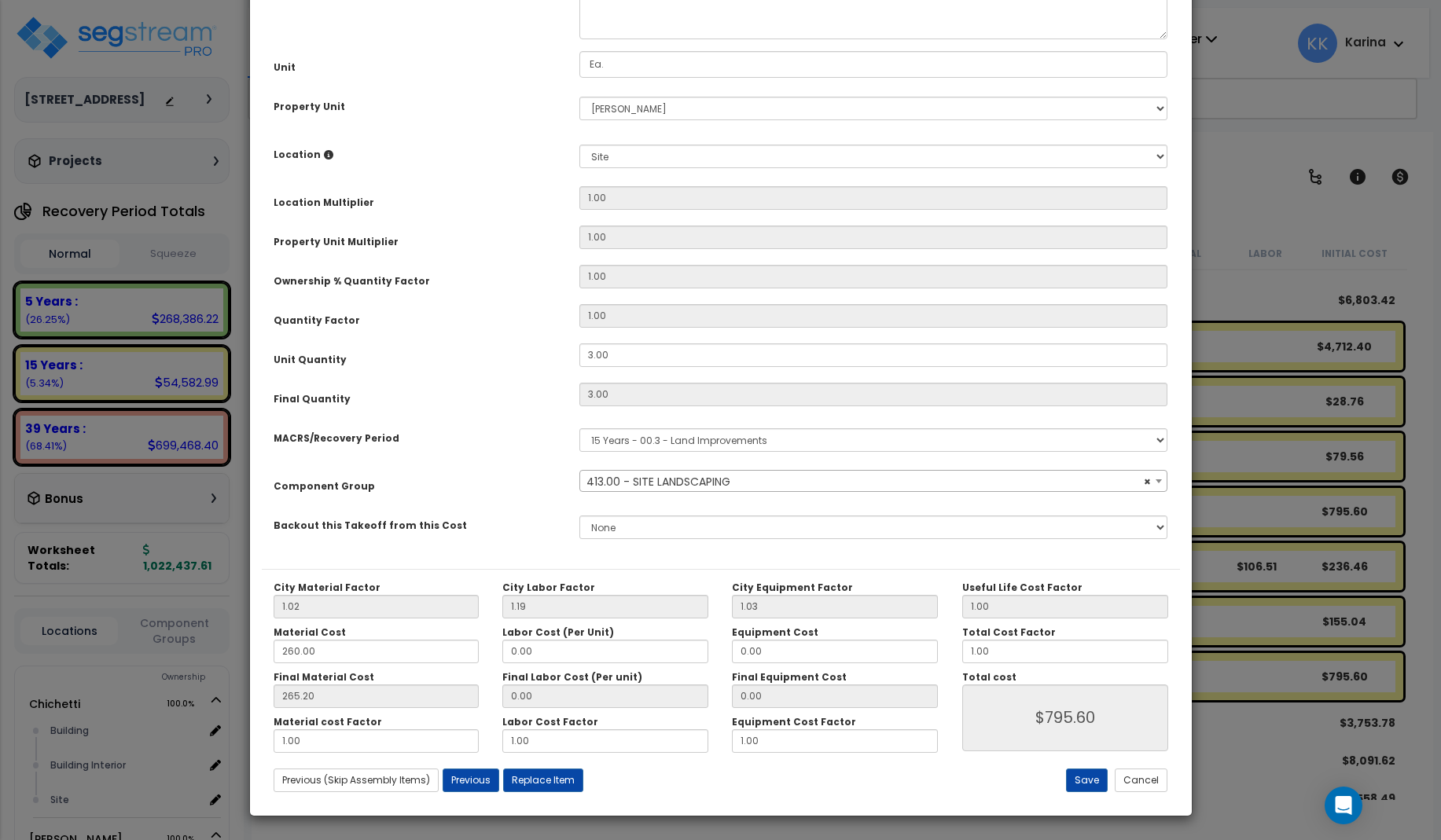
select select "57200"
drag, startPoint x: 619, startPoint y: 531, endPoint x: 549, endPoint y: 531, distance: 70.0
click at [549, 371] on div "Unit Quantity 3.00" at bounding box center [721, 357] width 918 height 27
click at [549, 371] on div "Unit Quantity" at bounding box center [415, 357] width 306 height 27
drag, startPoint x: 610, startPoint y: 530, endPoint x: 563, endPoint y: 529, distance: 47.0
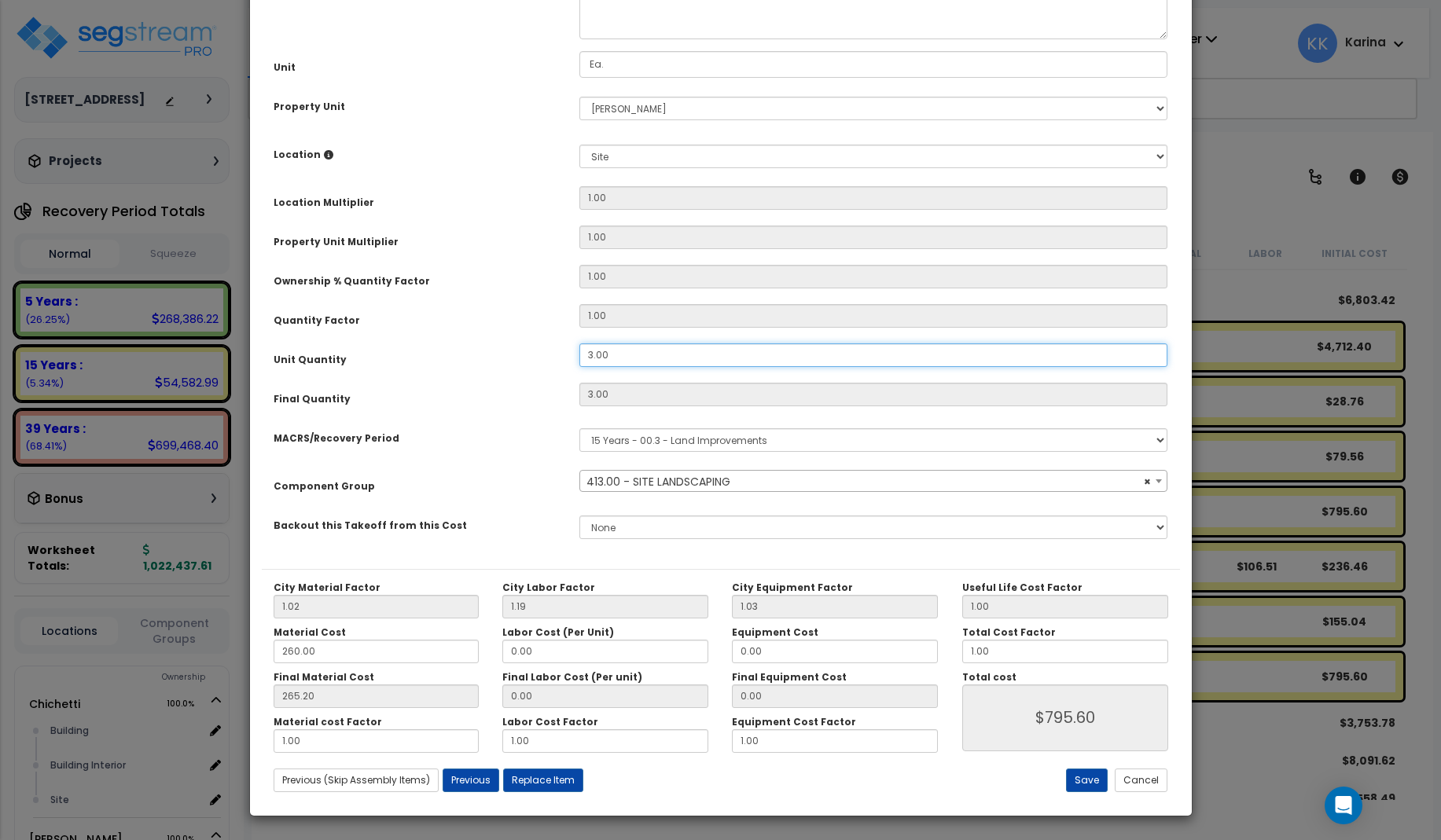
click at [579, 366] on input "3.00" at bounding box center [873, 355] width 589 height 24
type input "4"
type input "$1,060.80"
type input "4"
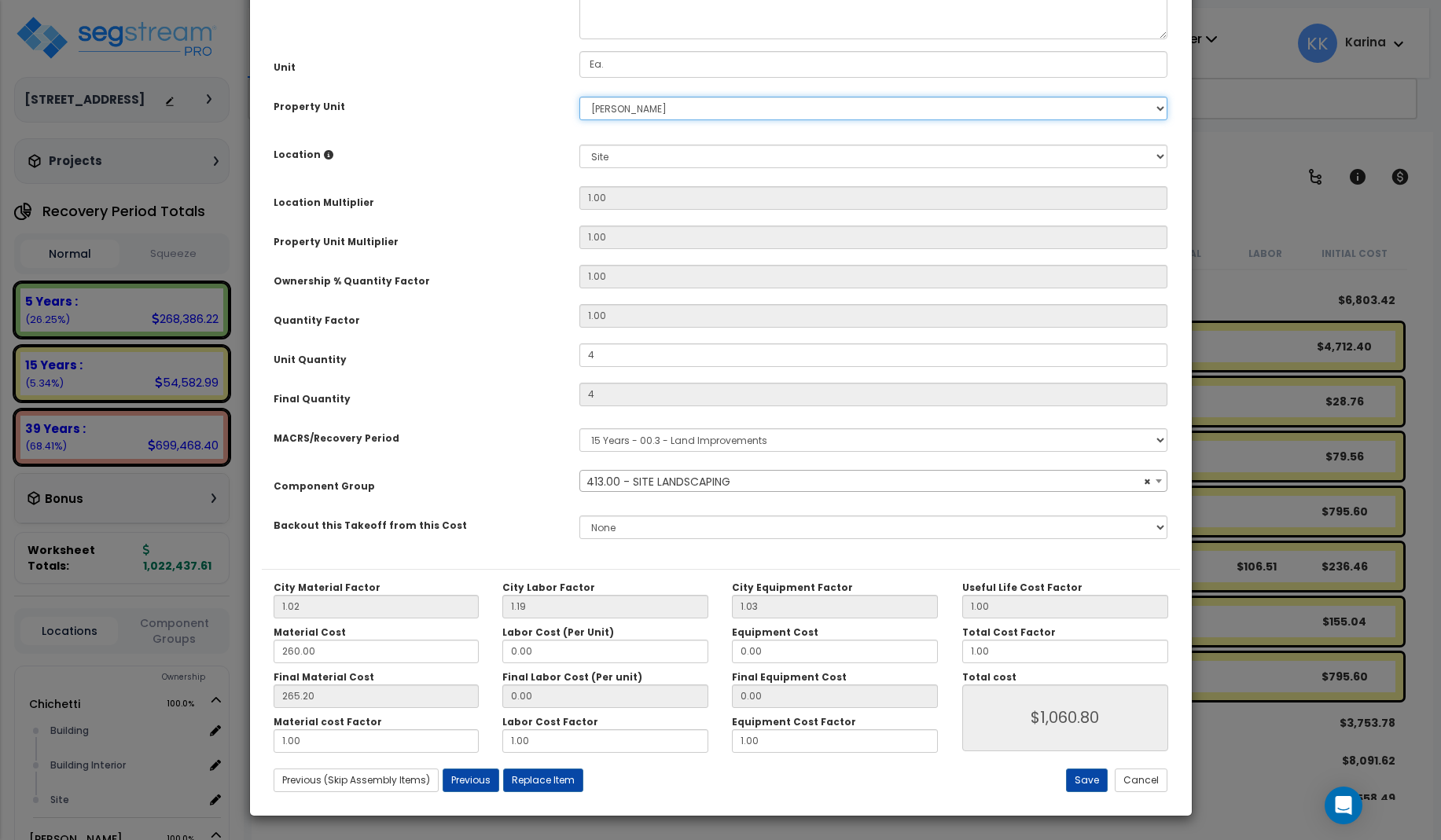
click at [579, 97] on select "Select Chichetti Serafina Site Improvements" at bounding box center [873, 109] width 589 height 24
select select "168457"
click option "Chichetti" at bounding box center [0, 0] width 0 height 0
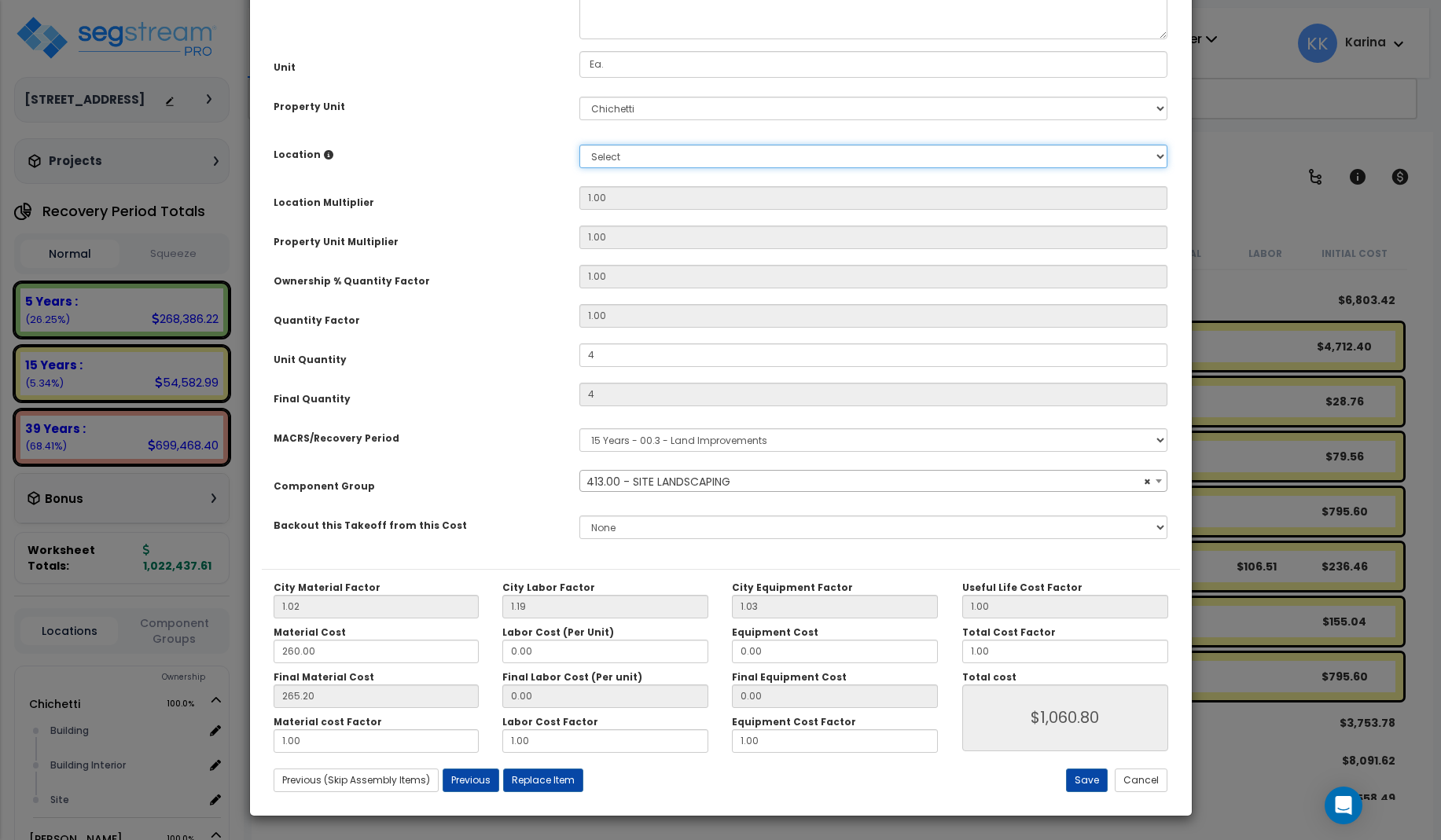
click at [579, 145] on select "Select Building Building Interior Site Add Additional Location" at bounding box center [873, 157] width 589 height 24
select select "13758"
click option "Site" at bounding box center [0, 0] width 0 height 0
type input "1"
type input "$1,060.80"
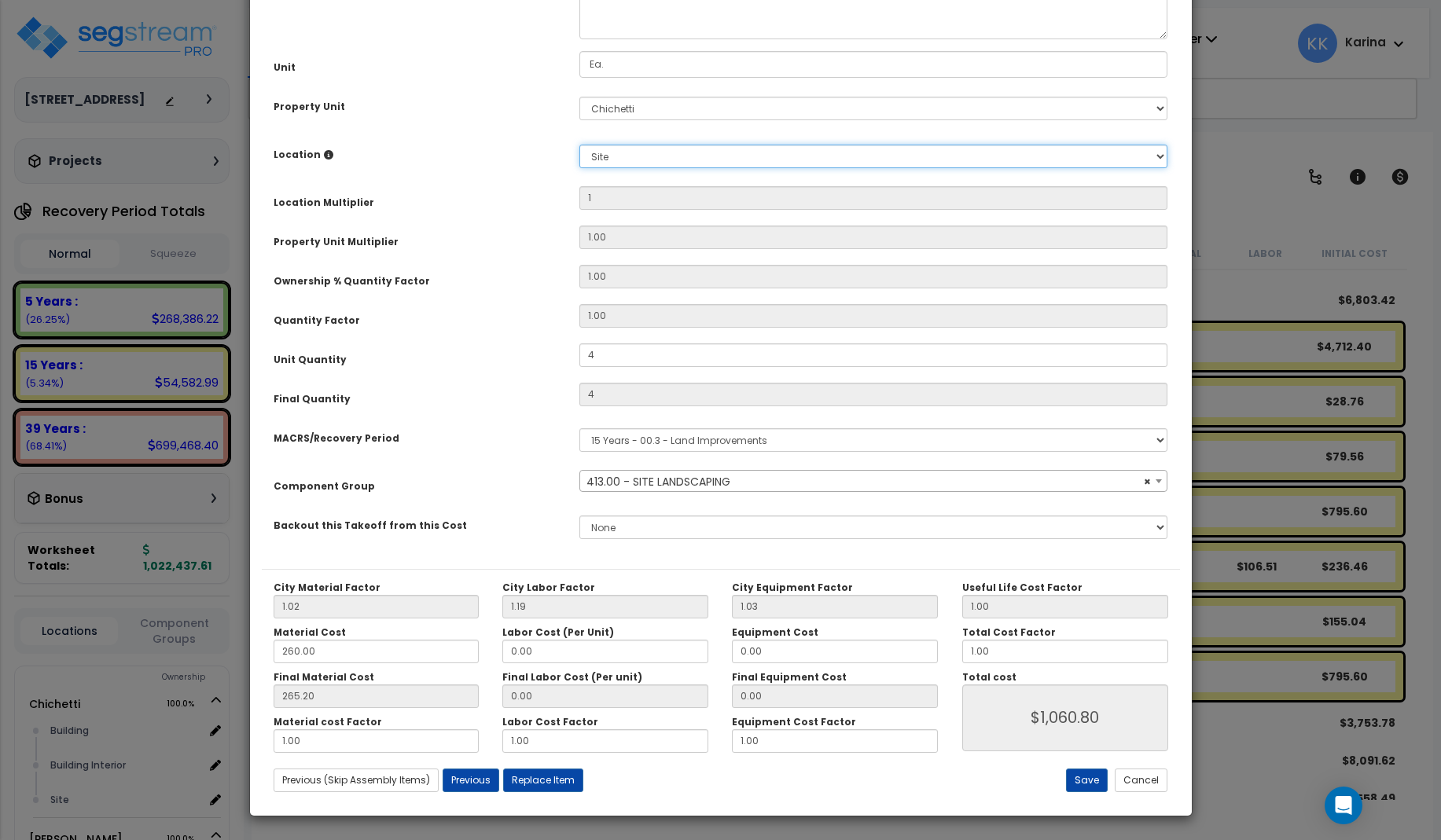
scroll to position [176, 0]
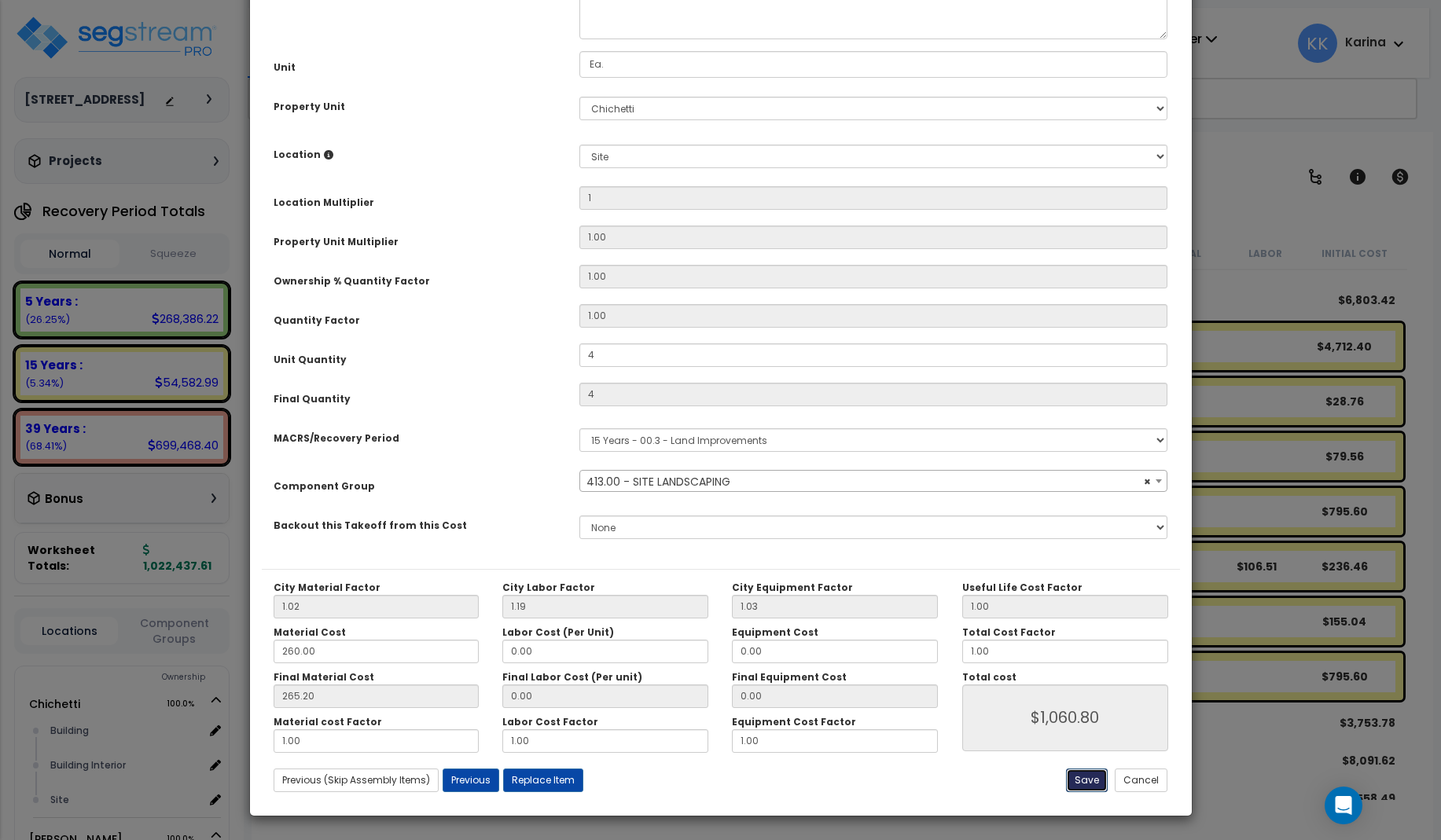
click at [1080, 780] on button "Save" at bounding box center [1086, 780] width 42 height 24
type input "1.00"
type input "4.00"
type input "1060.80"
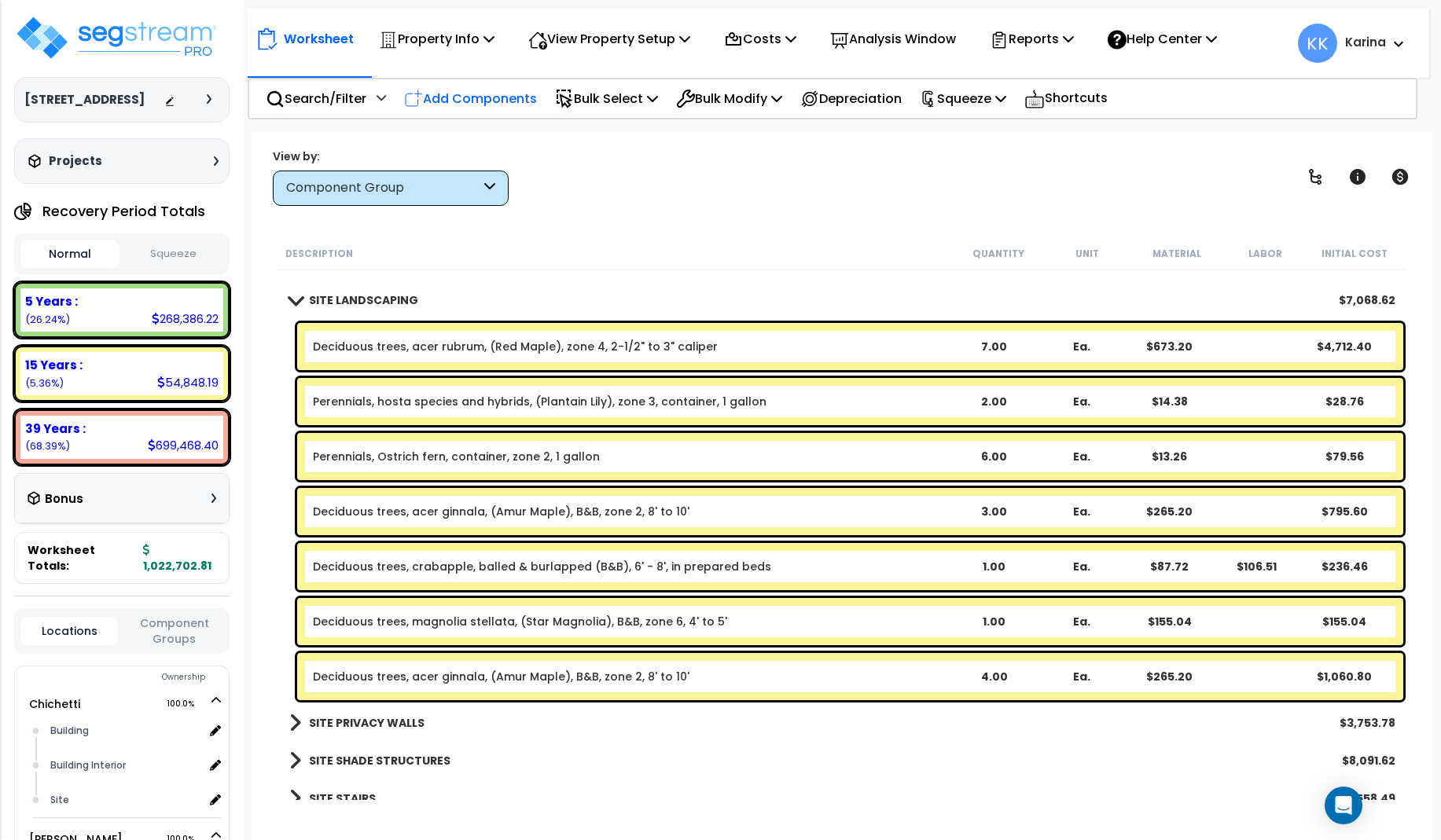
click at [469, 98] on p "Add Components" at bounding box center [470, 98] width 133 height 21
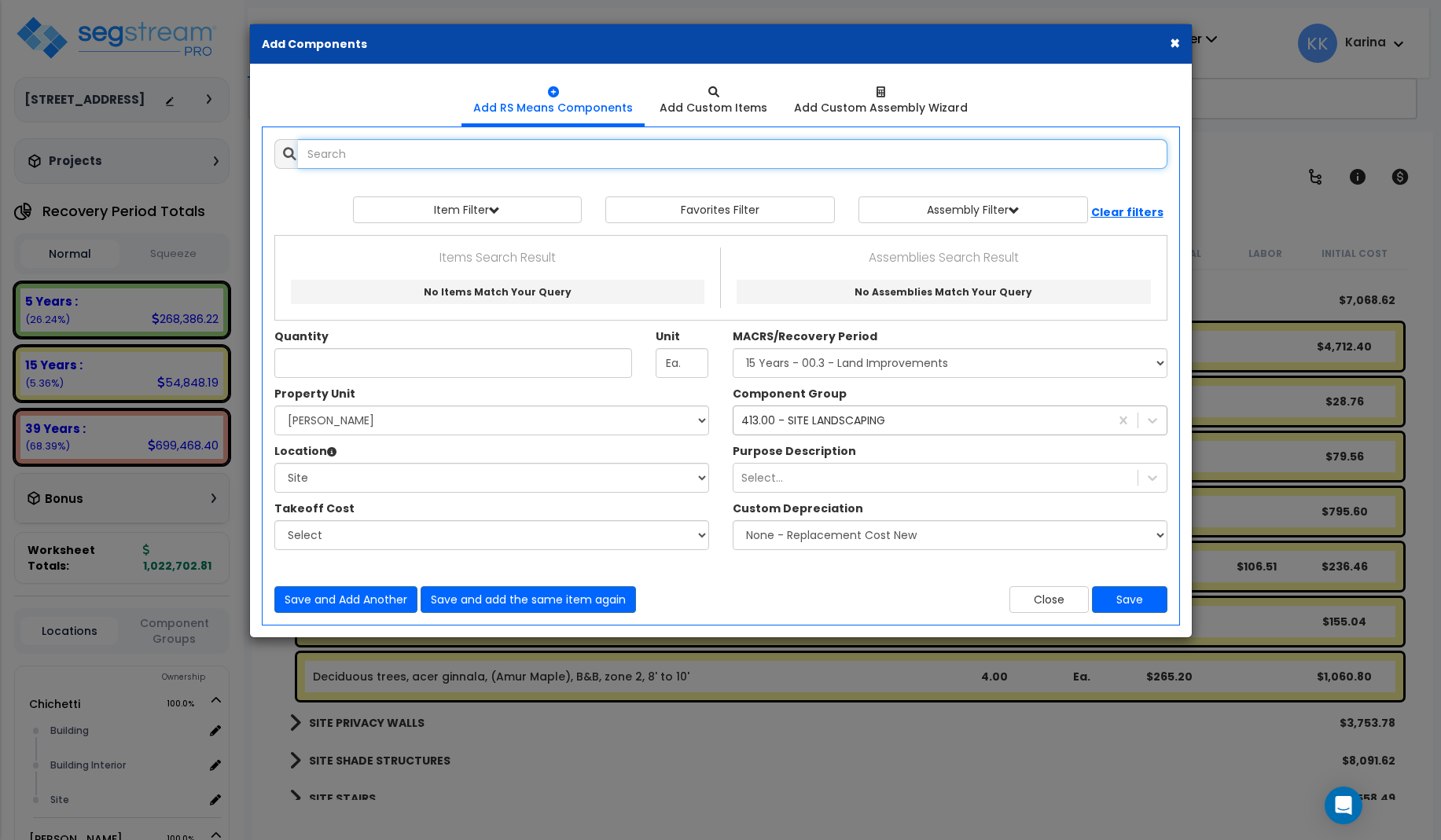
select select
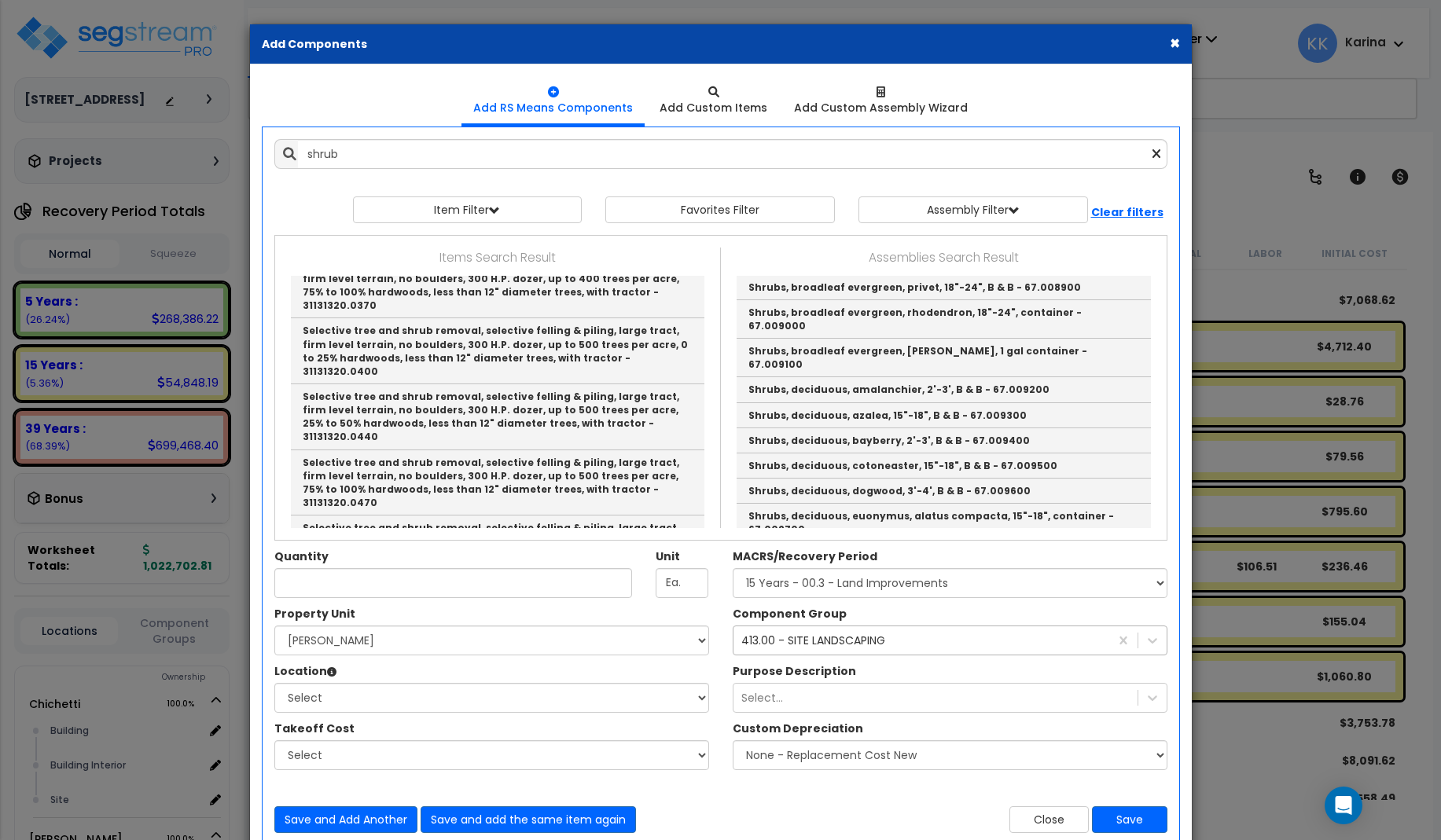
click at [768, 275] on link "Shrubs, broadleaf evergreen, mount laurel, 18"-24", B & B - 67.008800" at bounding box center [944, 262] width 415 height 25
type input "Shrubs, broadleaf evergreen, mount laurel, 18"-24", B & B - 67.008800"
type input "Ea."
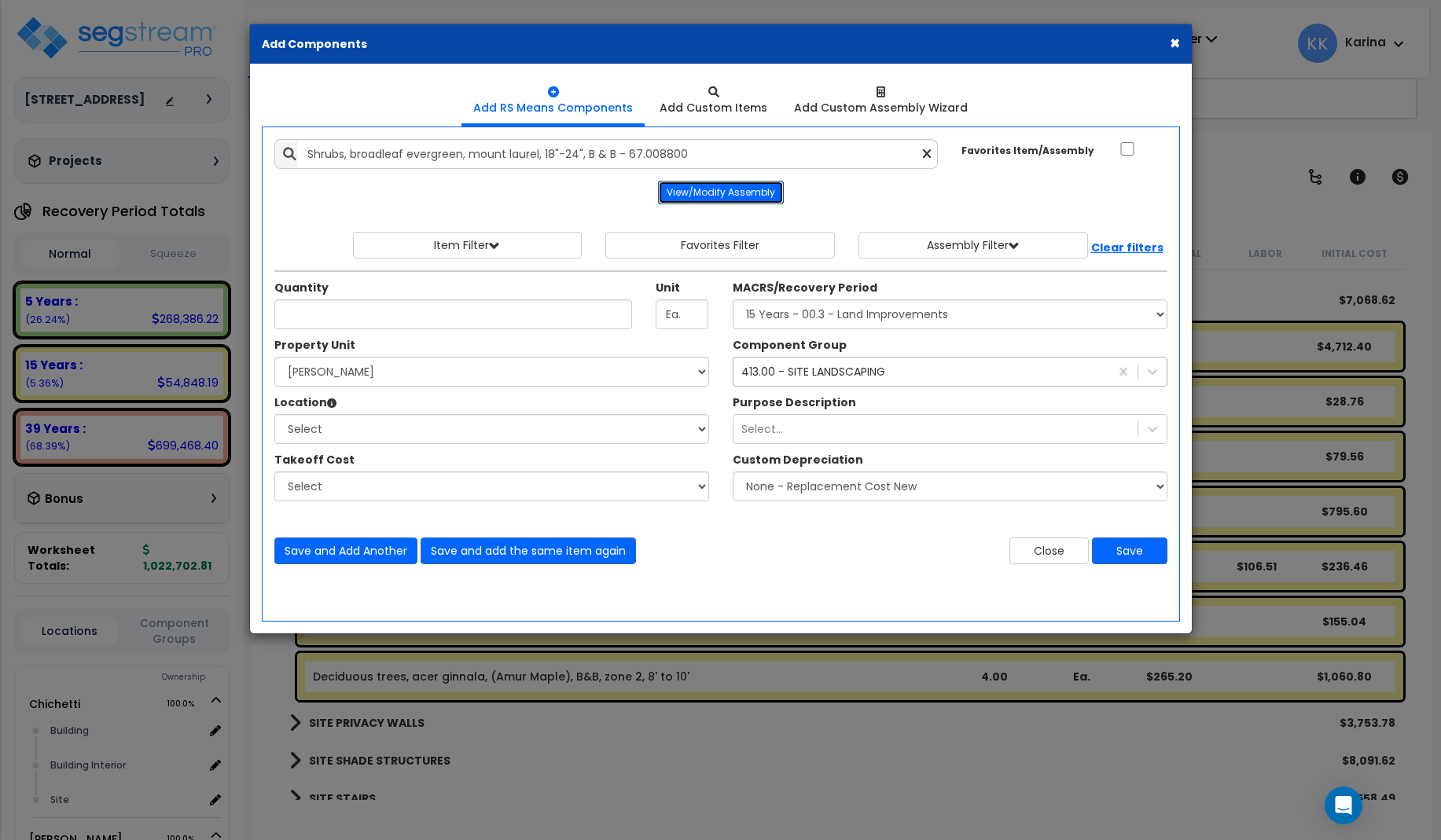
click at [692, 195] on button "View/Modify Assembly" at bounding box center [720, 193] width 126 height 24
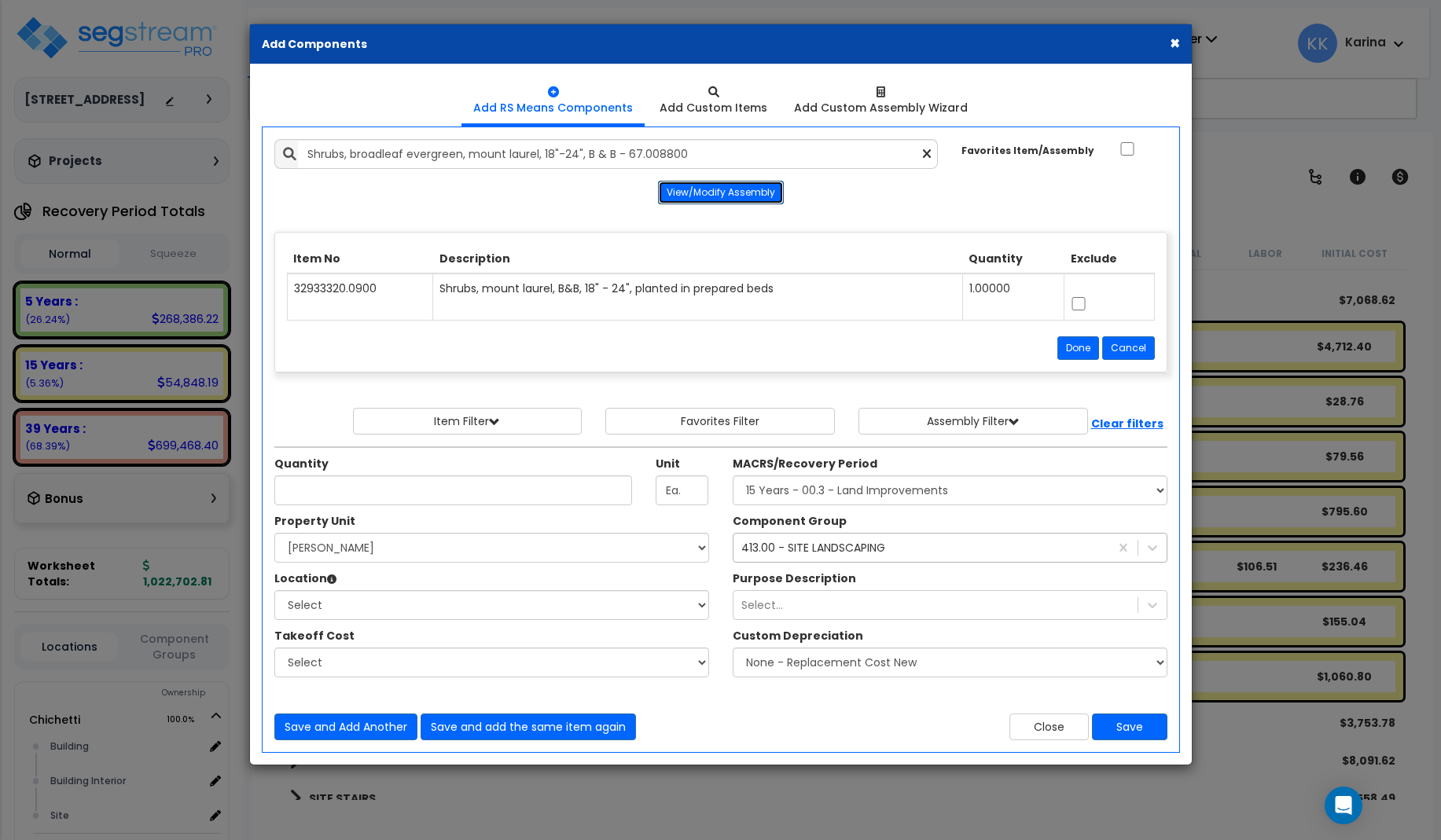
click at [692, 195] on button "View/Modify Assembly" at bounding box center [720, 193] width 126 height 24
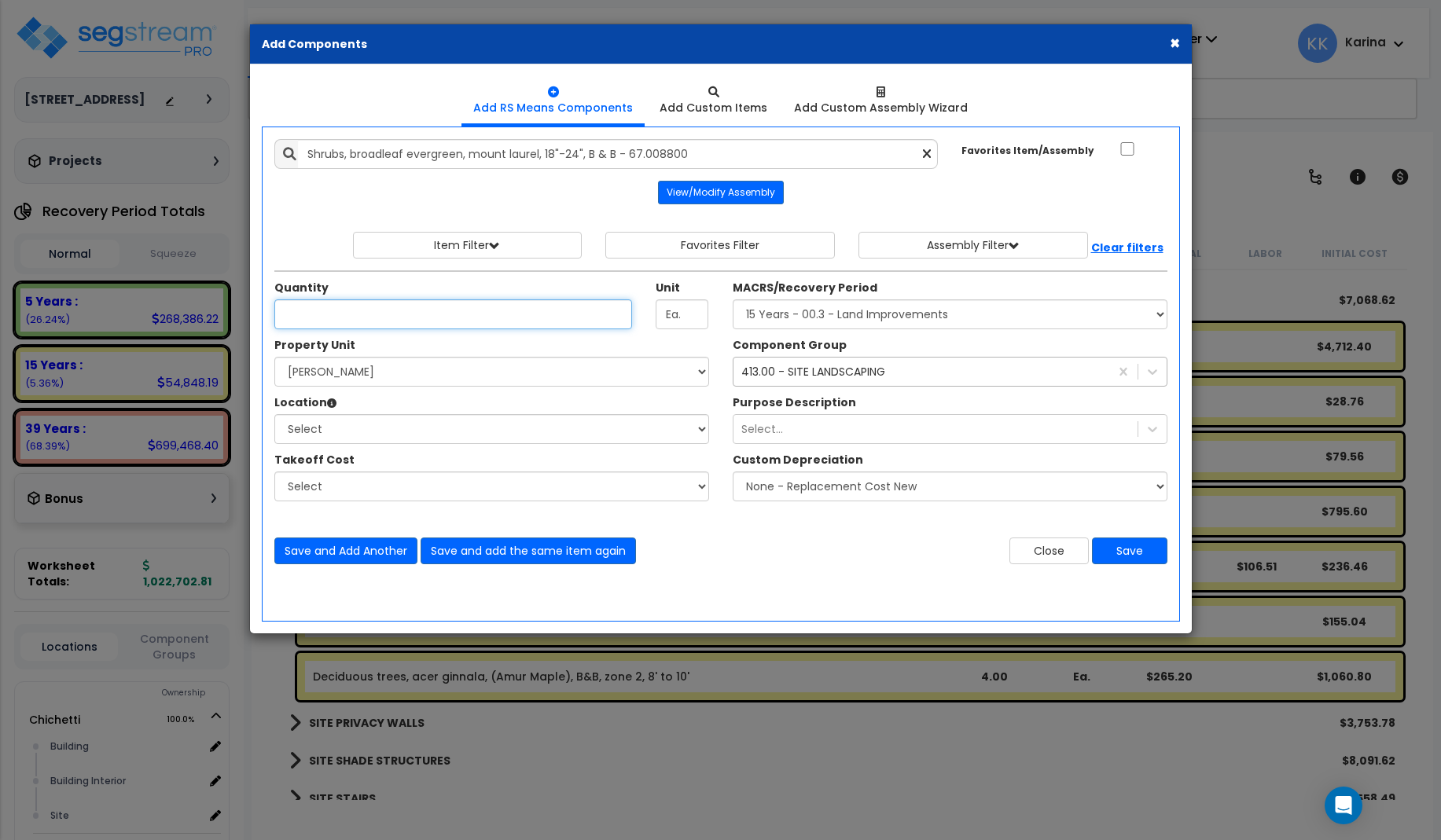
click at [379, 316] on input "Unit Quantity" at bounding box center [453, 314] width 358 height 30
type input "2"
click at [274, 357] on select "Select [PERSON_NAME] Site Improvements" at bounding box center [491, 372] width 434 height 30
select select "168457"
click option "Chichetti" at bounding box center [0, 0] width 0 height 0
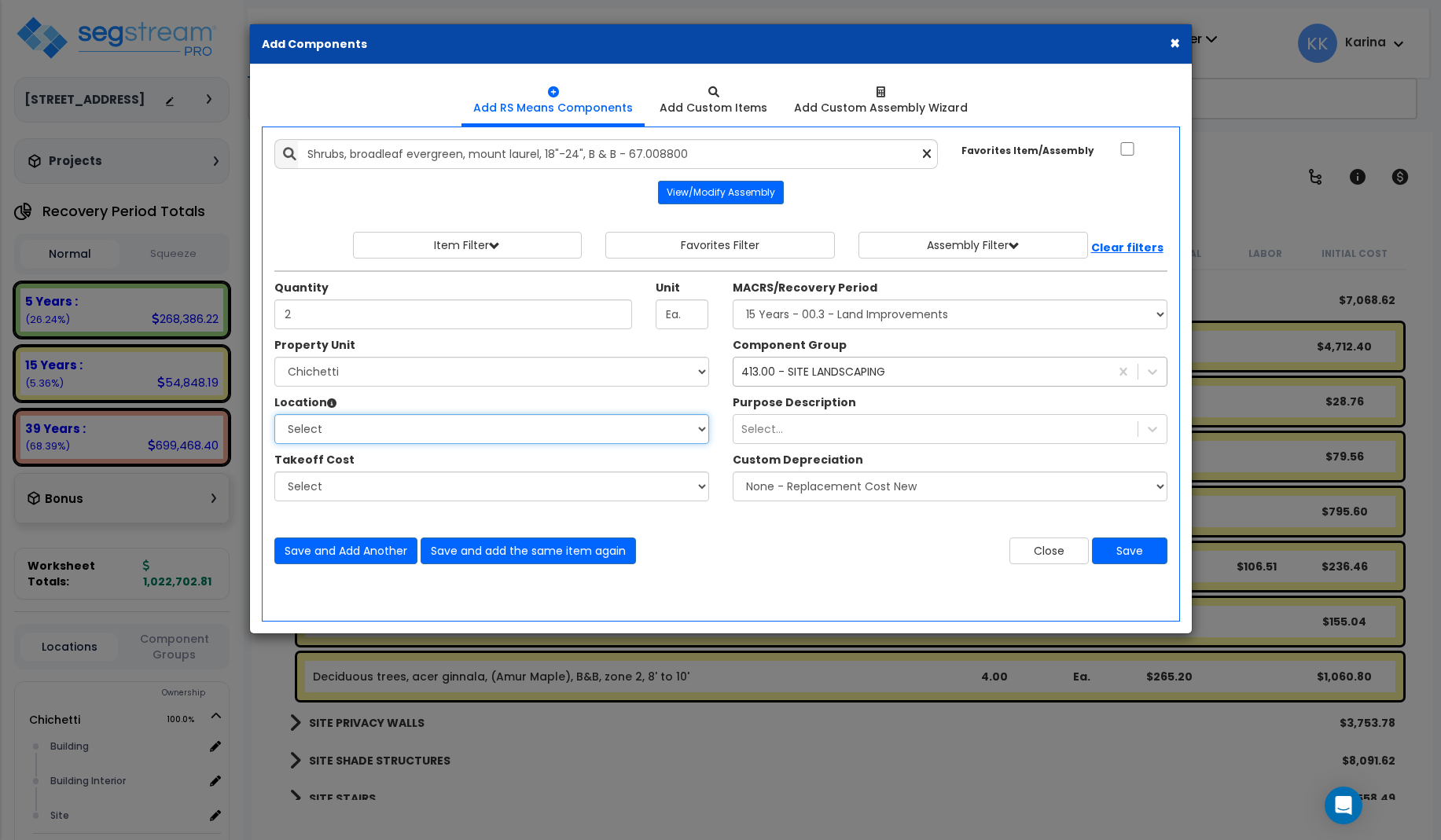
click at [274, 414] on select "Select Building Building Interior Site Add Additional Location" at bounding box center [491, 429] width 434 height 30
select select "13758"
click option "Site" at bounding box center [0, 0] width 0 height 0
click at [732, 300] on select "Select MACRS/Recovery Period 5 Years - 57.0 - Distributive Trades & Services 5 …" at bounding box center [949, 314] width 434 height 30
select select "3666"
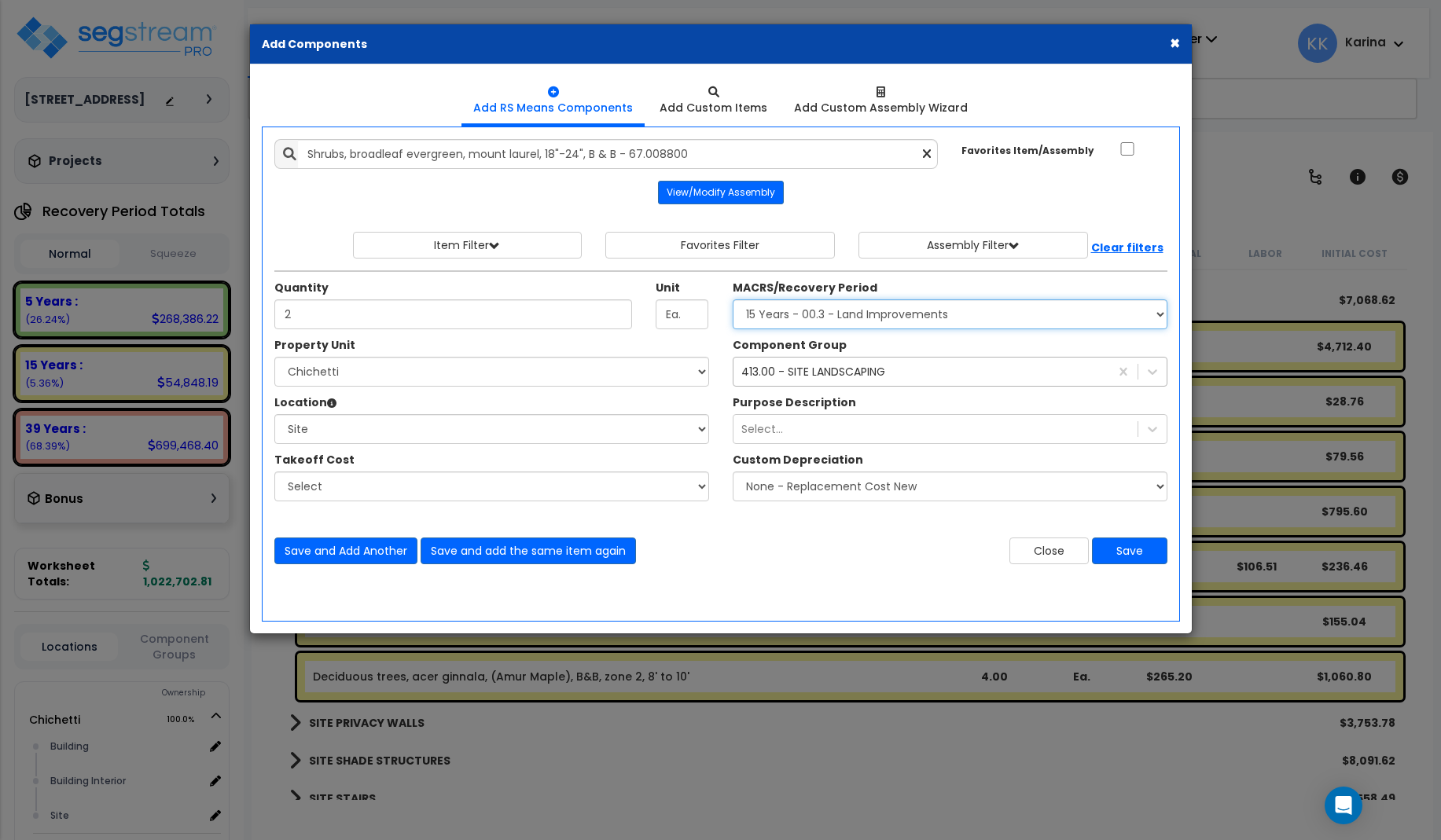
click option "15 Years - 00.3 - Land Improvements" at bounding box center [0, 0] width 0 height 0
click at [1129, 545] on button "Save" at bounding box center [1129, 551] width 75 height 27
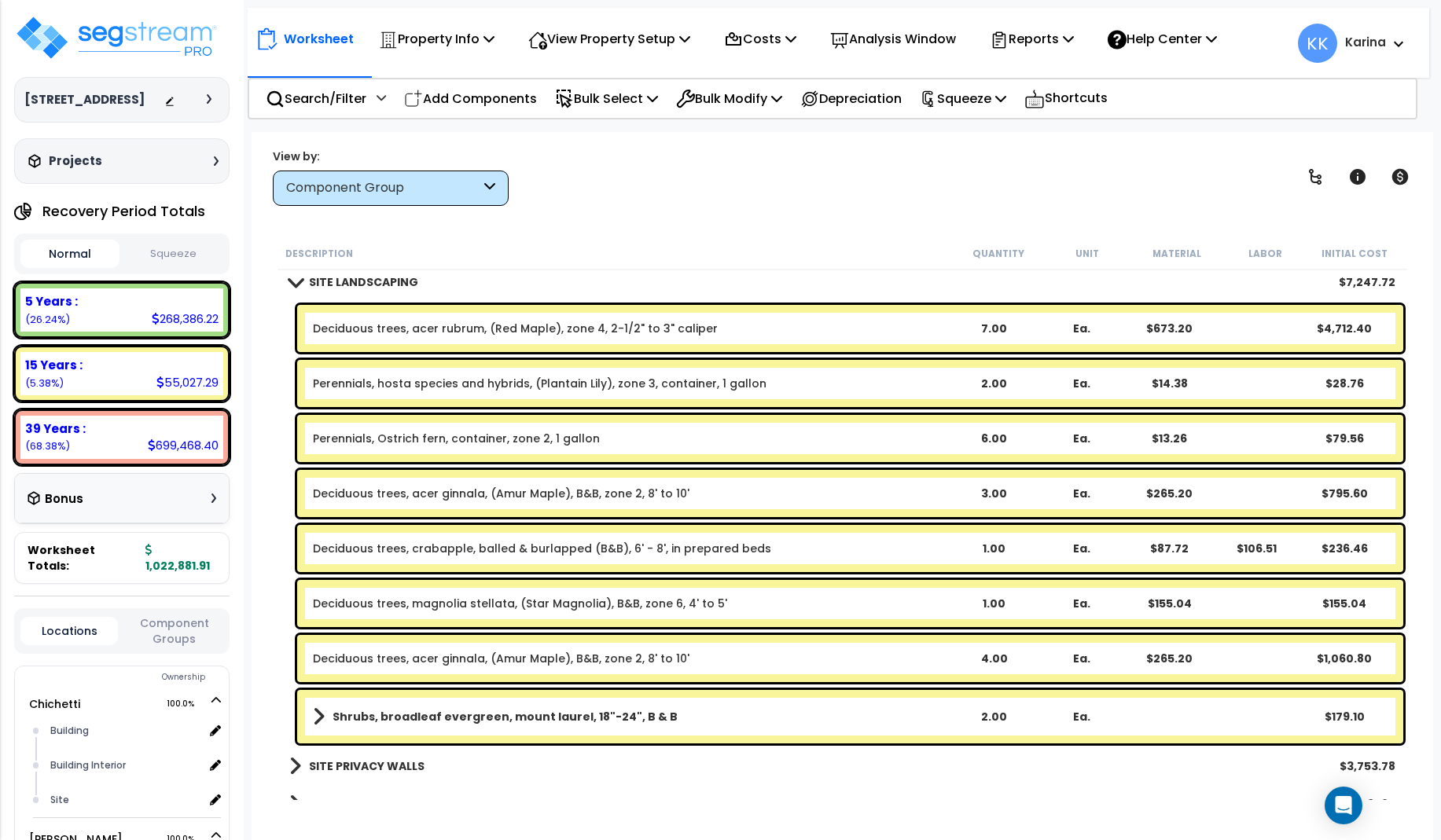
scroll to position [2010, 0]
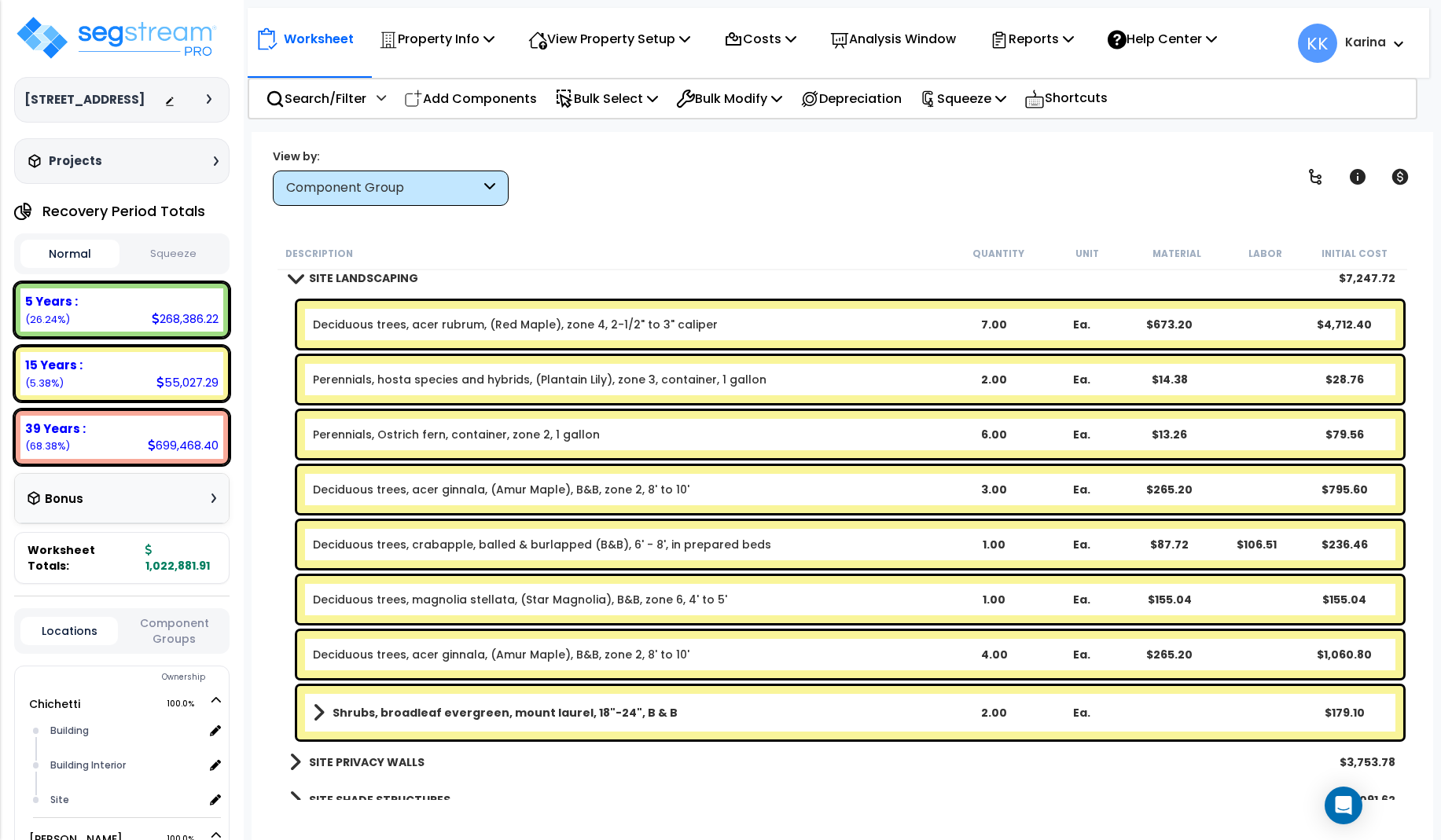
click at [448, 435] on link "Perennials, Ostrich fern, container, zone 2, 1 gallon" at bounding box center [456, 434] width 287 height 15
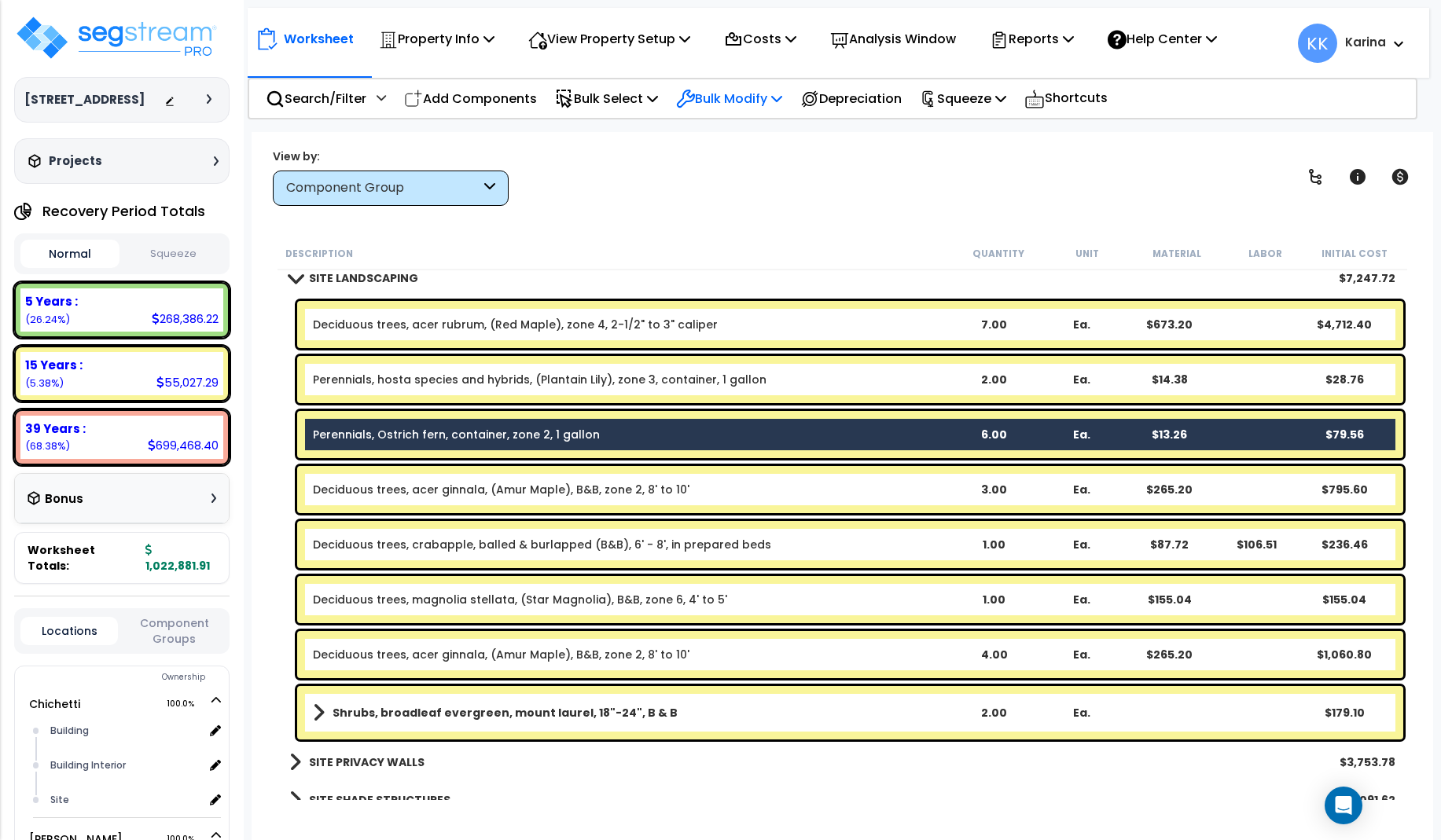
click at [728, 95] on p "Bulk Modify" at bounding box center [729, 98] width 106 height 21
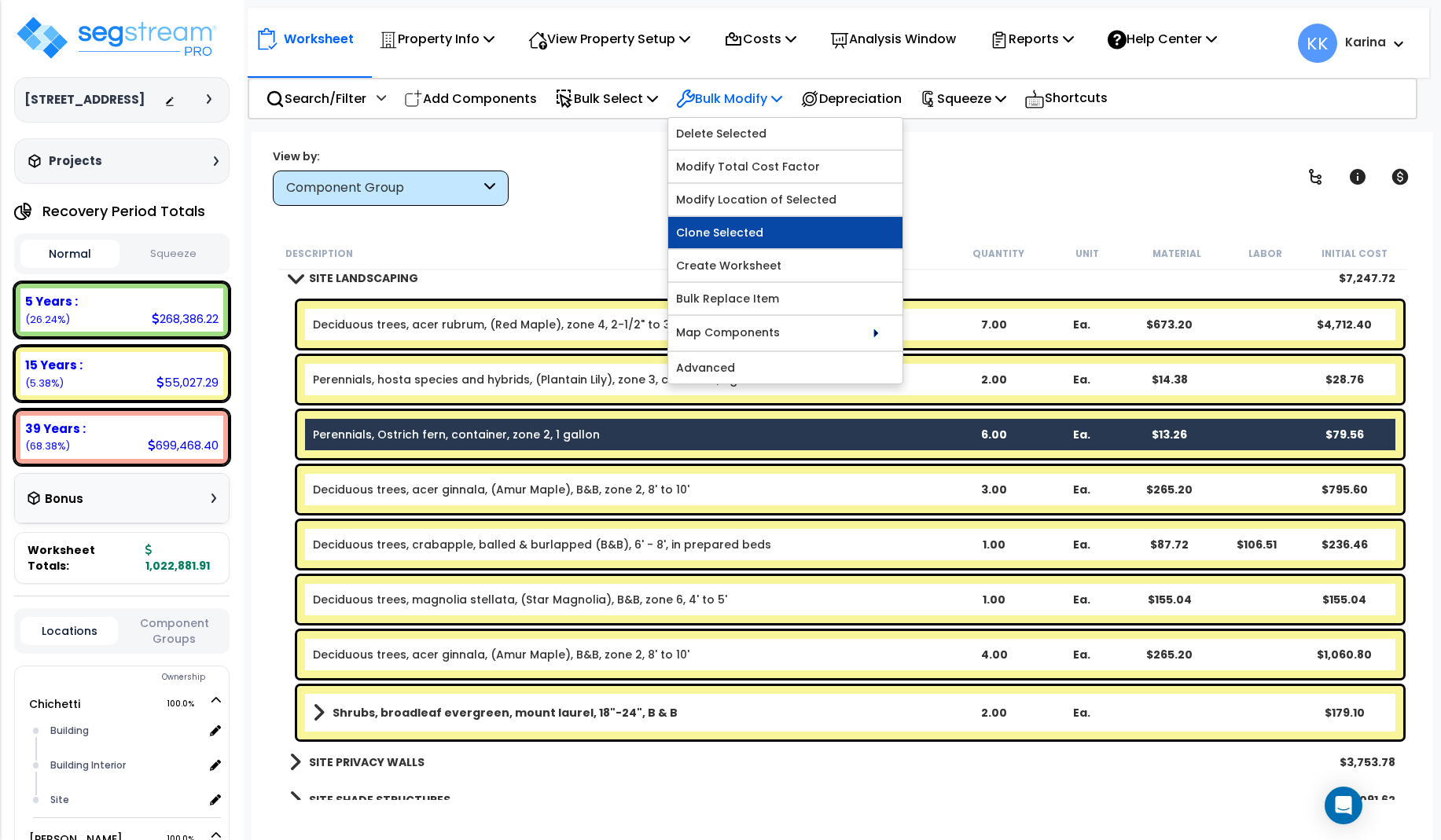
click at [738, 234] on link "Clone Selected" at bounding box center [785, 232] width 234 height 32
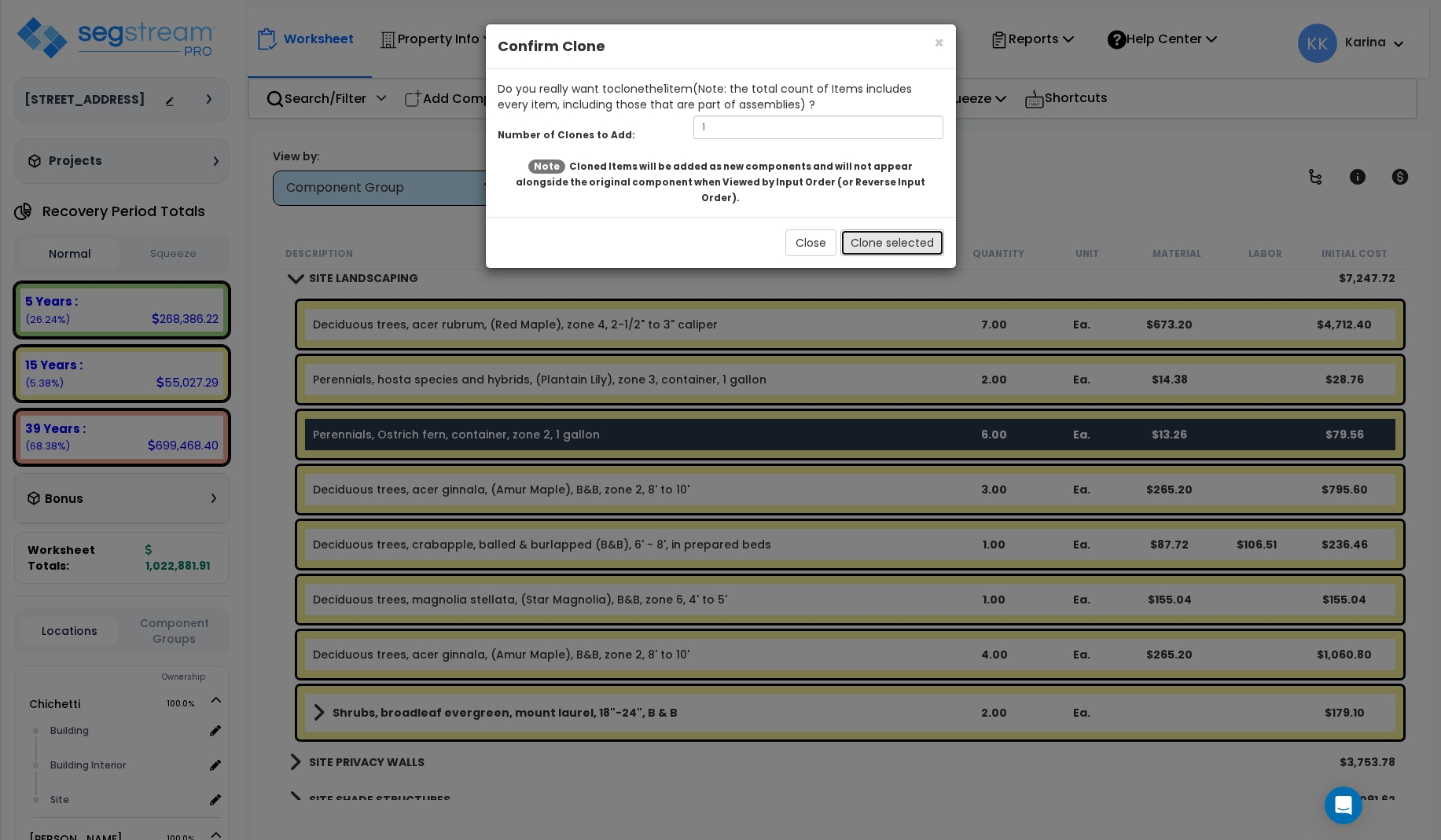
click at [877, 229] on button "Clone selected" at bounding box center [892, 242] width 104 height 27
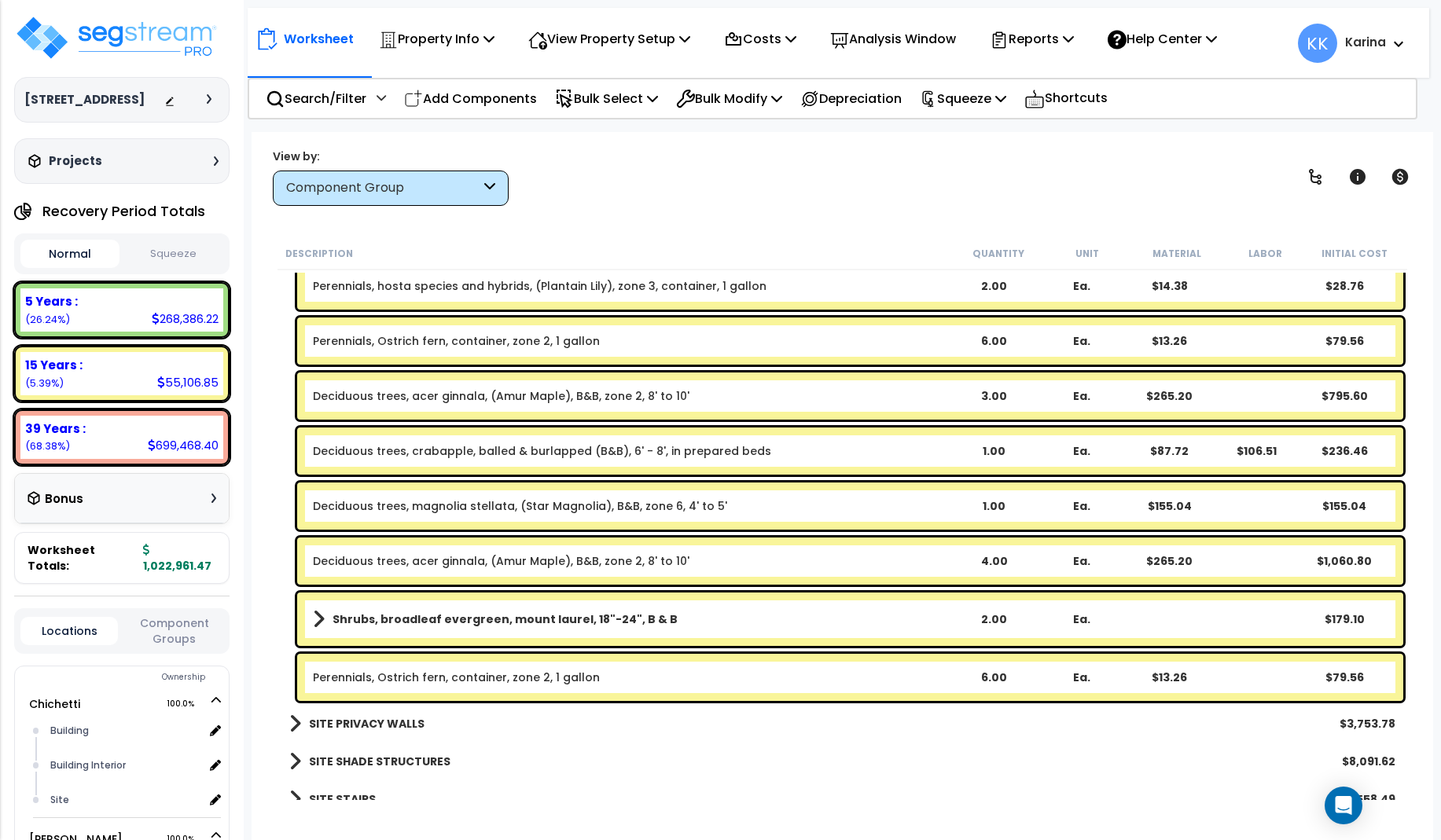
scroll to position [2159, 0]
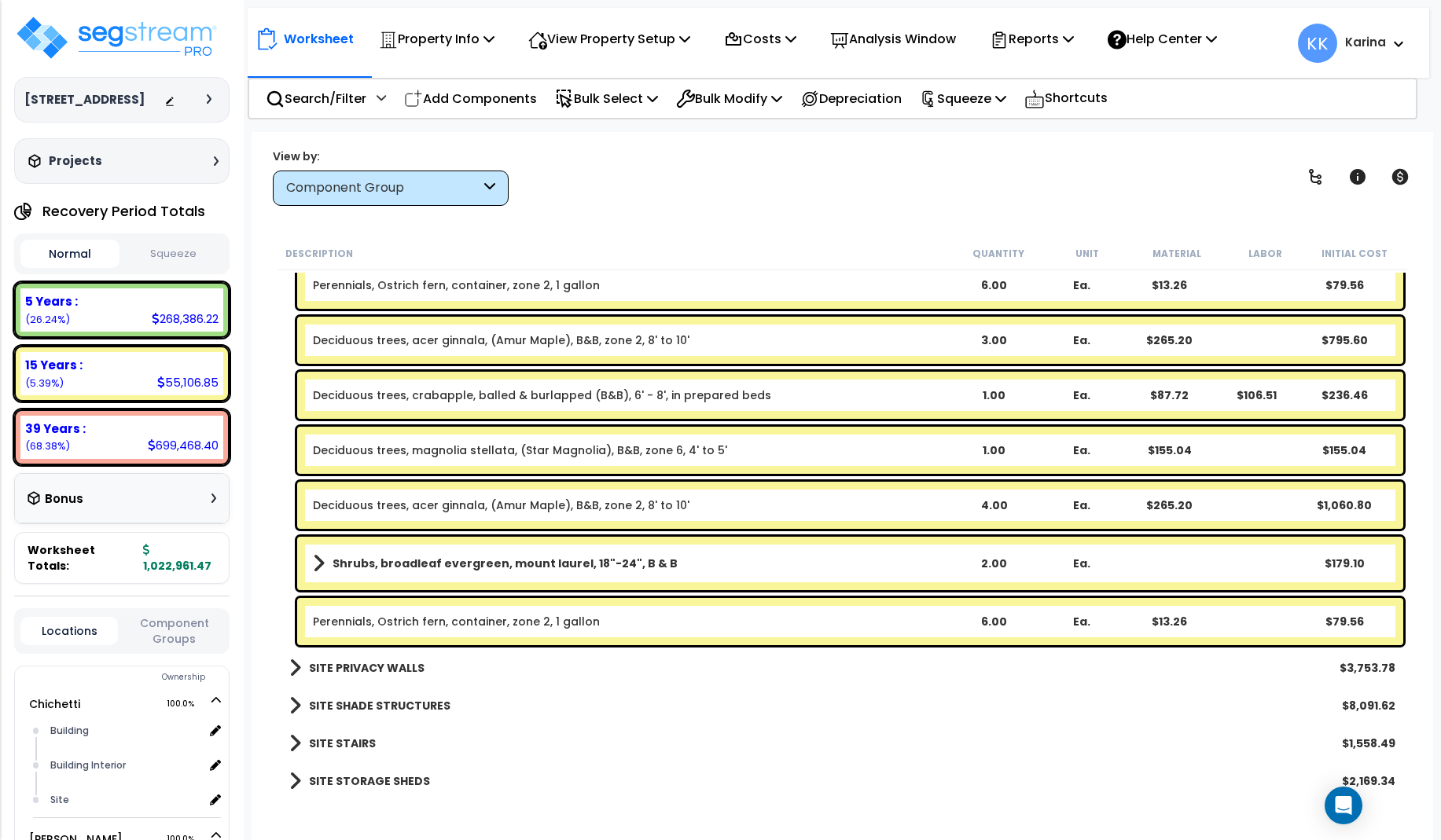
click at [452, 623] on link "Perennials, Ostrich fern, container, zone 2, 1 gallon" at bounding box center [456, 622] width 287 height 15
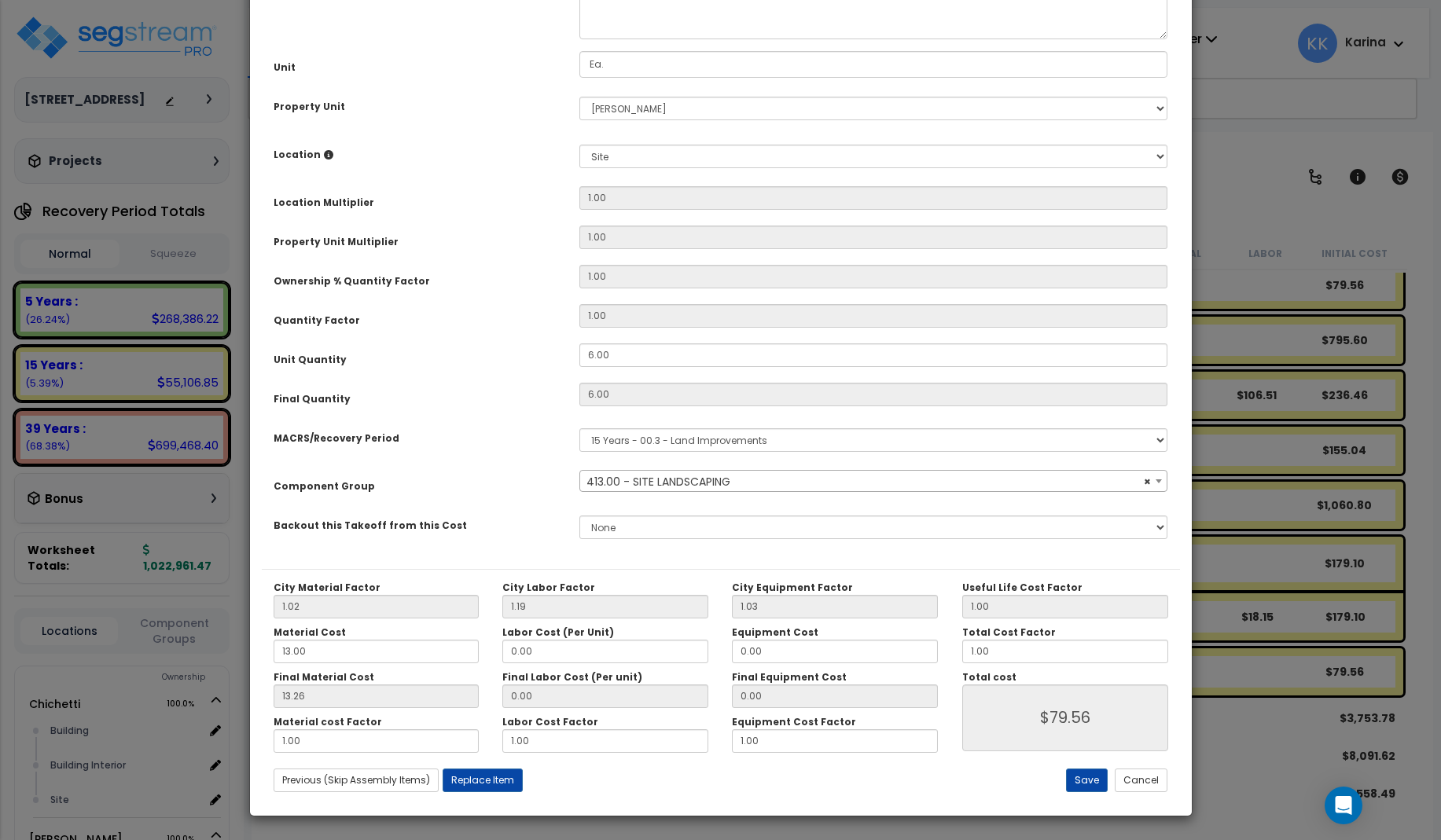
select select "57200"
click at [579, 97] on select "Select Chichetti Serafina Site Improvements" at bounding box center [873, 109] width 589 height 24
select select "168457"
click option "Chichetti" at bounding box center [0, 0] width 0 height 0
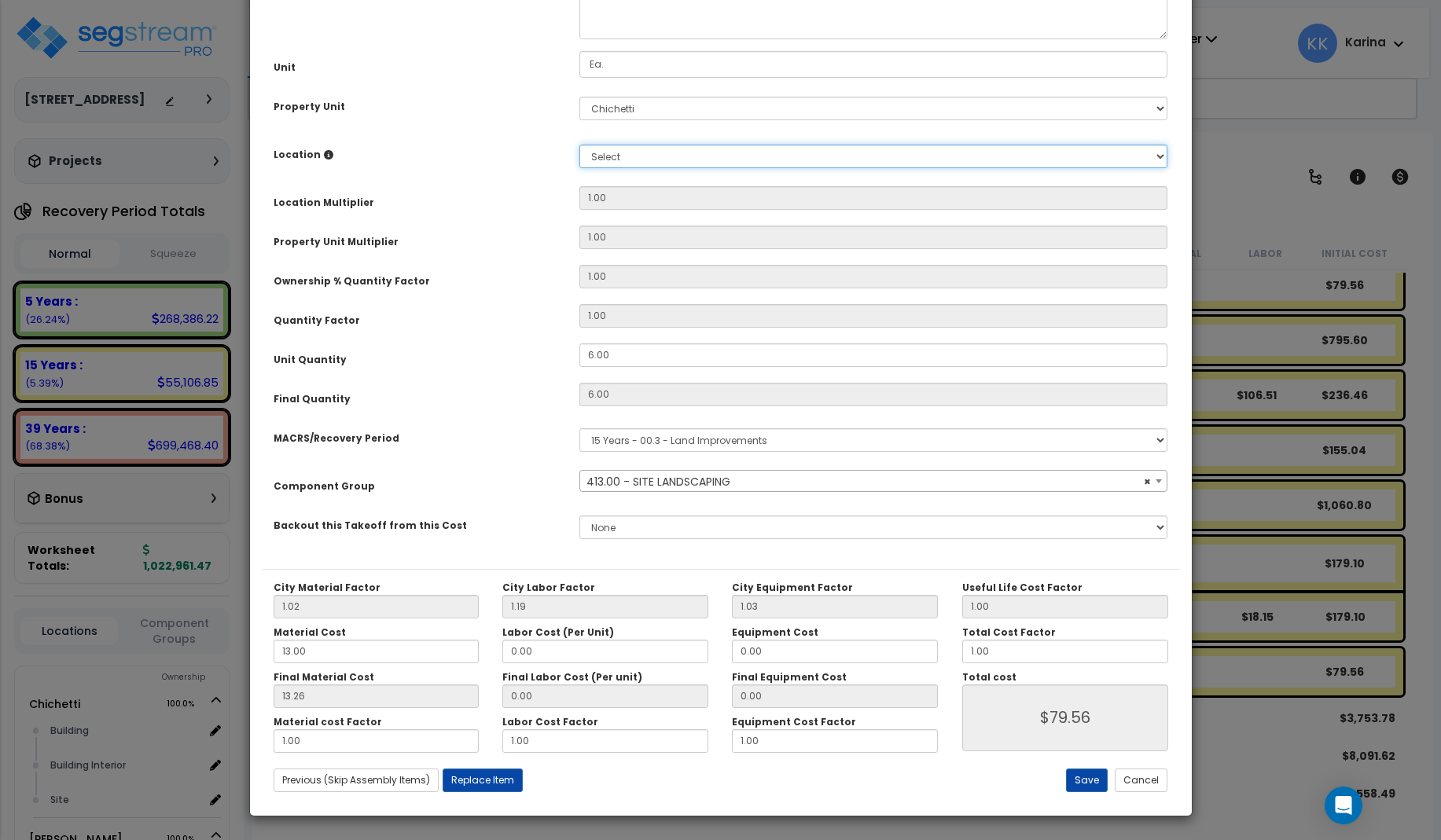
click at [579, 145] on select "Select Building Building Interior Site Add Additional Location" at bounding box center [873, 157] width 589 height 24
select select "13758"
click option "Site" at bounding box center [0, 0] width 0 height 0
type input "1"
type input "6"
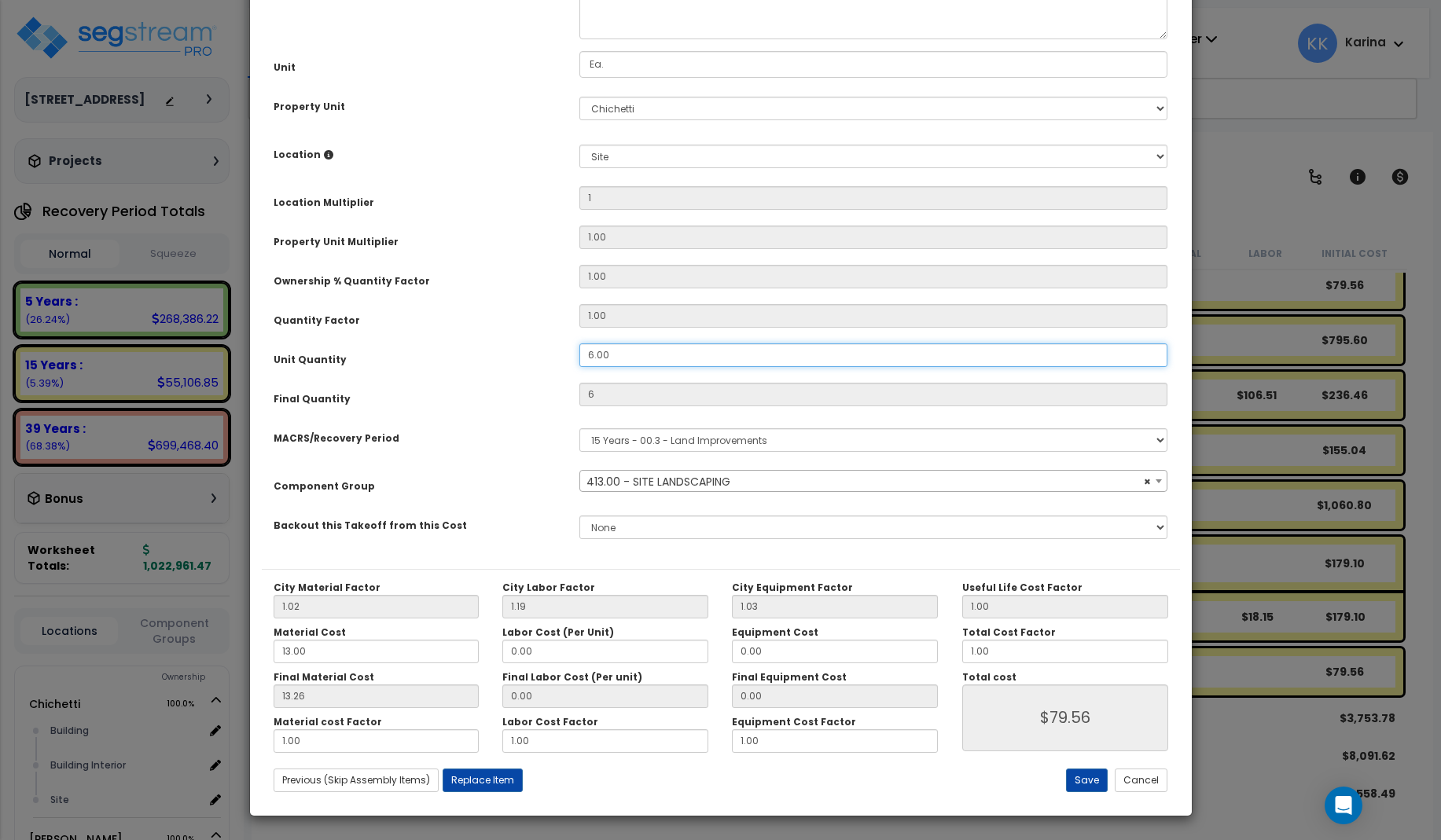
drag, startPoint x: 611, startPoint y: 530, endPoint x: 553, endPoint y: 531, distance: 58.0
click at [579, 366] on input "6.00" at bounding box center [873, 355] width 589 height 24
type input "1"
type input "$13.26"
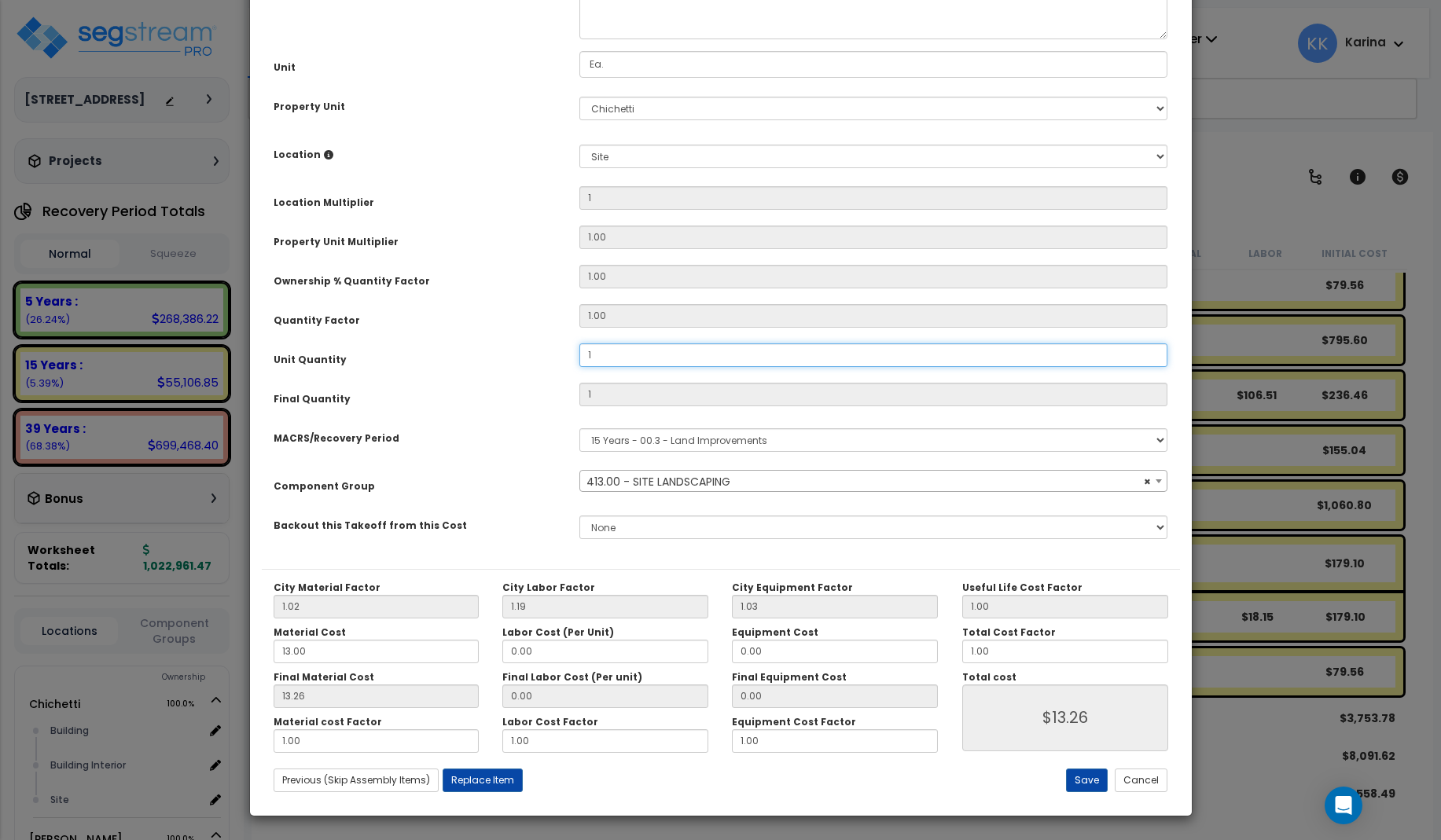
type input "11"
type input "$145.86"
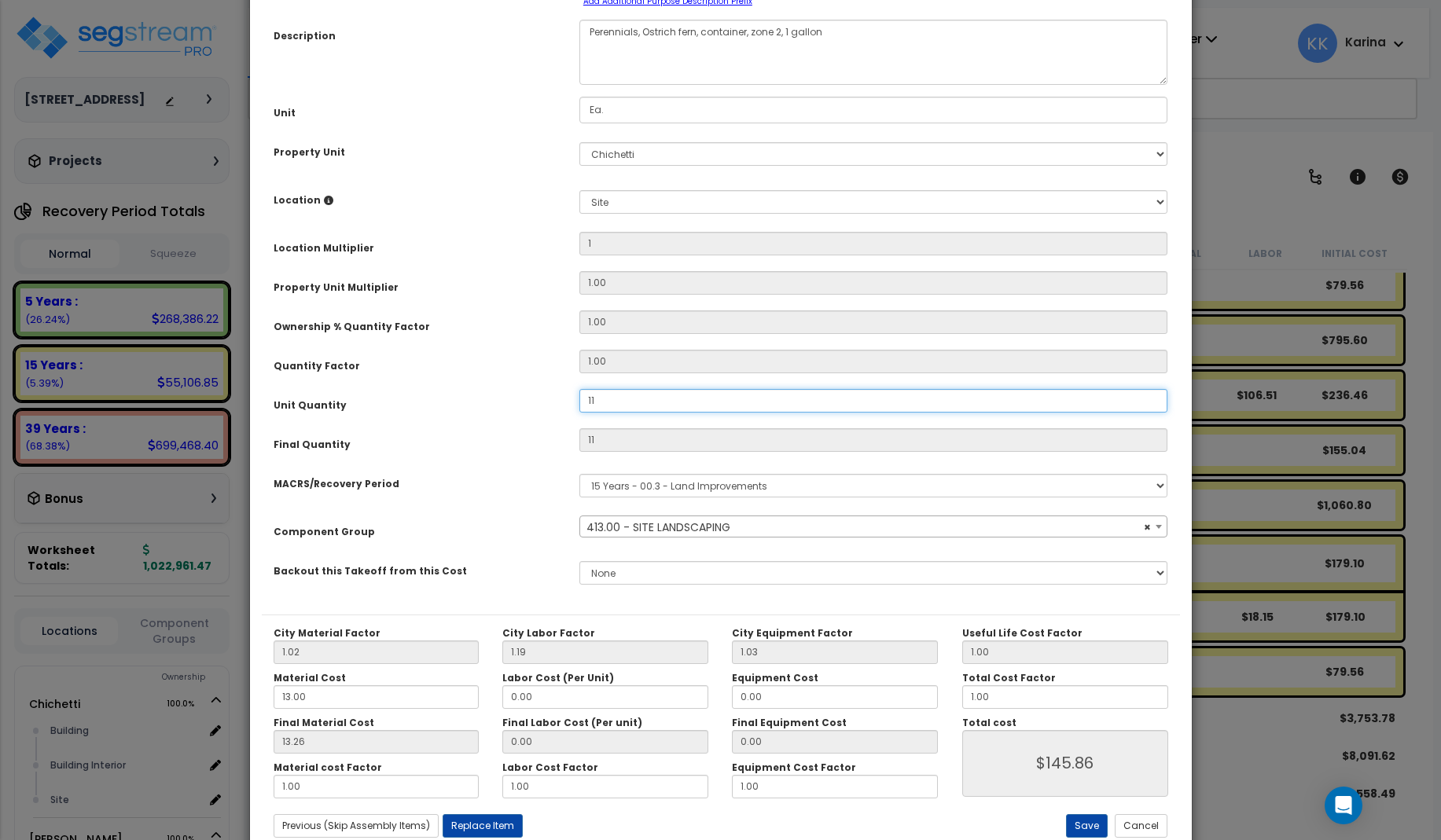
scroll to position [176, 0]
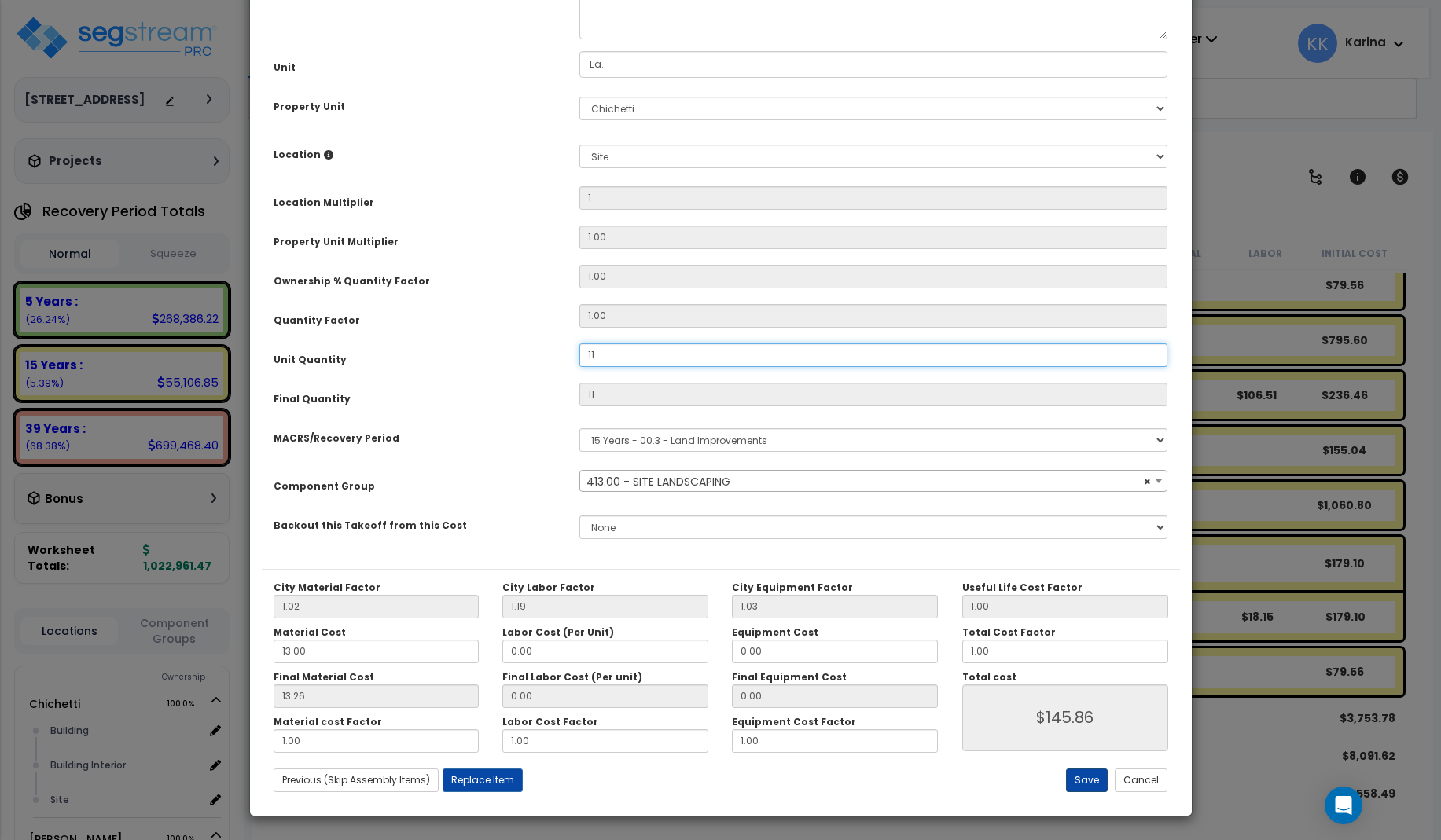
type input "11"
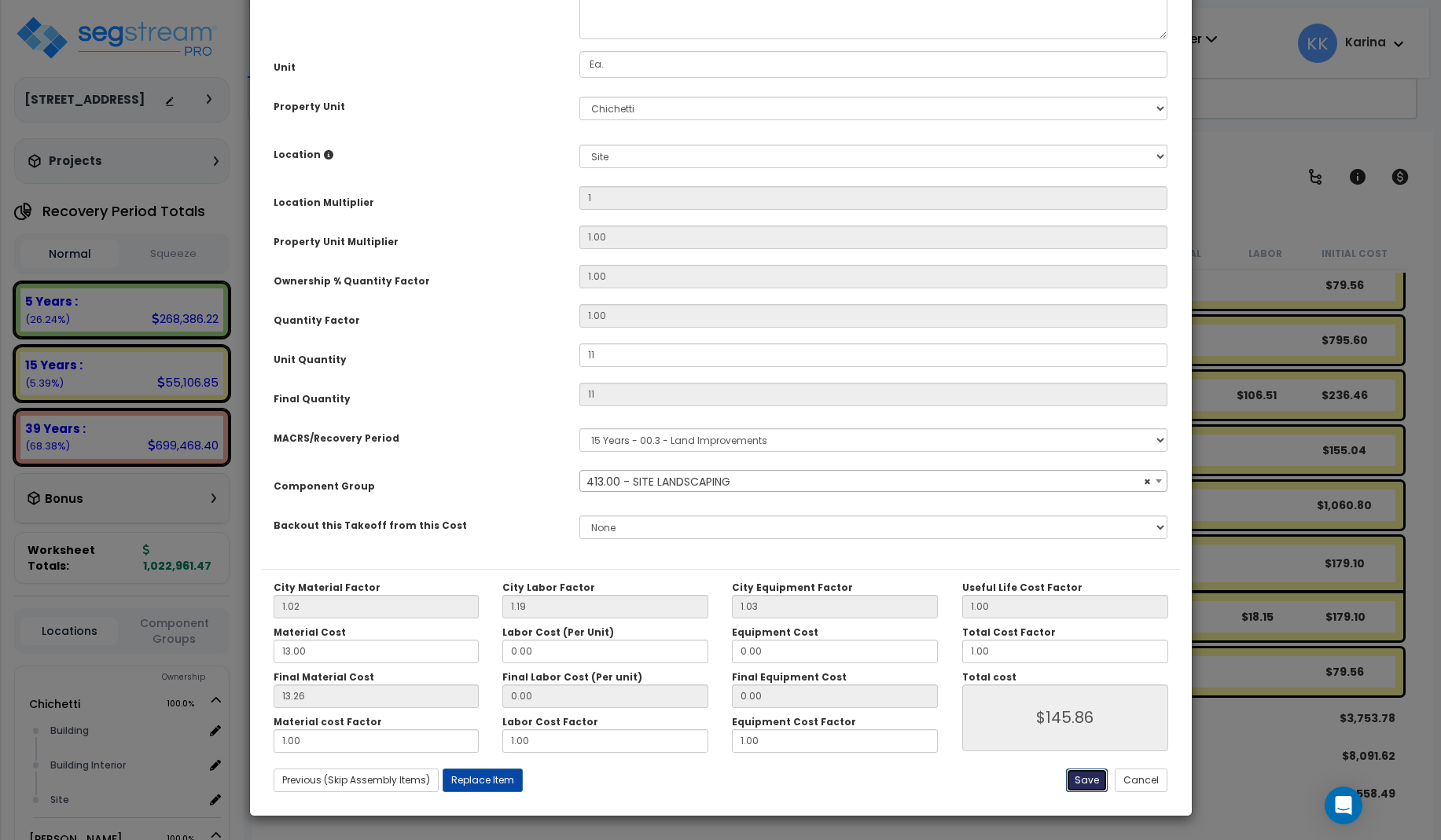
click at [1085, 775] on button "Save" at bounding box center [1086, 780] width 42 height 24
type input "1.00"
type input "11.00"
type input "145.86"
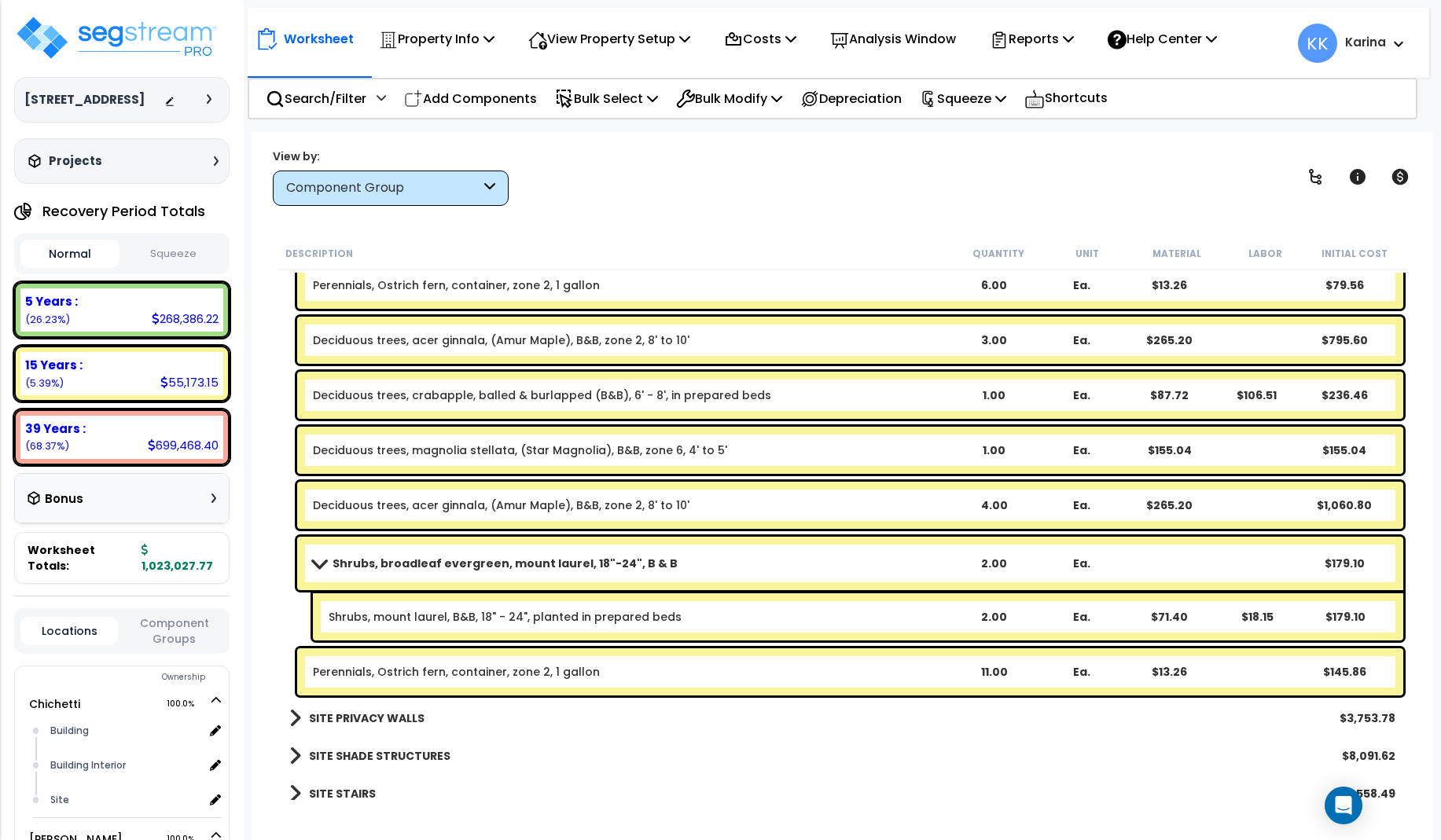
click at [407, 668] on link "Perennials, Ostrich fern, container, zone 2, 1 gallon" at bounding box center [456, 671] width 287 height 15
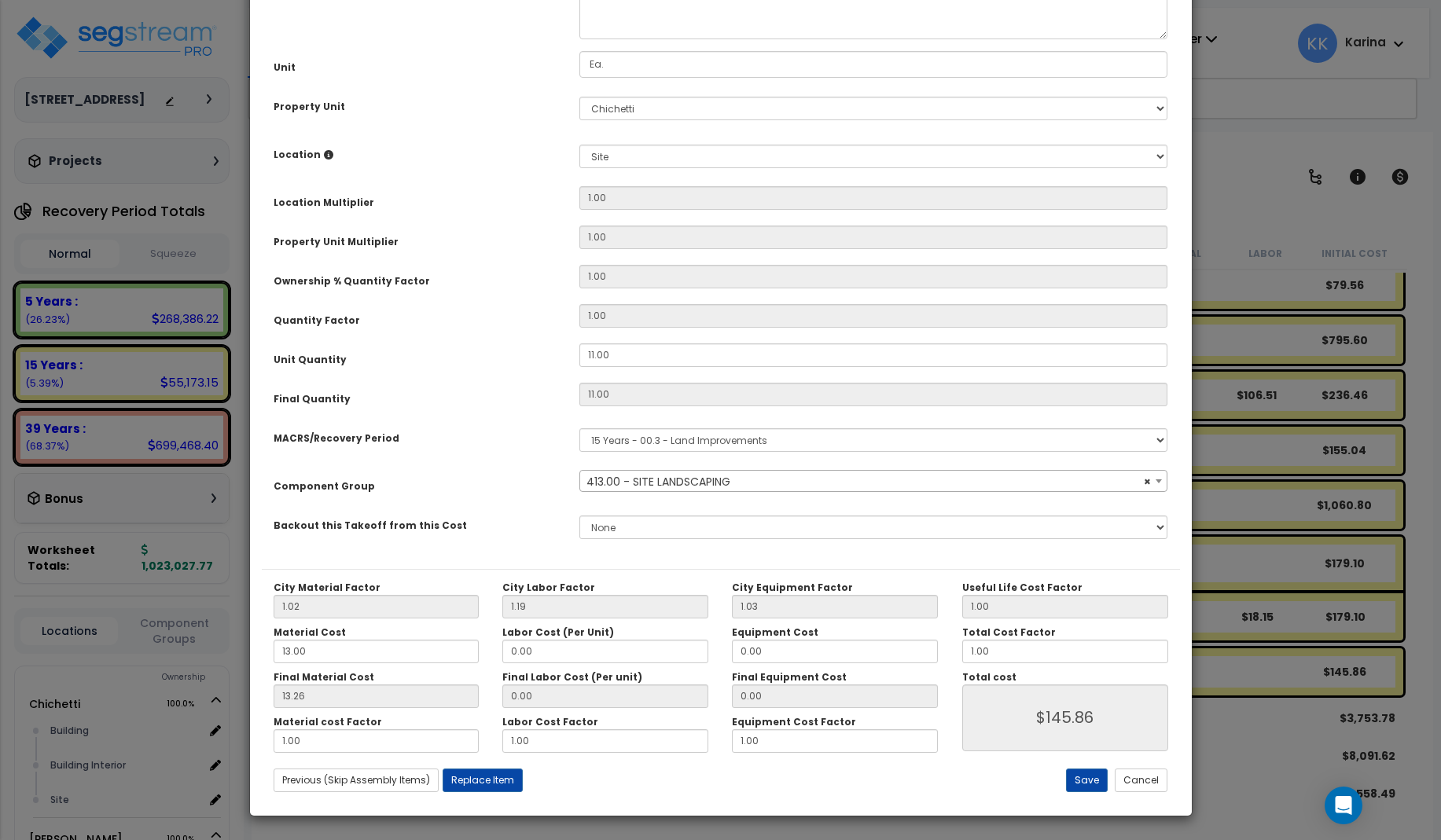
select select "57200"
click at [682, 39] on textarea "Perennials, Ostrich fern, container, zone 2, 1 gallon" at bounding box center [873, 7] width 589 height 65
type textarea "Perennials, Ostrich Fern, container, zone 2, 1 gallon"
click at [1090, 783] on button "Save" at bounding box center [1086, 780] width 42 height 24
type input "145.86"
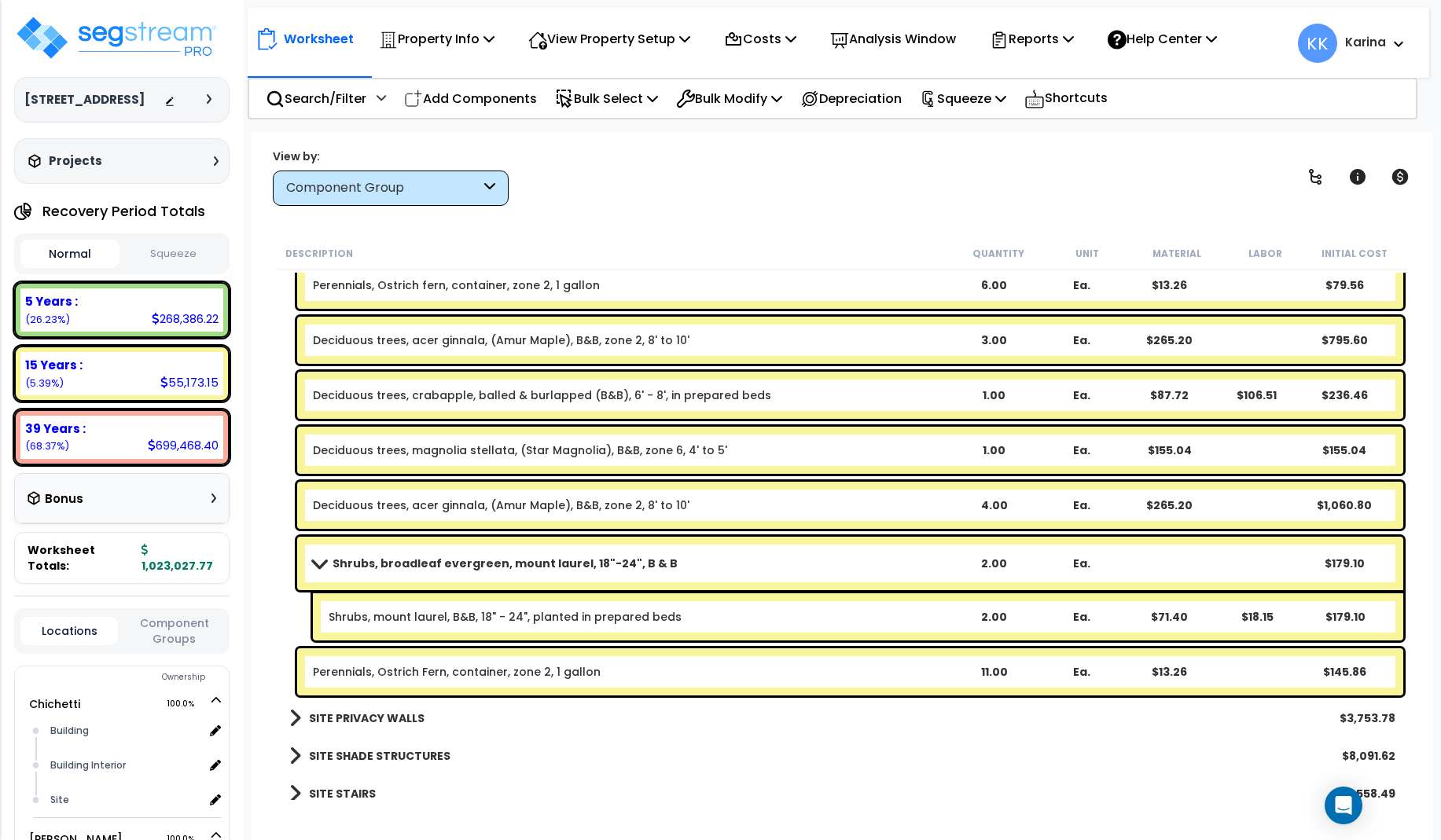
scroll to position [2044, 0]
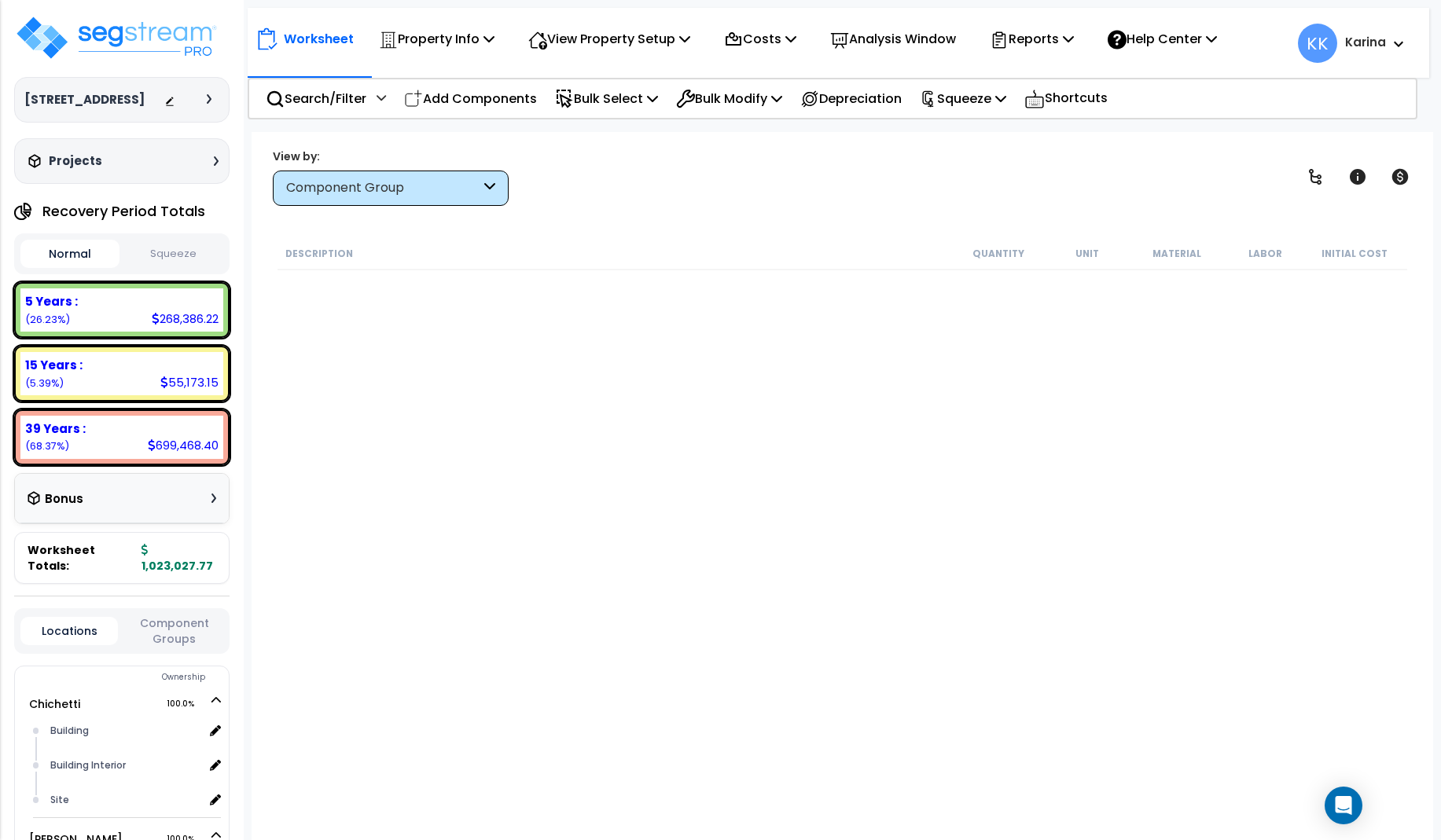
scroll to position [1970, 0]
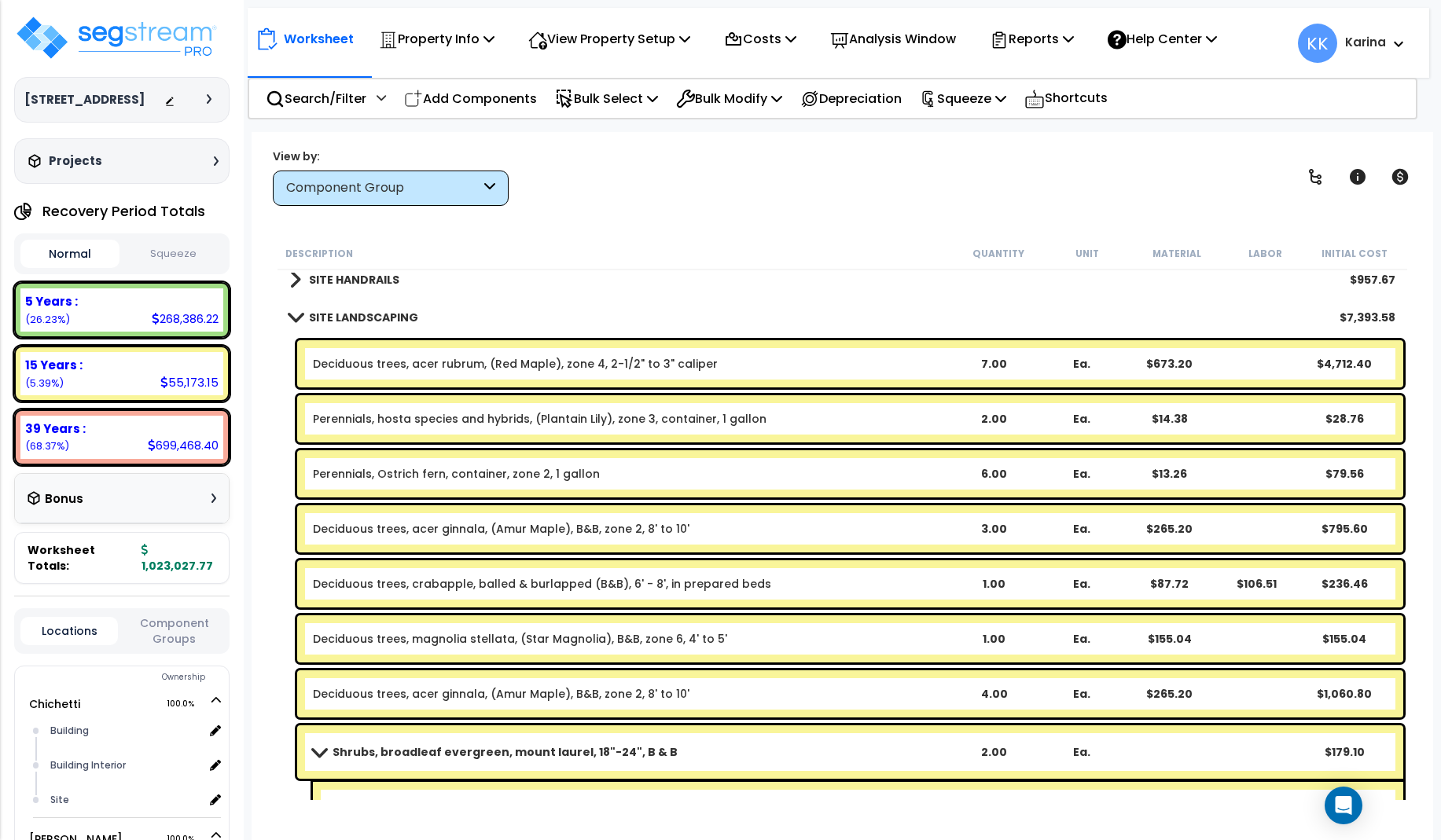
click at [438, 473] on link "Perennials, Ostrich fern, container, zone 2, 1 gallon" at bounding box center [456, 474] width 287 height 15
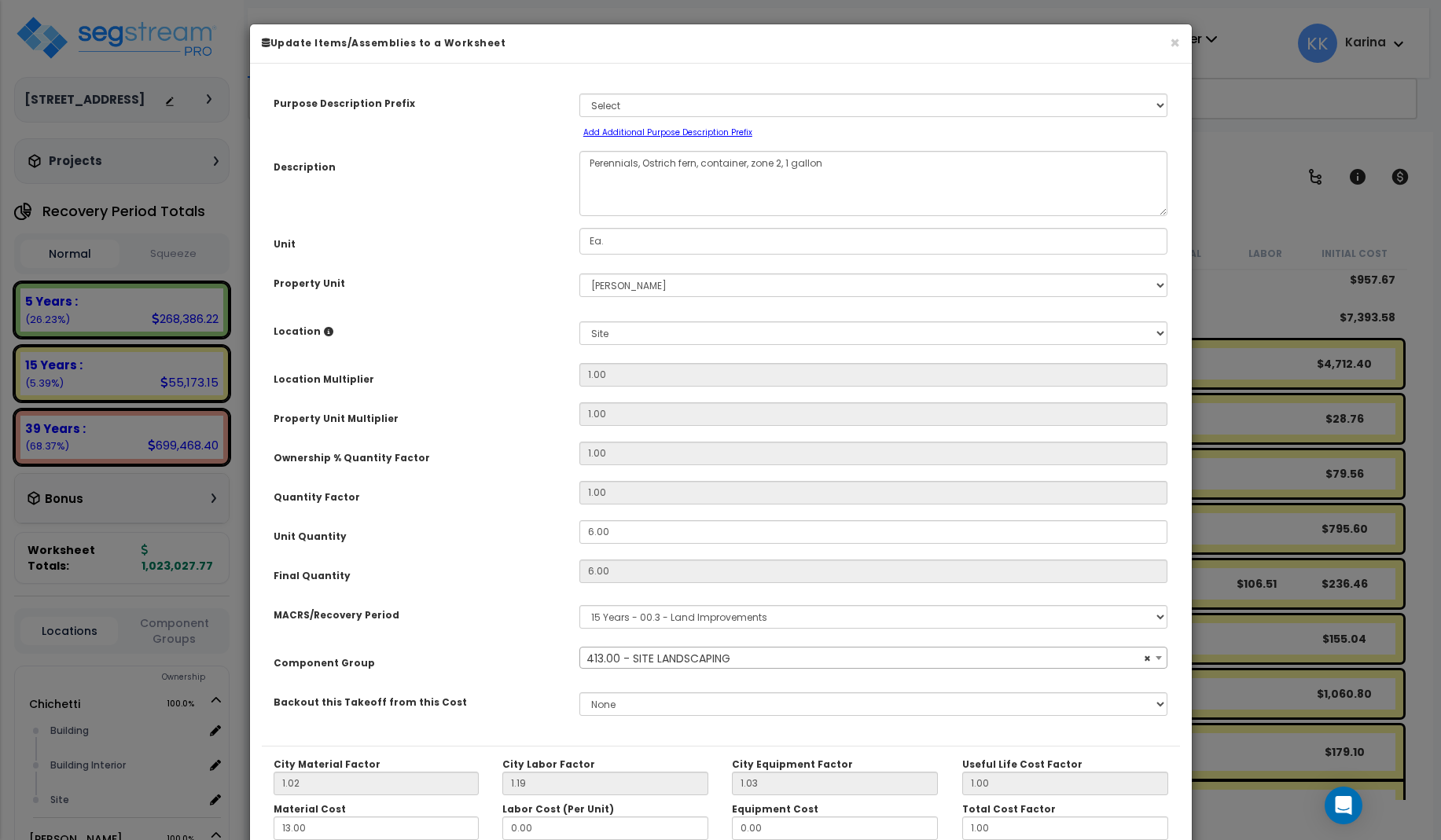
select select "57200"
click at [681, 164] on textarea "Perennials, Ostrich fern, container, zone 2, 1 gallon" at bounding box center [873, 183] width 589 height 65
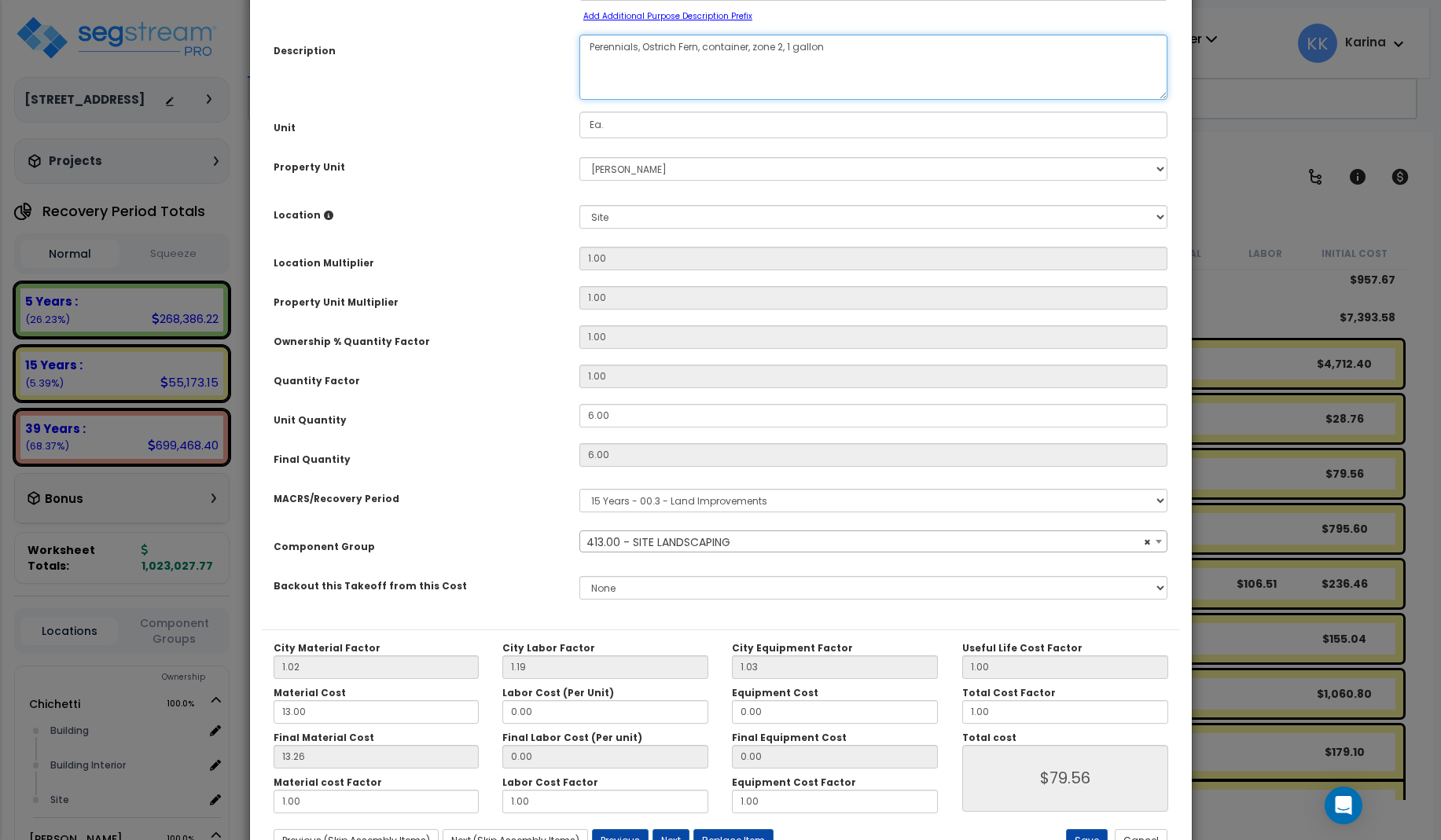
scroll to position [176, 0]
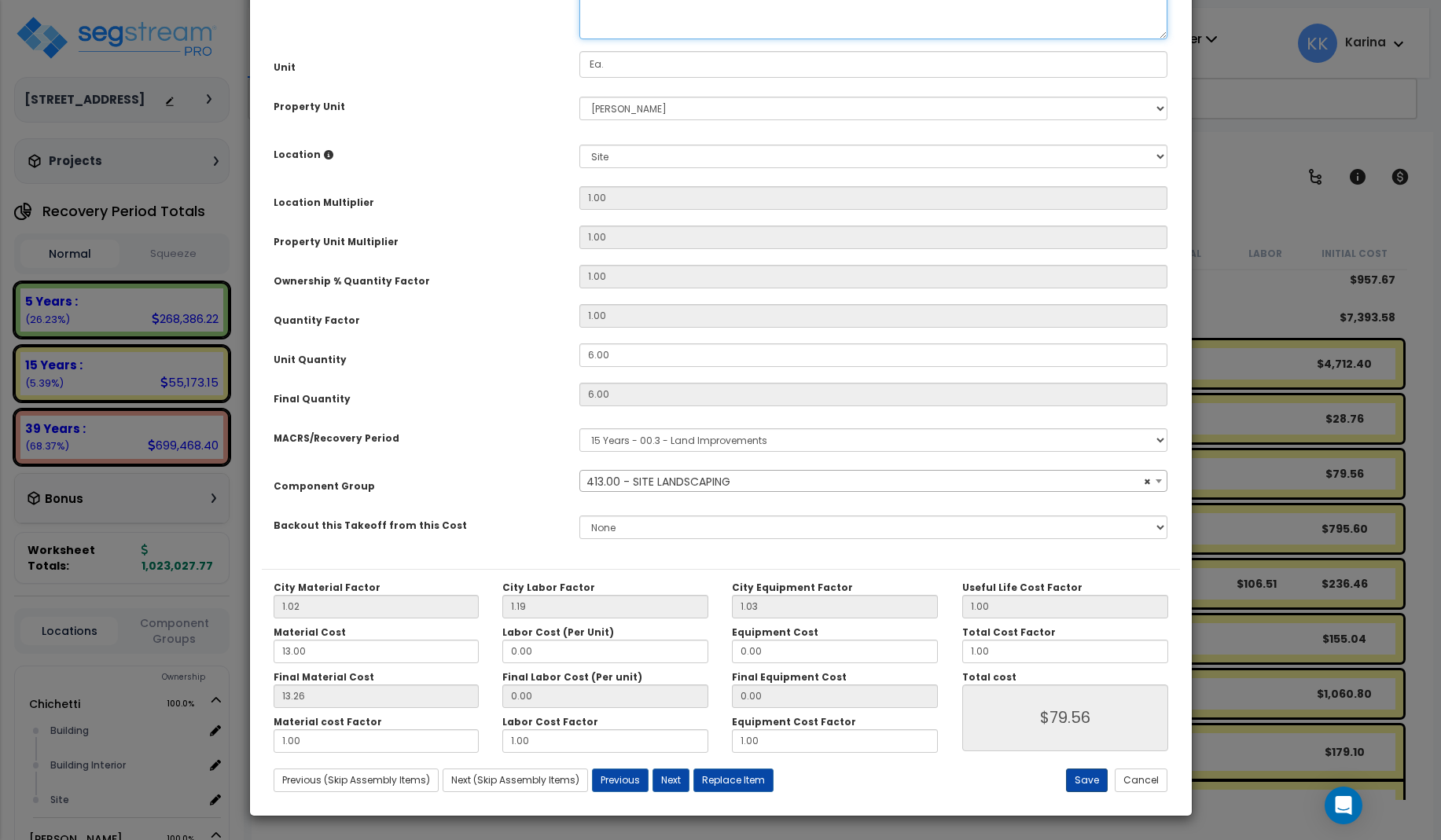
type textarea "Perennials, Ostrich Fern, container, zone 2, 1 gallon"
click at [1080, 781] on button "Save" at bounding box center [1086, 780] width 42 height 24
type input "79.56"
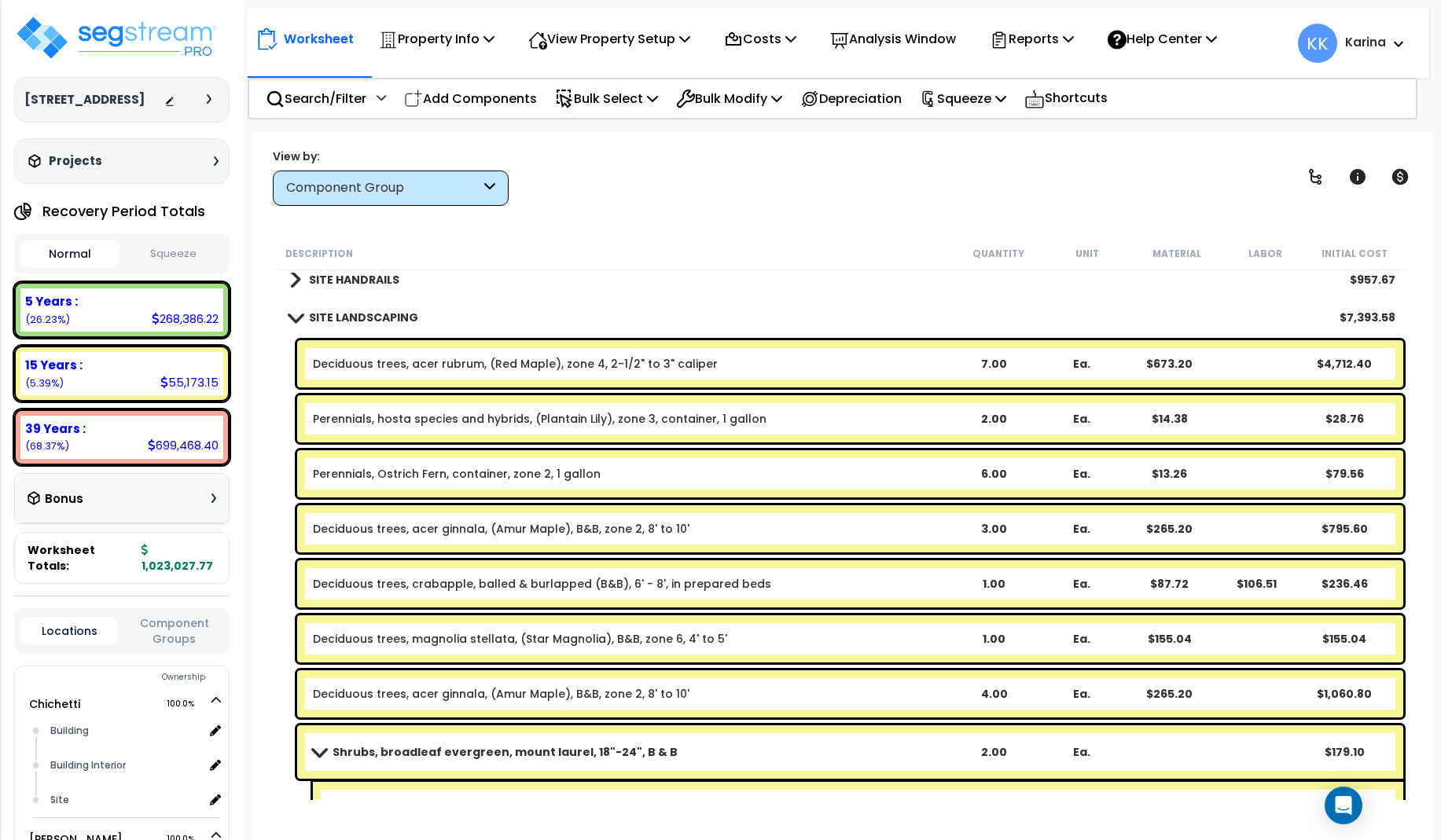
click at [296, 315] on span at bounding box center [295, 317] width 22 height 12
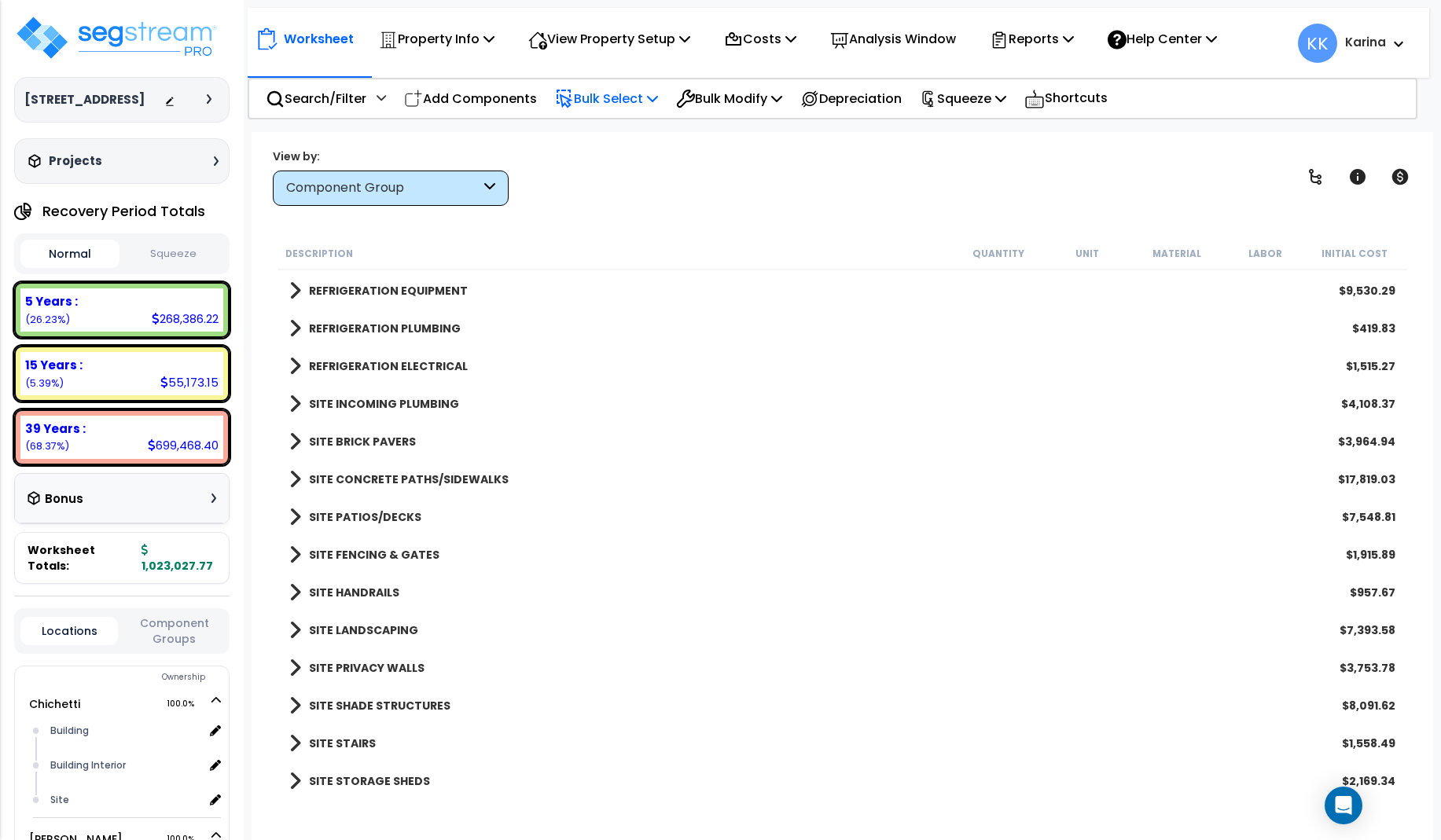
scroll to position [1658, 0]
click at [498, 99] on p "Add Components" at bounding box center [470, 98] width 133 height 21
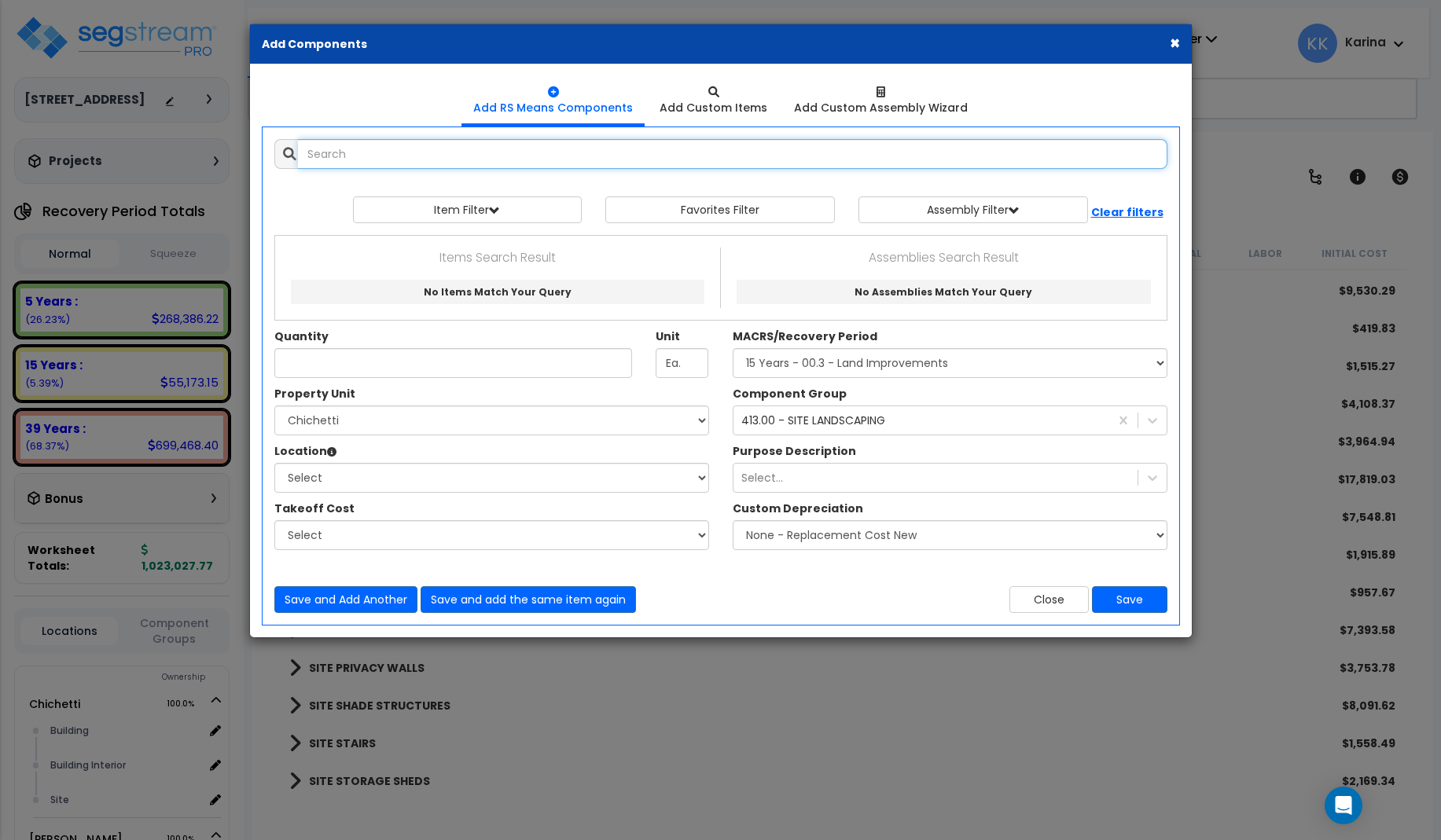
select select
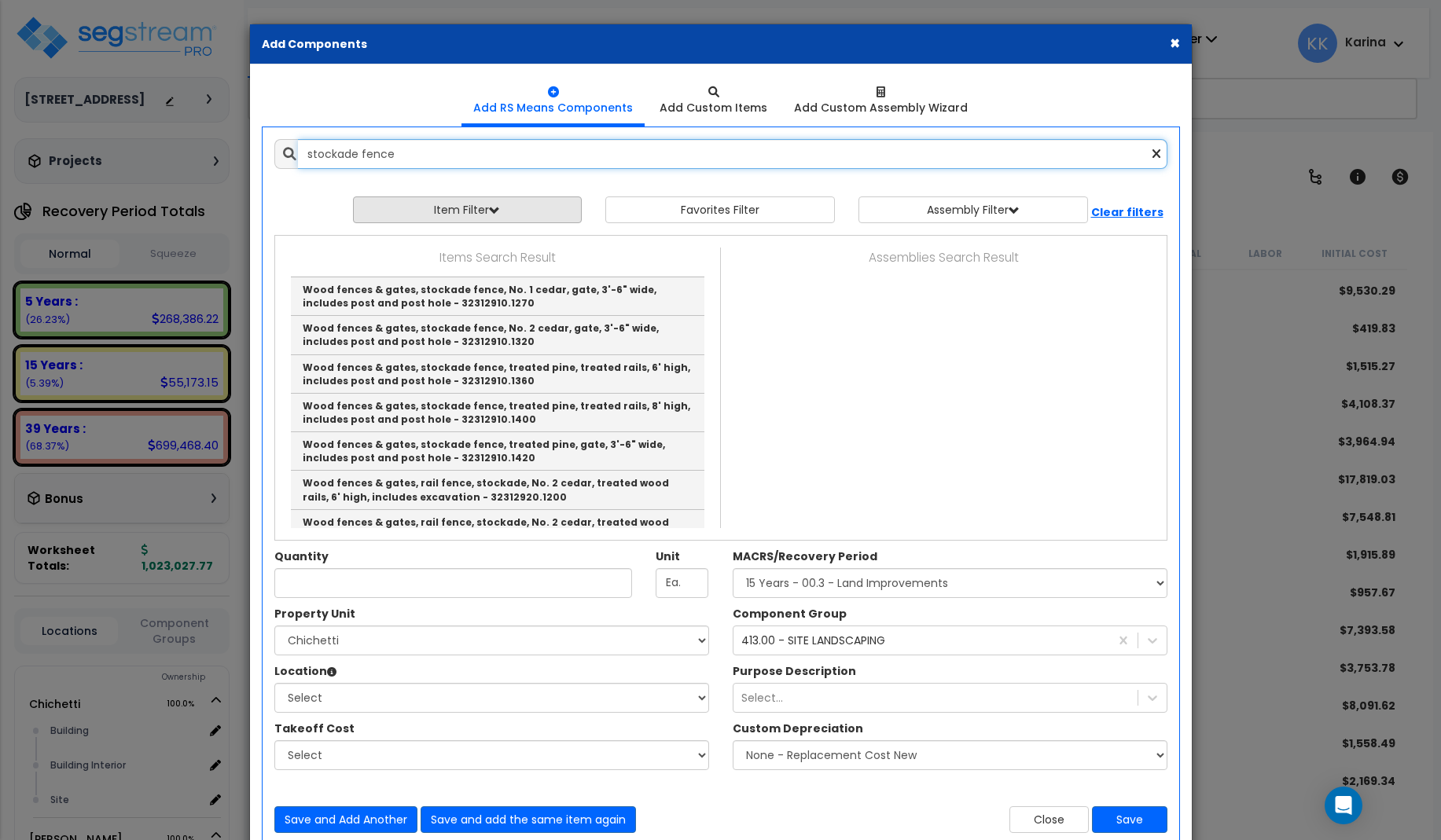
scroll to position [302, 0]
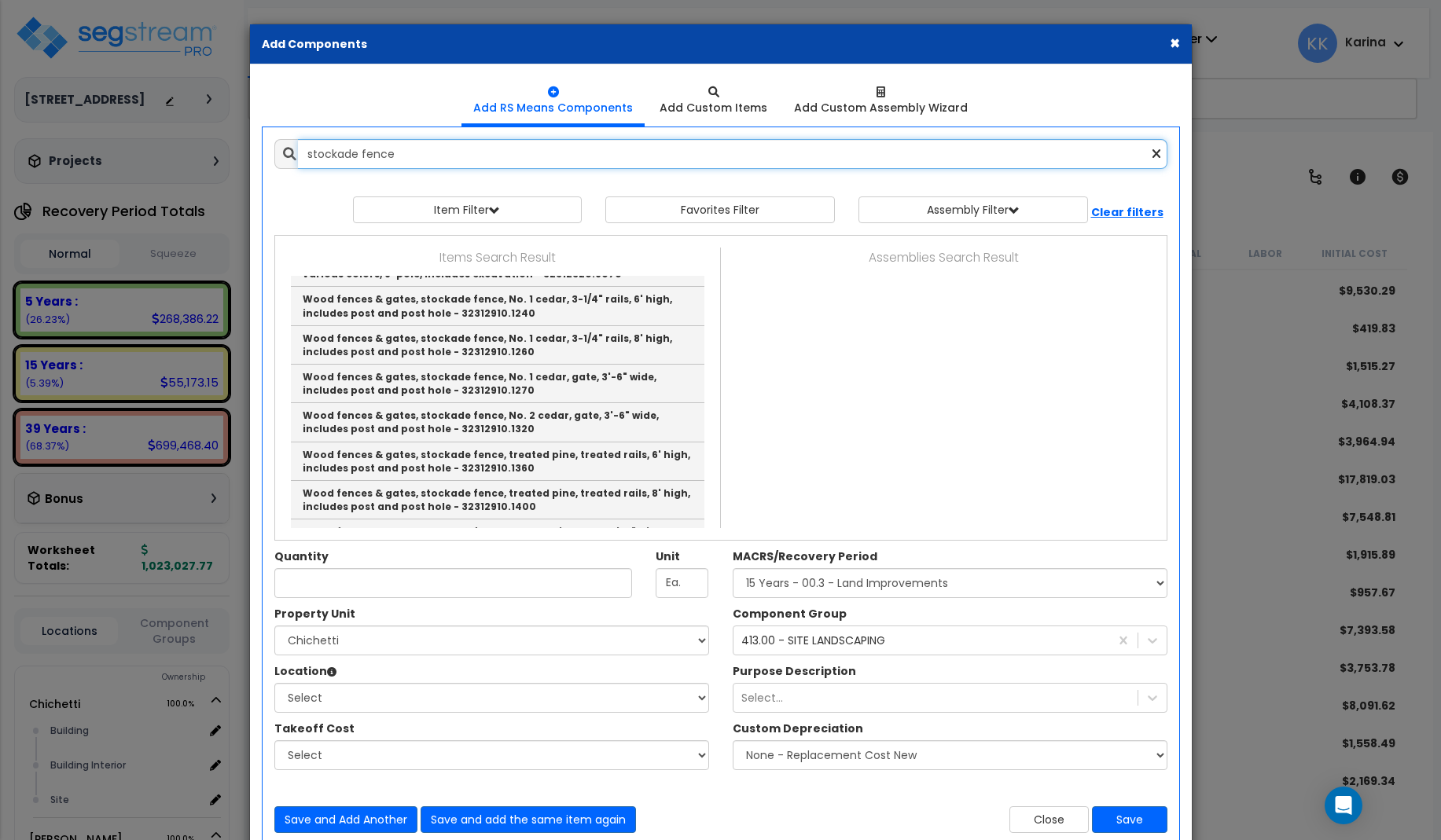
drag, startPoint x: 360, startPoint y: 152, endPoint x: 191, endPoint y: 153, distance: 169.0
click at [298, 153] on input "stockade fence" at bounding box center [732, 153] width 870 height 30
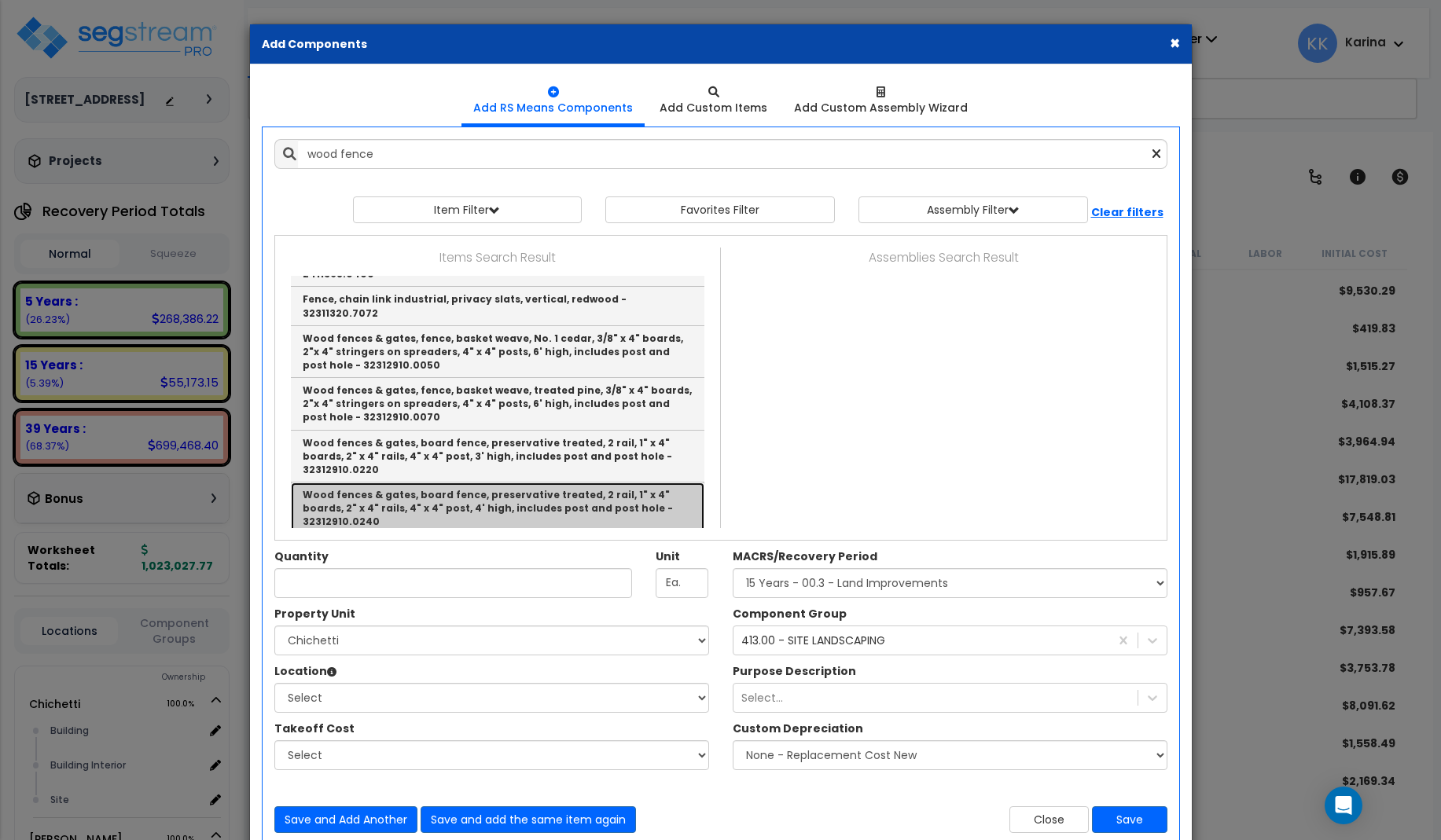
click at [449, 482] on link "Wood fences & gates, board fence, preservative treated, 2 rail, 1" x 4" boards,…" at bounding box center [497, 508] width 414 height 52
type input "Wood fences & gates, board fence, preservative treated, 2 rail, 1" x 4" boards,…"
type input "L.F."
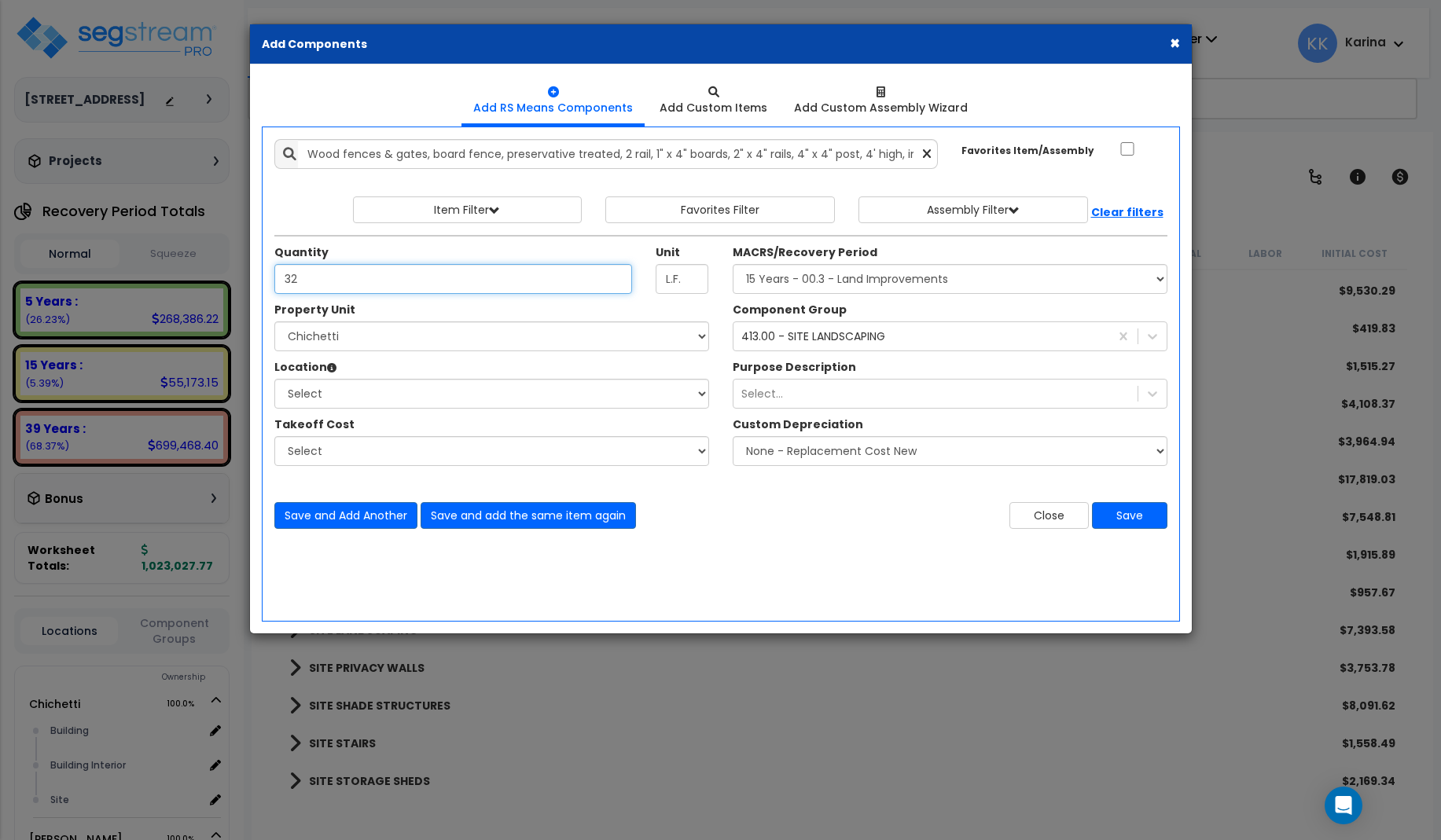
type input "32"
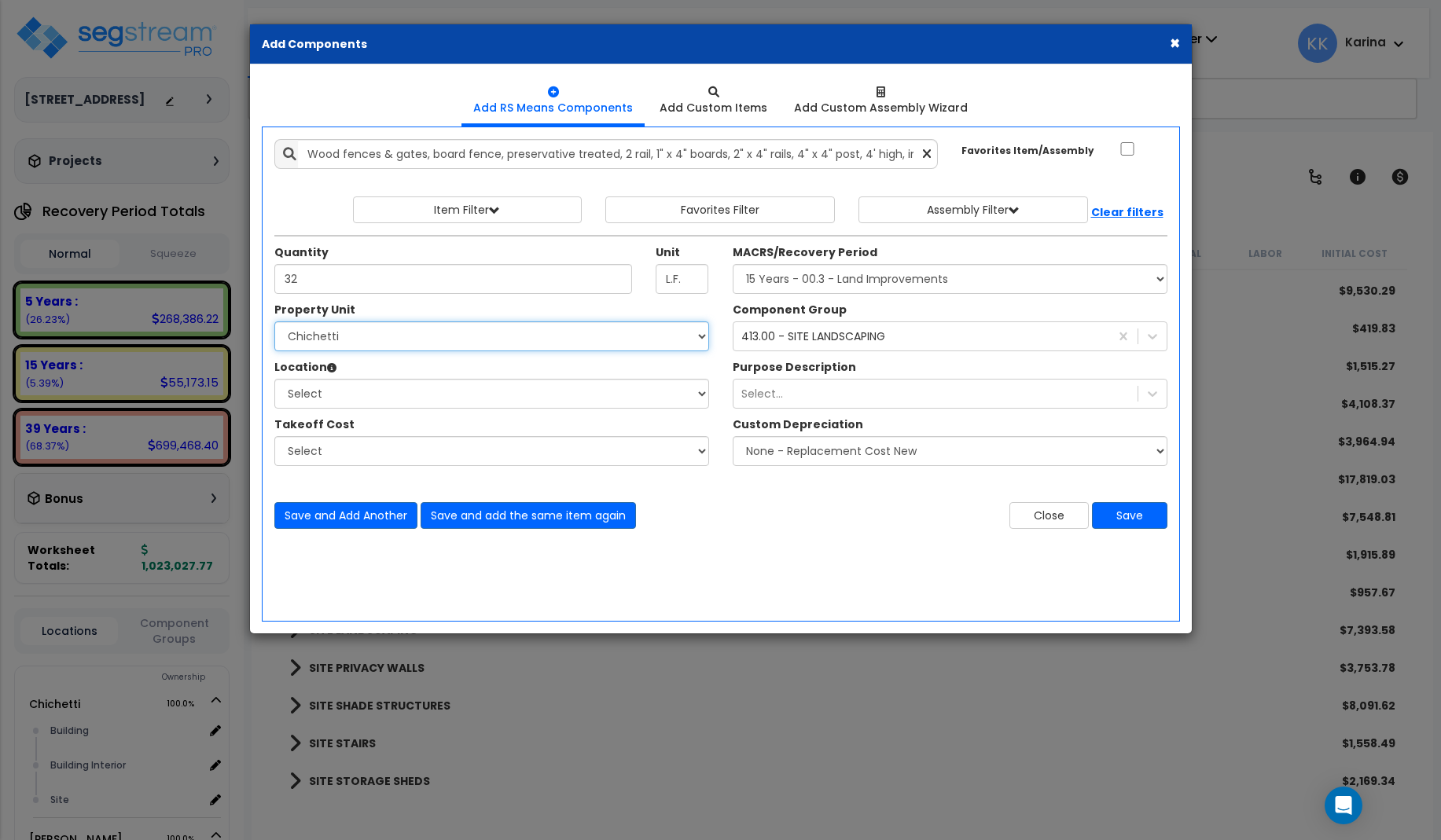
click at [274, 321] on select "Select [PERSON_NAME] Site Improvements" at bounding box center [491, 336] width 434 height 30
select select "168457"
click option "Chichetti" at bounding box center [0, 0] width 0 height 0
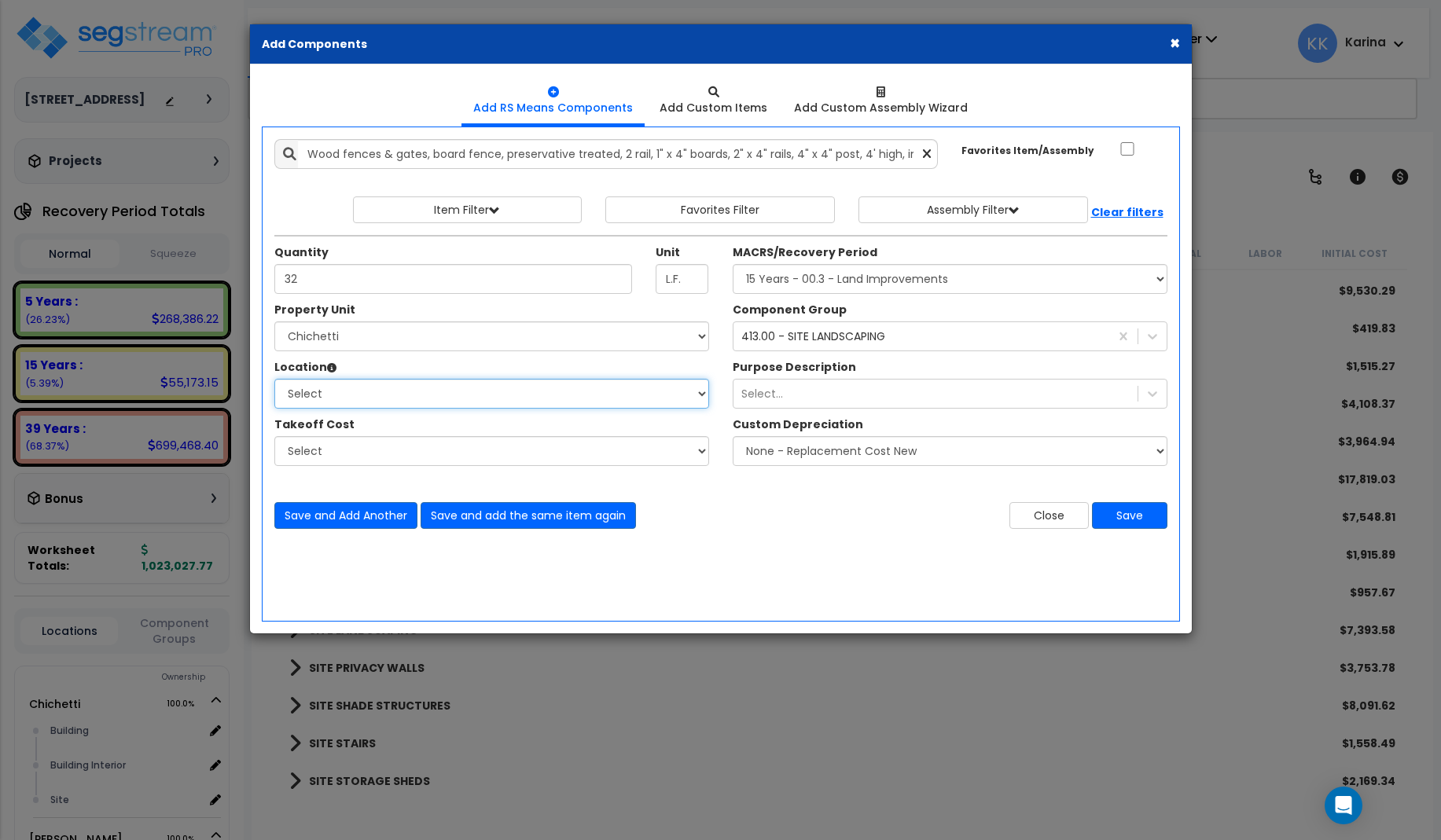
click at [274, 378] on select "Select Building Building Interior Site Add Additional Location" at bounding box center [491, 393] width 434 height 30
select select "13758"
click option "Site" at bounding box center [0, 0] width 0 height 0
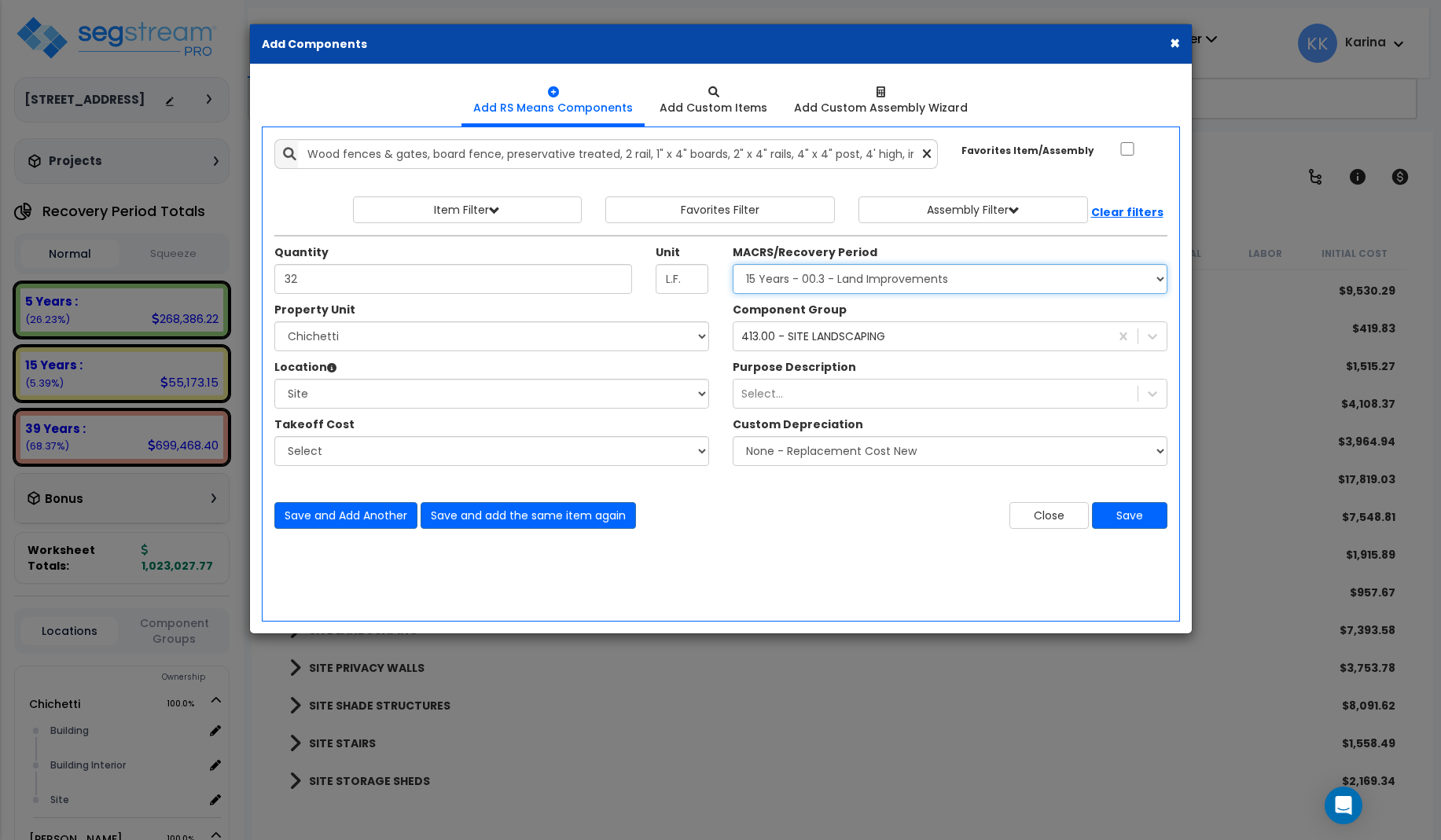
click at [732, 264] on select "Select MACRS/Recovery Period 5 Years - 57.0 - Distributive Trades & Services 5 …" at bounding box center [949, 278] width 434 height 30
select select "3666"
click option "15 Years - 00.3 - Land Improvements" at bounding box center [0, 0] width 0 height 0
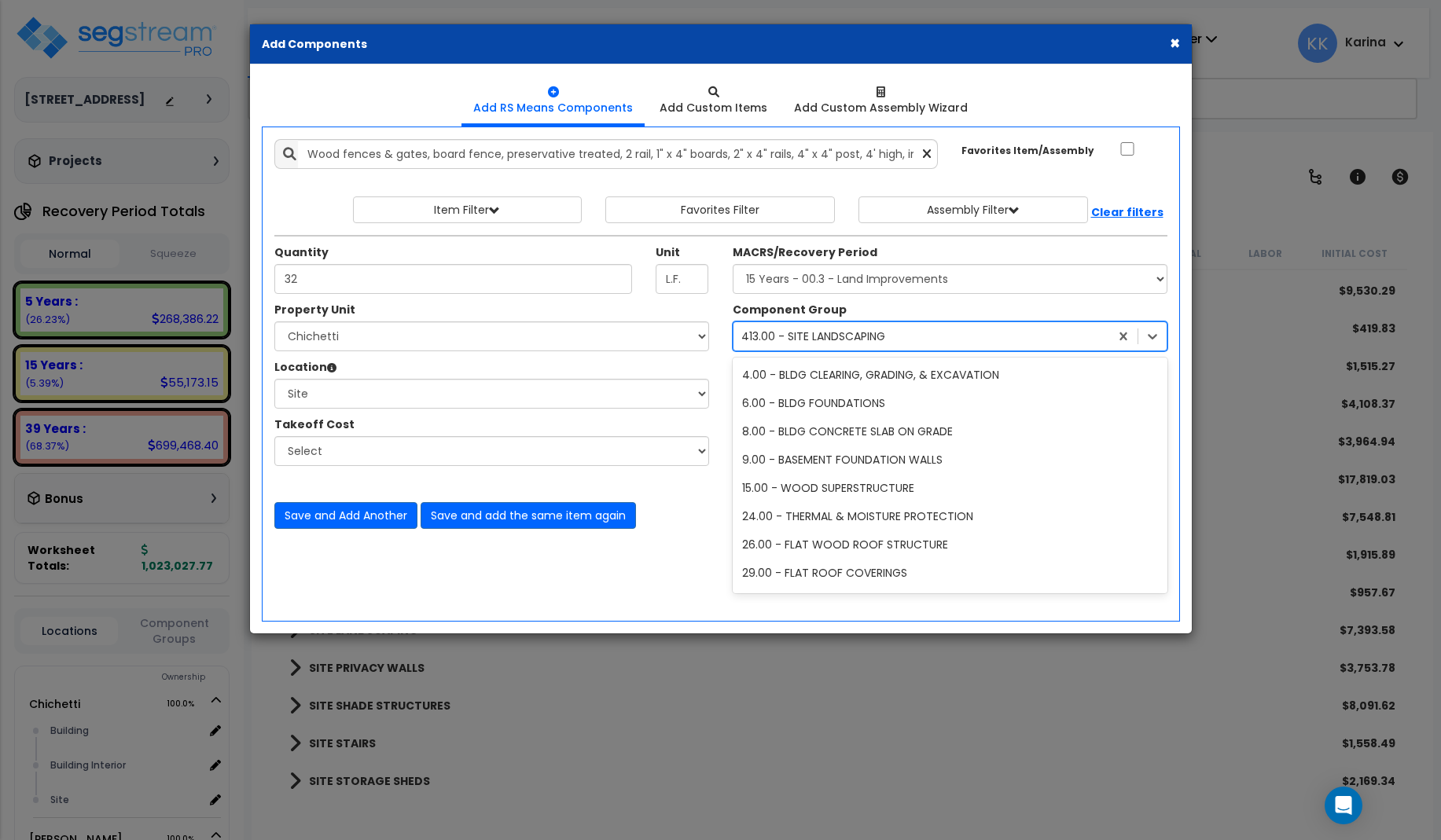
click at [860, 336] on div "413.00 - SITE LANDSCAPING" at bounding box center [813, 337] width 144 height 15
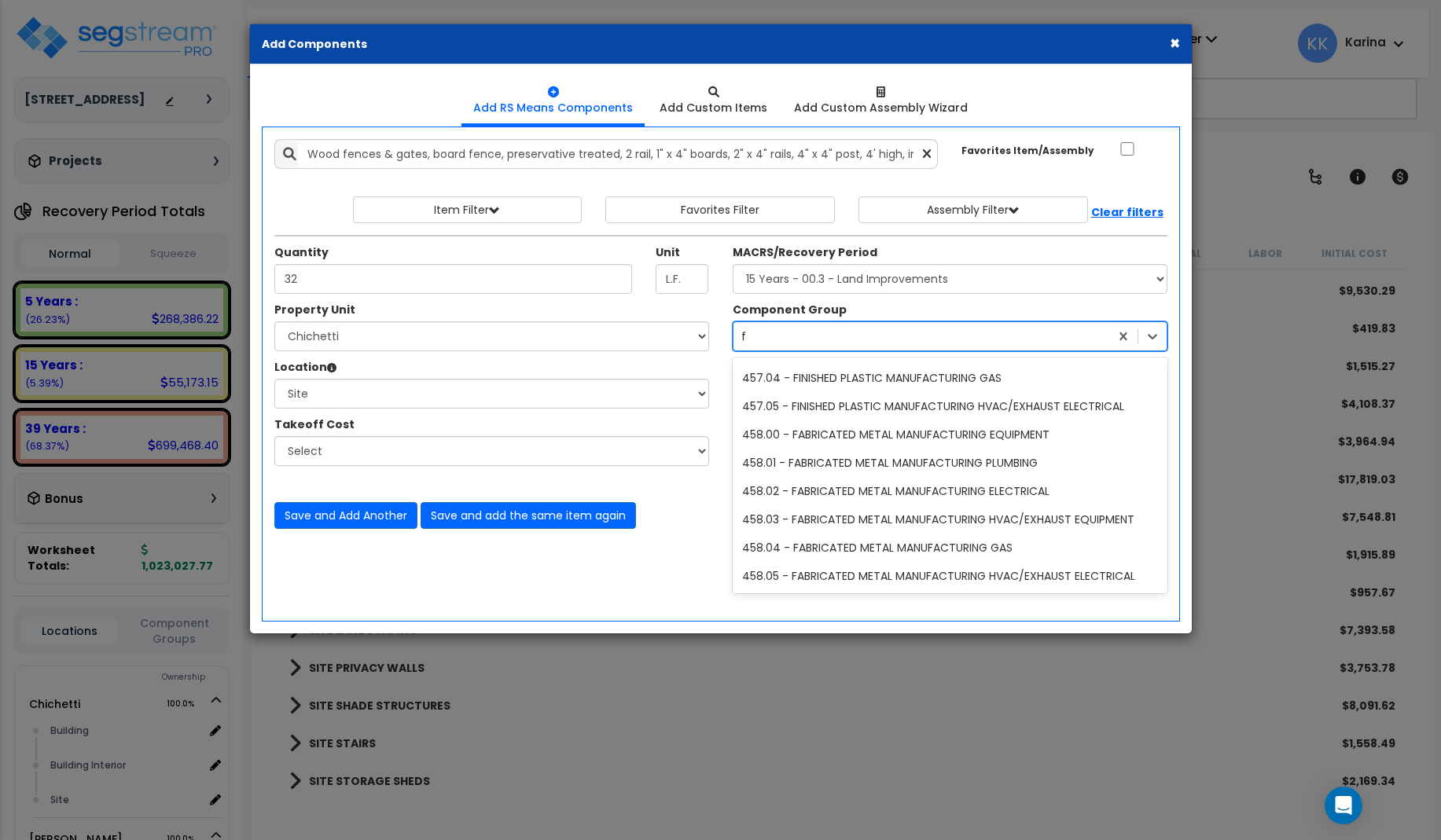
scroll to position [0, 0]
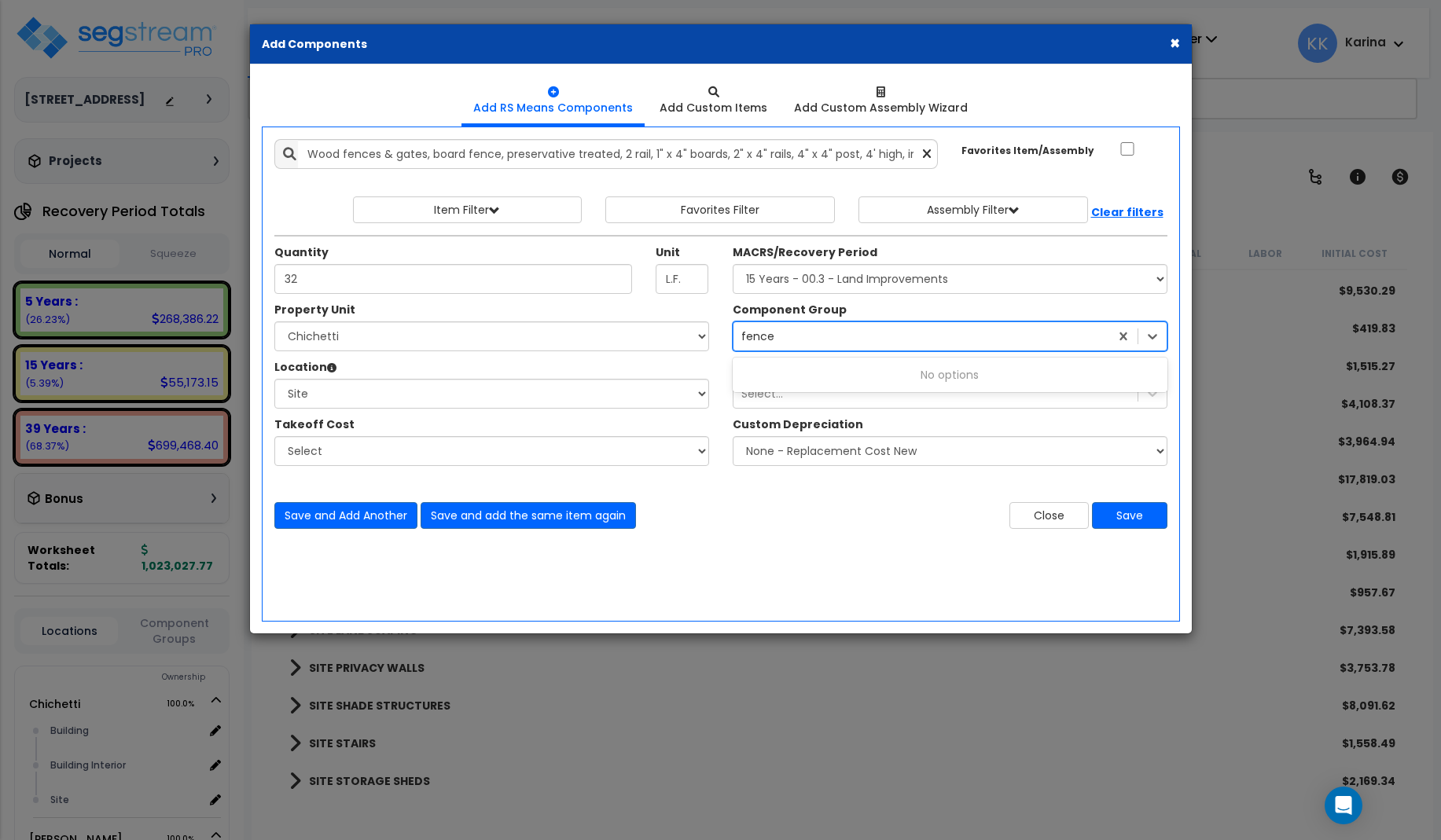
type input "fenc"
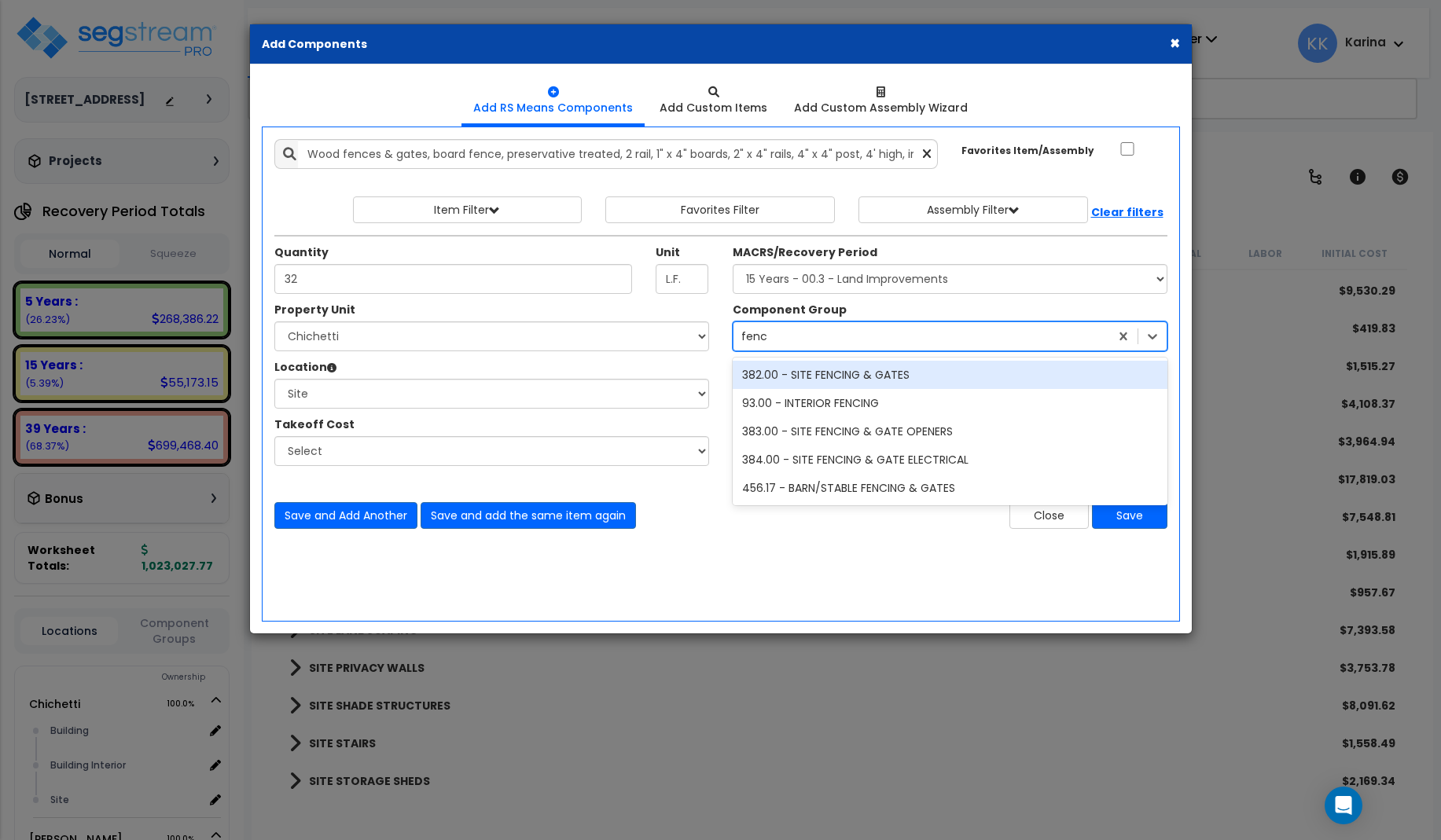
click at [829, 376] on div "382.00 - SITE FENCING & GATES" at bounding box center [949, 374] width 434 height 28
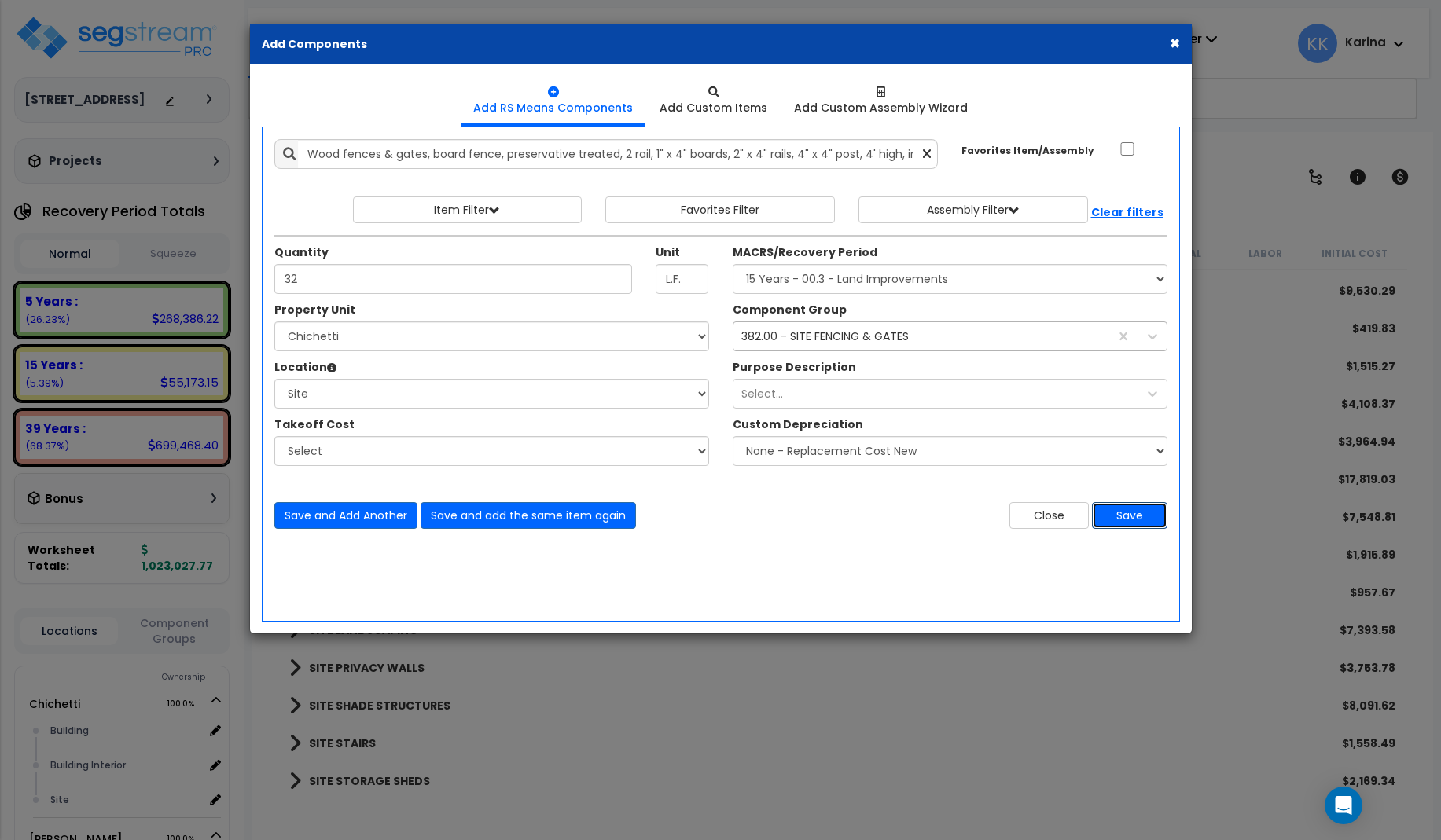
click at [1116, 514] on button "Save" at bounding box center [1129, 515] width 75 height 27
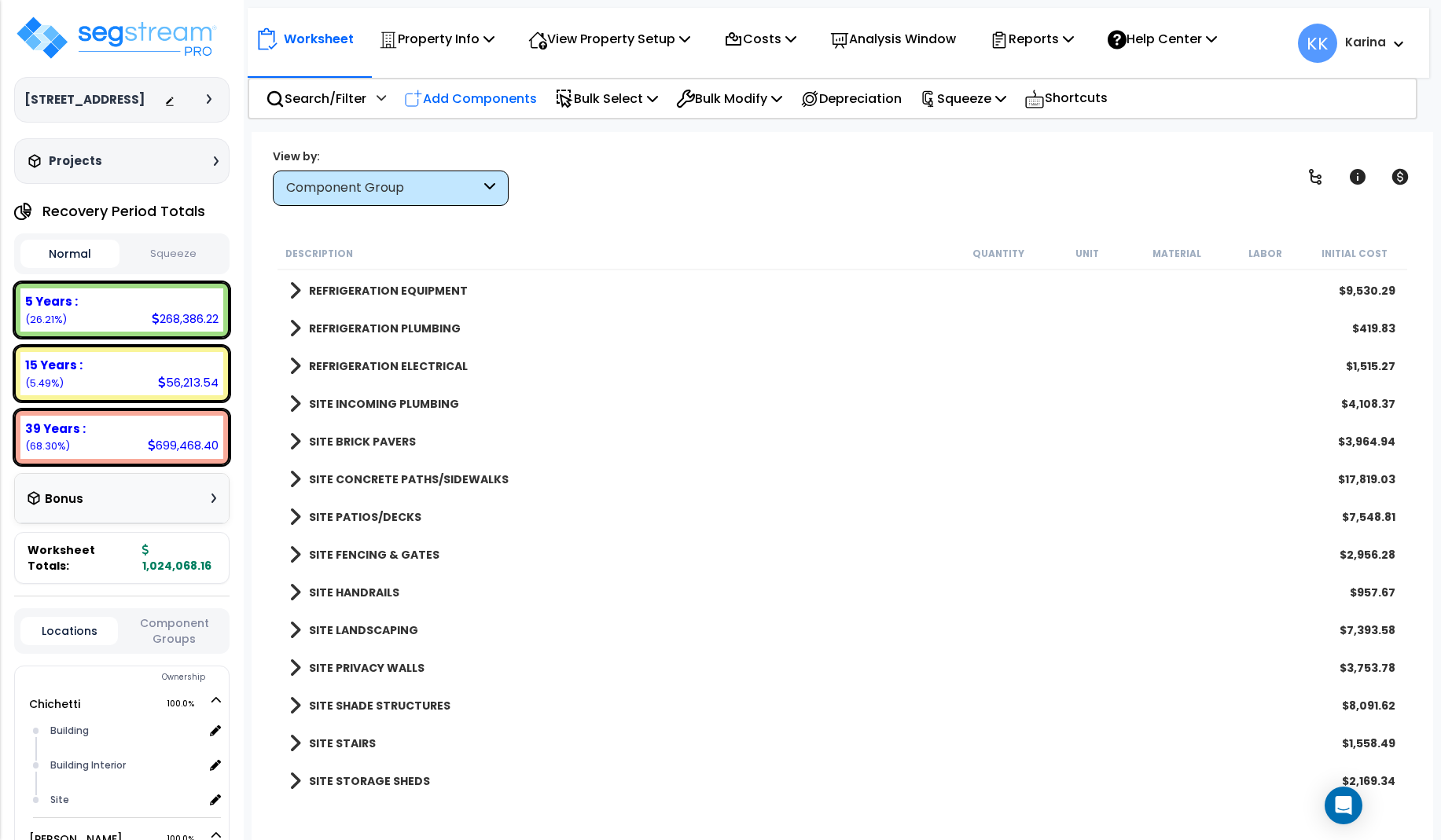
click at [478, 98] on p "Add Components" at bounding box center [470, 98] width 133 height 21
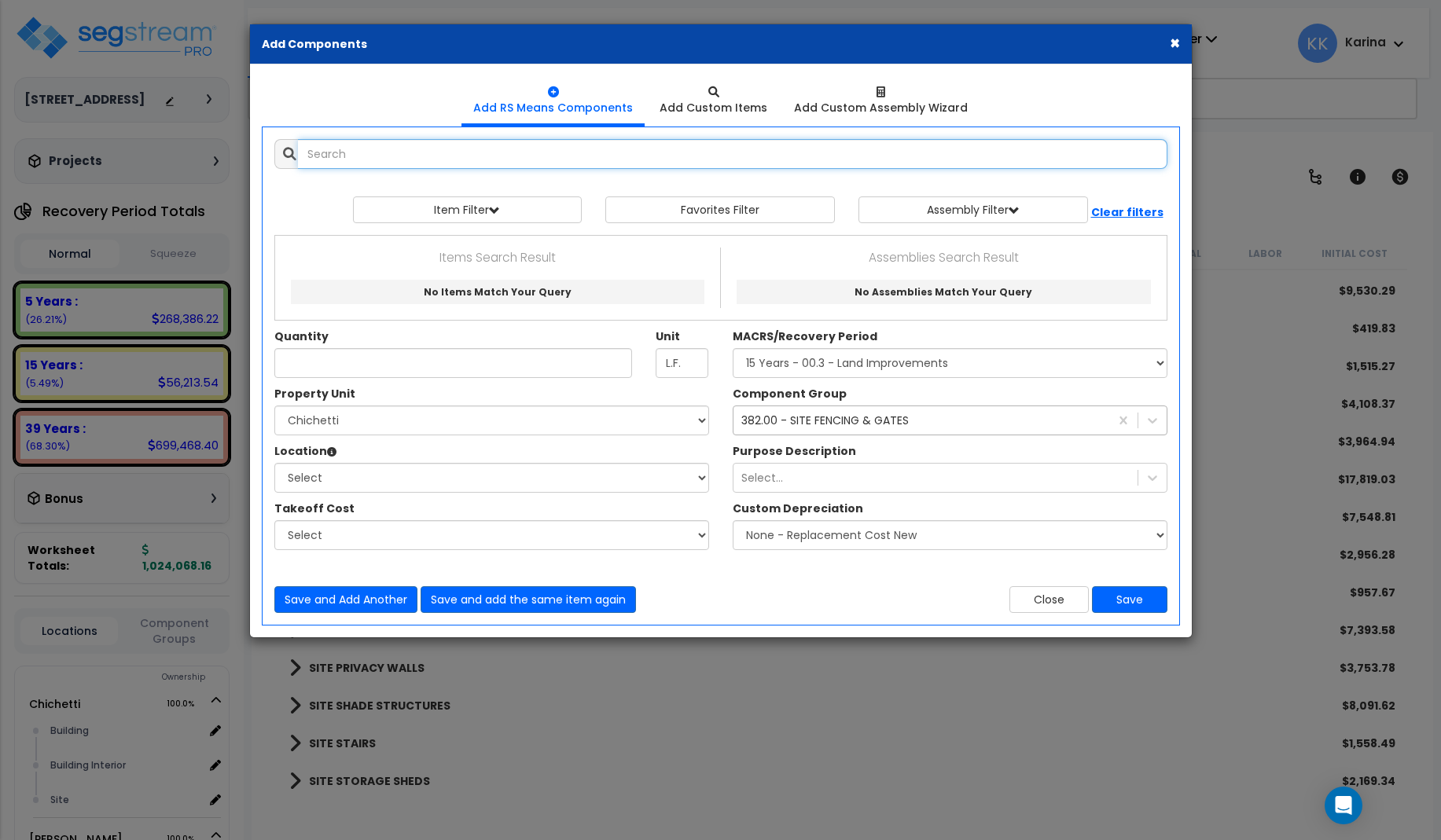
select select
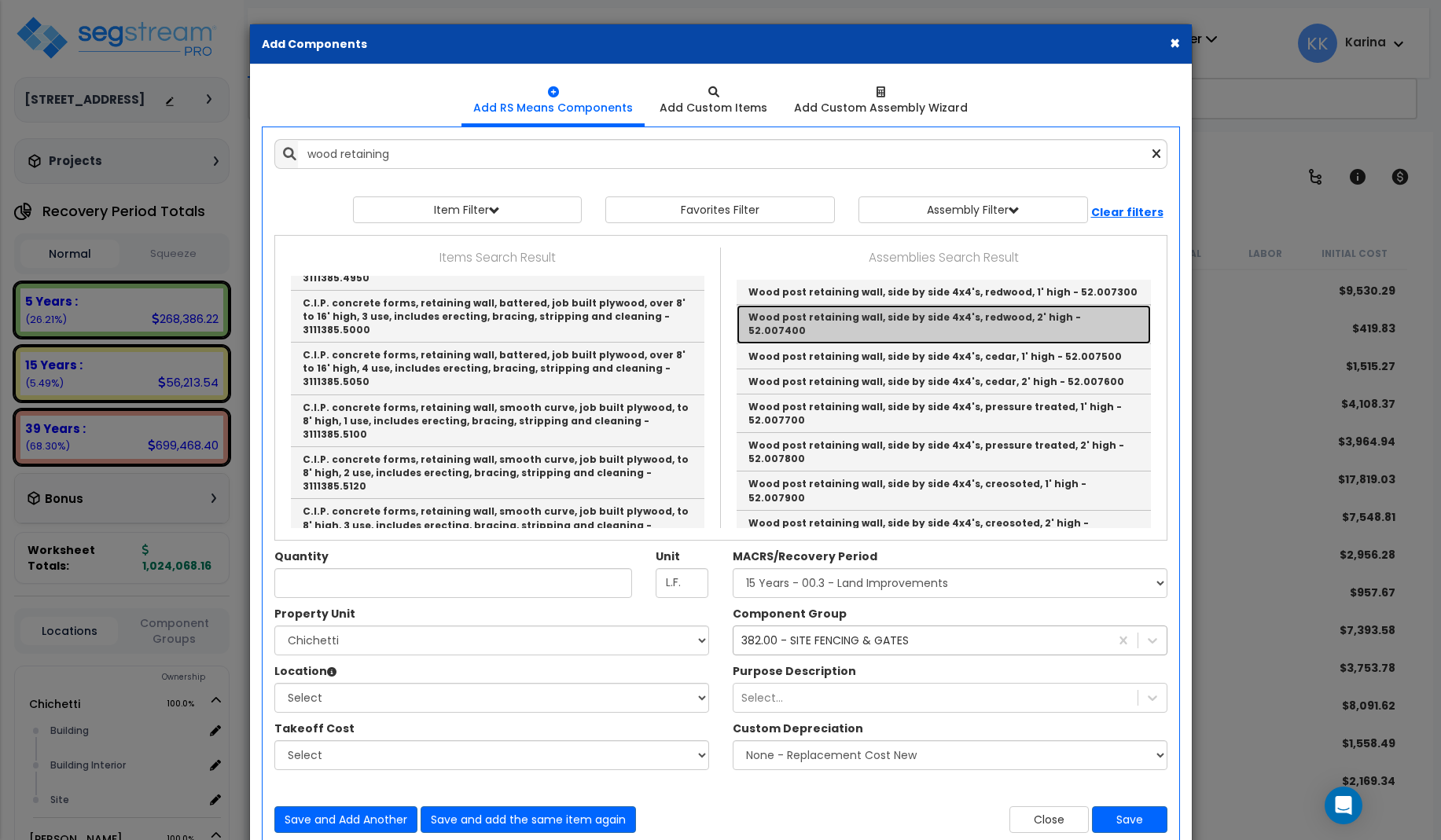
click at [768, 327] on link "Wood post retaining wall, side by side 4x4's, redwood, 2' high - 52.007400" at bounding box center [944, 324] width 415 height 39
type input "Wood post retaining wall, side by side 4x4's, redwood, 2' high - 52.007400"
type input "L.F."
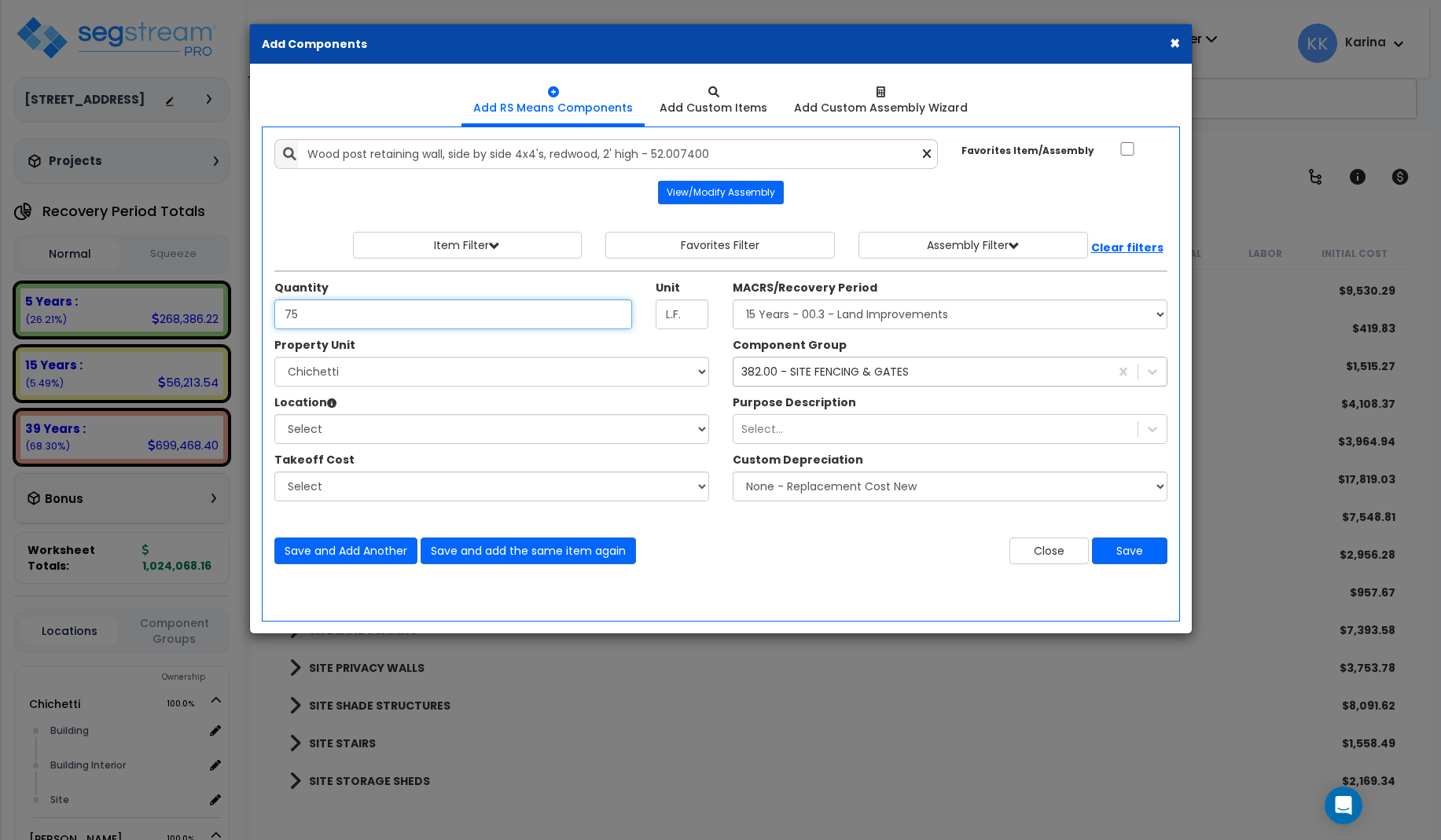
type input "75"
click at [274, 357] on select "Select [PERSON_NAME] Site Improvements" at bounding box center [491, 372] width 434 height 30
select select "168457"
click option "Chichetti" at bounding box center [0, 0] width 0 height 0
click at [274, 414] on select "Select Building Building Interior Site Add Additional Location" at bounding box center [491, 429] width 434 height 30
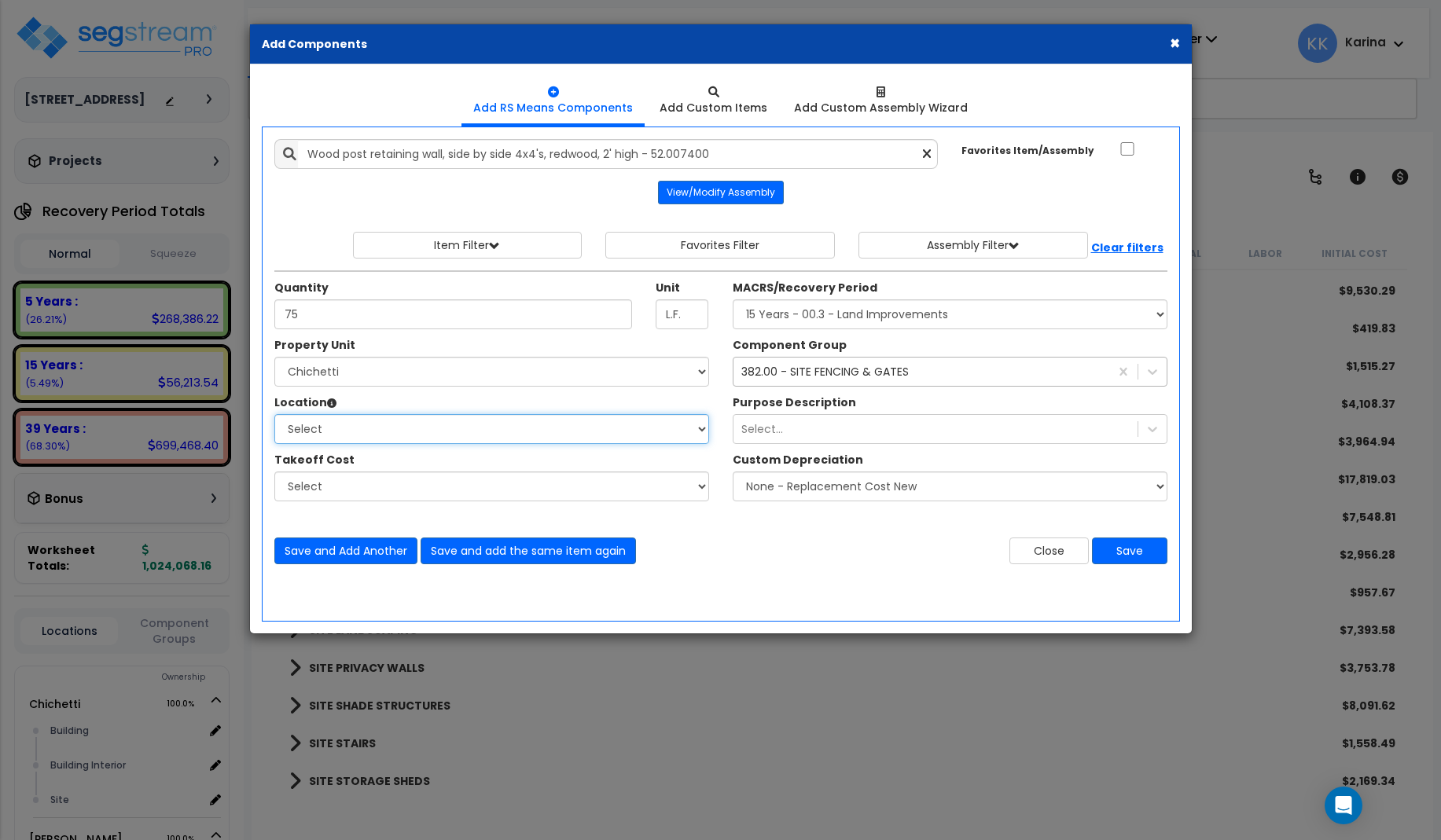
select select "13758"
click option "Site" at bounding box center [0, 0] width 0 height 0
click at [732, 300] on select "Select MACRS/Recovery Period 5 Years - 57.0 - Distributive Trades & Services 5 …" at bounding box center [949, 314] width 434 height 30
select select "3666"
click option "15 Years - 00.3 - Land Improvements" at bounding box center [0, 0] width 0 height 0
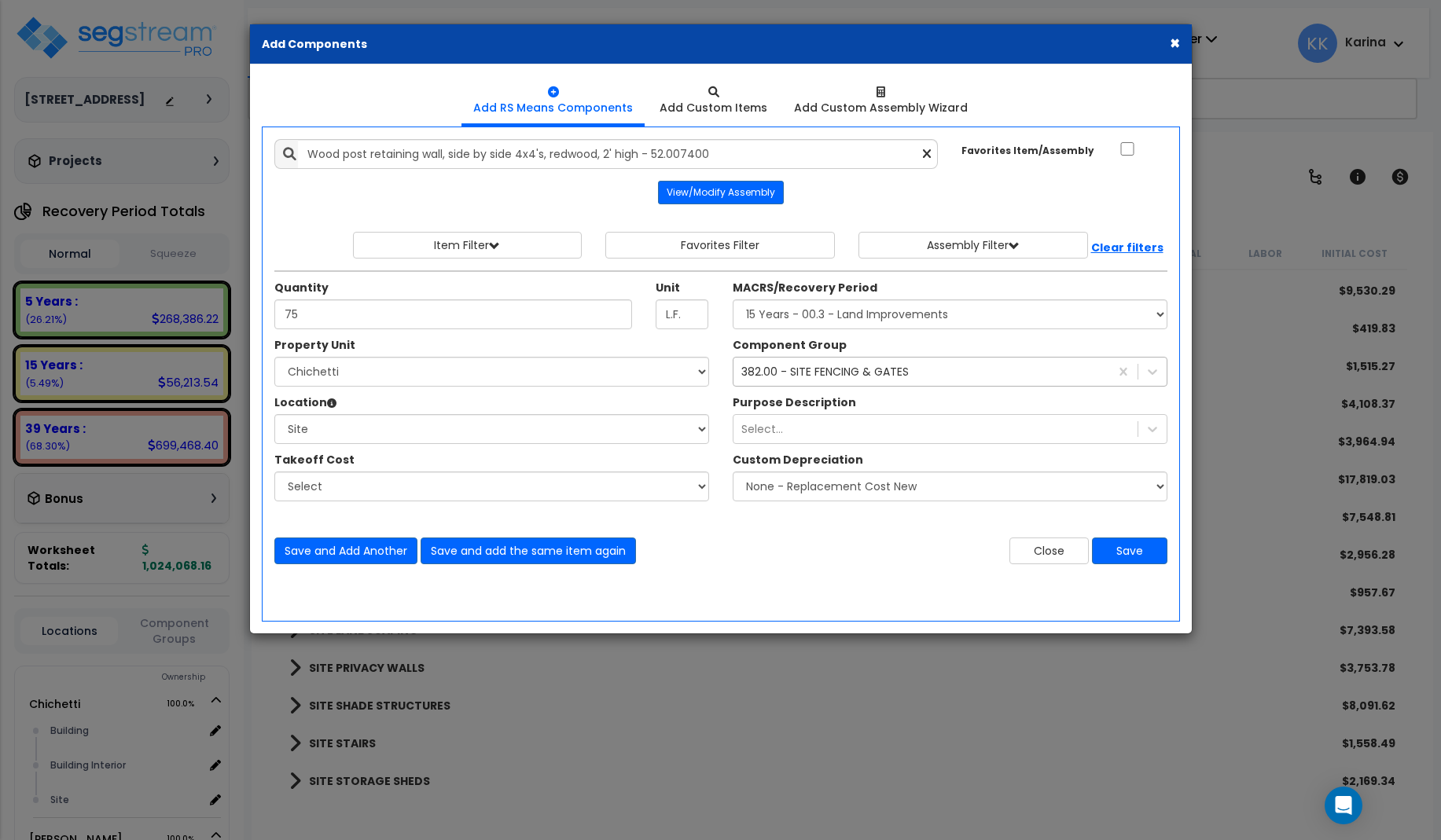
click at [901, 368] on div "382.00 - SITE FENCING & GATES" at bounding box center [824, 372] width 167 height 15
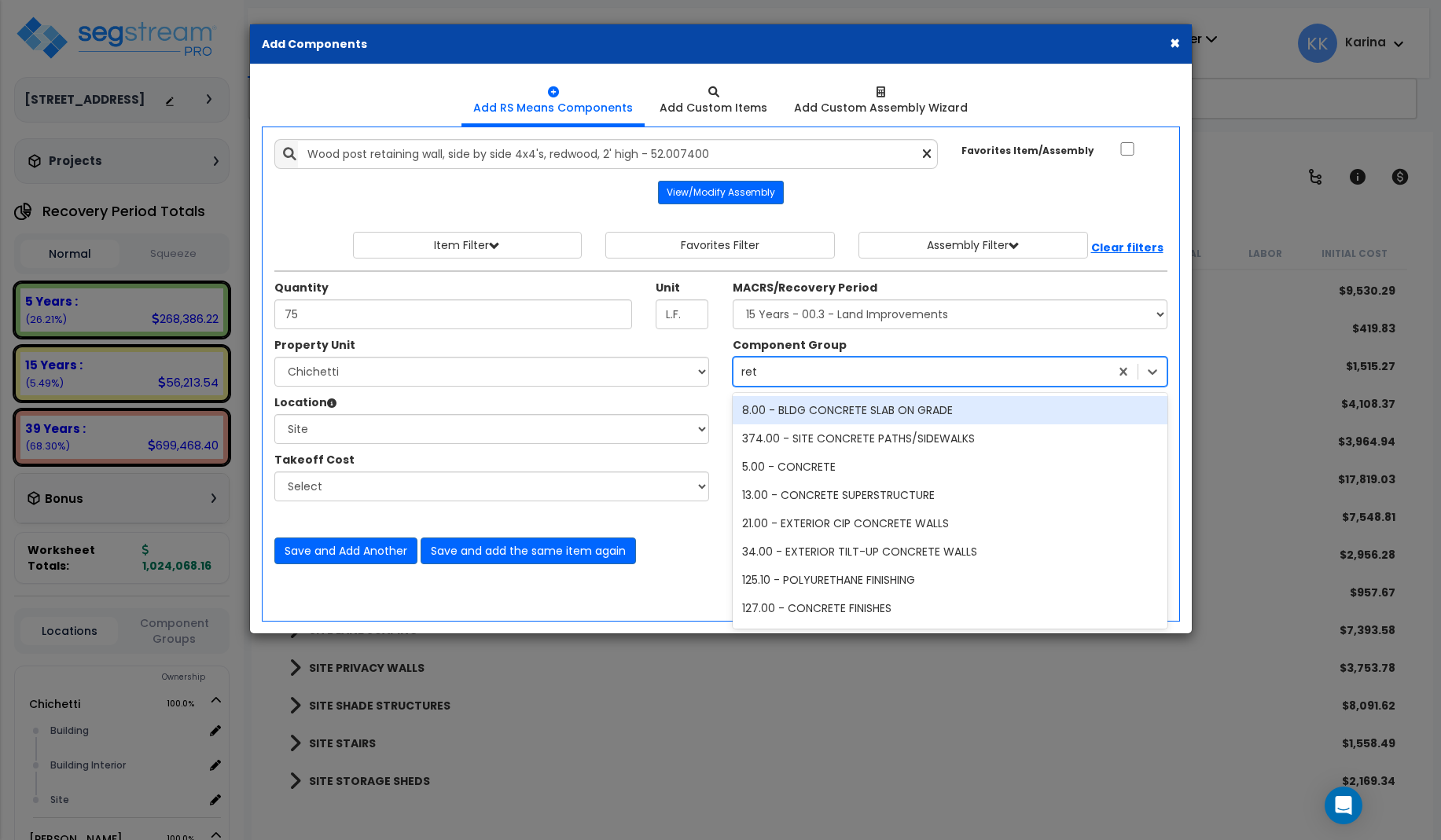
type input "[PERSON_NAME]"
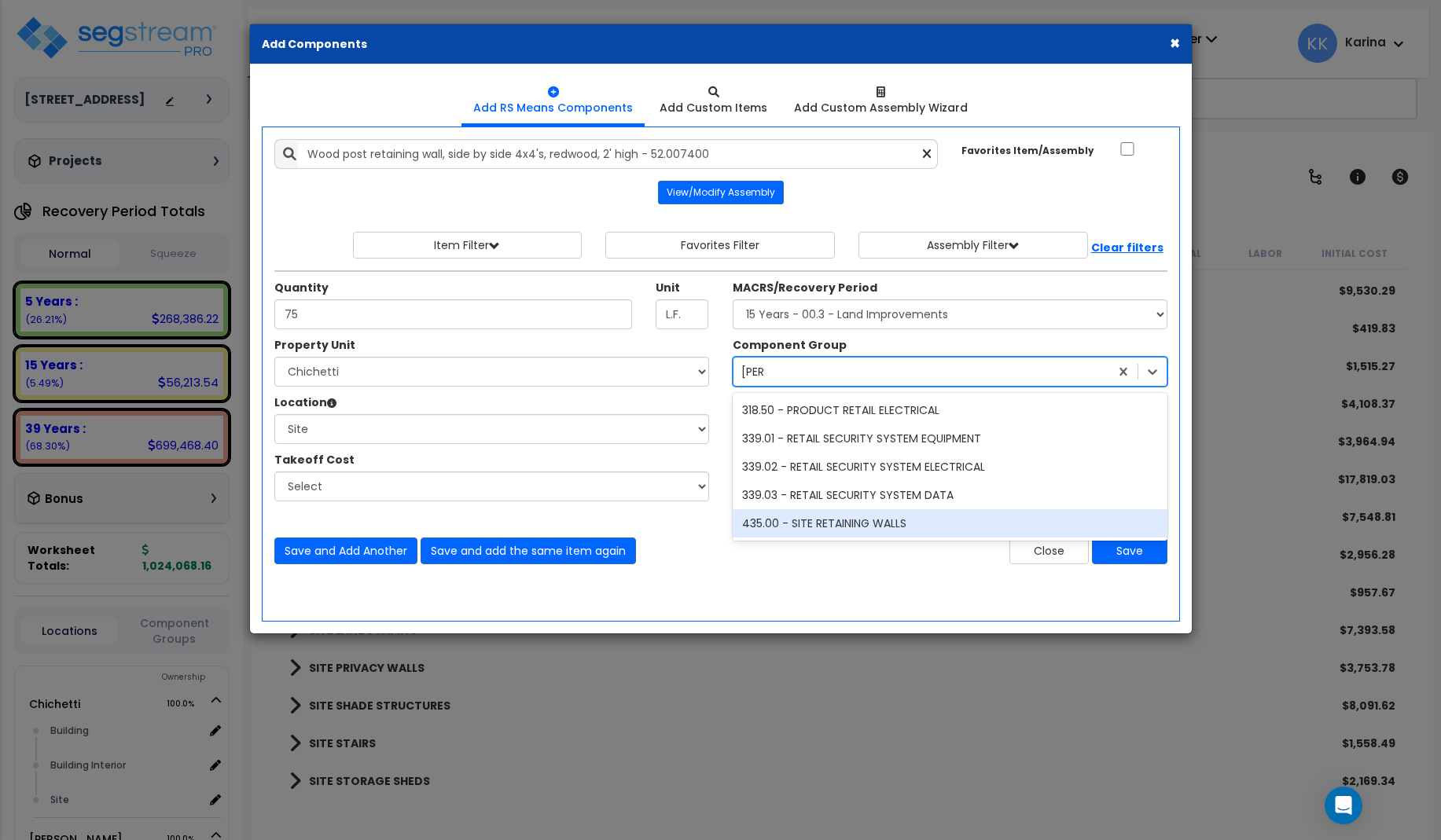
click at [882, 517] on div "435.00 - SITE RETAINING WALLS" at bounding box center [949, 523] width 434 height 28
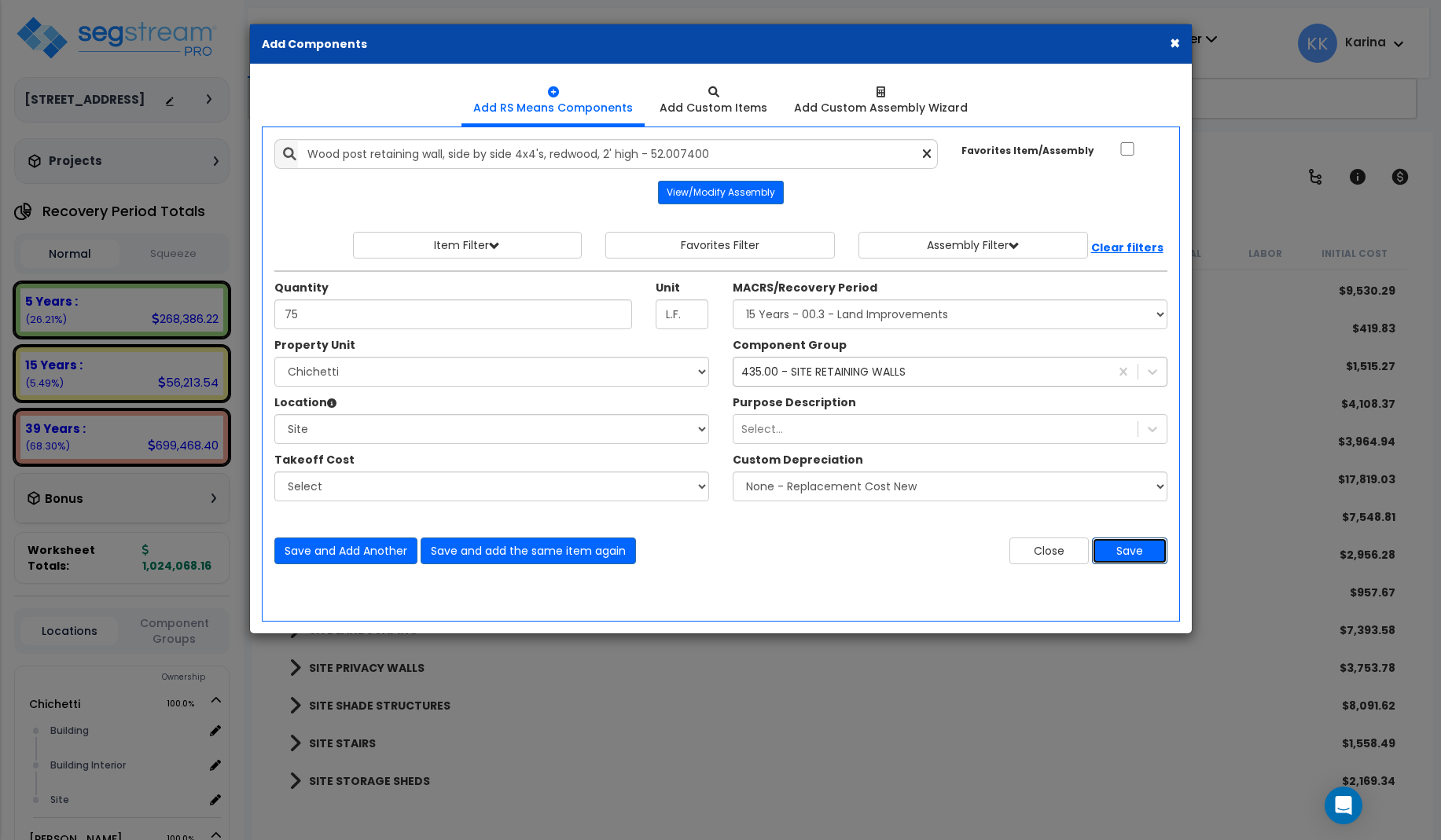
click at [1115, 545] on button "Save" at bounding box center [1129, 551] width 75 height 27
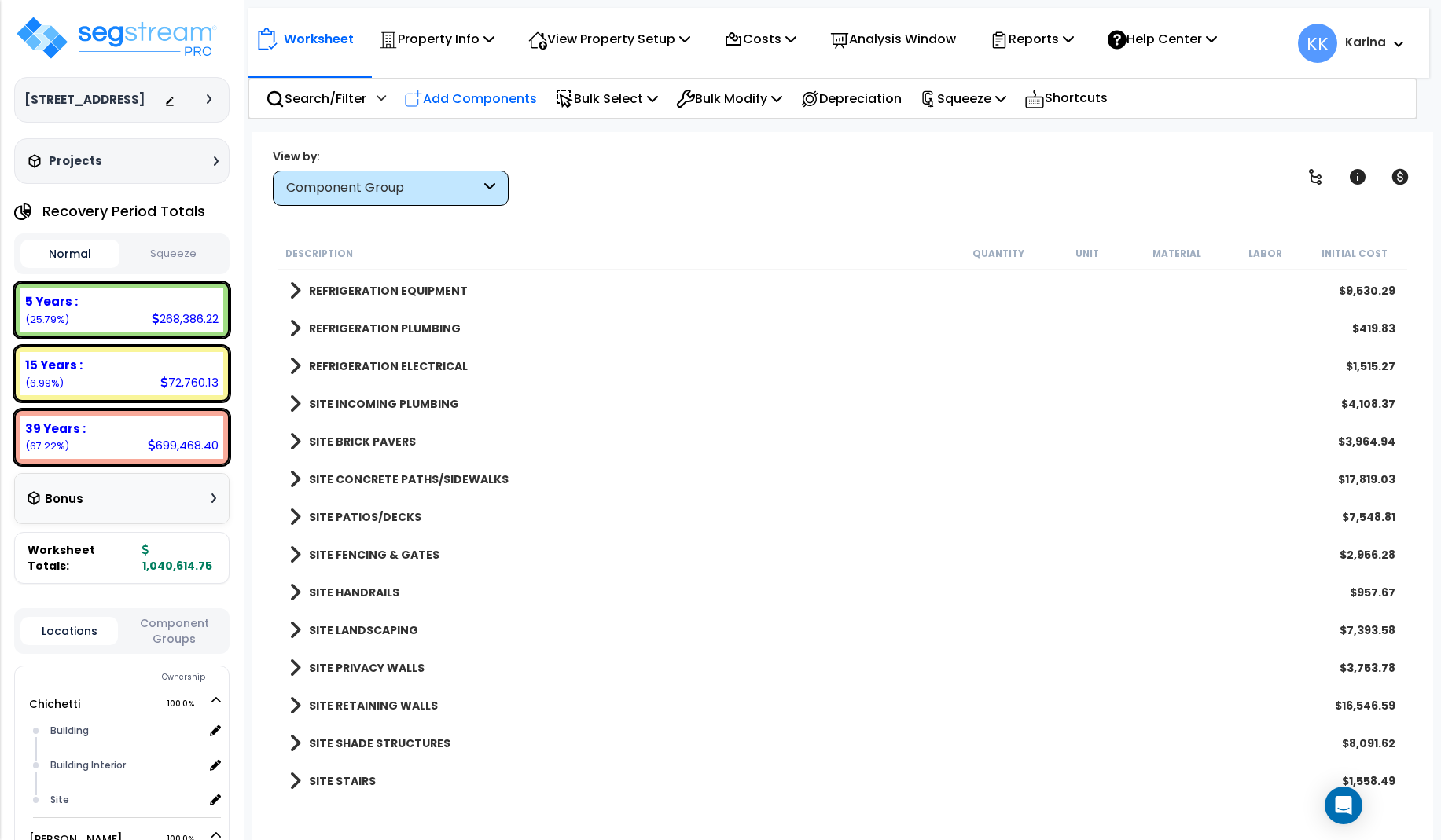
click at [499, 88] on p "Add Components" at bounding box center [470, 98] width 133 height 21
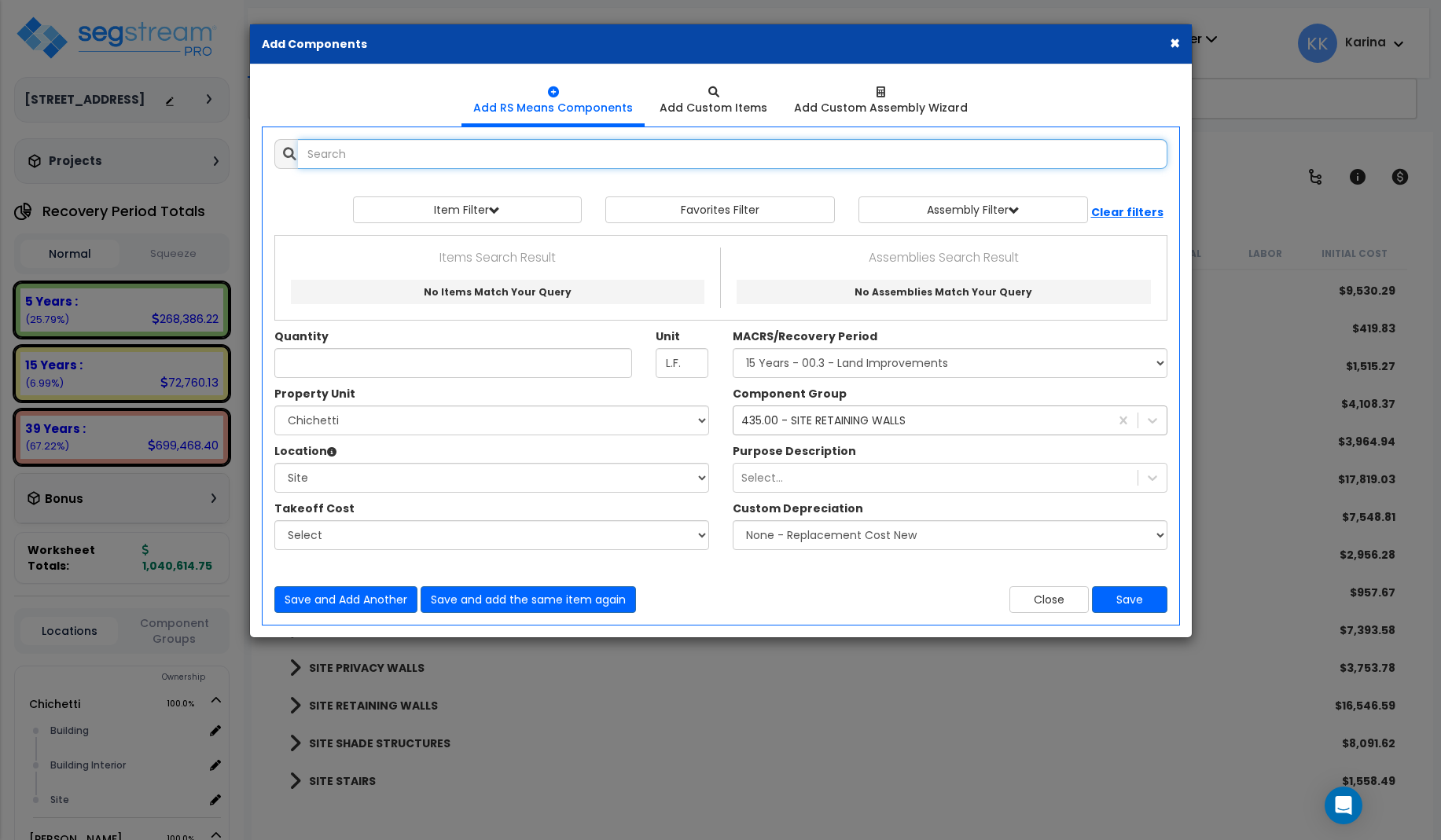
select select
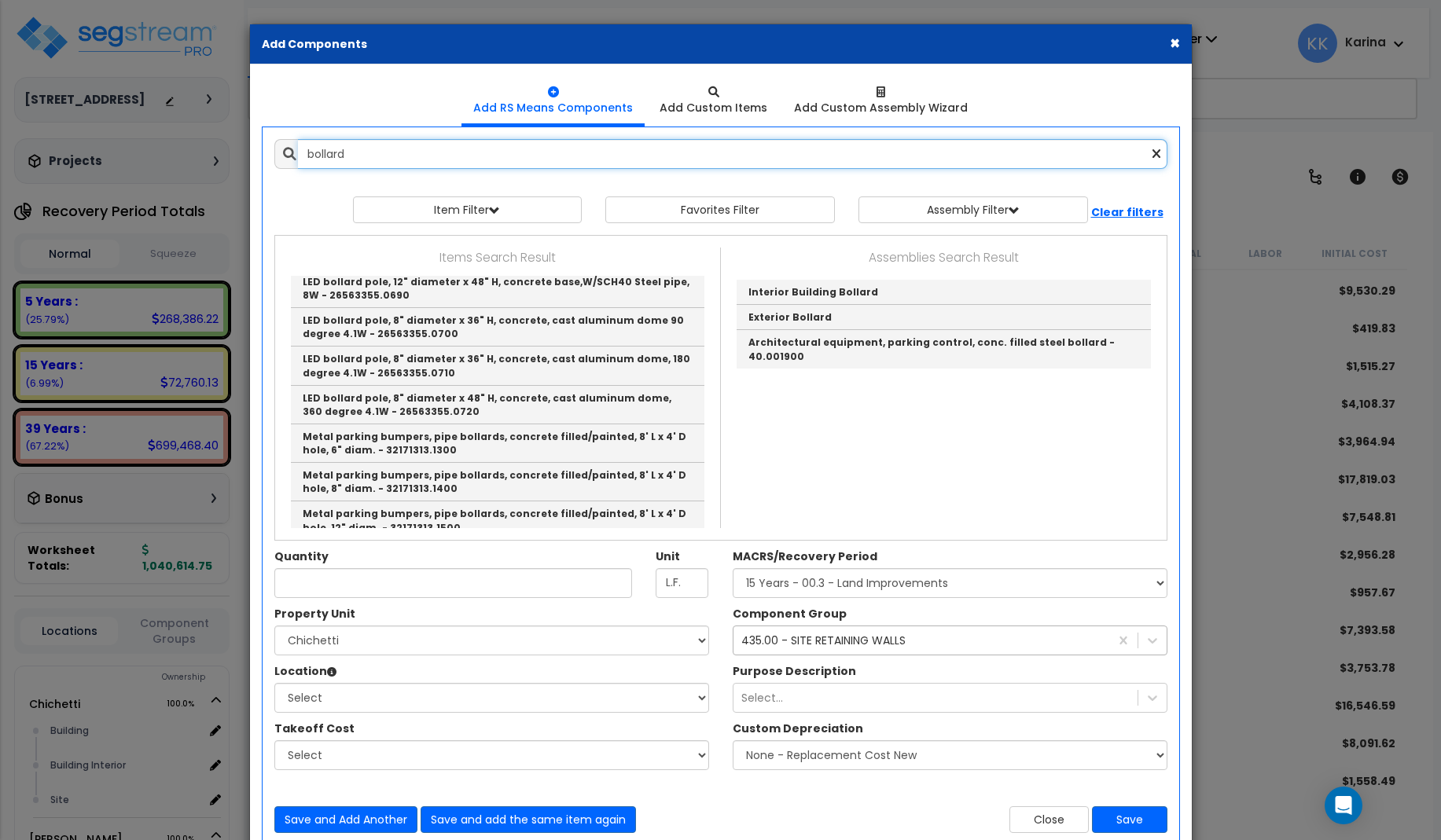
scroll to position [943, 0]
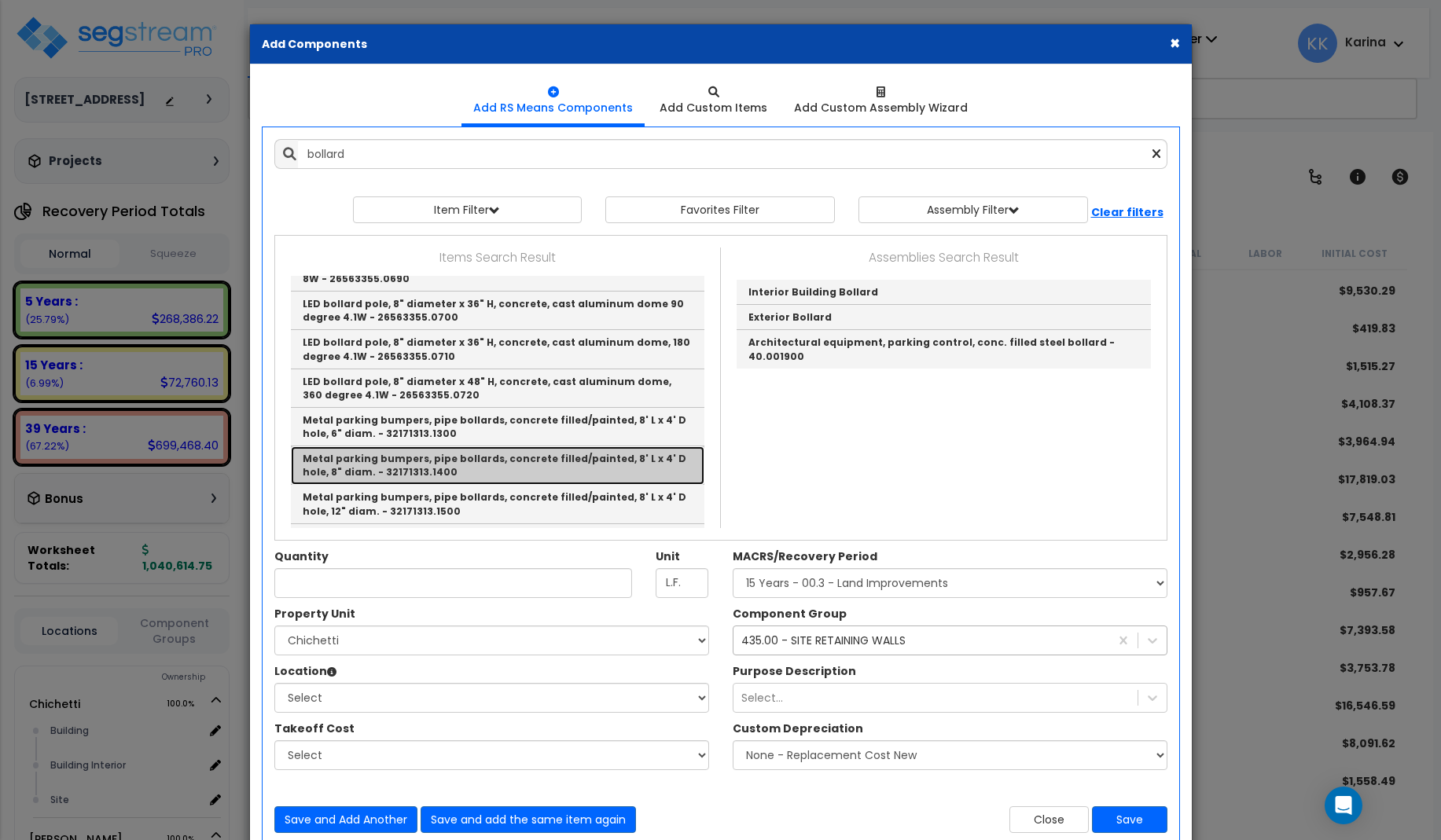
click at [452, 453] on link "Metal parking bumpers, pipe bollards, concrete filled/painted, 8' L x 4' D hole…" at bounding box center [497, 465] width 414 height 39
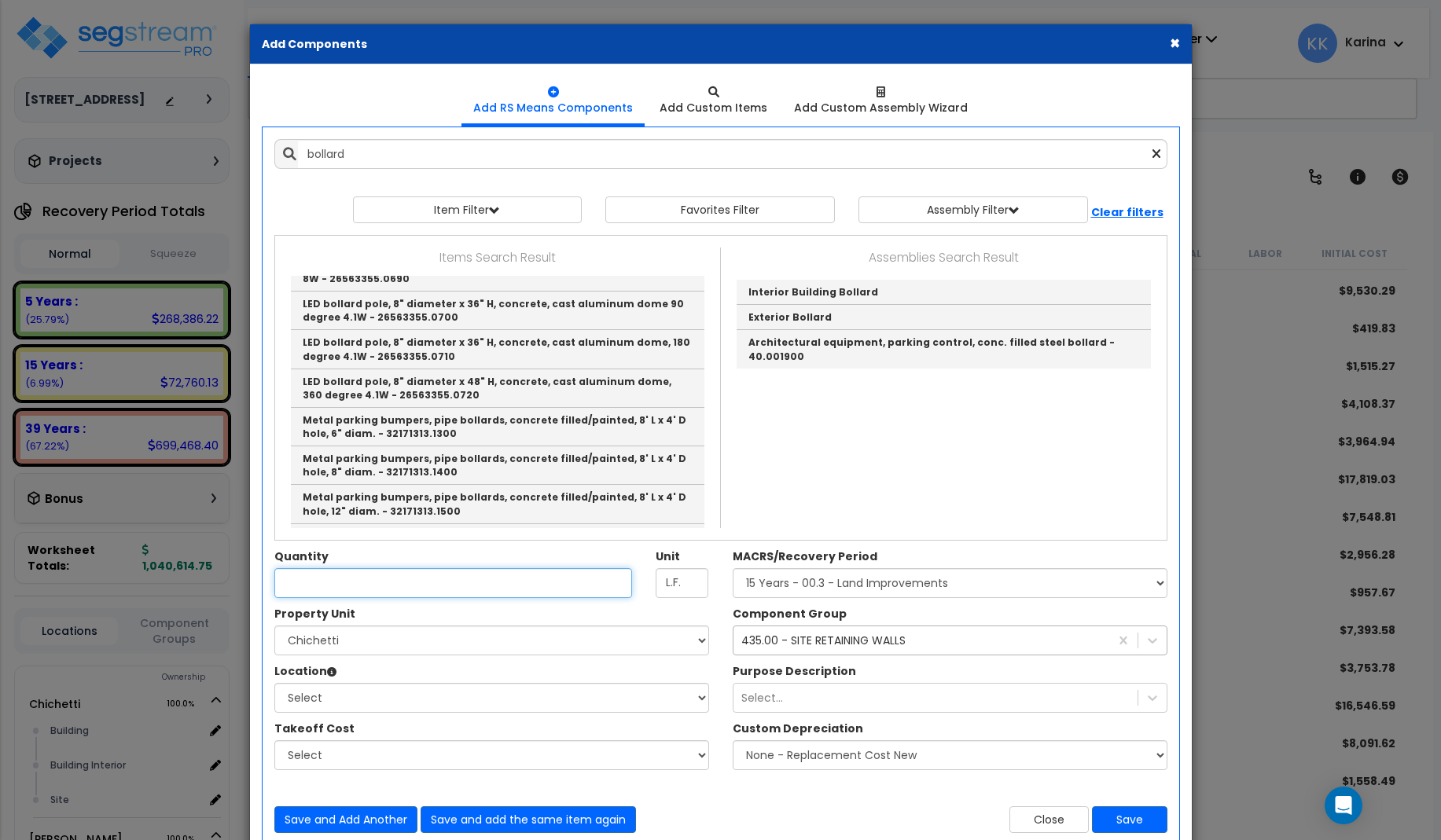
type input "Metal parking bumpers, pipe bollards, concrete filled/painted, 8' L x 4' D hole…"
checkbox input "true"
type input "Ea."
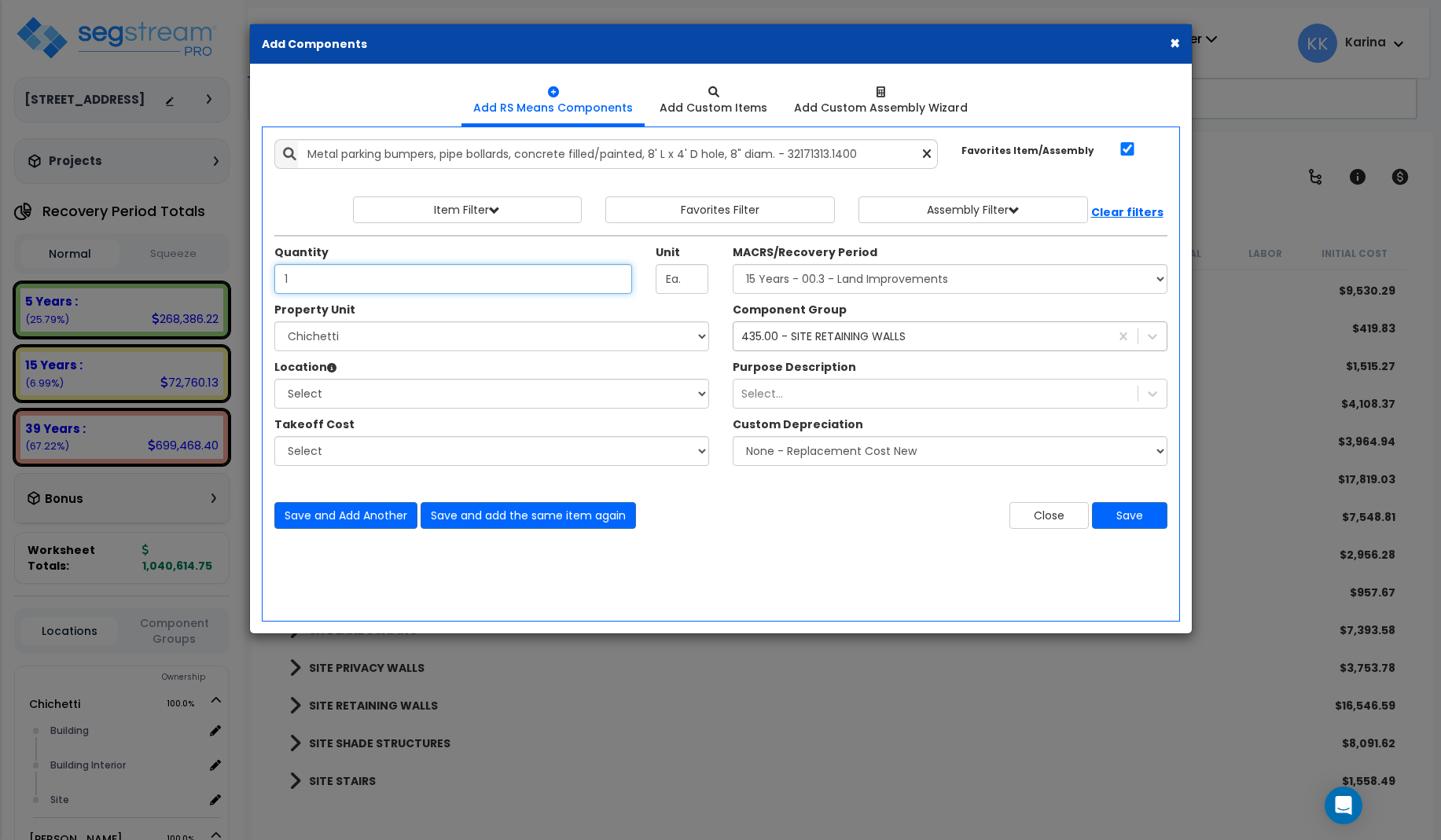
type input "1"
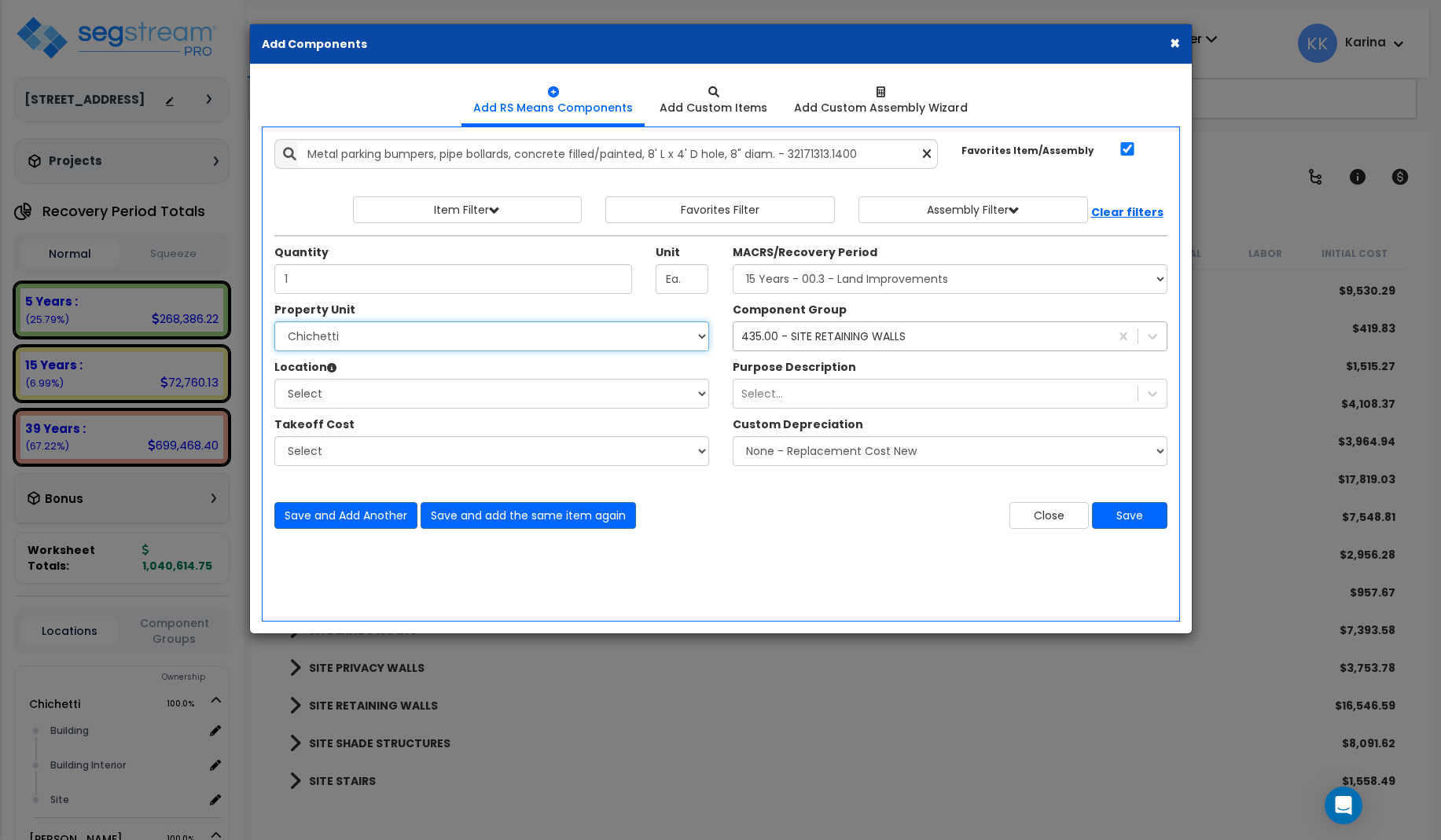
click at [274, 321] on select "Select [PERSON_NAME] Site Improvements" at bounding box center [491, 336] width 434 height 30
select select "168457"
click option "Chichetti" at bounding box center [0, 0] width 0 height 0
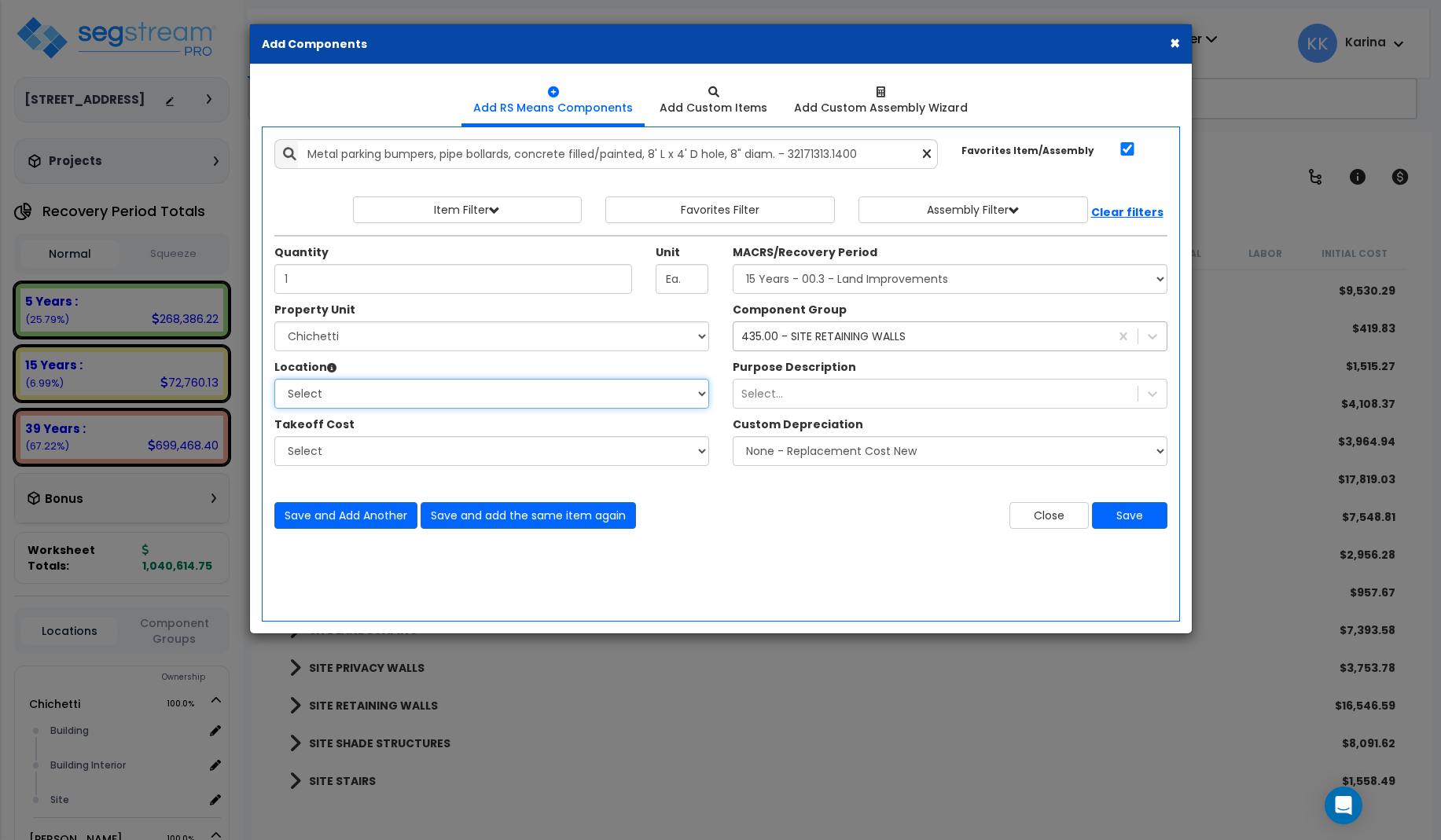
click at [274, 378] on select "Select Building Building Interior Site Add Additional Location" at bounding box center [491, 393] width 434 height 30
select select "13758"
click option "Site" at bounding box center [0, 0] width 0 height 0
click at [816, 330] on div "435.00 - SITE RETAINING WALLS" at bounding box center [823, 337] width 164 height 15
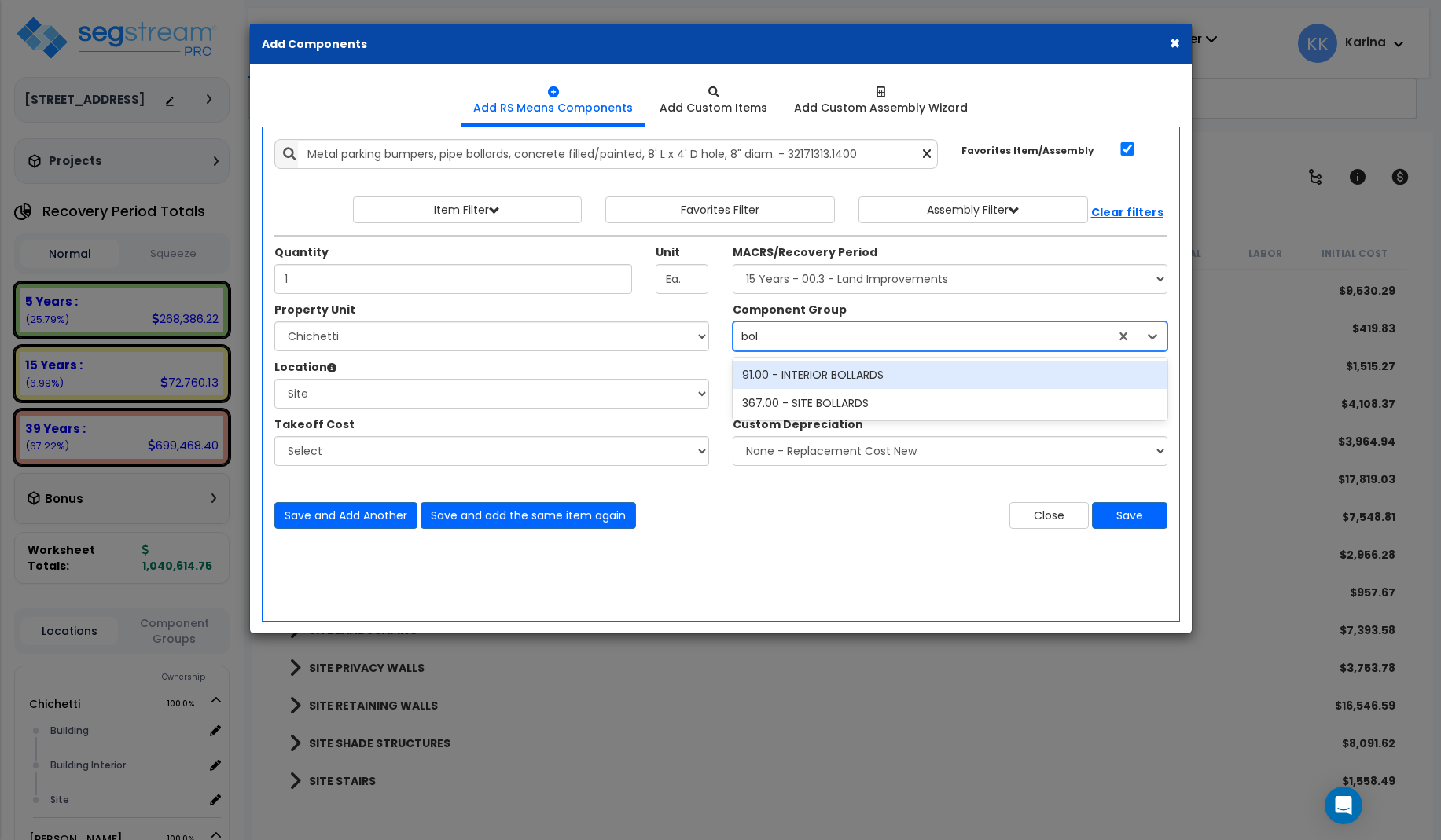
scroll to position [0, 0]
type input "[PERSON_NAME]"
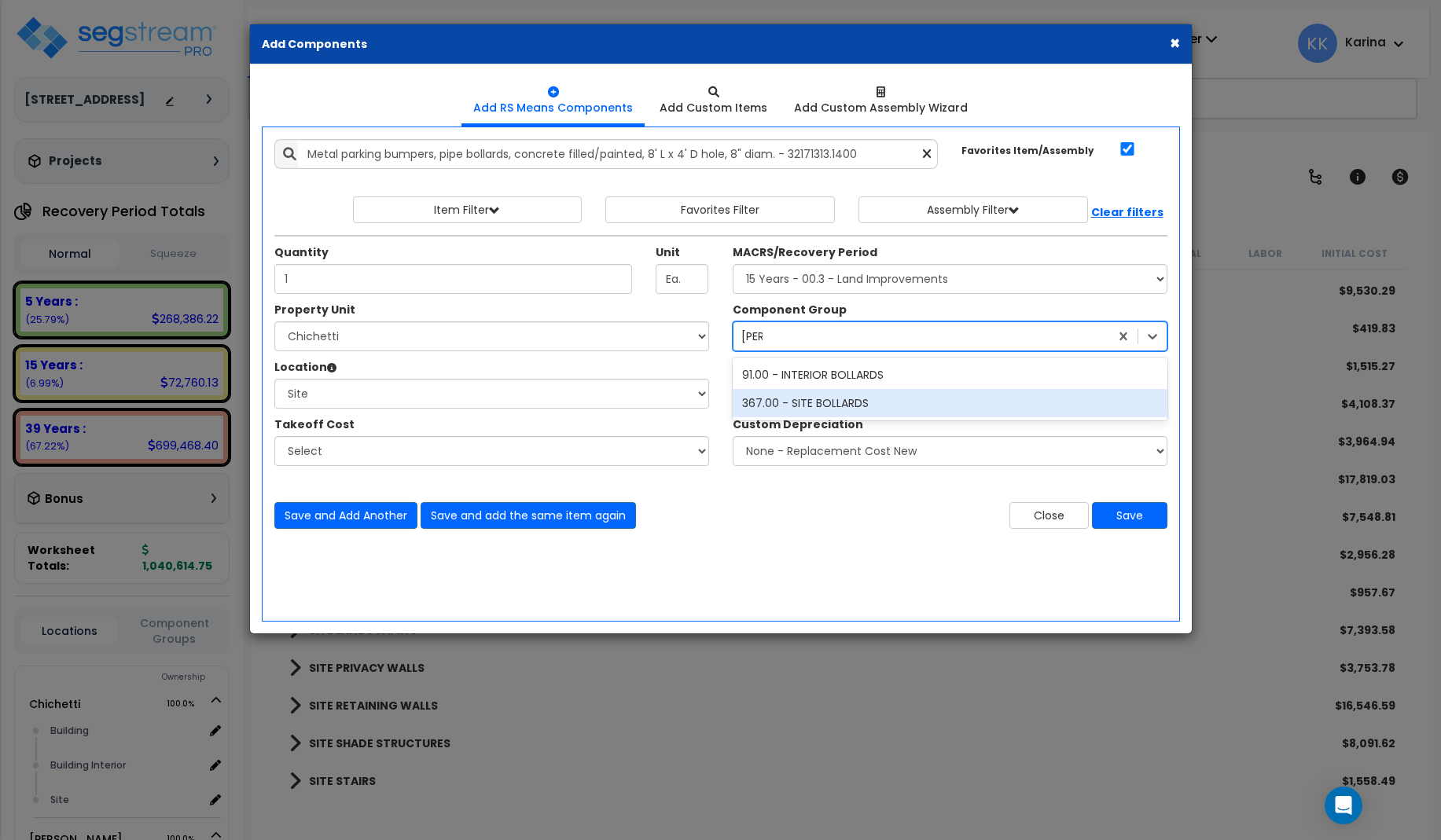
click at [804, 402] on div "367.00 - SITE BOLLARDS" at bounding box center [949, 402] width 434 height 28
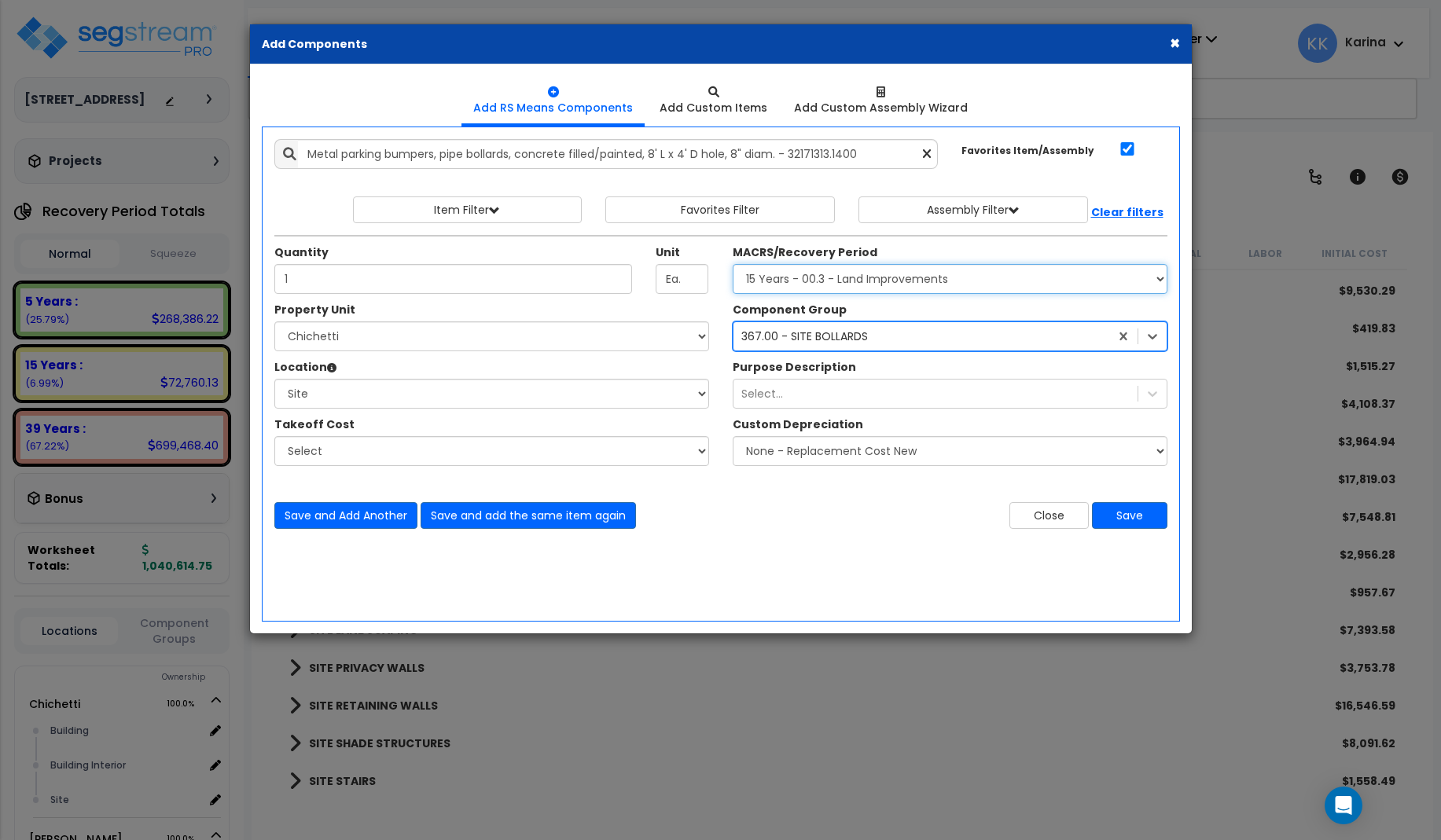
click at [732, 264] on select "Select MACRS/Recovery Period 5 Years - 57.0 - Distributive Trades & Services 5 …" at bounding box center [949, 278] width 434 height 30
click option "39 Years - NA - Long-Life Property" at bounding box center [0, 0] width 0 height 0
click at [732, 264] on select "Select MACRS/Recovery Period 5 Years - 57.0 - Distributive Trades & Services 5 …" at bounding box center [949, 278] width 434 height 30
select select "3666"
click option "15 Years - 00.3 - Land Improvements" at bounding box center [0, 0] width 0 height 0
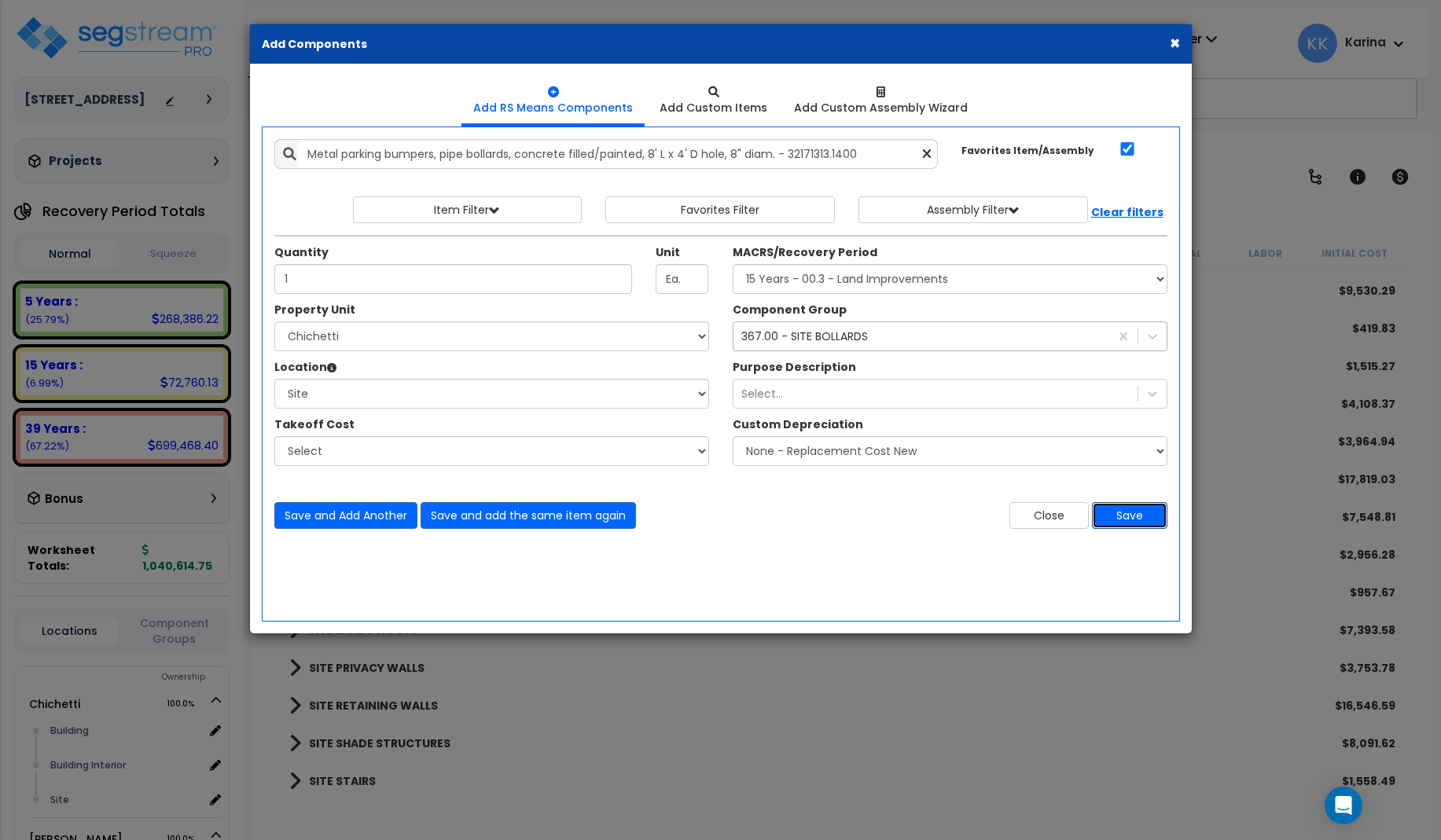
click at [1120, 519] on button "Save" at bounding box center [1129, 515] width 75 height 27
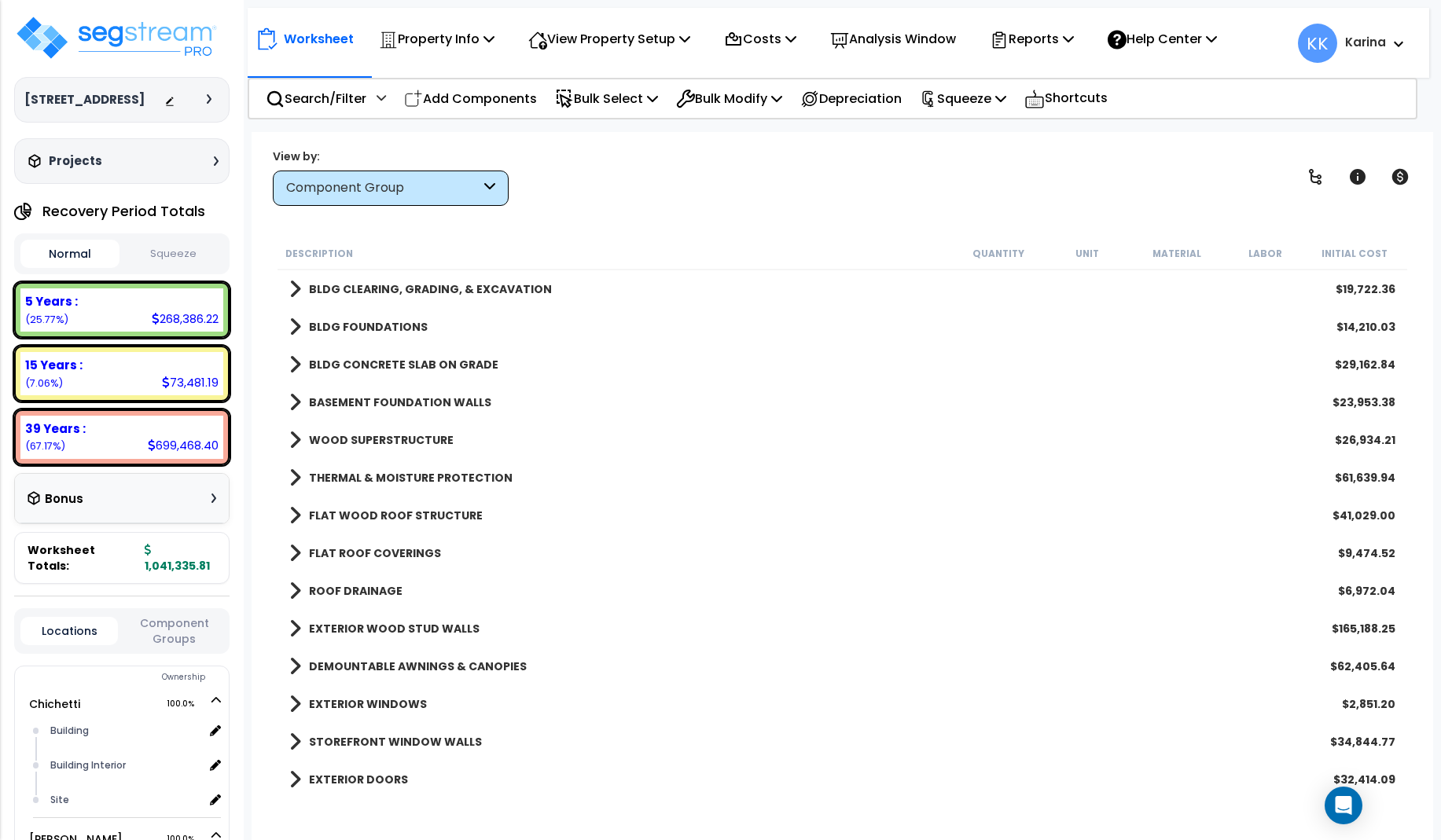
click at [295, 587] on span at bounding box center [296, 591] width 12 height 22
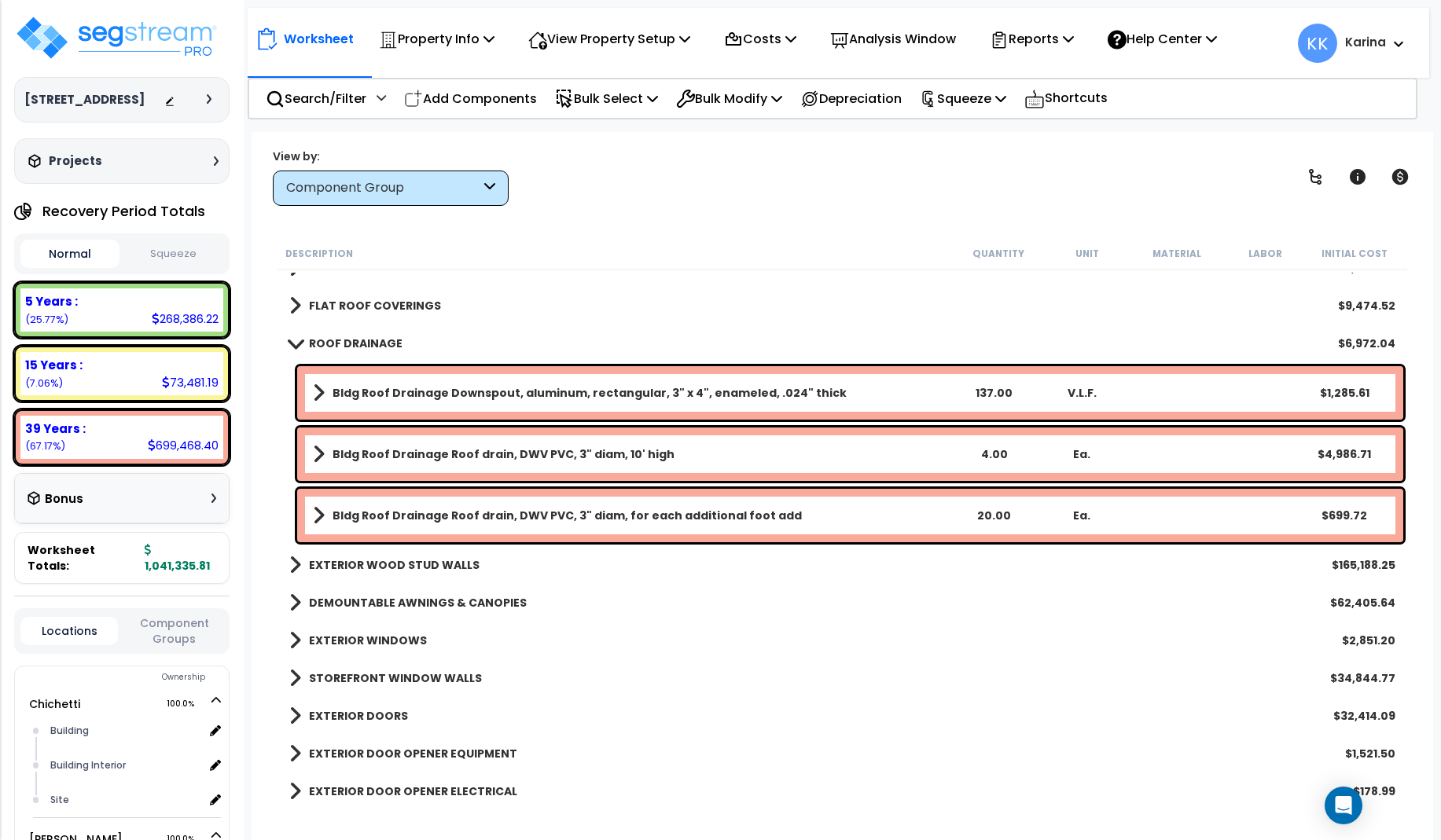
scroll to position [283, 0]
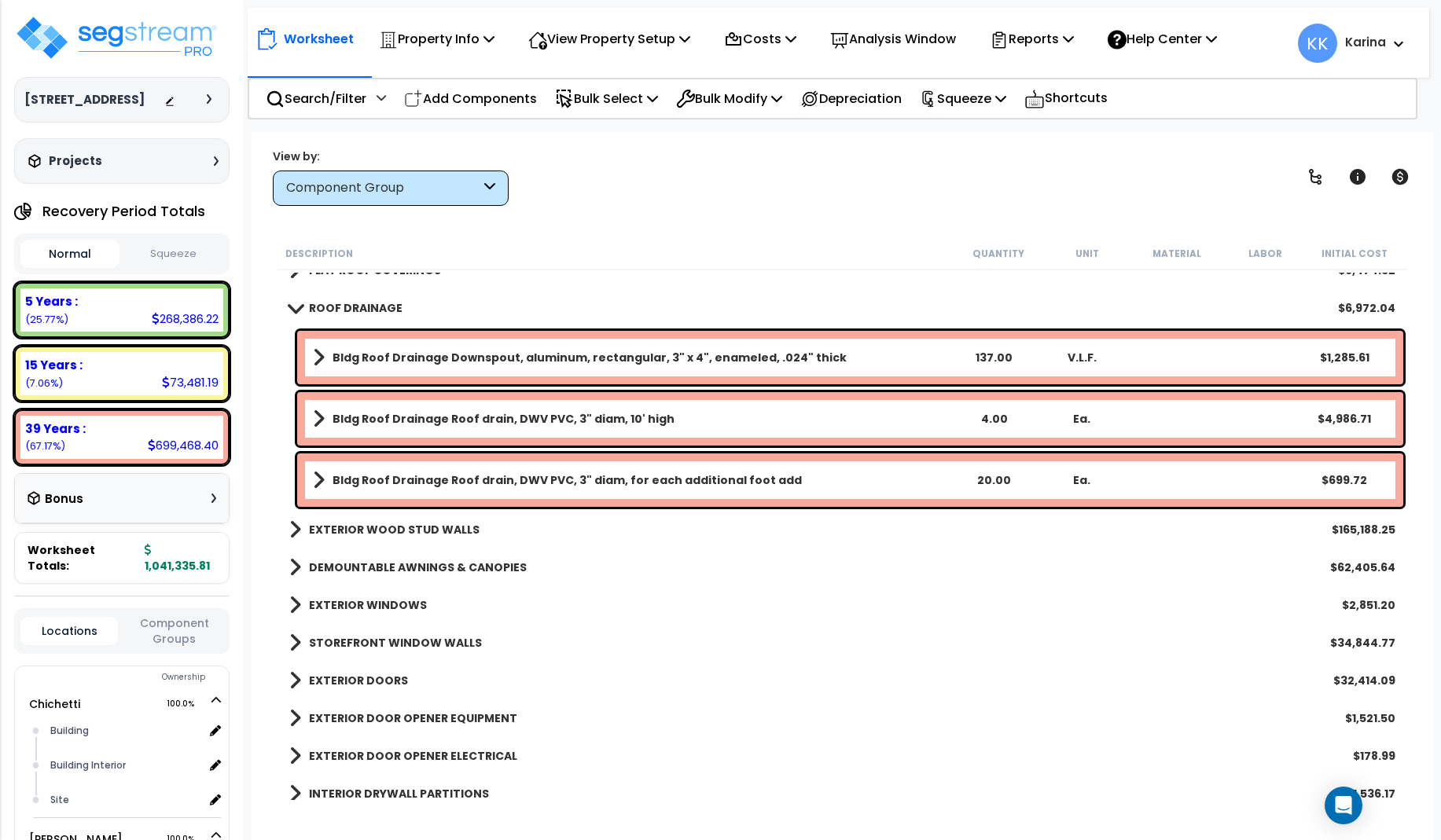
click at [361, 421] on b "Bldg Roof Drainage Roof drain, DWV PVC, 3" diam, 10' high" at bounding box center [503, 419] width 342 height 15
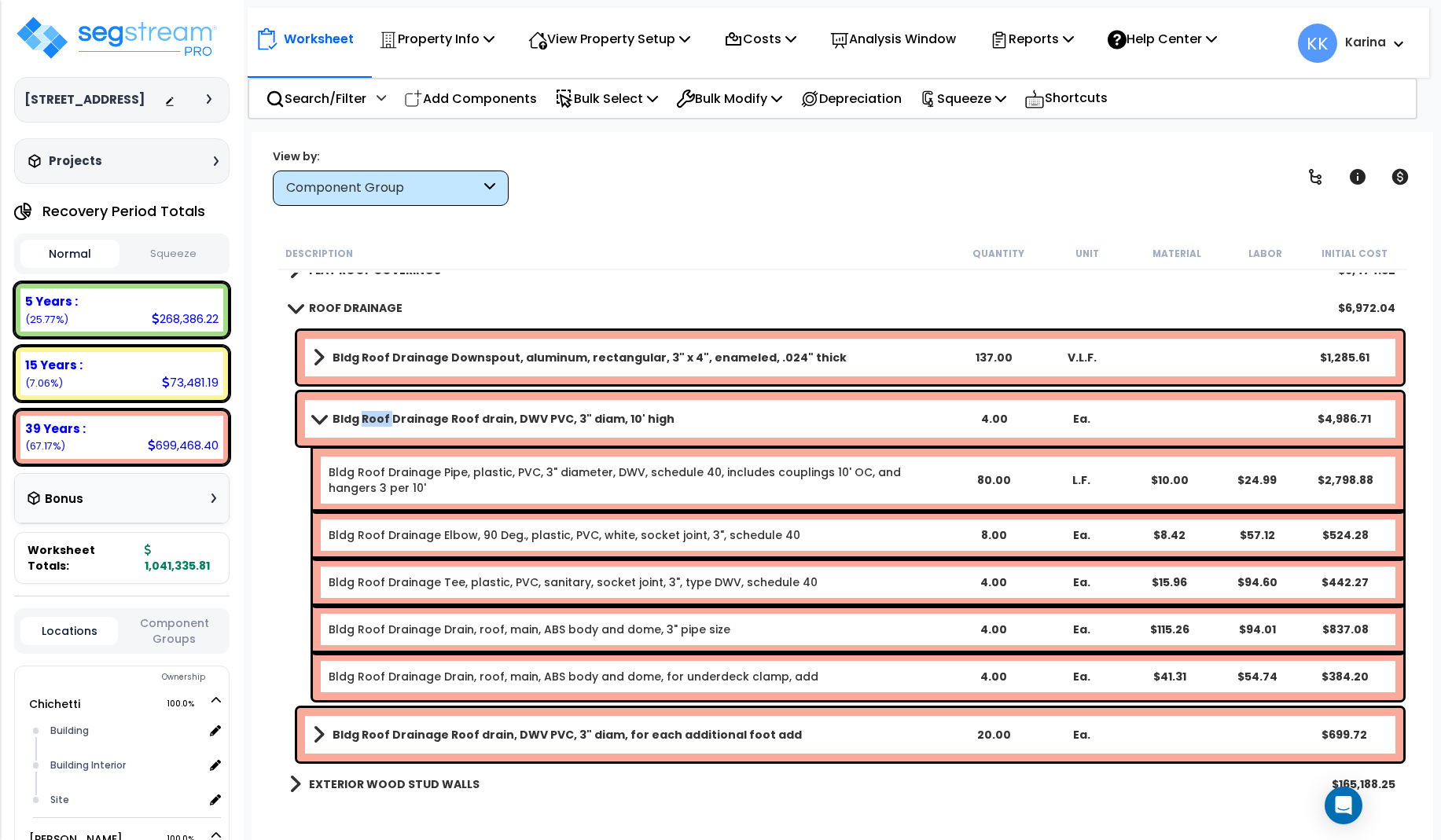
click at [361, 421] on b "Bldg Roof Drainage Roof drain, DWV PVC, 3" diam, 10' high" at bounding box center [503, 419] width 342 height 15
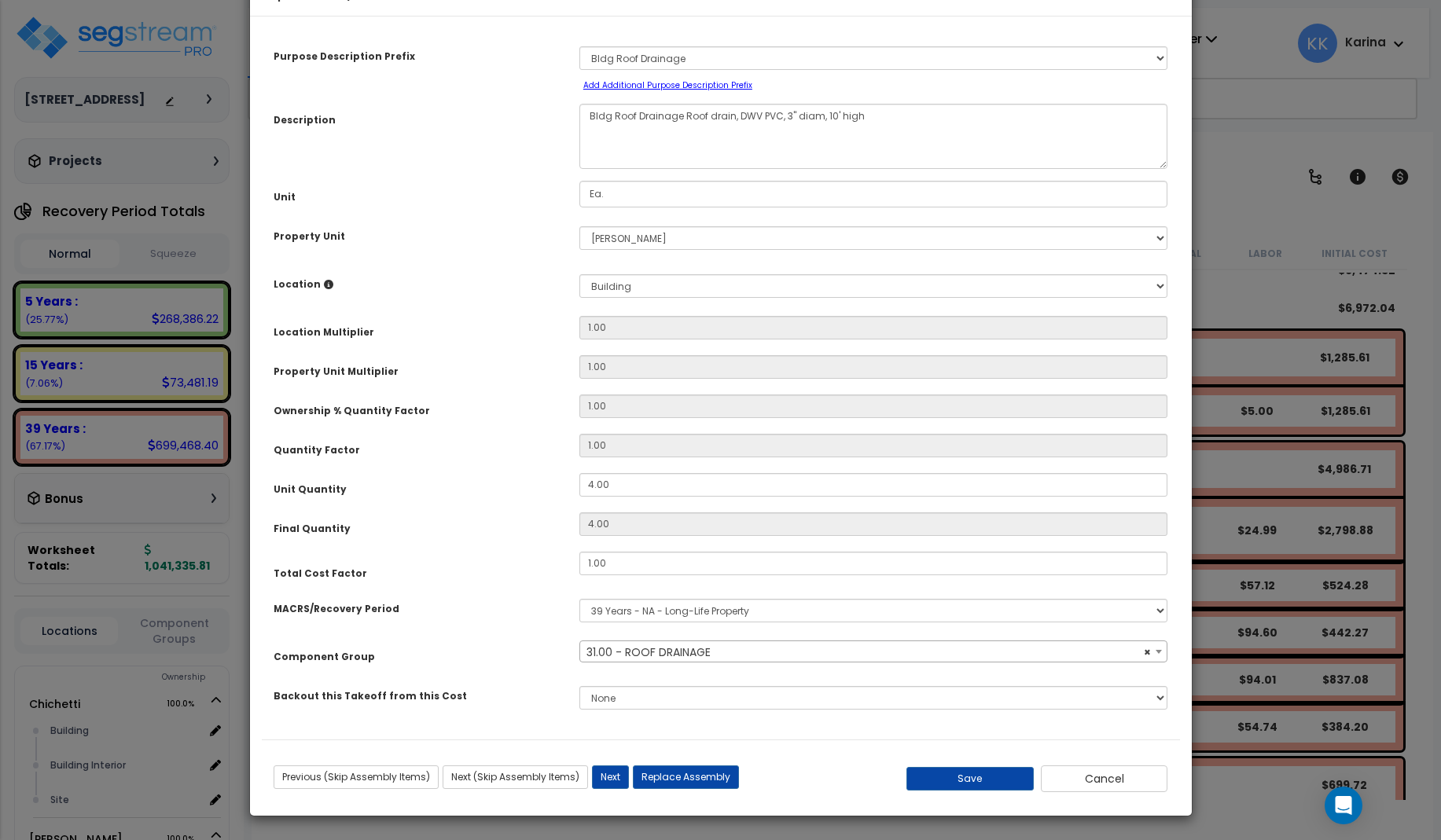
select select "56855"
click at [979, 790] on button "Save" at bounding box center [970, 779] width 128 height 24
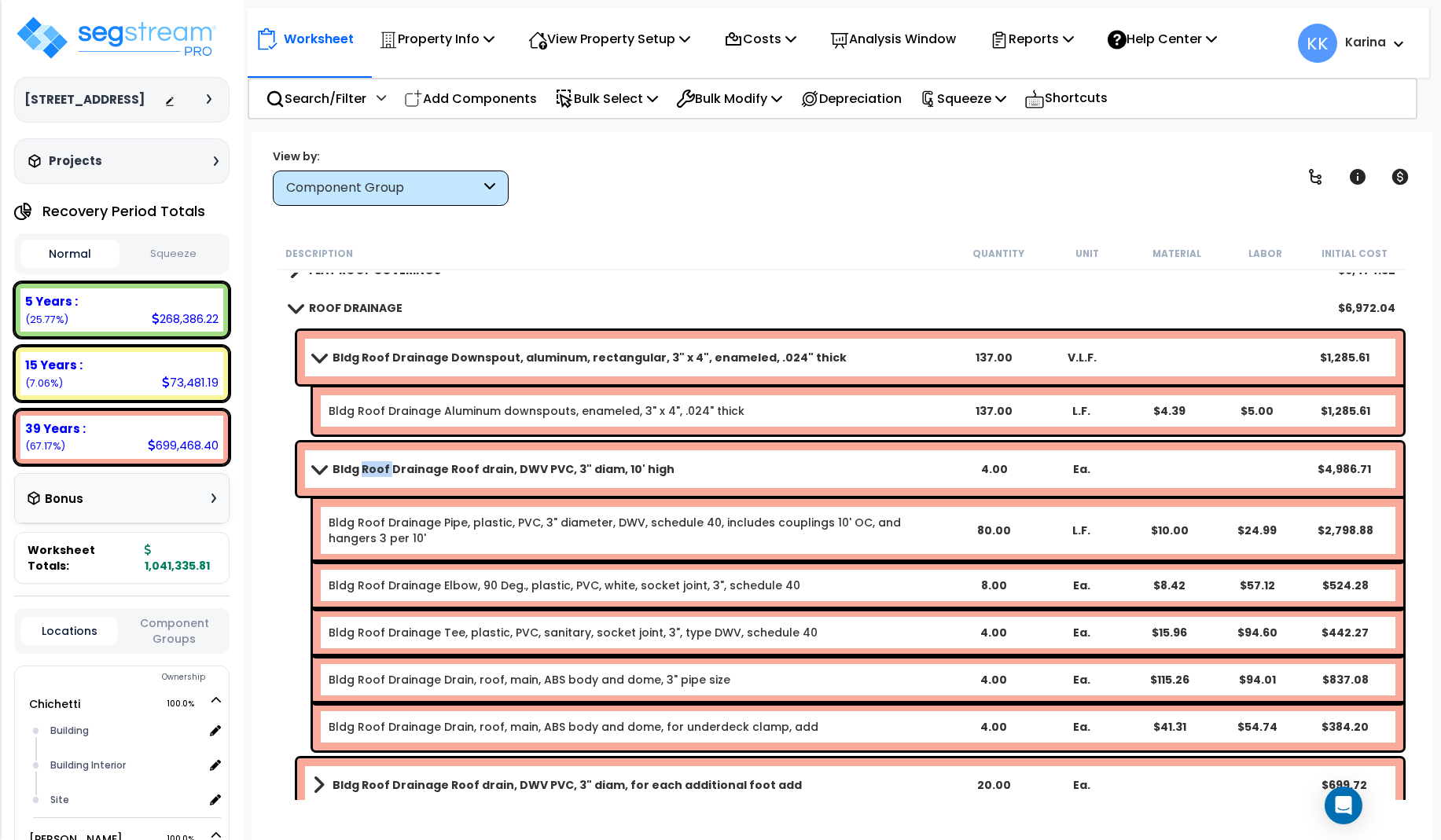
click at [321, 467] on span at bounding box center [319, 468] width 22 height 12
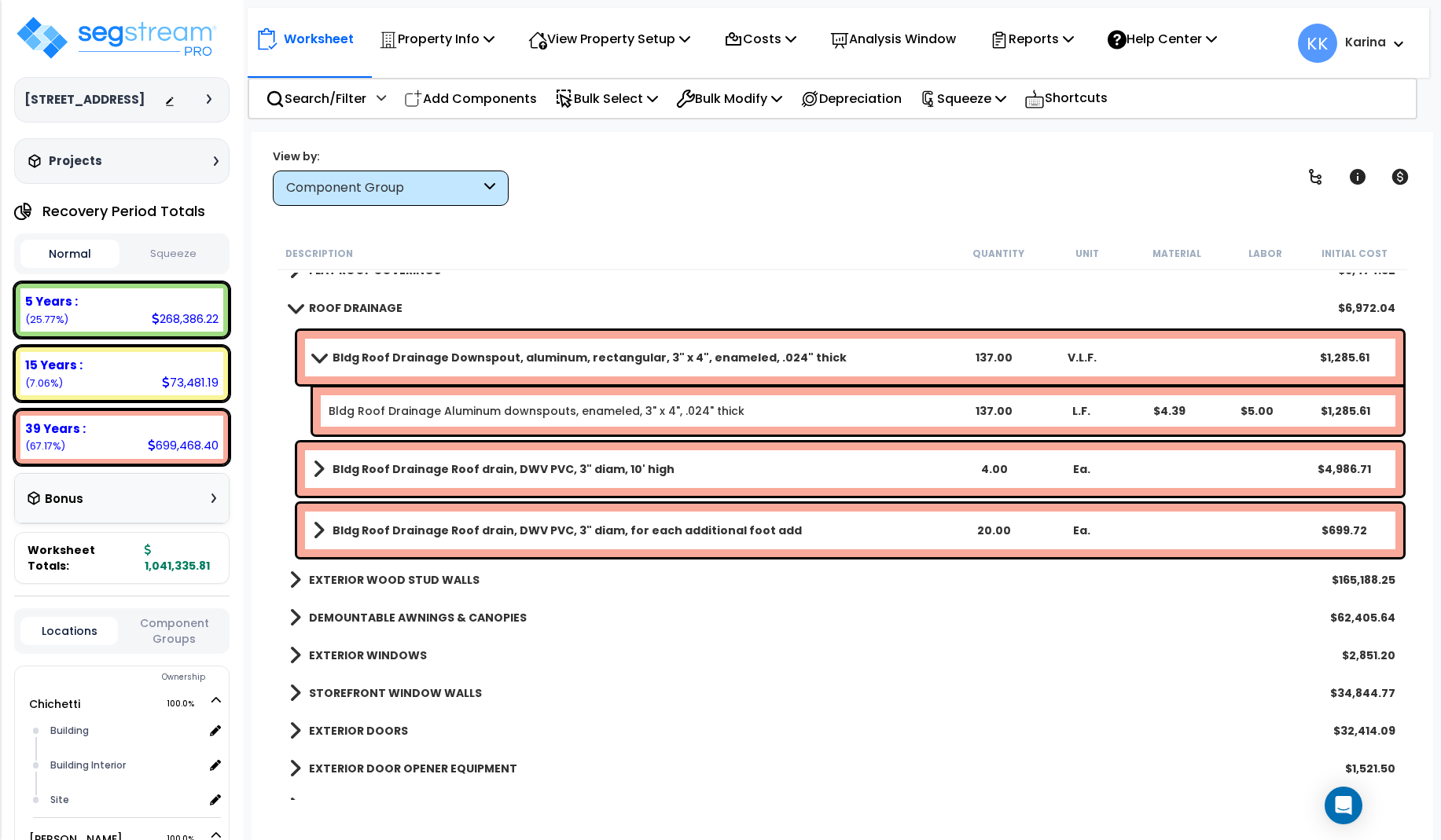
click at [349, 356] on b "Bldg Roof Drainage Downspout, aluminum, rectangular, 3" x 4", enameled, .024" t…" at bounding box center [589, 357] width 514 height 15
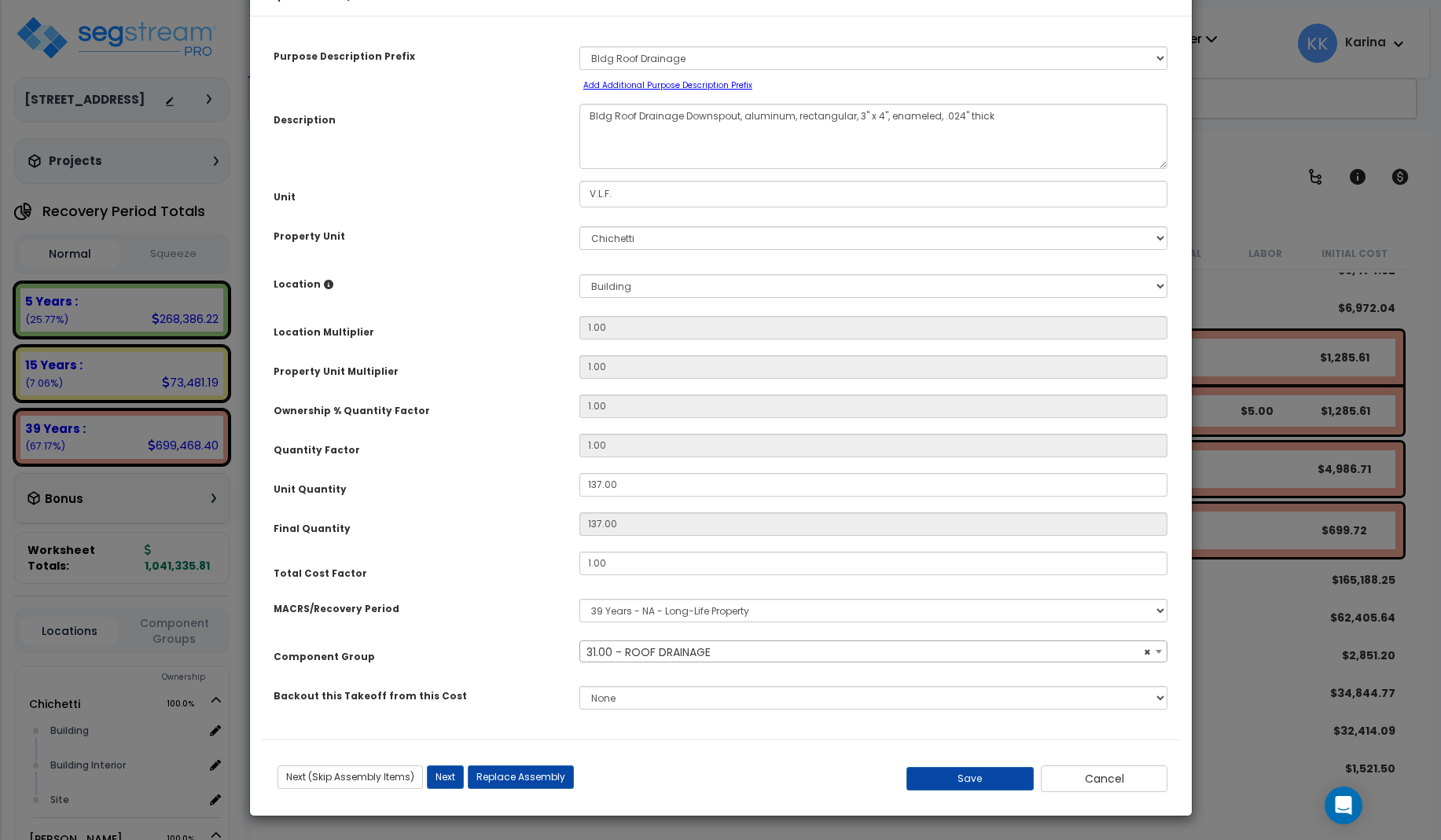
select select "56855"
click at [963, 790] on button "Save" at bounding box center [970, 779] width 128 height 24
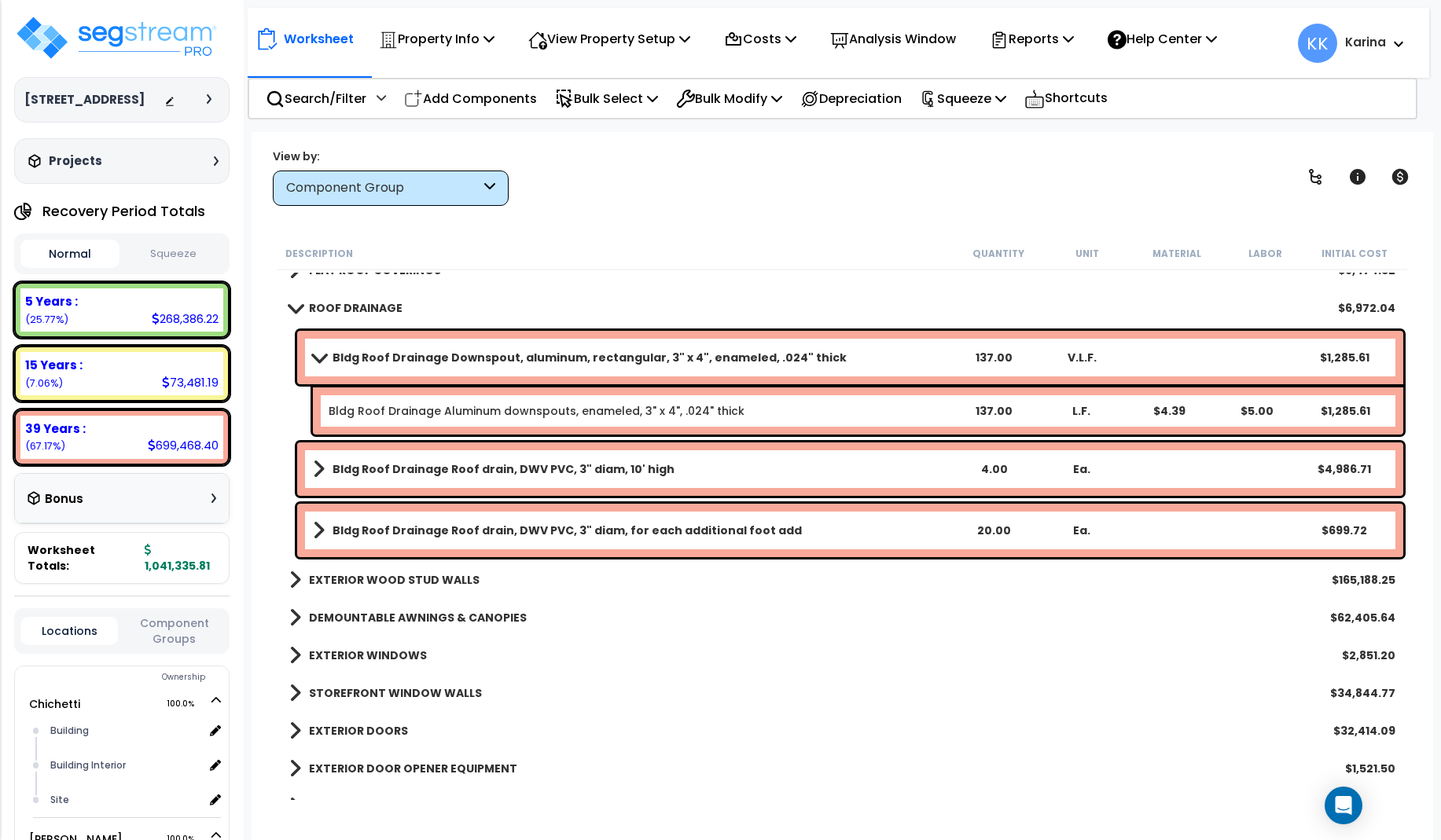
click at [496, 359] on b "Bldg Roof Drainage Downspout, aluminum, rectangular, 3" x 4", enameled, .024" t…" at bounding box center [589, 357] width 514 height 15
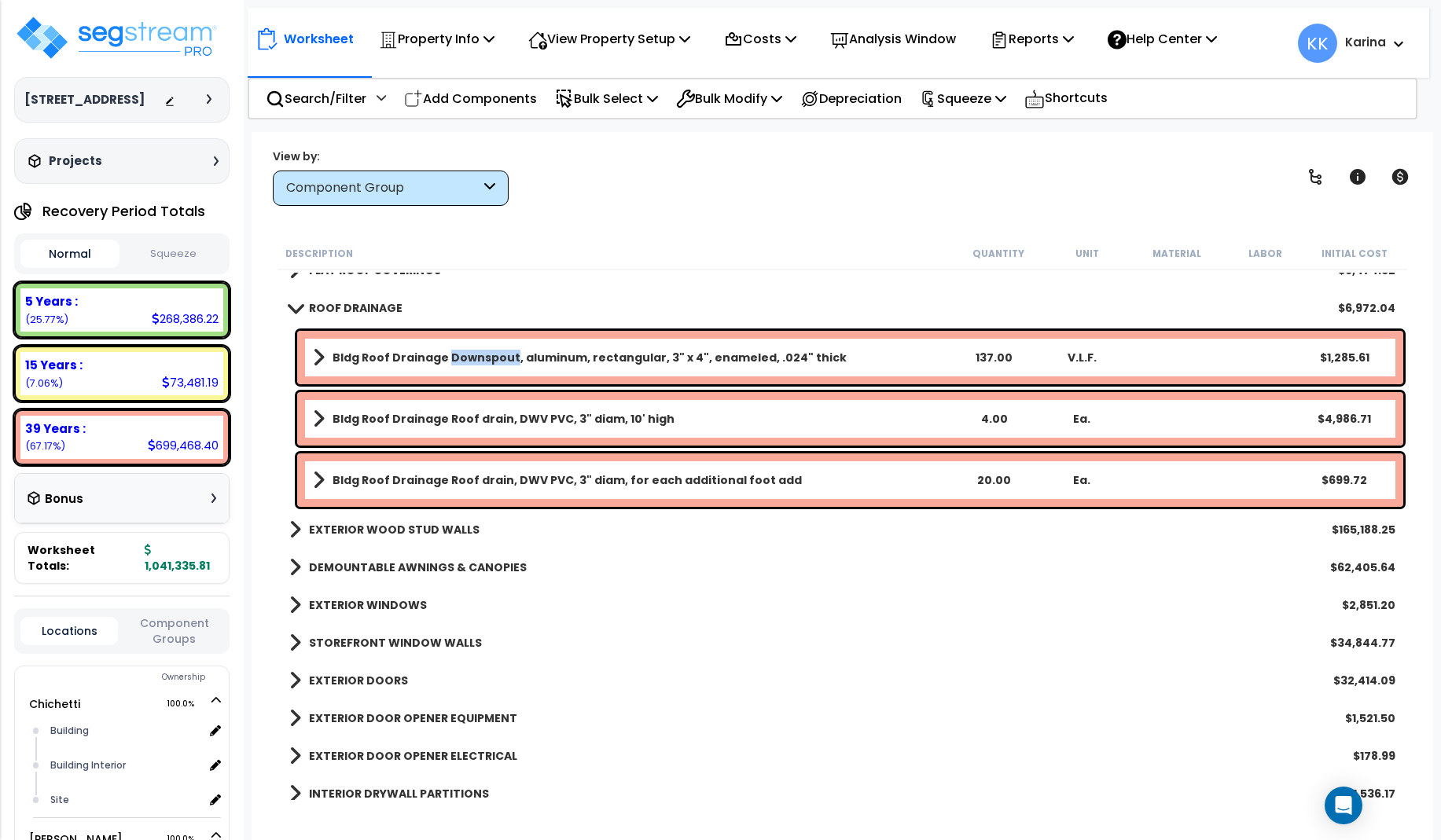
click at [496, 359] on b "Bldg Roof Drainage Downspout, aluminum, rectangular, 3" x 4", enameled, .024" t…" at bounding box center [589, 357] width 514 height 15
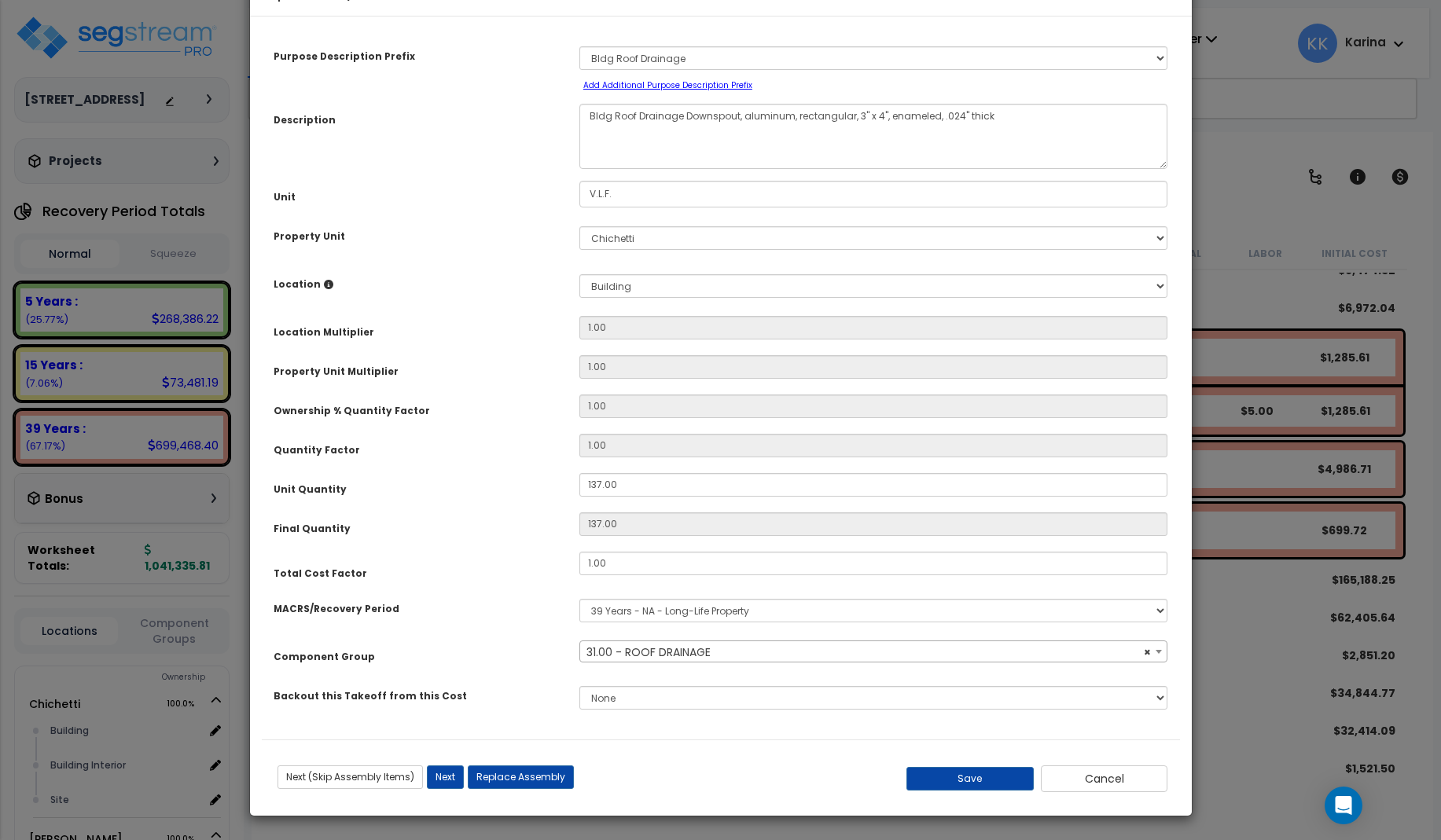
select select "56855"
drag, startPoint x: 624, startPoint y: 528, endPoint x: 505, endPoint y: 528, distance: 119.0
click at [579, 497] on input "137.00" at bounding box center [873, 485] width 589 height 24
type input "3"
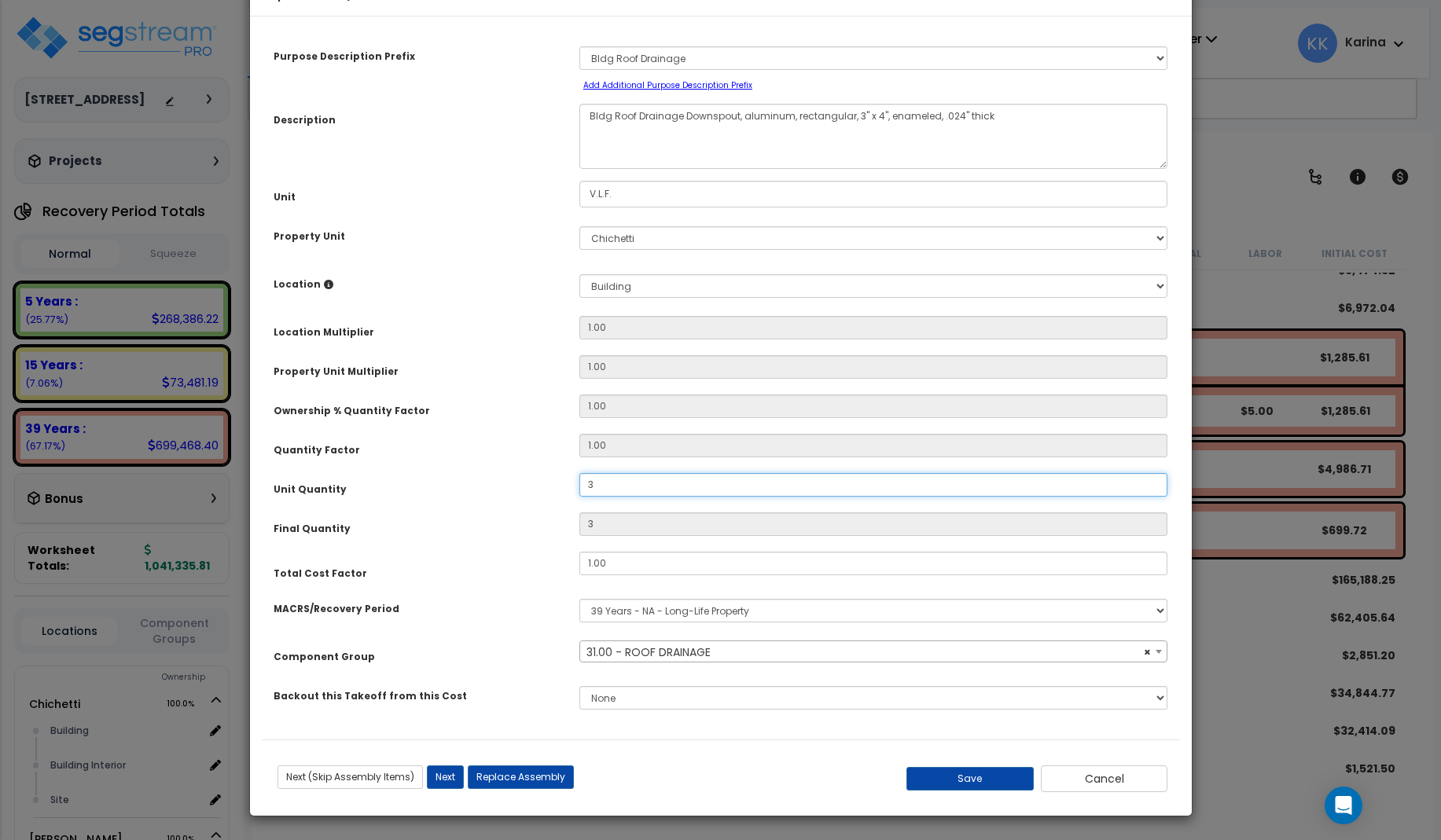
type input "30"
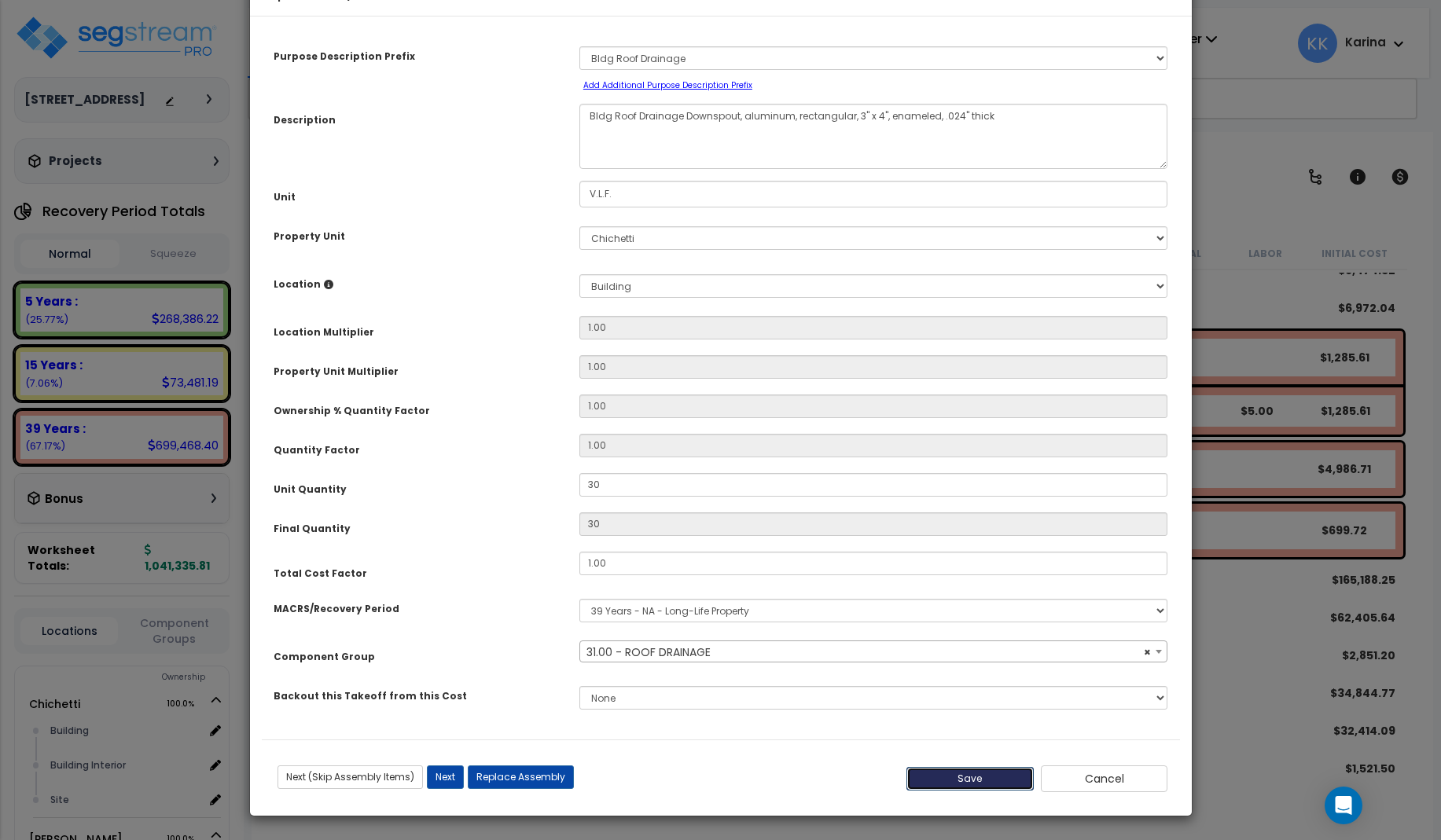
click at [963, 774] on button "Save" at bounding box center [970, 779] width 128 height 24
type input "30.00"
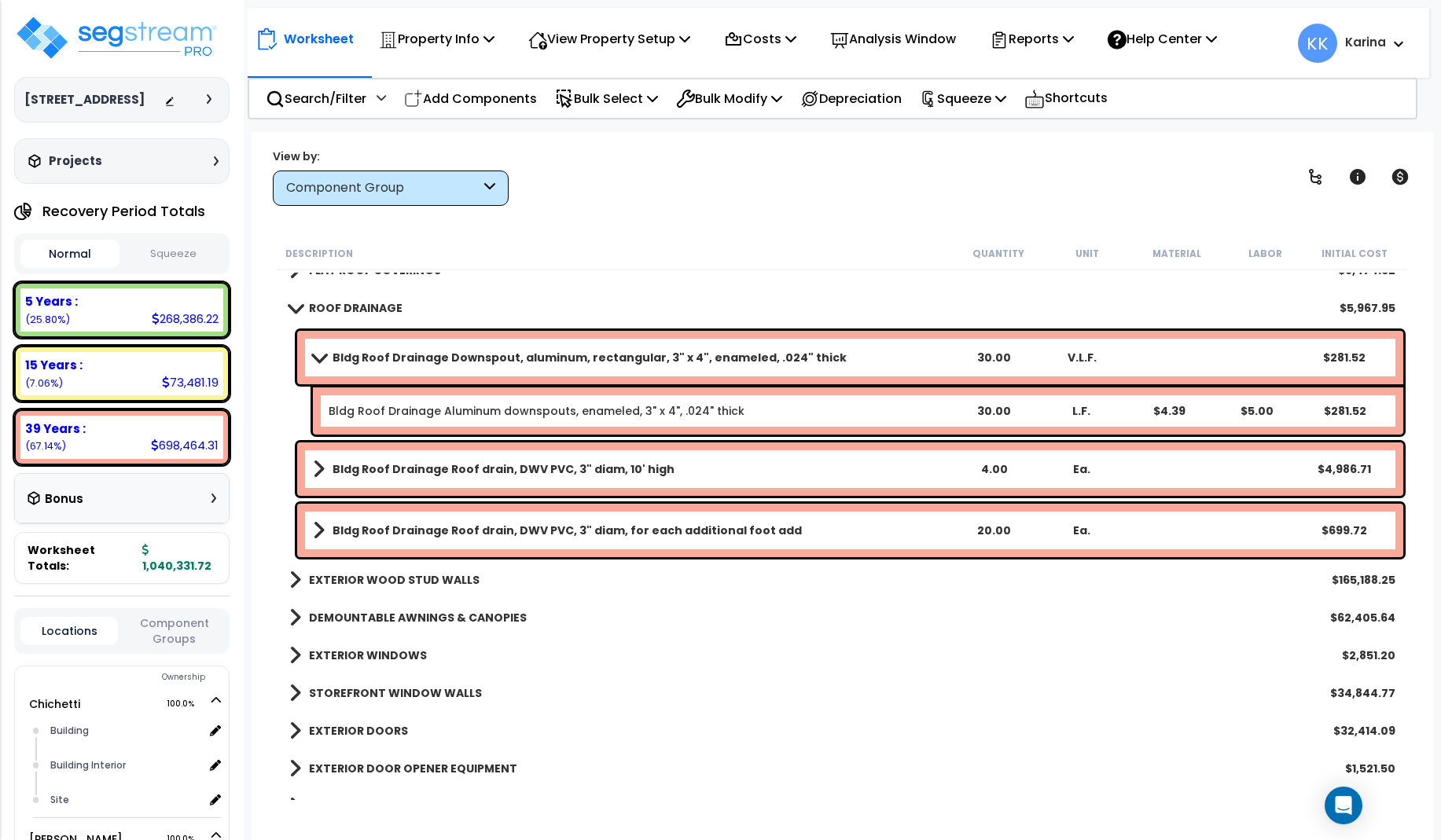
click at [443, 529] on b "Bldg Roof Drainage Roof drain, DWV PVC, 3" diam, for each additional foot add" at bounding box center [567, 530] width 469 height 15
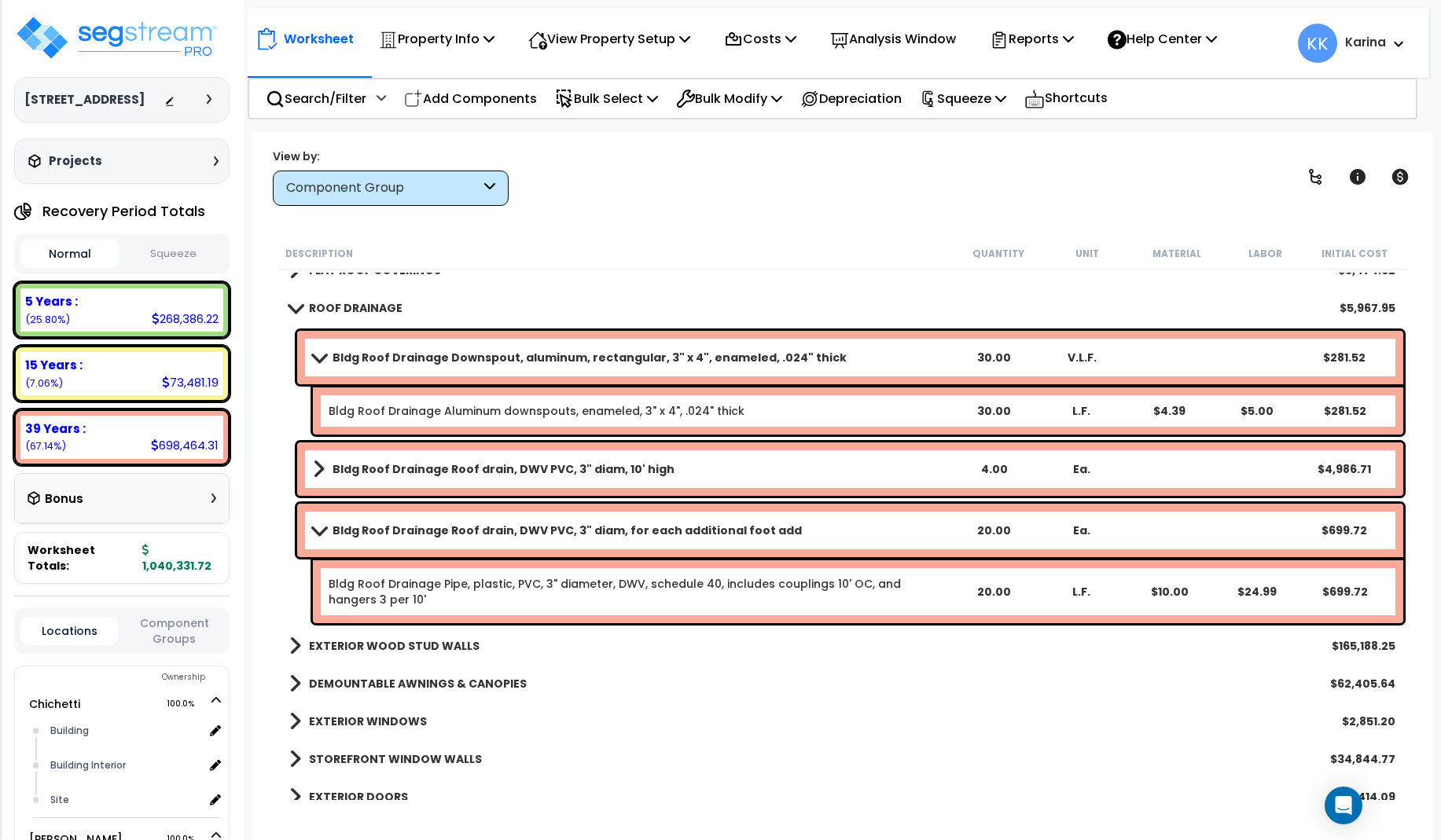
click at [443, 529] on b "Bldg Roof Drainage Roof drain, DWV PVC, 3" diam, for each additional foot add" at bounding box center [567, 530] width 469 height 15
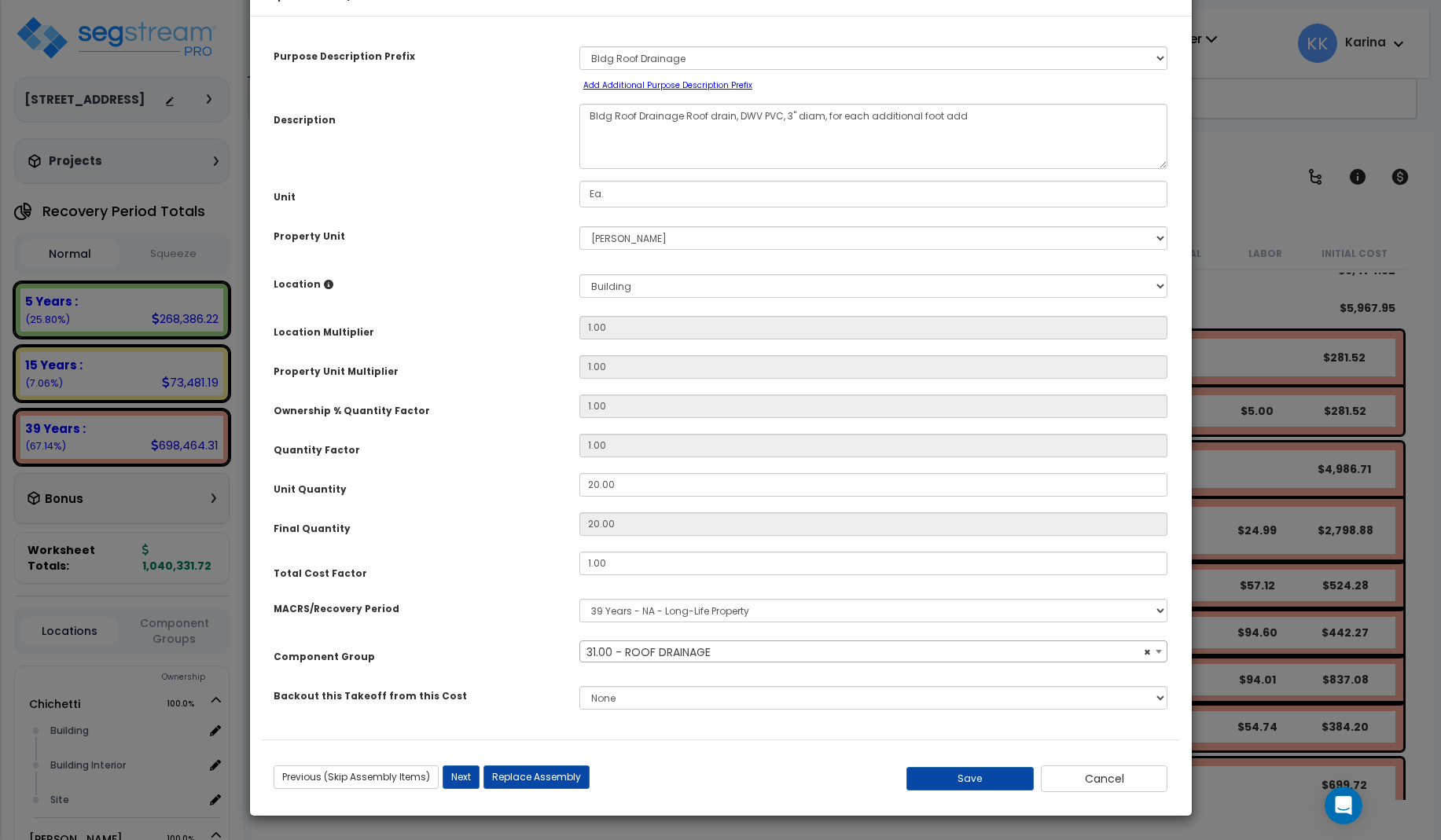
select select "56855"
click at [960, 777] on button "Save" at bounding box center [970, 779] width 128 height 24
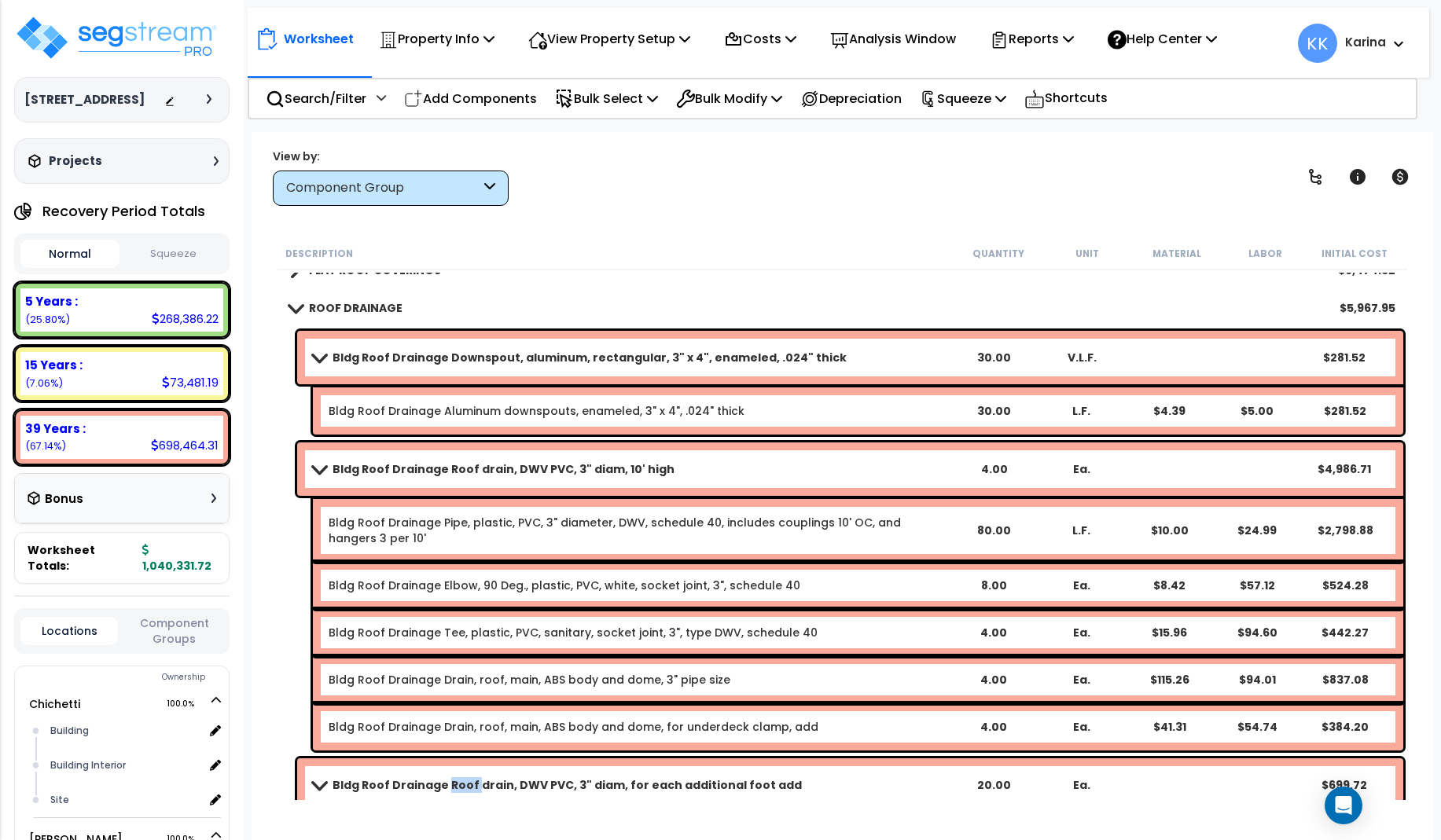
click at [314, 470] on span at bounding box center [319, 468] width 22 height 12
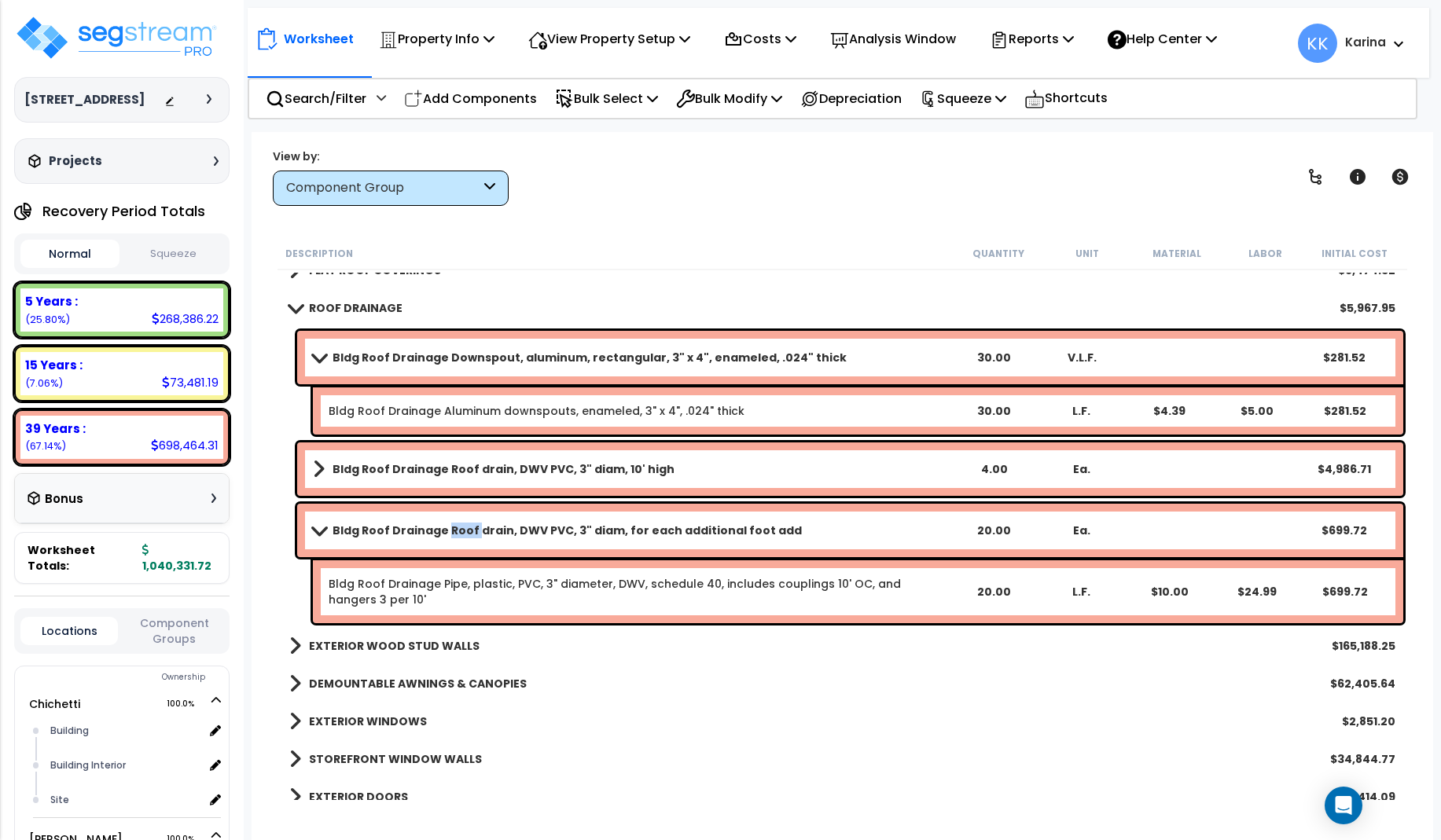
click at [315, 528] on span at bounding box center [319, 530] width 22 height 12
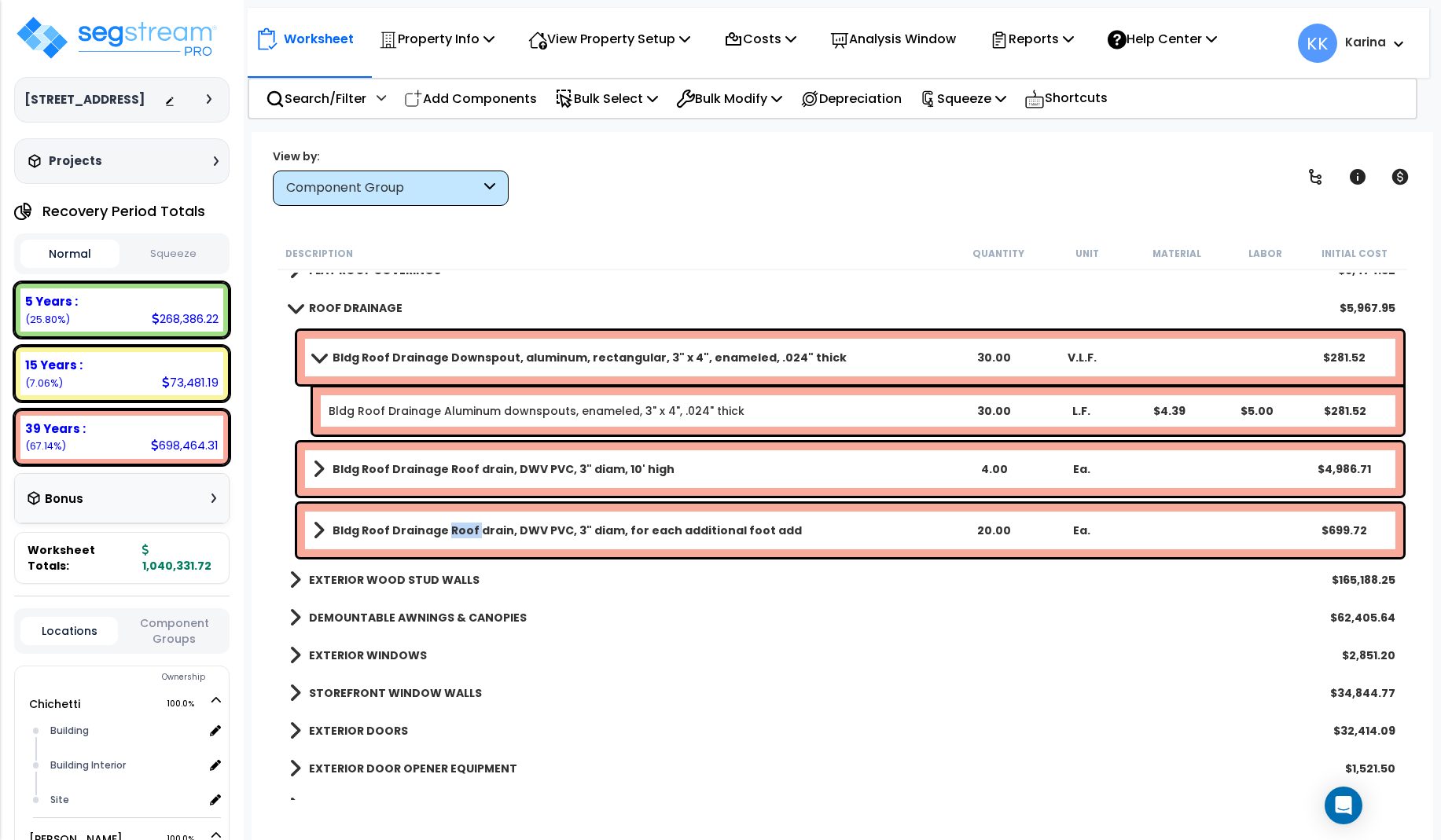
click at [292, 308] on span at bounding box center [295, 307] width 22 height 12
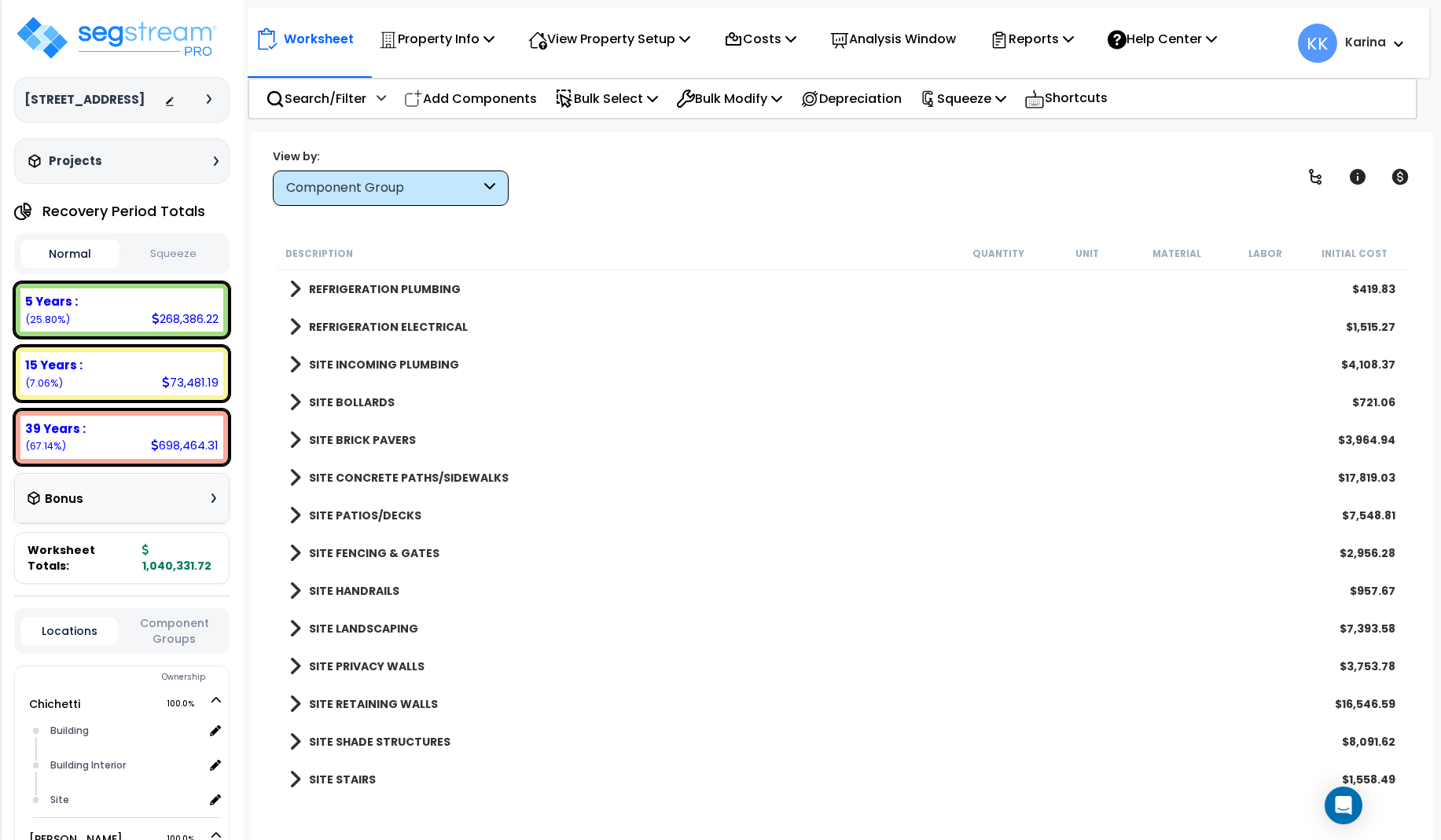
scroll to position [1733, 0]
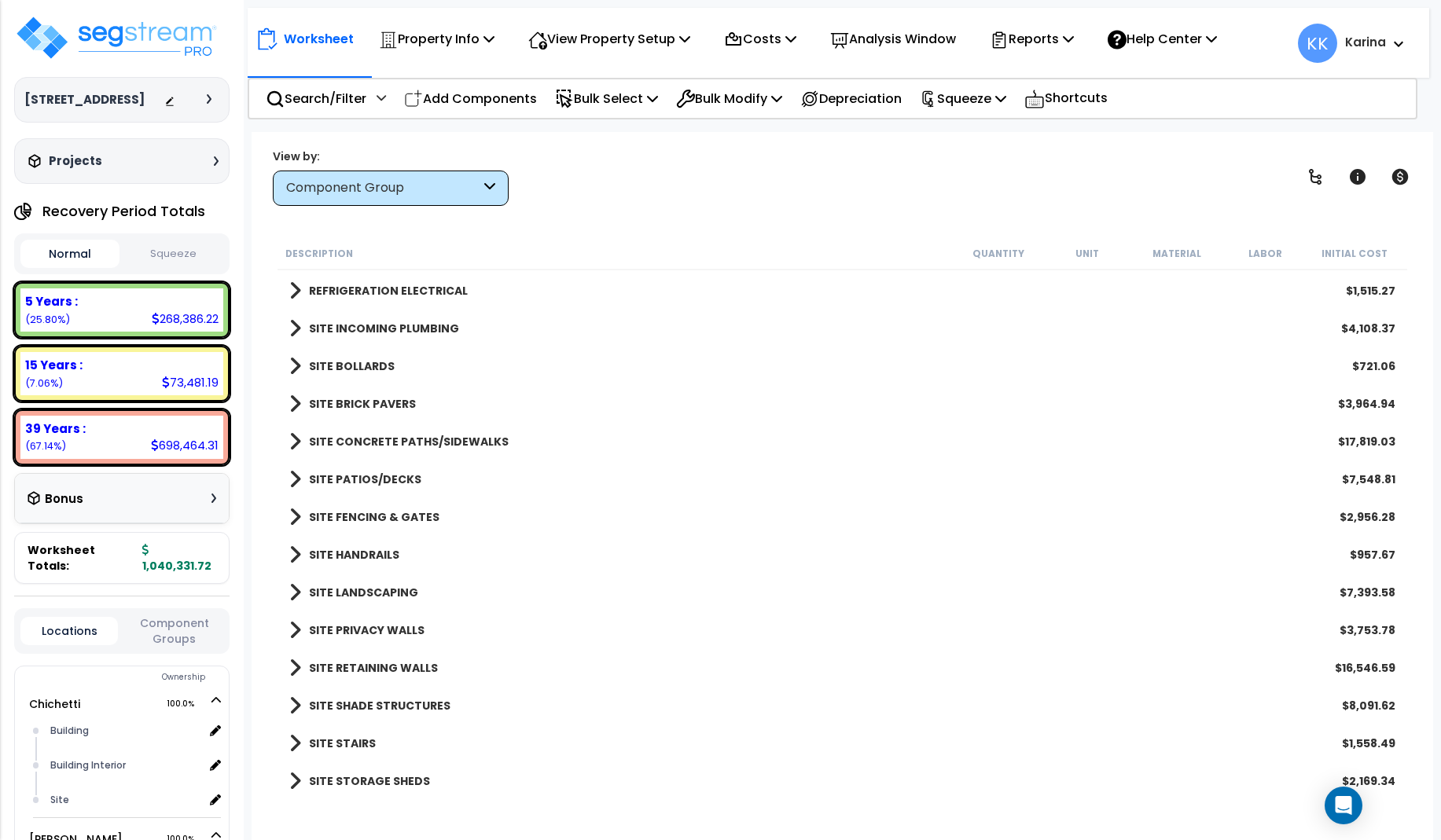
click at [292, 742] on span at bounding box center [296, 743] width 12 height 22
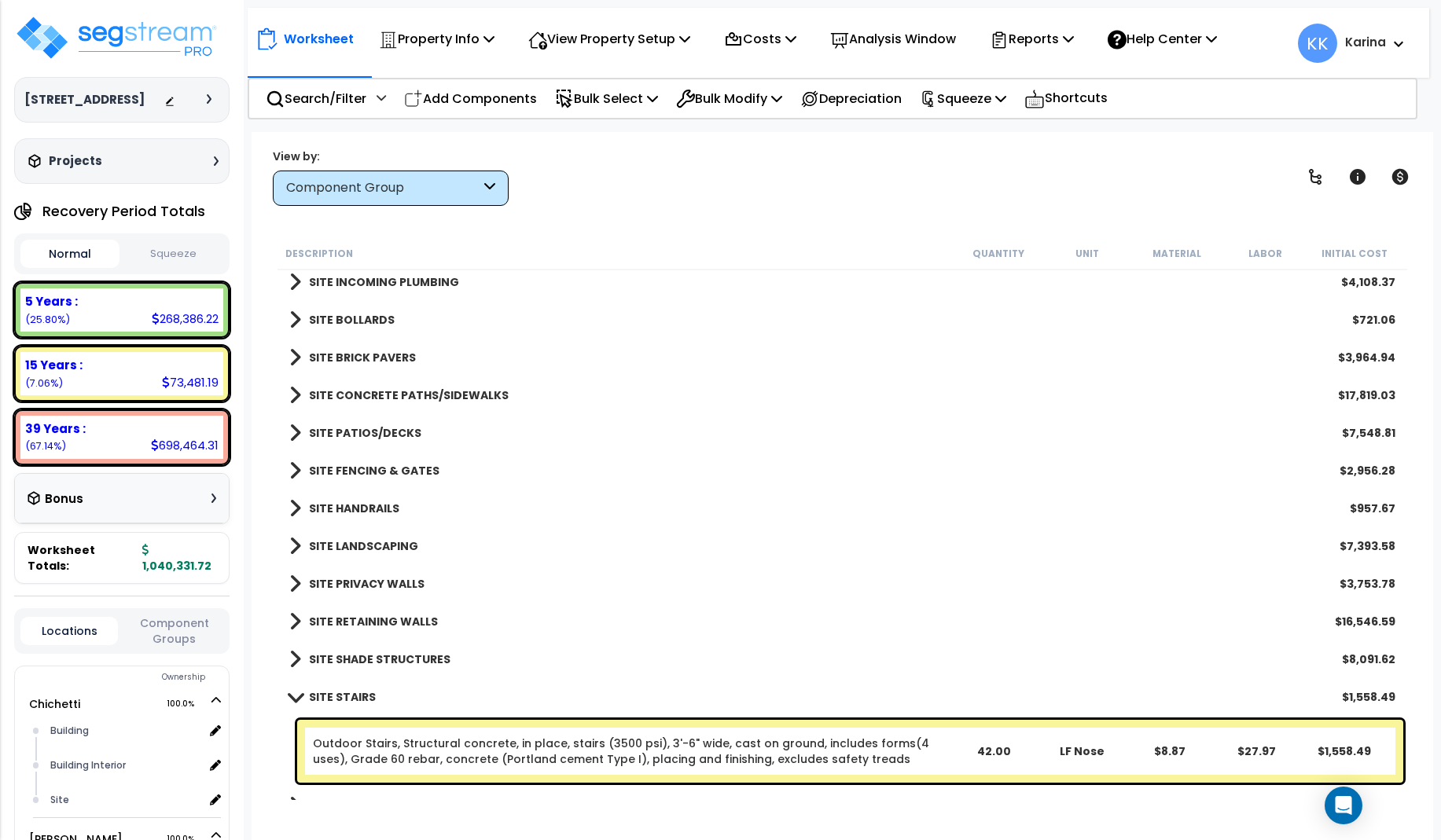
scroll to position [1804, 0]
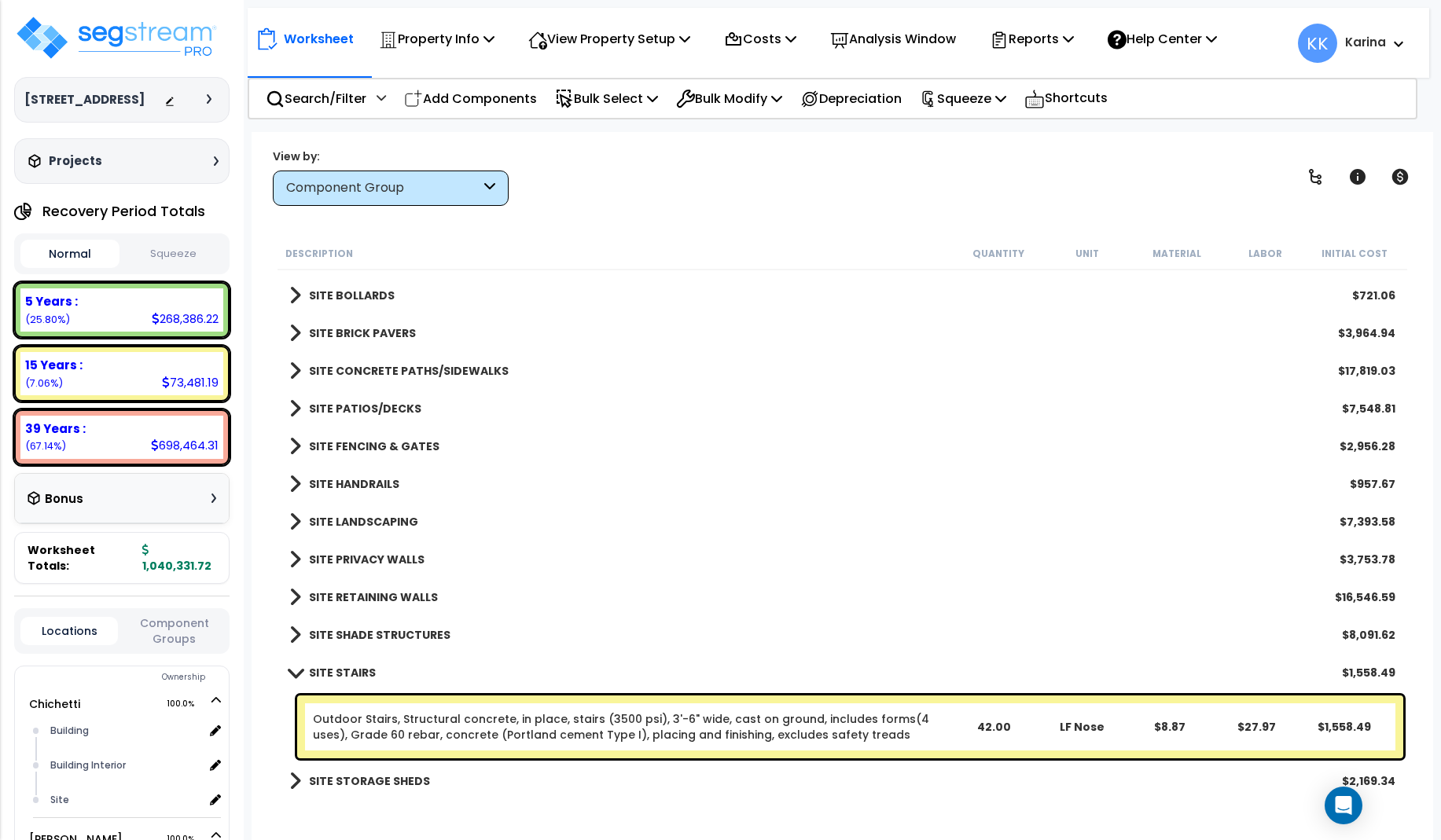
click at [376, 716] on link "Outdoor Stairs, Structural concrete, in place, stairs (3500 psi), 3'-6" wide, c…" at bounding box center [631, 726] width 637 height 32
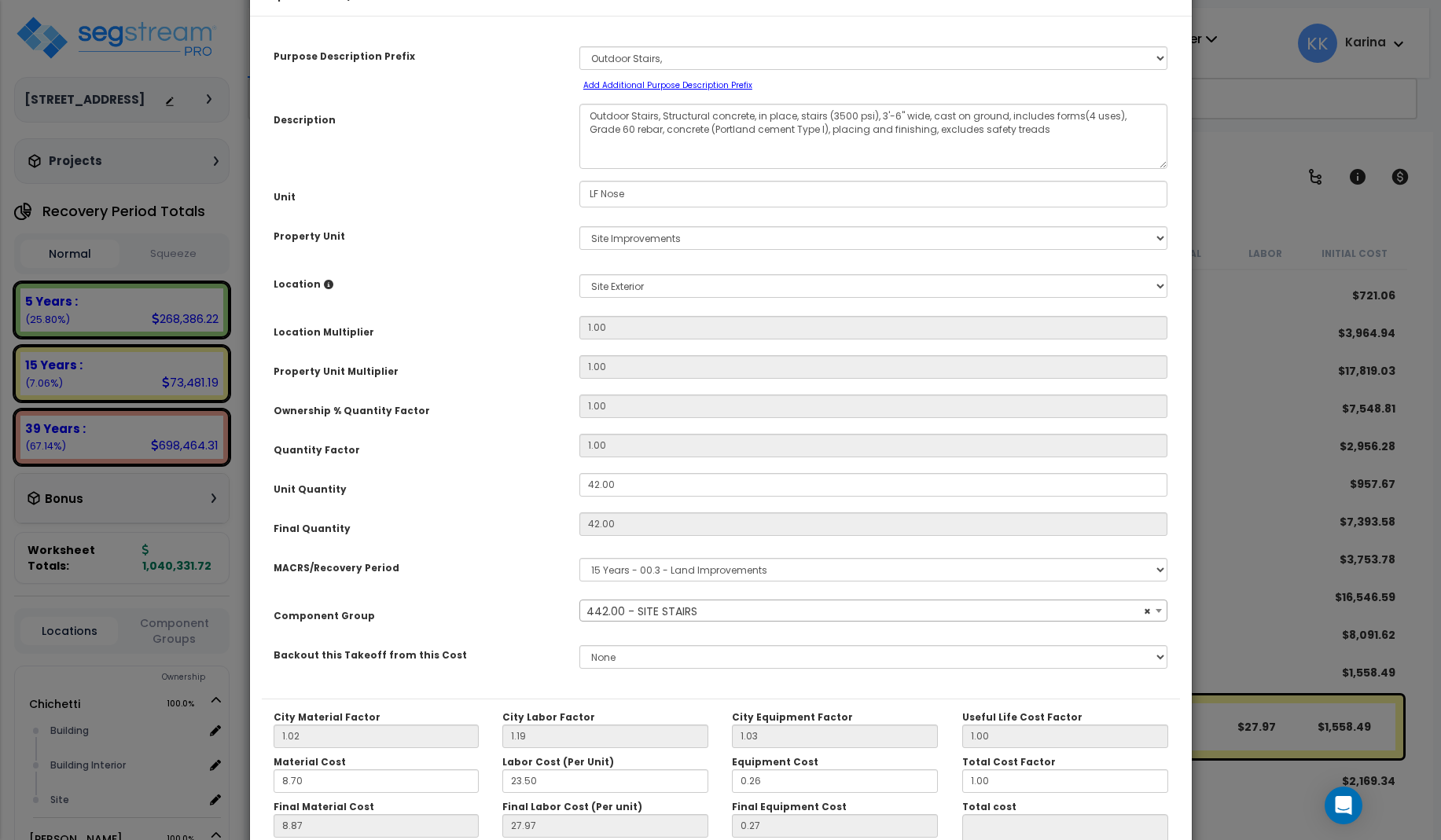
select select "57226"
click at [579, 226] on select "Select [PERSON_NAME] Site Improvements" at bounding box center [873, 238] width 589 height 24
select select "168458"
click option "[PERSON_NAME]" at bounding box center [0, 0] width 0 height 0
click at [579, 274] on select "Select Building Building Interior Site Add Additional Location" at bounding box center [873, 286] width 589 height 24
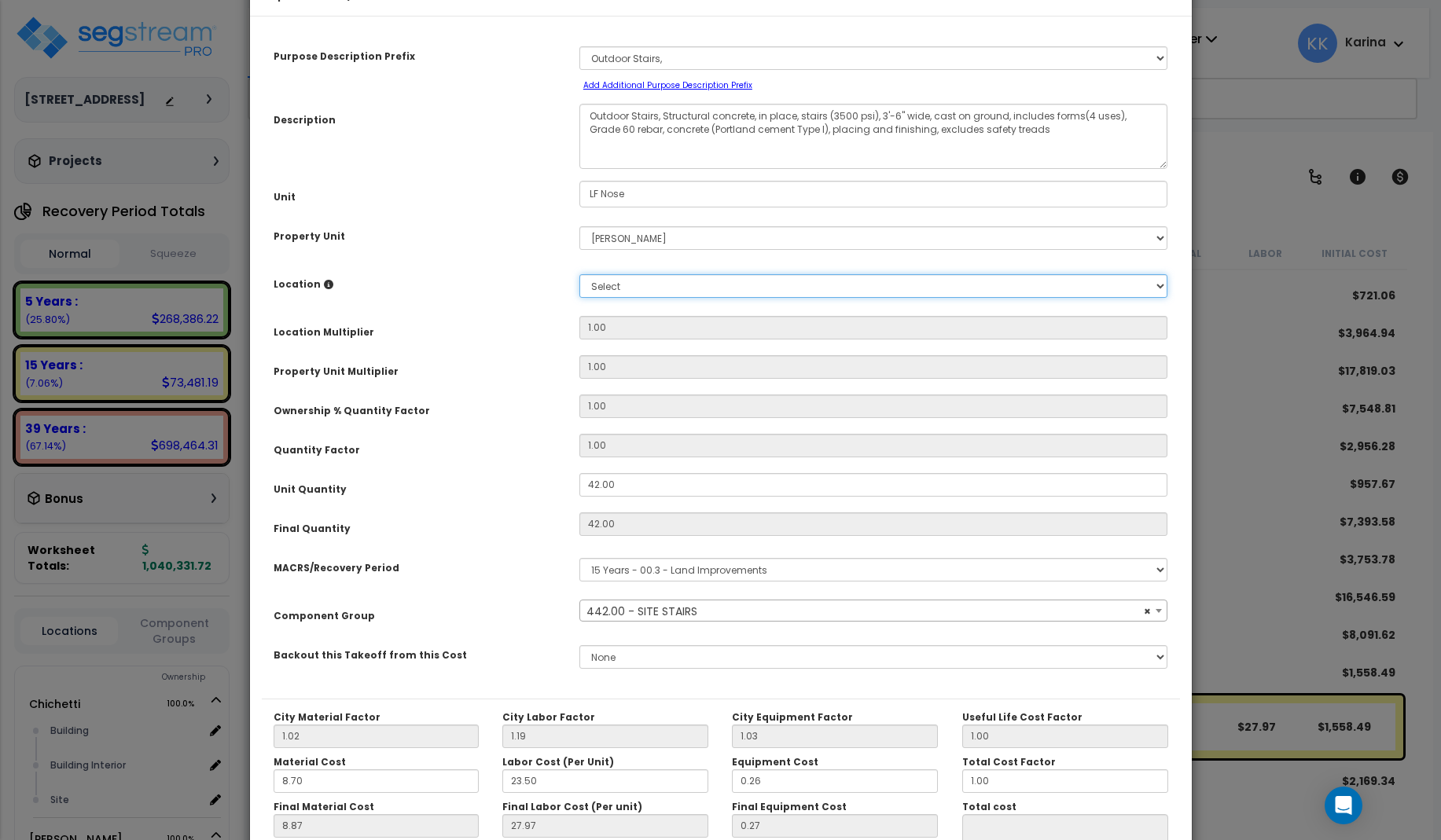
select select "13758"
click option "Site" at bounding box center [0, 0] width 0 height 0
type input "1"
type input "42"
type input "27.96"
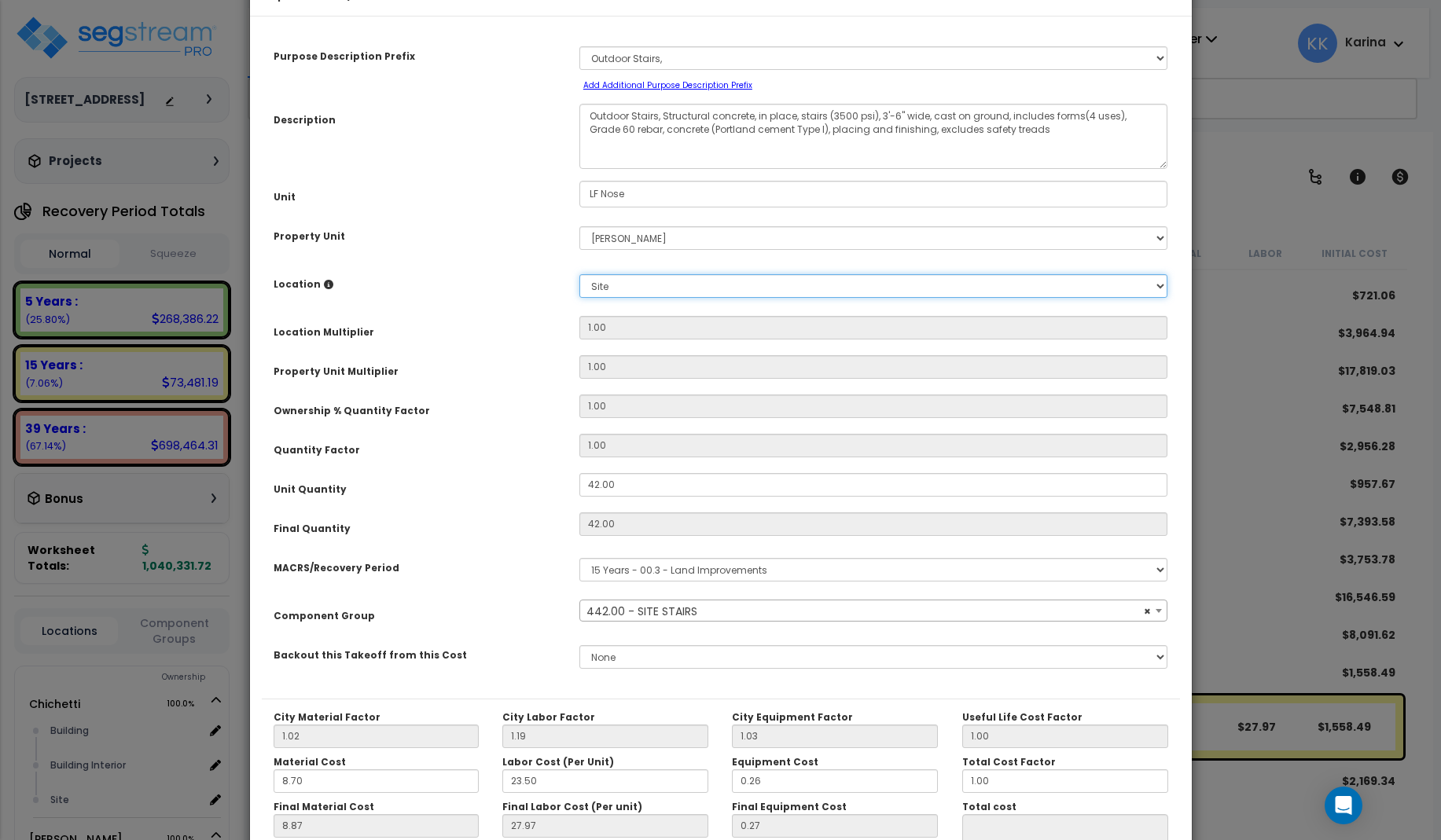
type input "$1,558.20"
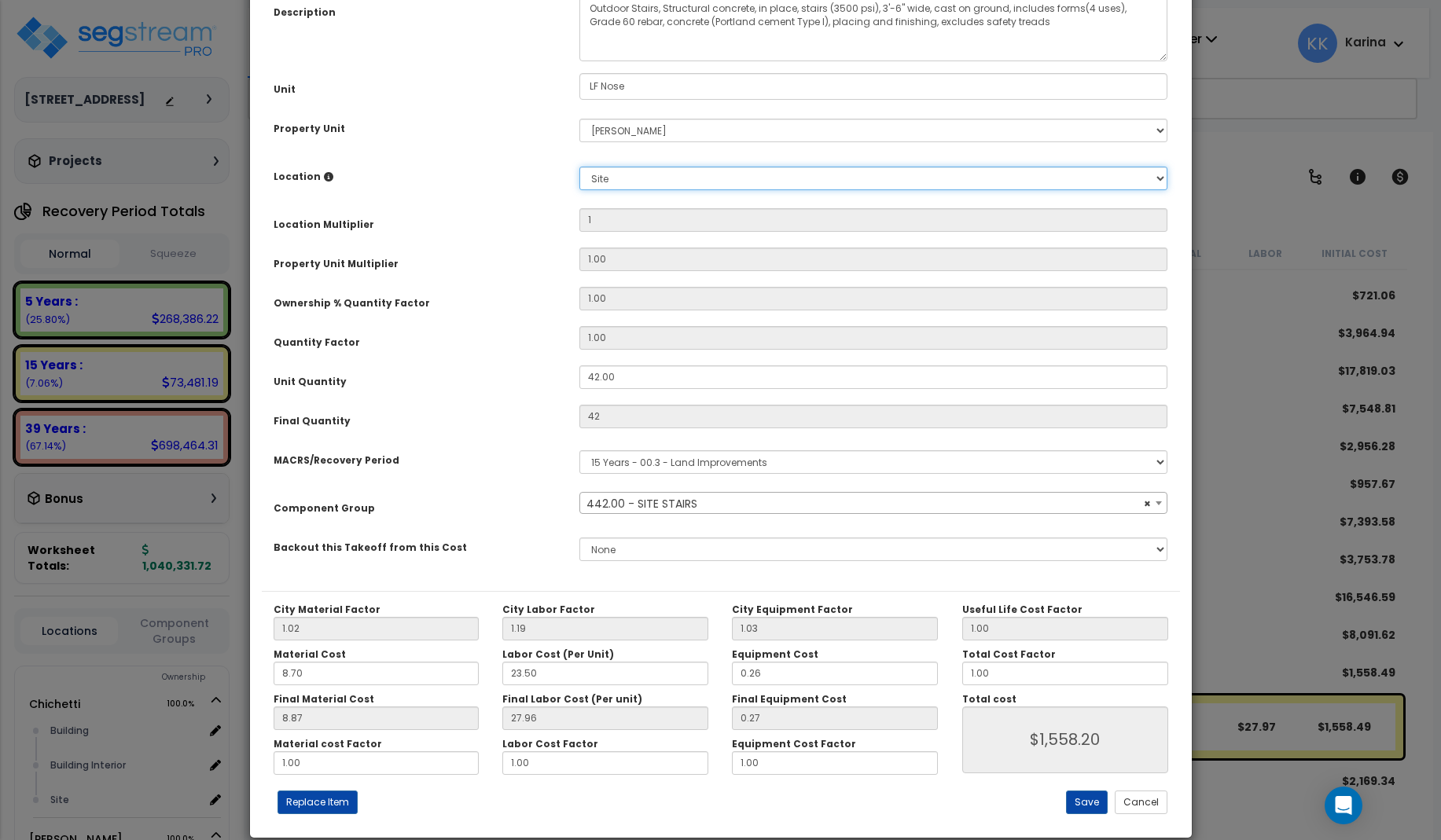
scroll to position [176, 0]
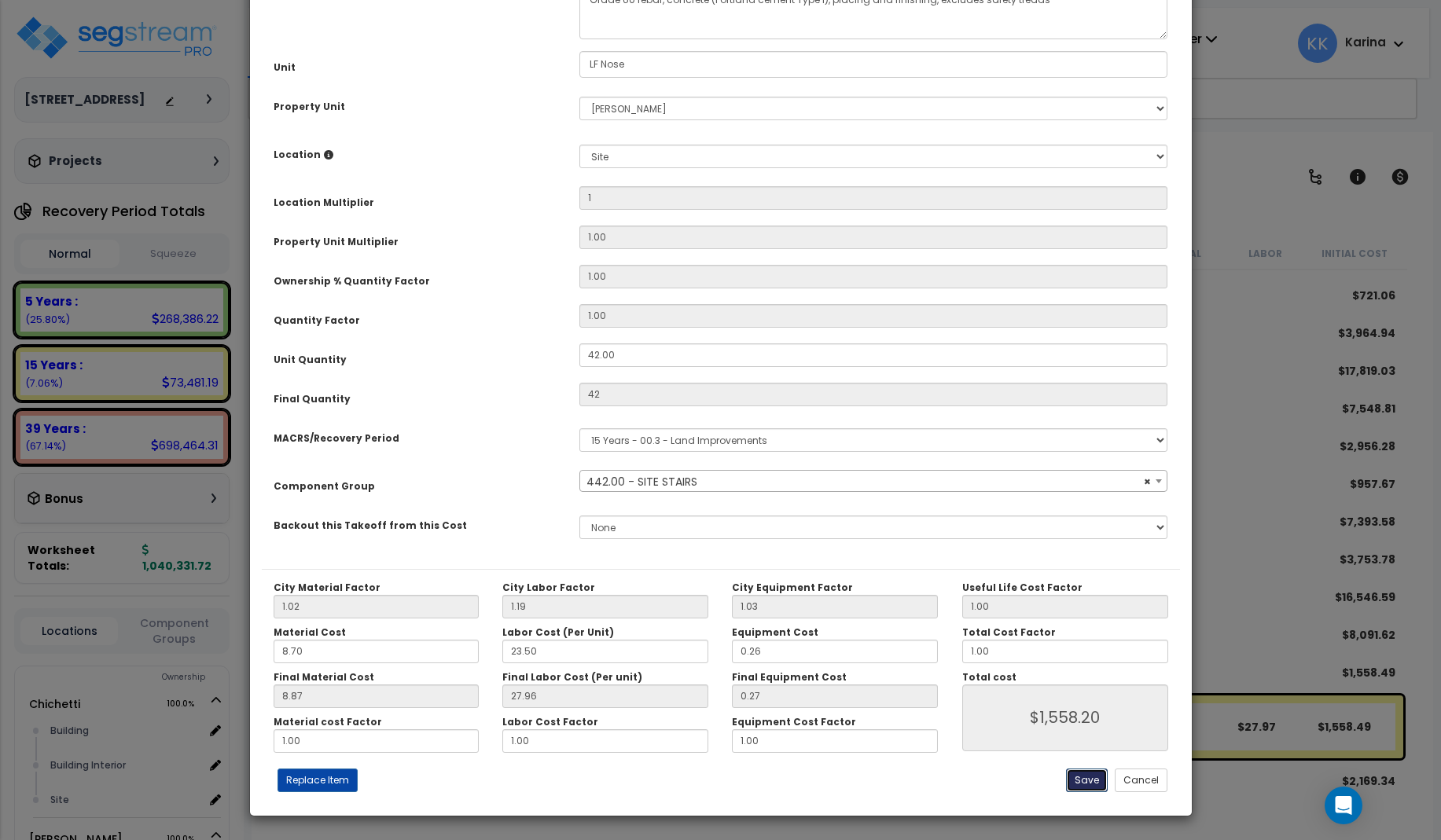
click at [1091, 778] on button "Save" at bounding box center [1086, 780] width 42 height 24
type input "1.00"
type input "42.00"
type input "1558.20"
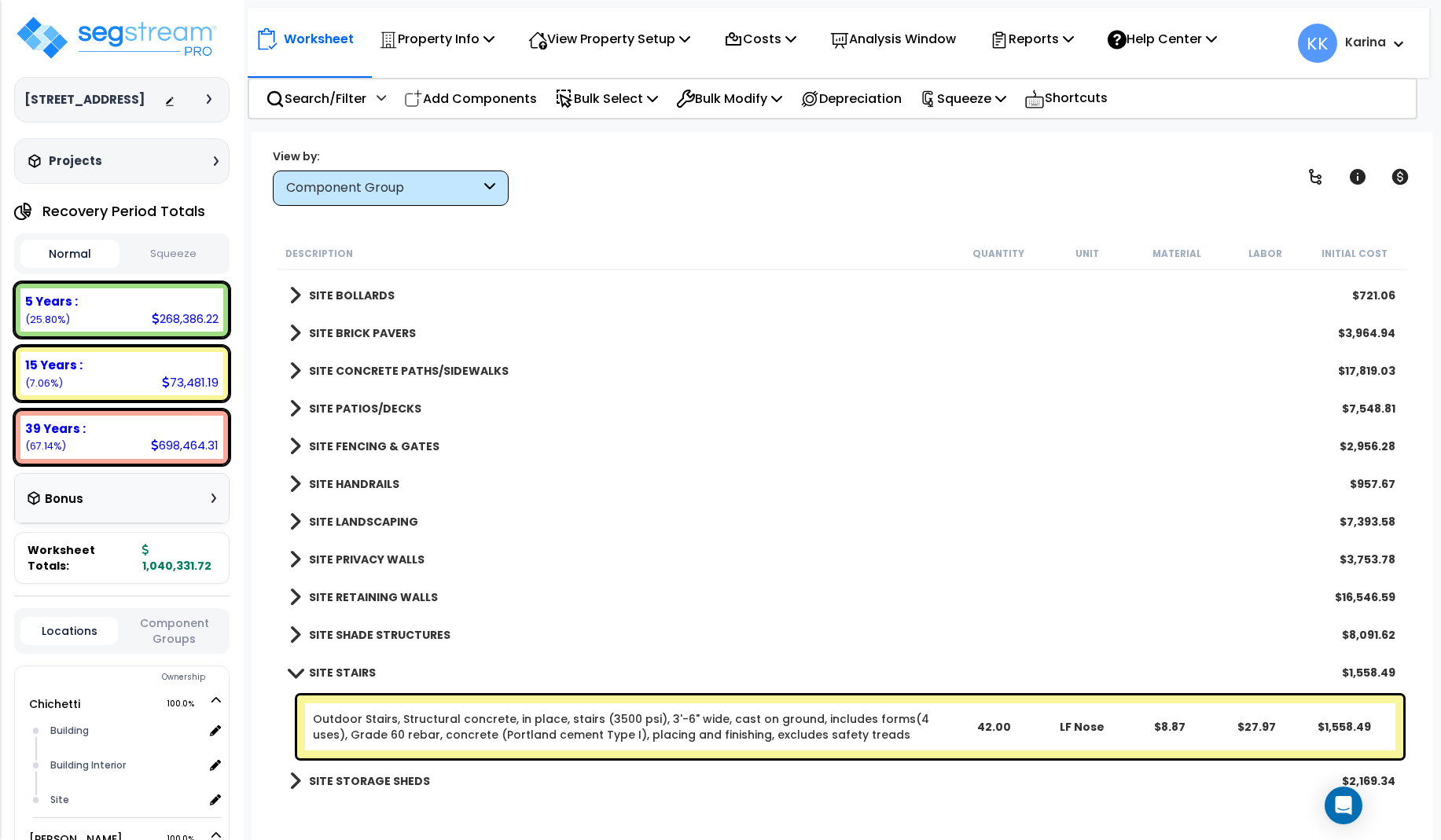
click at [446, 738] on link "Outdoor Stairs, Structural concrete, in place, stairs (3500 psi), 3'-6" wide, c…" at bounding box center [631, 726] width 637 height 32
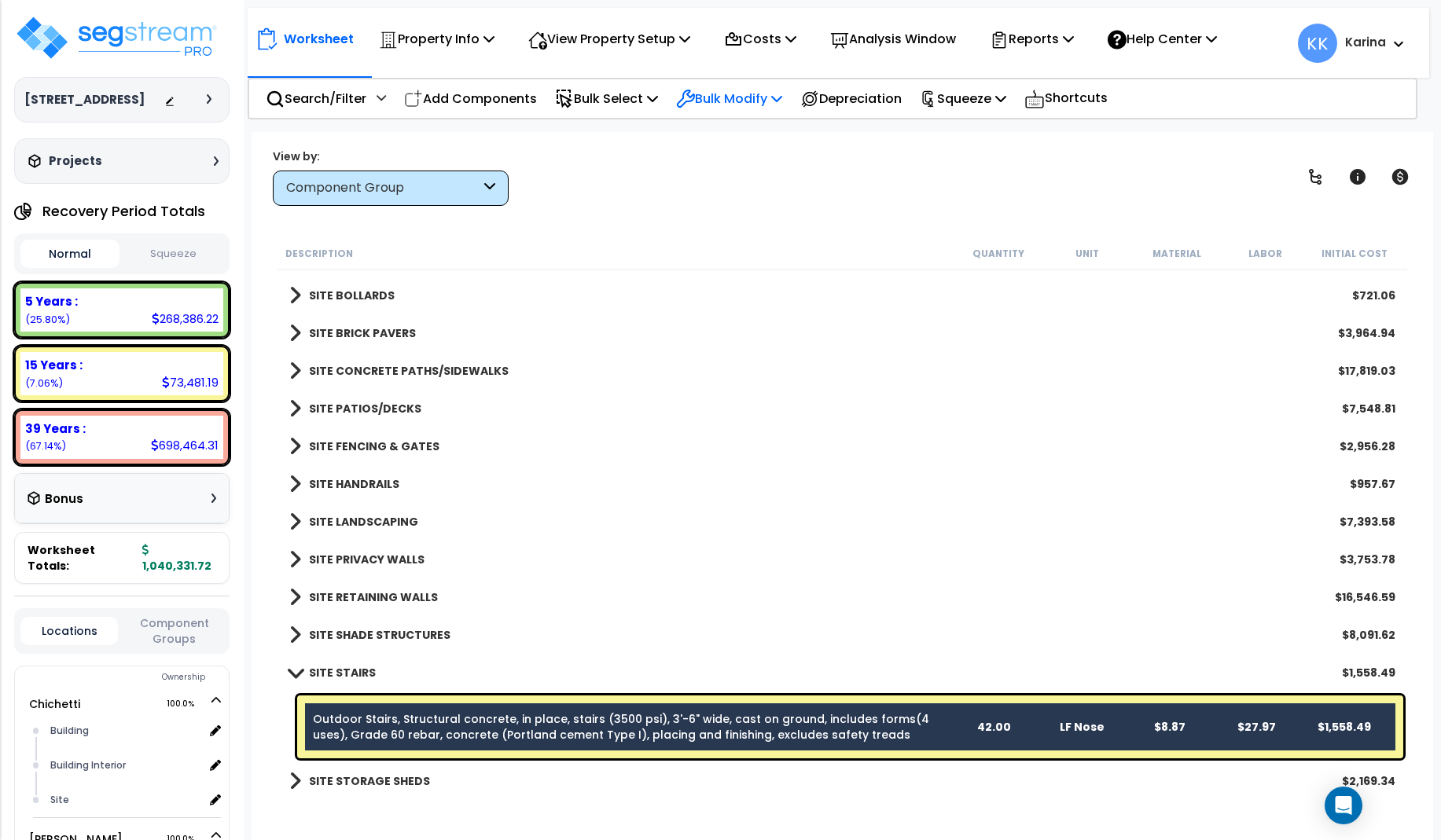
click at [738, 89] on p "Bulk Modify" at bounding box center [729, 98] width 106 height 21
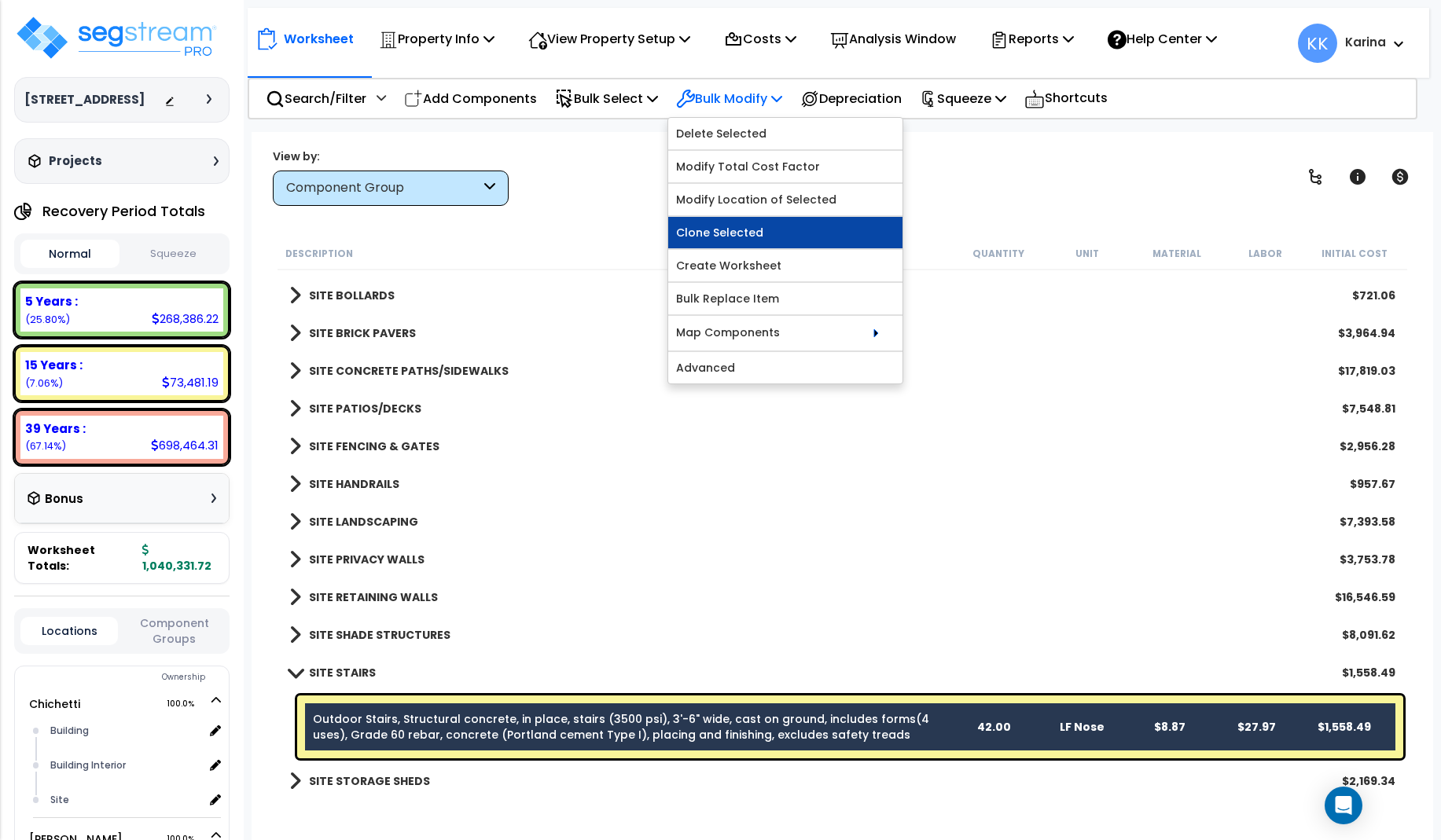
click at [757, 232] on link "Clone Selected" at bounding box center [785, 232] width 234 height 32
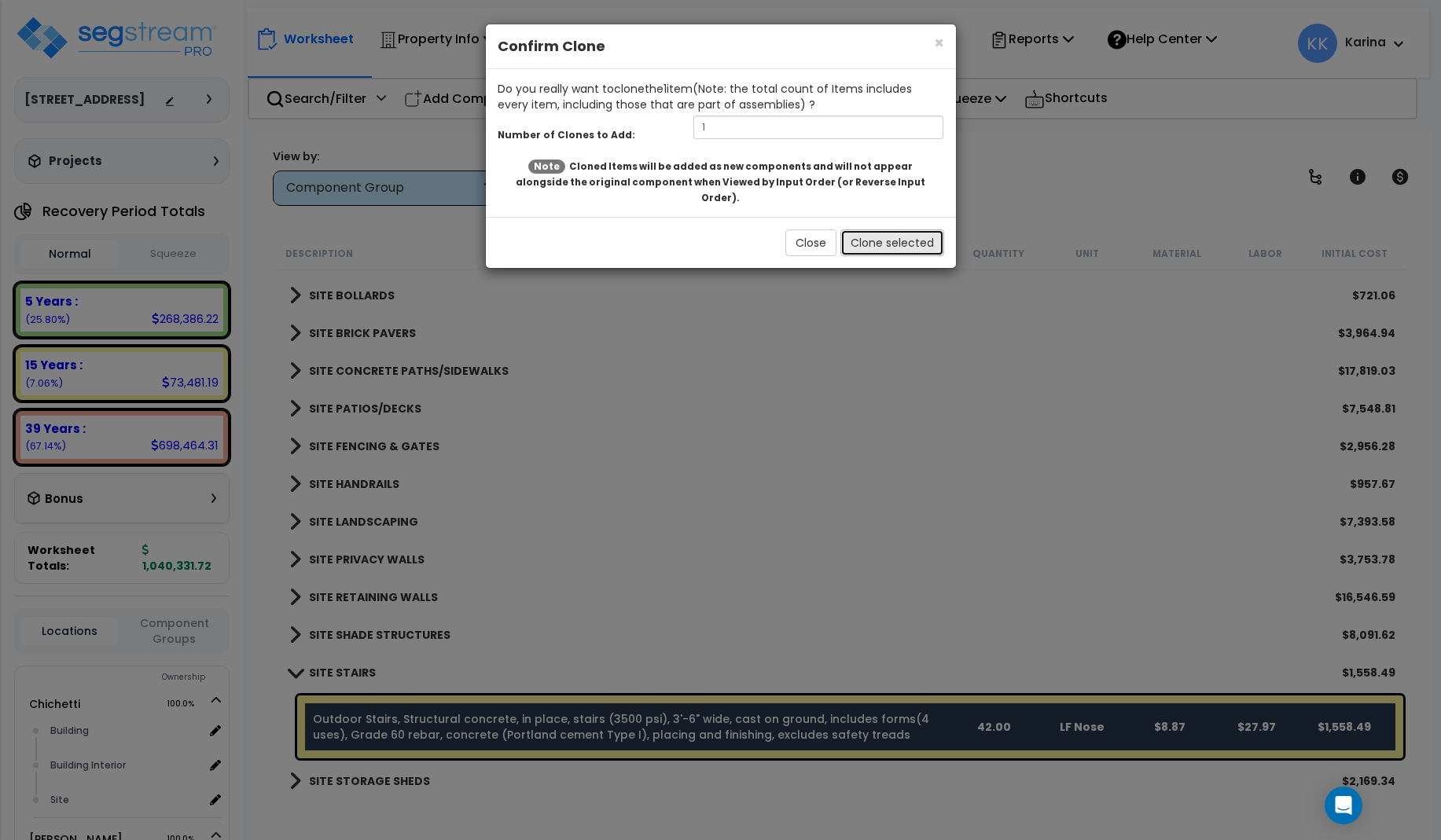
click at [862, 229] on button "Clone selected" at bounding box center [892, 242] width 104 height 27
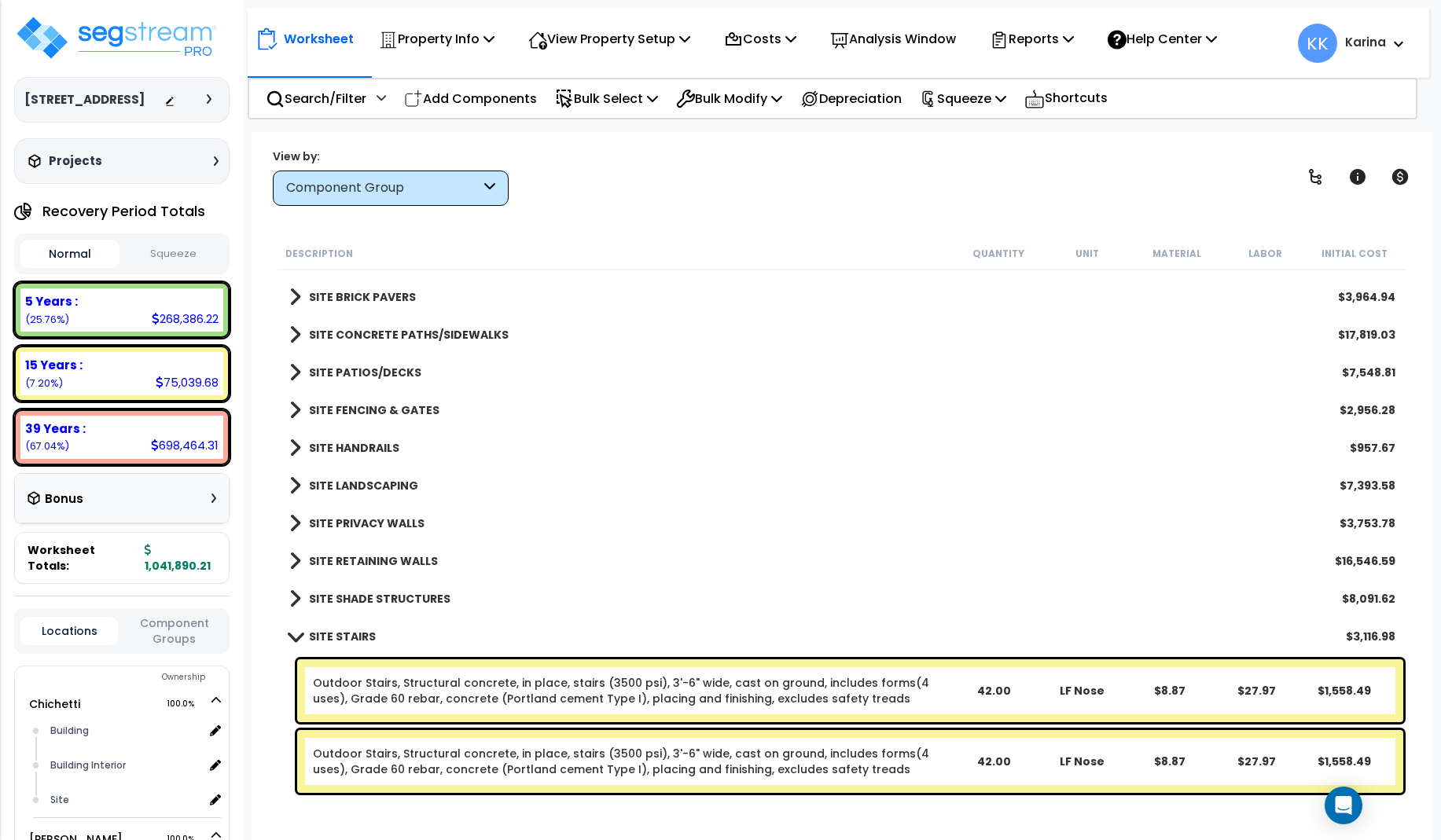
scroll to position [1874, 0]
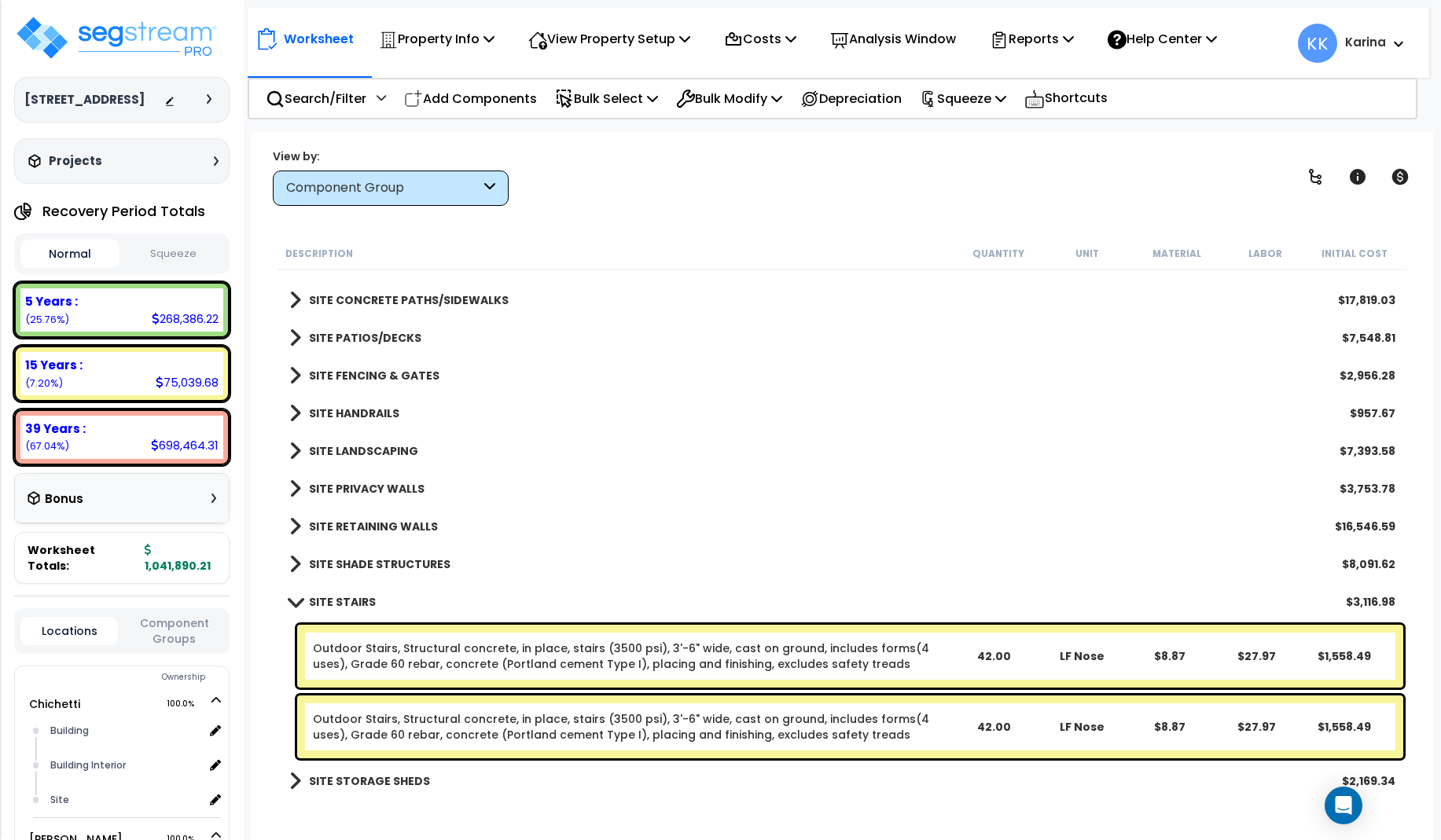
click at [448, 718] on link "Outdoor Stairs, Structural concrete, in place, stairs (3500 psi), 3'-6" wide, c…" at bounding box center [631, 726] width 637 height 32
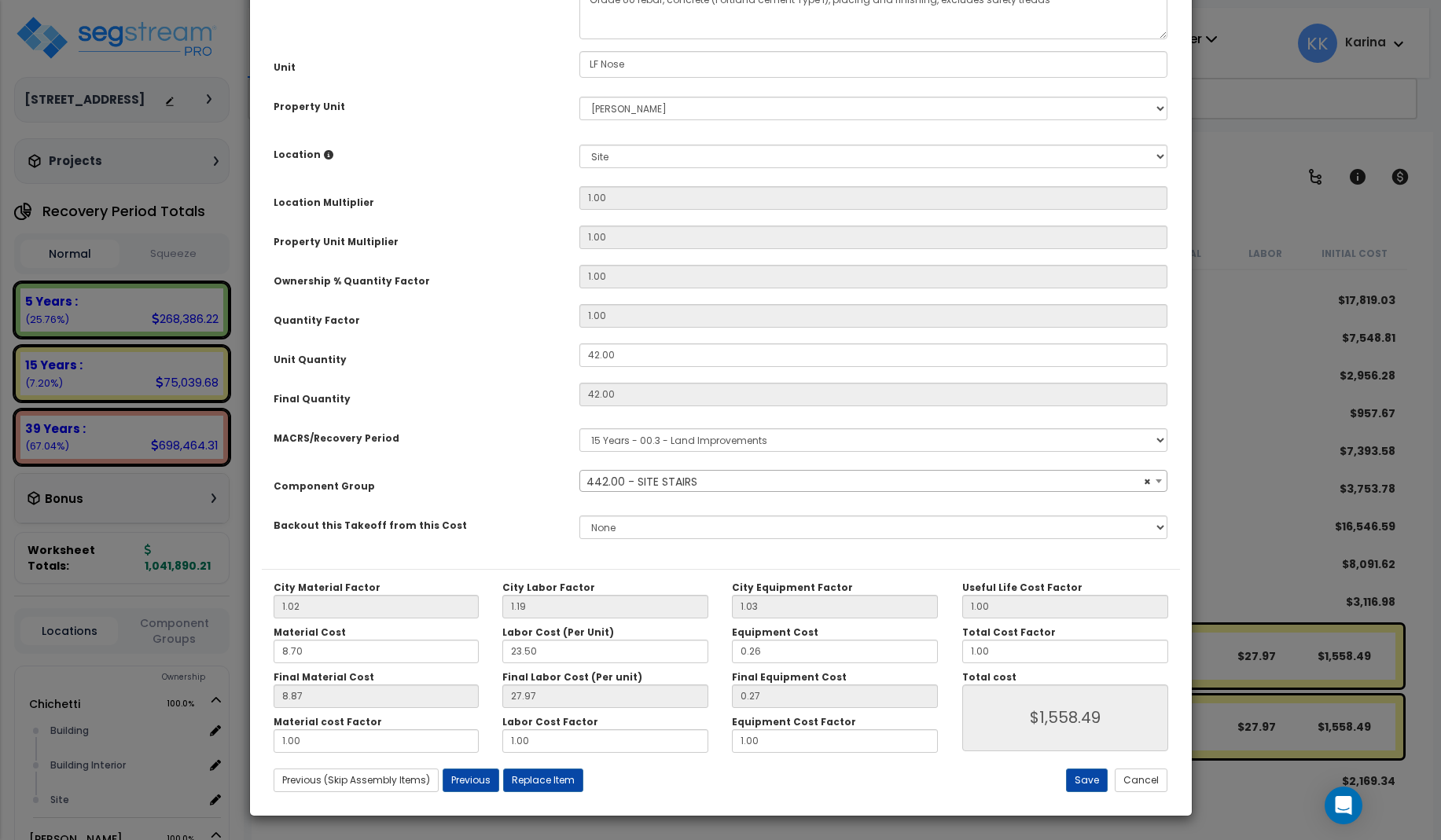
select select "57226"
drag, startPoint x: 626, startPoint y: 532, endPoint x: 524, endPoint y: 532, distance: 102.0
click at [524, 371] on div "Unit Quantity 42.00" at bounding box center [721, 357] width 918 height 27
drag, startPoint x: 616, startPoint y: 528, endPoint x: 557, endPoint y: 526, distance: 59.0
click at [579, 366] on input "42.00" at bounding box center [873, 355] width 589 height 24
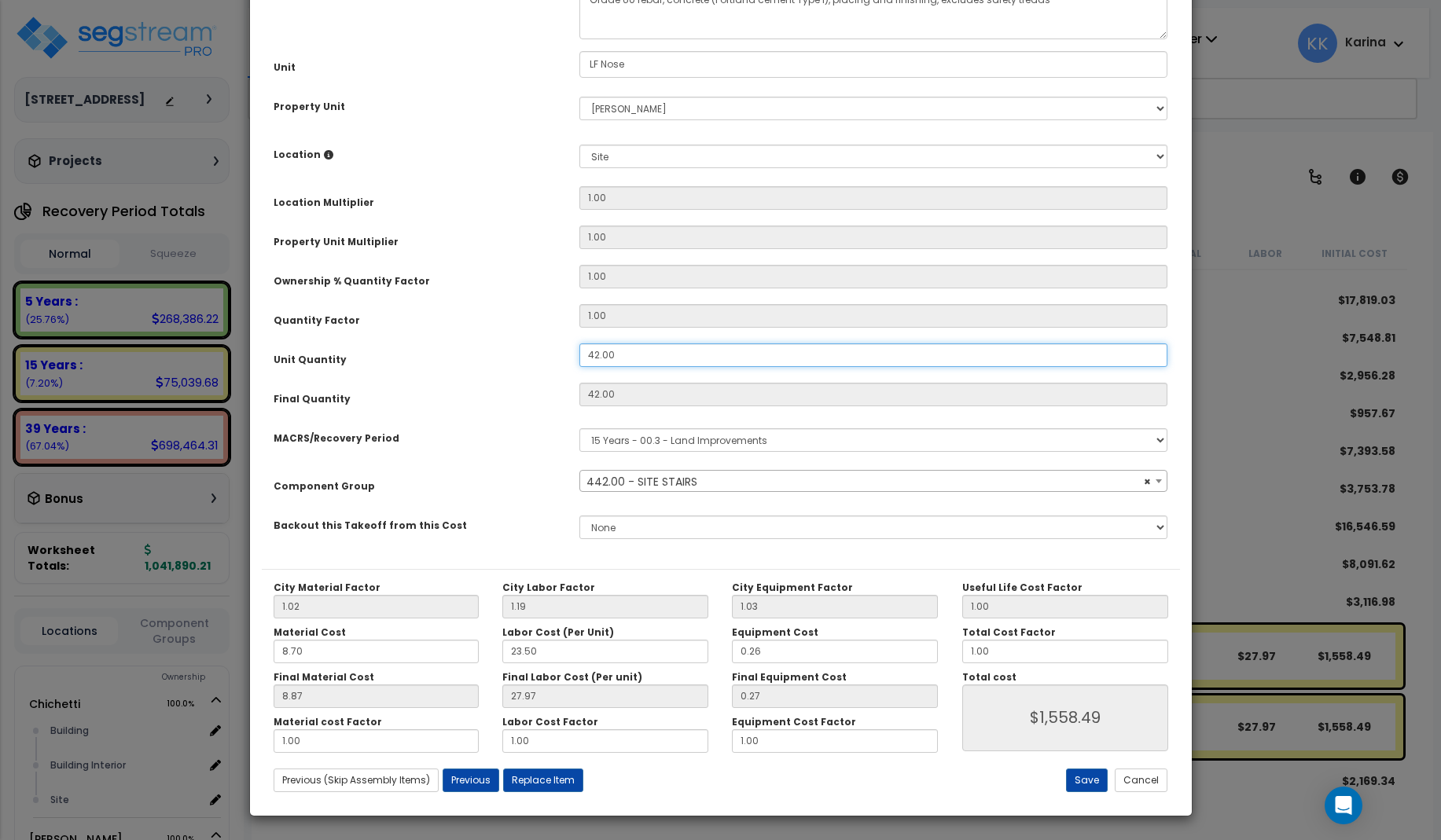
type input "6"
type input "42"
type input "27.96"
type input "$1,558.20"
type input "68"
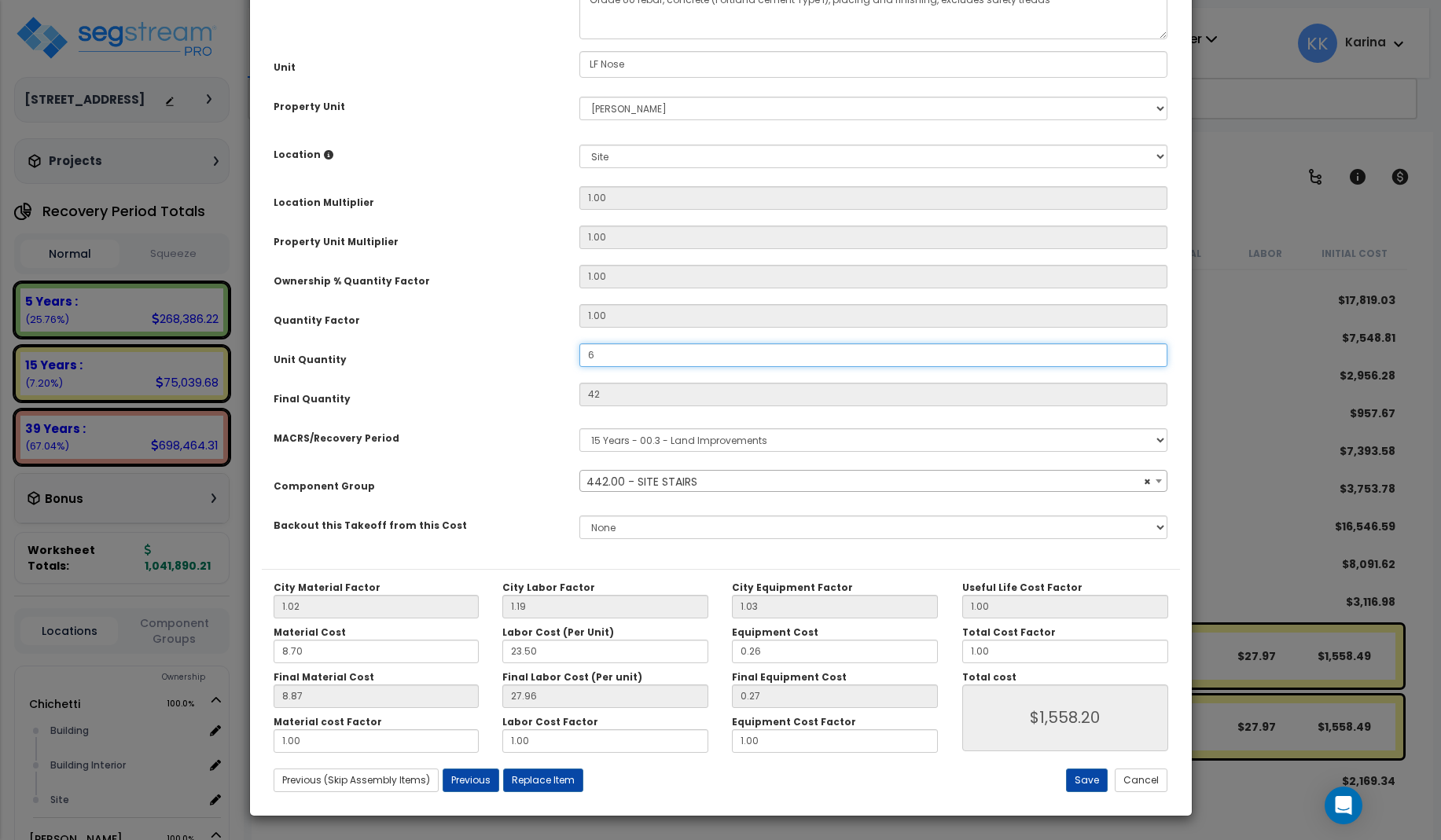
type input "6"
type input "$222.60"
type input "68"
type input "$2,522.80"
type input "68"
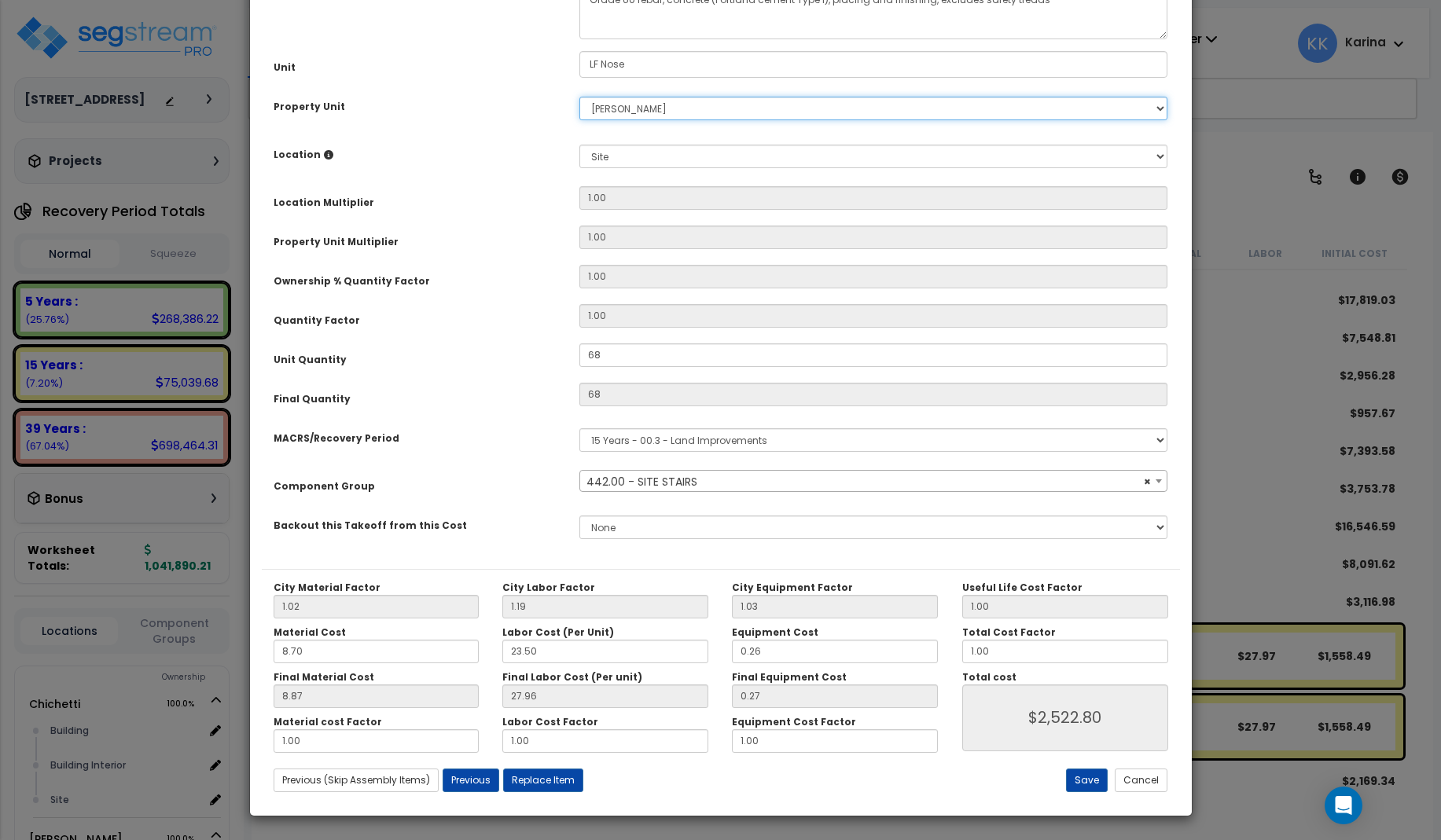
click at [579, 97] on select "Select [PERSON_NAME] Site Improvements" at bounding box center [873, 109] width 589 height 24
select select "168457"
click option "Chichetti" at bounding box center [0, 0] width 0 height 0
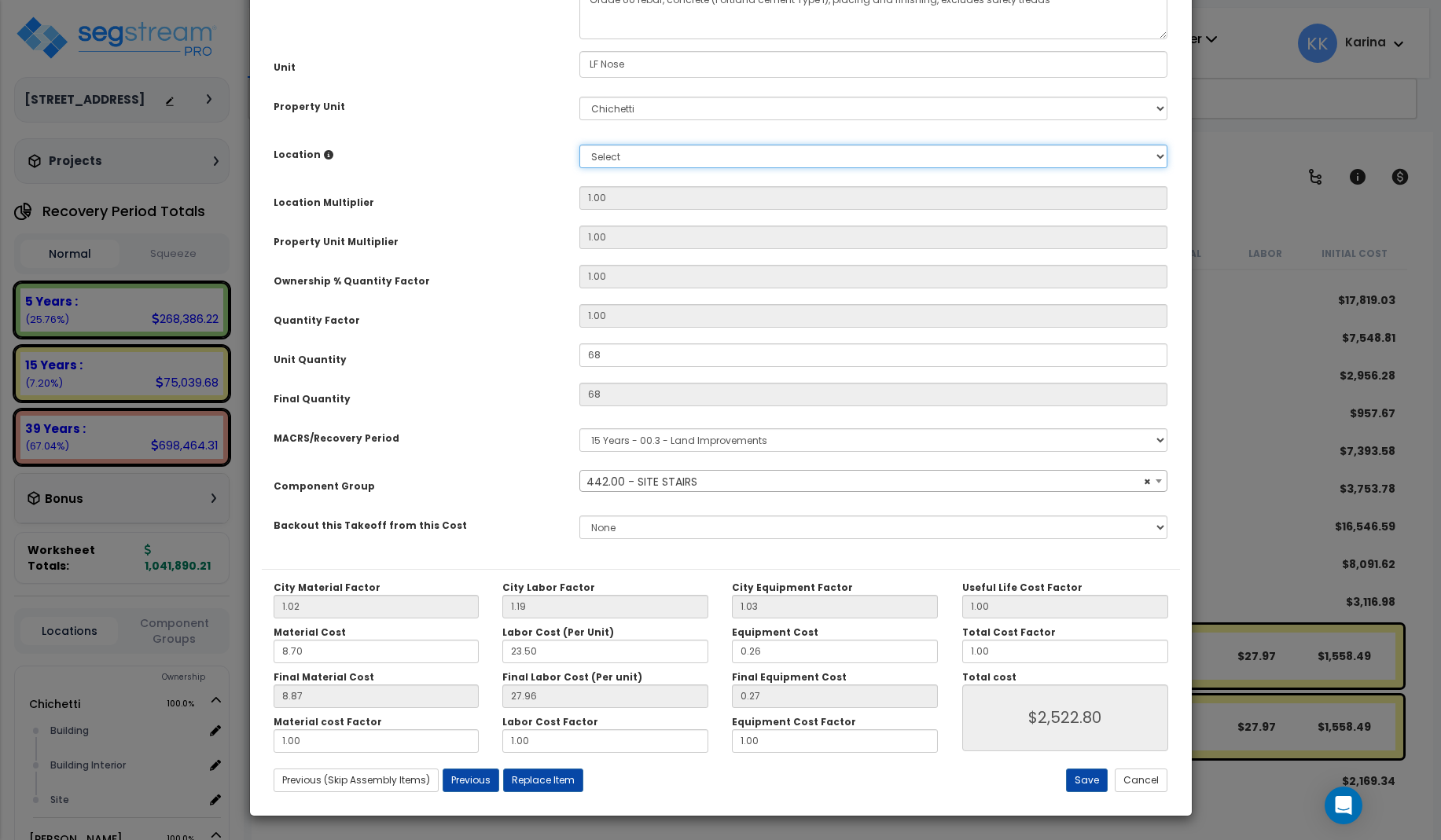
click at [579, 145] on select "Select Building Building Interior Site Add Additional Location" at bounding box center [873, 157] width 589 height 24
select select "13758"
click option "Site" at bounding box center [0, 0] width 0 height 0
type input "1"
type input "$2,522.80"
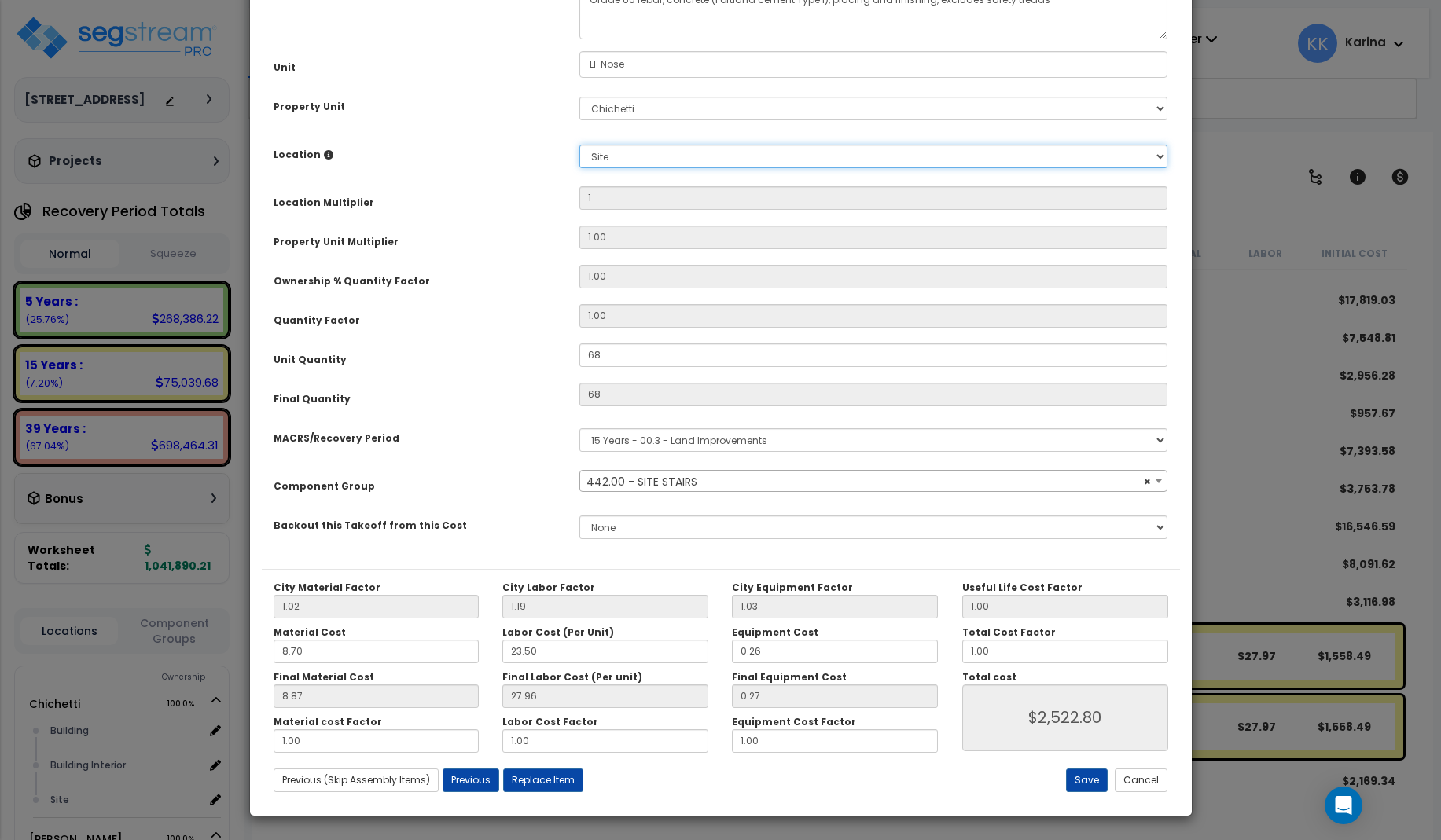
scroll to position [176, 0]
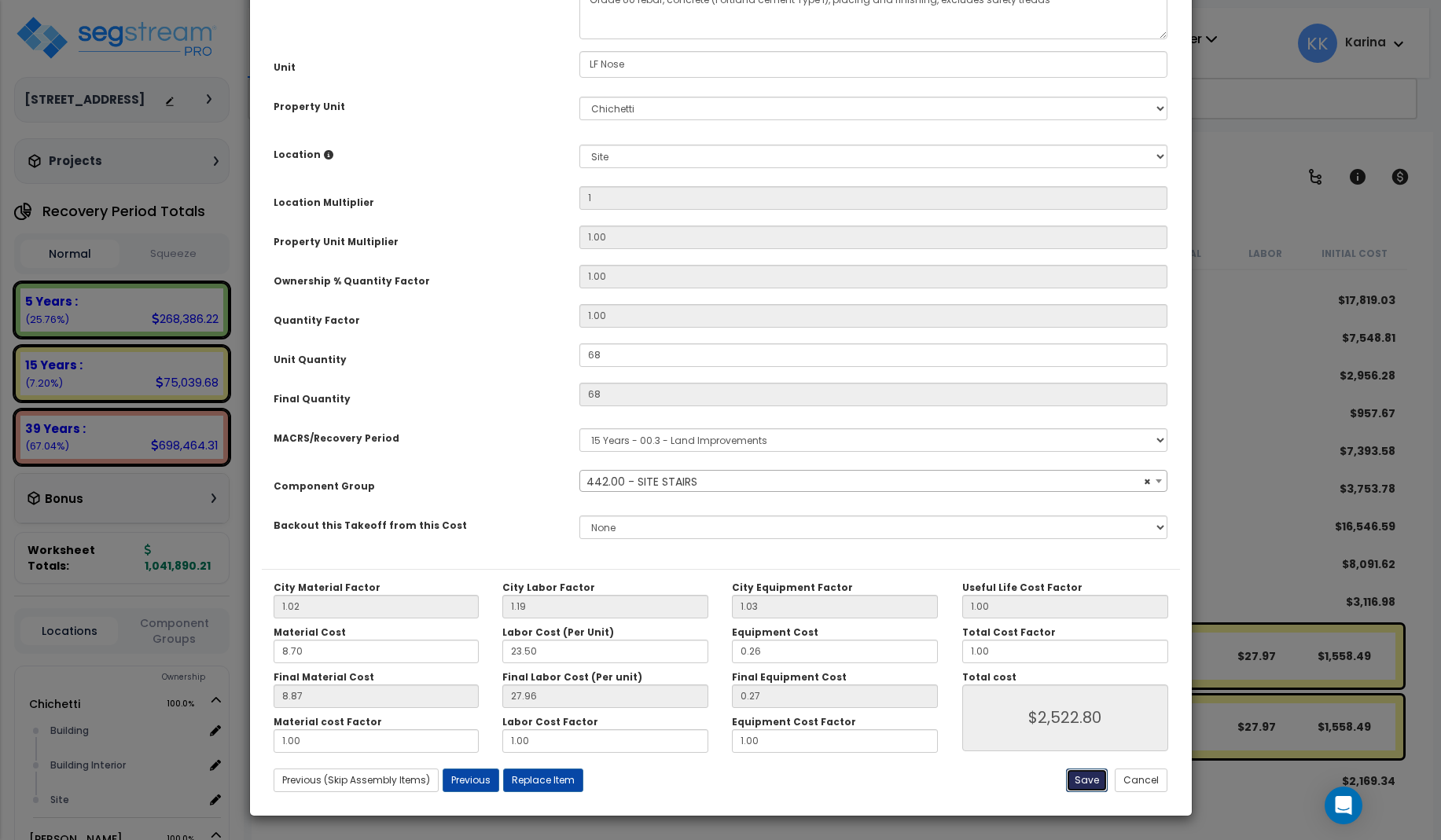
click at [1085, 778] on button "Save" at bounding box center [1086, 780] width 42 height 24
type input "1.00"
type input "68.00"
type input "2522.80"
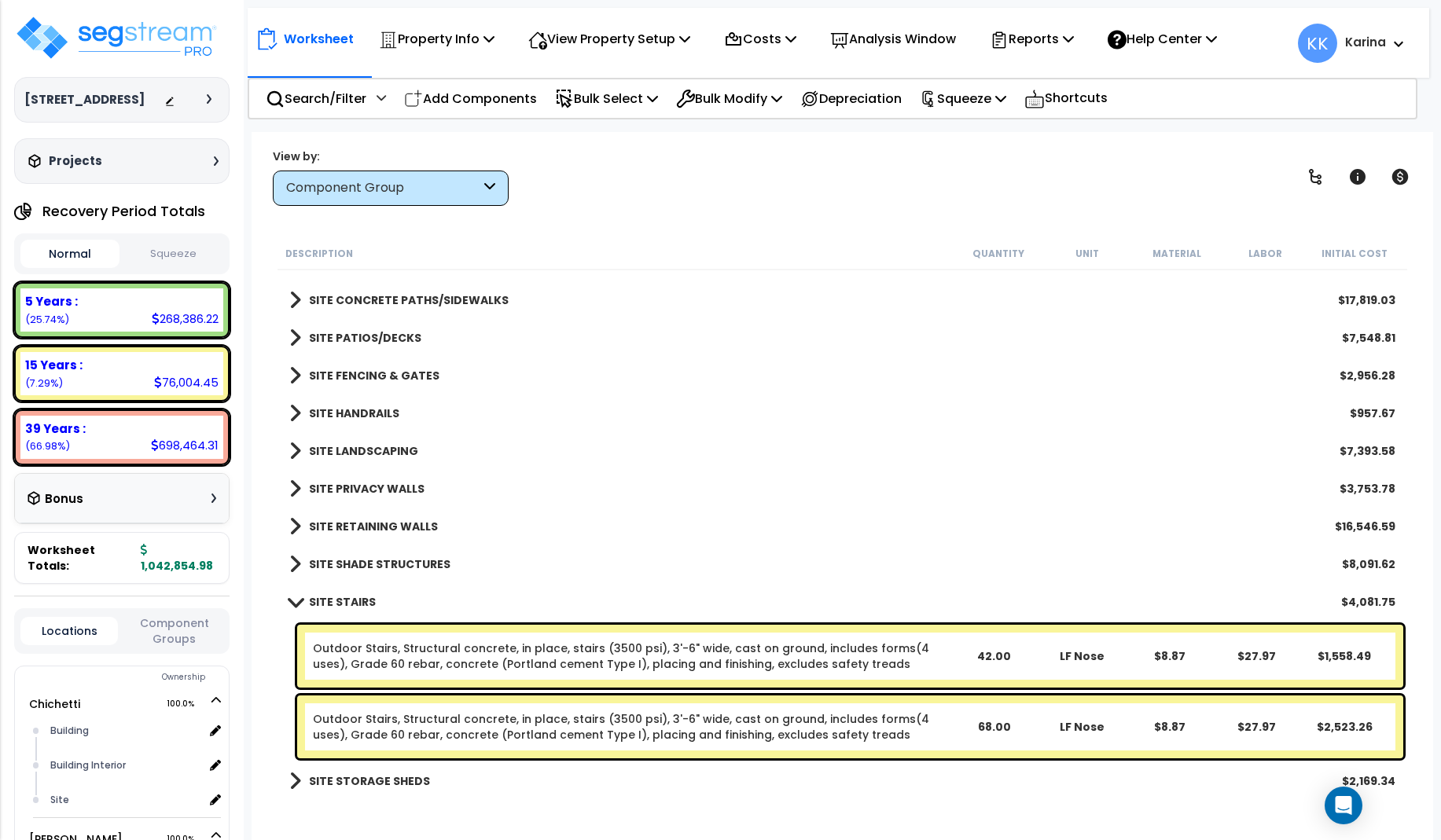
click at [293, 599] on span at bounding box center [295, 601] width 22 height 12
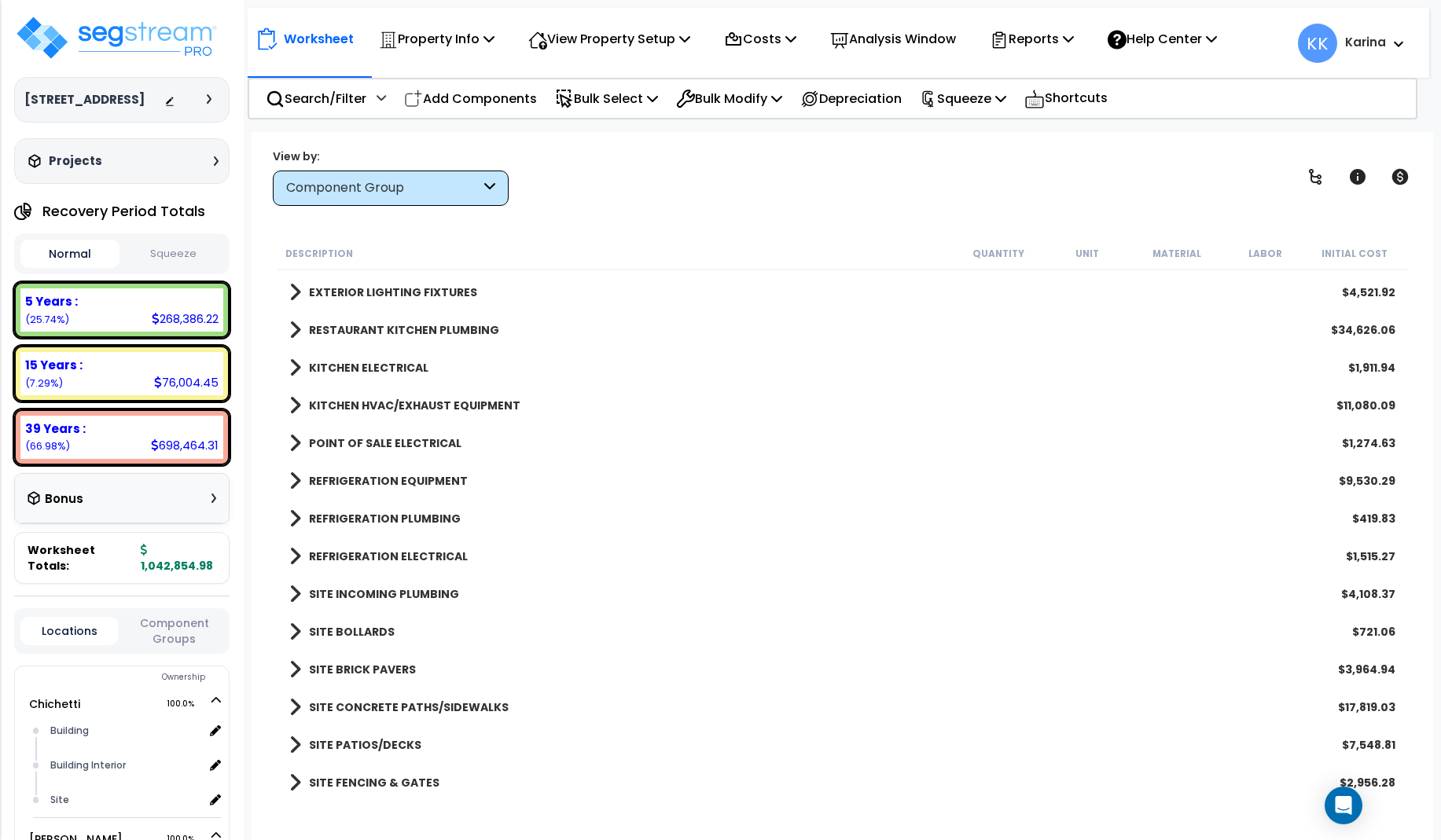
scroll to position [1356, 0]
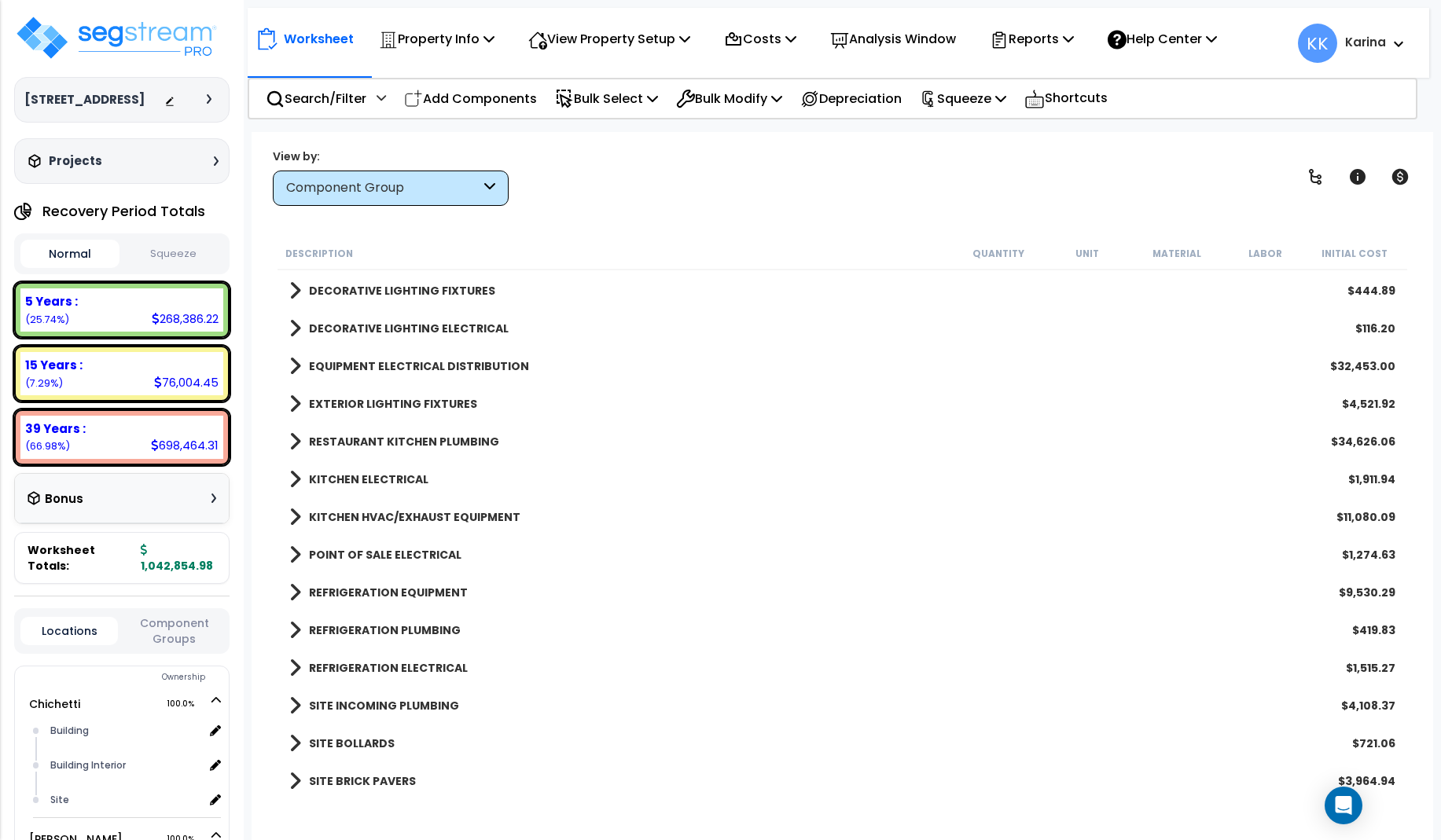
click at [997, 591] on div "REFRIGERATION EQUIPMENT $9,530.29" at bounding box center [841, 593] width 1121 height 38
click at [567, 800] on div "SITE CONCRETE PATHS/SIDEWALKS $17,819.03" at bounding box center [841, 819] width 1121 height 38
click at [473, 98] on p "Add Components" at bounding box center [470, 98] width 133 height 21
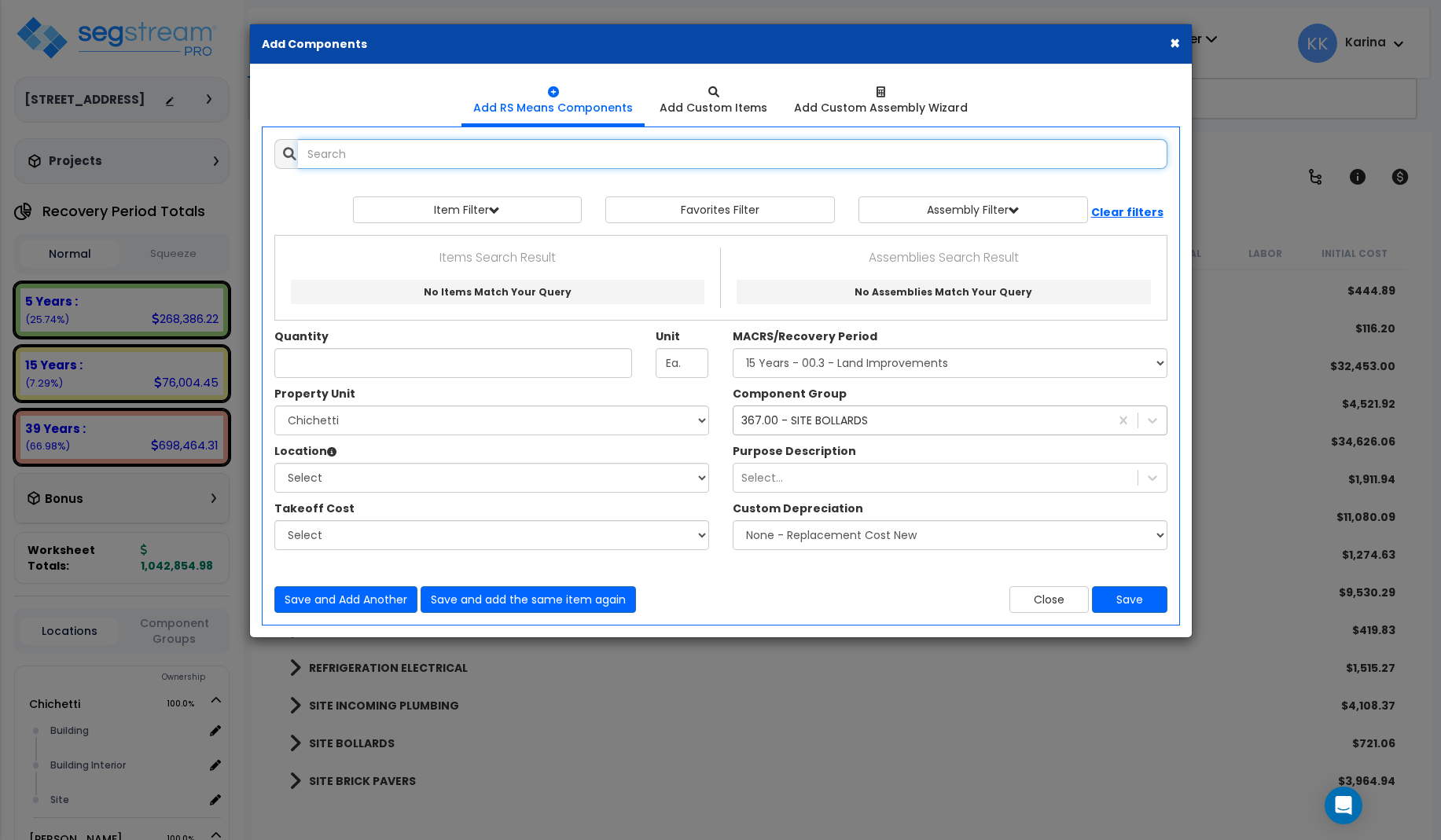
select select
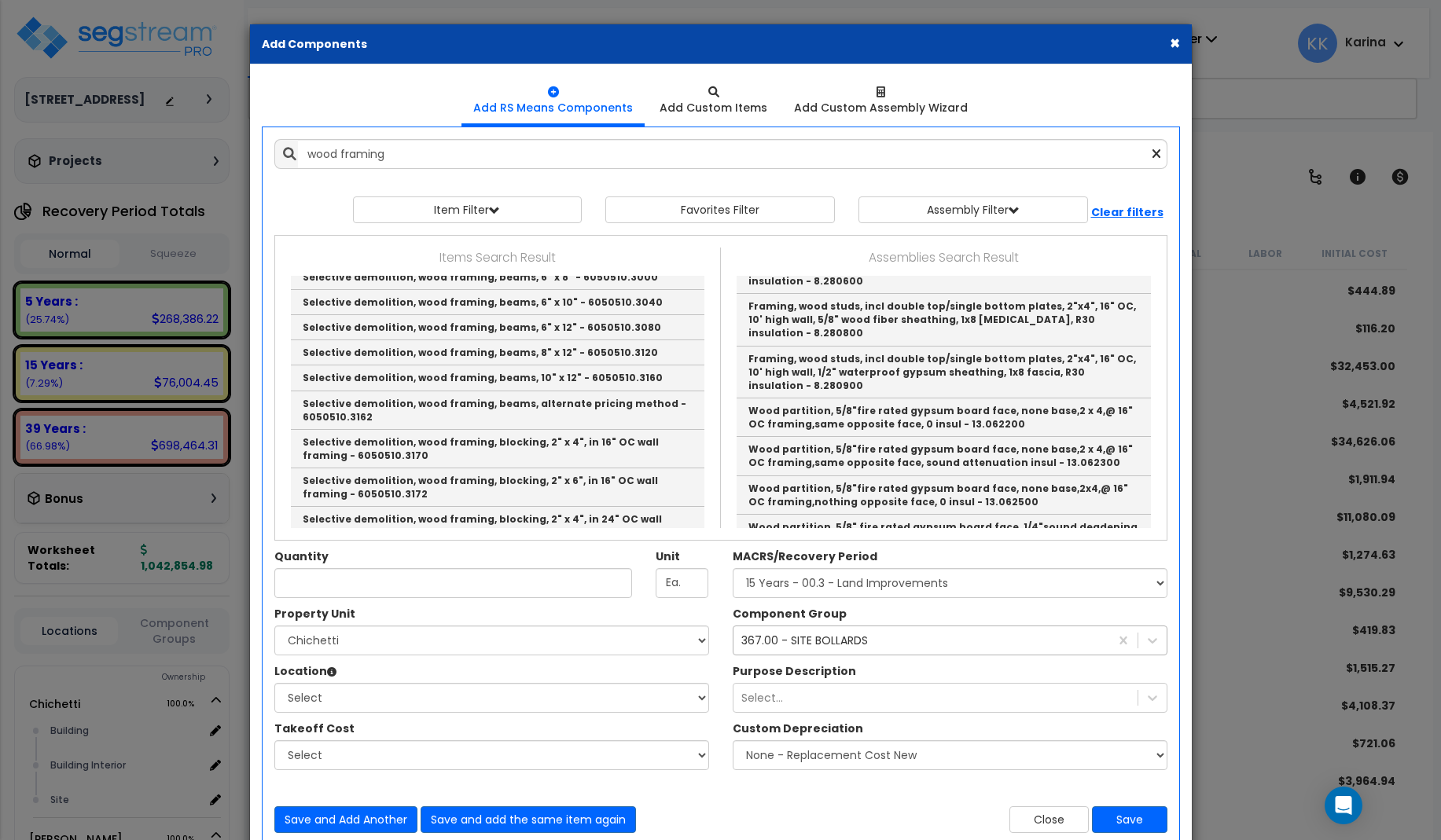
scroll to position [377, 0]
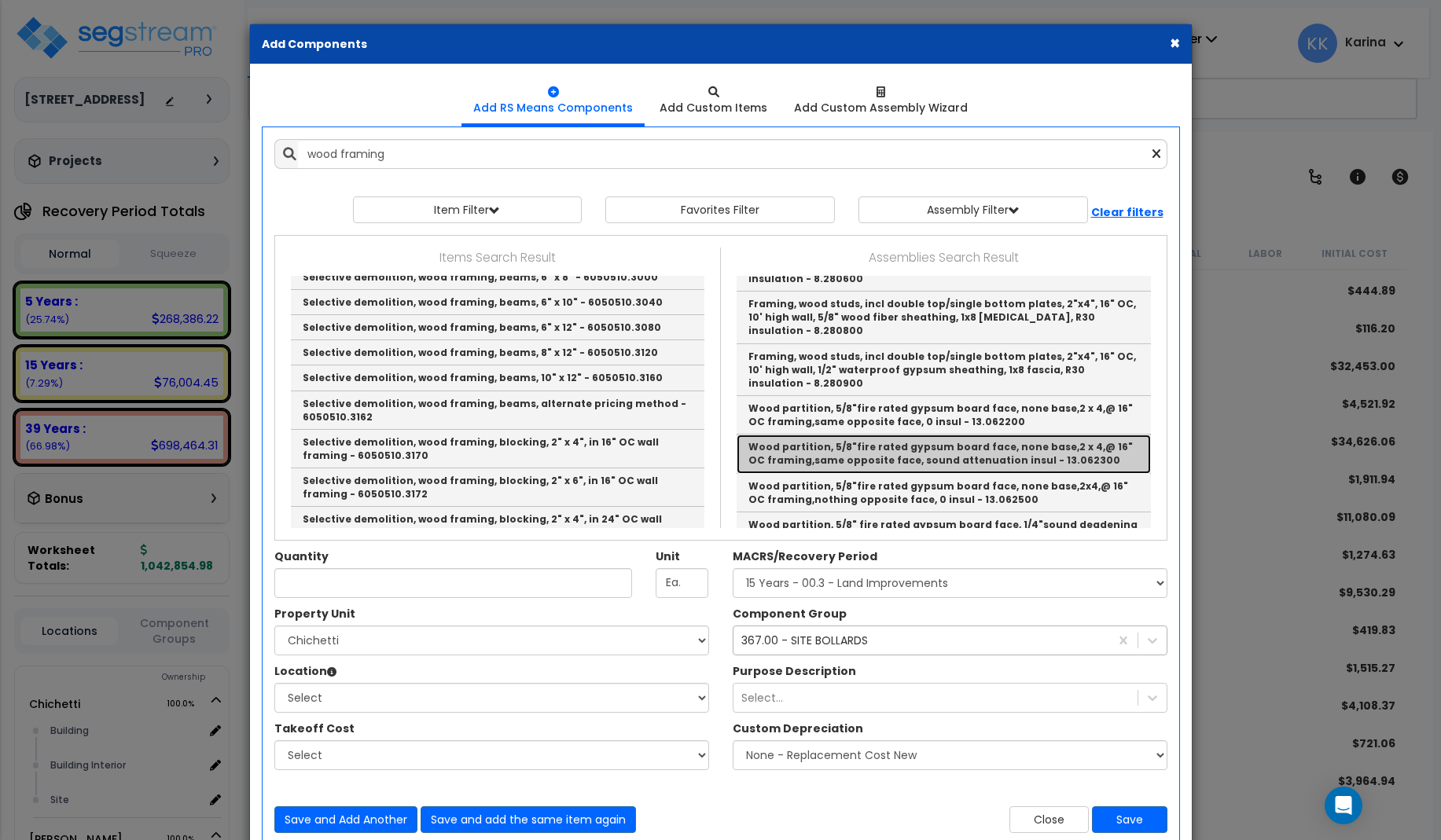
click at [864, 434] on link "Wood partition, 5/8"fire rated gypsum board face, none base,2 x 4,@ 16" OC fram…" at bounding box center [944, 453] width 415 height 39
type input "Wood partition, 5/8"fire rated gypsum board face, none base,2 x 4,@ 16" OC fram…"
checkbox input "false"
type input "S.F."
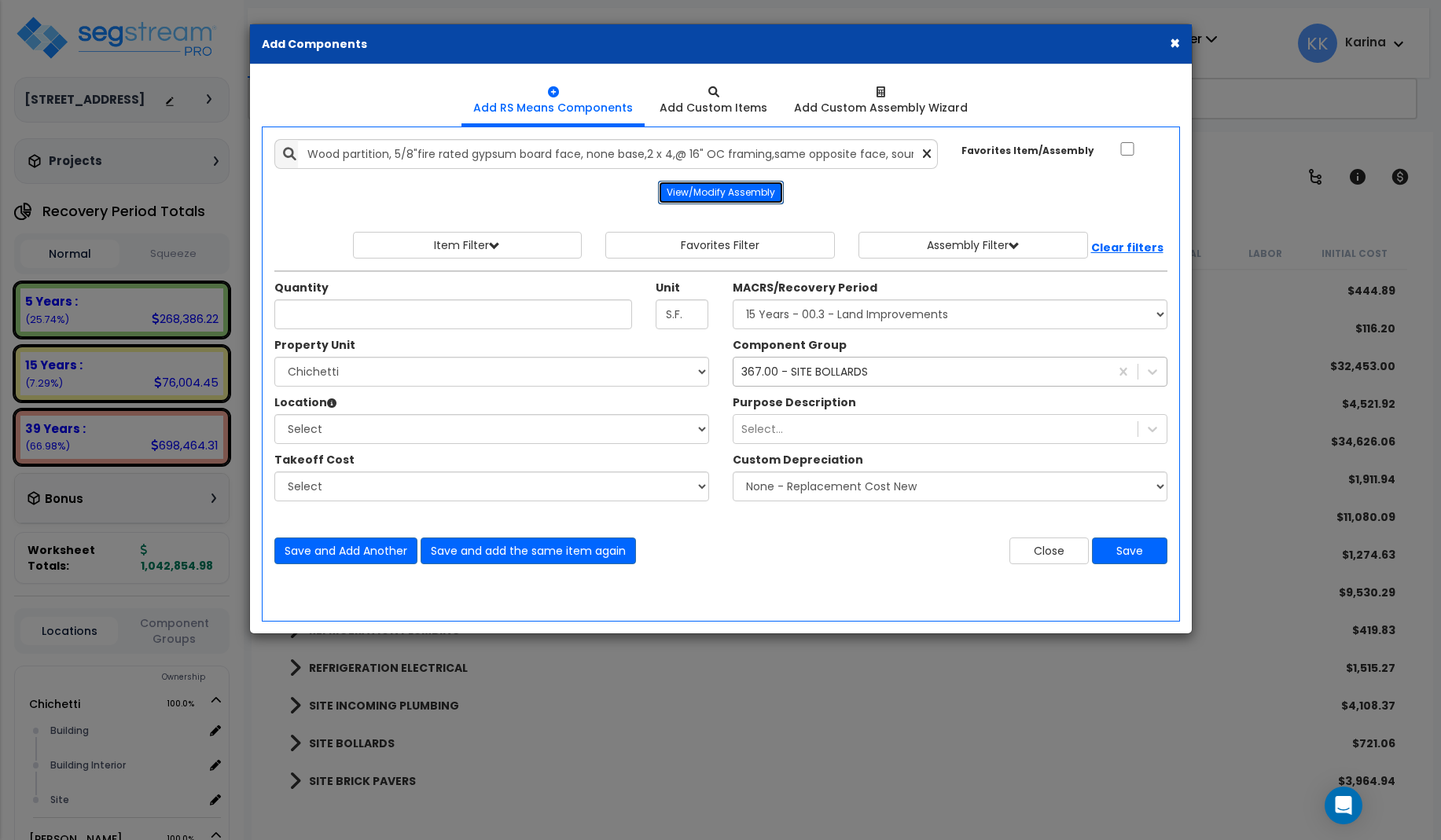
click at [700, 182] on button "View/Modify Assembly" at bounding box center [720, 193] width 126 height 24
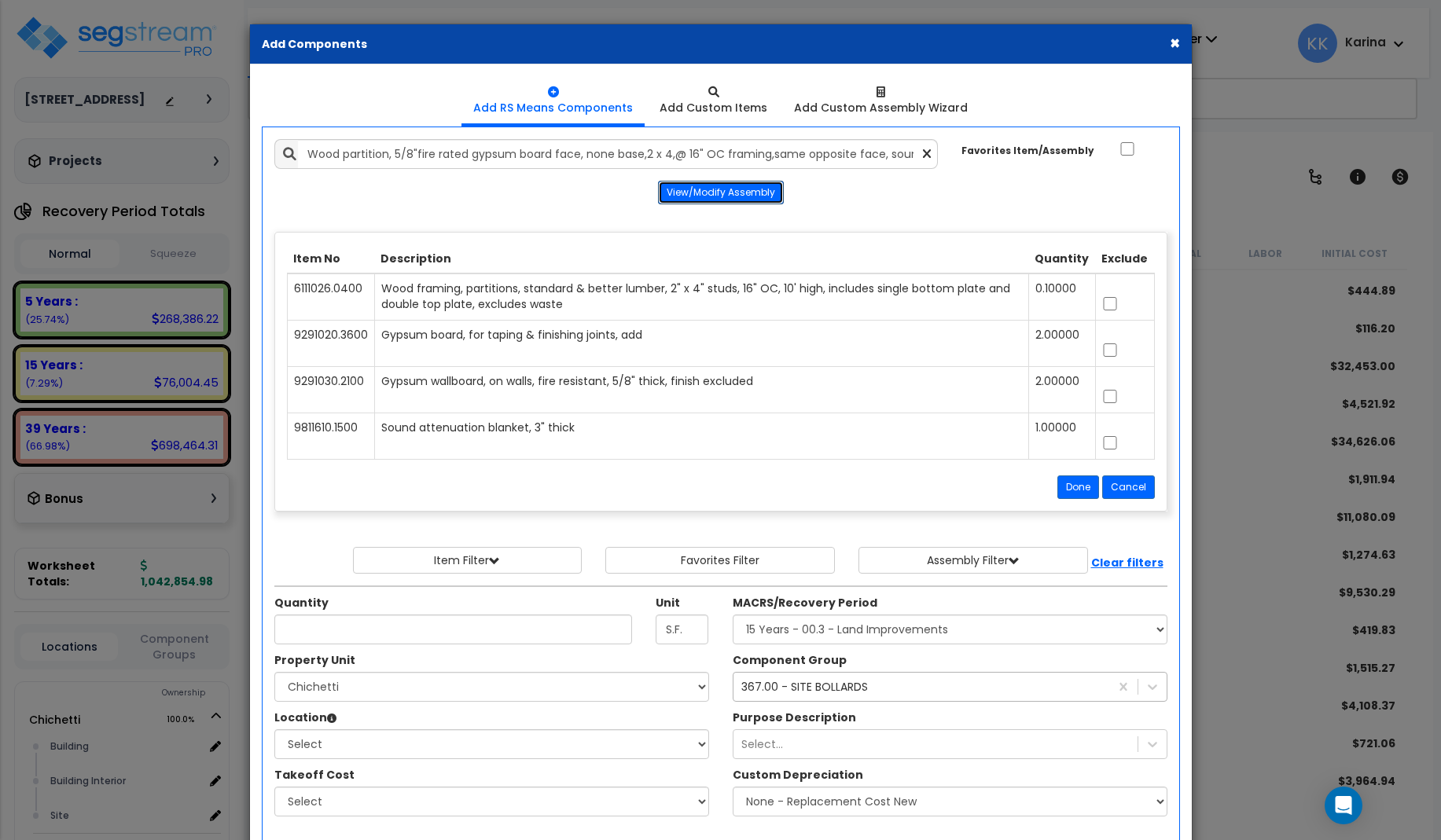
click at [702, 185] on button "View/Modify Assembly" at bounding box center [720, 193] width 126 height 24
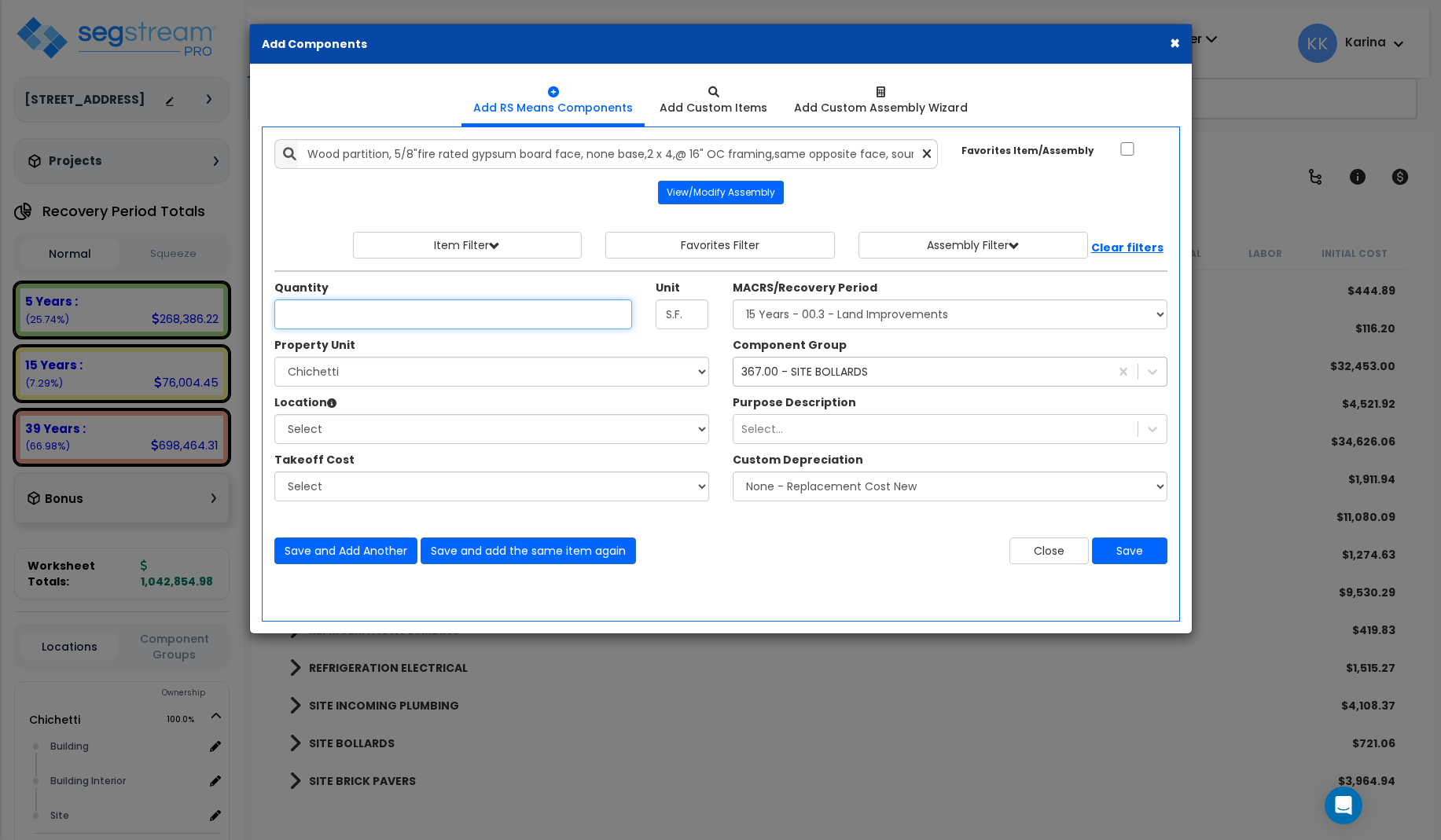
click at [517, 318] on input "Unit Quantity" at bounding box center [453, 314] width 358 height 30
drag, startPoint x: 972, startPoint y: 807, endPoint x: 767, endPoint y: 670, distance: 246.6
click at [969, 806] on div "× Add Components Add RS Means Components Add Custom Items Add Items" at bounding box center [720, 420] width 1441 height 840
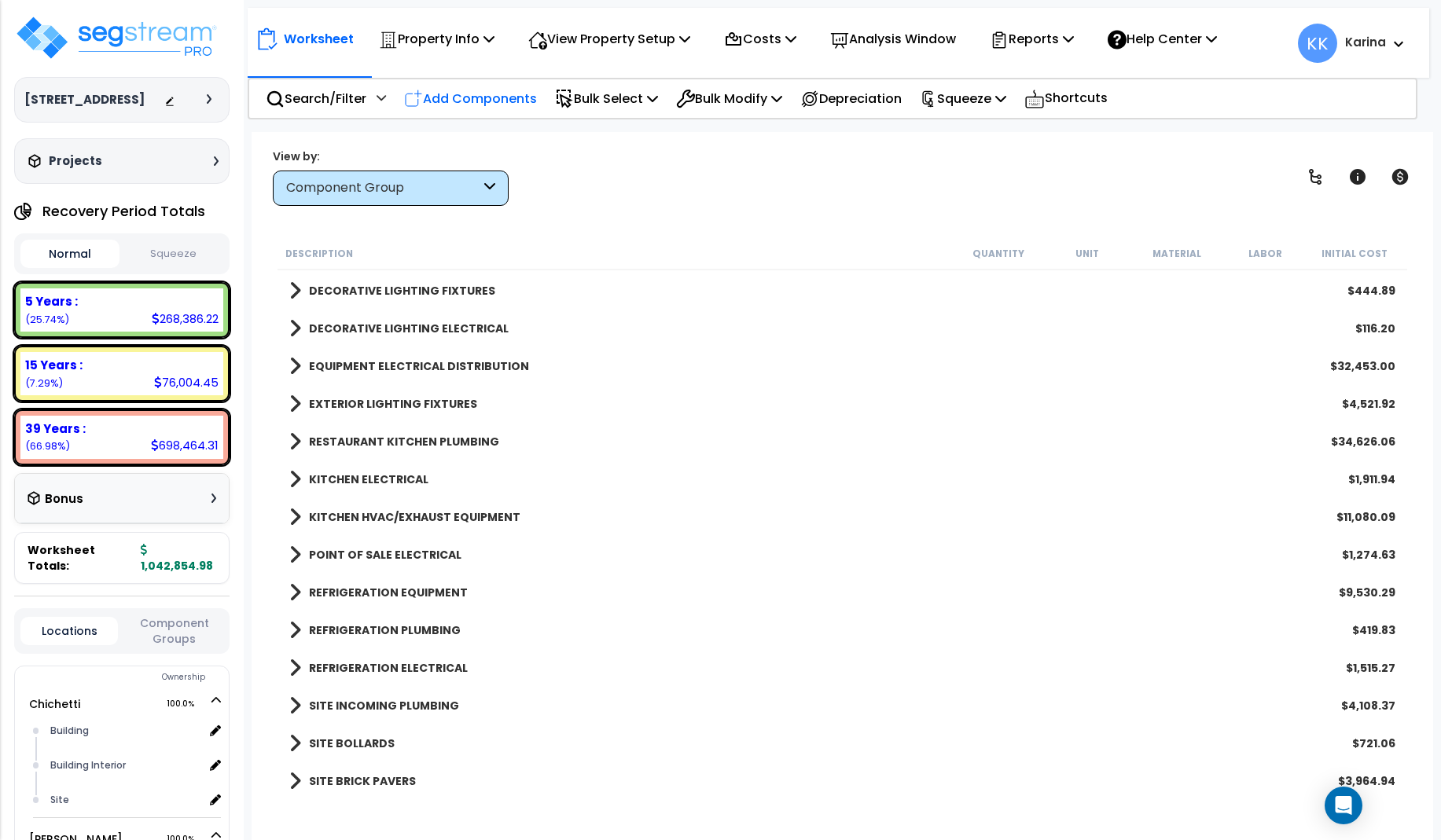
click at [491, 96] on p "Add Components" at bounding box center [470, 98] width 133 height 21
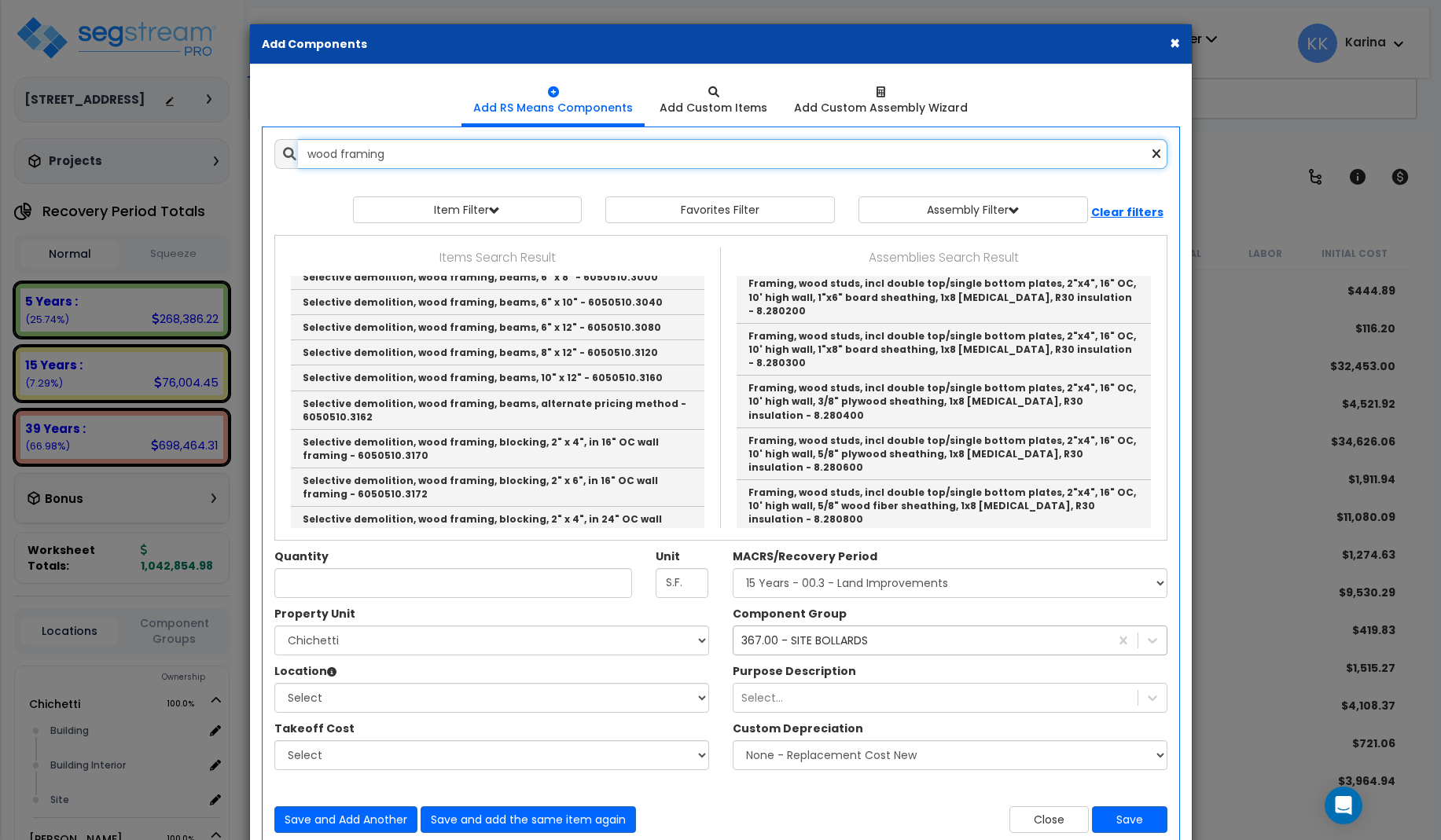
scroll to position [283, 0]
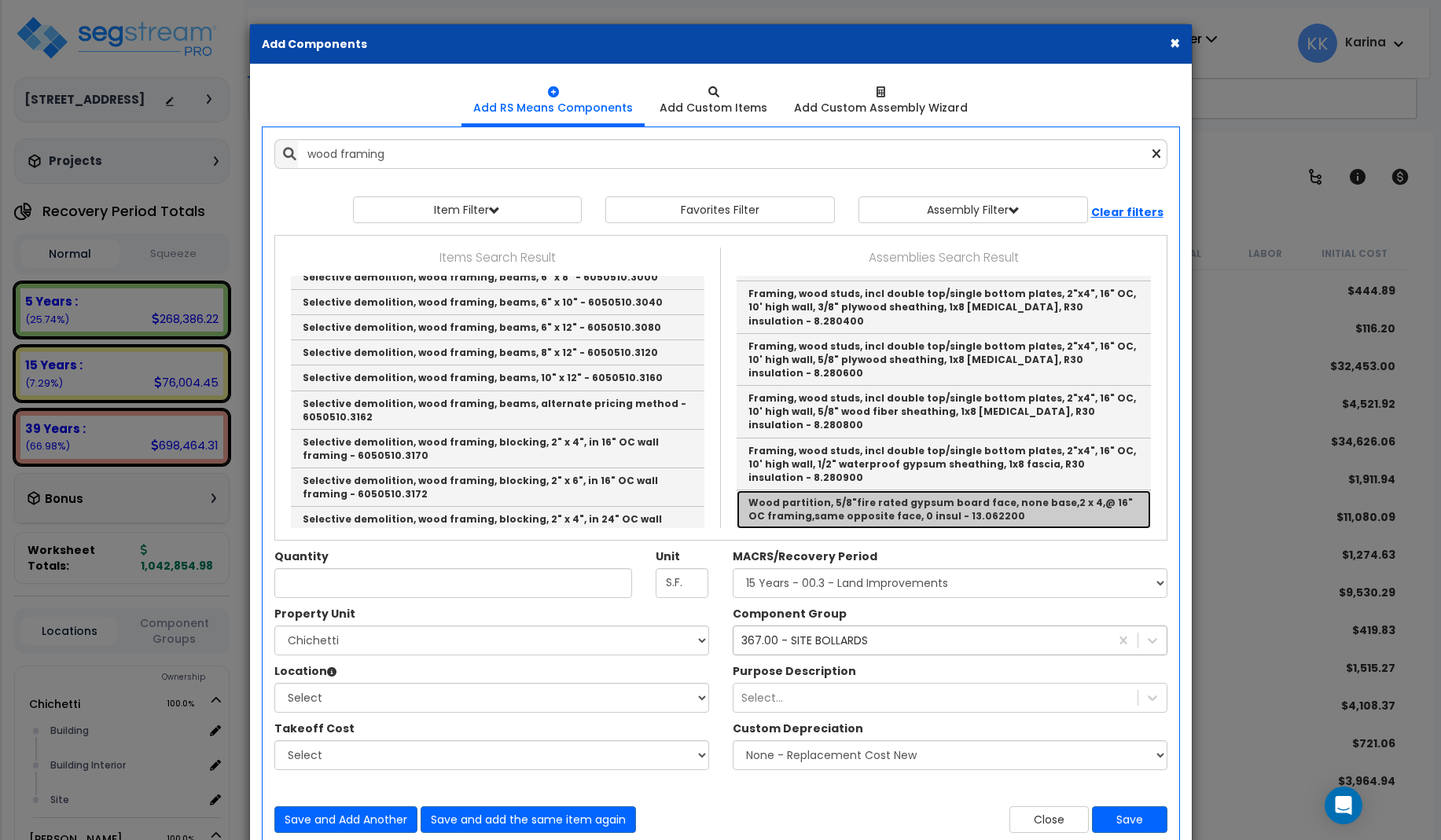
click at [835, 491] on link "Wood partition, 5/8"fire rated gypsum board face, none base,2 x 4,@ 16" OC fram…" at bounding box center [944, 509] width 415 height 39
type input "Wood partition, 5/8"fire rated gypsum board face, none base,2 x 4,@ 16" OC fram…"
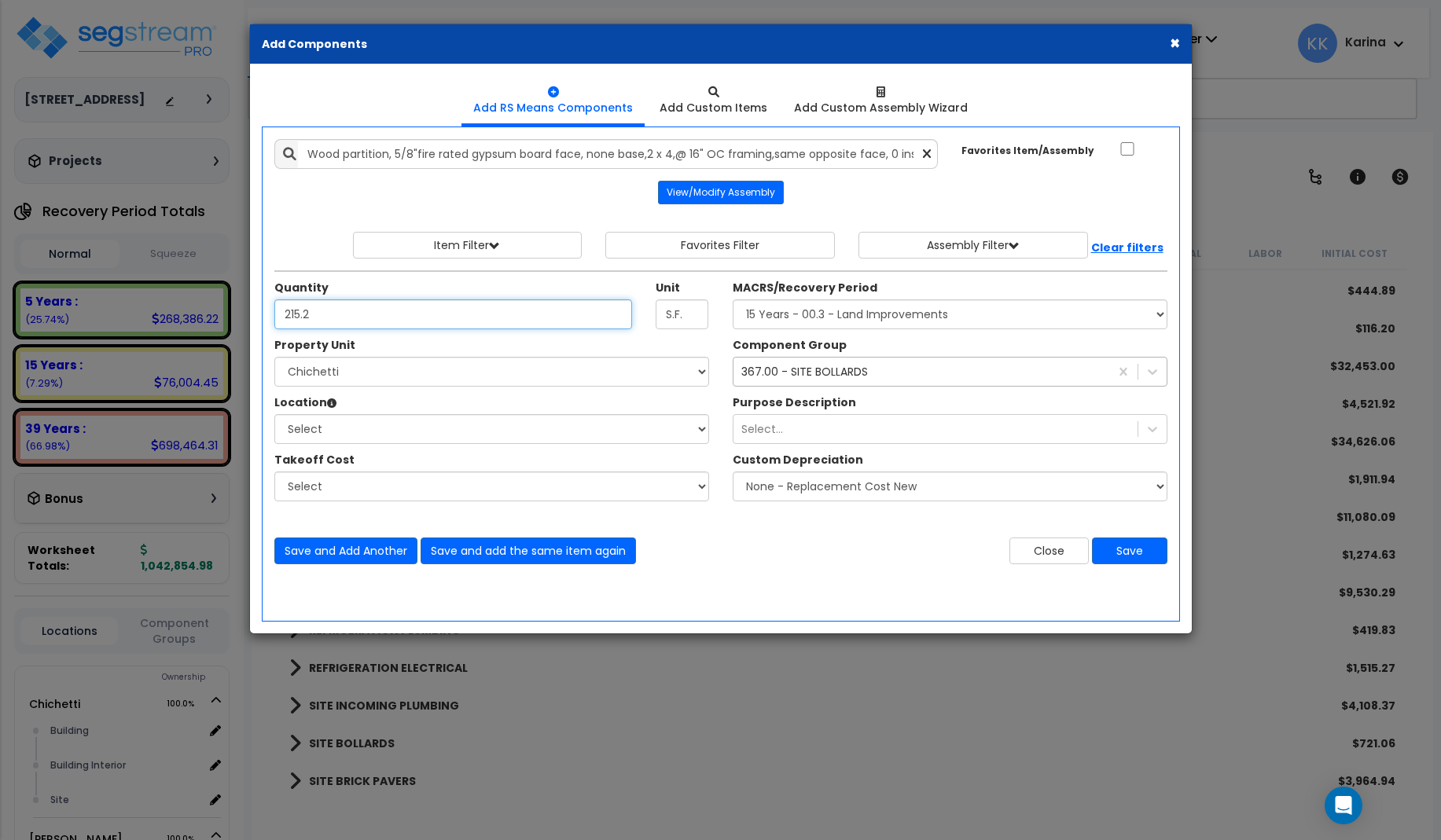
type input "215.2"
click at [274, 357] on select "Select [PERSON_NAME] Site Improvements" at bounding box center [491, 372] width 434 height 30
select select "168458"
click option "[PERSON_NAME]" at bounding box center [0, 0] width 0 height 0
click at [274, 414] on select "Select Building Building Interior Site Add Additional Location" at bounding box center [491, 429] width 434 height 30
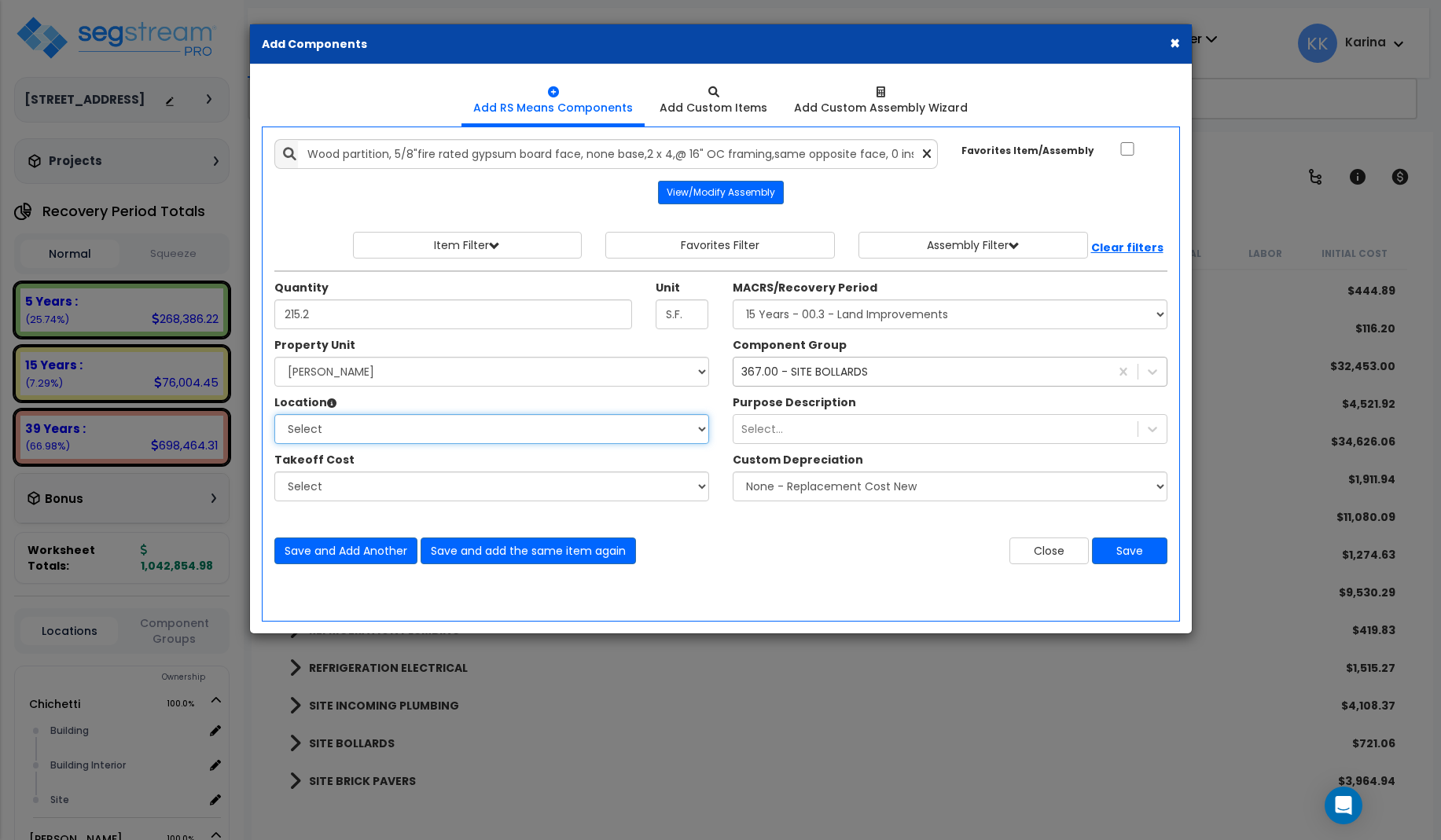
select select "461"
click option "Building Interior" at bounding box center [0, 0] width 0 height 0
click at [732, 300] on select "Select MACRS/Recovery Period 5 Years - 57.0 - Distributive Trades & Services 5 …" at bounding box center [949, 314] width 434 height 30
select select "3669"
click option "39 Years - NA - Long-Life Property" at bounding box center [0, 0] width 0 height 0
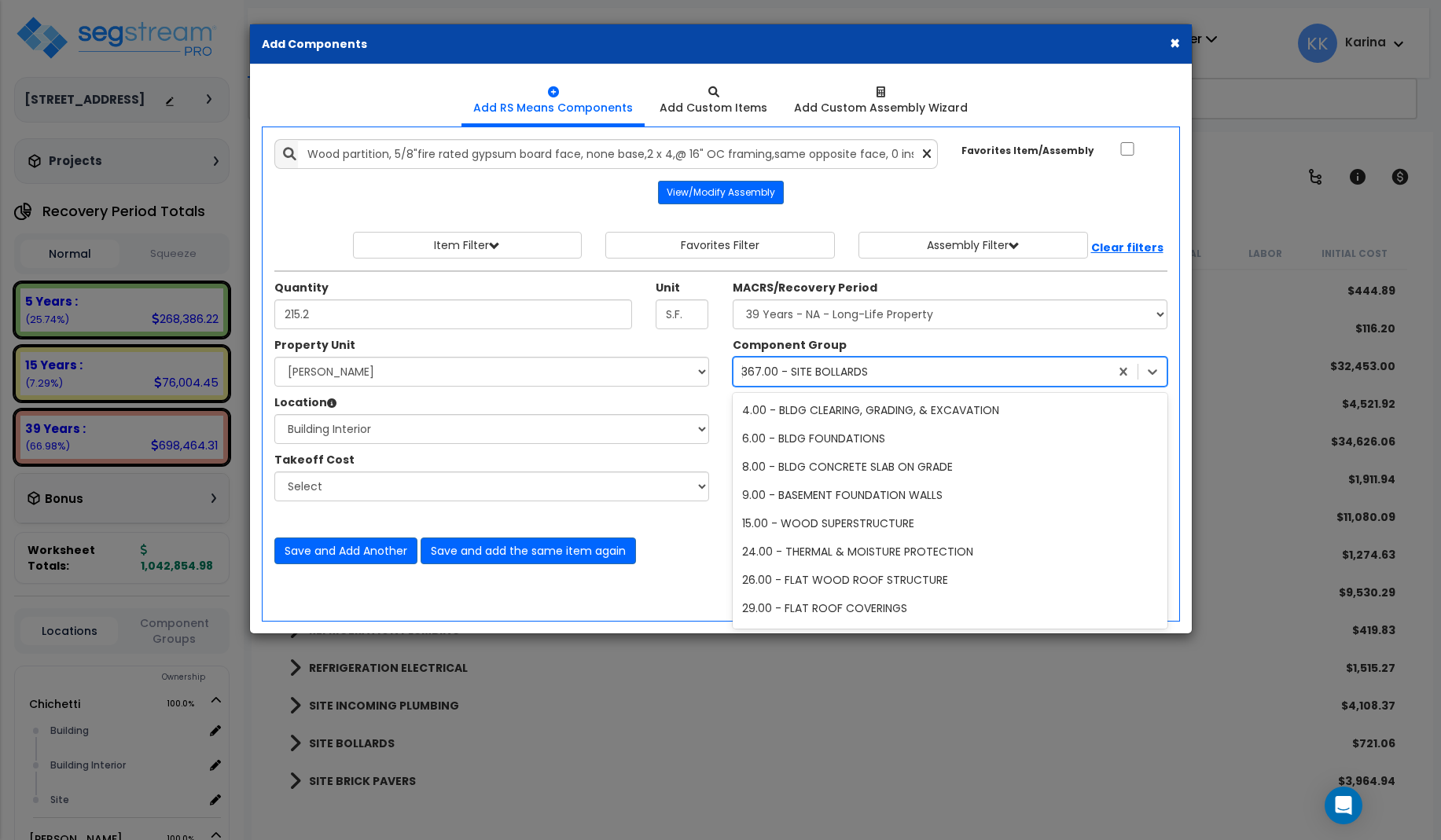
click at [833, 372] on div "367.00 - SITE BOLLARDS" at bounding box center [804, 372] width 127 height 15
type input "w"
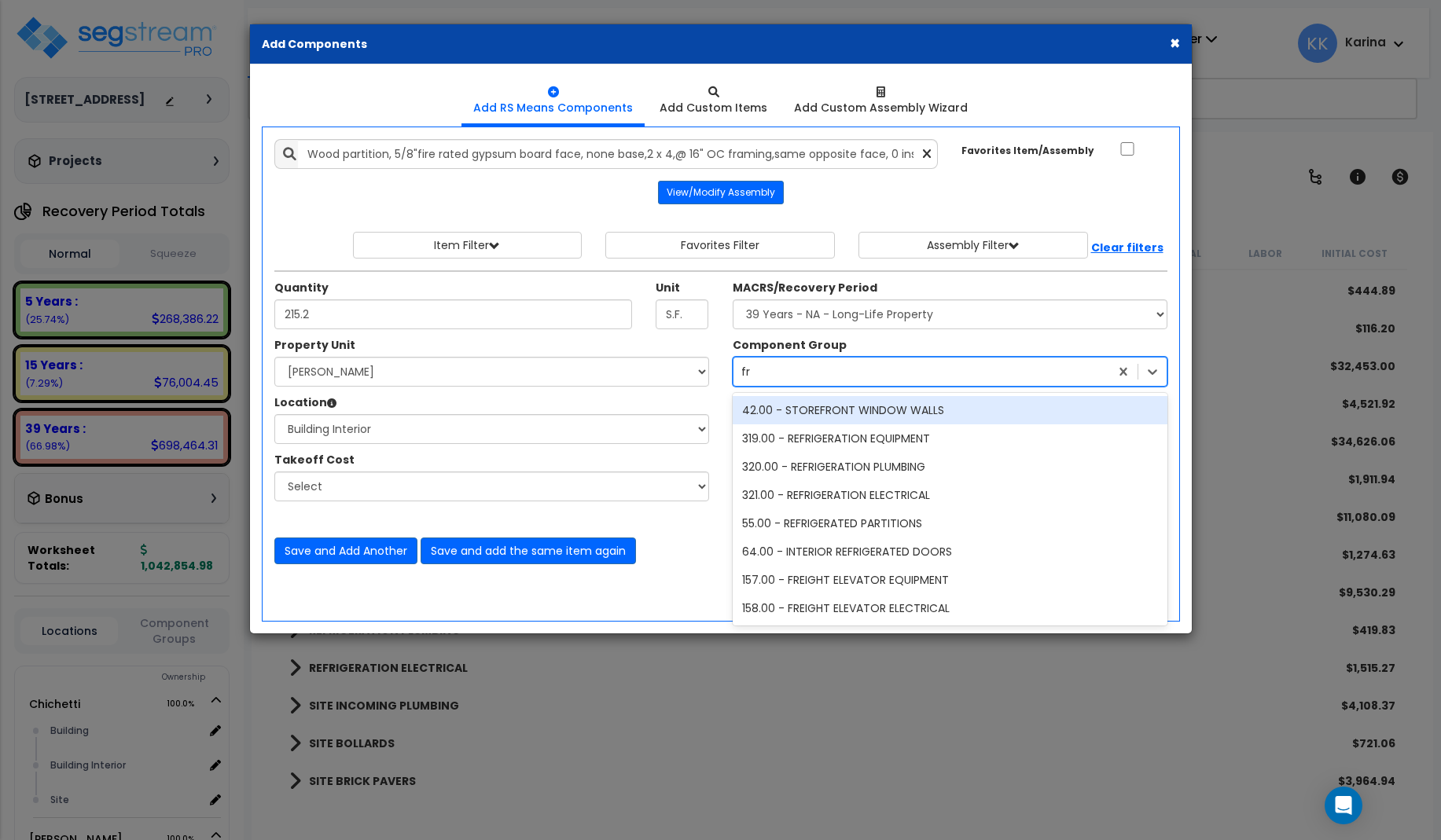
scroll to position [0, 0]
type input "f"
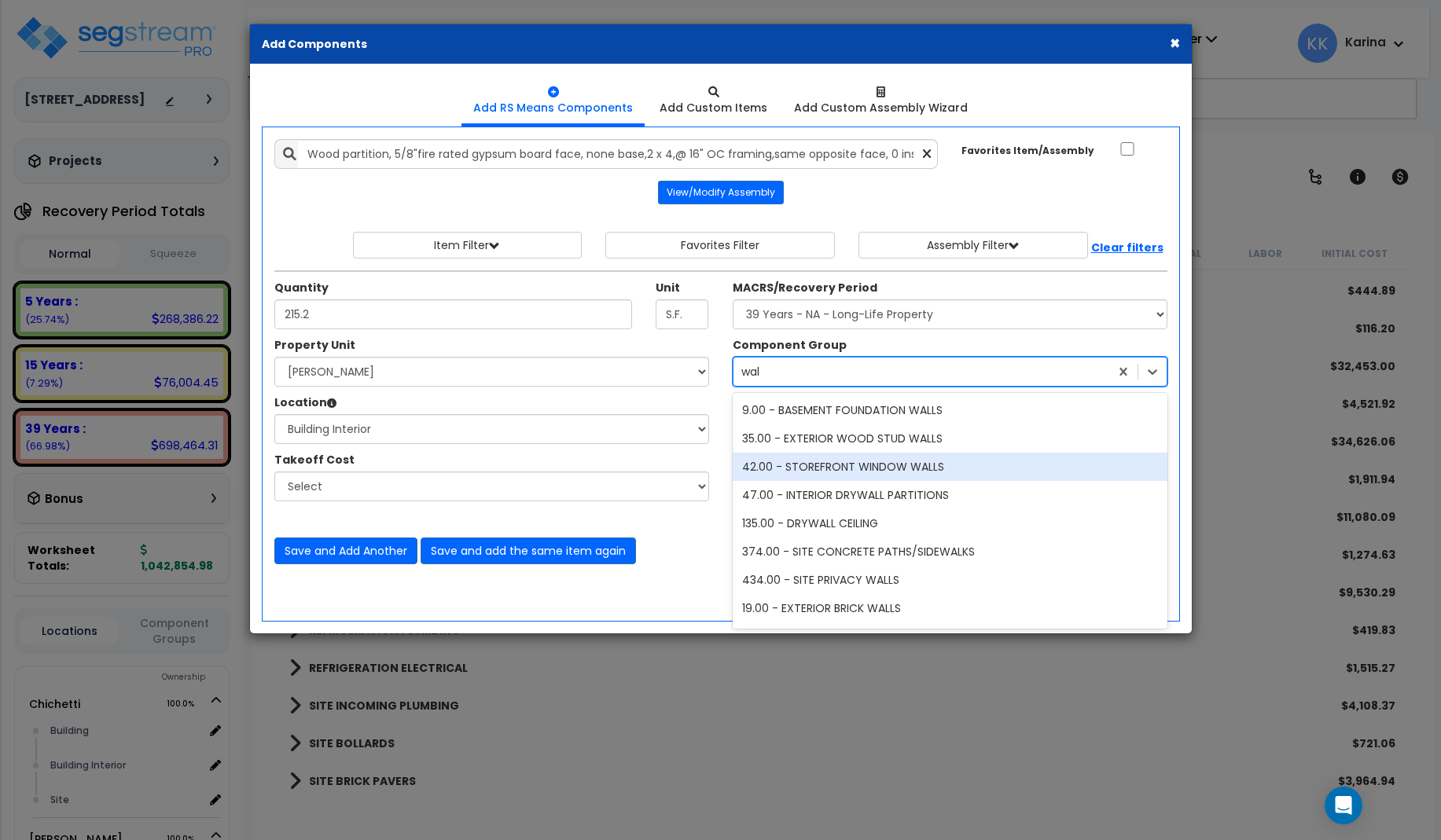
type input "wall"
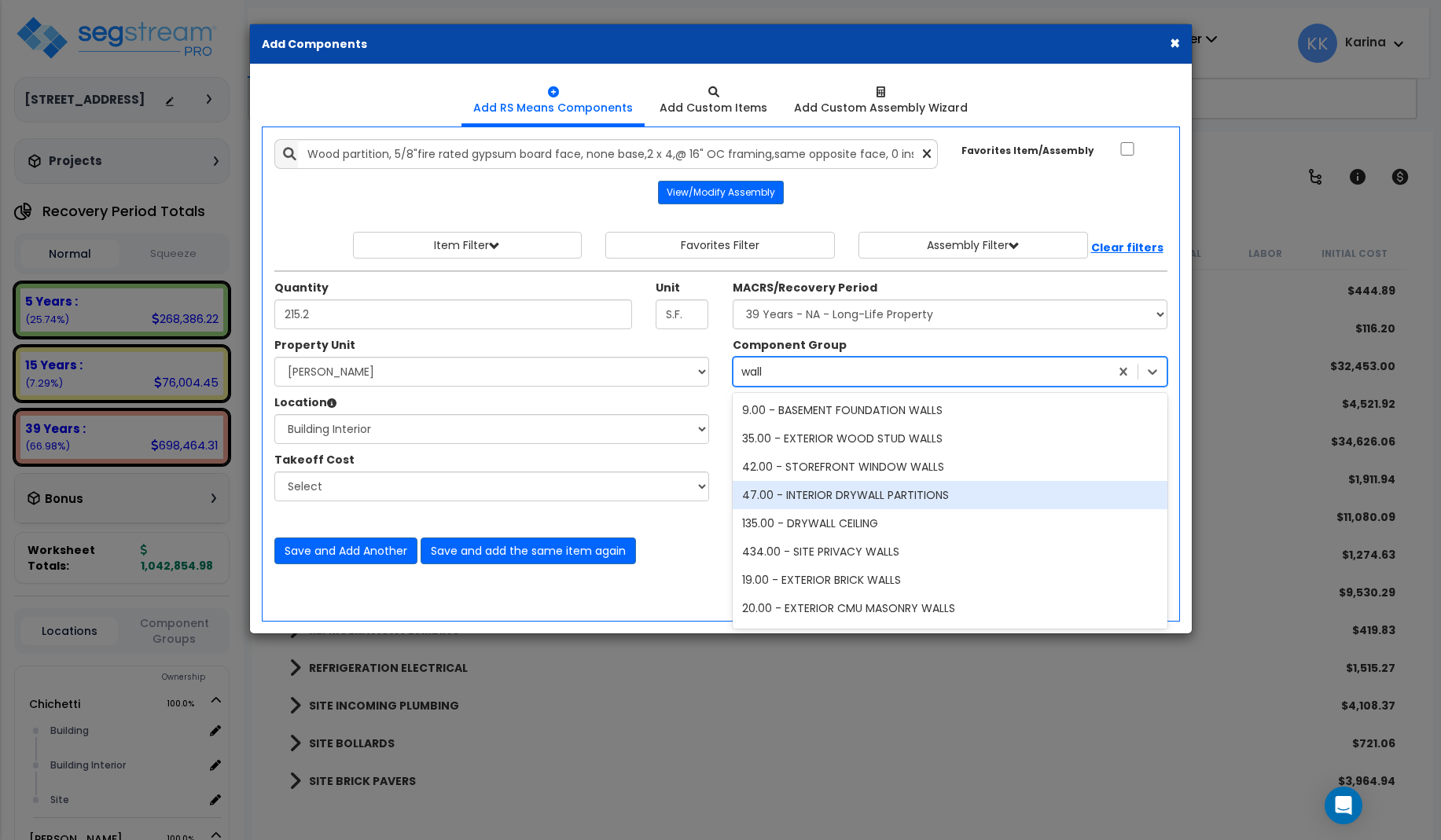
click at [859, 498] on div "47.00 - INTERIOR DRYWALL PARTITIONS" at bounding box center [949, 495] width 434 height 28
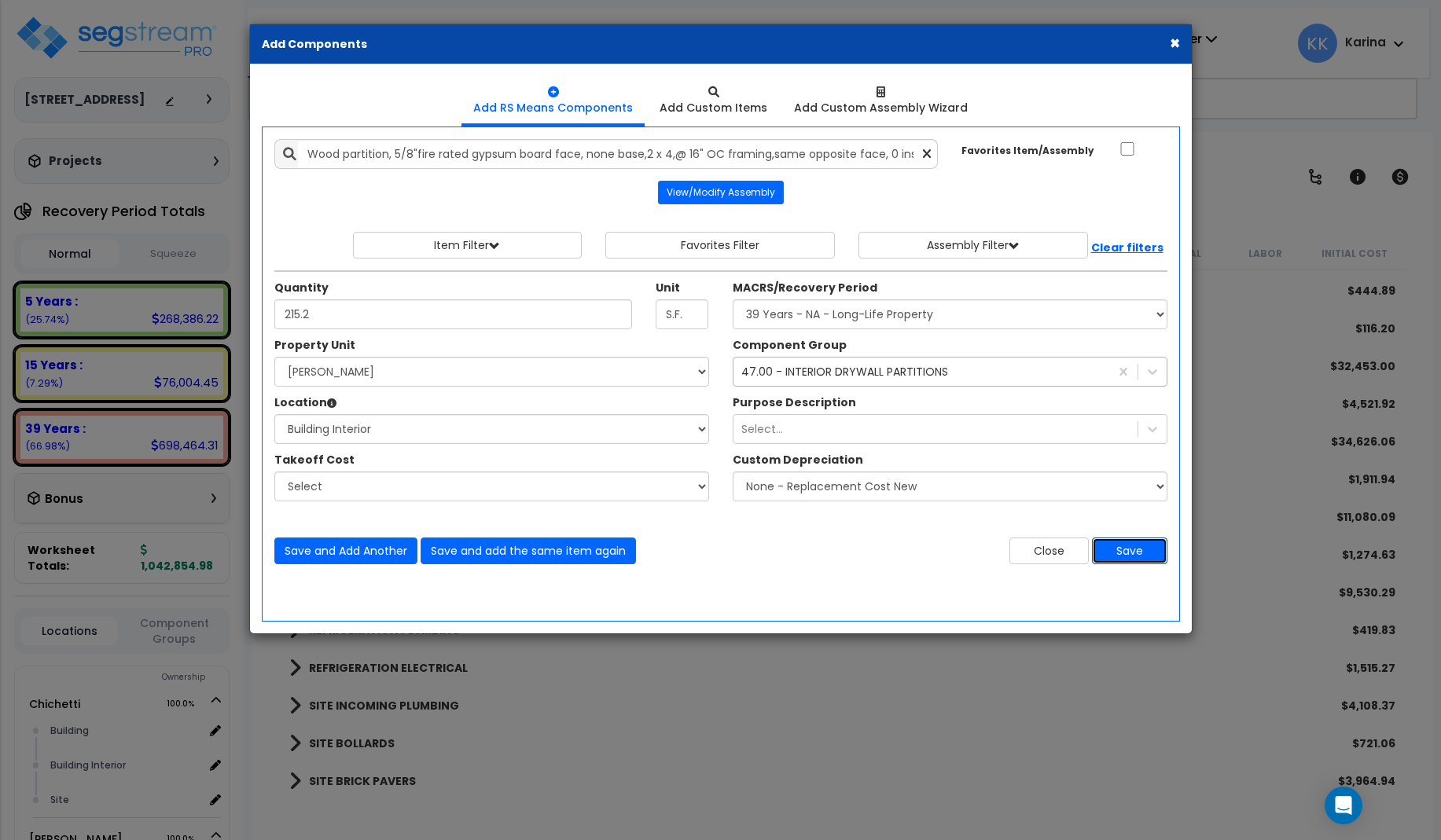
click at [1125, 550] on button "Save" at bounding box center [1129, 551] width 75 height 27
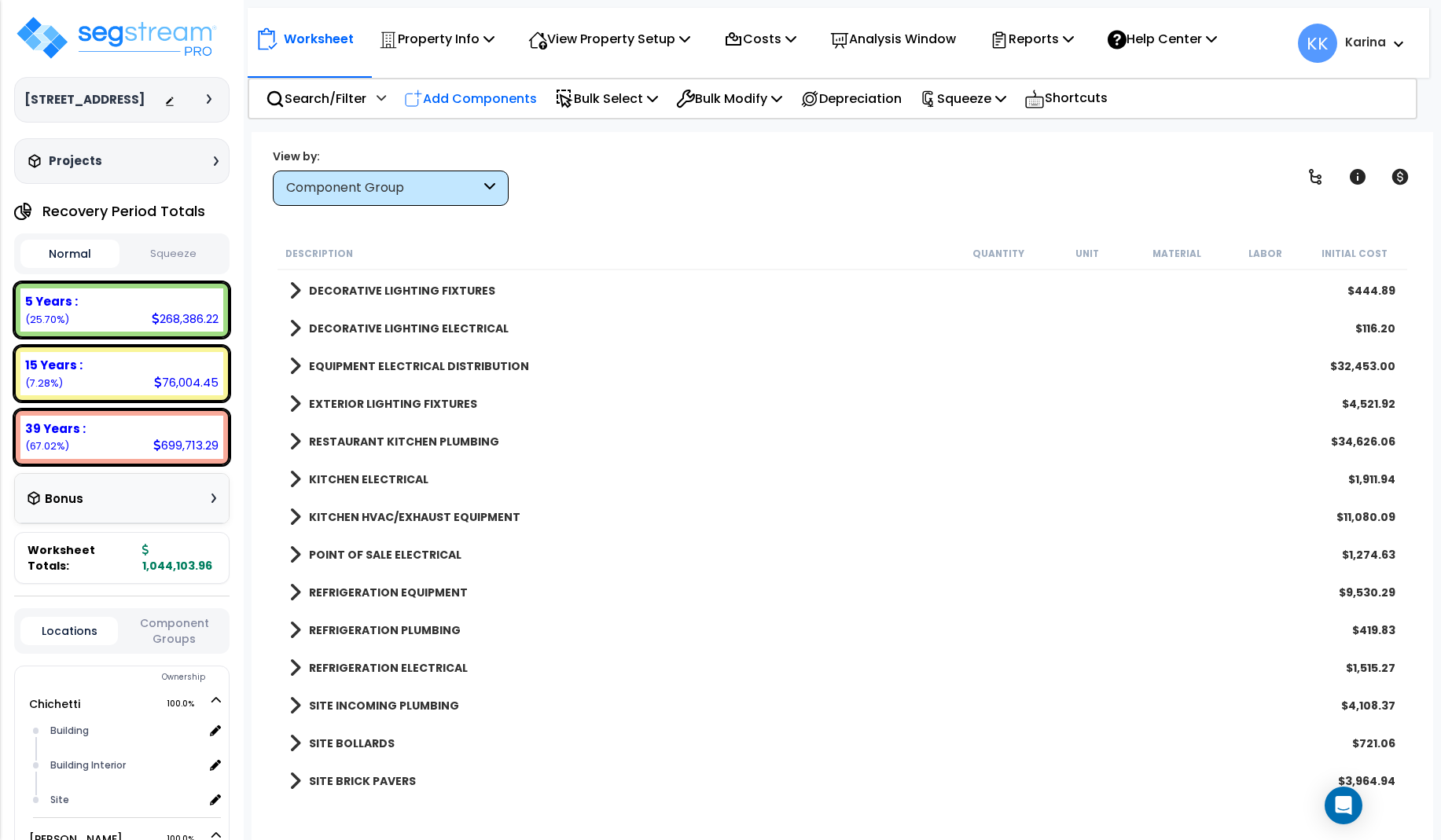
click at [500, 92] on p "Add Components" at bounding box center [470, 98] width 133 height 21
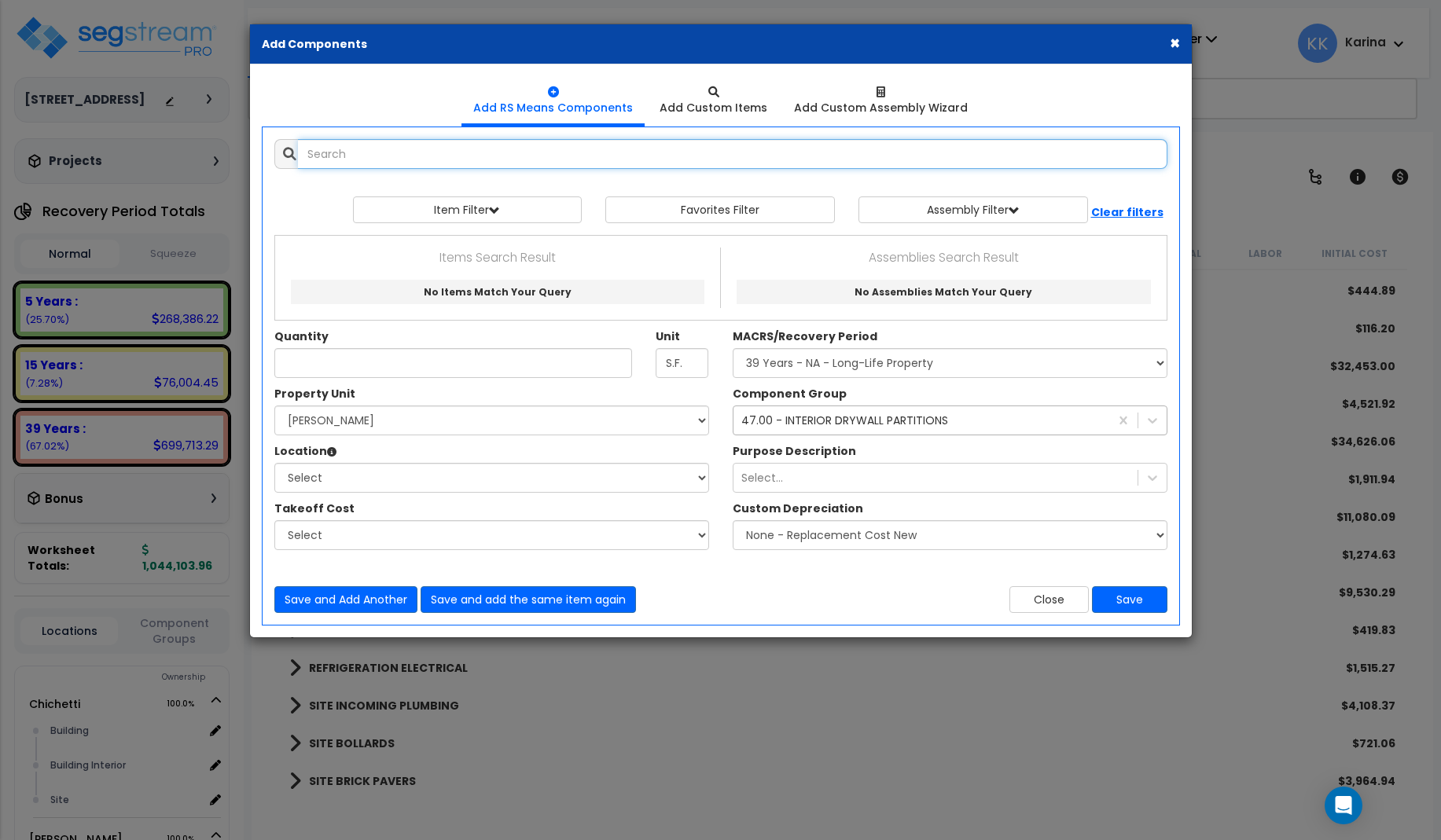
select select
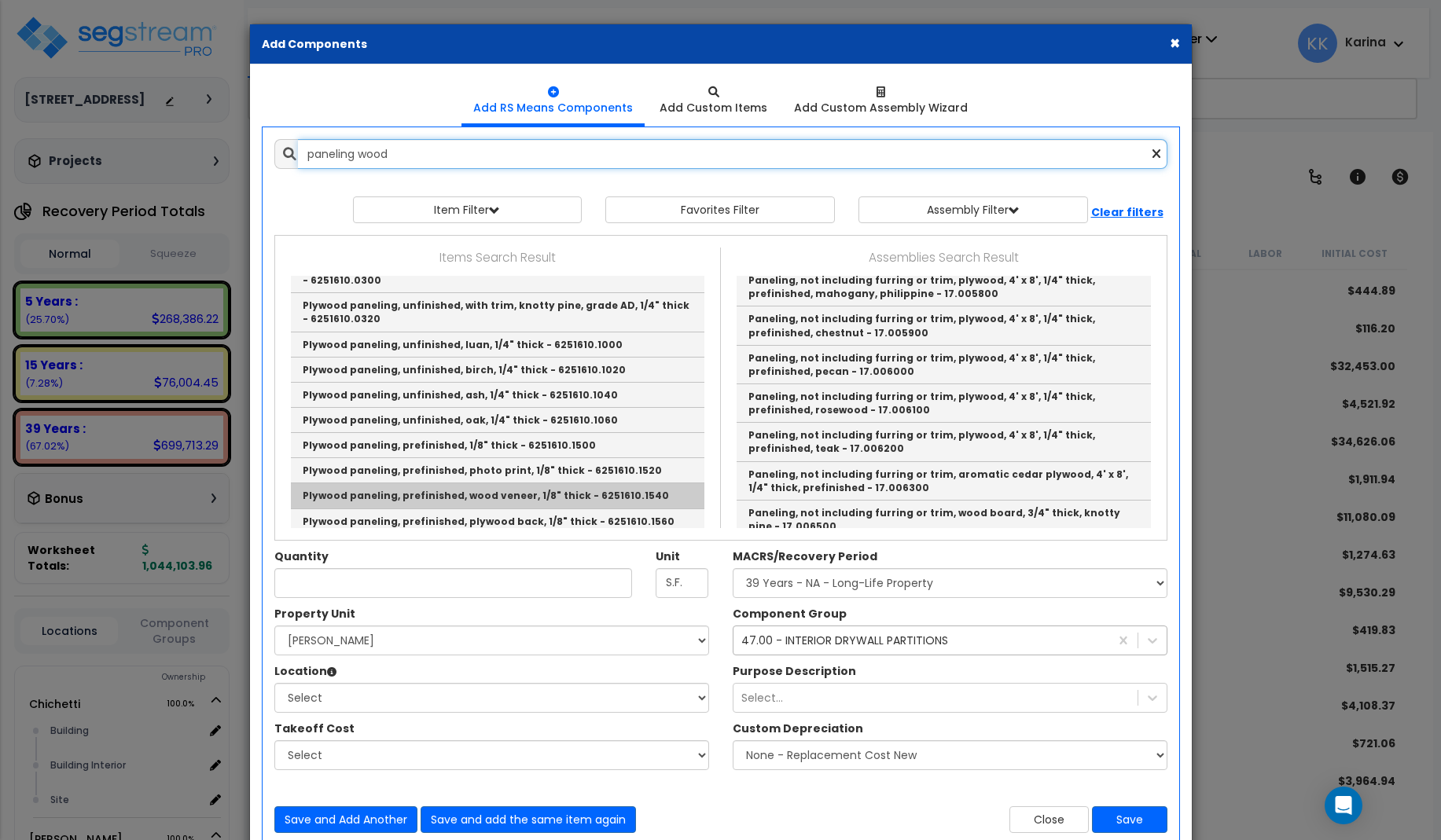
scroll to position [377, 0]
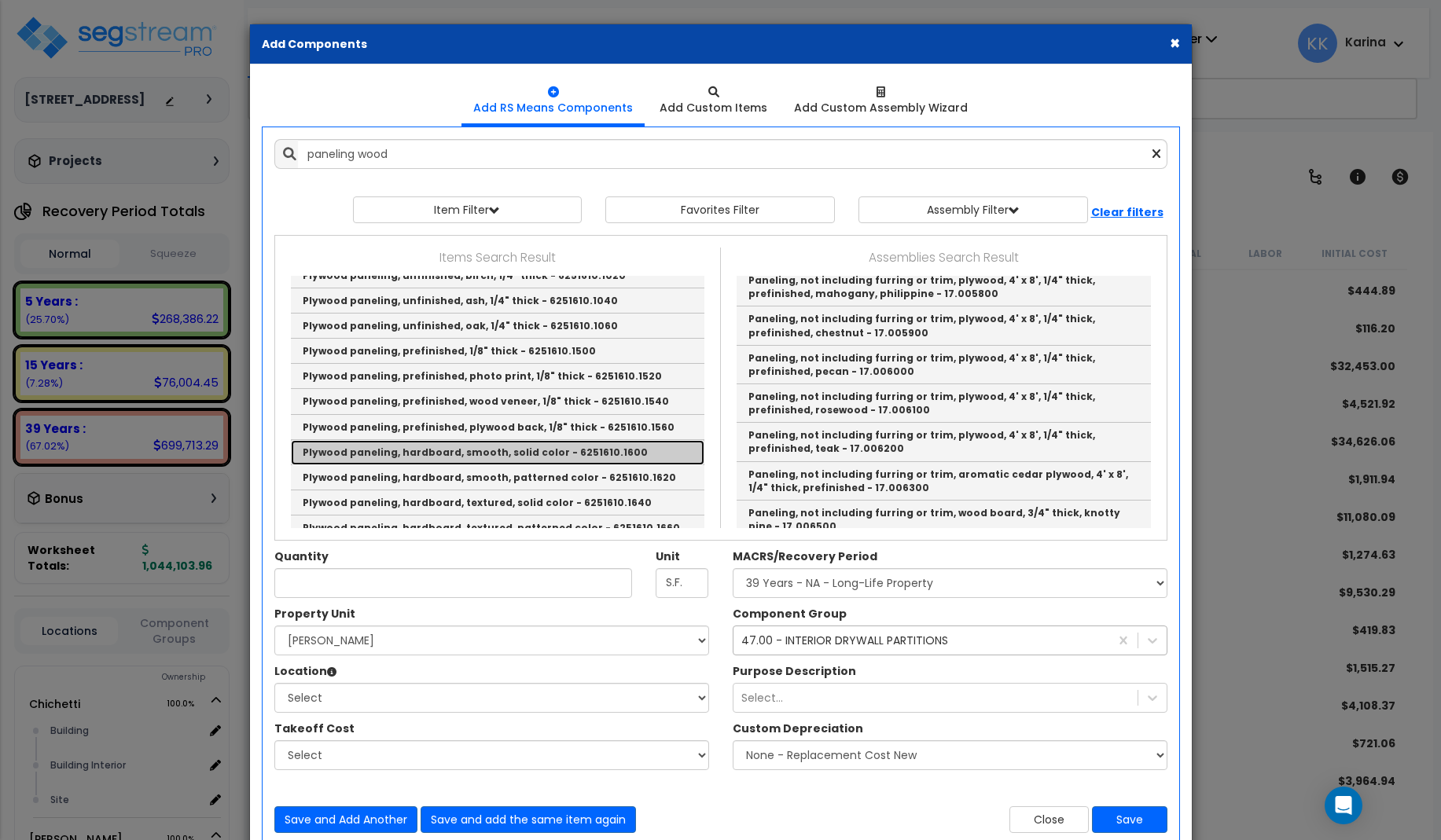
click at [404, 440] on link "Plywood paneling, hardboard, smooth, solid color - 6251610.1600" at bounding box center [497, 452] width 414 height 25
type input "Plywood paneling, hardboard, smooth, solid color - 6251610.1600"
type input "S.F."
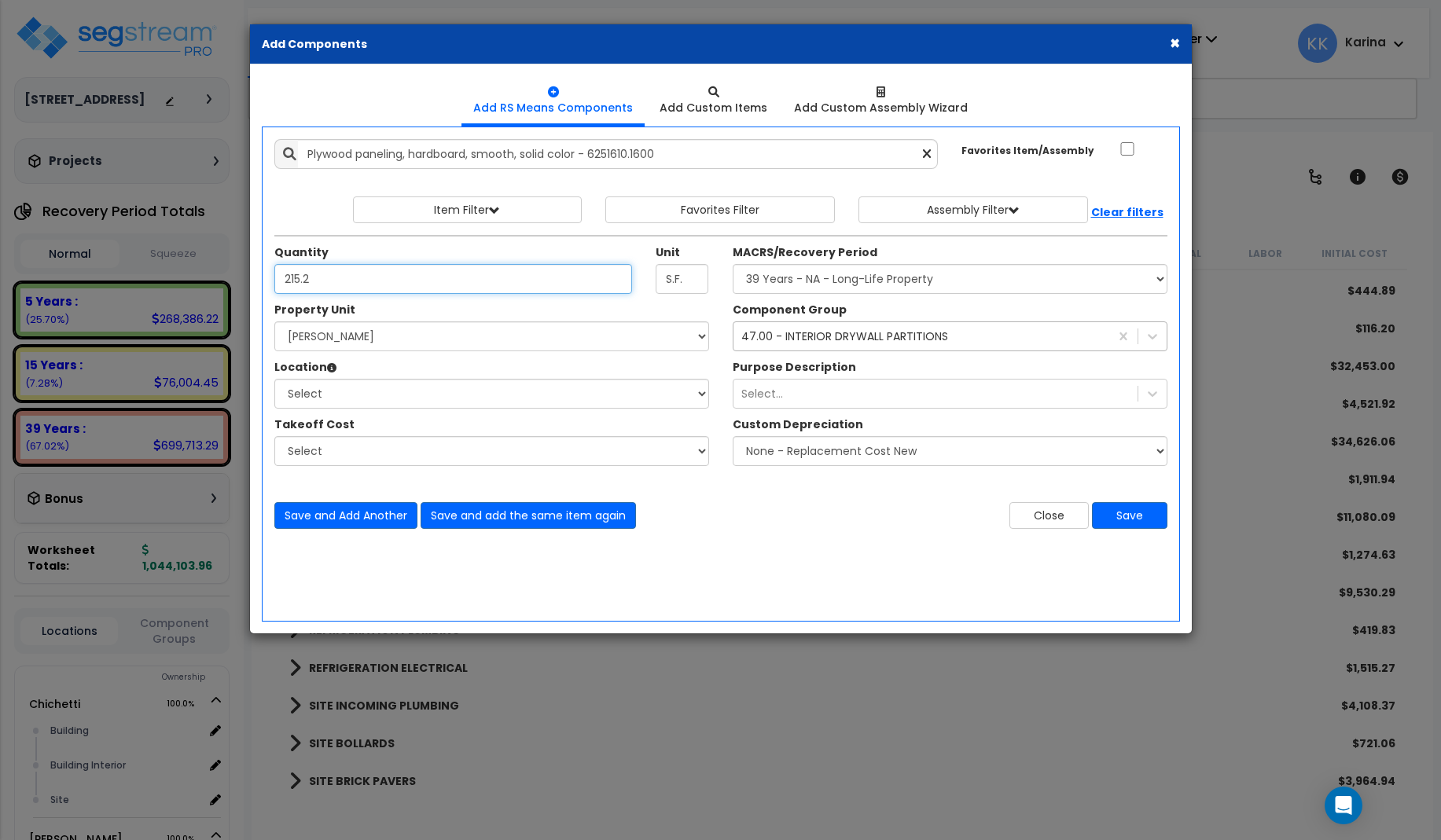
type input "215.2"
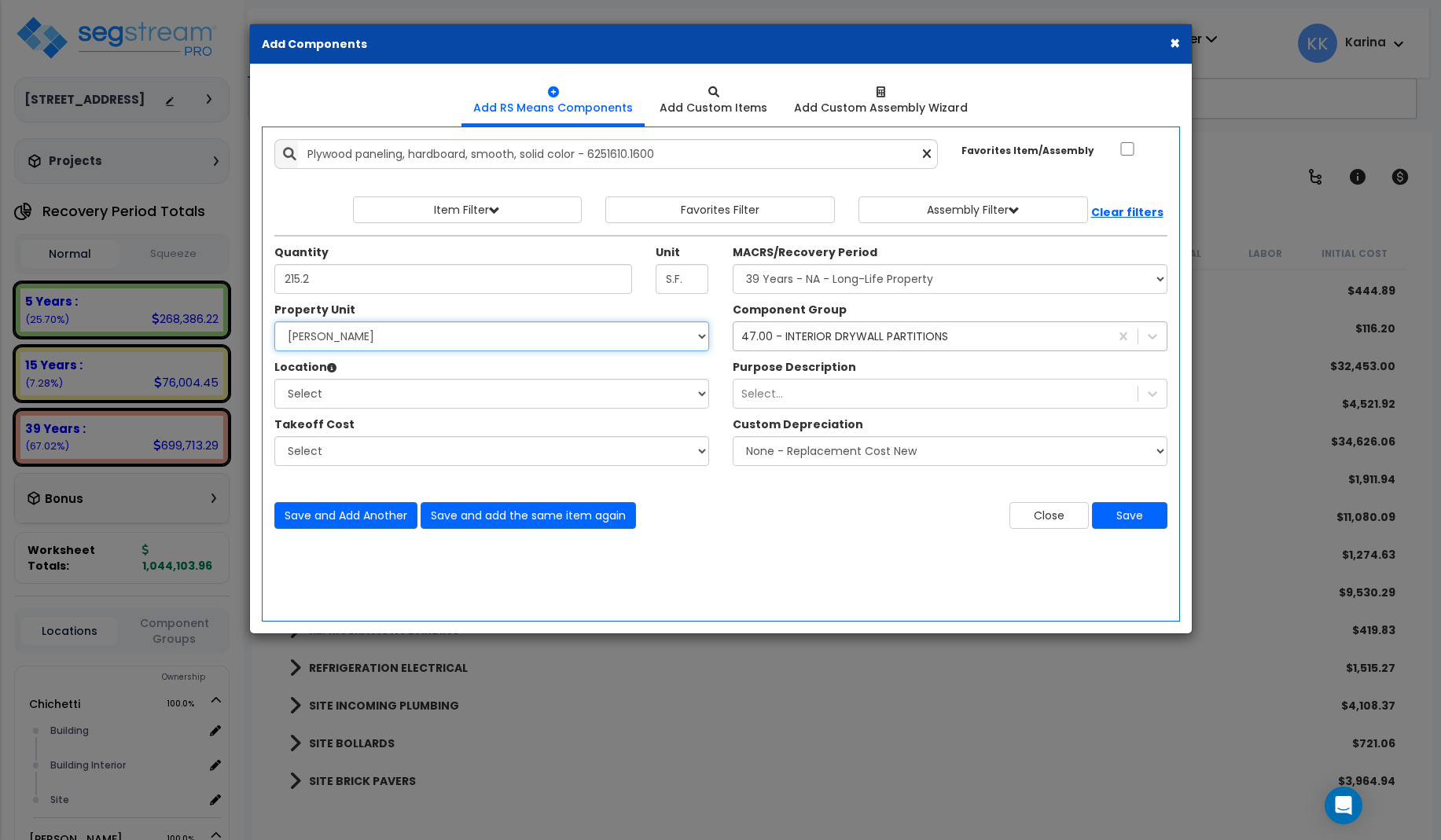
click at [274, 321] on select "Select [PERSON_NAME] Site Improvements" at bounding box center [491, 336] width 434 height 30
select select "168458"
click option "[PERSON_NAME]" at bounding box center [0, 0] width 0 height 0
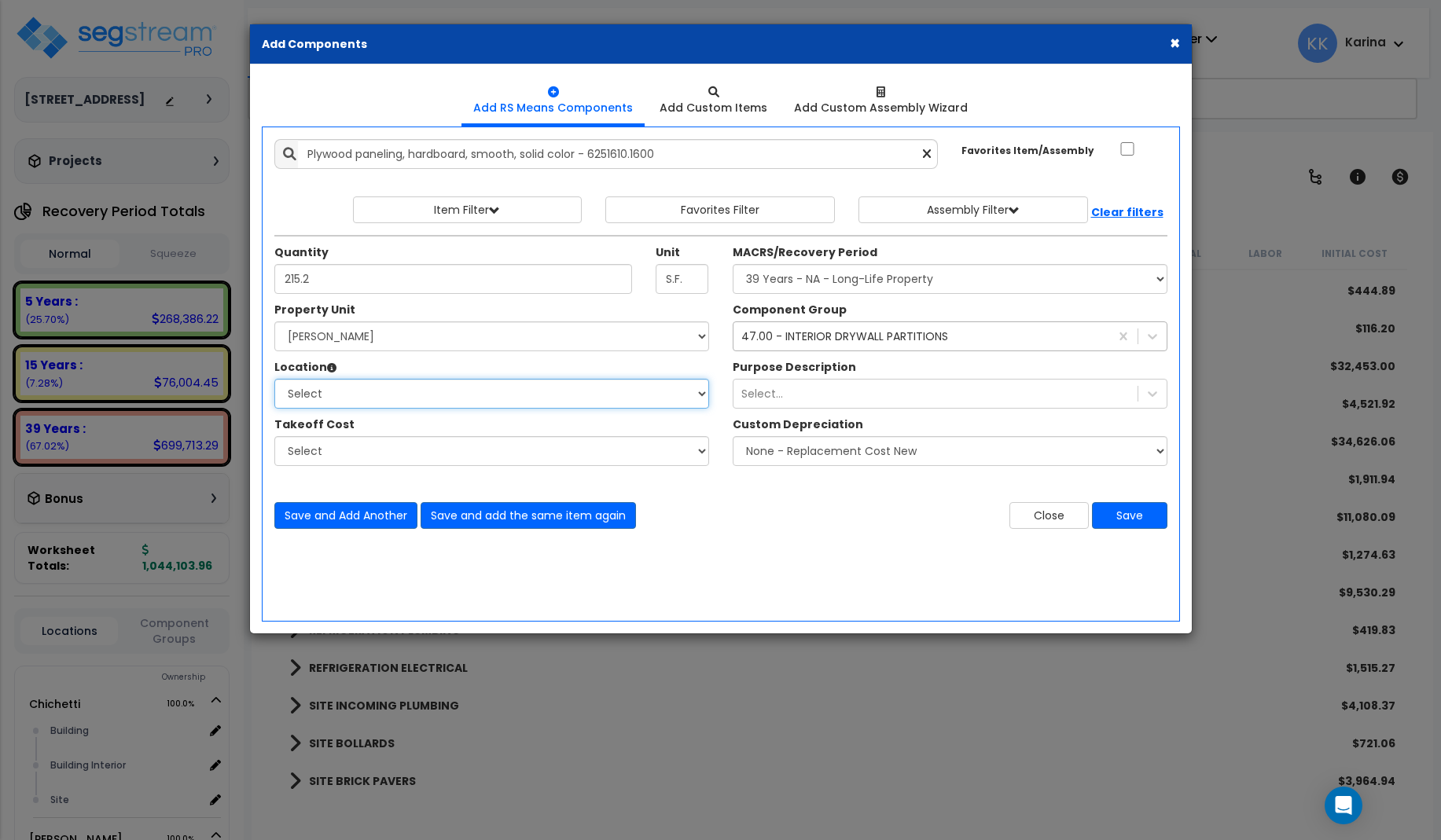
click at [274, 378] on select "Select Building Building Interior Site Add Additional Location" at bounding box center [491, 393] width 434 height 30
select select "461"
click option "Building Interior" at bounding box center [0, 0] width 0 height 0
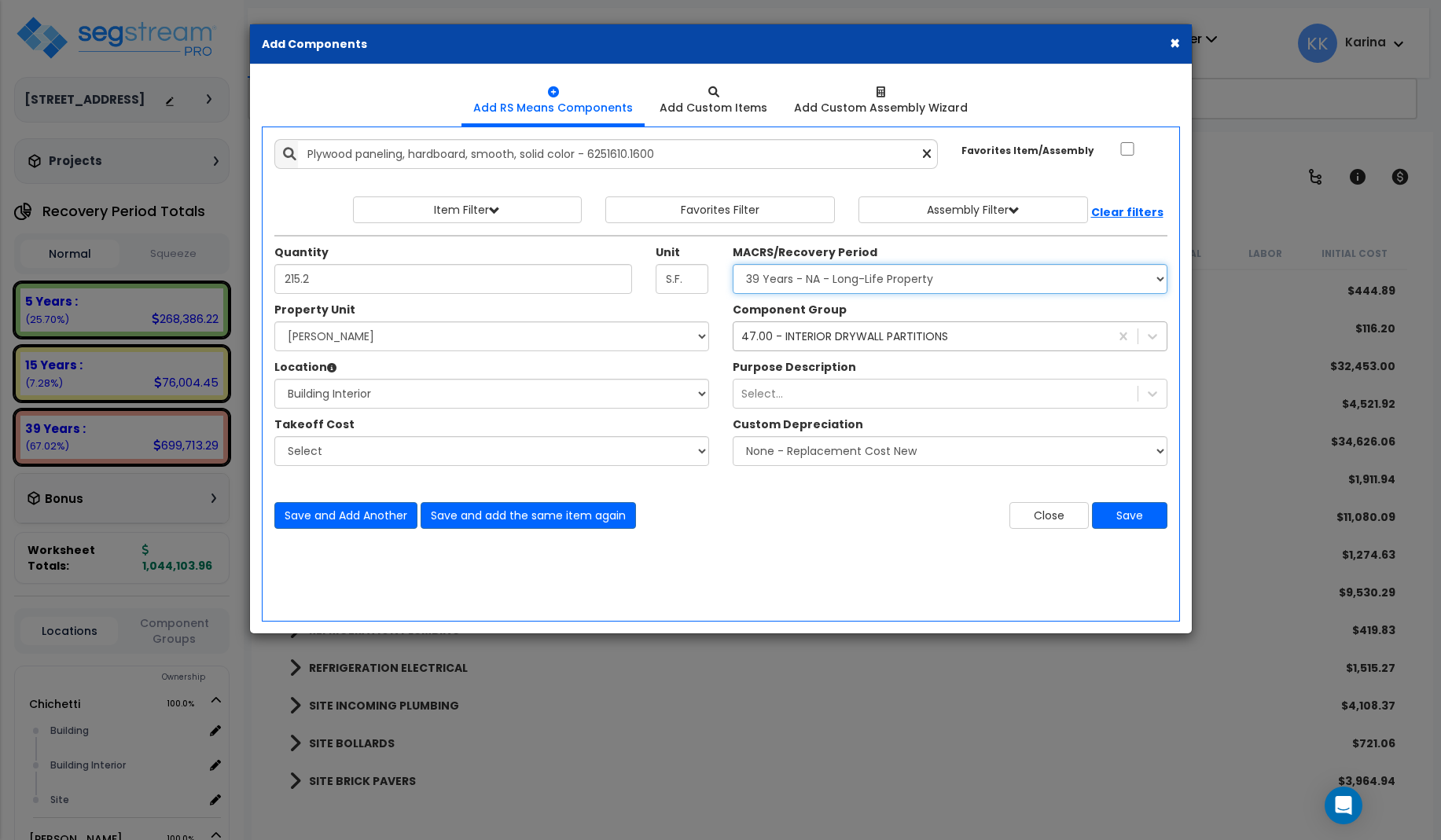
click at [732, 264] on select "Select MACRS/Recovery Period 5 Years - 57.0 - Distributive Trades & Services 5 …" at bounding box center [949, 278] width 434 height 30
select select "3667"
click option "5 Years - 57.0 - Distributive Trades & Services" at bounding box center [0, 0] width 0 height 0
click at [803, 337] on div "47.00 - INTERIOR DRYWALL PARTITIONS" at bounding box center [844, 337] width 206 height 15
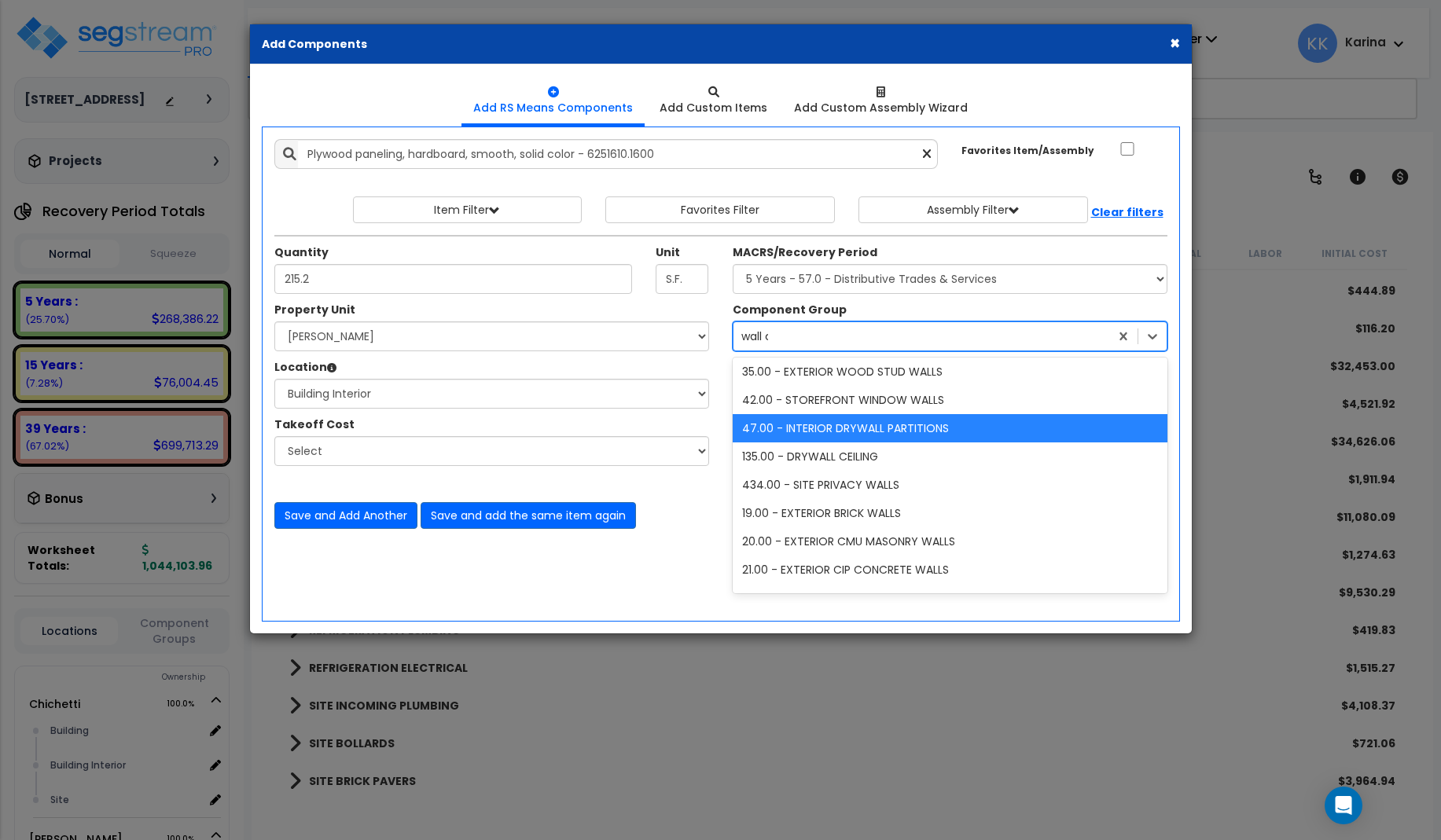
scroll to position [0, 0]
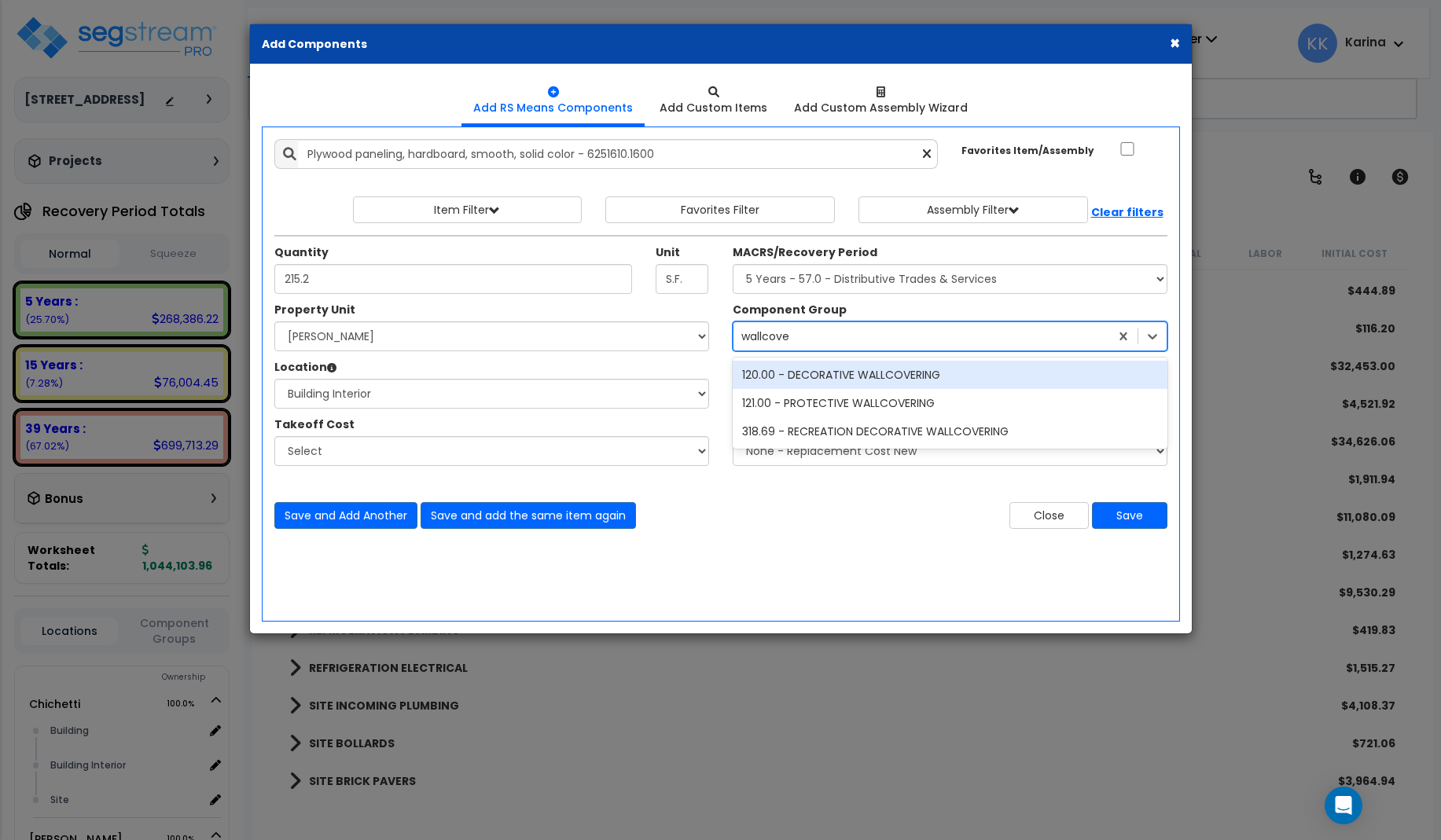
type input "wallcover"
click at [816, 377] on div "120.00 - DECORATIVE WALLCOVERING" at bounding box center [949, 374] width 434 height 28
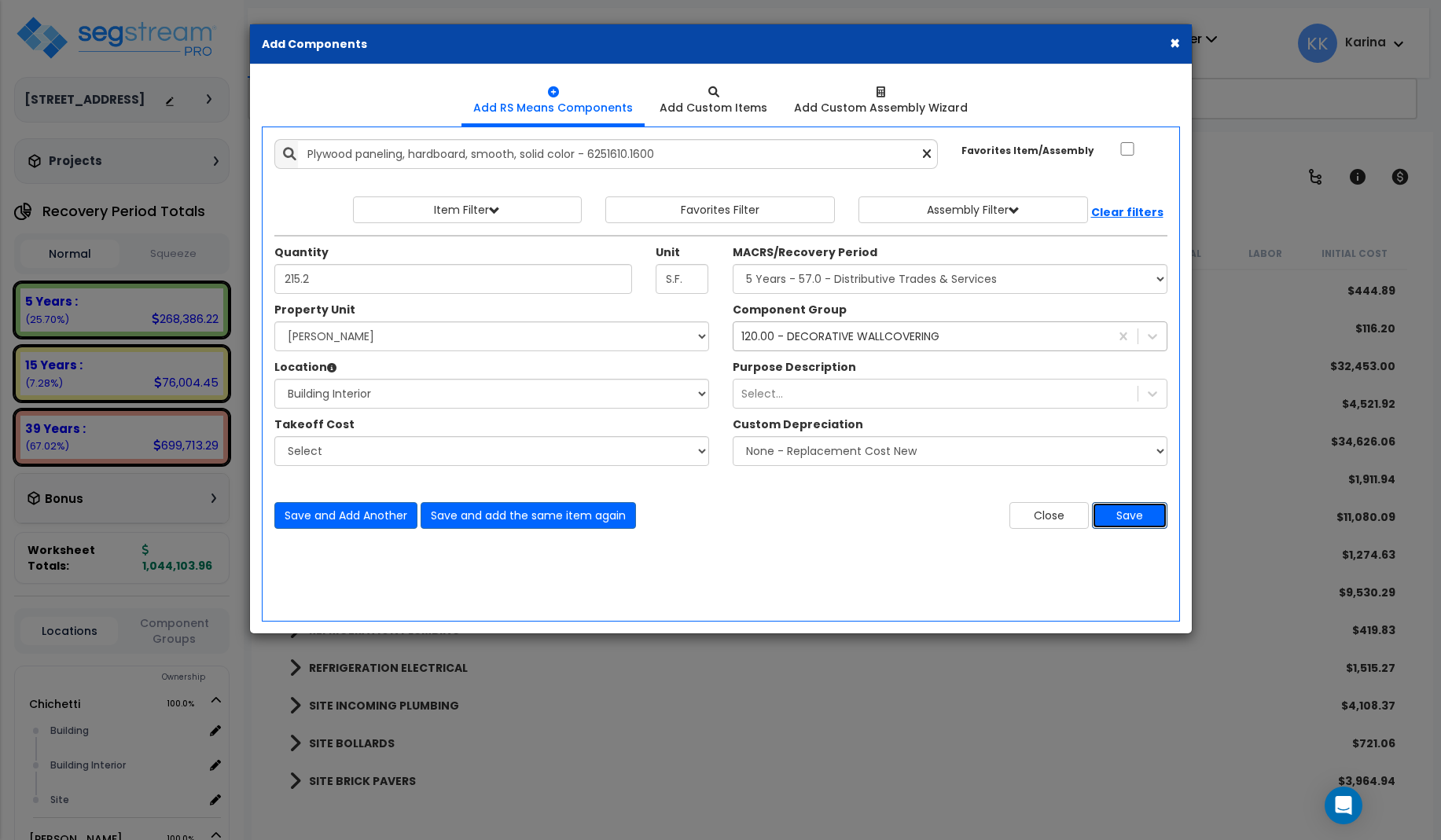
click at [1133, 513] on button "Save" at bounding box center [1129, 515] width 75 height 27
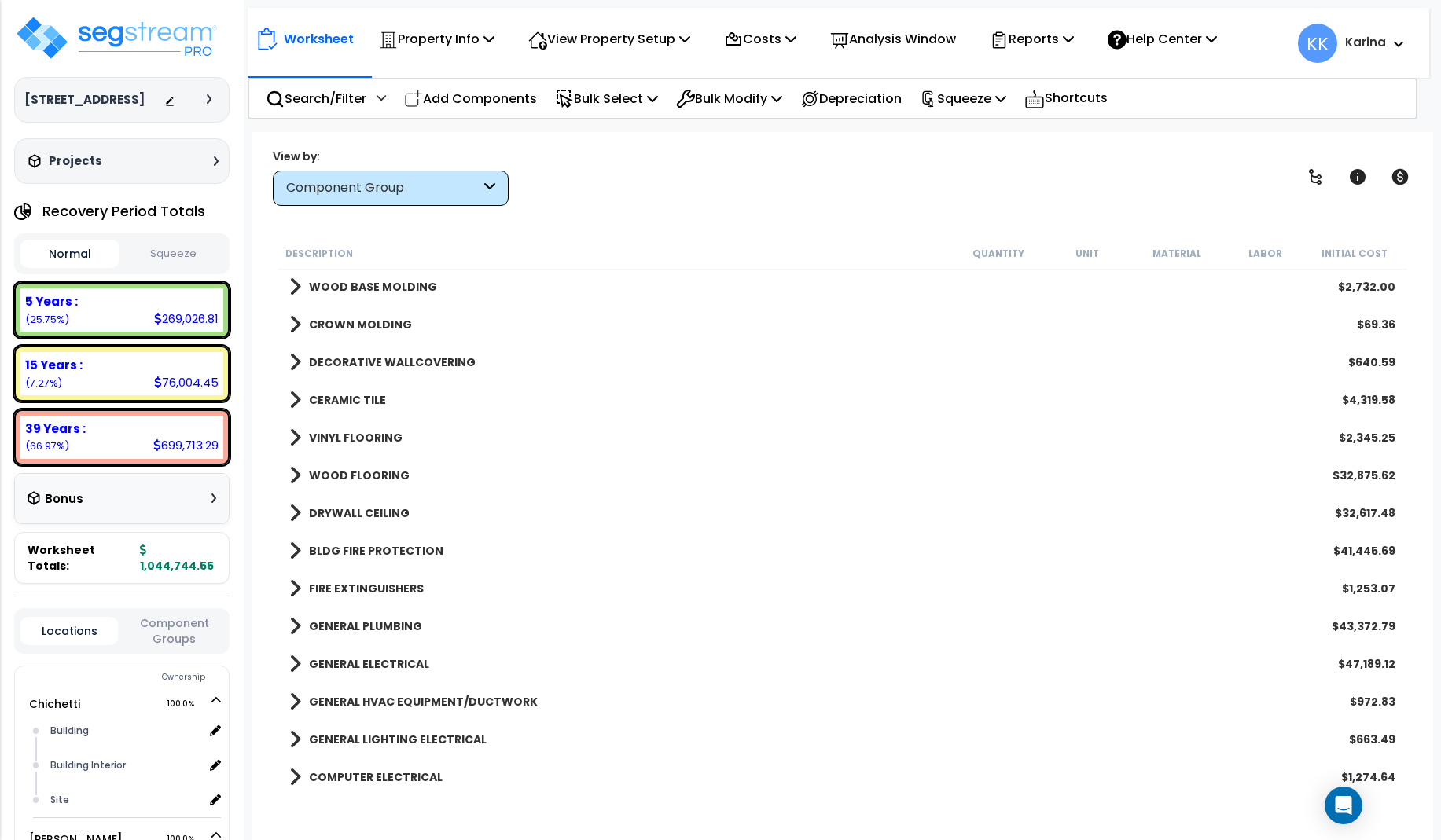
scroll to position [790, 0]
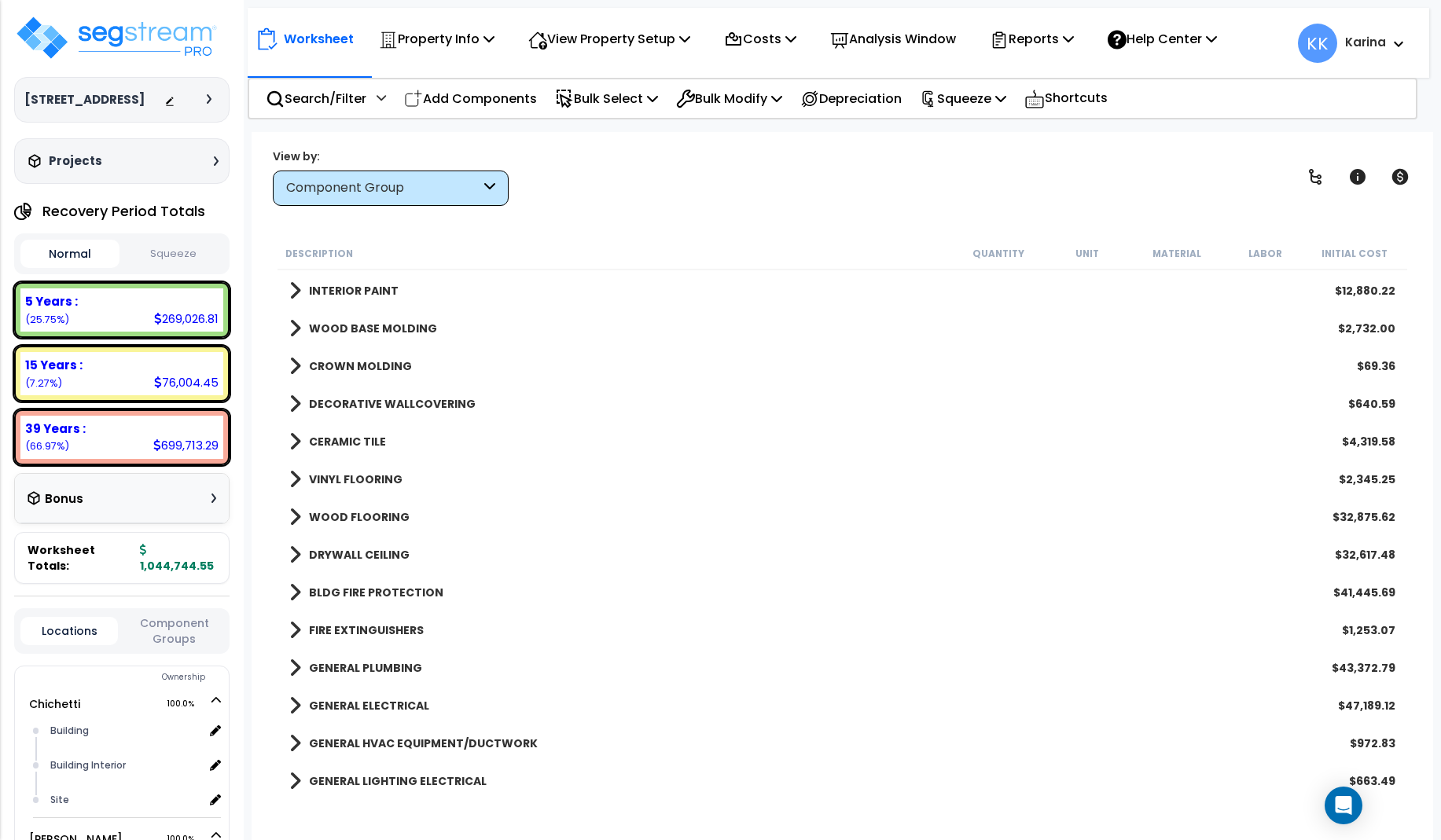
click at [296, 405] on span at bounding box center [296, 404] width 12 height 22
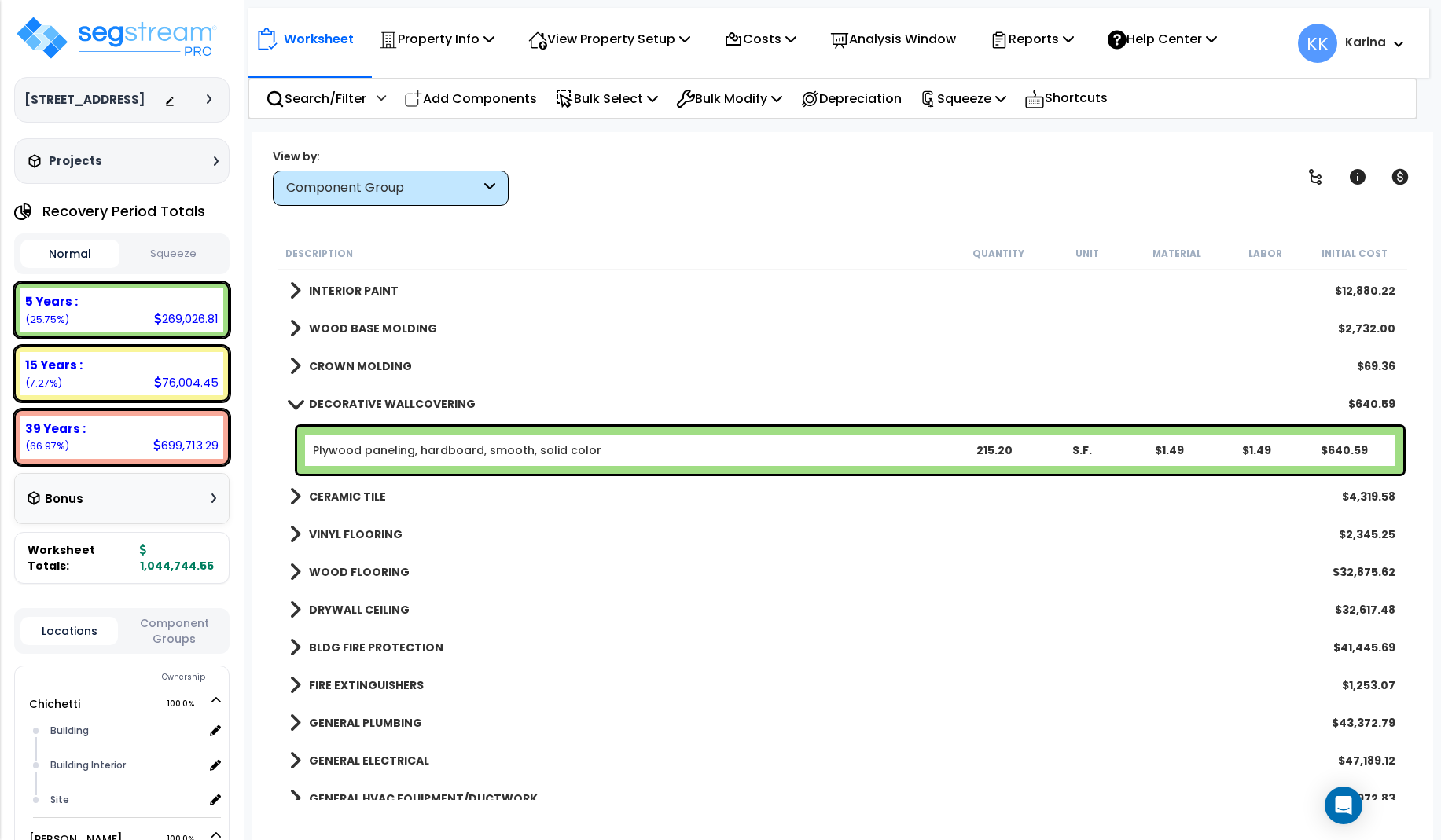
drag, startPoint x: 611, startPoint y: 810, endPoint x: 615, endPoint y: 785, distance: 25.3
click at [612, 810] on div "Worksheet Property Info Property Setup Add Property Unit Template property Clon…" at bounding box center [842, 551] width 1181 height 840
click at [354, 452] on link "Plywood paneling, hardboard, smooth, solid color" at bounding box center [457, 450] width 289 height 15
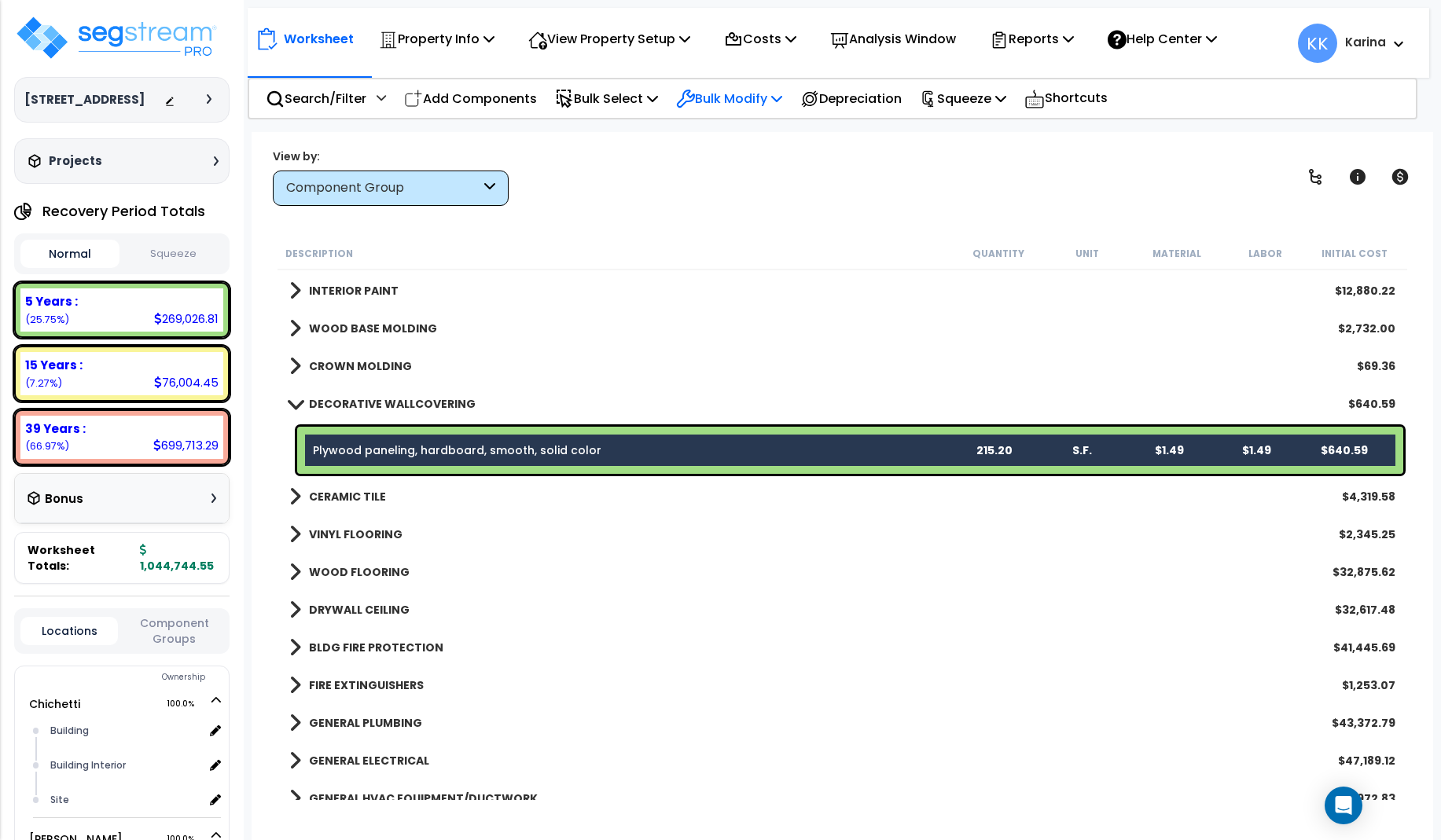
click at [765, 96] on p "Bulk Modify" at bounding box center [729, 98] width 106 height 21
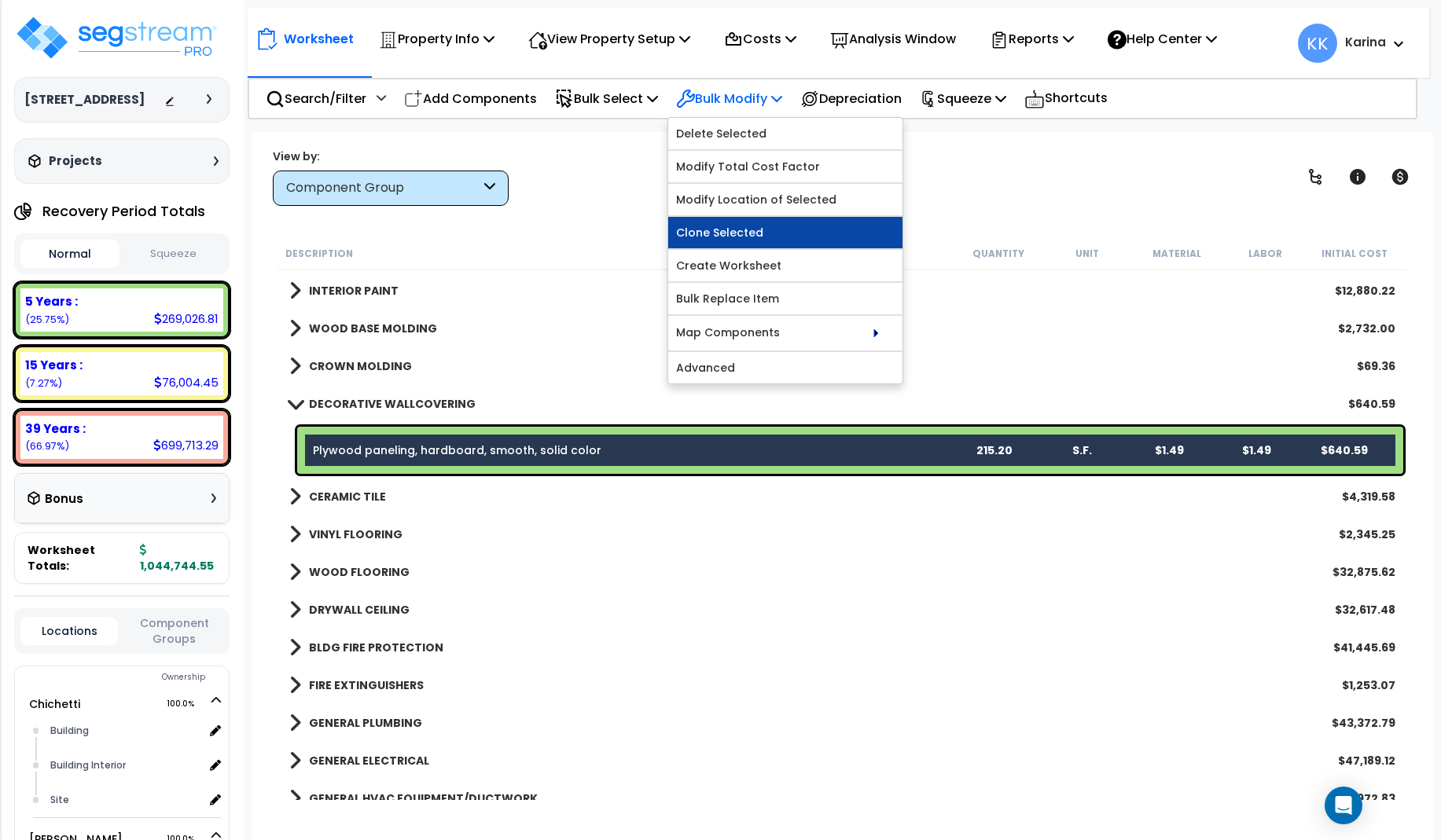
click at [759, 223] on link "Clone Selected" at bounding box center [785, 232] width 234 height 32
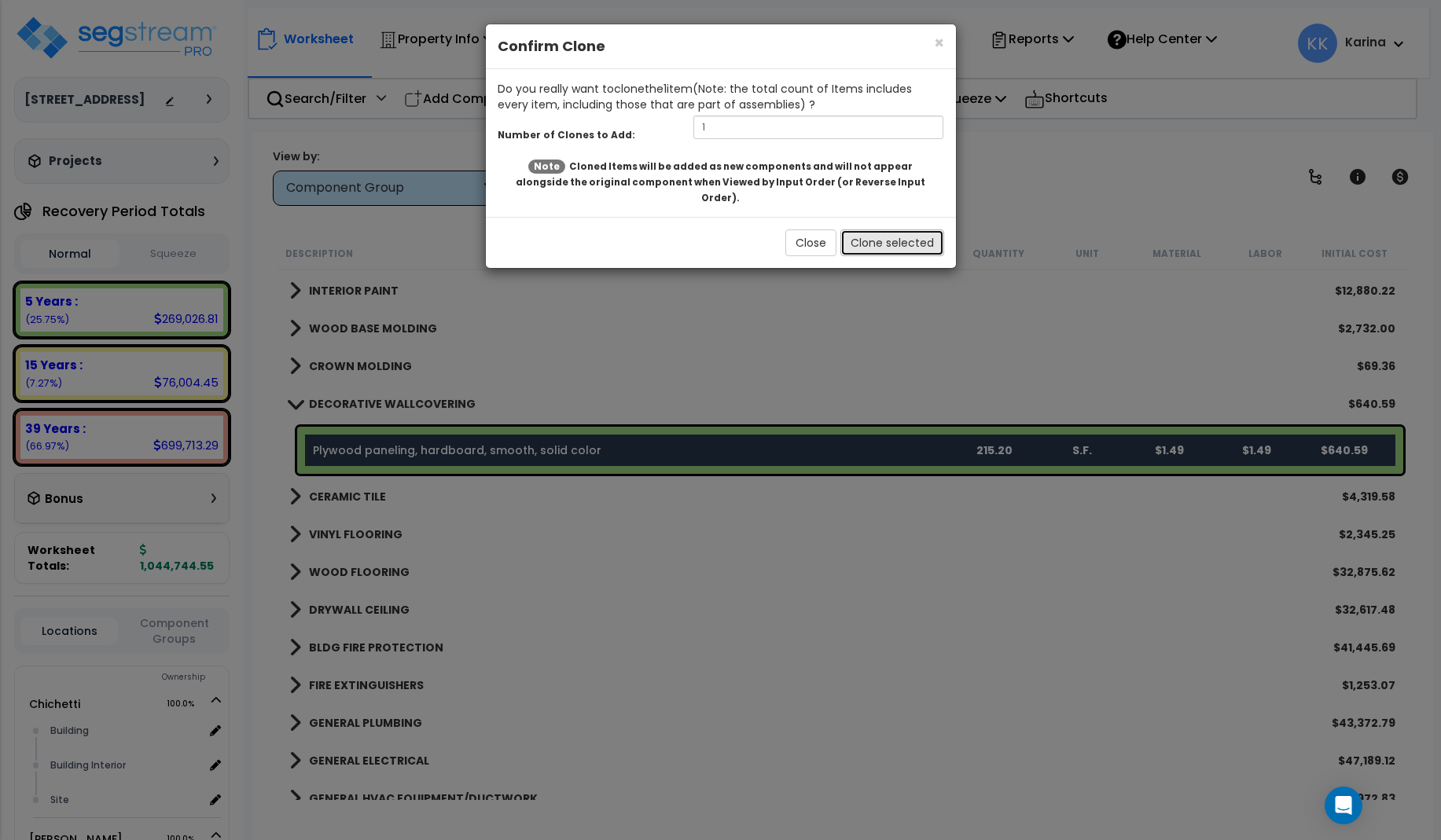
click at [869, 229] on button "Clone selected" at bounding box center [892, 242] width 104 height 27
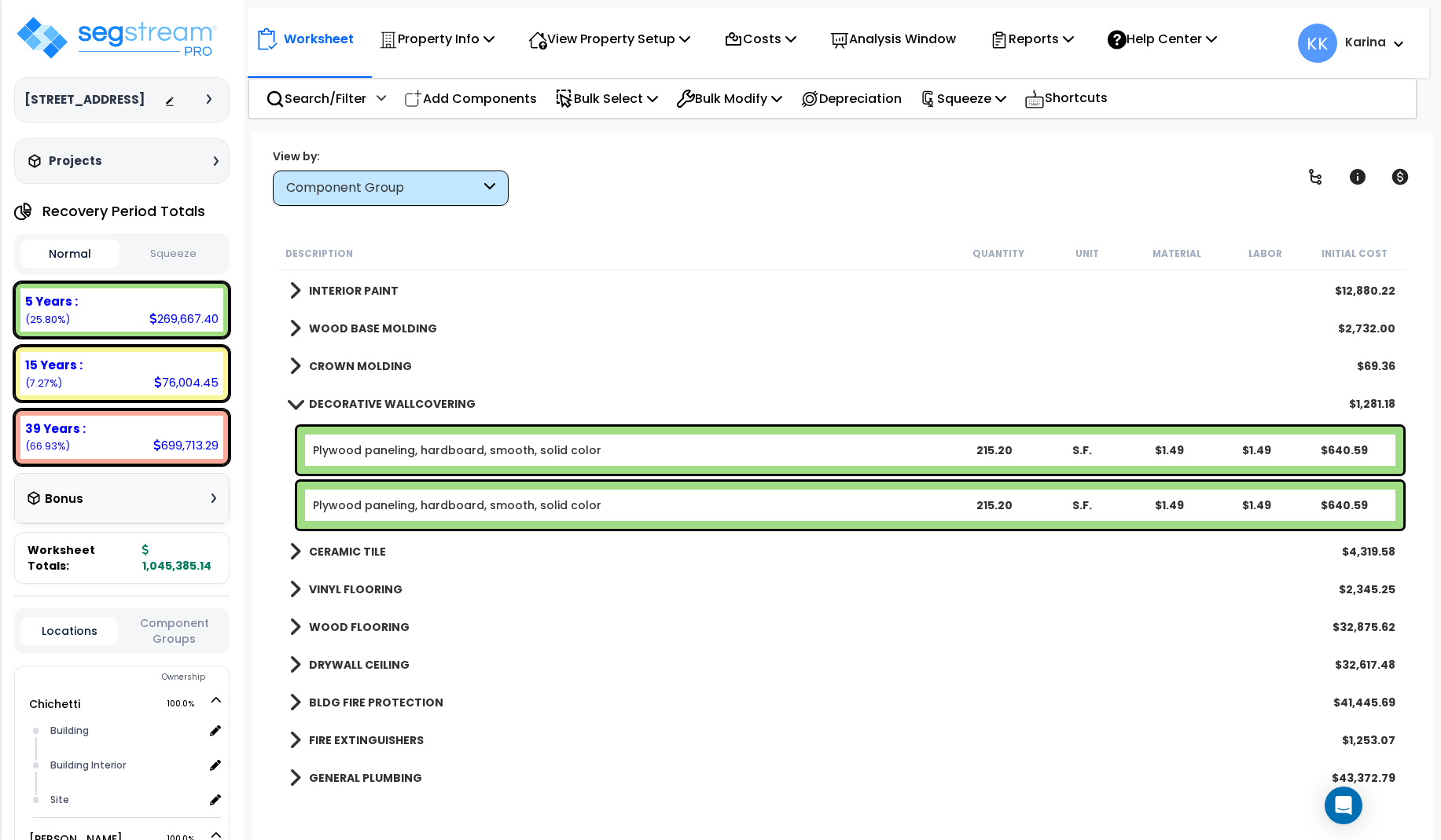
click at [387, 506] on link "Plywood paneling, hardboard, smooth, solid color" at bounding box center [457, 505] width 289 height 15
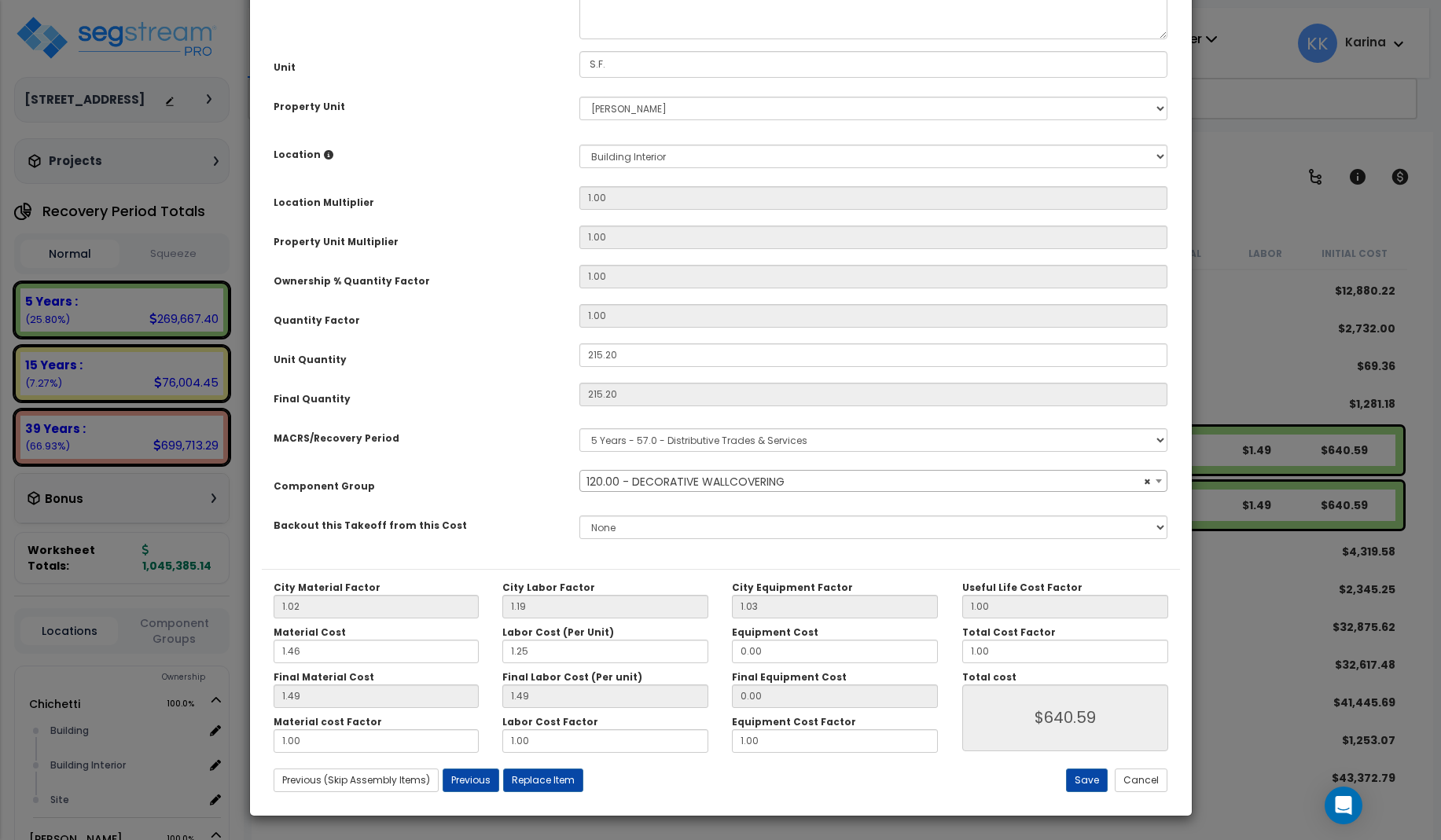
select select "56935"
drag, startPoint x: 623, startPoint y: 532, endPoint x: 536, endPoint y: 527, distance: 87.1
click at [536, 371] on div "Unit Quantity 215.20" at bounding box center [721, 357] width 918 height 27
drag, startPoint x: 617, startPoint y: 529, endPoint x: 546, endPoint y: 527, distance: 71.0
click at [579, 366] on input "215.20" at bounding box center [873, 355] width 589 height 24
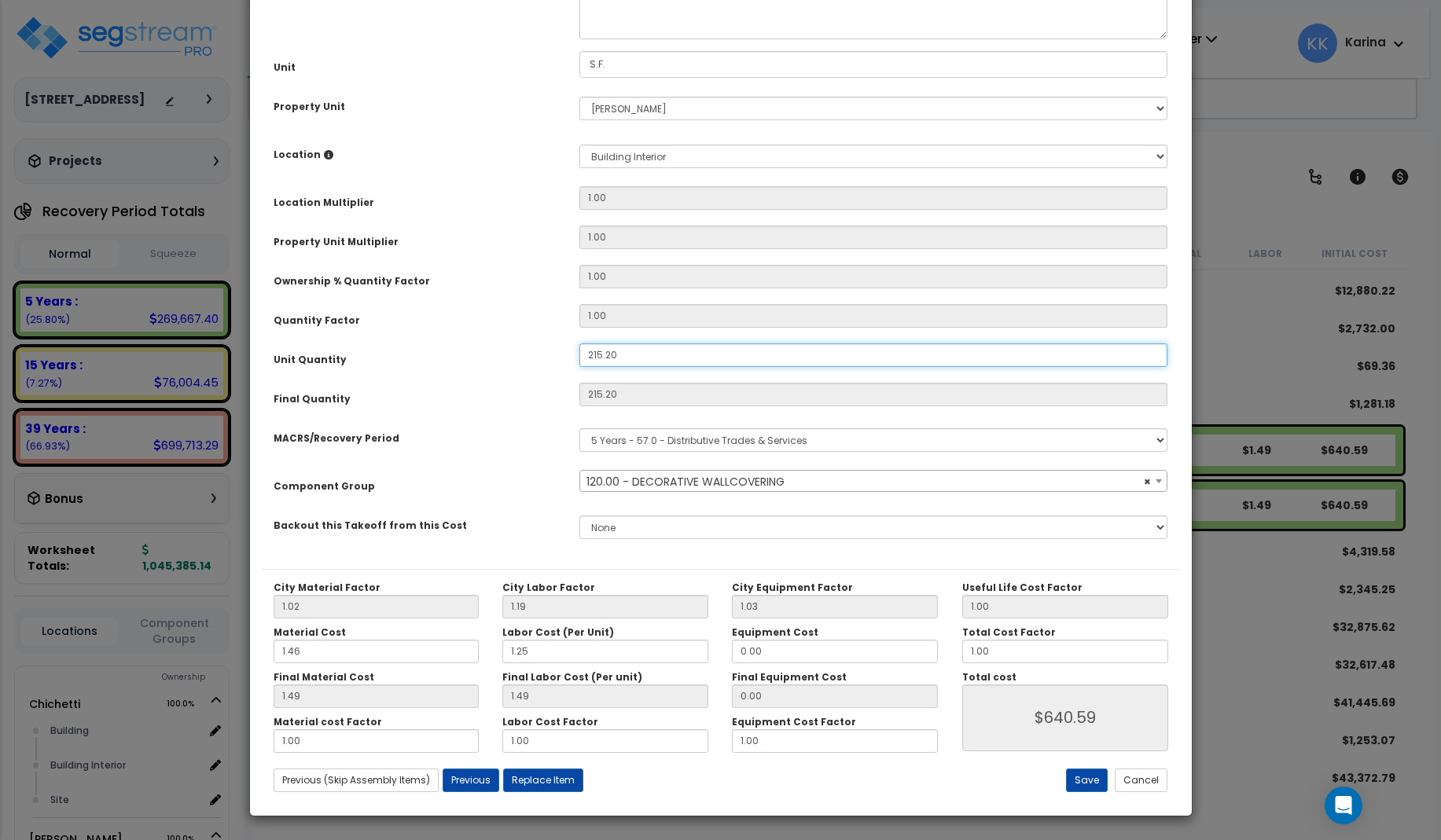
type input "9"
type input "215.2"
type input "$641.30"
type input "90"
type input "9"
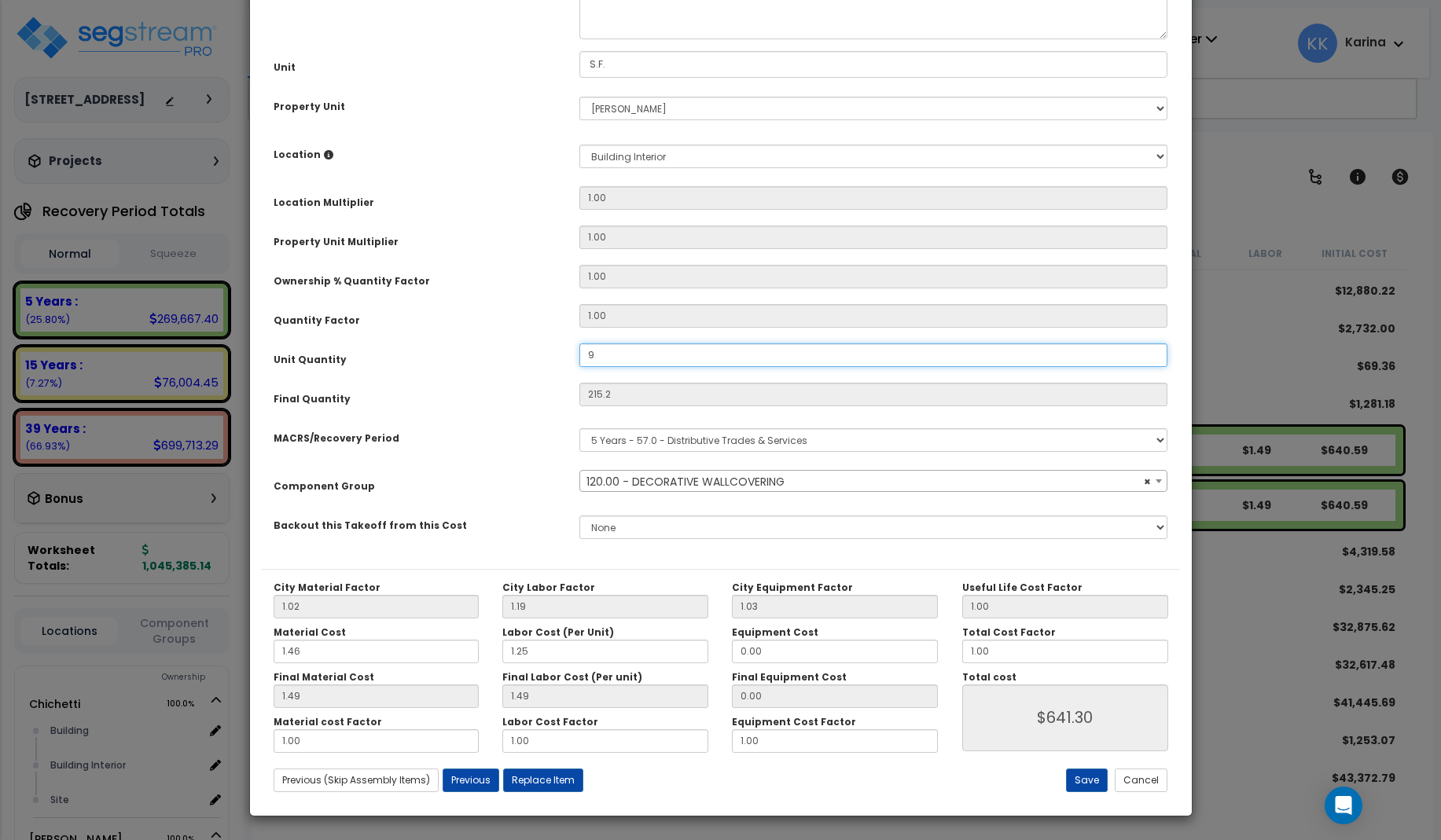
type input "$26.82"
type input "90"
type input "$268.20"
type input "906"
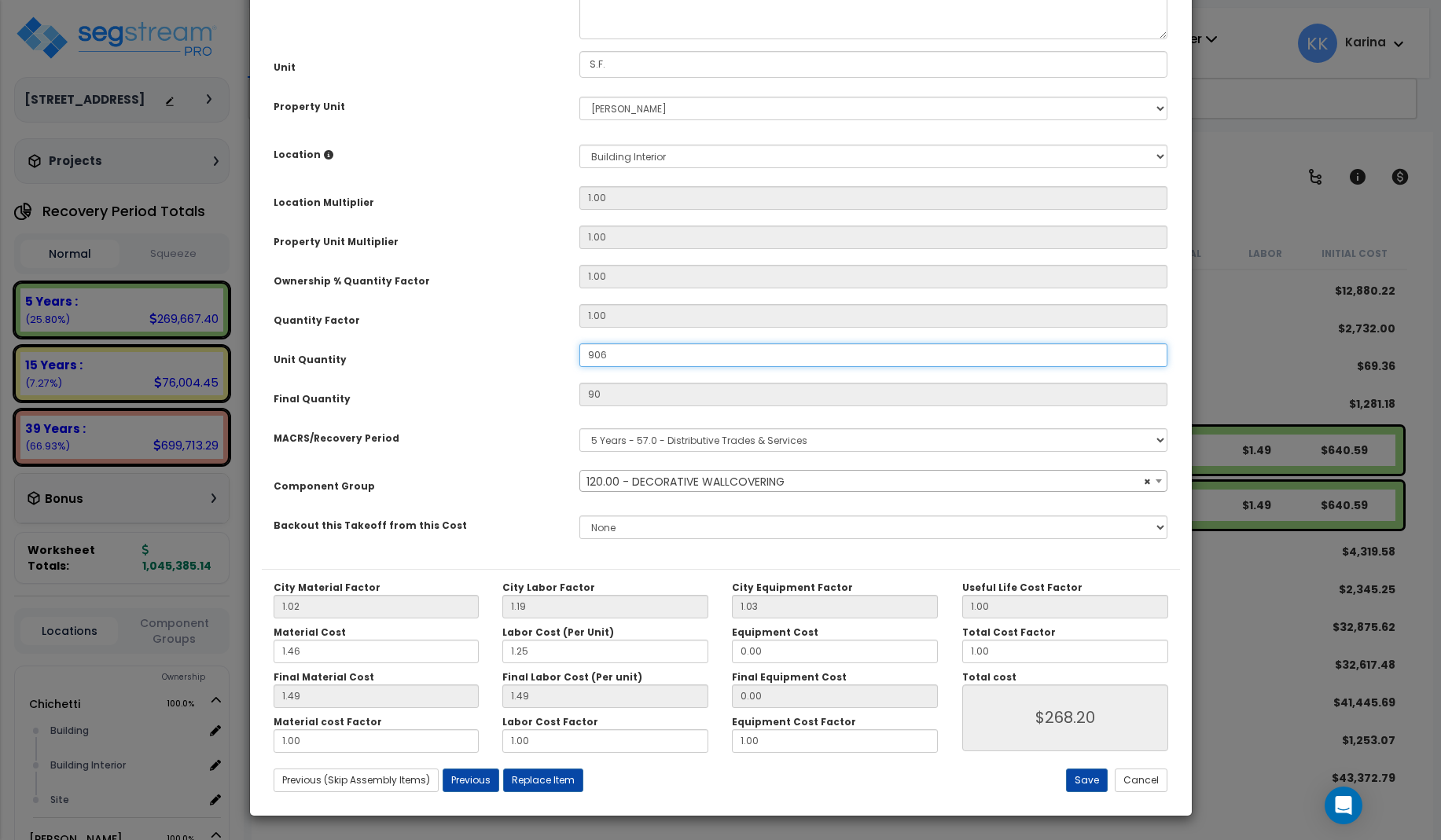
type input "$2,699.88"
type input "906."
type input "$2,699.88"
type input "906.3"
type input "$2,699.88"
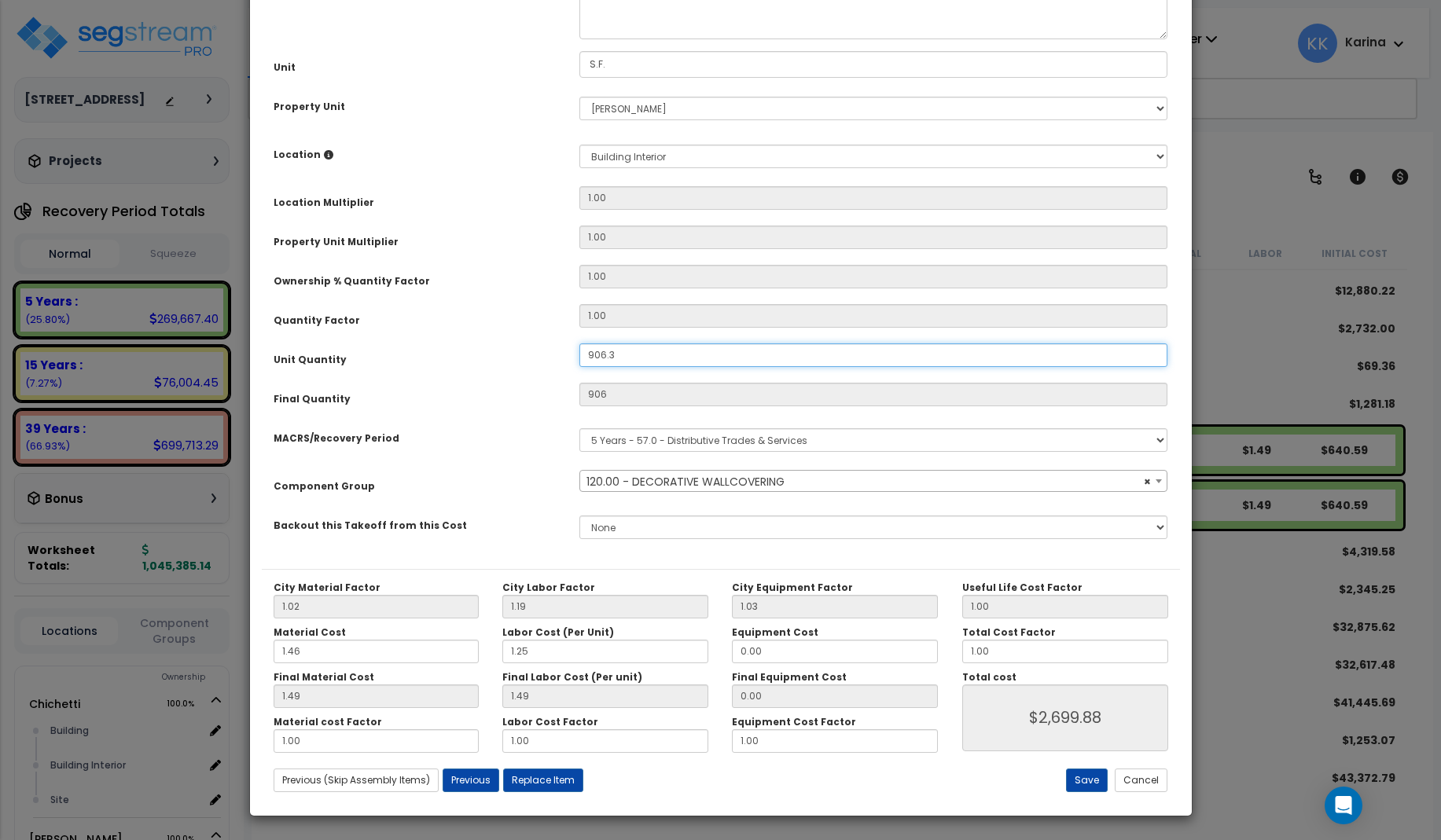
type input "906.3"
type input "$2,700.77"
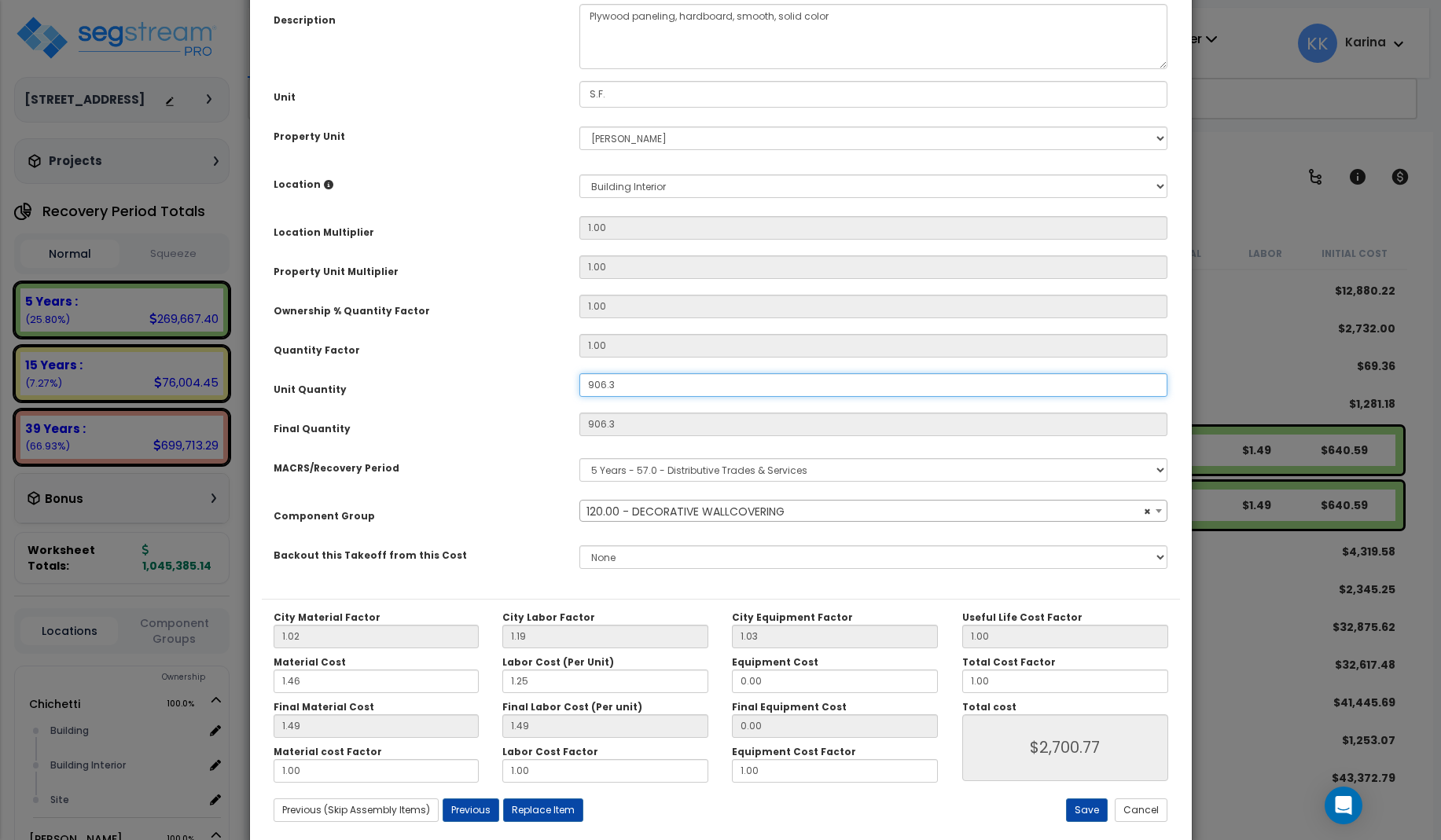
scroll to position [176, 0]
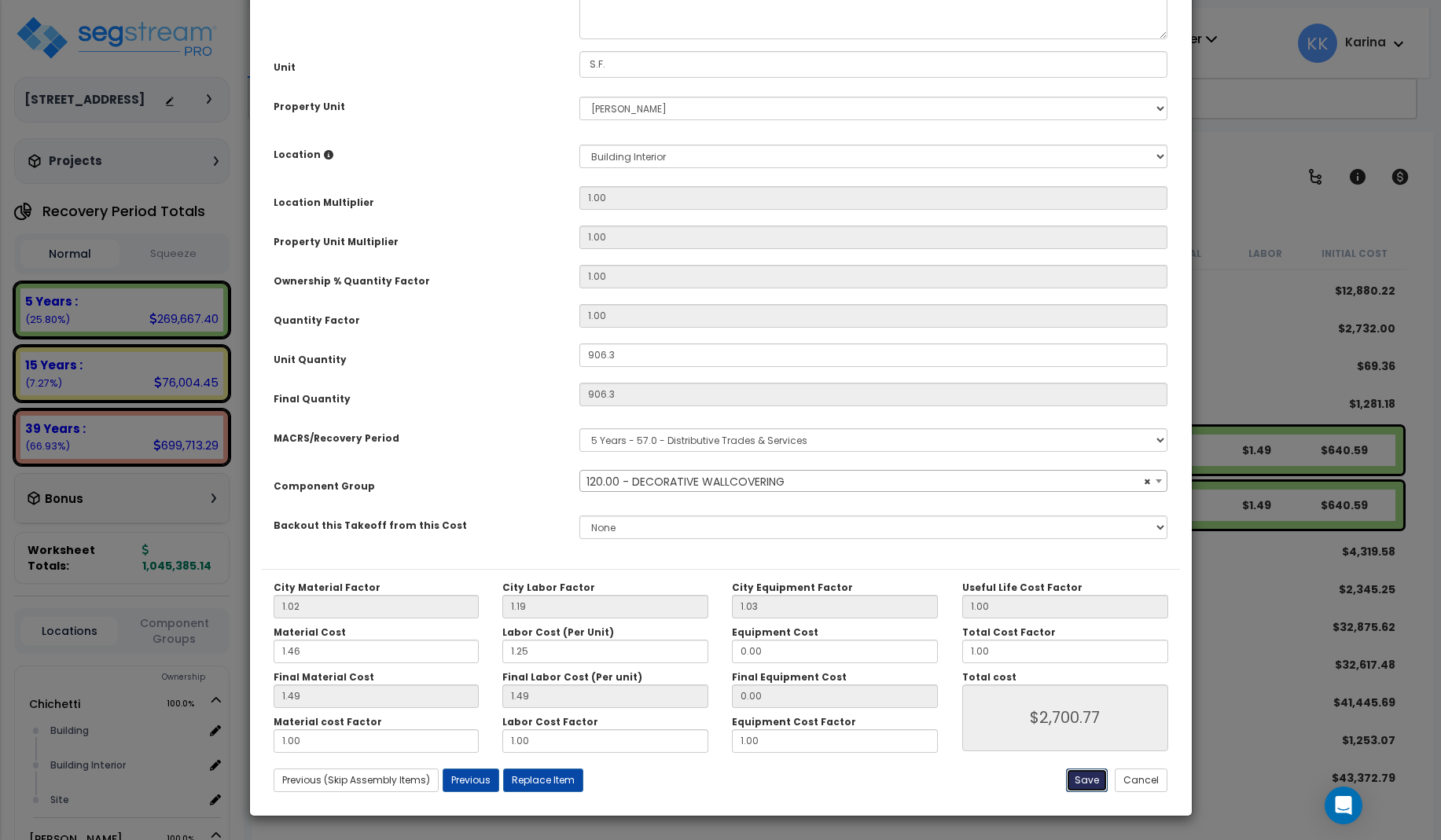
click at [1090, 780] on button "Save" at bounding box center [1086, 780] width 42 height 24
type input "906.30"
type input "2700.77"
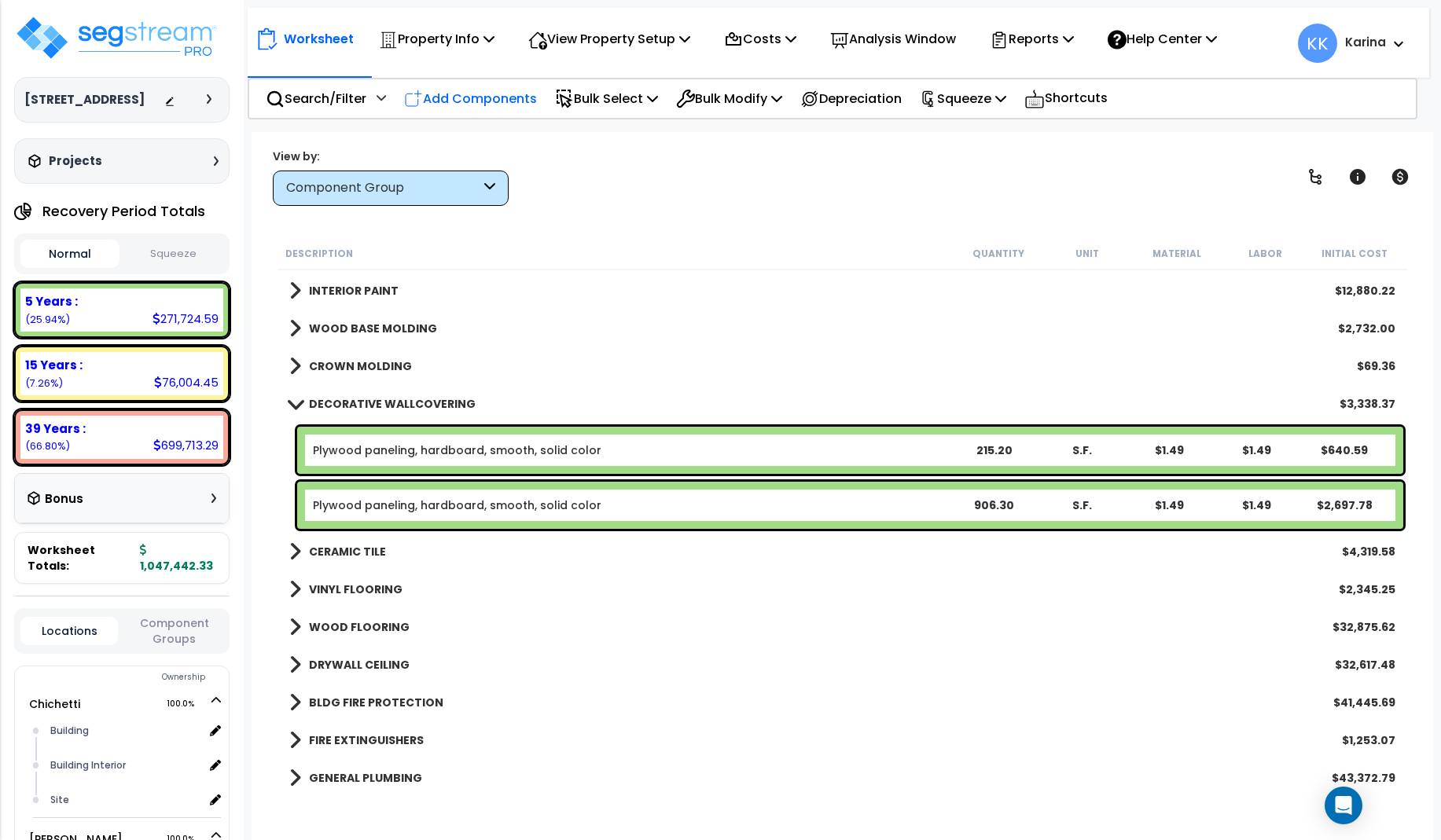
click at [518, 100] on p "Add Components" at bounding box center [470, 98] width 133 height 21
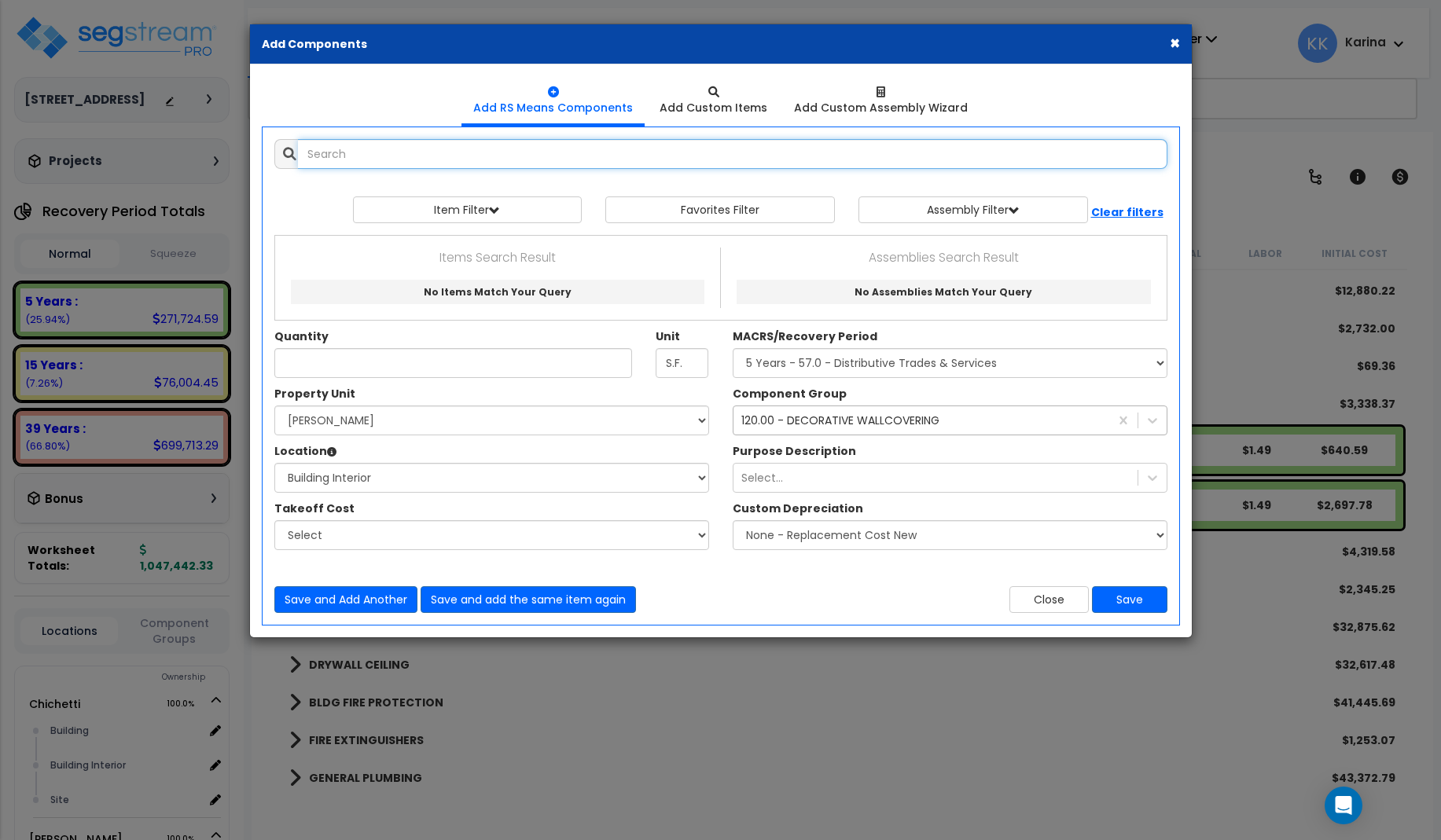
select select
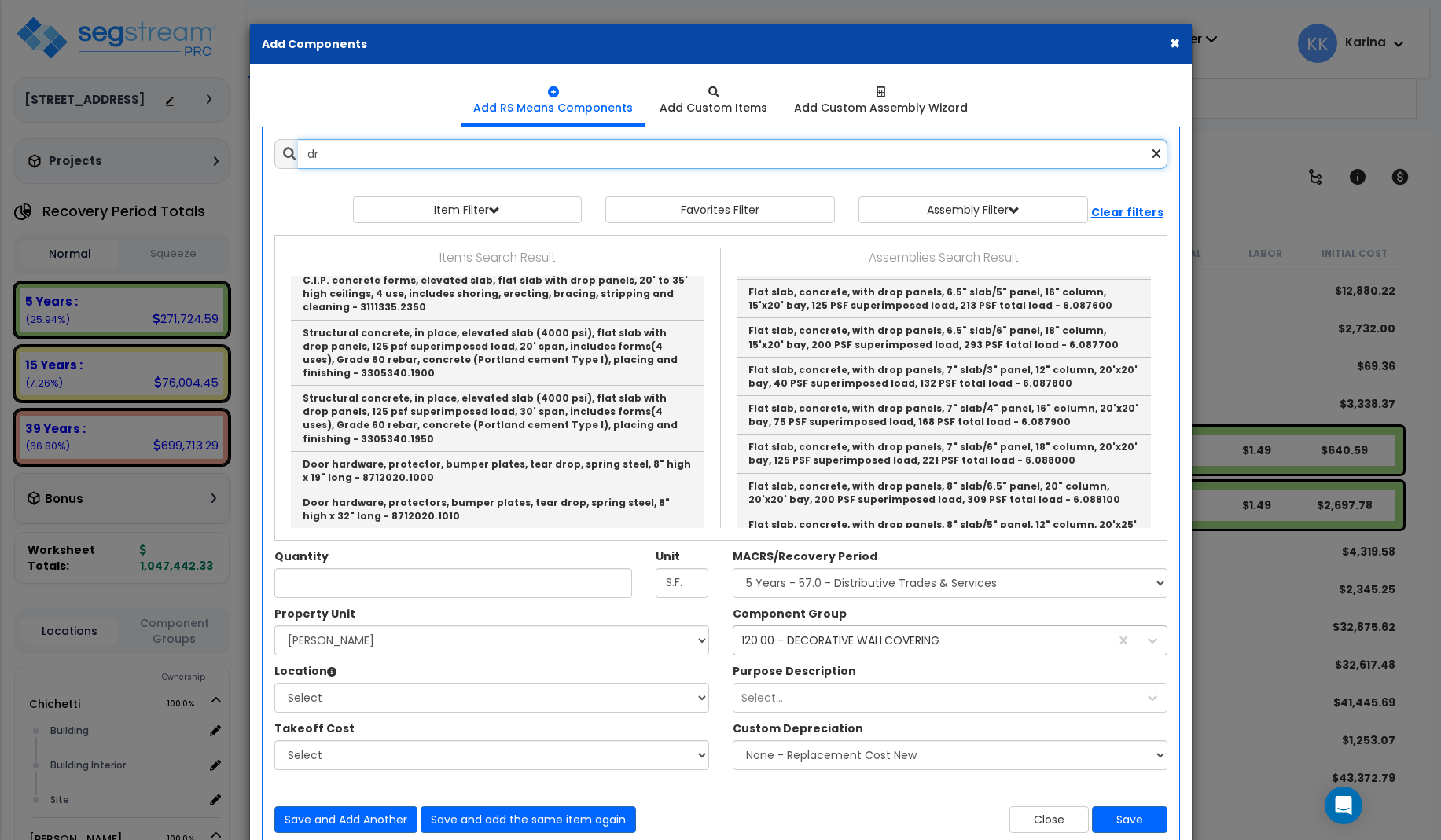
type input "d"
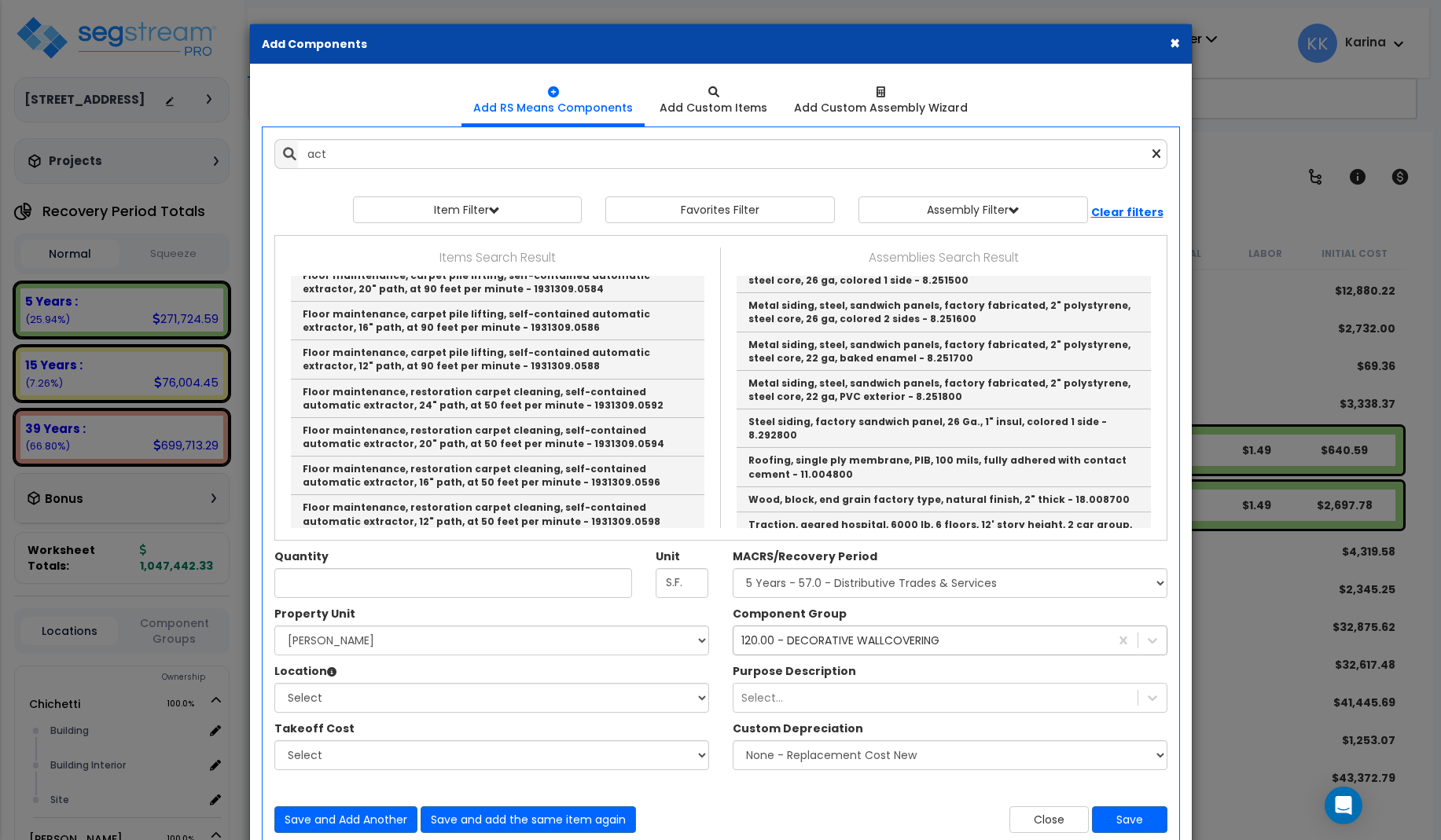
click at [777, 22] on link "Acoustical Ceiling Tile (ACT) 2'x4'" at bounding box center [944, 9] width 415 height 25
type input "Acoustical Ceiling Tile (ACT) 2'x4'"
checkbox input "true"
type input "EA"
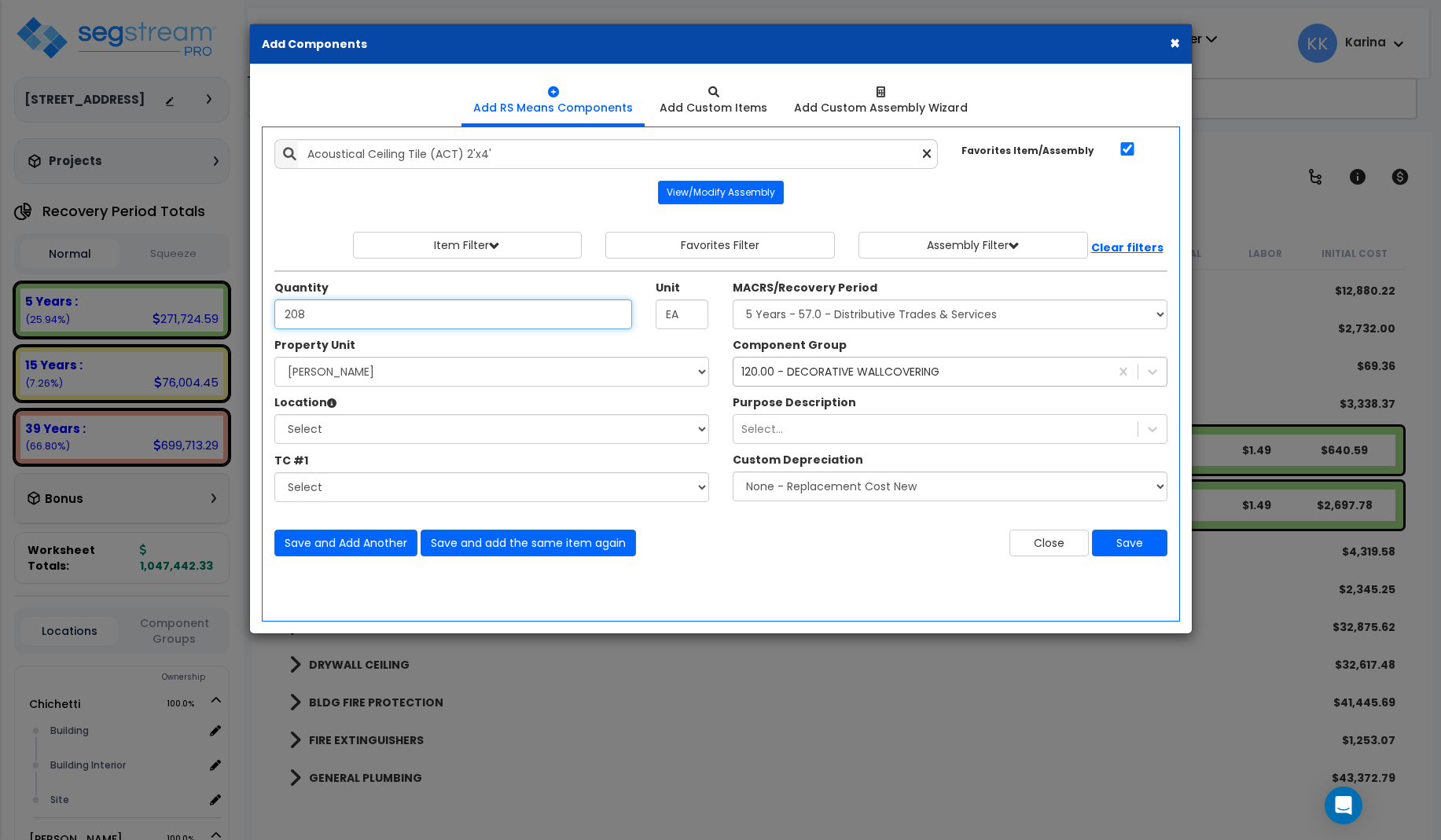
type input "208"
click at [274, 357] on select "Select [PERSON_NAME] Site Improvements" at bounding box center [491, 372] width 434 height 30
select select "168458"
click option "[PERSON_NAME]" at bounding box center [0, 0] width 0 height 0
click at [274, 414] on select "Select Building Building Interior Site Add Additional Location" at bounding box center [491, 429] width 434 height 30
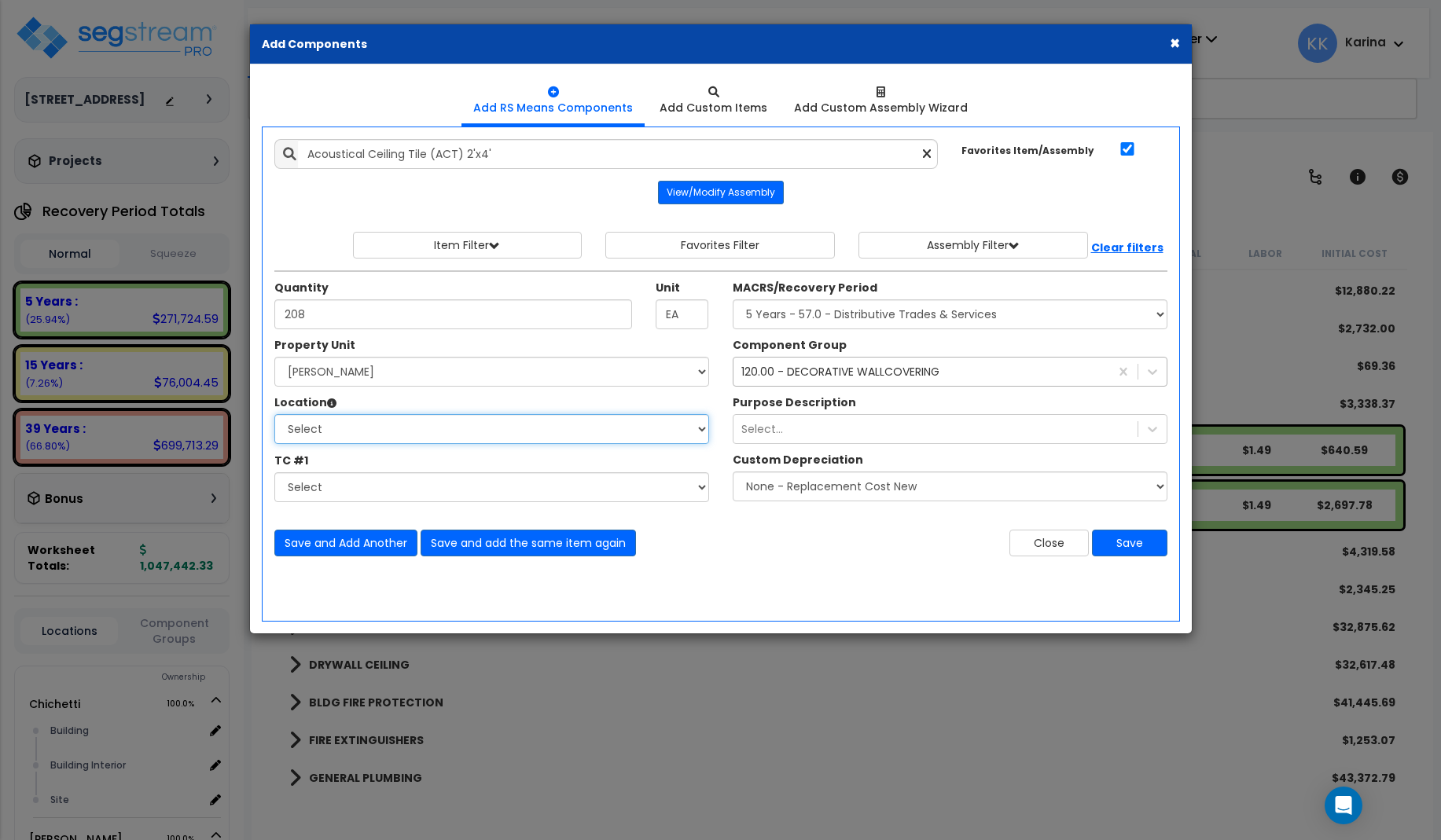
select select "Others"
click option "Add Additional Location" at bounding box center [0, 0] width 0 height 0
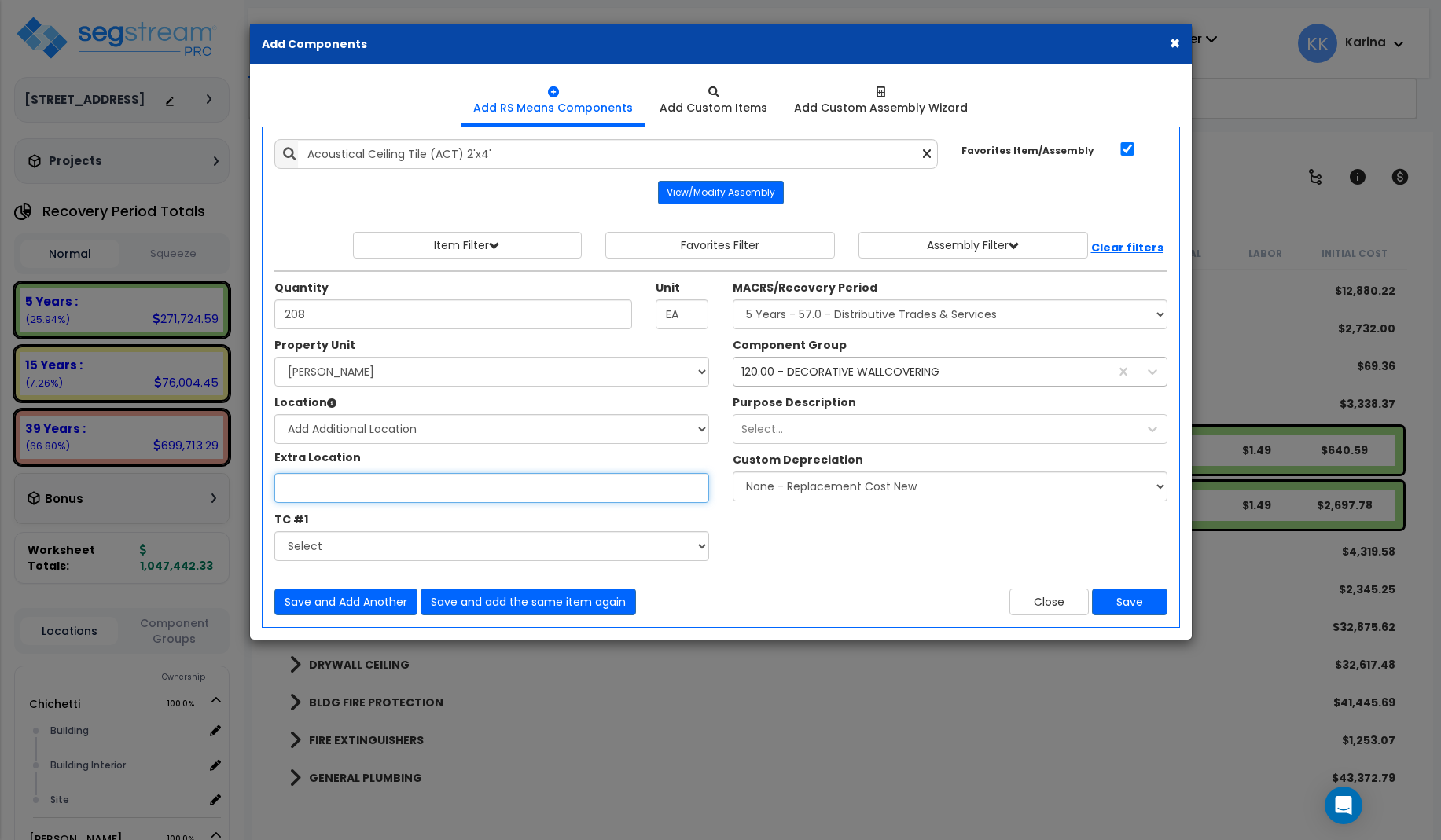
click at [318, 491] on input "Property Unit" at bounding box center [491, 487] width 434 height 30
type input "Dining"
click at [732, 300] on select "Select MACRS/Recovery Period 5 Years - 57.0 - Distributive Trades & Services 5 …" at bounding box center [949, 314] width 434 height 30
select select "3669"
click option "39 Years - NA - Long-Life Property" at bounding box center [0, 0] width 0 height 0
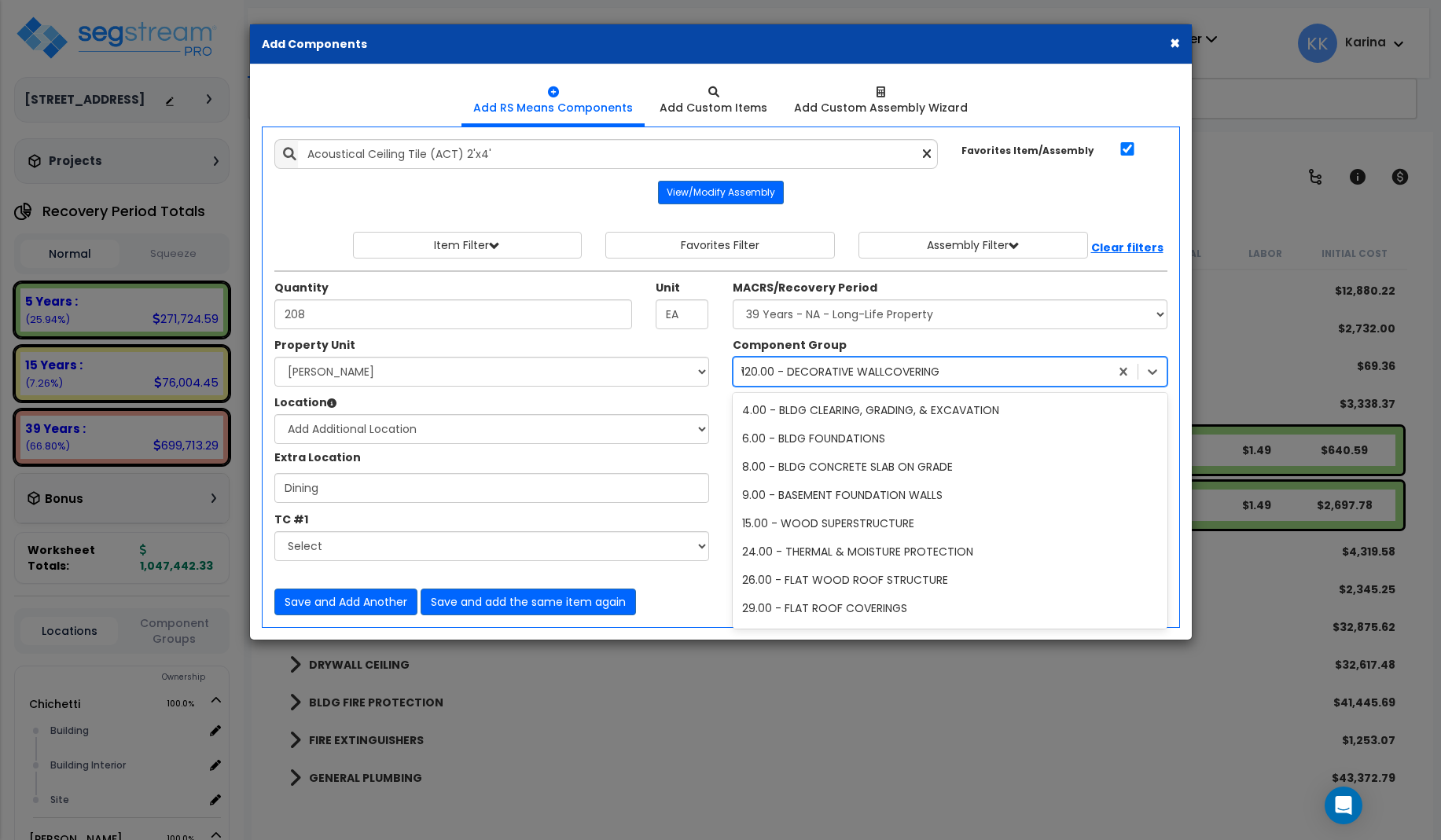
click at [794, 370] on div "120.00 - DECORATIVE WALLCOVERING" at bounding box center [840, 372] width 198 height 15
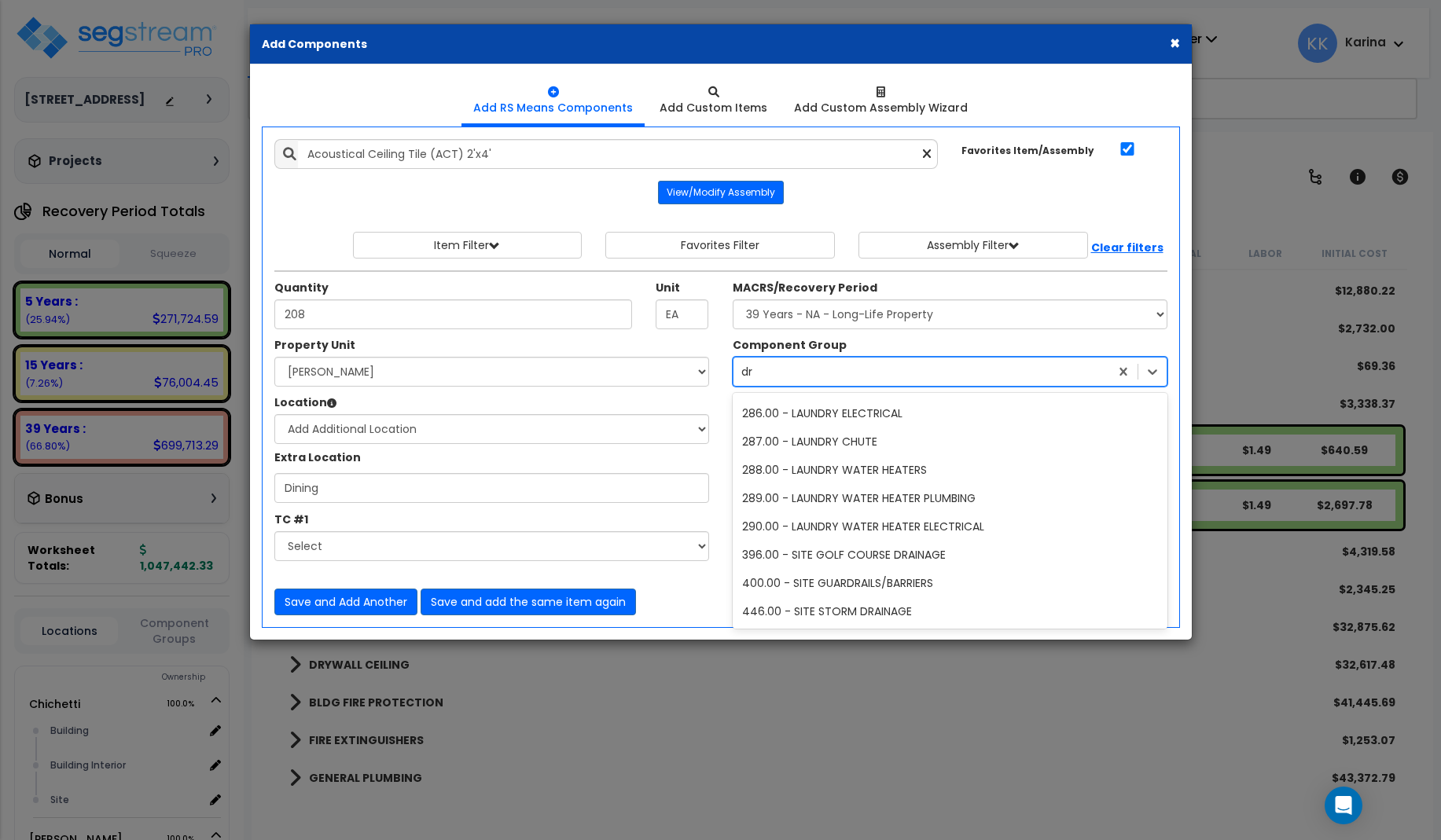
scroll to position [0, 0]
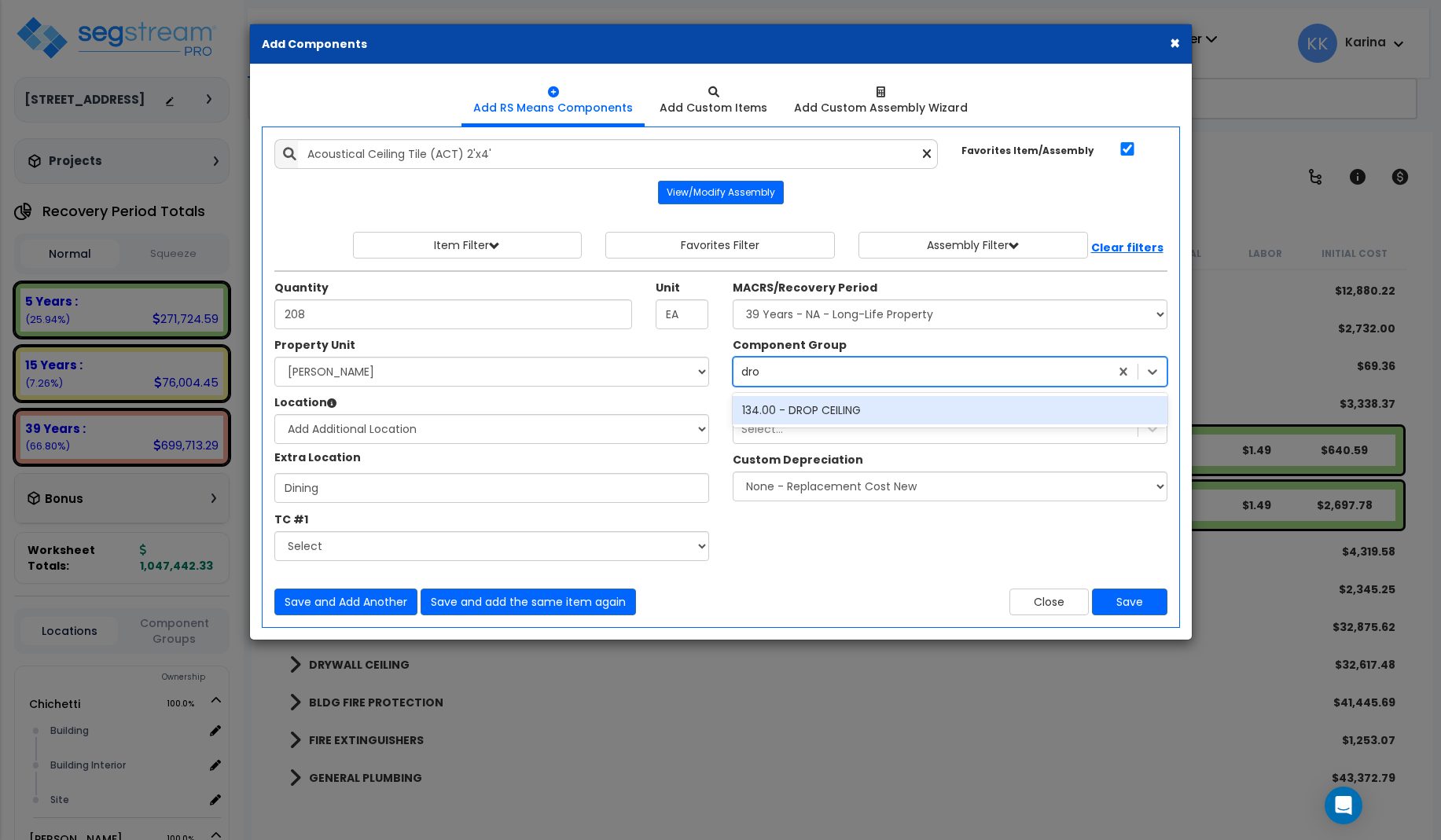
type input "drop"
click at [808, 414] on div "134.00 - DROP CEILING" at bounding box center [949, 409] width 434 height 28
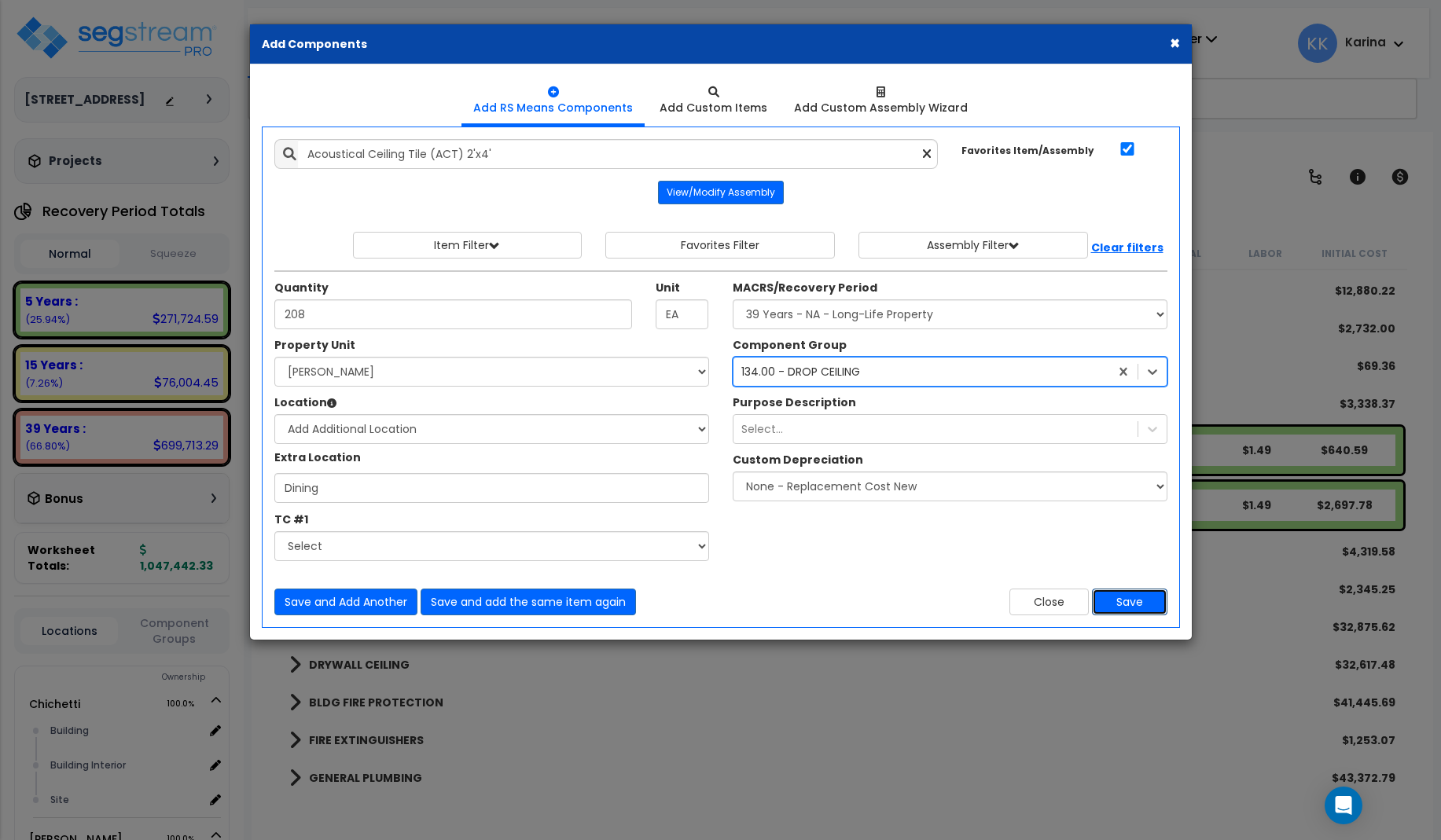
click at [1133, 602] on button "Save" at bounding box center [1129, 601] width 75 height 27
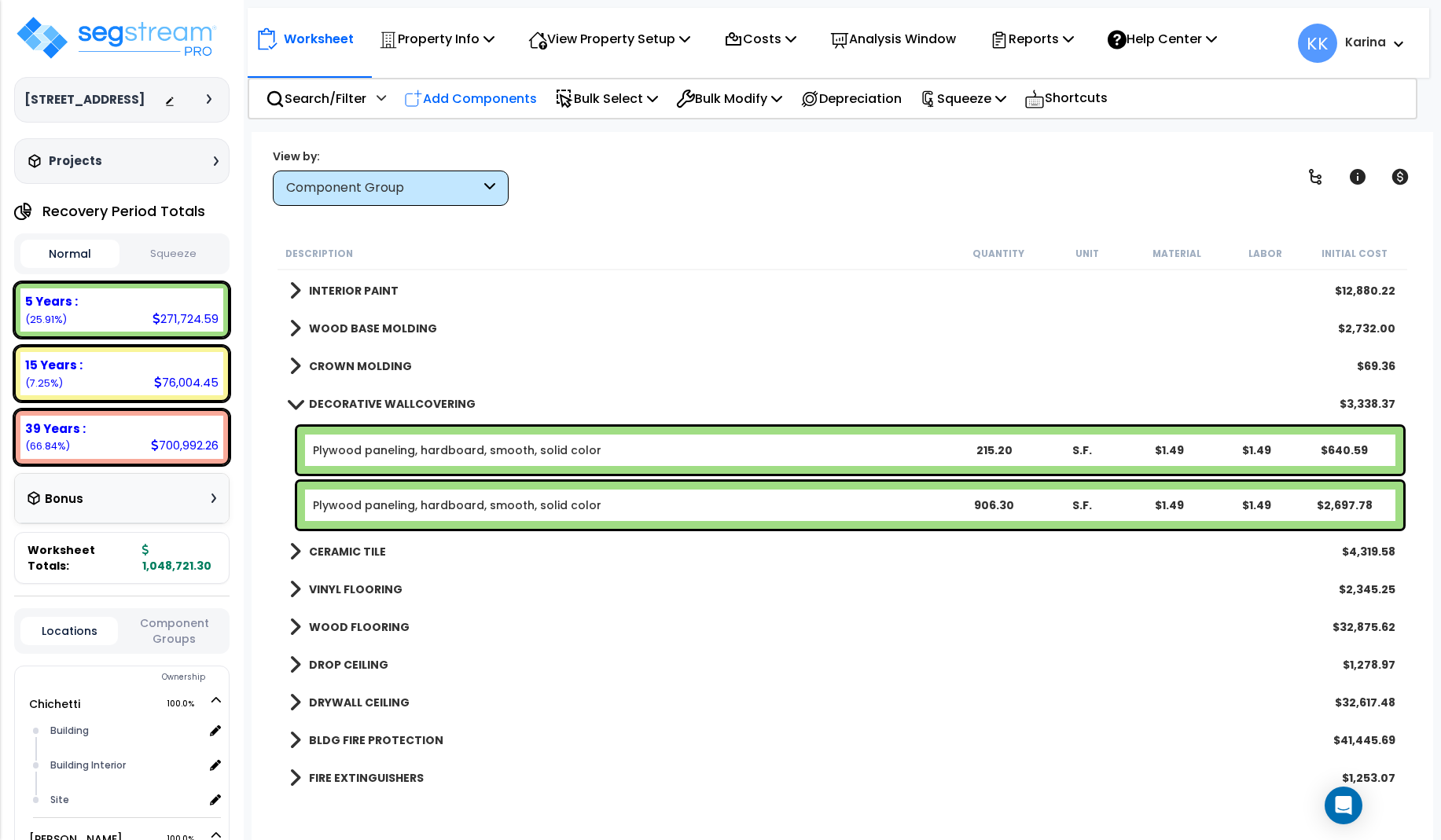
click at [507, 100] on p "Add Components" at bounding box center [470, 98] width 133 height 21
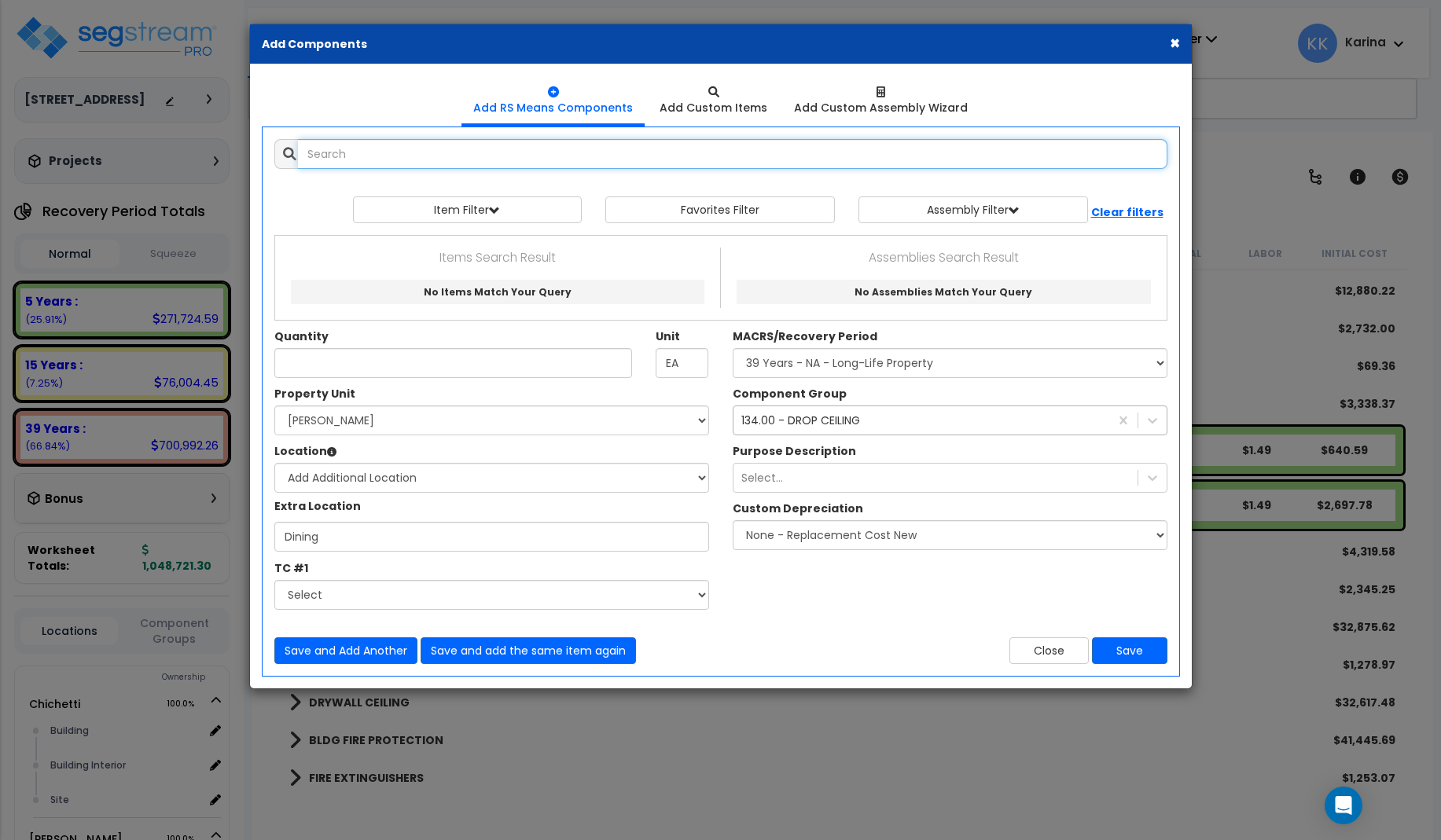
select select
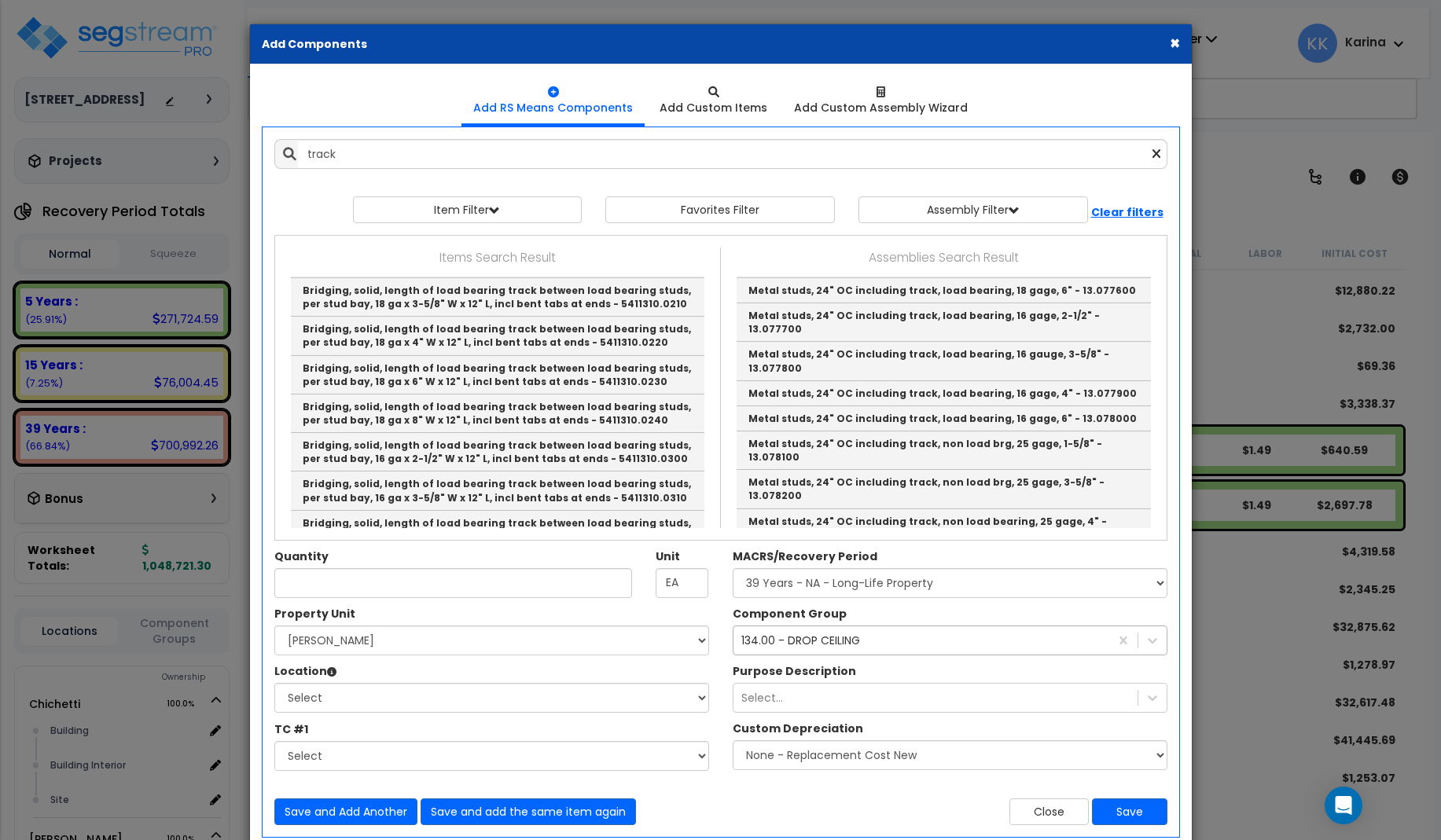
click at [796, 22] on link "Track Lighting 8'" at bounding box center [944, 9] width 415 height 25
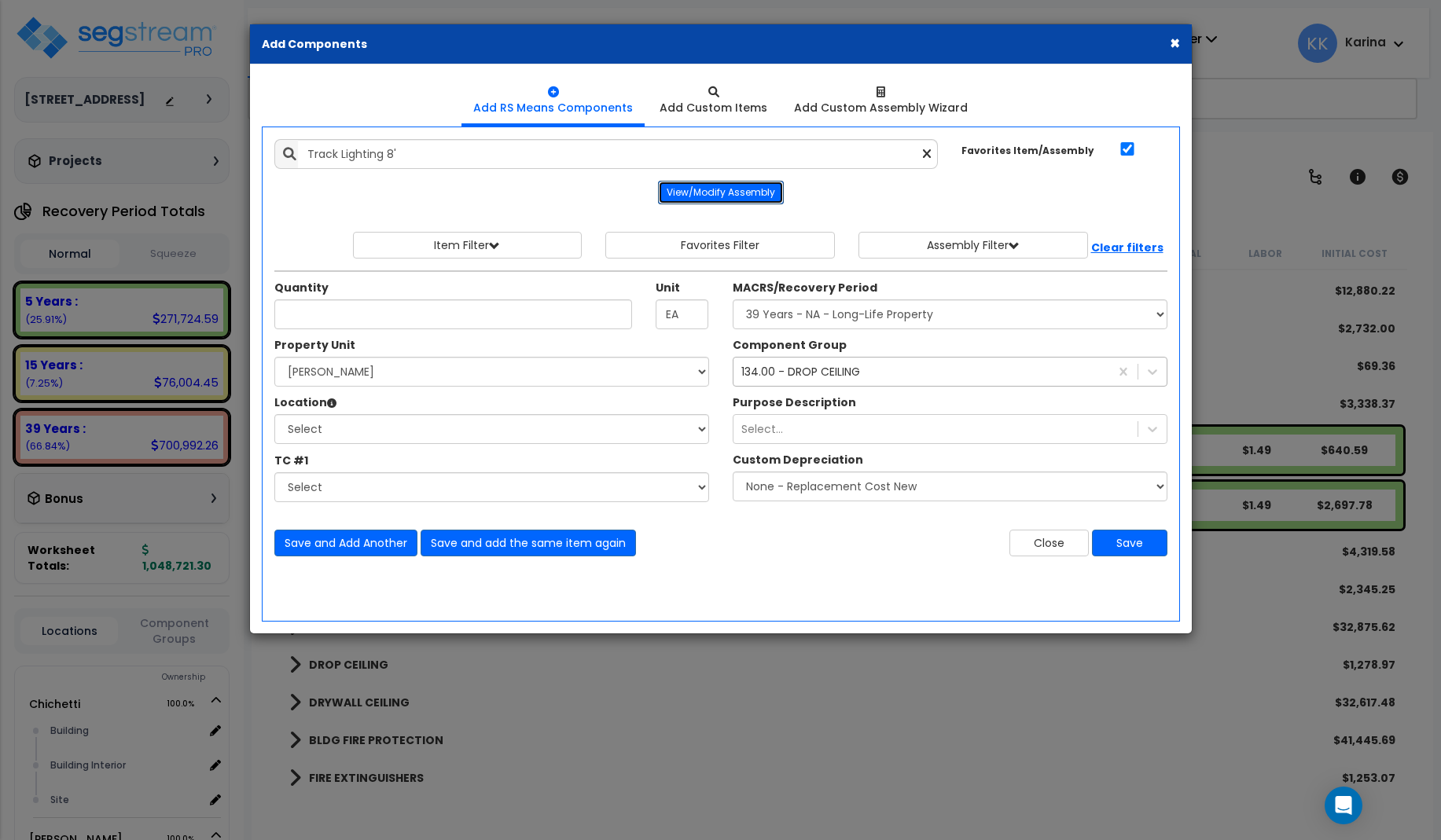
click at [722, 195] on button "View/Modify Assembly" at bounding box center [720, 193] width 126 height 24
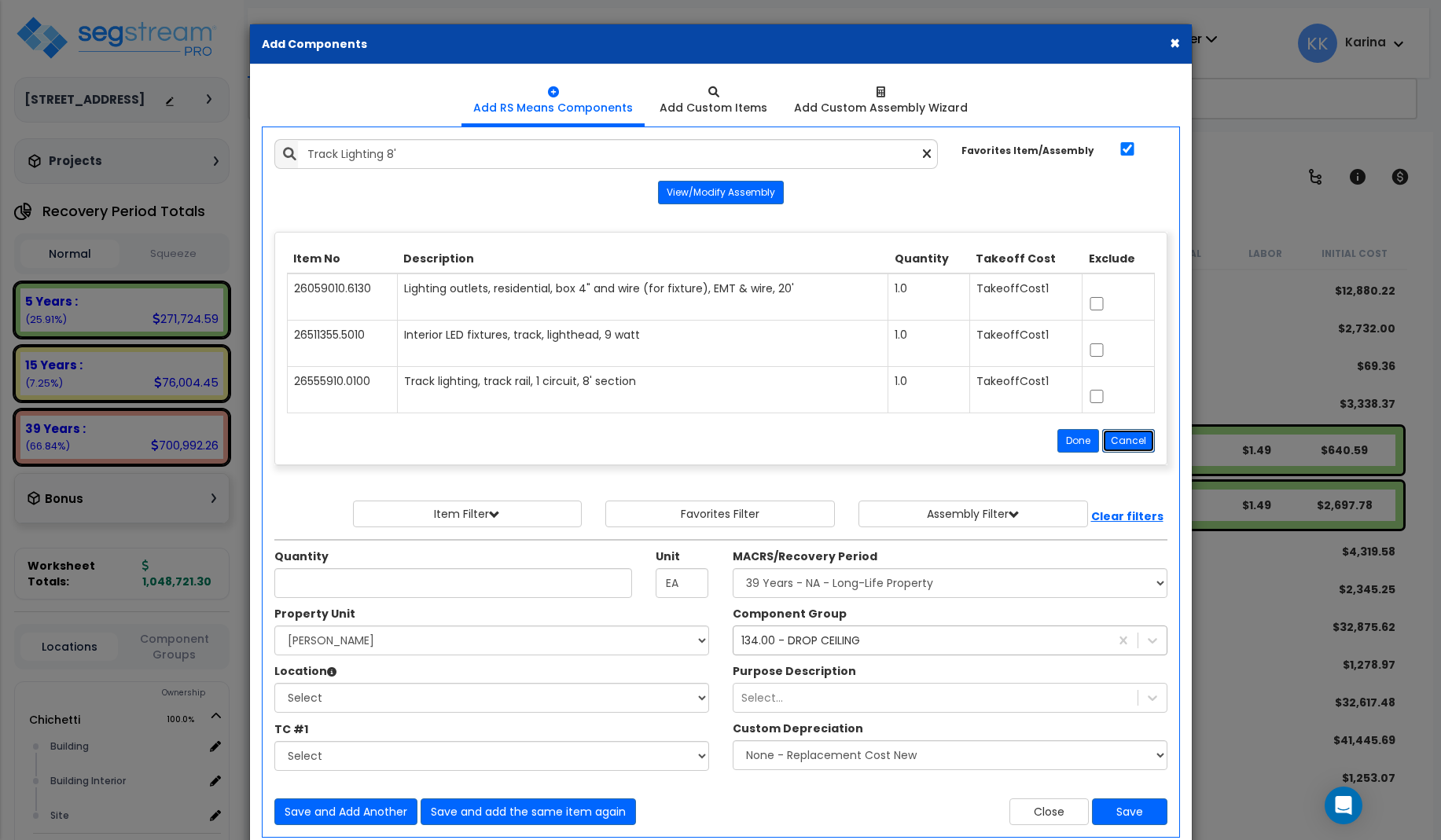
click at [1122, 440] on button "Cancel" at bounding box center [1127, 441] width 52 height 24
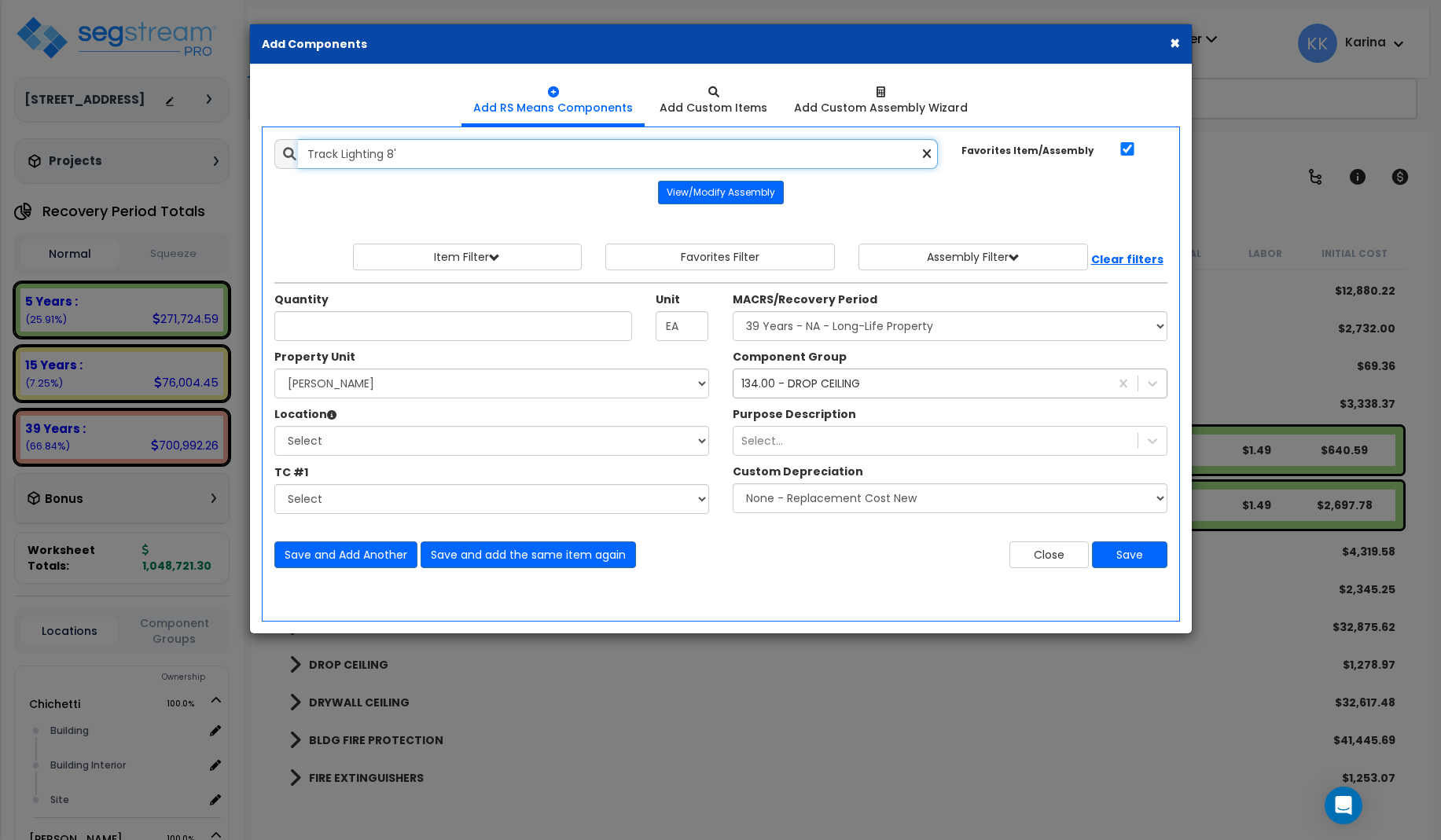
click at [412, 156] on input "Track Lighting 8'" at bounding box center [619, 153] width 641 height 30
drag, startPoint x: 454, startPoint y: 150, endPoint x: 221, endPoint y: 120, distance: 234.9
click at [298, 139] on input "Track Lighting 8'track light" at bounding box center [619, 153] width 641 height 30
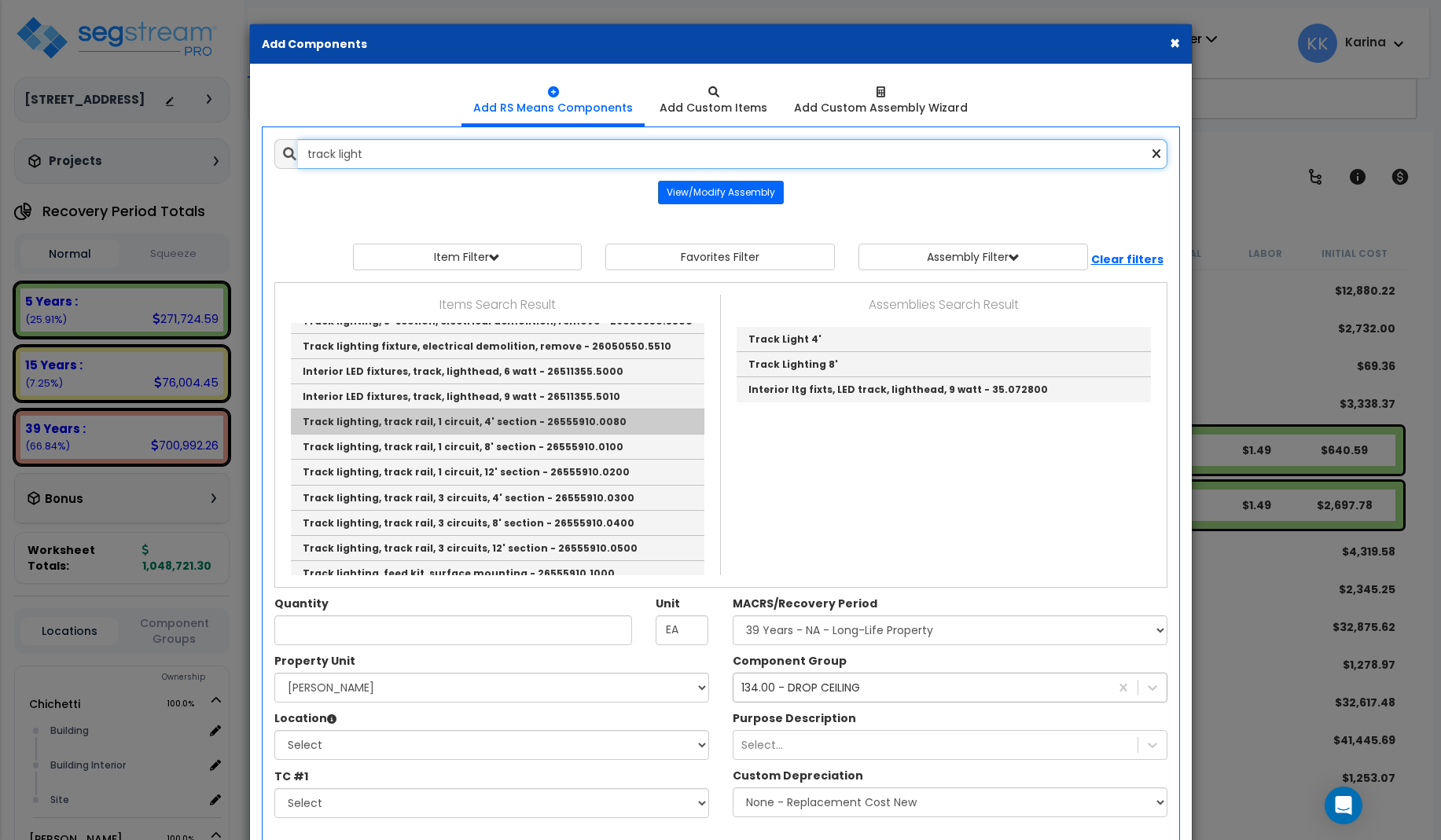
scroll to position [188, 0]
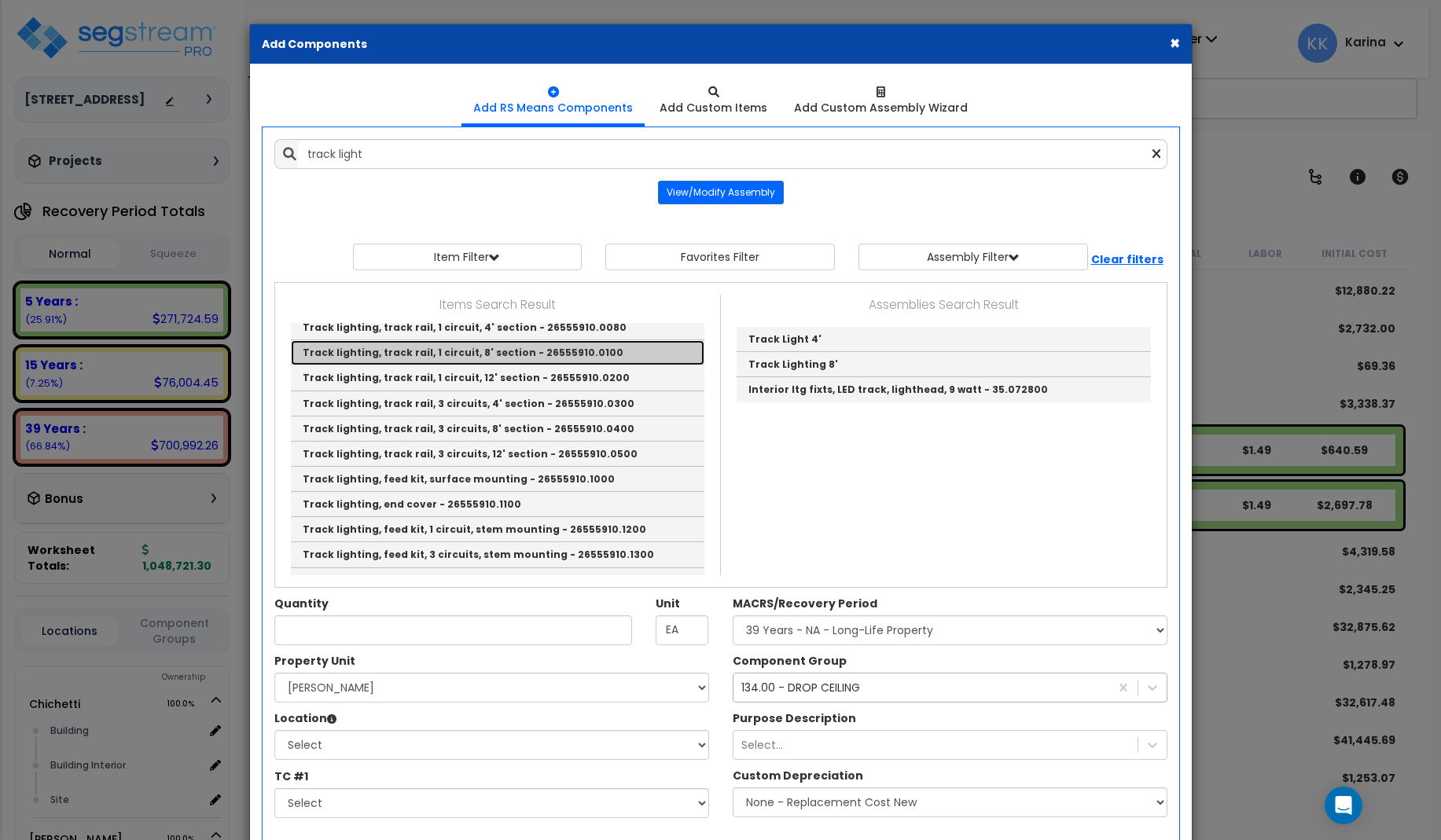
click at [524, 351] on link "Track lighting, track rail, 1 circuit, 8' section - 26555910.0100" at bounding box center [497, 352] width 414 height 25
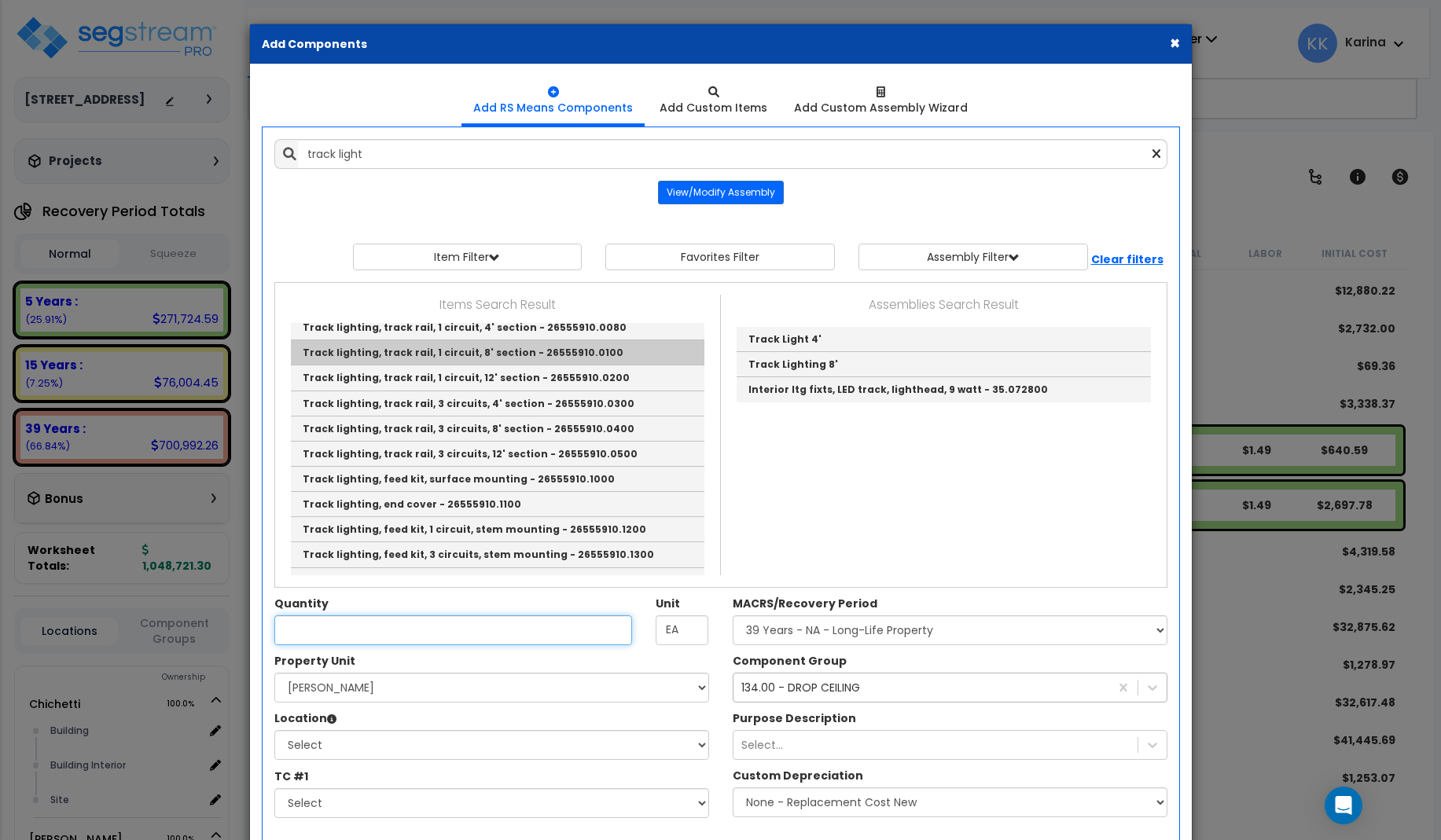
type input "Track lighting, track rail, 1 circuit, 8' section - 26555910.0100"
checkbox input "false"
type input "Ea."
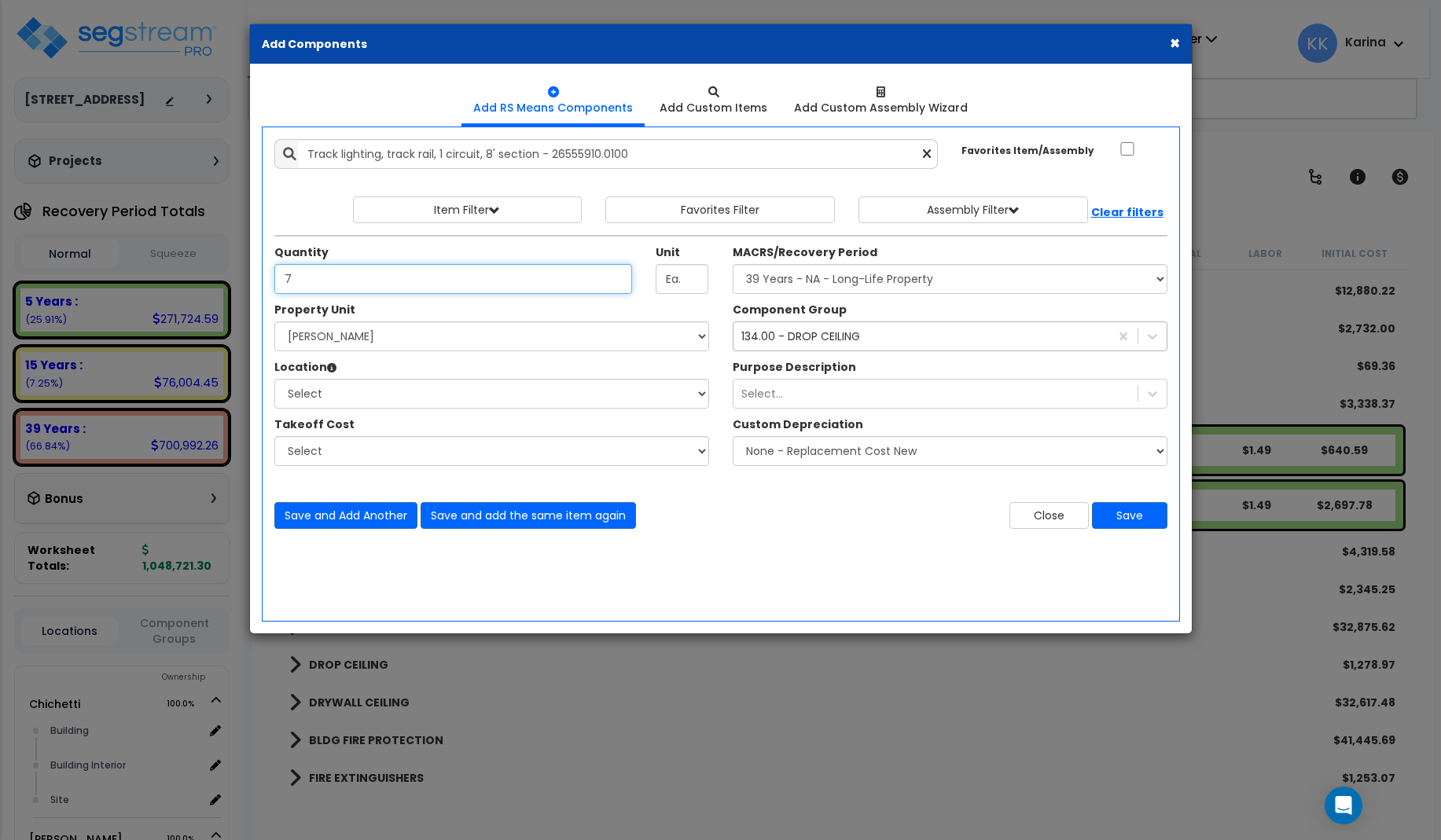
type input "7"
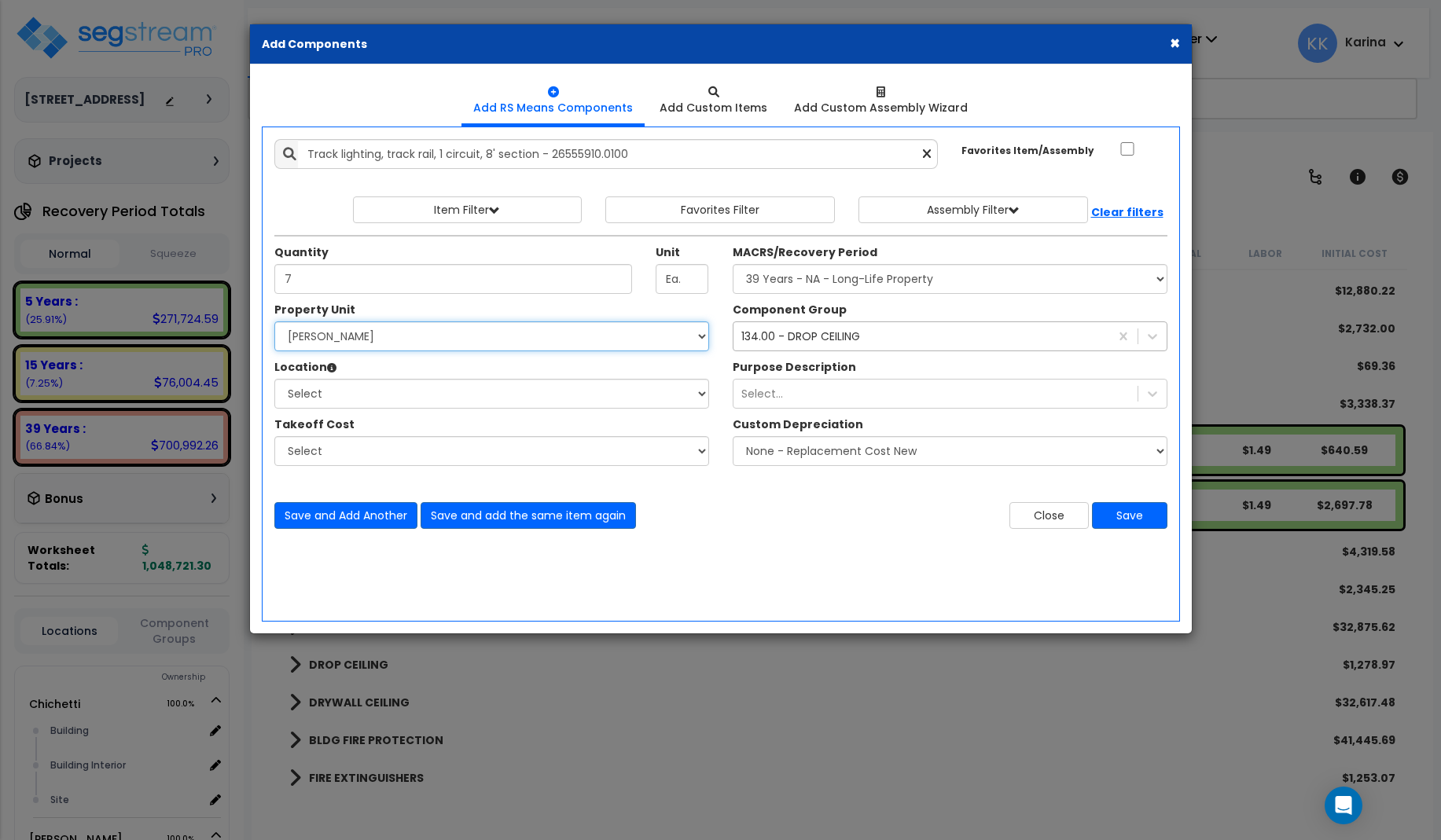
click at [274, 321] on select "Select [PERSON_NAME] Site Improvements" at bounding box center [491, 336] width 434 height 30
select select "168458"
click option "[PERSON_NAME]" at bounding box center [0, 0] width 0 height 0
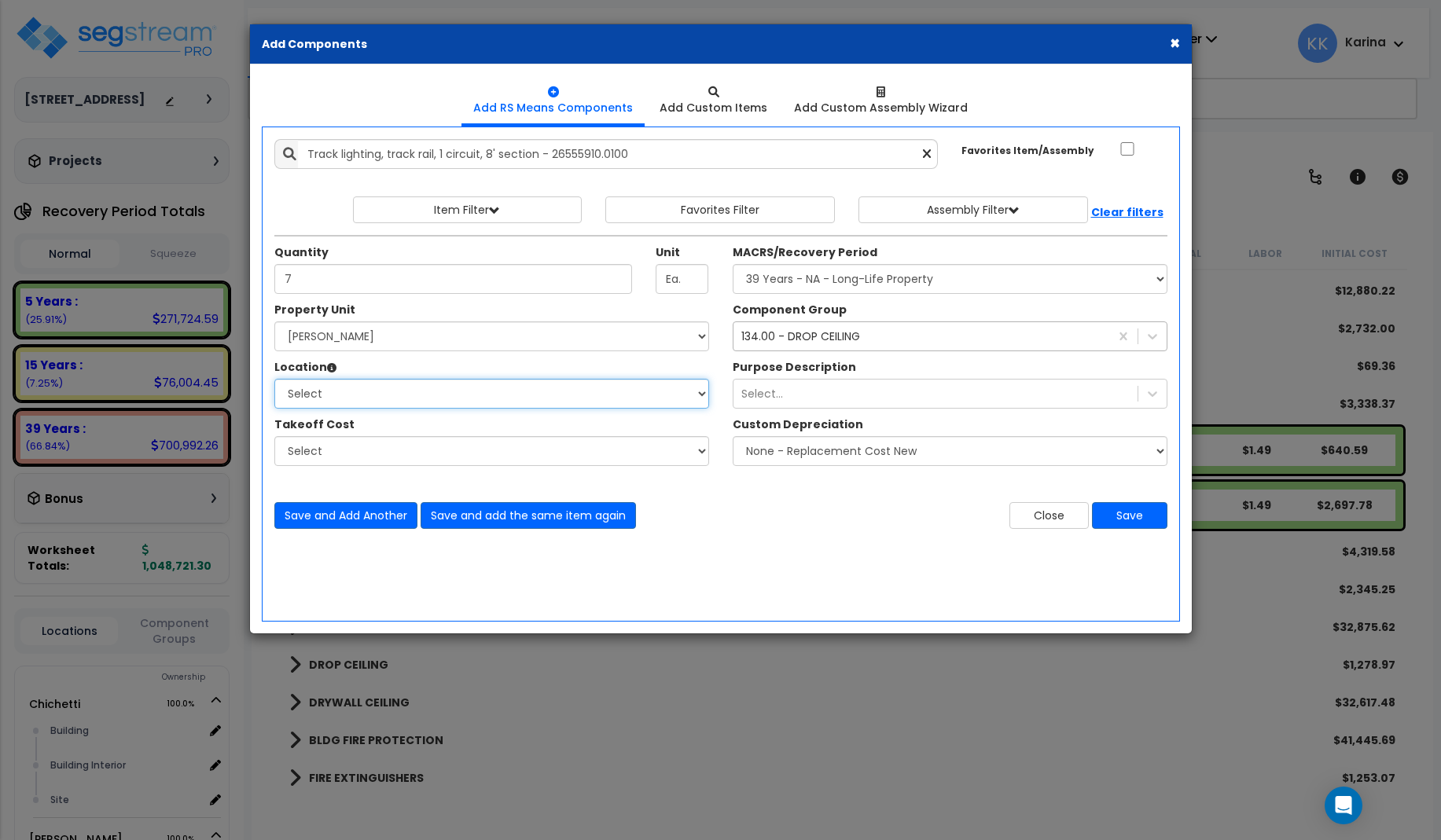
click at [274, 378] on select "Select Building Building Interior dining Site Add Additional Location" at bounding box center [491, 393] width 434 height 30
select select "31630"
click option "dining" at bounding box center [0, 0] width 0 height 0
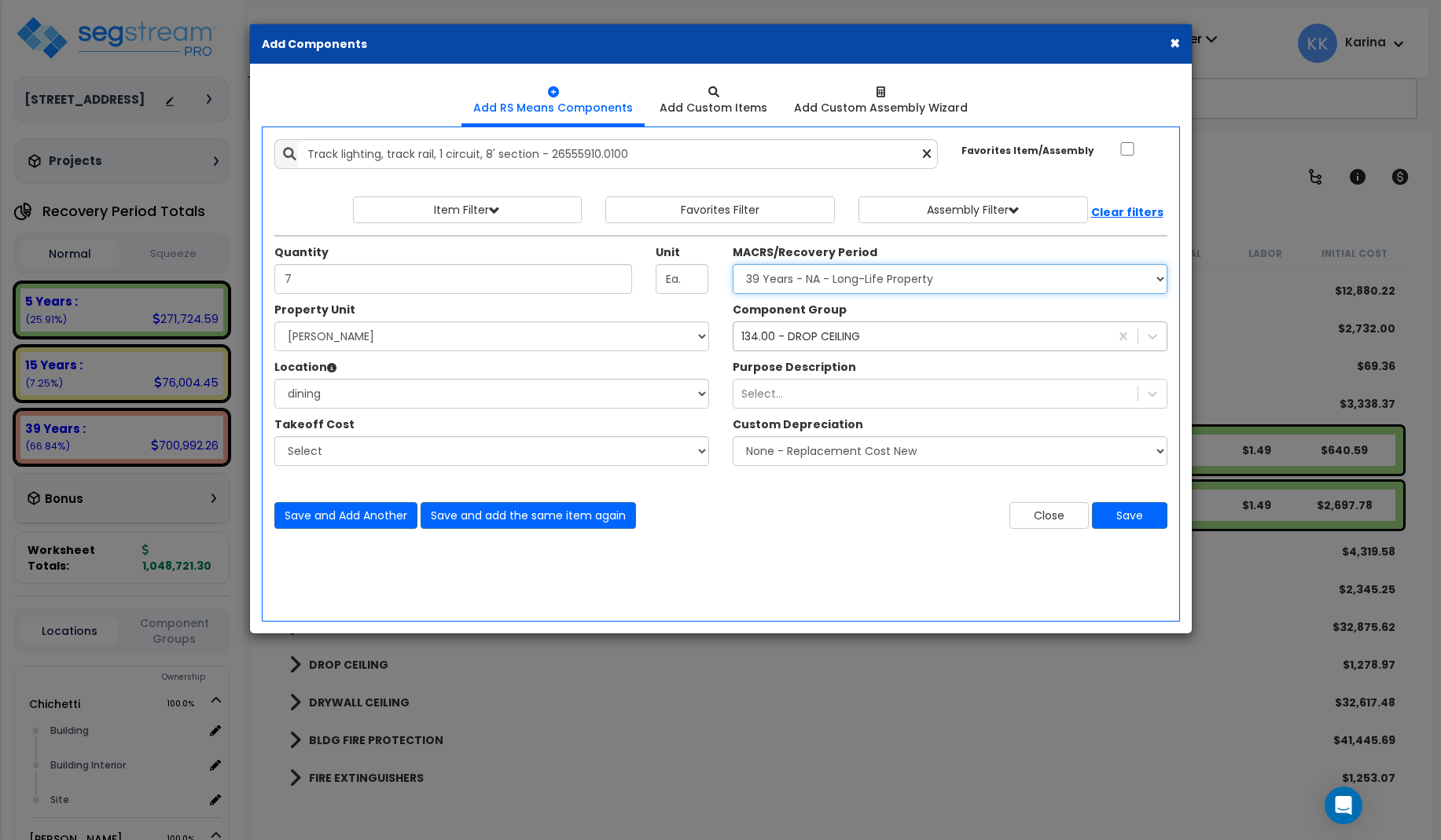
click at [732, 264] on select "Select MACRS/Recovery Period 5 Years - 57.0 - Distributive Trades & Services 5 …" at bounding box center [949, 278] width 434 height 30
select select "3669"
click option "39 Years - NA - Long-Life Property" at bounding box center [0, 0] width 0 height 0
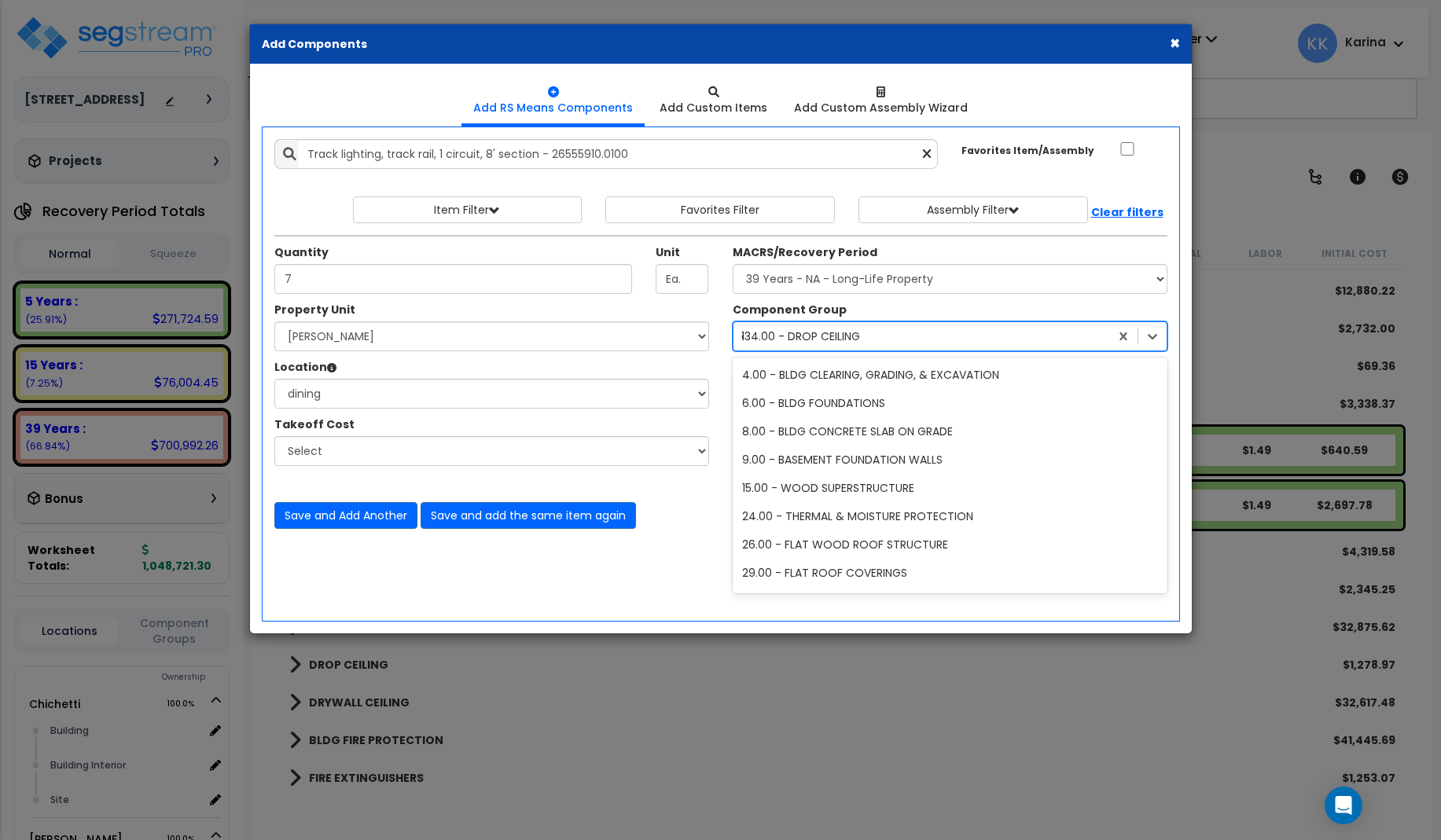
click at [784, 342] on div "134.00 - DROP CEILING" at bounding box center [800, 337] width 119 height 15
type input "145"
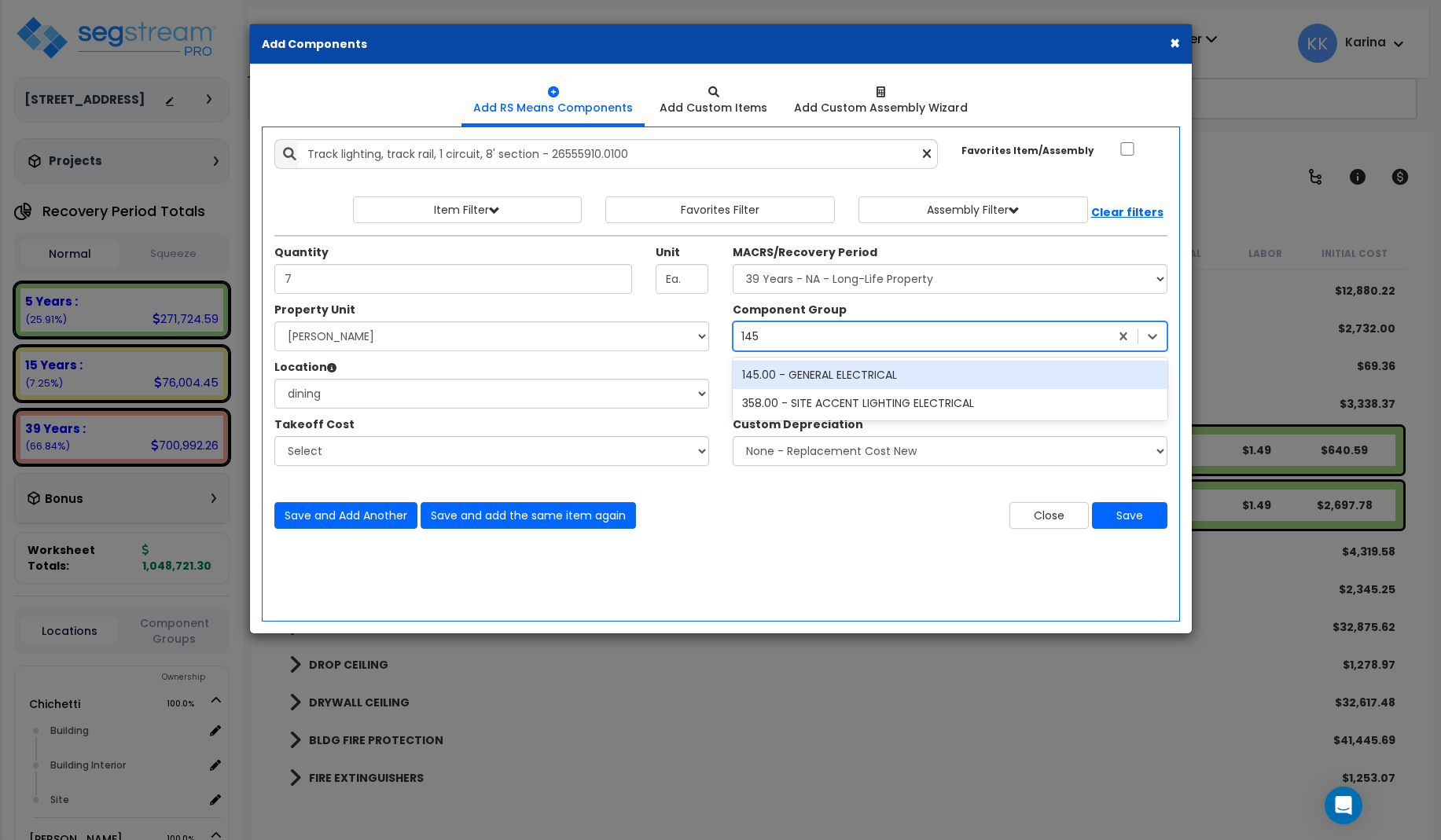
scroll to position [0, 0]
click at [813, 377] on div "145.00 - GENERAL ELECTRICAL" at bounding box center [949, 374] width 434 height 28
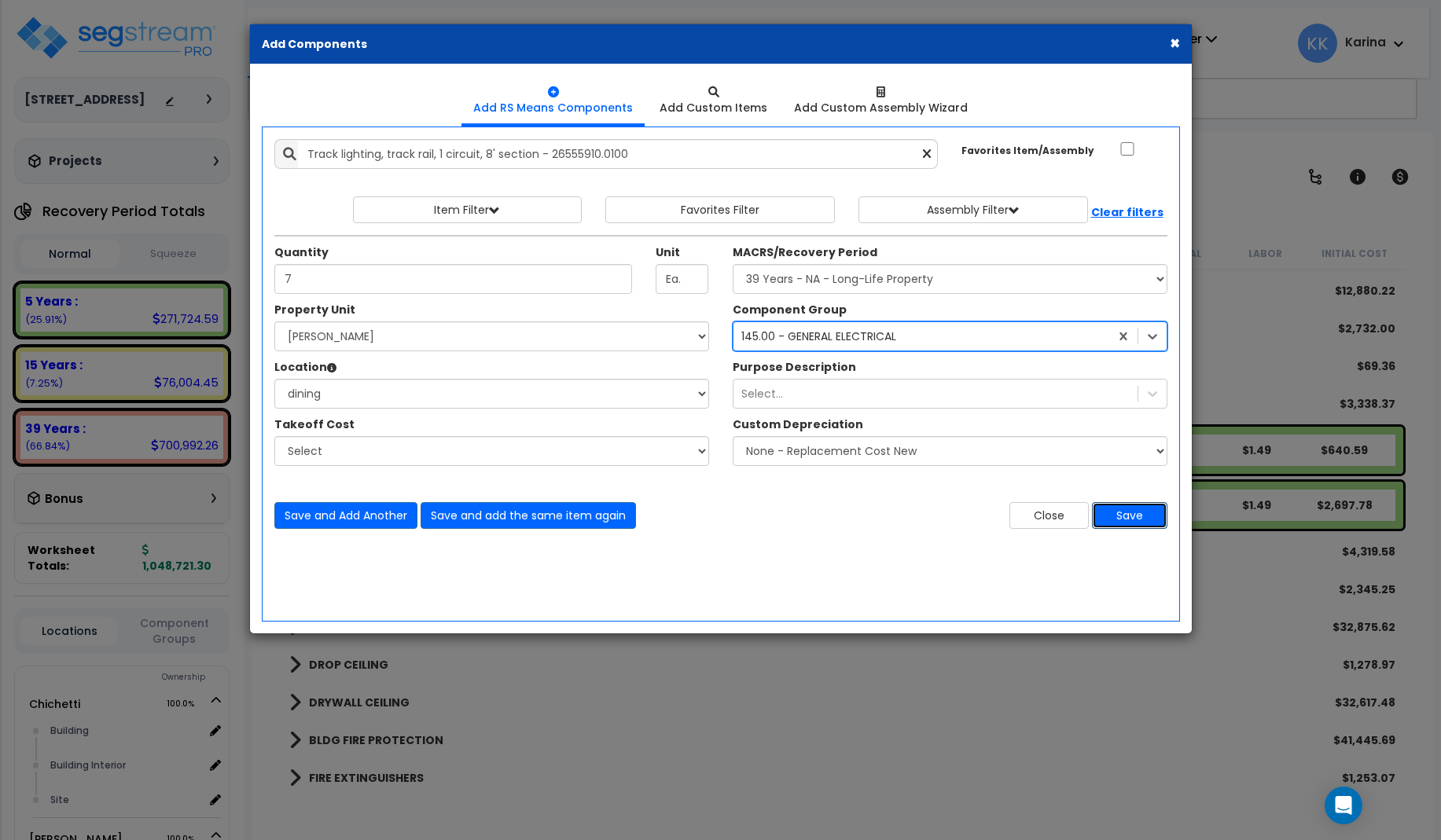
click at [1115, 517] on button "Save" at bounding box center [1129, 515] width 75 height 27
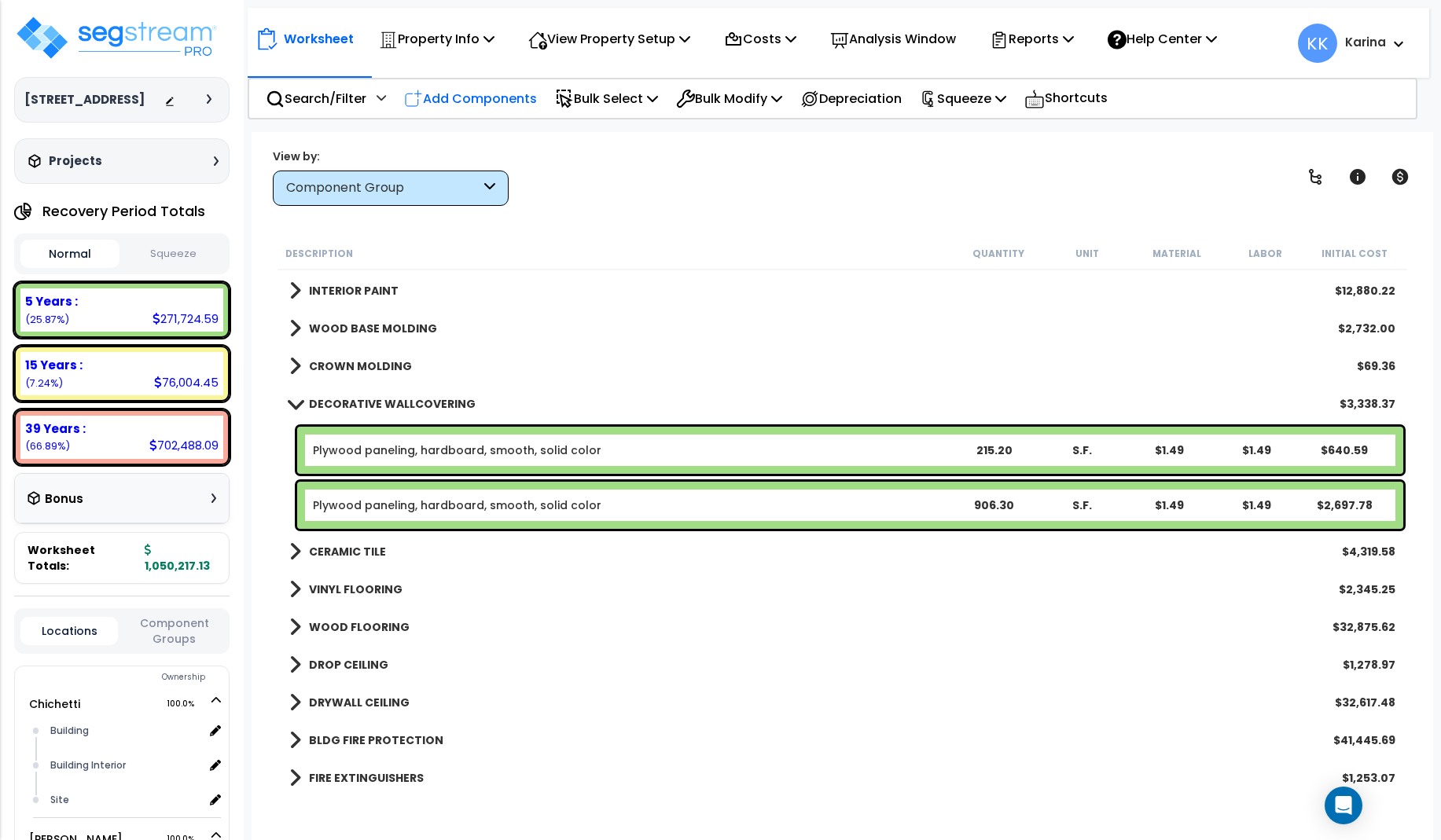
click at [511, 98] on p "Add Components" at bounding box center [470, 98] width 133 height 21
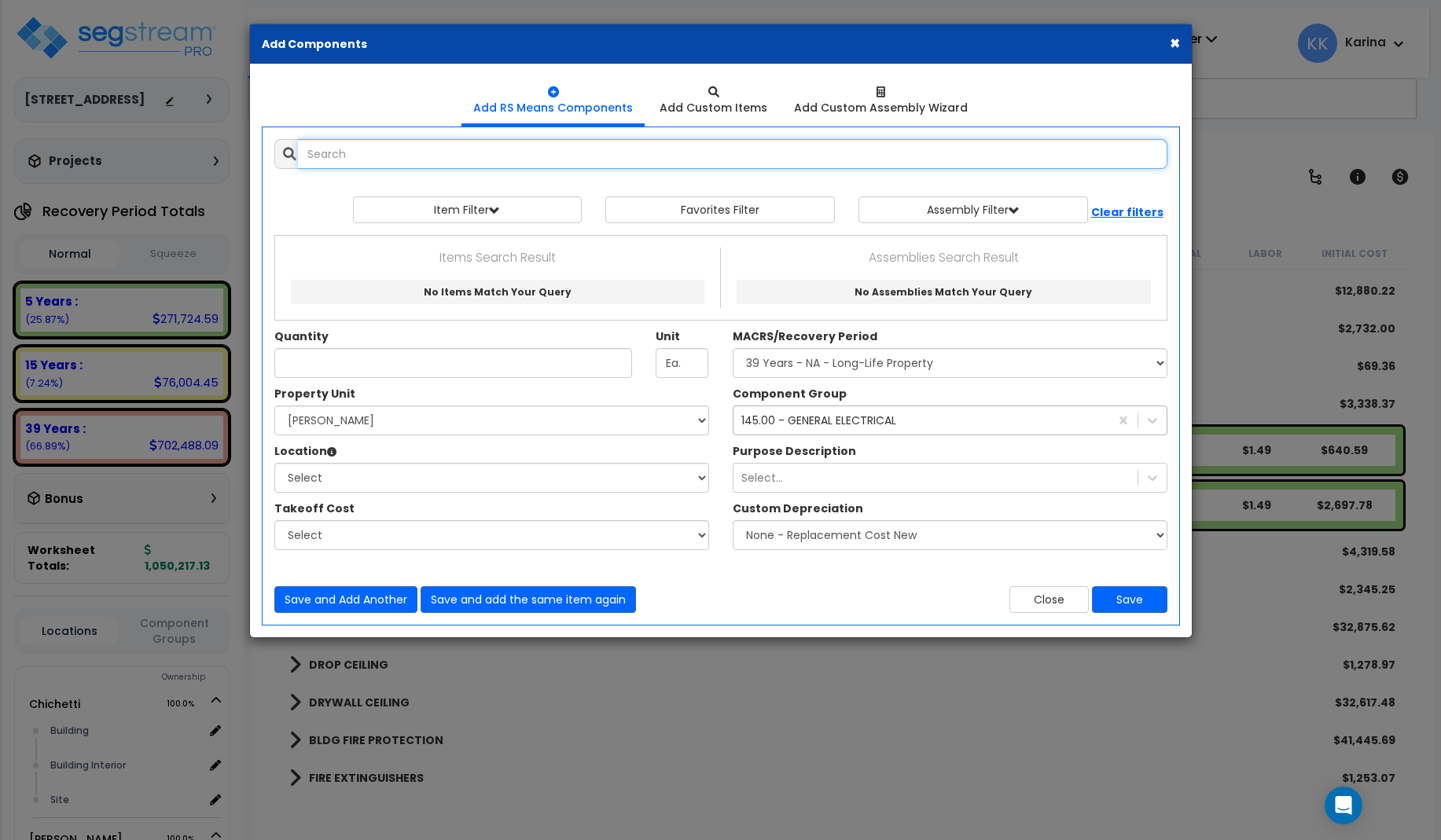
select select
click at [514, 158] on input "text" at bounding box center [732, 153] width 870 height 30
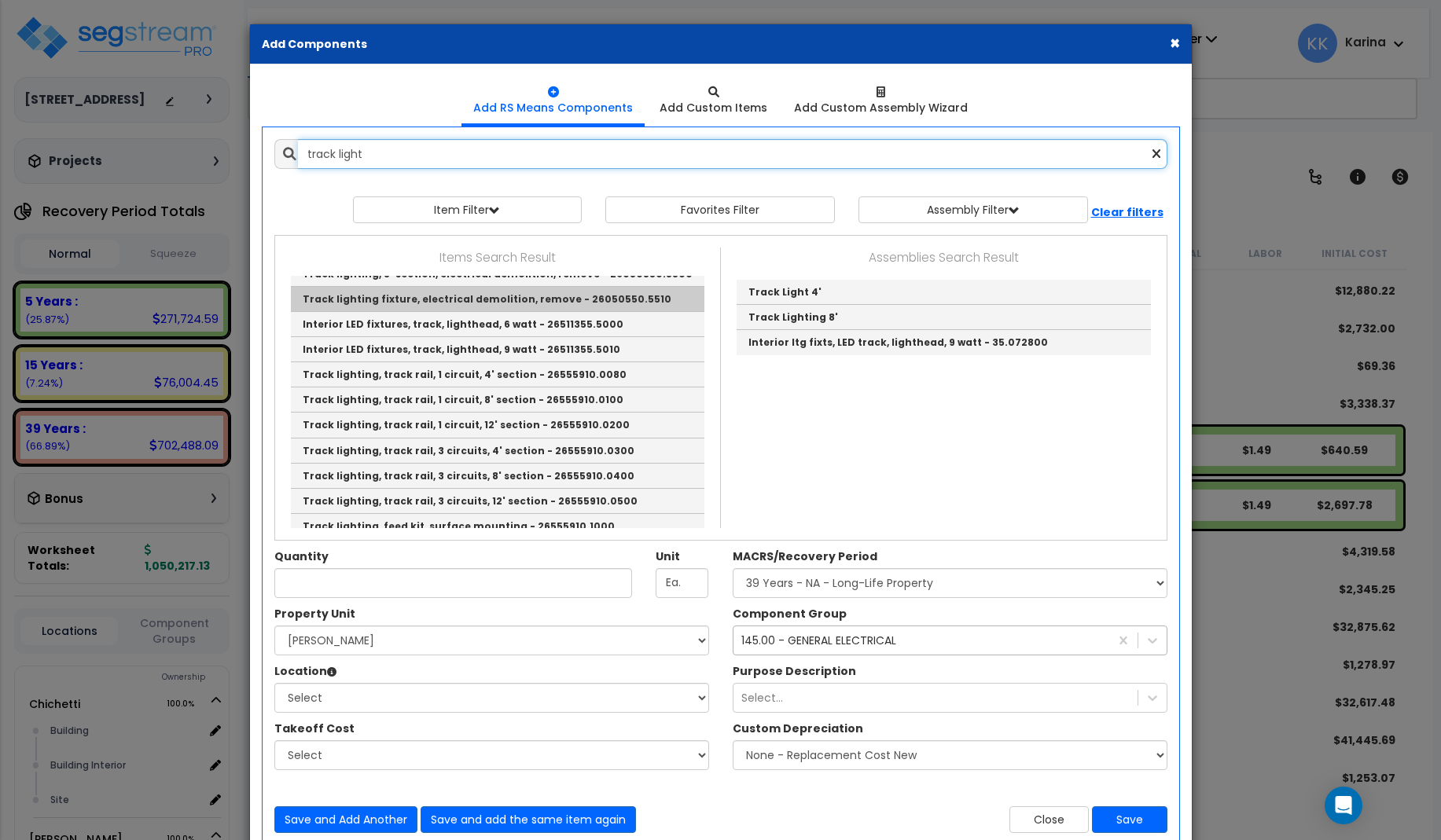
scroll to position [188, 0]
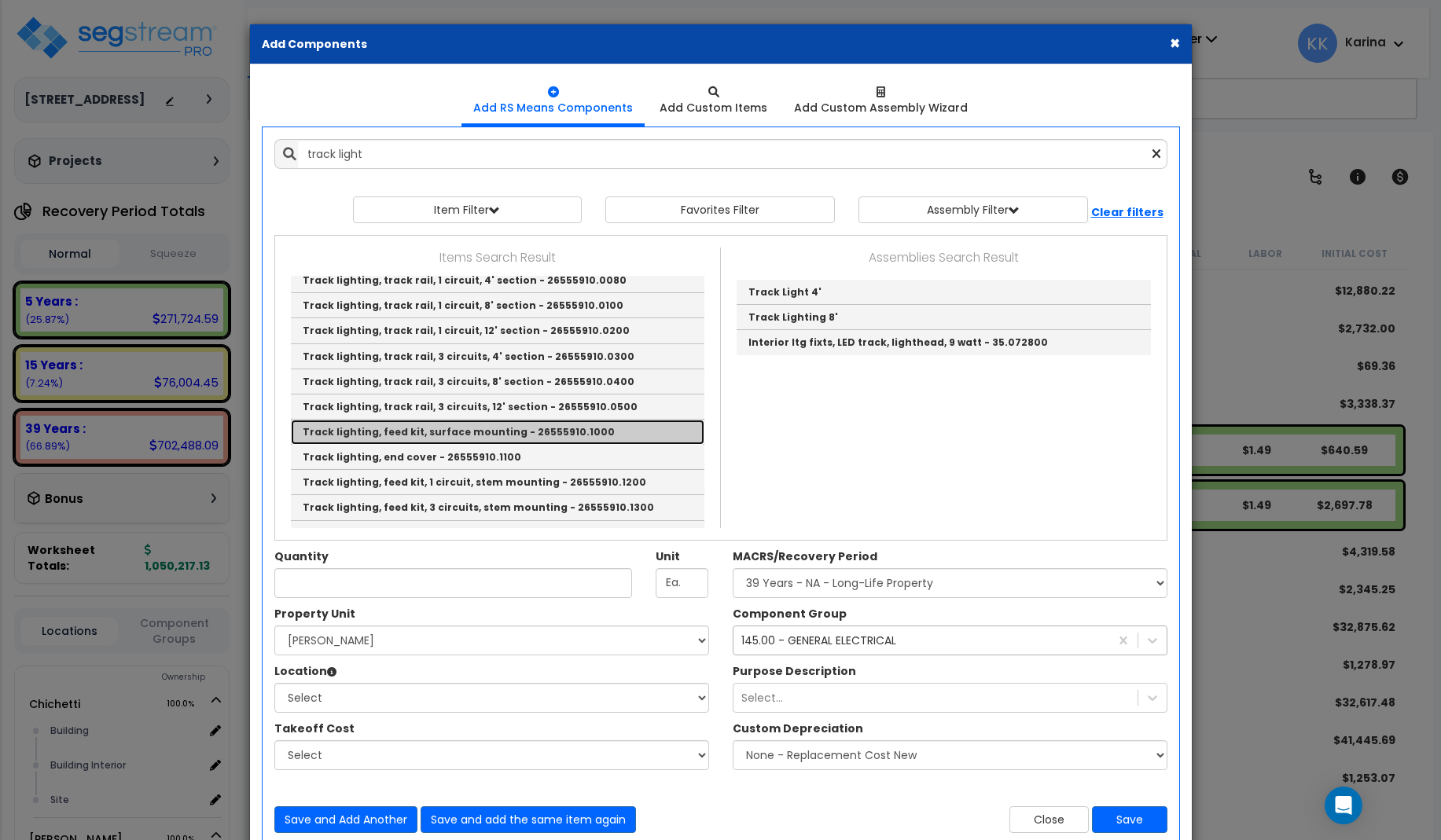
click at [464, 428] on link "Track lighting, feed kit, surface mounting - 26555910.1000" at bounding box center [497, 432] width 414 height 25
type input "Track lighting, feed kit, surface mounting - 26555910.1000"
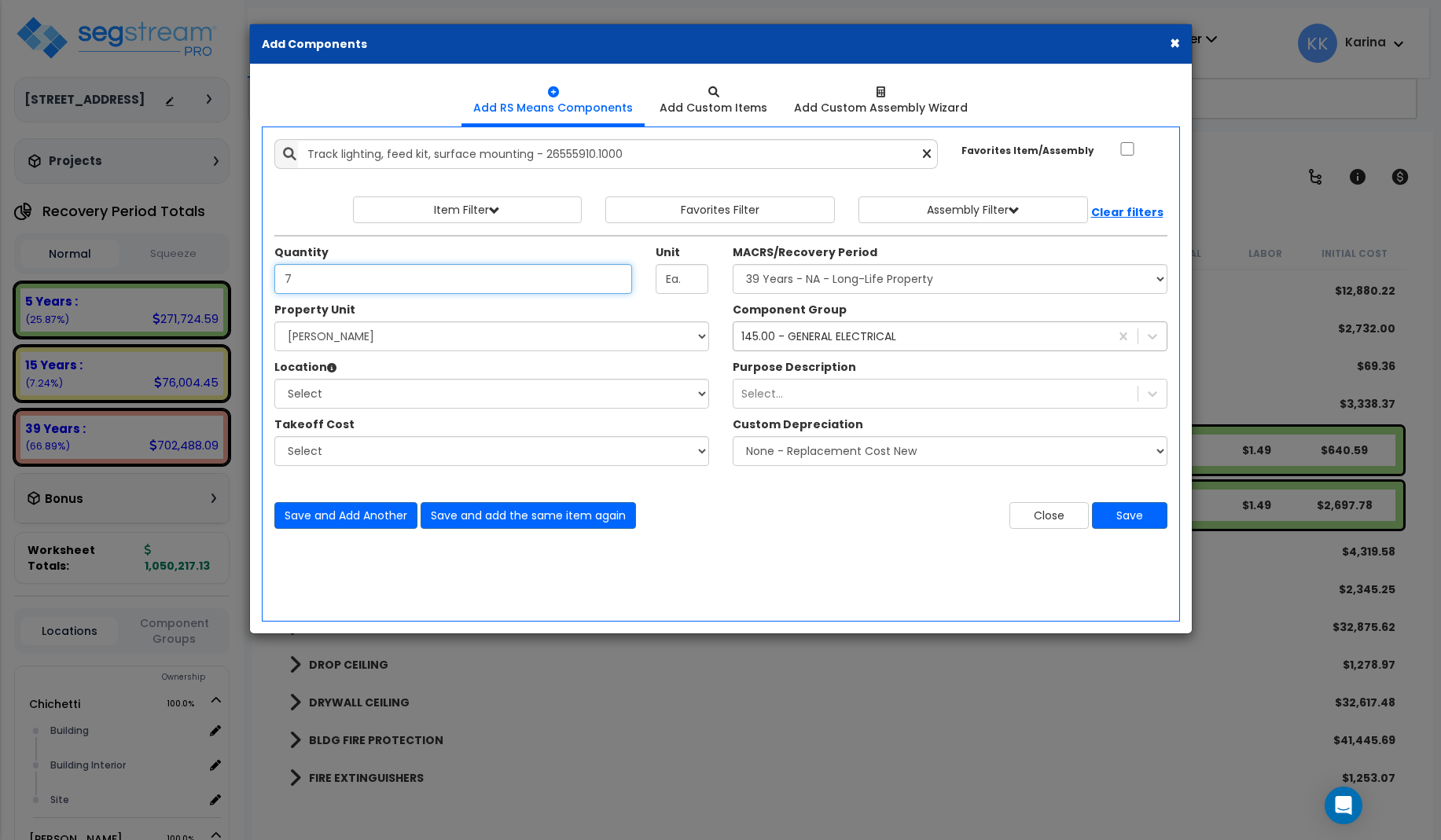
type input "7"
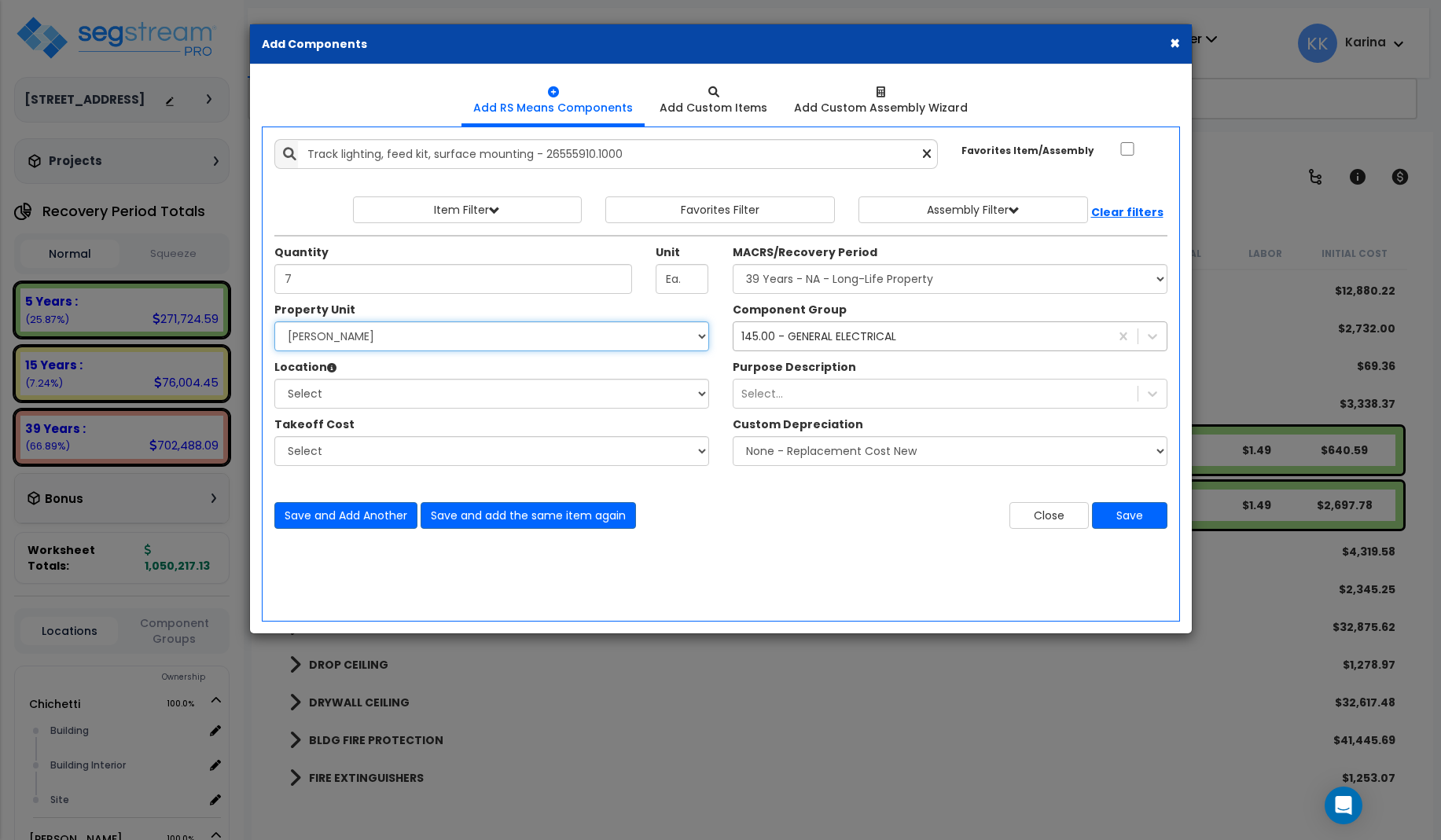
click at [274, 321] on select "Select [PERSON_NAME] Site Improvements" at bounding box center [491, 336] width 434 height 30
select select "168458"
click option "[PERSON_NAME]" at bounding box center [0, 0] width 0 height 0
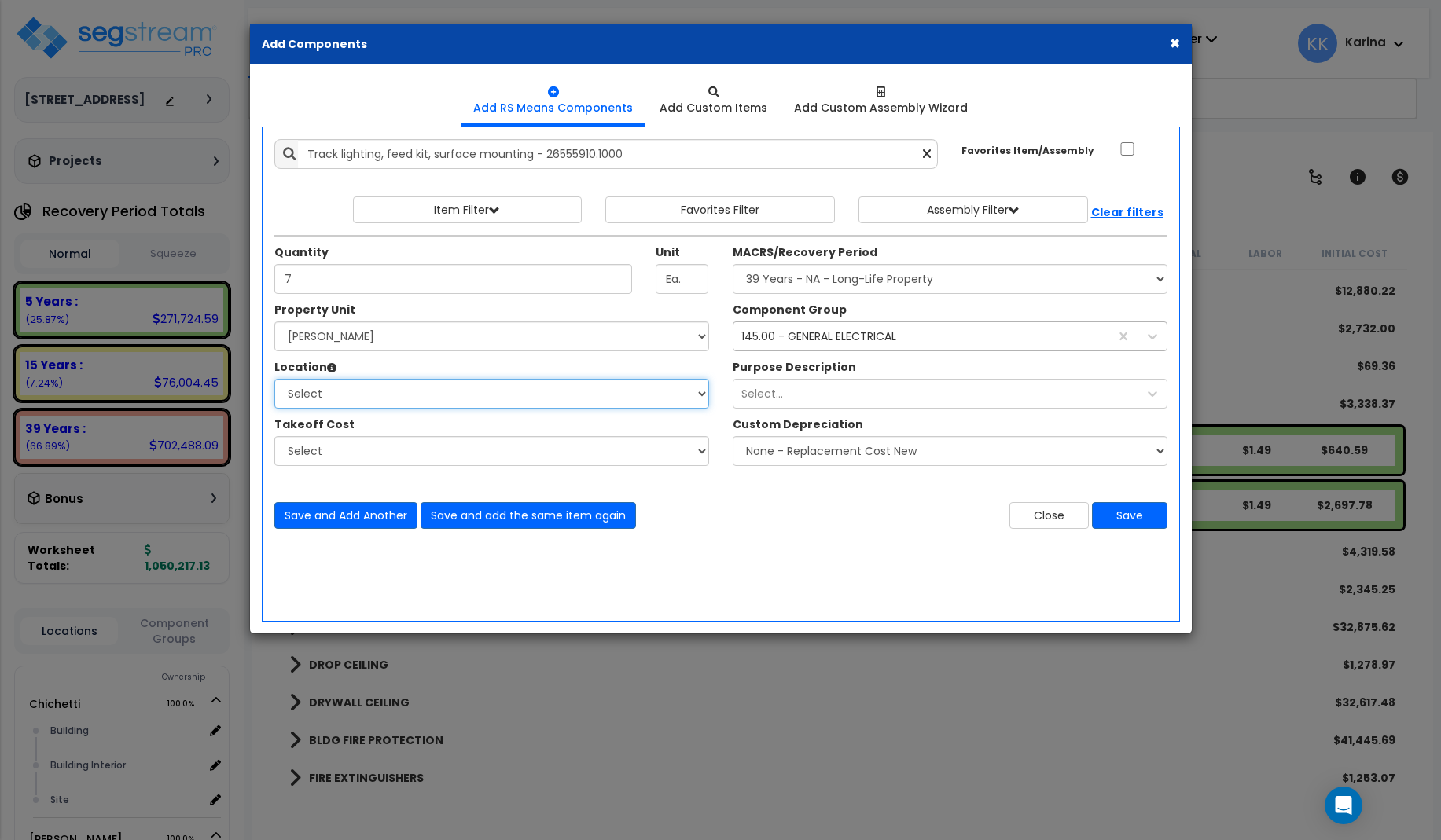
click at [274, 378] on select "Select Building Building Interior dining Site Add Additional Location" at bounding box center [491, 393] width 434 height 30
select select "31630"
click option "dining" at bounding box center [0, 0] width 0 height 0
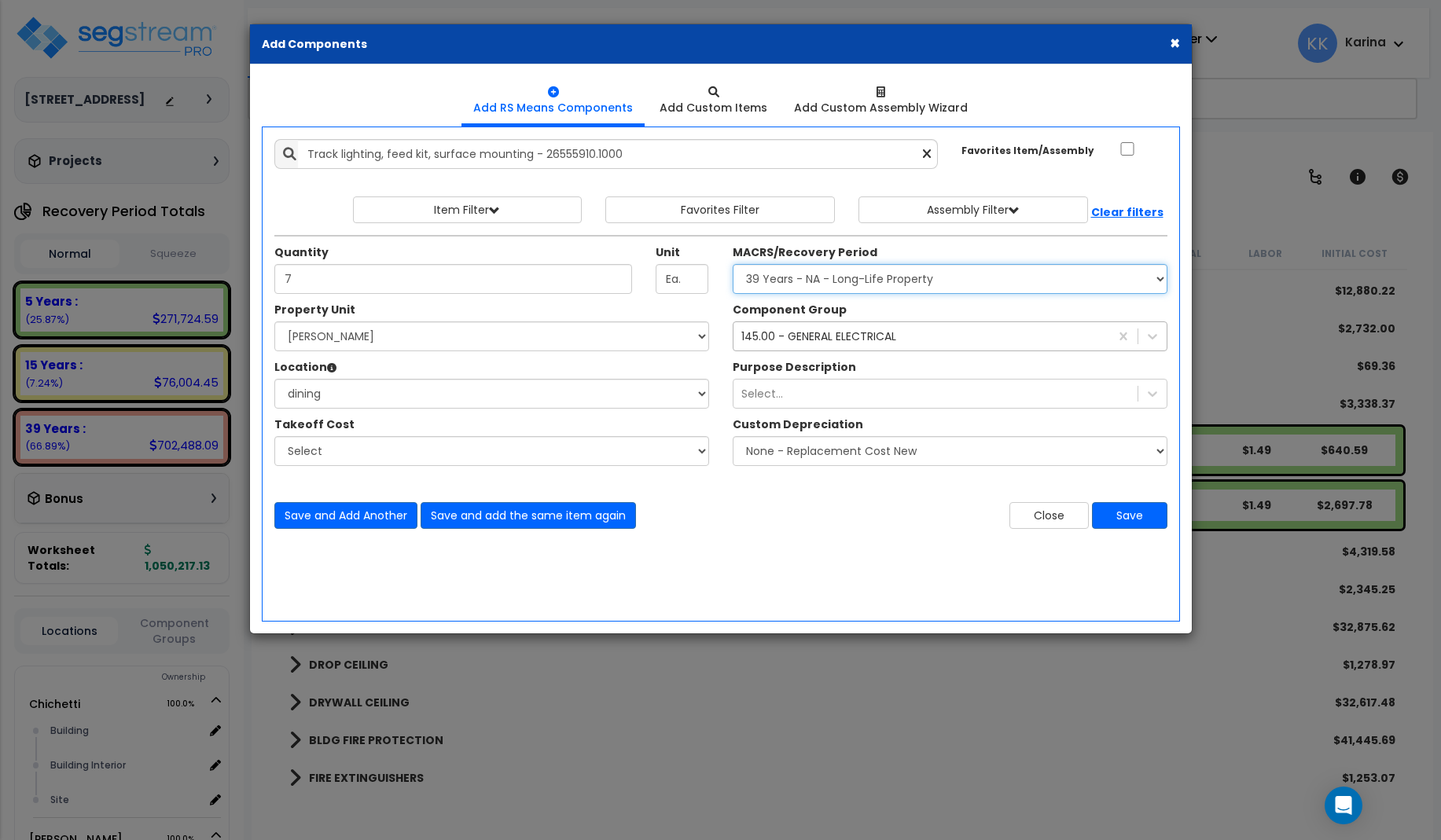
click at [732, 264] on select "Select MACRS/Recovery Period 5 Years - 57.0 - Distributive Trades & Services 5 …" at bounding box center [949, 278] width 434 height 30
select select "3669"
click option "39 Years - NA - Long-Life Property" at bounding box center [0, 0] width 0 height 0
click at [1123, 509] on button "Save" at bounding box center [1129, 515] width 75 height 27
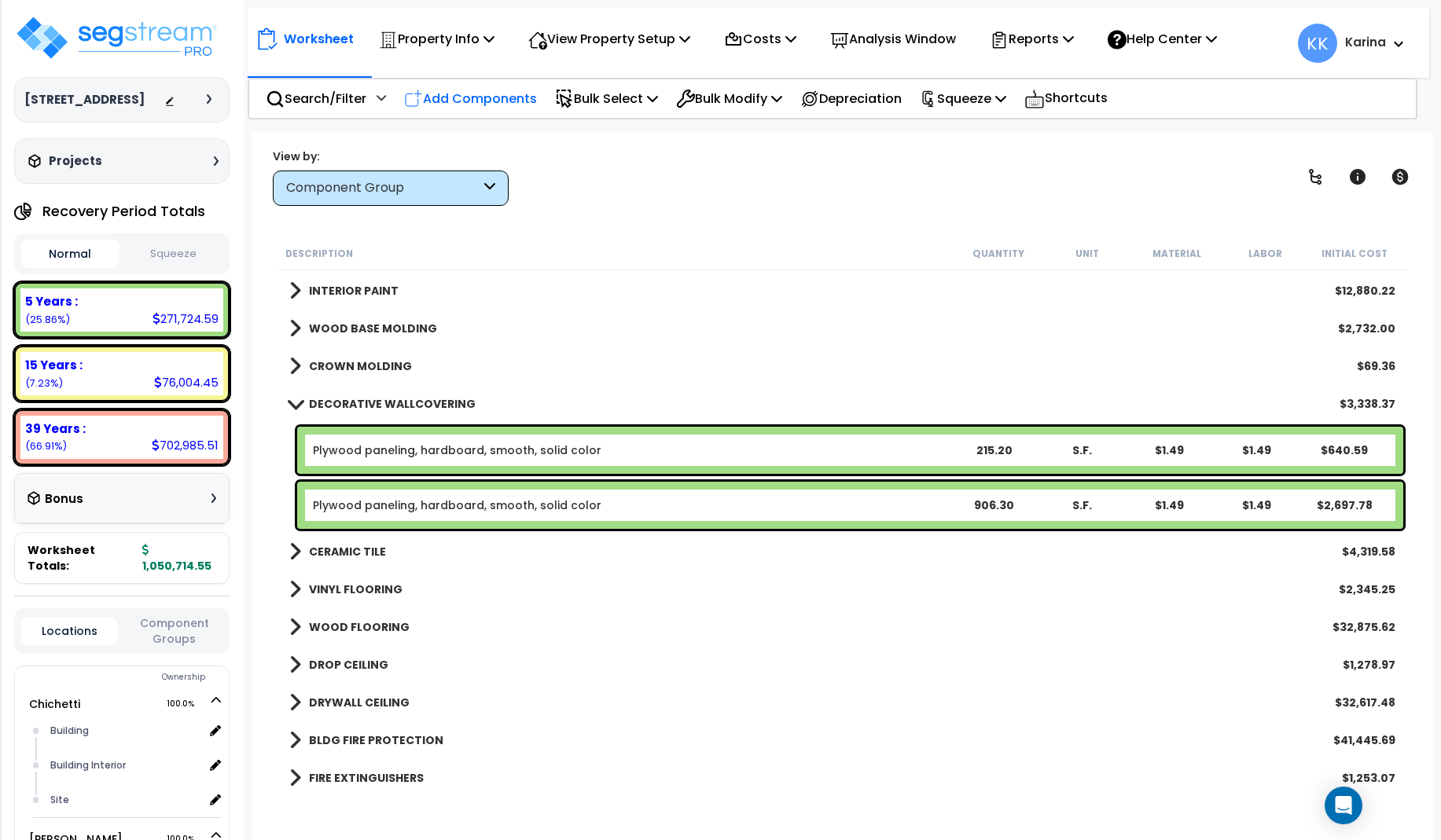
click at [489, 99] on p "Add Components" at bounding box center [470, 98] width 133 height 21
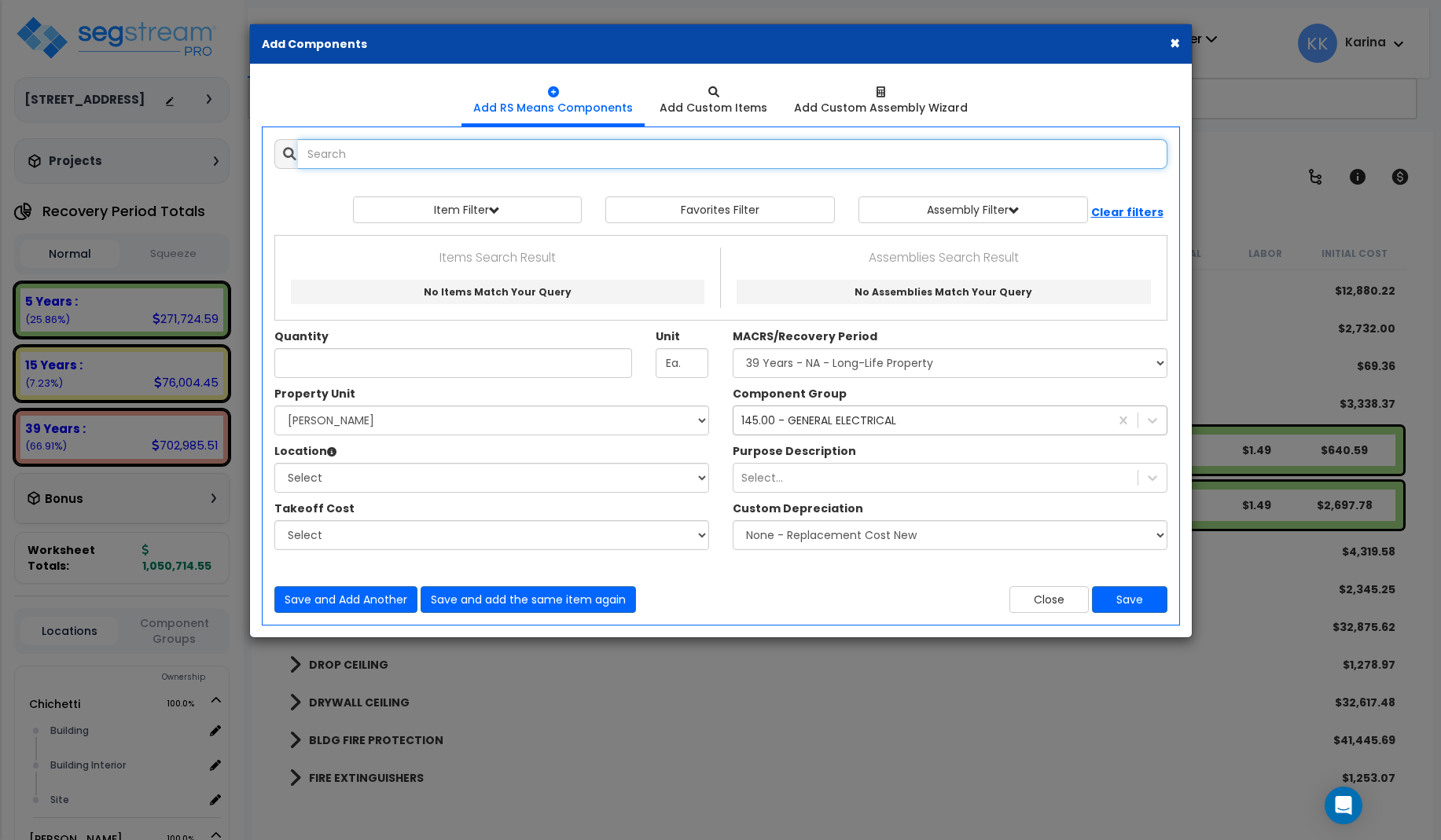
select select
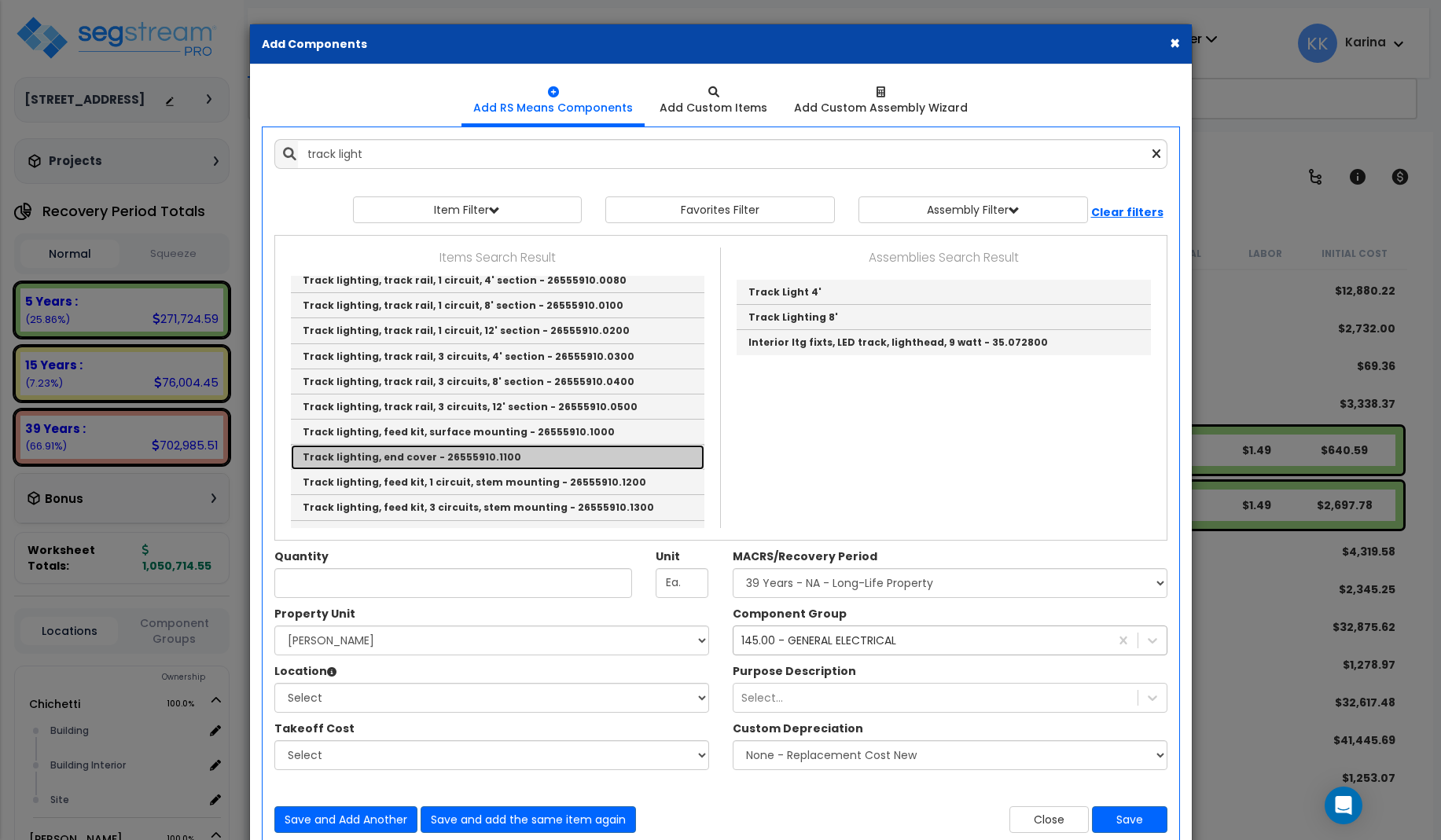
click at [431, 452] on link "Track lighting, end cover - 26555910.1100" at bounding box center [497, 456] width 414 height 25
type input "Track lighting, end cover - 26555910.1100"
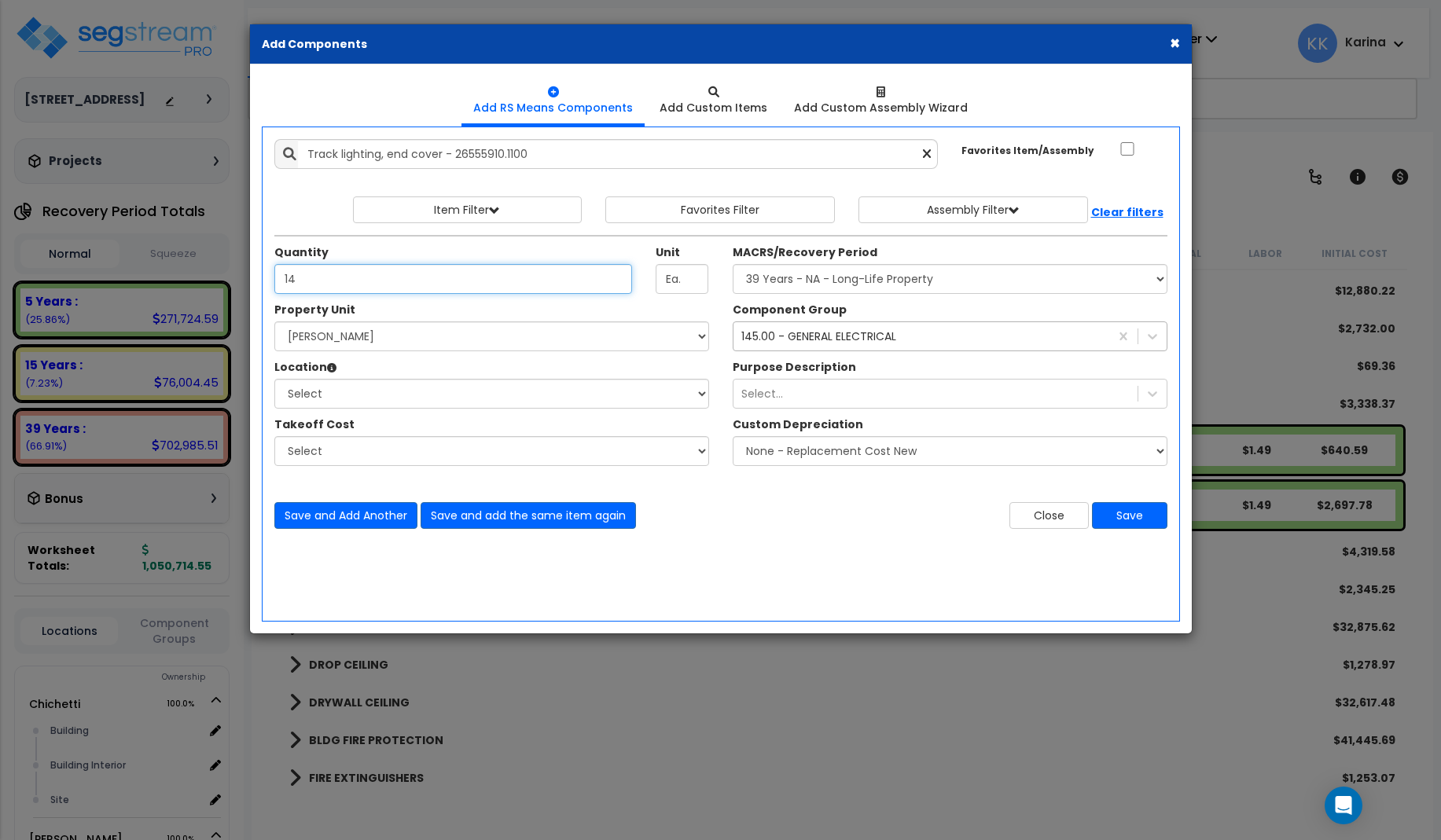
type input "14"
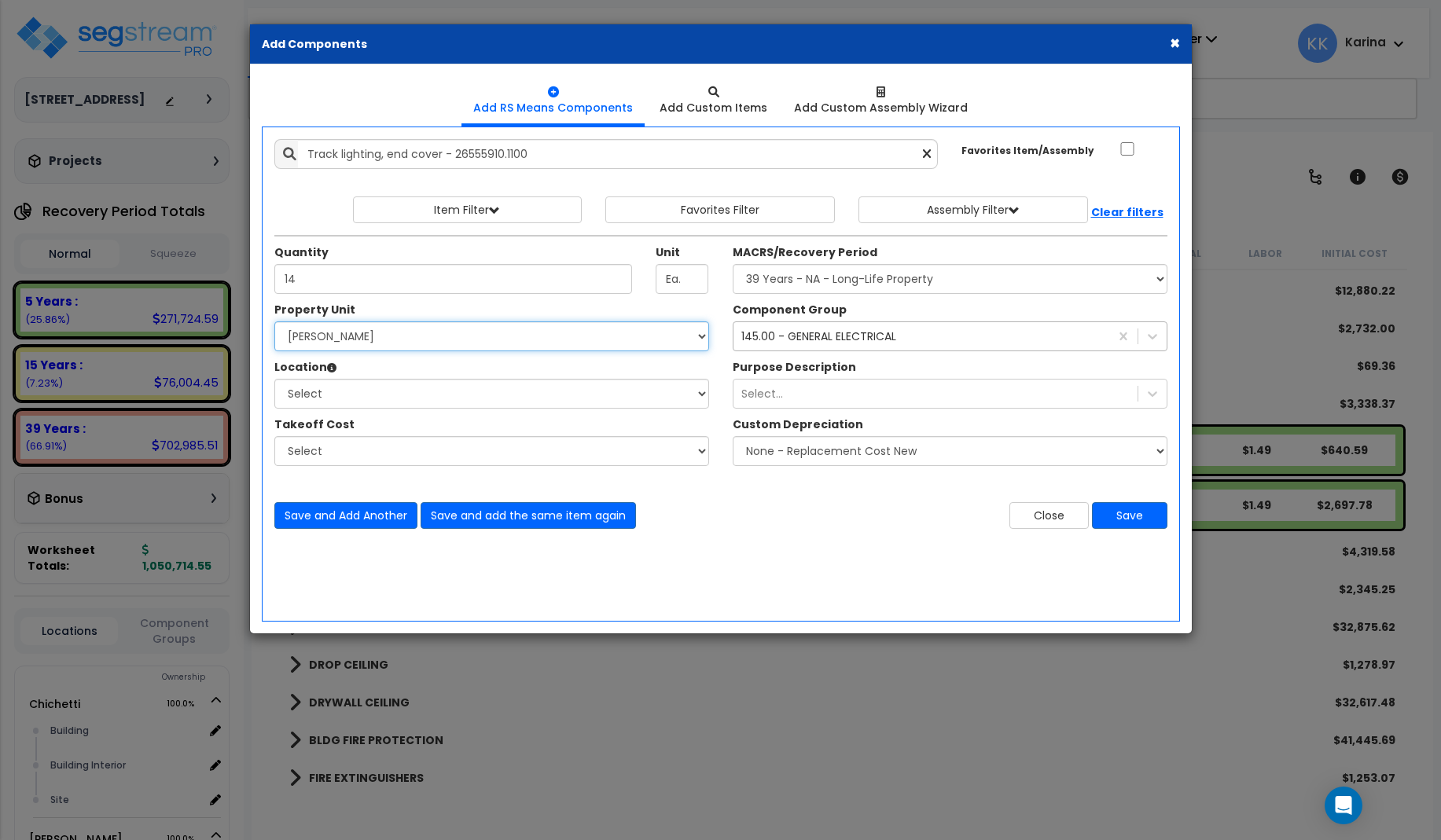
click at [274, 321] on select "Select [PERSON_NAME] Site Improvements" at bounding box center [491, 336] width 434 height 30
select select "168458"
click option "[PERSON_NAME]" at bounding box center [0, 0] width 0 height 0
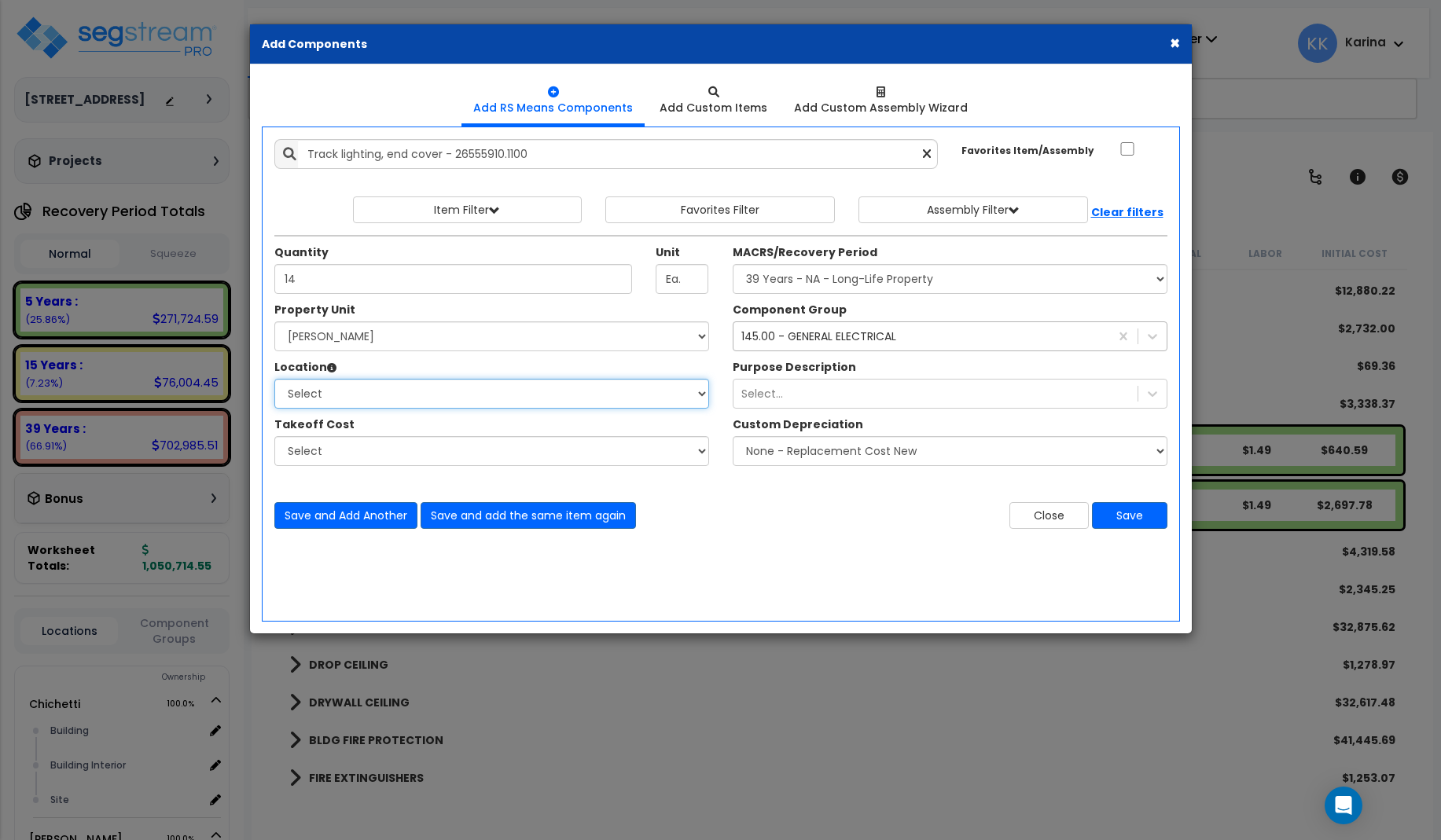
click at [274, 378] on select "Select Building Building Interior dining Site Add Additional Location" at bounding box center [491, 393] width 434 height 30
select select "31630"
click option "dining" at bounding box center [0, 0] width 0 height 0
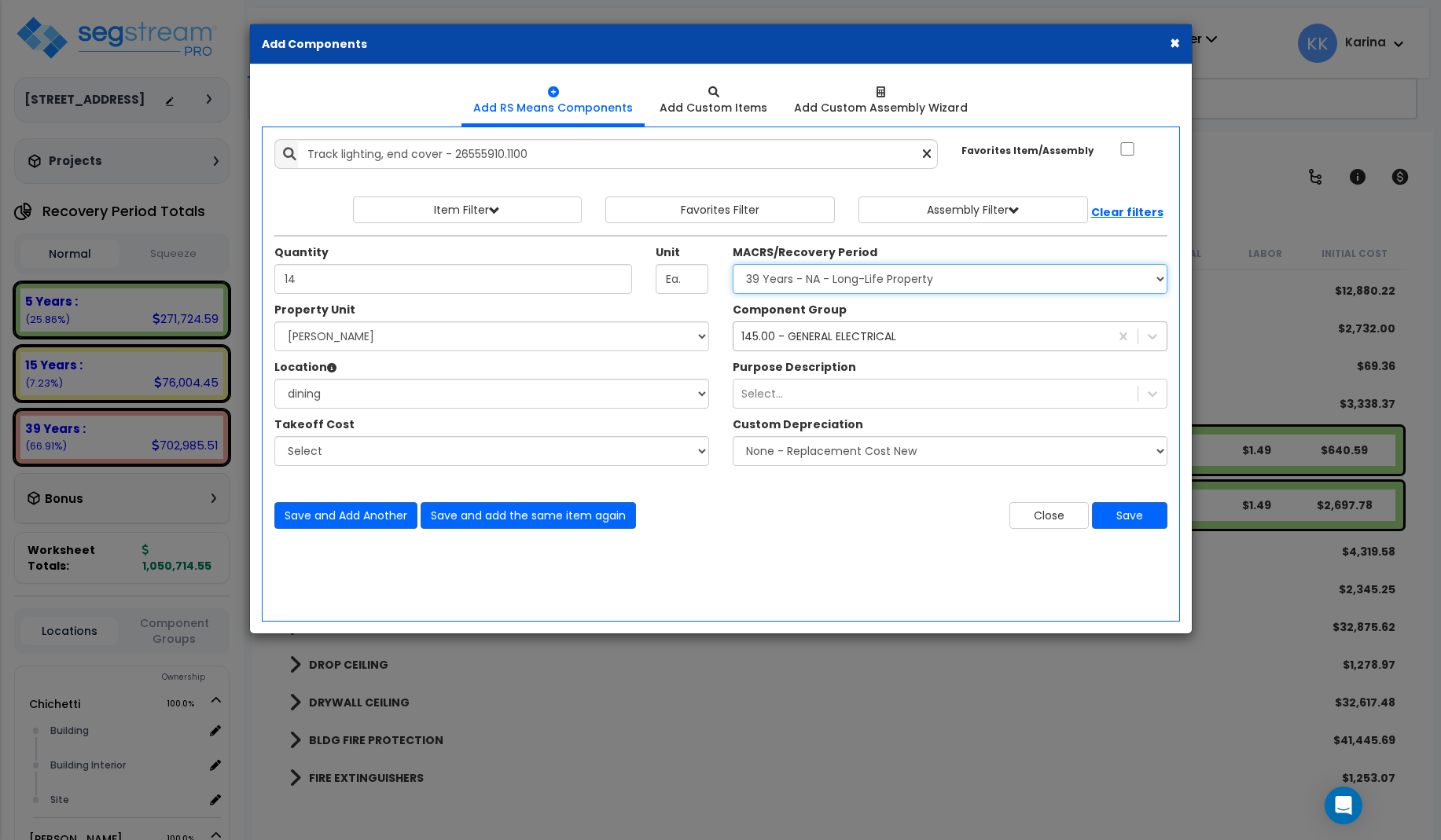
click at [732, 264] on select "Select MACRS/Recovery Period 5 Years - 57.0 - Distributive Trades & Services 5 …" at bounding box center [949, 278] width 434 height 30
select select "3669"
click option "39 Years - NA - Long-Life Property" at bounding box center [0, 0] width 0 height 0
click at [1119, 512] on button "Save" at bounding box center [1129, 515] width 75 height 27
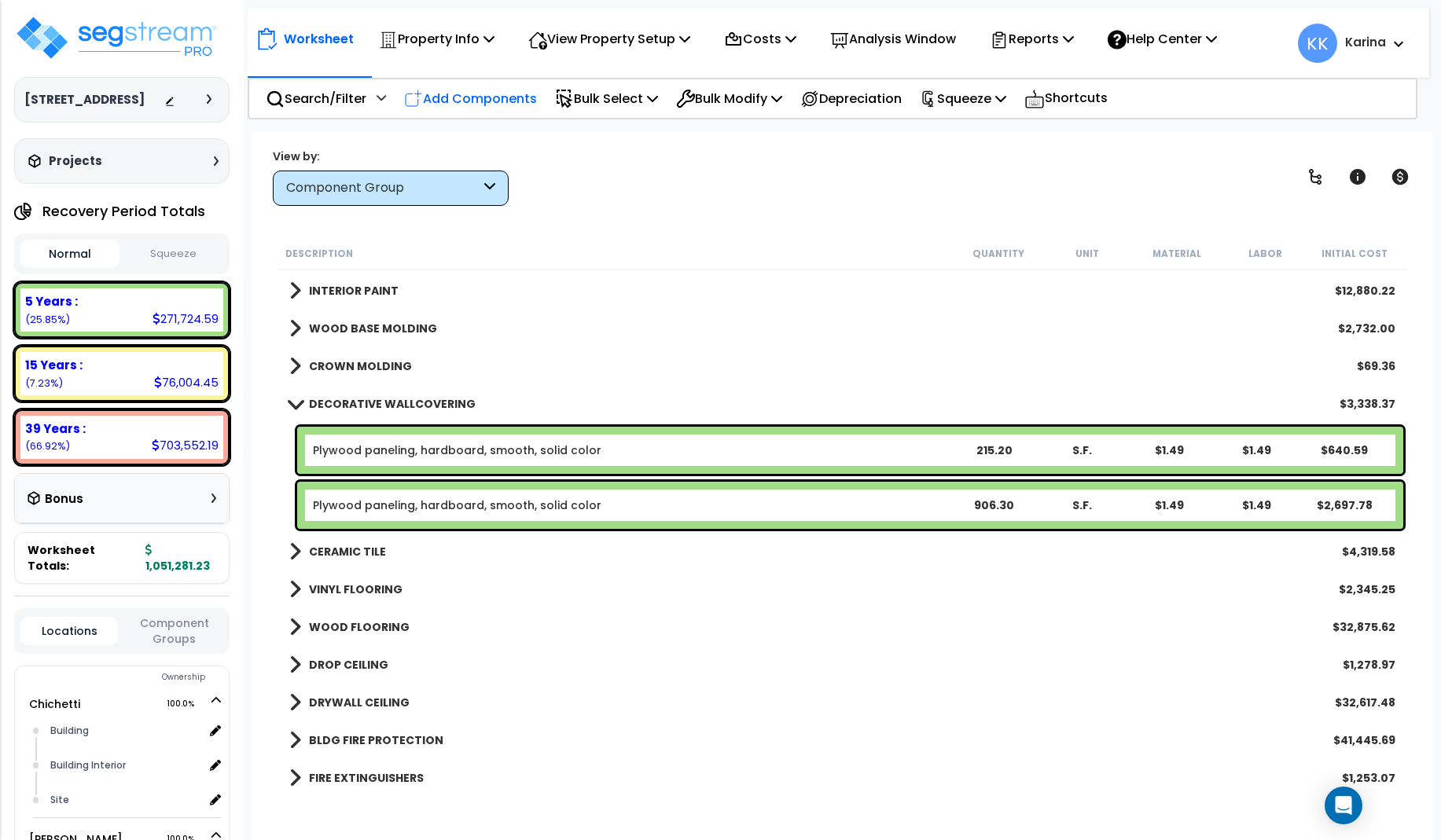
click at [487, 98] on p "Add Components" at bounding box center [470, 98] width 133 height 21
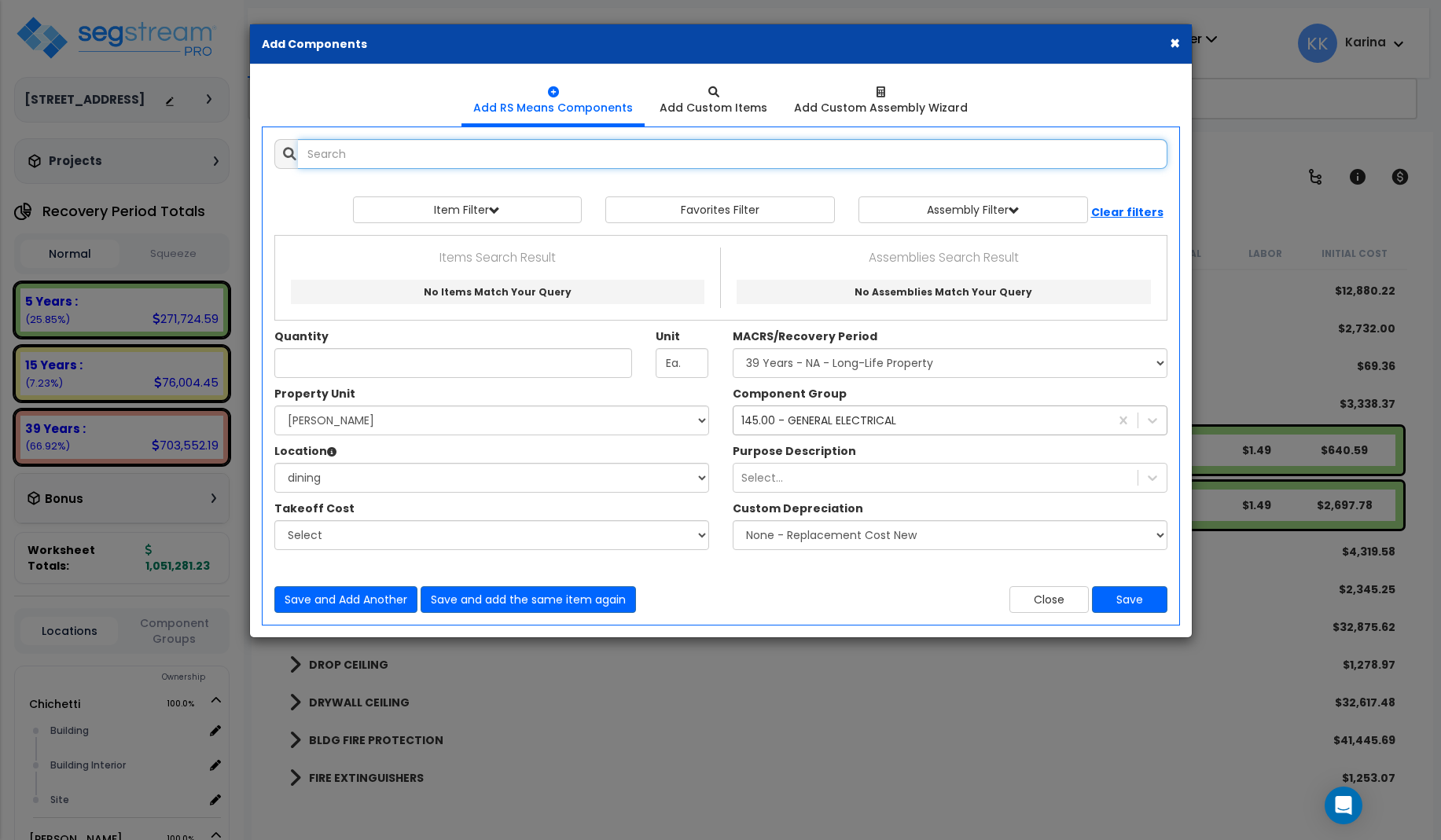
type input "t"
select select
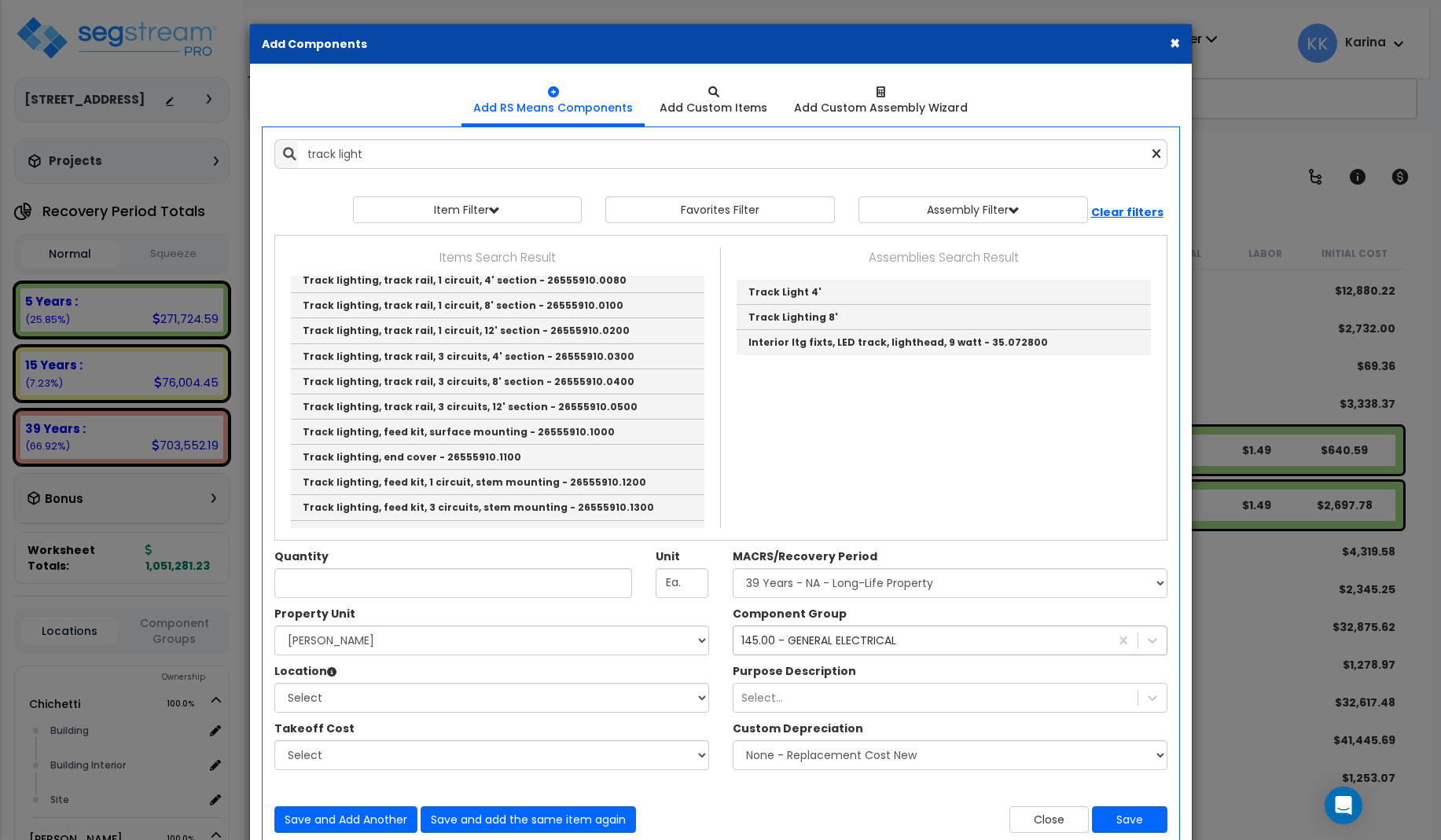
click at [420, 268] on link "Interior LED fixtures, track, lighthead, 9 watt - 26511355.5010" at bounding box center [497, 255] width 414 height 25
type input "Interior LED fixtures, track, lighthead, 9 watt - 26511355.5010"
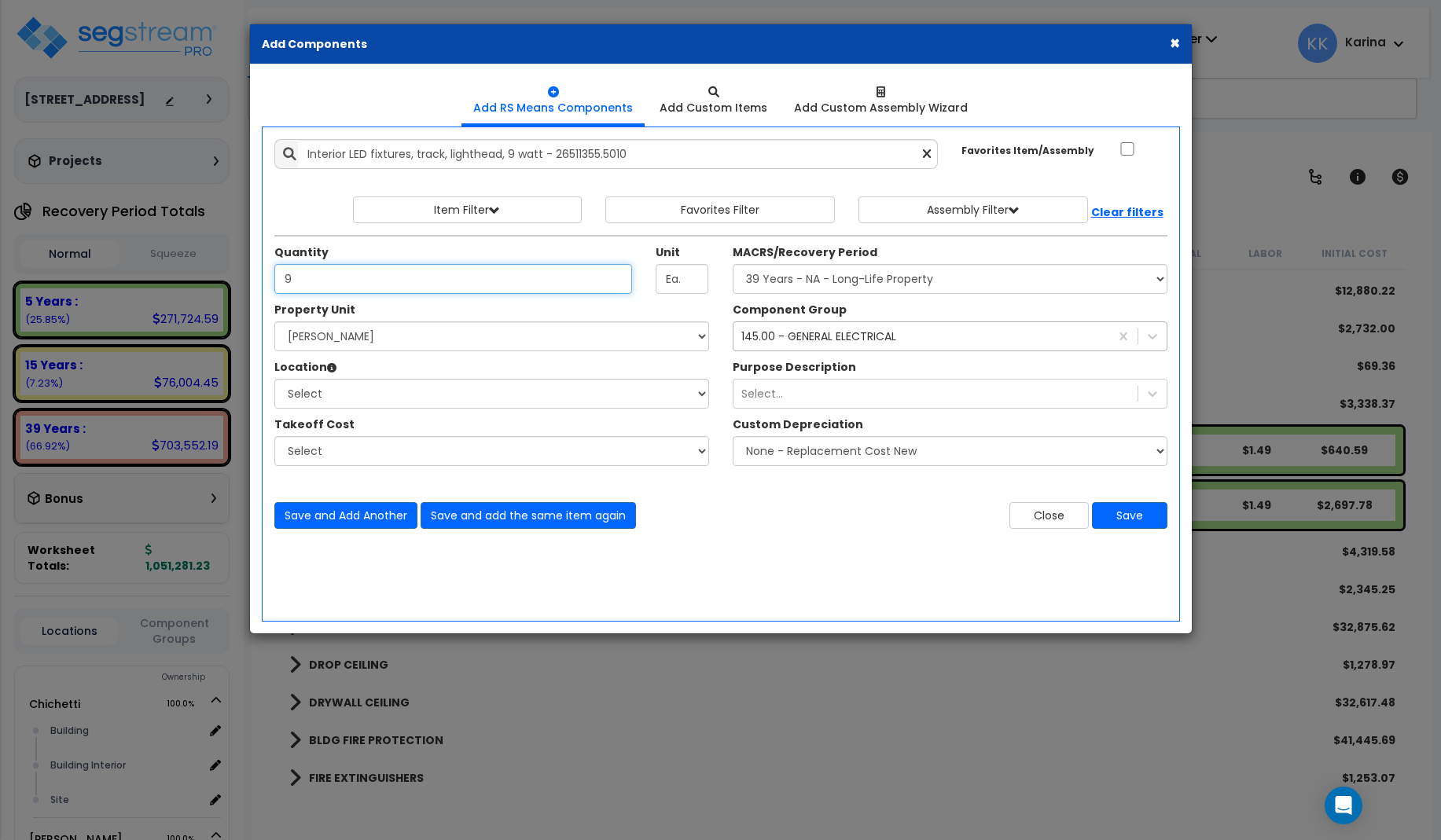
type input "9"
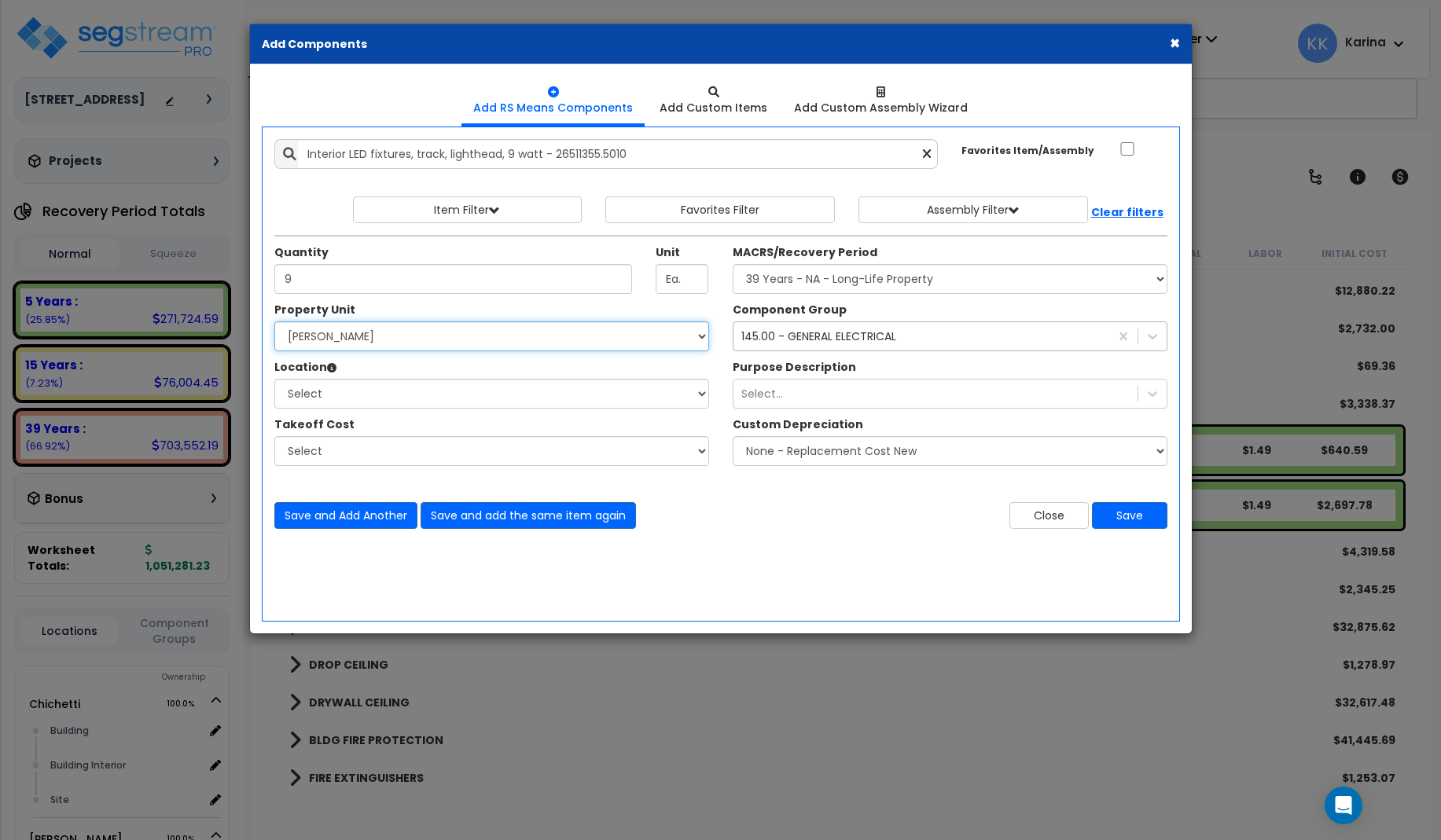
click at [274, 321] on select "Select [PERSON_NAME] Site Improvements" at bounding box center [491, 336] width 434 height 30
select select "168458"
click option "[PERSON_NAME]" at bounding box center [0, 0] width 0 height 0
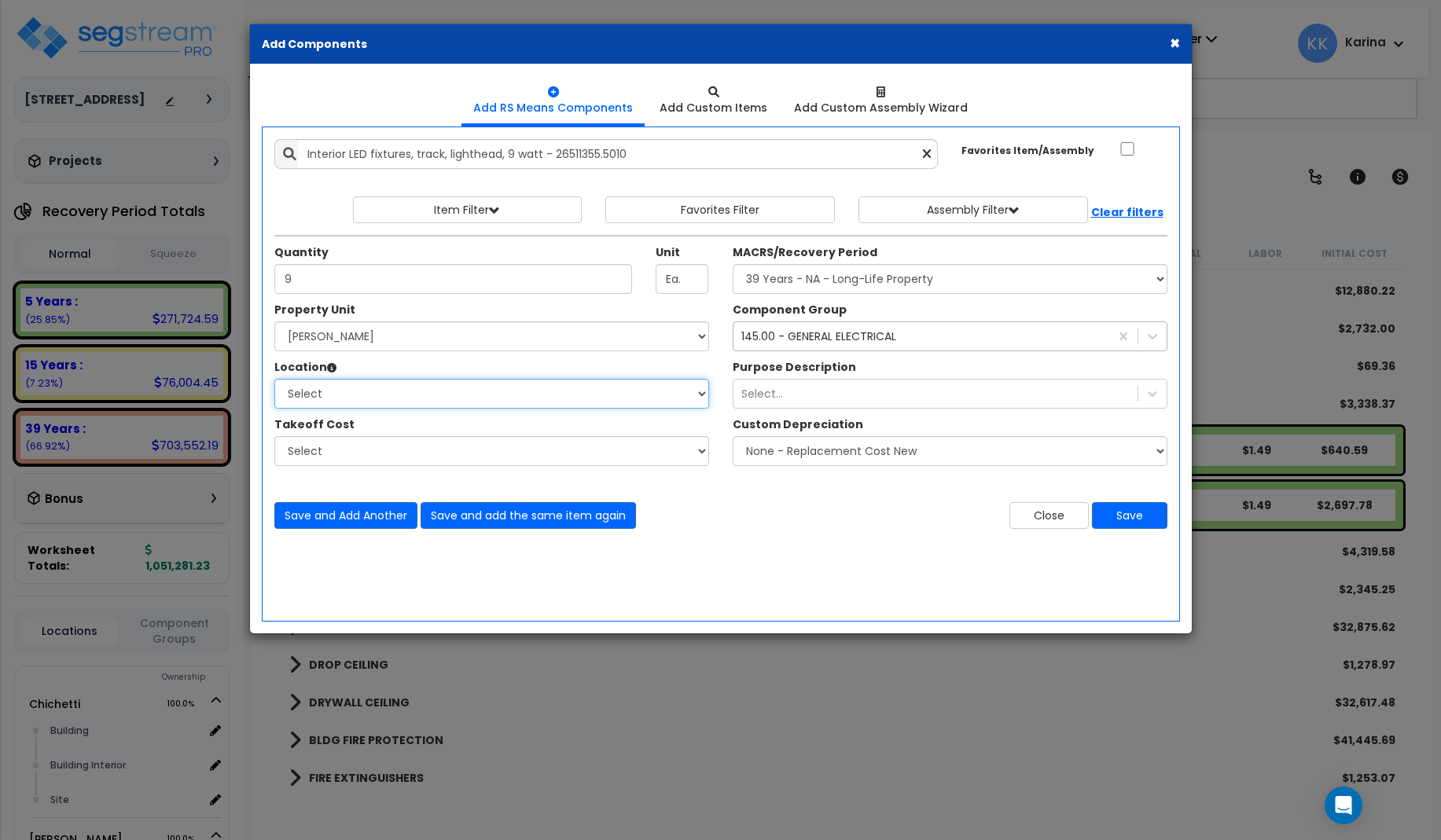
click at [274, 378] on select "Select Building Building Interior dining Site Add Additional Location" at bounding box center [491, 393] width 434 height 30
select select "31630"
click option "dining" at bounding box center [0, 0] width 0 height 0
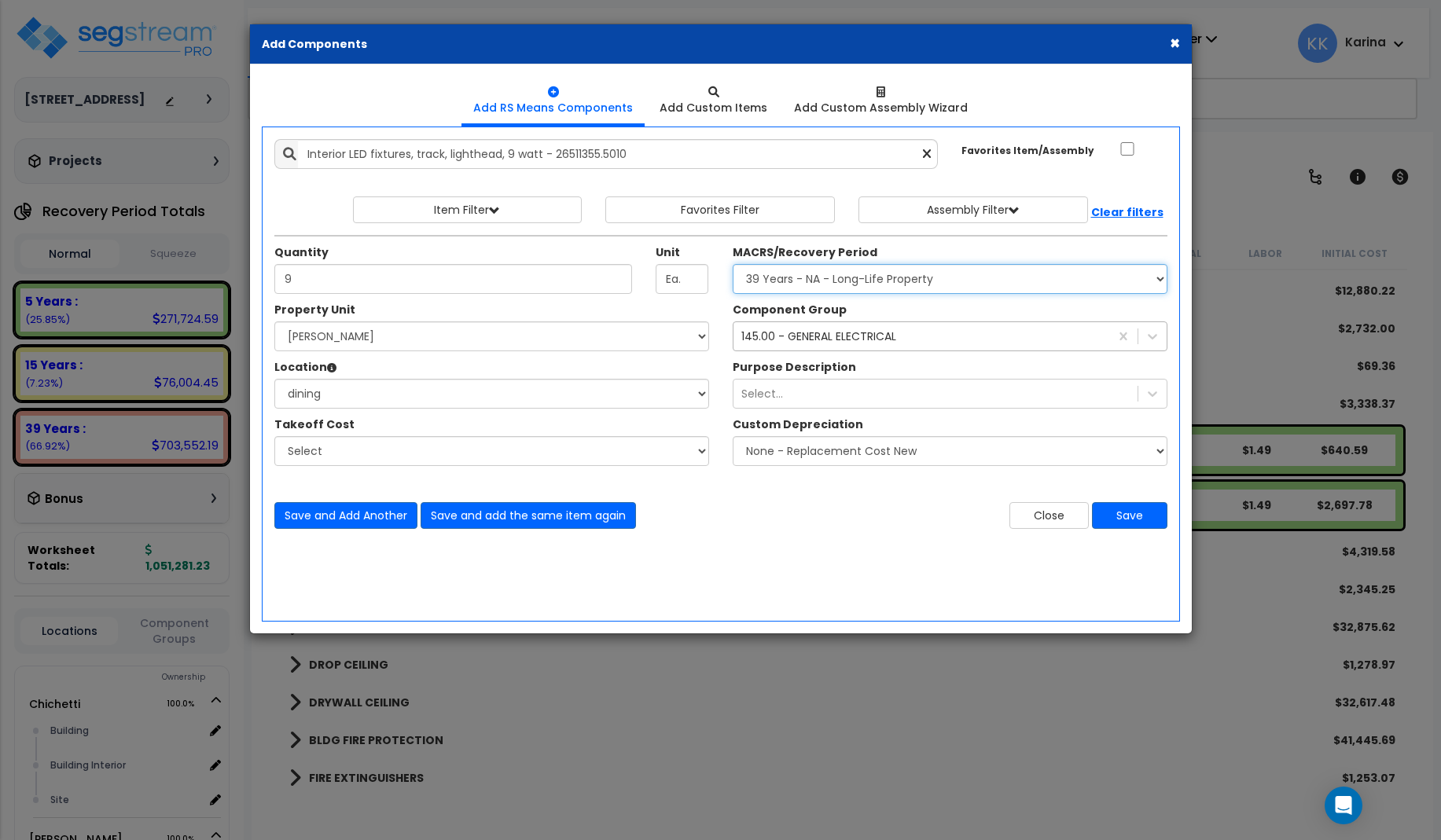
click at [732, 264] on select "Select MACRS/Recovery Period 5 Years - 57.0 - Distributive Trades & Services 5 …" at bounding box center [949, 278] width 434 height 30
select select "3669"
click option "39 Years - NA - Long-Life Property" at bounding box center [0, 0] width 0 height 0
click at [1120, 514] on button "Save" at bounding box center [1129, 515] width 75 height 27
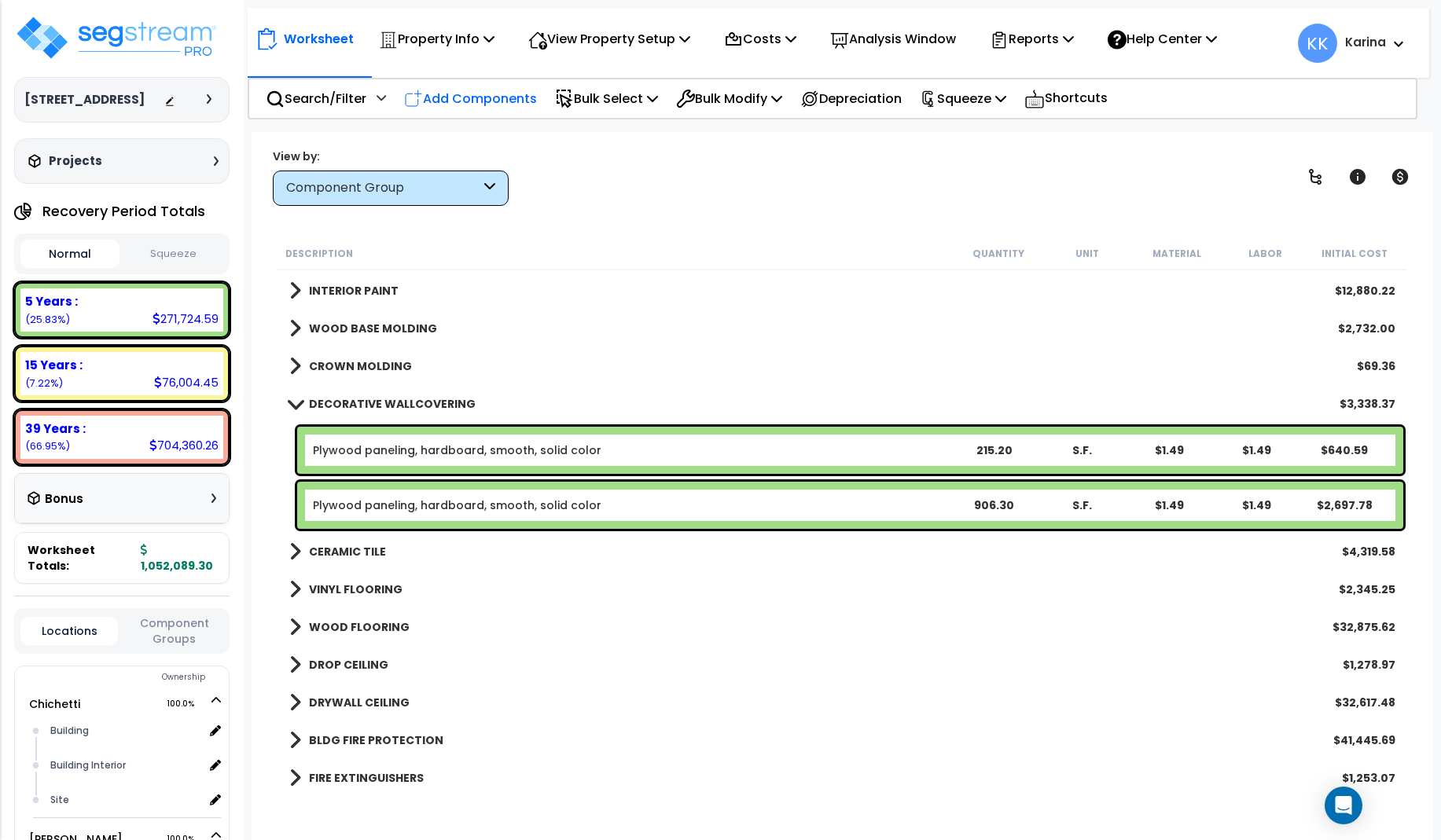
click at [462, 91] on p "Add Components" at bounding box center [470, 98] width 133 height 21
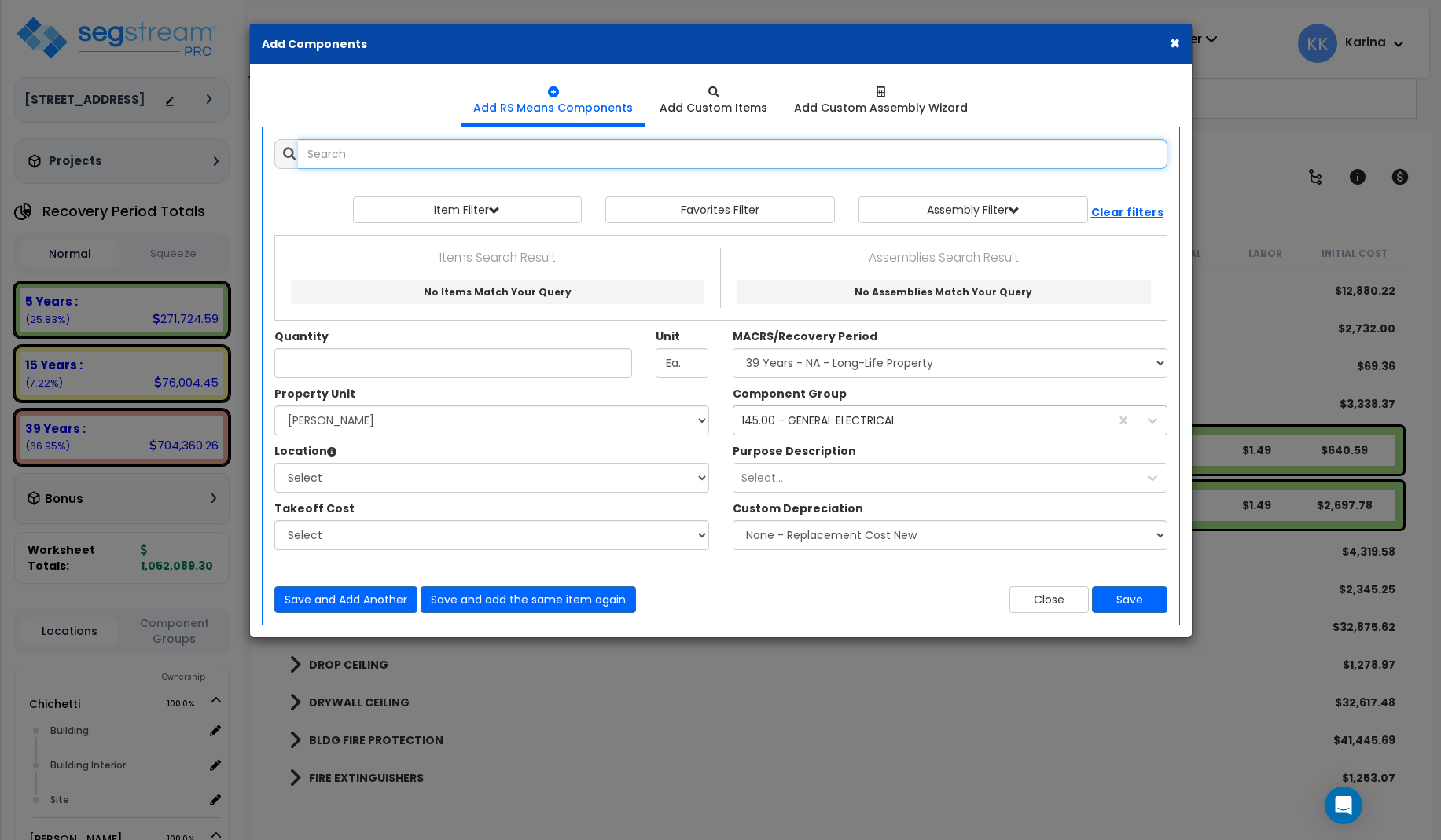
select select
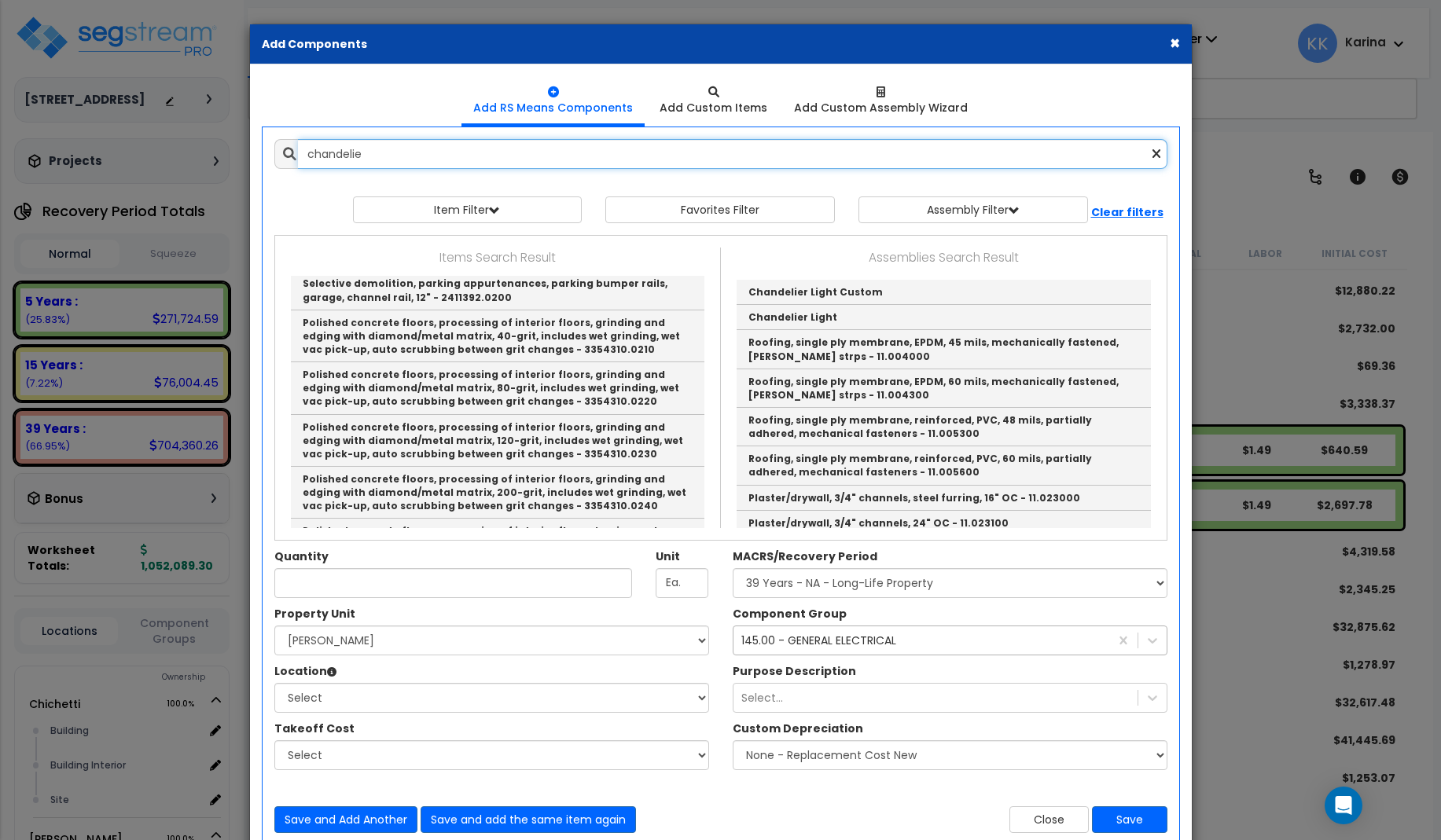
type input "chandelier"
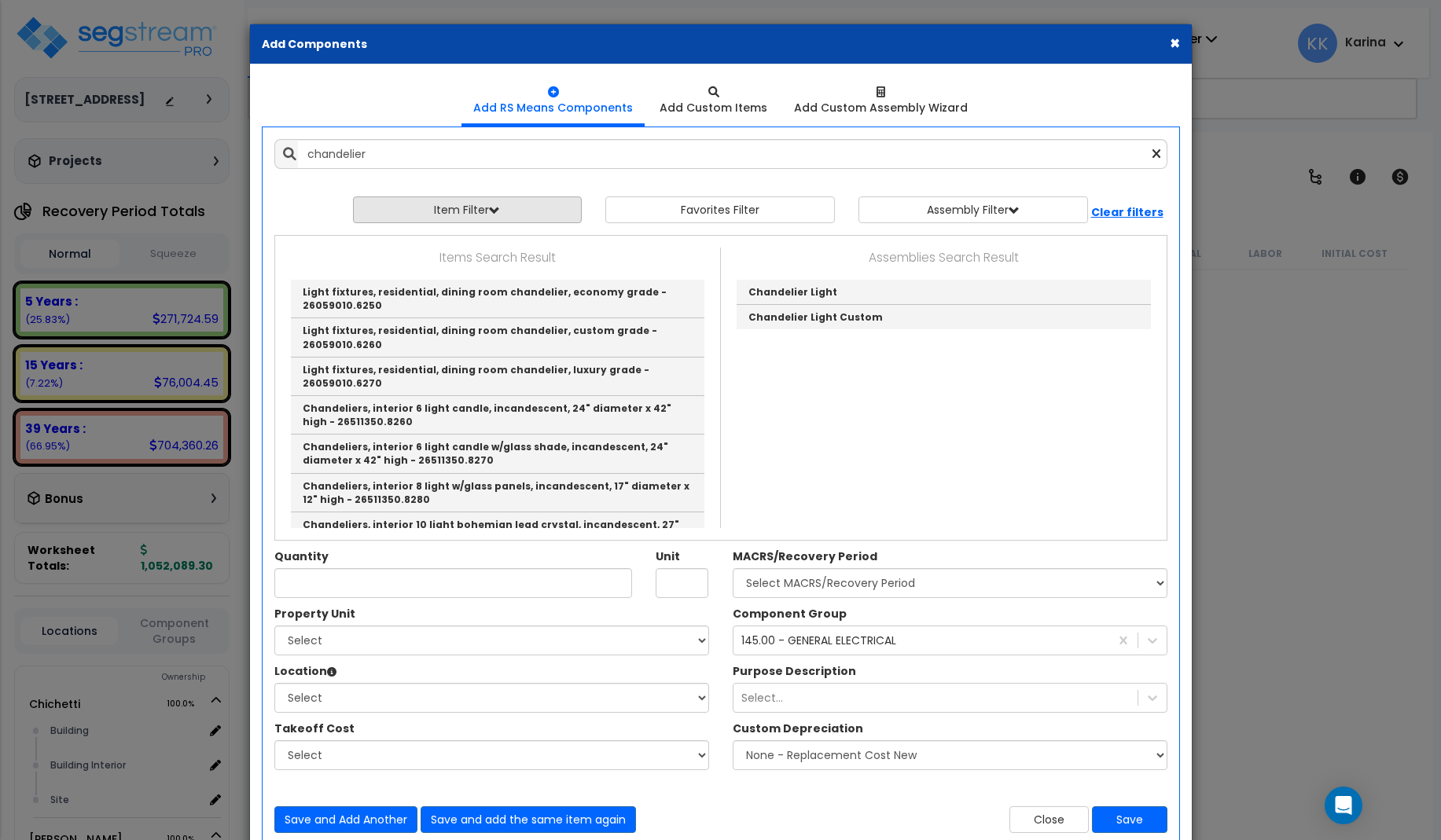
scroll to position [790, 0]
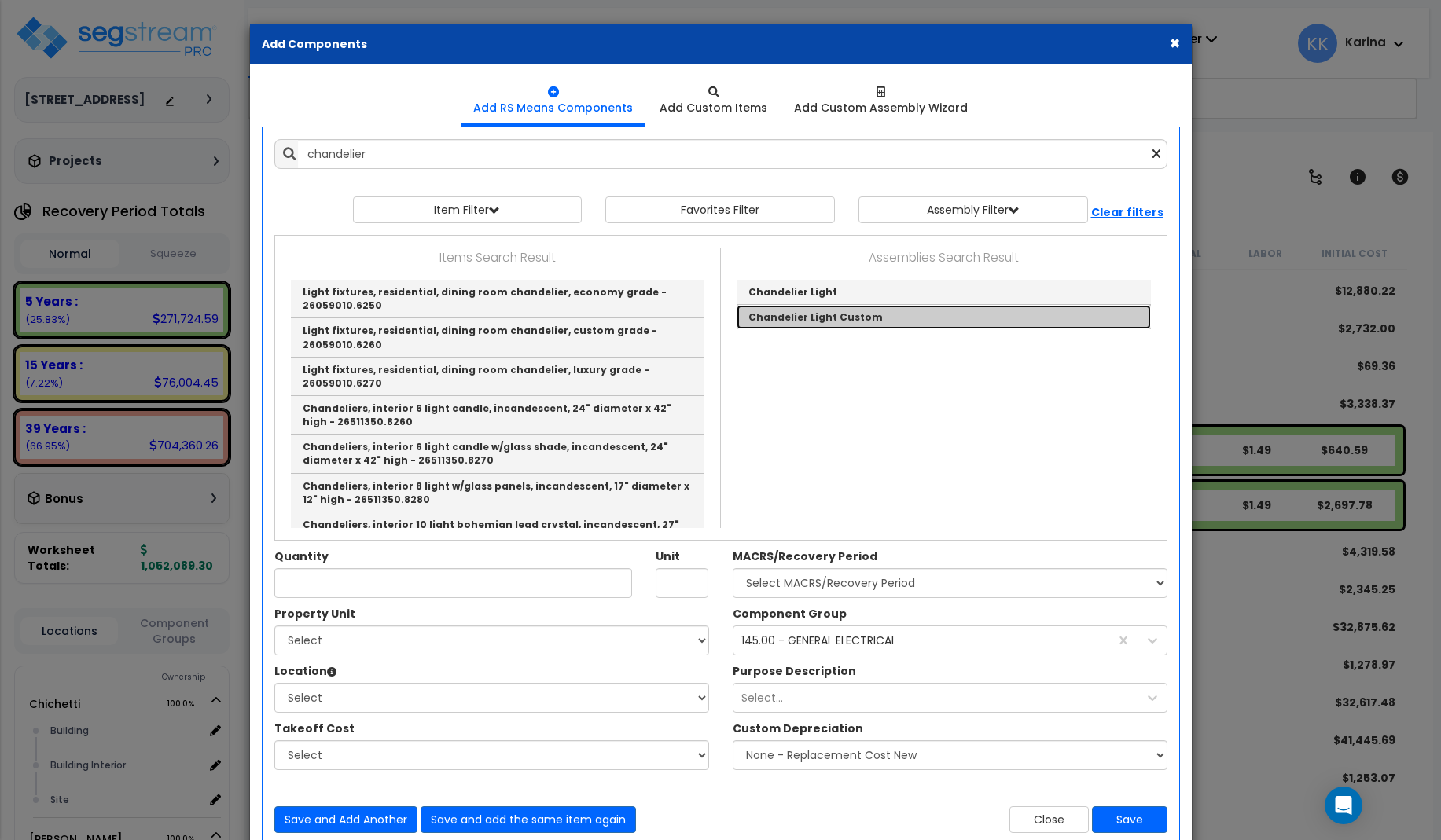
click at [763, 315] on link "Chandelier Light Custom" at bounding box center [944, 317] width 415 height 24
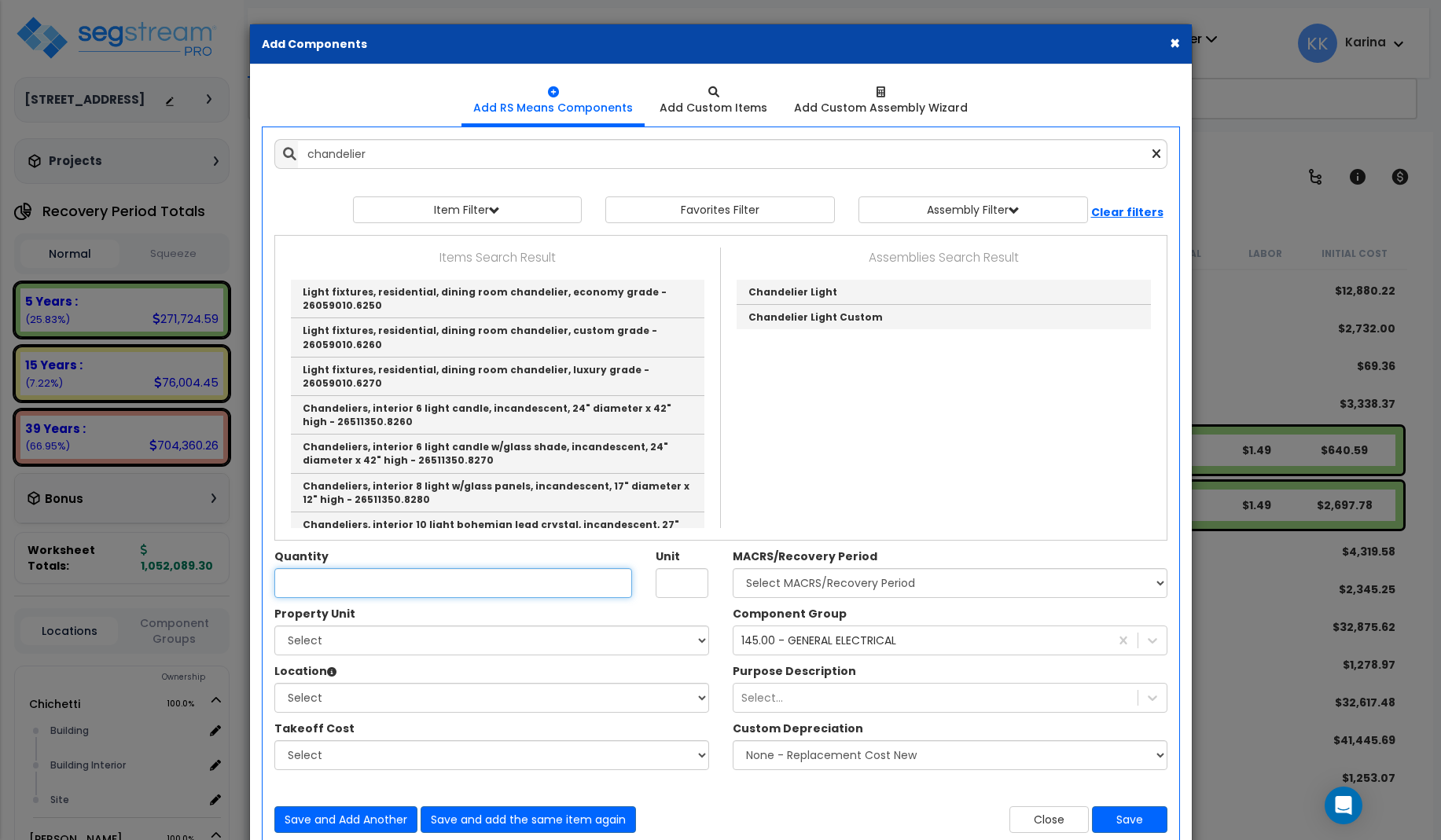
type input "Chandelier Light Custom"
type input "EA"
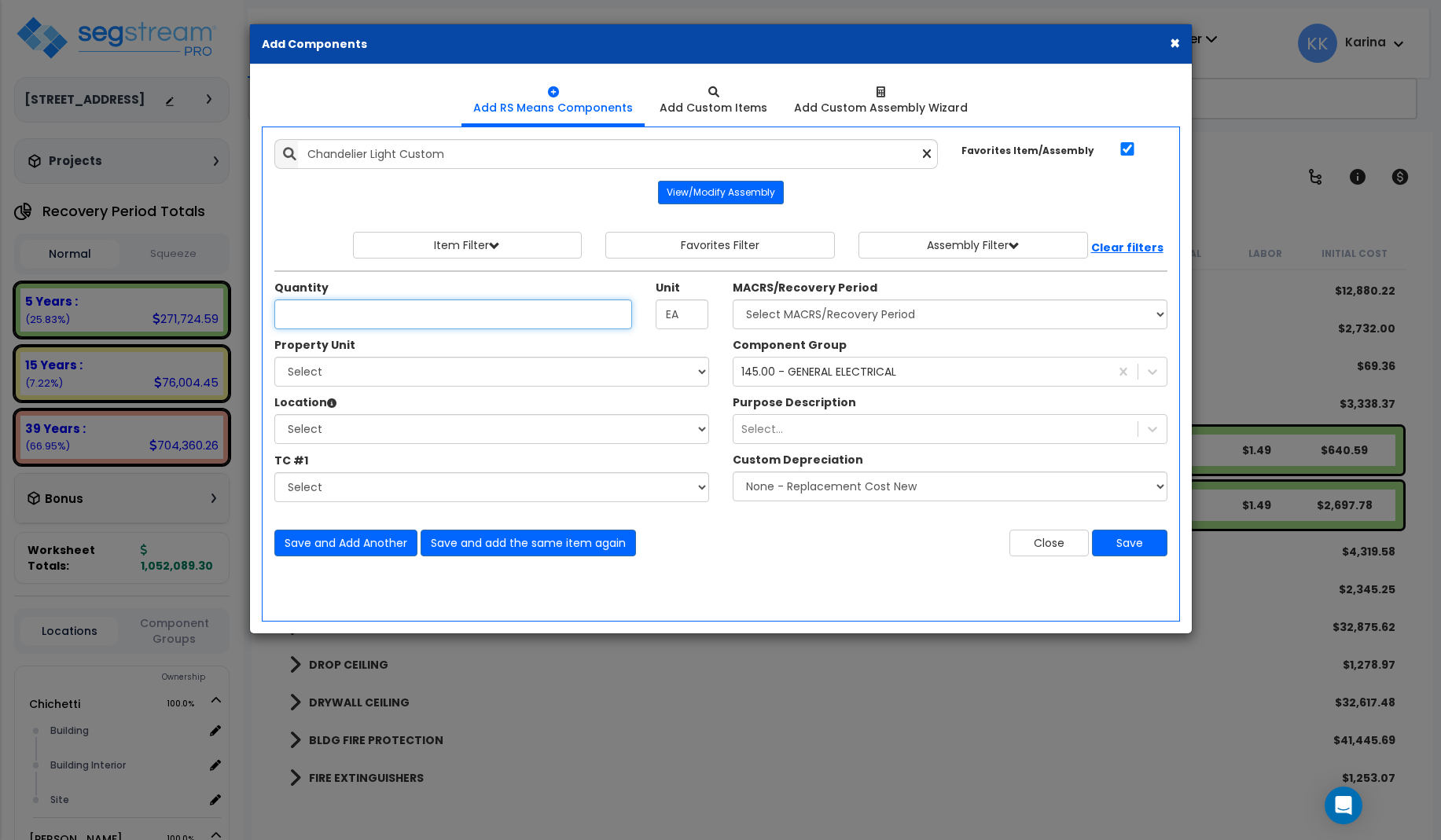
type input "1"
type input "2"
click at [274, 357] on select "Select [PERSON_NAME] Site Improvements" at bounding box center [491, 372] width 434 height 30
select select "168458"
click option "[PERSON_NAME]" at bounding box center [0, 0] width 0 height 0
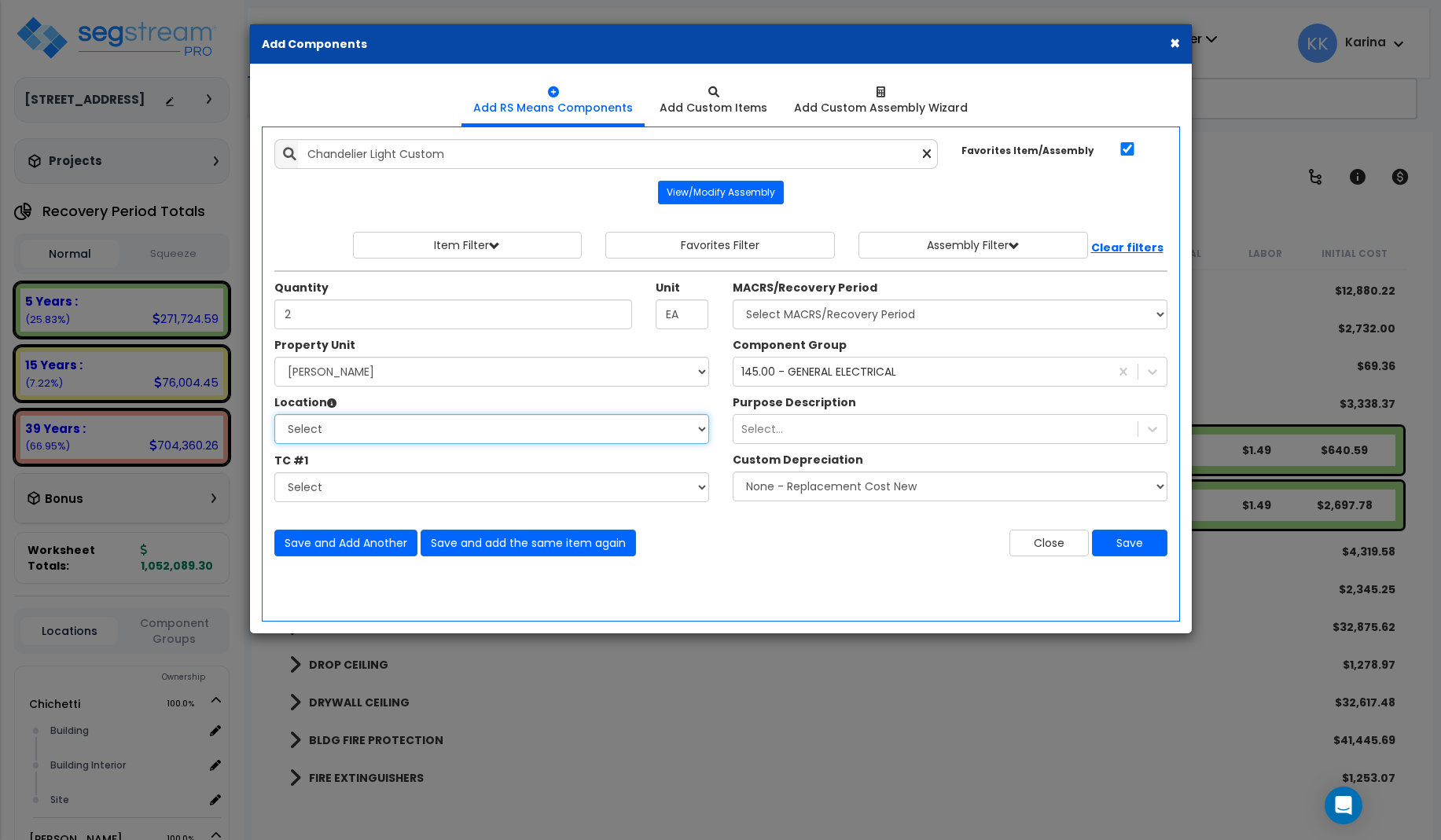
click at [274, 414] on select "Select Building Building Interior dining Site Add Additional Location" at bounding box center [491, 429] width 434 height 30
select select "31630"
click option "dining" at bounding box center [0, 0] width 0 height 0
click at [732, 300] on select "Select MACRS/Recovery Period 5 Years - 57.0 - Distributive Trades & Services 5 …" at bounding box center [949, 314] width 434 height 30
select select "3669"
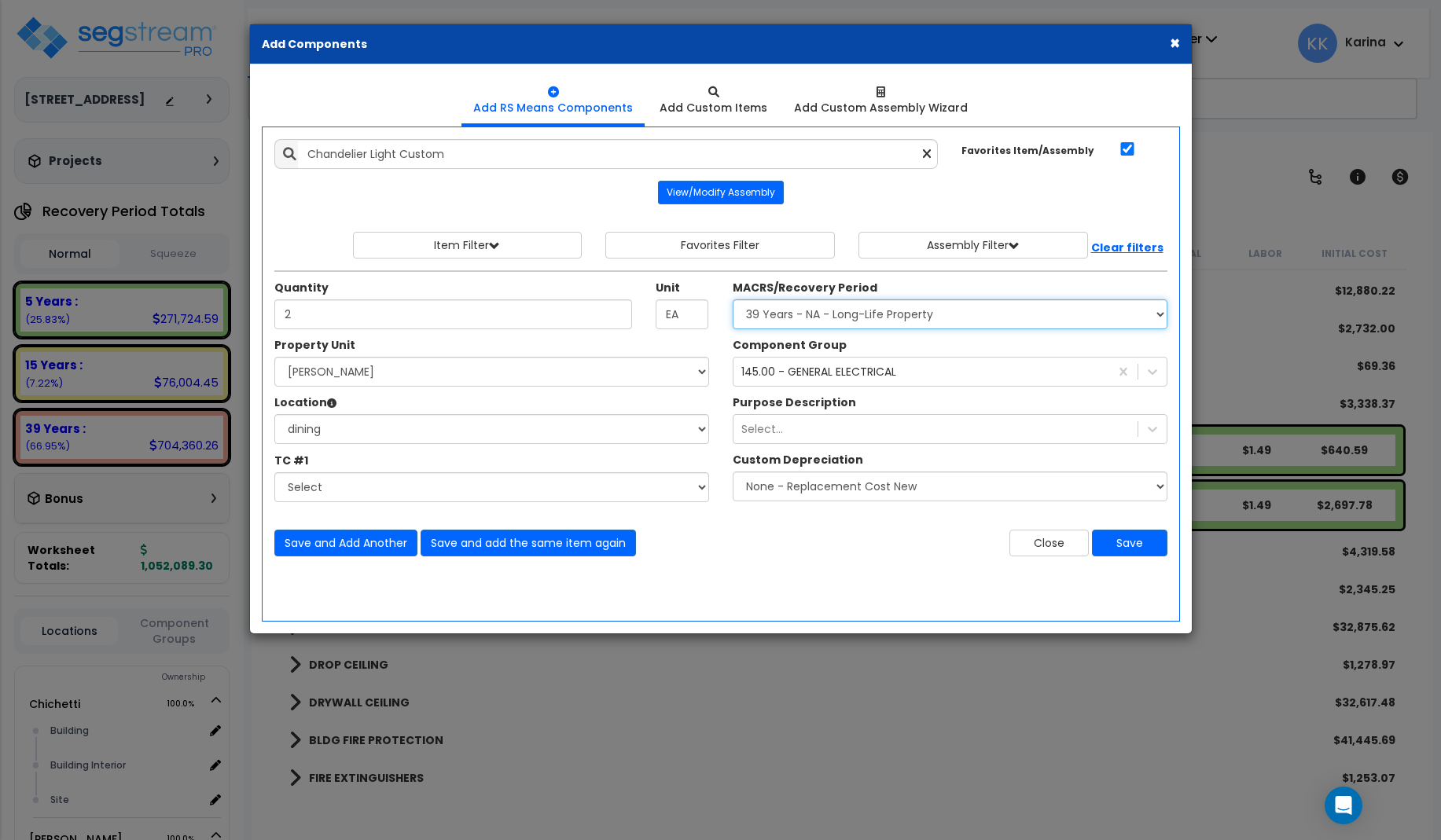
click option "39 Years - NA - Long-Life Property" at bounding box center [0, 0] width 0 height 0
click at [1121, 541] on button "Save" at bounding box center [1129, 542] width 75 height 27
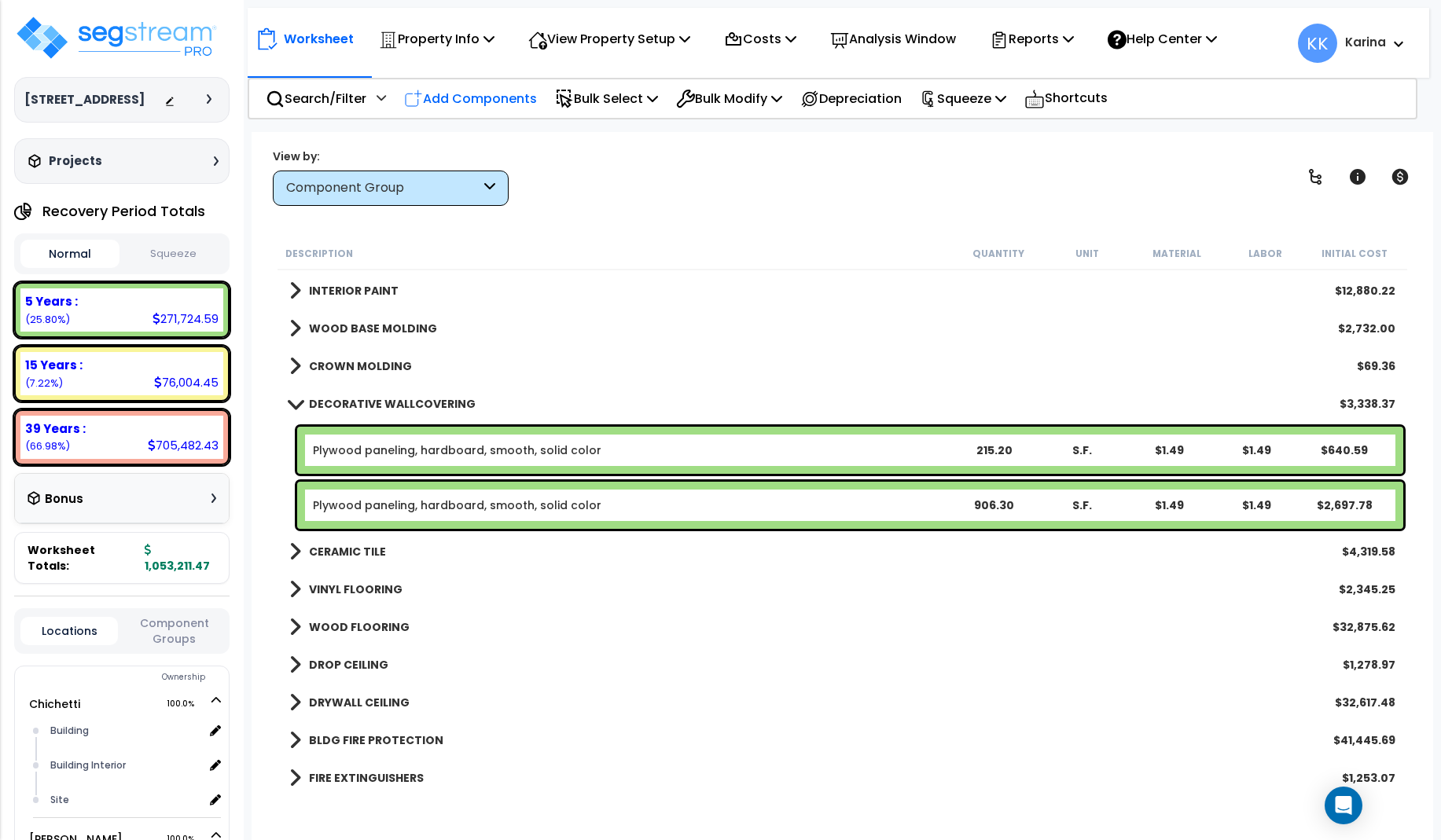
click at [481, 91] on p "Add Components" at bounding box center [470, 98] width 133 height 21
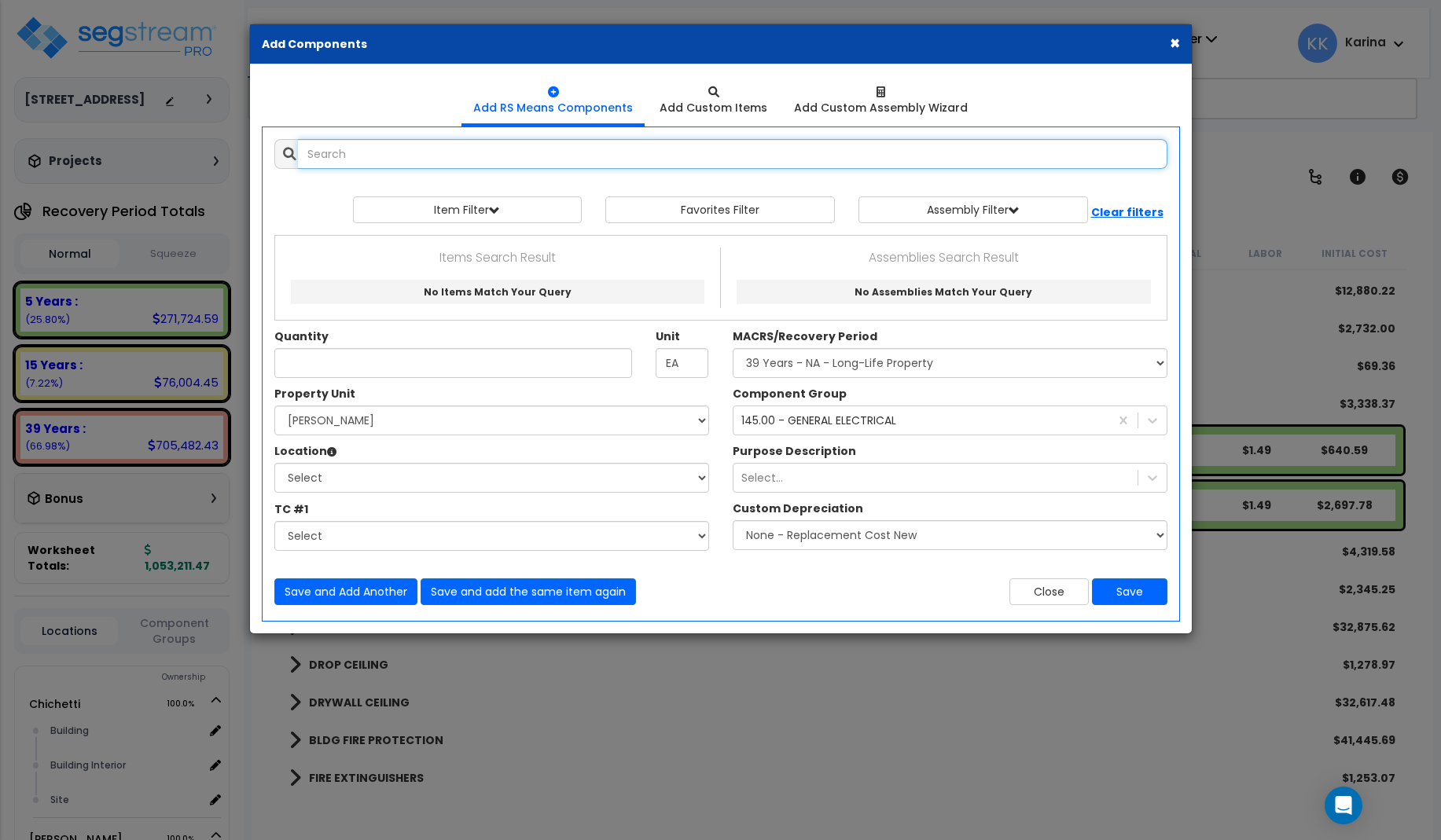
select select
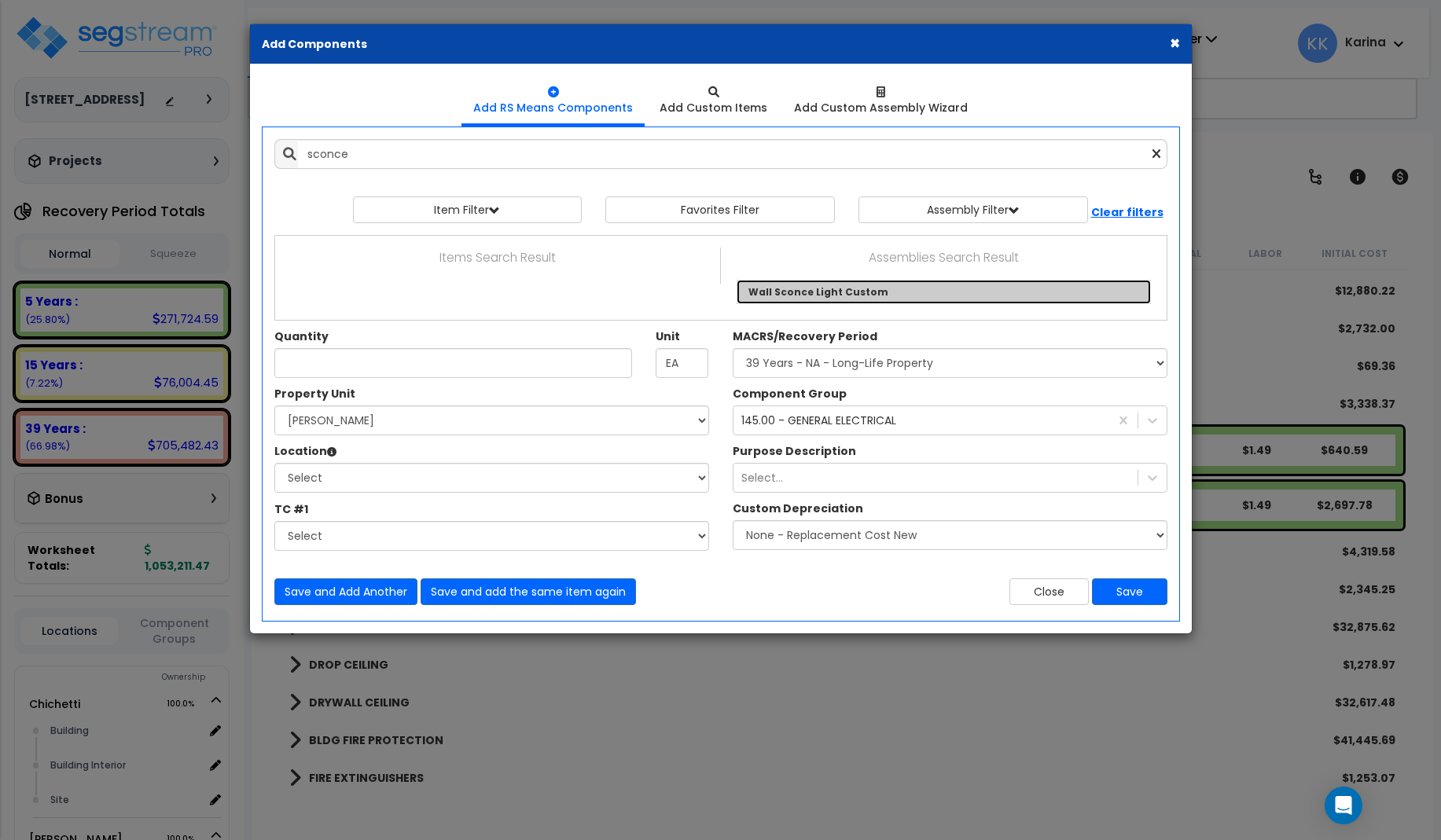
click at [809, 284] on link "Wall Sconce Light Custom" at bounding box center [944, 292] width 415 height 24
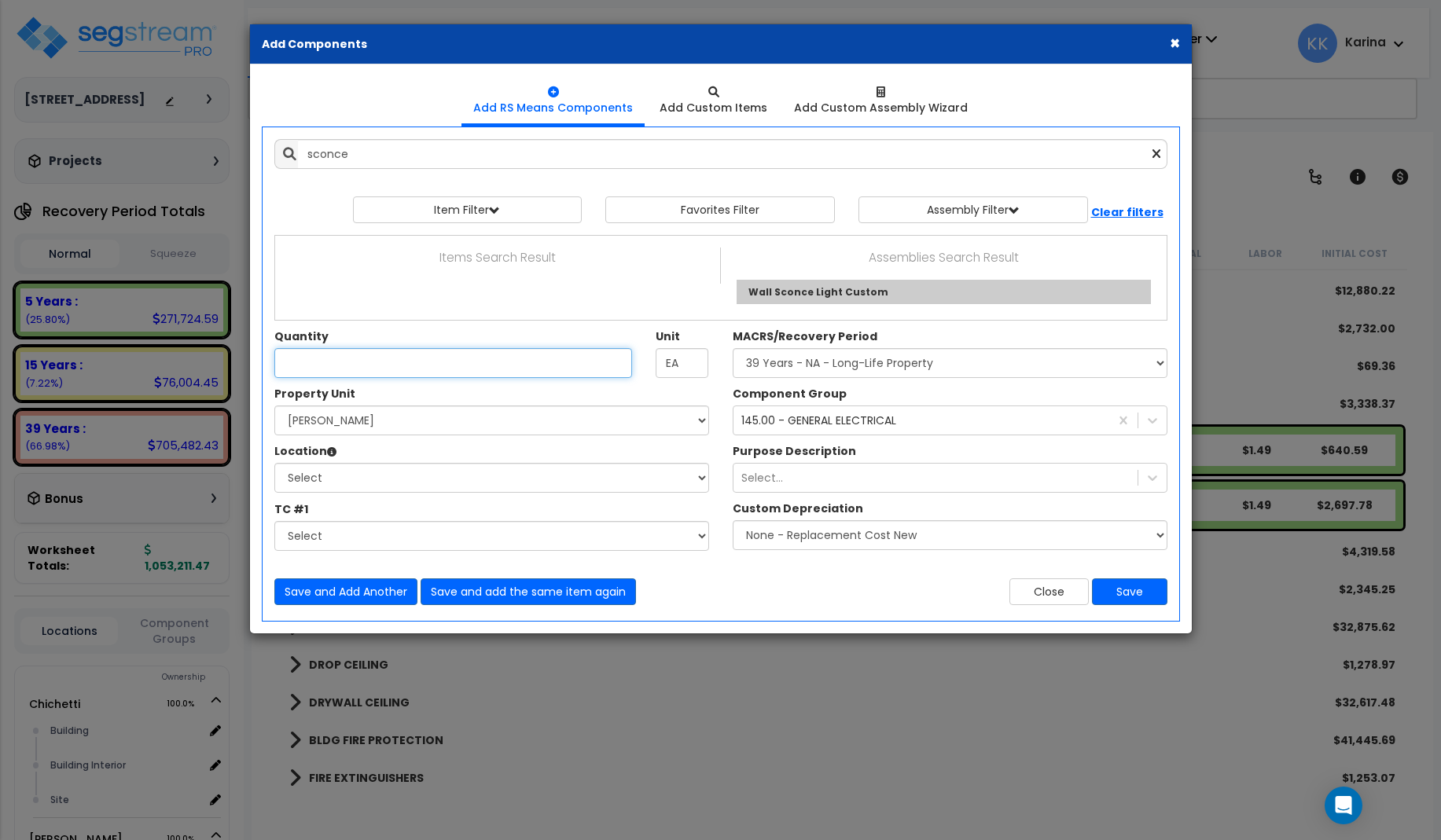
type input "Wall Sconce Light Custom"
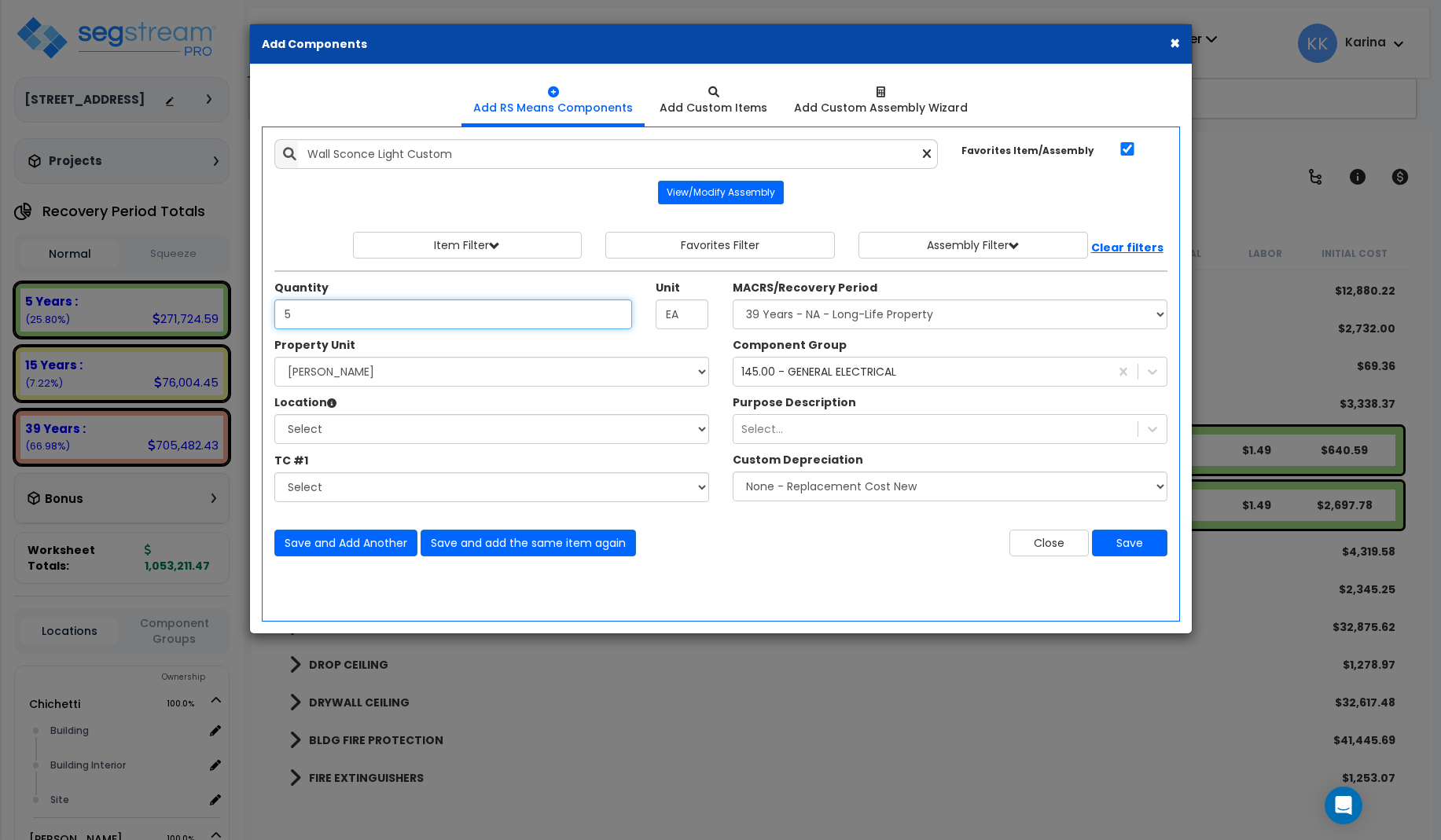
type input "5"
click at [274, 357] on select "Select [PERSON_NAME] Site Improvements" at bounding box center [491, 372] width 434 height 30
select select "168458"
click option "[PERSON_NAME]" at bounding box center [0, 0] width 0 height 0
click at [274, 414] on select "Select Building Building Interior dining Site Add Additional Location" at bounding box center [491, 429] width 434 height 30
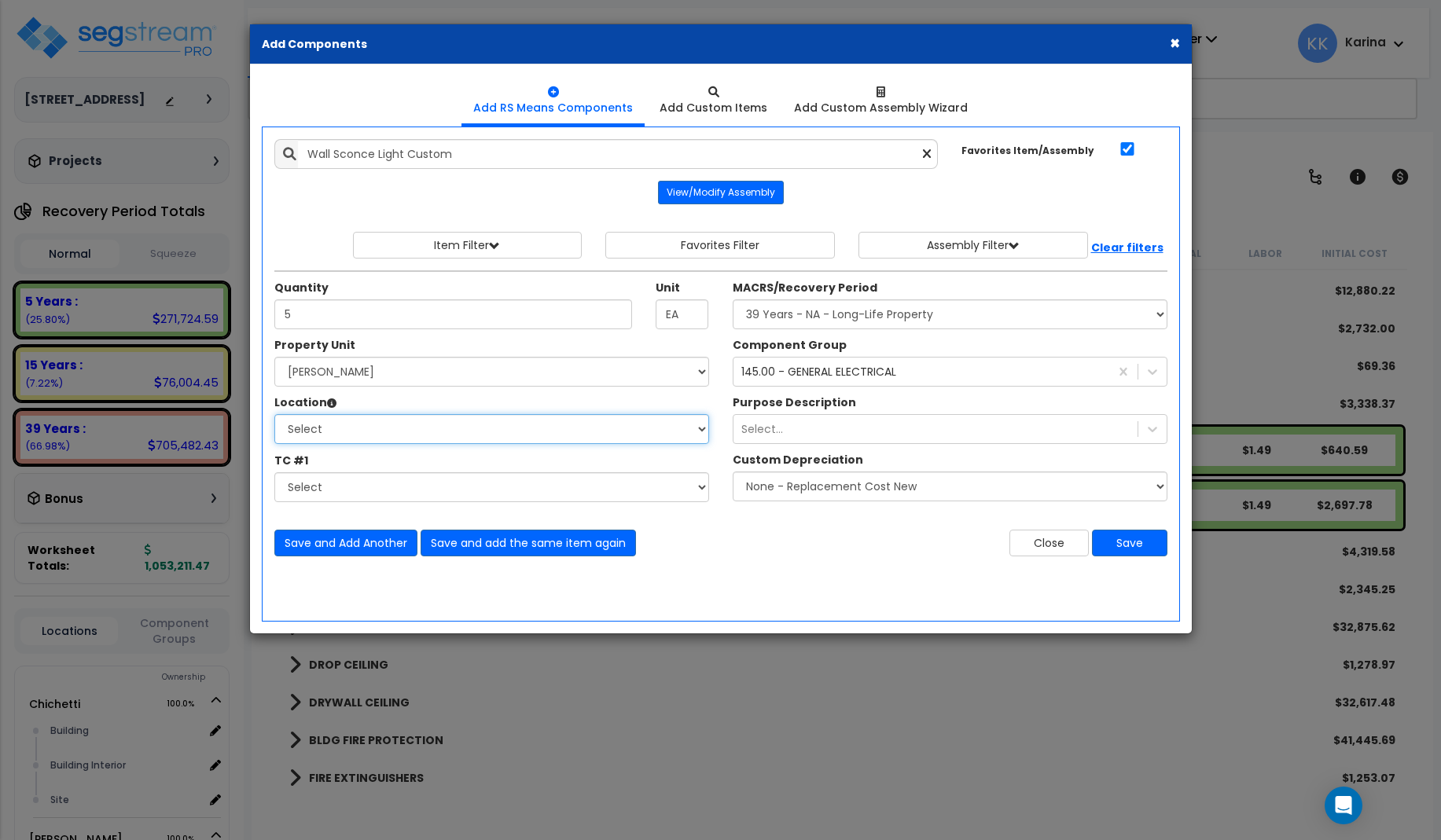
select select "31630"
click option "dining" at bounding box center [0, 0] width 0 height 0
click at [732, 300] on select "Select MACRS/Recovery Period 5 Years - 57.0 - Distributive Trades & Services 5 …" at bounding box center [949, 314] width 434 height 30
select select "3669"
click option "39 Years - NA - Long-Life Property" at bounding box center [0, 0] width 0 height 0
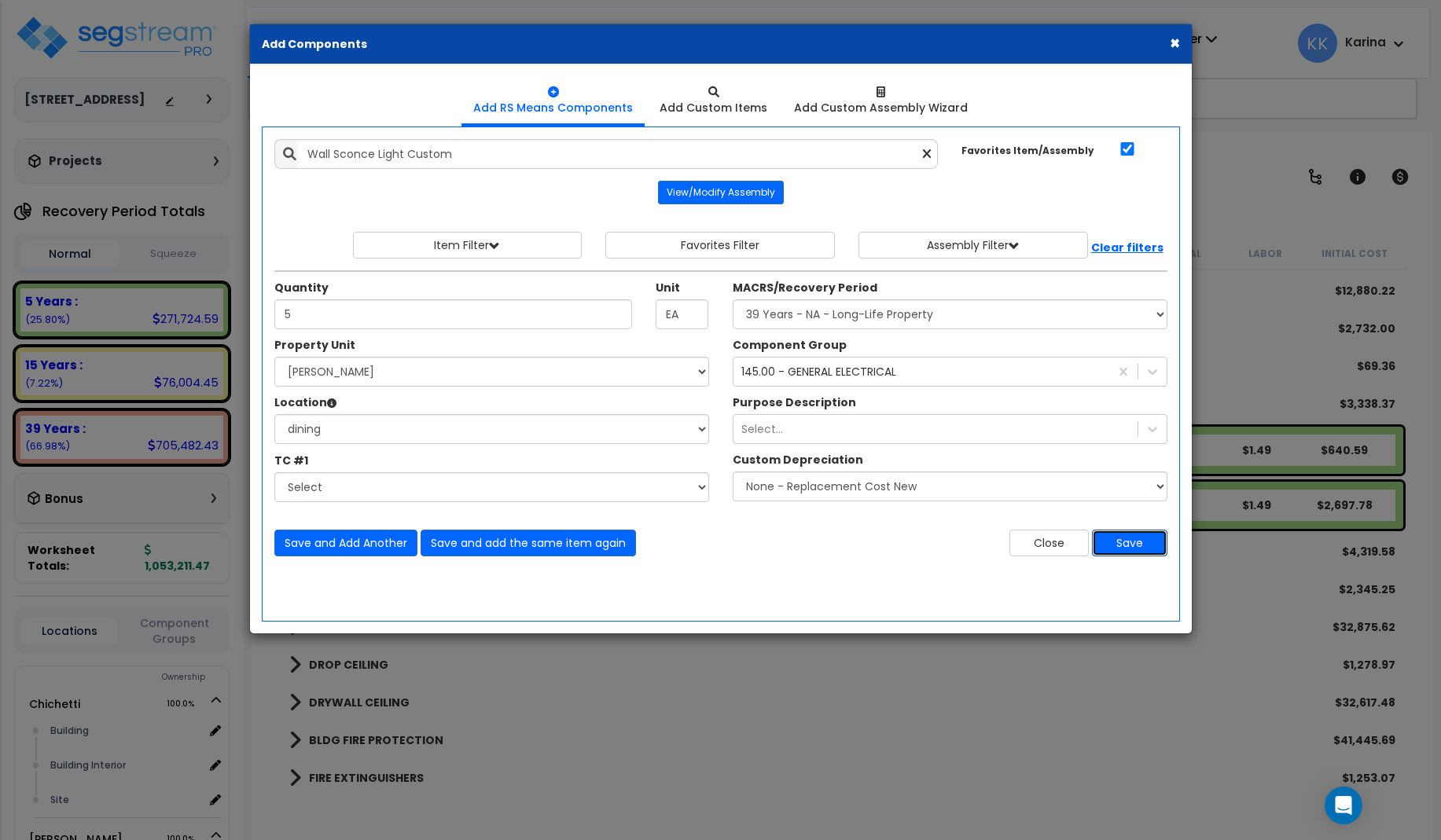
click at [1129, 538] on button "Save" at bounding box center [1129, 542] width 75 height 27
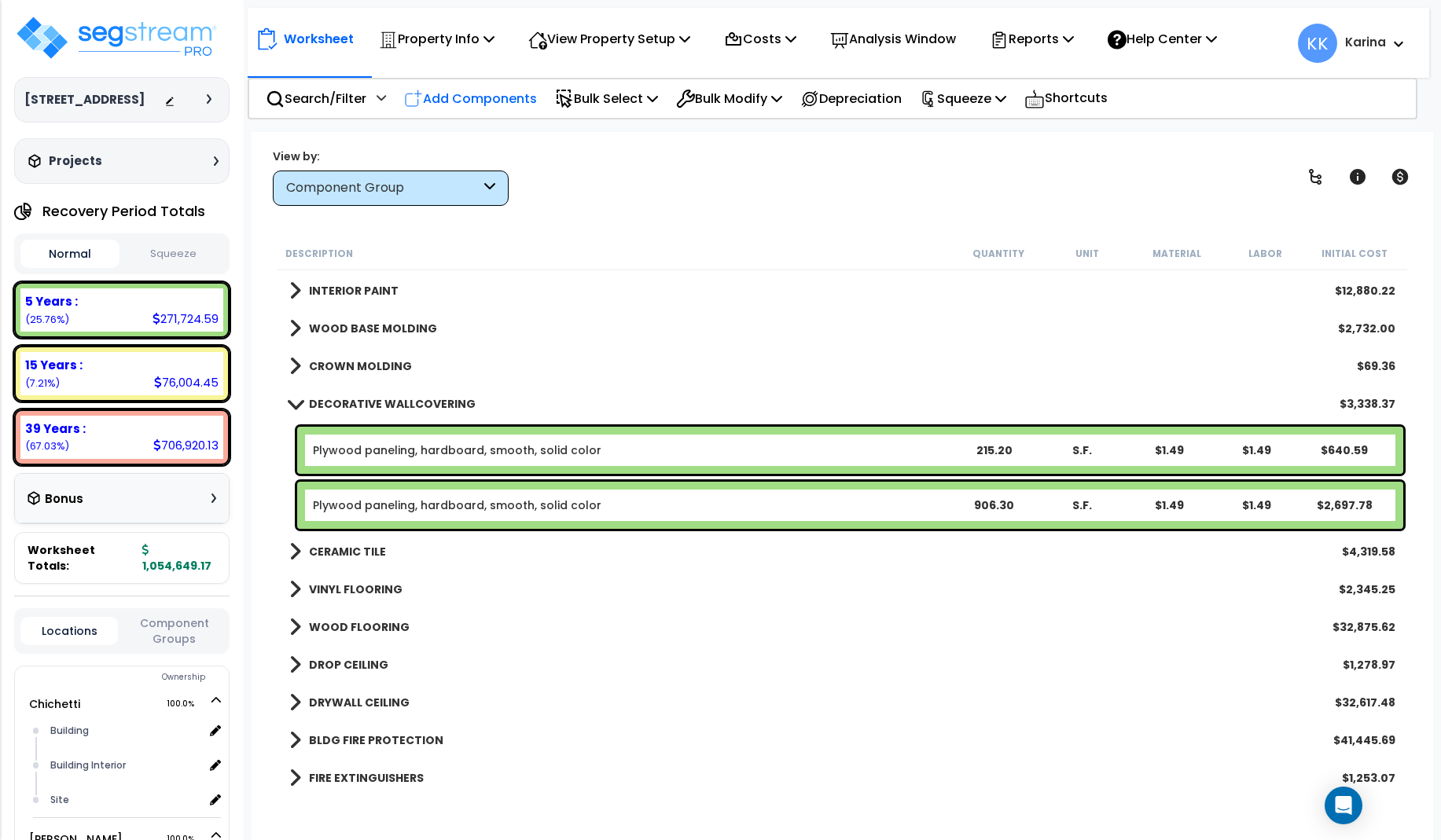
click at [490, 98] on p "Add Components" at bounding box center [470, 98] width 133 height 21
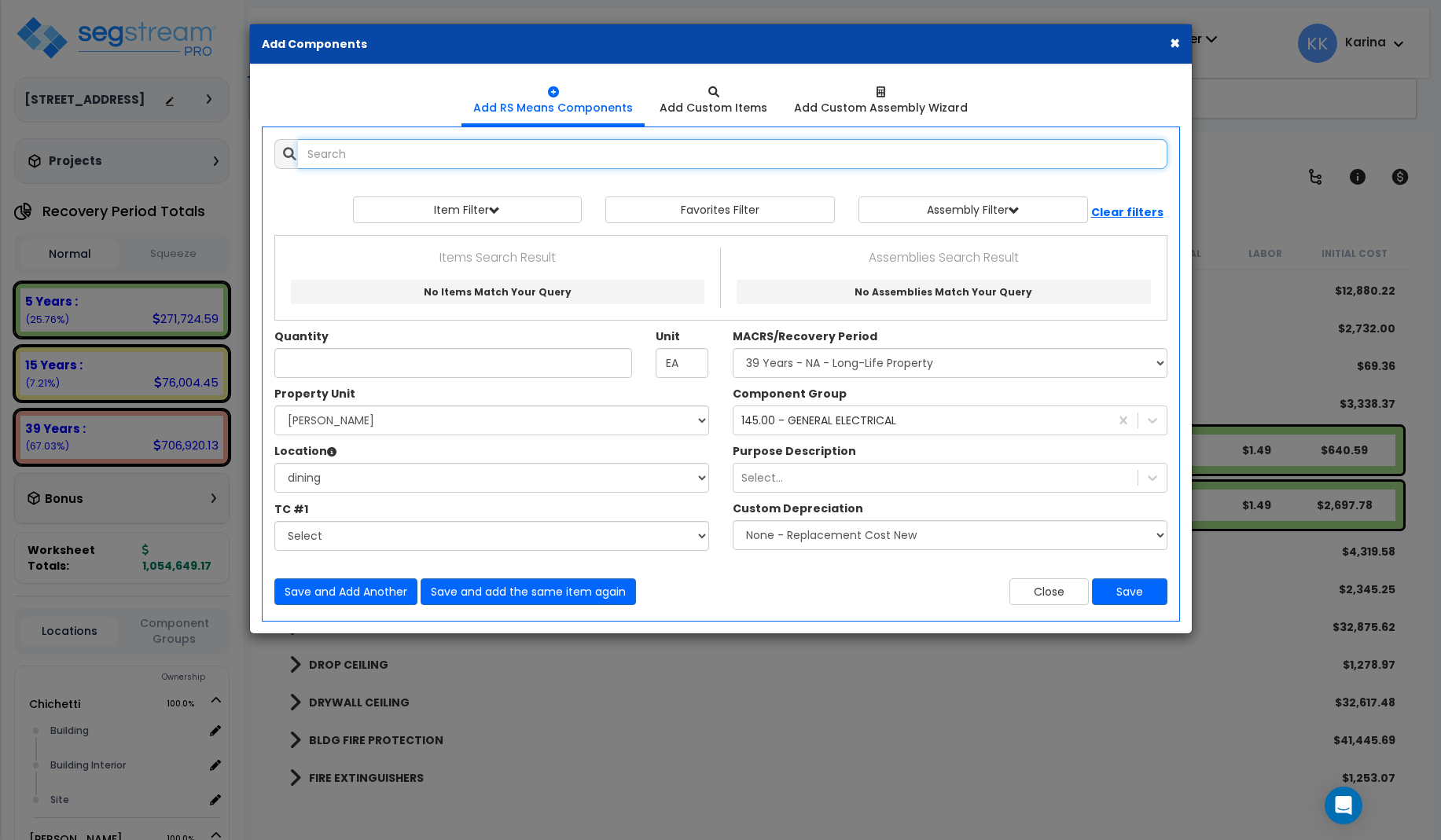
select select
click at [496, 148] on input "text" at bounding box center [732, 153] width 870 height 30
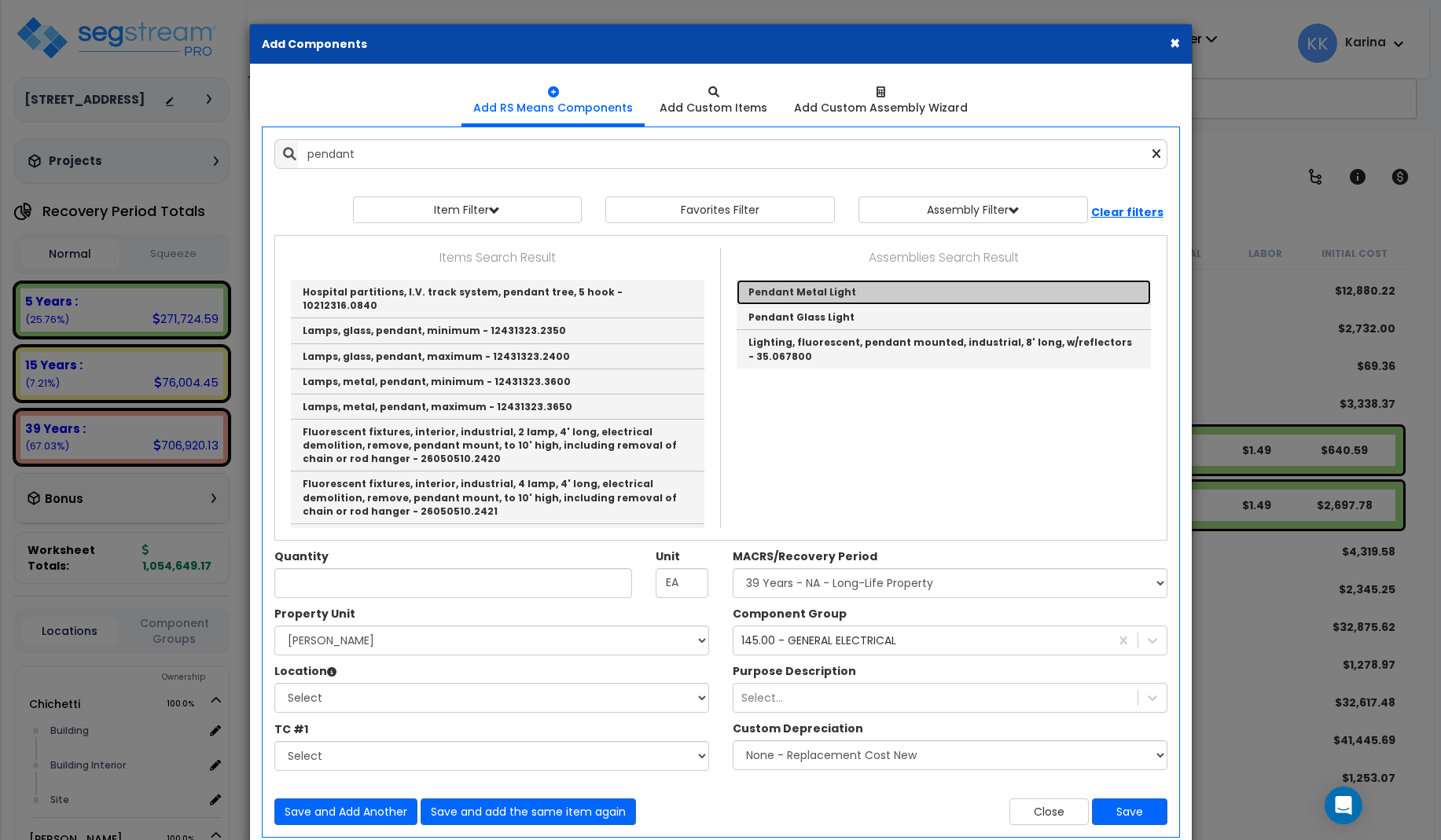
click at [768, 290] on link "Pendant Metal Light" at bounding box center [944, 292] width 415 height 25
type input "Pendant Metal Light"
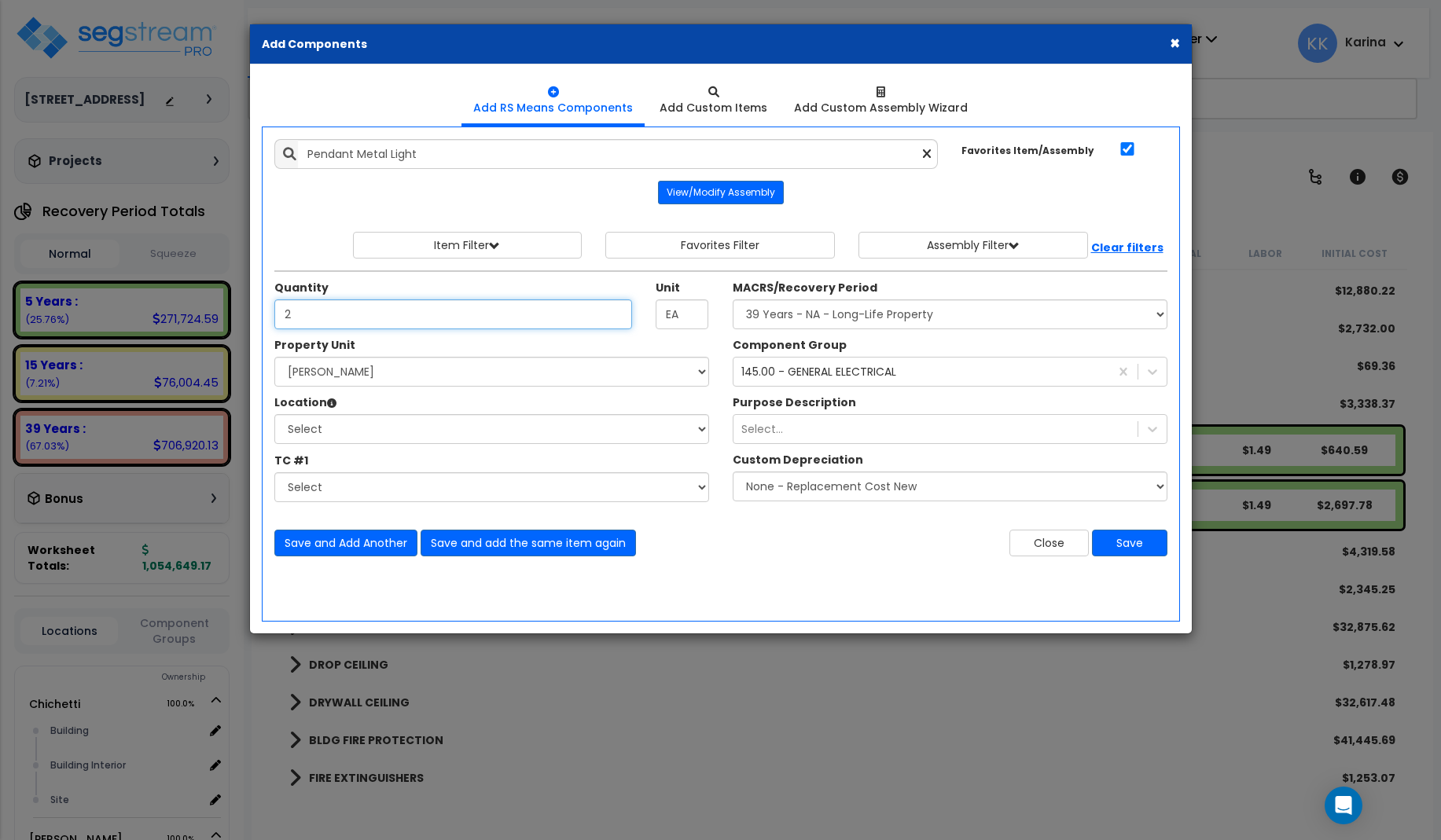
type input "2"
click at [274, 357] on select "Select [PERSON_NAME] Site Improvements" at bounding box center [491, 372] width 434 height 30
select select "168458"
click option "[PERSON_NAME]" at bounding box center [0, 0] width 0 height 0
click at [274, 414] on select "Select Building Building Interior dining Site Add Additional Location" at bounding box center [491, 429] width 434 height 30
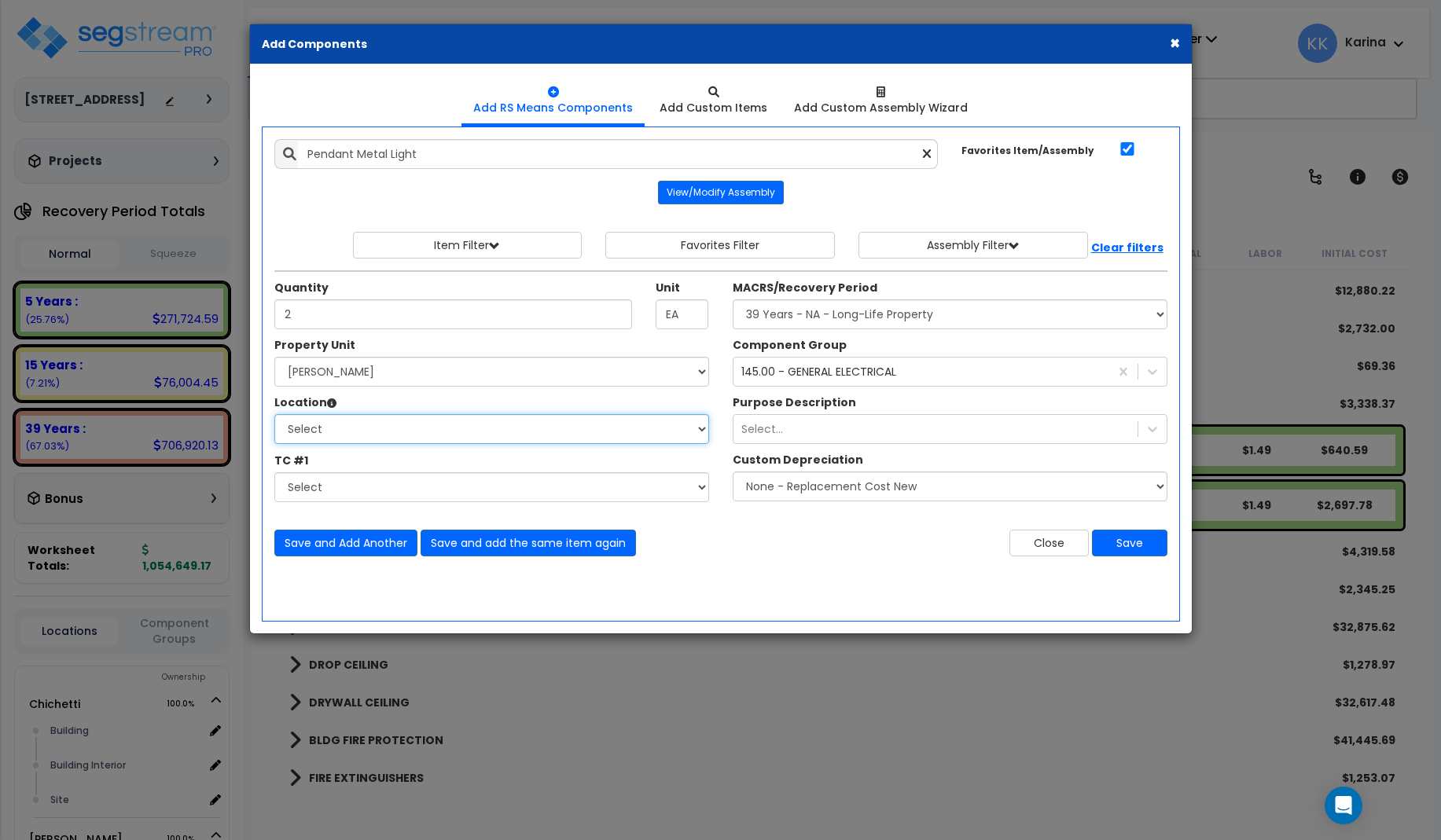
select select "31630"
click option "dining" at bounding box center [0, 0] width 0 height 0
click at [732, 300] on select "Select MACRS/Recovery Period 5 Years - 57.0 - Distributive Trades & Services 5 …" at bounding box center [949, 314] width 434 height 30
select select "3669"
click option "39 Years - NA - Long-Life Property" at bounding box center [0, 0] width 0 height 0
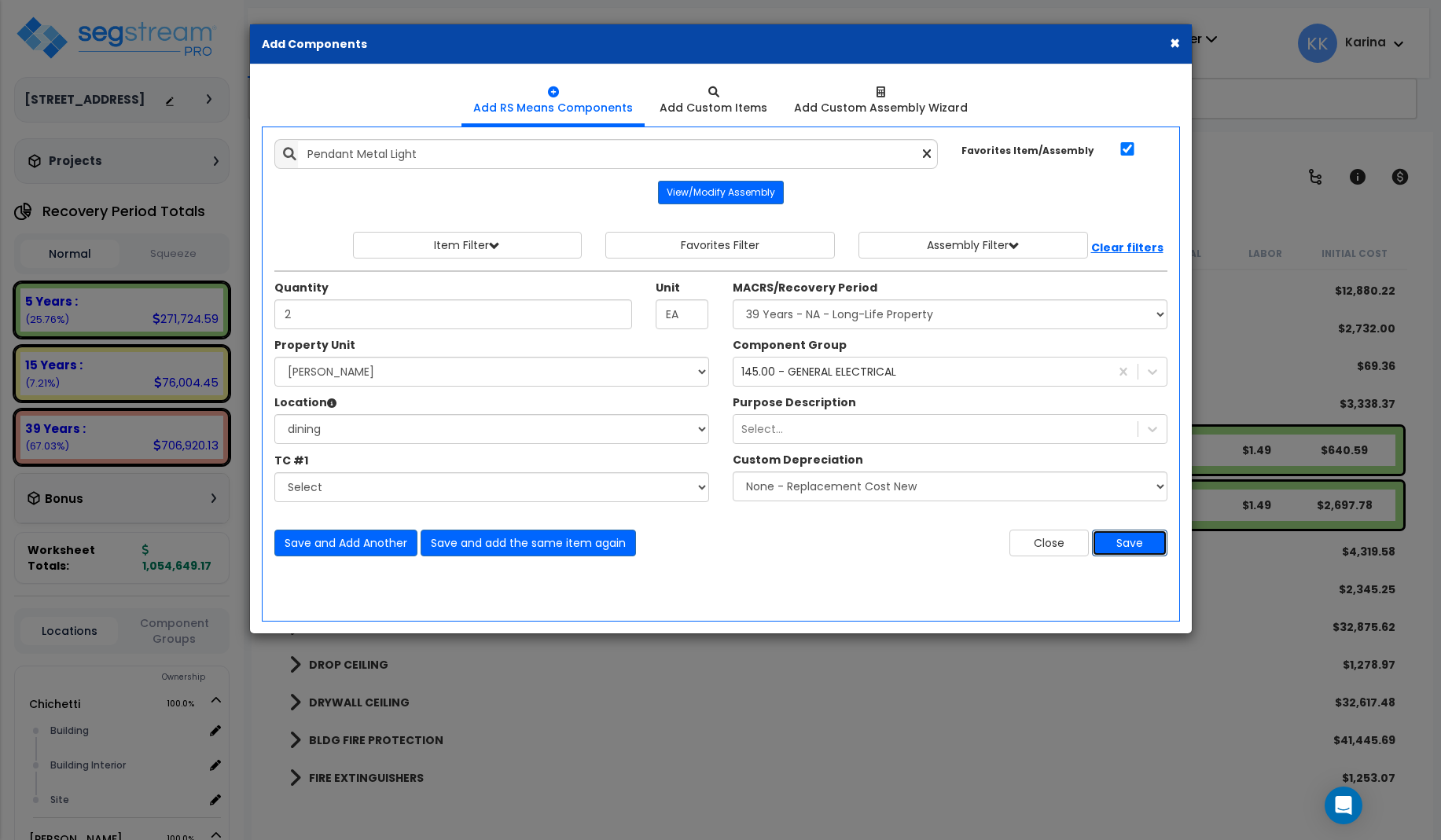
click at [1133, 542] on button "Save" at bounding box center [1129, 542] width 75 height 27
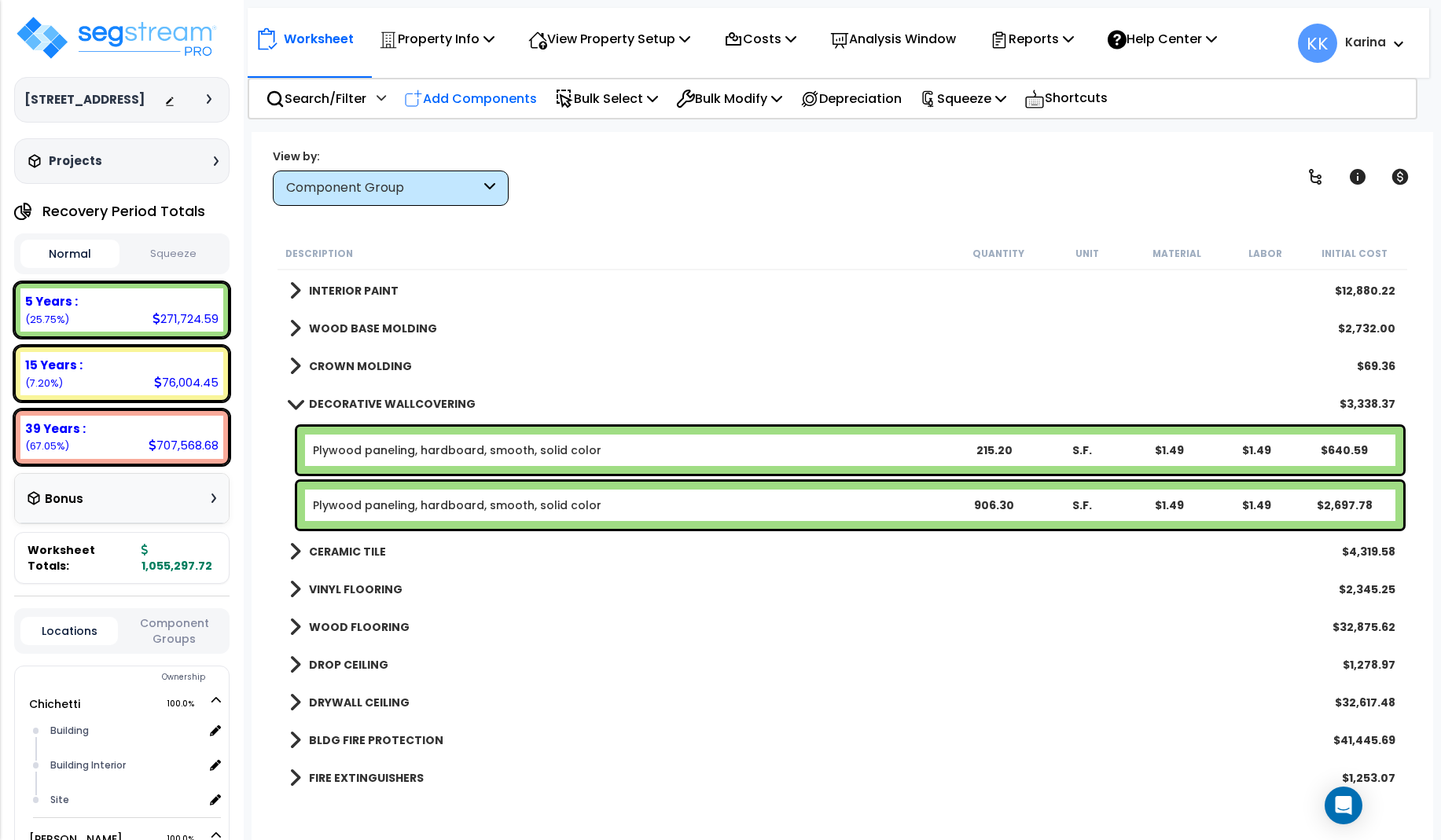
click at [475, 98] on p "Add Components" at bounding box center [470, 98] width 133 height 21
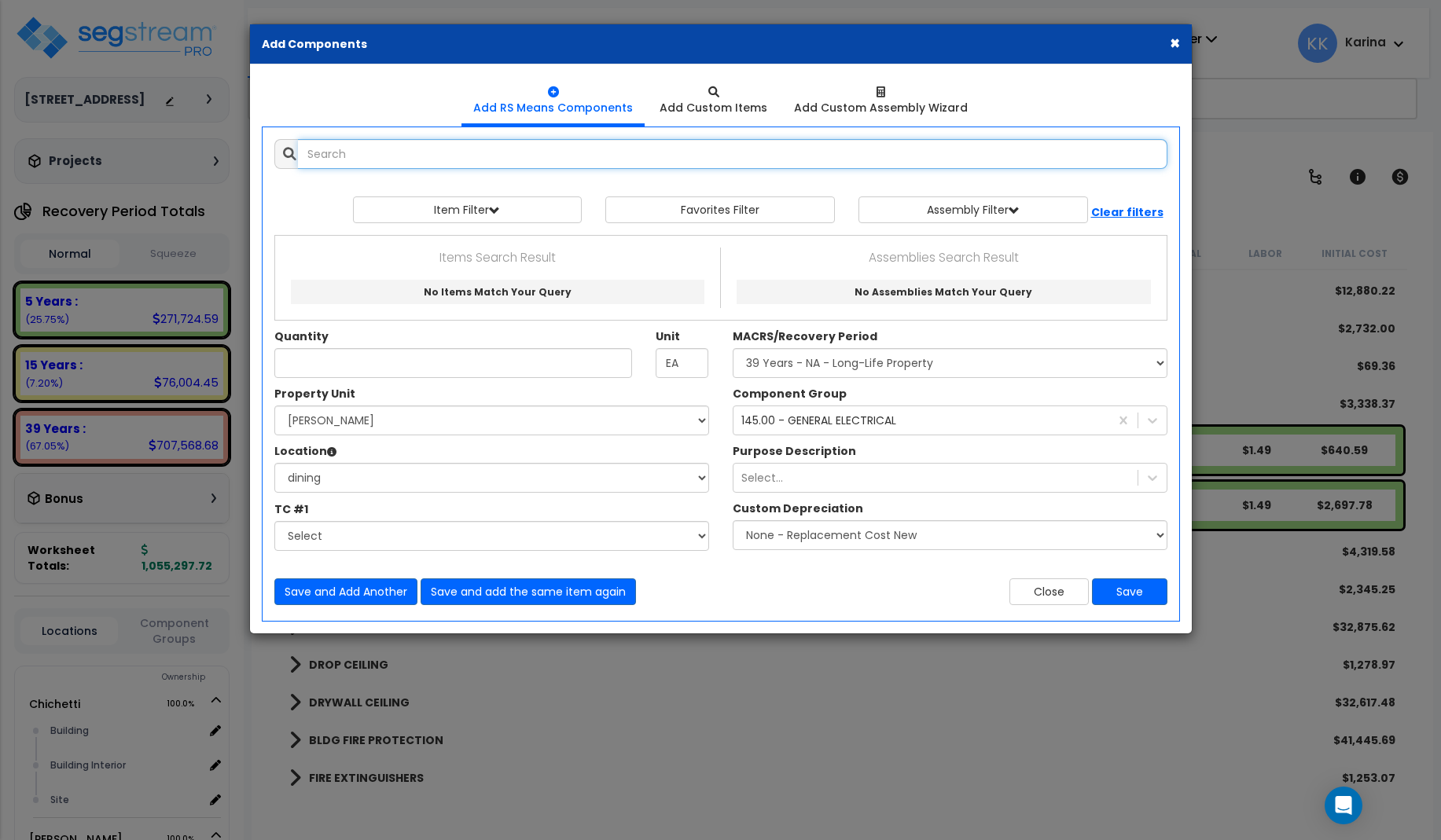
select select
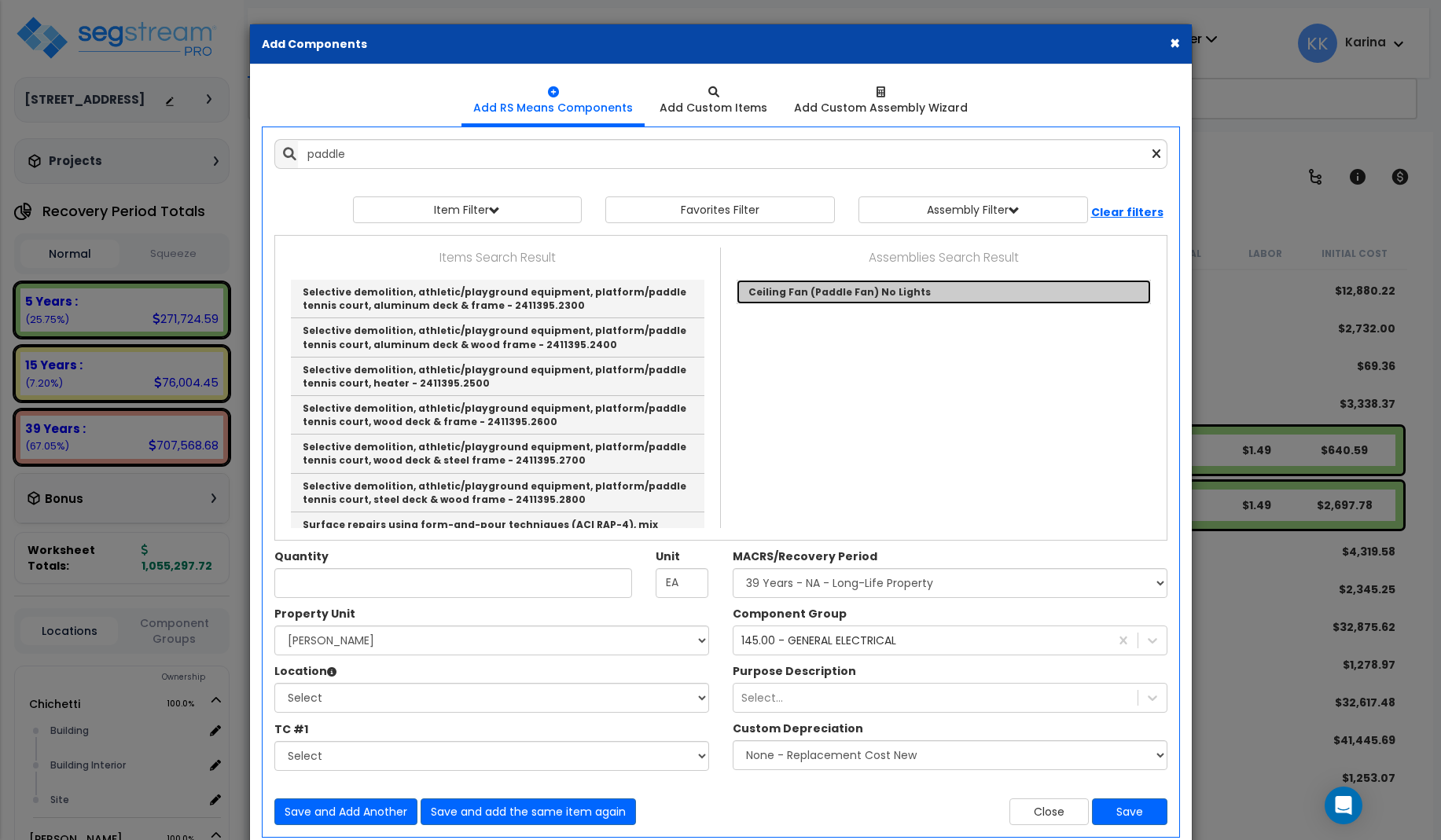
click at [761, 291] on link "Ceiling Fan (Paddle Fan) No Lights" at bounding box center [944, 292] width 415 height 24
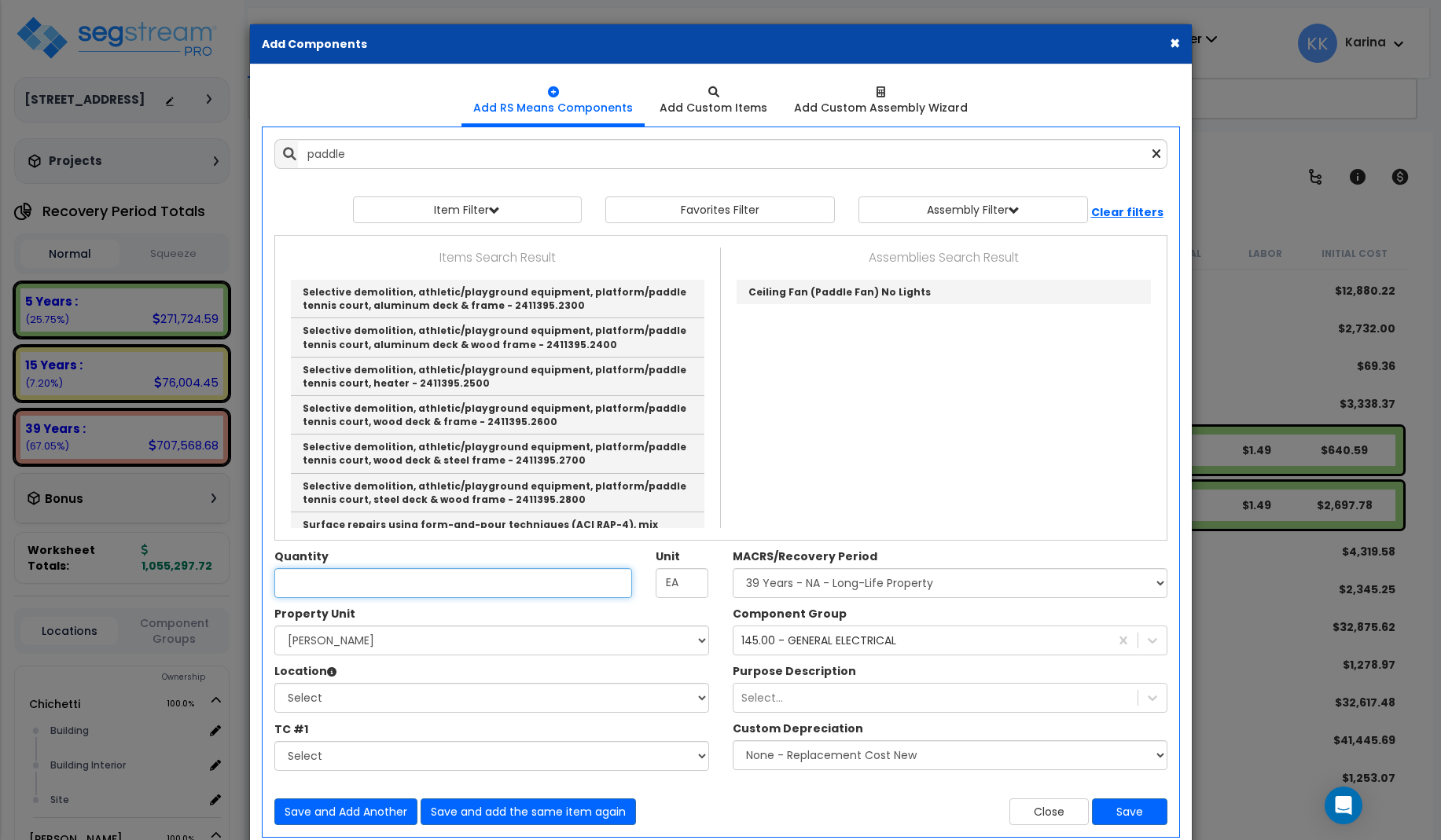
type input "Ceiling Fan (Paddle Fan) No Lights"
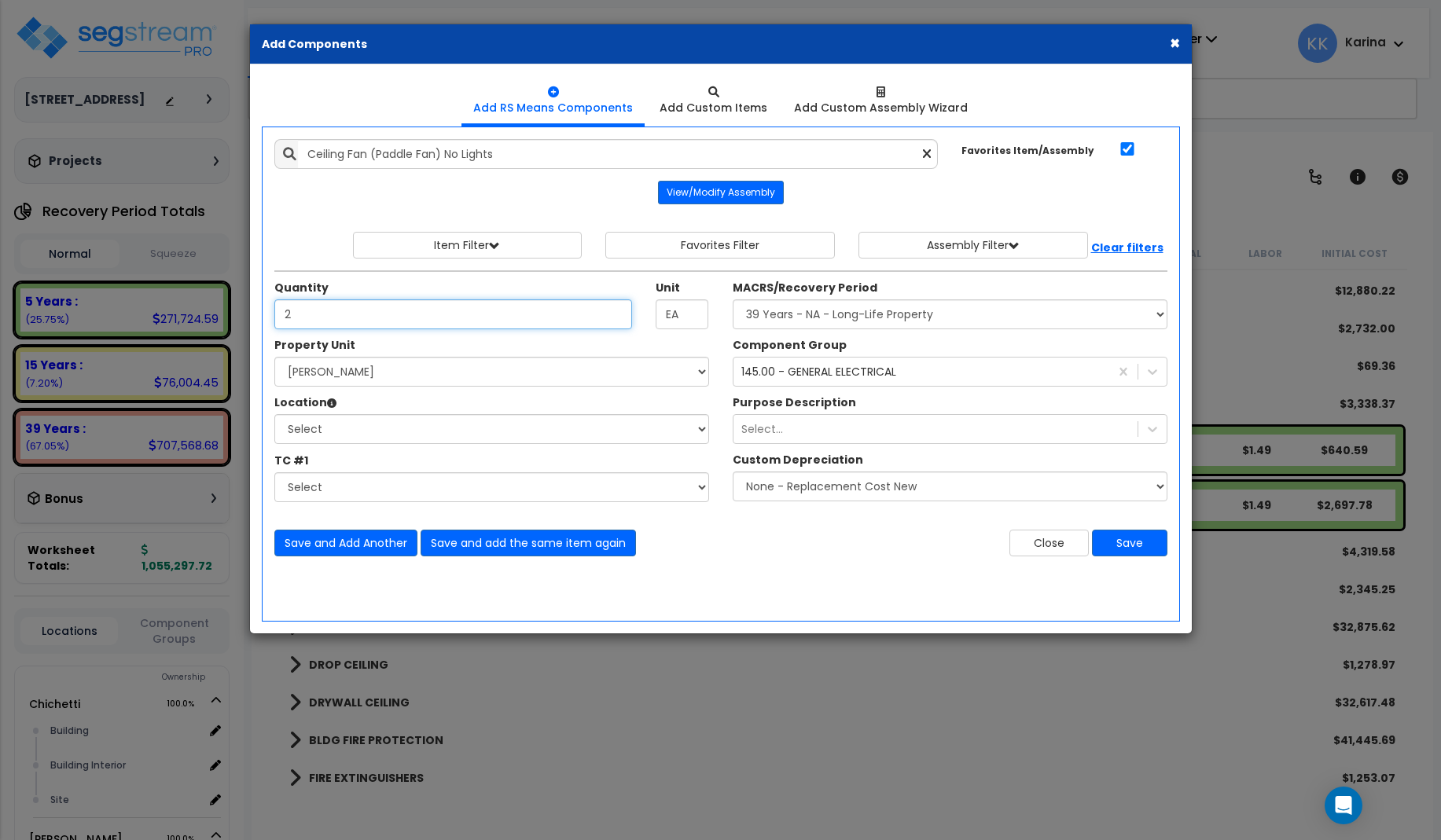
type input "2"
click at [274, 357] on select "Select [PERSON_NAME] Site Improvements" at bounding box center [491, 372] width 434 height 30
select select "168458"
click option "[PERSON_NAME]" at bounding box center [0, 0] width 0 height 0
click at [274, 414] on select "Select Building Building Interior dining Site Add Additional Location" at bounding box center [491, 429] width 434 height 30
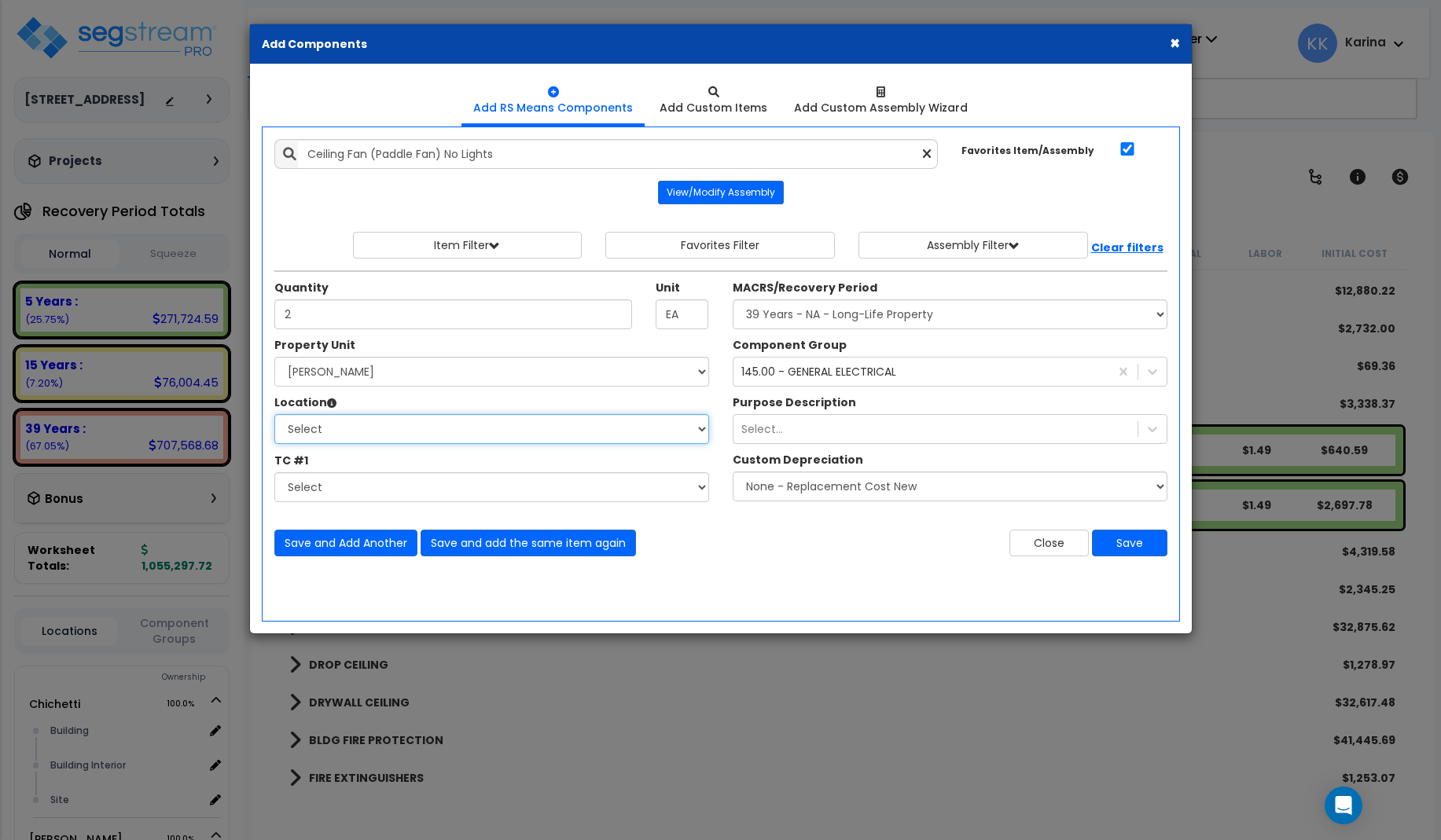
select select "31630"
click option "dining" at bounding box center [0, 0] width 0 height 0
click at [732, 300] on select "Select MACRS/Recovery Period 5 Years - 57.0 - Distributive Trades & Services 5 …" at bounding box center [949, 314] width 434 height 30
select select "3669"
click option "39 Years - NA - Long-Life Property" at bounding box center [0, 0] width 0 height 0
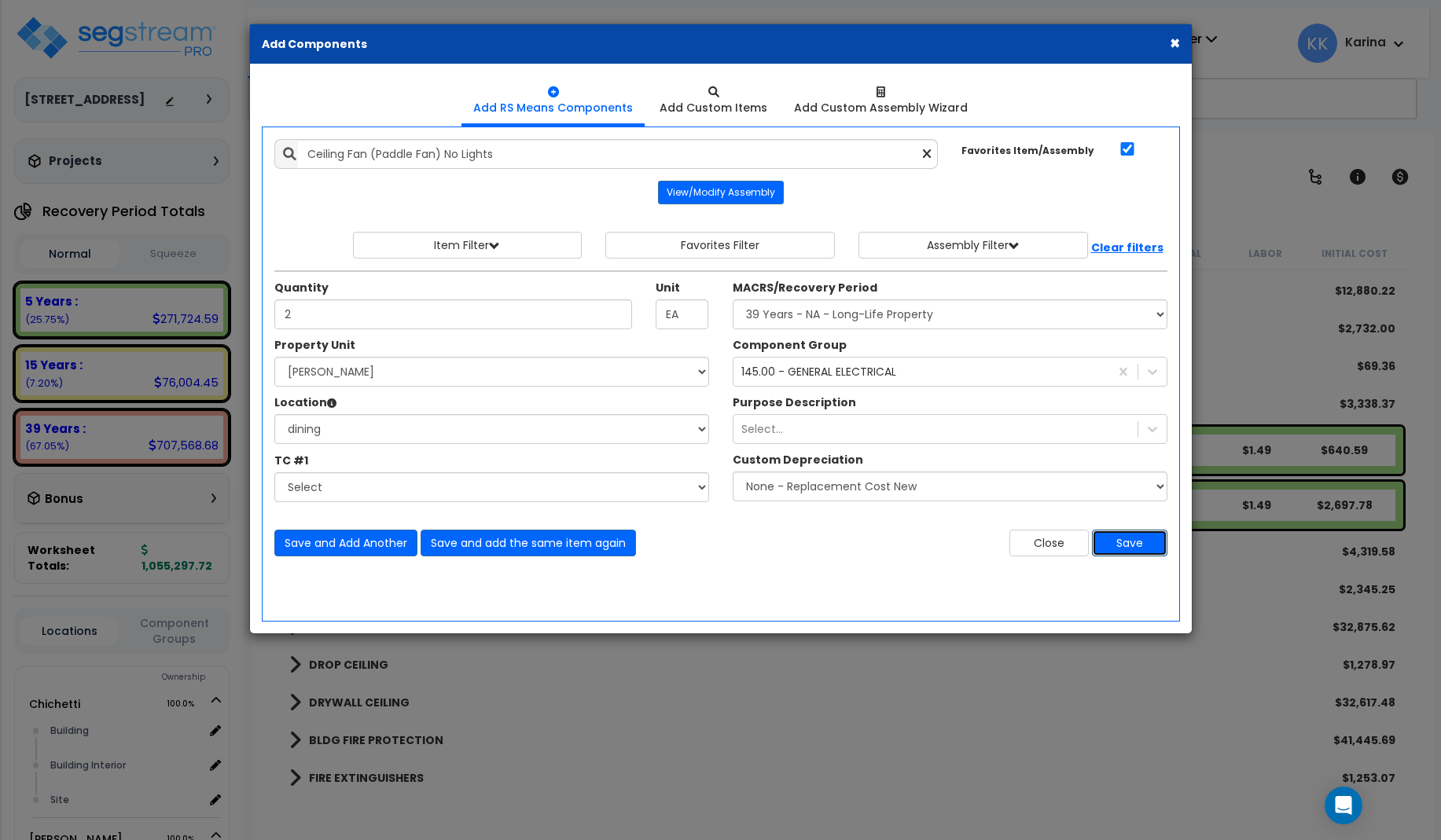
click at [1120, 540] on button "Save" at bounding box center [1129, 542] width 75 height 27
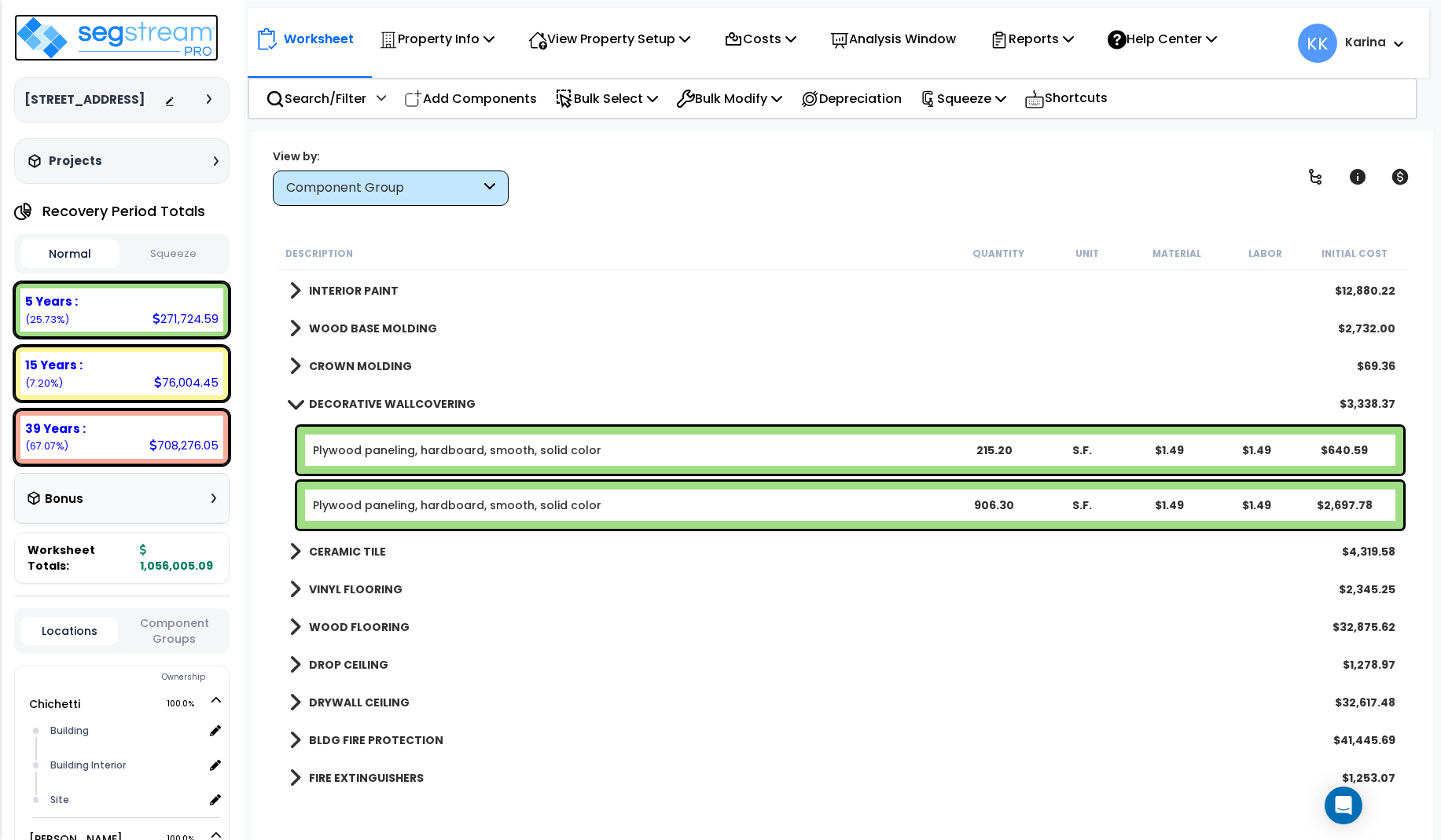
click at [141, 33] on img at bounding box center [117, 38] width 205 height 47
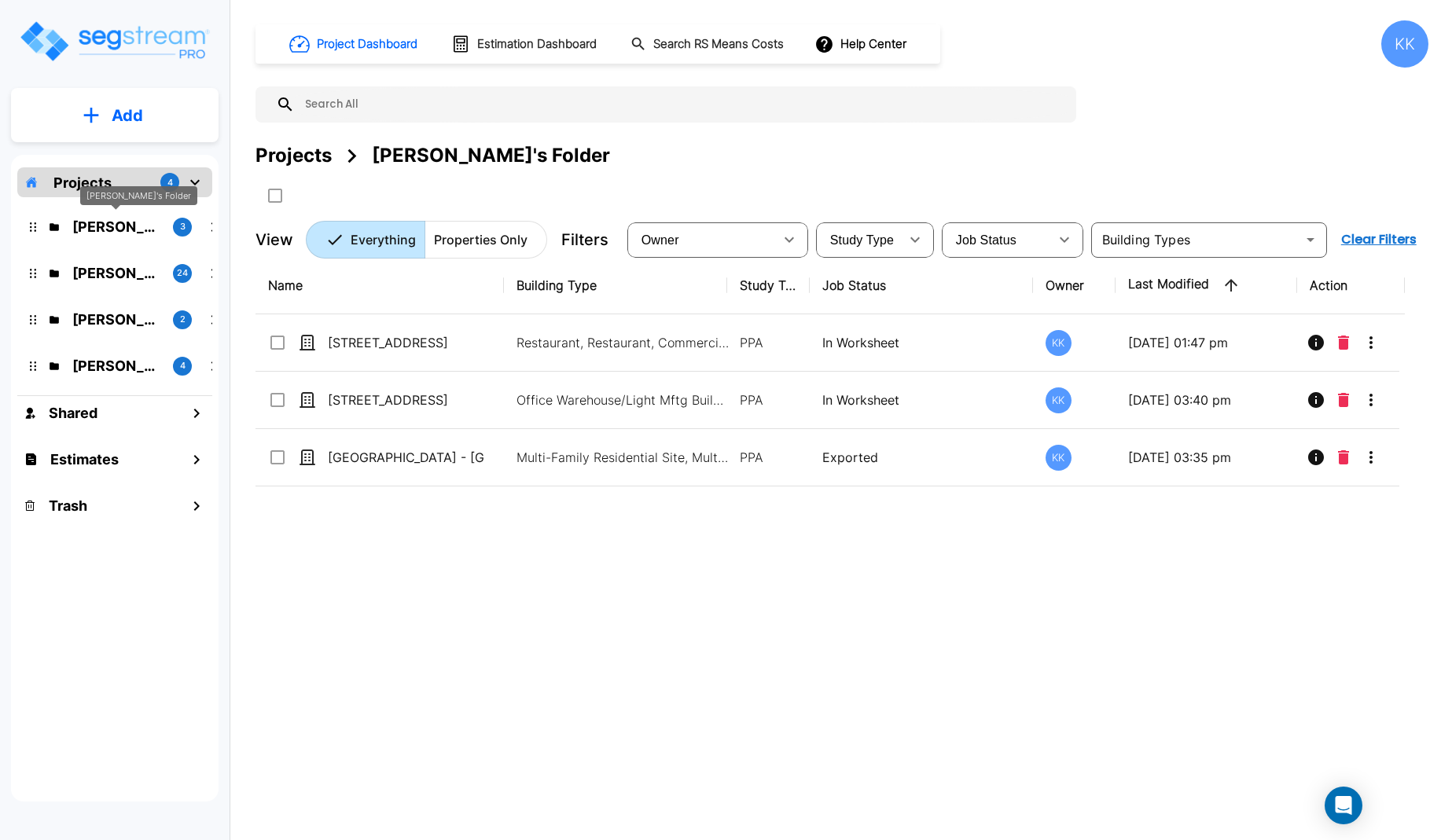
click at [105, 228] on p "[PERSON_NAME]'s Folder" at bounding box center [116, 226] width 88 height 21
click at [104, 320] on p "[PERSON_NAME]" at bounding box center [116, 319] width 88 height 21
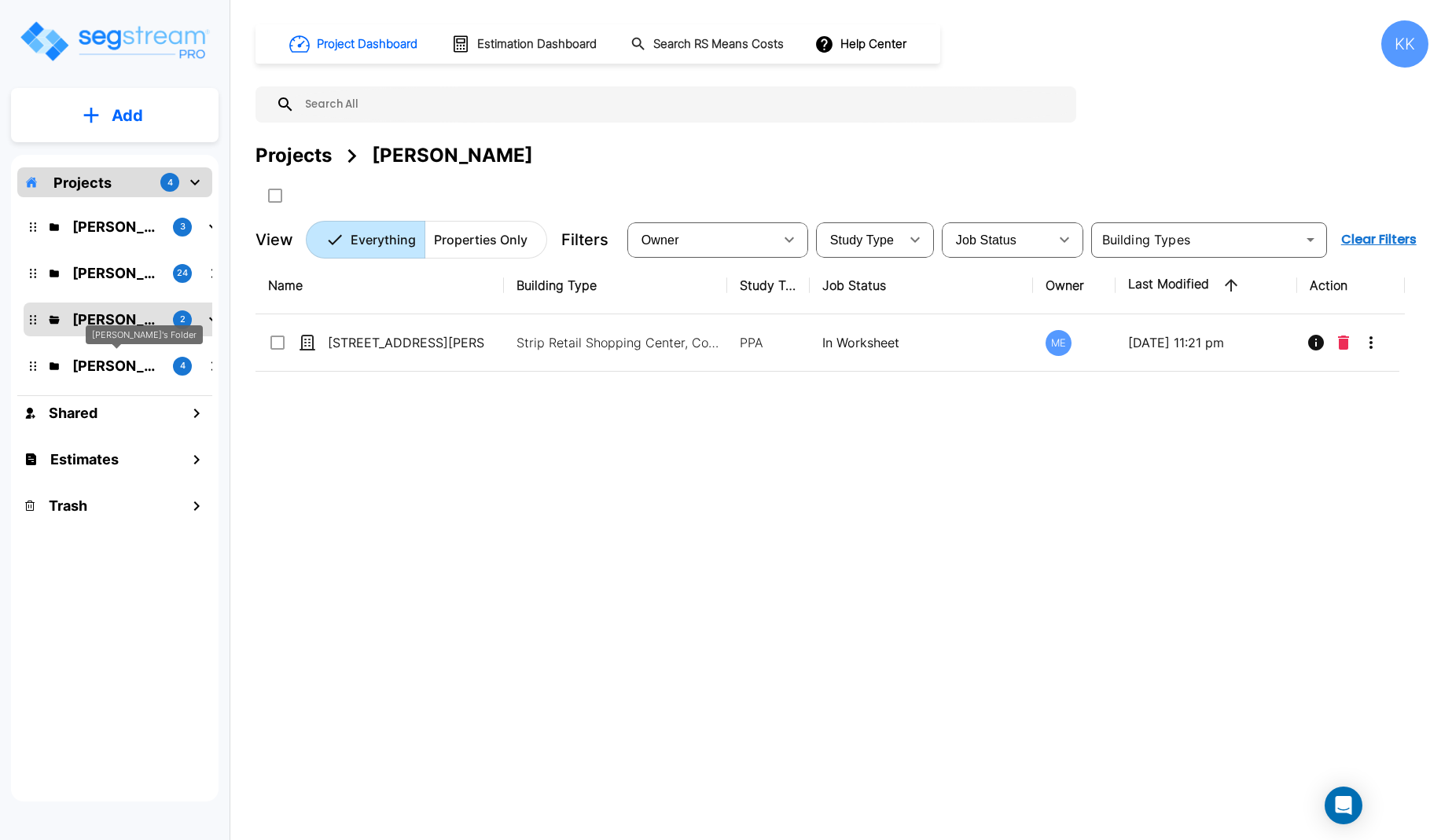
click at [108, 363] on p "[PERSON_NAME]'s Folder" at bounding box center [116, 366] width 88 height 21
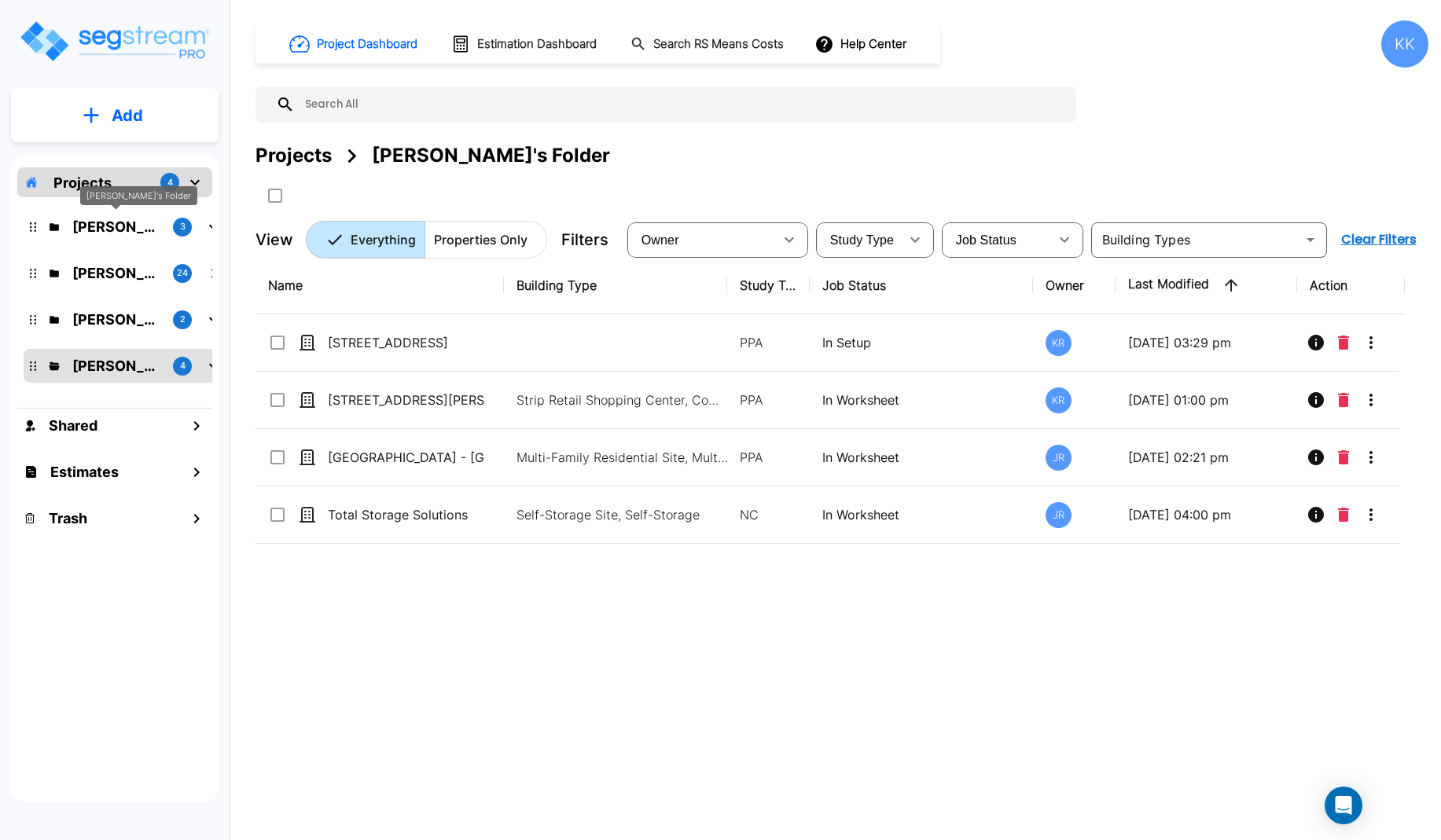
click at [126, 229] on p "[PERSON_NAME]'s Folder" at bounding box center [116, 226] width 88 height 21
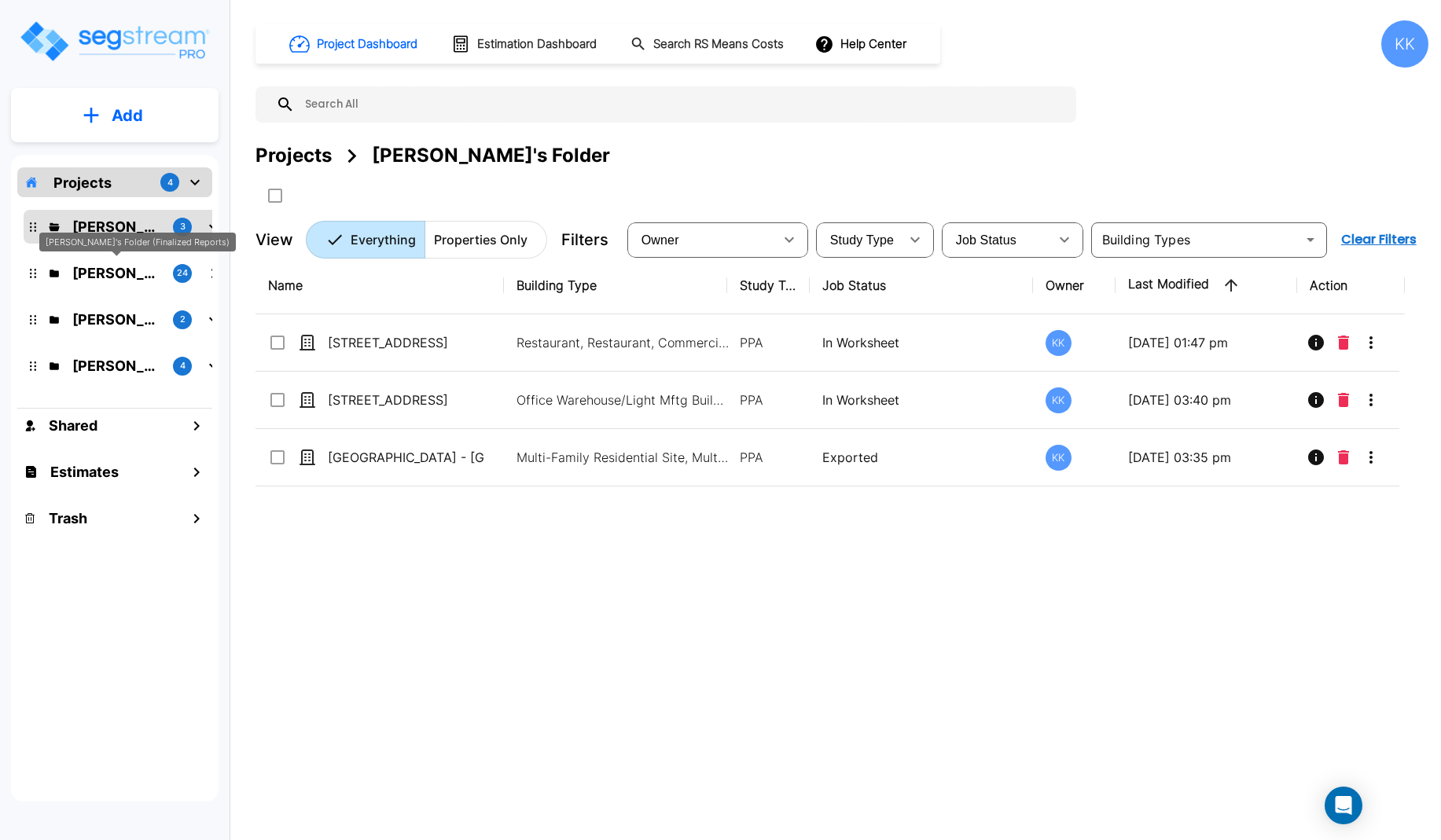
click at [112, 273] on p "[PERSON_NAME]'s Folder (Finalized Reports)" at bounding box center [116, 272] width 88 height 21
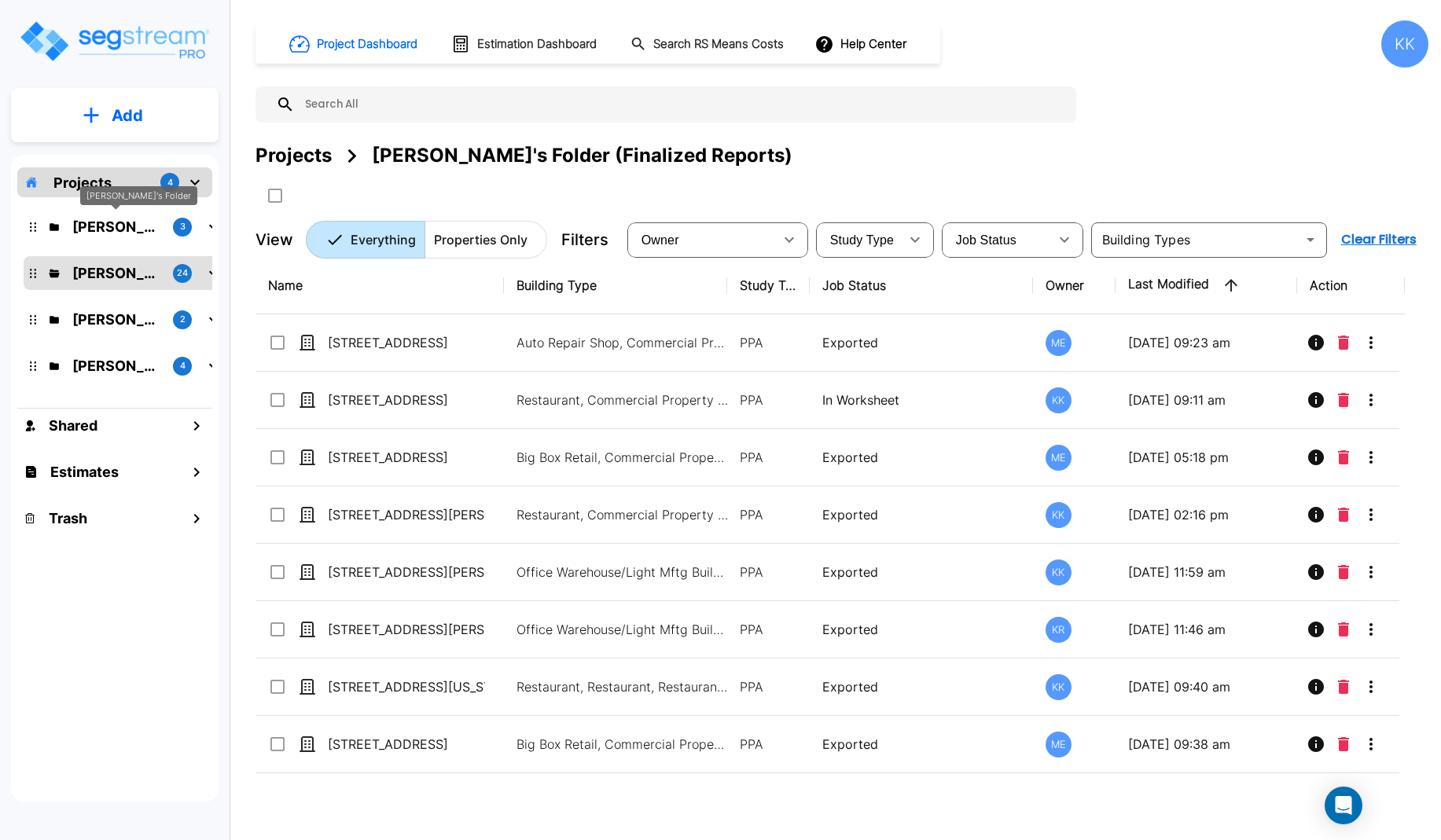
click at [112, 232] on p "[PERSON_NAME]'s Folder" at bounding box center [116, 226] width 88 height 21
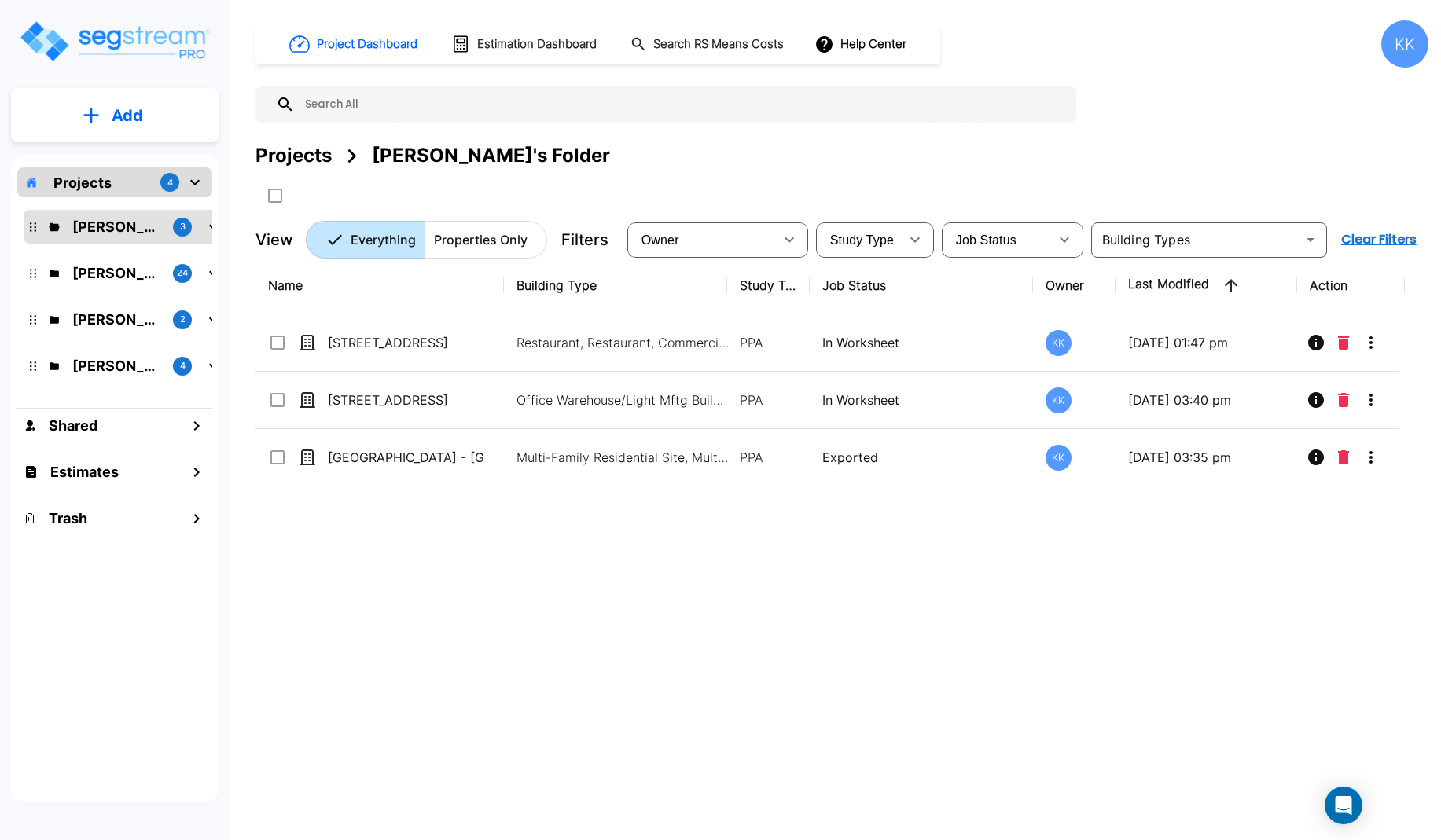
click at [594, 664] on div "Name Building Type Study Type Job Status Owner Last Modified Action [STREET_ADD…" at bounding box center [829, 517] width 1149 height 521
